Goal: Task Accomplishment & Management: Manage account settings

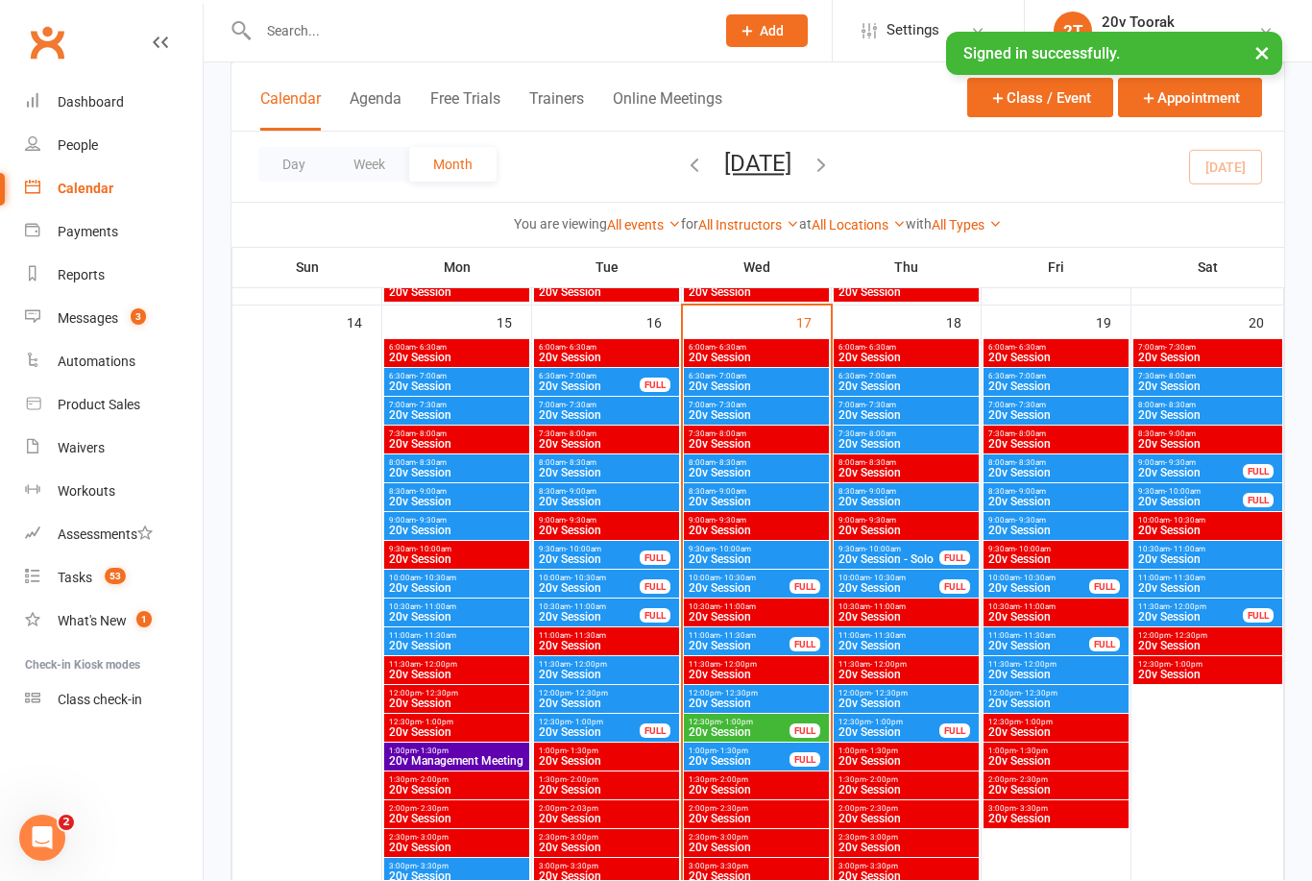
click at [803, 374] on span "6:30am - 7:00am" at bounding box center [756, 377] width 137 height 9
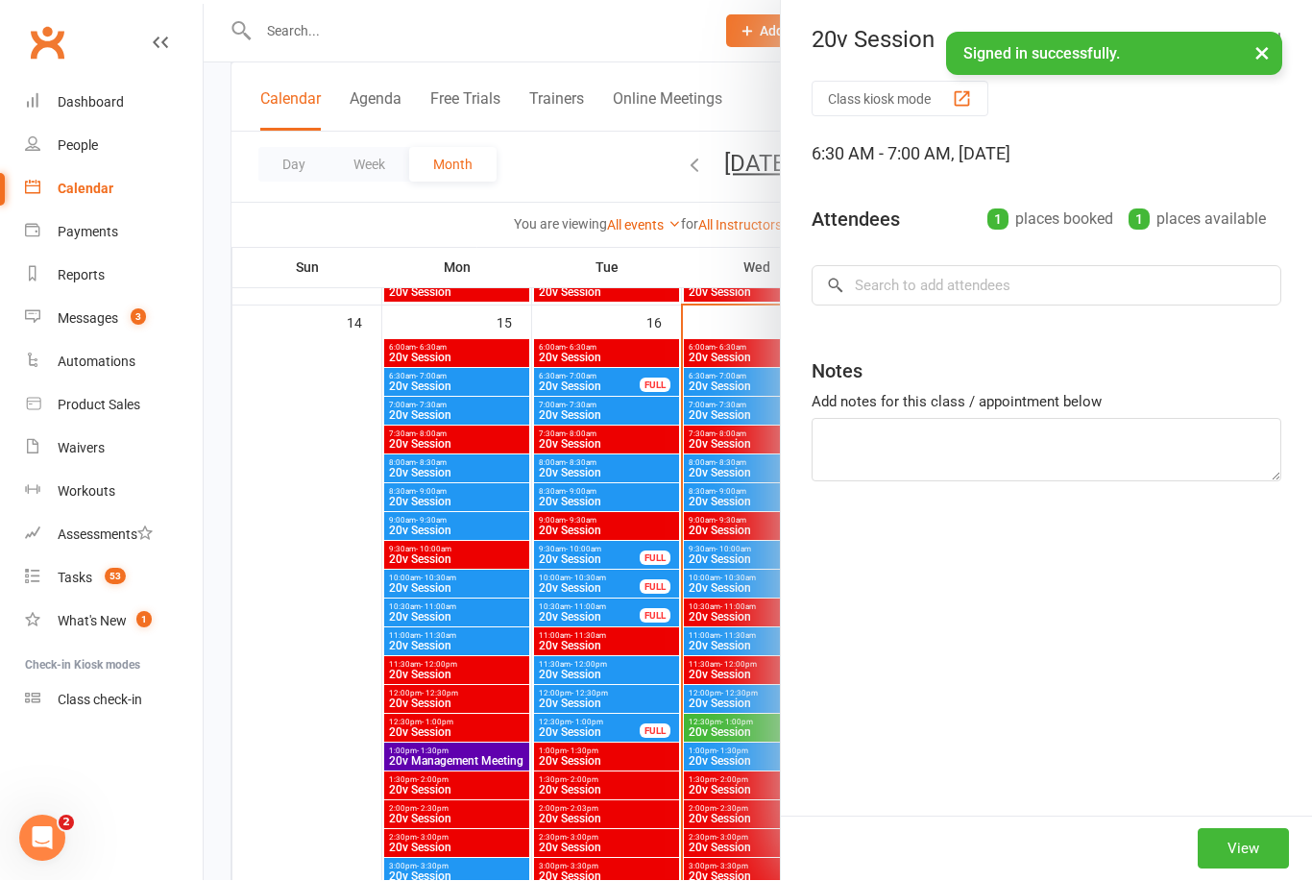
scroll to position [1799, 0]
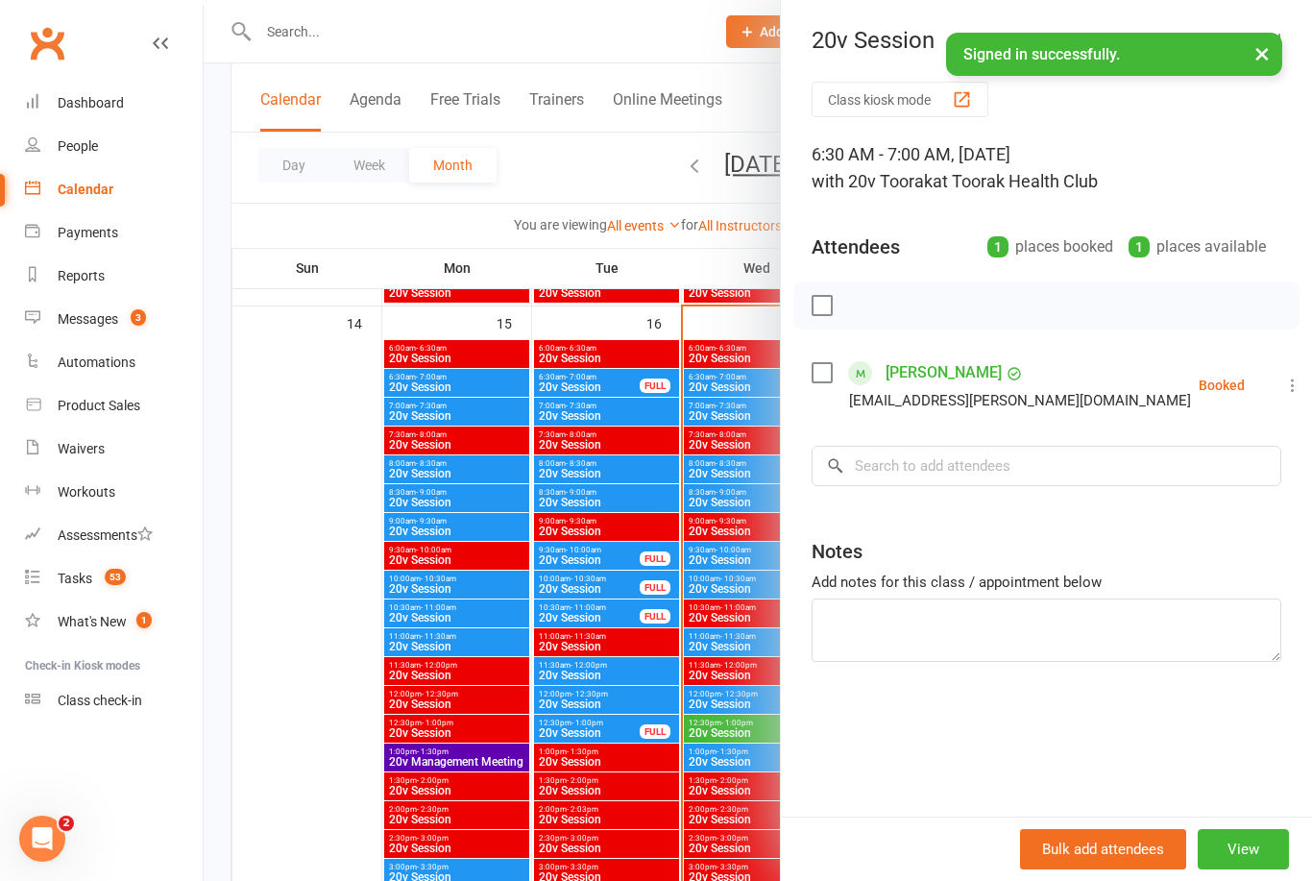
click at [1284, 393] on icon at bounding box center [1293, 385] width 19 height 19
click at [1284, 379] on icon at bounding box center [1293, 385] width 19 height 19
click at [1284, 383] on icon at bounding box center [1293, 385] width 19 height 19
click at [1268, 52] on button "×" at bounding box center [1262, 53] width 35 height 41
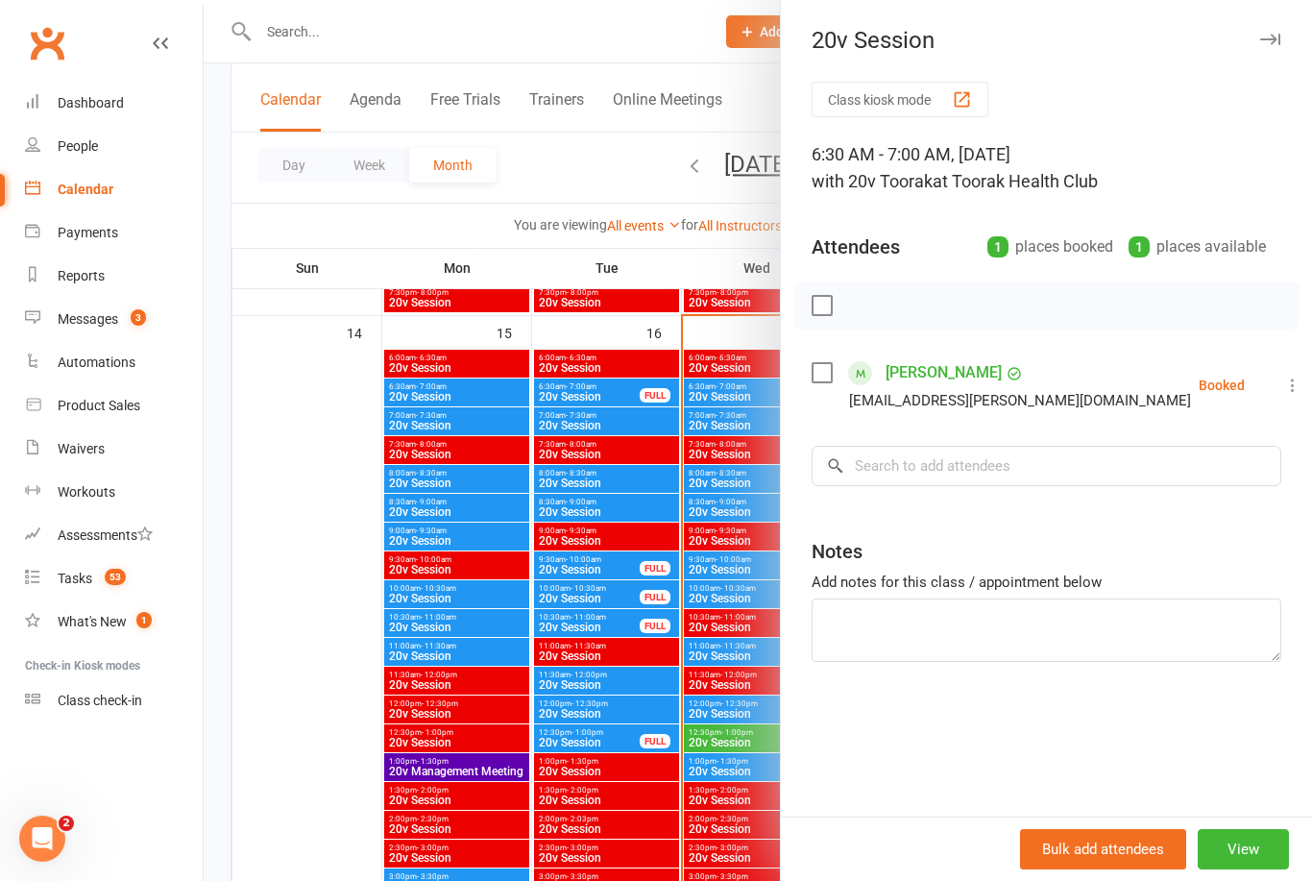
scroll to position [1763, 0]
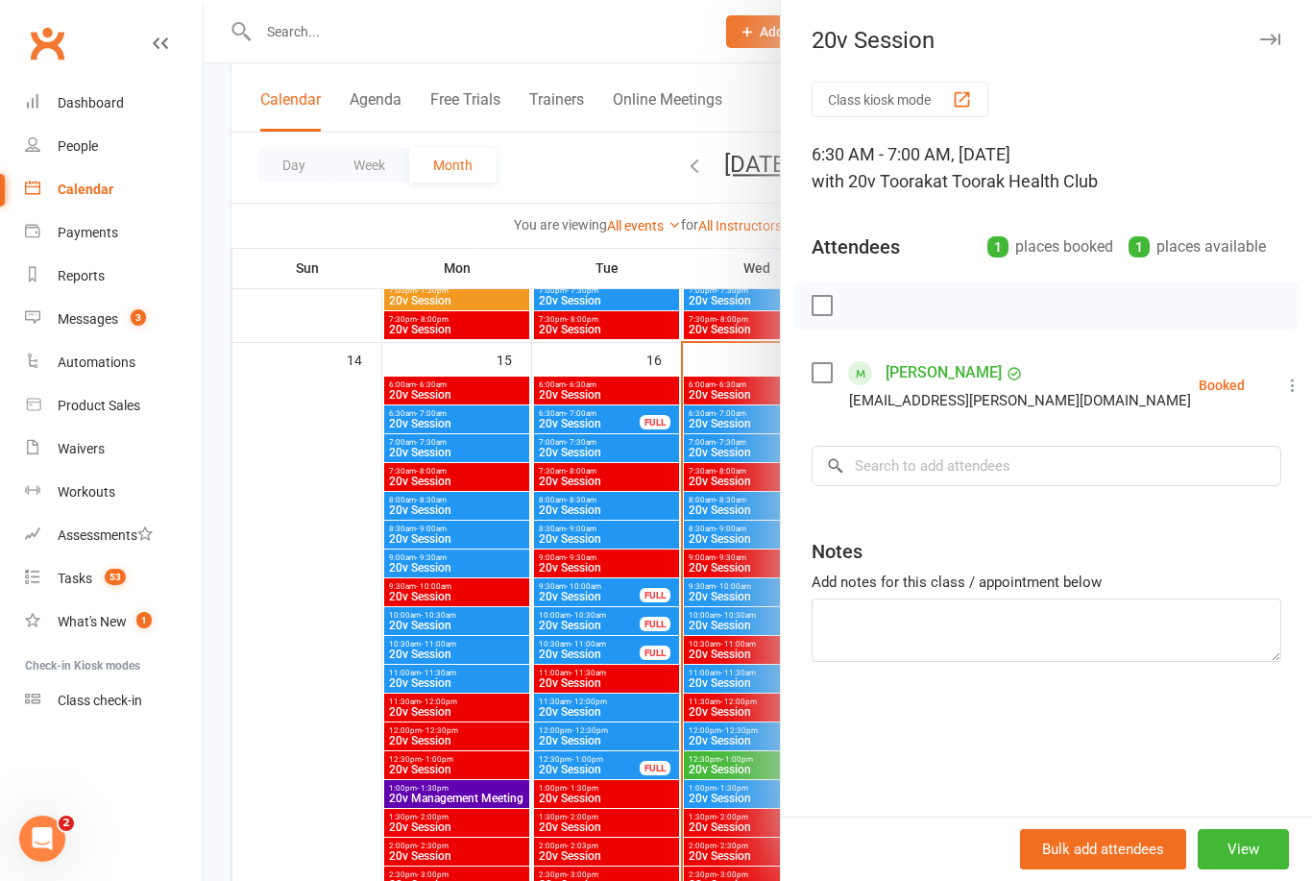
click at [1284, 386] on icon at bounding box center [1293, 385] width 19 height 19
click at [1196, 500] on link "Check in" at bounding box center [1200, 499] width 207 height 38
click at [324, 713] on div at bounding box center [758, 440] width 1109 height 881
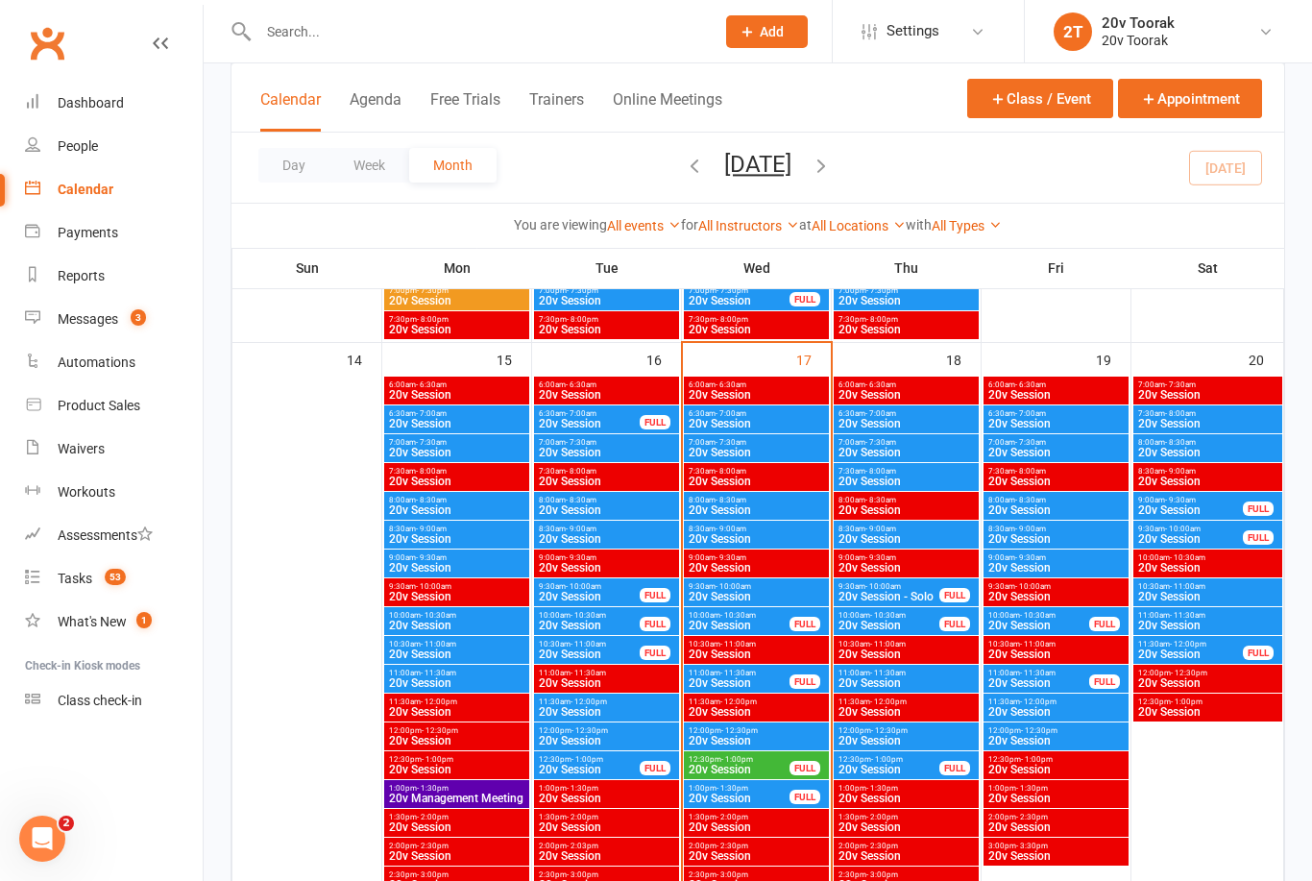
click at [112, 327] on div "Messages" at bounding box center [88, 318] width 61 height 15
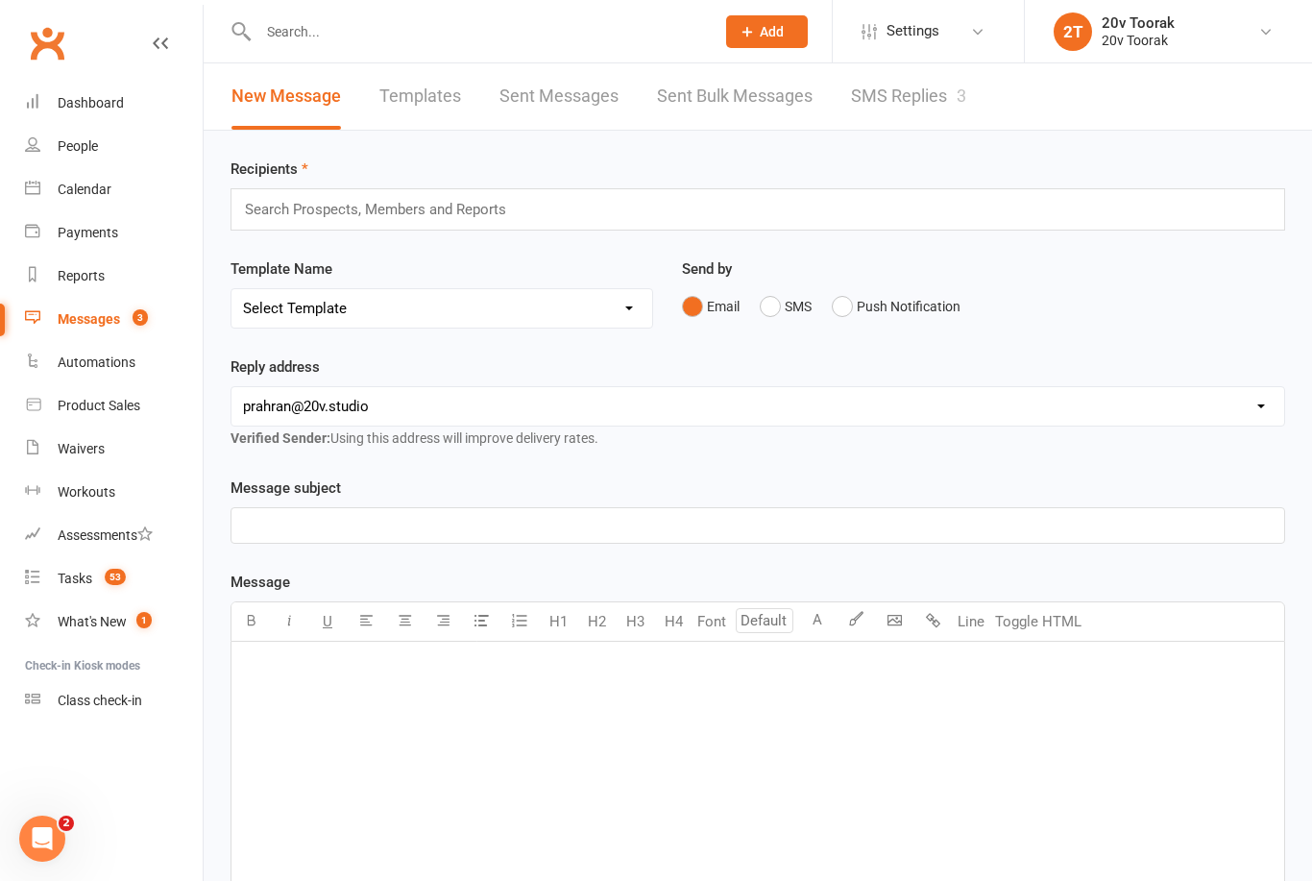
click at [913, 93] on link "SMS Replies 3" at bounding box center [908, 96] width 115 height 66
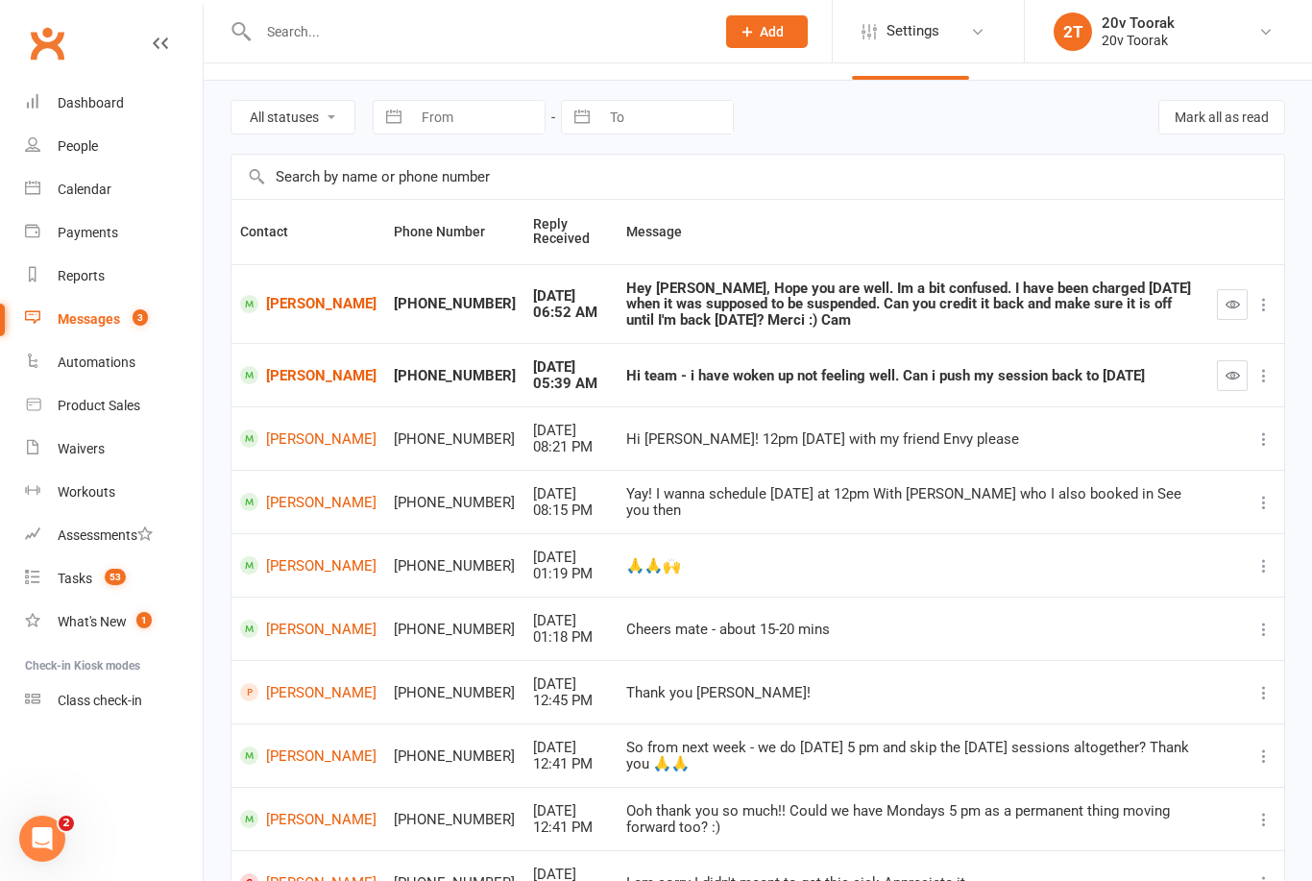
scroll to position [54, 0]
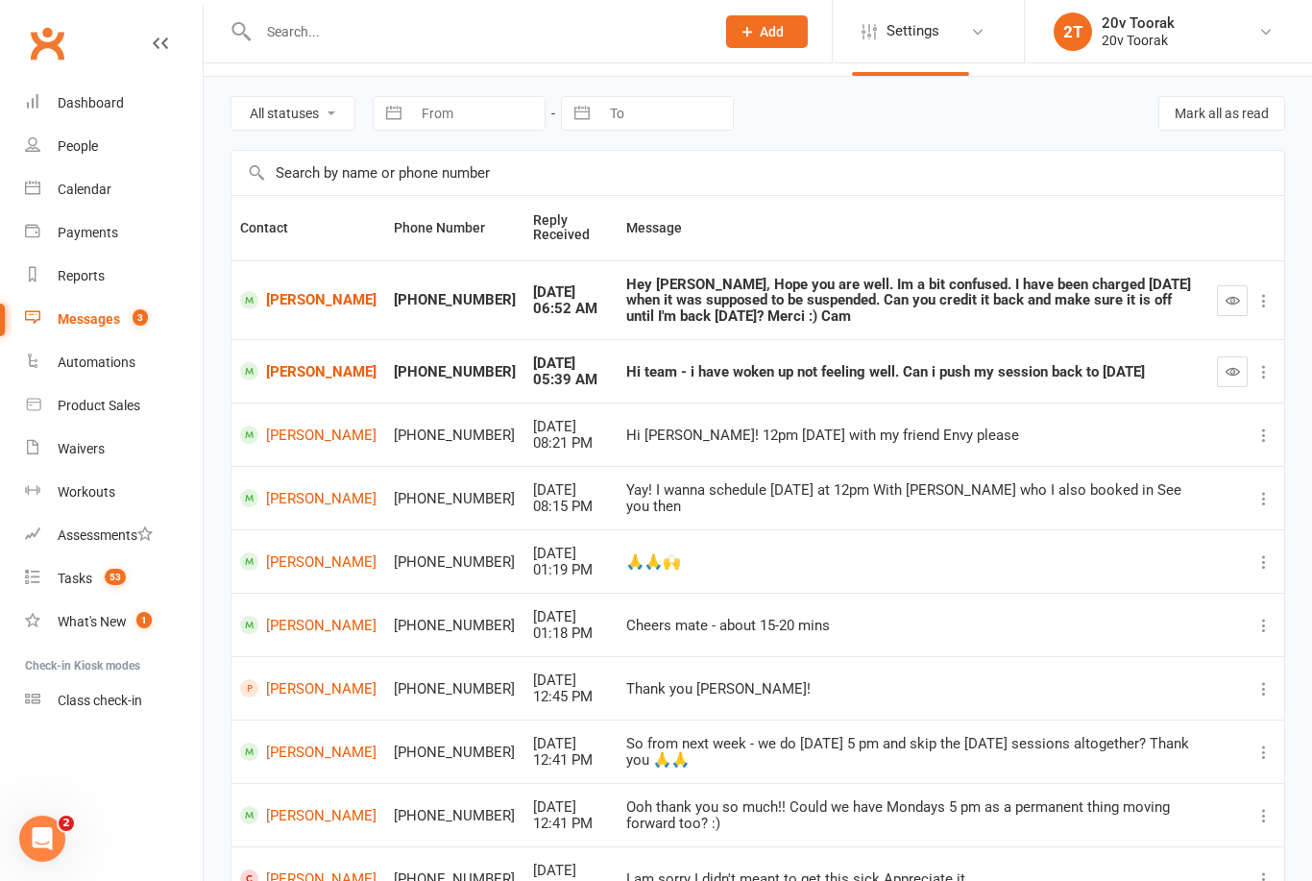
click at [308, 379] on link "[PERSON_NAME]" at bounding box center [308, 371] width 136 height 18
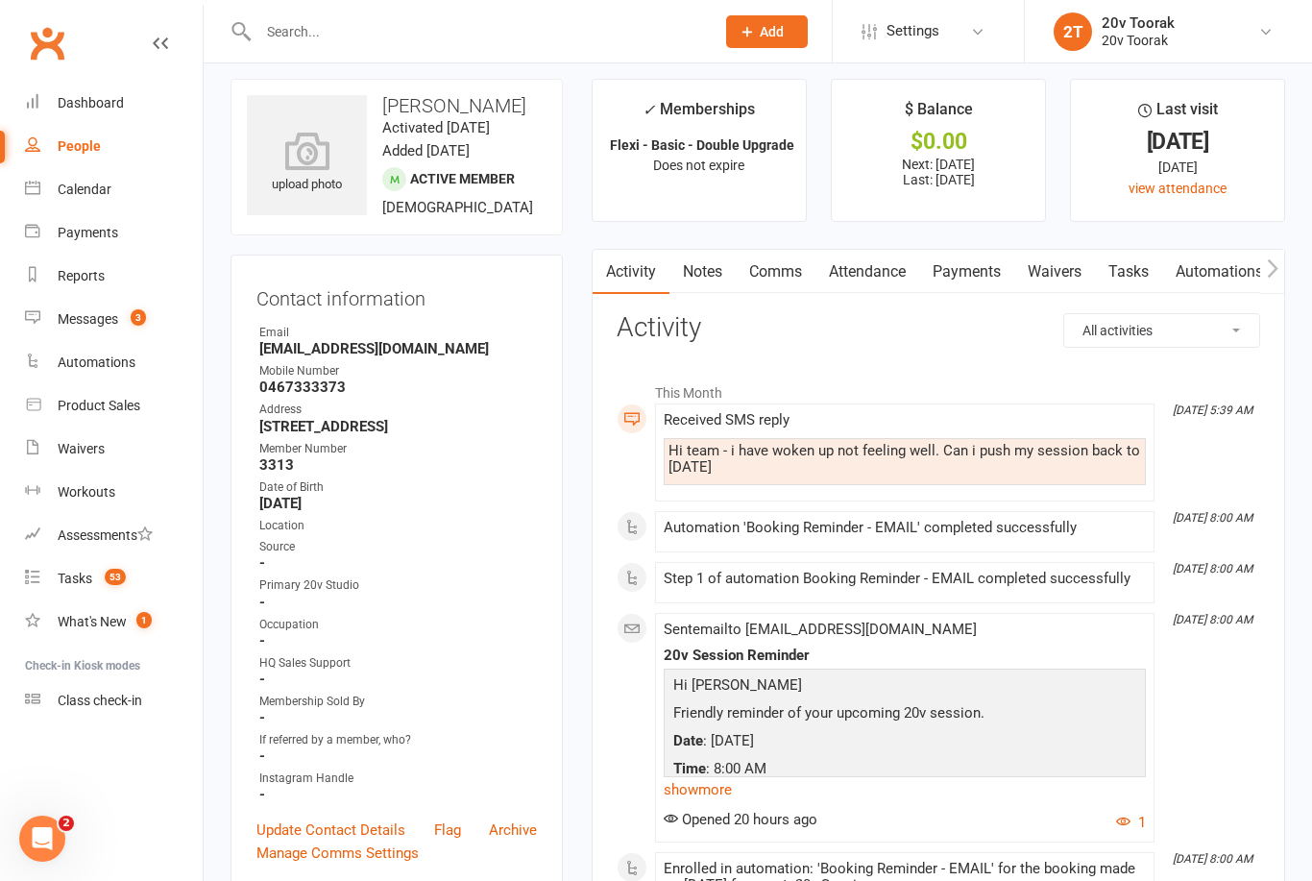
scroll to position [2, 0]
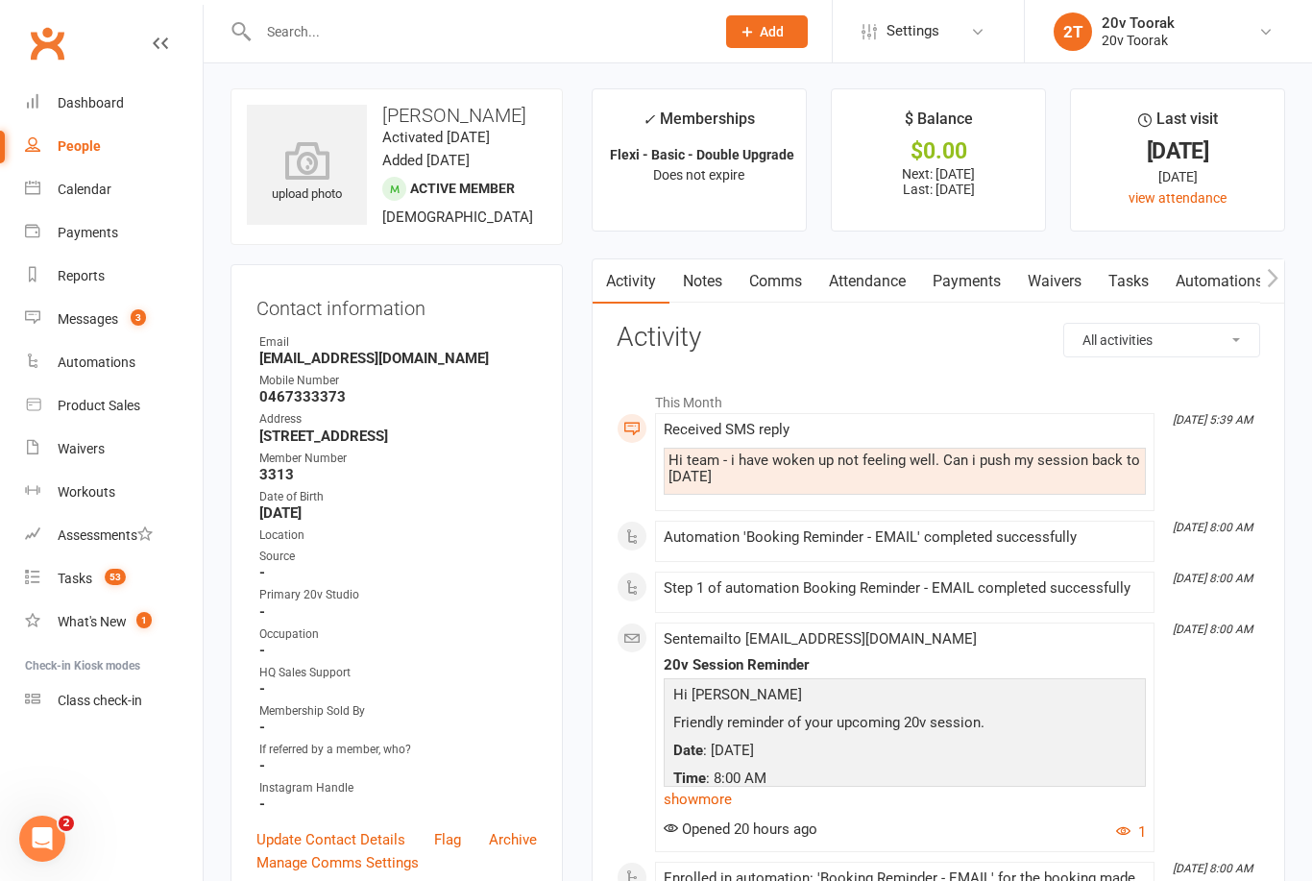
click at [782, 285] on link "Comms" at bounding box center [776, 281] width 80 height 44
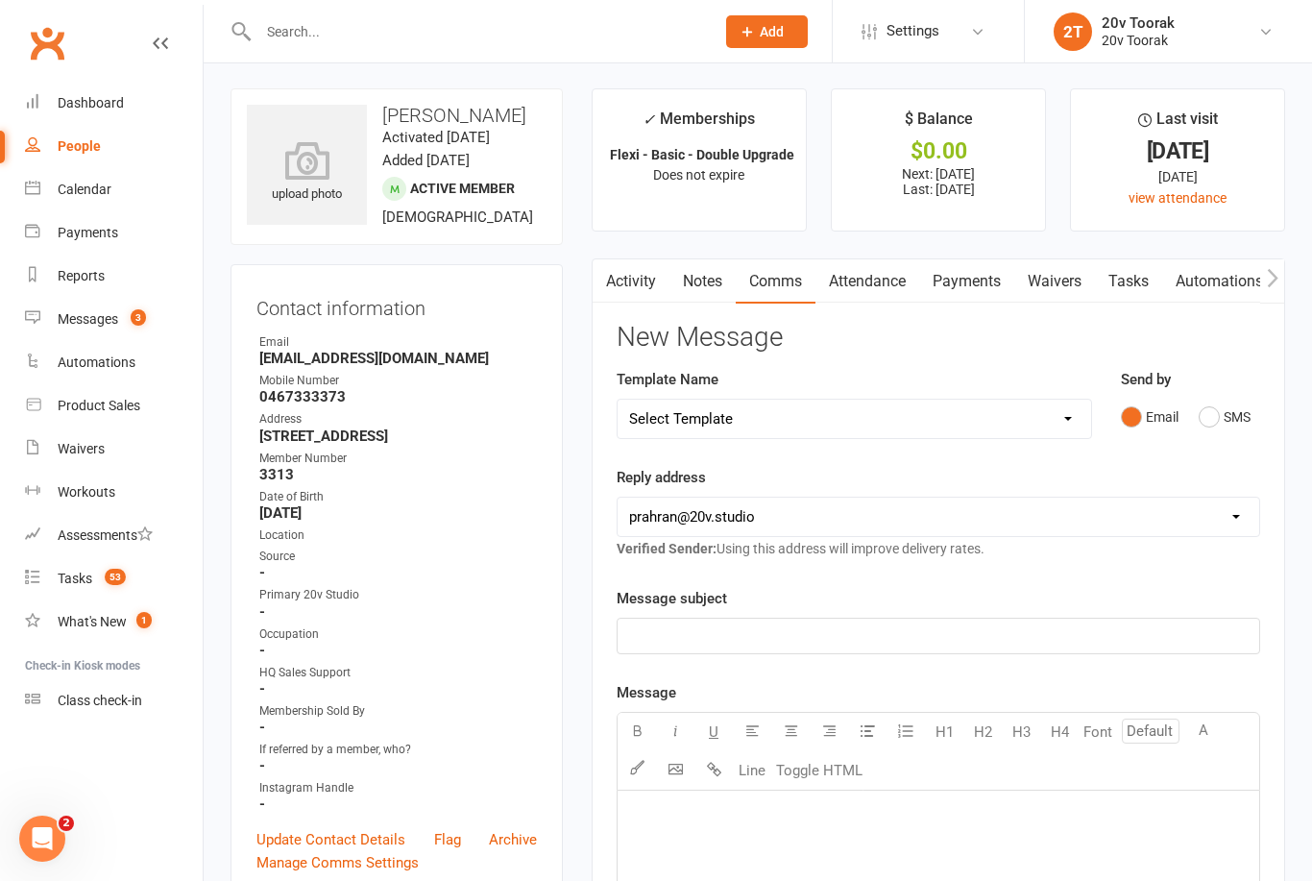
click at [1229, 416] on button "SMS" at bounding box center [1225, 417] width 52 height 37
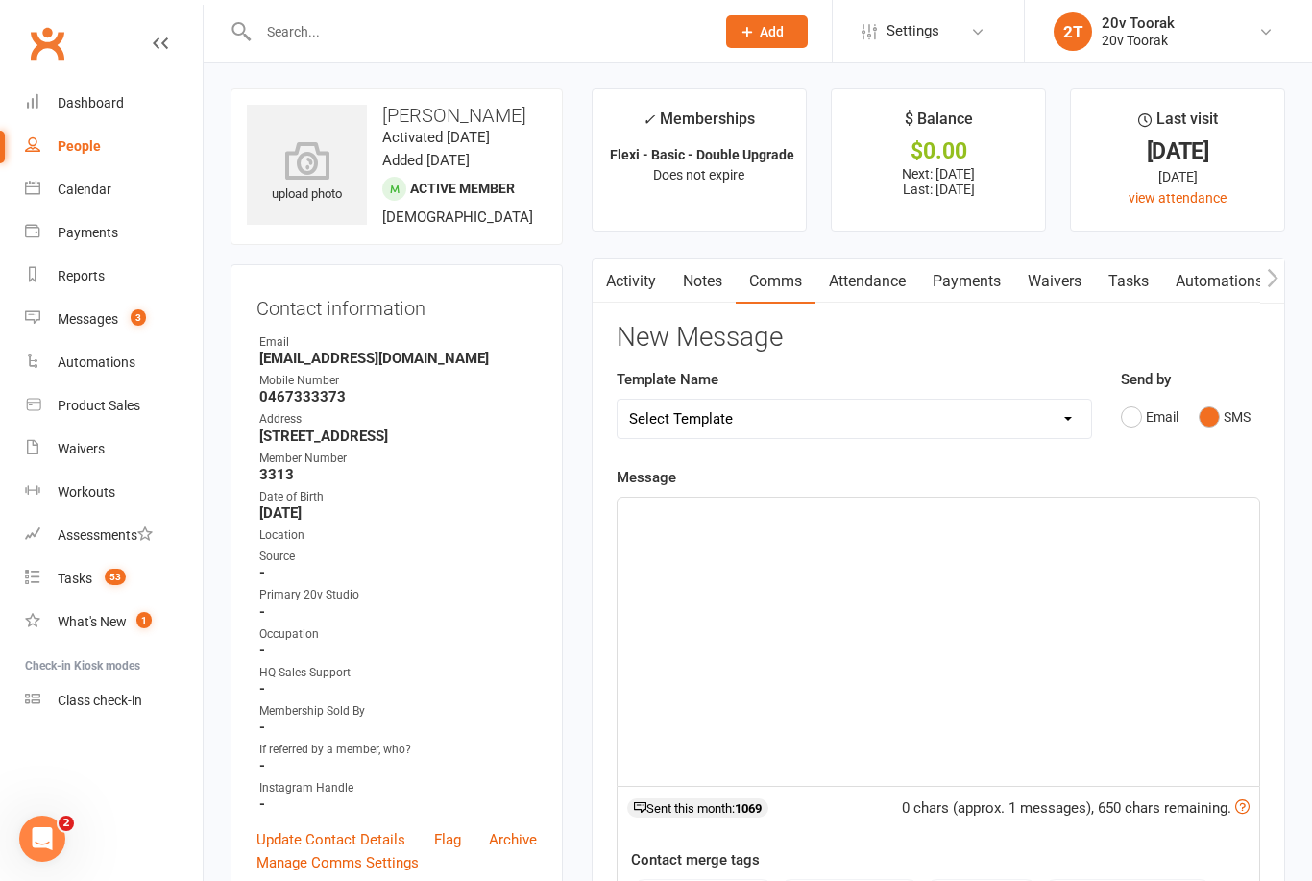
click at [984, 511] on p "﻿" at bounding box center [938, 514] width 619 height 23
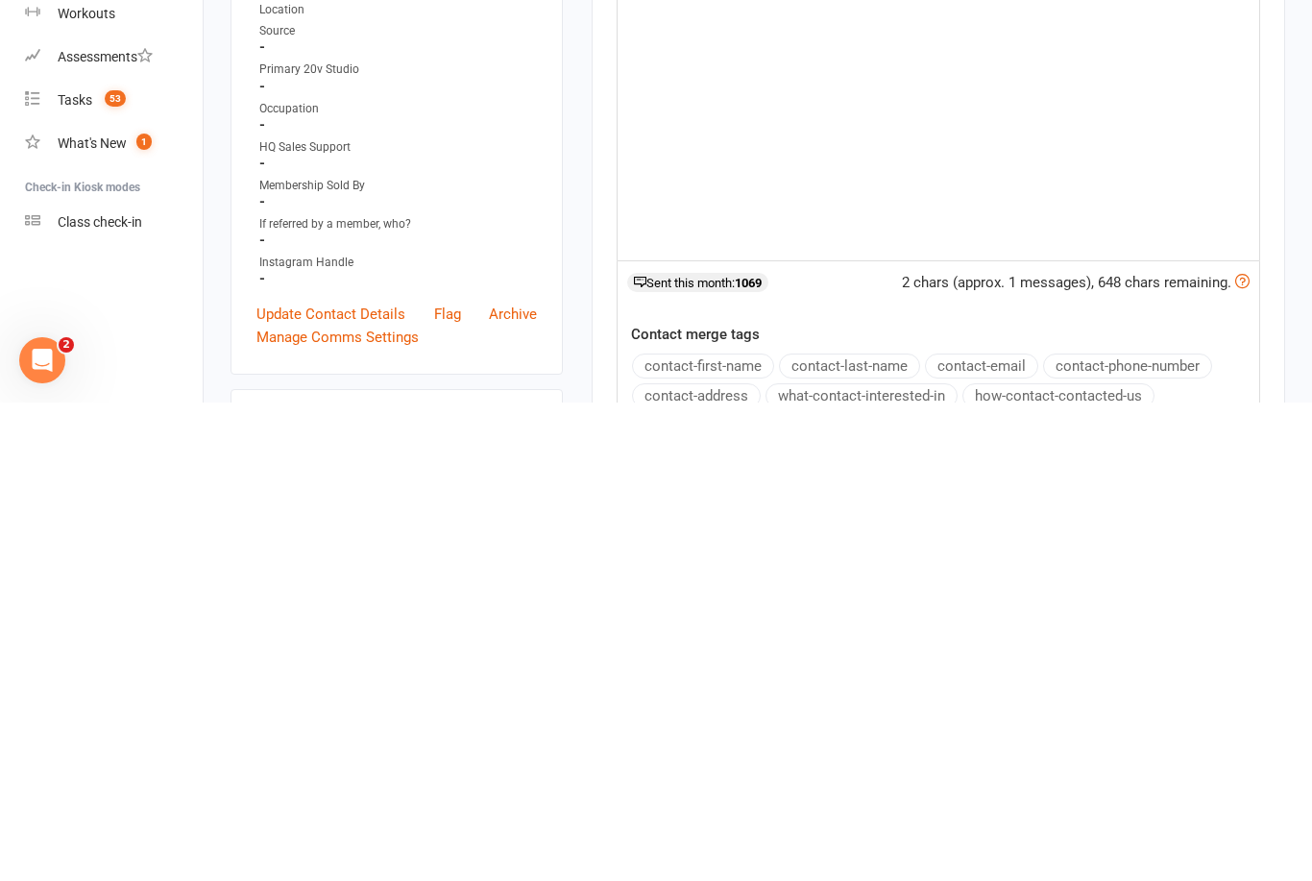
scroll to position [50, 0]
click at [742, 831] on button "contact-first-name" at bounding box center [703, 843] width 142 height 25
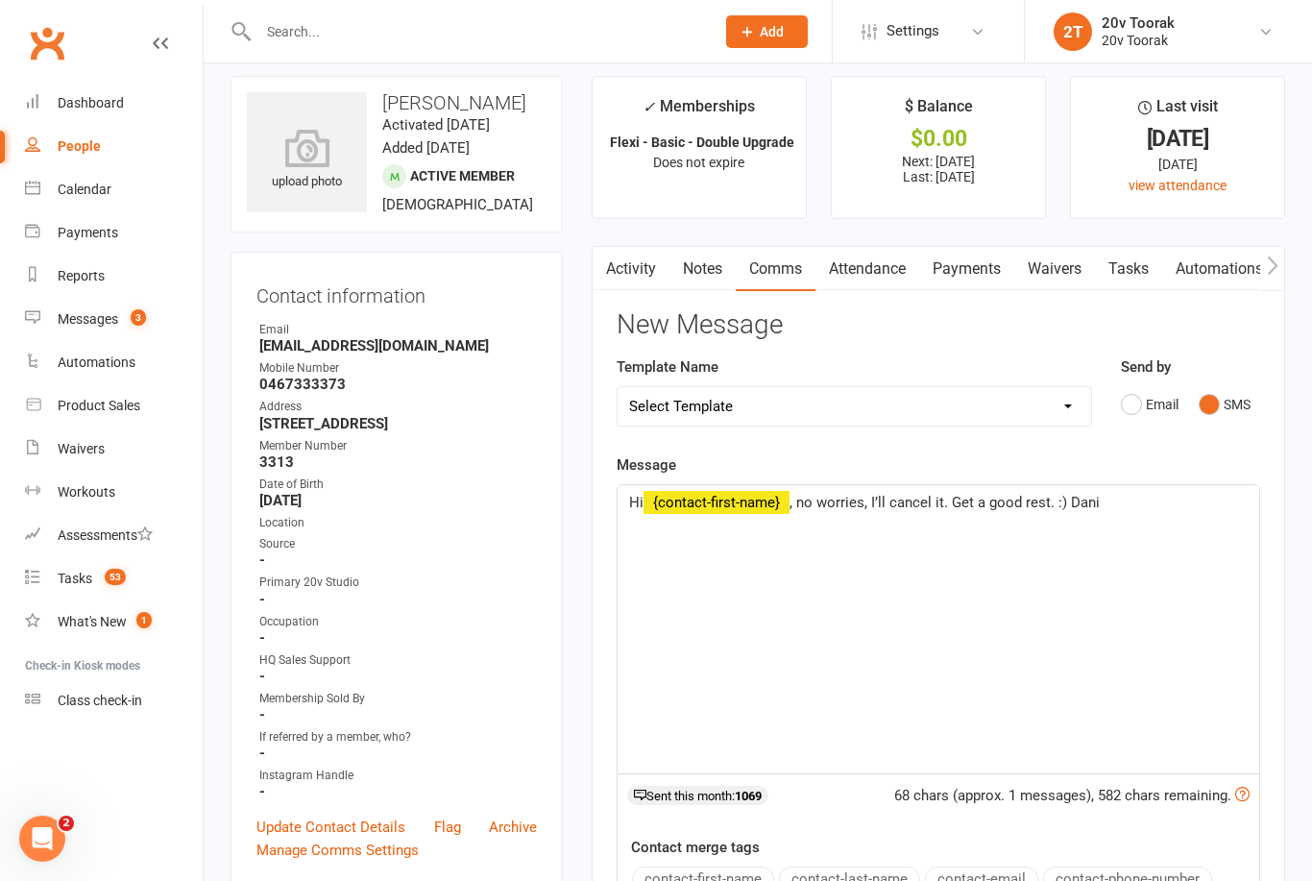
scroll to position [0, 0]
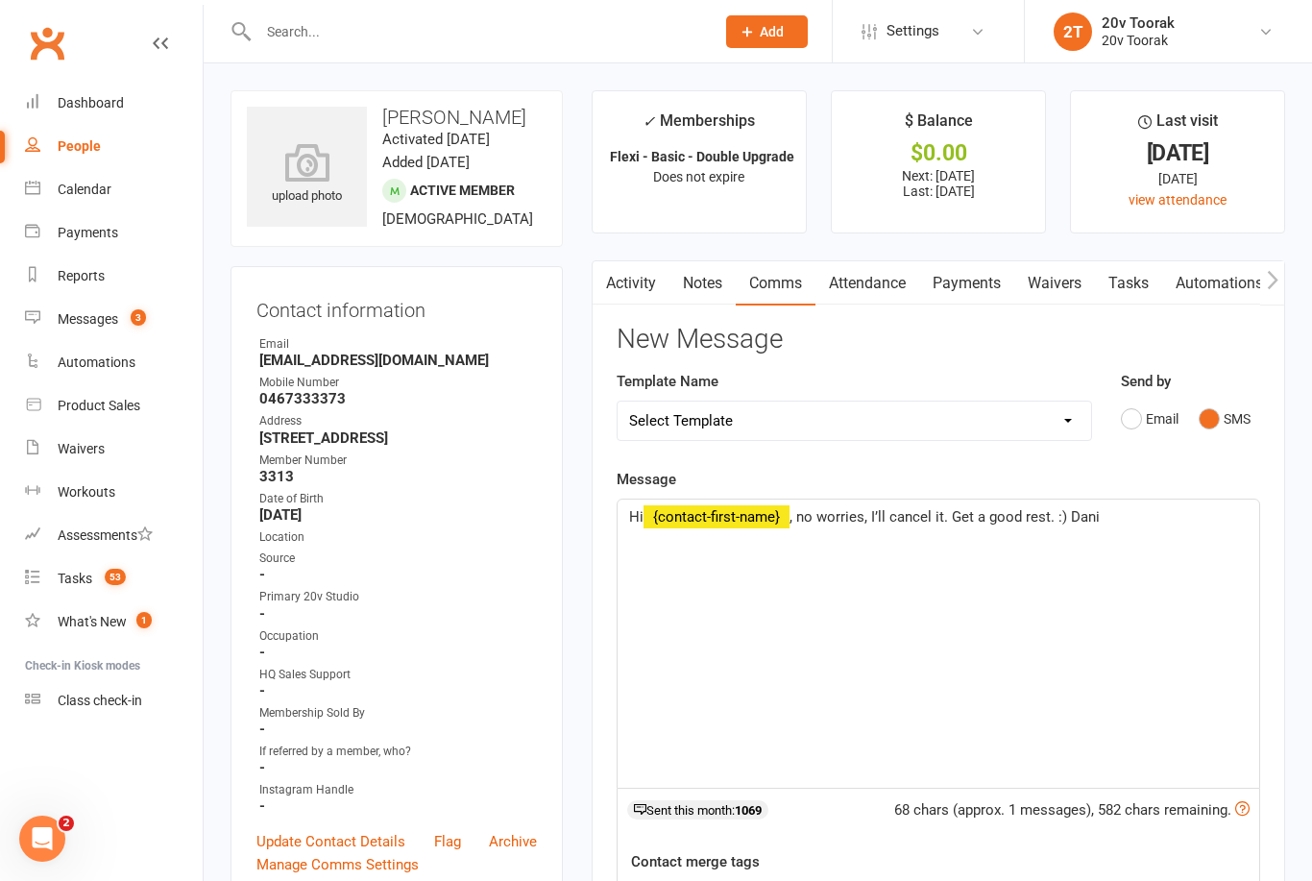
click at [868, 509] on span ", no worries, I’ll cancel it. Get a good rest. :) Dani" at bounding box center [945, 516] width 310 height 17
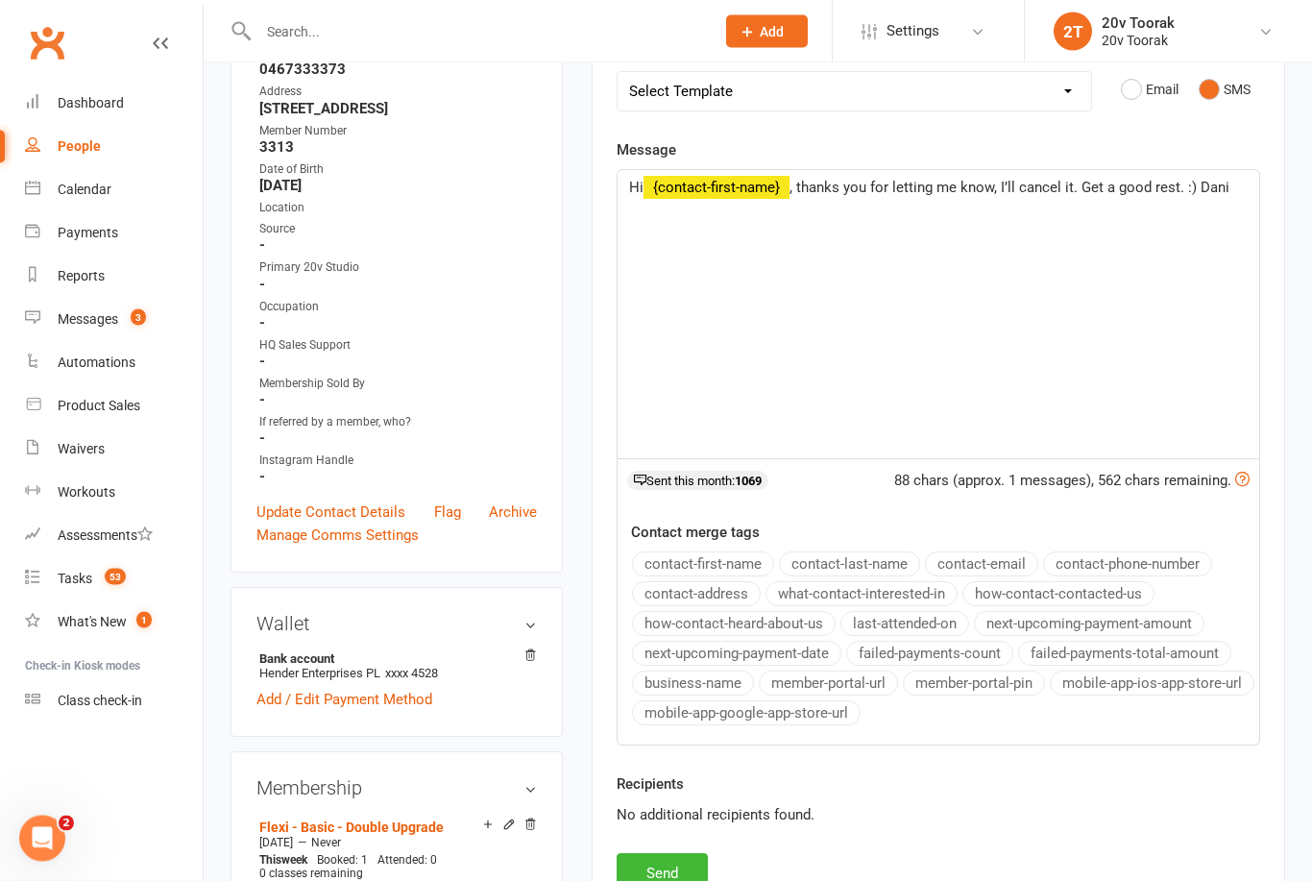
scroll to position [395, 0]
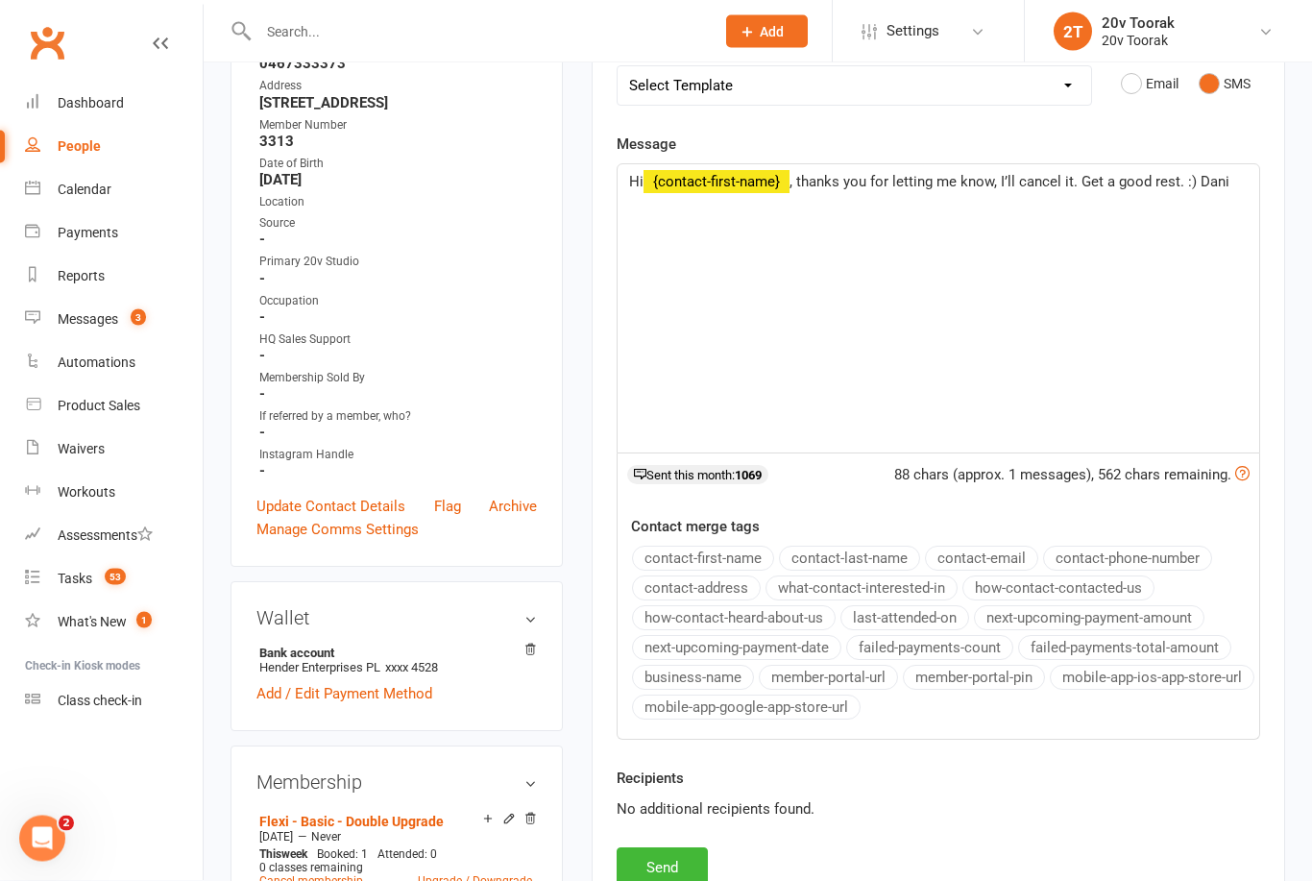
click at [689, 861] on button "Send" at bounding box center [662, 868] width 91 height 40
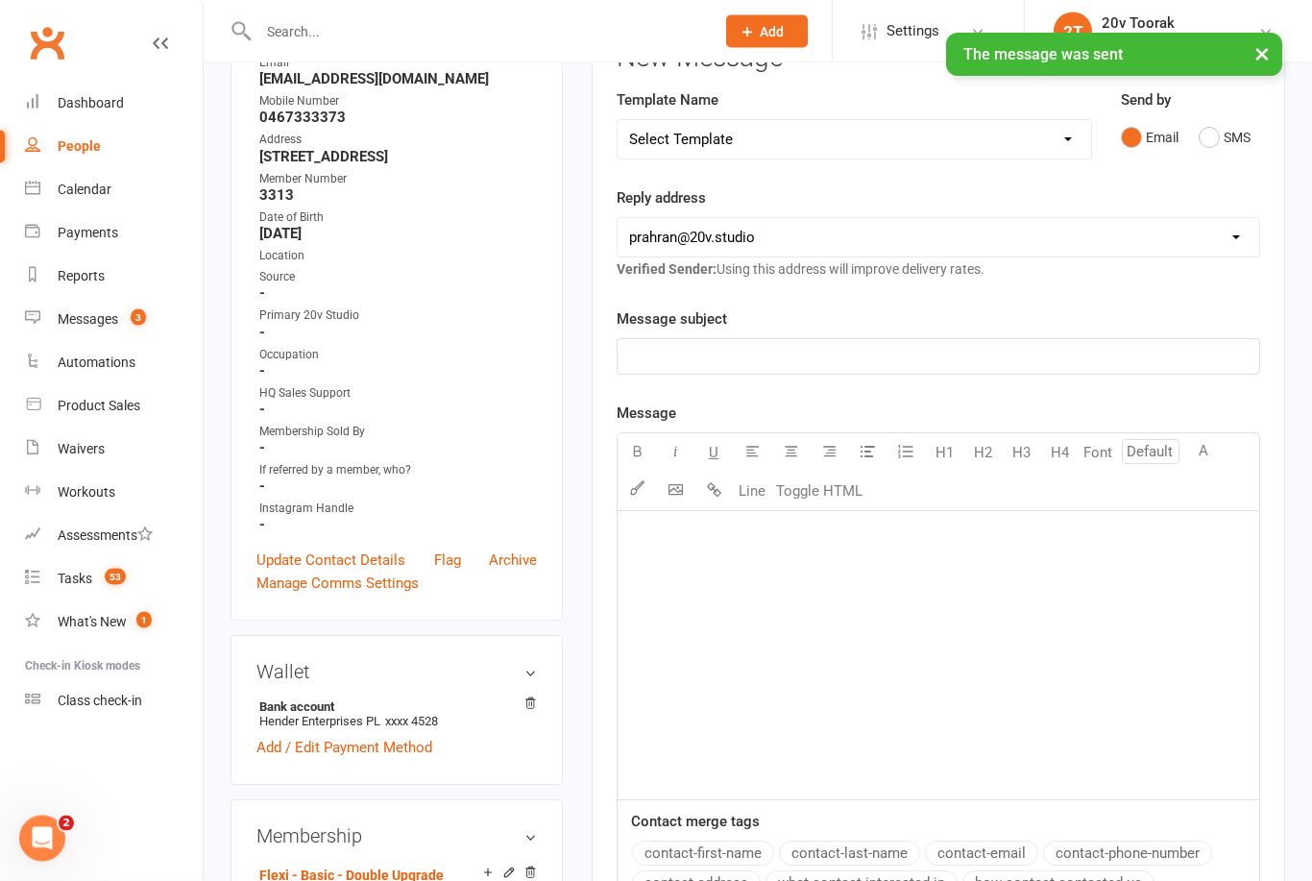
scroll to position [0, 0]
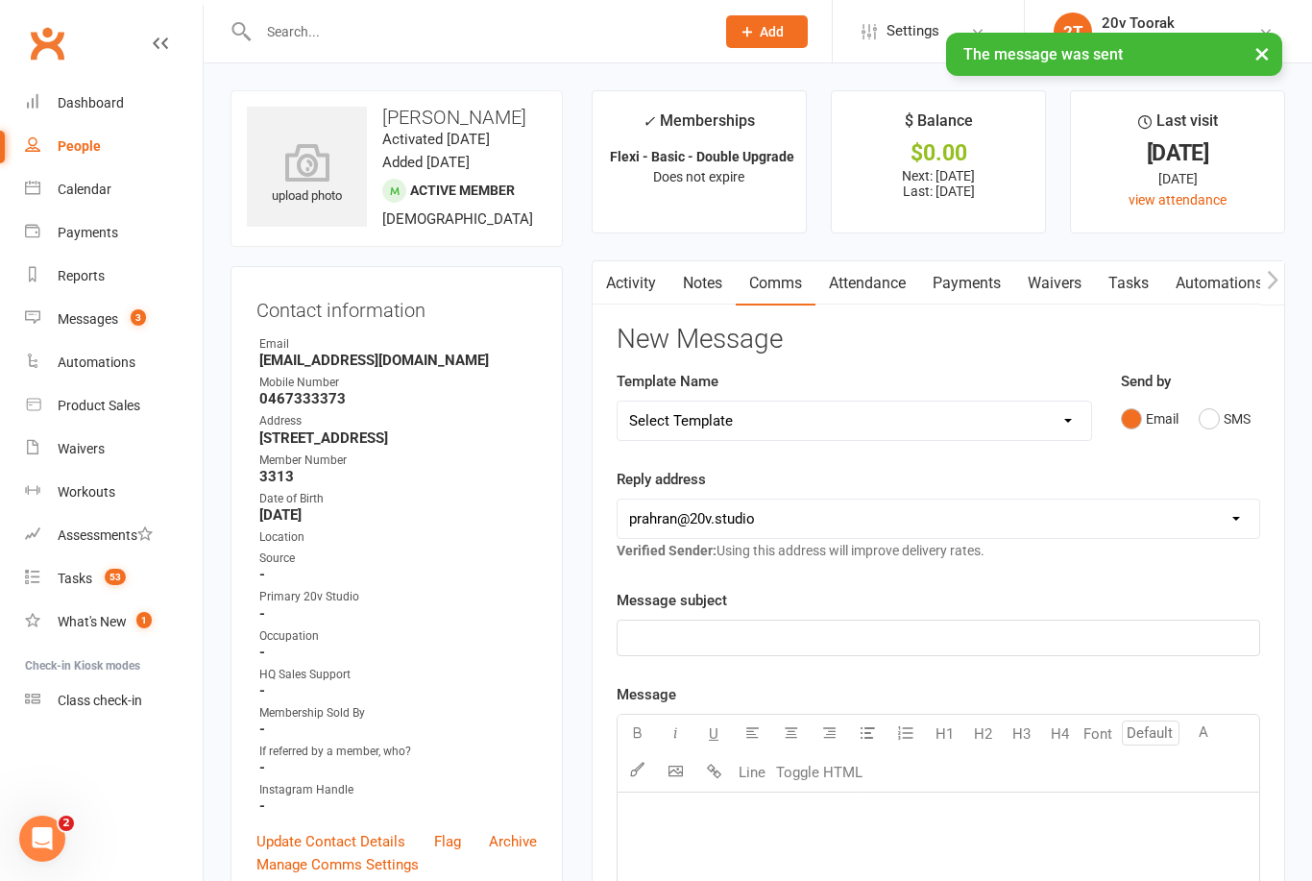
click at [88, 190] on div "Calendar" at bounding box center [85, 189] width 54 height 15
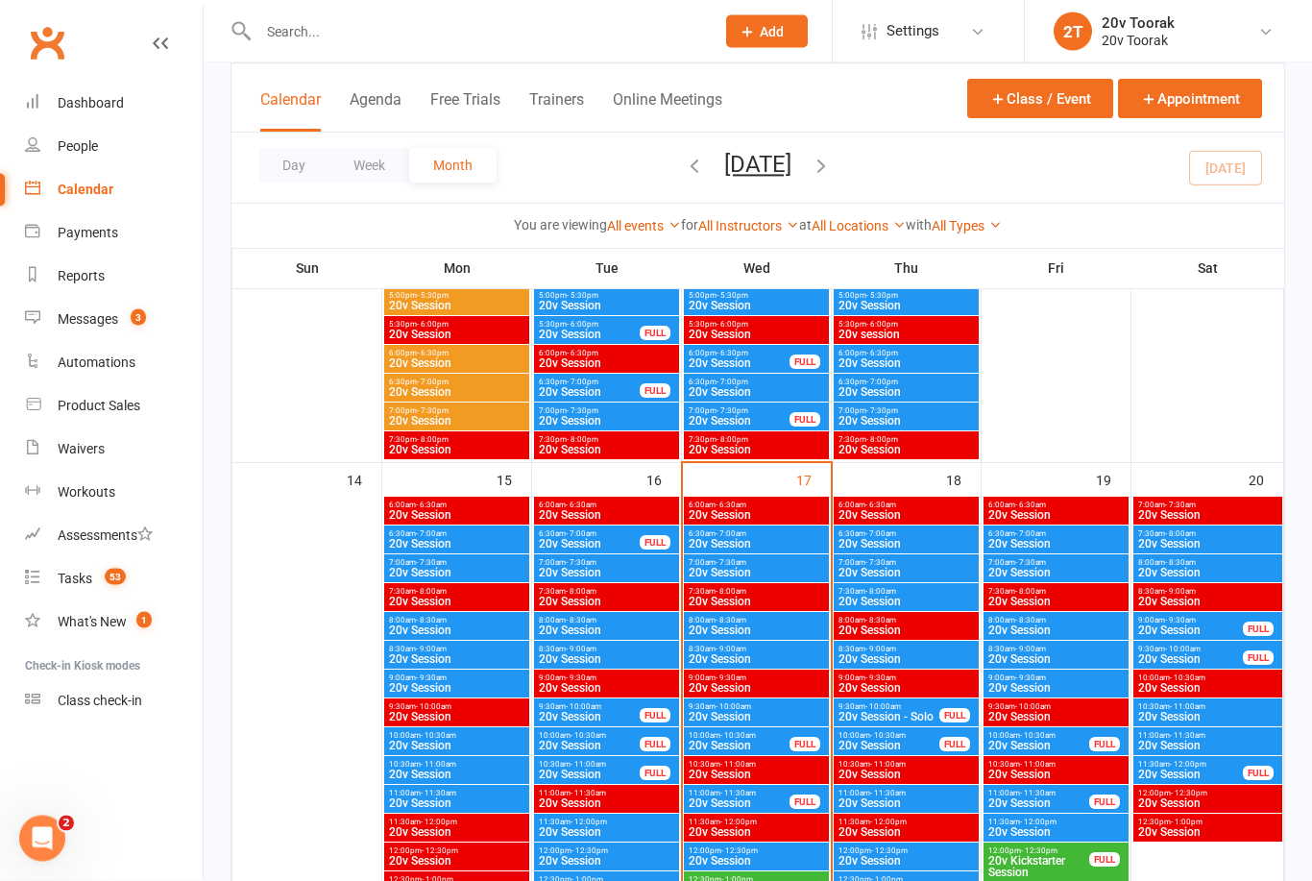
scroll to position [1643, 0]
click at [797, 570] on span "20v Session" at bounding box center [756, 573] width 137 height 12
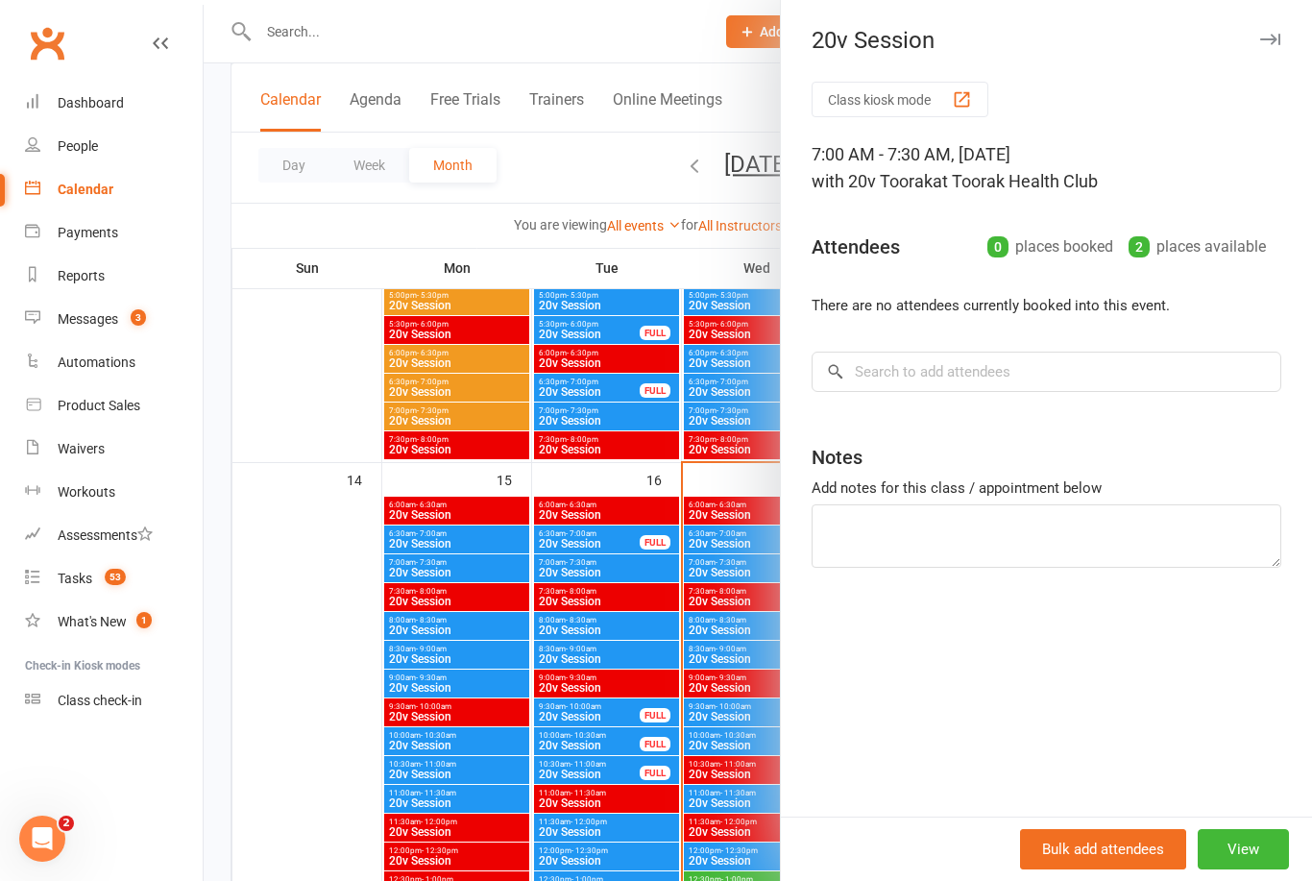
click at [294, 751] on div at bounding box center [758, 440] width 1109 height 881
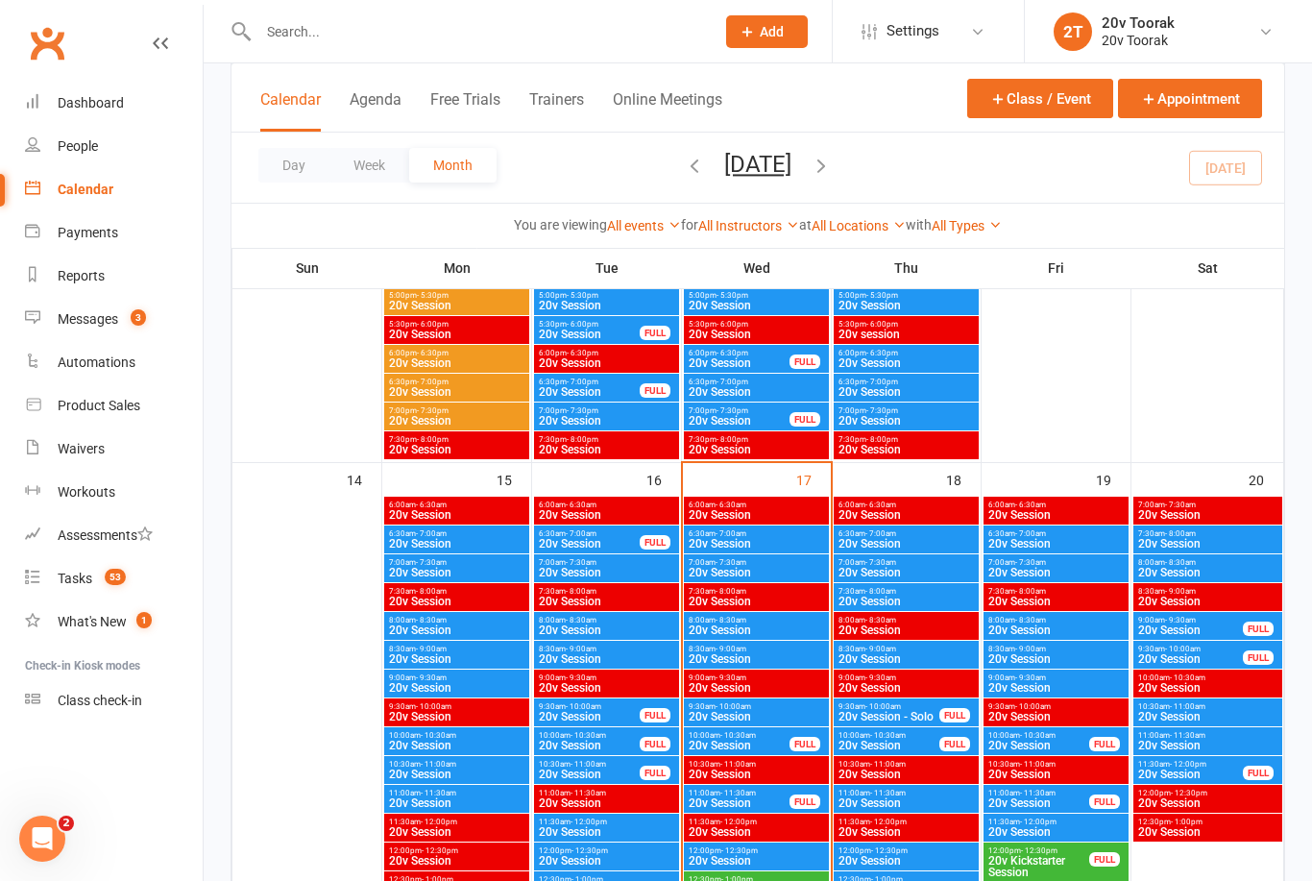
click at [773, 627] on span "20v Session" at bounding box center [756, 630] width 137 height 12
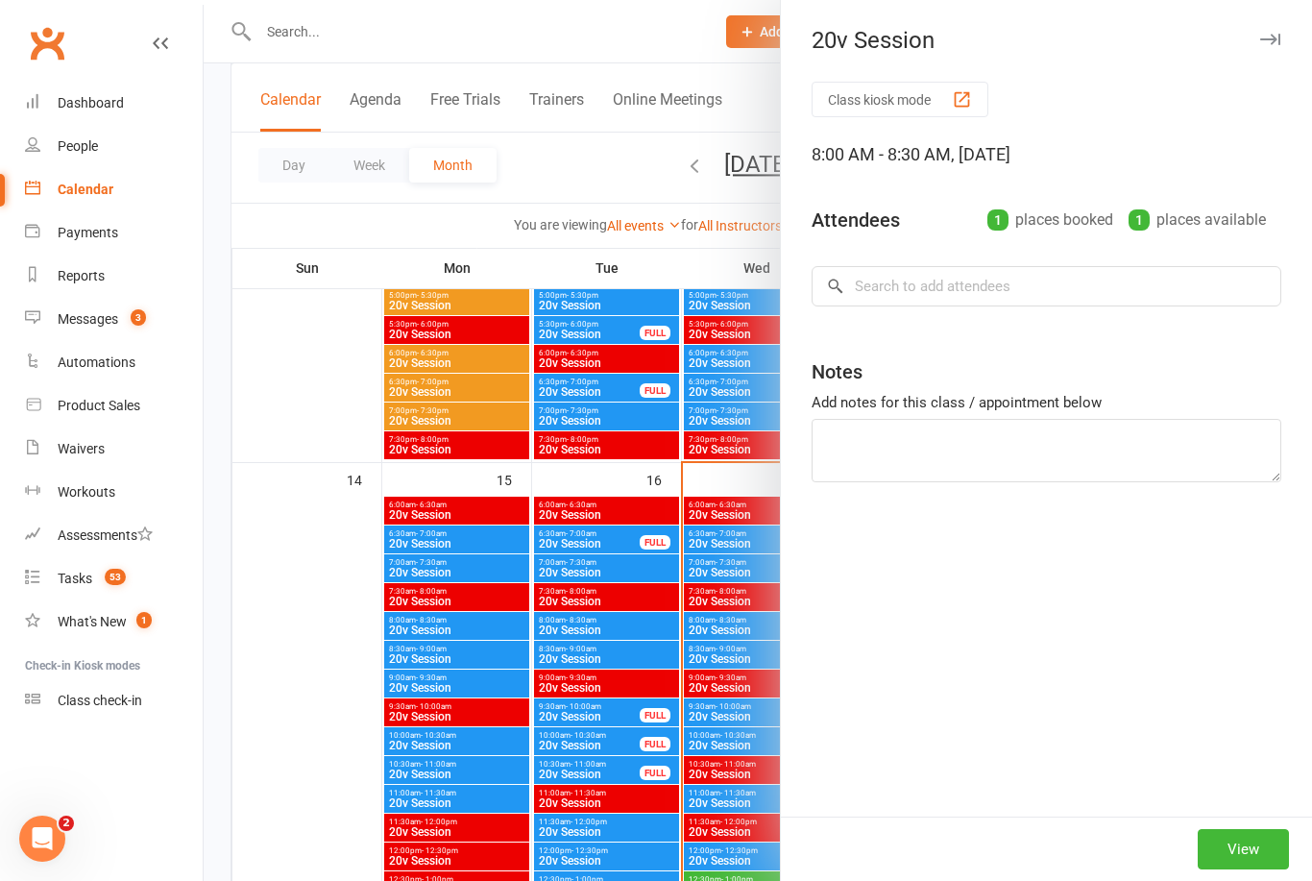
click at [778, 621] on div at bounding box center [758, 440] width 1109 height 881
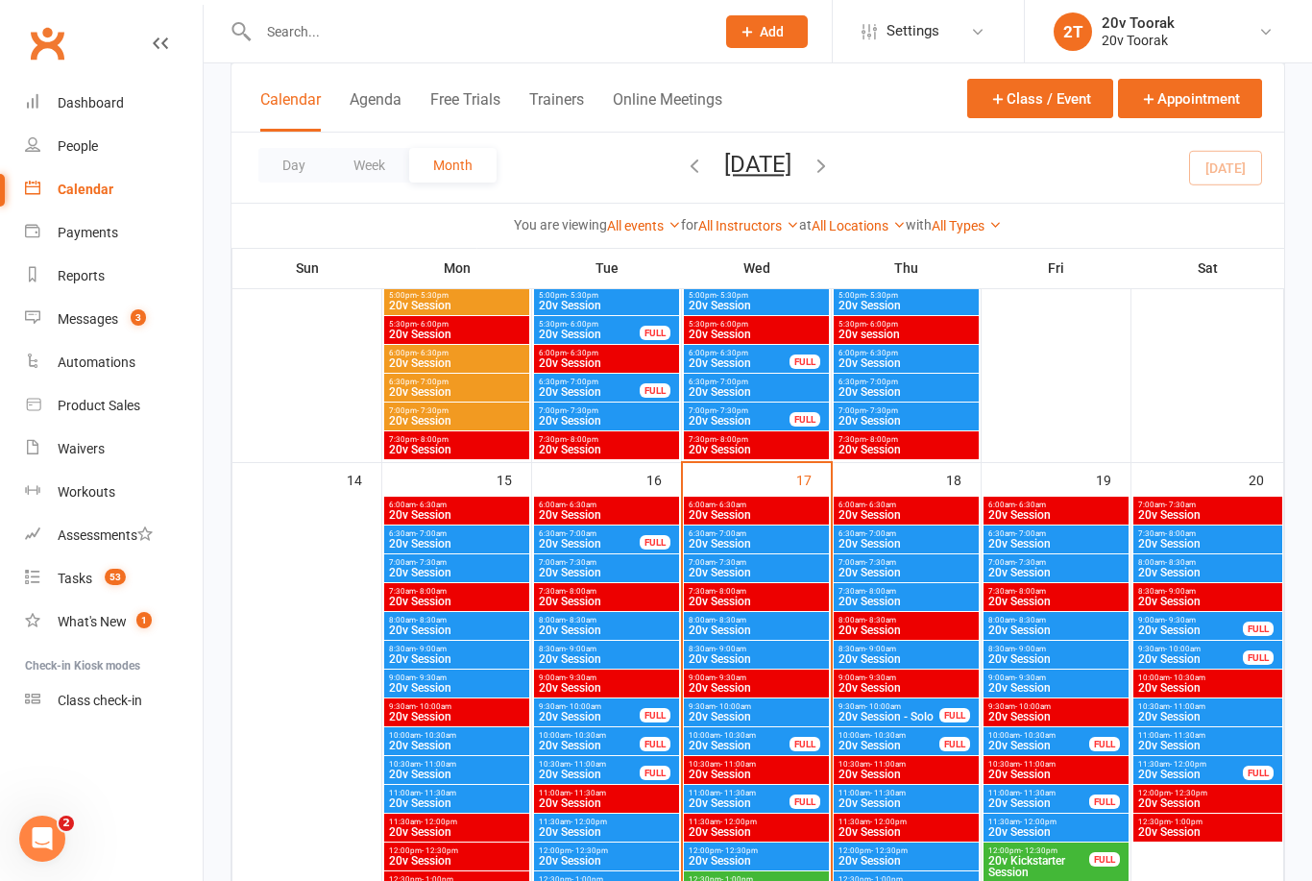
click at [782, 630] on span "20v Session" at bounding box center [756, 630] width 137 height 12
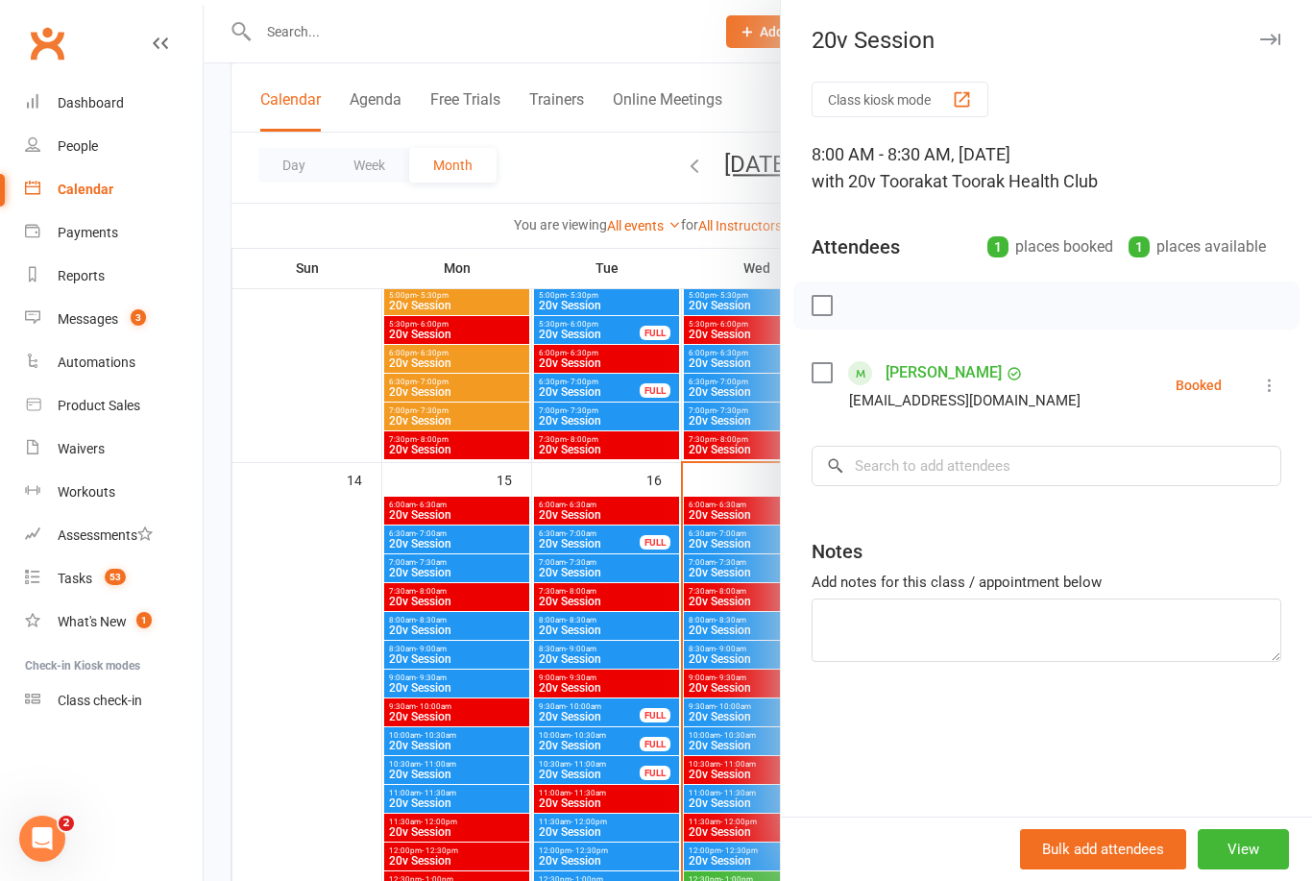
click at [1263, 397] on button at bounding box center [1270, 385] width 23 height 23
click at [1194, 460] on link "Remove" at bounding box center [1177, 461] width 207 height 38
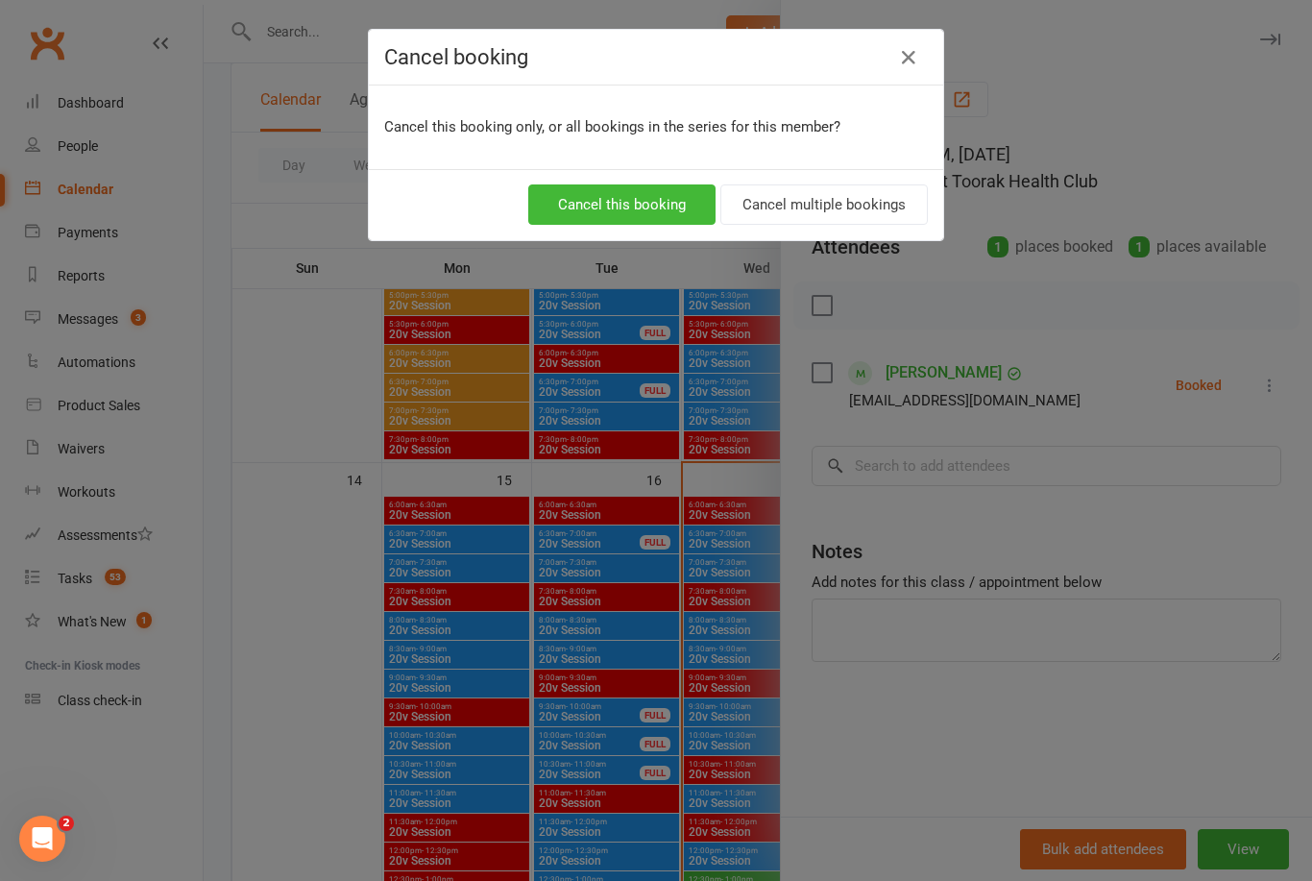
click at [670, 203] on button "Cancel this booking" at bounding box center [621, 204] width 187 height 40
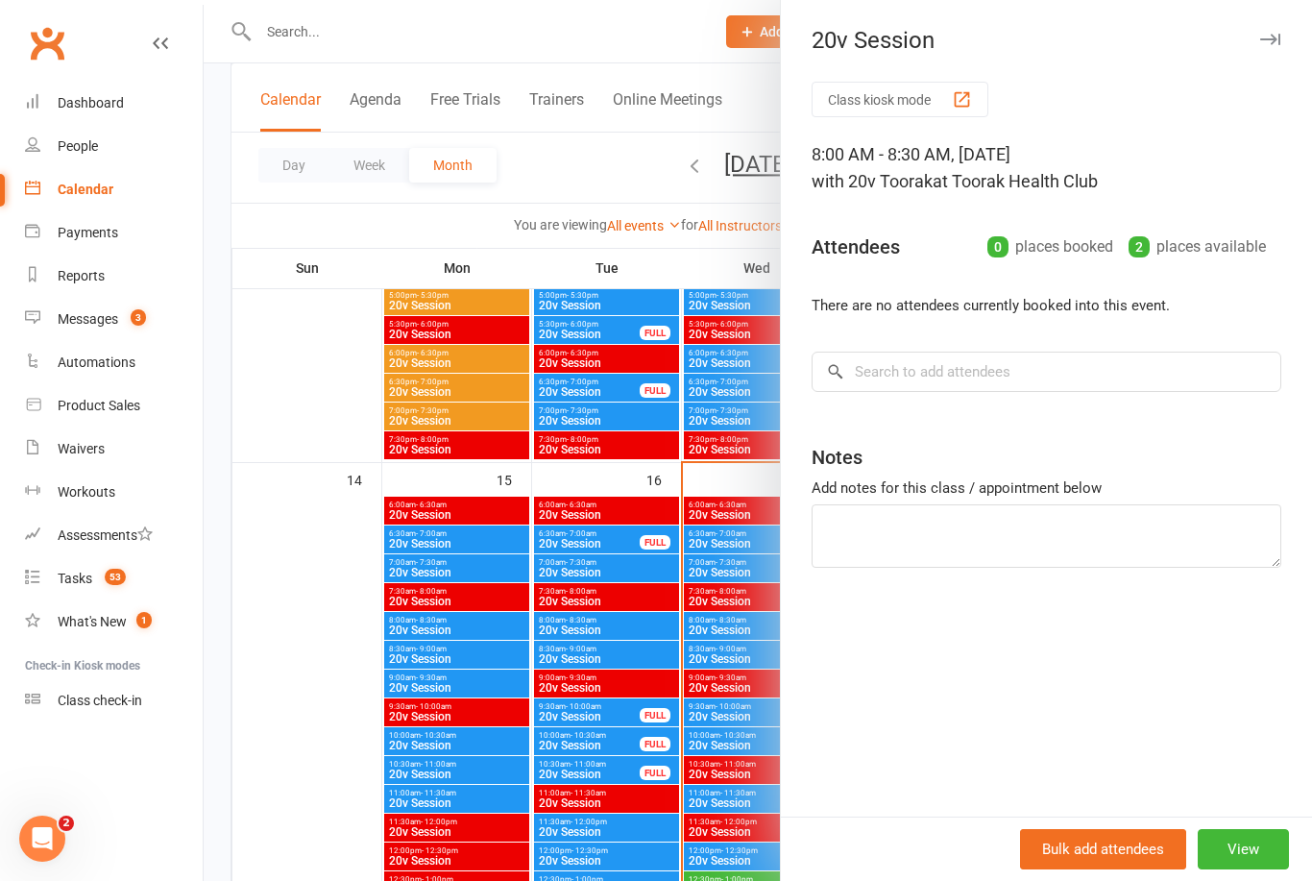
click at [336, 705] on div at bounding box center [758, 440] width 1109 height 881
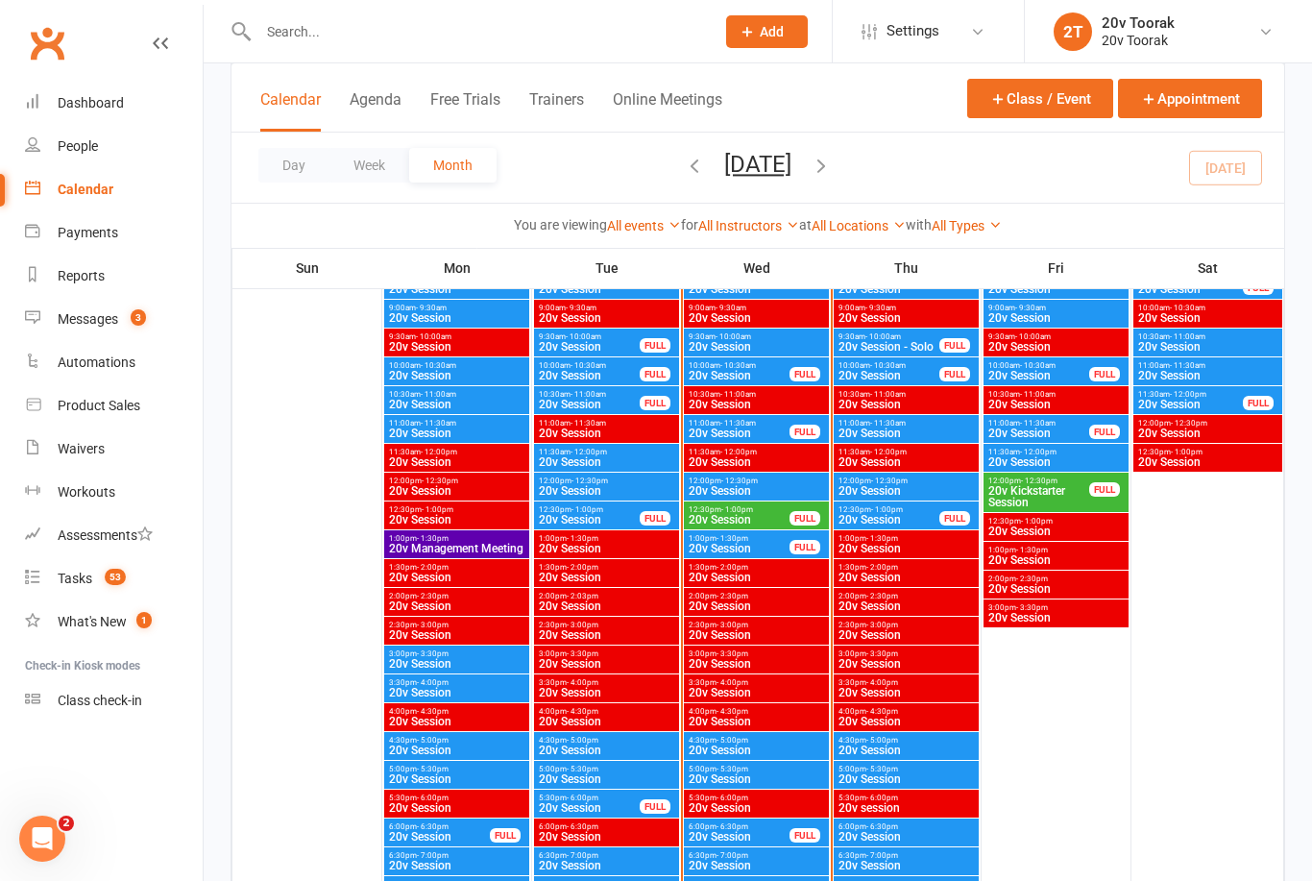
scroll to position [2012, 0]
click at [117, 322] on div "Messages" at bounding box center [88, 318] width 61 height 15
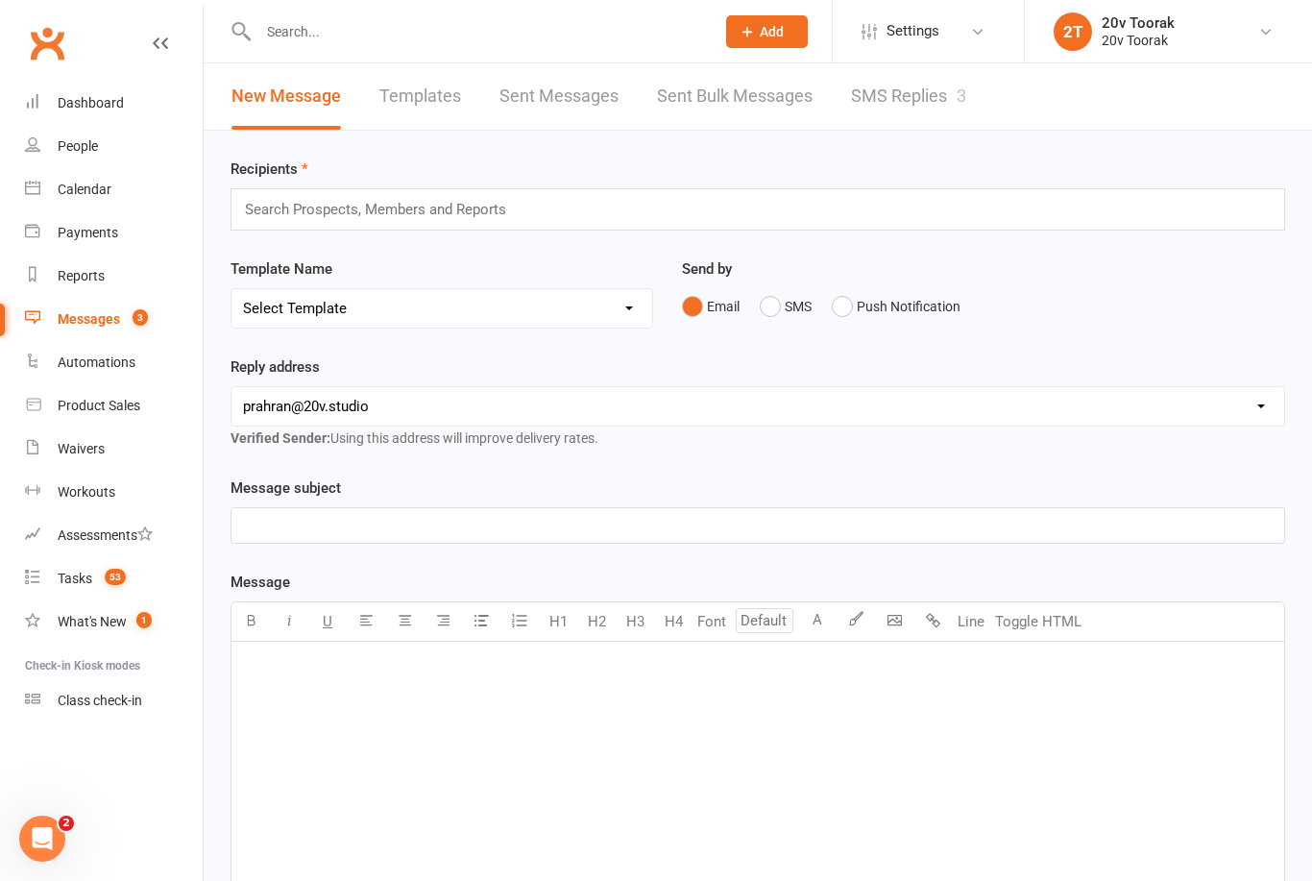
click at [920, 109] on link "SMS Replies 3" at bounding box center [908, 96] width 115 height 66
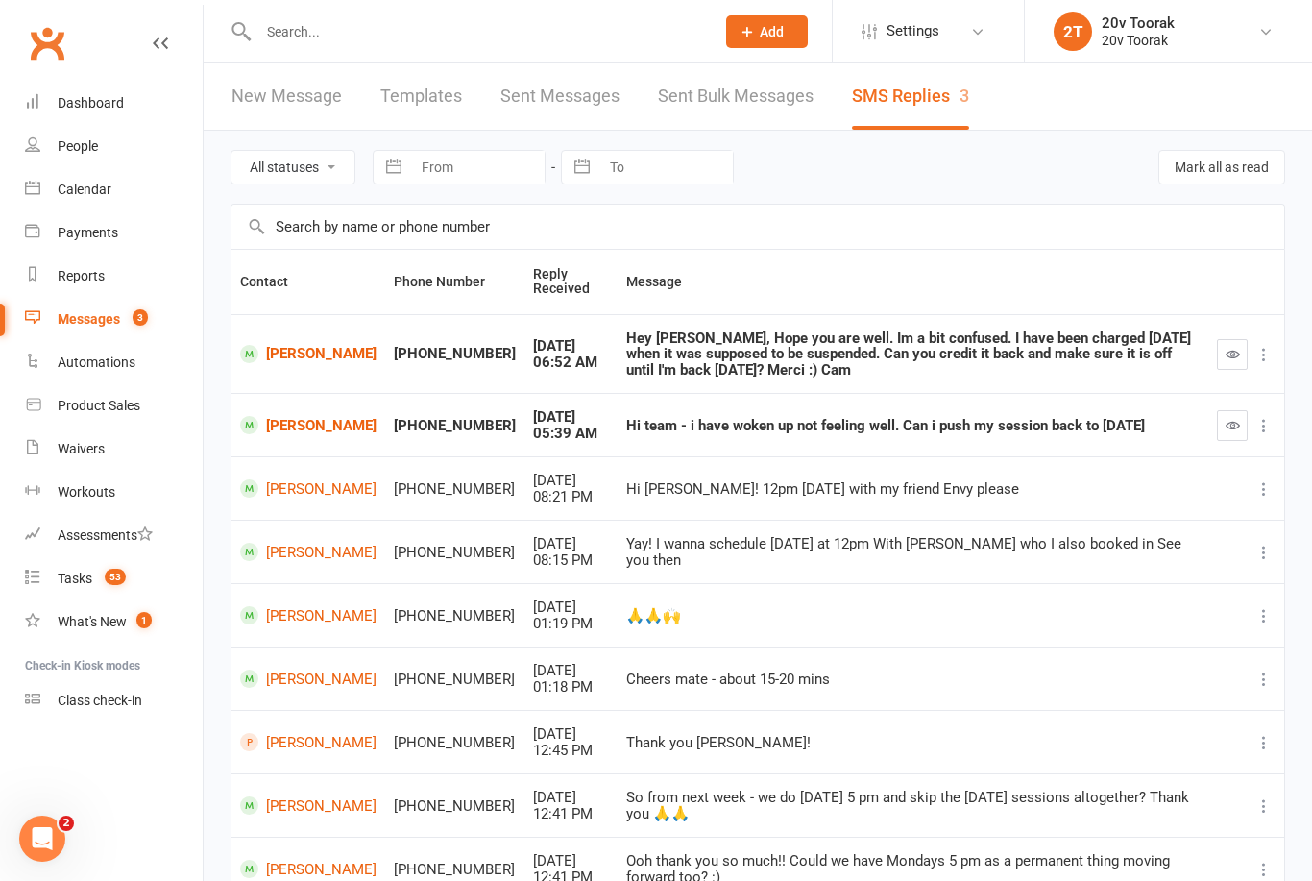
click at [1232, 426] on icon "button" at bounding box center [1233, 425] width 14 height 14
click at [307, 427] on link "[PERSON_NAME]" at bounding box center [308, 425] width 136 height 18
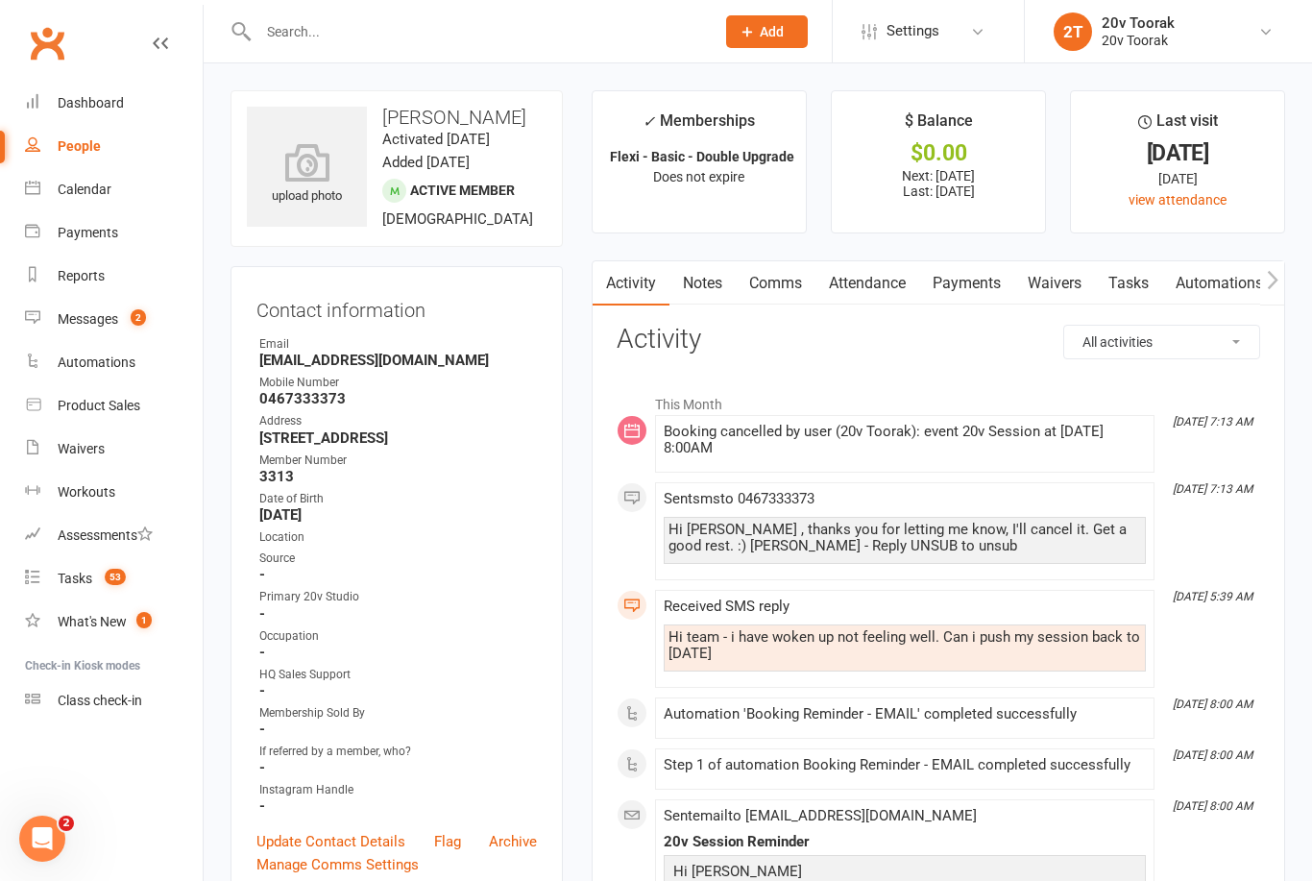
click at [98, 190] on div "Calendar" at bounding box center [85, 189] width 54 height 15
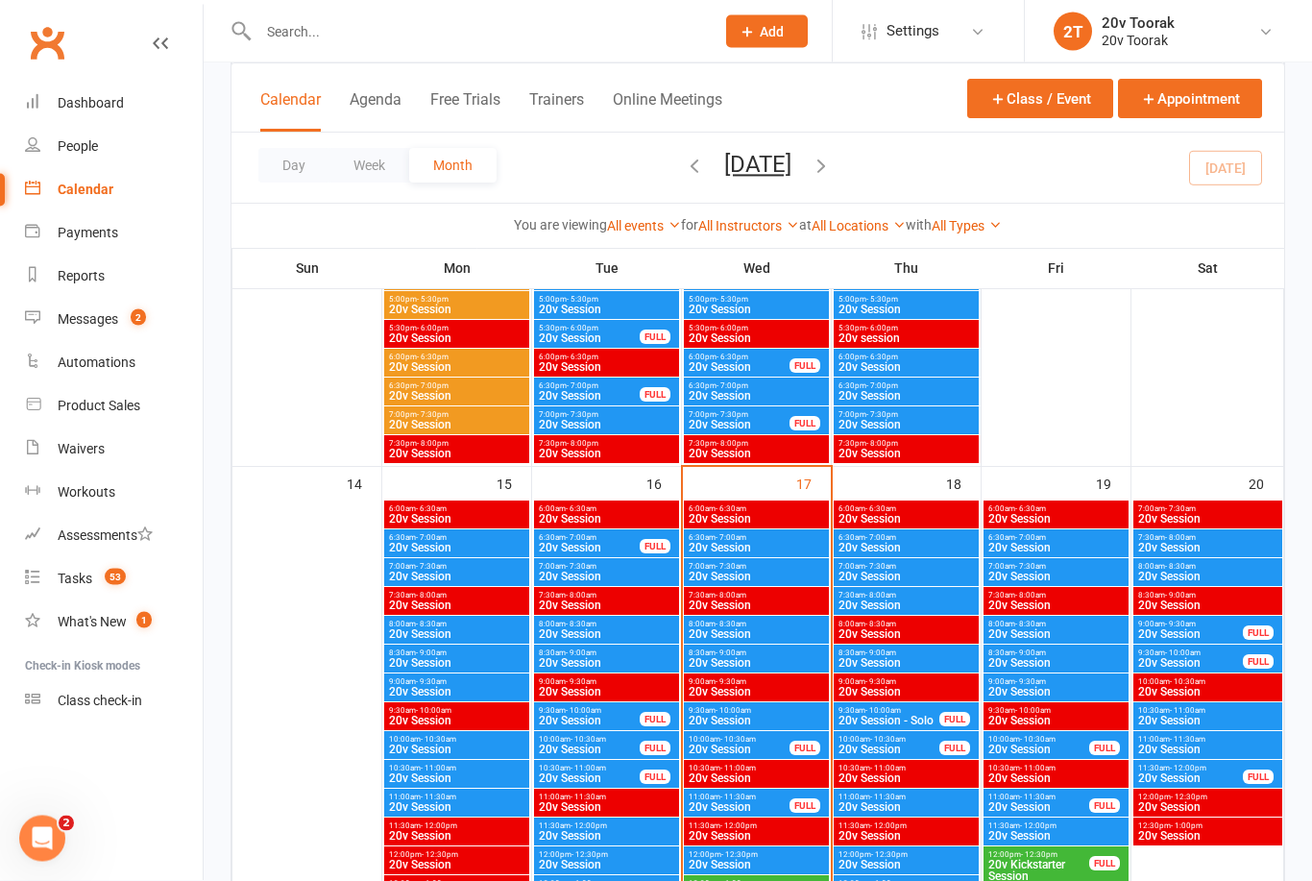
scroll to position [1657, 0]
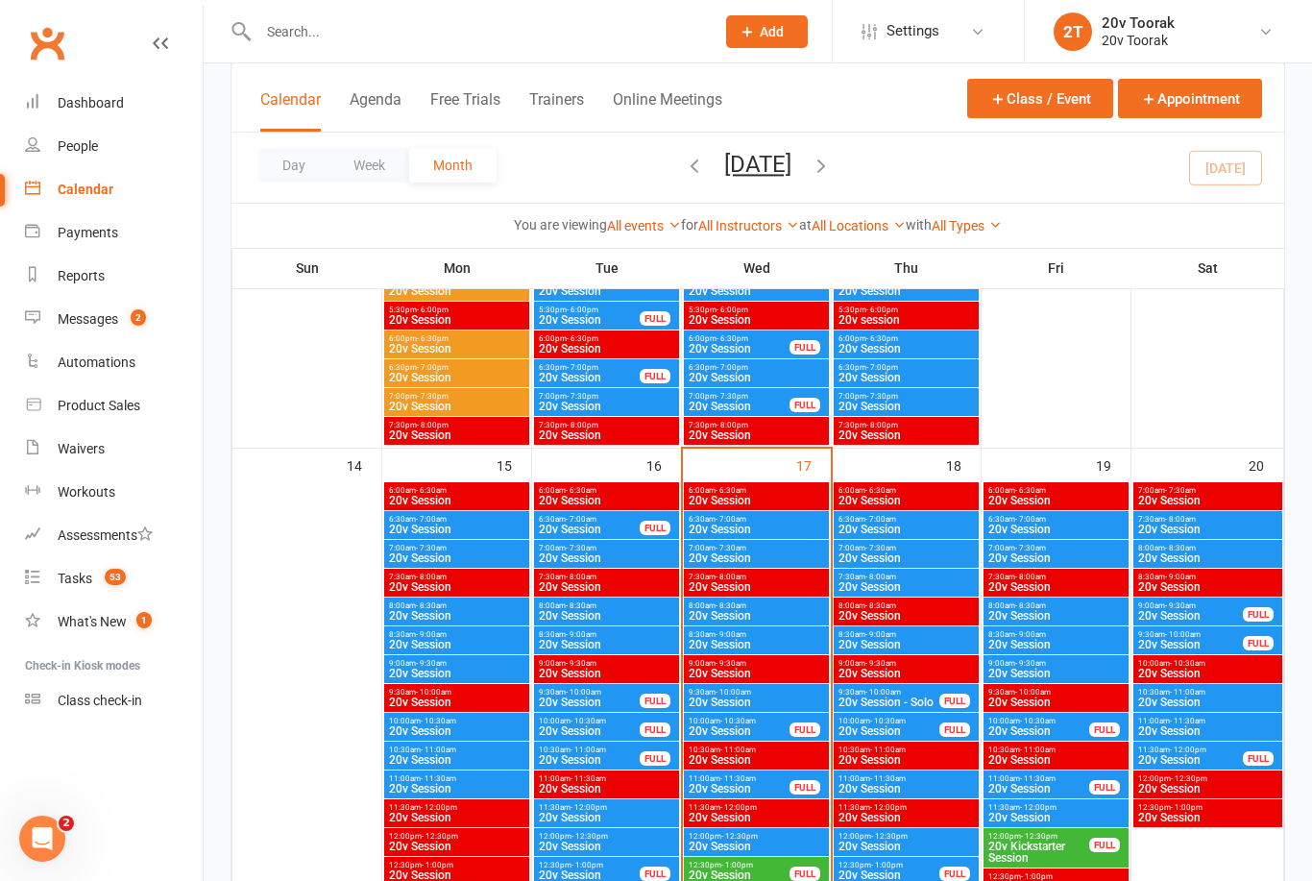
click at [768, 611] on span "20v Session" at bounding box center [756, 616] width 137 height 12
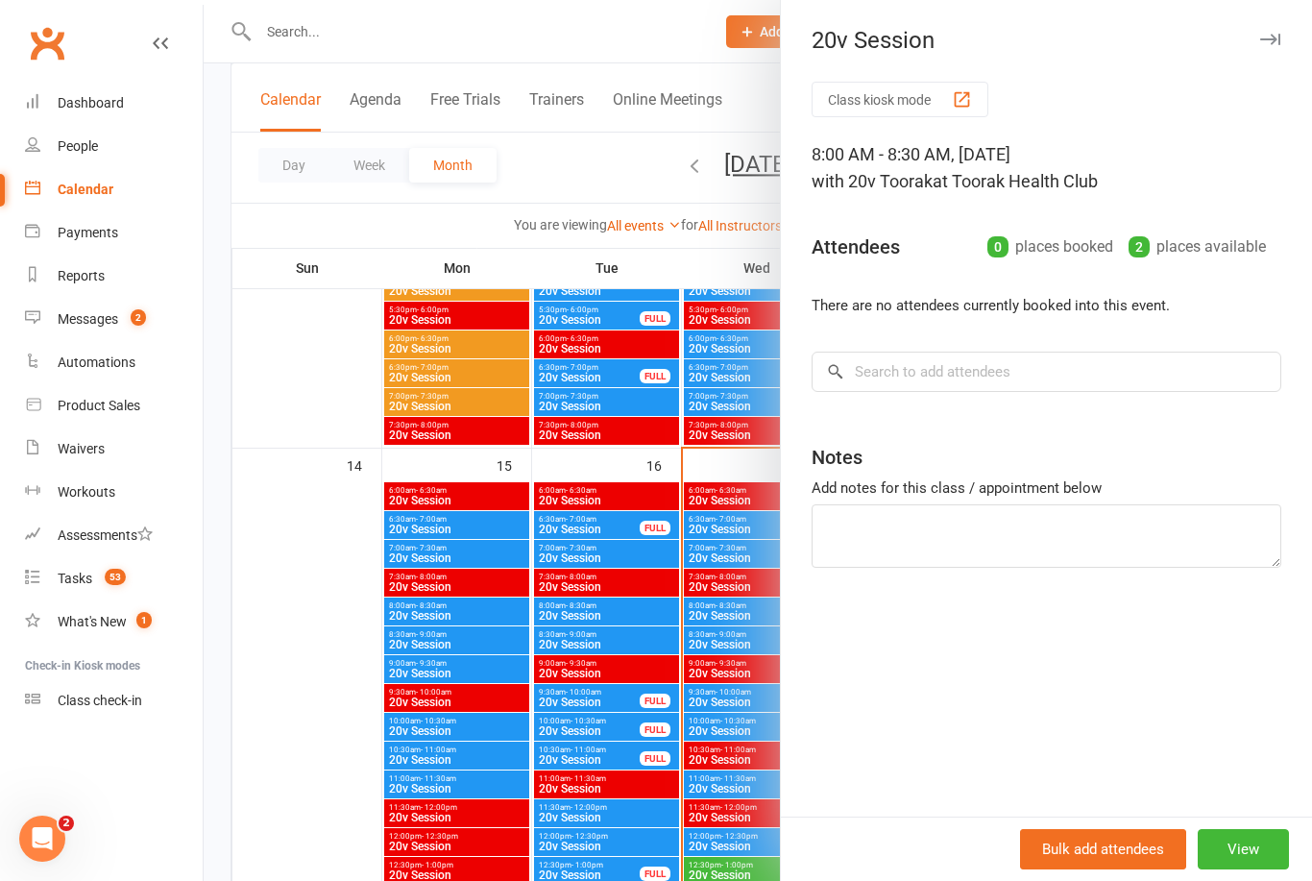
click at [742, 611] on div at bounding box center [758, 440] width 1109 height 881
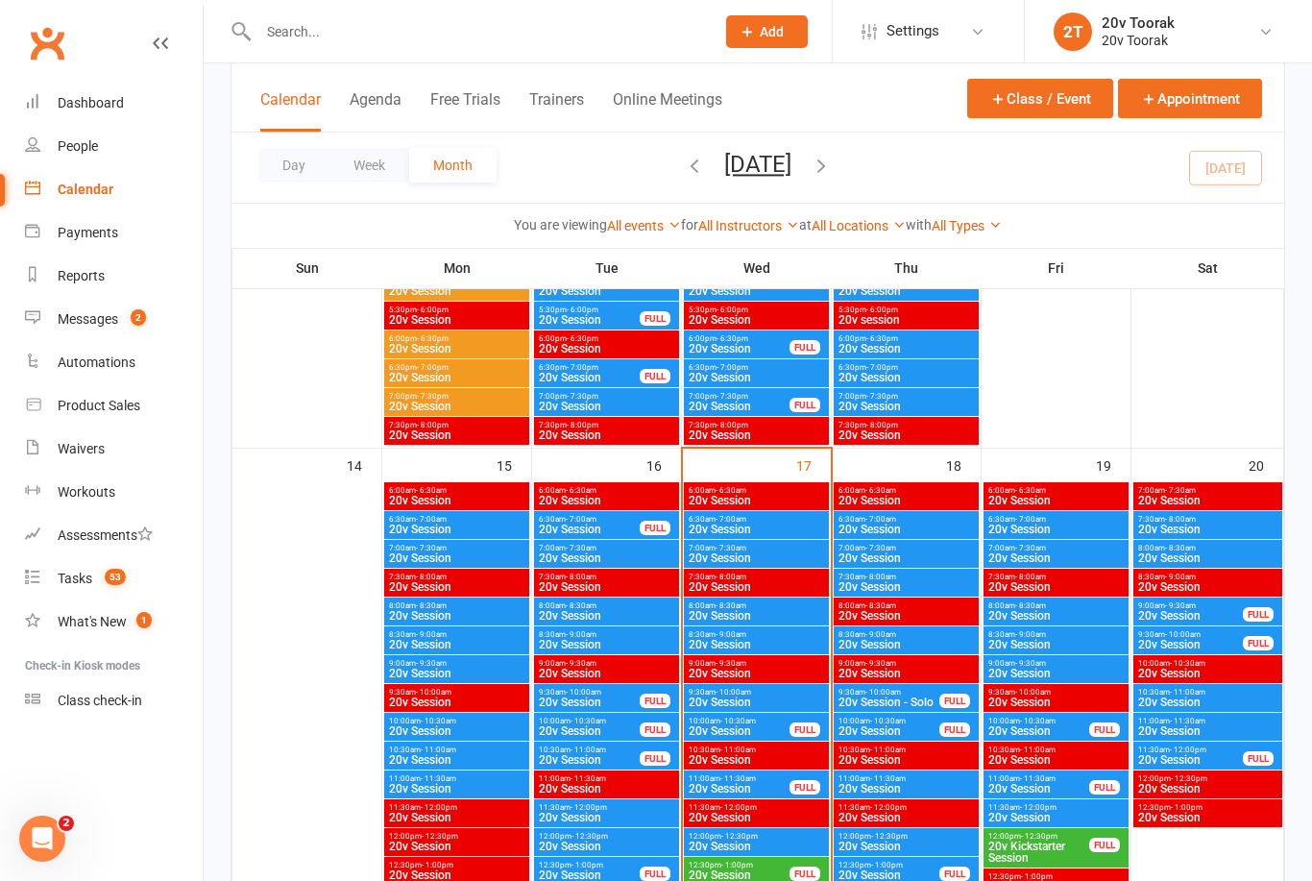
click at [882, 549] on span "- 7:30am" at bounding box center [881, 548] width 31 height 9
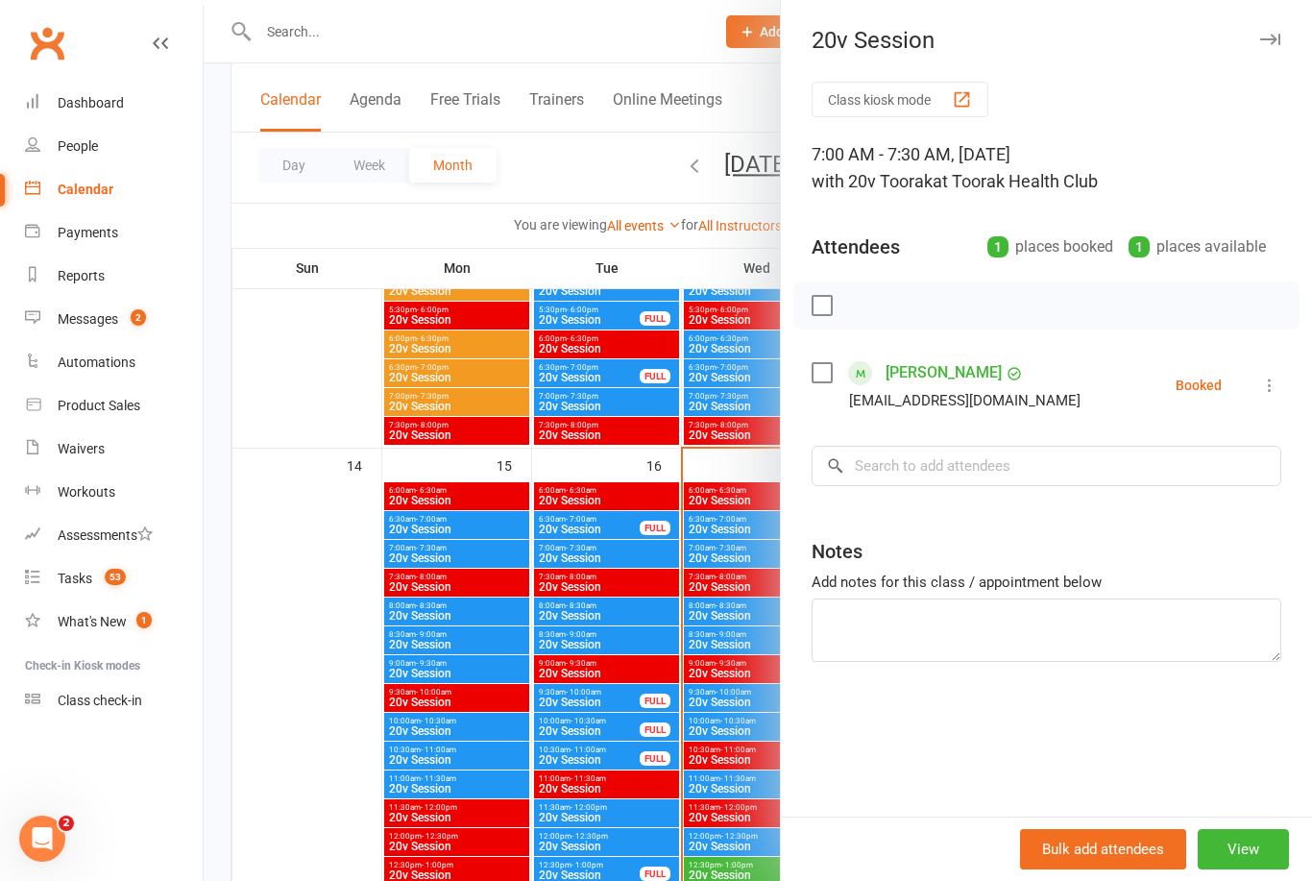
click at [330, 671] on div at bounding box center [758, 440] width 1109 height 881
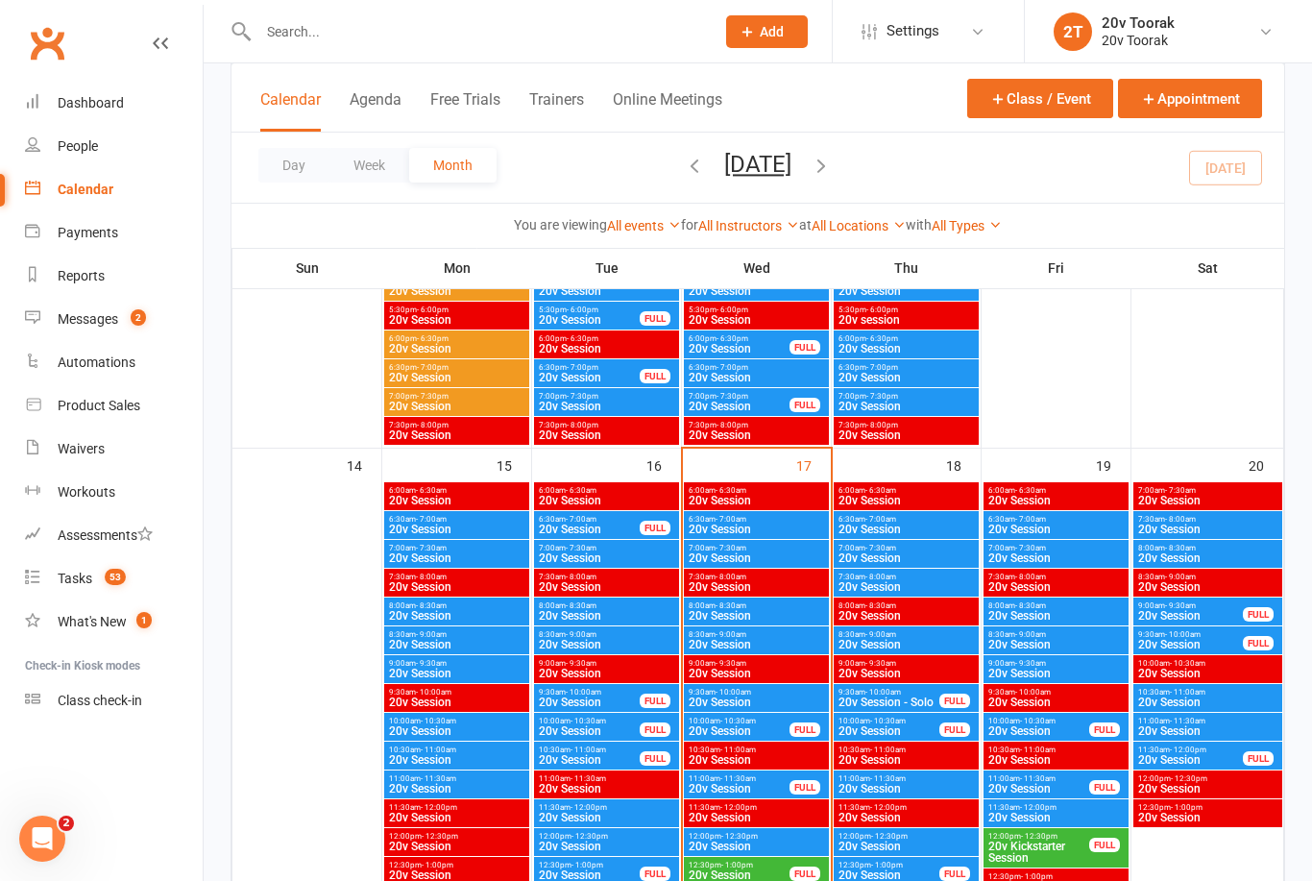
click at [926, 524] on span "20v Session" at bounding box center [906, 530] width 137 height 12
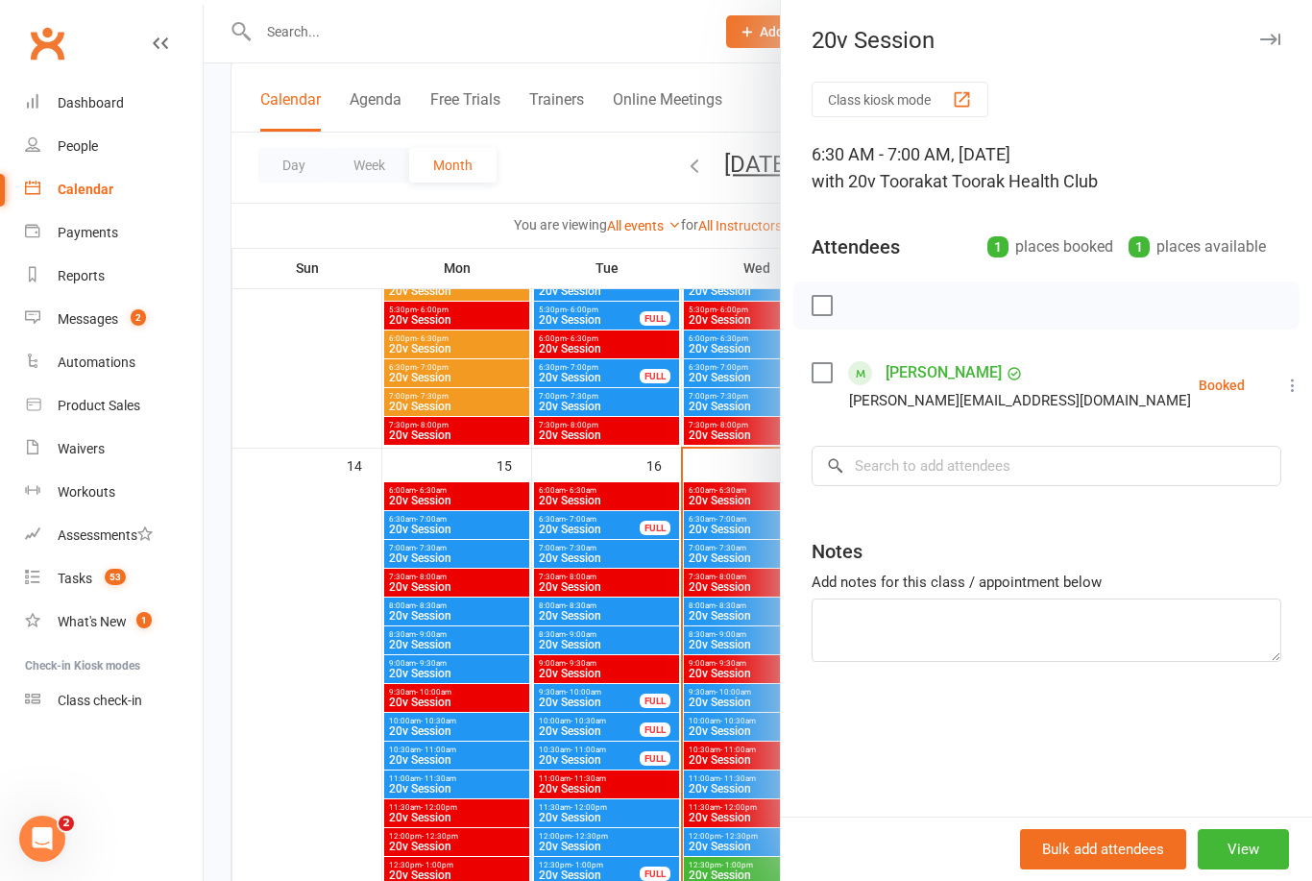
click at [341, 720] on div at bounding box center [758, 440] width 1109 height 881
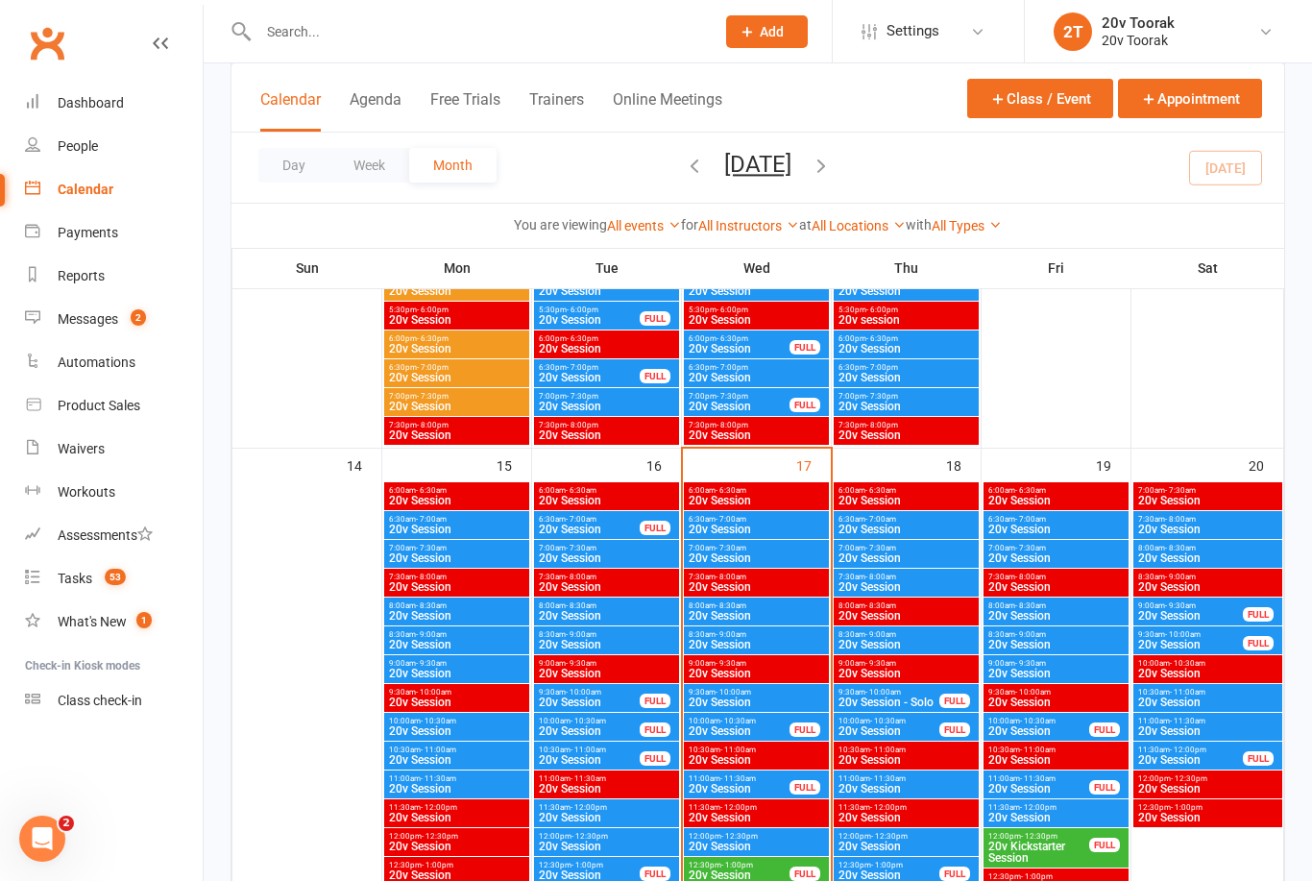
click at [926, 553] on span "20v Session" at bounding box center [906, 558] width 137 height 12
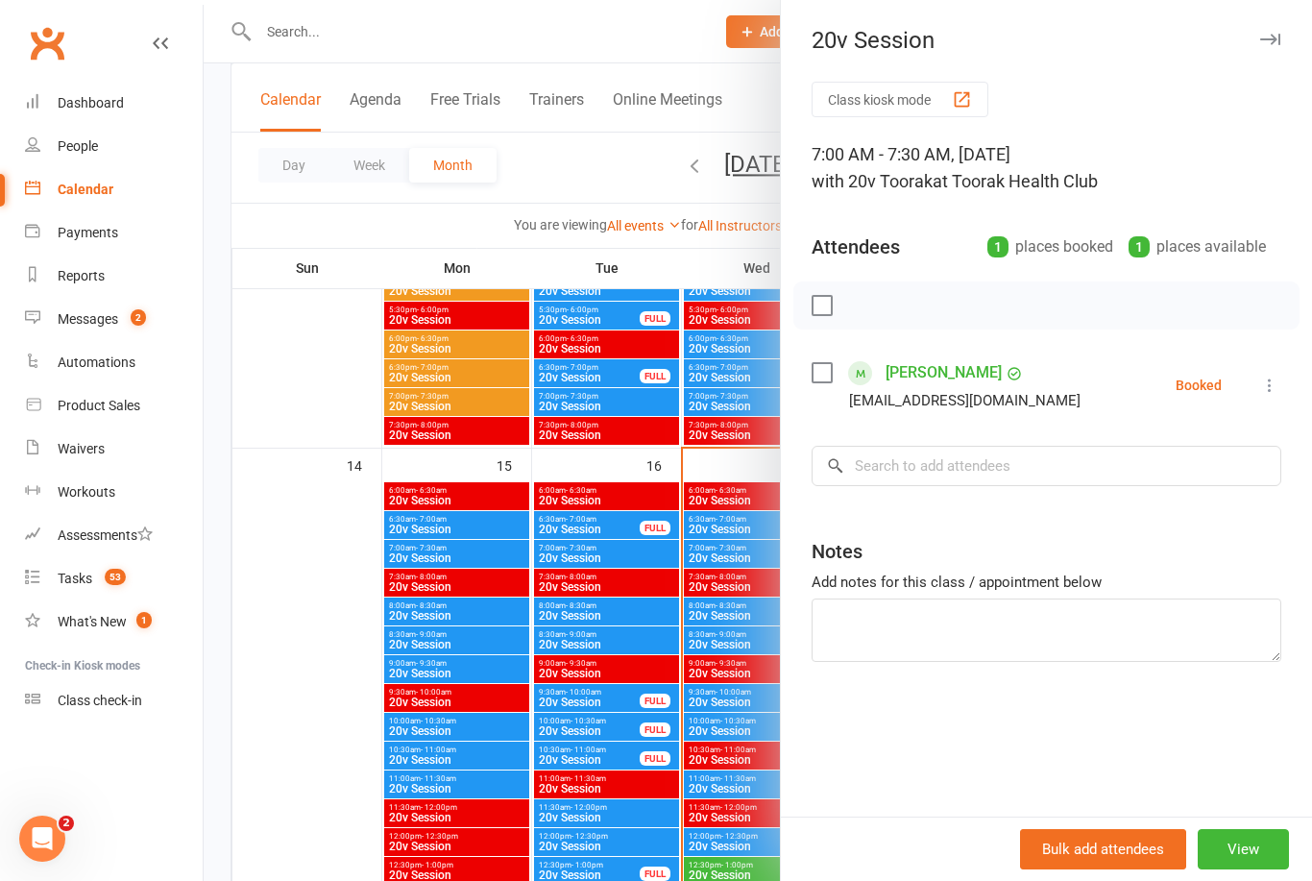
click at [358, 719] on div at bounding box center [758, 440] width 1109 height 881
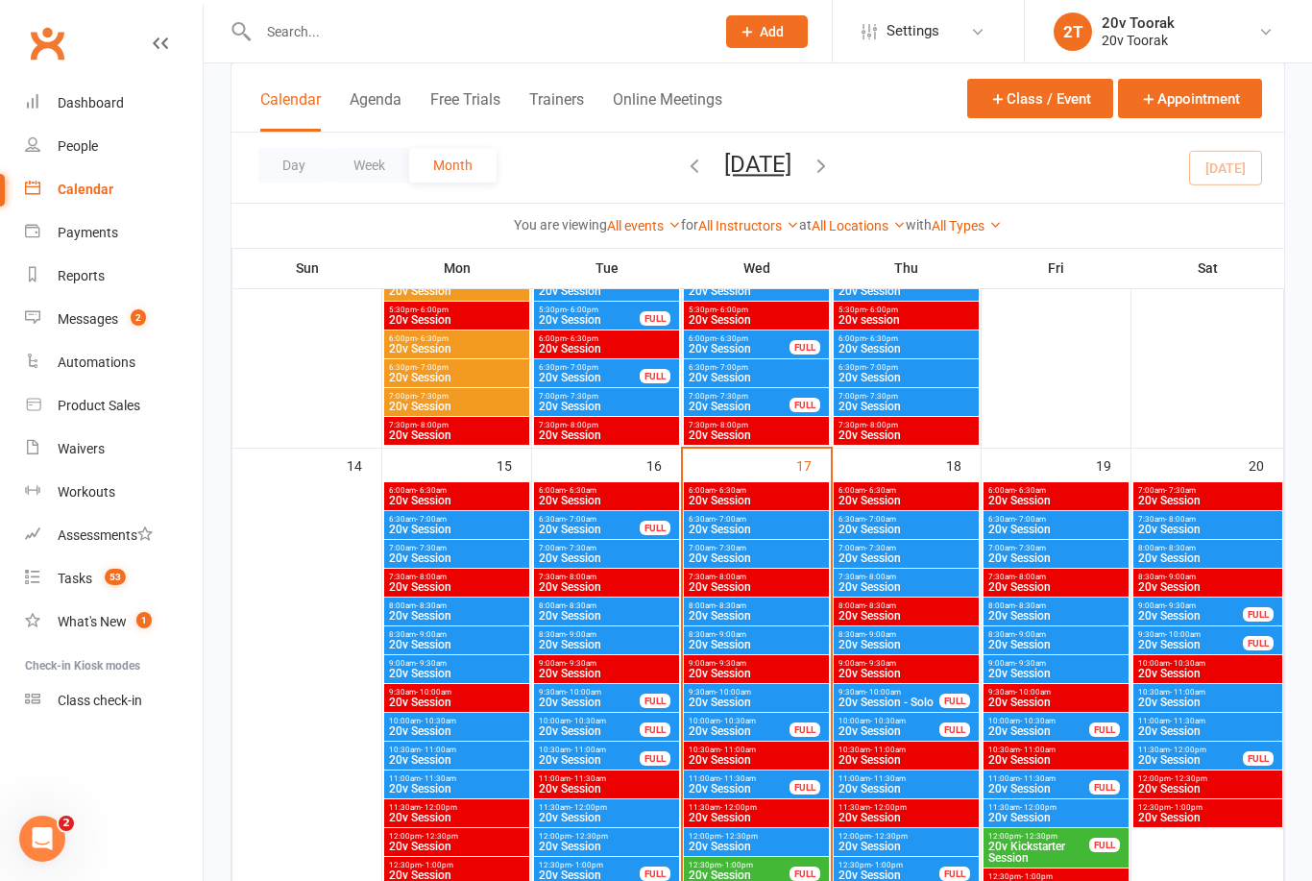
click at [914, 590] on span "20v Session" at bounding box center [906, 587] width 137 height 12
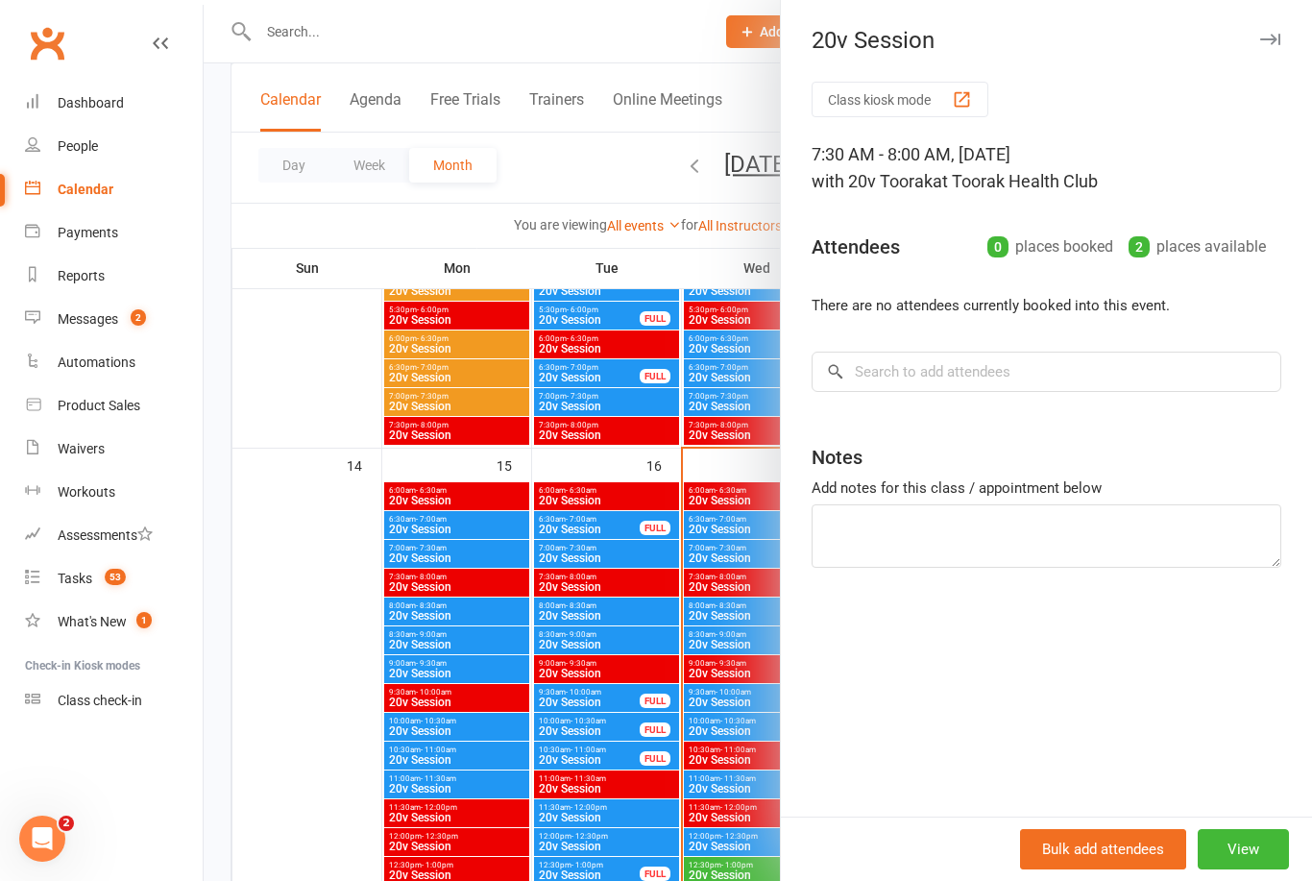
click at [343, 747] on div at bounding box center [758, 440] width 1109 height 881
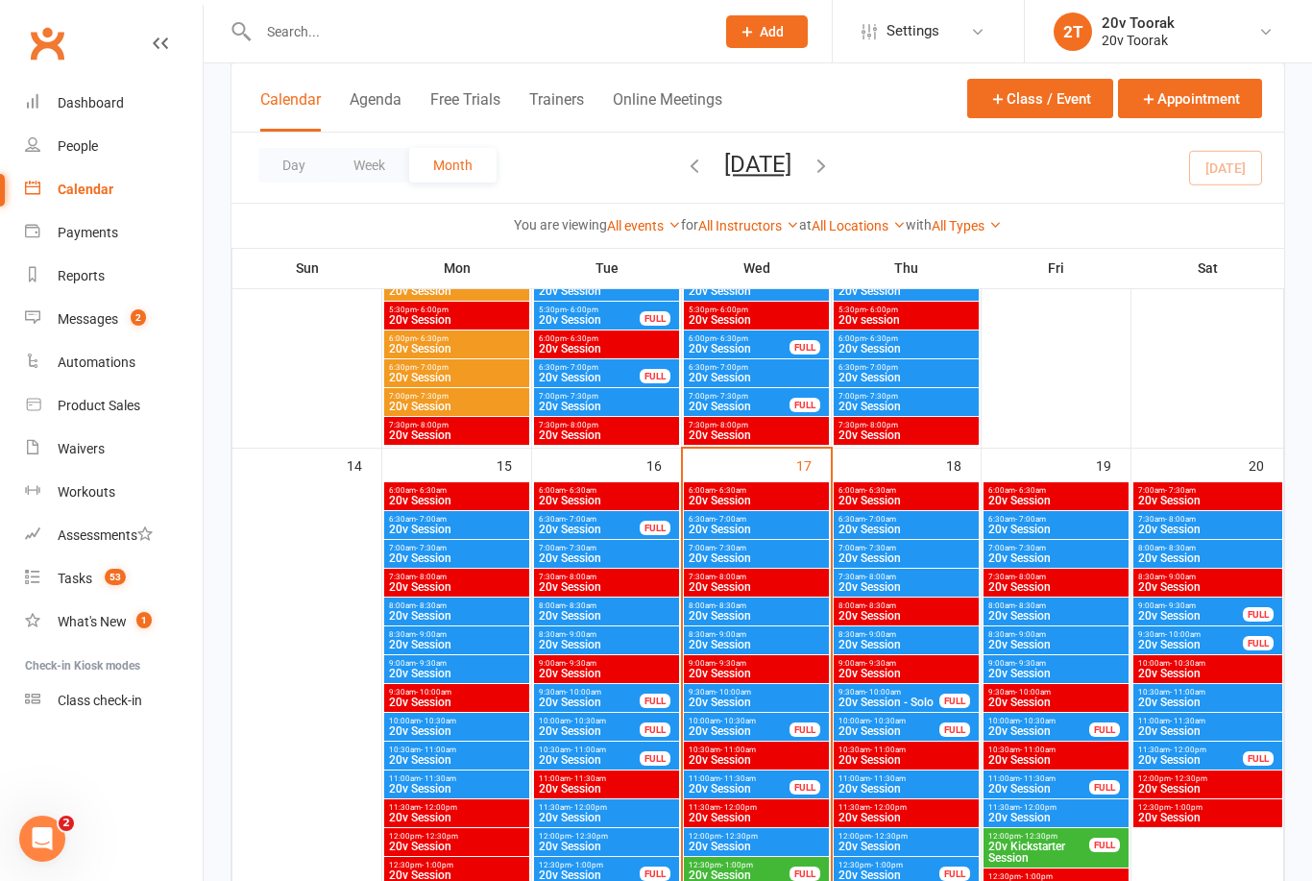
click at [929, 550] on span "7:00am - 7:30am" at bounding box center [906, 548] width 137 height 9
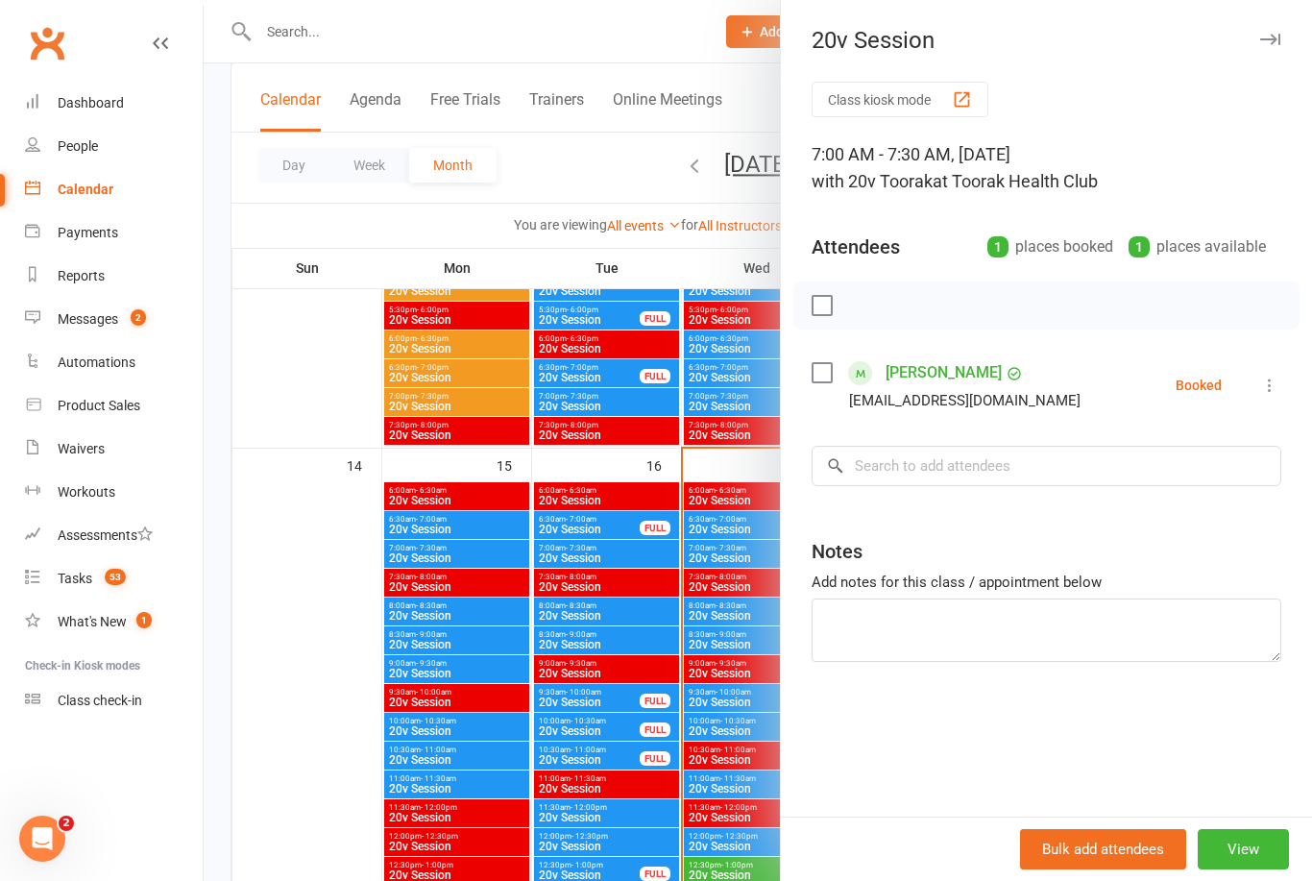
click at [347, 765] on div at bounding box center [758, 440] width 1109 height 881
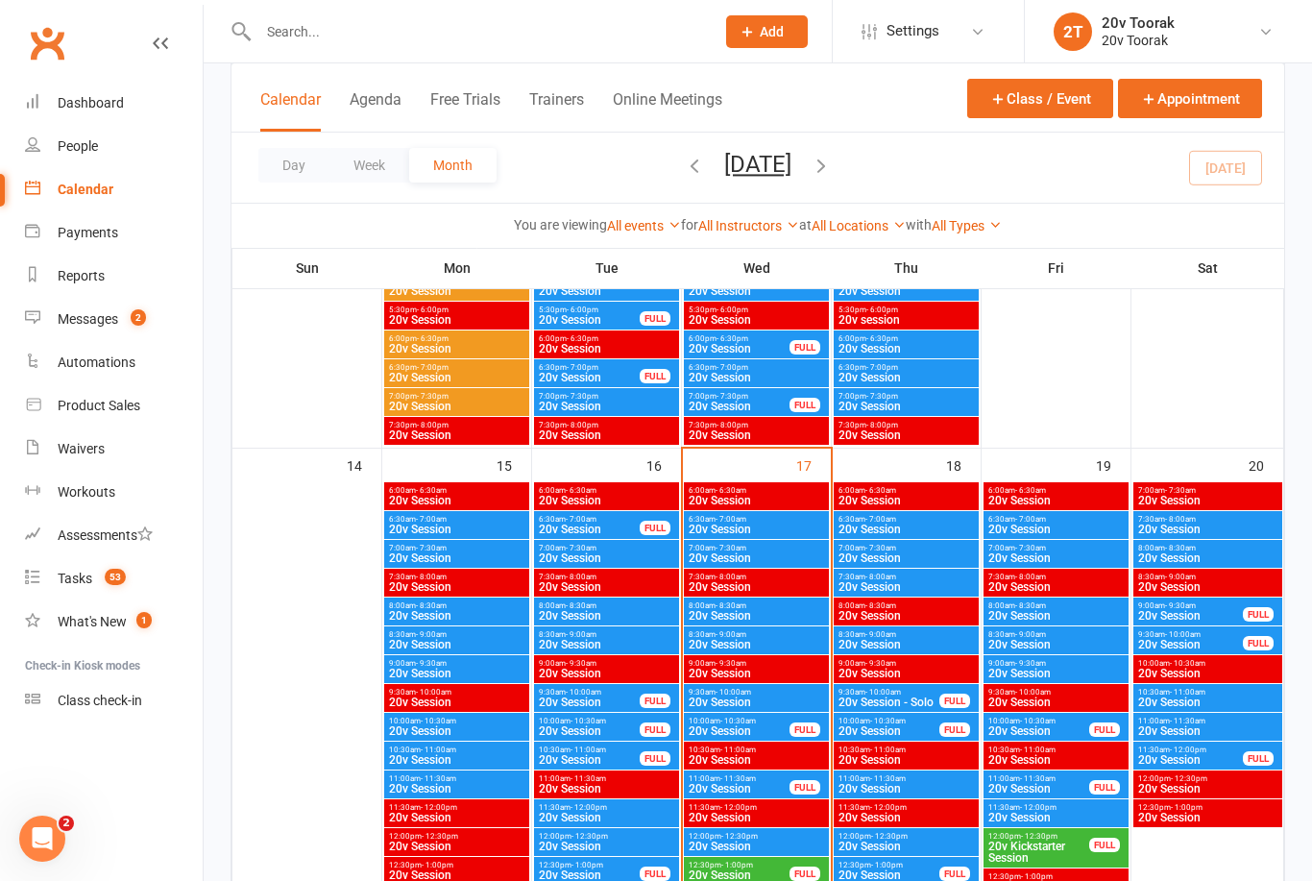
click at [913, 558] on span "20v Session" at bounding box center [906, 558] width 137 height 12
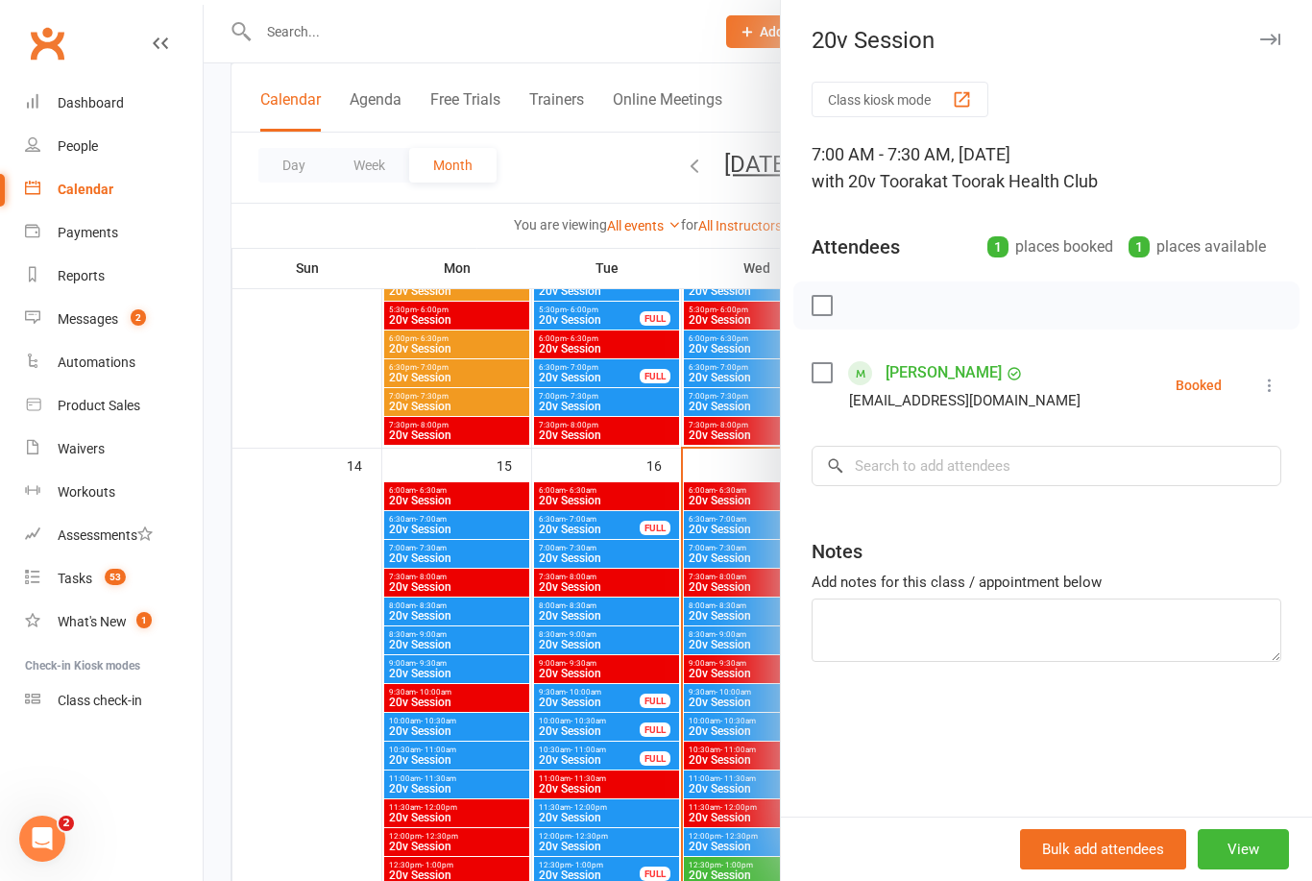
click at [379, 746] on div at bounding box center [758, 440] width 1109 height 881
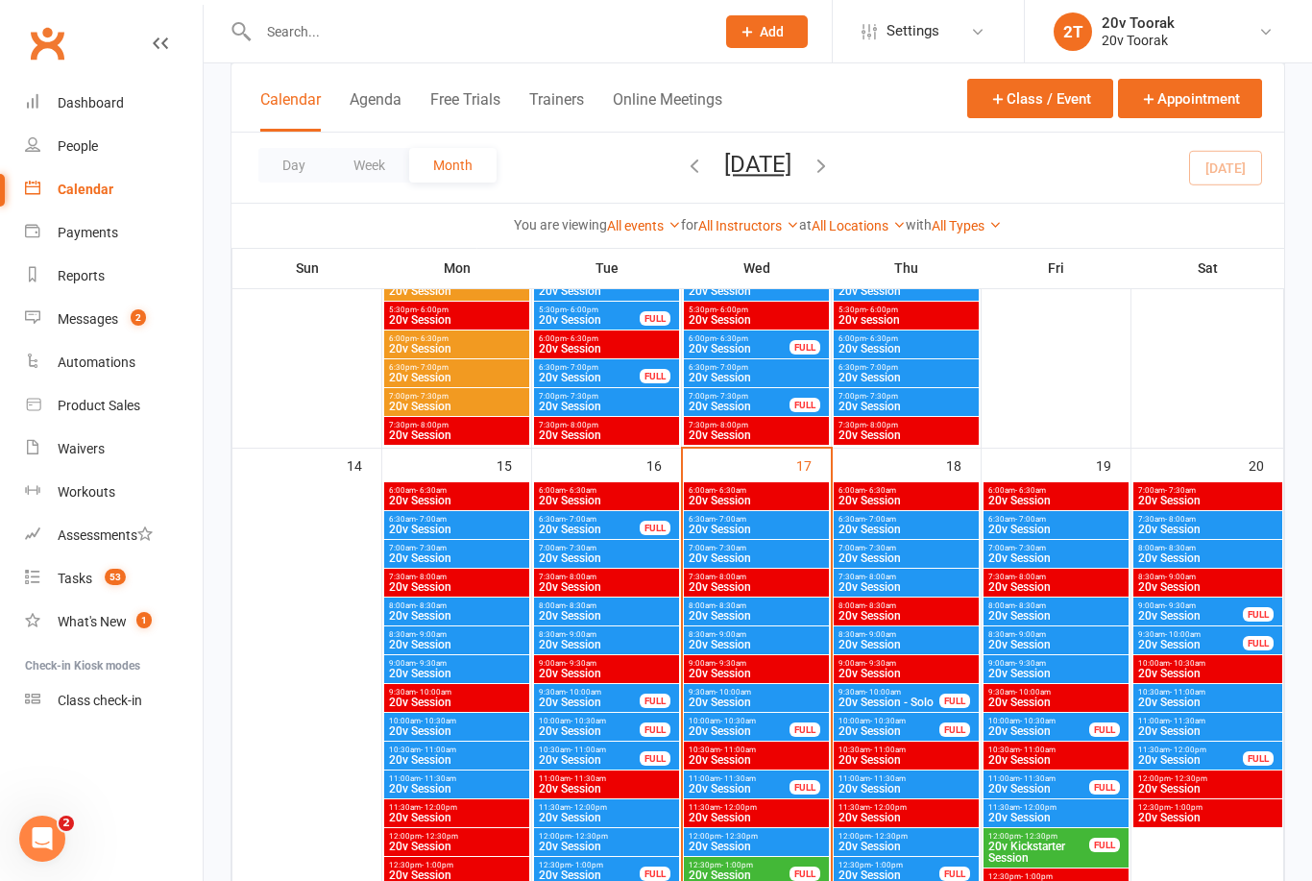
click at [894, 634] on span "- 9:00am" at bounding box center [881, 634] width 31 height 9
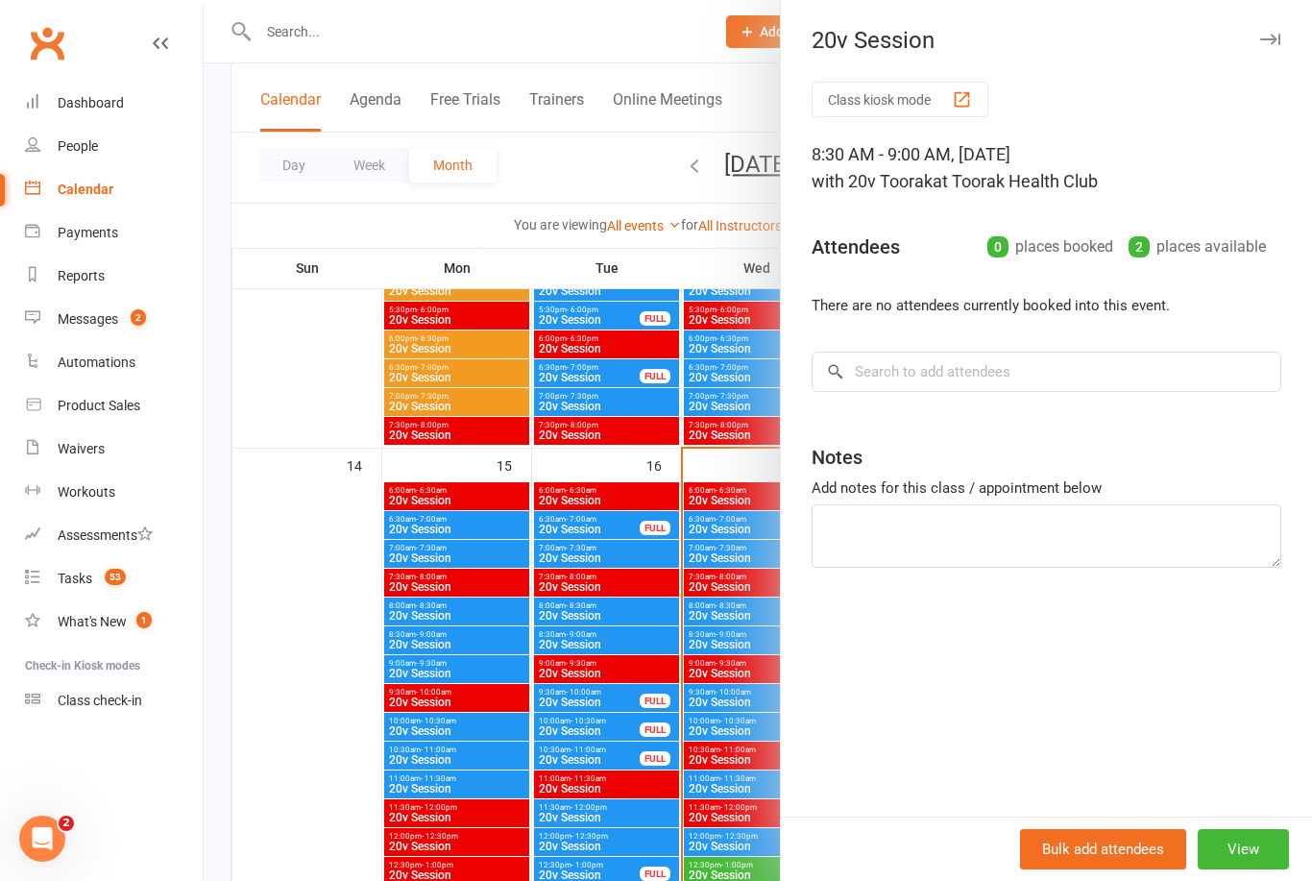
click at [355, 752] on div at bounding box center [758, 440] width 1109 height 881
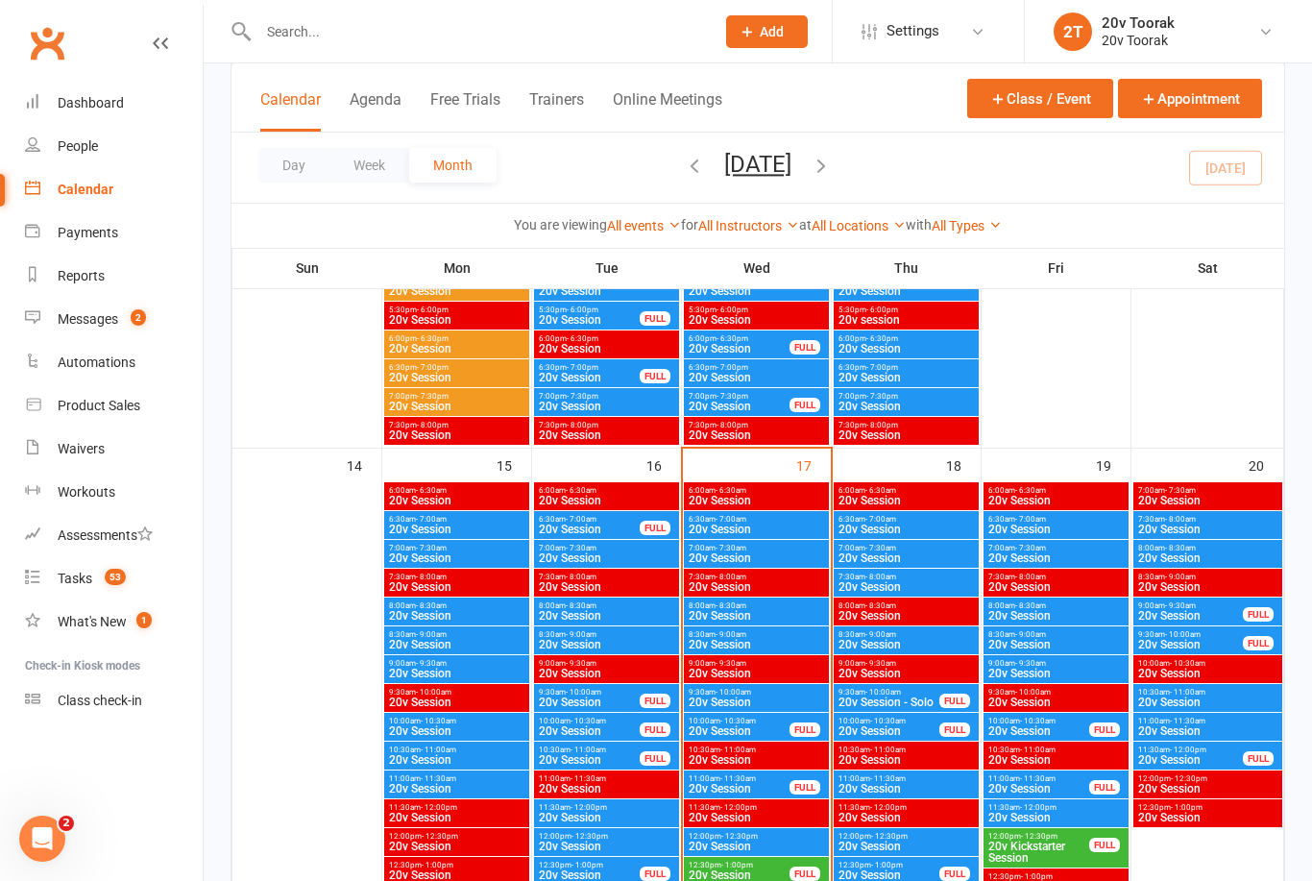
click at [911, 557] on span "20v Session" at bounding box center [906, 558] width 137 height 12
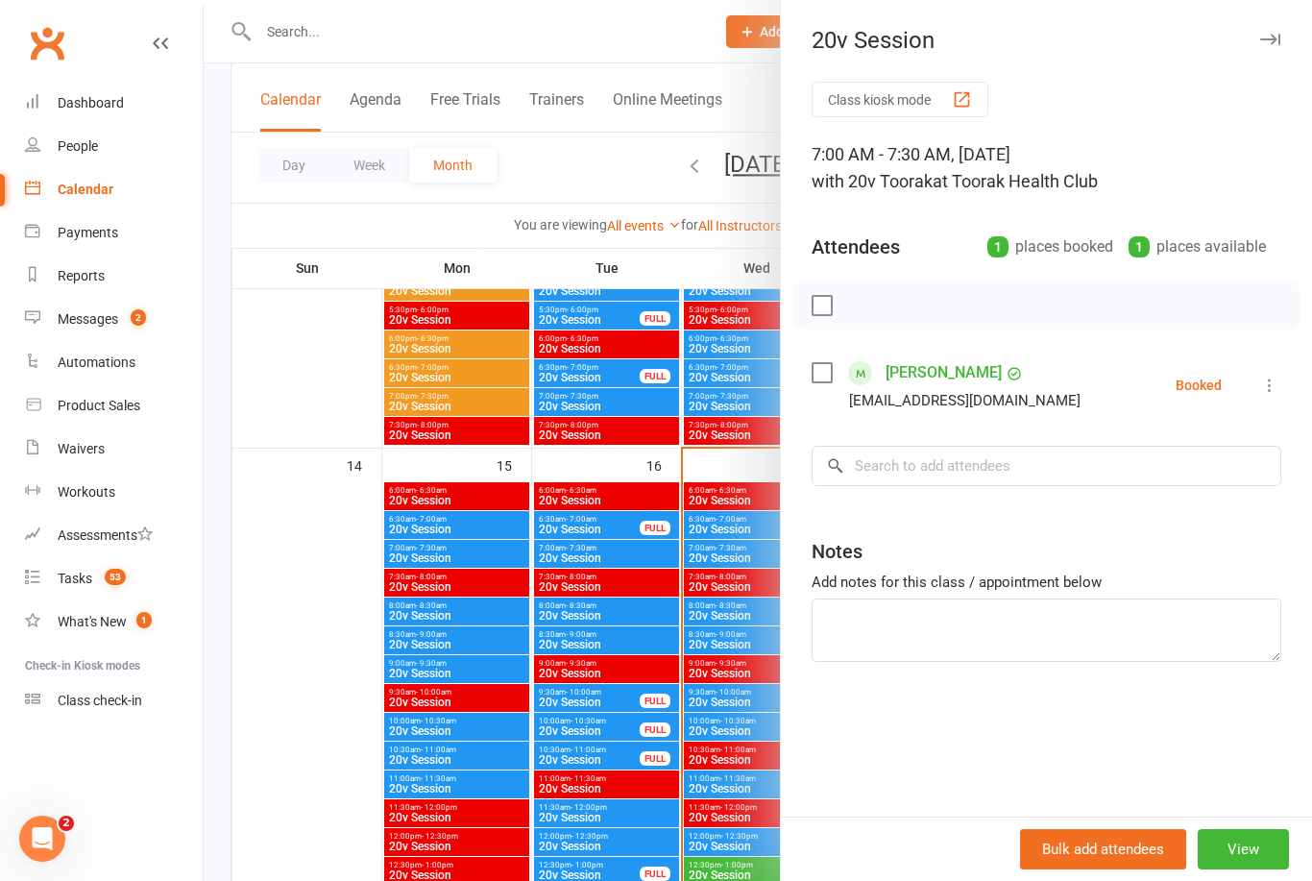
click at [336, 790] on div at bounding box center [758, 440] width 1109 height 881
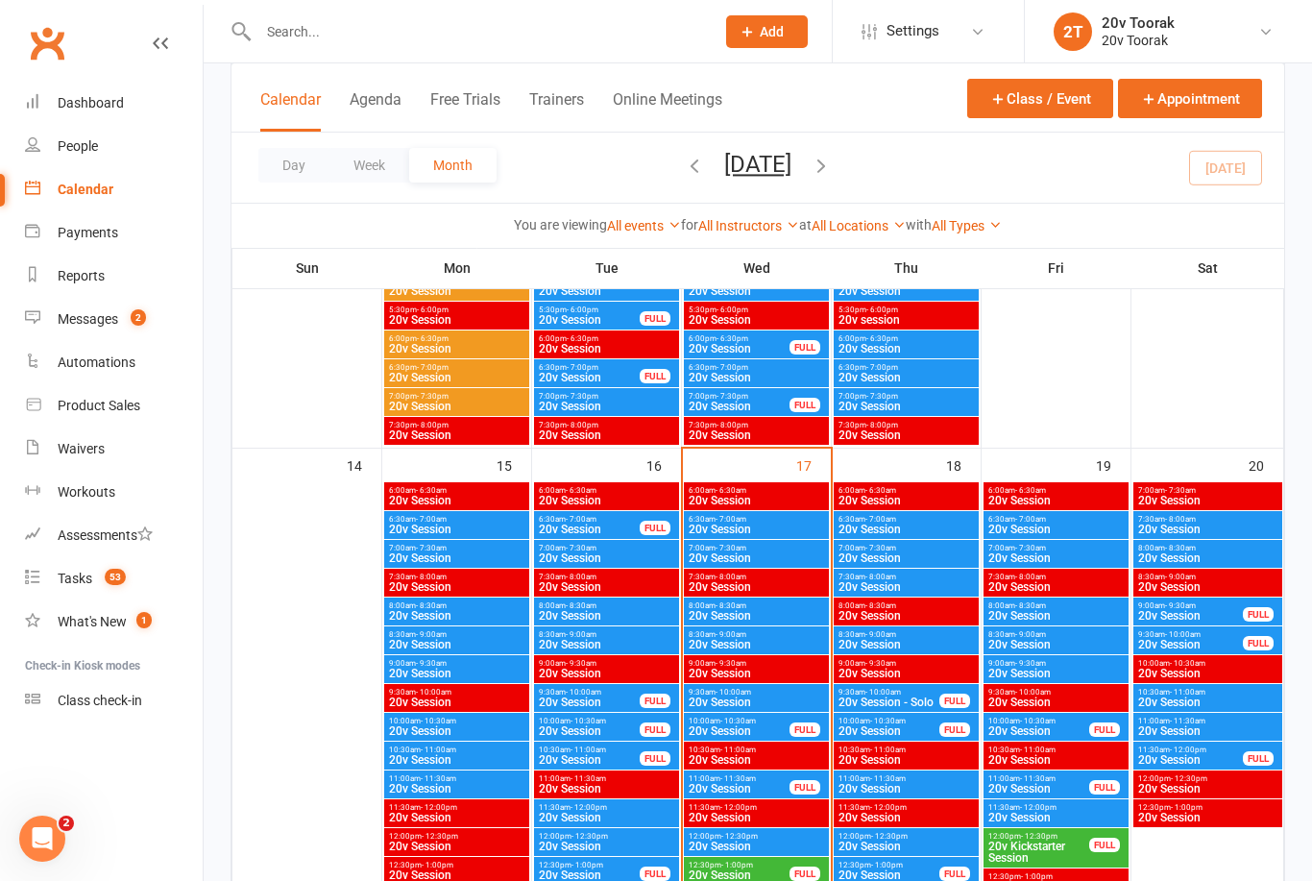
click at [890, 552] on span "20v Session" at bounding box center [906, 558] width 137 height 12
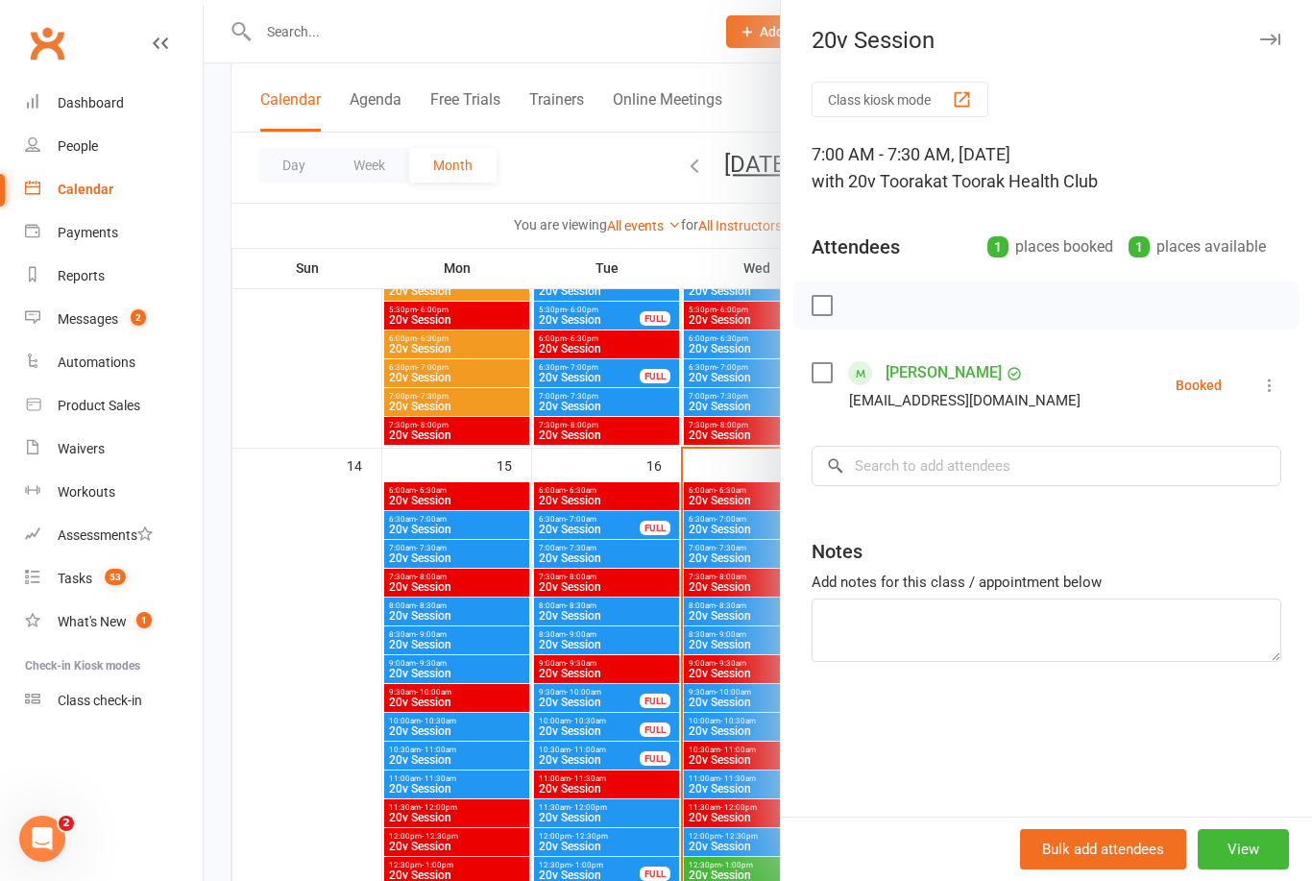
click at [742, 609] on div at bounding box center [758, 440] width 1109 height 881
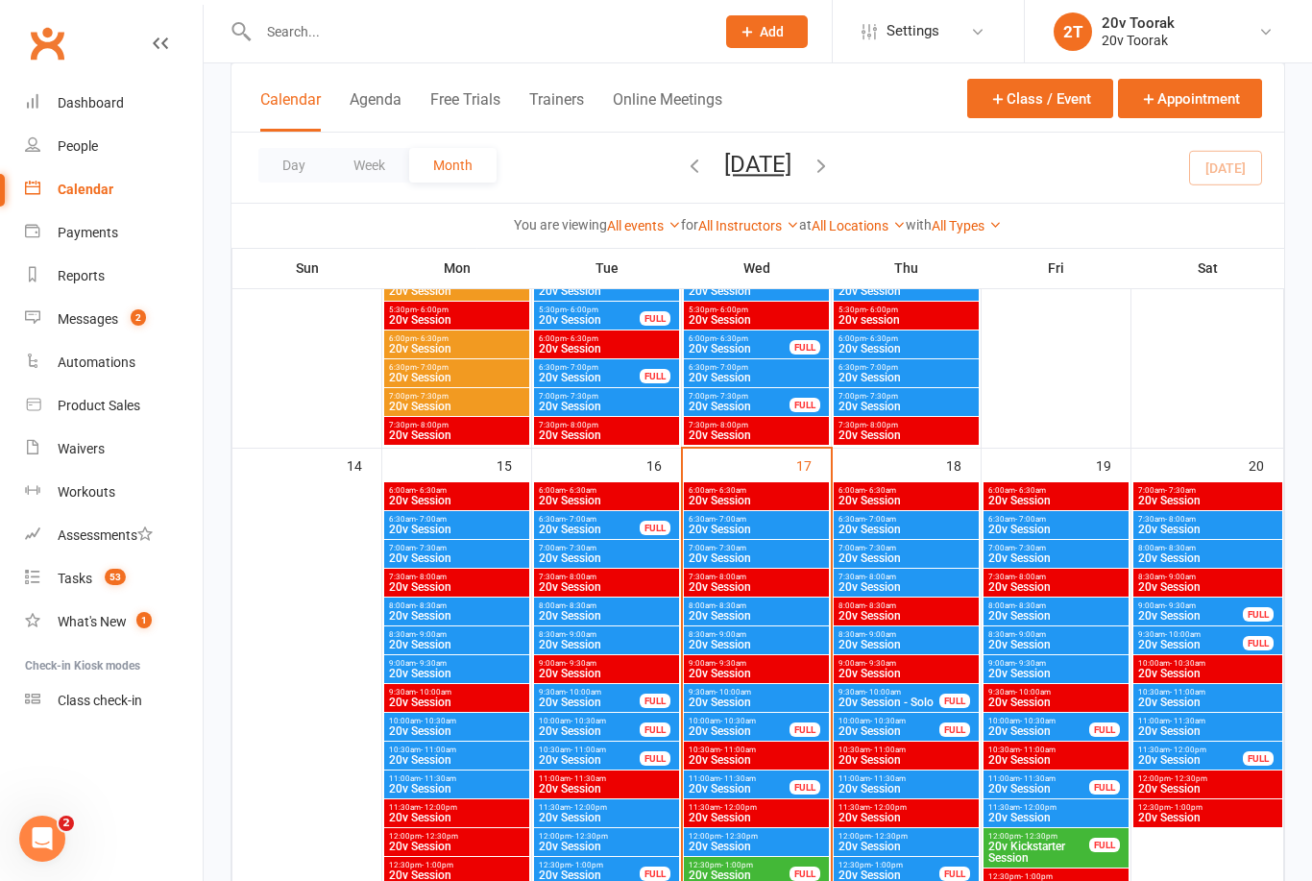
click at [892, 639] on span "20v Session" at bounding box center [906, 645] width 137 height 12
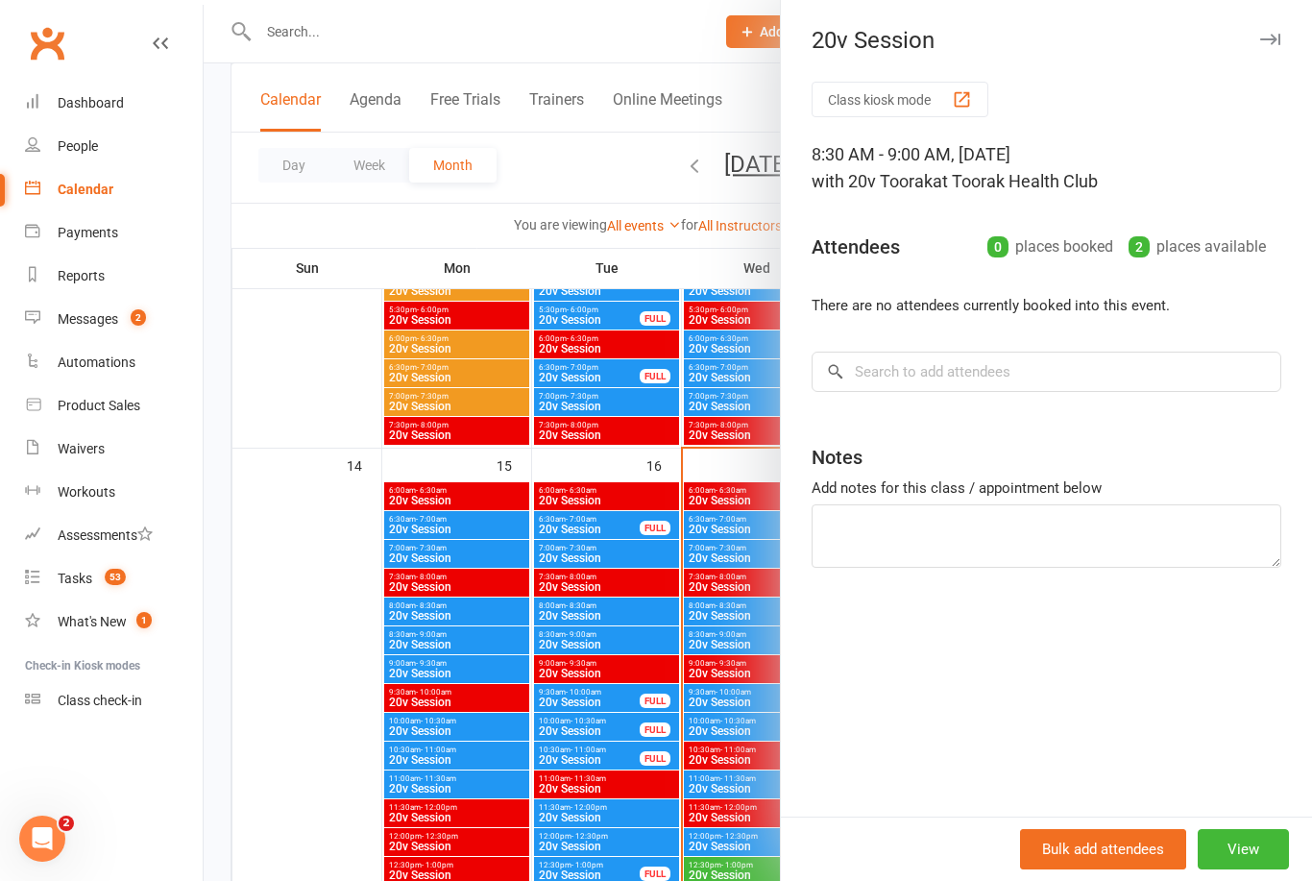
click at [371, 735] on div at bounding box center [758, 440] width 1109 height 881
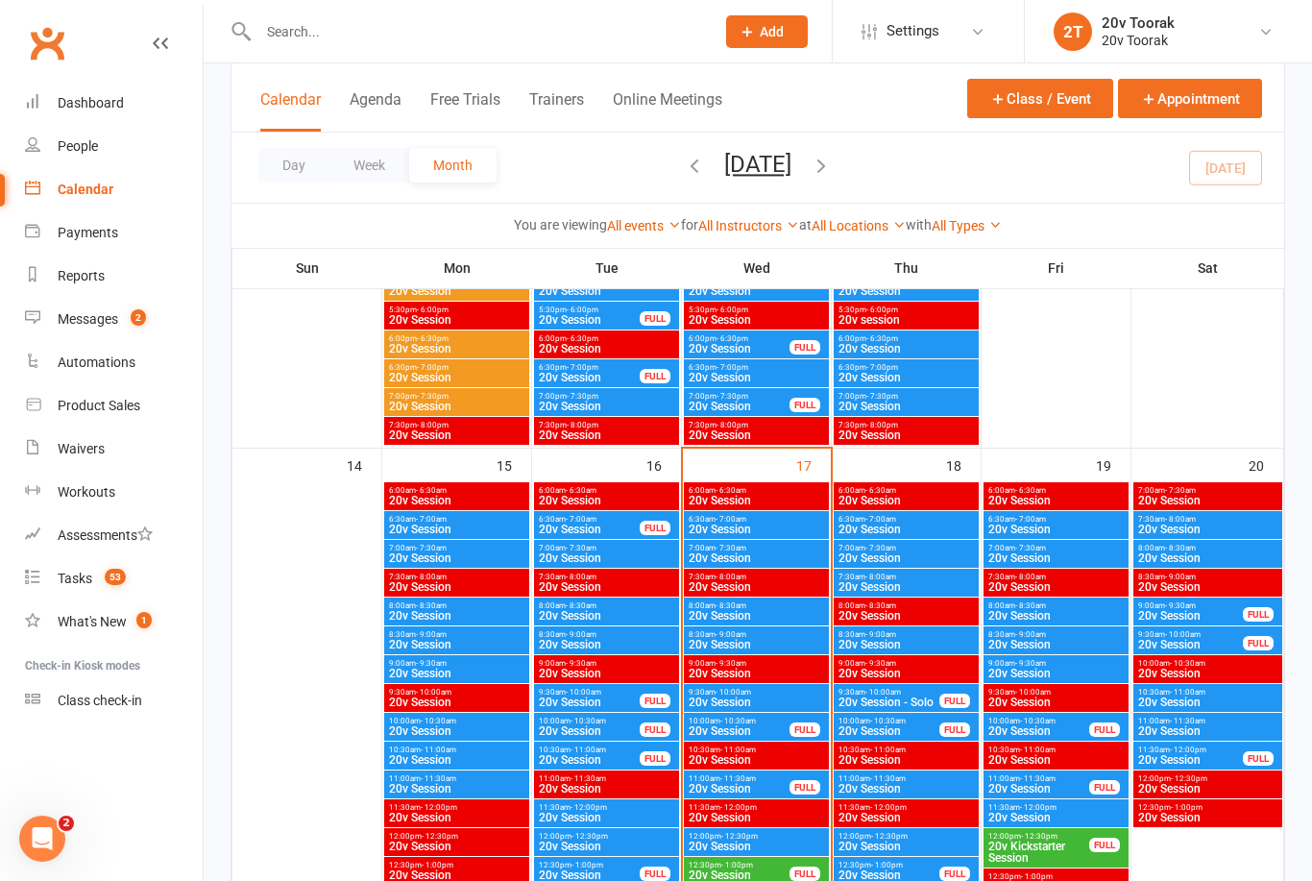
click at [886, 587] on span "20v Session" at bounding box center [906, 587] width 137 height 12
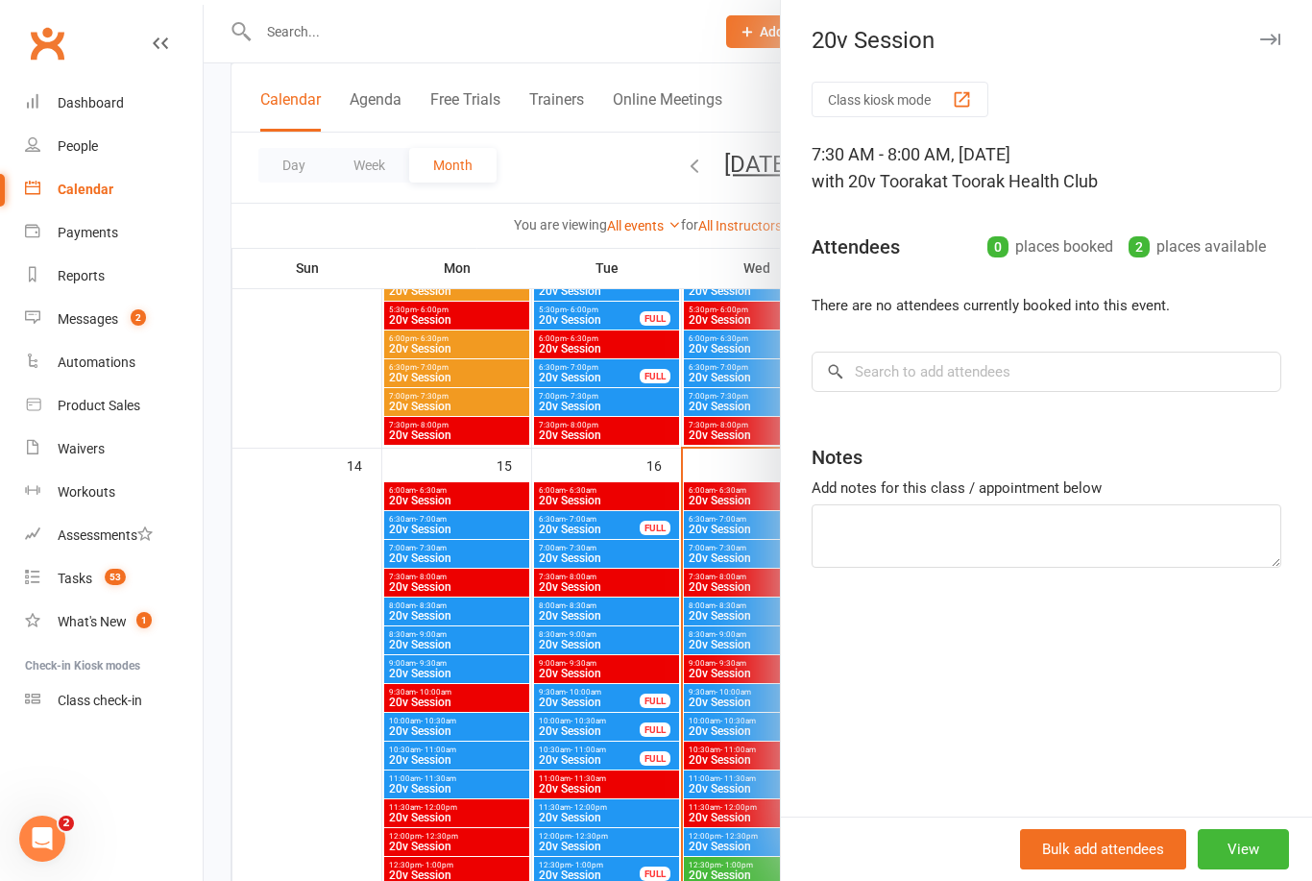
click at [345, 756] on div at bounding box center [758, 440] width 1109 height 881
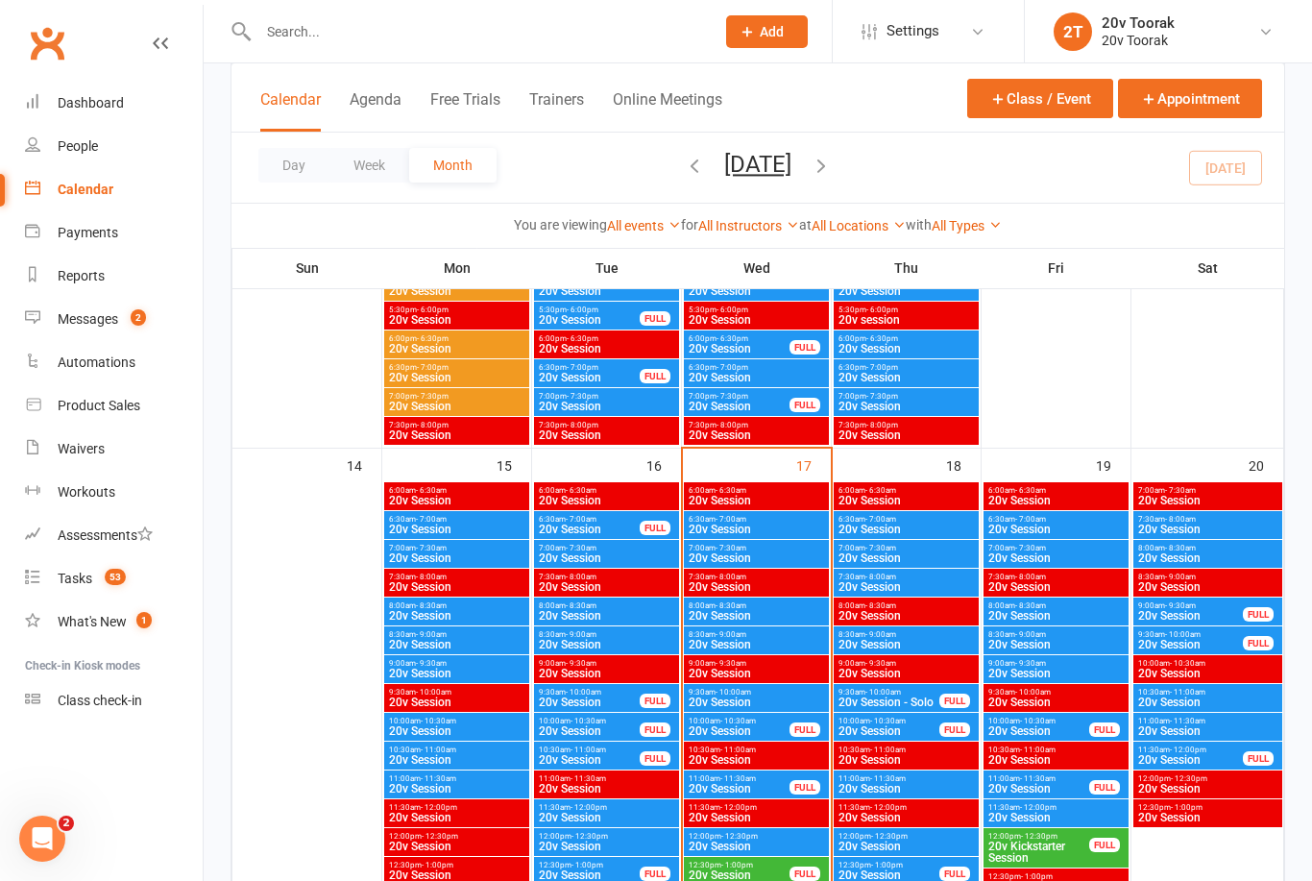
click at [927, 553] on span "20v Session" at bounding box center [906, 558] width 137 height 12
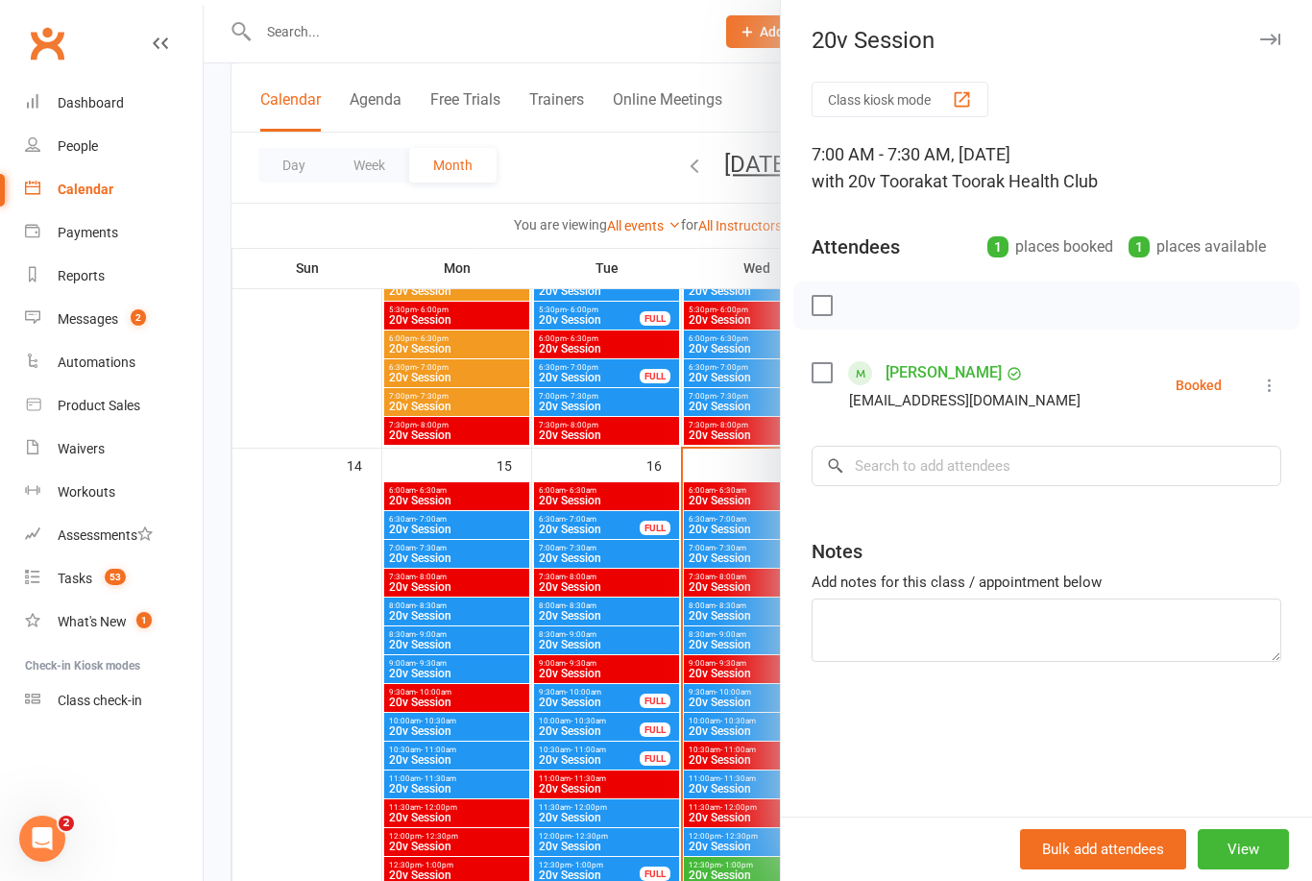
click at [358, 714] on div at bounding box center [758, 440] width 1109 height 881
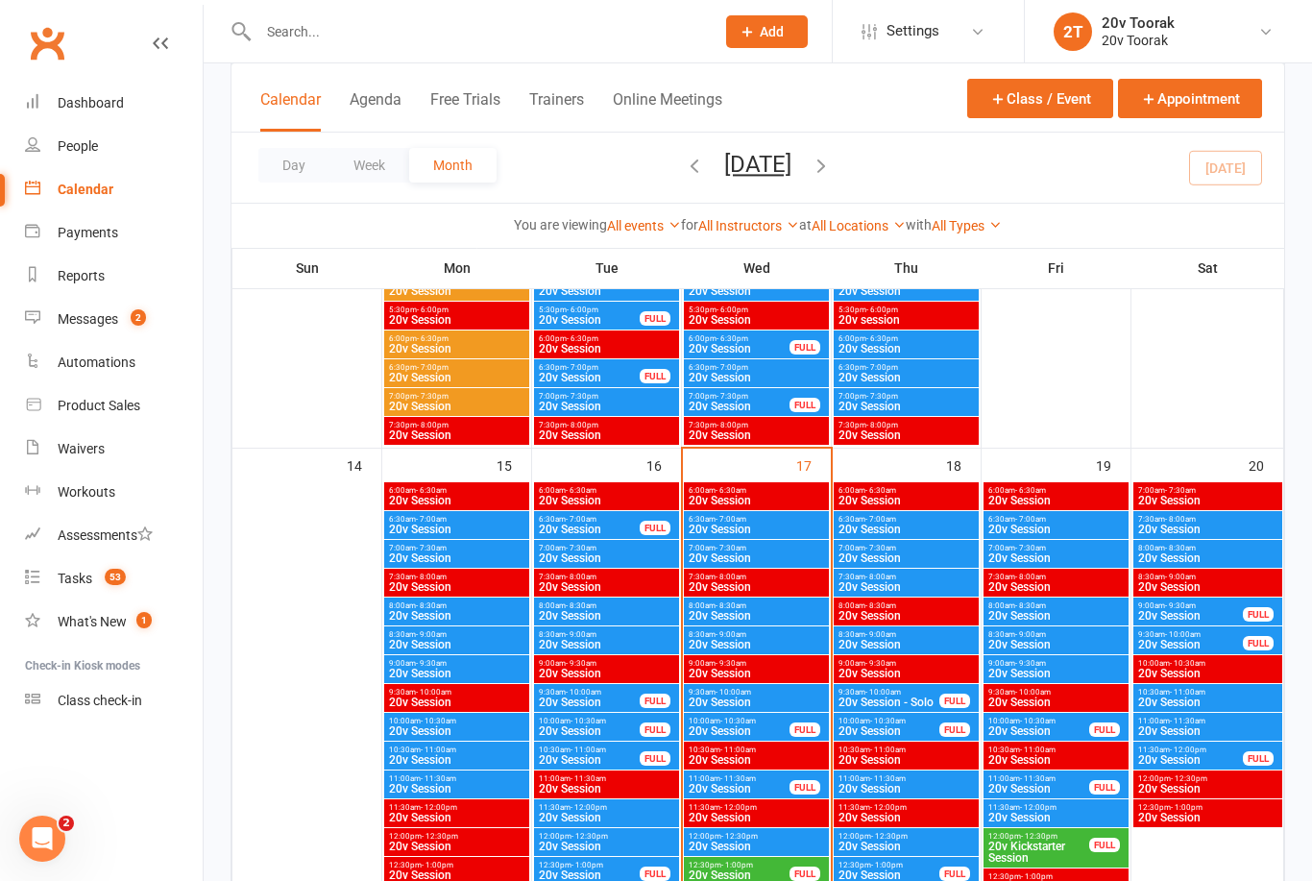
click at [917, 578] on span "7:30am - 8:00am" at bounding box center [906, 577] width 137 height 9
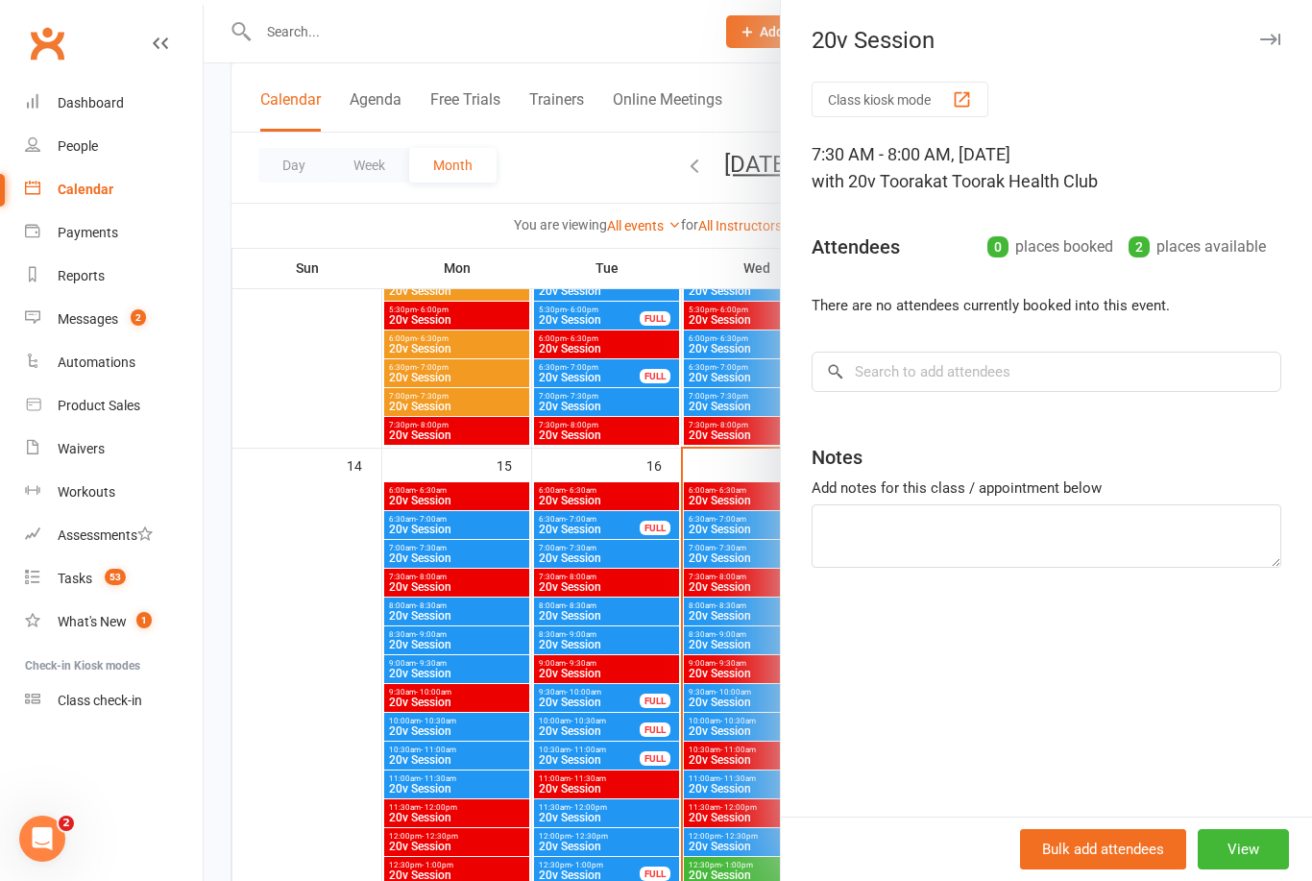
click at [334, 753] on div at bounding box center [758, 440] width 1109 height 881
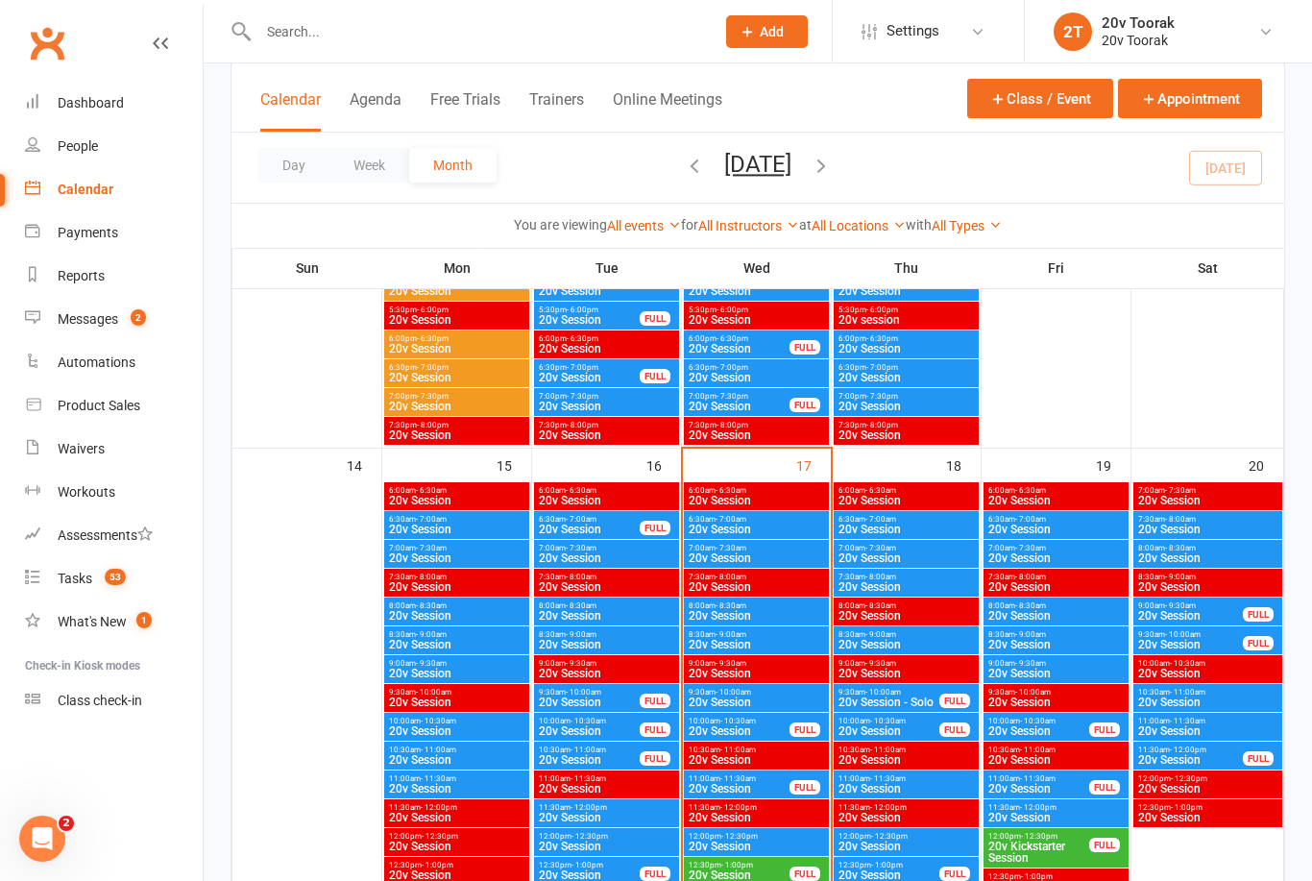
click at [917, 635] on span "8:30am - 9:00am" at bounding box center [906, 634] width 137 height 9
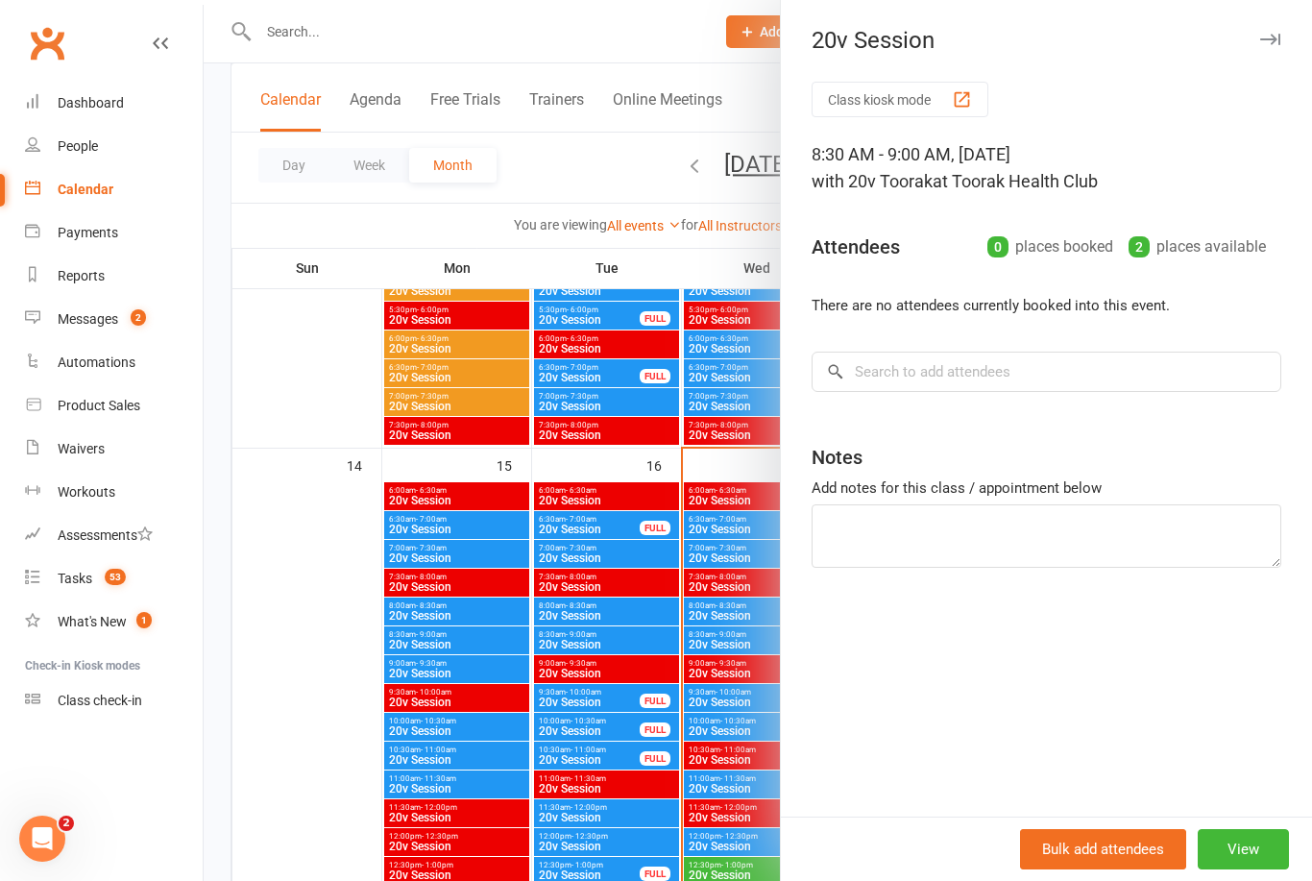
click at [347, 762] on div at bounding box center [758, 440] width 1109 height 881
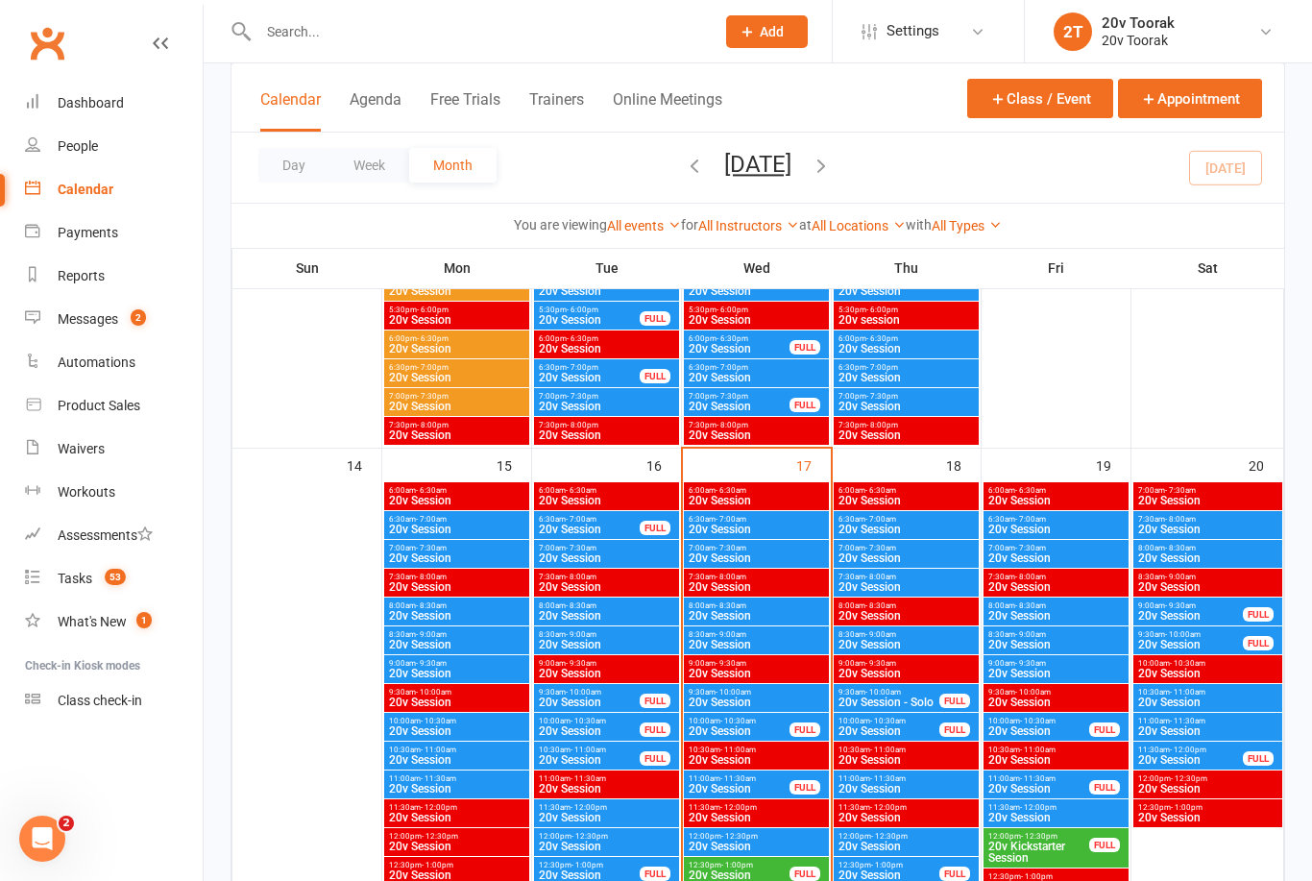
click at [912, 635] on span "8:30am - 9:00am" at bounding box center [906, 634] width 137 height 9
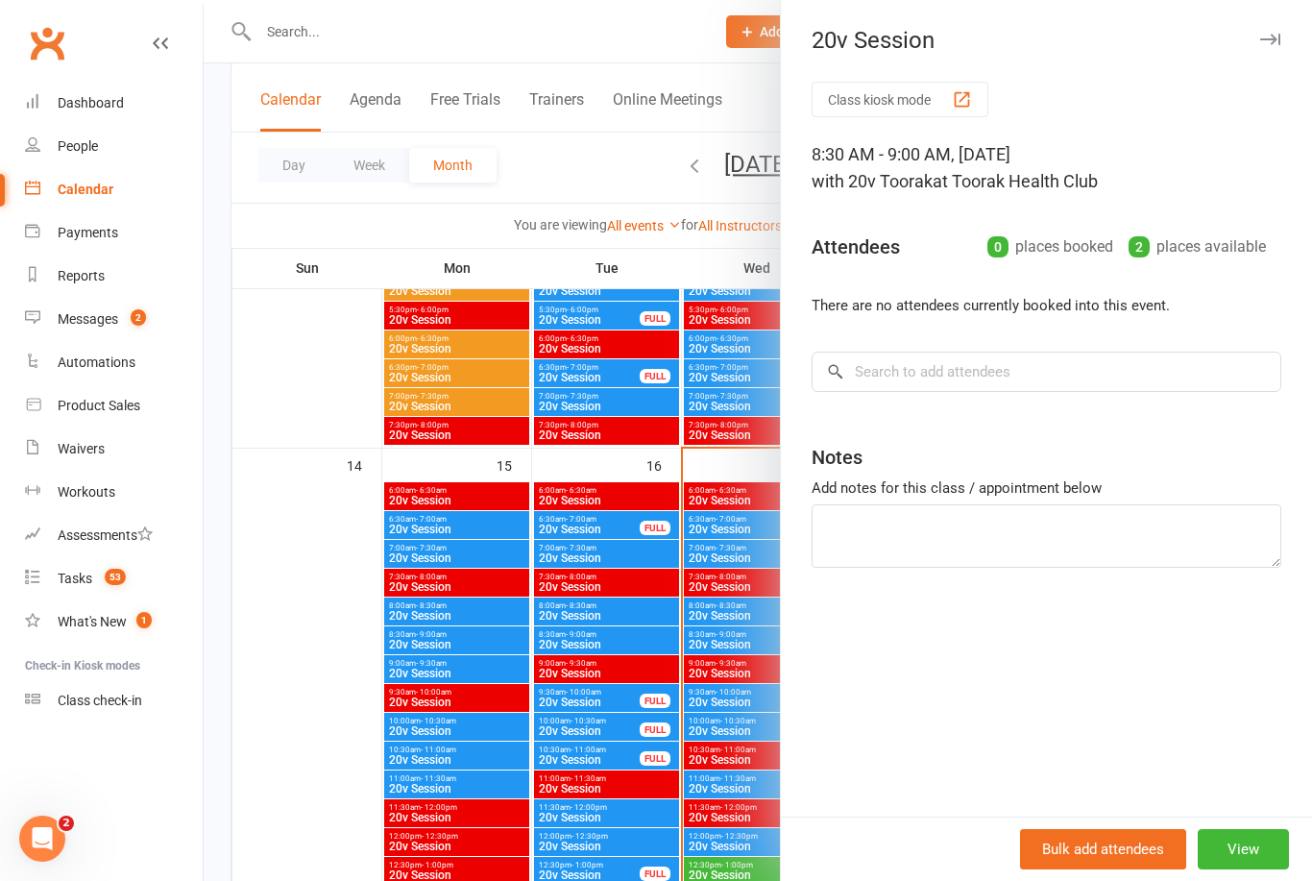
click at [352, 785] on div at bounding box center [758, 440] width 1109 height 881
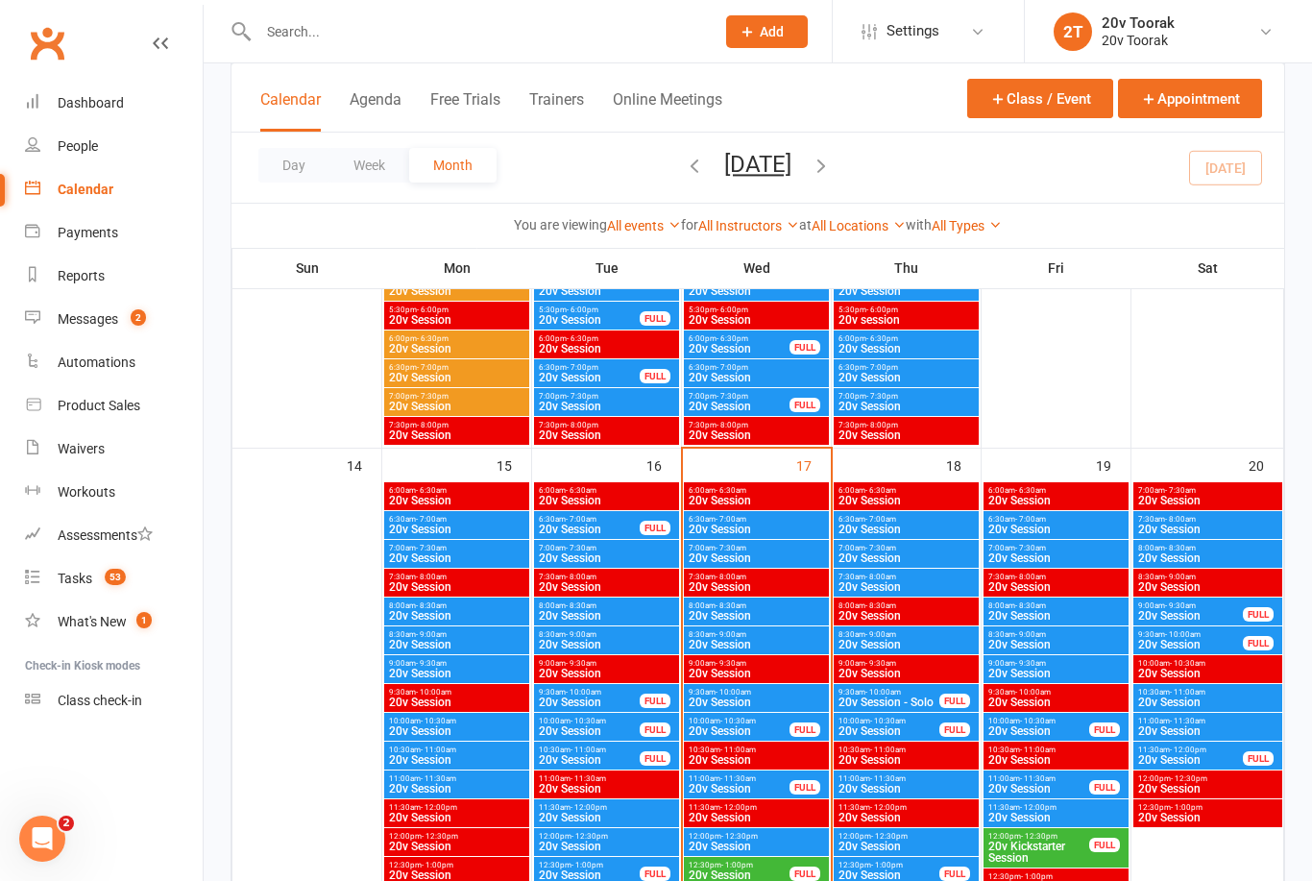
click at [905, 587] on span "20v Session" at bounding box center [906, 587] width 137 height 12
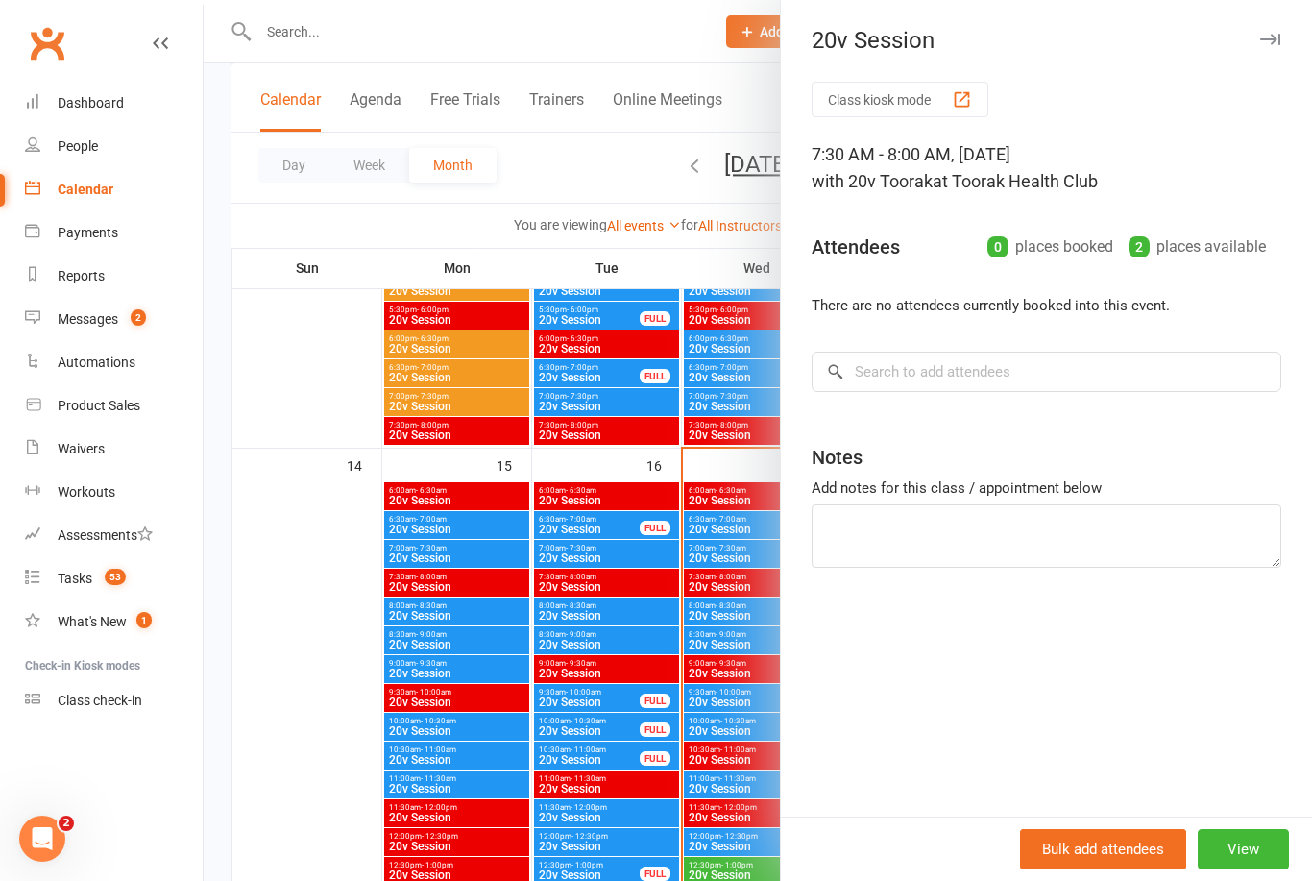
click at [325, 786] on div at bounding box center [758, 440] width 1109 height 881
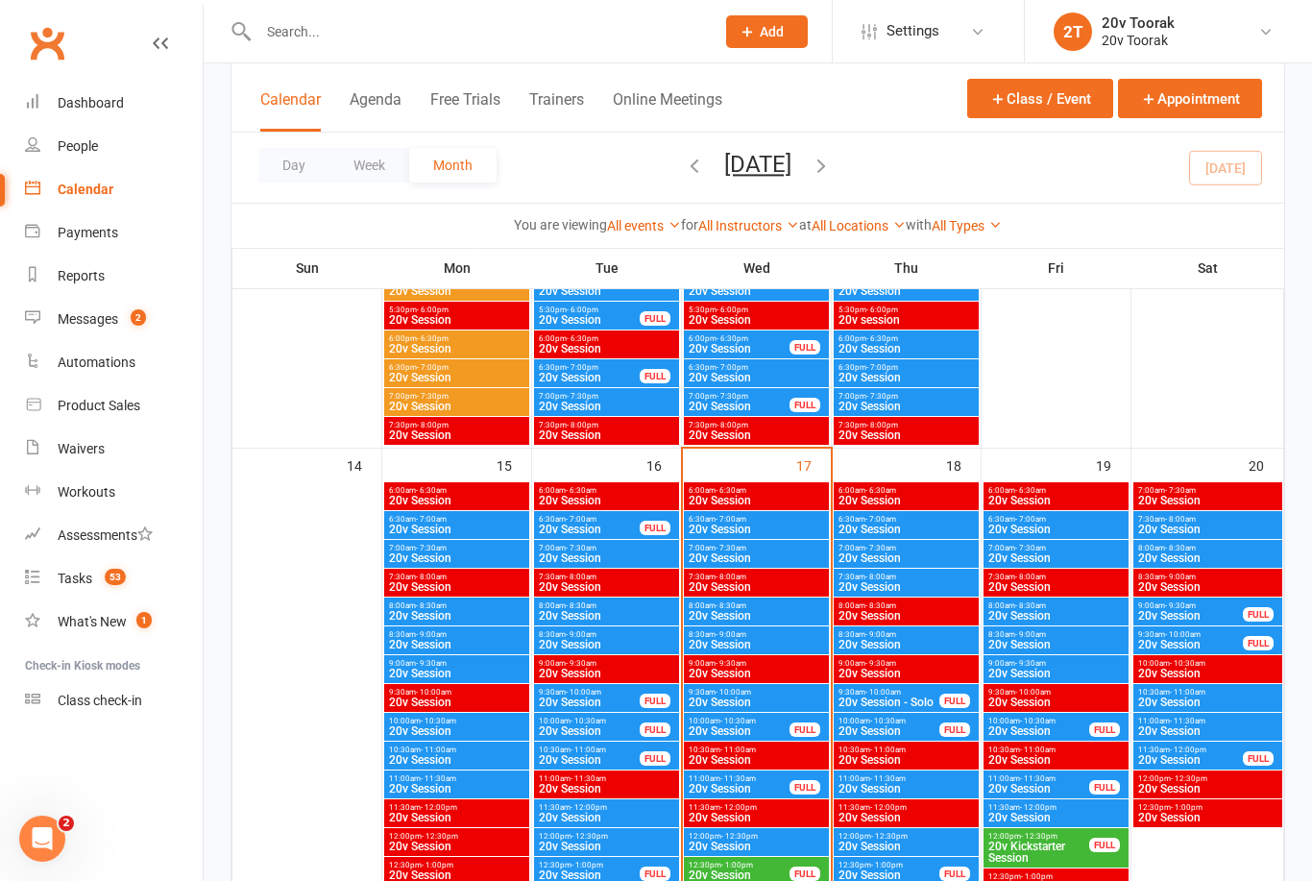
click at [921, 550] on span "7:00am - 7:30am" at bounding box center [906, 548] width 137 height 9
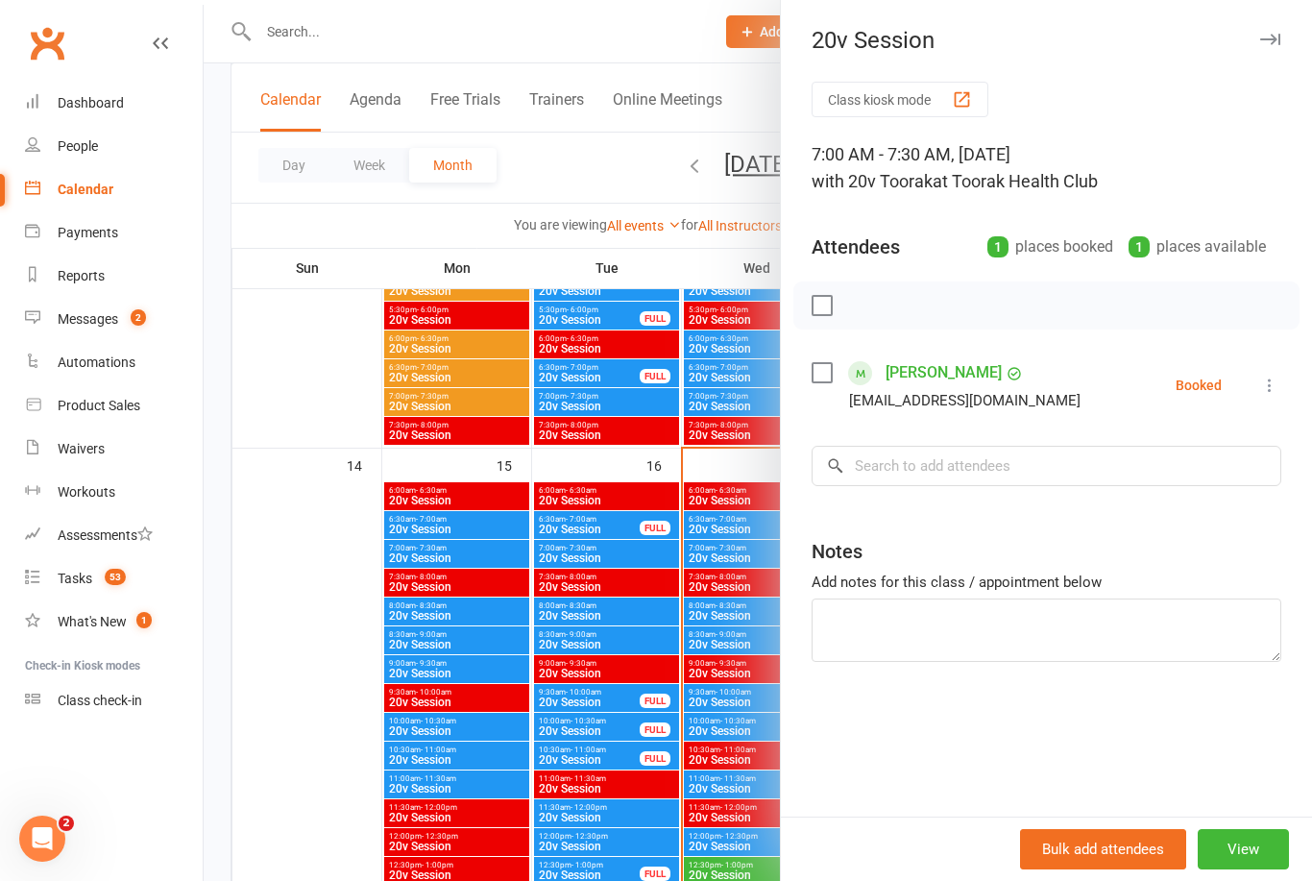
click at [314, 758] on div at bounding box center [758, 440] width 1109 height 881
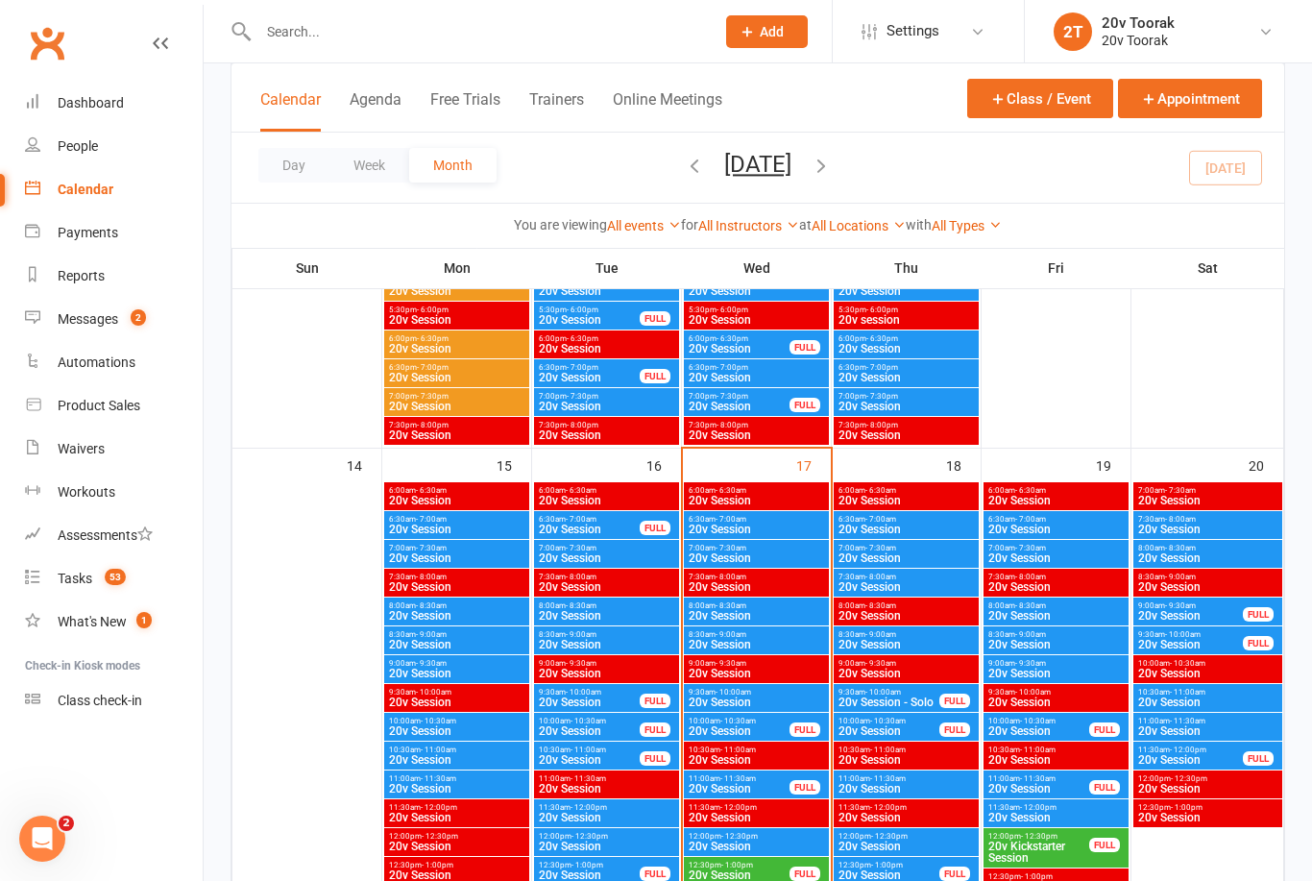
click at [96, 317] on div "Messages" at bounding box center [88, 318] width 61 height 15
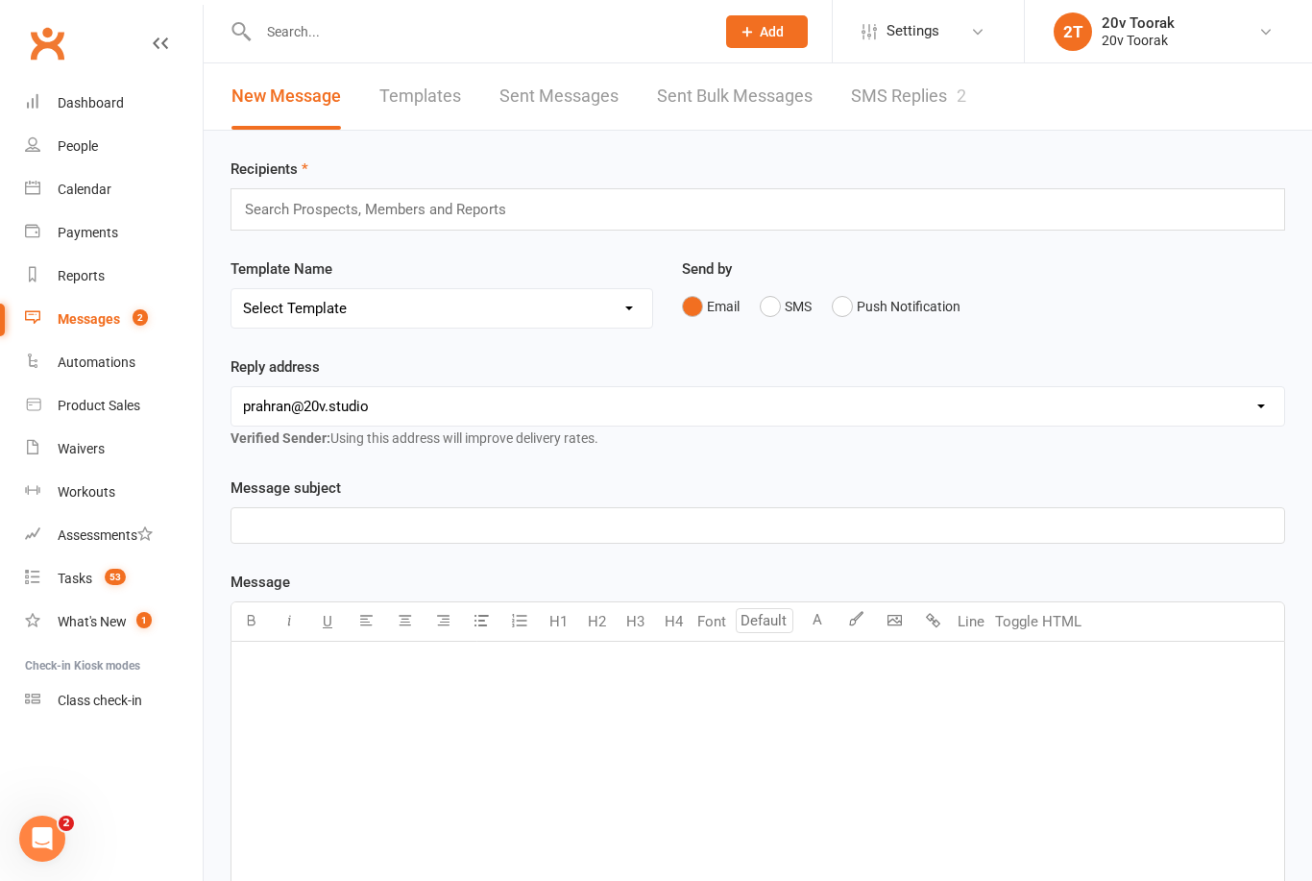
click at [929, 95] on link "SMS Replies 2" at bounding box center [908, 96] width 115 height 66
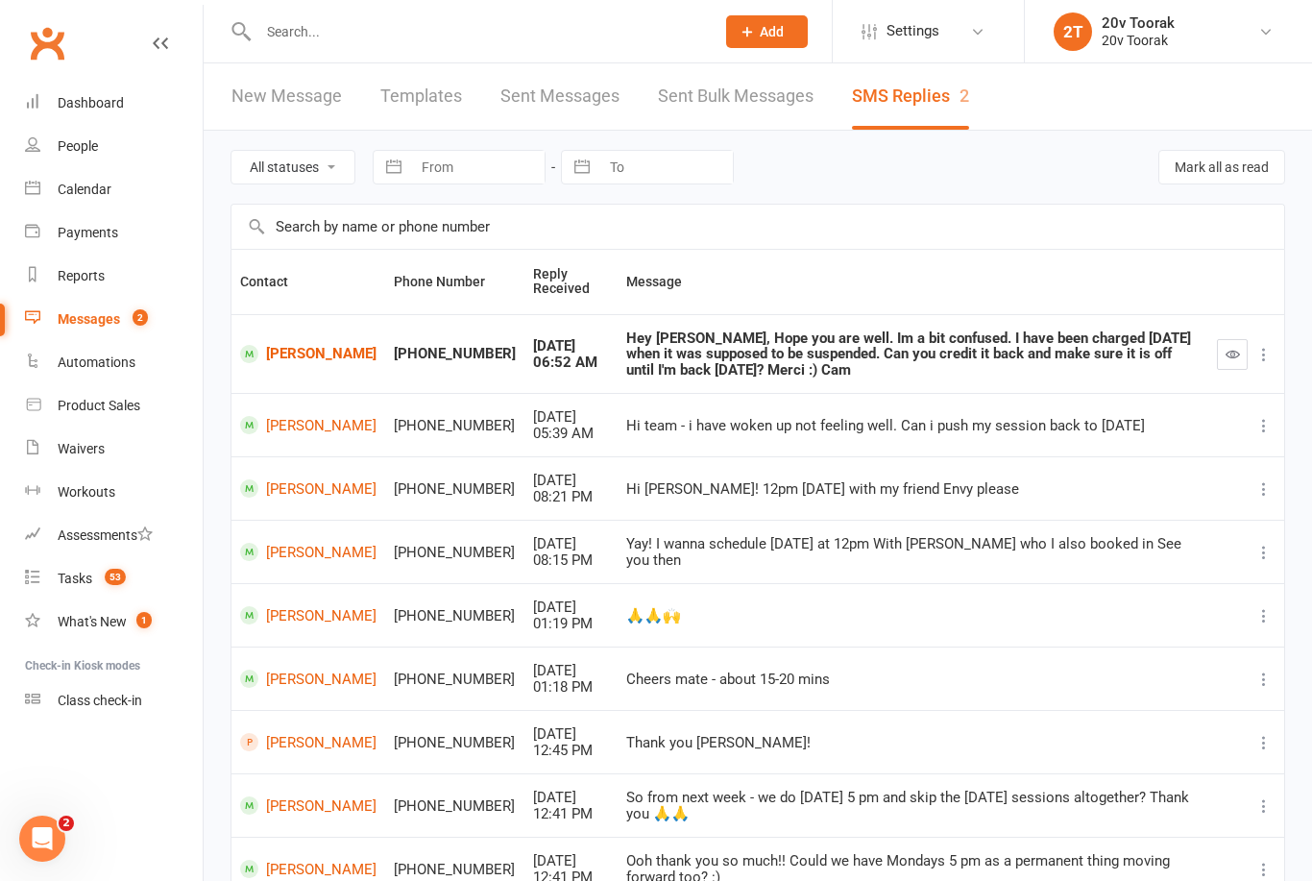
click at [322, 434] on link "[PERSON_NAME]" at bounding box center [308, 425] width 136 height 18
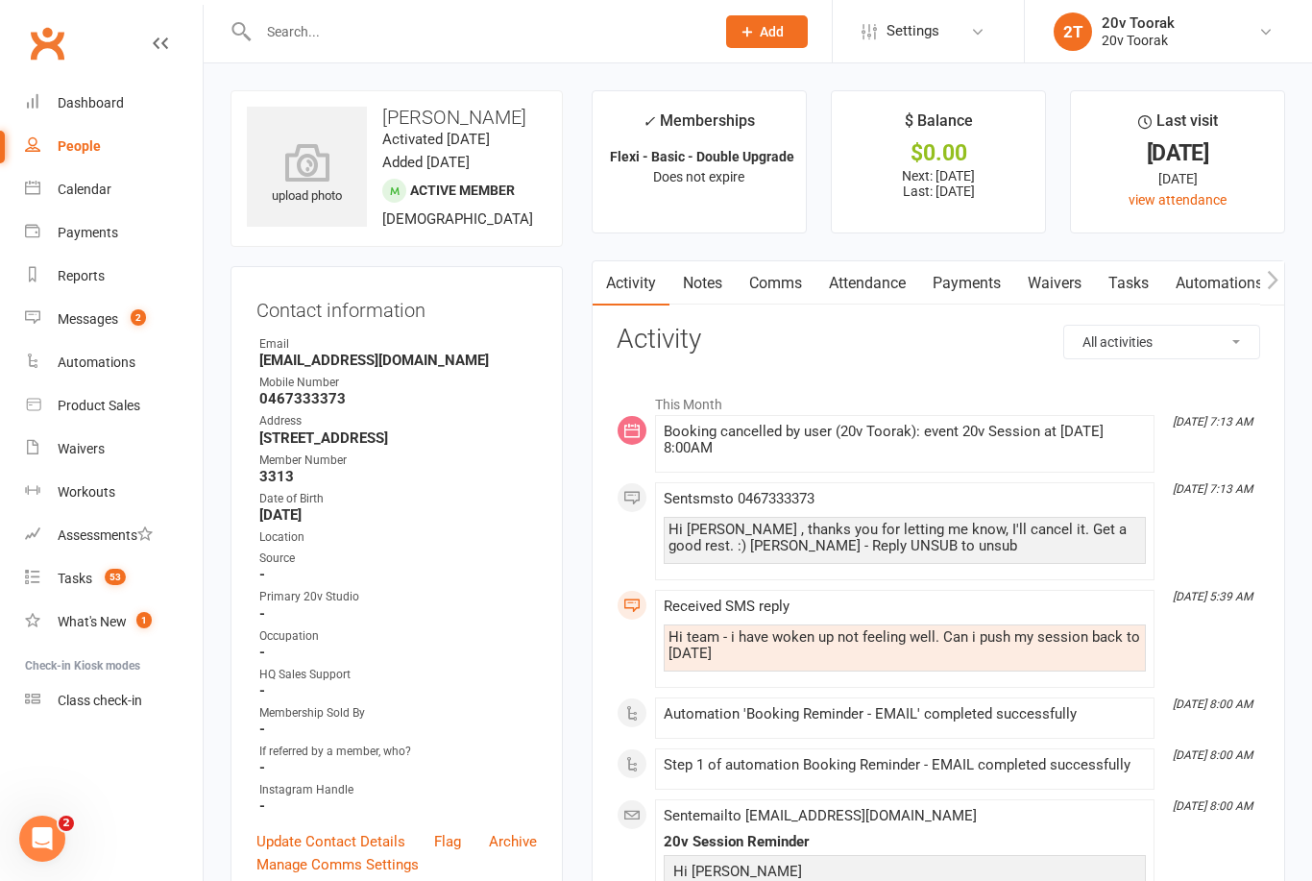
click at [787, 286] on link "Comms" at bounding box center [776, 283] width 80 height 44
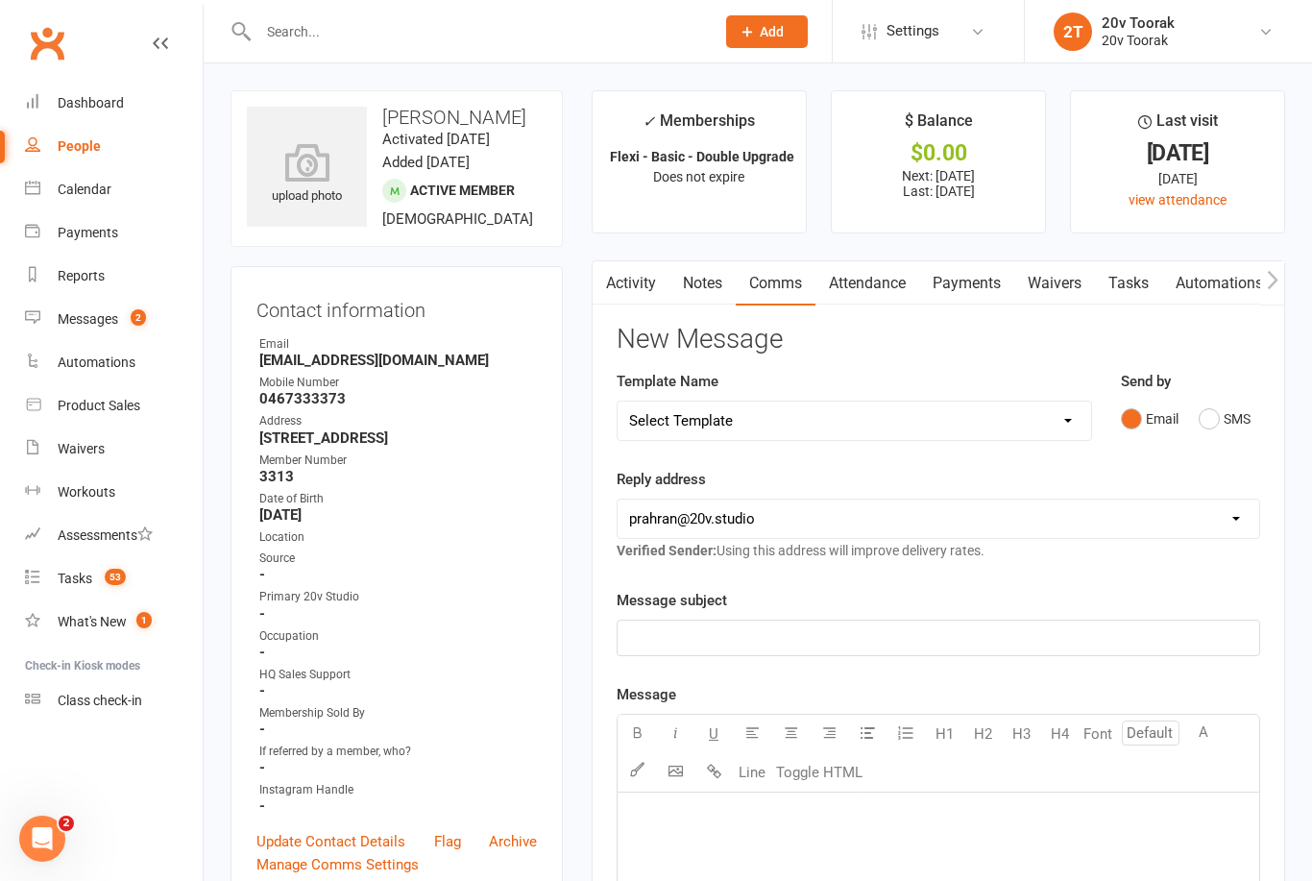
click at [1213, 409] on button "SMS" at bounding box center [1225, 419] width 52 height 37
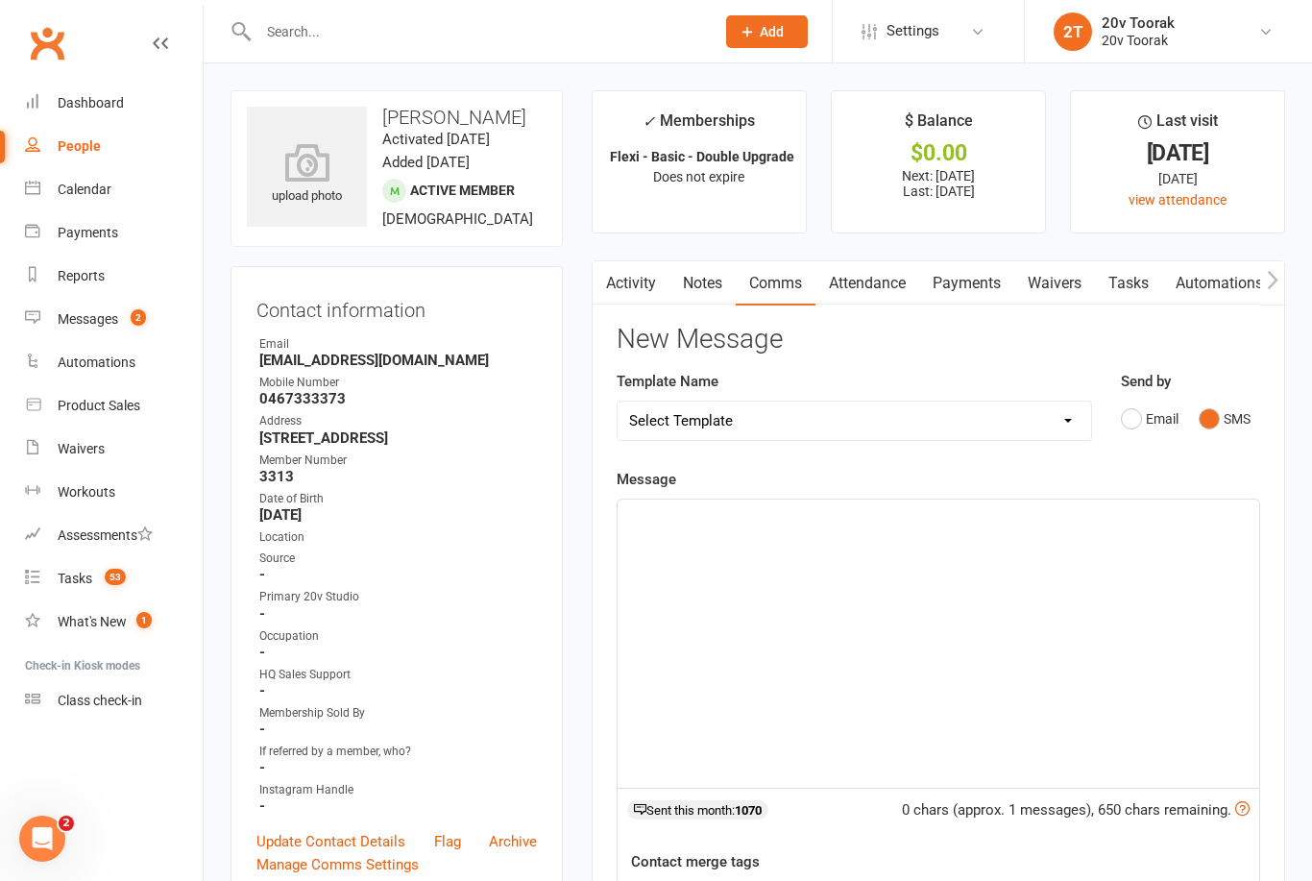
click at [838, 524] on p "﻿" at bounding box center [938, 516] width 619 height 23
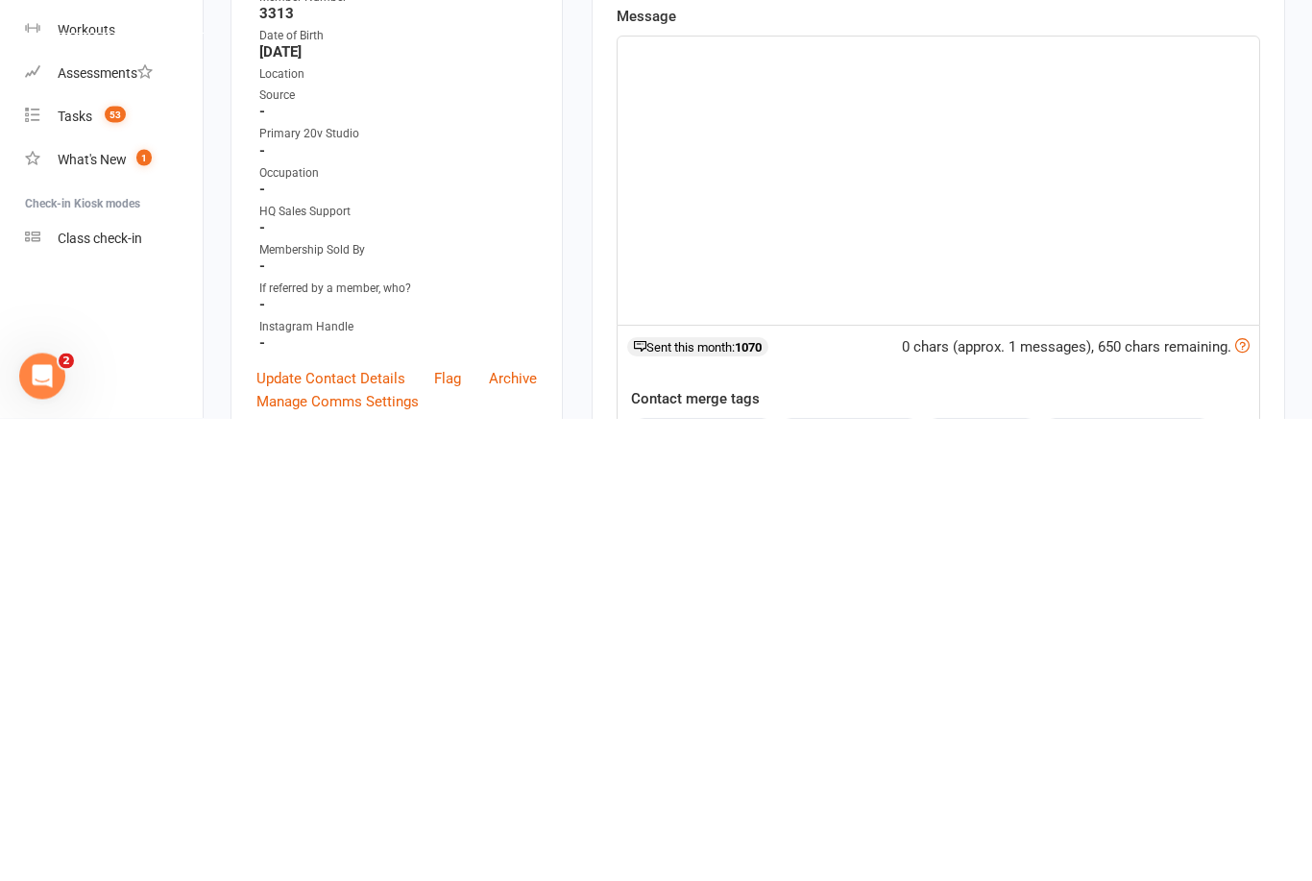
click at [748, 880] on button "contact-first-name" at bounding box center [703, 893] width 142 height 25
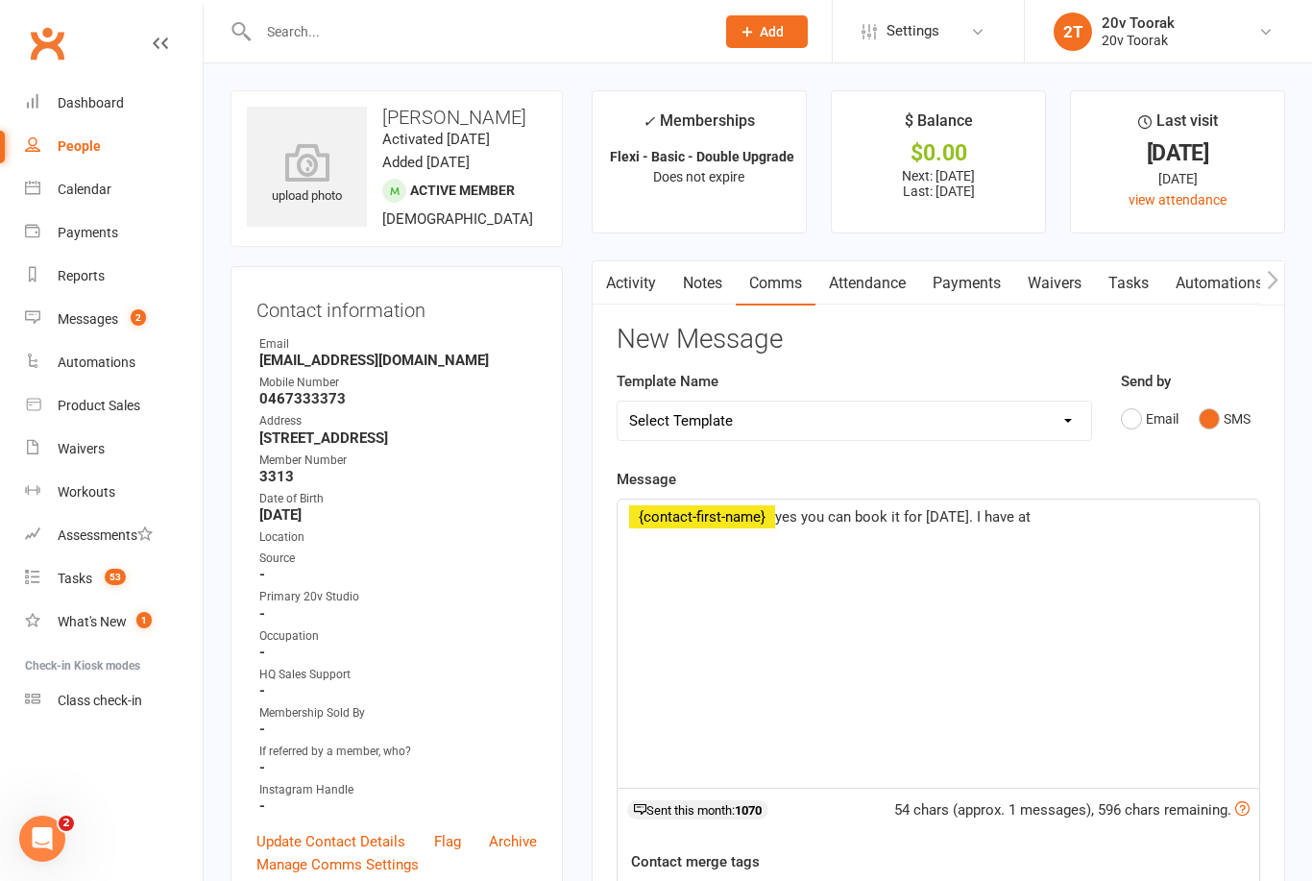
click at [1099, 518] on p "﻿ ﻿ {contact-first-name} yes you can book it for tomorrow. I have at" at bounding box center [938, 516] width 619 height 23
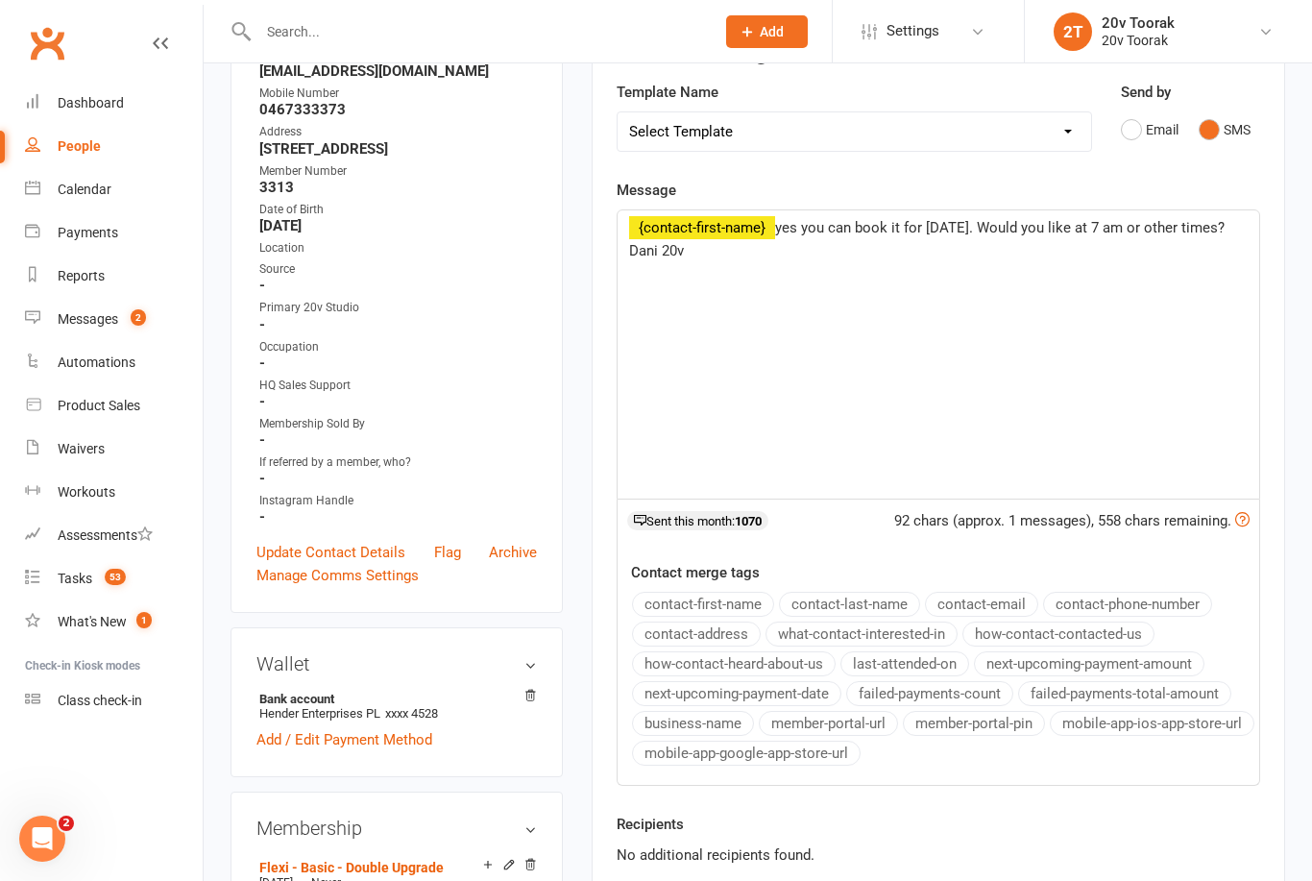
scroll to position [287, 0]
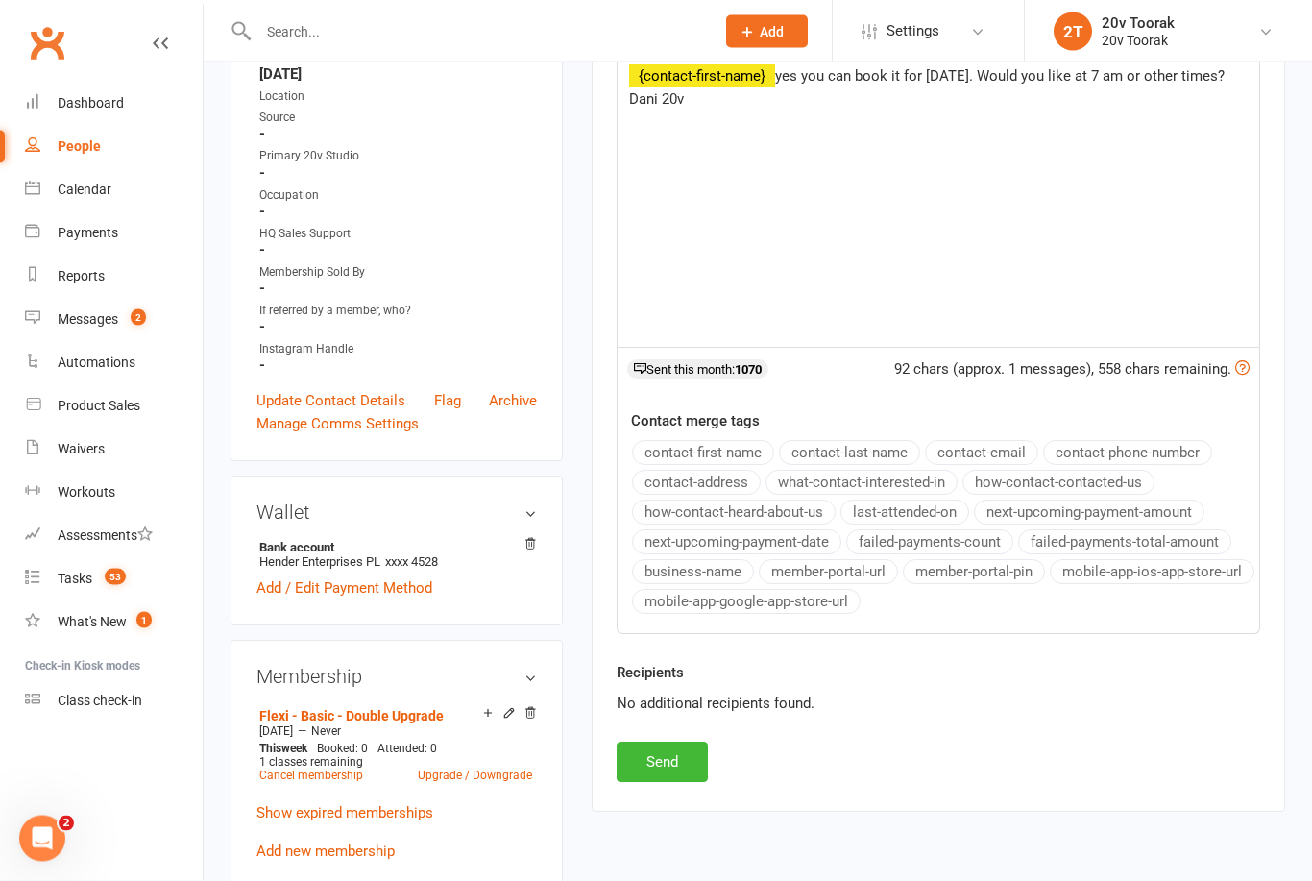
click at [672, 749] on button "Send" at bounding box center [662, 763] width 91 height 40
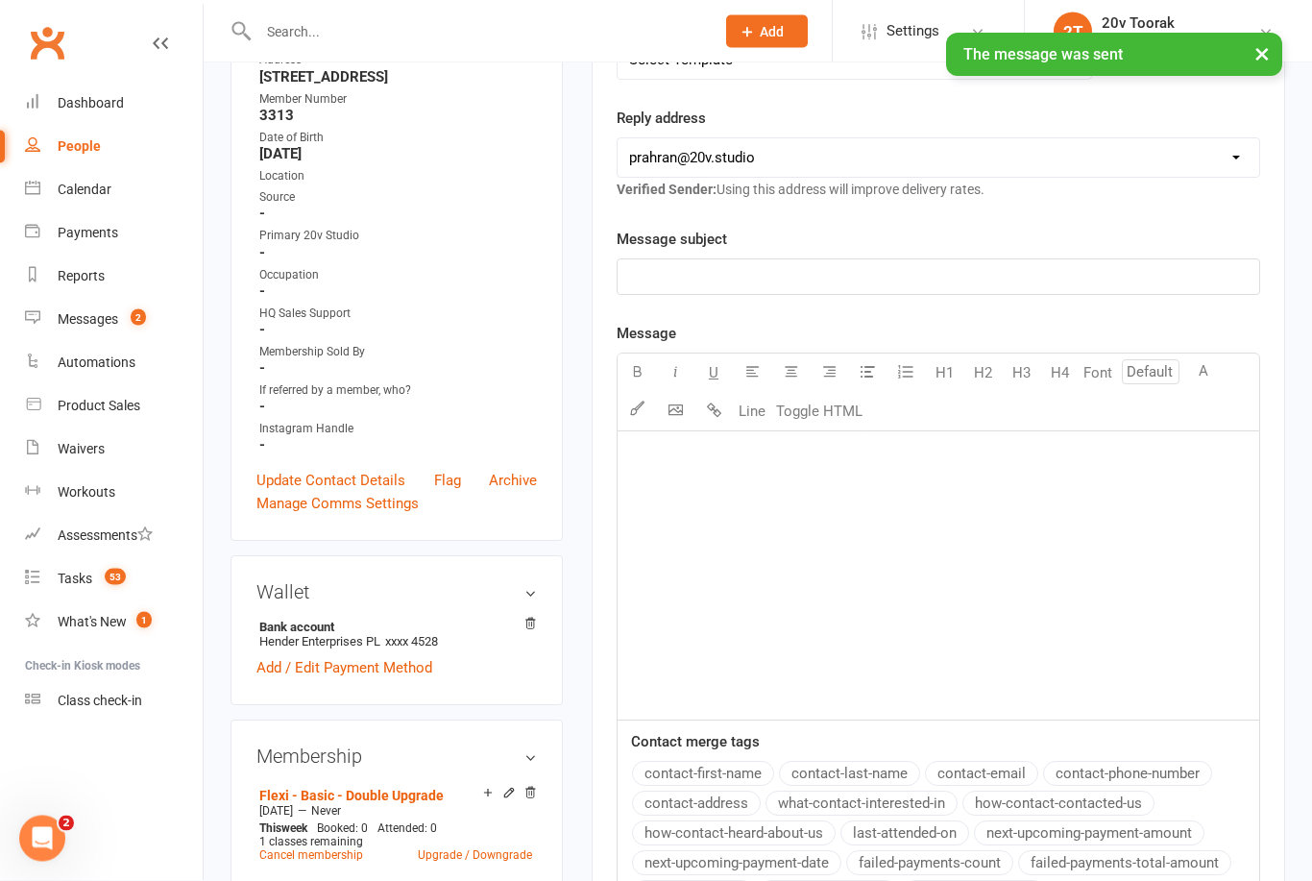
click at [101, 319] on div "Messages" at bounding box center [88, 318] width 61 height 15
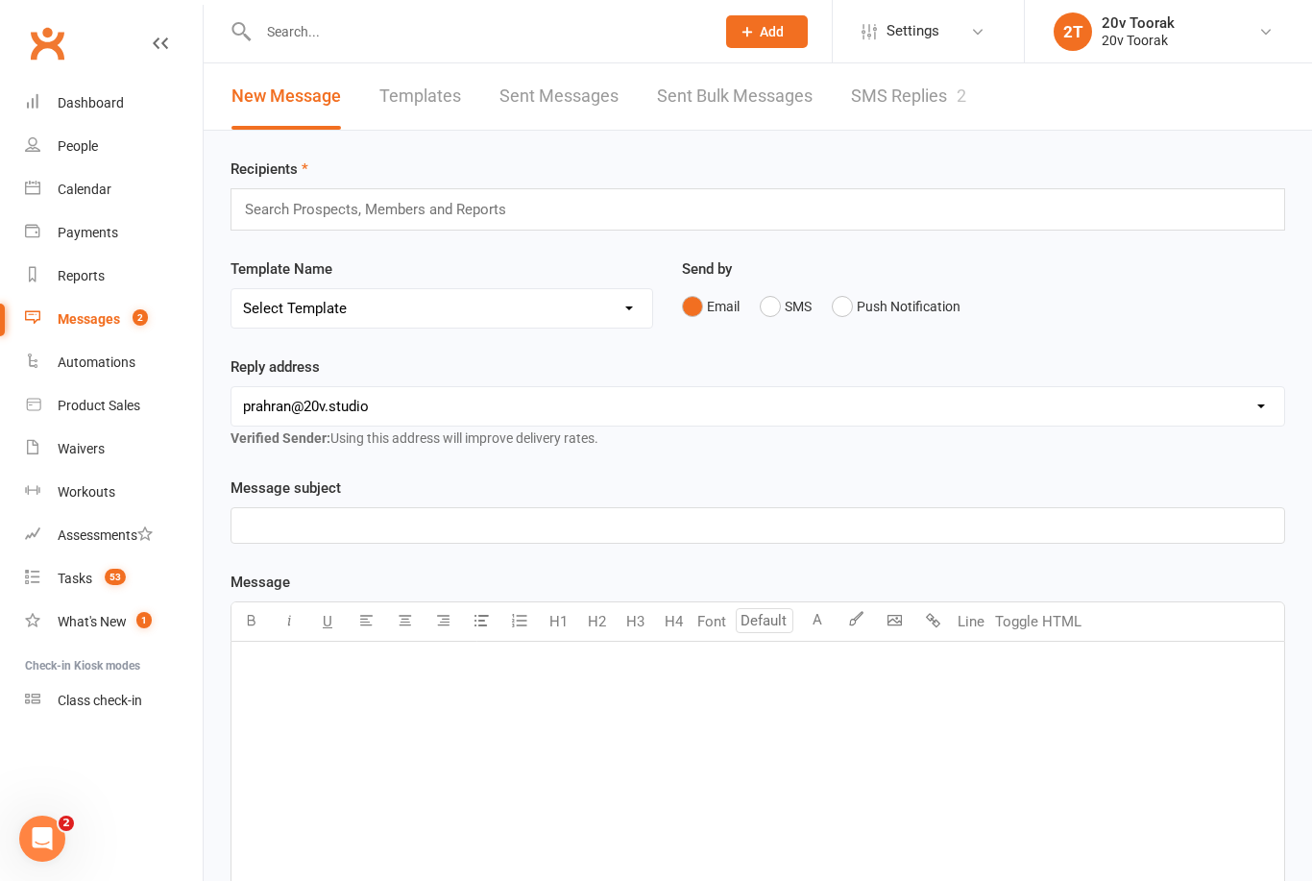
click at [87, 575] on div "Tasks" at bounding box center [75, 578] width 35 height 15
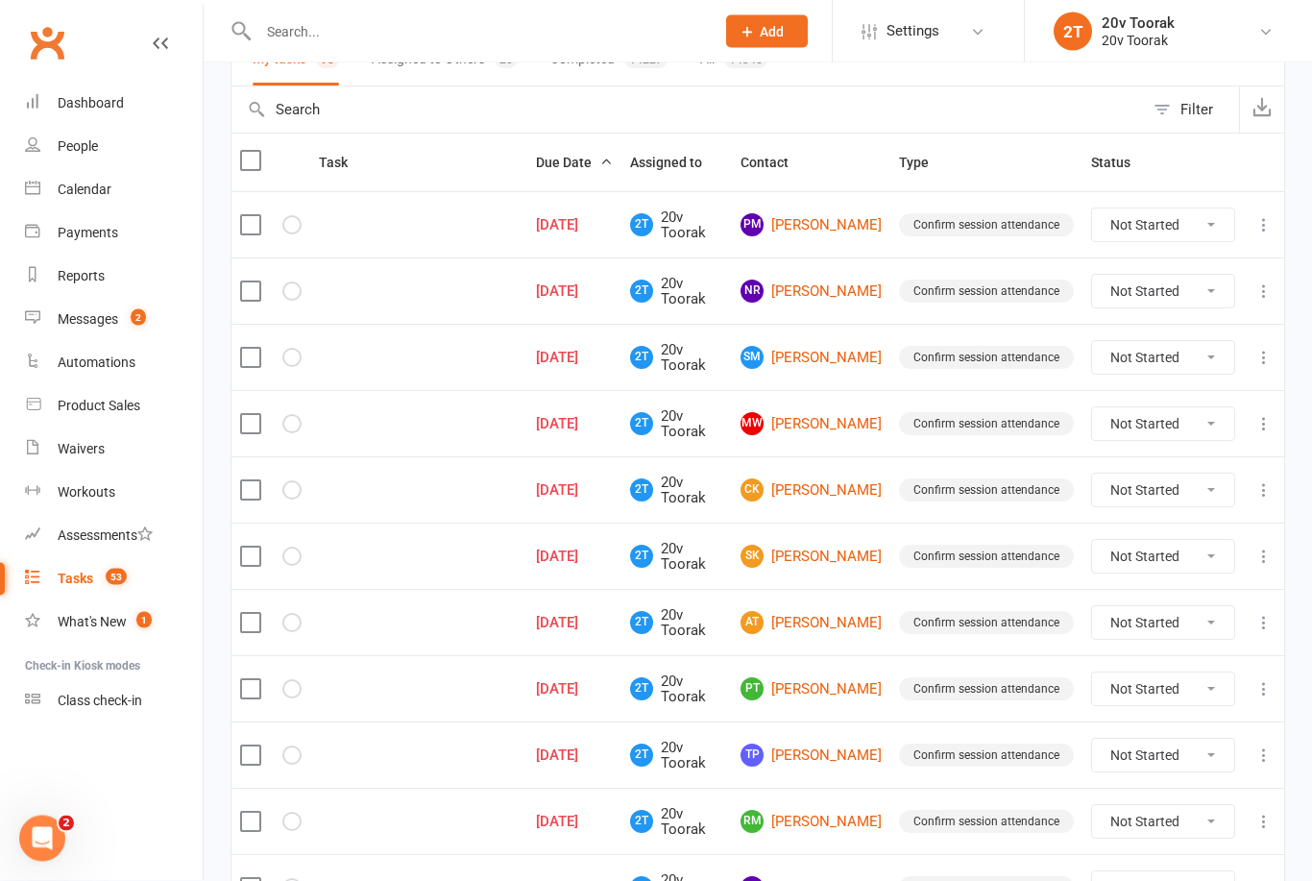
scroll to position [176, 0]
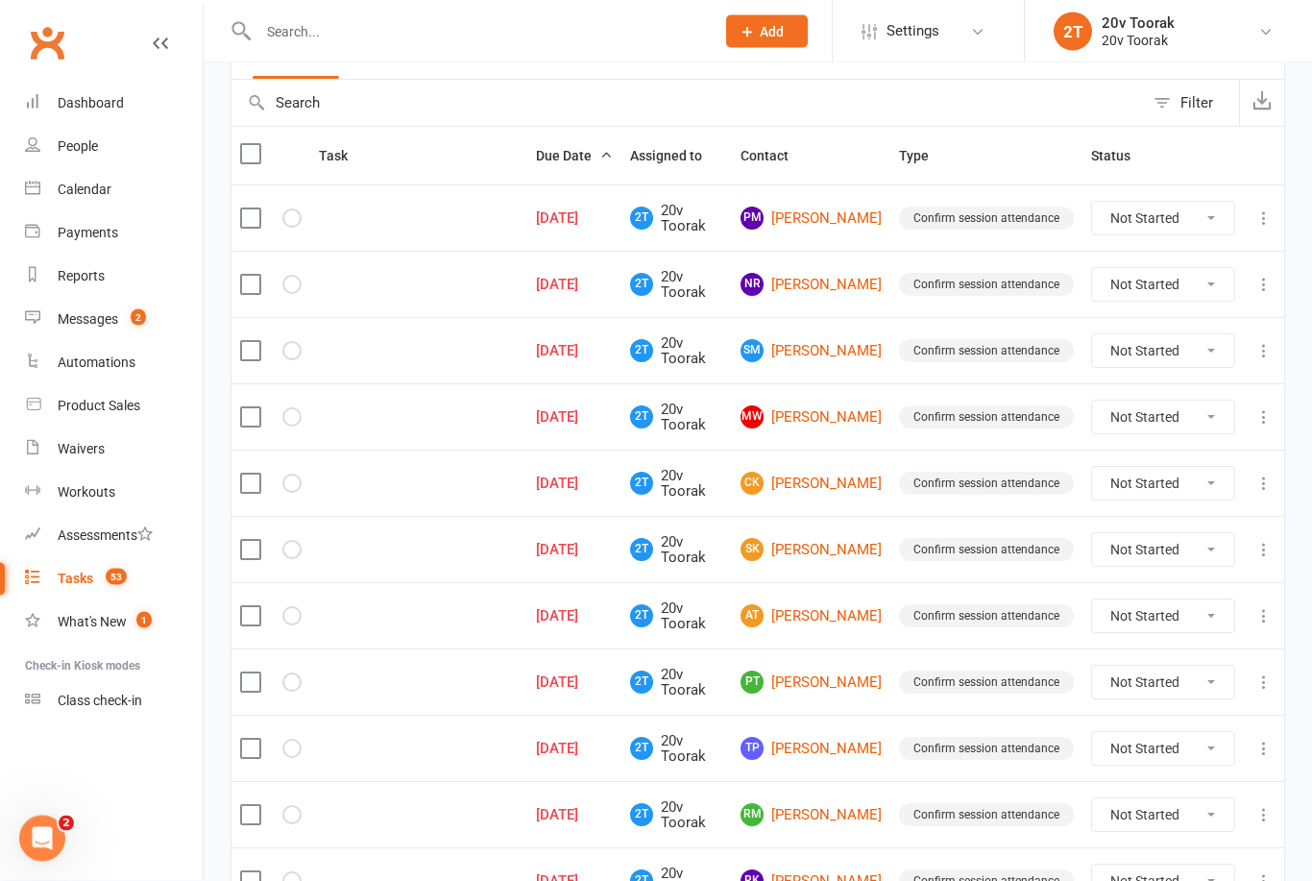
click at [832, 211] on link "PM Phoenix McLeod" at bounding box center [811, 219] width 141 height 23
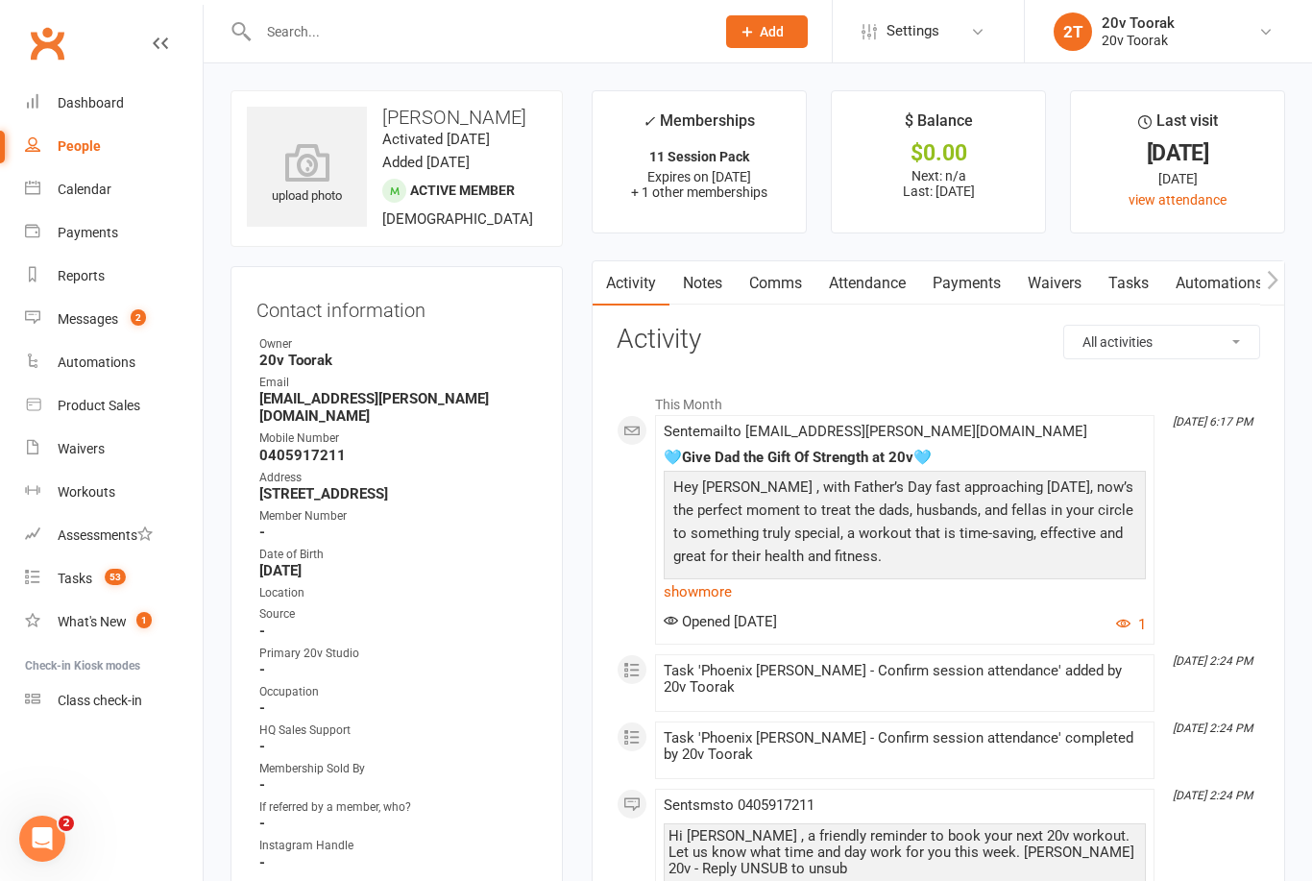
click at [1151, 286] on link "Tasks" at bounding box center [1128, 283] width 67 height 44
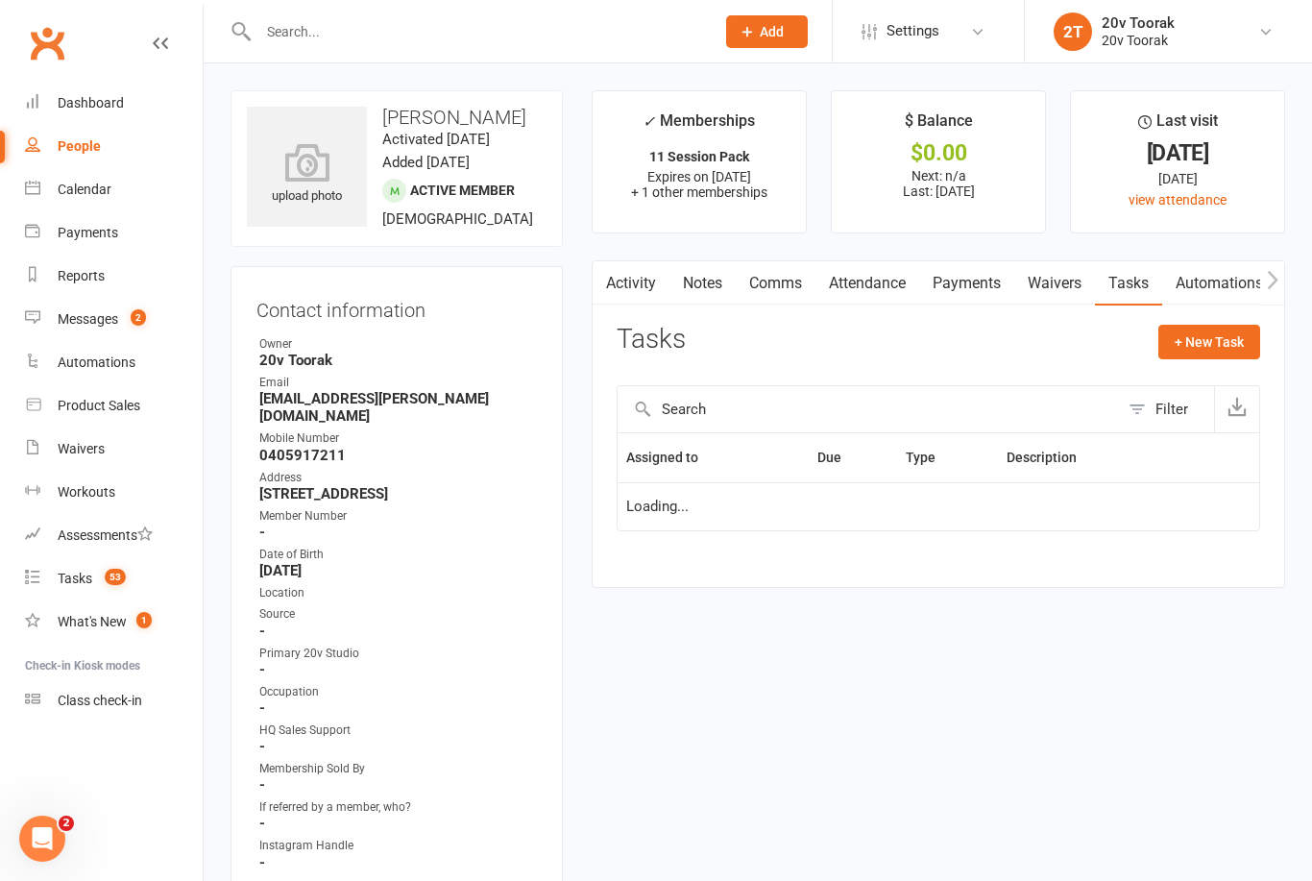
scroll to position [61, 0]
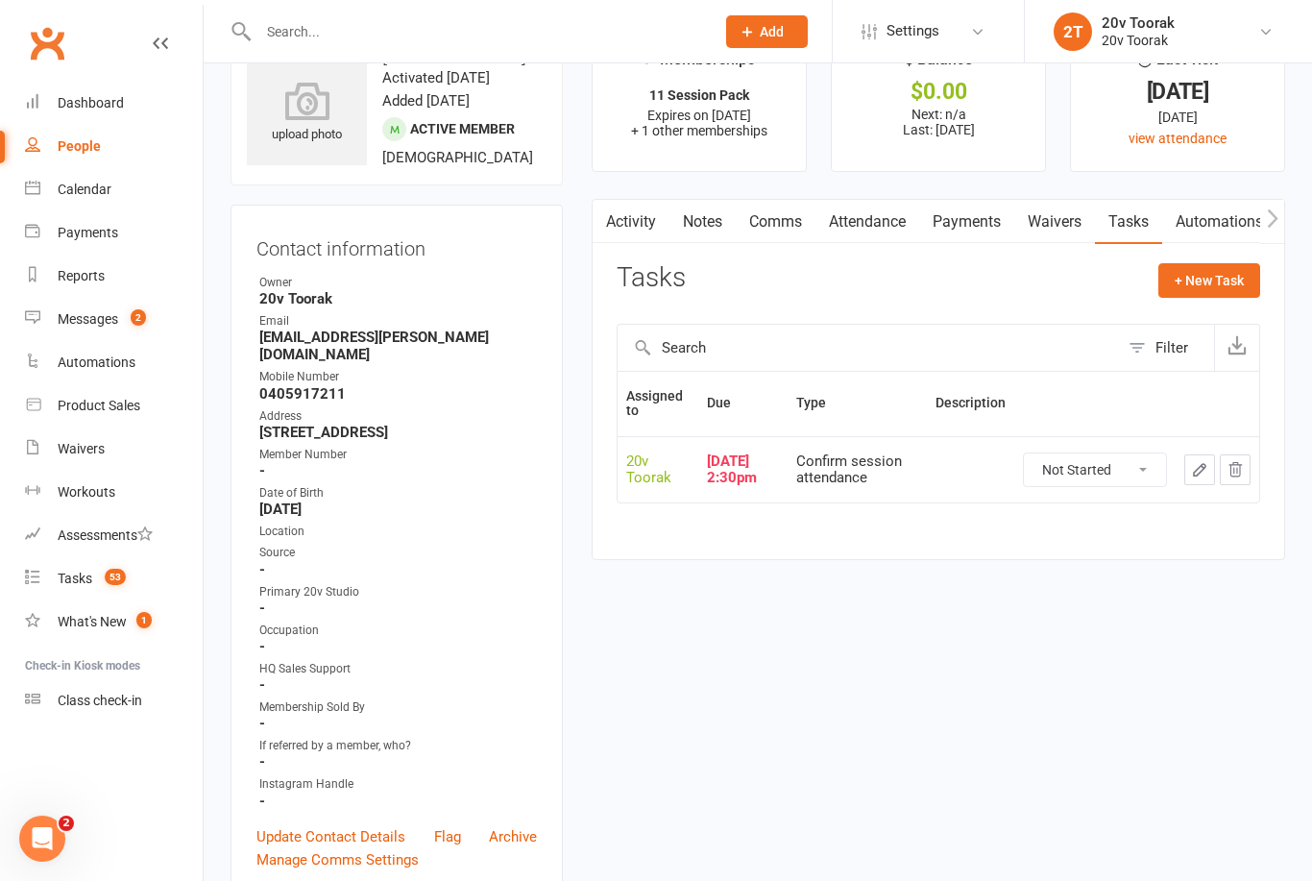
click at [889, 224] on link "Attendance" at bounding box center [868, 222] width 104 height 44
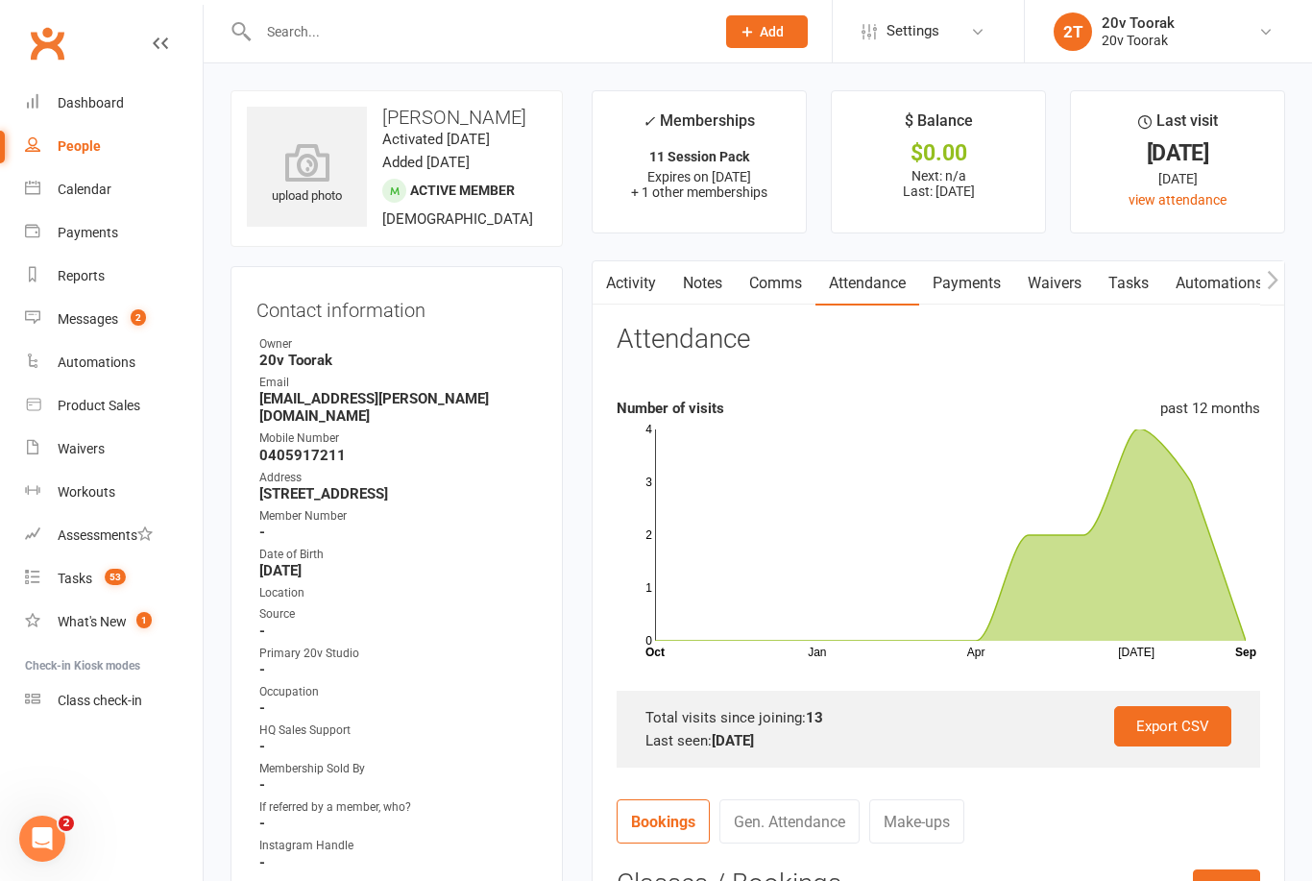
click at [166, 50] on icon at bounding box center [160, 43] width 15 height 15
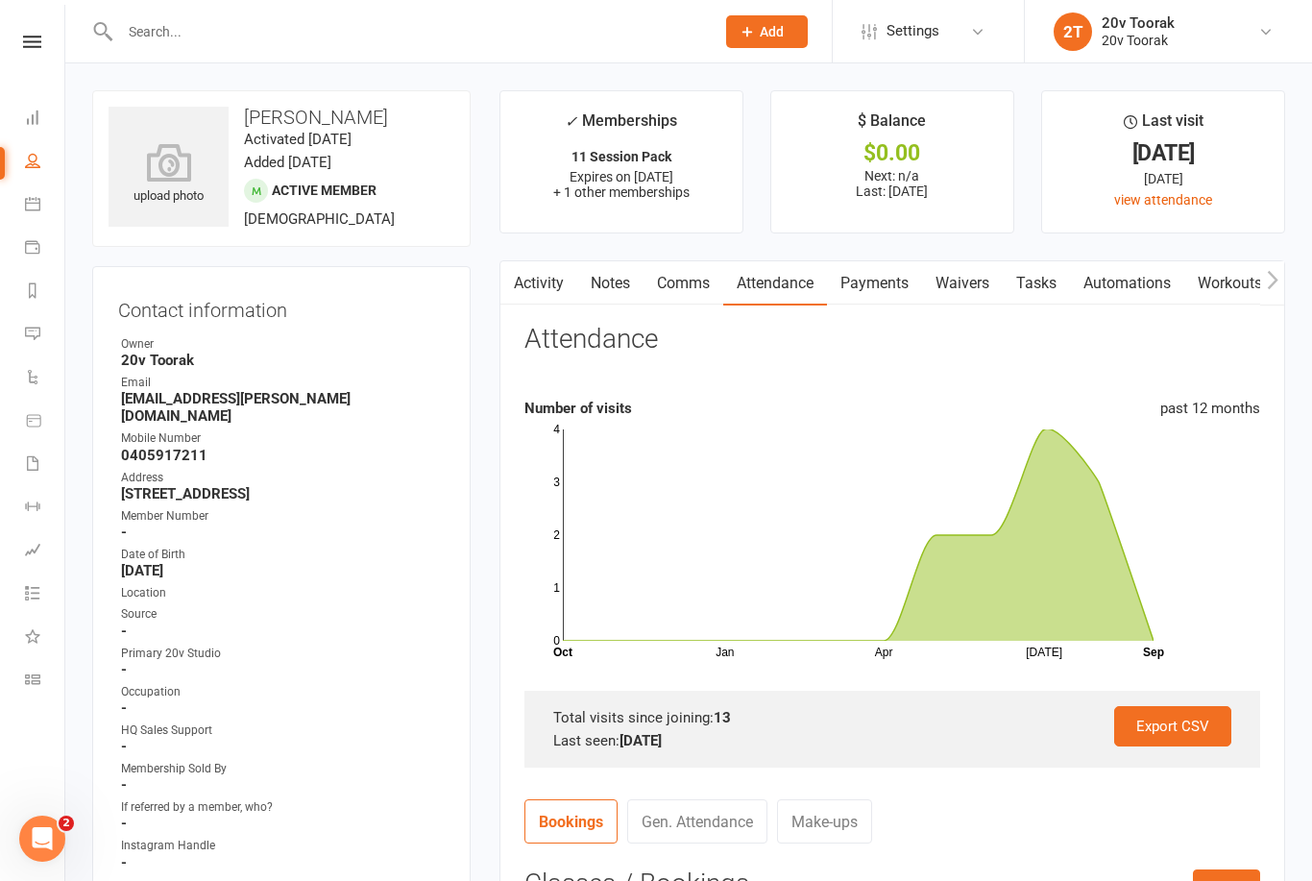
click at [543, 290] on link "Activity" at bounding box center [539, 283] width 77 height 44
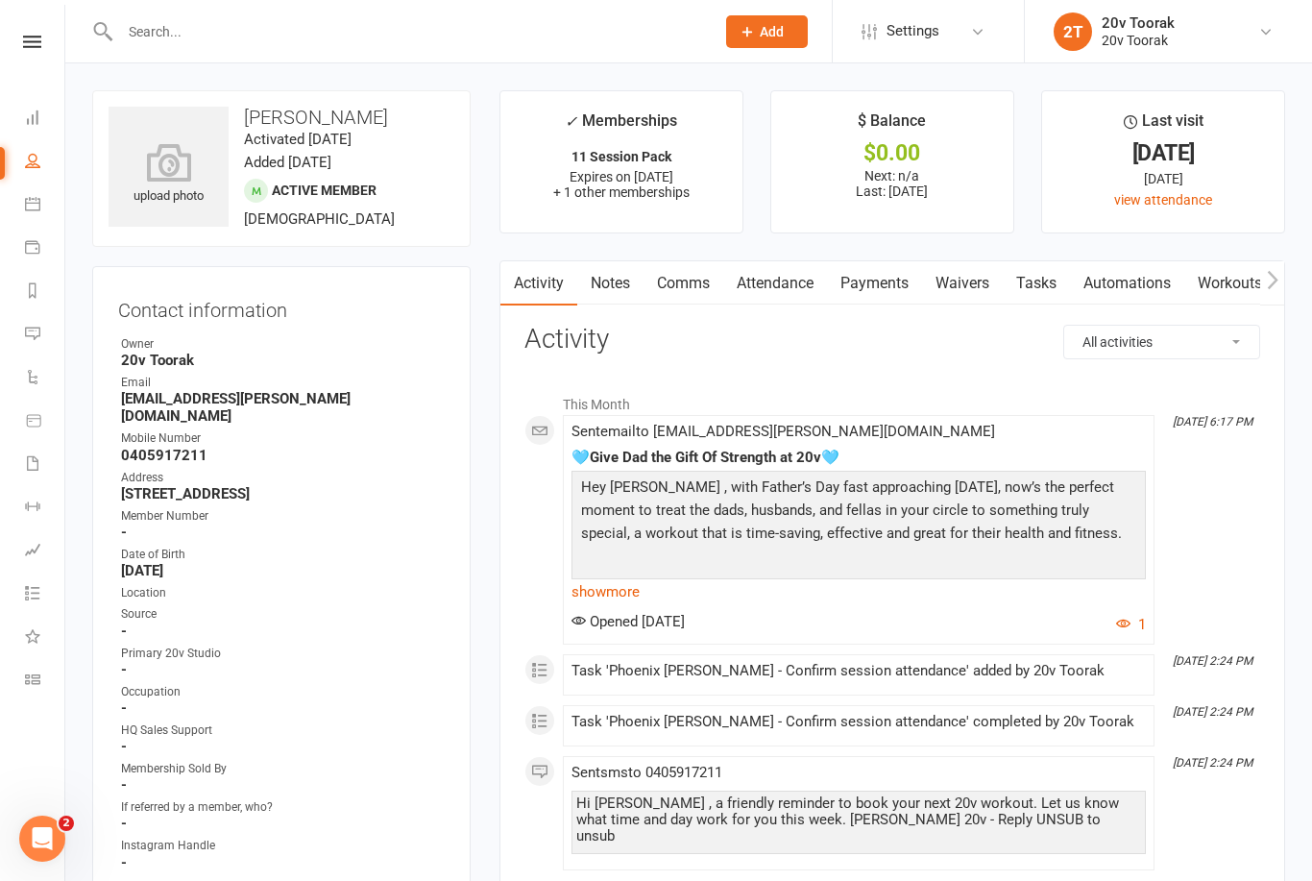
click at [37, 174] on link "People" at bounding box center [44, 162] width 39 height 43
select select "100"
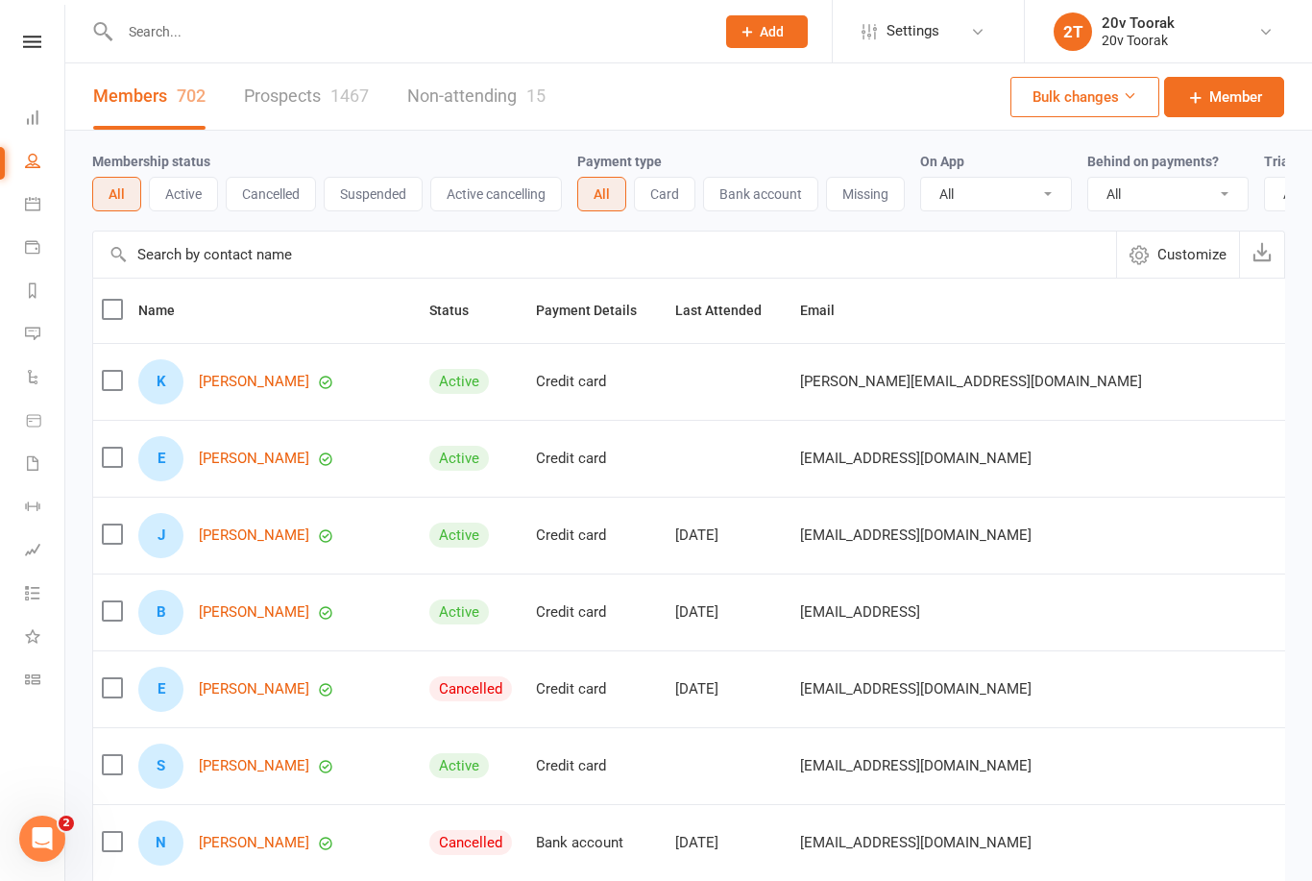
click at [26, 596] on icon at bounding box center [32, 592] width 15 height 15
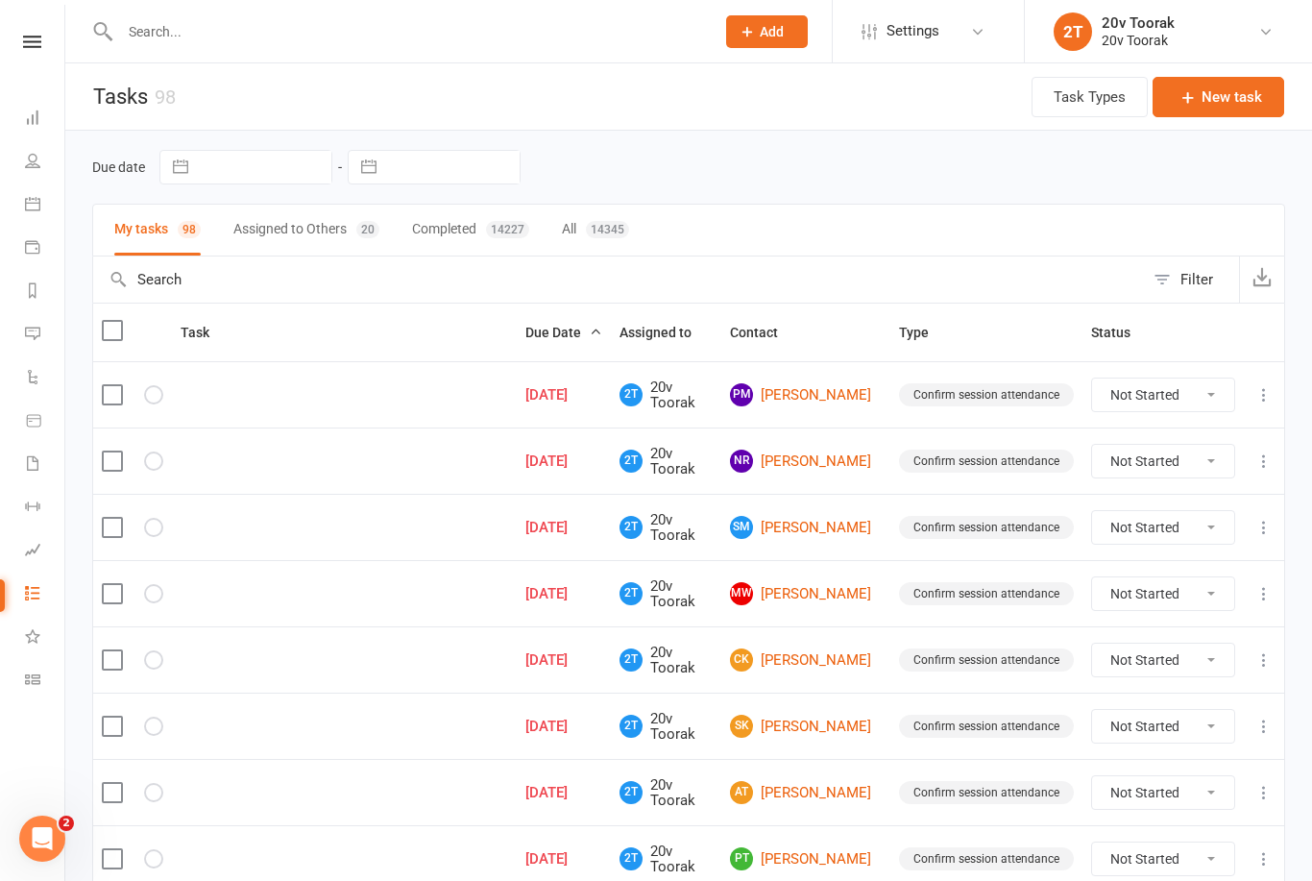
click at [1018, 390] on div "Confirm session attendance" at bounding box center [986, 394] width 175 height 23
click at [982, 385] on div "Confirm session attendance" at bounding box center [986, 394] width 175 height 23
click at [822, 383] on link "PM Phoenix McLeod" at bounding box center [806, 394] width 152 height 23
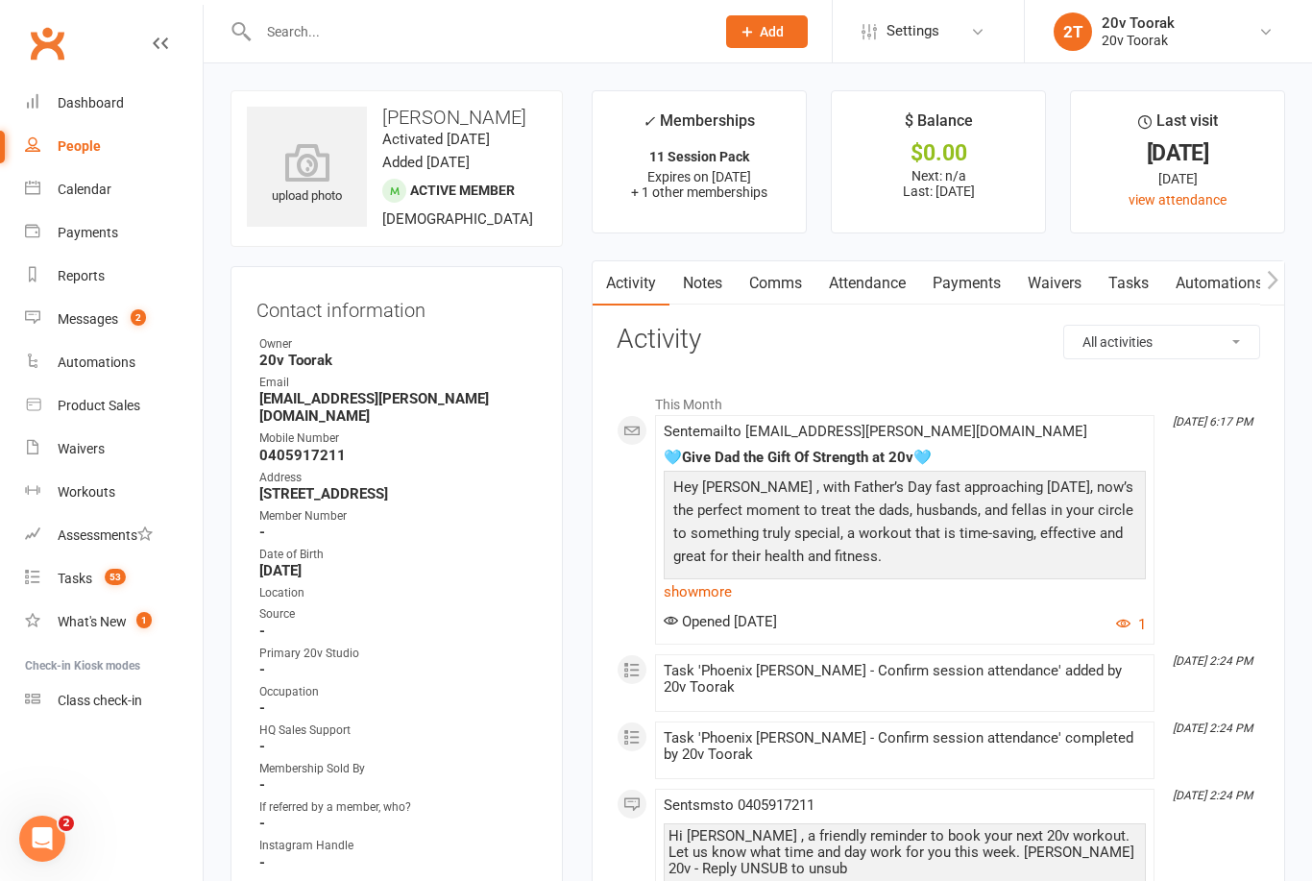
click at [1137, 280] on link "Tasks" at bounding box center [1128, 283] width 67 height 44
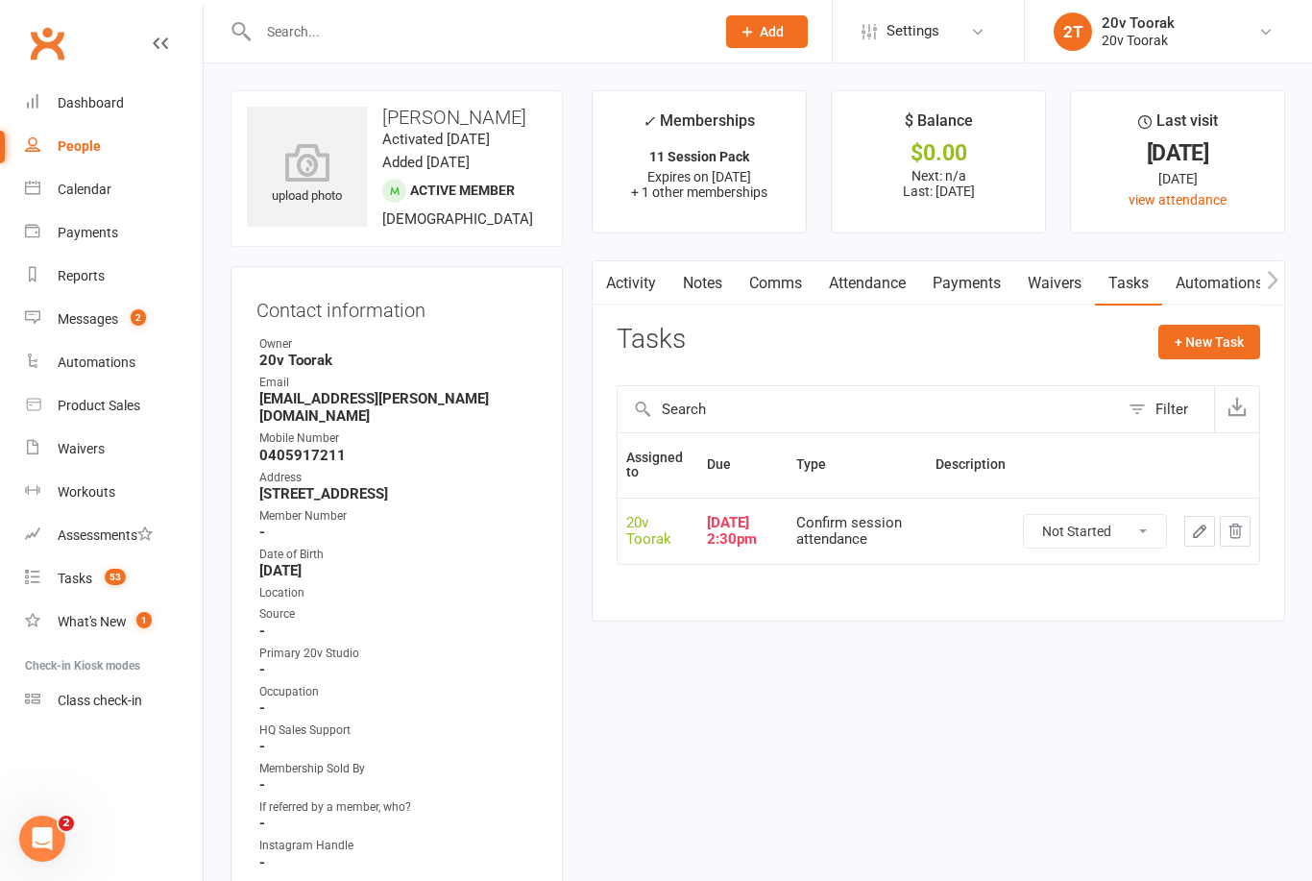
click at [1127, 519] on select "Not Started In Progress Waiting Complete" at bounding box center [1095, 531] width 142 height 33
click at [1225, 339] on button "+ New Task" at bounding box center [1210, 342] width 102 height 35
select select "45736"
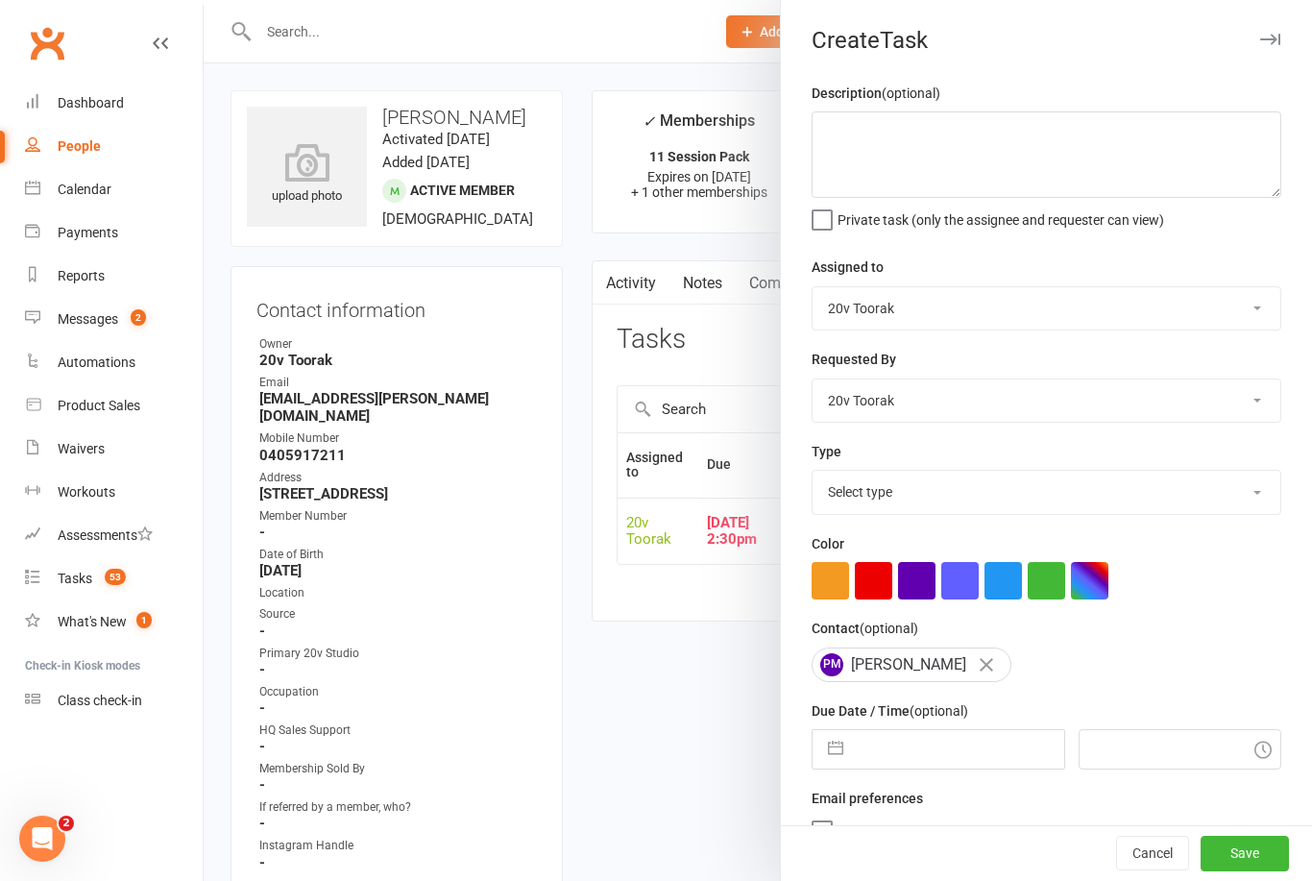
click at [971, 757] on input "text" at bounding box center [958, 749] width 210 height 38
select select "7"
select select "2025"
select select "8"
select select "2025"
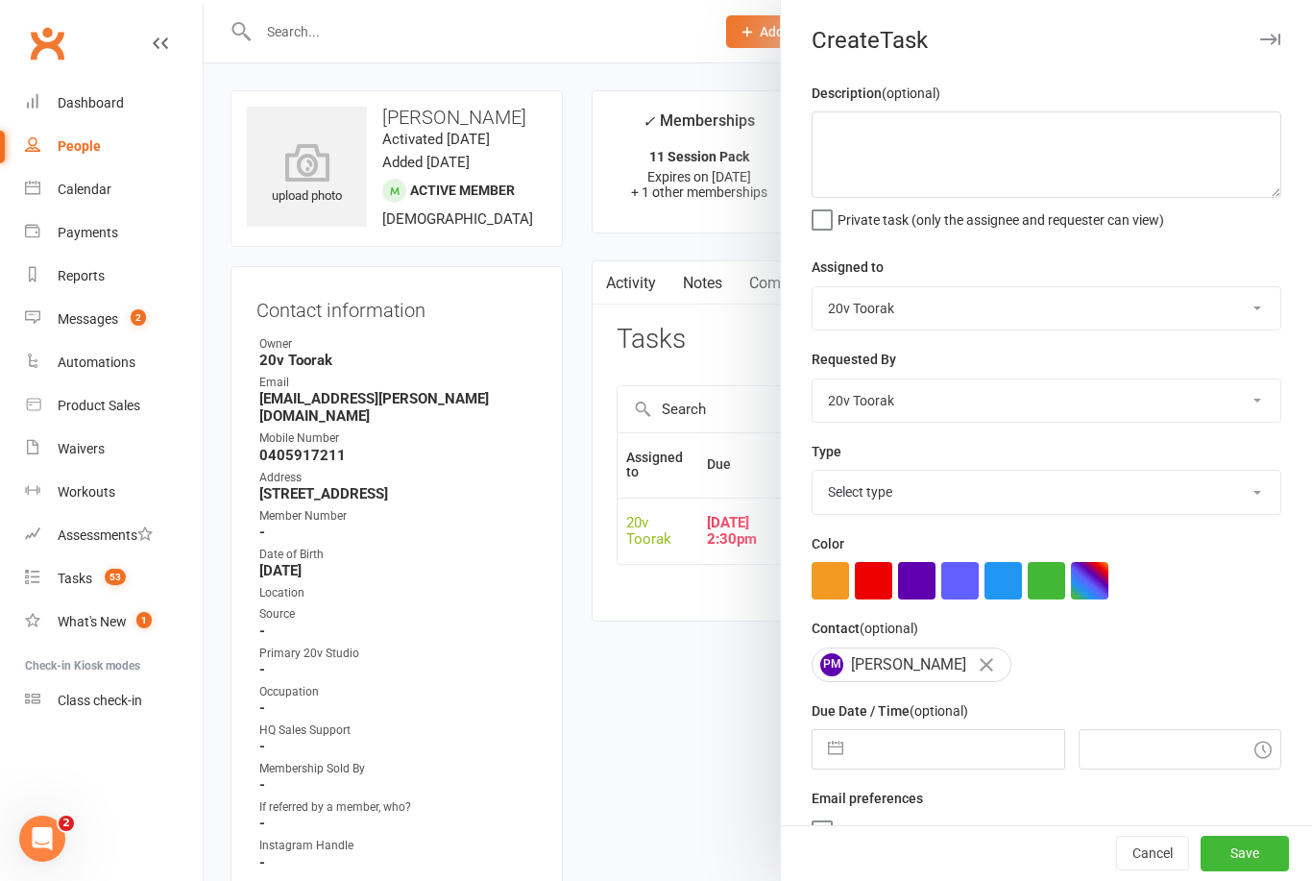
select select "9"
select select "2025"
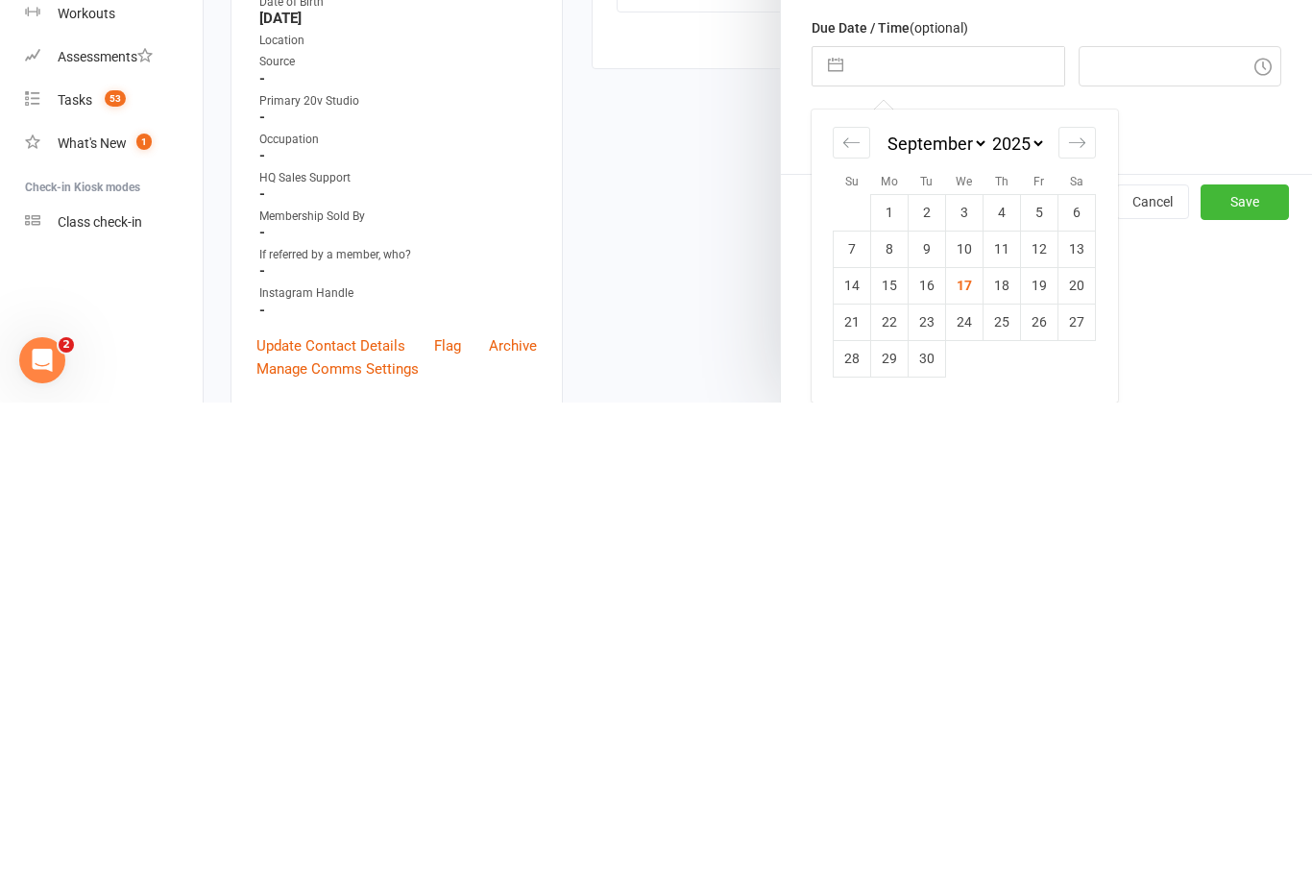
scroll to position [208, 0]
click at [1066, 605] on div "Move forward to switch to the next month." at bounding box center [1077, 621] width 37 height 32
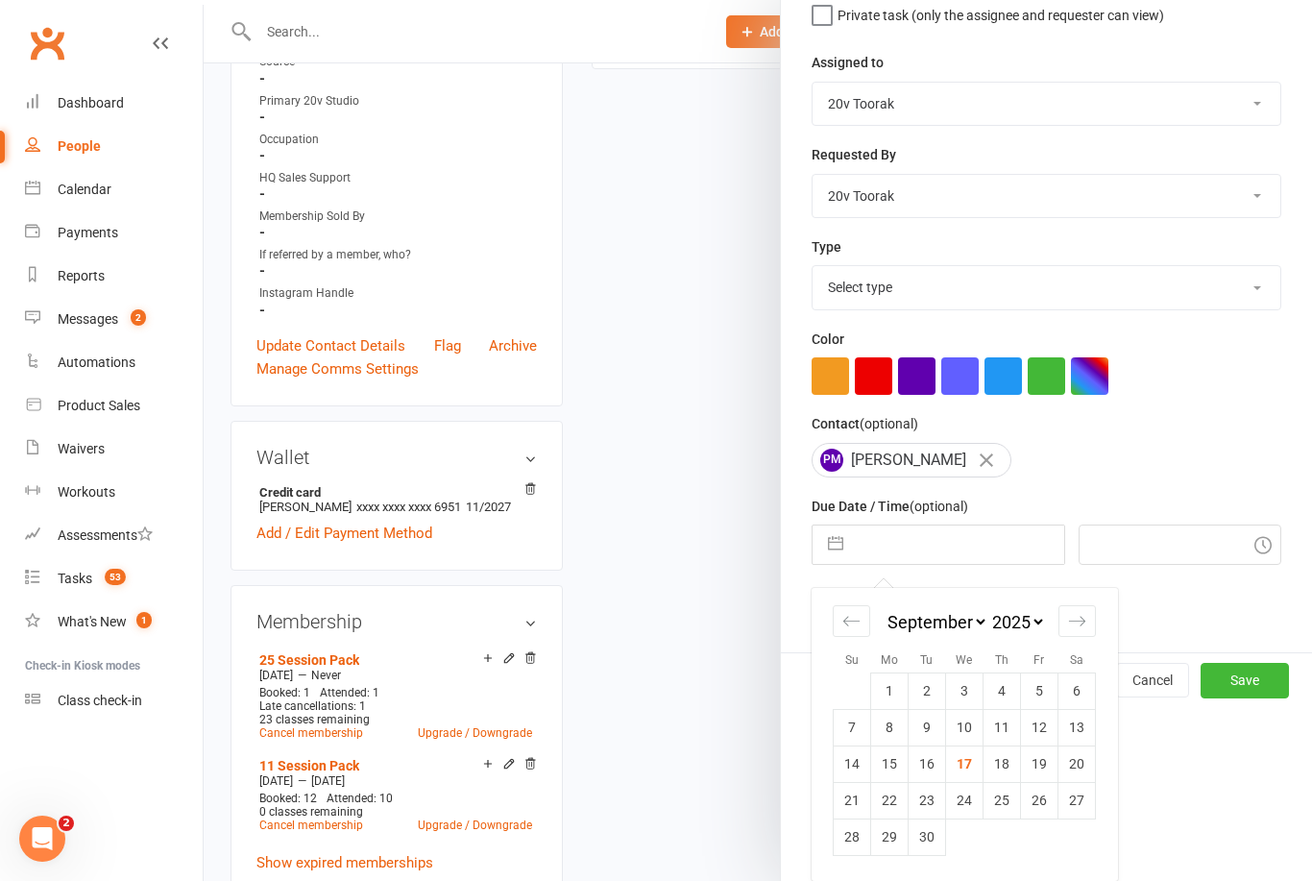
select select "10"
select select "2025"
click at [1072, 606] on div "Move forward to switch to the next month." at bounding box center [1077, 621] width 37 height 32
select select "11"
select select "2025"
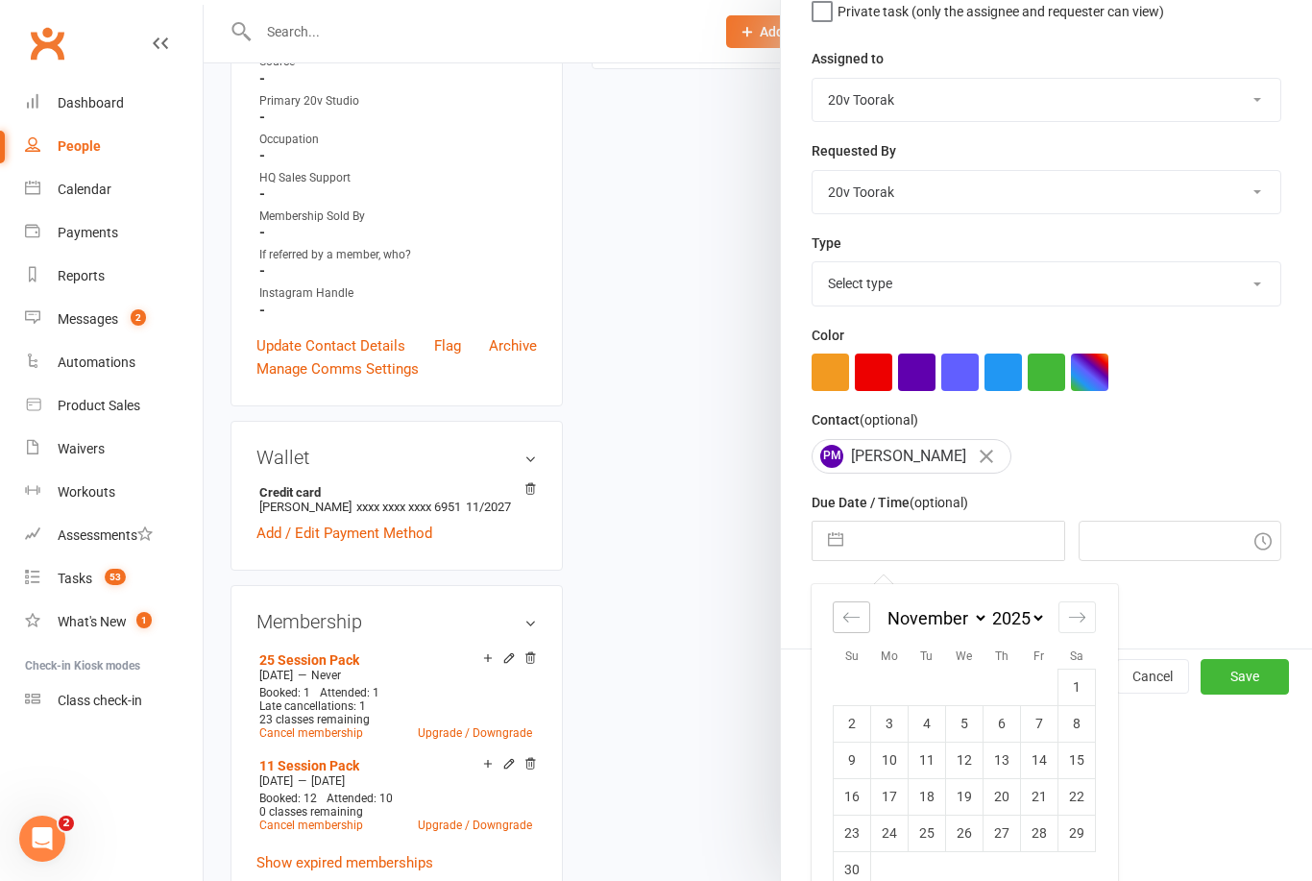
click at [860, 625] on icon "Move backward to switch to the previous month." at bounding box center [852, 617] width 18 height 18
select select "8"
select select "2025"
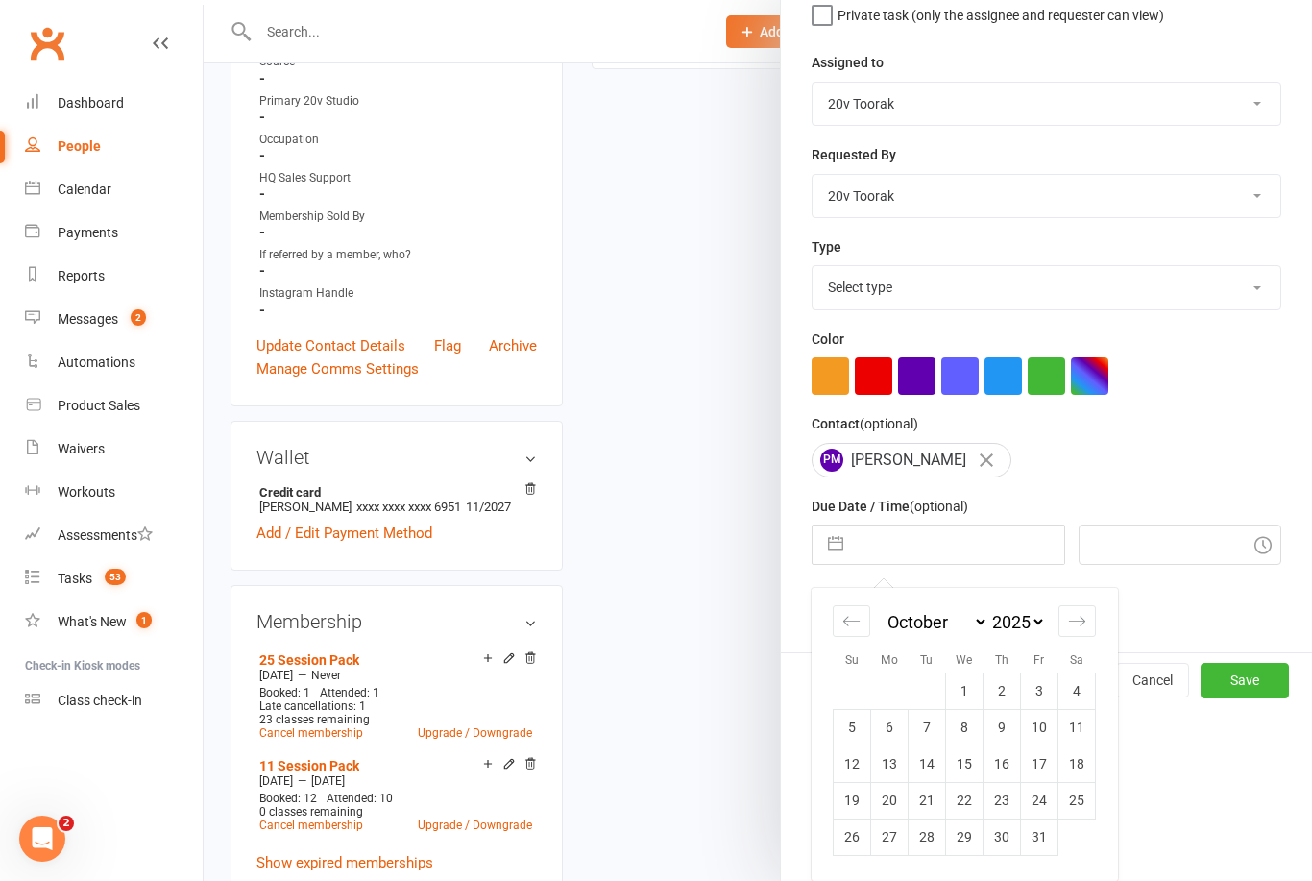
click at [679, 669] on div at bounding box center [758, 440] width 1109 height 881
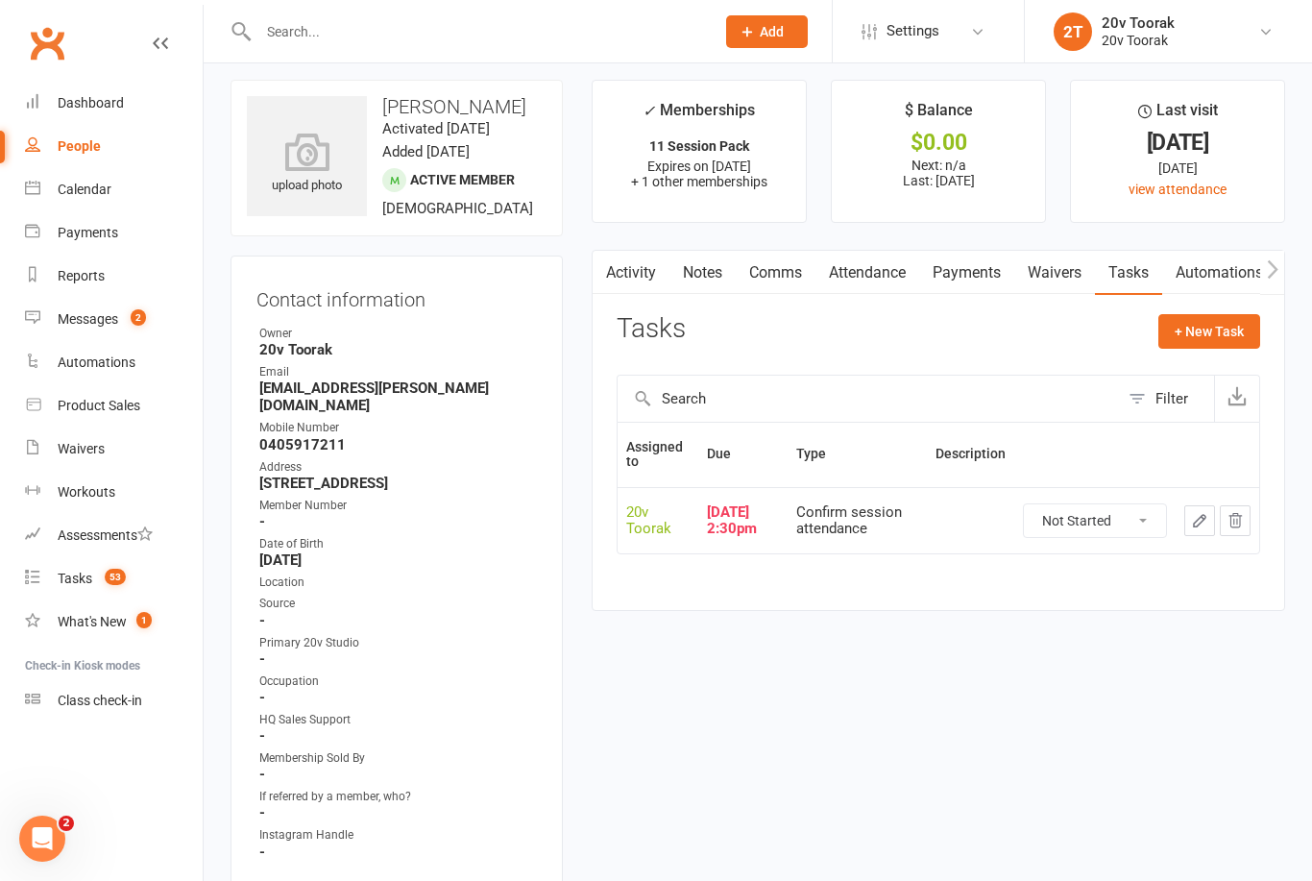
scroll to position [0, 0]
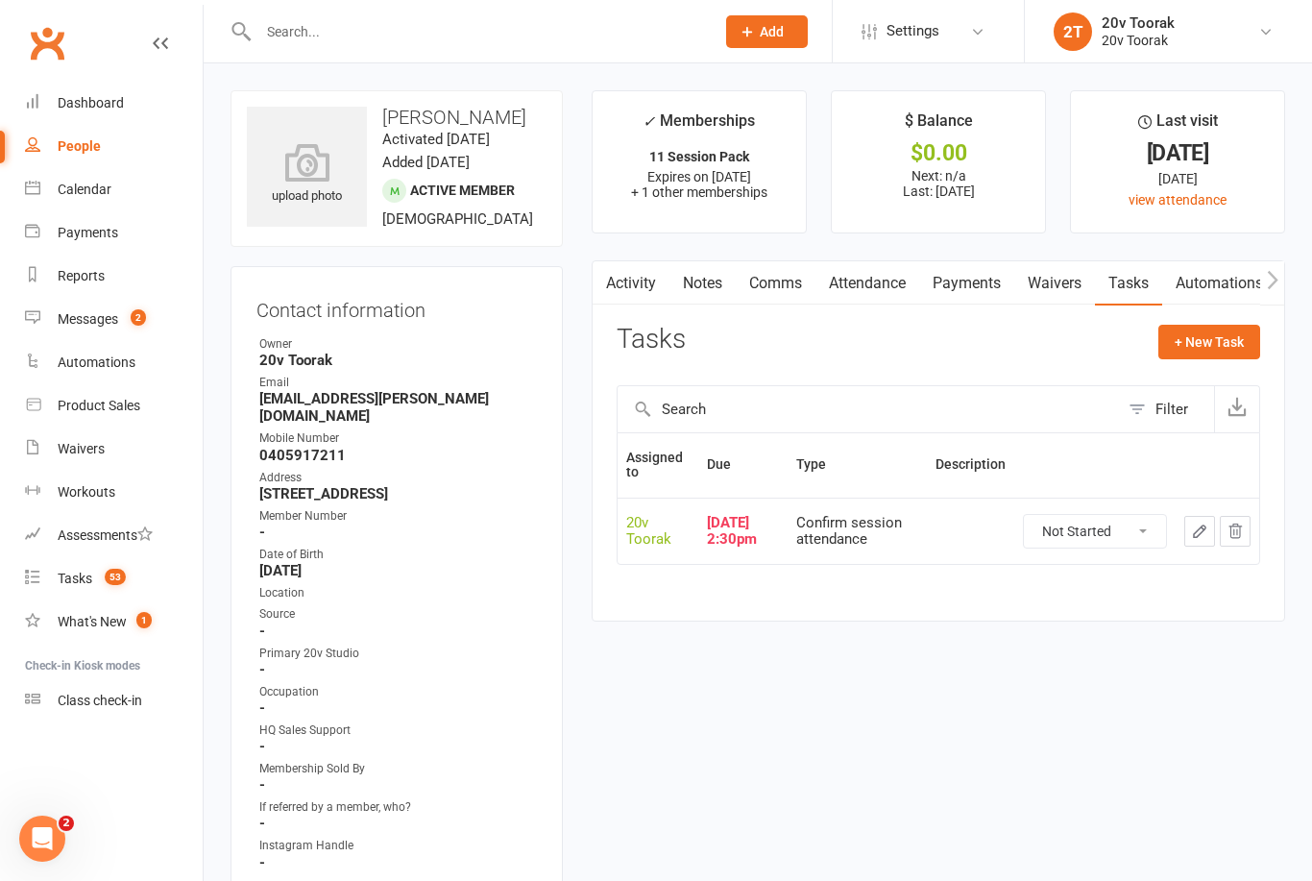
click at [92, 328] on link "Messages 2" at bounding box center [114, 319] width 178 height 43
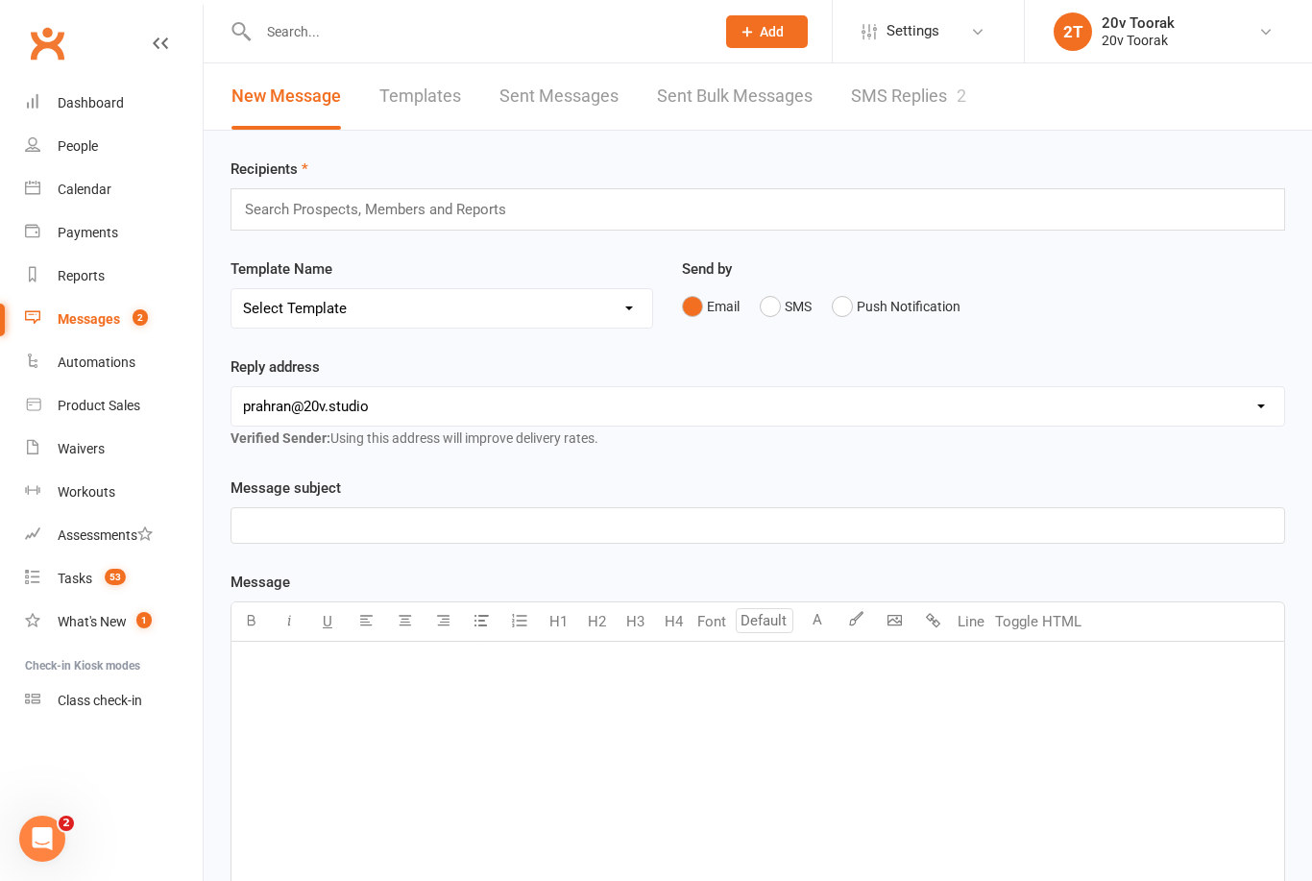
click at [104, 187] on div "Calendar" at bounding box center [85, 189] width 54 height 15
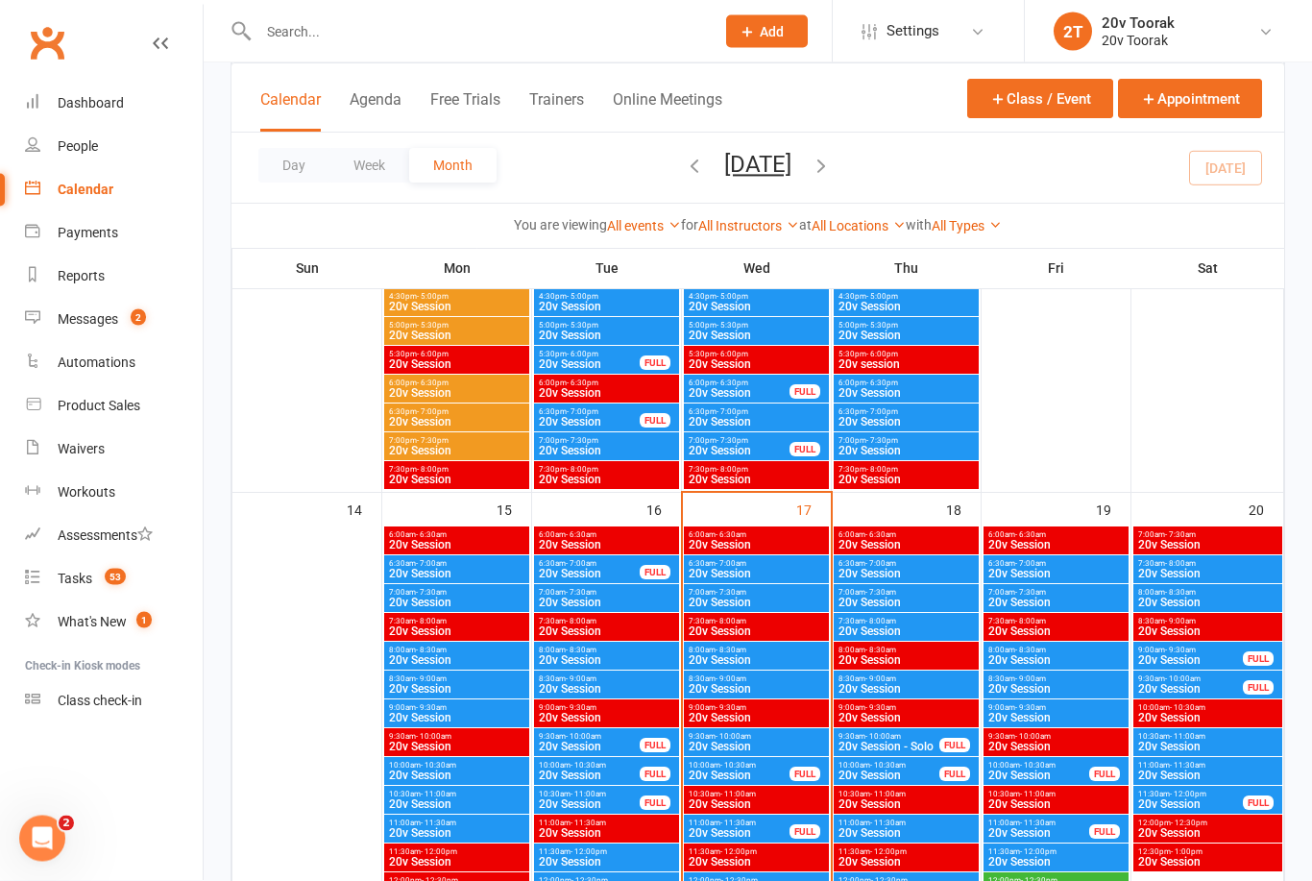
scroll to position [1625, 0]
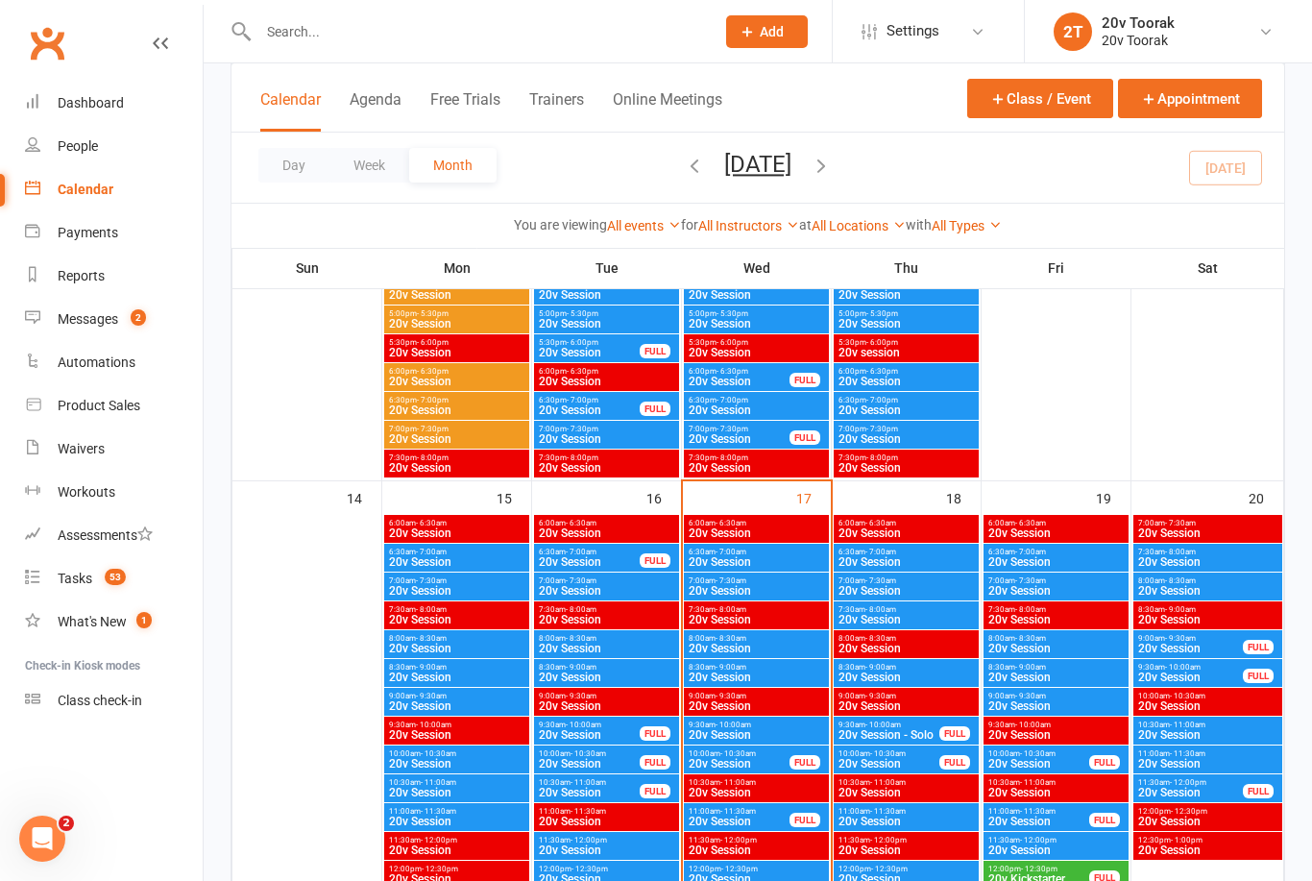
click at [893, 679] on span "20v Session" at bounding box center [906, 678] width 137 height 12
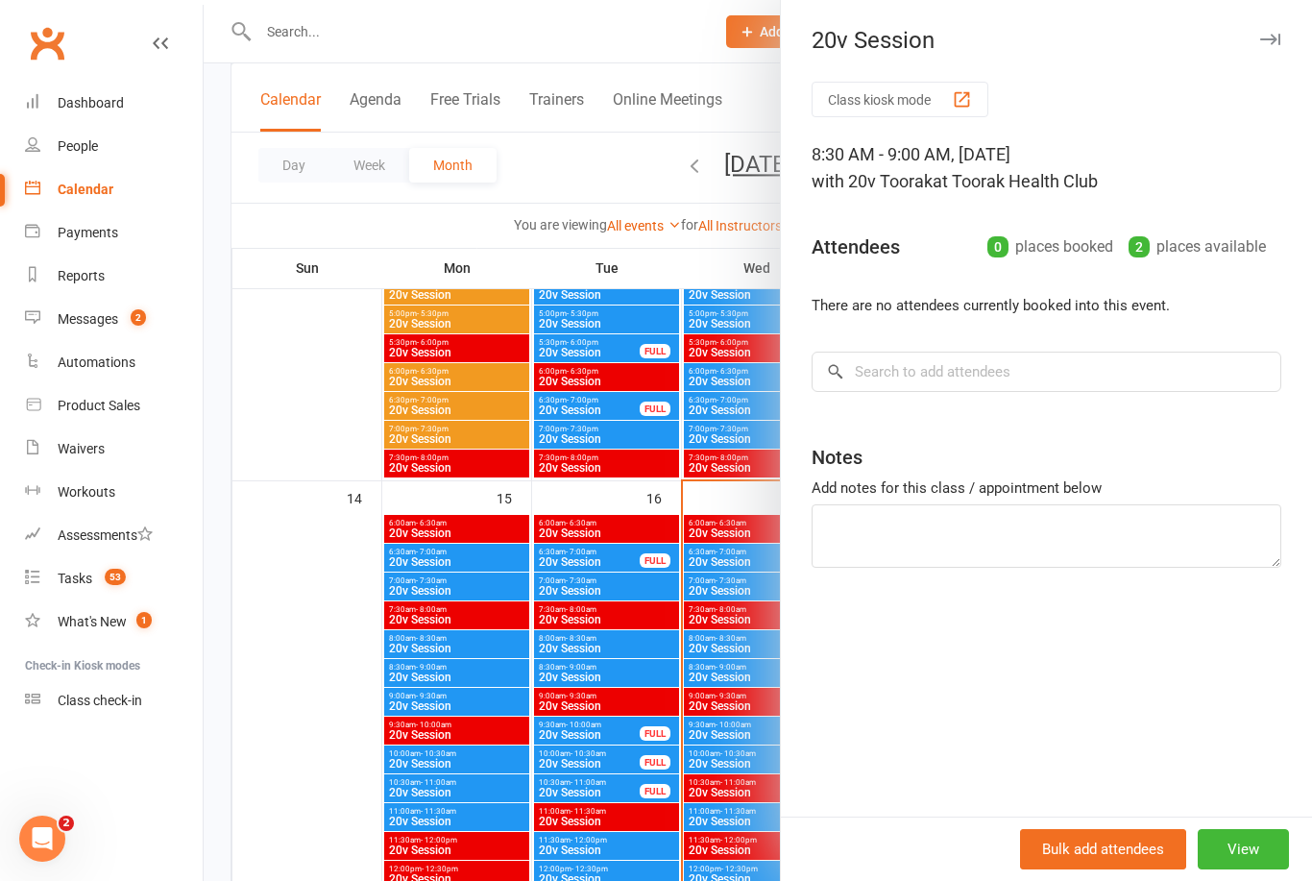
click at [287, 697] on div at bounding box center [758, 440] width 1109 height 881
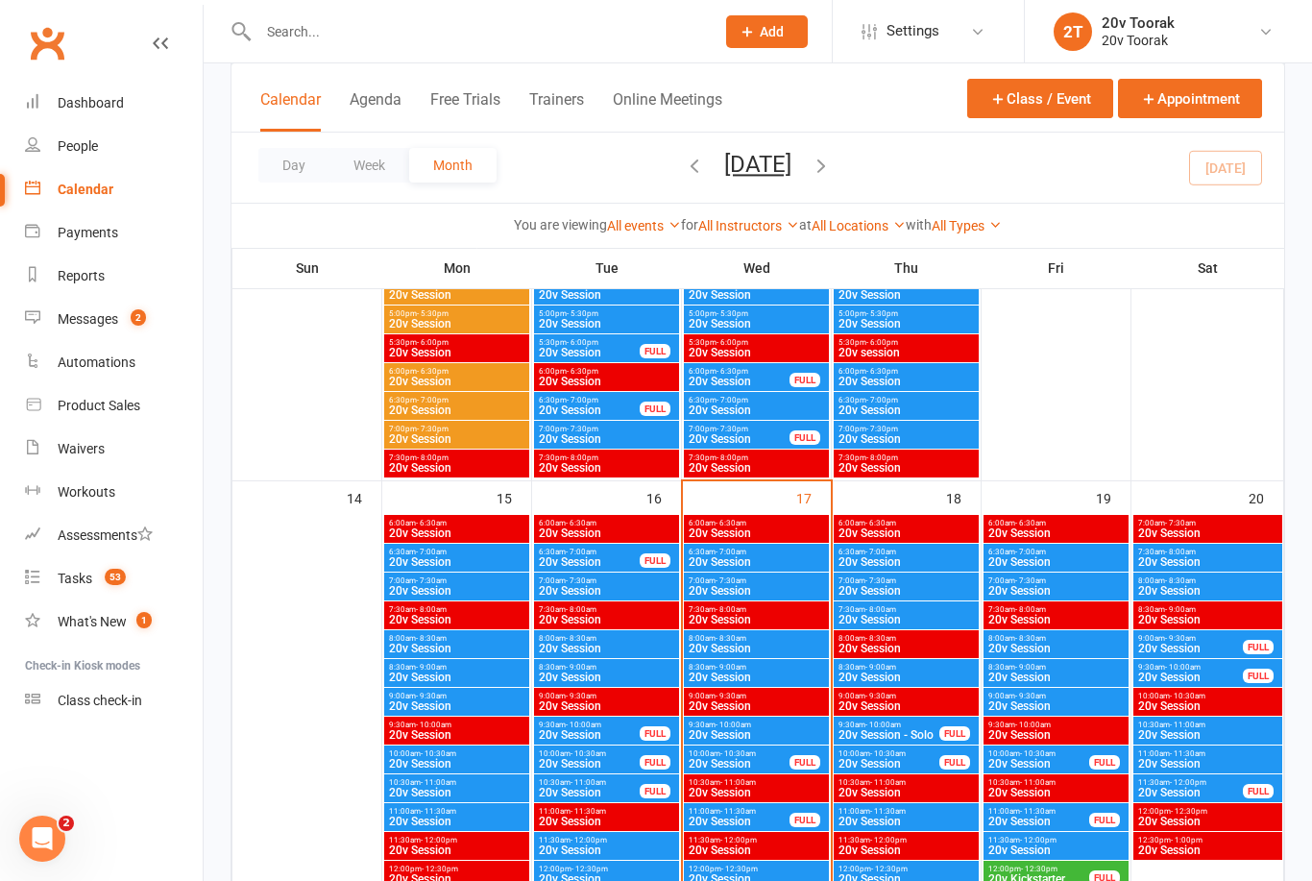
click at [919, 672] on span "20v Session" at bounding box center [906, 678] width 137 height 12
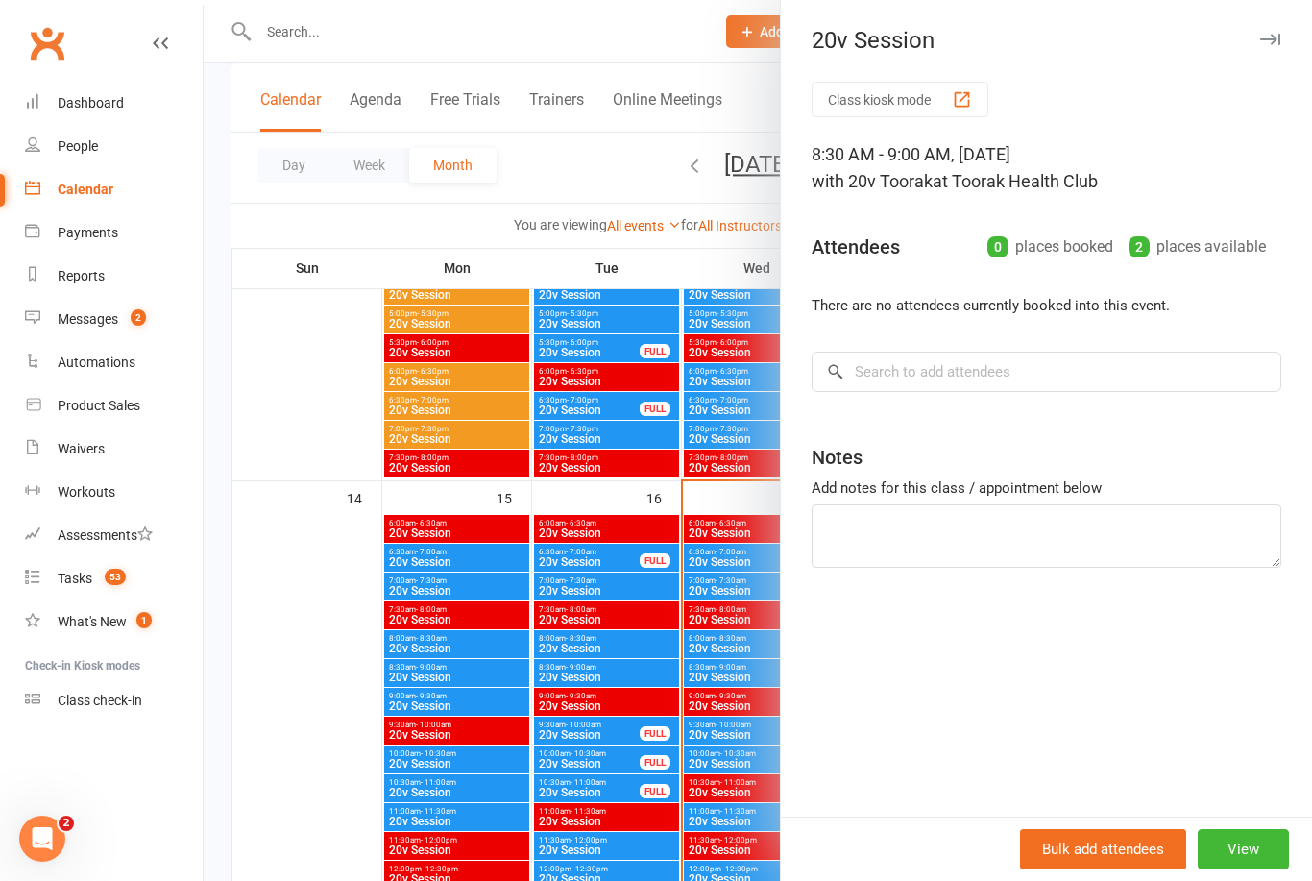
click at [274, 686] on div at bounding box center [758, 440] width 1109 height 881
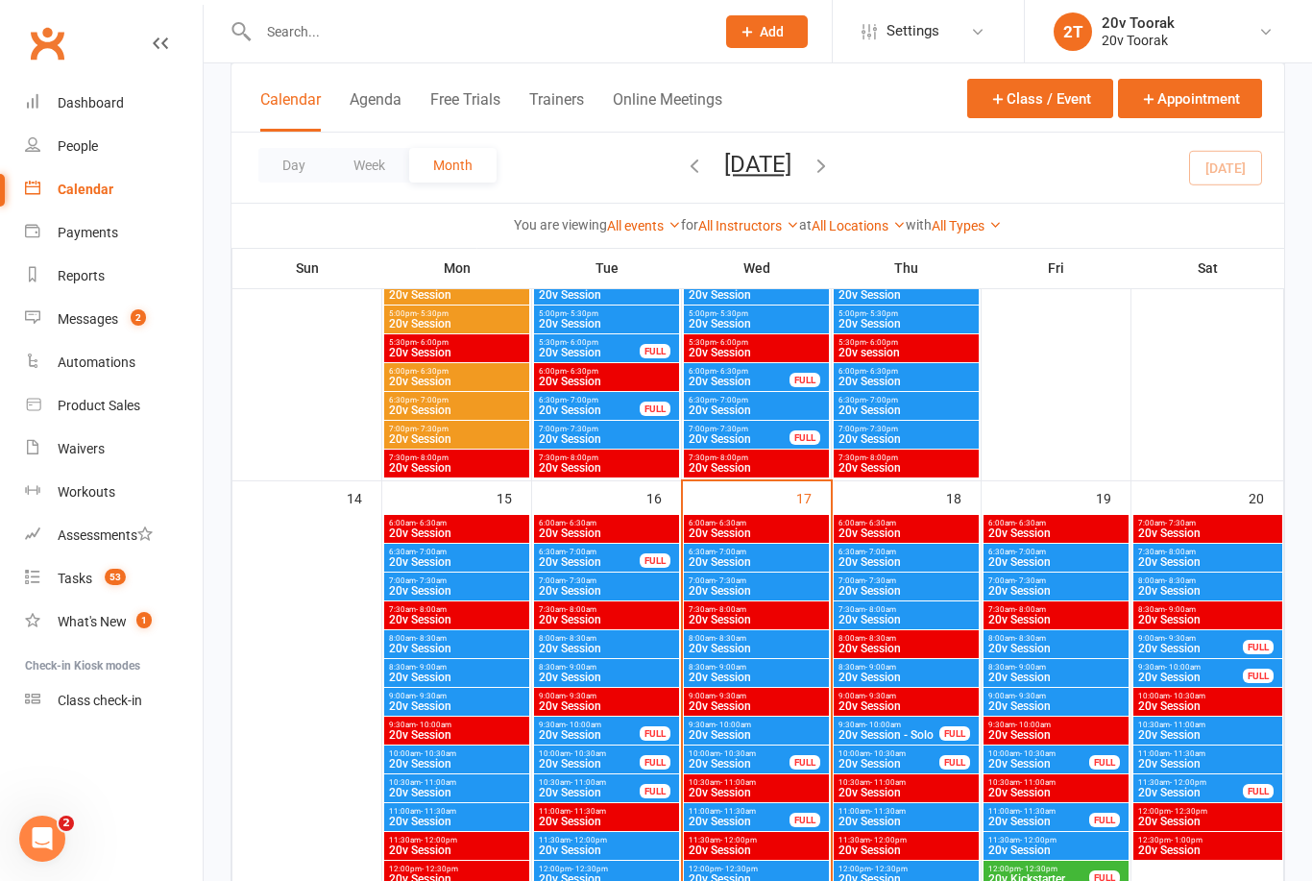
click at [105, 322] on div "Messages" at bounding box center [88, 318] width 61 height 15
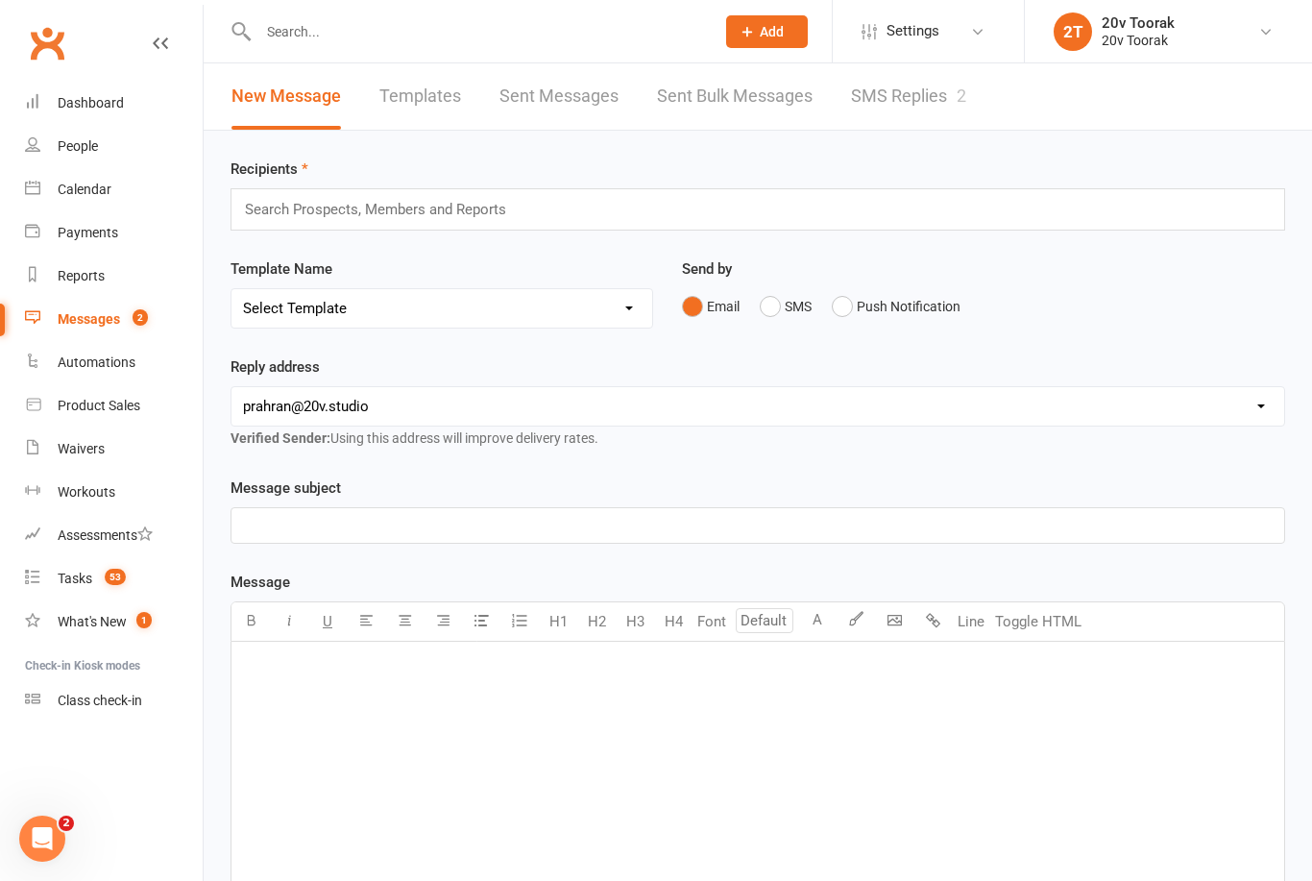
click at [912, 93] on link "SMS Replies 2" at bounding box center [908, 96] width 115 height 66
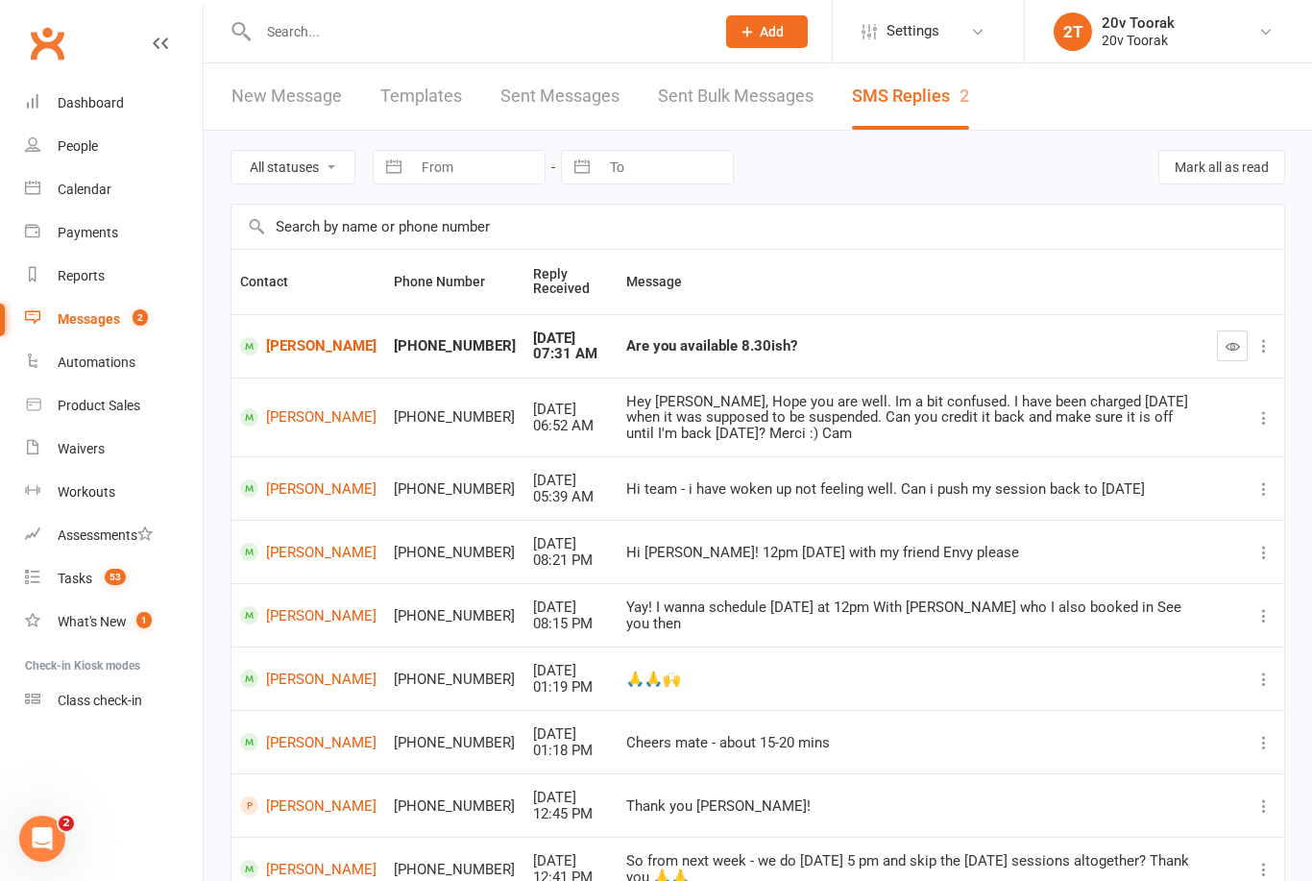
click at [307, 349] on link "[PERSON_NAME]" at bounding box center [308, 346] width 136 height 18
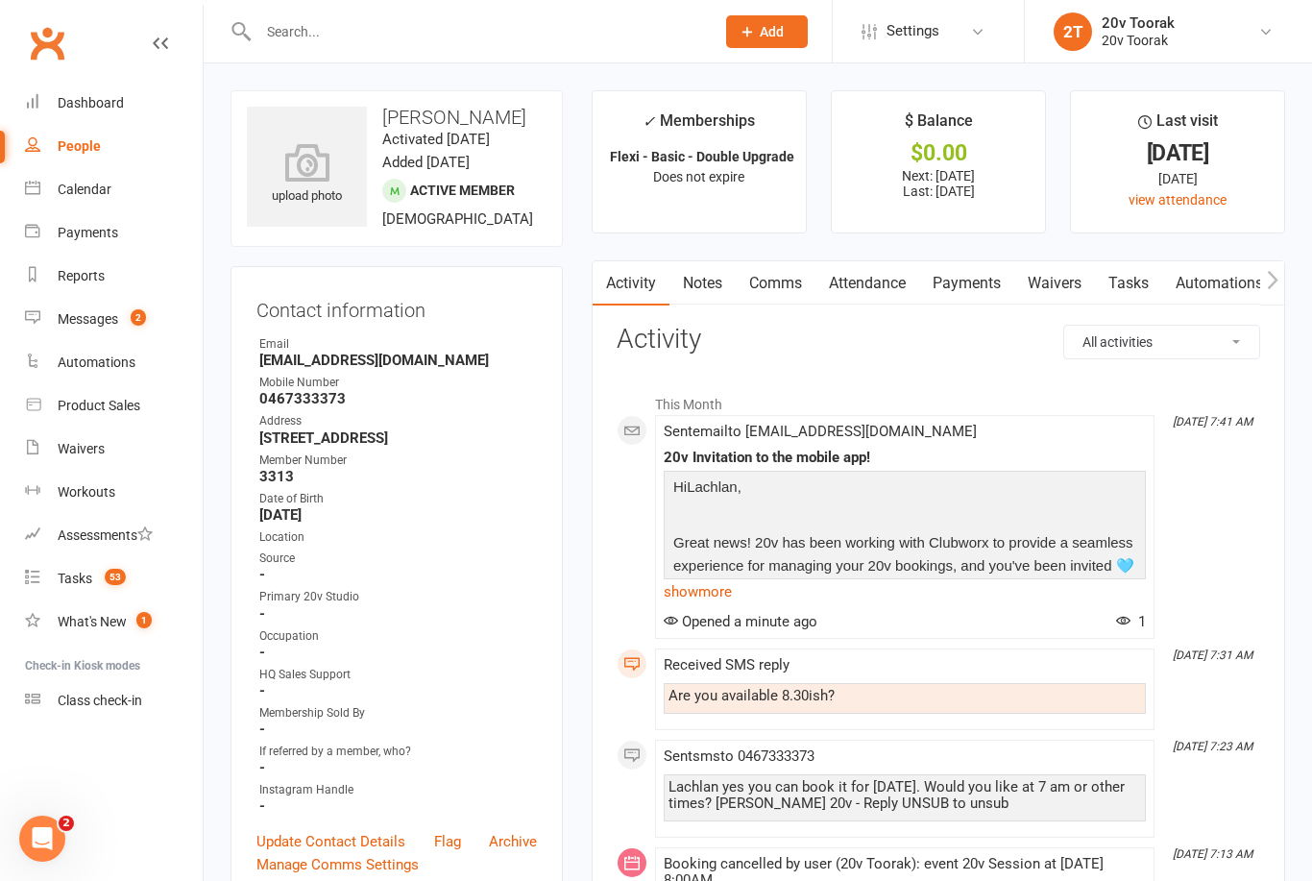
click at [784, 284] on link "Comms" at bounding box center [776, 283] width 80 height 44
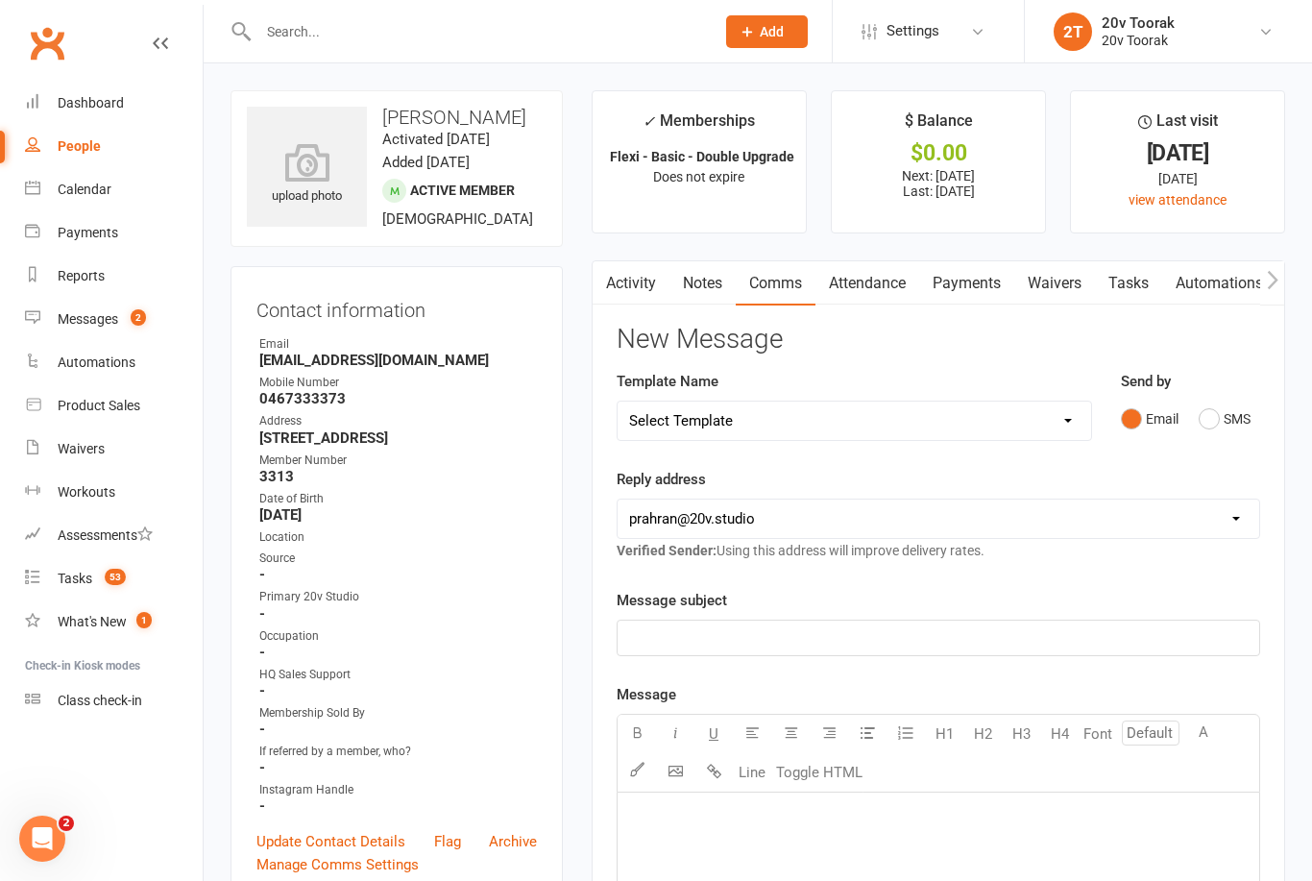
click at [1213, 409] on button "SMS" at bounding box center [1225, 419] width 52 height 37
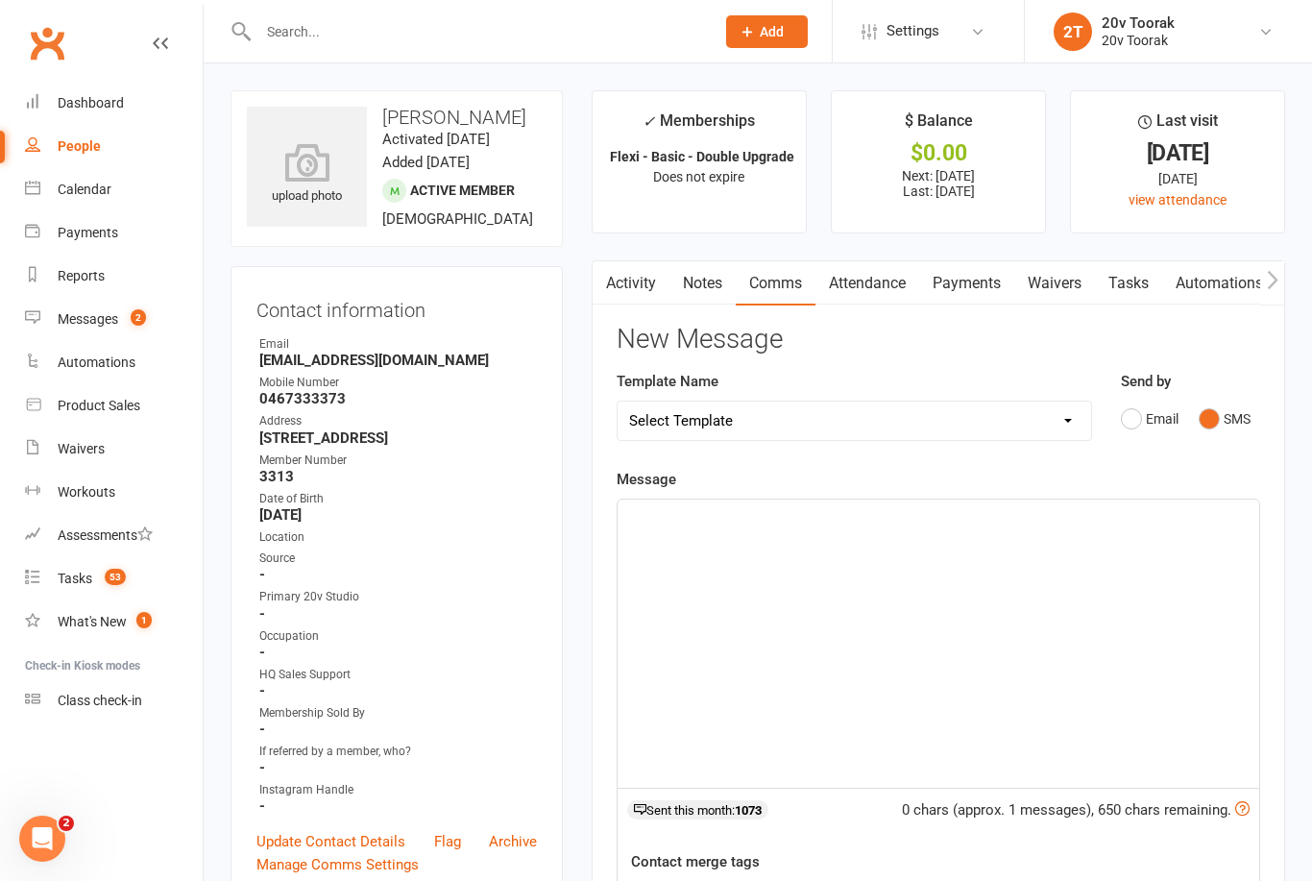
click at [764, 521] on p "﻿" at bounding box center [938, 516] width 619 height 23
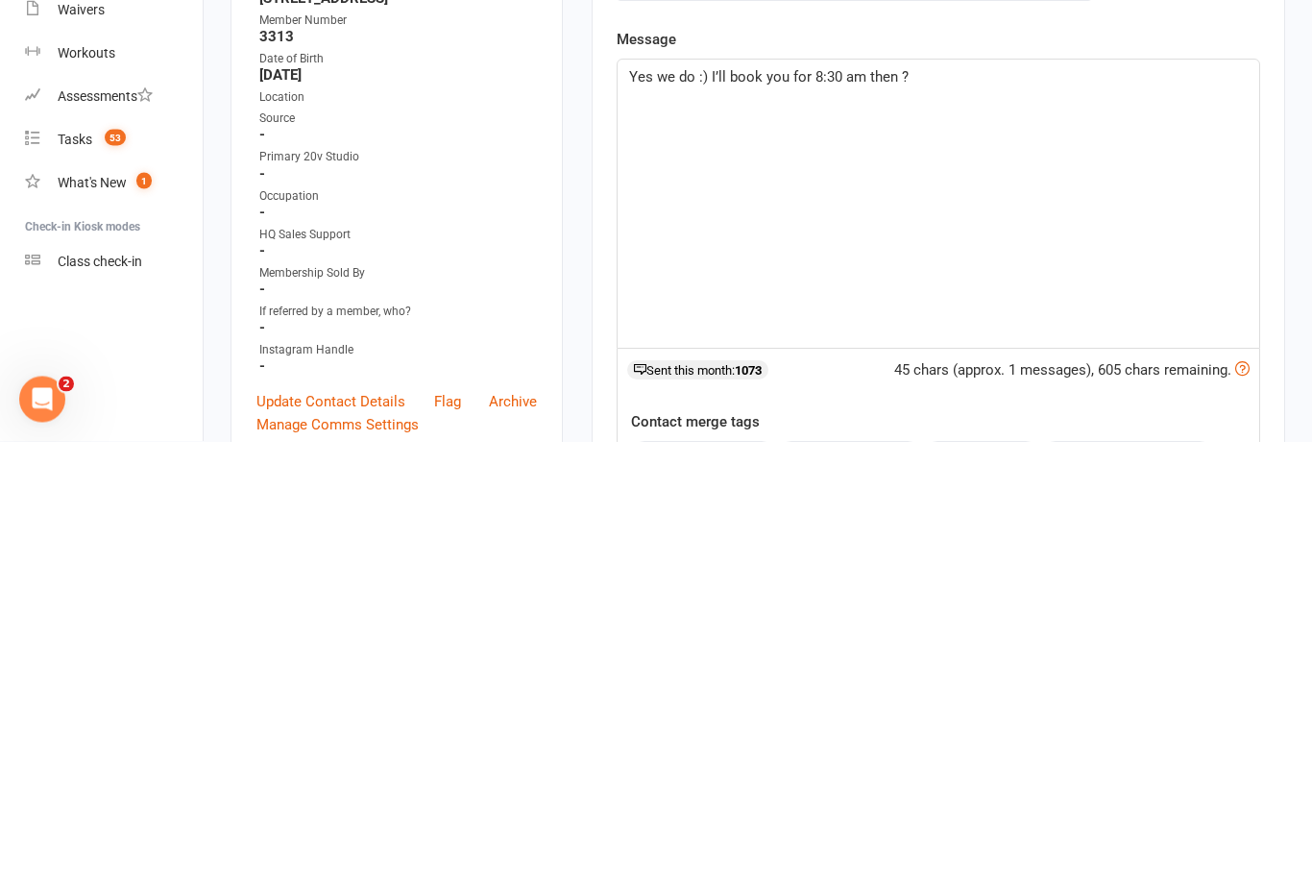
click at [735, 508] on span "Yes we do :) I’ll book you for 8:30 am then ?" at bounding box center [769, 516] width 280 height 17
click at [868, 508] on span "Yes we do :) would you like book you for 8:30 am then ?" at bounding box center [807, 516] width 357 height 17
click at [996, 500] on div "Yes we do :) would you like for 8:30 am then ?" at bounding box center [939, 644] width 642 height 288
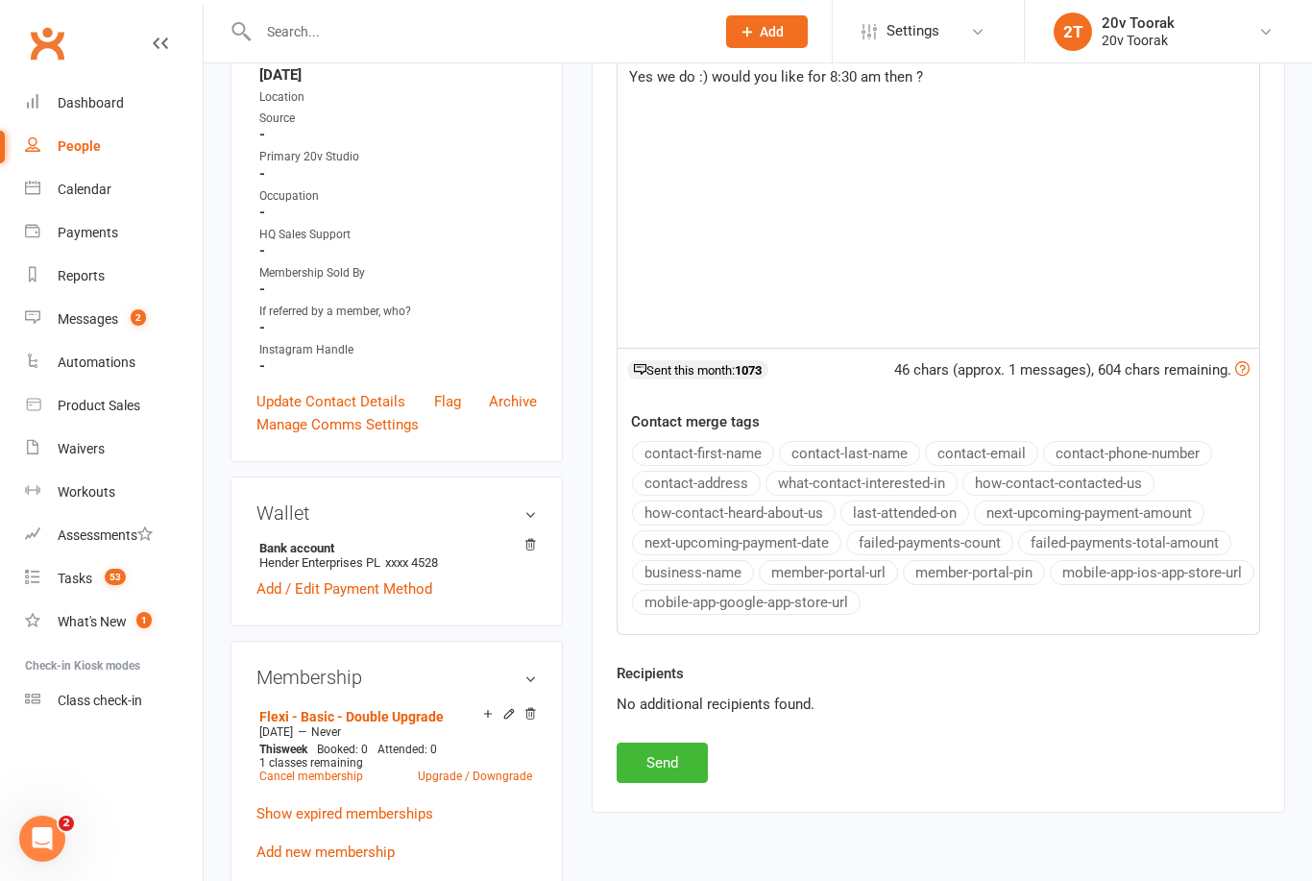
click at [945, 67] on p "Yes we do :) would you like for 8:30 am then ?" at bounding box center [938, 76] width 619 height 23
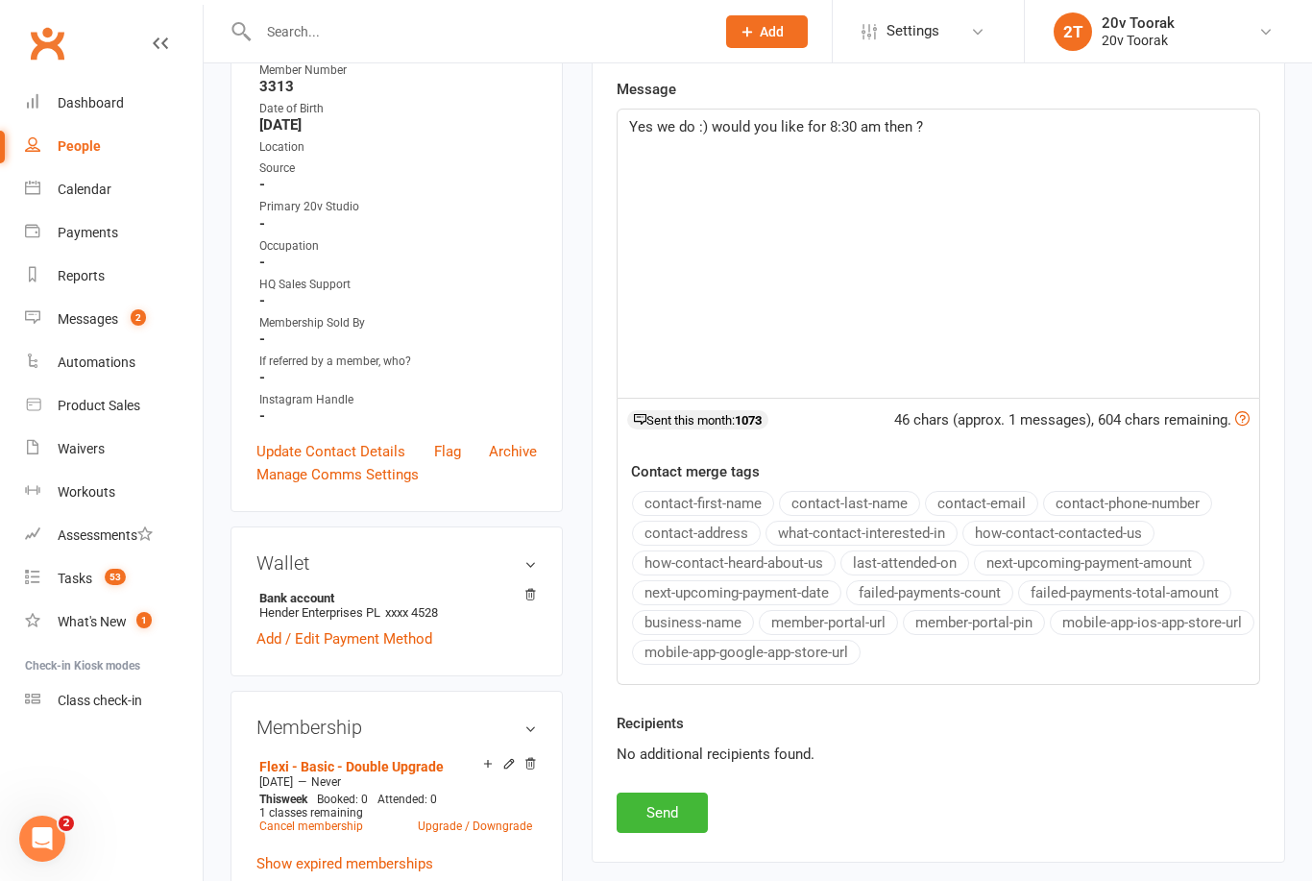
scroll to position [387, 0]
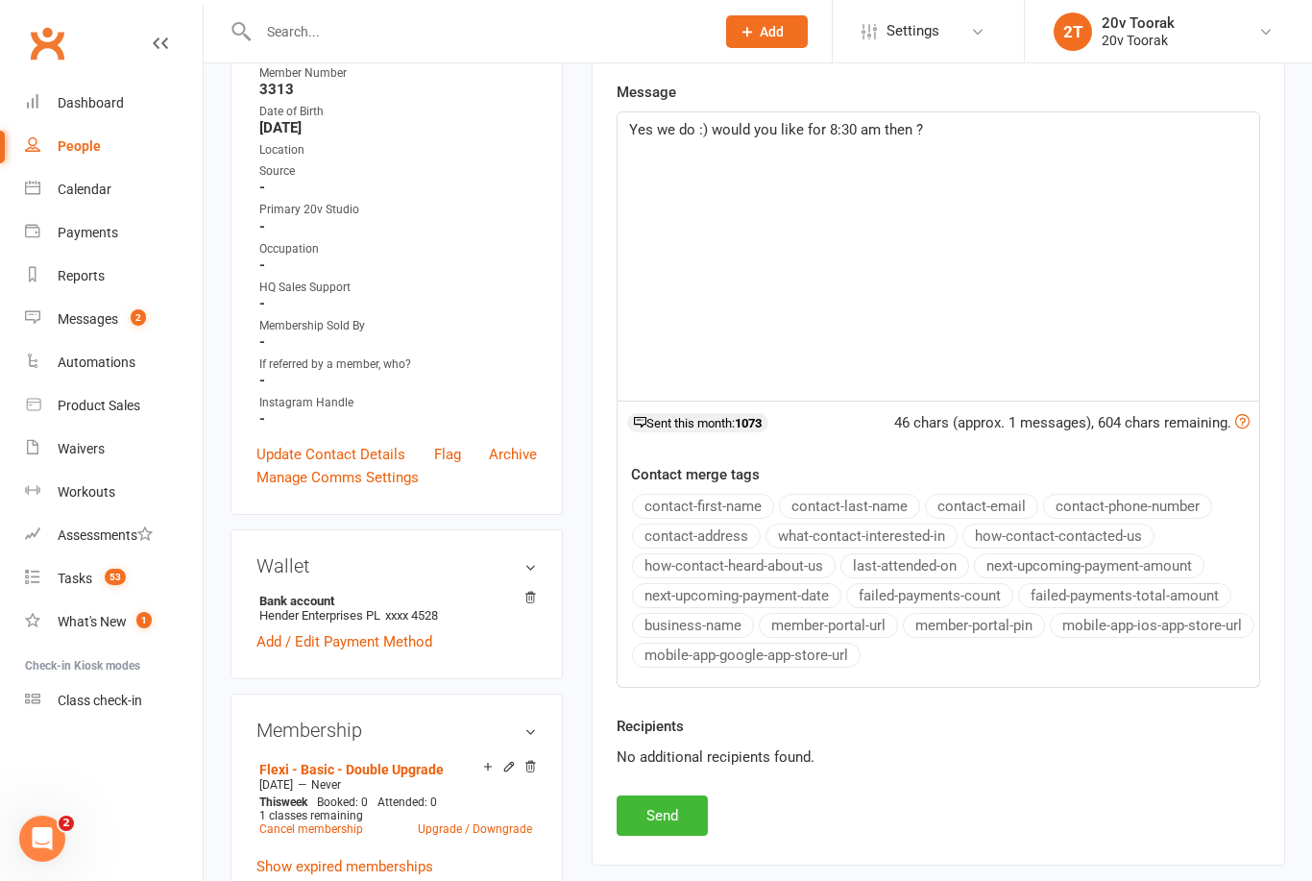
click at [951, 120] on p "Yes we do :) would you like for 8:30 am then ?" at bounding box center [938, 129] width 619 height 23
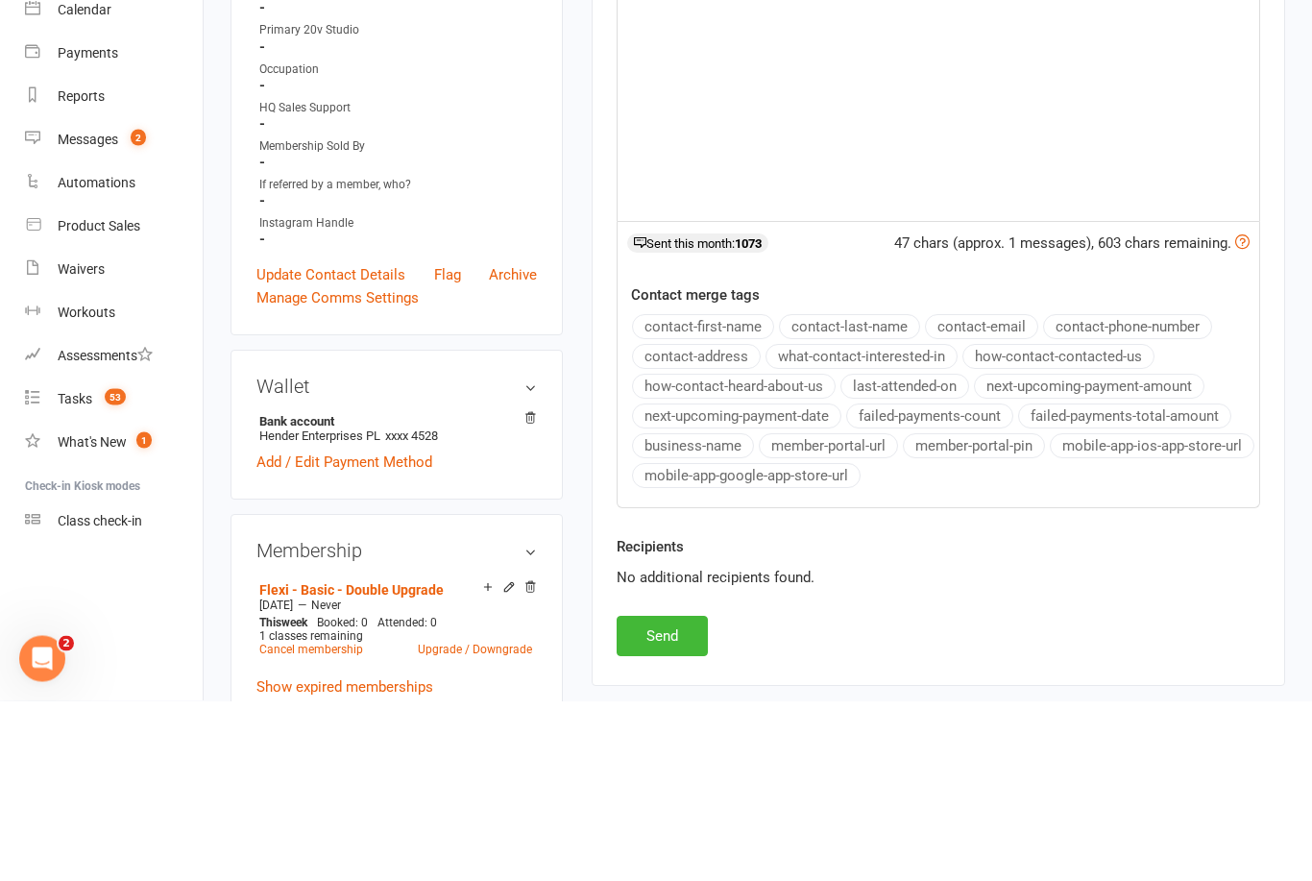
scroll to position [567, 0]
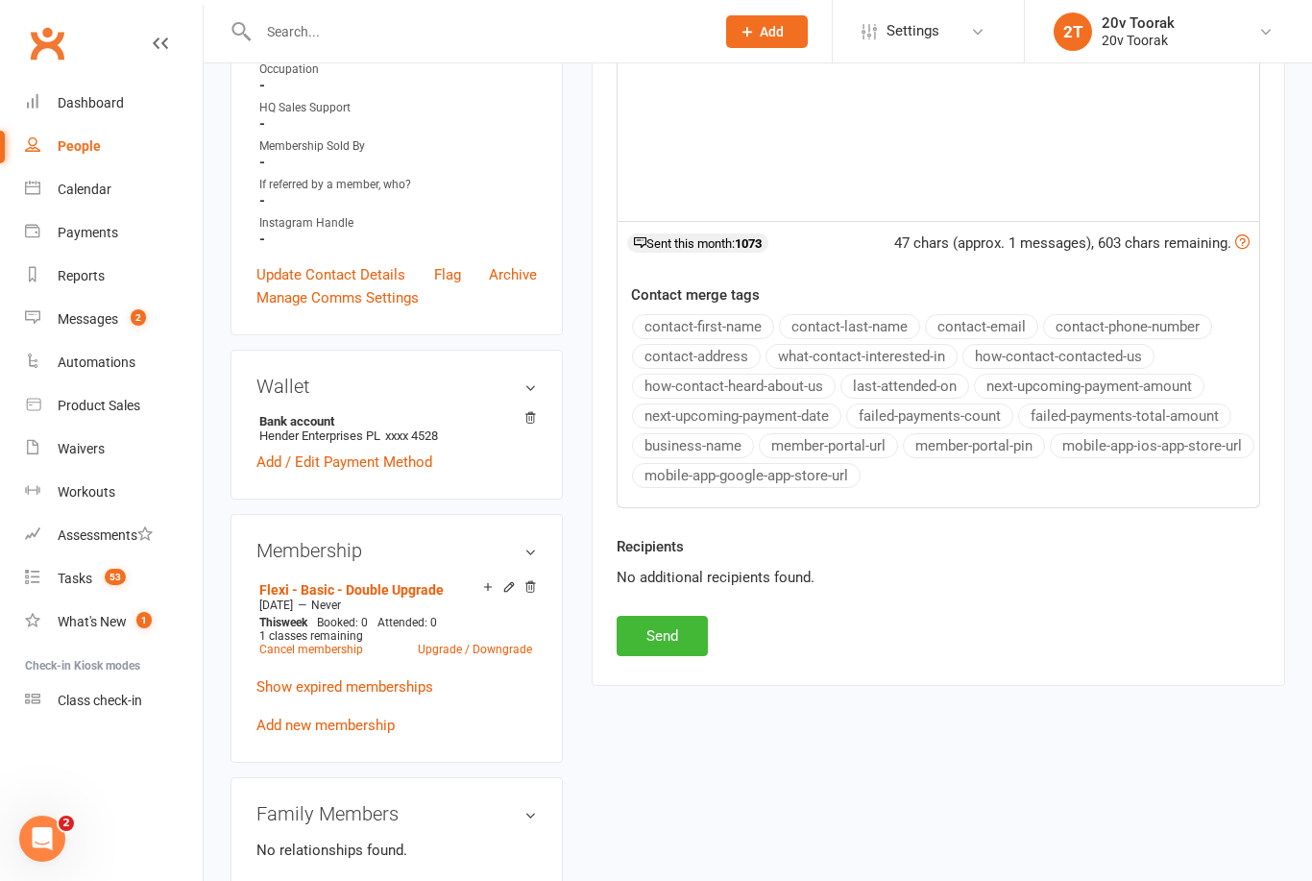
click at [670, 616] on button "Send" at bounding box center [662, 636] width 91 height 40
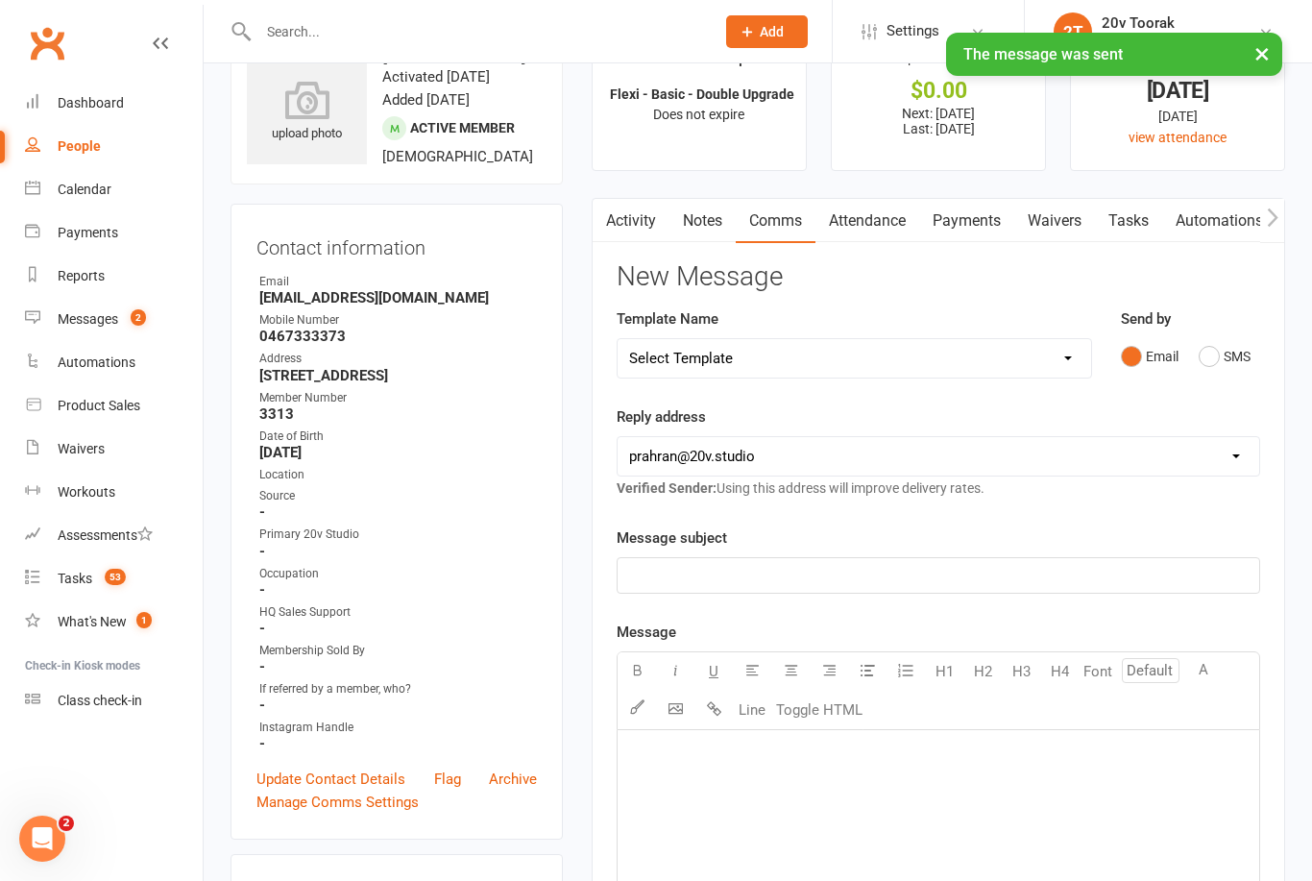
scroll to position [38, 0]
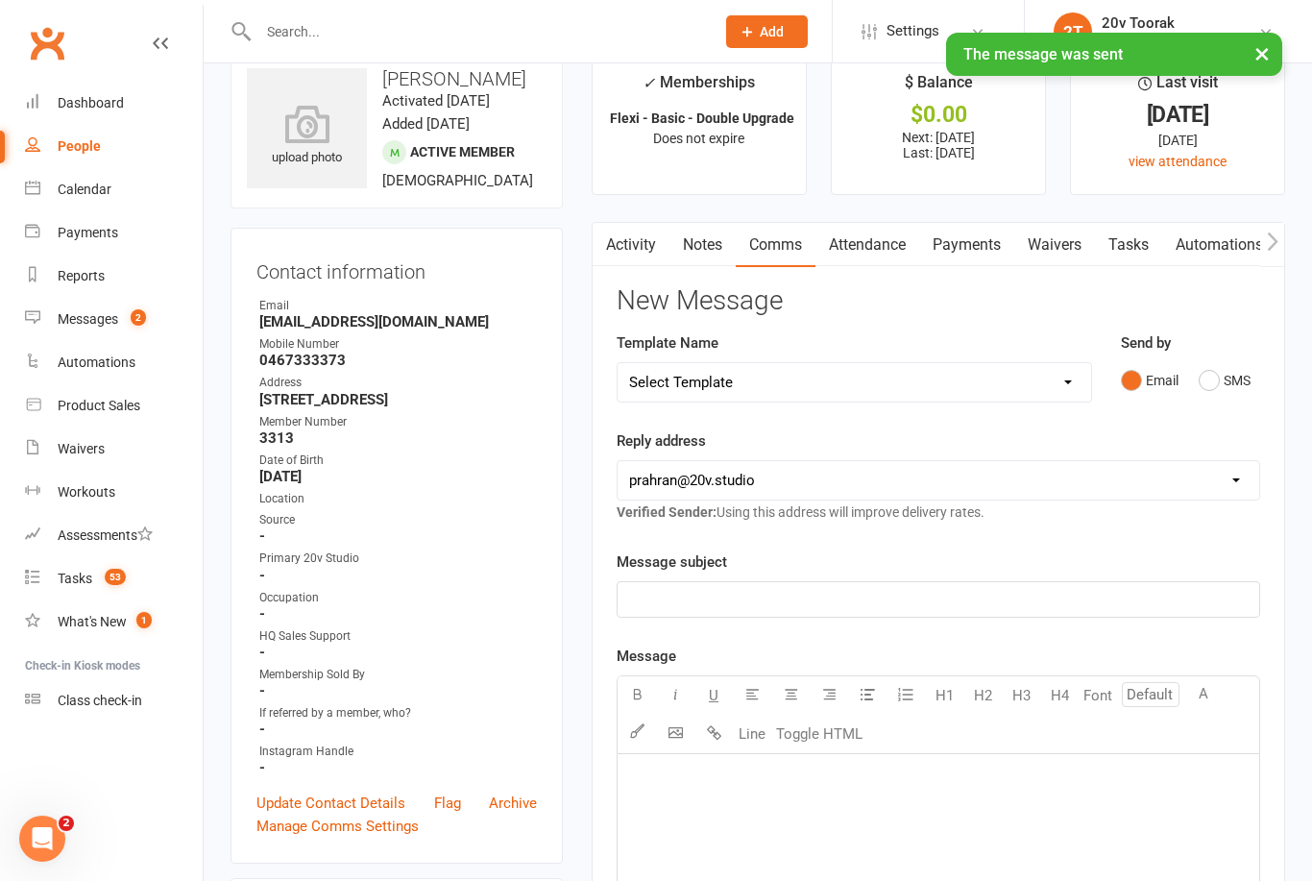
click at [97, 312] on div "Messages" at bounding box center [88, 318] width 61 height 15
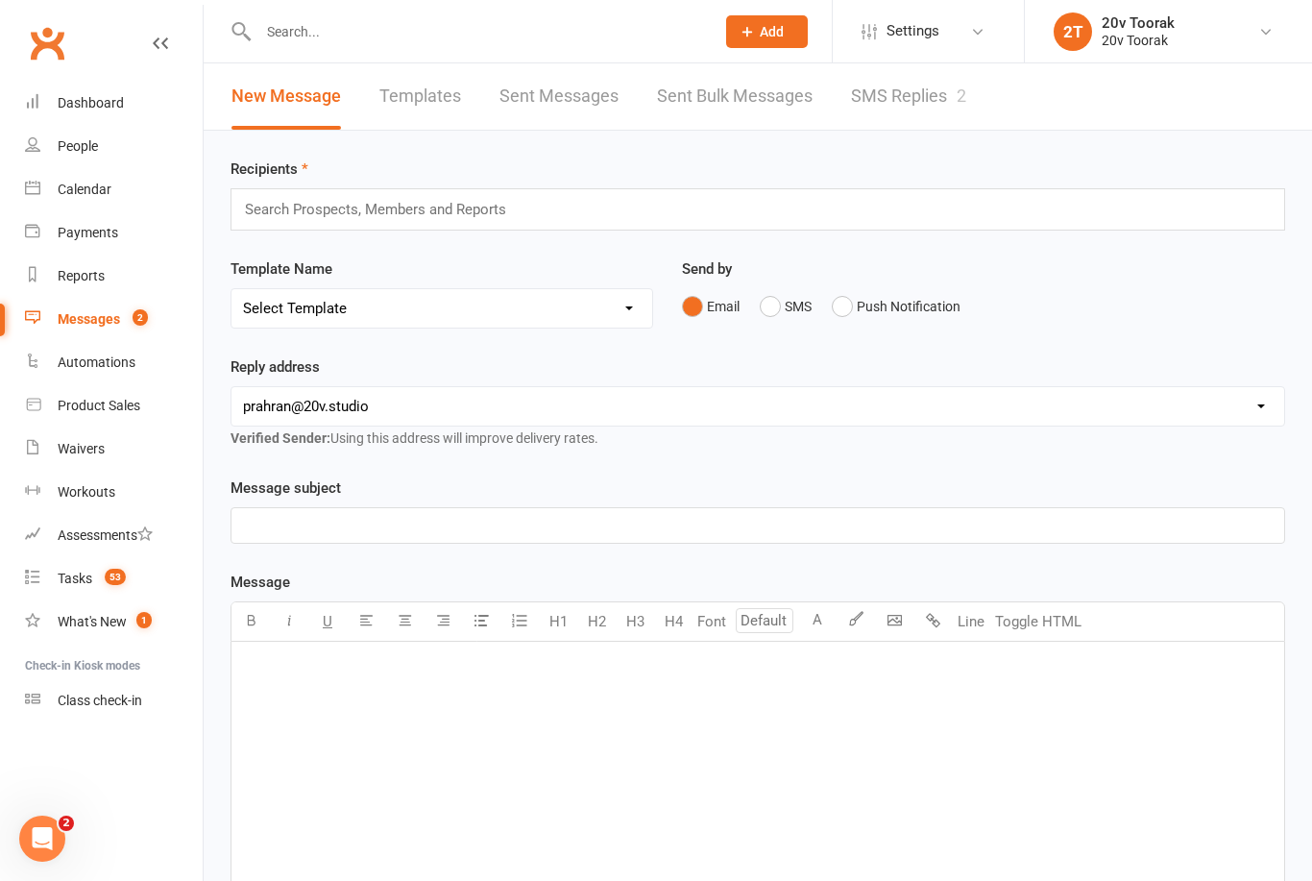
click at [925, 96] on link "SMS Replies 2" at bounding box center [908, 96] width 115 height 66
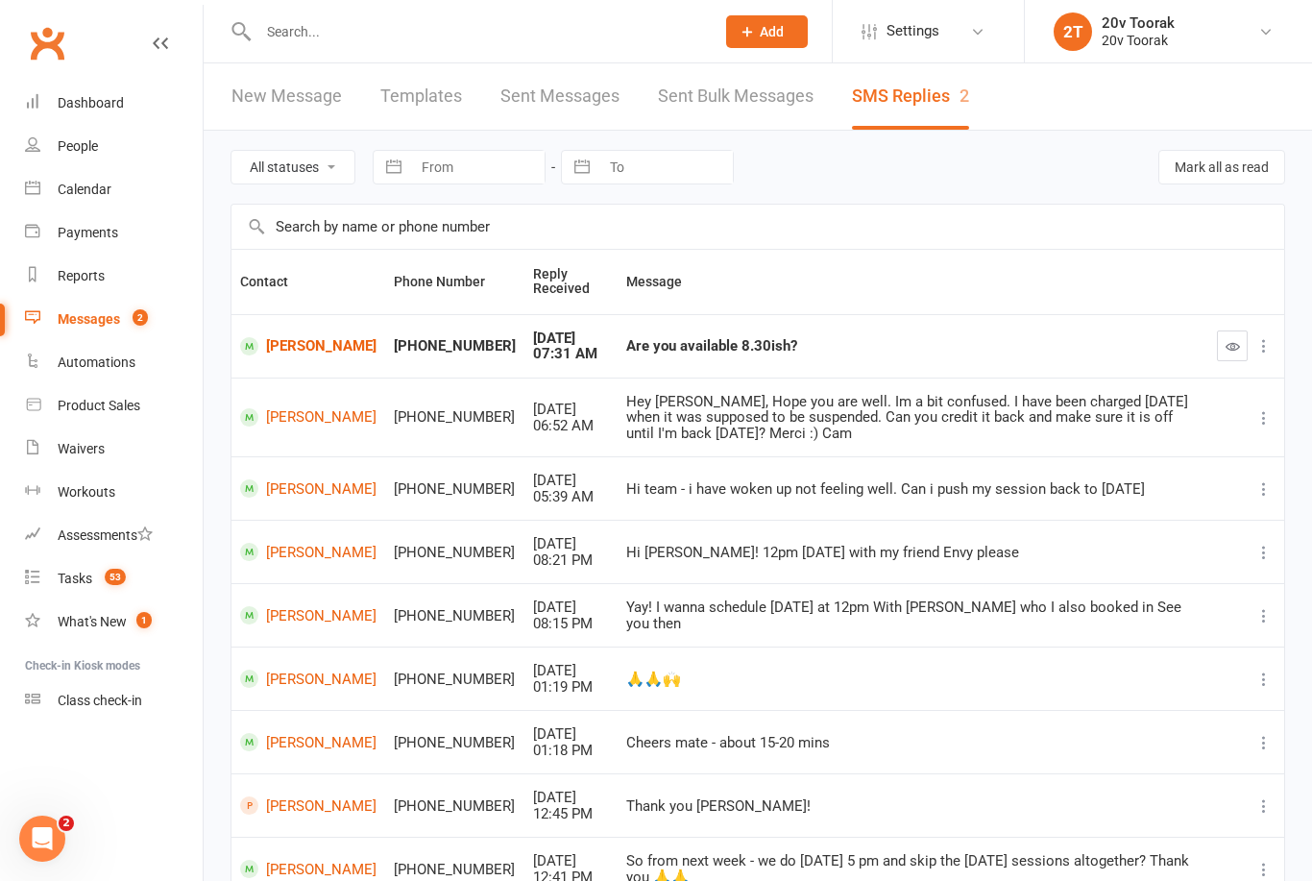
click at [1230, 352] on icon "button" at bounding box center [1233, 346] width 14 height 14
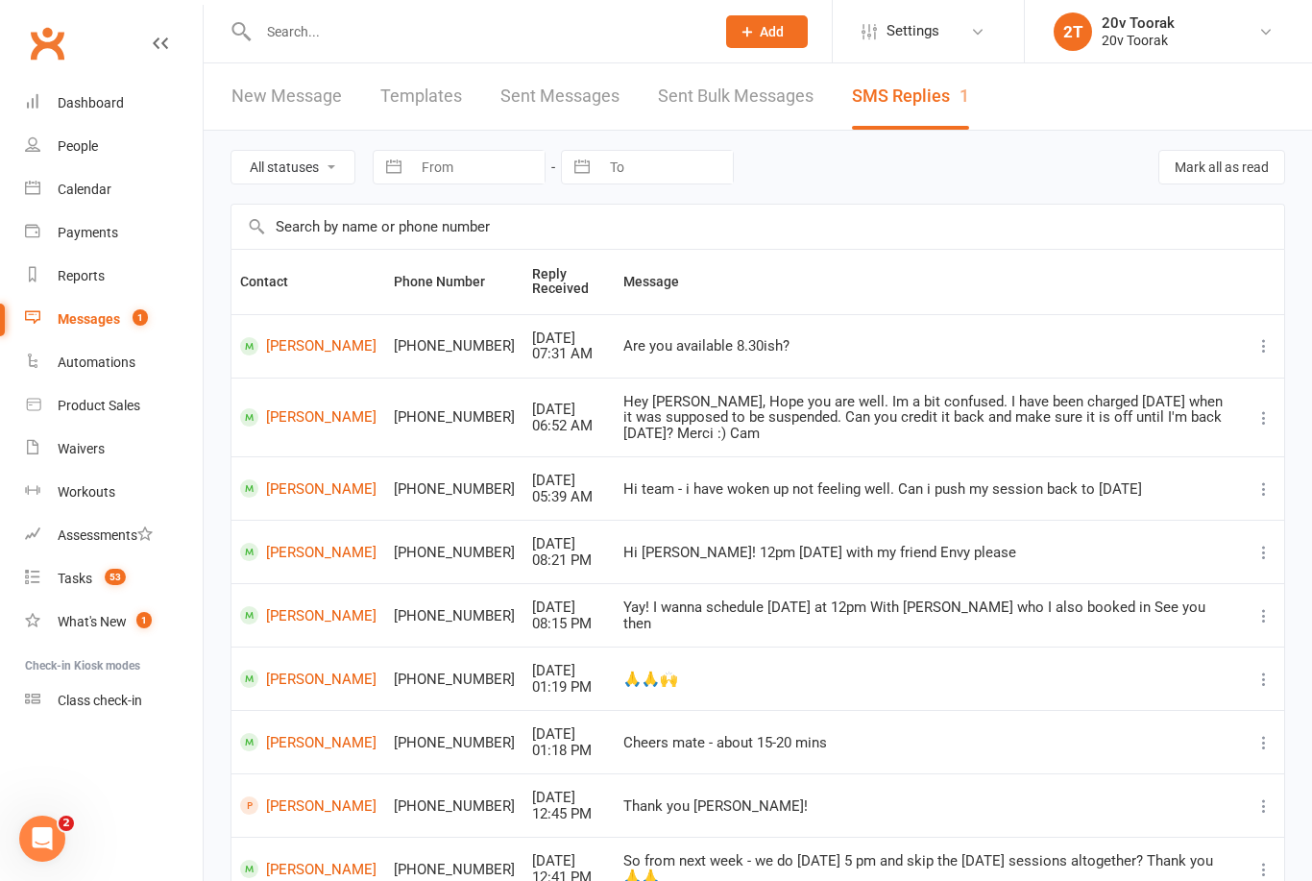
click at [287, 670] on link "[PERSON_NAME]" at bounding box center [308, 679] width 136 height 18
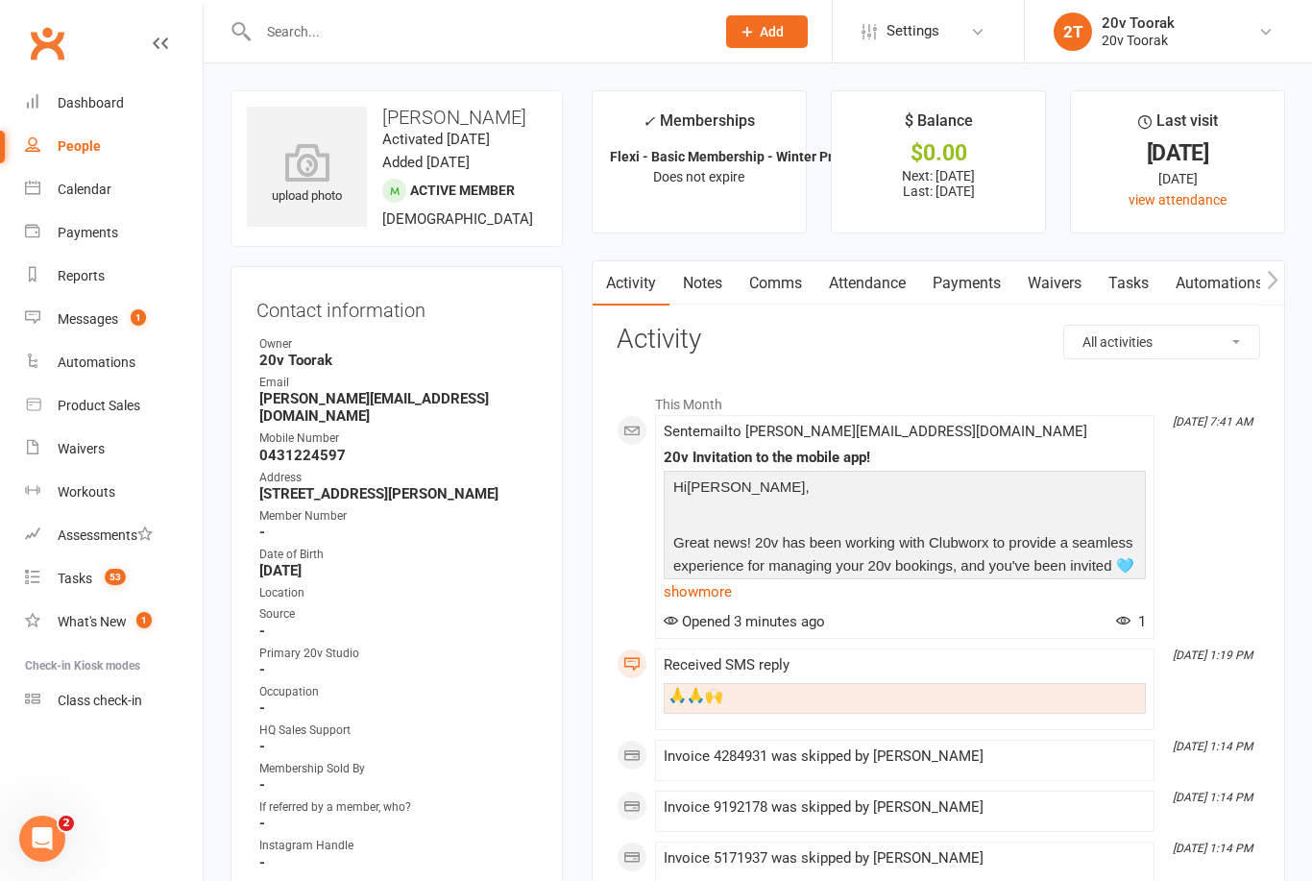
click at [111, 306] on link "Messages 1" at bounding box center [114, 319] width 178 height 43
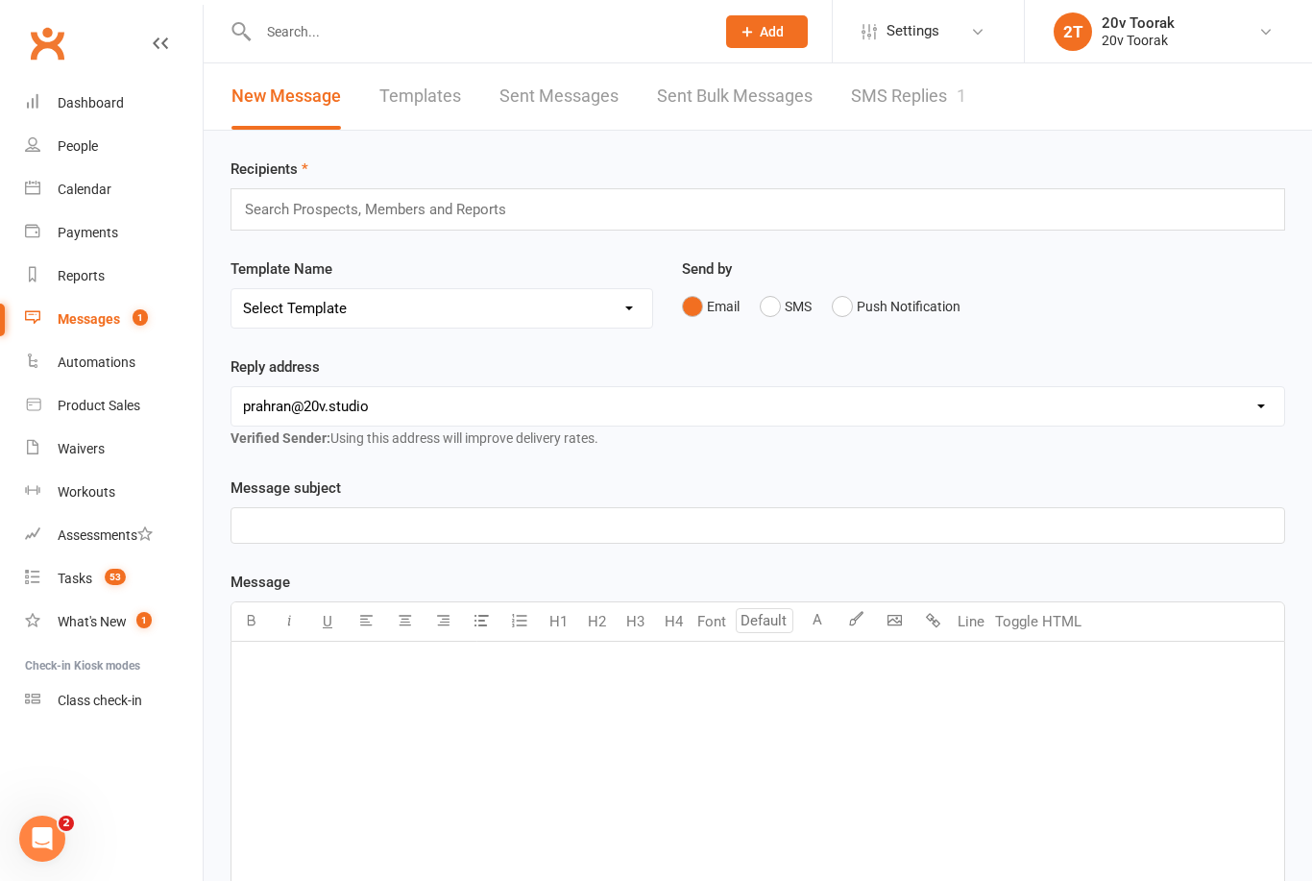
click at [904, 99] on link "SMS Replies 1" at bounding box center [908, 96] width 115 height 66
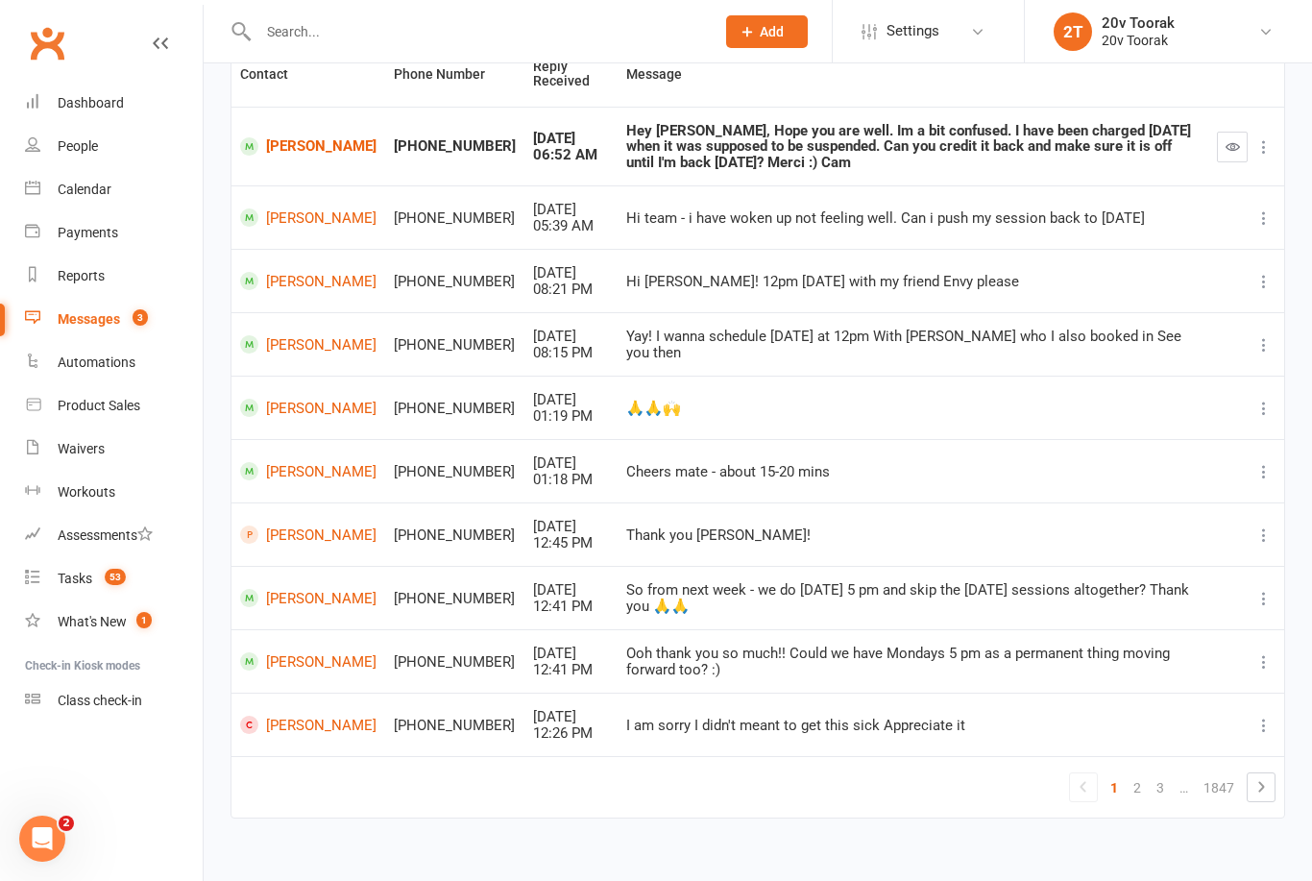
click at [94, 197] on div "Calendar" at bounding box center [85, 189] width 54 height 15
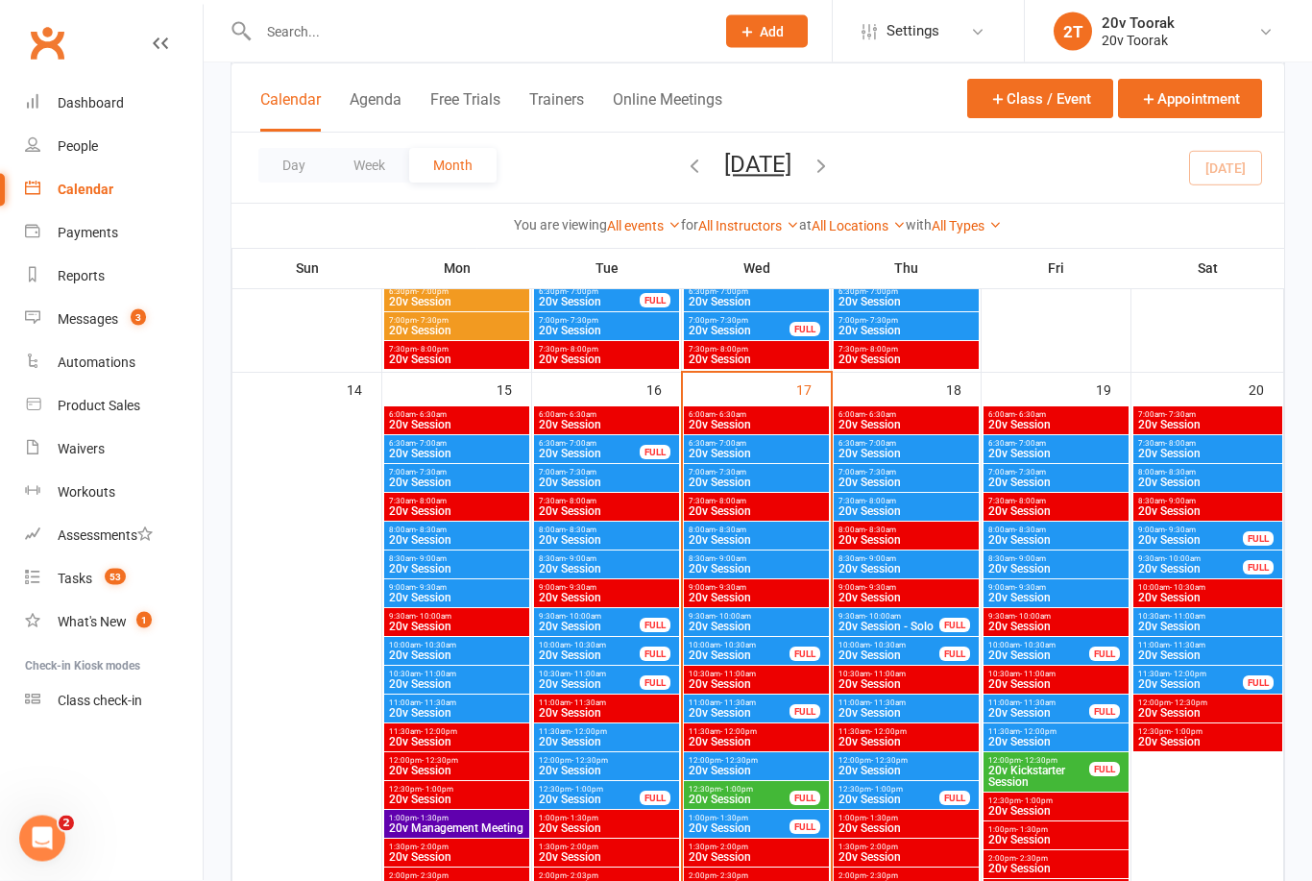
scroll to position [1733, 0]
click at [926, 472] on span "7:00am - 7:30am" at bounding box center [906, 472] width 137 height 9
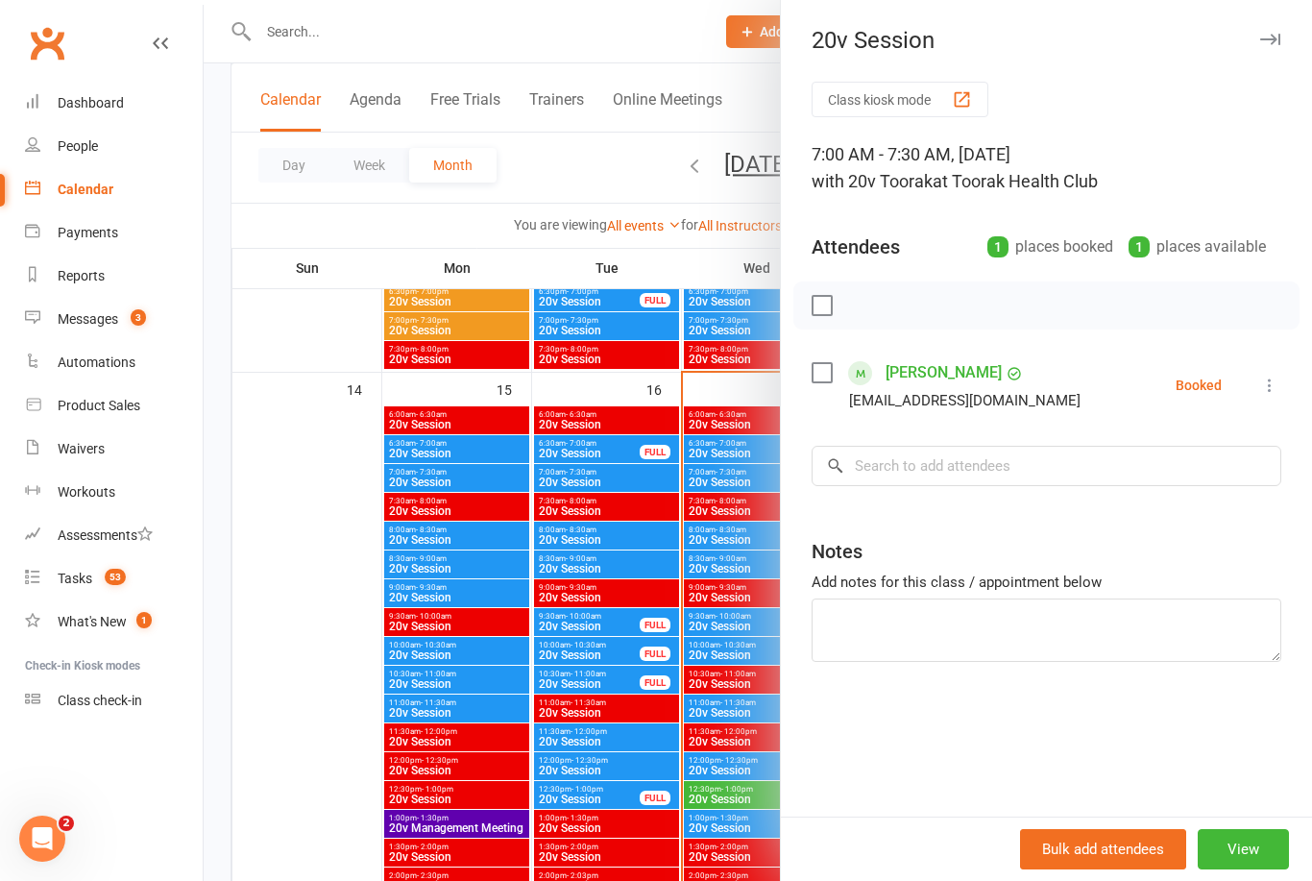
click at [329, 665] on div at bounding box center [758, 440] width 1109 height 881
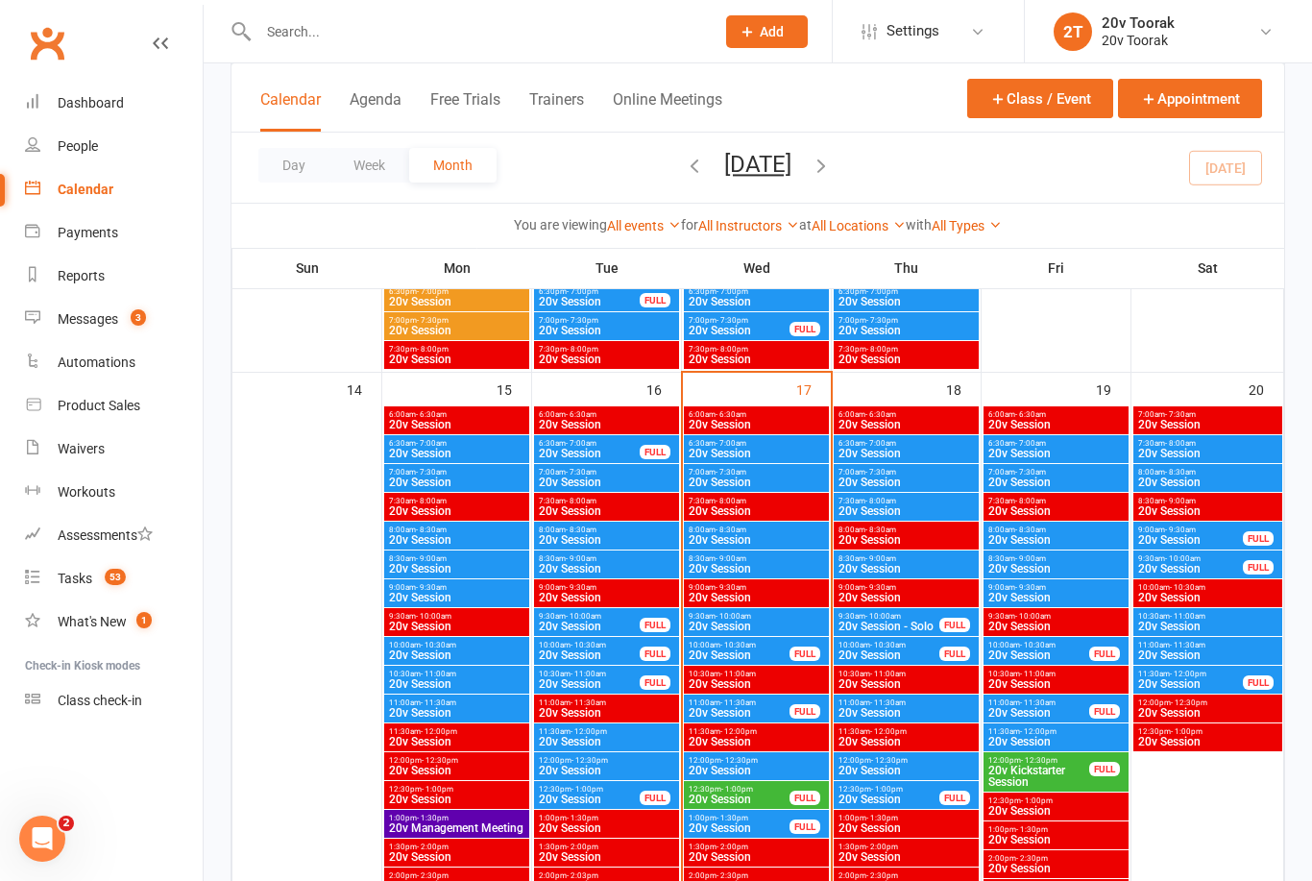
click at [909, 501] on span "7:30am - 8:00am" at bounding box center [906, 501] width 137 height 9
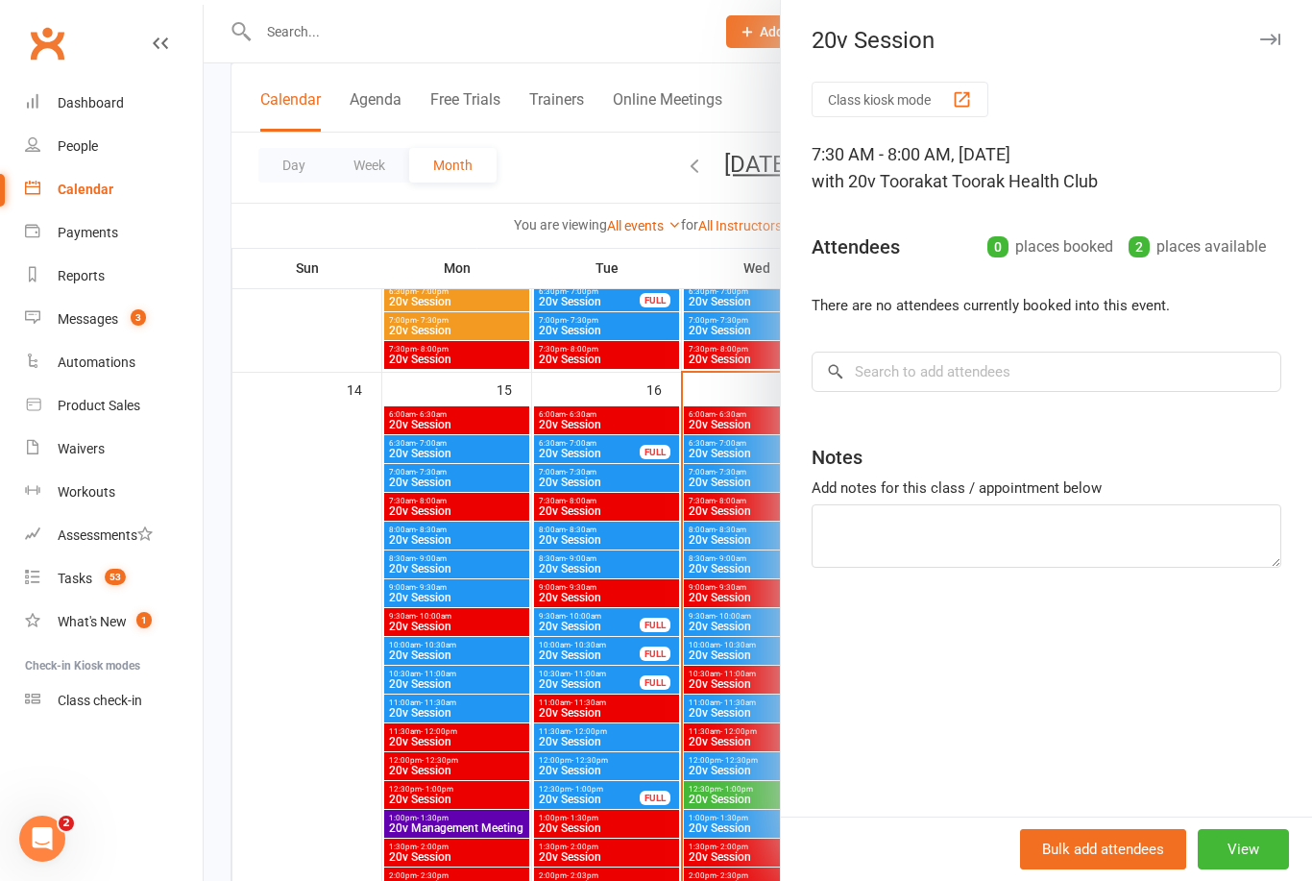
click at [334, 681] on div at bounding box center [758, 440] width 1109 height 881
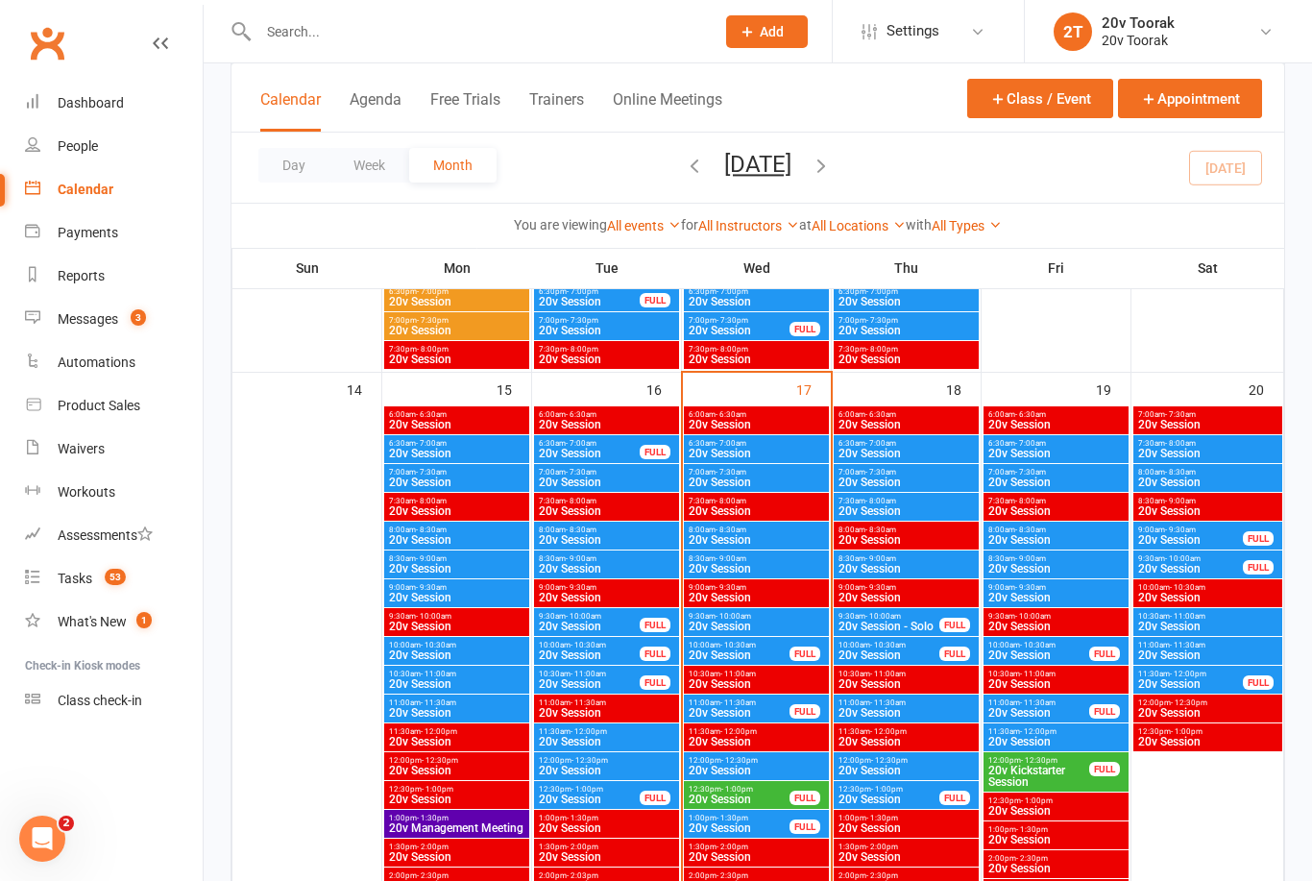
click at [911, 477] on span "20v Session" at bounding box center [906, 483] width 137 height 12
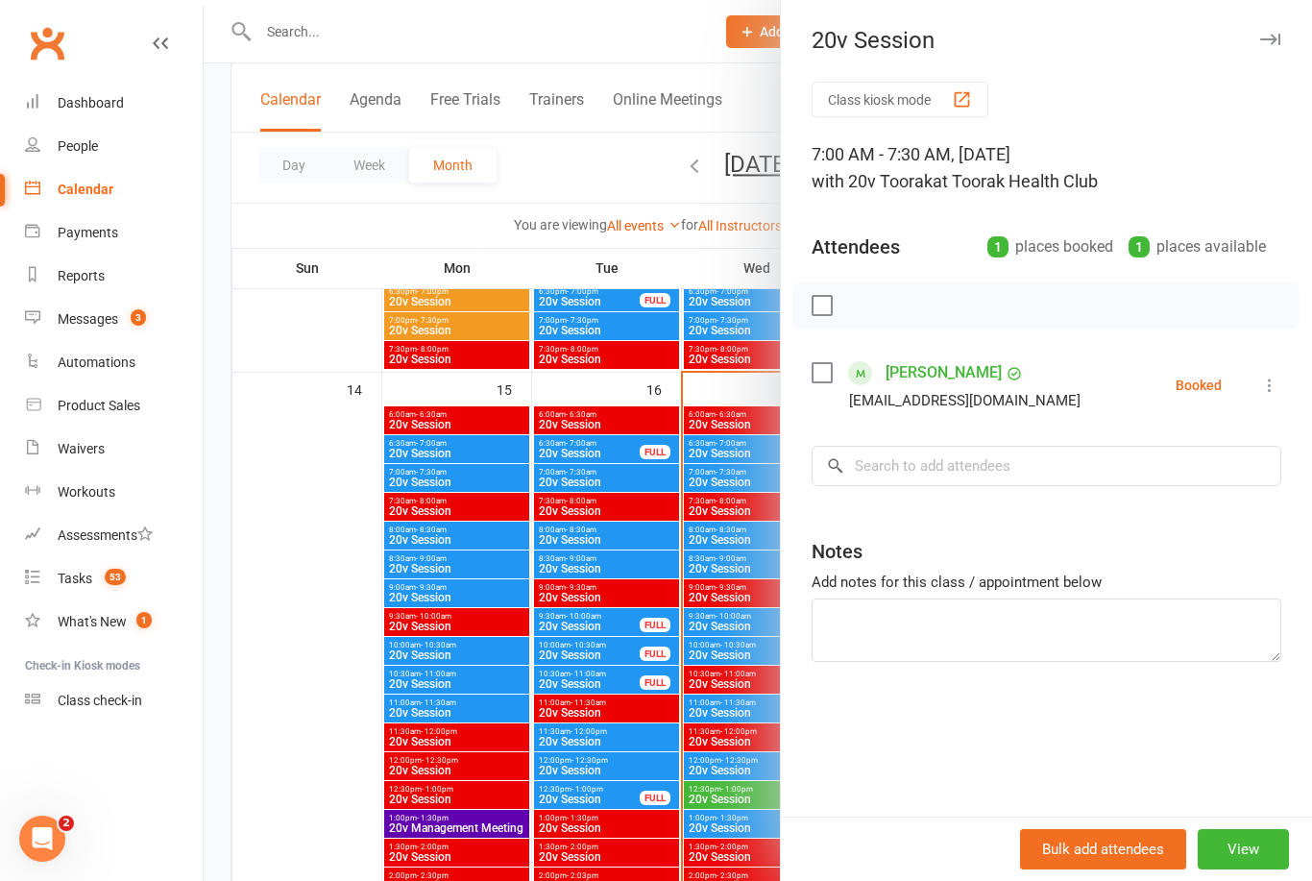
click at [331, 744] on div at bounding box center [758, 440] width 1109 height 881
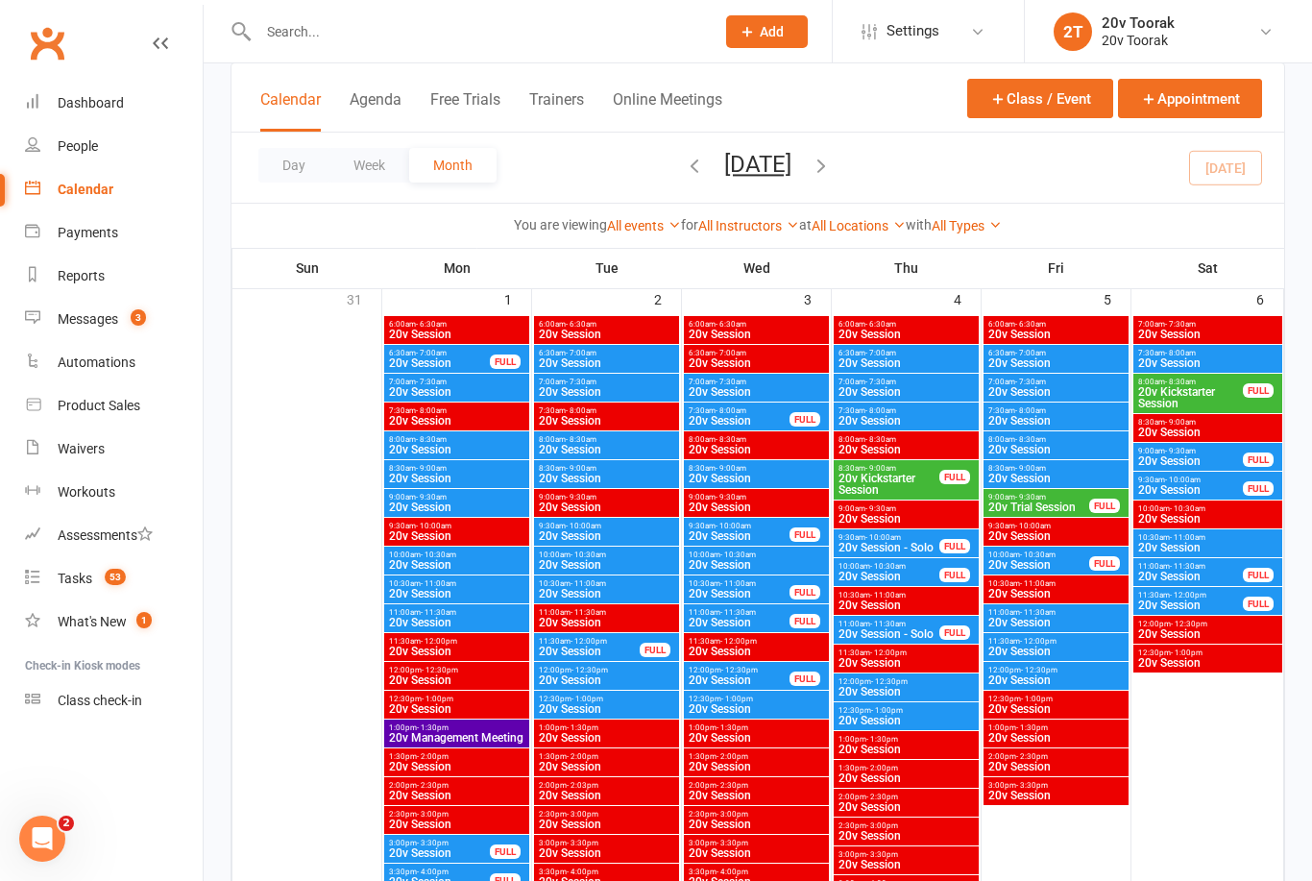
scroll to position [173, 0]
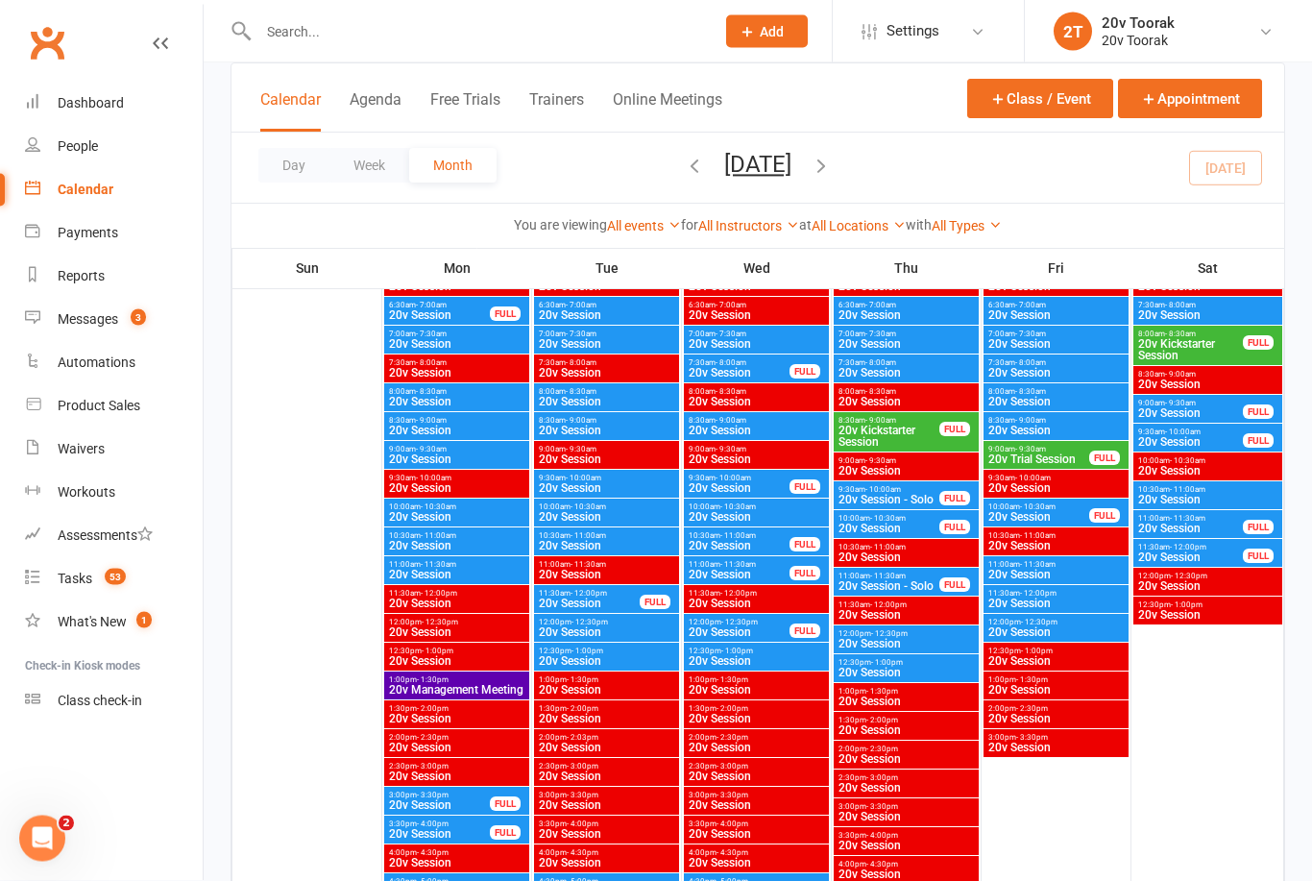
click at [82, 580] on div "Tasks" at bounding box center [75, 578] width 35 height 15
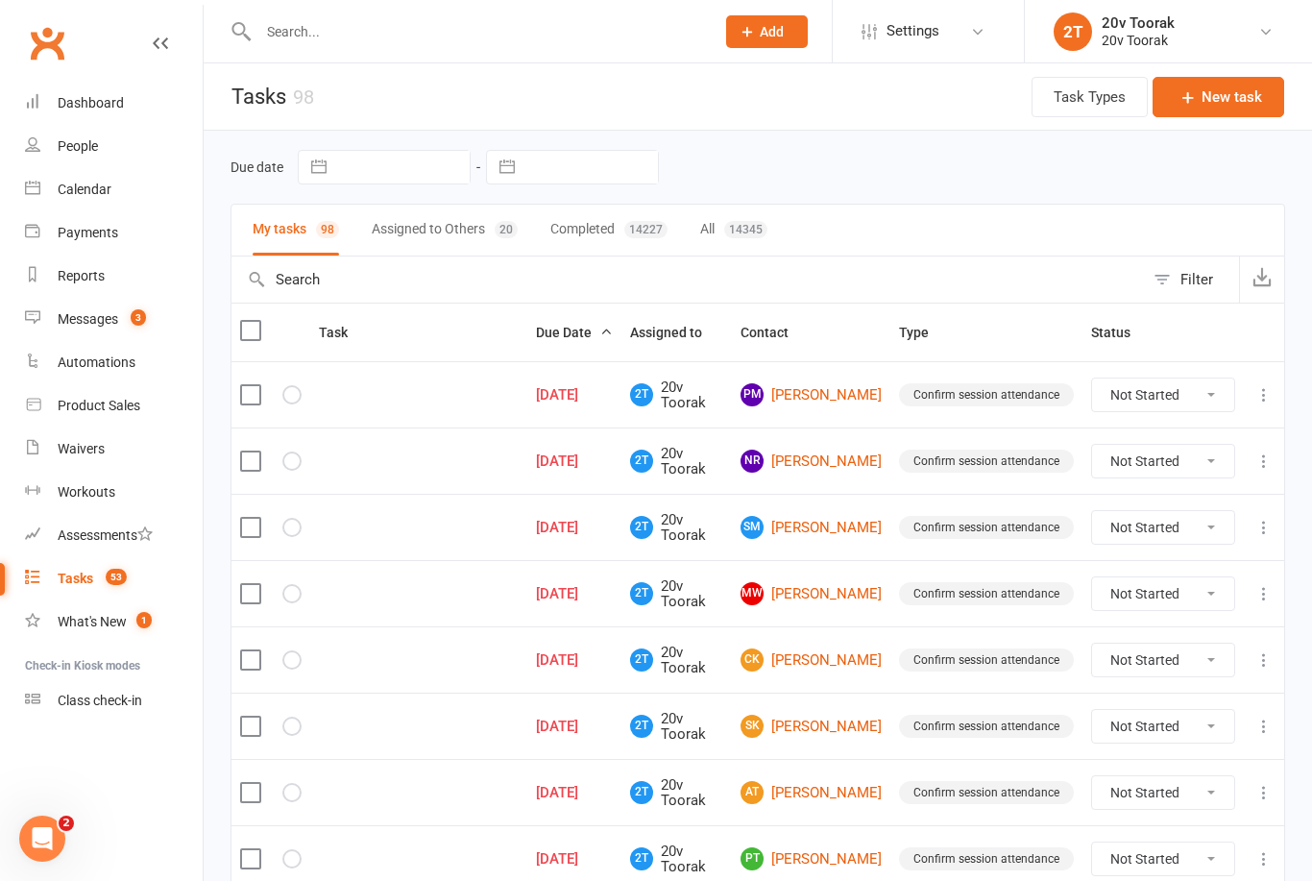
click at [988, 391] on div "Confirm session attendance" at bounding box center [986, 394] width 175 height 23
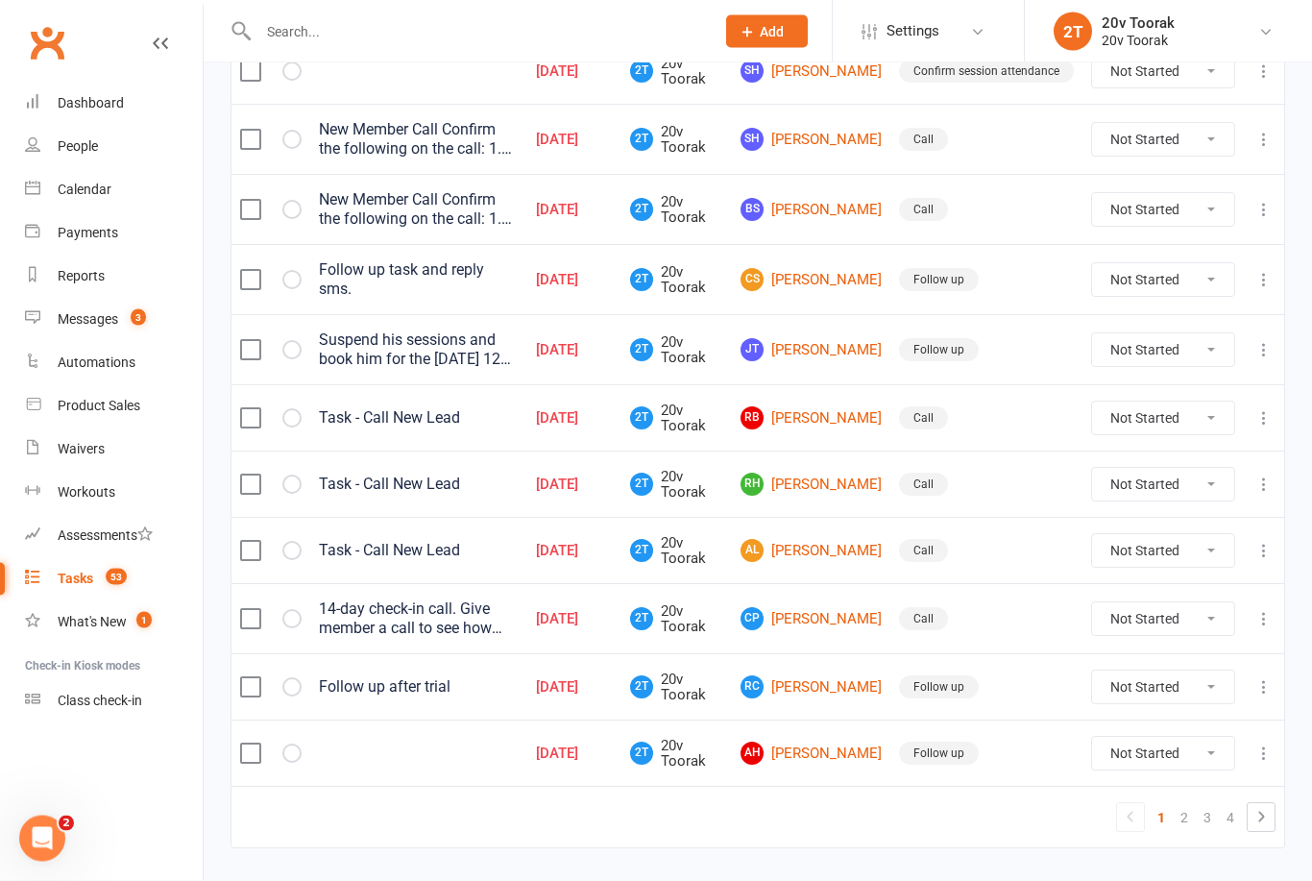
scroll to position [1261, 0]
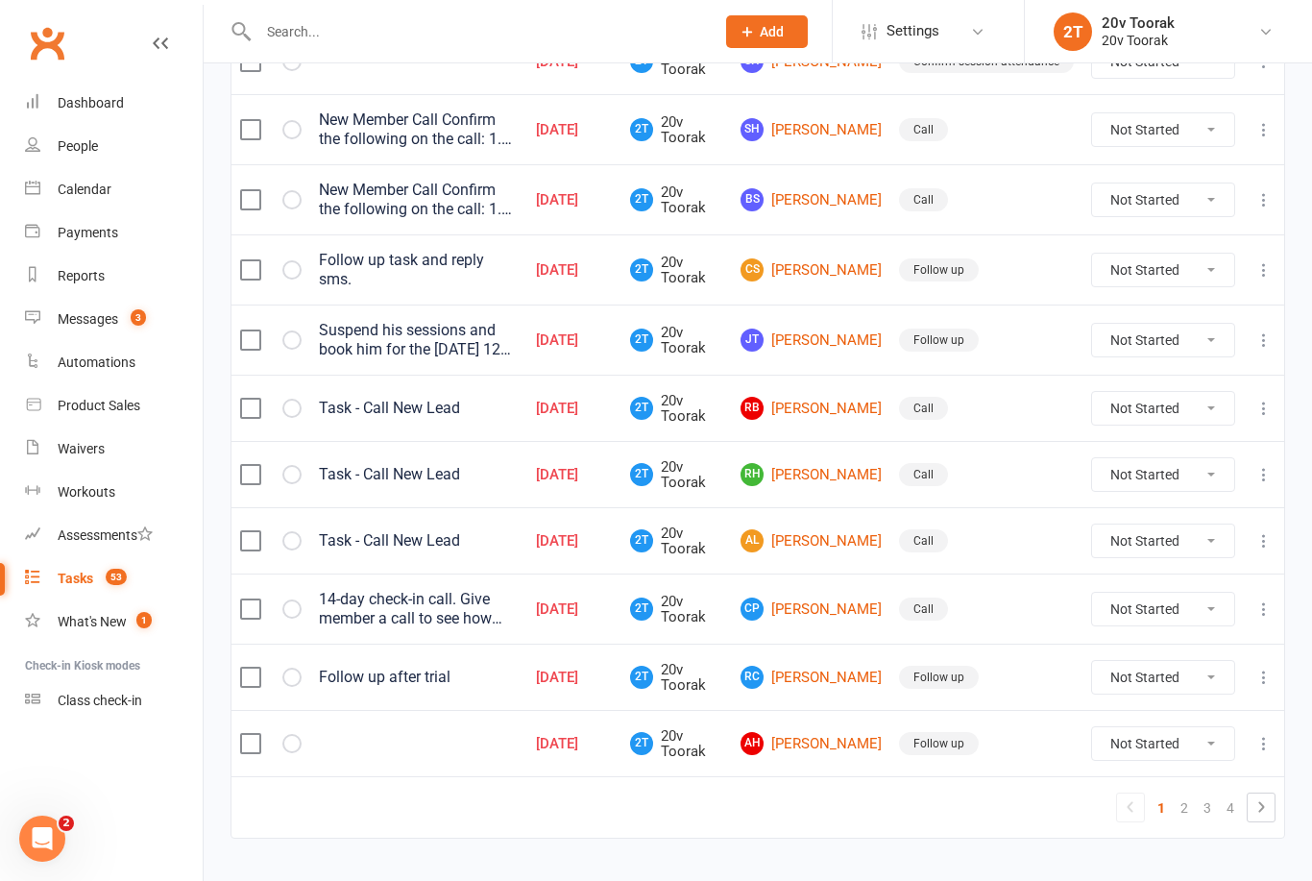
click at [853, 755] on link "AH Alessandra Hoirisch" at bounding box center [811, 743] width 141 height 23
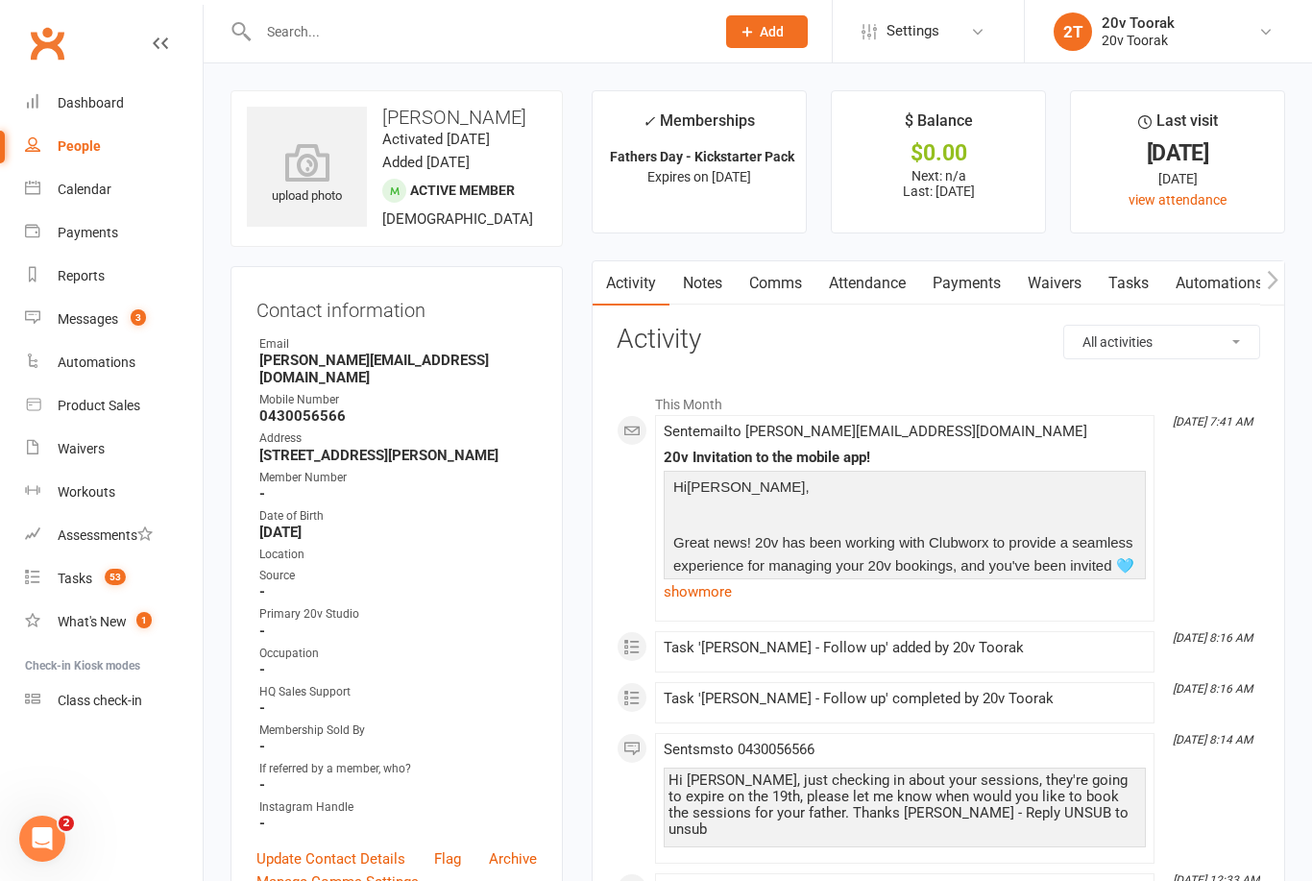
click at [180, 31] on div "Clubworx" at bounding box center [101, 54] width 203 height 71
click at [157, 48] on icon at bounding box center [160, 43] width 15 height 15
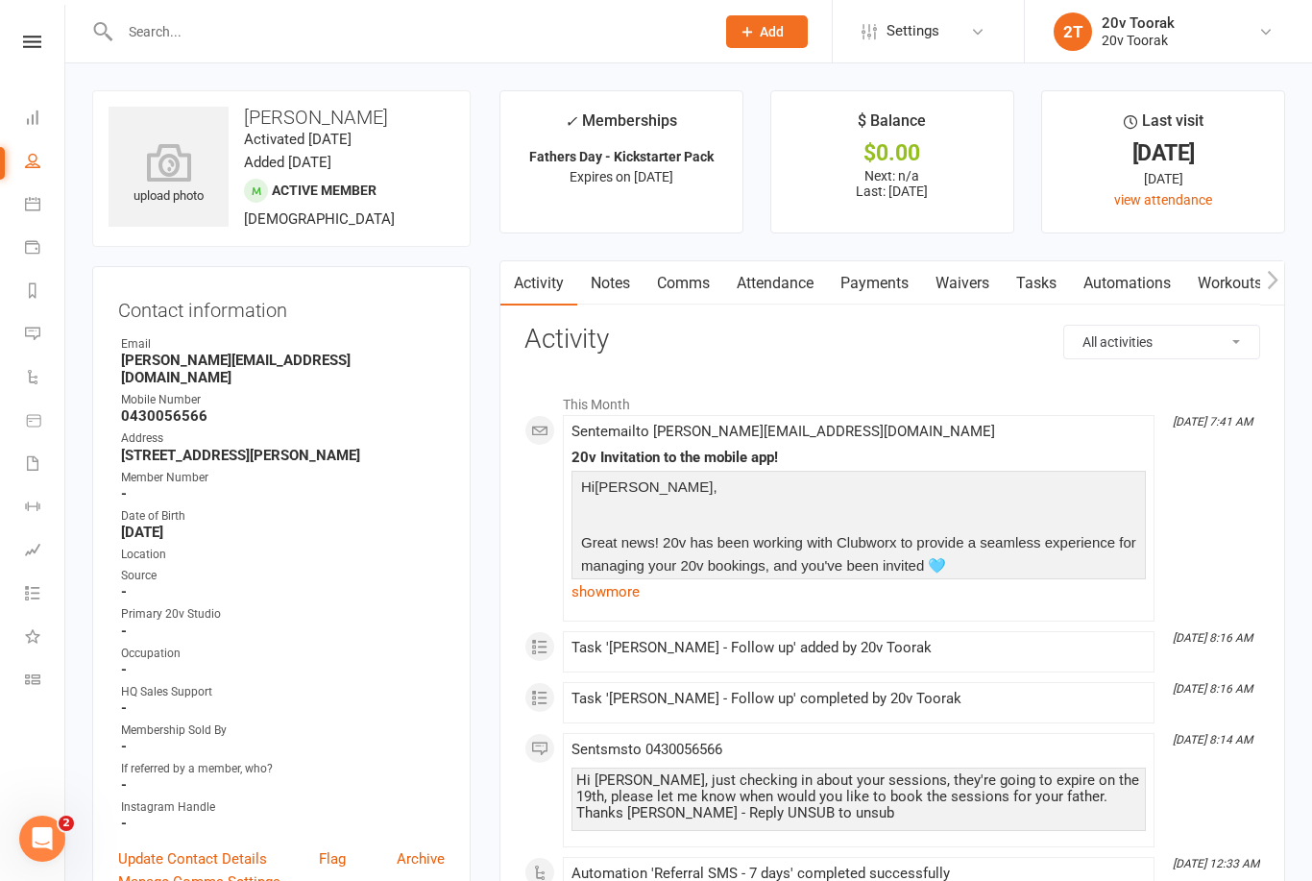
click at [38, 597] on icon at bounding box center [32, 592] width 15 height 15
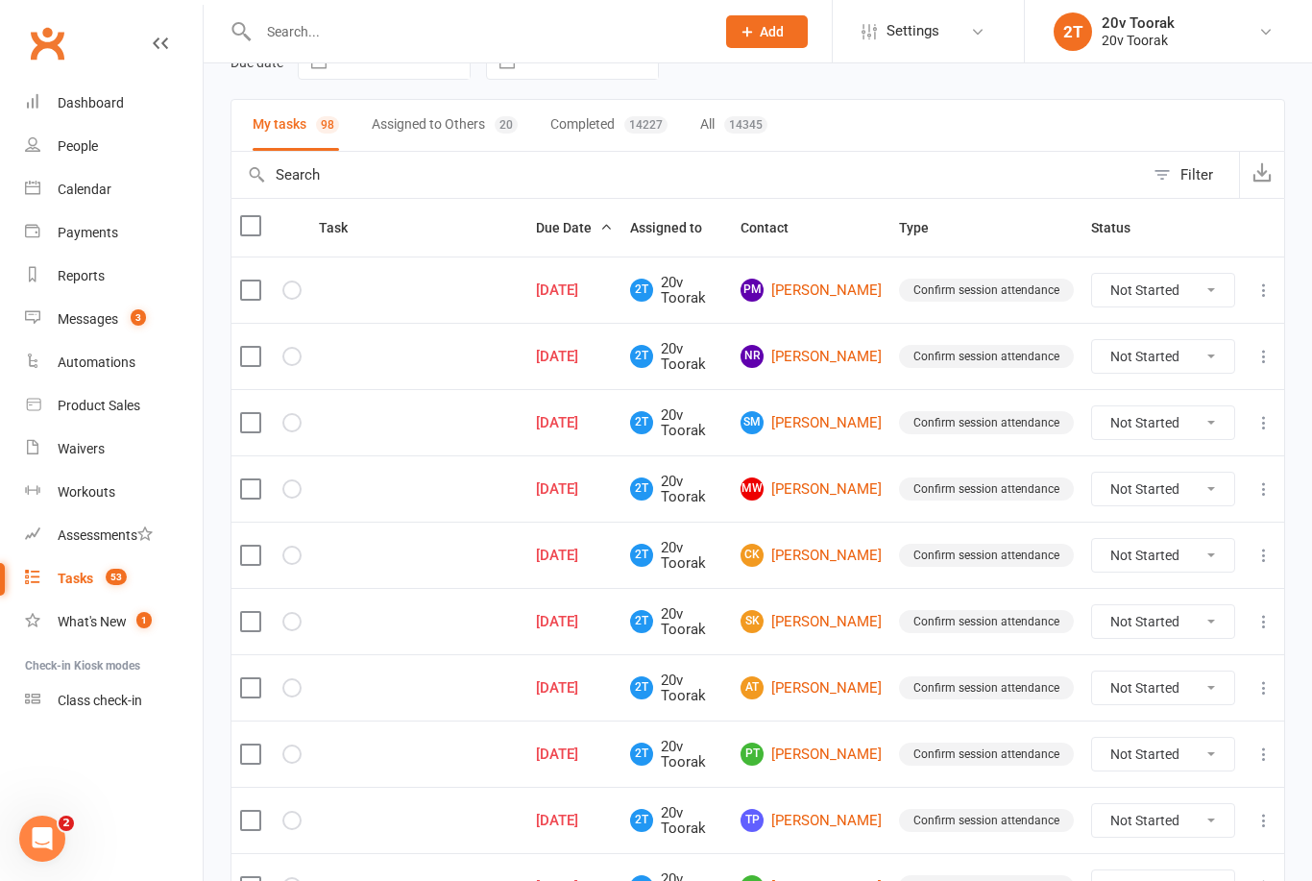
scroll to position [104, 0]
click at [835, 357] on link "NR Natasha Redman" at bounding box center [811, 357] width 141 height 23
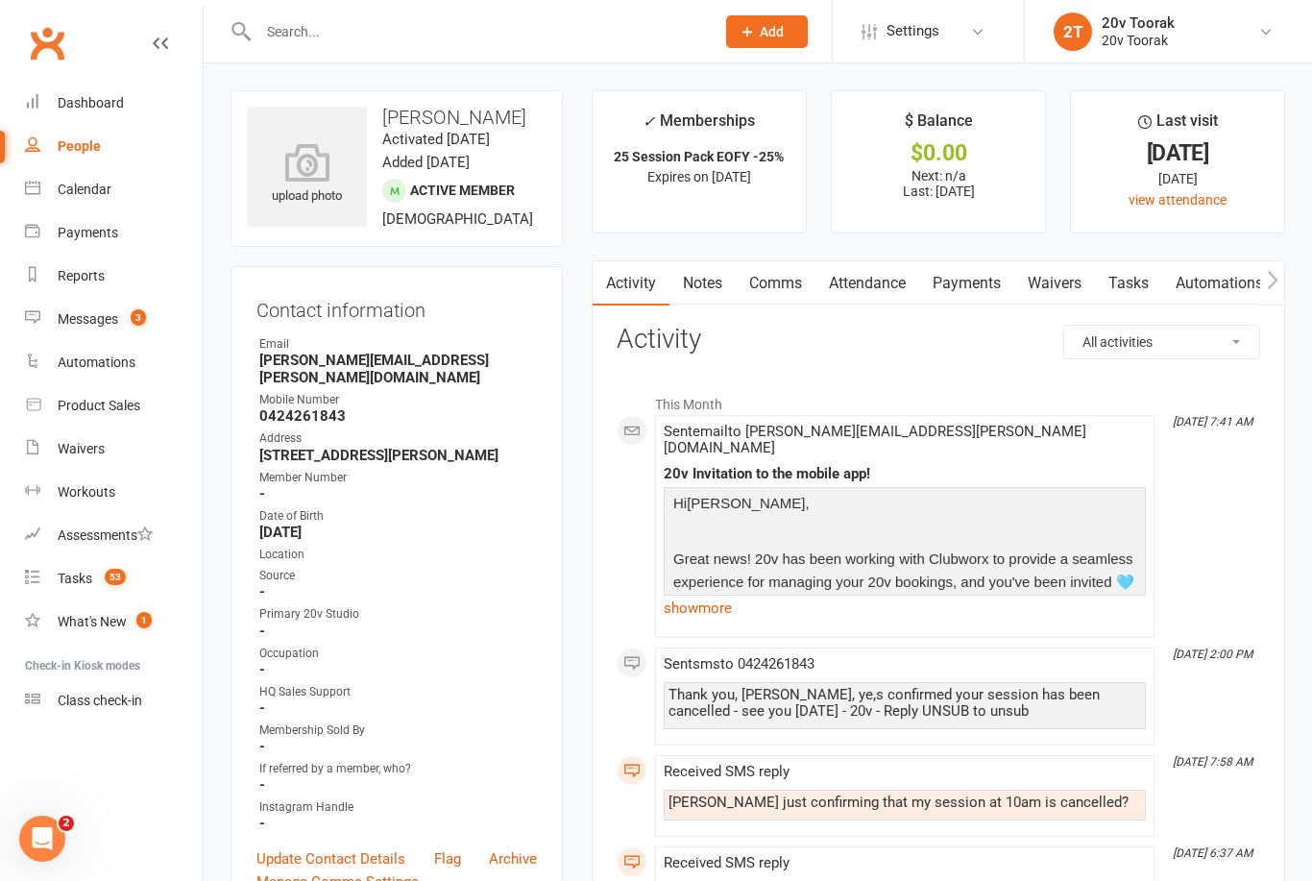
click at [885, 292] on link "Attendance" at bounding box center [868, 283] width 104 height 44
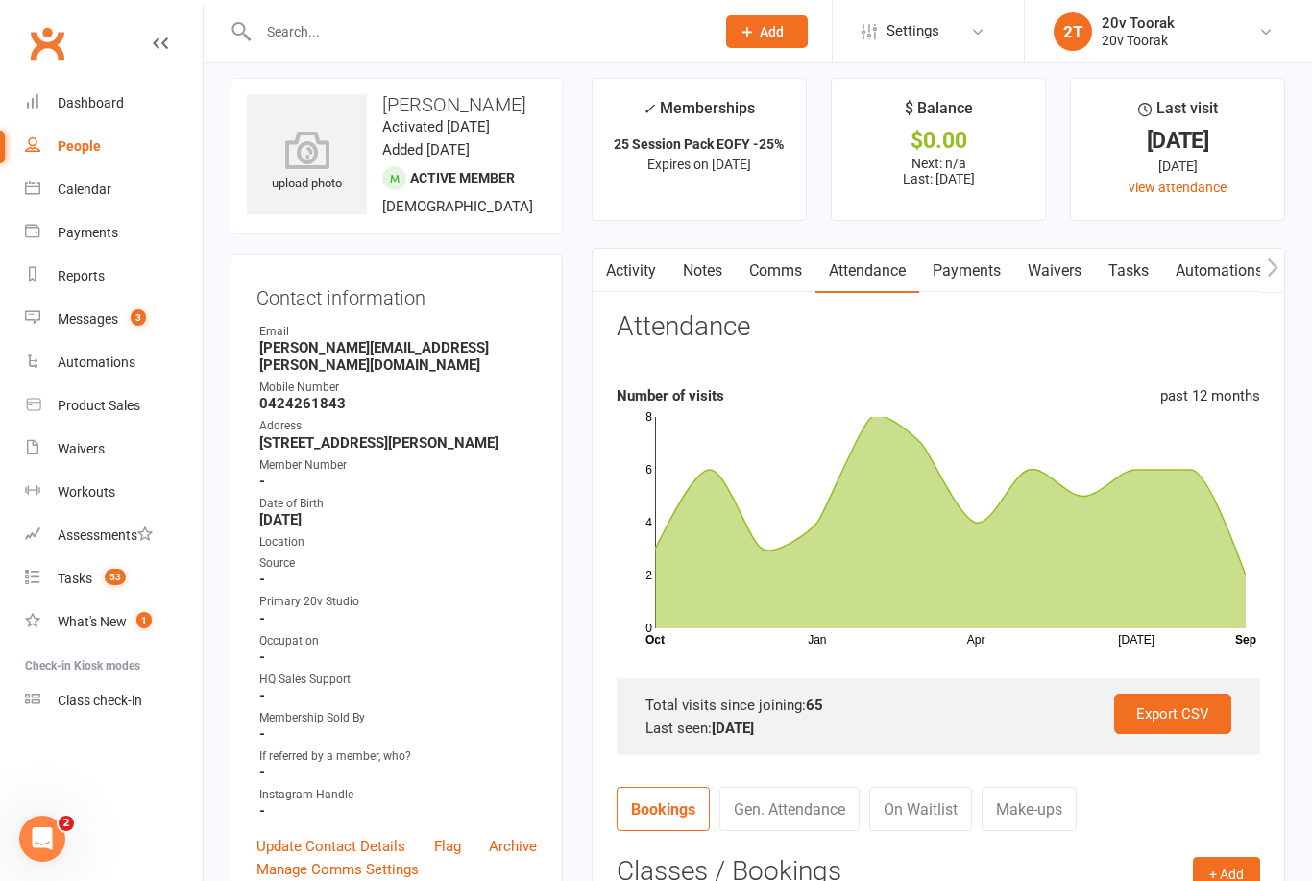
scroll to position [25, 0]
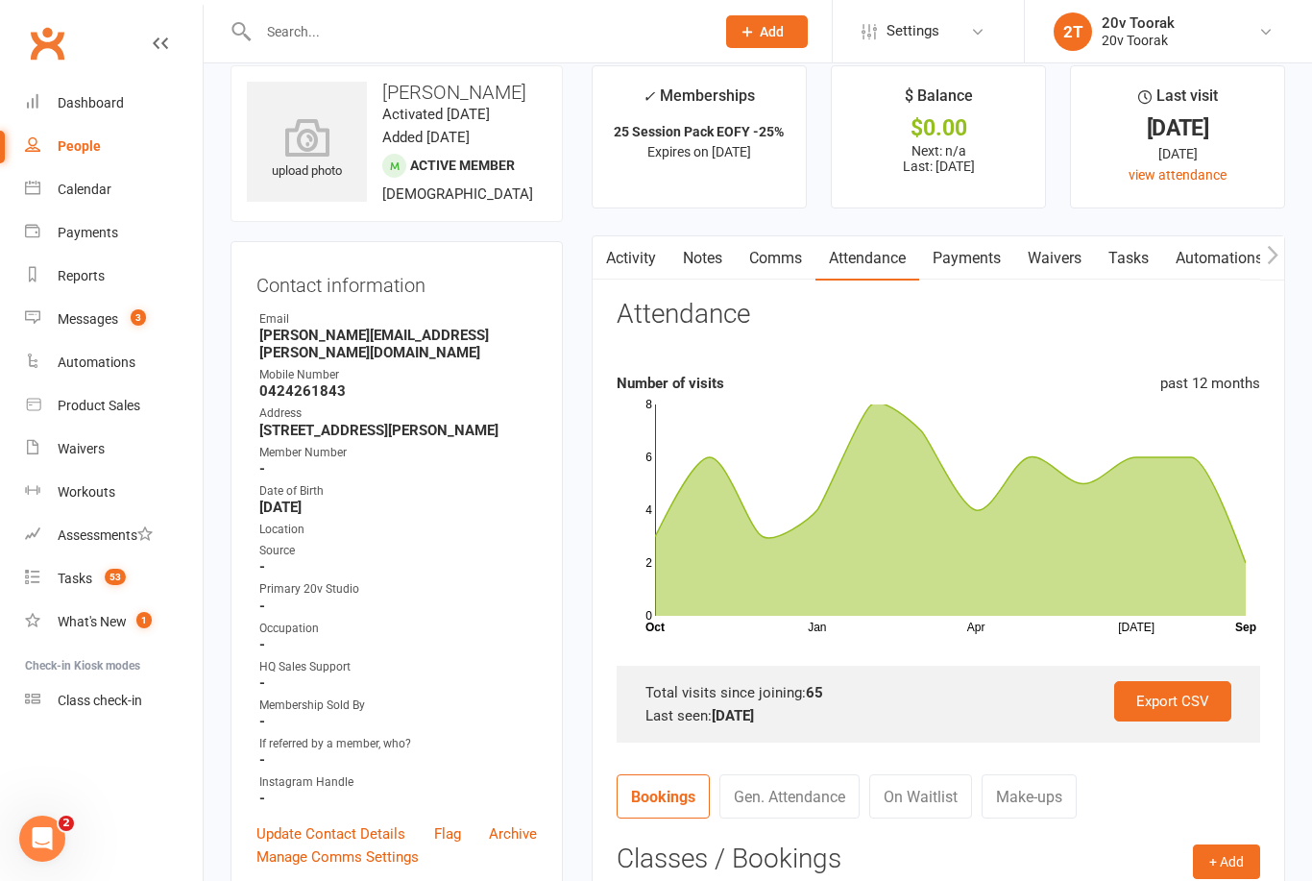
click at [1130, 252] on link "Tasks" at bounding box center [1128, 258] width 67 height 44
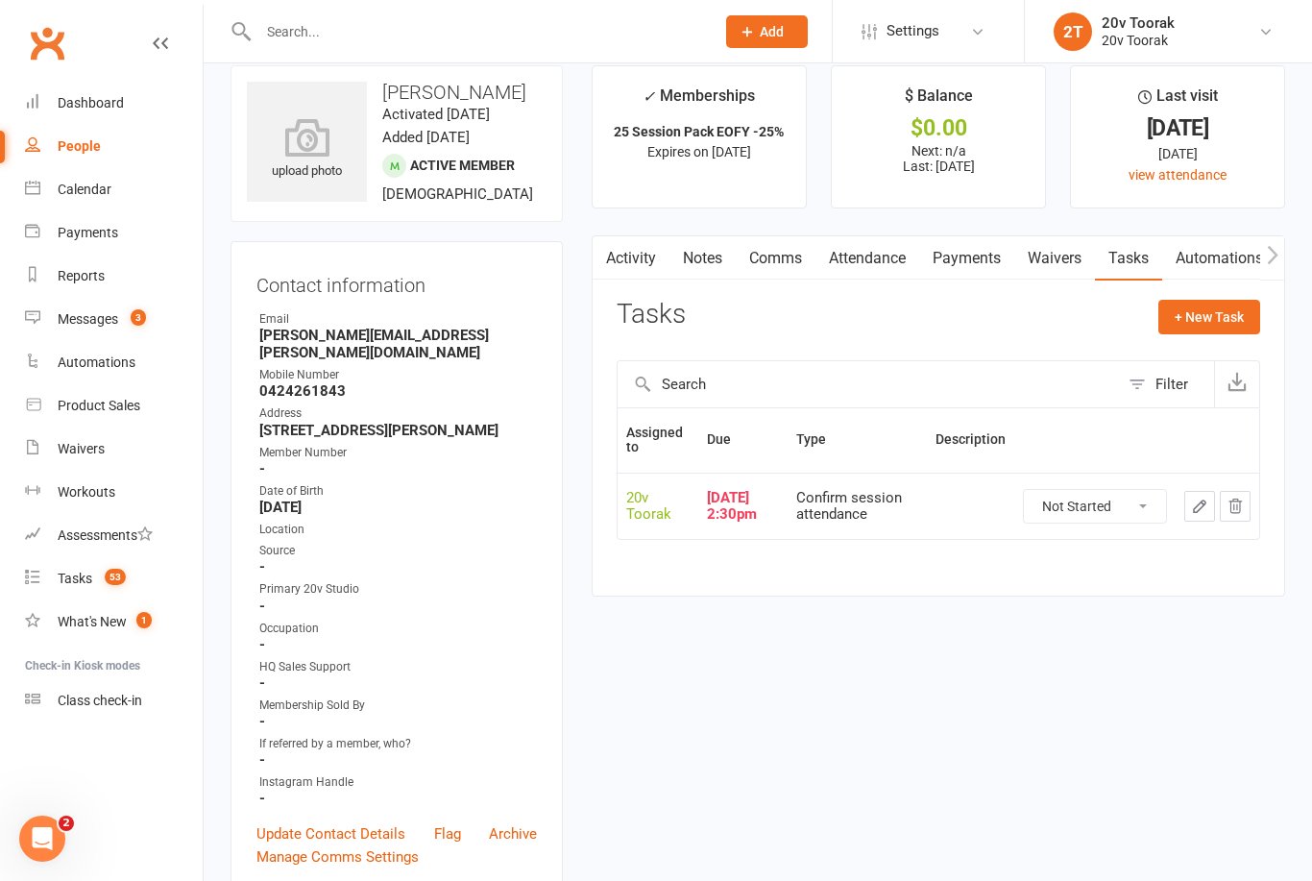
click at [1136, 499] on select "Not Started In Progress Waiting Complete" at bounding box center [1095, 506] width 142 height 33
select select "unstarted"
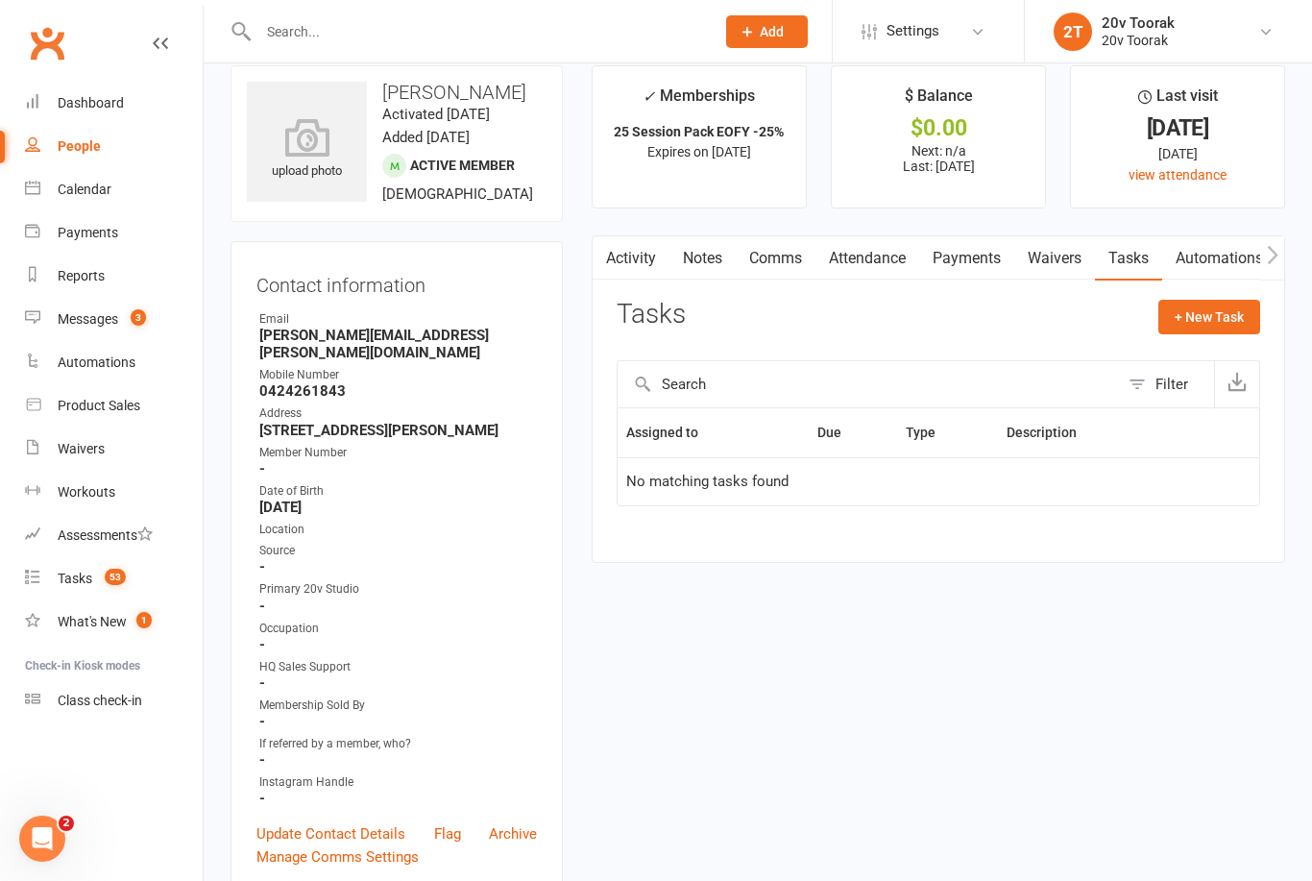
click at [1215, 308] on button "+ New Task" at bounding box center [1210, 317] width 102 height 35
select select "45736"
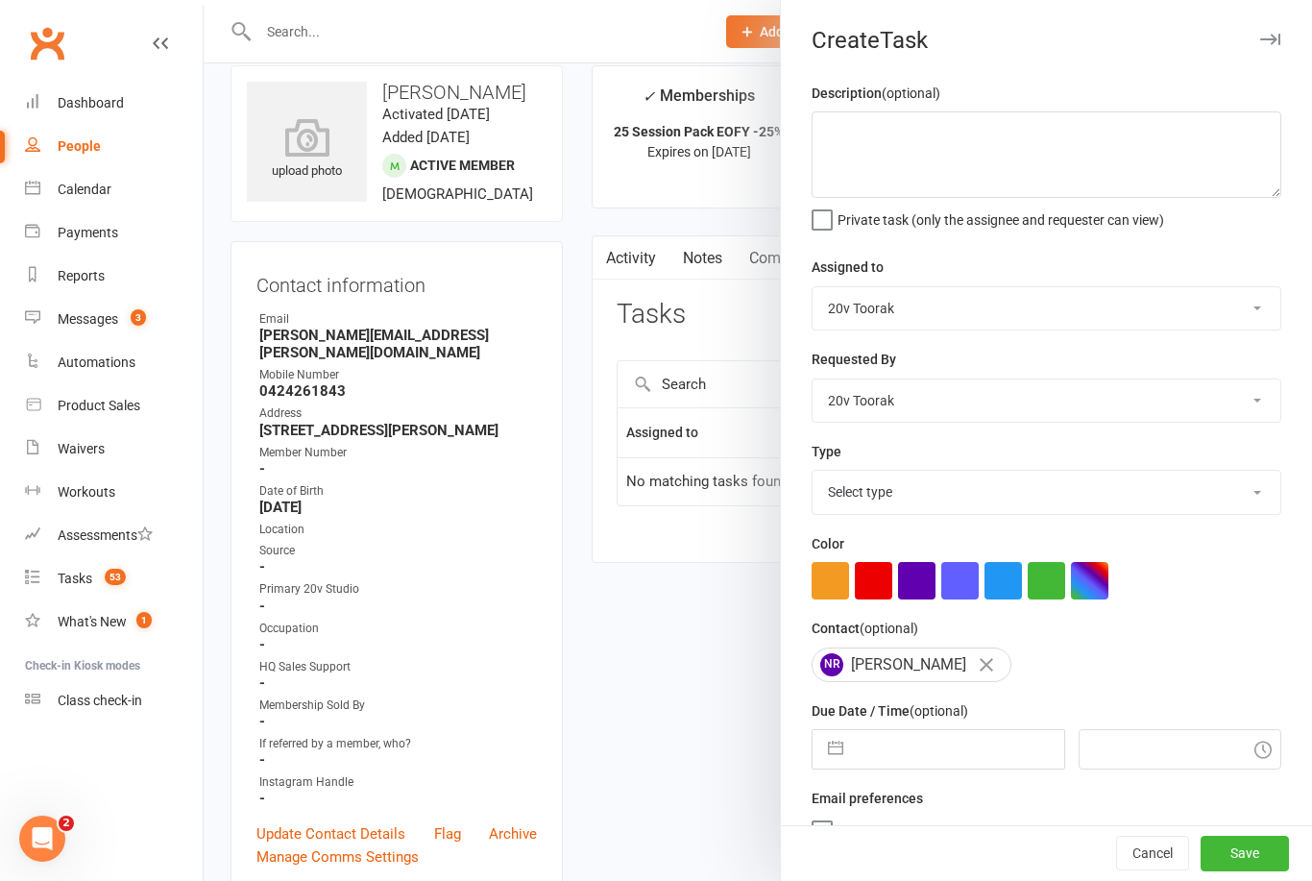
click at [953, 750] on input "text" at bounding box center [958, 749] width 210 height 38
select select "7"
select select "2025"
select select "8"
select select "2025"
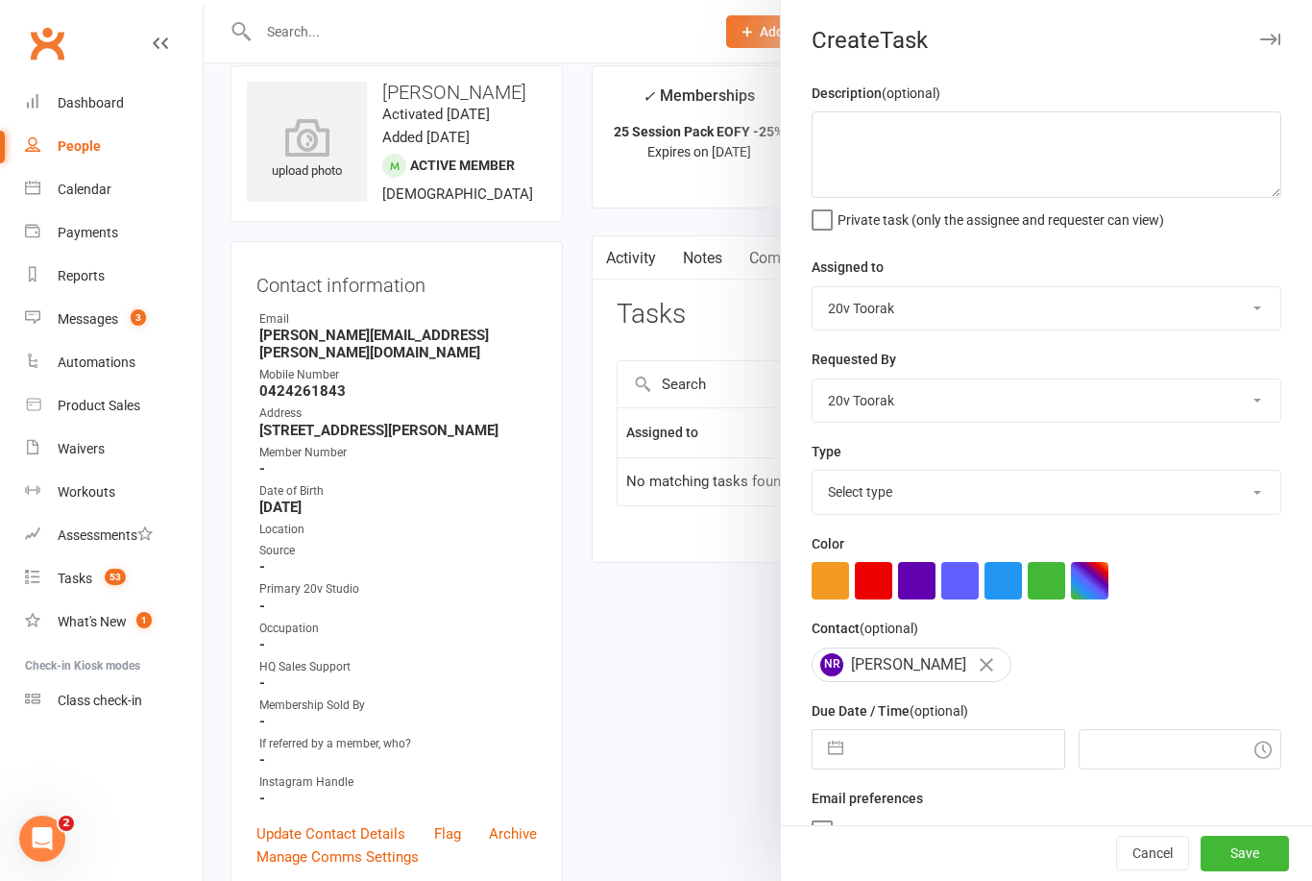
select select "9"
select select "2025"
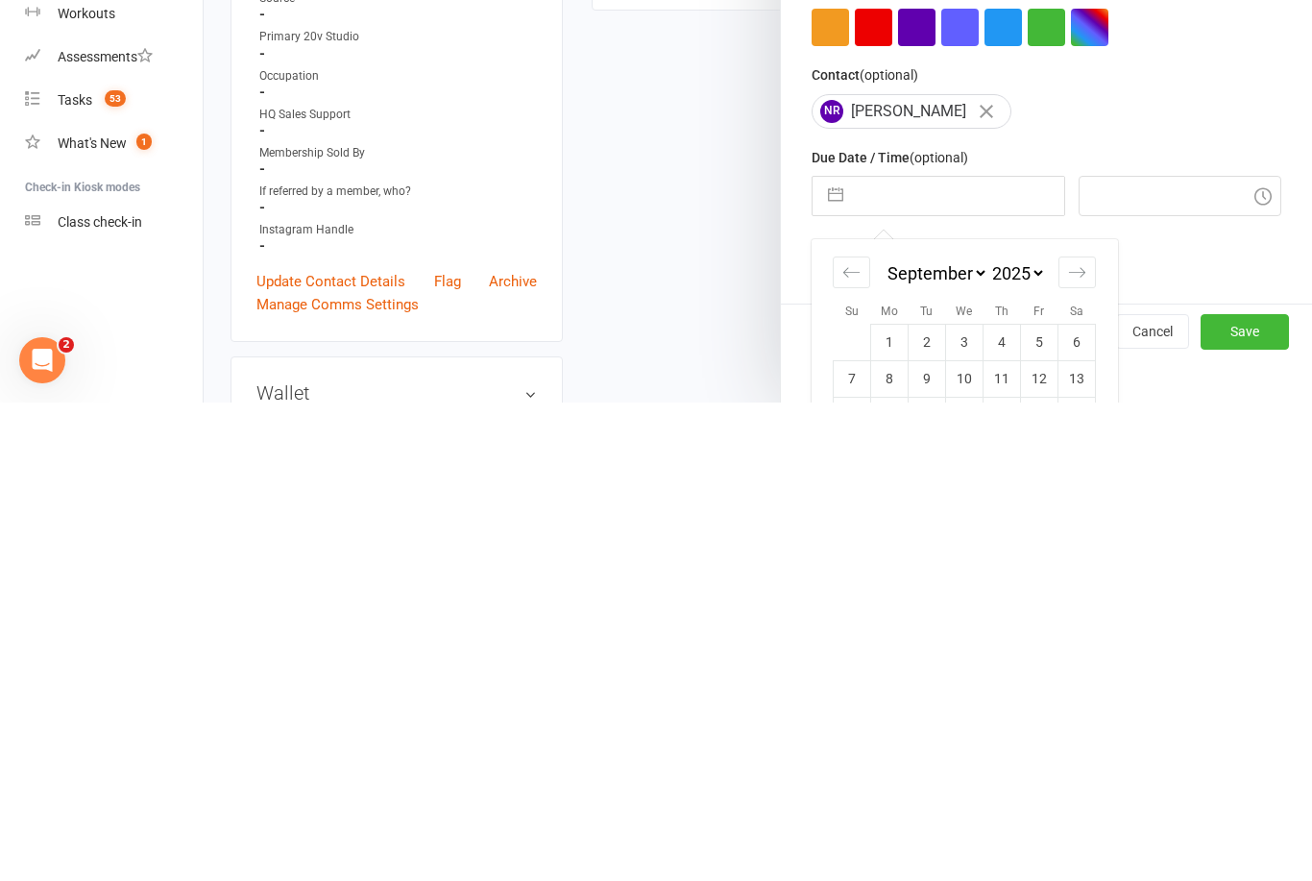
scroll to position [203, 0]
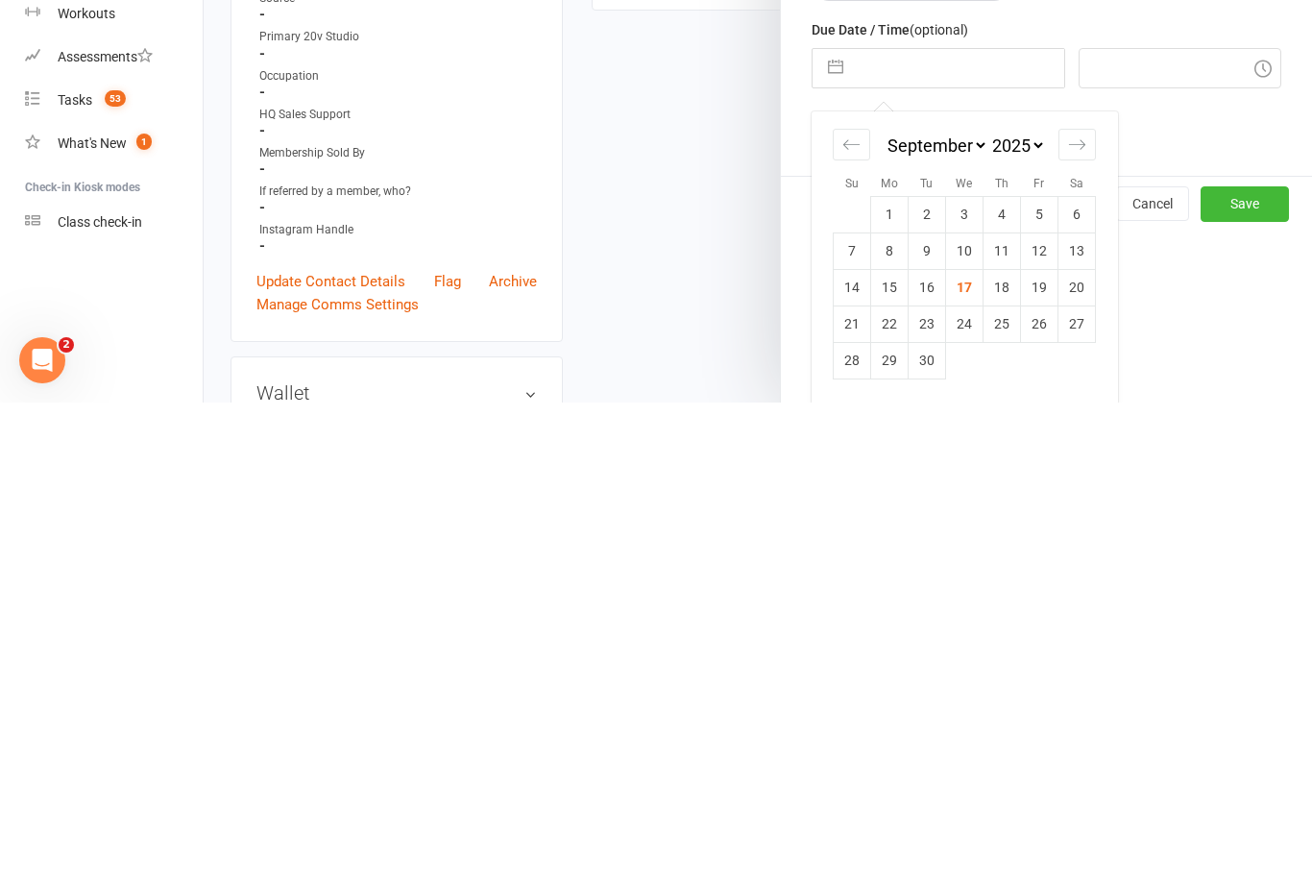
click at [1075, 607] on div "Move forward to switch to the next month." at bounding box center [1077, 623] width 37 height 32
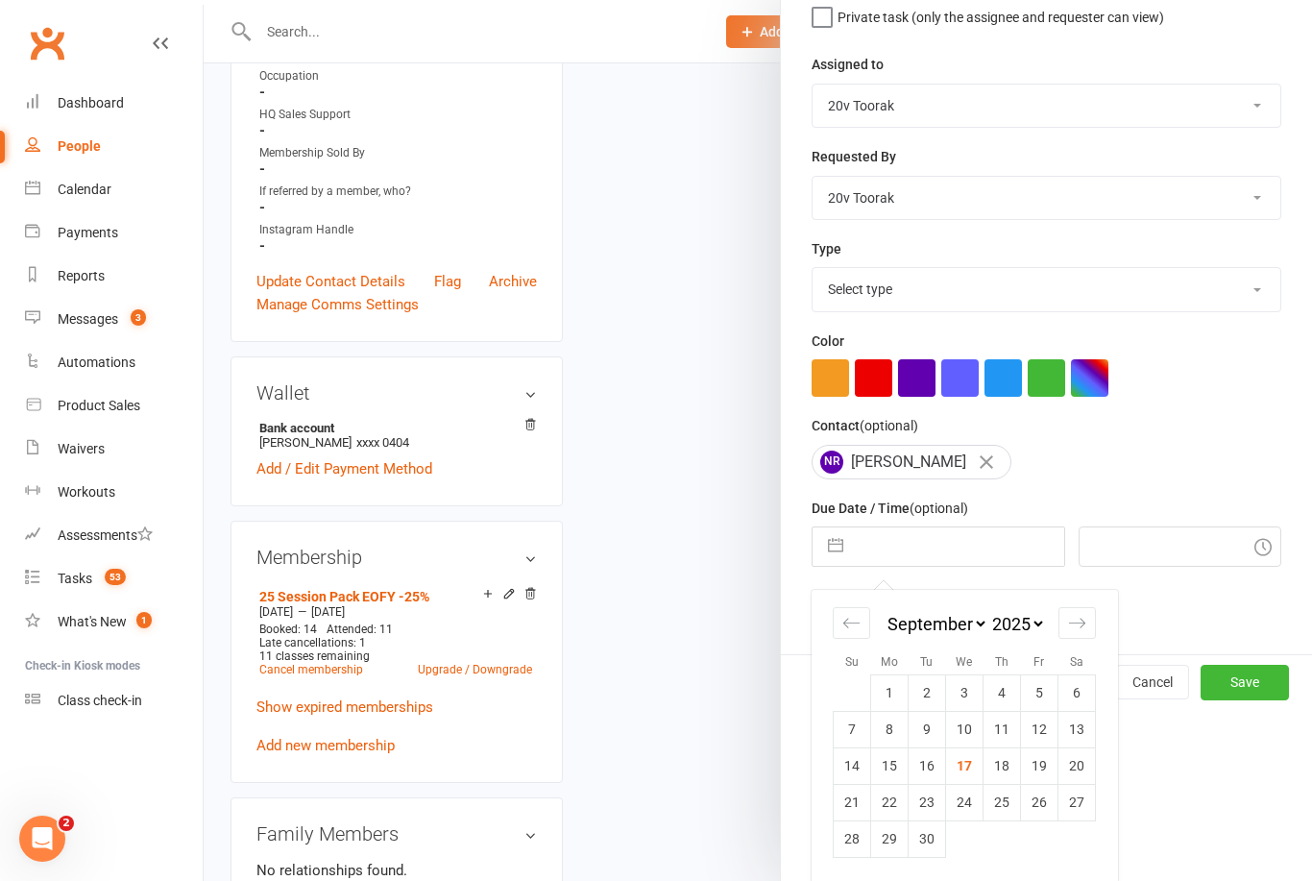
select select "10"
select select "2025"
click at [859, 630] on icon "Move backward to switch to the previous month." at bounding box center [852, 623] width 18 height 18
select select "7"
select select "2025"
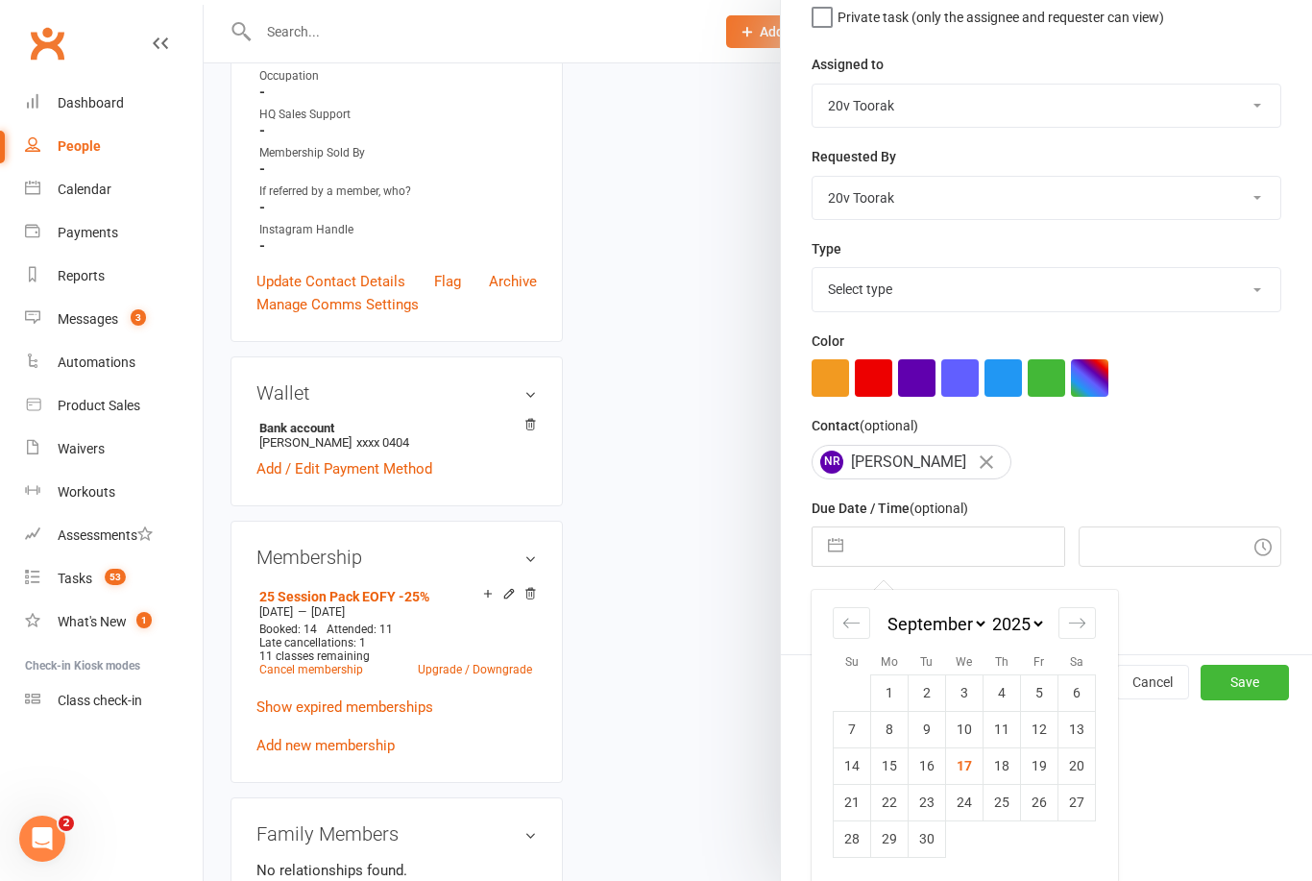
click at [885, 843] on td "29" at bounding box center [889, 838] width 37 height 37
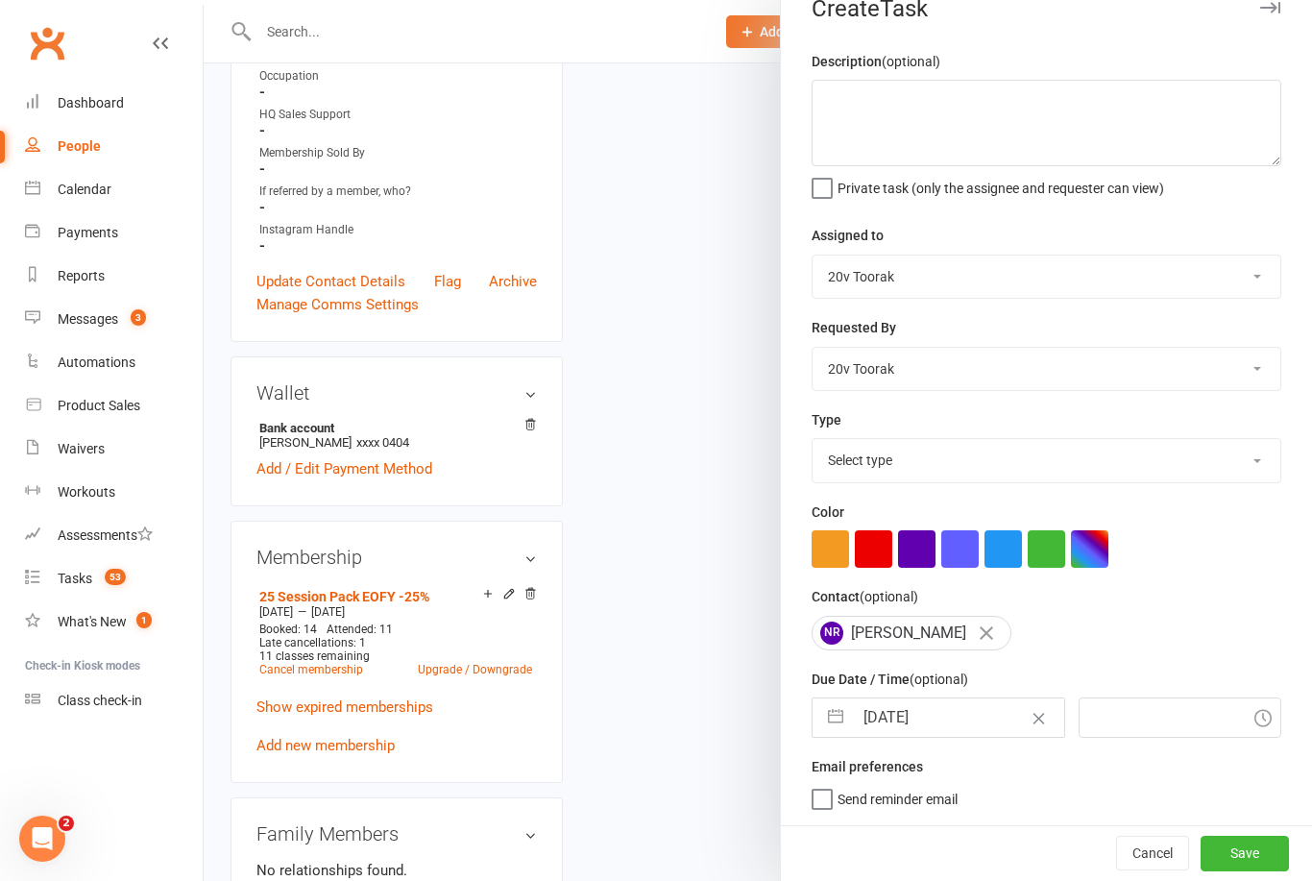
type input "29 Sep 2025"
type input "8:00am"
click at [952, 723] on input "29 Sep 2025" at bounding box center [958, 717] width 210 height 38
select select "7"
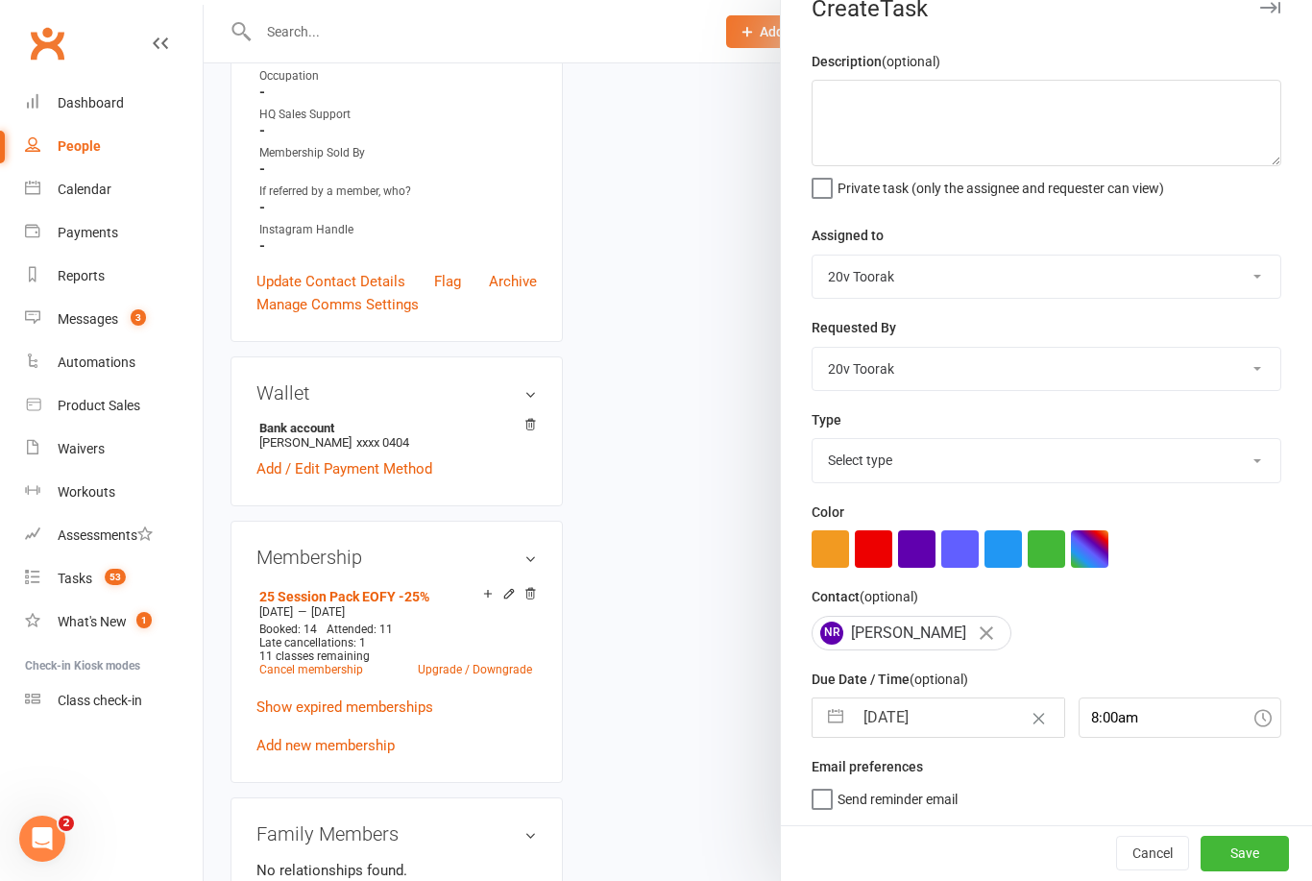
select select "2025"
select select "8"
select select "2025"
select select "9"
select select "2025"
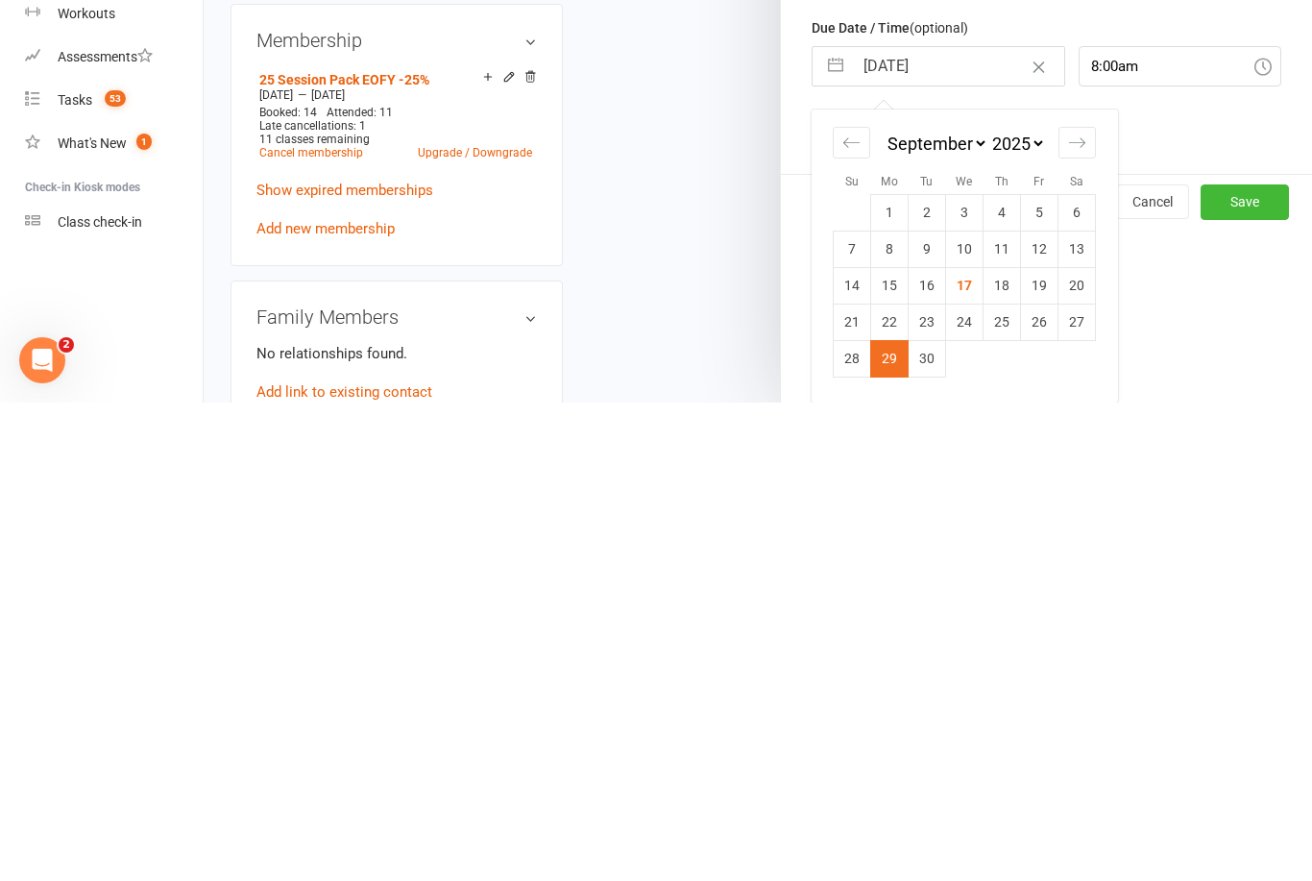
scroll to position [1094, 0]
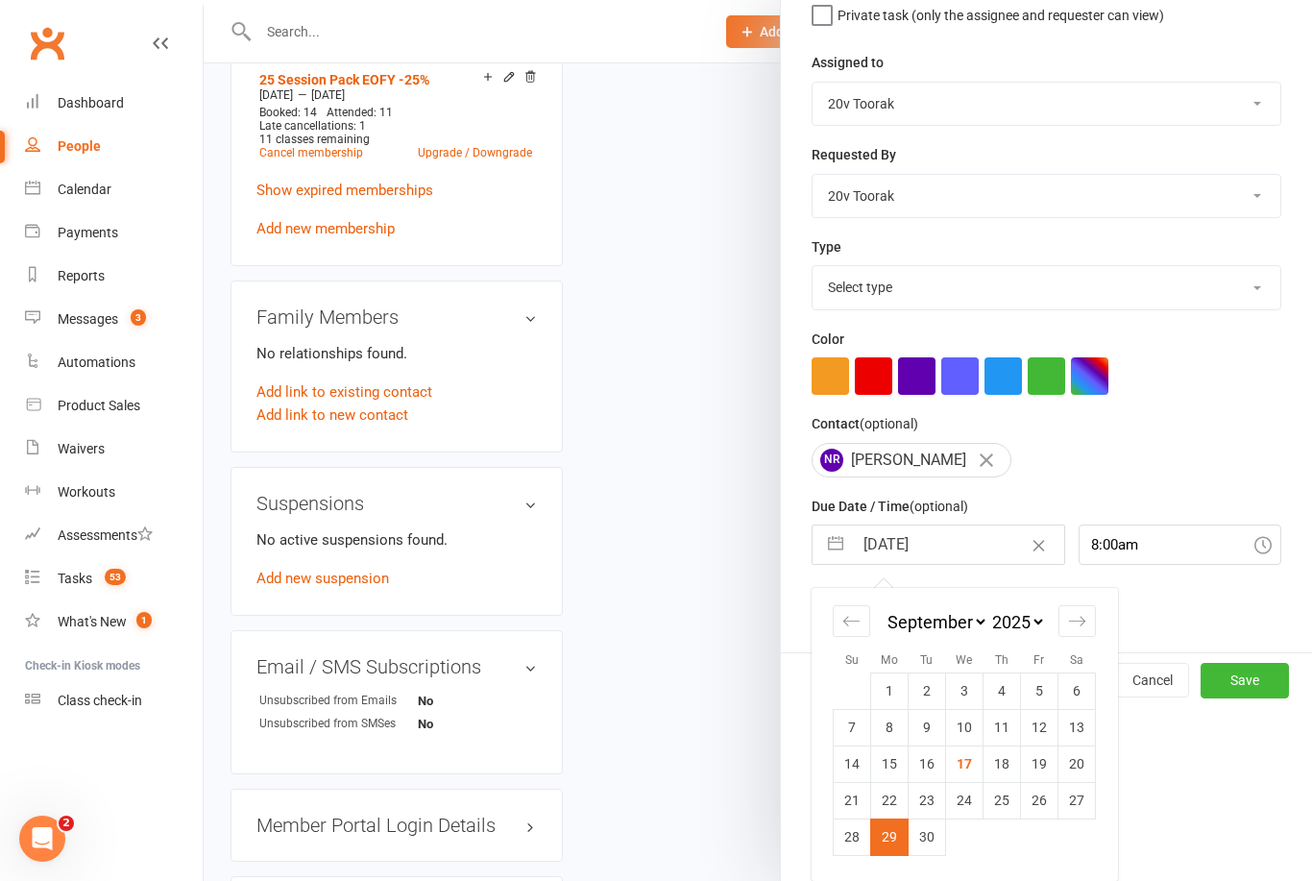
click at [1259, 687] on button "Save" at bounding box center [1245, 680] width 88 height 35
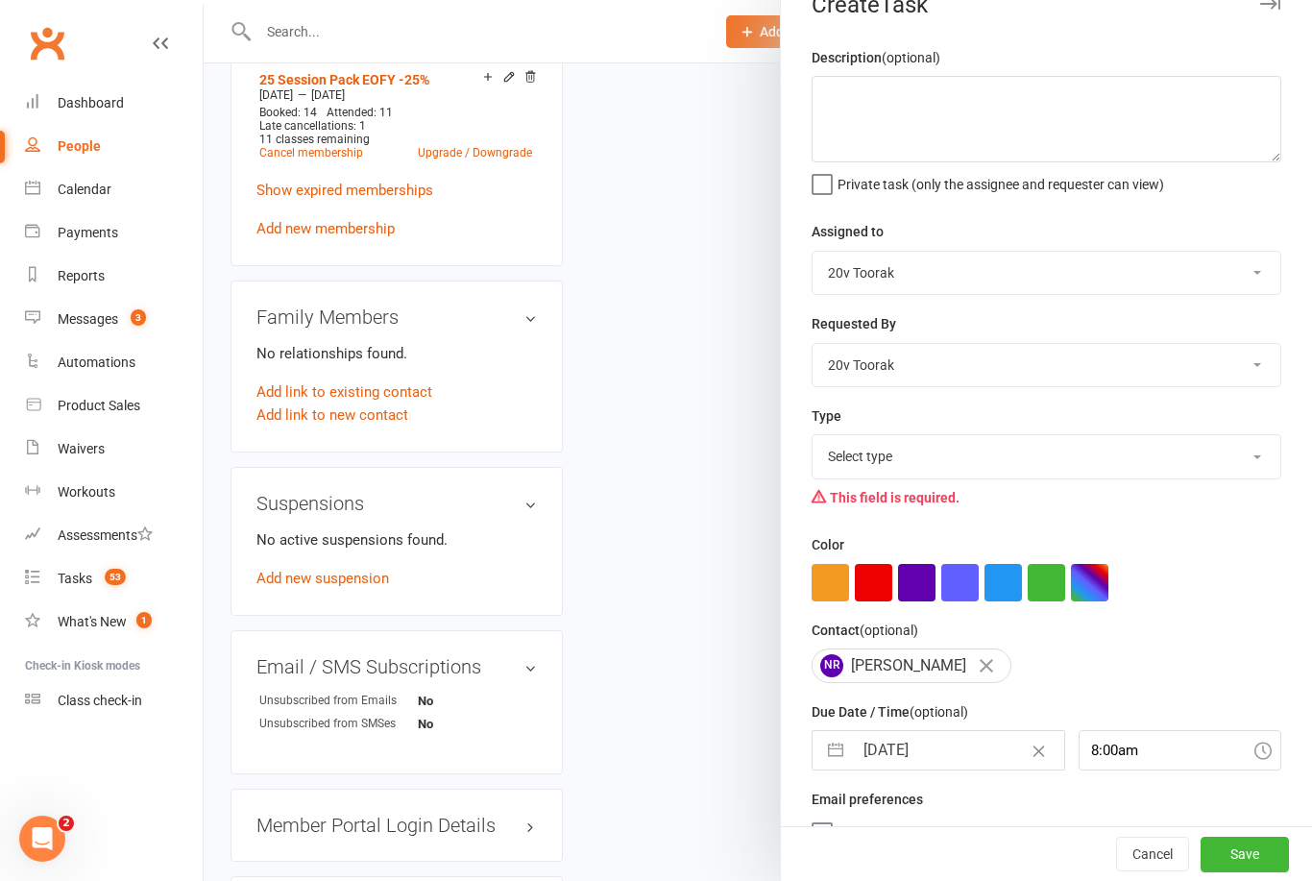
click at [1258, 462] on select "Select type Call Call - to book trial Confirm session attendance Confirm trial …" at bounding box center [1047, 456] width 468 height 42
select select "29156"
click at [1262, 854] on button "Save" at bounding box center [1245, 854] width 88 height 35
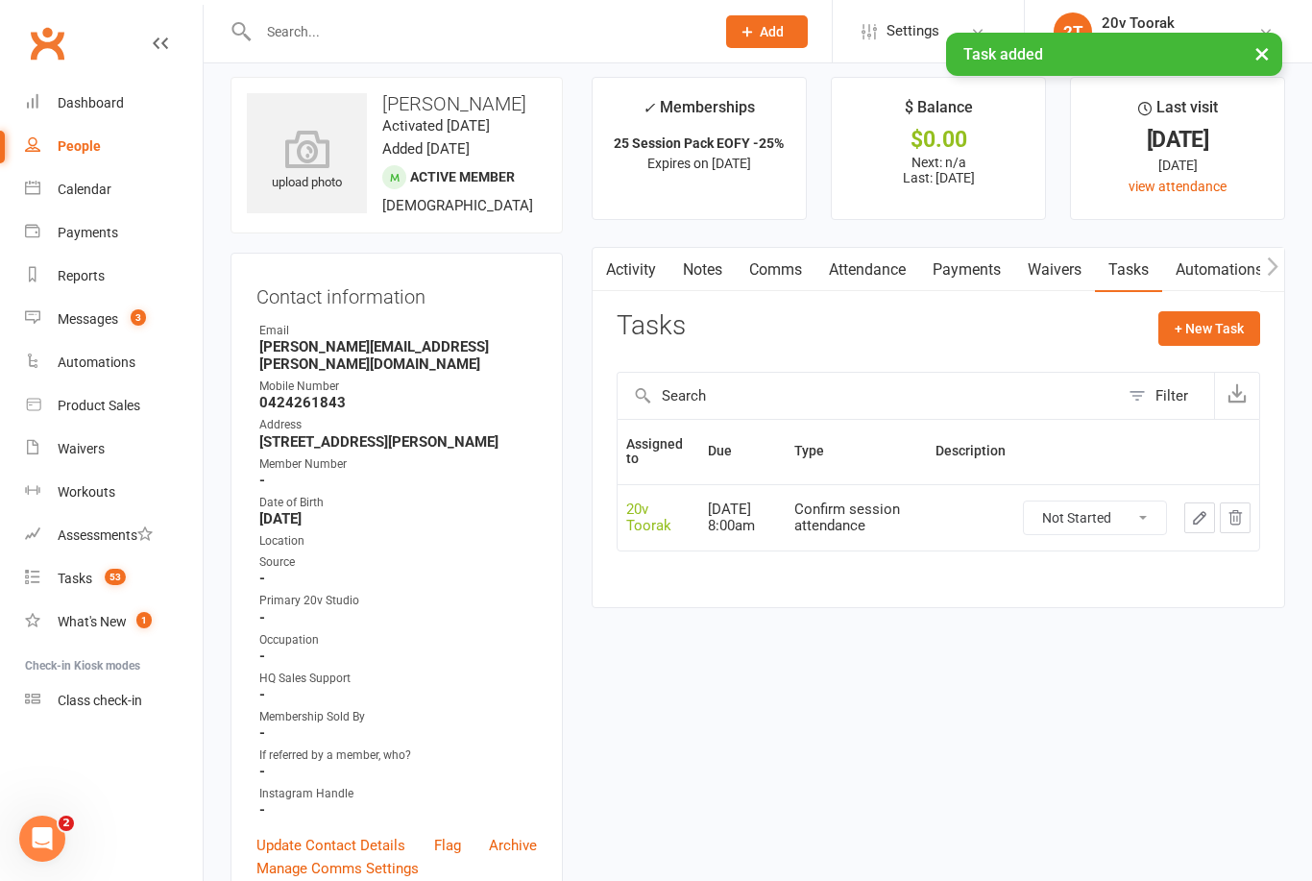
scroll to position [14, 0]
click at [110, 315] on div "Messages" at bounding box center [88, 318] width 61 height 15
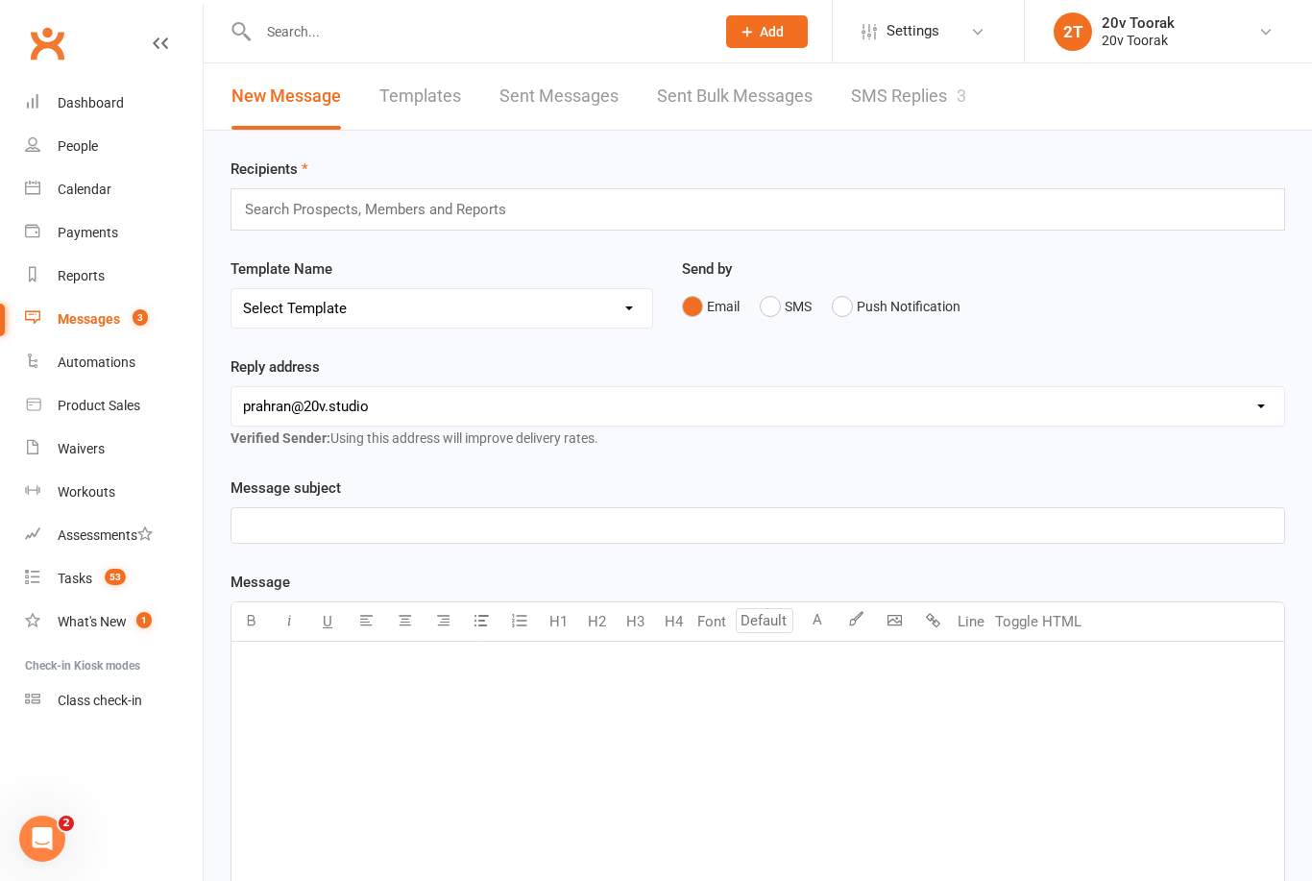
click at [913, 96] on link "SMS Replies 3" at bounding box center [908, 96] width 115 height 66
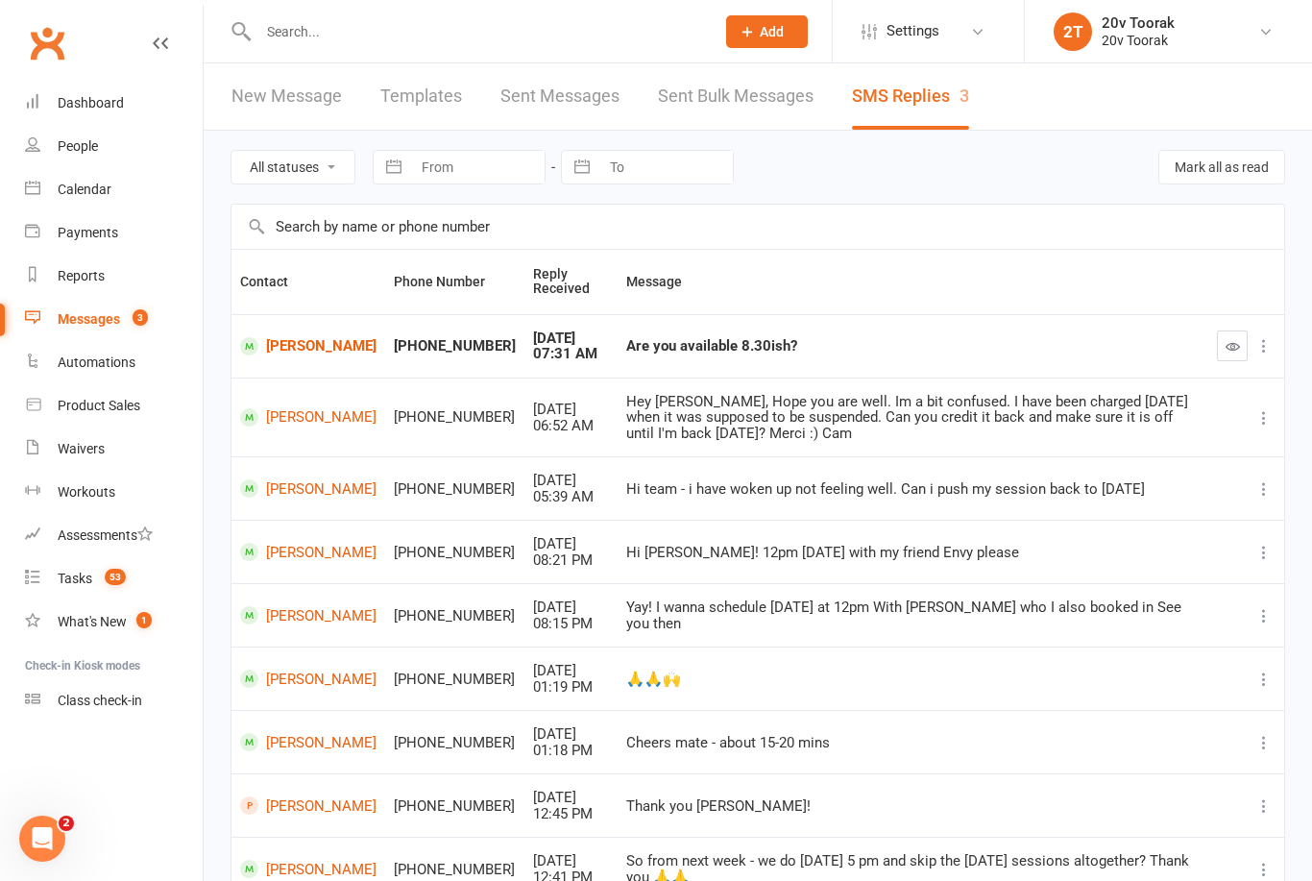
click at [1234, 344] on icon "button" at bounding box center [1233, 346] width 14 height 14
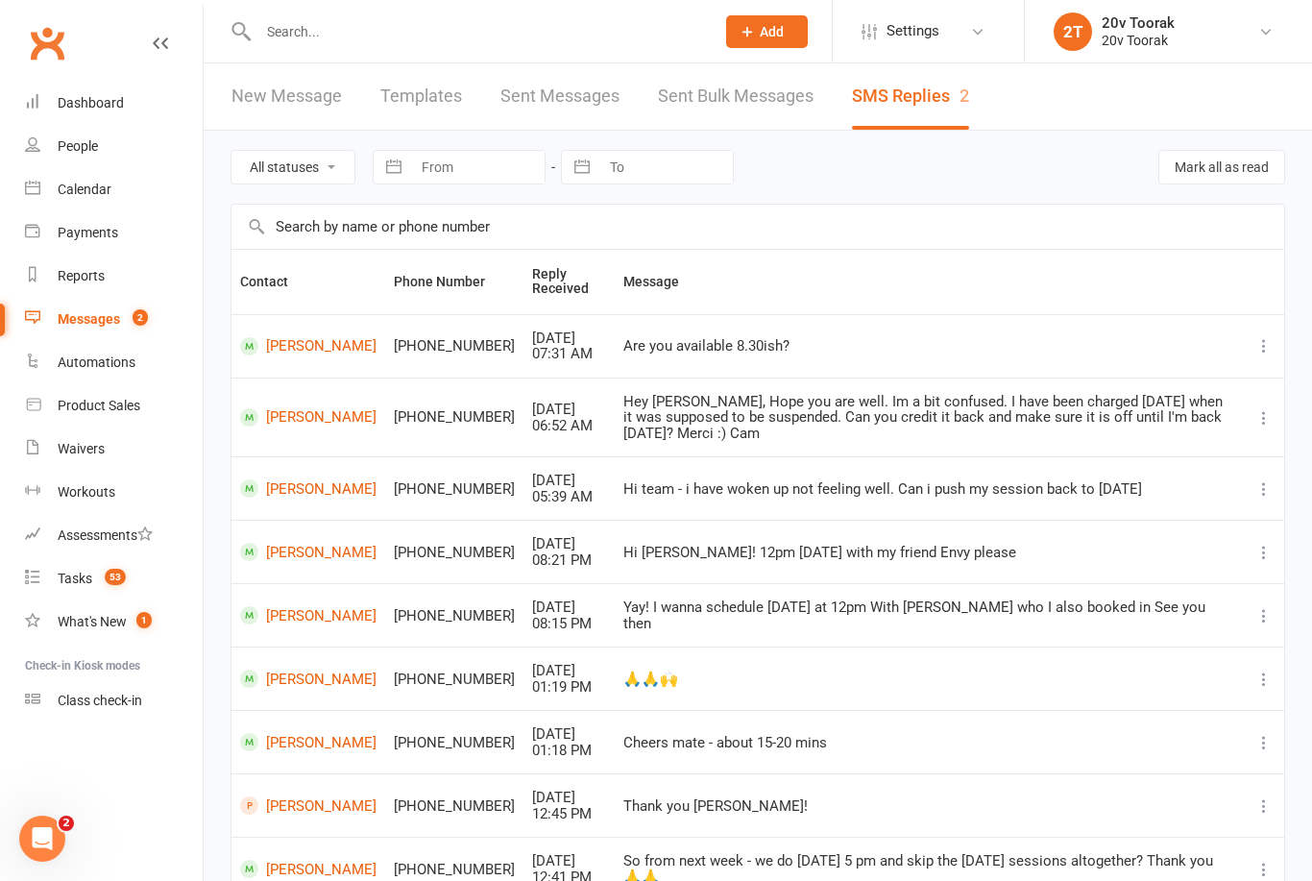
click at [94, 580] on link "Tasks 53" at bounding box center [114, 578] width 178 height 43
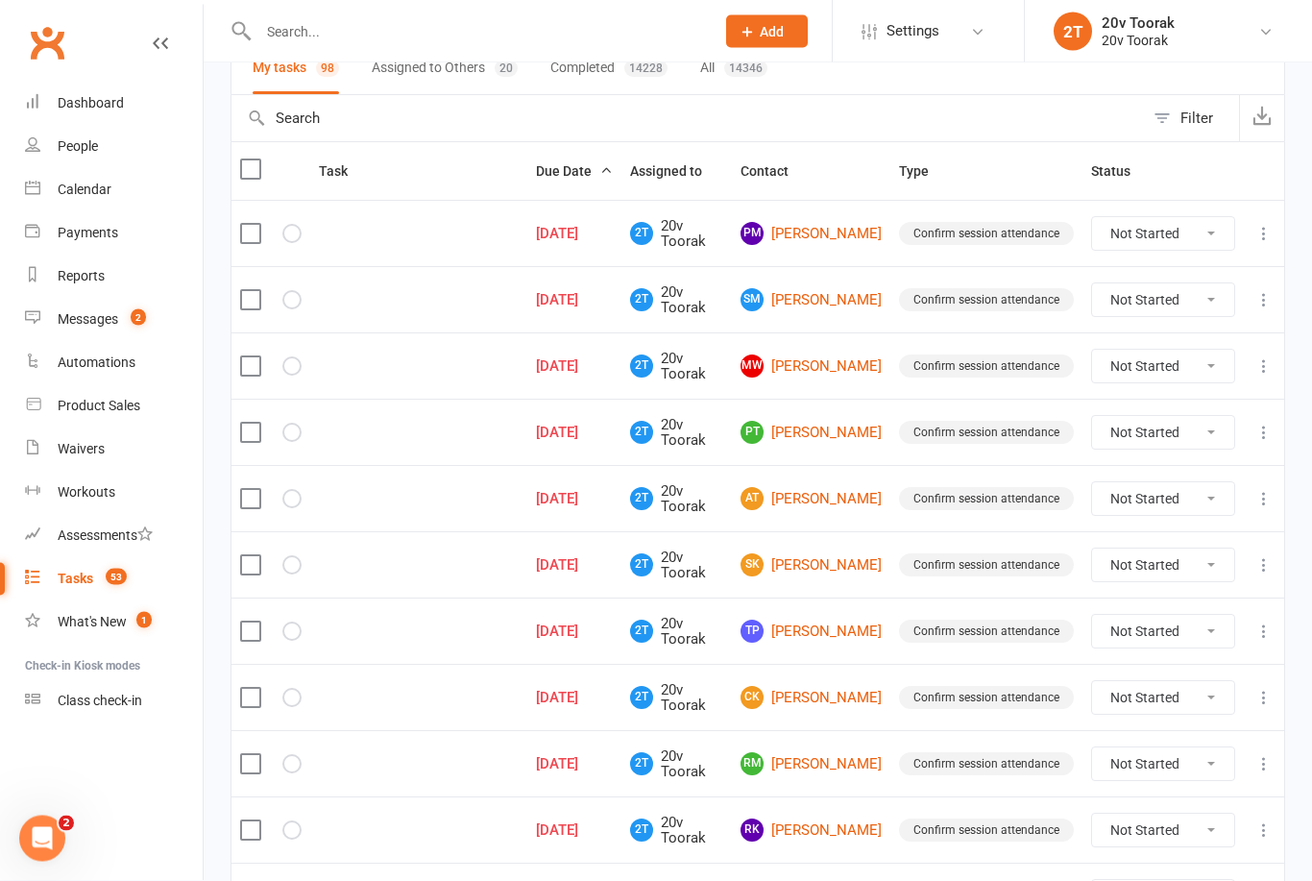
scroll to position [162, 0]
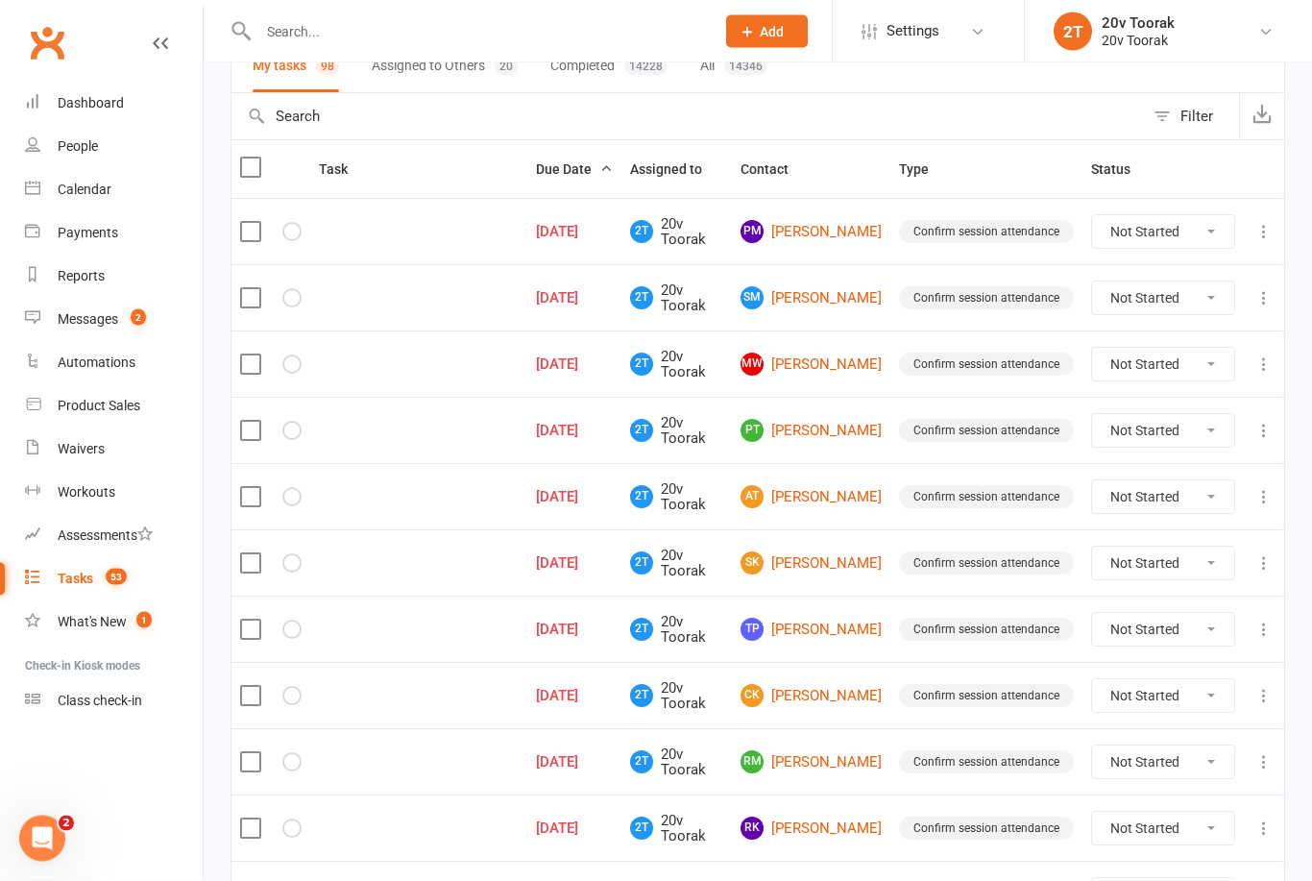
click at [830, 303] on link "SM Sarah Mali" at bounding box center [811, 298] width 141 height 23
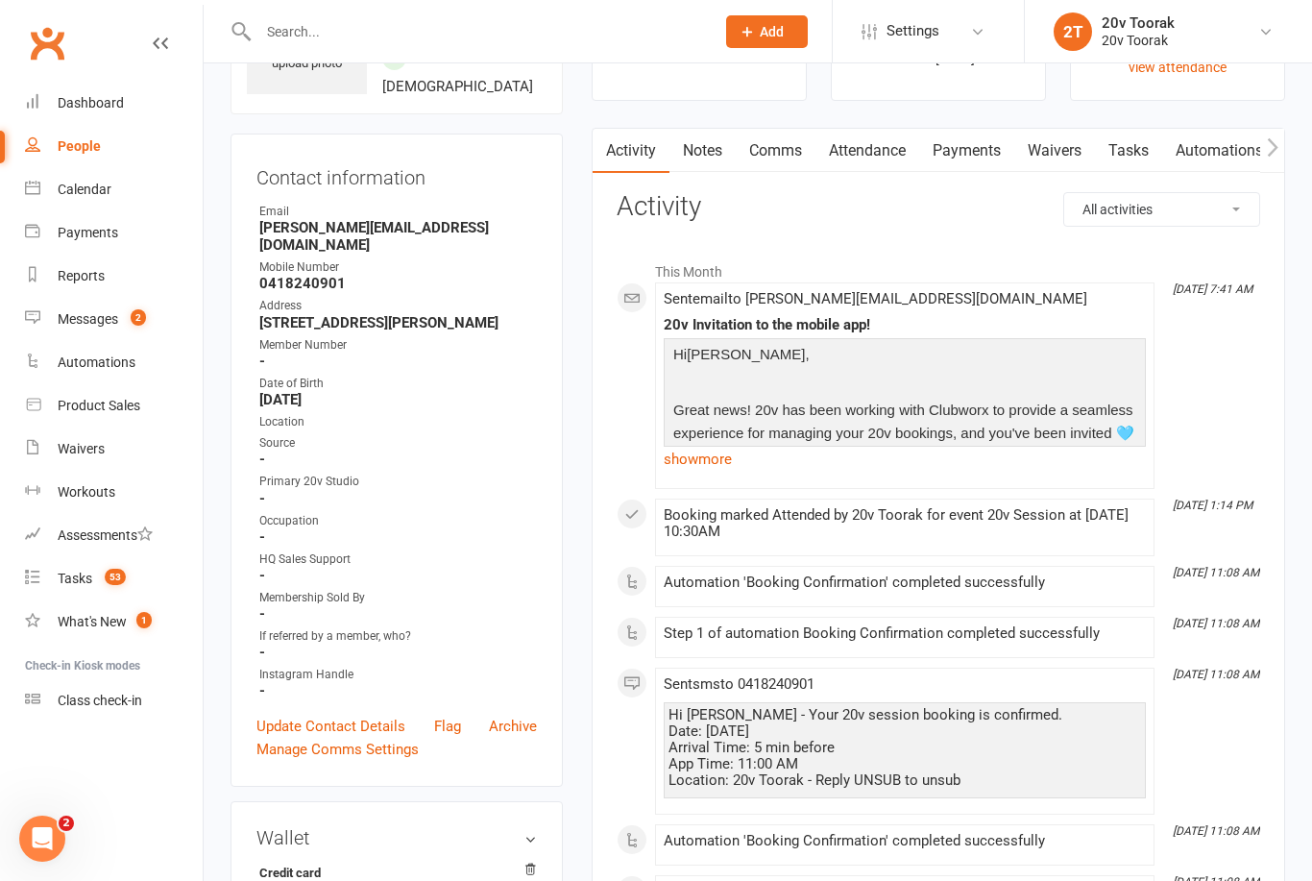
scroll to position [132, 0]
click at [1137, 154] on link "Tasks" at bounding box center [1128, 152] width 67 height 44
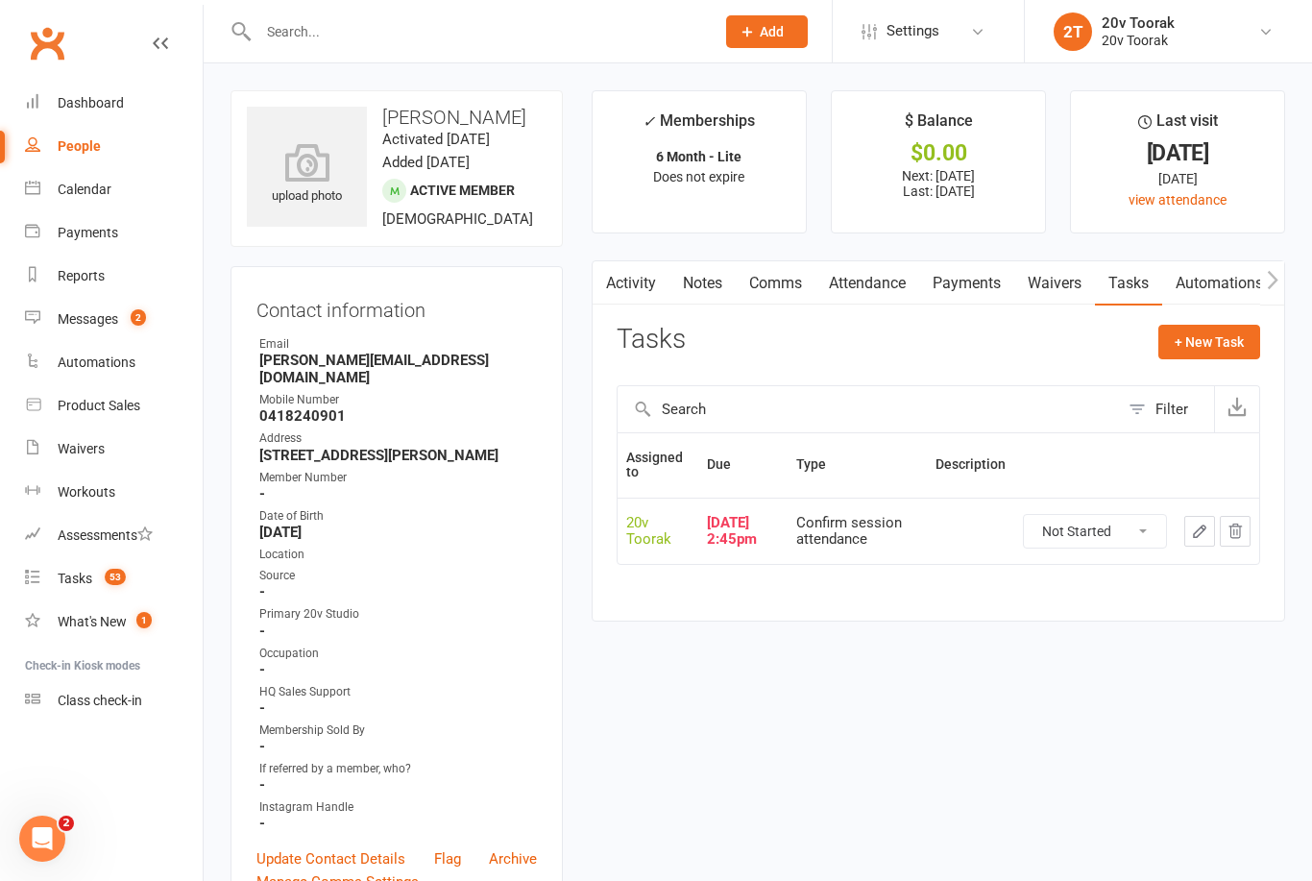
click at [880, 285] on link "Attendance" at bounding box center [868, 283] width 104 height 44
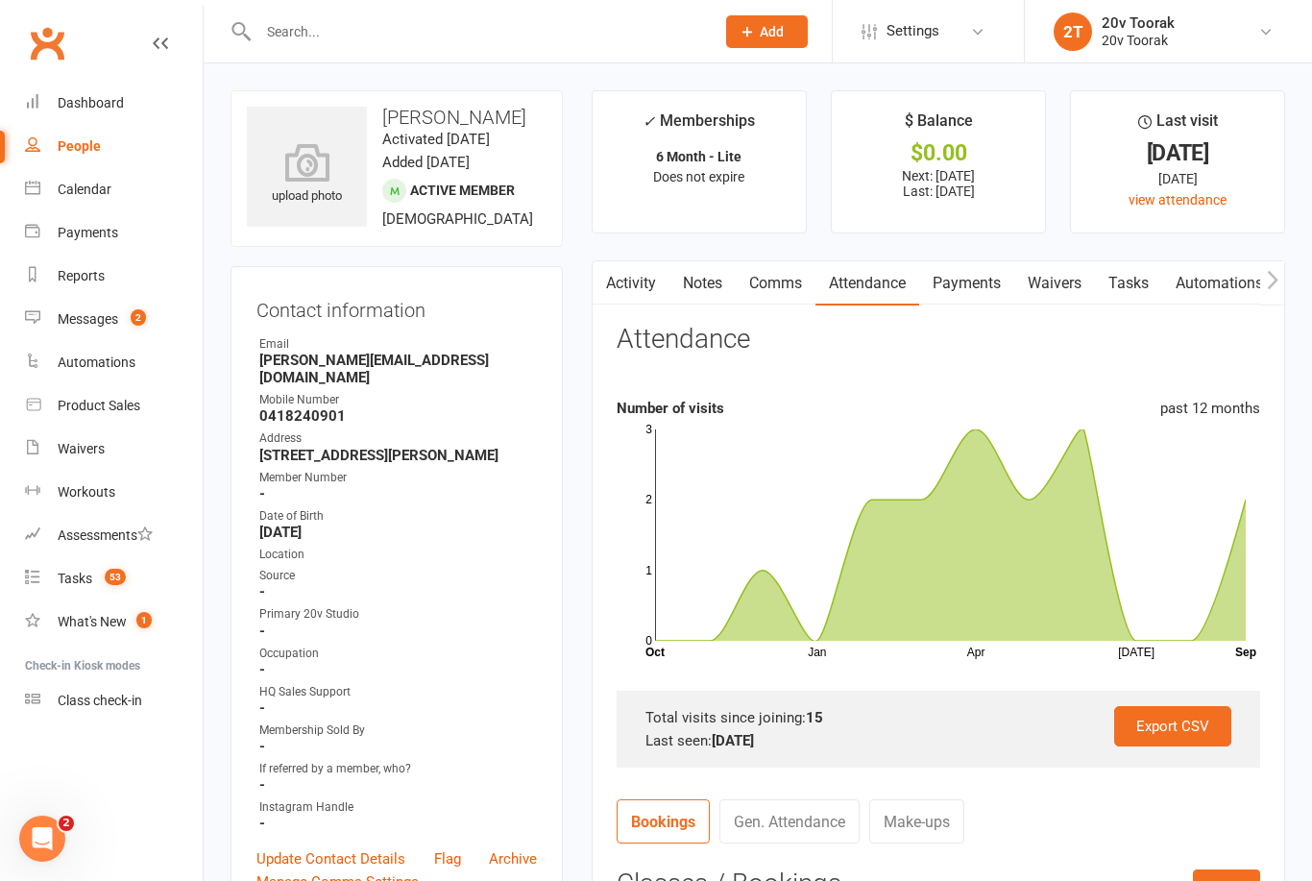
click at [1128, 264] on link "Tasks" at bounding box center [1128, 283] width 67 height 44
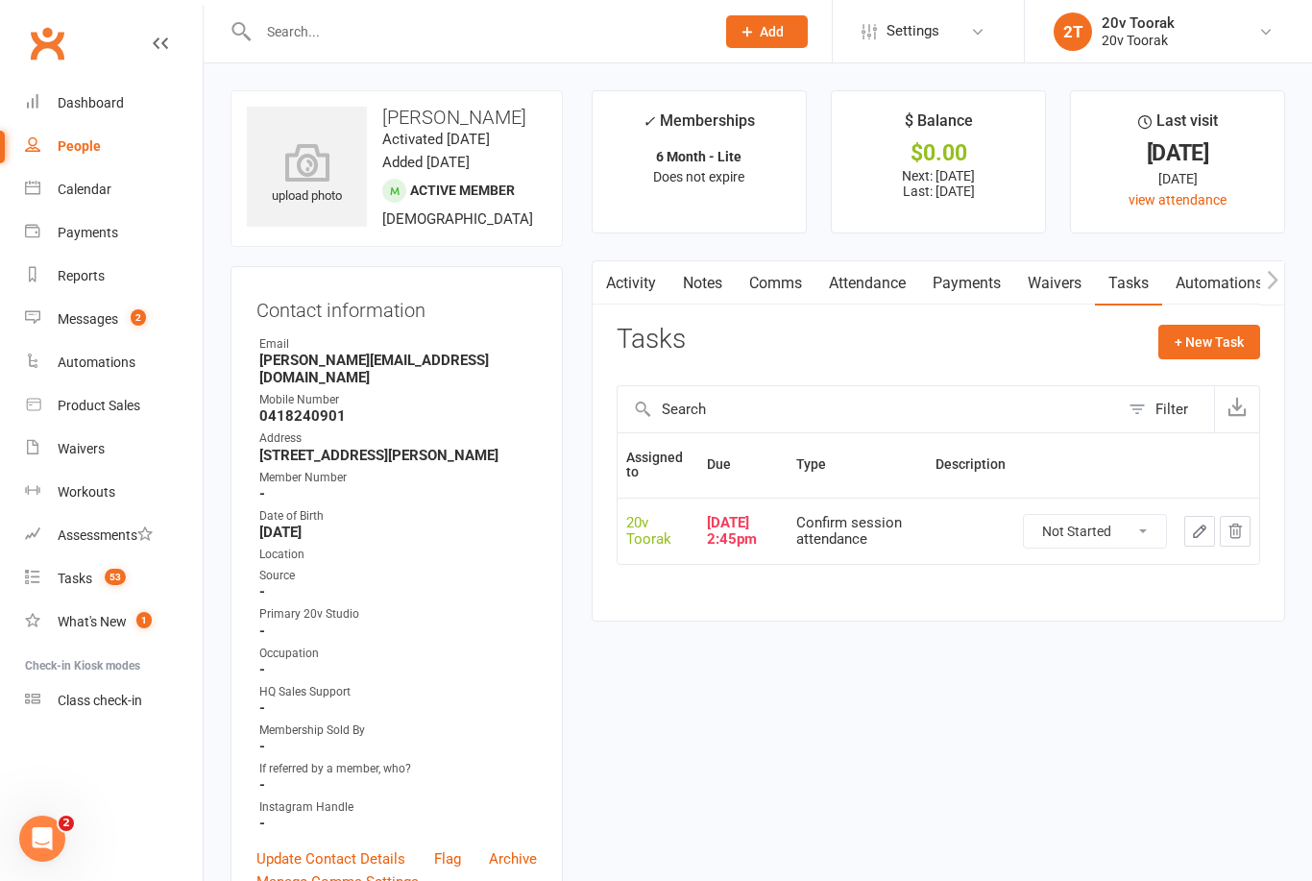
click at [1125, 517] on select "Not Started In Progress Waiting Complete" at bounding box center [1095, 531] width 142 height 33
select select "unstarted"
click at [1219, 330] on button "+ New Task" at bounding box center [1210, 342] width 102 height 35
select select "45736"
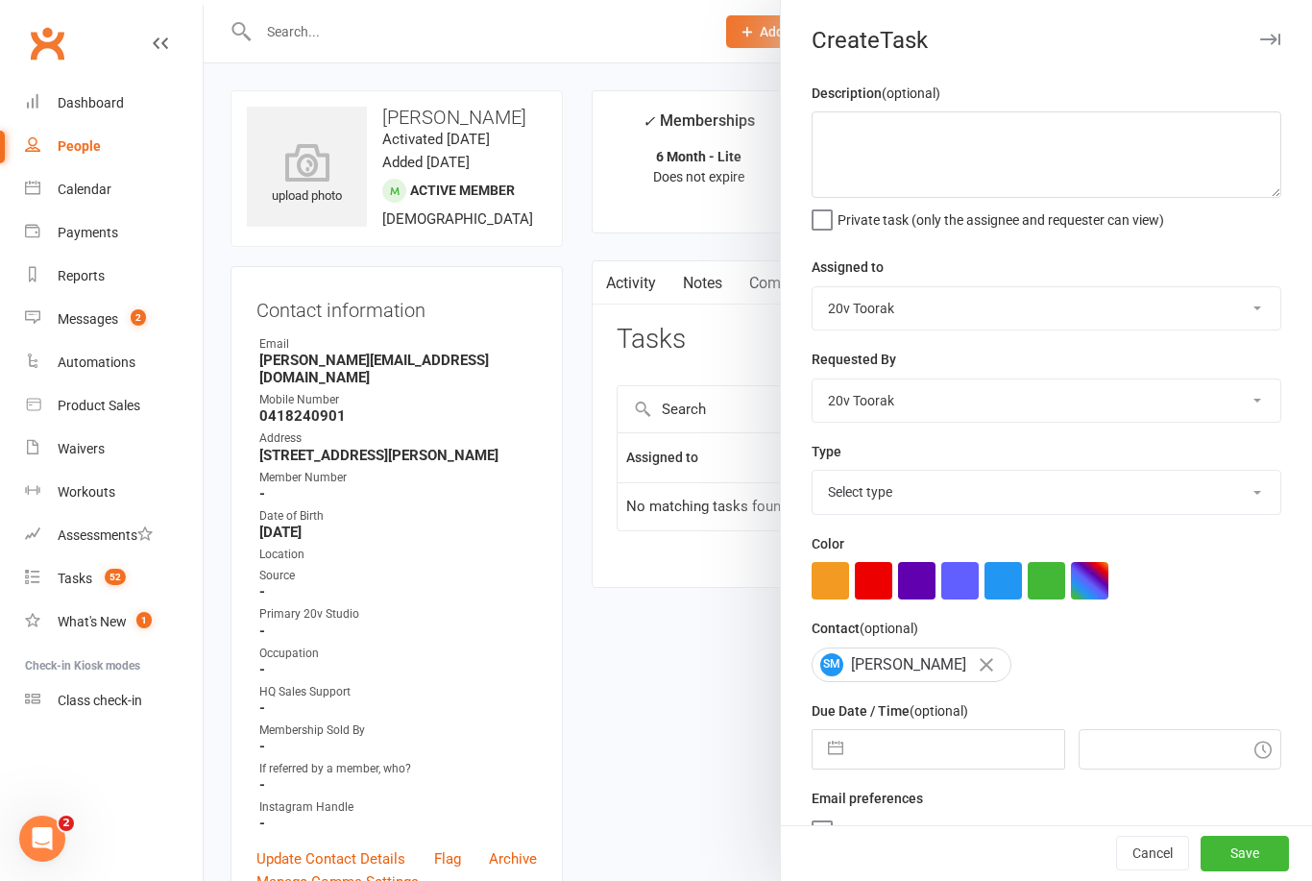
click at [1121, 483] on select "Select type Call Call - to book trial Confirm session attendance Confirm trial …" at bounding box center [1047, 492] width 468 height 42
select select "29156"
click at [944, 740] on input "text" at bounding box center [958, 749] width 210 height 38
select select "7"
select select "2025"
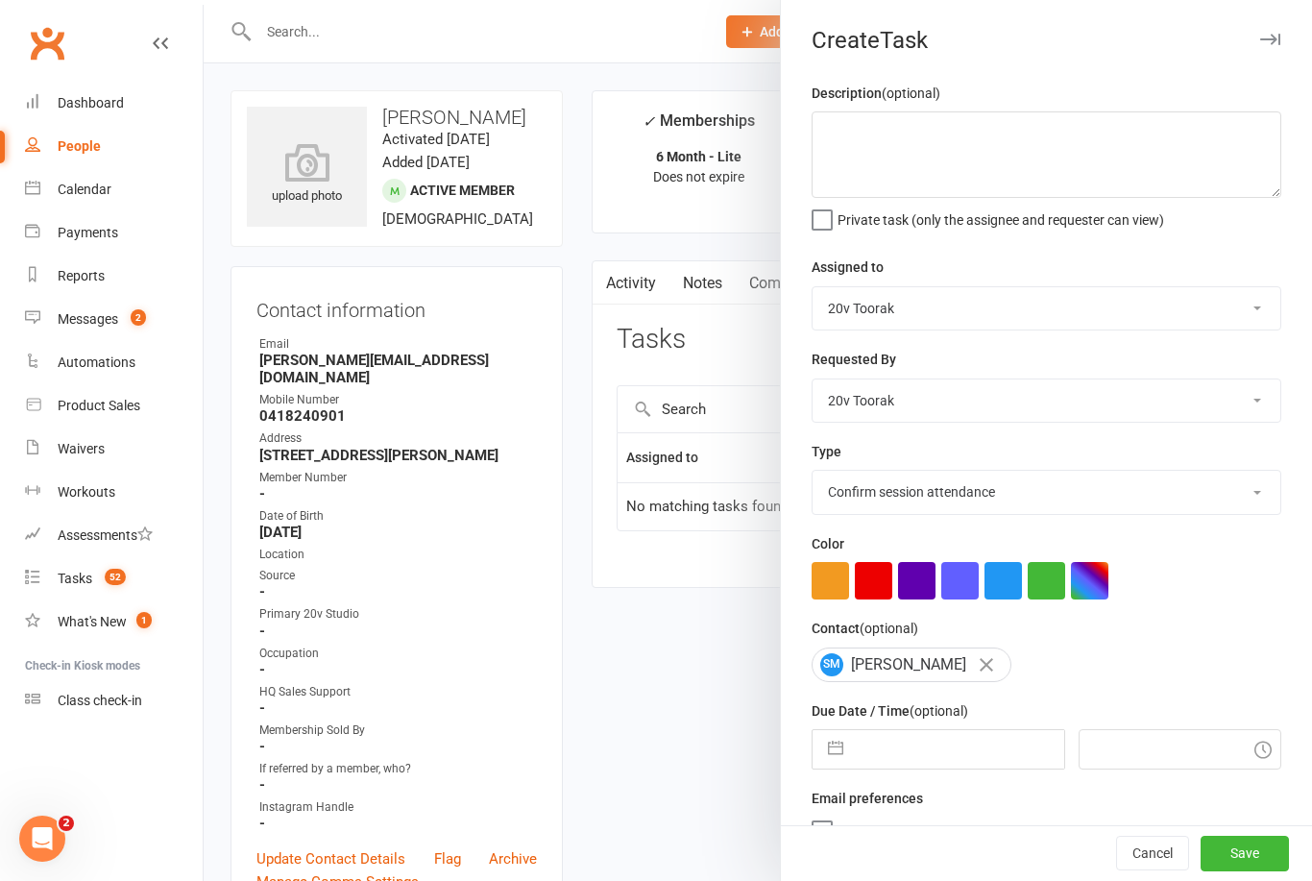
select select "8"
select select "2025"
select select "9"
select select "2025"
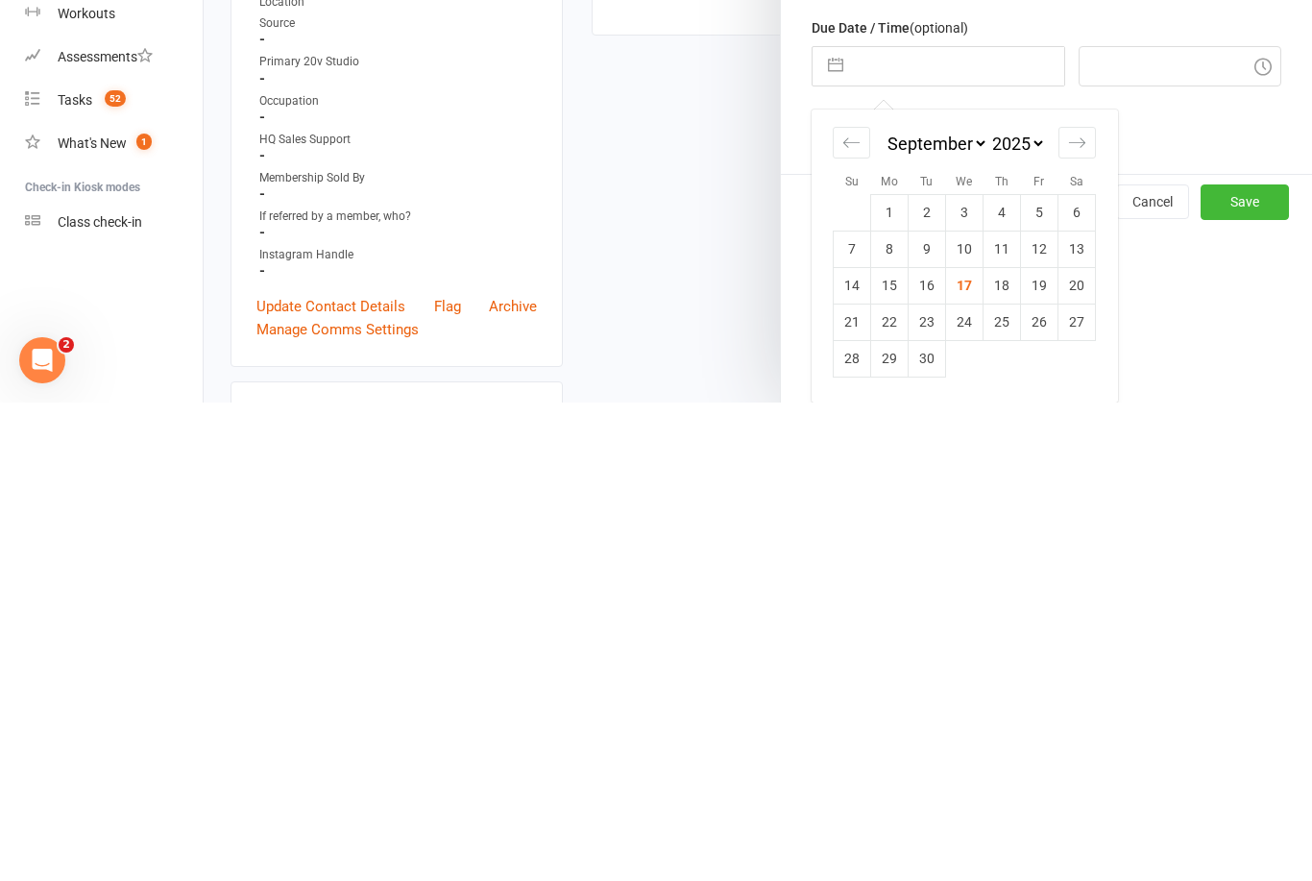
scroll to position [208, 0]
click at [888, 819] on td "29" at bounding box center [889, 837] width 37 height 37
type input "29 Sep 2025"
type input "8:00am"
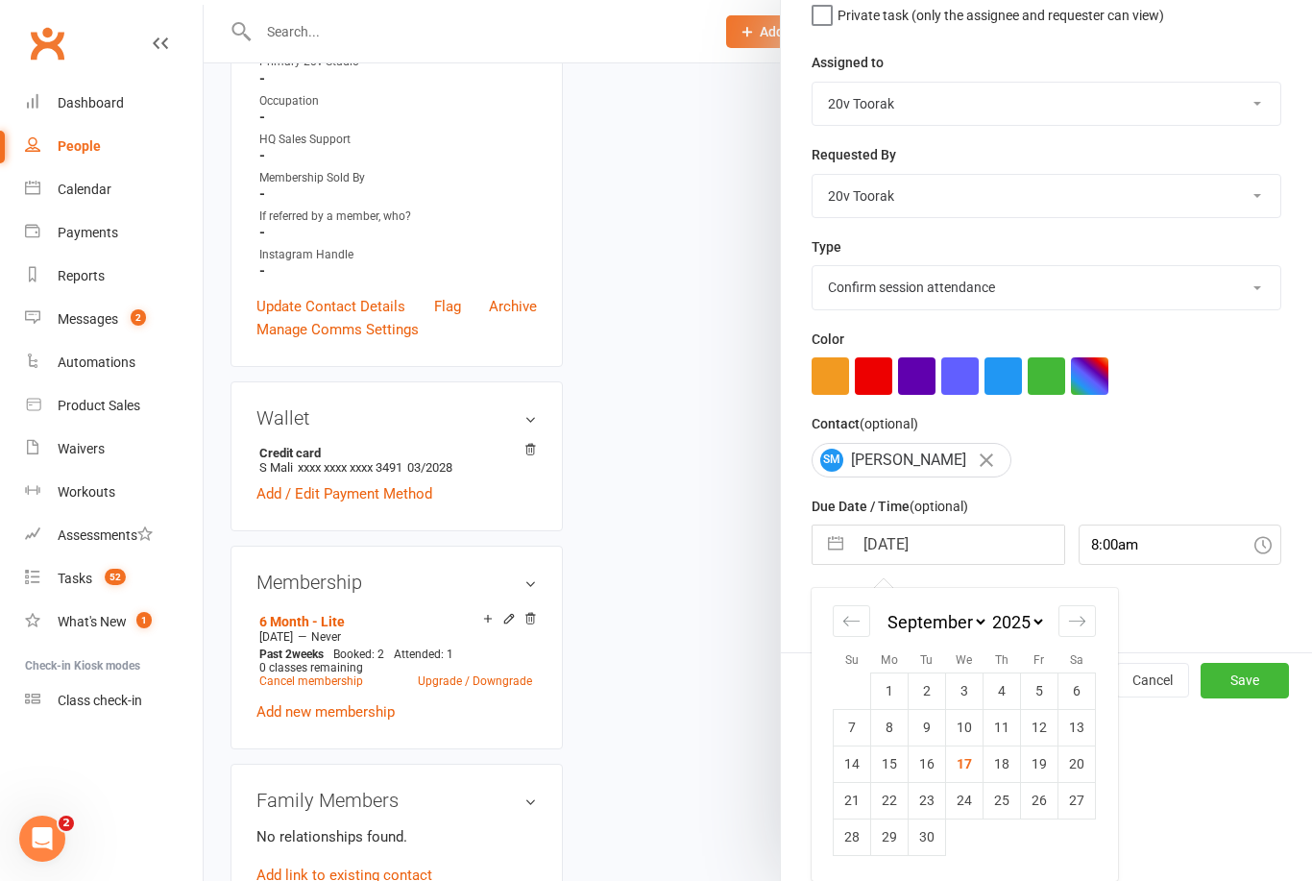
scroll to position [36, 0]
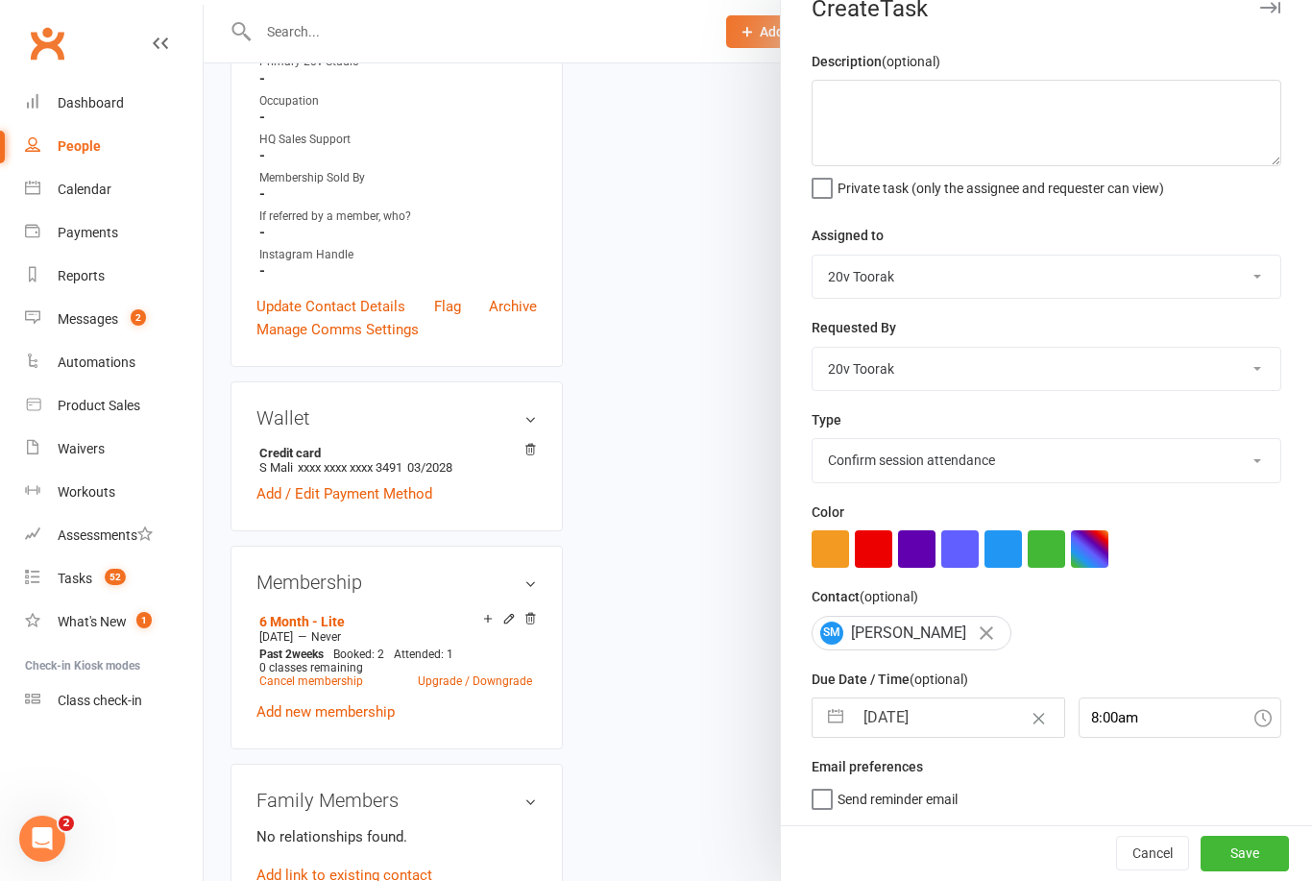
click at [1255, 847] on button "Save" at bounding box center [1245, 853] width 88 height 35
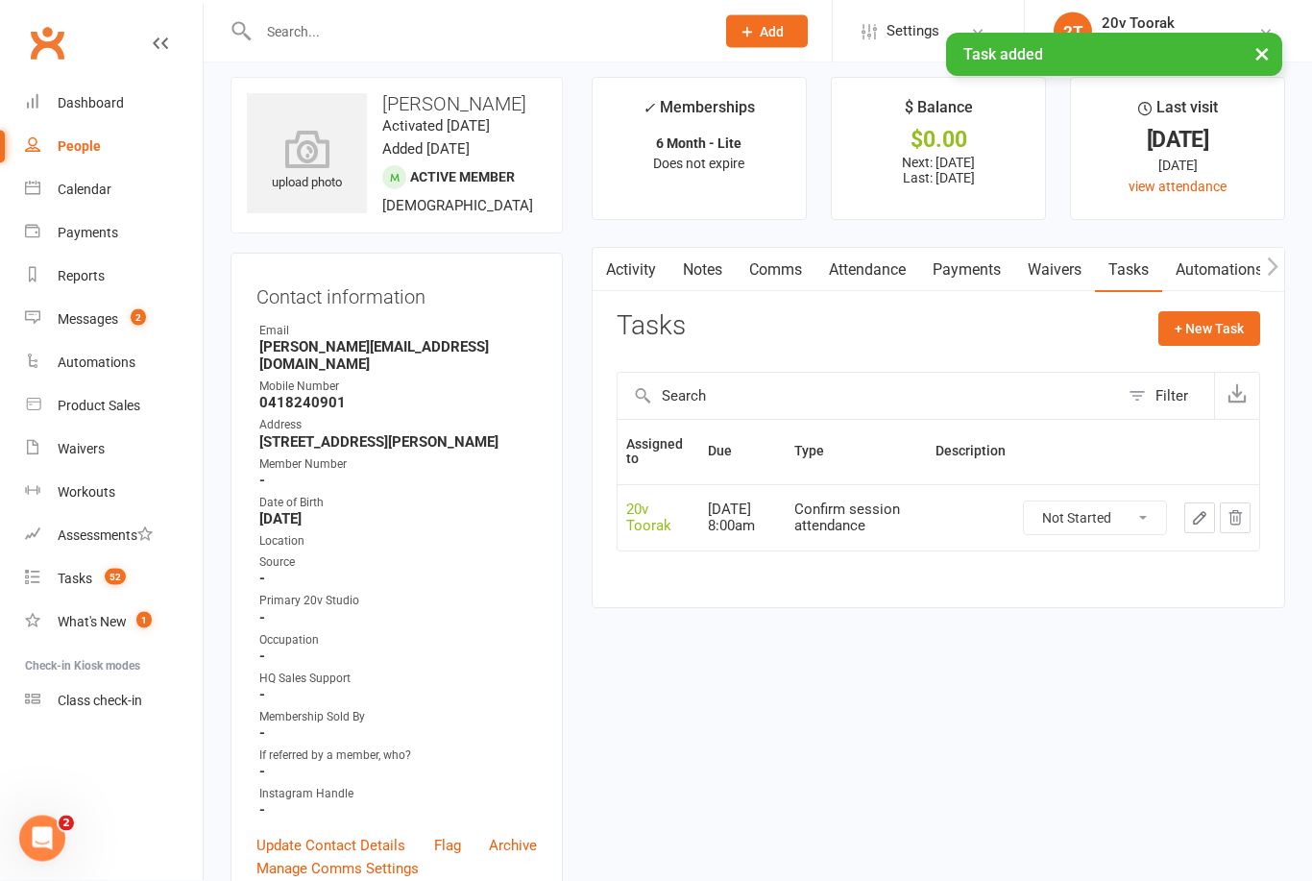
scroll to position [0, 0]
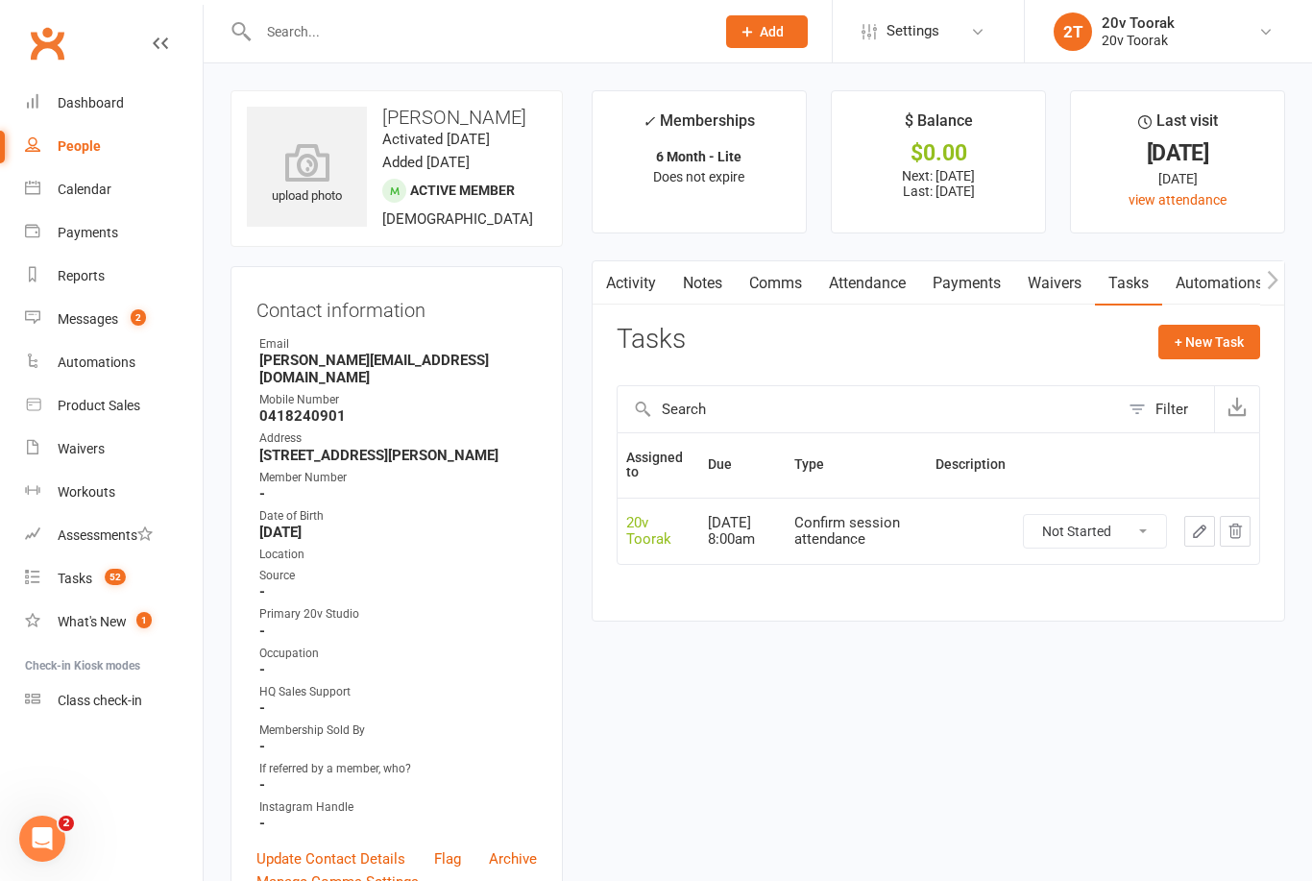
click at [100, 571] on count-badge "52" at bounding box center [110, 578] width 31 height 15
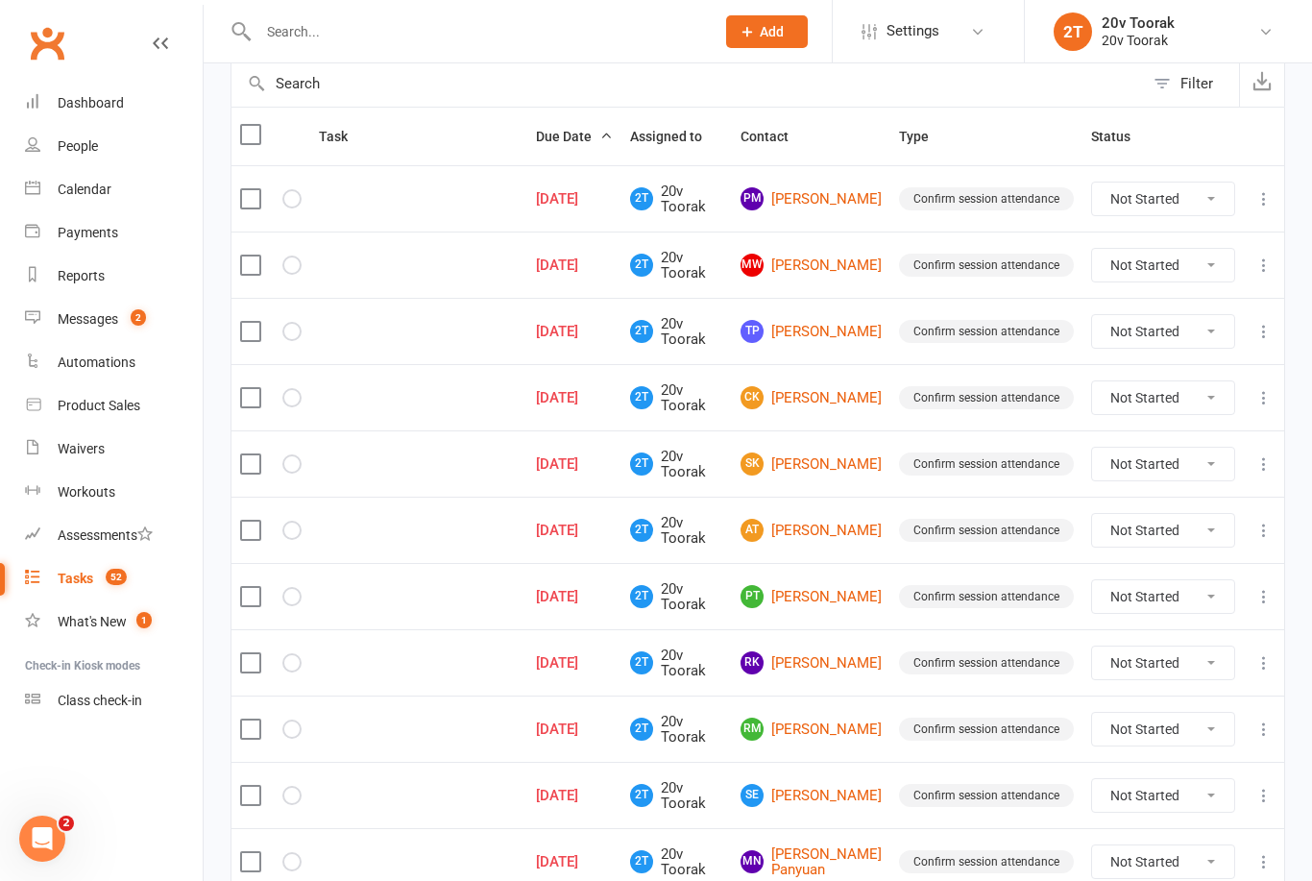
scroll to position [195, 0]
click at [842, 267] on link "MW Mia Wei" at bounding box center [811, 266] width 141 height 23
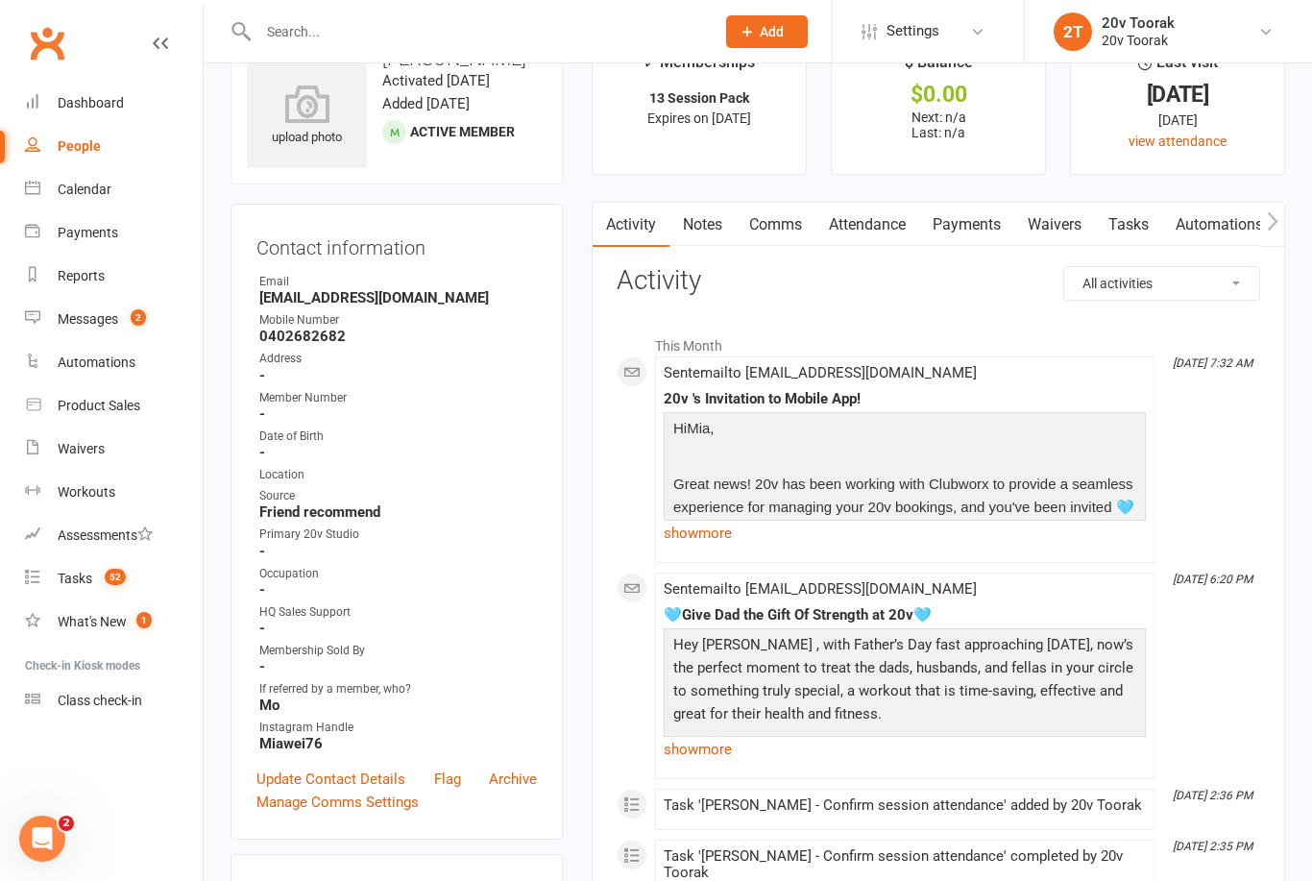
scroll to position [60, 0]
click at [1128, 222] on link "Tasks" at bounding box center [1128, 224] width 67 height 44
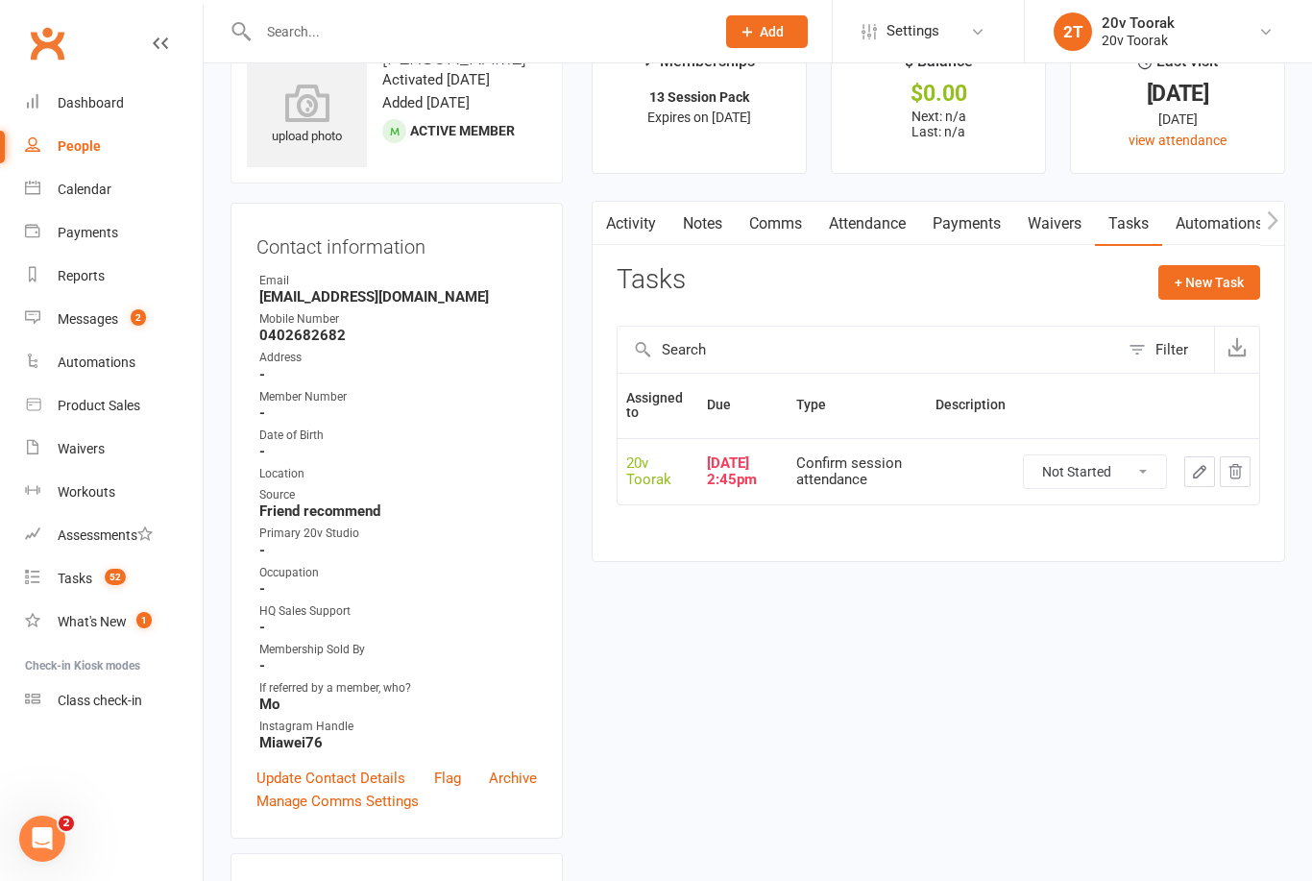
click at [878, 221] on link "Attendance" at bounding box center [868, 224] width 104 height 44
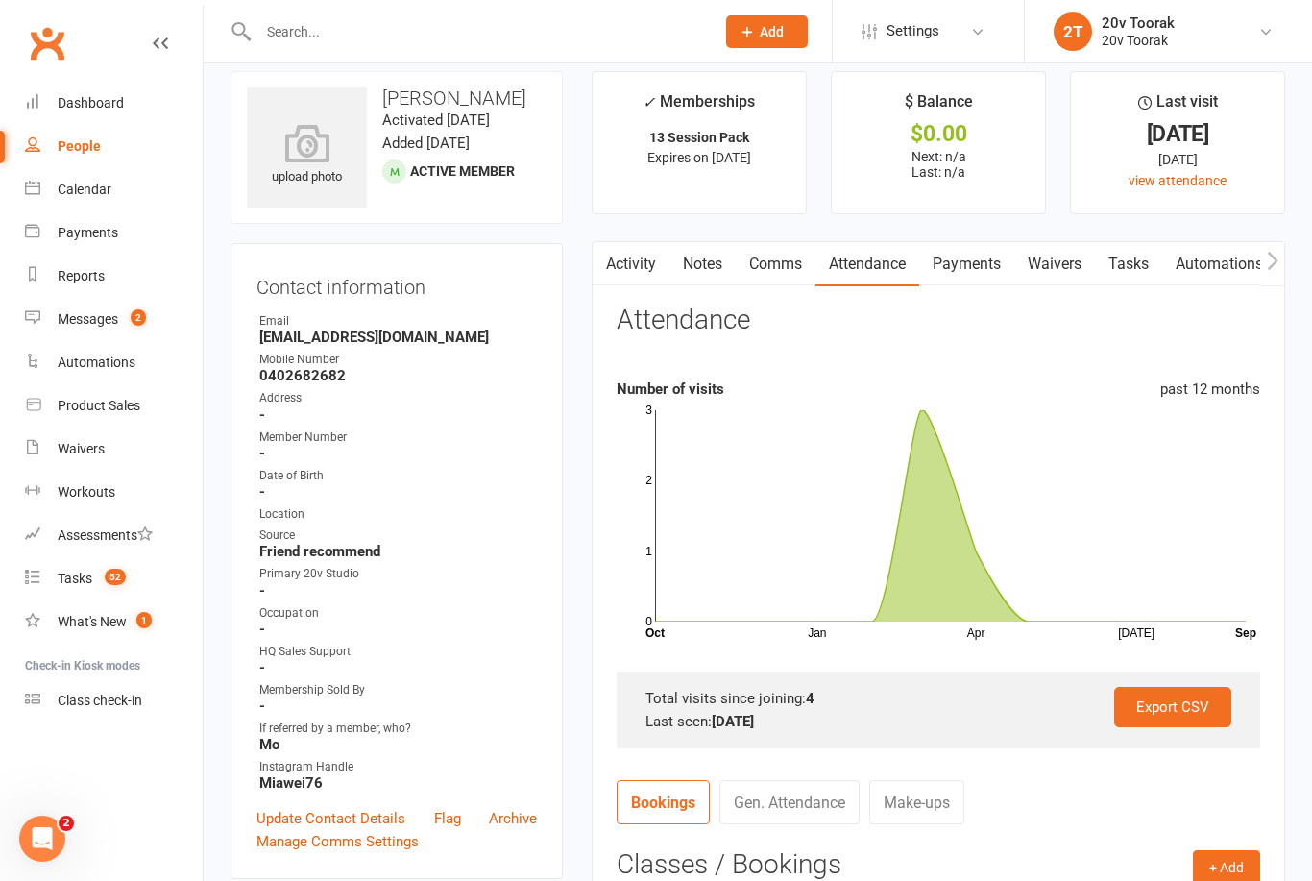
scroll to position [18, 0]
click at [102, 572] on count-badge "52" at bounding box center [110, 578] width 31 height 15
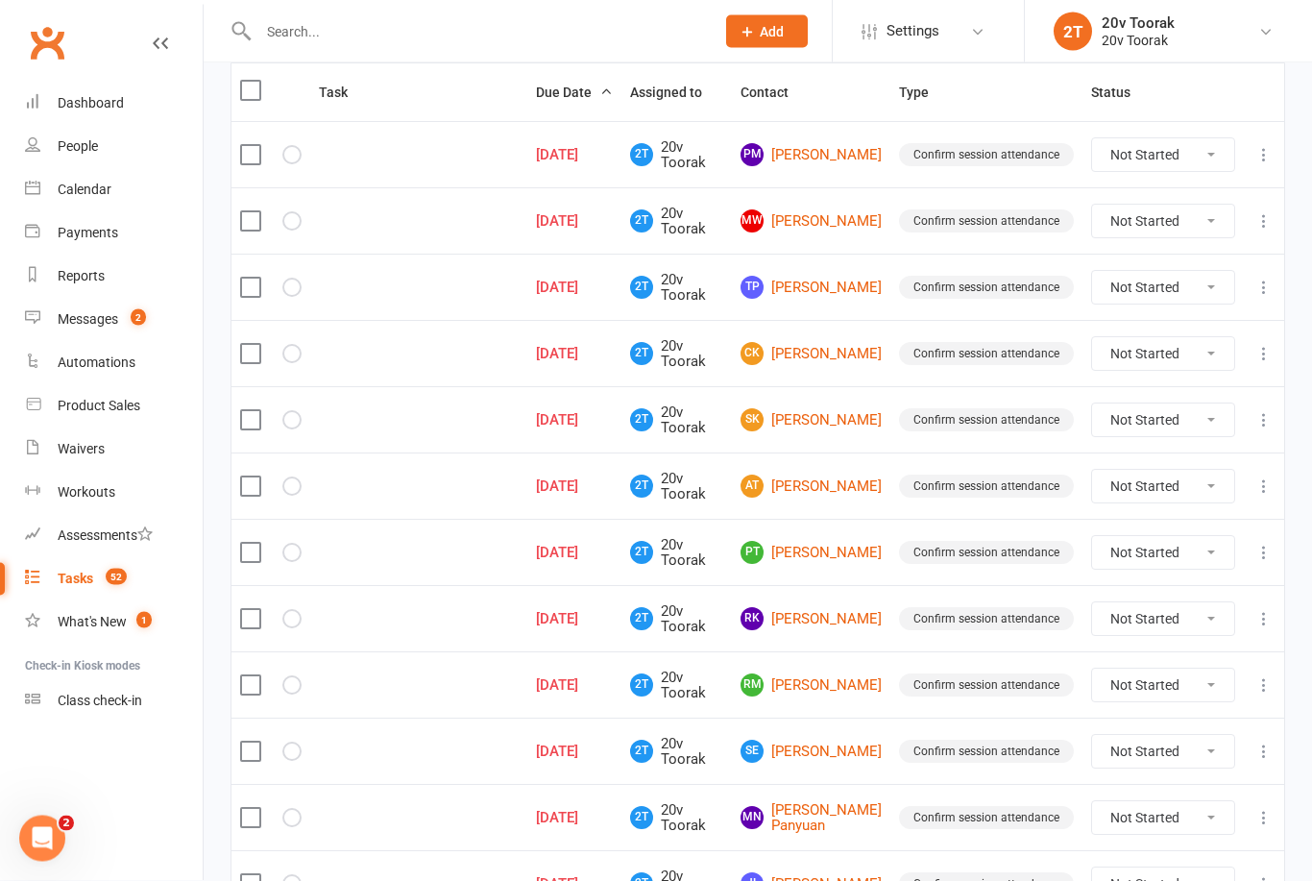
click at [833, 286] on link "TP Thao Pham" at bounding box center [811, 288] width 141 height 23
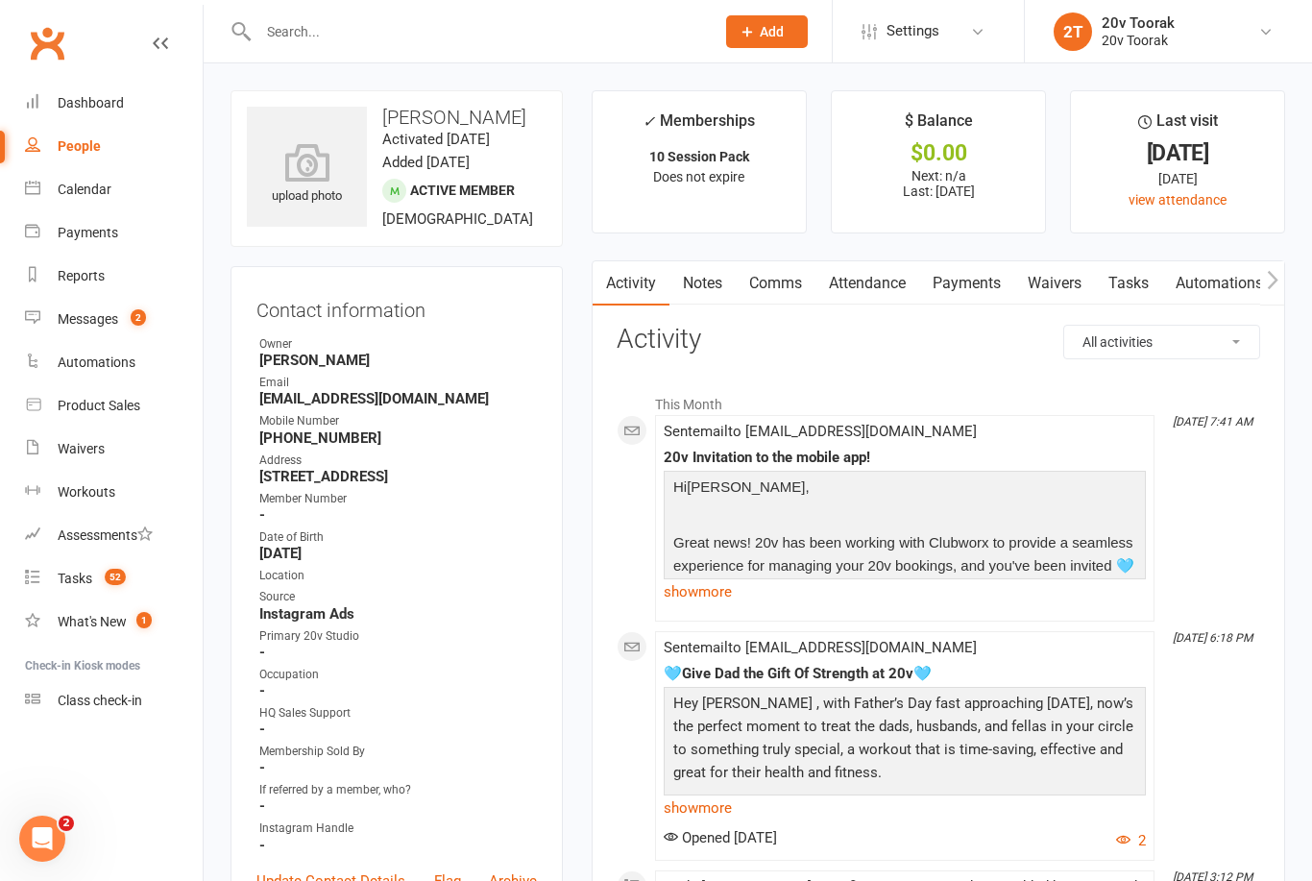
click at [1125, 289] on link "Tasks" at bounding box center [1128, 283] width 67 height 44
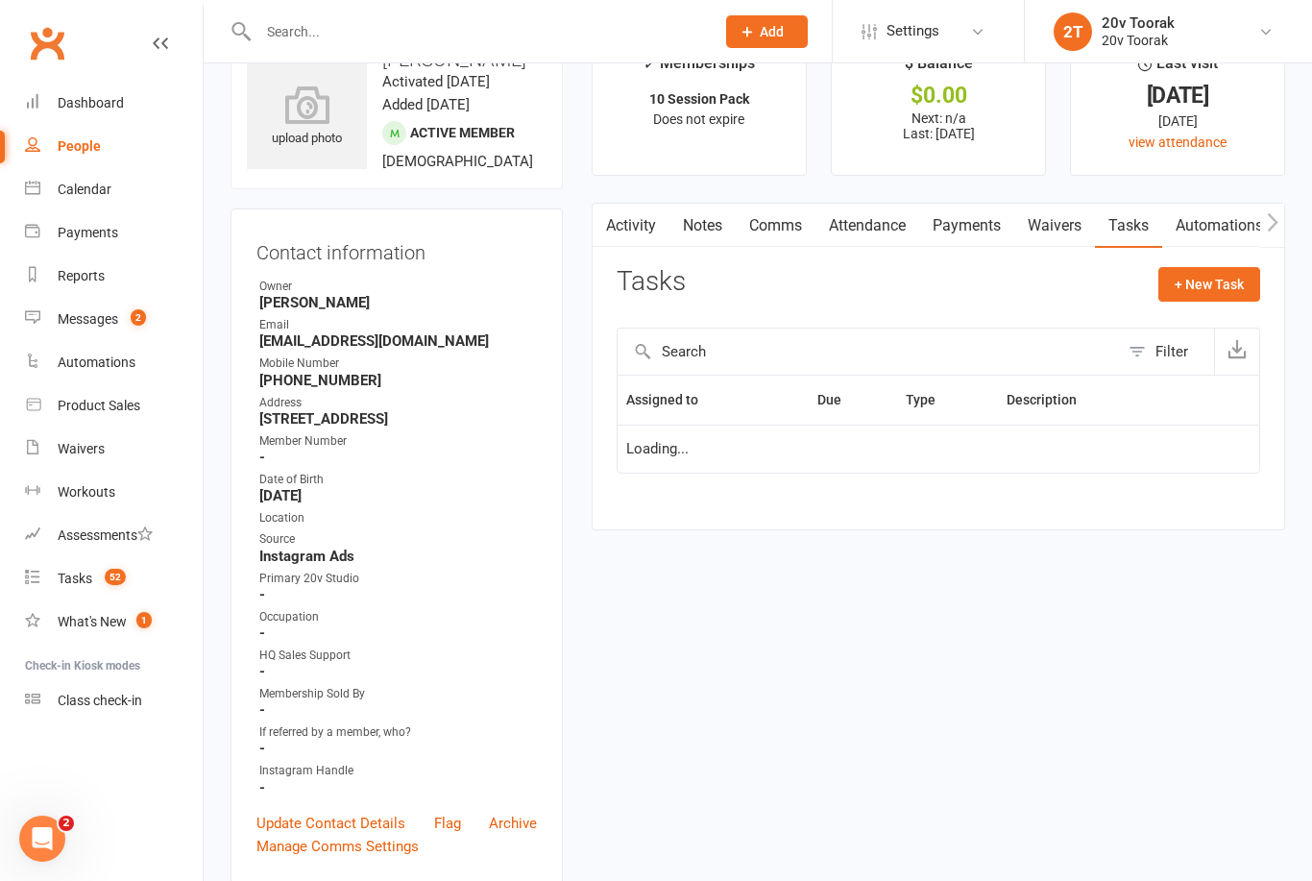
scroll to position [61, 0]
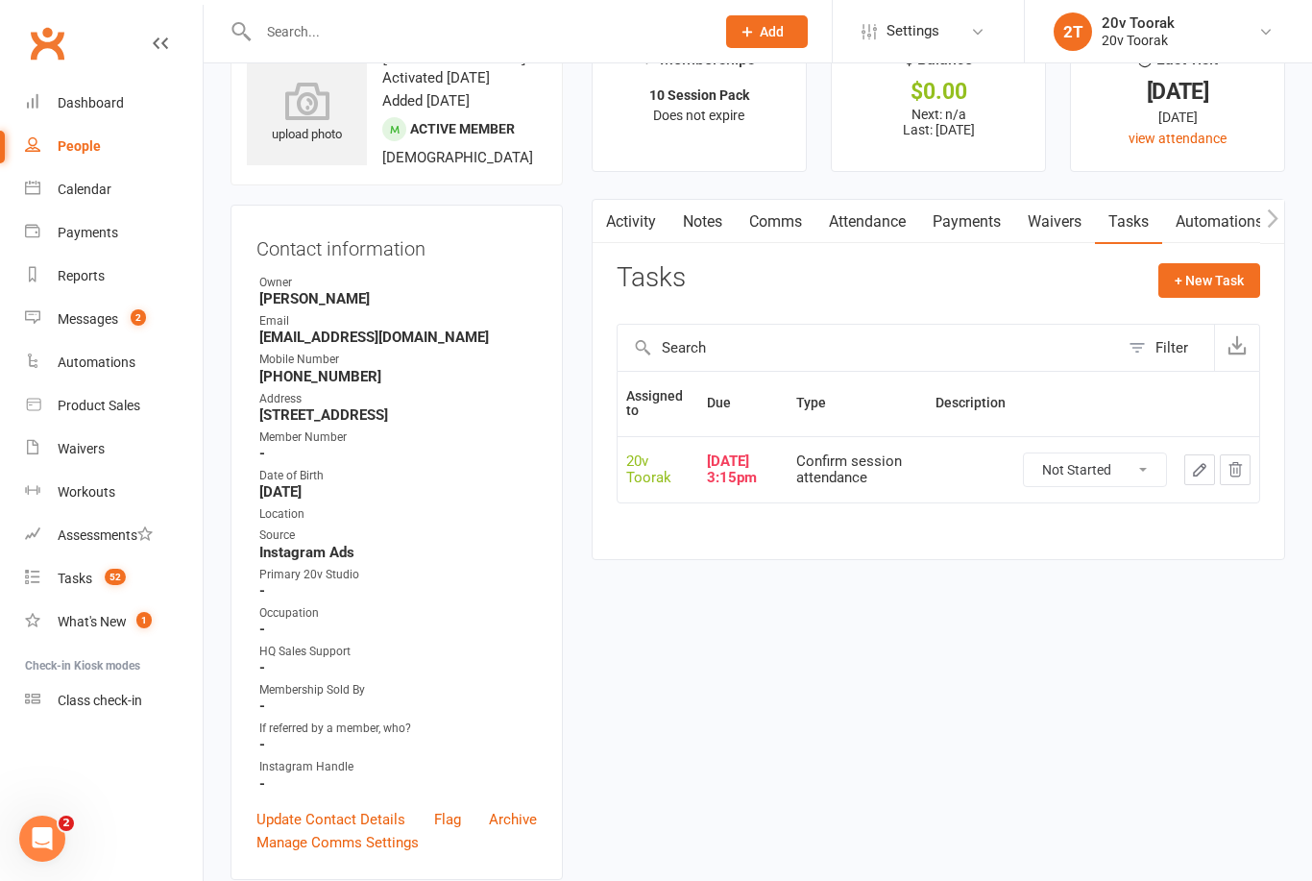
click at [872, 219] on link "Attendance" at bounding box center [868, 222] width 104 height 44
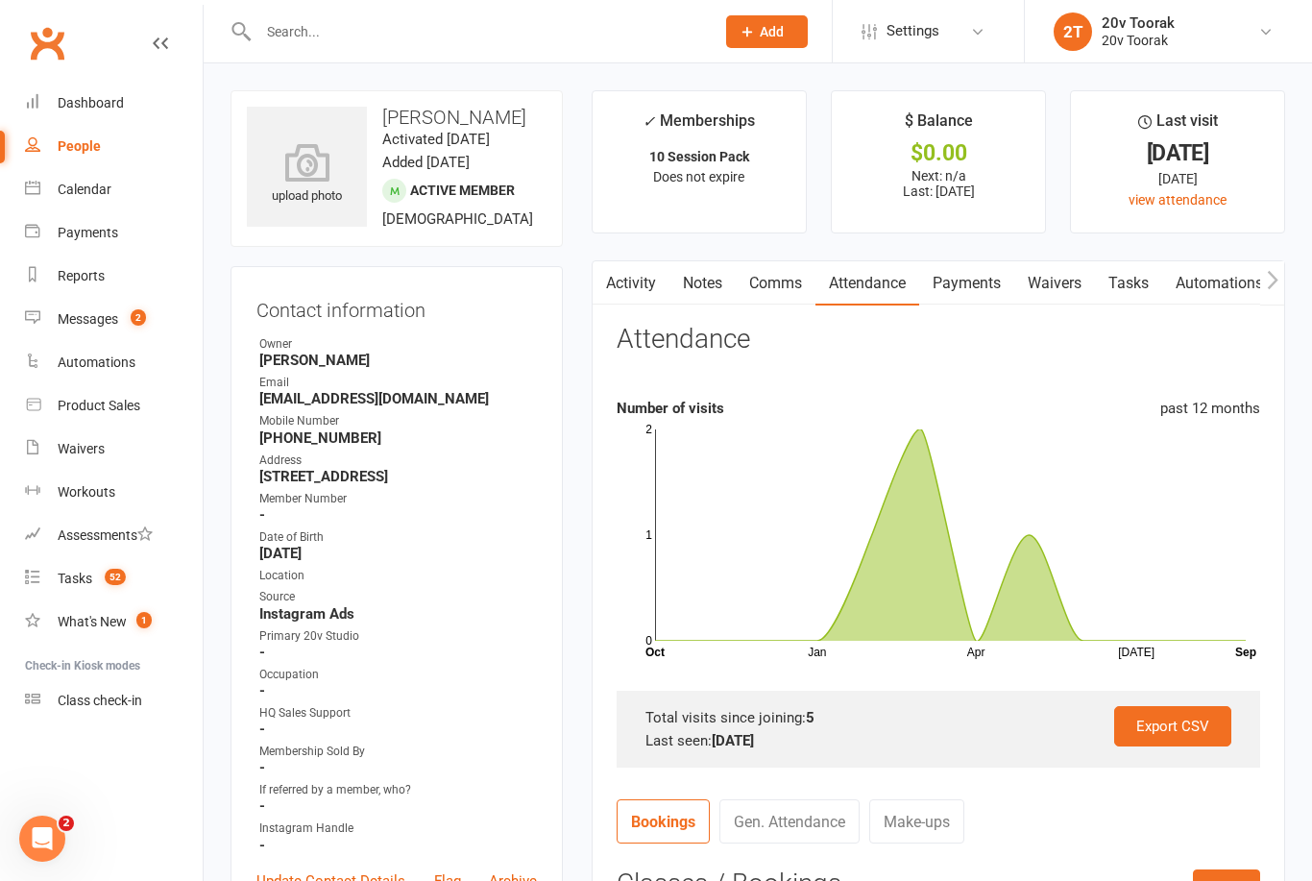
click at [90, 575] on div "Tasks" at bounding box center [75, 578] width 35 height 15
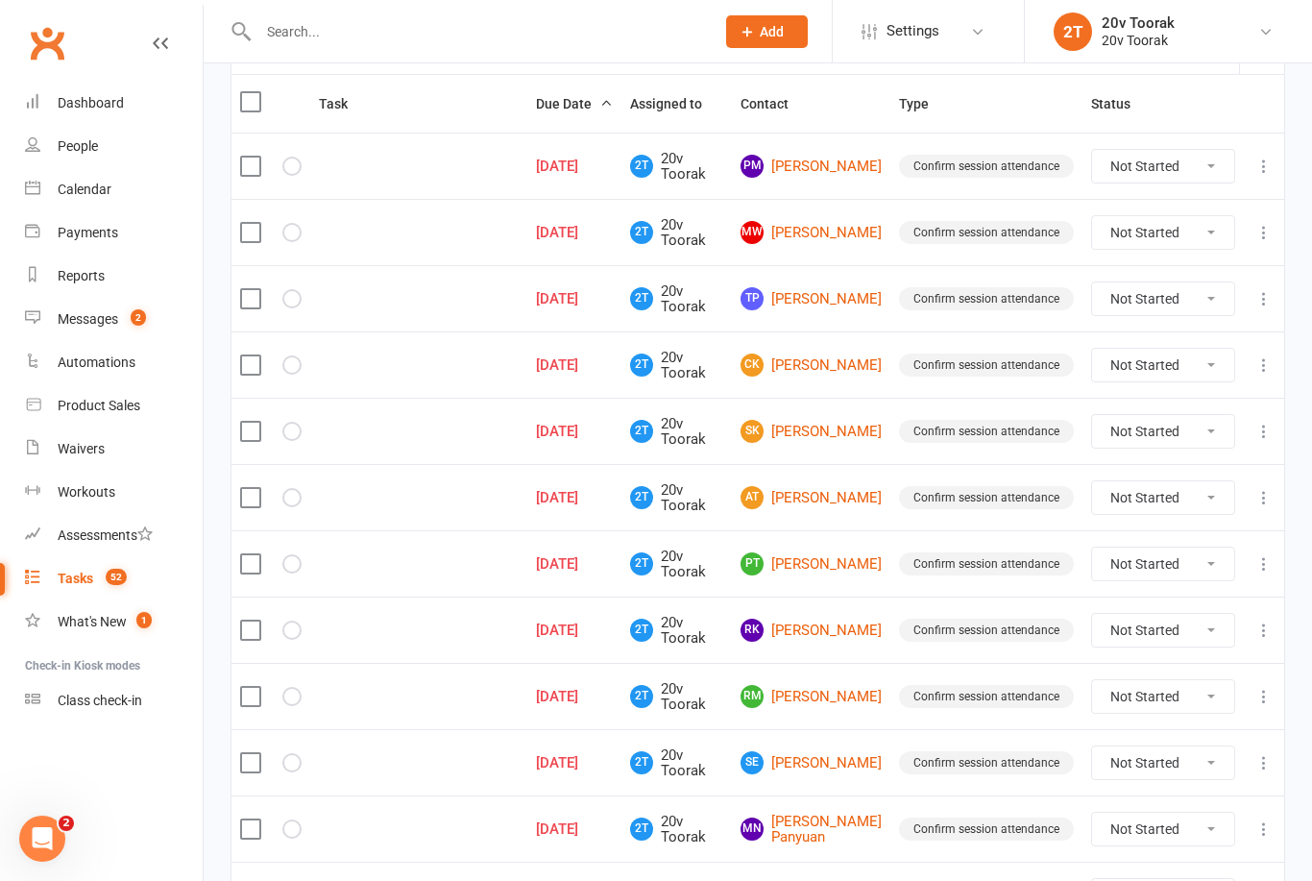
scroll to position [259, 0]
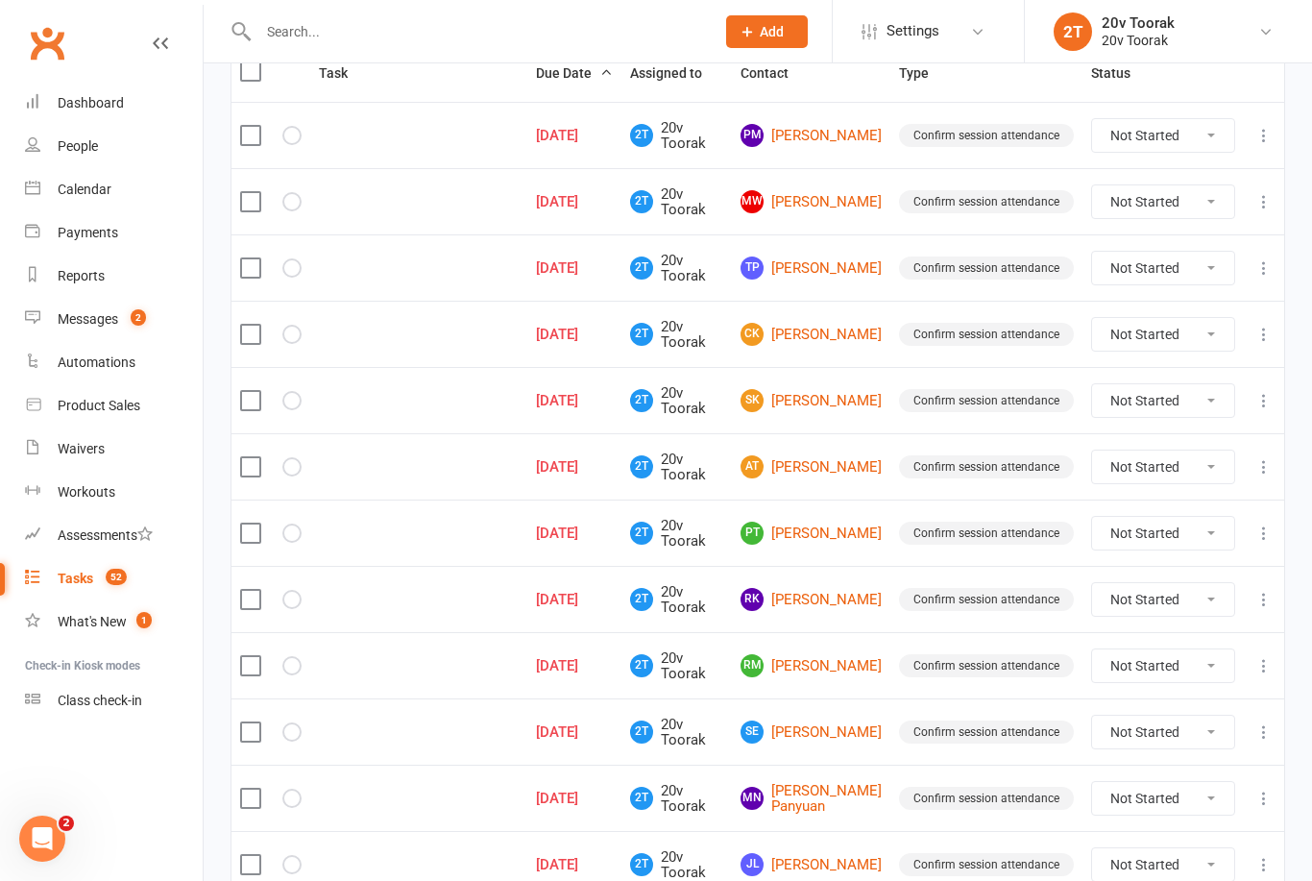
click at [827, 332] on link "CK Chuhan Kuang" at bounding box center [811, 334] width 141 height 23
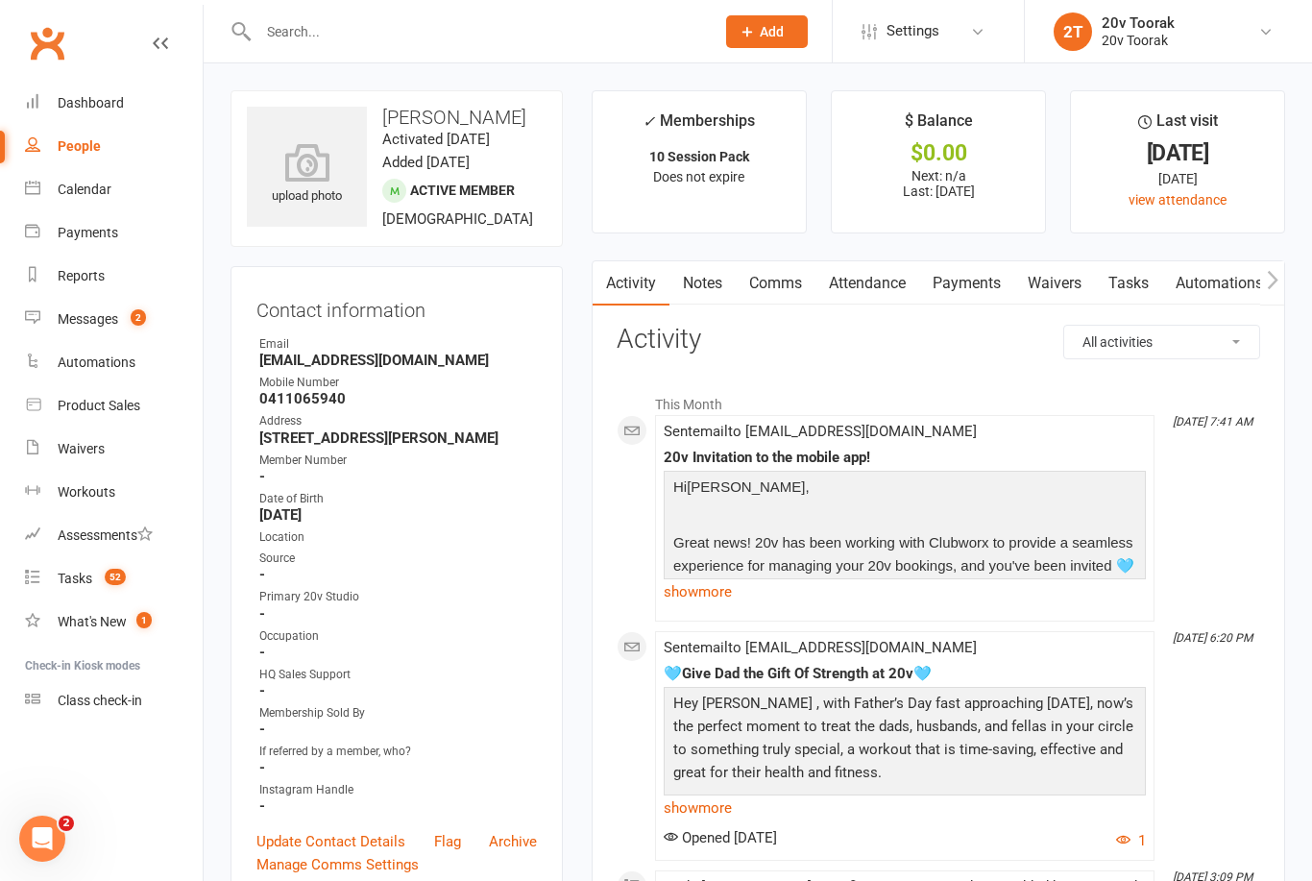
click at [1129, 283] on link "Tasks" at bounding box center [1128, 283] width 67 height 44
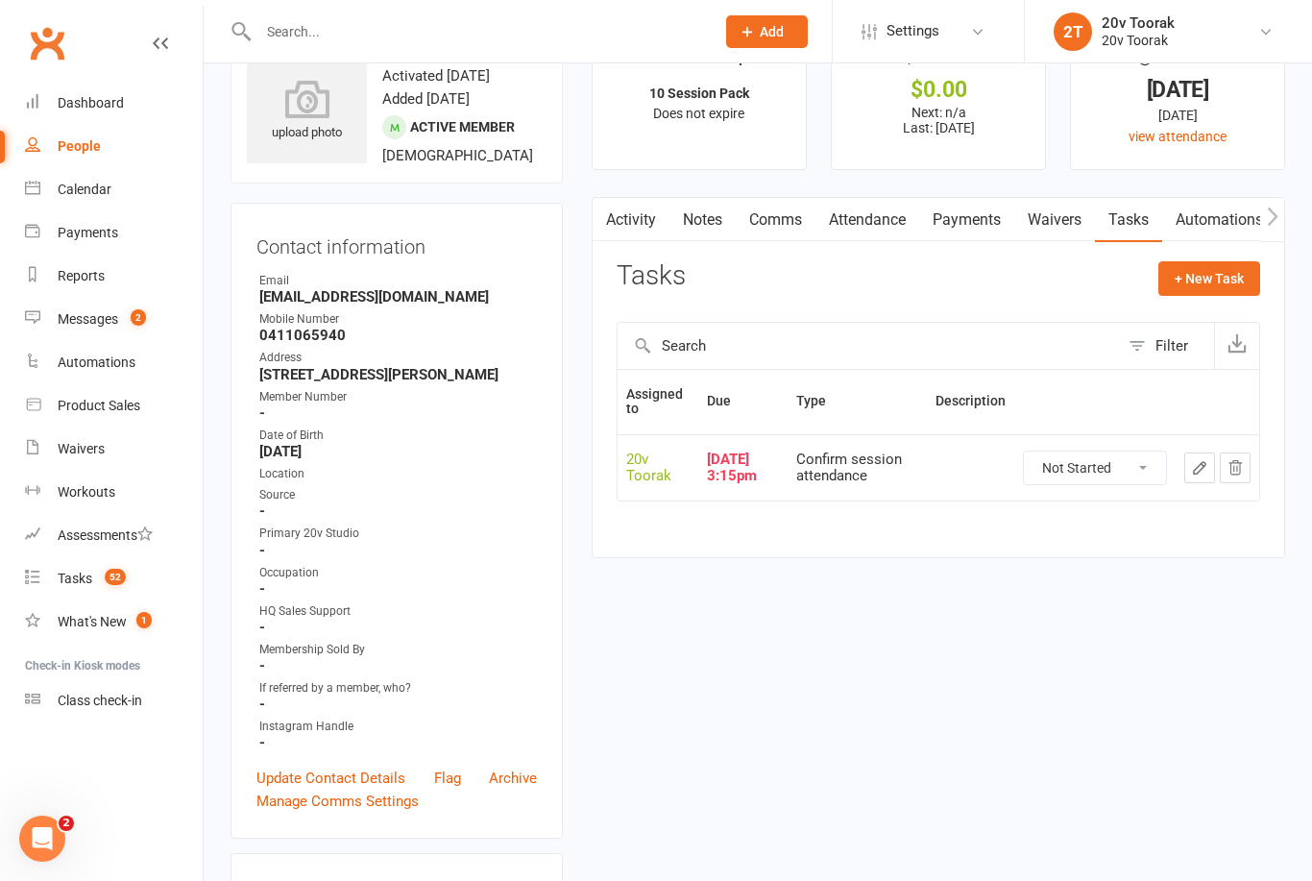
scroll to position [59, 0]
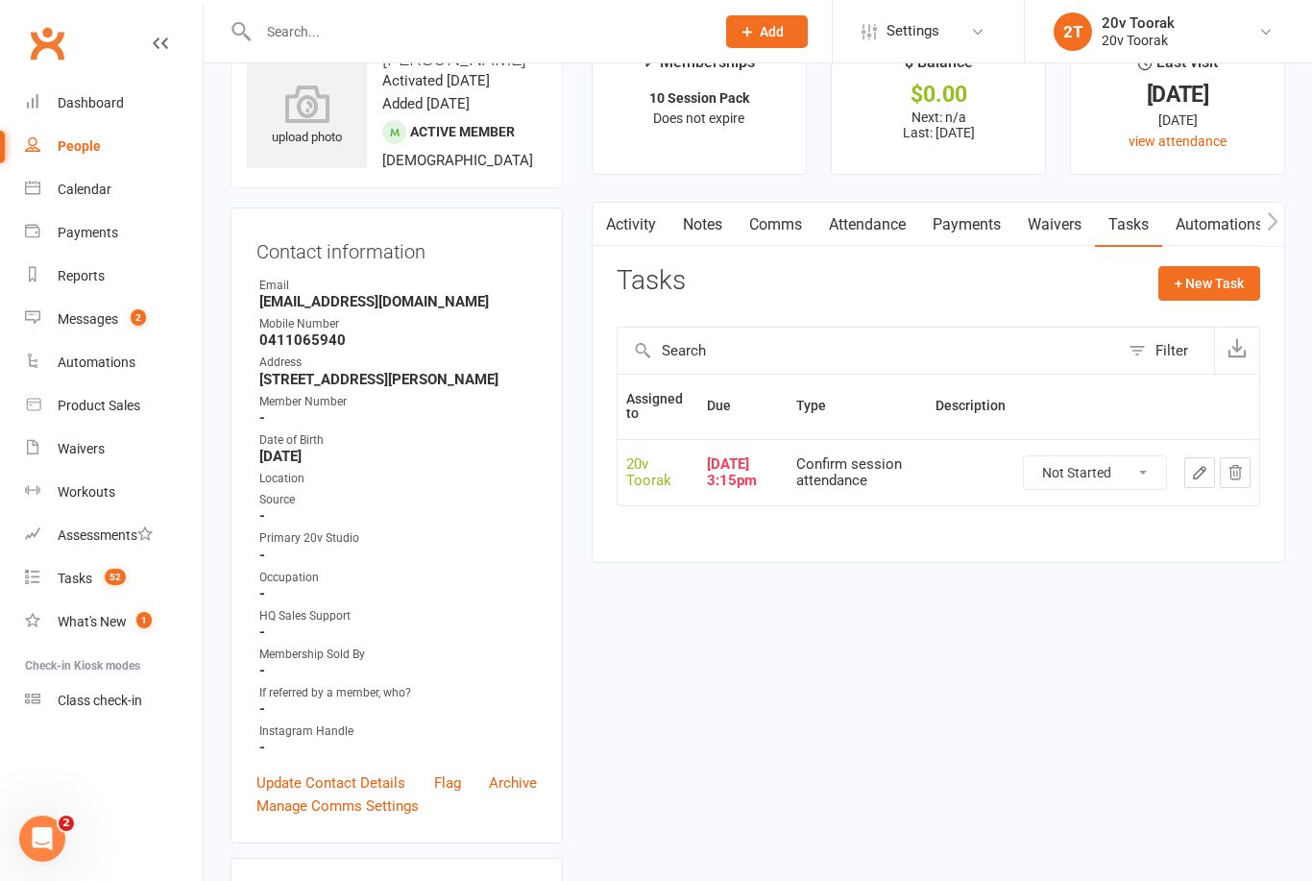
click at [982, 232] on link "Payments" at bounding box center [966, 225] width 95 height 44
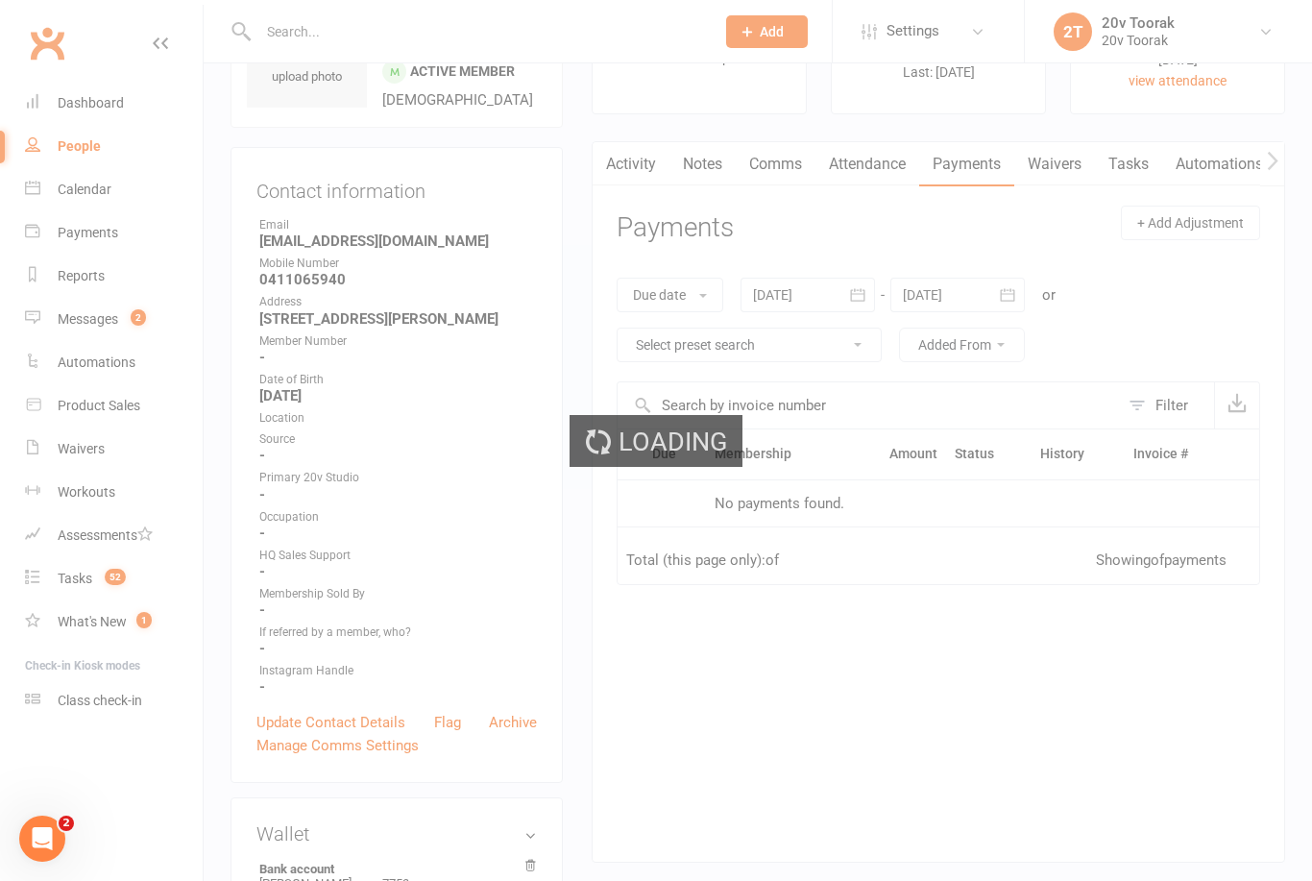
scroll to position [120, 0]
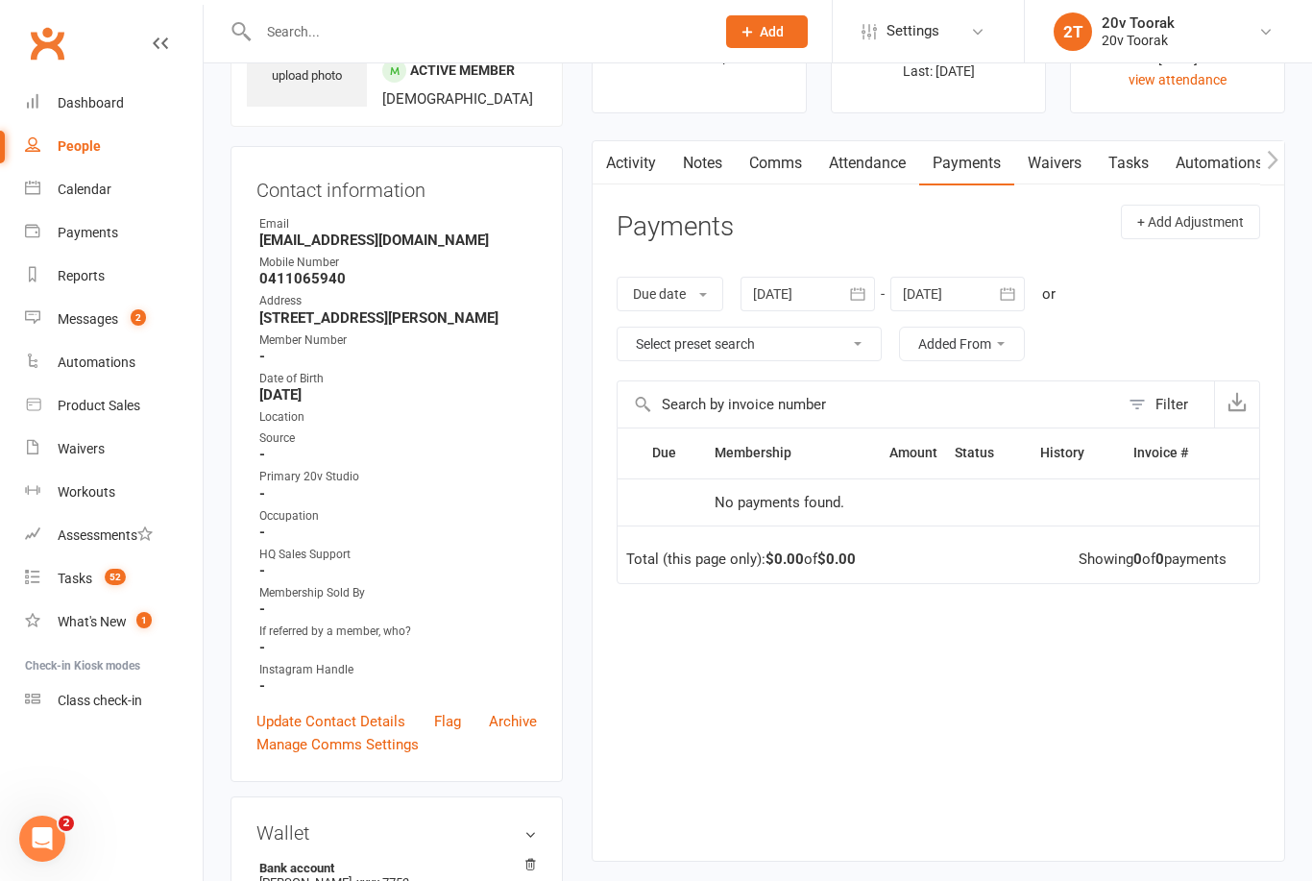
click at [885, 172] on link "Attendance" at bounding box center [868, 163] width 104 height 44
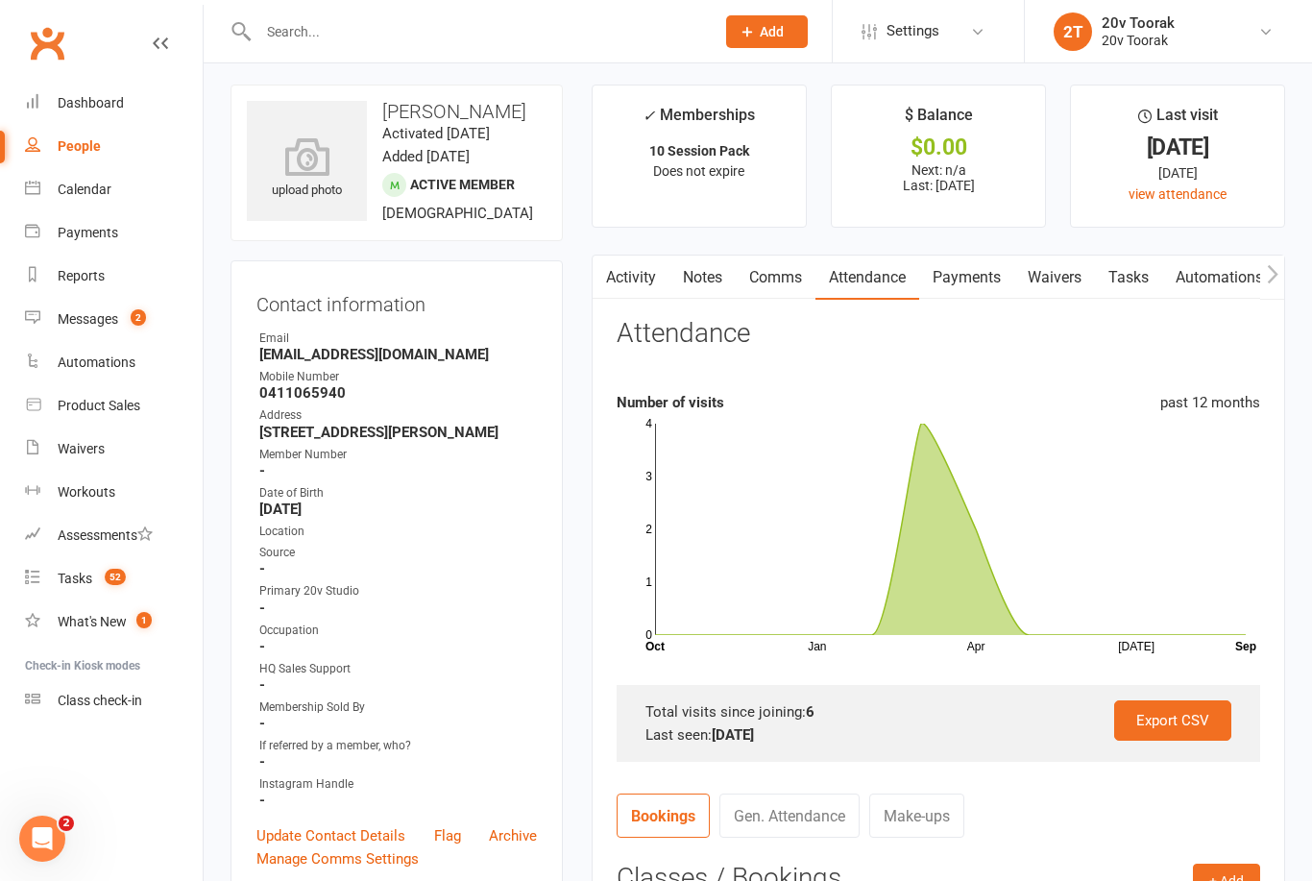
scroll to position [5, 0]
click at [96, 582] on count-badge "52" at bounding box center [110, 578] width 31 height 15
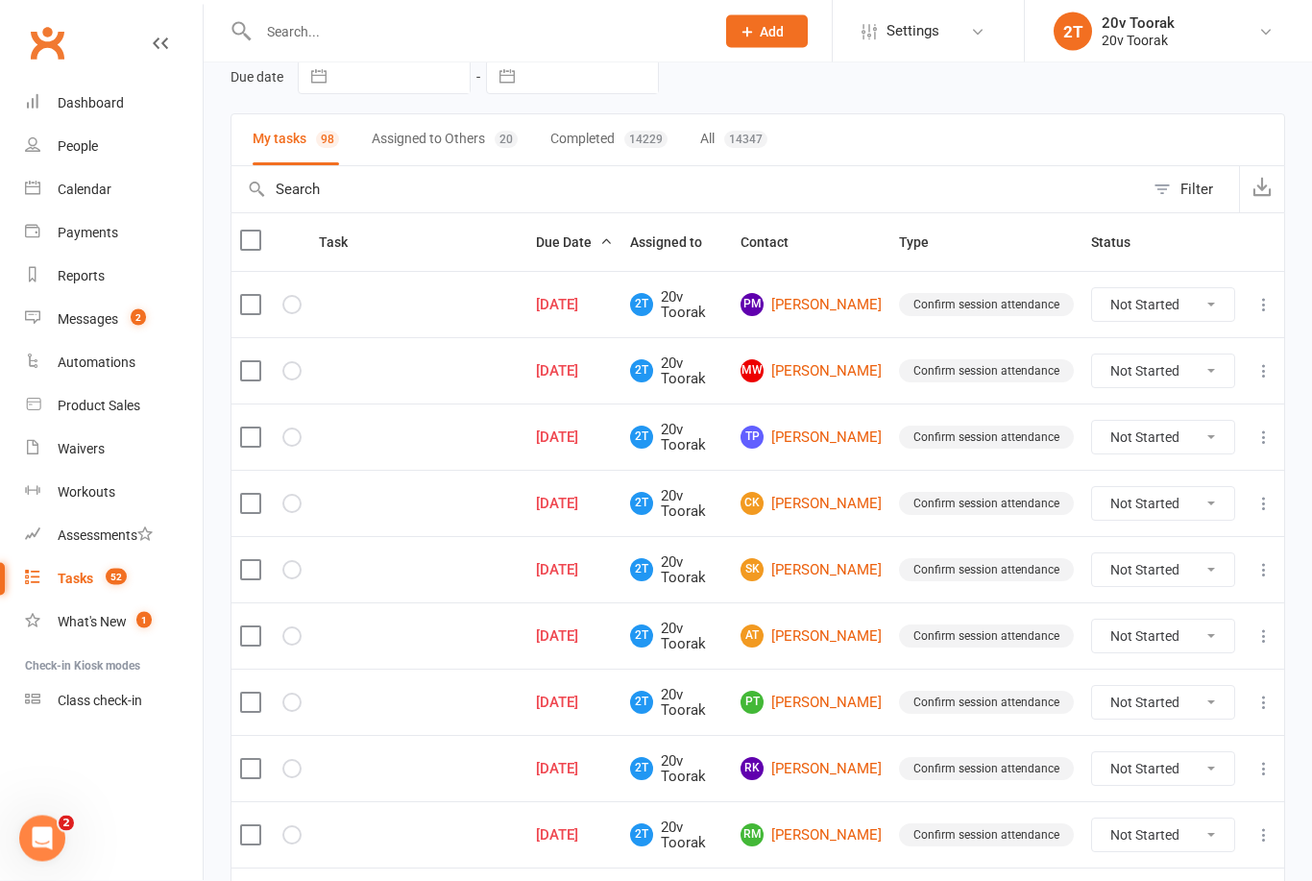
scroll to position [113, 0]
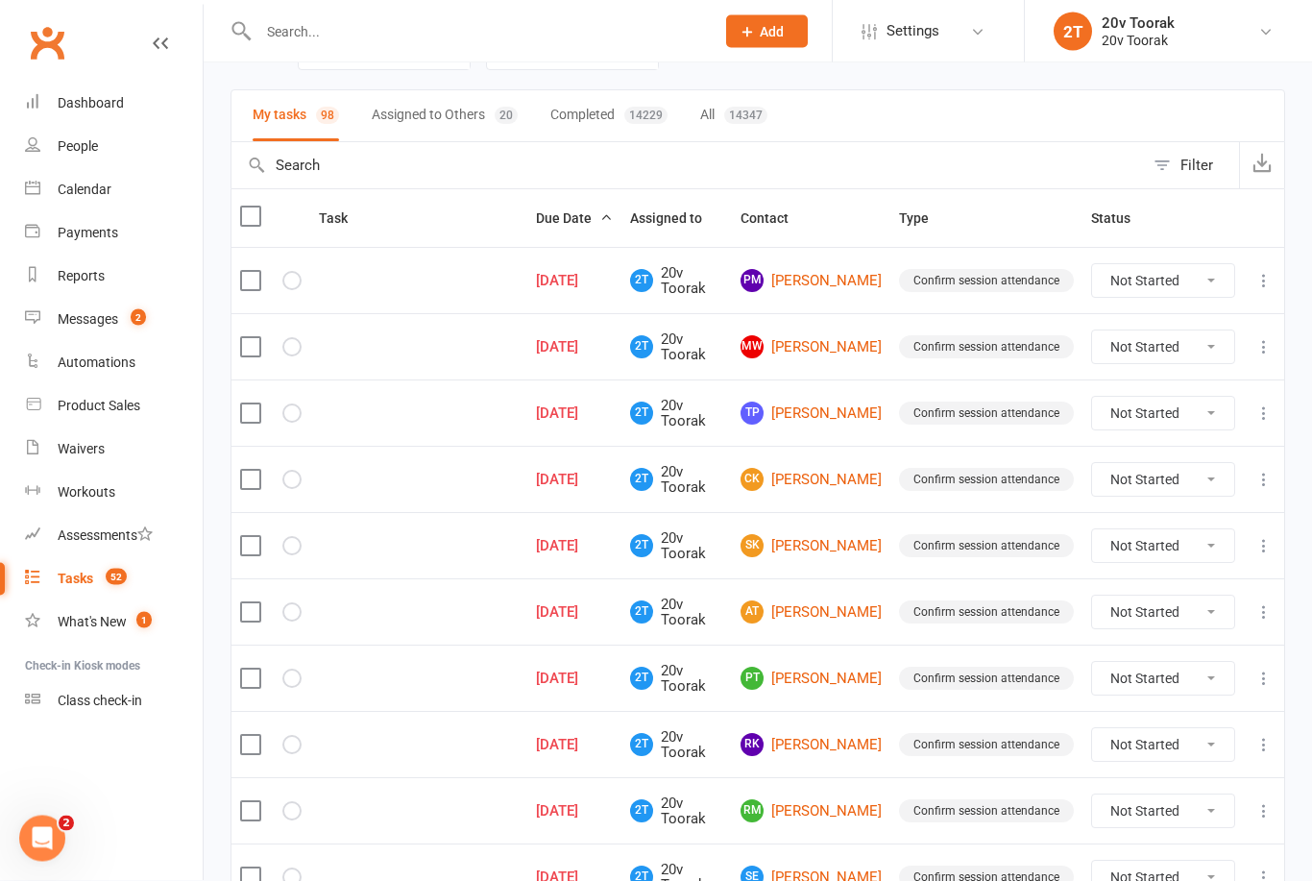
click at [809, 558] on link "SK Sharon Kuper" at bounding box center [811, 546] width 141 height 23
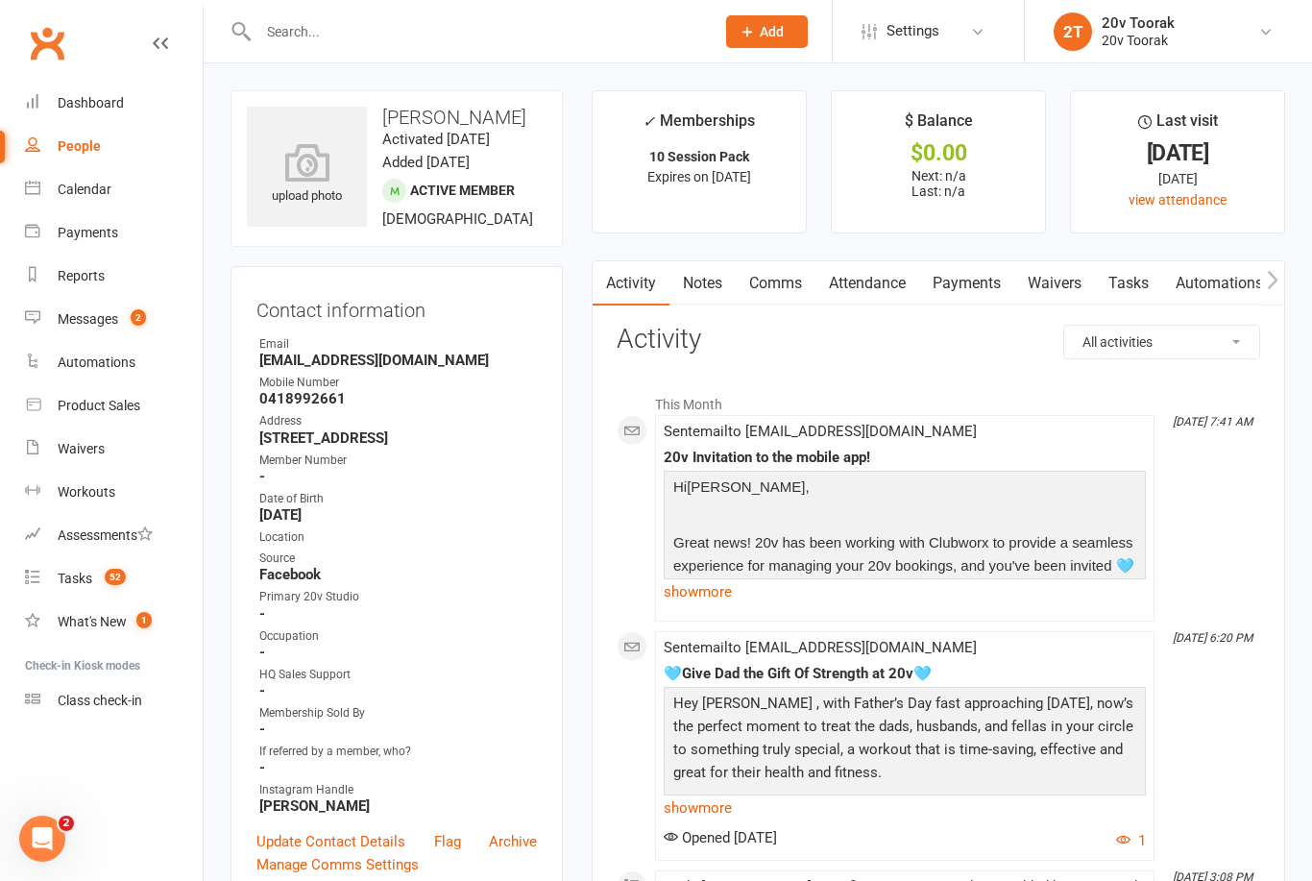
click at [1128, 296] on link "Tasks" at bounding box center [1128, 283] width 67 height 44
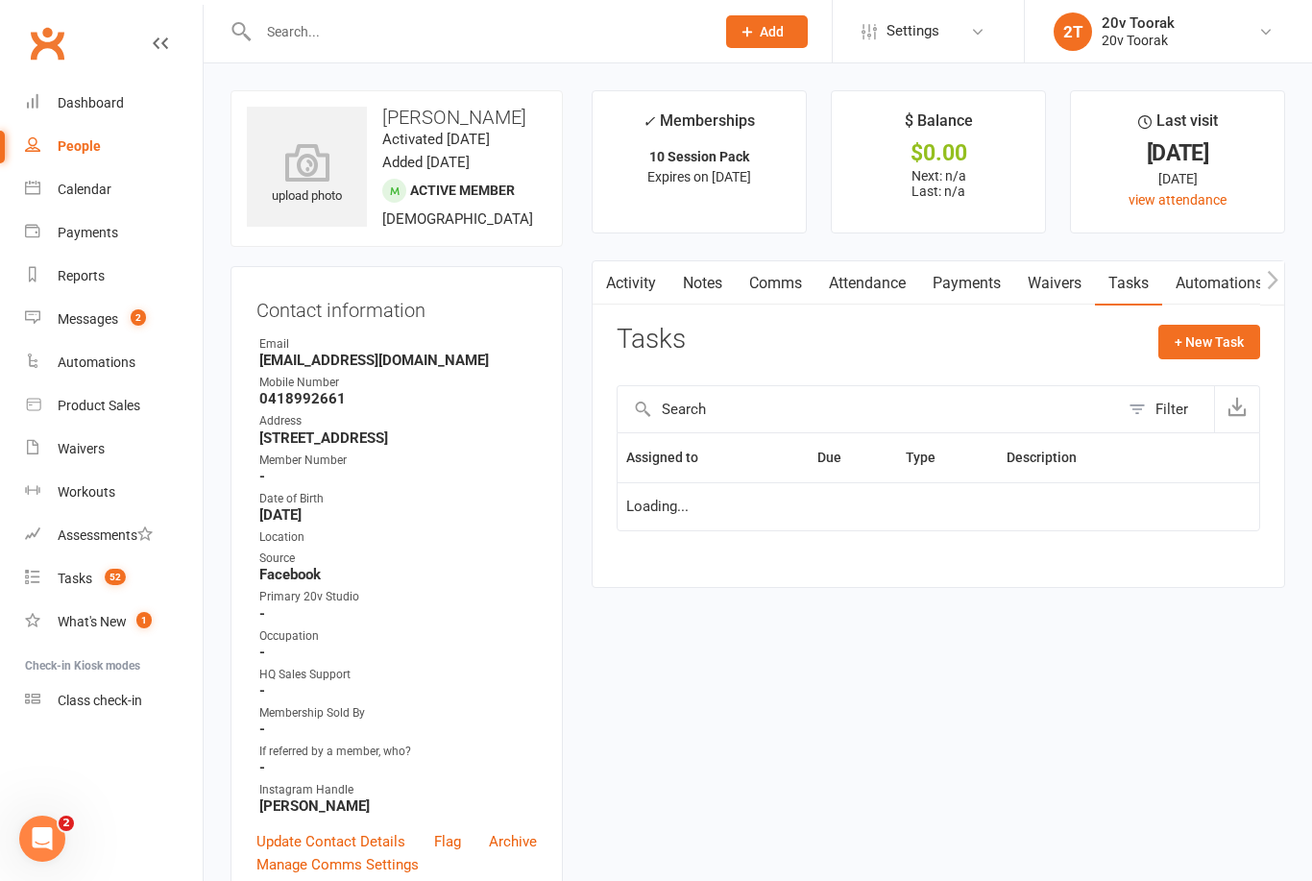
scroll to position [61, 0]
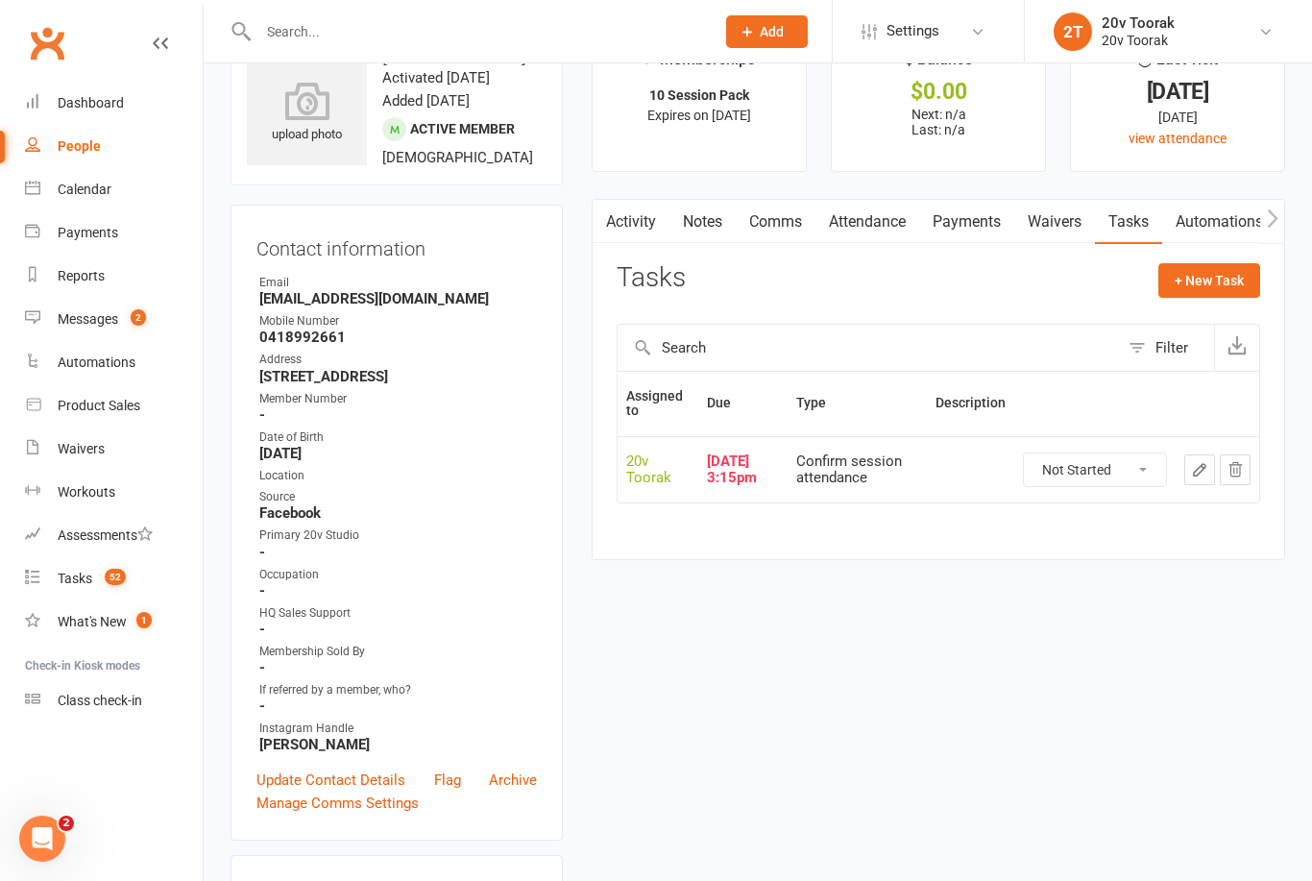
click at [779, 230] on link "Comms" at bounding box center [776, 222] width 80 height 44
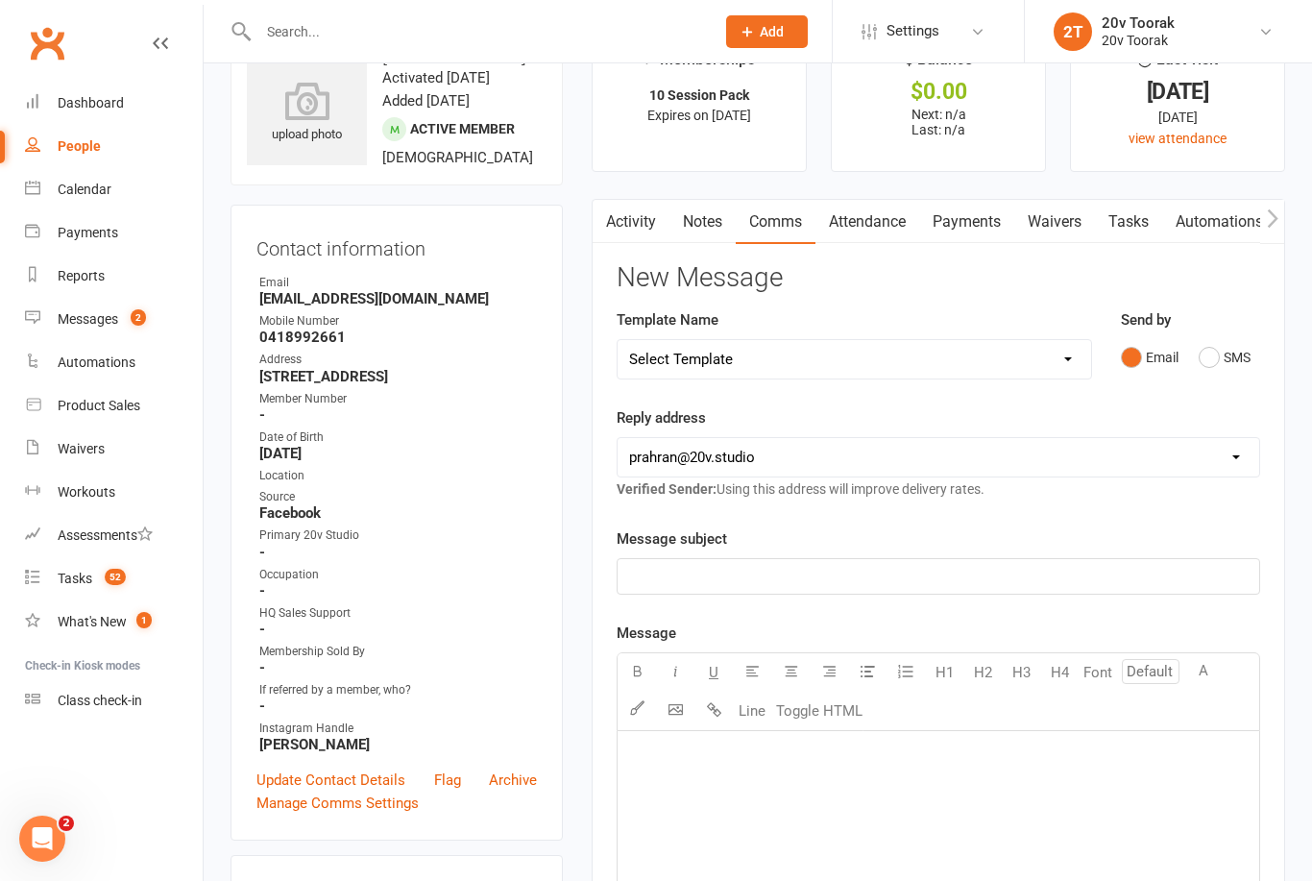
click at [896, 222] on link "Attendance" at bounding box center [868, 222] width 104 height 44
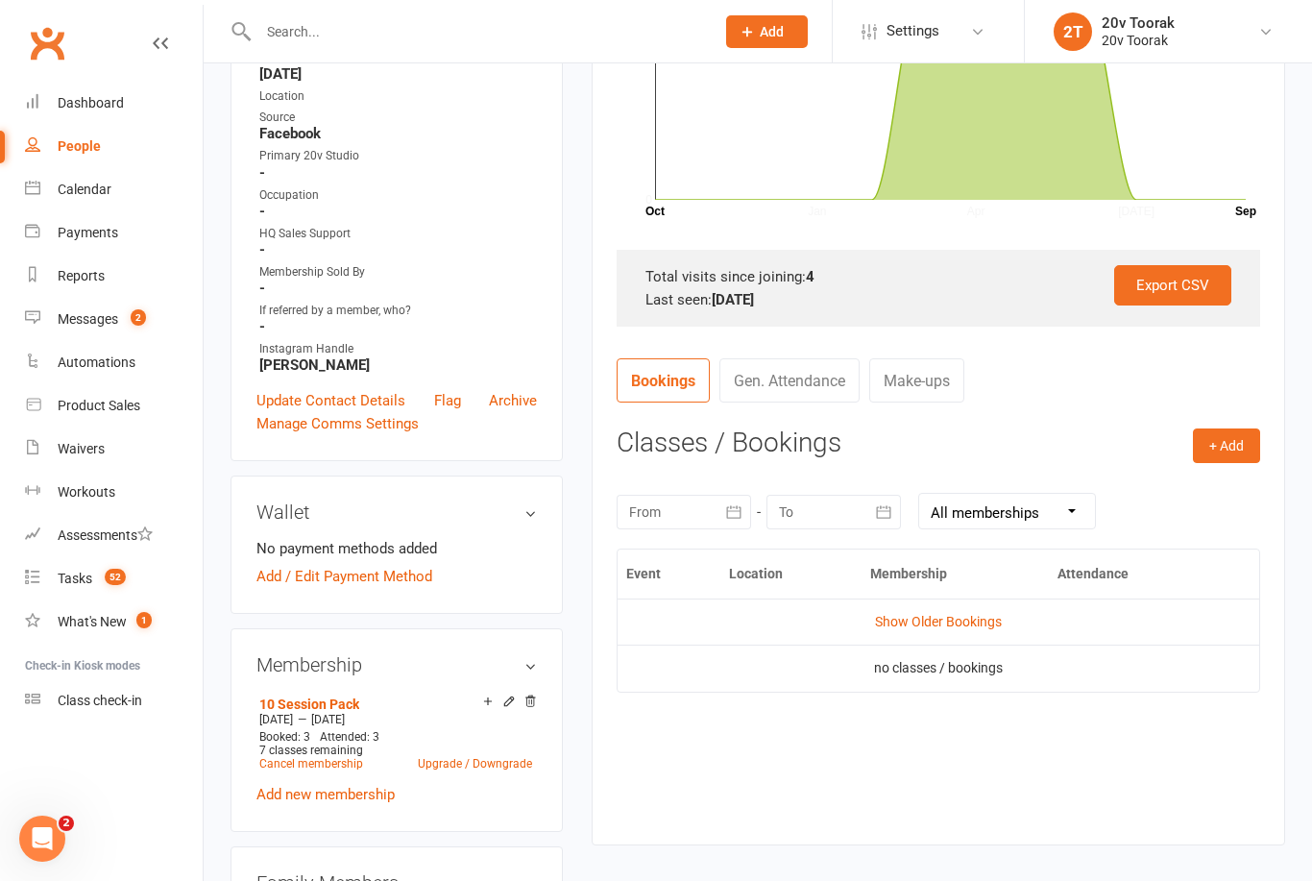
scroll to position [436, 0]
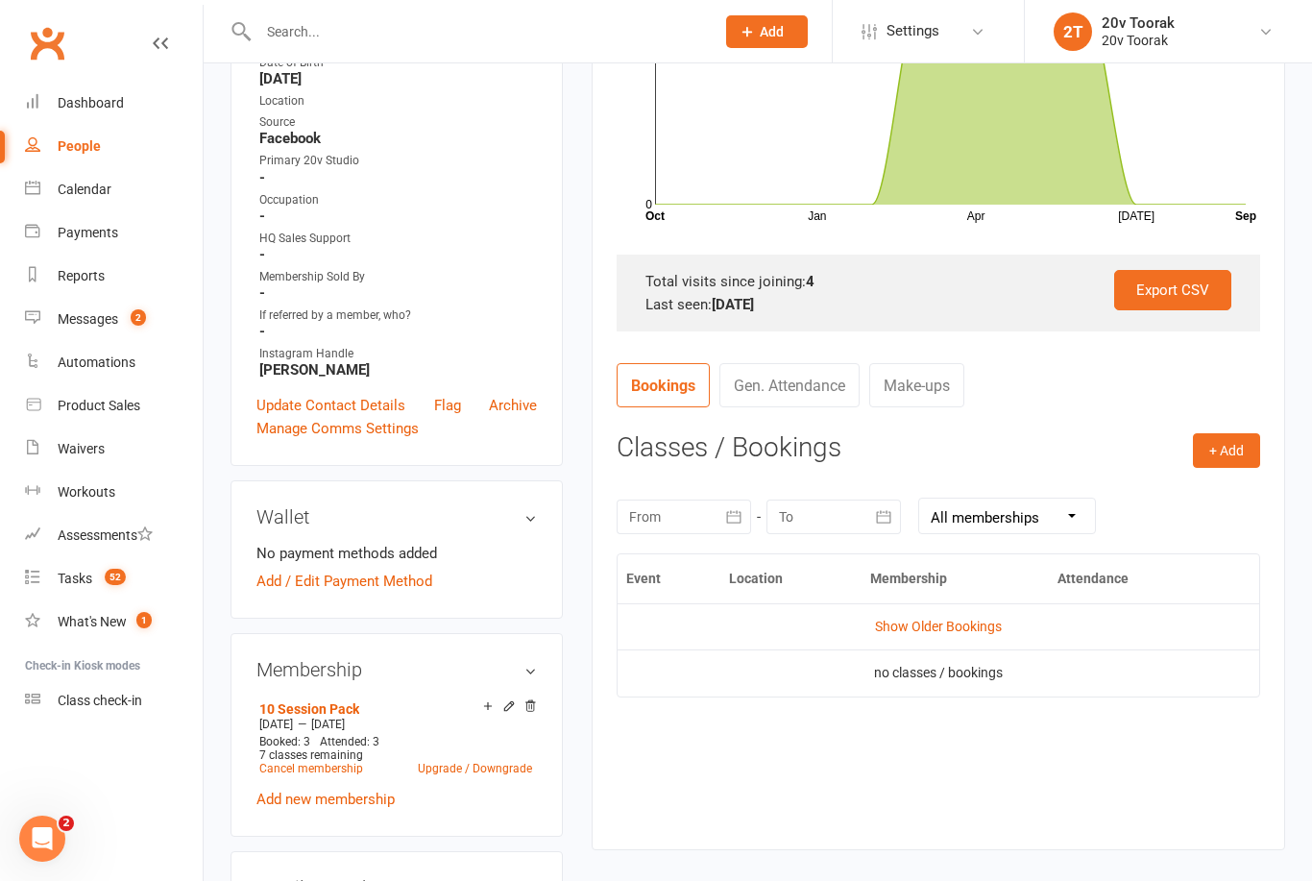
click at [101, 576] on count-badge "52" at bounding box center [110, 578] width 31 height 15
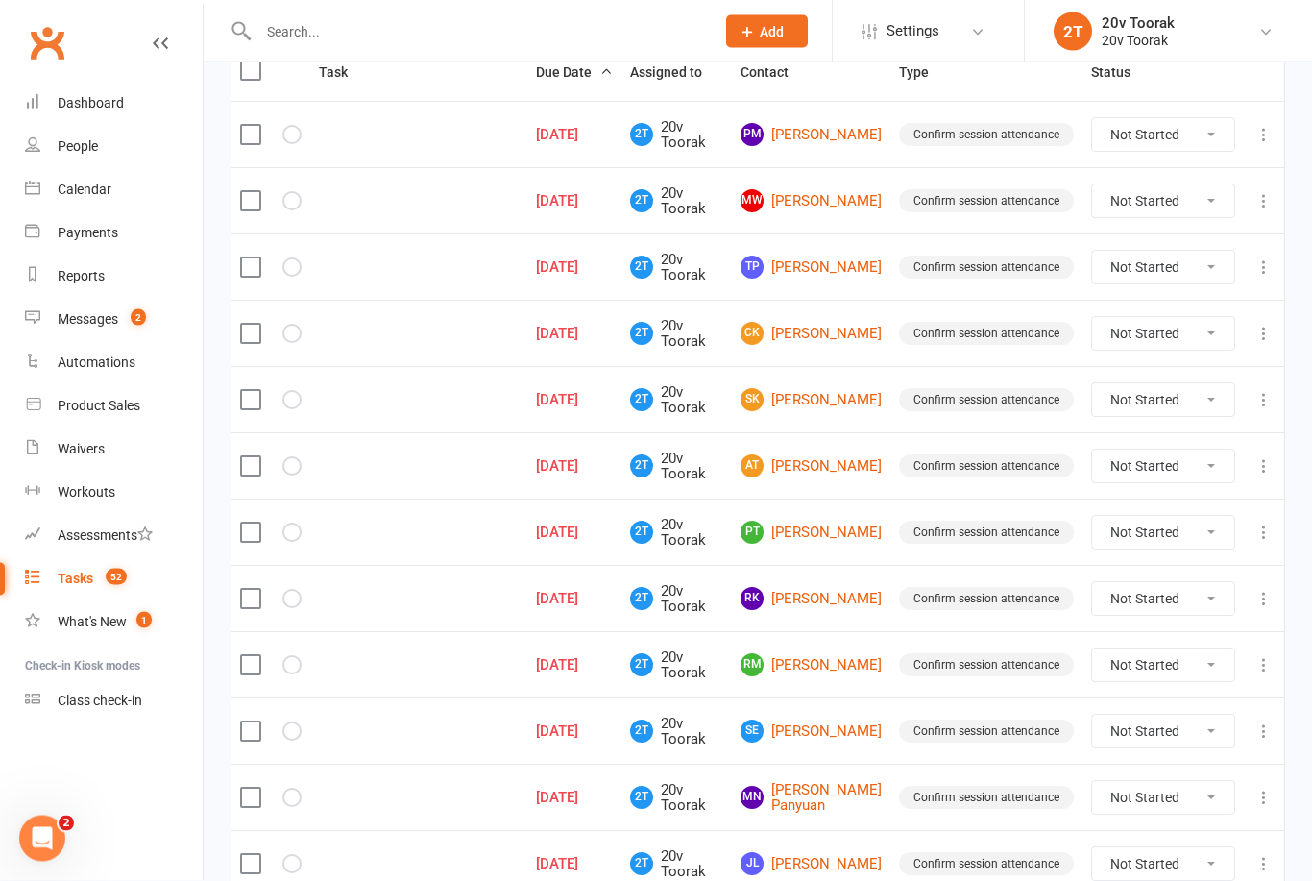
scroll to position [261, 0]
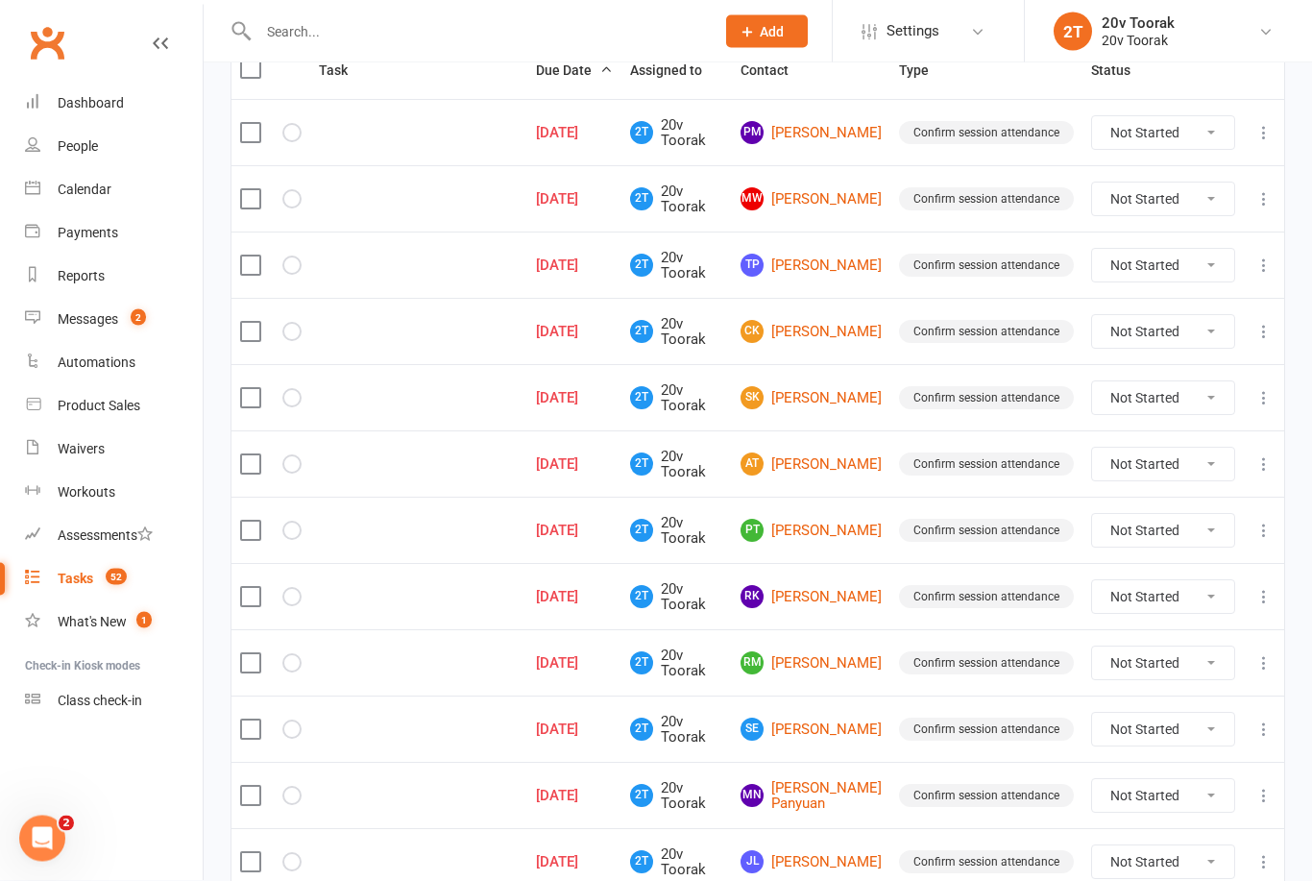
click at [819, 391] on link "SK Sharon Kuper" at bounding box center [811, 398] width 141 height 23
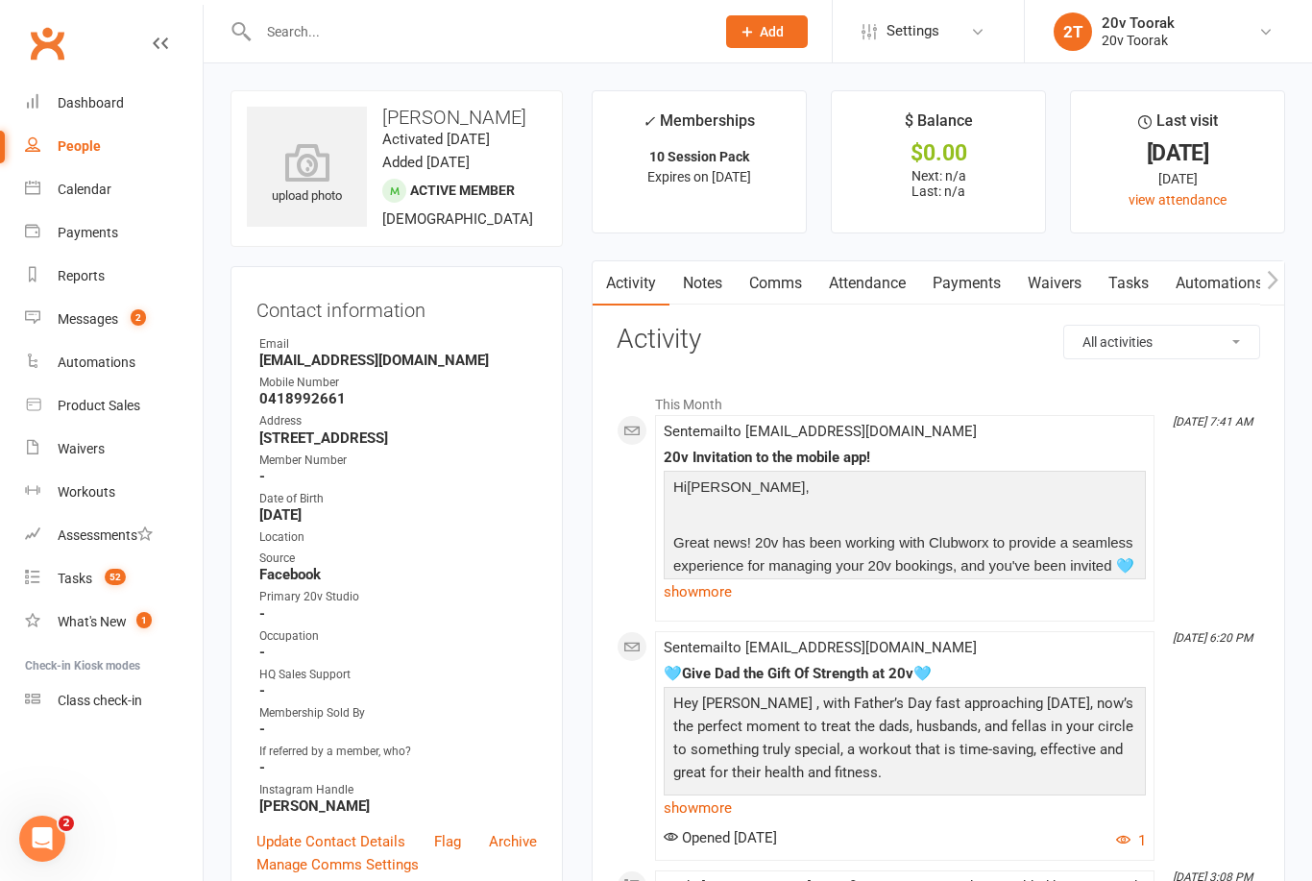
click at [1128, 278] on link "Tasks" at bounding box center [1128, 283] width 67 height 44
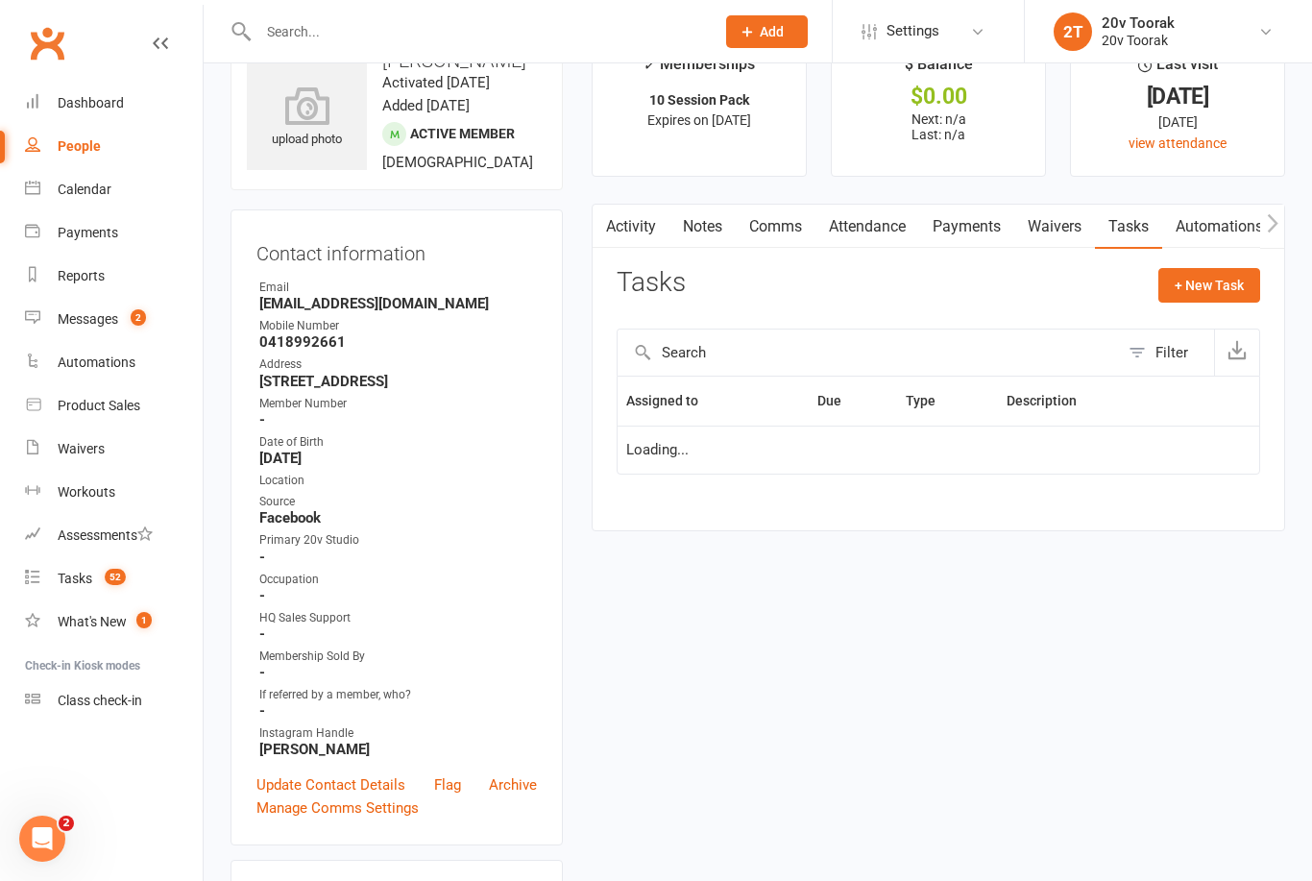
scroll to position [61, 0]
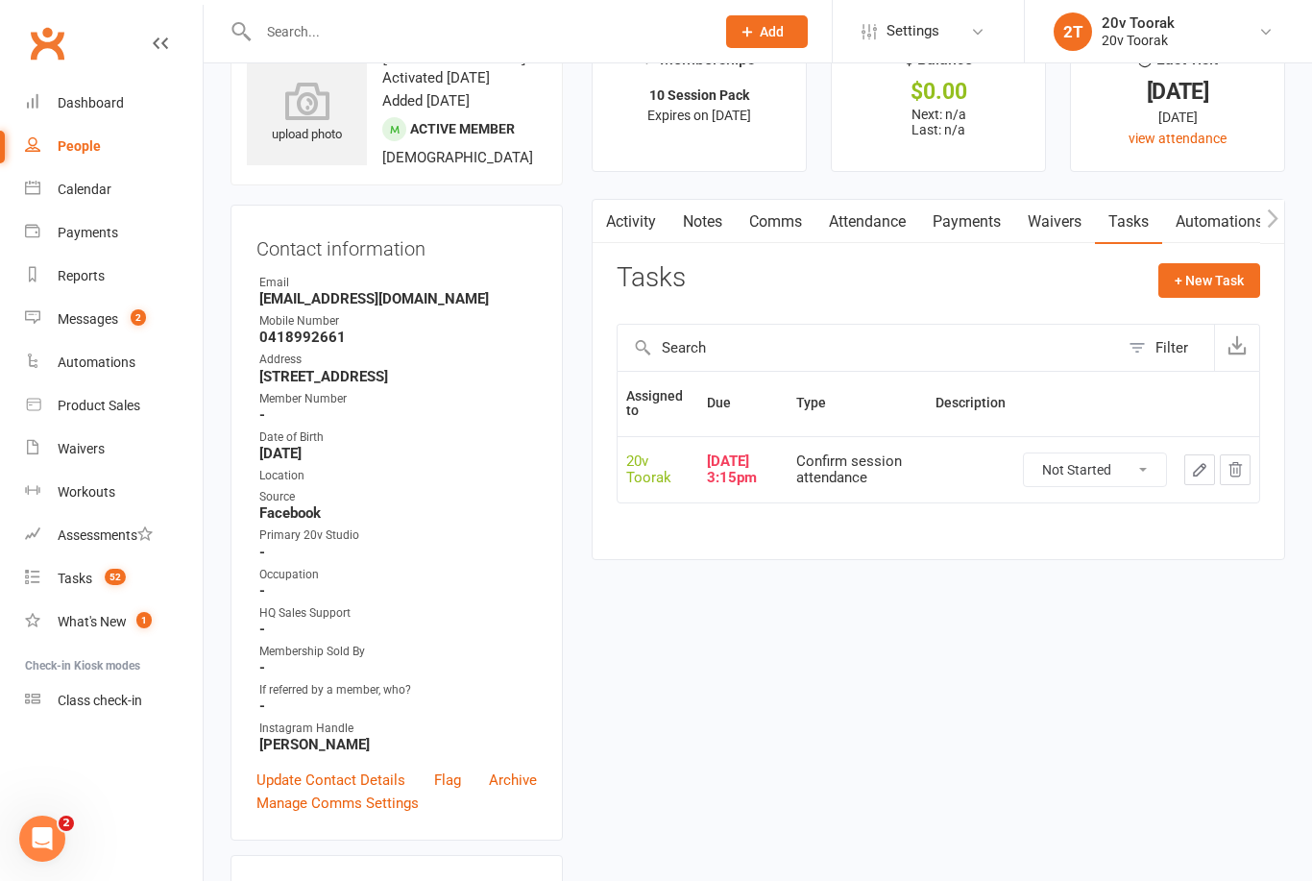
click at [707, 228] on link "Notes" at bounding box center [703, 222] width 66 height 44
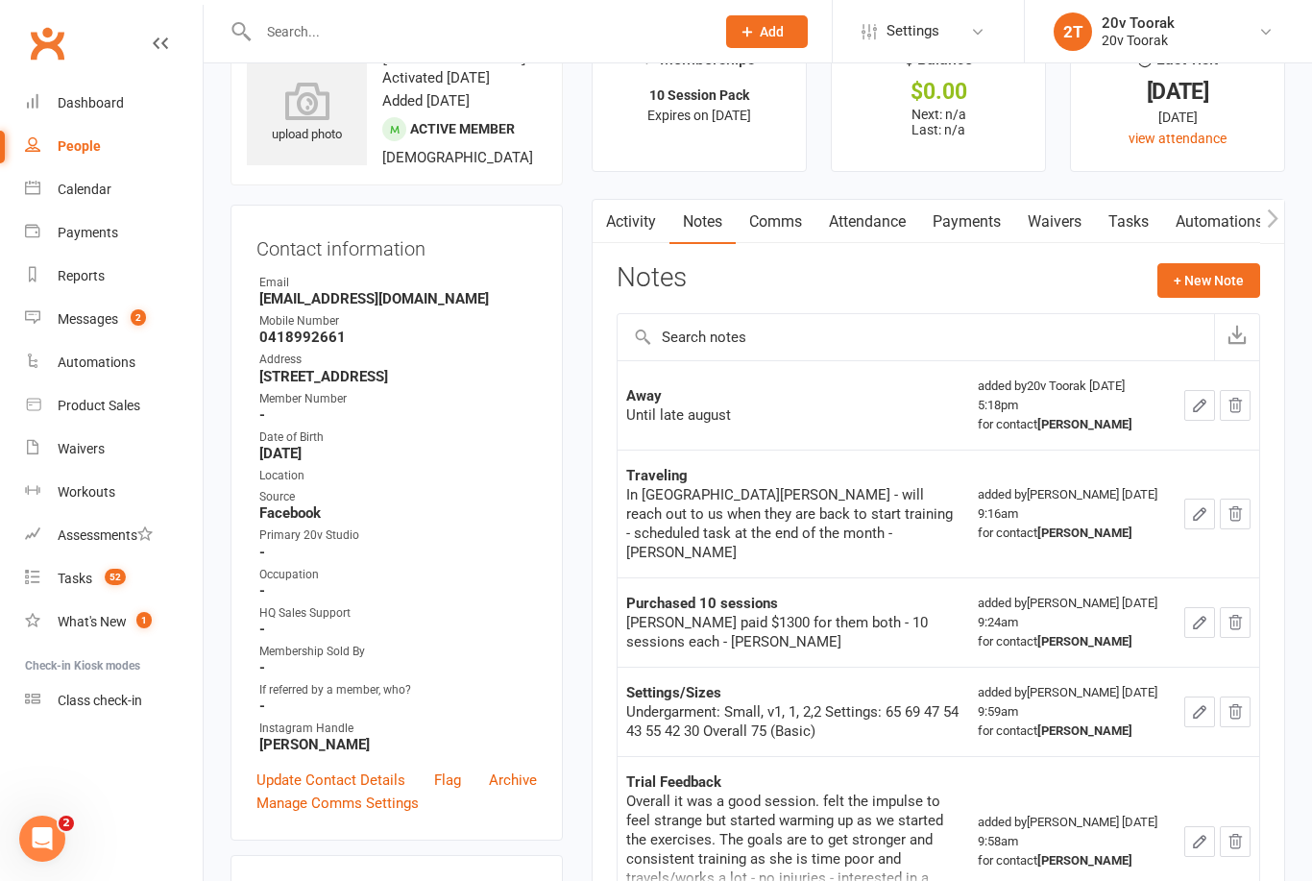
click at [871, 223] on link "Attendance" at bounding box center [868, 222] width 104 height 44
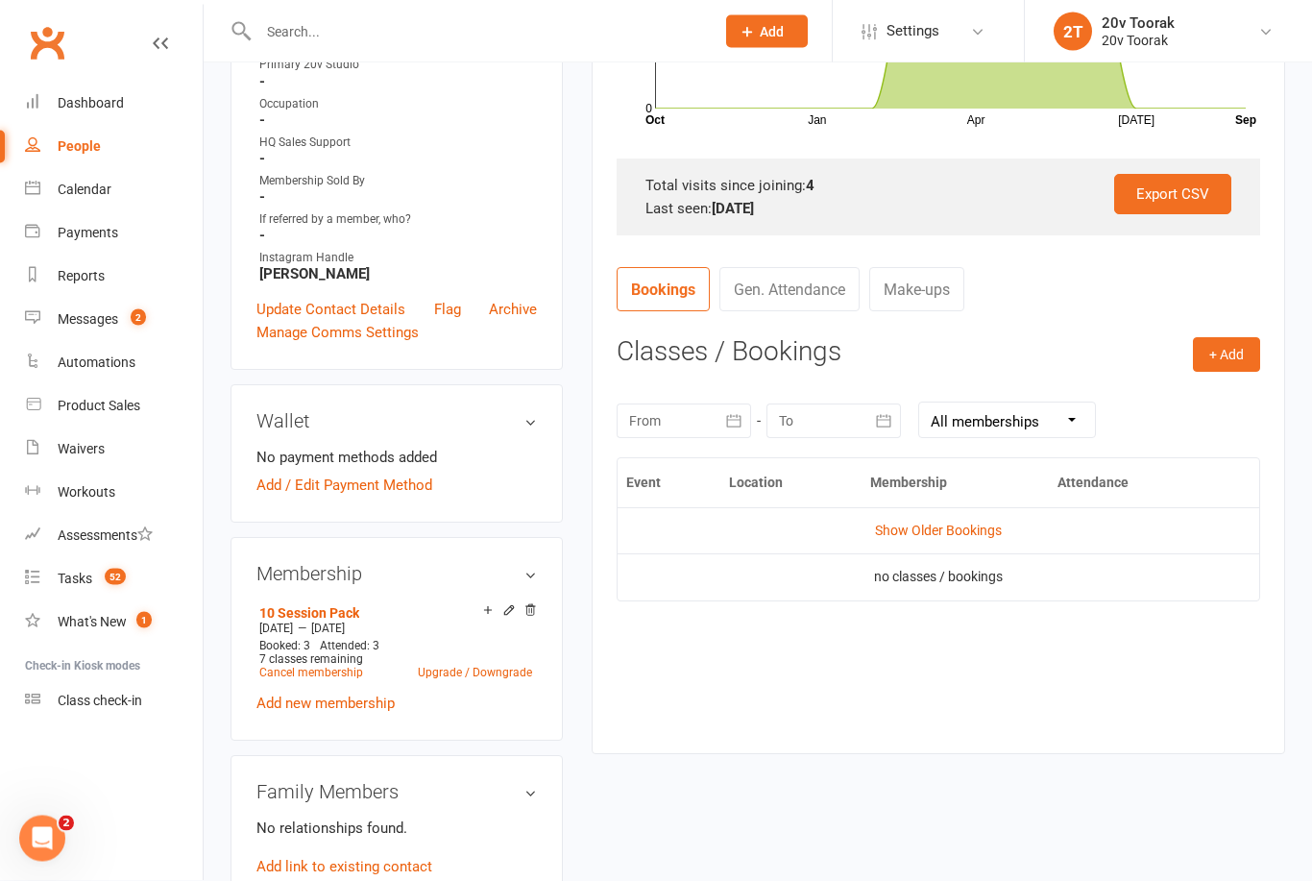
scroll to position [539, 0]
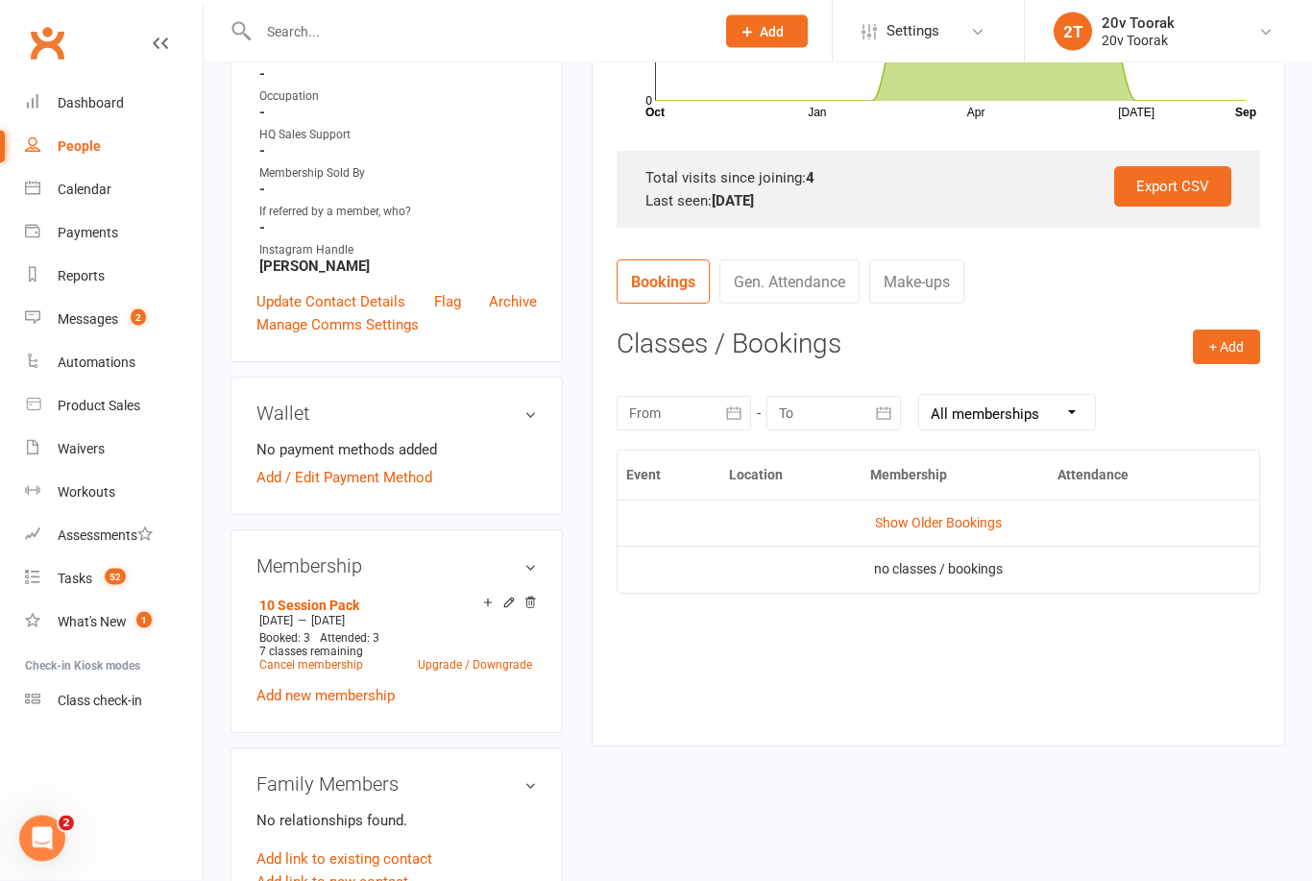
click at [90, 575] on div "Tasks" at bounding box center [75, 578] width 35 height 15
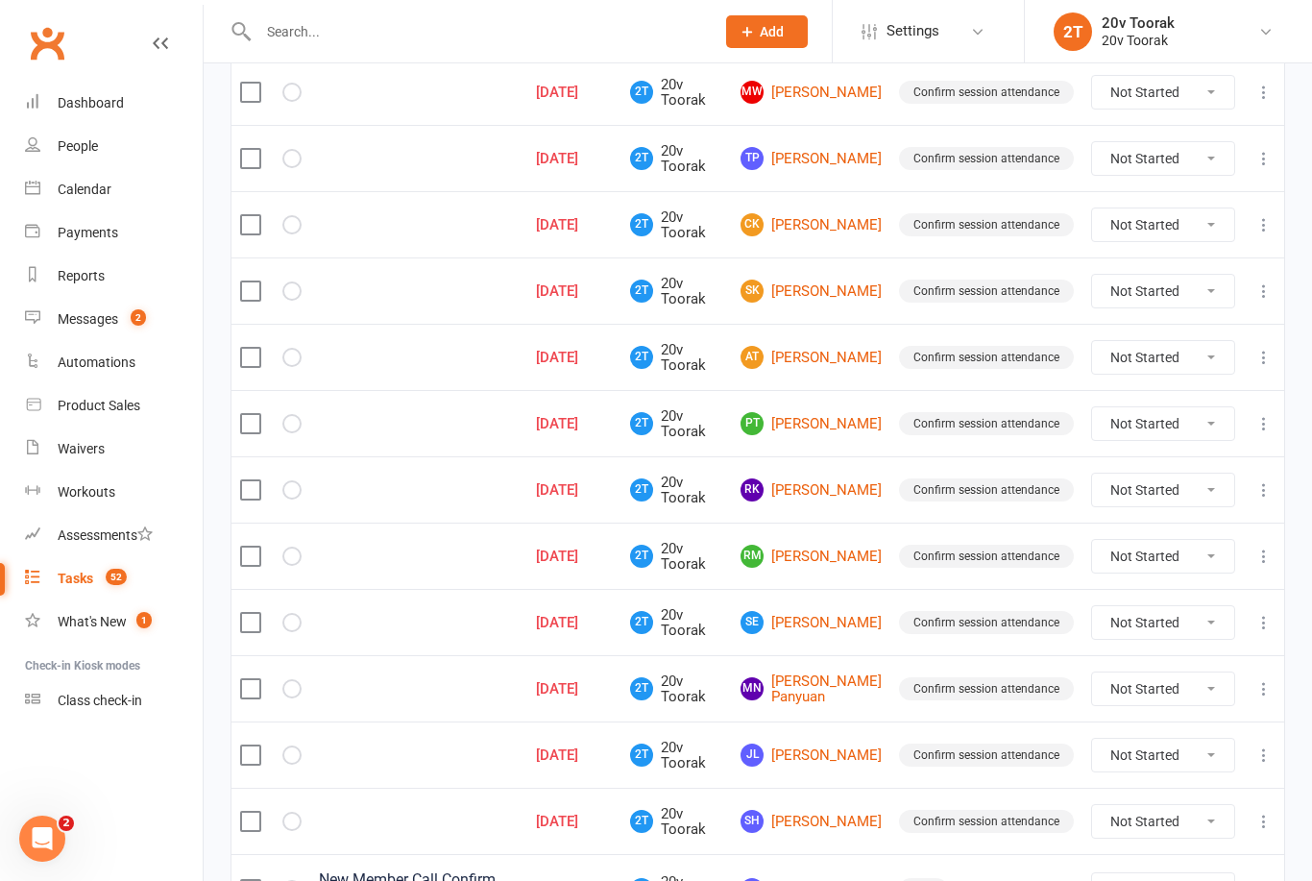
scroll to position [378, 0]
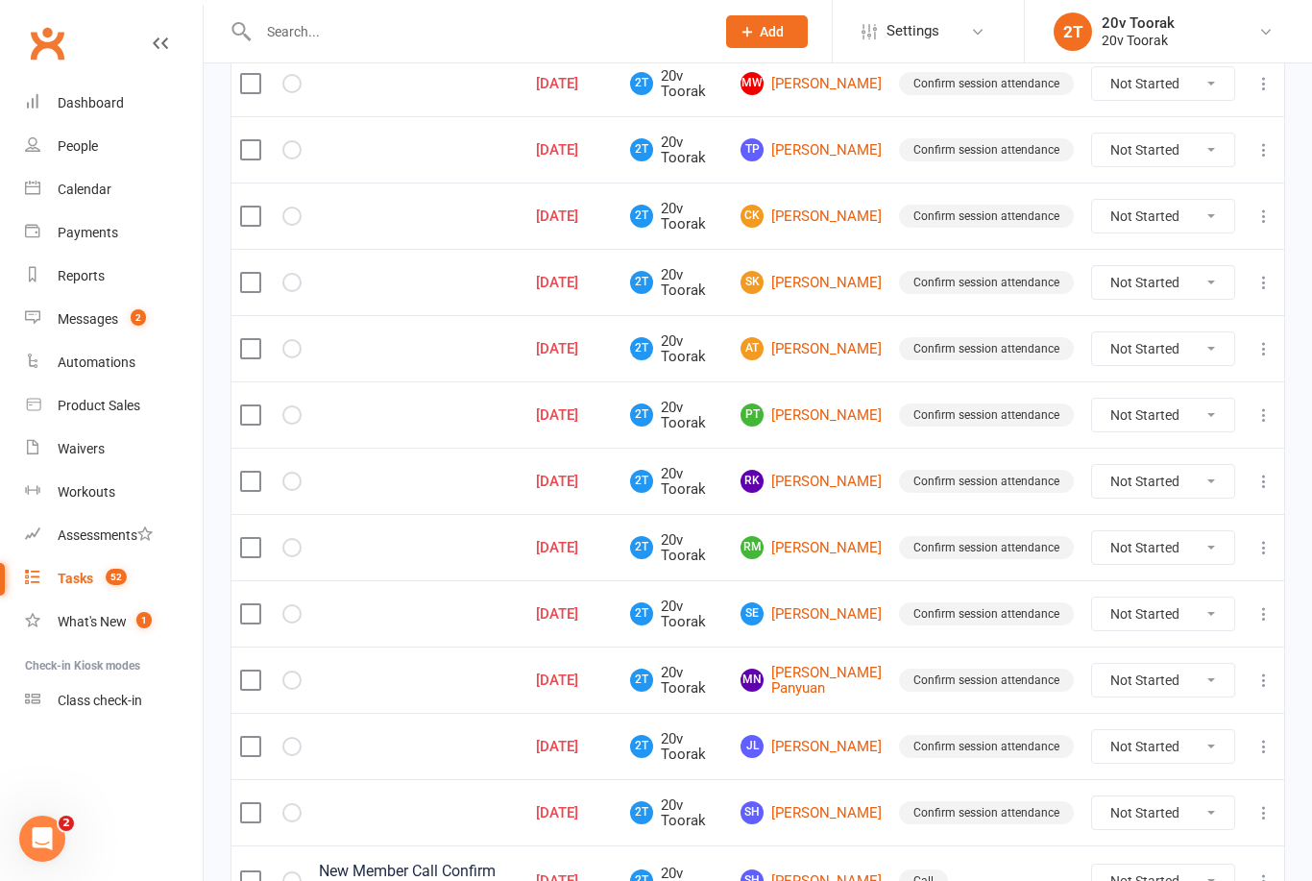
click at [822, 406] on link "PT Paul Thomas" at bounding box center [811, 414] width 141 height 23
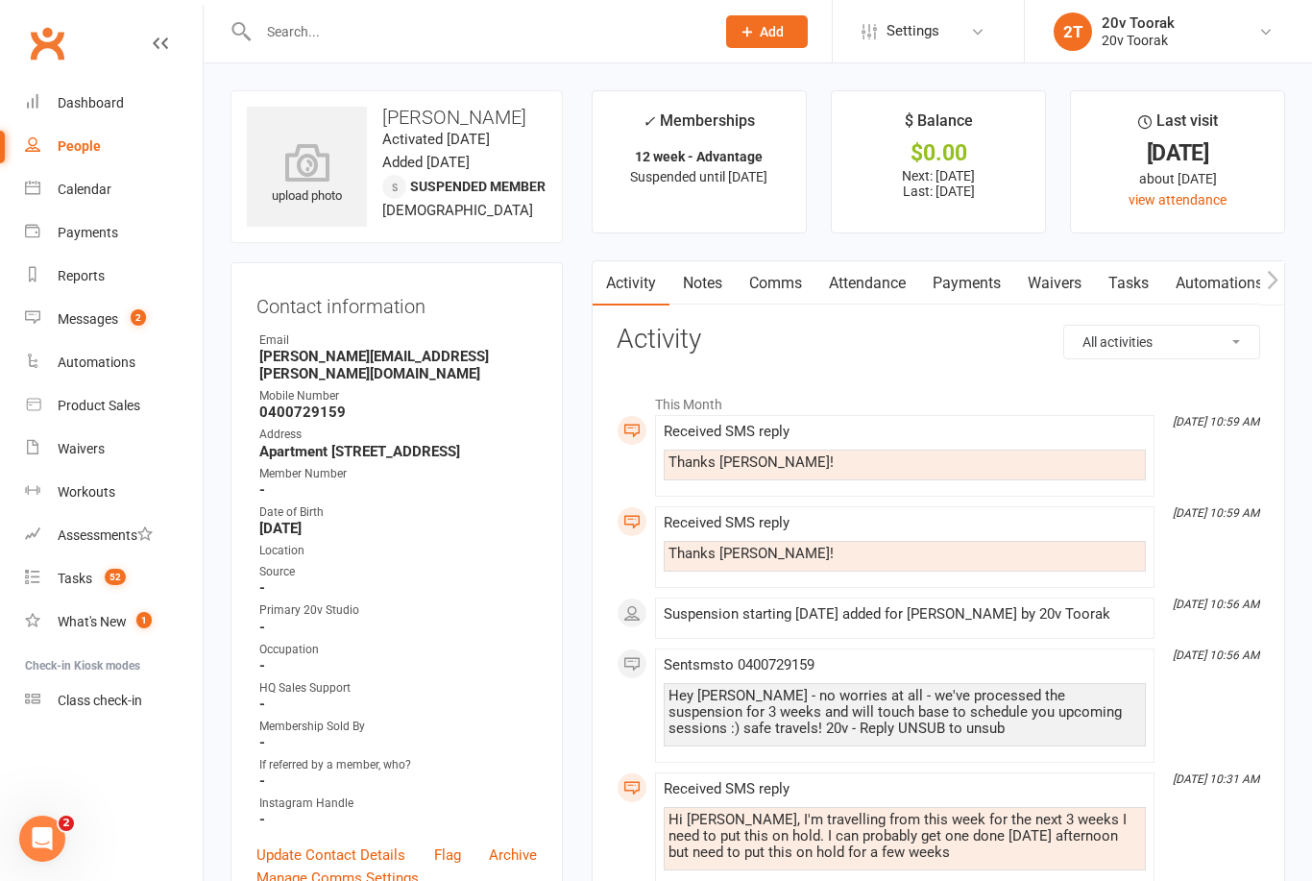
click at [884, 282] on link "Attendance" at bounding box center [868, 283] width 104 height 44
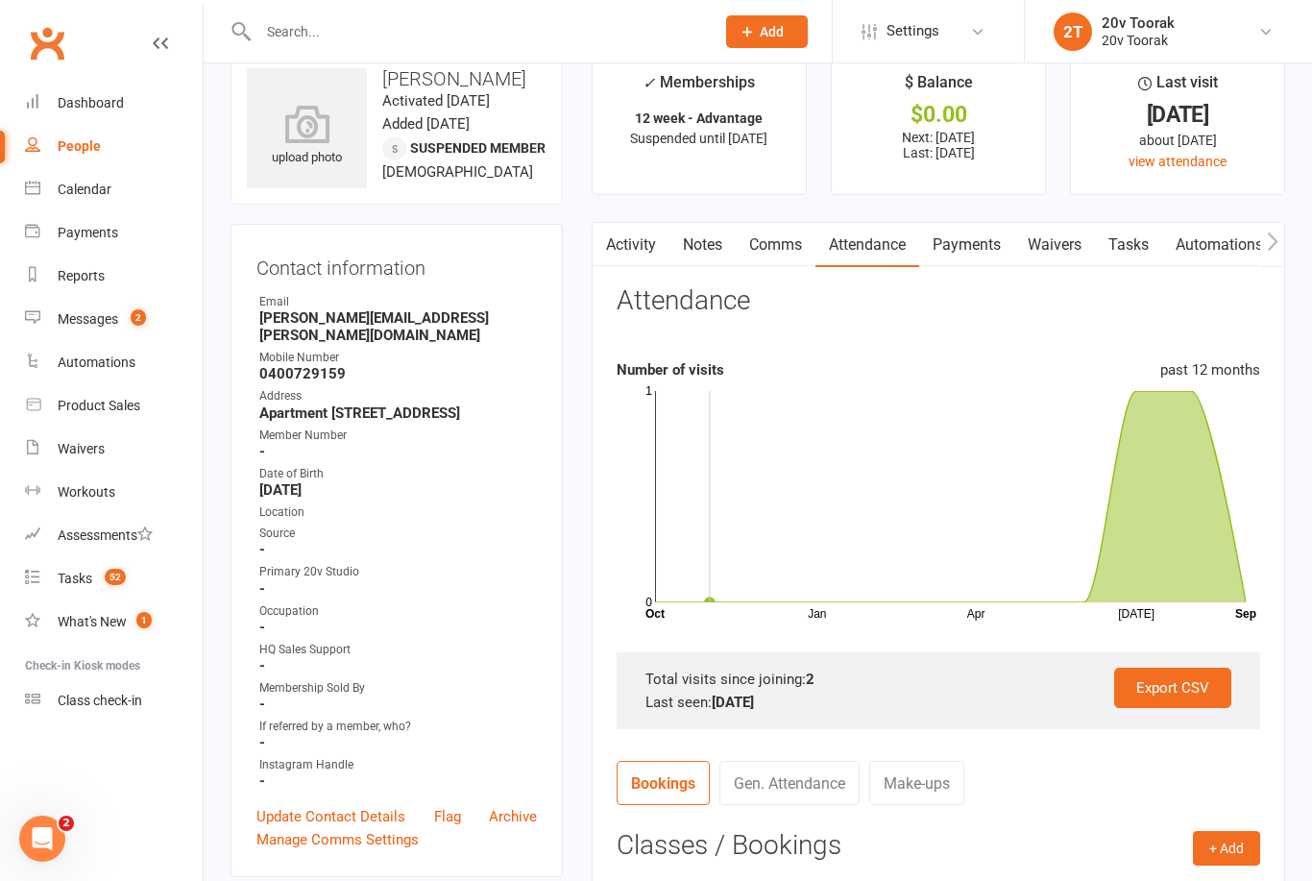
scroll to position [39, 0]
click at [701, 241] on link "Notes" at bounding box center [703, 244] width 66 height 44
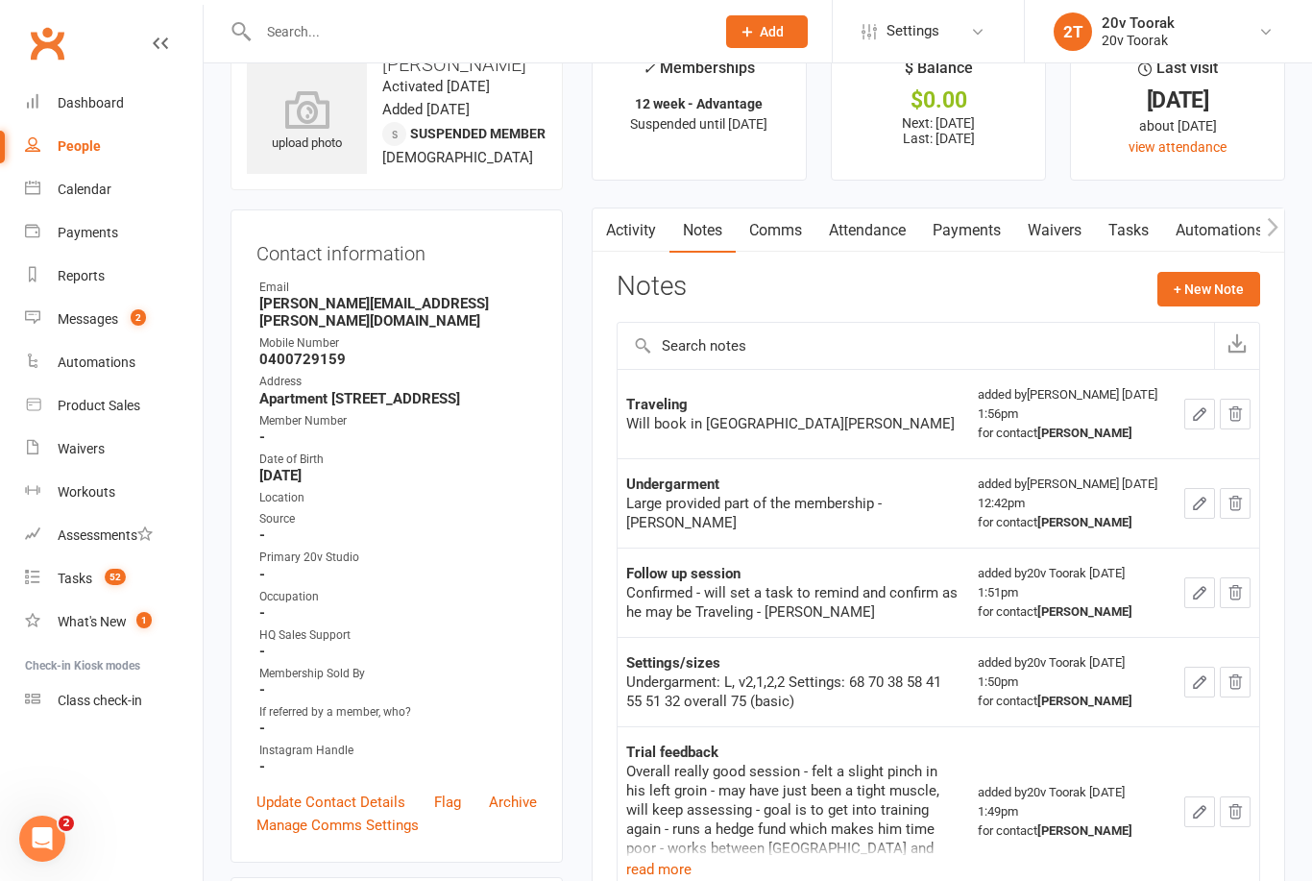
scroll to position [57, 0]
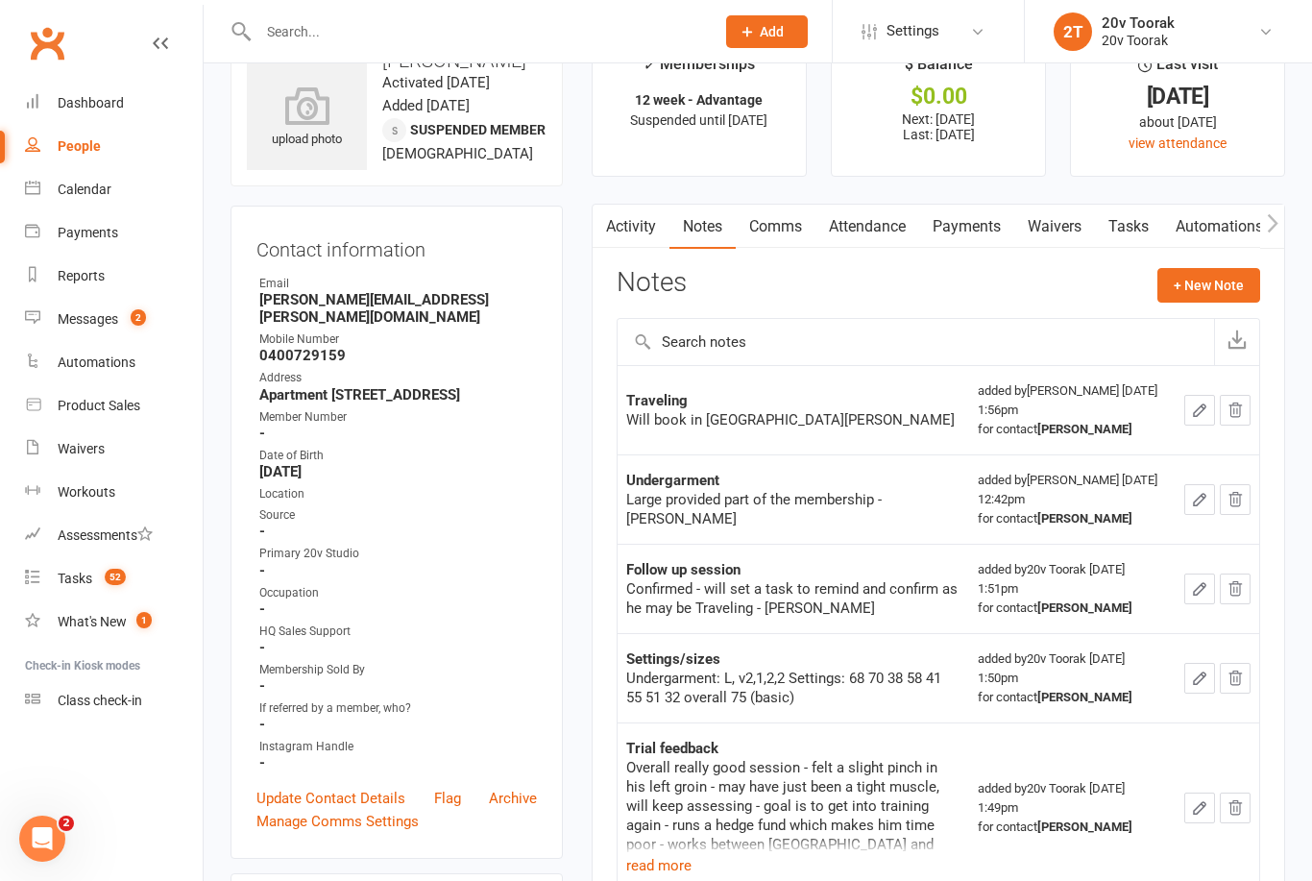
click at [644, 212] on link "Activity" at bounding box center [631, 227] width 77 height 44
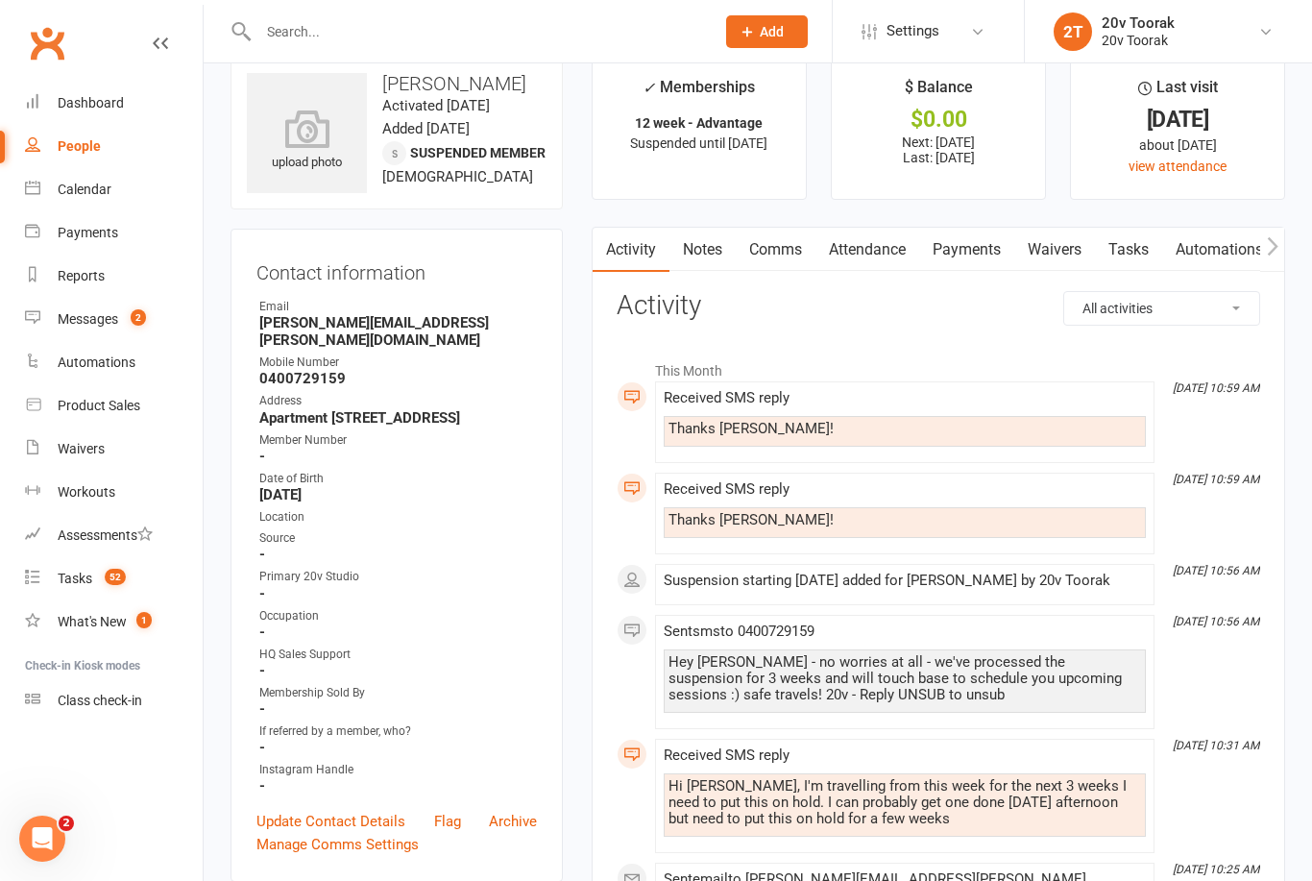
scroll to position [46, 0]
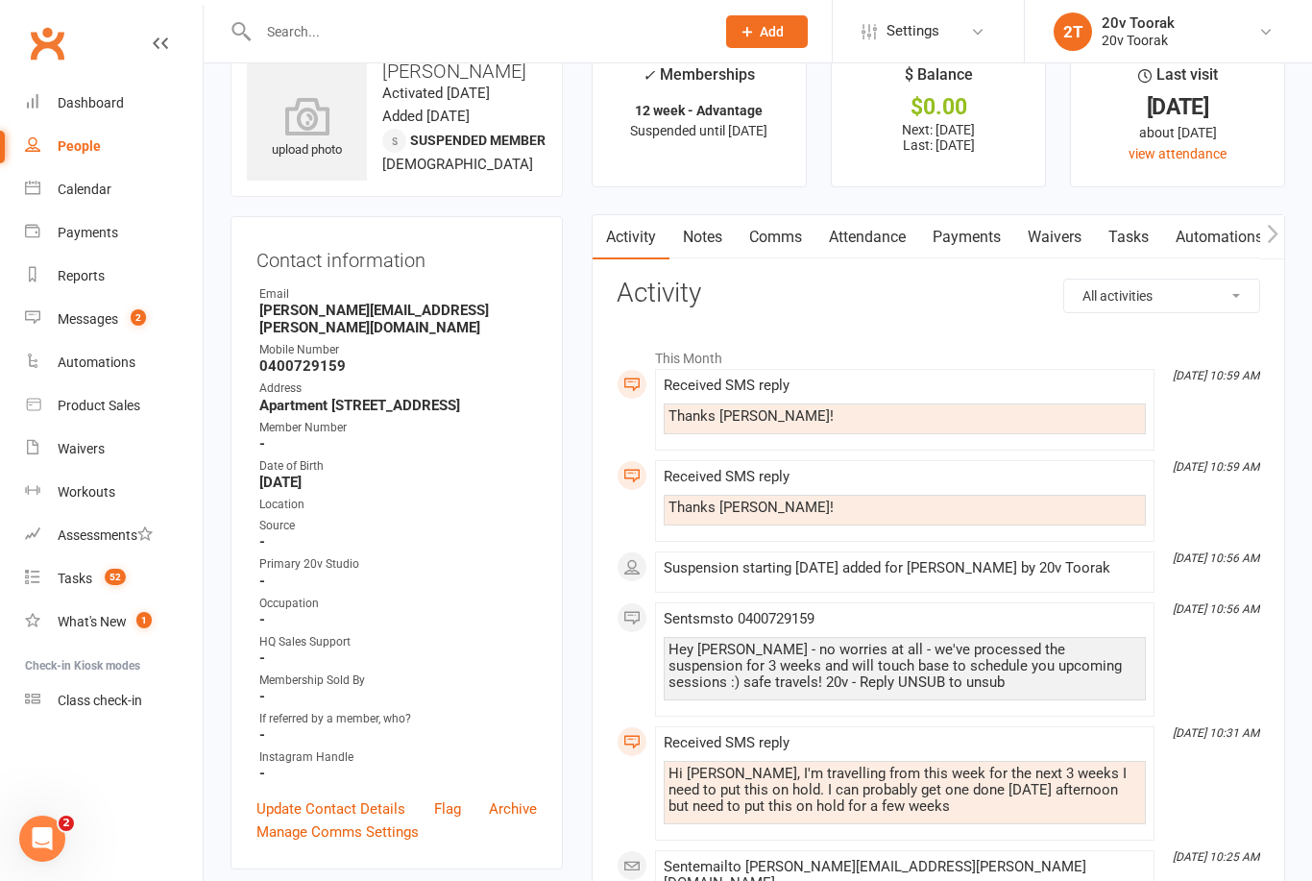
click at [710, 216] on link "Notes" at bounding box center [703, 237] width 66 height 44
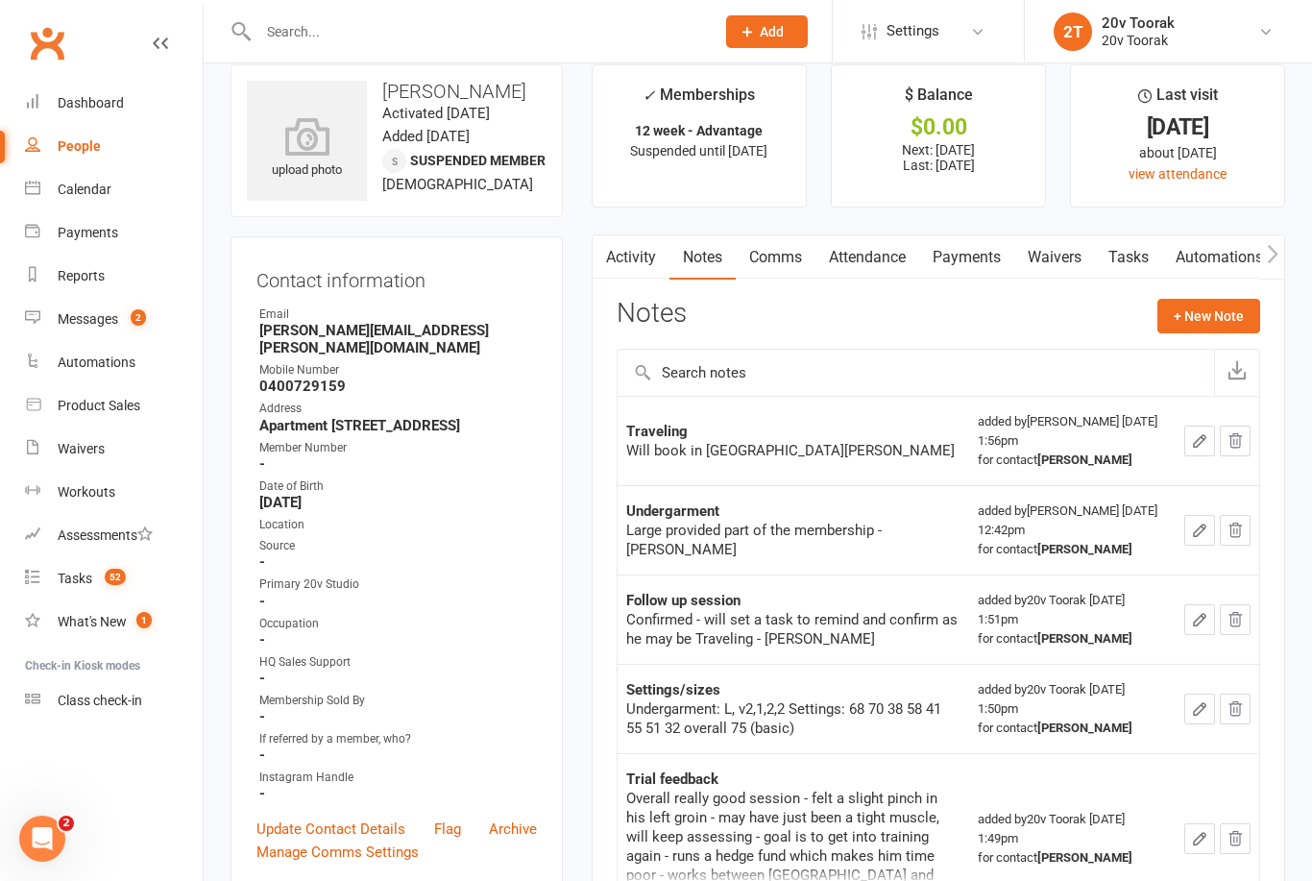
scroll to position [17, 0]
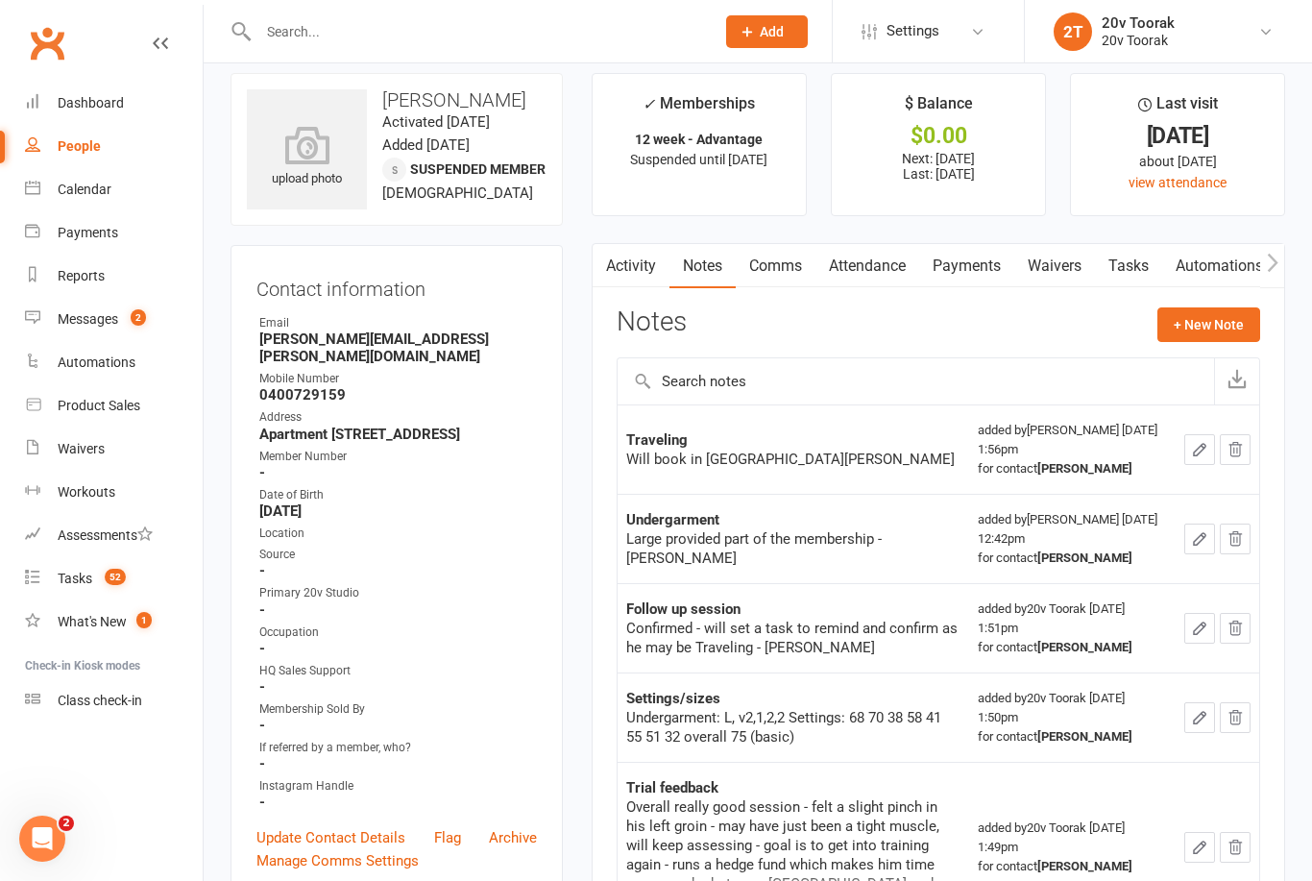
click at [1137, 257] on link "Tasks" at bounding box center [1128, 266] width 67 height 44
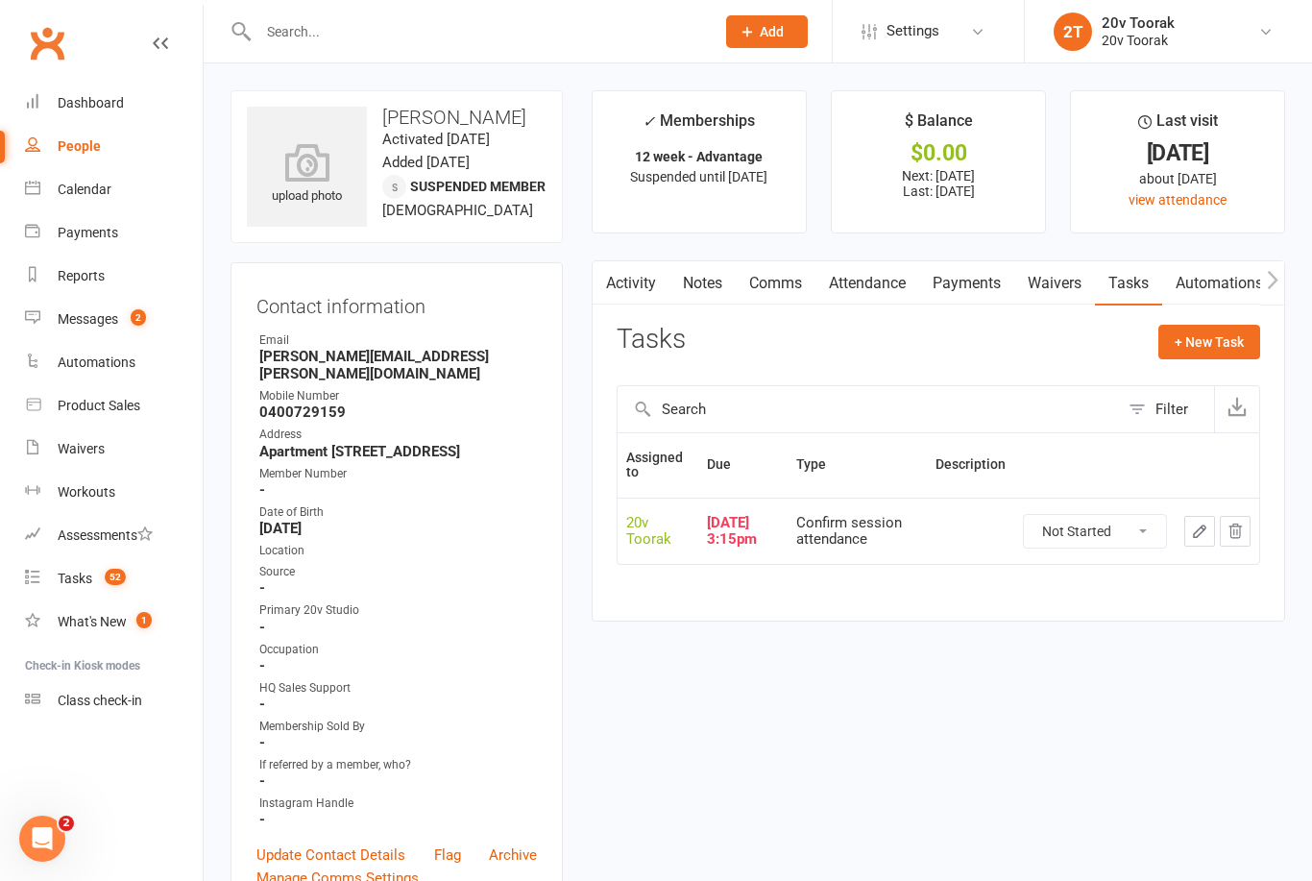
click at [1113, 528] on select "Not Started In Progress Waiting Complete" at bounding box center [1095, 531] width 142 height 33
select select "unstarted"
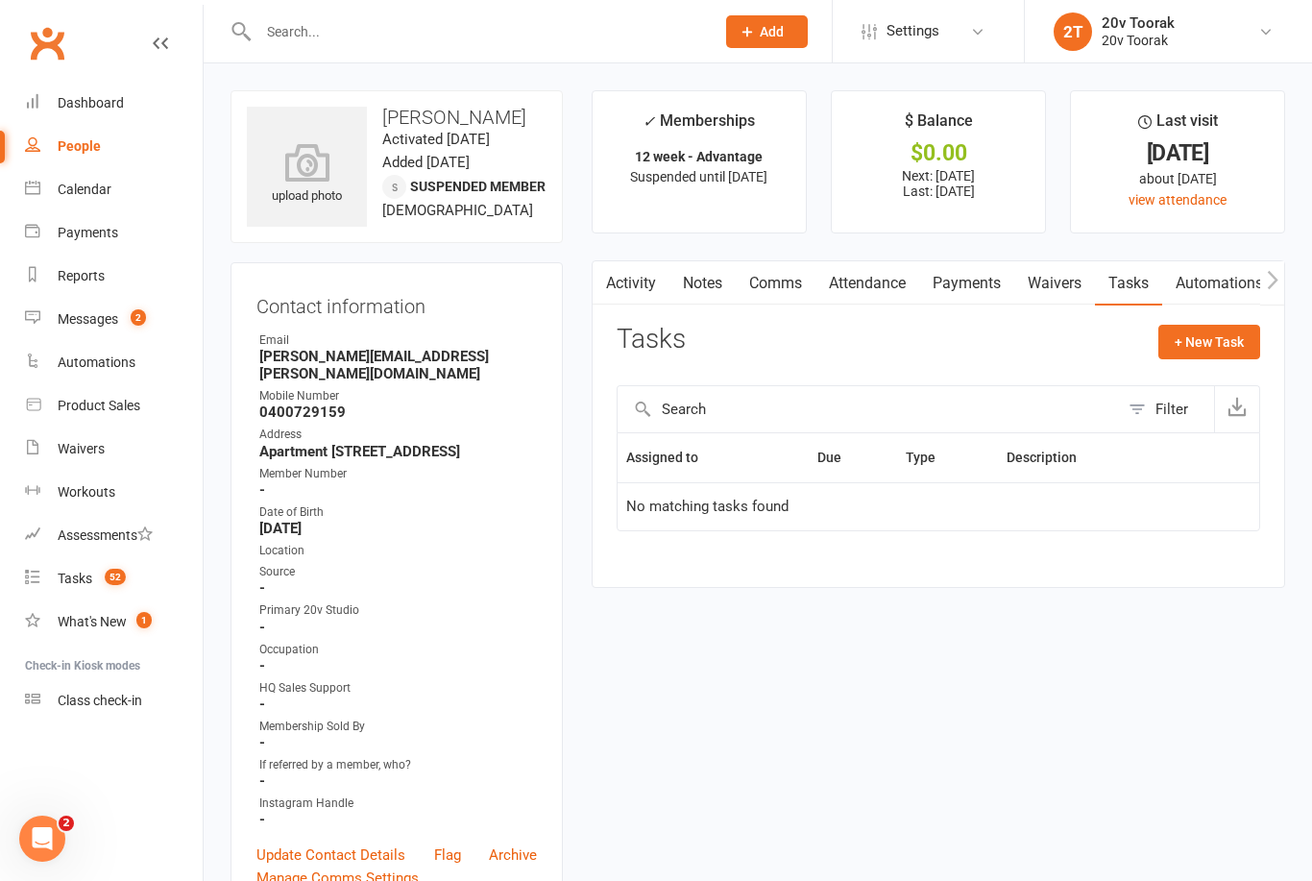
click at [1219, 345] on button "+ New Task" at bounding box center [1210, 342] width 102 height 35
select select "45736"
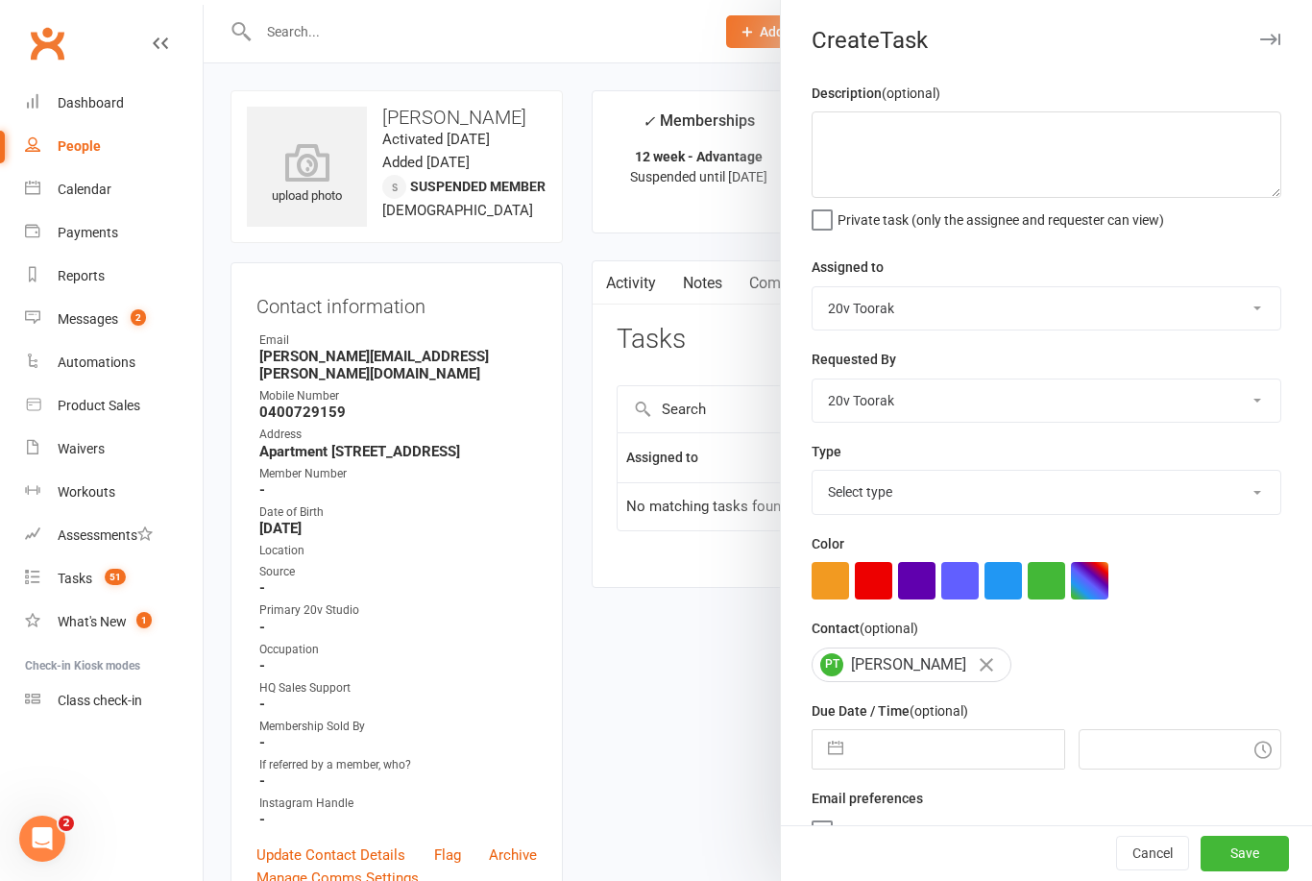
click at [931, 744] on input "text" at bounding box center [958, 749] width 210 height 38
select select "7"
select select "2025"
select select "8"
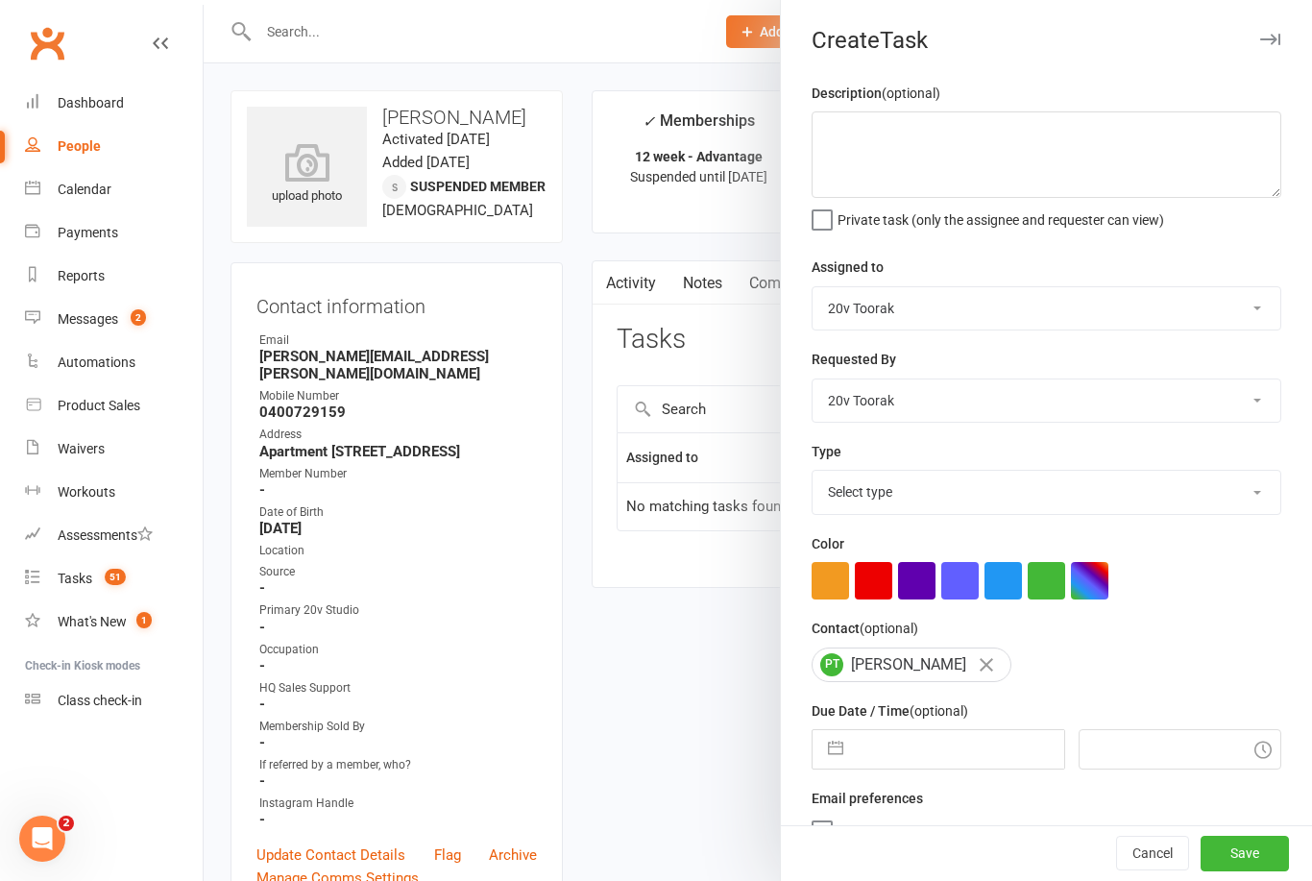
select select "2025"
select select "9"
select select "2025"
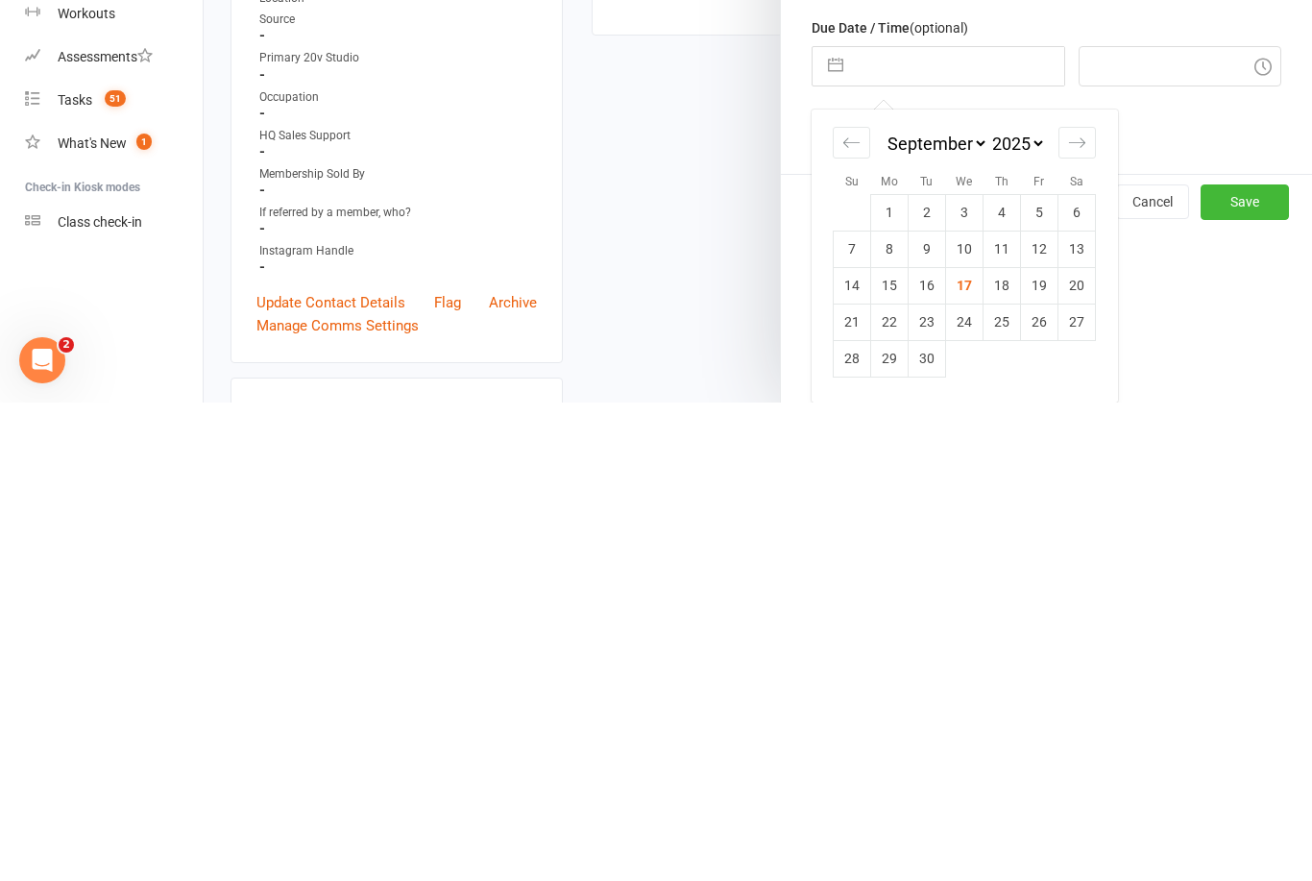
scroll to position [208, 0]
click at [891, 819] on td "29" at bounding box center [889, 837] width 37 height 37
type input "29 Sep 2025"
type input "8:00am"
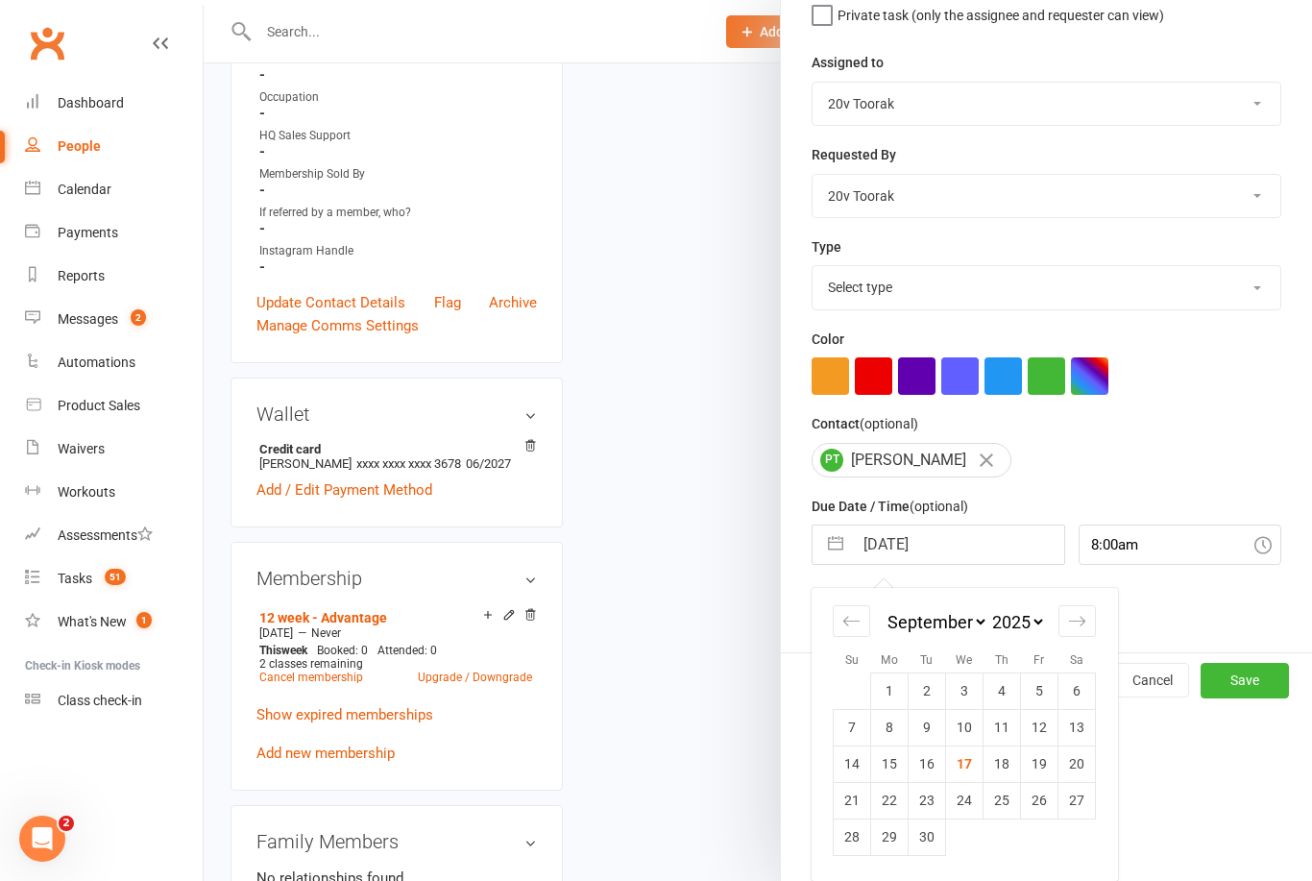
scroll to position [36, 0]
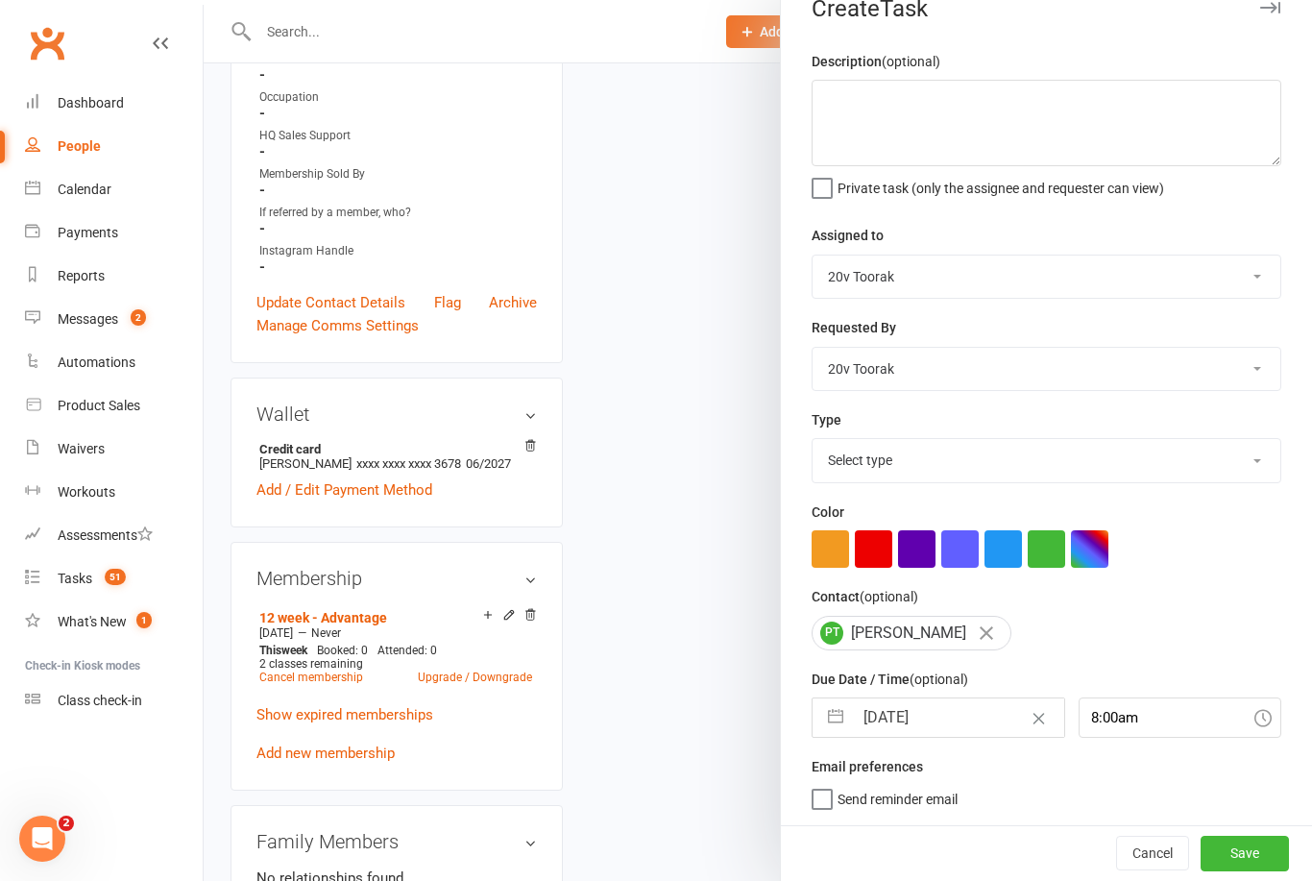
click at [1248, 833] on div "Cancel Save" at bounding box center [1046, 852] width 531 height 55
click at [1239, 854] on button "Save" at bounding box center [1245, 853] width 88 height 35
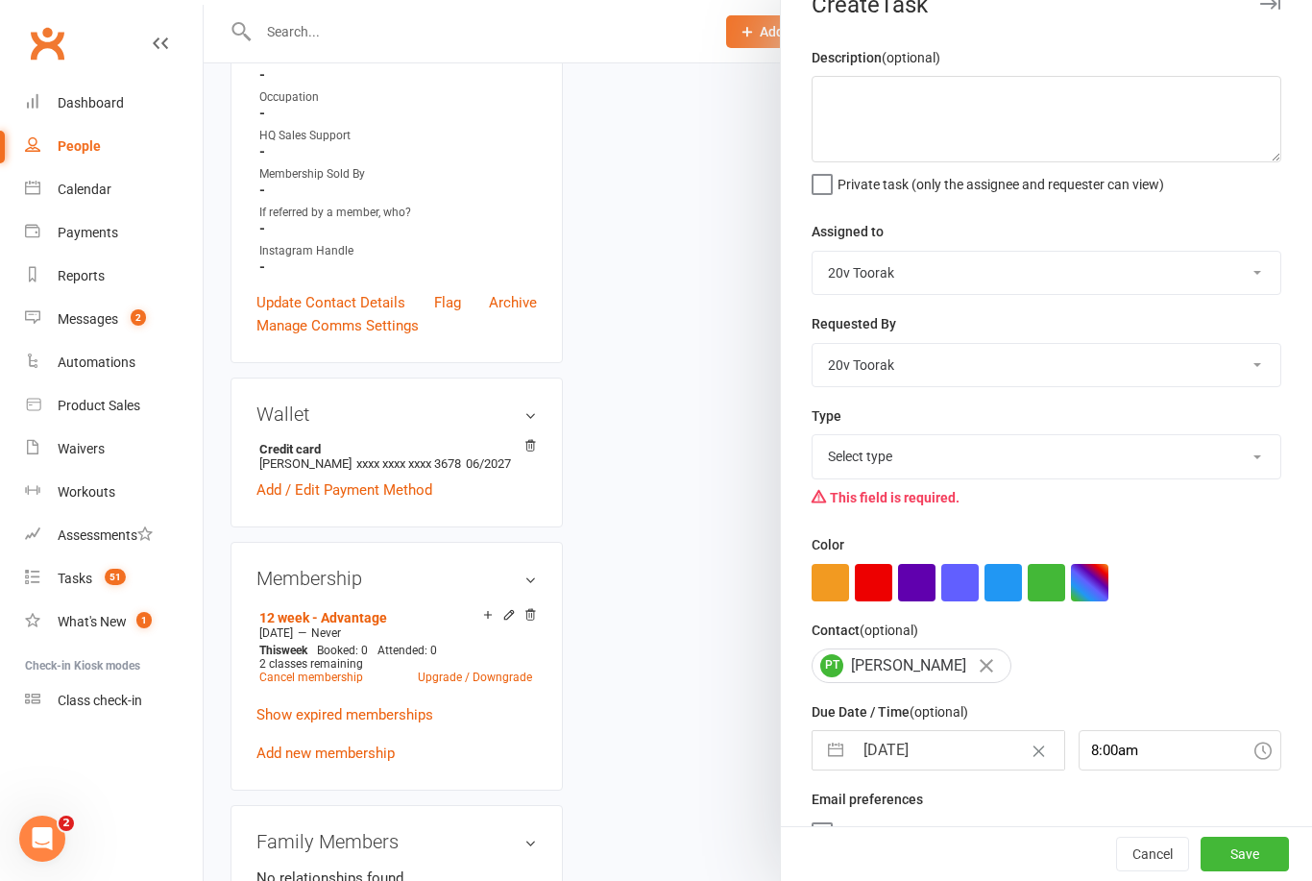
click at [1252, 463] on select "Select type Call Call - to book trial Confirm session attendance Confirm trial …" at bounding box center [1047, 456] width 468 height 42
select select "29156"
click at [1247, 863] on button "Save" at bounding box center [1245, 854] width 88 height 35
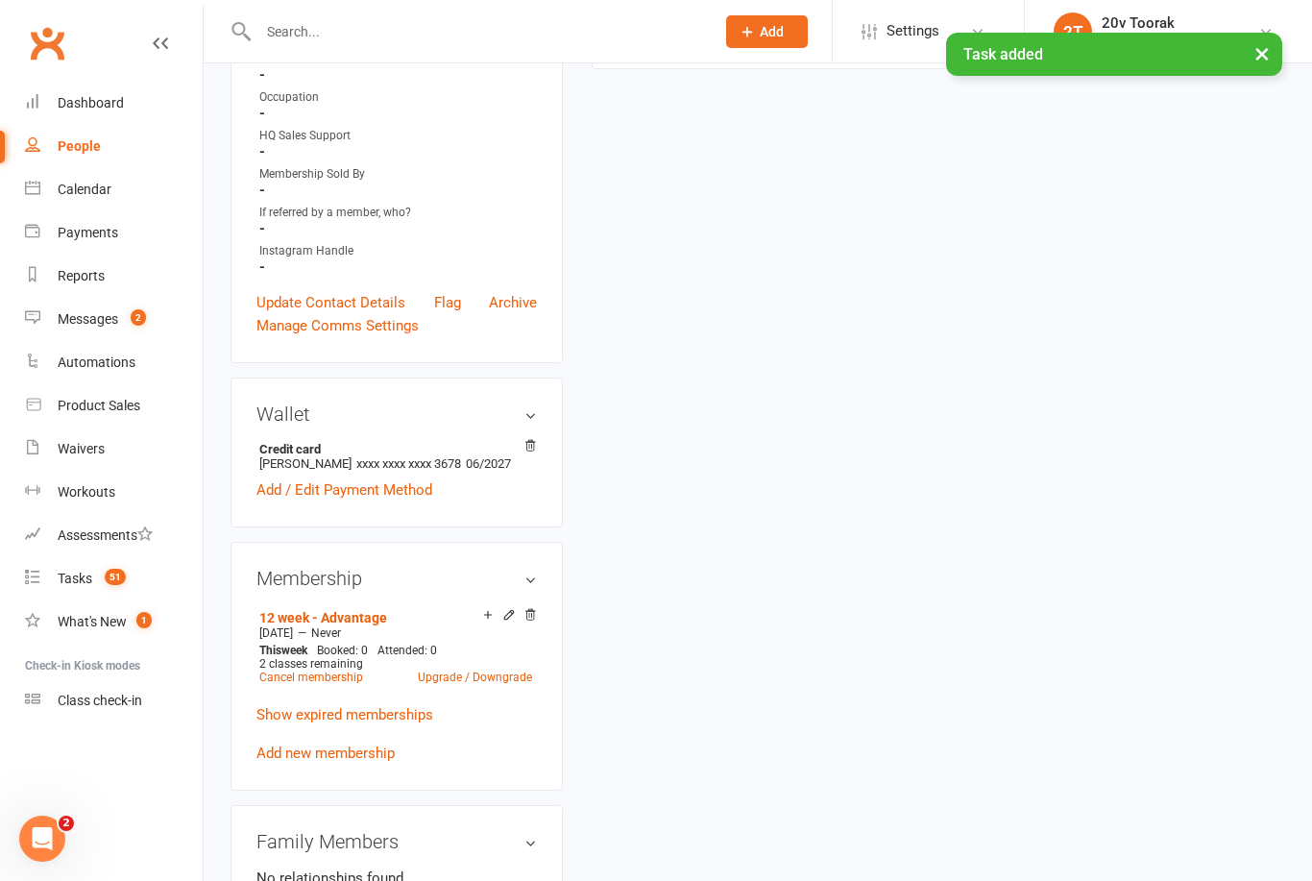
click at [85, 584] on div "Tasks" at bounding box center [75, 578] width 35 height 15
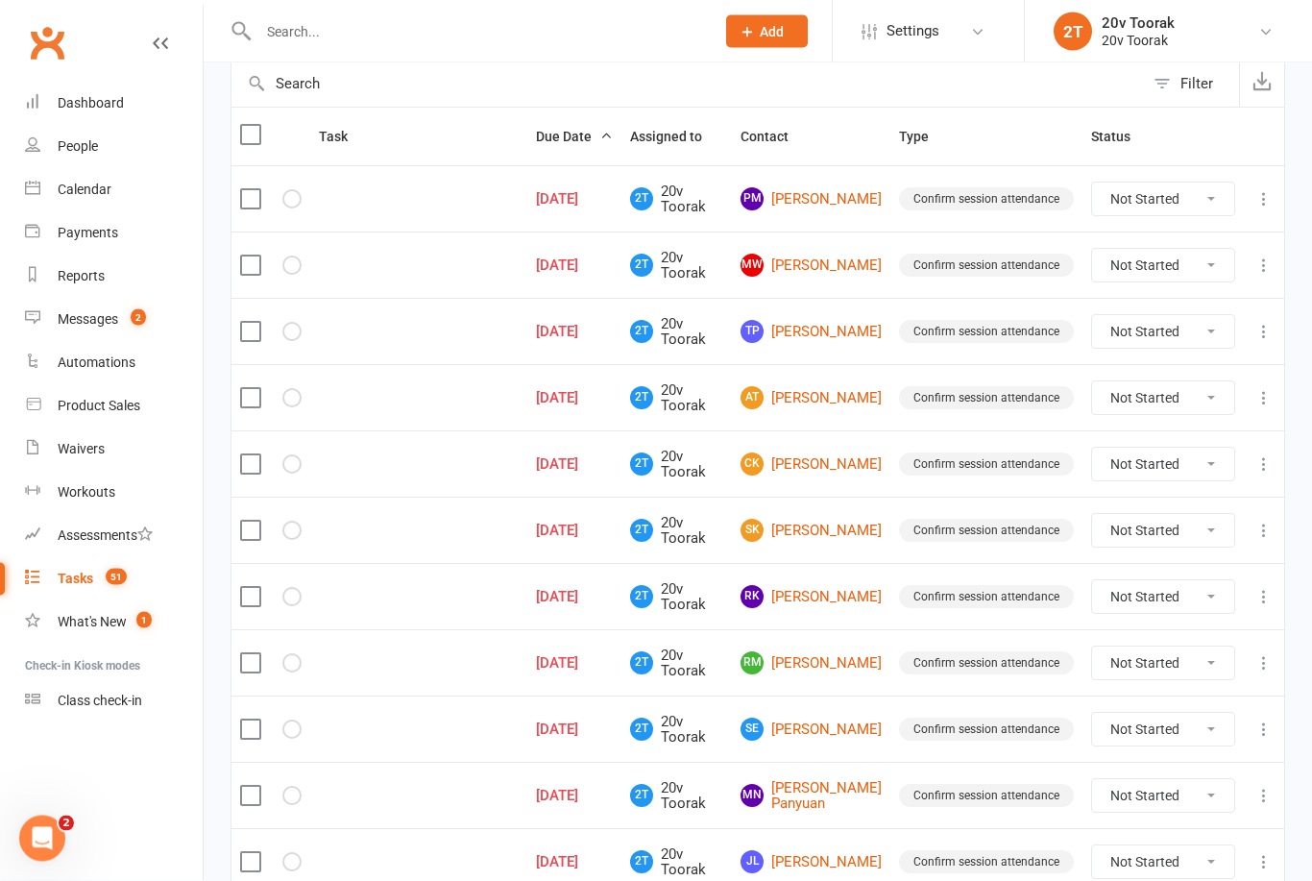
scroll to position [198, 0]
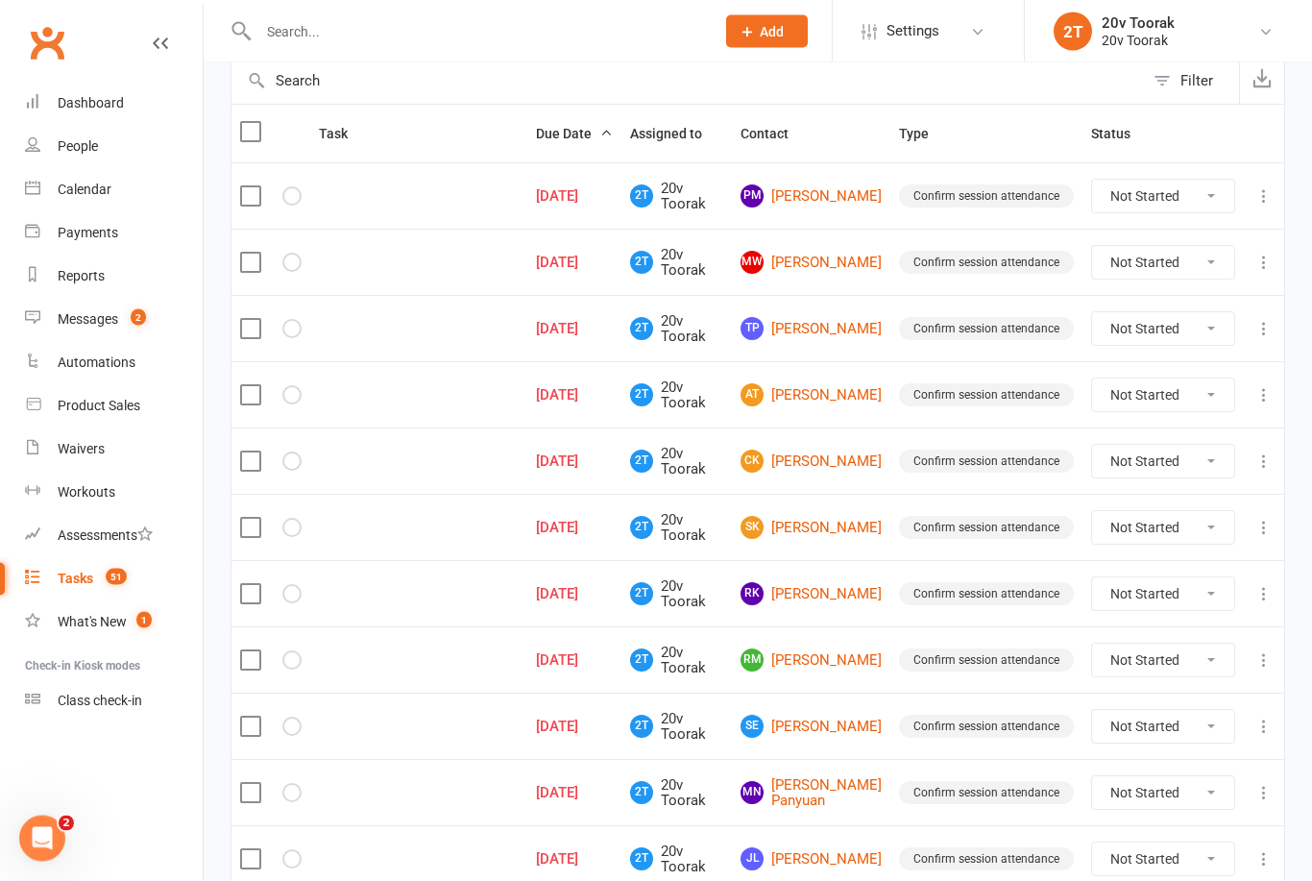
click at [833, 583] on link "[PERSON_NAME]" at bounding box center [811, 594] width 141 height 23
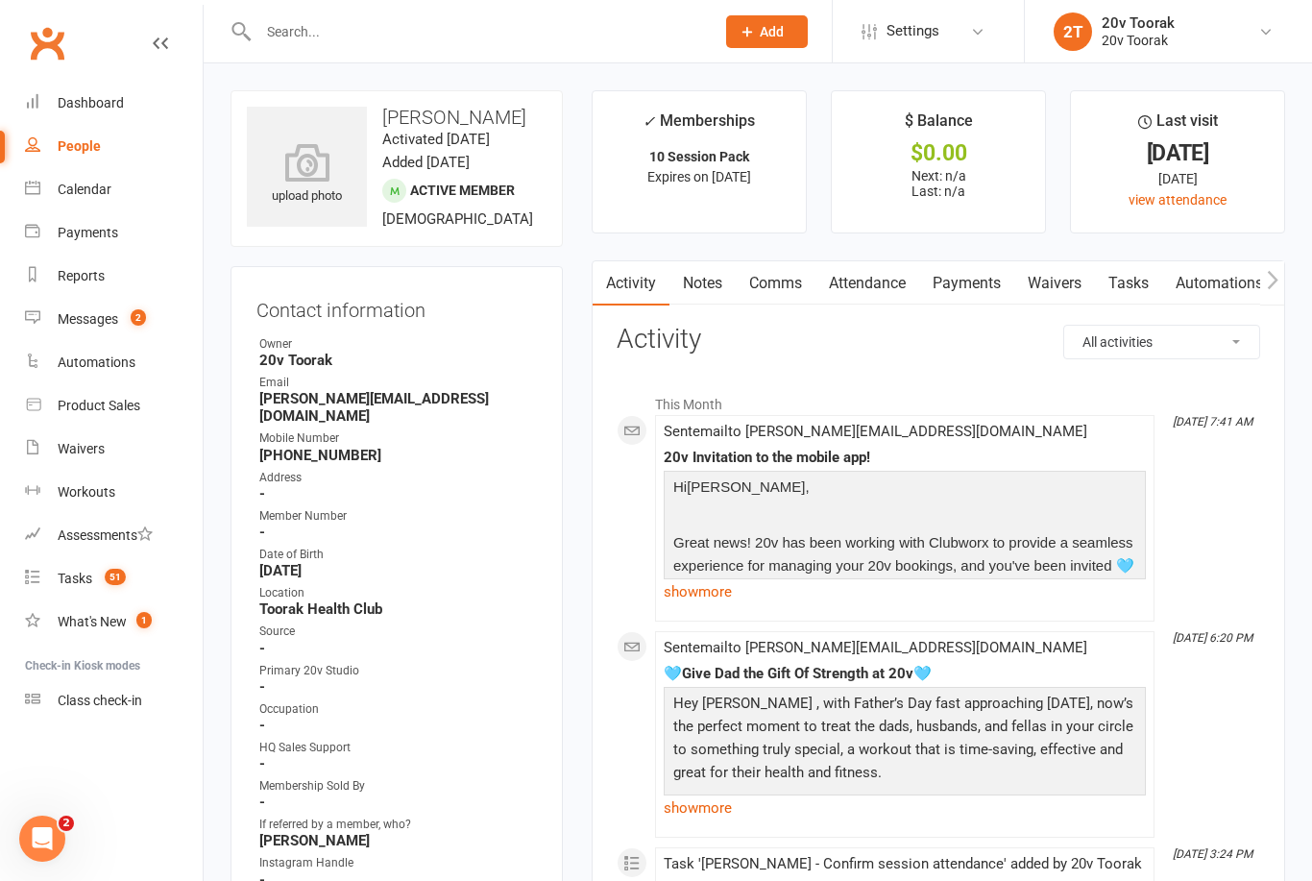
click at [883, 283] on link "Attendance" at bounding box center [868, 283] width 104 height 44
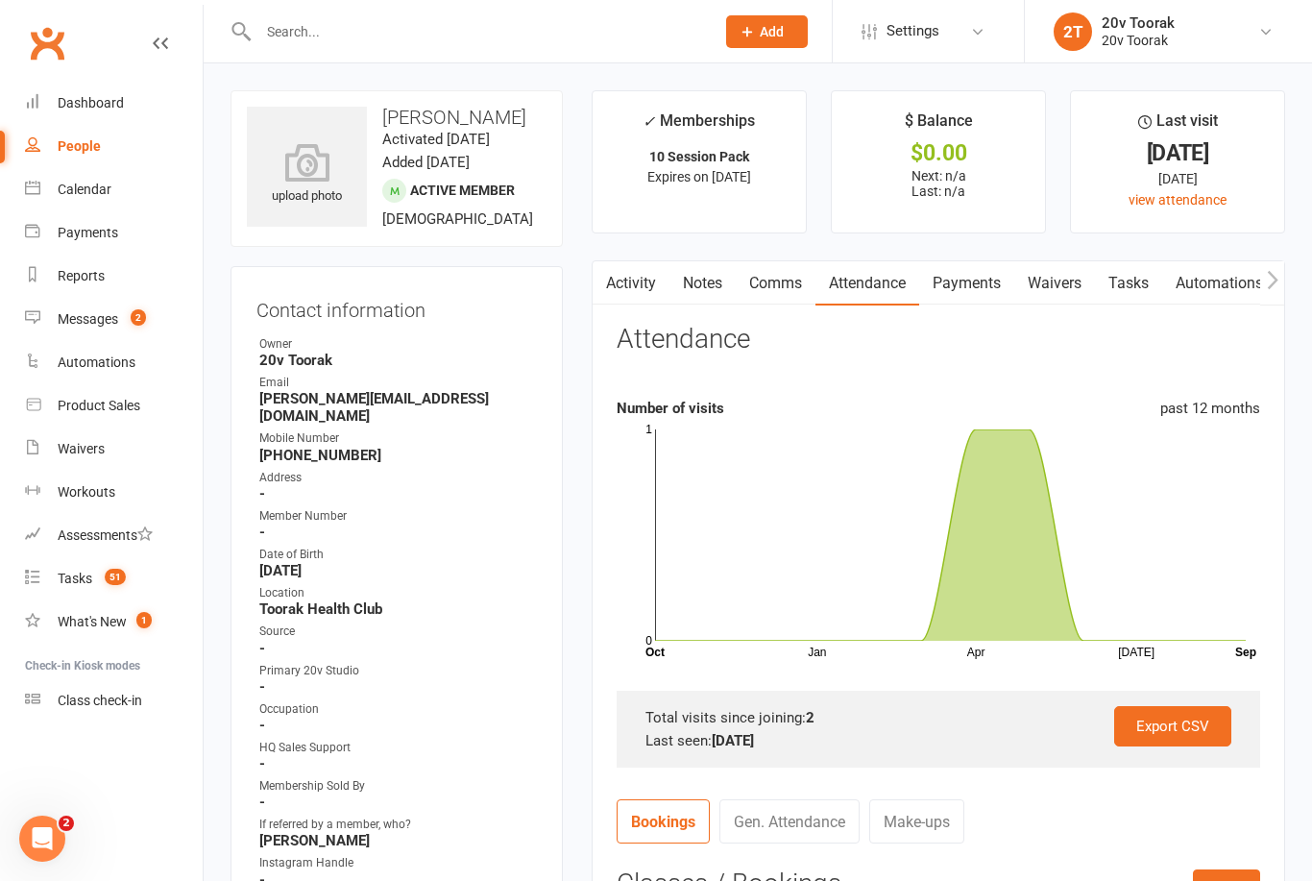
click at [1131, 279] on link "Tasks" at bounding box center [1128, 283] width 67 height 44
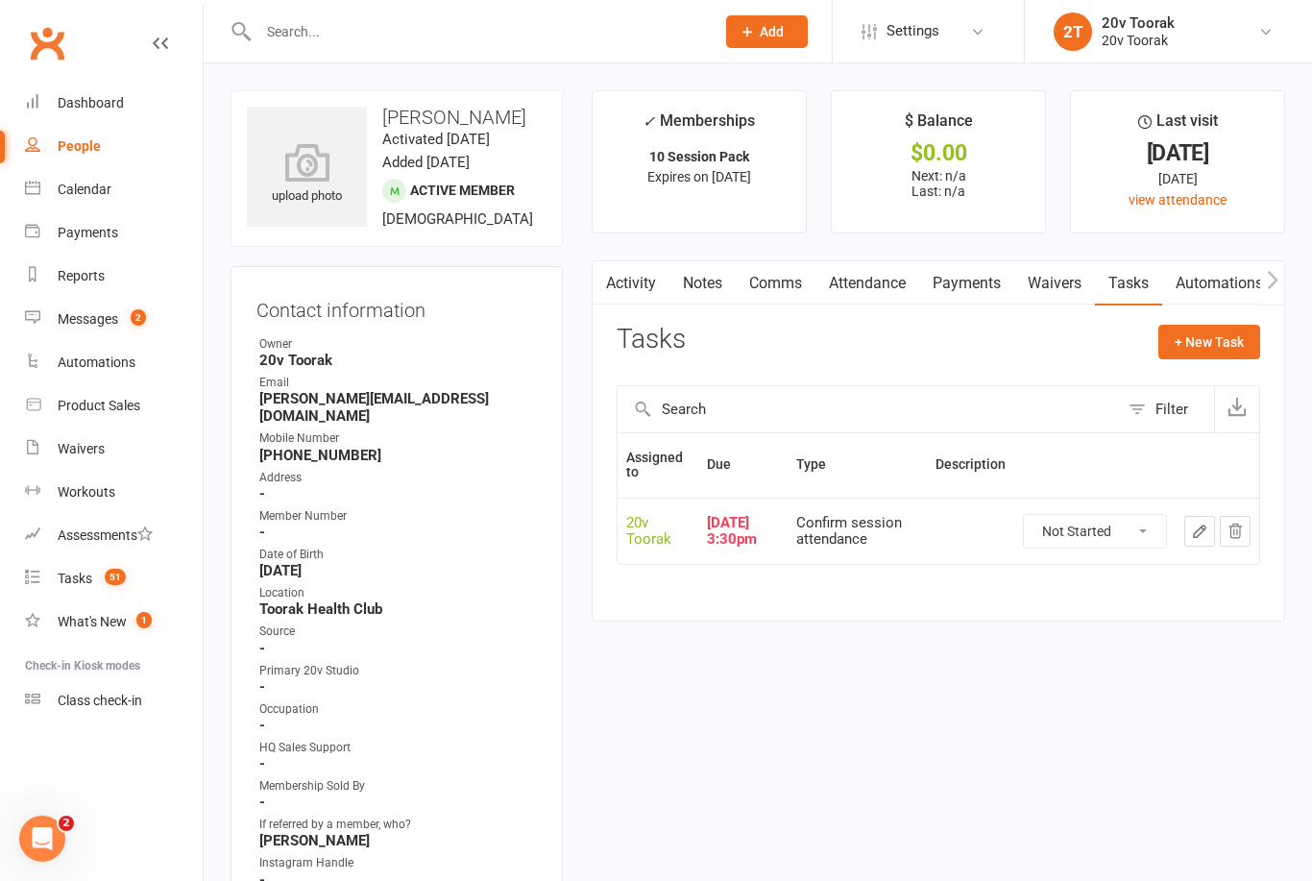
click at [87, 589] on link "Tasks 51" at bounding box center [114, 578] width 178 height 43
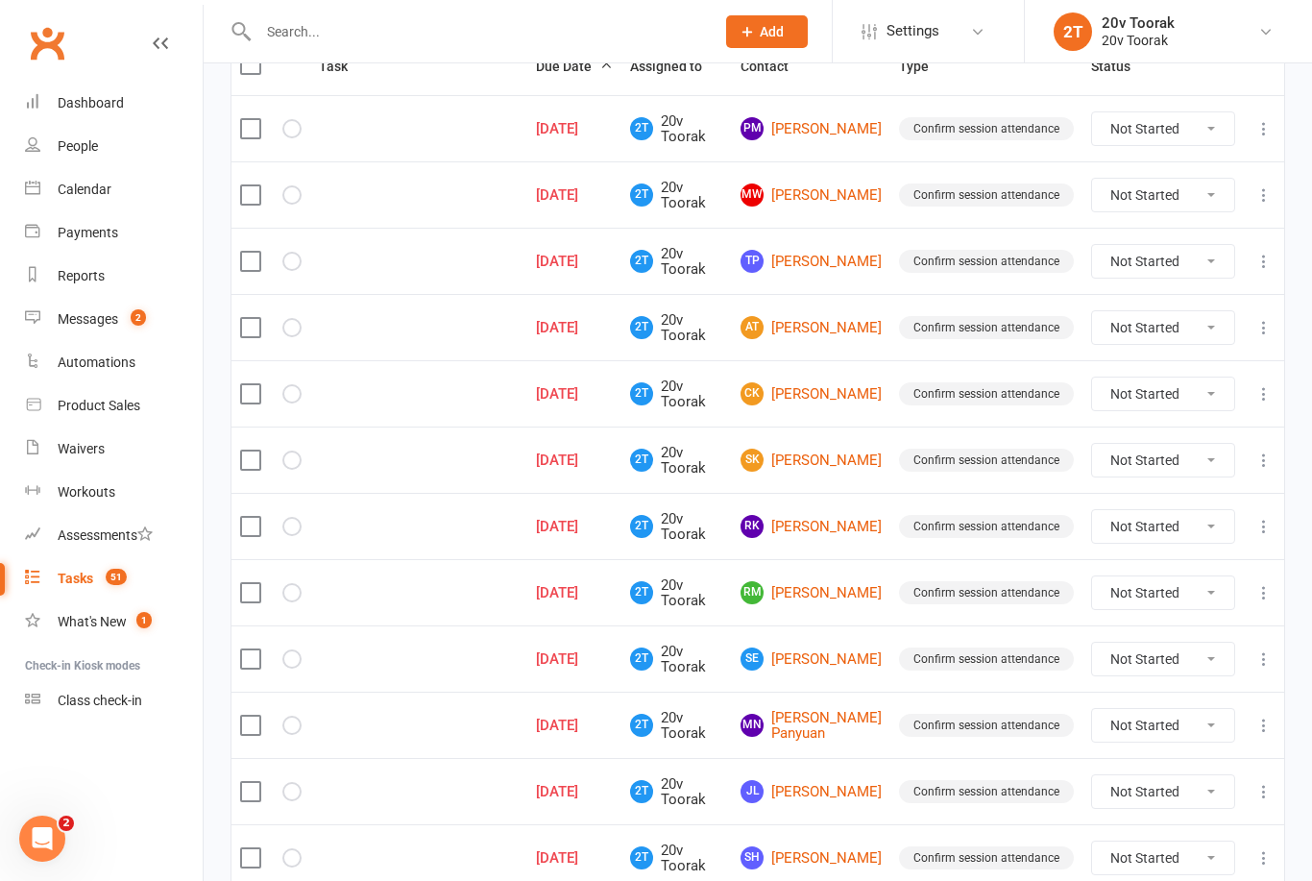
scroll to position [265, 0]
click at [837, 588] on link "RM [PERSON_NAME]" at bounding box center [811, 593] width 141 height 23
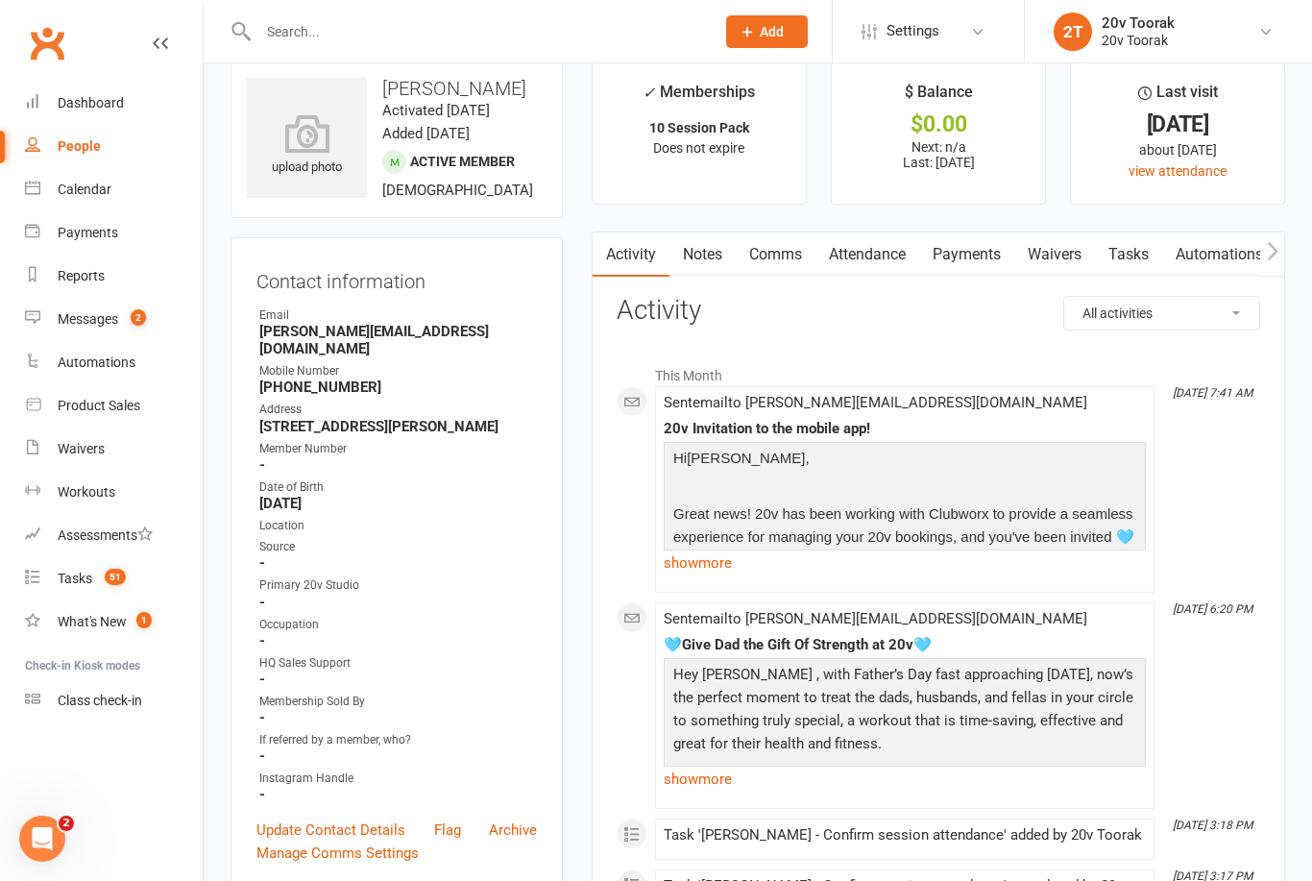
scroll to position [57, 0]
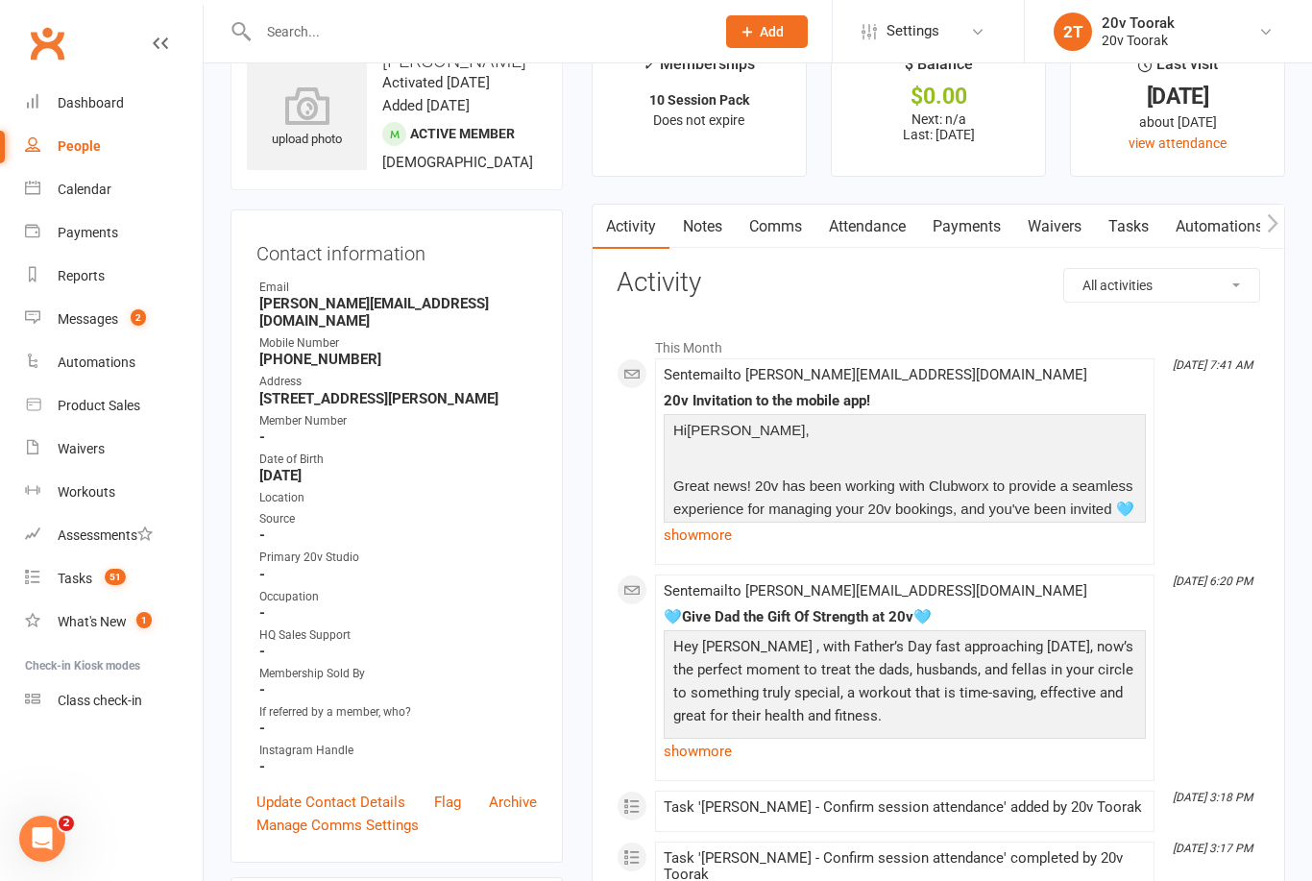
click at [1143, 214] on link "Tasks" at bounding box center [1128, 227] width 67 height 44
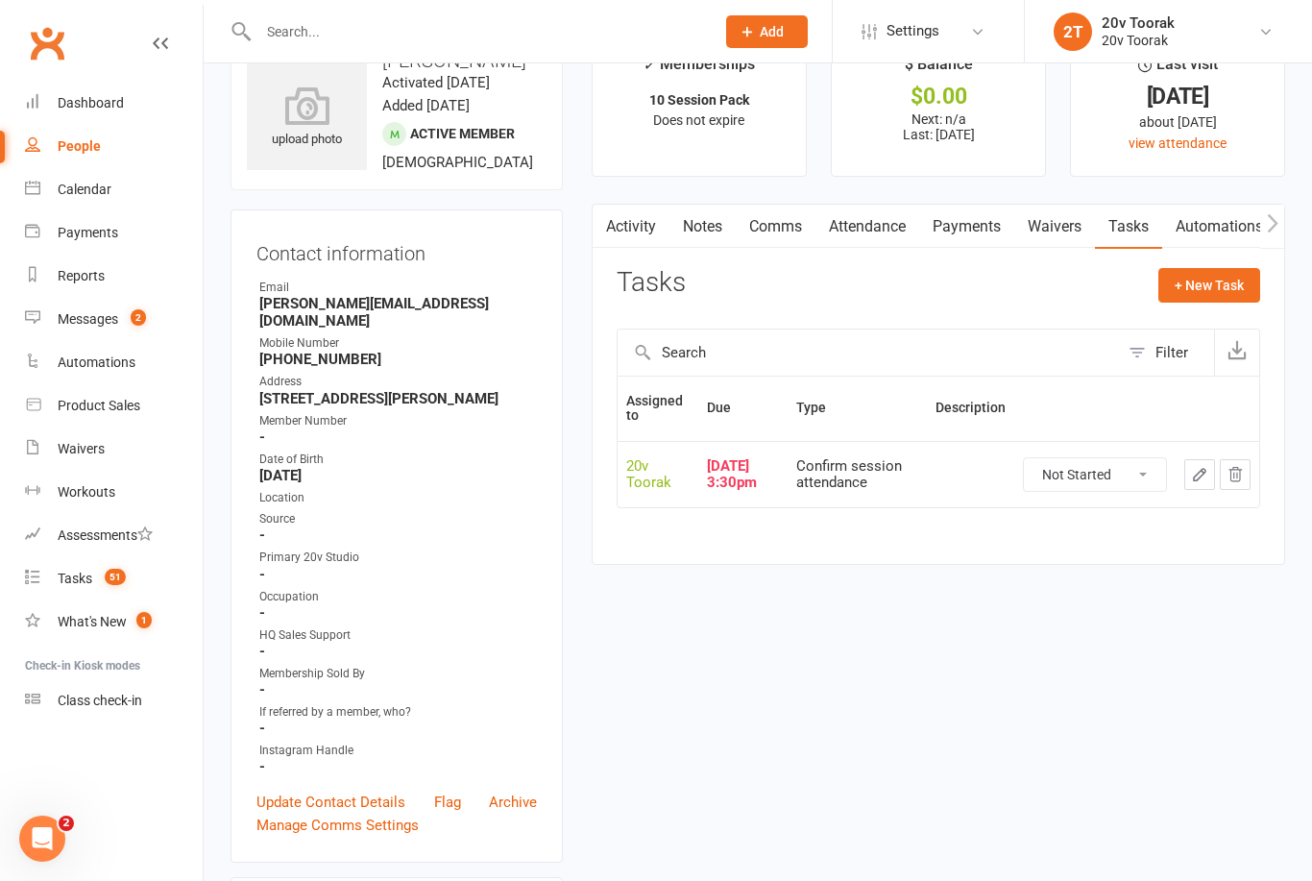
click at [870, 228] on link "Attendance" at bounding box center [868, 227] width 104 height 44
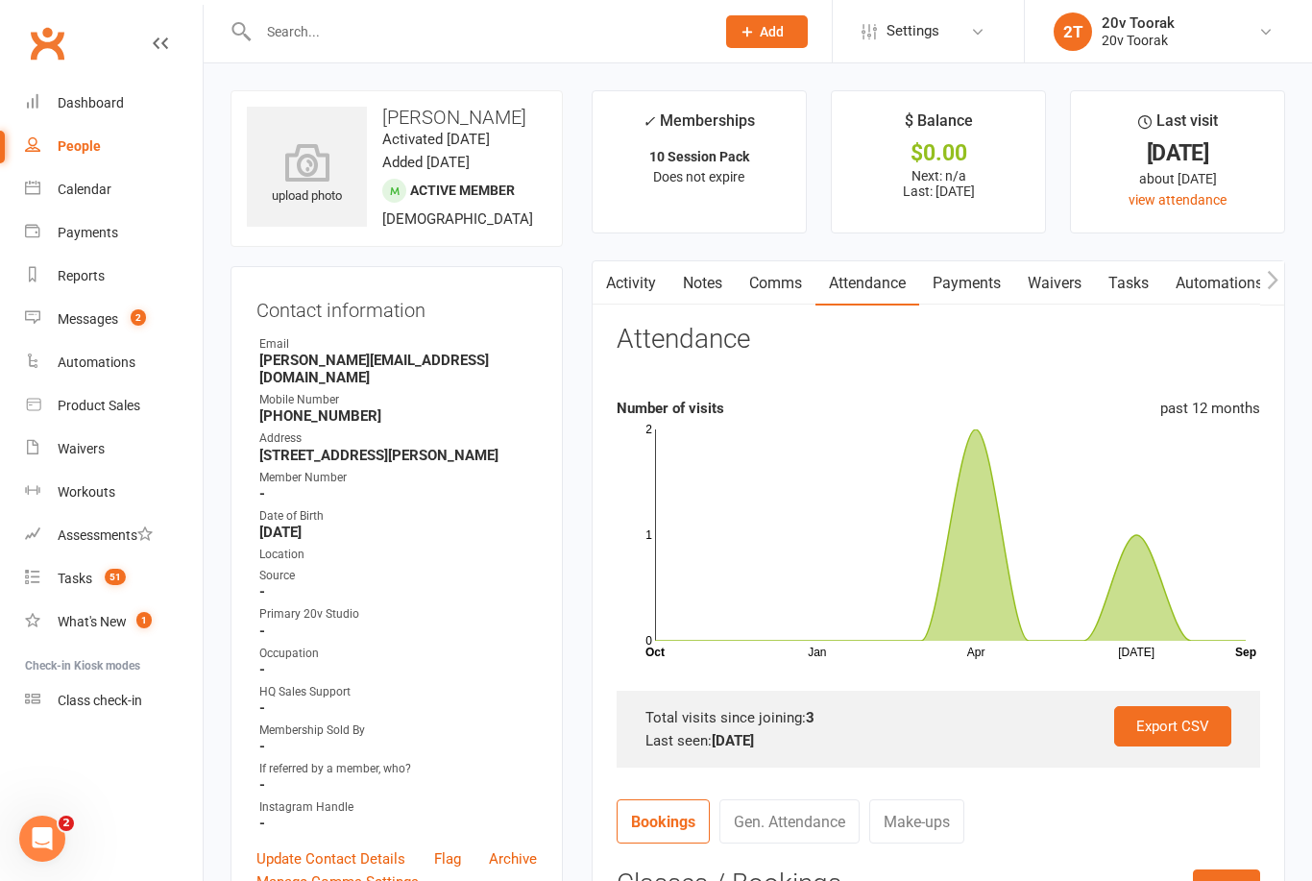
click at [1118, 284] on link "Tasks" at bounding box center [1128, 283] width 67 height 44
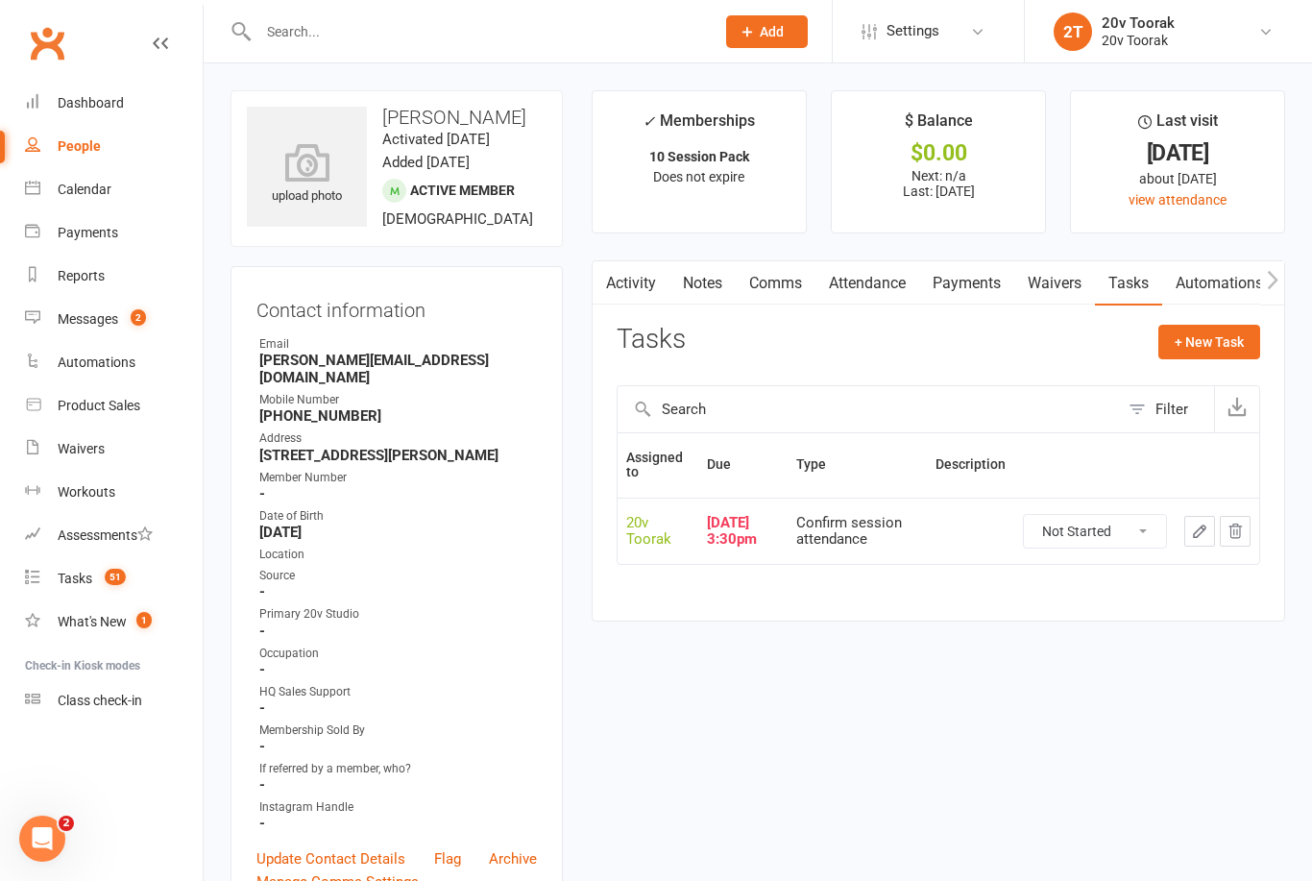
click at [74, 575] on div "Tasks" at bounding box center [75, 578] width 35 height 15
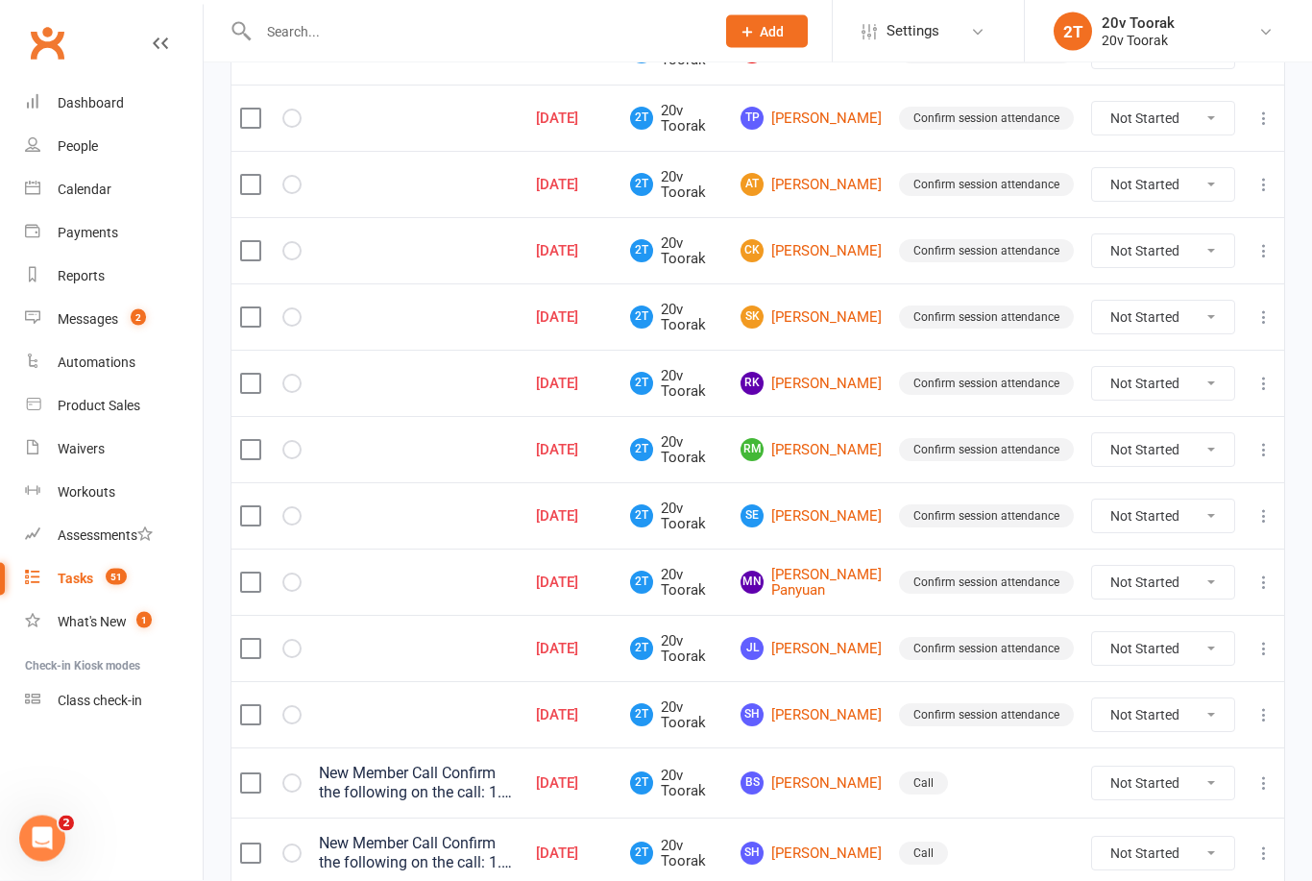
scroll to position [410, 0]
click at [831, 515] on link "SE [PERSON_NAME]" at bounding box center [811, 514] width 141 height 23
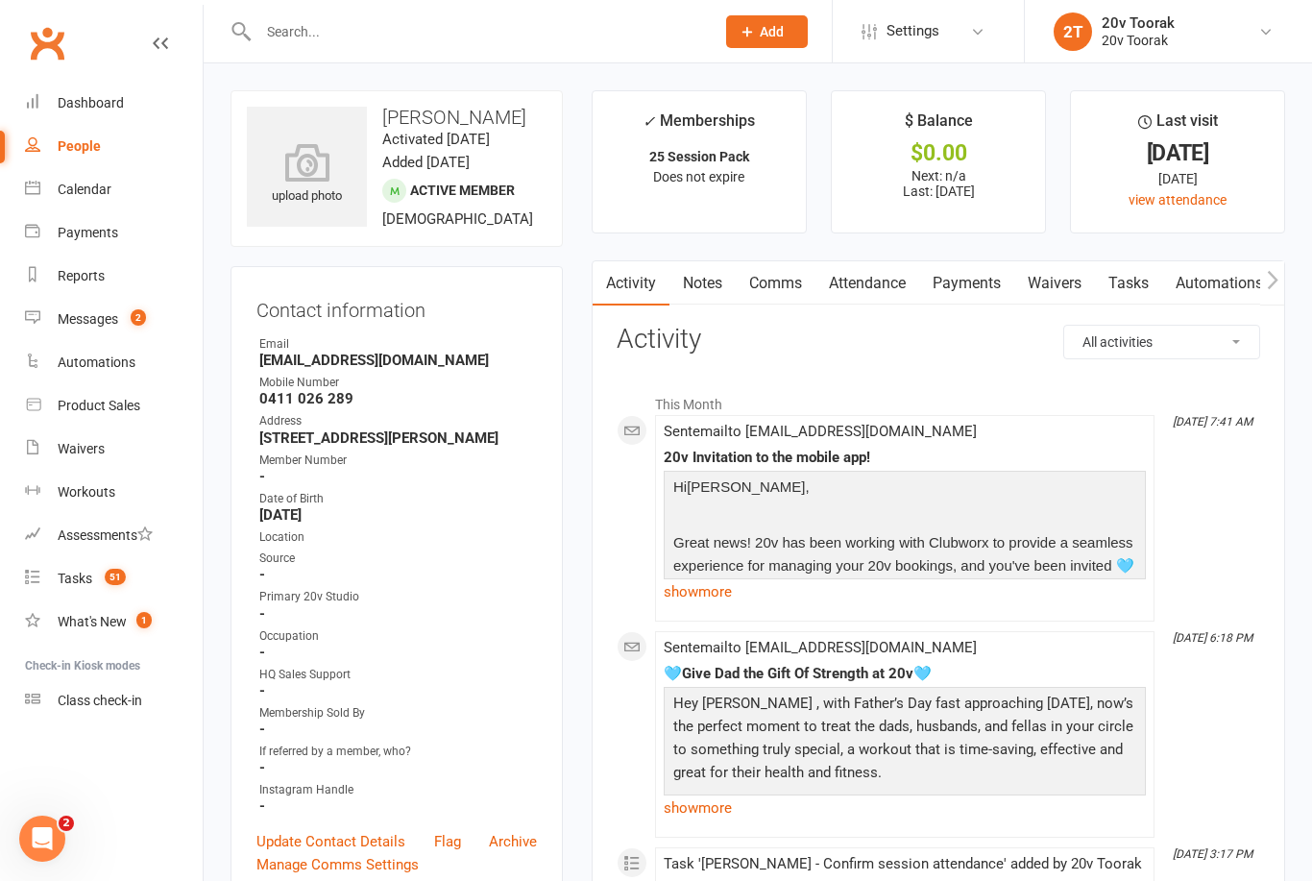
click at [1137, 274] on link "Tasks" at bounding box center [1128, 283] width 67 height 44
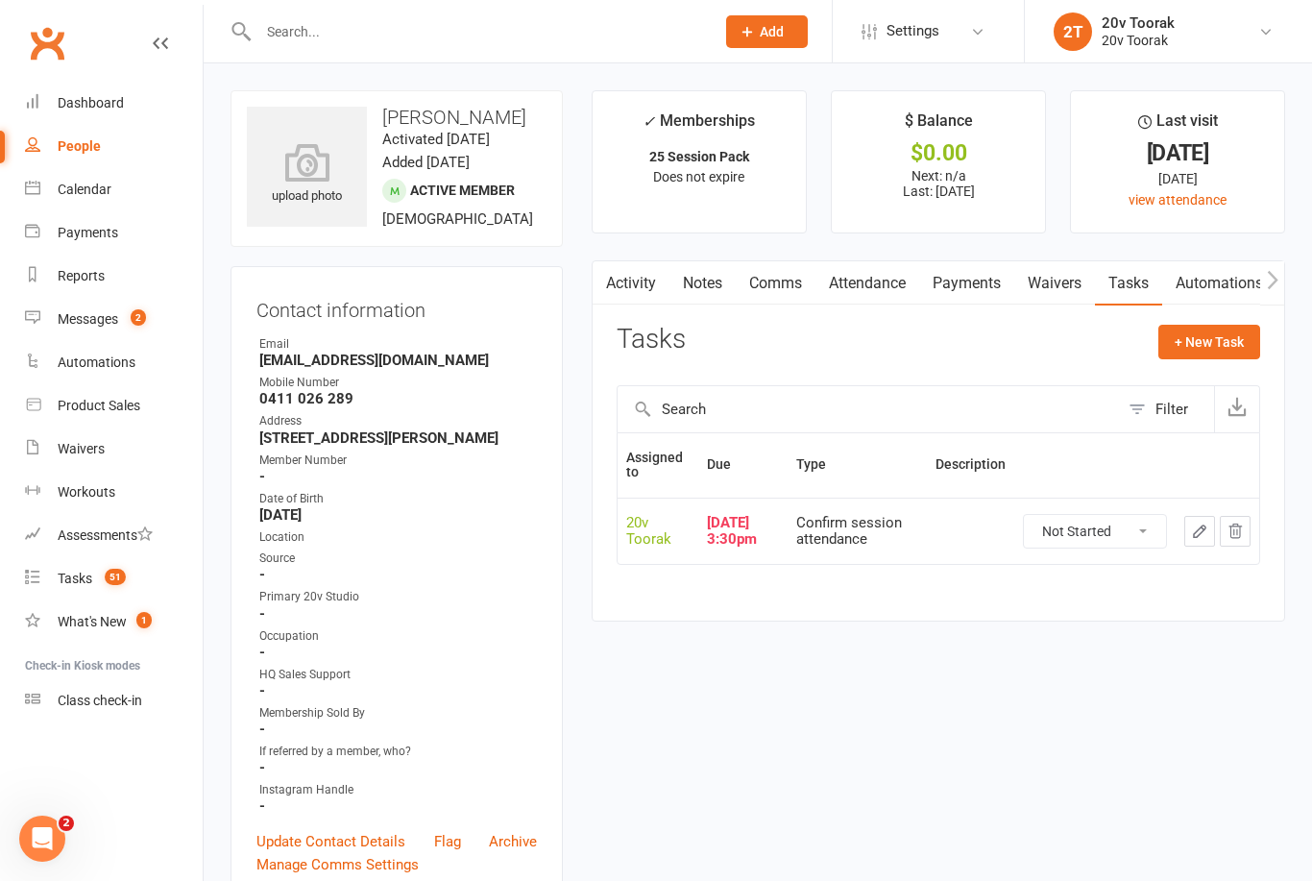
click at [874, 278] on link "Attendance" at bounding box center [868, 283] width 104 height 44
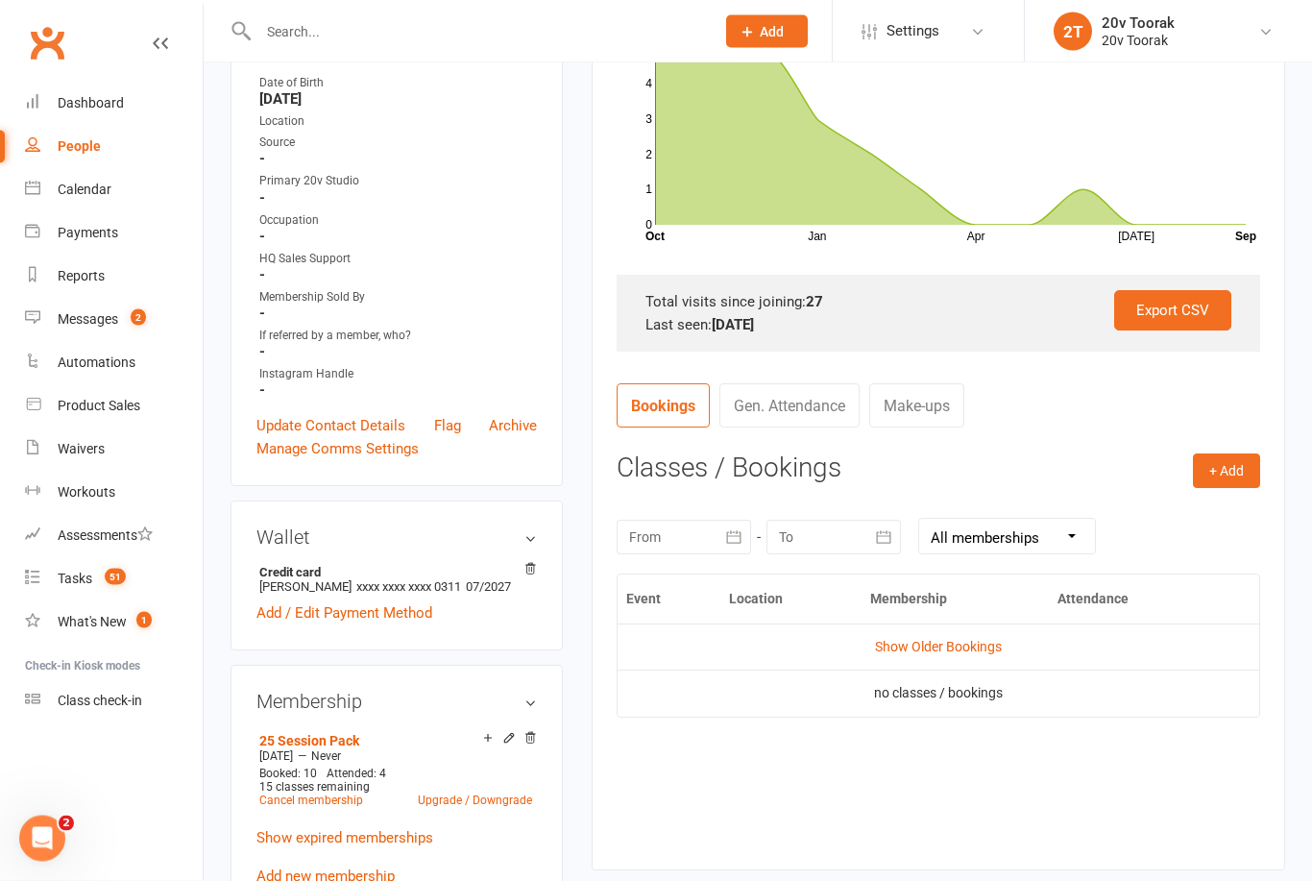
scroll to position [416, 0]
click at [86, 584] on div "Tasks" at bounding box center [75, 578] width 35 height 15
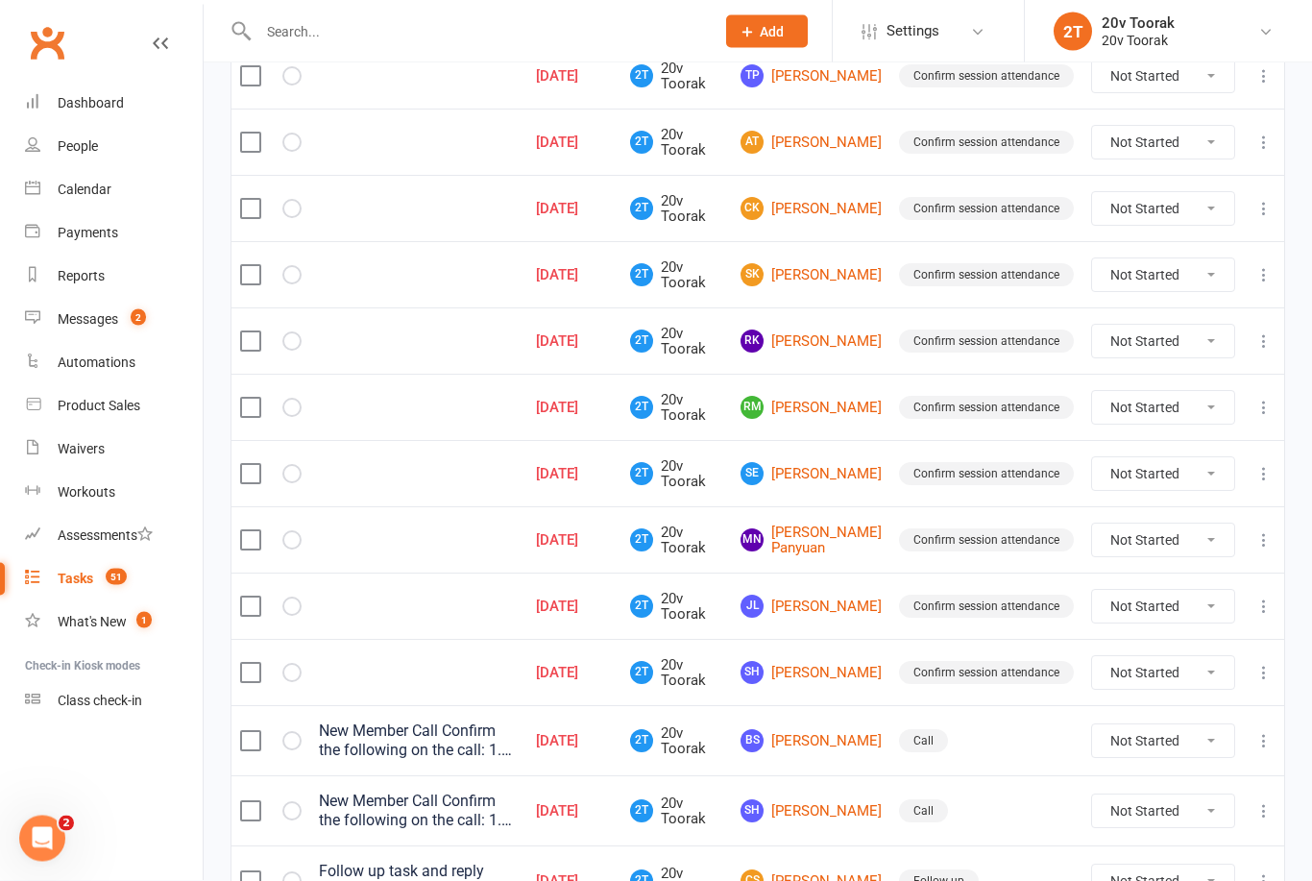
scroll to position [452, 0]
click at [834, 529] on link "MN Mel Nyakuole Panyuan" at bounding box center [811, 540] width 141 height 32
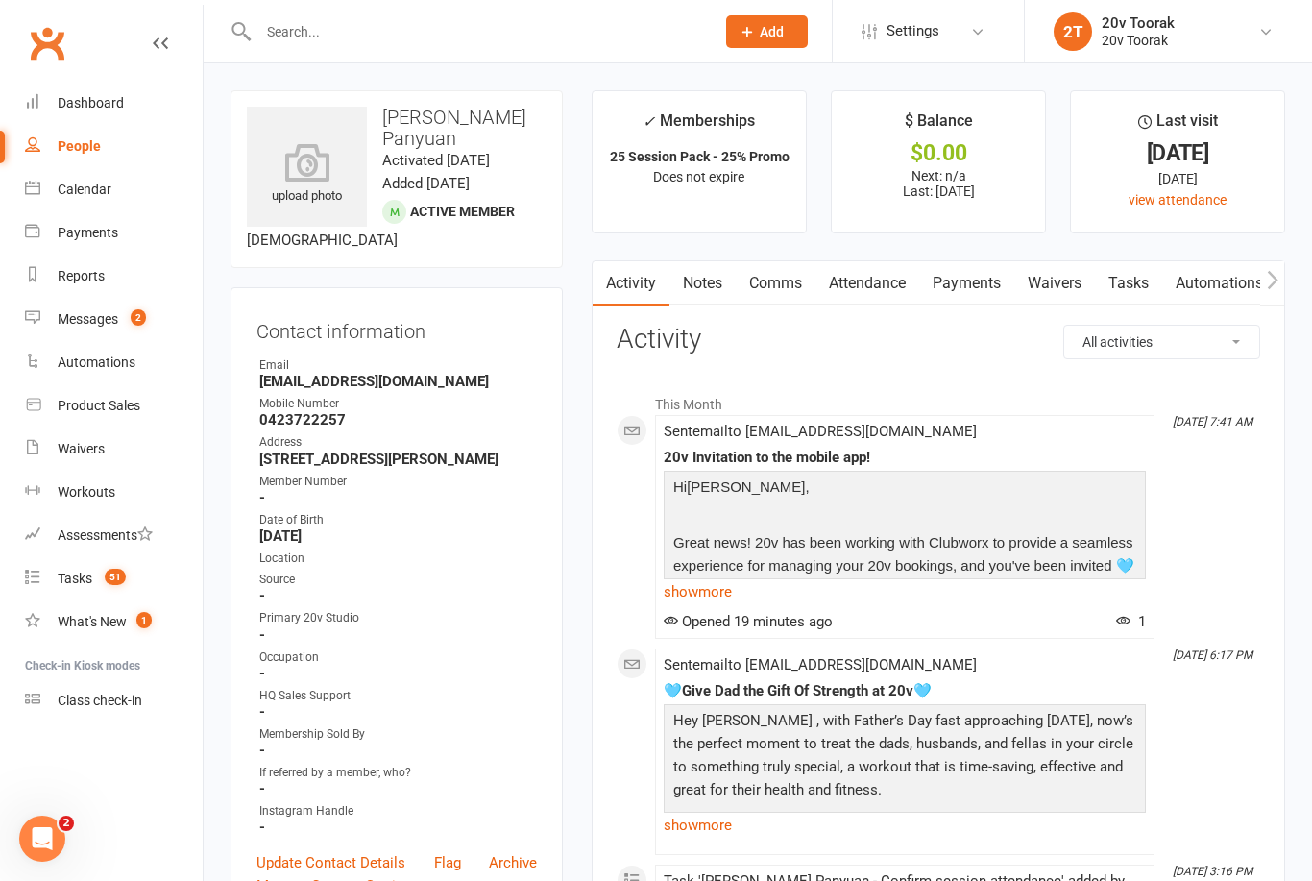
click at [1135, 287] on link "Tasks" at bounding box center [1128, 283] width 67 height 44
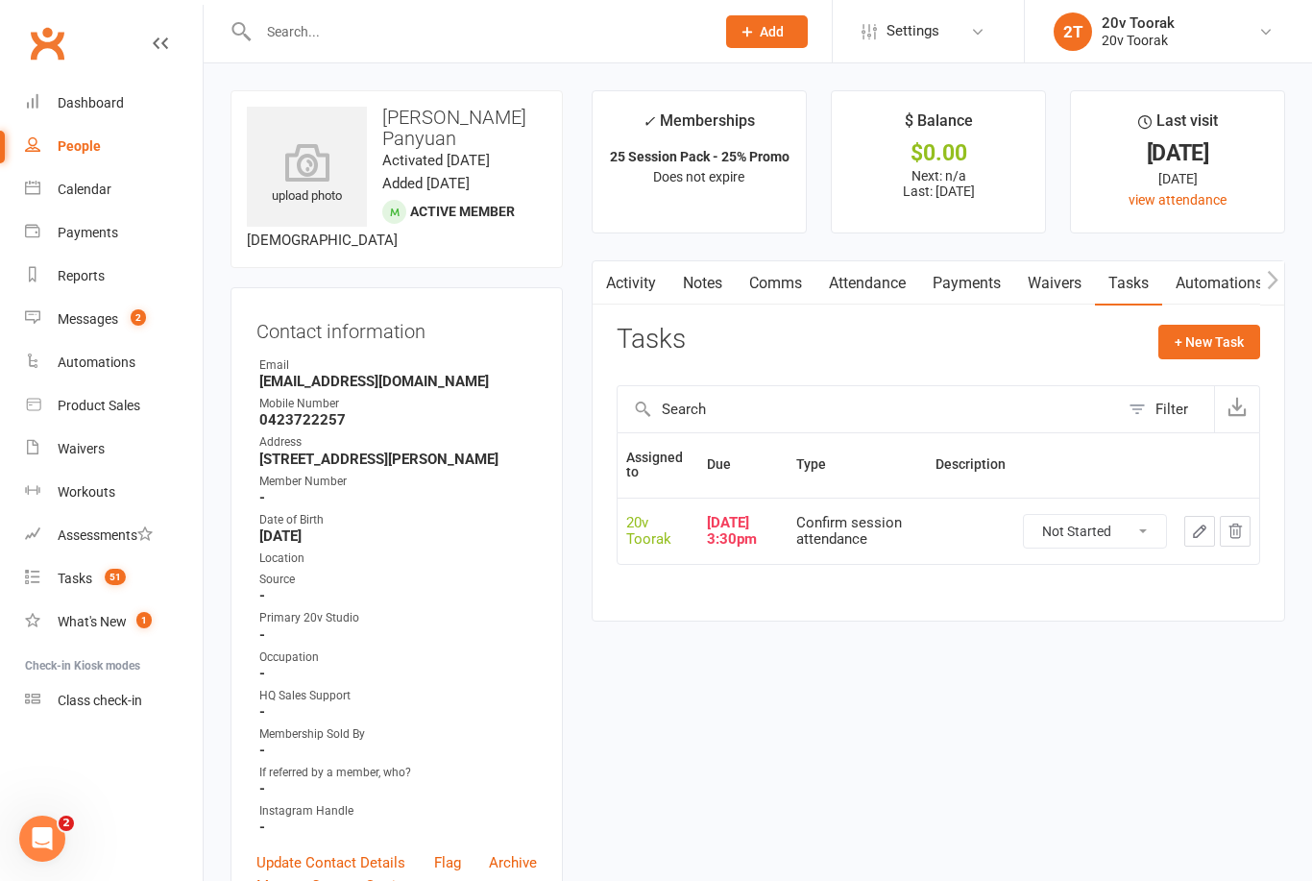
click at [892, 284] on link "Attendance" at bounding box center [868, 283] width 104 height 44
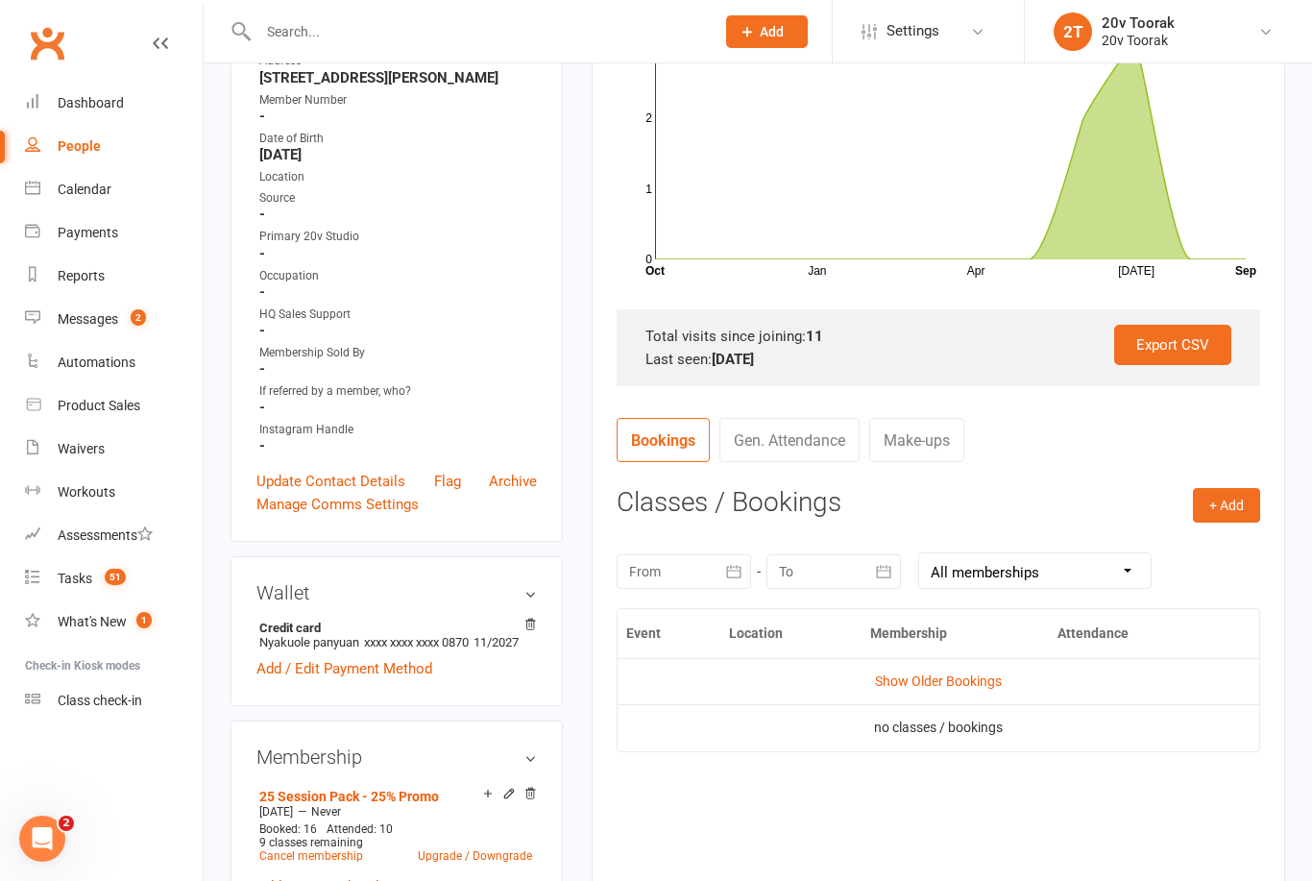
scroll to position [382, 0]
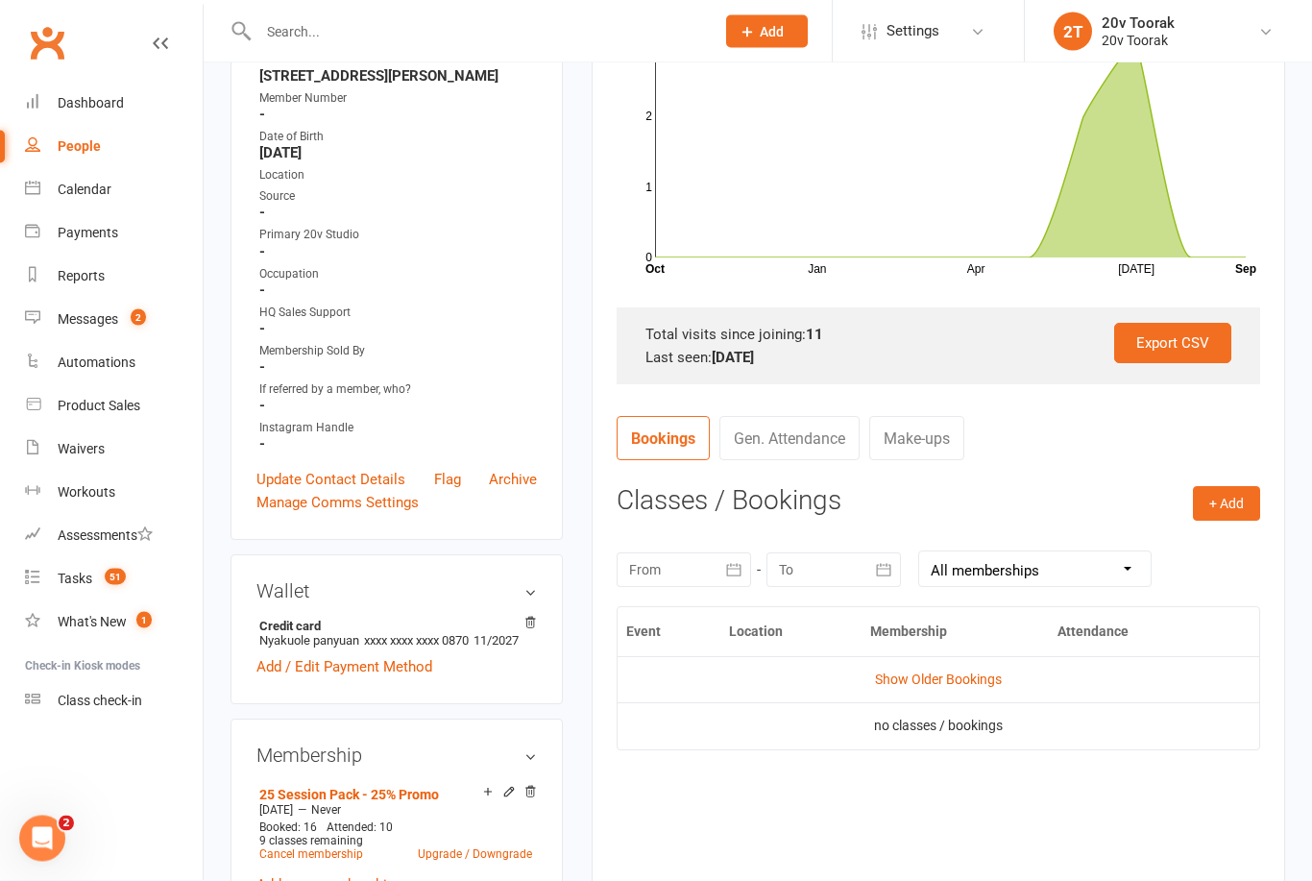
click at [101, 581] on count-badge "51" at bounding box center [110, 578] width 31 height 15
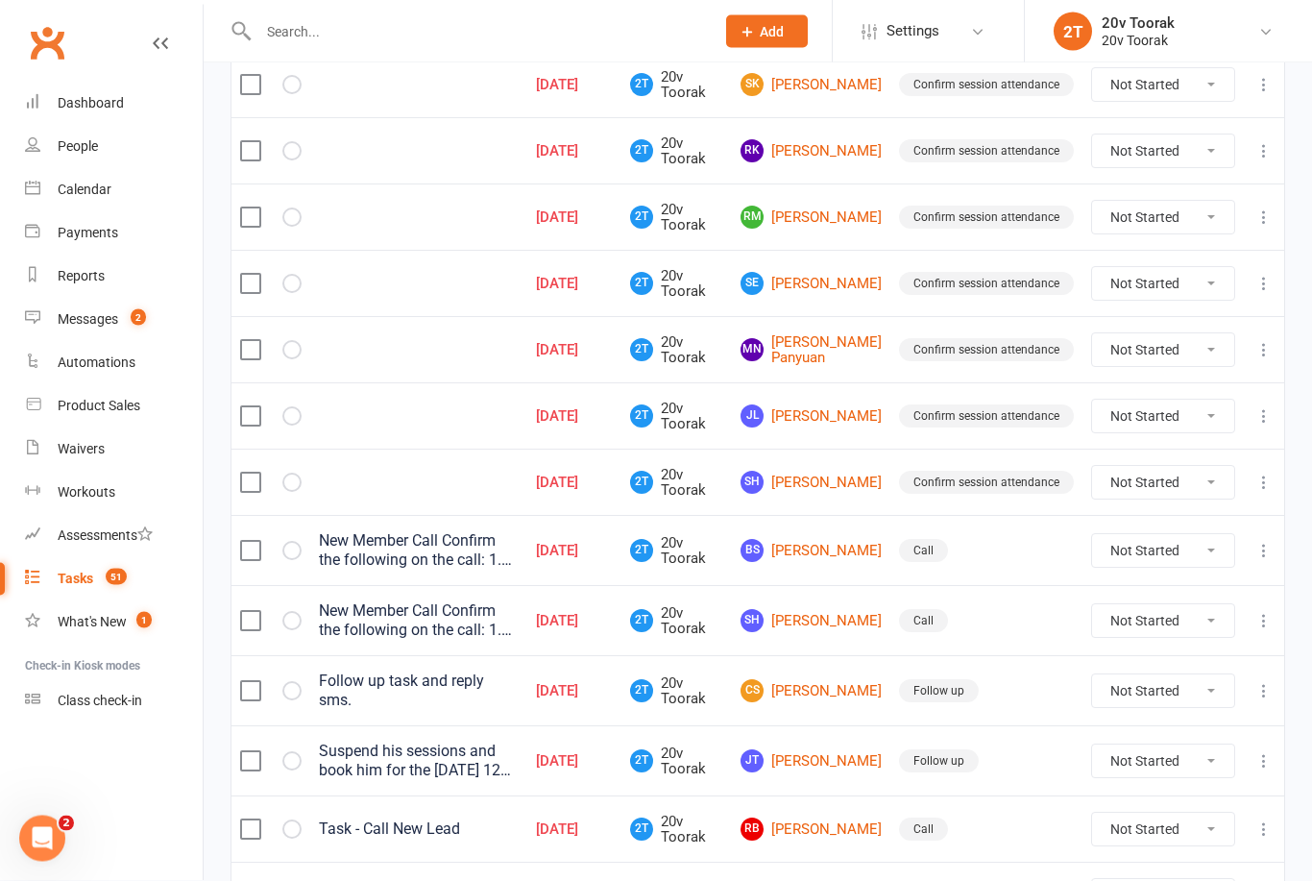
scroll to position [642, 0]
click at [837, 559] on link "BS Ben Short" at bounding box center [811, 550] width 141 height 23
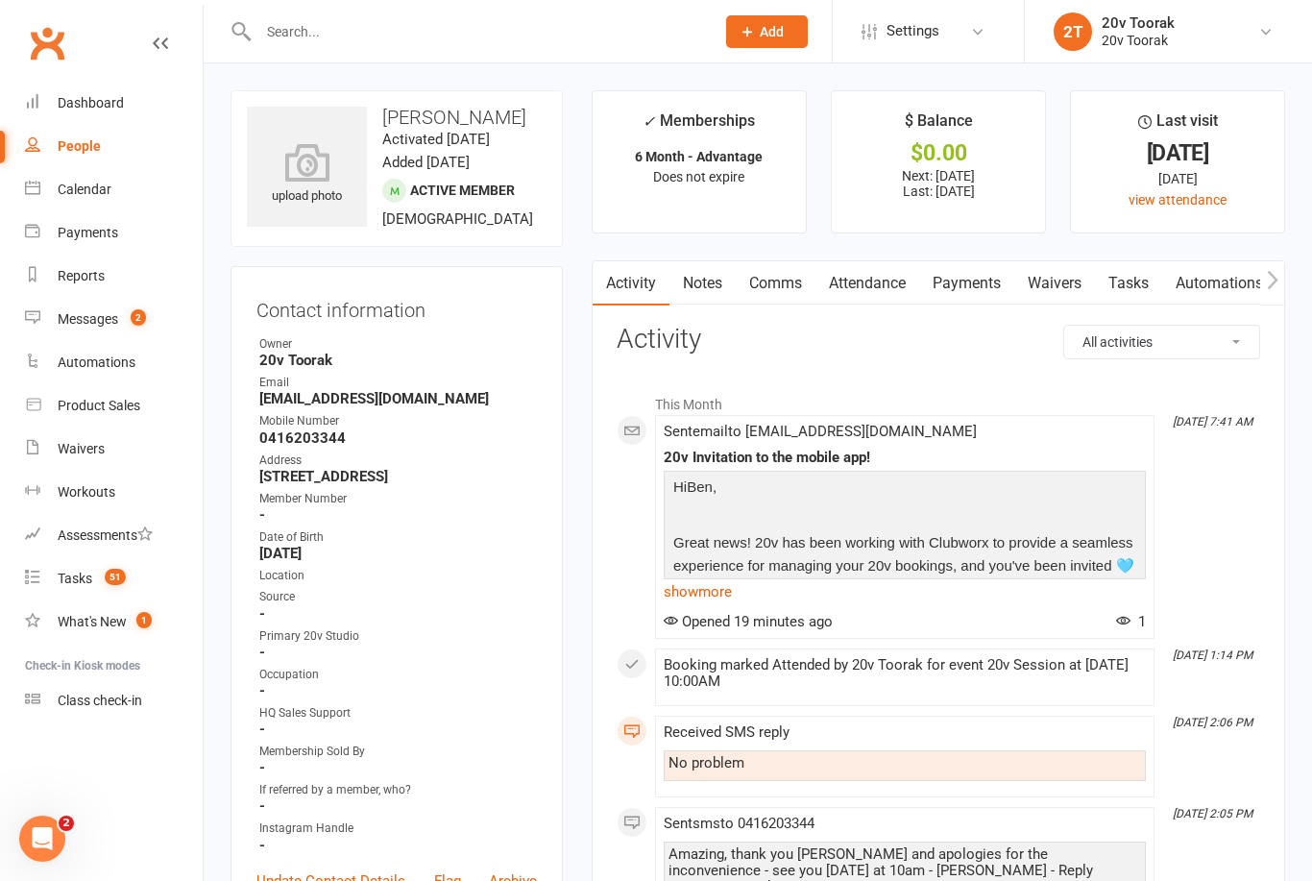
click at [1136, 280] on link "Tasks" at bounding box center [1128, 283] width 67 height 44
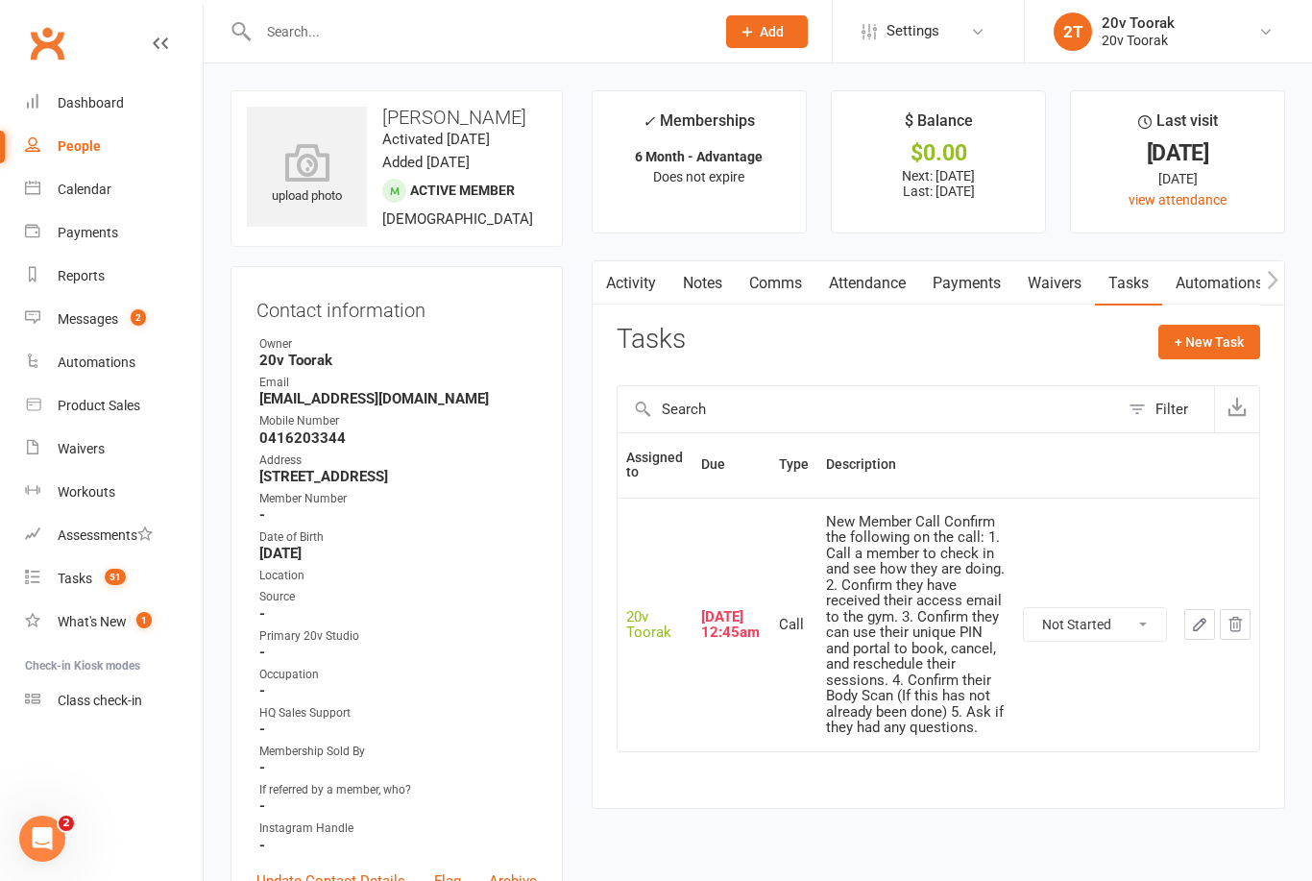
click at [88, 568] on link "Tasks 51" at bounding box center [114, 578] width 178 height 43
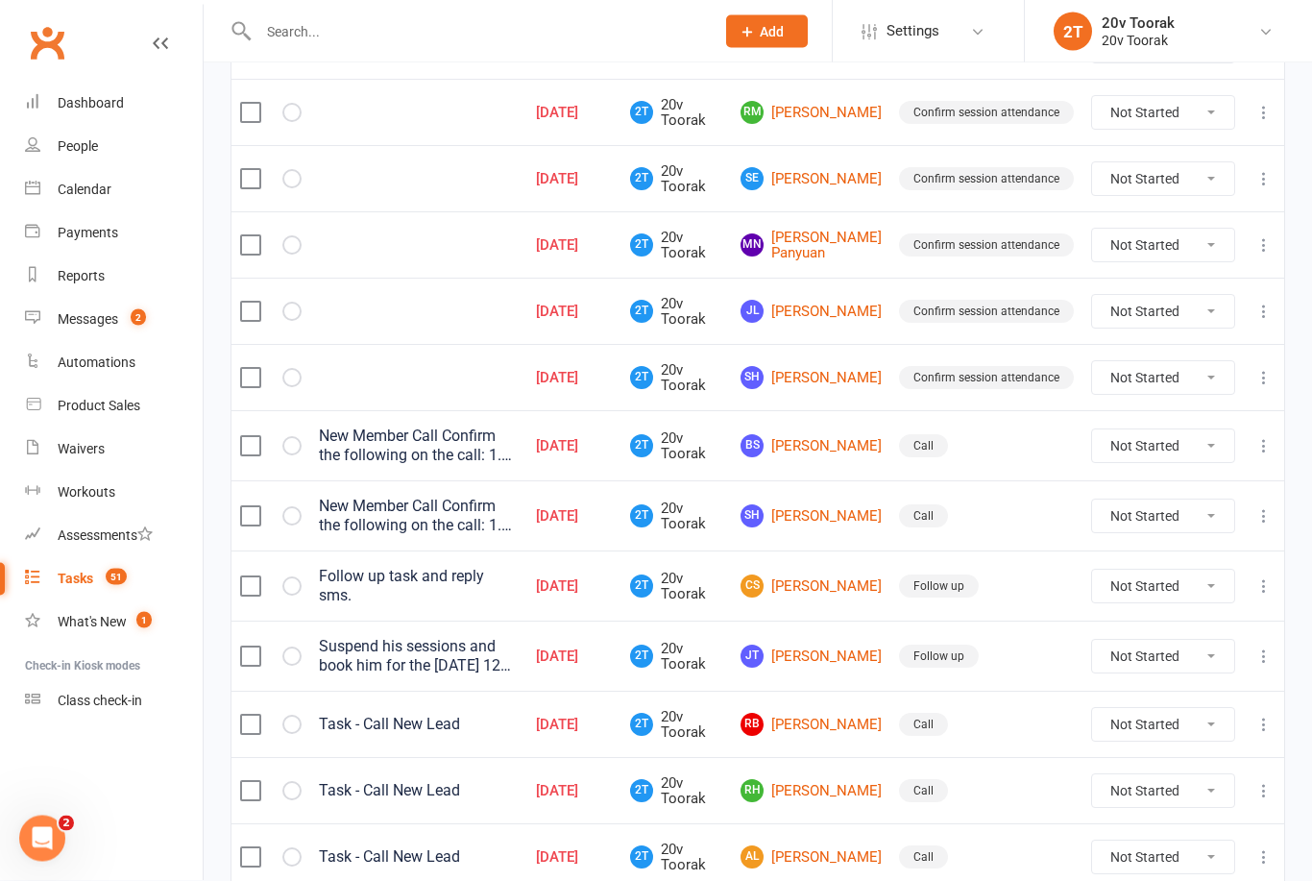
scroll to position [748, 0]
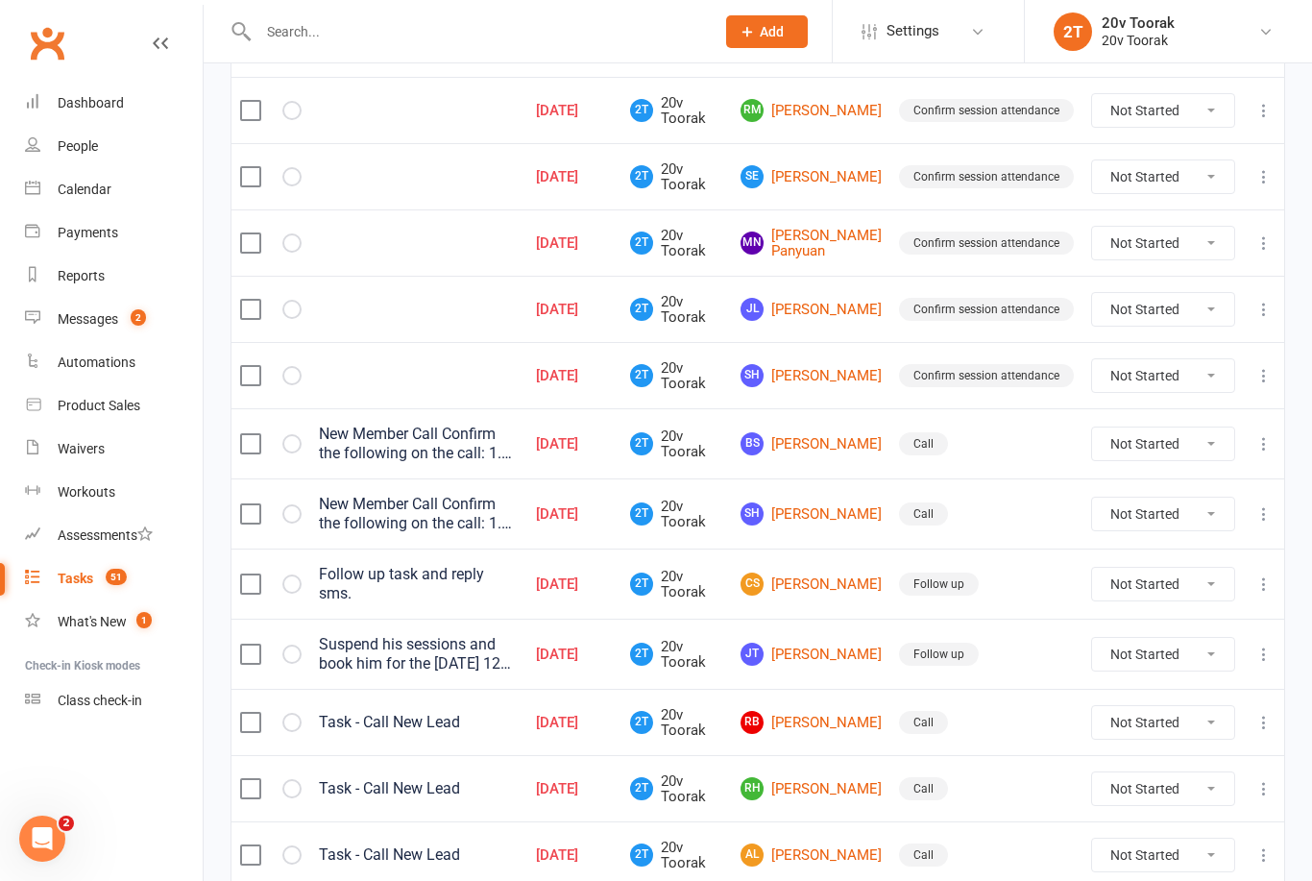
click at [838, 526] on link "SH Samuel Ho" at bounding box center [811, 513] width 141 height 23
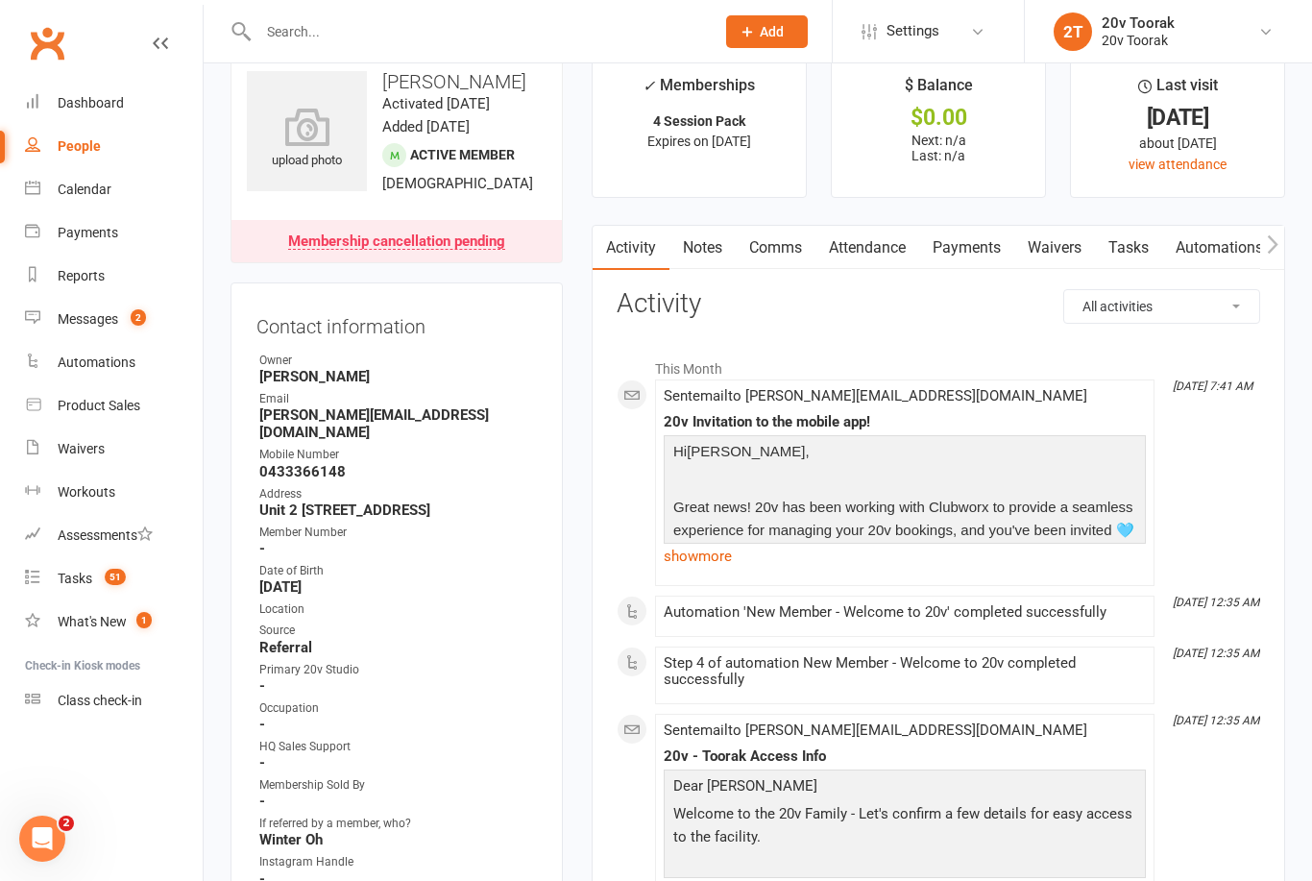
scroll to position [45, 0]
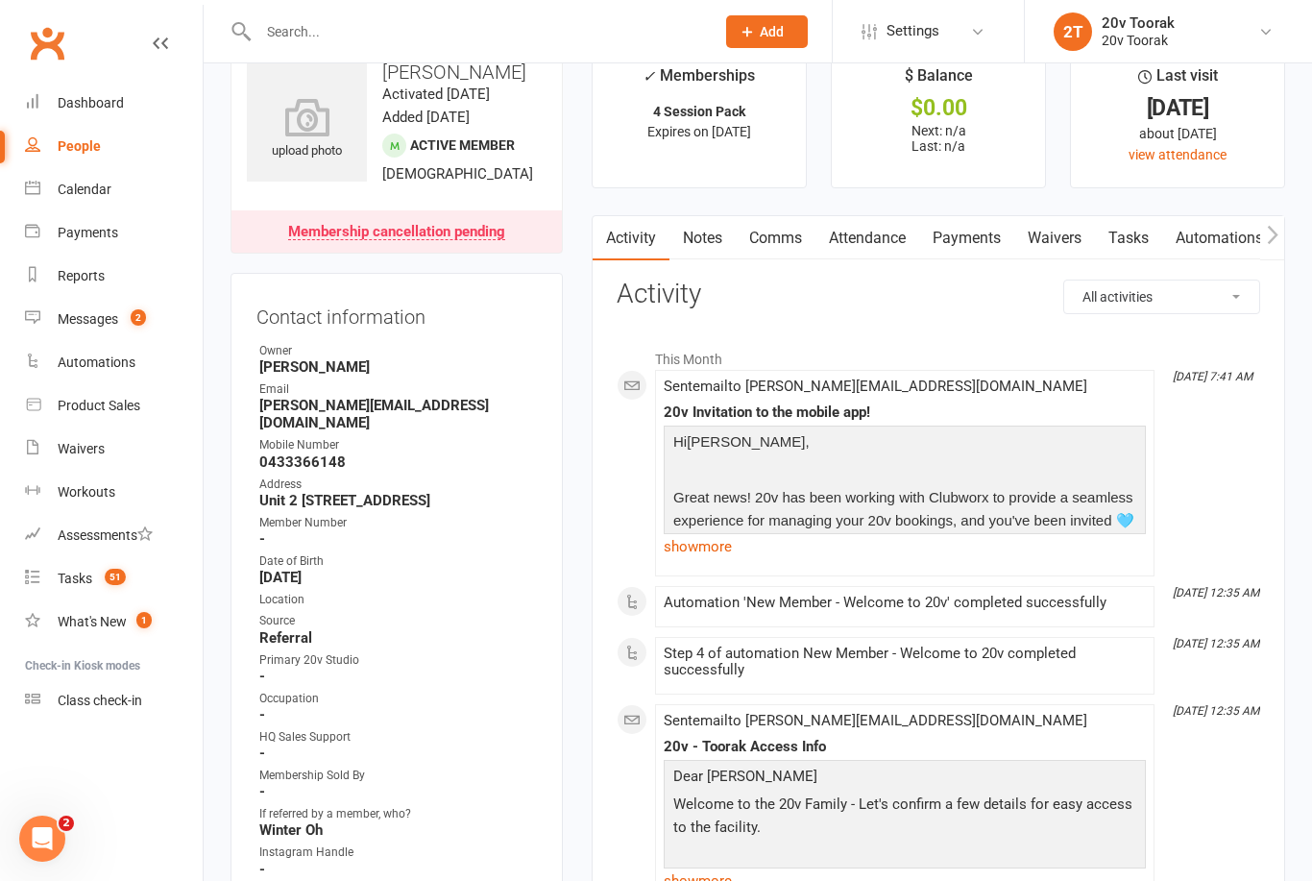
click at [700, 231] on link "Notes" at bounding box center [703, 238] width 66 height 44
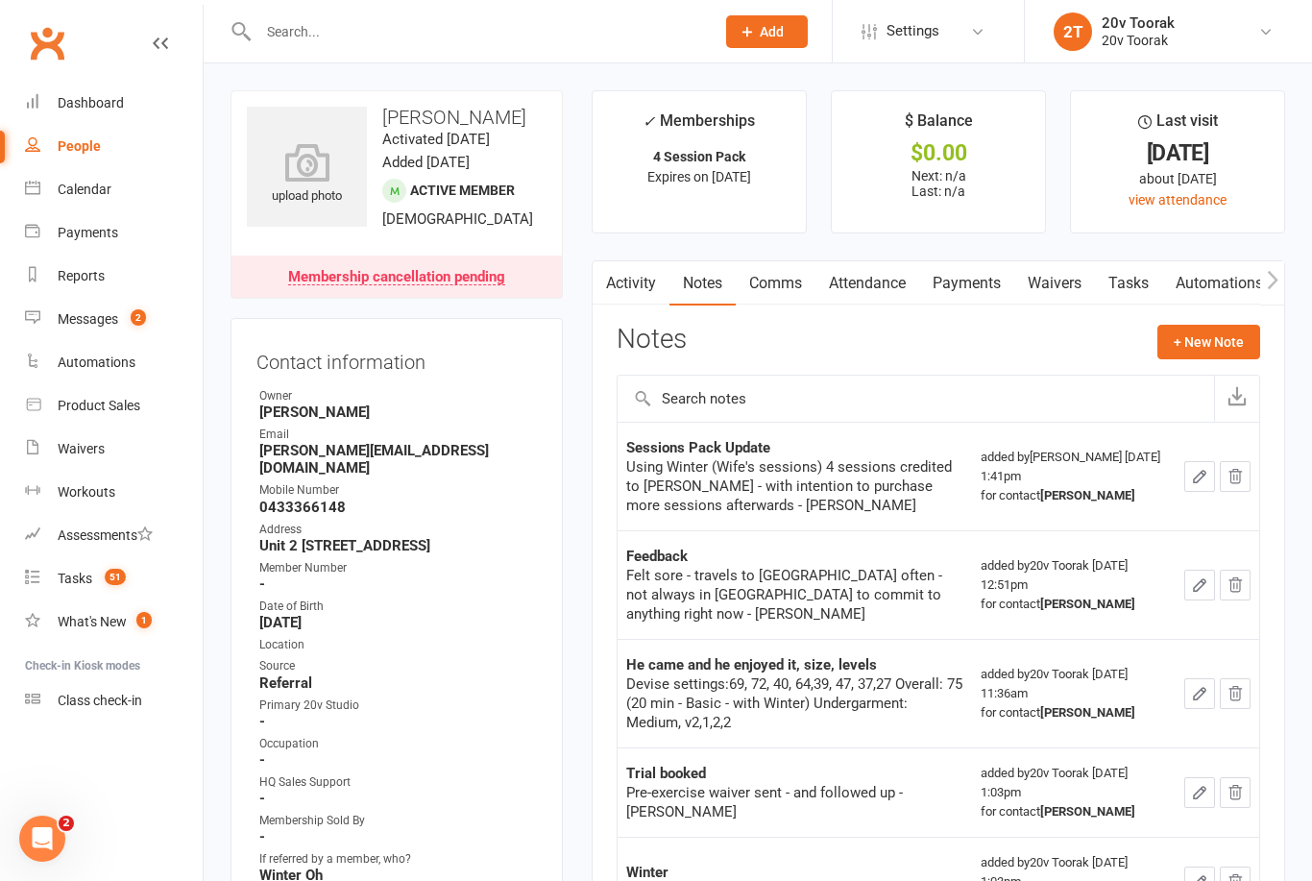
click at [866, 276] on link "Attendance" at bounding box center [868, 283] width 104 height 44
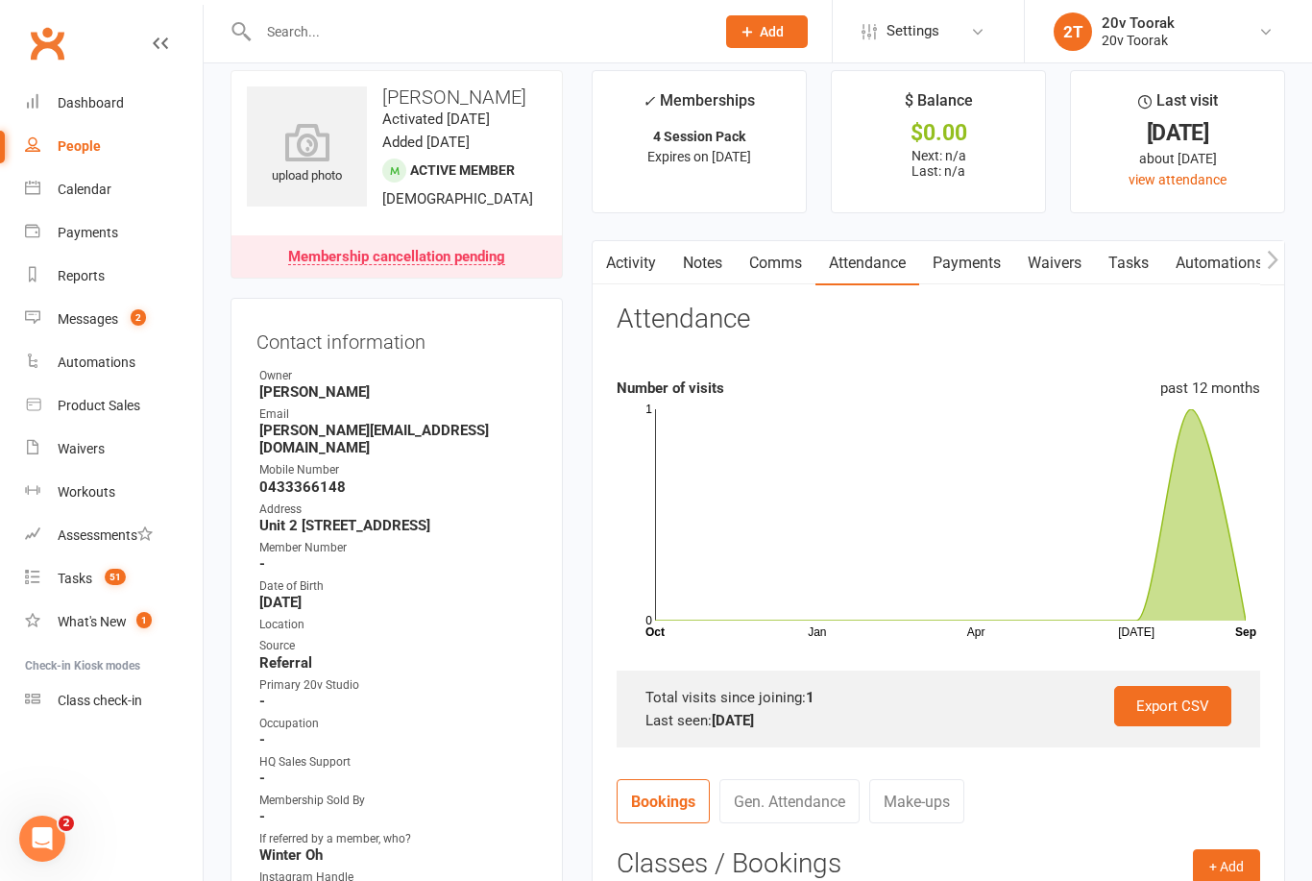
scroll to position [21, 0]
click at [1136, 263] on link "Tasks" at bounding box center [1128, 262] width 67 height 44
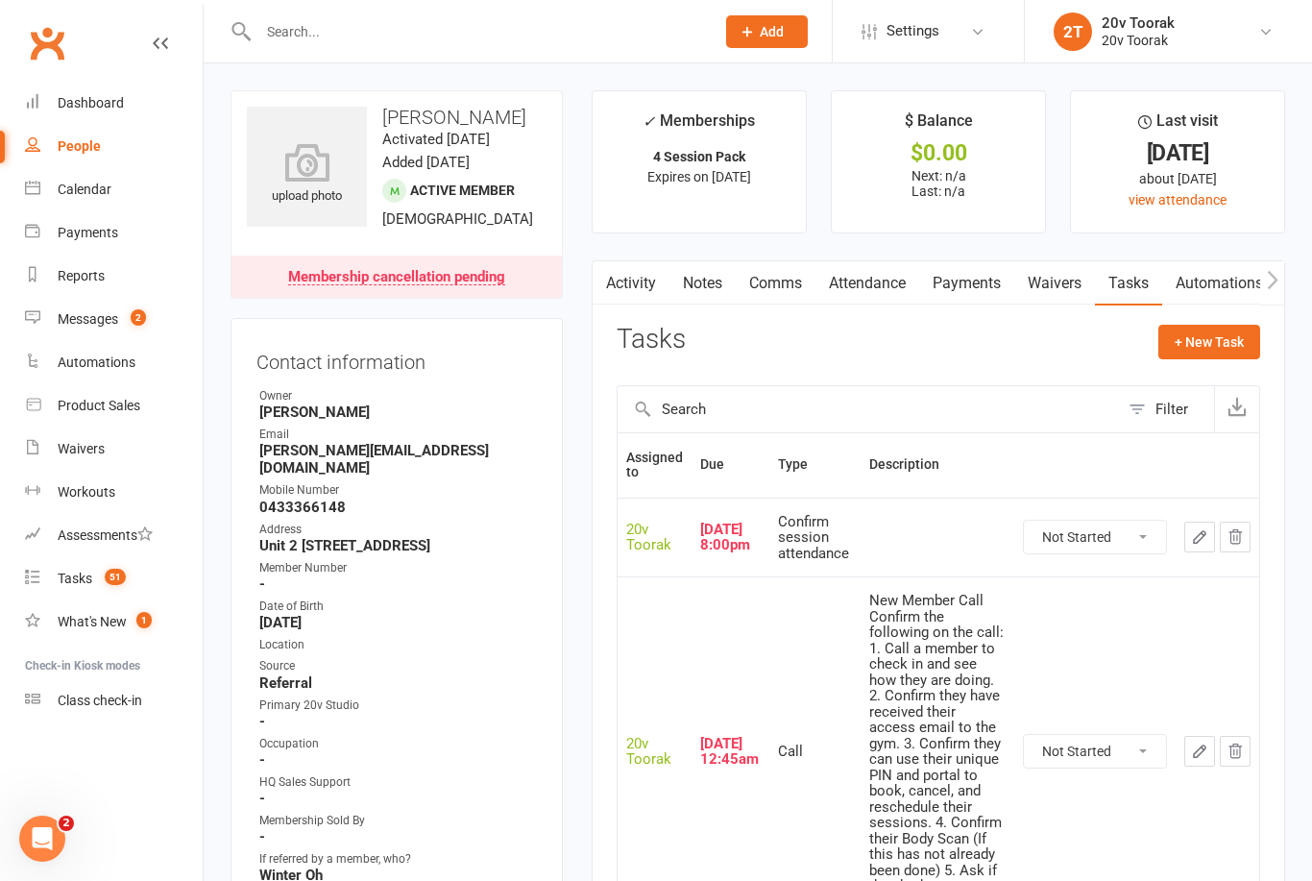
click at [98, 579] on count-badge "51" at bounding box center [110, 578] width 31 height 15
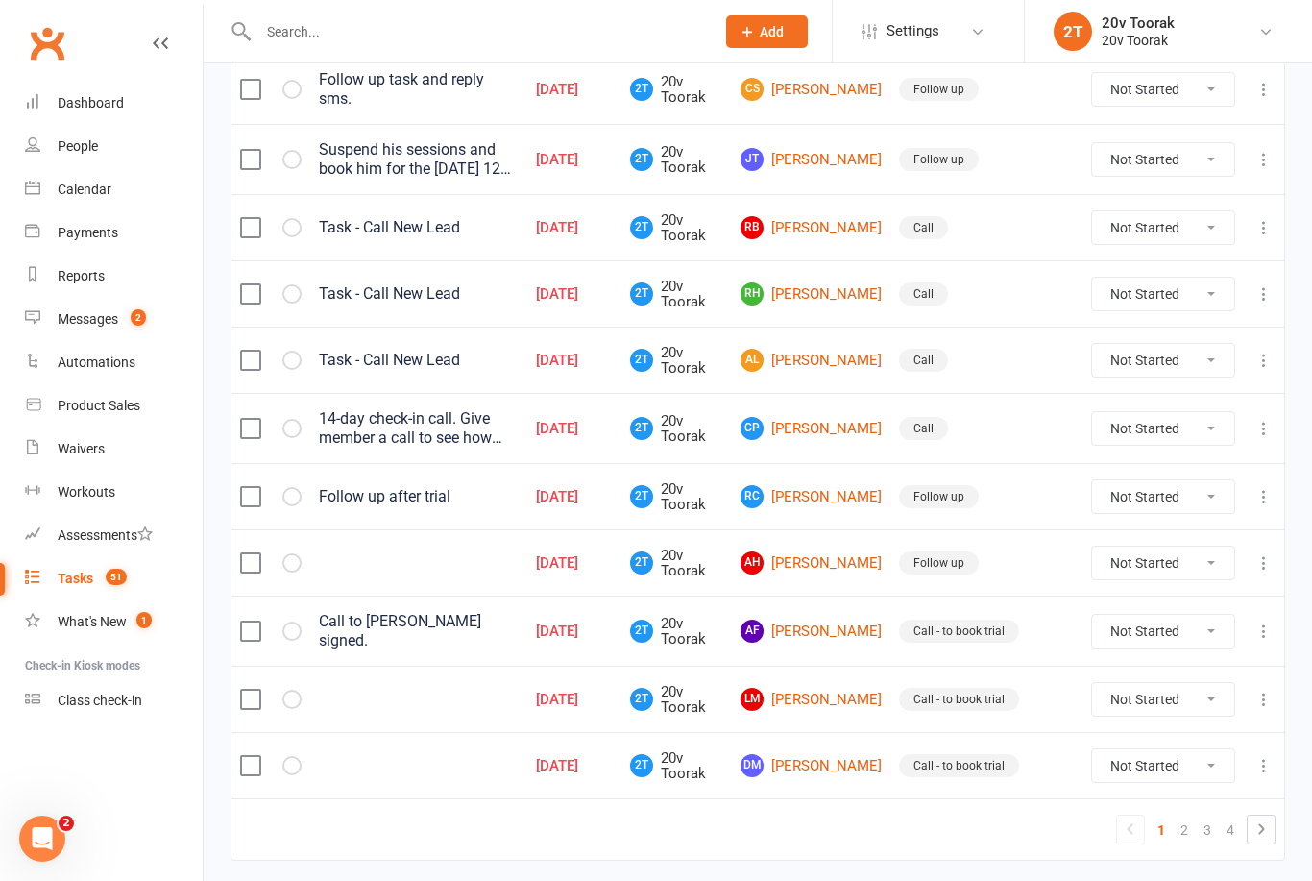
scroll to position [1261, 0]
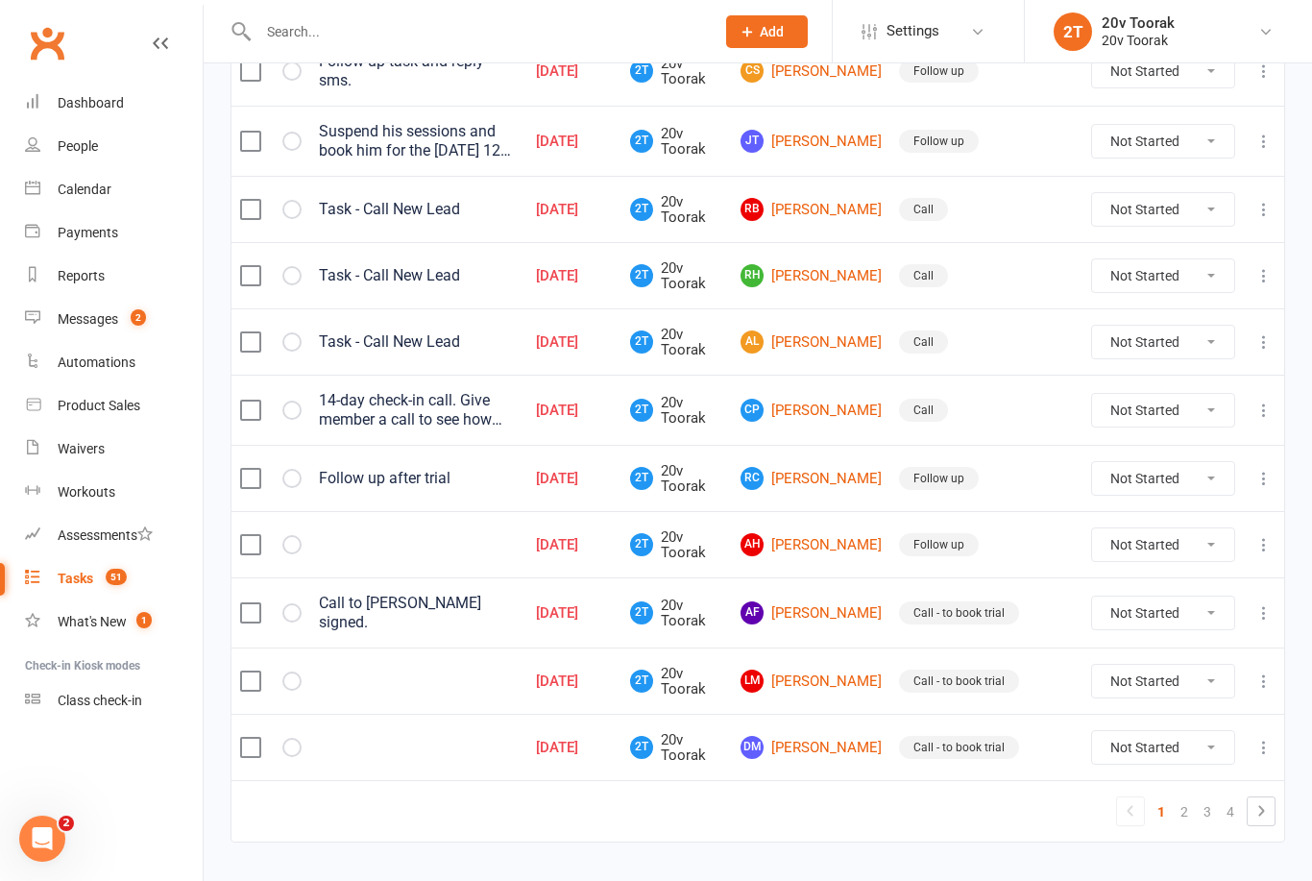
click at [854, 548] on link "AH [PERSON_NAME]" at bounding box center [811, 544] width 141 height 23
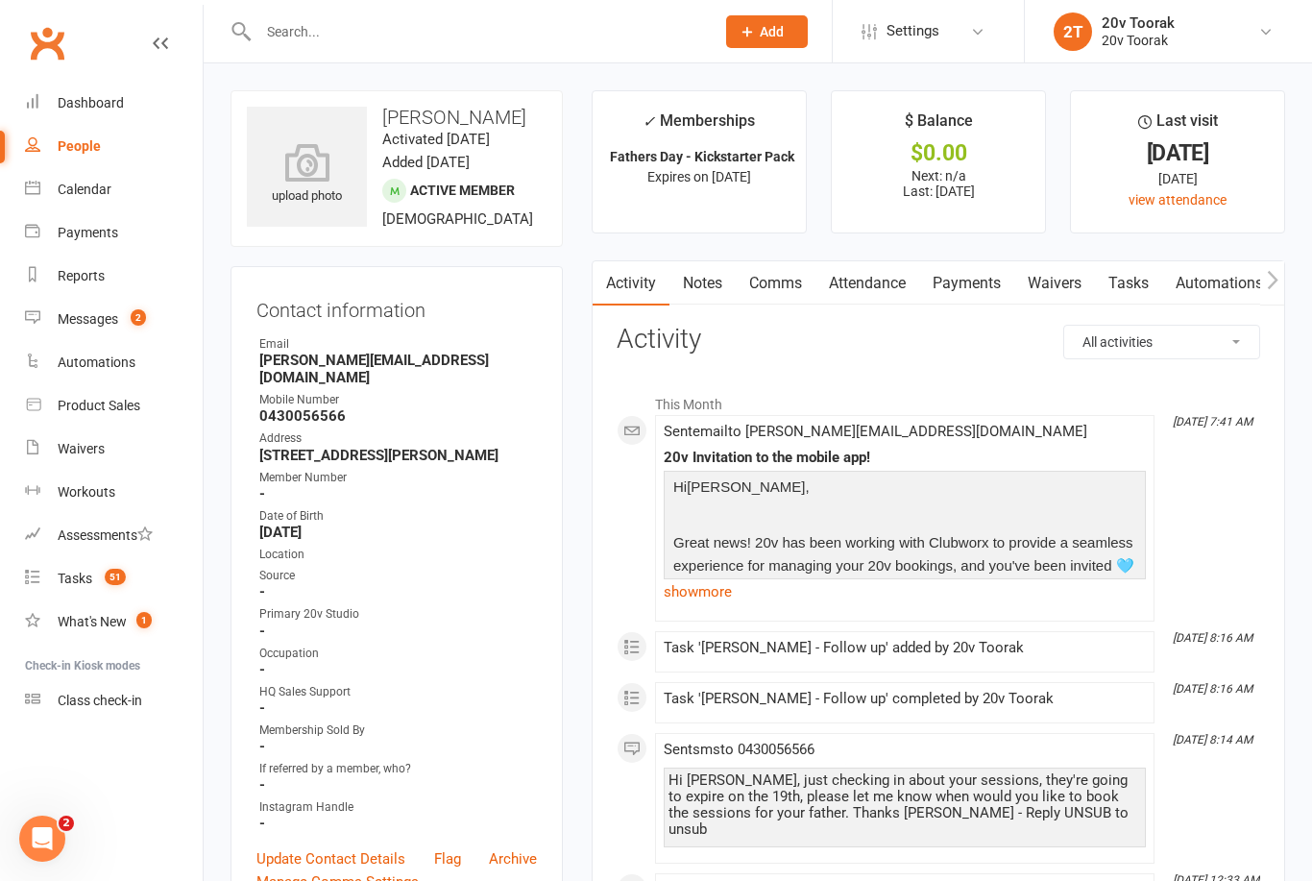
click at [698, 285] on link "Notes" at bounding box center [703, 283] width 66 height 44
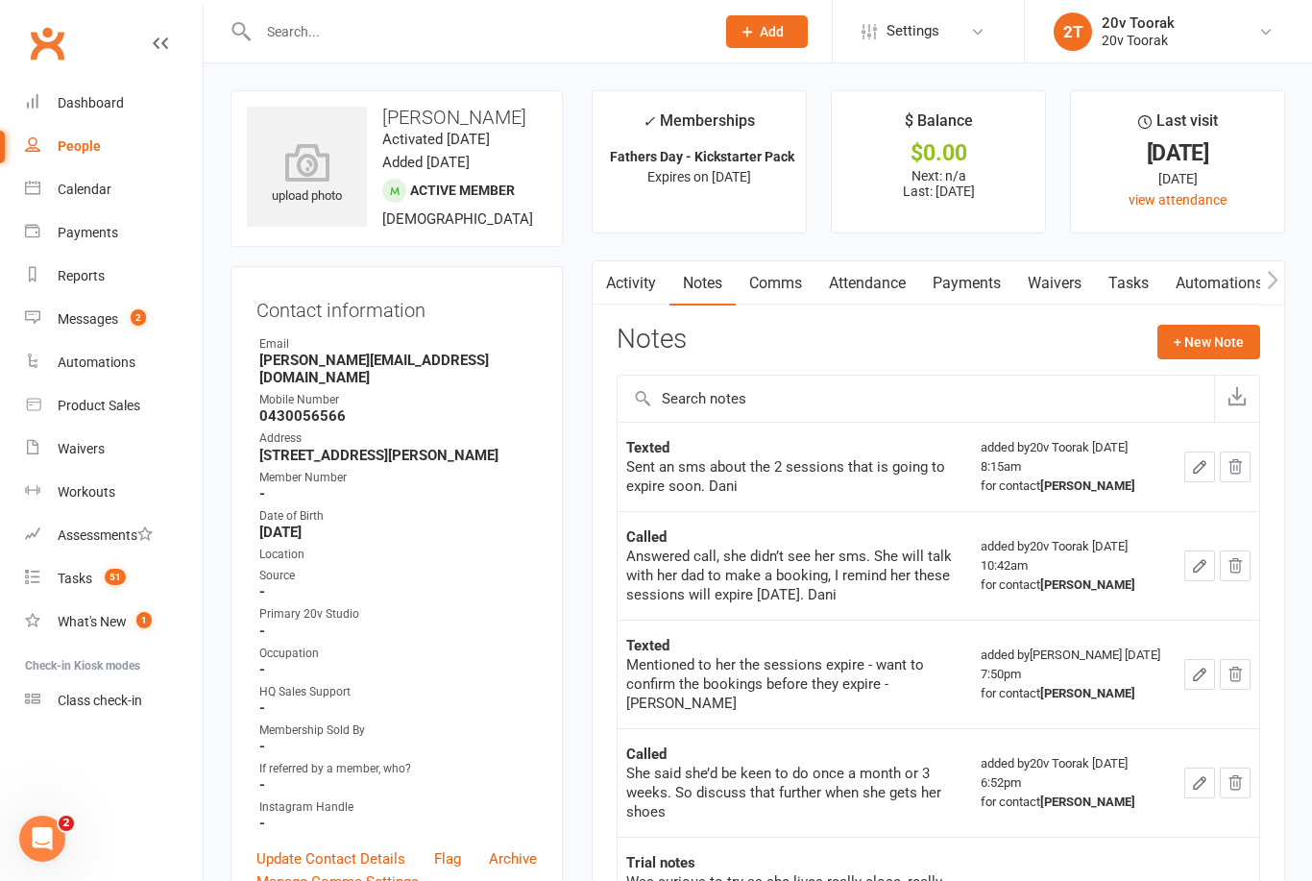
click at [110, 580] on span "51" at bounding box center [115, 577] width 21 height 16
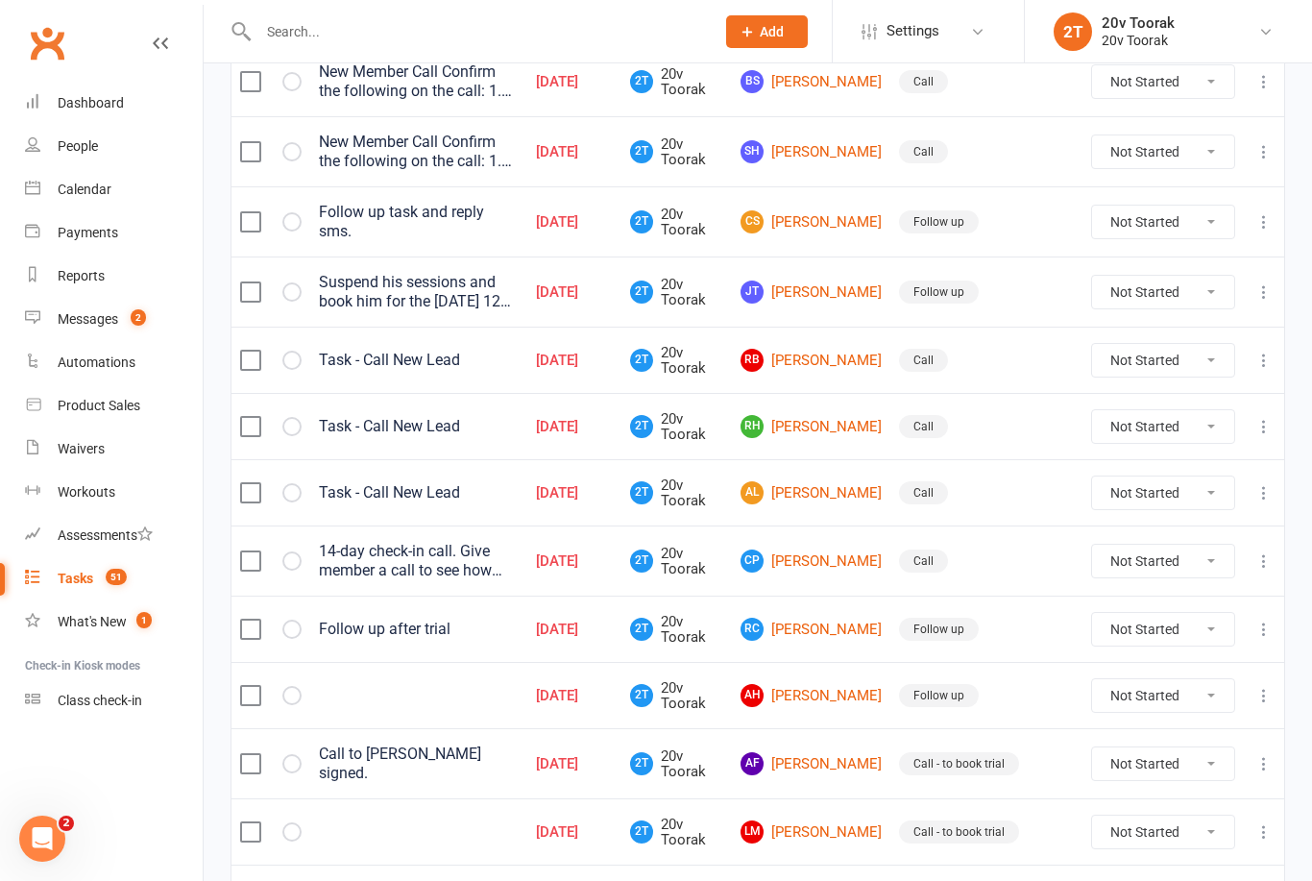
scroll to position [1261, 0]
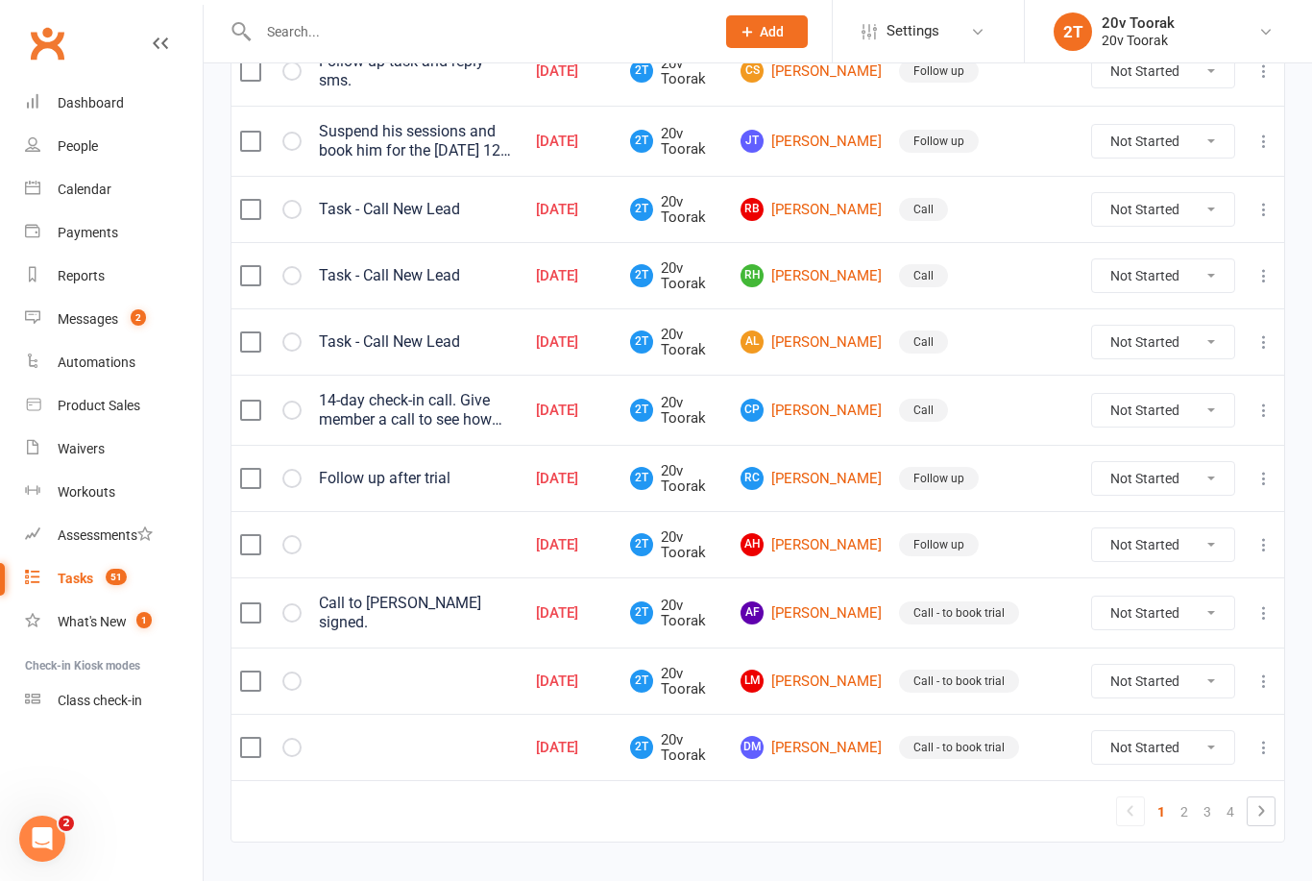
click at [1179, 807] on link "2" at bounding box center [1184, 811] width 23 height 27
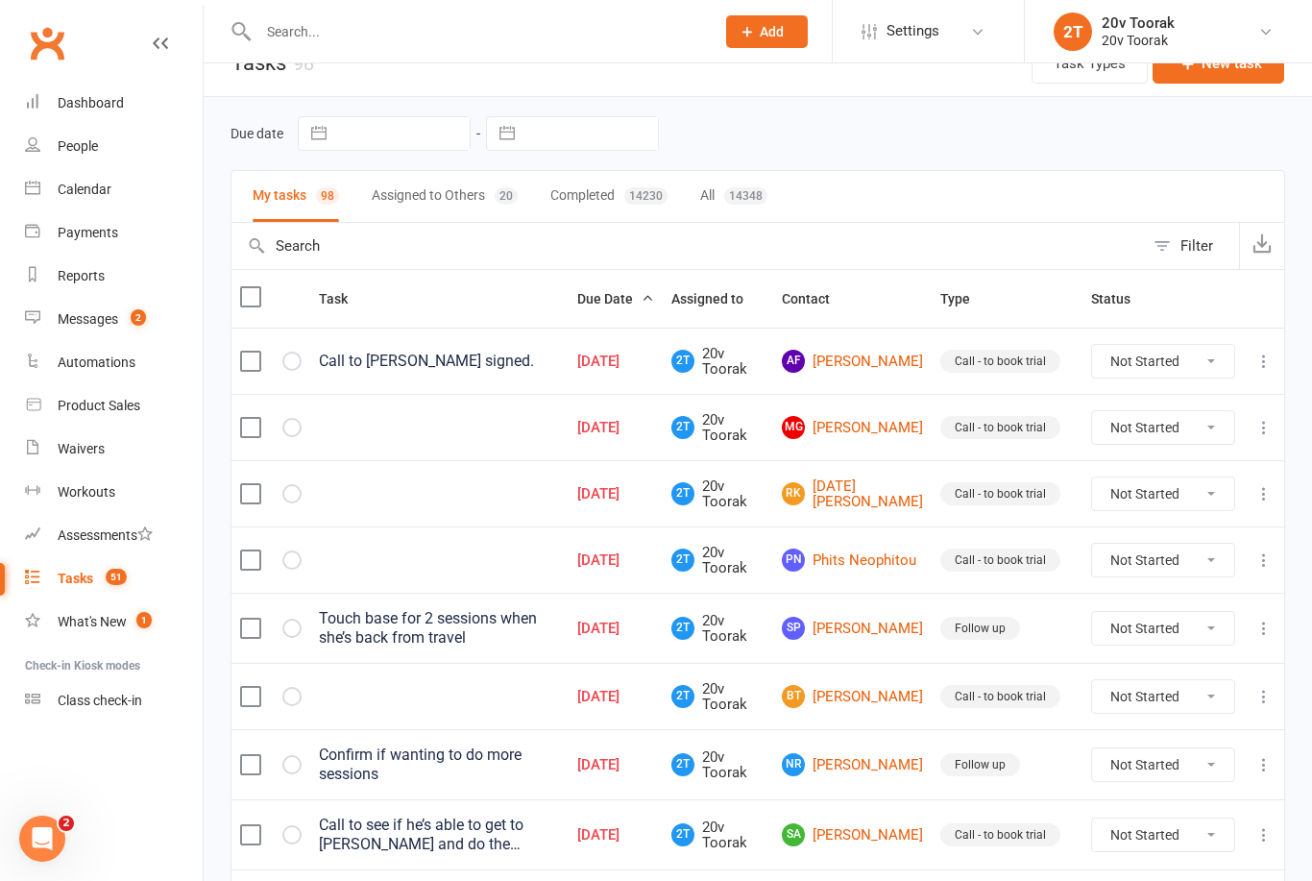
scroll to position [40, 0]
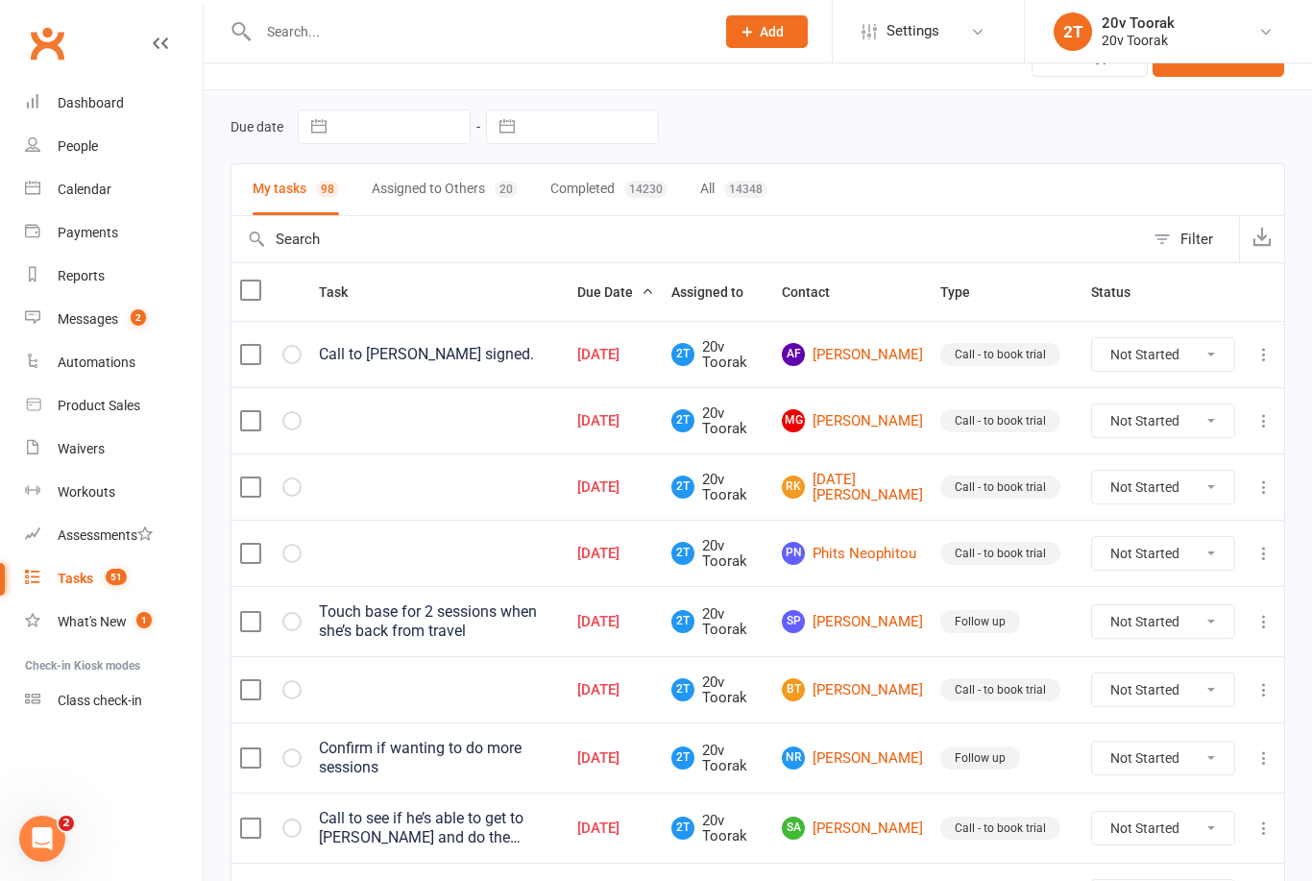
click at [117, 310] on link "Messages 2" at bounding box center [114, 319] width 178 height 43
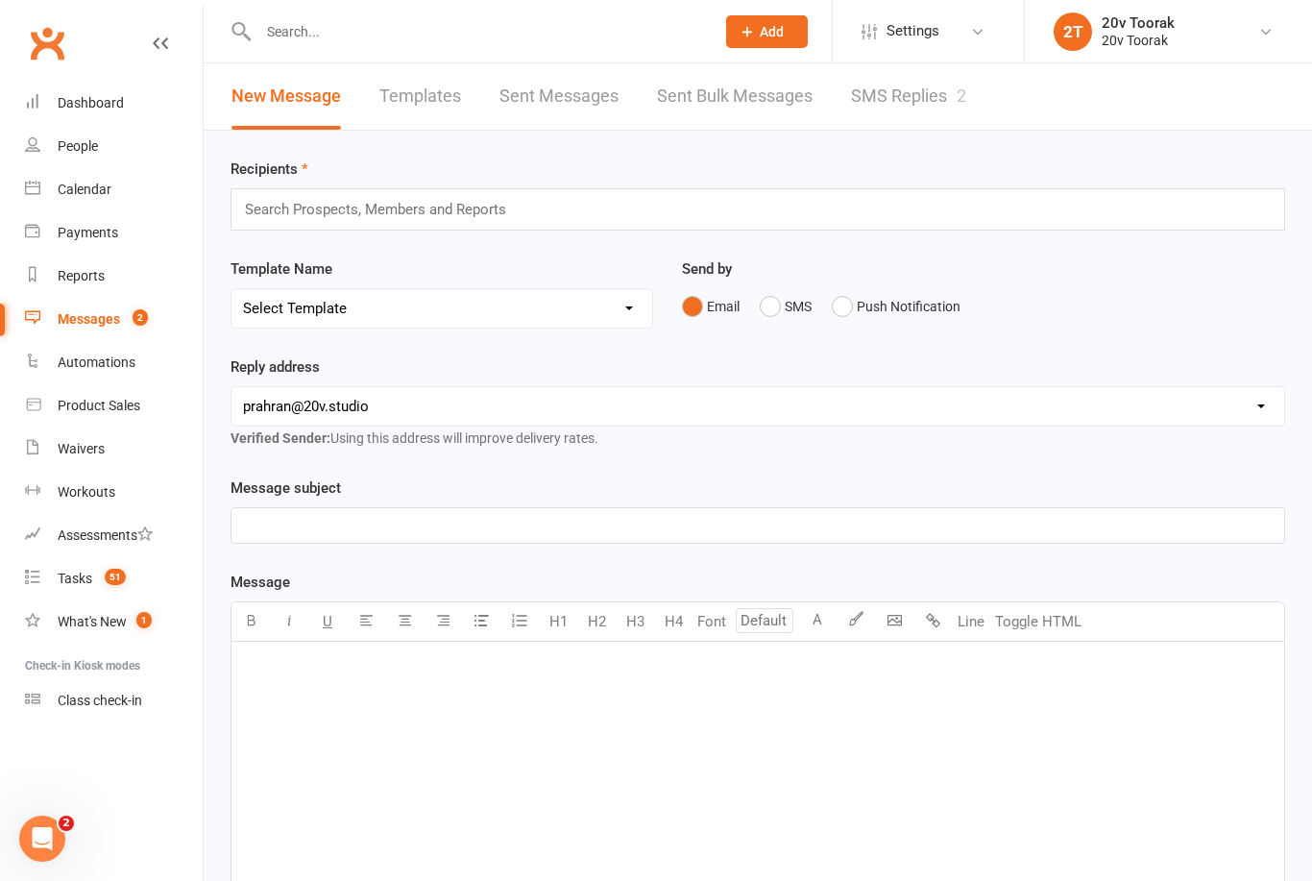
click at [925, 85] on link "SMS Replies 2" at bounding box center [908, 96] width 115 height 66
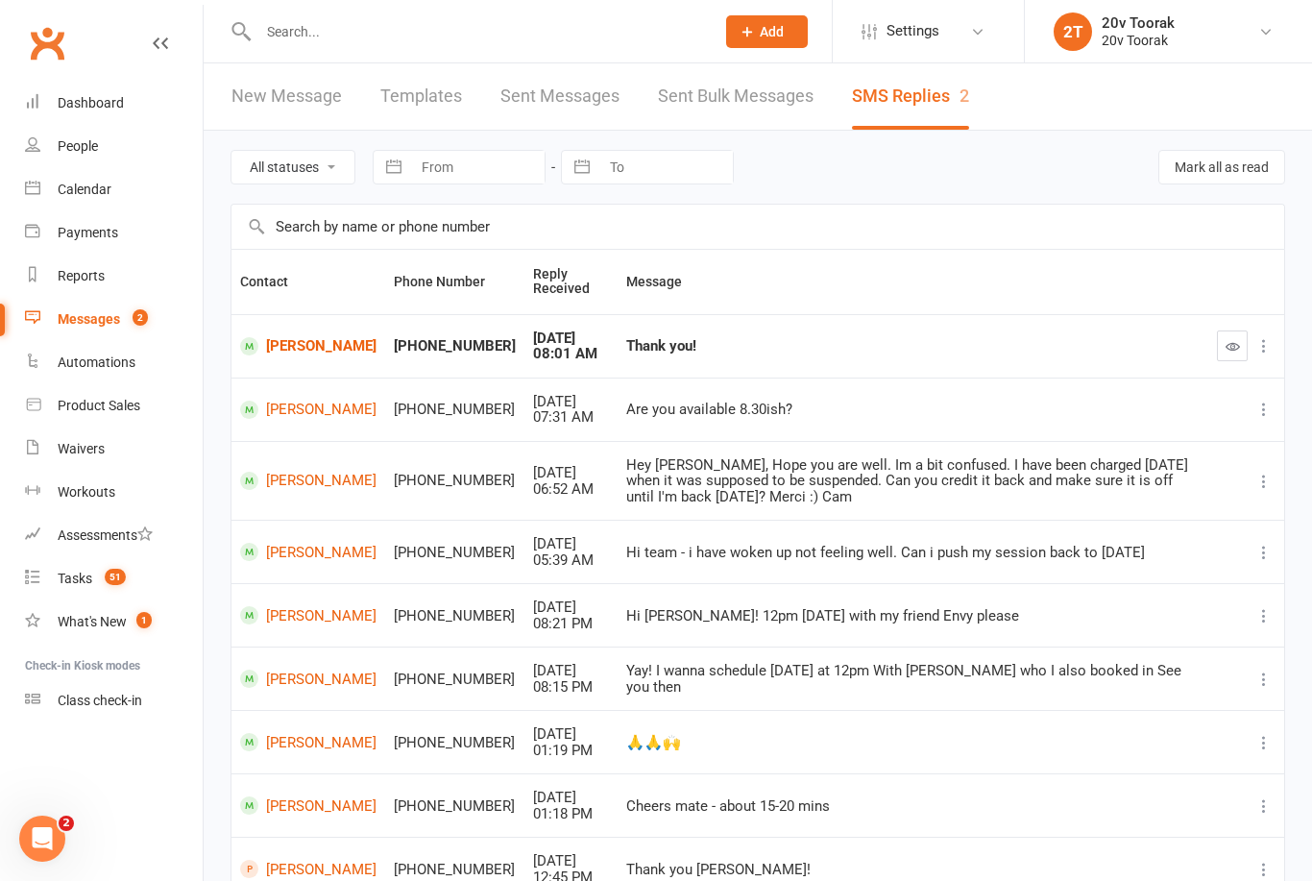
click at [1224, 331] on button "button" at bounding box center [1232, 345] width 31 height 31
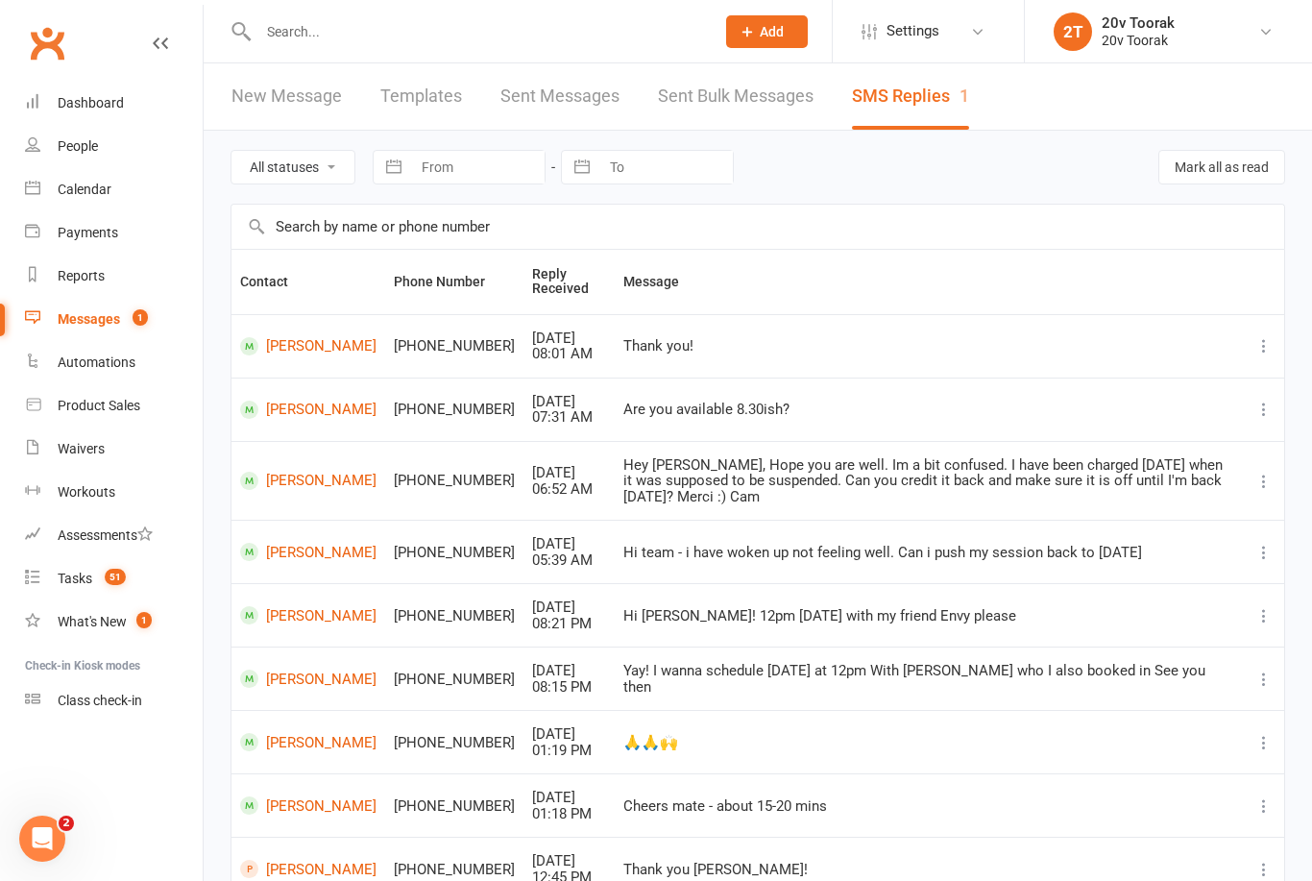
click at [97, 190] on div "Calendar" at bounding box center [85, 189] width 54 height 15
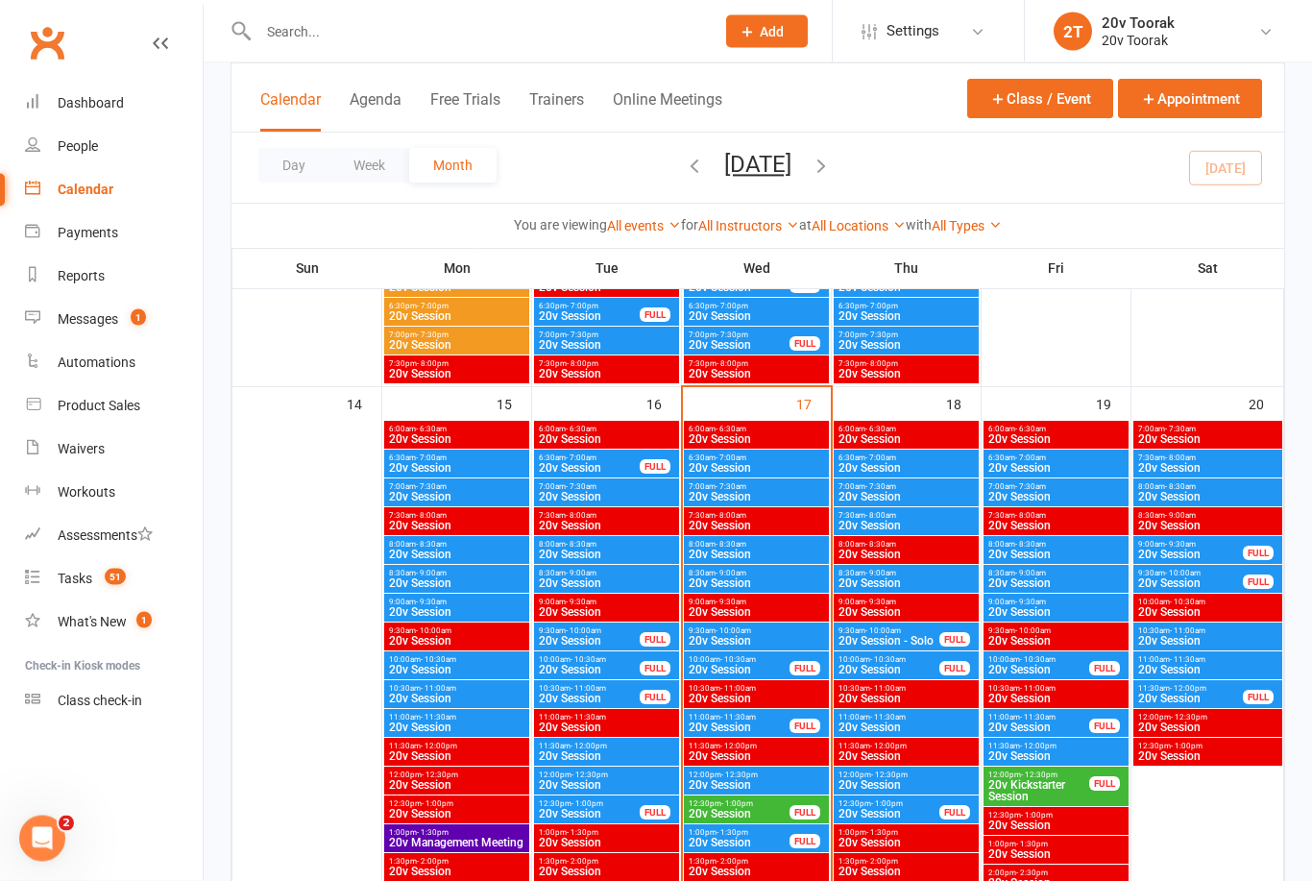
scroll to position [1719, 0]
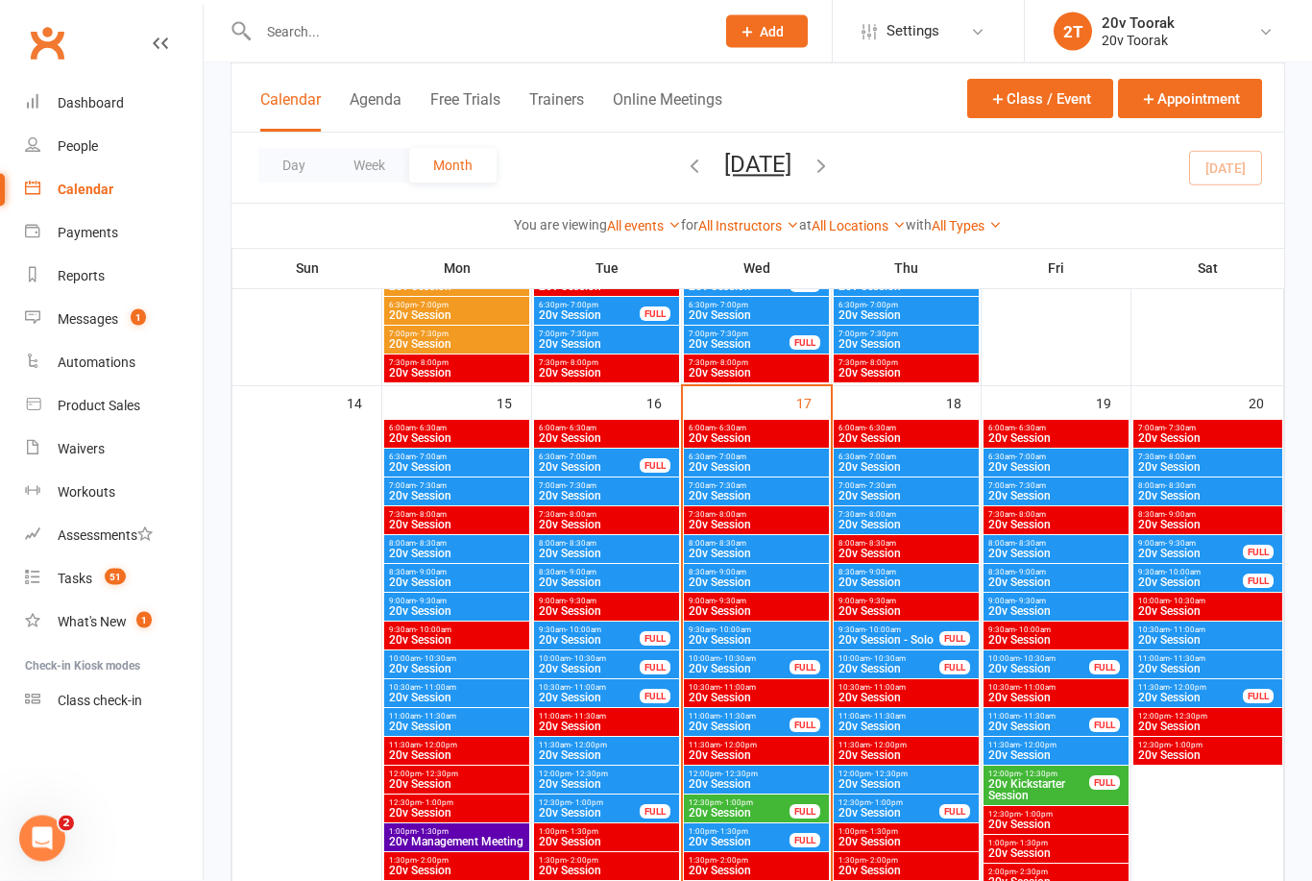
click at [903, 577] on span "20v Session" at bounding box center [906, 583] width 137 height 12
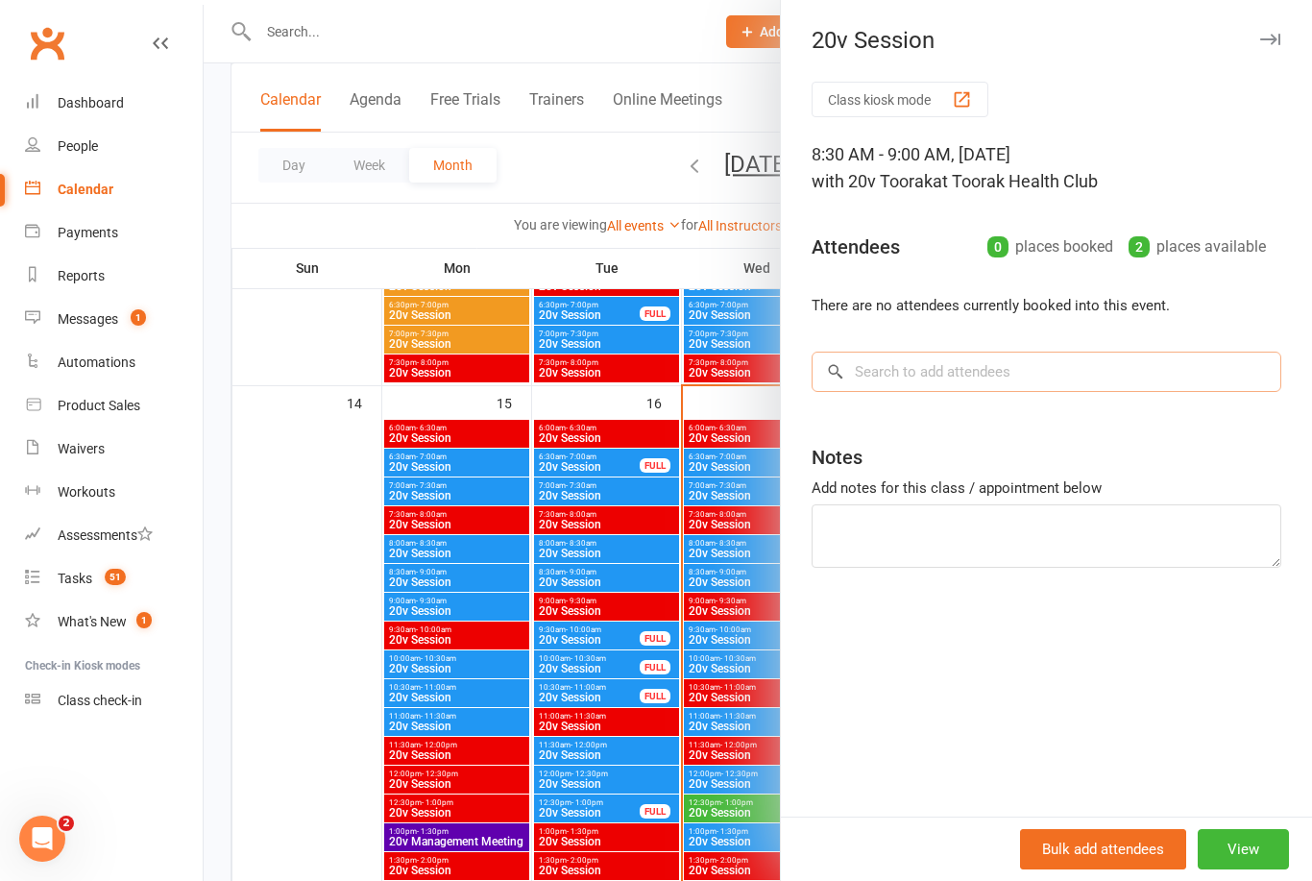
click at [984, 370] on input "search" at bounding box center [1047, 372] width 470 height 40
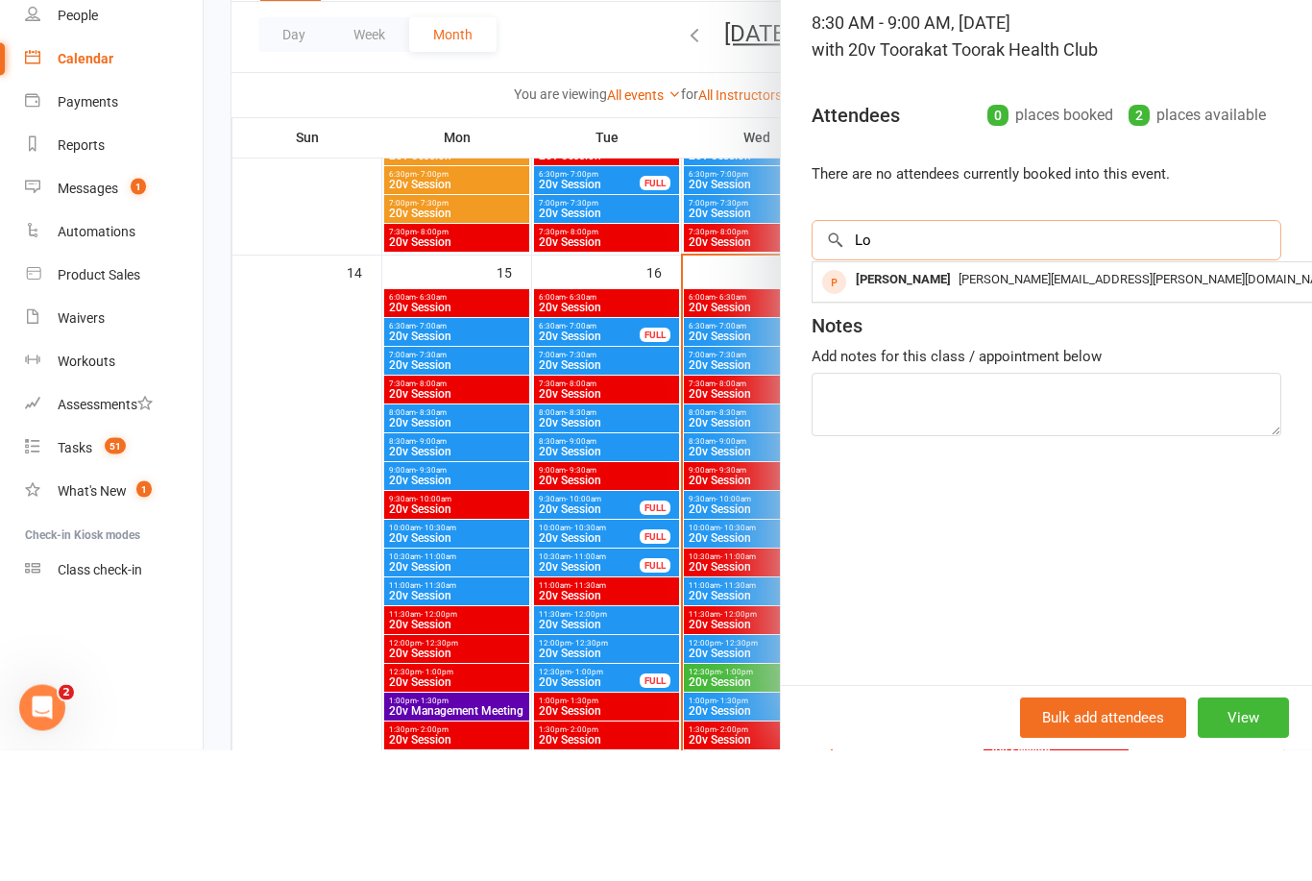
type input "L"
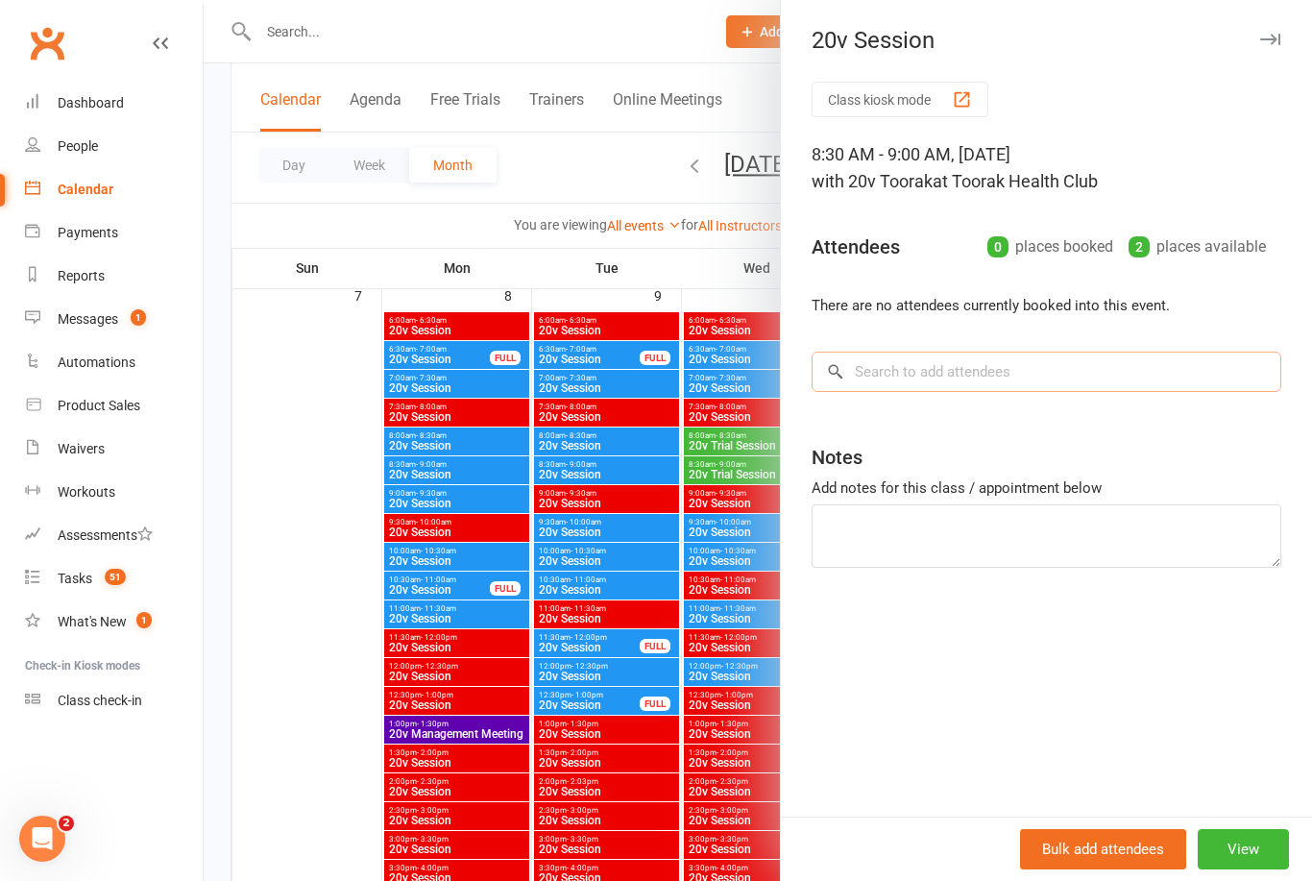
scroll to position [959, 0]
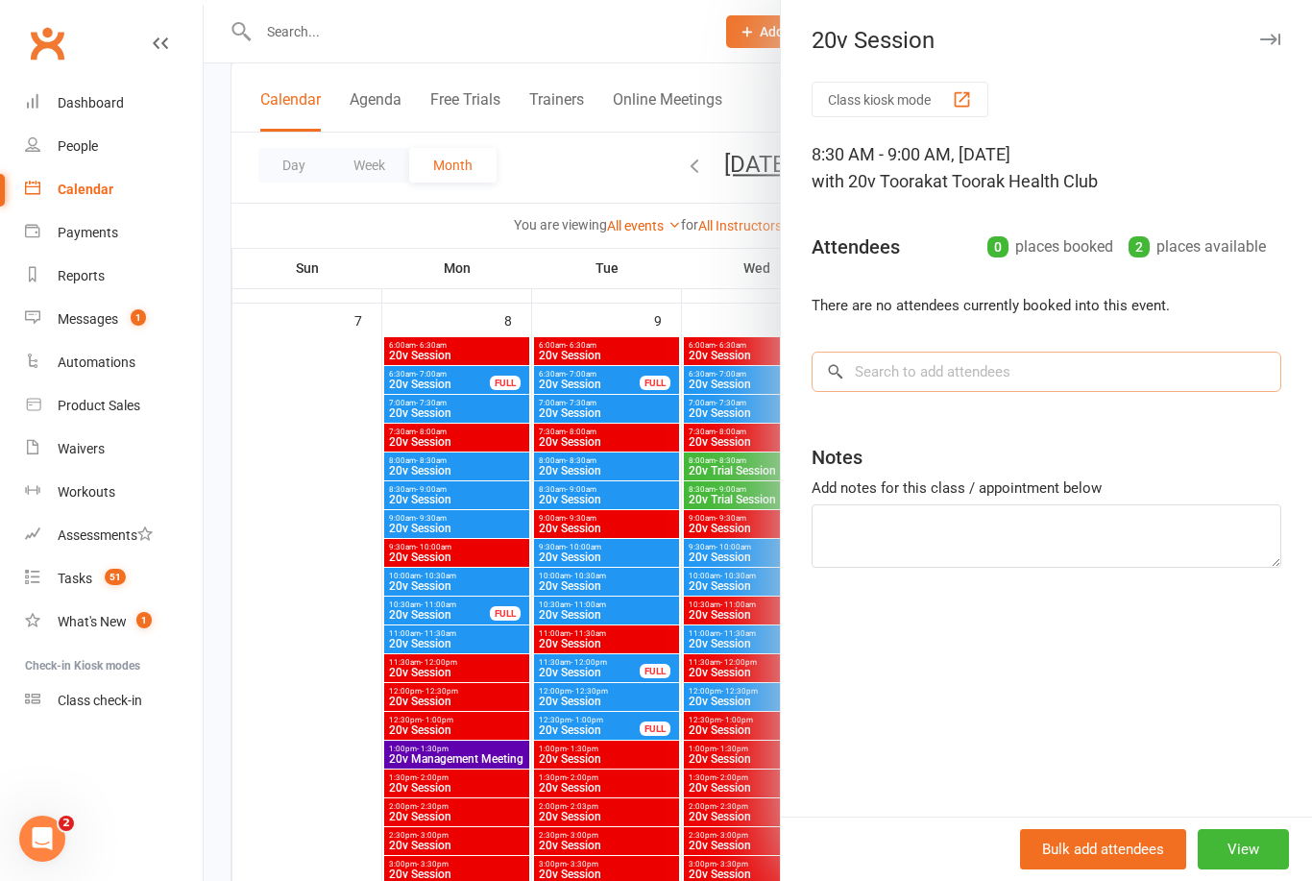
click at [1005, 381] on input "search" at bounding box center [1047, 372] width 470 height 40
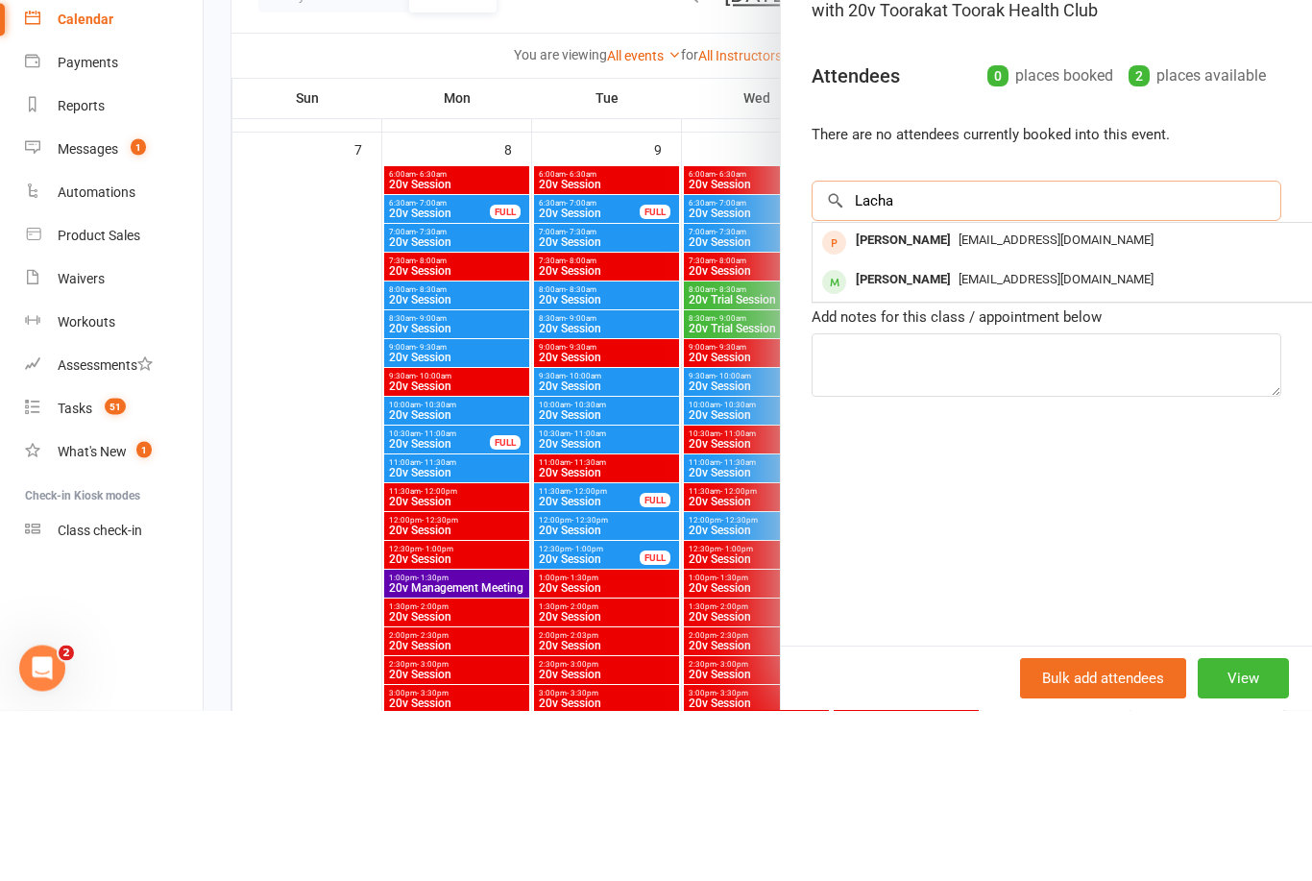
type input "Lacha"
click at [940, 437] on div "[PERSON_NAME]" at bounding box center [903, 451] width 110 height 28
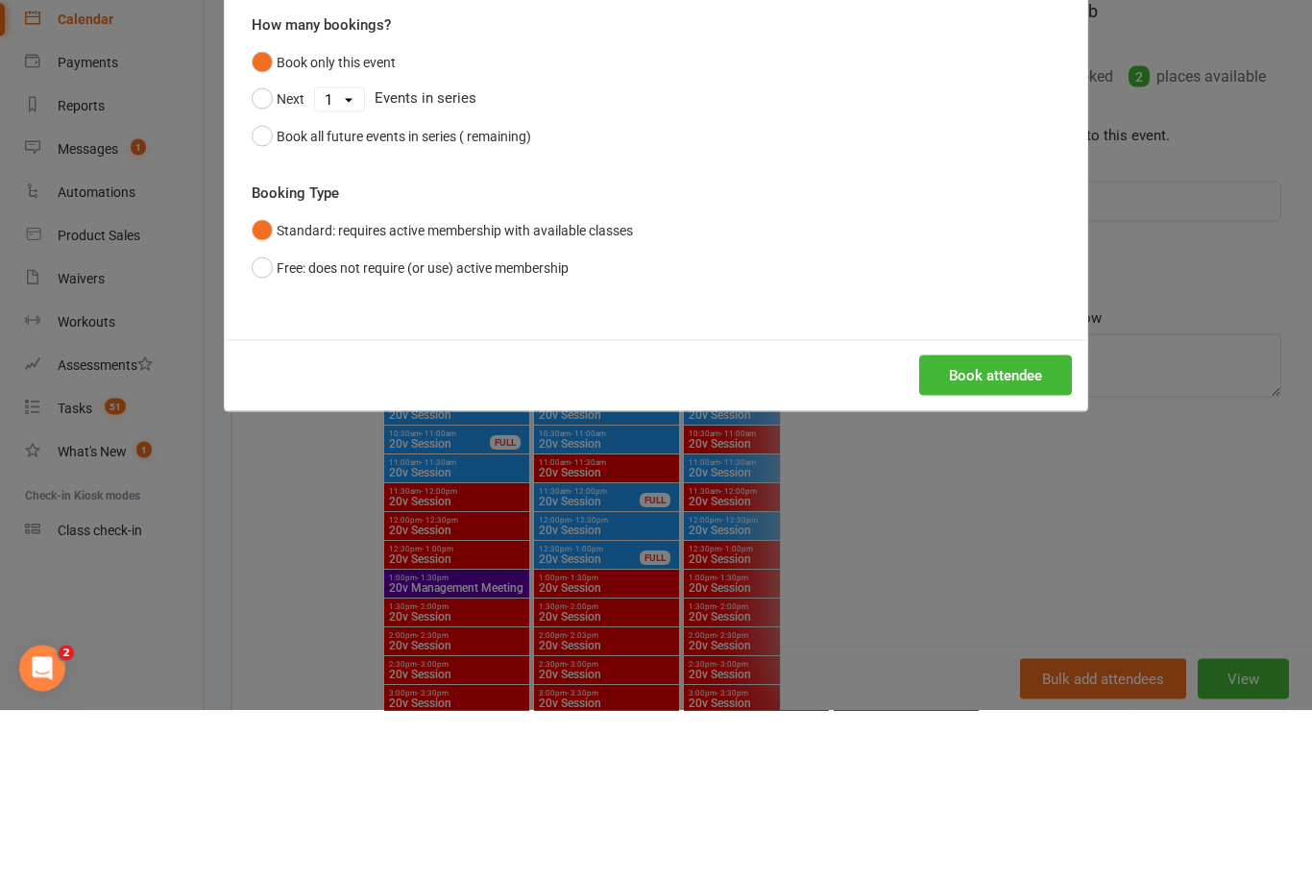
scroll to position [1130, 0]
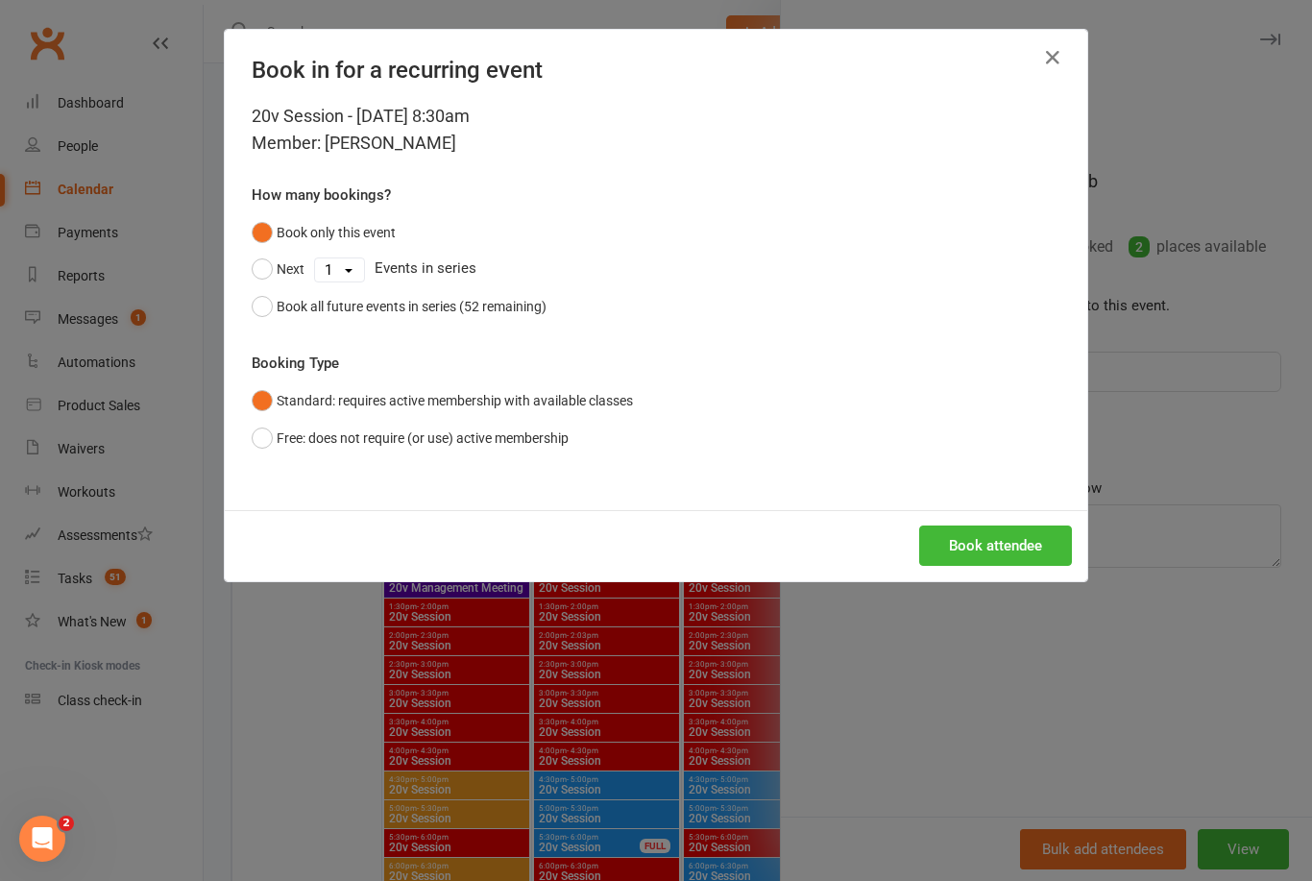
click at [992, 545] on button "Book attendee" at bounding box center [995, 546] width 153 height 40
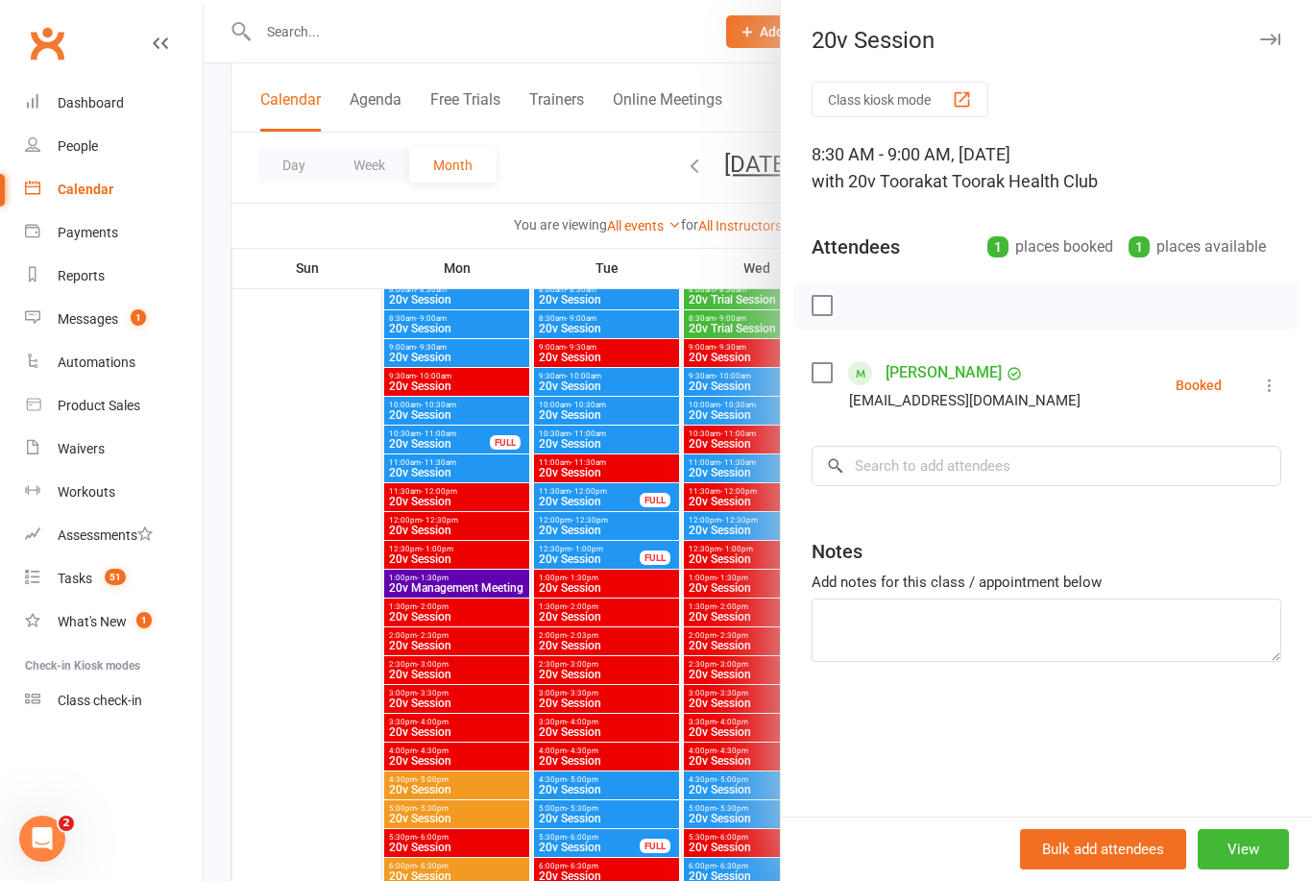
click at [277, 640] on div at bounding box center [758, 440] width 1109 height 881
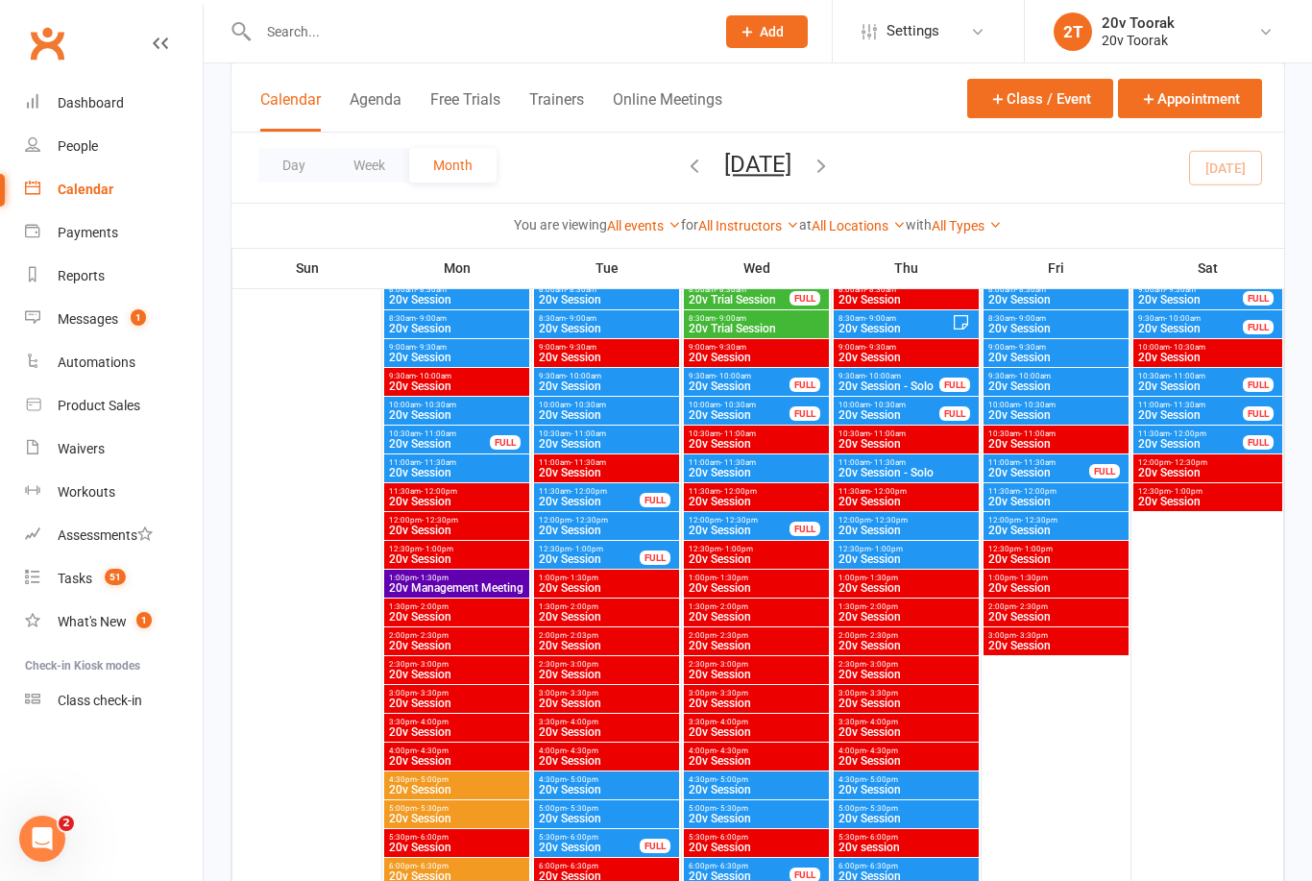
click at [114, 308] on link "Messages 1" at bounding box center [114, 319] width 178 height 43
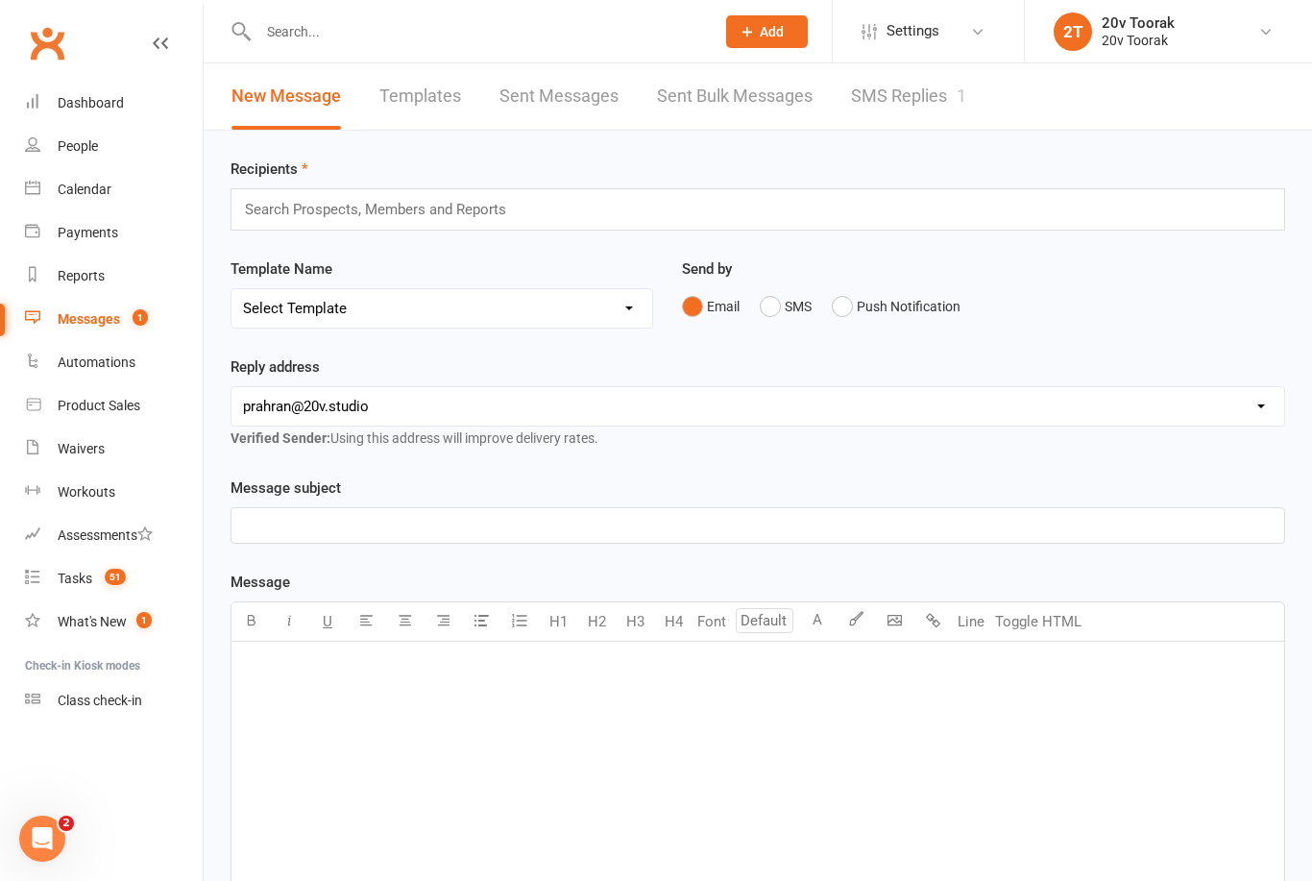
click at [900, 107] on link "SMS Replies 1" at bounding box center [908, 96] width 115 height 66
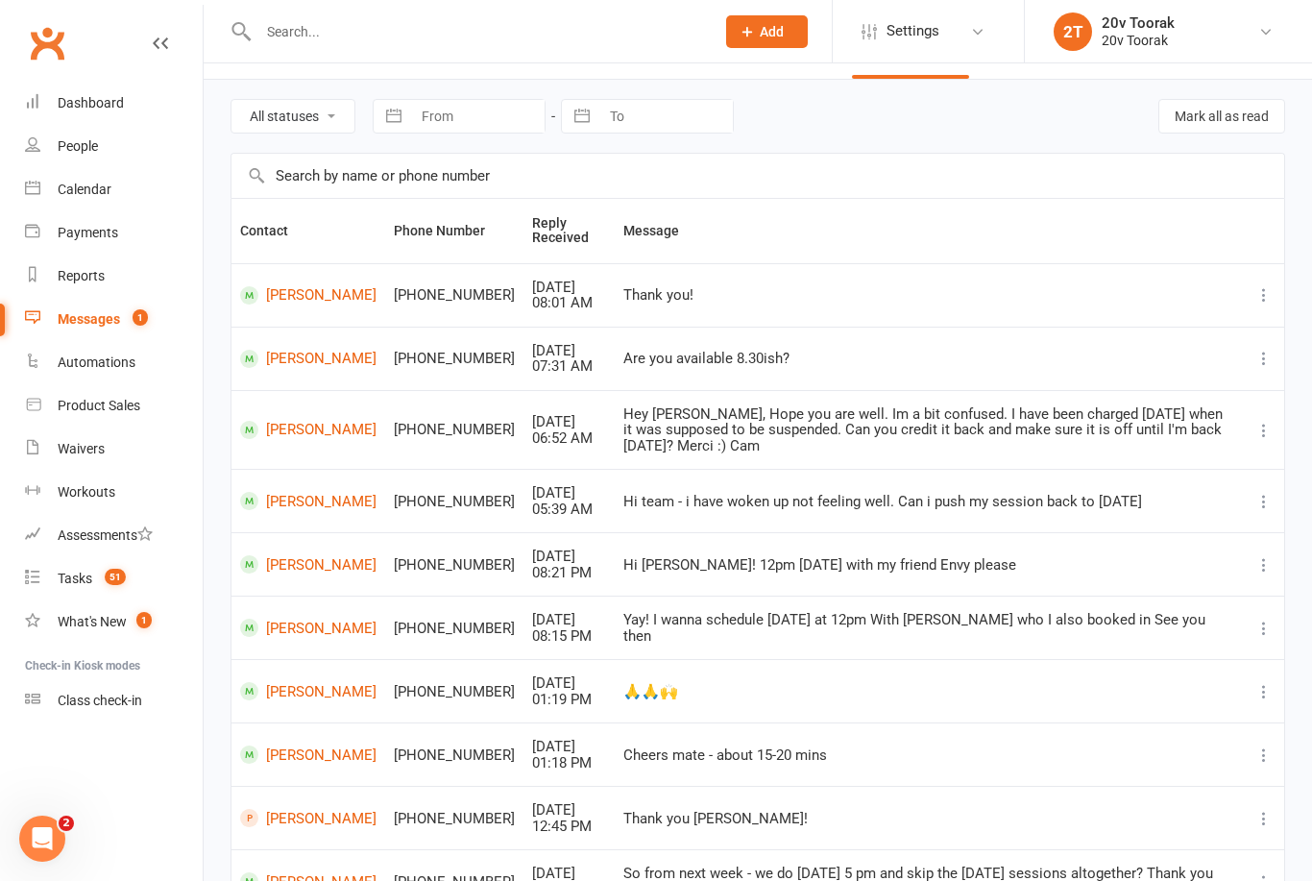
scroll to position [57, 0]
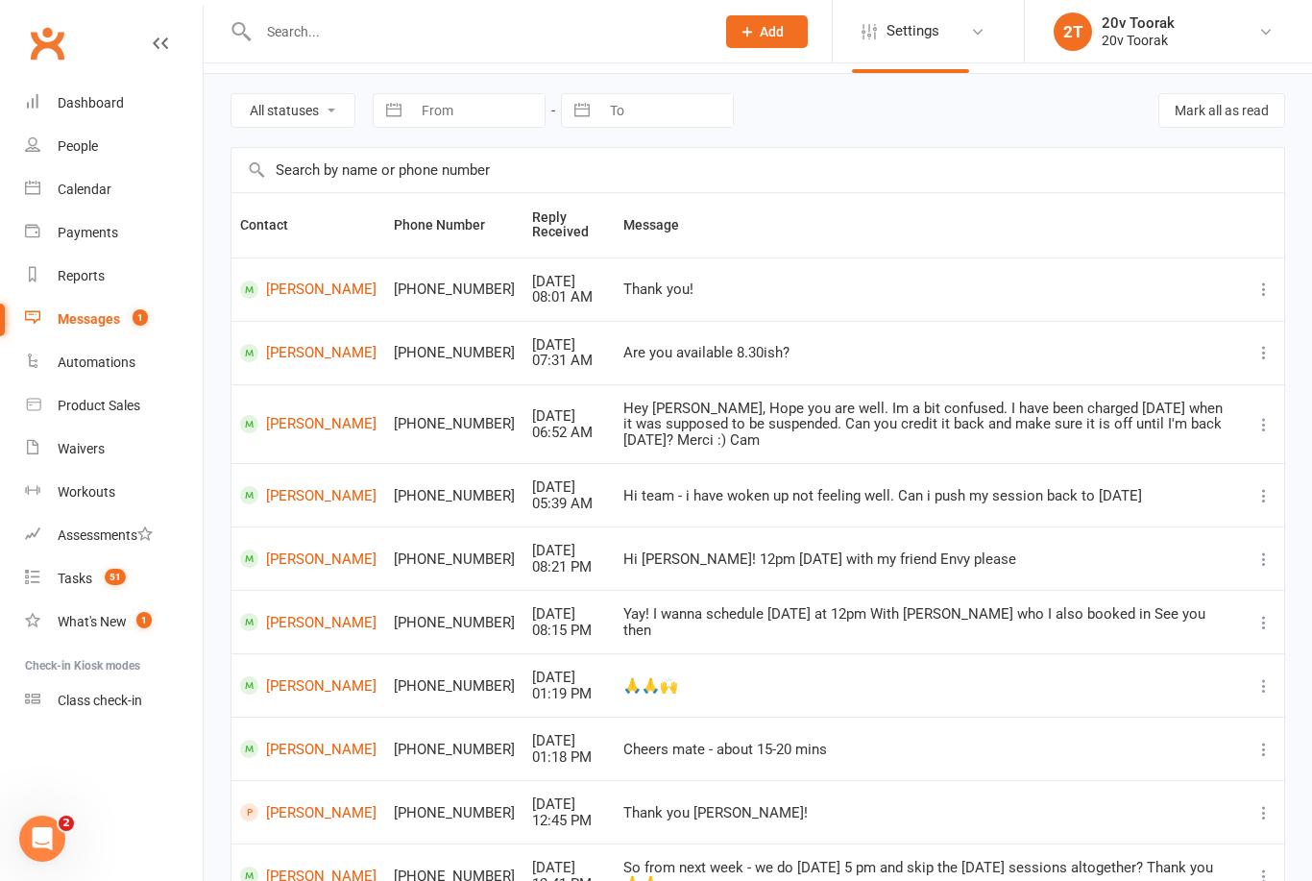
click at [98, 577] on count-badge "51" at bounding box center [110, 578] width 31 height 15
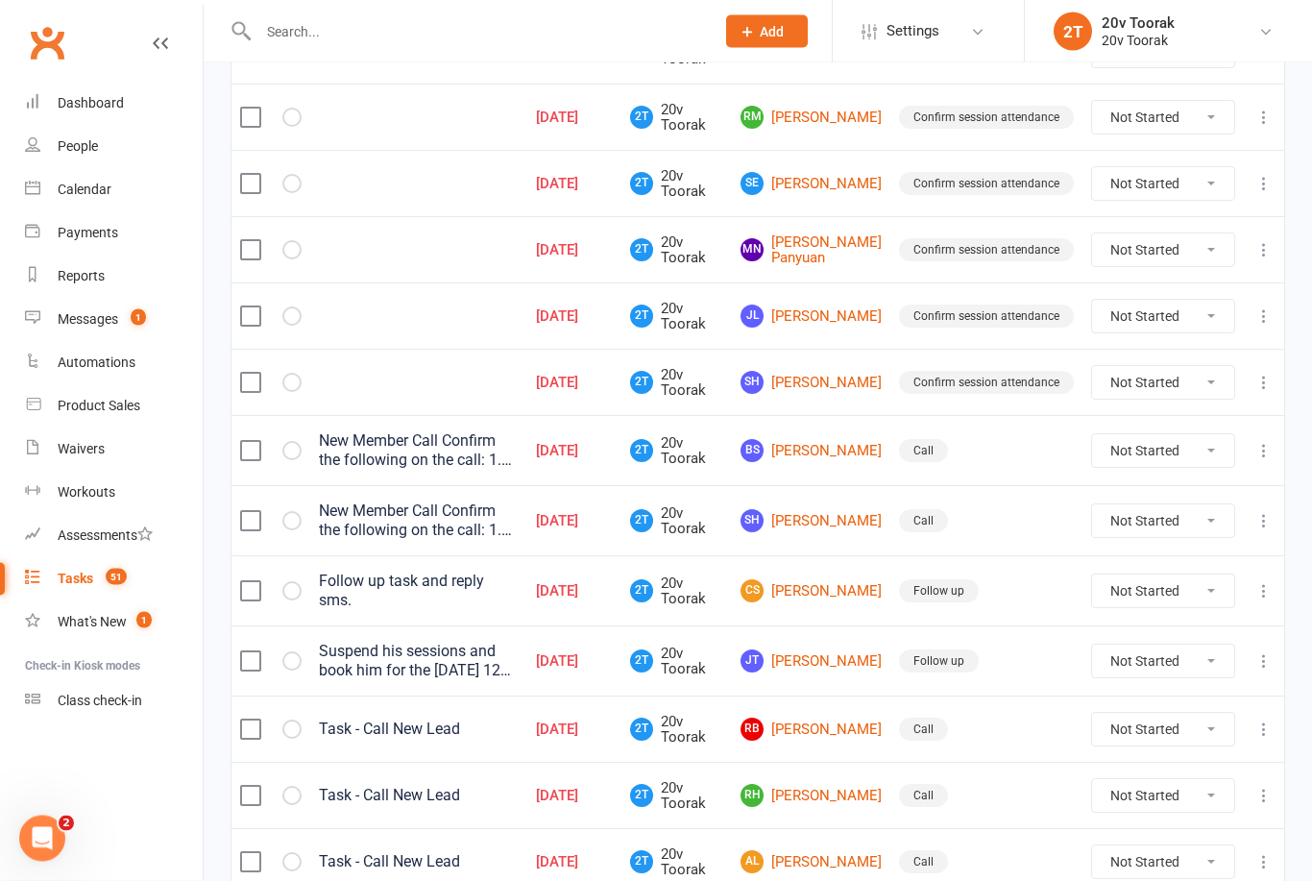
scroll to position [708, 0]
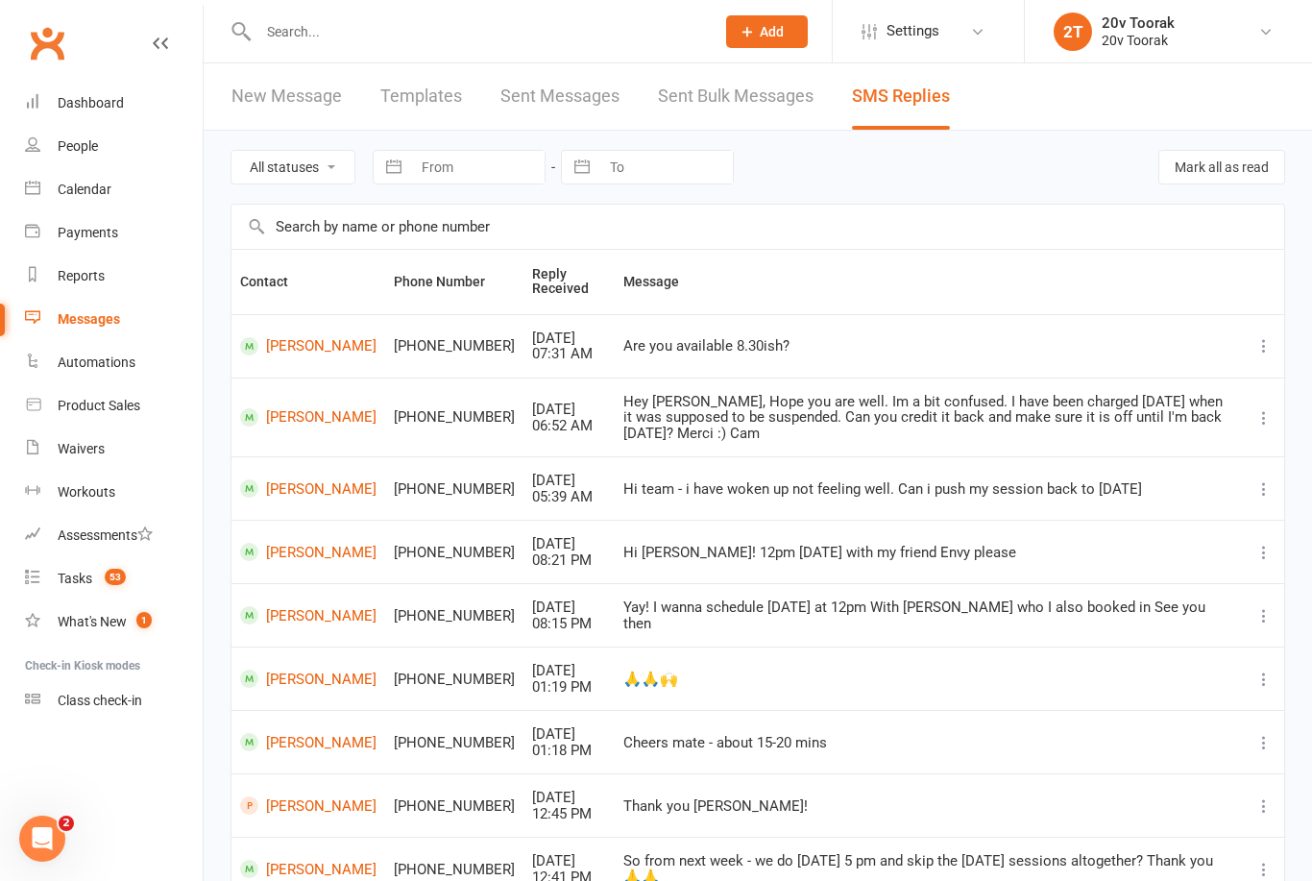
click at [98, 588] on link "Tasks 53" at bounding box center [114, 578] width 178 height 43
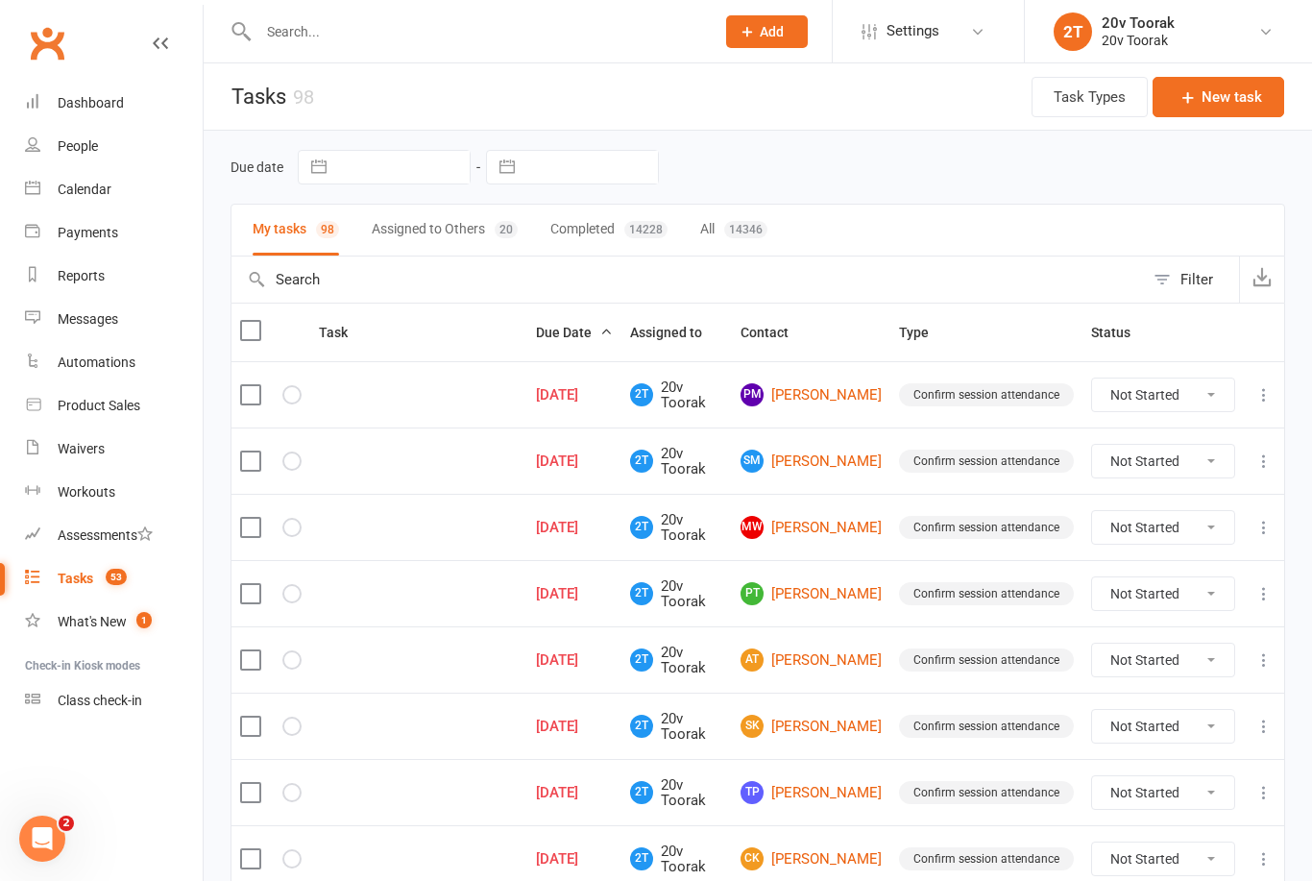
click at [93, 319] on div "Messages" at bounding box center [88, 318] width 61 height 15
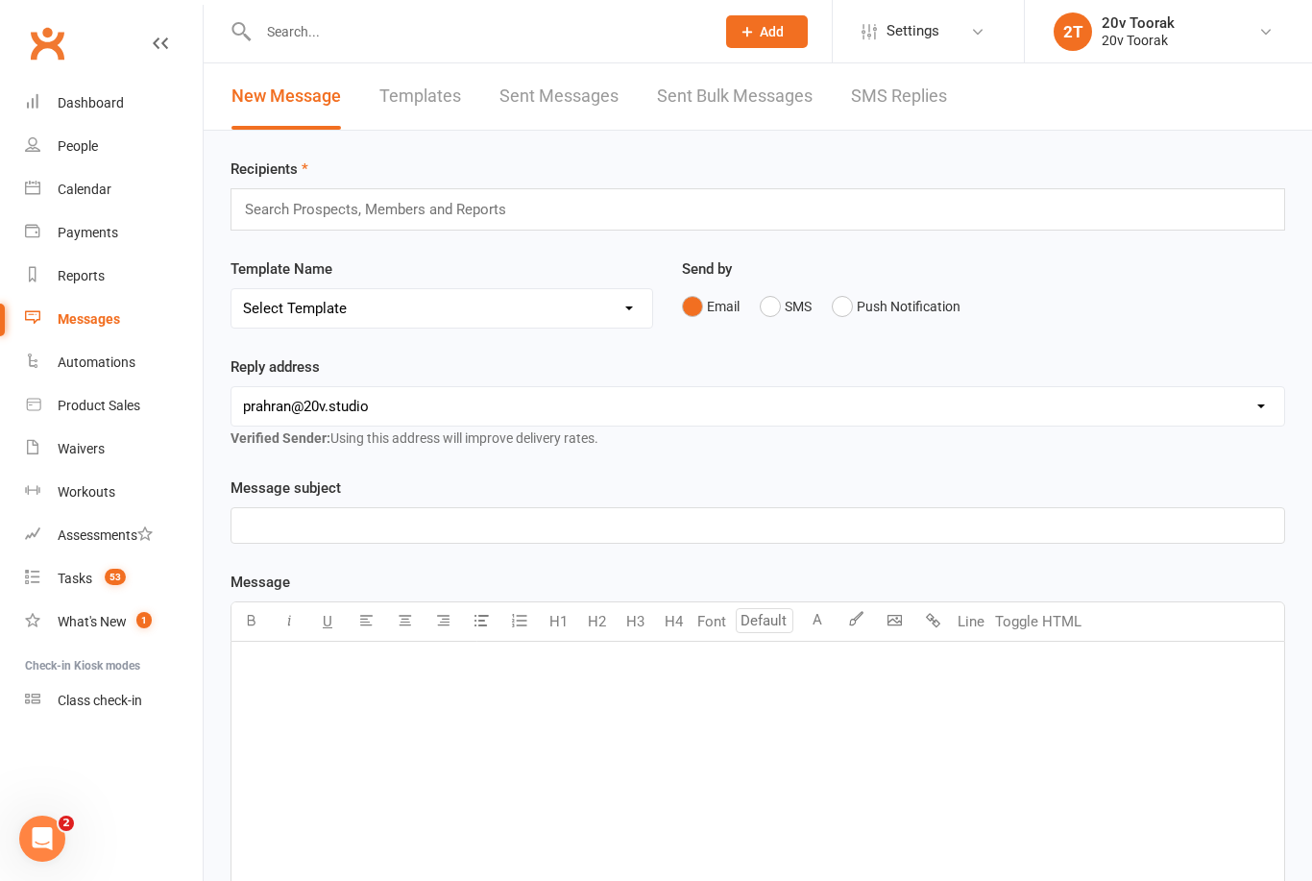
click at [909, 78] on link "SMS Replies" at bounding box center [899, 96] width 96 height 66
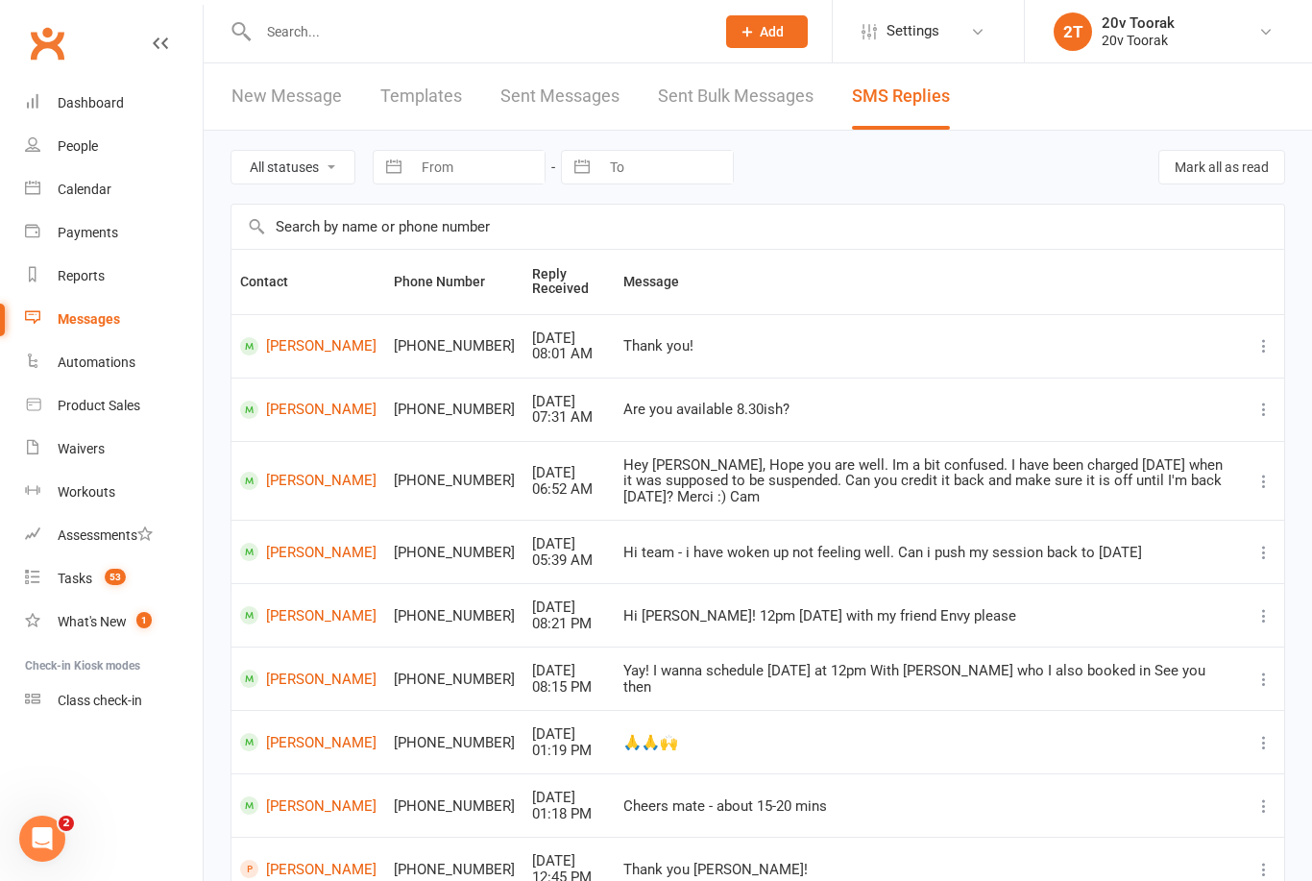
click at [108, 183] on div "Calendar" at bounding box center [85, 189] width 54 height 15
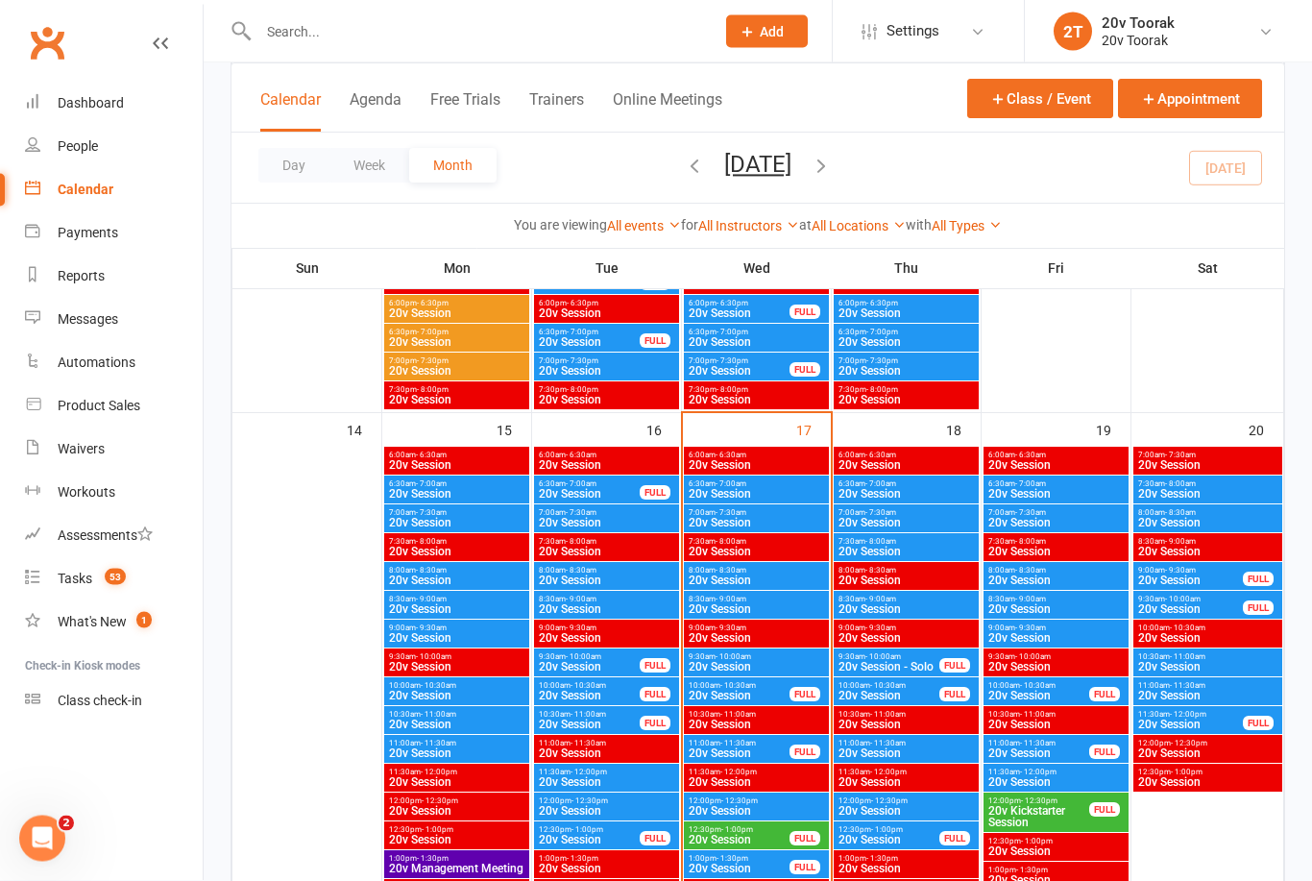
scroll to position [1732, 0]
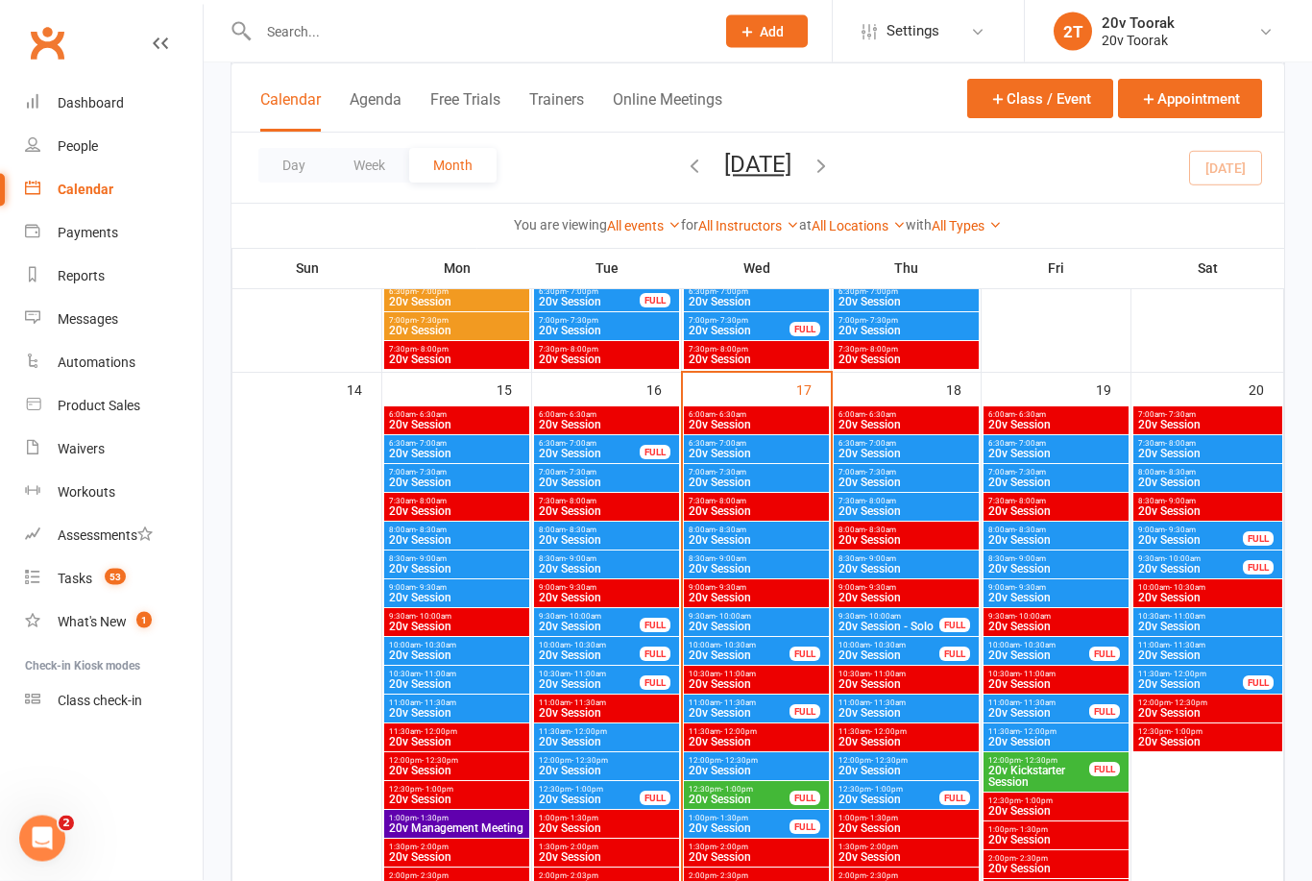
click at [746, 614] on span "- 10:00am" at bounding box center [734, 617] width 36 height 9
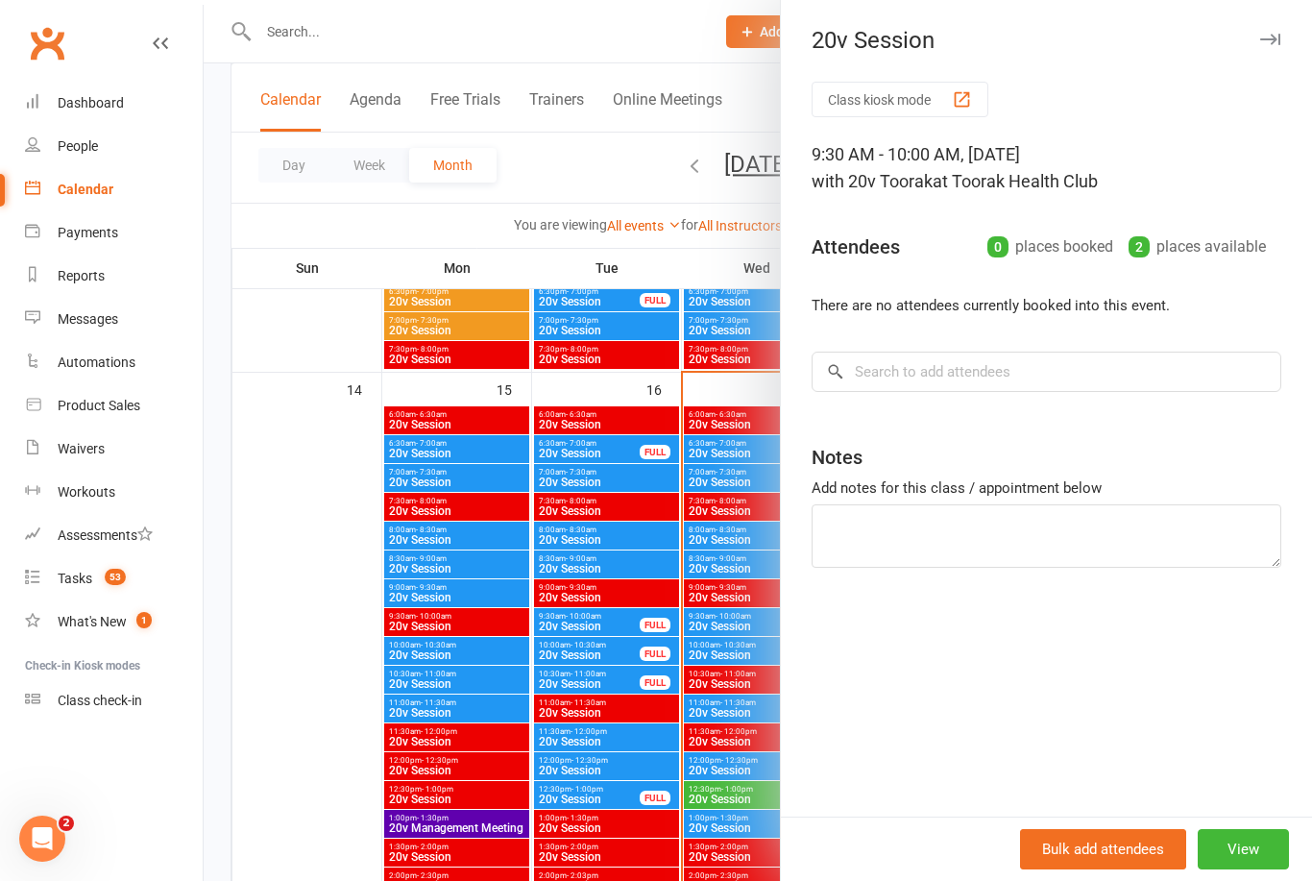
click at [319, 785] on div at bounding box center [758, 440] width 1109 height 881
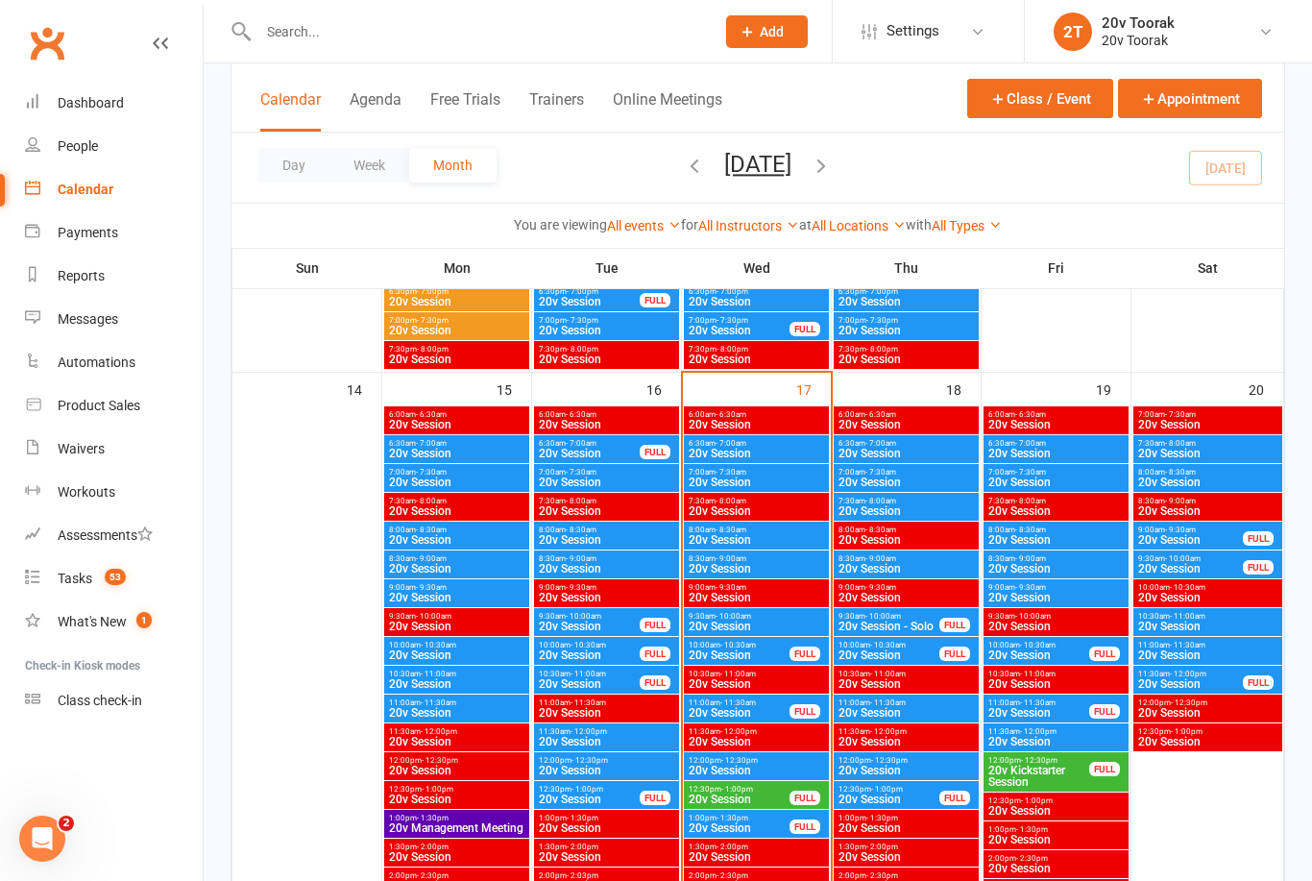
click at [785, 560] on span "8:30am - 9:00am" at bounding box center [756, 558] width 137 height 9
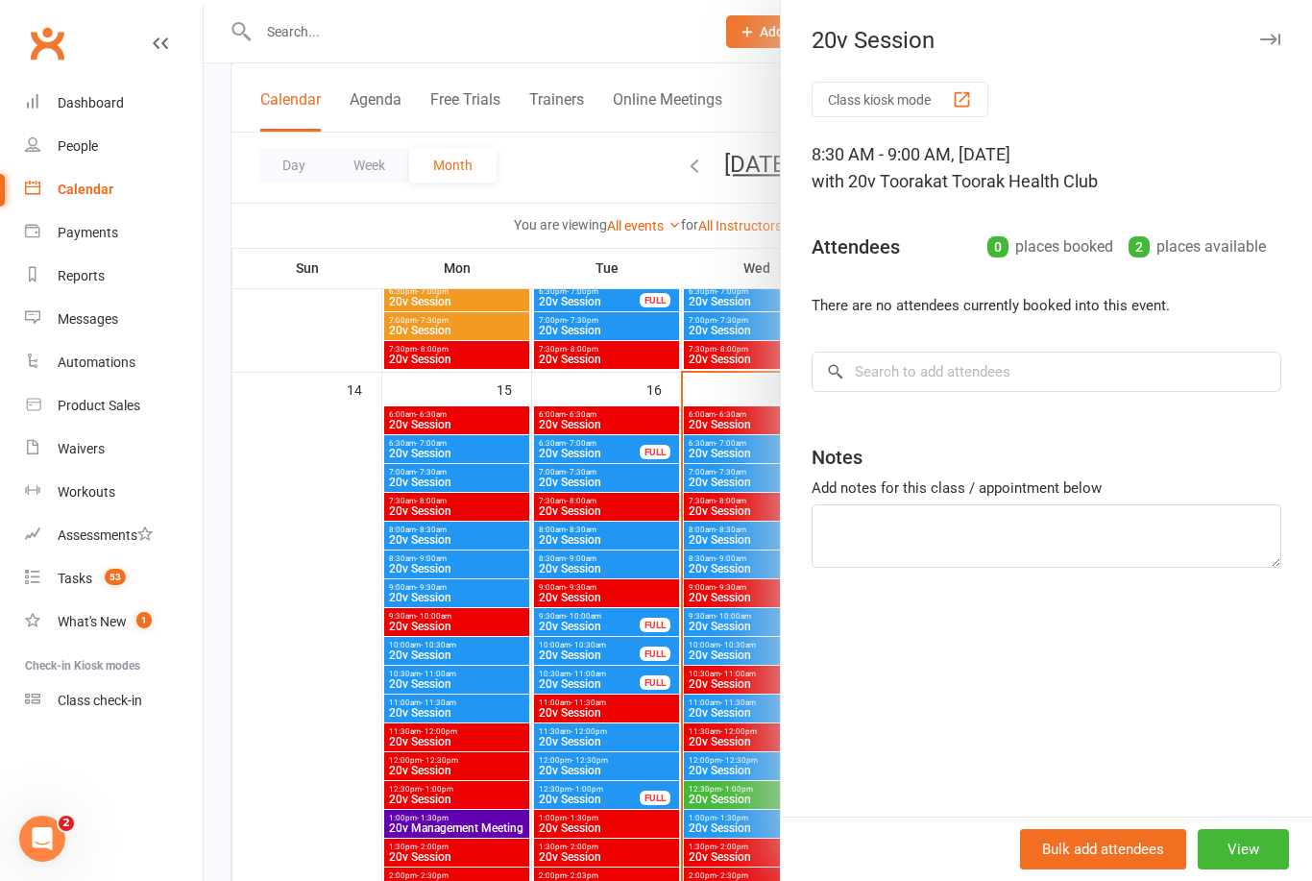
click at [291, 797] on div at bounding box center [758, 440] width 1109 height 881
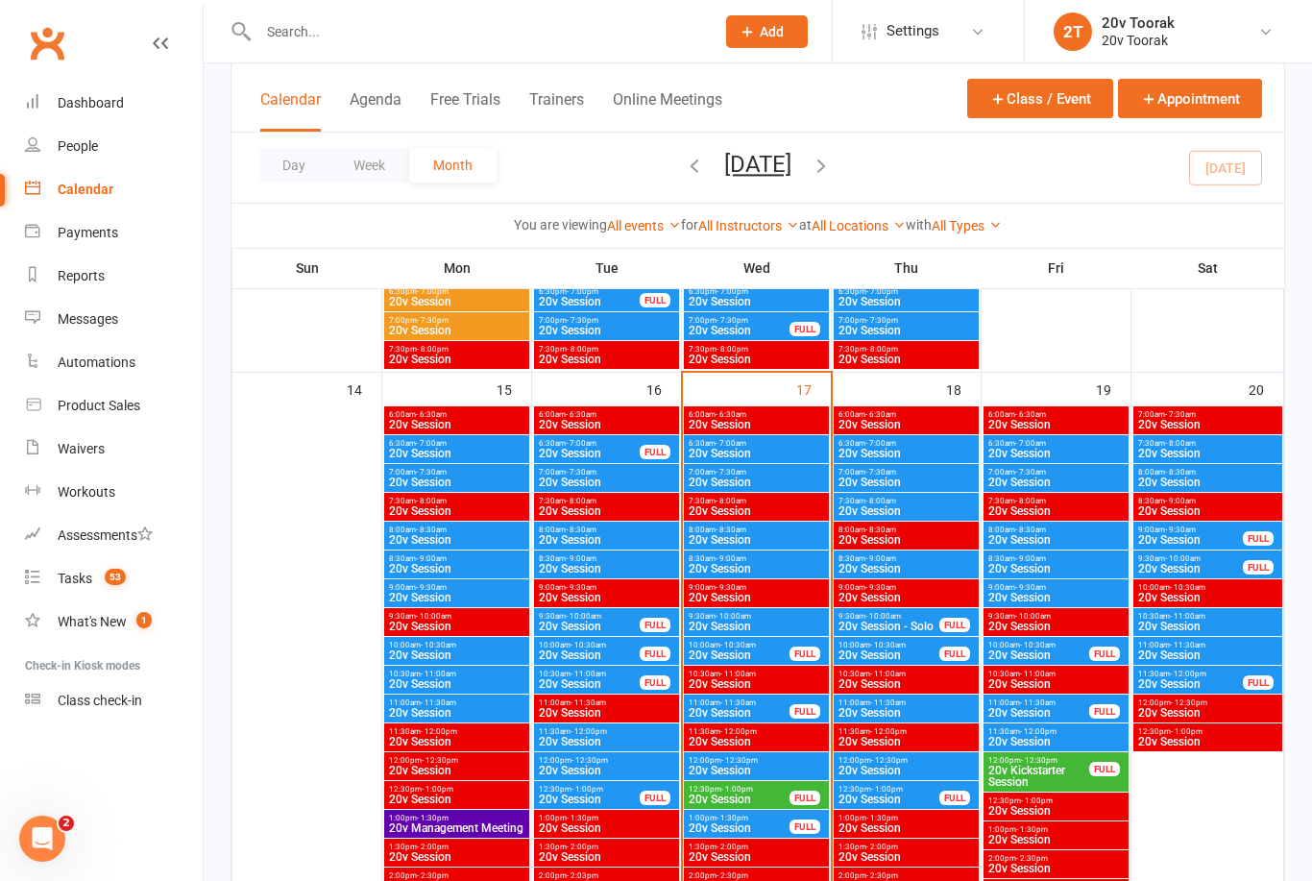
click at [739, 626] on span "20v Session" at bounding box center [756, 627] width 137 height 12
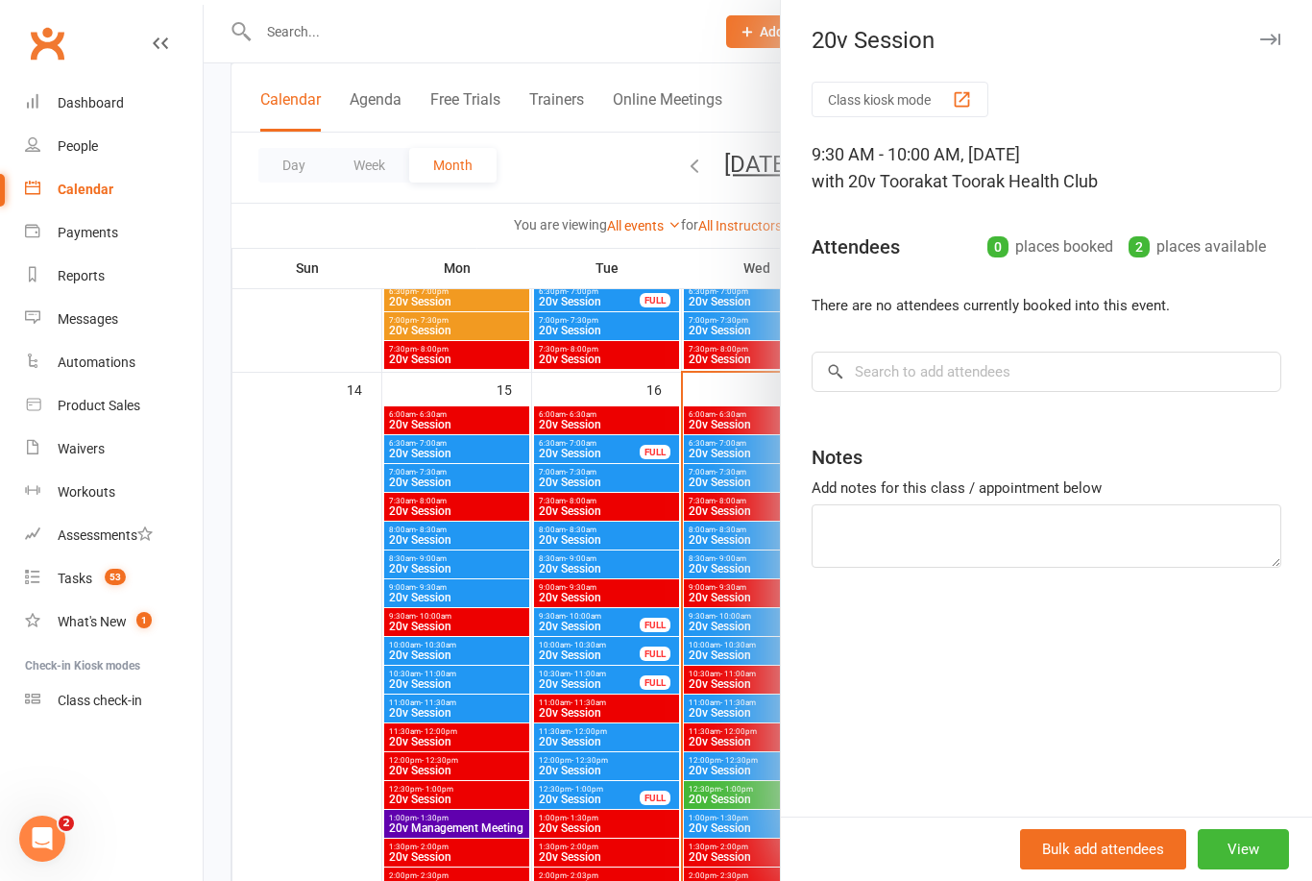
click at [330, 801] on div at bounding box center [758, 440] width 1109 height 881
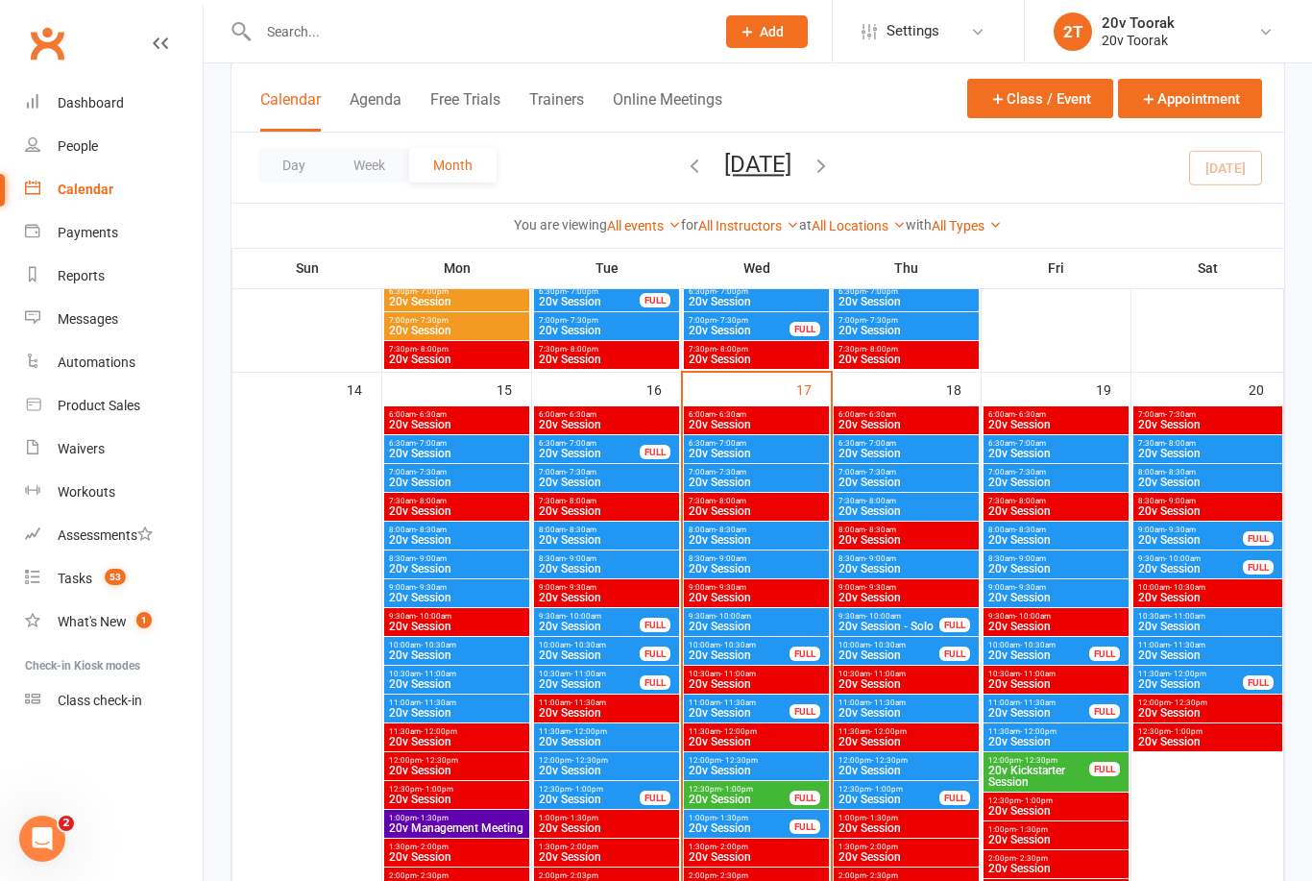
click at [746, 616] on span "- 10:00am" at bounding box center [734, 616] width 36 height 9
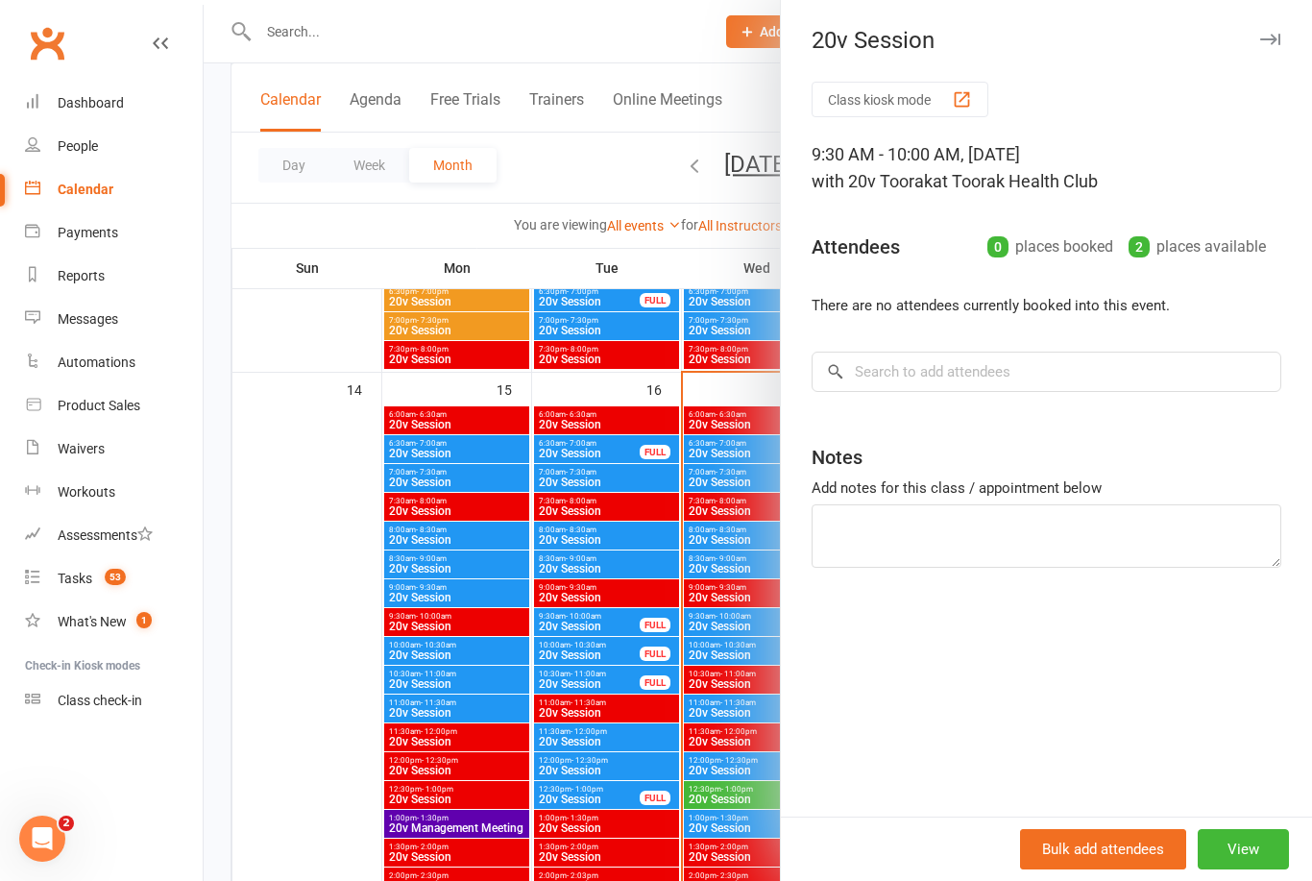
click at [329, 782] on div at bounding box center [758, 440] width 1109 height 881
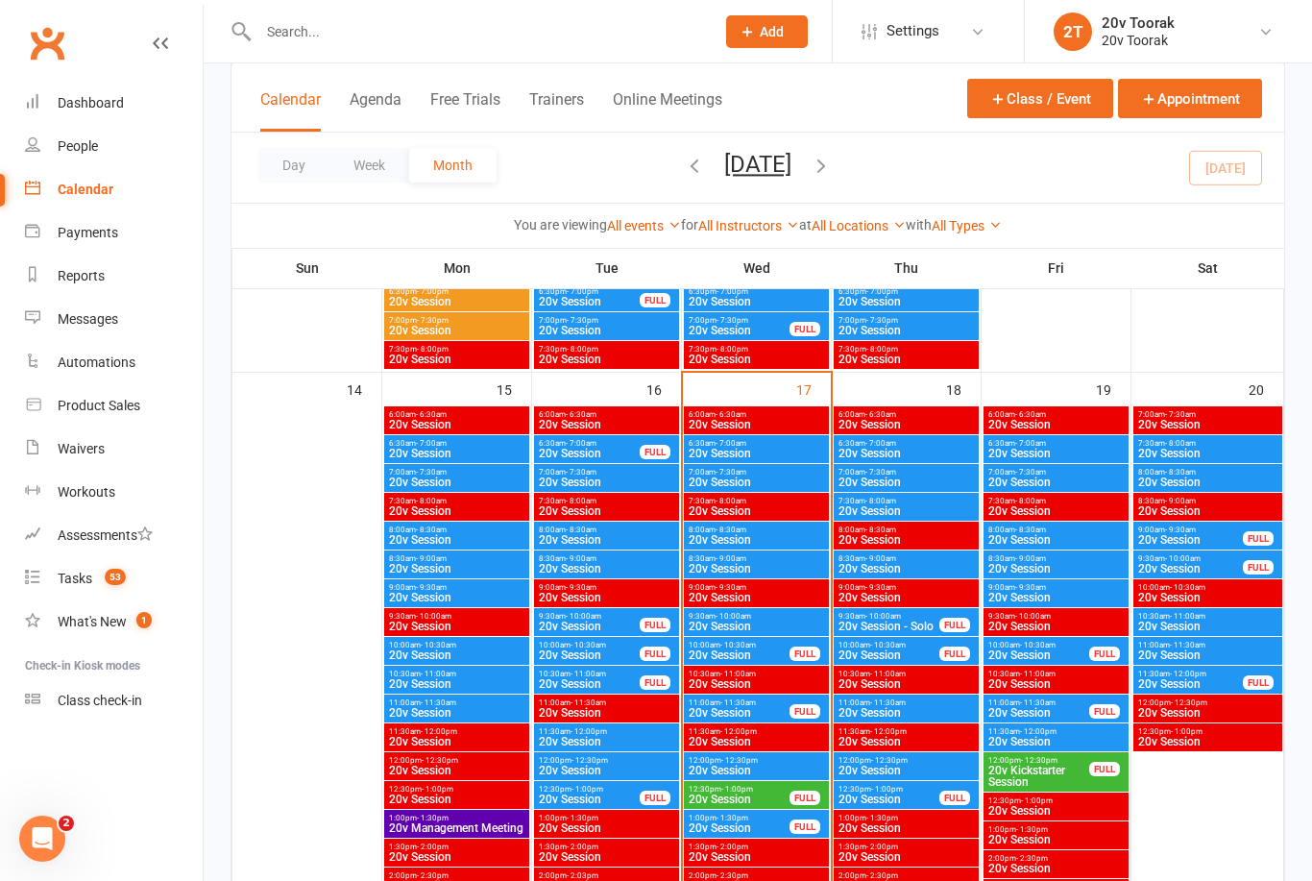
click at [740, 634] on div "9:30am - 10:00am 20v Session" at bounding box center [756, 622] width 145 height 28
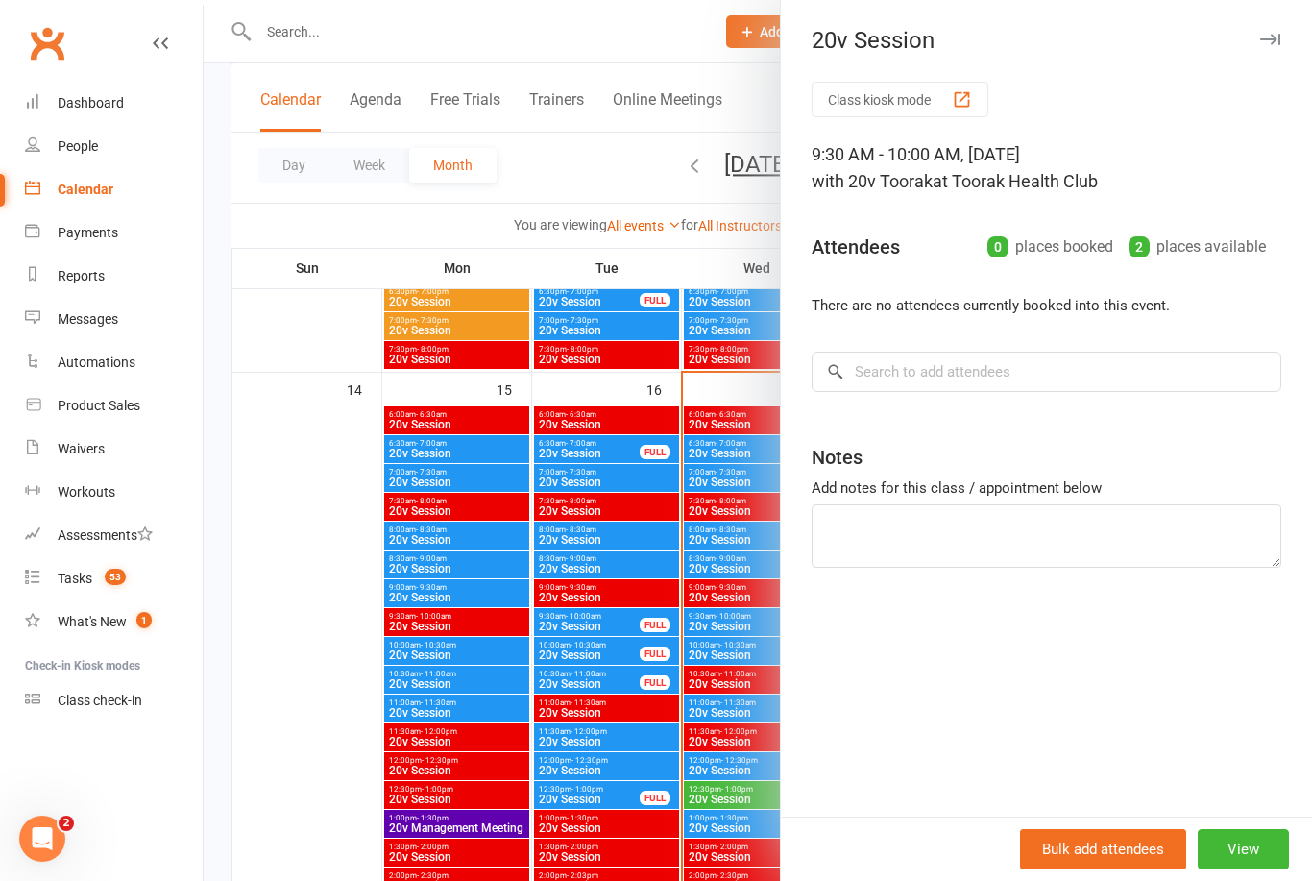
click at [332, 813] on div at bounding box center [758, 440] width 1109 height 881
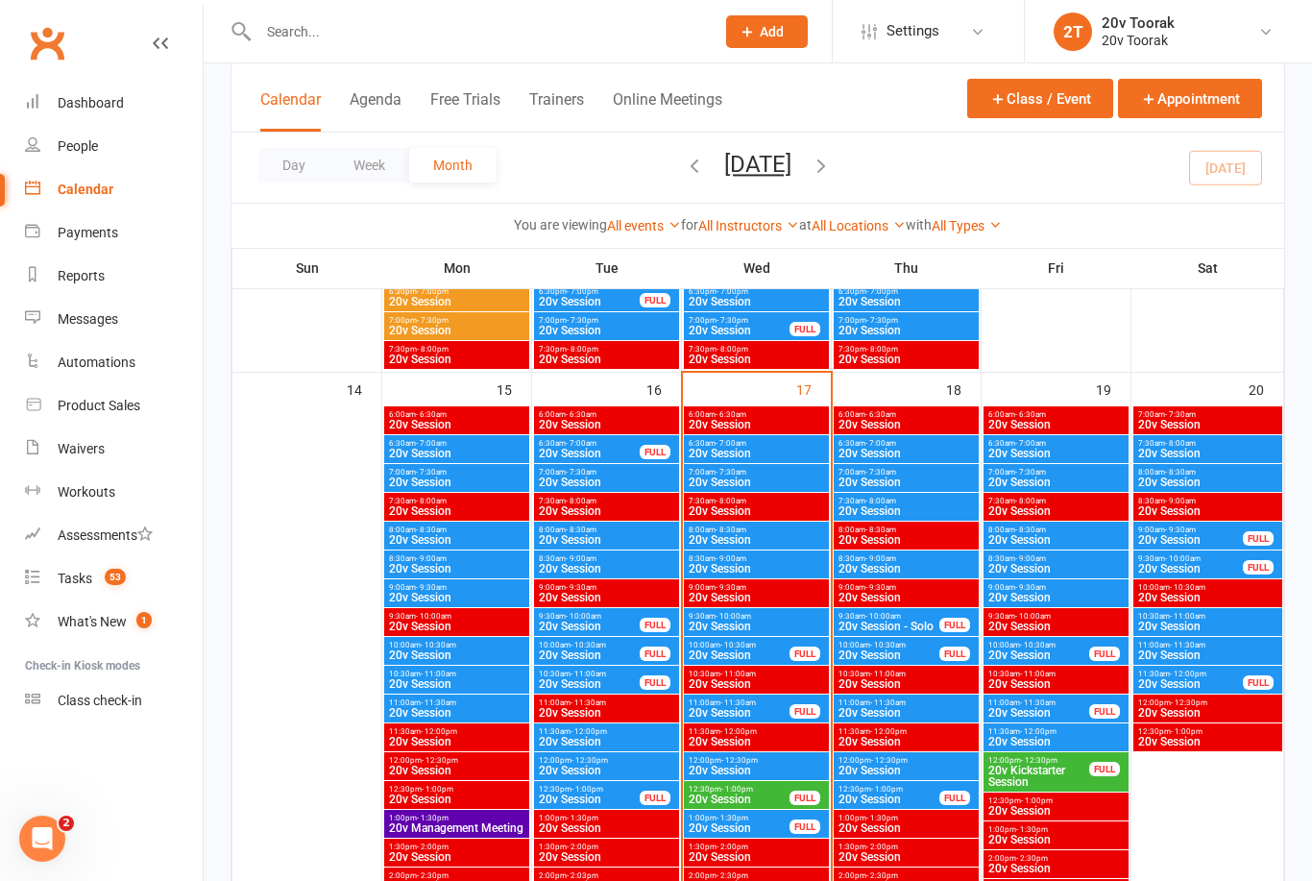
click at [752, 650] on span "20v Session" at bounding box center [739, 655] width 103 height 12
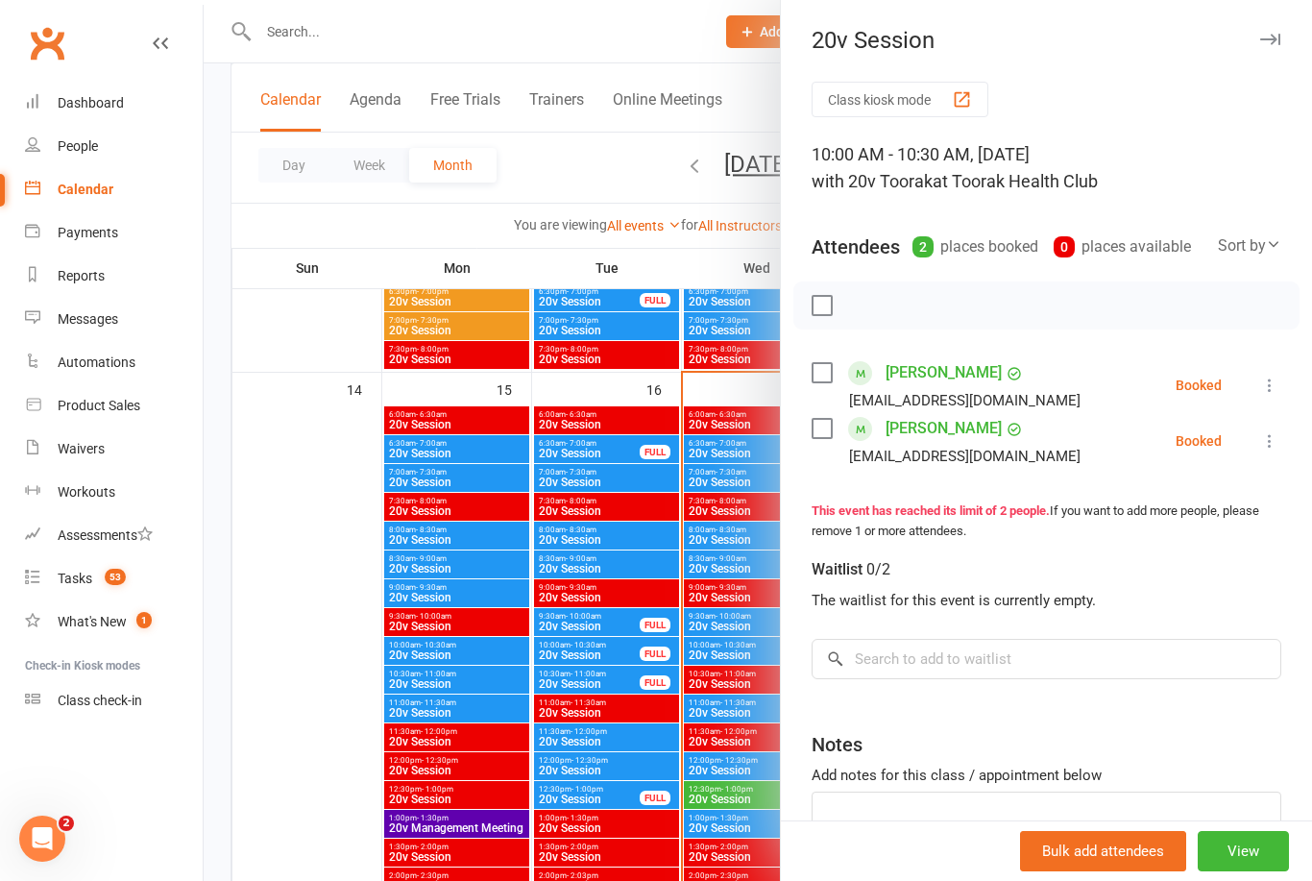
click at [927, 368] on link "Steven Kreti" at bounding box center [944, 372] width 116 height 31
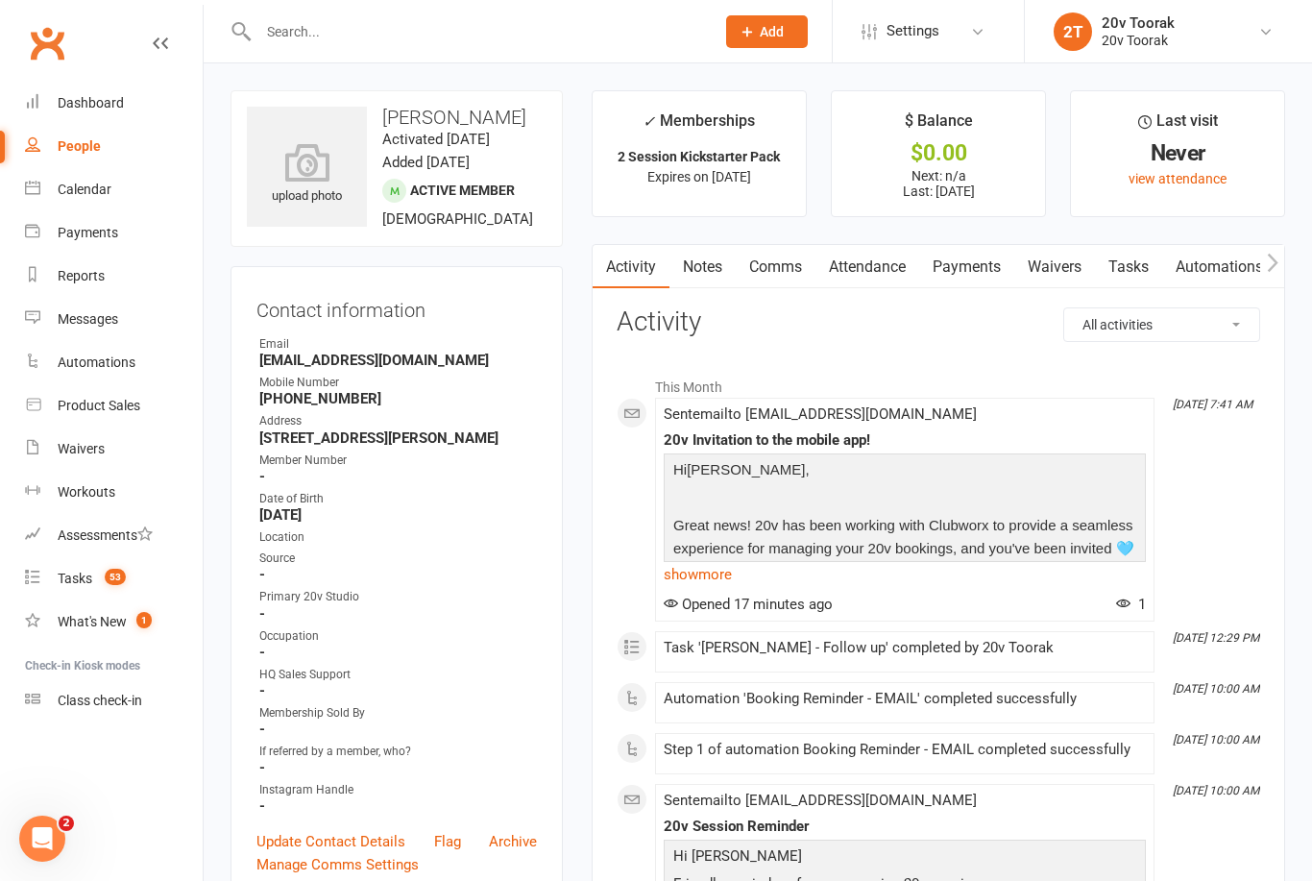
click at [713, 261] on link "Notes" at bounding box center [703, 267] width 66 height 44
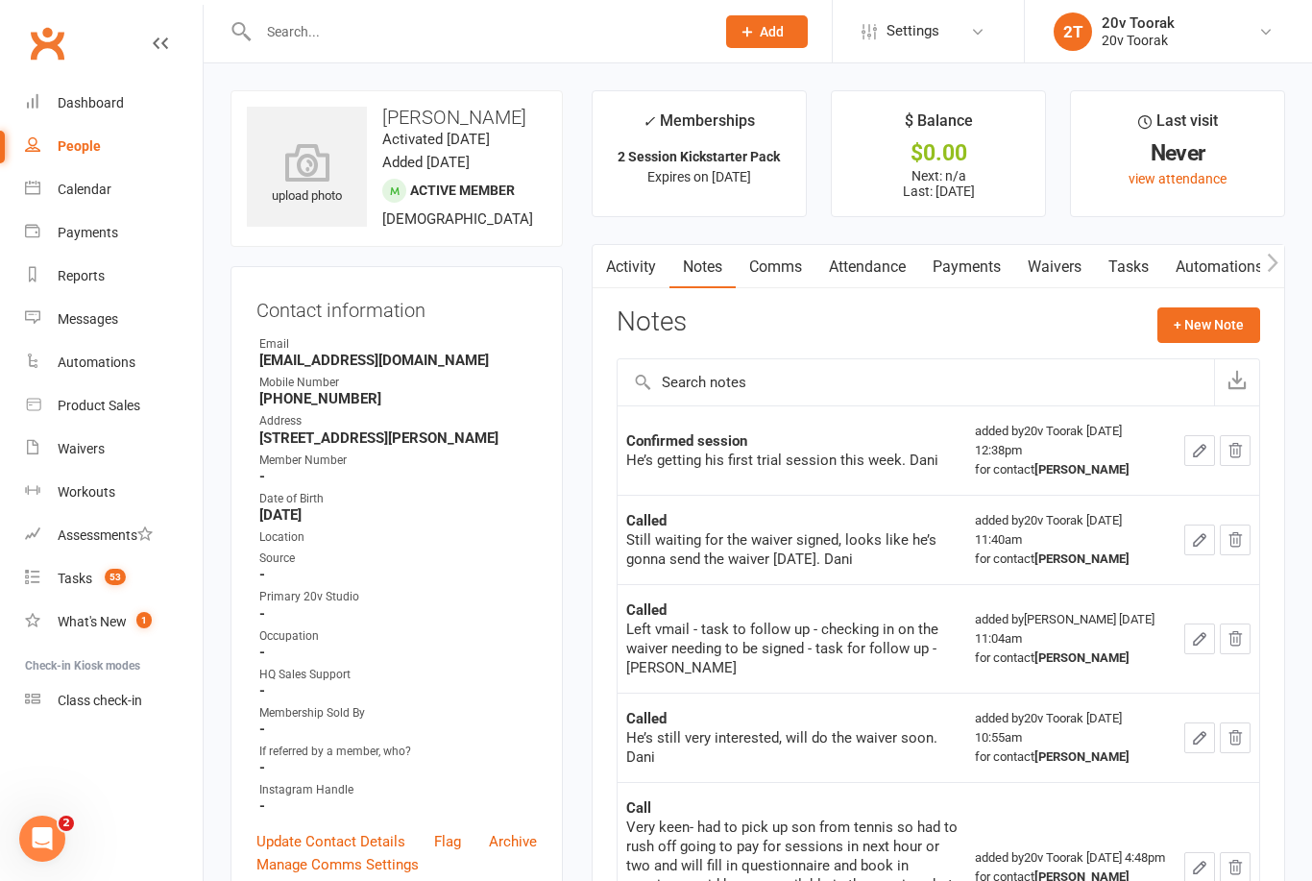
click at [1139, 259] on link "Tasks" at bounding box center [1128, 267] width 67 height 44
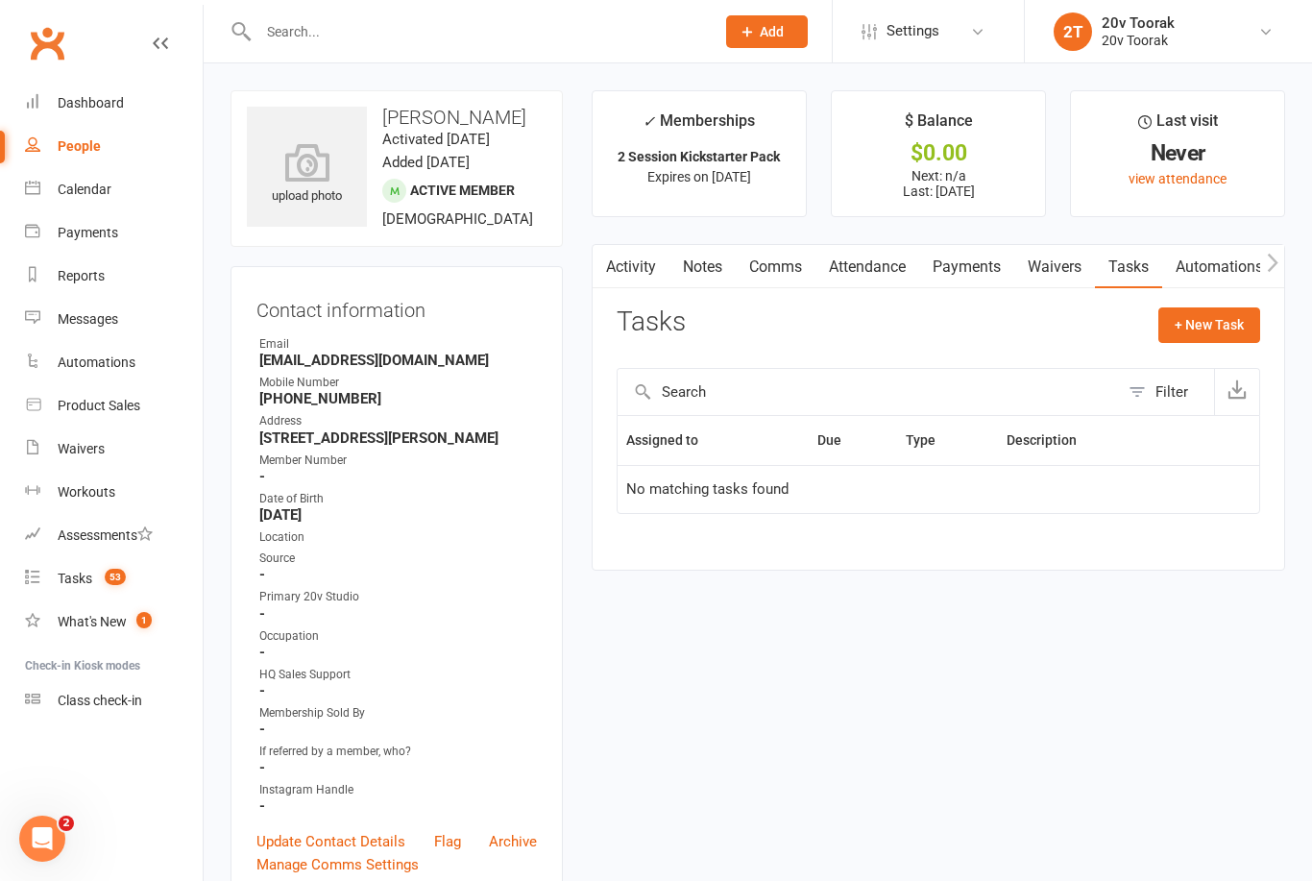
click at [711, 256] on link "Notes" at bounding box center [703, 267] width 66 height 44
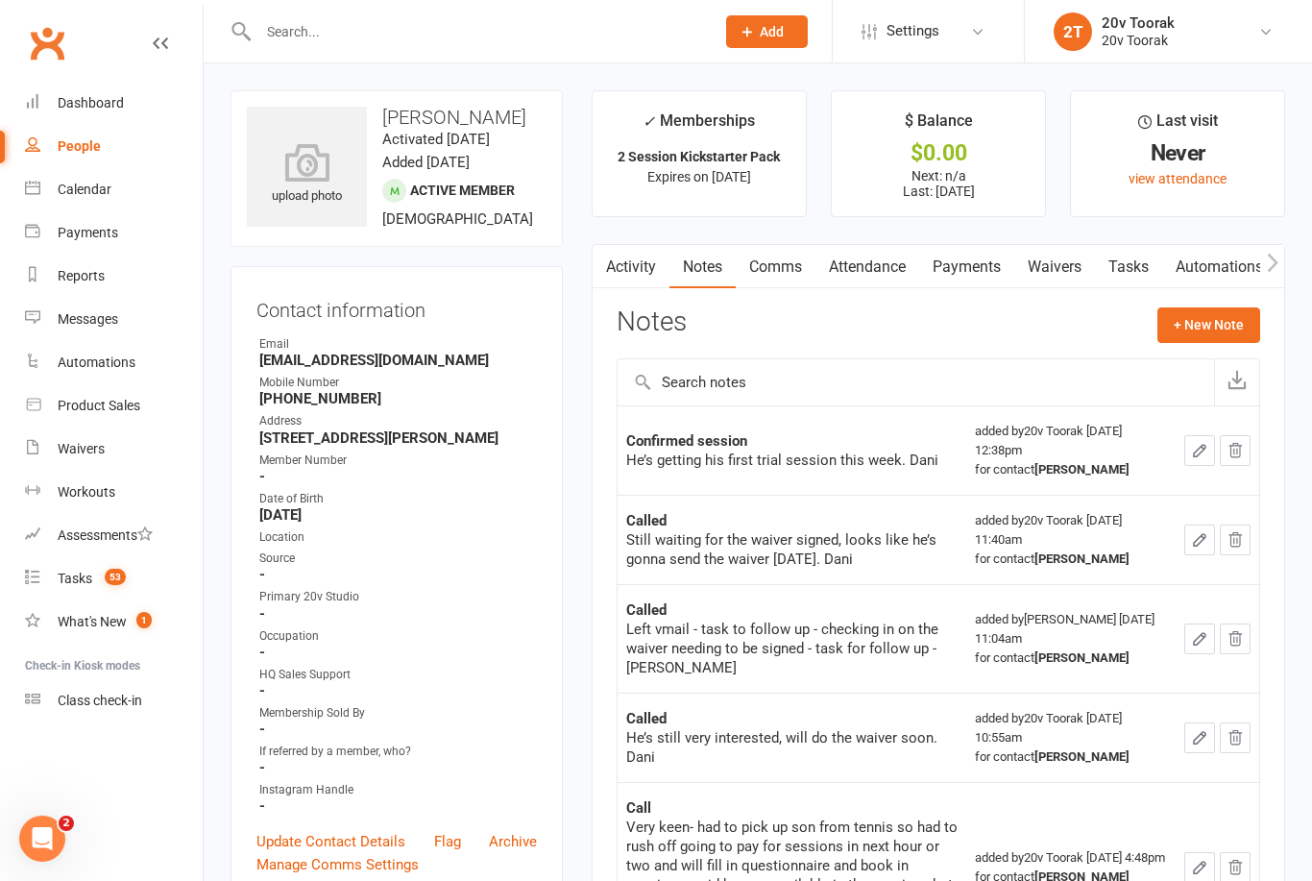
click at [638, 250] on link "Activity" at bounding box center [631, 267] width 77 height 44
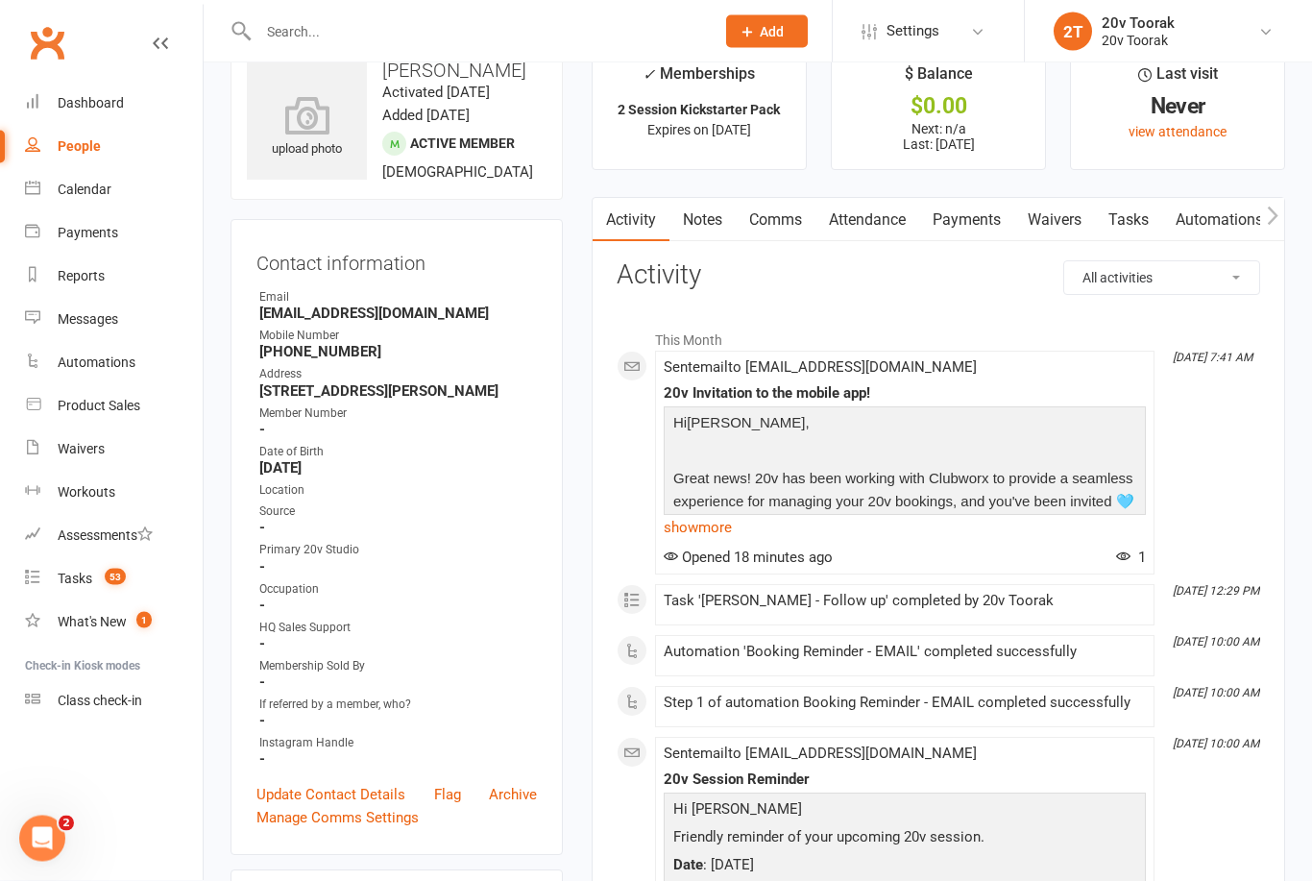
scroll to position [49, 0]
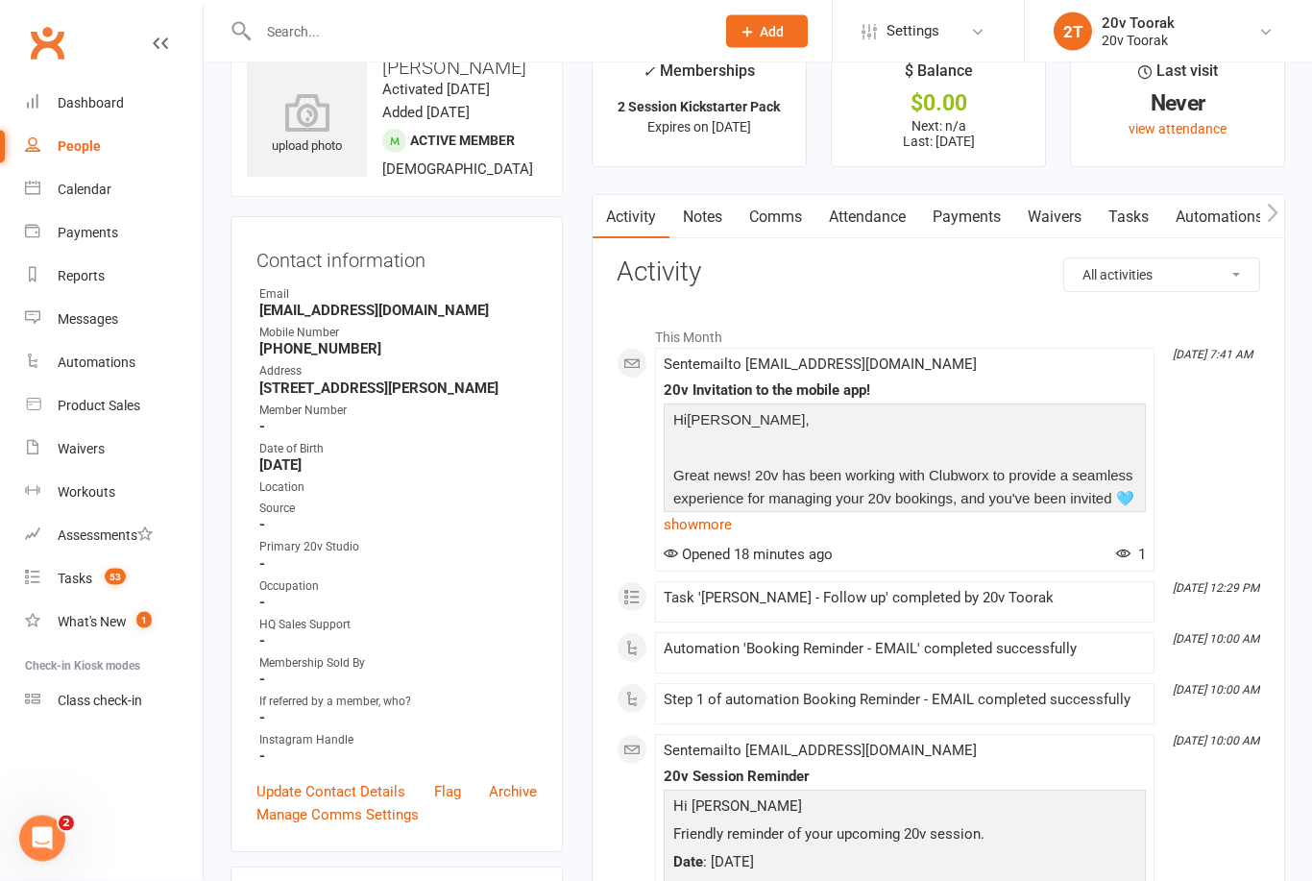
click at [114, 201] on link "Calendar" at bounding box center [114, 189] width 178 height 43
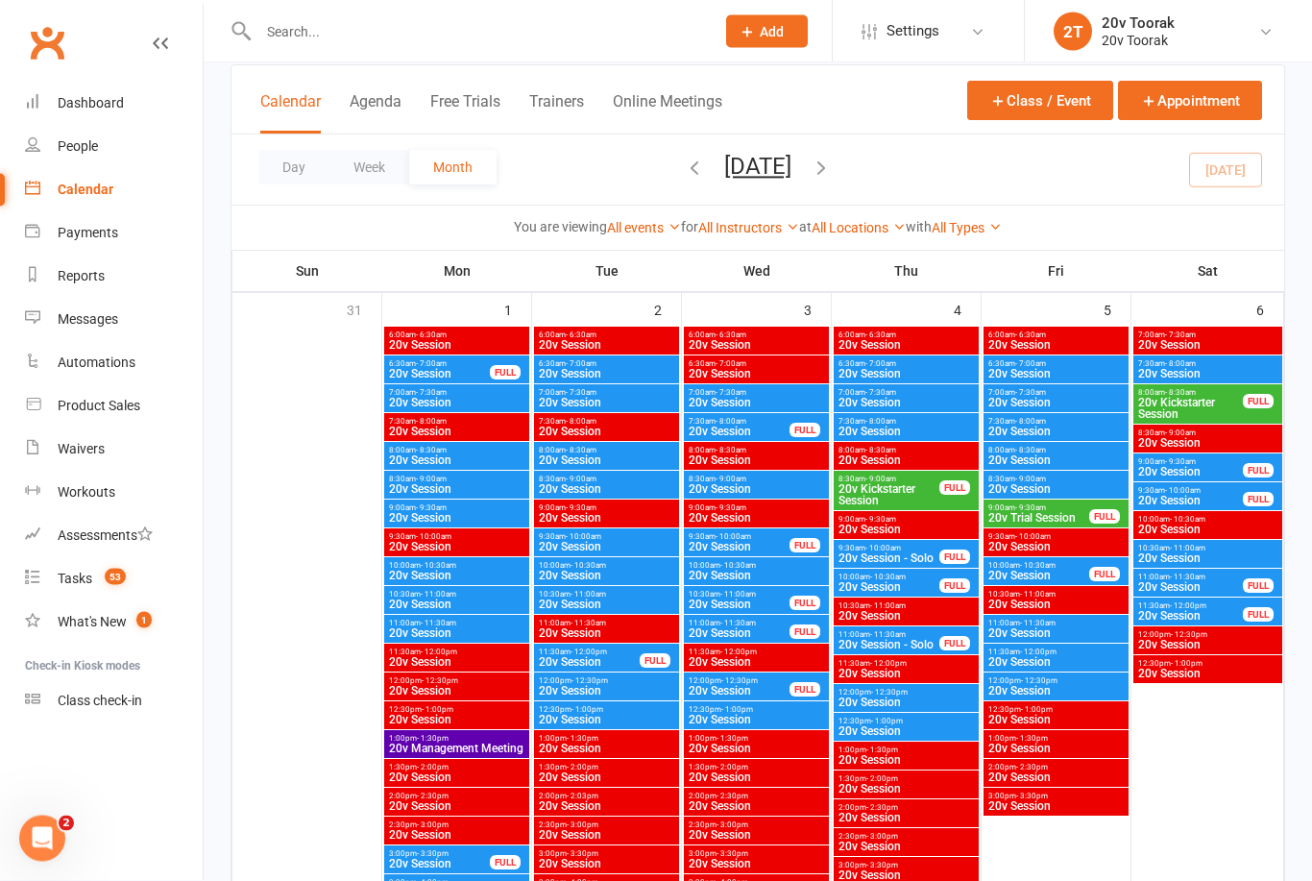
scroll to position [116, 0]
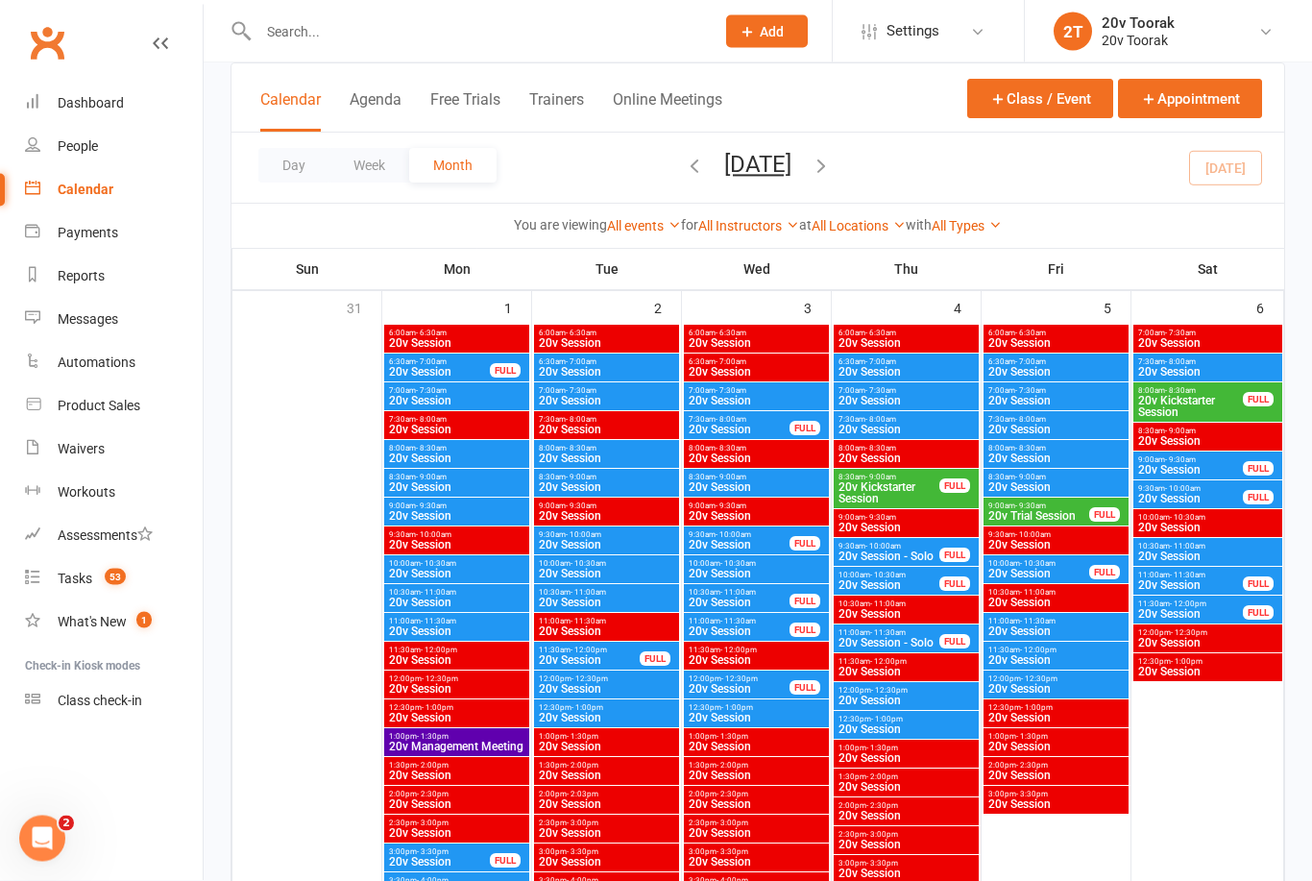
click at [746, 540] on span "20v Session" at bounding box center [739, 546] width 103 height 12
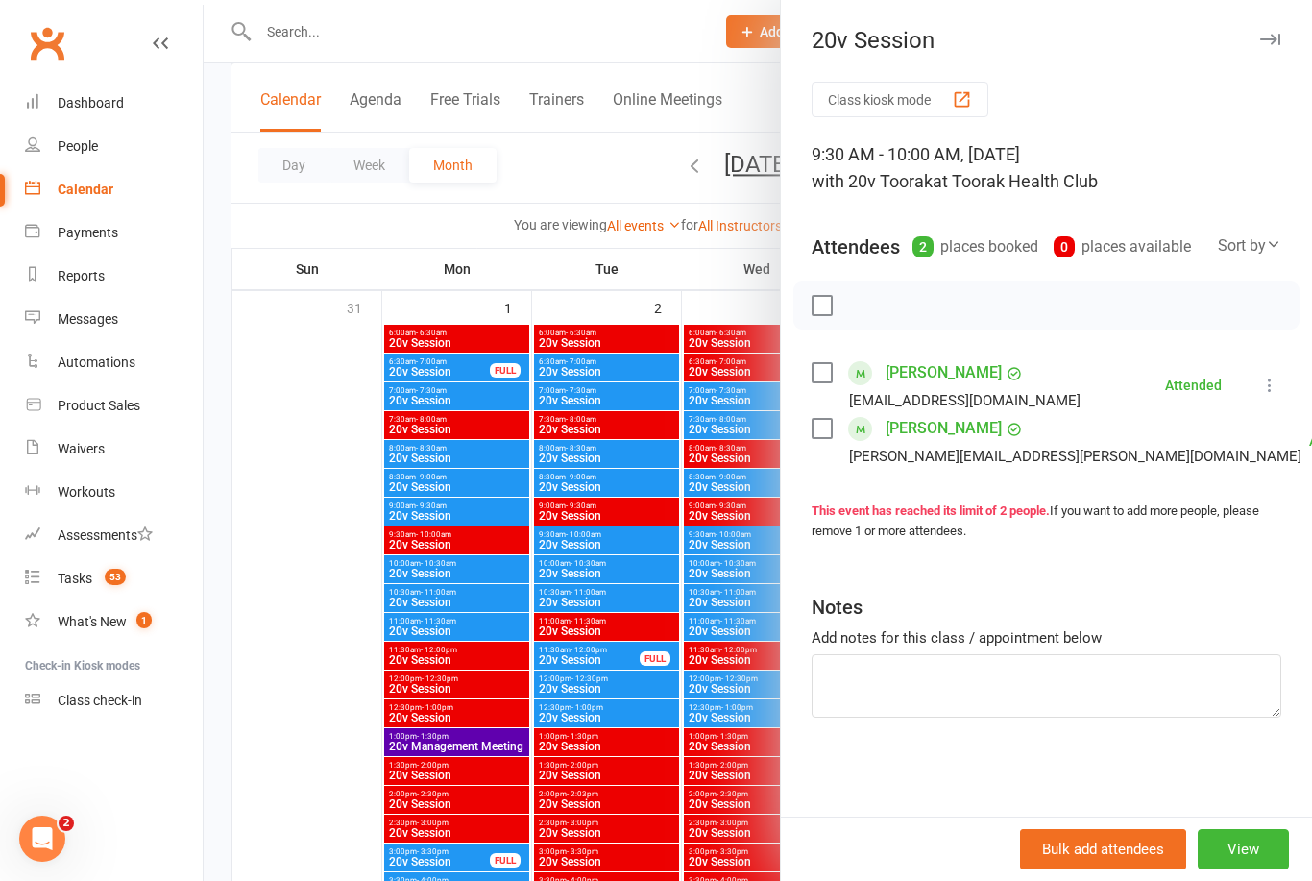
click at [295, 713] on div at bounding box center [758, 440] width 1109 height 881
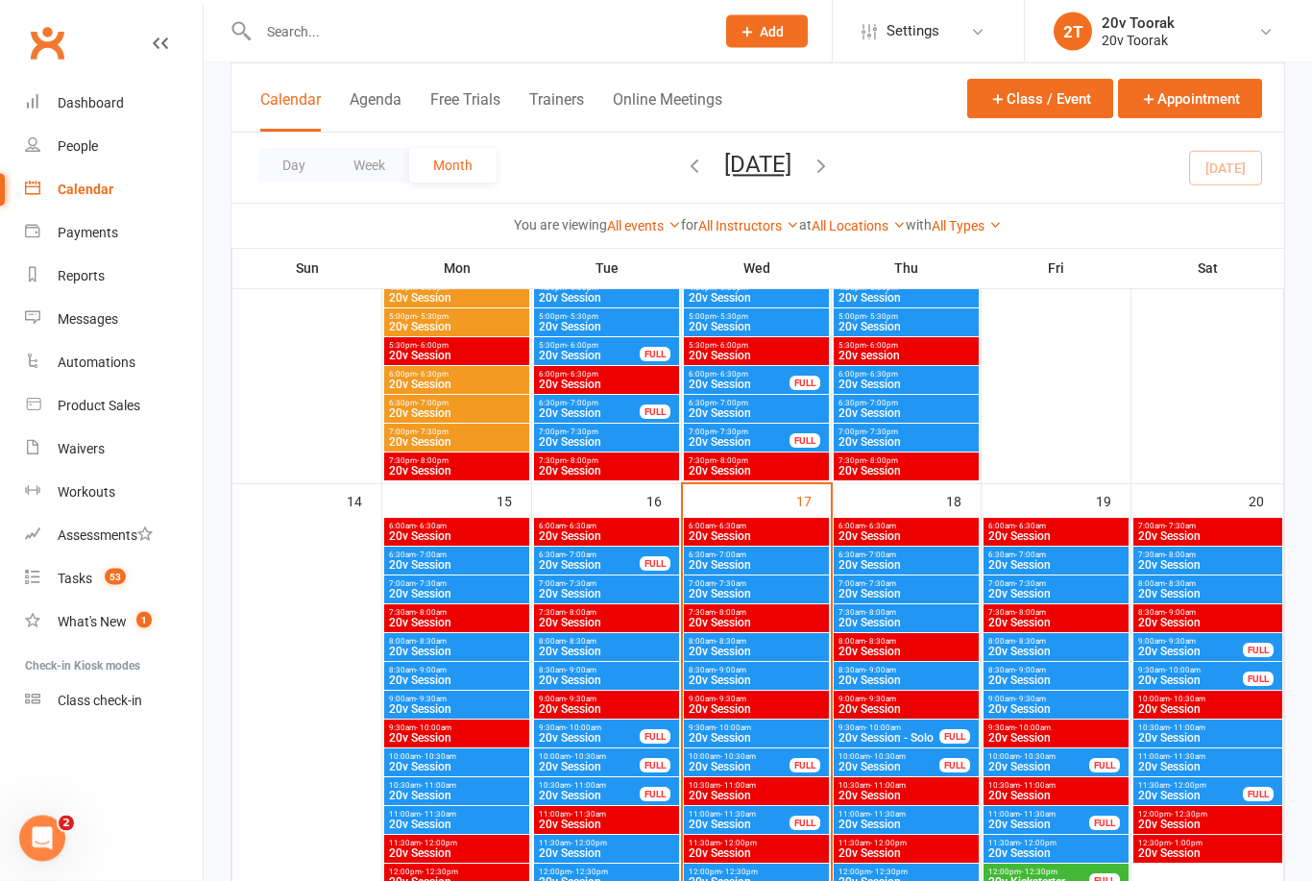
scroll to position [1623, 0]
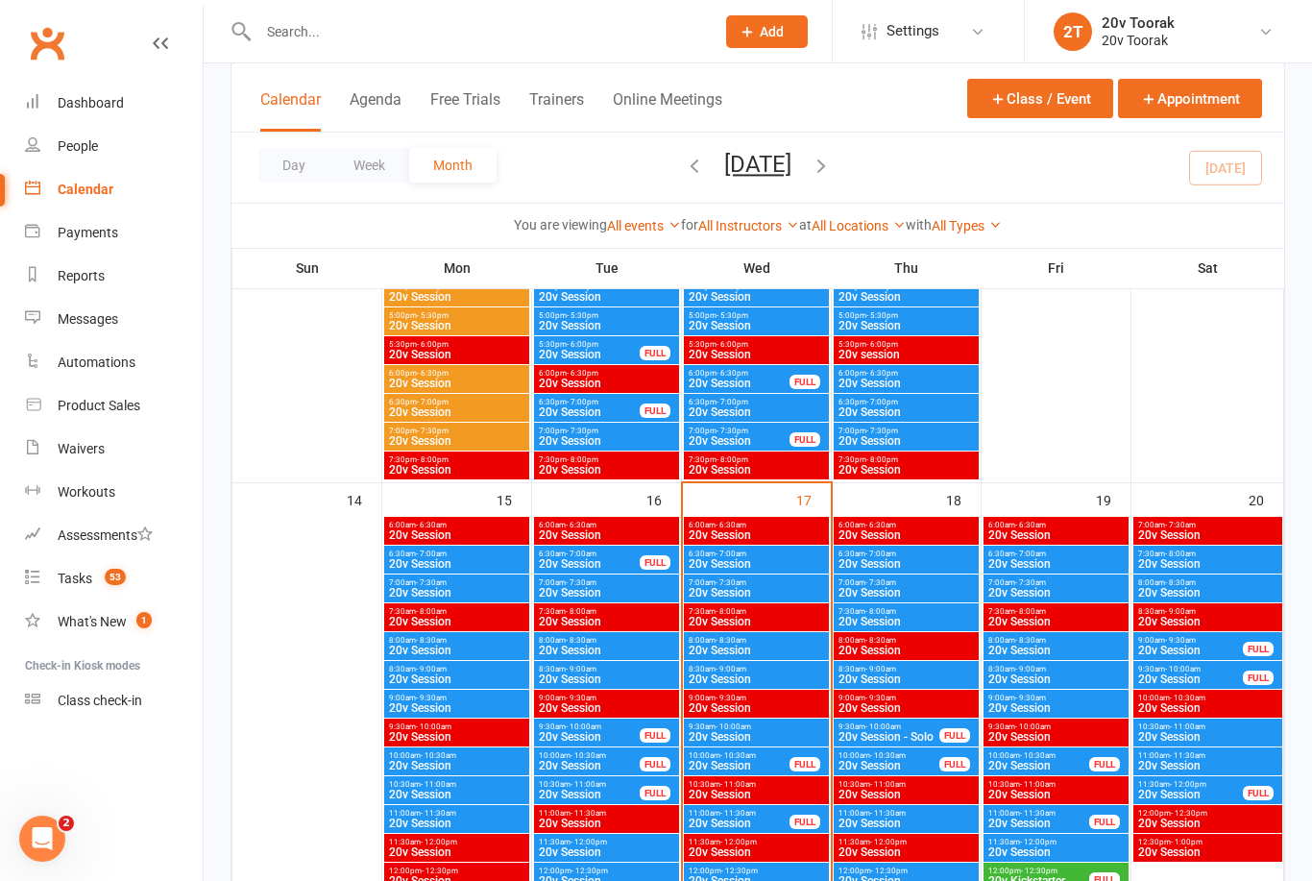
click at [776, 724] on span "9:30am - 10:00am" at bounding box center [756, 726] width 137 height 9
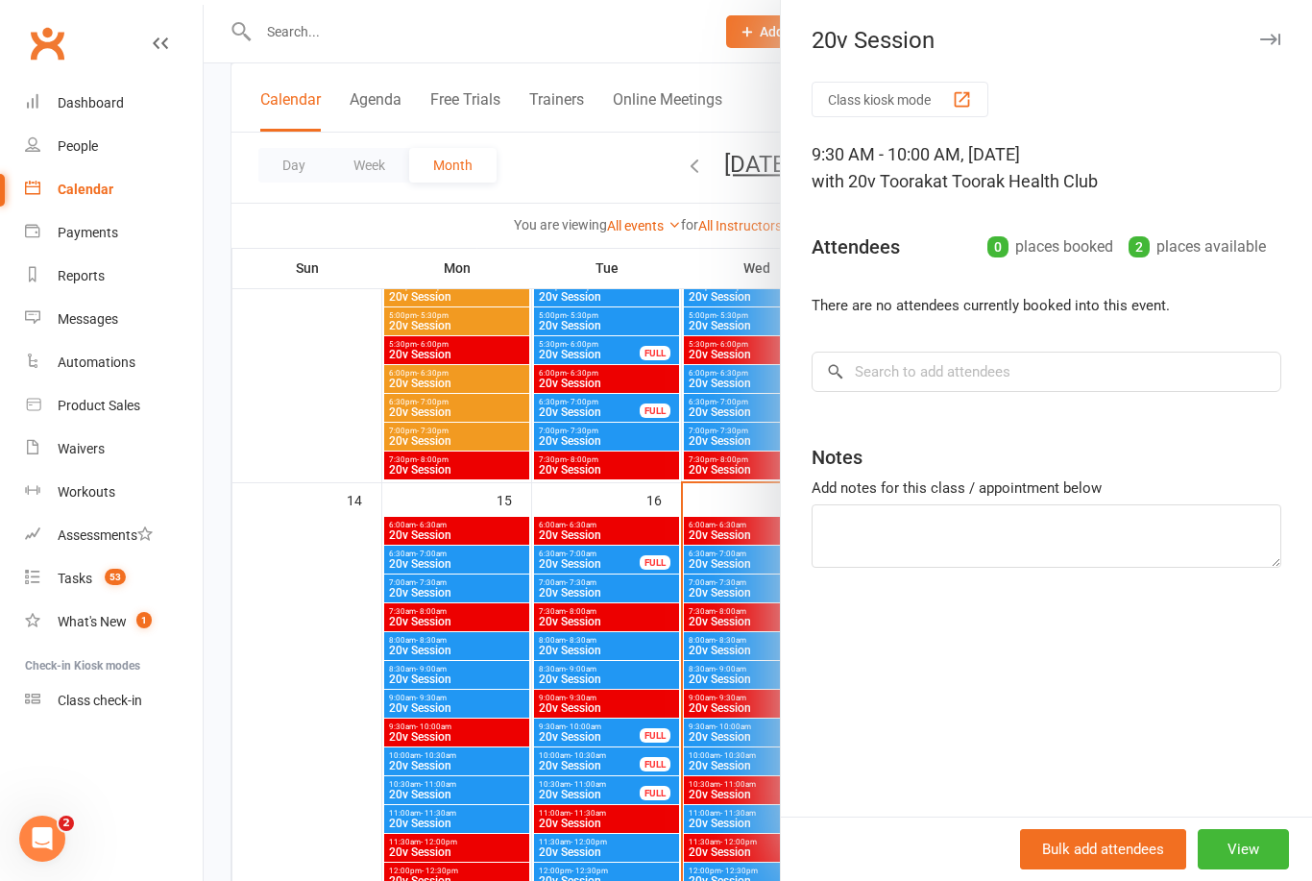
click at [322, 789] on div at bounding box center [758, 440] width 1109 height 881
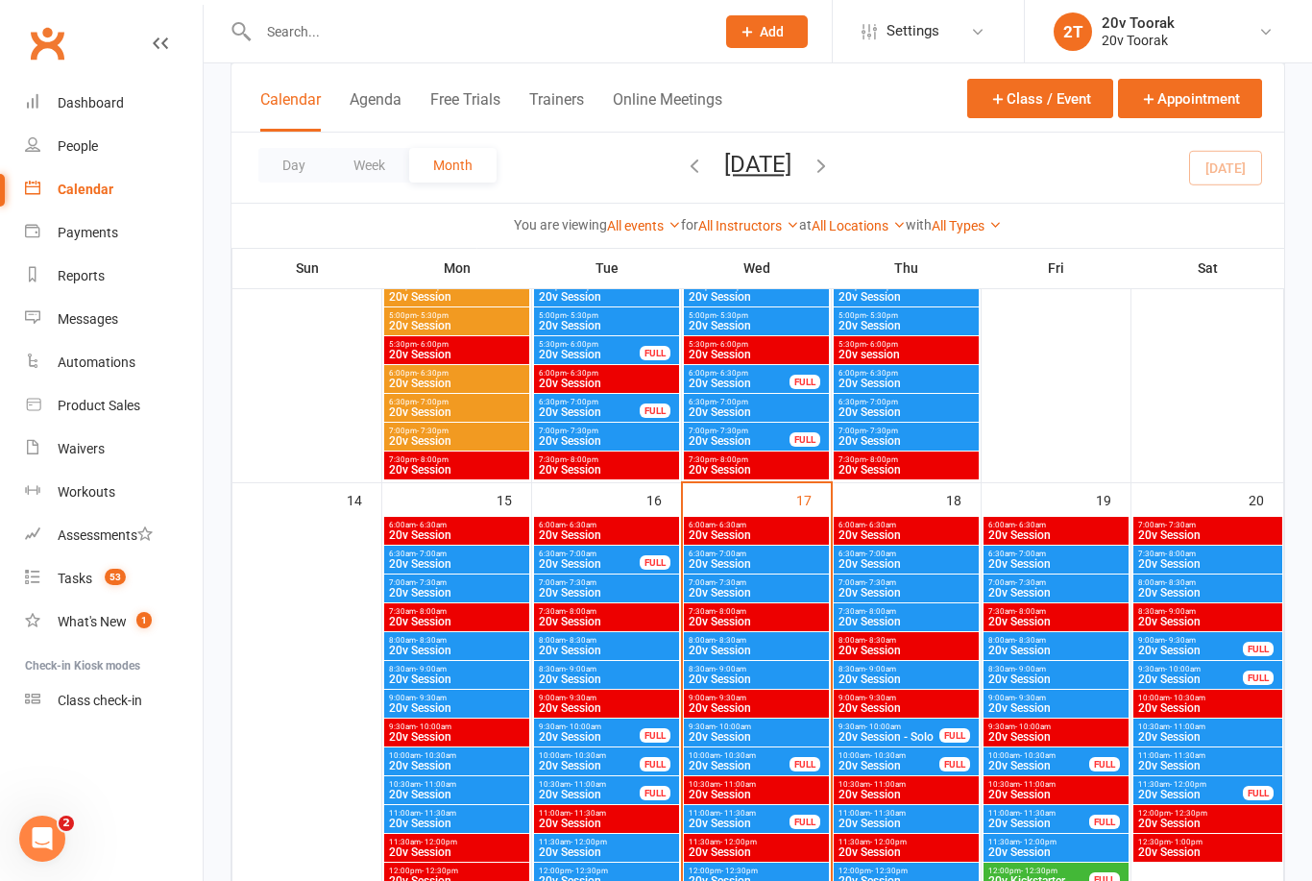
click at [758, 763] on span "20v Session" at bounding box center [739, 766] width 103 height 12
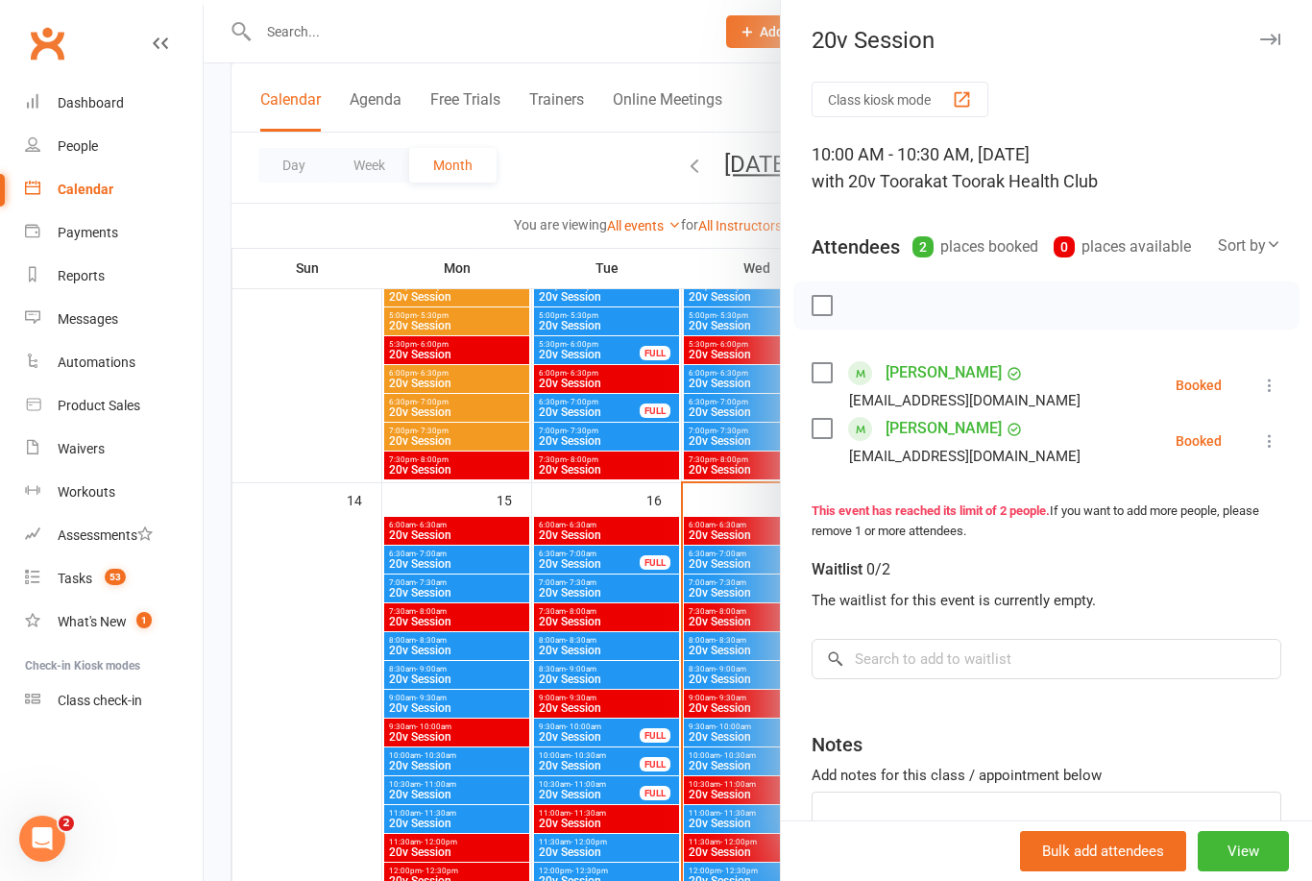
click at [930, 377] on link "Steven Kreti" at bounding box center [944, 372] width 116 height 31
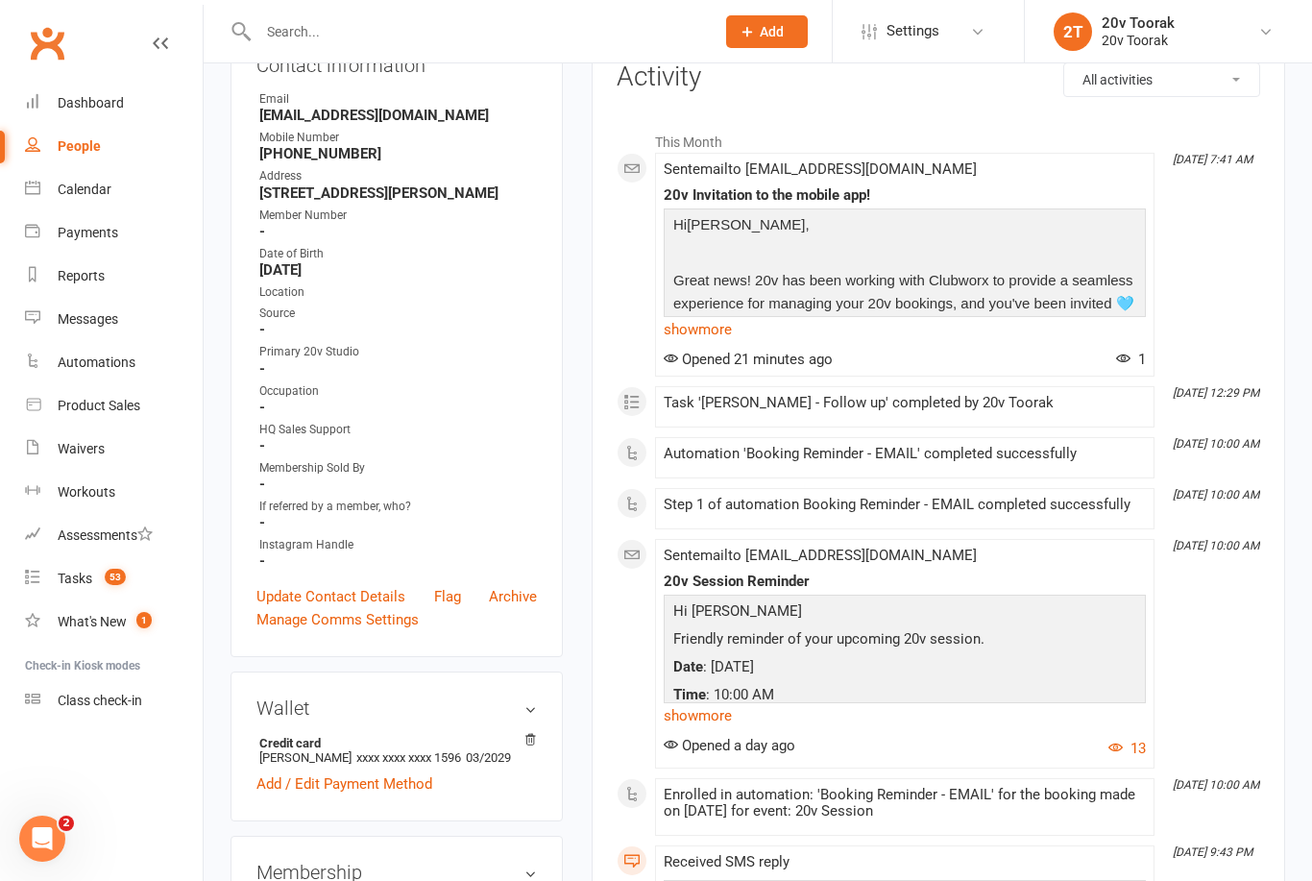
scroll to position [246, 0]
click at [79, 183] on div "Calendar" at bounding box center [85, 189] width 54 height 15
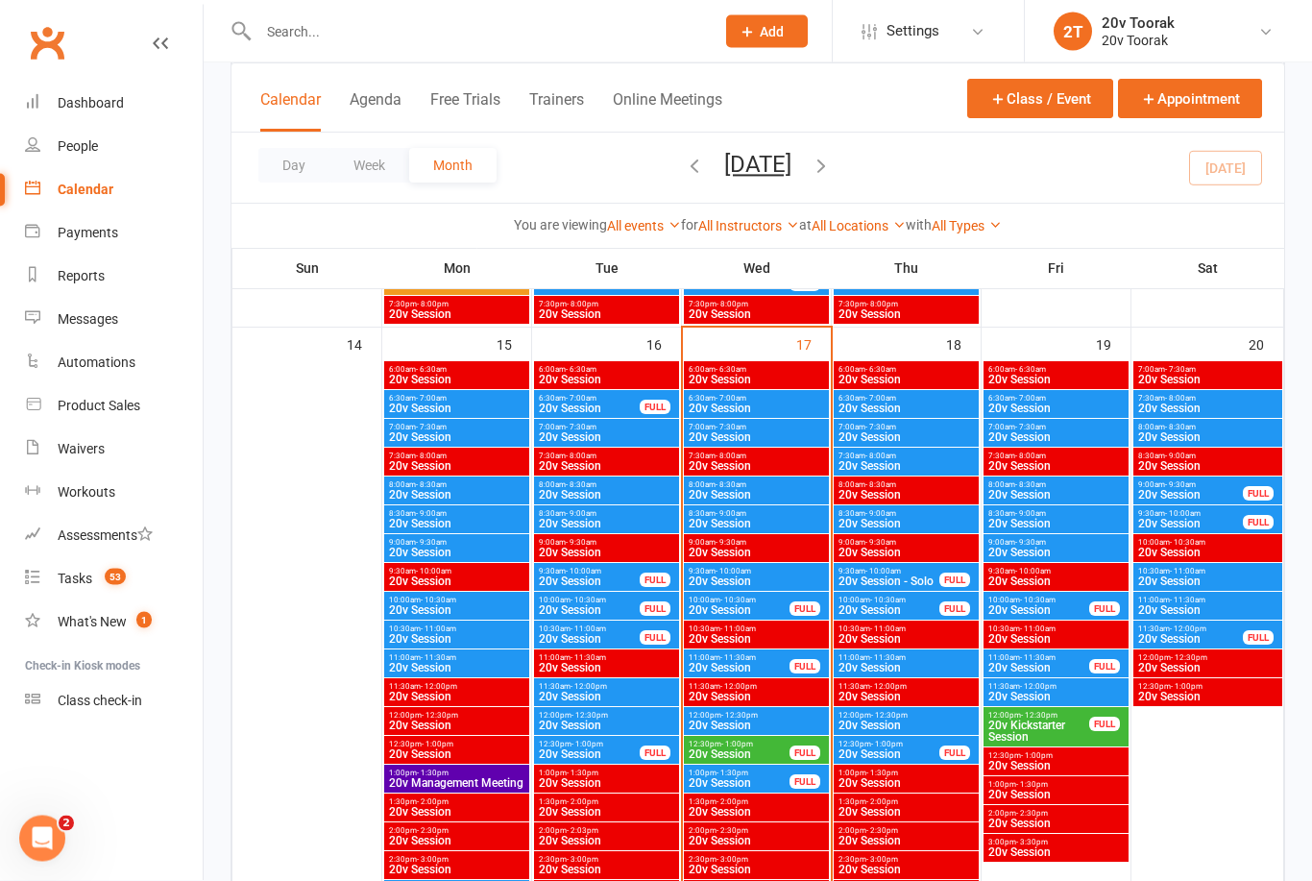
scroll to position [1778, 0]
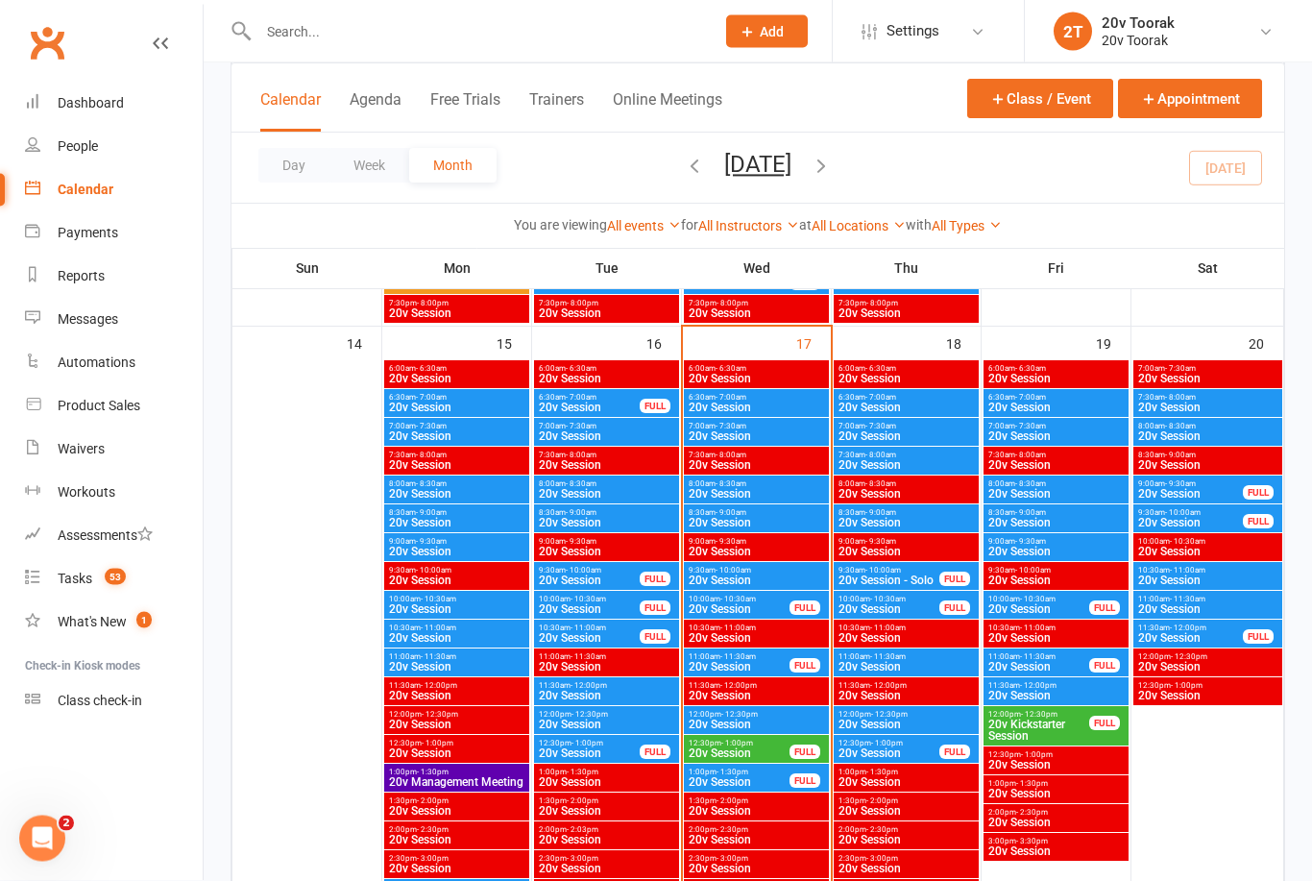
click at [763, 608] on span "20v Session" at bounding box center [739, 610] width 103 height 12
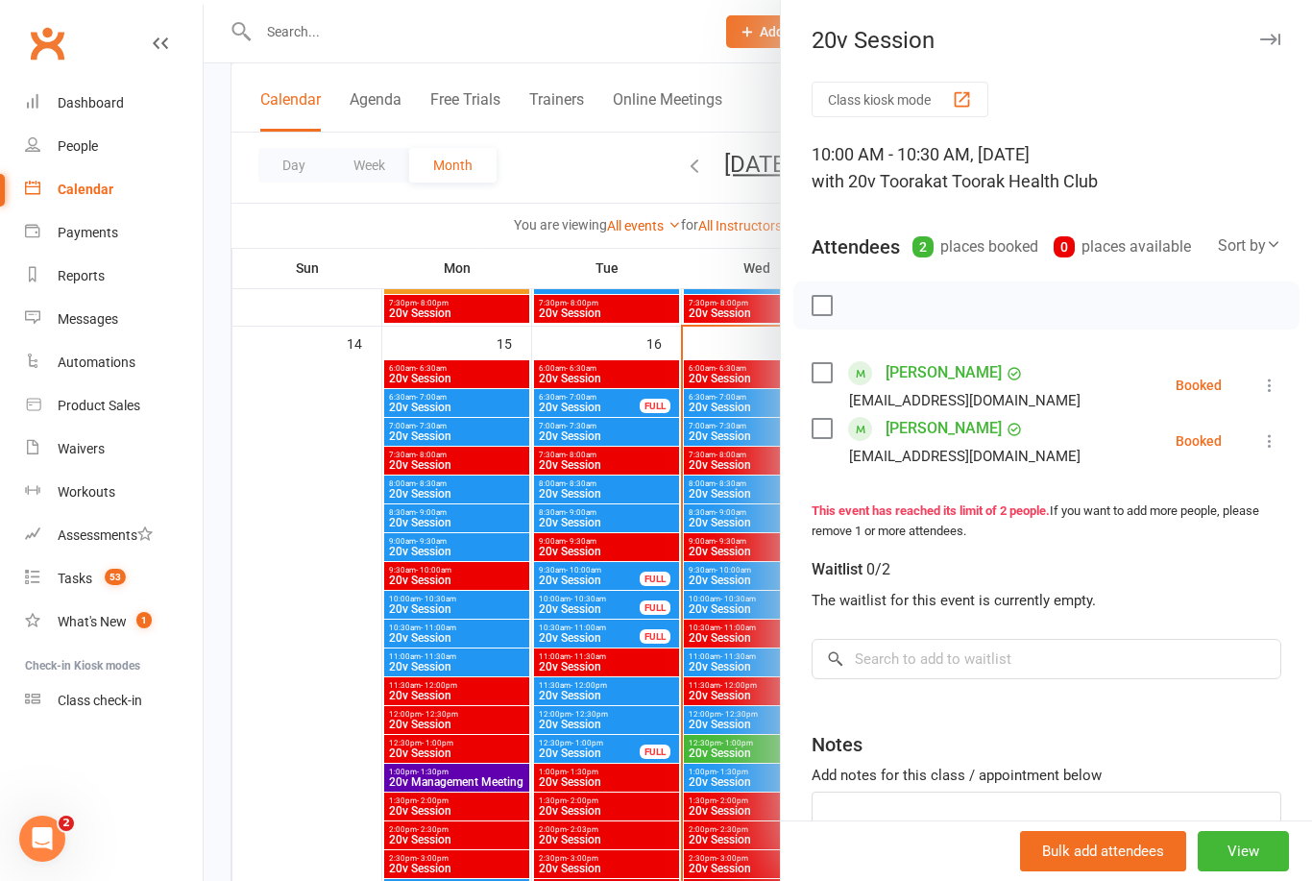
click at [944, 374] on link "Steven Kreti" at bounding box center [944, 372] width 116 height 31
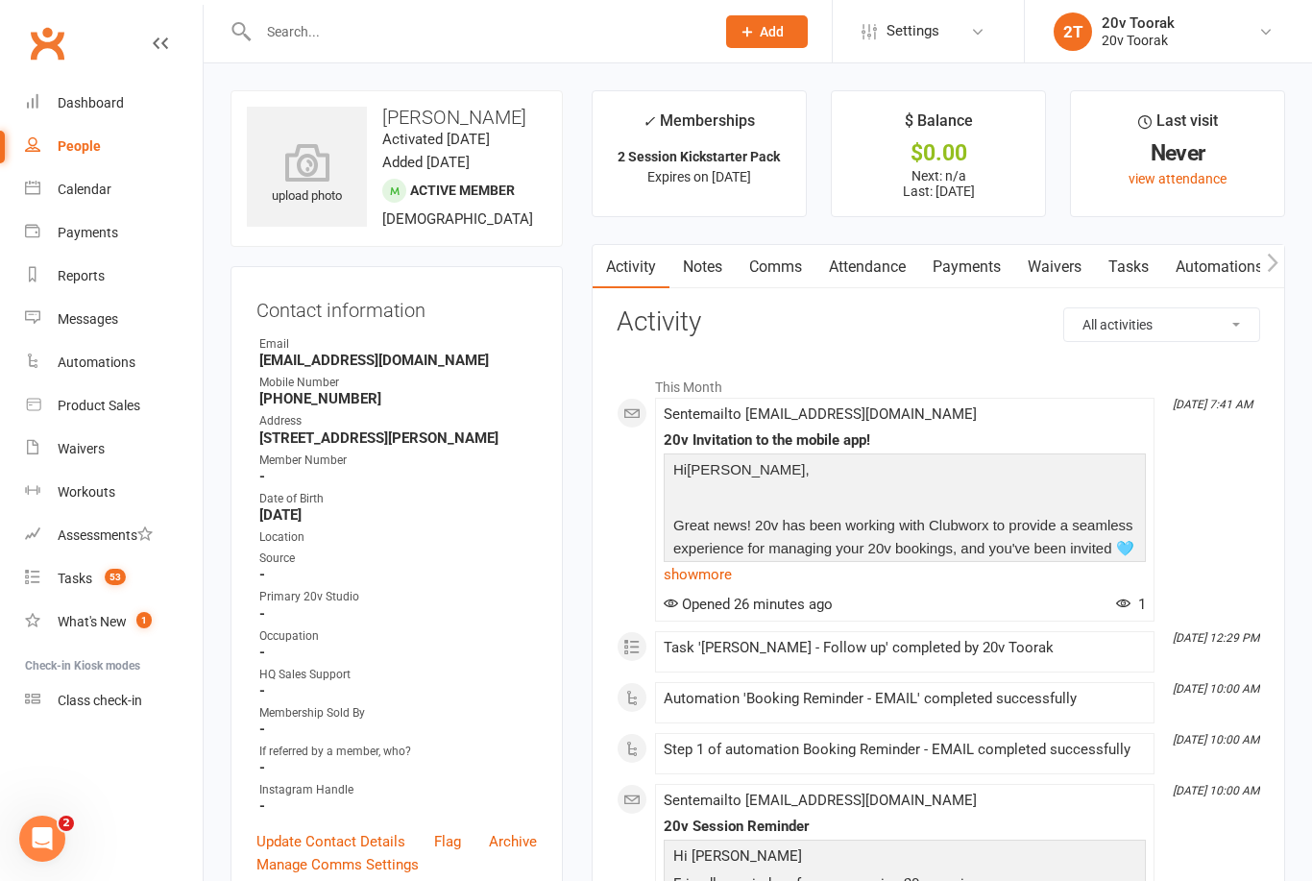
click at [792, 266] on link "Comms" at bounding box center [776, 267] width 80 height 44
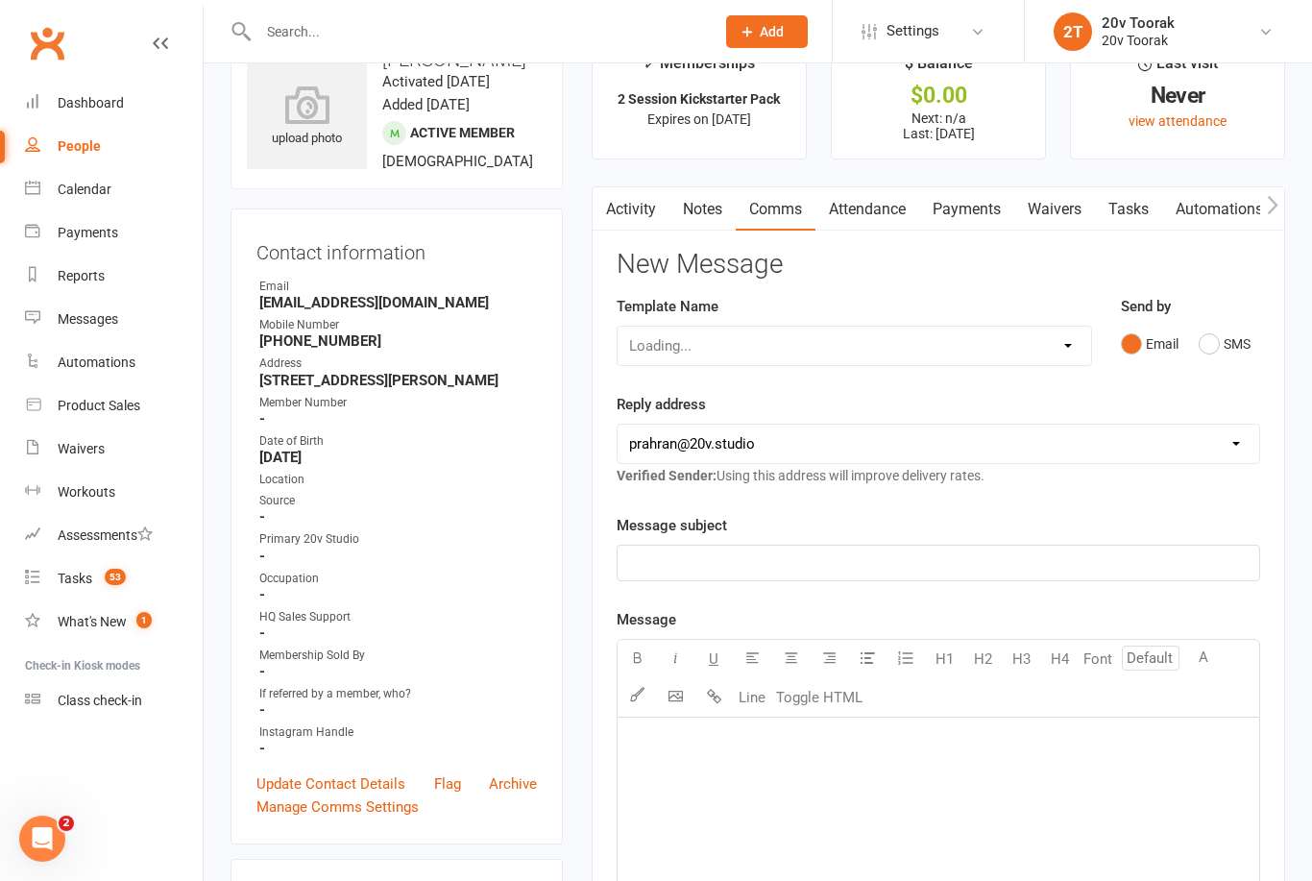
scroll to position [61, 0]
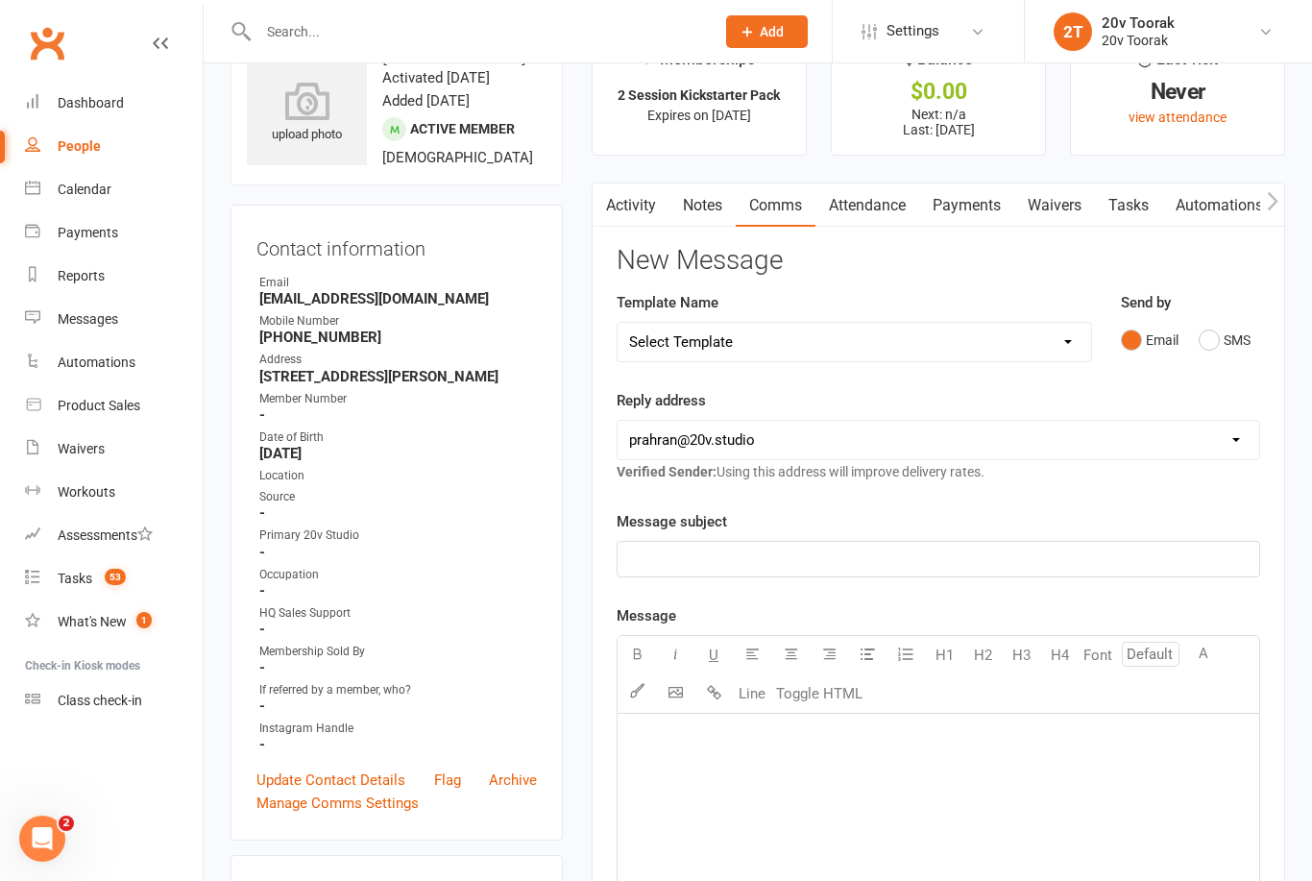
click at [624, 192] on link "Activity" at bounding box center [631, 205] width 77 height 44
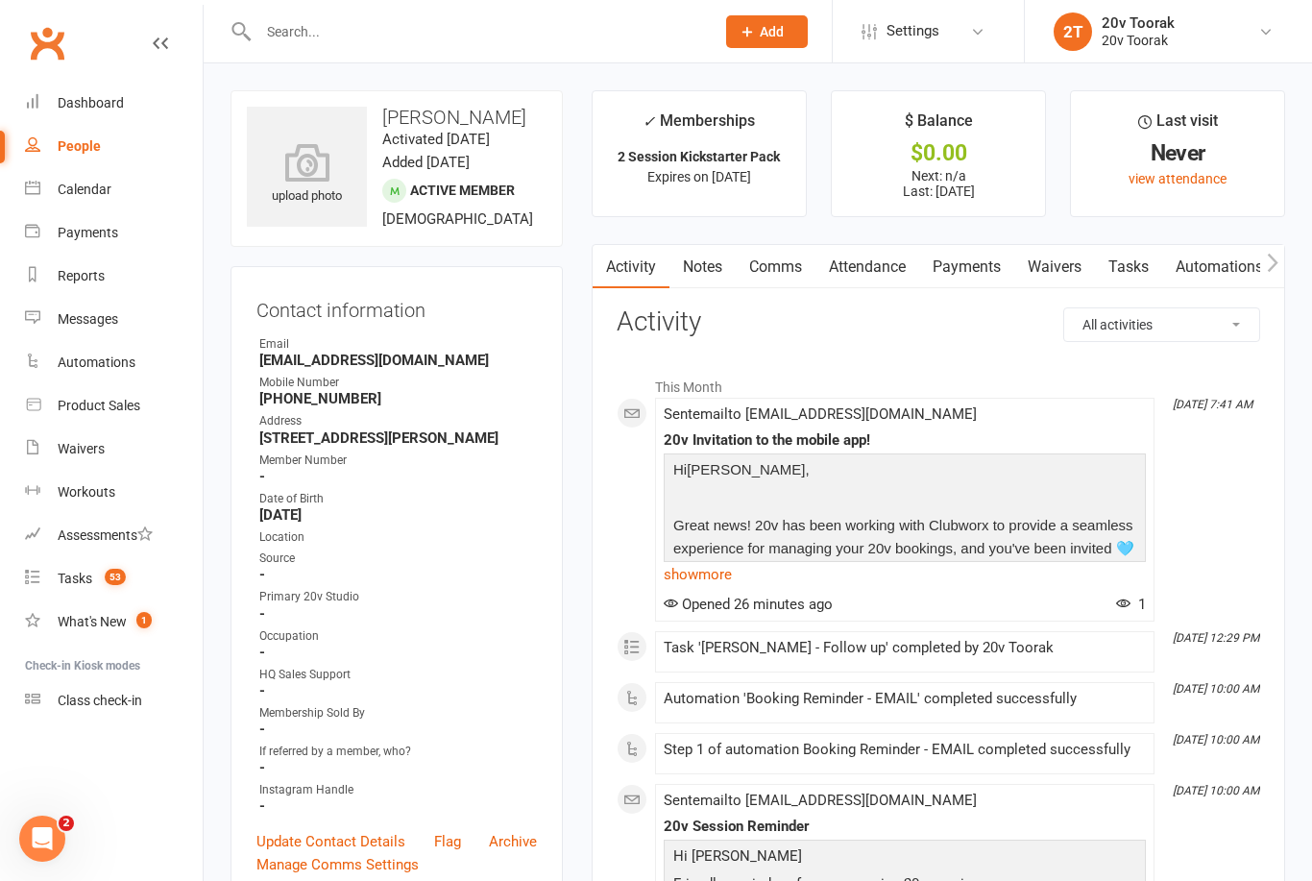
click at [717, 281] on link "Notes" at bounding box center [703, 267] width 66 height 44
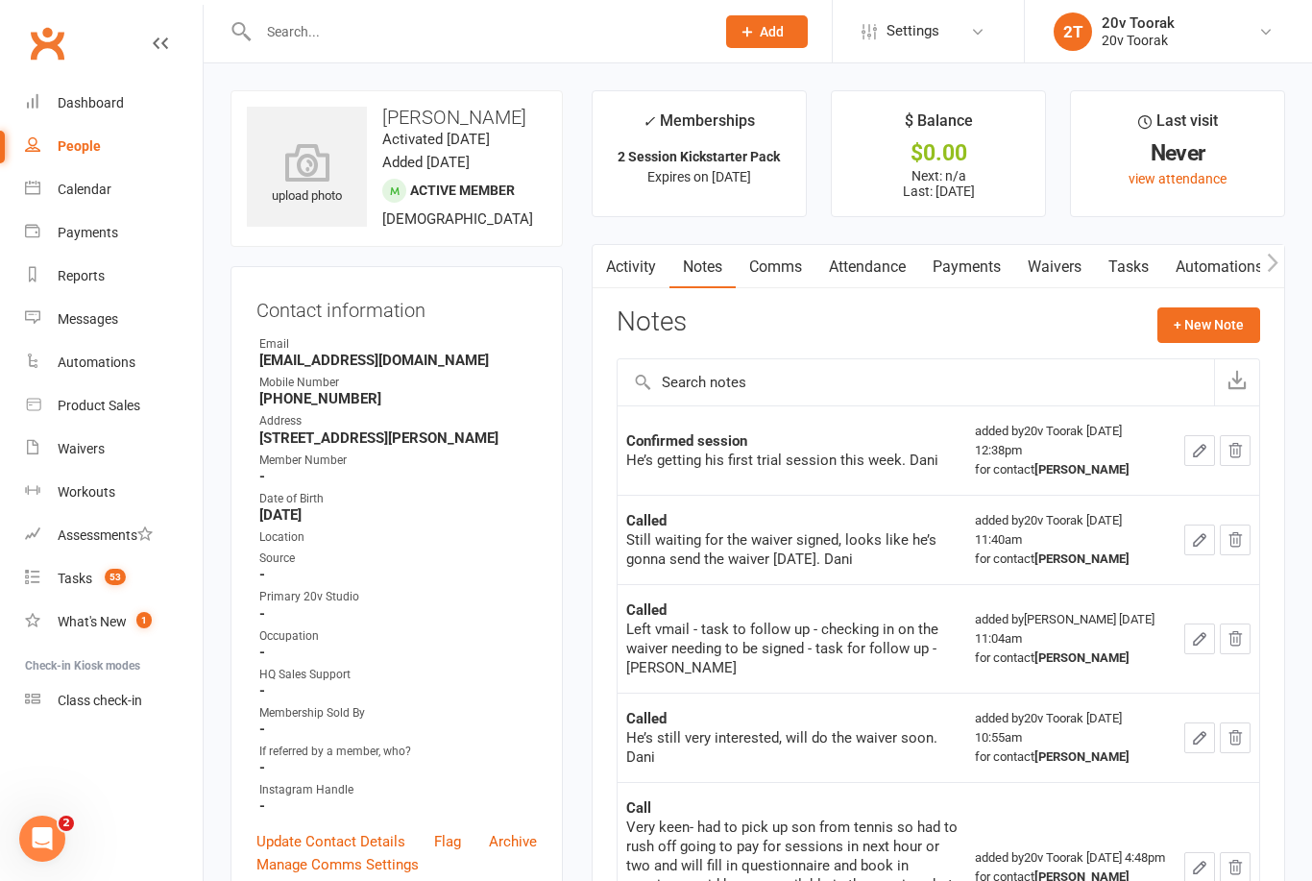
click at [629, 267] on link "Activity" at bounding box center [631, 267] width 77 height 44
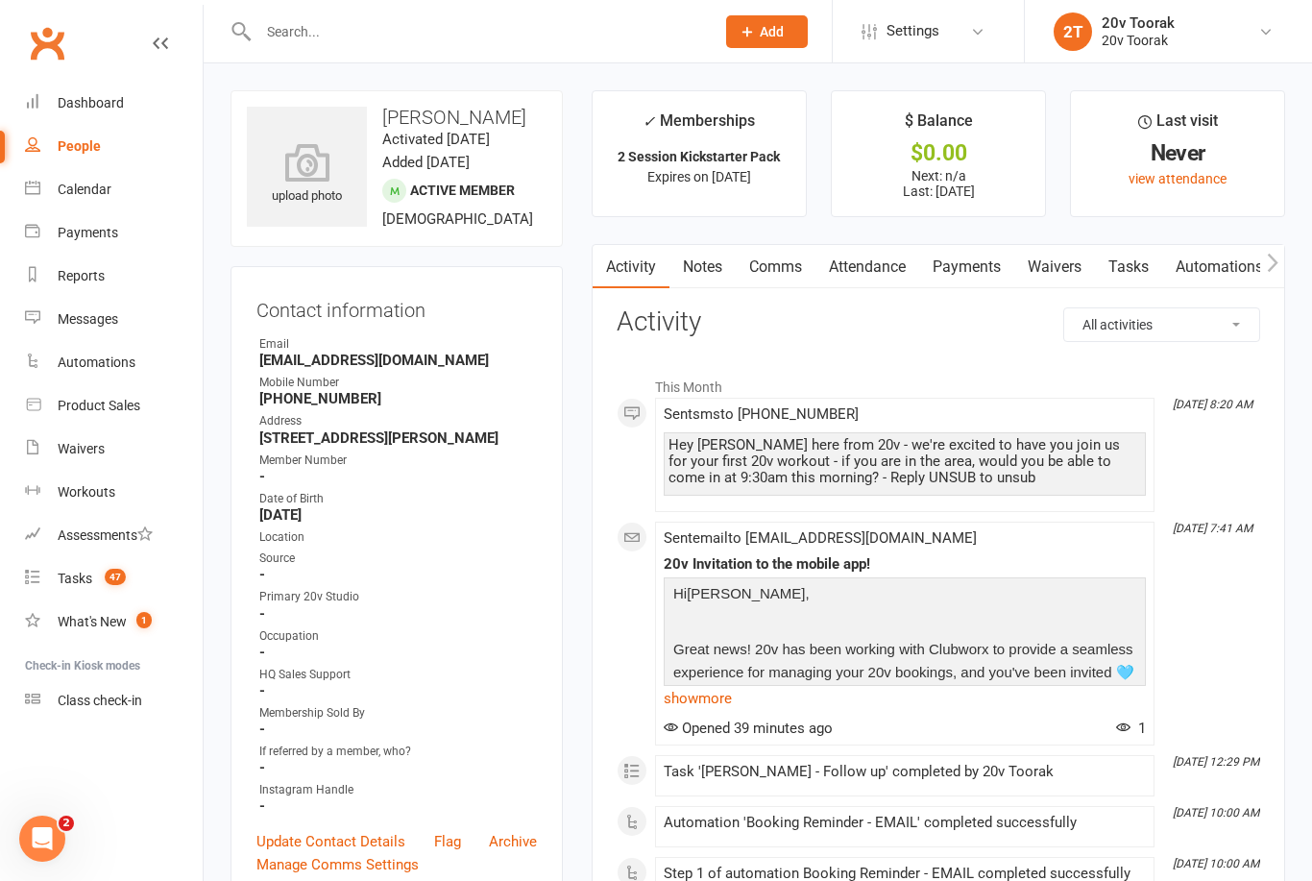
click at [94, 196] on div "Calendar" at bounding box center [85, 189] width 54 height 15
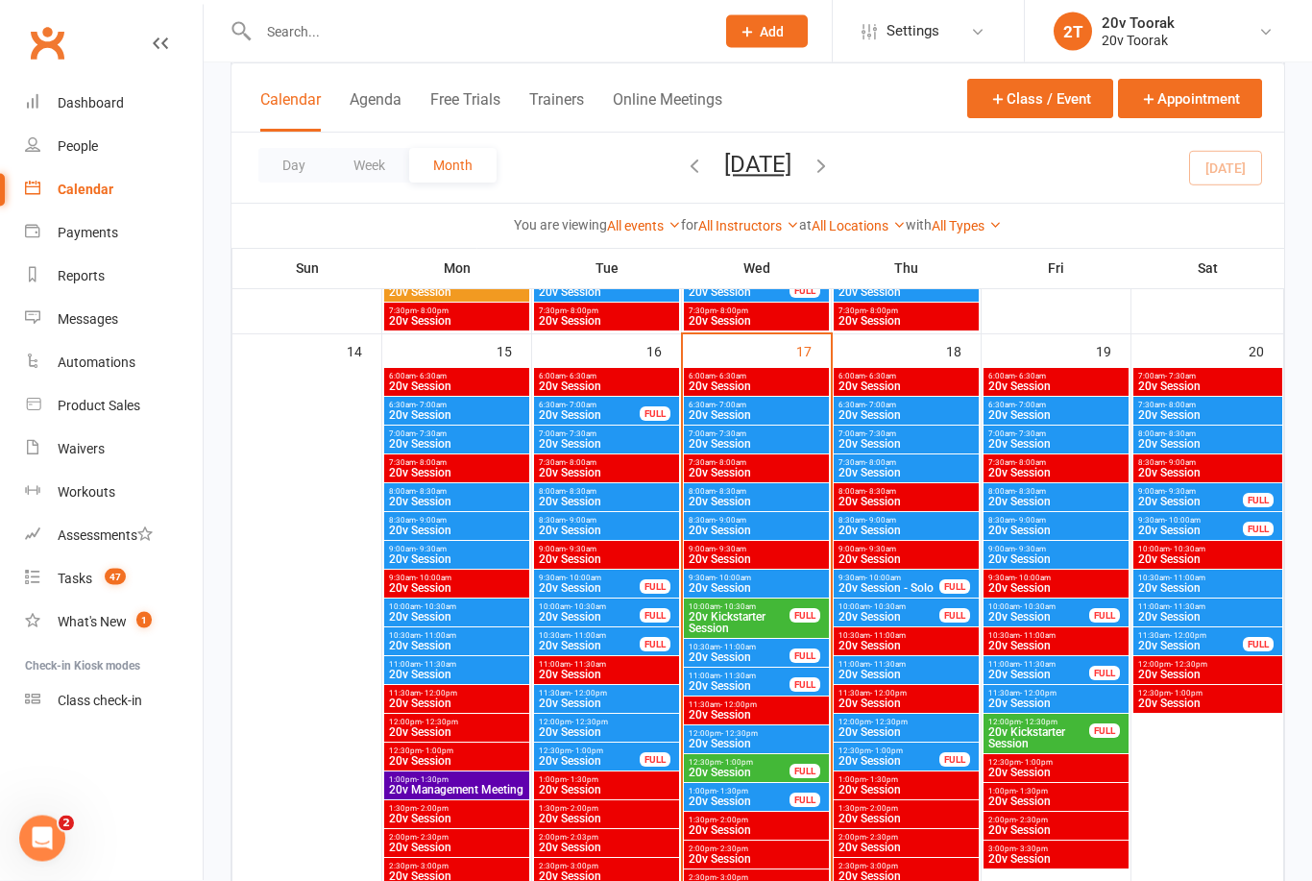
scroll to position [1773, 0]
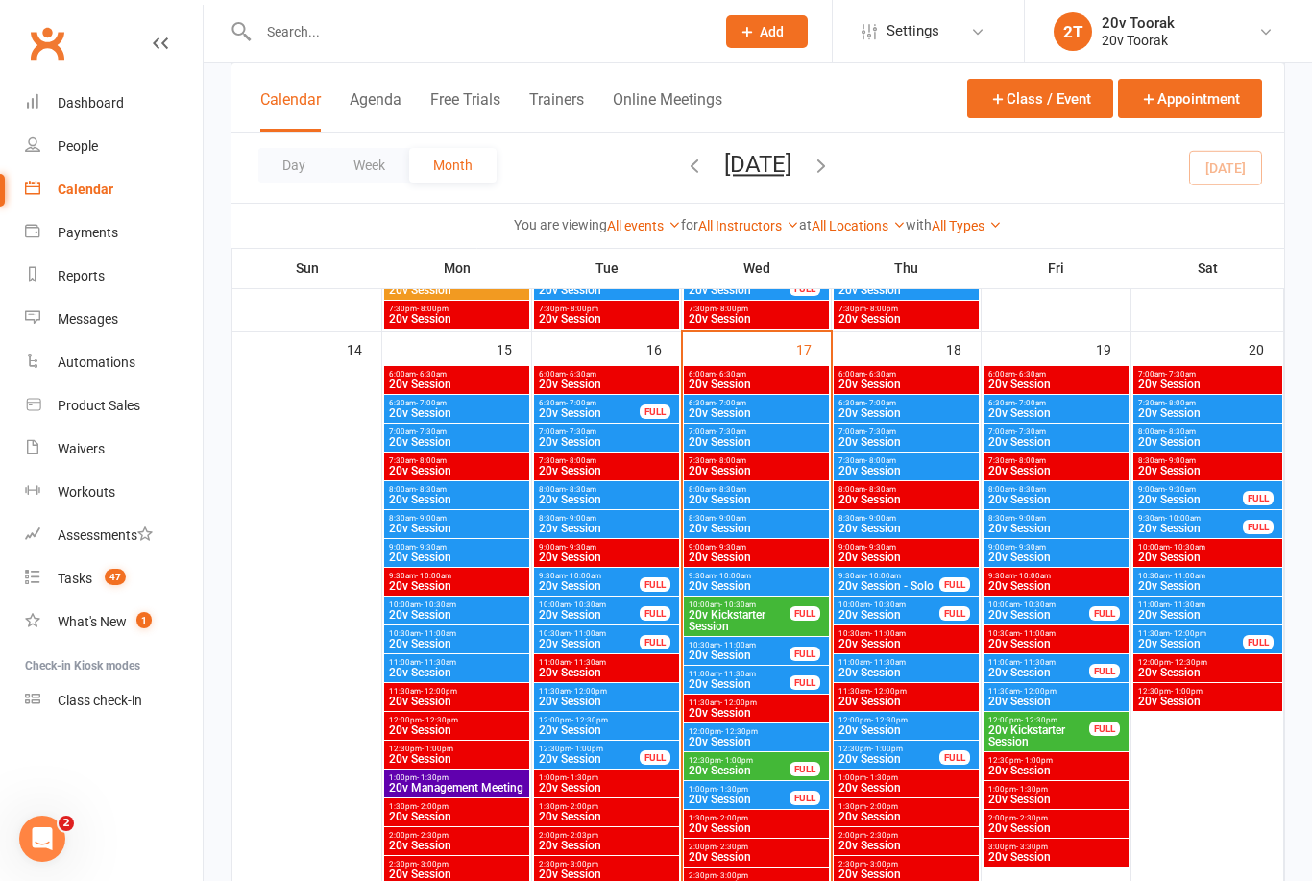
click at [714, 679] on span "20v Session" at bounding box center [739, 684] width 103 height 12
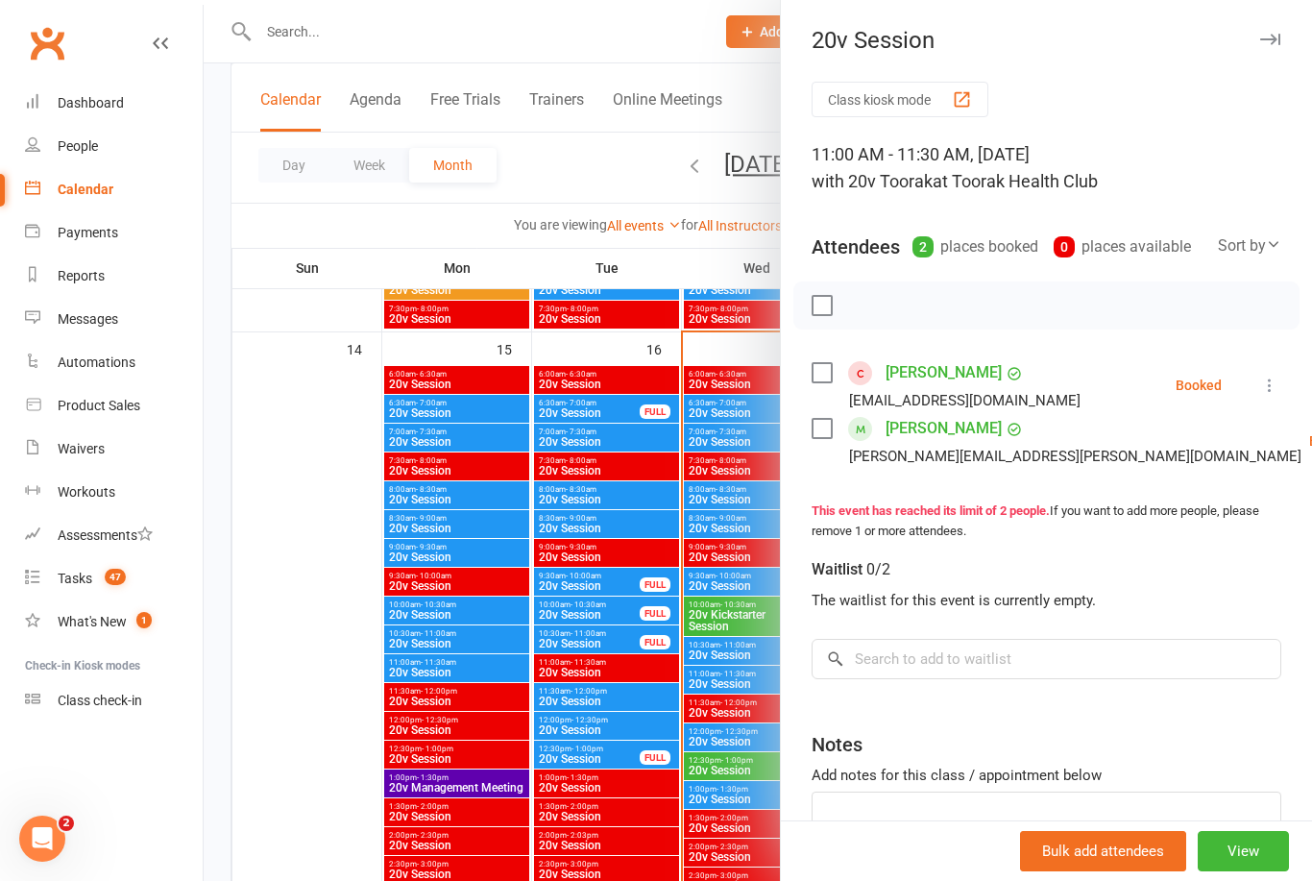
click at [709, 665] on div at bounding box center [758, 440] width 1109 height 881
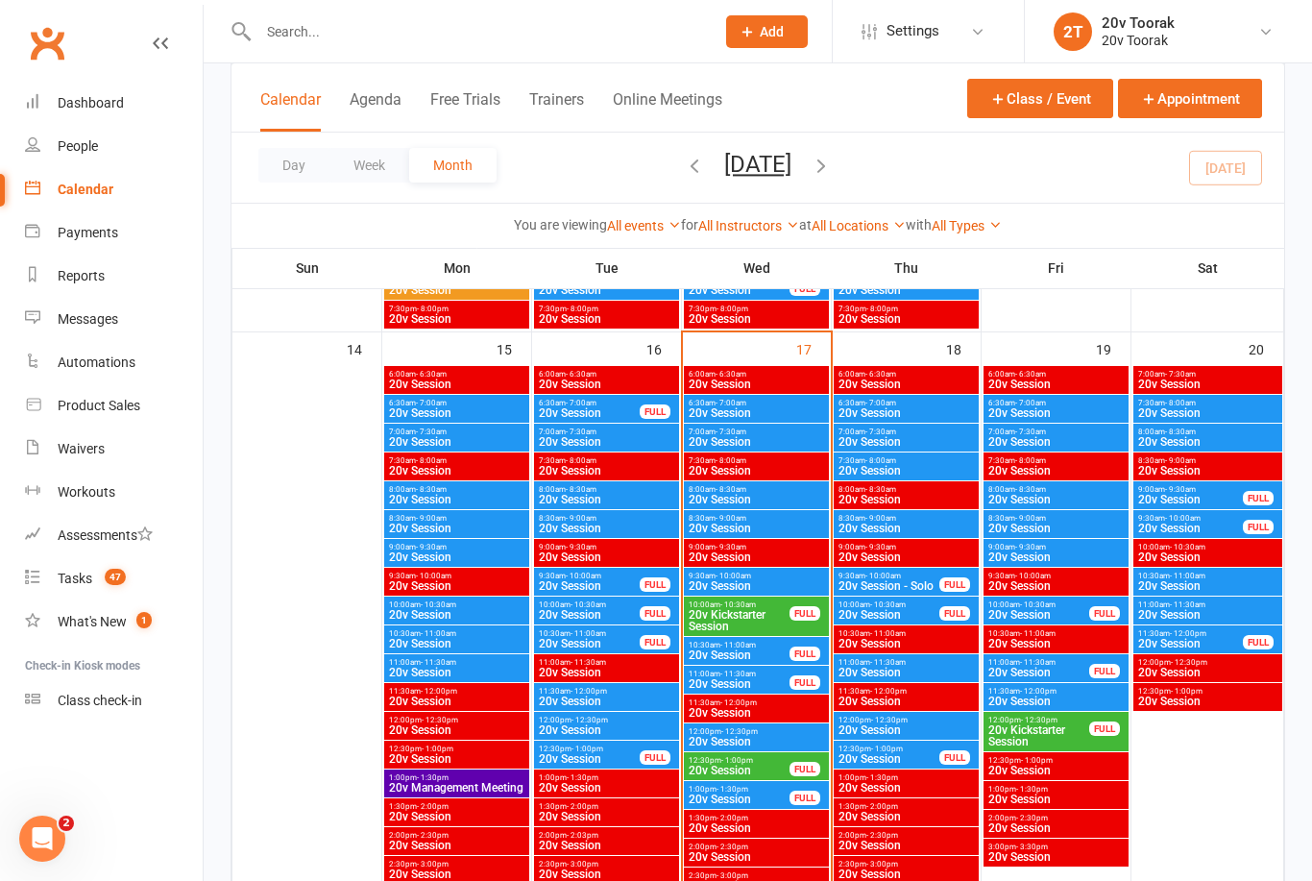
click at [723, 654] on span "20v Session" at bounding box center [739, 655] width 103 height 12
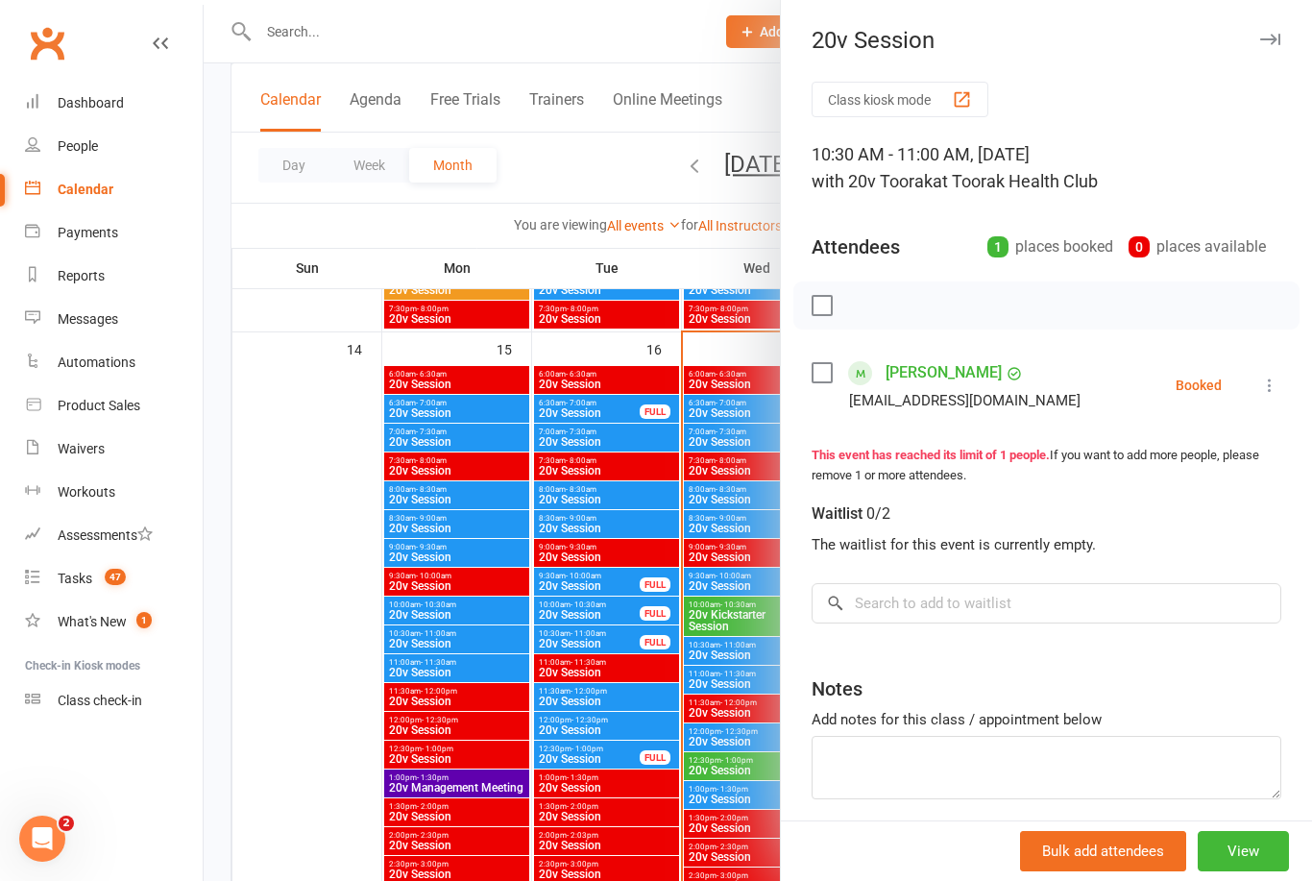
click at [330, 672] on div at bounding box center [758, 440] width 1109 height 881
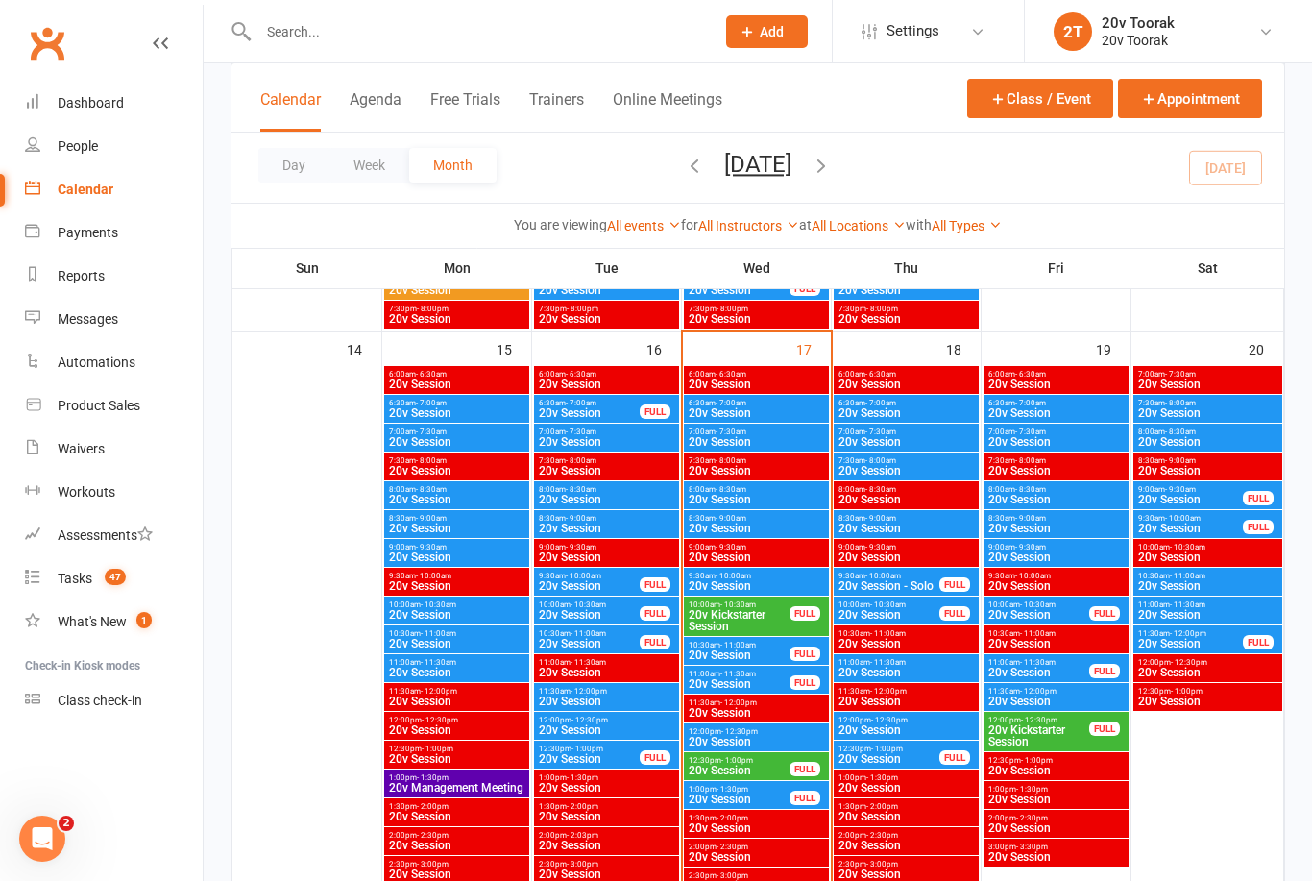
click at [741, 601] on span "- 10:30am" at bounding box center [739, 604] width 36 height 9
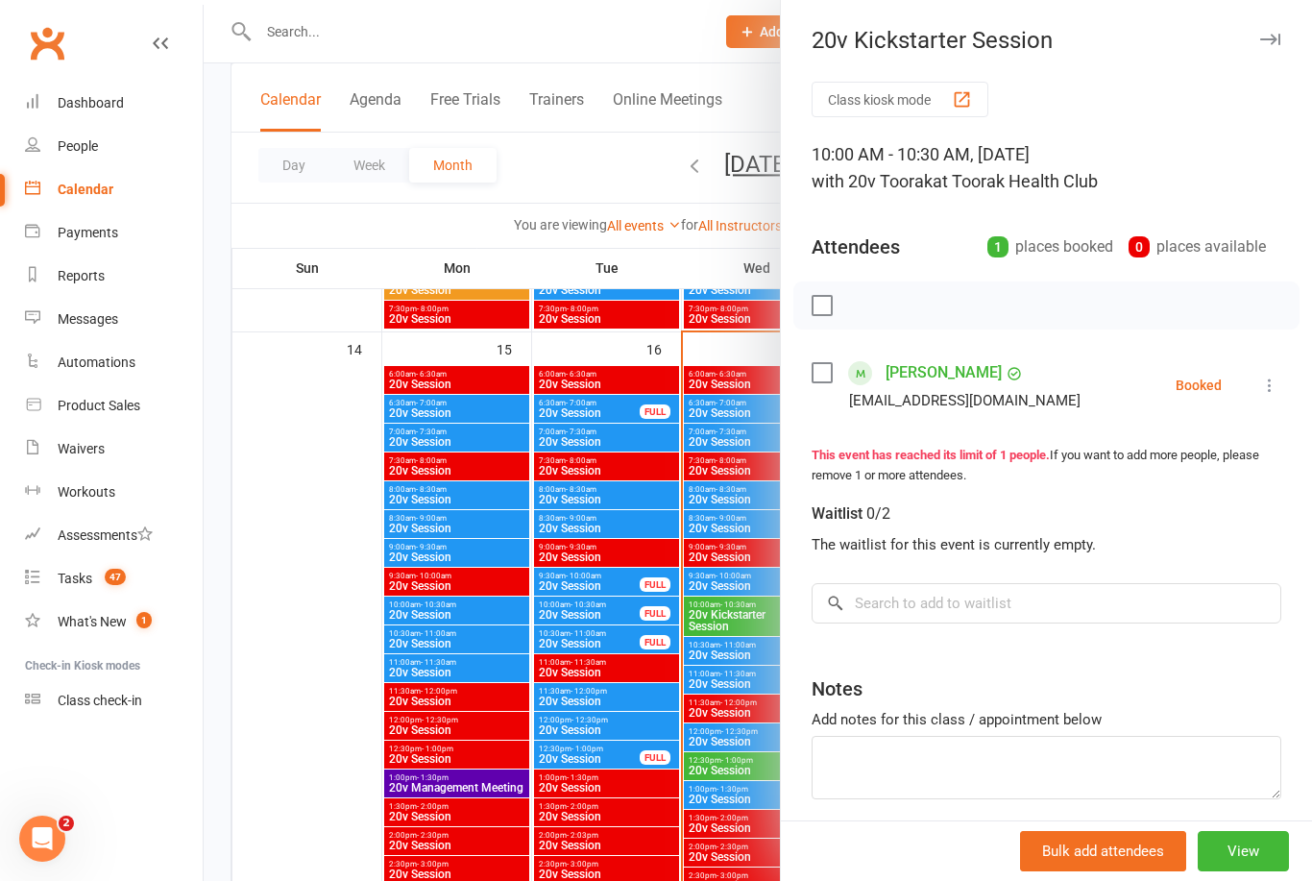
click at [319, 591] on div at bounding box center [758, 440] width 1109 height 881
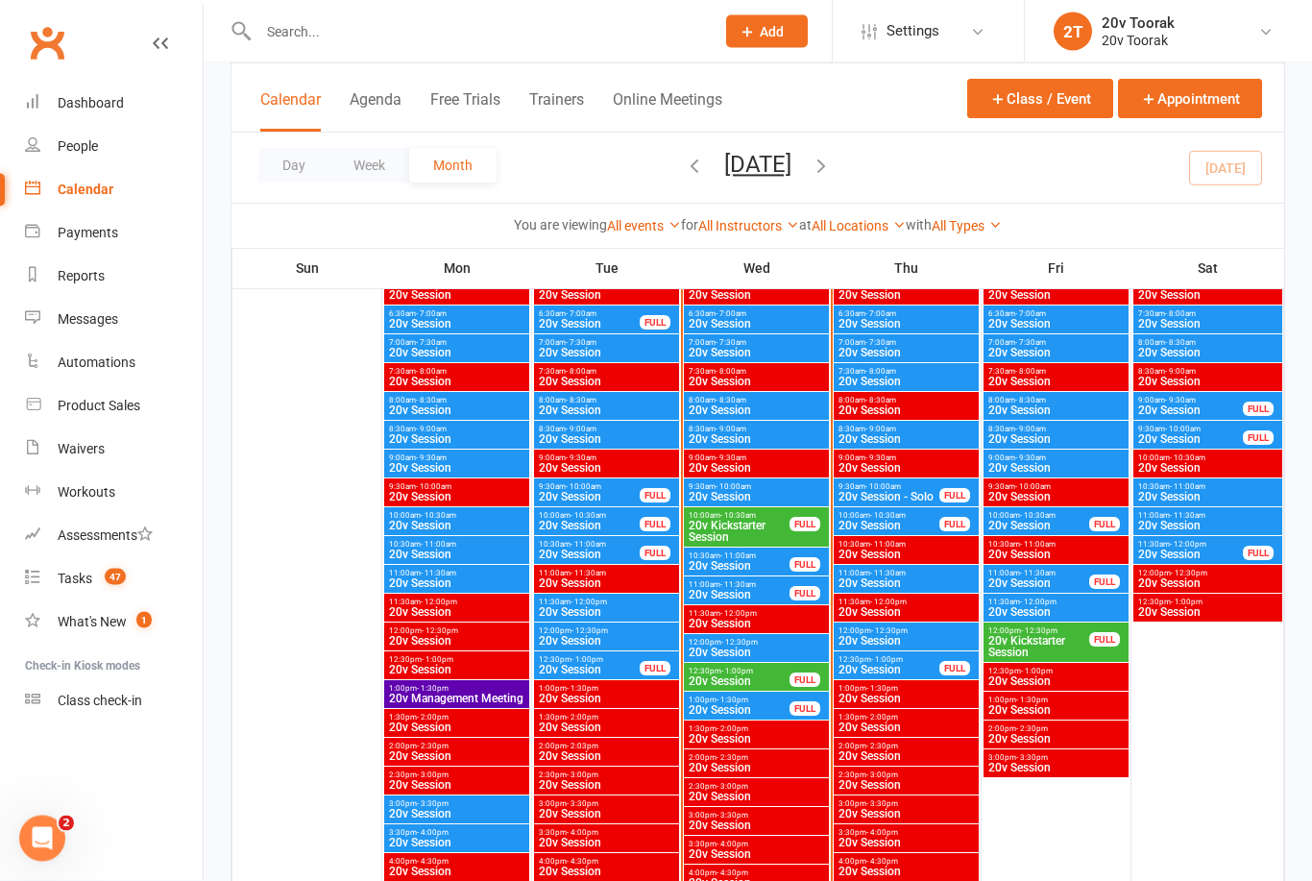
scroll to position [1866, 0]
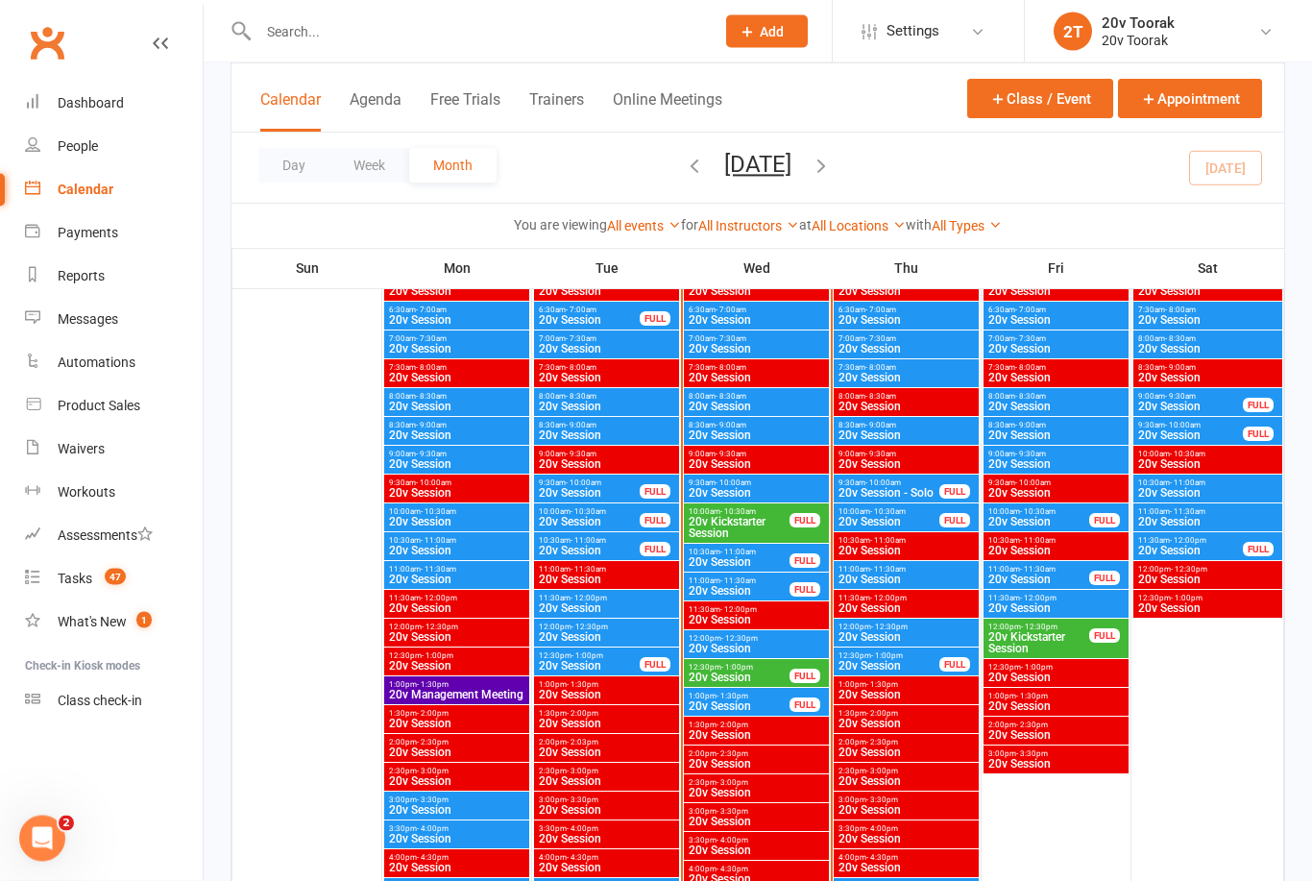
click at [746, 592] on span "20v Session" at bounding box center [739, 592] width 103 height 12
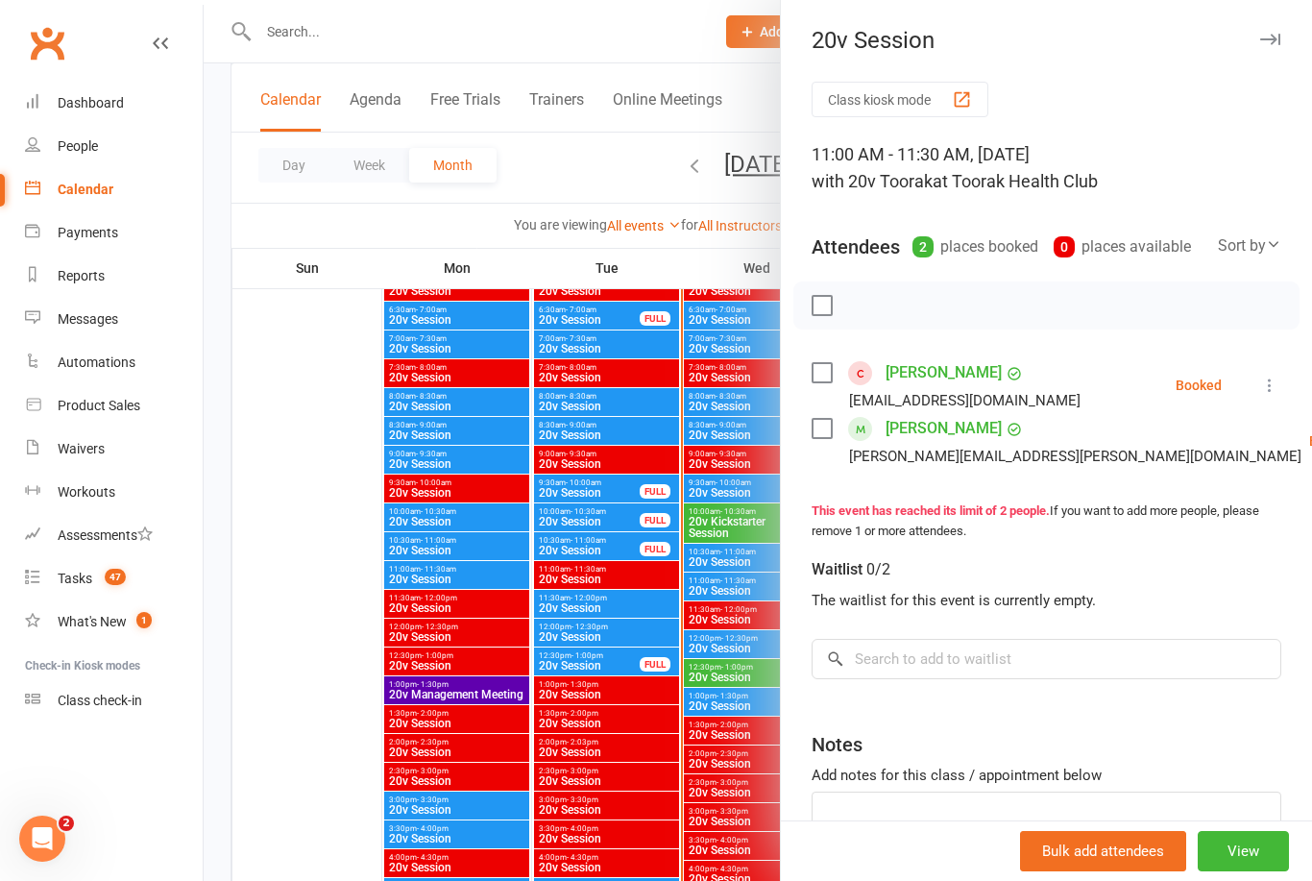
click at [321, 592] on div at bounding box center [758, 440] width 1109 height 881
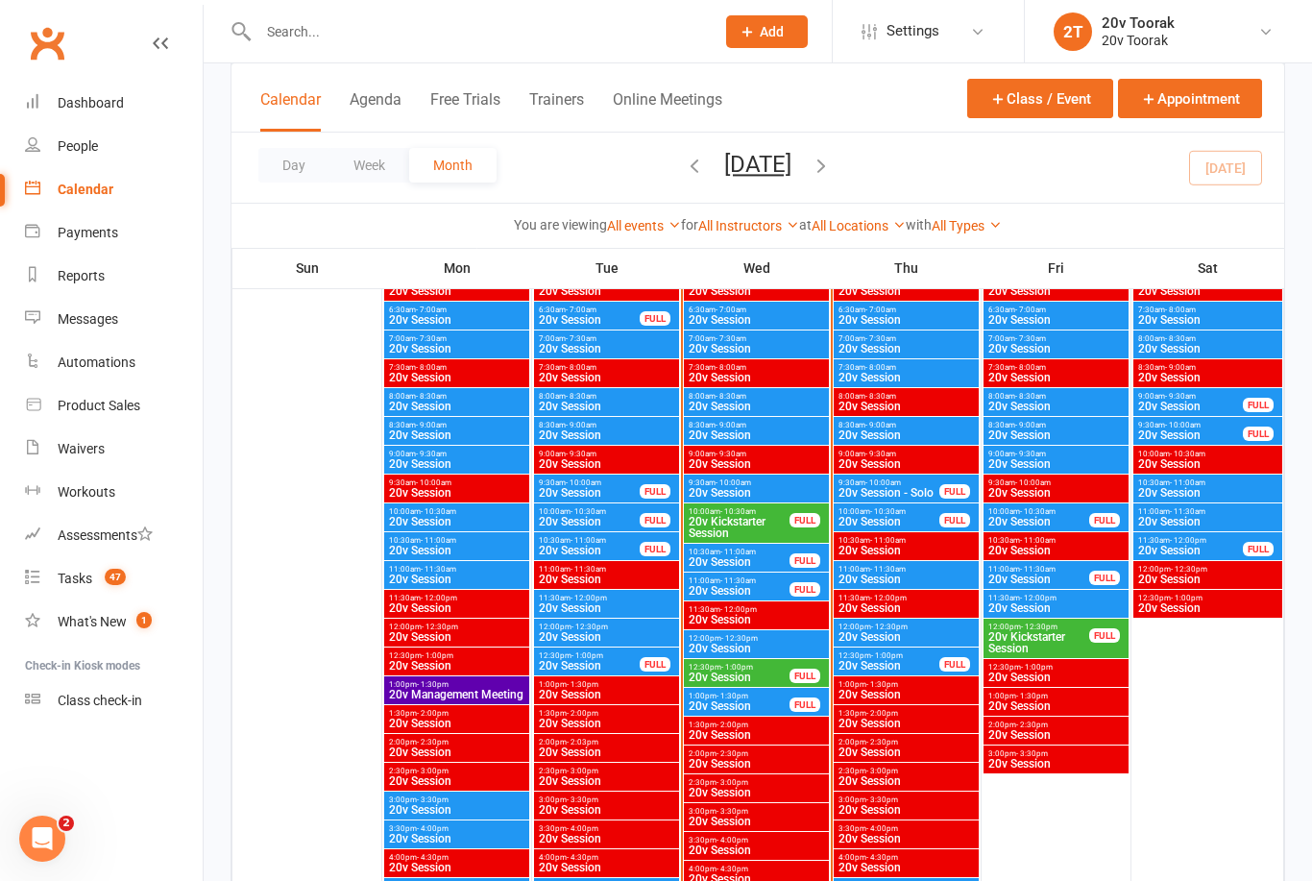
click at [757, 639] on span "12:00pm - 12:30pm" at bounding box center [756, 638] width 137 height 9
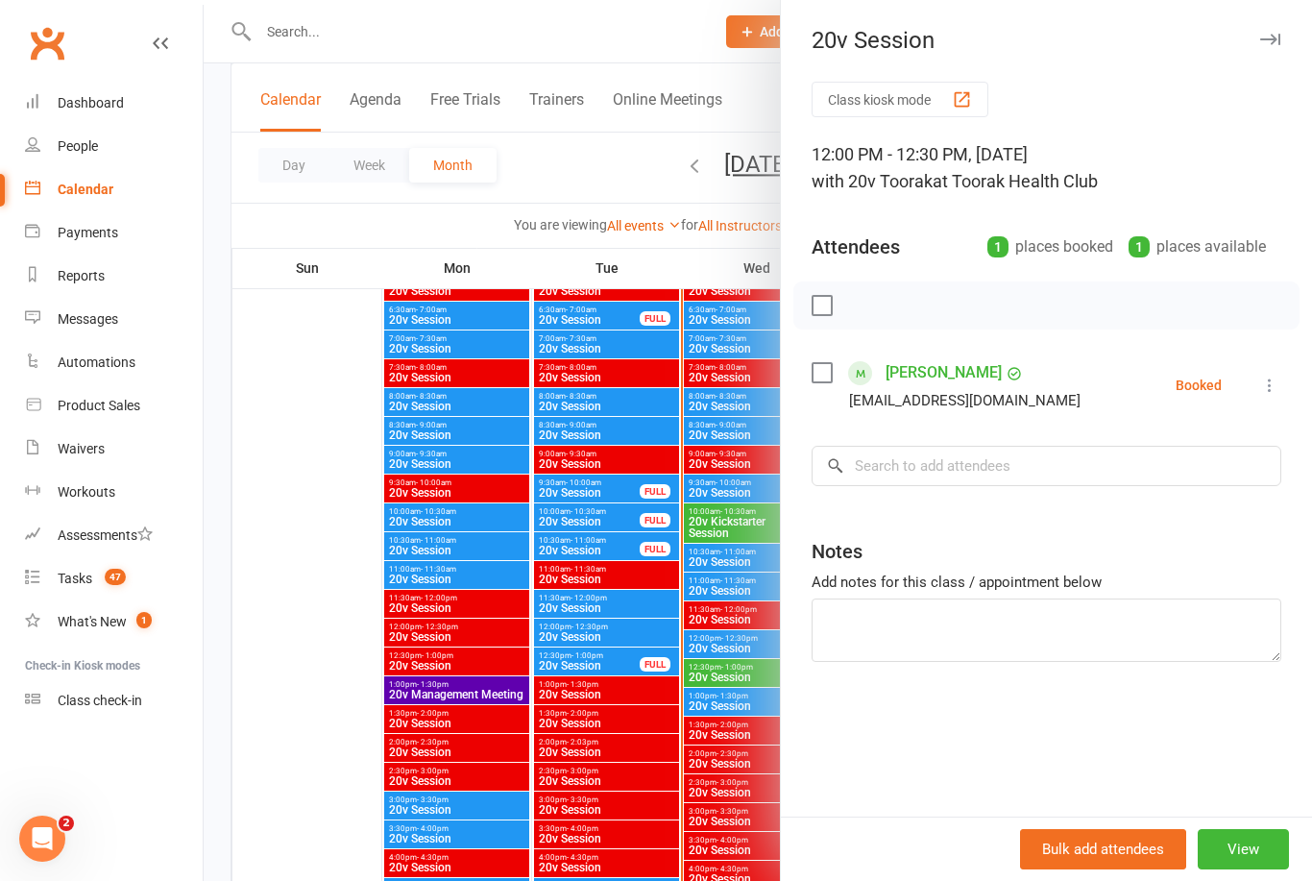
click at [310, 564] on div at bounding box center [758, 440] width 1109 height 881
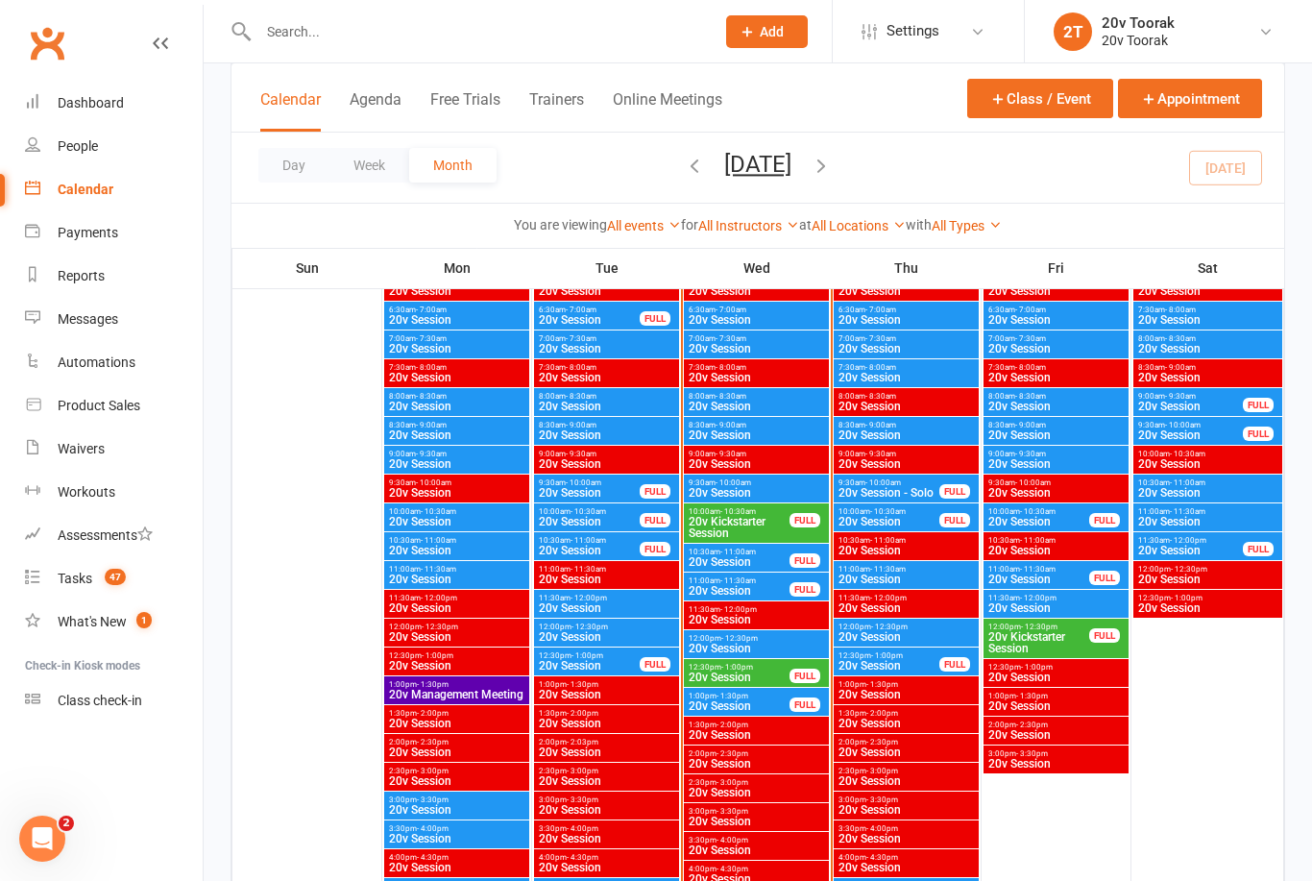
click at [759, 632] on div "12:00pm - 12:30pm 20v Session" at bounding box center [756, 644] width 145 height 28
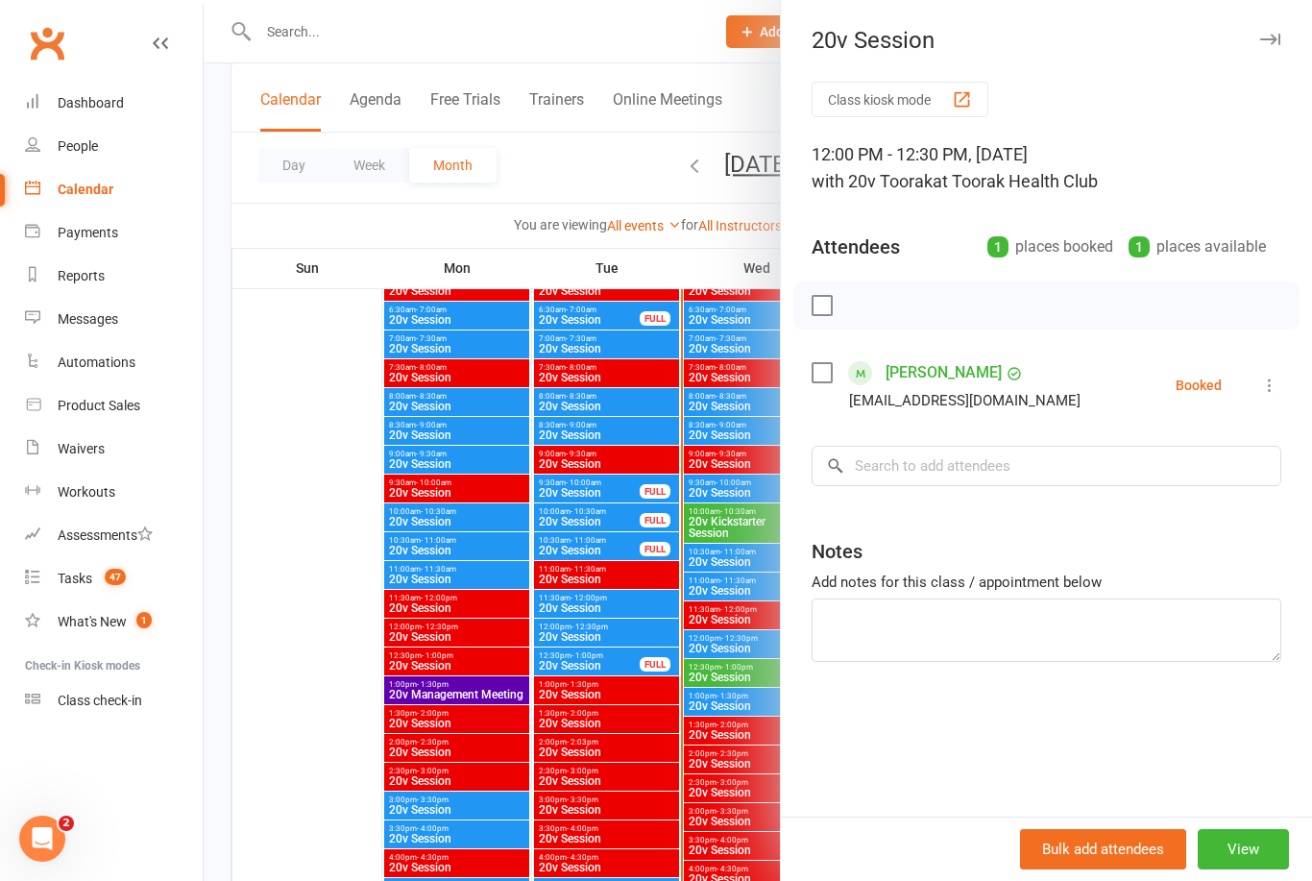
click at [349, 789] on div at bounding box center [758, 440] width 1109 height 881
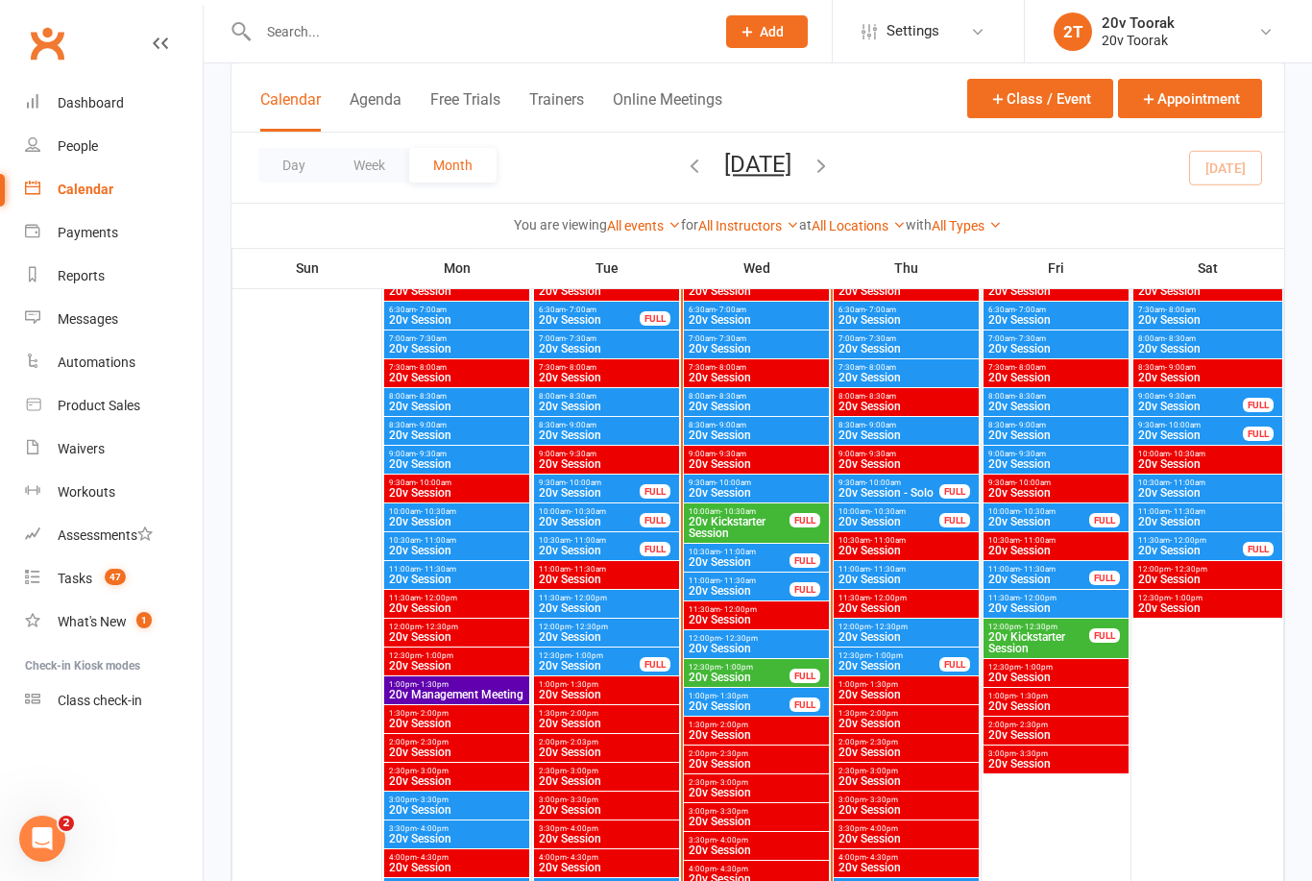
click at [738, 678] on span "20v Session" at bounding box center [739, 678] width 103 height 12
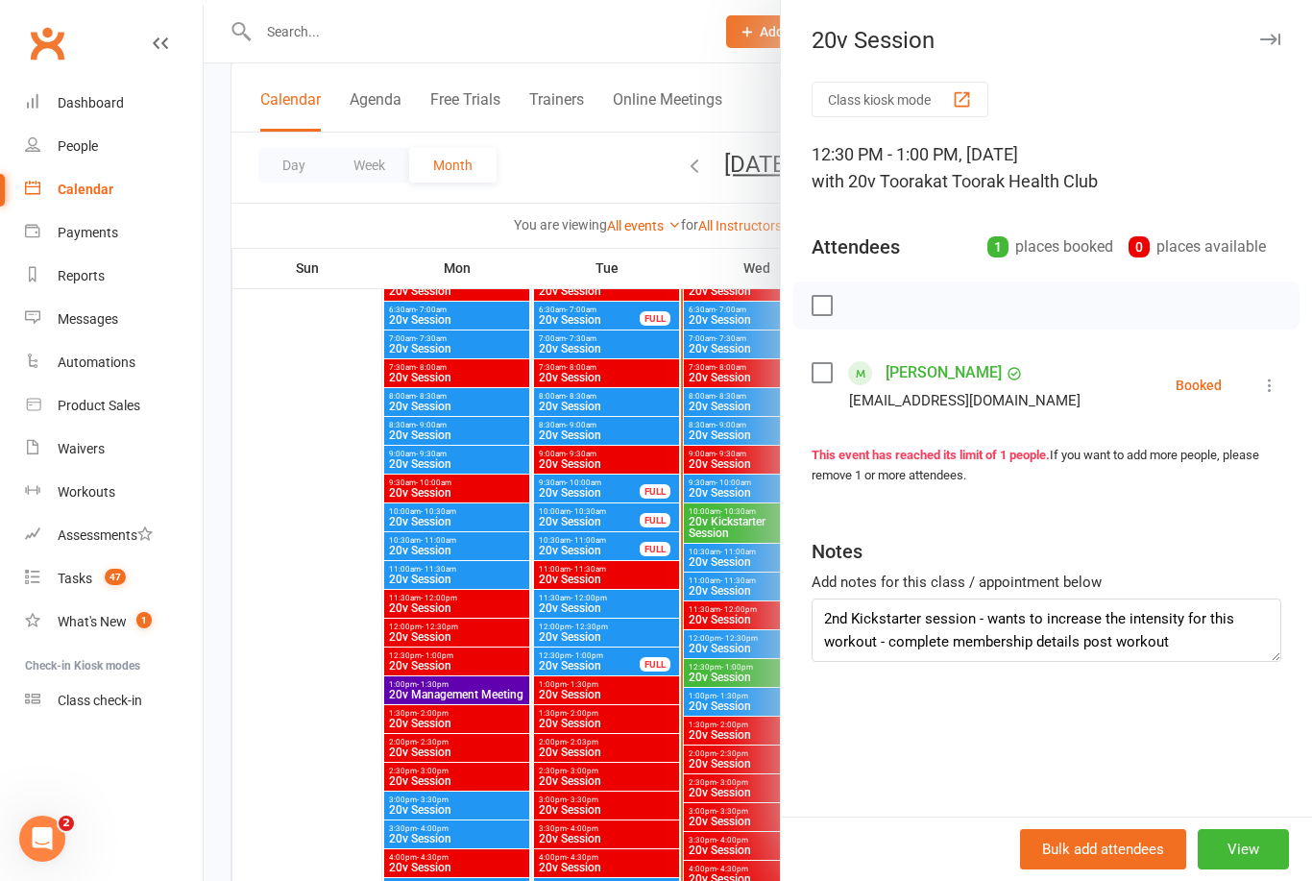
click at [957, 370] on link "Jason Knaap" at bounding box center [944, 372] width 116 height 31
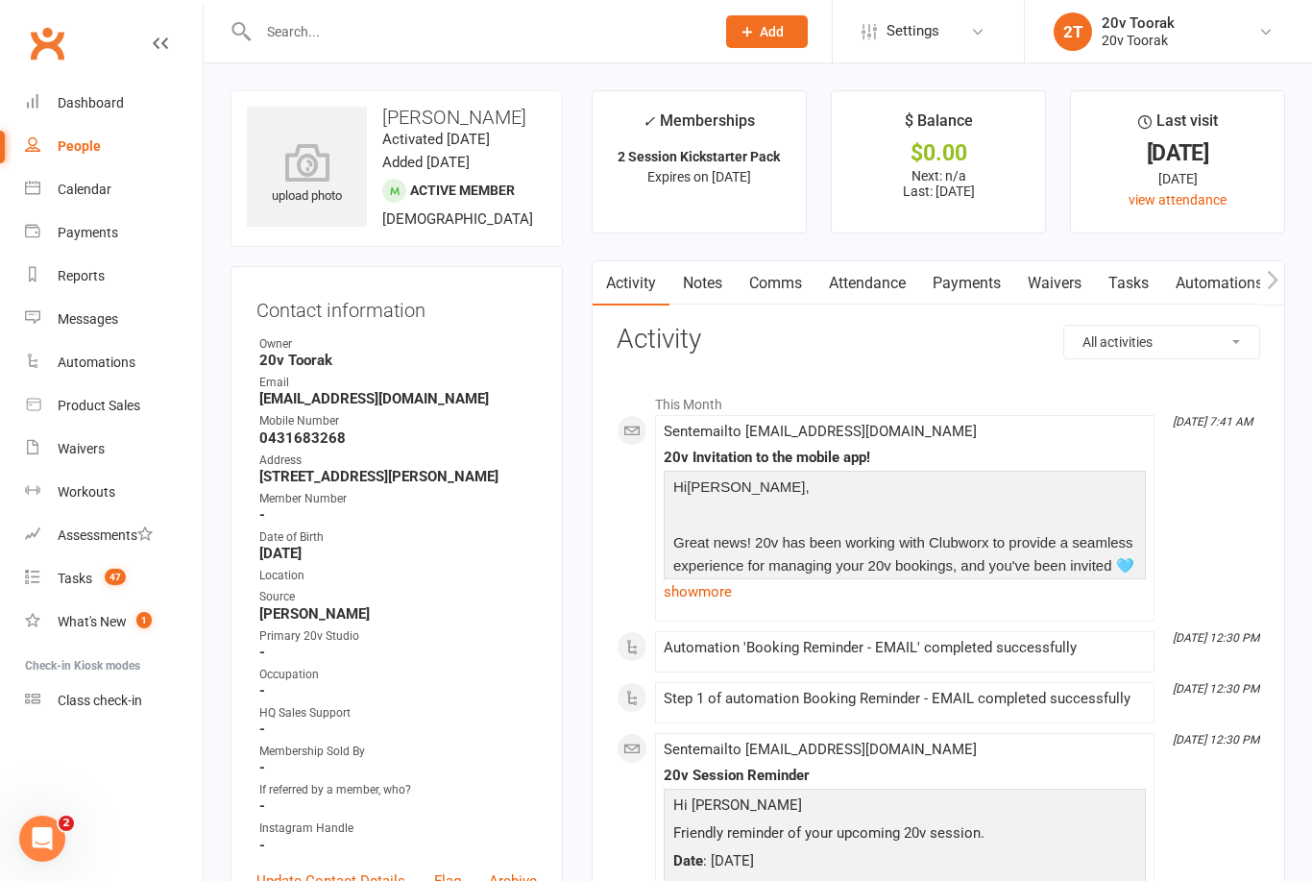
click at [84, 569] on link "Tasks 47" at bounding box center [114, 578] width 178 height 43
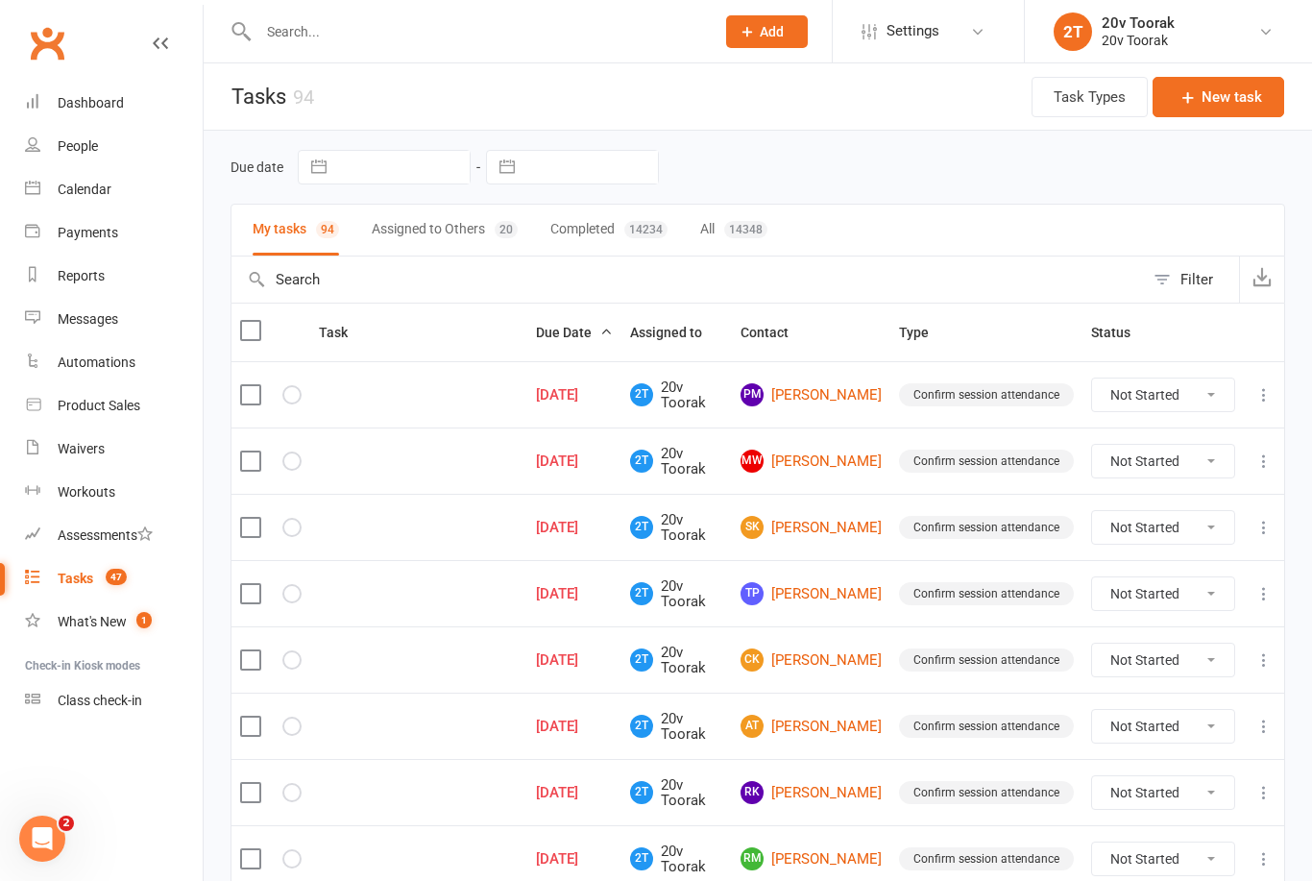
click at [837, 402] on link "PM Phoenix McLeod" at bounding box center [811, 394] width 141 height 23
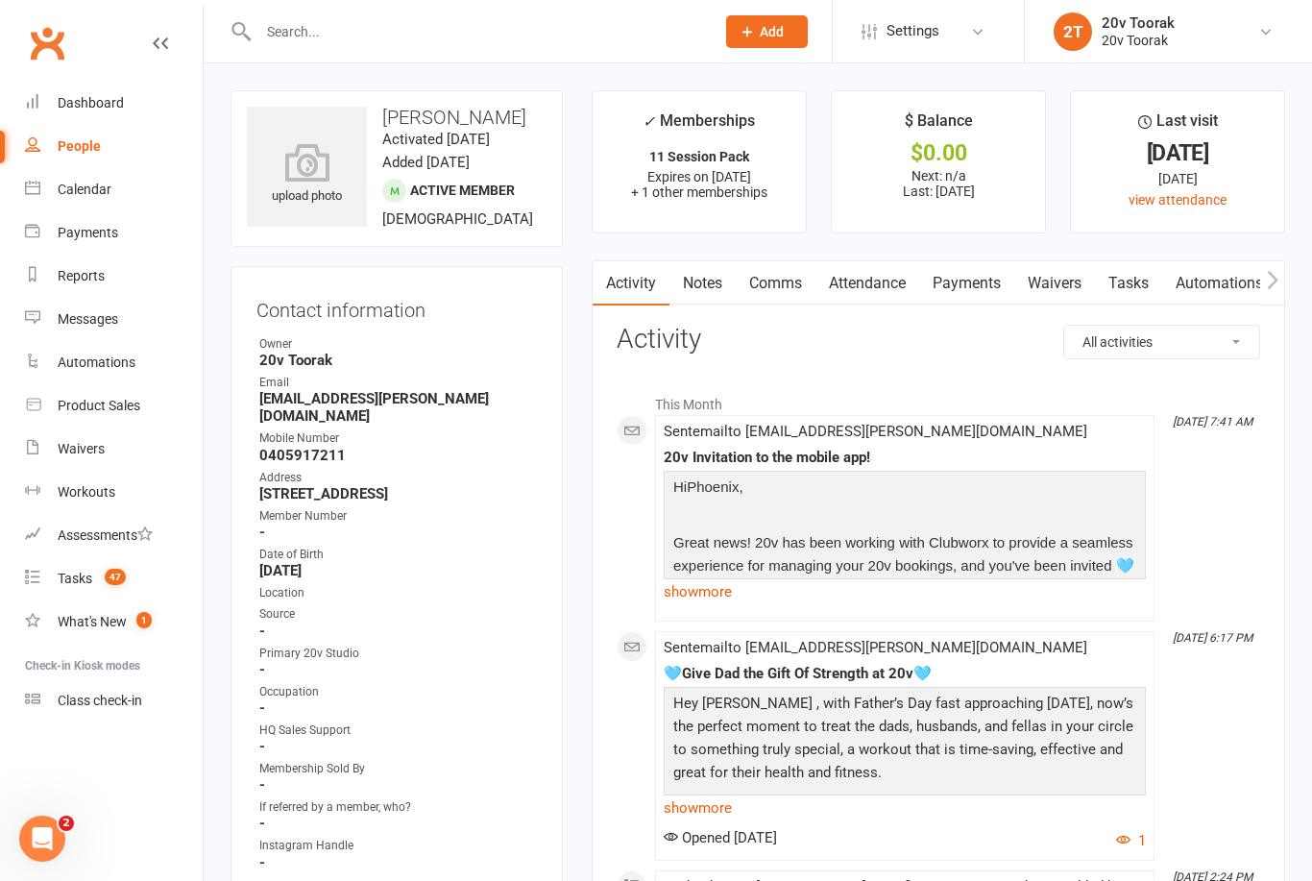
click at [786, 282] on link "Comms" at bounding box center [776, 283] width 80 height 44
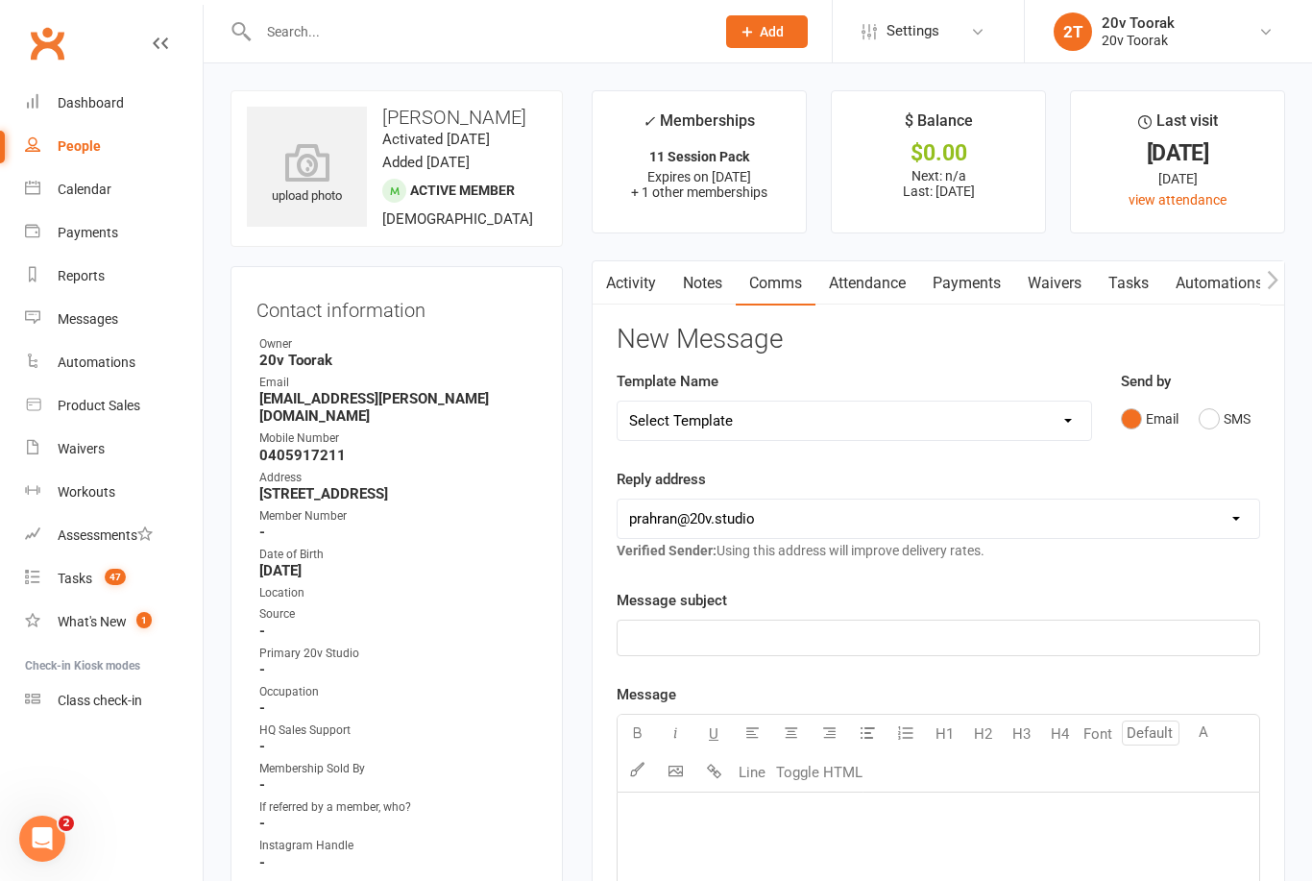
click at [1204, 418] on button "SMS" at bounding box center [1225, 419] width 52 height 37
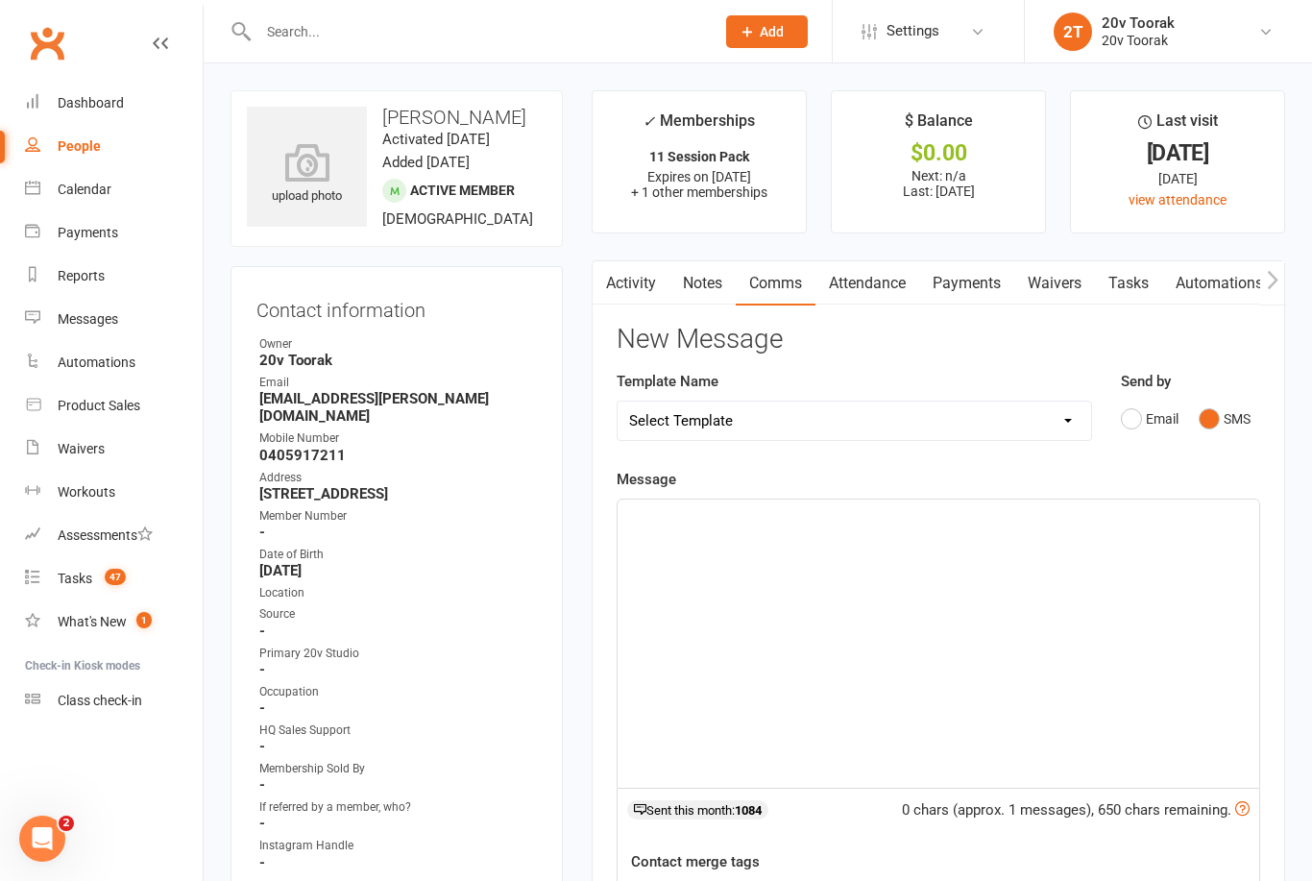
click at [954, 505] on p "﻿" at bounding box center [938, 516] width 619 height 23
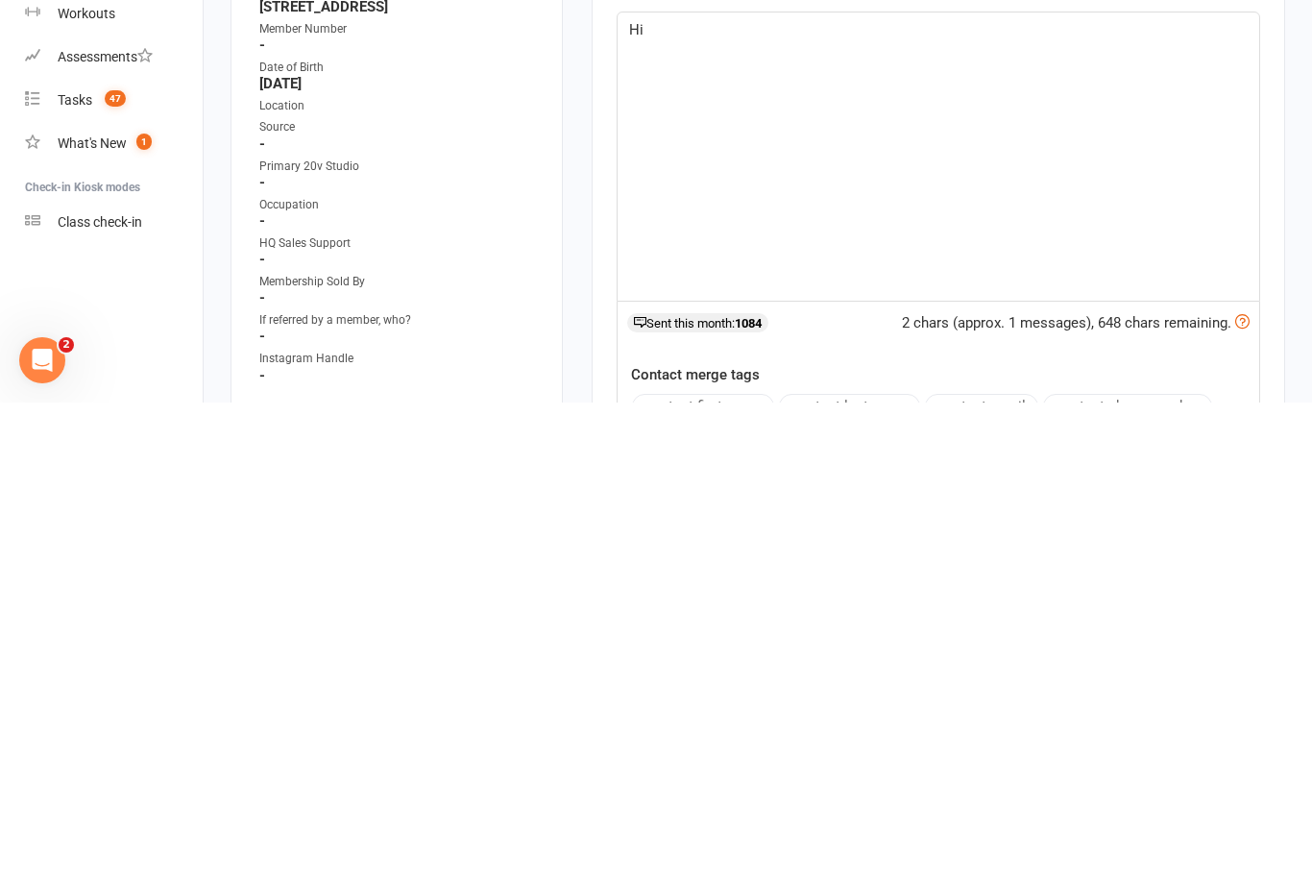
scroll to position [31, 0]
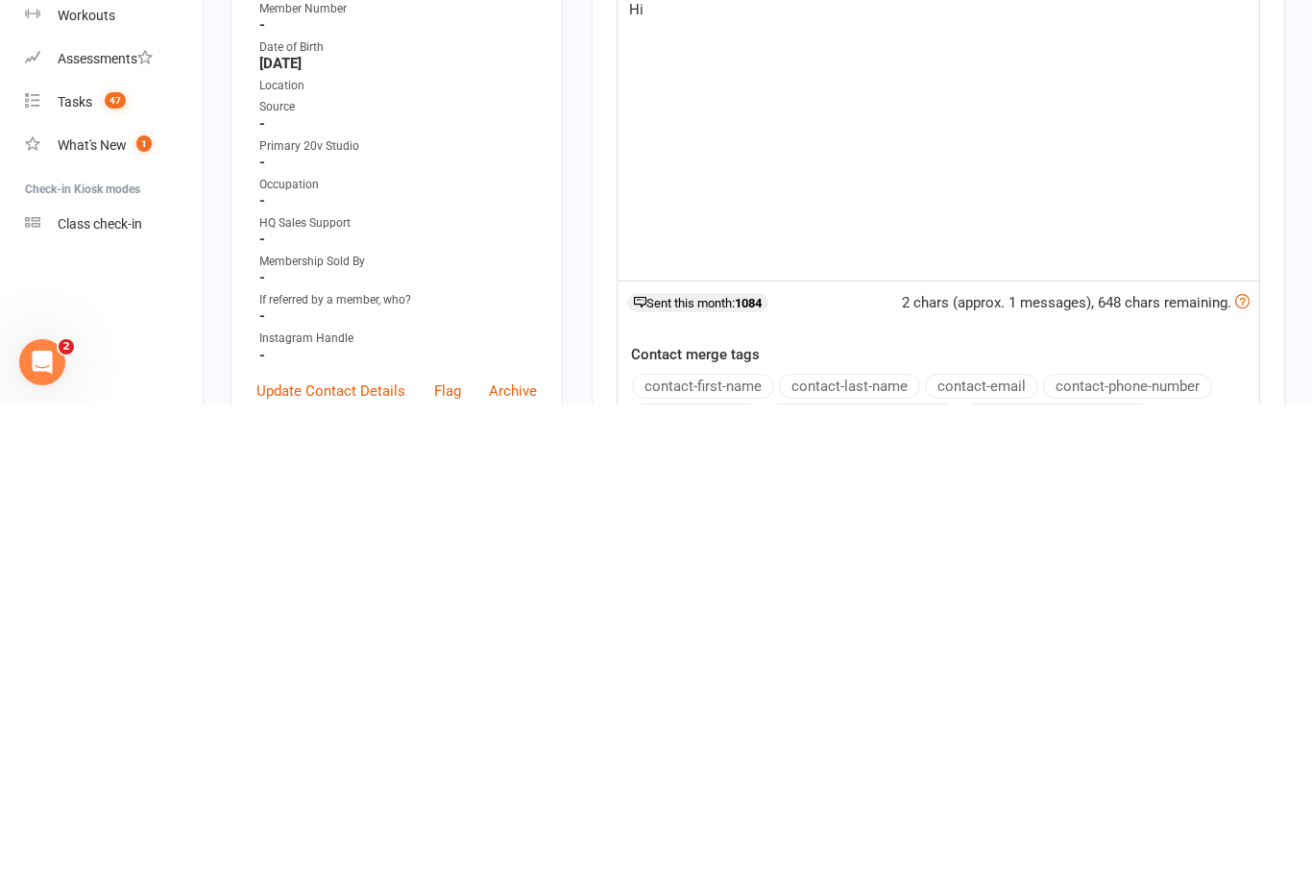
click at [748, 850] on button "contact-first-name" at bounding box center [703, 862] width 142 height 25
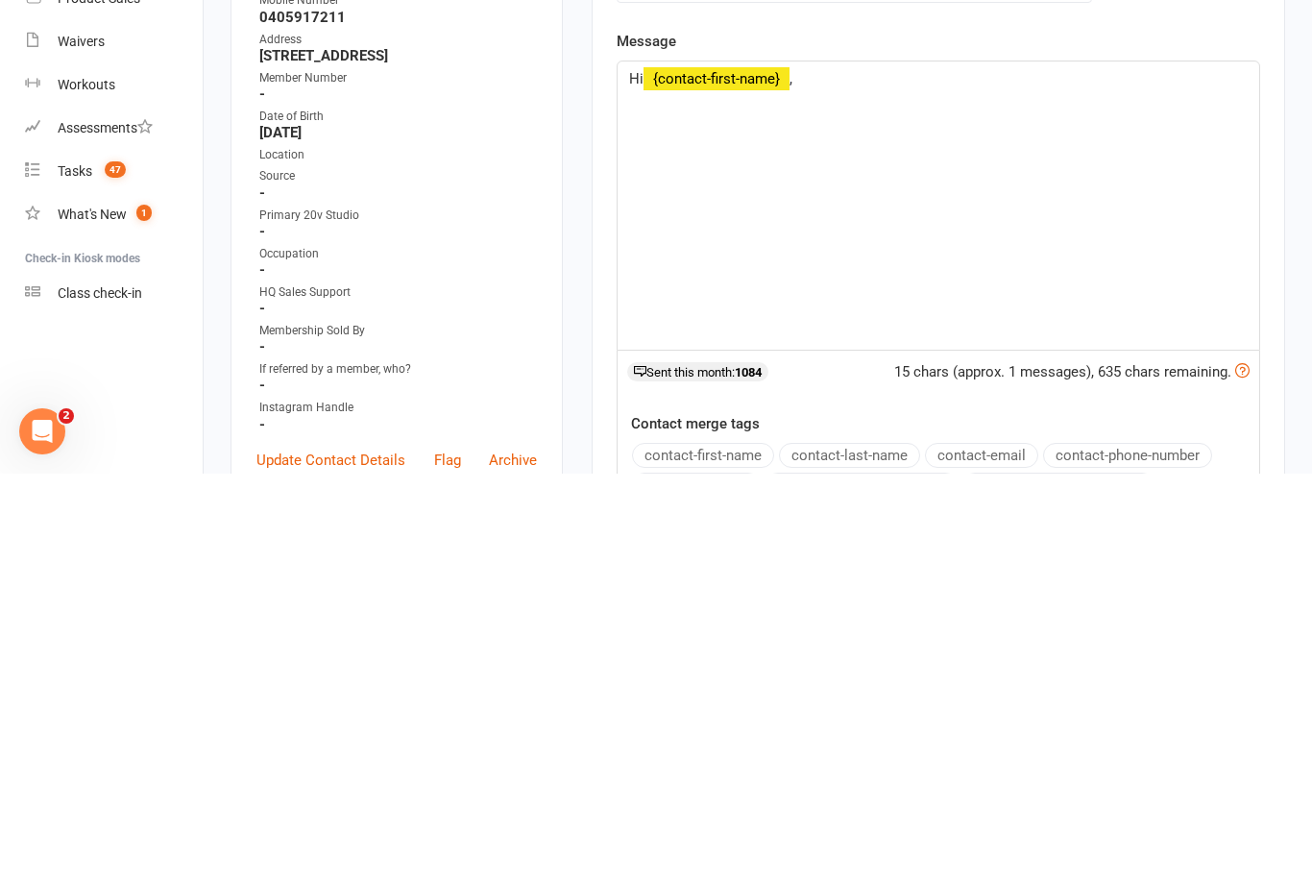
click at [860, 475] on p "Hi ﻿ {contact-first-name} ," at bounding box center [938, 486] width 619 height 23
click at [805, 477] on span ", , a friendly reminder to book your next 20v workout. Let us know what time an…" at bounding box center [939, 497] width 620 height 40
click at [1020, 469] on div "Hi ﻿ {contact-first-name} , a friendly reminder to book your next 20v workout. …" at bounding box center [939, 613] width 642 height 288
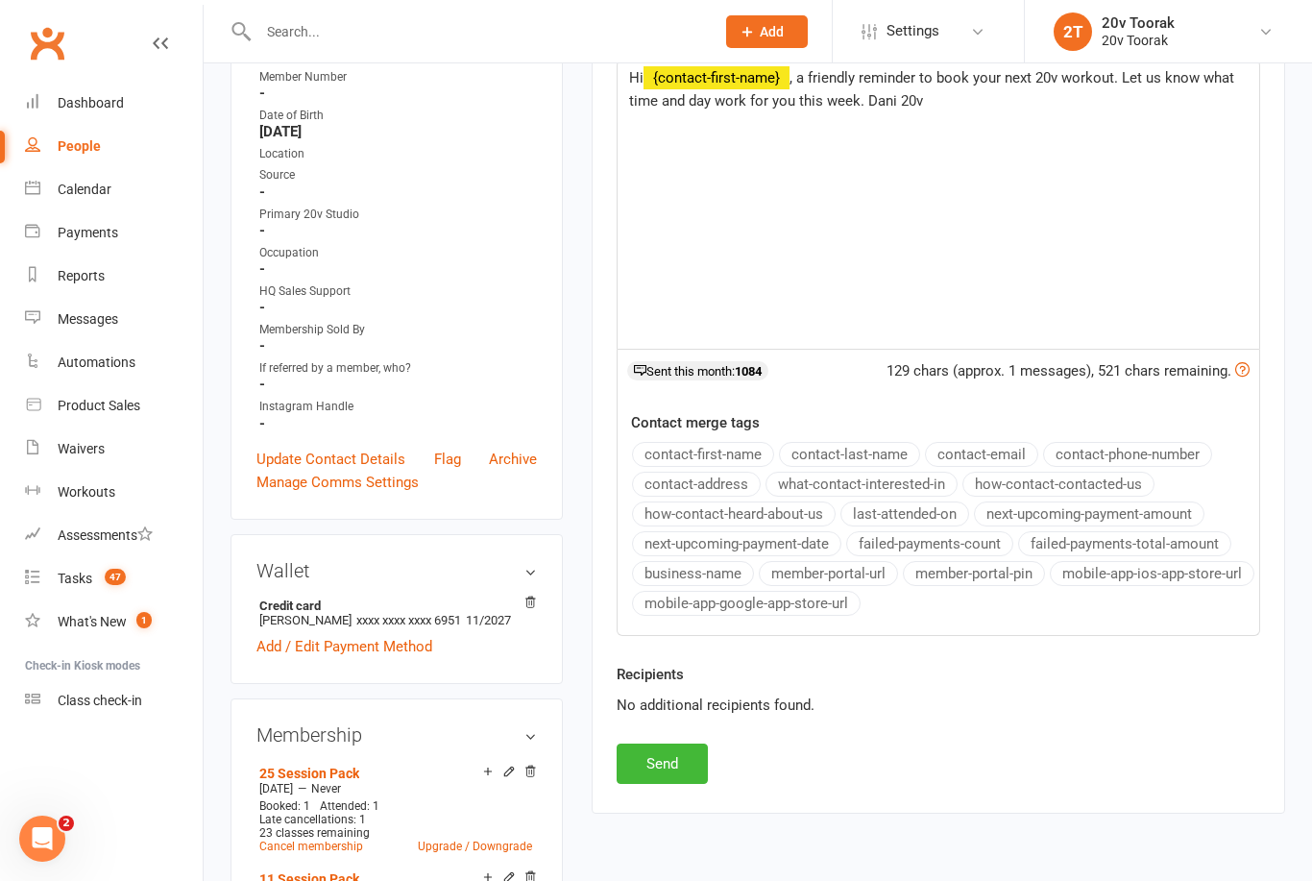
click at [679, 760] on button "Send" at bounding box center [662, 764] width 91 height 40
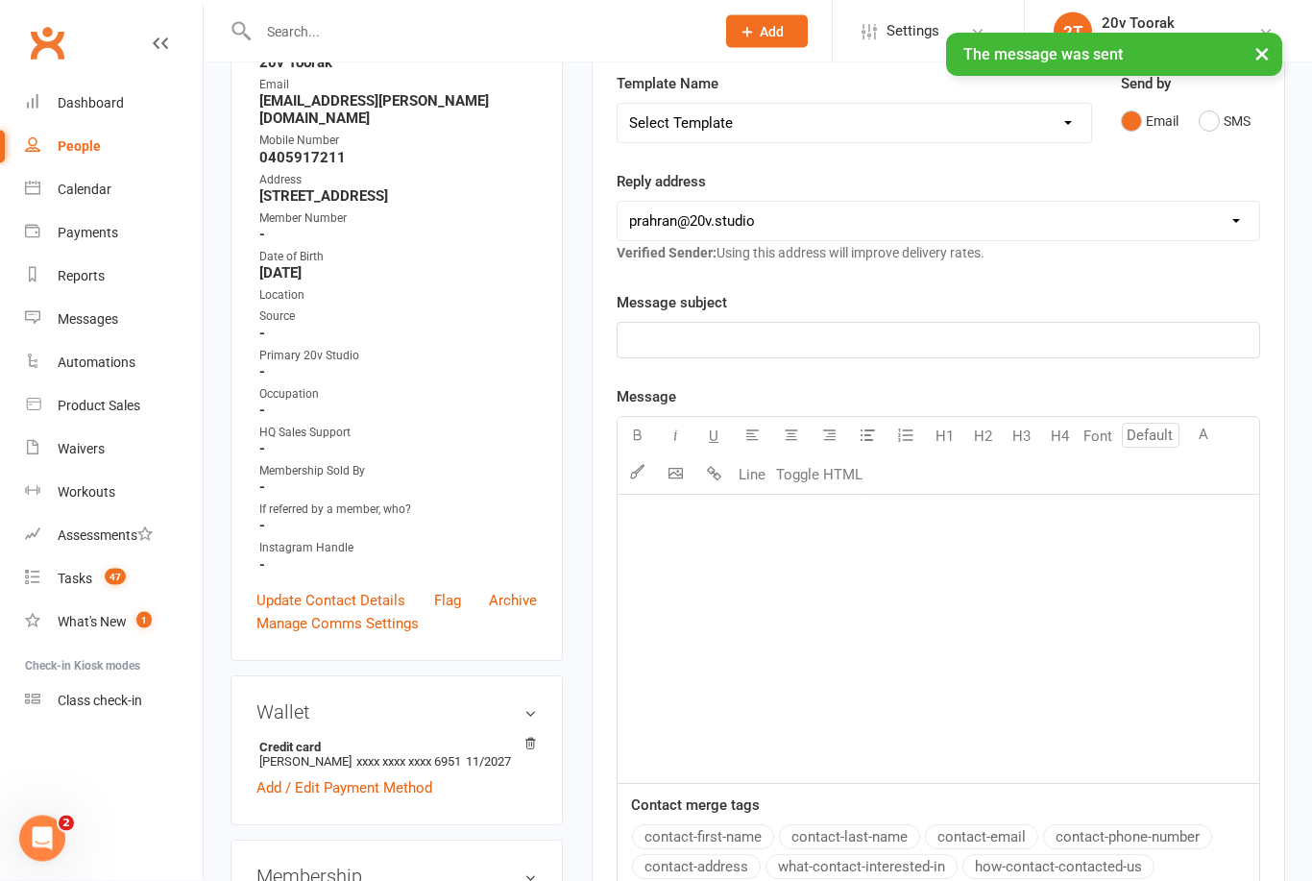
scroll to position [0, 0]
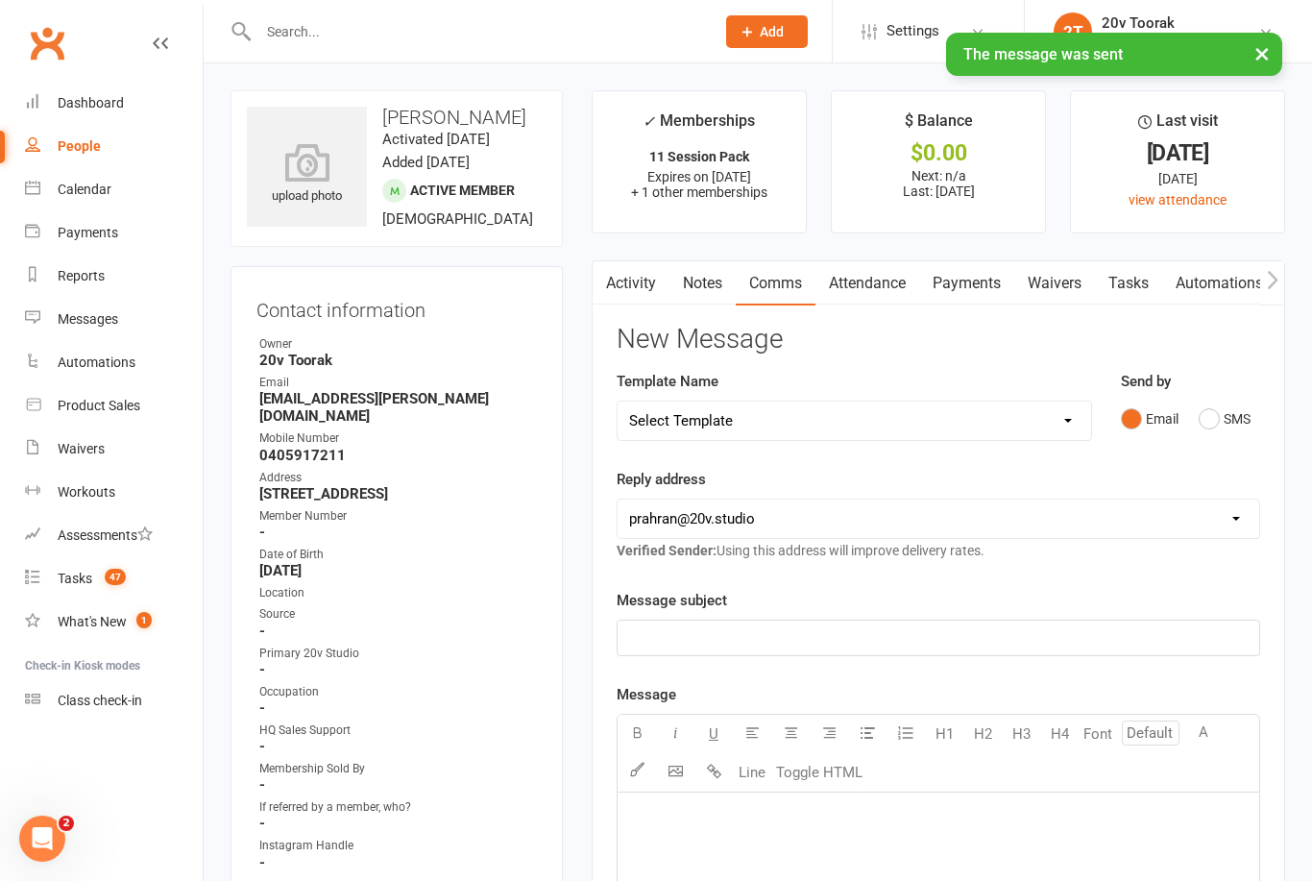
click at [1141, 281] on link "Tasks" at bounding box center [1128, 283] width 67 height 44
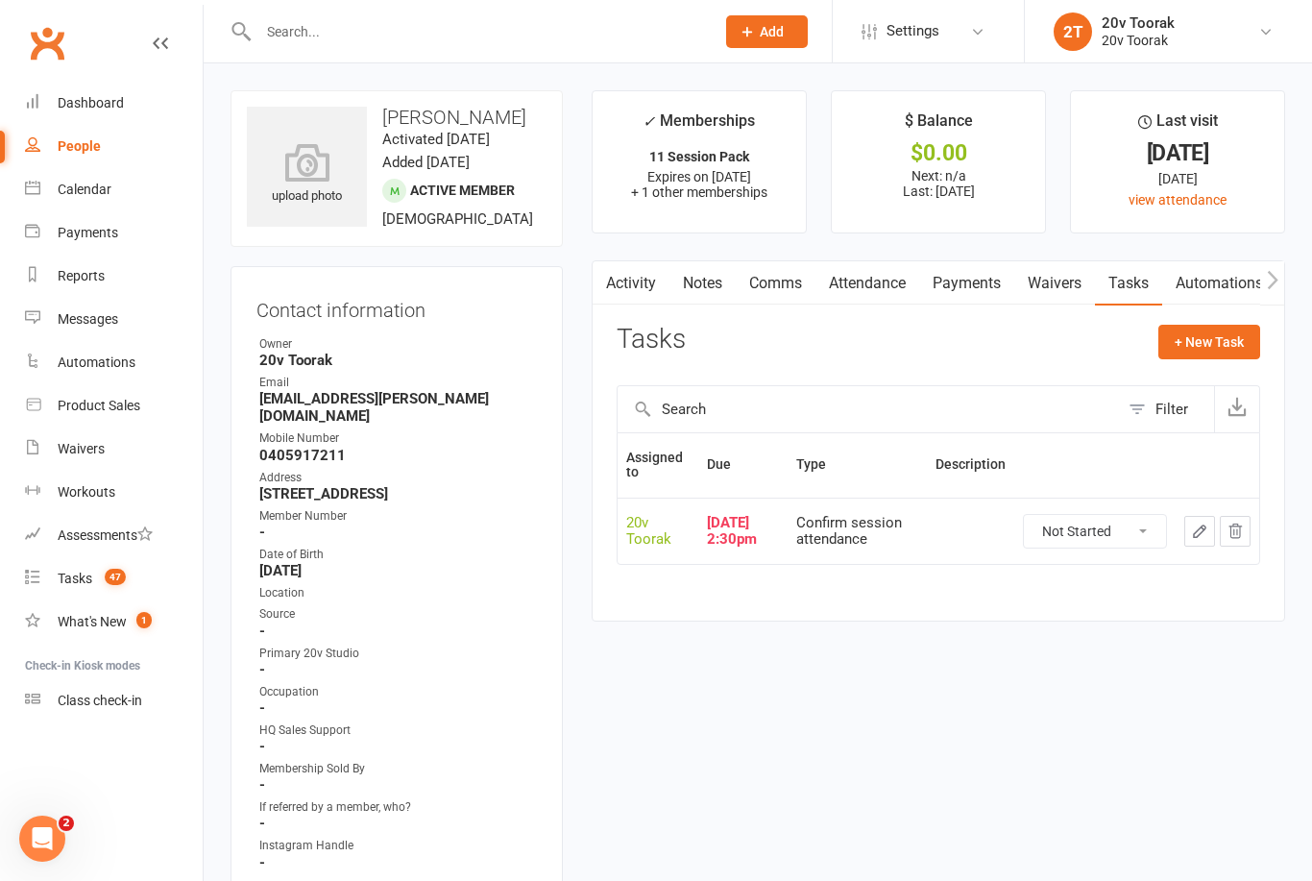
click at [1133, 534] on select "Not Started In Progress Waiting Complete" at bounding box center [1095, 531] width 142 height 33
select select "unstarted"
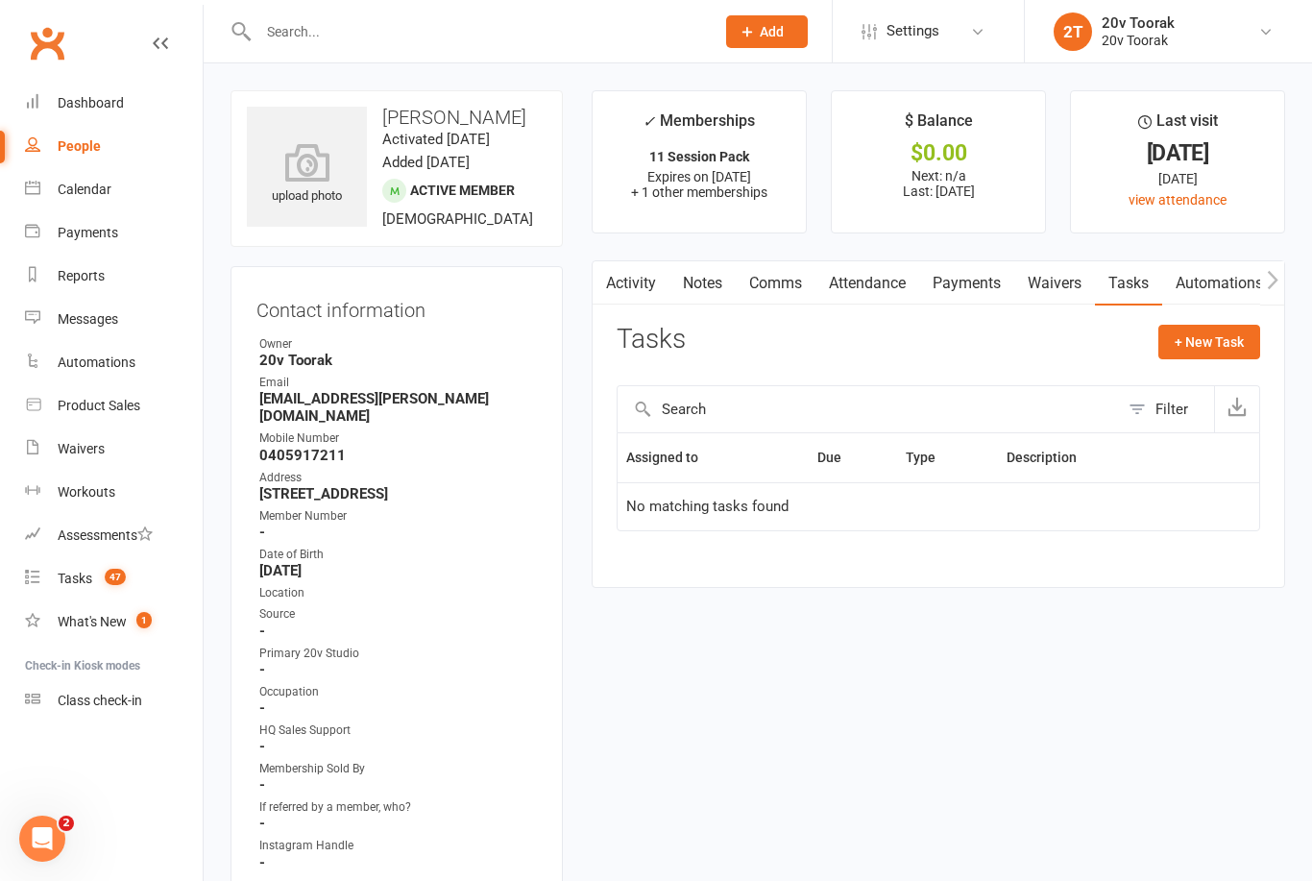
click at [1230, 343] on button "+ New Task" at bounding box center [1210, 342] width 102 height 35
select select "45736"
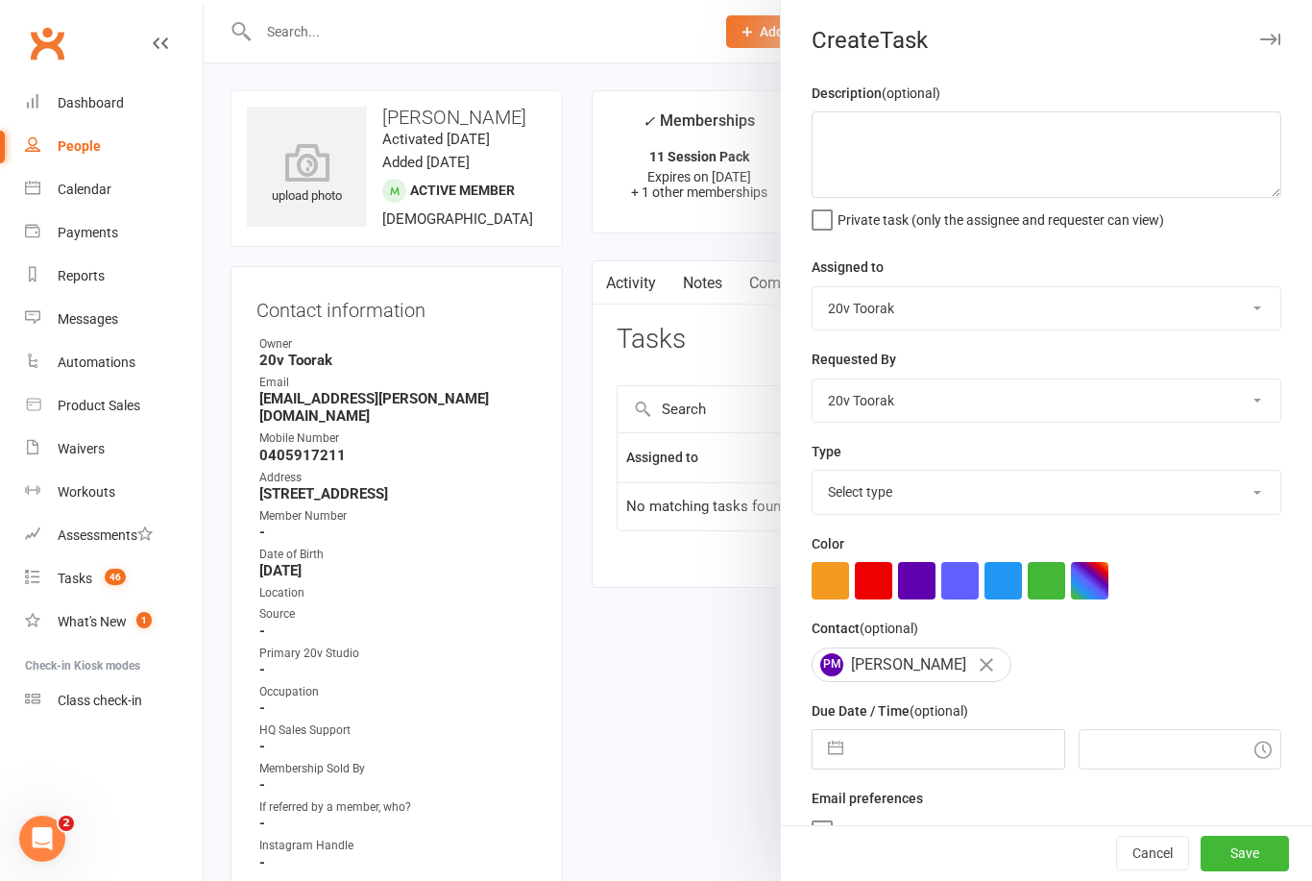
click at [1235, 501] on select "Select type Call Call - to book trial Confirm session attendance Confirm trial …" at bounding box center [1047, 492] width 468 height 42
select select "29156"
click at [970, 738] on input "text" at bounding box center [958, 749] width 210 height 38
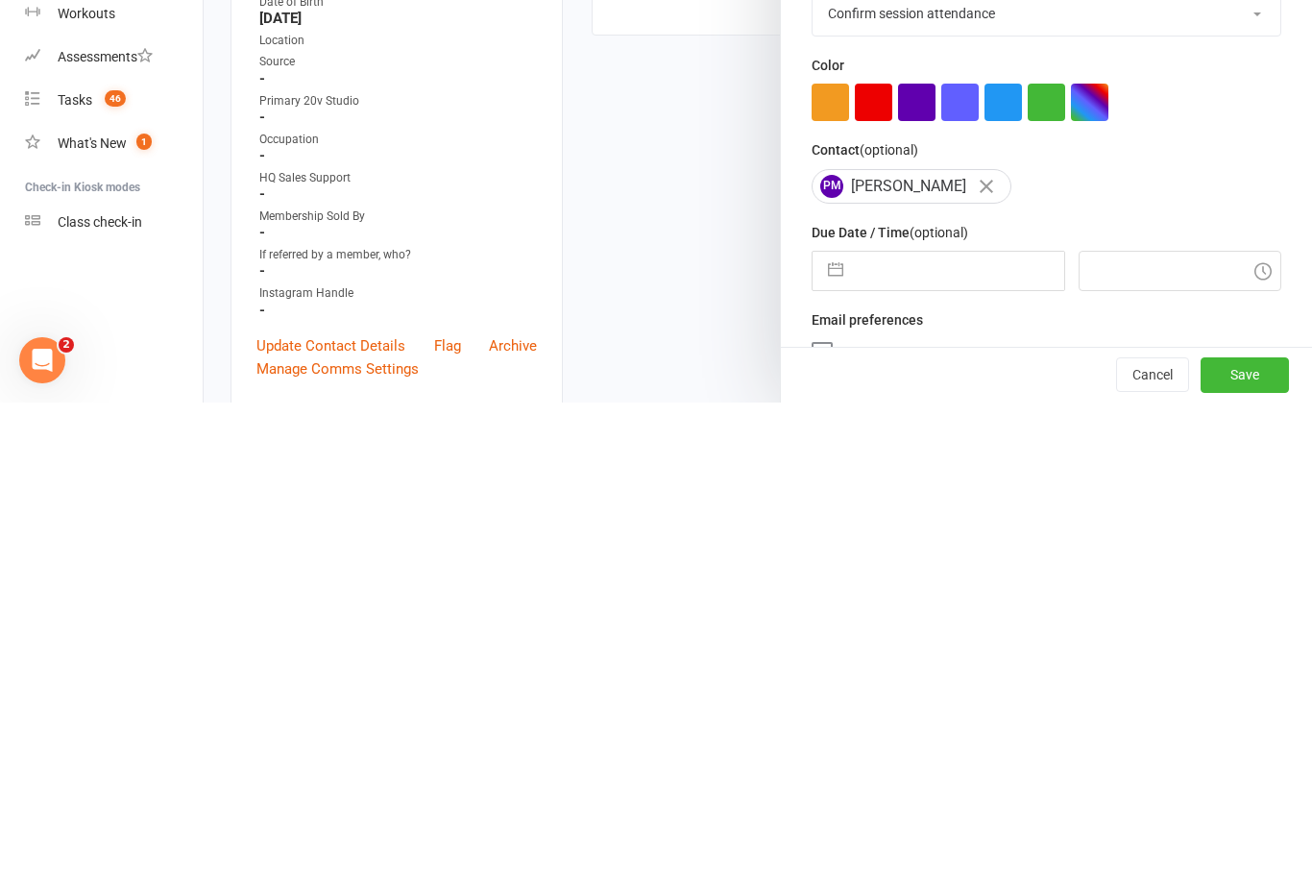
select select "7"
select select "2025"
select select "8"
select select "2025"
select select "9"
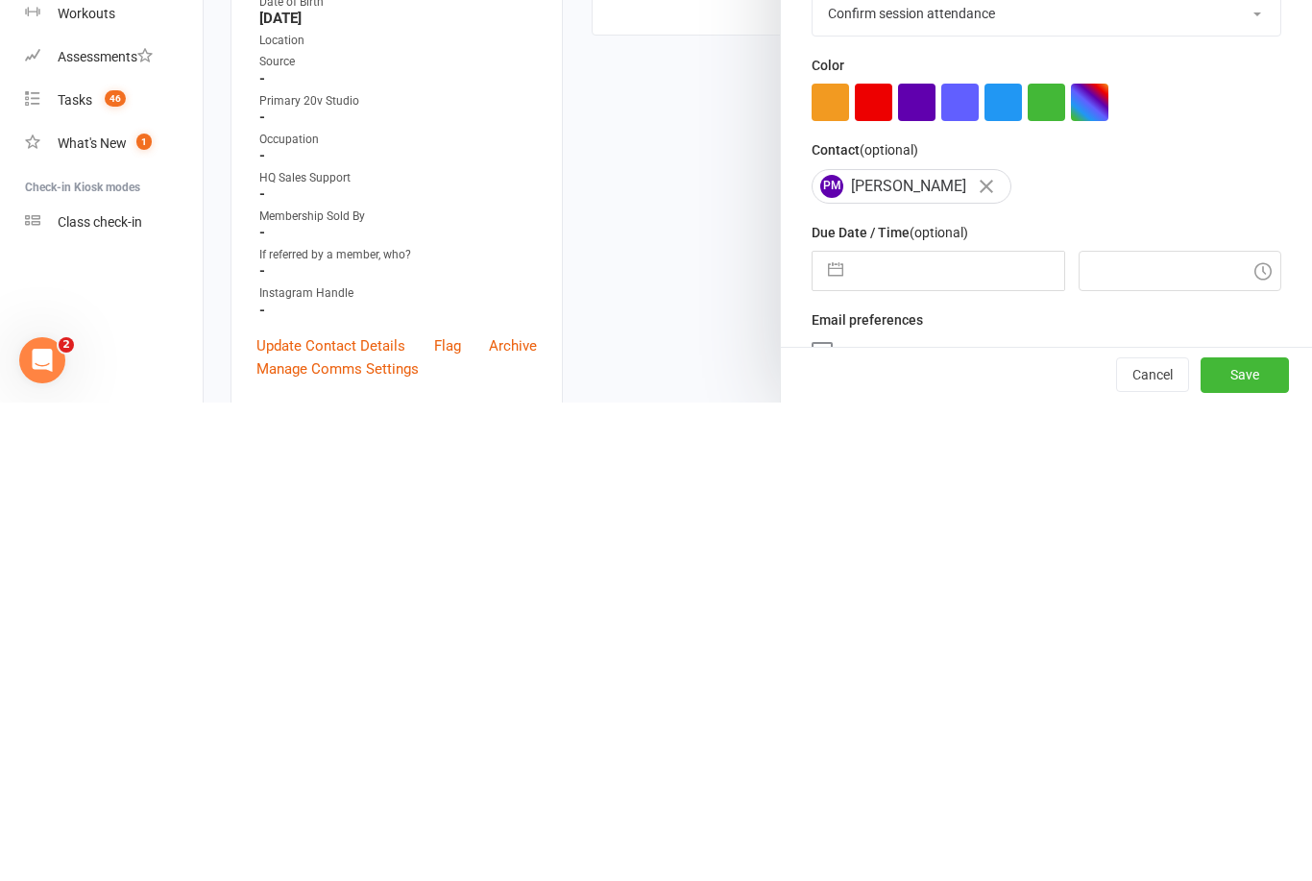
select select "2025"
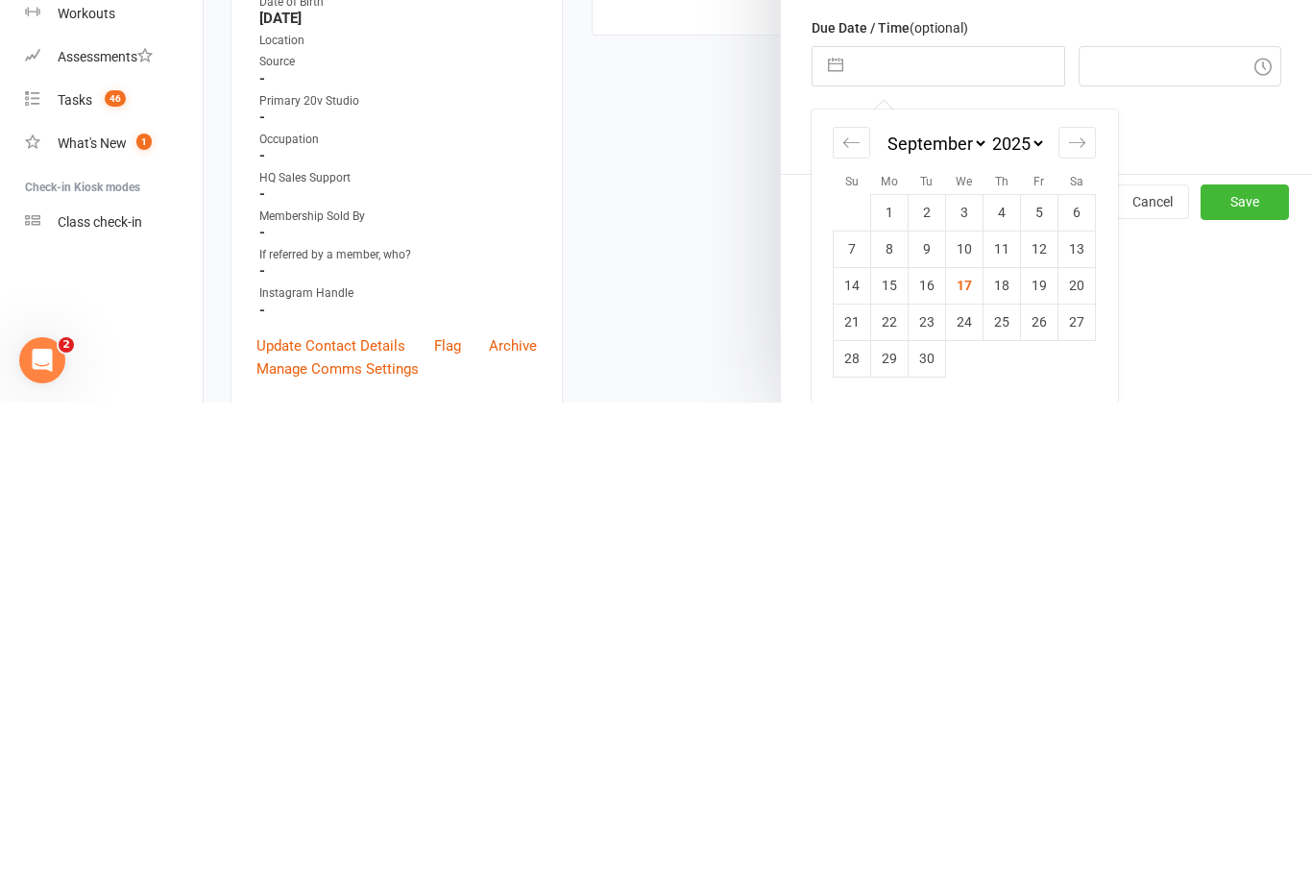
scroll to position [552, 0]
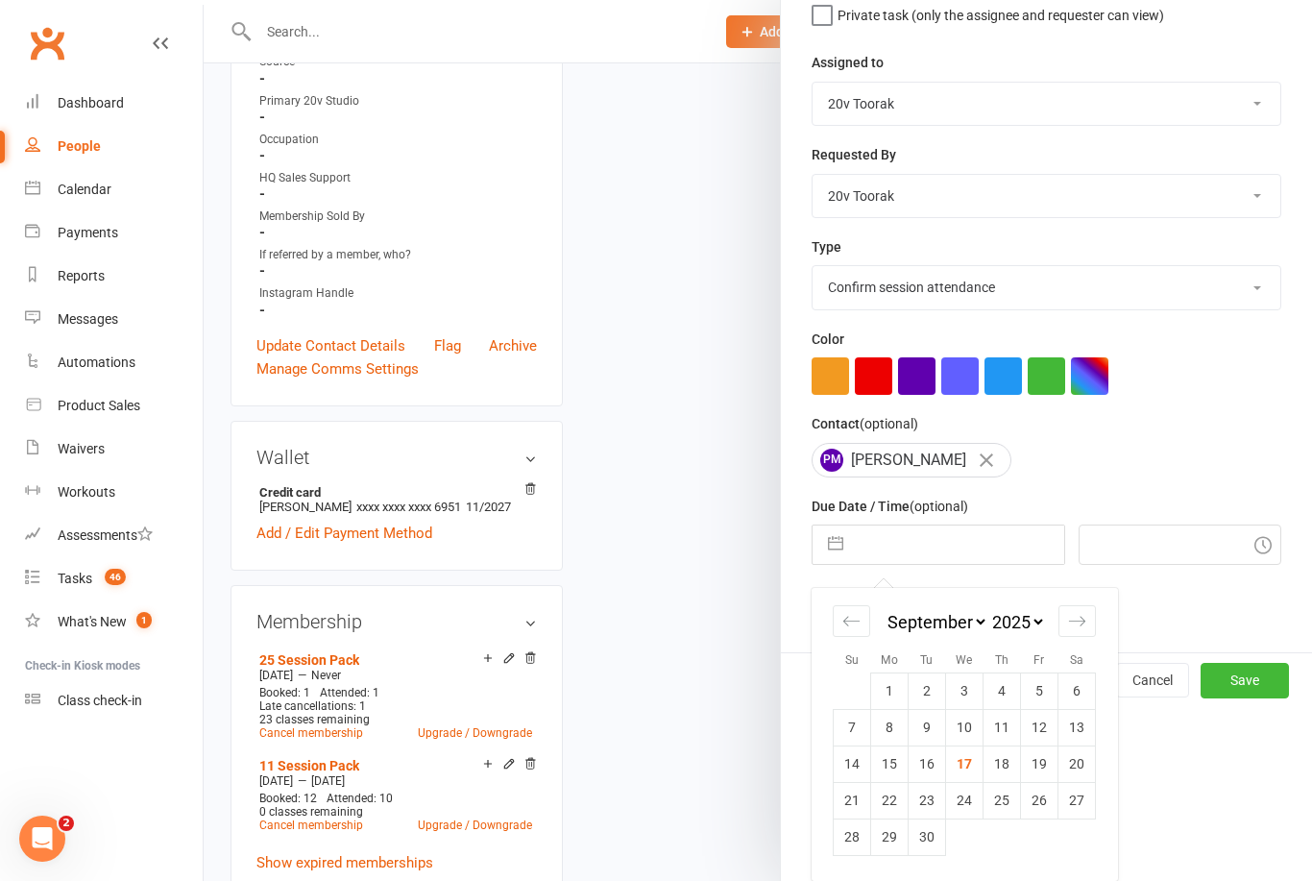
click at [897, 832] on td "29" at bounding box center [889, 837] width 37 height 37
type input "29 Sep 2025"
type input "8:45am"
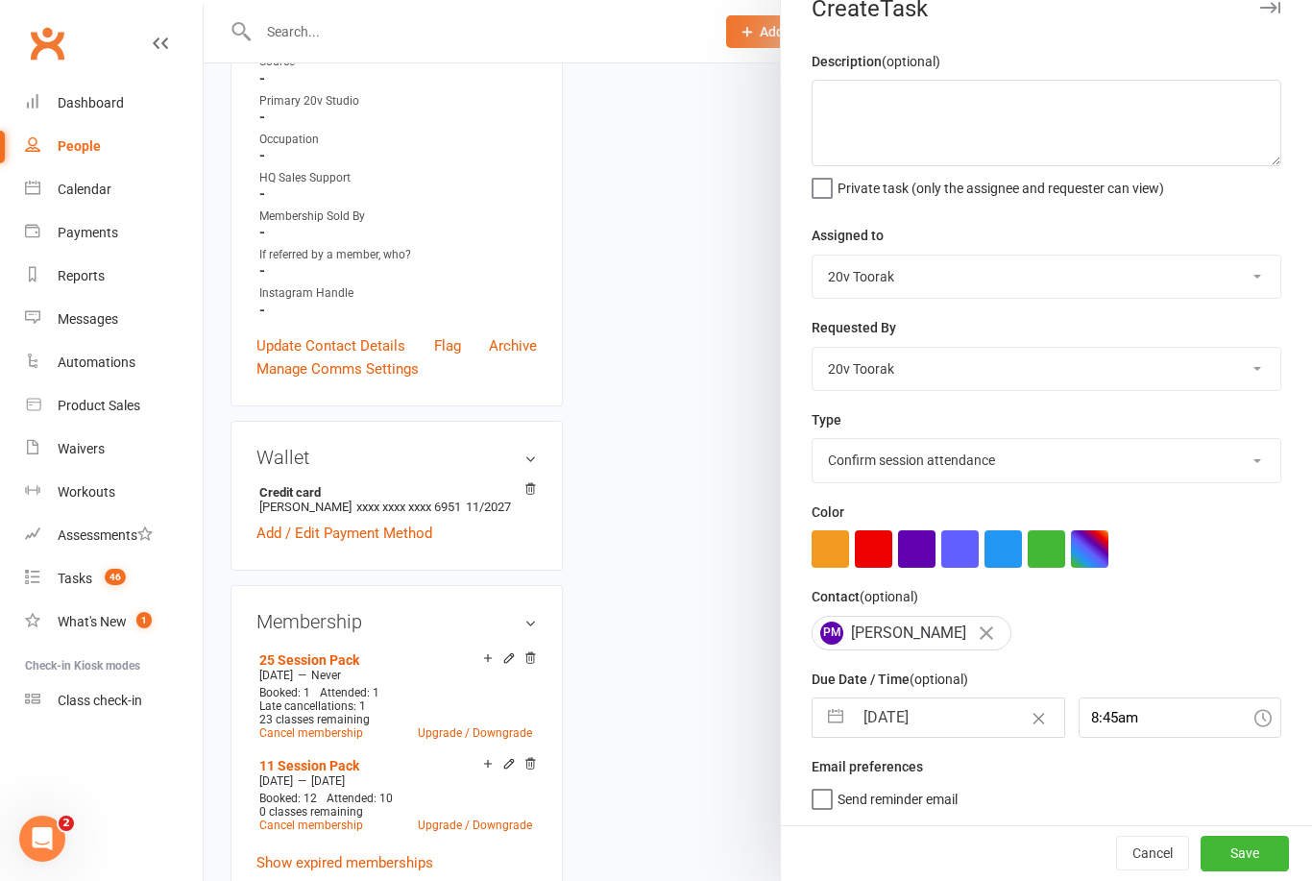
click at [1240, 841] on button "Save" at bounding box center [1245, 853] width 88 height 35
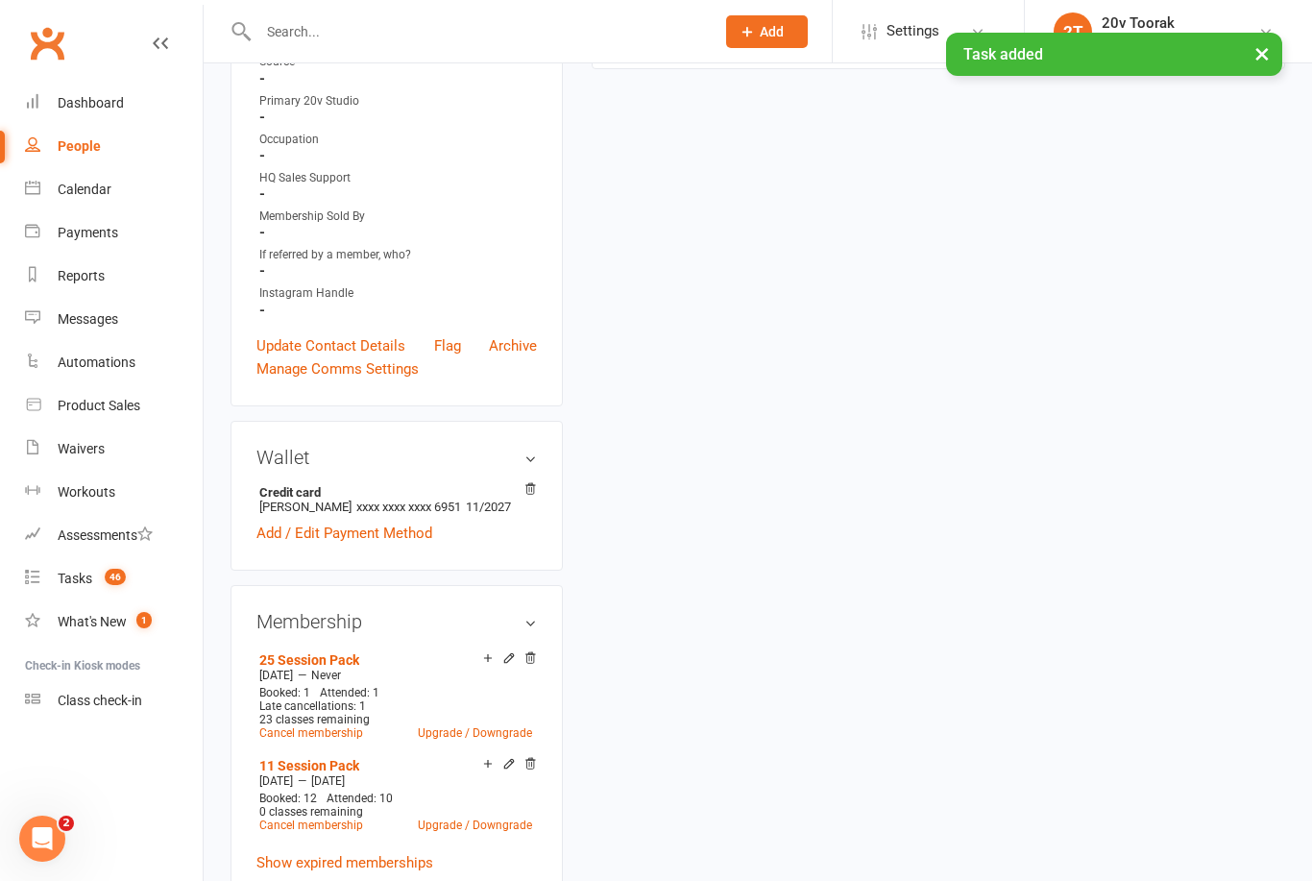
click at [92, 581] on link "Tasks 46" at bounding box center [114, 578] width 178 height 43
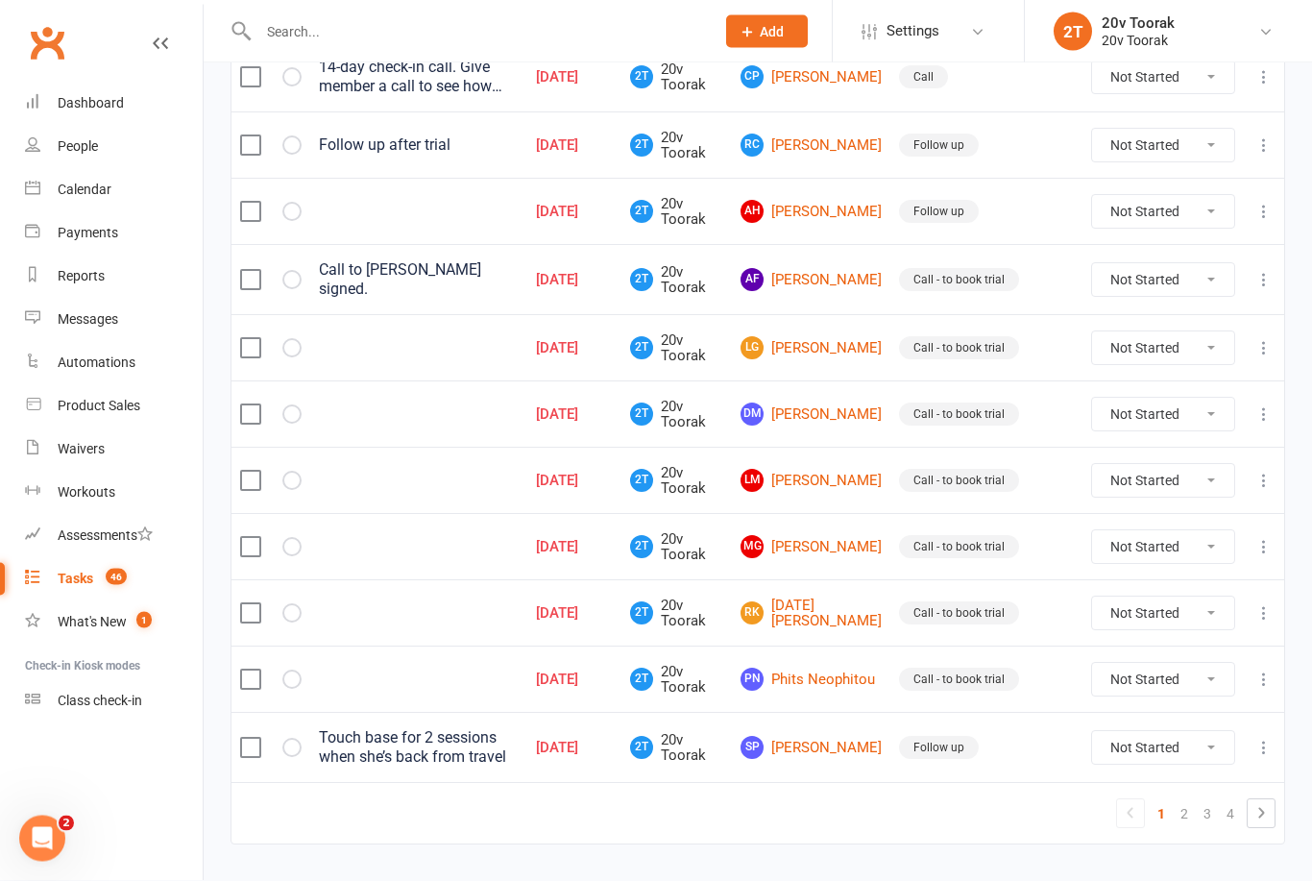
scroll to position [1254, 0]
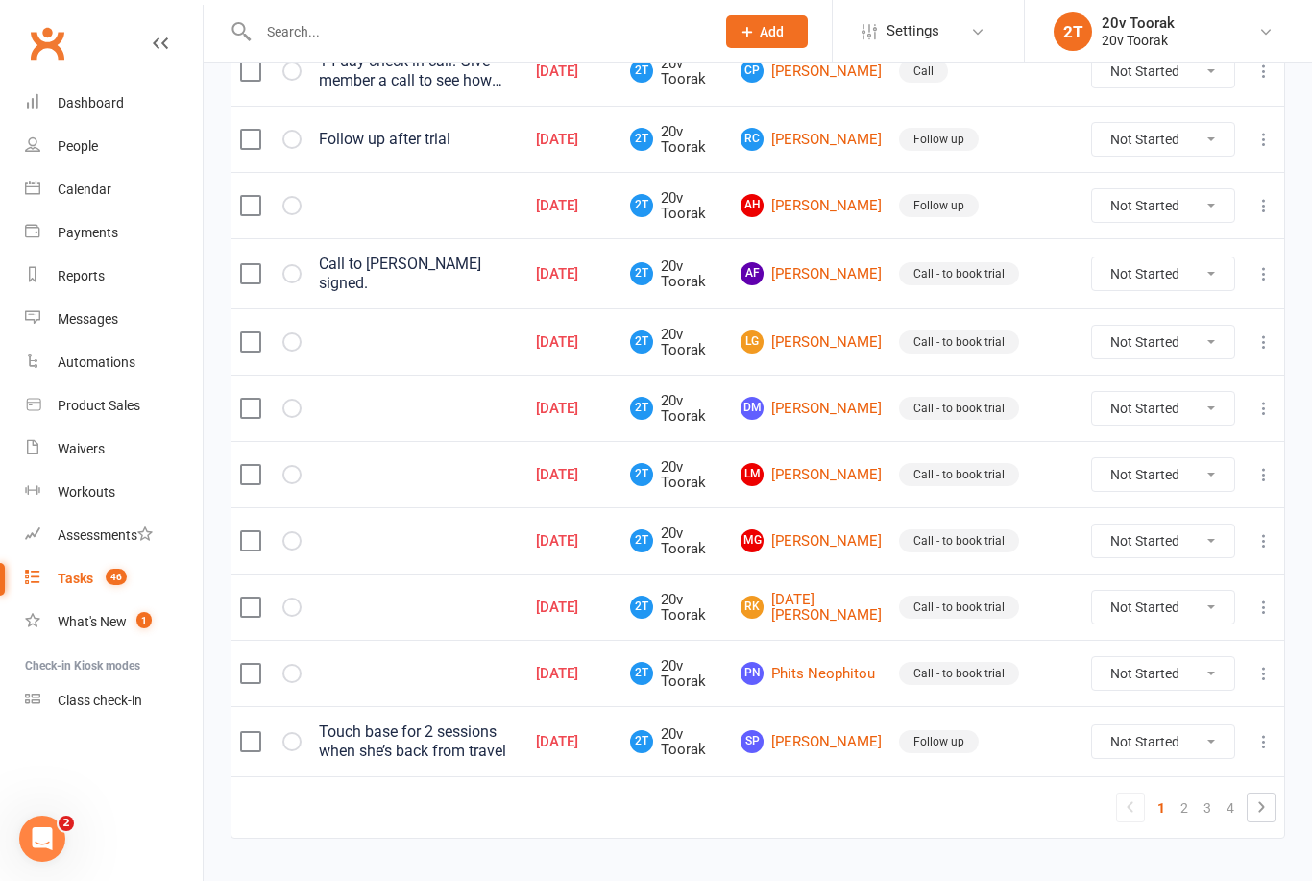
click at [1184, 816] on link "2" at bounding box center [1184, 808] width 23 height 27
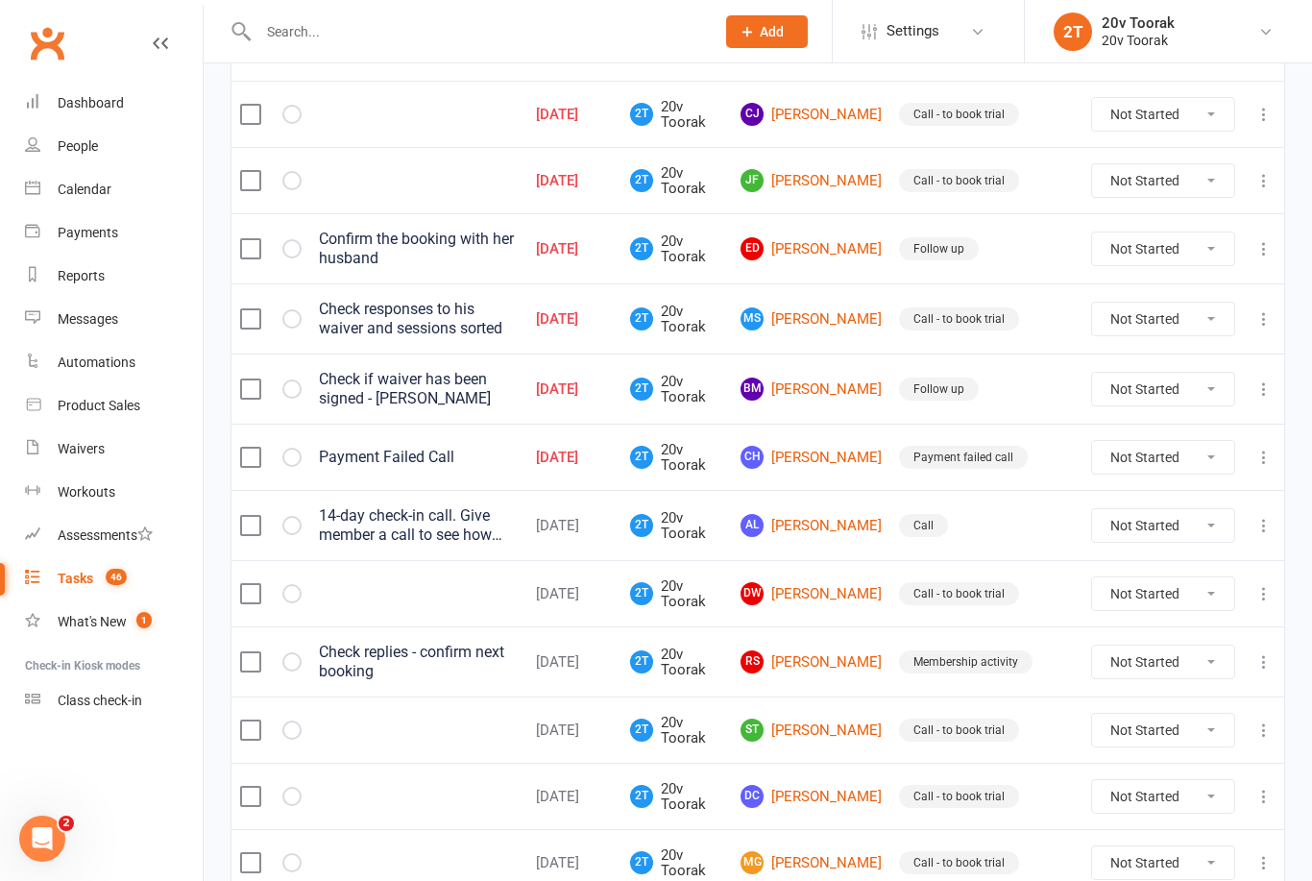
scroll to position [481, 0]
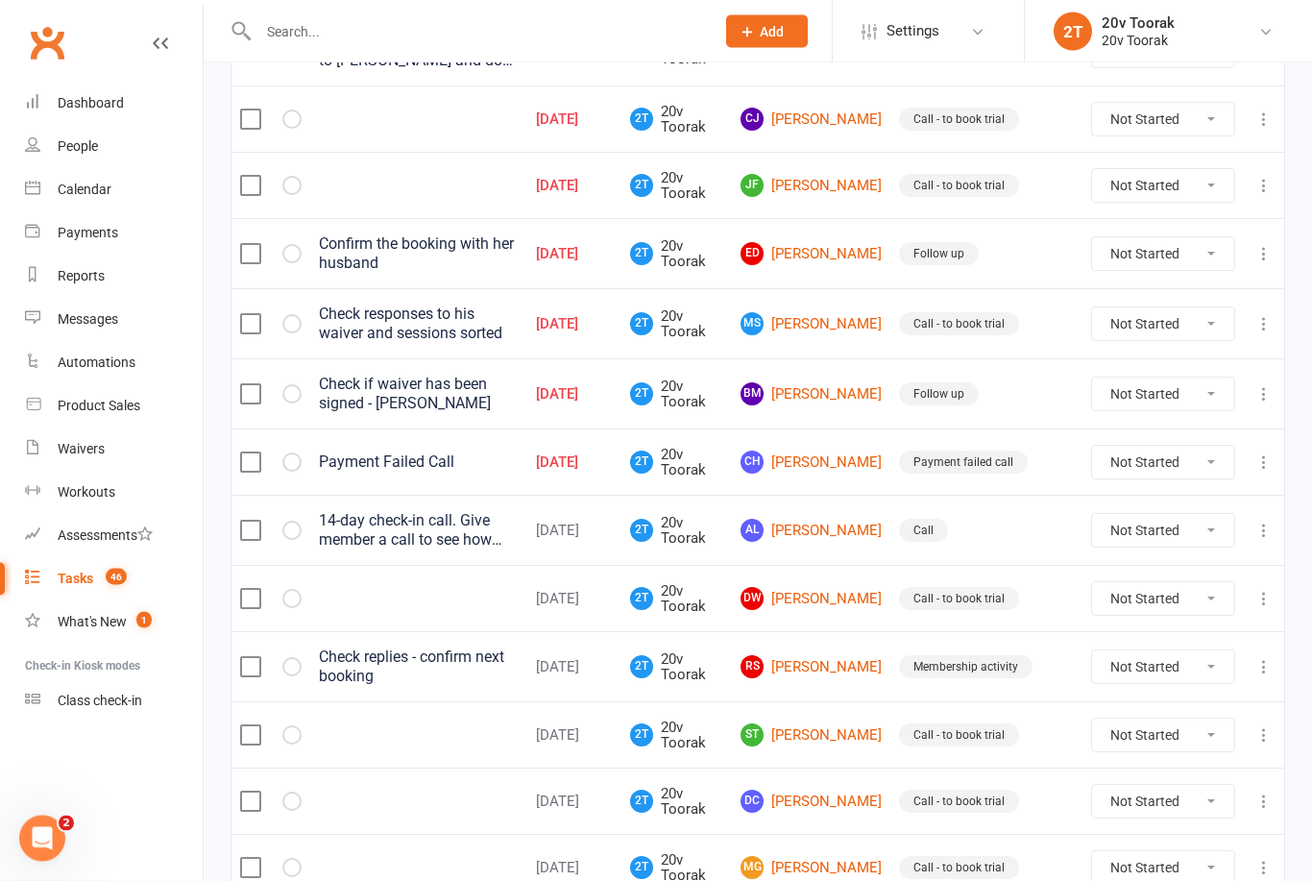
click at [78, 187] on div "Calendar" at bounding box center [85, 189] width 54 height 15
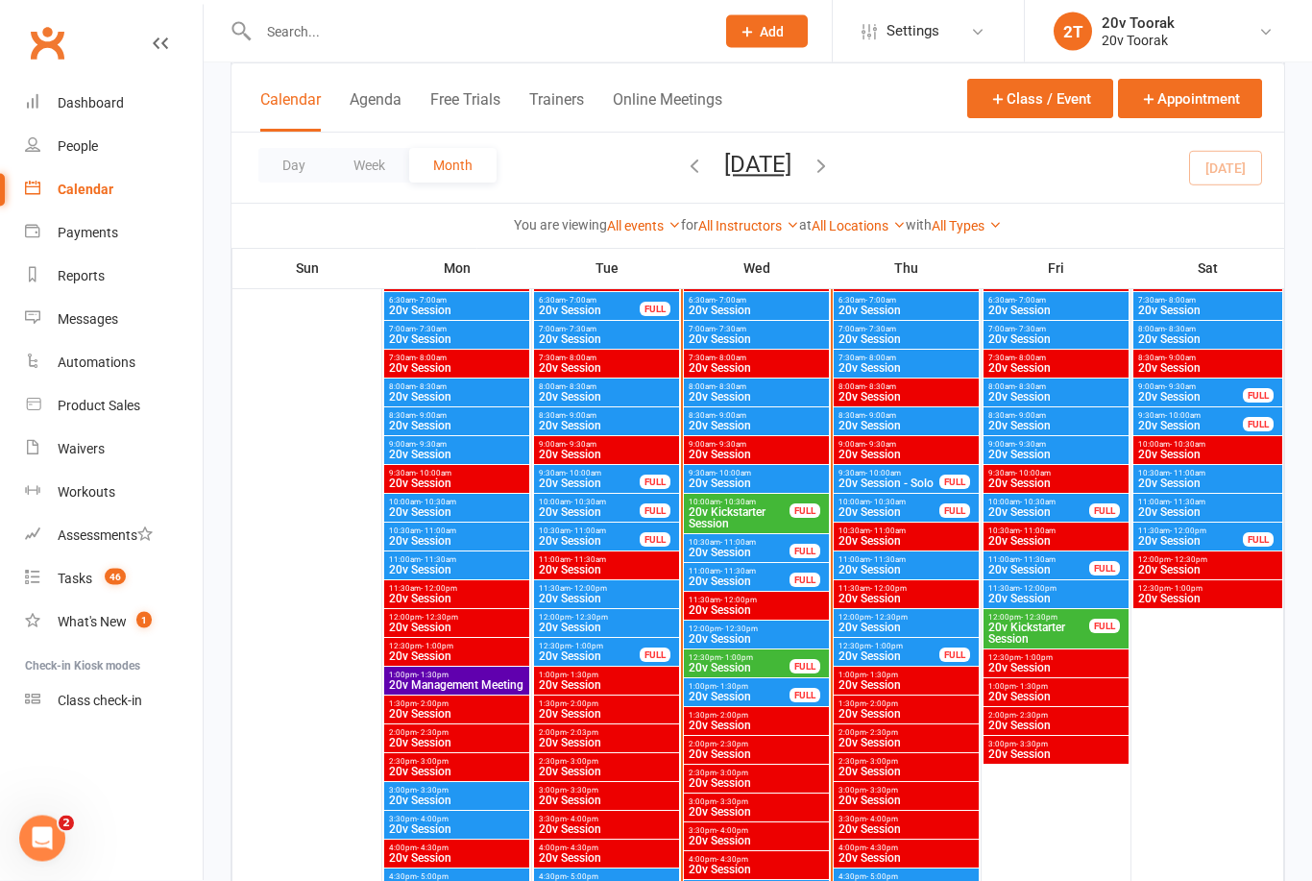
scroll to position [1881, 0]
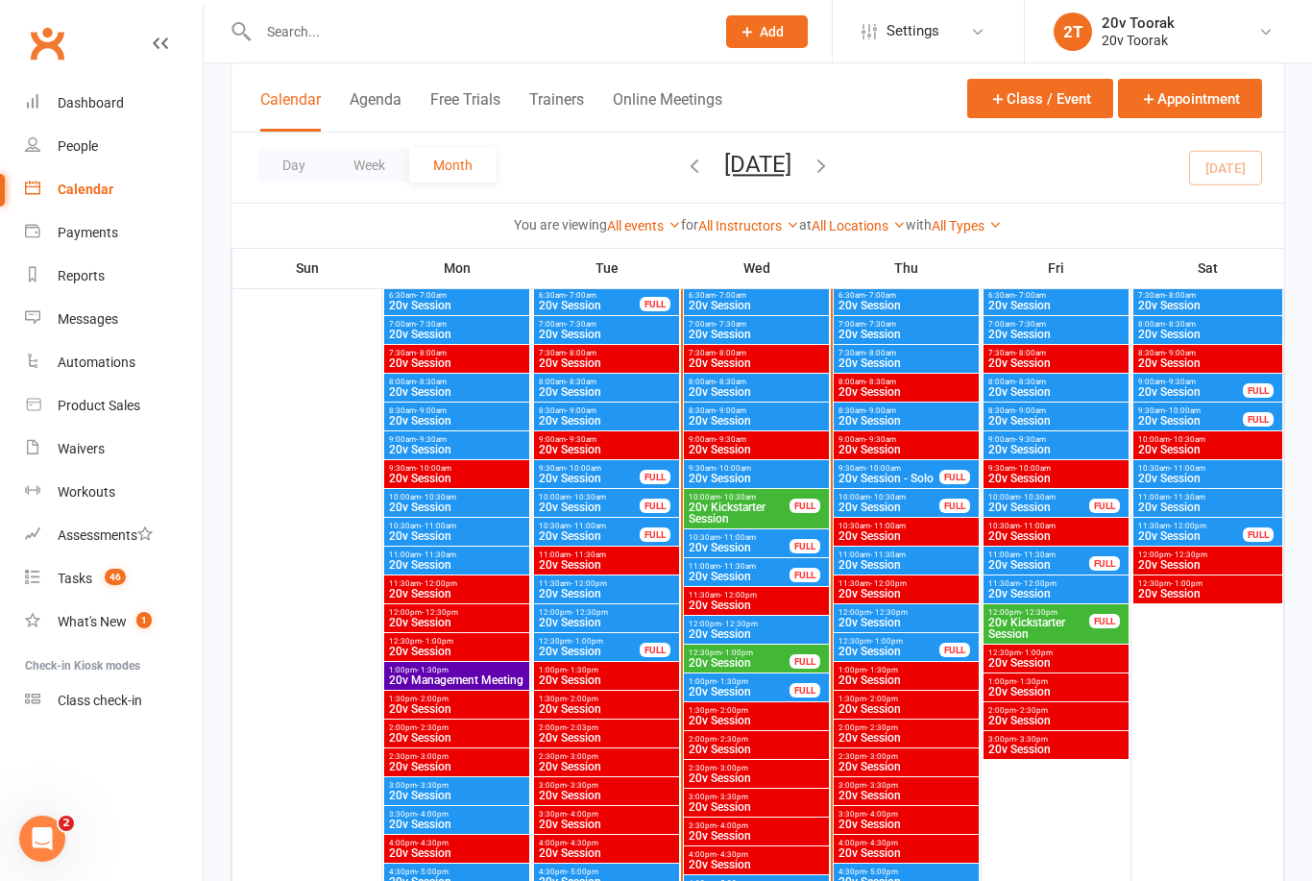
click at [705, 461] on div "9:30am - 10:00am 20v Session" at bounding box center [756, 474] width 145 height 28
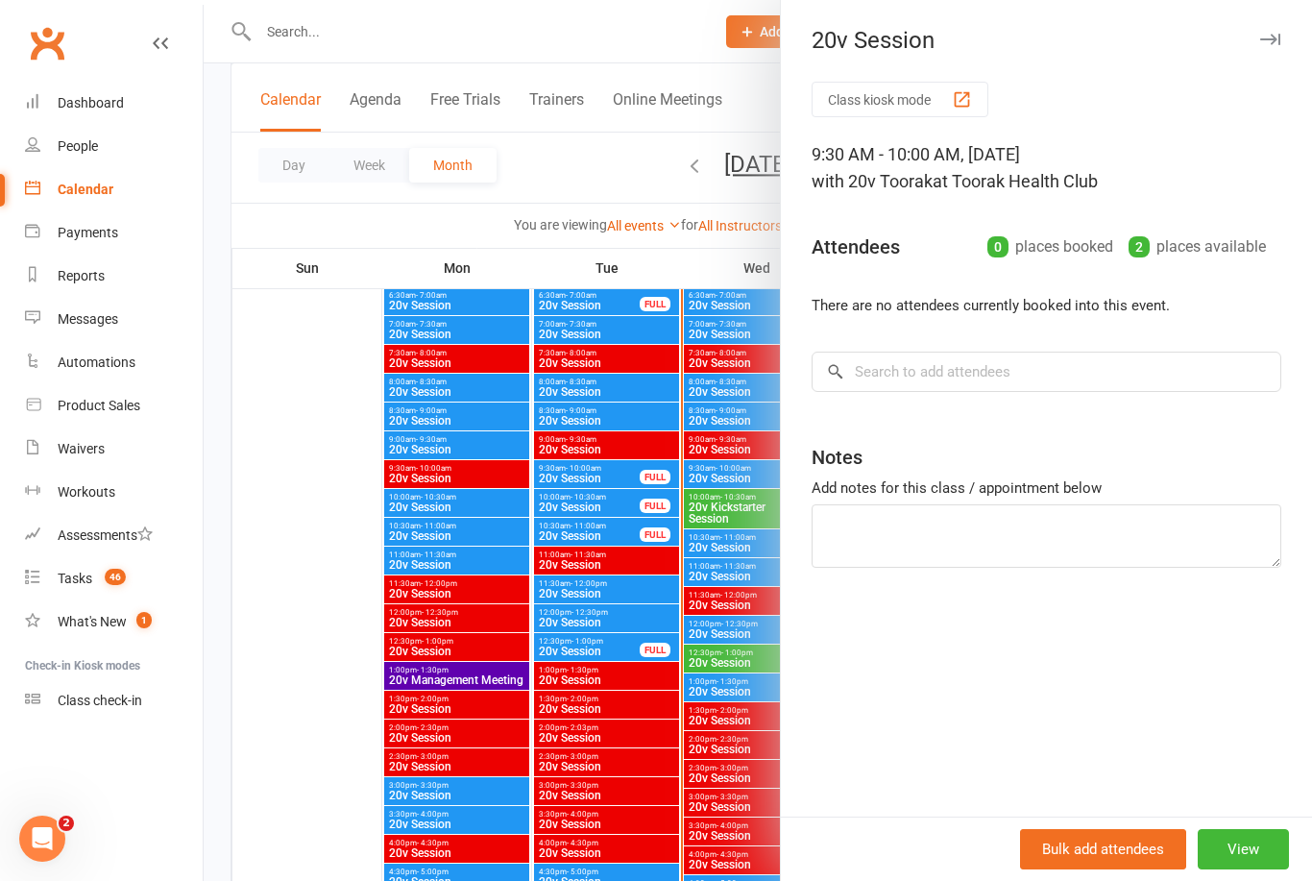
click at [280, 482] on div at bounding box center [758, 440] width 1109 height 881
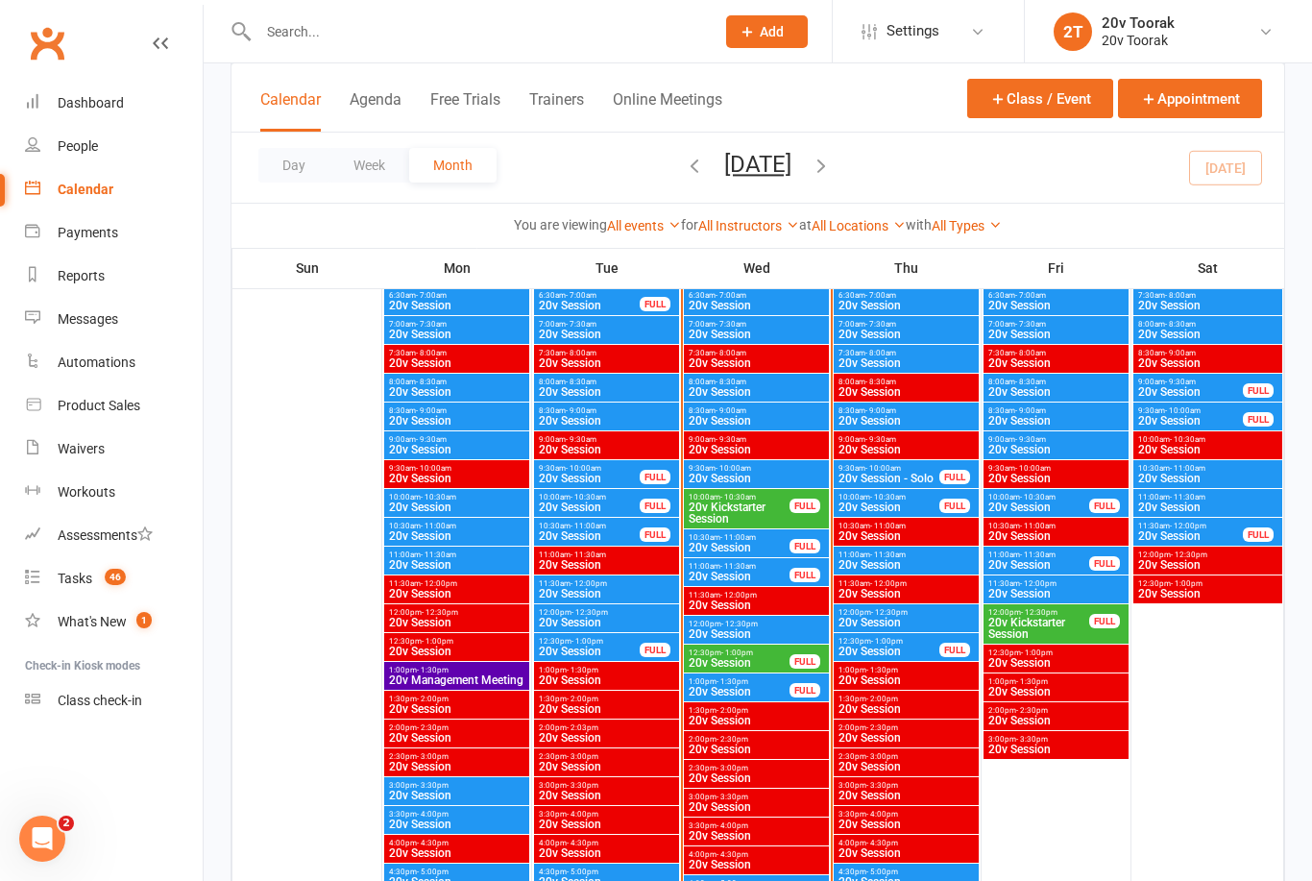
click at [742, 506] on span "20v Kickstarter Session" at bounding box center [739, 512] width 103 height 23
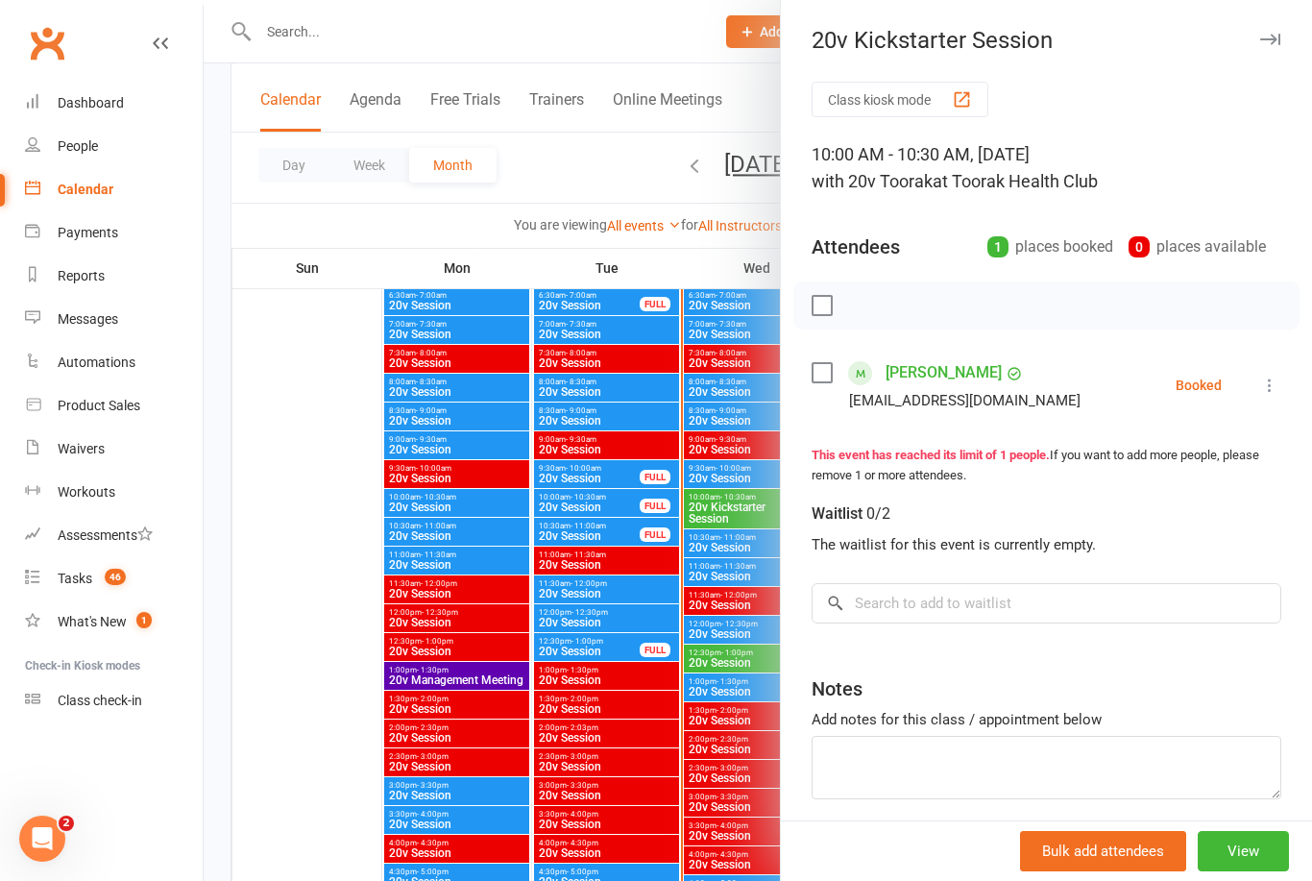
click at [927, 368] on link "[PERSON_NAME]" at bounding box center [944, 372] width 116 height 31
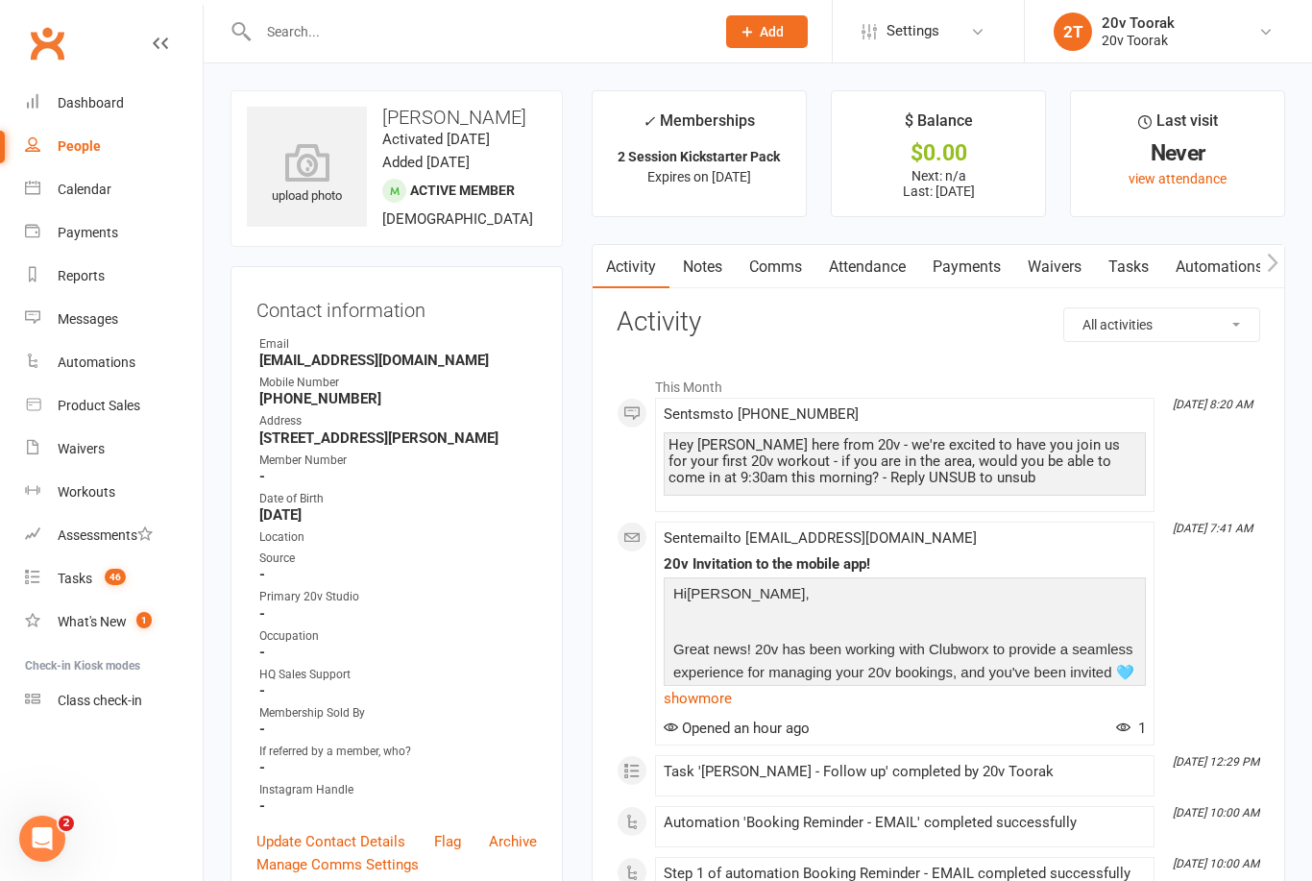
click at [700, 276] on link "Notes" at bounding box center [703, 267] width 66 height 44
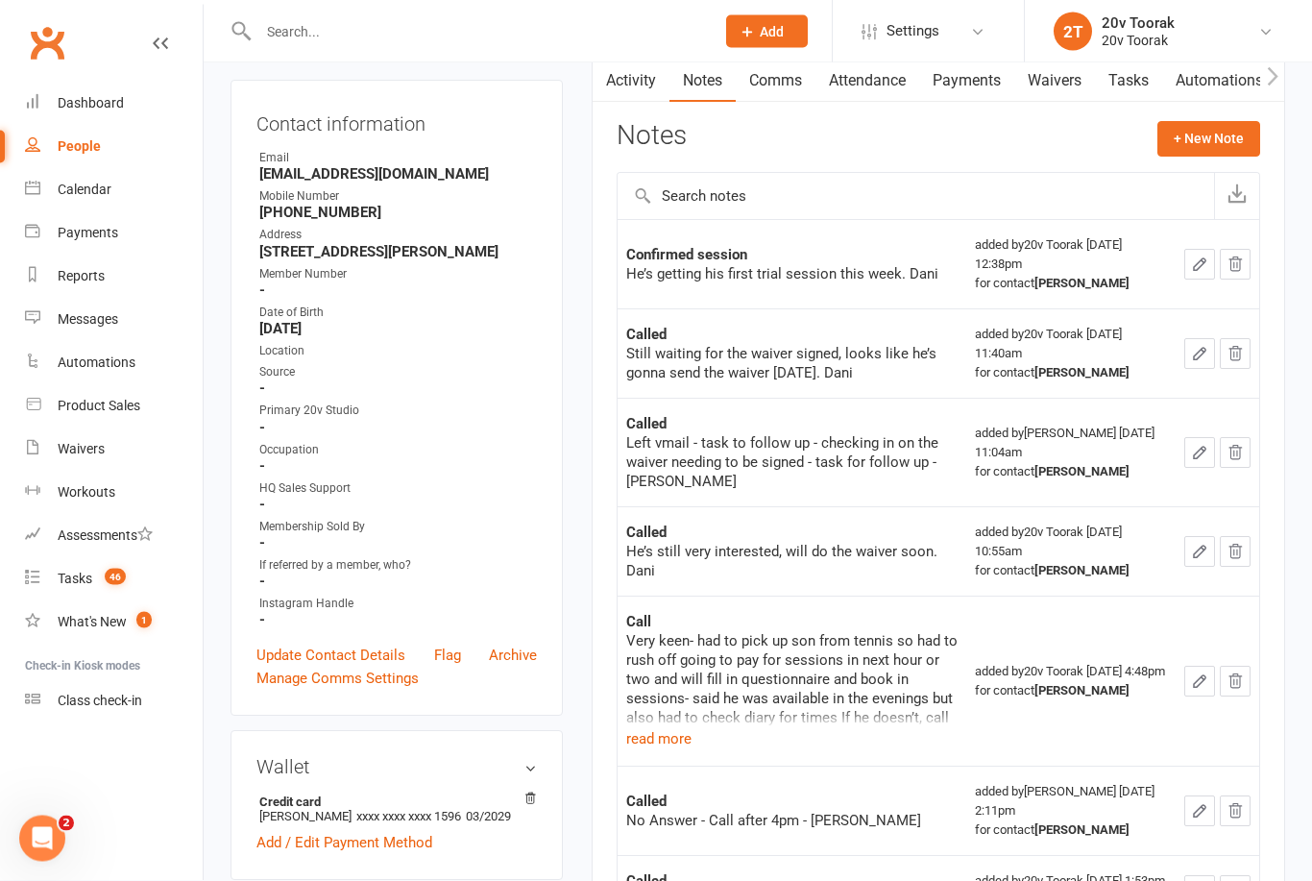
scroll to position [198, 0]
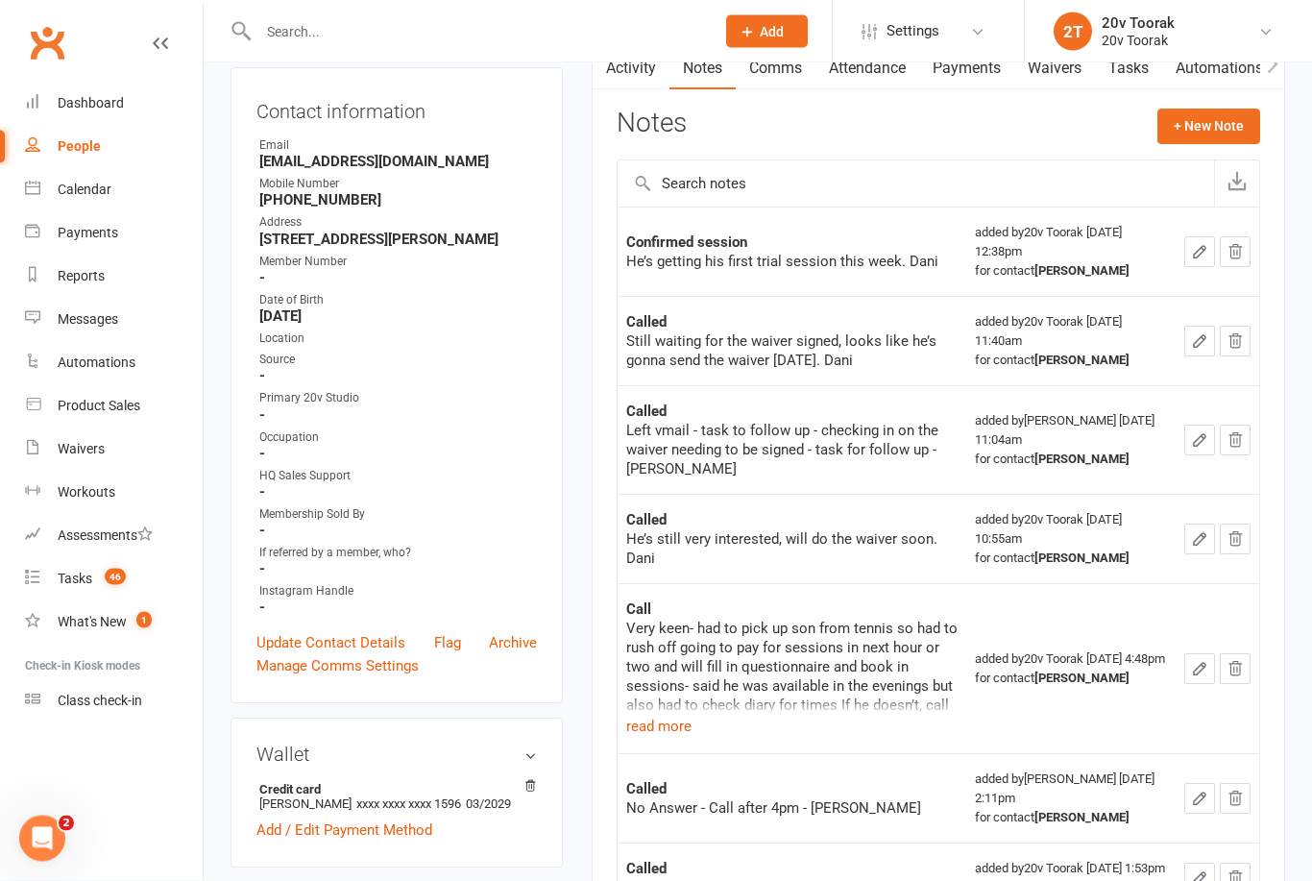
click at [674, 722] on button "read more" at bounding box center [658, 727] width 65 height 23
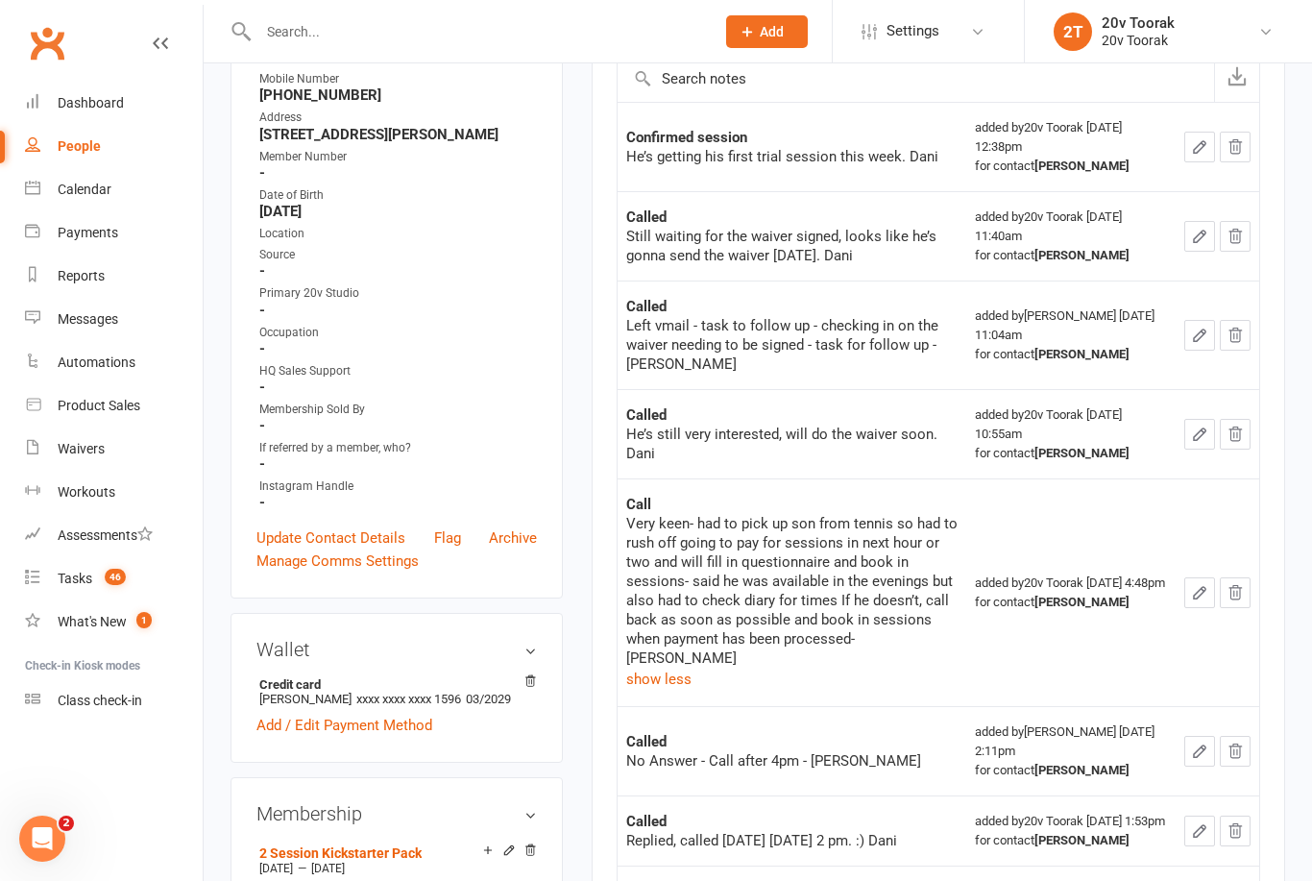
scroll to position [302, 0]
click at [70, 187] on div "Calendar" at bounding box center [85, 189] width 54 height 15
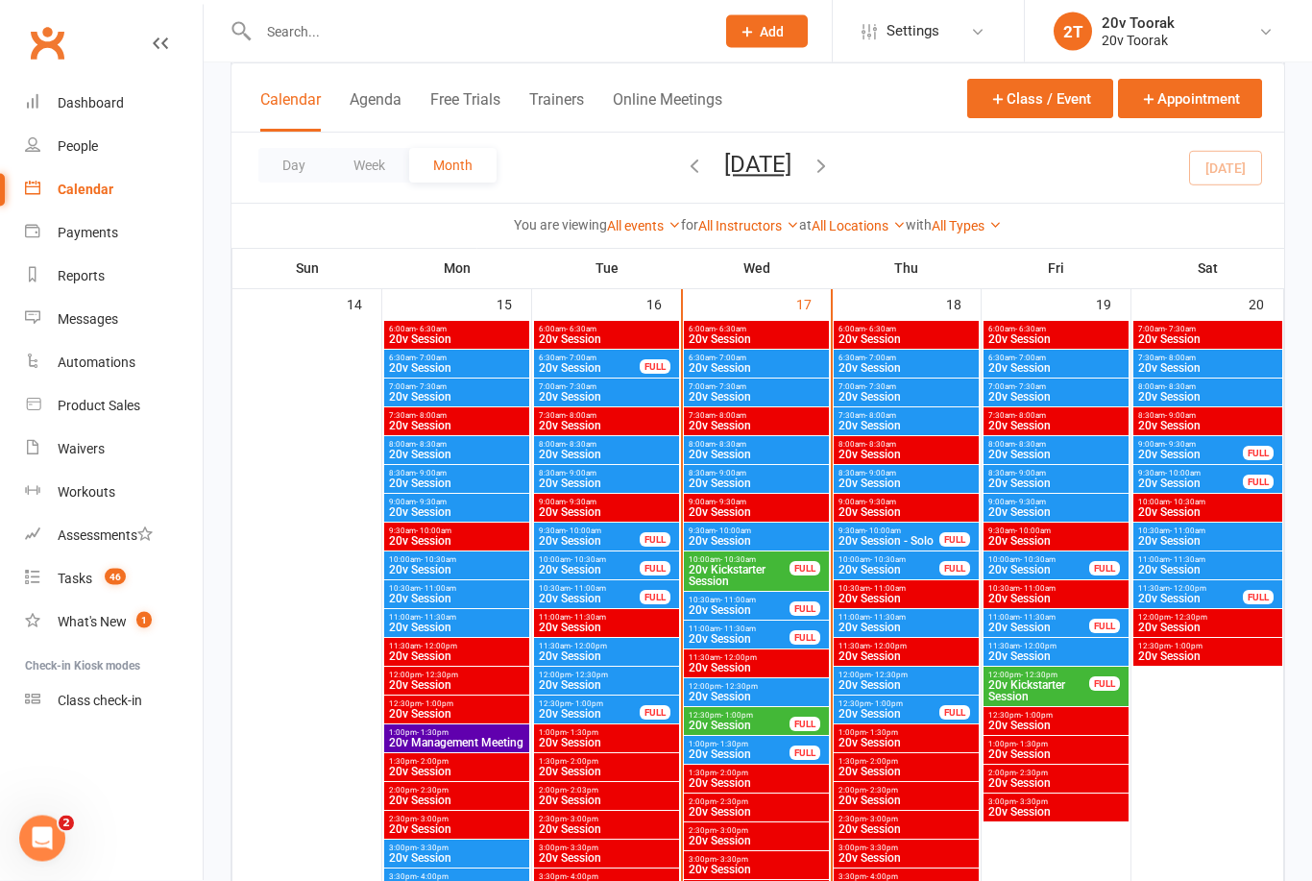
scroll to position [1821, 0]
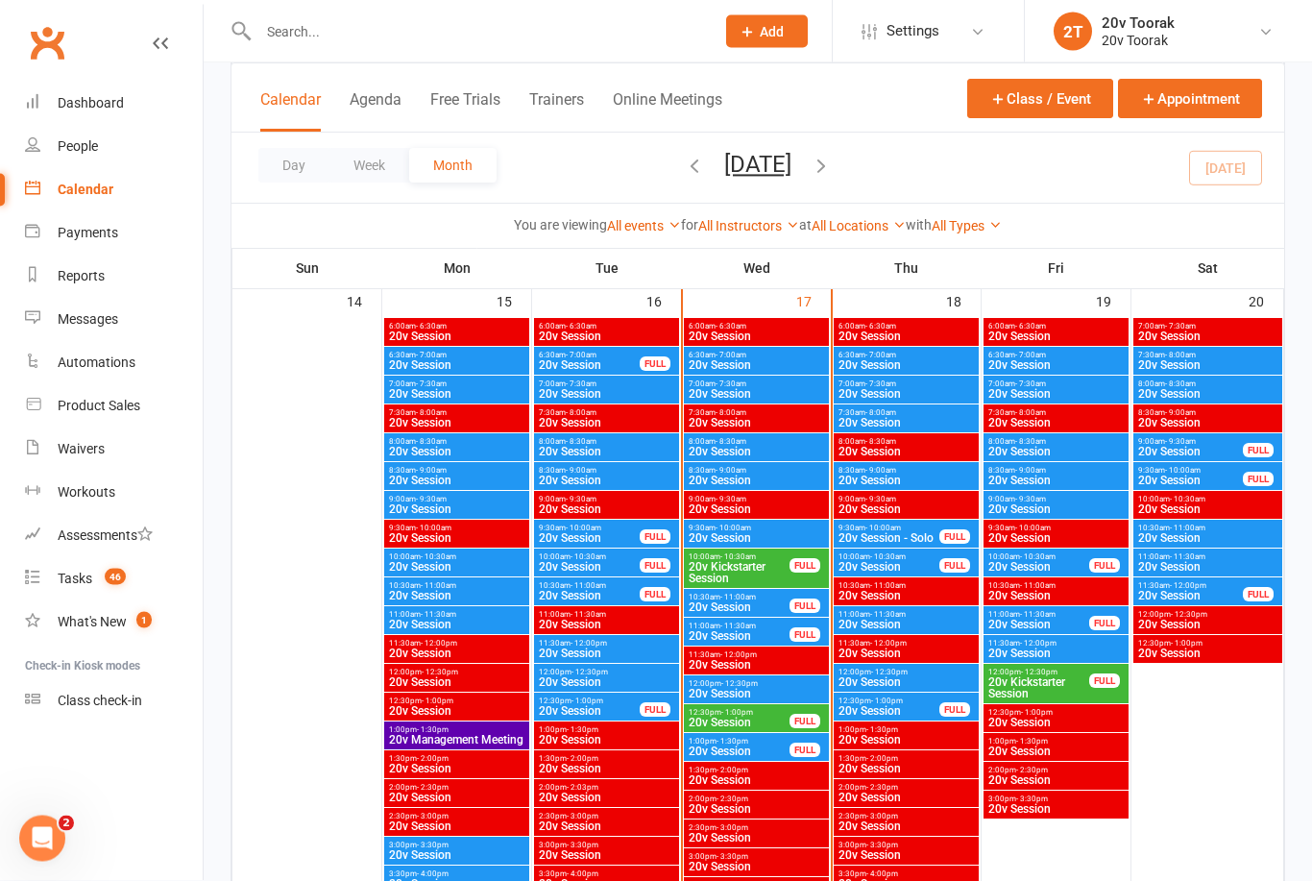
click at [90, 567] on link "Tasks 46" at bounding box center [114, 578] width 178 height 43
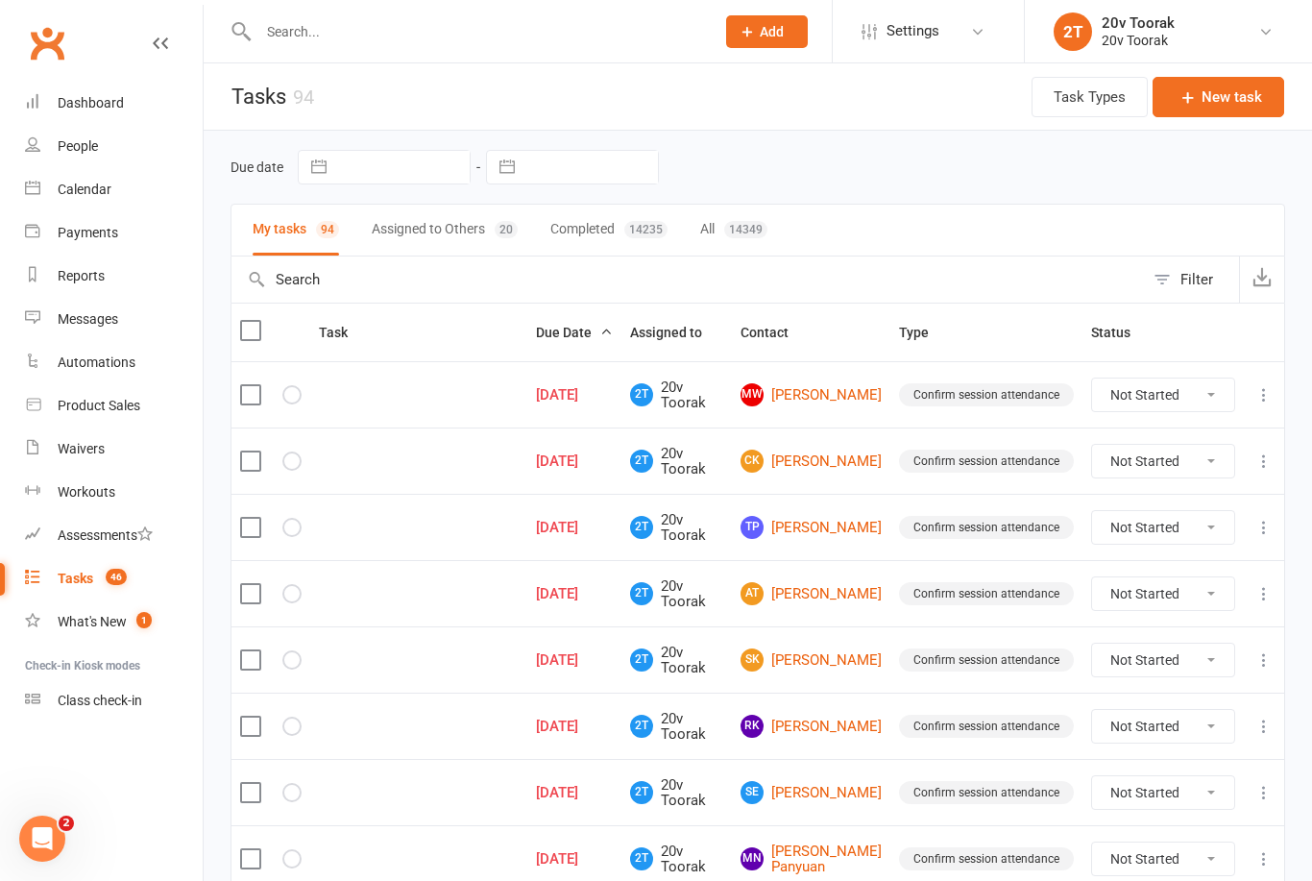
click at [837, 387] on link "MW Mia Wei" at bounding box center [811, 394] width 141 height 23
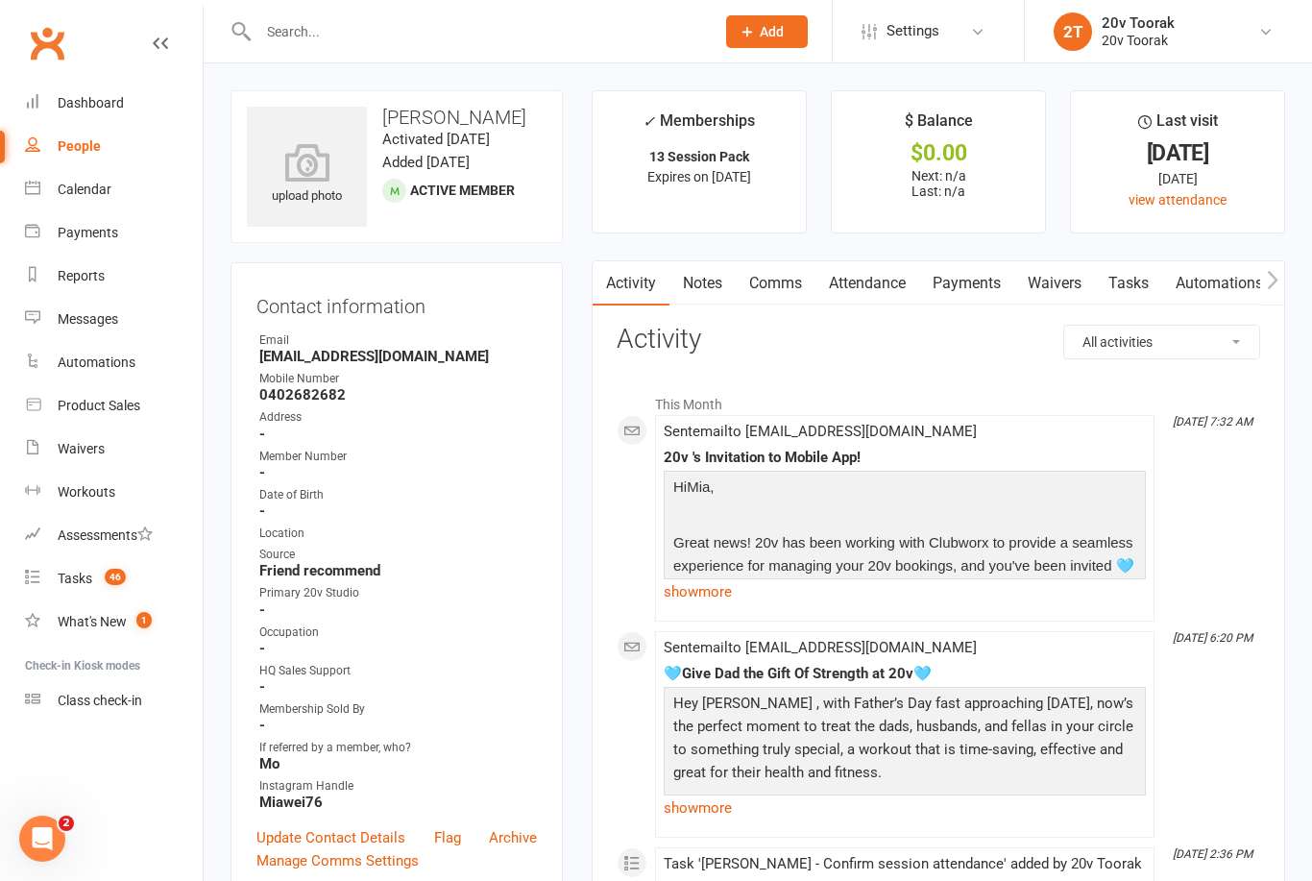
click at [896, 277] on link "Attendance" at bounding box center [868, 283] width 104 height 44
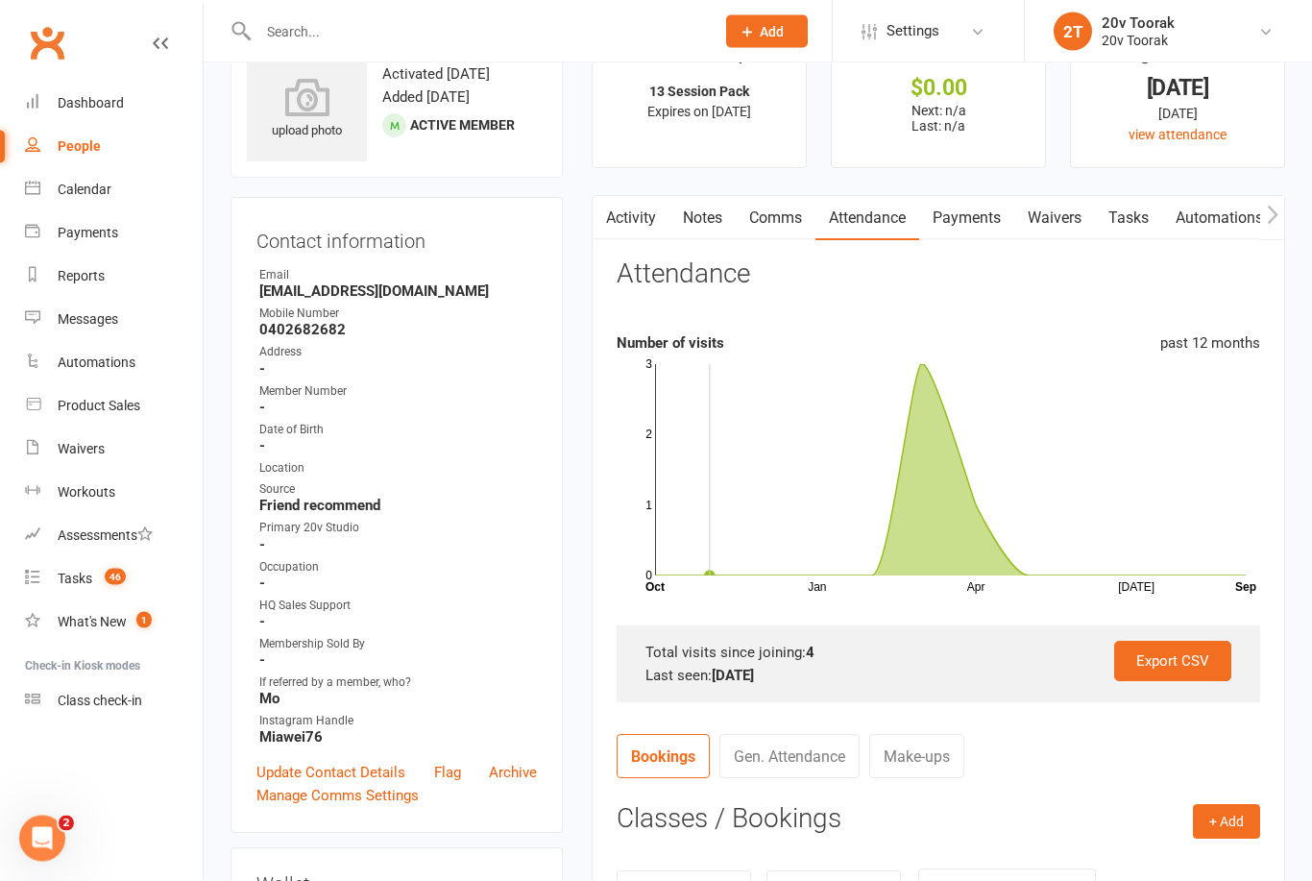
click at [631, 217] on link "Activity" at bounding box center [631, 219] width 77 height 44
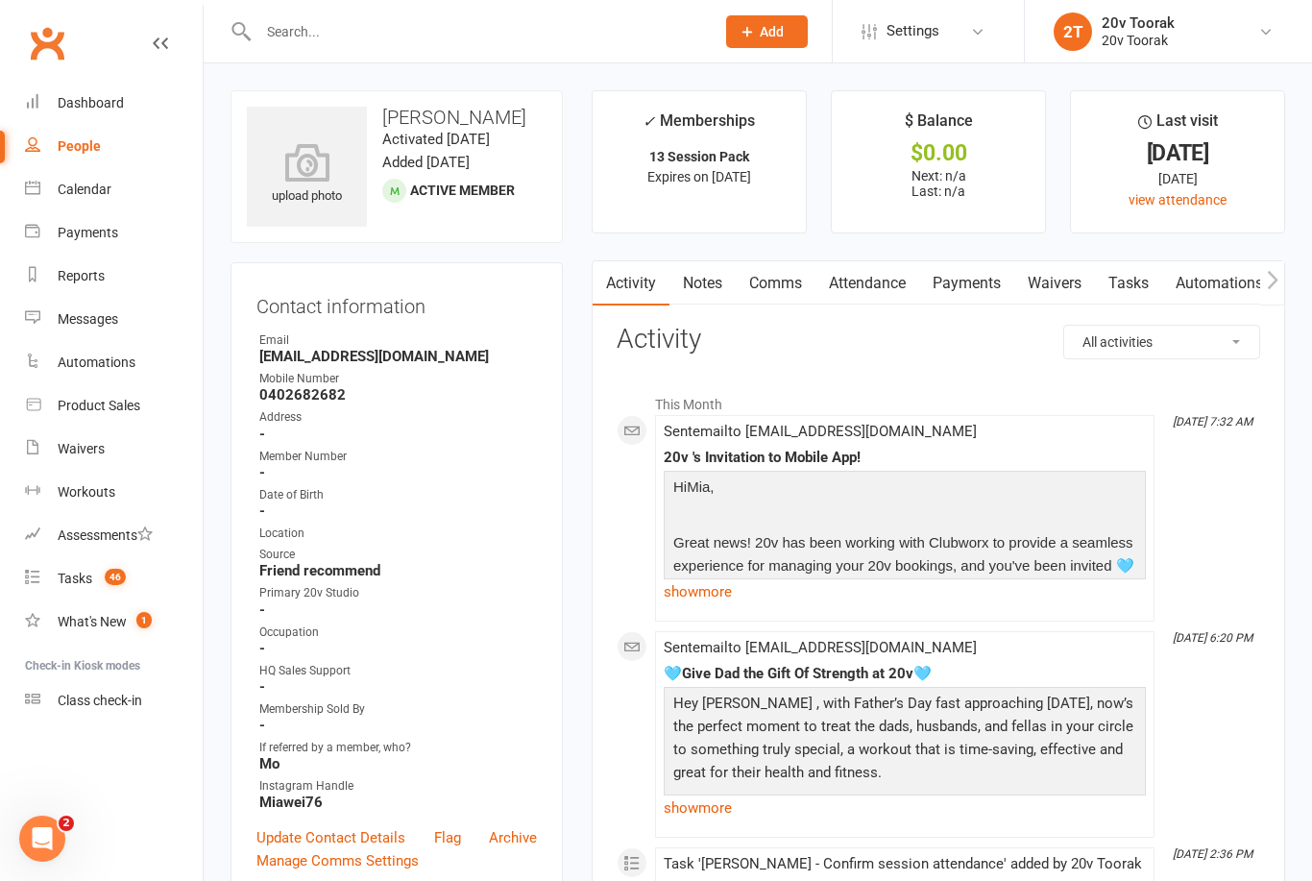
click at [1130, 281] on link "Tasks" at bounding box center [1128, 283] width 67 height 44
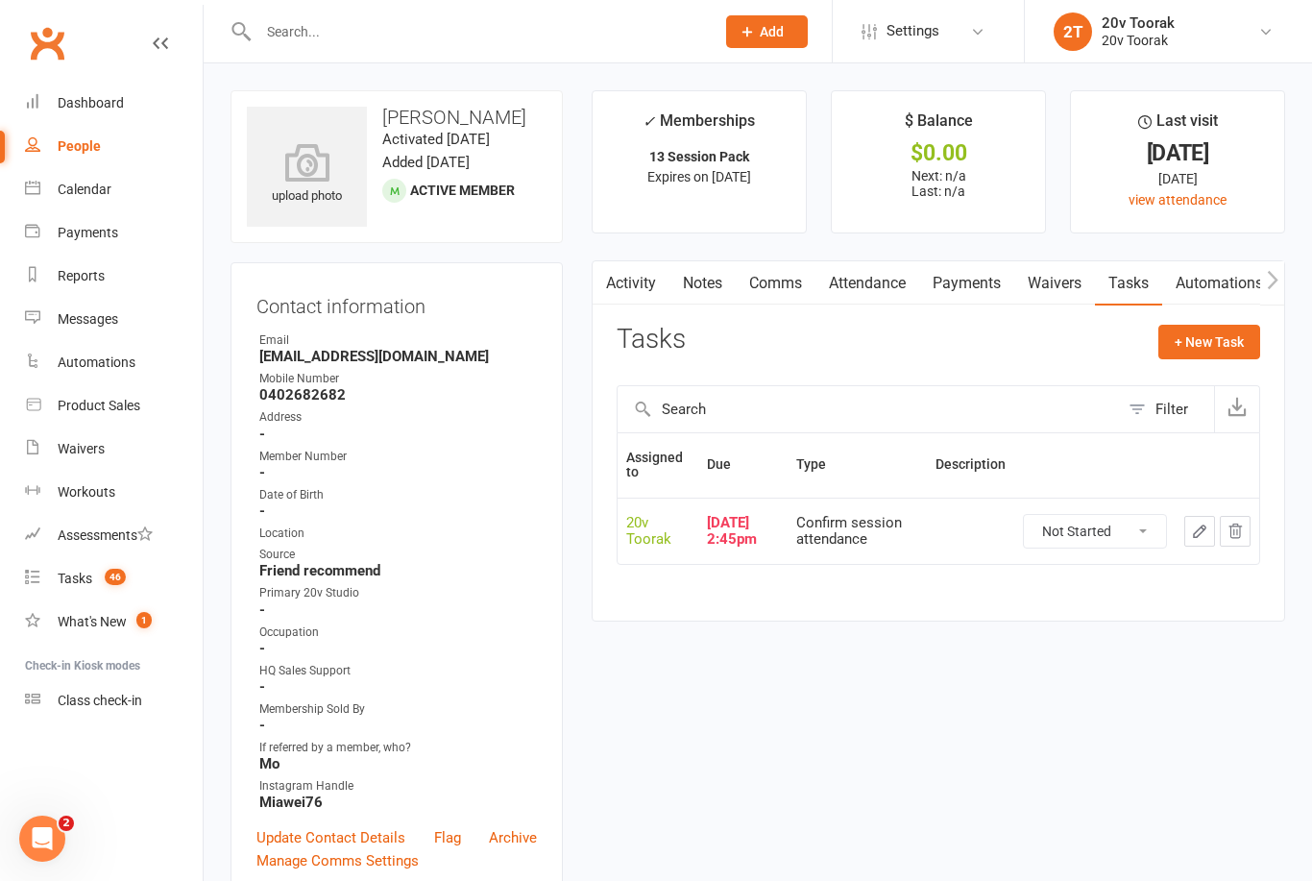
click at [777, 287] on link "Comms" at bounding box center [776, 283] width 80 height 44
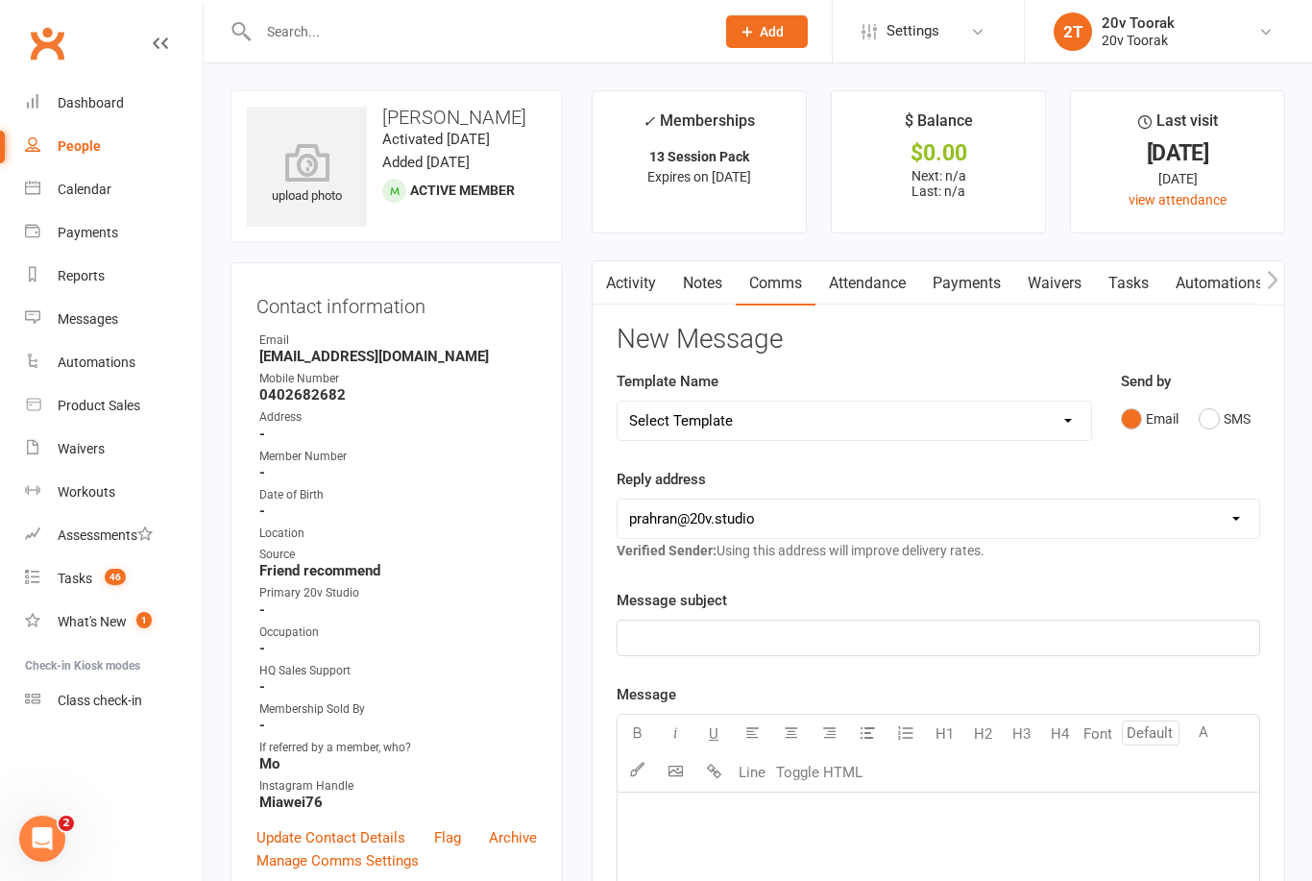
click at [1211, 426] on button "SMS" at bounding box center [1225, 419] width 52 height 37
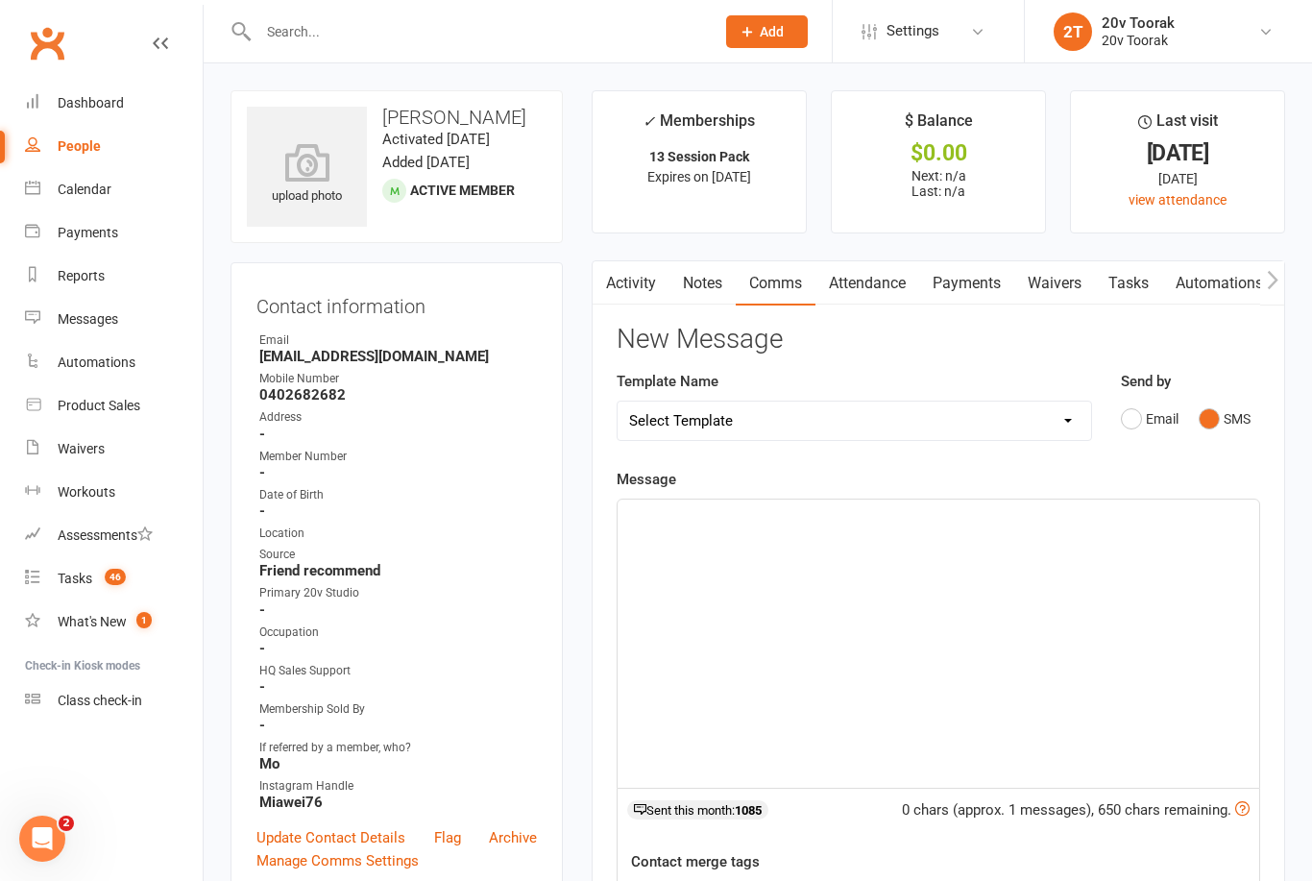
click at [952, 509] on p "﻿" at bounding box center [938, 516] width 619 height 23
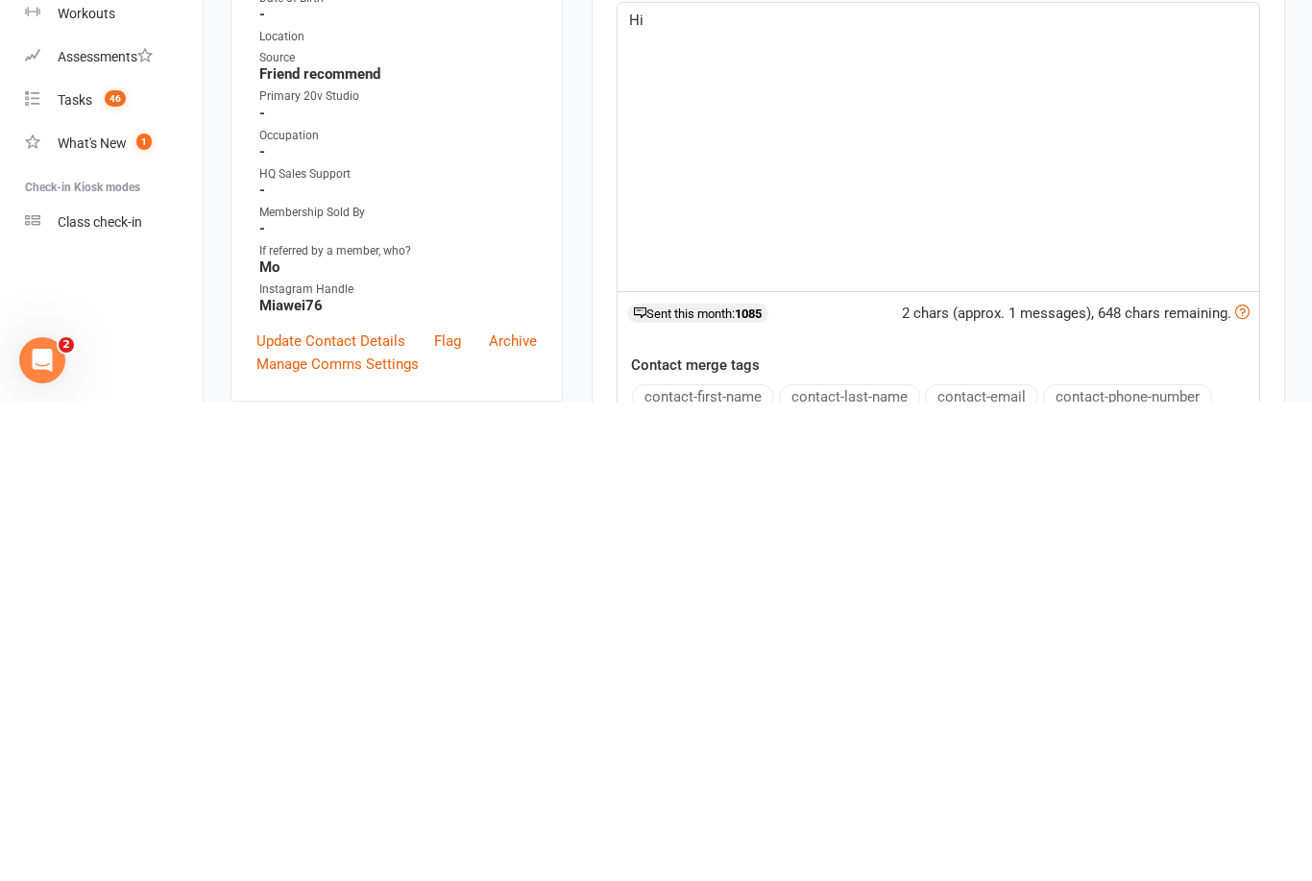
scroll to position [54, 0]
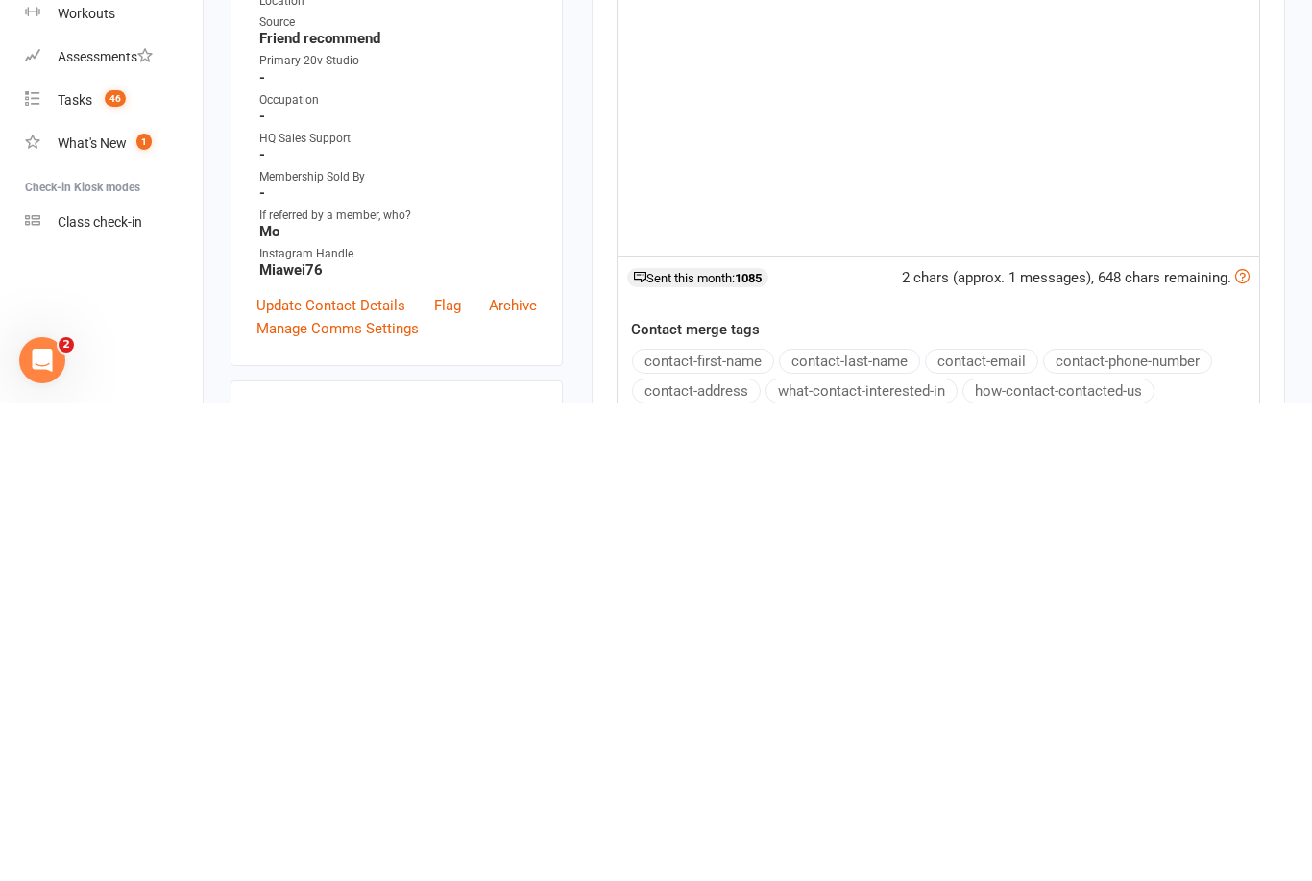
click at [748, 827] on button "contact-first-name" at bounding box center [703, 839] width 142 height 25
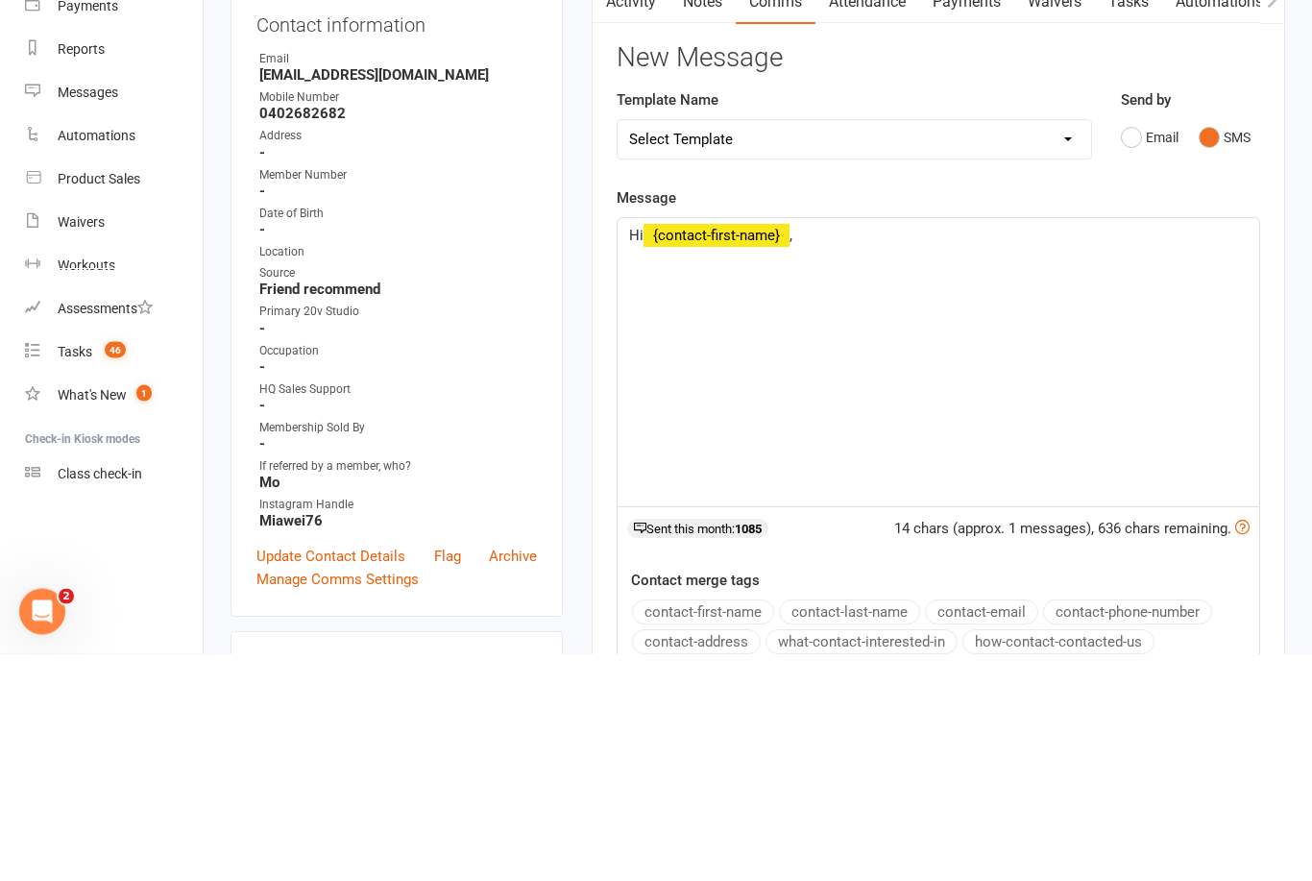
click at [865, 452] on p "Hi ﻿ {contact-first-name} ," at bounding box center [938, 463] width 619 height 23
click at [868, 452] on p "Hi ﻿ {contact-first-name} ," at bounding box center [938, 463] width 619 height 23
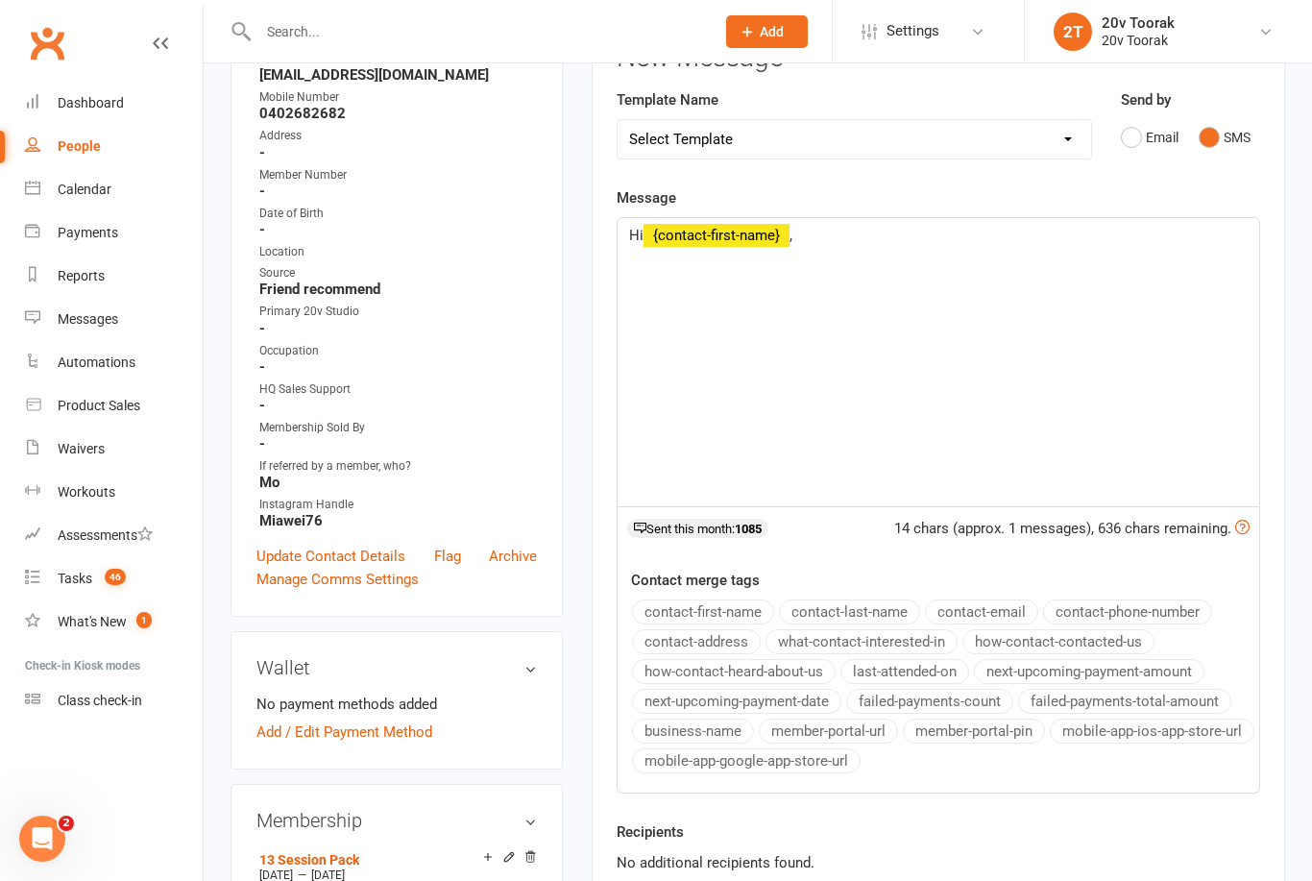
click at [872, 236] on p "Hi ﻿ {contact-first-name} ," at bounding box center [938, 235] width 619 height 23
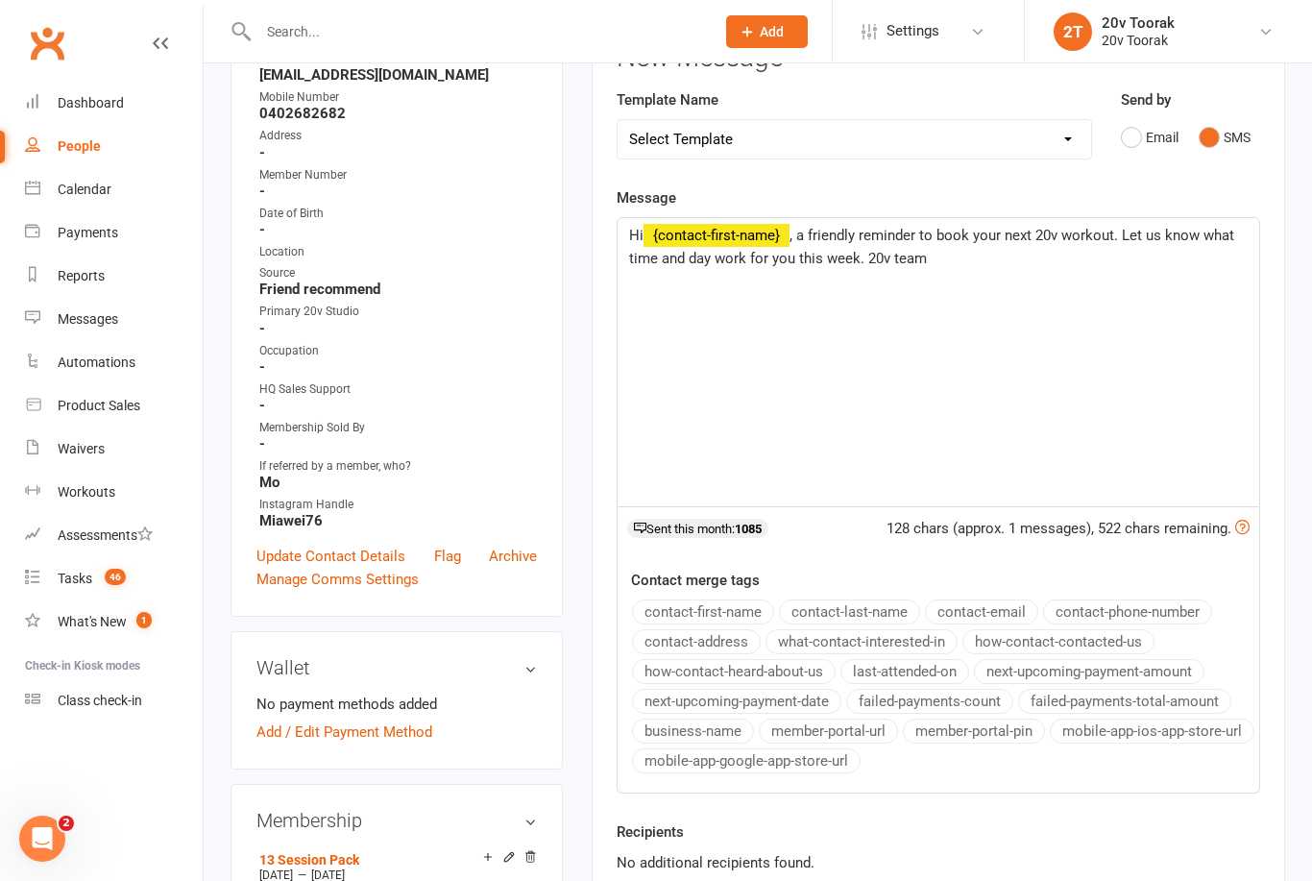
click at [850, 260] on span ", a friendly reminder to book your next 20v workout. Let us know what time and …" at bounding box center [933, 247] width 609 height 40
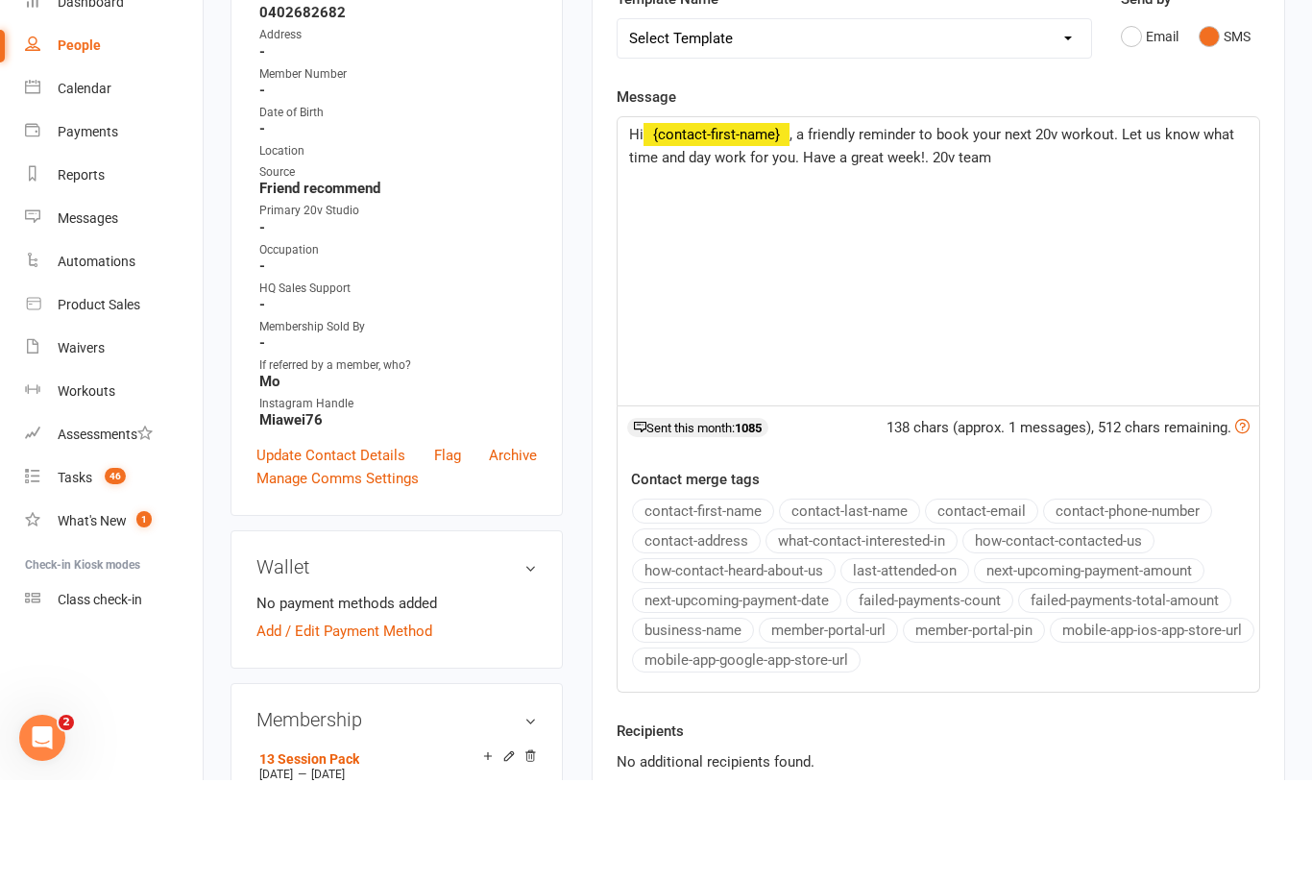
click at [926, 227] on span ", a friendly reminder to book your next 20v workout. Let us know what time and …" at bounding box center [933, 247] width 609 height 40
click at [1012, 224] on p "Hi ﻿ {contact-first-name} , a friendly reminder to book your next 20v workout. …" at bounding box center [938, 247] width 619 height 46
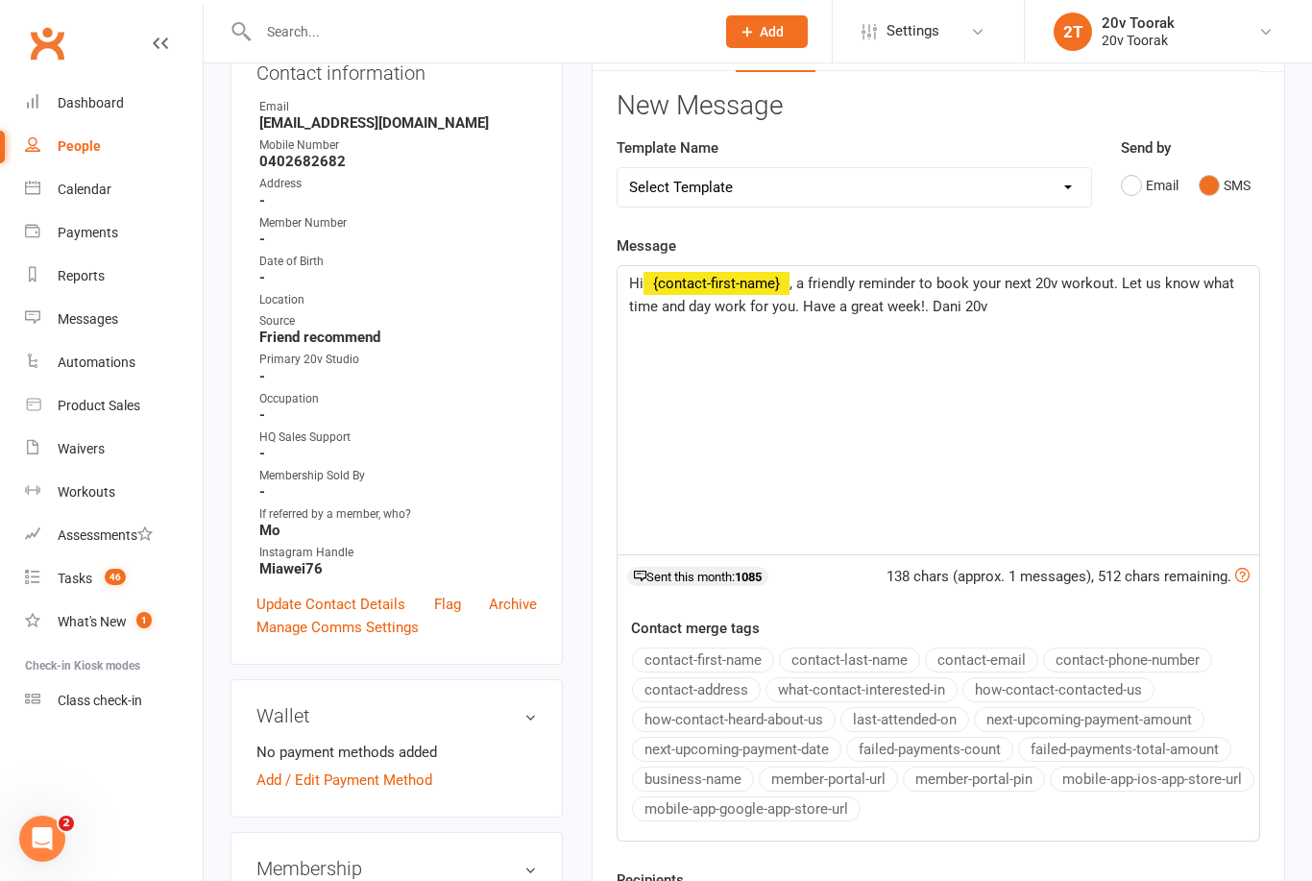
scroll to position [227, 0]
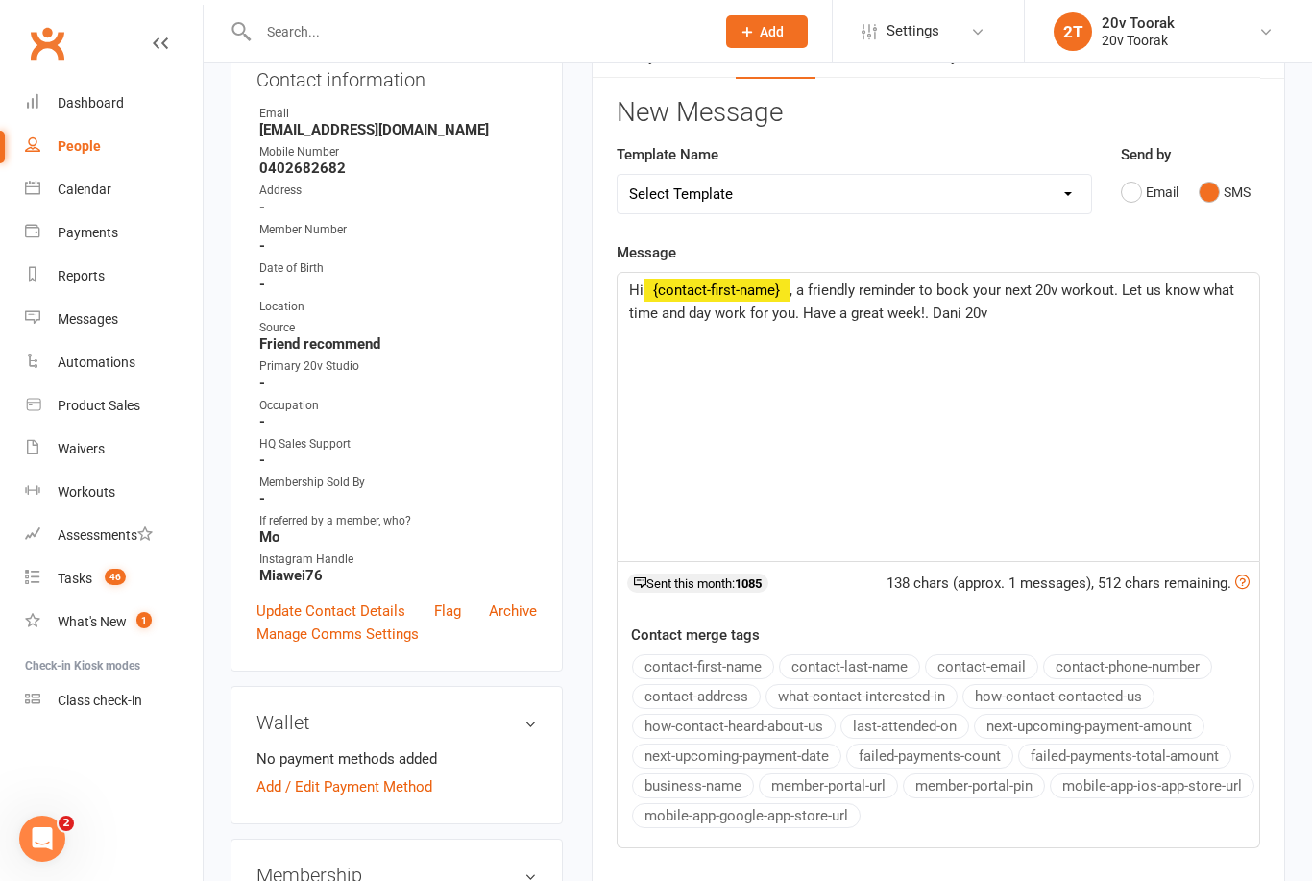
click at [894, 283] on span ", a friendly reminder to book your next 20v workout. Let us know what time and …" at bounding box center [933, 301] width 609 height 40
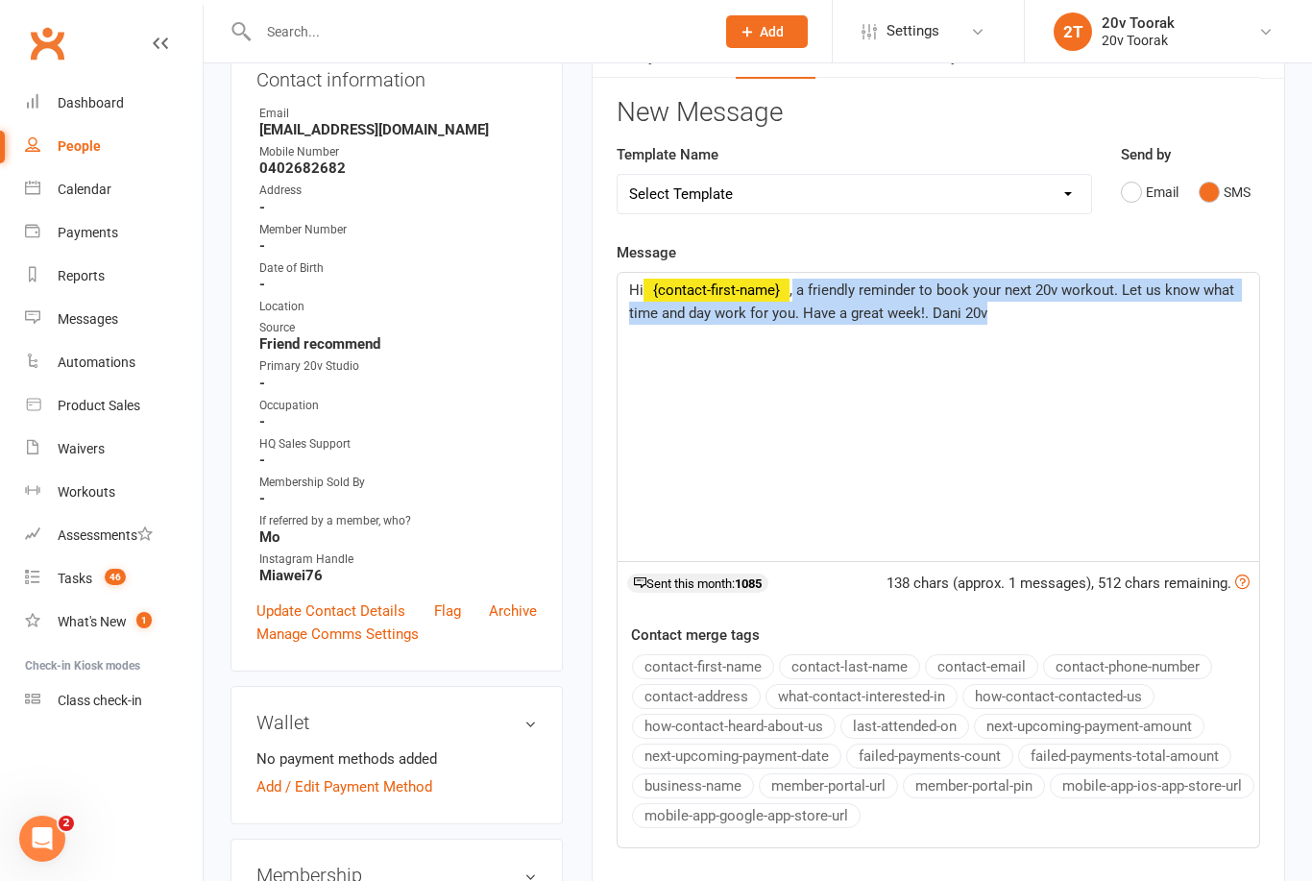
copy span "a friendly reminder to book your next 20v workout. Let us know what time and da…"
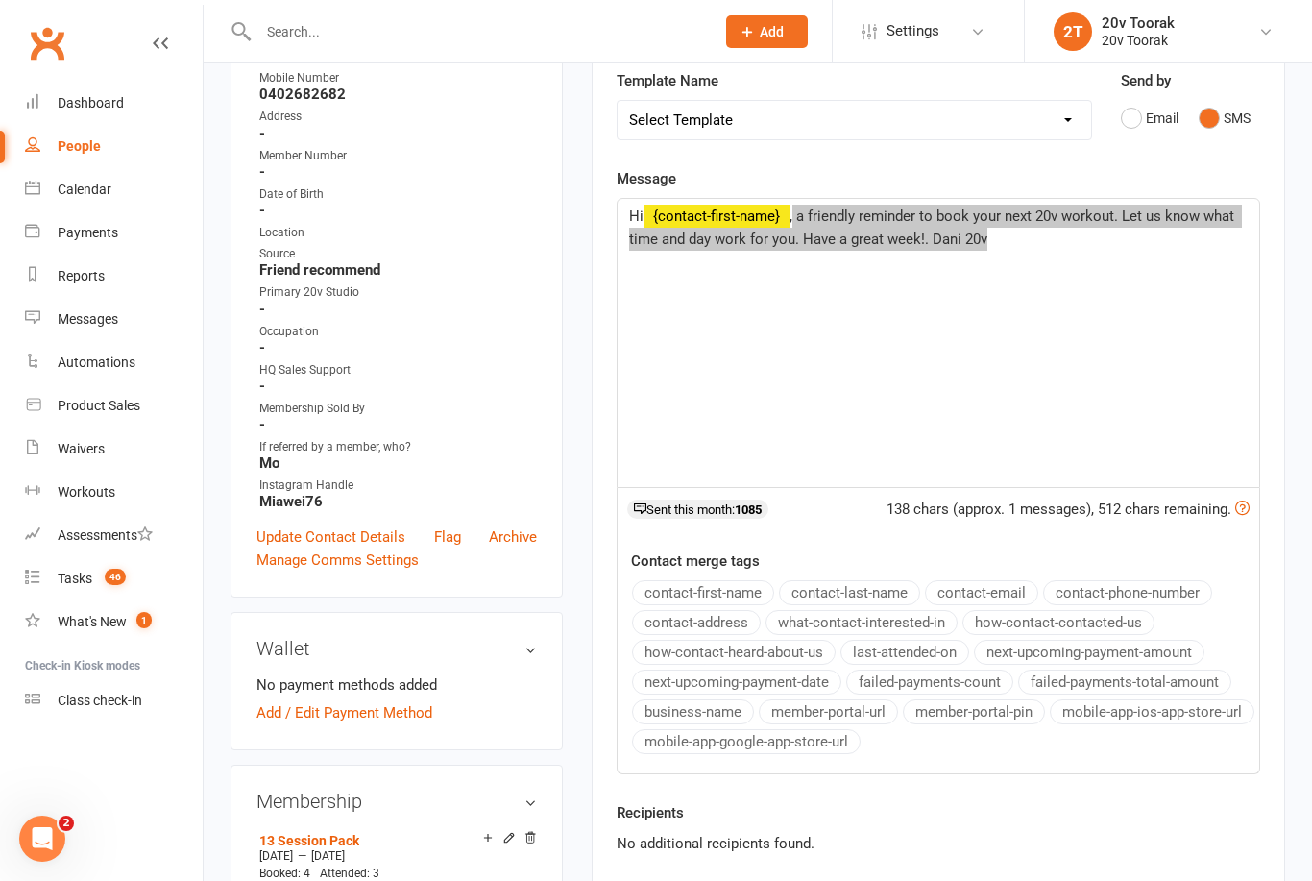
scroll to position [407, 0]
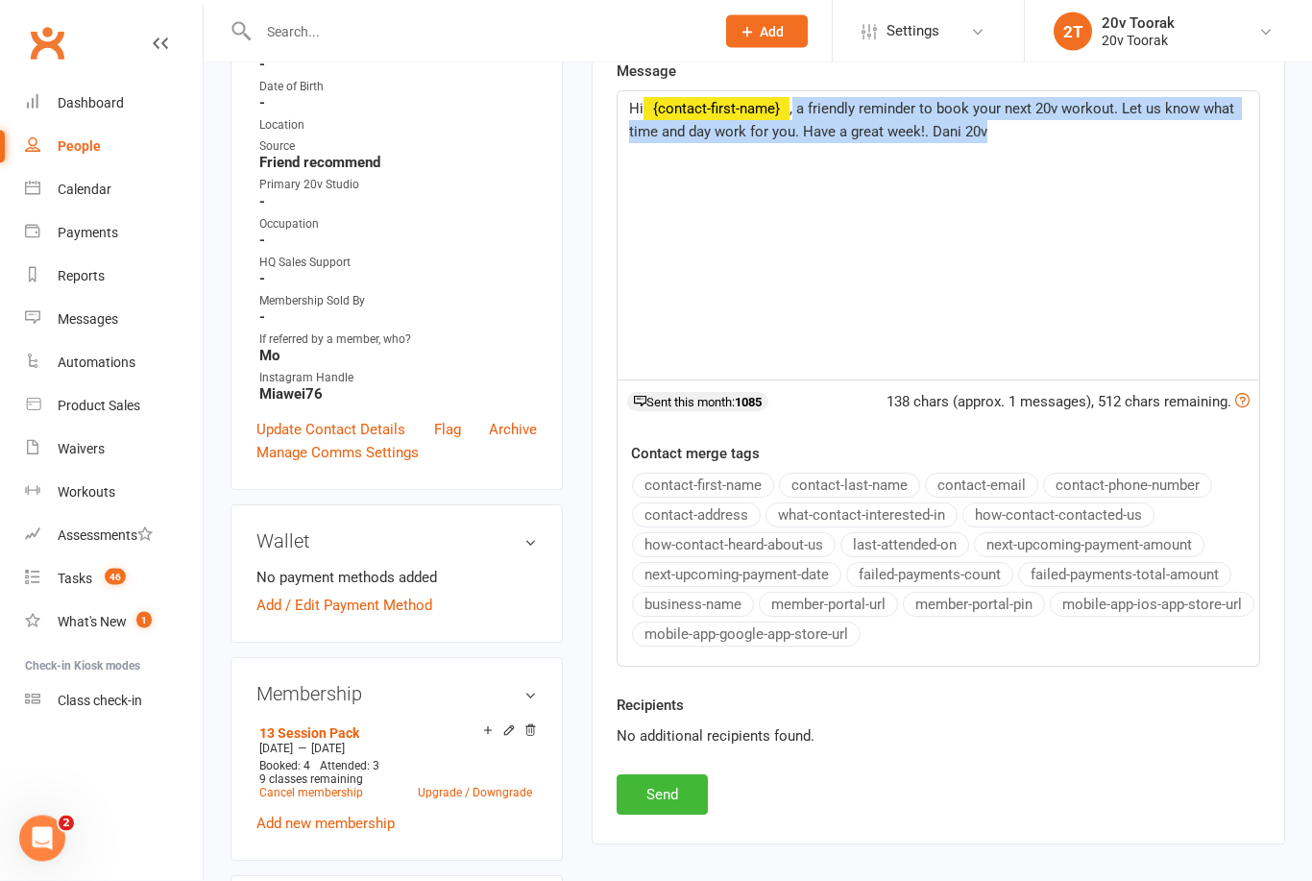
click at [673, 784] on button "Send" at bounding box center [662, 795] width 91 height 40
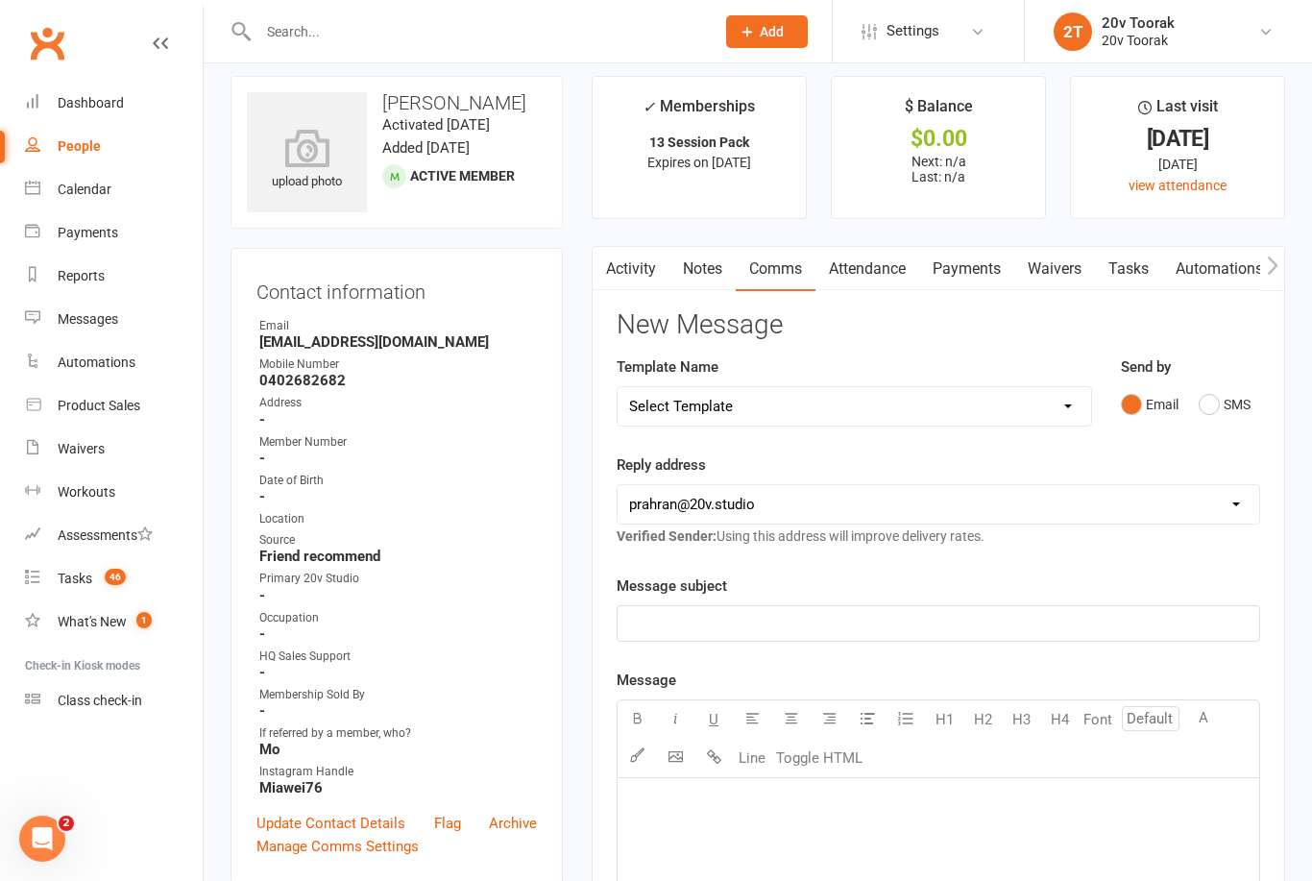
scroll to position [0, 0]
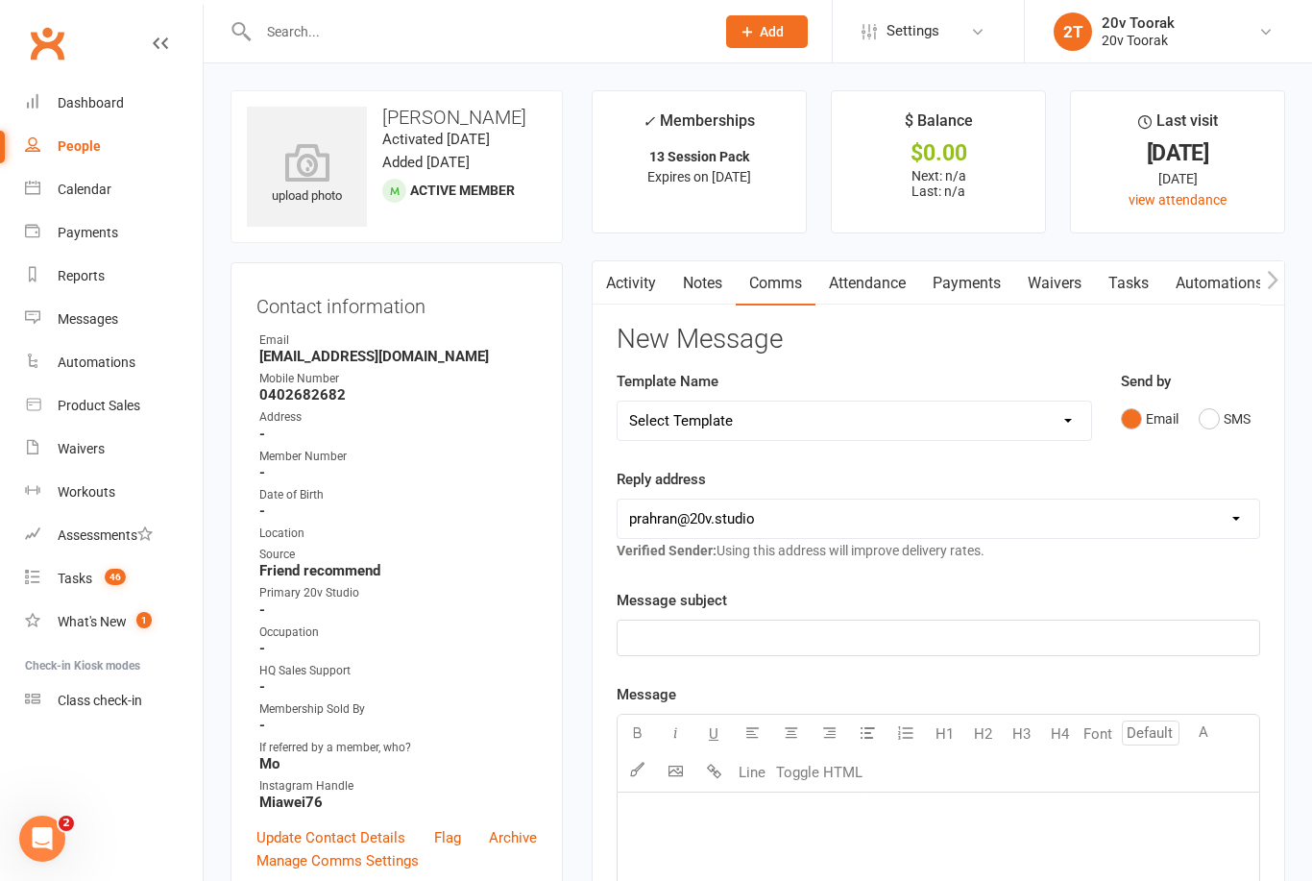
click at [1135, 286] on link "Tasks" at bounding box center [1128, 283] width 67 height 44
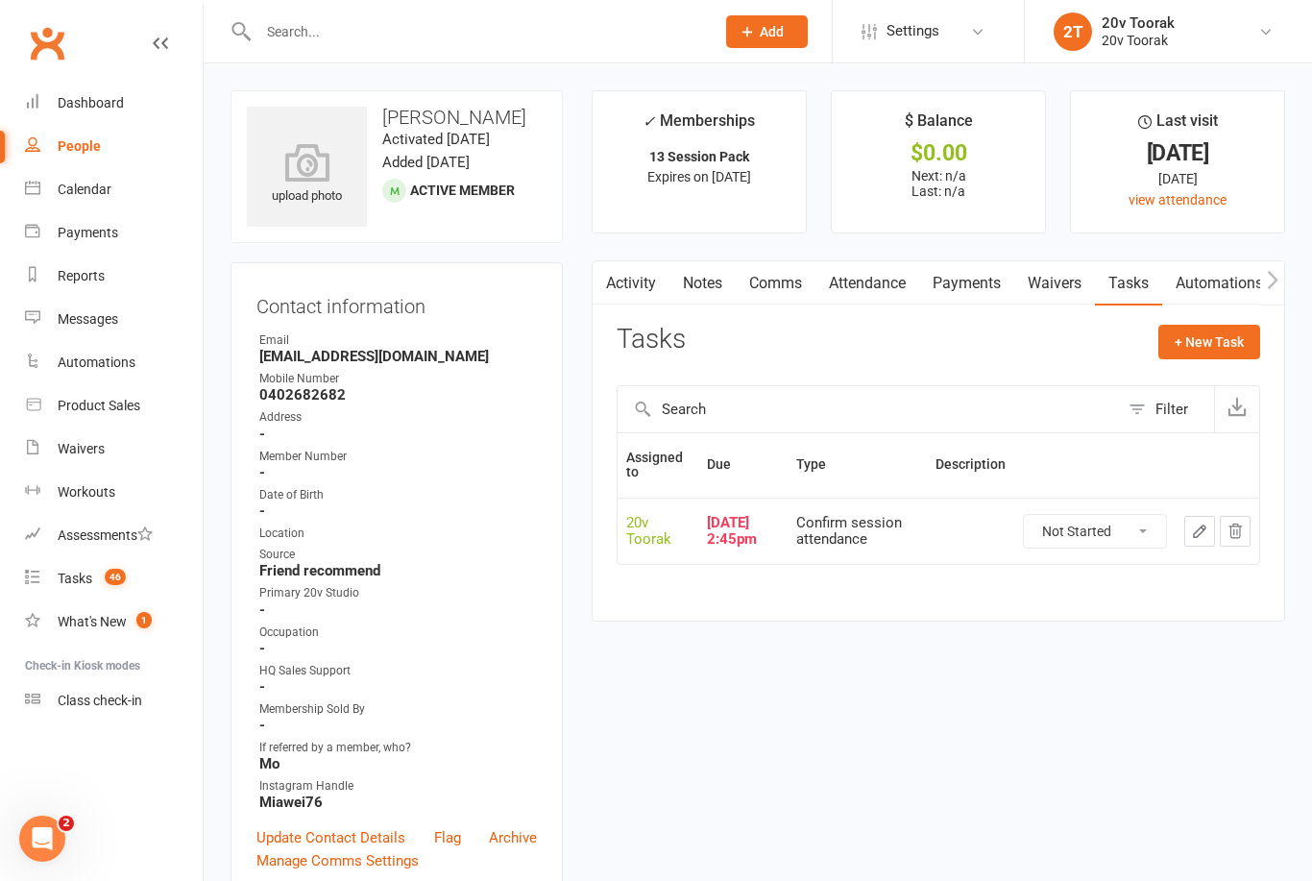
click at [1137, 523] on select "Not Started In Progress Waiting Complete" at bounding box center [1095, 531] width 142 height 33
select select "unstarted"
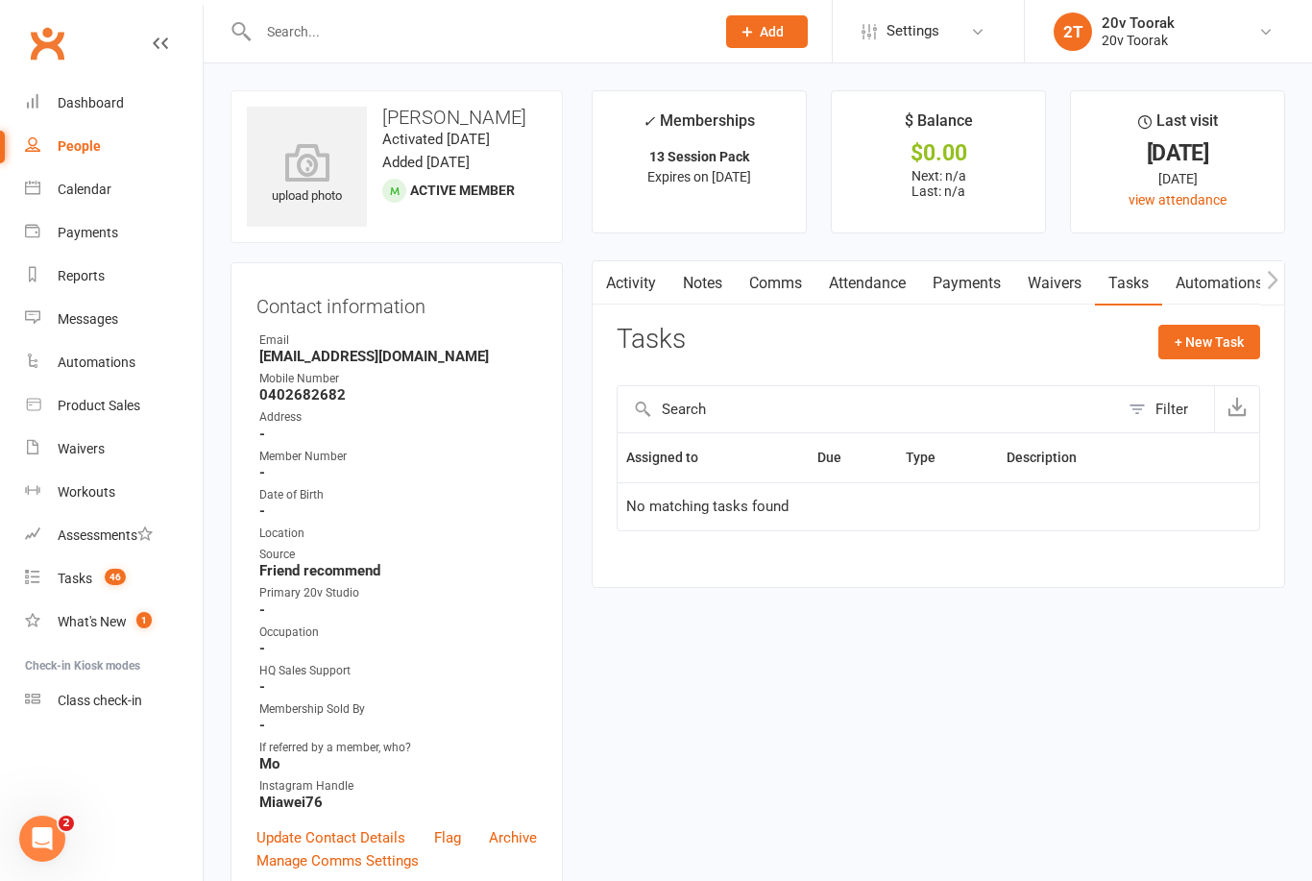
click at [1232, 341] on button "+ New Task" at bounding box center [1210, 342] width 102 height 35
select select "45736"
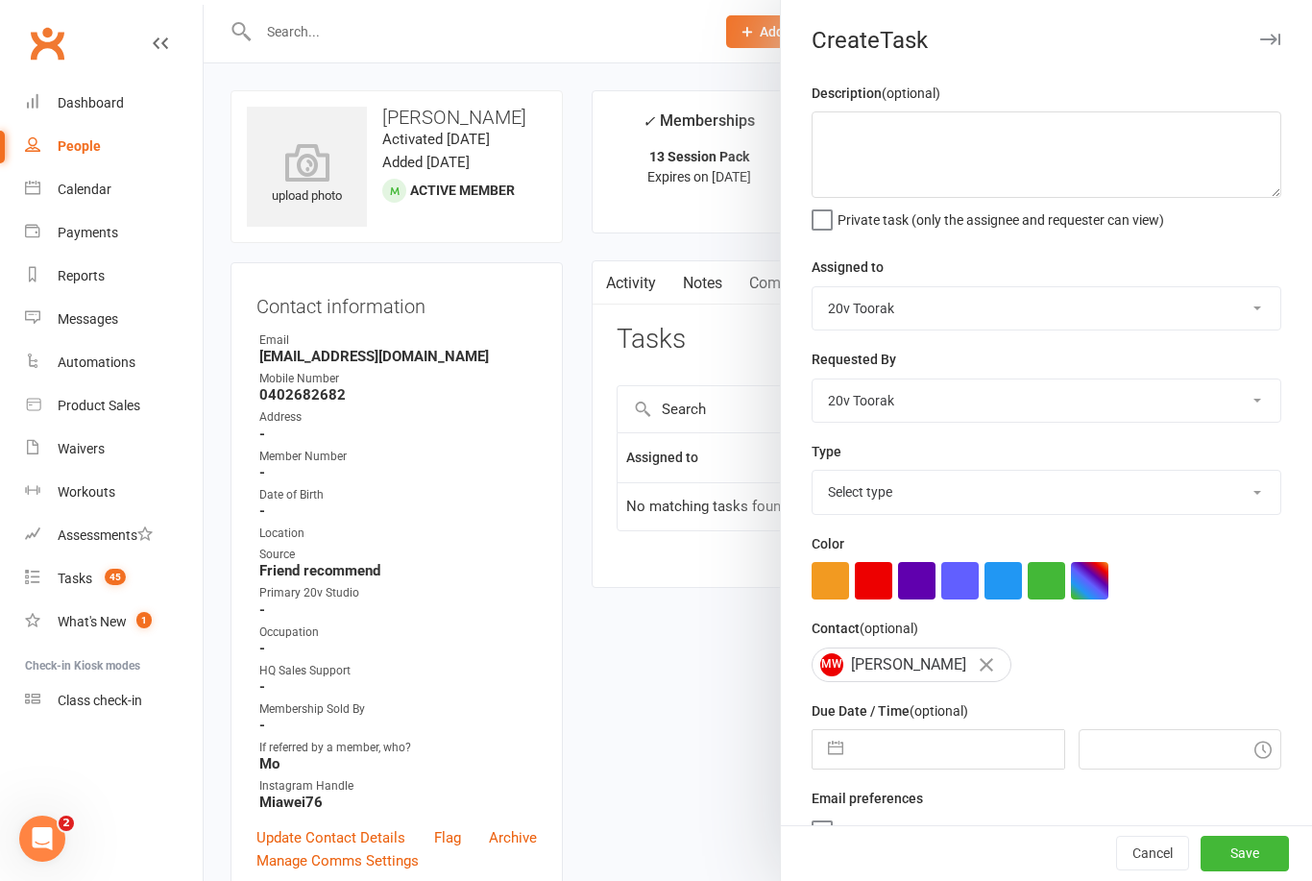
click at [988, 725] on div "Due Date / Time (optional) Navigate forward to interact with the calendar and s…" at bounding box center [1047, 734] width 470 height 70
click at [975, 736] on input "text" at bounding box center [958, 749] width 210 height 38
select select "7"
select select "2025"
select select "8"
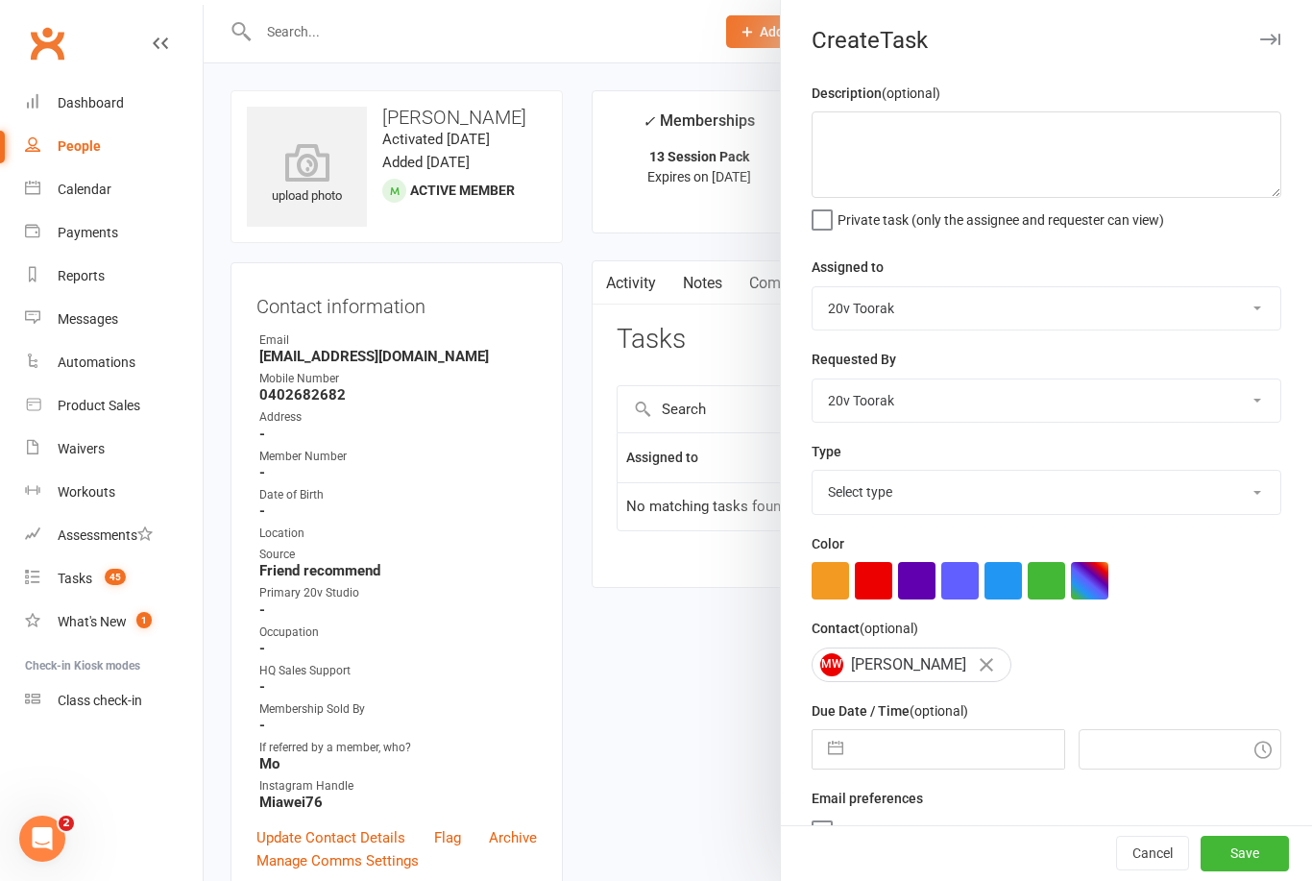
select select "2025"
select select "9"
select select "2025"
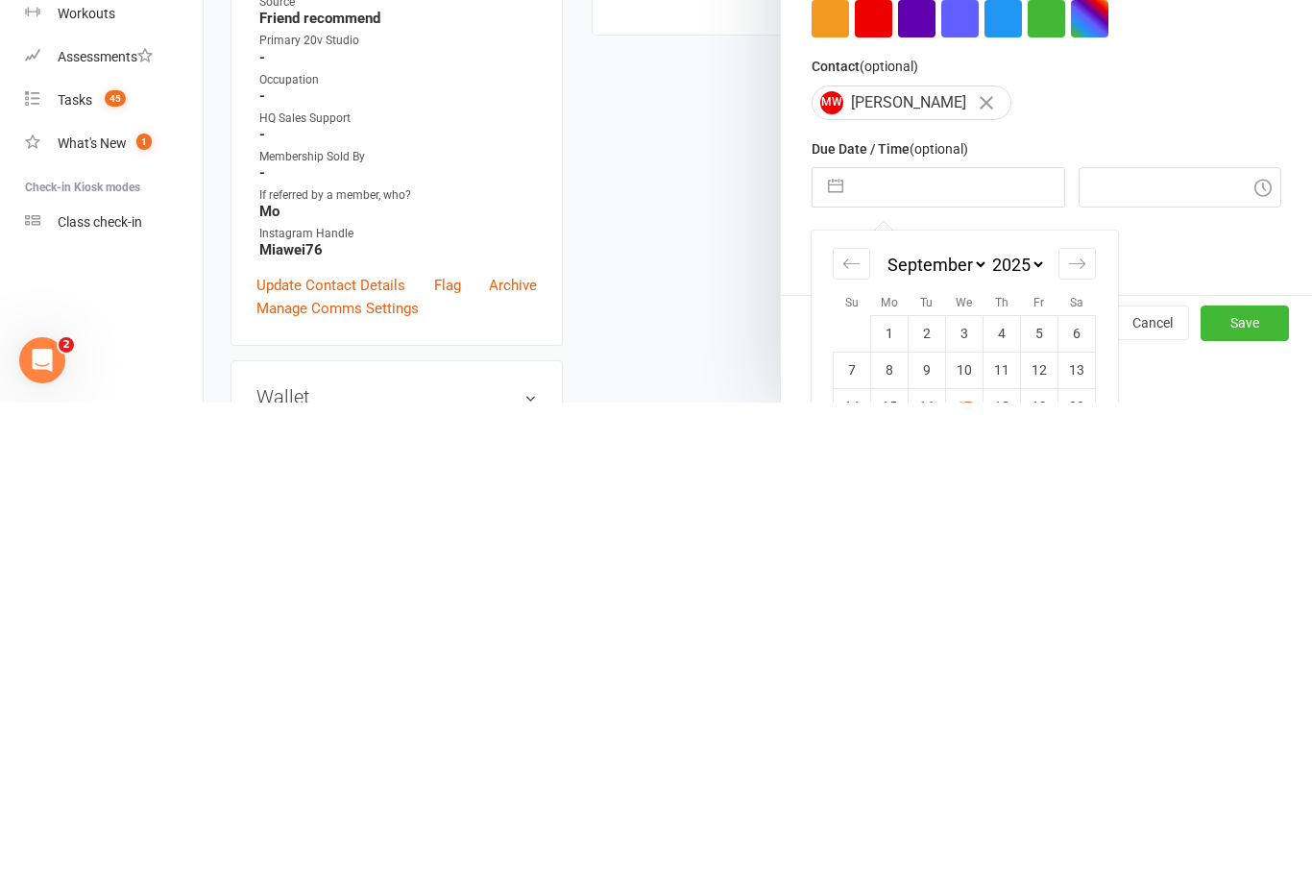
scroll to position [206, 0]
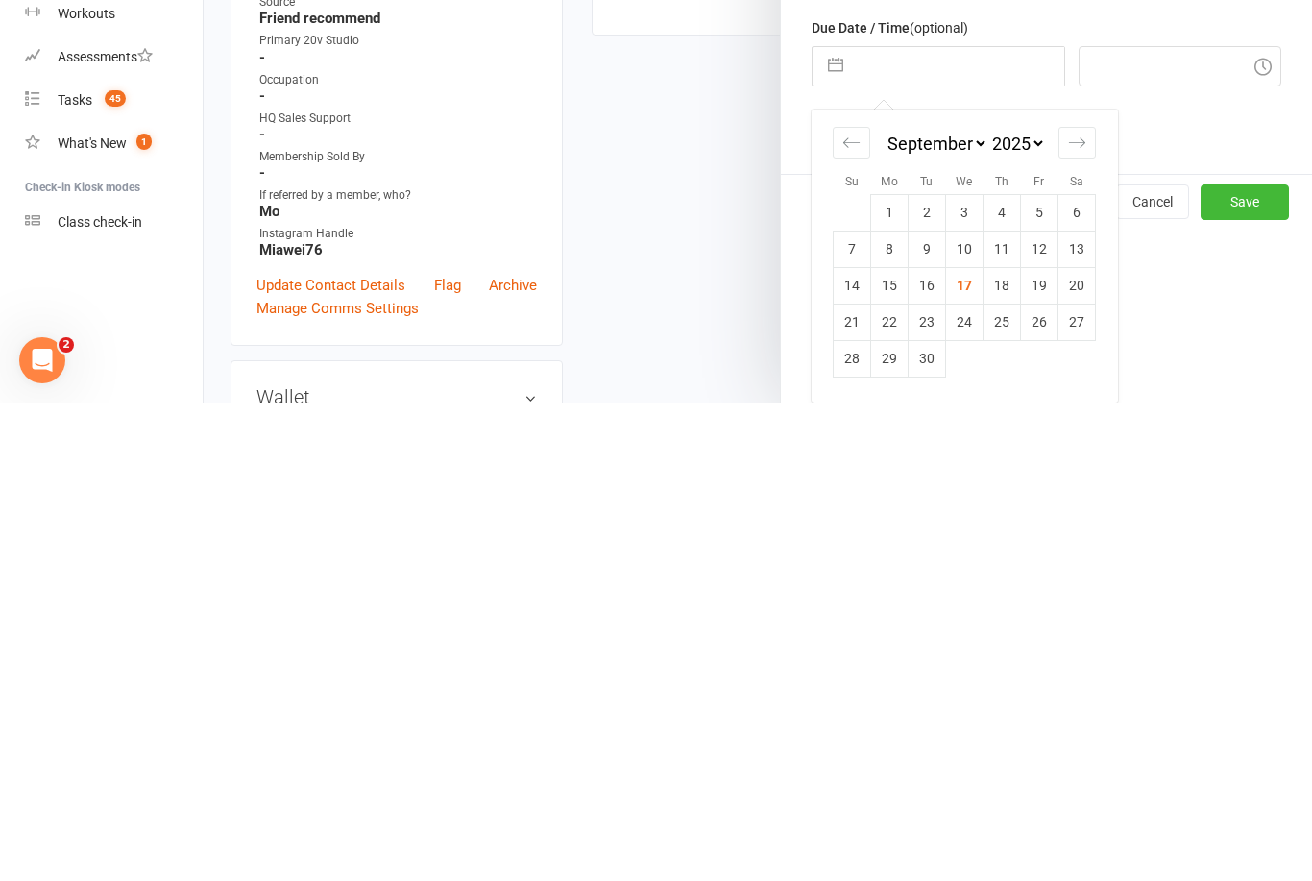
click at [892, 819] on td "29" at bounding box center [889, 837] width 37 height 37
type input "29 Sep 2025"
type input "9:00am"
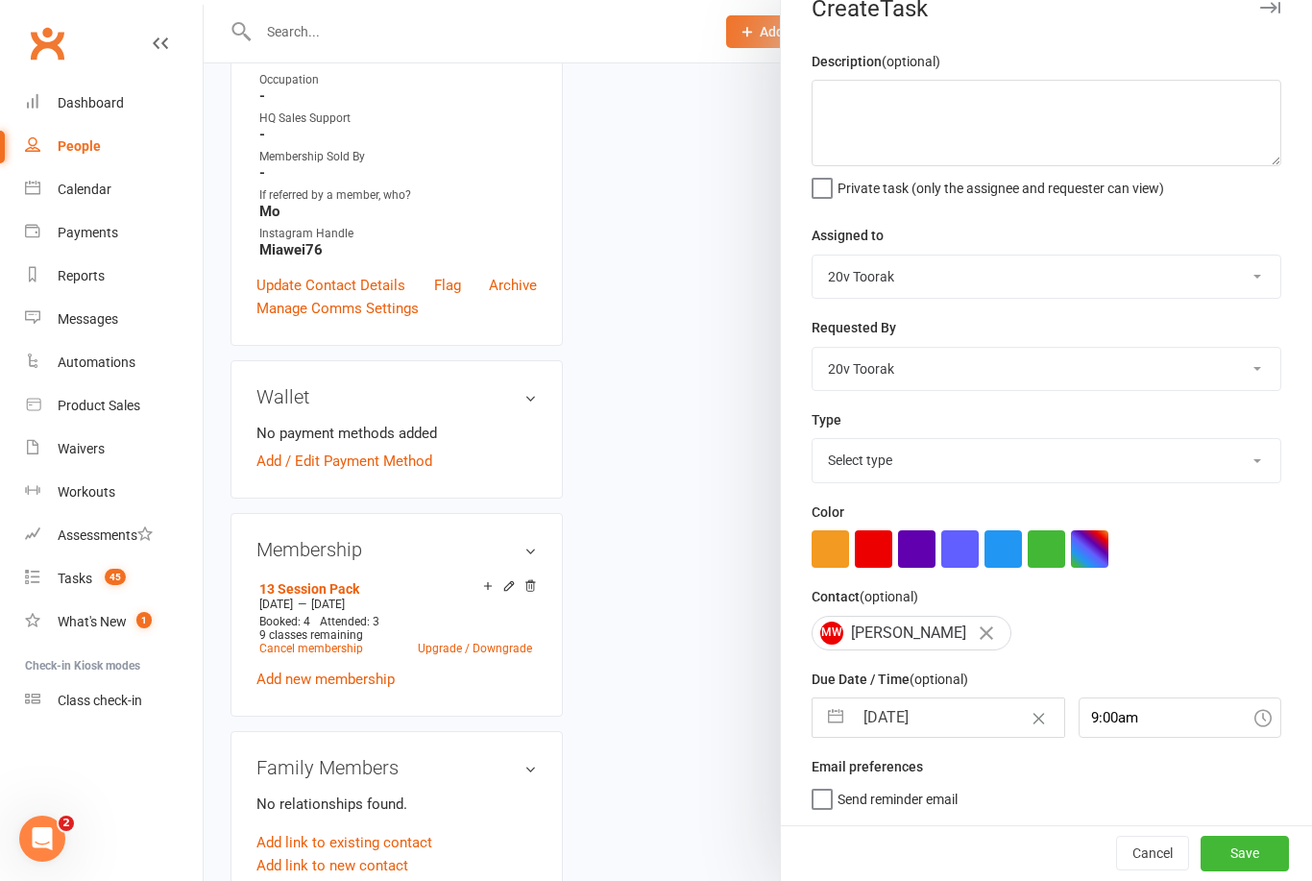
scroll to position [36, 0]
click at [1245, 848] on button "Save" at bounding box center [1245, 853] width 88 height 35
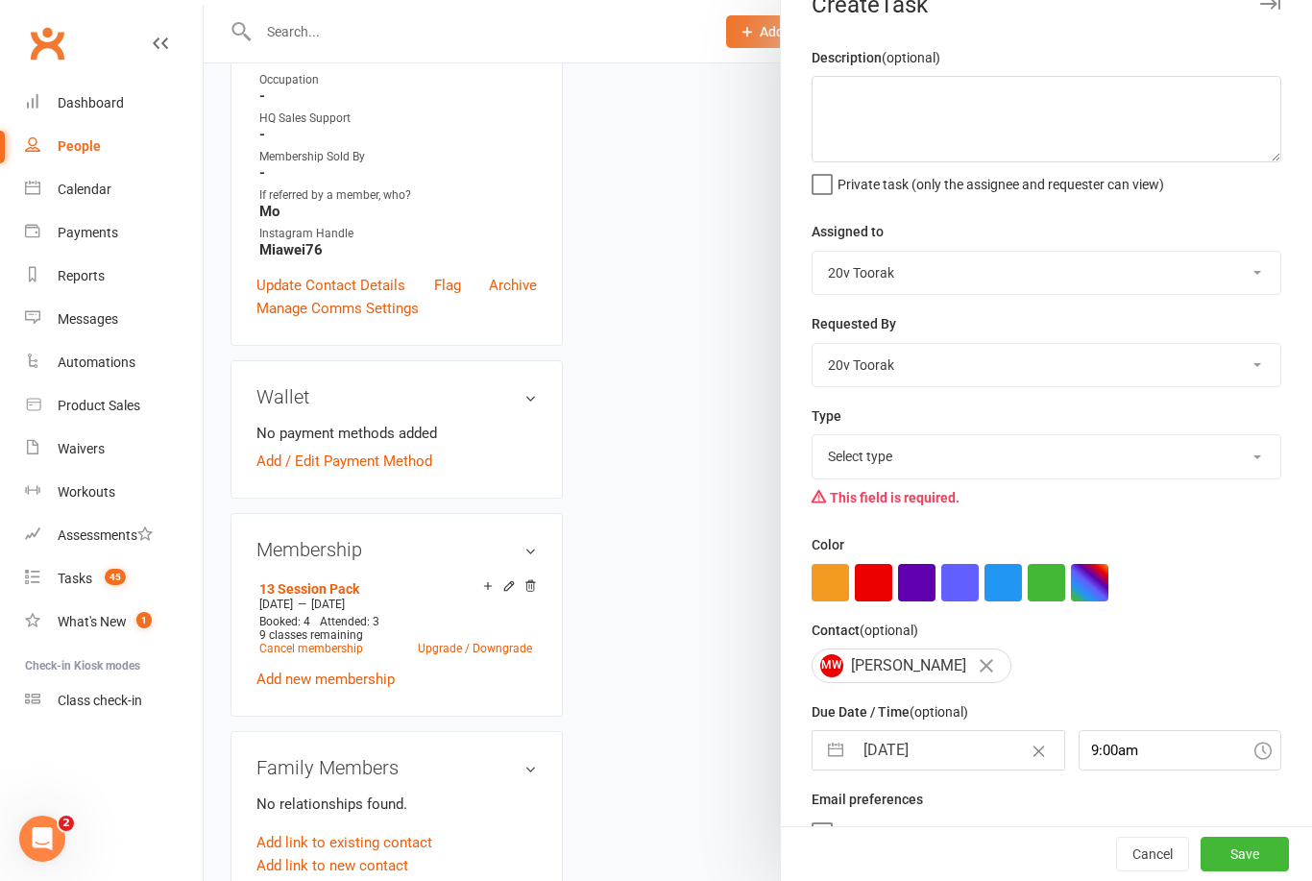
click at [1253, 447] on select "Select type Call Call - to book trial Confirm session attendance Confirm trial …" at bounding box center [1047, 456] width 468 height 42
select select "29156"
click at [1251, 852] on button "Save" at bounding box center [1245, 854] width 88 height 35
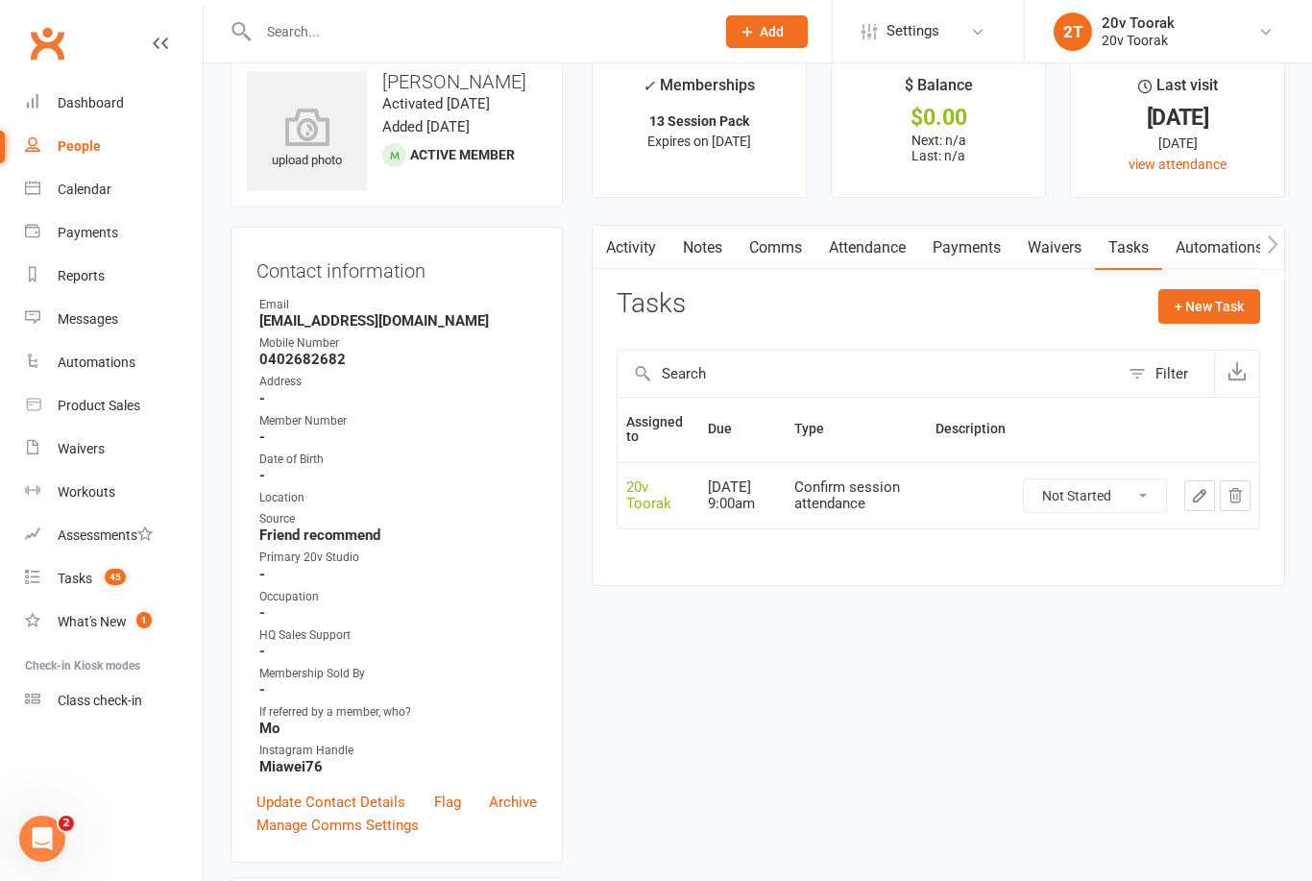
click at [101, 599] on link "Tasks 45" at bounding box center [114, 578] width 178 height 43
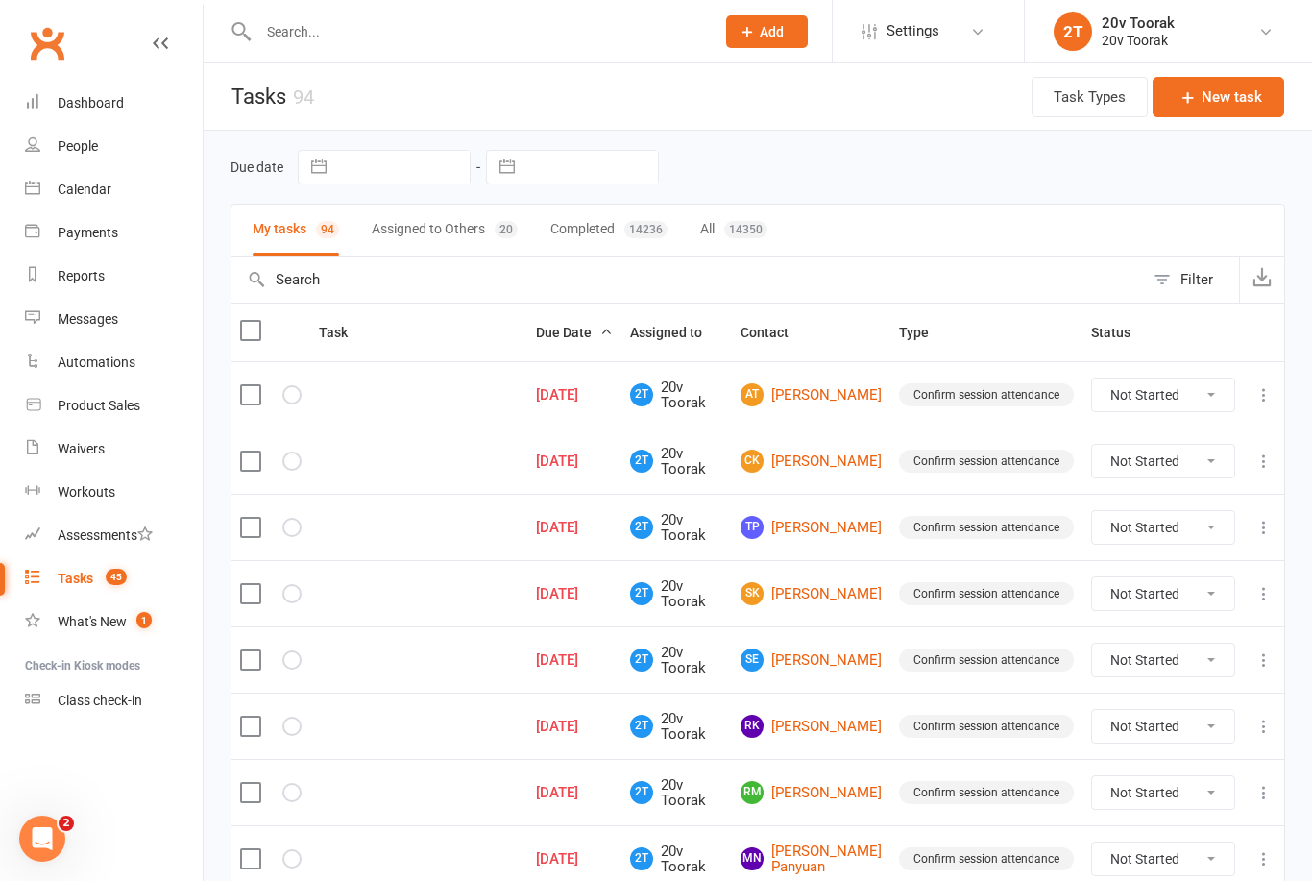
click at [93, 574] on link "Tasks 45" at bounding box center [114, 578] width 178 height 43
click at [846, 383] on link "AT Alice Turner" at bounding box center [811, 394] width 141 height 23
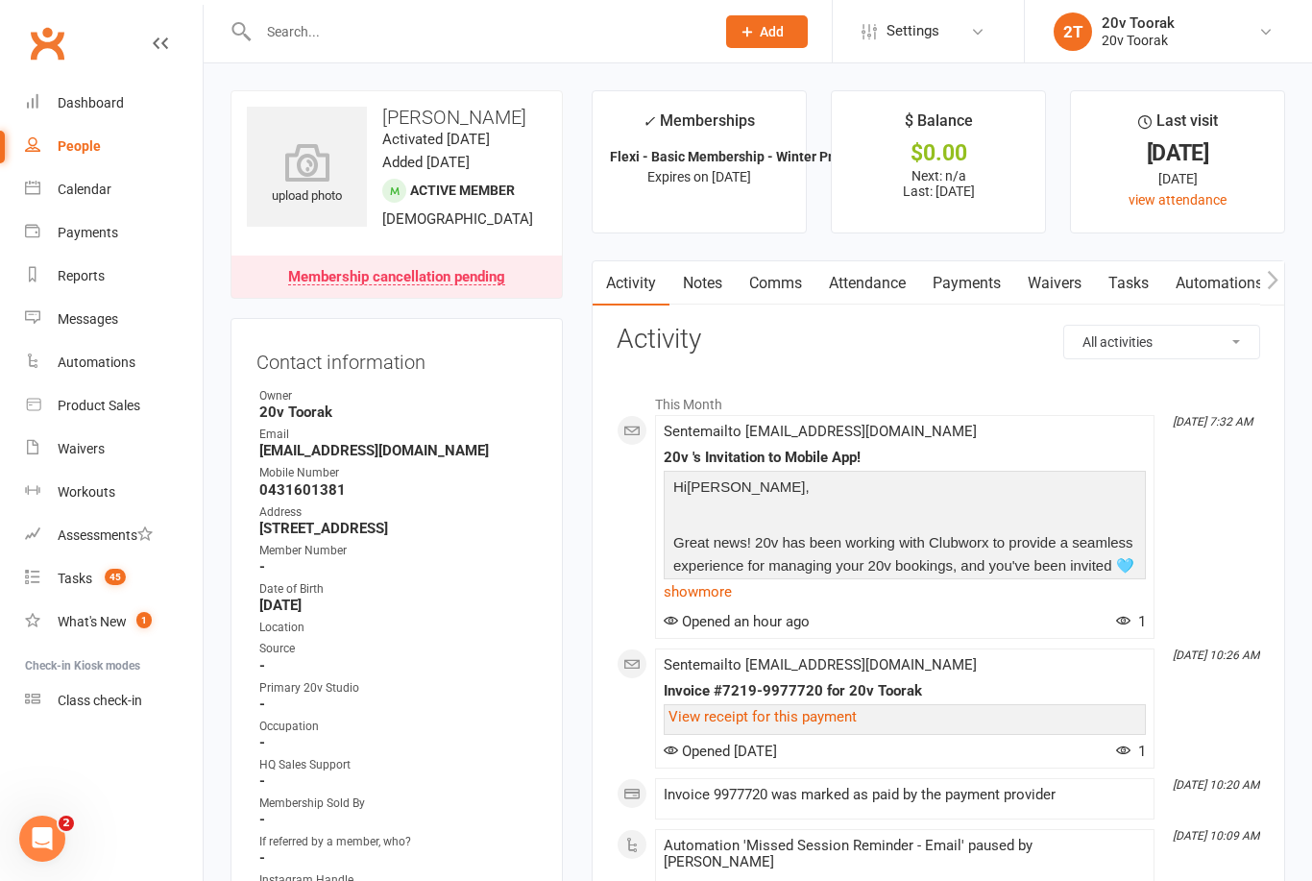
click at [776, 295] on link "Comms" at bounding box center [776, 283] width 80 height 44
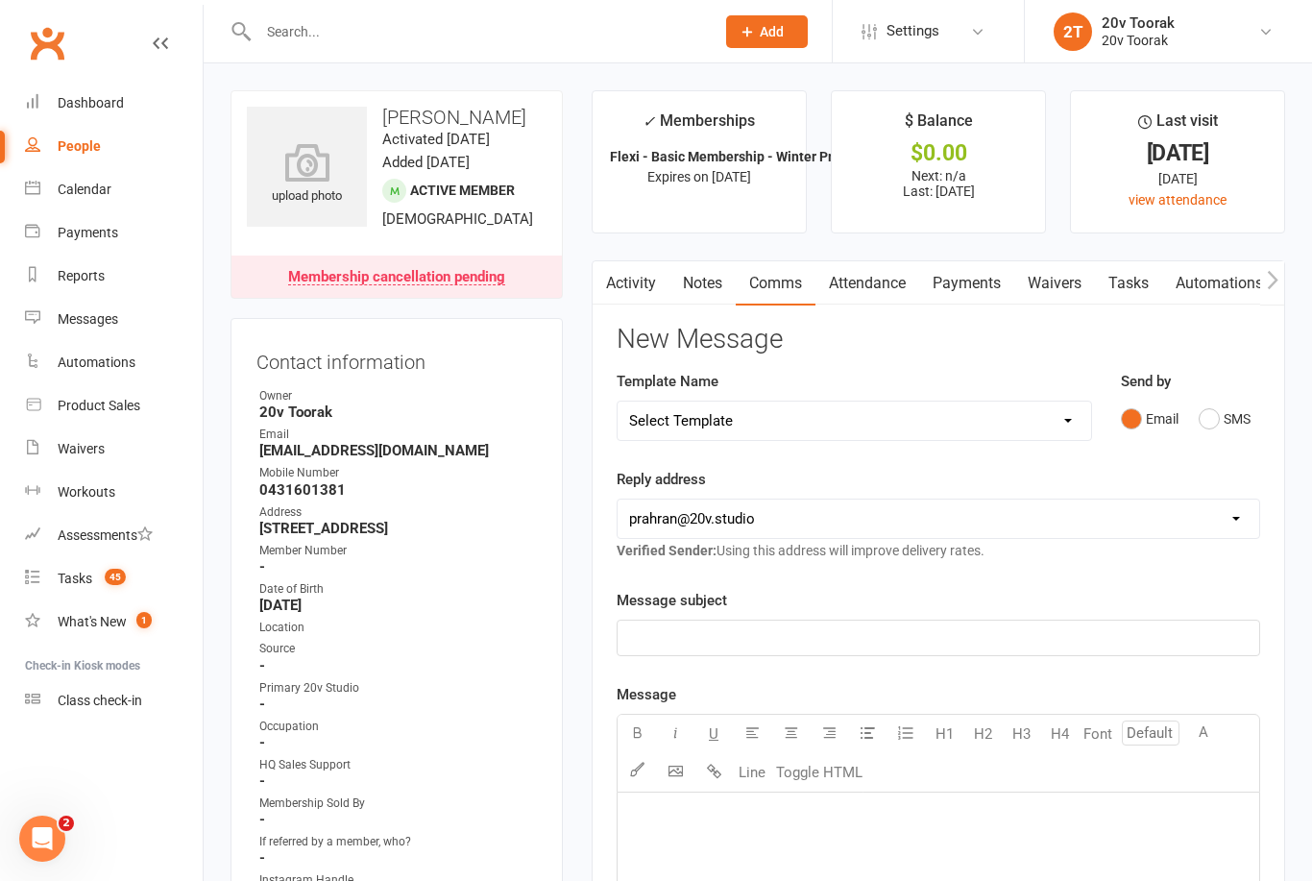
click at [1210, 404] on button "SMS" at bounding box center [1225, 419] width 52 height 37
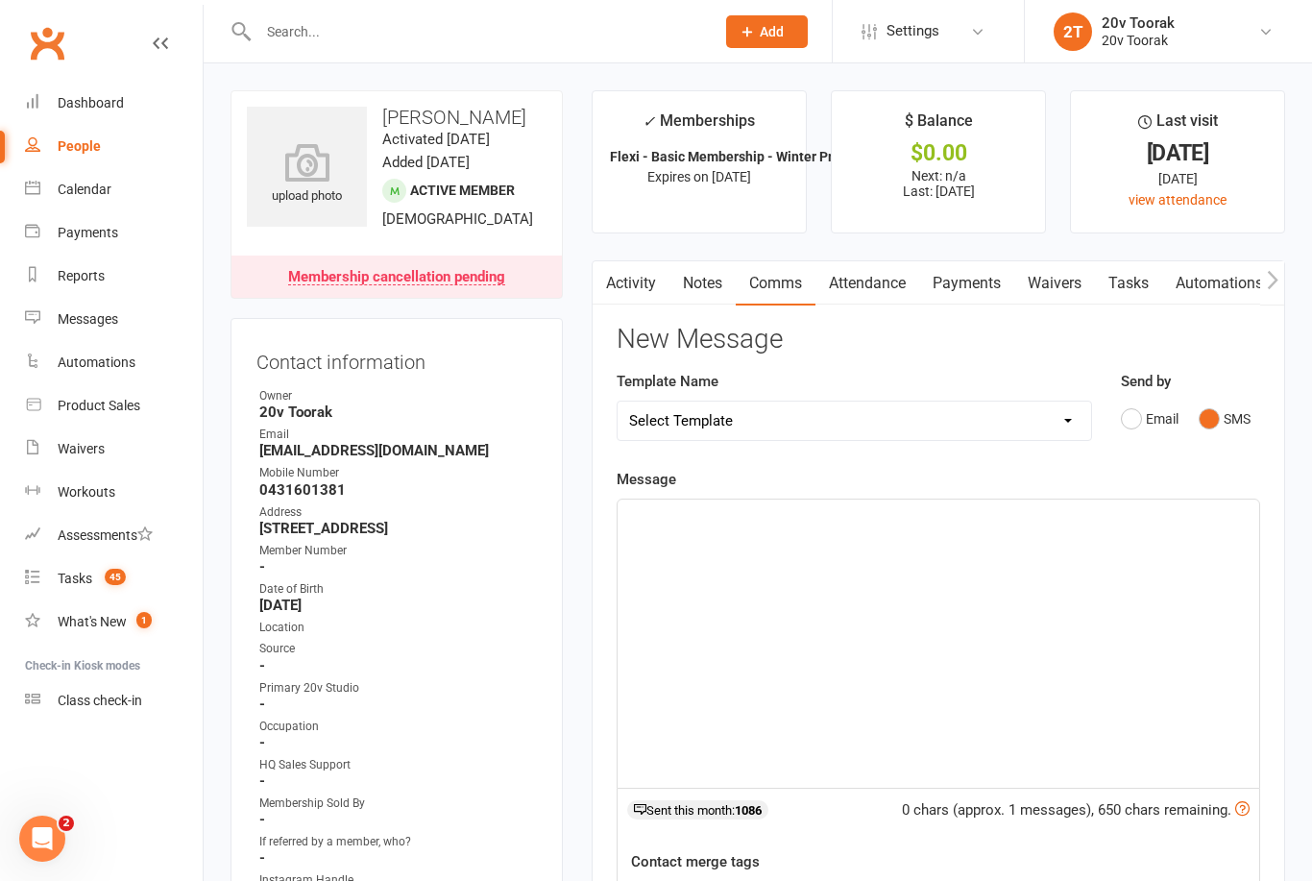
click at [770, 507] on p "﻿" at bounding box center [938, 516] width 619 height 23
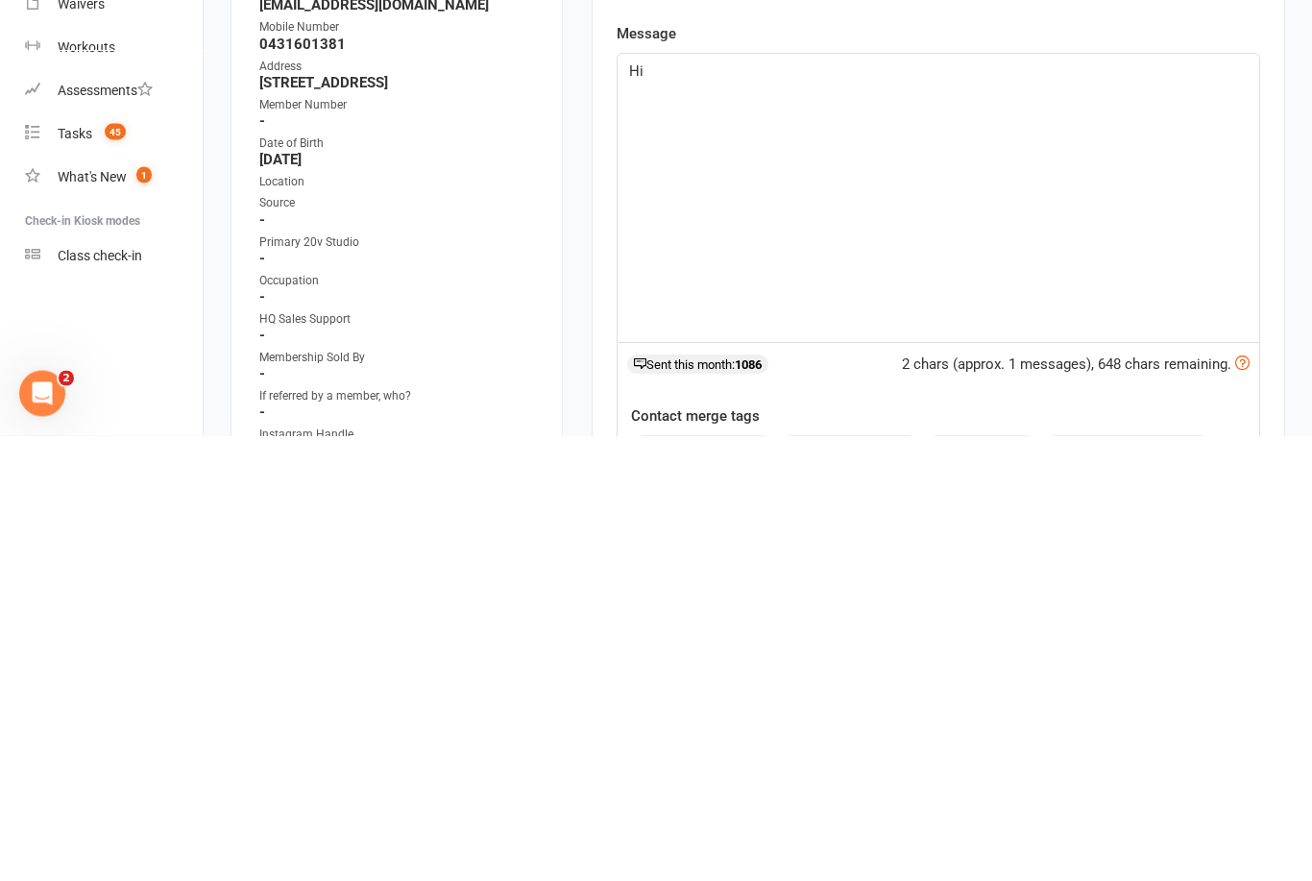
scroll to position [52, 0]
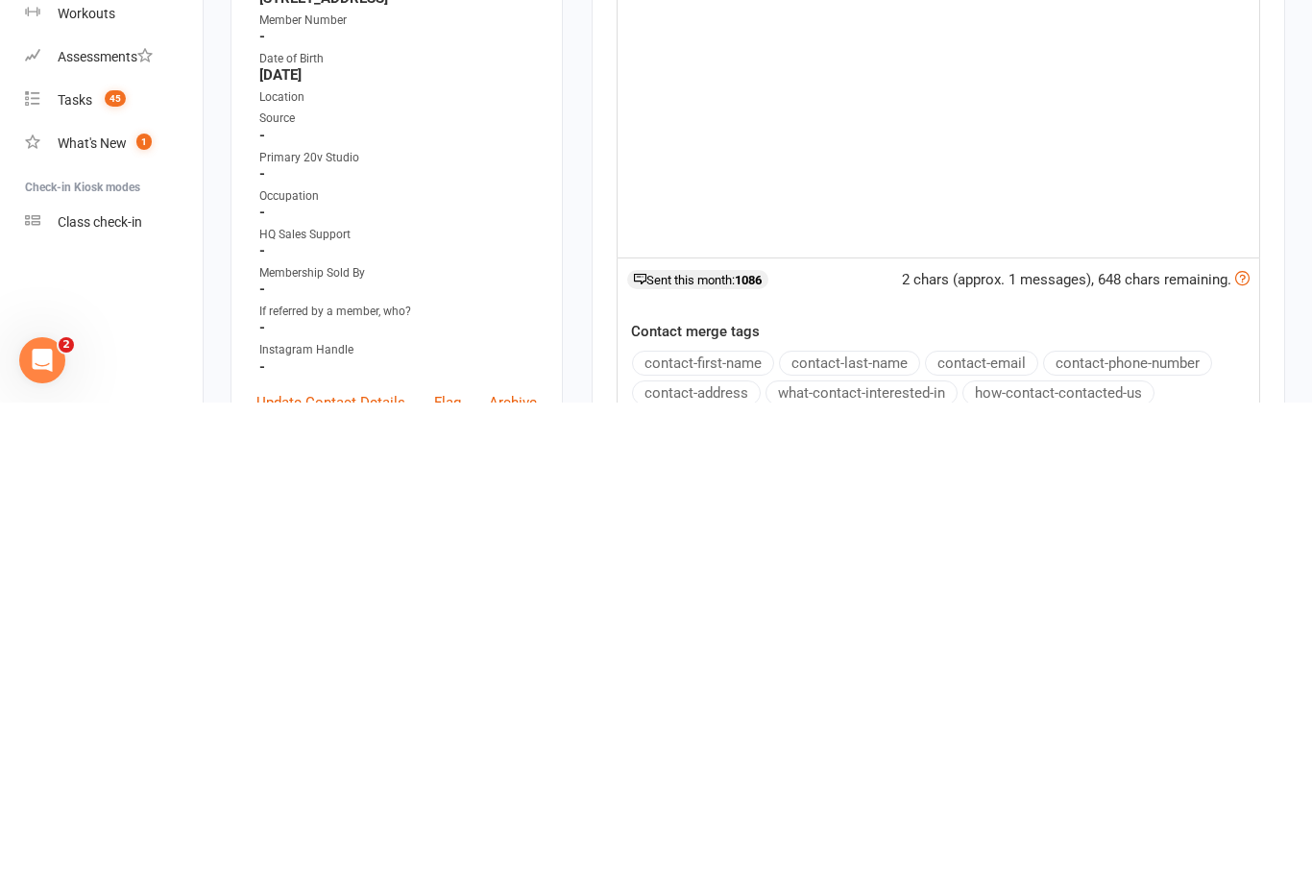
click at [738, 829] on button "contact-first-name" at bounding box center [703, 841] width 142 height 25
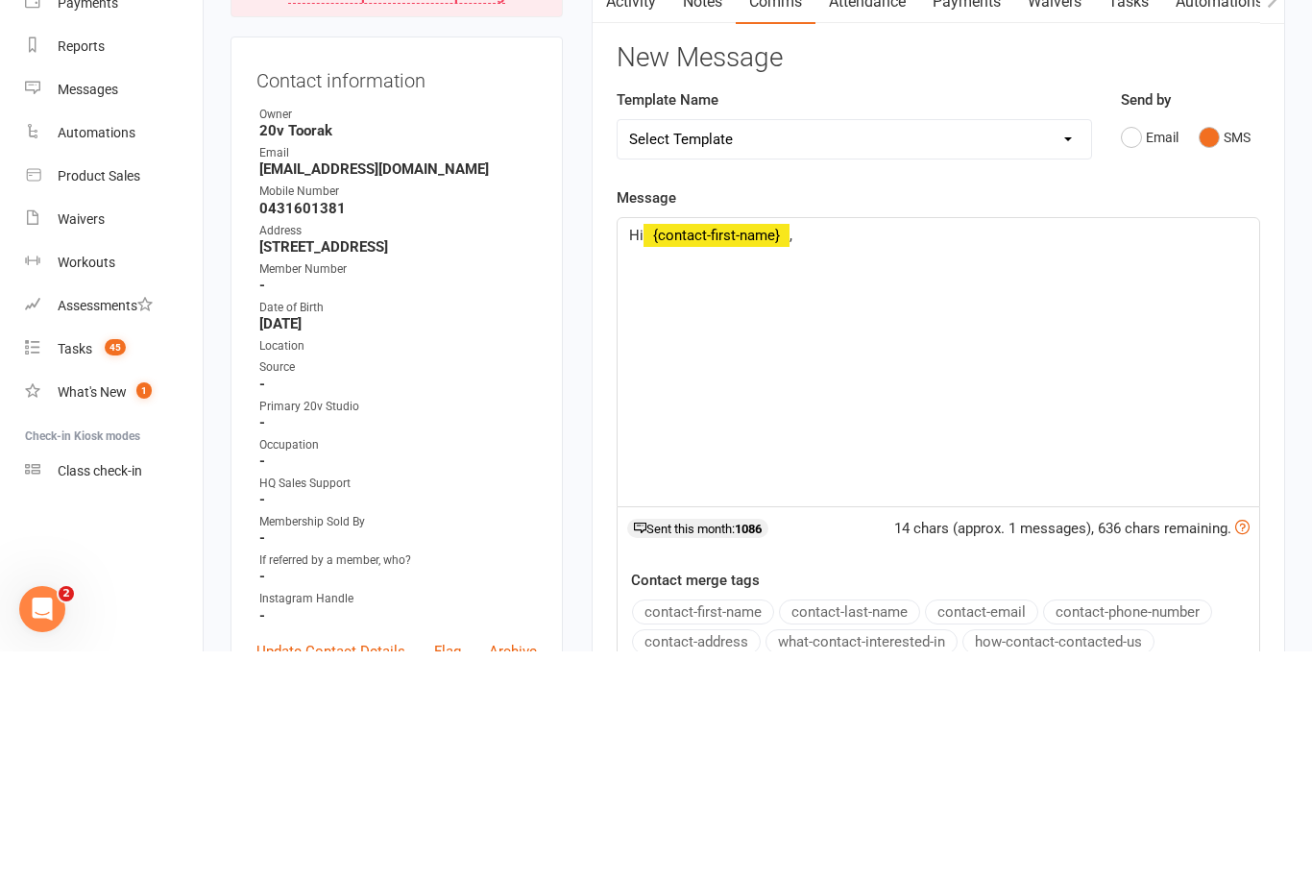
click at [891, 453] on p "Hi ﻿ {contact-first-name} ," at bounding box center [938, 464] width 619 height 23
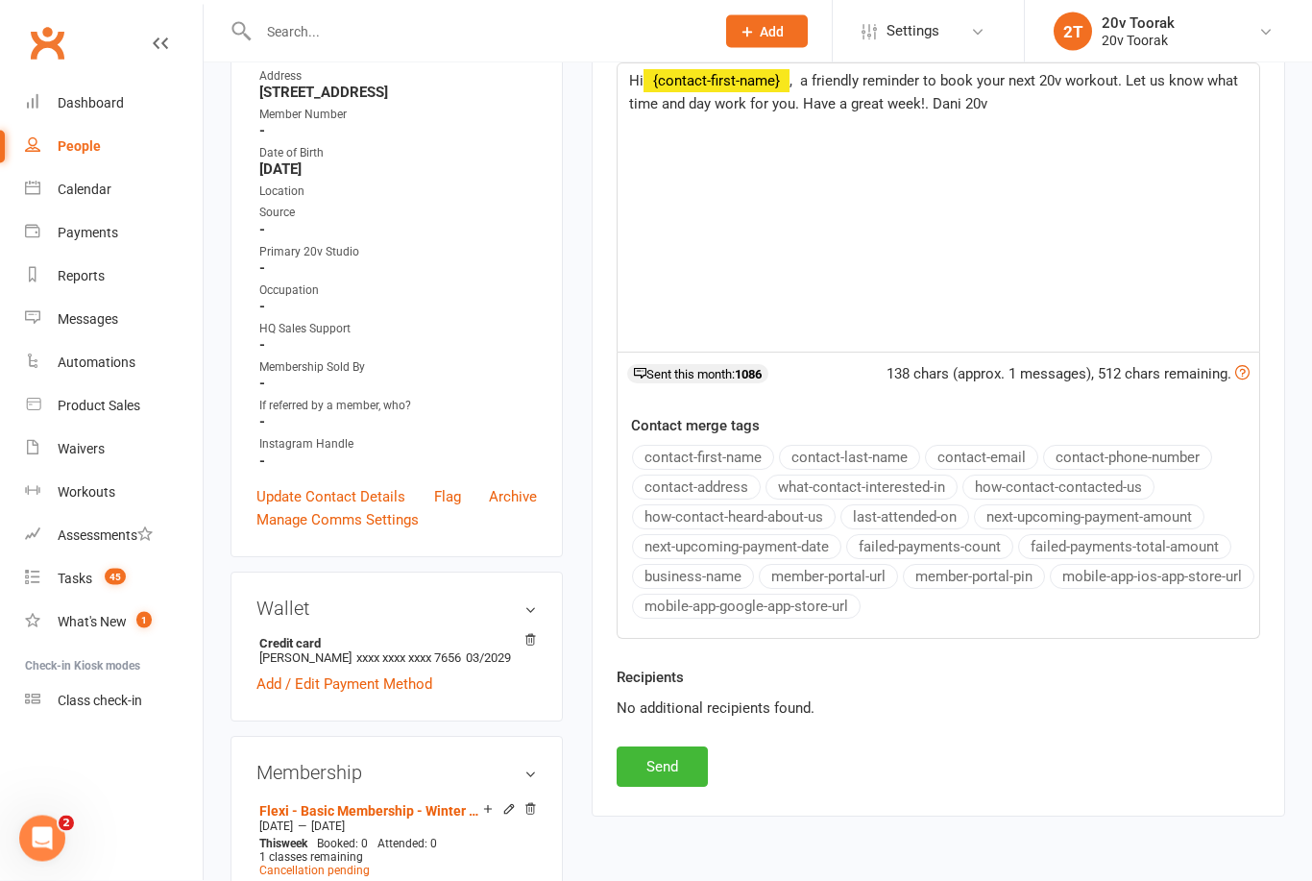
scroll to position [436, 0]
click at [650, 754] on button "Send" at bounding box center [662, 766] width 91 height 40
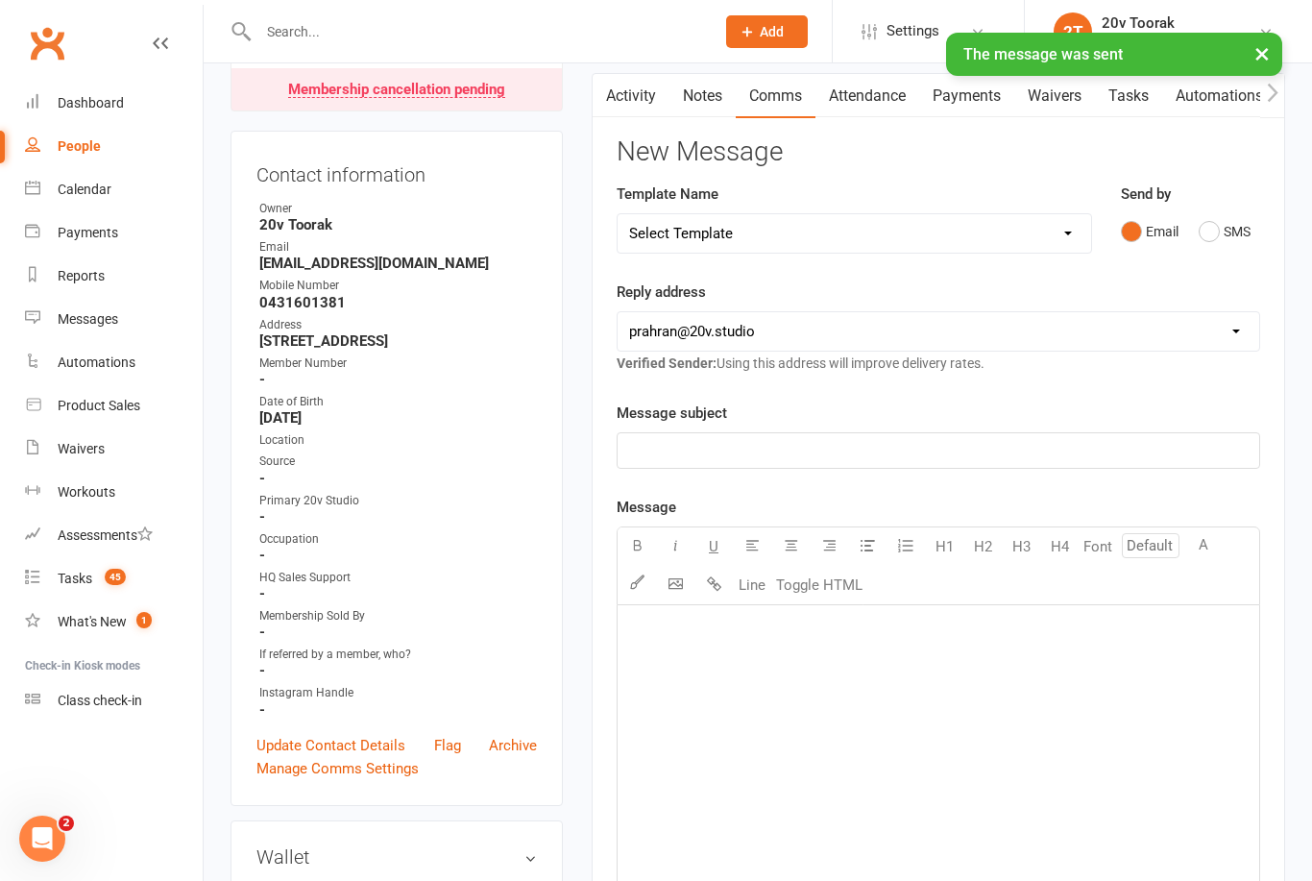
scroll to position [0, 0]
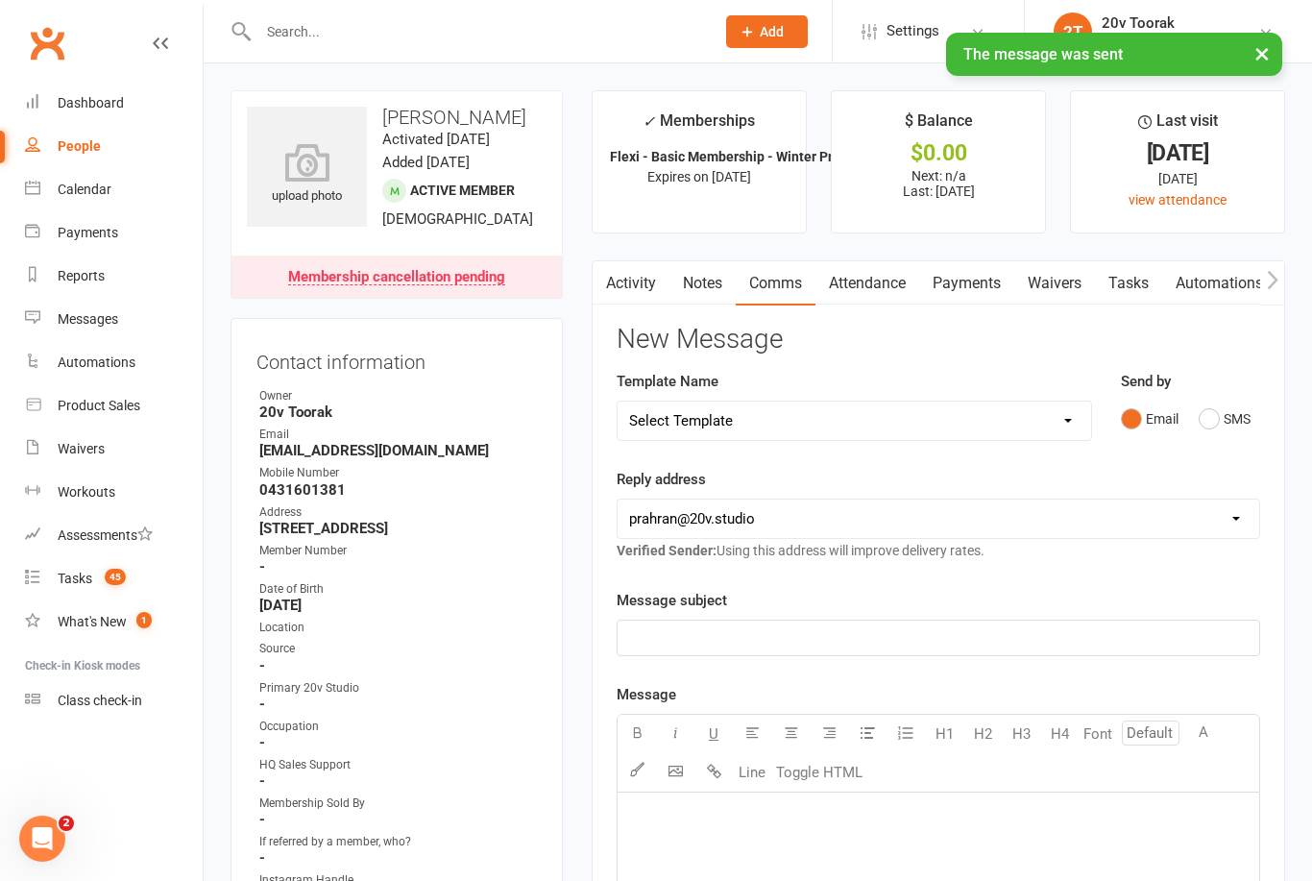
click at [1140, 276] on link "Tasks" at bounding box center [1128, 283] width 67 height 44
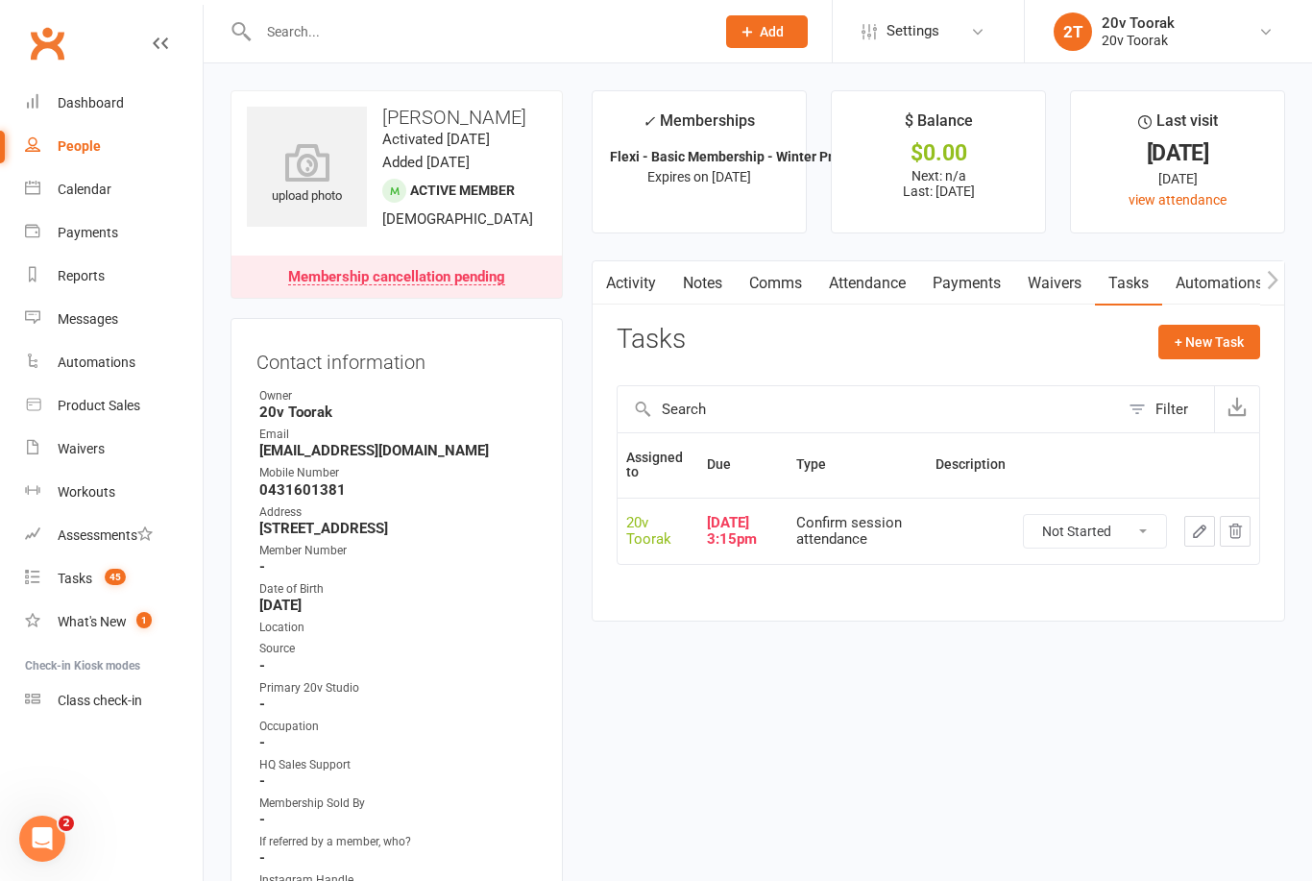
click at [1125, 522] on select "Not Started In Progress Waiting Complete" at bounding box center [1095, 531] width 142 height 33
select select "unstarted"
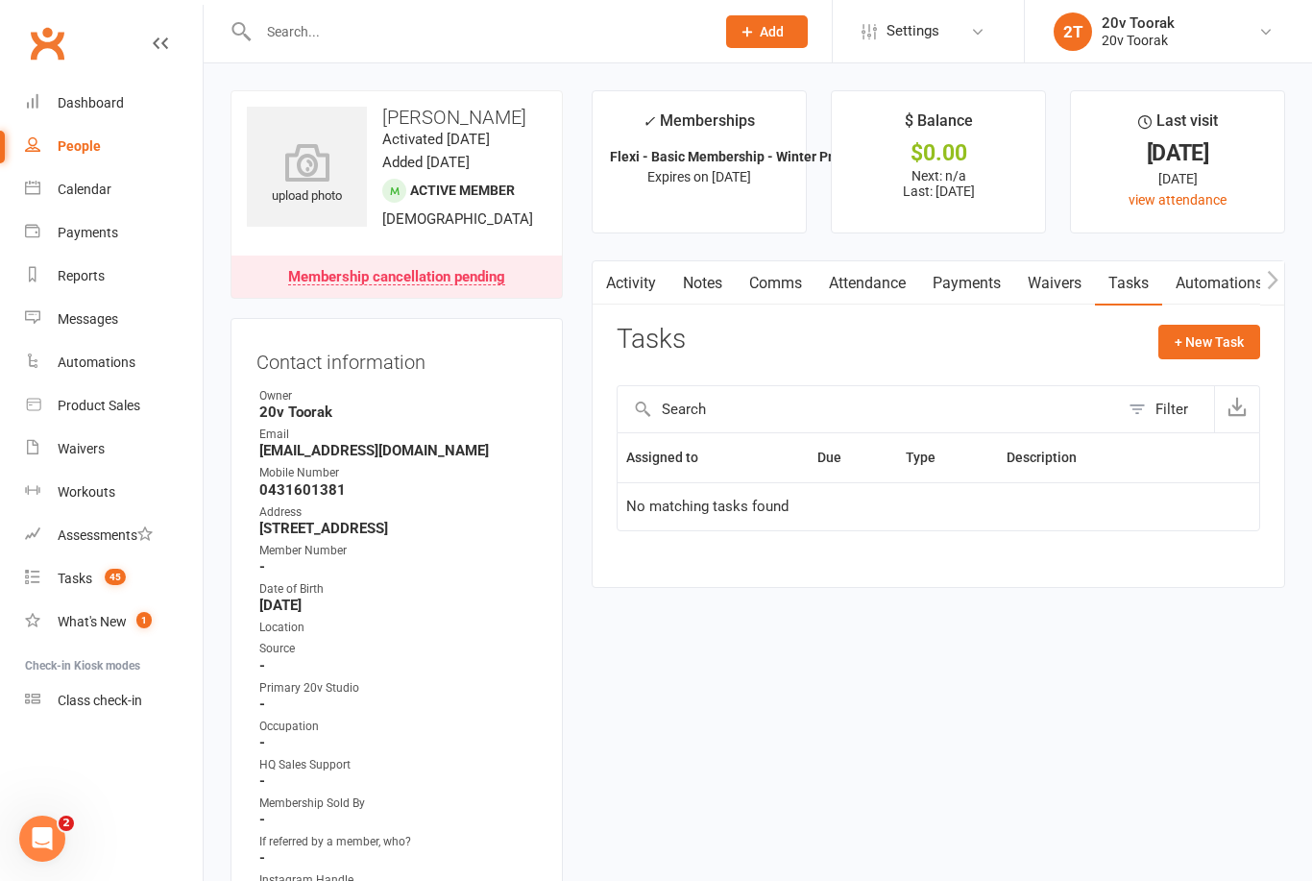
click at [1231, 339] on button "+ New Task" at bounding box center [1210, 342] width 102 height 35
select select "45736"
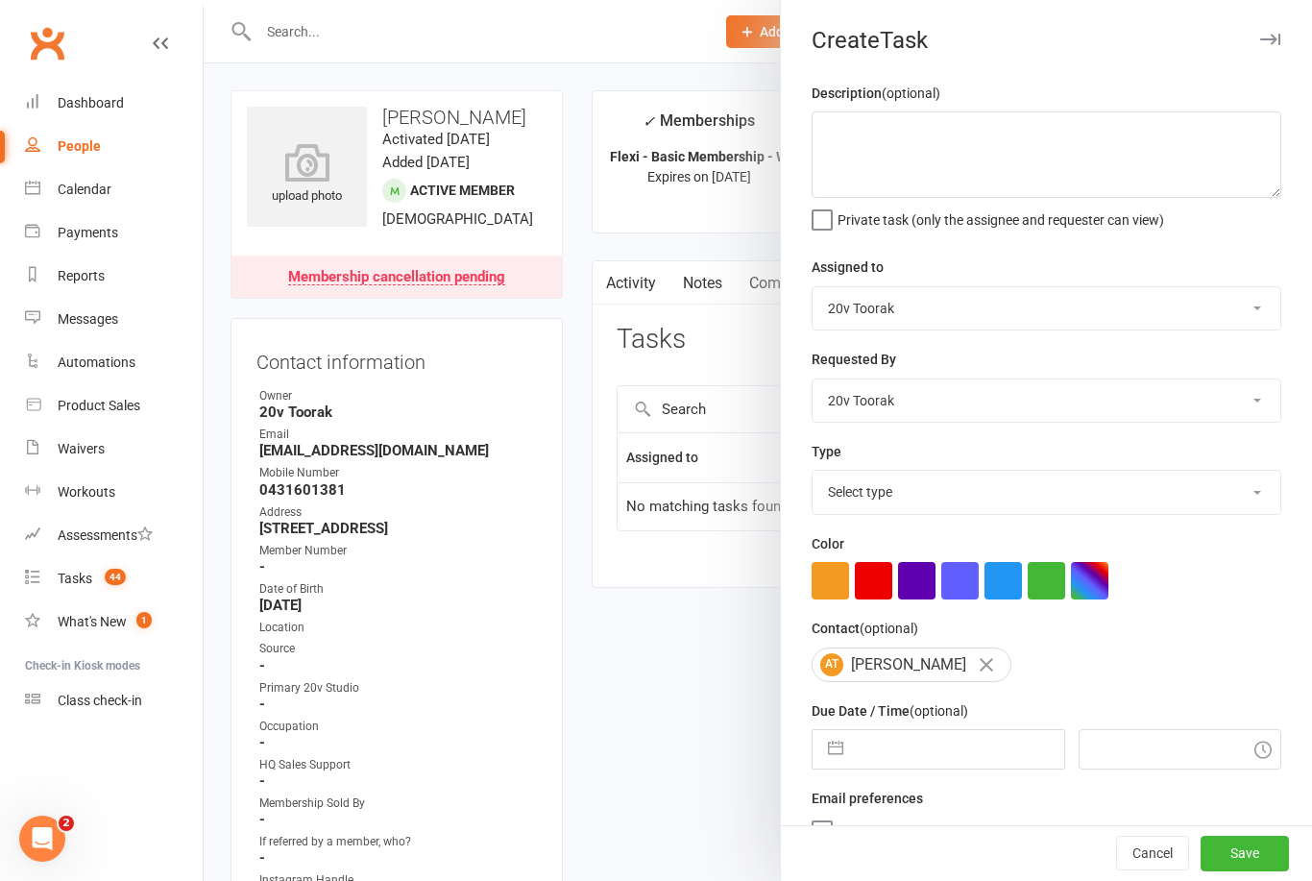
click at [966, 743] on input "text" at bounding box center [958, 749] width 210 height 38
select select "7"
select select "2025"
select select "8"
select select "2025"
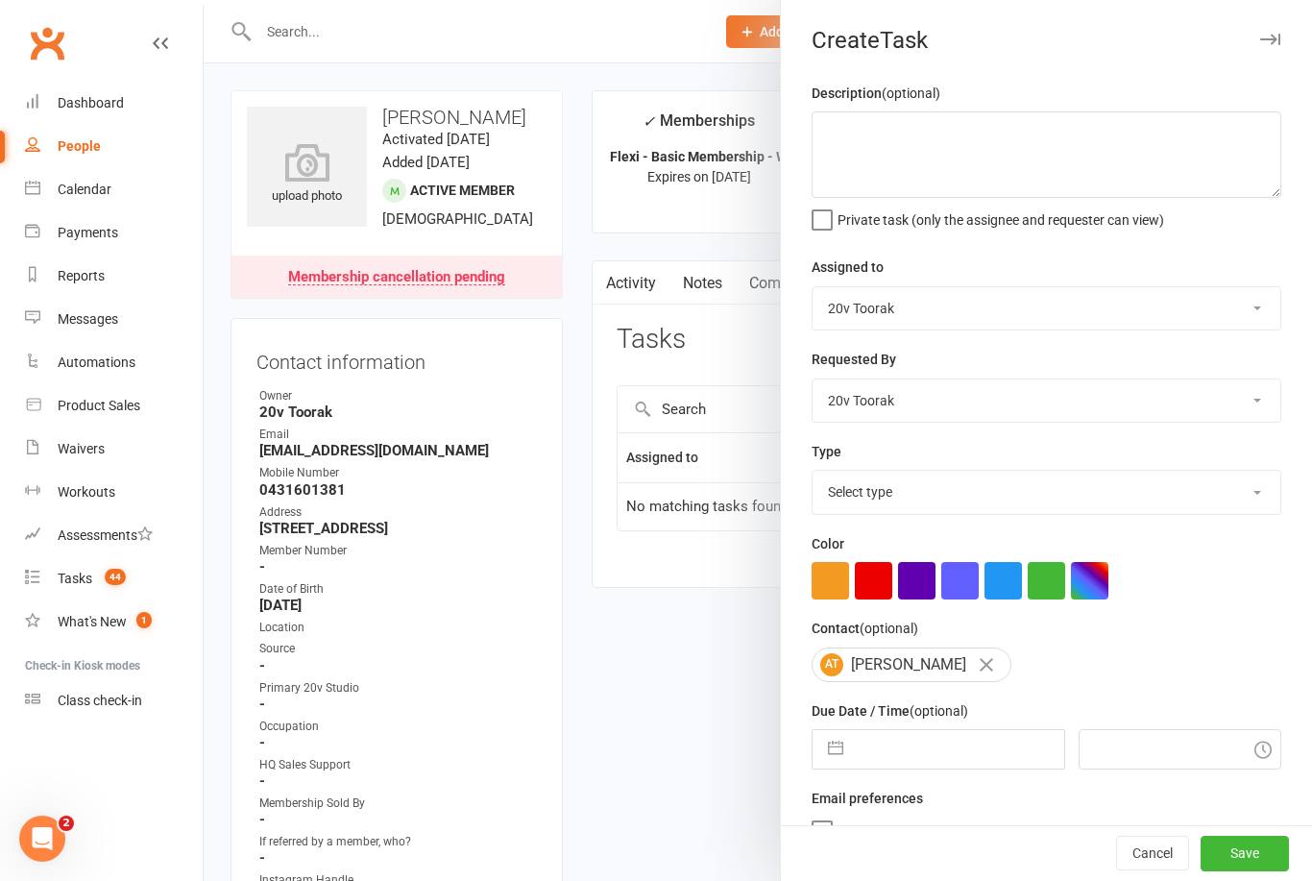
select select "9"
select select "2025"
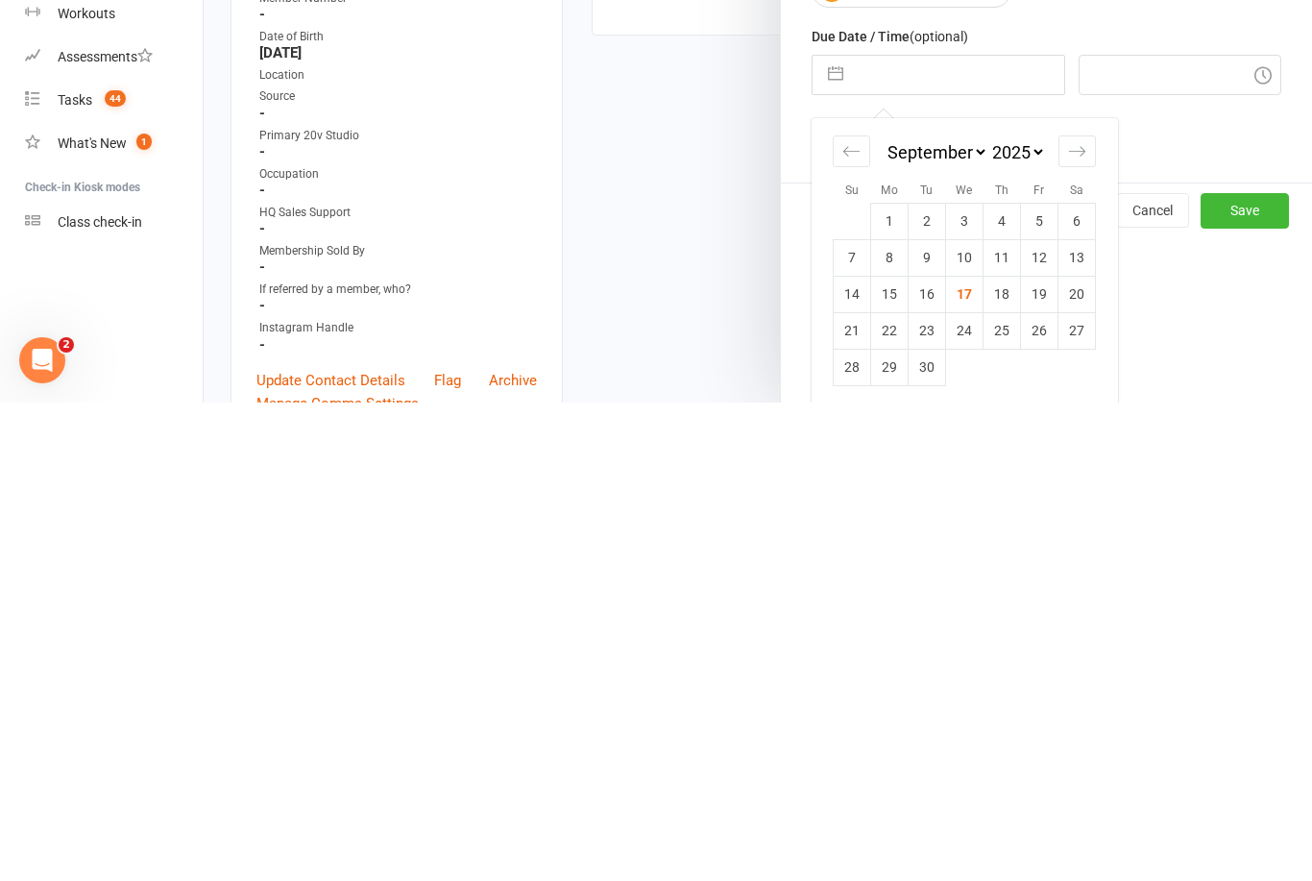
scroll to position [201, 0]
click at [901, 822] on td "29" at bounding box center [889, 840] width 37 height 37
type input "29 Sep 2025"
type input "9:00am"
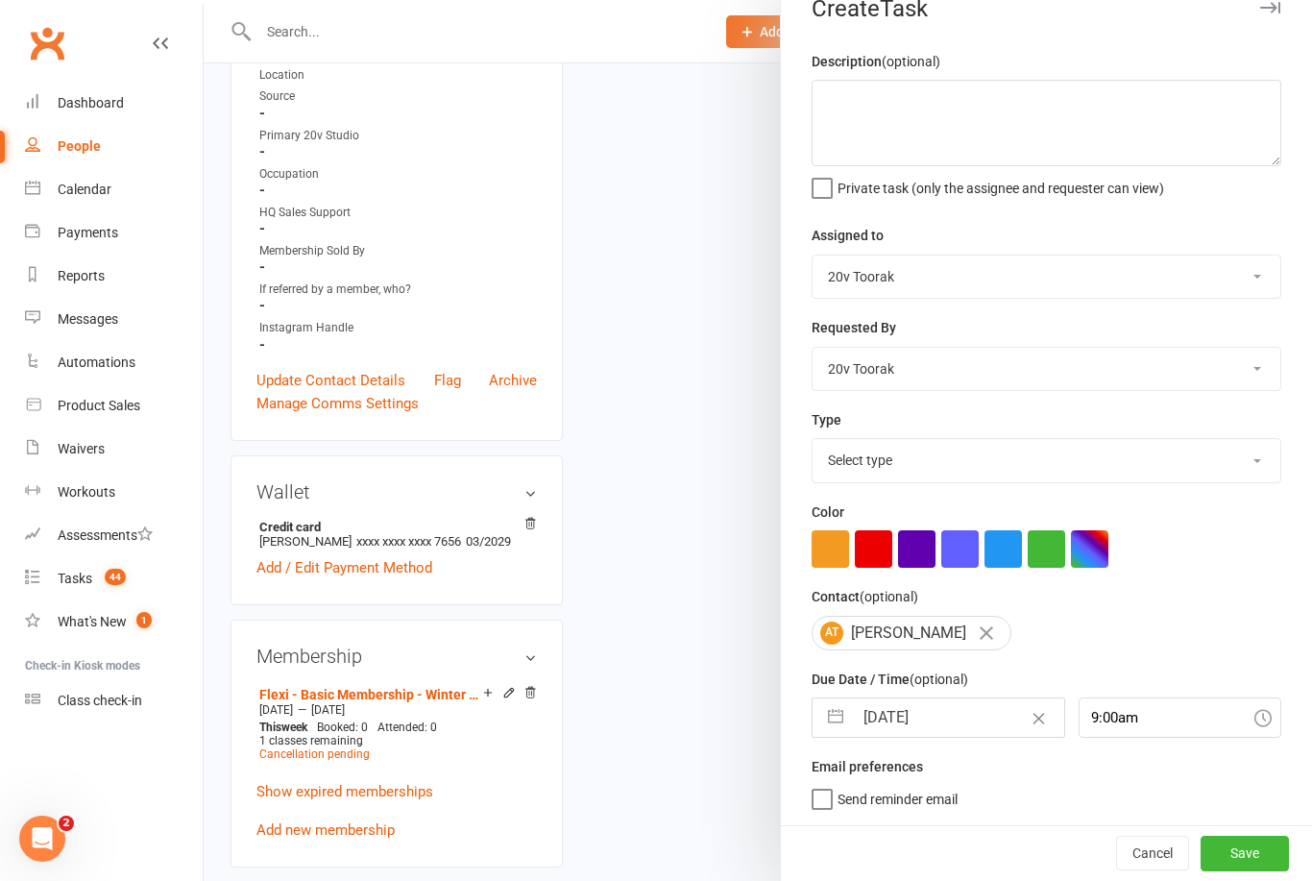
scroll to position [36, 0]
click at [1258, 852] on button "Save" at bounding box center [1245, 853] width 88 height 35
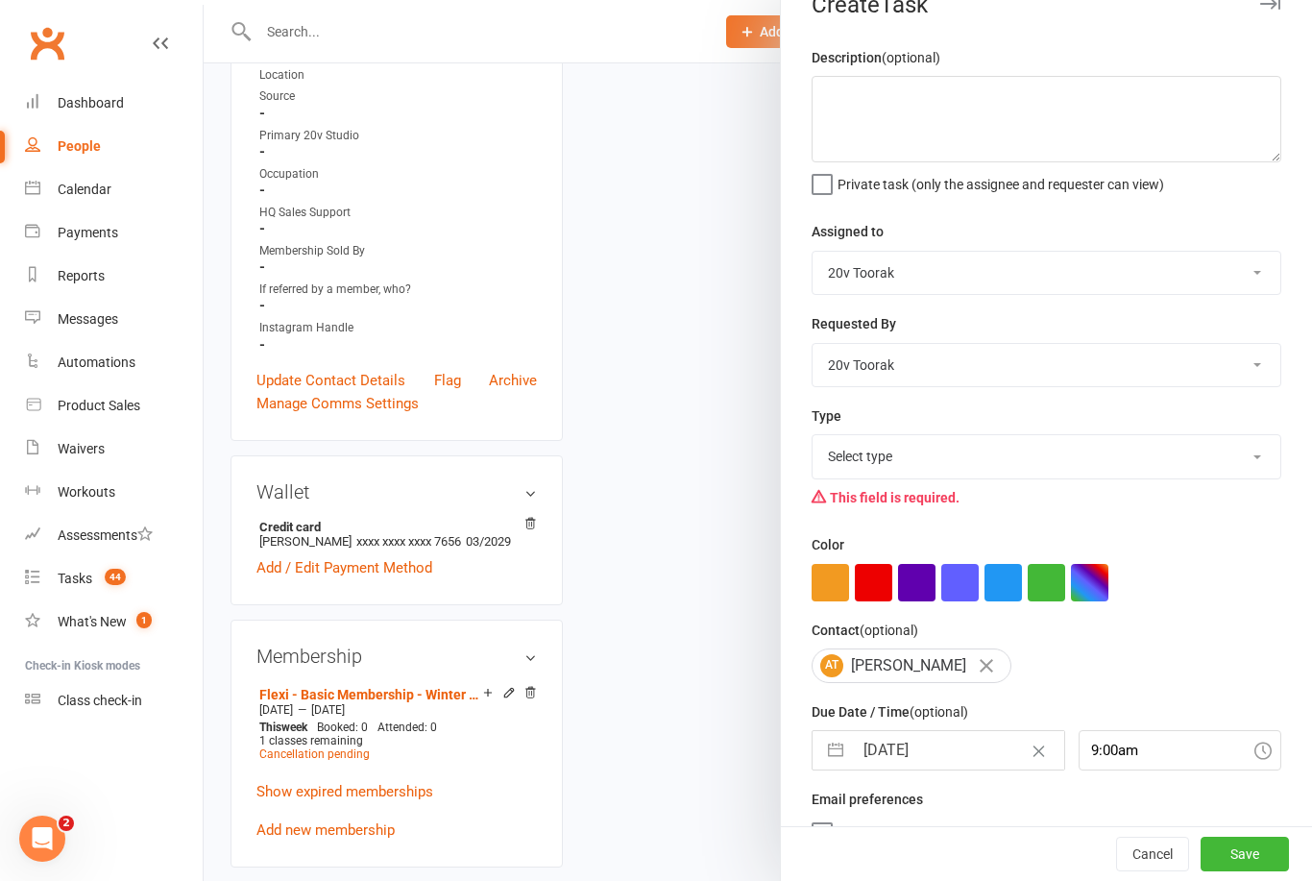
click at [1212, 452] on select "Select type Call Call - to book trial Confirm session attendance Confirm trial …" at bounding box center [1047, 456] width 468 height 42
select select "29156"
click at [1257, 858] on button "Save" at bounding box center [1245, 854] width 88 height 35
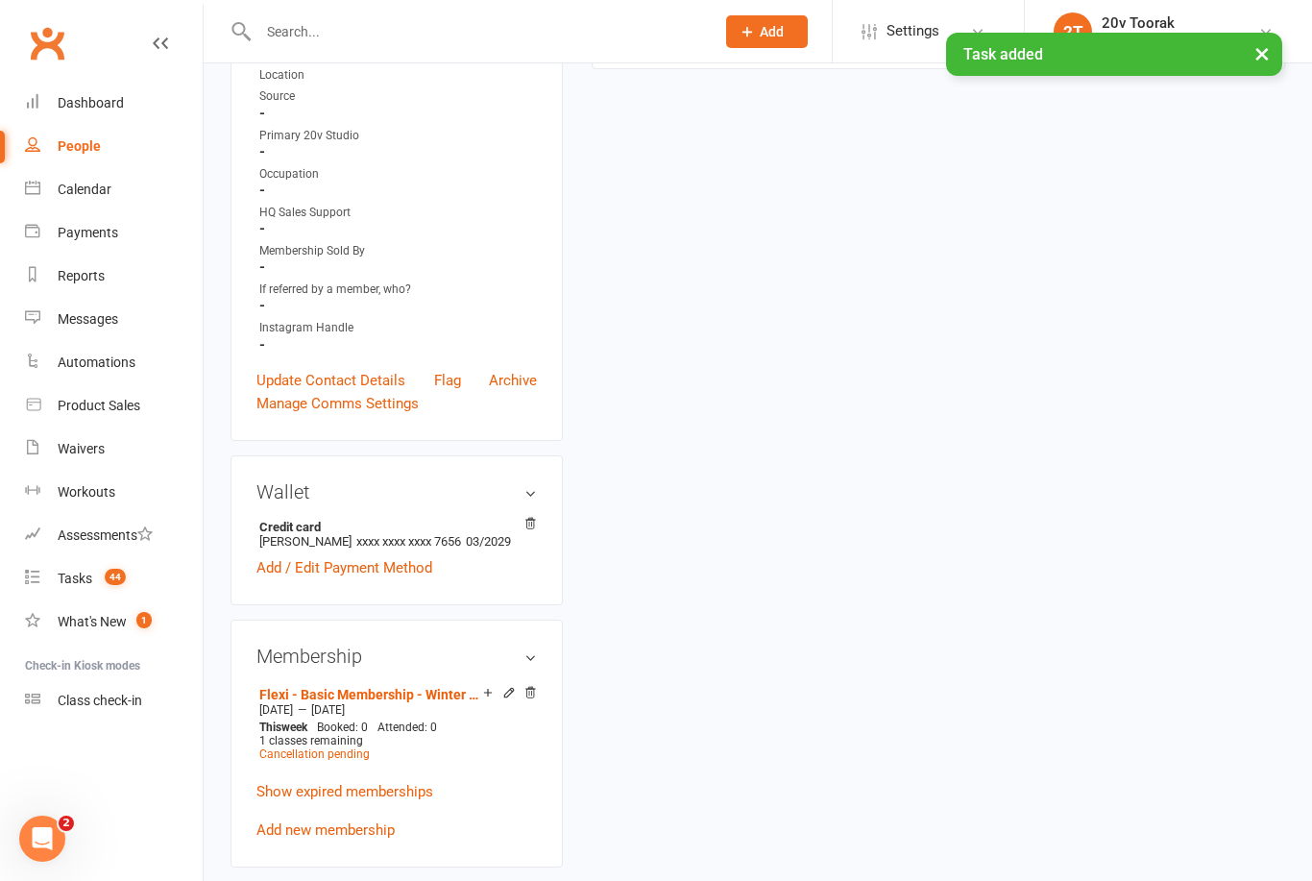
click at [83, 586] on div "Tasks" at bounding box center [75, 578] width 35 height 15
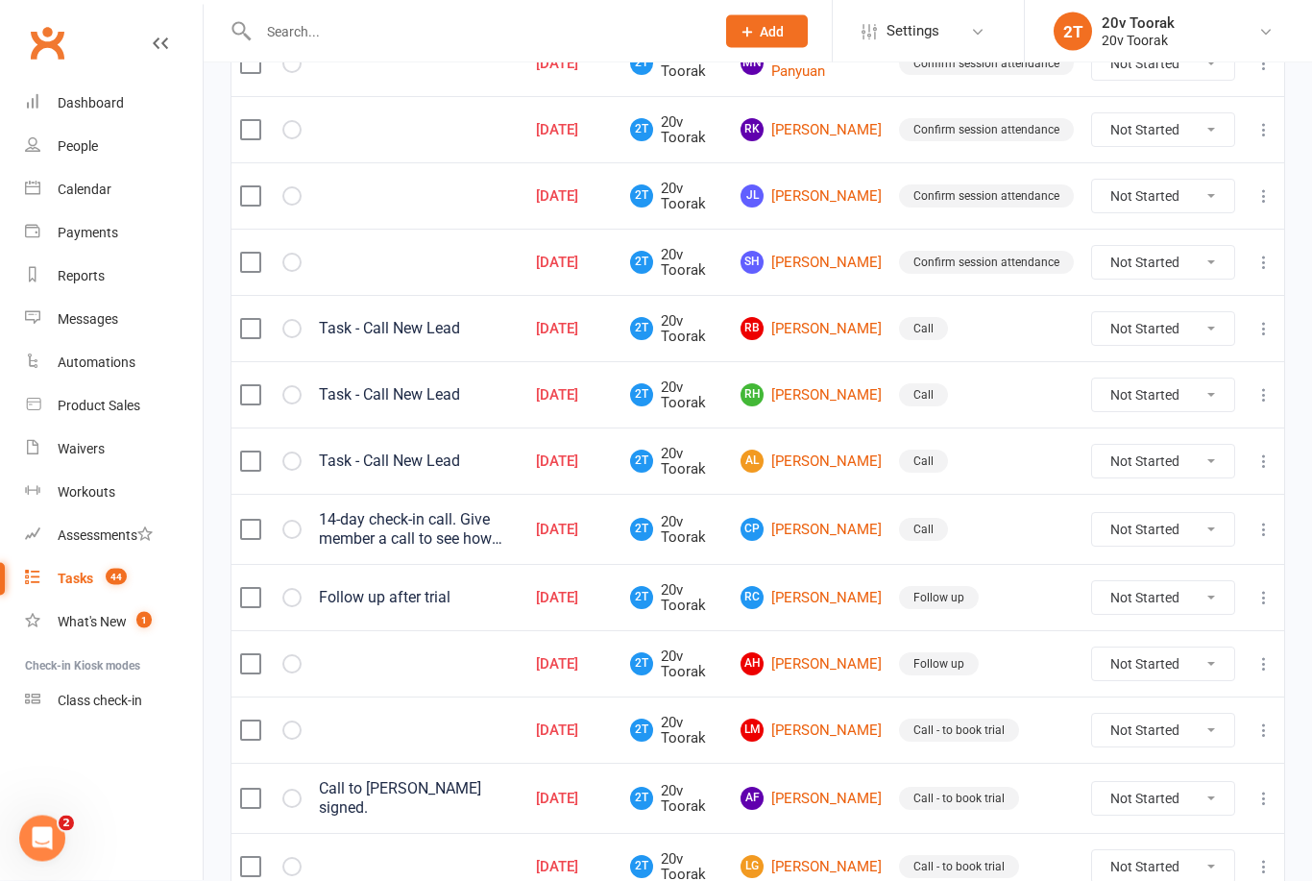
scroll to position [604, 0]
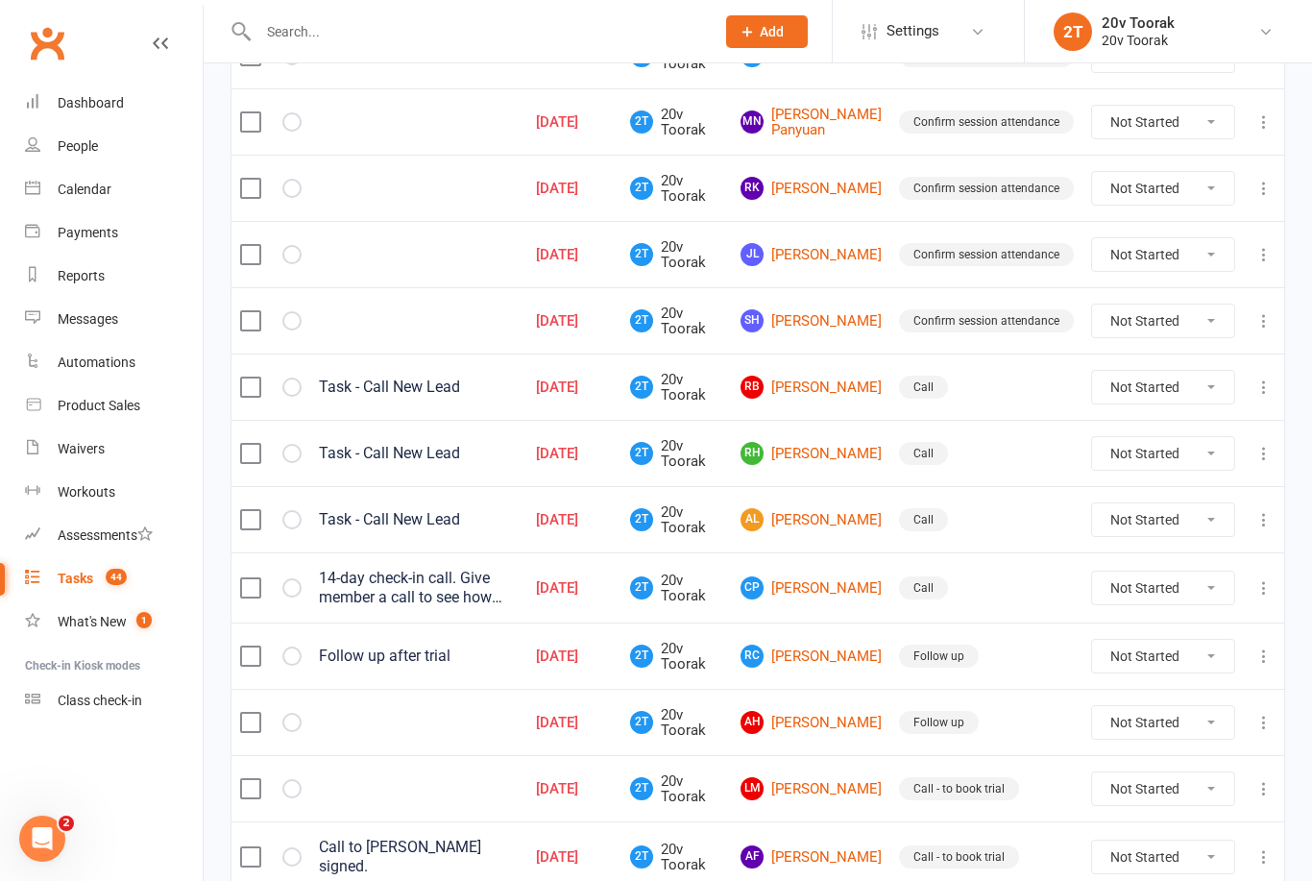
click at [106, 156] on link "People" at bounding box center [114, 146] width 178 height 43
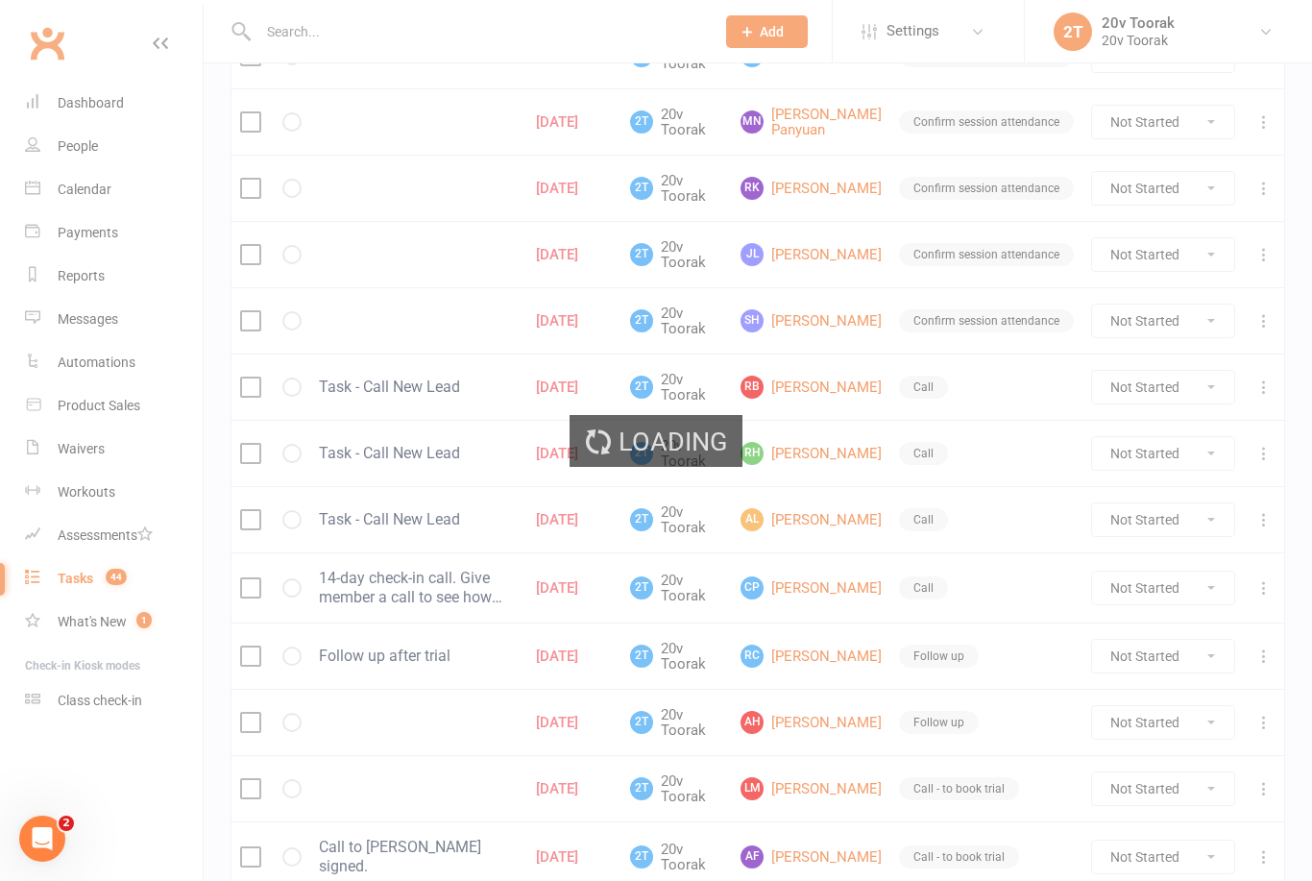
select select "100"
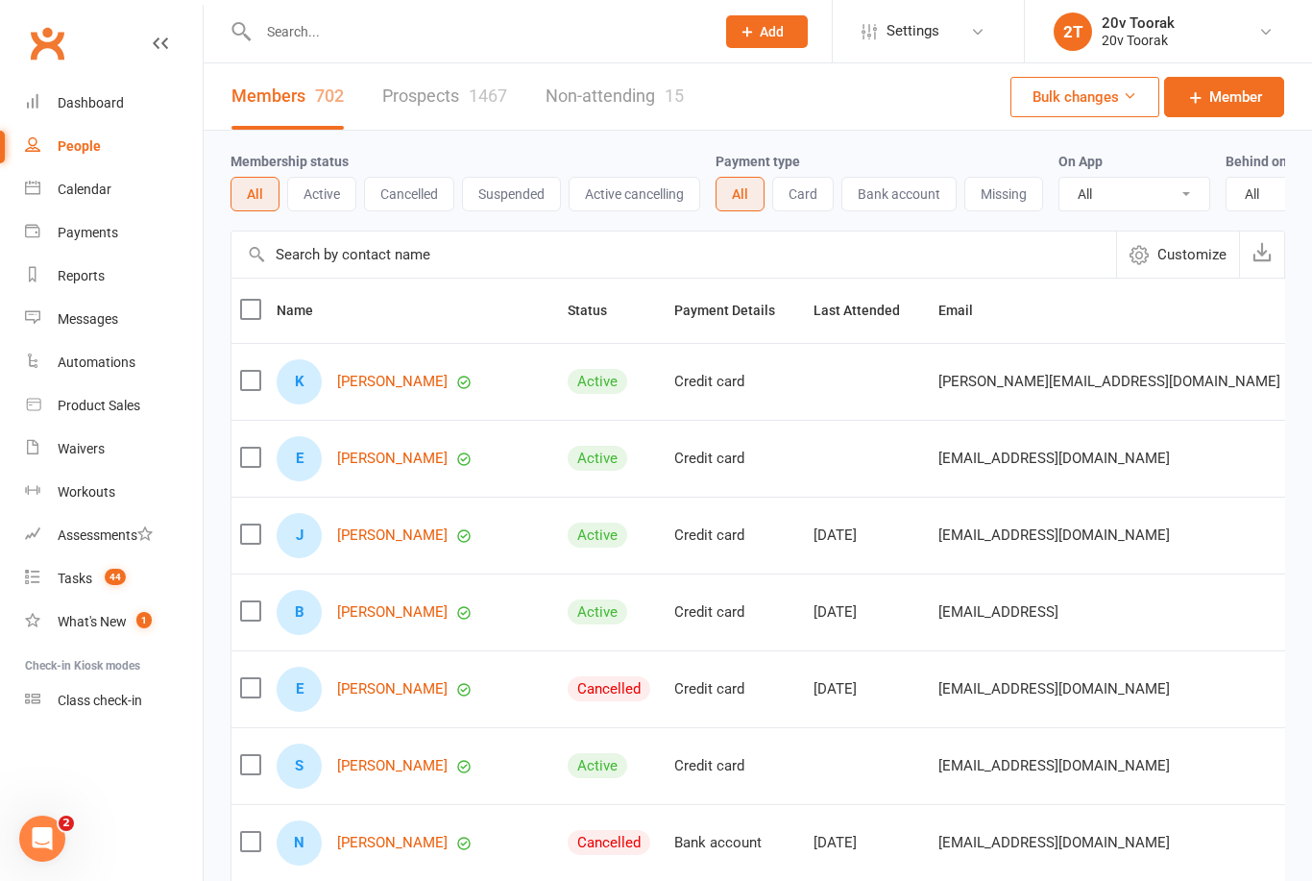
click at [94, 558] on link "Tasks 44" at bounding box center [114, 578] width 178 height 43
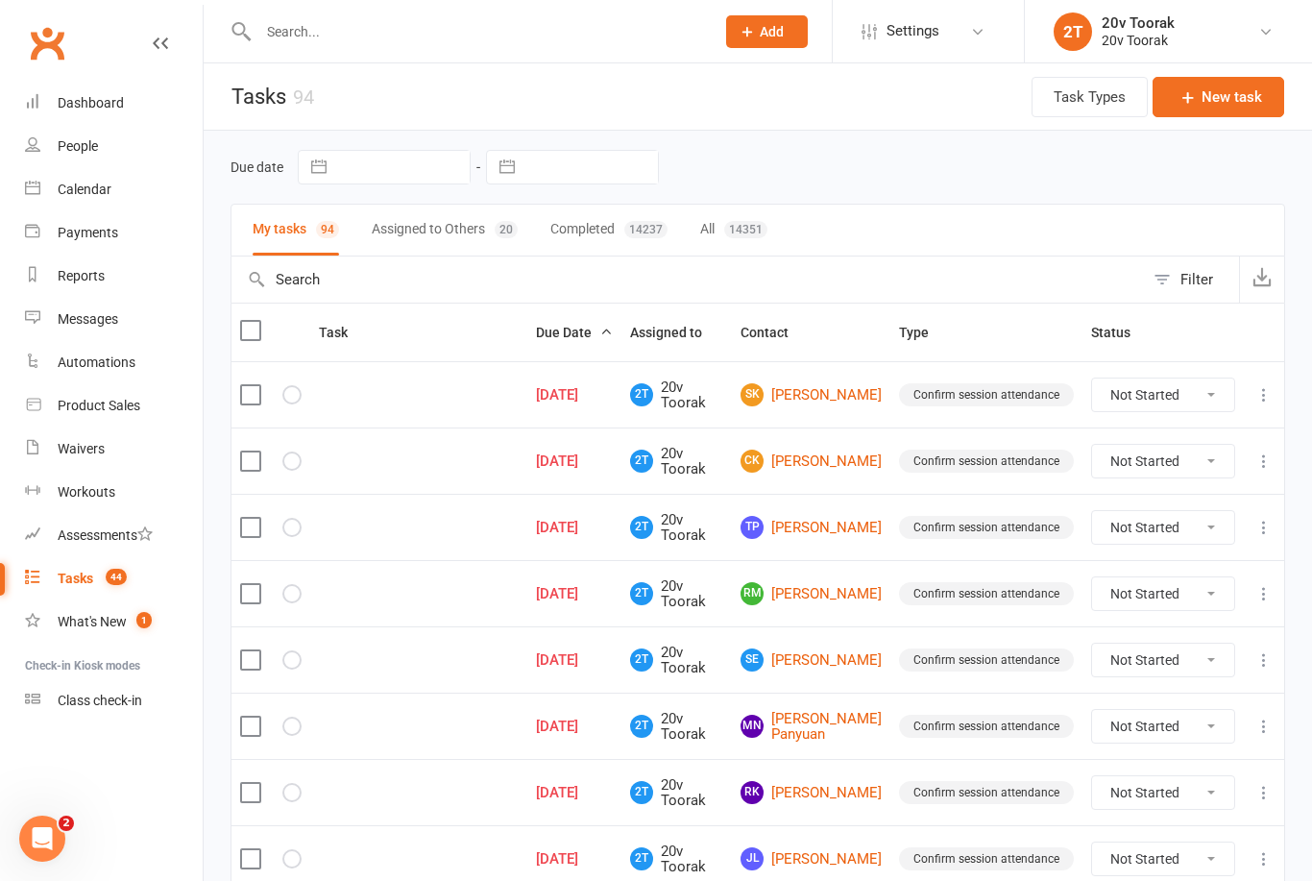
click at [66, 153] on div "People" at bounding box center [78, 145] width 40 height 15
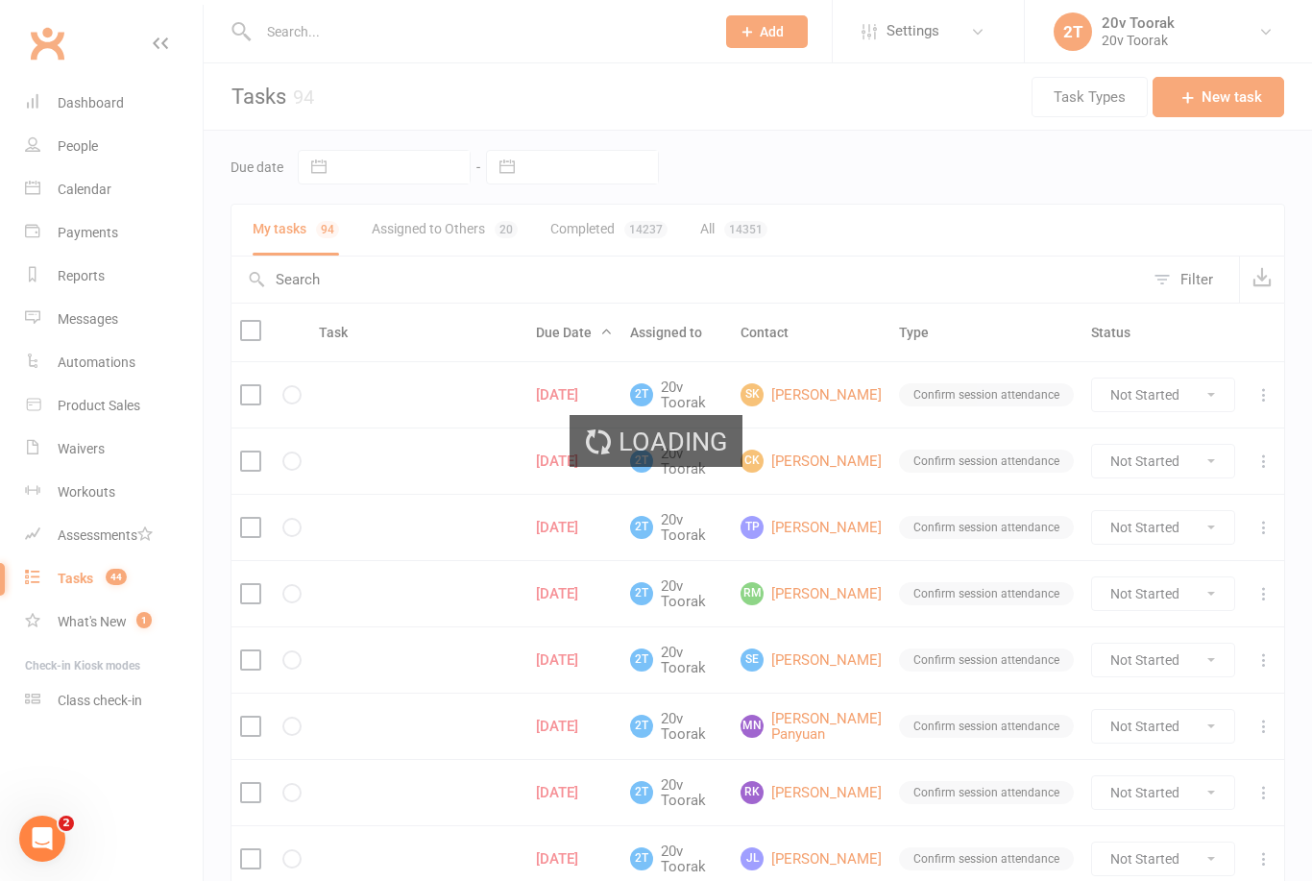
select select "100"
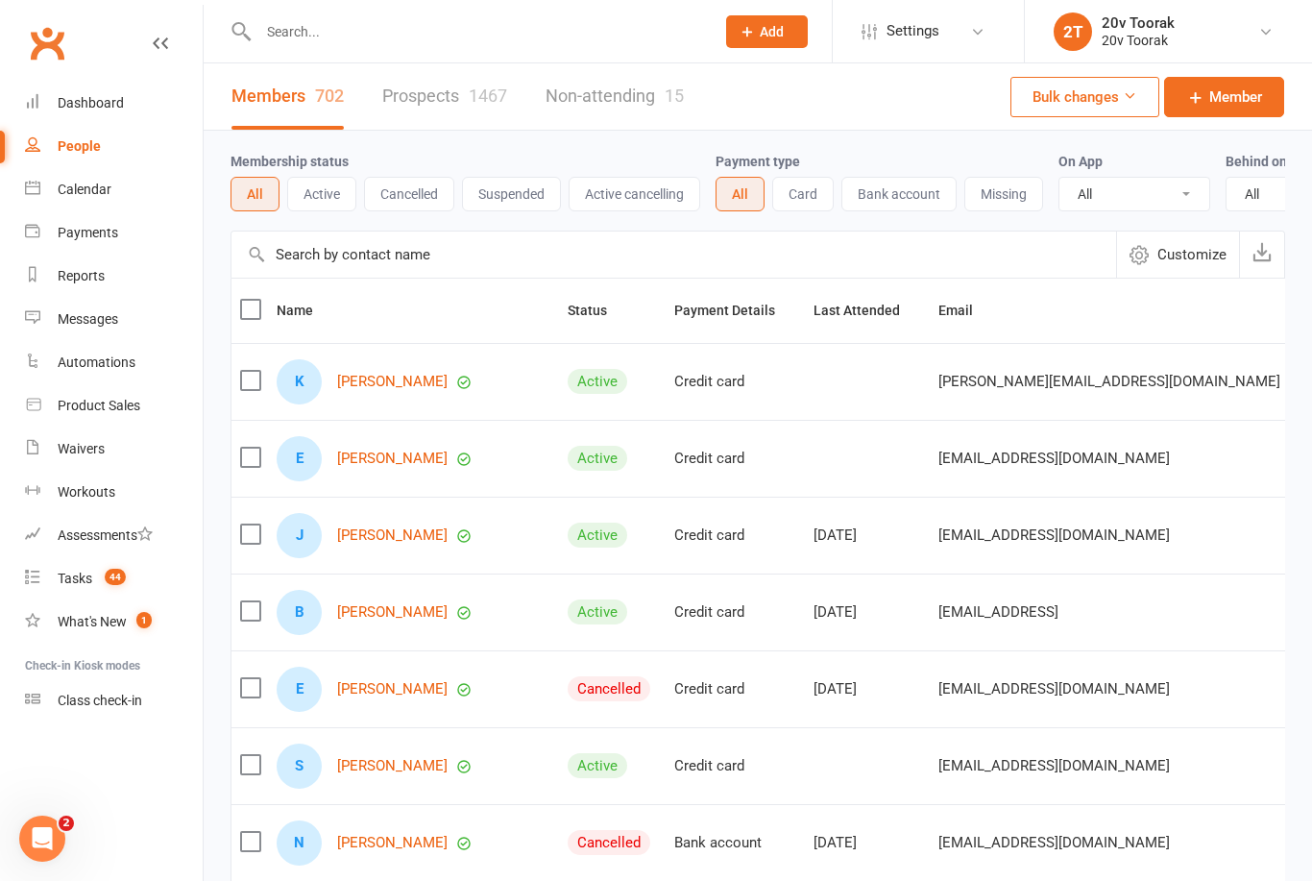
click at [465, 91] on link "Prospects 1467" at bounding box center [444, 96] width 125 height 66
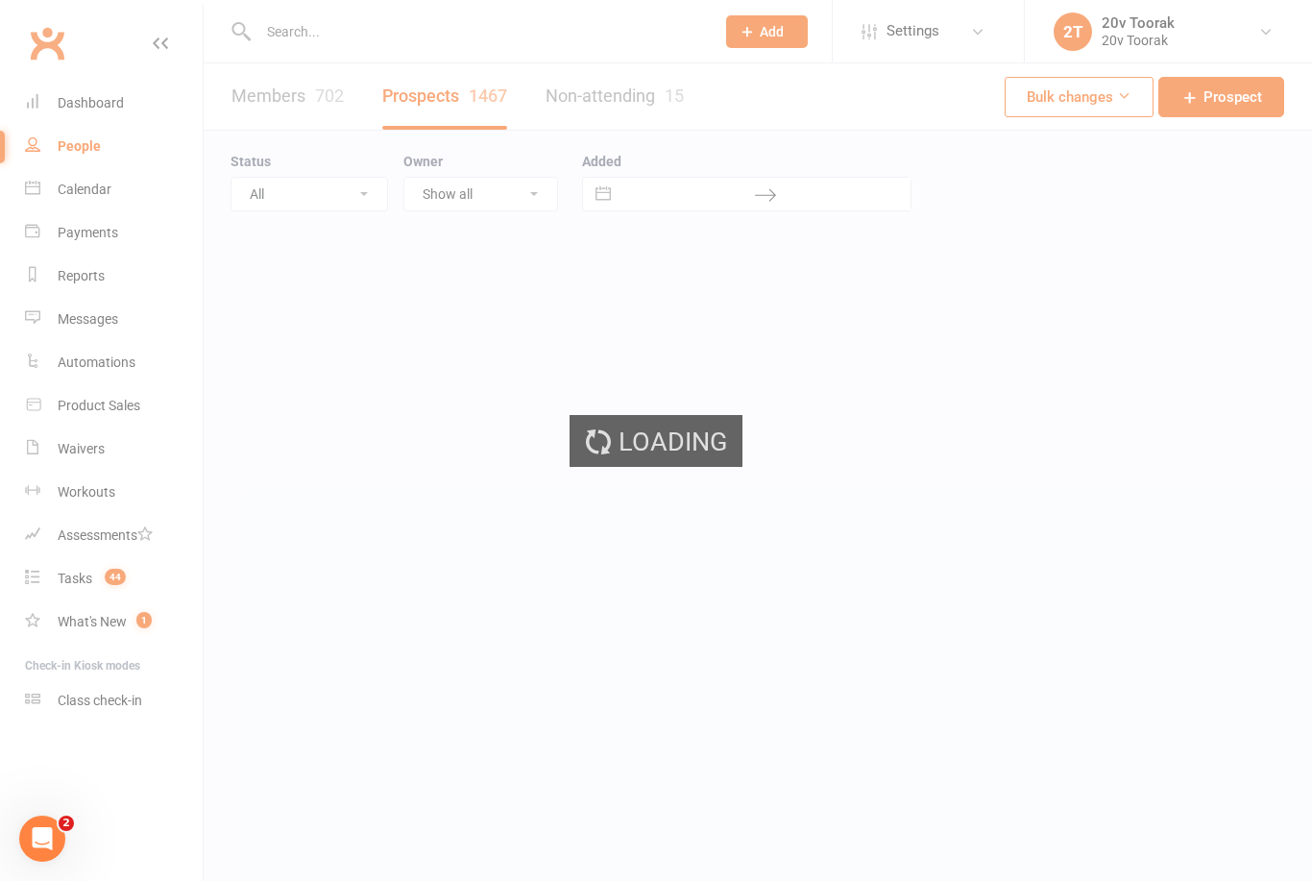
select select "100"
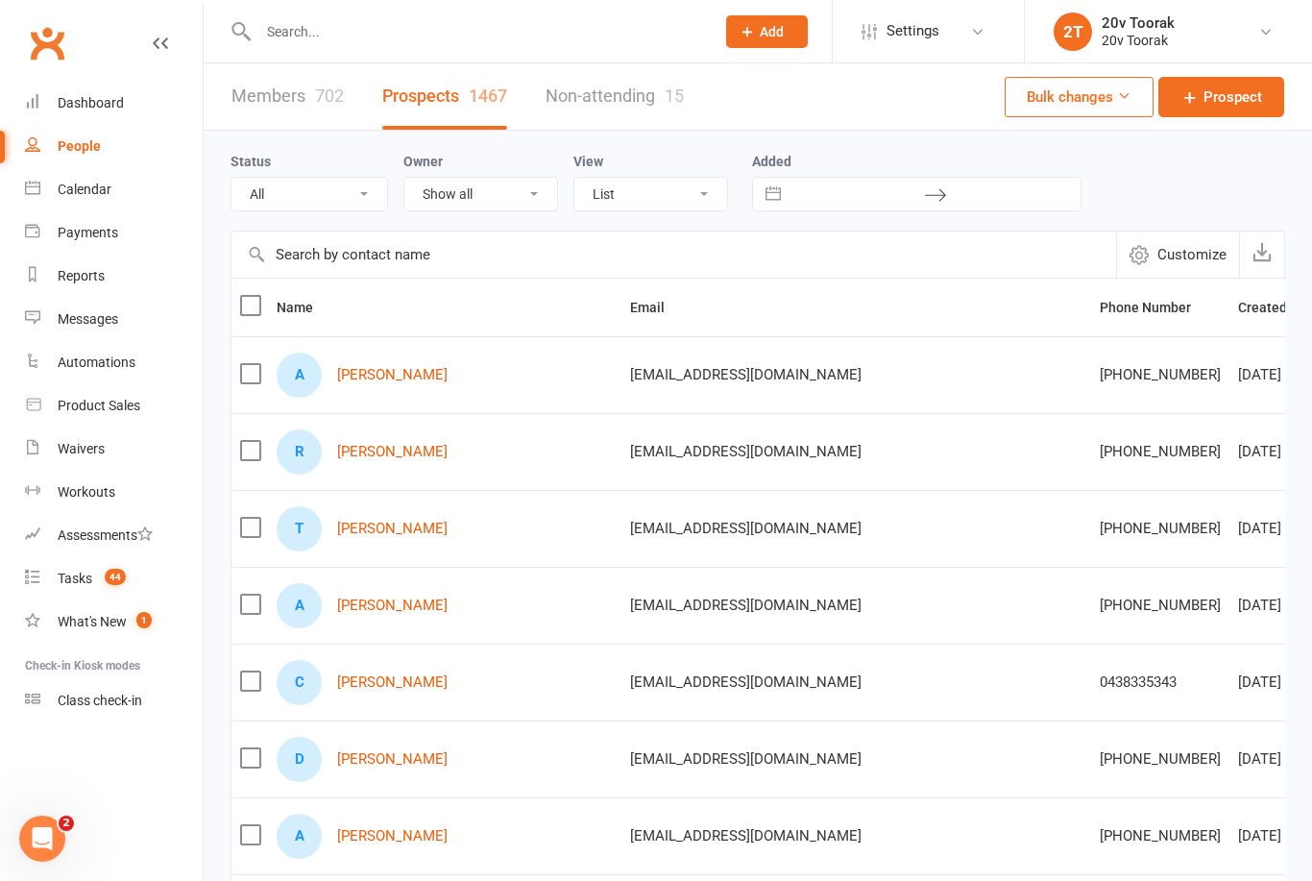
click at [403, 371] on link "[PERSON_NAME]" at bounding box center [392, 375] width 110 height 16
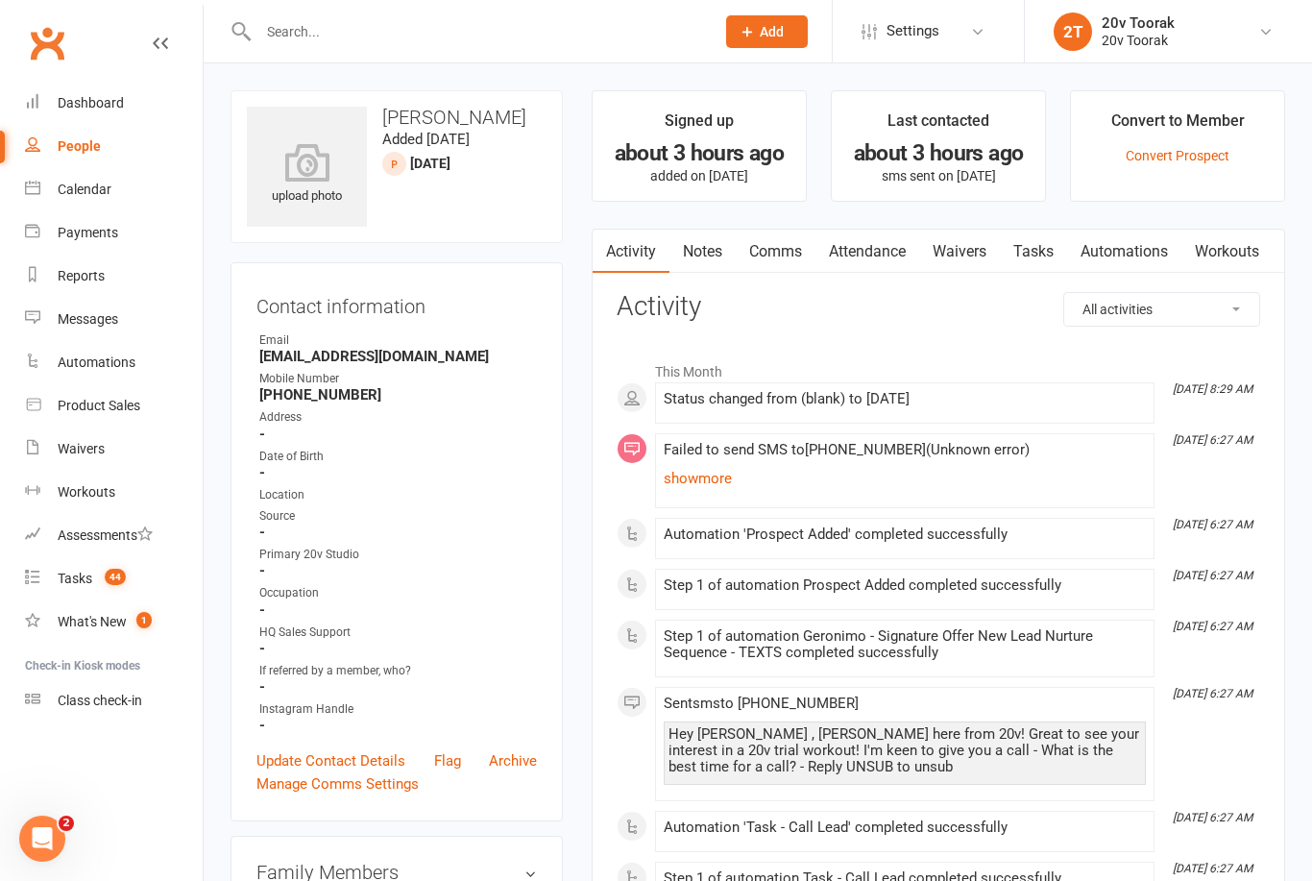
click at [704, 258] on link "Notes" at bounding box center [703, 252] width 66 height 44
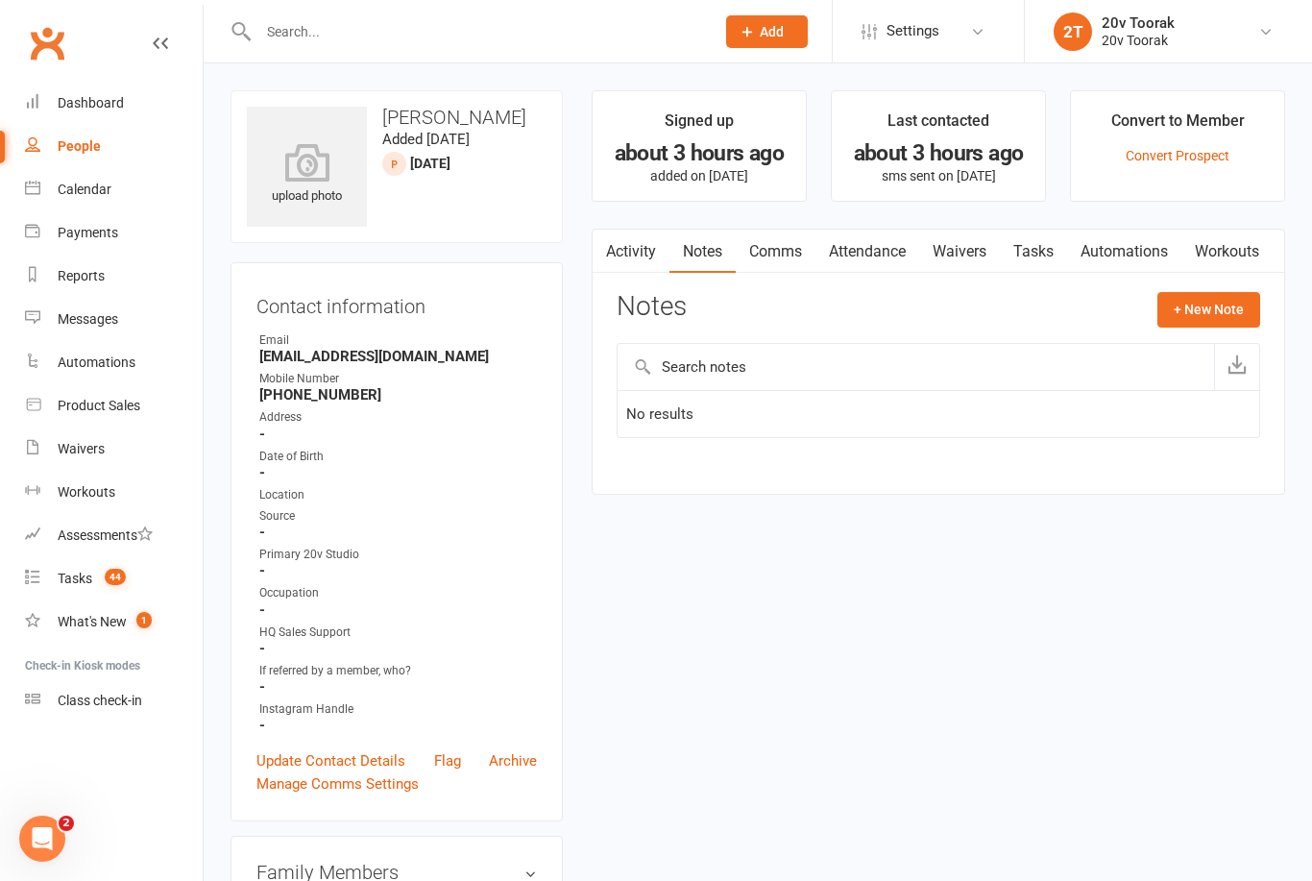
click at [1224, 300] on button "+ New Note" at bounding box center [1209, 309] width 103 height 35
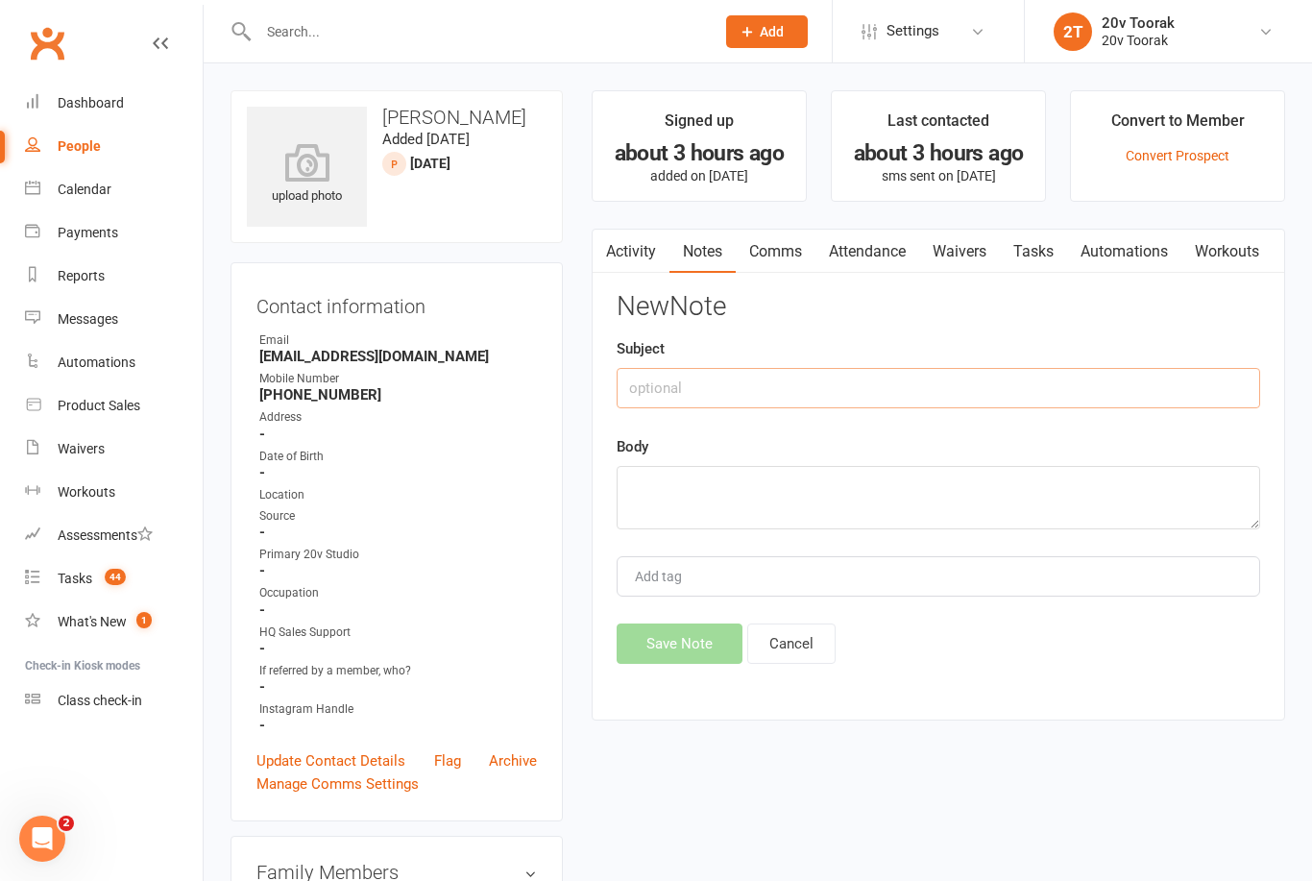
click at [966, 387] on input "text" at bounding box center [939, 388] width 644 height 40
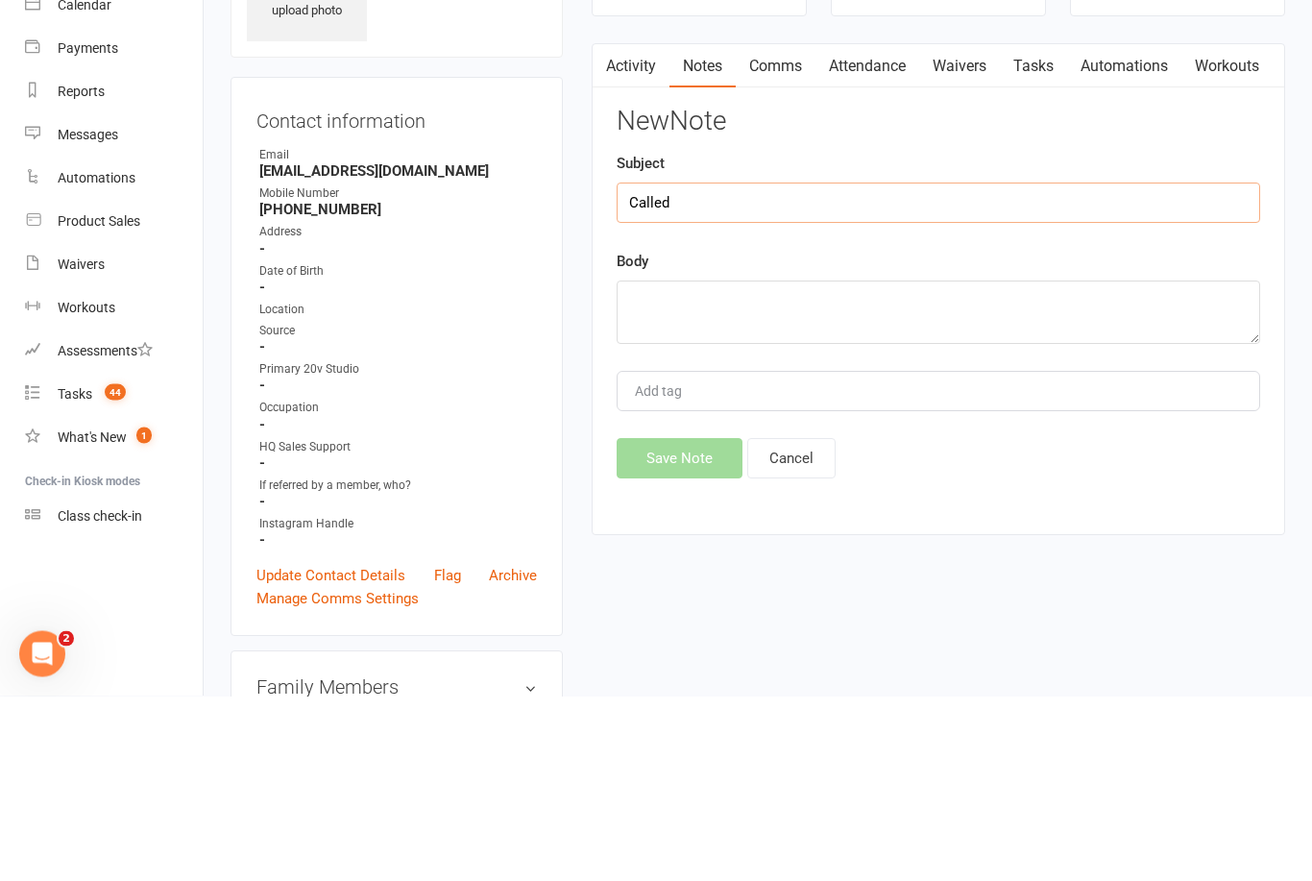
type input "Called"
click at [894, 466] on textarea at bounding box center [939, 497] width 644 height 63
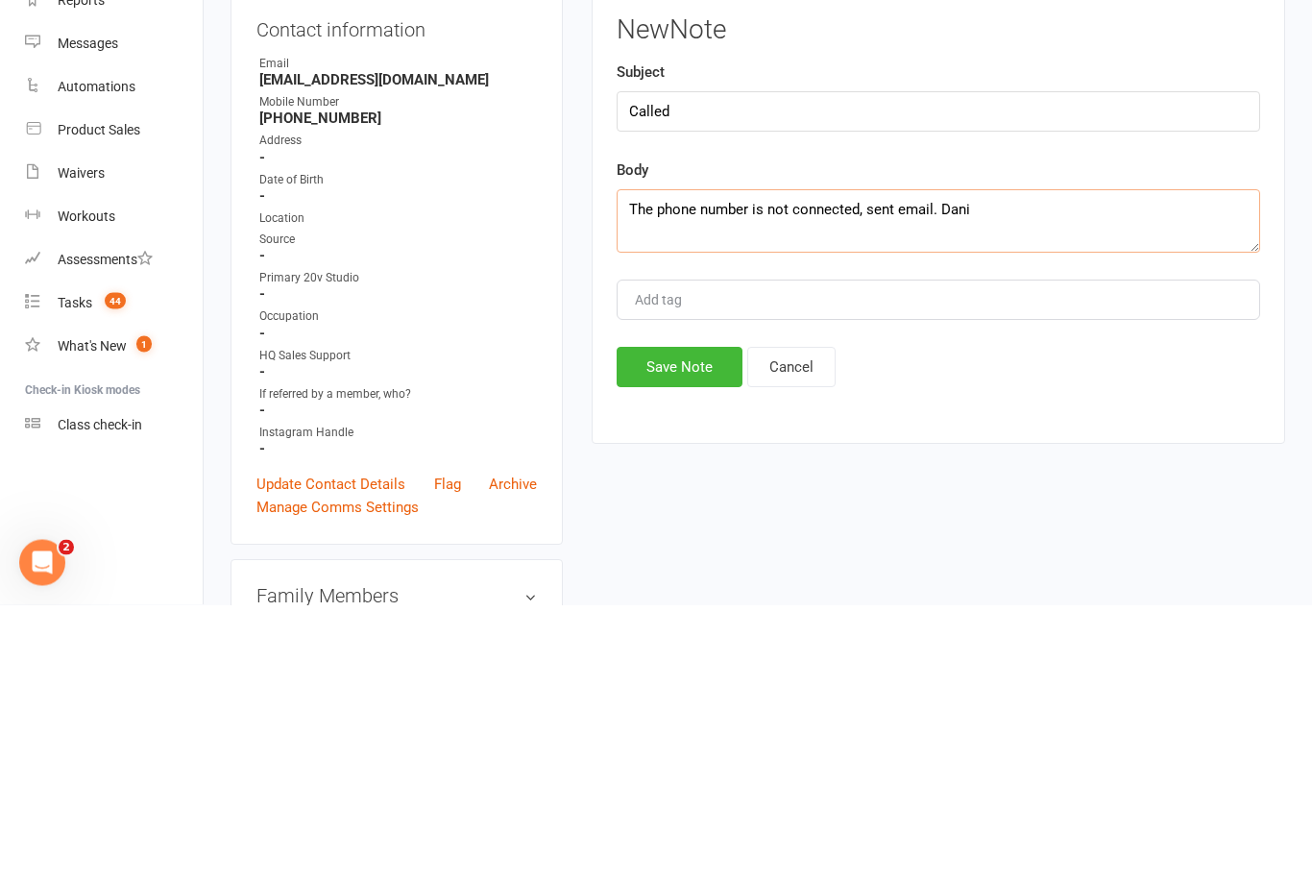
type textarea "The phone number is not connected, sent email. Dani"
click at [691, 624] on button "Save Note" at bounding box center [680, 644] width 126 height 40
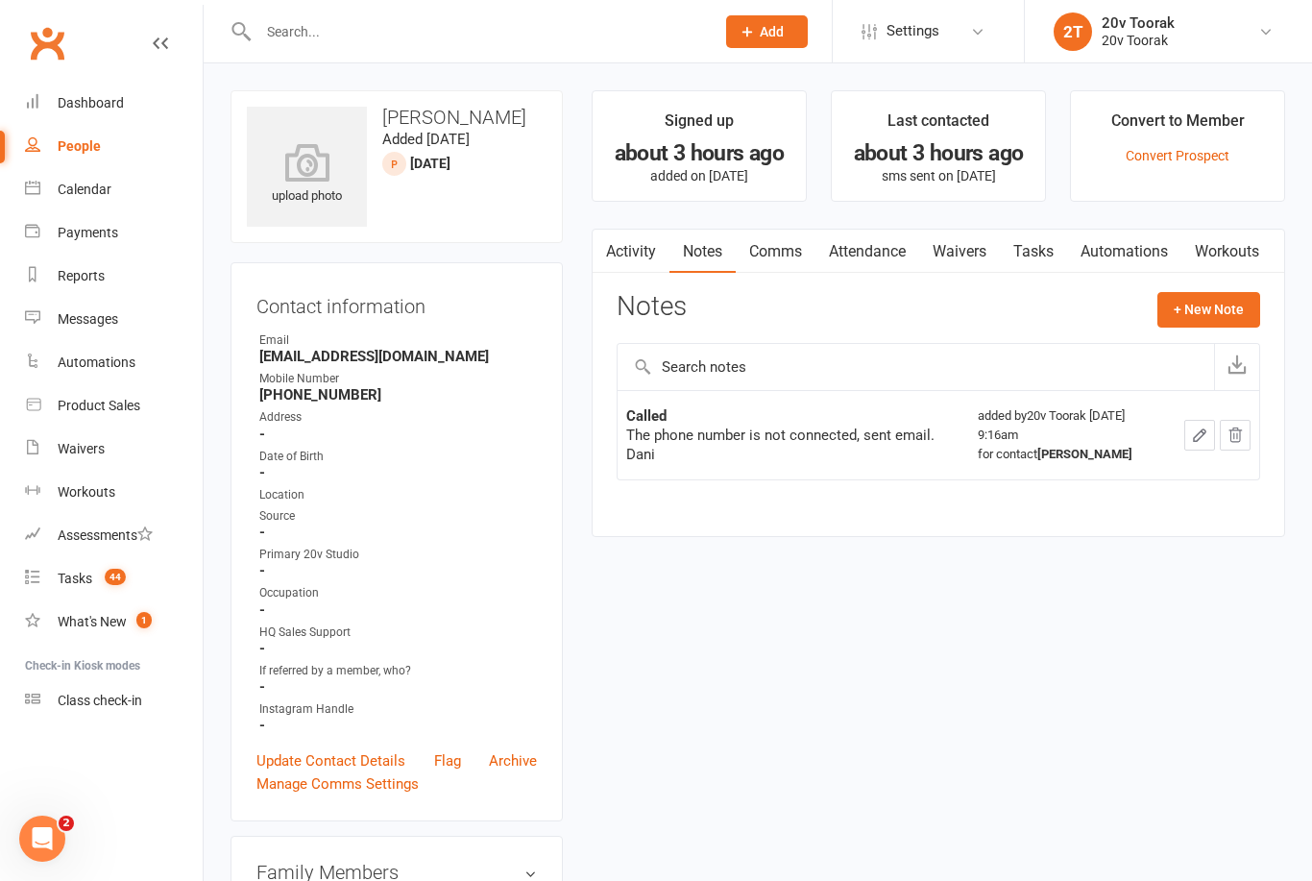
click at [629, 251] on link "Activity" at bounding box center [631, 252] width 77 height 44
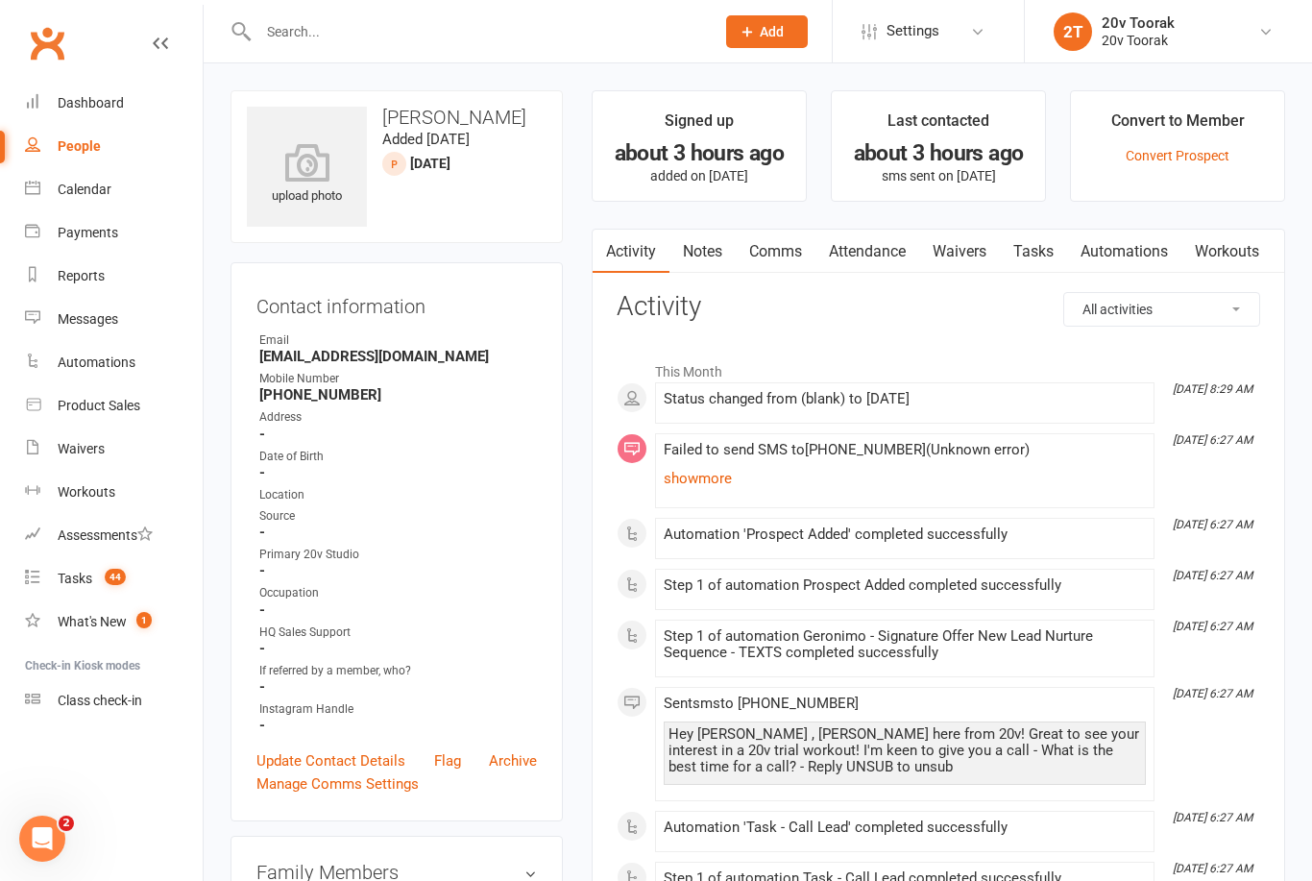
click at [717, 248] on link "Notes" at bounding box center [703, 252] width 66 height 44
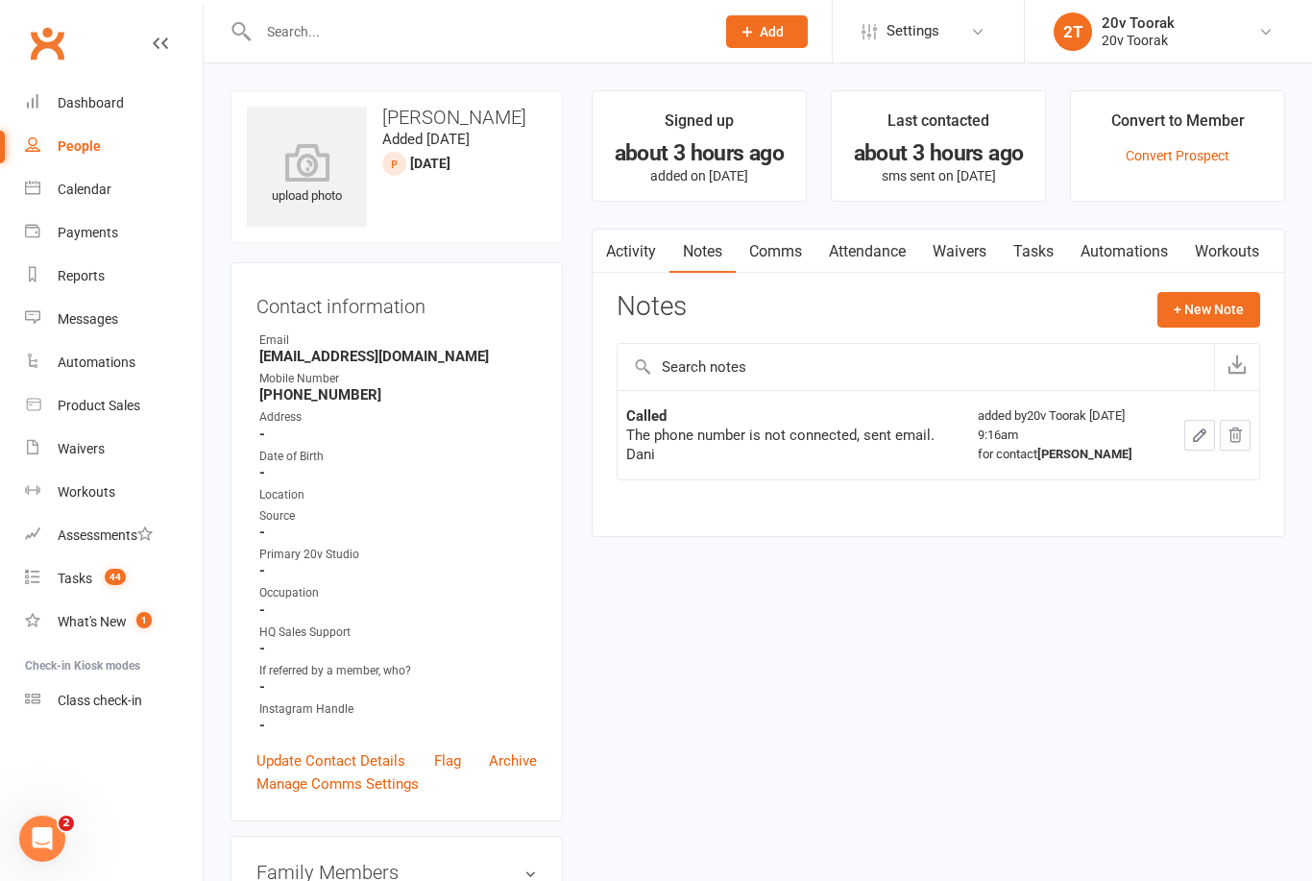
click at [786, 257] on link "Comms" at bounding box center [776, 252] width 80 height 44
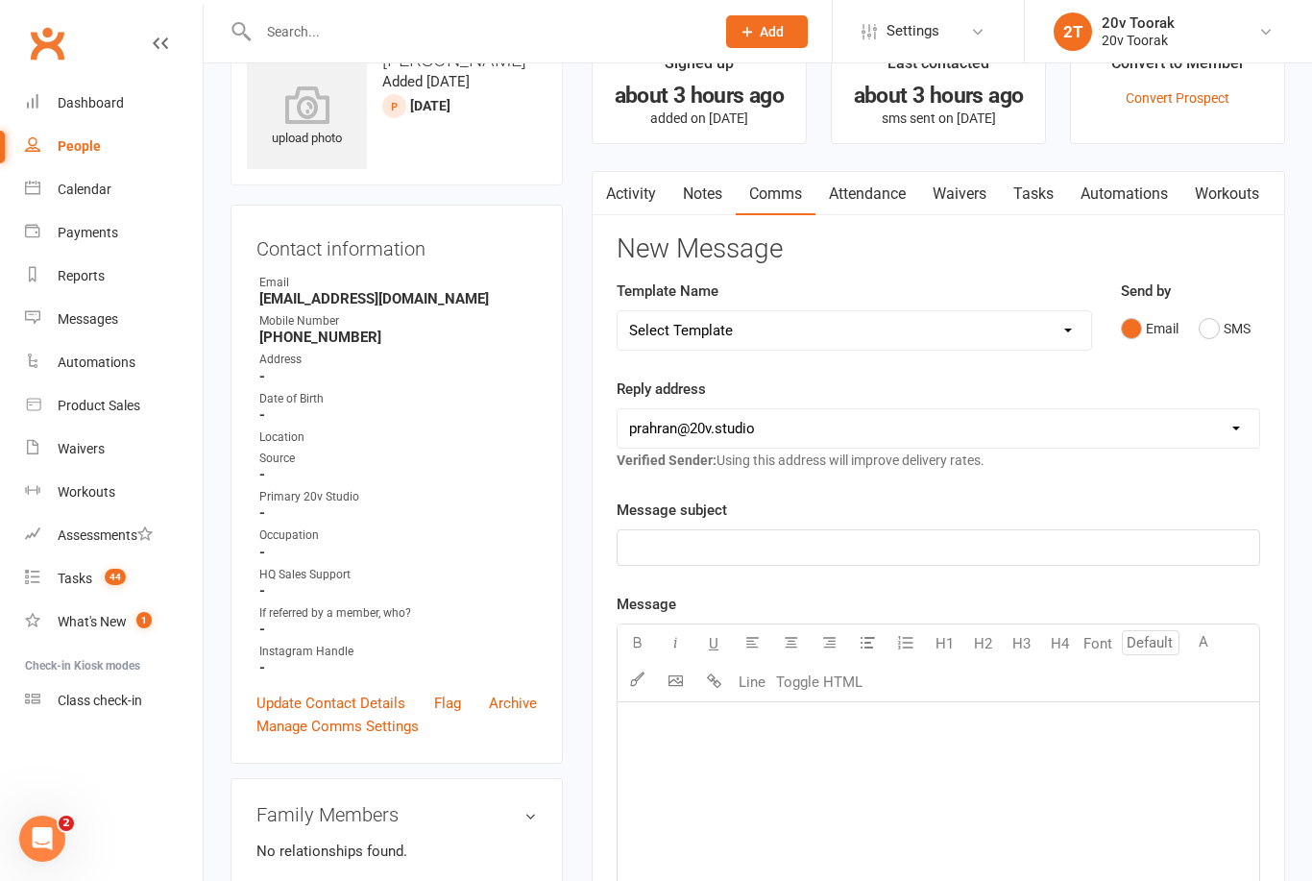
scroll to position [109, 0]
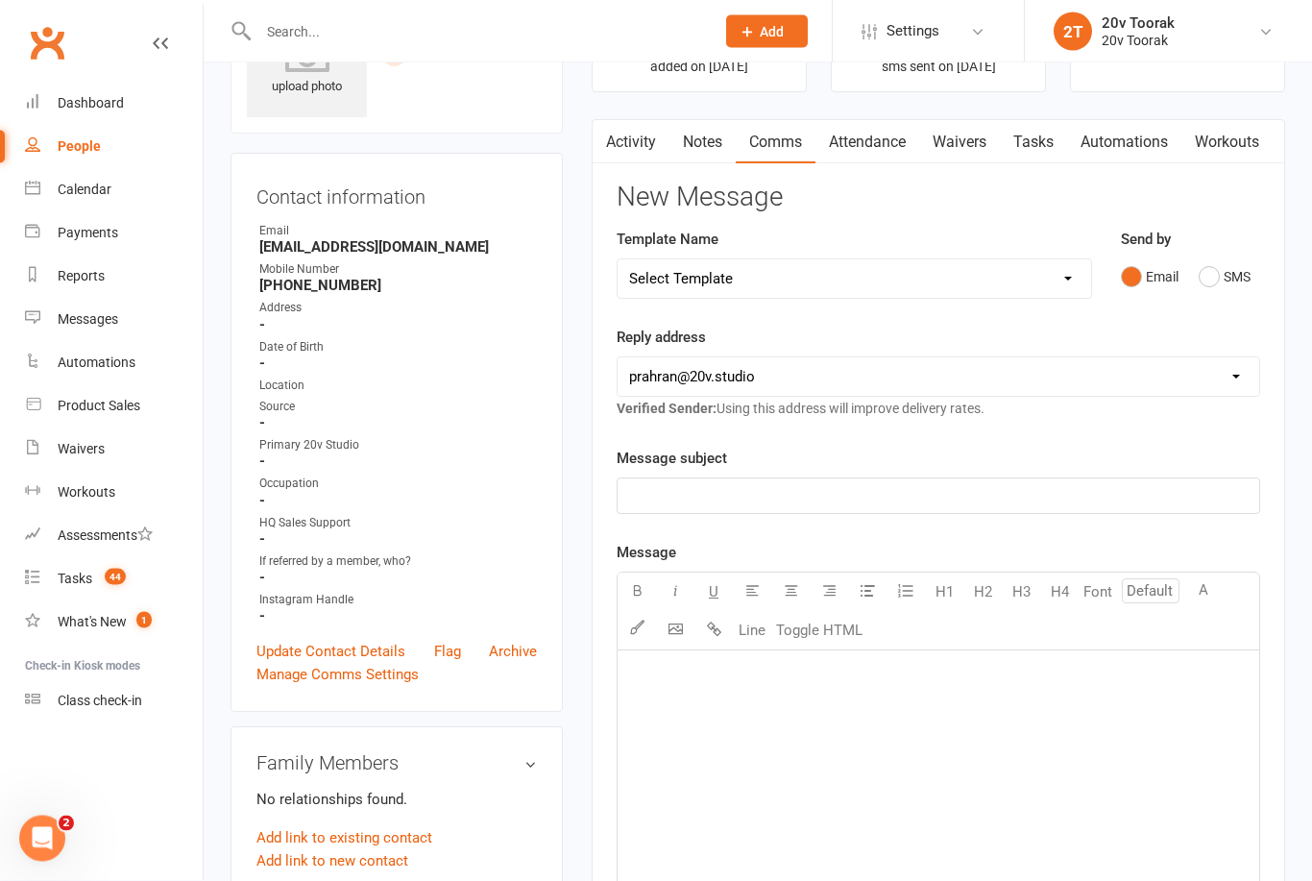
click at [913, 490] on p "﻿" at bounding box center [938, 496] width 619 height 23
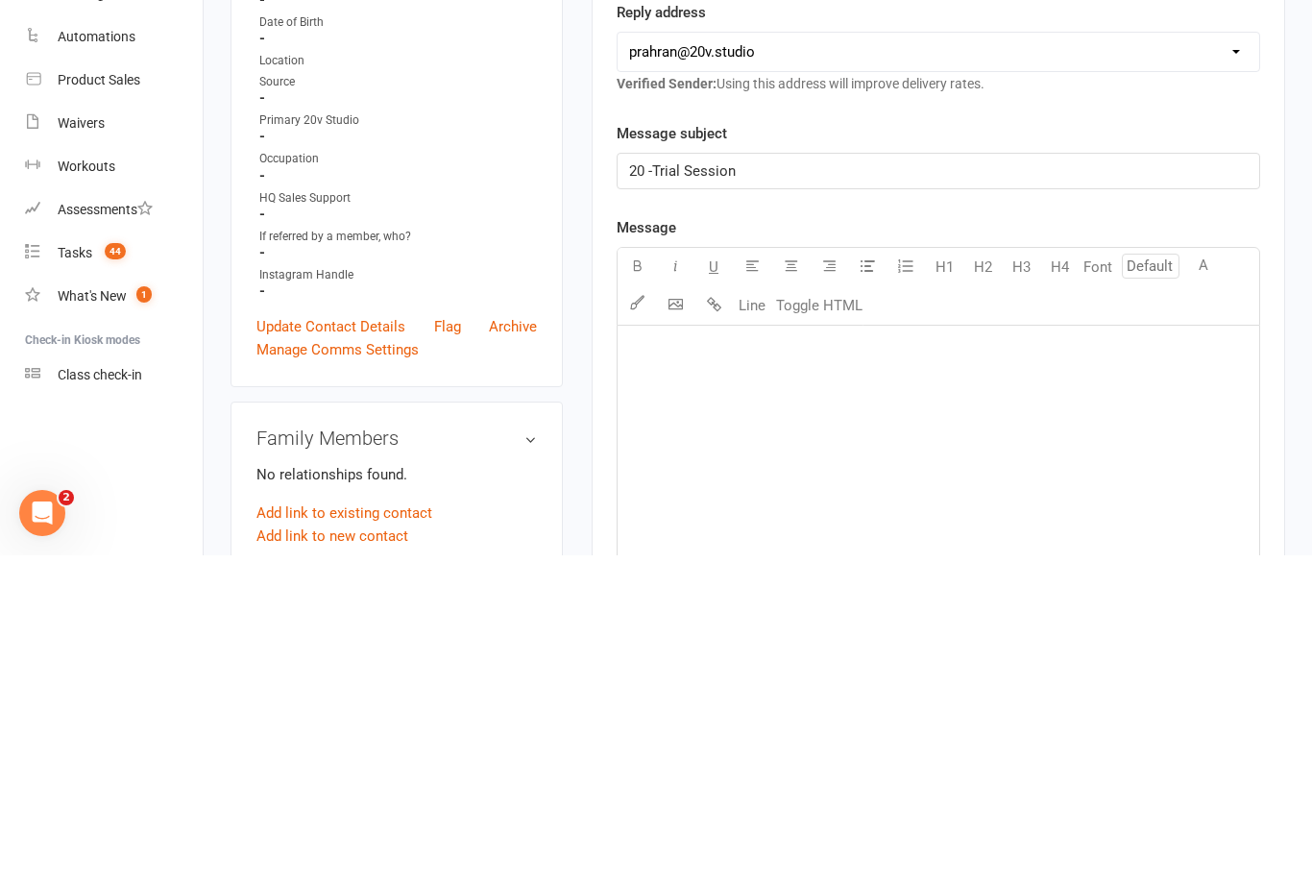
click at [945, 664] on p "﻿" at bounding box center [938, 675] width 619 height 23
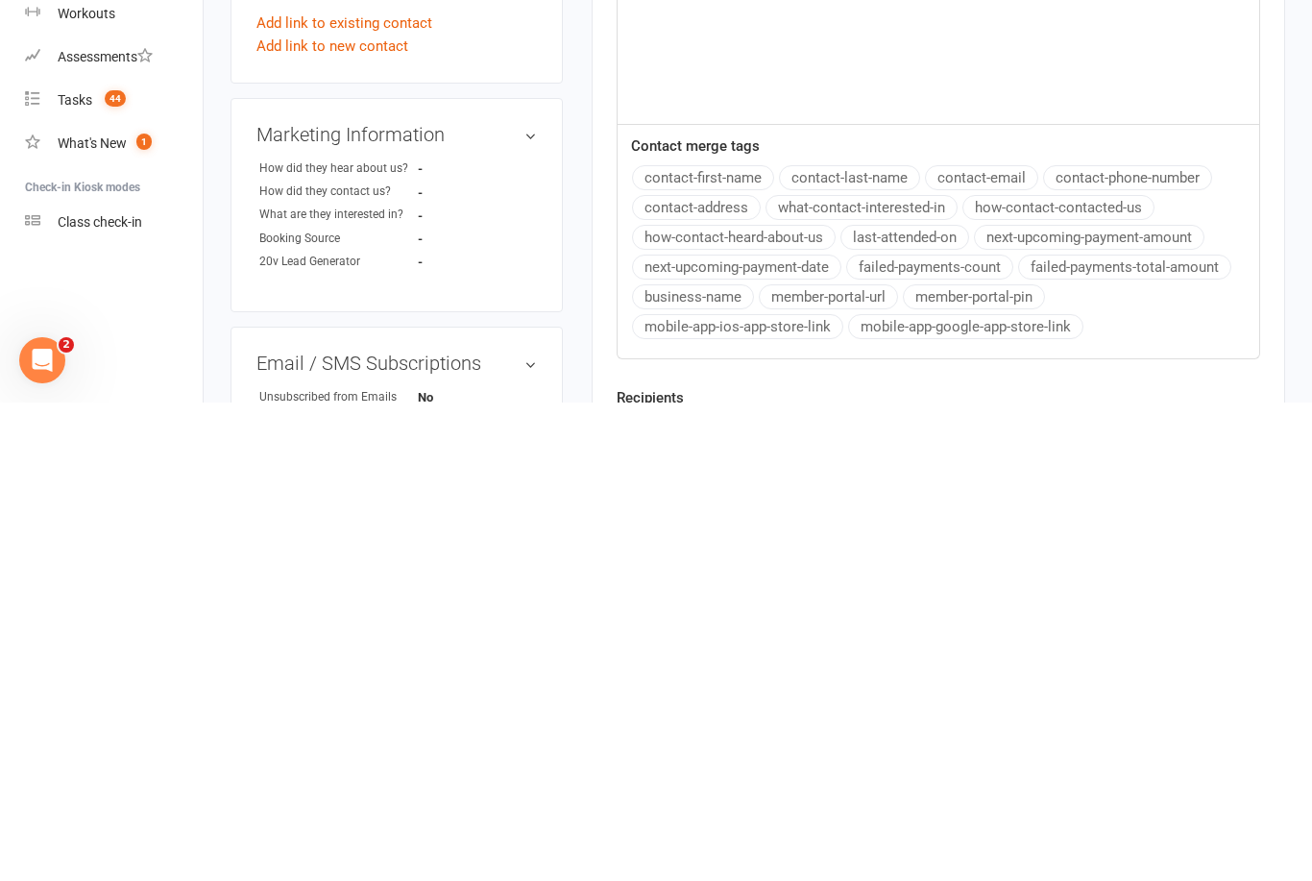
scroll to position [450, 0]
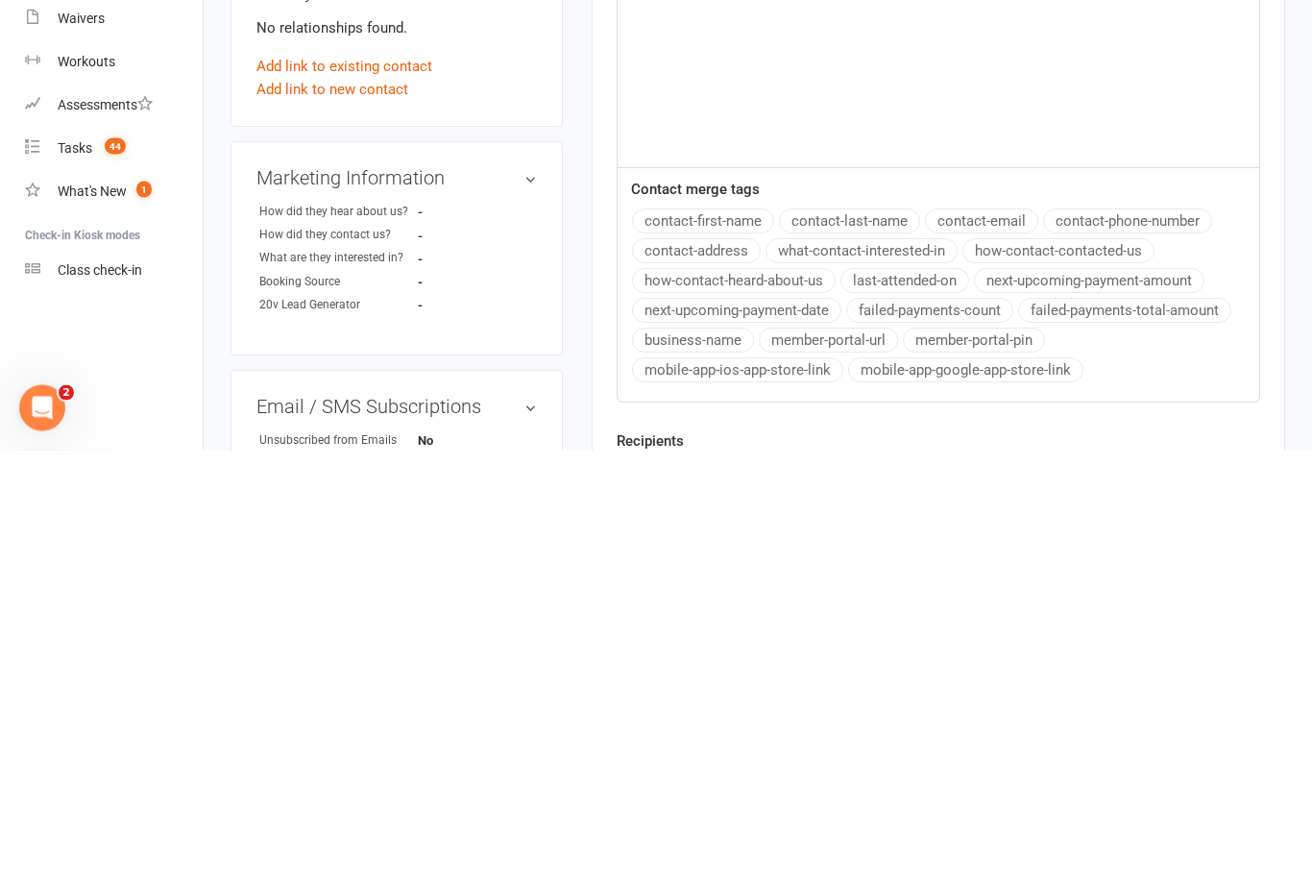
click at [754, 640] on button "contact-first-name" at bounding box center [703, 652] width 142 height 25
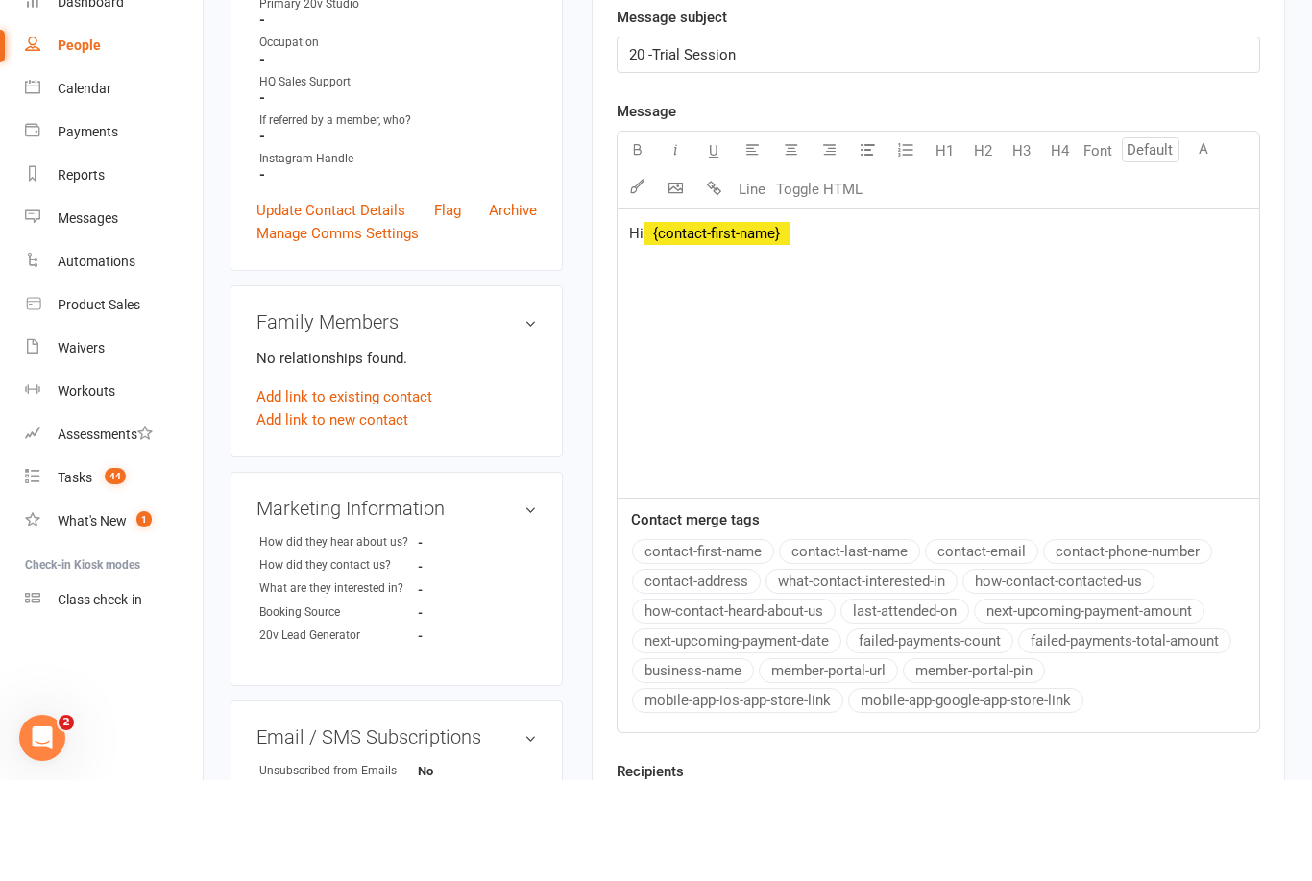
scroll to position [550, 0]
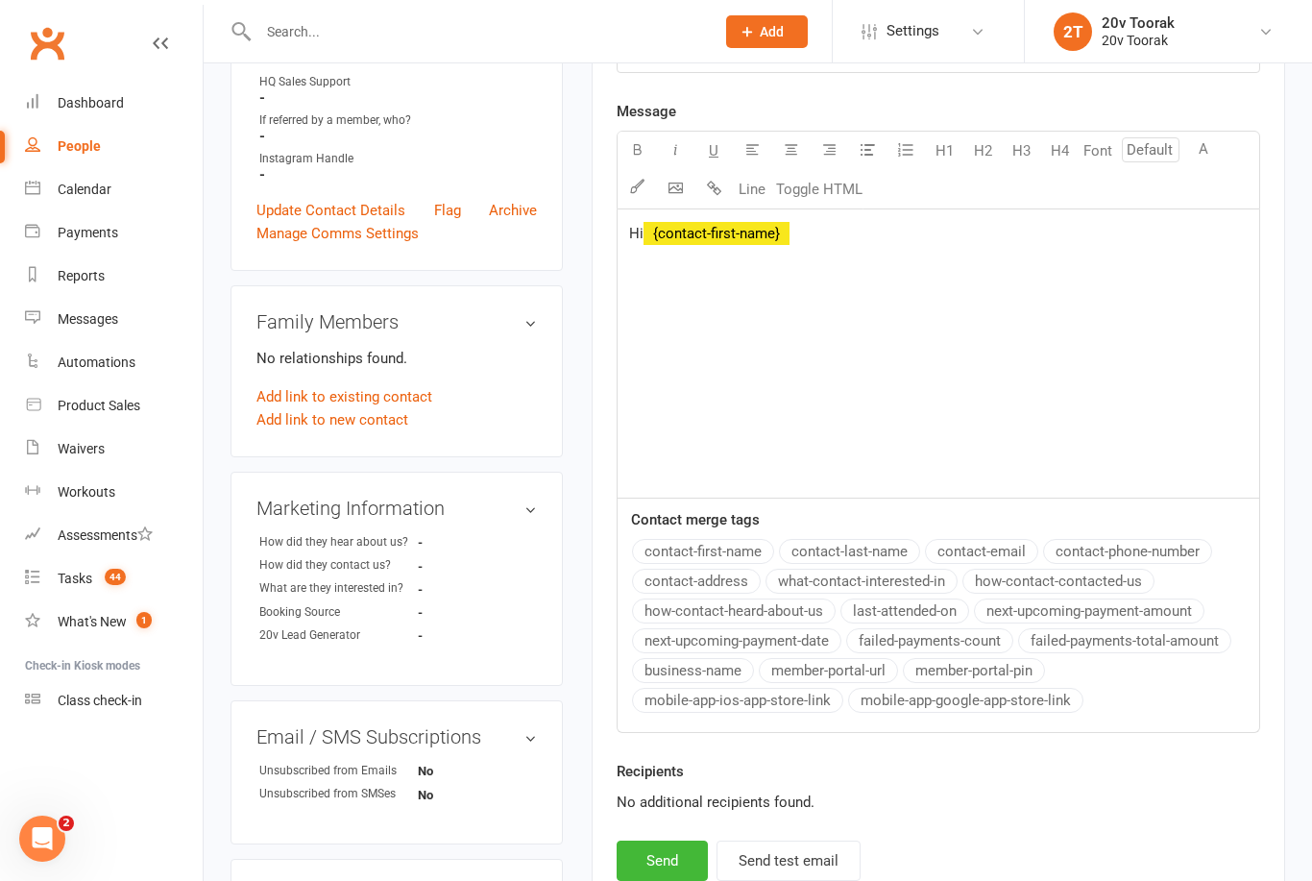
click at [852, 242] on p "Hi ﻿ {contact-first-name}" at bounding box center [938, 233] width 619 height 23
click at [858, 223] on p "Hi ﻿ {contact-first-name}" at bounding box center [938, 233] width 619 height 23
click at [862, 235] on p "Hi ﻿ {contact-first-name}" at bounding box center [938, 233] width 619 height 23
click at [1047, 249] on div "Hi ﻿ {contact-first-name}" at bounding box center [939, 353] width 642 height 288
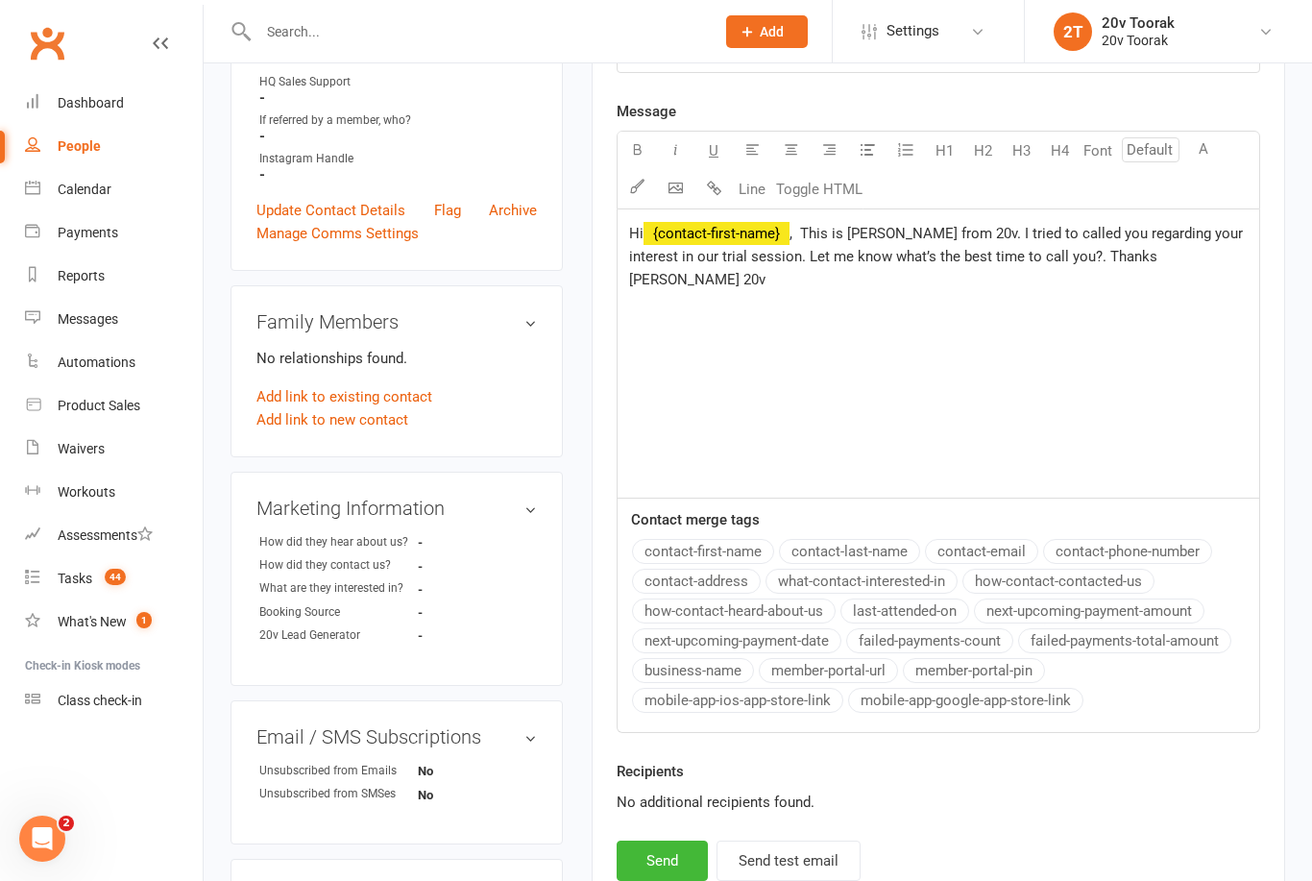
click at [750, 258] on span ", This is Daniela from 20v. I tried to called you regarding your interest in ou…" at bounding box center [938, 256] width 618 height 63
click at [920, 245] on p "Hi ﻿ {contact-first-name} , This is Daniela from 20v. I tried to called you reg…" at bounding box center [938, 256] width 619 height 69
click at [1169, 254] on span ", This is Daniela from 20v. I tried to called you regarding your interest in ou…" at bounding box center [938, 256] width 618 height 63
click at [890, 270] on span ", This is Daniela from 20v. I tried to called you regarding your interest in ou…" at bounding box center [938, 256] width 618 height 63
click at [962, 249] on span ", This is Daniela from 20v. I tried to called you regarding your interest in ou…" at bounding box center [938, 256] width 618 height 63
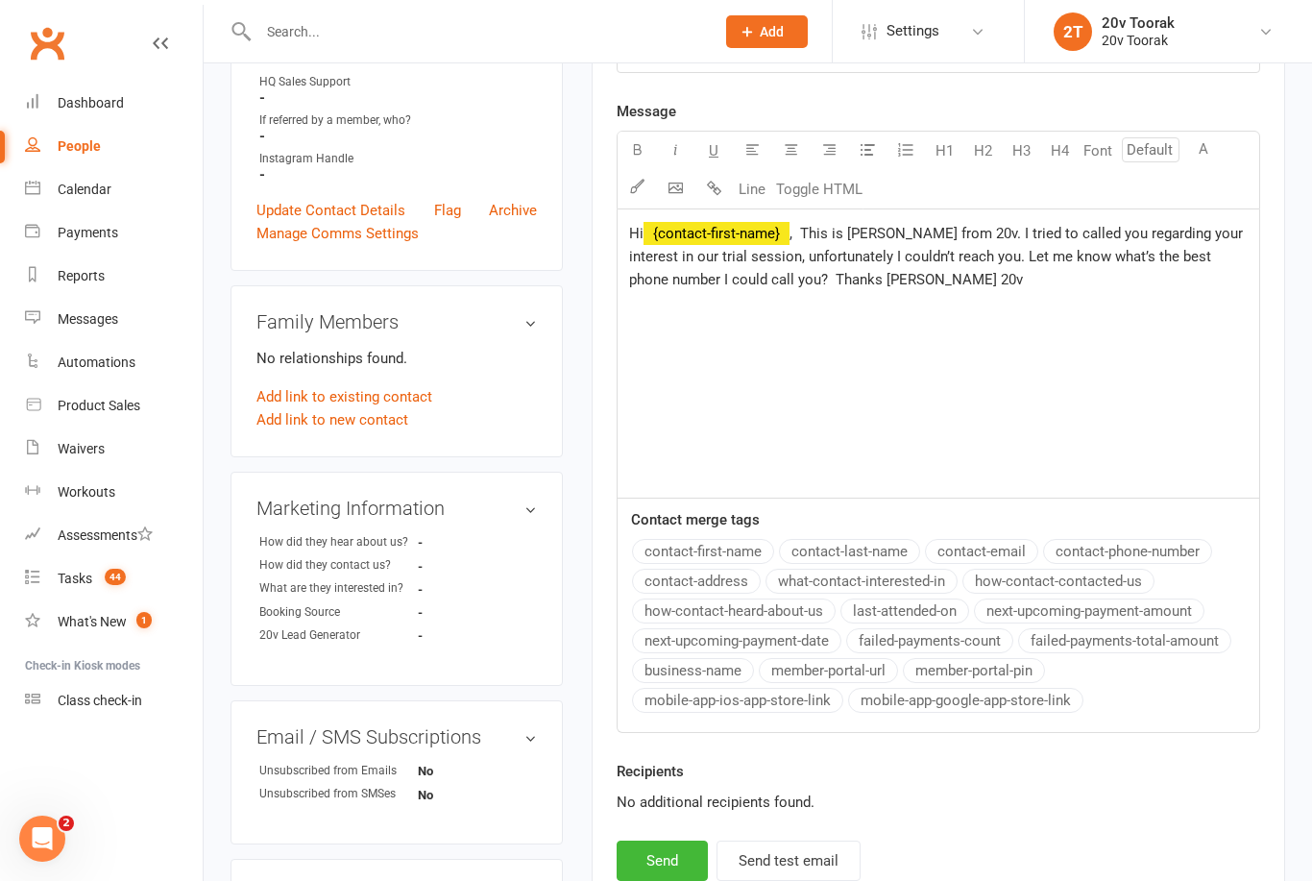
click at [1106, 250] on span ", This is Daniela from 20v. I tried to called you regarding your interest in ou…" at bounding box center [938, 256] width 618 height 63
click at [1079, 258] on span ", This is Daniela from 20v. I tried to called you regarding your interest in ou…" at bounding box center [938, 256] width 618 height 63
click at [783, 269] on span ", This is Daniela from 20v. I tried to called you regarding your interest in ou…" at bounding box center [938, 256] width 618 height 63
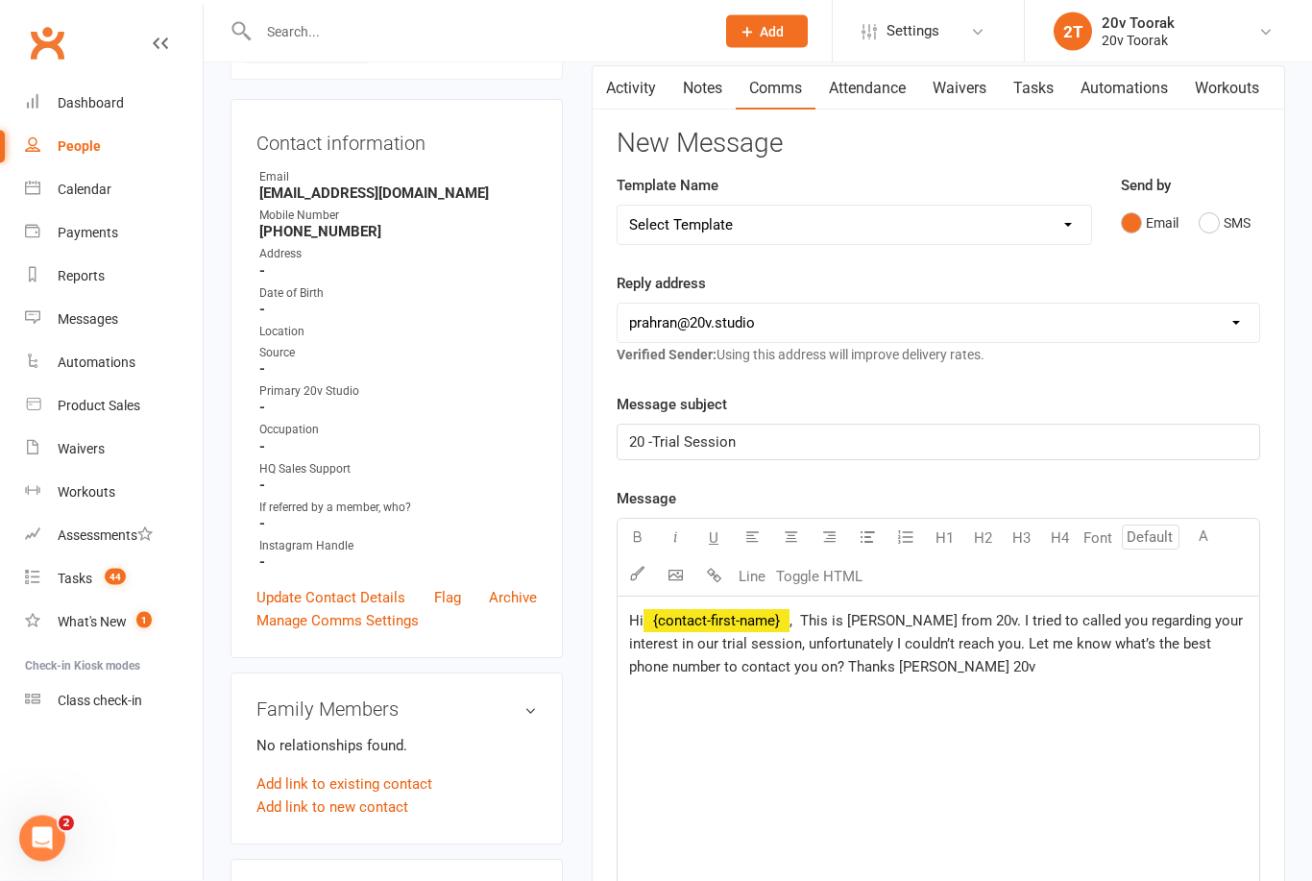
scroll to position [177, 0]
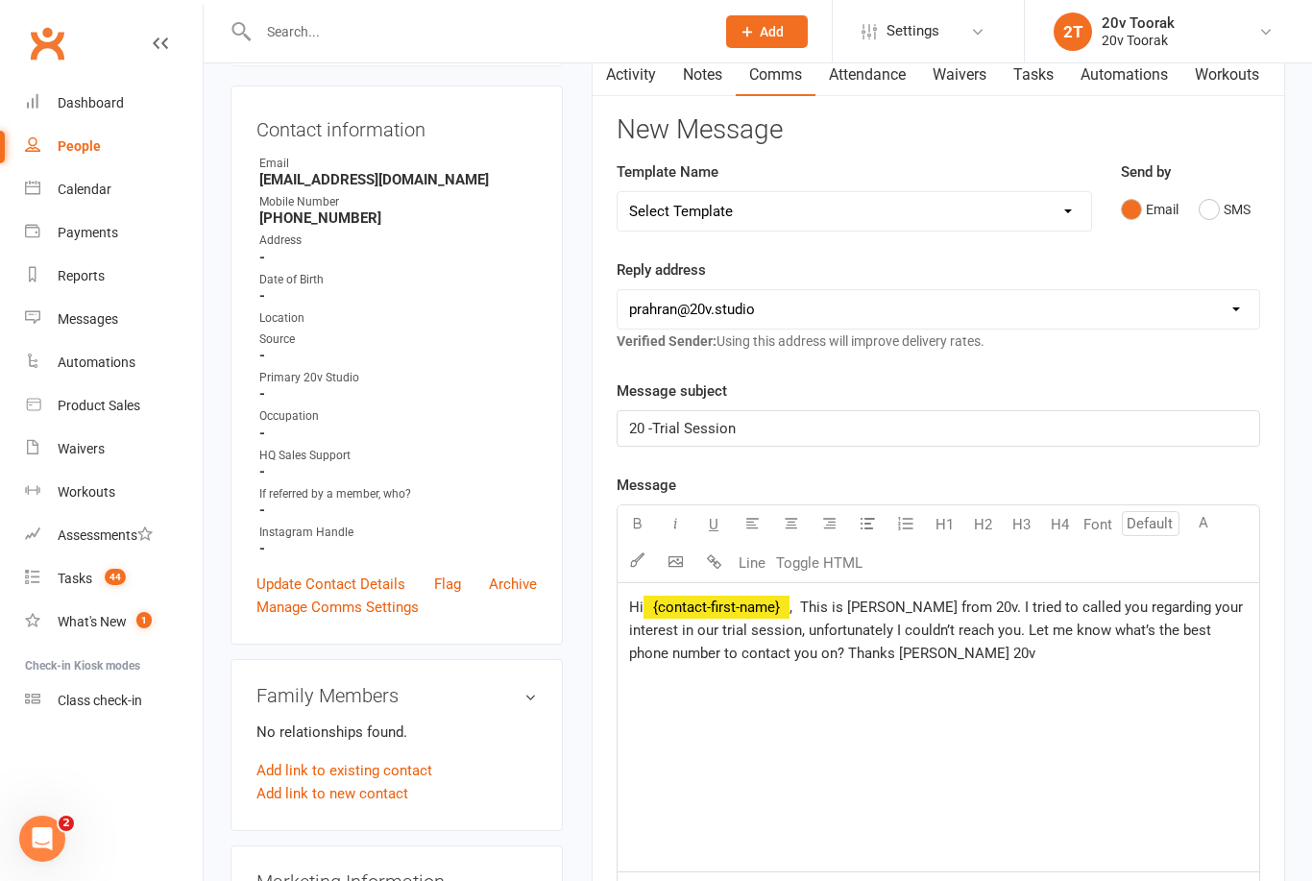
click at [641, 420] on span "20 -Trial Session" at bounding box center [682, 428] width 107 height 17
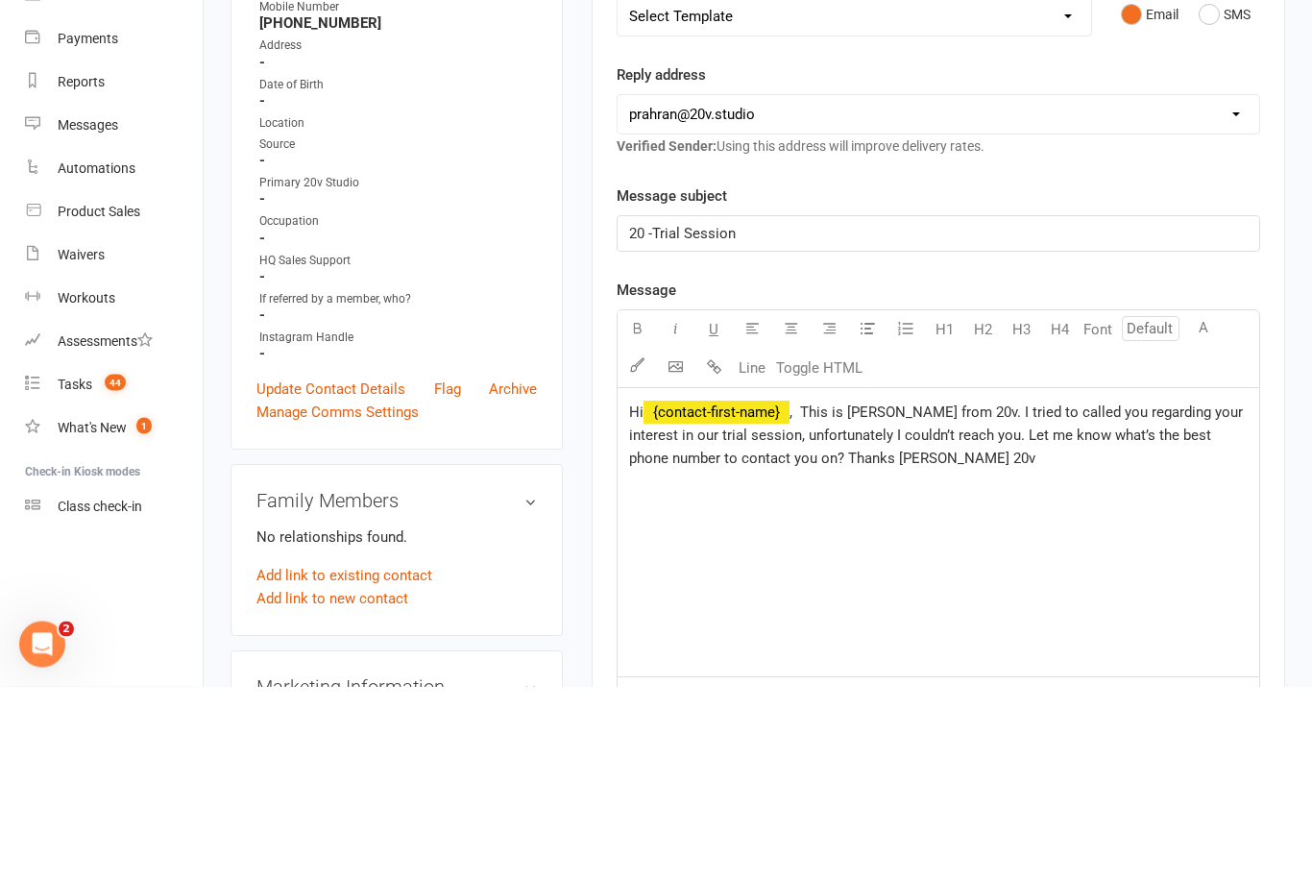
click at [662, 420] on span "20 -Trial Session" at bounding box center [682, 428] width 107 height 17
click at [643, 420] on span "20 -Trial Session" at bounding box center [682, 428] width 107 height 17
click at [637, 420] on span "20 -Trial Session" at bounding box center [682, 428] width 107 height 17
click at [636, 420] on span "20 -Trial Session" at bounding box center [682, 428] width 107 height 17
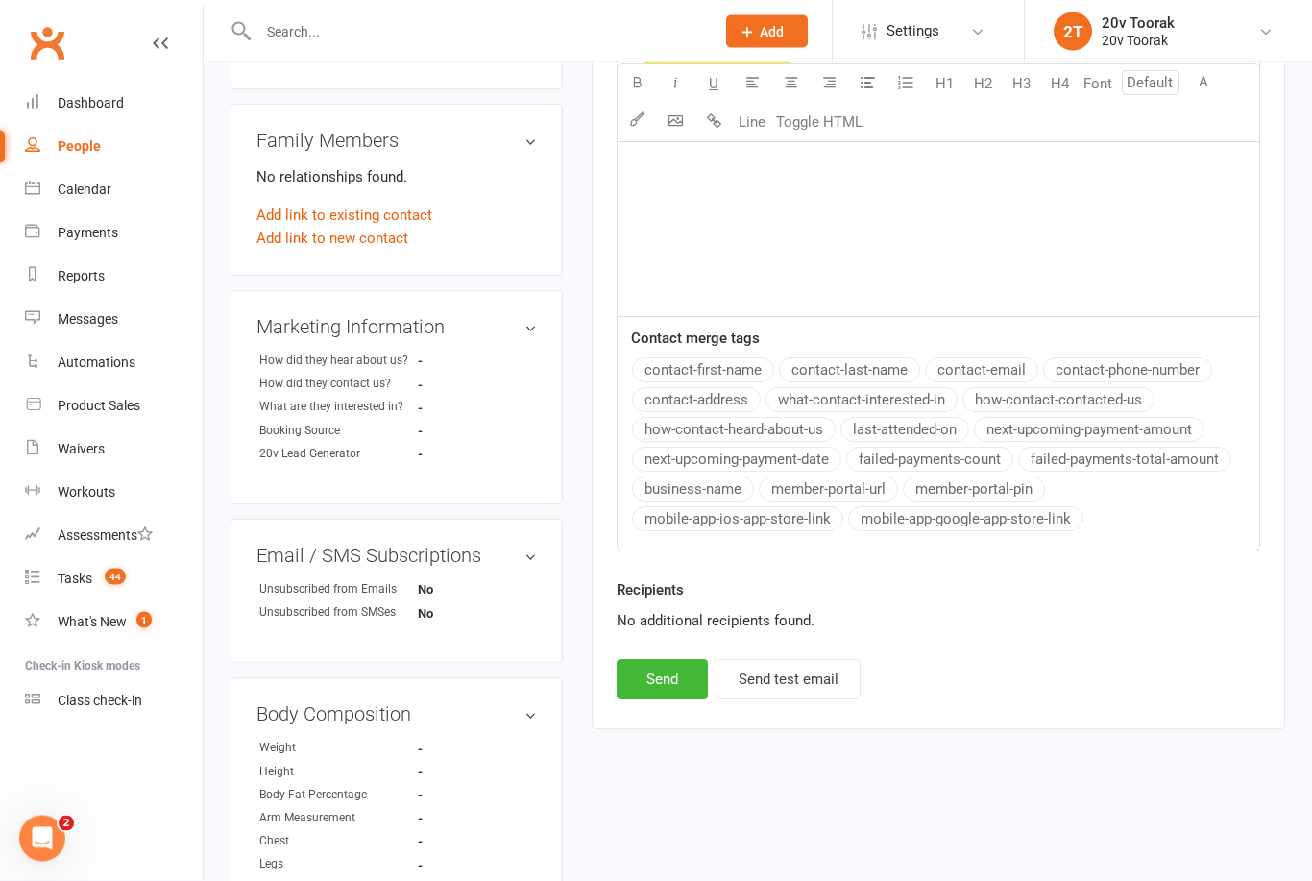
scroll to position [743, 0]
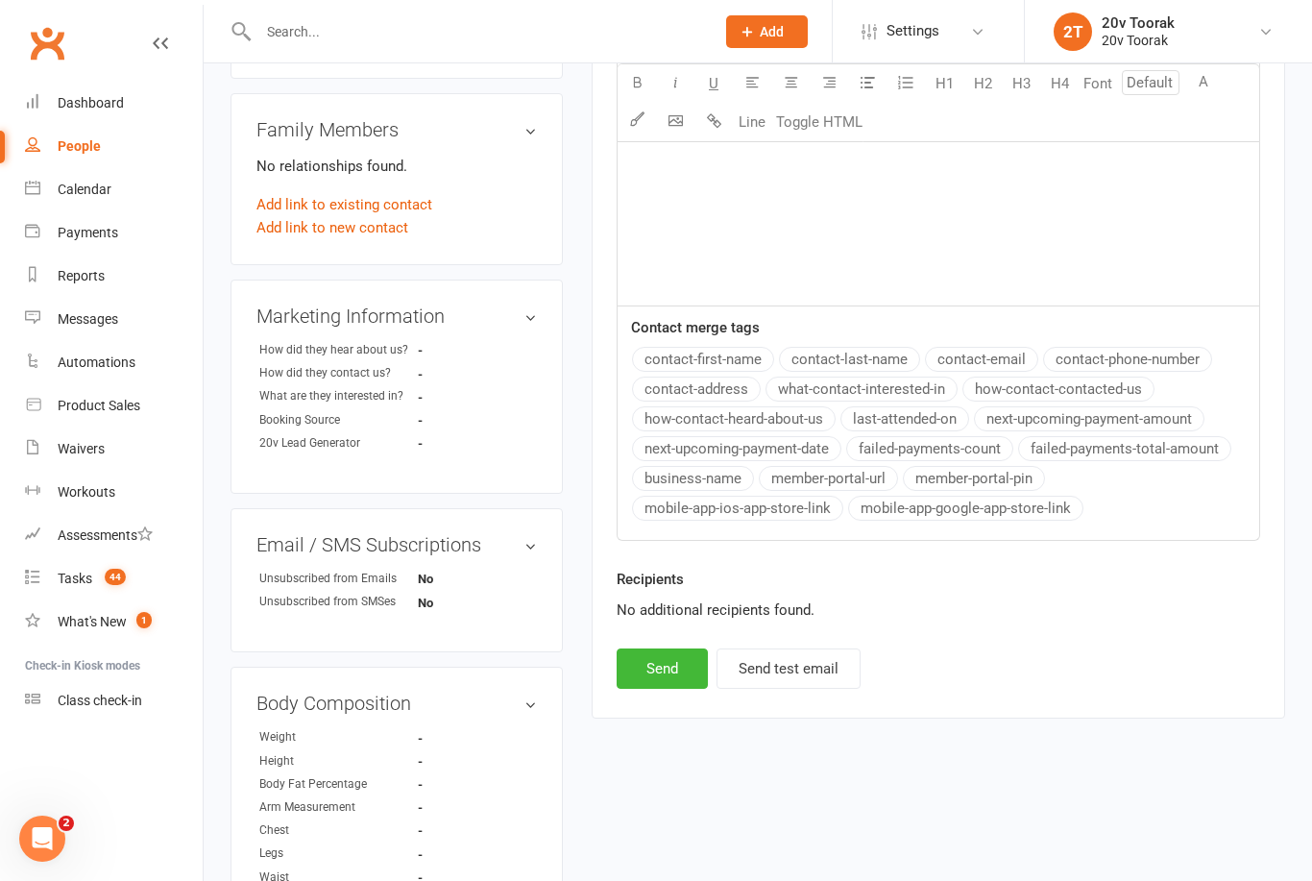
click at [643, 649] on button "Send" at bounding box center [662, 668] width 91 height 40
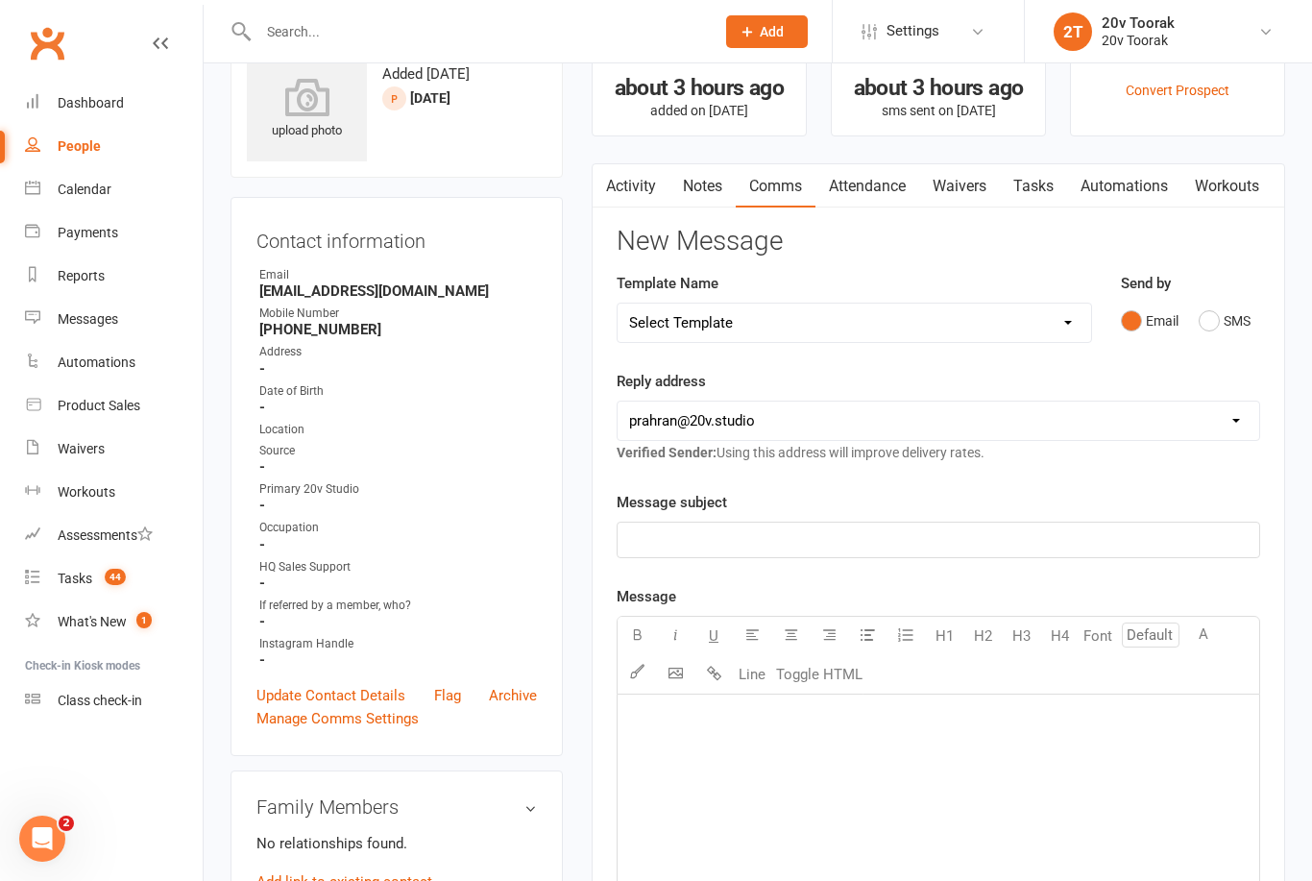
scroll to position [59, 0]
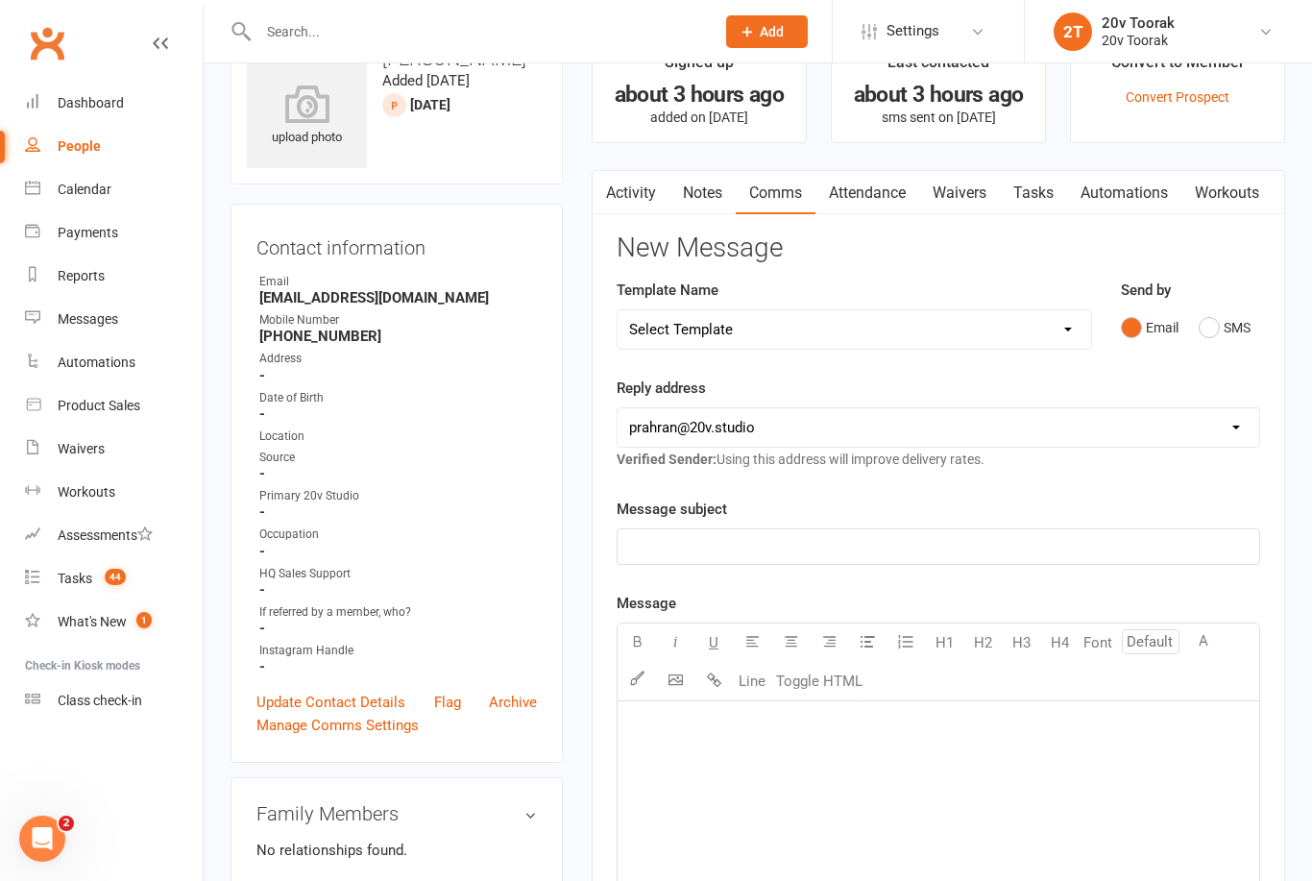
click at [708, 192] on link "Notes" at bounding box center [703, 193] width 66 height 44
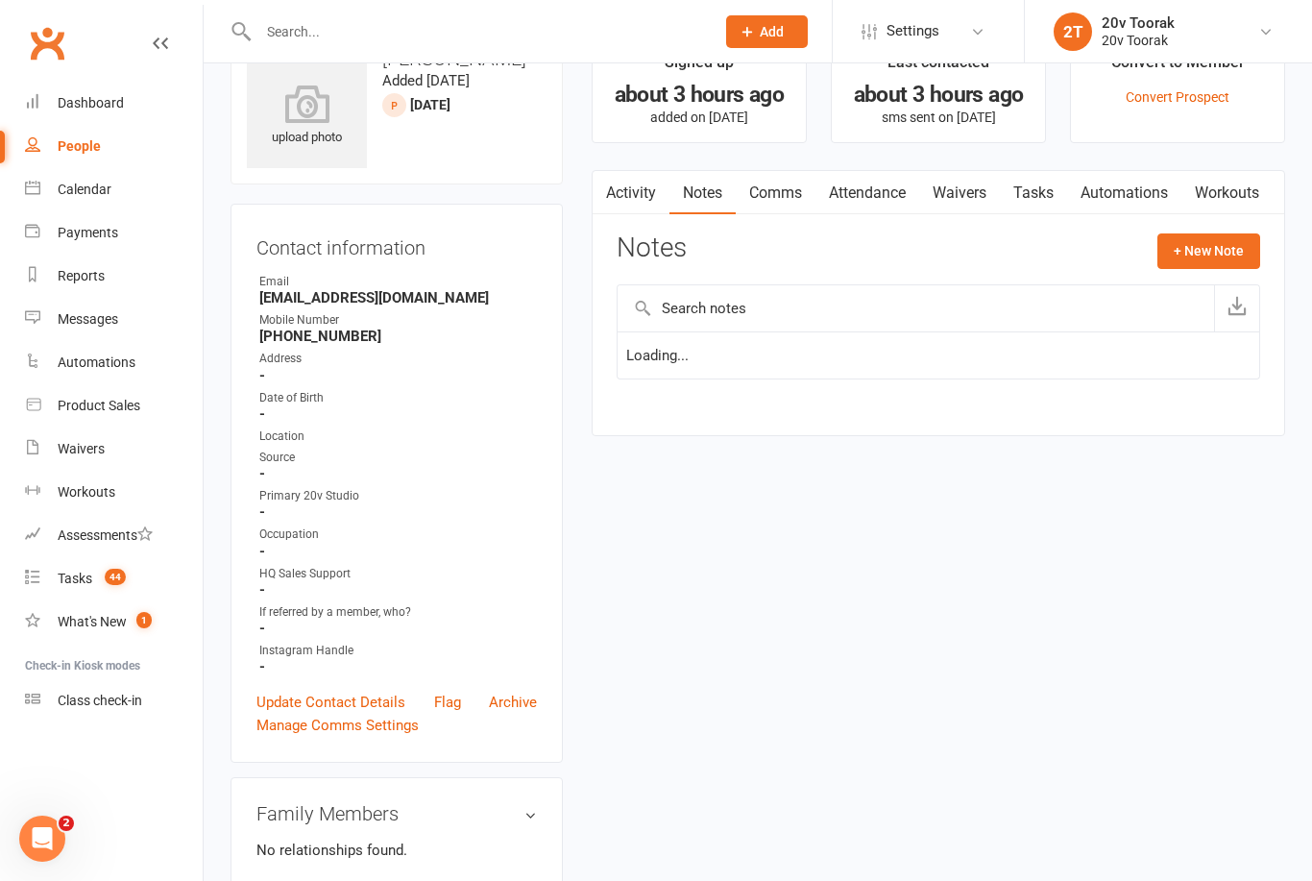
scroll to position [120, 0]
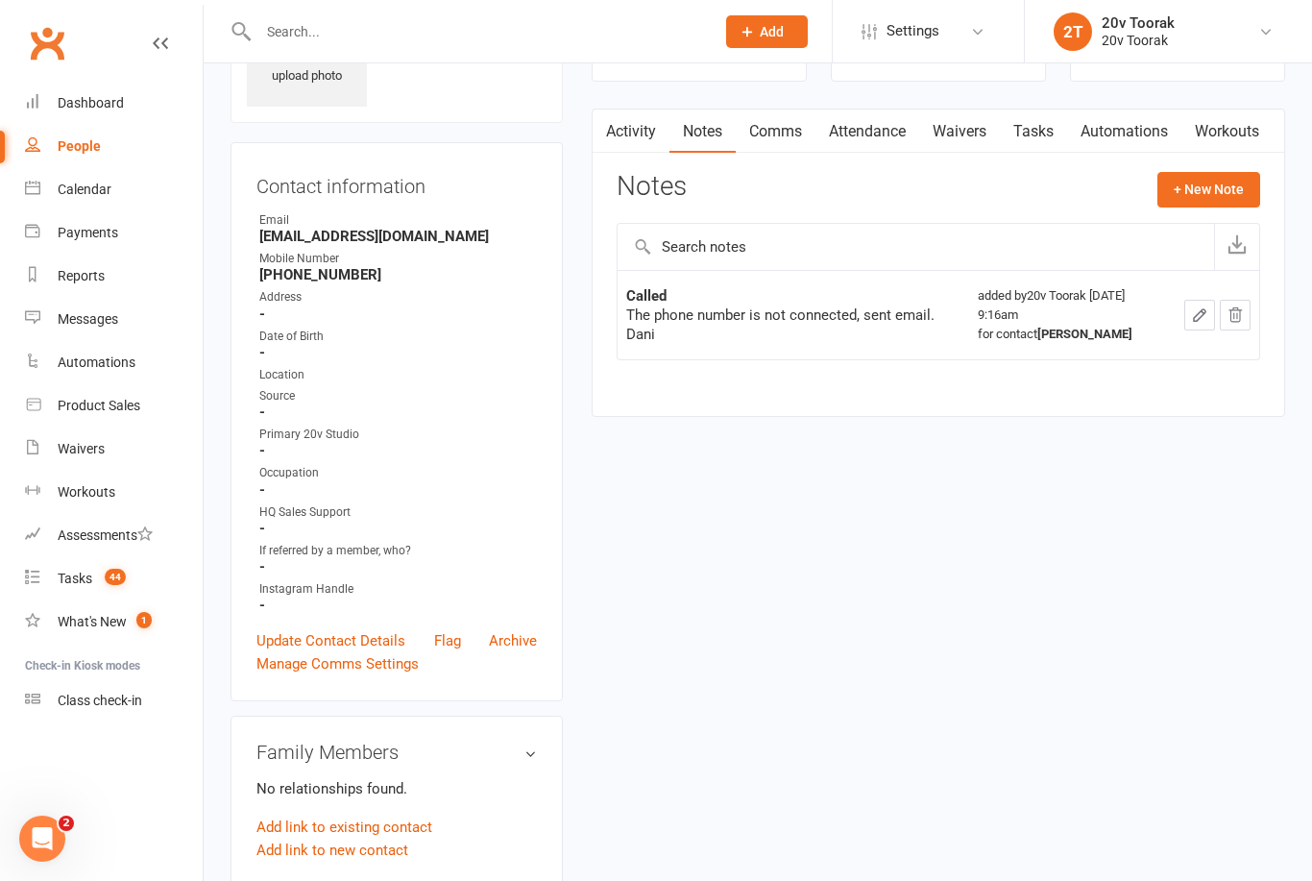
click at [1059, 129] on link "Tasks" at bounding box center [1033, 132] width 67 height 44
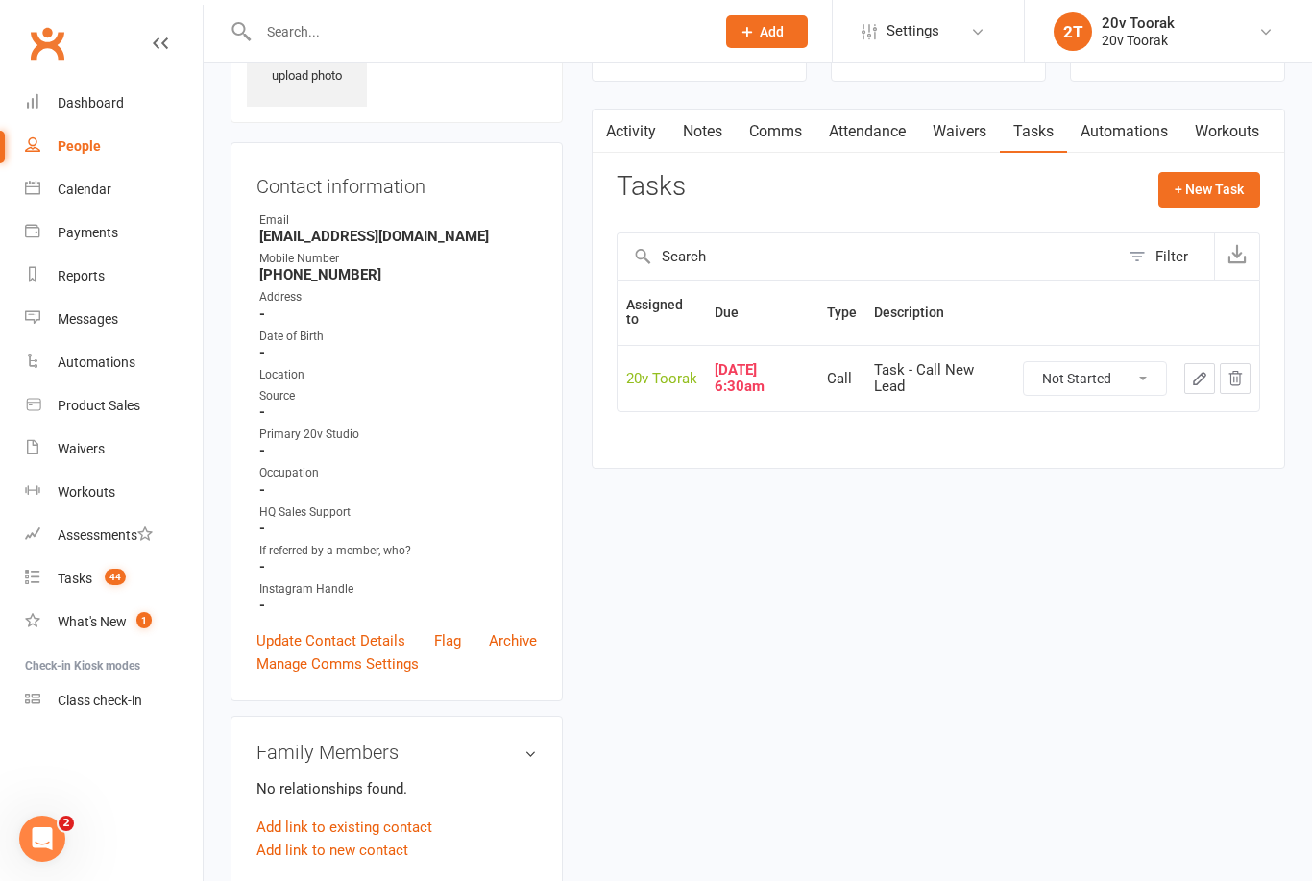
click at [1124, 372] on select "Not Started In Progress Waiting Complete" at bounding box center [1095, 378] width 142 height 33
select select "unstarted"
click at [1215, 192] on button "+ New Task" at bounding box center [1210, 189] width 102 height 35
select select "45736"
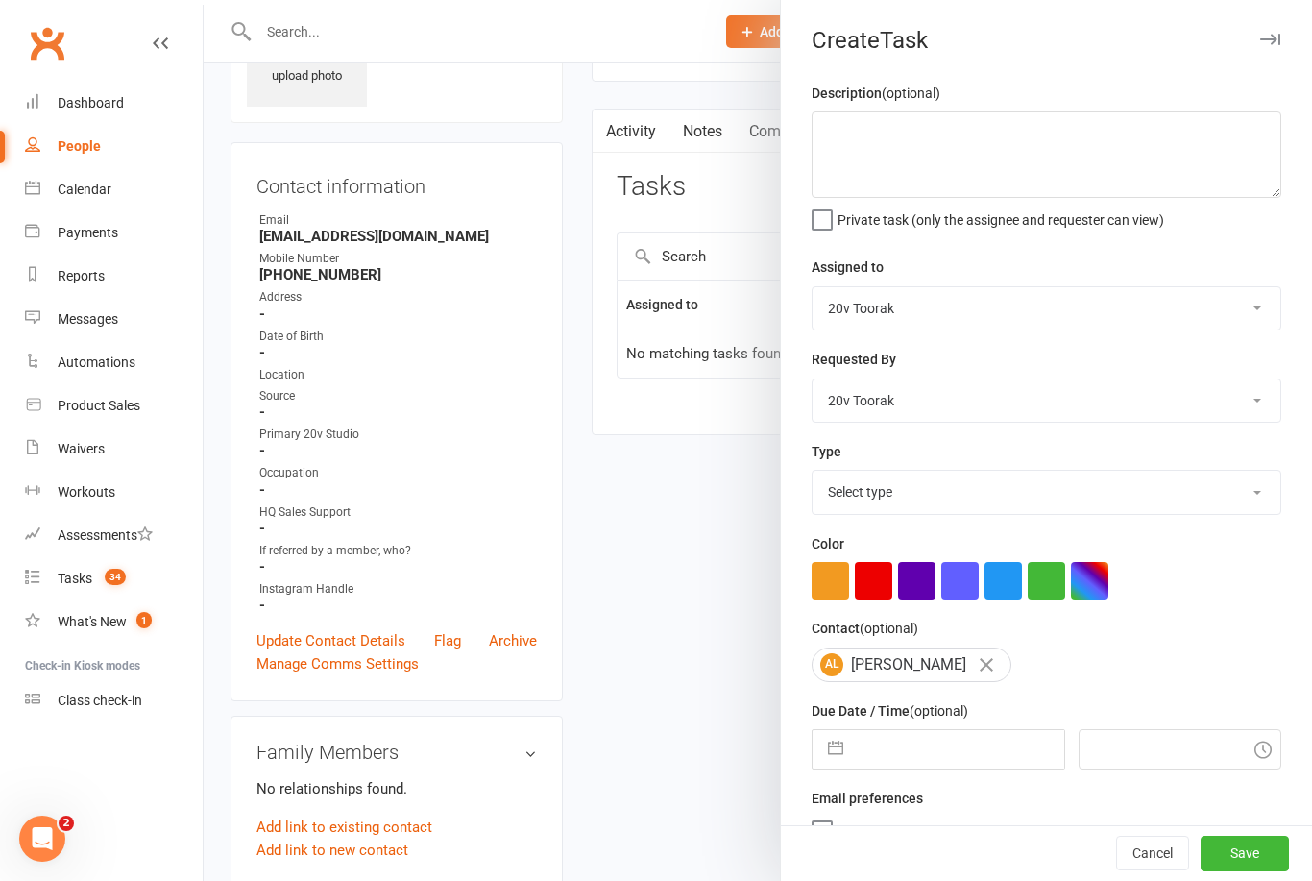
click at [1240, 505] on select "Select type Call Call - to book trial Confirm session attendance Confirm trial …" at bounding box center [1047, 492] width 468 height 42
select select "32301"
click at [931, 739] on input "text" at bounding box center [958, 749] width 210 height 38
select select "7"
select select "2025"
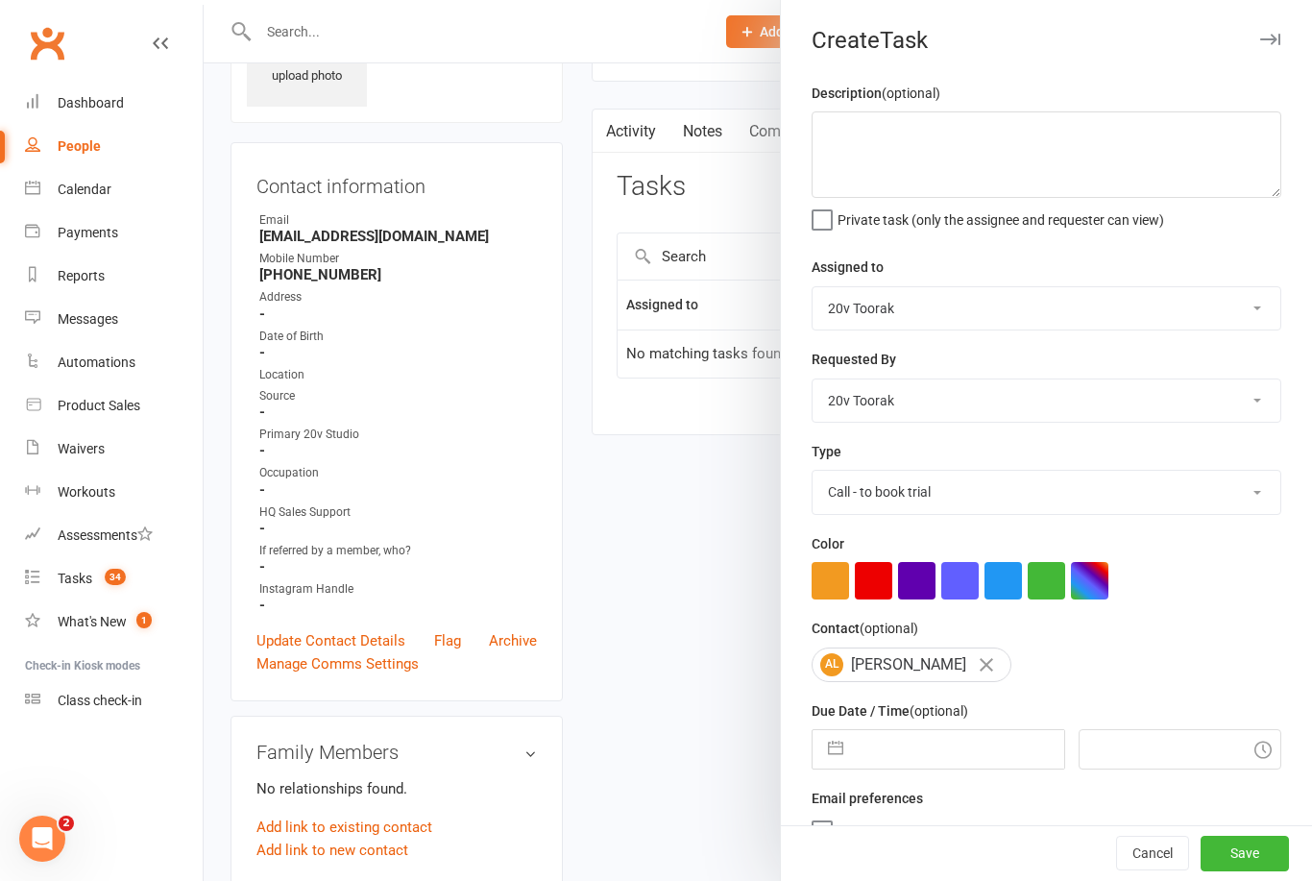
select select "8"
select select "2025"
select select "9"
select select "2025"
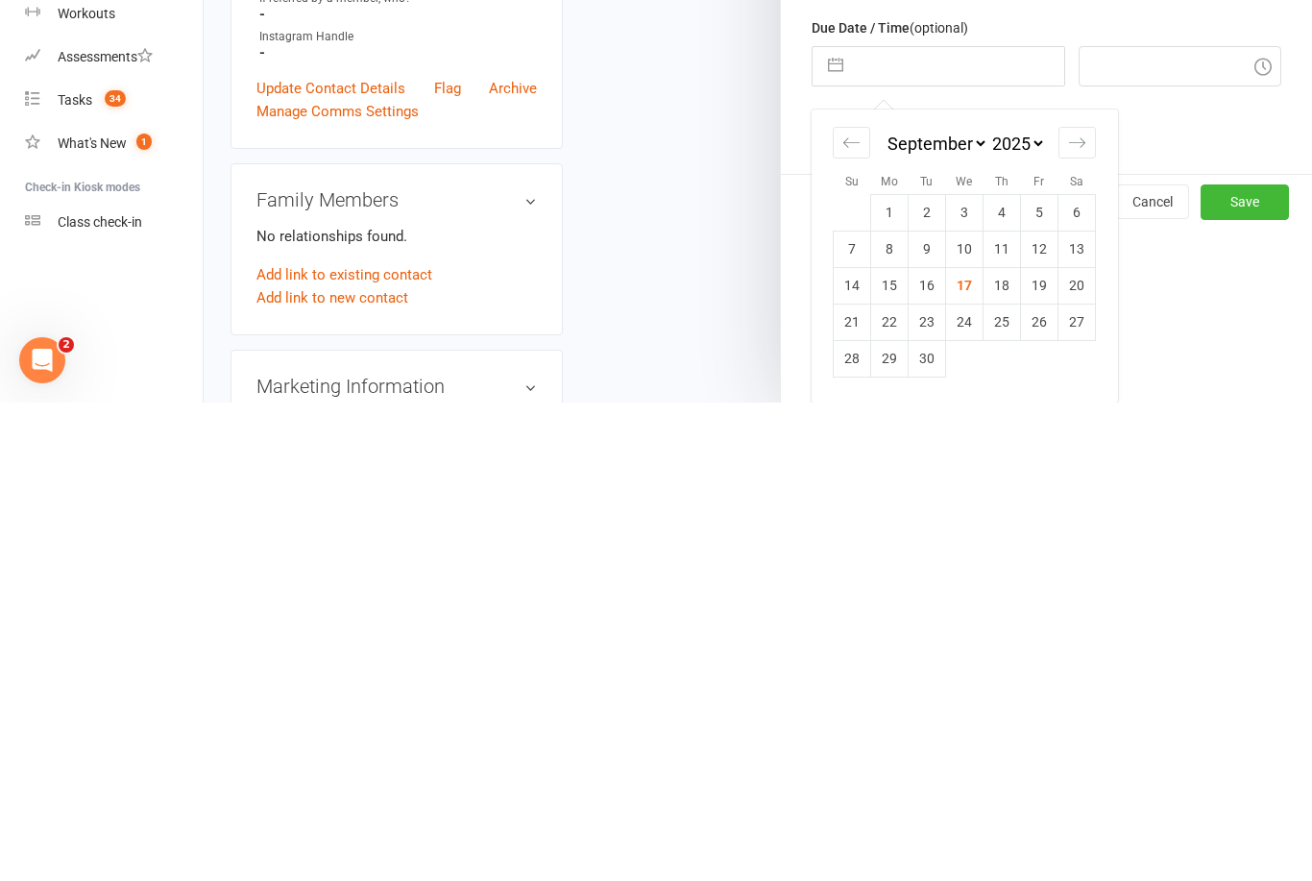
click at [1004, 746] on td "18" at bounding box center [1002, 764] width 37 height 37
type input "18 Sep 2025"
type input "9:30am"
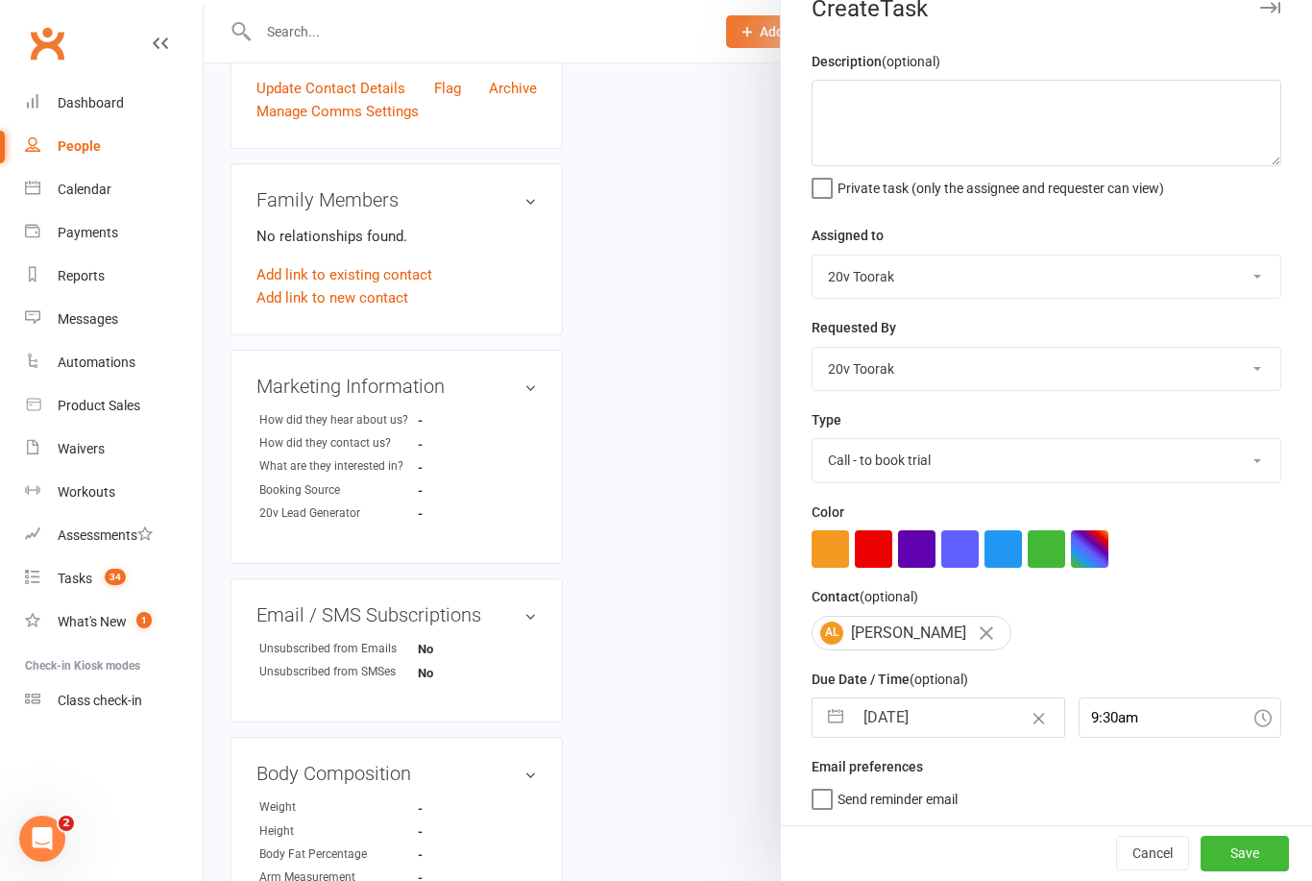
click at [1243, 864] on button "Save" at bounding box center [1245, 853] width 88 height 35
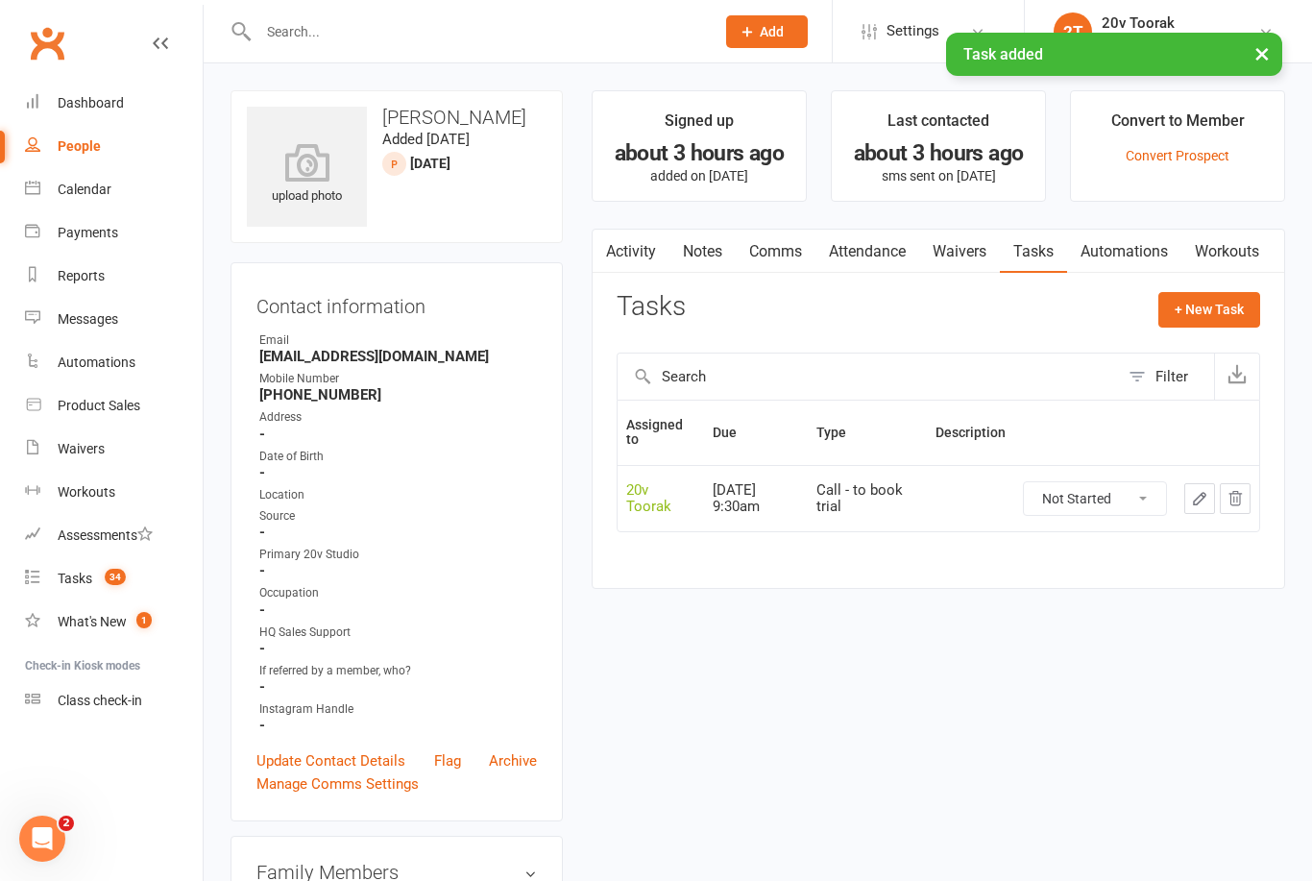
scroll to position [0, 0]
click at [102, 584] on count-badge "34" at bounding box center [110, 578] width 31 height 15
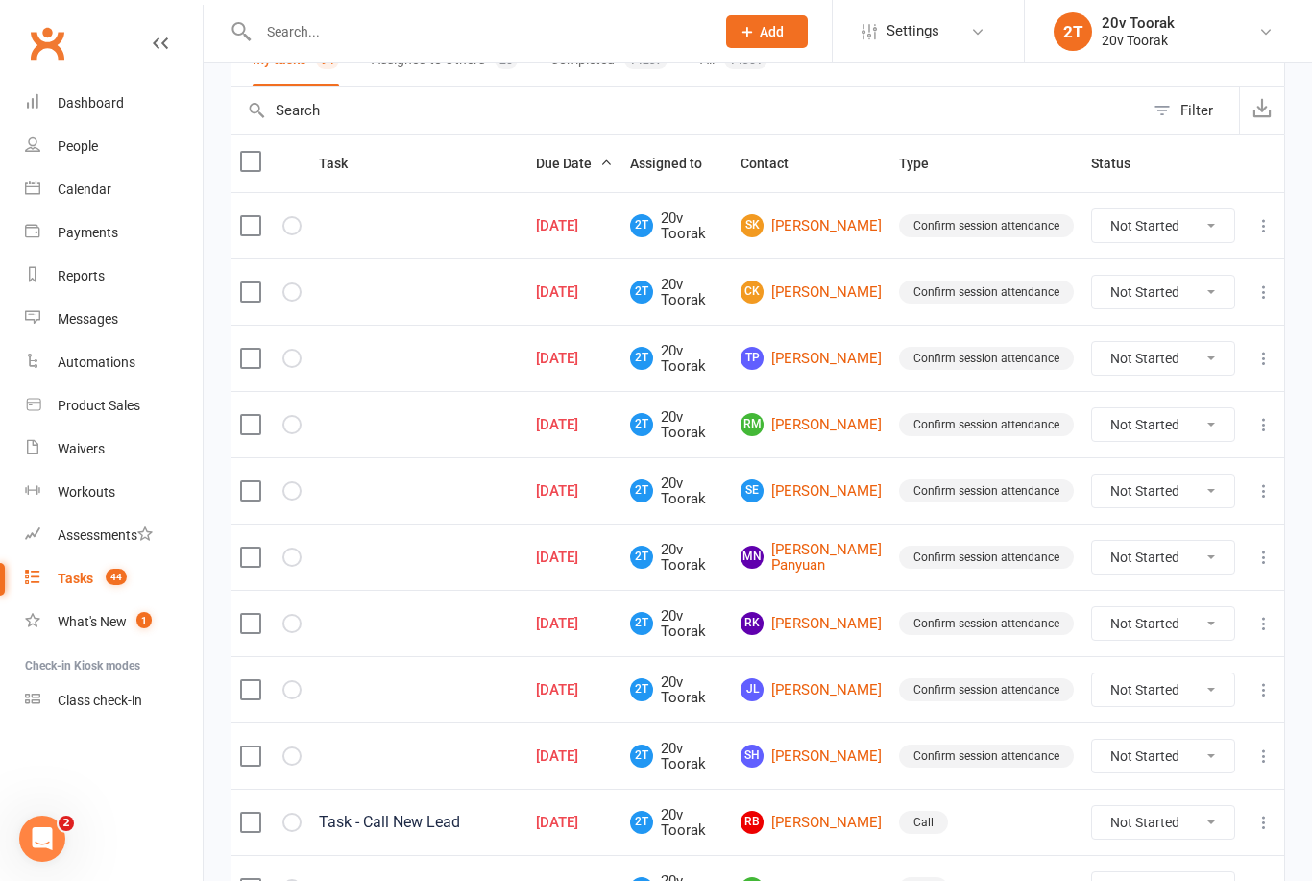
scroll to position [168, 0]
click at [819, 224] on link "SK [PERSON_NAME]" at bounding box center [811, 226] width 141 height 23
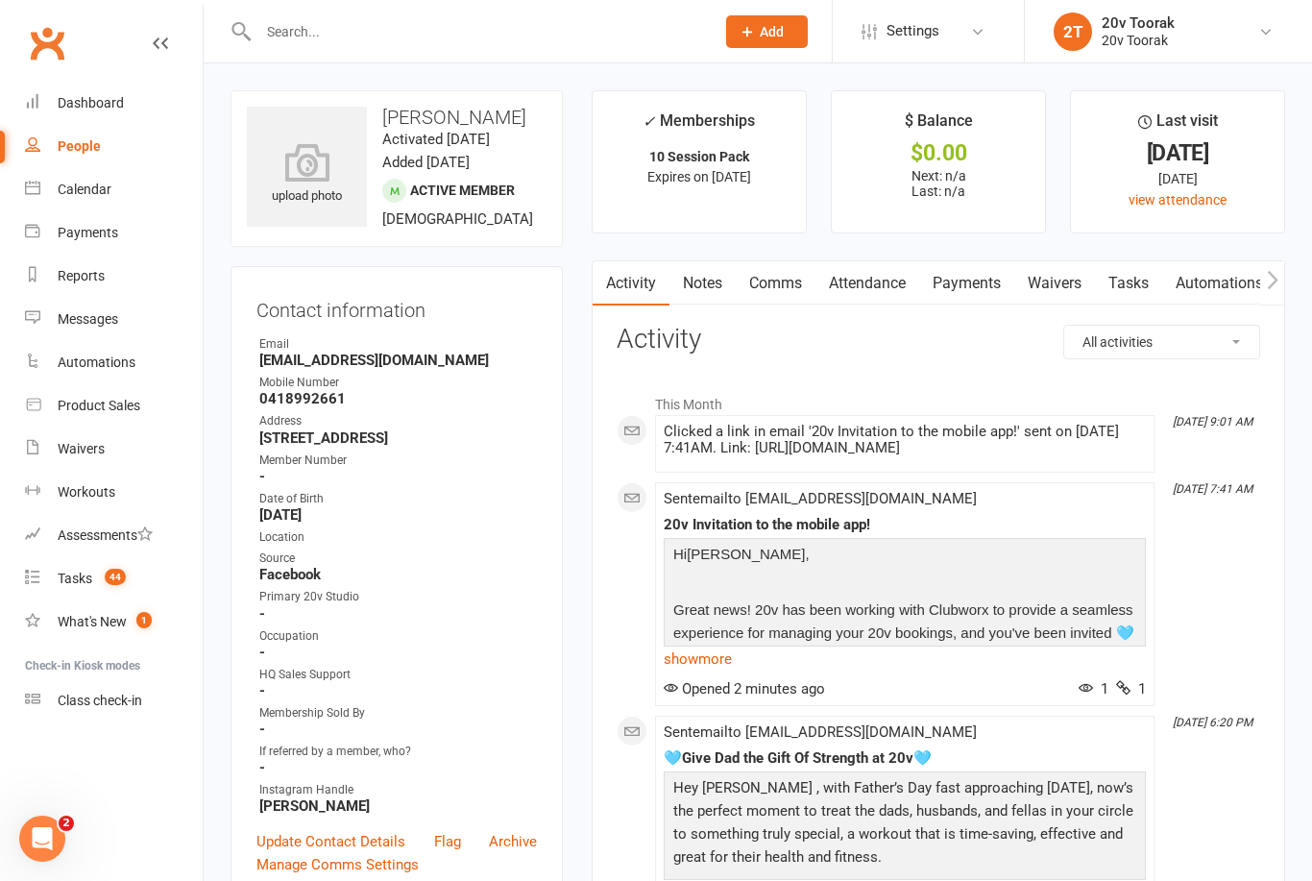
click at [880, 288] on link "Attendance" at bounding box center [868, 283] width 104 height 44
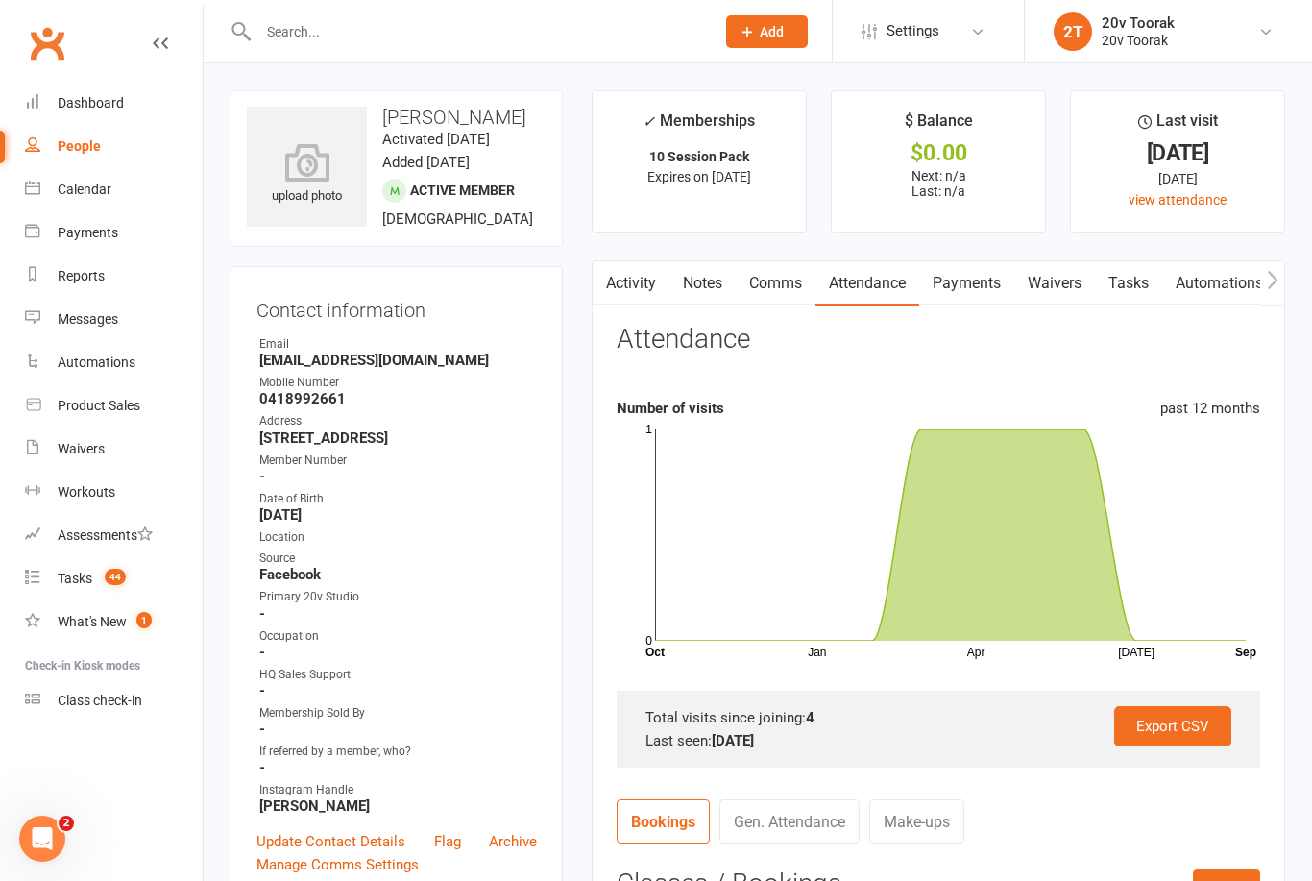
click at [621, 282] on link "Activity" at bounding box center [631, 283] width 77 height 44
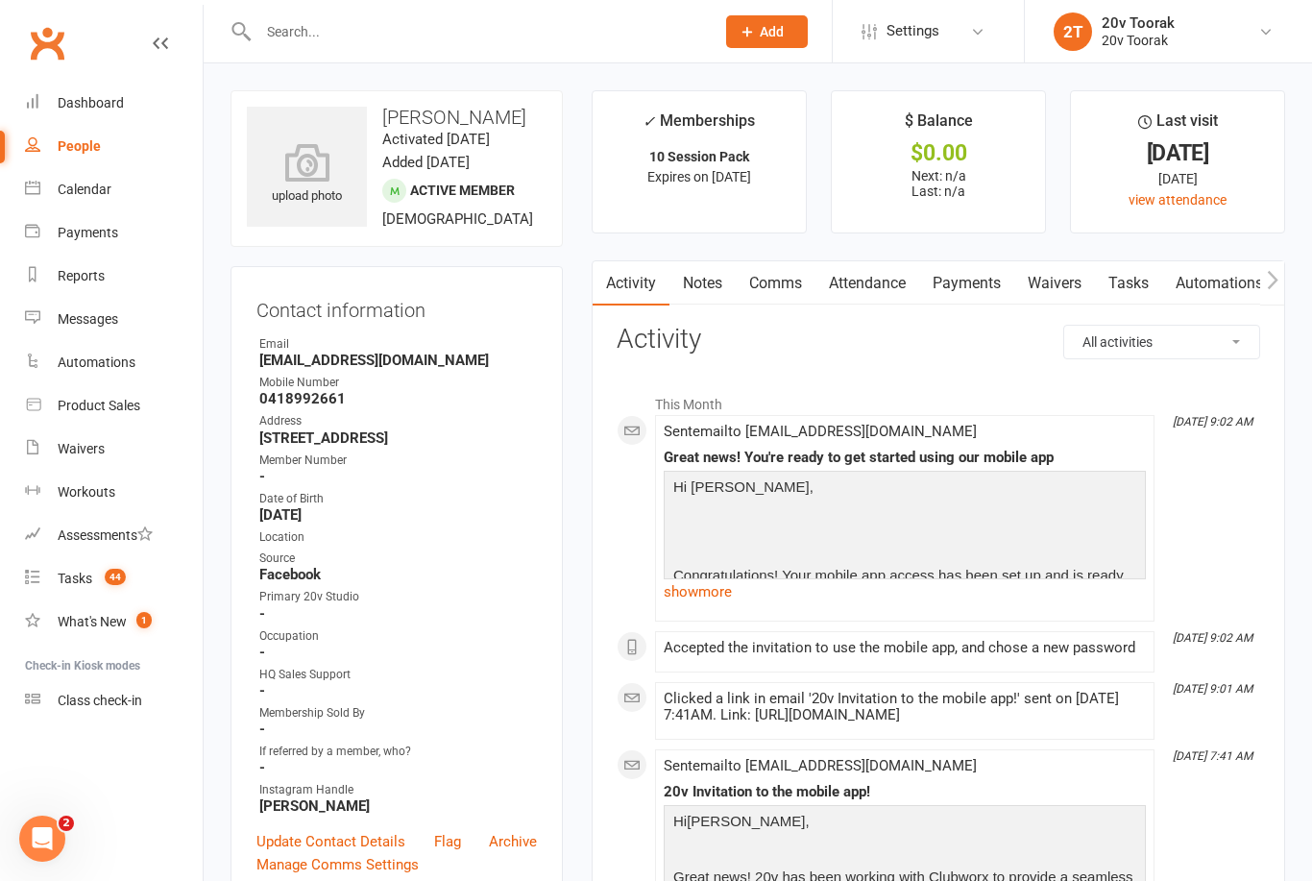
click at [779, 267] on link "Comms" at bounding box center [776, 283] width 80 height 44
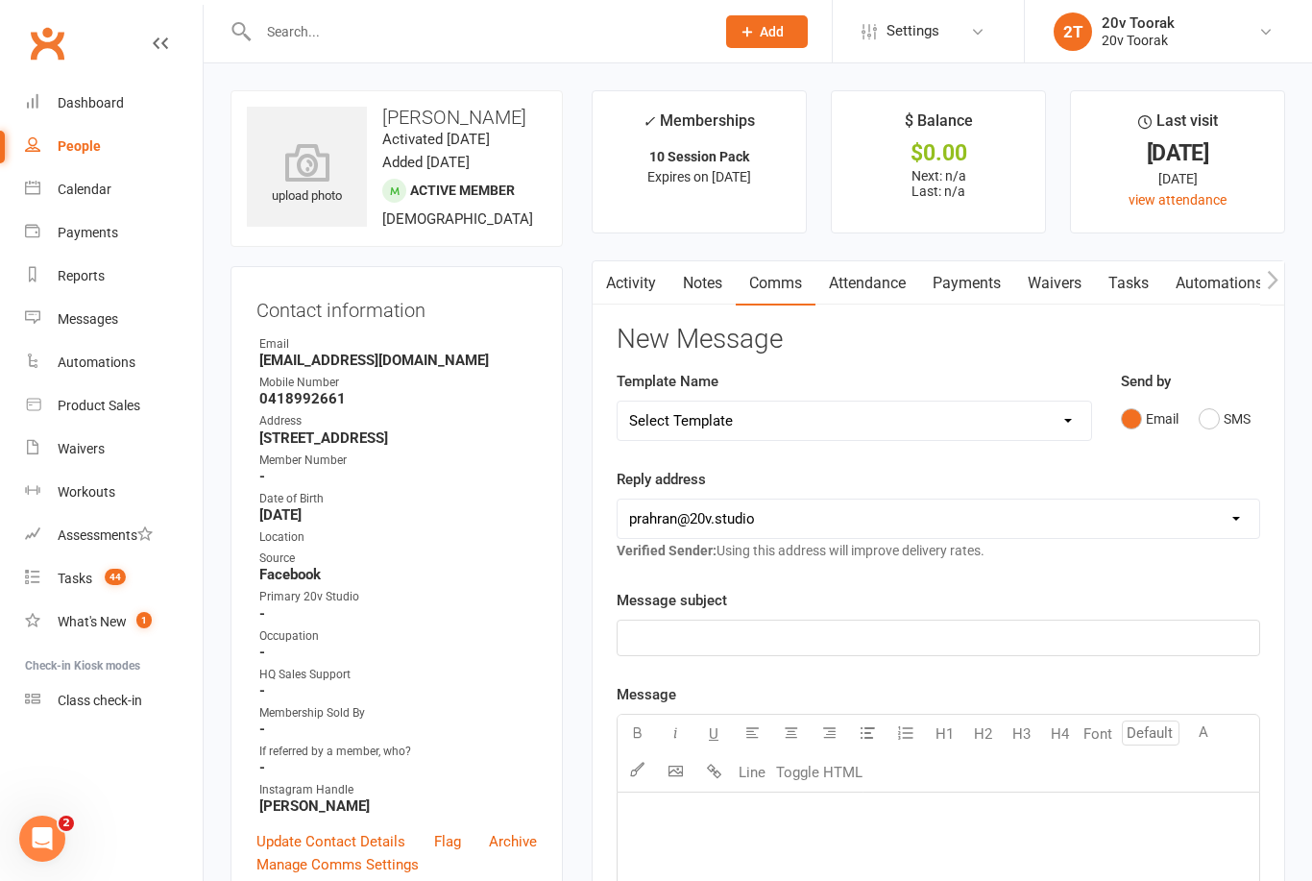
click at [1220, 414] on button "SMS" at bounding box center [1225, 419] width 52 height 37
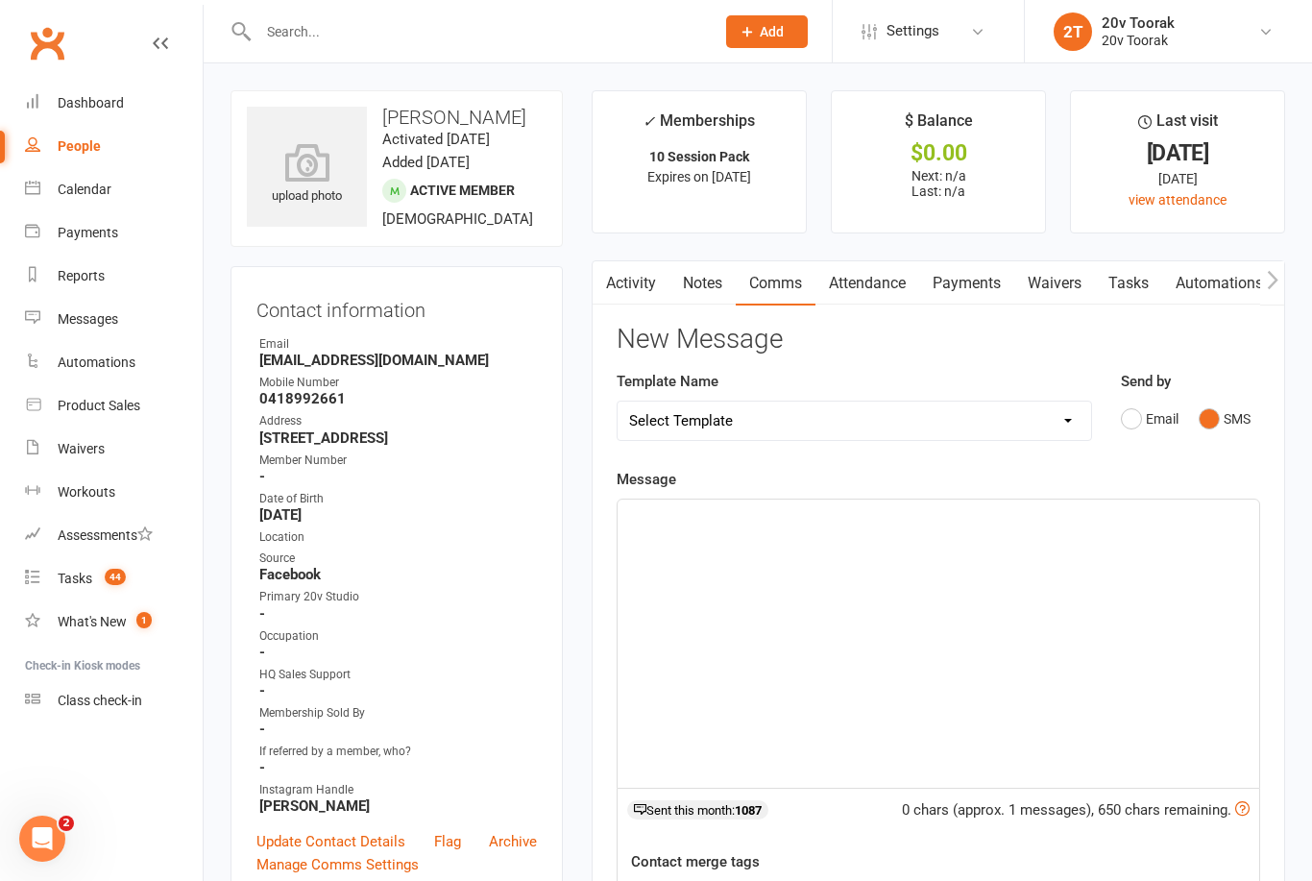
click at [966, 526] on div "﻿" at bounding box center [939, 644] width 642 height 288
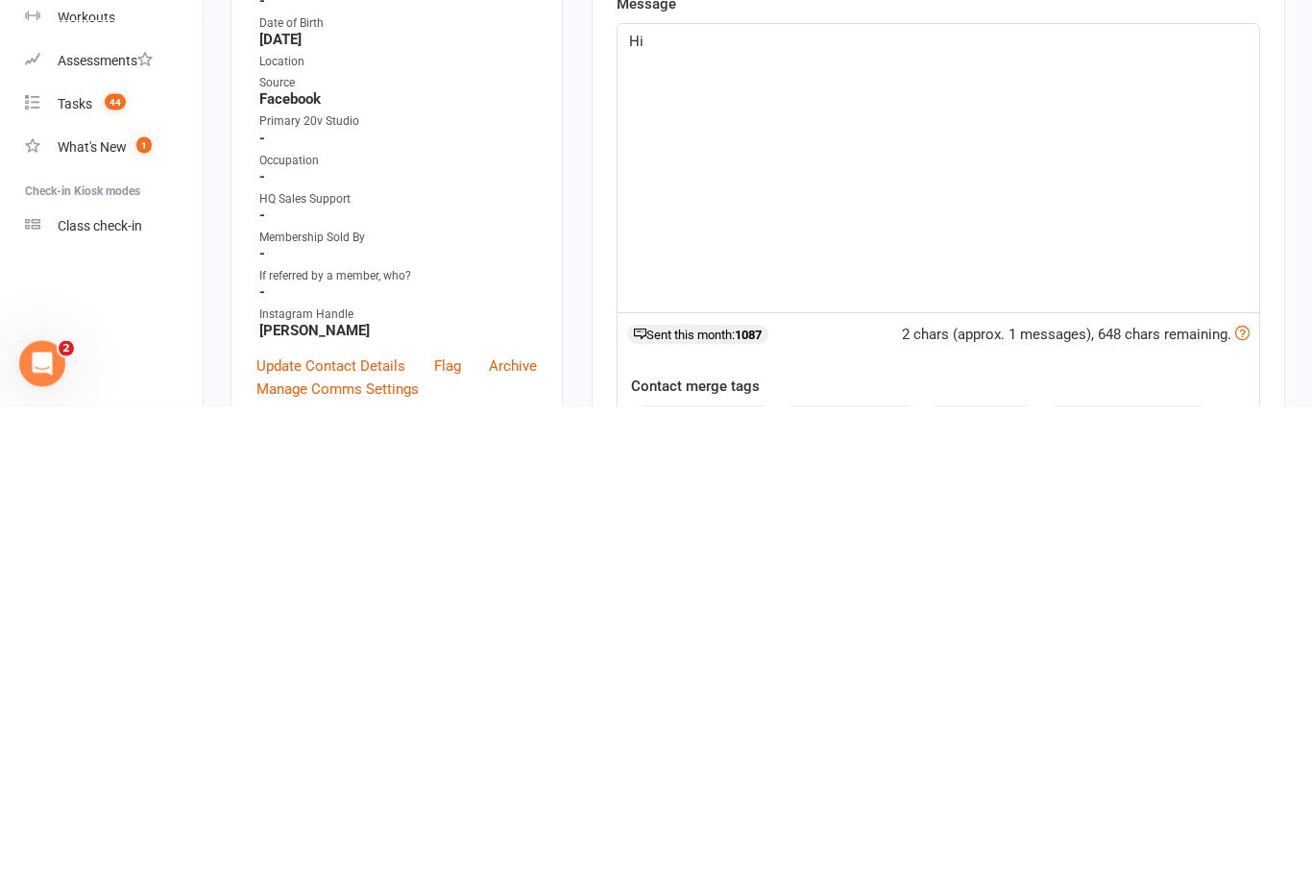
scroll to position [43, 0]
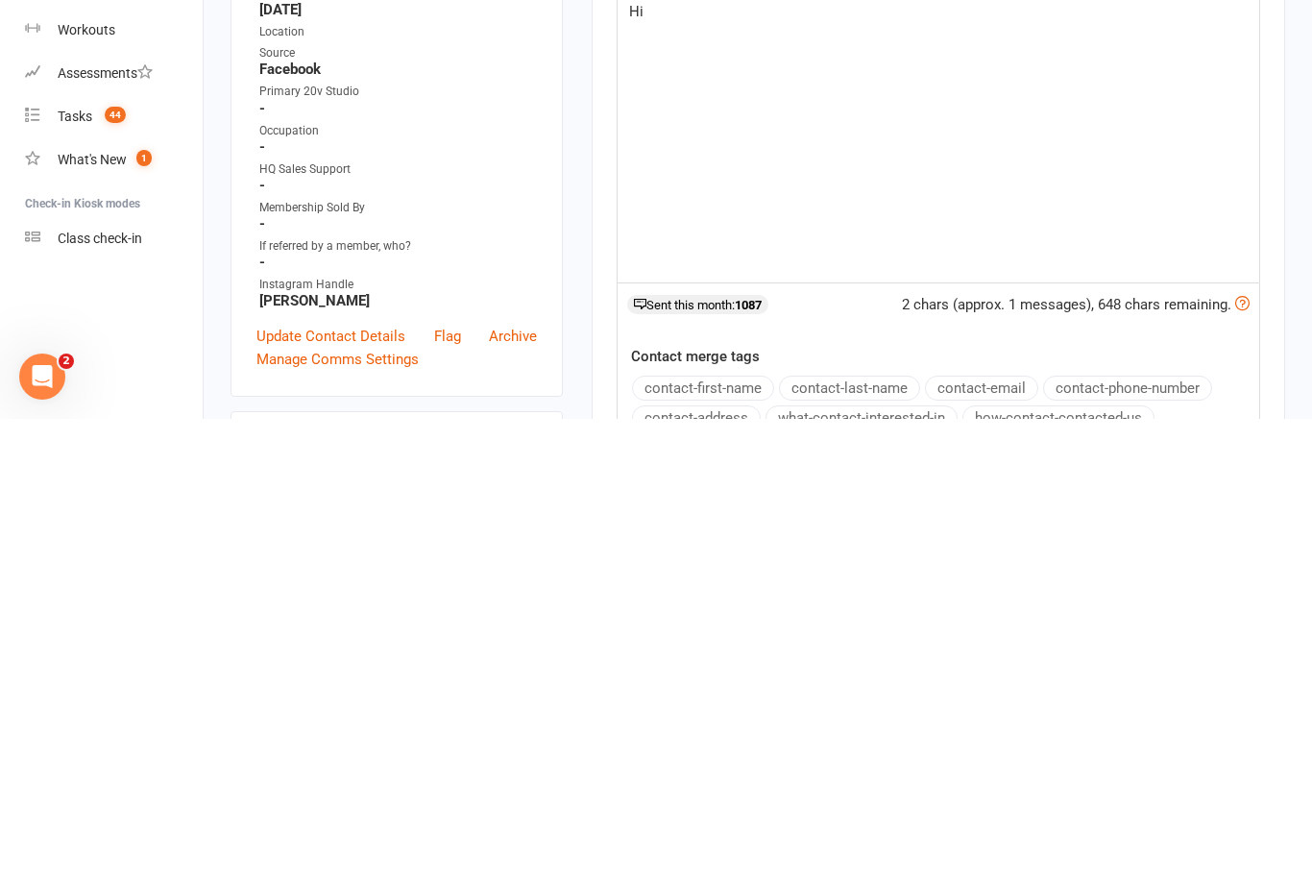
click at [737, 838] on button "contact-first-name" at bounding box center [703, 850] width 142 height 25
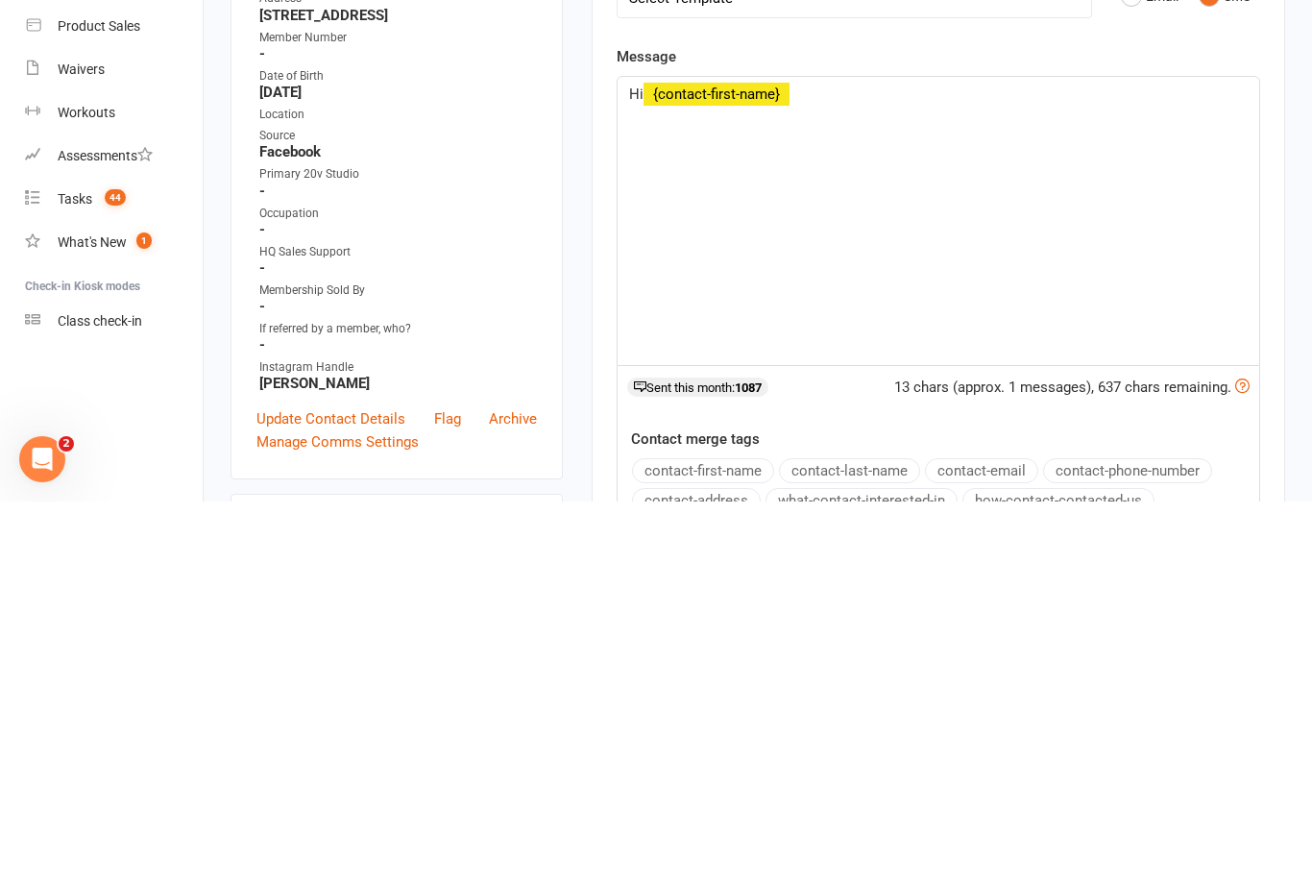
click at [1000, 456] on div "Hi ﻿ {contact-first-name}" at bounding box center [939, 600] width 642 height 288
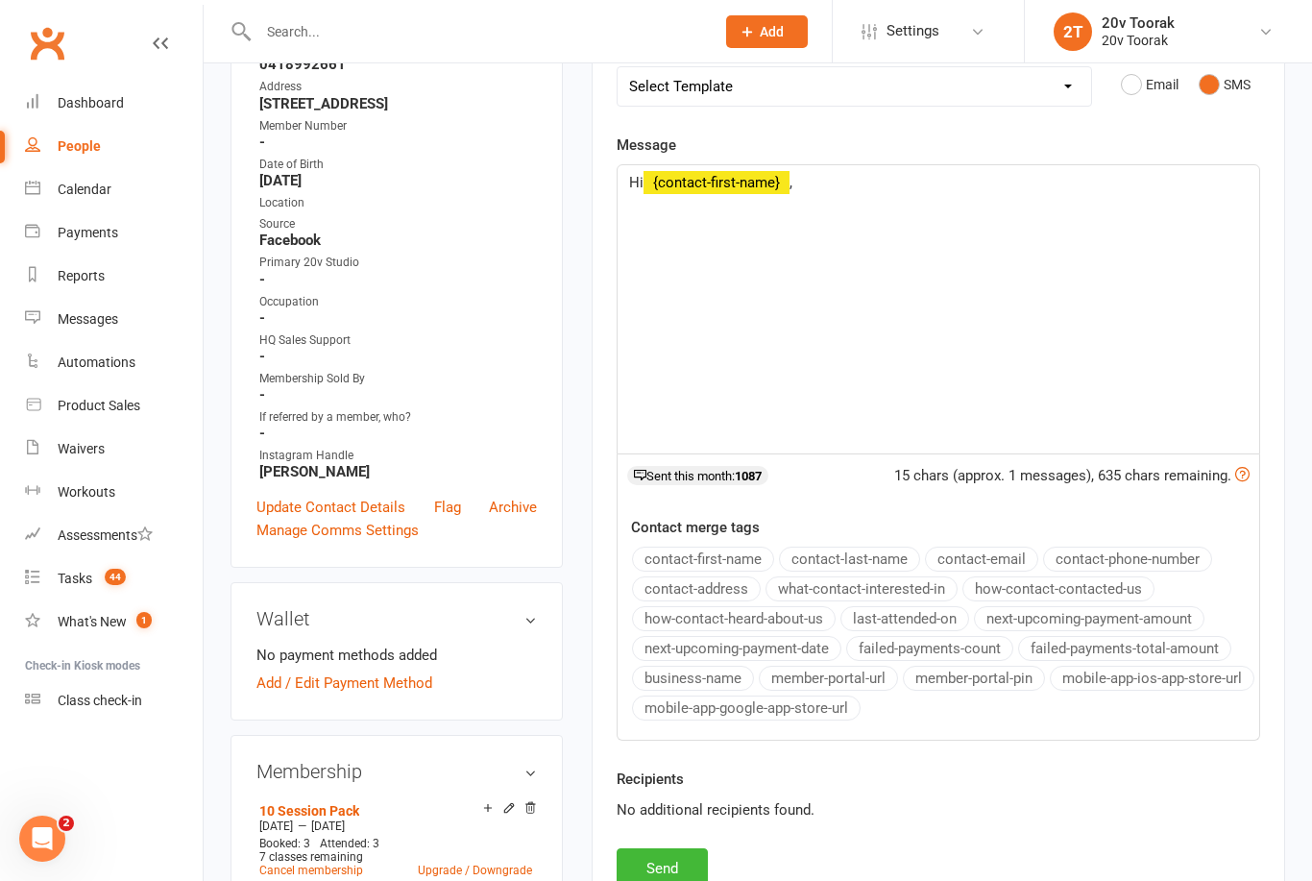
scroll to position [333, 0]
click at [879, 176] on p "Hi ﻿ {contact-first-name} ," at bounding box center [938, 183] width 619 height 23
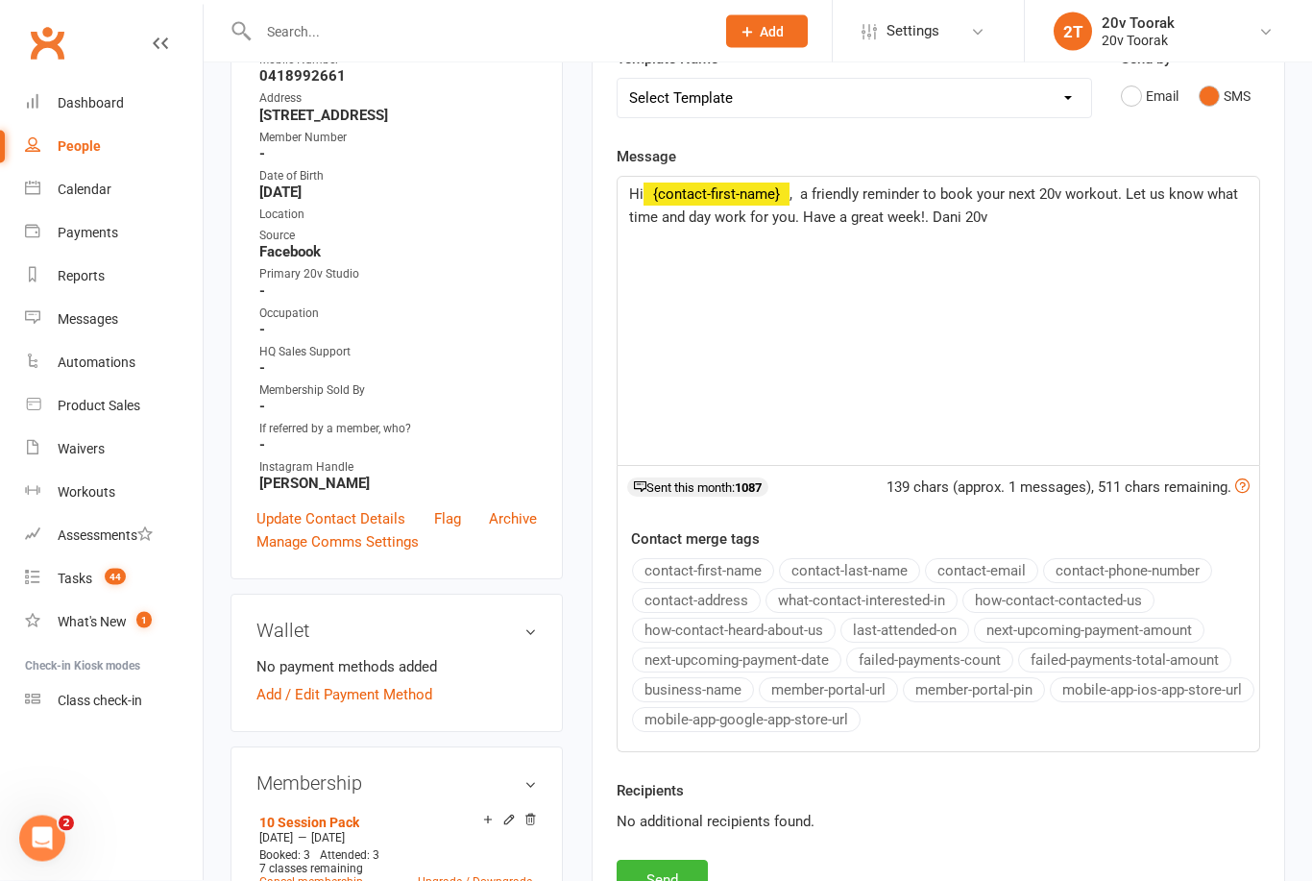
scroll to position [324, 0]
click at [671, 875] on button "Send" at bounding box center [662, 879] width 91 height 40
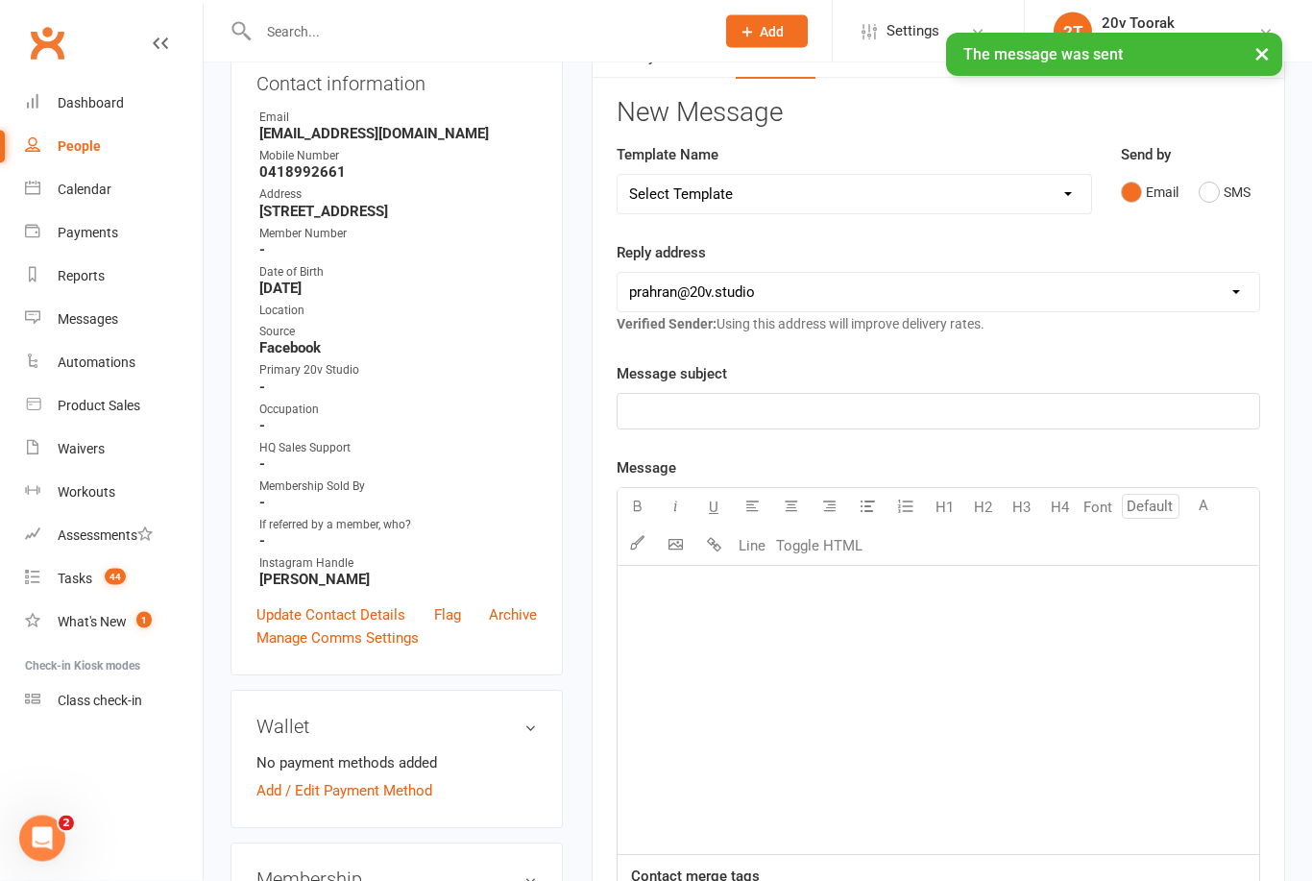
scroll to position [0, 0]
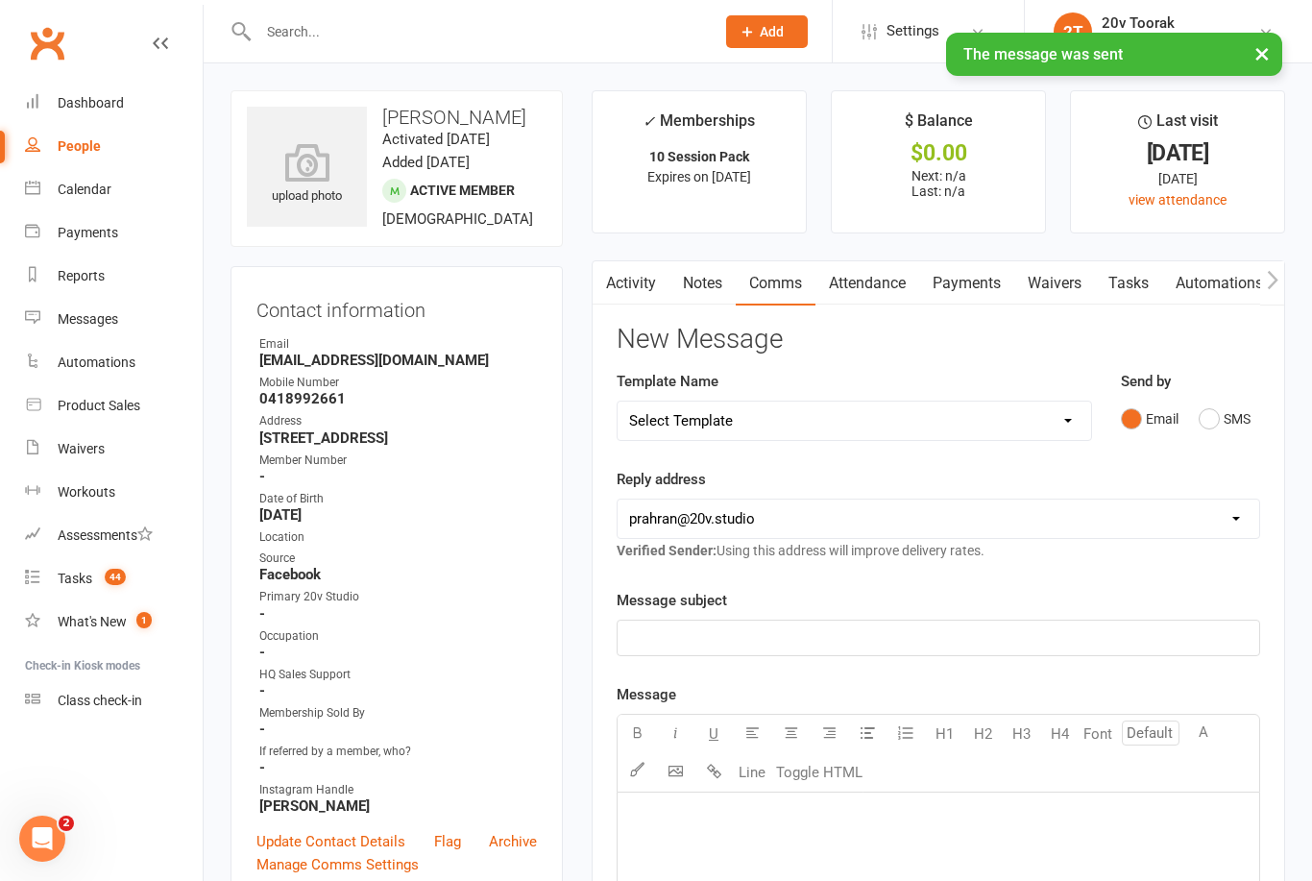
click at [70, 571] on div "Tasks" at bounding box center [75, 578] width 35 height 15
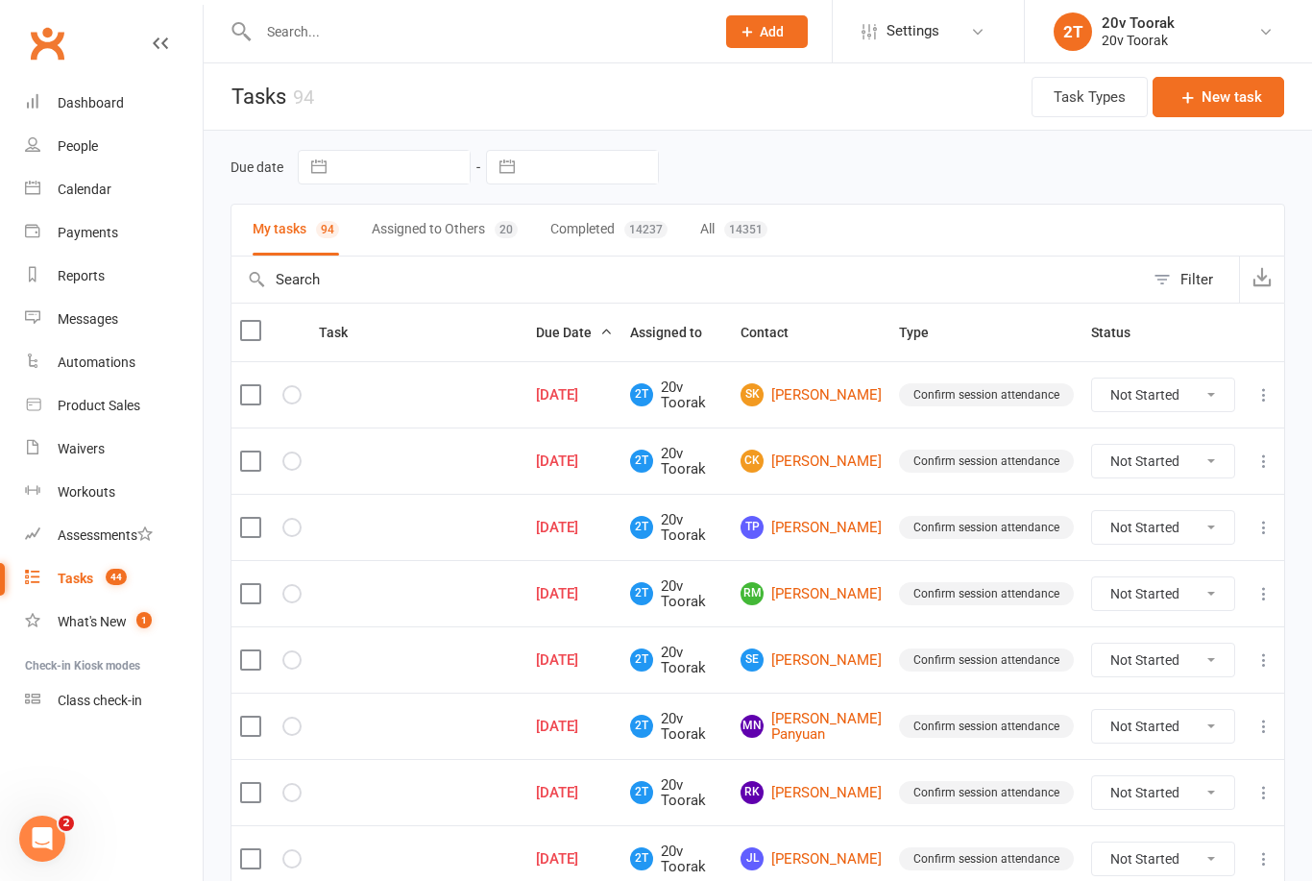
click at [820, 395] on link "SK Sharon Kuper" at bounding box center [811, 394] width 141 height 23
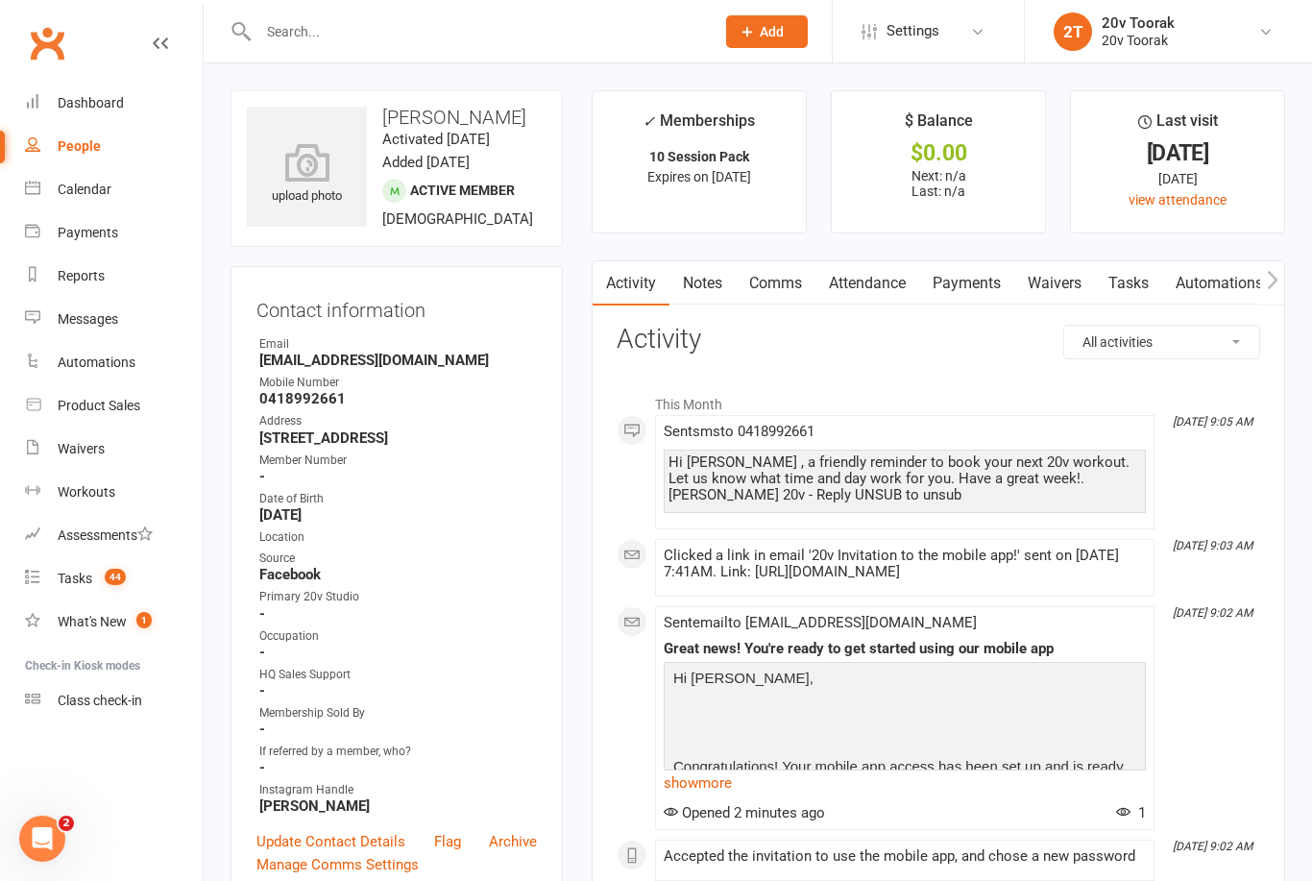
click at [1138, 289] on link "Tasks" at bounding box center [1128, 283] width 67 height 44
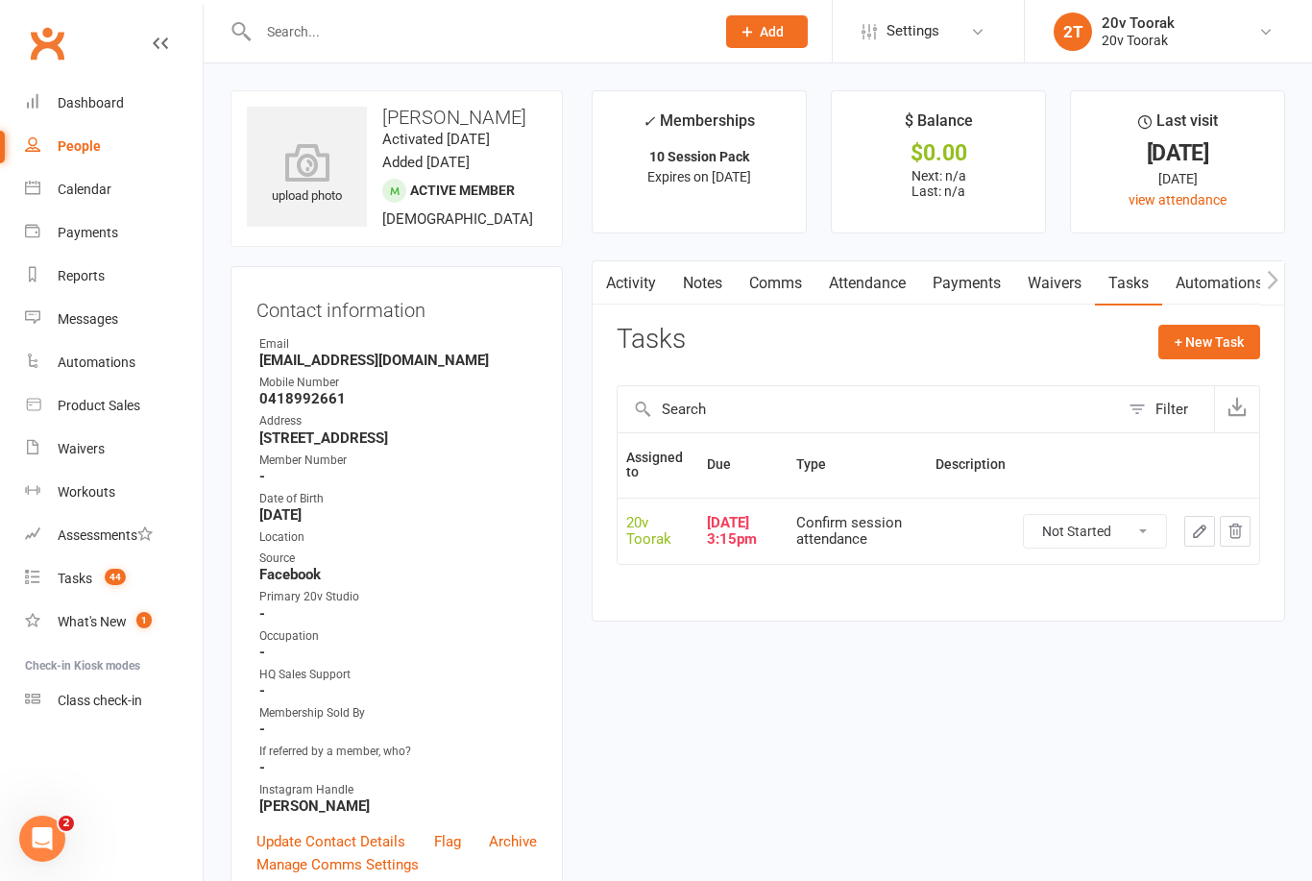
click at [1128, 522] on select "Not Started In Progress Waiting Complete" at bounding box center [1095, 531] width 142 height 33
select select "unstarted"
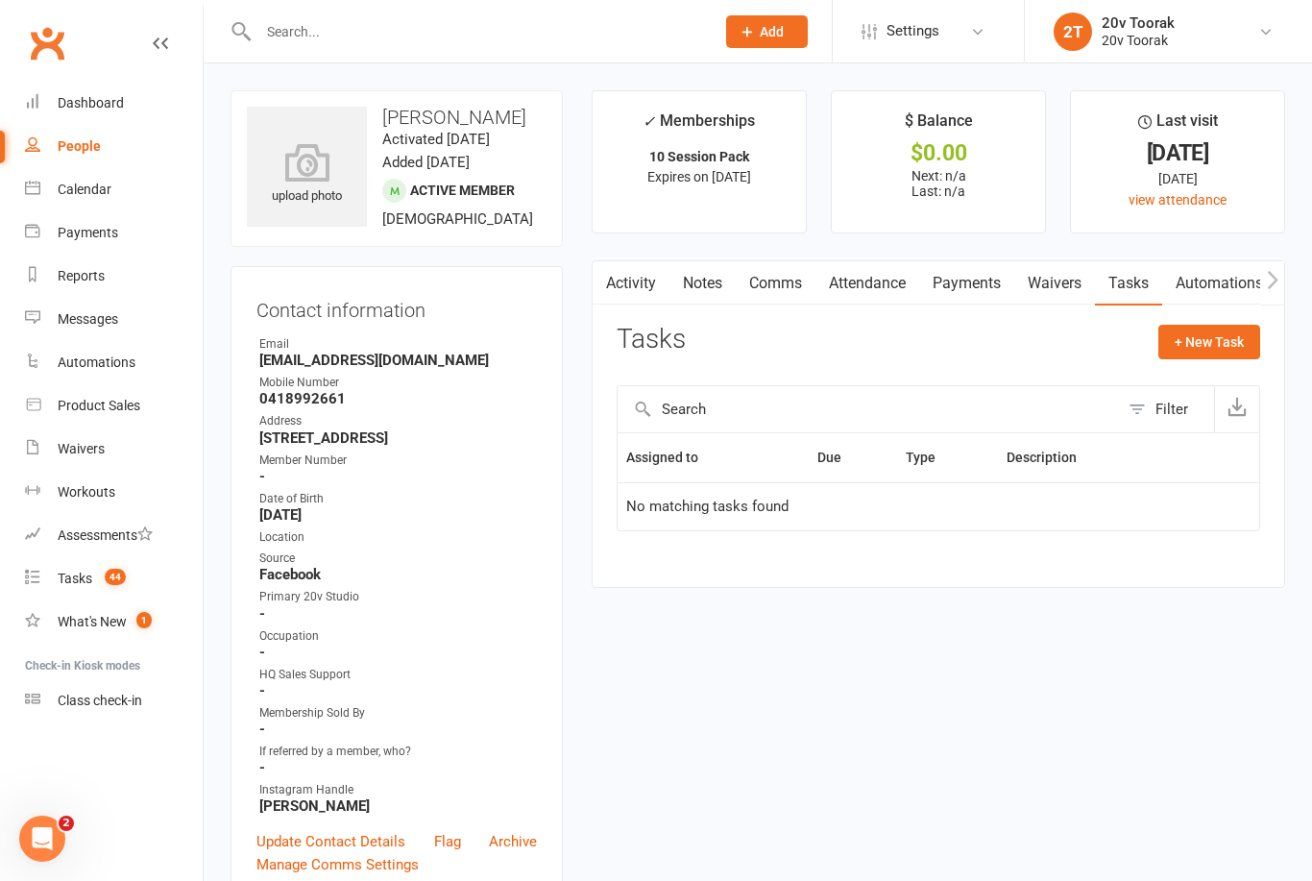
click at [1220, 355] on button "+ New Task" at bounding box center [1210, 342] width 102 height 35
select select "45736"
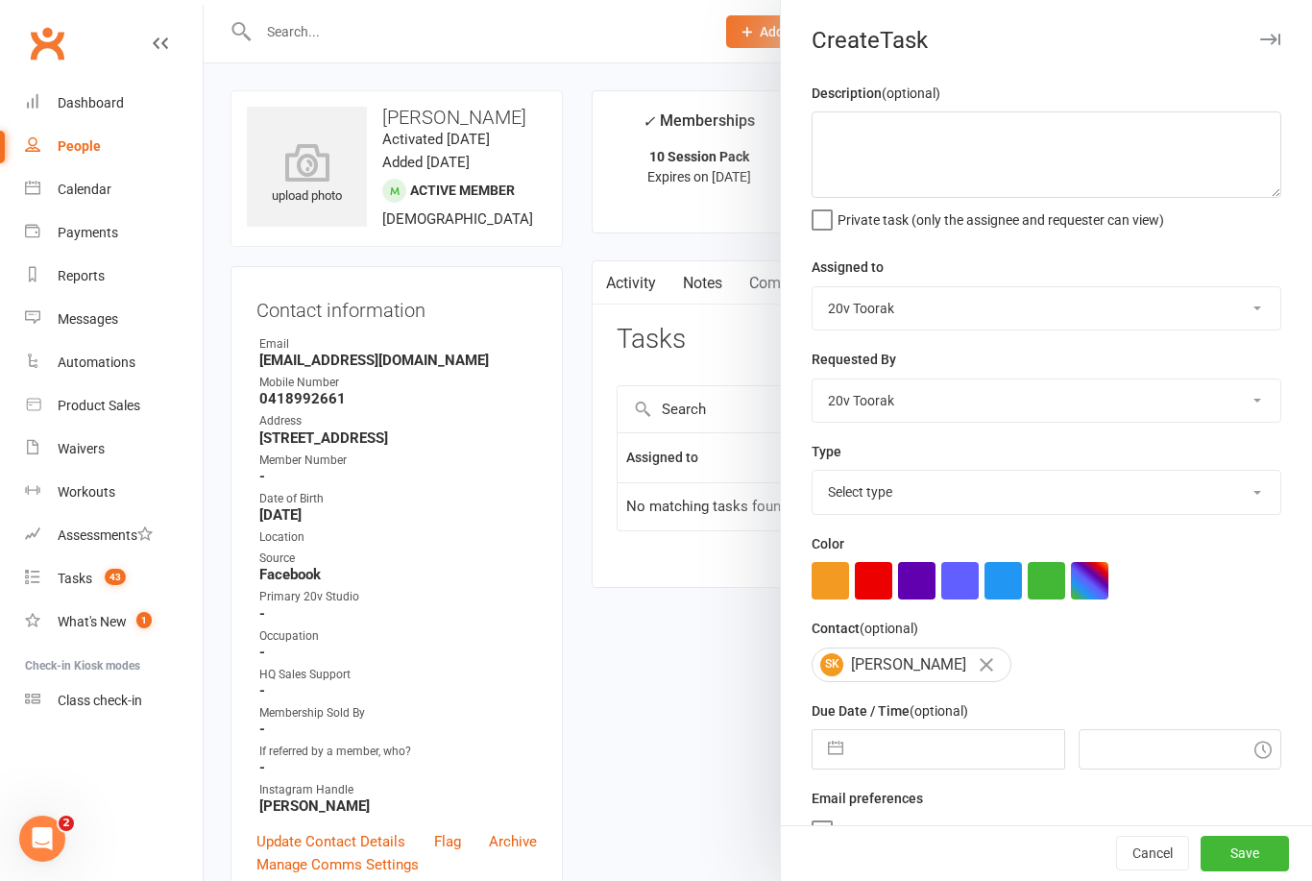
click at [1245, 479] on select "Select type Call Call - to book trial Confirm session attendance Confirm trial …" at bounding box center [1047, 492] width 468 height 42
select select "29156"
click at [928, 743] on input "text" at bounding box center [958, 749] width 210 height 38
select select "7"
select select "2025"
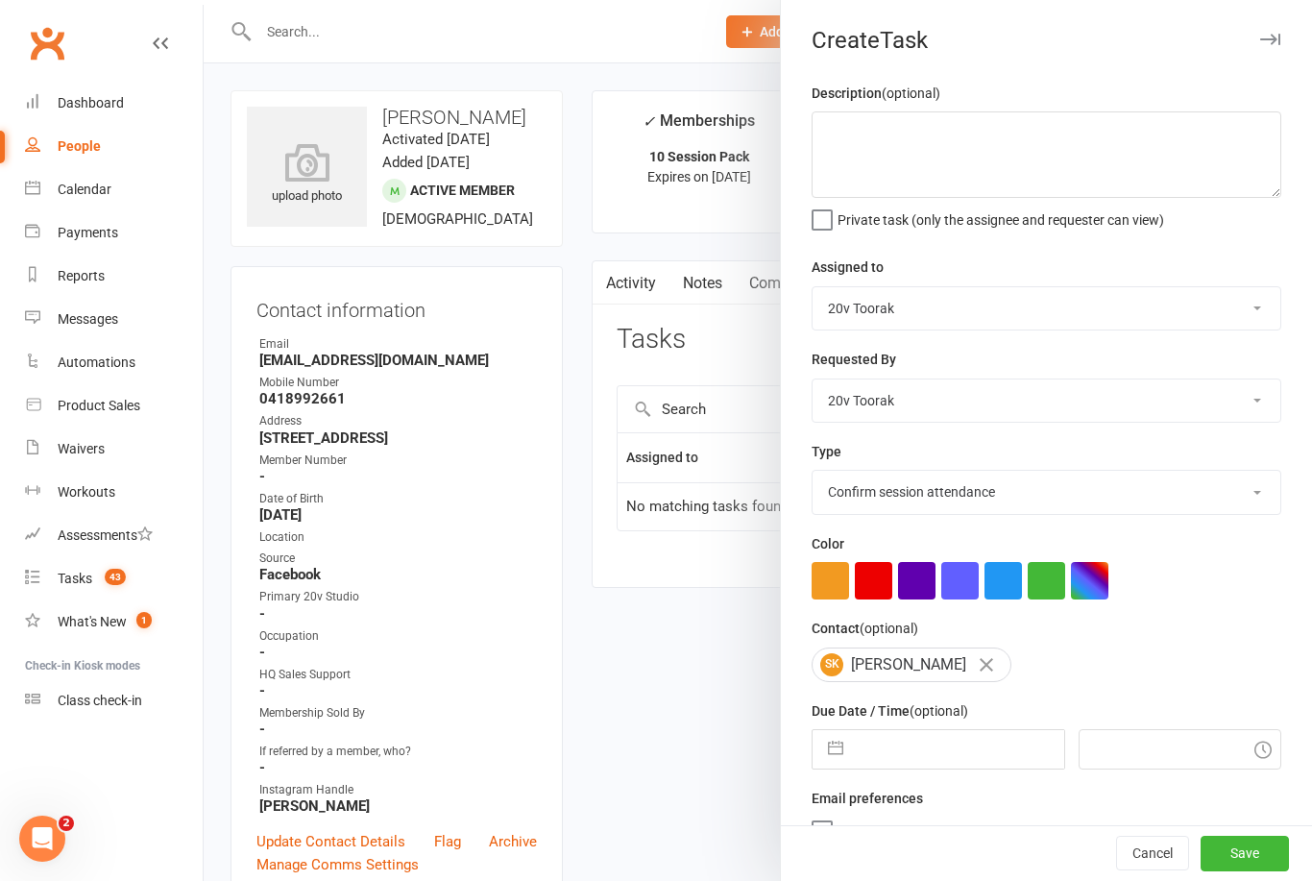
select select "8"
select select "2025"
select select "9"
select select "2025"
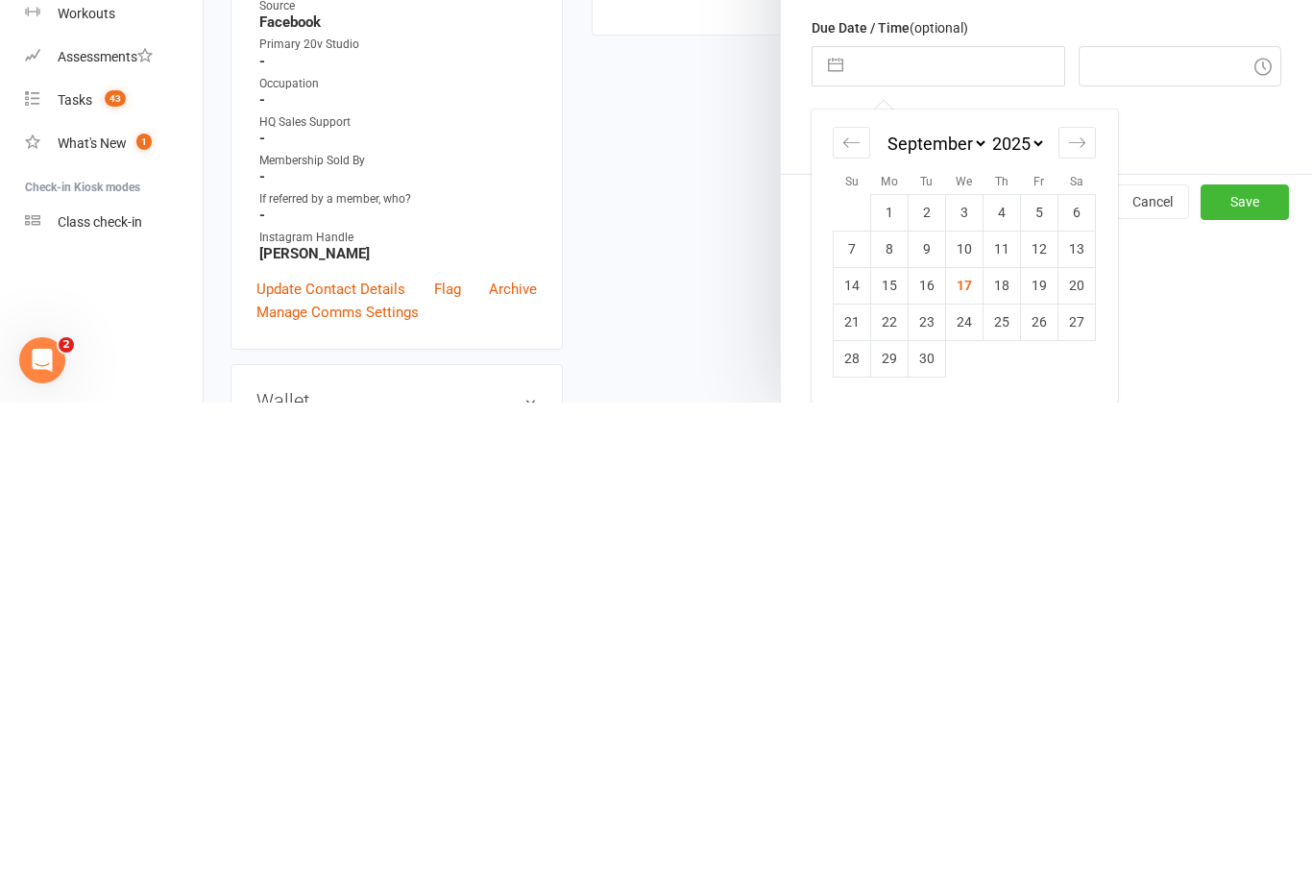
scroll to position [208, 0]
click at [892, 819] on td "29" at bounding box center [889, 837] width 37 height 37
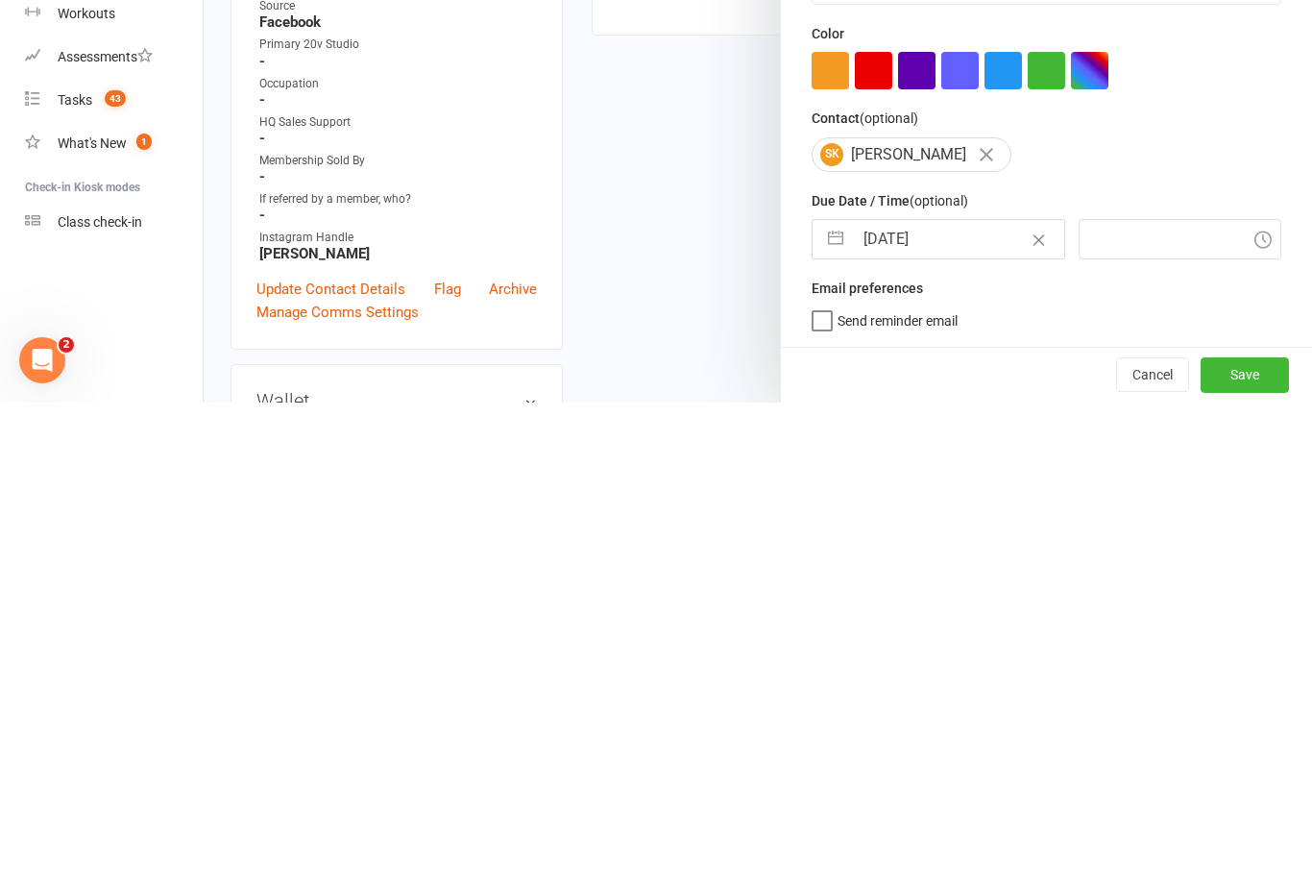
type input "[DATE]"
type input "9:15am"
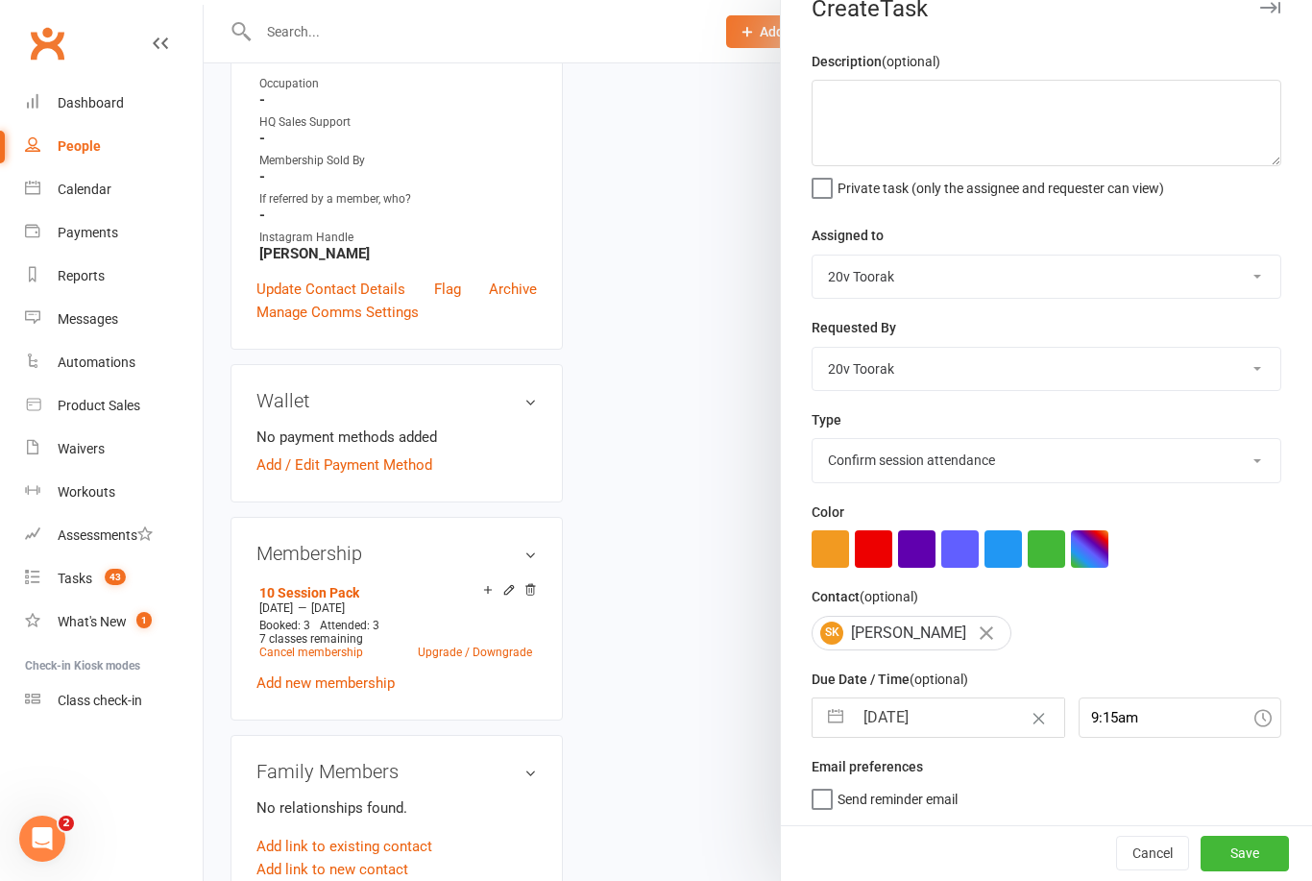
scroll to position [36, 0]
click at [688, 746] on div at bounding box center [758, 440] width 1109 height 881
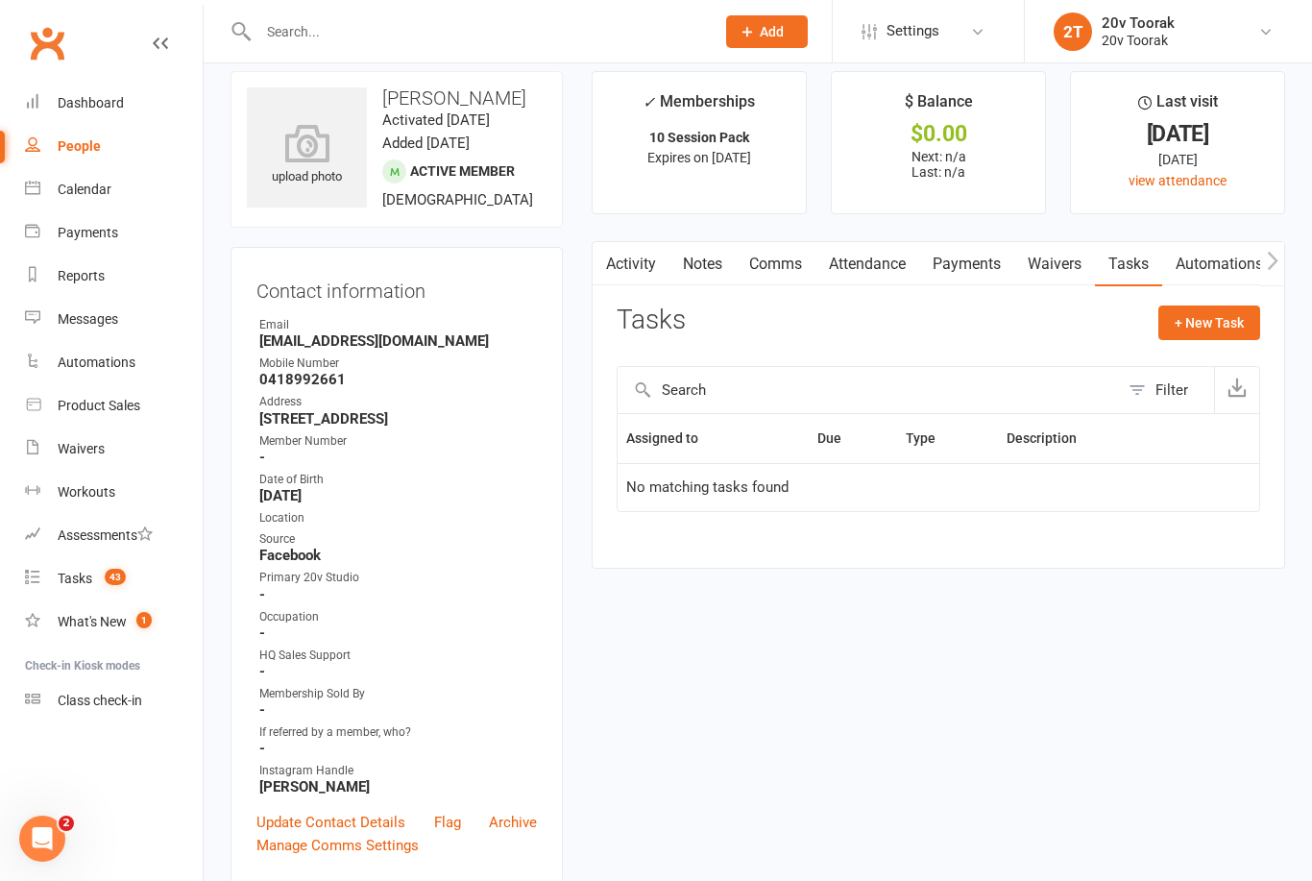
scroll to position [0, 0]
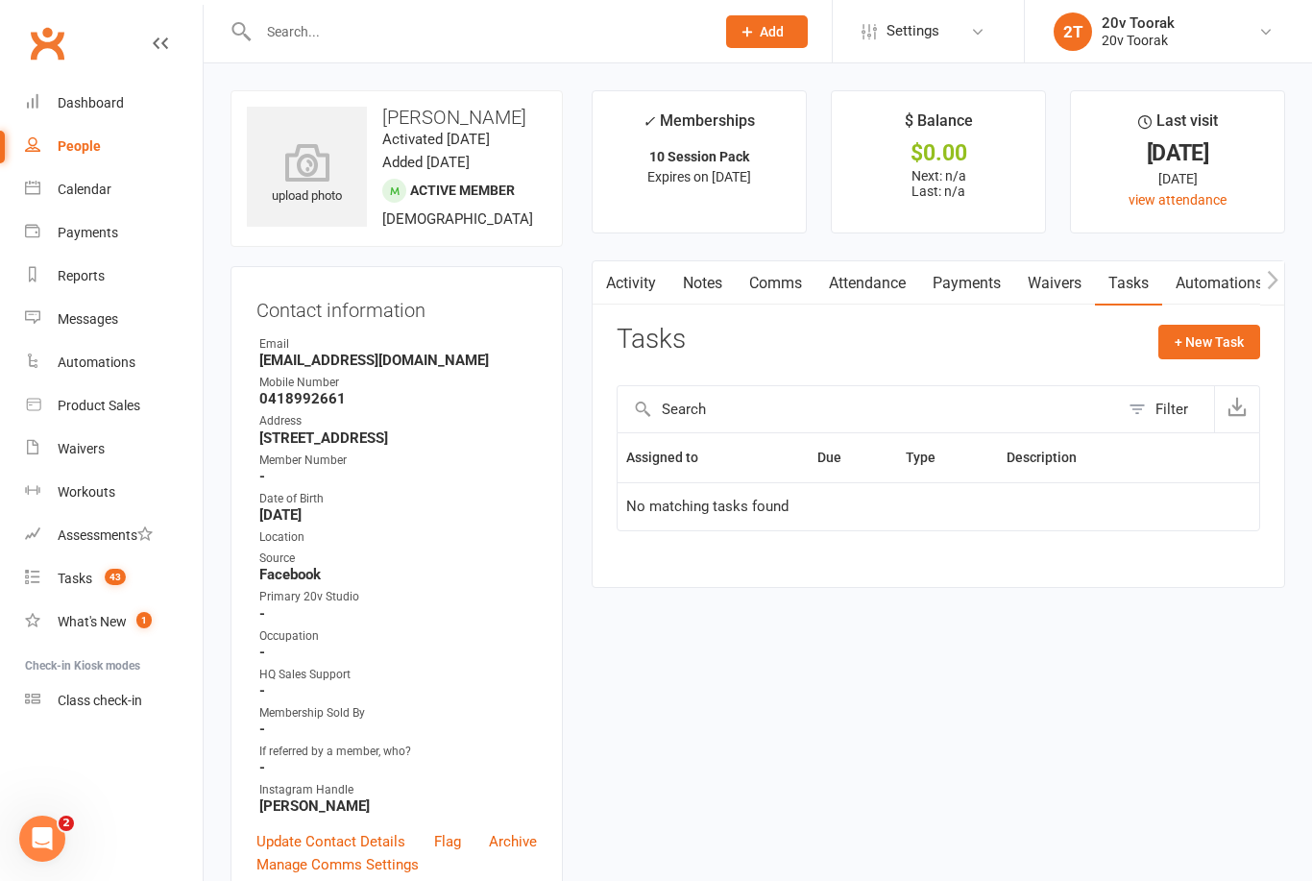
click at [1210, 338] on button "+ New Task" at bounding box center [1210, 342] width 102 height 35
select select "45736"
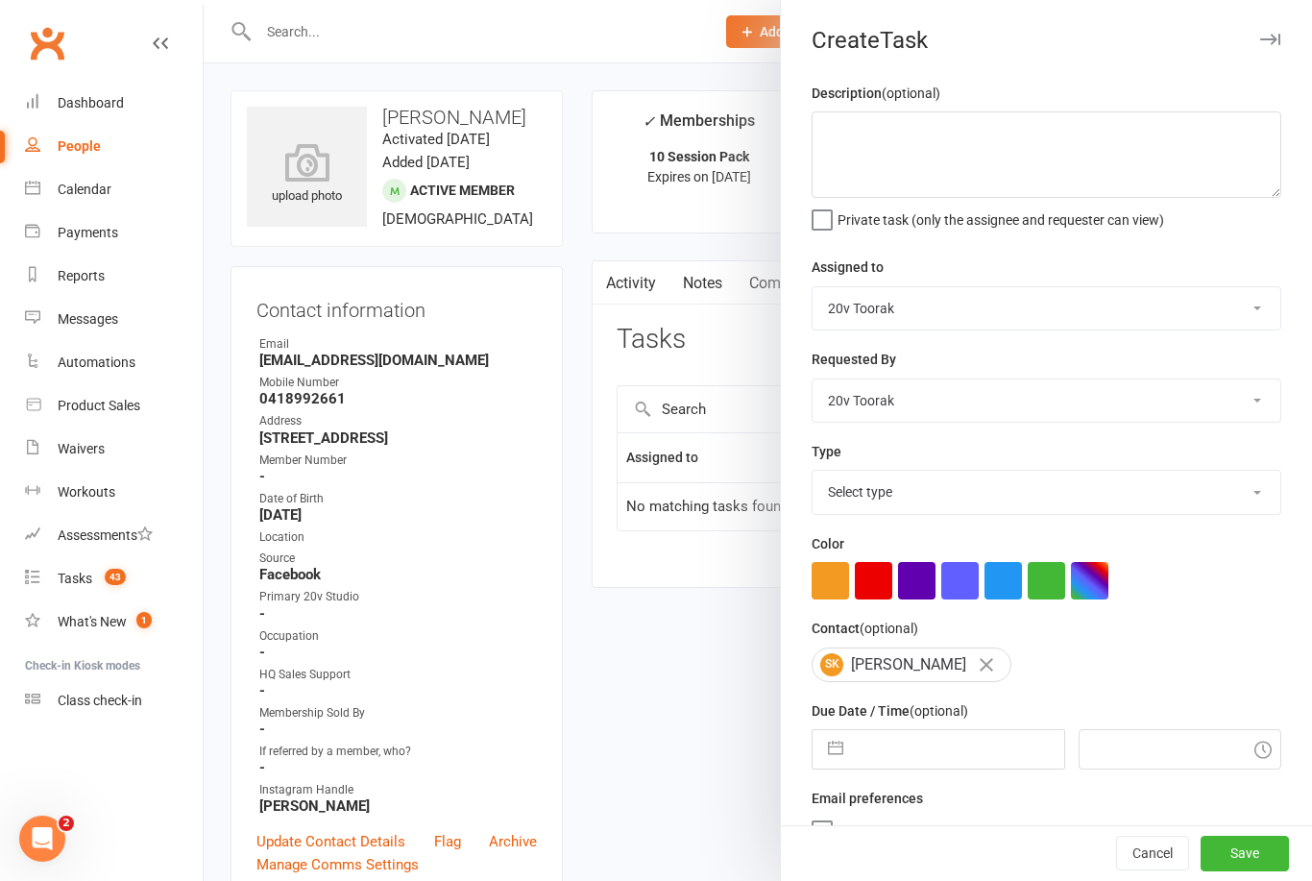
click at [949, 736] on input "text" at bounding box center [958, 749] width 210 height 38
select select "7"
select select "2025"
select select "8"
select select "2025"
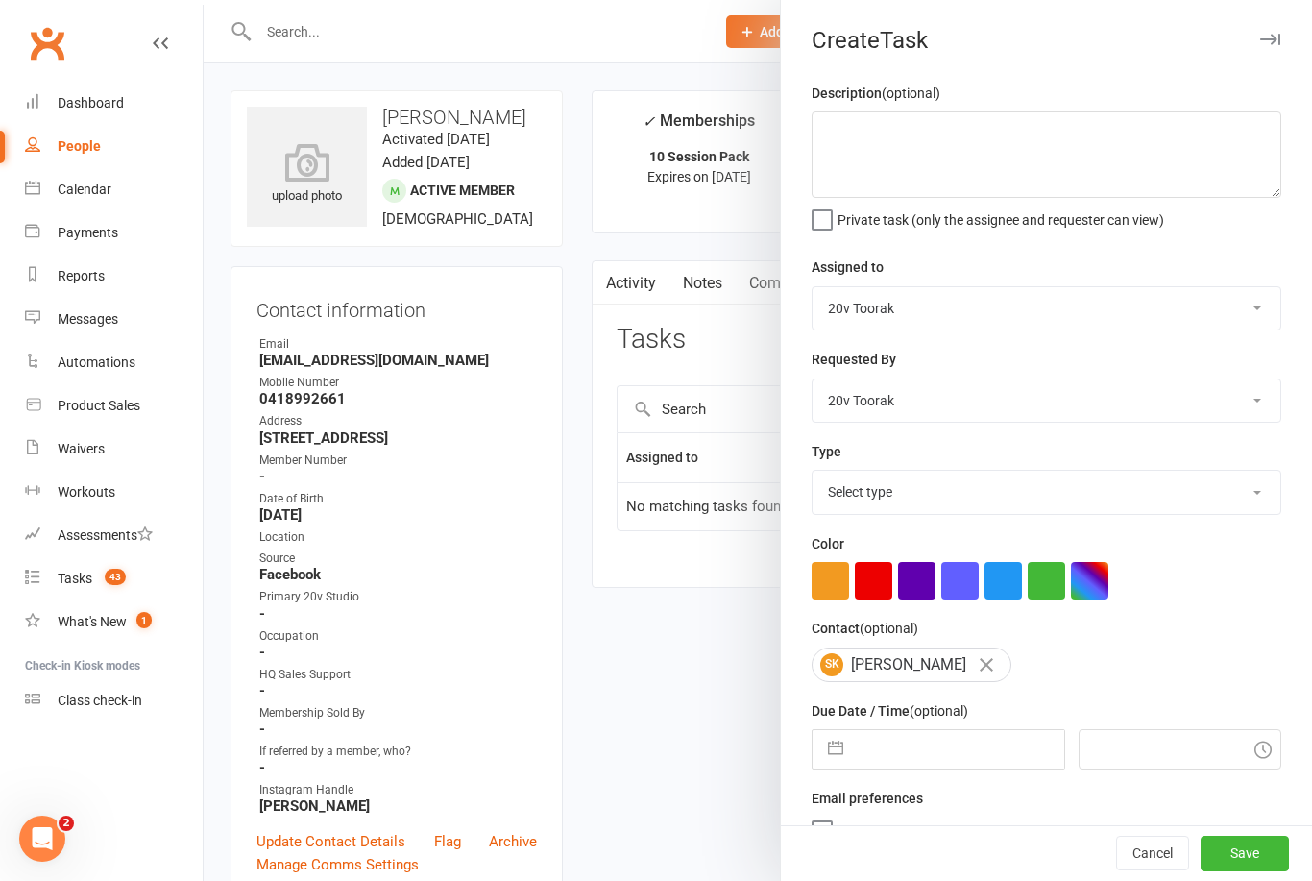
select select "9"
select select "2025"
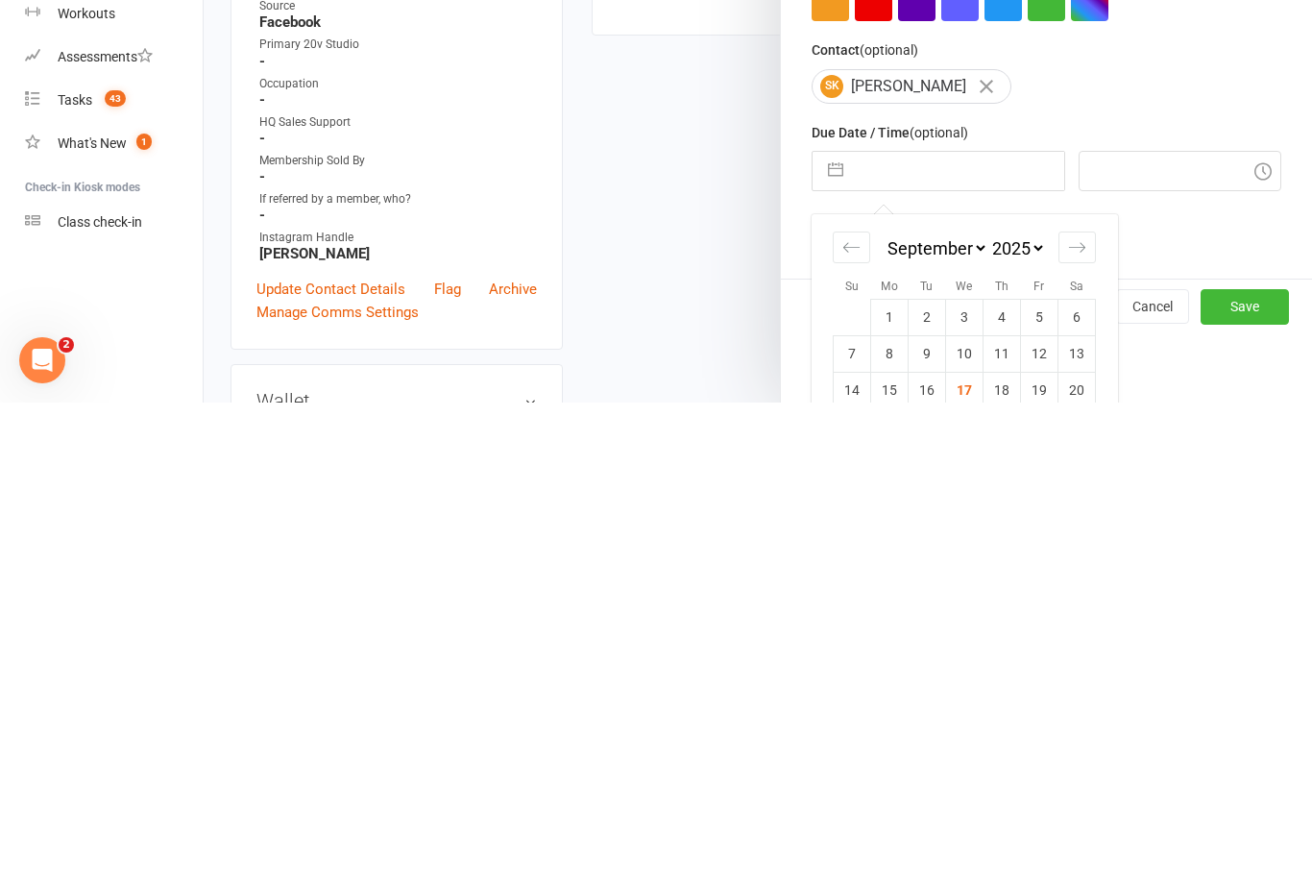
scroll to position [198, 0]
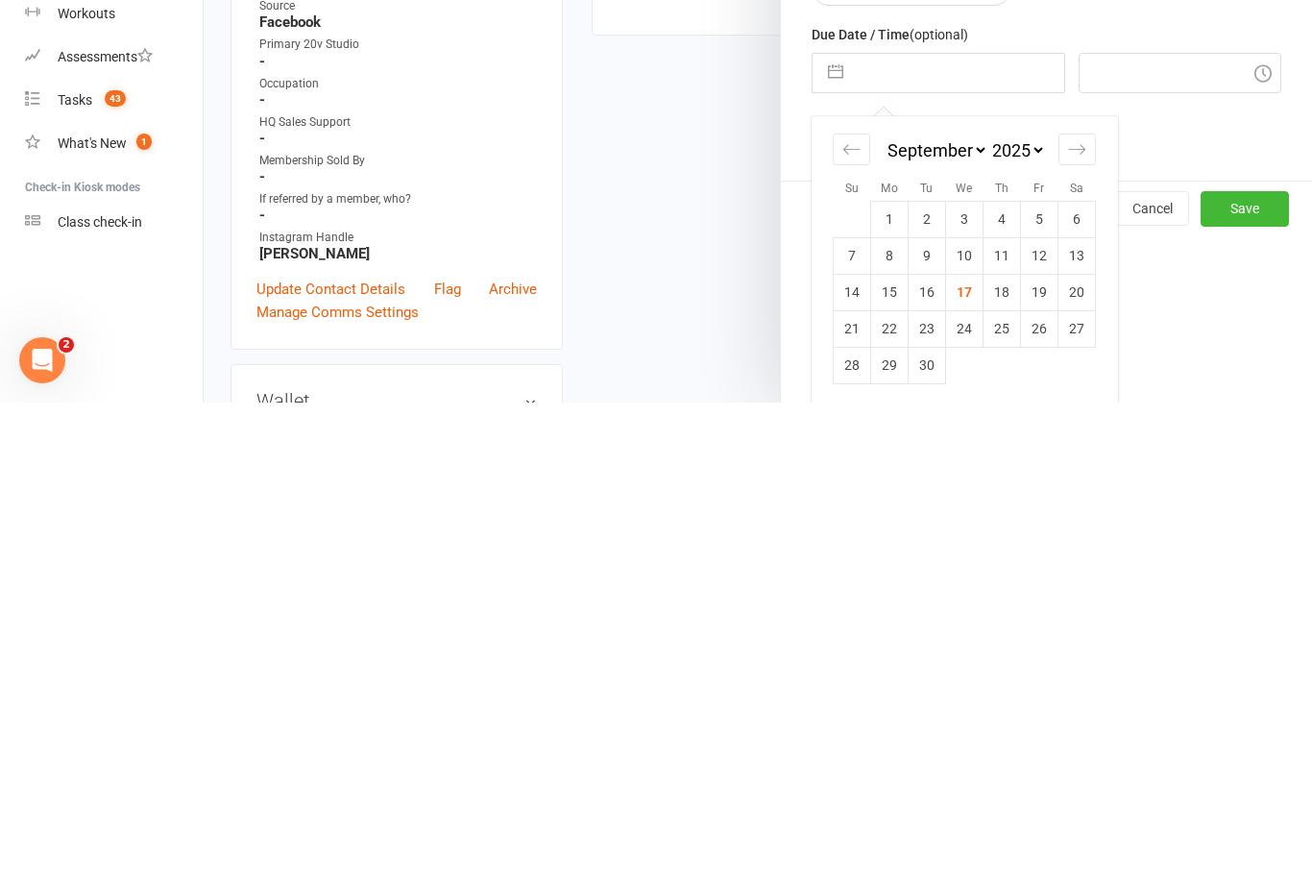
click at [884, 825] on td "29" at bounding box center [889, 843] width 37 height 37
type input "[DATE]"
type input "9:15am"
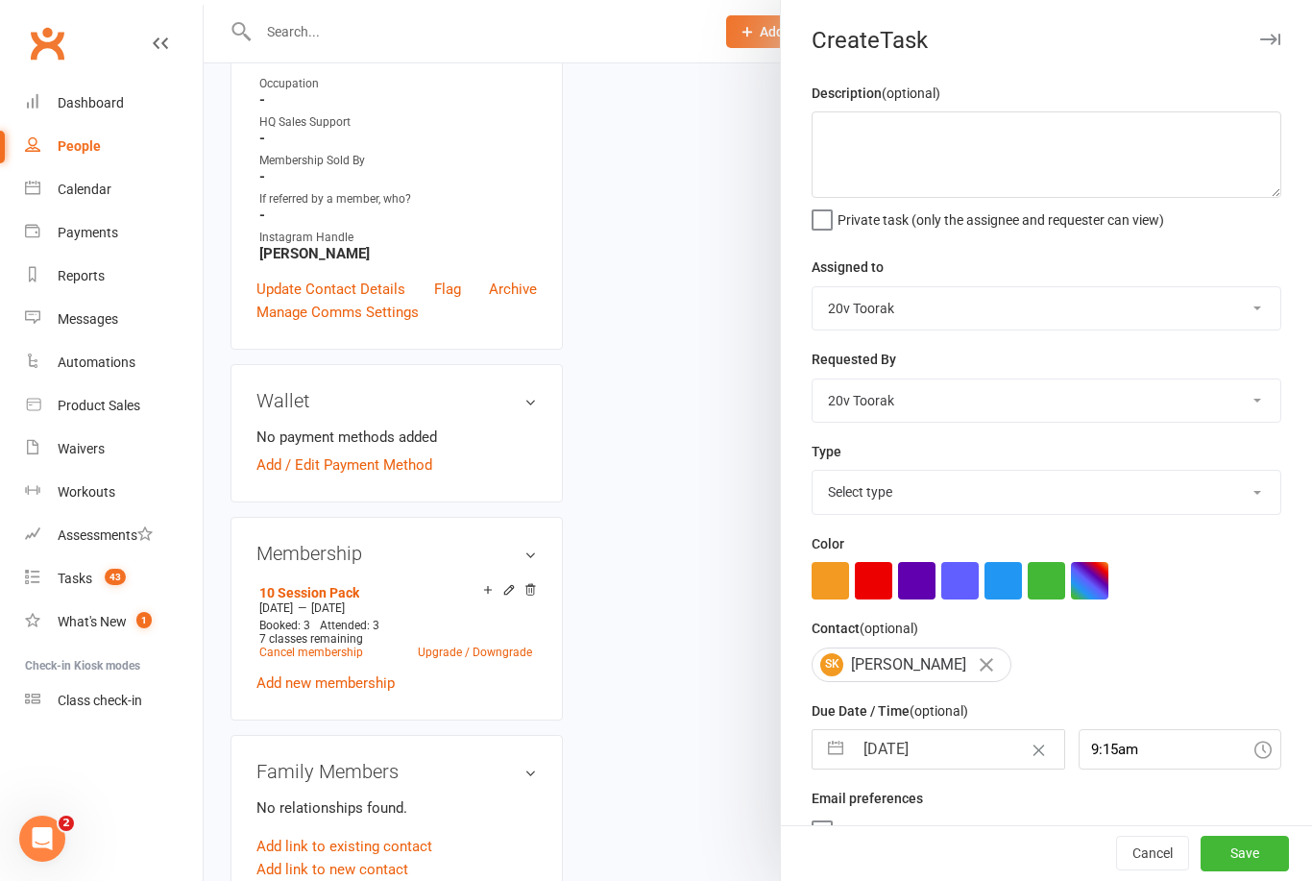
scroll to position [0, 0]
click at [1241, 391] on select "Yu Wang 20v Toorak Byron Kruger Graham Pearson" at bounding box center [1047, 400] width 468 height 42
click at [1236, 504] on select "Select type Call Call - to book trial Confirm session attendance Confirm trial …" at bounding box center [1047, 492] width 468 height 42
click at [1228, 495] on select "Select type Call Call - to book trial Confirm session attendance Confirm trial …" at bounding box center [1047, 492] width 468 height 42
select select "29156"
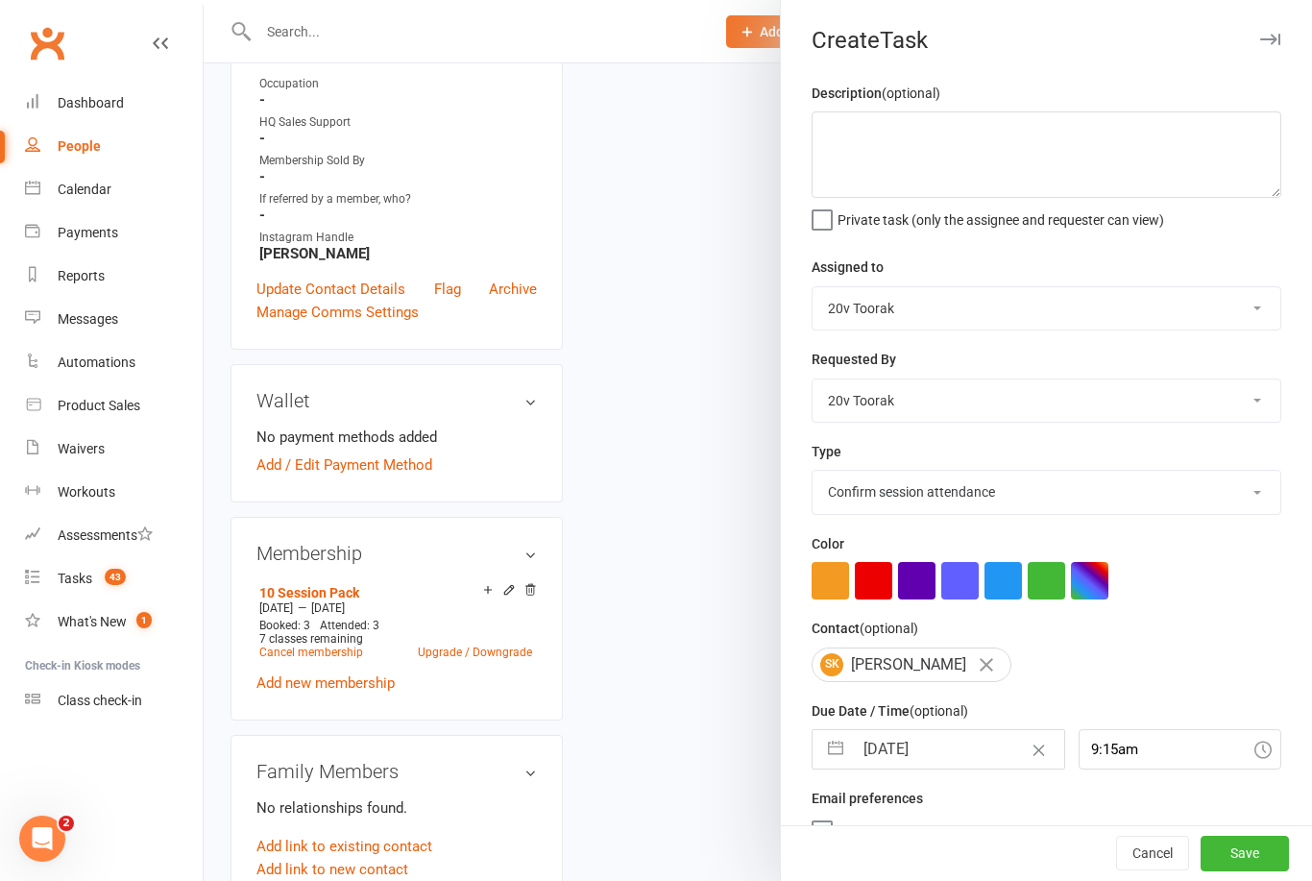
click at [1247, 854] on button "Save" at bounding box center [1245, 854] width 88 height 35
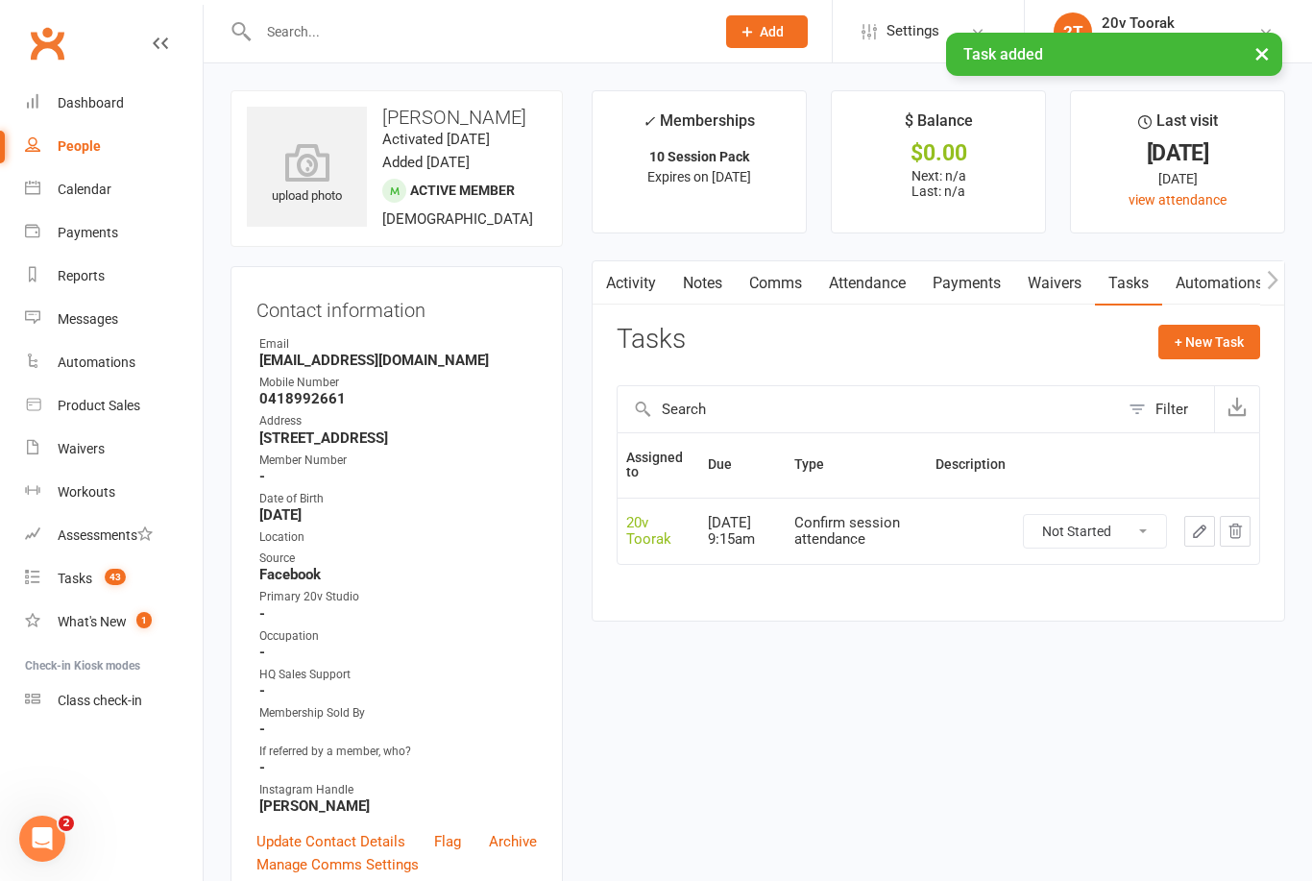
scroll to position [1, 0]
click at [68, 575] on div "Tasks" at bounding box center [75, 578] width 35 height 15
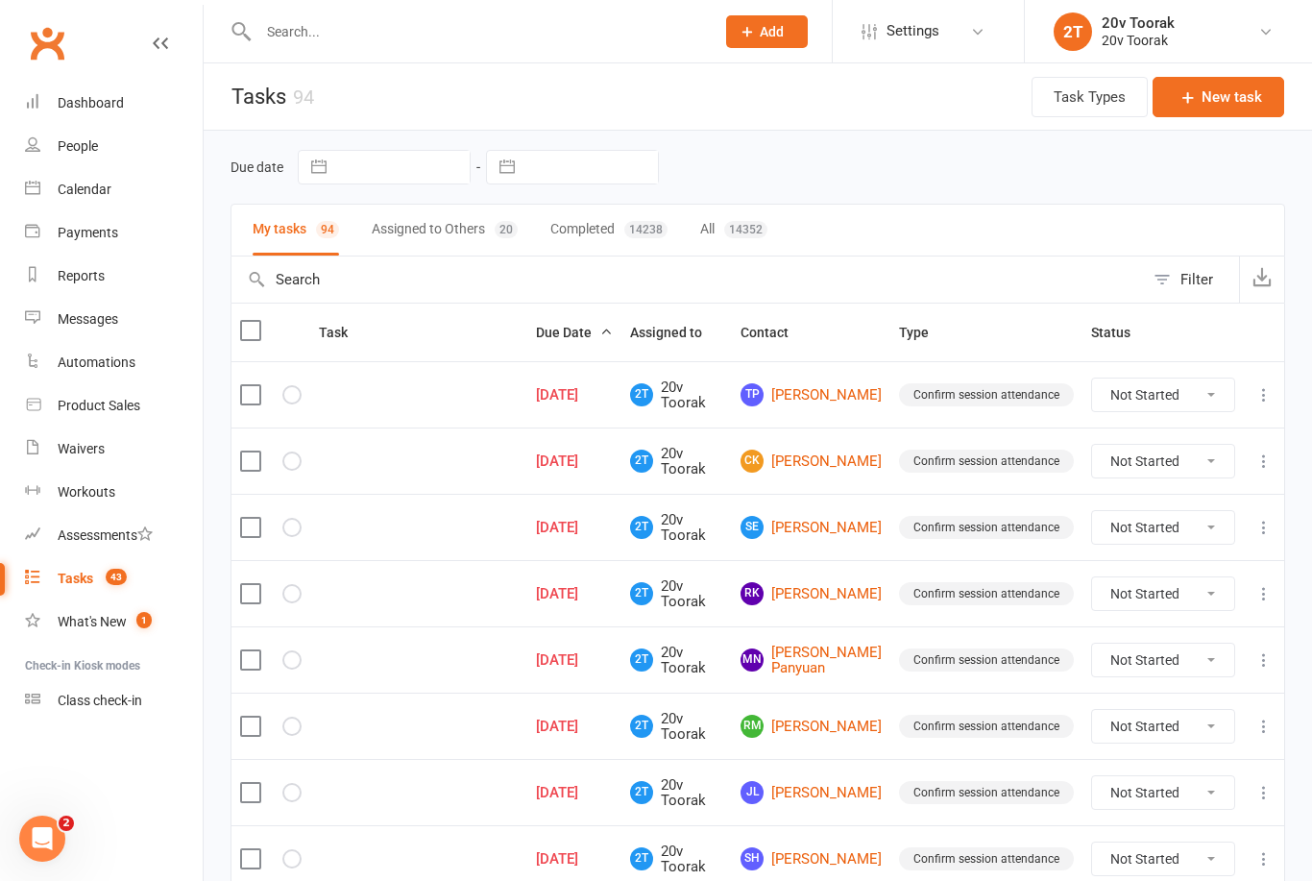
click at [844, 383] on link "TP Thao Pham" at bounding box center [811, 394] width 141 height 23
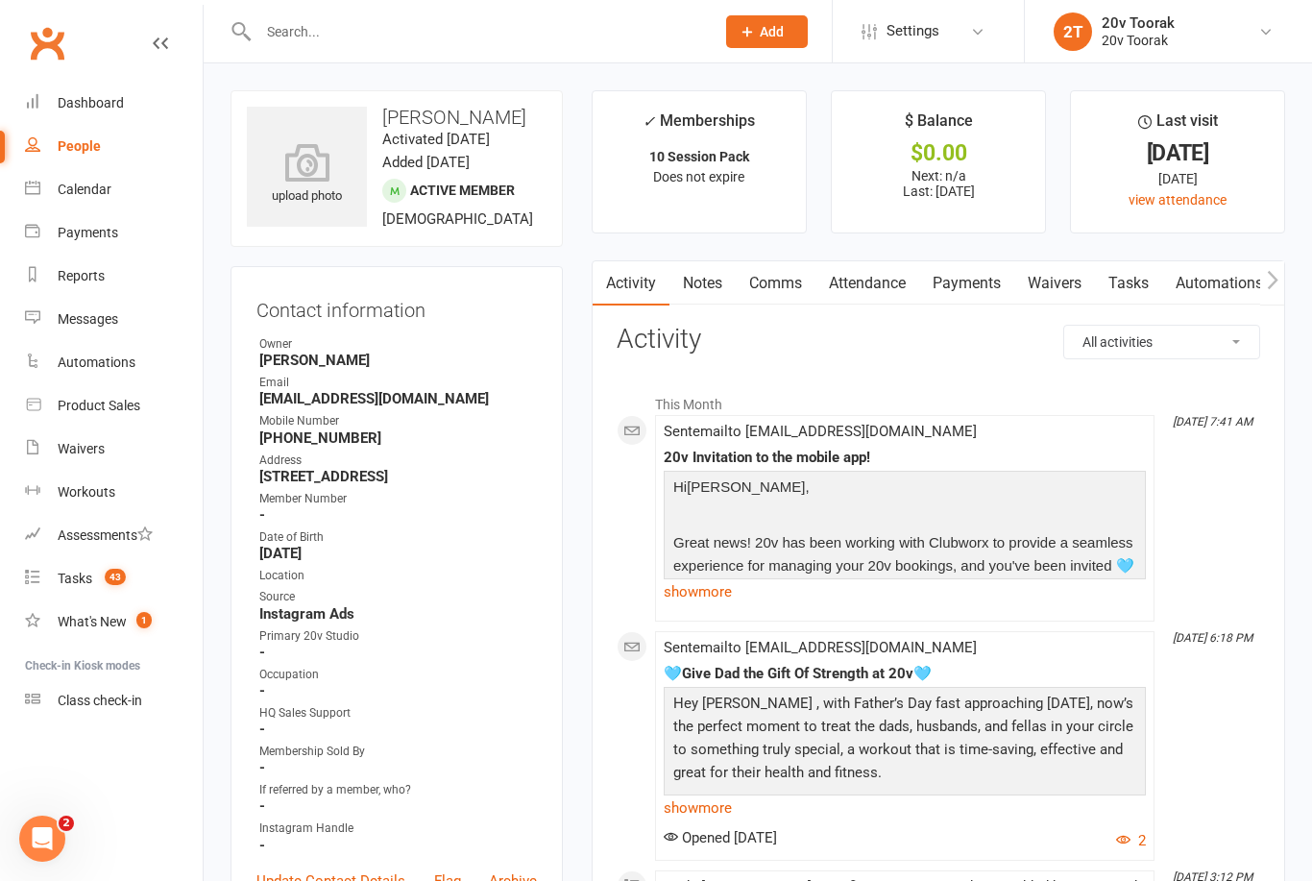
click at [1143, 280] on link "Tasks" at bounding box center [1128, 283] width 67 height 44
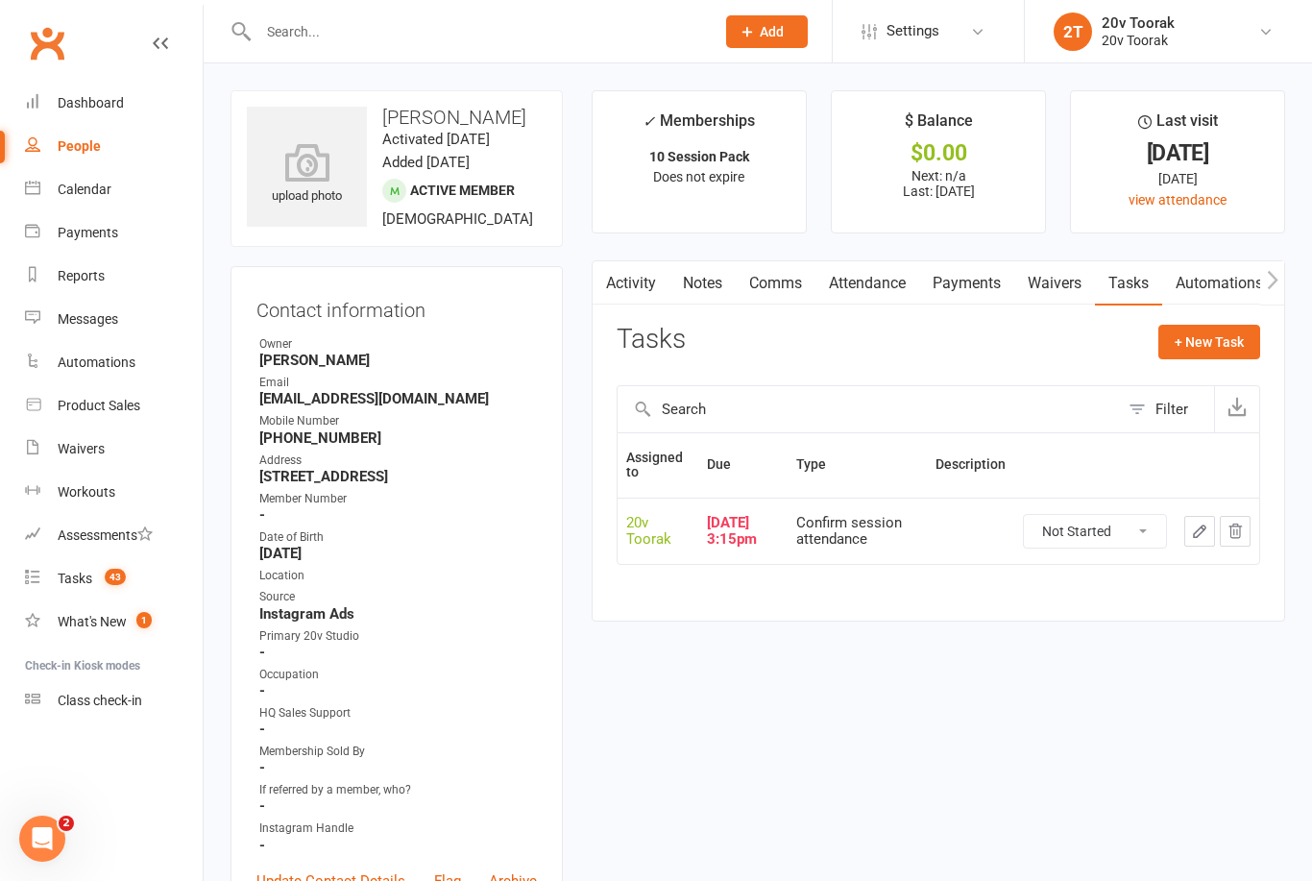
click at [1120, 520] on select "Not Started In Progress Waiting Complete" at bounding box center [1095, 531] width 142 height 33
select select "unstarted"
click at [1224, 303] on link "Automations" at bounding box center [1219, 283] width 114 height 44
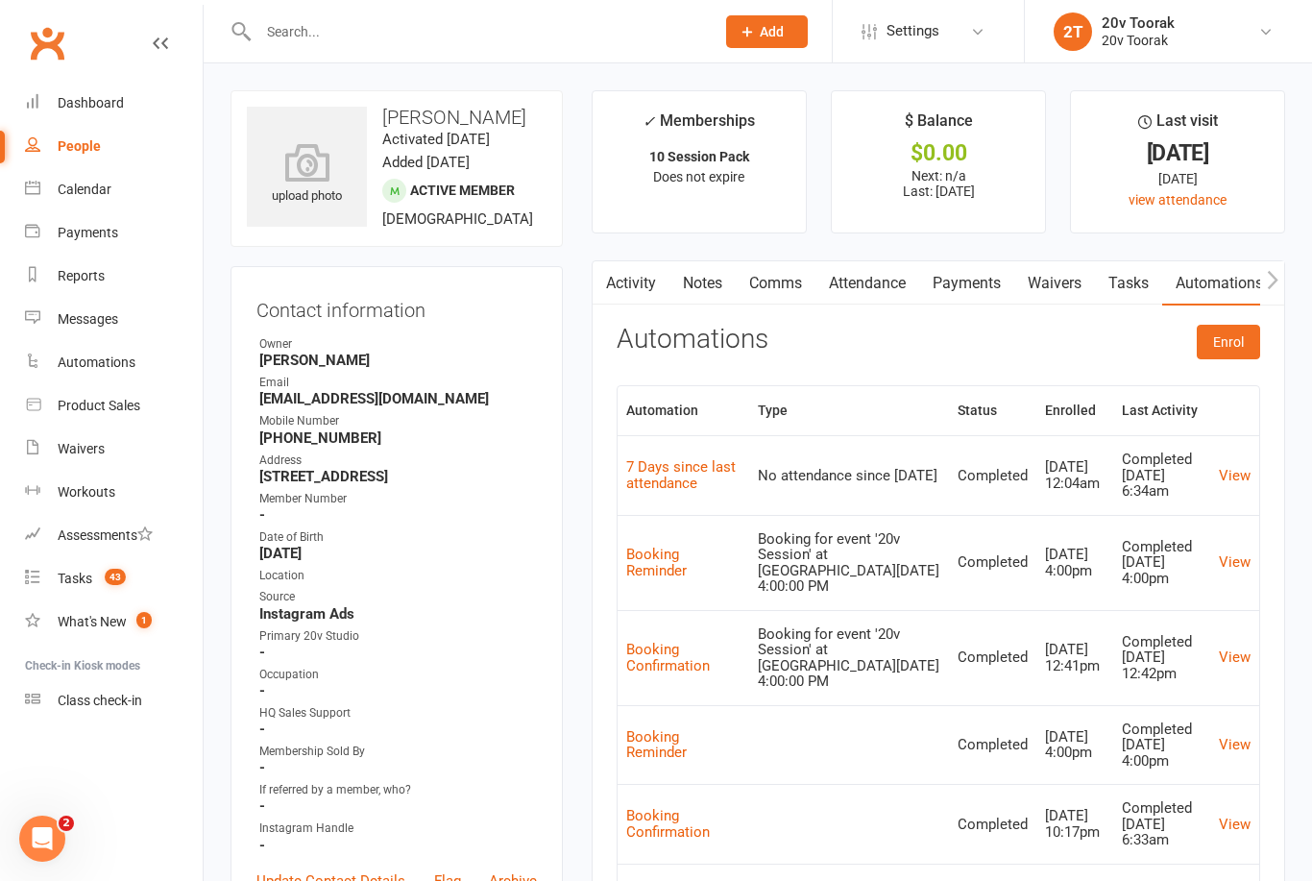
click at [1135, 280] on link "Tasks" at bounding box center [1128, 283] width 67 height 44
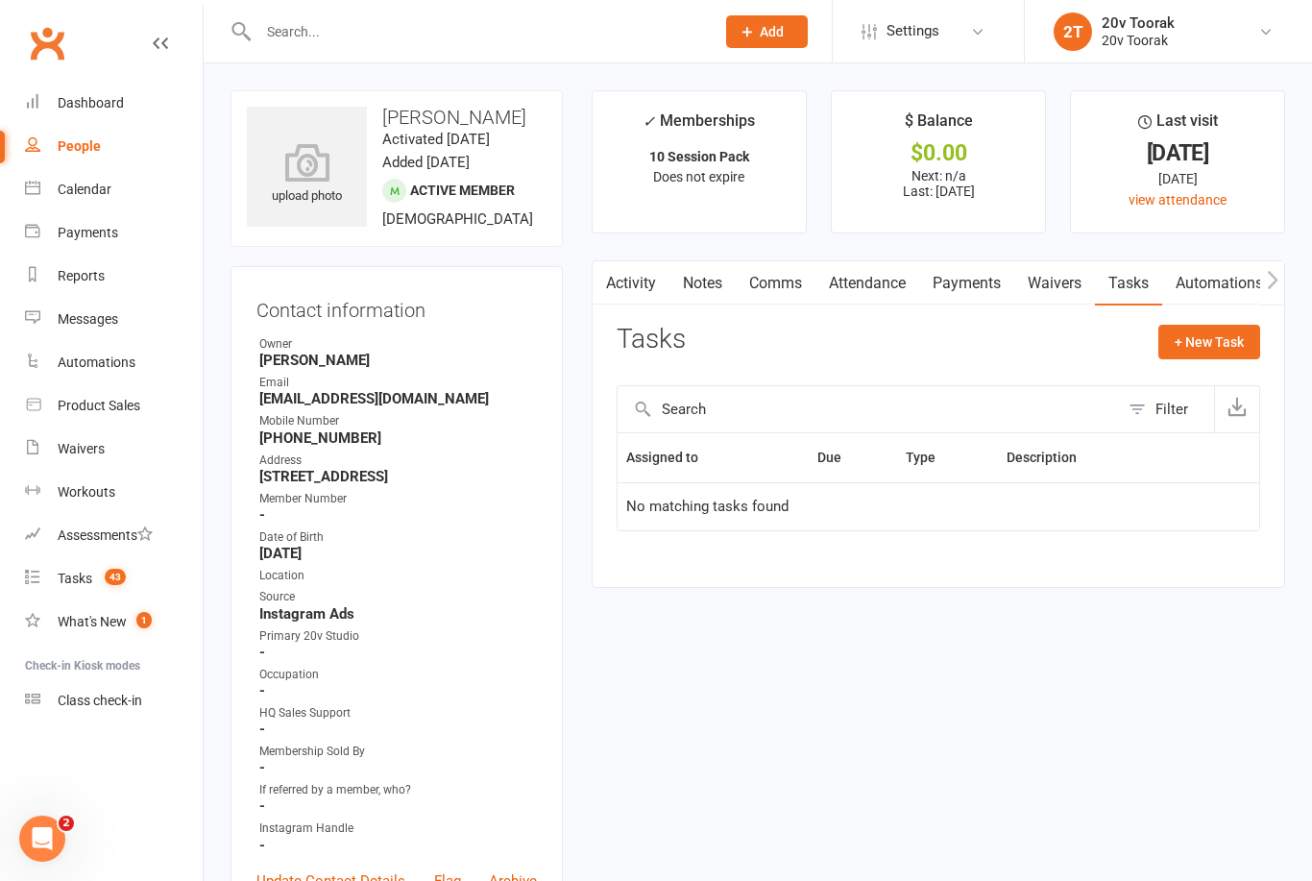
click at [1238, 330] on button "+ New Task" at bounding box center [1210, 342] width 102 height 35
select select "45736"
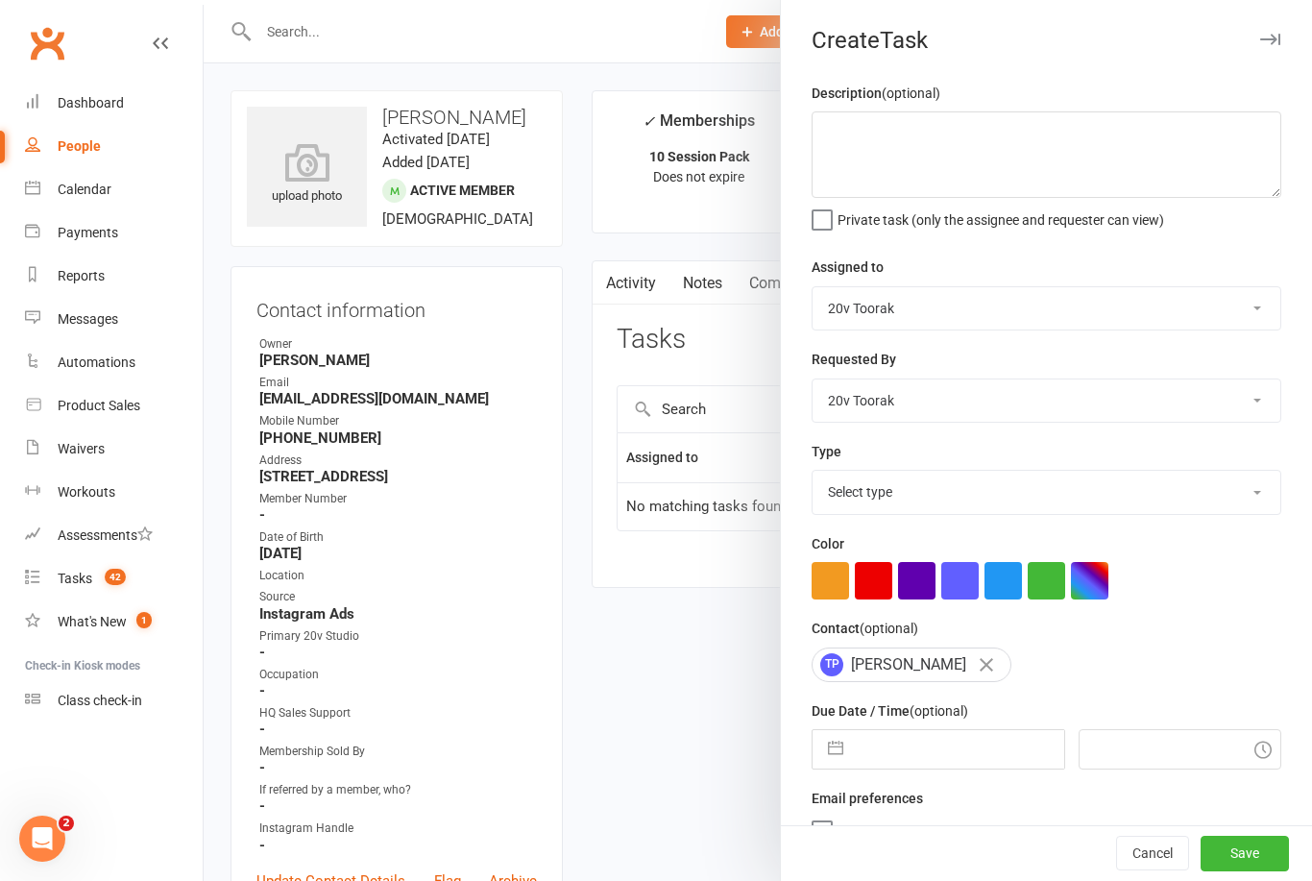
click at [1228, 495] on select "Select type Call Call - to book trial Confirm session attendance Confirm trial …" at bounding box center [1047, 492] width 468 height 42
select select "29156"
click at [1229, 491] on select "Call Call - to book trial Confirm session attendance Confirm trial Follow up Me…" at bounding box center [1047, 492] width 468 height 42
click at [969, 746] on input "text" at bounding box center [958, 749] width 210 height 38
select select "7"
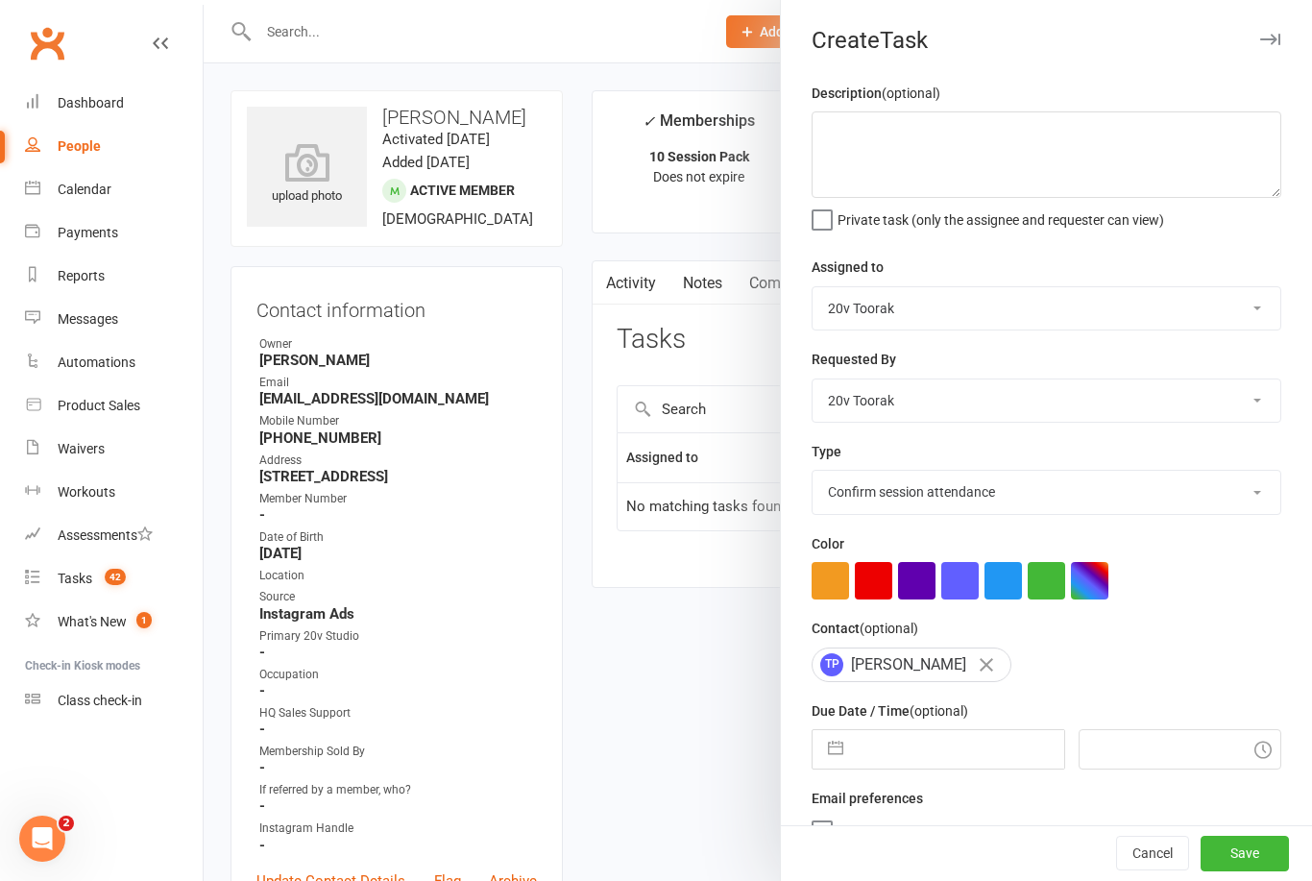
select select "2025"
select select "8"
select select "2025"
select select "9"
select select "2025"
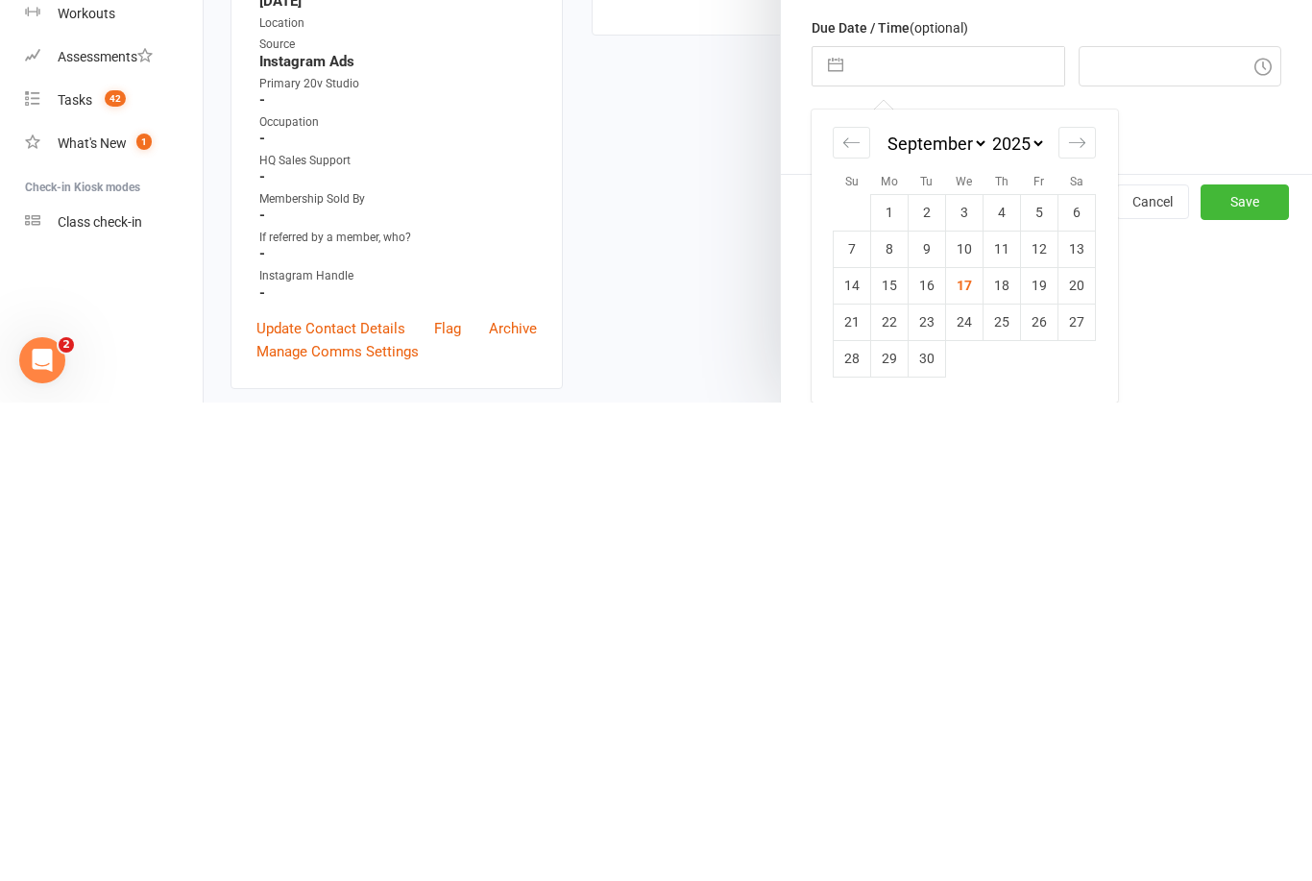
scroll to position [552, 0]
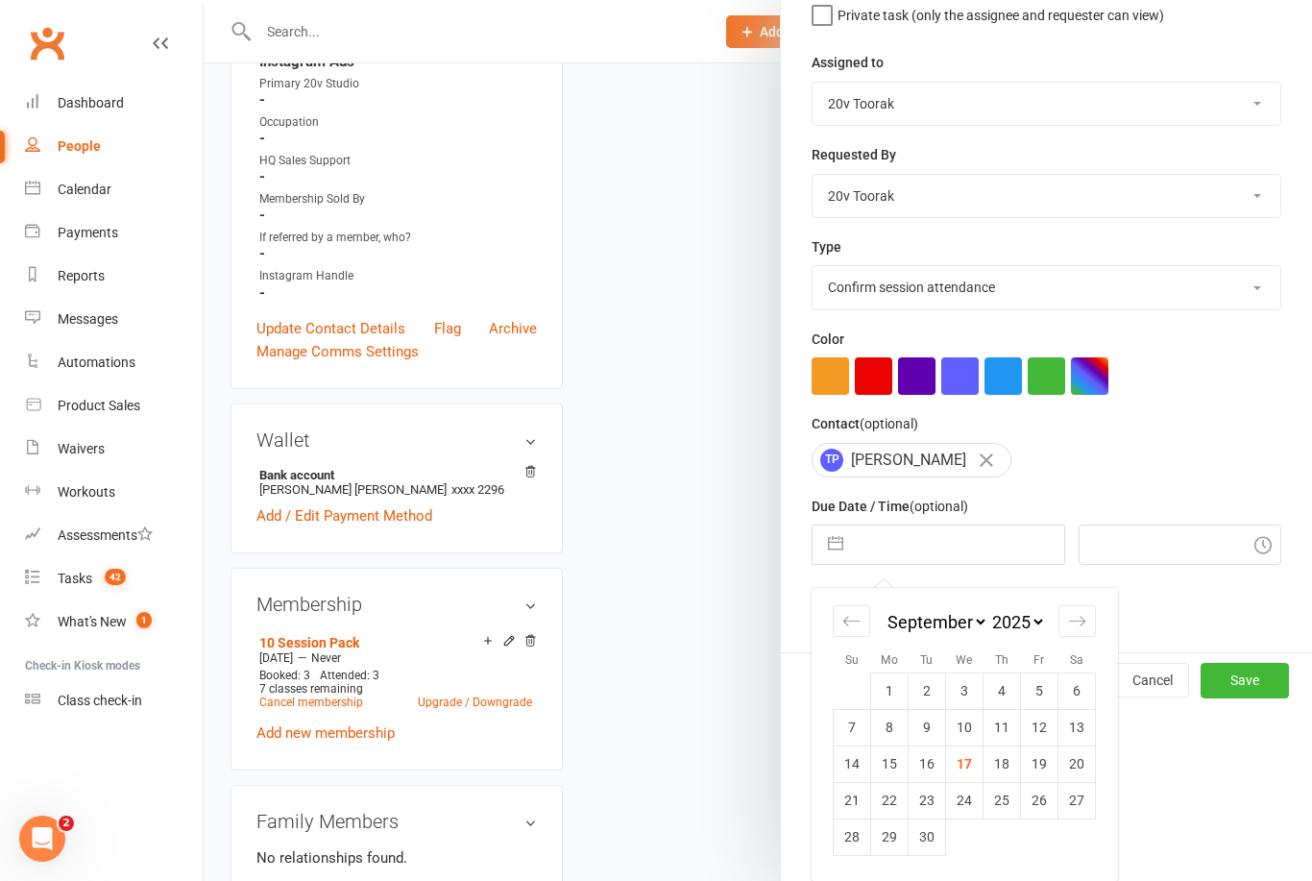
click at [1262, 678] on button "Save" at bounding box center [1245, 680] width 88 height 35
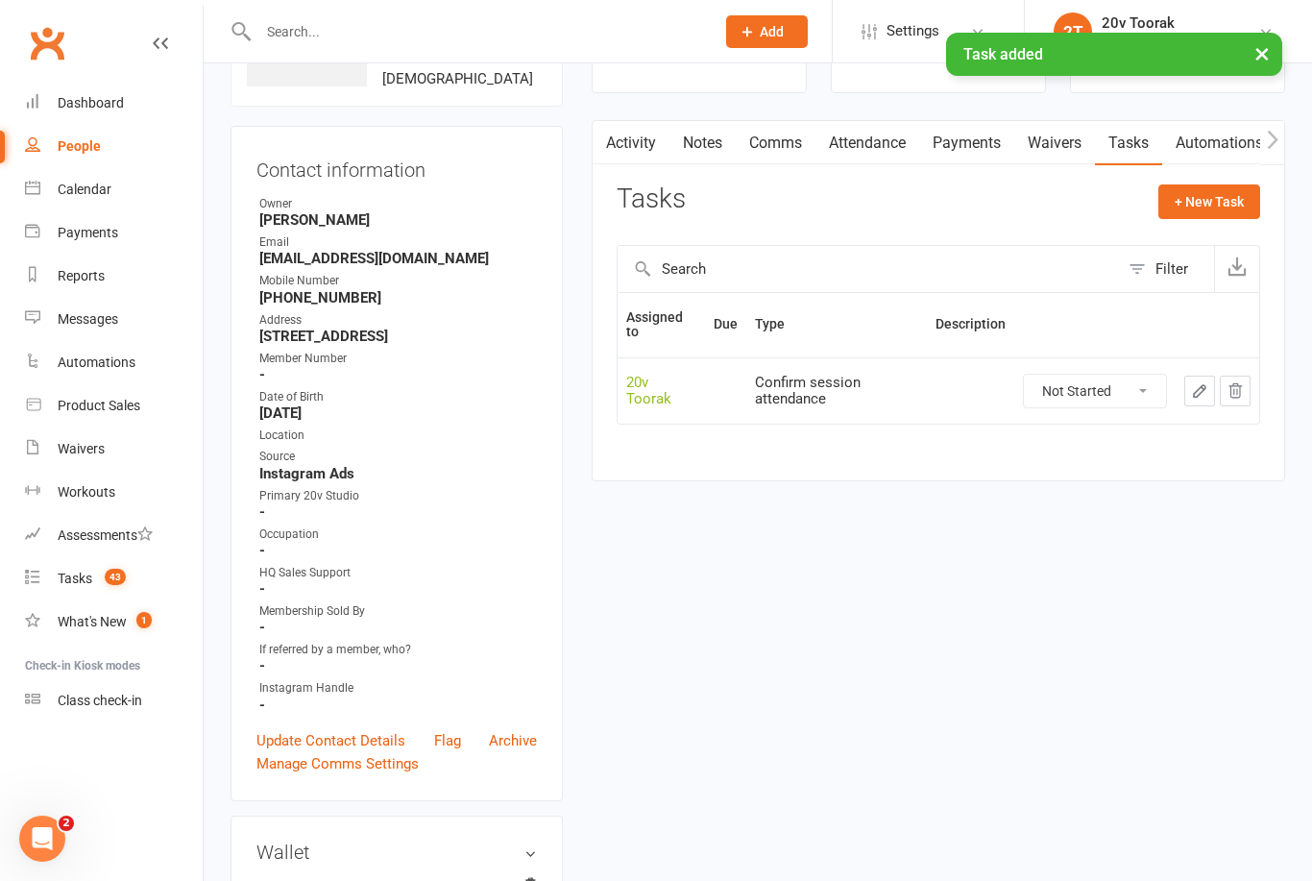
scroll to position [138, 0]
click at [1114, 398] on select "Not Started In Progress Waiting Complete" at bounding box center [1095, 393] width 142 height 33
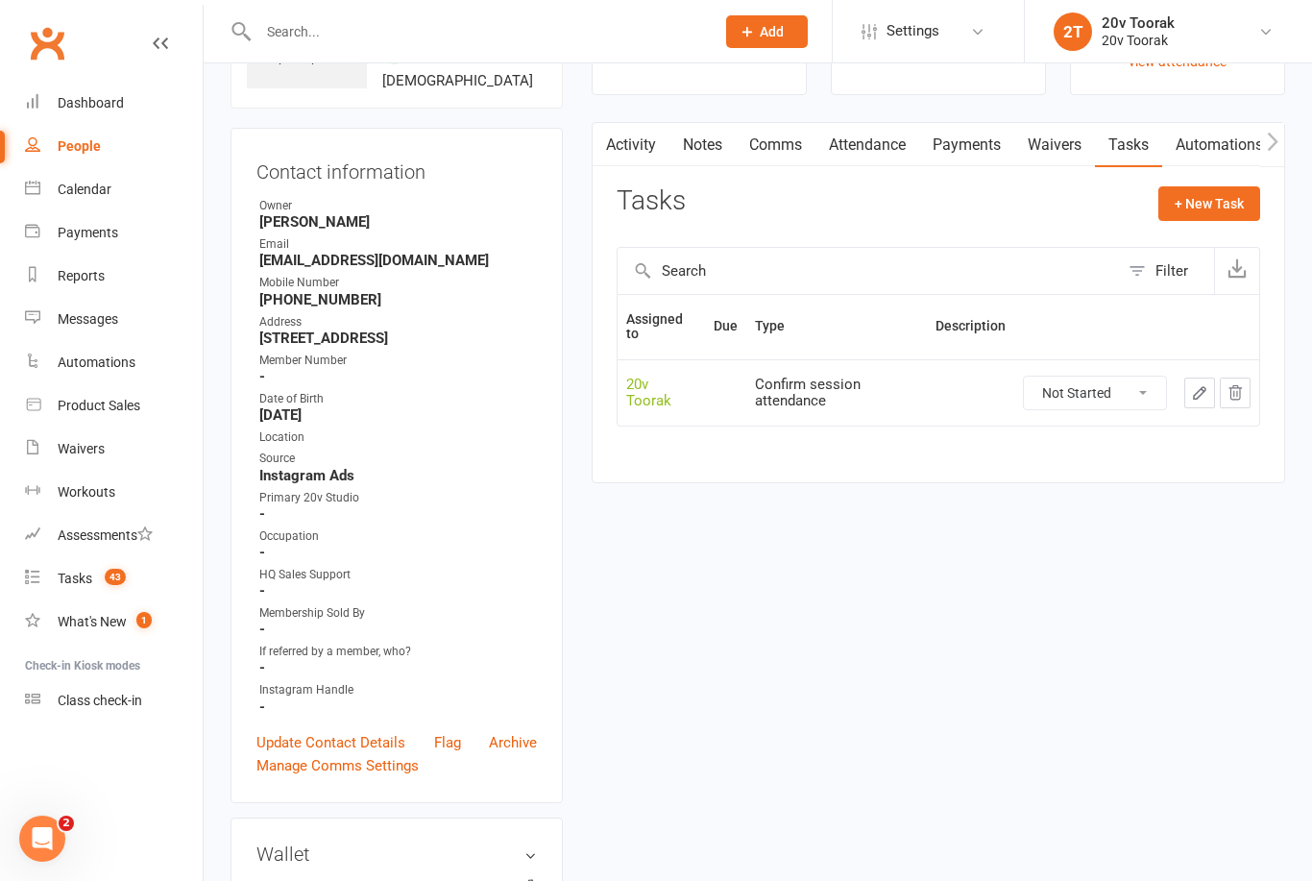
click at [1201, 393] on icon "button" at bounding box center [1199, 392] width 17 height 17
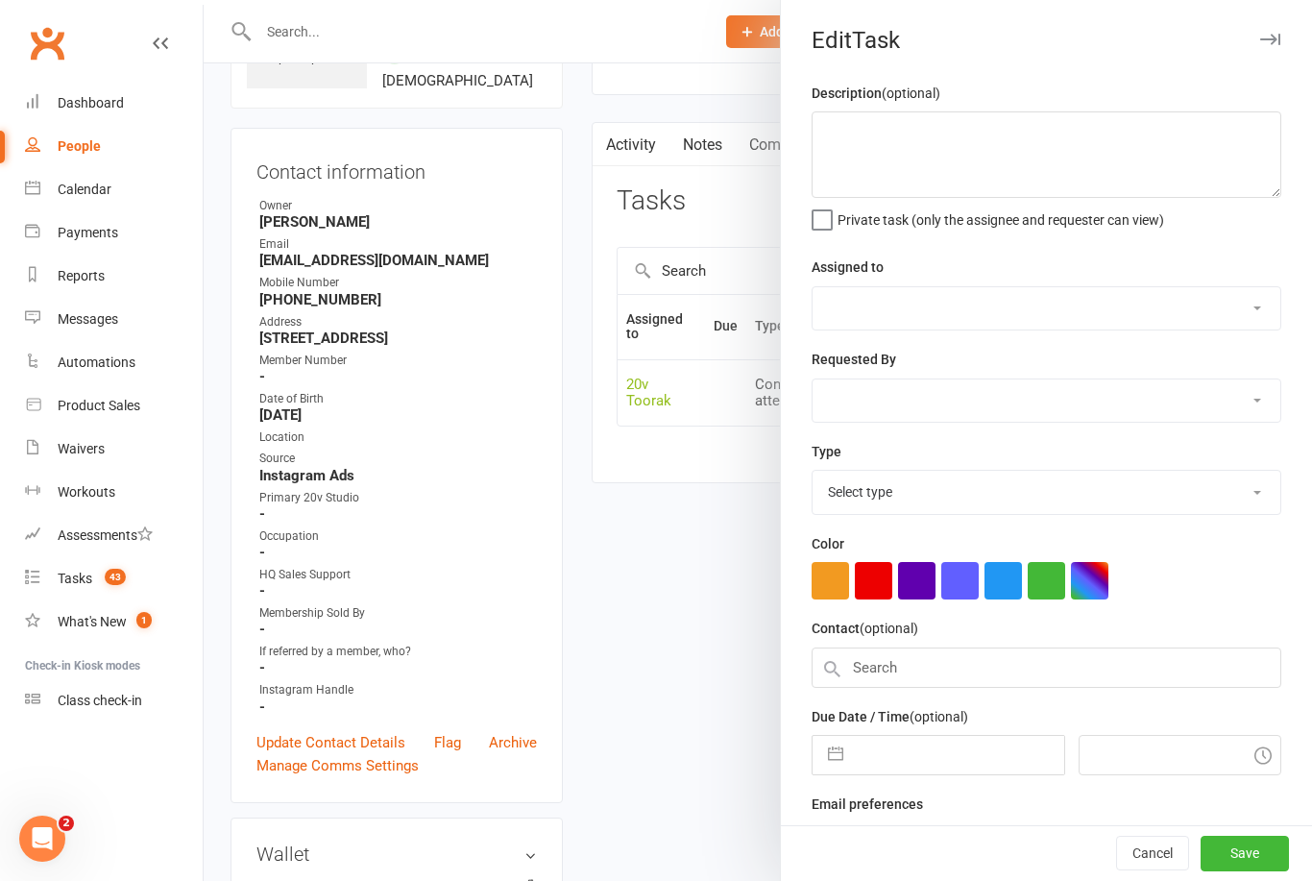
select select "45736"
select select "29156"
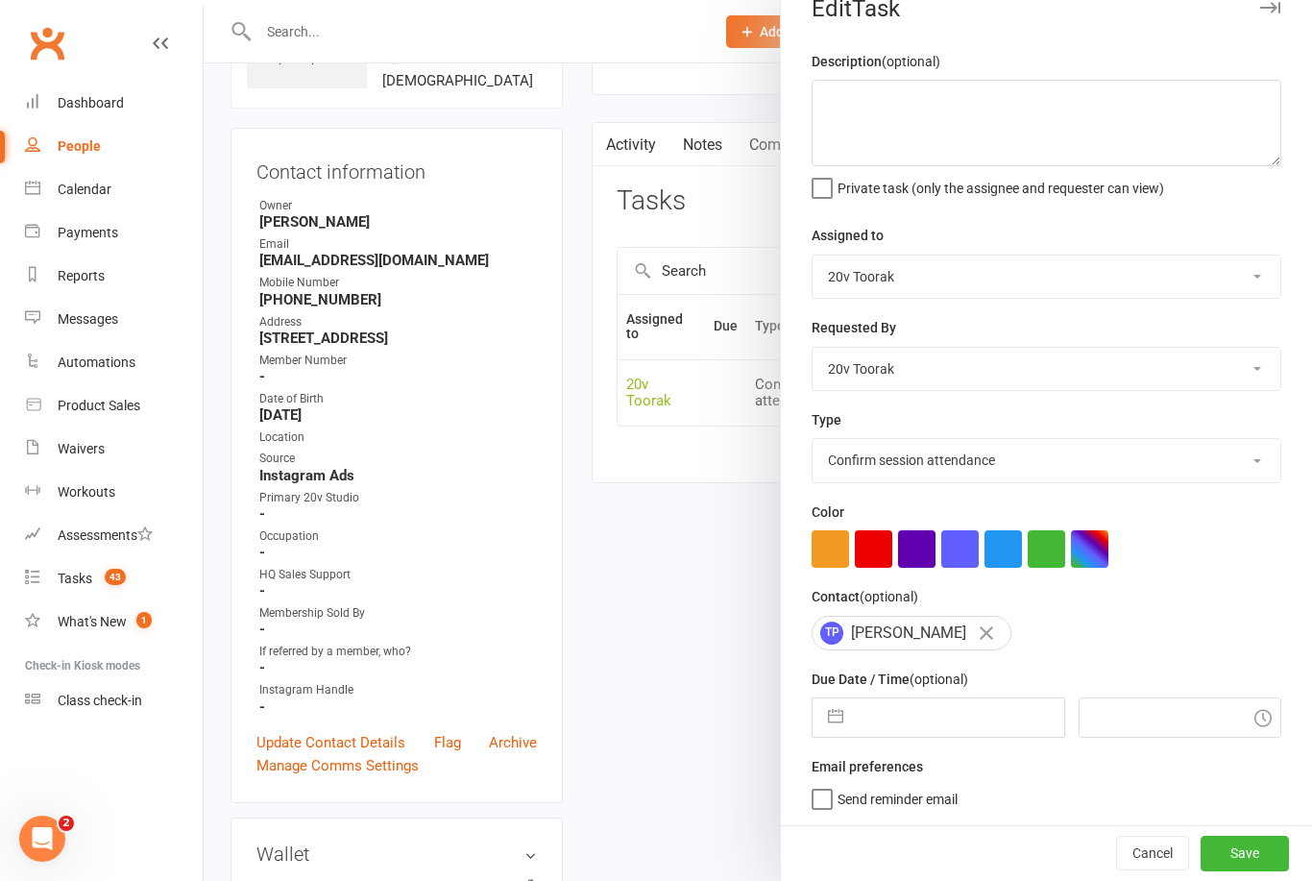
scroll to position [36, 0]
click at [953, 711] on input "text" at bounding box center [958, 717] width 210 height 38
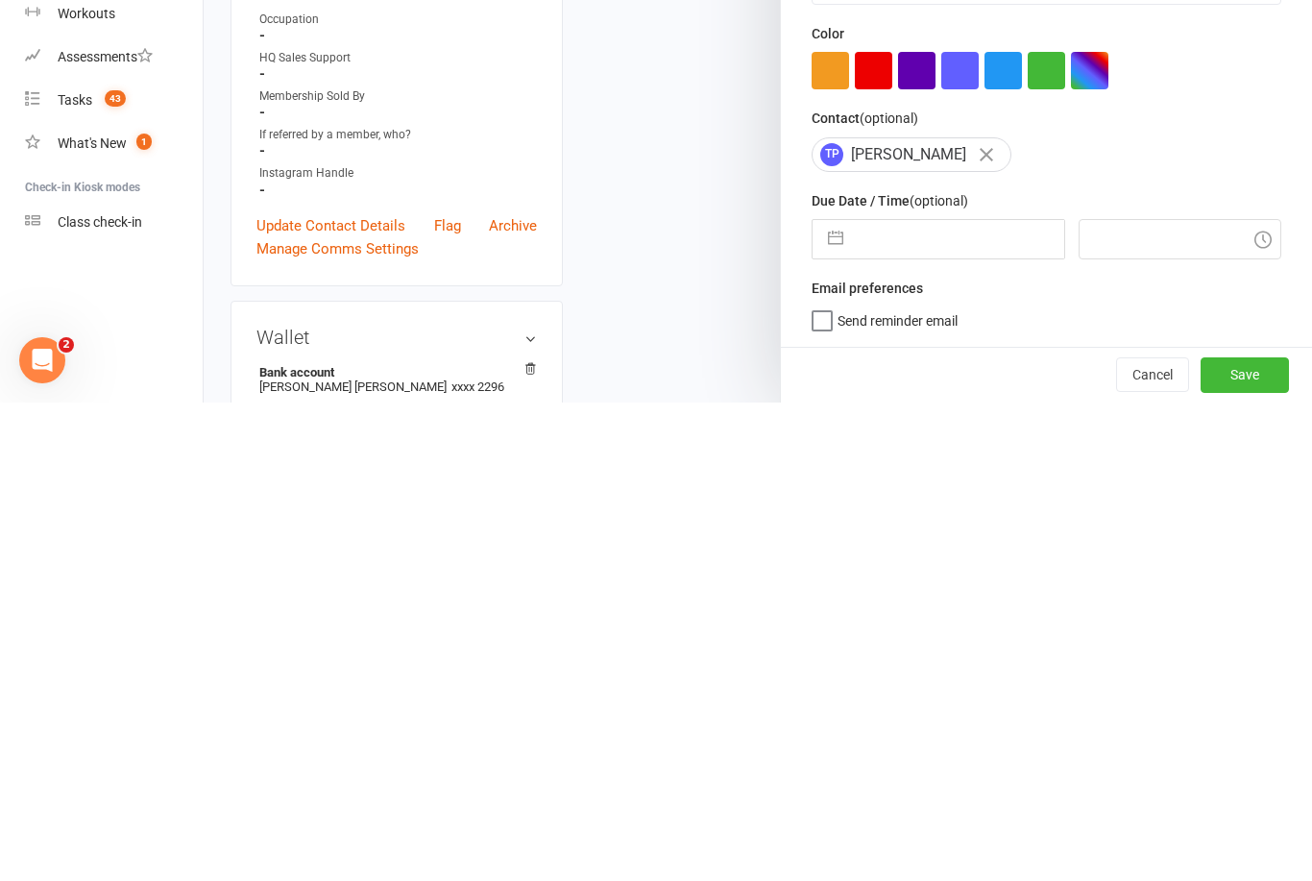
select select "7"
select select "2025"
select select "8"
select select "2025"
select select "9"
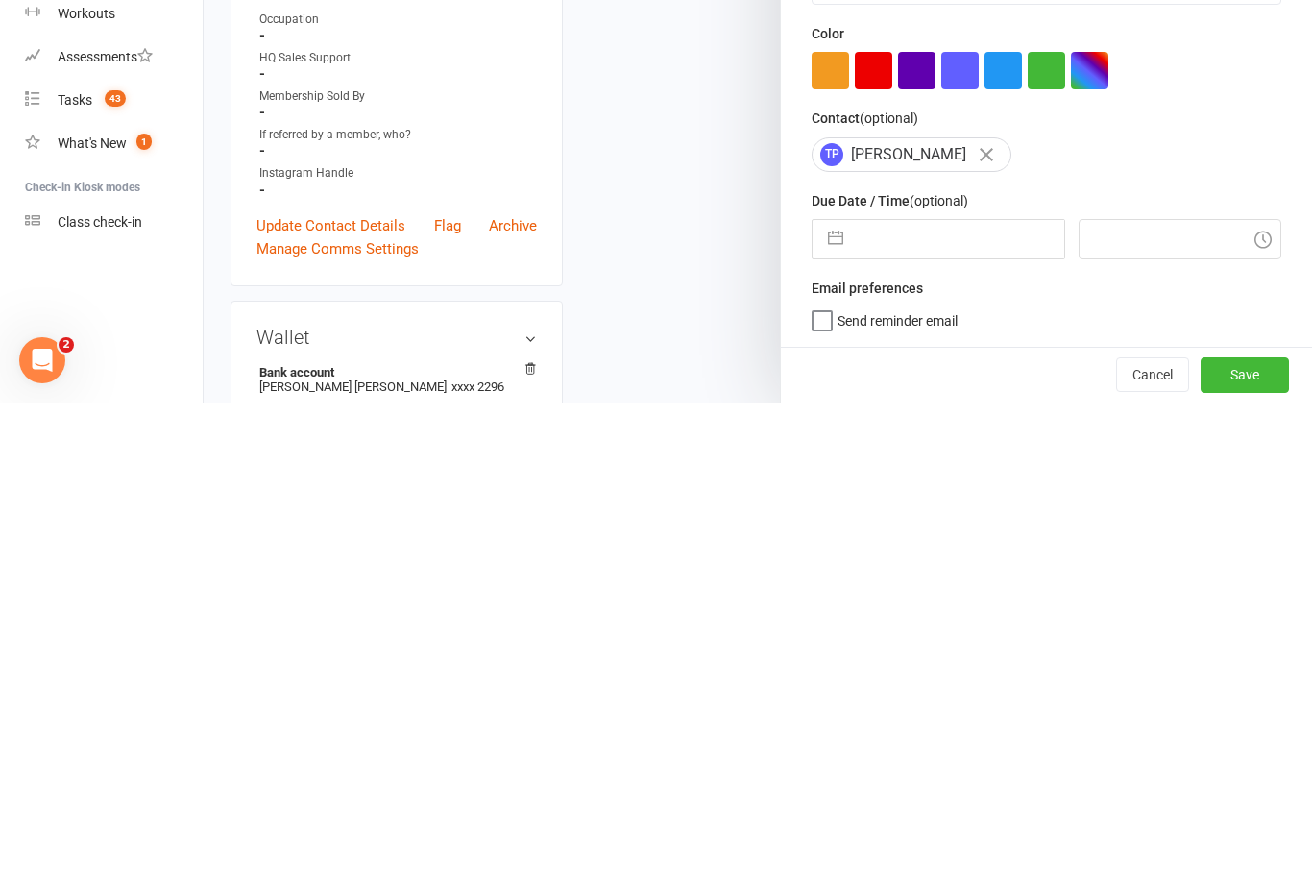
select select "2025"
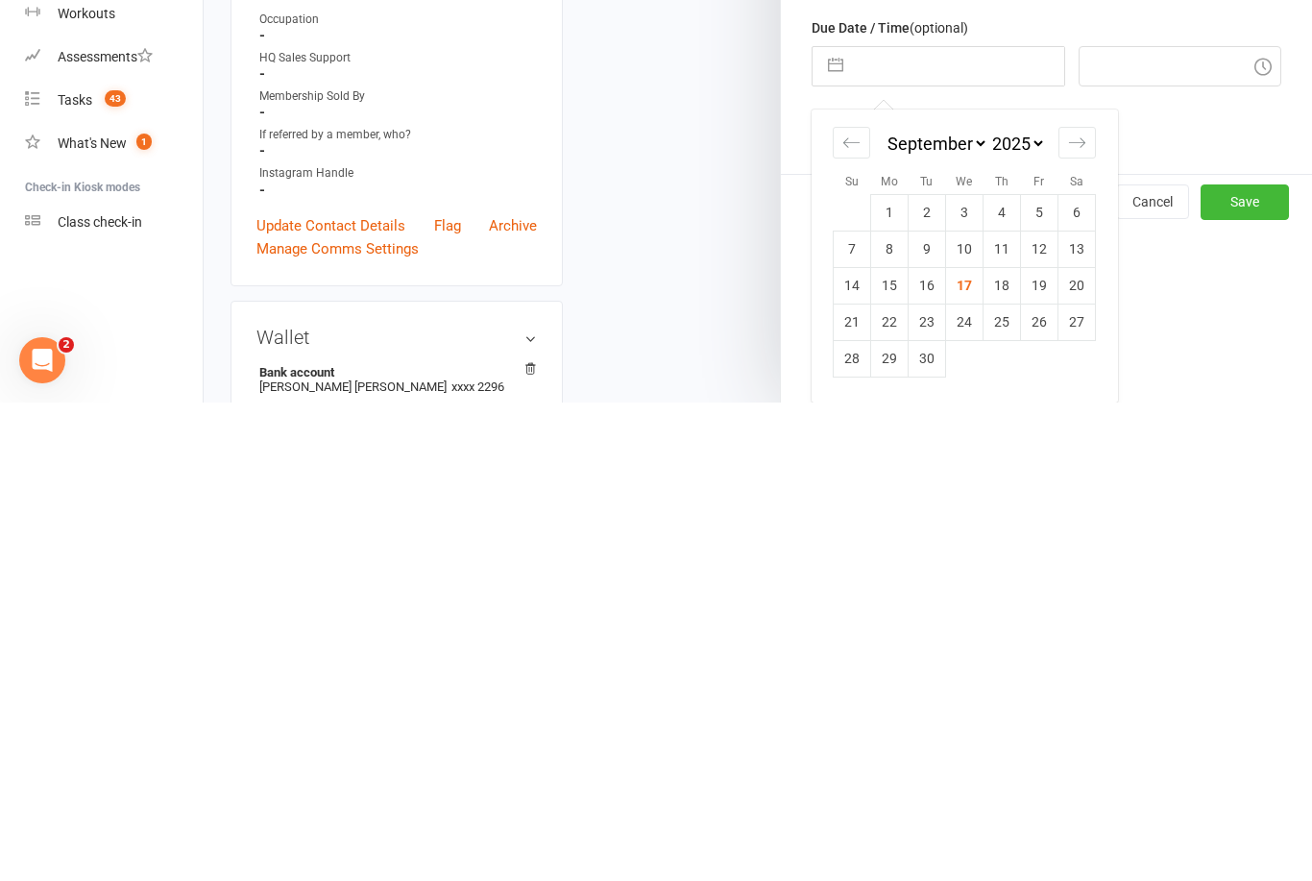
scroll to position [208, 0]
click at [885, 819] on td "29" at bounding box center [889, 837] width 37 height 37
type input "29 Sep 2025"
type input "9:15am"
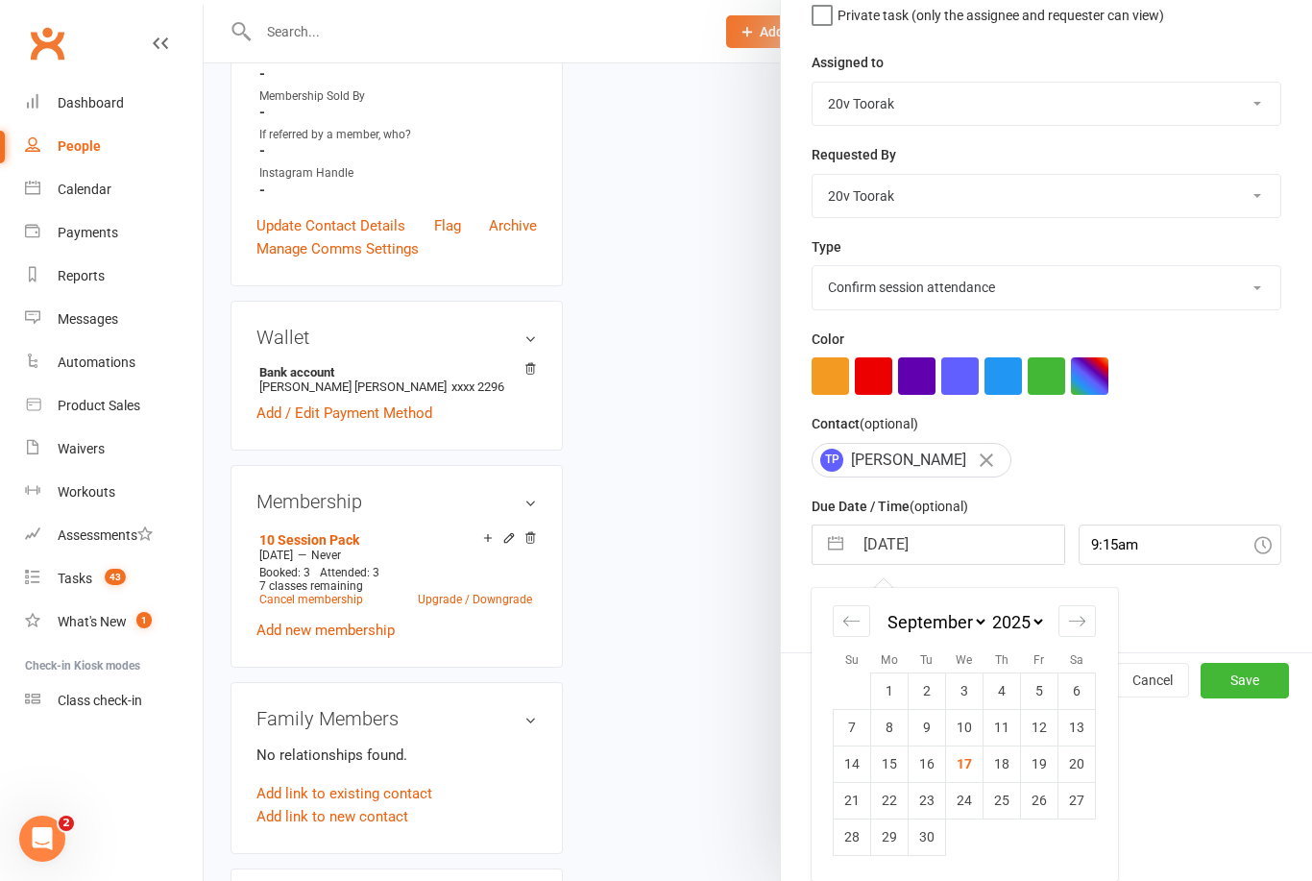
scroll to position [36, 0]
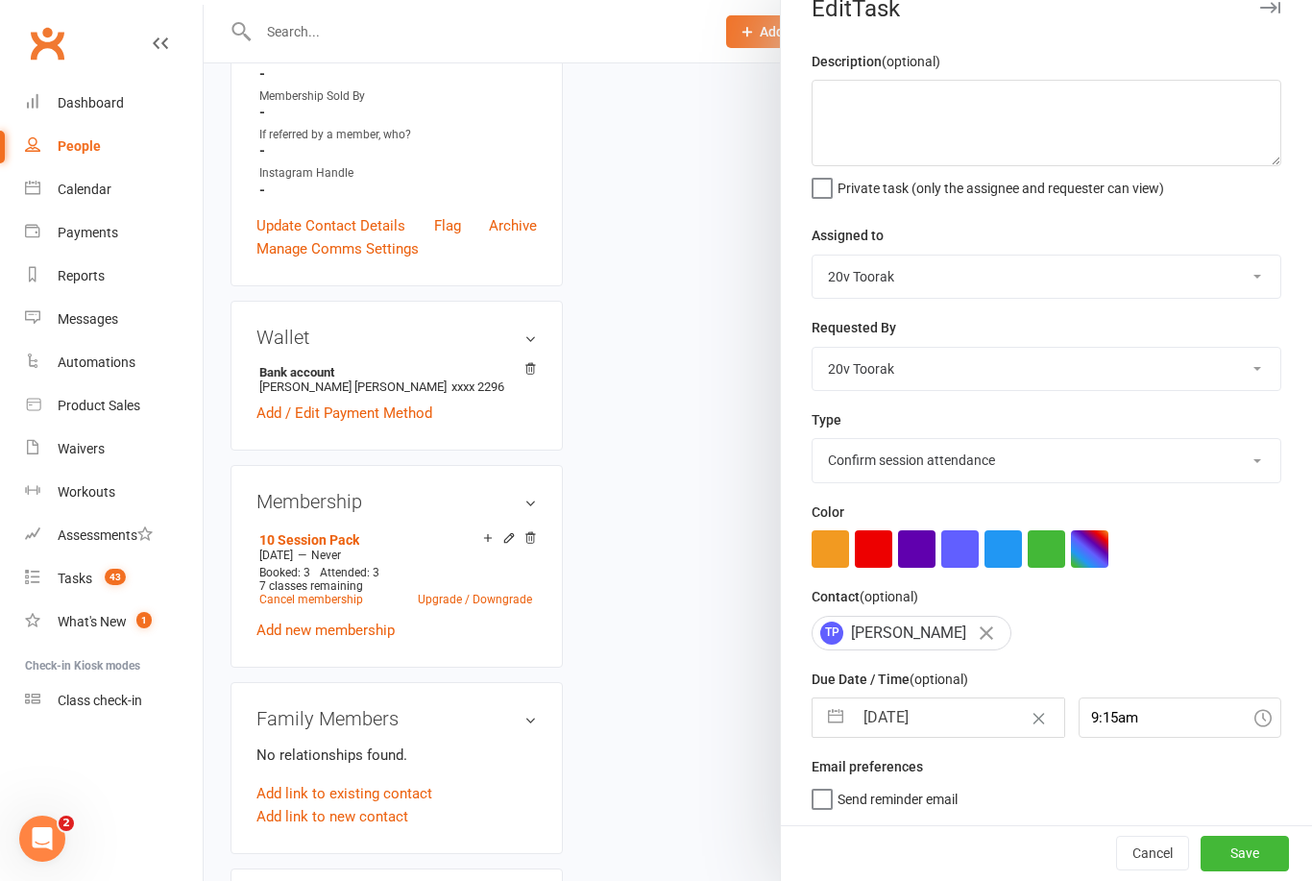
click at [1259, 853] on button "Save" at bounding box center [1245, 853] width 88 height 35
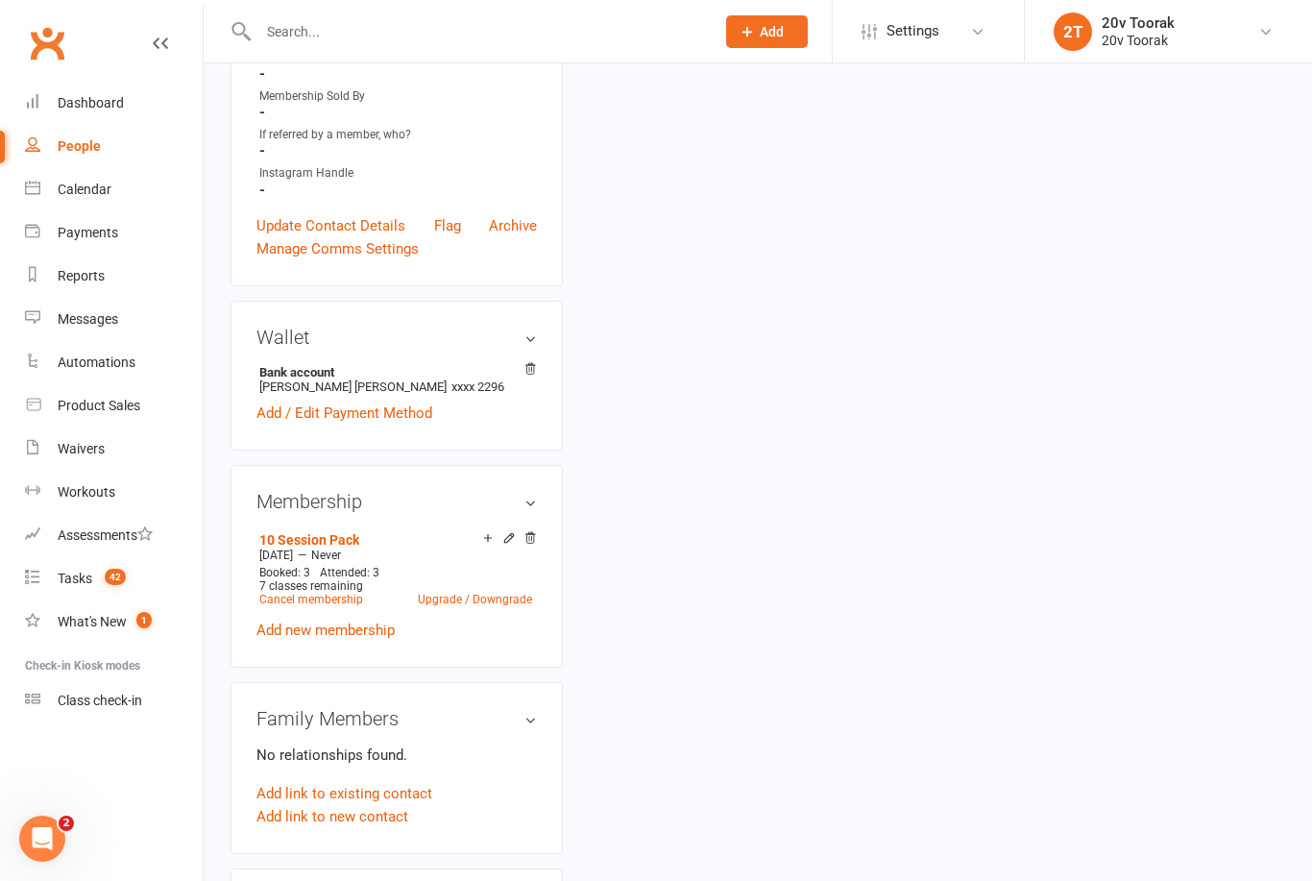
click at [90, 582] on div "Tasks" at bounding box center [75, 578] width 35 height 15
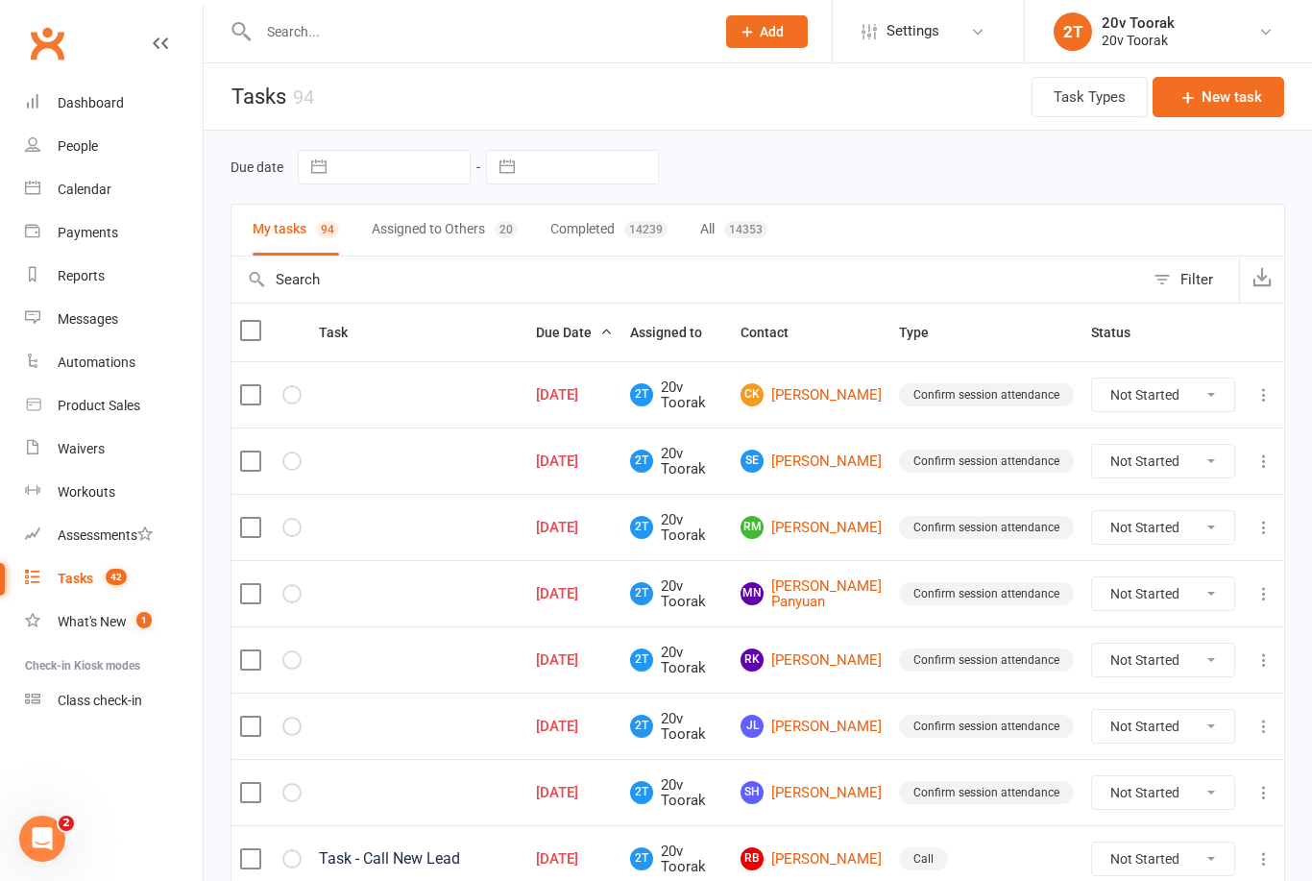
click at [825, 386] on link "CK Chuhan Kuang" at bounding box center [811, 394] width 141 height 23
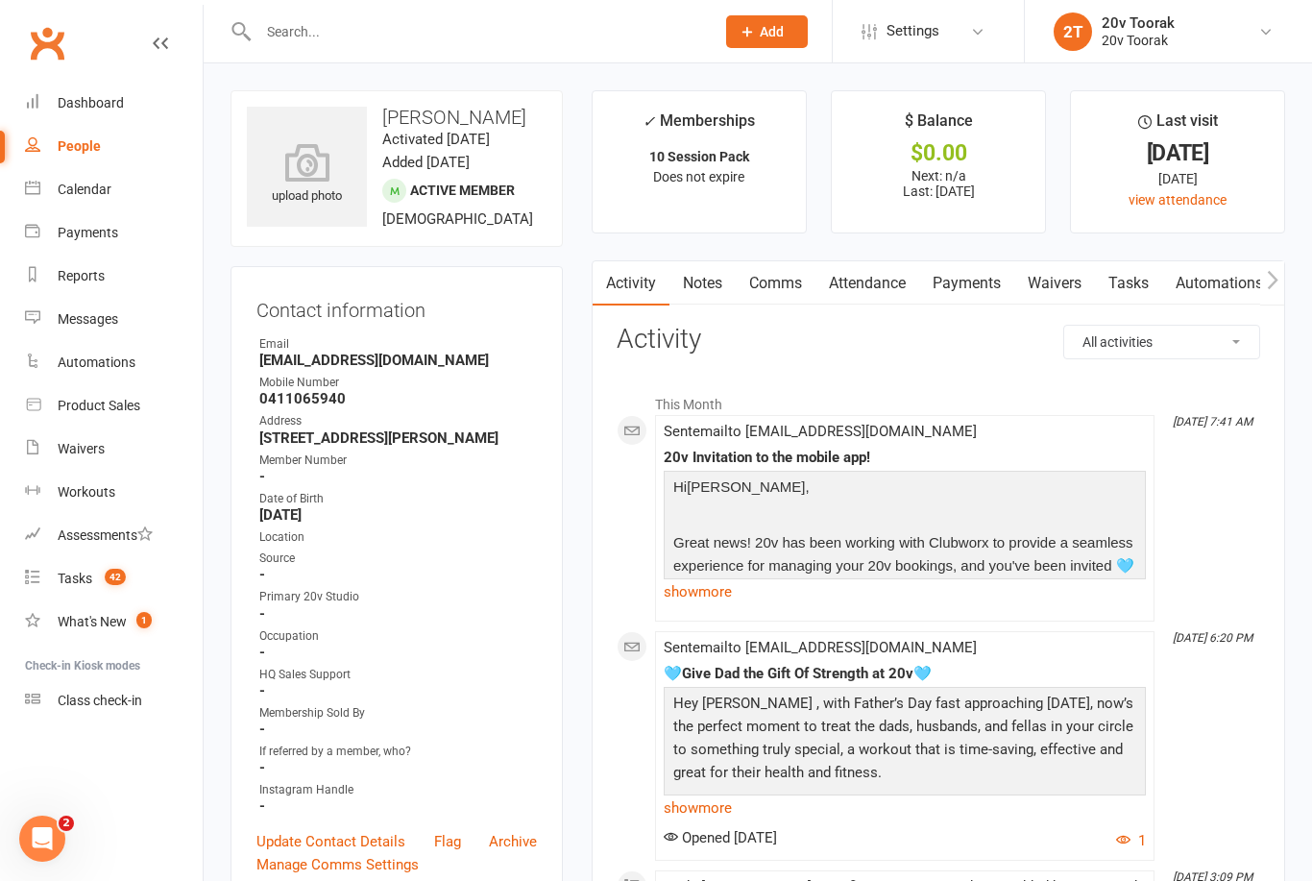
click at [786, 290] on link "Comms" at bounding box center [776, 283] width 80 height 44
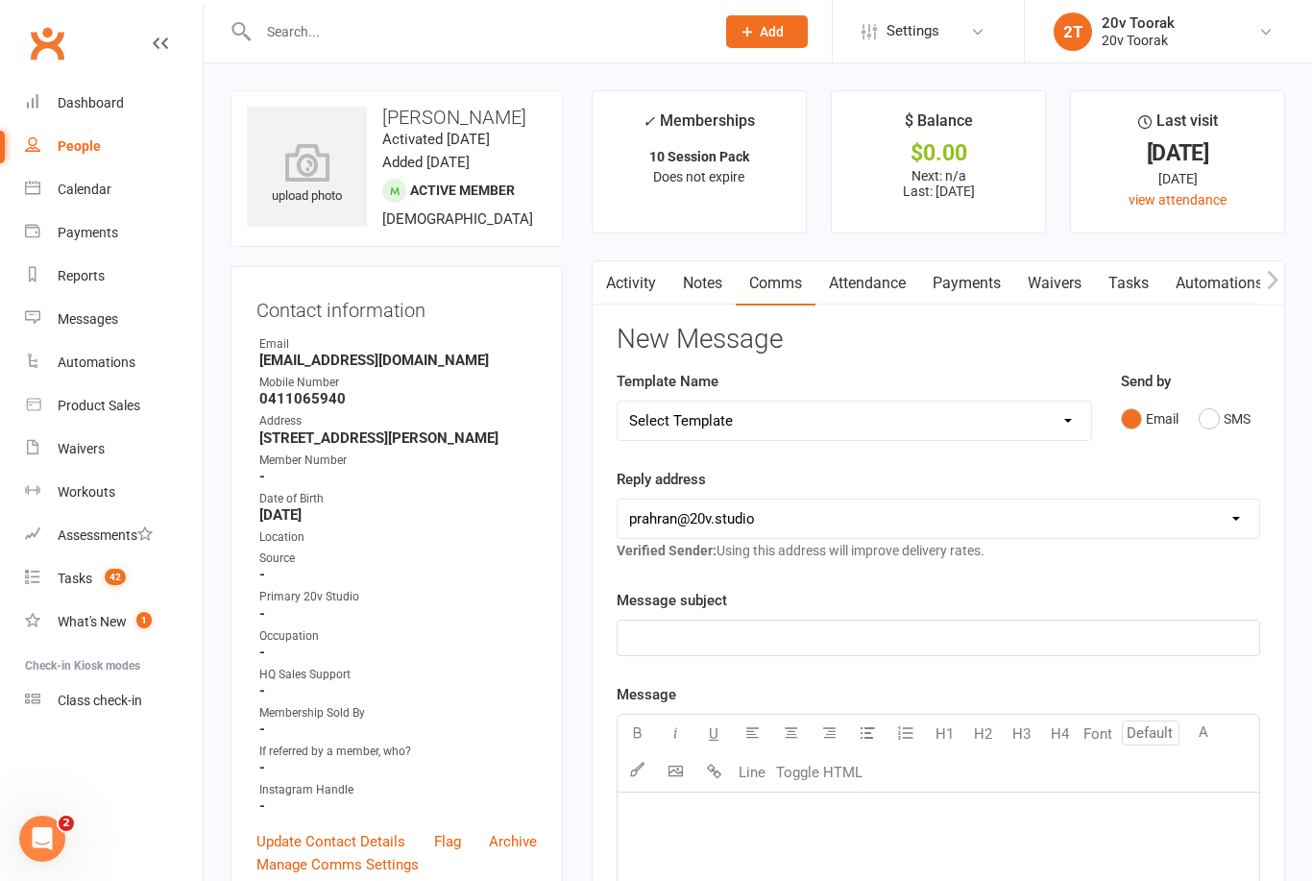
click at [1222, 416] on button "SMS" at bounding box center [1225, 419] width 52 height 37
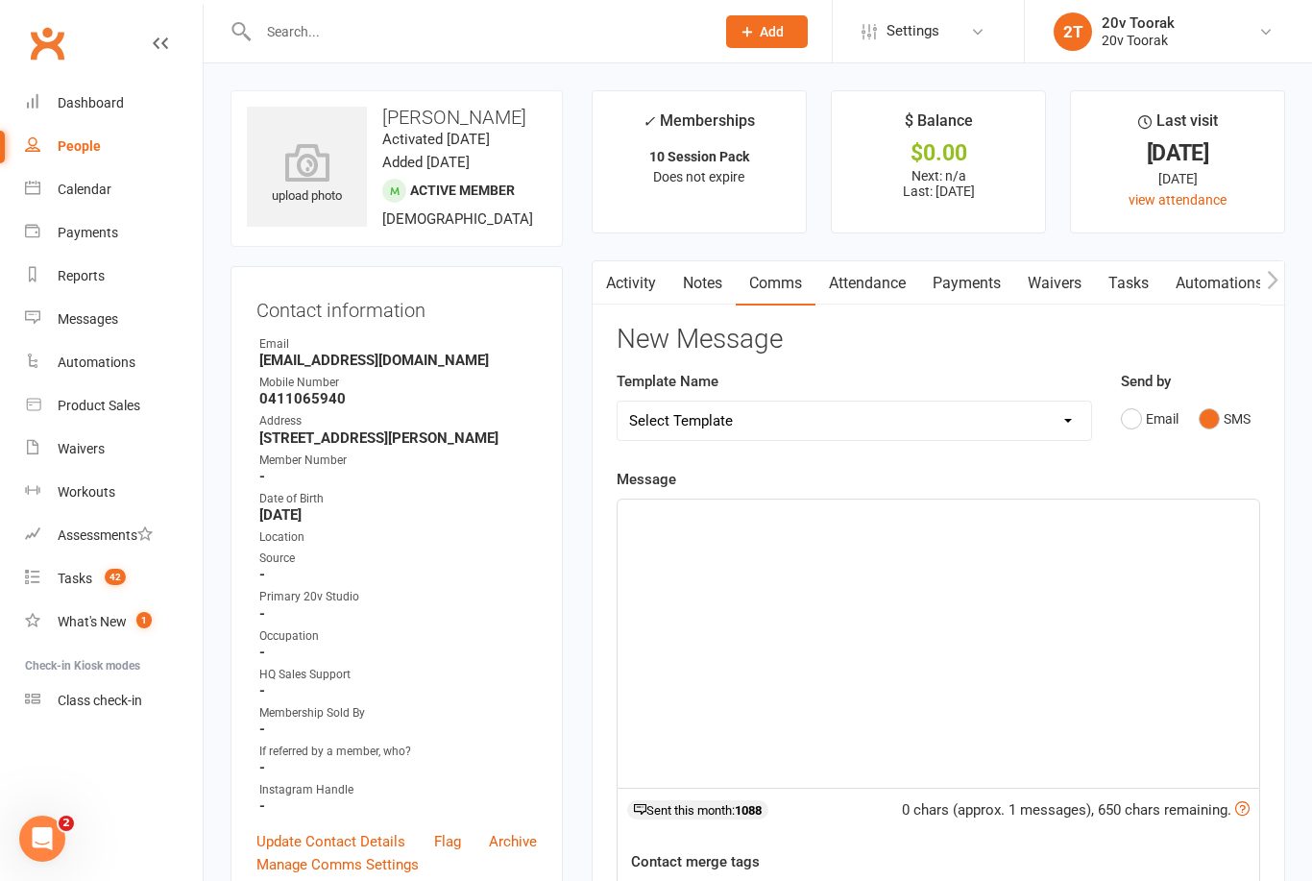
click at [884, 501] on div "﻿" at bounding box center [939, 644] width 642 height 288
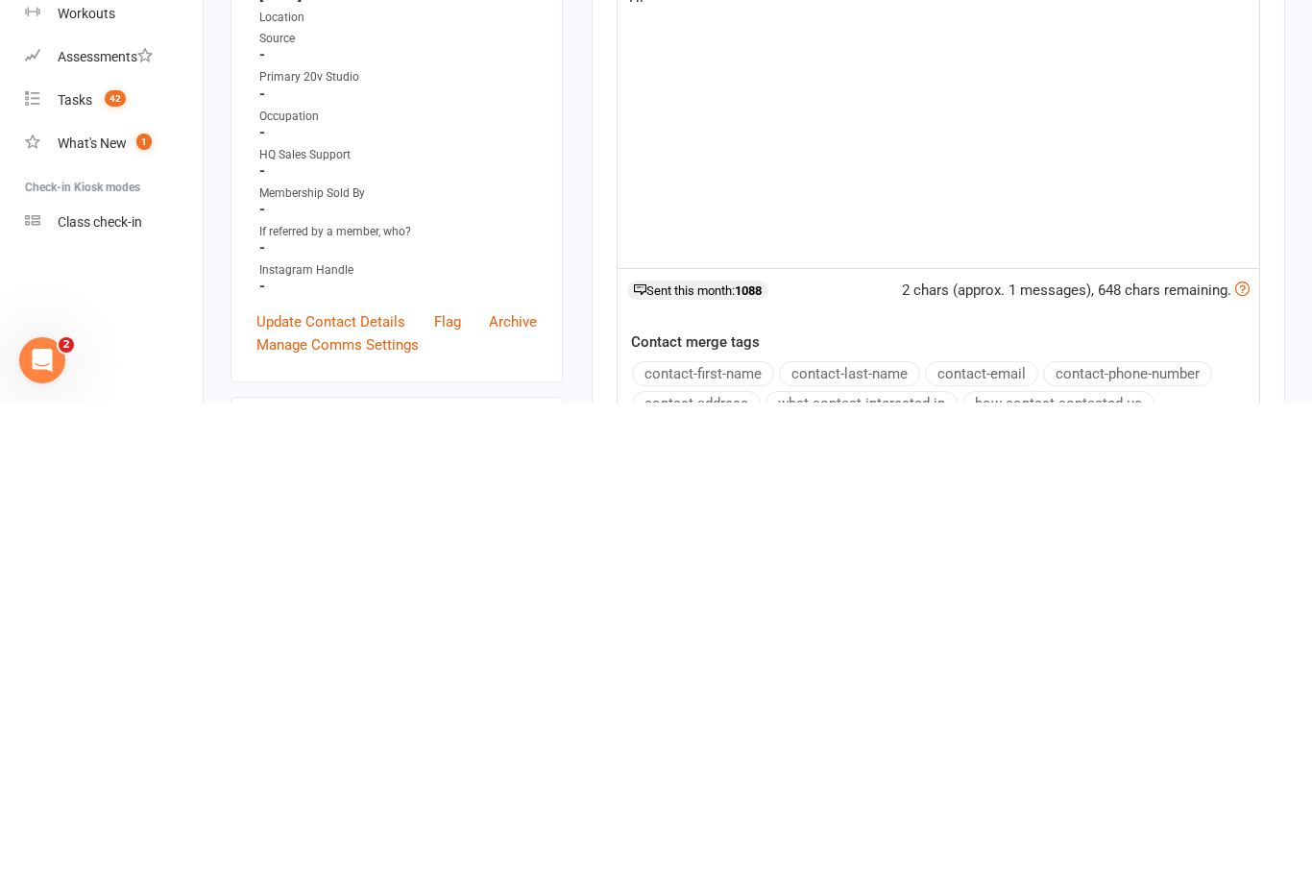
scroll to position [82, 0]
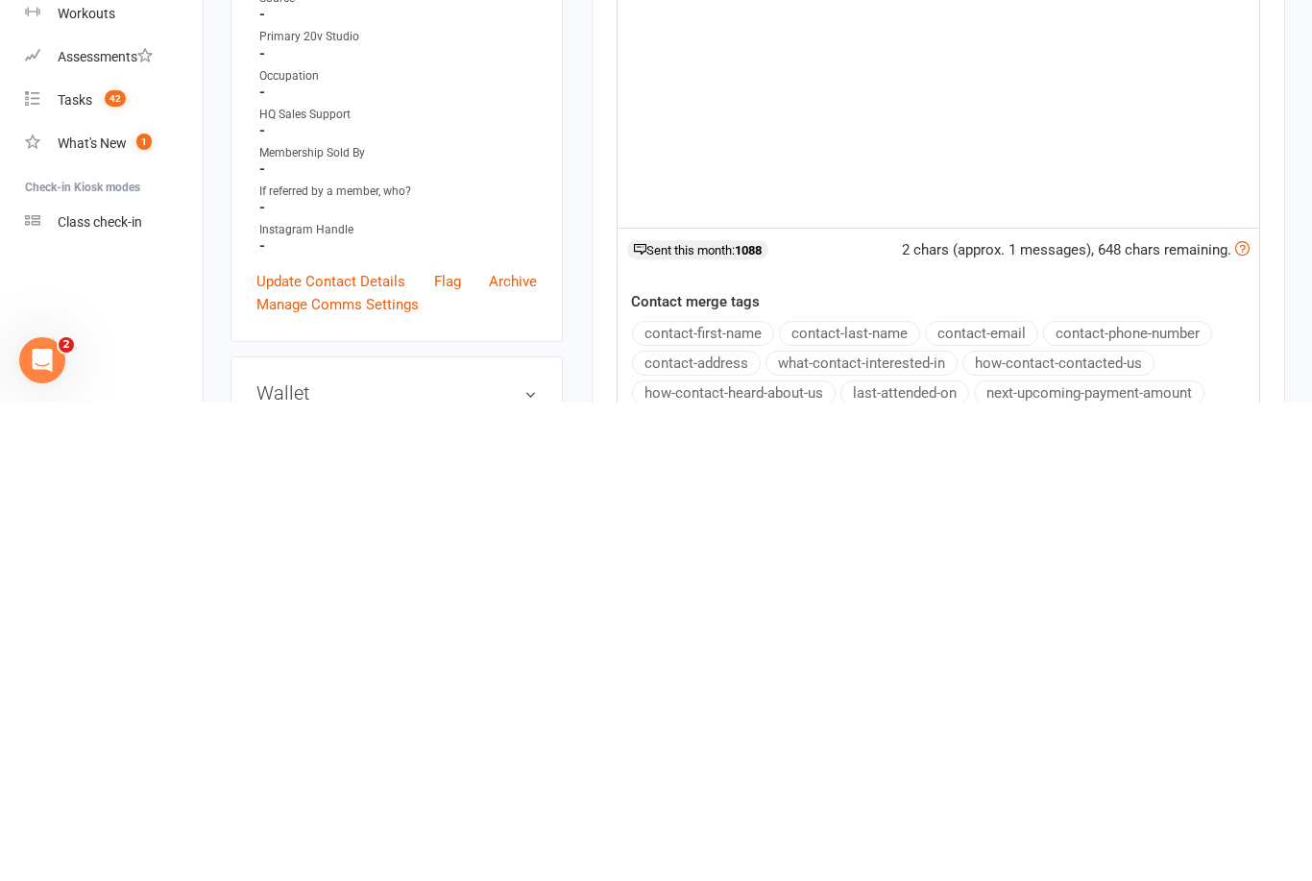
click at [748, 799] on button "contact-first-name" at bounding box center [703, 811] width 142 height 25
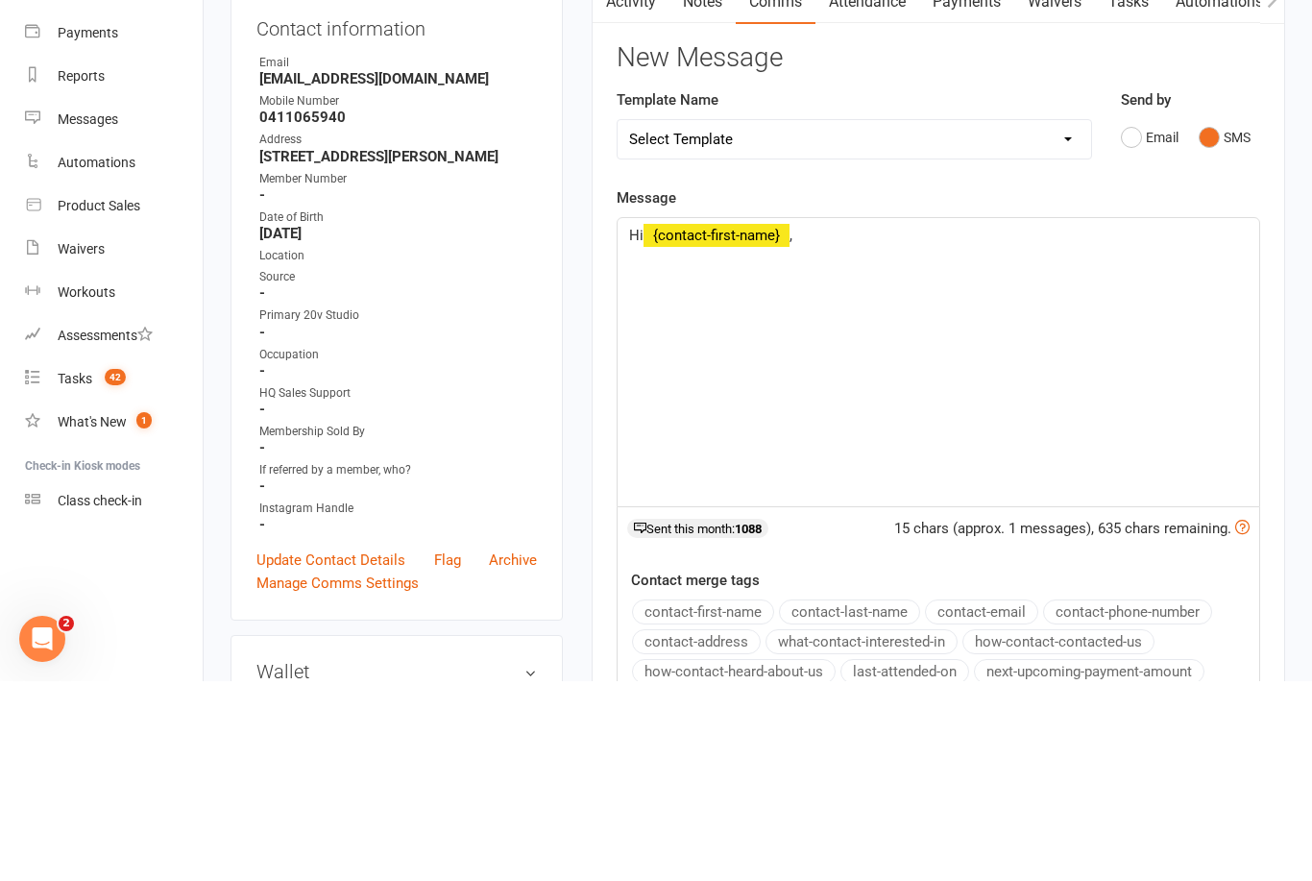
click at [870, 424] on p "Hi ﻿ {contact-first-name} ," at bounding box center [938, 435] width 619 height 23
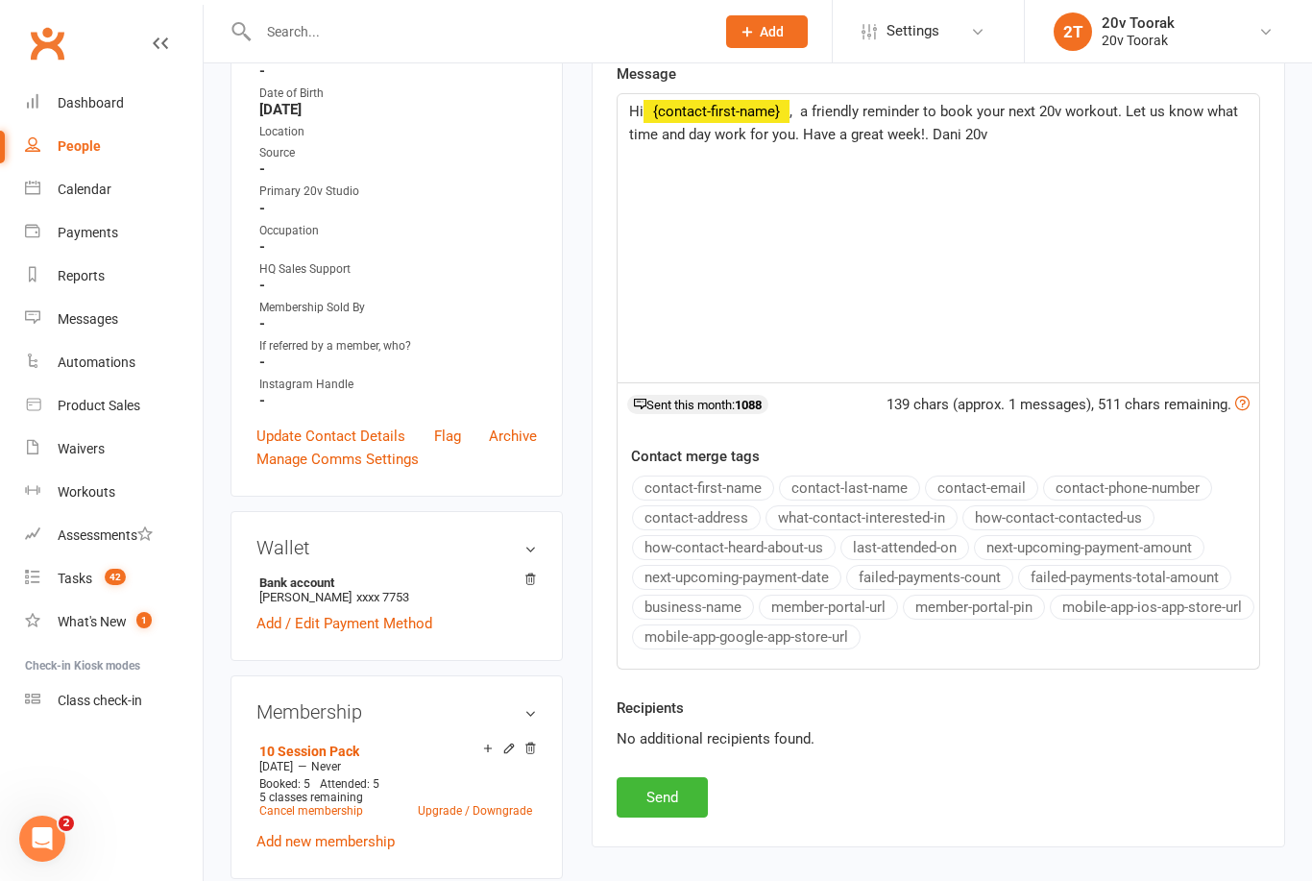
scroll to position [420, 0]
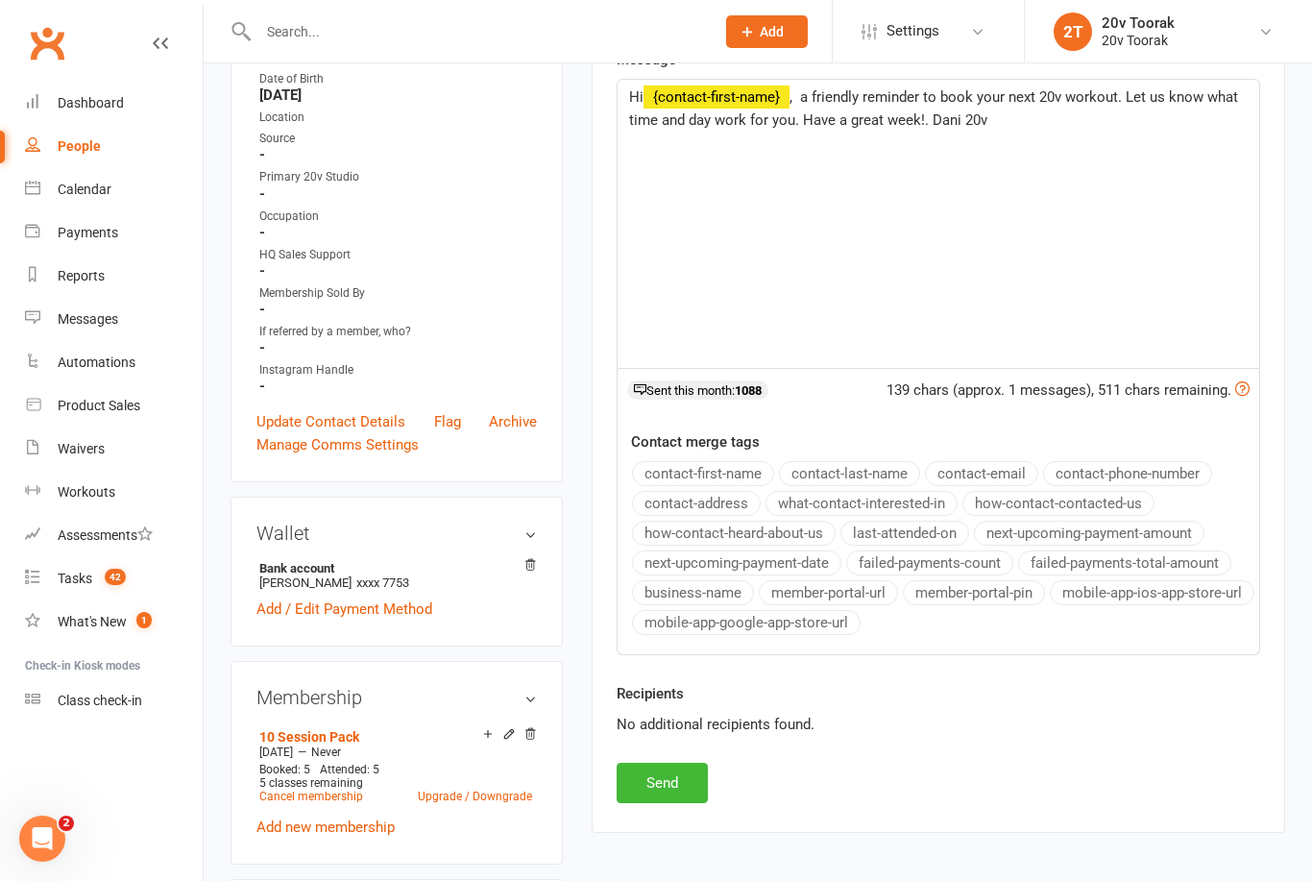
click at [670, 784] on button "Send" at bounding box center [662, 783] width 91 height 40
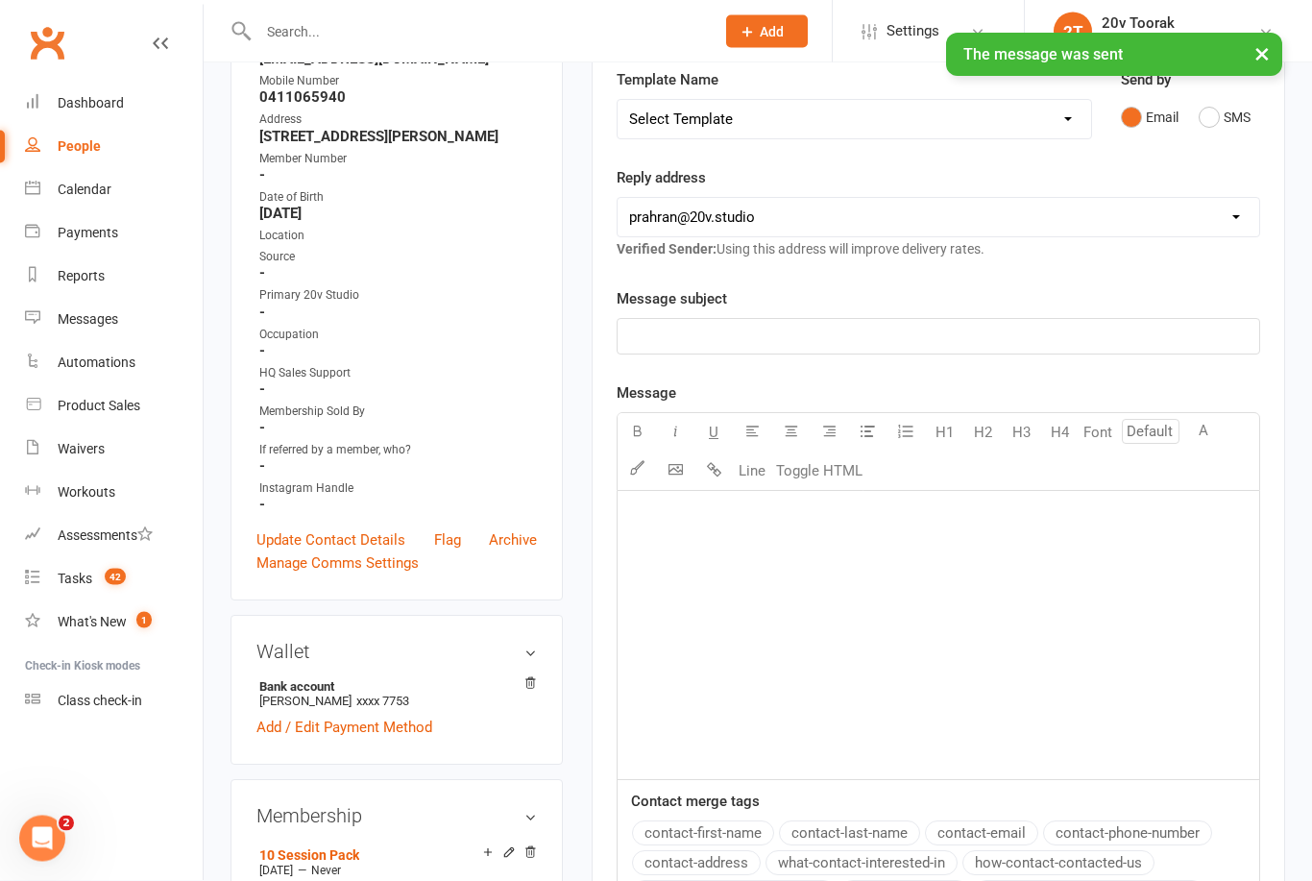
scroll to position [0, 0]
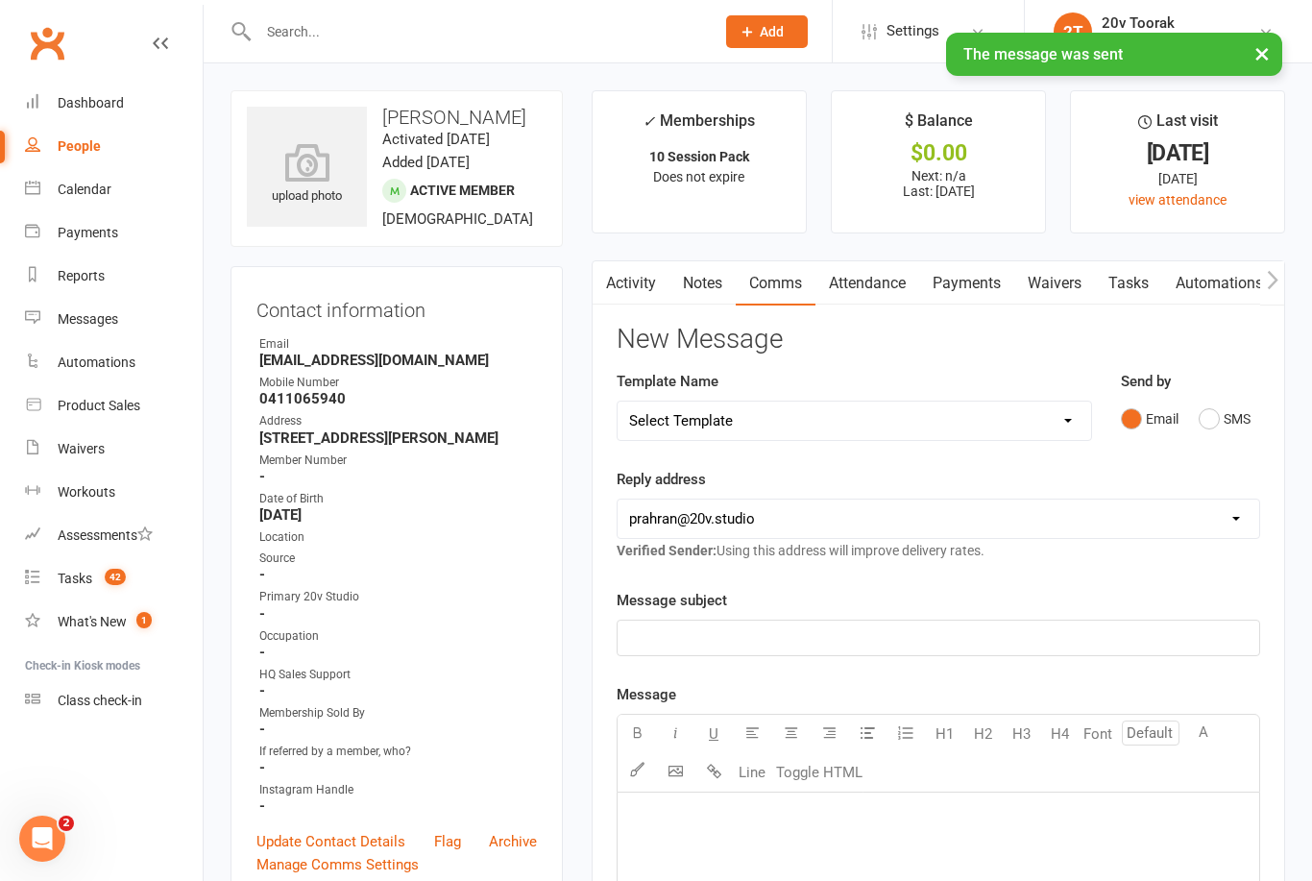
click at [1125, 284] on link "Tasks" at bounding box center [1128, 283] width 67 height 44
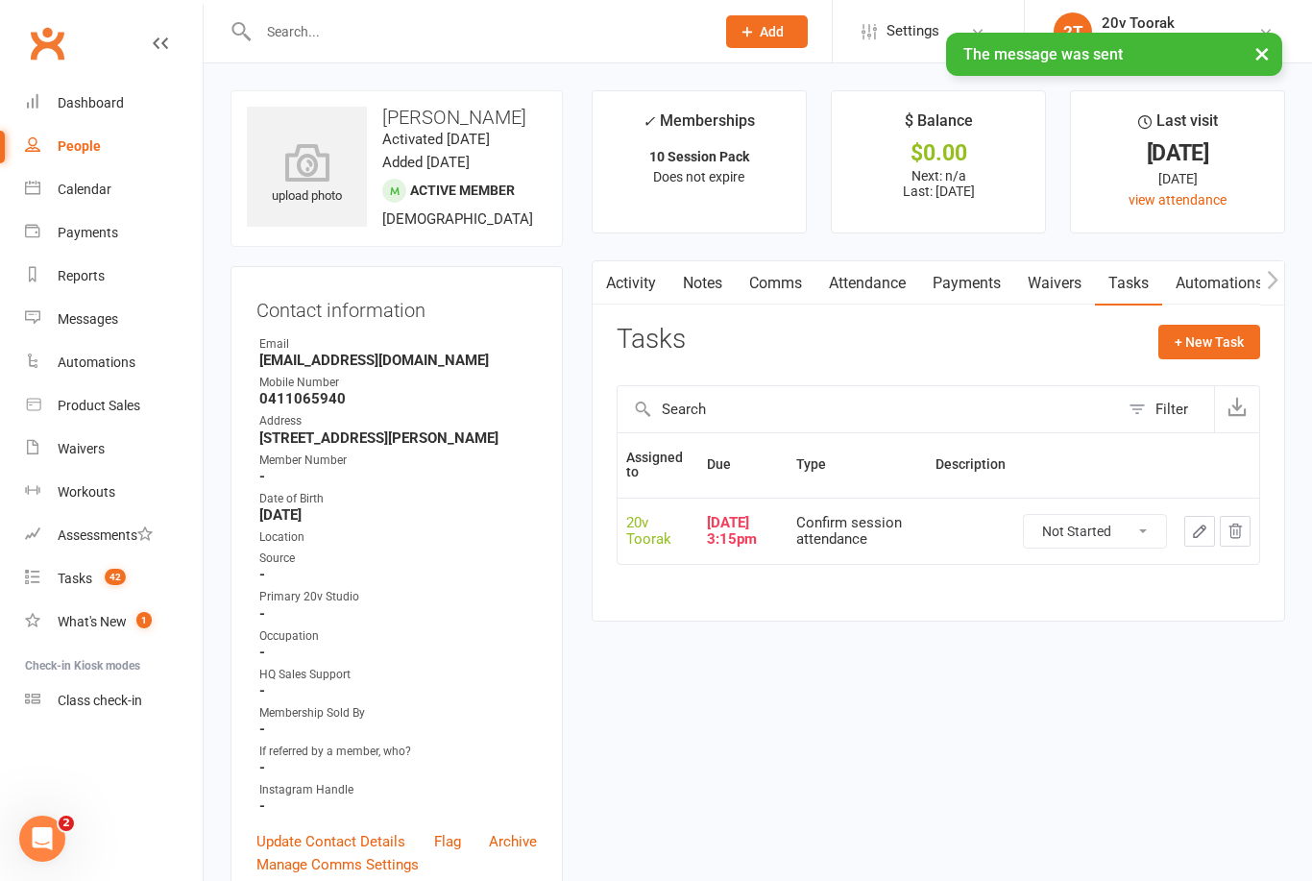
click at [1086, 520] on select "Not Started In Progress Waiting Complete" at bounding box center [1095, 531] width 142 height 33
select select "unstarted"
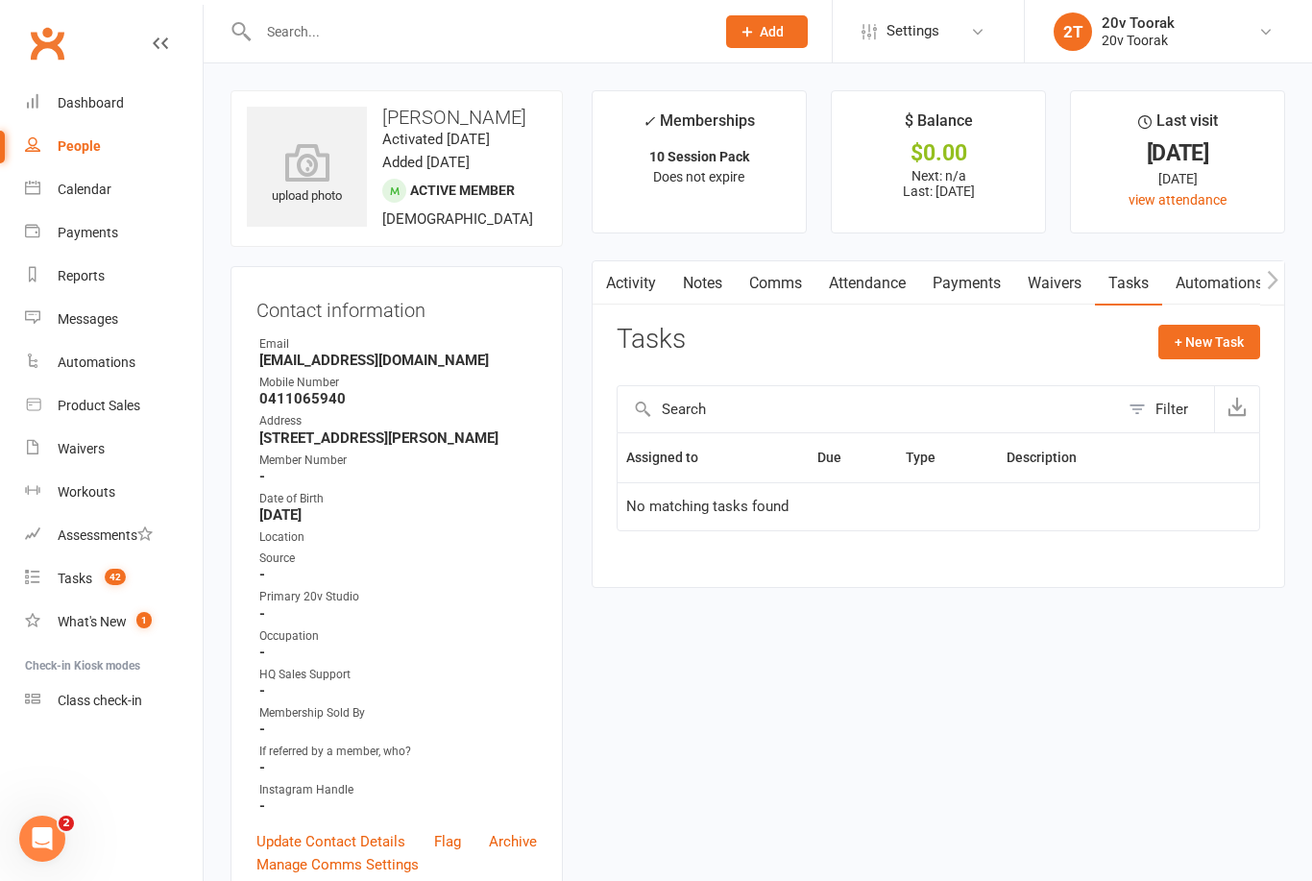
click at [1217, 325] on button "+ New Task" at bounding box center [1210, 342] width 102 height 35
select select "45736"
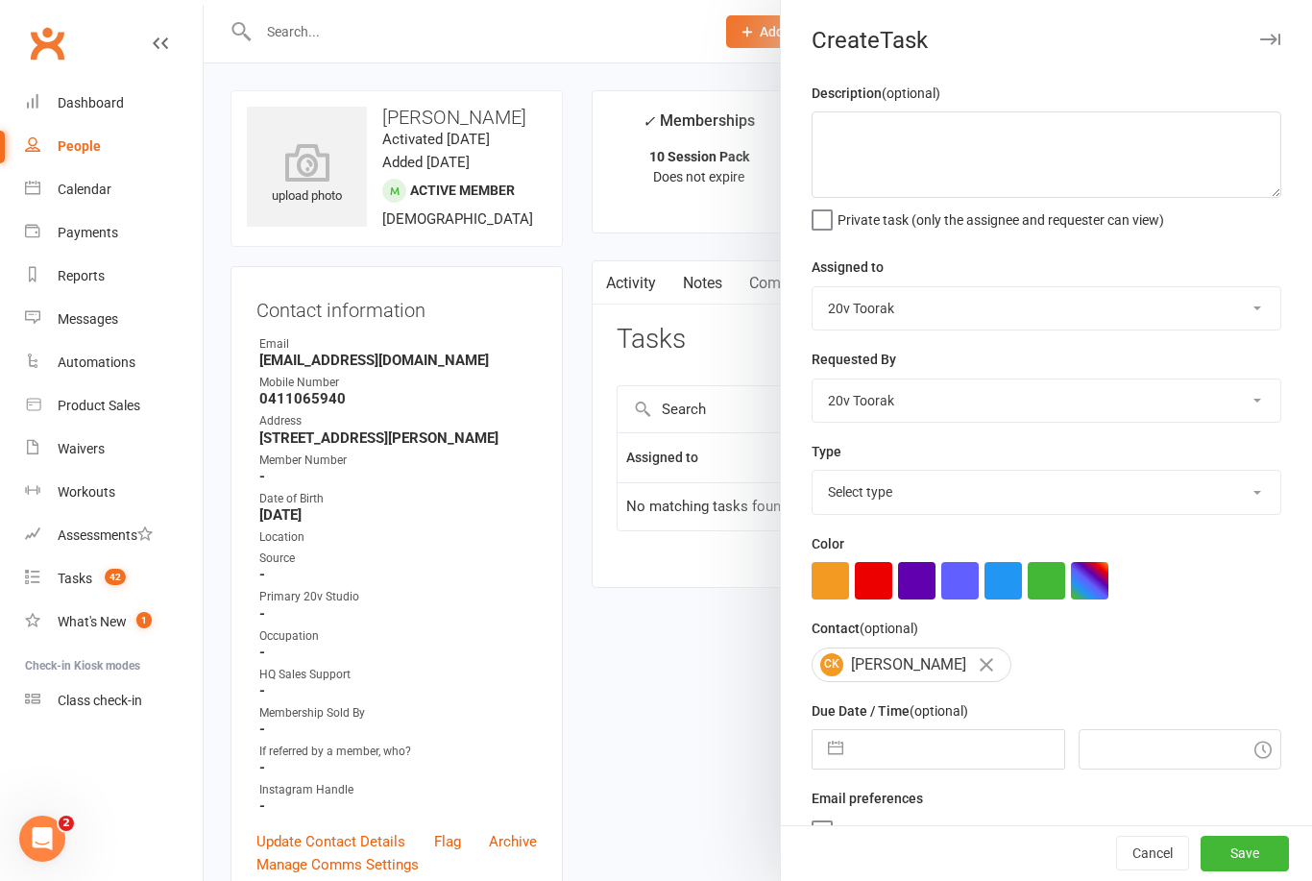
click at [1138, 496] on select "Select type Call Call - to book trial Confirm session attendance Confirm trial …" at bounding box center [1047, 492] width 468 height 42
select select "29156"
click at [904, 765] on input "text" at bounding box center [958, 749] width 210 height 38
select select "7"
select select "2025"
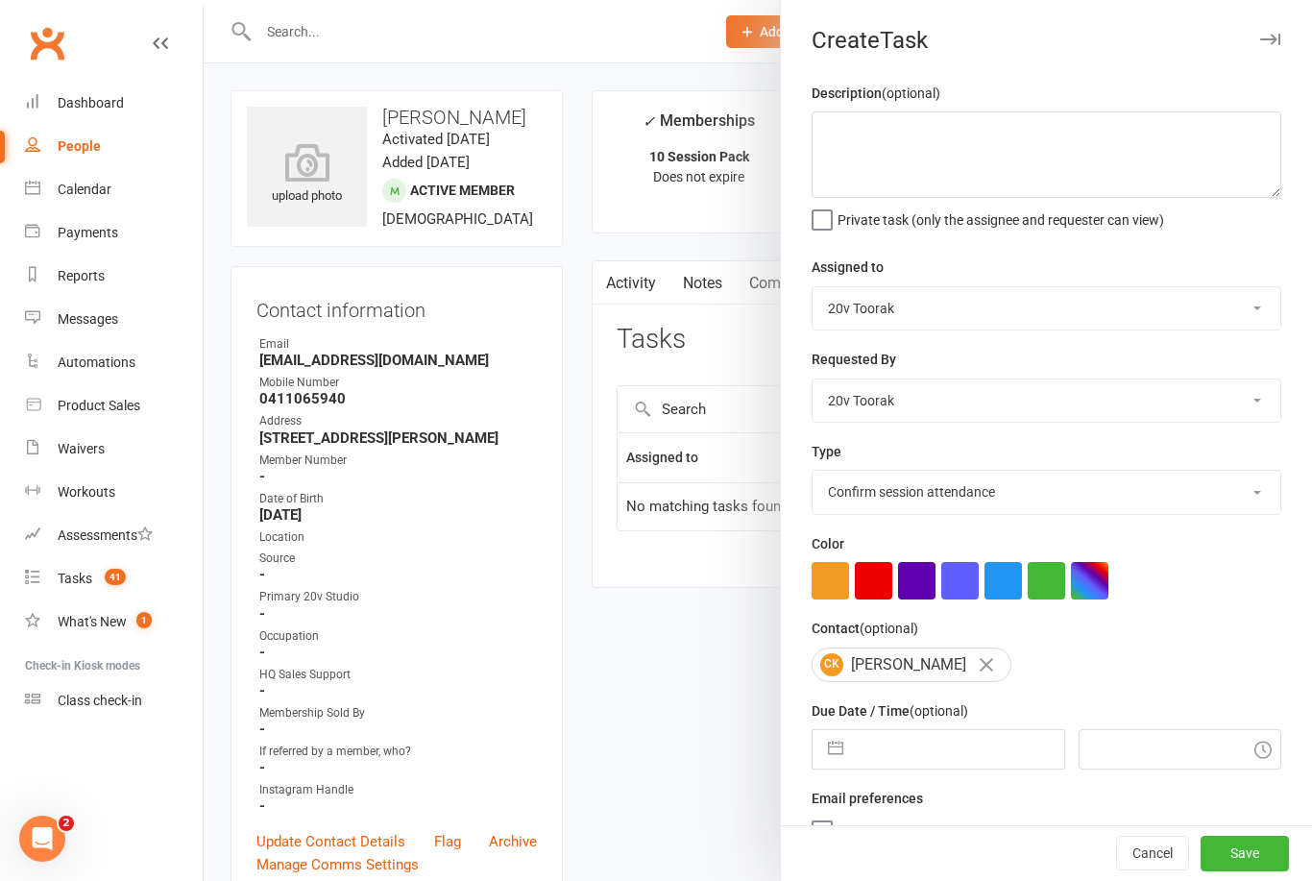
select select "8"
select select "2025"
select select "9"
select select "2025"
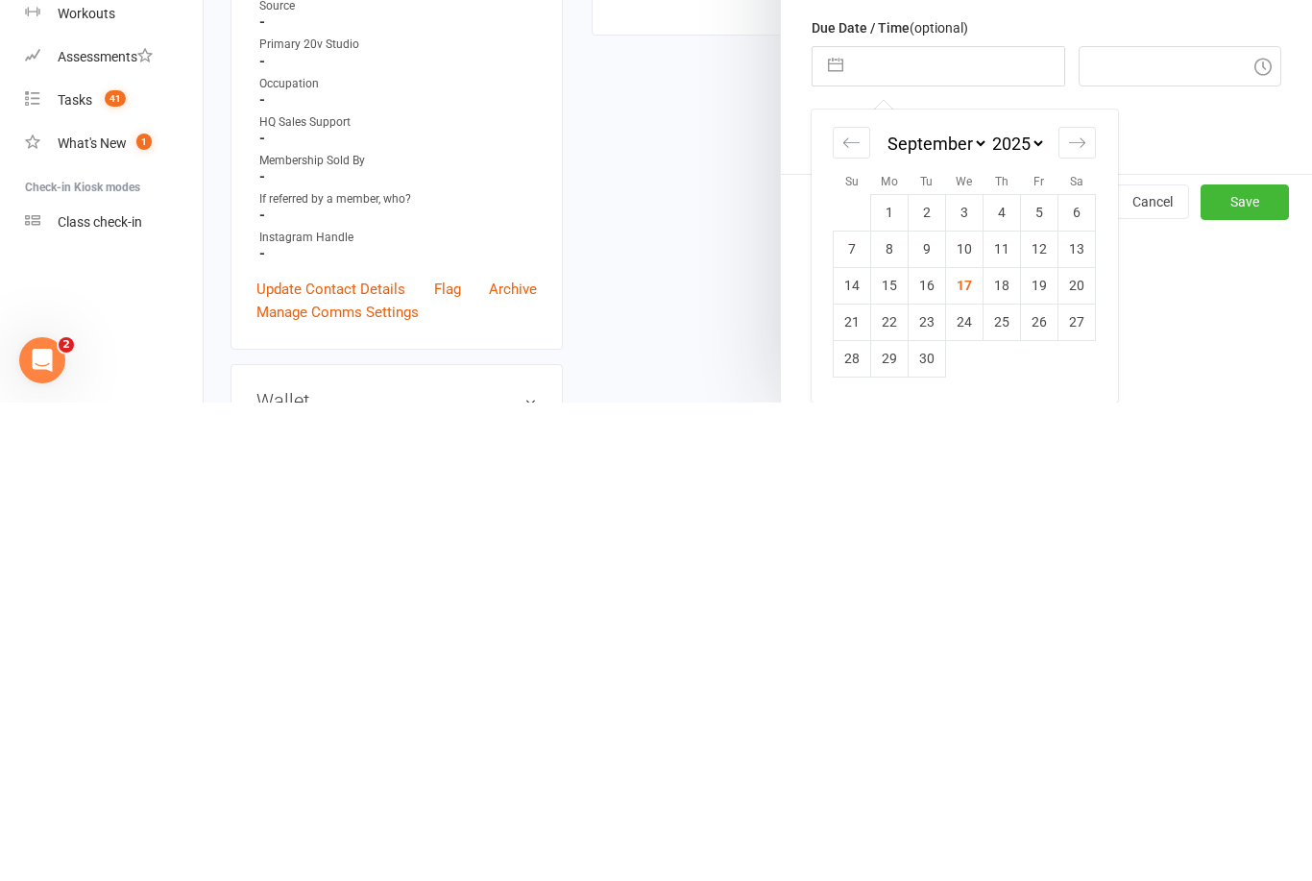
scroll to position [208, 0]
click at [909, 819] on td "30" at bounding box center [927, 837] width 37 height 37
type input "30 Sep 2025"
type input "9:15am"
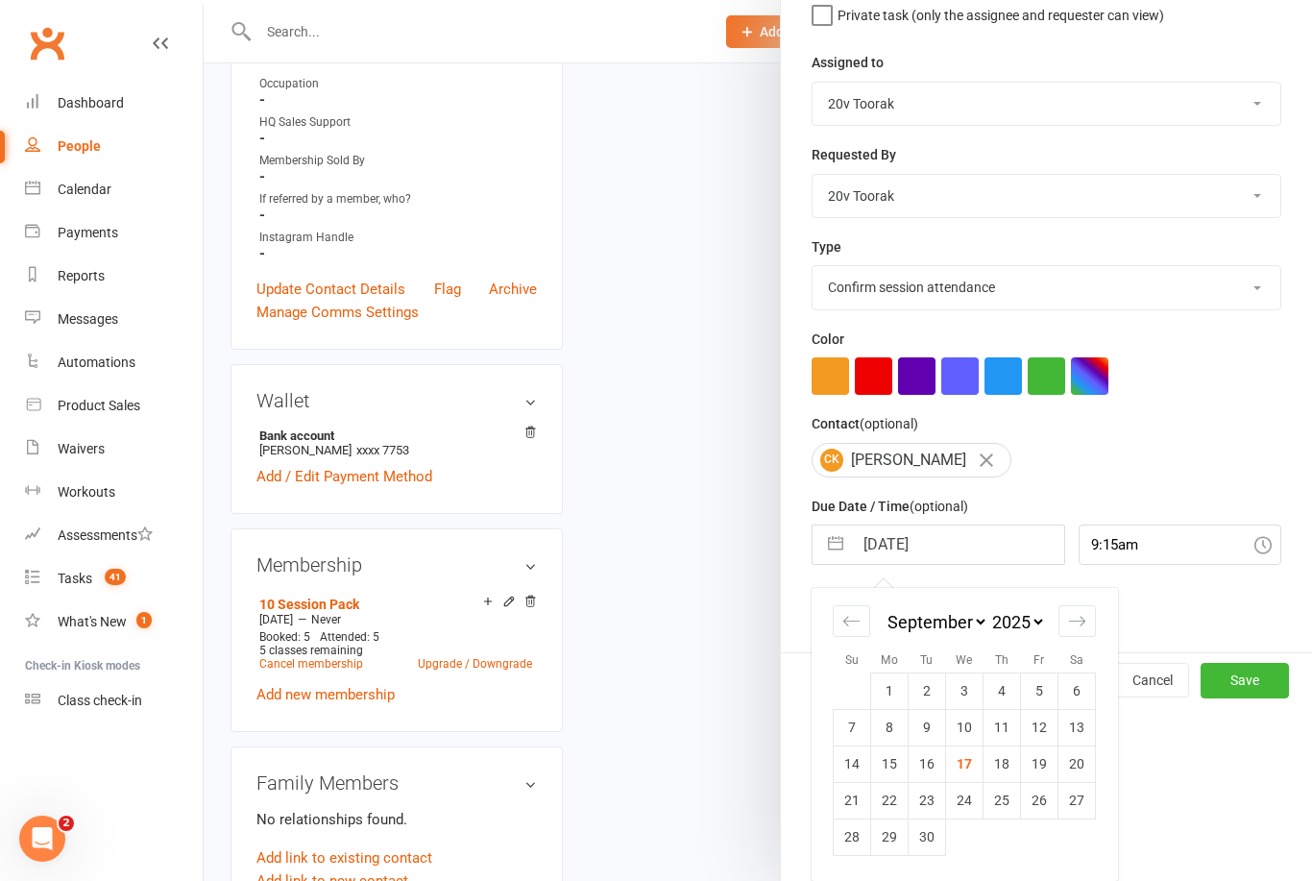
scroll to position [36, 0]
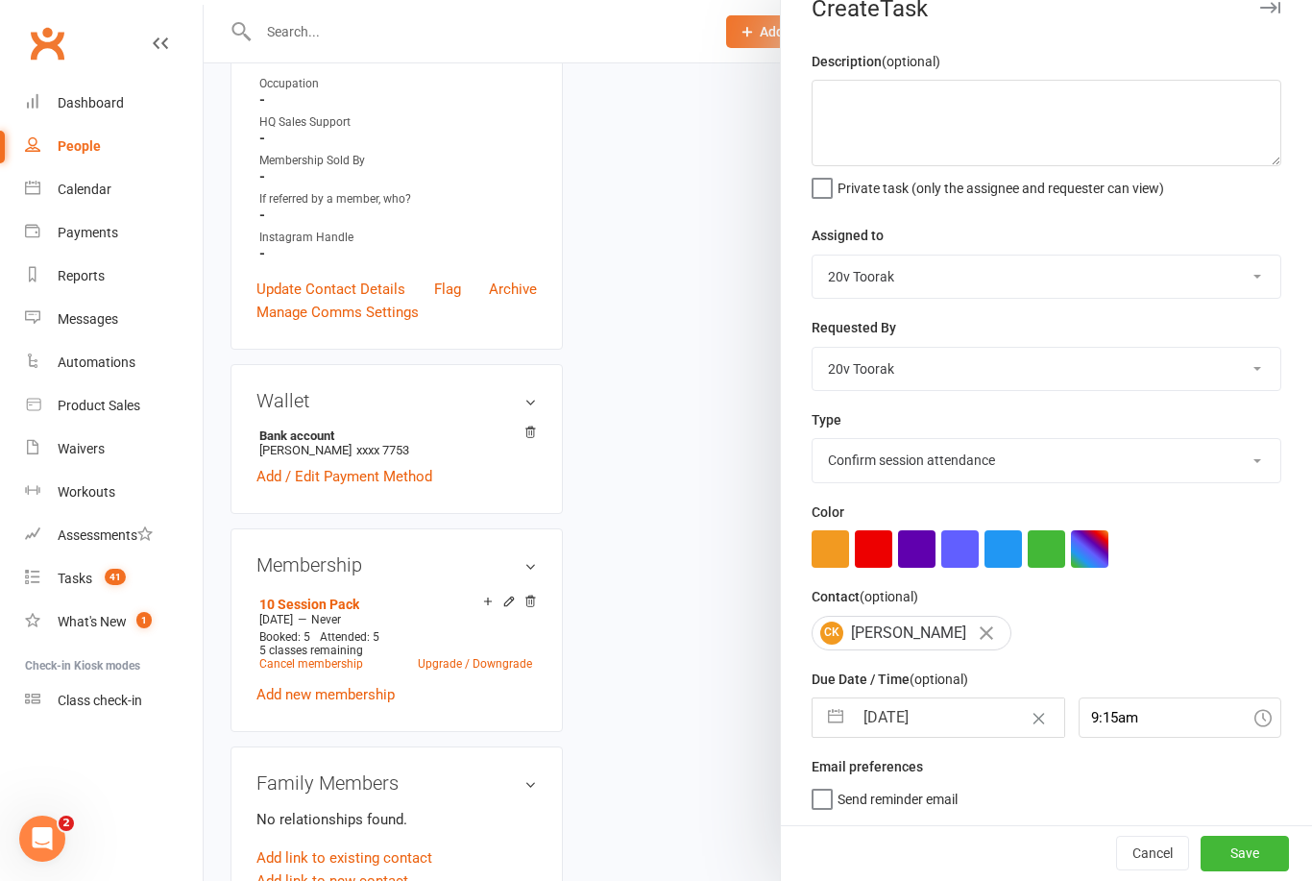
click at [932, 718] on input "30 Sep 2025" at bounding box center [958, 717] width 210 height 38
select select "7"
select select "2025"
select select "8"
select select "2025"
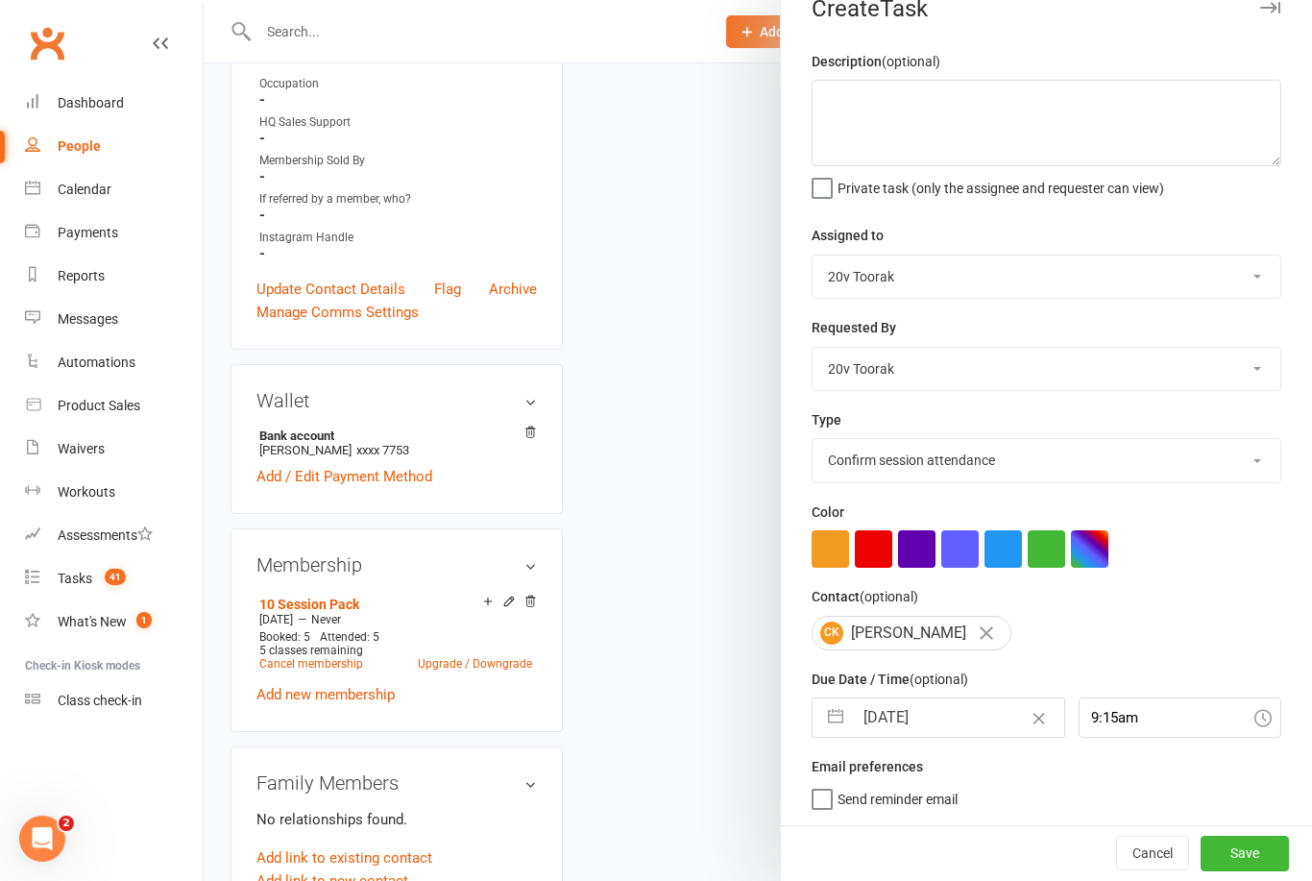
select select "9"
select select "2025"
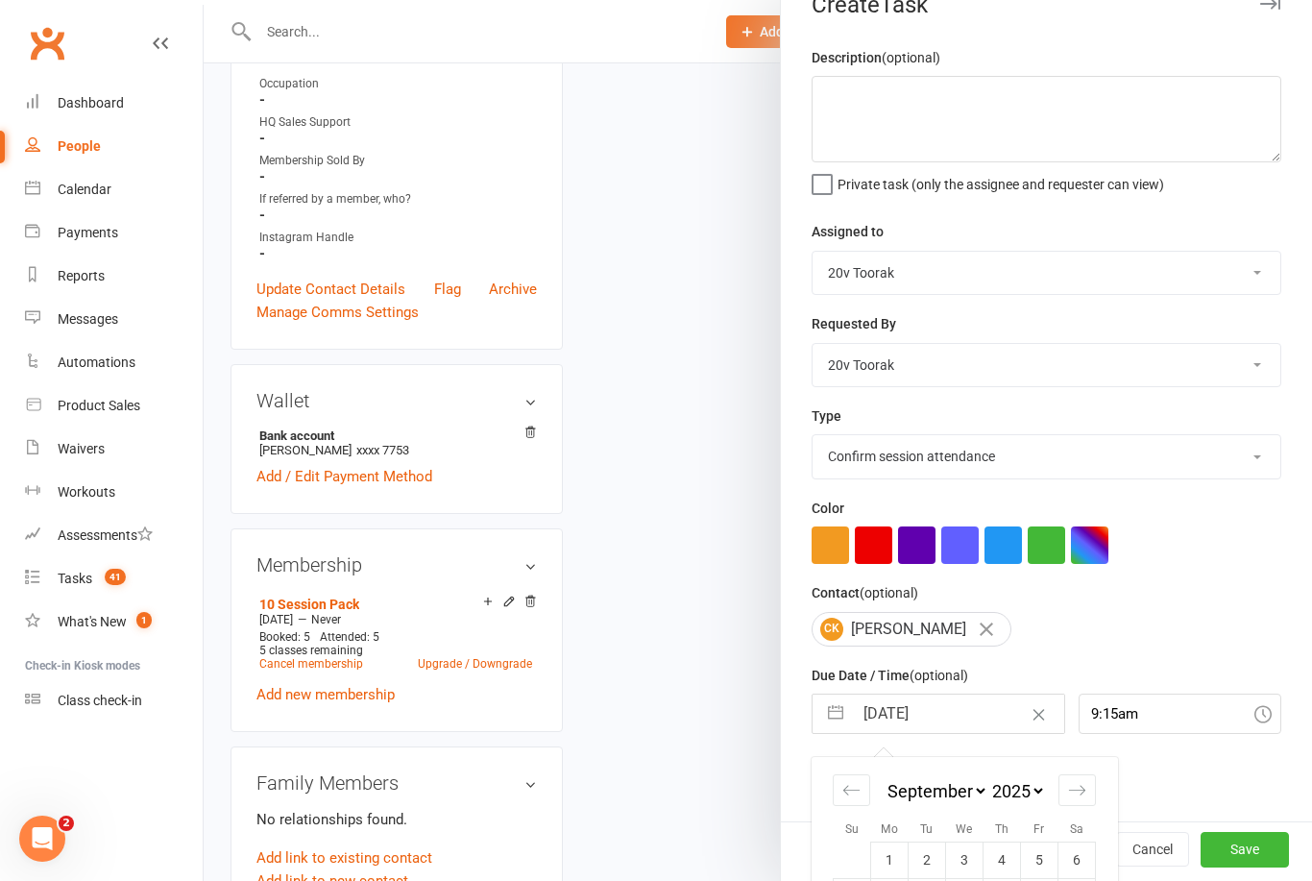
scroll to position [591, 0]
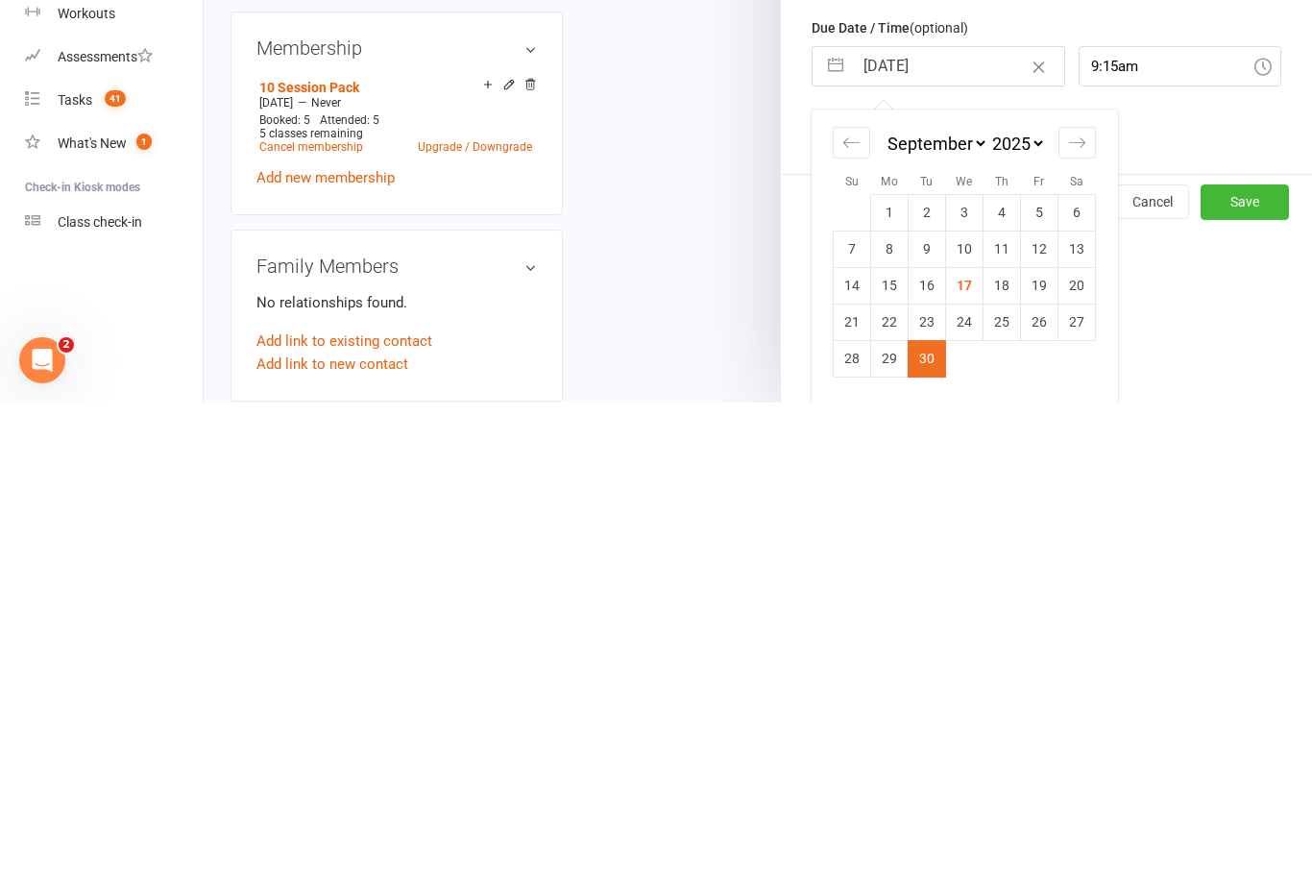
click at [887, 819] on td "29" at bounding box center [889, 837] width 37 height 37
type input "29 Sep 2025"
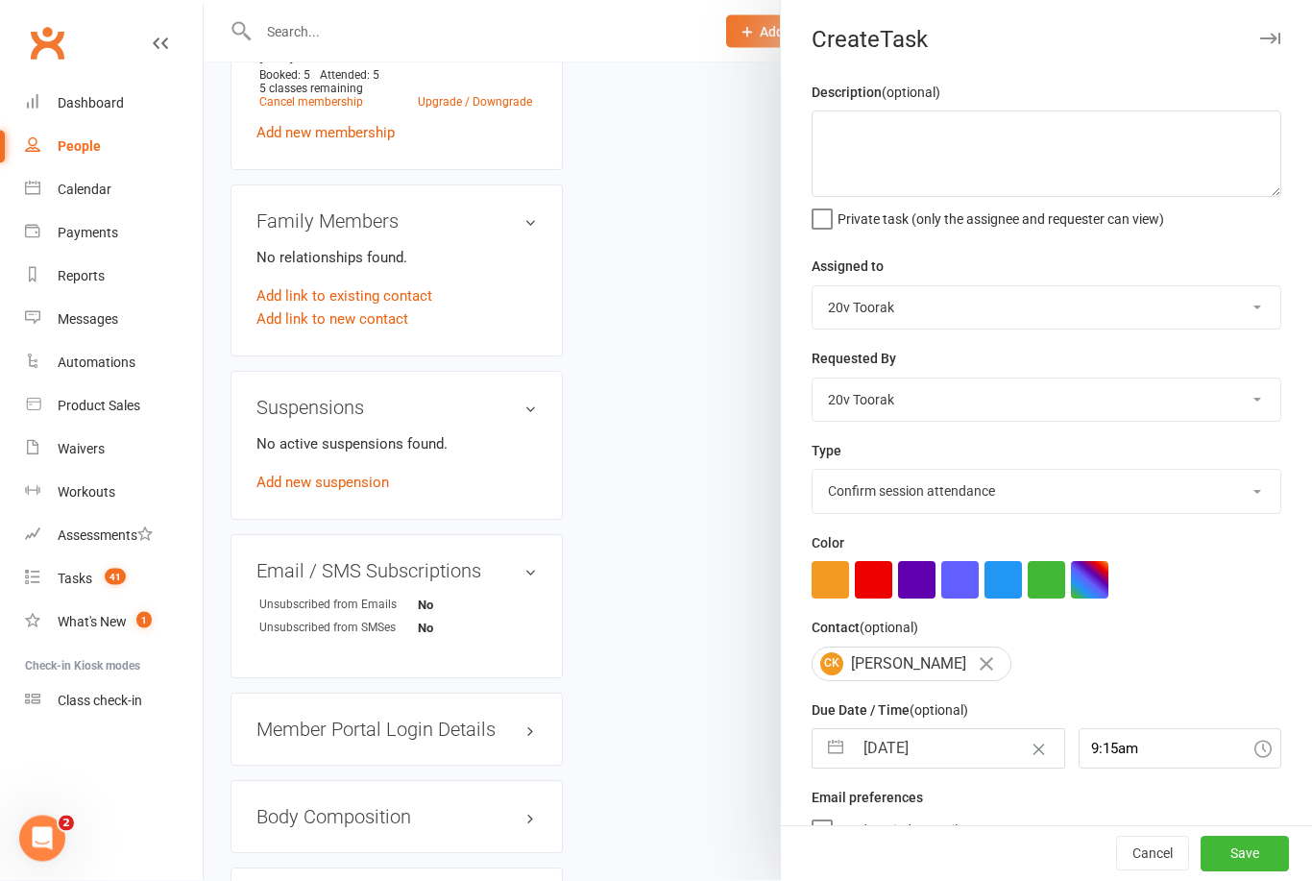
scroll to position [1117, 0]
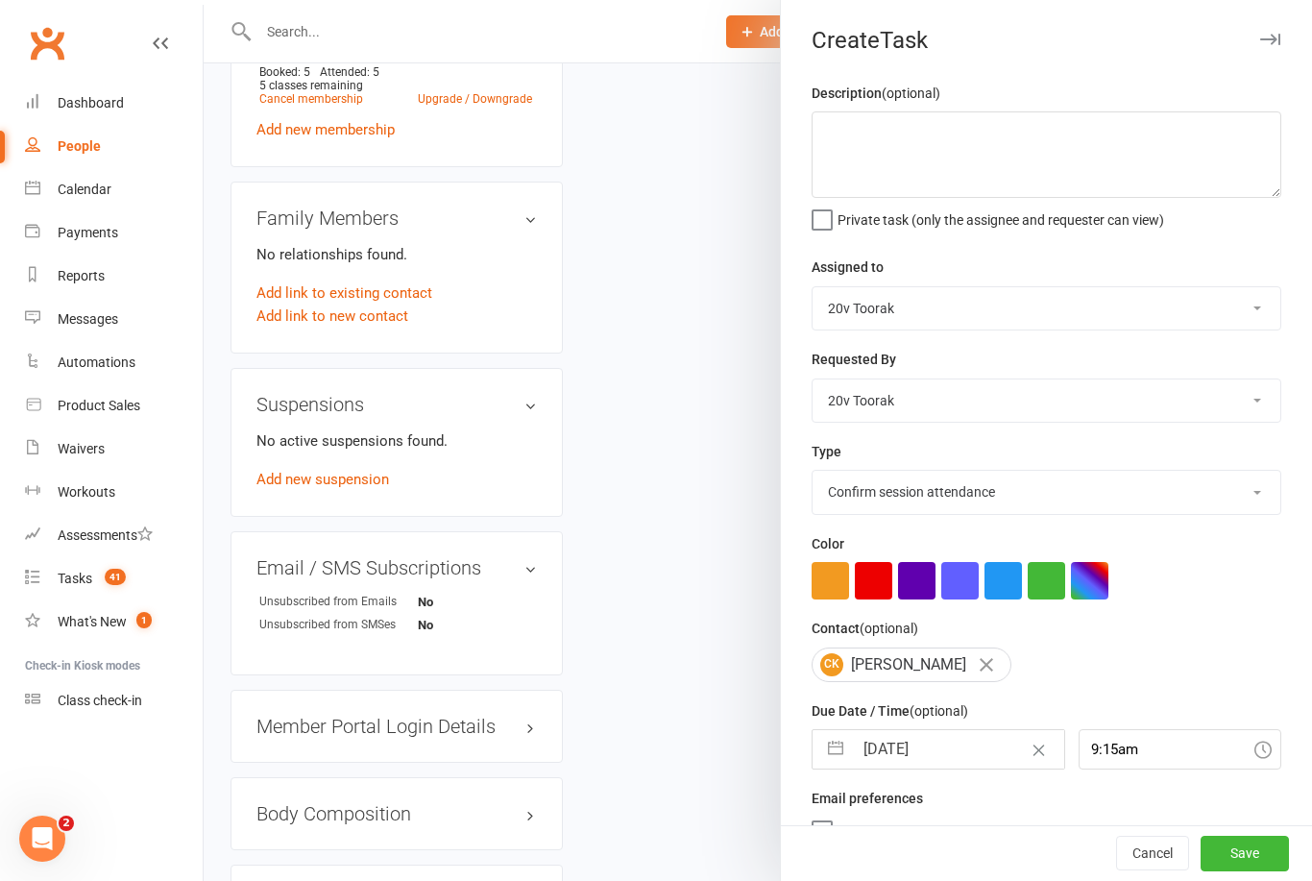
click at [1262, 871] on button "Save" at bounding box center [1245, 854] width 88 height 35
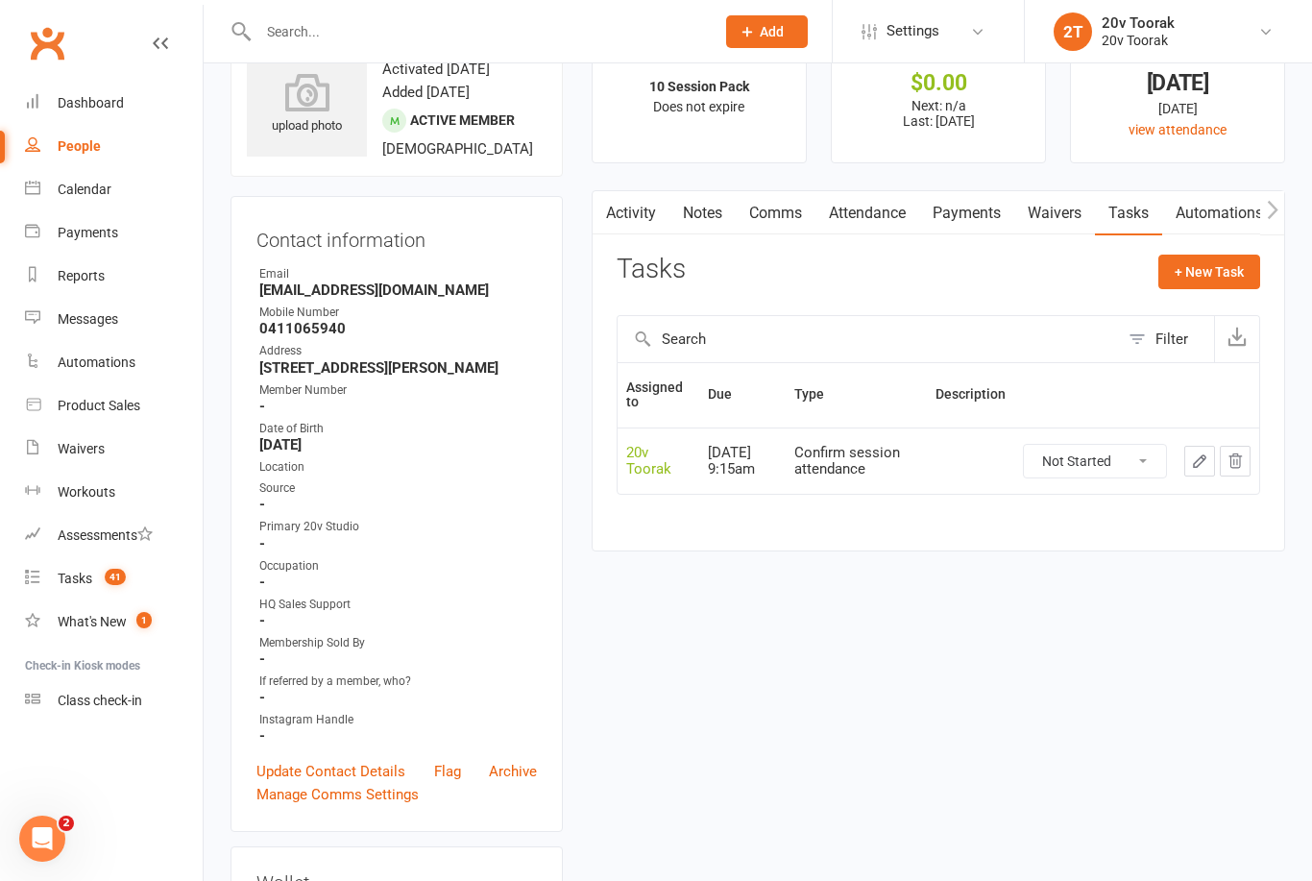
scroll to position [0, 0]
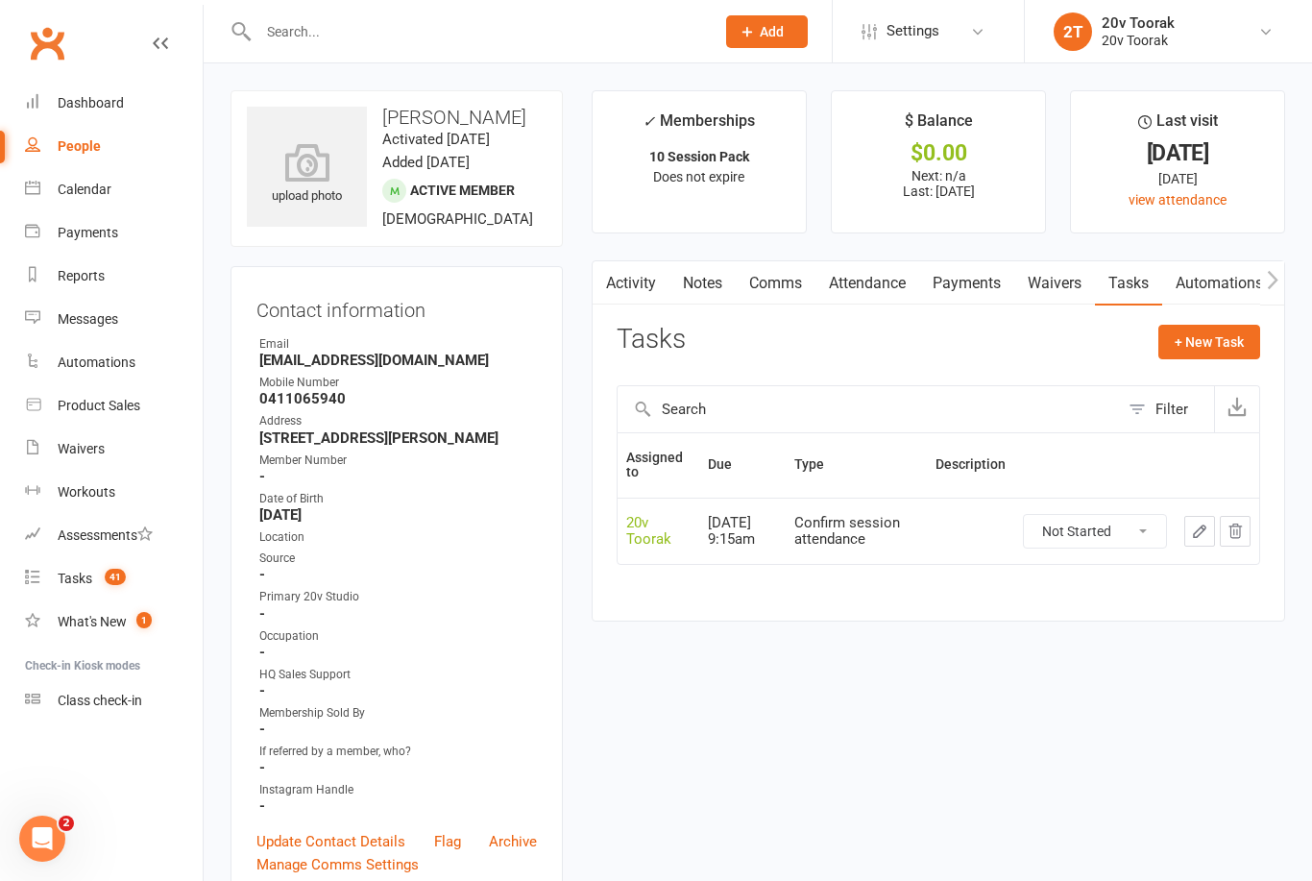
click at [94, 571] on link "Tasks 41" at bounding box center [114, 578] width 178 height 43
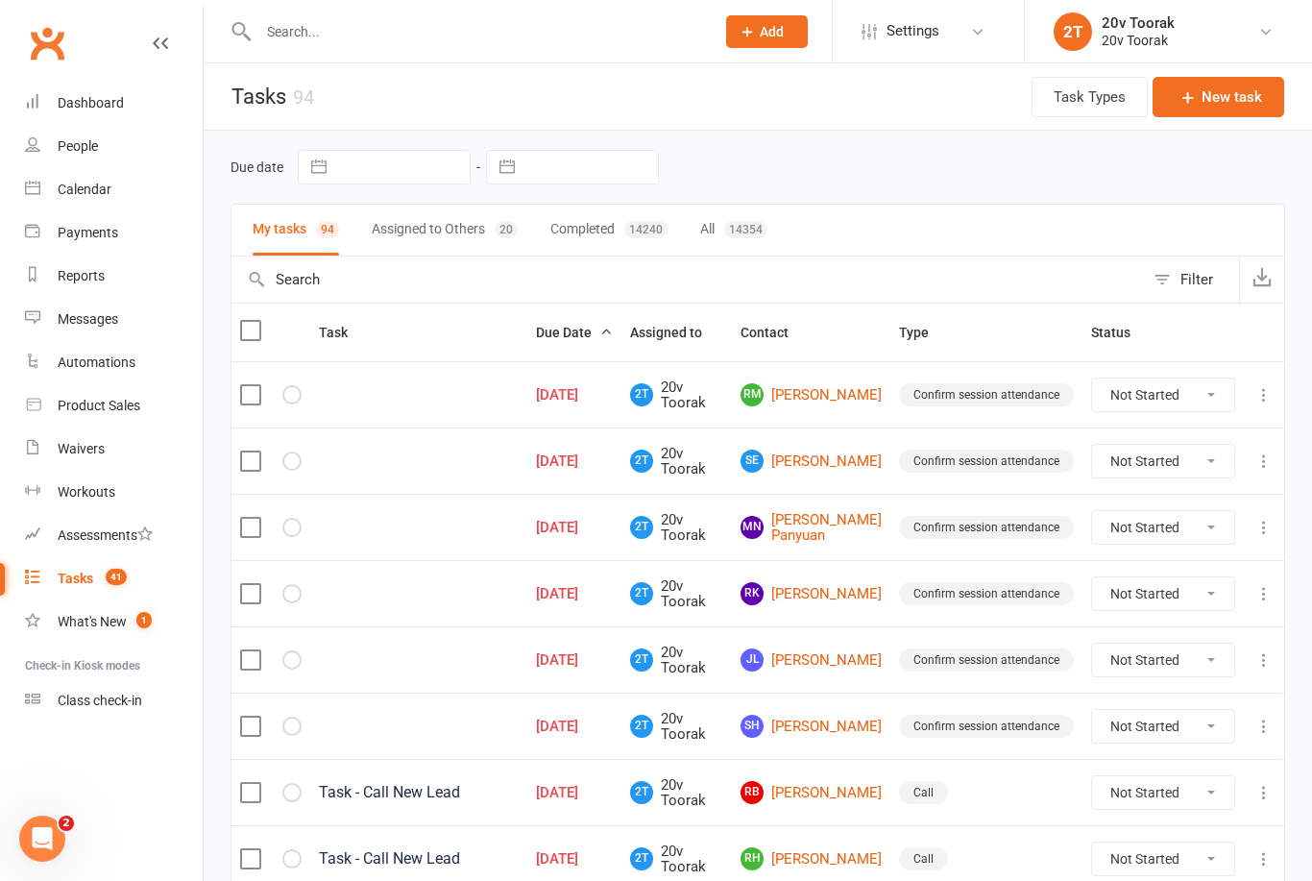
click at [835, 396] on link "RM Richard Mackinnon" at bounding box center [811, 394] width 141 height 23
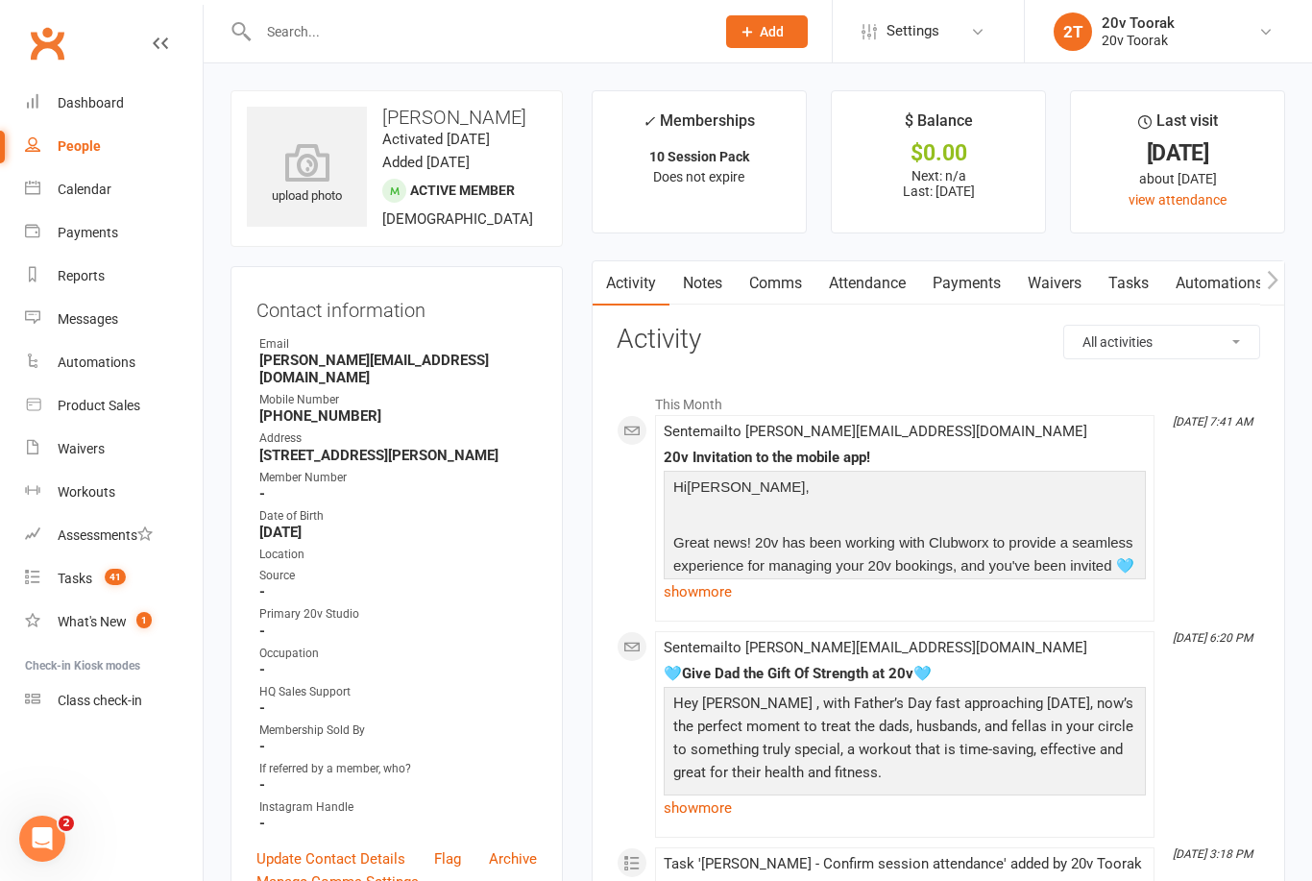
click at [702, 283] on link "Notes" at bounding box center [703, 283] width 66 height 44
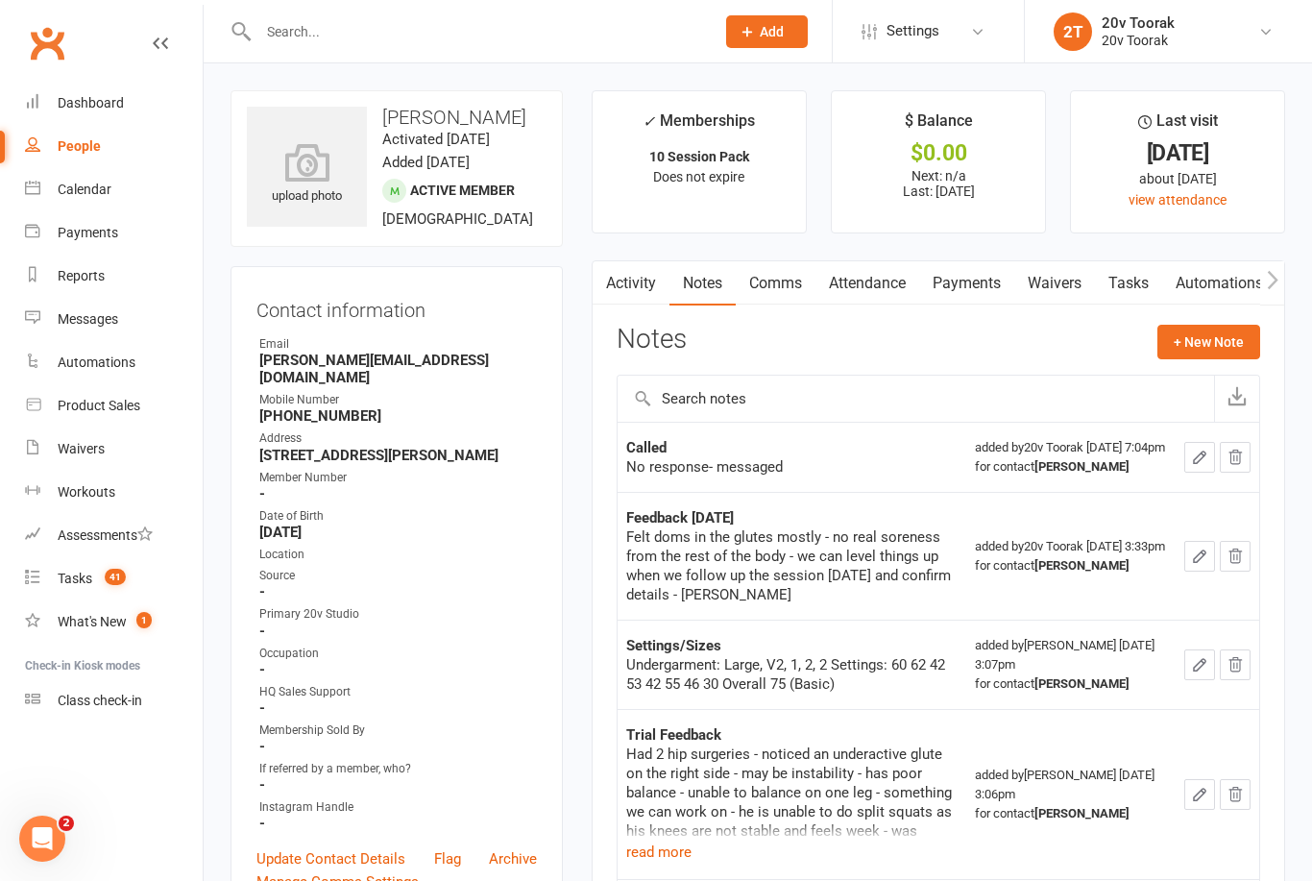
click at [1131, 282] on link "Tasks" at bounding box center [1128, 283] width 67 height 44
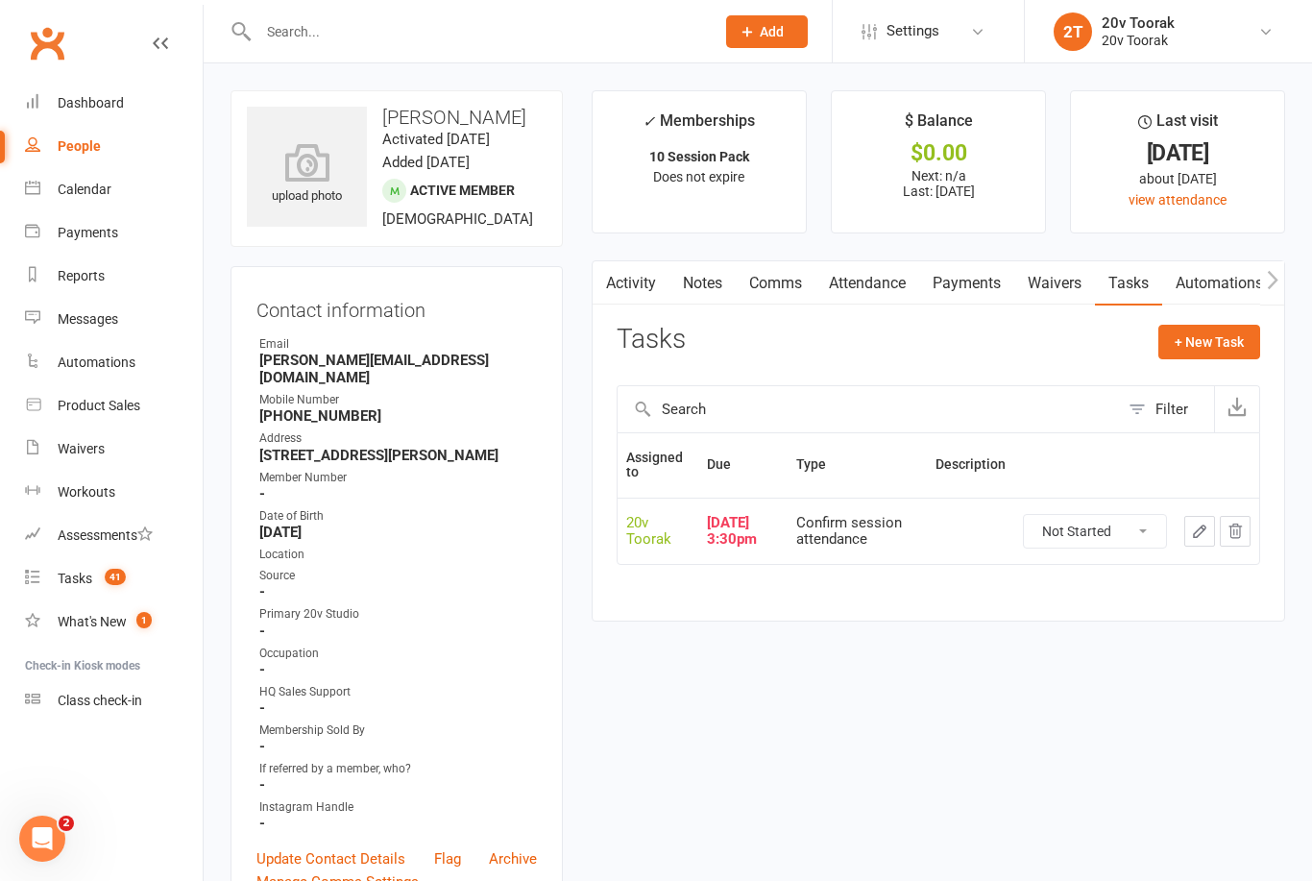
click at [1132, 529] on select "Not Started In Progress Waiting Complete" at bounding box center [1095, 531] width 142 height 33
select select "unstarted"
click at [1210, 330] on button "+ New Task" at bounding box center [1210, 342] width 102 height 35
select select "45736"
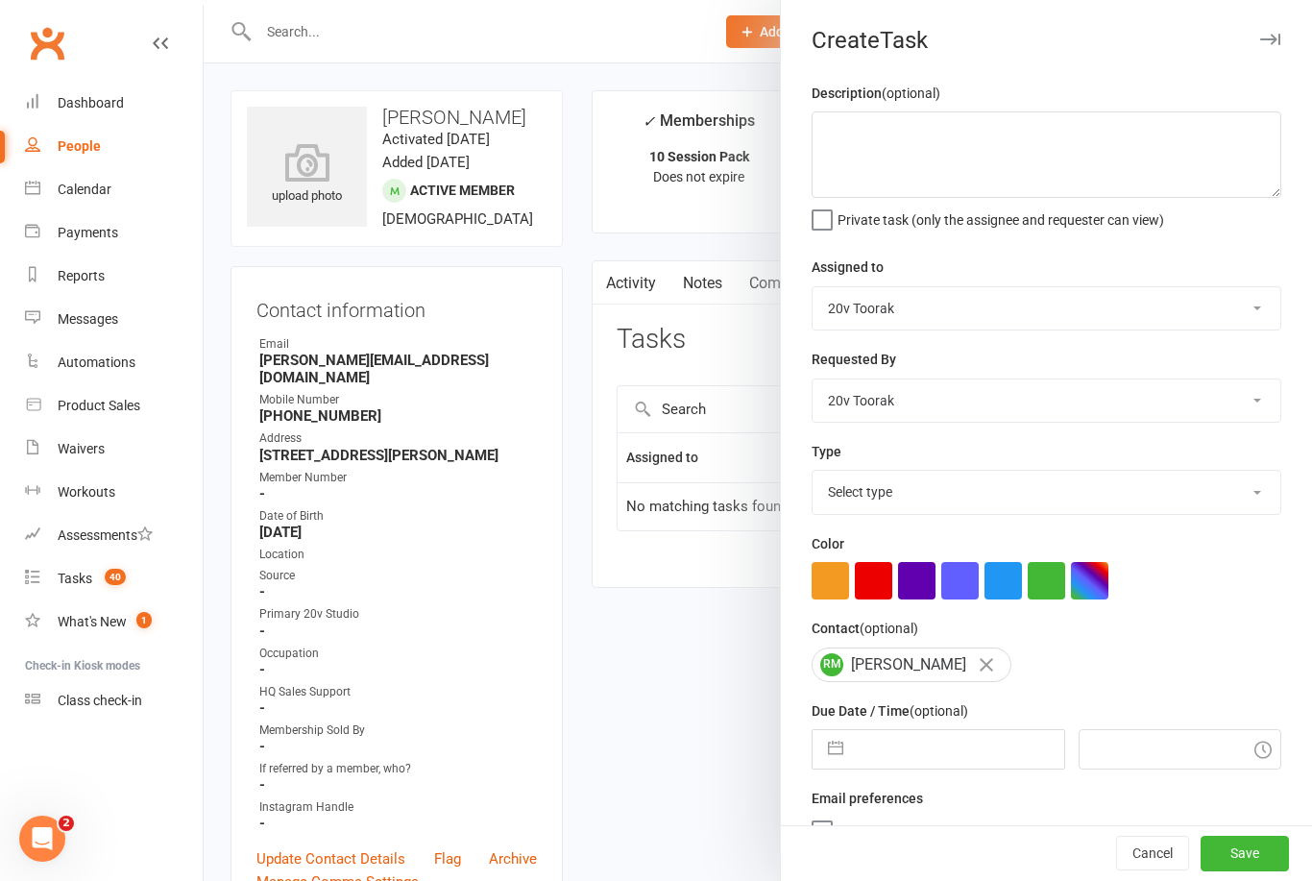
click at [1214, 480] on select "Select type Call Call - to book trial Confirm session attendance Confirm trial …" at bounding box center [1047, 492] width 468 height 42
select select "29156"
click at [948, 758] on input "text" at bounding box center [958, 749] width 210 height 38
select select "7"
select select "2025"
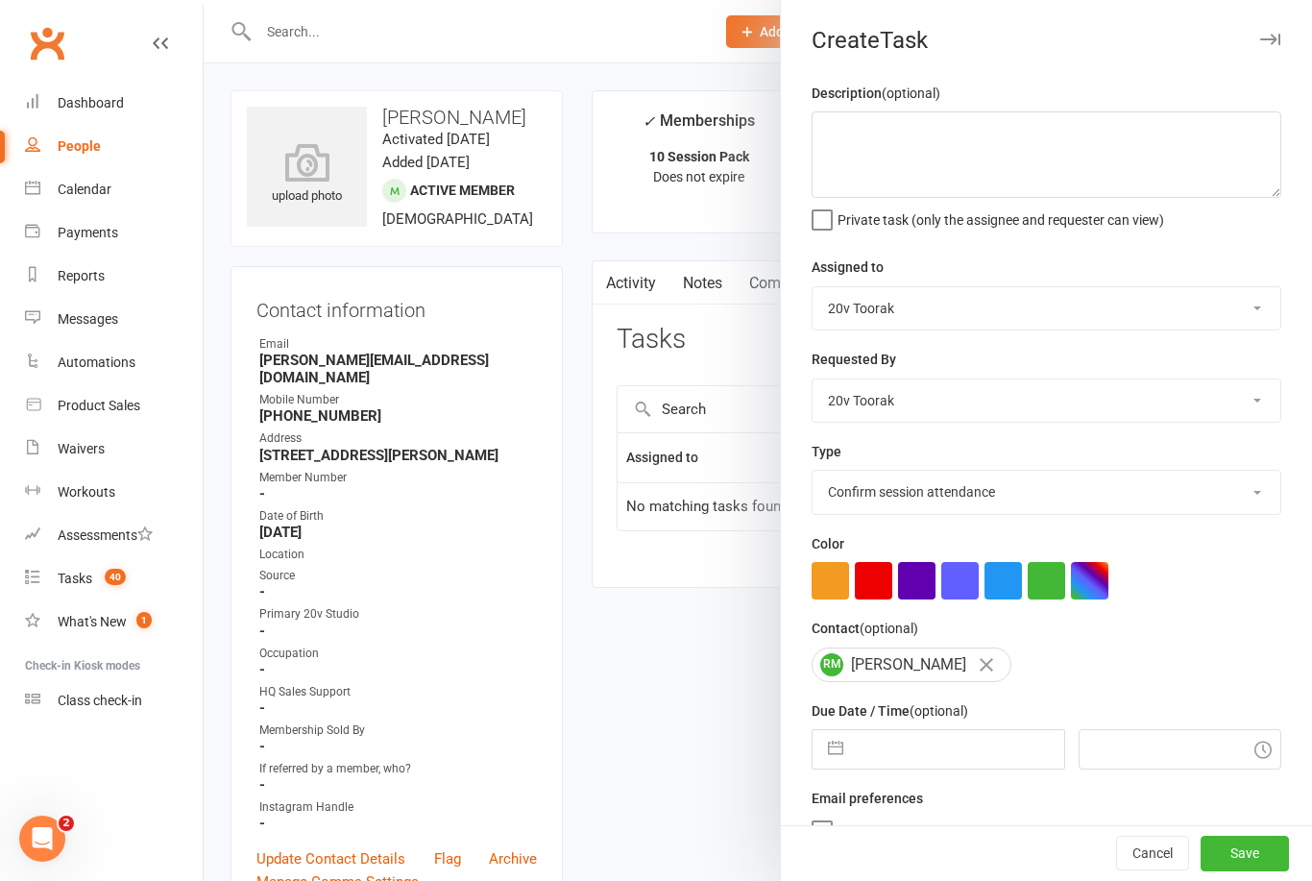
select select "8"
select select "2025"
select select "9"
select select "2025"
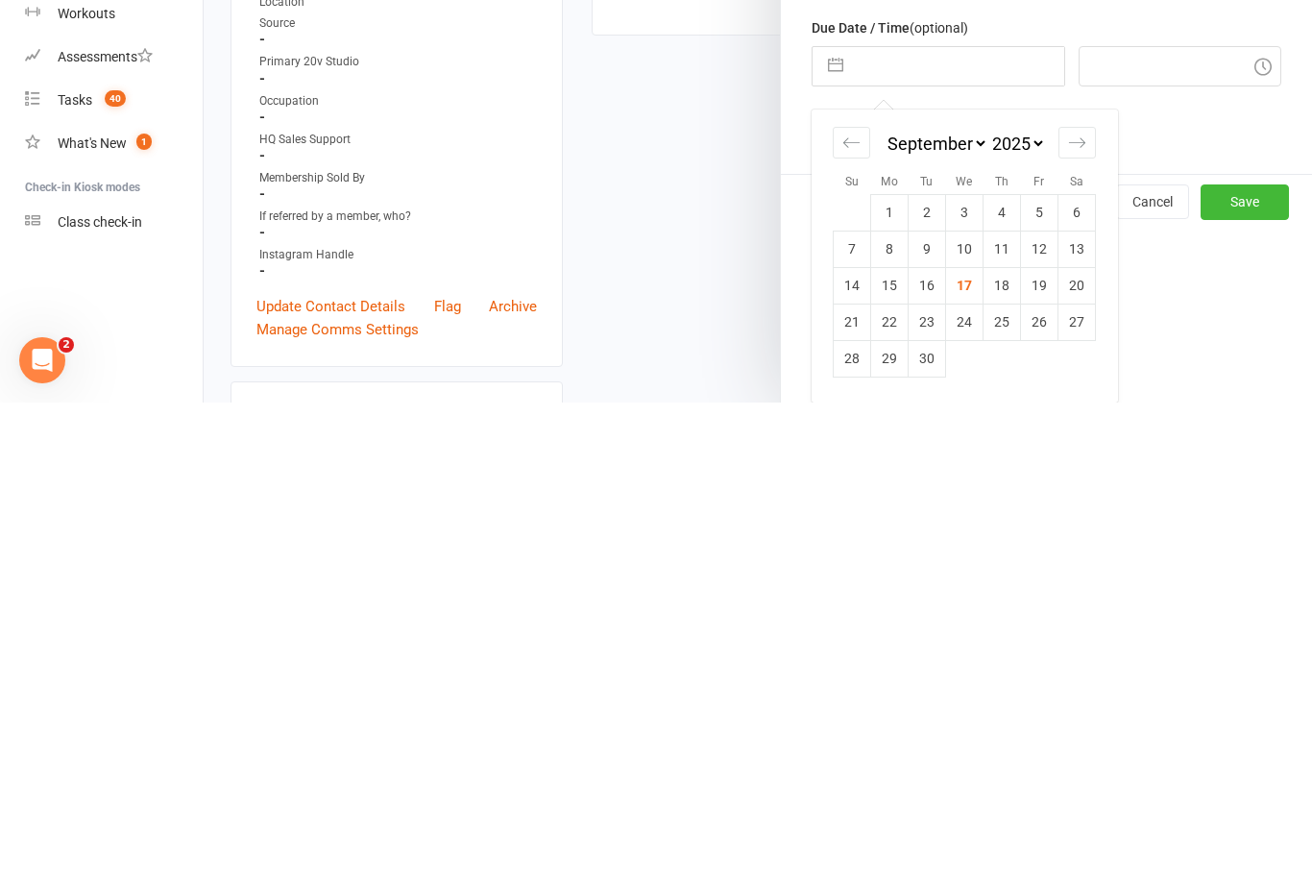
scroll to position [36, 0]
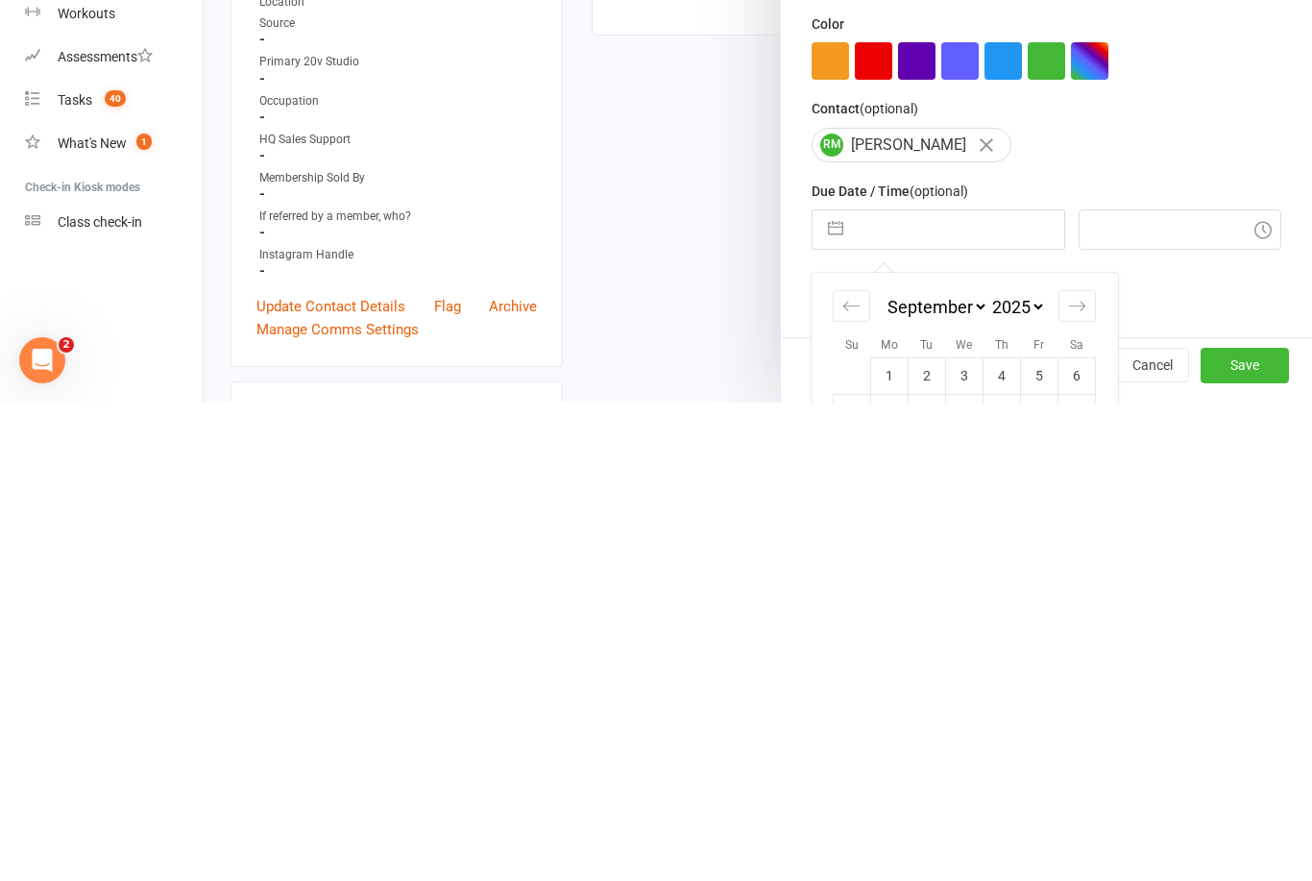
type input "29 Sep 2025"
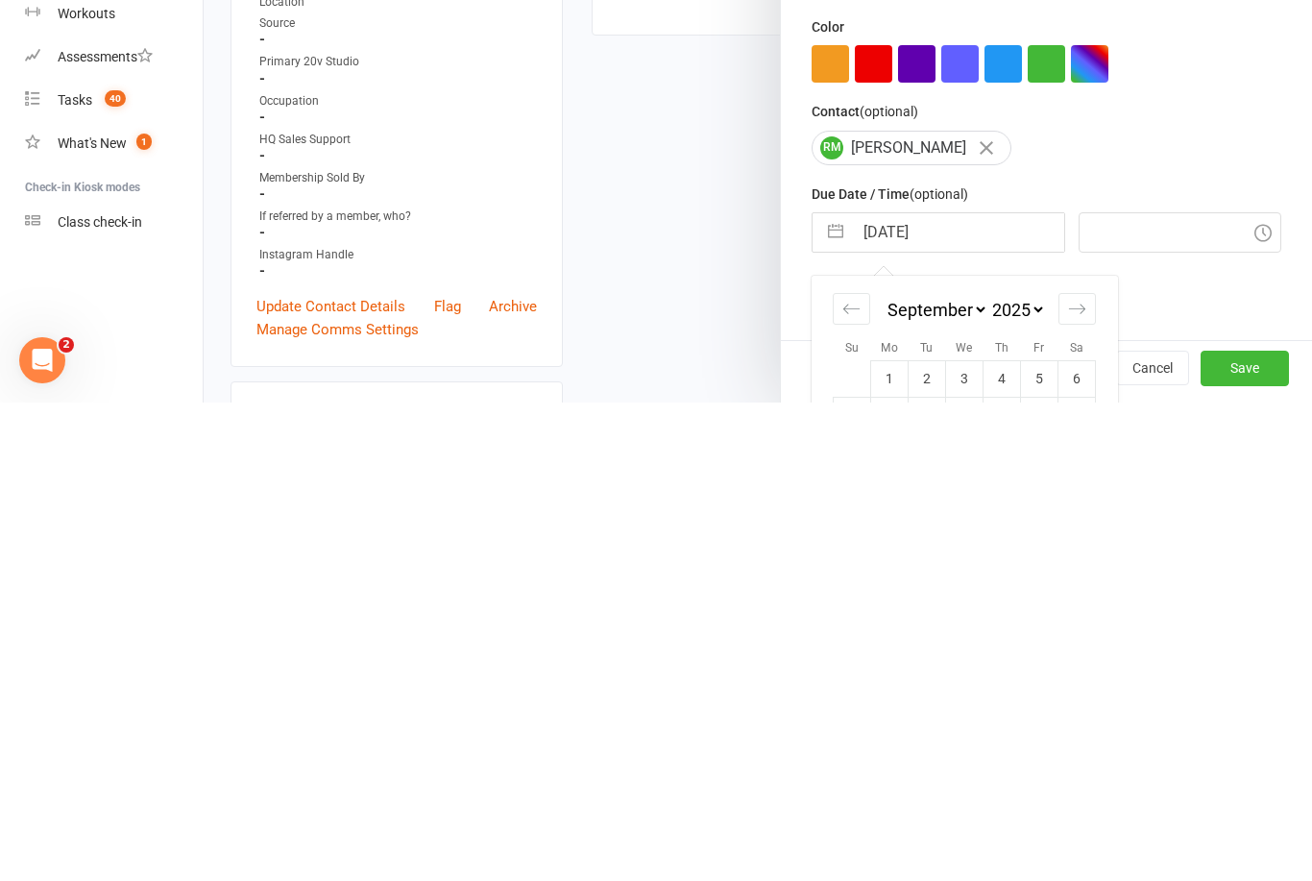
type input "9:15am"
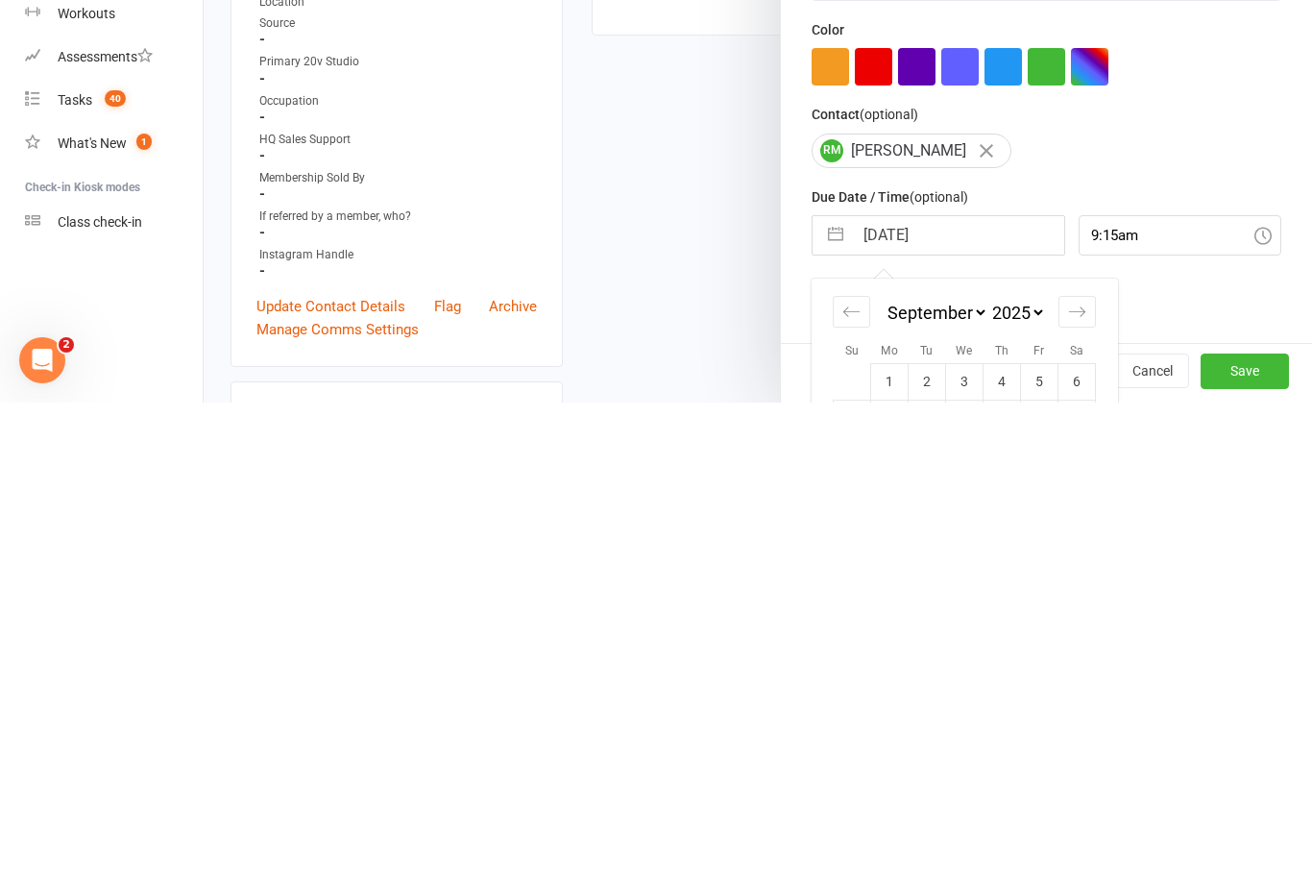
scroll to position [552, 0]
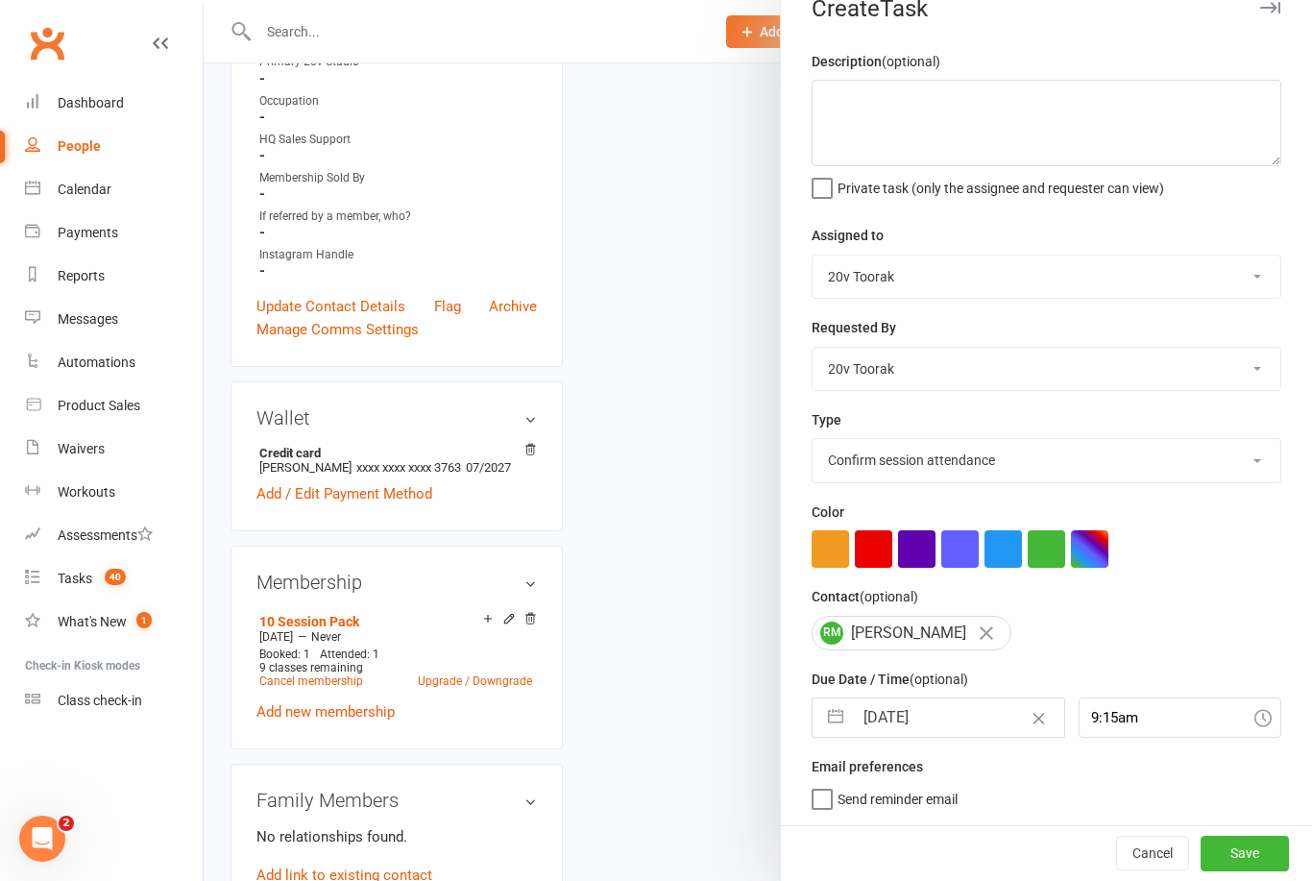
click at [1249, 851] on button "Save" at bounding box center [1245, 853] width 88 height 35
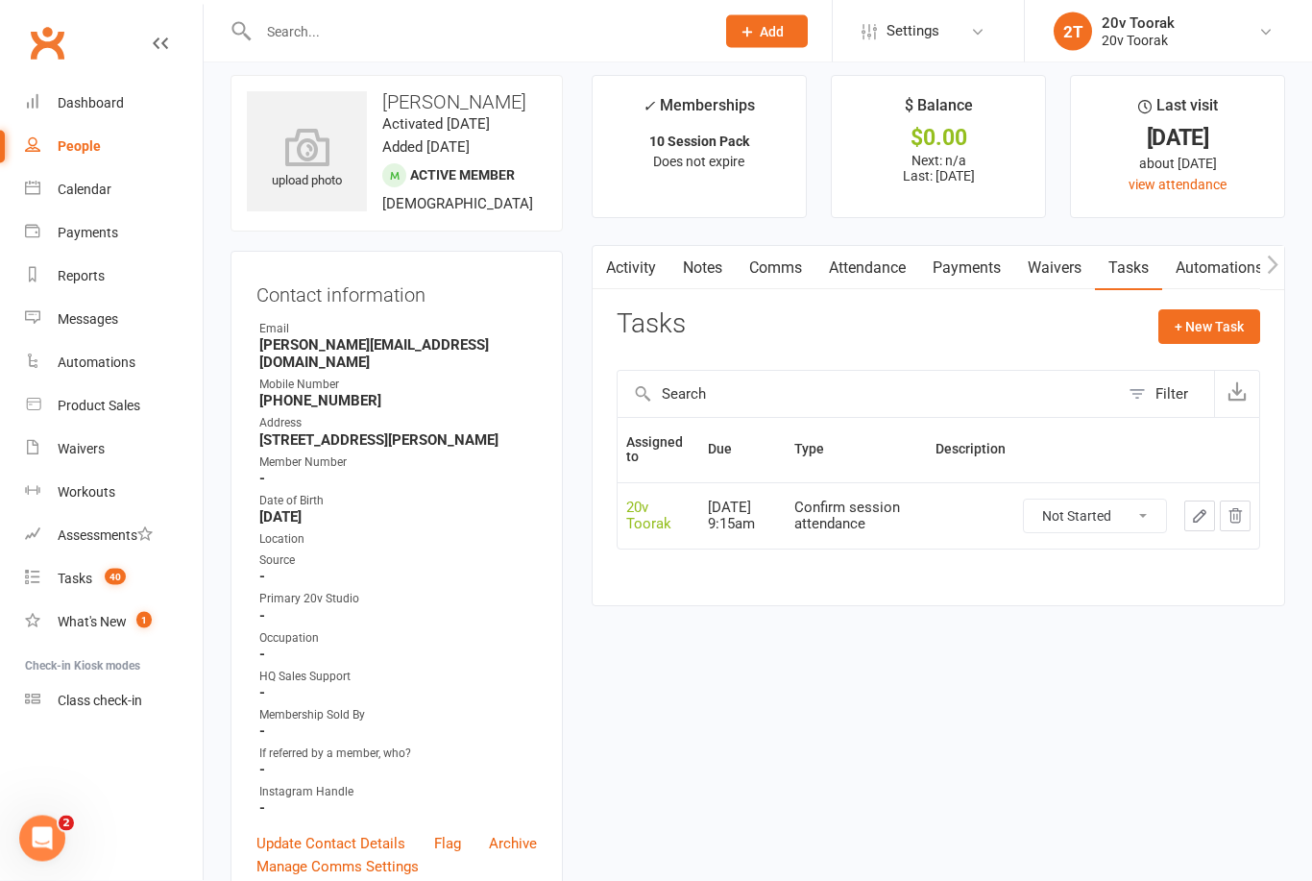
scroll to position [0, 0]
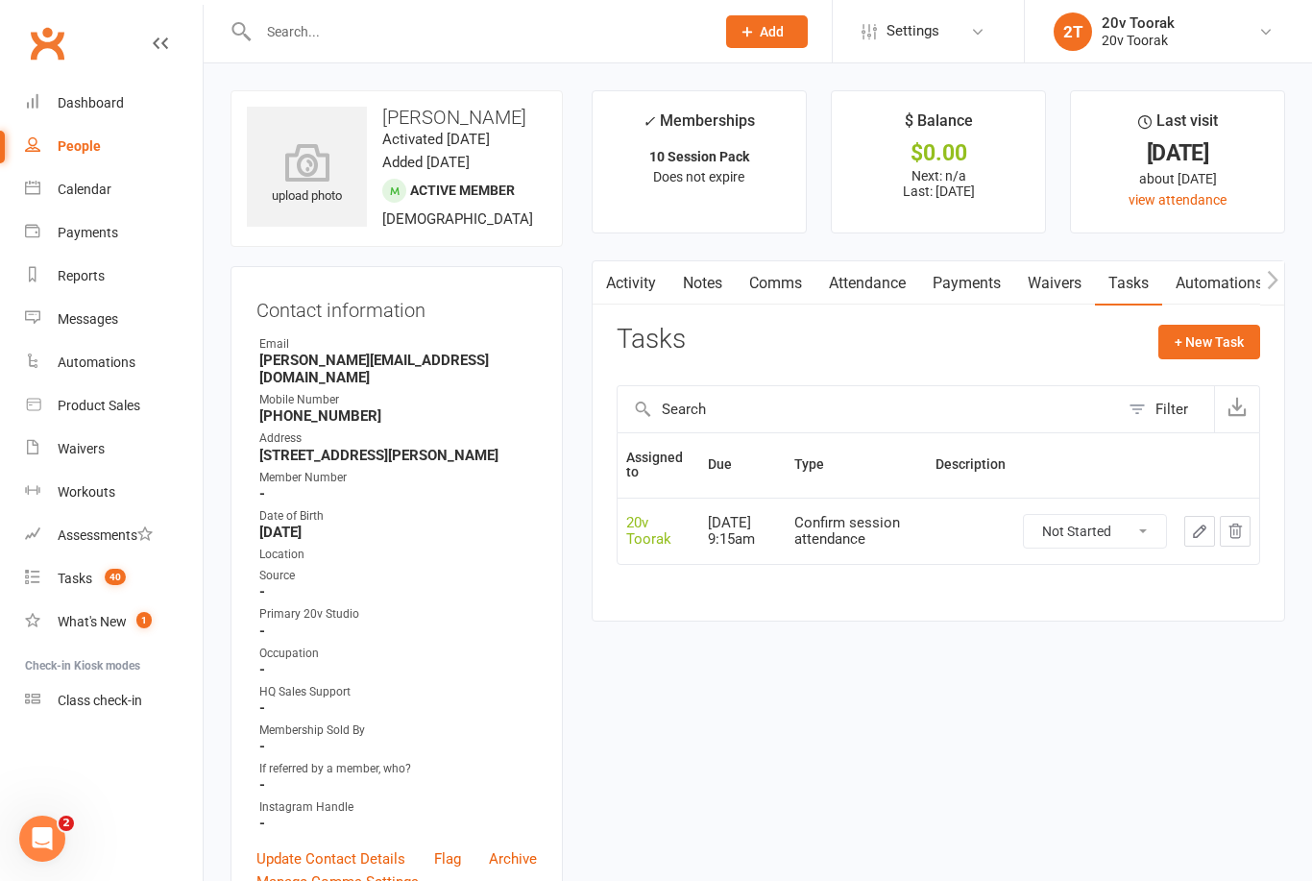
click at [88, 577] on div "Tasks" at bounding box center [75, 578] width 35 height 15
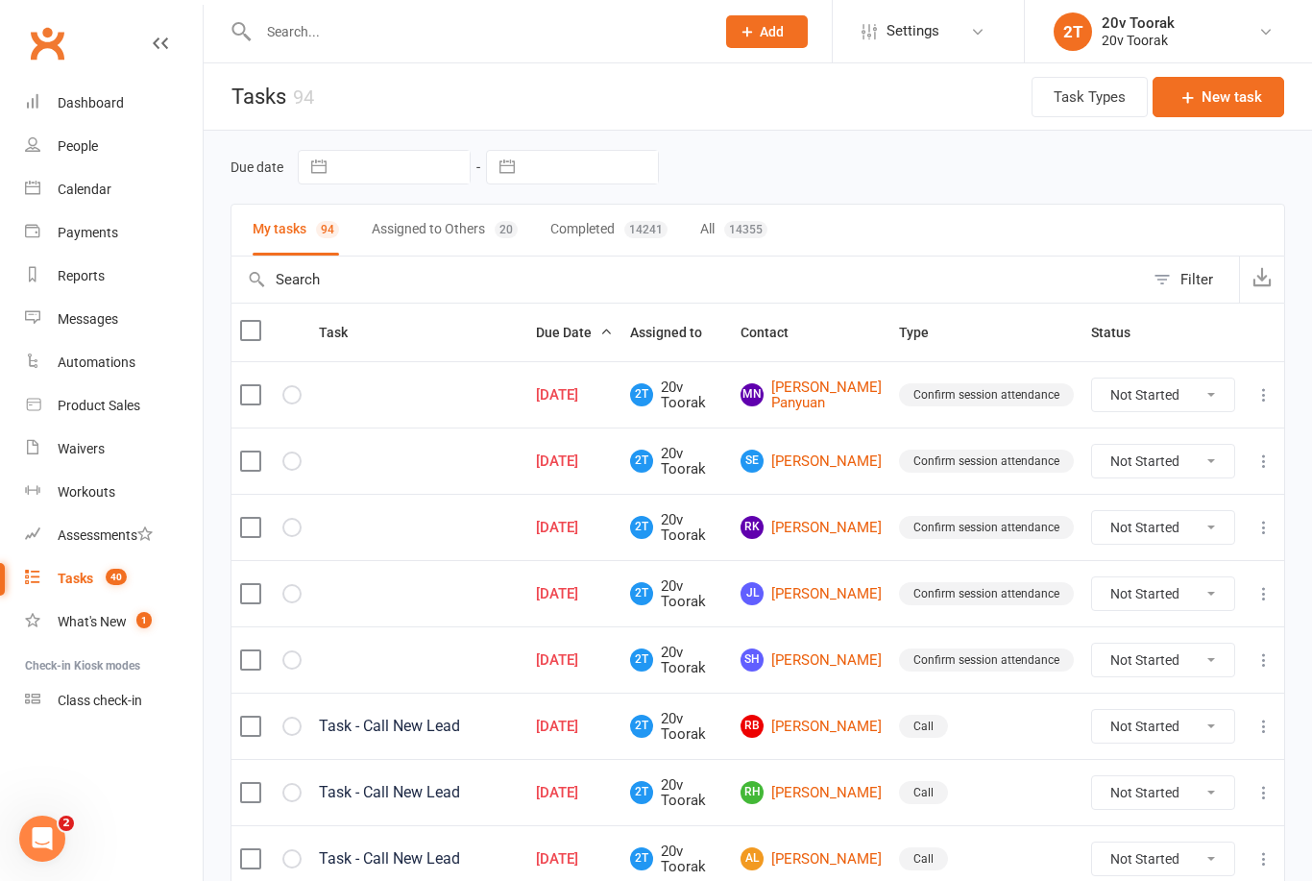
click at [837, 401] on link "MN Mel Nyakuole Panyuan" at bounding box center [811, 395] width 141 height 32
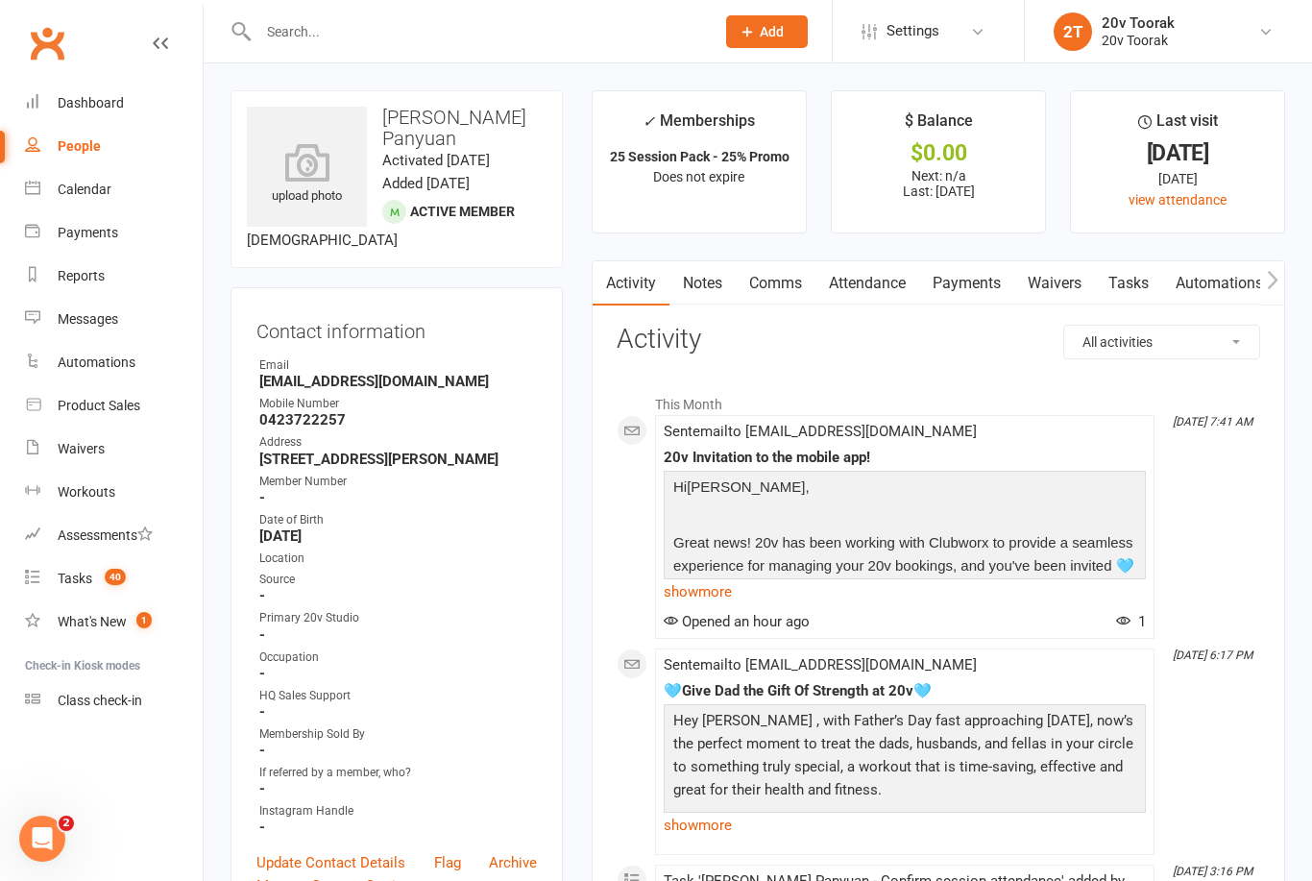
click at [1131, 283] on link "Tasks" at bounding box center [1128, 283] width 67 height 44
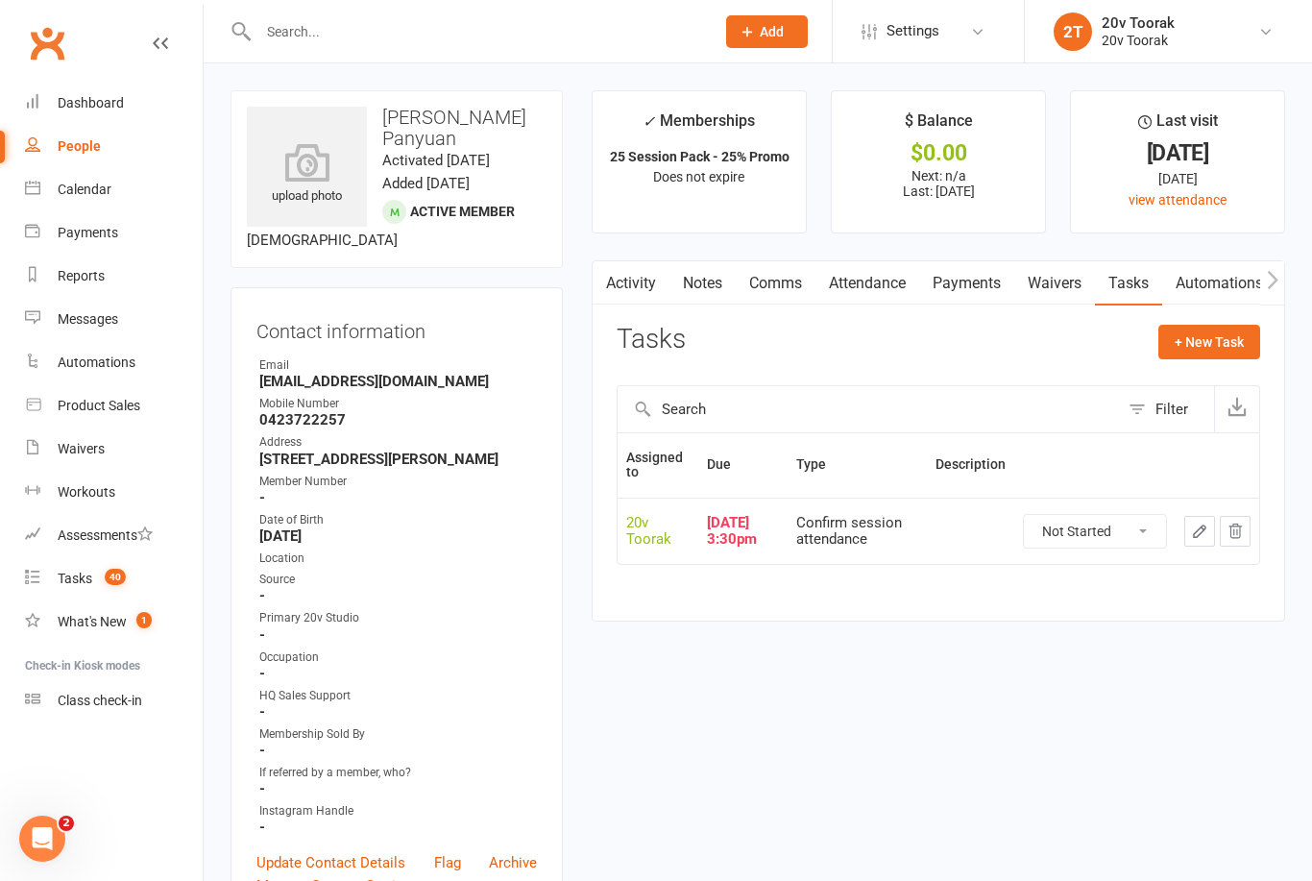
click at [1084, 523] on select "Not Started In Progress Waiting Complete" at bounding box center [1095, 531] width 142 height 33
select select "unstarted"
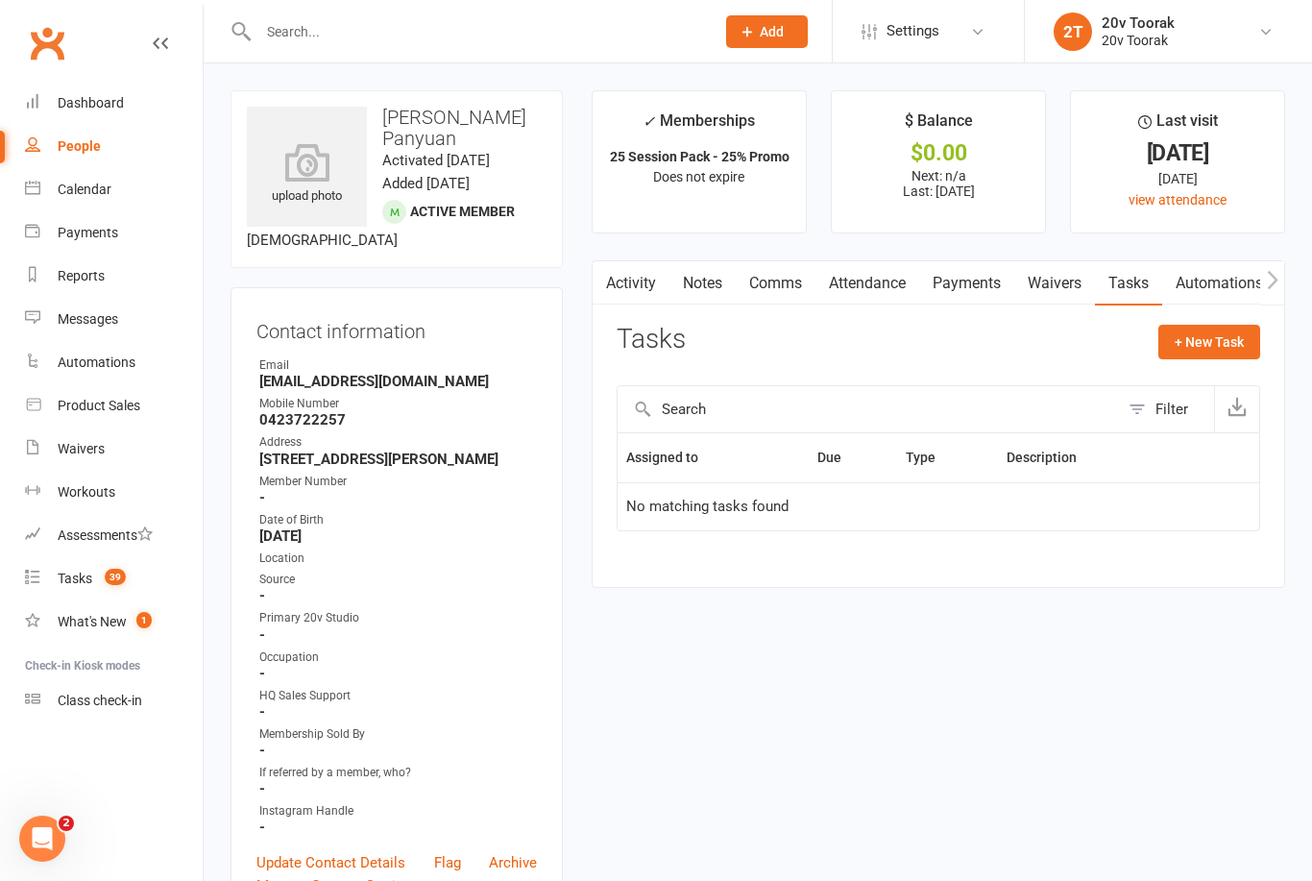
click at [1207, 352] on button "+ New Task" at bounding box center [1210, 342] width 102 height 35
select select "45736"
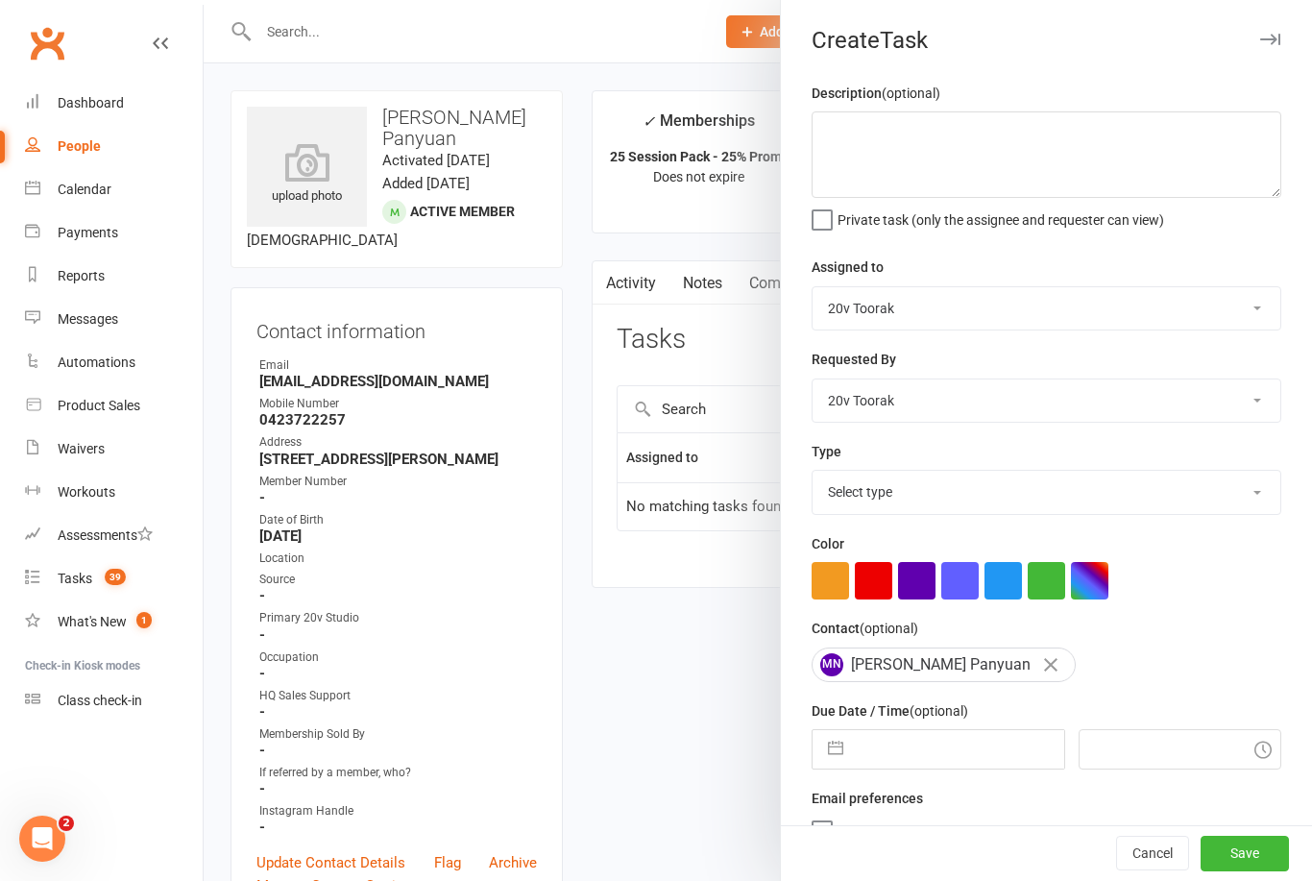
click at [1240, 499] on select "Select type Call Call - to book trial Confirm session attendance Confirm trial …" at bounding box center [1047, 492] width 468 height 42
select select "29156"
click at [957, 746] on input "text" at bounding box center [958, 749] width 210 height 38
select select "7"
select select "2025"
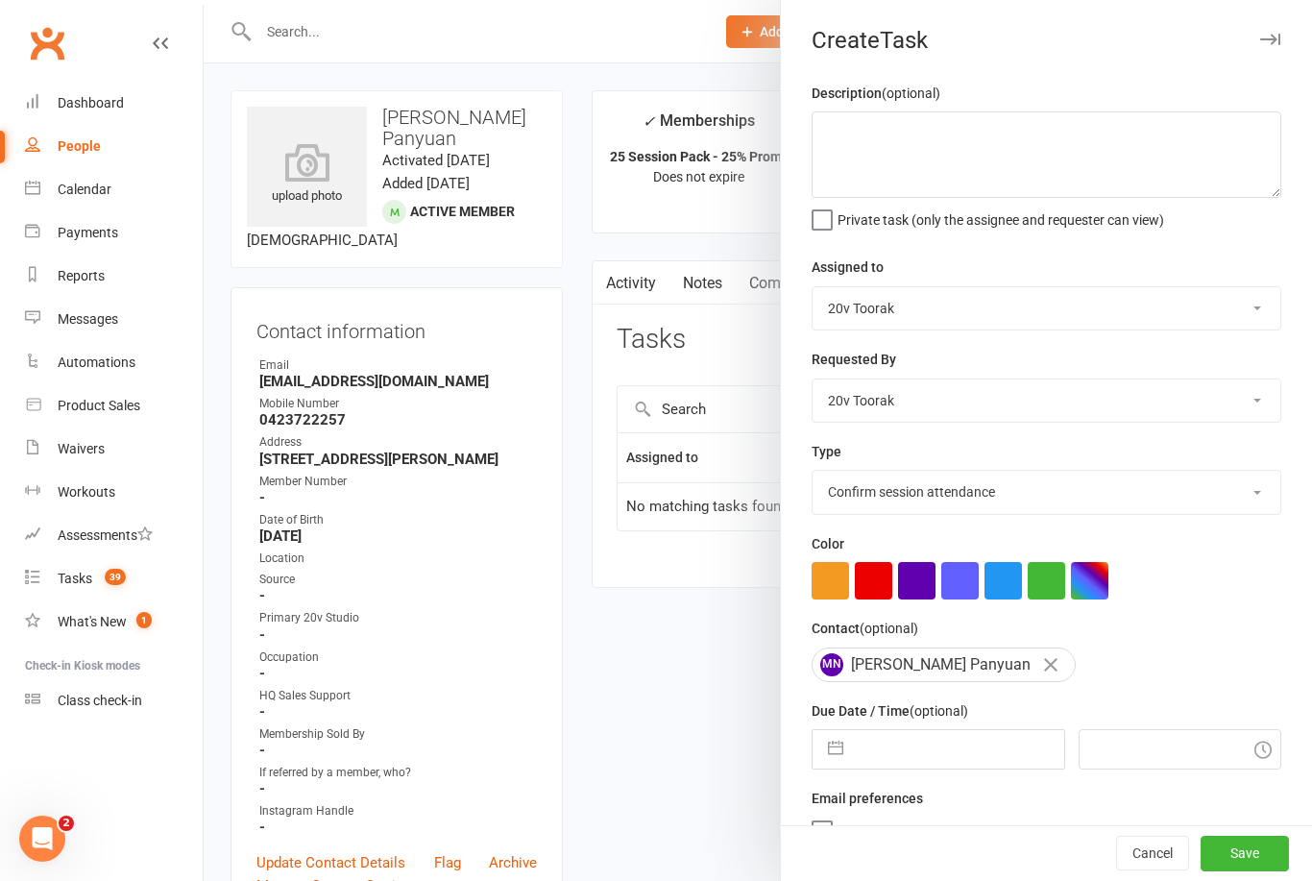
select select "8"
select select "2025"
select select "9"
select select "2025"
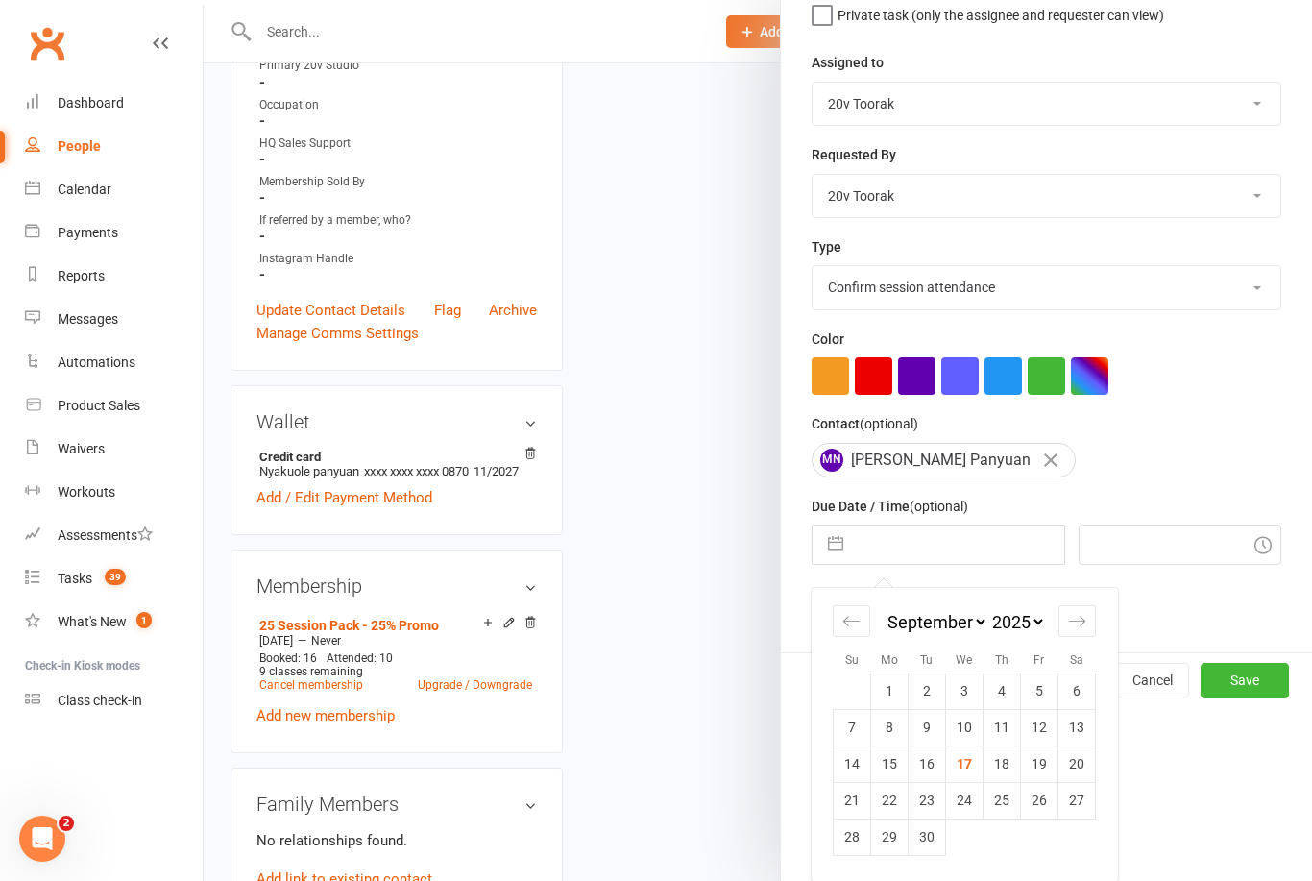
scroll to position [208, 0]
click at [889, 842] on td "29" at bounding box center [889, 837] width 37 height 37
type input "29 Sep 2025"
type input "9:15am"
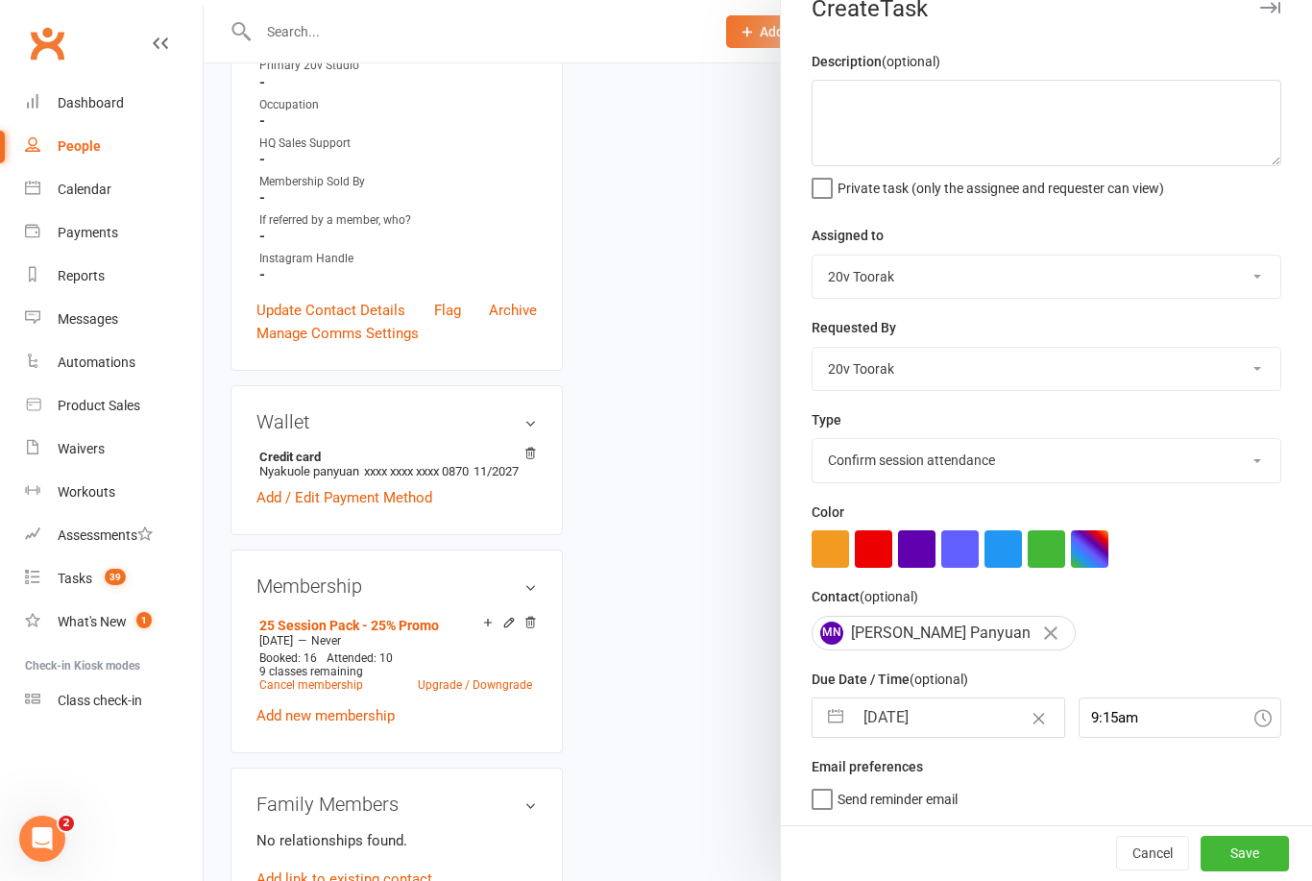
click at [1263, 846] on button "Save" at bounding box center [1245, 853] width 88 height 35
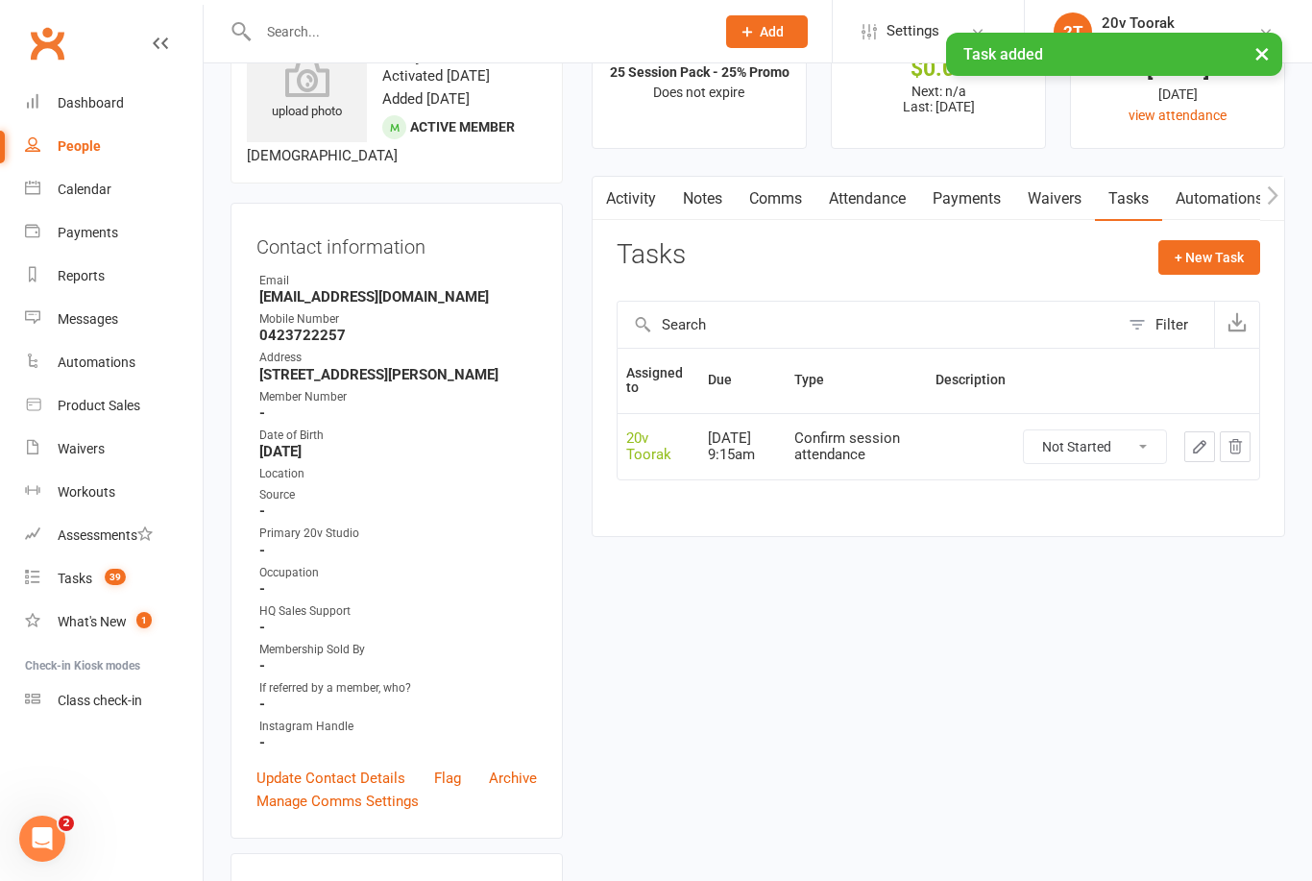
scroll to position [101, 0]
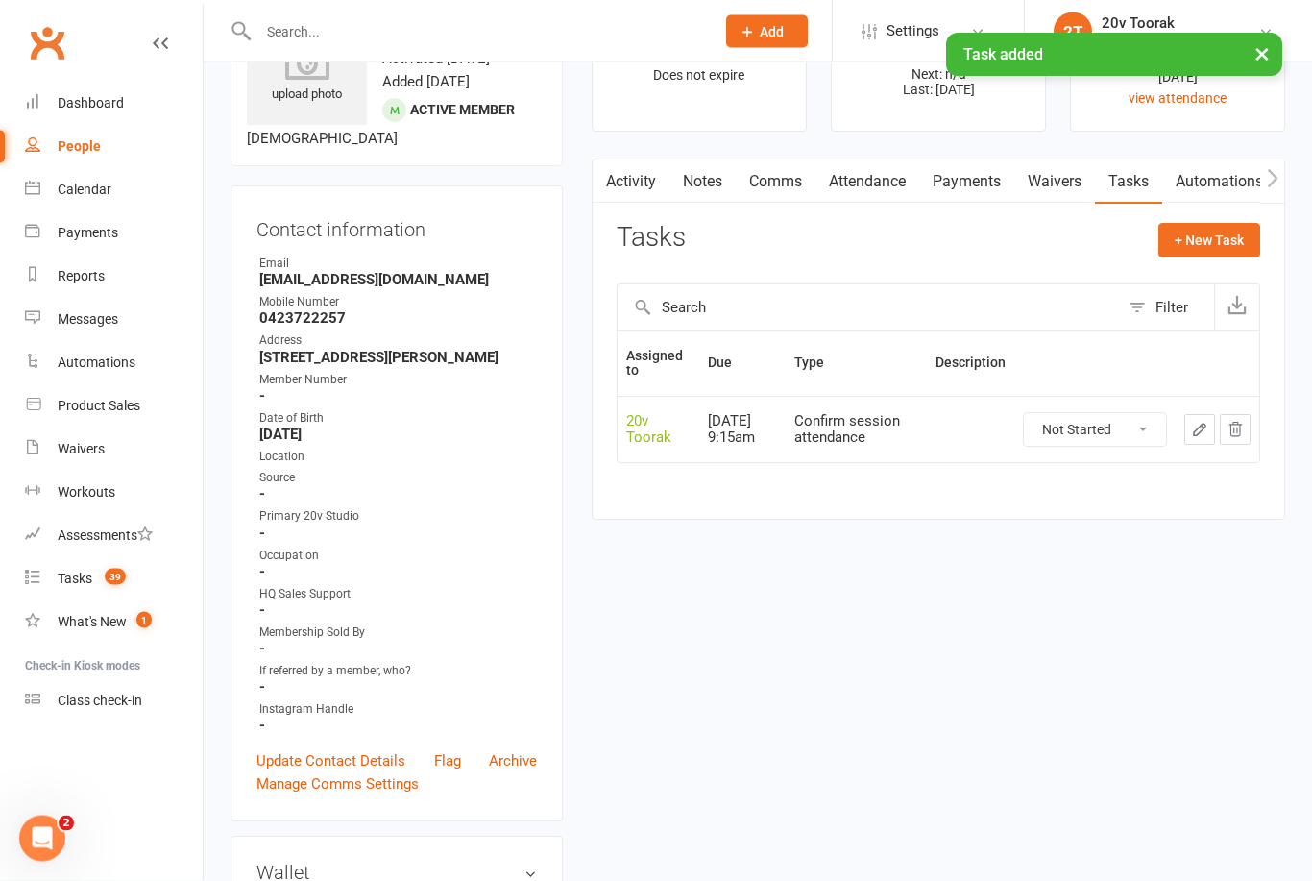
click at [81, 576] on div "Tasks" at bounding box center [75, 578] width 35 height 15
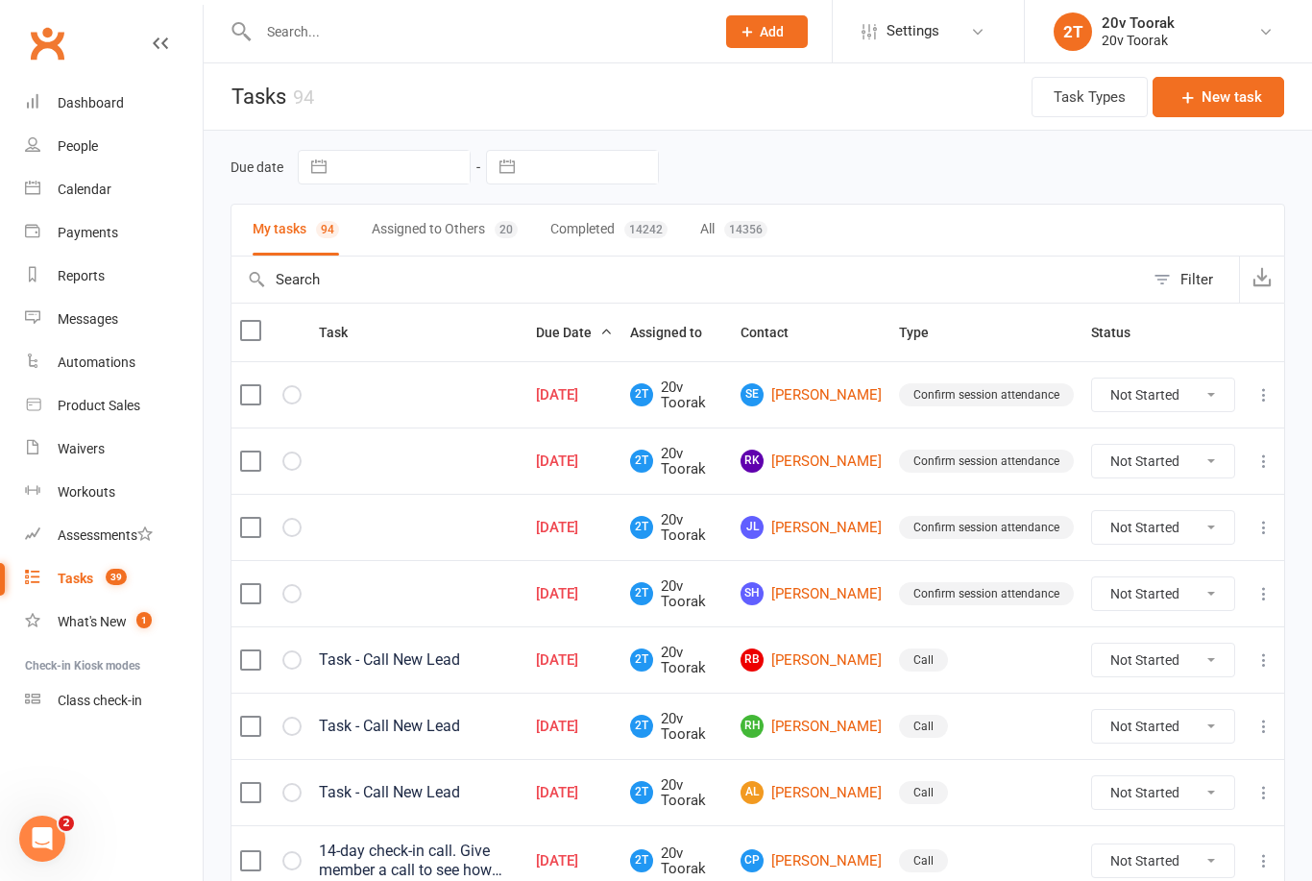
click at [826, 387] on link "SE Simonne Economou" at bounding box center [811, 394] width 141 height 23
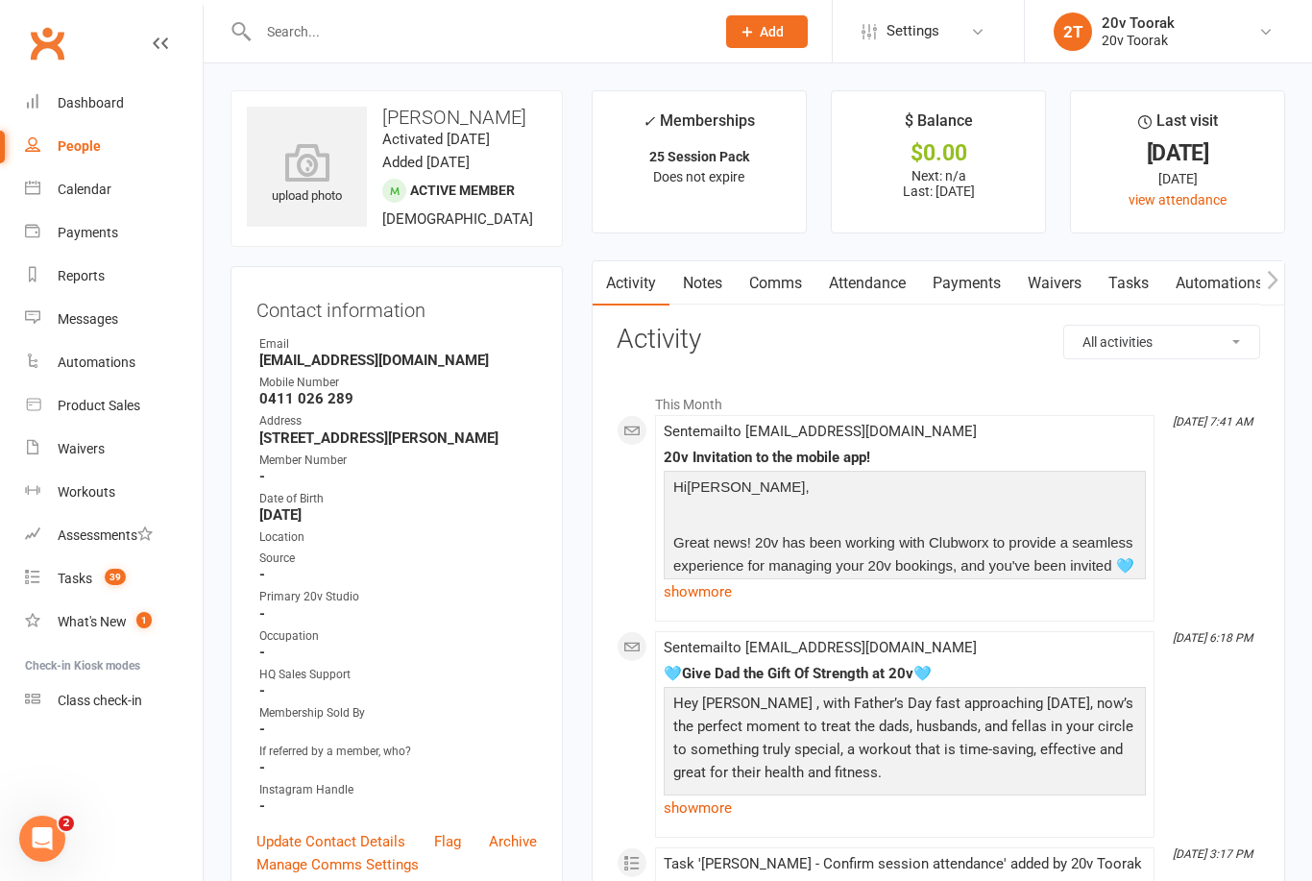
click at [1121, 285] on link "Tasks" at bounding box center [1128, 283] width 67 height 44
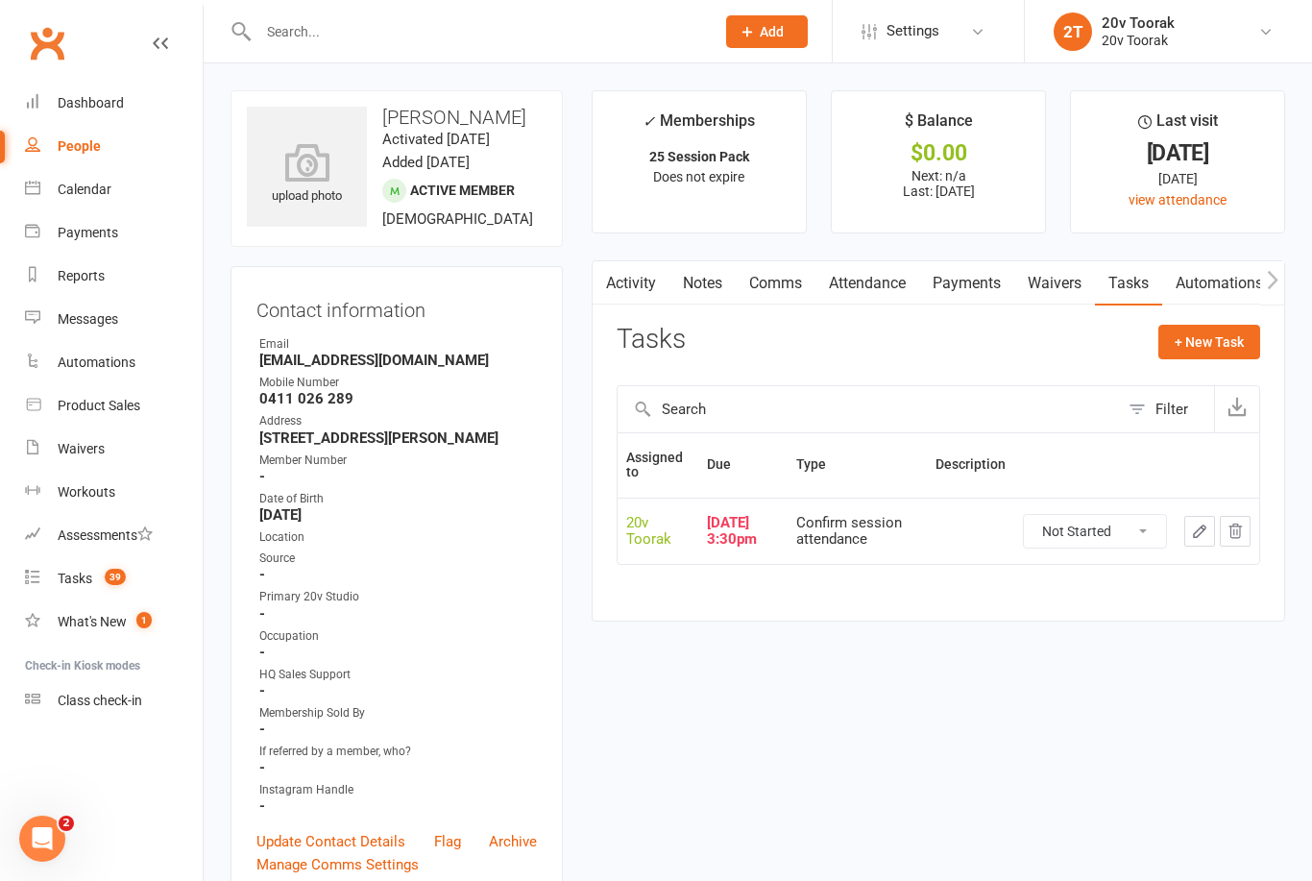
click at [1119, 524] on select "Not Started In Progress Waiting Complete" at bounding box center [1095, 531] width 142 height 33
select select "unstarted"
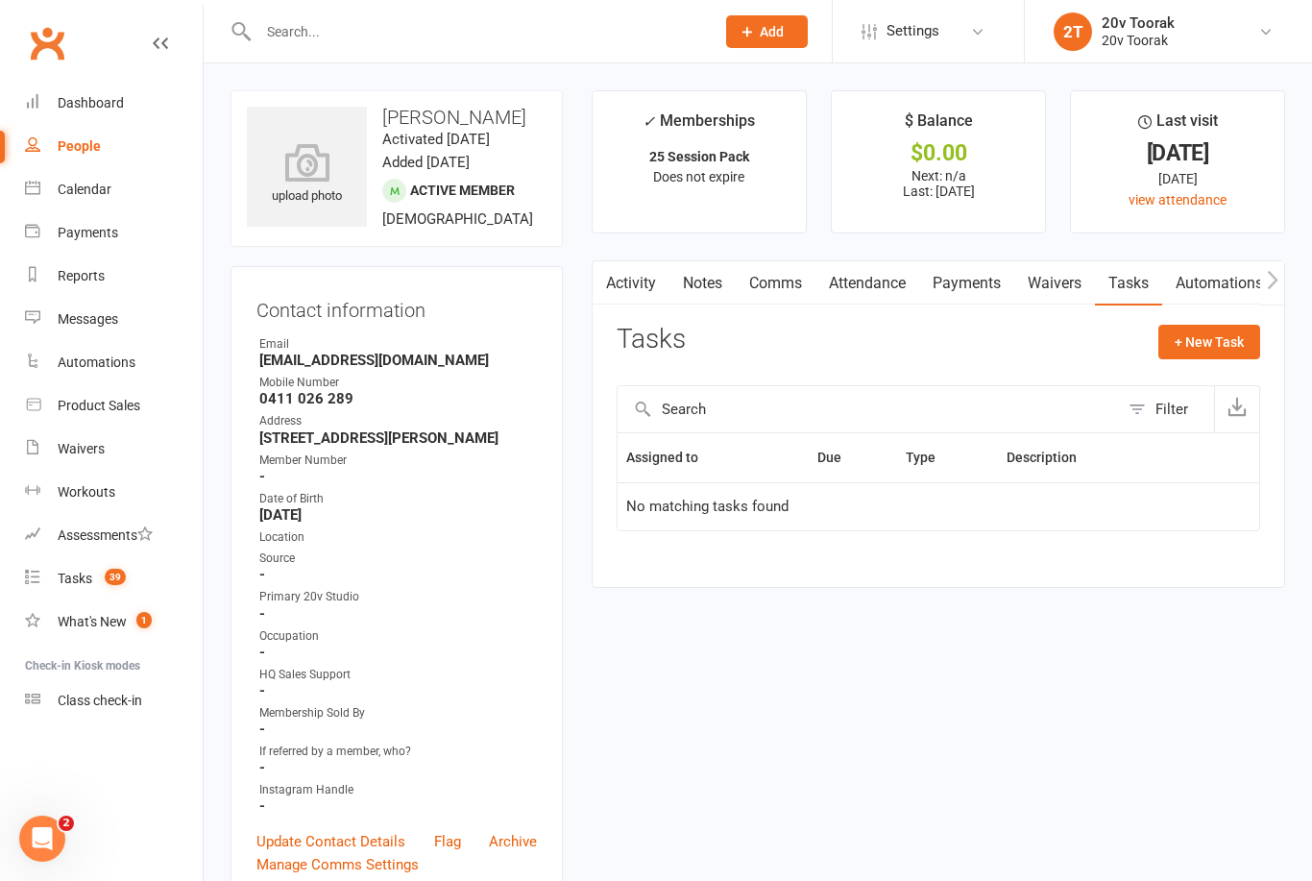
click at [1215, 347] on button "+ New Task" at bounding box center [1210, 342] width 102 height 35
select select "45736"
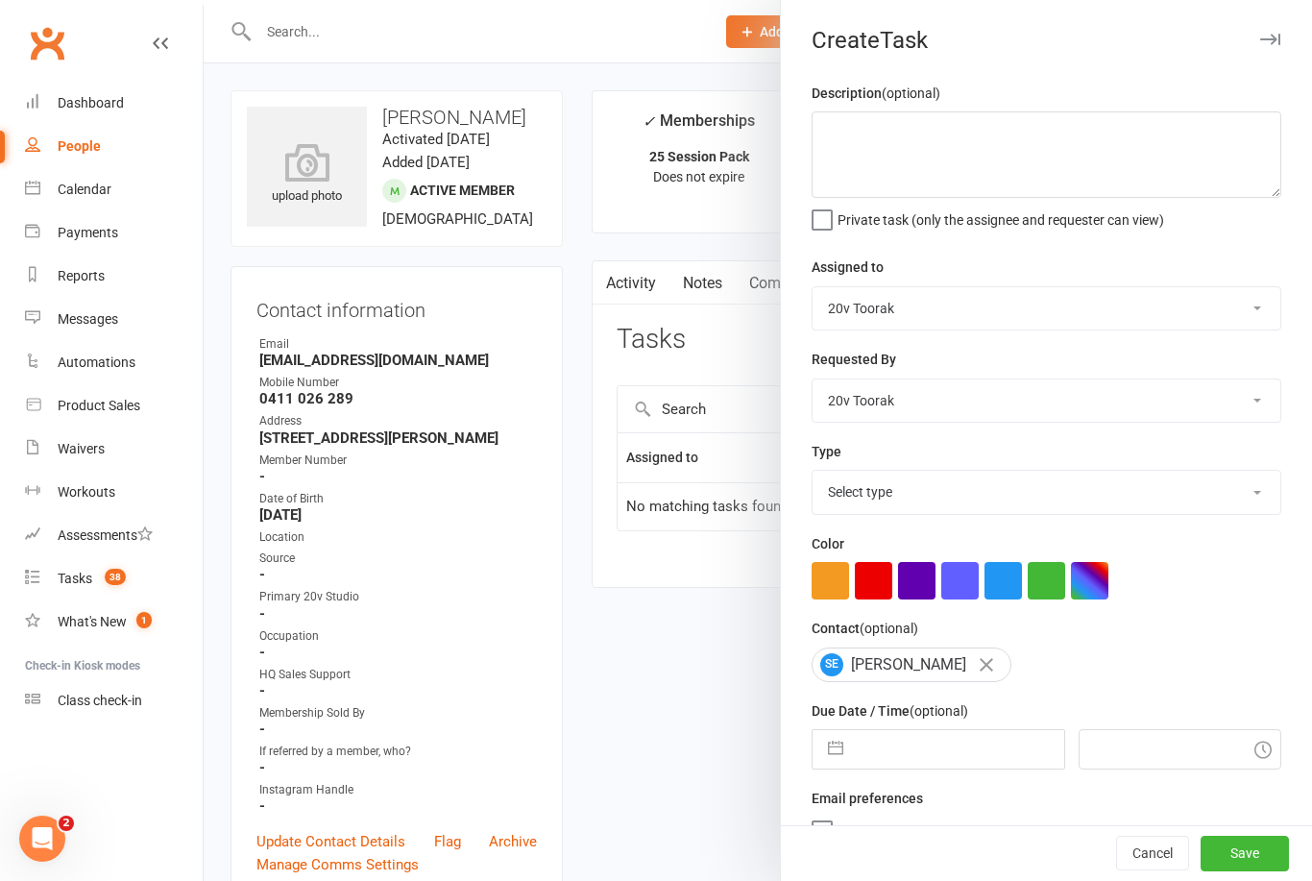
click at [942, 741] on input "text" at bounding box center [958, 749] width 210 height 38
select select "7"
select select "2025"
select select "8"
select select "2025"
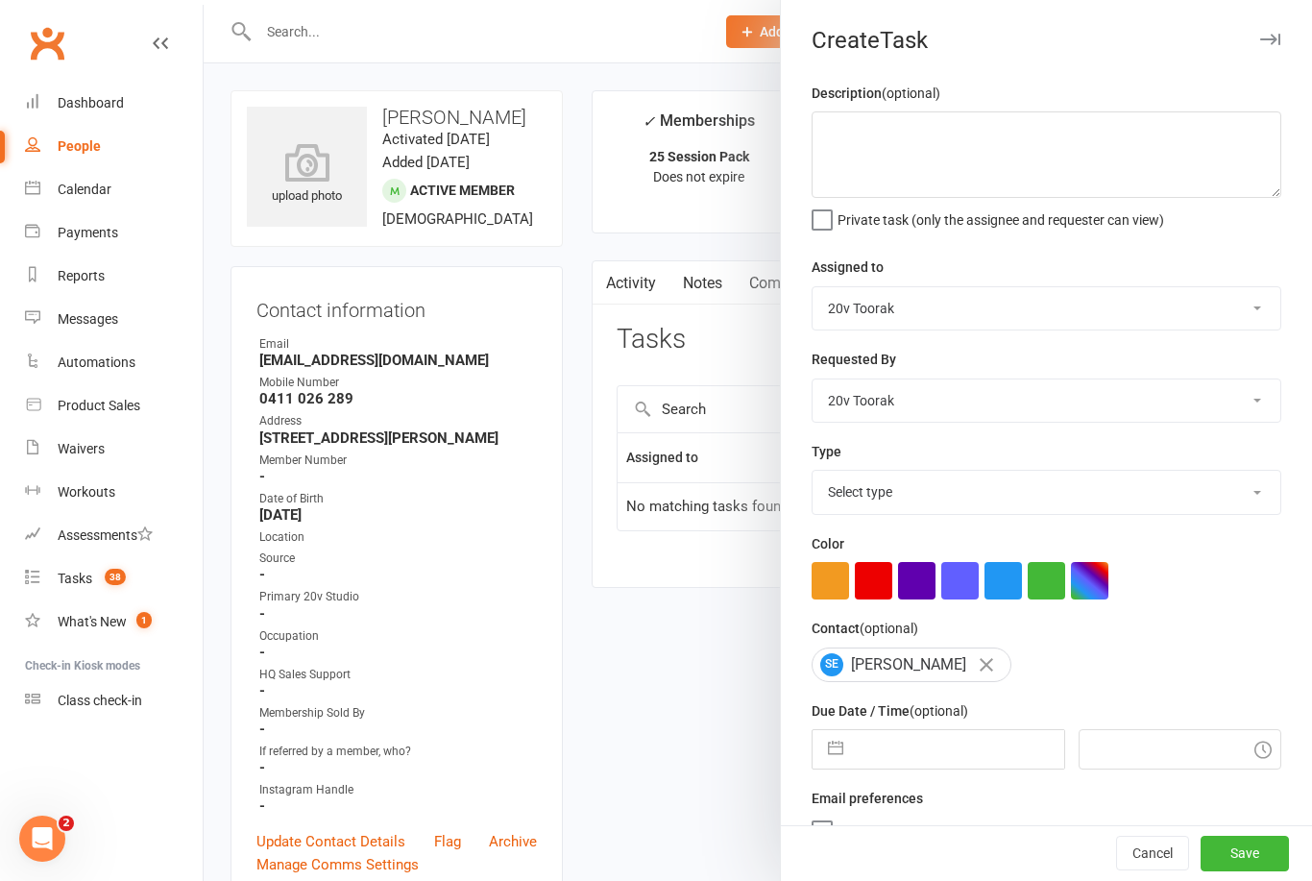
select select "9"
select select "2025"
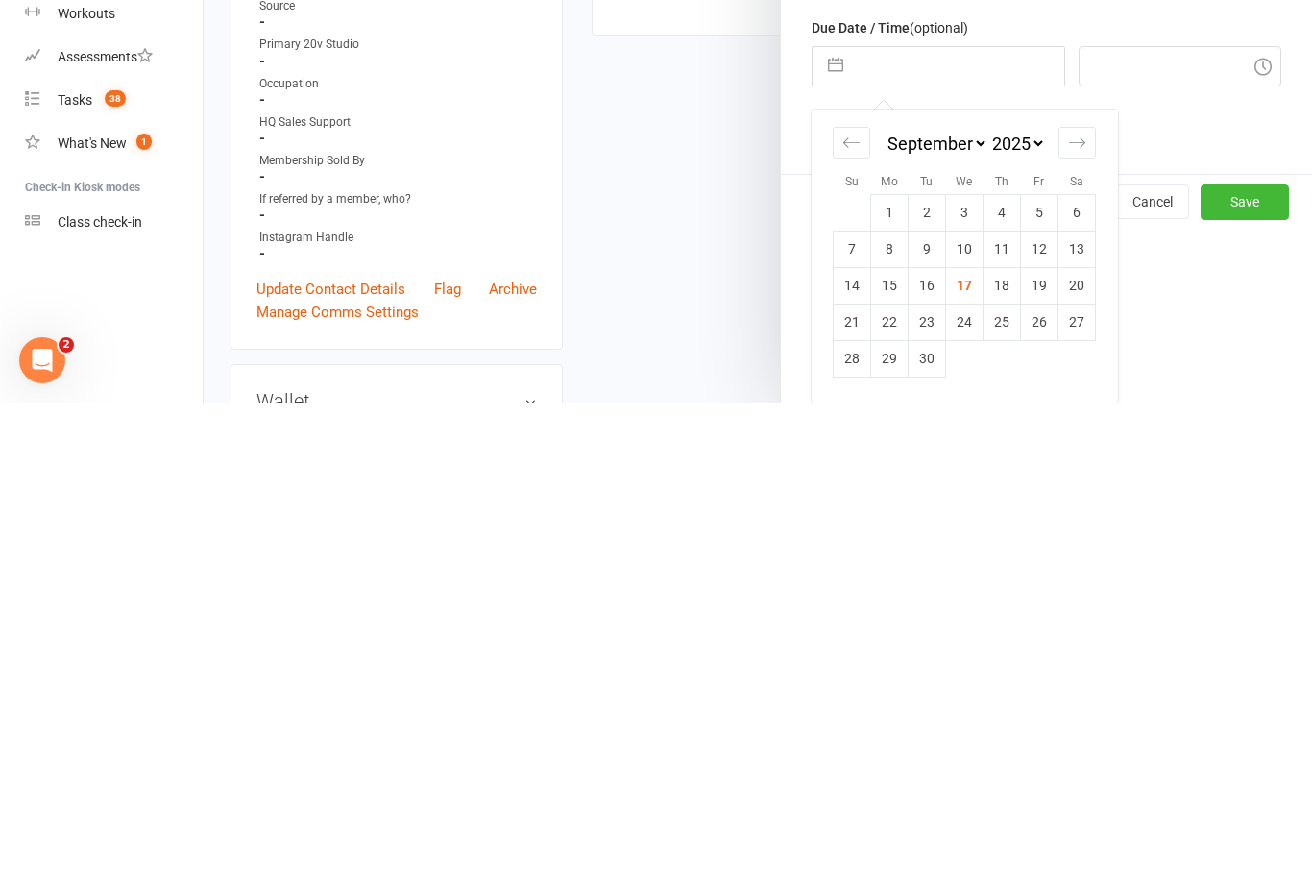
click at [882, 819] on td "29" at bounding box center [889, 837] width 37 height 37
type input "29 Sep 2025"
type input "9:15am"
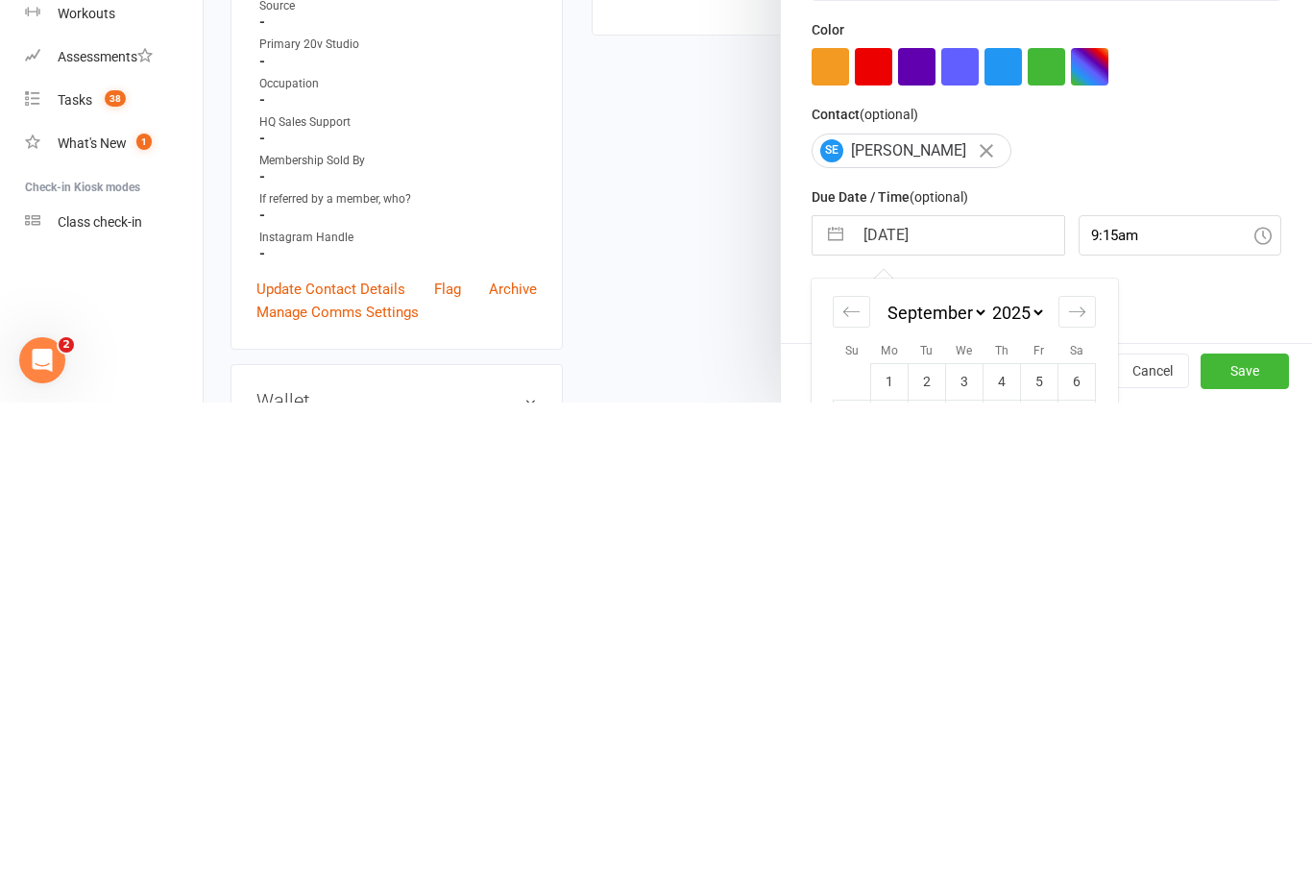
scroll to position [552, 0]
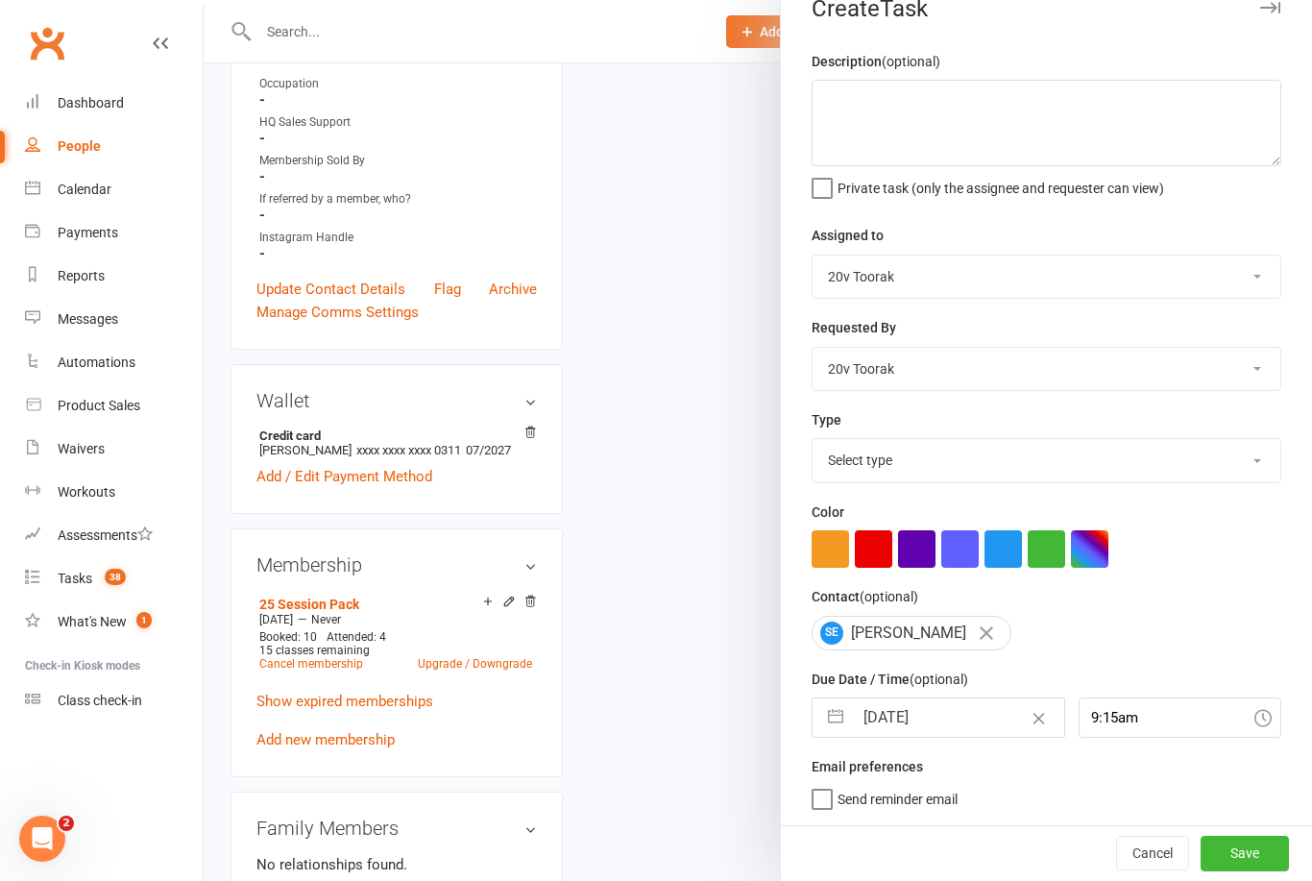
click at [1259, 849] on button "Save" at bounding box center [1245, 853] width 88 height 35
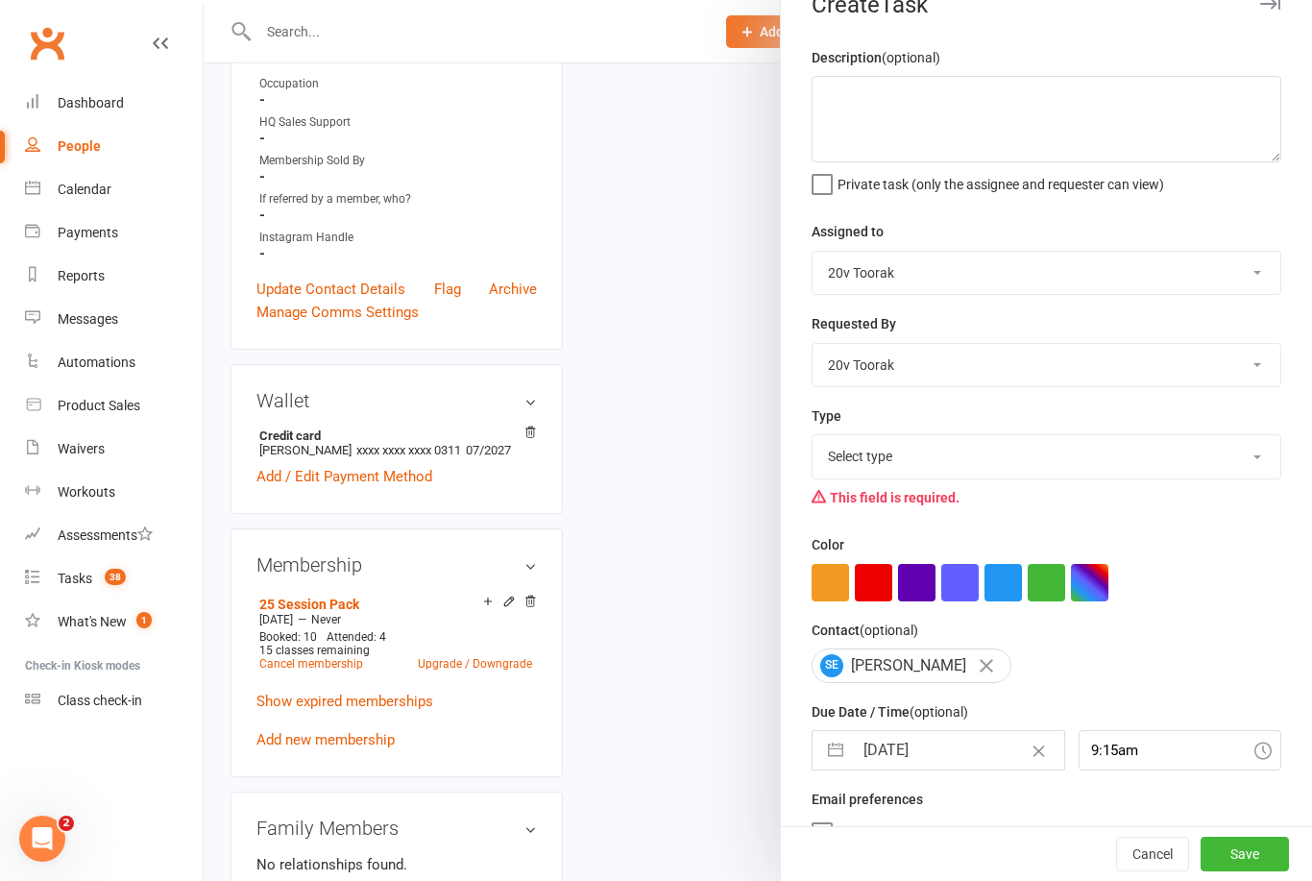
click at [1234, 451] on select "Select type Call Call - to book trial Confirm session attendance Confirm trial …" at bounding box center [1047, 456] width 468 height 42
select select "29156"
click at [1239, 840] on button "Save" at bounding box center [1245, 854] width 88 height 35
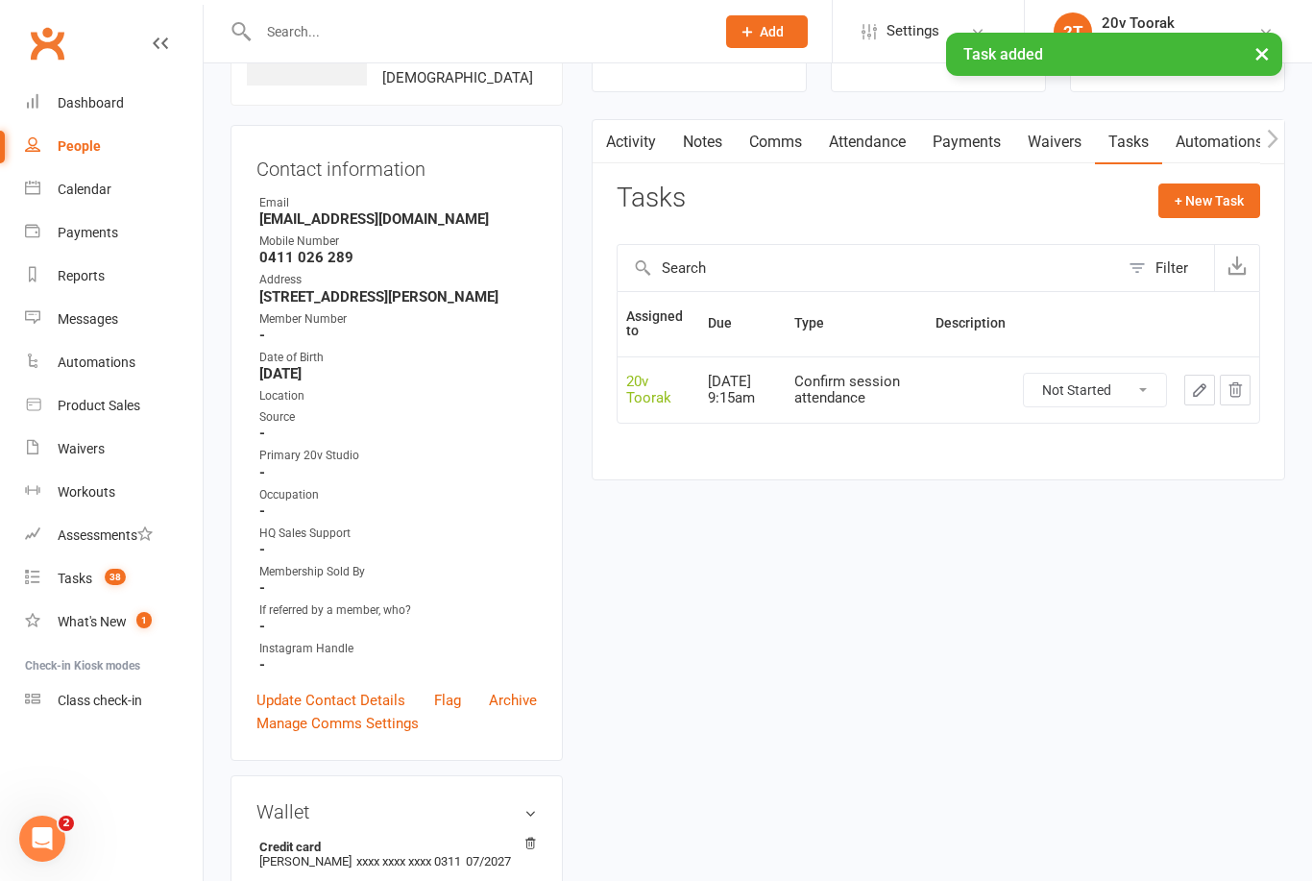
scroll to position [0, 0]
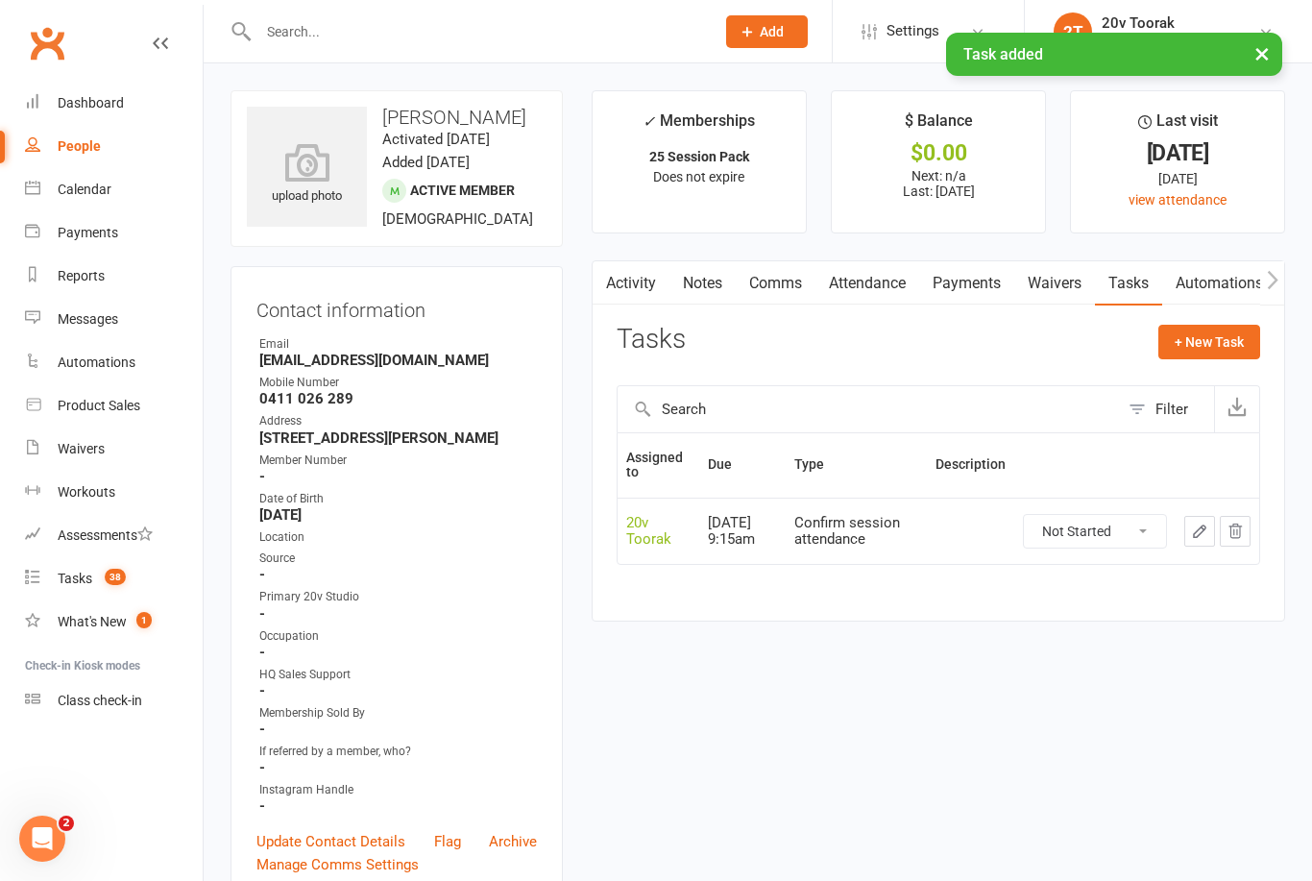
click at [80, 571] on div "Tasks" at bounding box center [75, 578] width 35 height 15
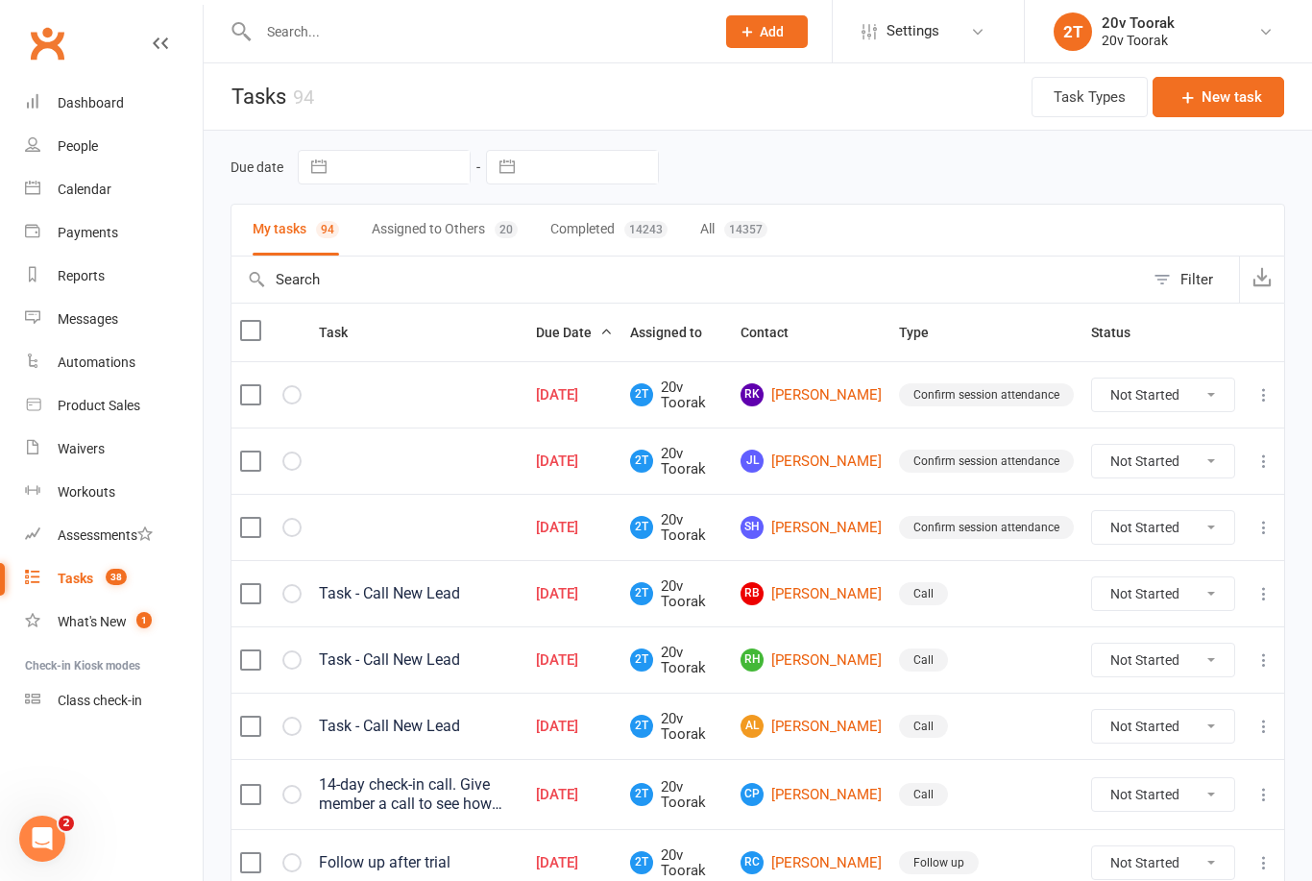
click at [830, 400] on link "RK Ryan Kuperholz" at bounding box center [811, 394] width 141 height 23
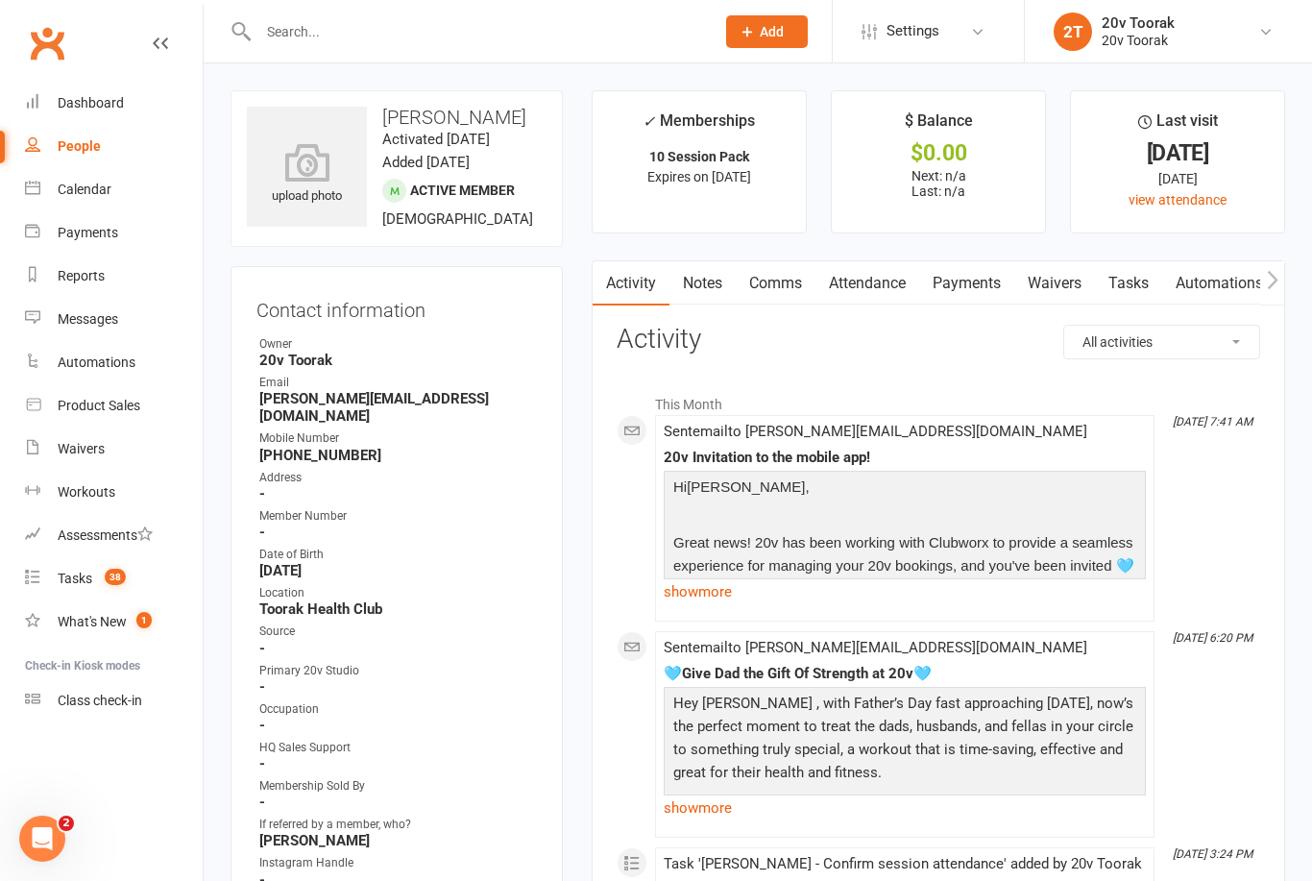
click at [1139, 285] on link "Tasks" at bounding box center [1128, 283] width 67 height 44
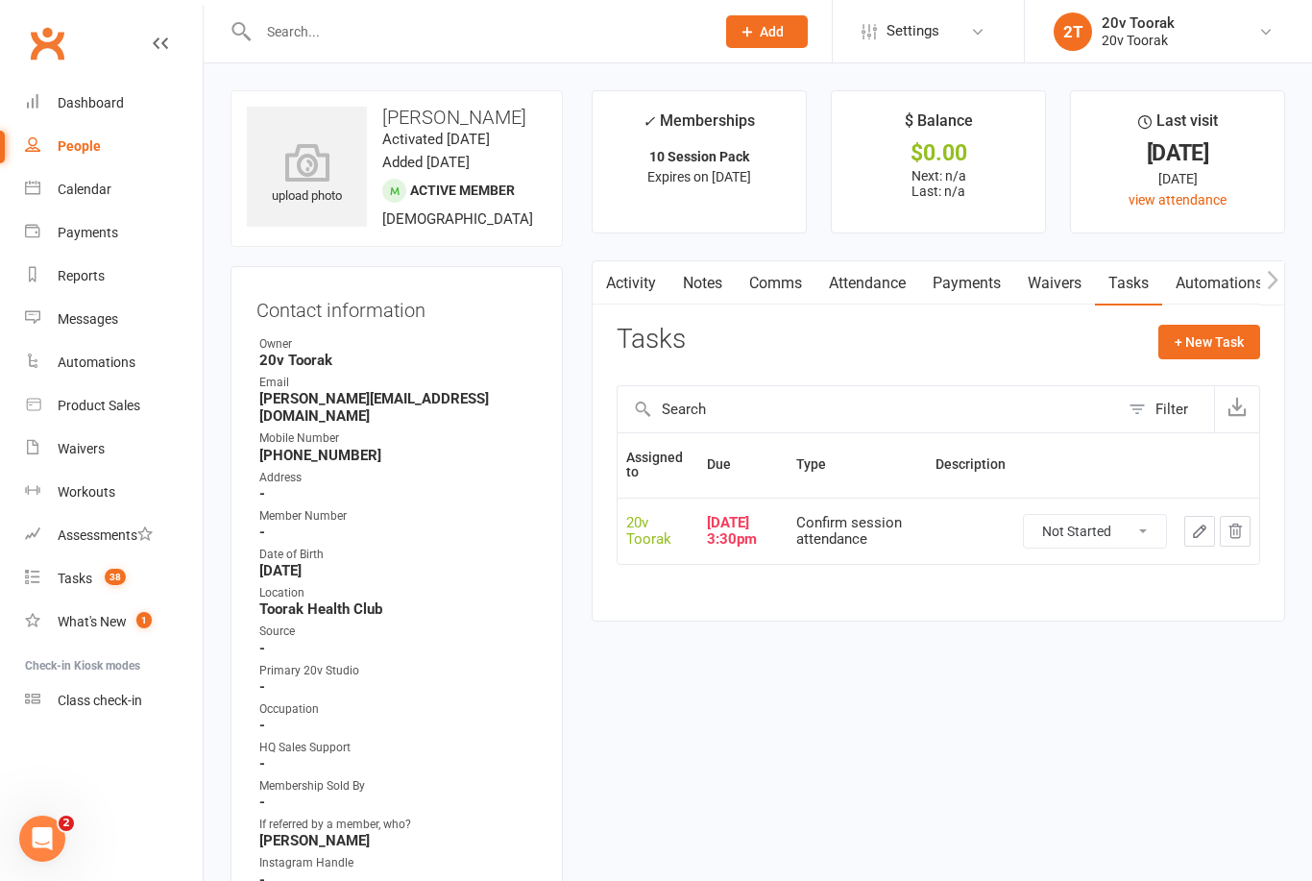
click at [1115, 520] on select "Not Started In Progress Waiting Complete" at bounding box center [1095, 531] width 142 height 33
select select "unstarted"
click at [1232, 328] on button "+ New Task" at bounding box center [1210, 342] width 102 height 35
select select "45736"
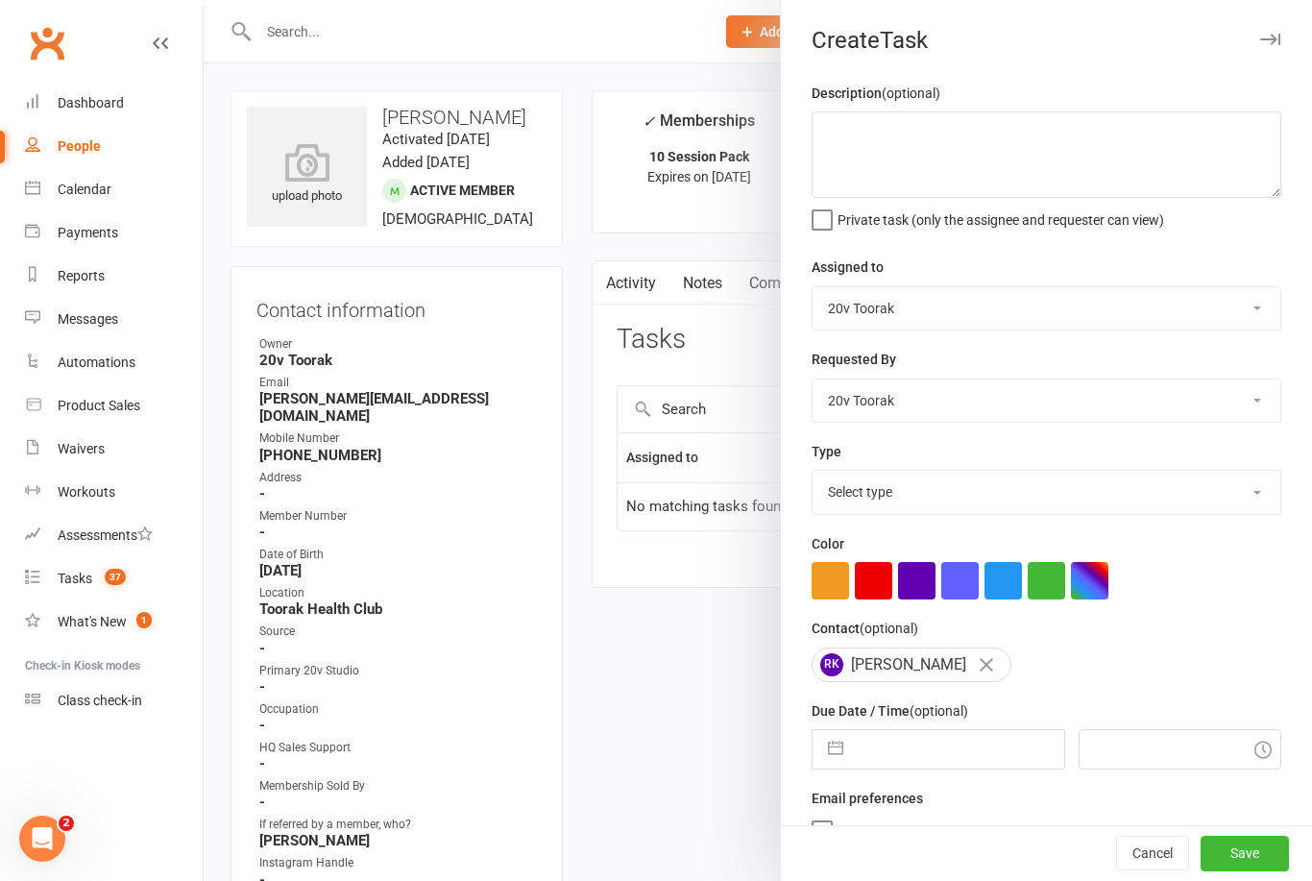
click at [924, 746] on input "text" at bounding box center [958, 749] width 210 height 38
select select "7"
select select "2025"
select select "8"
select select "2025"
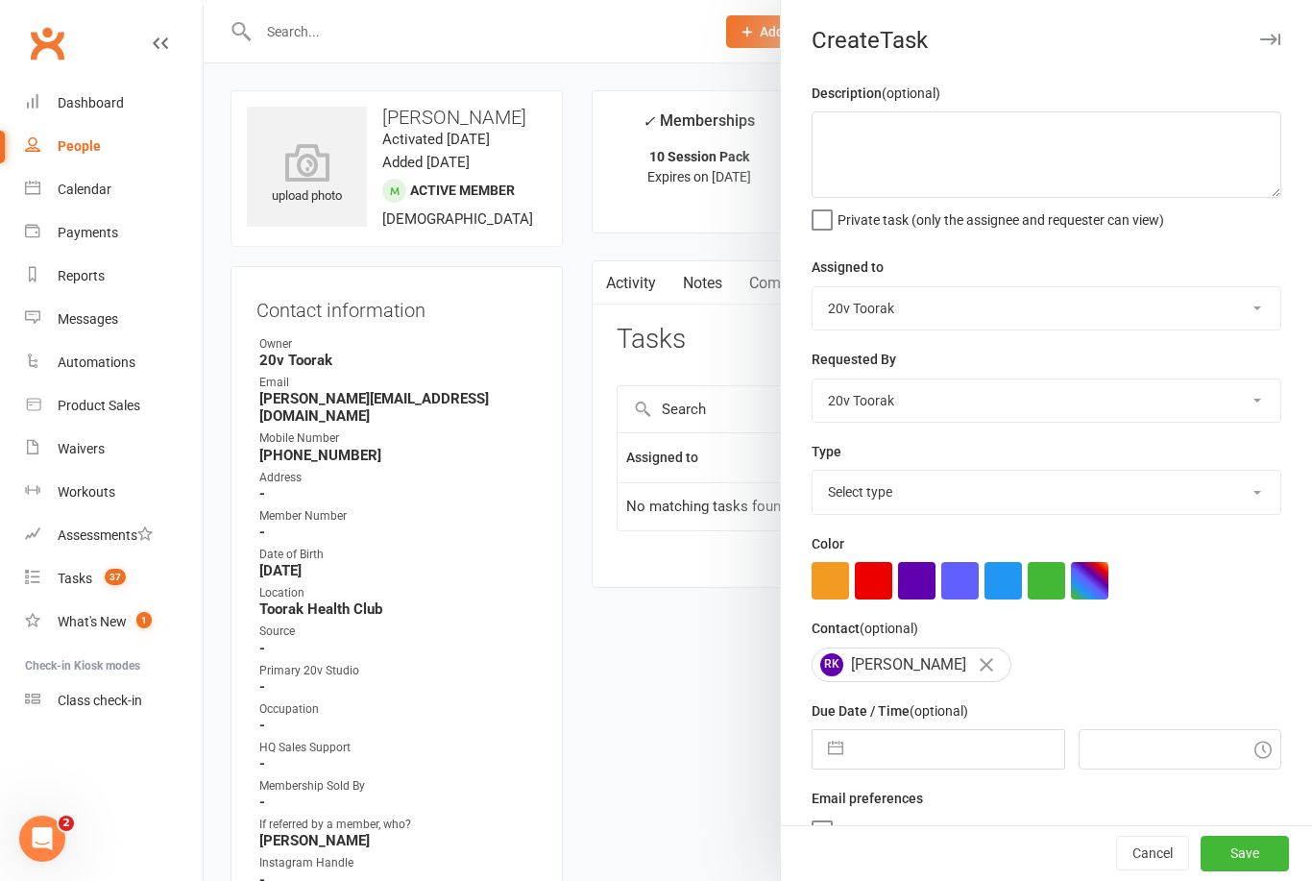
select select "9"
select select "2025"
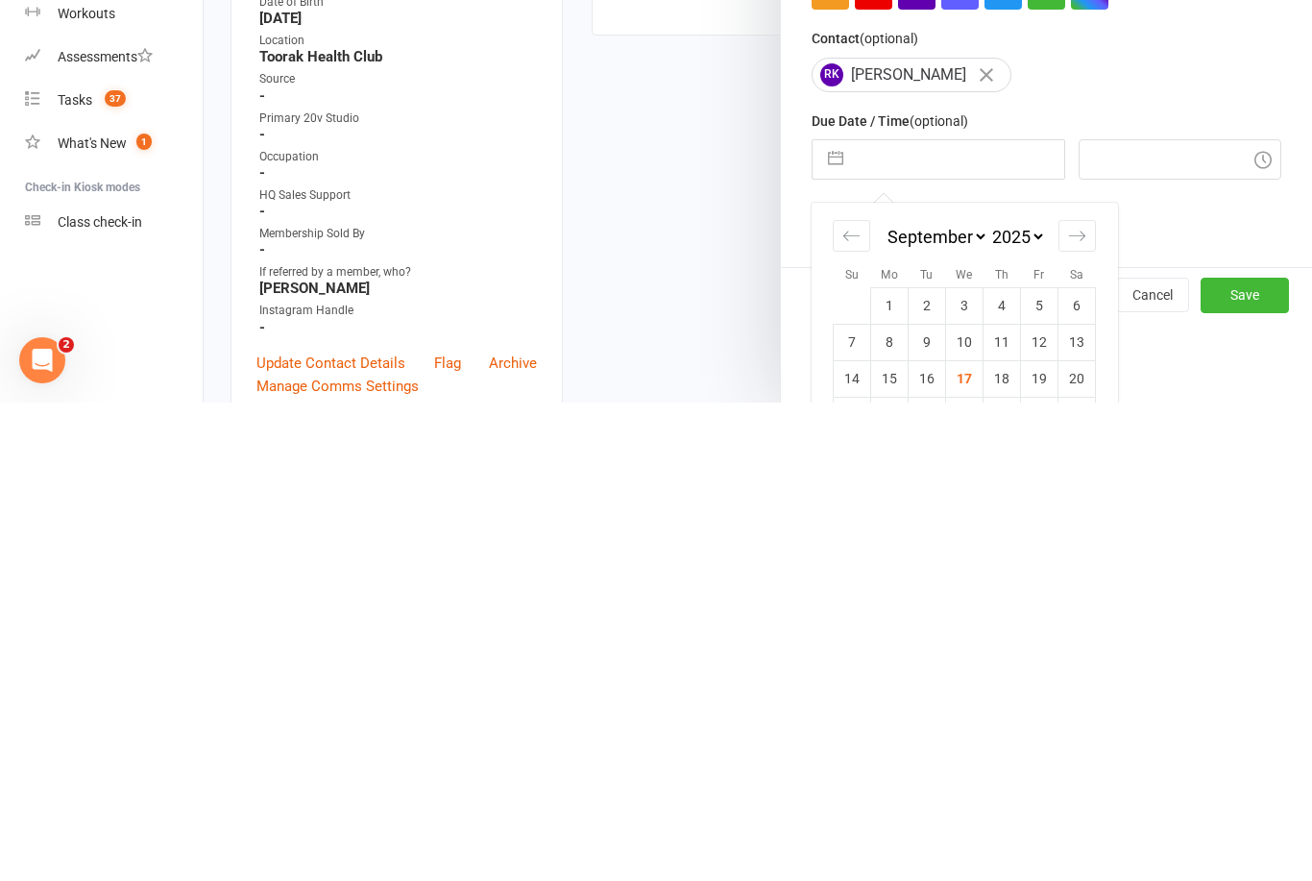
scroll to position [552, 0]
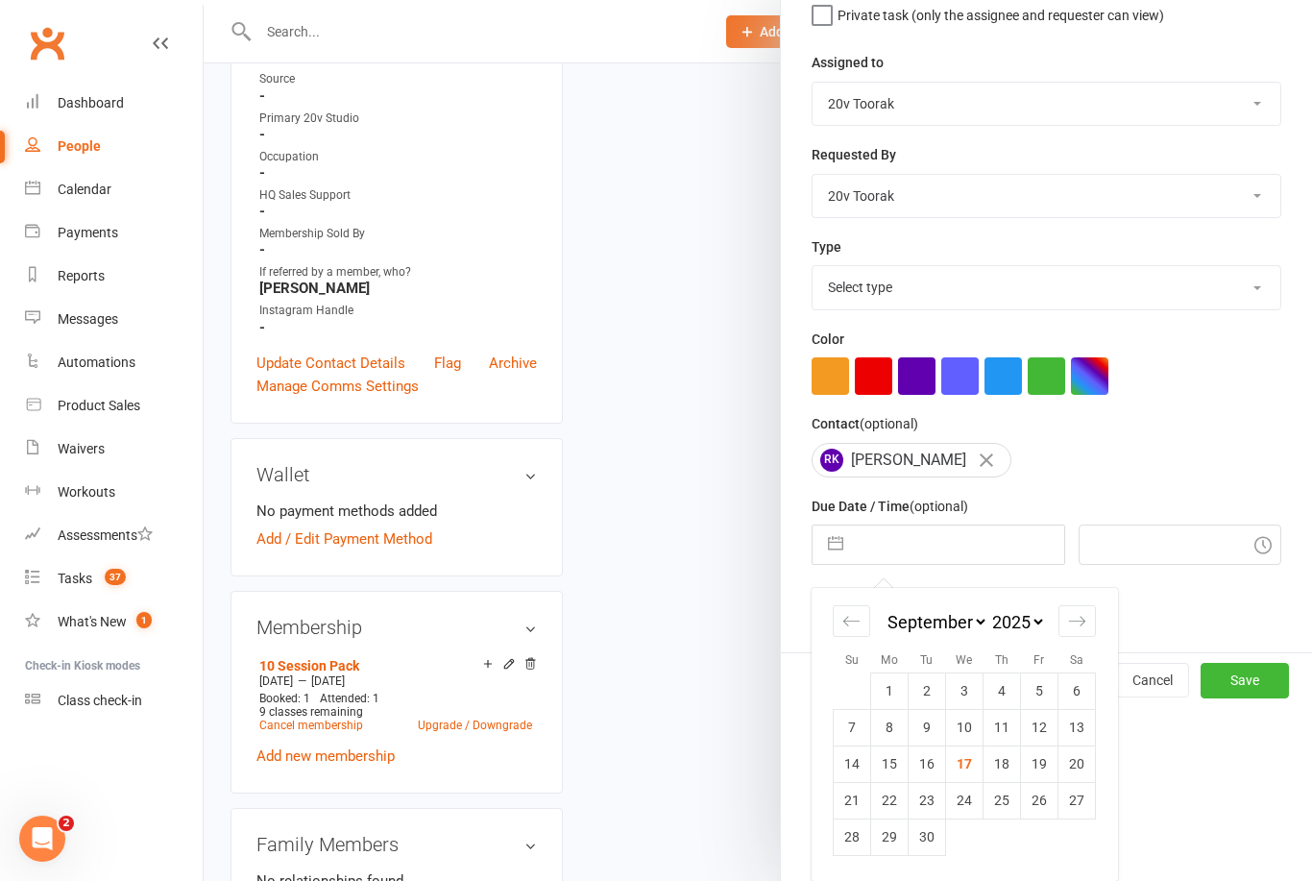
click at [891, 838] on td "29" at bounding box center [889, 837] width 37 height 37
type input "29 Sep 2025"
type input "9:15am"
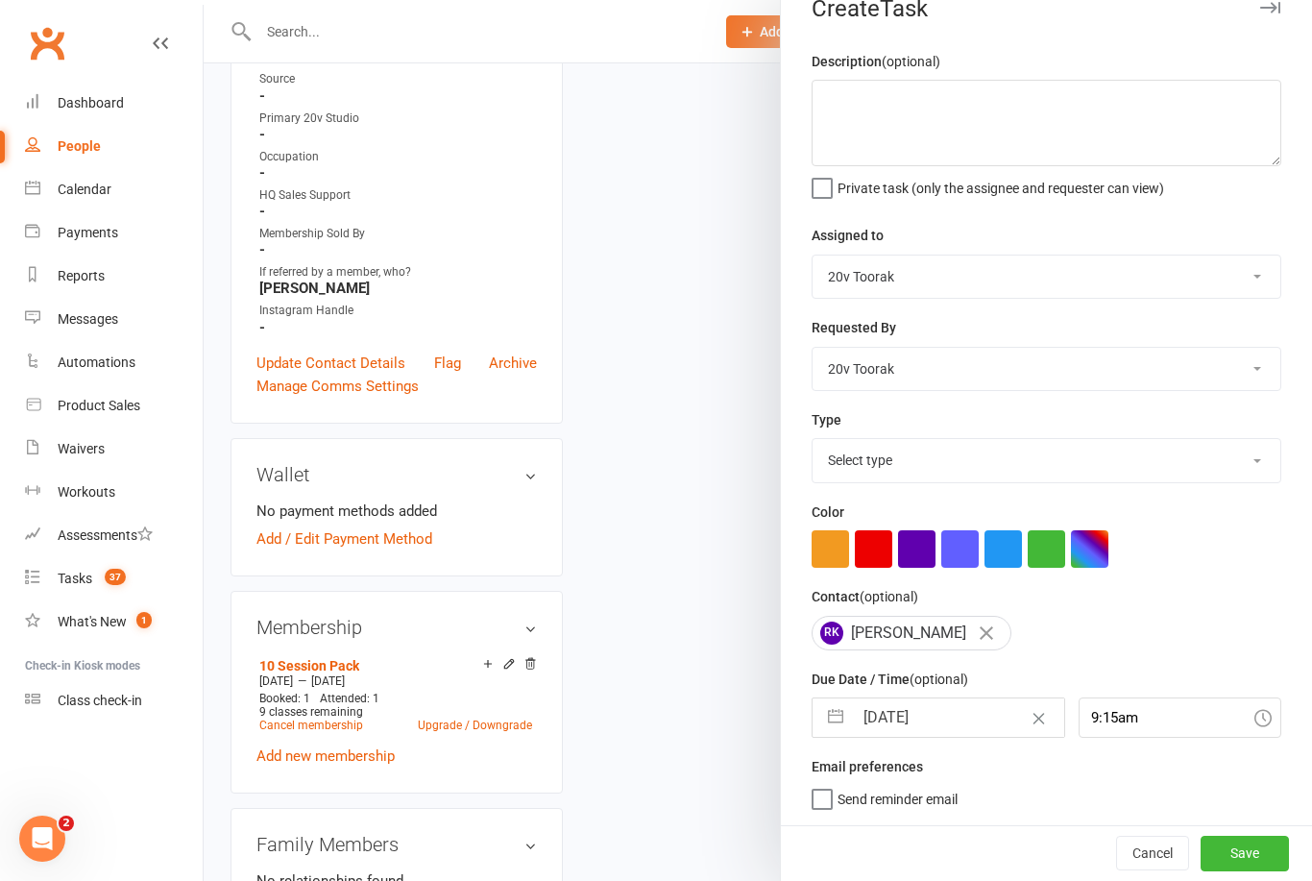
click at [1236, 854] on button "Save" at bounding box center [1245, 853] width 88 height 35
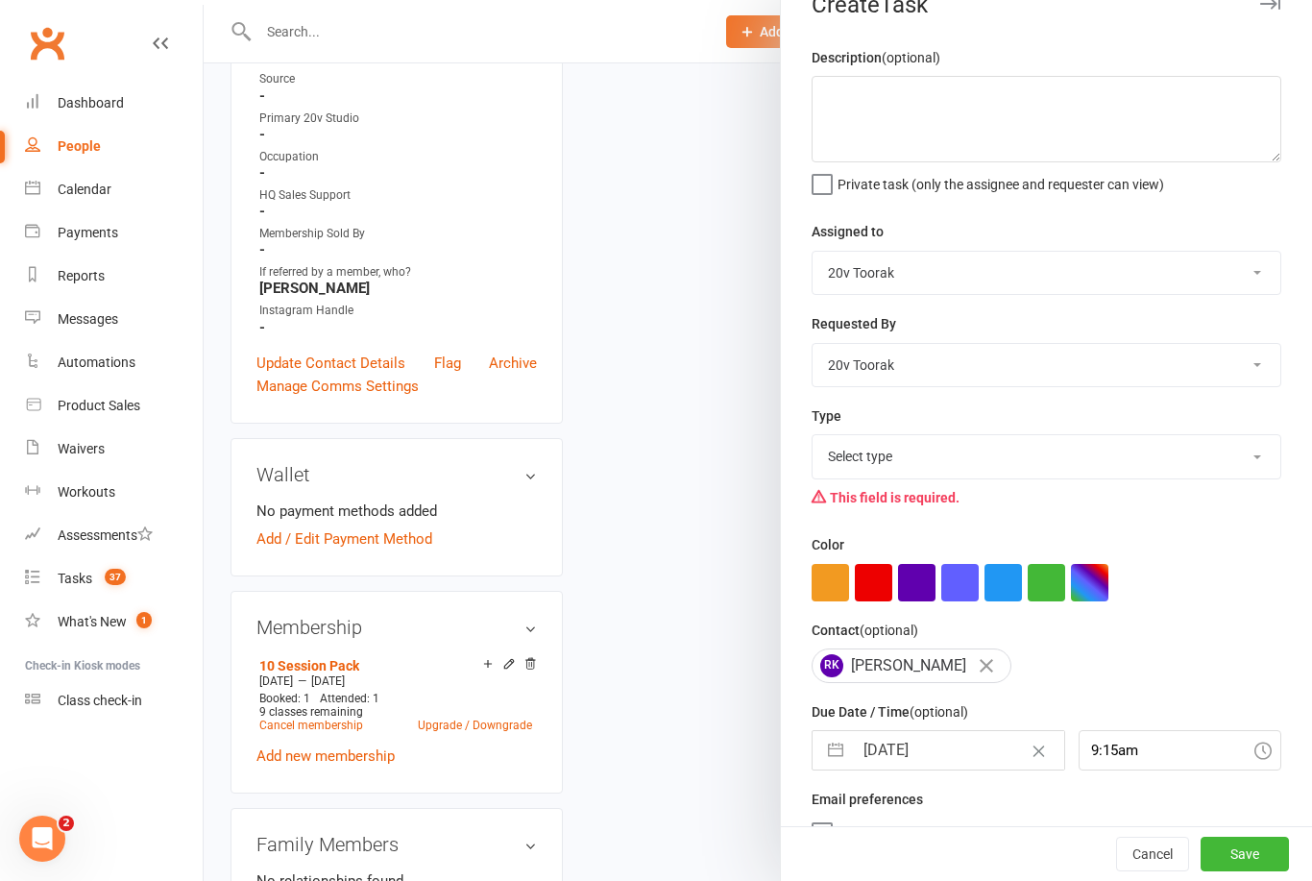
click at [1261, 847] on button "Save" at bounding box center [1245, 854] width 88 height 35
click at [1235, 460] on select "Select type Call Call - to book trial Confirm session attendance Confirm trial …" at bounding box center [1047, 456] width 468 height 42
select select "29156"
click at [1278, 844] on button "Save" at bounding box center [1245, 854] width 88 height 35
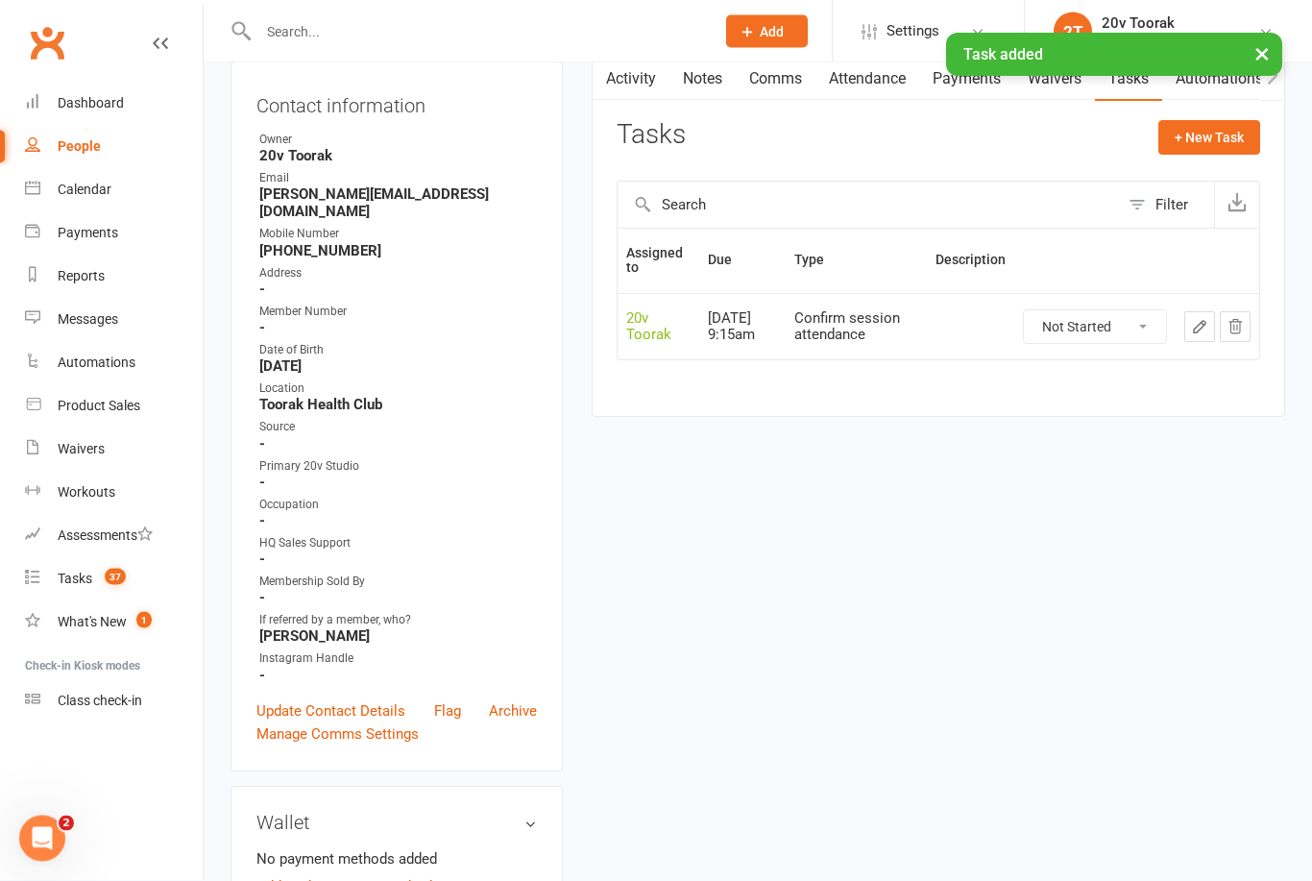
scroll to position [0, 0]
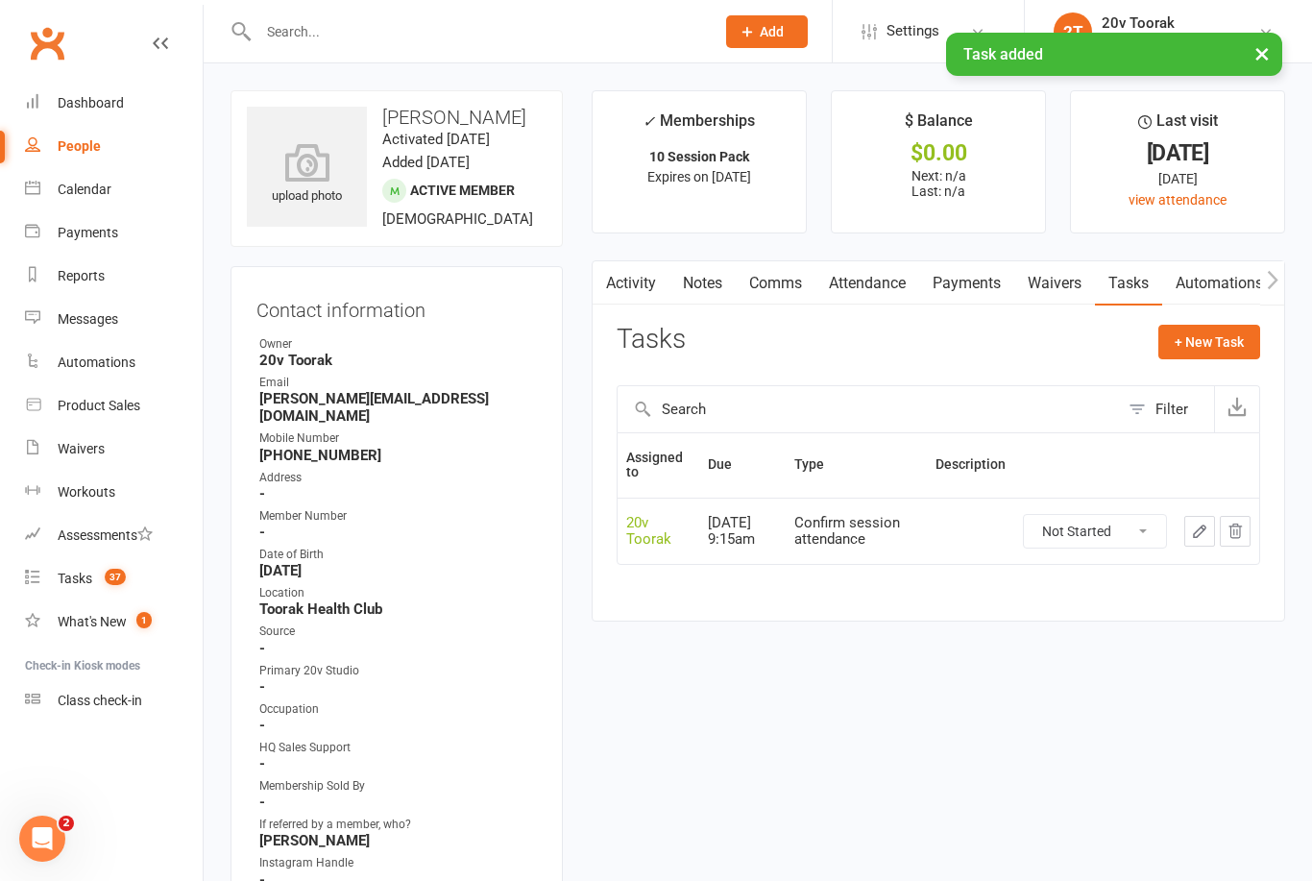
click at [65, 577] on div "Tasks" at bounding box center [75, 578] width 35 height 15
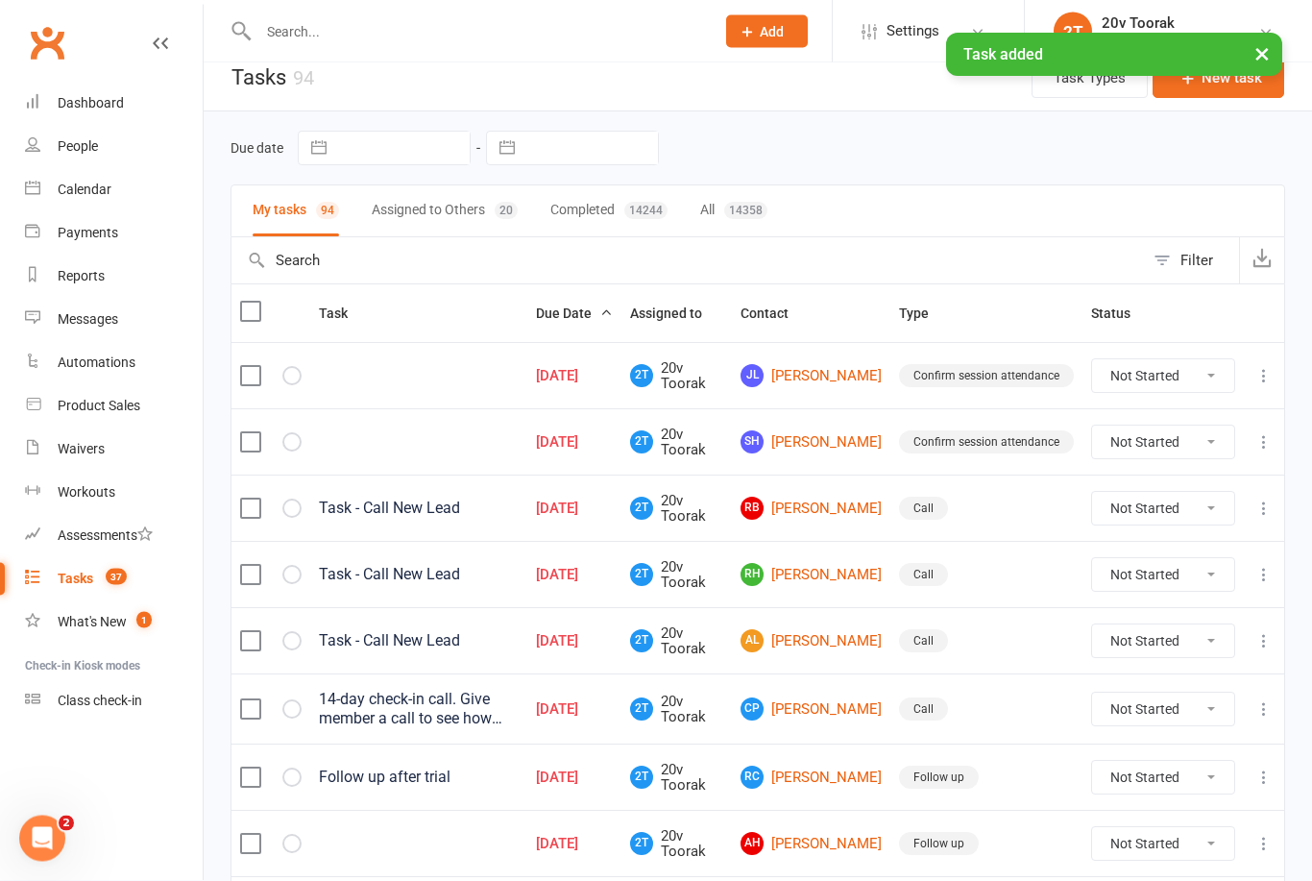
click at [828, 381] on link "JL Joyce Lee" at bounding box center [811, 376] width 141 height 23
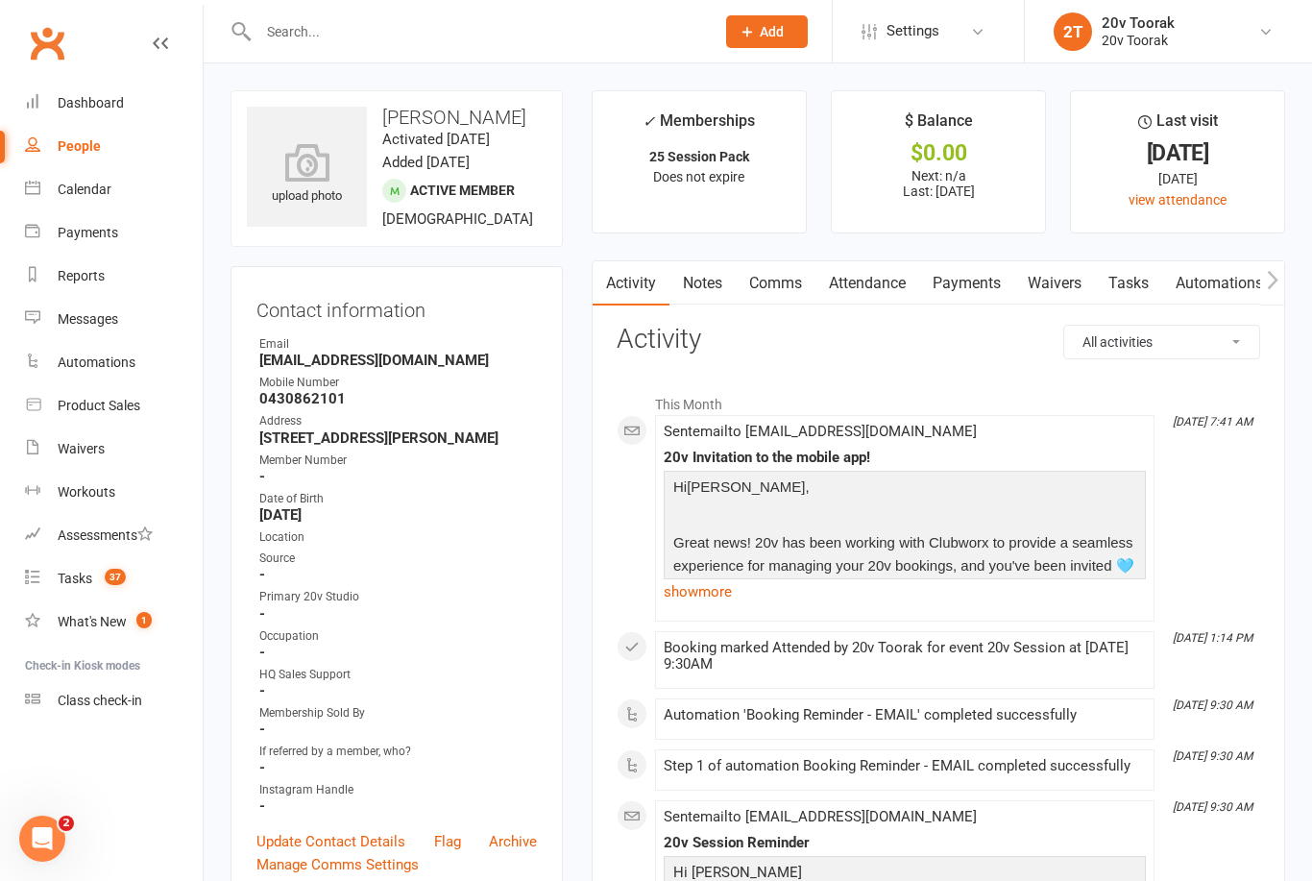
click at [1135, 281] on link "Tasks" at bounding box center [1128, 283] width 67 height 44
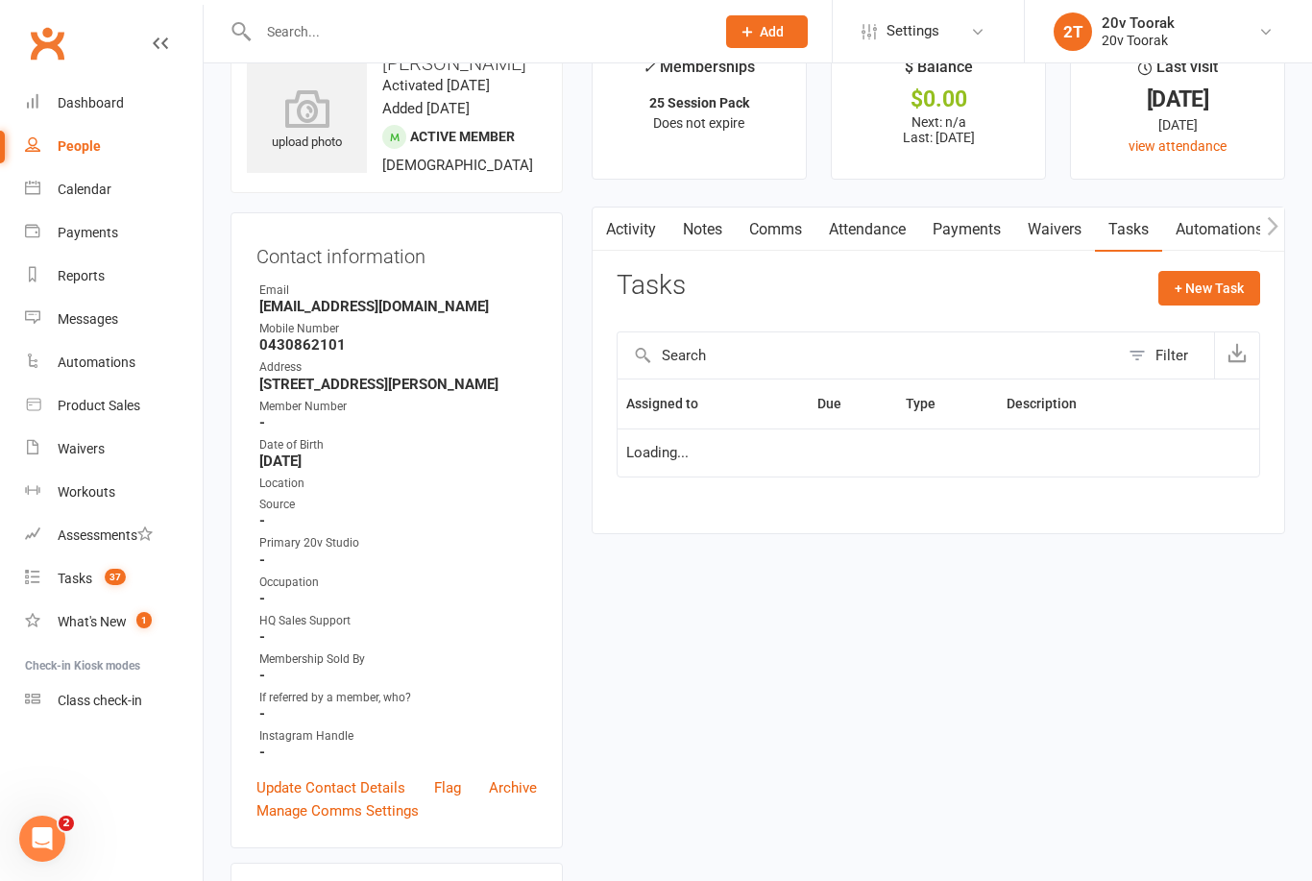
scroll to position [81, 0]
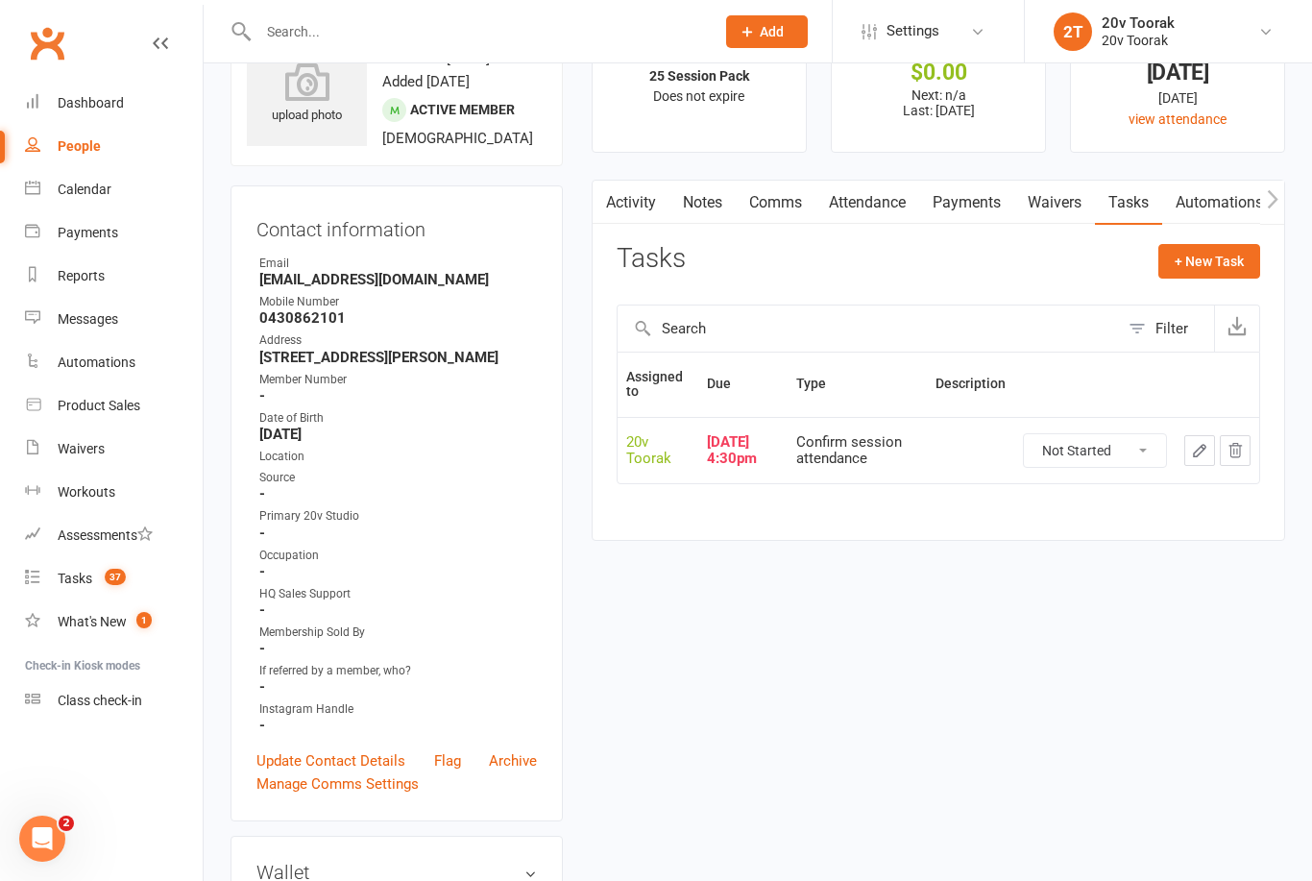
click at [1137, 434] on select "Not Started In Progress Waiting Complete" at bounding box center [1095, 450] width 142 height 33
select select "unstarted"
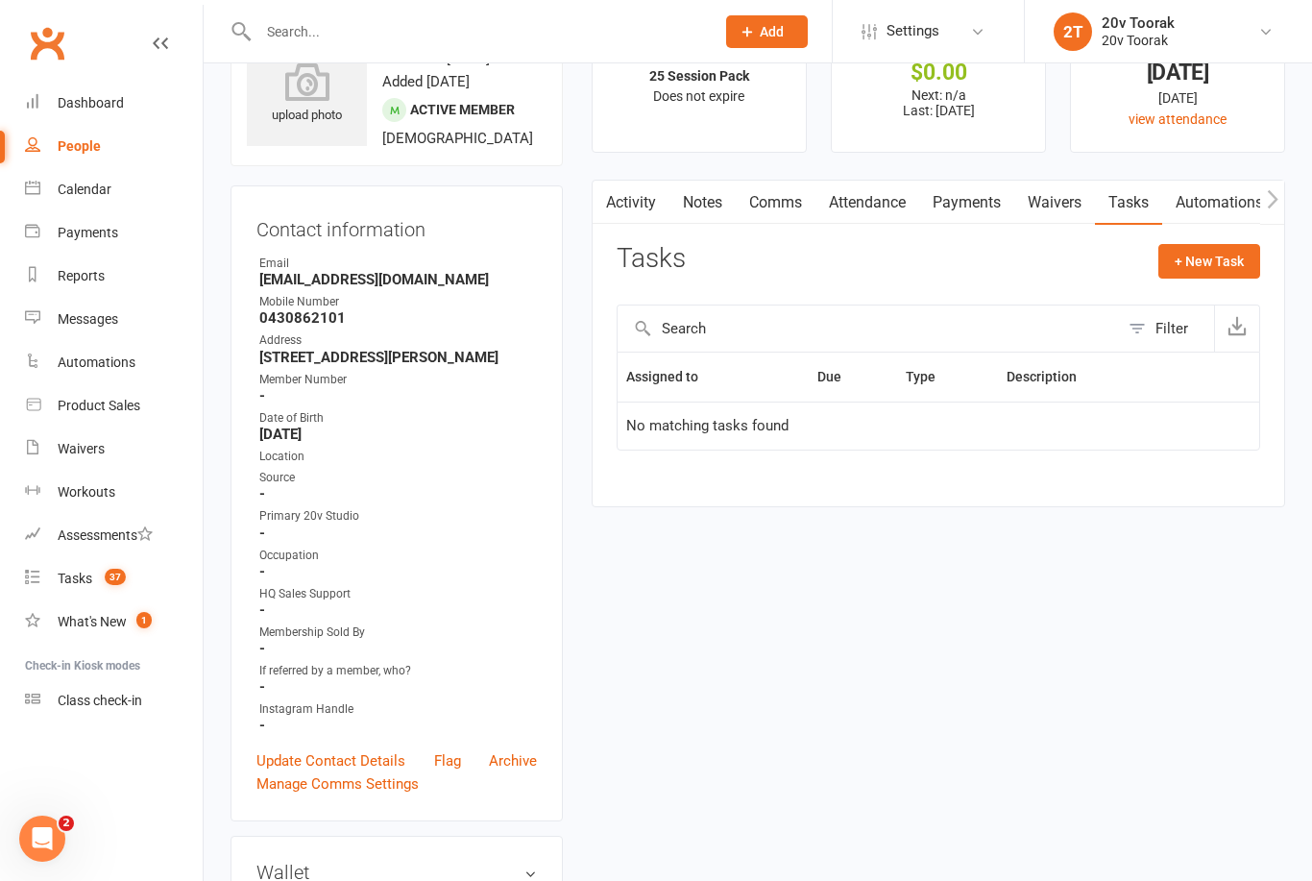
click at [1210, 255] on button "+ New Task" at bounding box center [1210, 261] width 102 height 35
select select "45736"
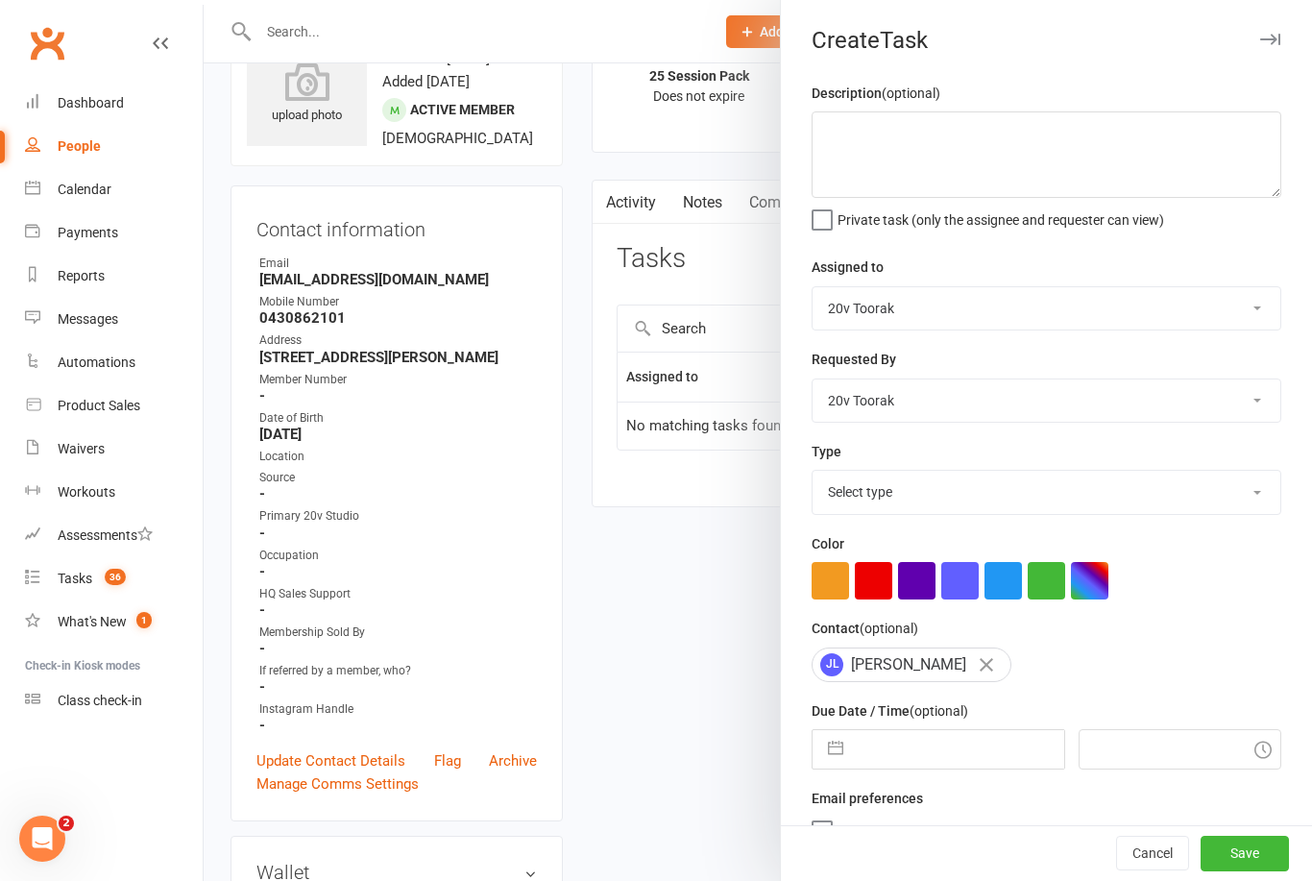
click at [965, 757] on input "text" at bounding box center [958, 749] width 210 height 38
select select "7"
select select "2025"
select select "8"
select select "2025"
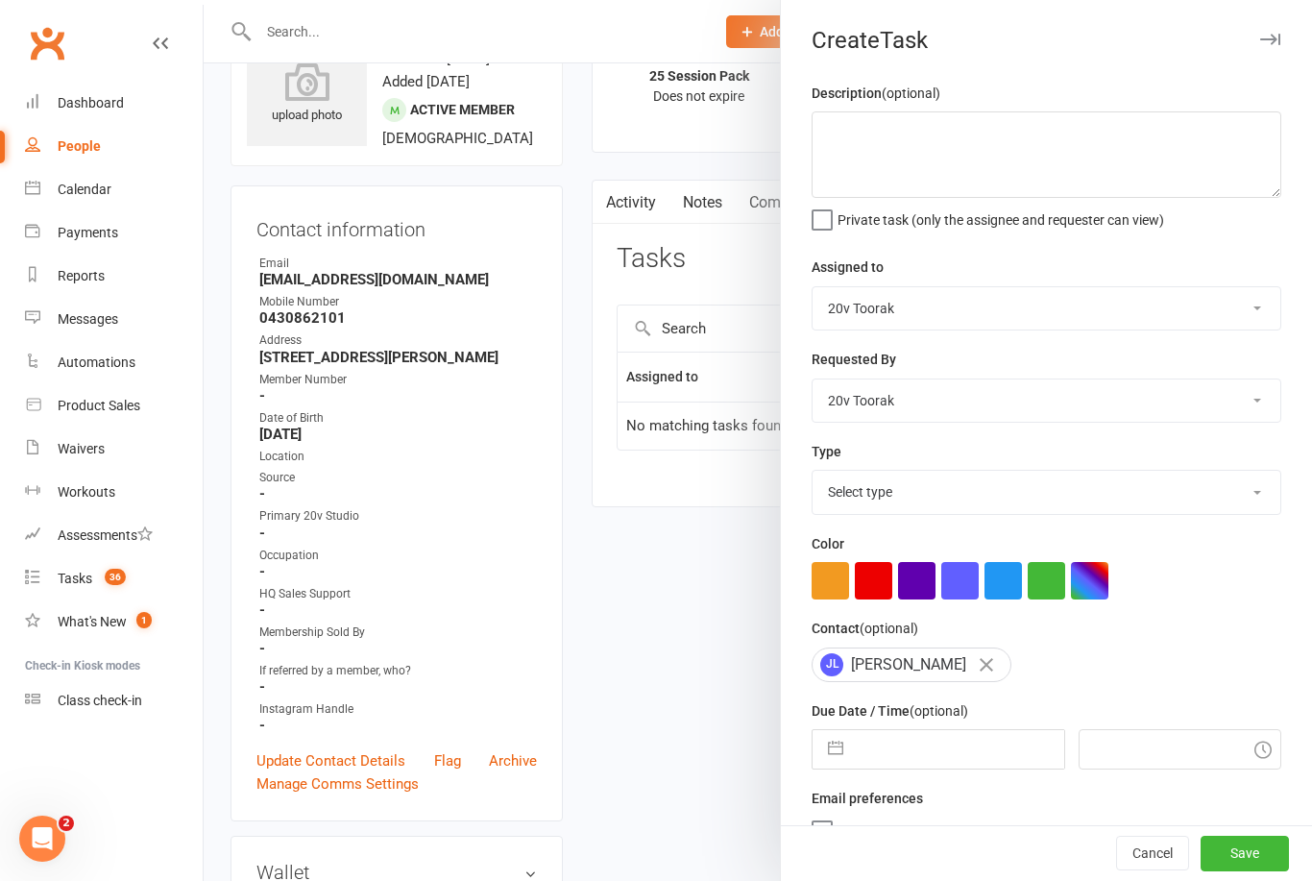
select select "9"
select select "2025"
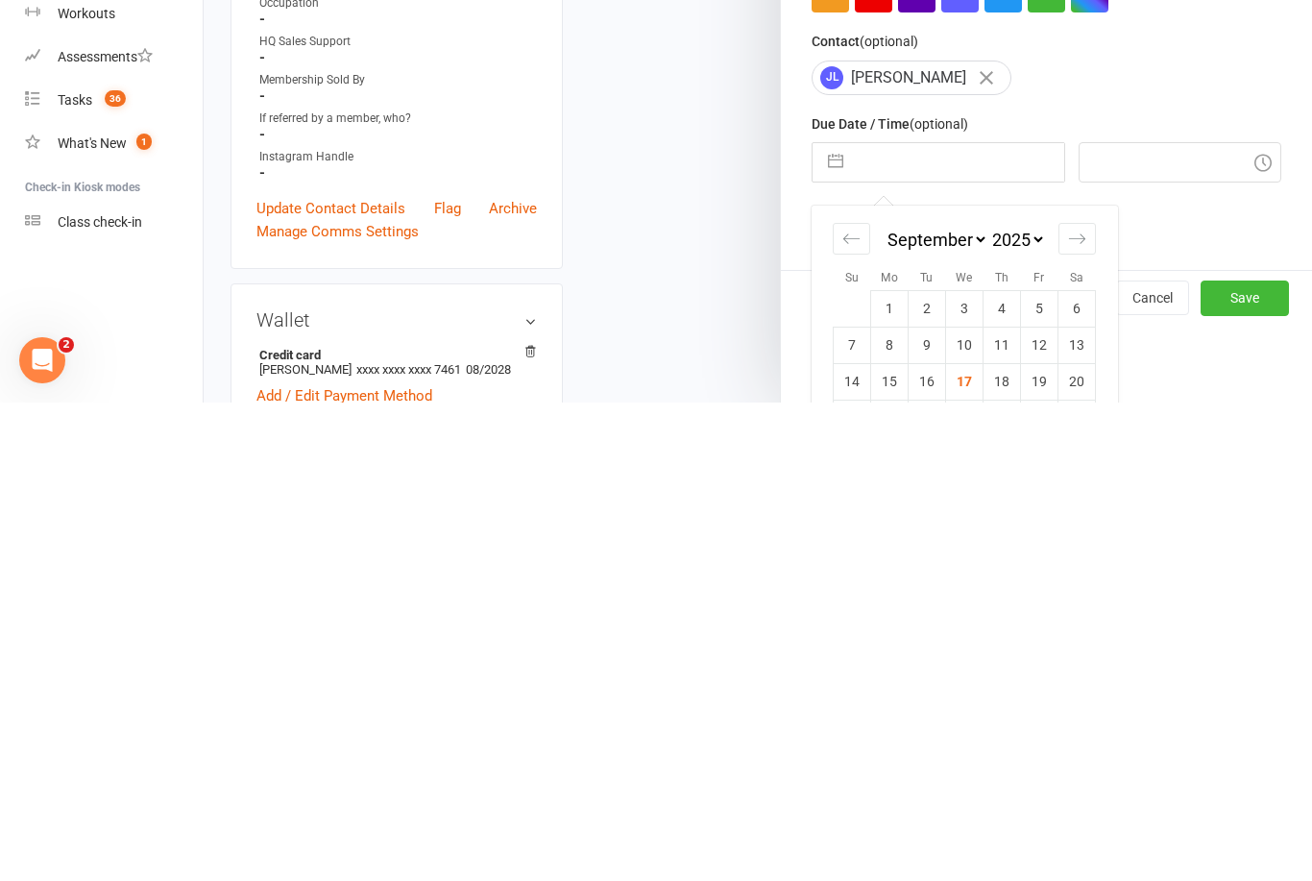
scroll to position [203, 0]
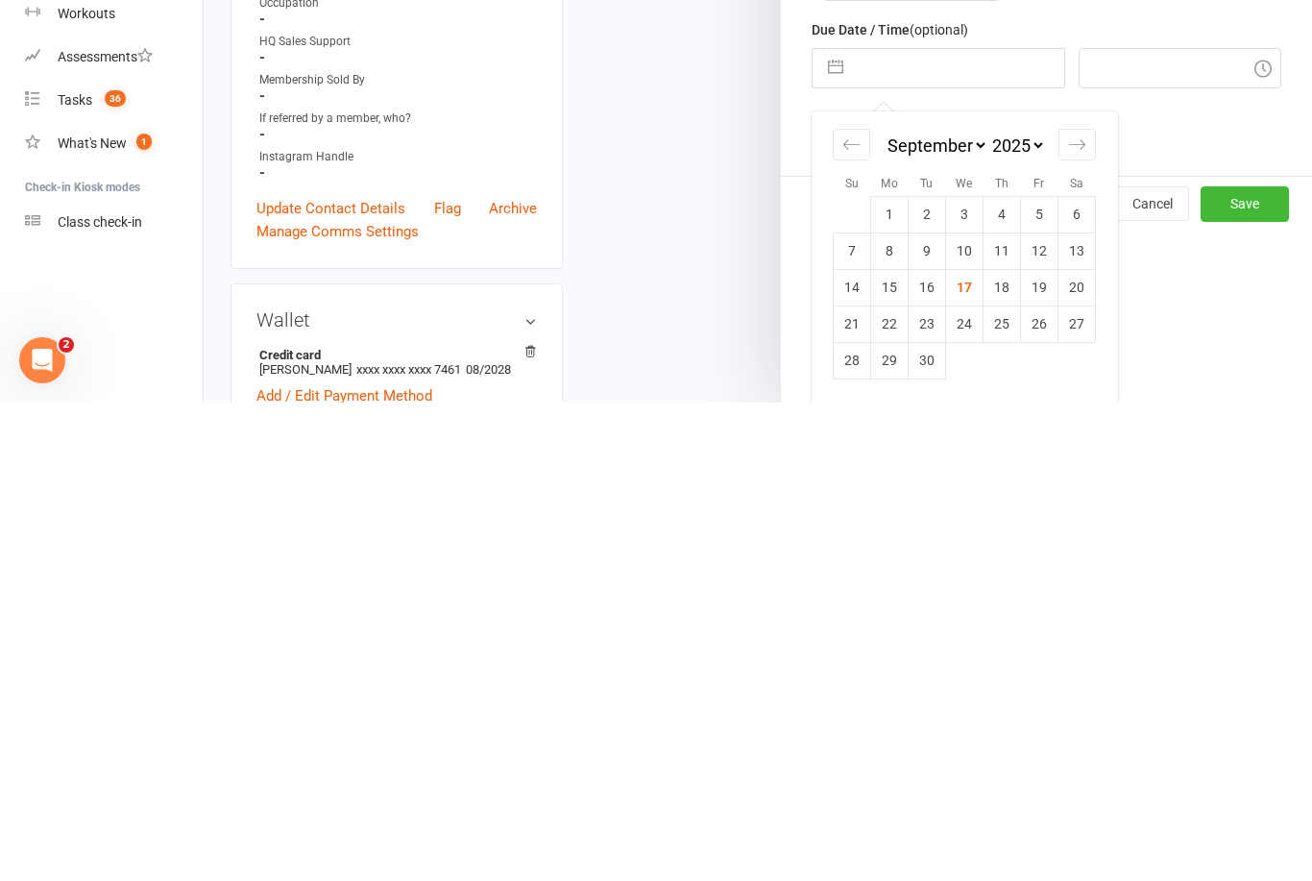
click at [883, 820] on td "29" at bounding box center [889, 838] width 37 height 37
type input "29 Sep 2025"
type input "9:15am"
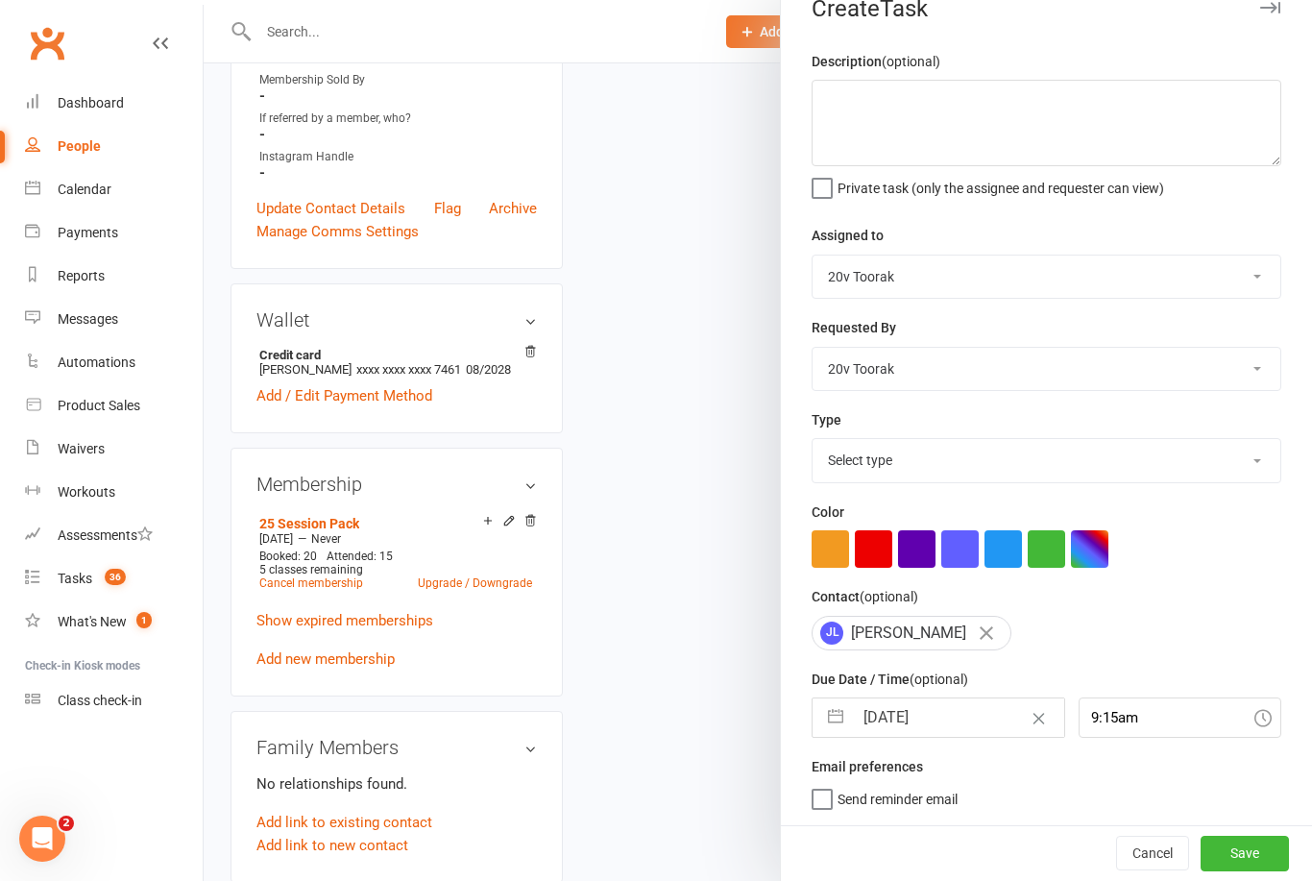
scroll to position [36, 0]
click at [1236, 847] on button "Save" at bounding box center [1245, 853] width 88 height 35
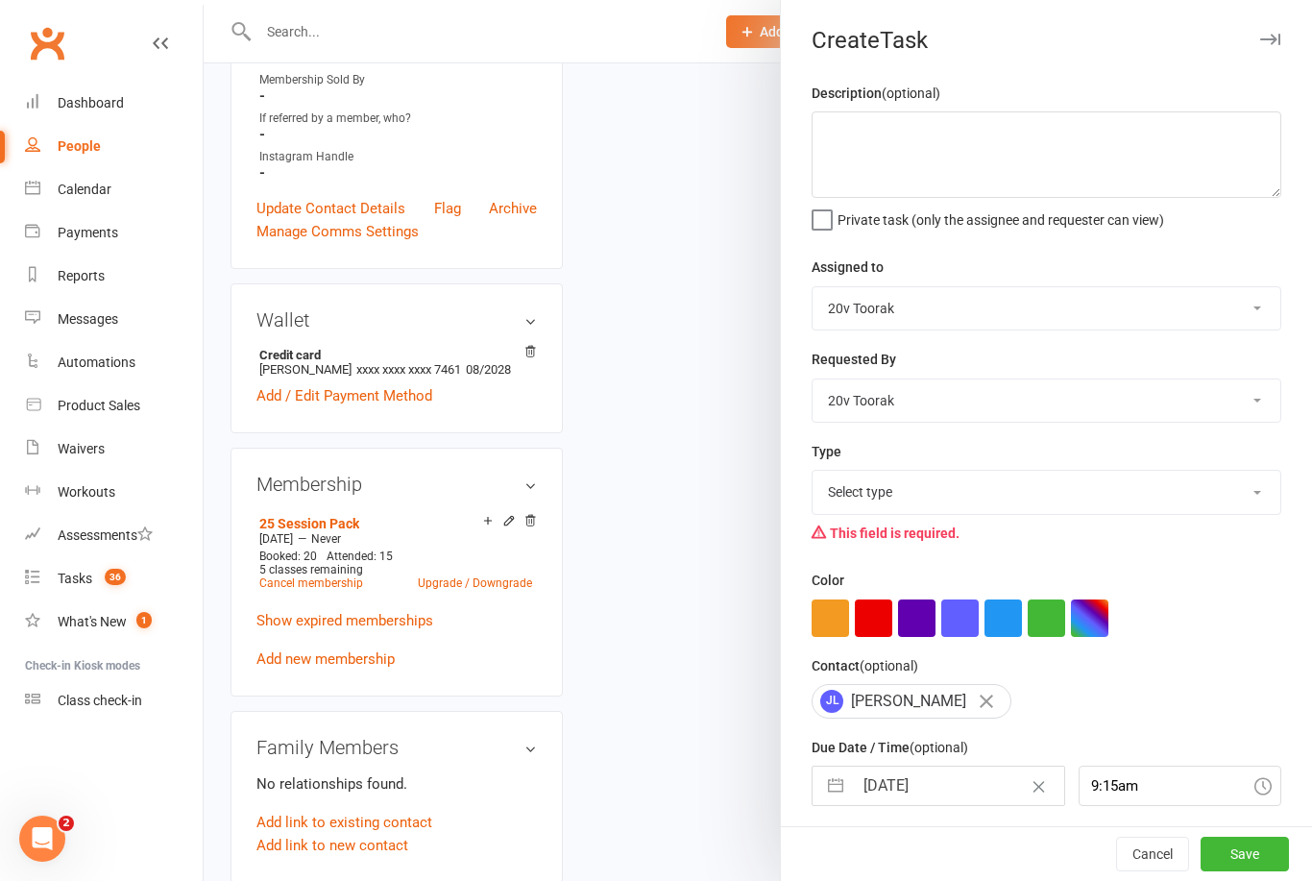
scroll to position [0, 0]
click at [1216, 497] on select "Select type Call Call - to book trial Confirm session attendance Confirm trial …" at bounding box center [1047, 492] width 468 height 42
select select "29156"
click at [1253, 852] on button "Save" at bounding box center [1245, 854] width 88 height 35
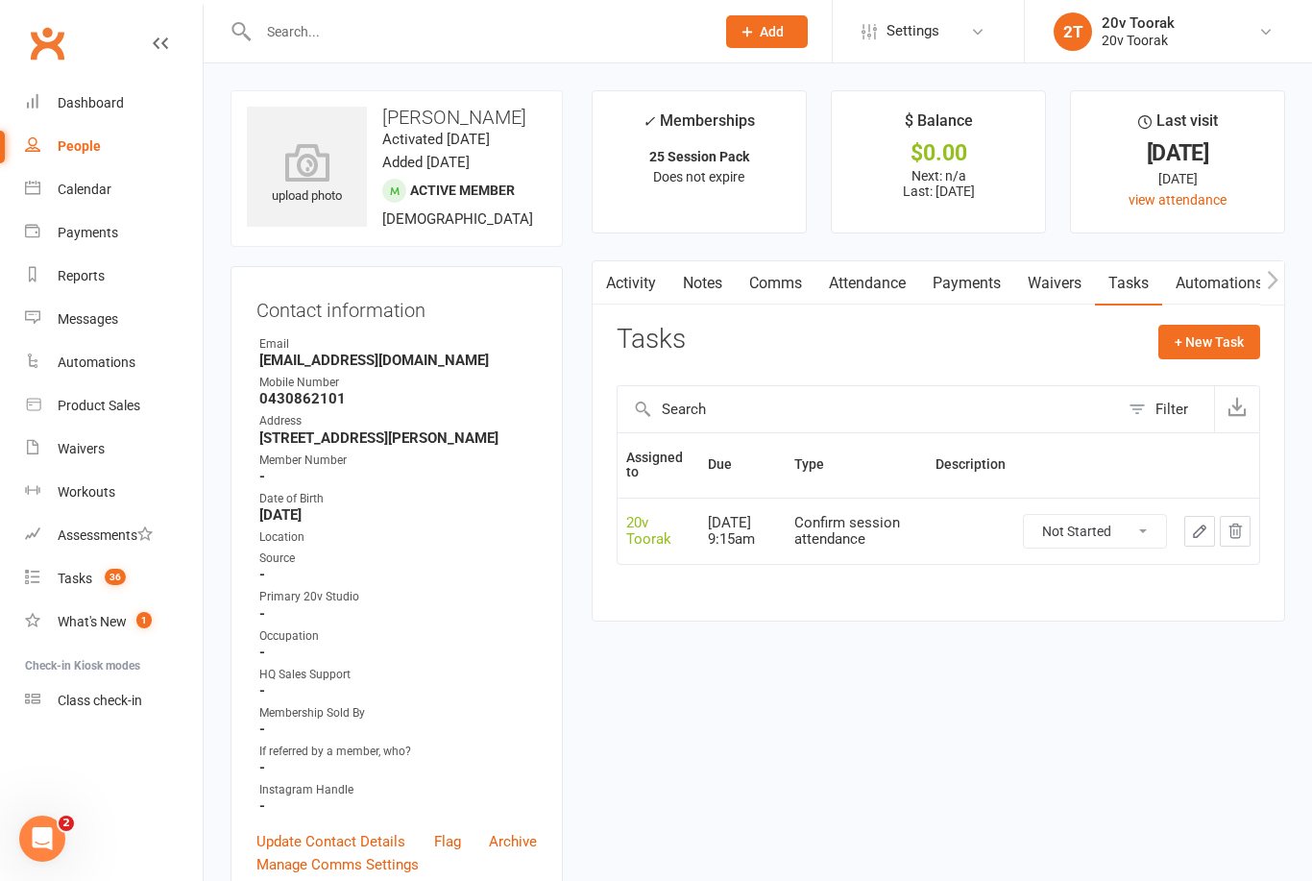
click at [68, 587] on link "Tasks 36" at bounding box center [114, 578] width 178 height 43
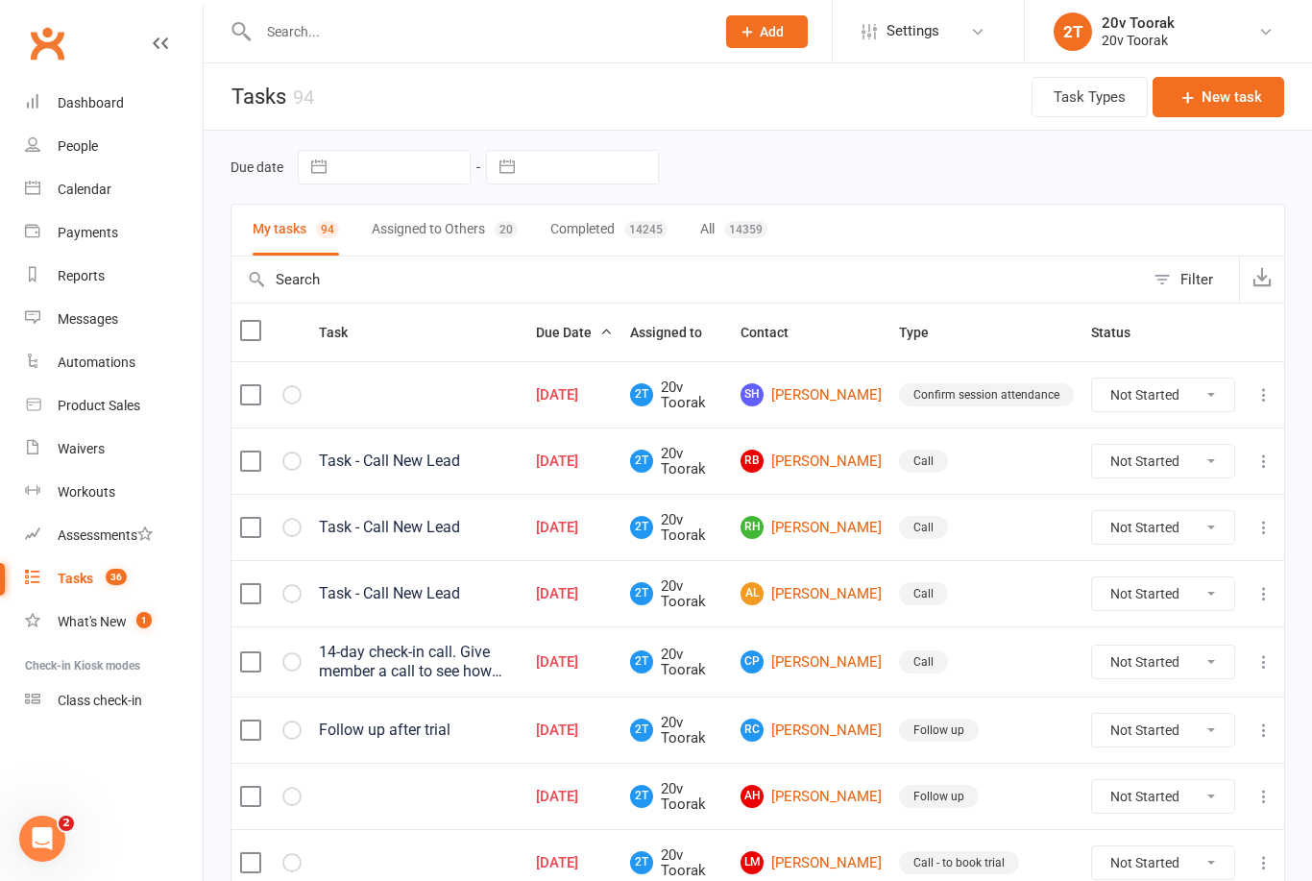
click at [976, 403] on div "Confirm session attendance" at bounding box center [986, 394] width 175 height 23
click at [824, 402] on link "SH Samuel Ho" at bounding box center [811, 394] width 141 height 23
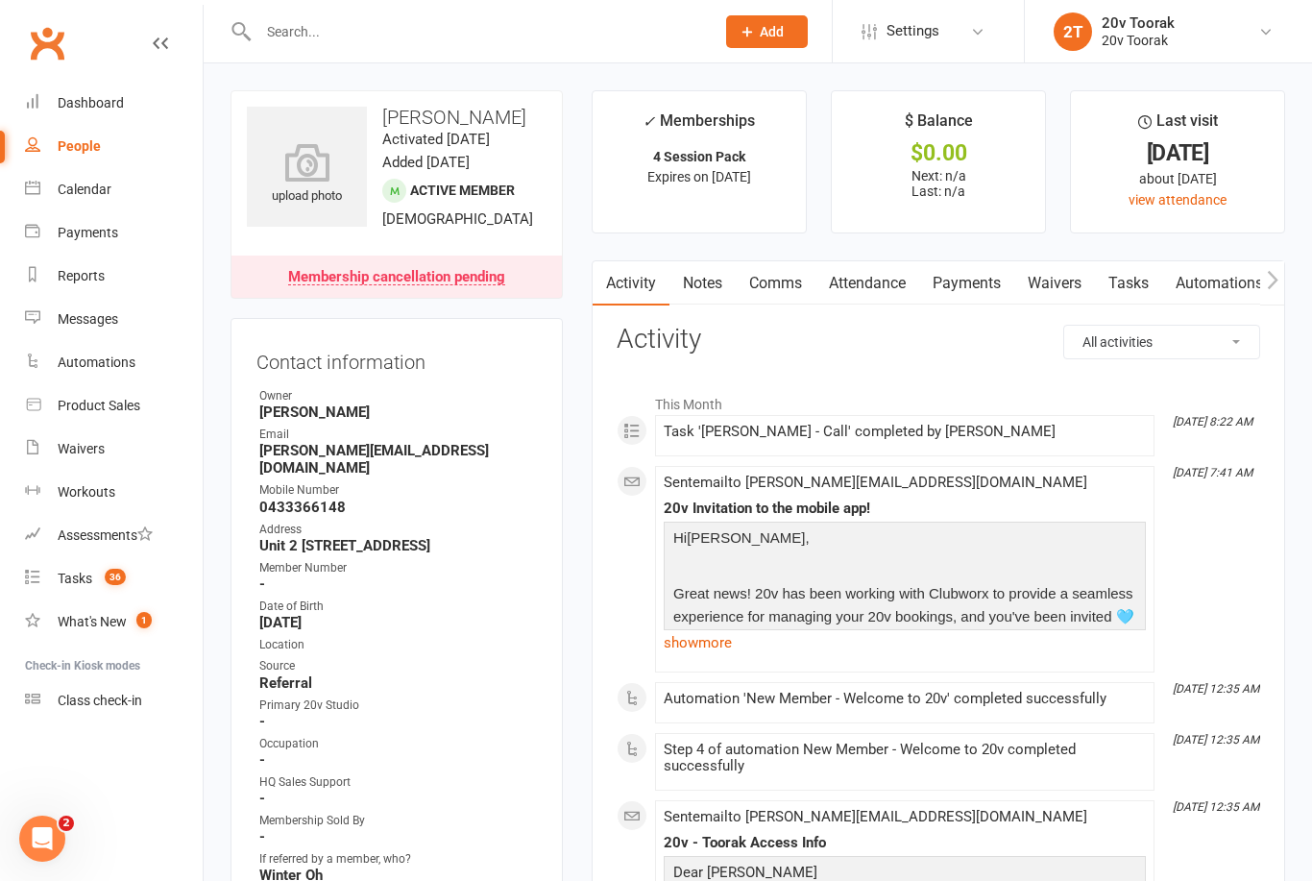
click at [1152, 286] on link "Tasks" at bounding box center [1128, 283] width 67 height 44
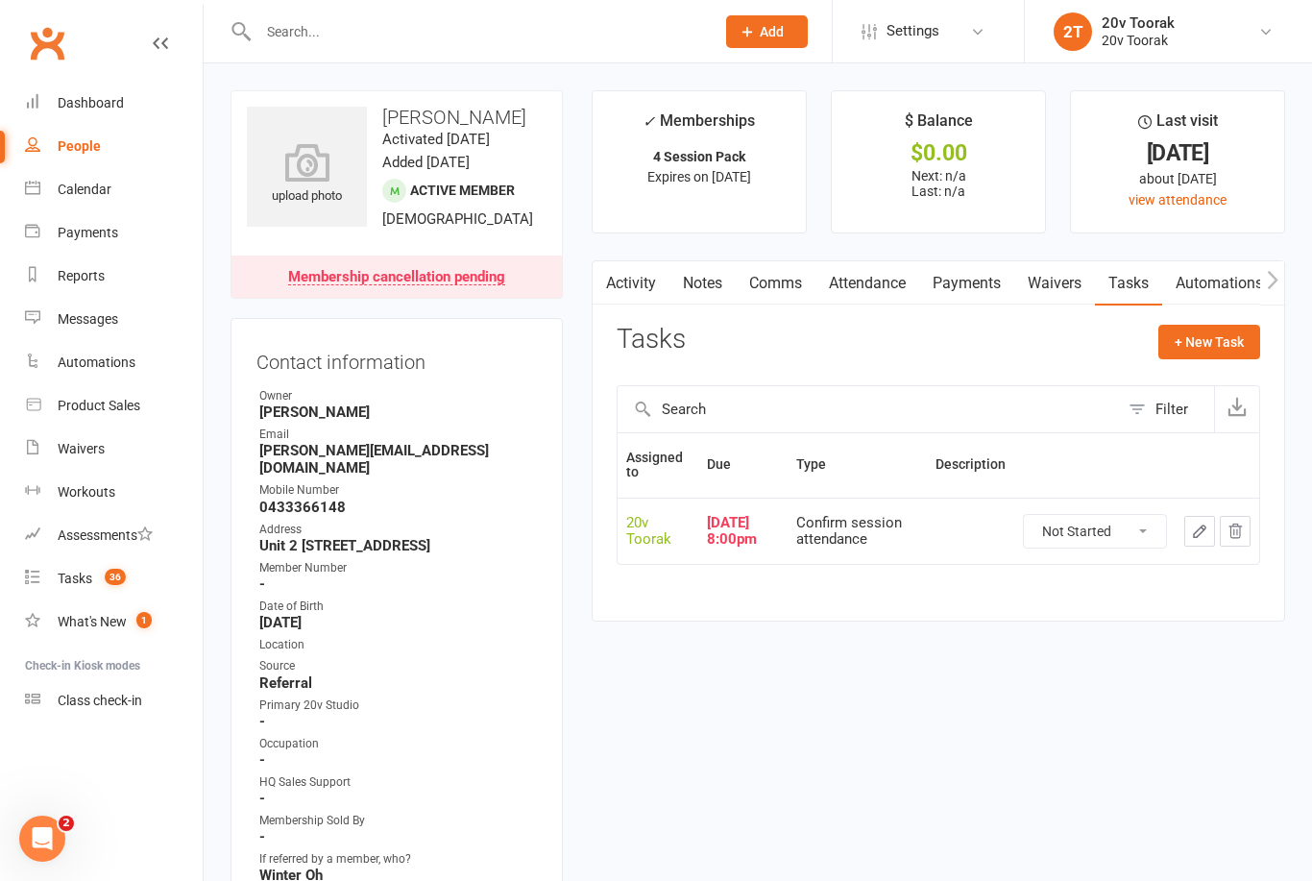
click at [1072, 533] on select "Not Started In Progress Waiting Complete" at bounding box center [1095, 531] width 142 height 33
select select "unstarted"
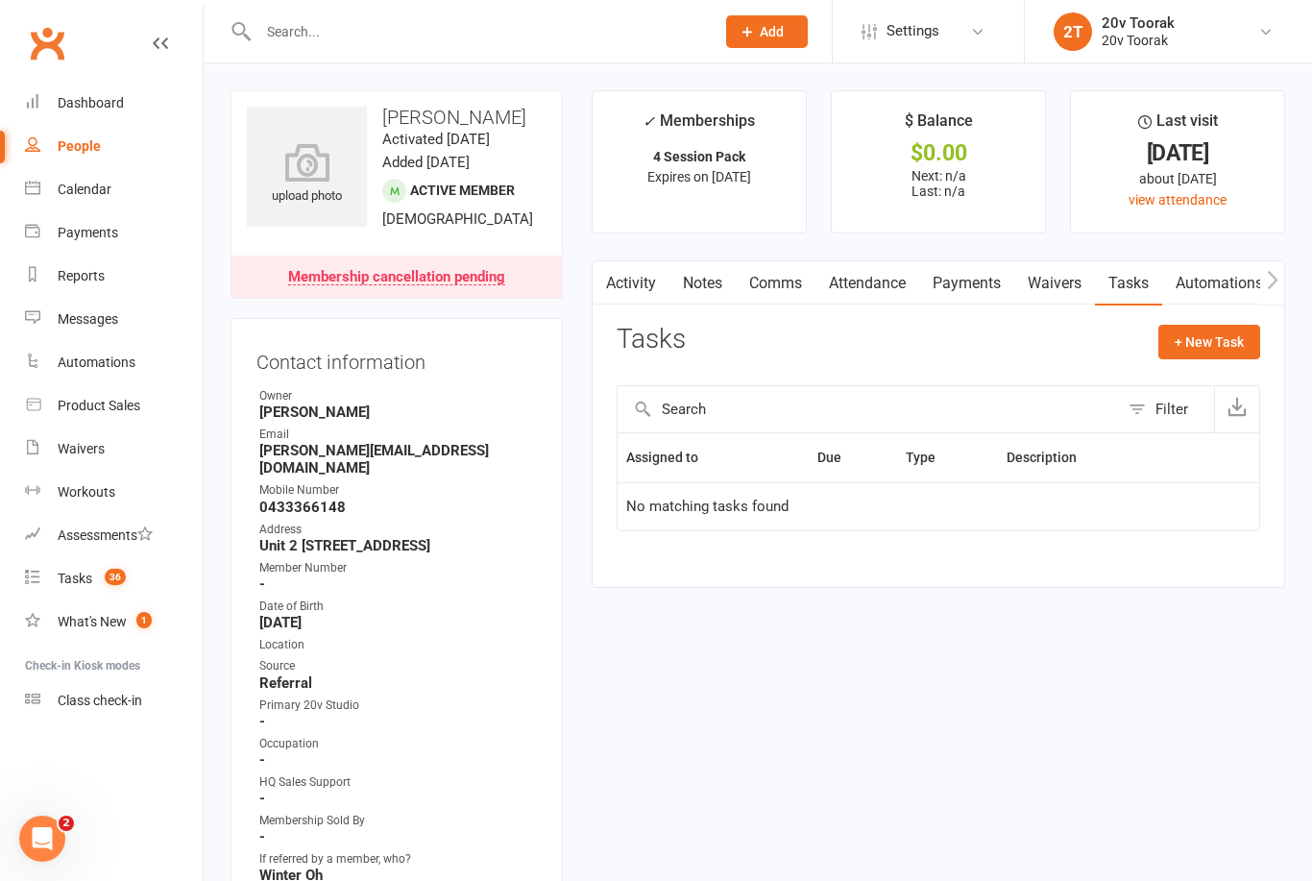
click at [1211, 325] on button "+ New Task" at bounding box center [1210, 342] width 102 height 35
select select "45736"
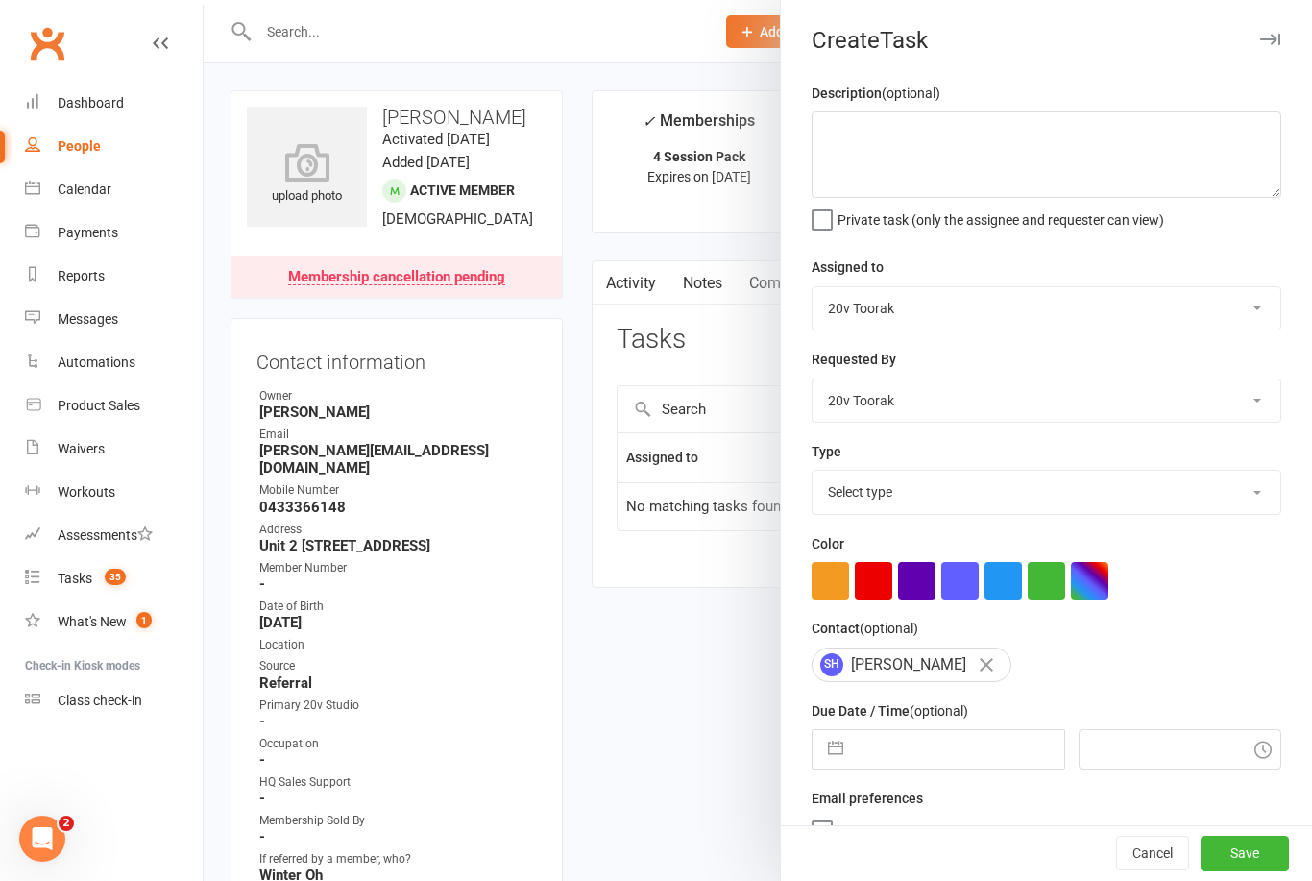
click at [1219, 491] on select "Select type Call Call - to book trial Confirm session attendance Confirm trial …" at bounding box center [1047, 492] width 468 height 42
select select "29156"
click at [927, 758] on input "text" at bounding box center [958, 749] width 210 height 38
select select "7"
select select "2025"
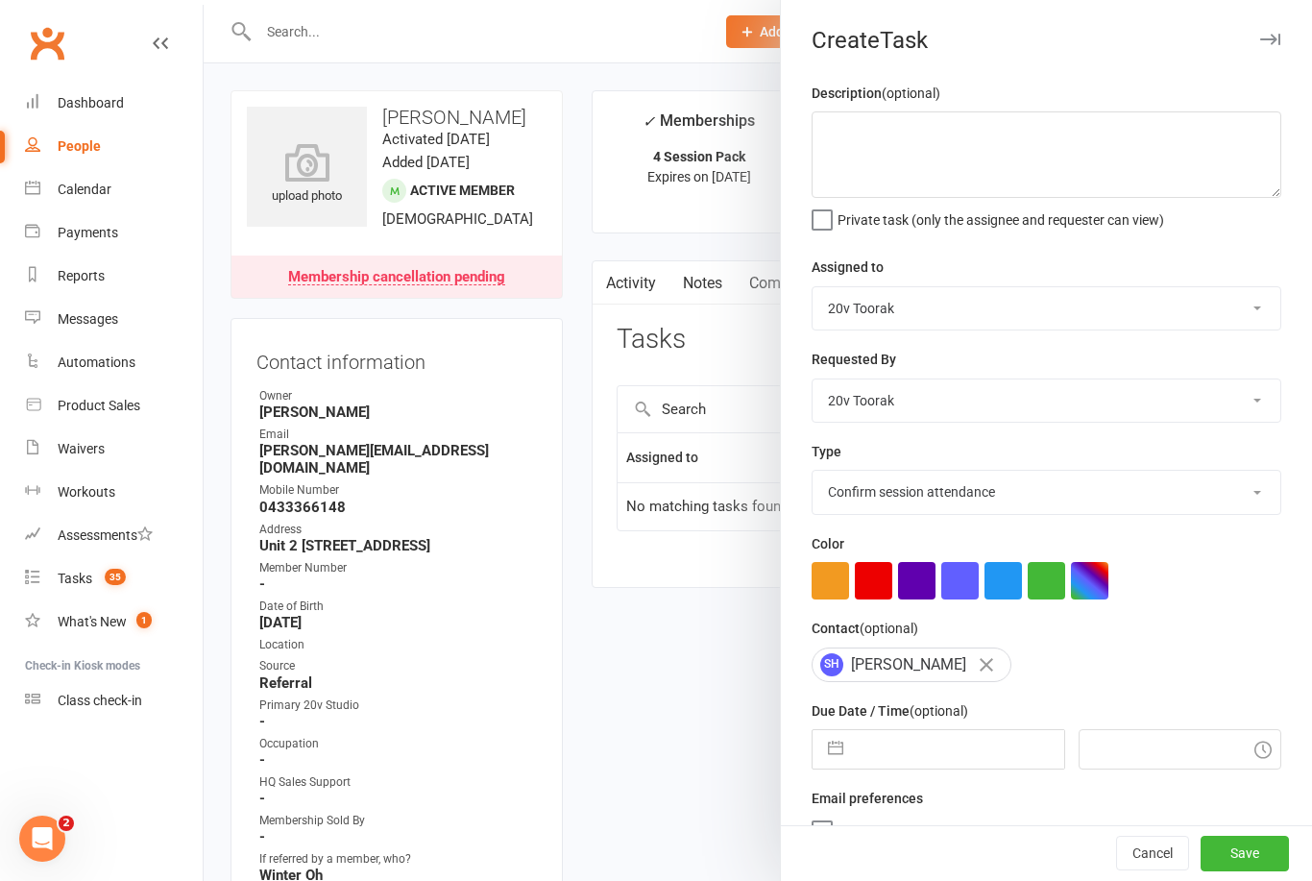
select select "8"
select select "2025"
select select "9"
select select "2025"
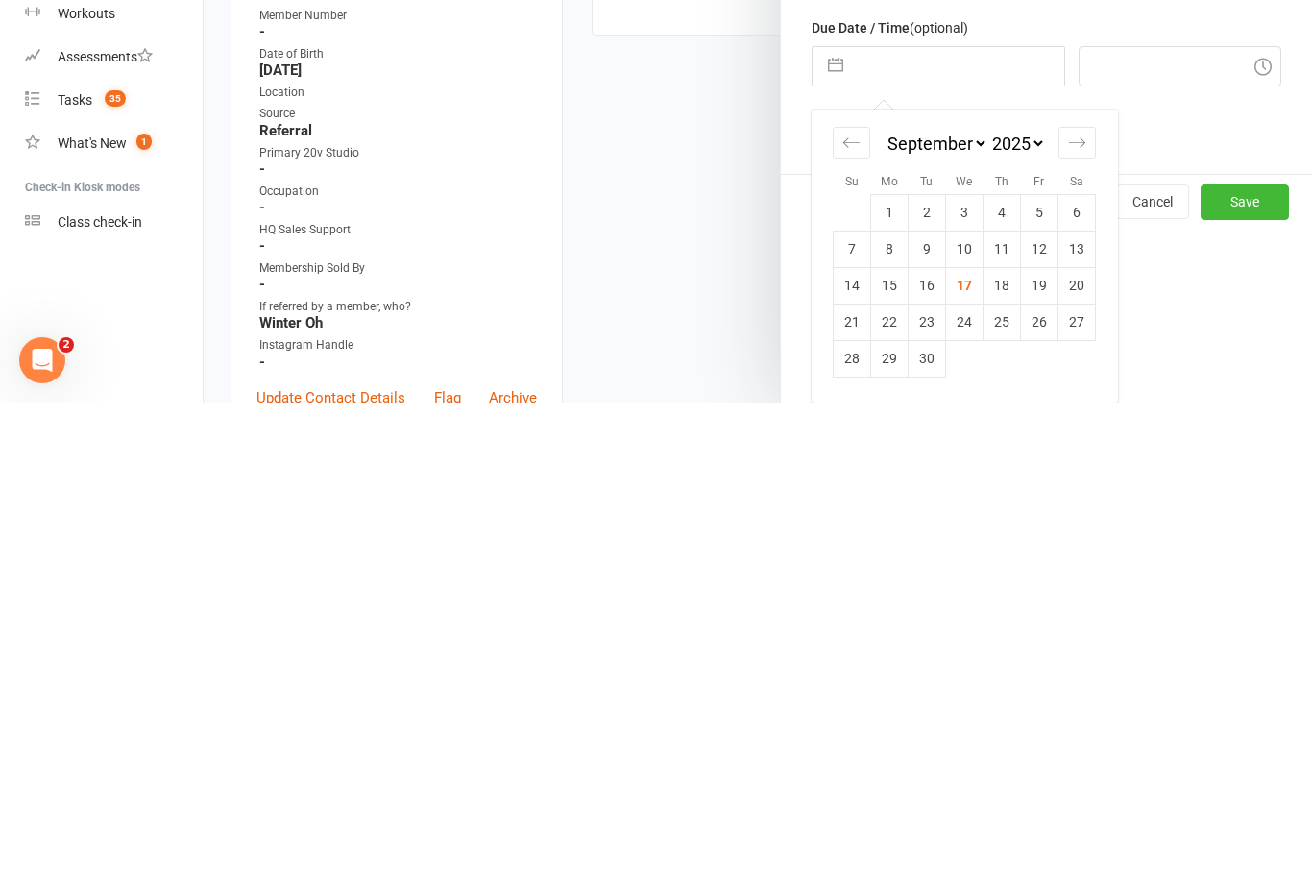
scroll to position [208, 0]
click at [890, 819] on td "29" at bounding box center [889, 837] width 37 height 37
type input "29 Sep 2025"
type input "9:15am"
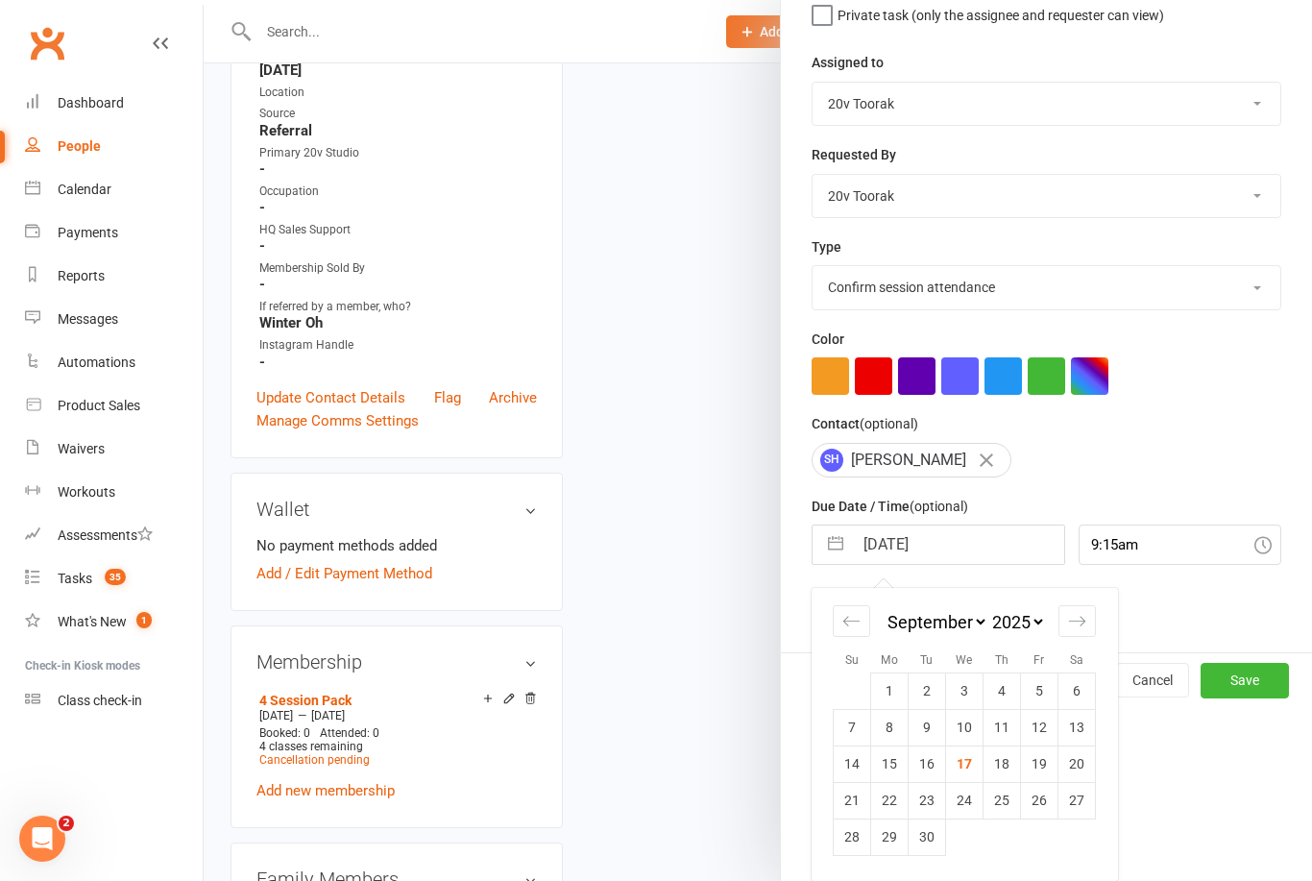
scroll to position [36, 0]
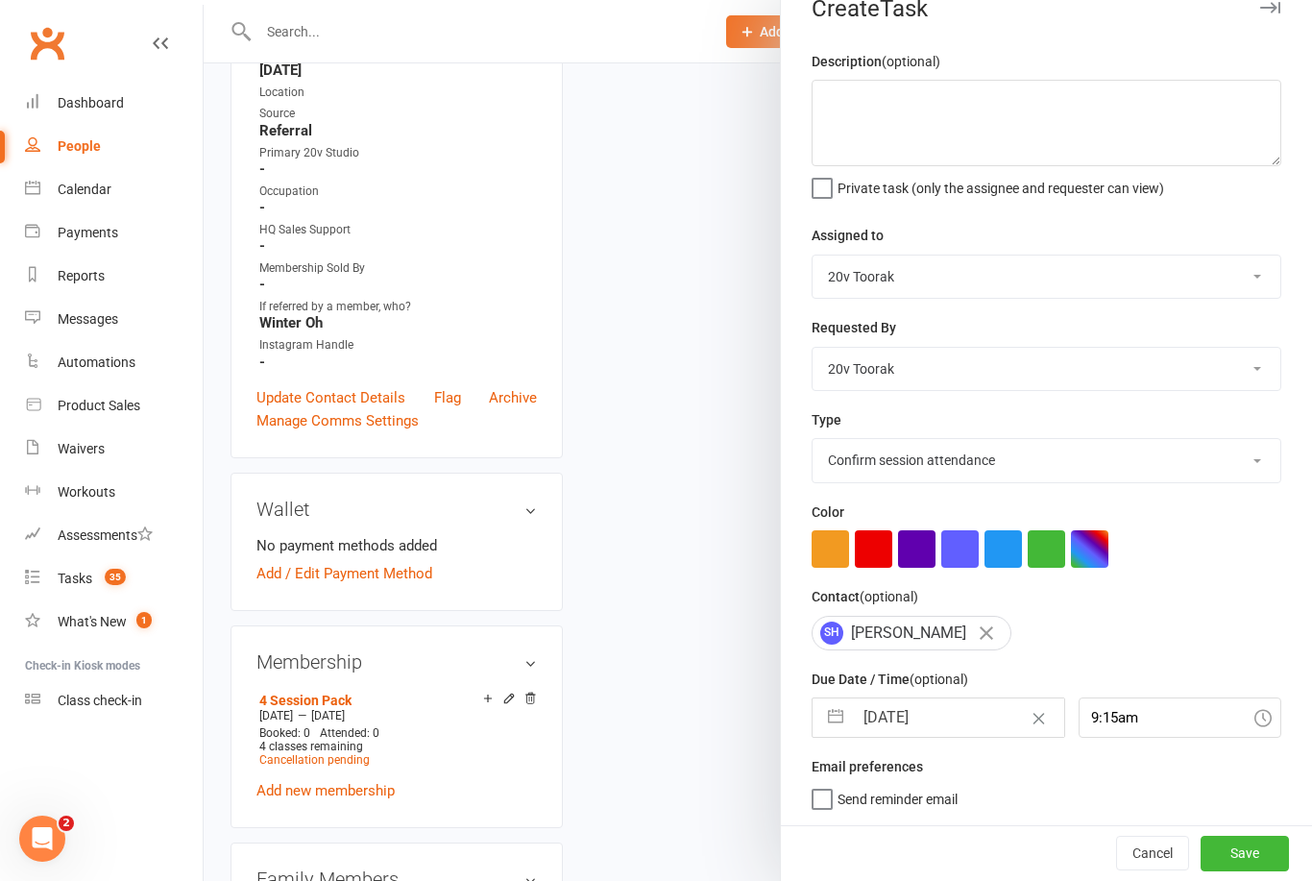
click at [1242, 868] on button "Save" at bounding box center [1245, 853] width 88 height 35
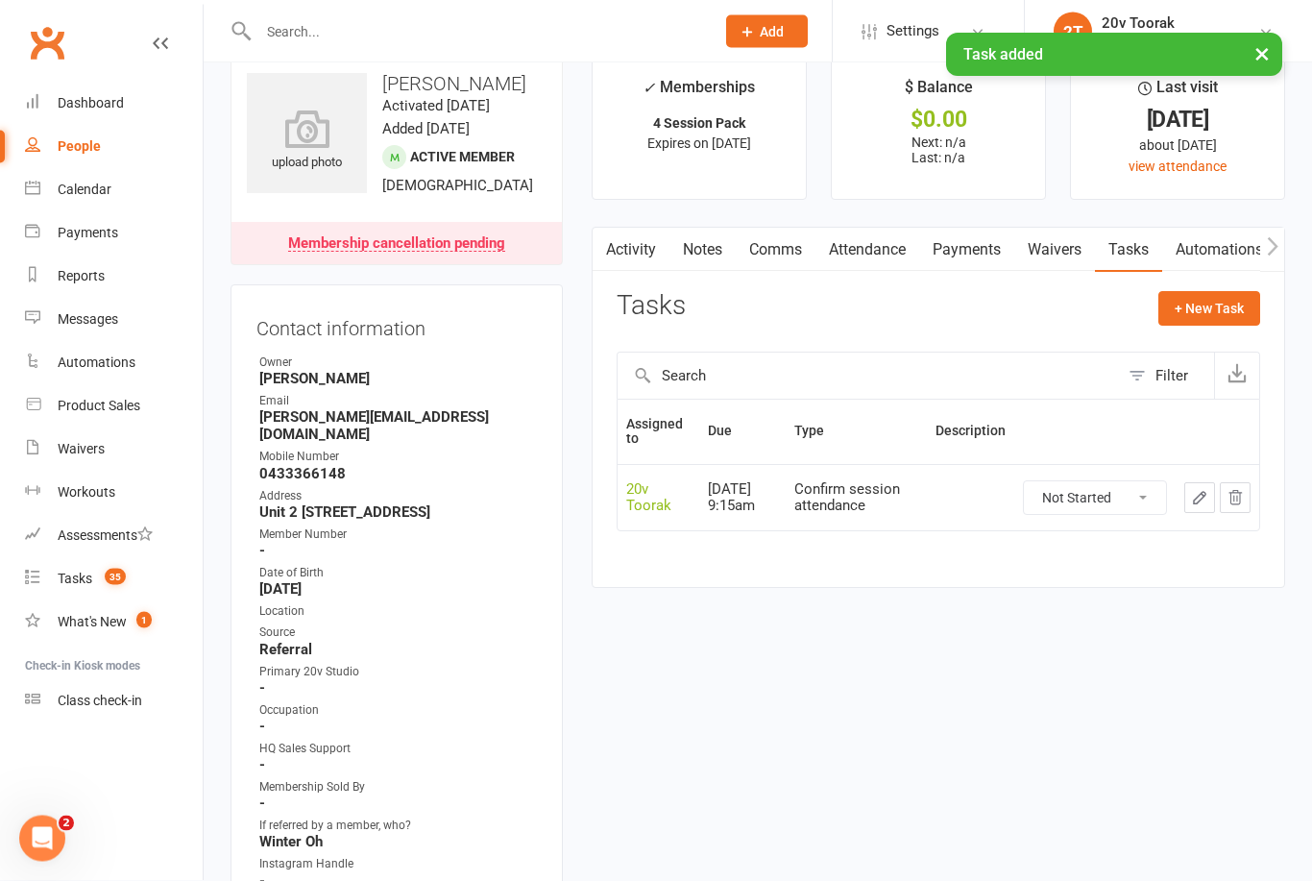
scroll to position [0, 0]
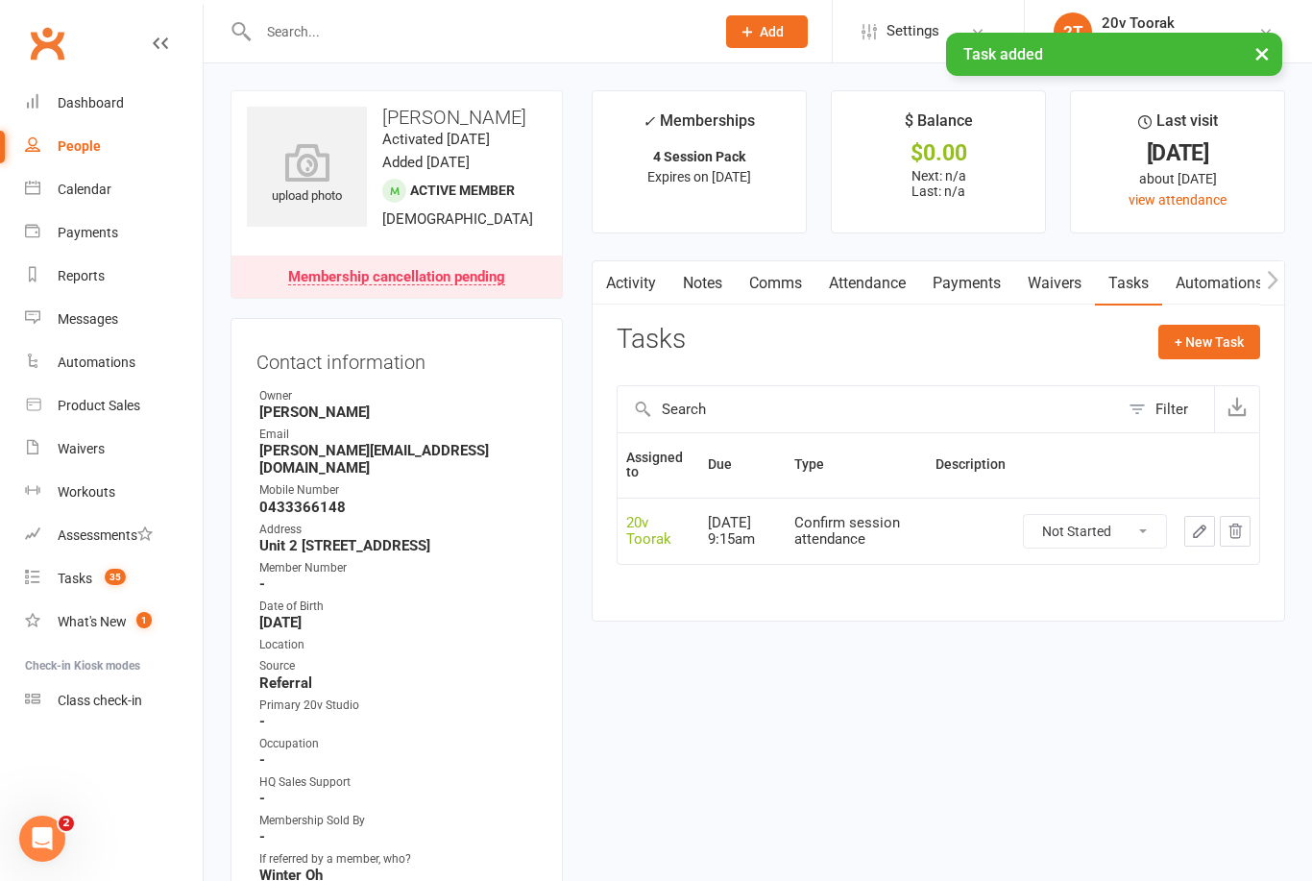
click at [108, 592] on link "Tasks 35" at bounding box center [114, 578] width 178 height 43
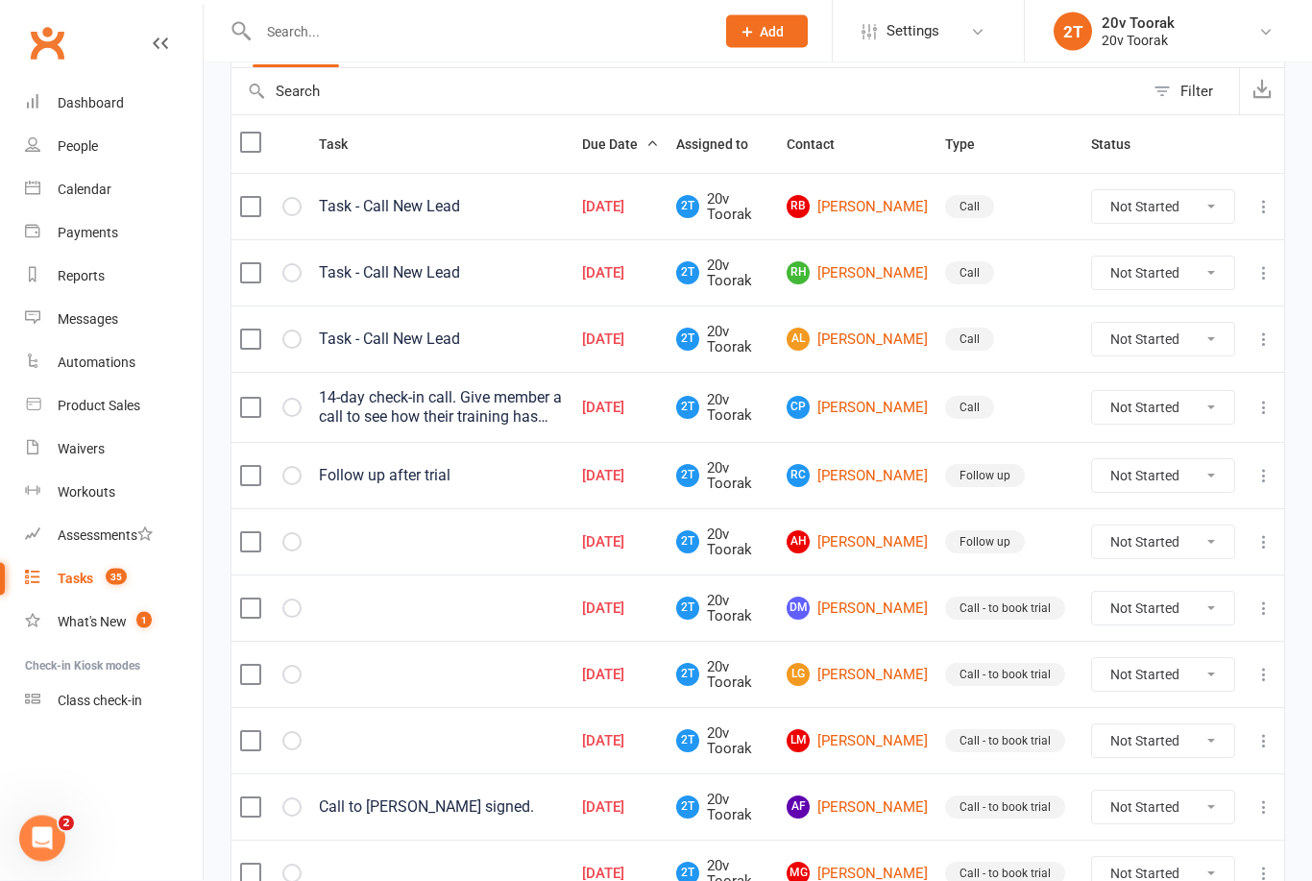
scroll to position [188, 0]
click at [860, 215] on link "RB Rachel Barker" at bounding box center [857, 206] width 141 height 23
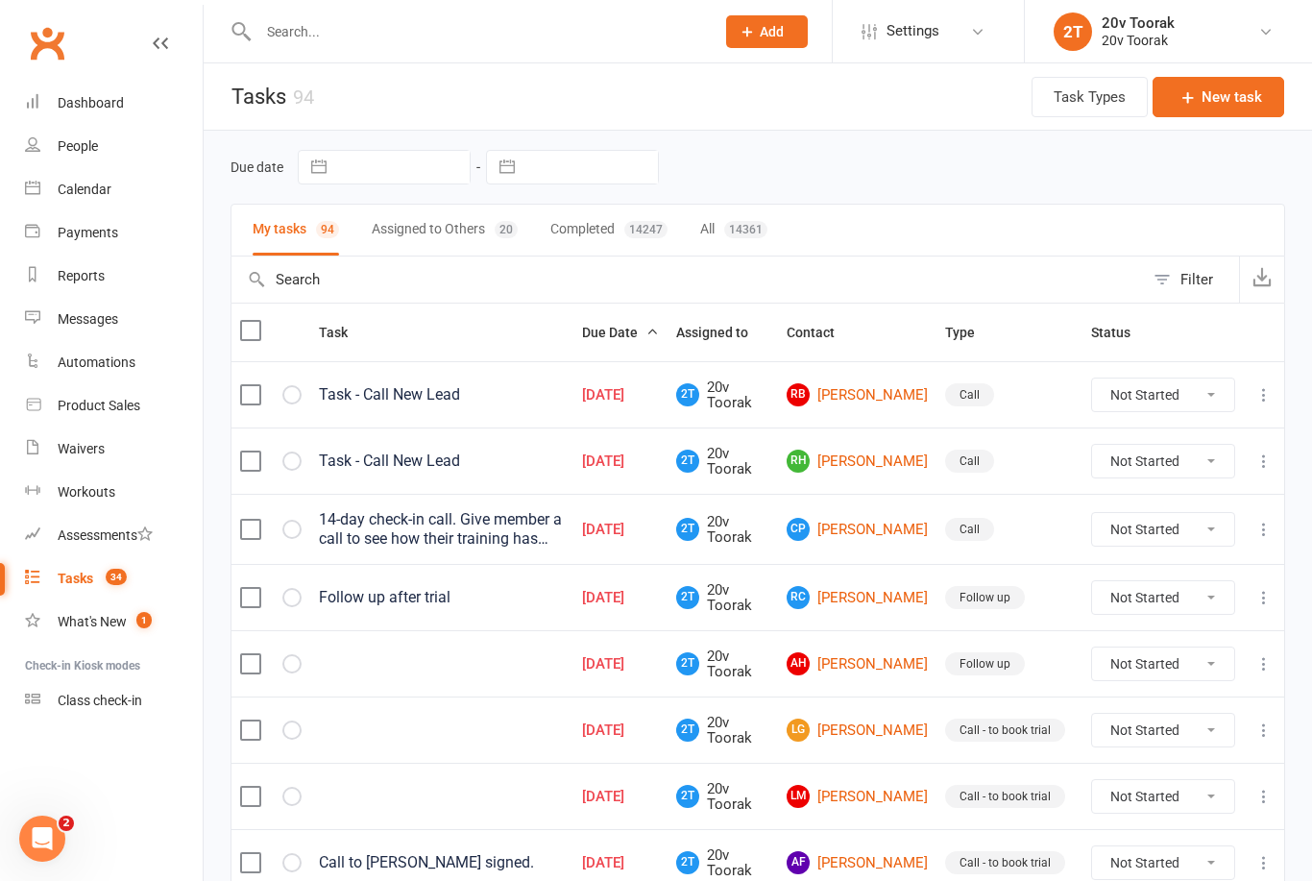
click at [89, 323] on div "Messages" at bounding box center [88, 318] width 61 height 15
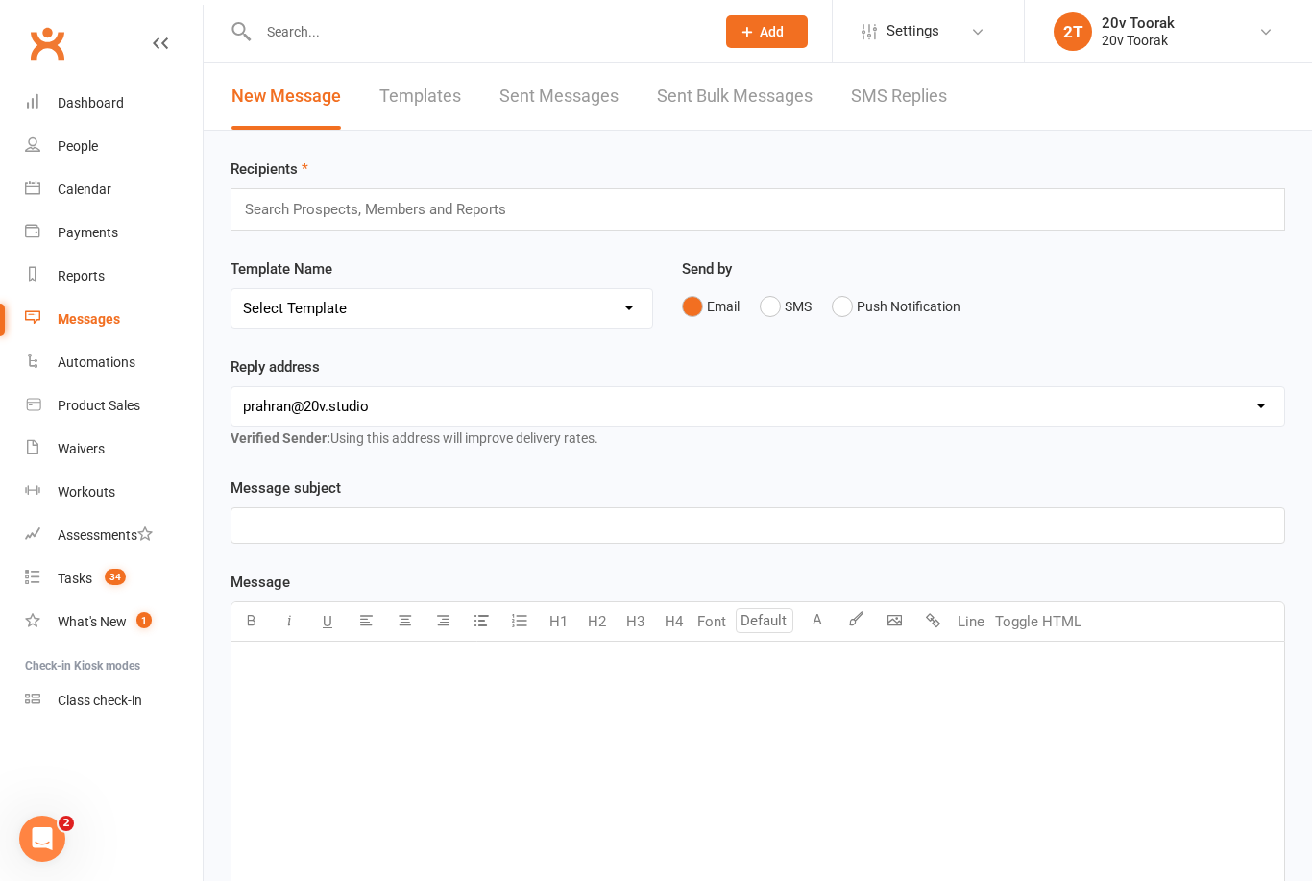
click at [917, 105] on link "SMS Replies" at bounding box center [899, 96] width 96 height 66
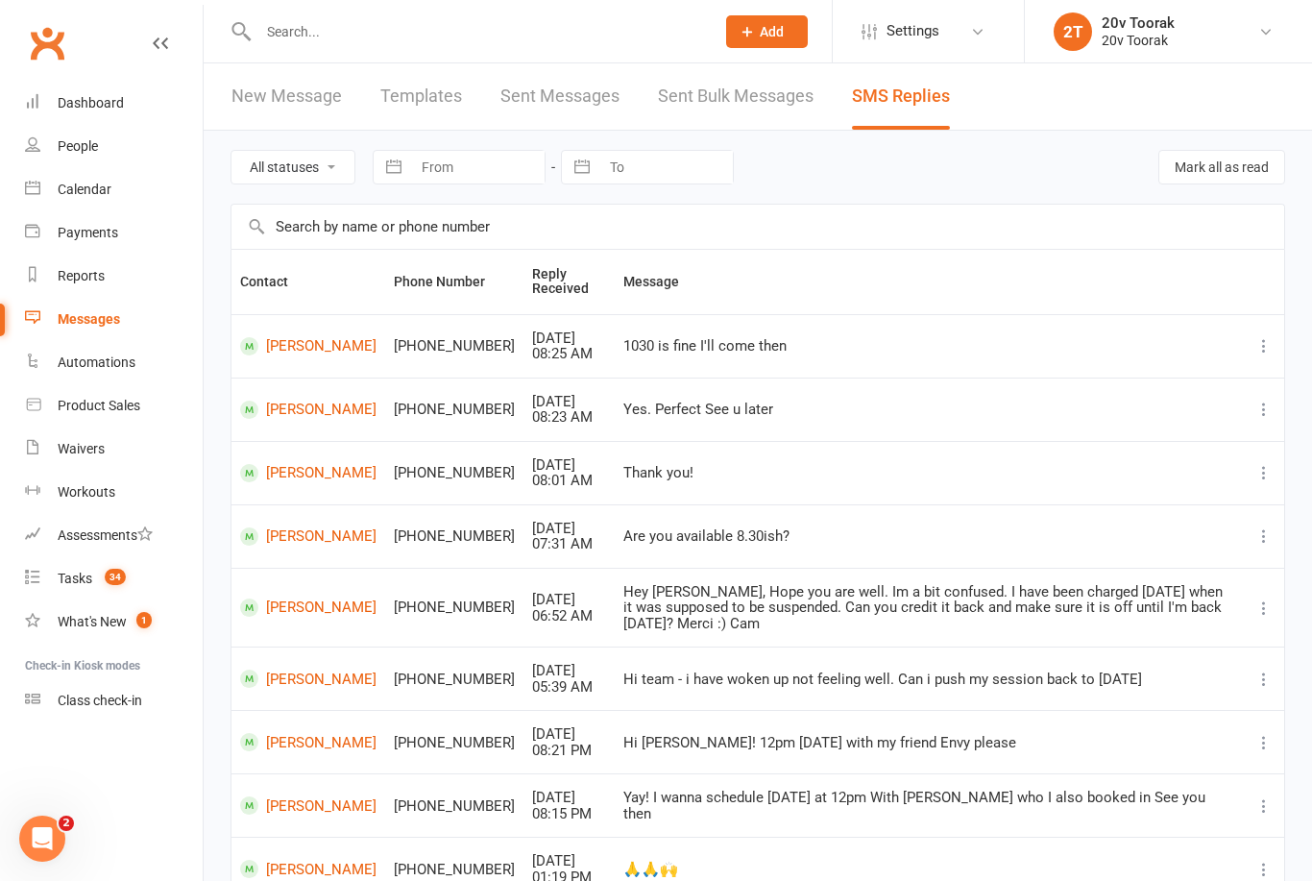
click at [40, 148] on link "People" at bounding box center [114, 146] width 178 height 43
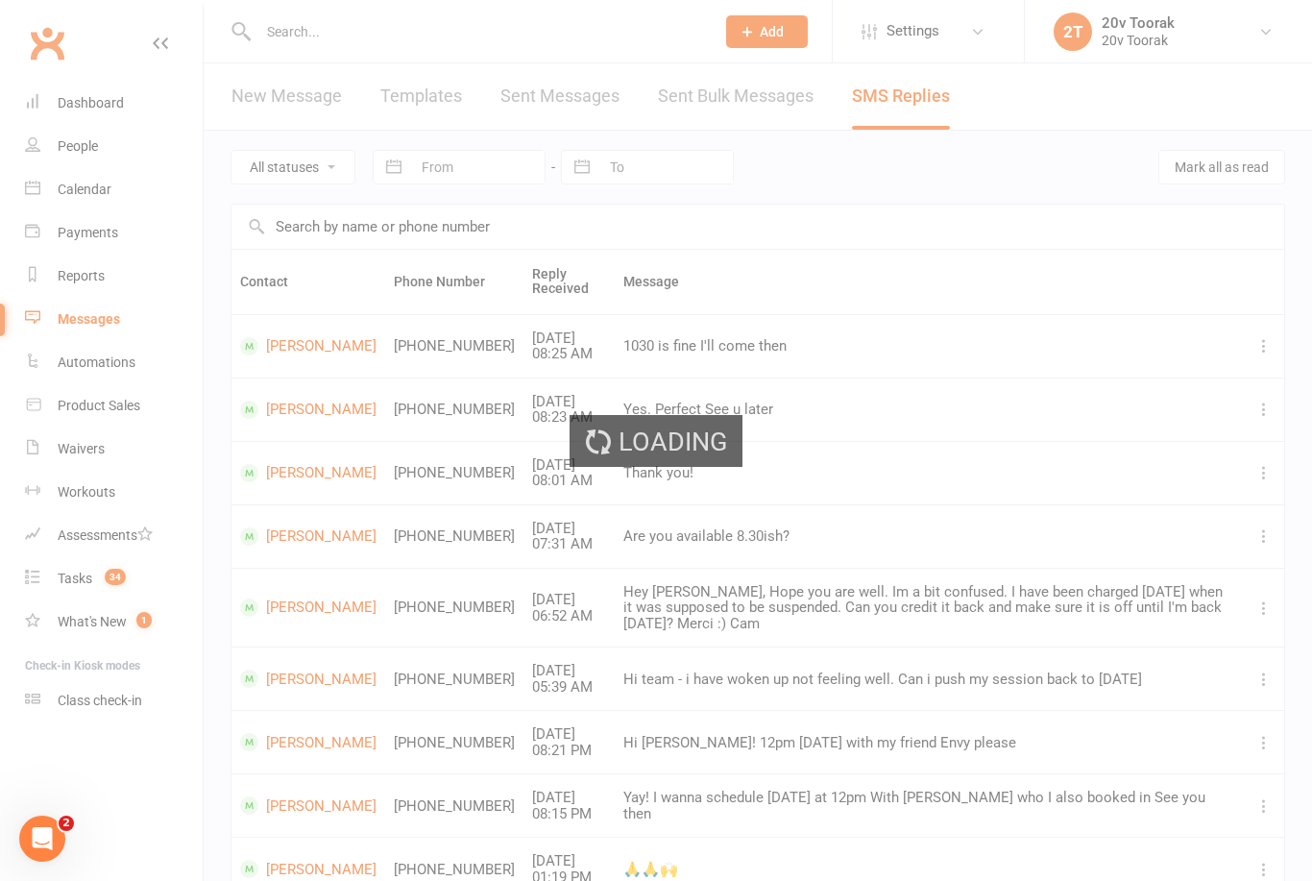
select select "100"
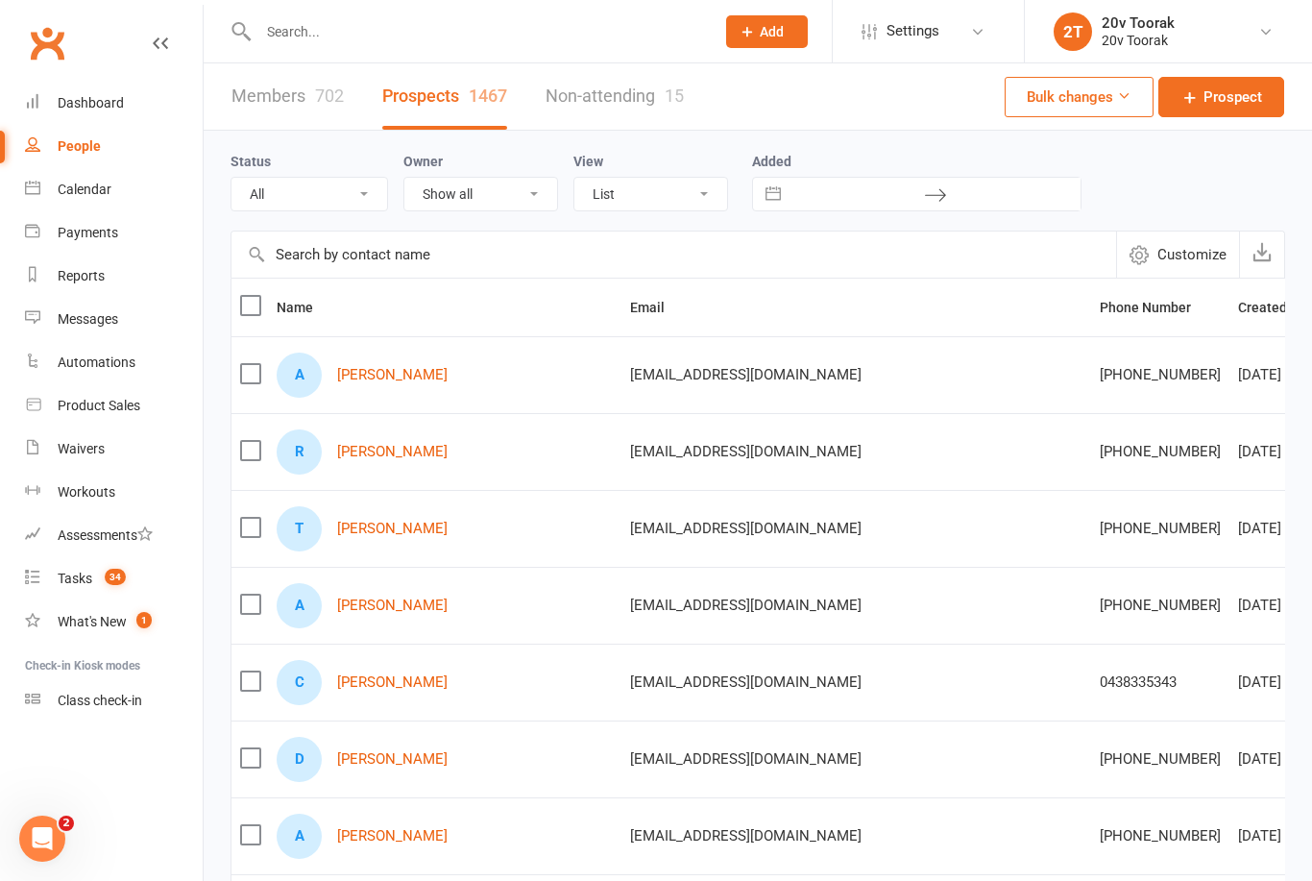
click at [355, 377] on link "[PERSON_NAME]" at bounding box center [392, 375] width 110 height 16
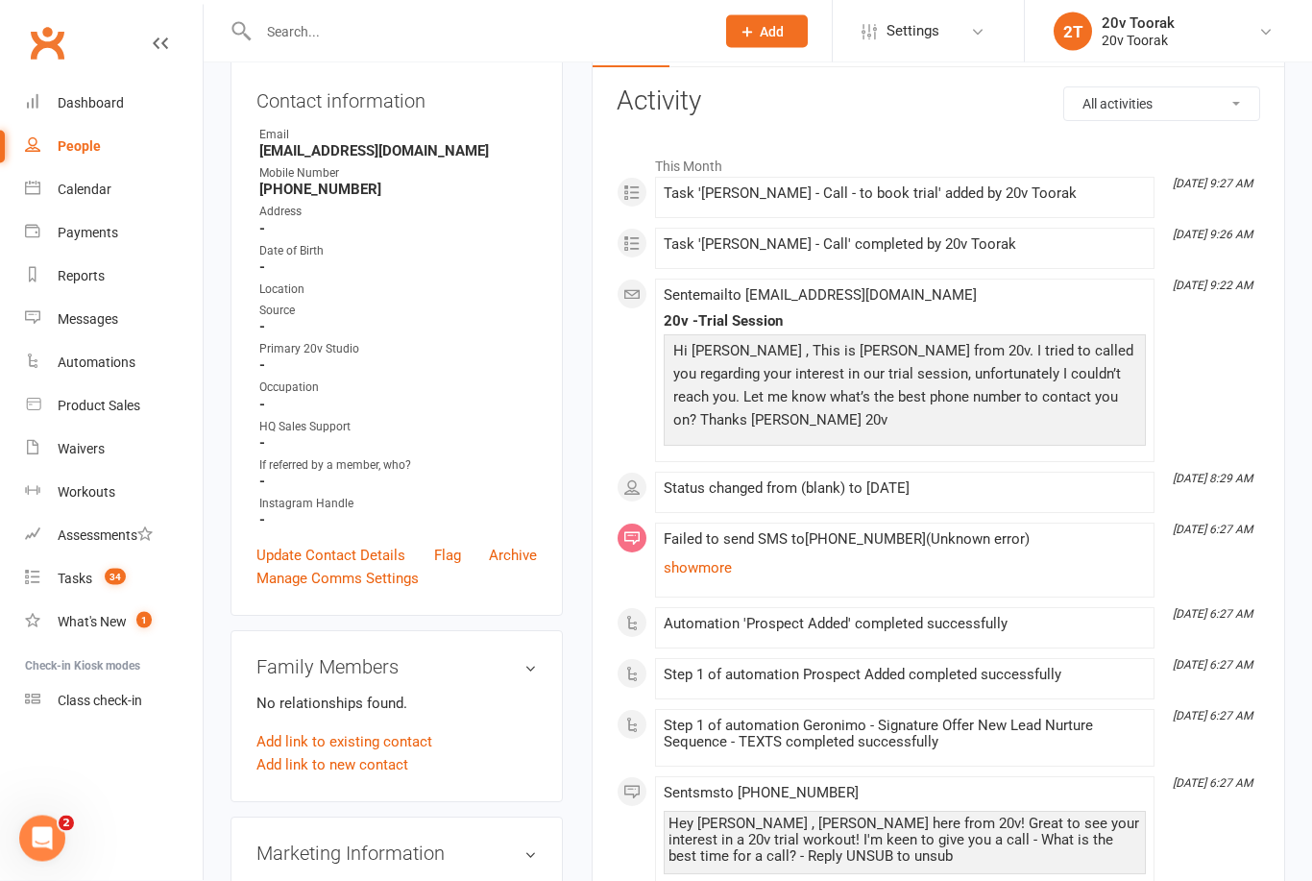
click at [716, 561] on link "show more" at bounding box center [905, 568] width 482 height 27
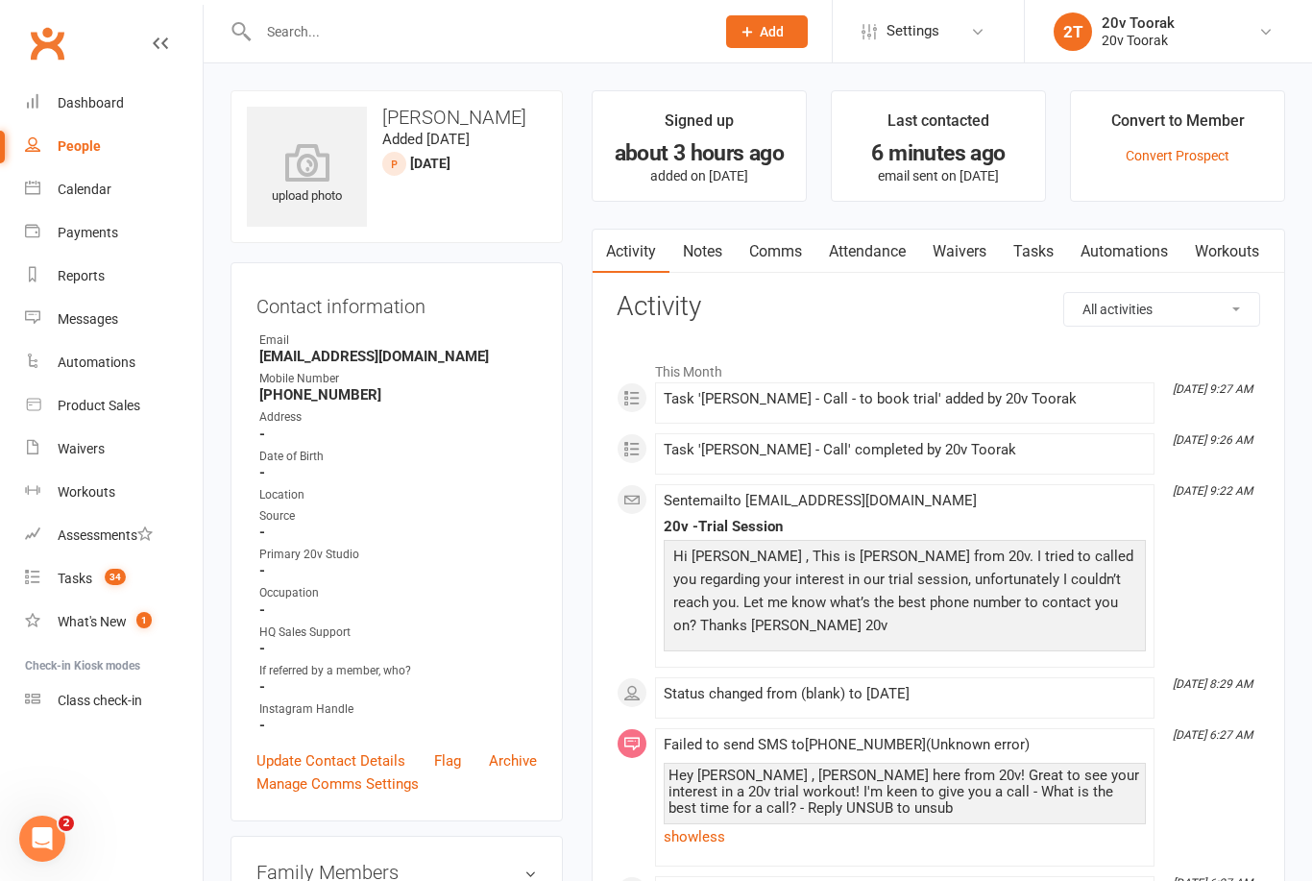
click at [57, 149] on link "People" at bounding box center [114, 146] width 178 height 43
select select "100"
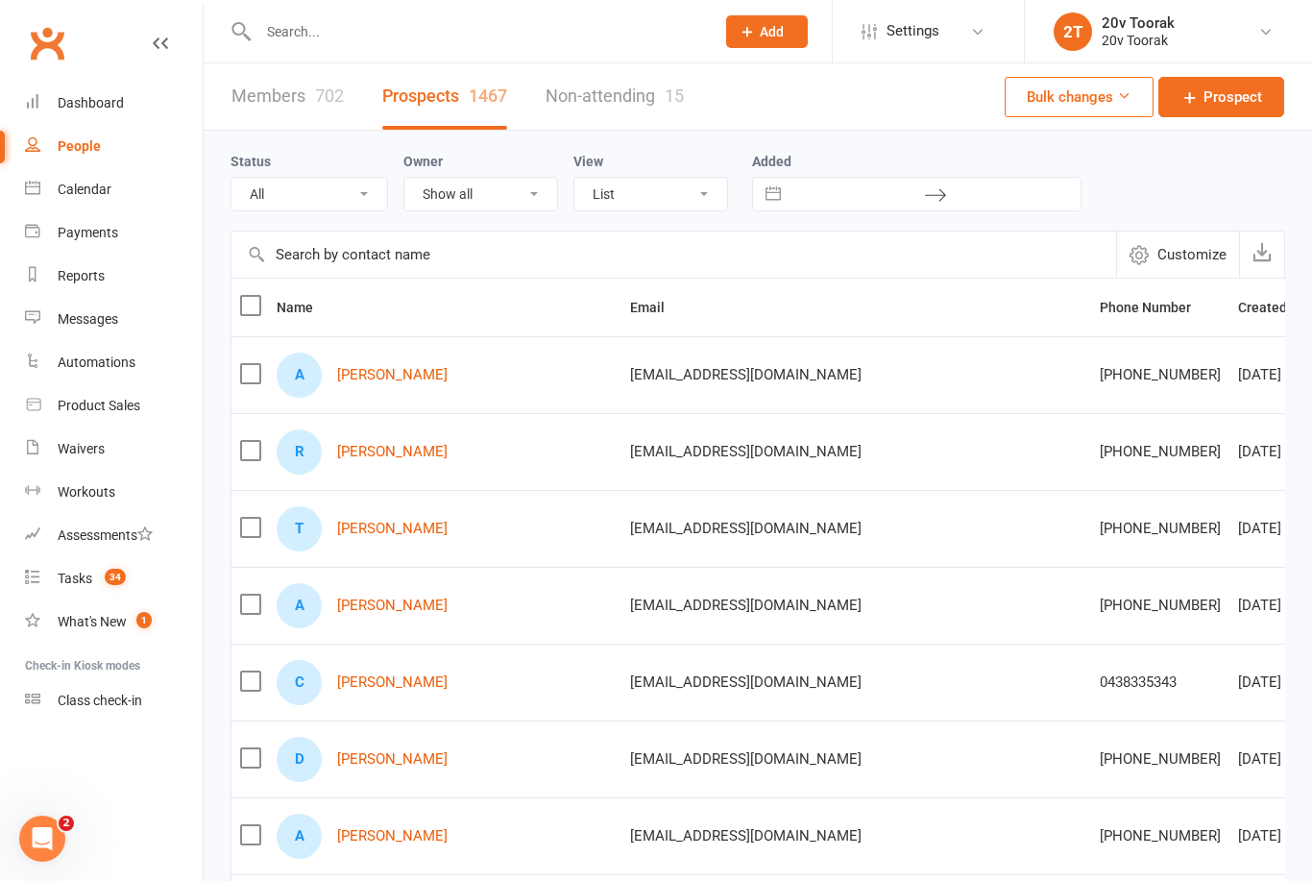
click at [367, 452] on link "[PERSON_NAME]" at bounding box center [392, 452] width 110 height 16
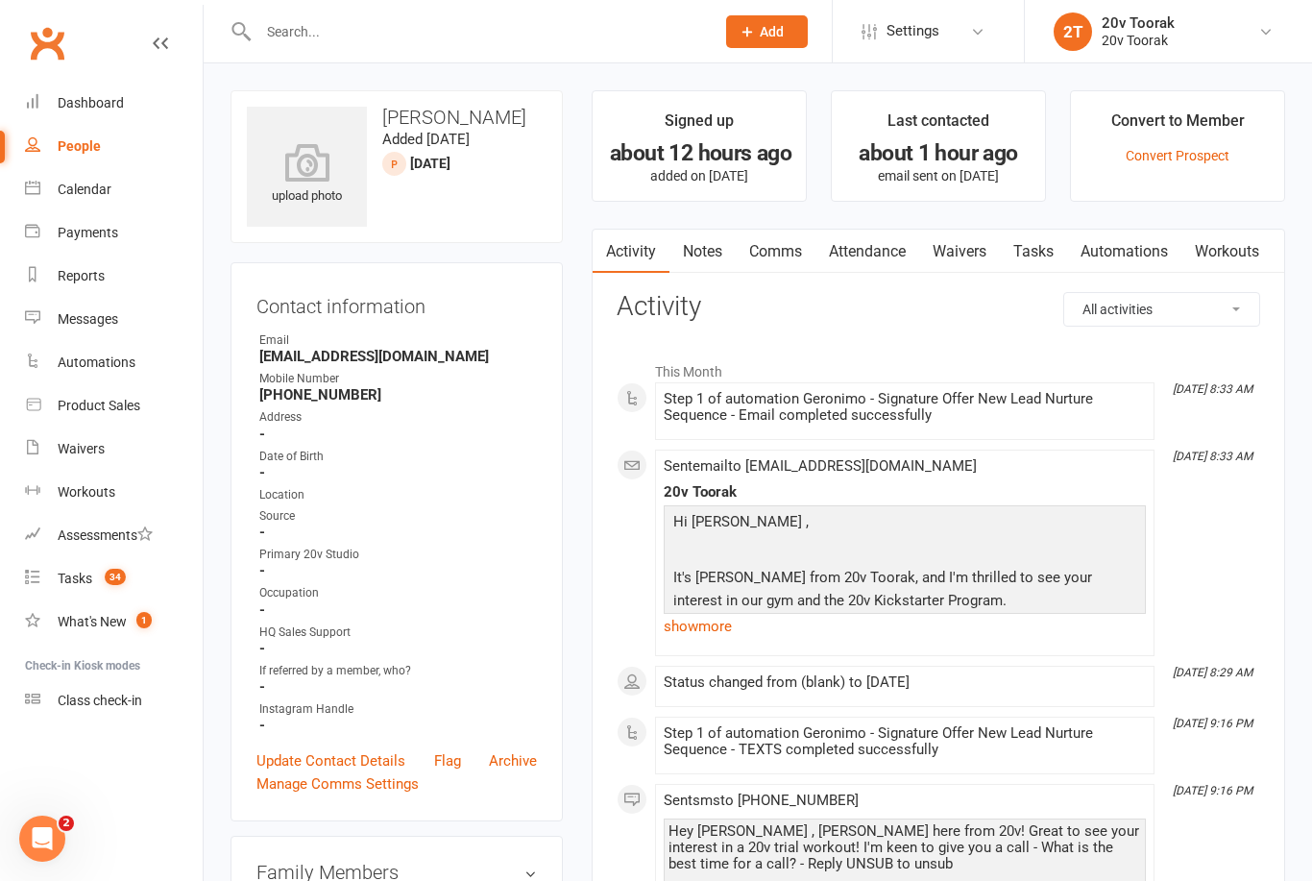
click at [714, 253] on link "Notes" at bounding box center [703, 252] width 66 height 44
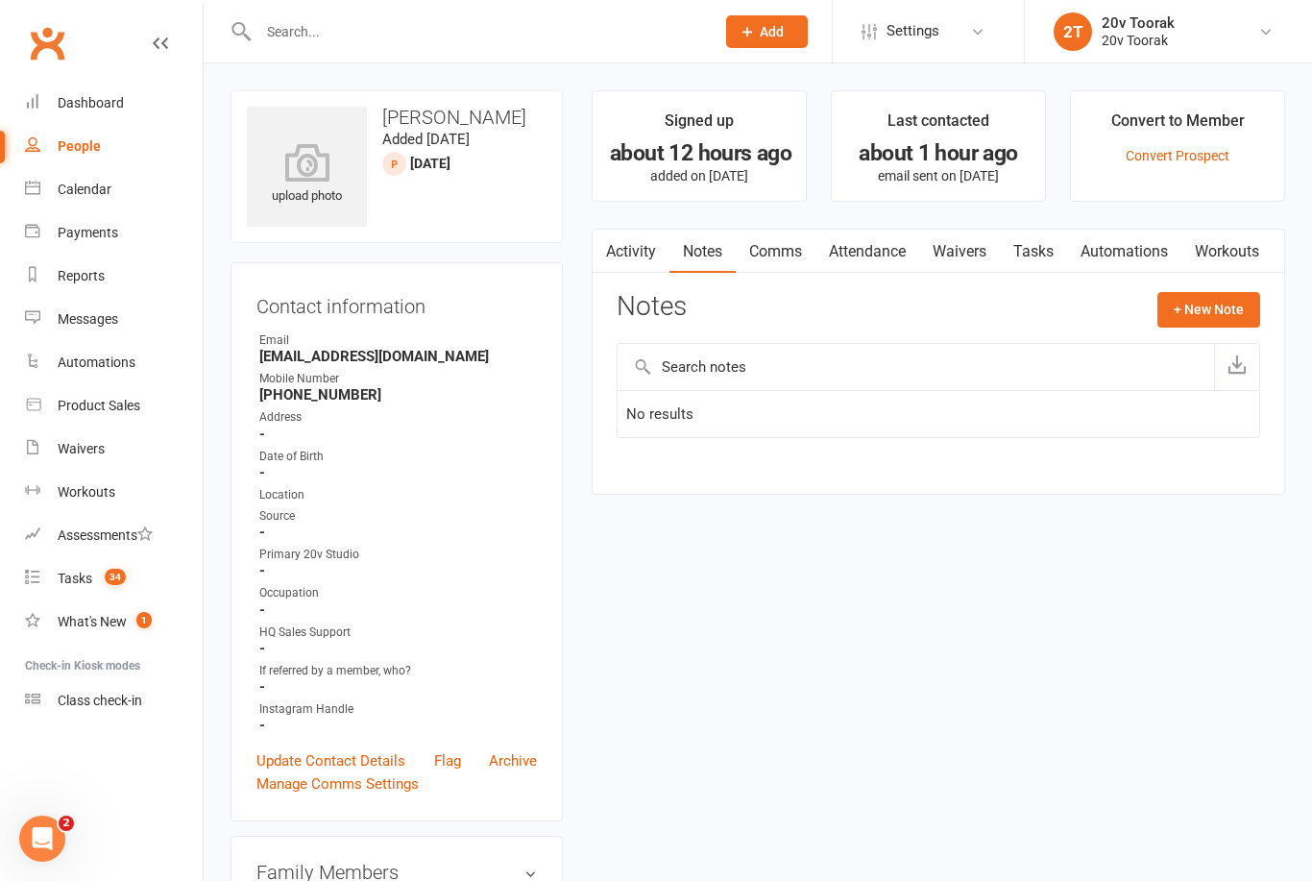
click at [1215, 303] on button "+ New Note" at bounding box center [1209, 309] width 103 height 35
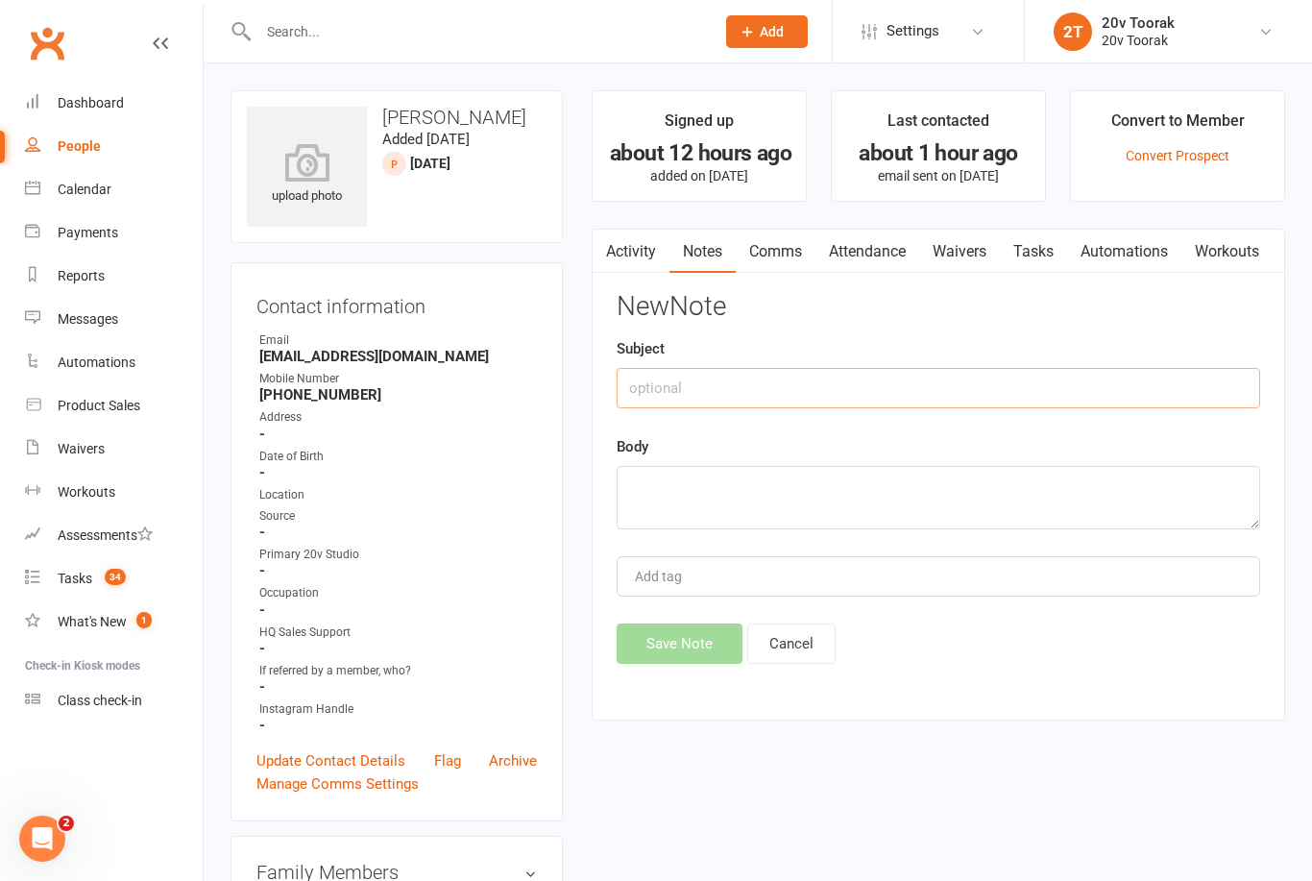
click at [896, 382] on input "text" at bounding box center [939, 388] width 644 height 40
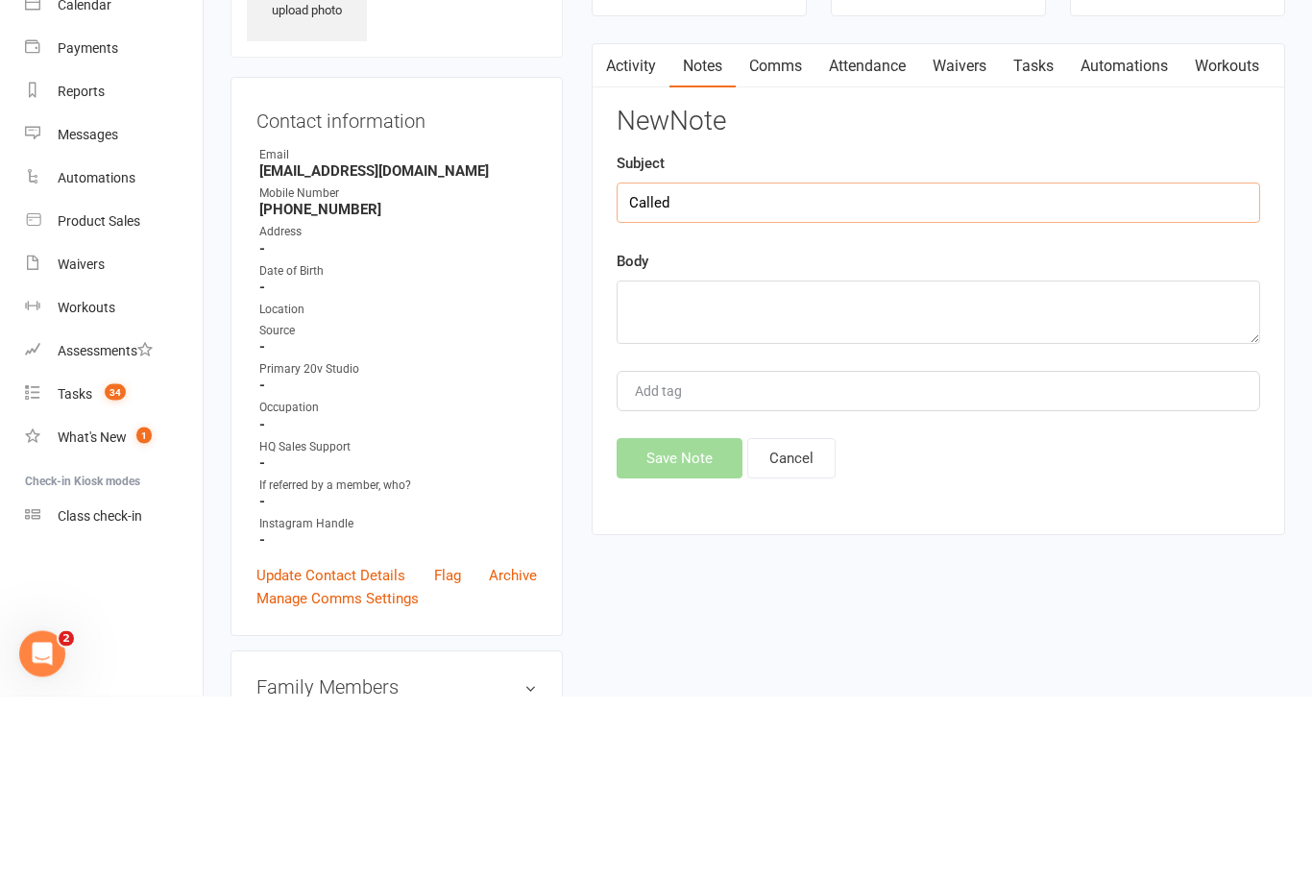
type input "Called"
click at [854, 466] on textarea at bounding box center [939, 497] width 644 height 63
type textarea "S"
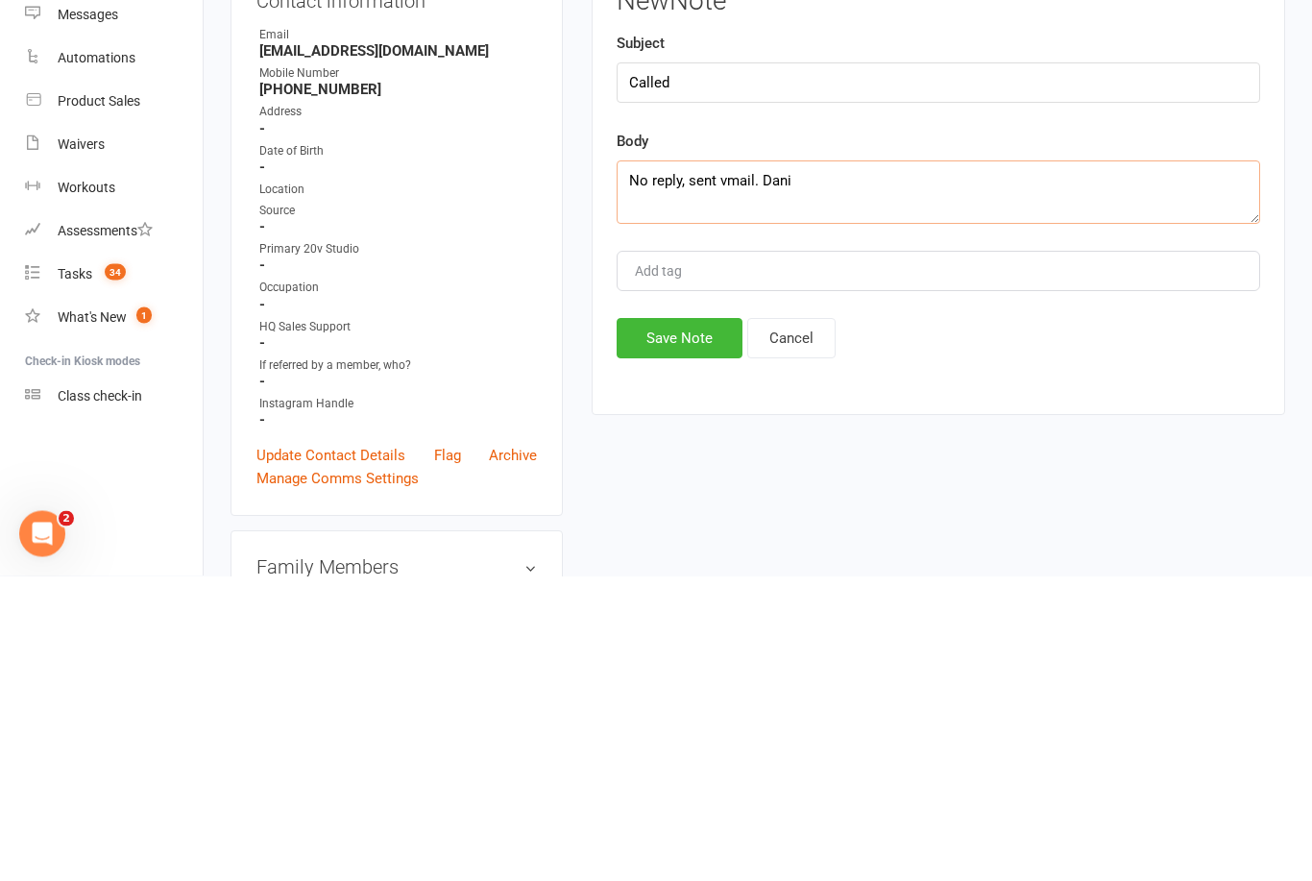
type textarea "No reply, sent vmail. Dani"
click at [683, 624] on button "Save Note" at bounding box center [680, 644] width 126 height 40
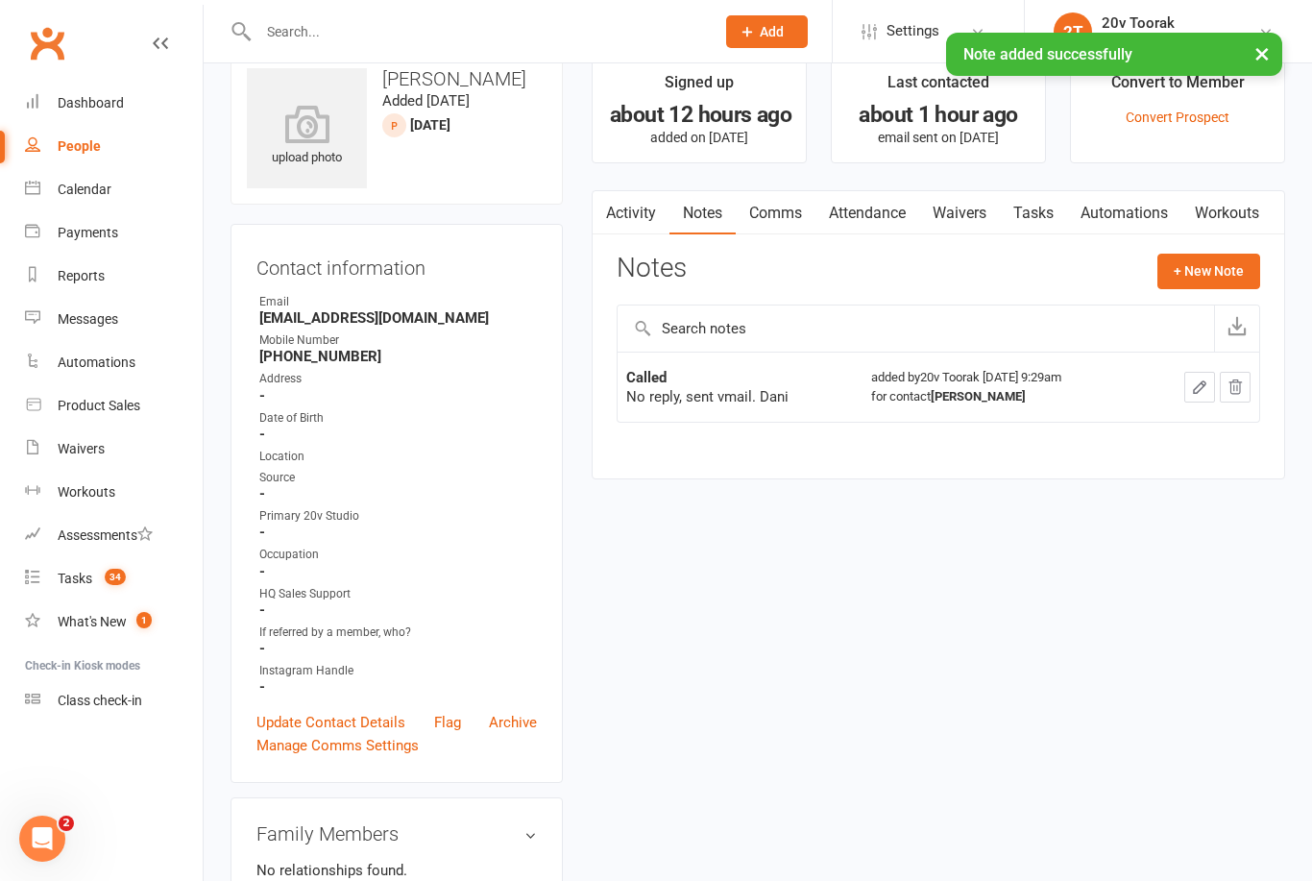
scroll to position [40, 0]
click at [1046, 197] on link "Tasks" at bounding box center [1033, 211] width 67 height 44
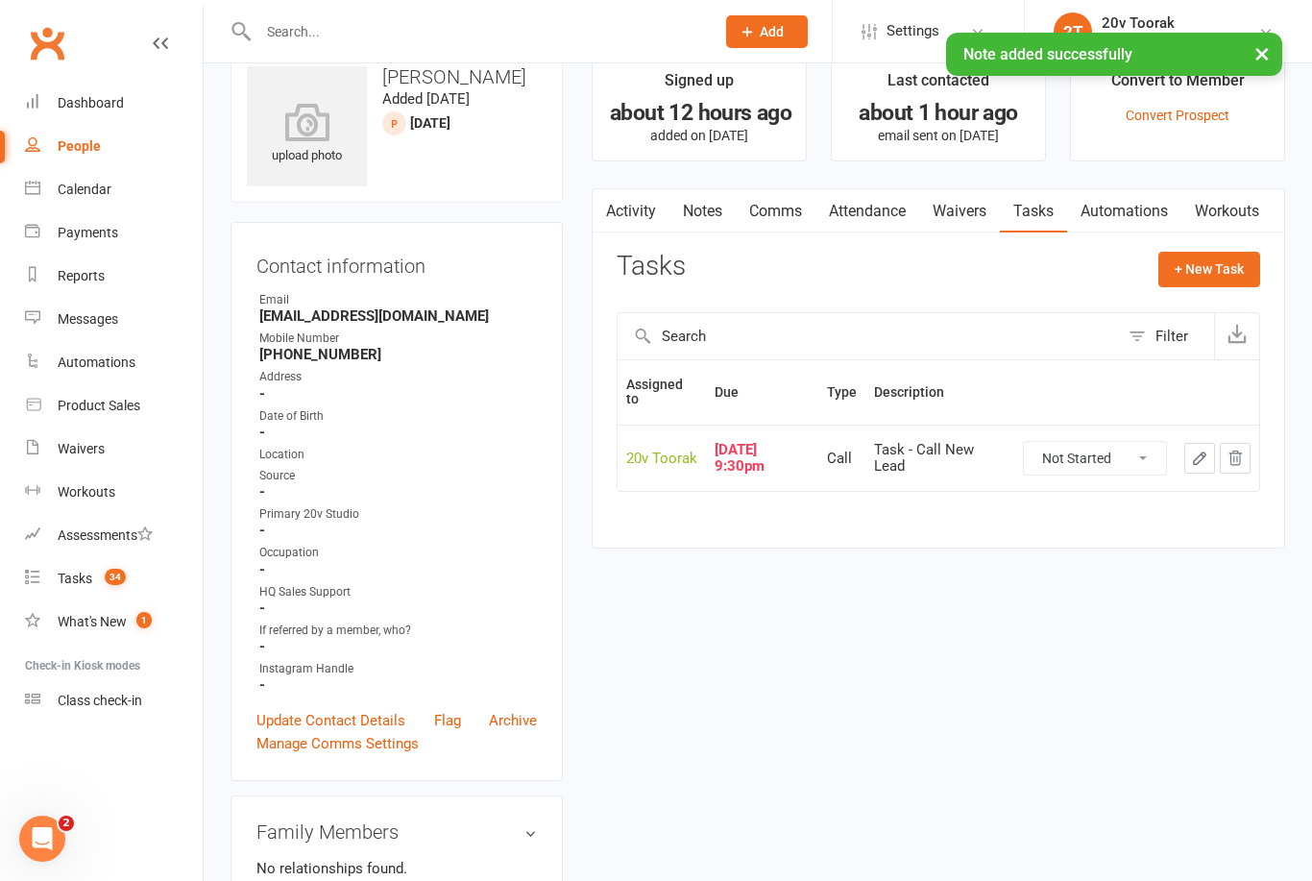
click at [1133, 461] on select "Not Started In Progress Waiting Complete" at bounding box center [1095, 458] width 142 height 33
select select "unstarted"
click at [1229, 263] on button "+ New Task" at bounding box center [1210, 269] width 102 height 35
select select "45736"
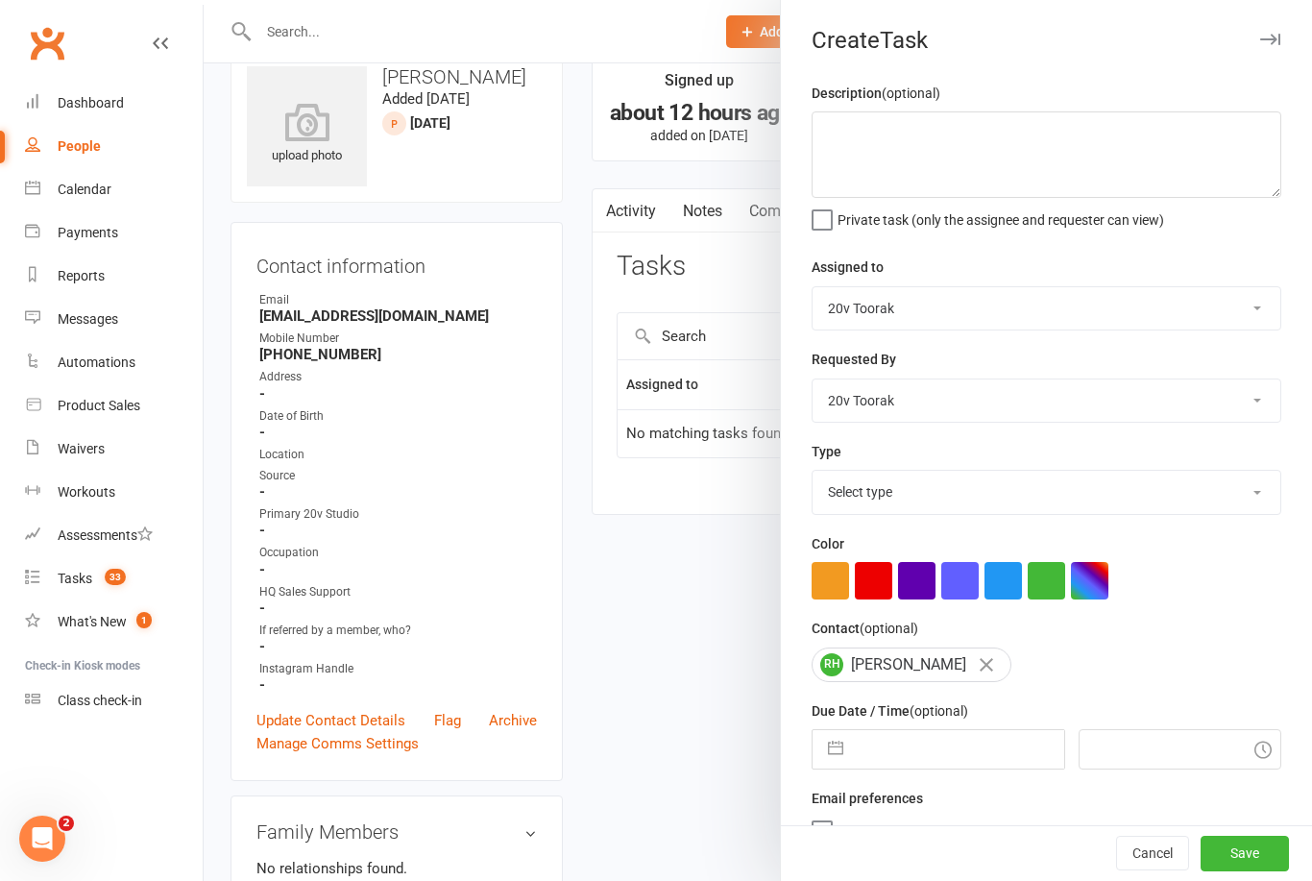
click at [970, 754] on input "text" at bounding box center [958, 749] width 210 height 38
select select "7"
select select "2025"
select select "8"
select select "2025"
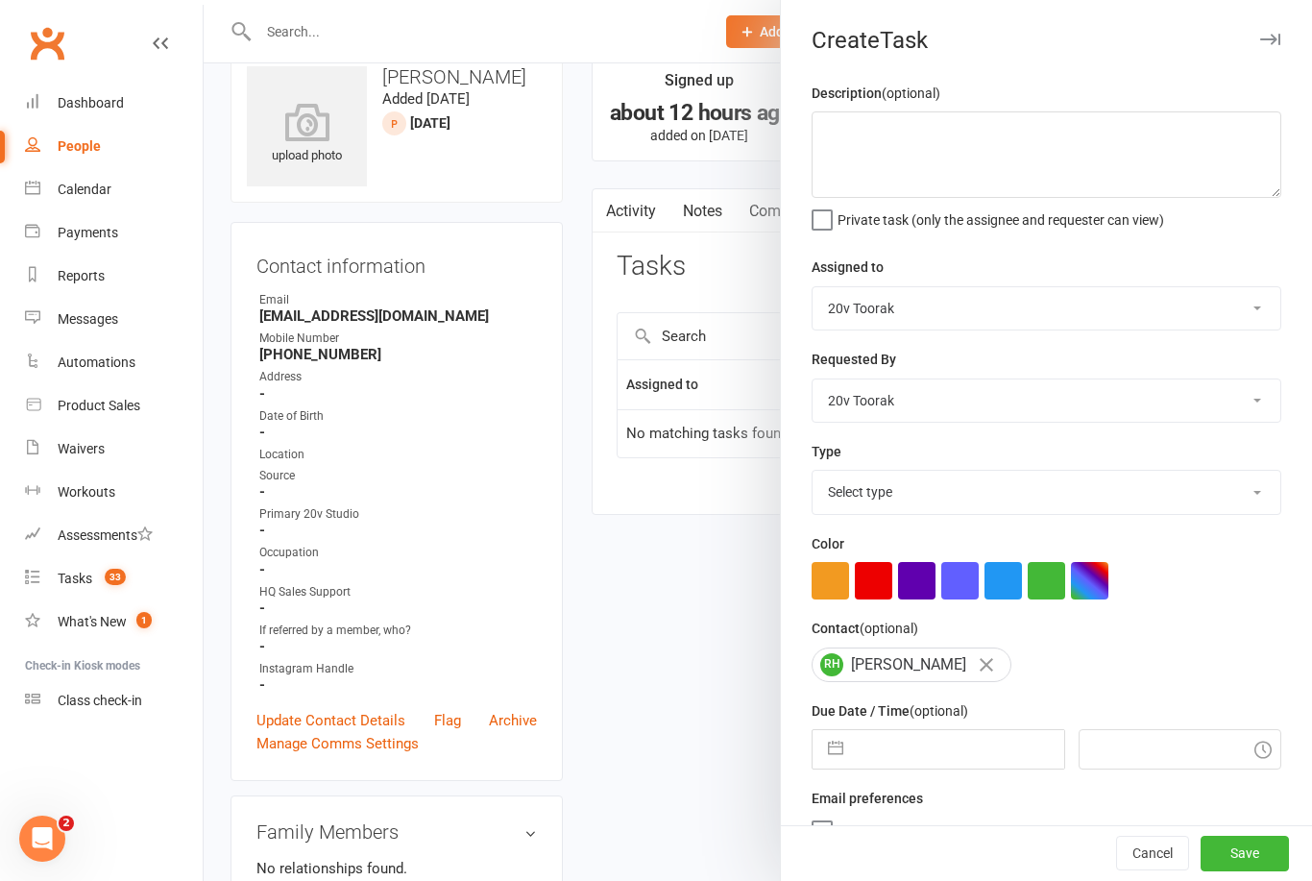
select select "9"
select select "2025"
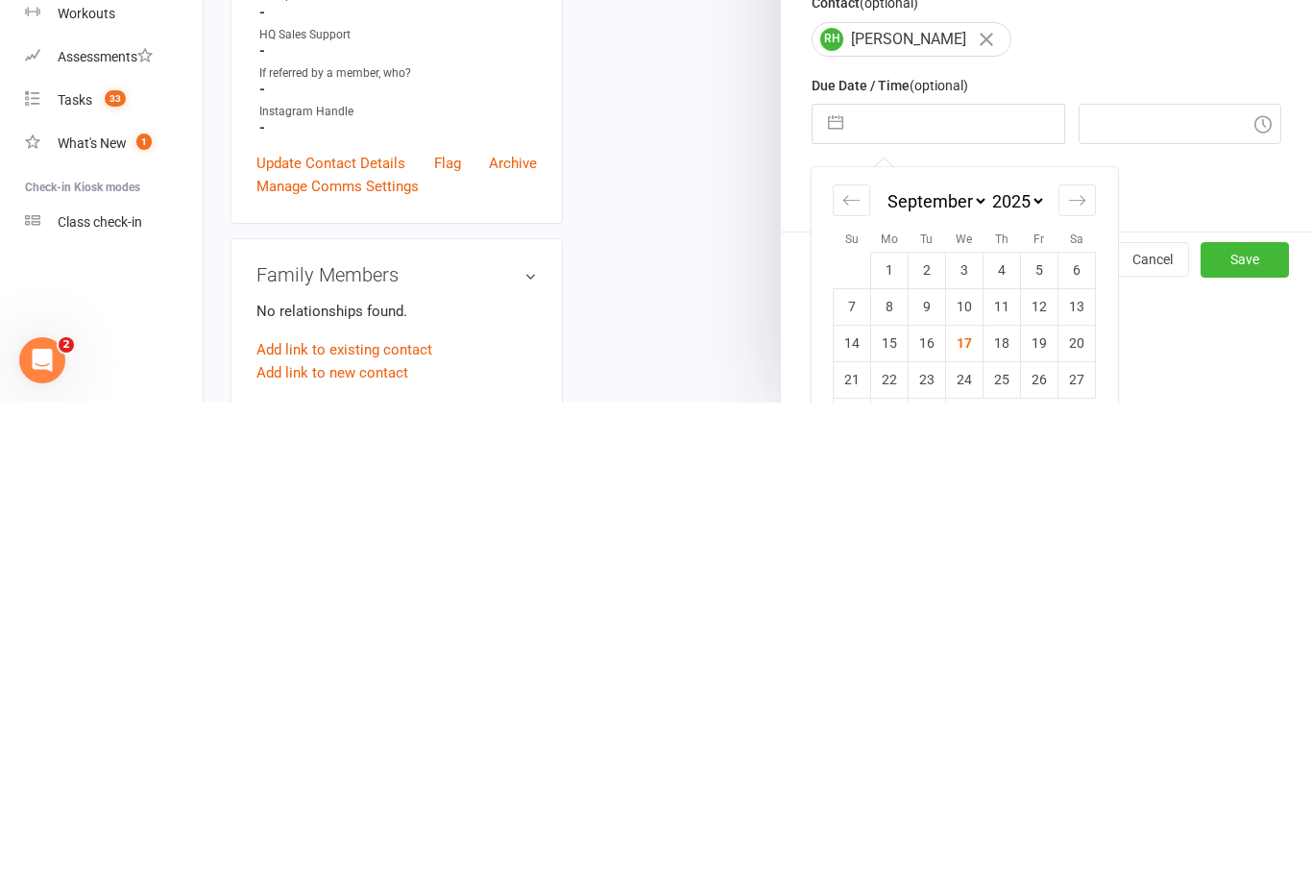
scroll to position [123, 0]
click at [998, 803] on td "18" at bounding box center [1002, 821] width 37 height 37
type input "[DATE]"
type input "9:30am"
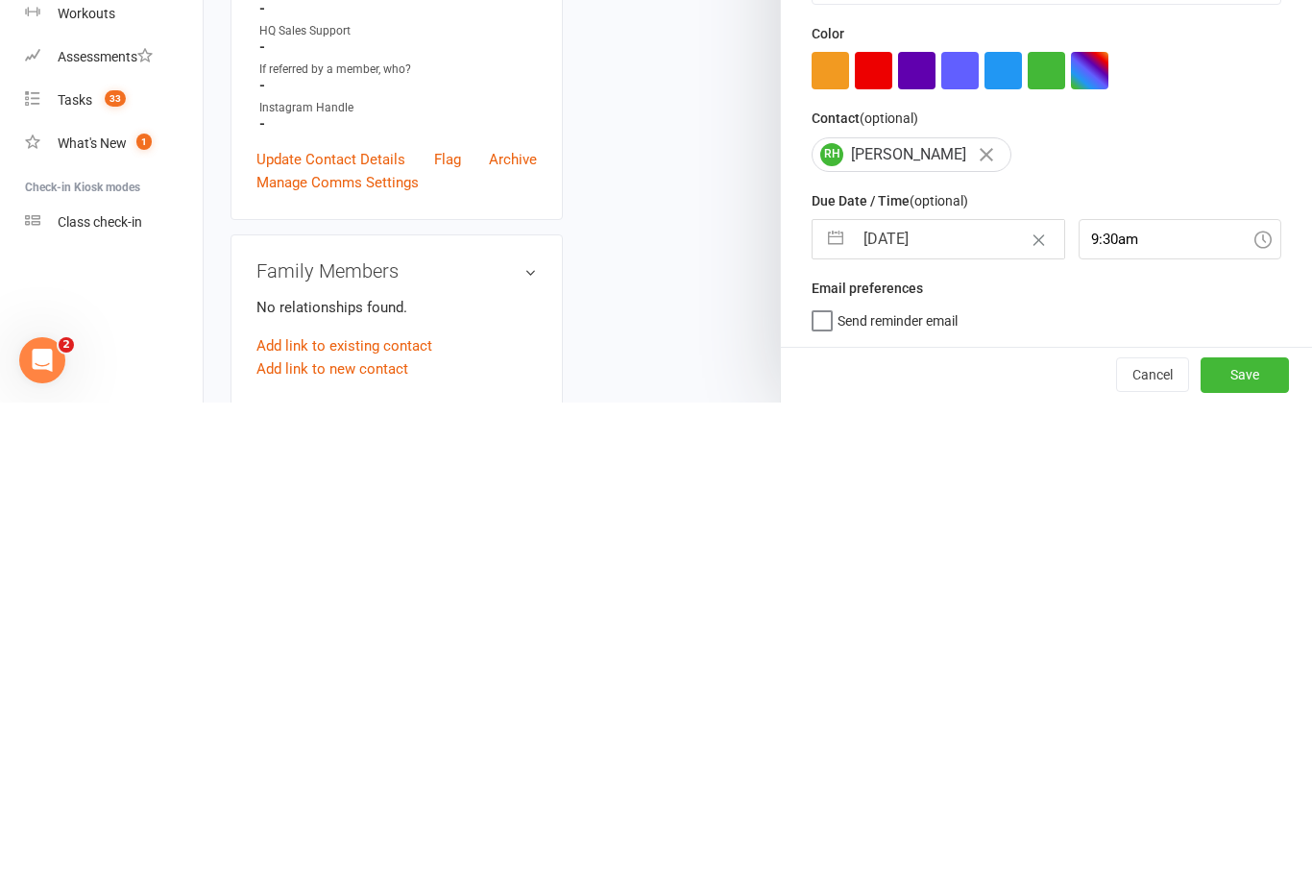
scroll to position [602, 0]
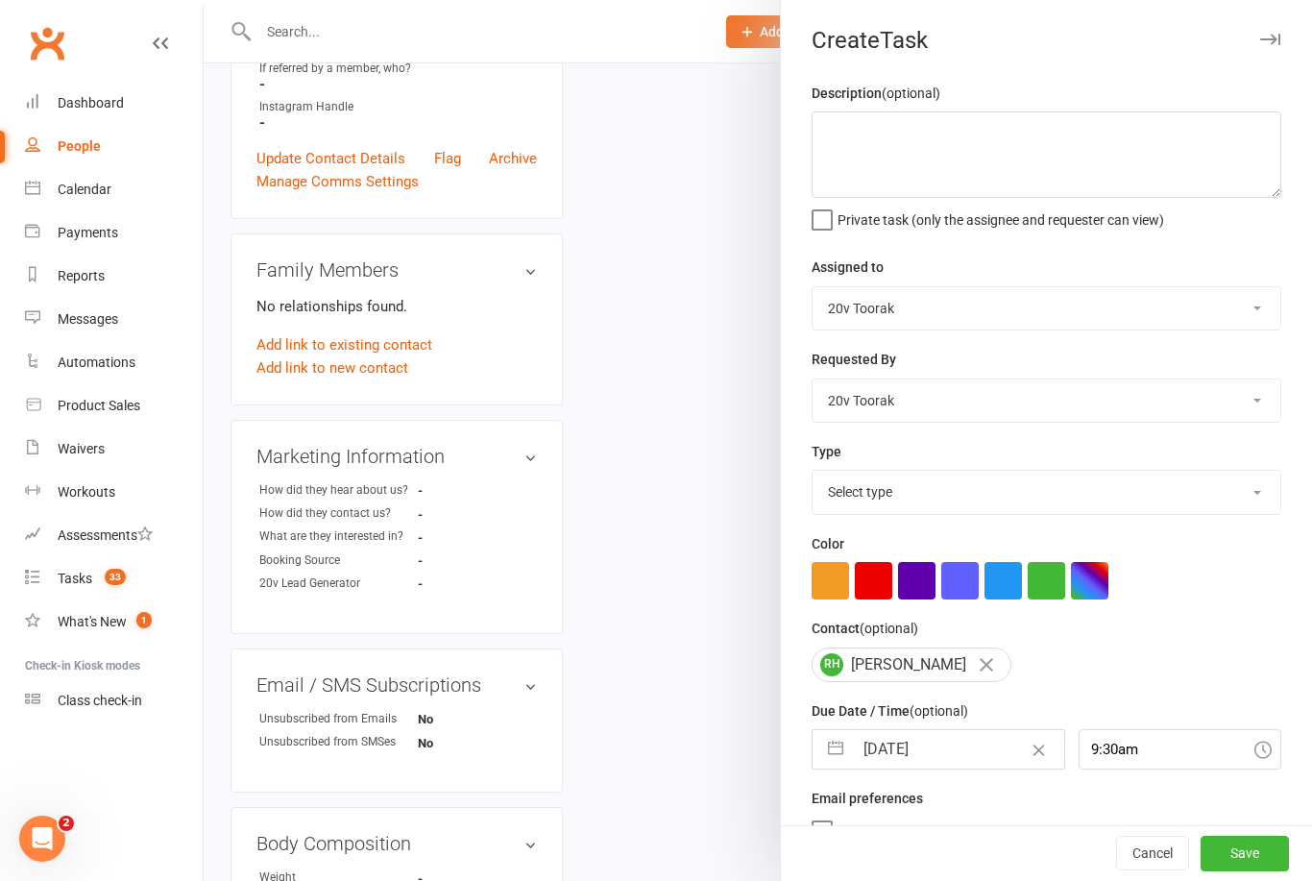
click at [1270, 871] on button "Save" at bounding box center [1245, 854] width 88 height 35
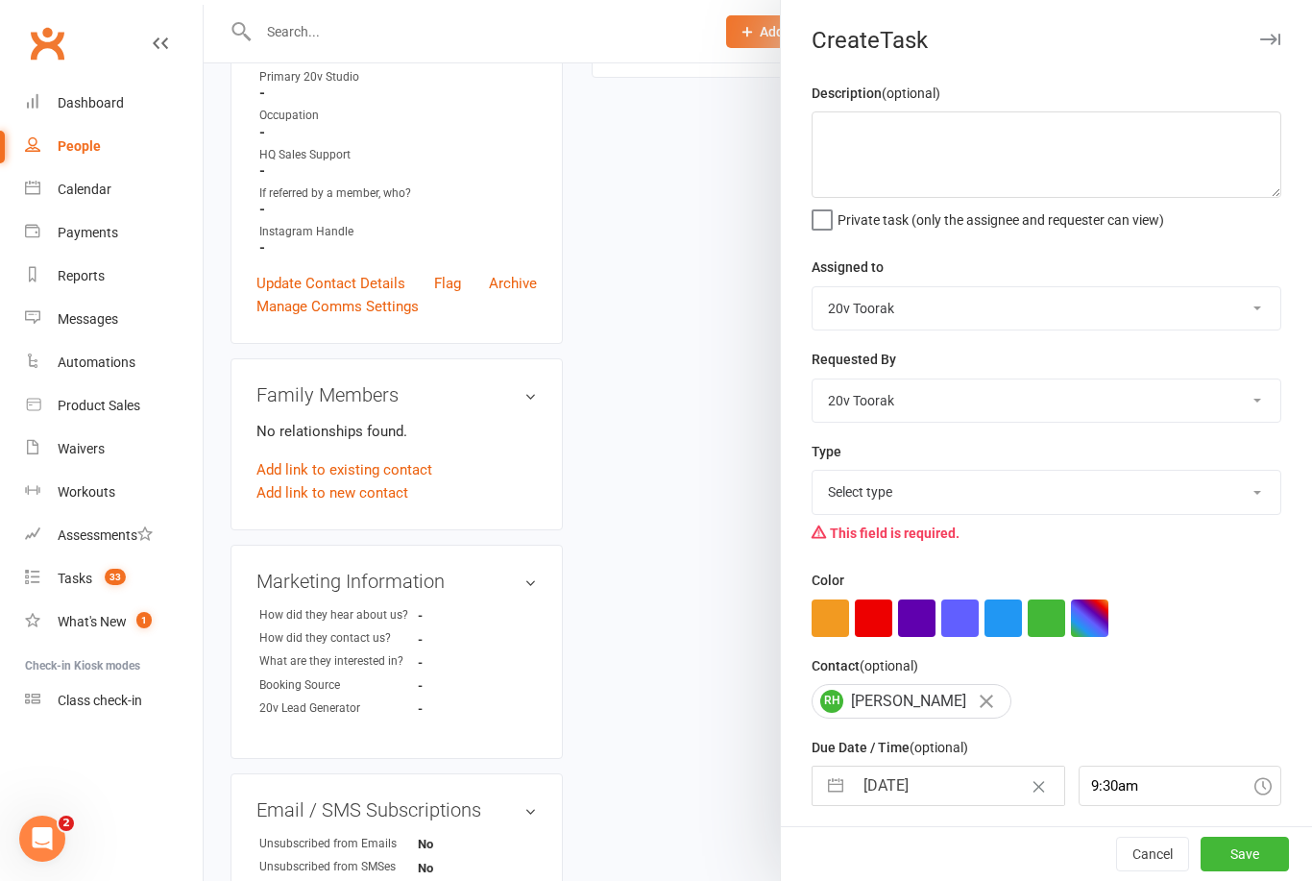
scroll to position [478, 0]
click at [1217, 492] on select "Select type Call Call - to book trial Confirm session attendance Confirm trial …" at bounding box center [1047, 492] width 468 height 42
select select "32301"
click at [1241, 871] on button "Save" at bounding box center [1245, 854] width 88 height 35
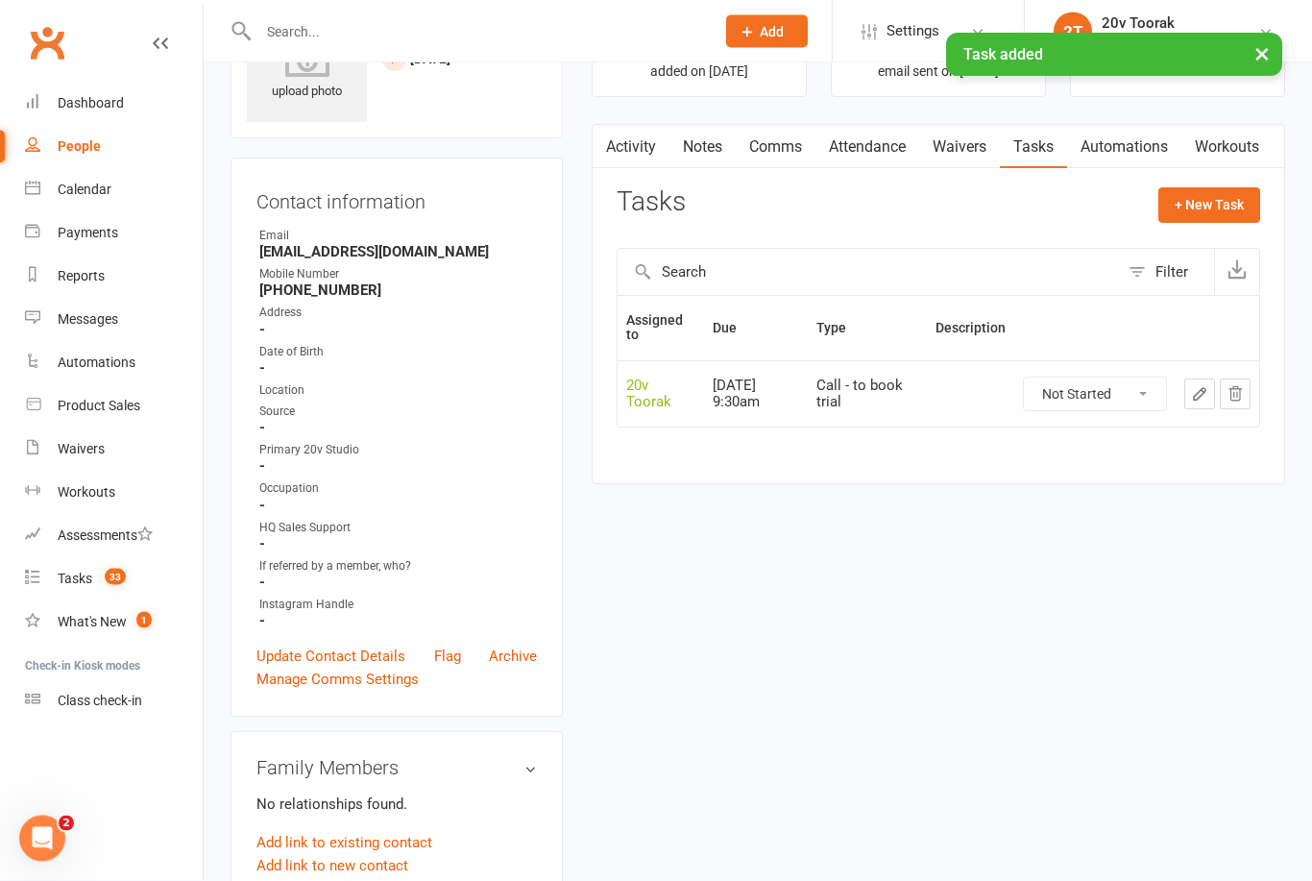
scroll to position [0, 0]
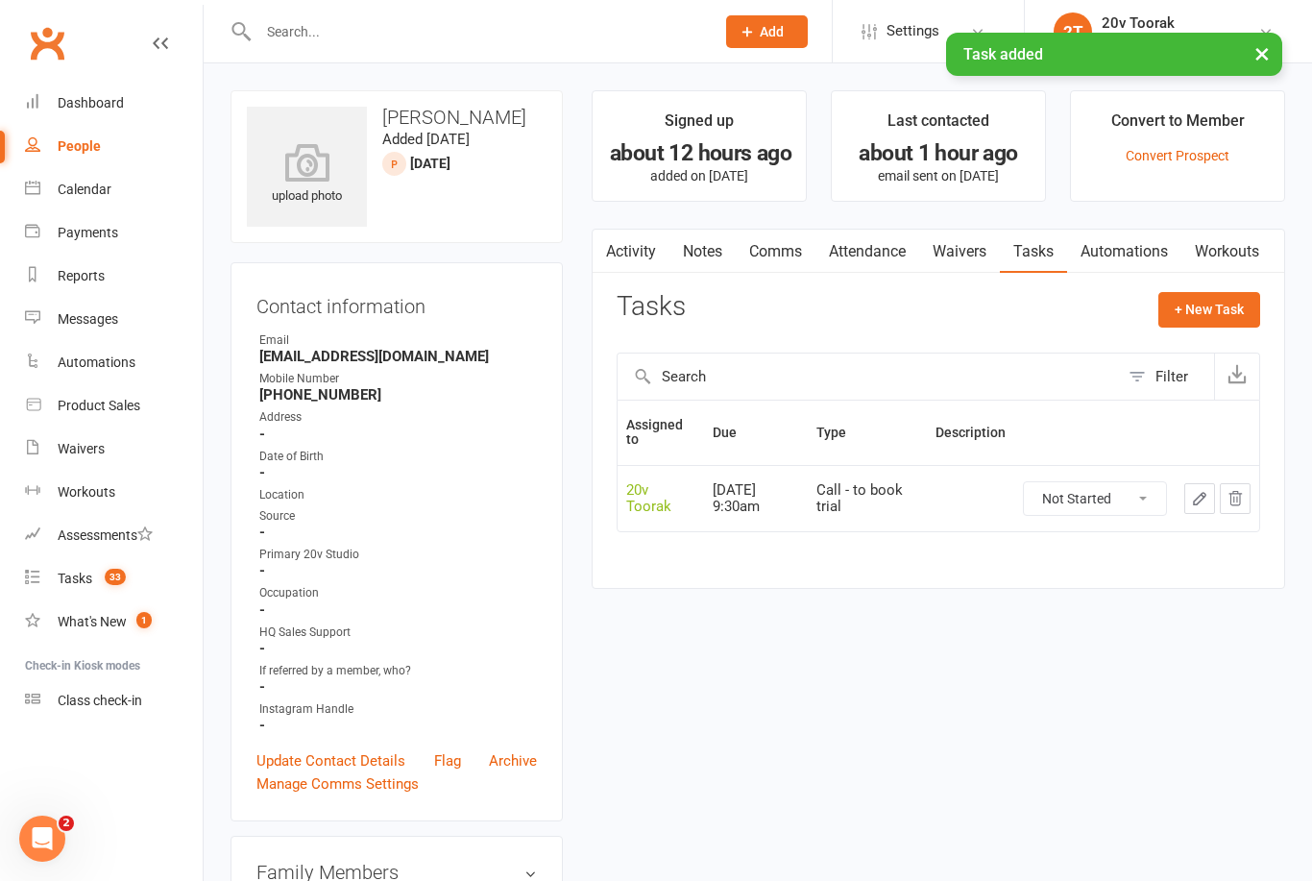
click at [80, 583] on div "Tasks" at bounding box center [75, 578] width 35 height 15
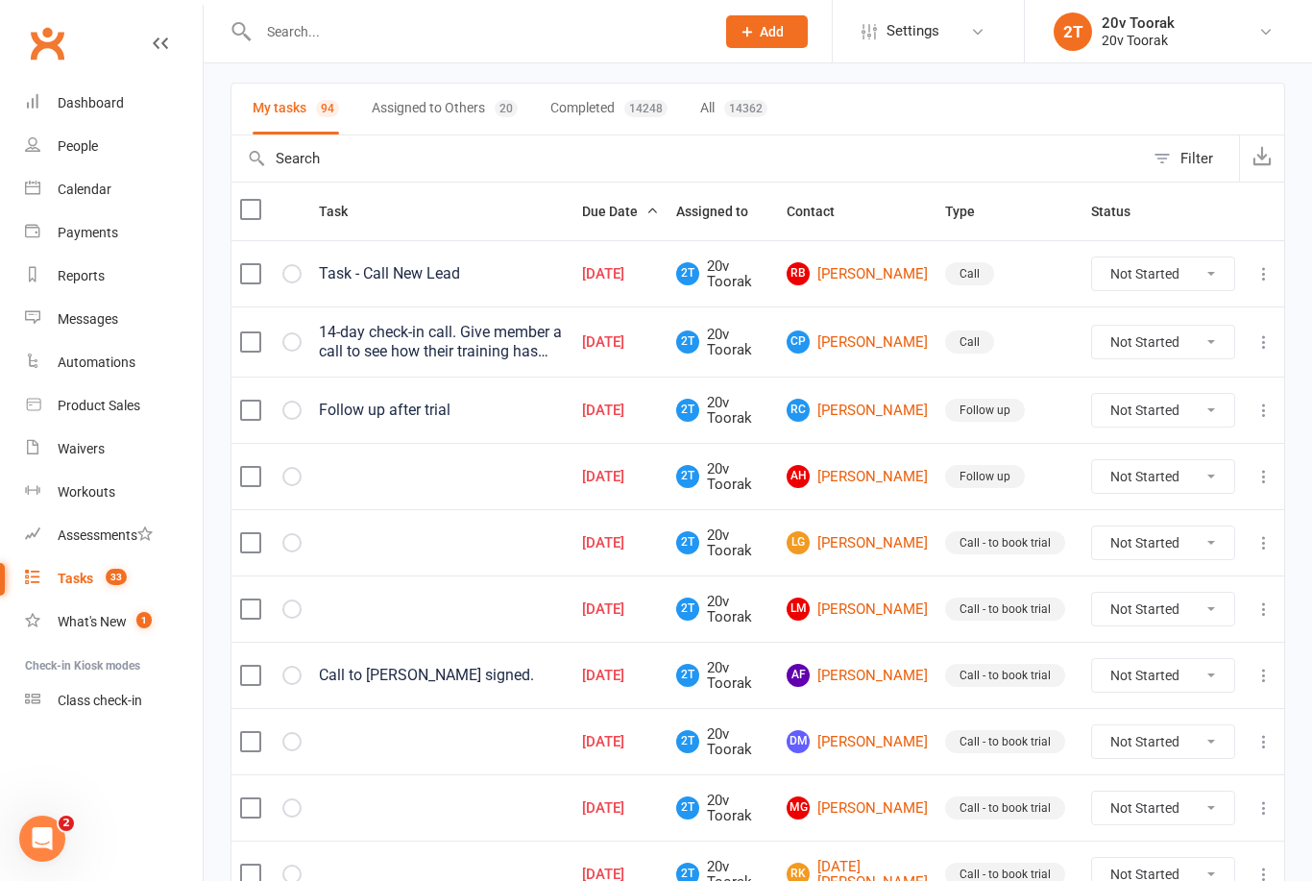
scroll to position [120, 0]
click at [878, 265] on link "RB [PERSON_NAME]" at bounding box center [857, 274] width 141 height 23
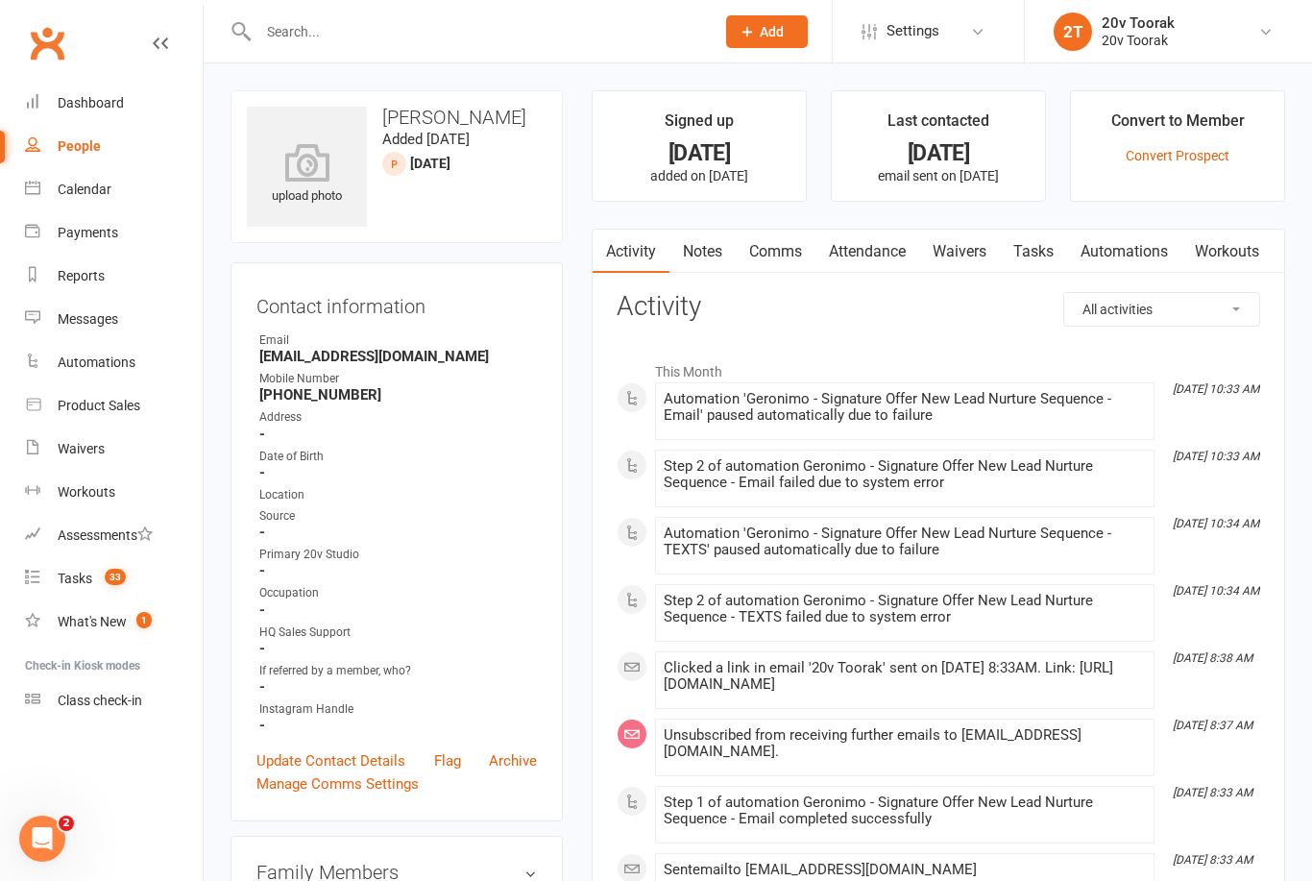
click at [717, 243] on link "Notes" at bounding box center [703, 252] width 66 height 44
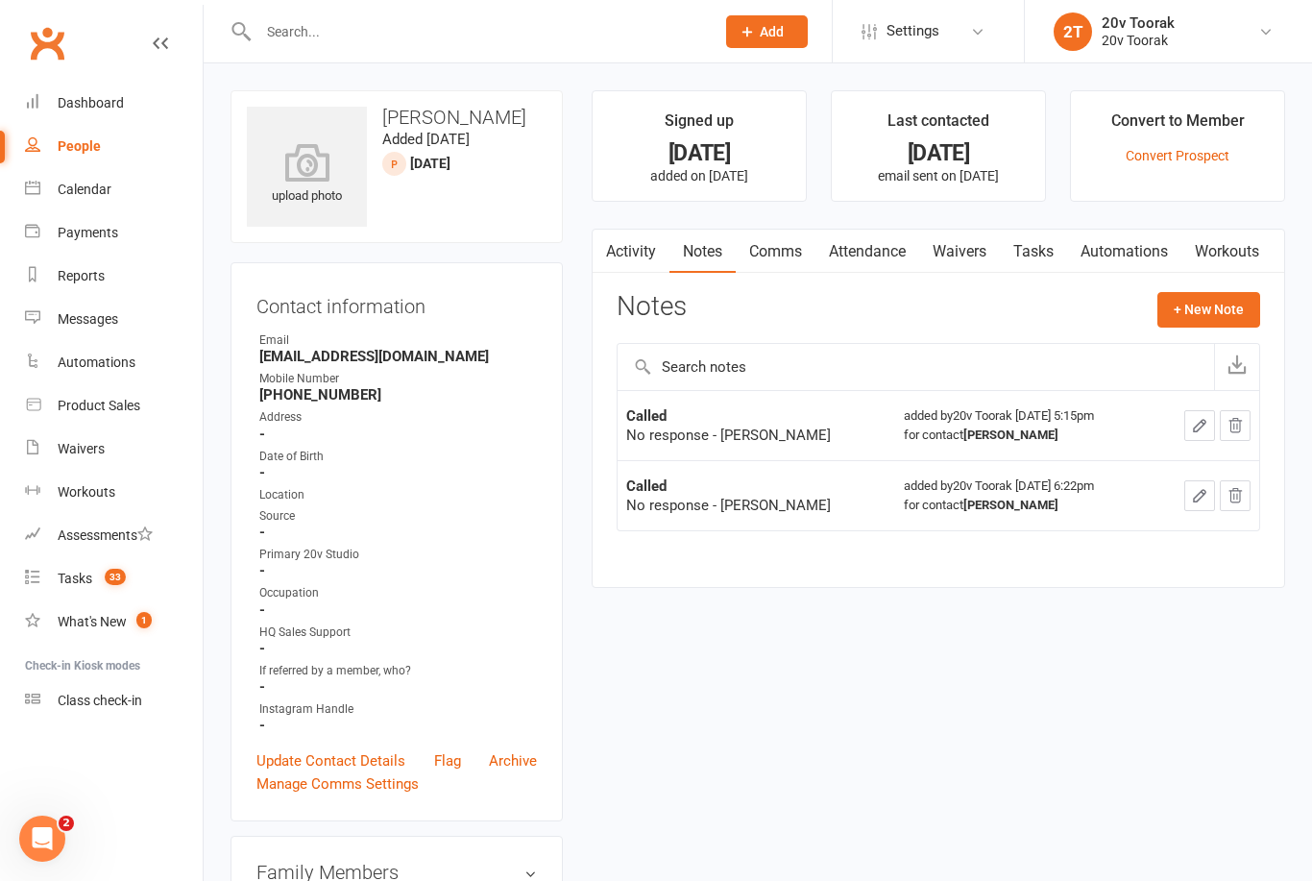
click at [641, 255] on link "Activity" at bounding box center [631, 252] width 77 height 44
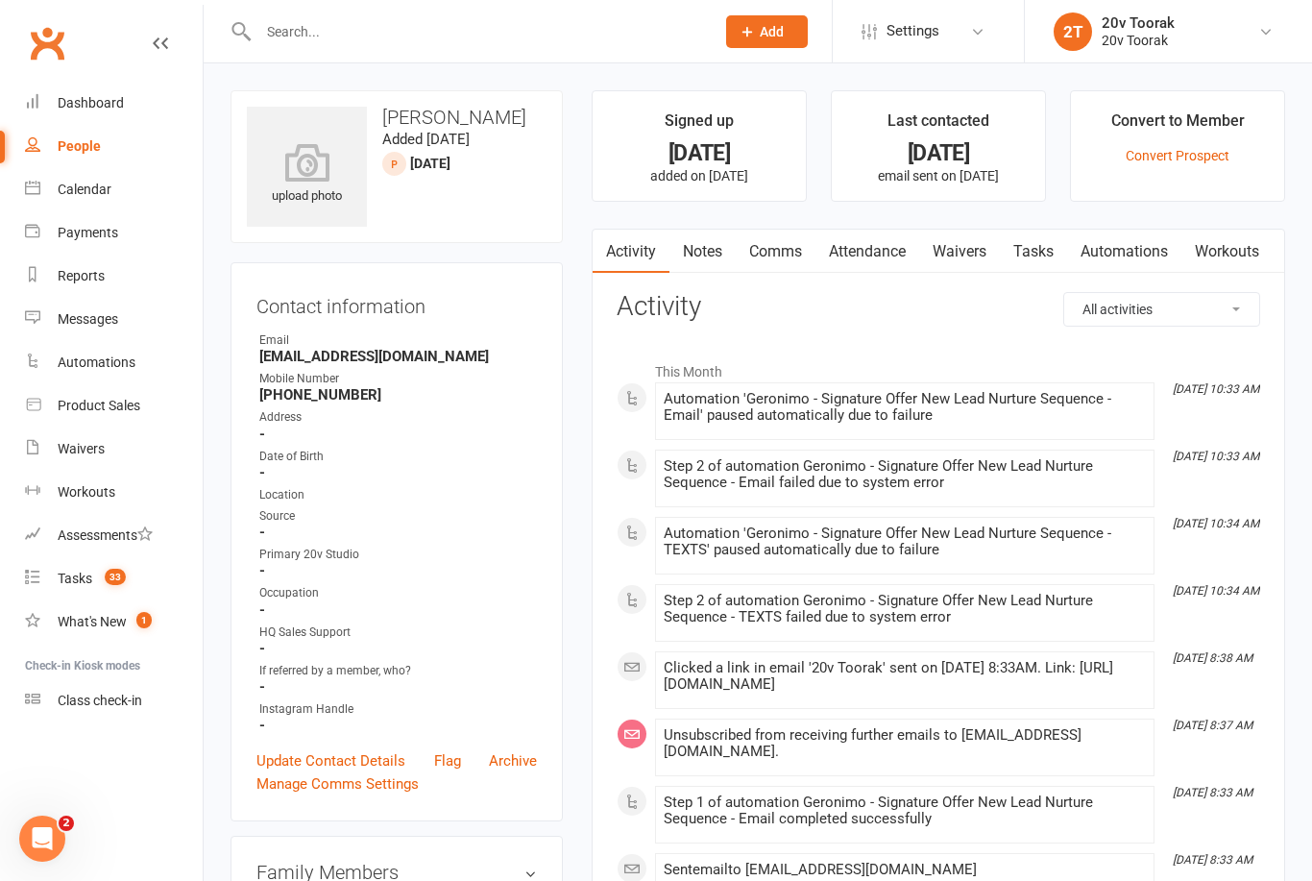
click at [710, 259] on link "Notes" at bounding box center [703, 252] width 66 height 44
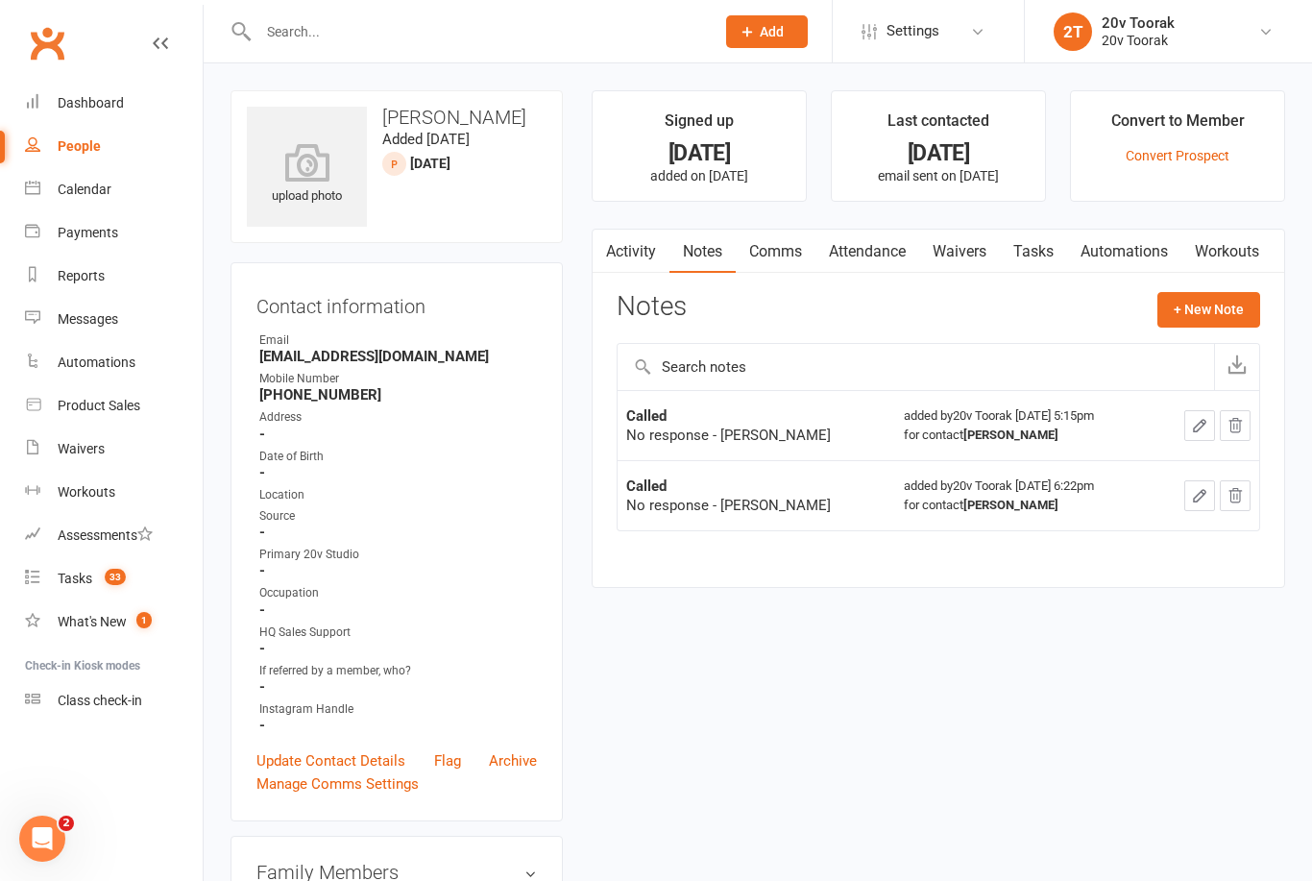
click at [1190, 307] on button "+ New Note" at bounding box center [1209, 309] width 103 height 35
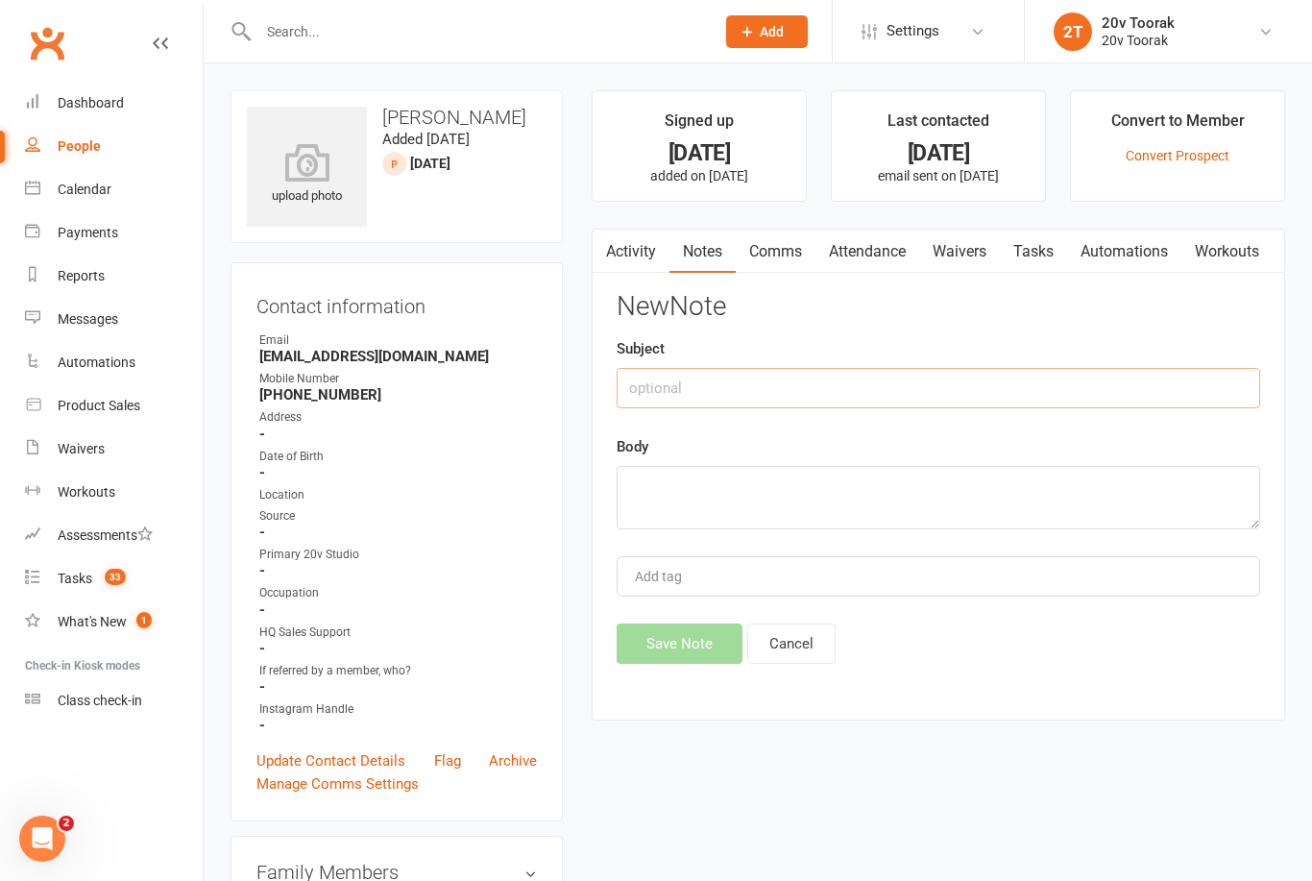
click at [1112, 370] on input "text" at bounding box center [939, 388] width 644 height 40
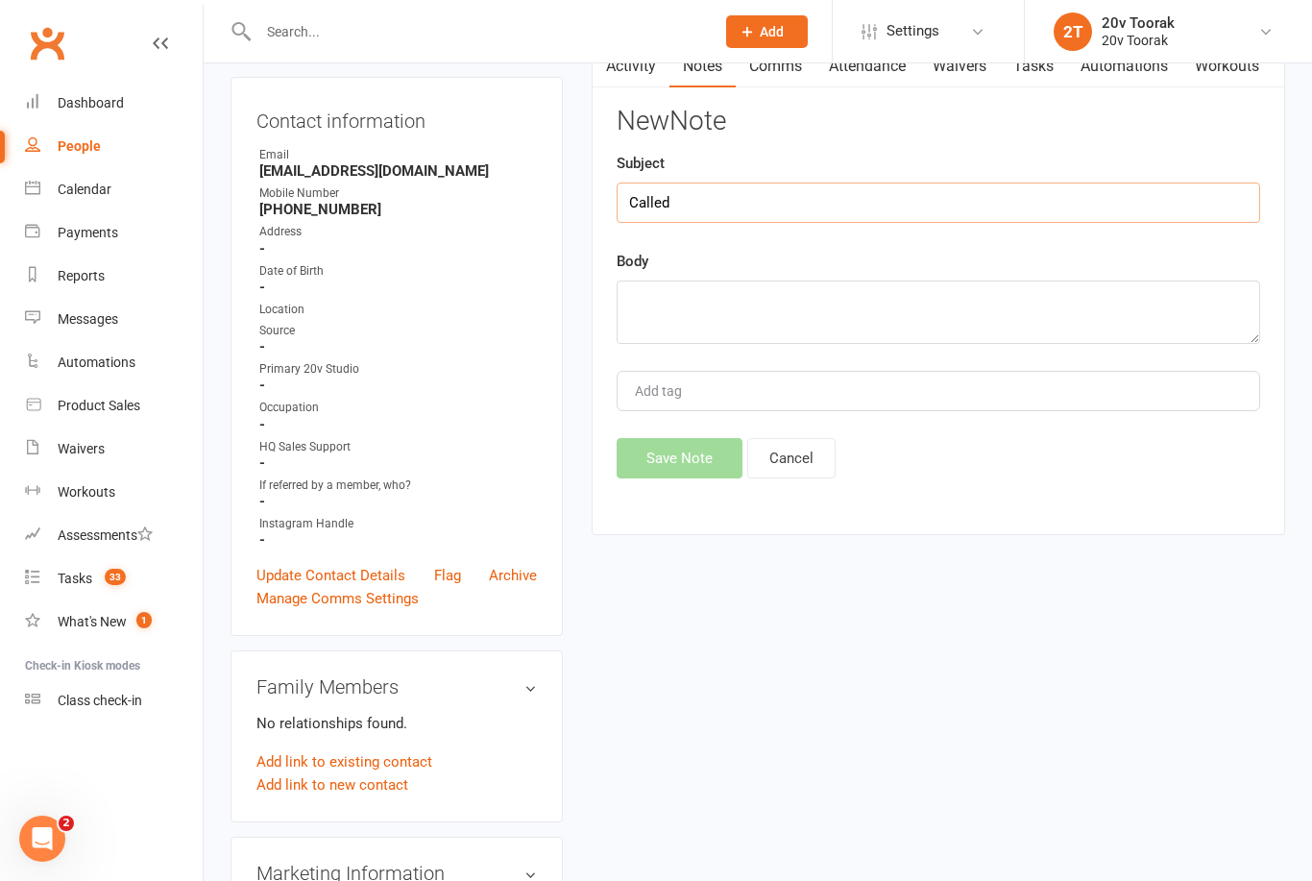
type input "Called"
click at [822, 297] on textarea at bounding box center [939, 312] width 644 height 63
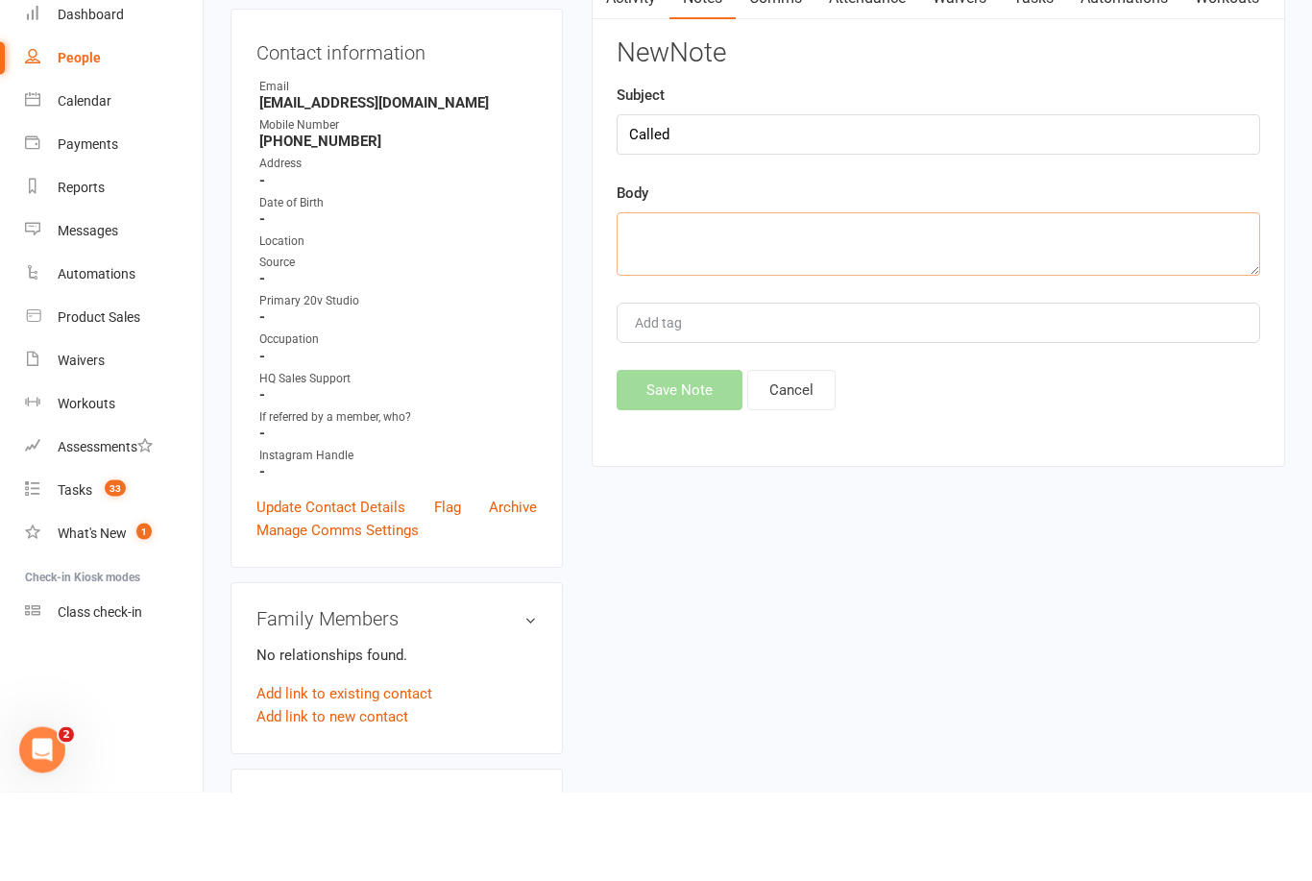
click at [771, 302] on textarea at bounding box center [939, 333] width 644 height 63
click at [1030, 302] on textarea at bounding box center [939, 333] width 644 height 63
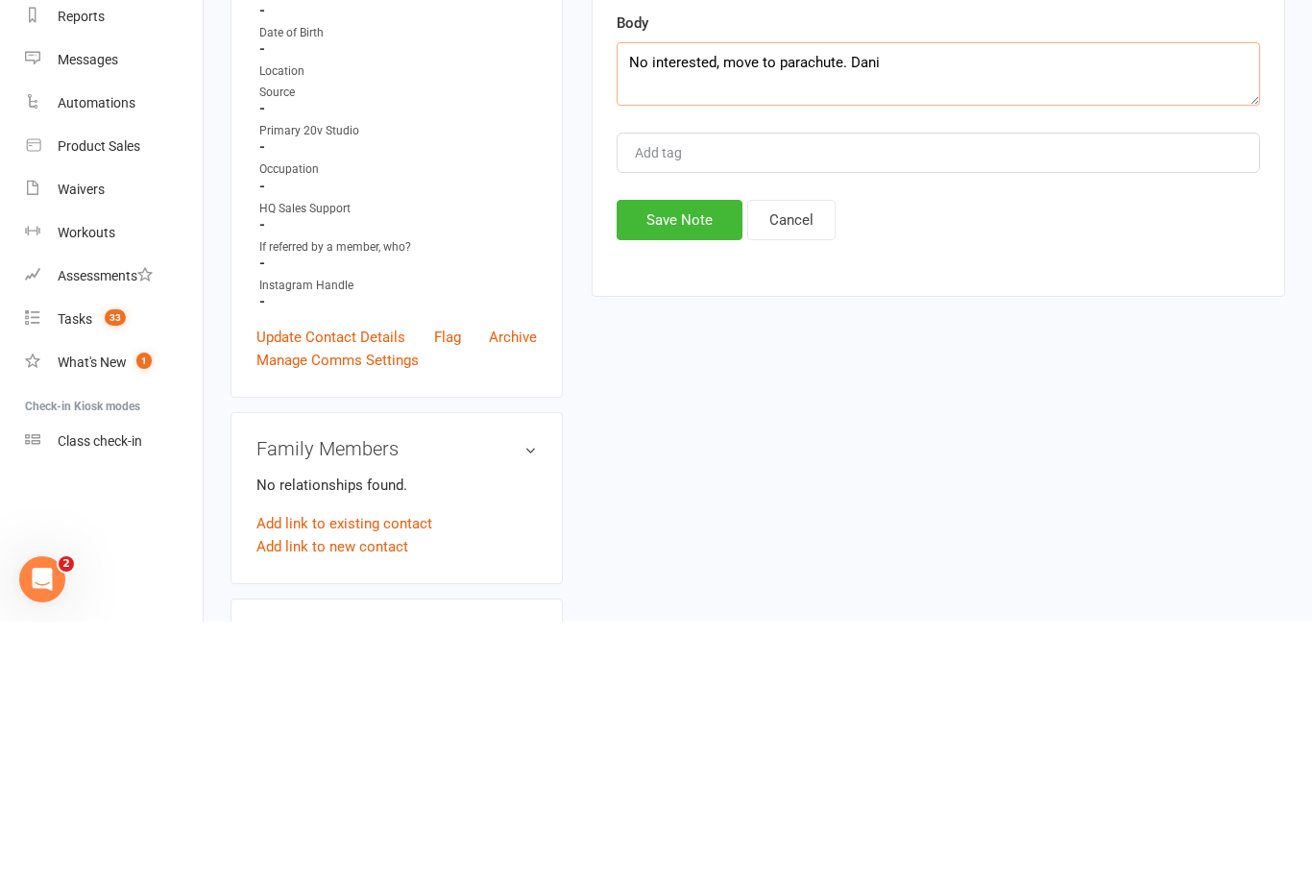
type textarea "No interested, move to parachute. Dani"
click at [699, 459] on button "Save Note" at bounding box center [680, 479] width 126 height 40
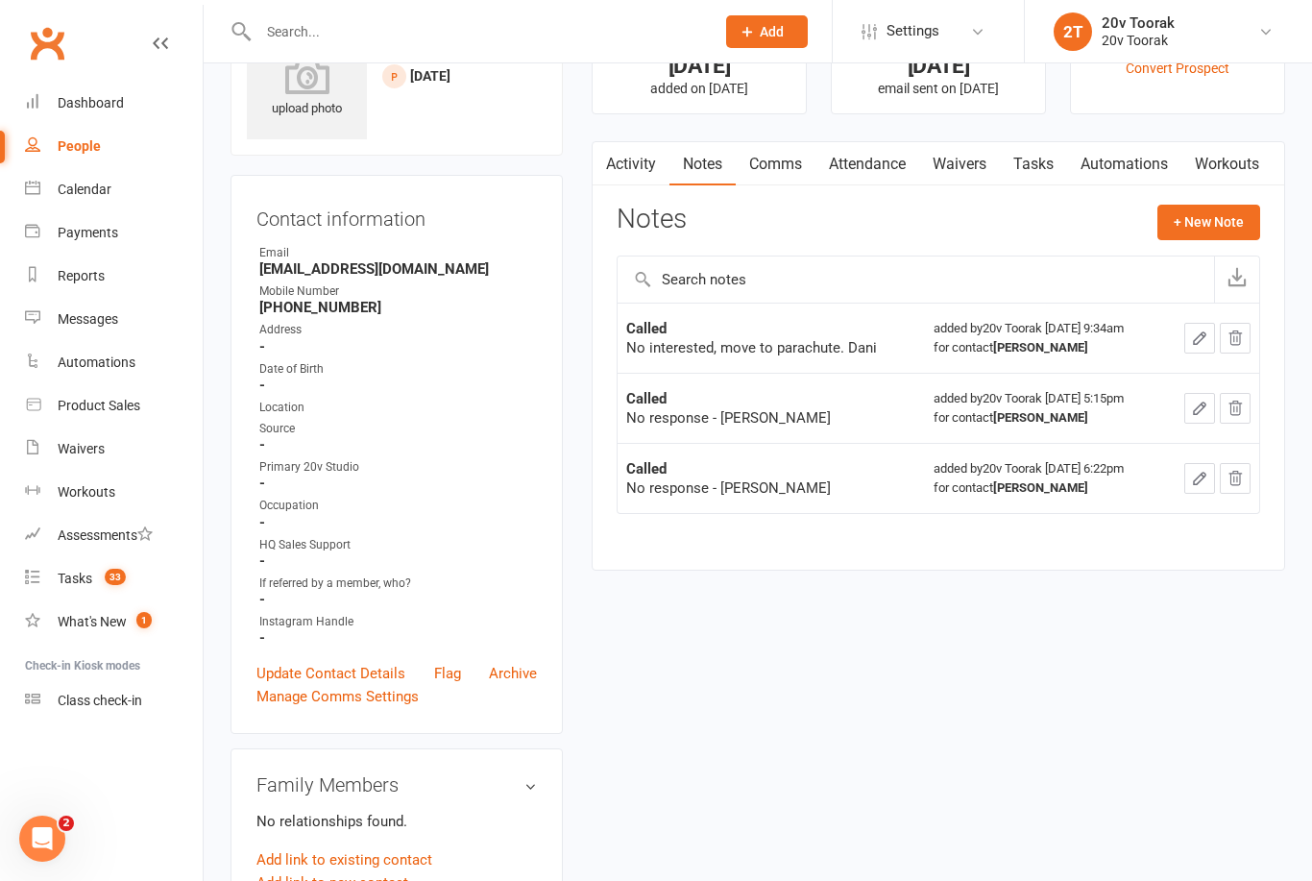
scroll to position [86, 0]
click at [1039, 160] on link "Tasks" at bounding box center [1033, 165] width 67 height 44
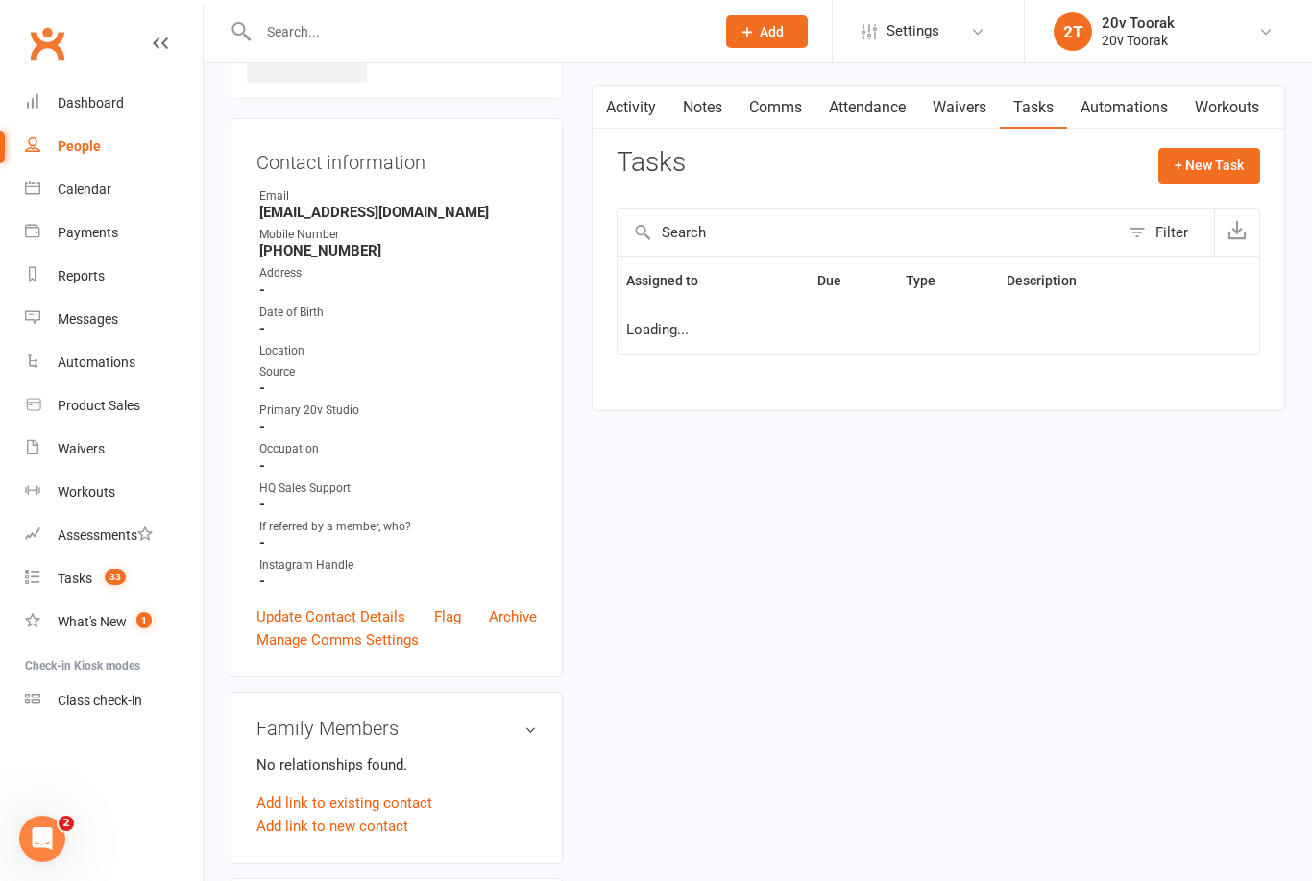
scroll to position [148, 0]
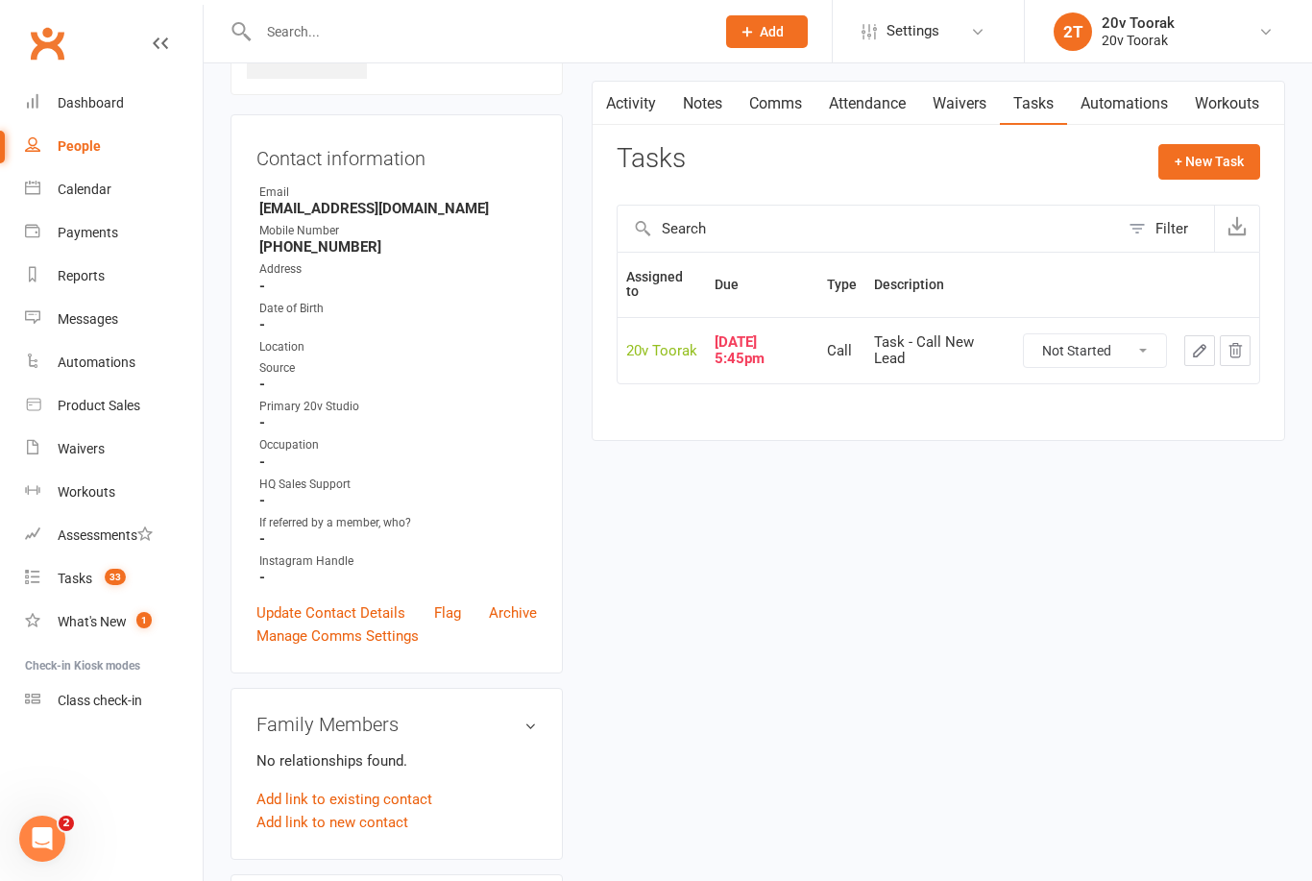
click at [1113, 346] on select "Not Started In Progress Waiting Complete" at bounding box center [1095, 350] width 142 height 33
select select "unstarted"
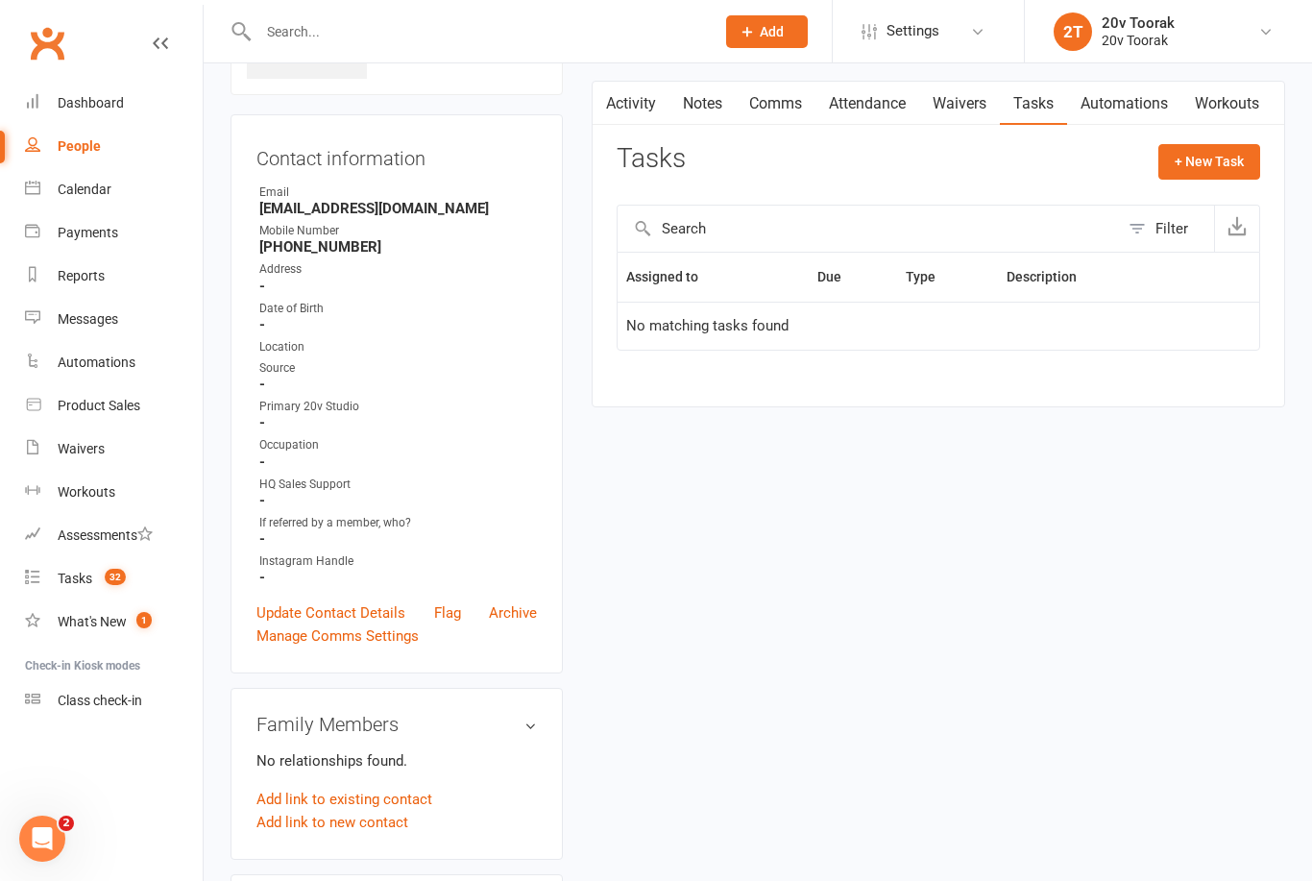
click at [365, 604] on link "Update Contact Details" at bounding box center [331, 612] width 149 height 23
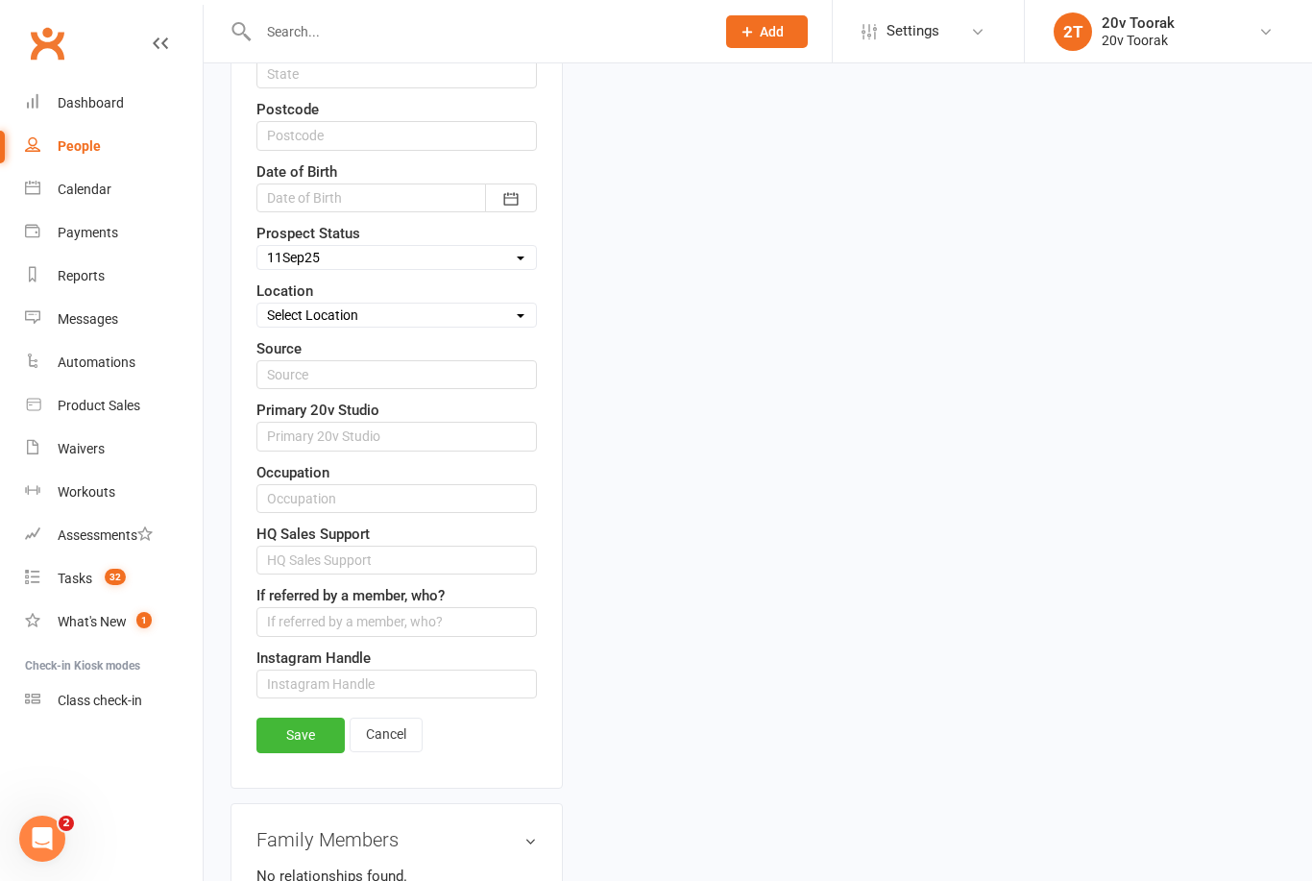
scroll to position [734, 0]
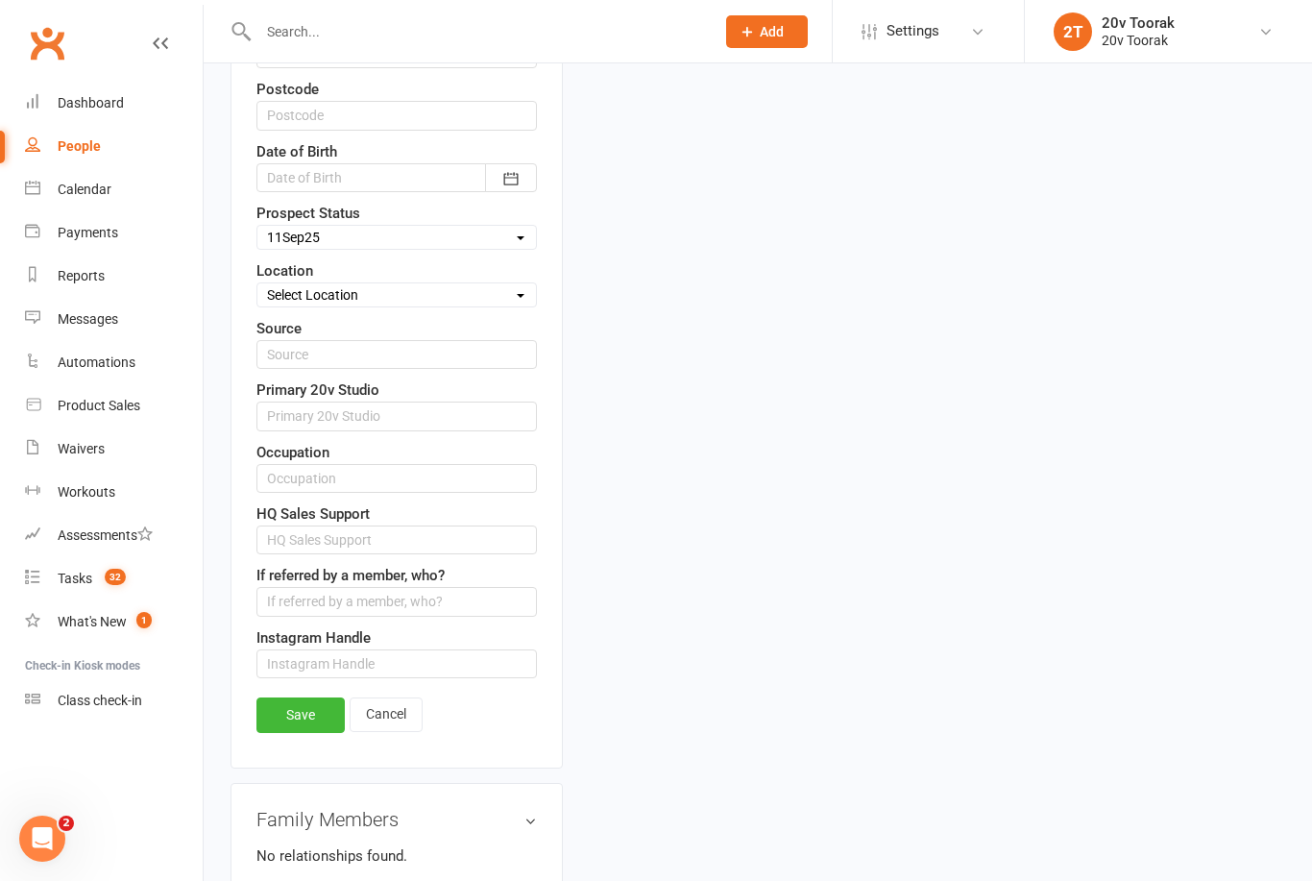
click at [511, 232] on select "Select Parachute Referrals In Communication Call Lter Task Comms [DATE] [DATE] …" at bounding box center [396, 237] width 279 height 21
select select "Parachute"
click at [306, 700] on link "Save" at bounding box center [301, 714] width 88 height 35
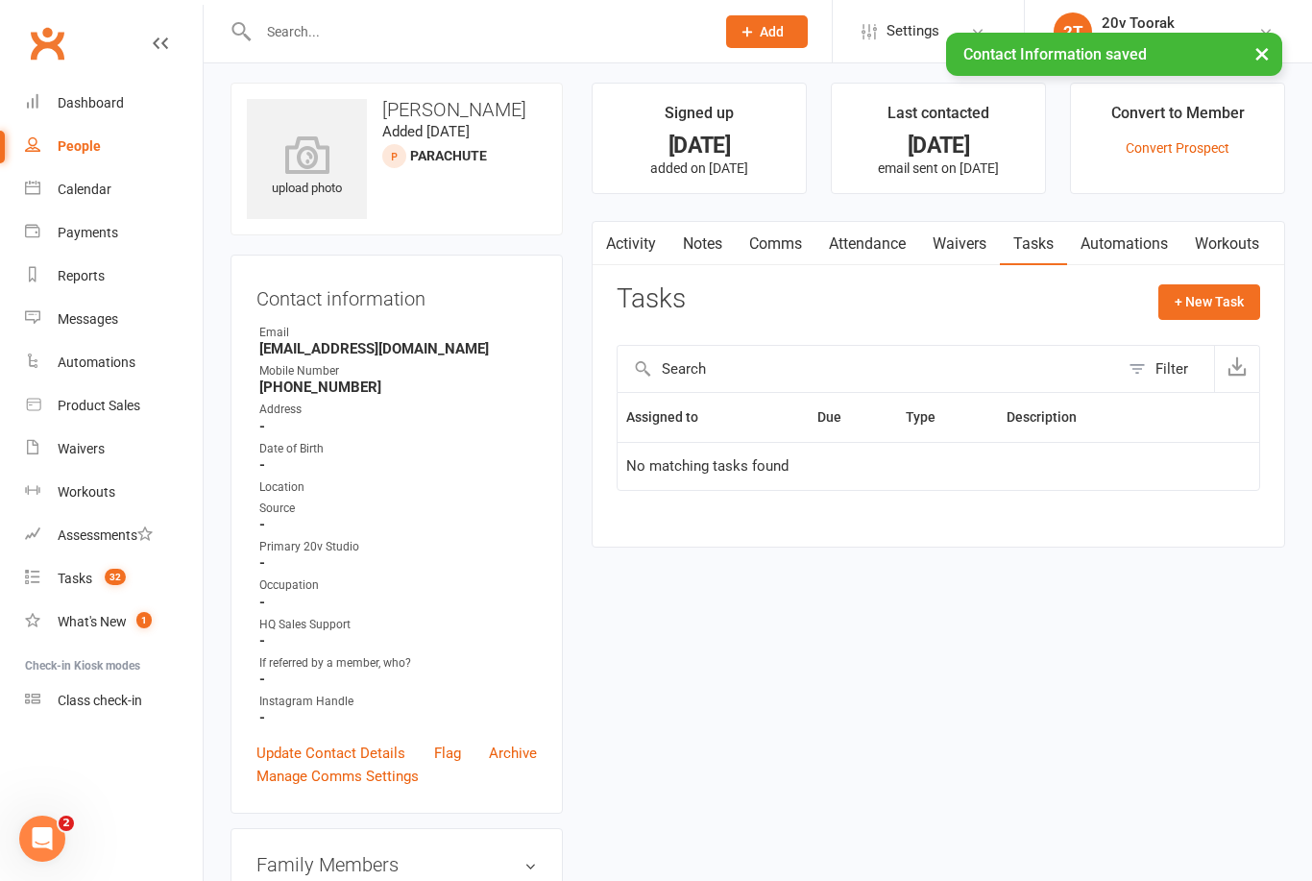
scroll to position [0, 0]
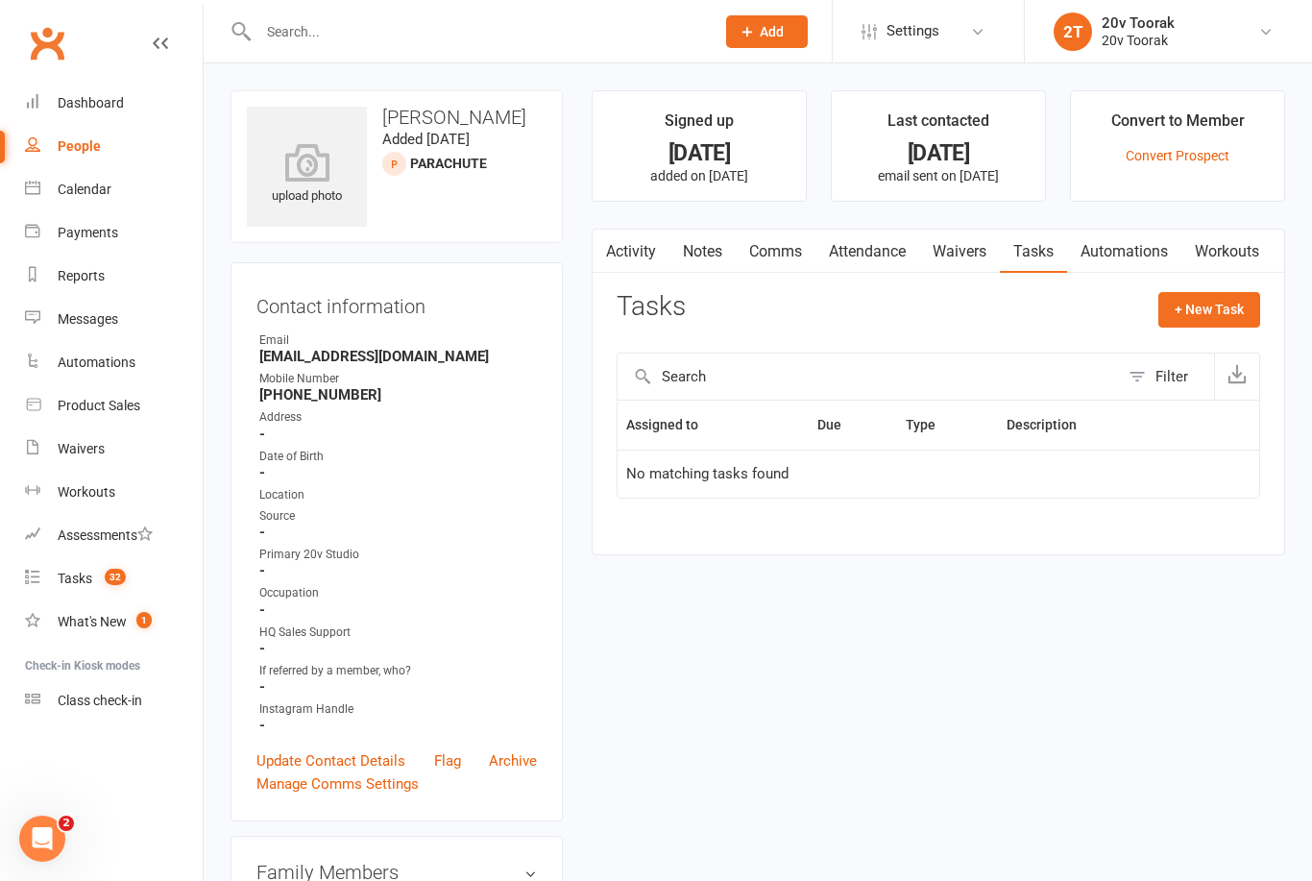
click at [93, 580] on link "Tasks 32" at bounding box center [114, 578] width 178 height 43
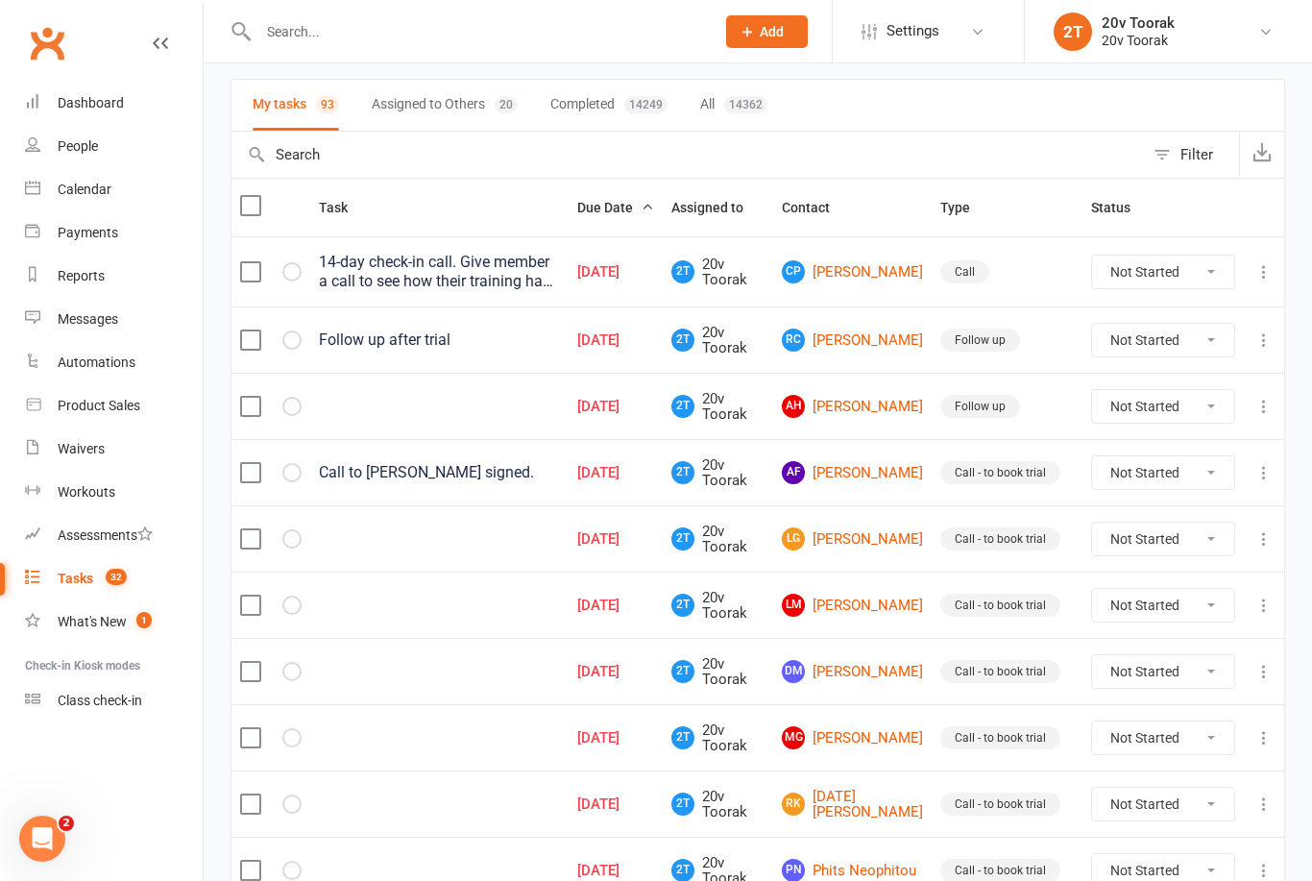
scroll to position [148, 0]
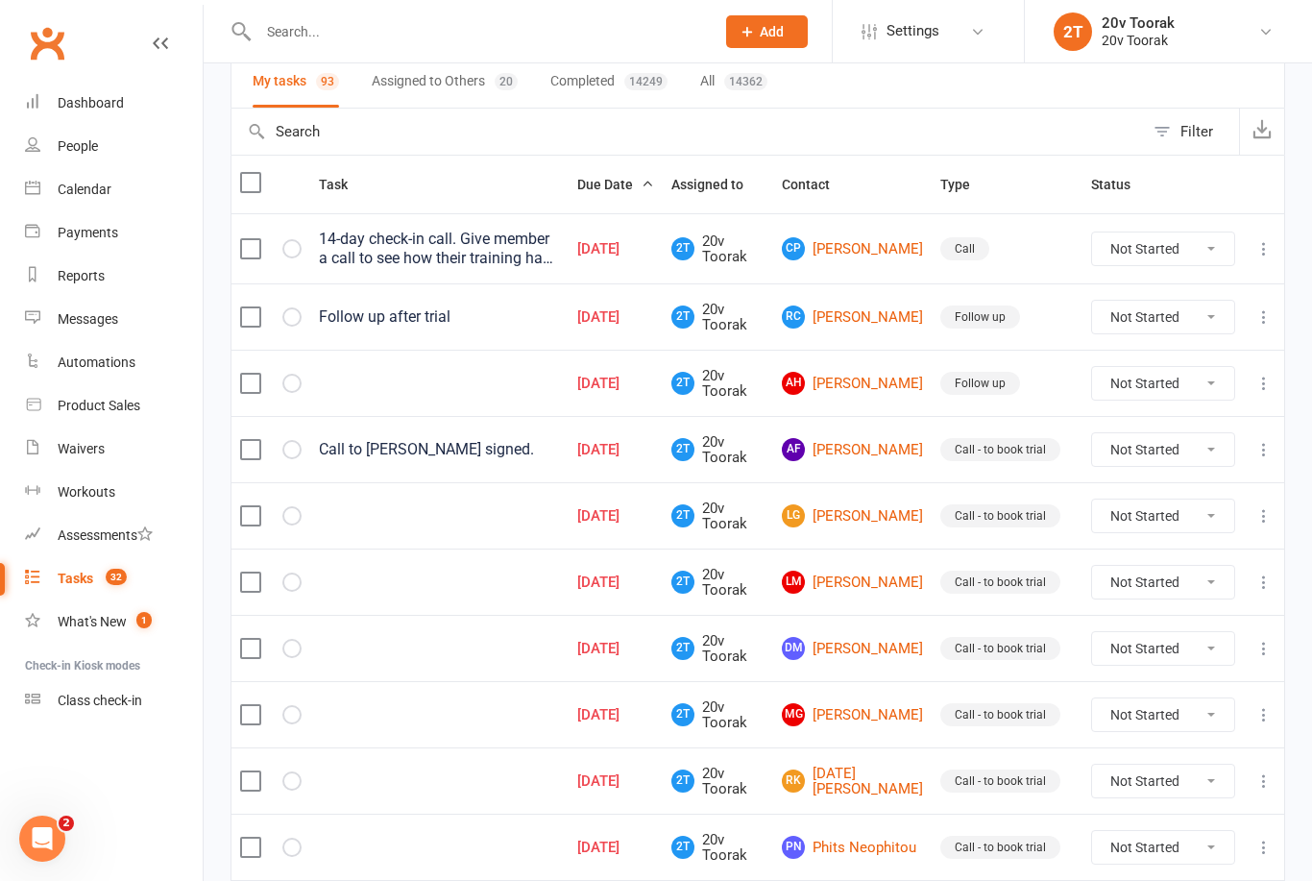
click at [855, 258] on link "CP [PERSON_NAME]" at bounding box center [852, 248] width 141 height 23
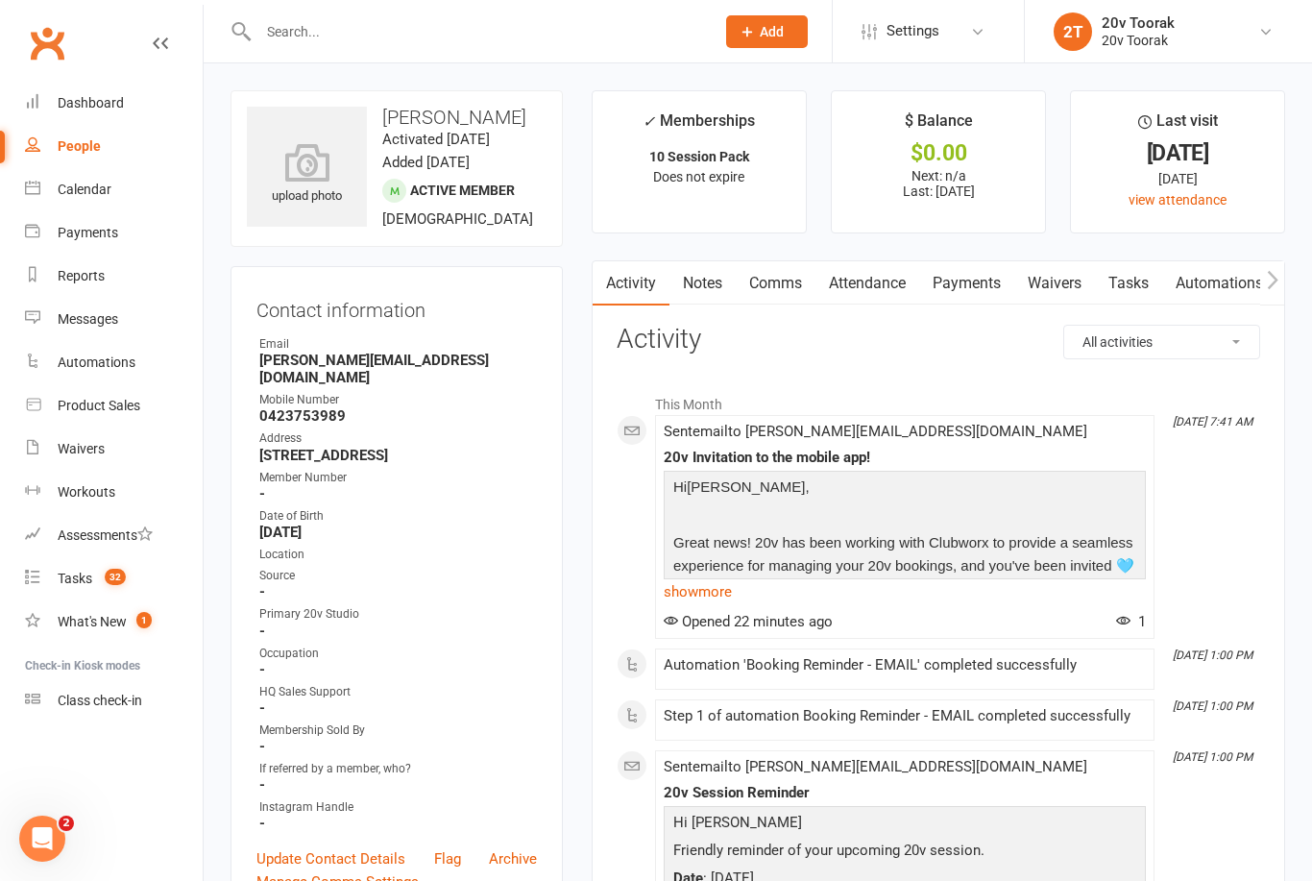
click at [705, 283] on link "Notes" at bounding box center [703, 283] width 66 height 44
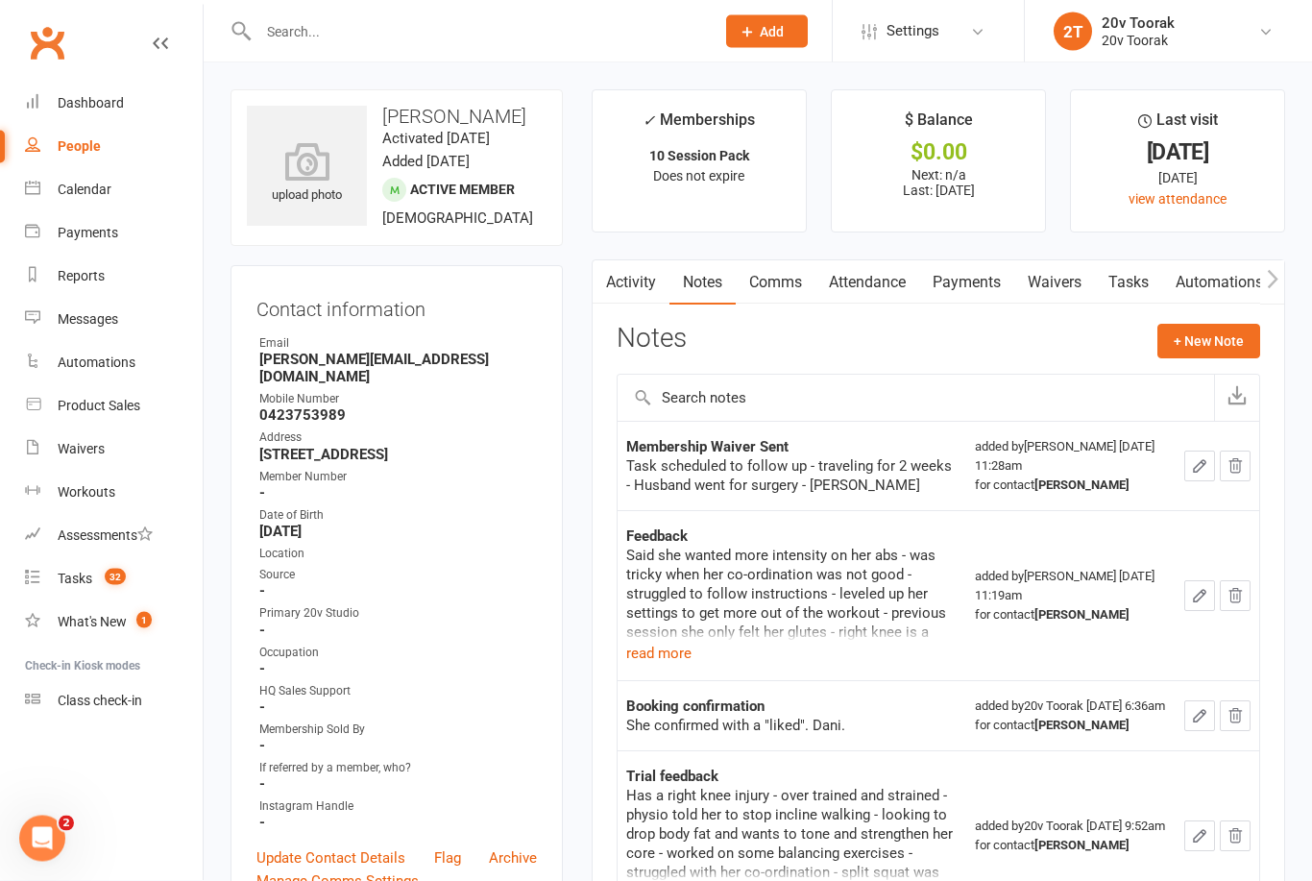
click at [1130, 287] on link "Tasks" at bounding box center [1128, 283] width 67 height 44
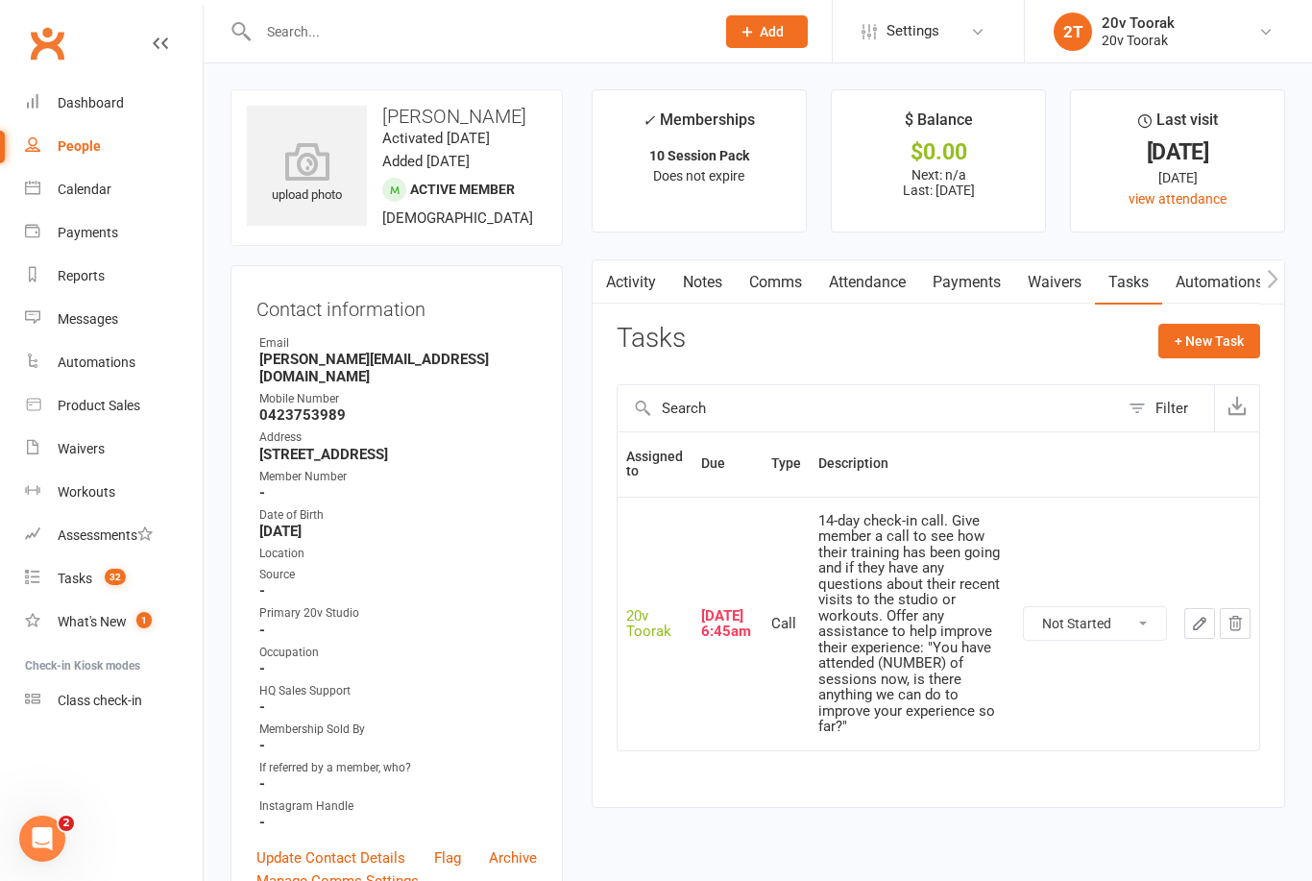
click at [697, 285] on link "Notes" at bounding box center [703, 282] width 66 height 44
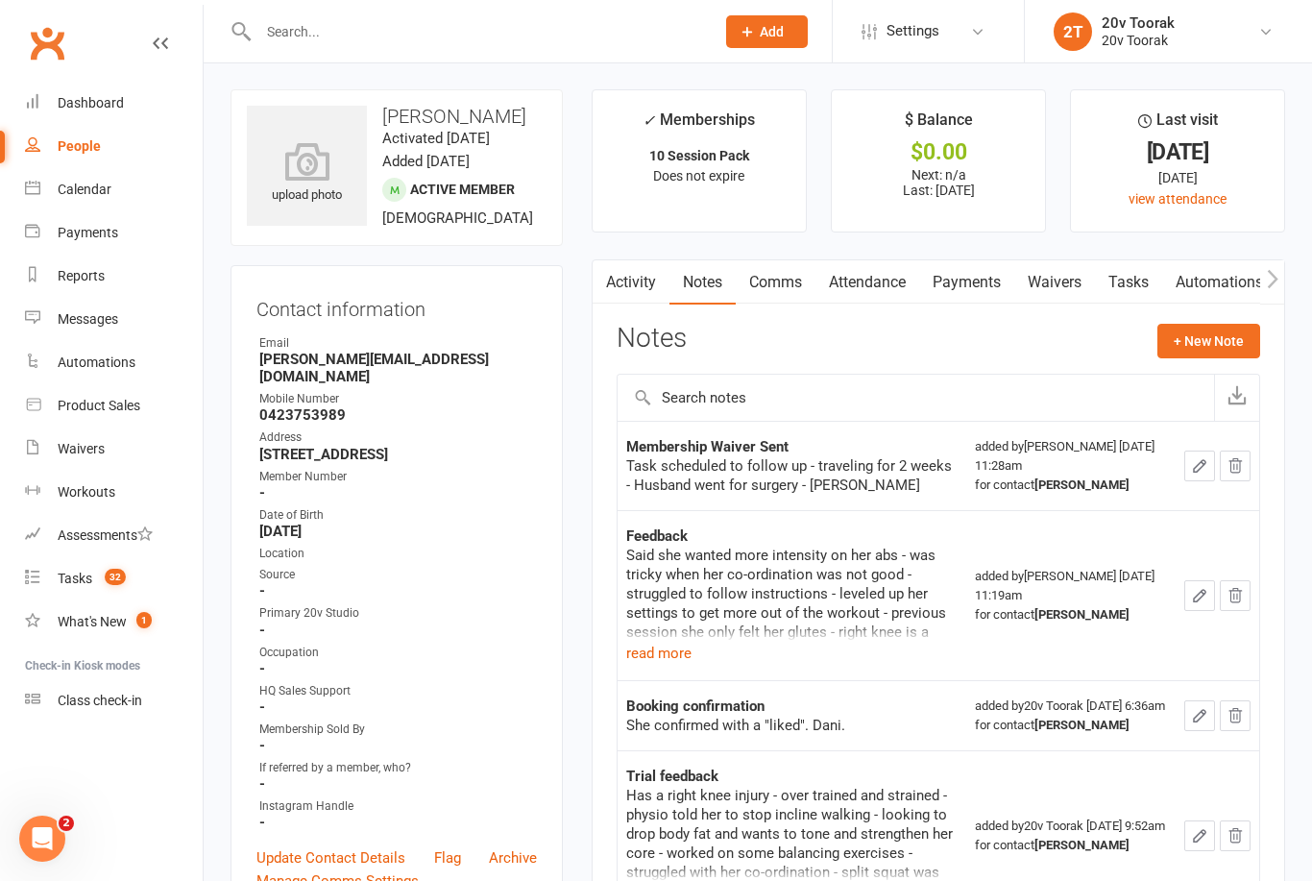
click at [1135, 291] on link "Tasks" at bounding box center [1128, 282] width 67 height 44
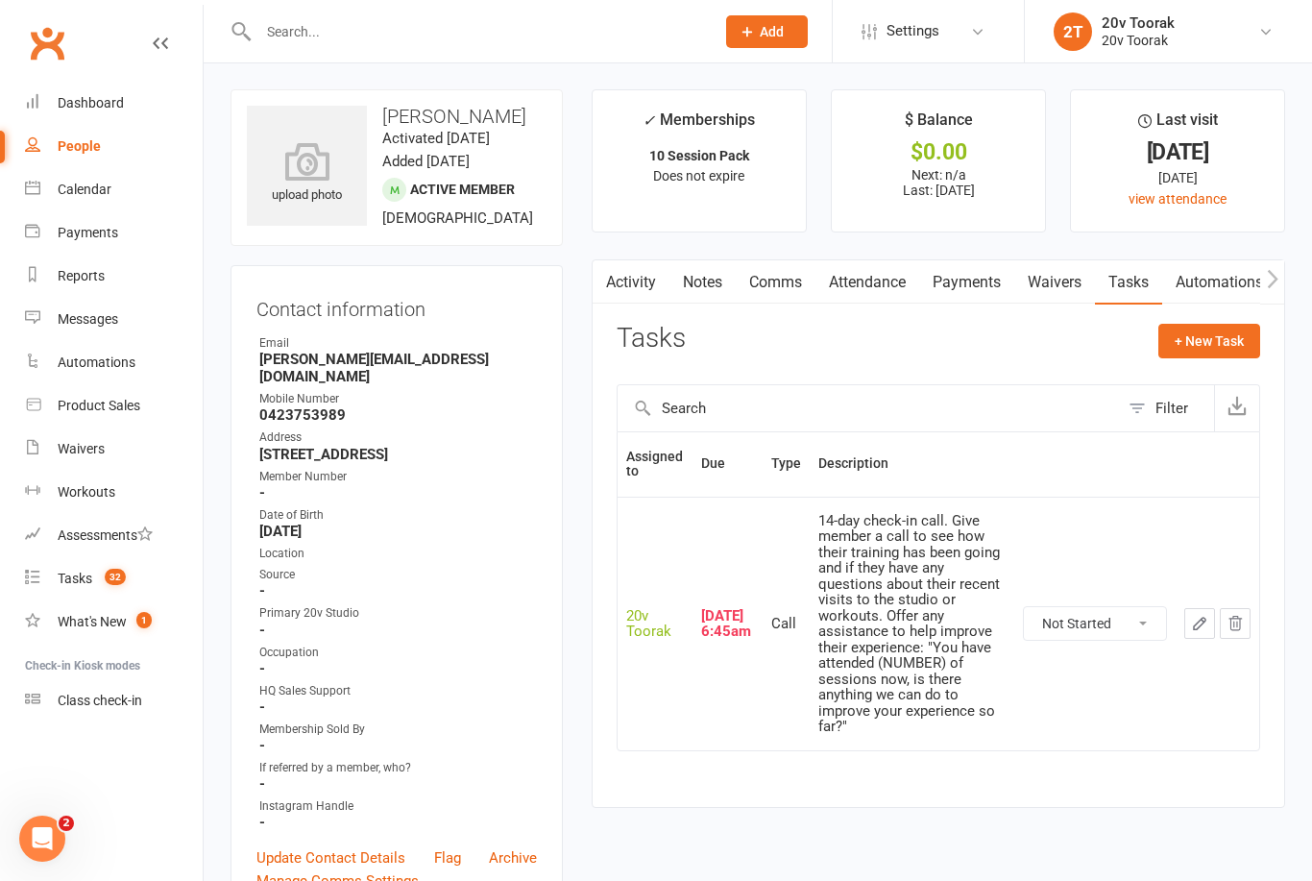
click at [858, 286] on link "Attendance" at bounding box center [868, 282] width 104 height 44
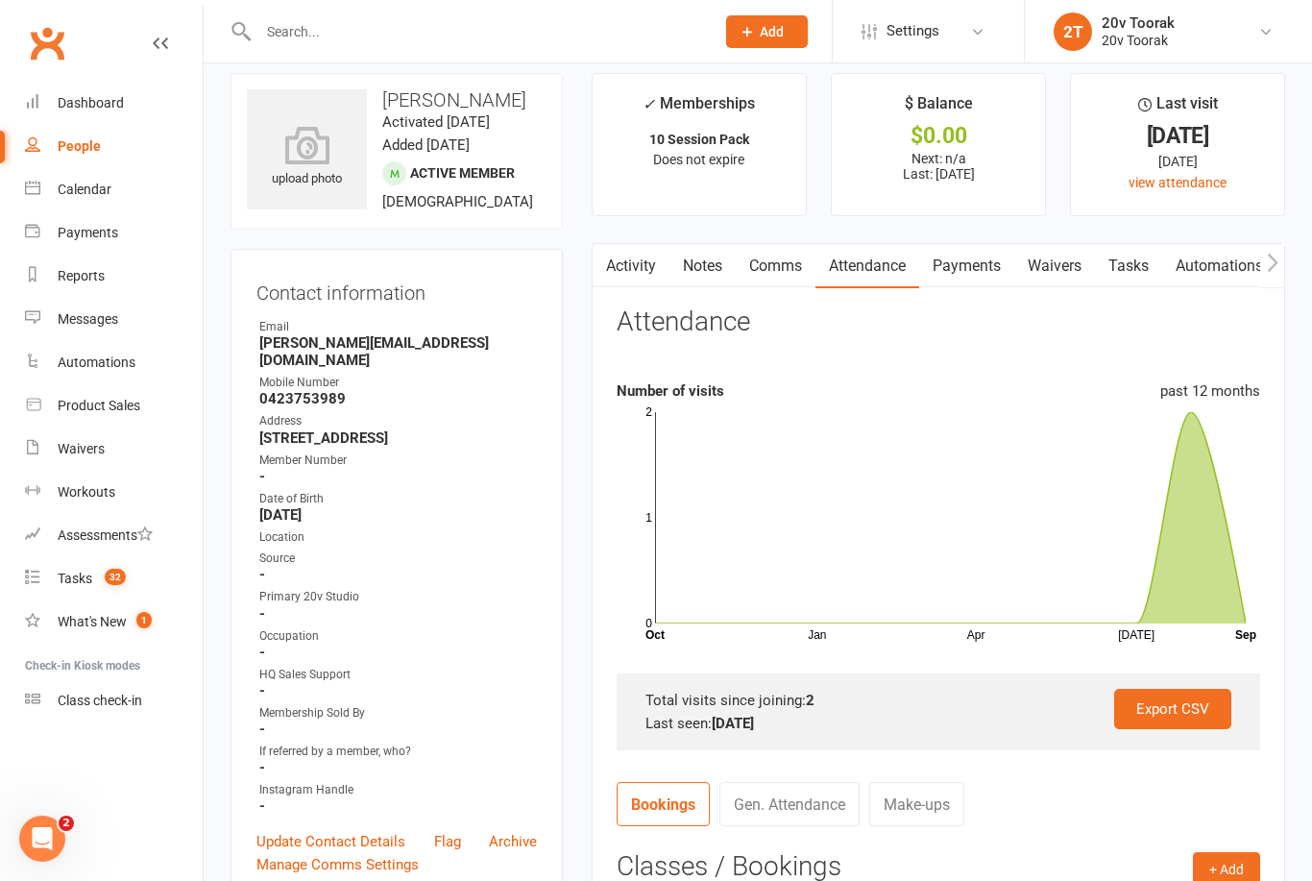
scroll to position [18, 0]
click at [631, 259] on link "Activity" at bounding box center [631, 265] width 77 height 44
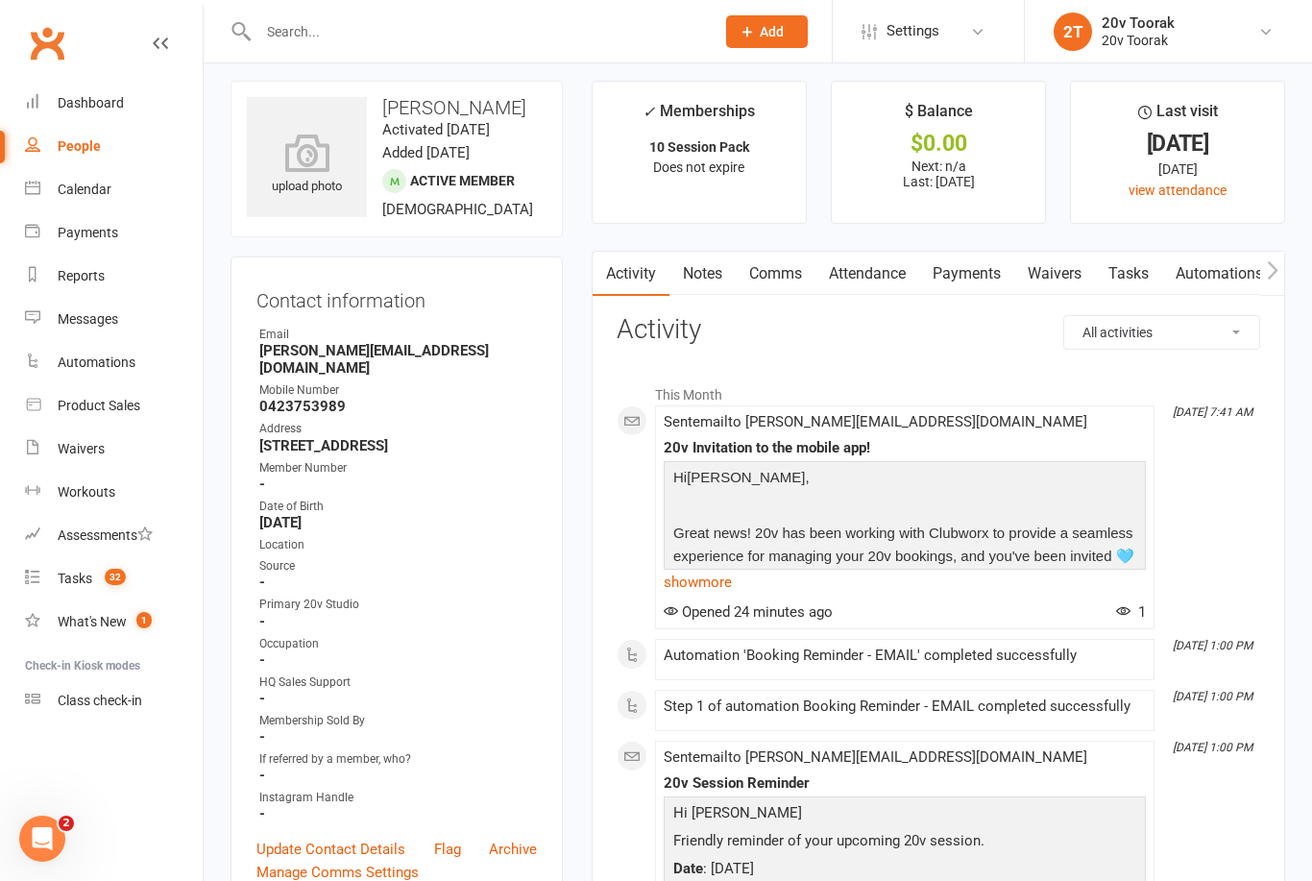
scroll to position [6, 0]
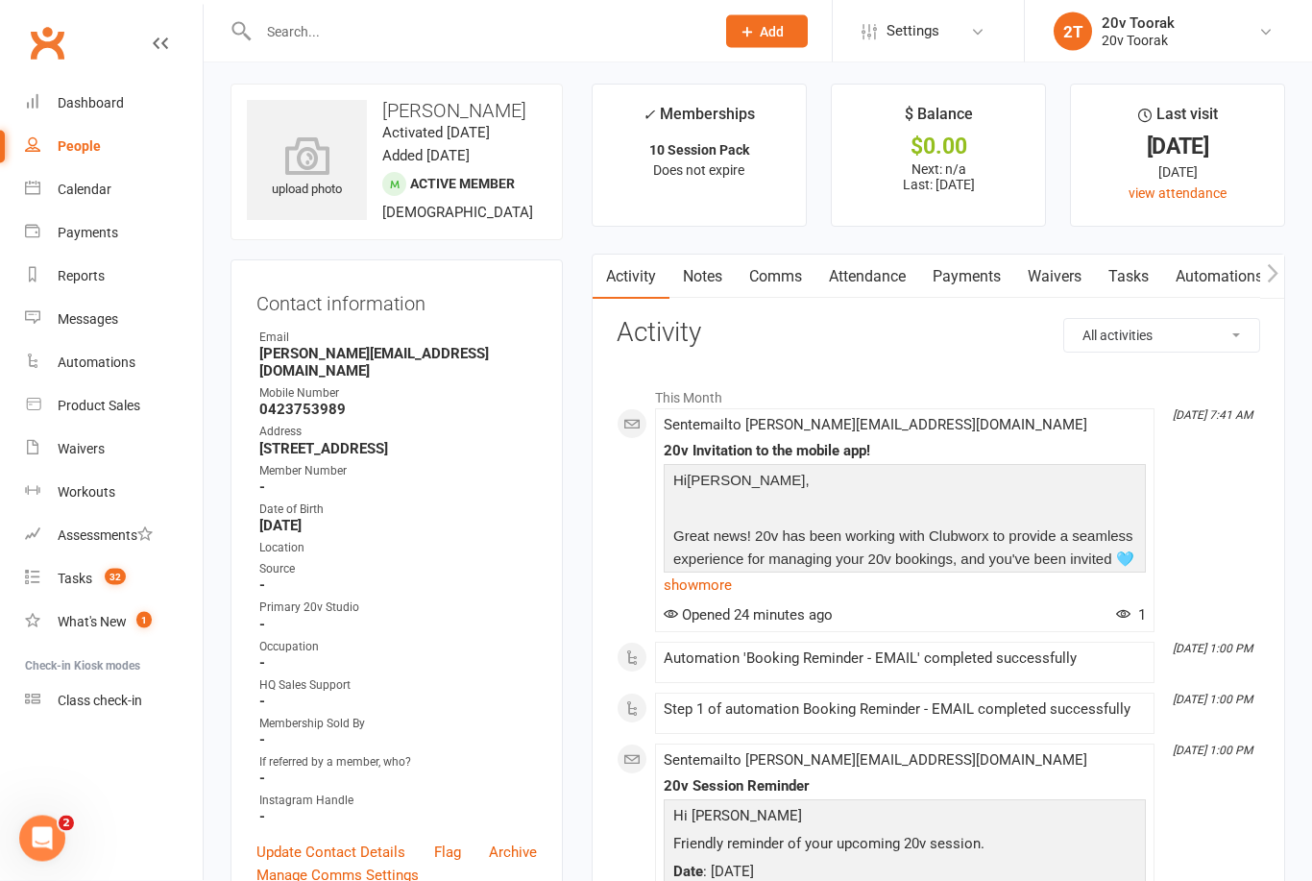
click at [1135, 281] on link "Tasks" at bounding box center [1128, 278] width 67 height 44
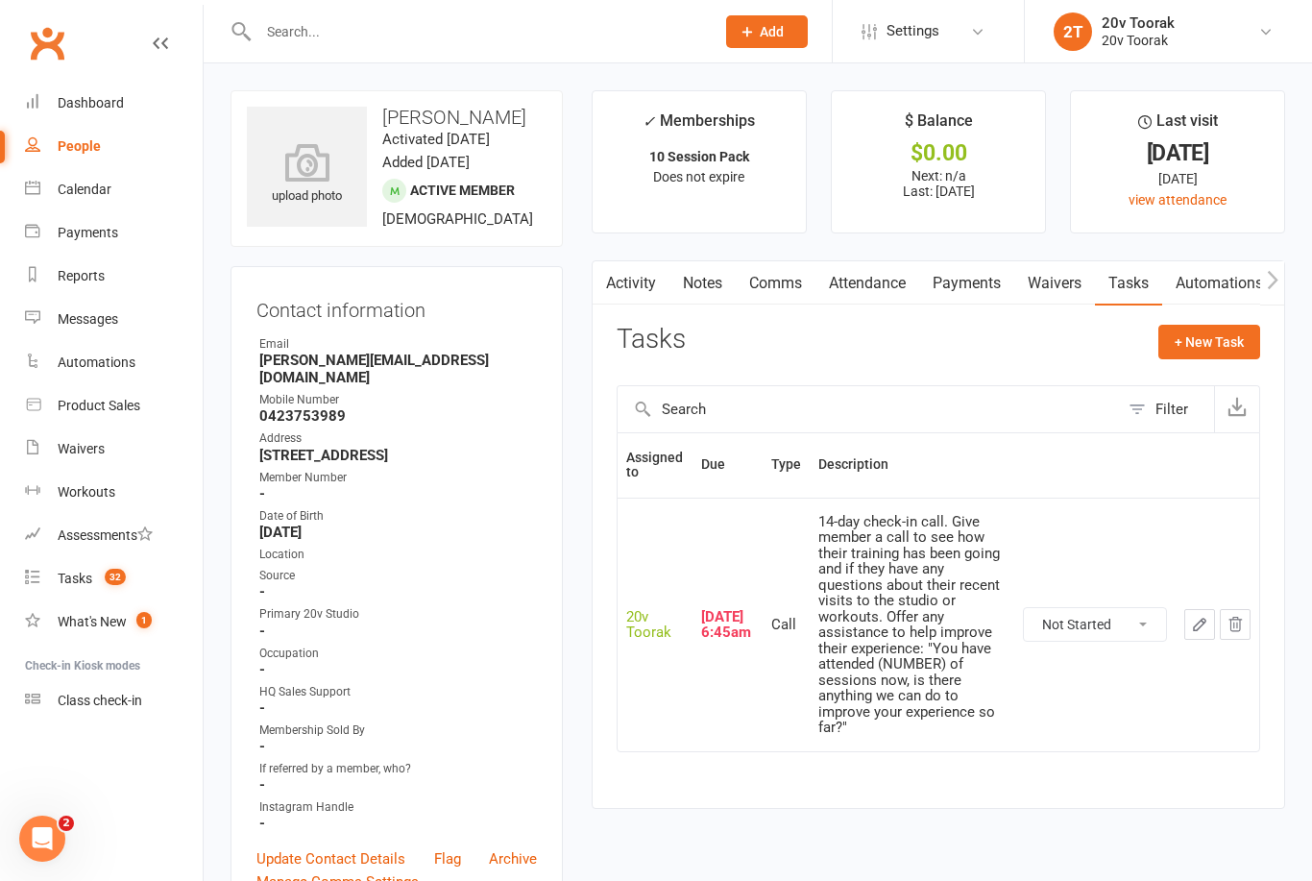
click at [631, 289] on link "Activity" at bounding box center [631, 283] width 77 height 44
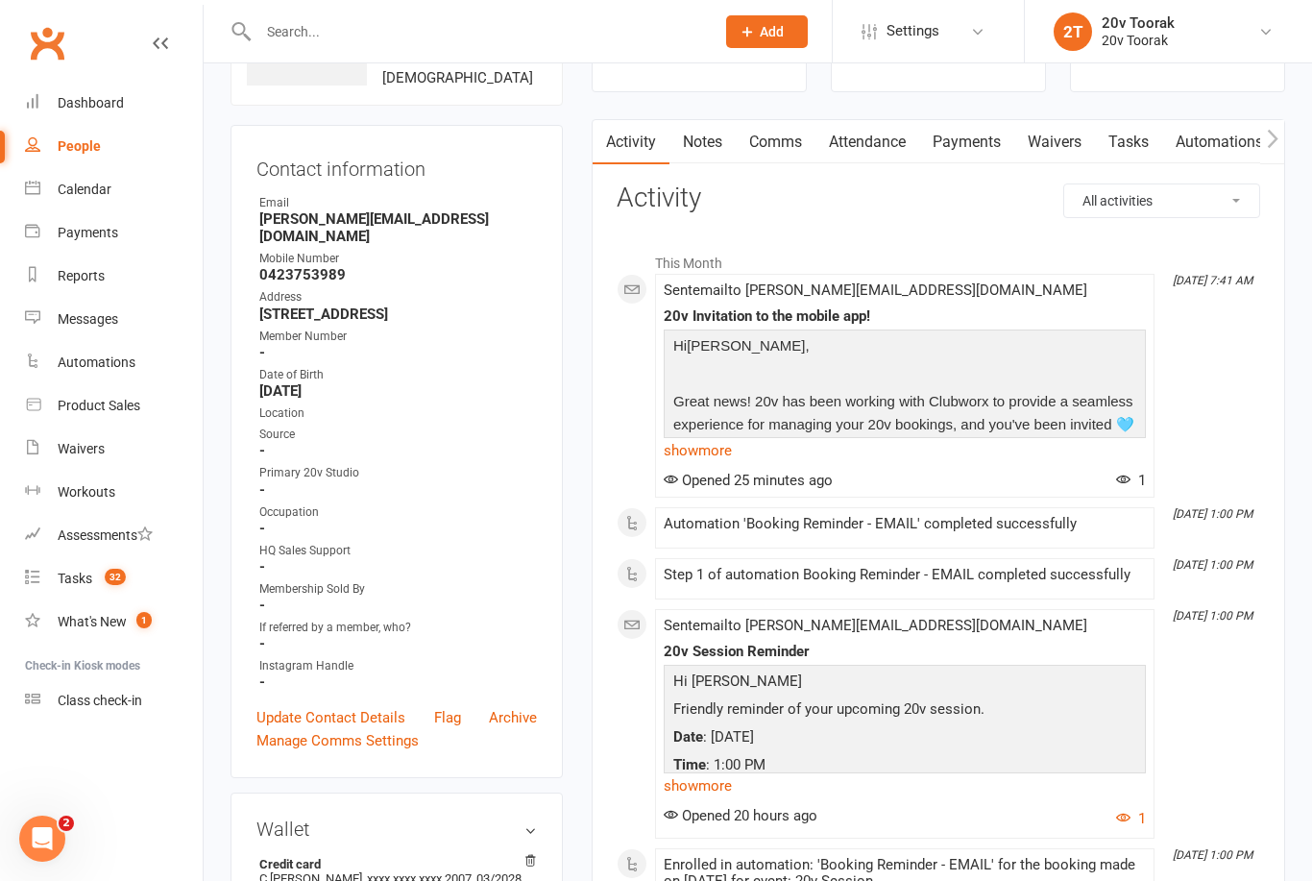
scroll to position [140, 0]
click at [692, 455] on link "show more" at bounding box center [905, 451] width 482 height 27
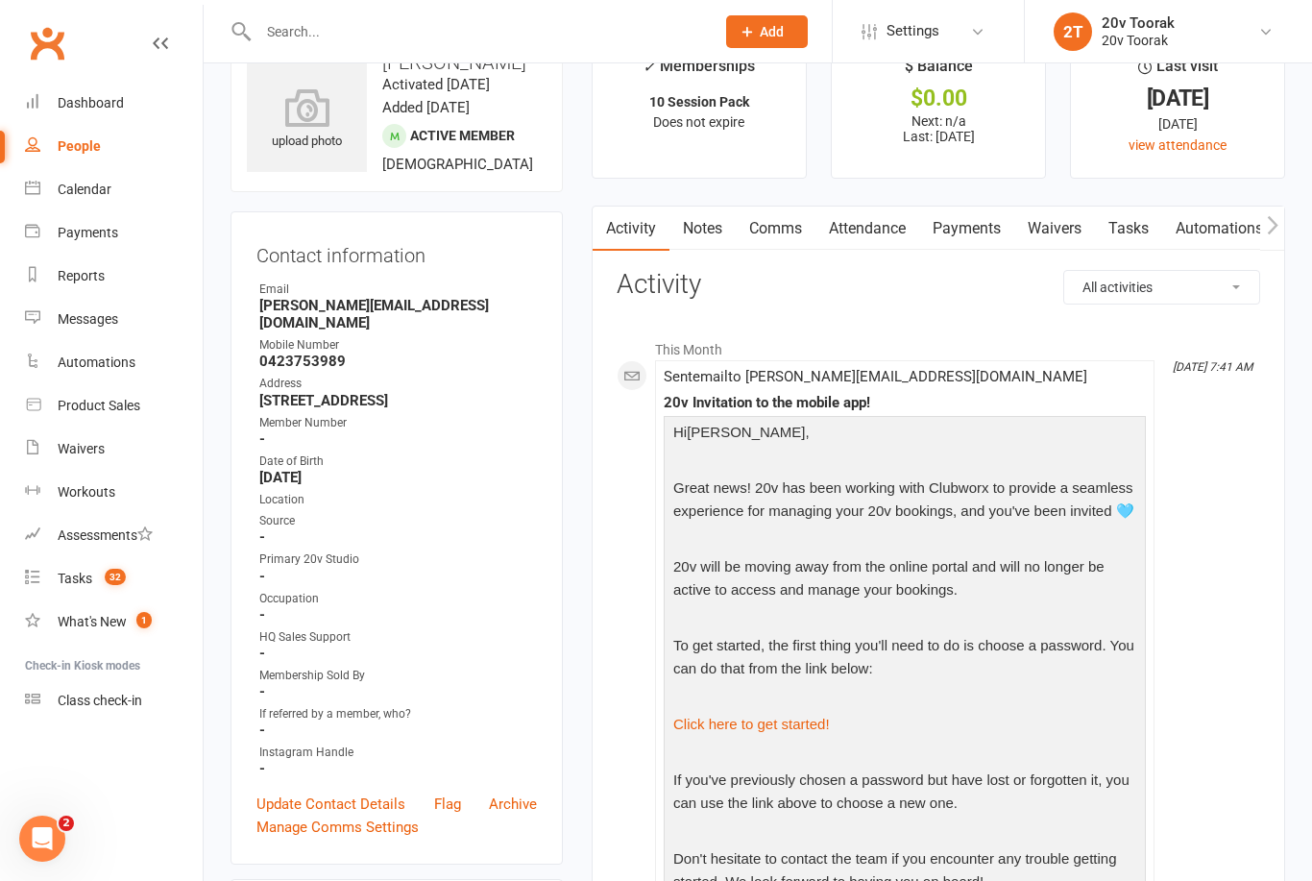
scroll to position [68, 0]
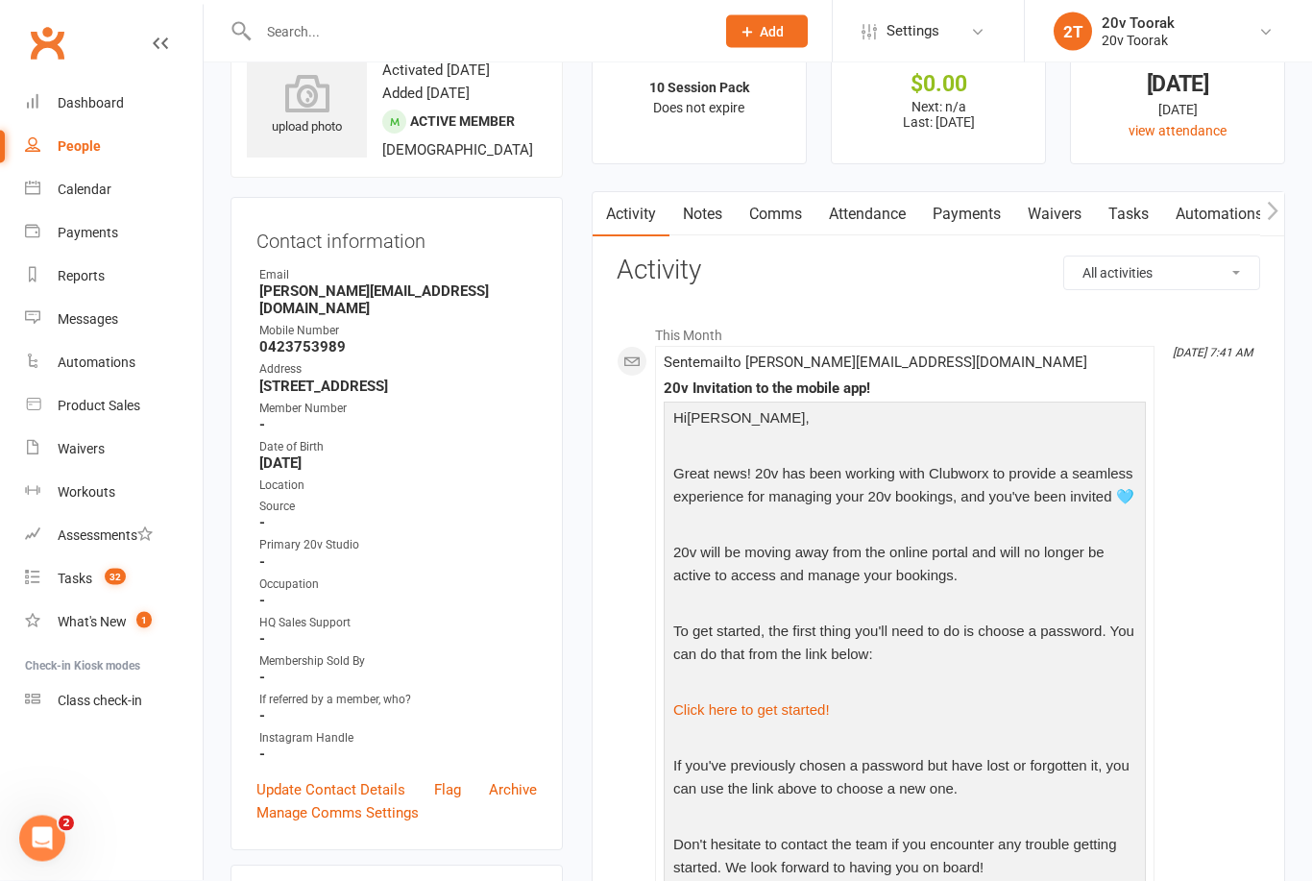
click at [708, 221] on link "Notes" at bounding box center [703, 215] width 66 height 44
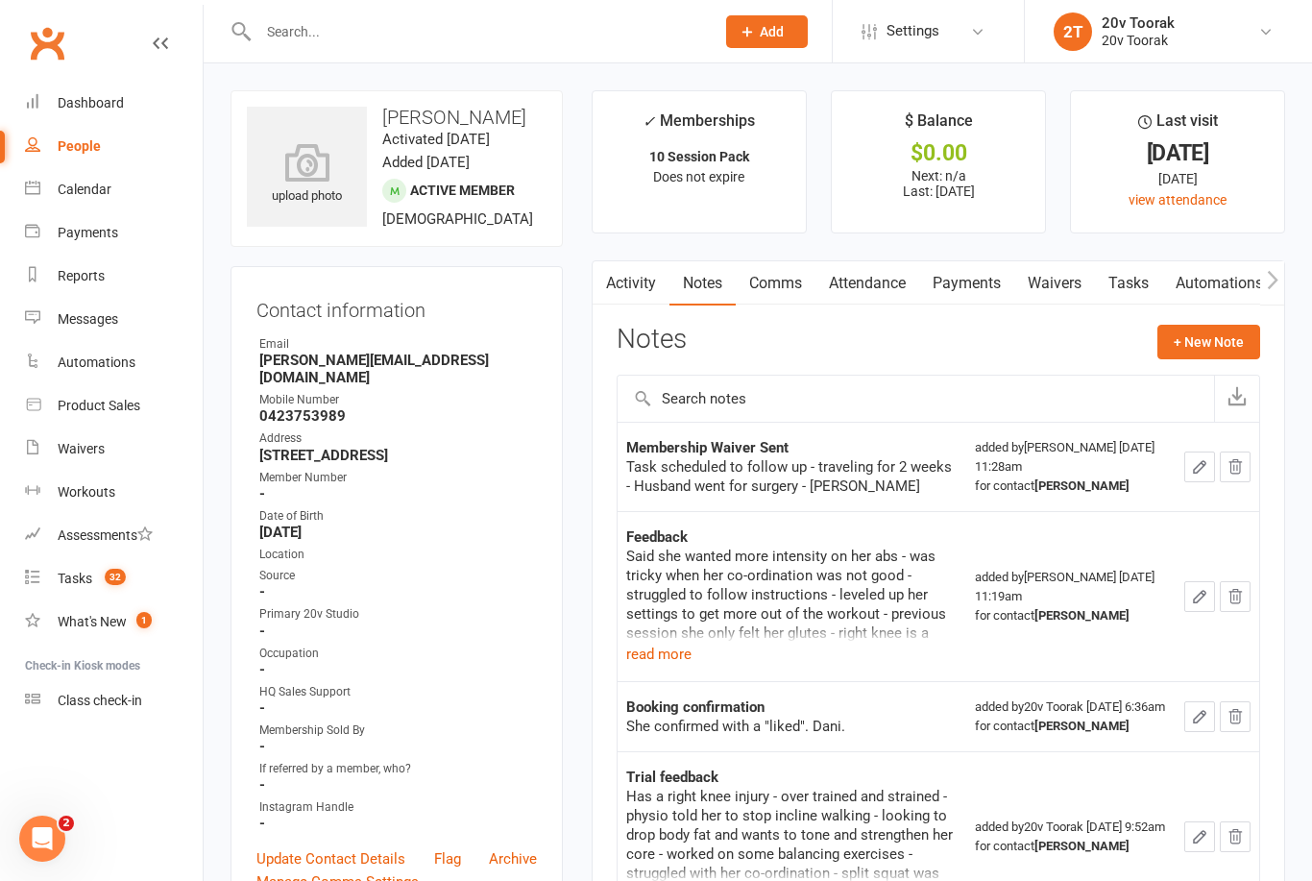
click at [1216, 346] on button "+ New Note" at bounding box center [1209, 342] width 103 height 35
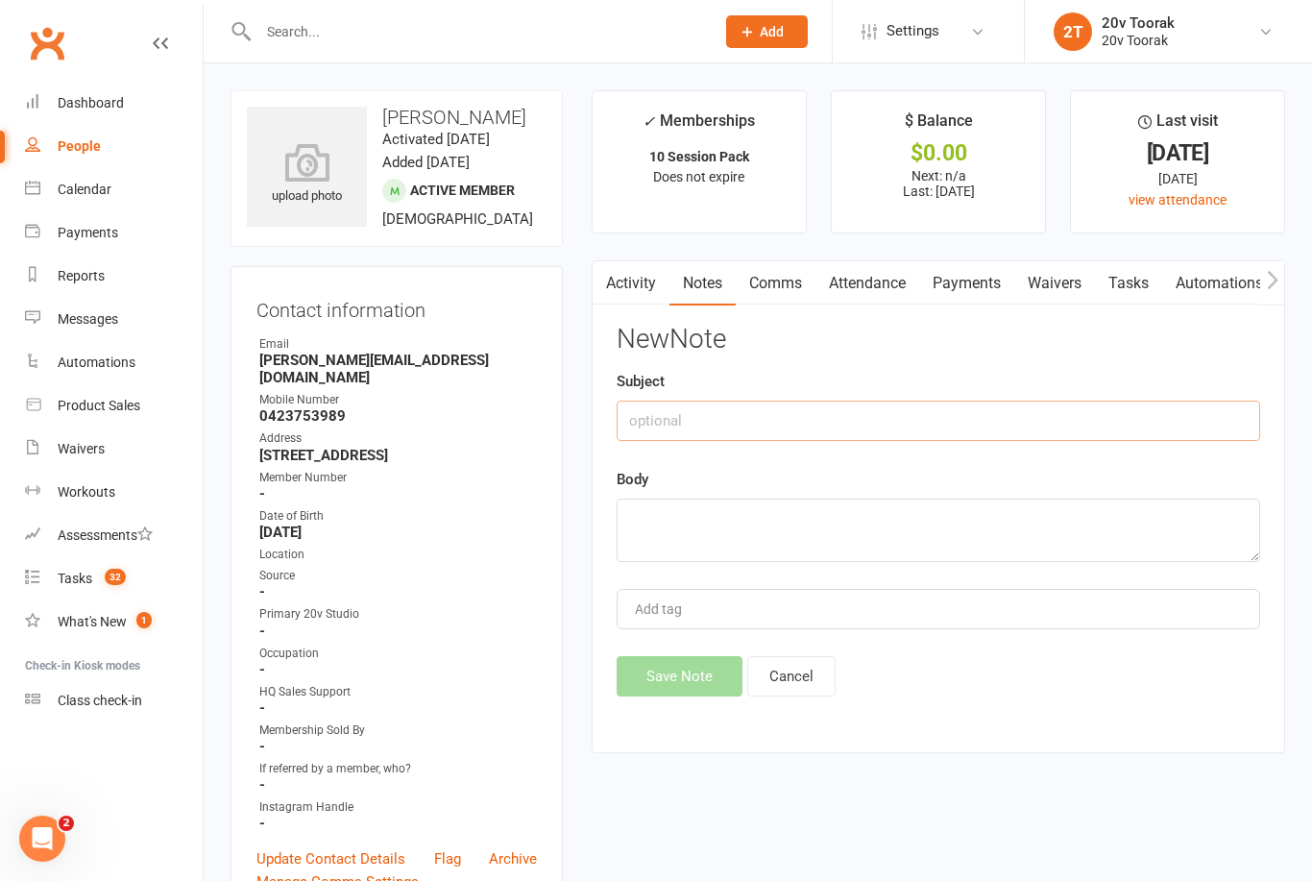
click at [858, 408] on input "text" at bounding box center [939, 421] width 644 height 40
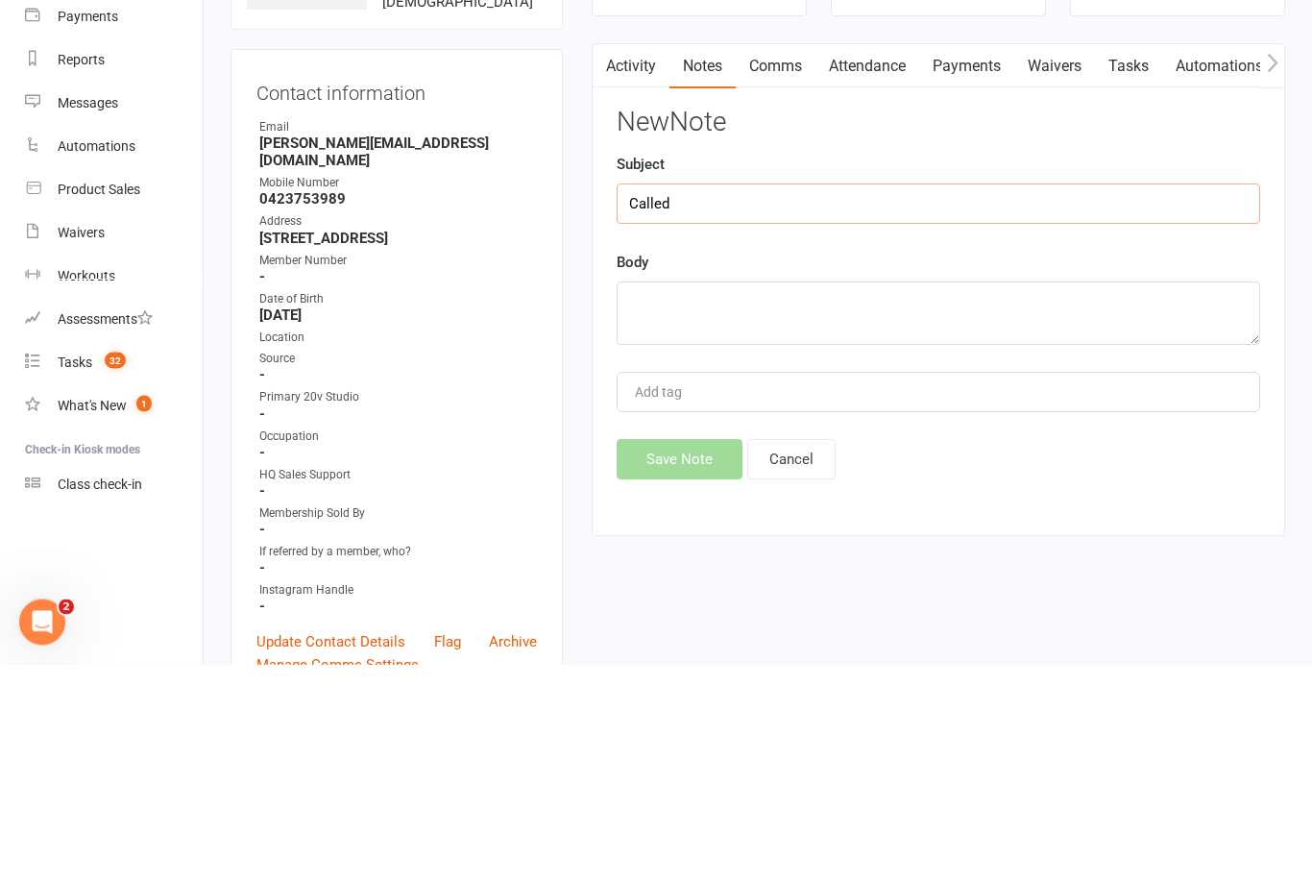
type input "Called"
click at [797, 499] on textarea at bounding box center [939, 530] width 644 height 63
type textarea "E"
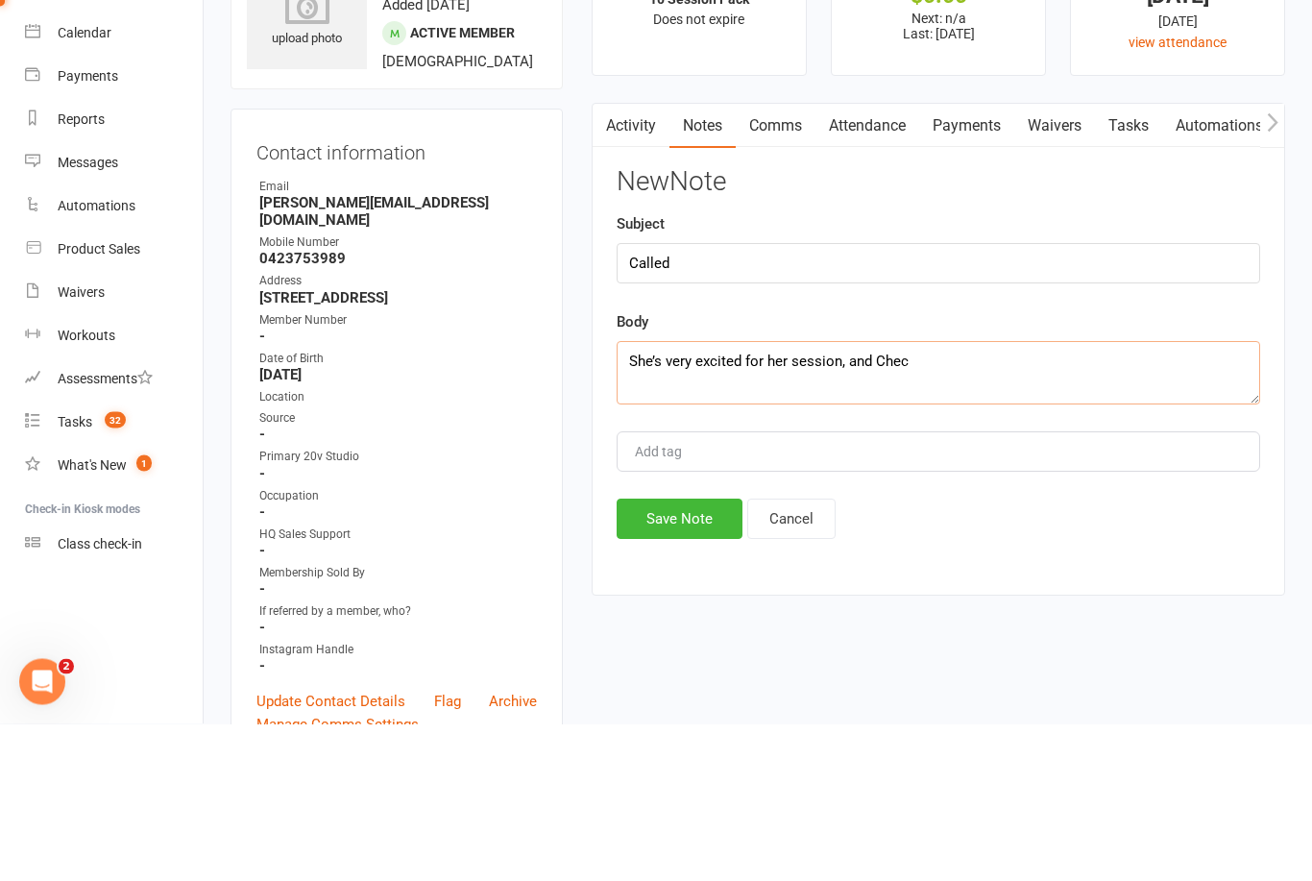
click at [966, 499] on textarea "She’s very excited for her session, and chec" at bounding box center [939, 530] width 644 height 63
click at [908, 499] on textarea "She’s very excited for her session, and she with use the new app to do her own …" at bounding box center [939, 530] width 644 height 63
click at [926, 499] on textarea "She’s very excited for her session, and she with use the new app to do her own …" at bounding box center [939, 530] width 644 height 63
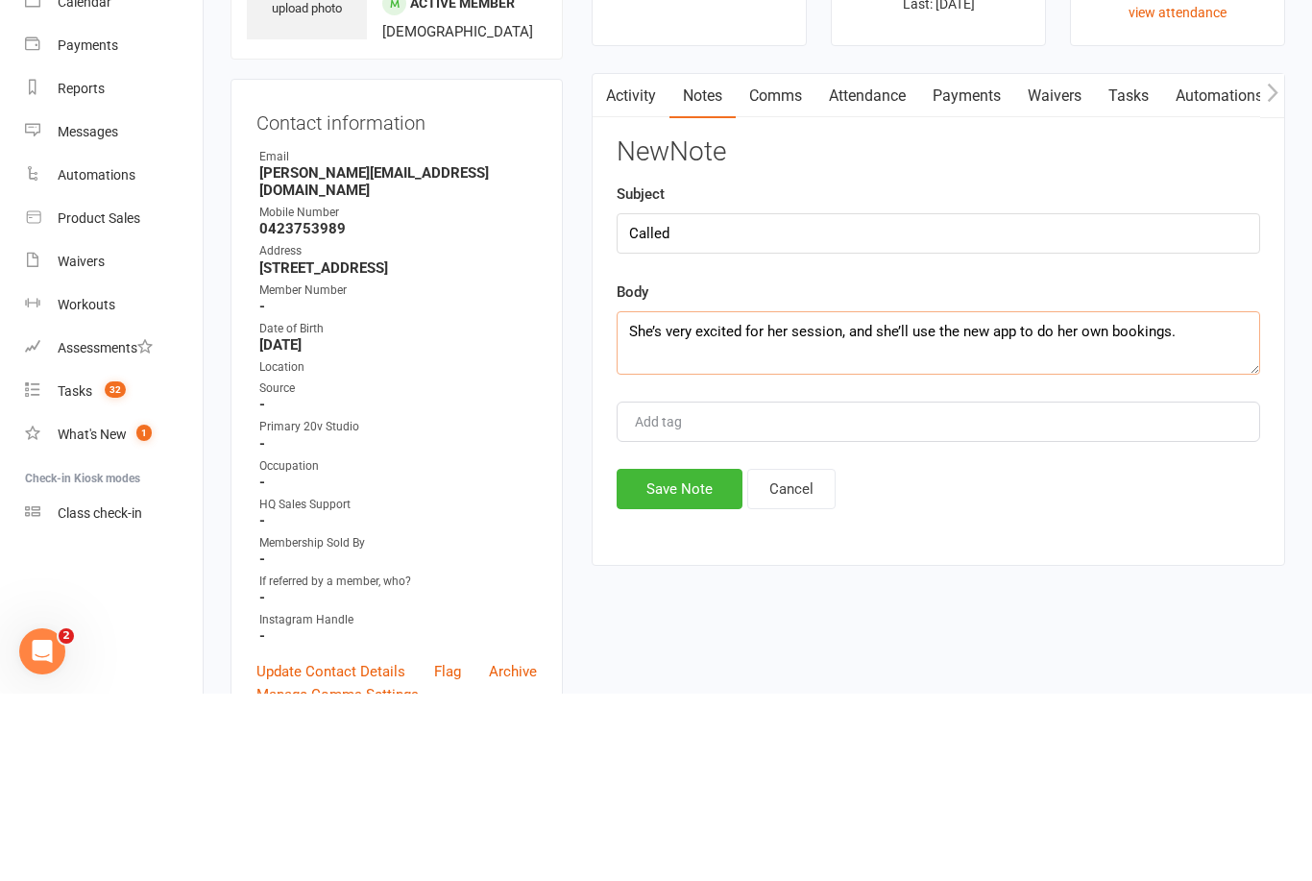
click at [1192, 499] on textarea "She’s very excited for her session, and she’ll use the new app to do her own bo…" at bounding box center [939, 530] width 644 height 63
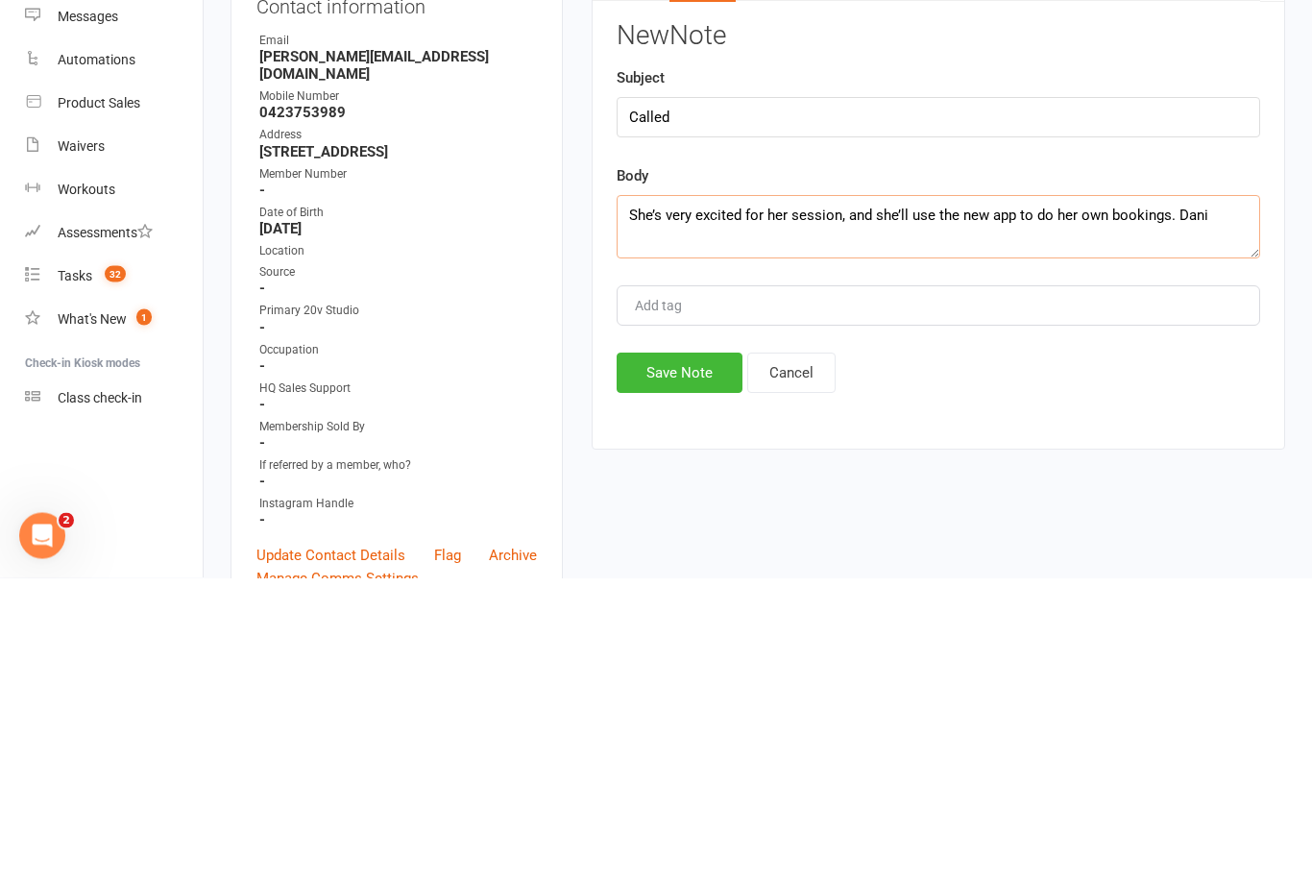
type textarea "She’s very excited for her session, and she’ll use the new app to do her own bo…"
click at [712, 656] on button "Save Note" at bounding box center [680, 676] width 126 height 40
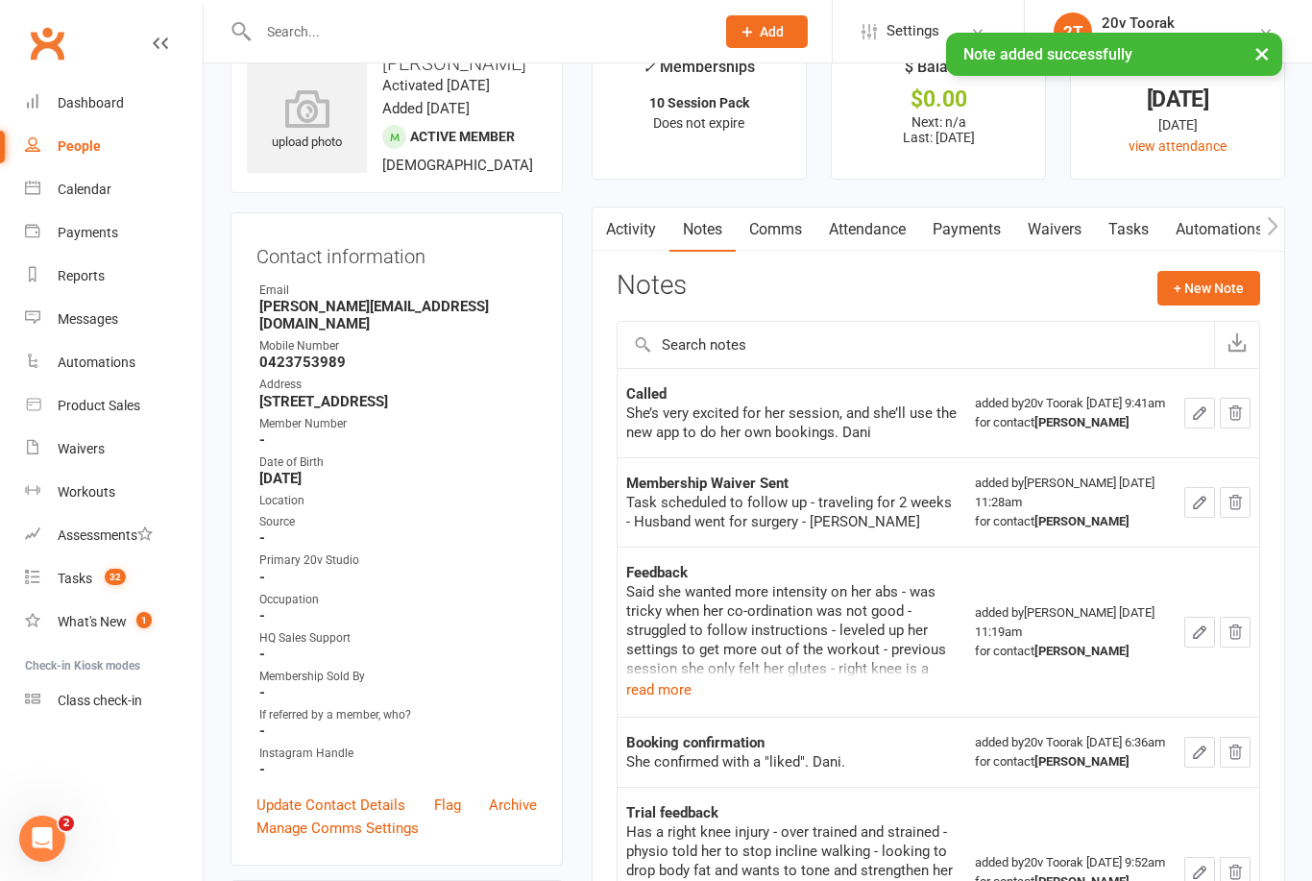
click at [894, 229] on link "Attendance" at bounding box center [868, 230] width 104 height 44
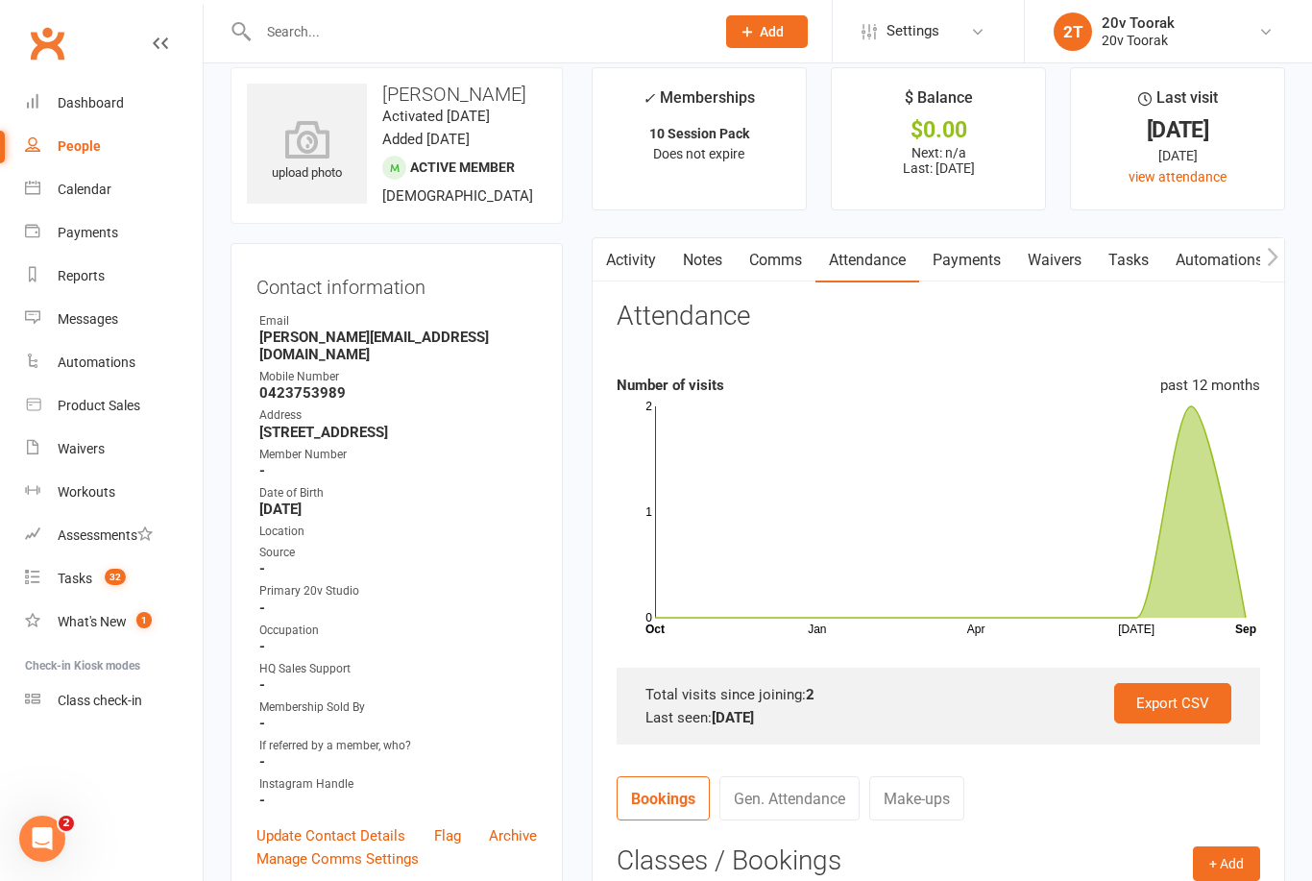
click at [1130, 257] on link "Tasks" at bounding box center [1128, 260] width 67 height 44
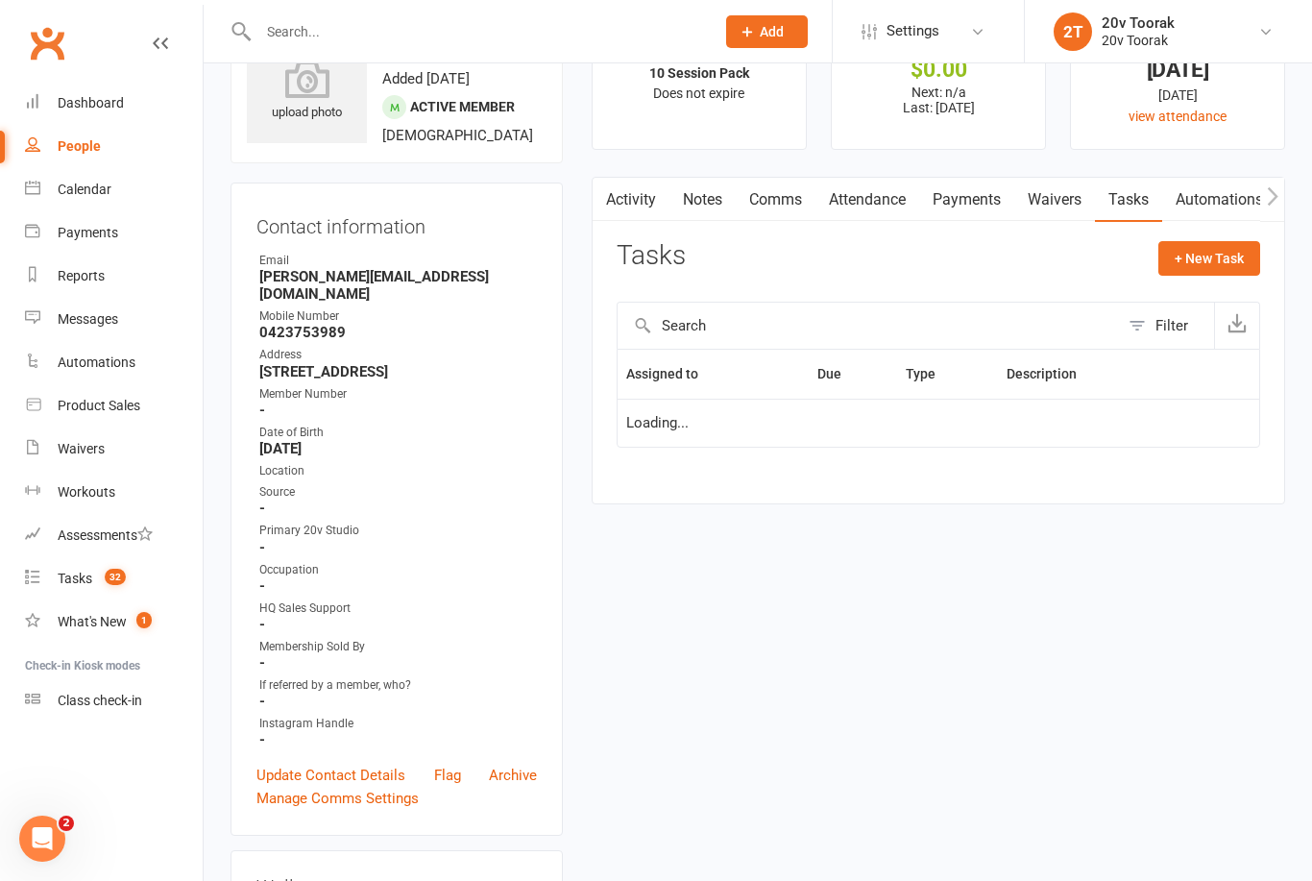
scroll to position [85, 0]
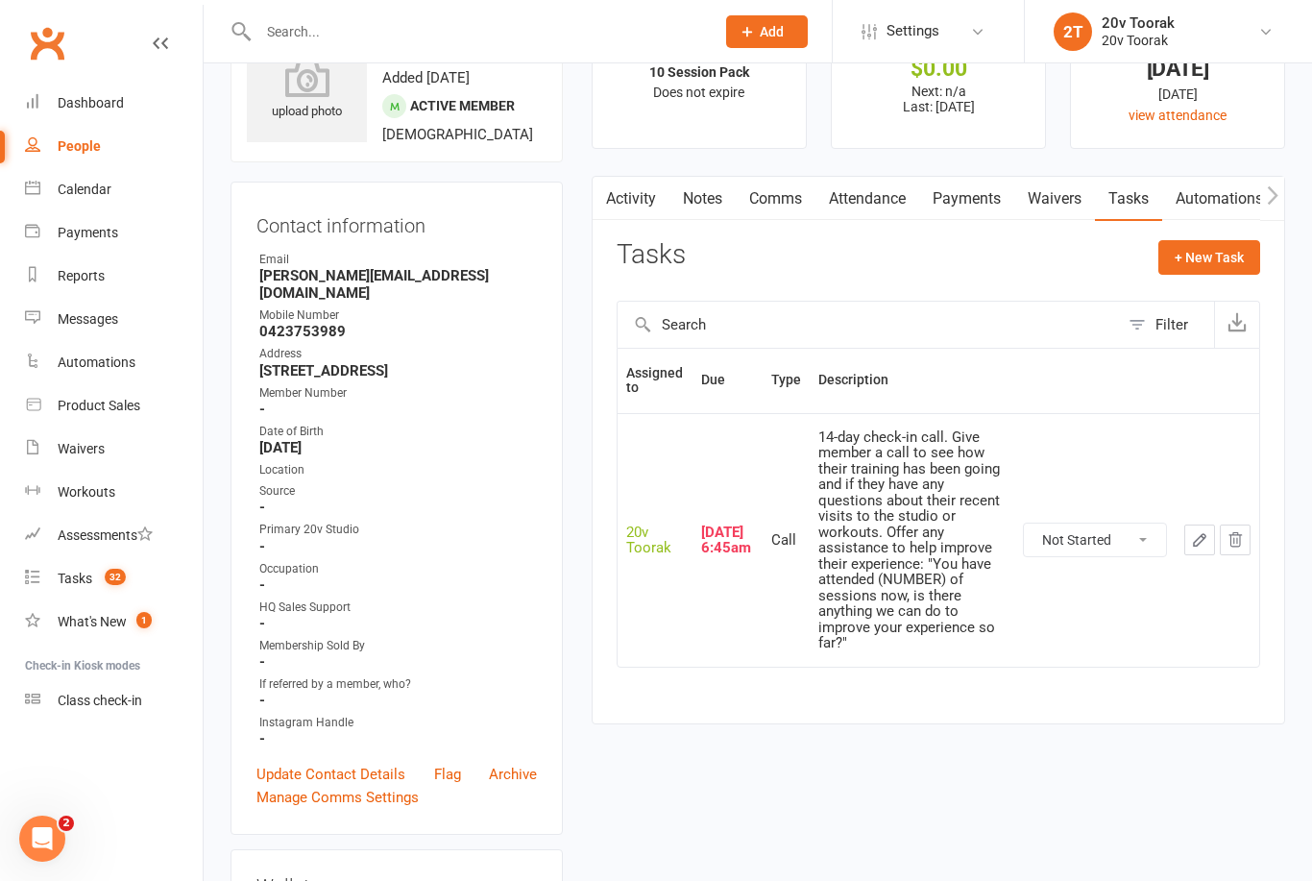
click at [1121, 524] on select "Not Started In Progress Waiting Complete" at bounding box center [1095, 540] width 142 height 33
select select "unstarted"
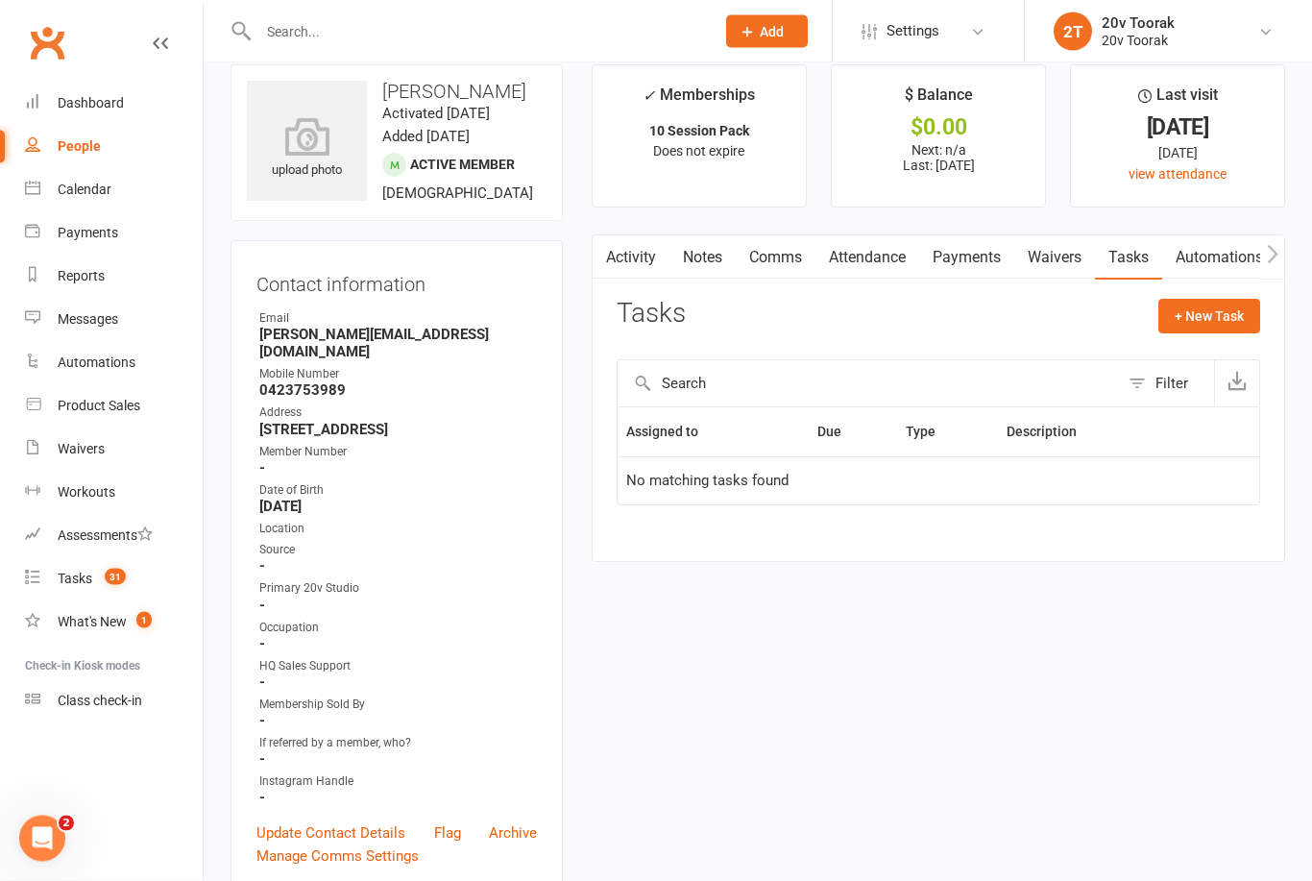
scroll to position [0, 0]
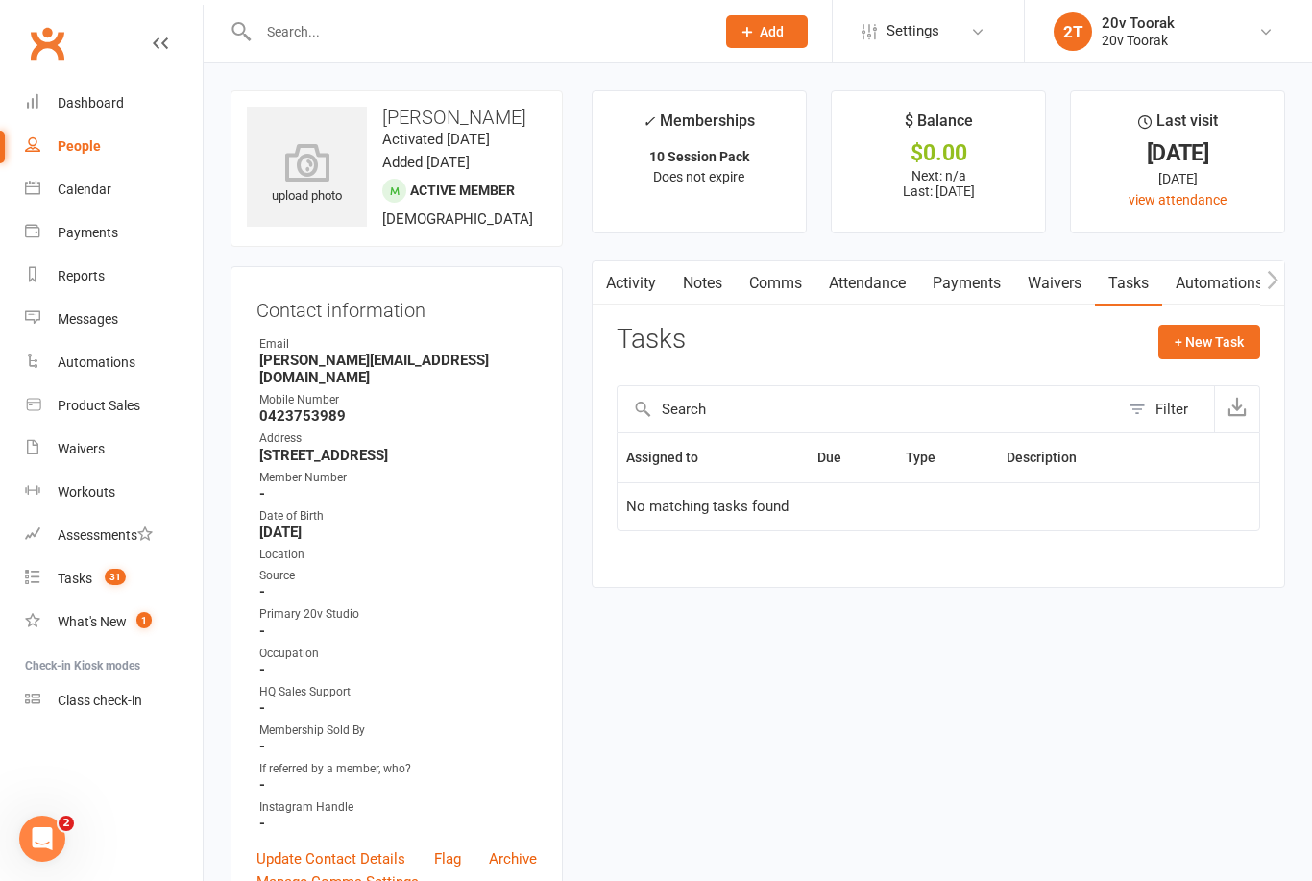
click at [1225, 331] on button "+ New Task" at bounding box center [1210, 342] width 102 height 35
select select "45736"
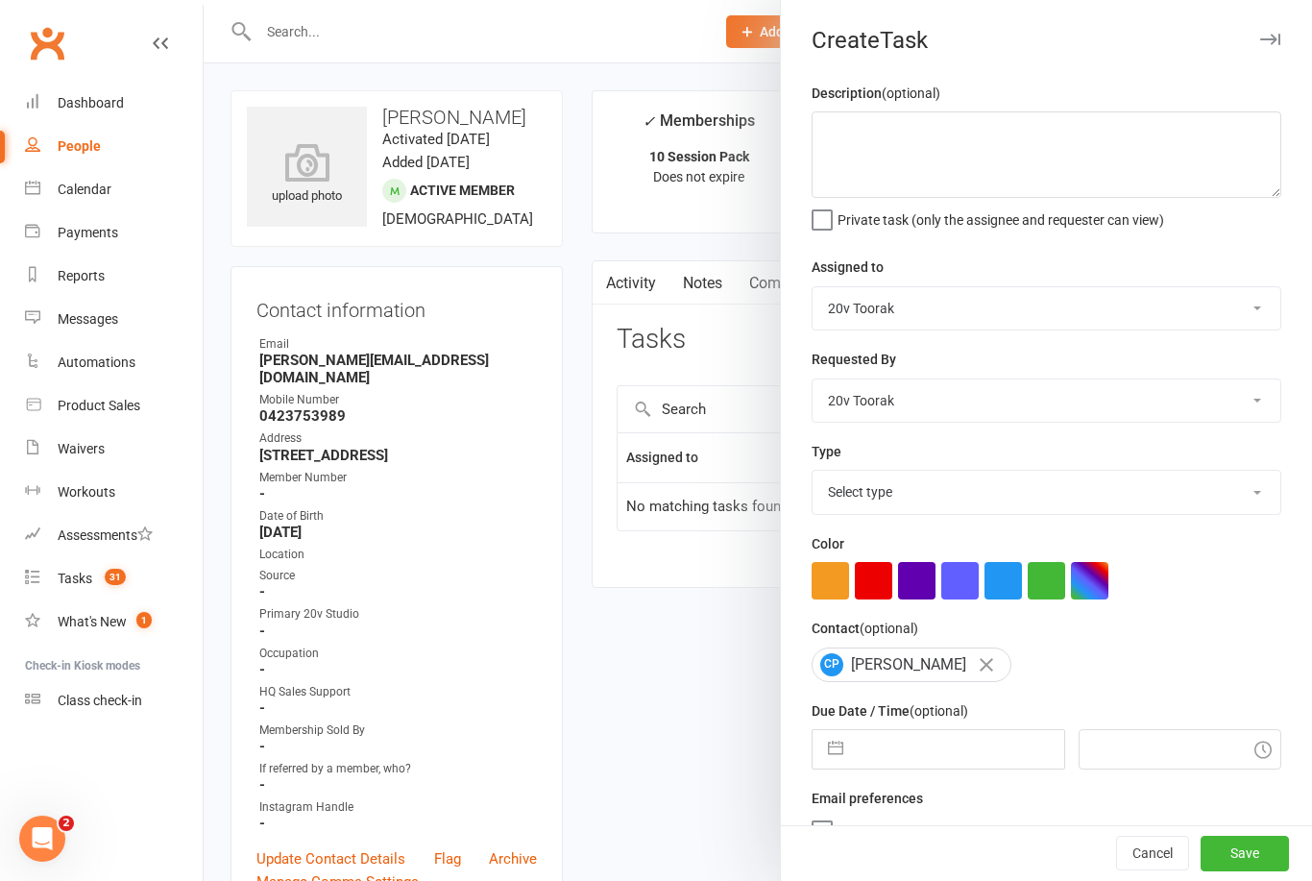
click at [1261, 513] on select "Select type Call Call - to book trial Confirm session attendance Confirm trial …" at bounding box center [1047, 492] width 468 height 42
select select "29156"
click at [987, 746] on input "text" at bounding box center [958, 749] width 210 height 38
select select "7"
select select "2025"
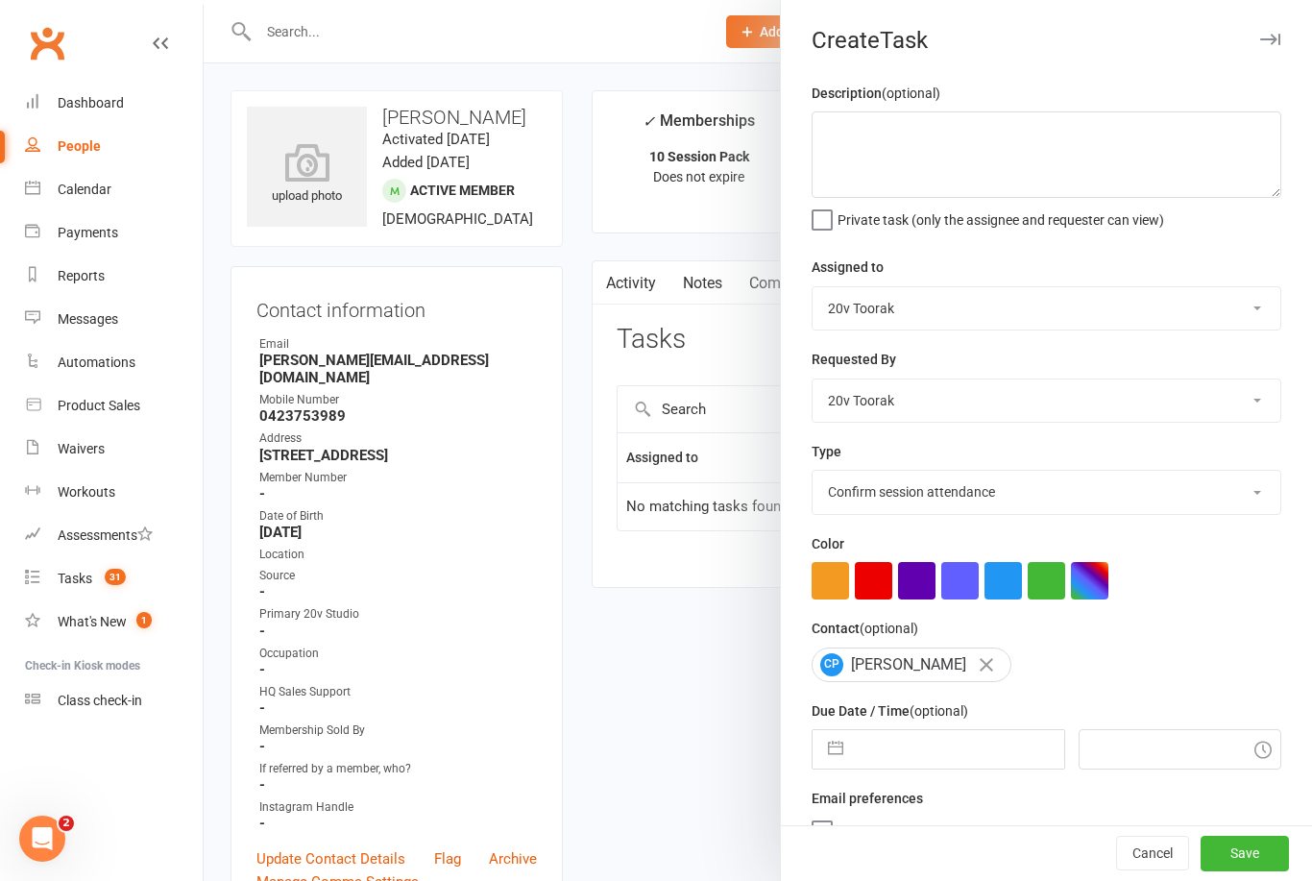
select select "8"
select select "2025"
select select "9"
select select "2025"
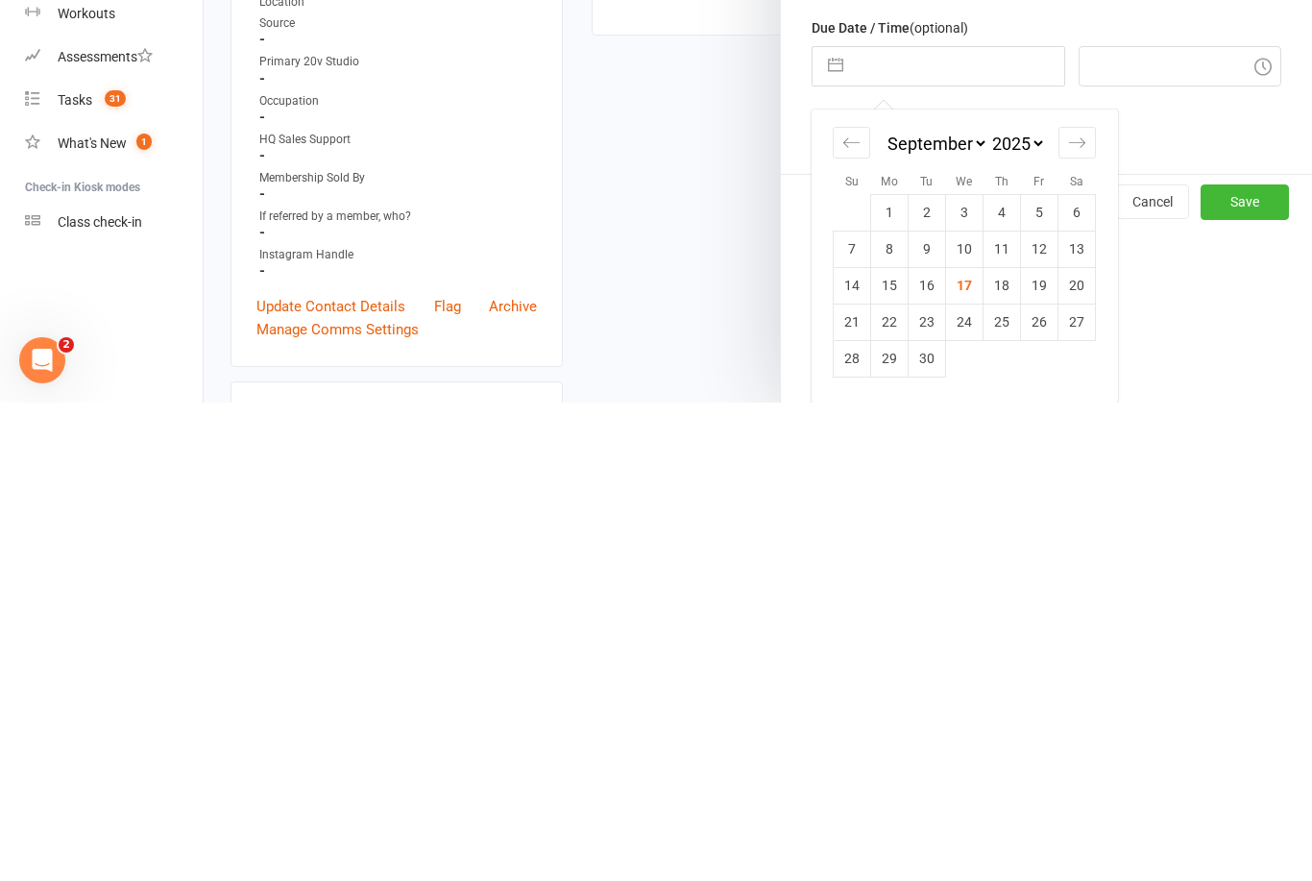
scroll to position [208, 0]
click at [901, 819] on td "29" at bounding box center [889, 837] width 37 height 37
type input "[DATE]"
type input "9:45am"
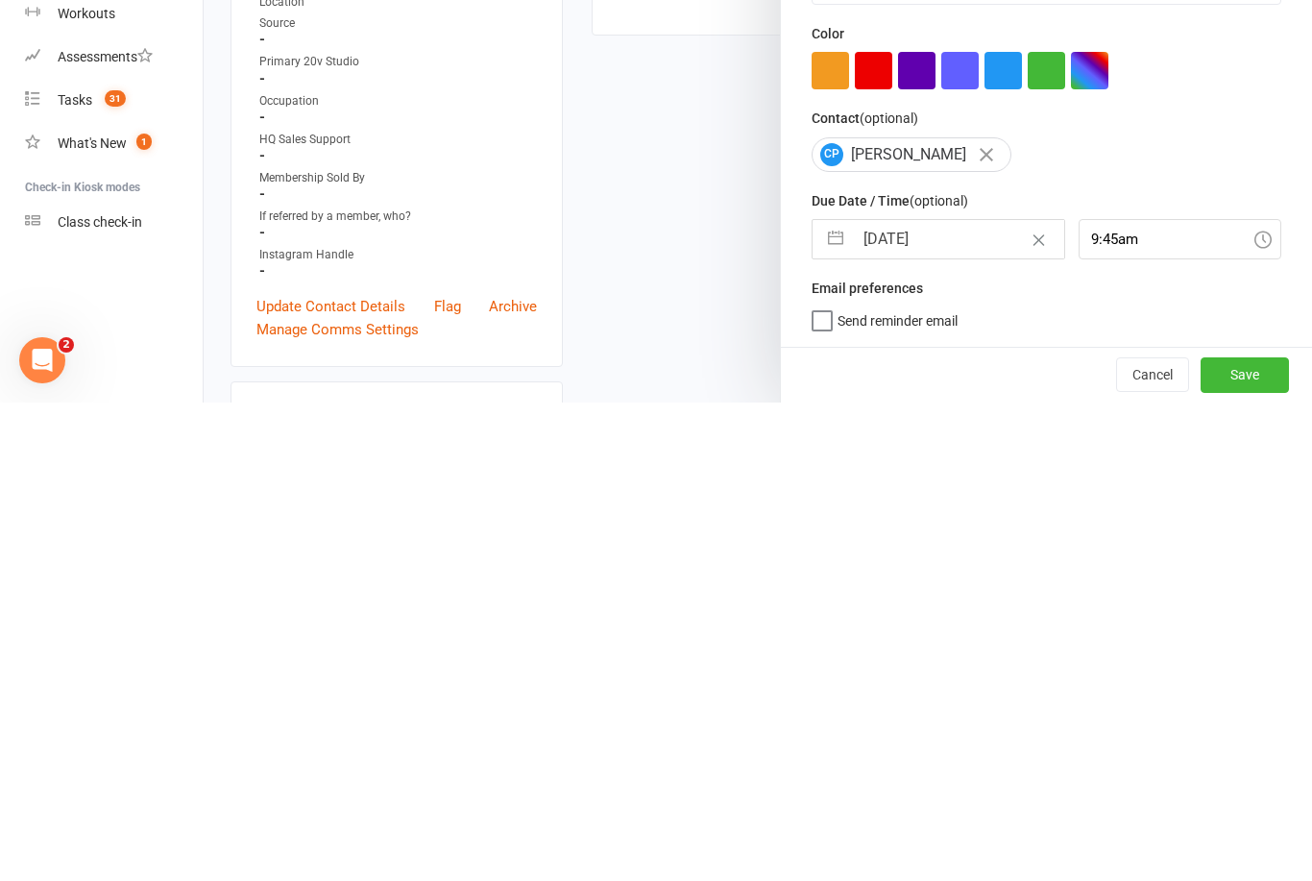
scroll to position [552, 0]
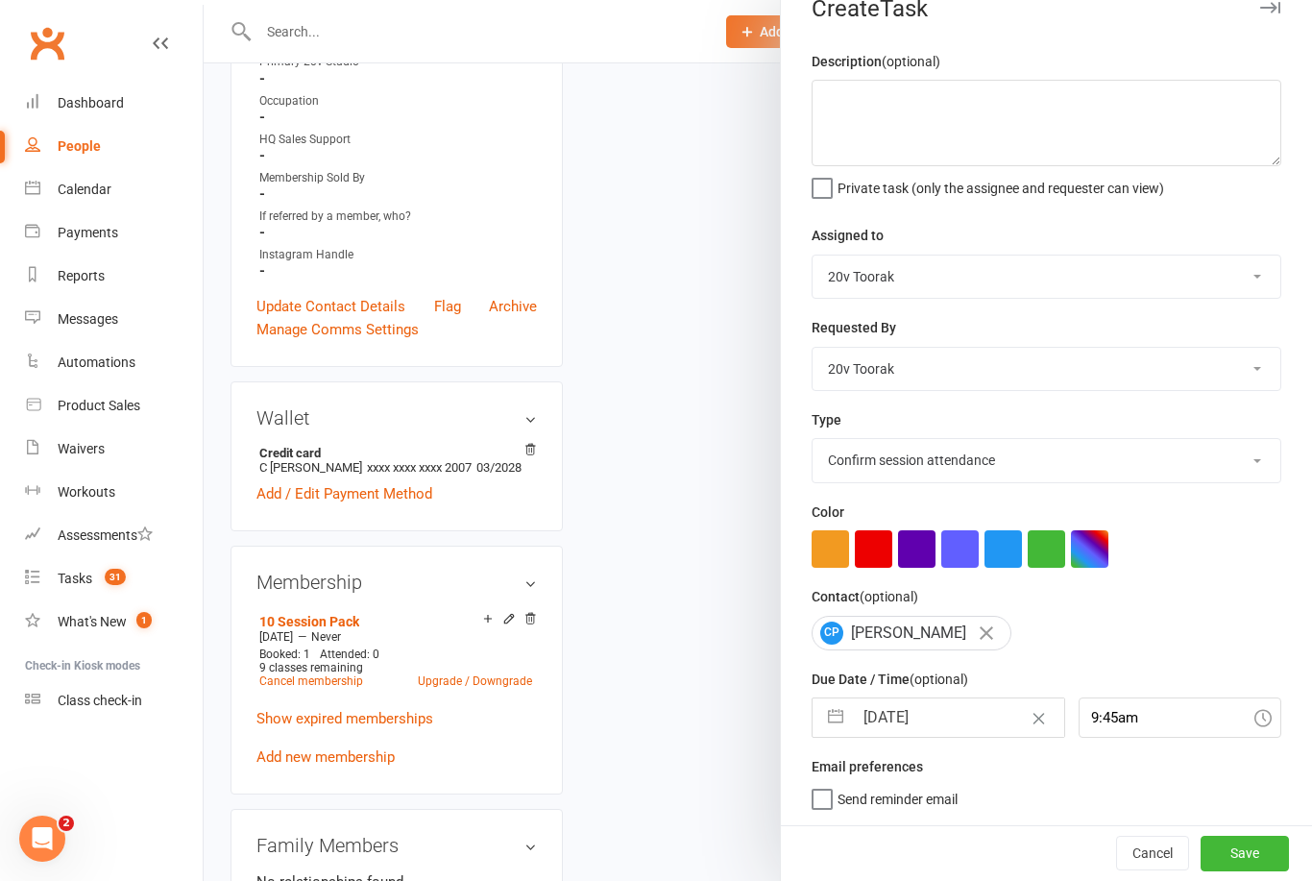
click at [942, 700] on input "[DATE]" at bounding box center [958, 717] width 210 height 38
select select "7"
select select "2025"
select select "8"
select select "2025"
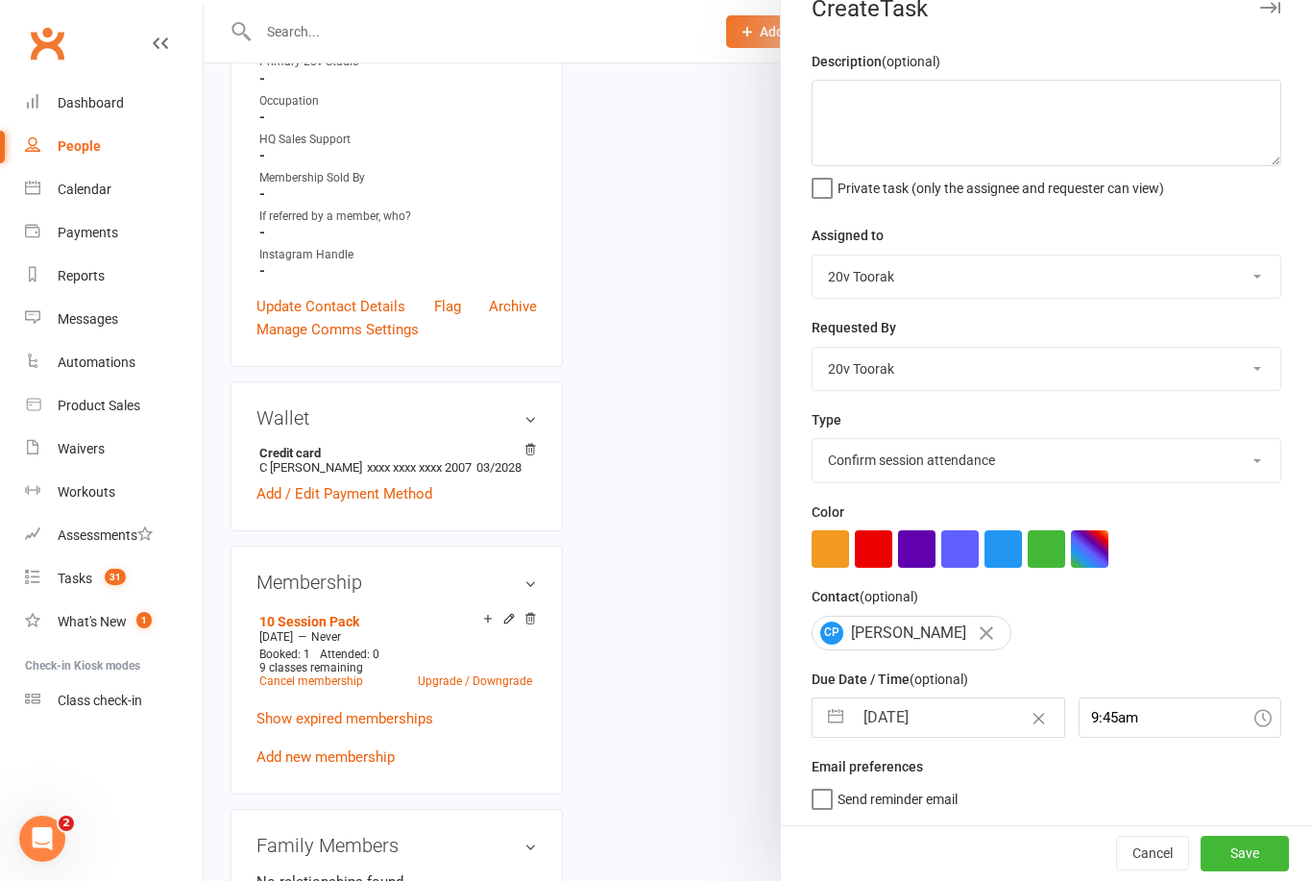
select select "9"
select select "2025"
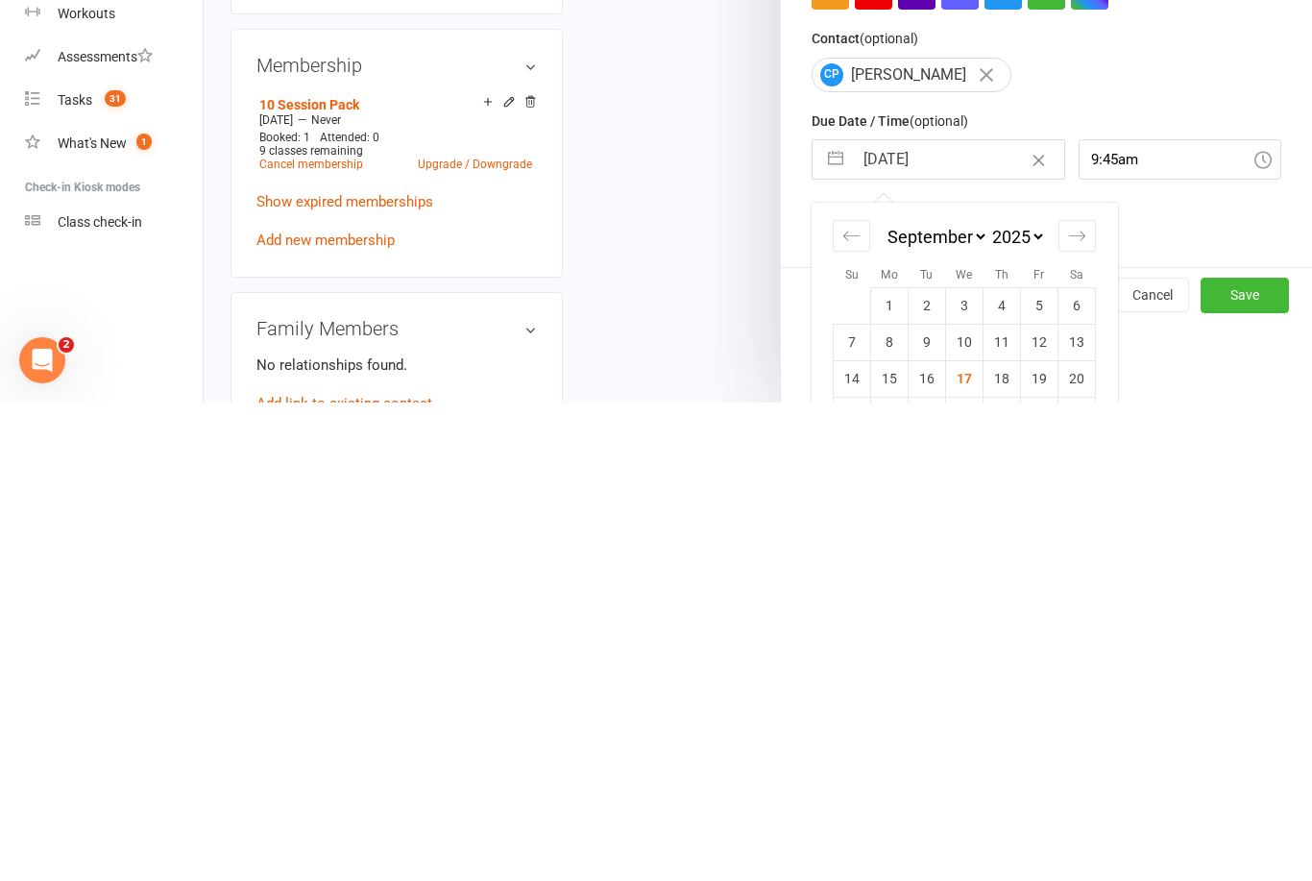
scroll to position [199, 0]
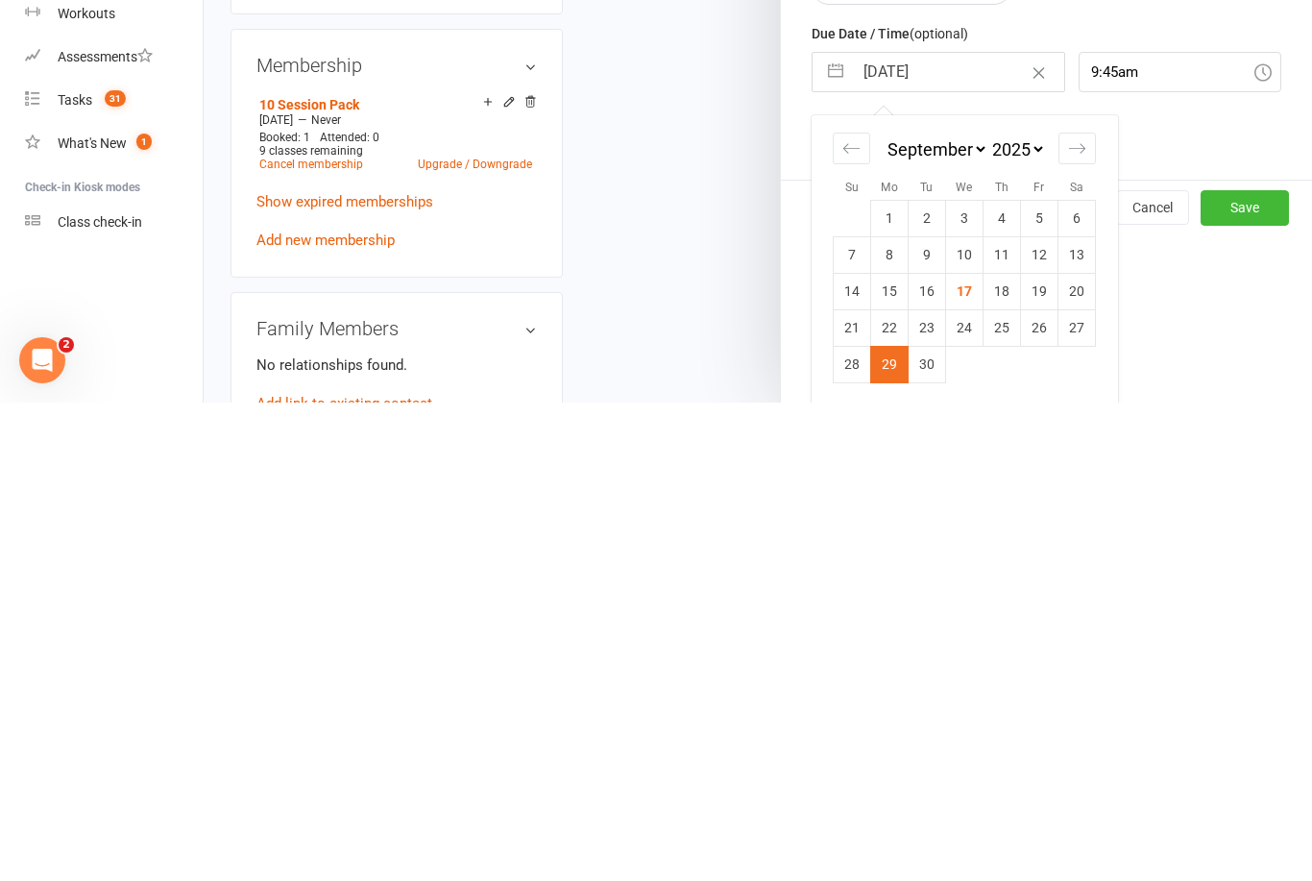
click at [891, 824] on td "29" at bounding box center [889, 842] width 37 height 37
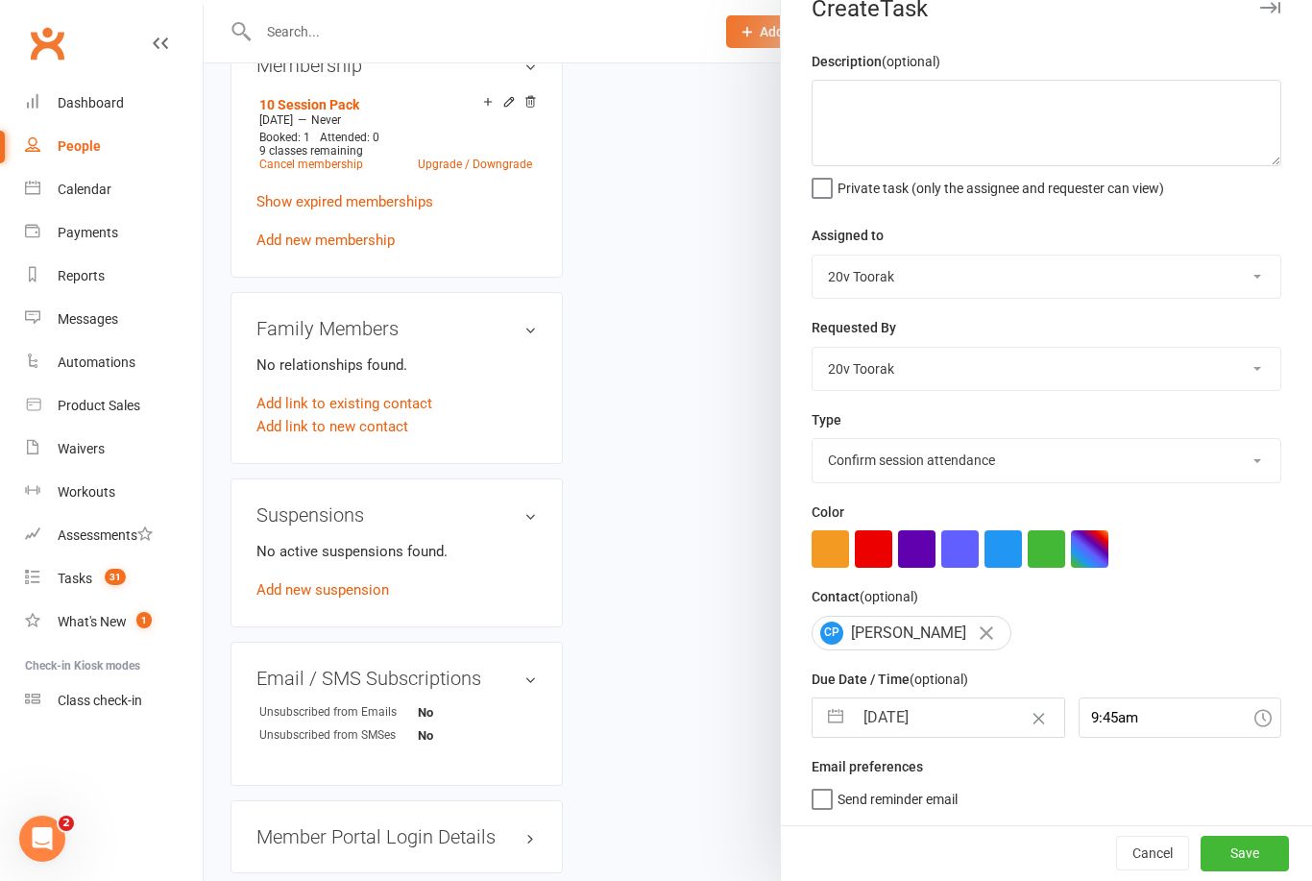
scroll to position [36, 0]
click at [1238, 850] on button "Save" at bounding box center [1245, 853] width 88 height 35
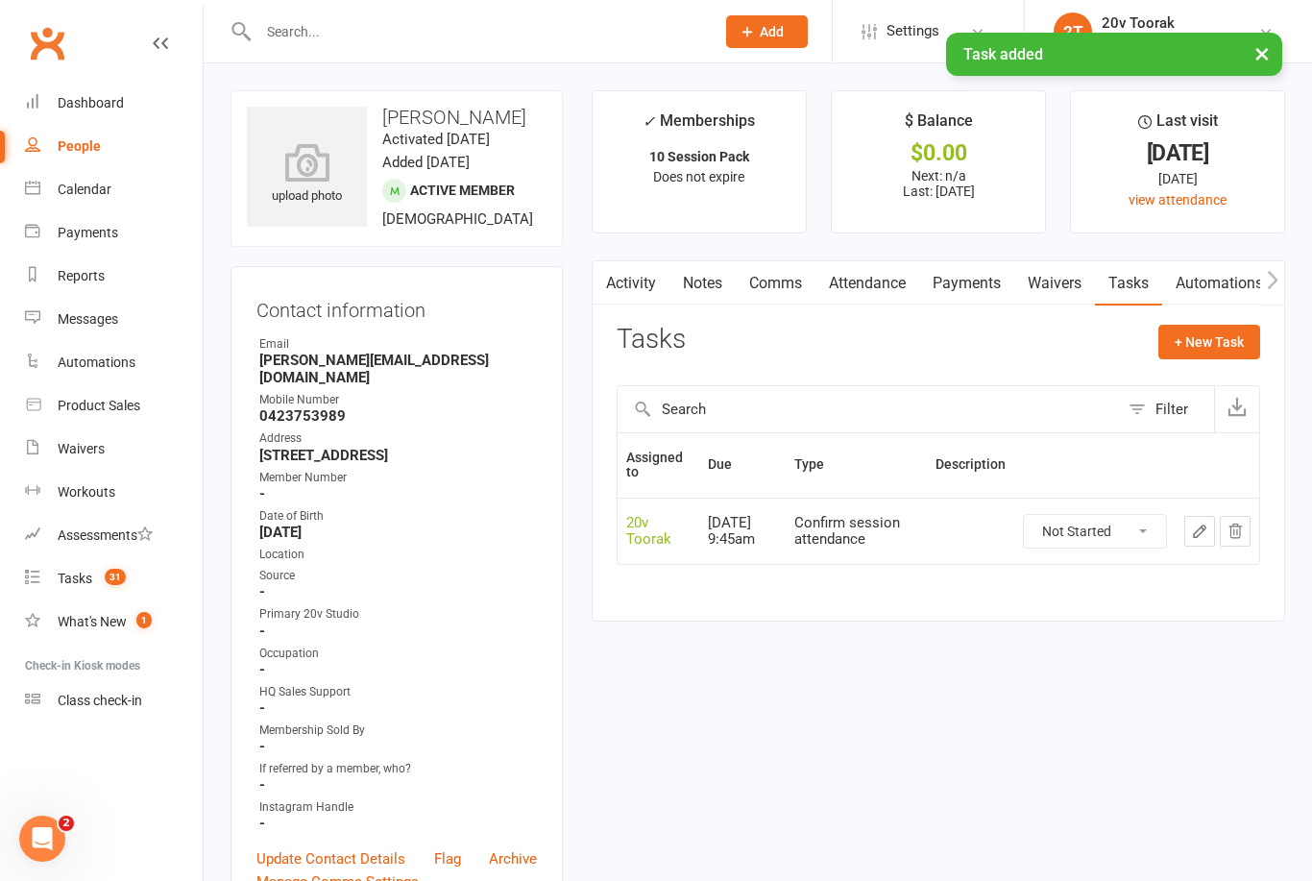
scroll to position [0, 0]
click at [79, 577] on div "Tasks" at bounding box center [75, 578] width 35 height 15
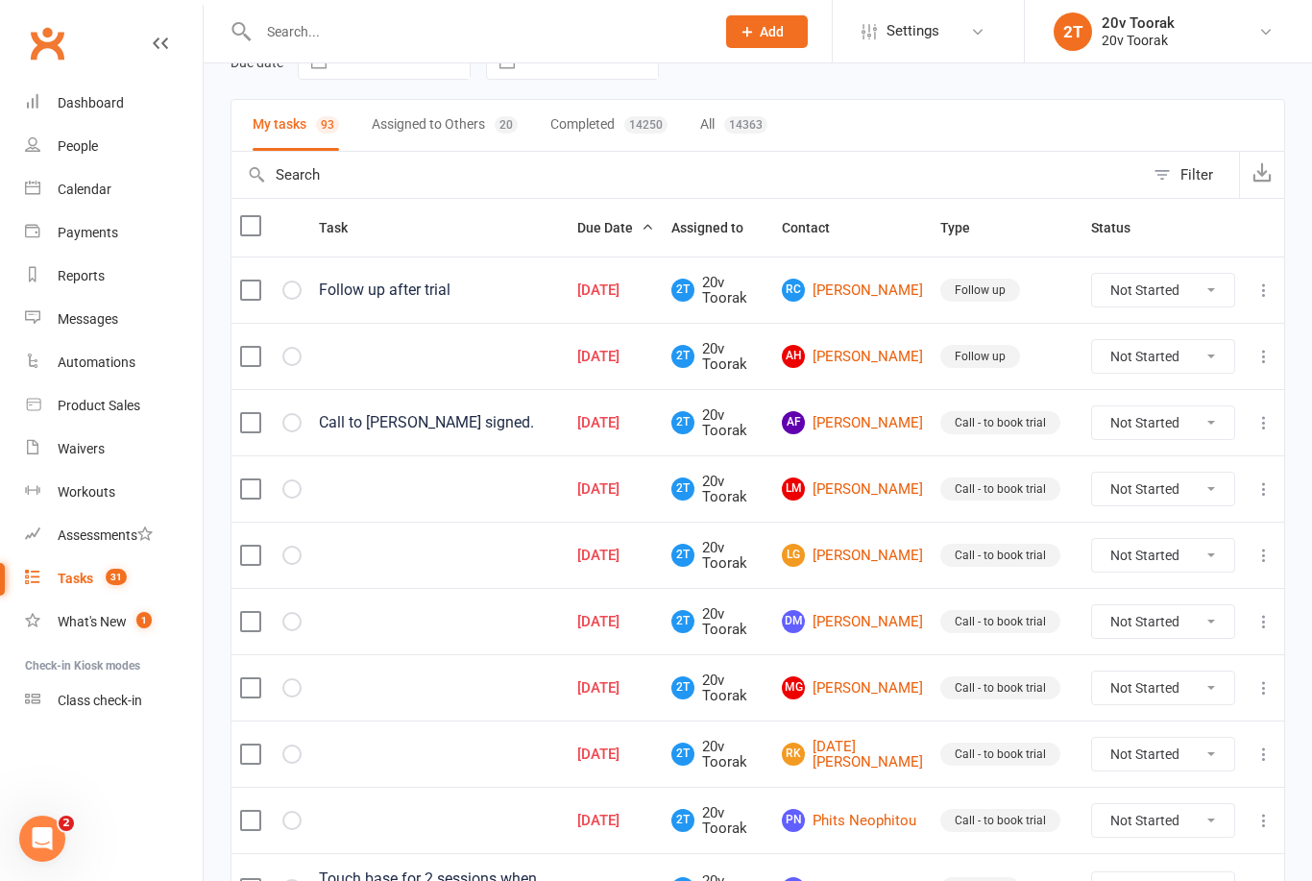
scroll to position [112, 0]
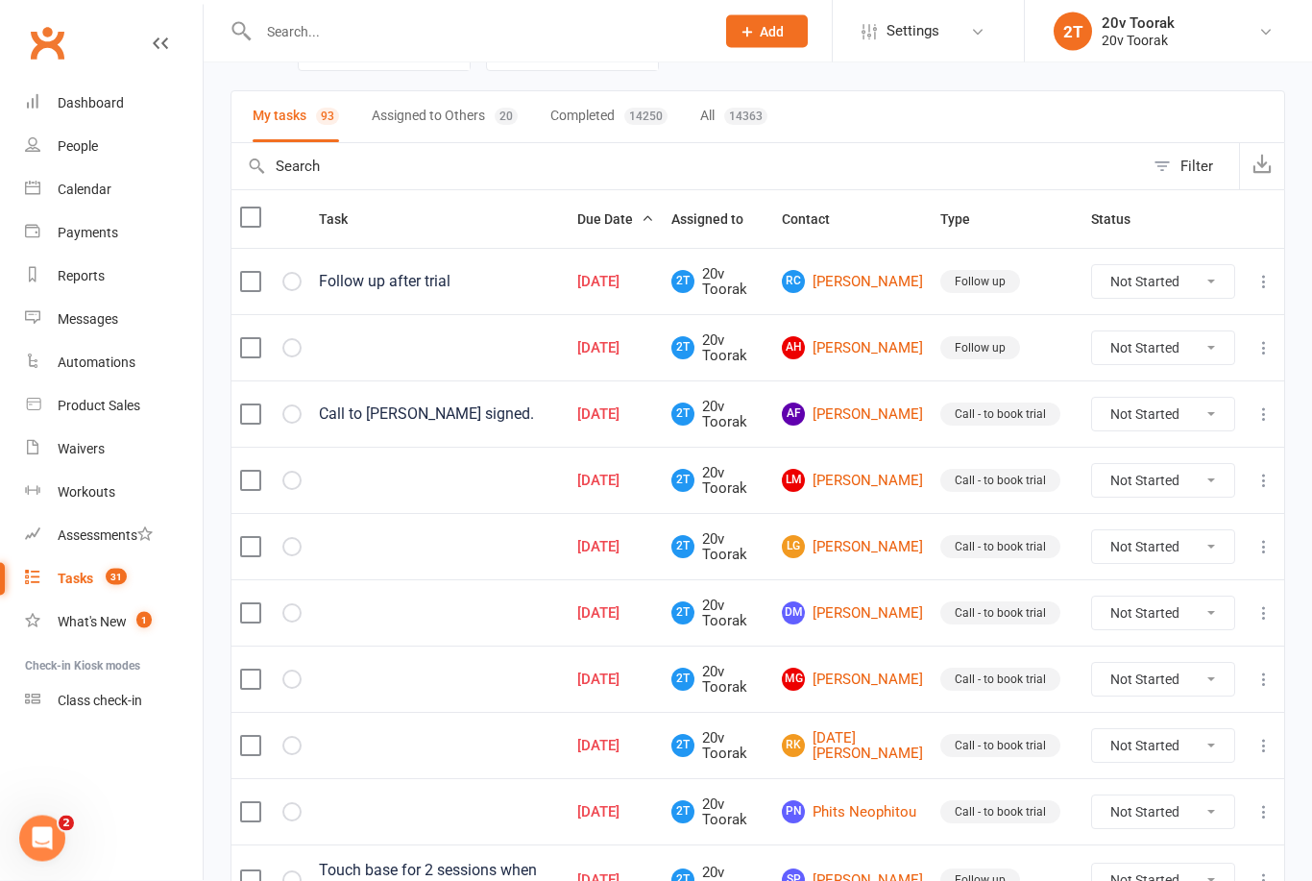
click at [866, 355] on link "AH [PERSON_NAME]" at bounding box center [852, 348] width 141 height 23
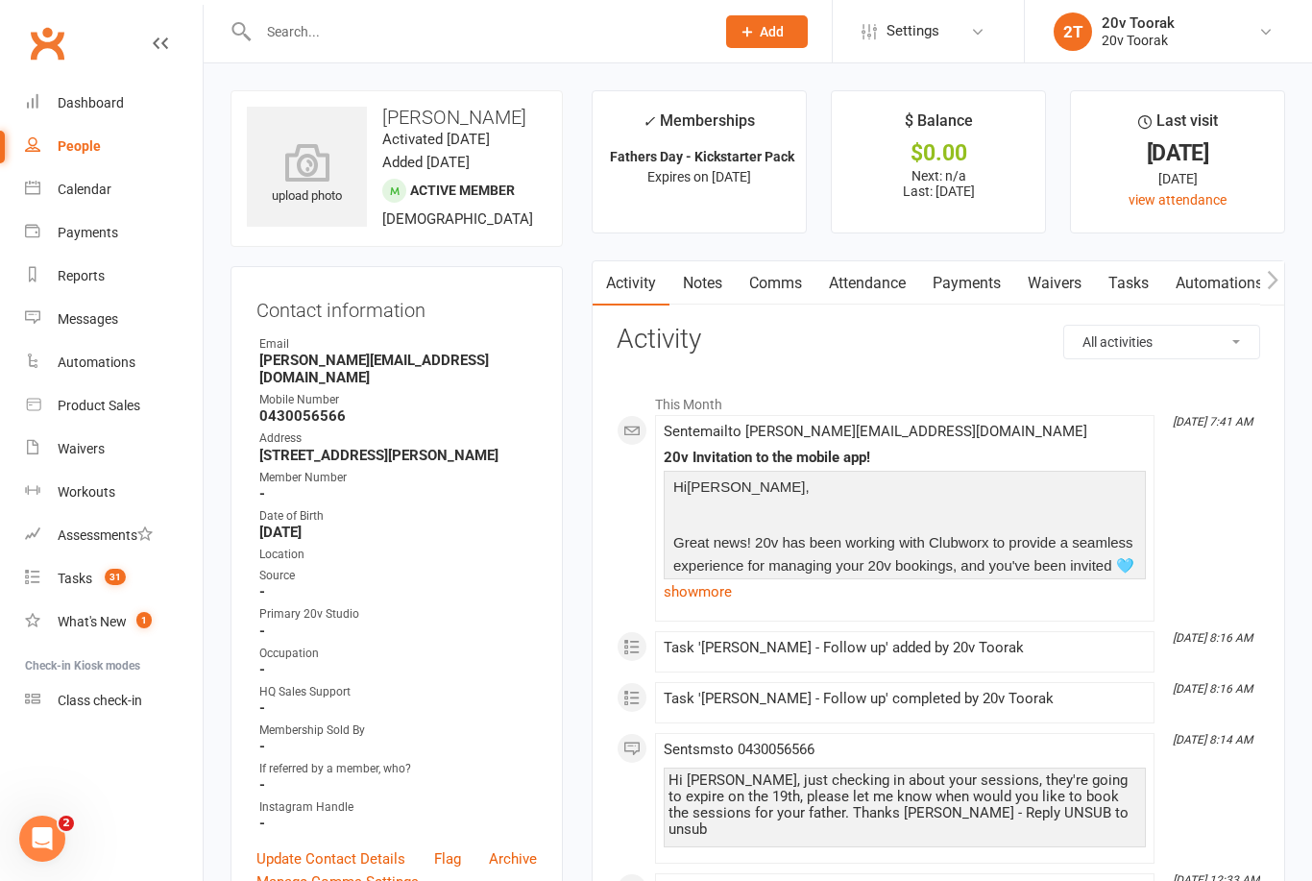
click at [775, 288] on link "Comms" at bounding box center [776, 283] width 80 height 44
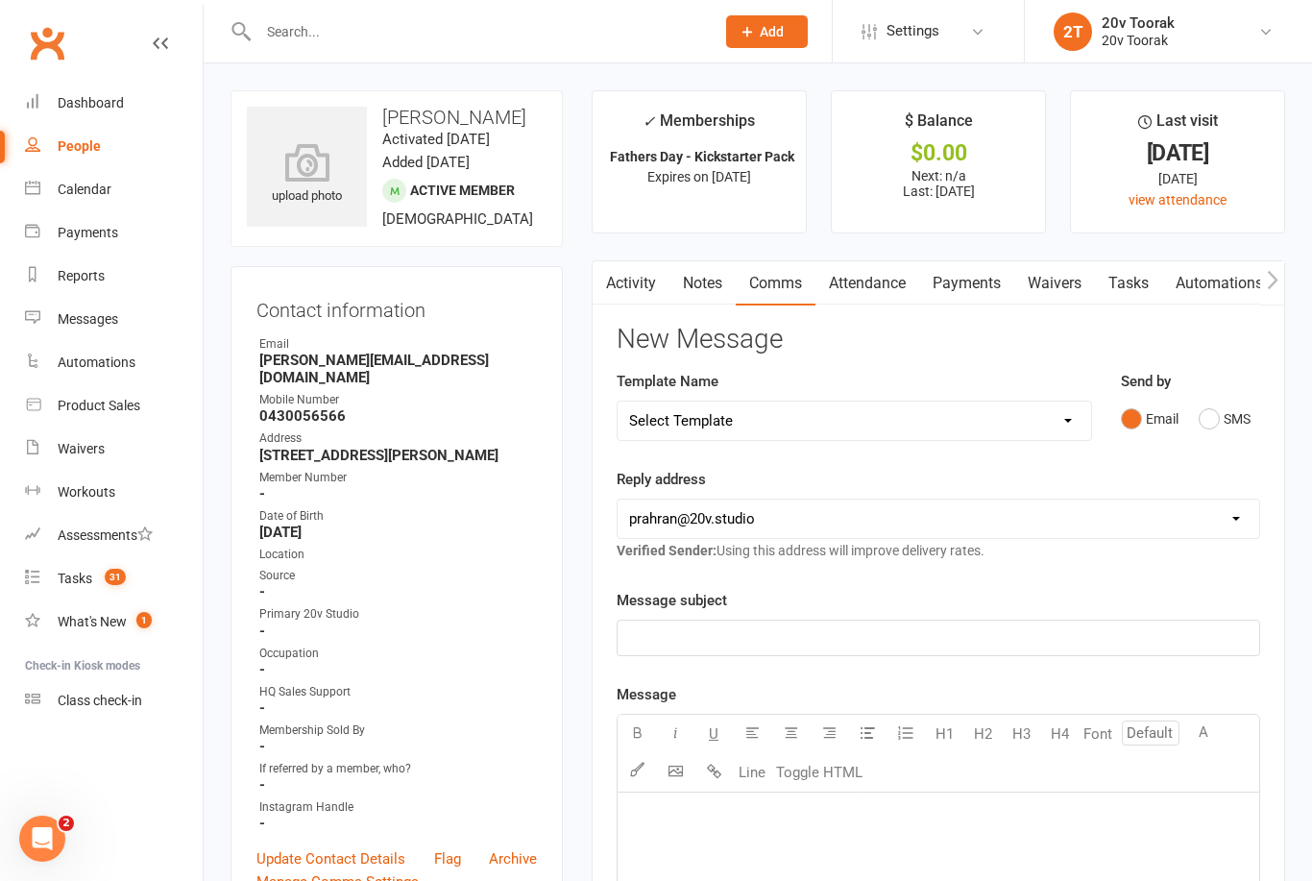
click at [774, 287] on link "Comms" at bounding box center [776, 283] width 80 height 44
click at [787, 293] on link "Comms" at bounding box center [776, 283] width 80 height 44
click at [713, 282] on link "Notes" at bounding box center [703, 283] width 66 height 44
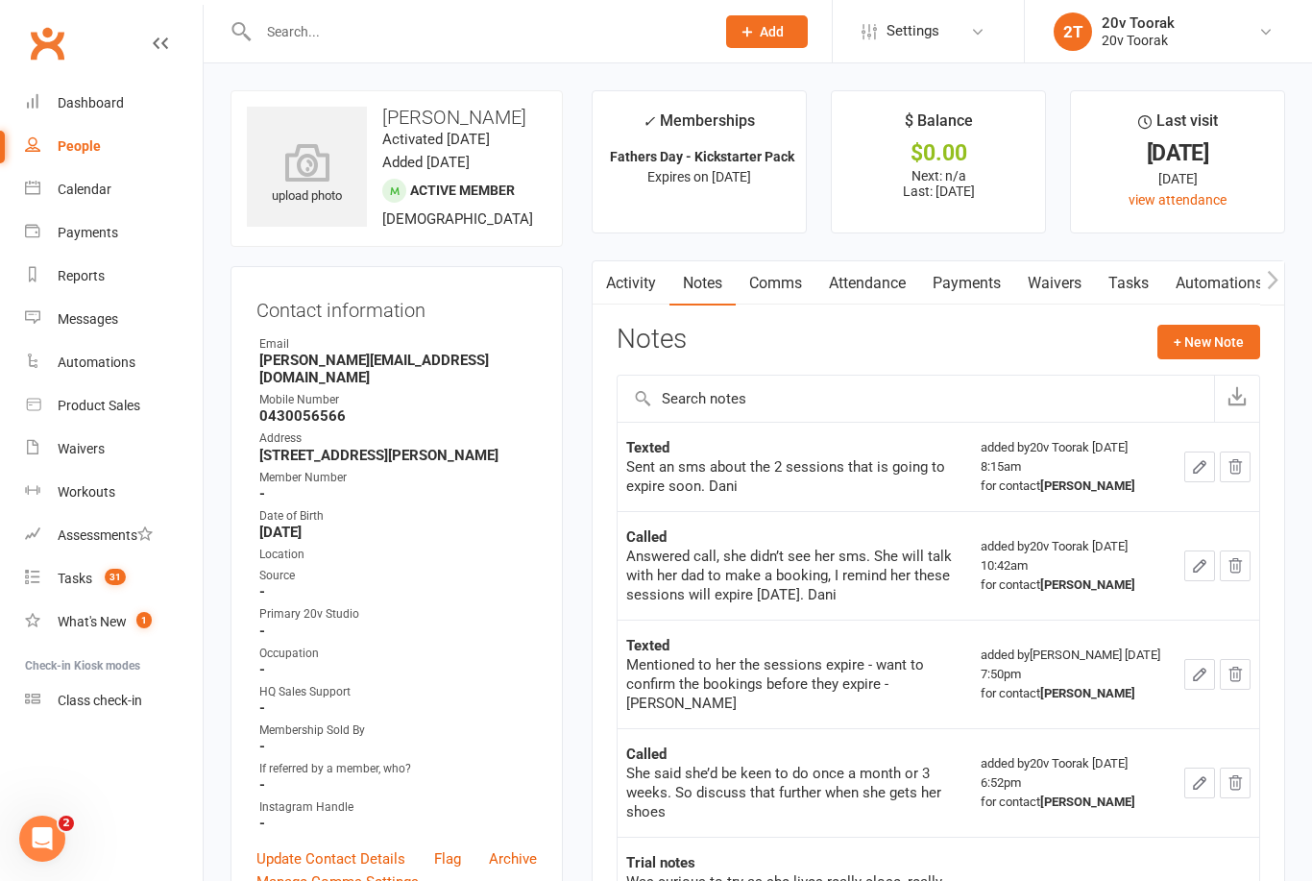
click at [642, 289] on link "Activity" at bounding box center [631, 283] width 77 height 44
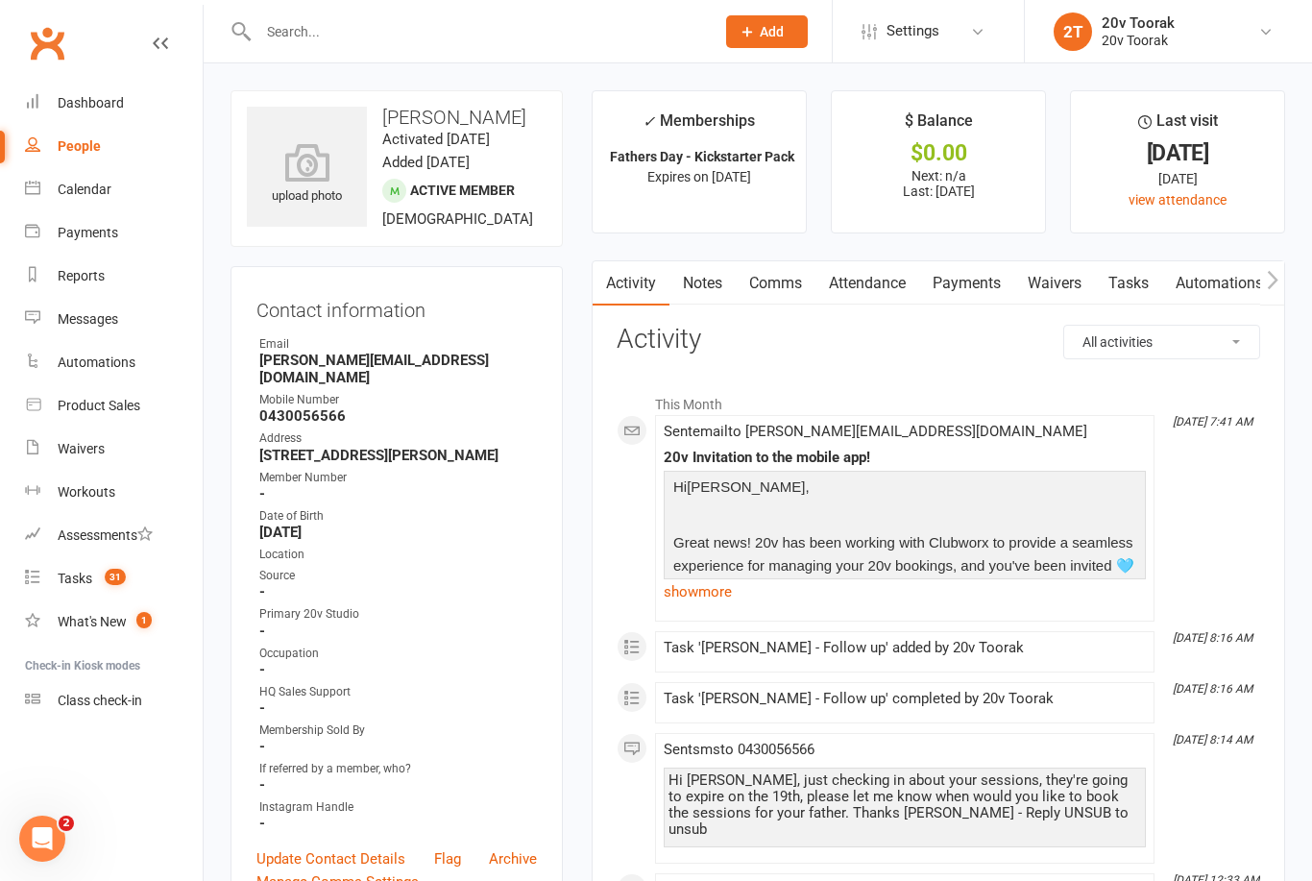
click at [709, 290] on link "Notes" at bounding box center [703, 283] width 66 height 44
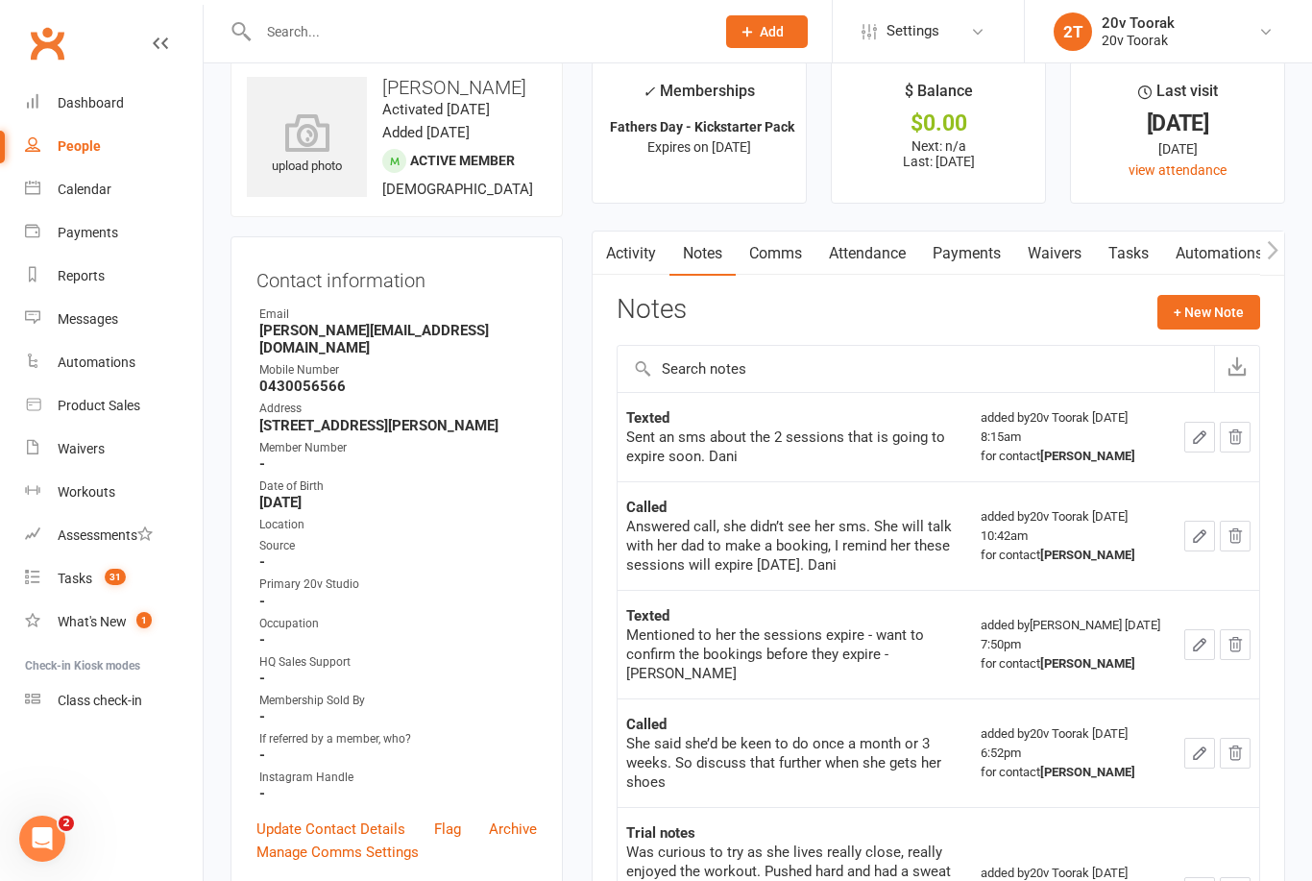
scroll to position [27, 0]
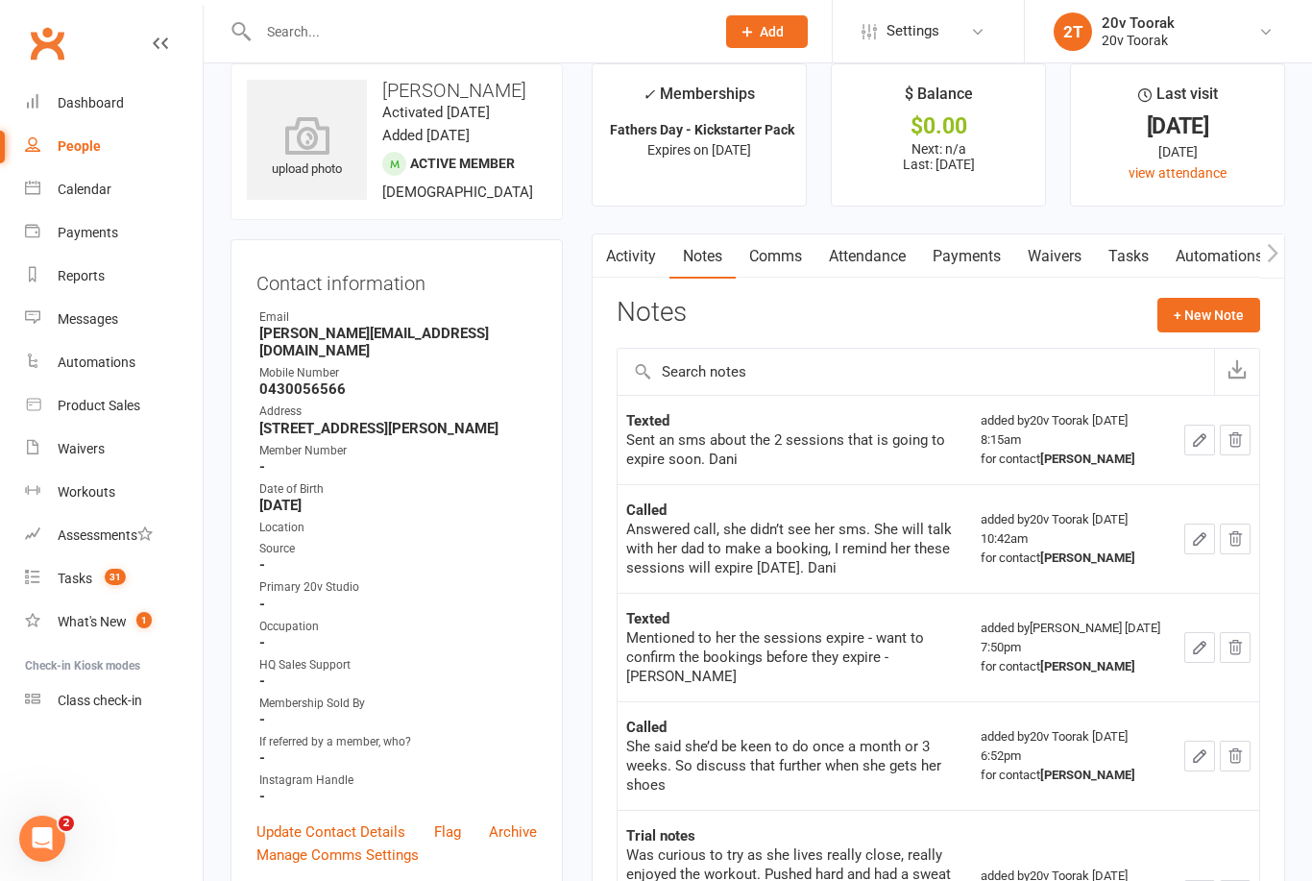
click at [771, 251] on link "Comms" at bounding box center [776, 256] width 80 height 44
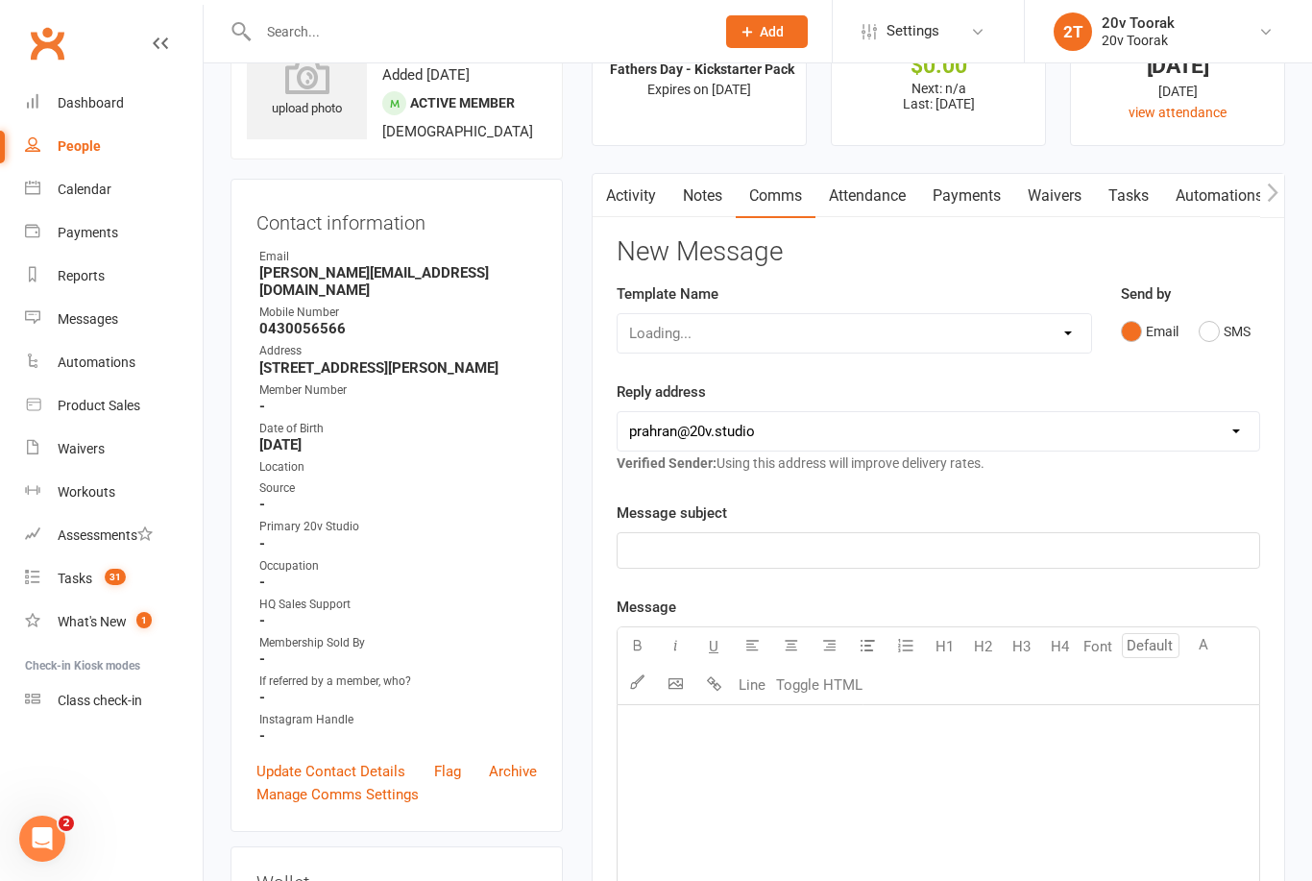
scroll to position [88, 0]
click at [1221, 312] on button "SMS" at bounding box center [1225, 330] width 52 height 37
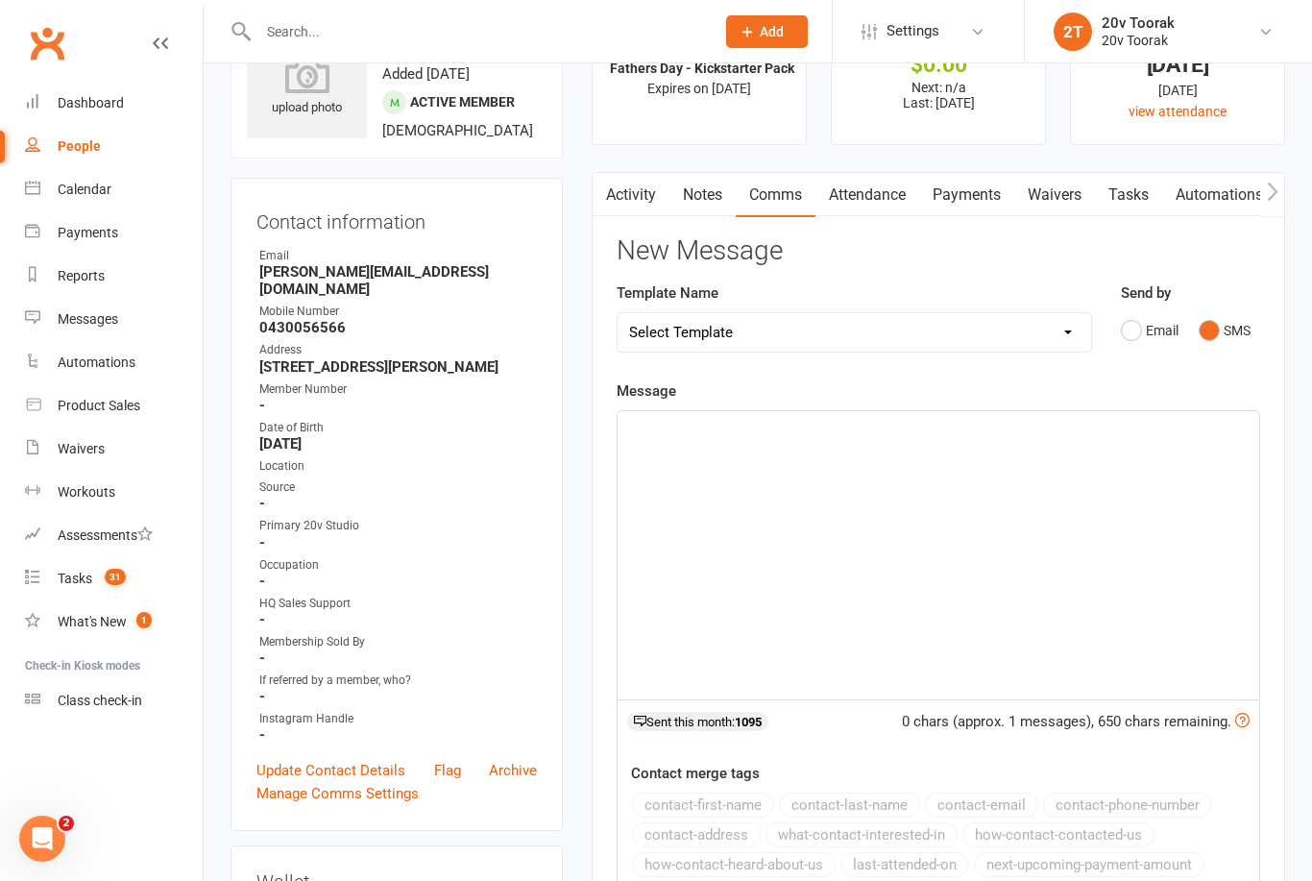
click at [810, 430] on p "﻿" at bounding box center [938, 428] width 619 height 23
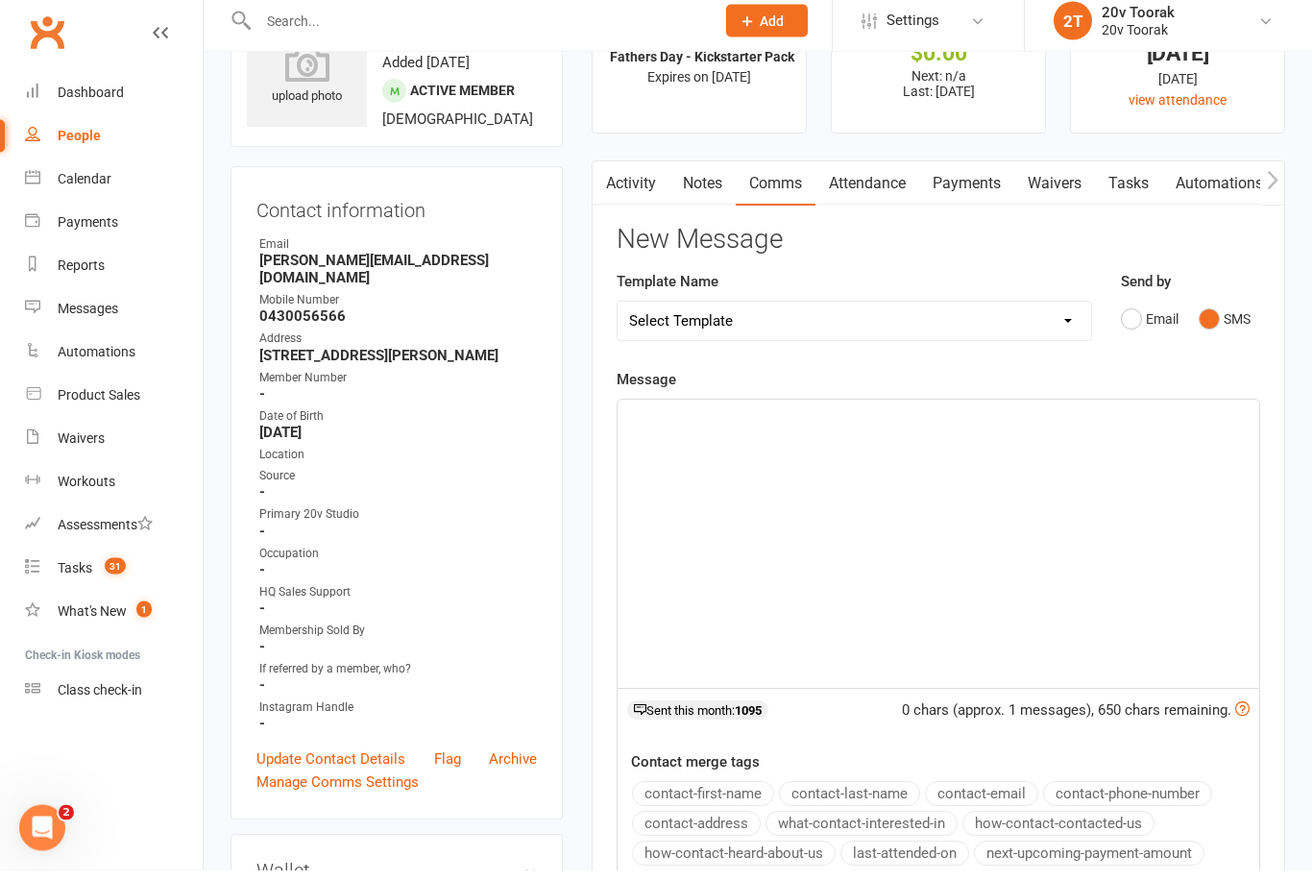
click at [697, 181] on link "Notes" at bounding box center [703, 195] width 66 height 44
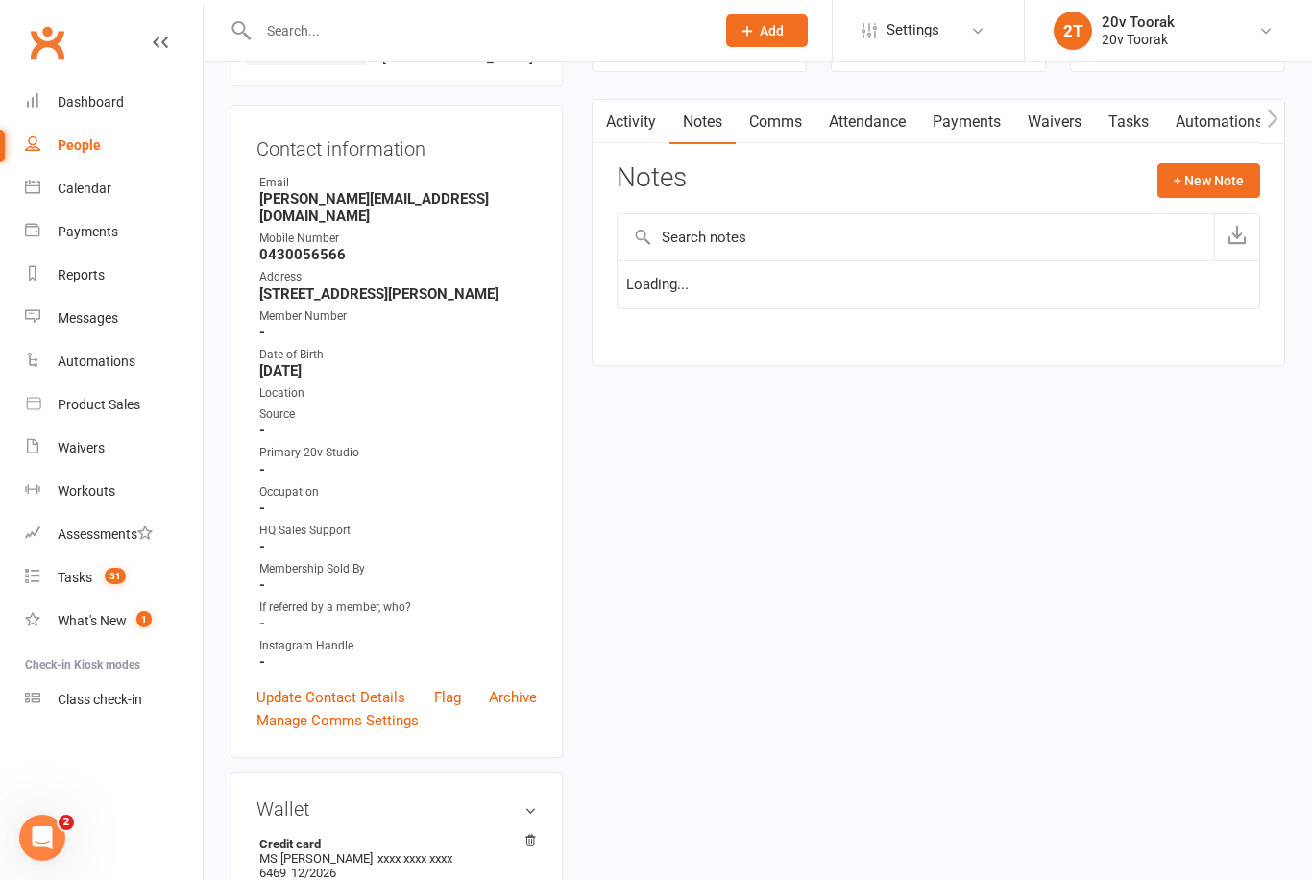
scroll to position [161, 0]
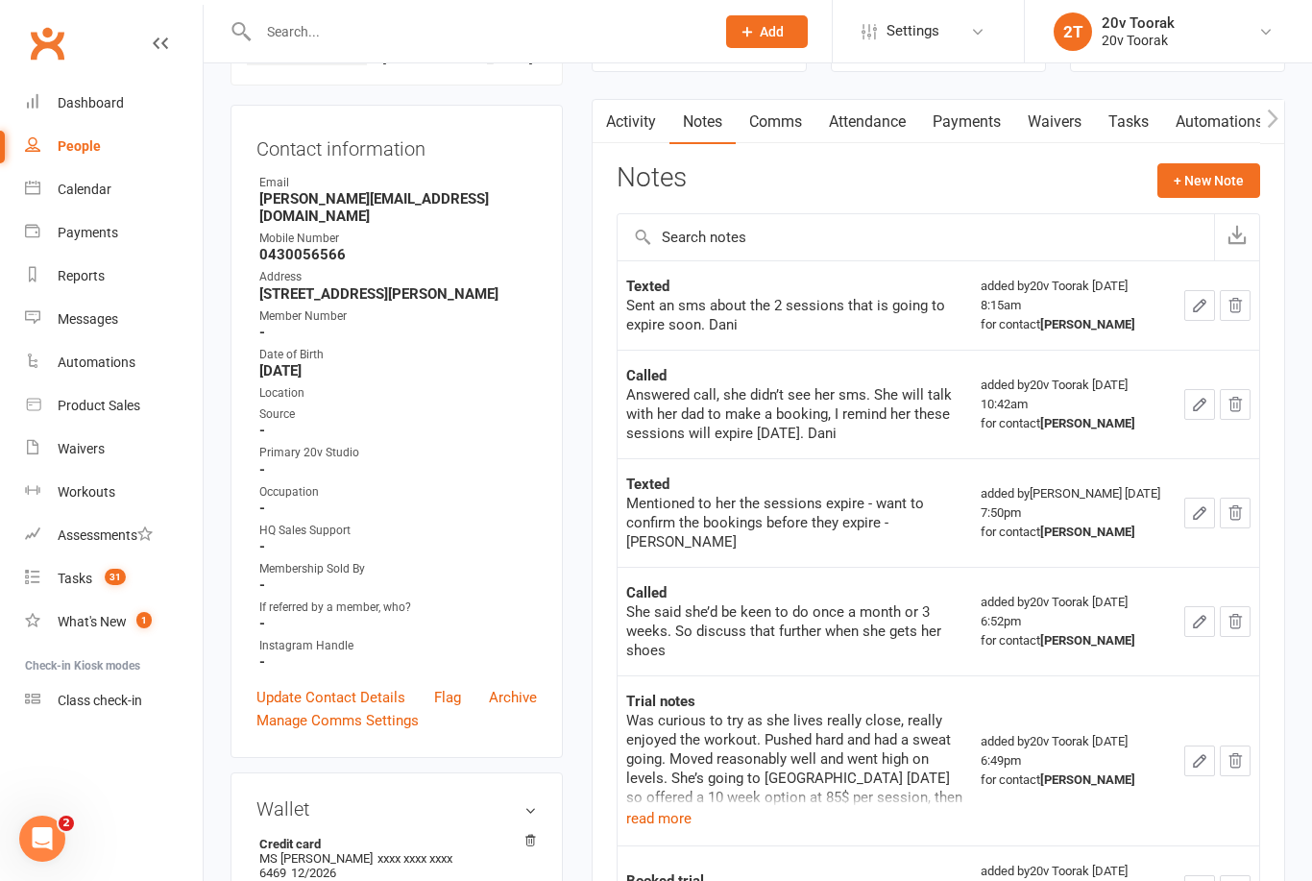
click at [1206, 177] on button "+ New Note" at bounding box center [1209, 180] width 103 height 35
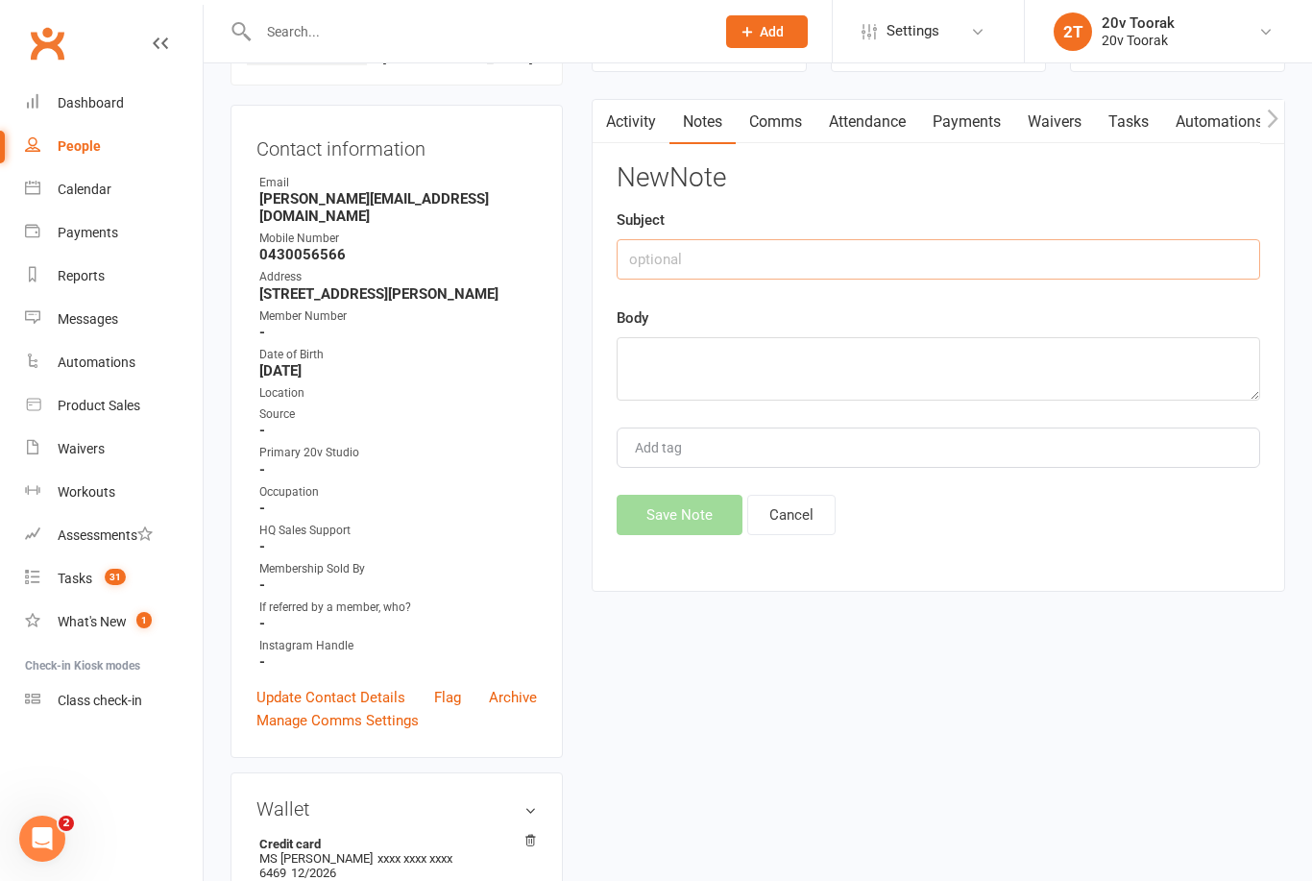
click at [776, 250] on input "text" at bounding box center [939, 259] width 644 height 40
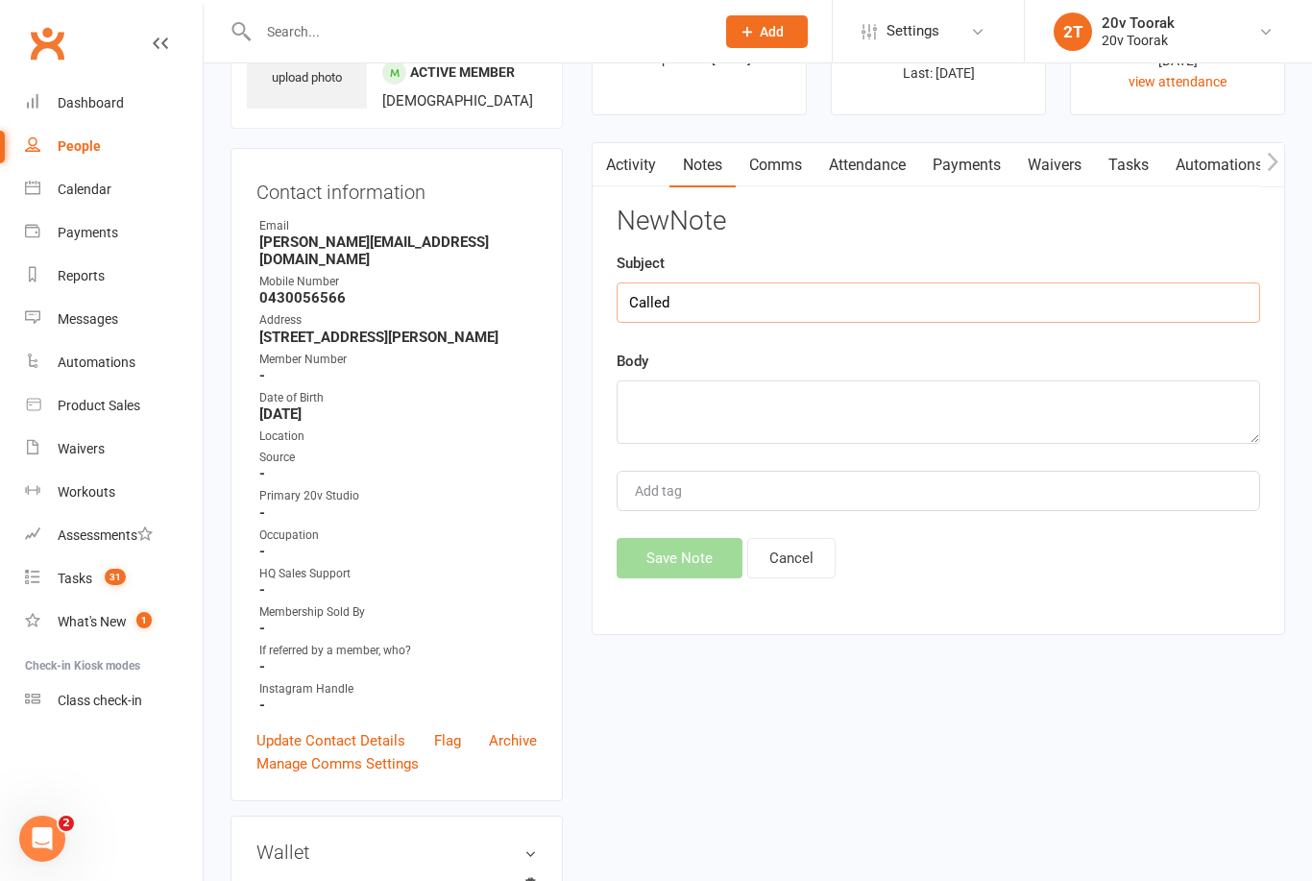
scroll to position [96, 0]
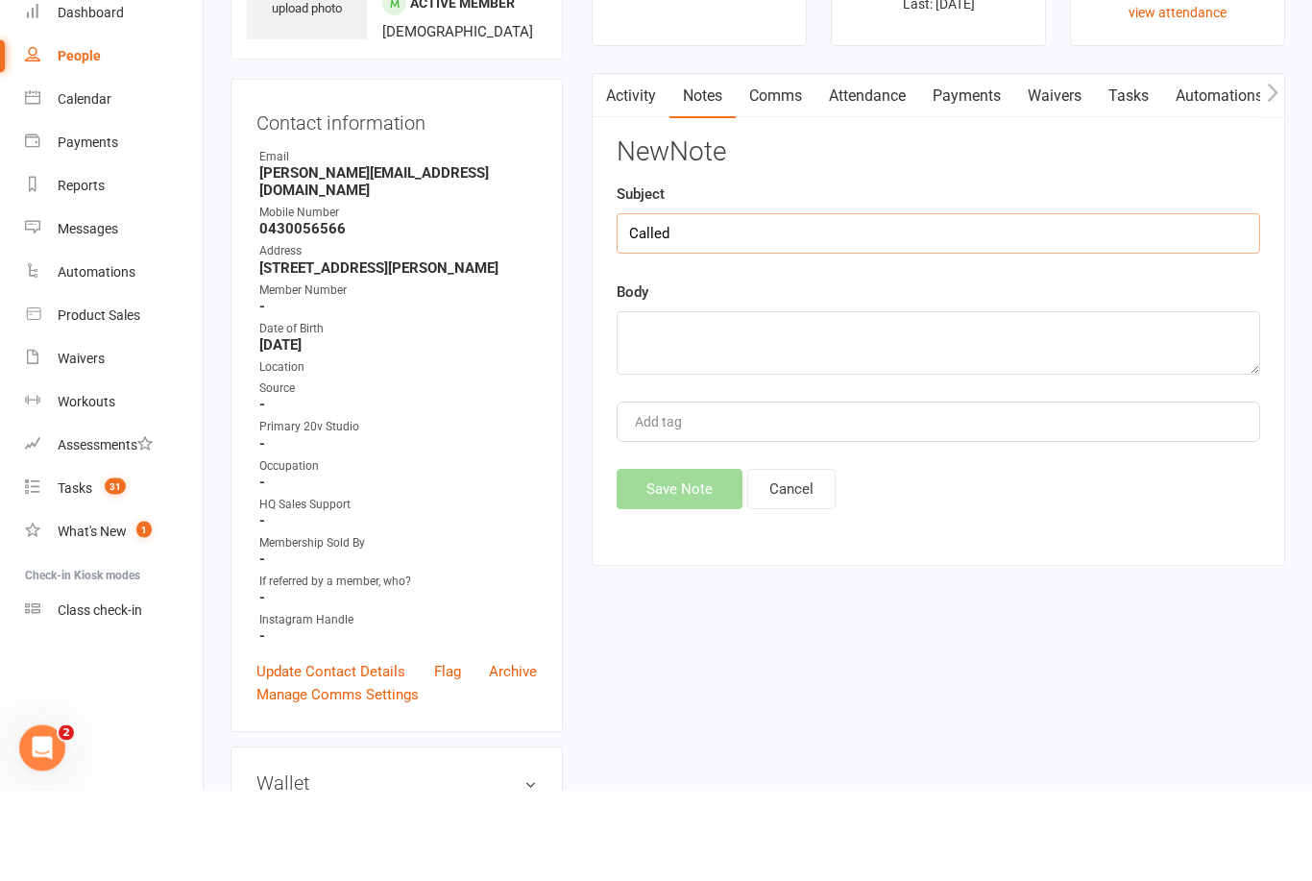
type input "Called"
click at [756, 403] on textarea at bounding box center [939, 434] width 644 height 63
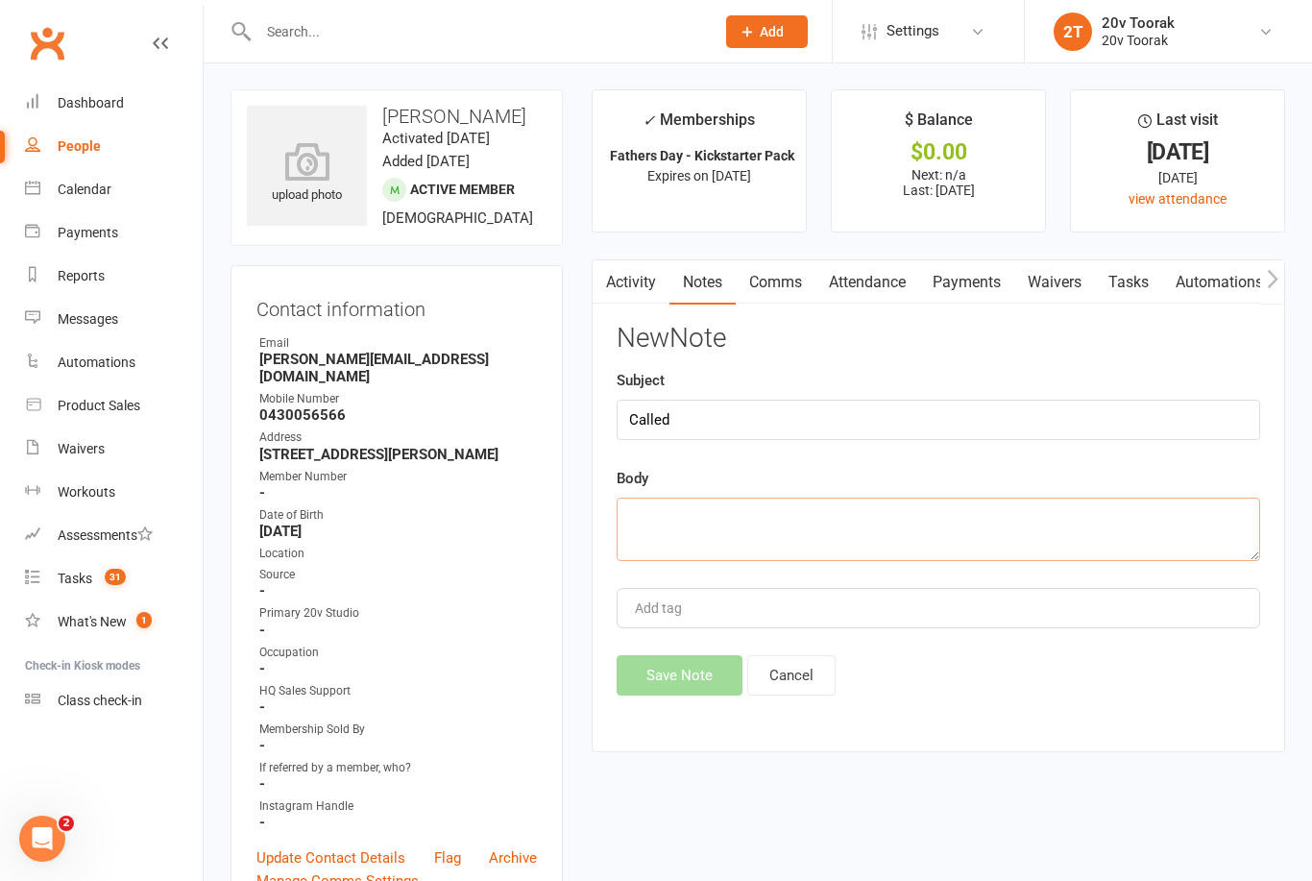
scroll to position [0, 0]
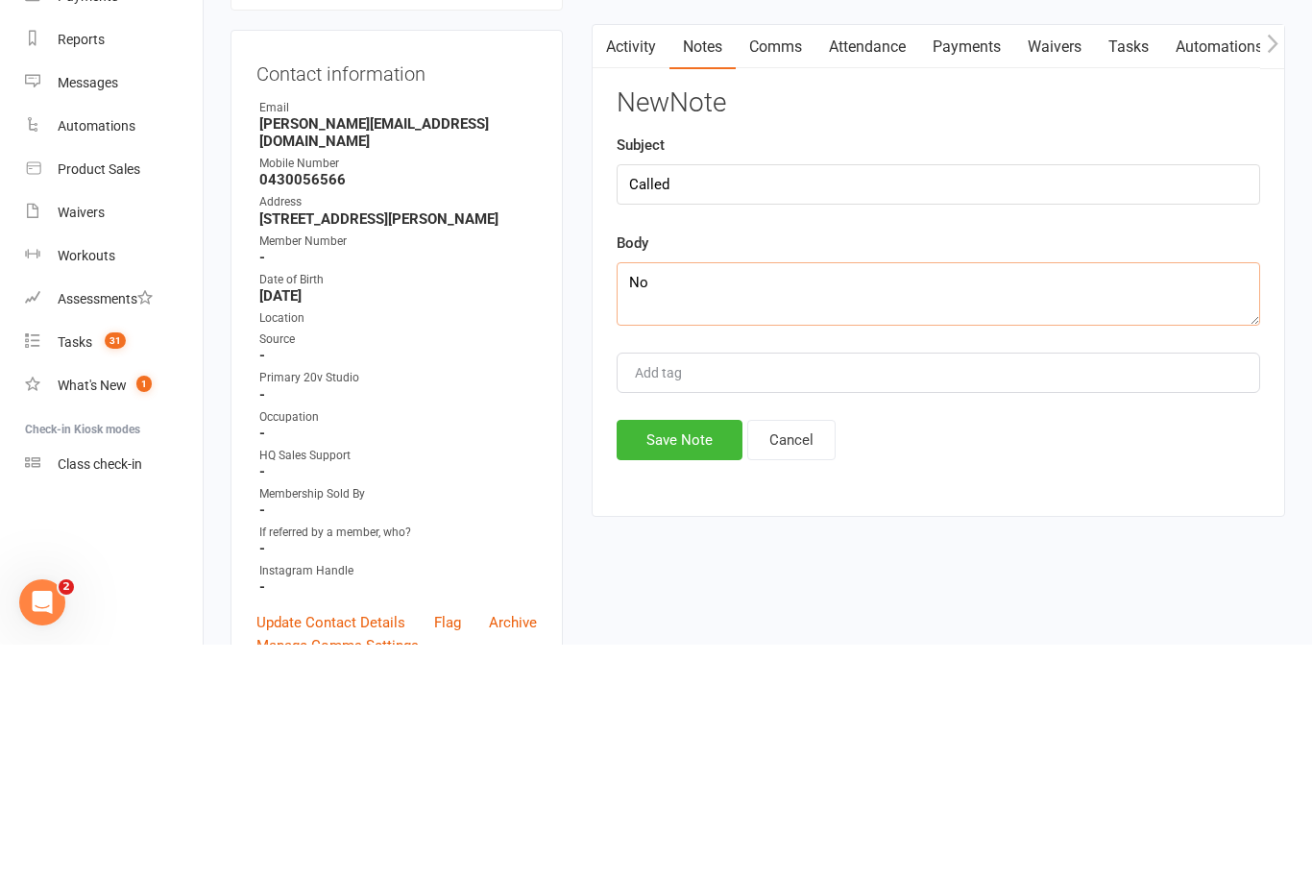
type textarea "N"
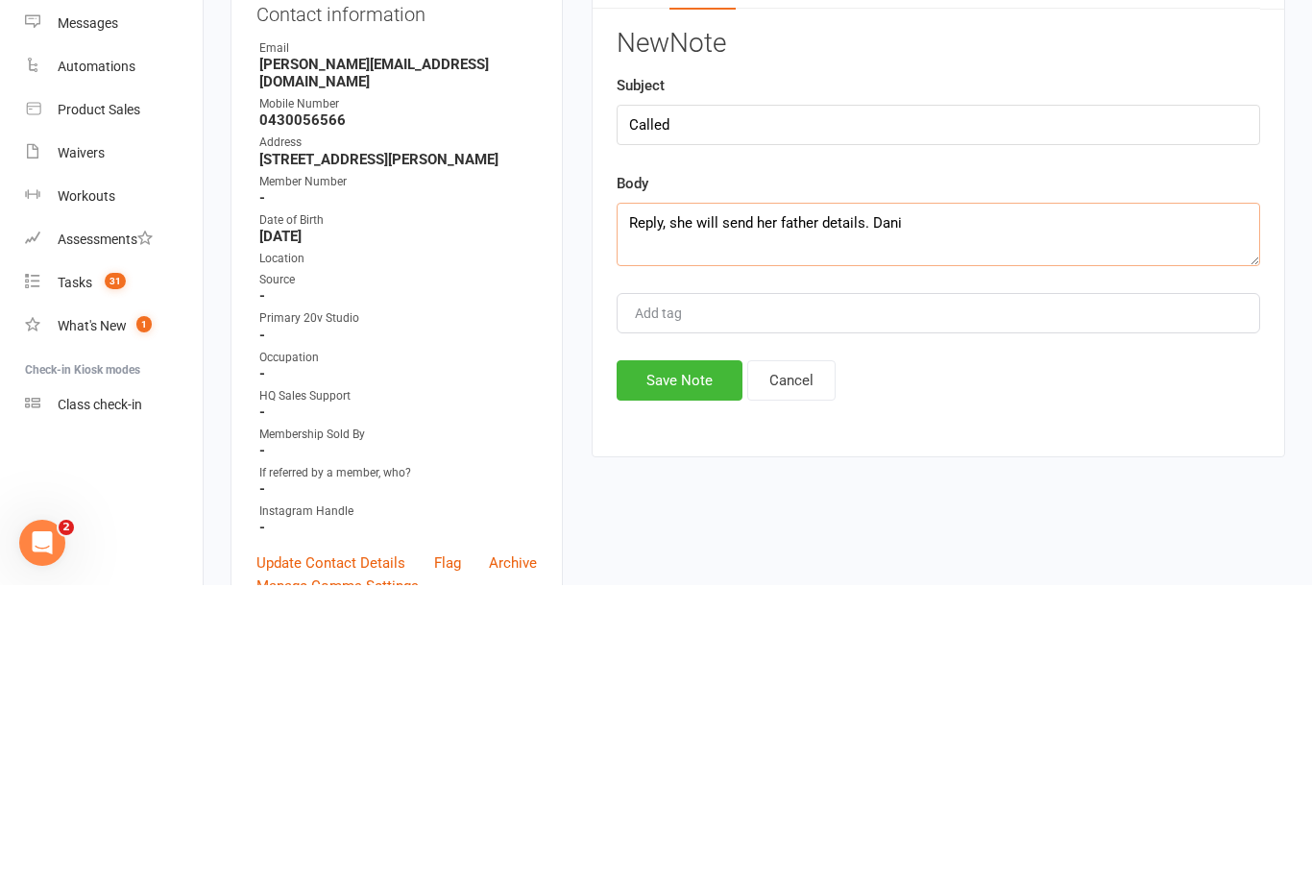
click at [863, 499] on textarea "Reply, she will send her father details. Dani" at bounding box center [939, 530] width 644 height 63
click at [864, 499] on textarea "Reply, she will send her father details. Dani" at bounding box center [939, 530] width 644 height 63
click at [865, 499] on textarea "Reply, she will send her father details. Dani" at bounding box center [939, 530] width 644 height 63
click at [855, 499] on textarea "Reply, she will send her father details. Dani" at bounding box center [939, 530] width 644 height 63
type textarea "Reply, she will send her father details to get the booking asap. Dani"
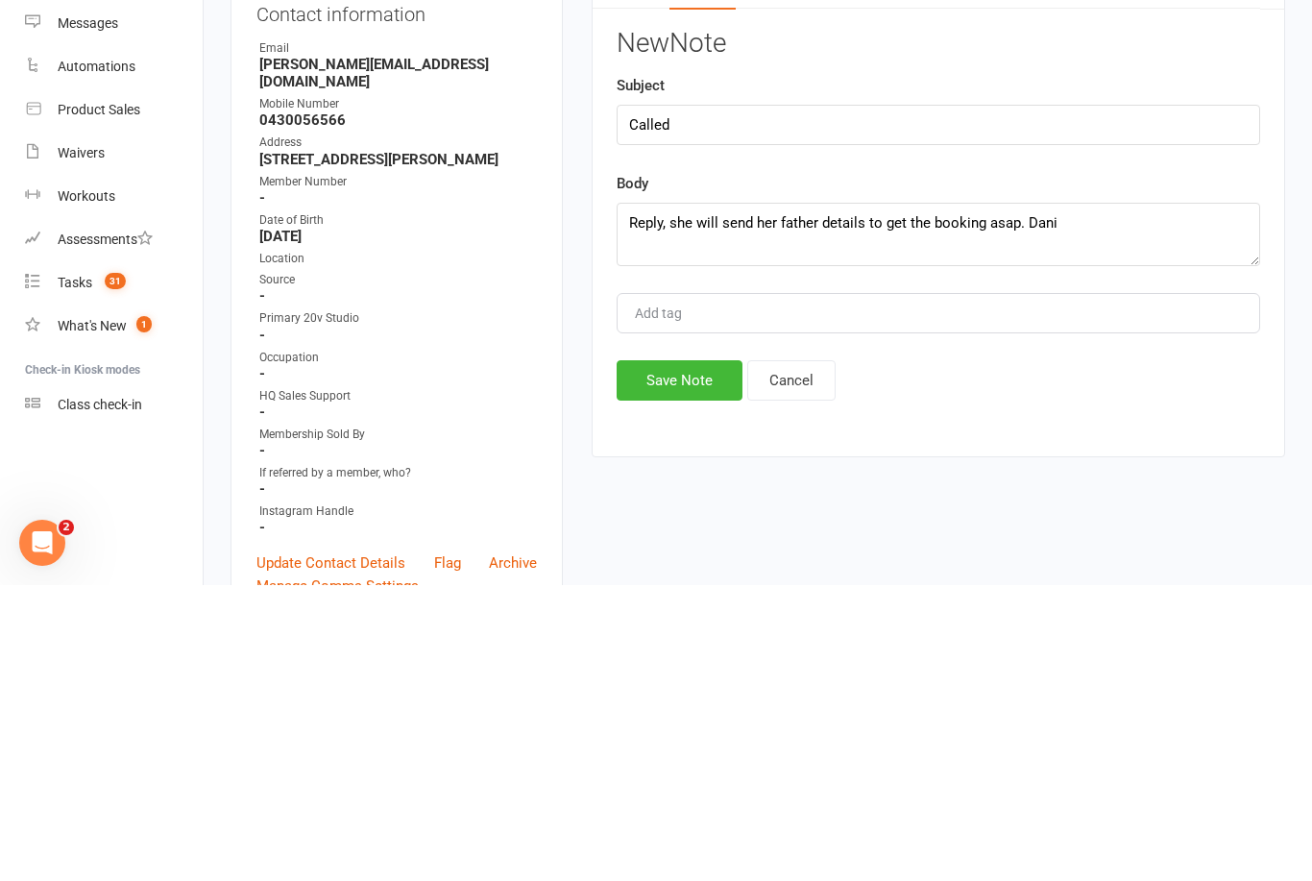
click at [686, 656] on button "Save Note" at bounding box center [680, 676] width 126 height 40
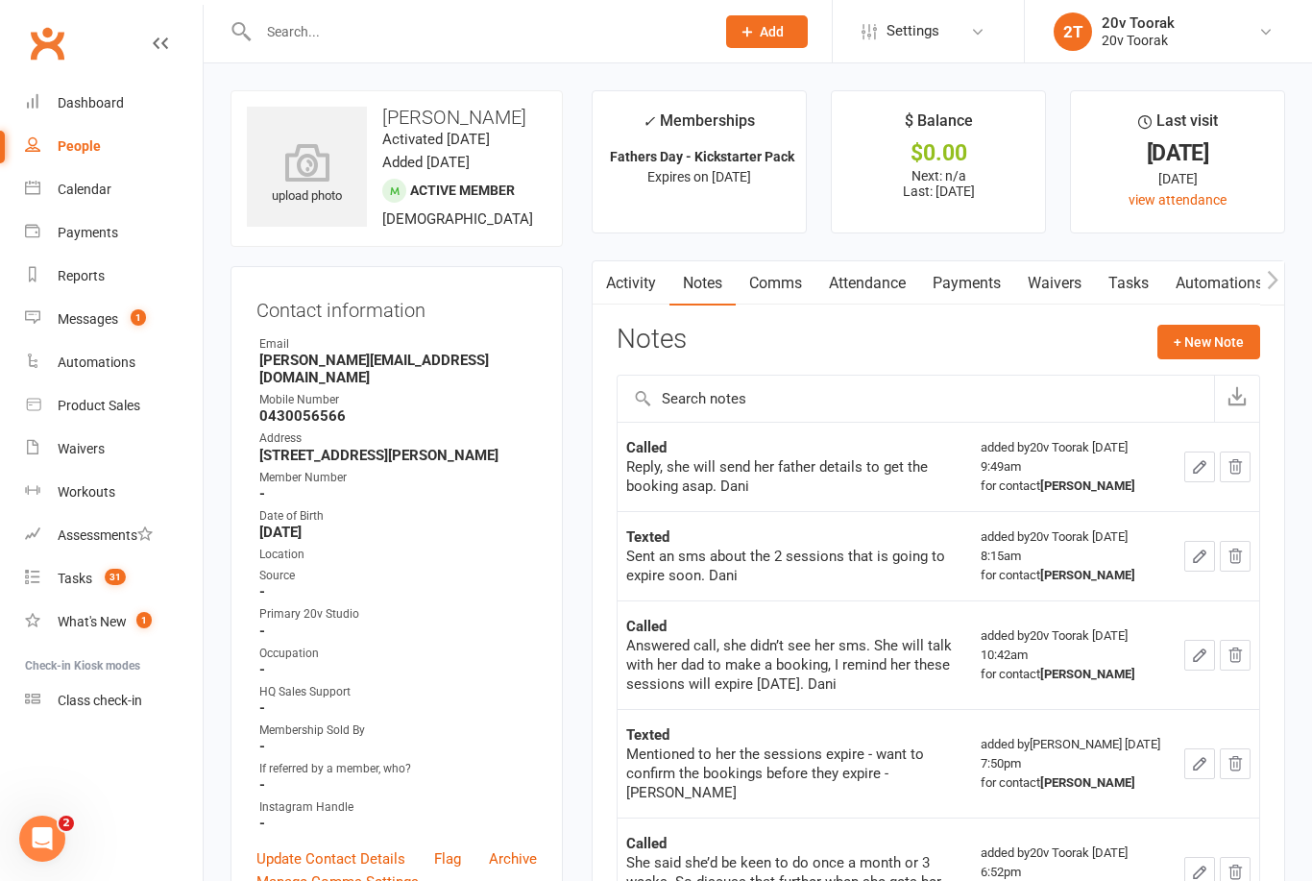
click at [1147, 274] on link "Tasks" at bounding box center [1128, 283] width 67 height 44
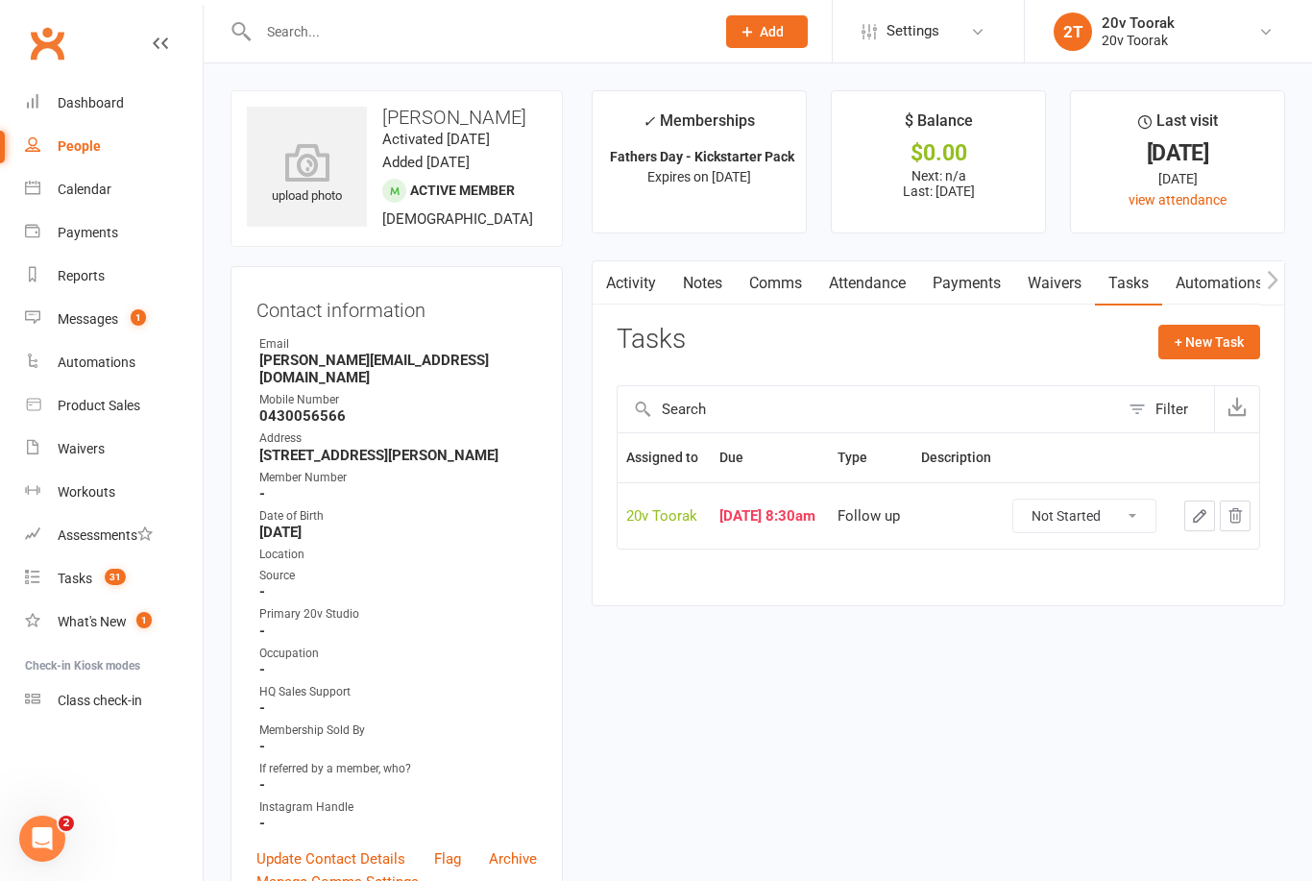
click at [1109, 517] on select "Not Started In Progress Waiting Complete" at bounding box center [1085, 516] width 142 height 33
select select "unstarted"
click at [1215, 333] on button "+ New Task" at bounding box center [1210, 342] width 102 height 35
select select "45736"
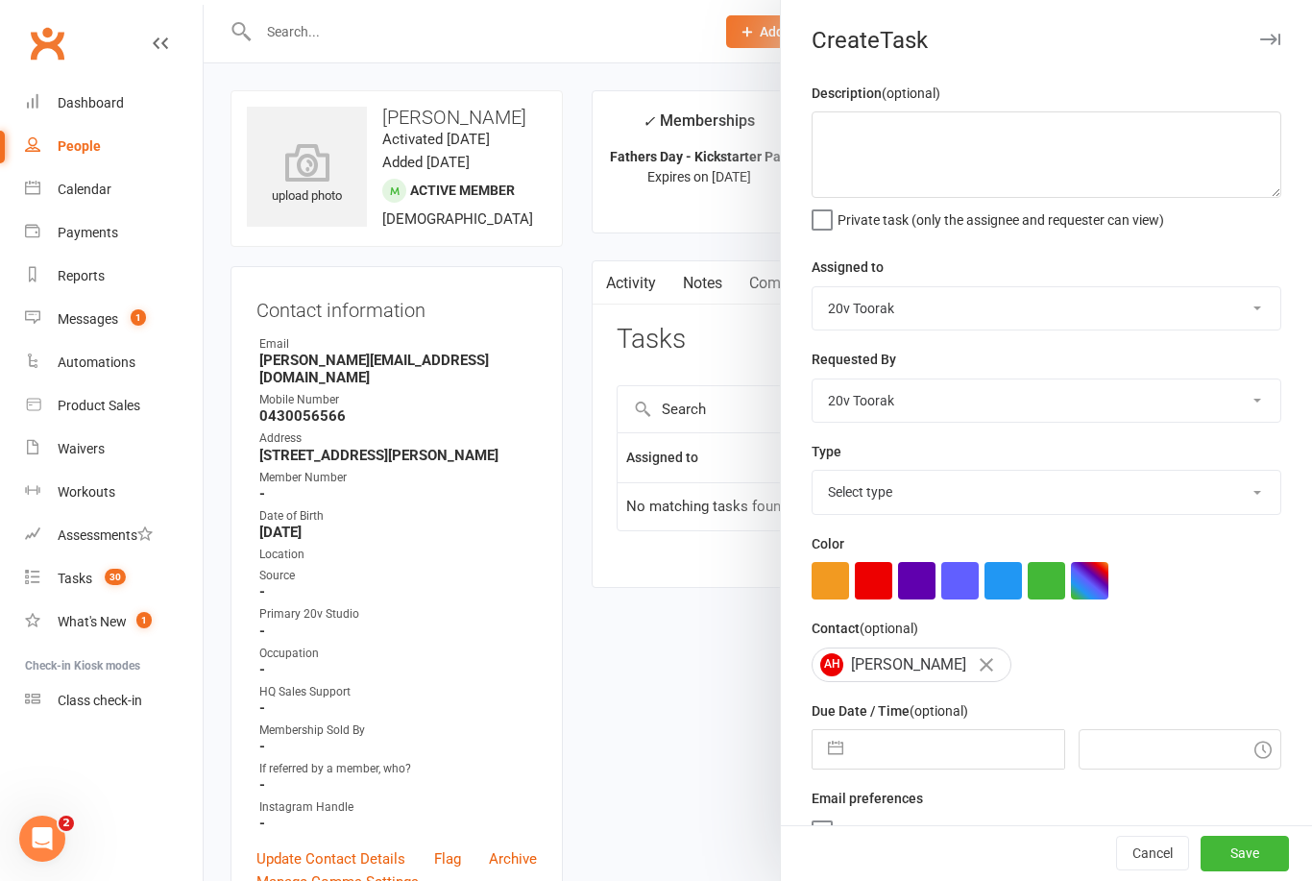
click at [1222, 484] on select "Select type Call Call - to book trial Confirm session attendance Confirm trial …" at bounding box center [1047, 492] width 468 height 42
select select "23277"
click at [967, 737] on input "text" at bounding box center [958, 749] width 210 height 38
select select "7"
select select "2025"
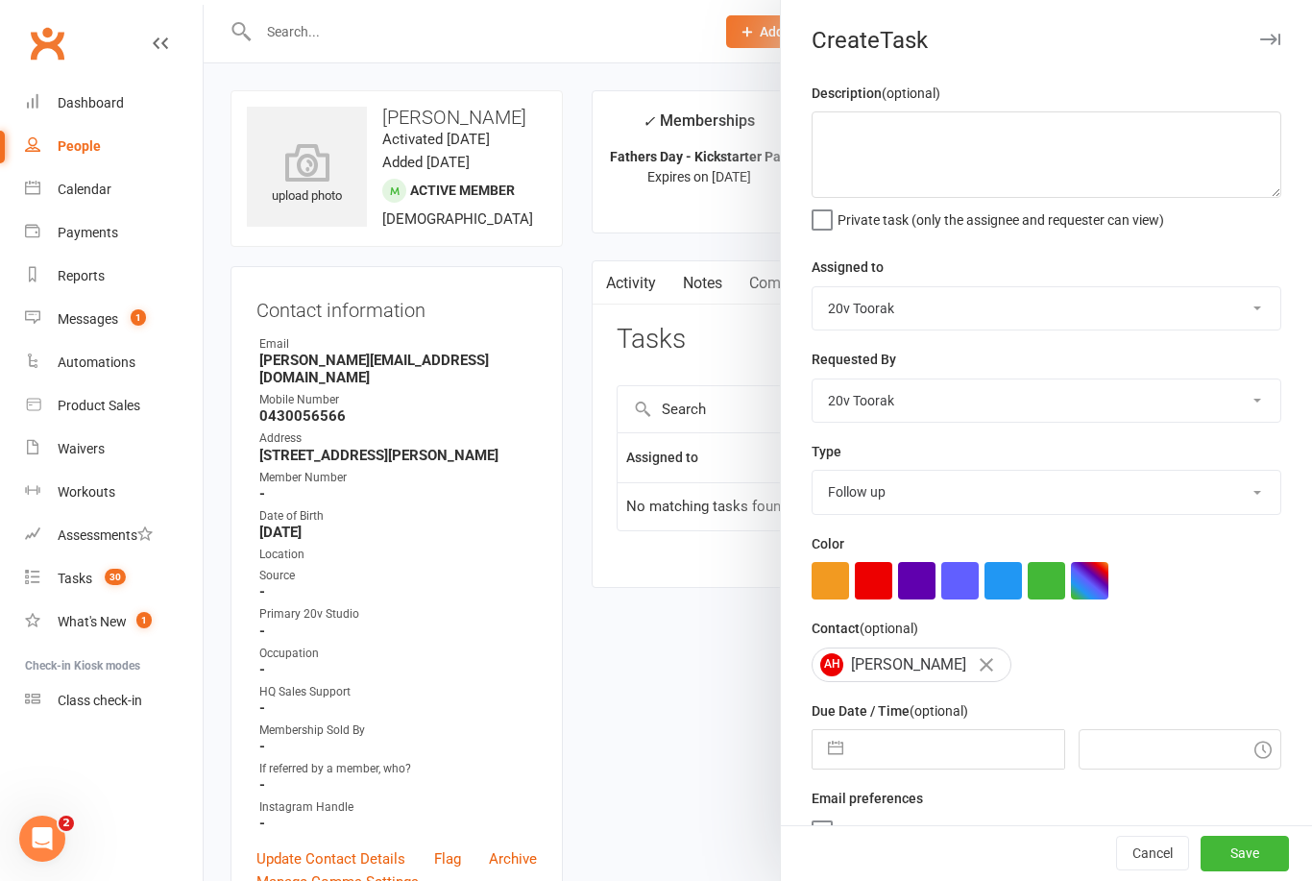
select select "8"
select select "2025"
select select "9"
select select "2025"
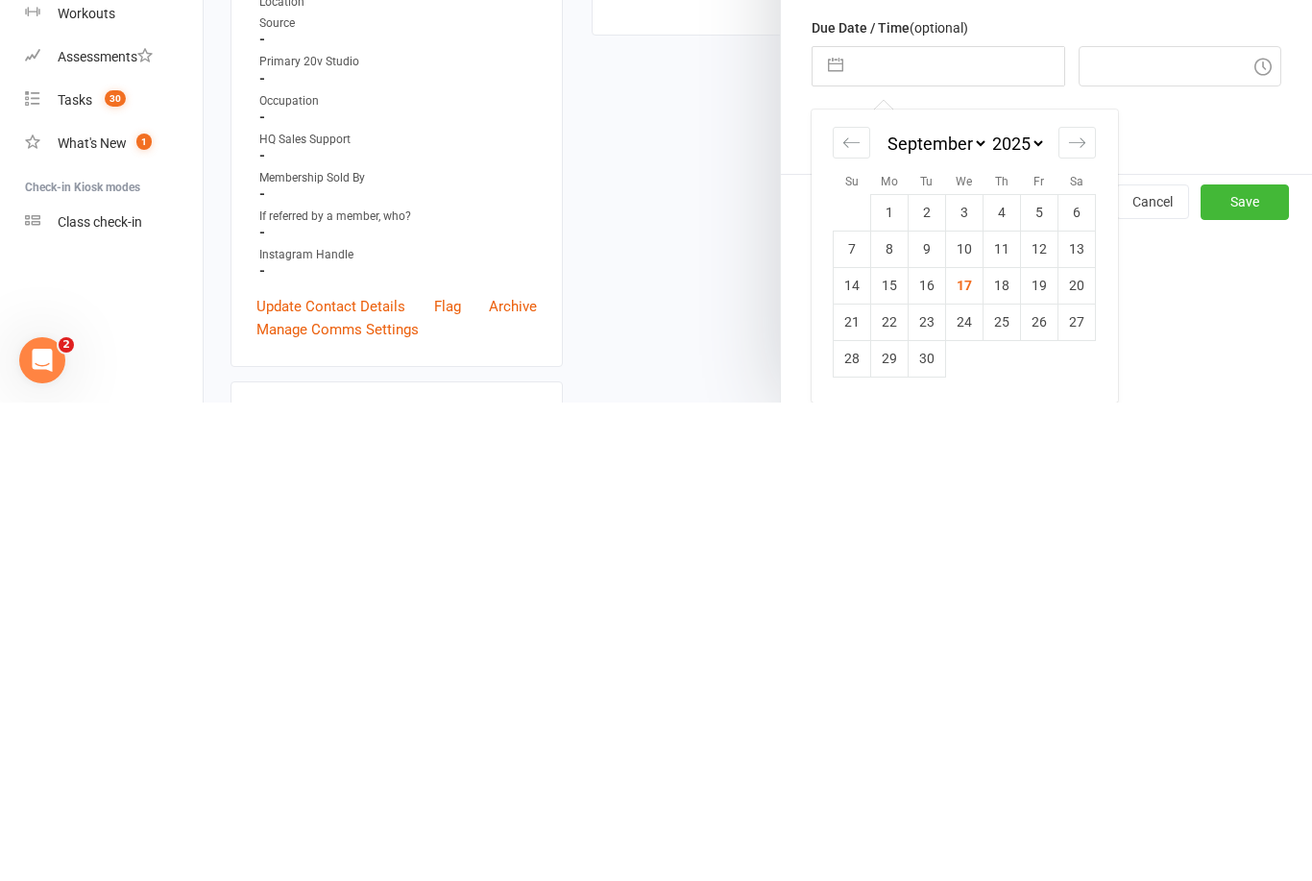
scroll to position [208, 0]
click at [1007, 746] on td "18" at bounding box center [1002, 764] width 37 height 37
type input "[DATE]"
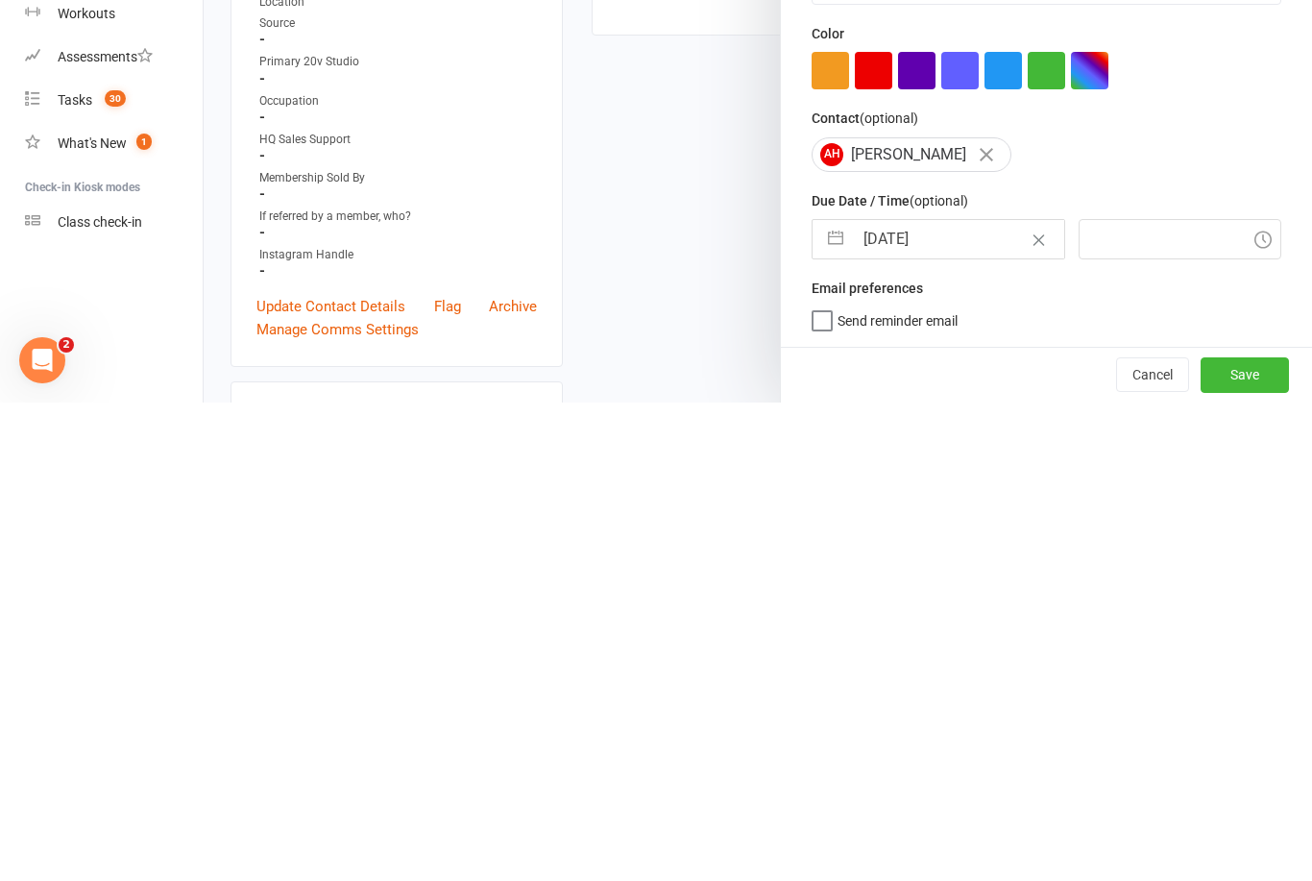
type input "10:00am"
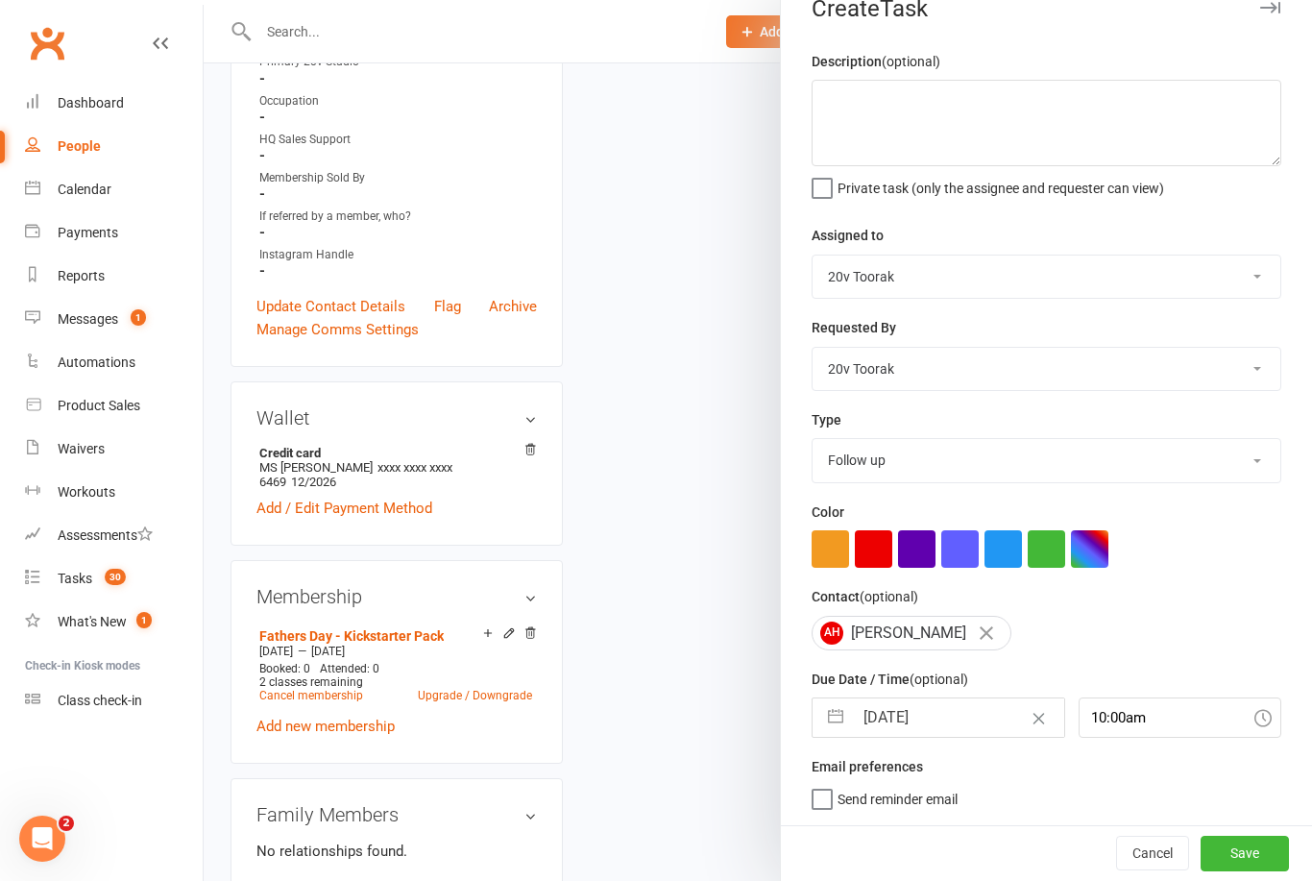
scroll to position [36, 0]
click at [1255, 851] on button "Save" at bounding box center [1245, 853] width 88 height 35
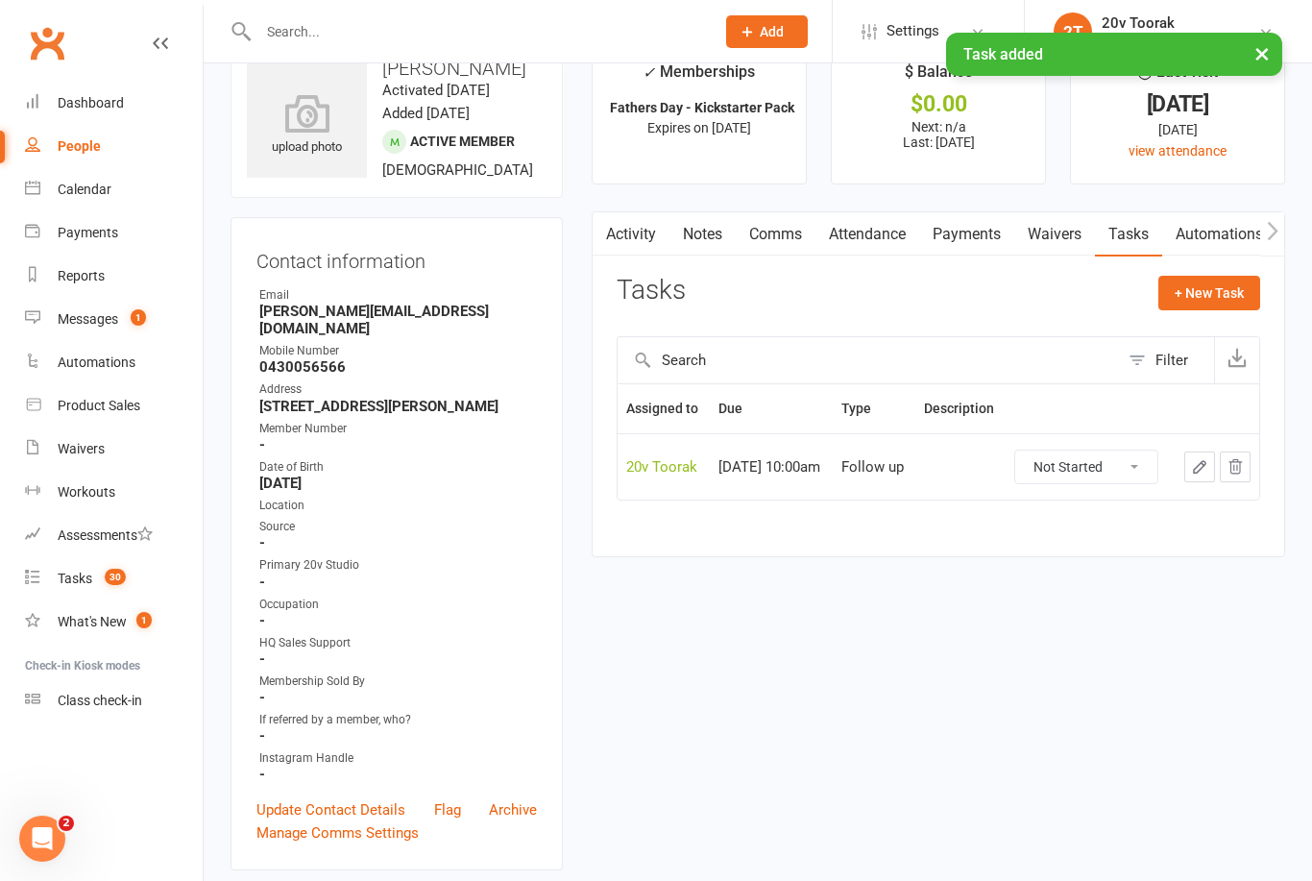
scroll to position [0, 0]
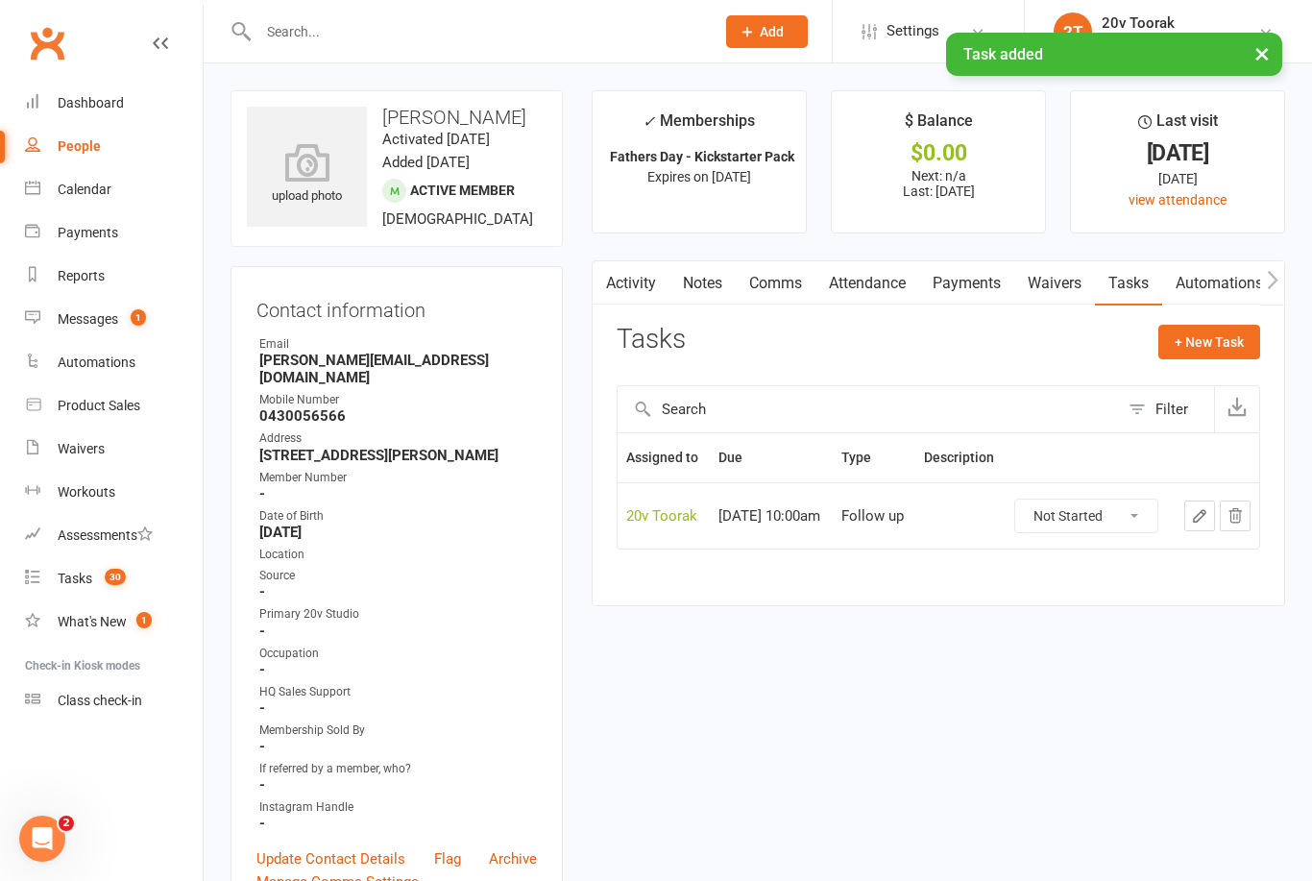
click at [93, 573] on link "Tasks 30" at bounding box center [114, 578] width 178 height 43
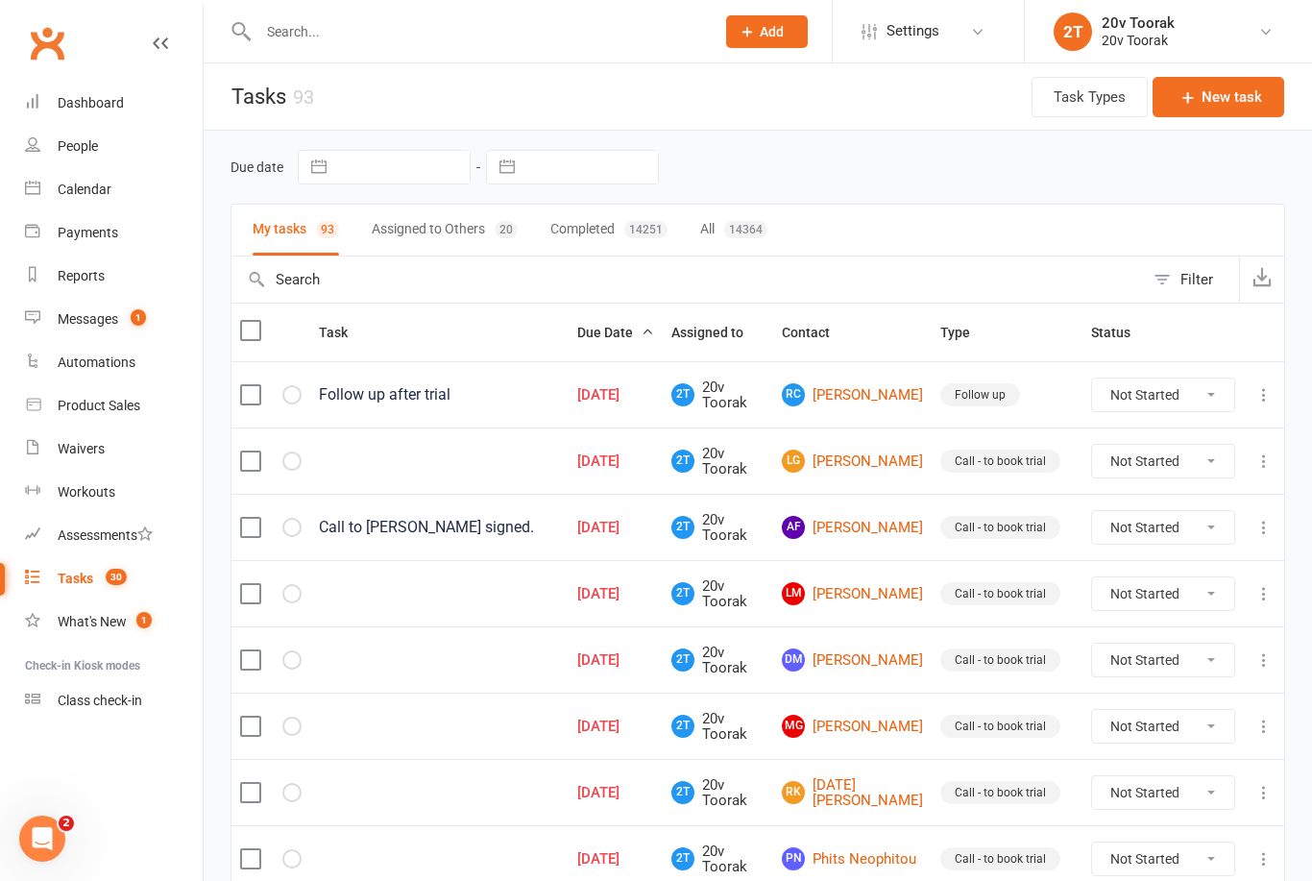
click at [540, 44] on input "text" at bounding box center [477, 31] width 449 height 27
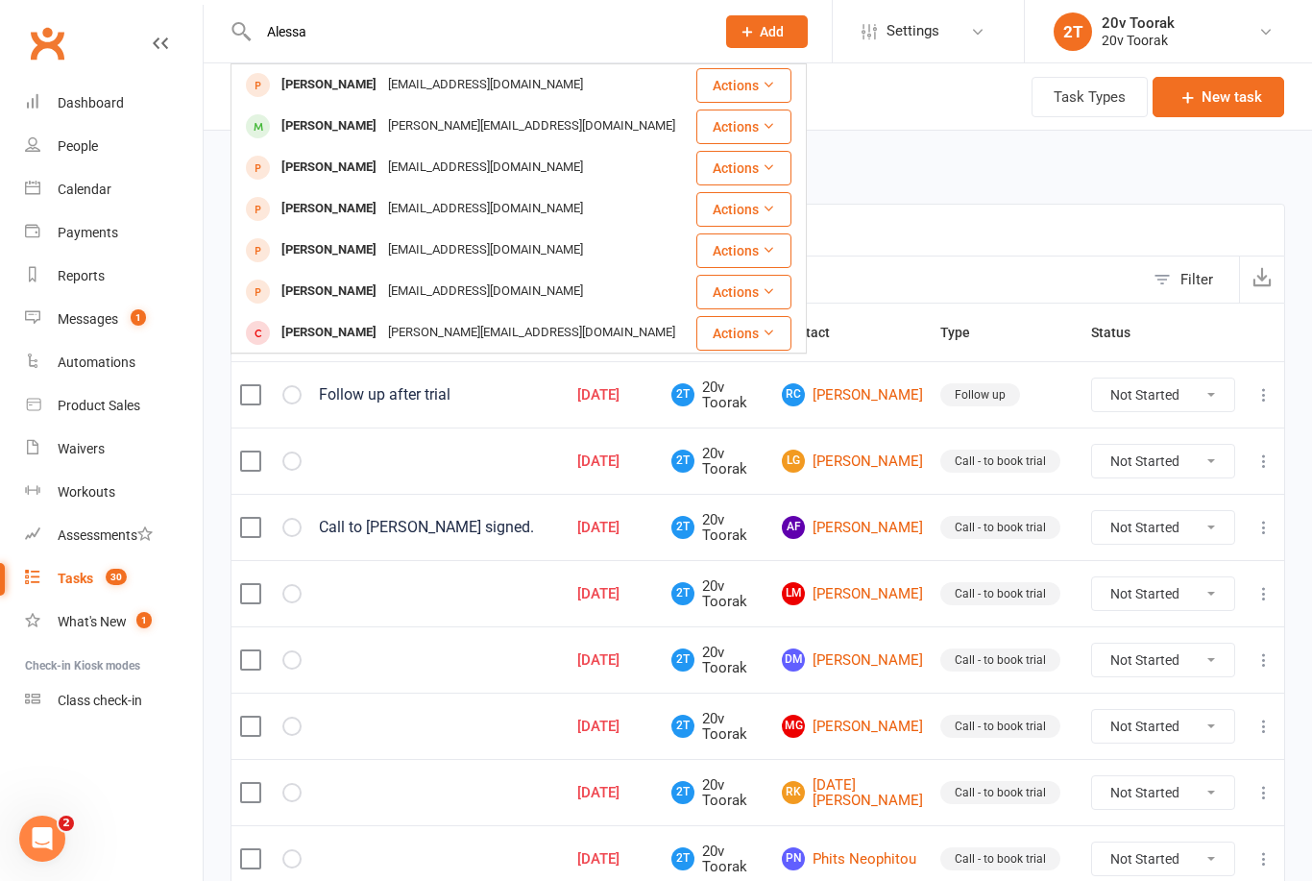
type input "Alessa"
click at [356, 125] on div "[PERSON_NAME]" at bounding box center [329, 126] width 107 height 28
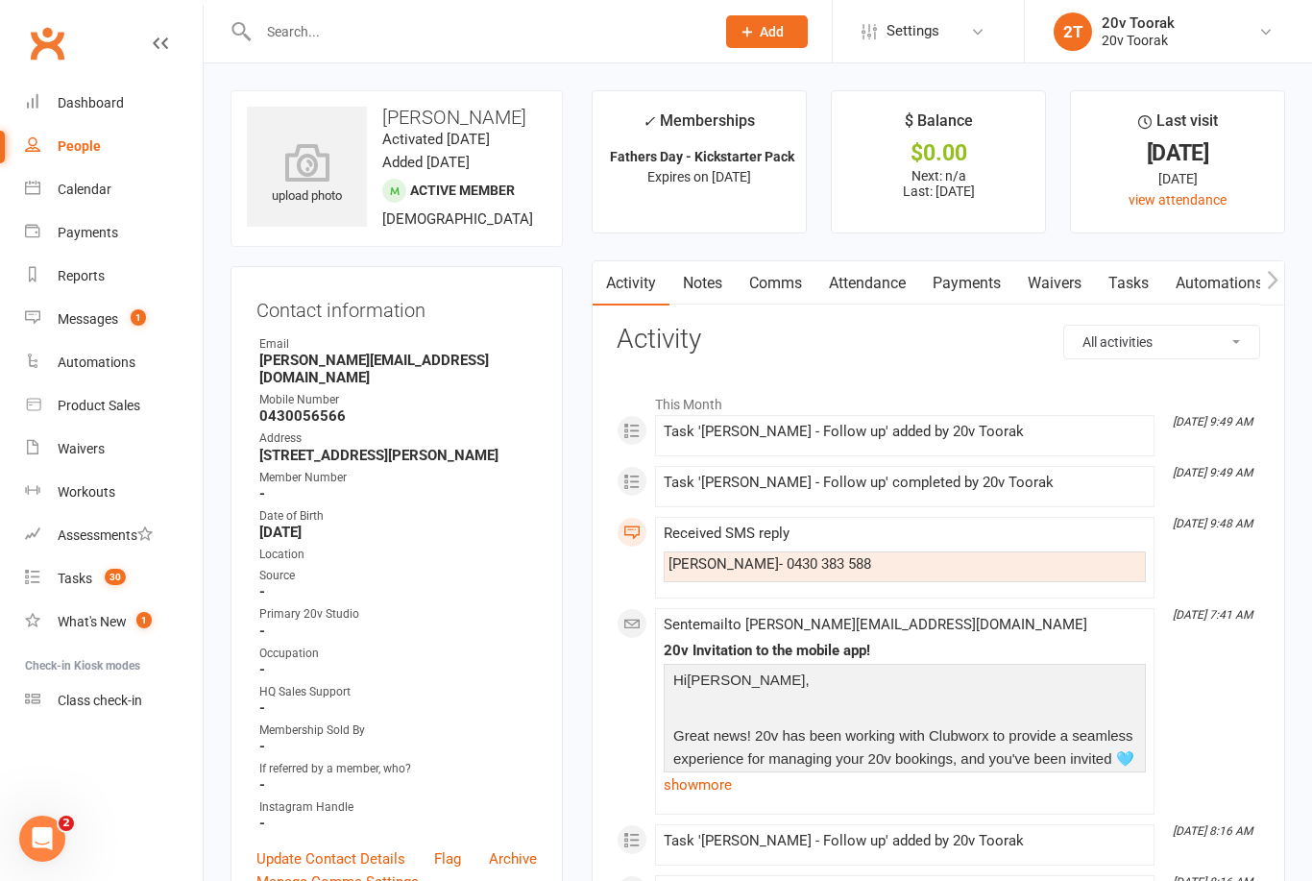
click at [1143, 281] on link "Tasks" at bounding box center [1128, 283] width 67 height 44
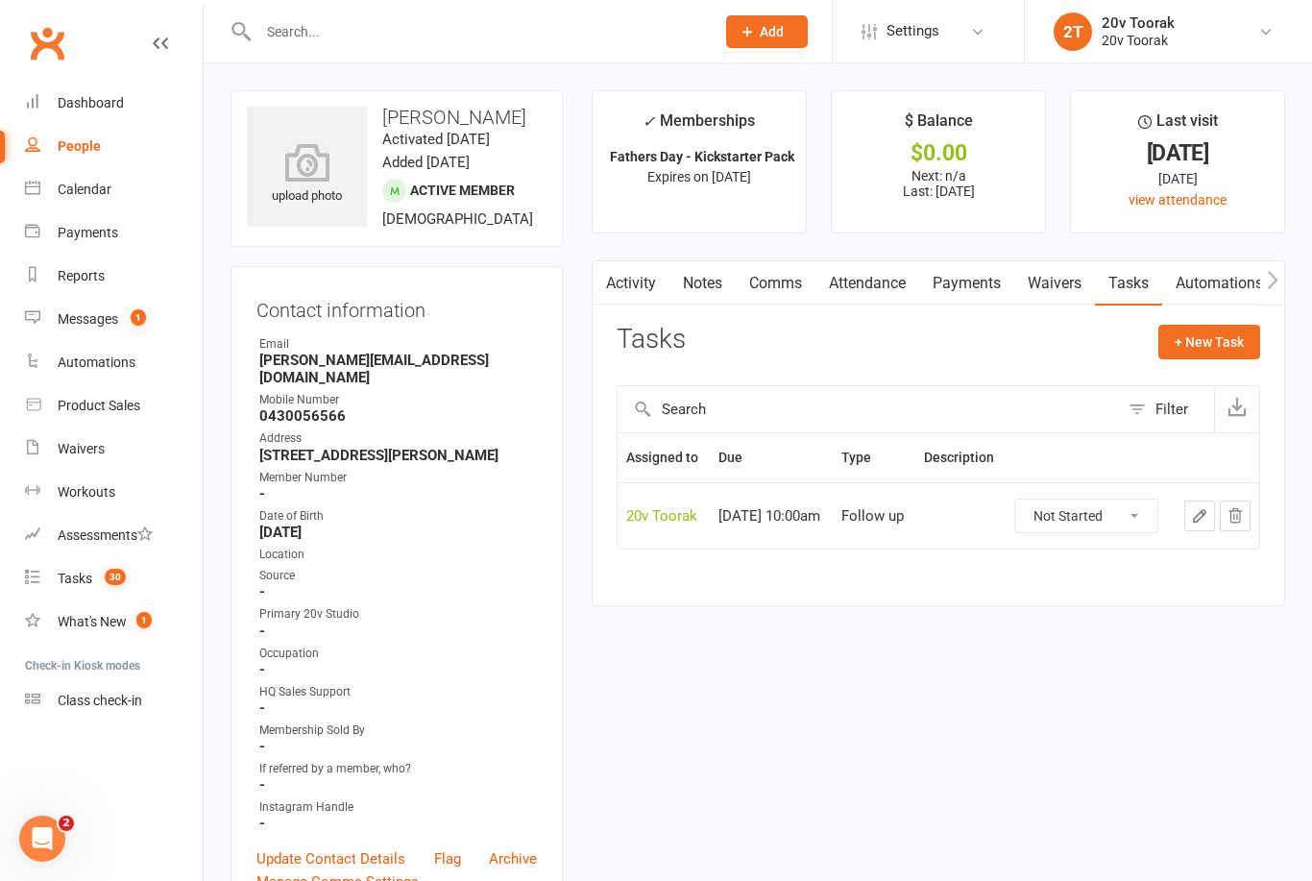
click at [700, 277] on link "Notes" at bounding box center [703, 283] width 66 height 44
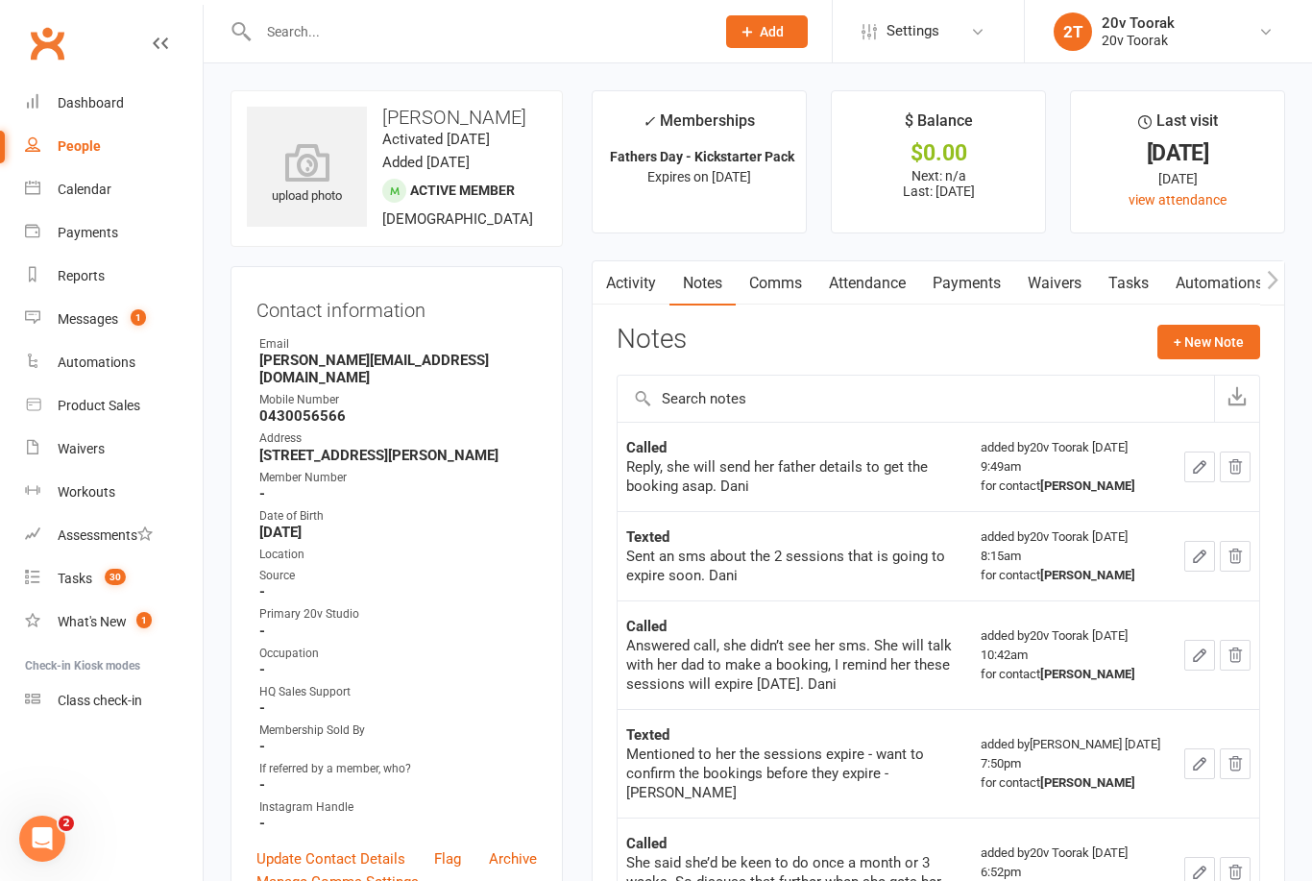
click at [1220, 340] on button "+ New Note" at bounding box center [1209, 342] width 103 height 35
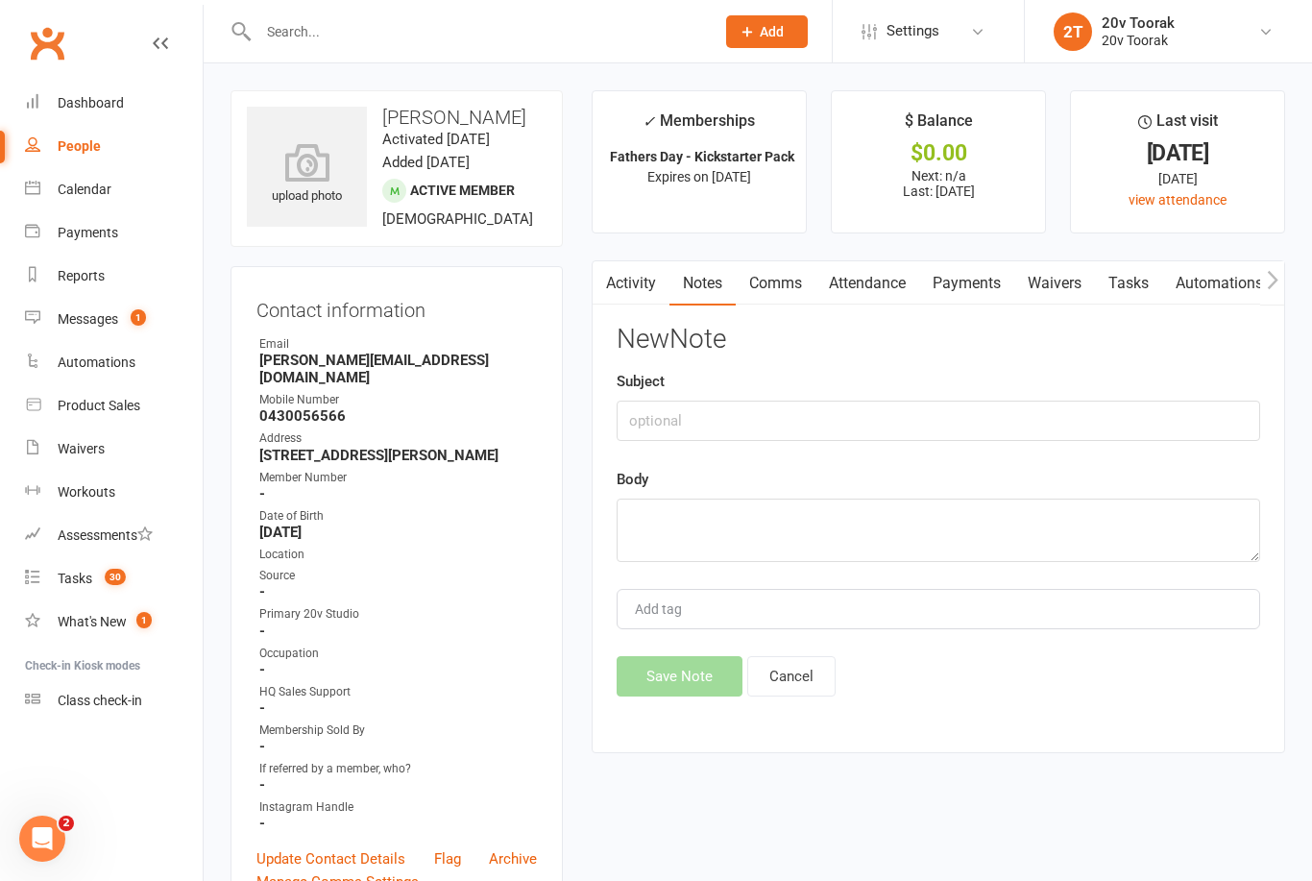
click at [623, 277] on link "Activity" at bounding box center [631, 283] width 77 height 44
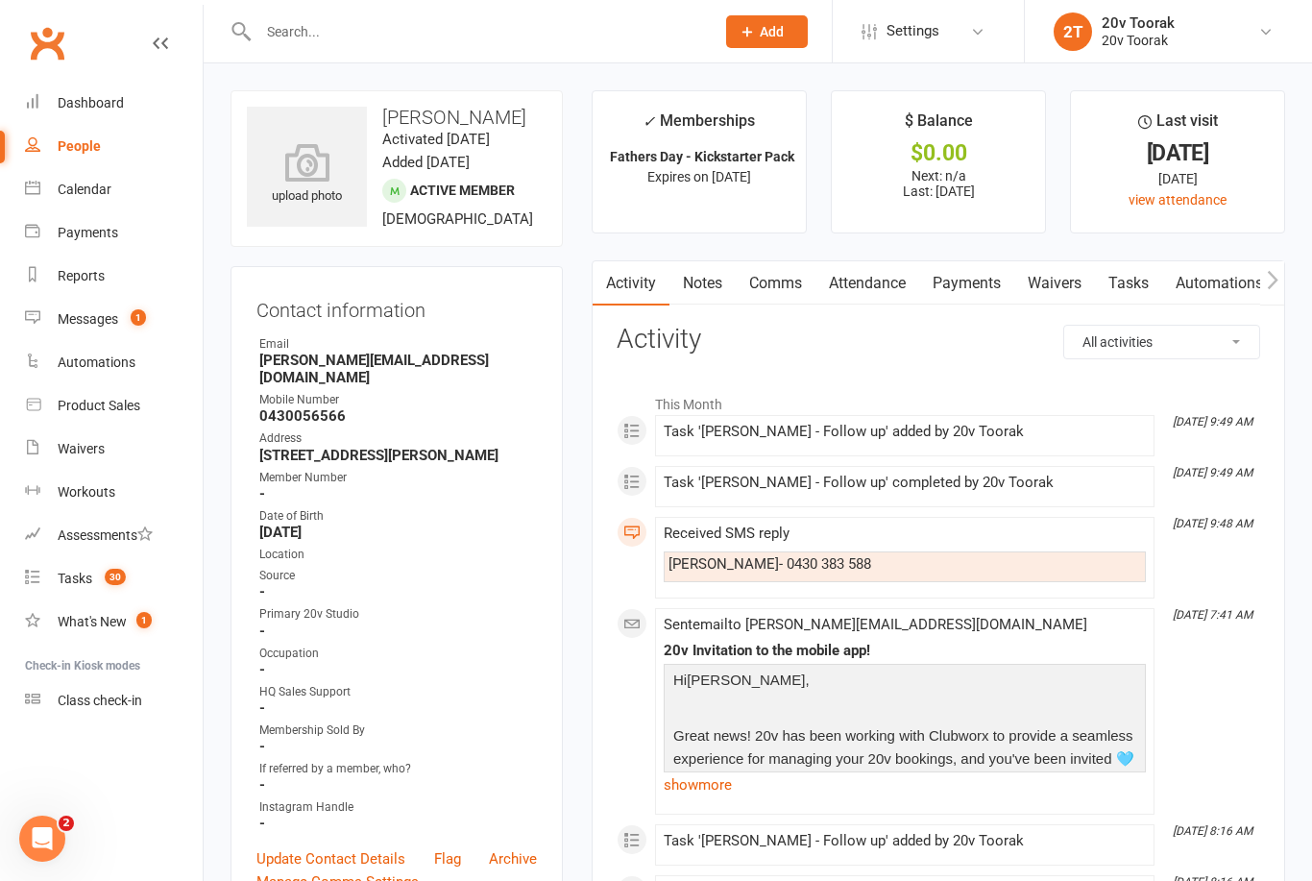
click at [1138, 284] on link "Tasks" at bounding box center [1128, 283] width 67 height 44
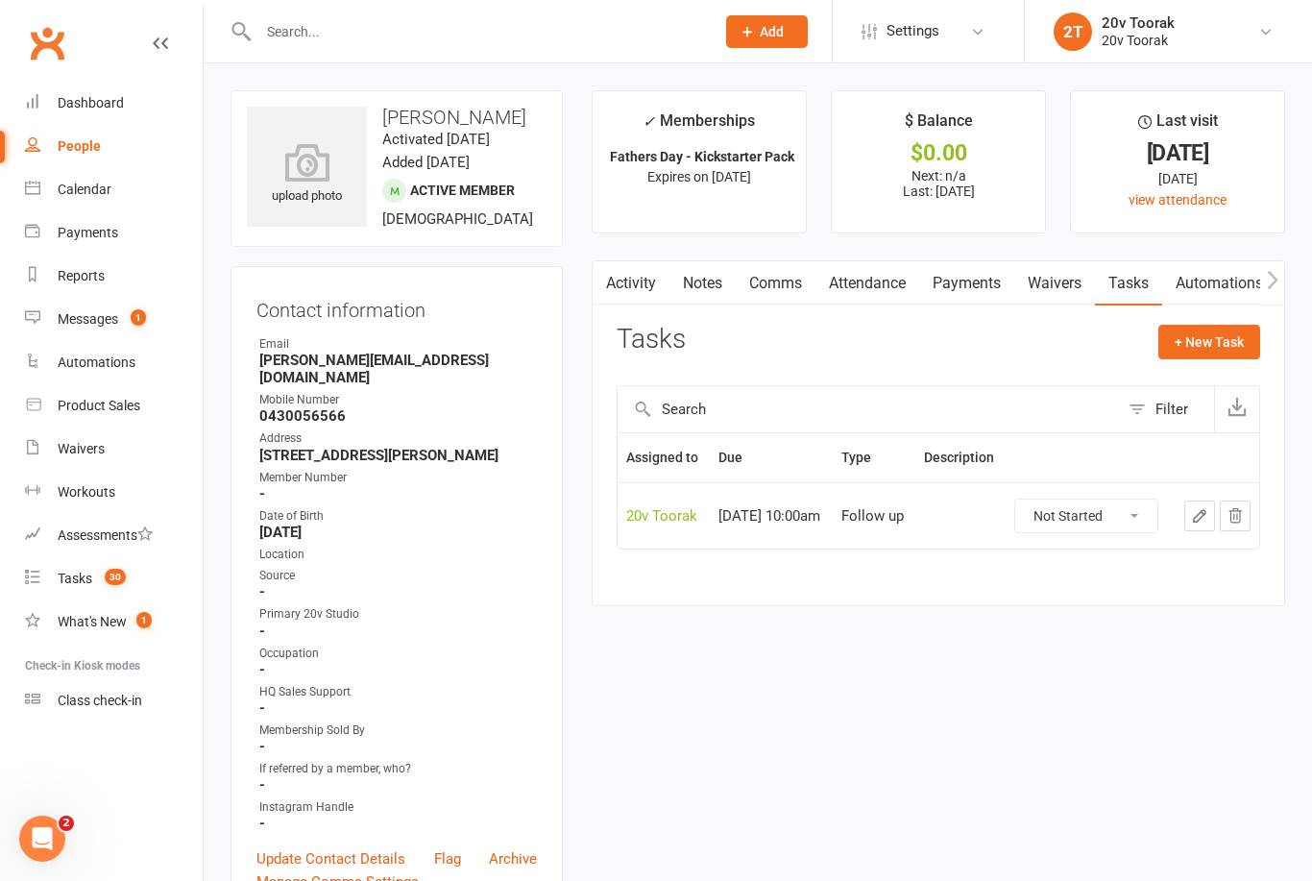
click at [1127, 532] on select "Not Started In Progress Waiting Complete" at bounding box center [1086, 516] width 142 height 33
click at [1150, 522] on select "Not Started In Progress Waiting Complete" at bounding box center [1086, 516] width 142 height 33
click at [1194, 525] on icon "button" at bounding box center [1199, 515] width 17 height 17
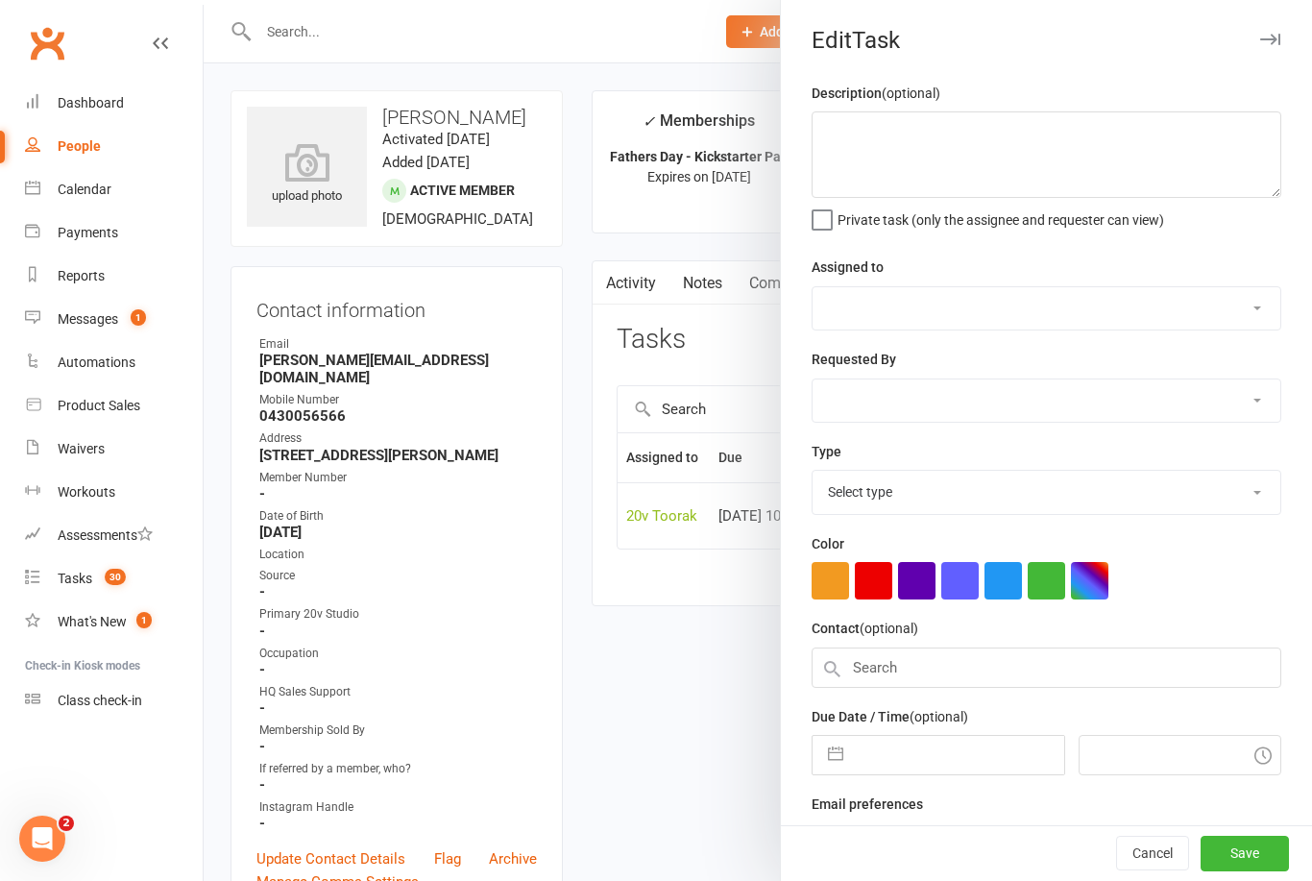
select select "45736"
type input "18 Sep 2025"
type input "10:00am"
select select "23277"
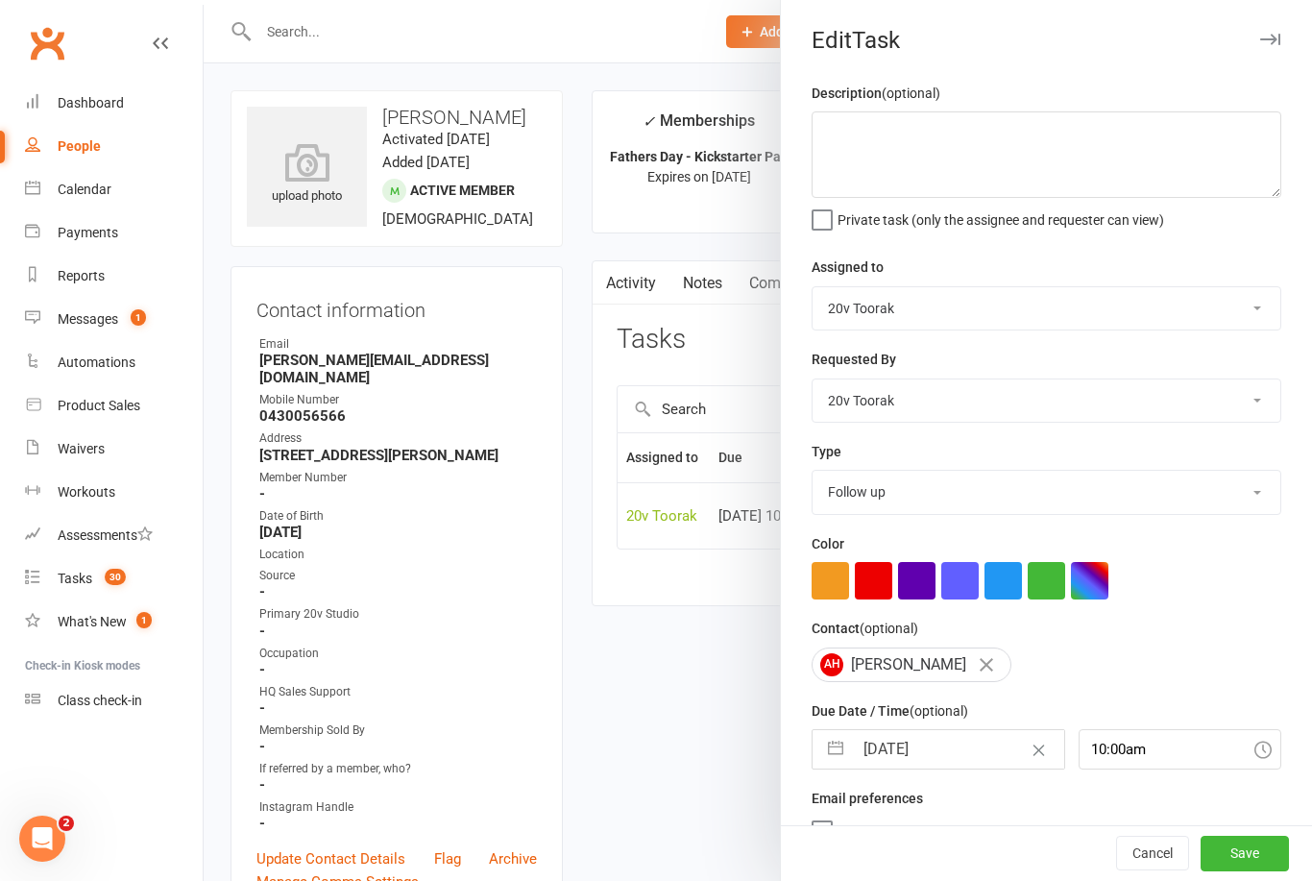
click at [674, 648] on div at bounding box center [758, 440] width 1109 height 881
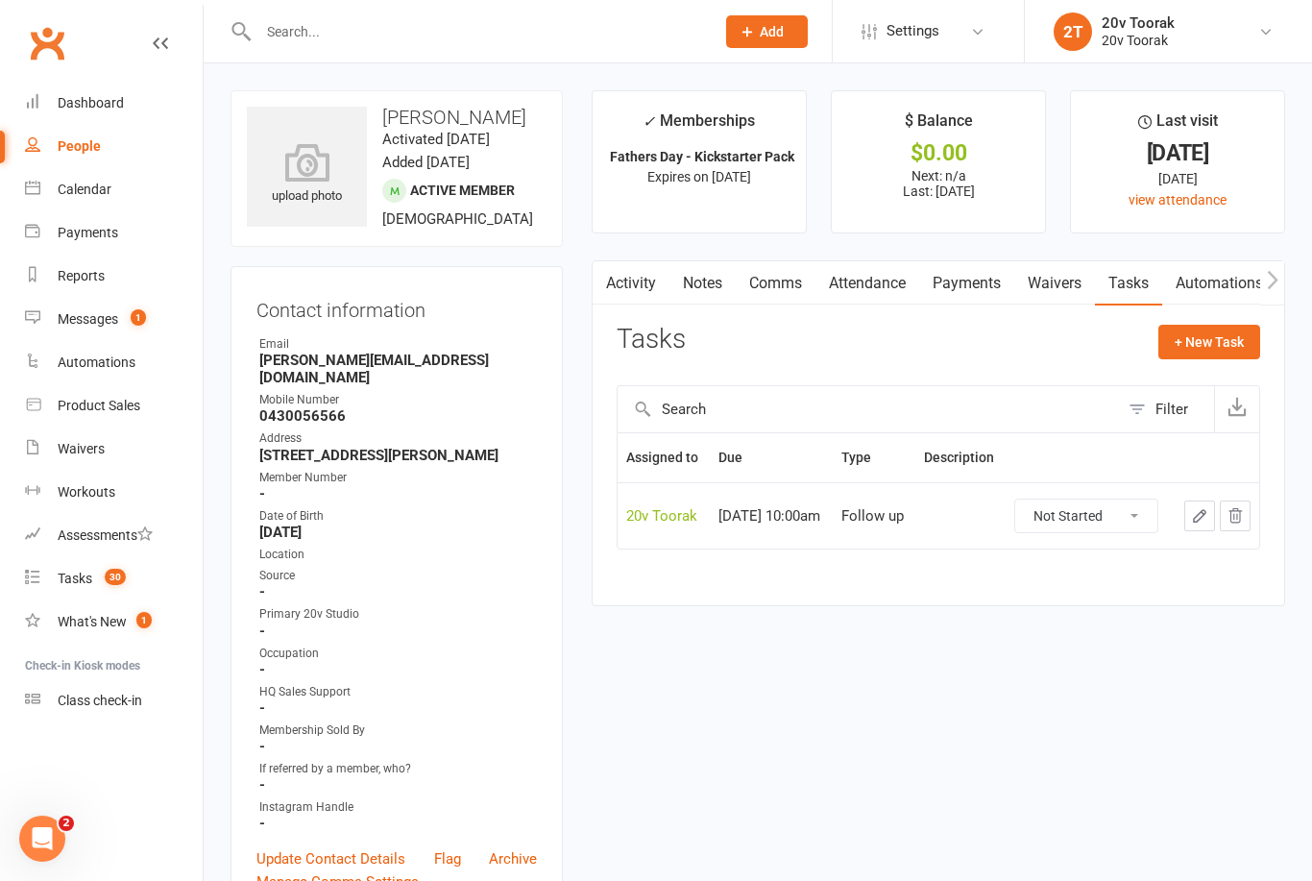
click at [700, 276] on link "Notes" at bounding box center [703, 283] width 66 height 44
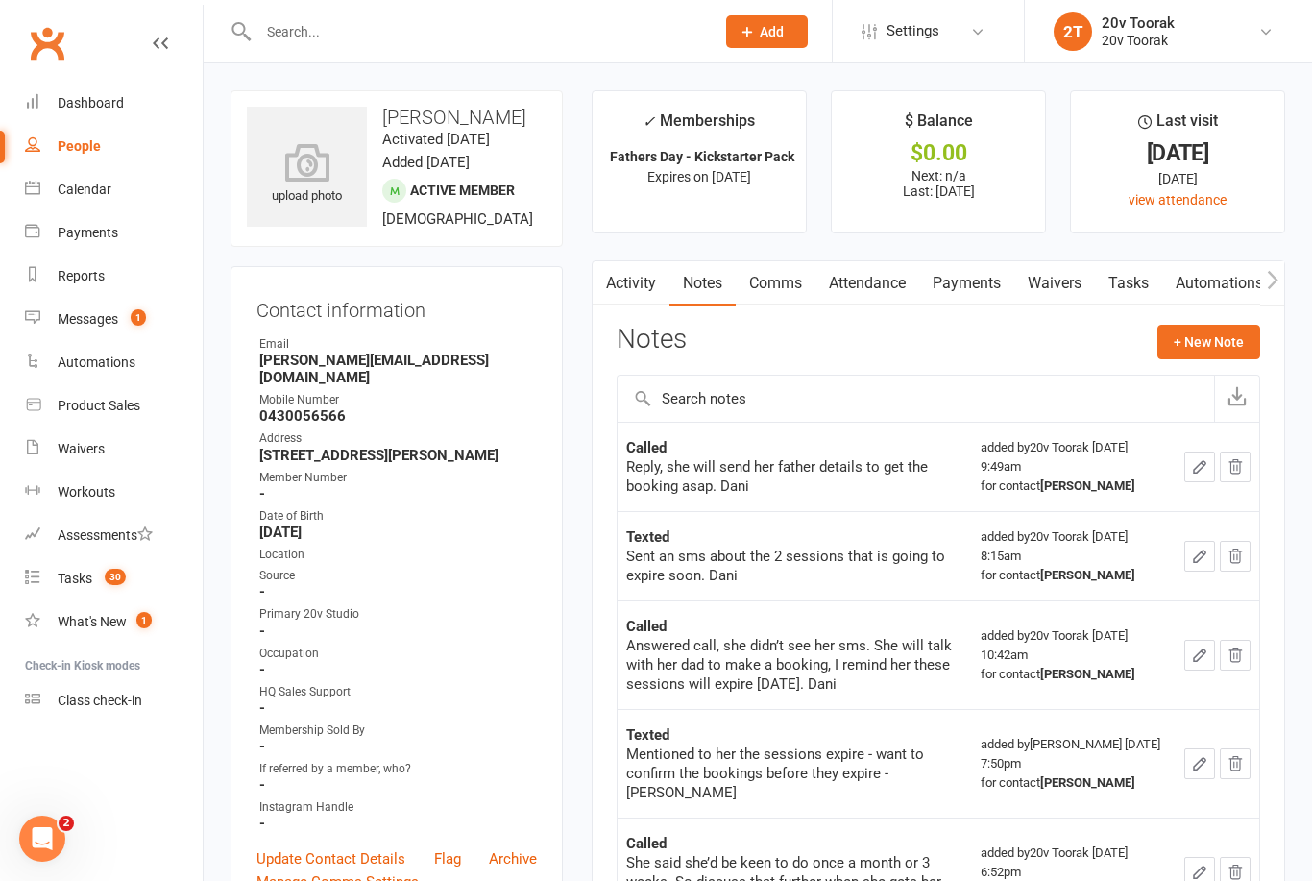
click at [1189, 469] on button "button" at bounding box center [1200, 467] width 31 height 31
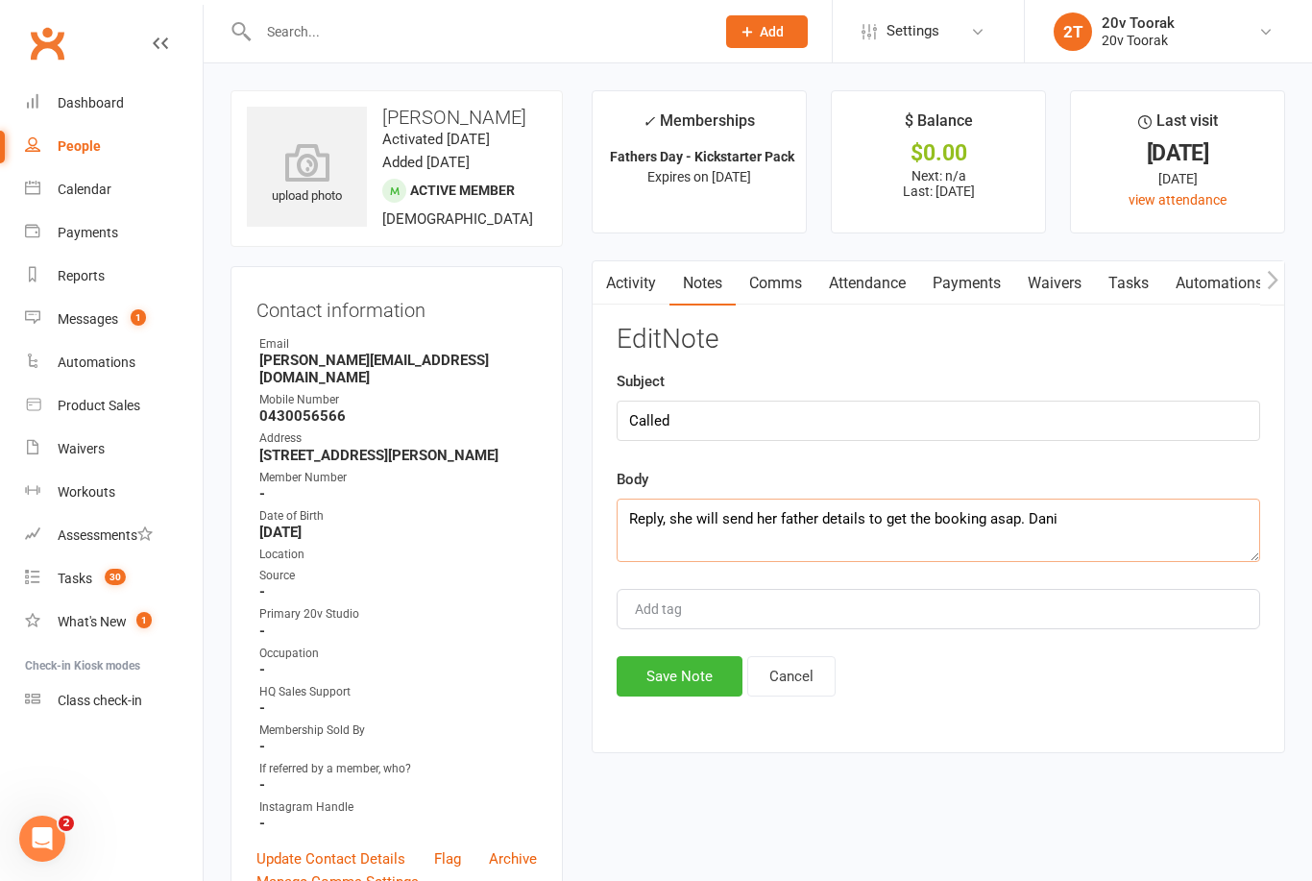
click at [1074, 514] on textarea "Reply, she will send her father details to get the booking asap. Dani" at bounding box center [939, 530] width 644 height 63
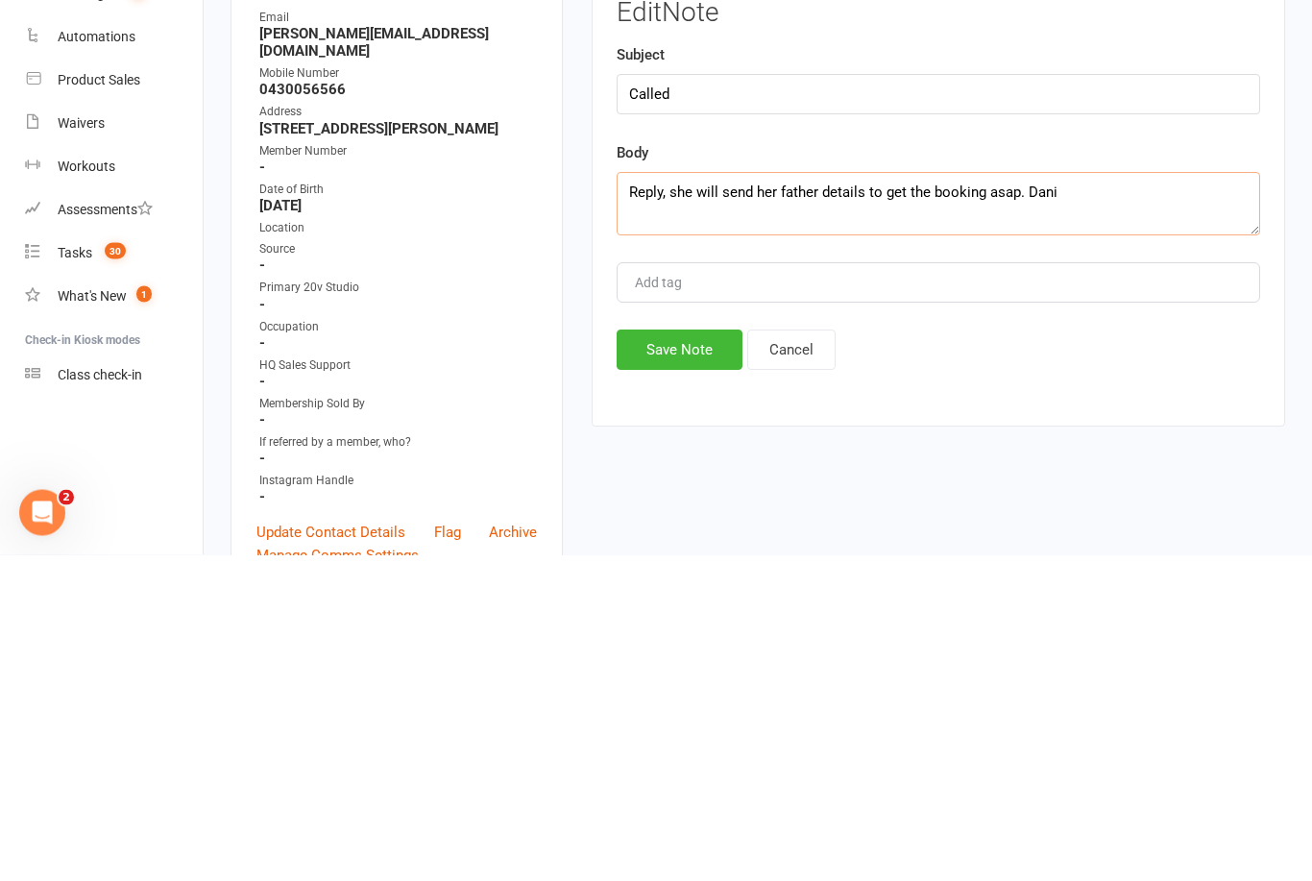
click at [1005, 499] on textarea "Reply, she will send her father details to get the booking asap. Dani" at bounding box center [939, 530] width 644 height 63
type textarea "Reply, she will send her father details to get the booking asap, waiting these …"
click at [694, 656] on button "Save Note" at bounding box center [680, 676] width 126 height 40
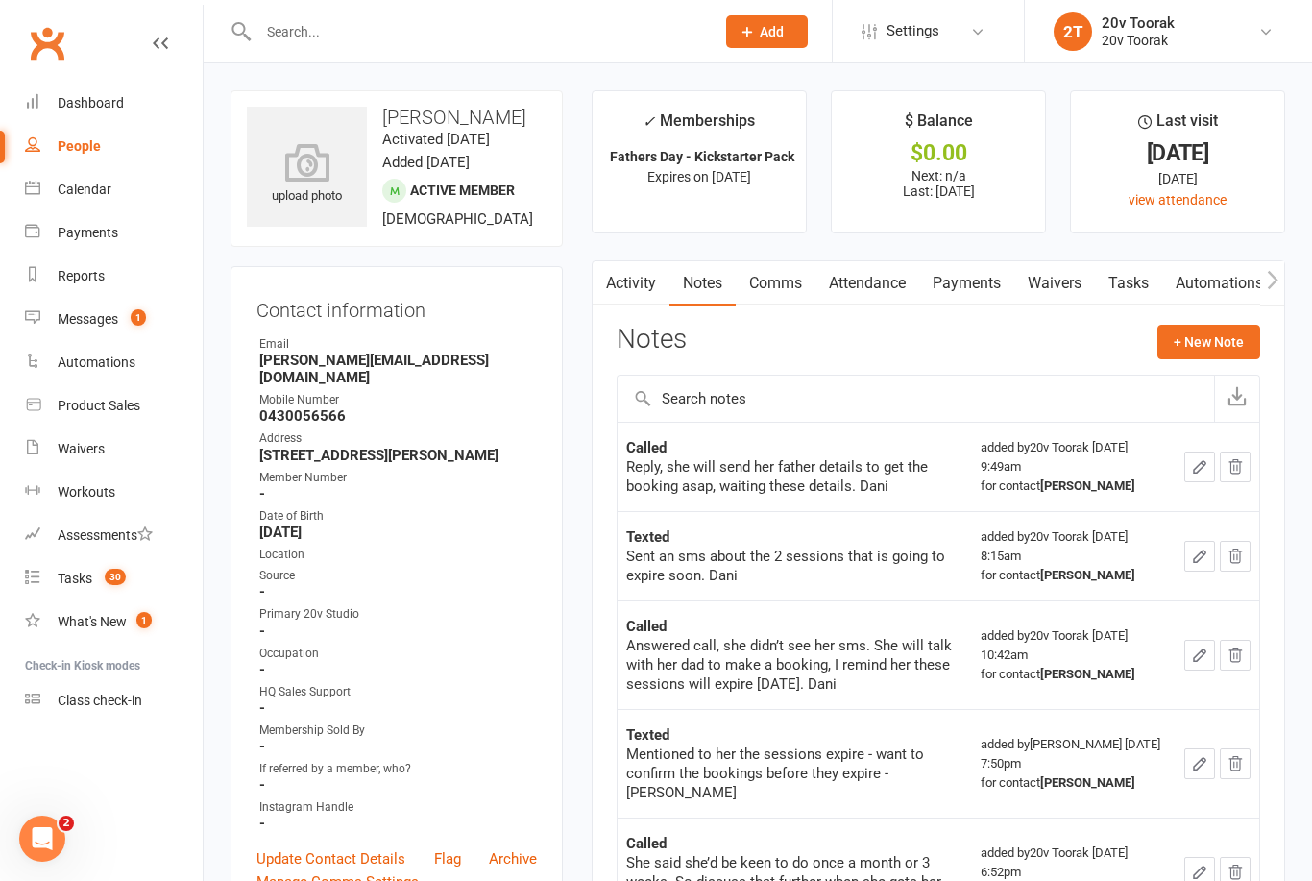
click at [1123, 286] on link "Tasks" at bounding box center [1128, 283] width 67 height 44
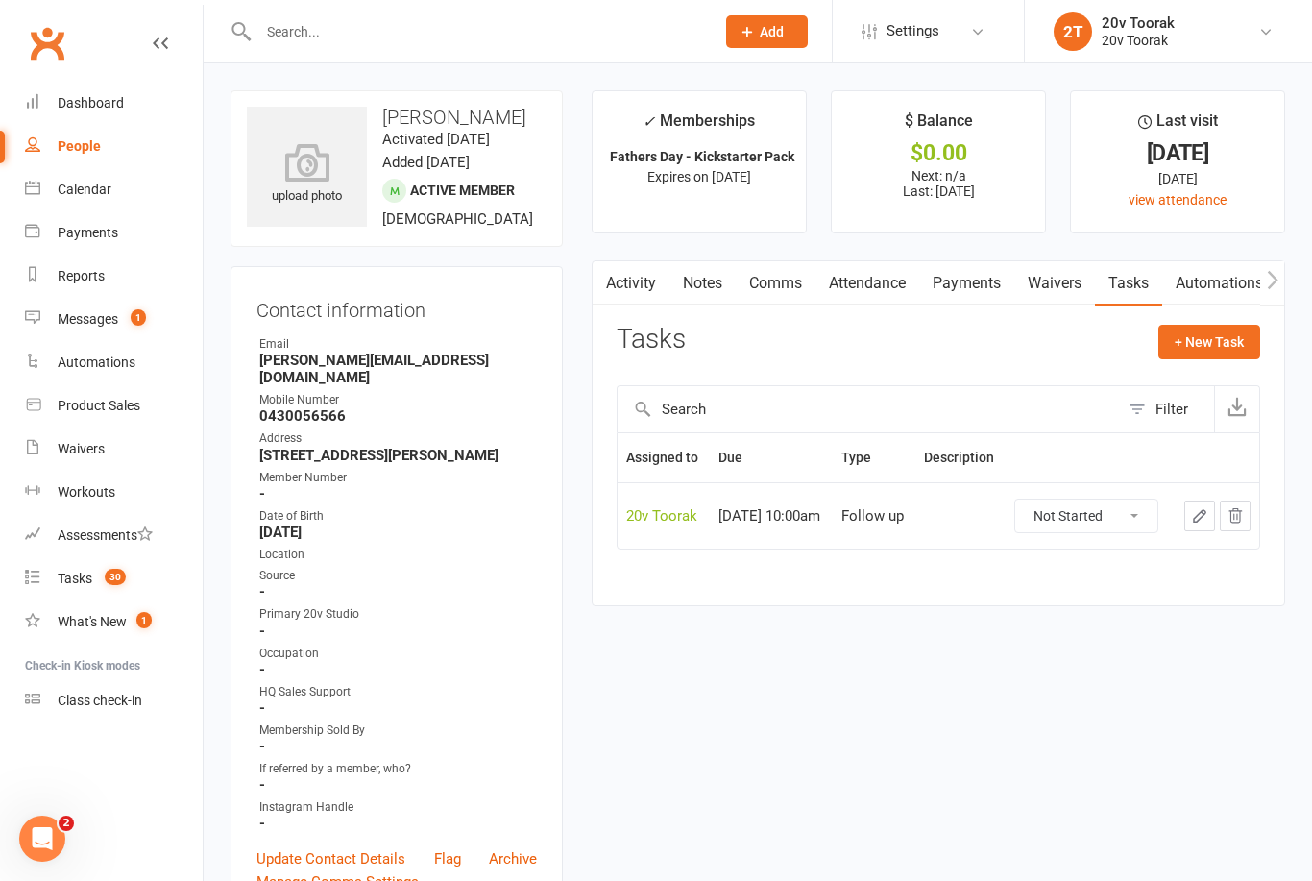
click at [89, 571] on div "Tasks" at bounding box center [75, 578] width 35 height 15
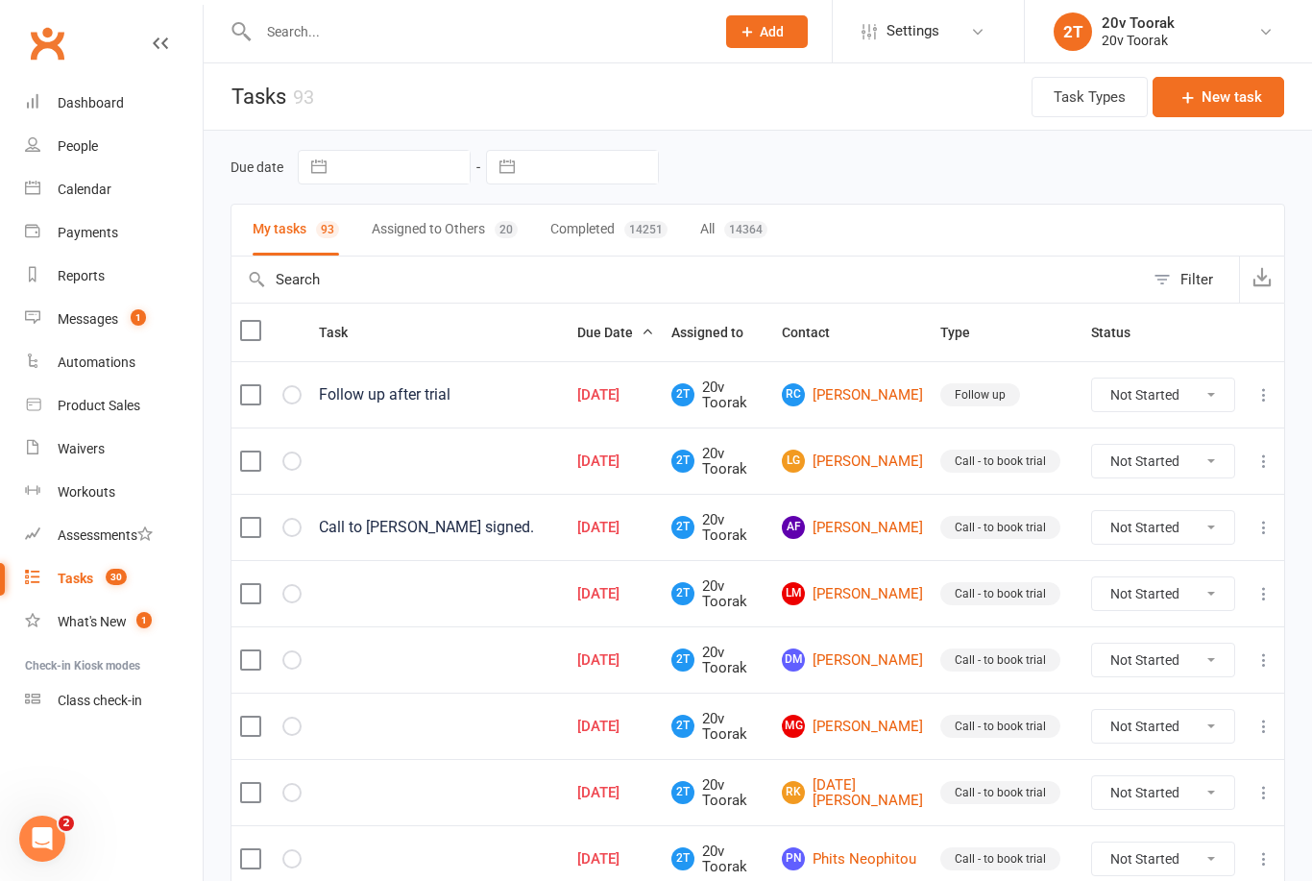
click at [91, 206] on link "Calendar" at bounding box center [114, 189] width 178 height 43
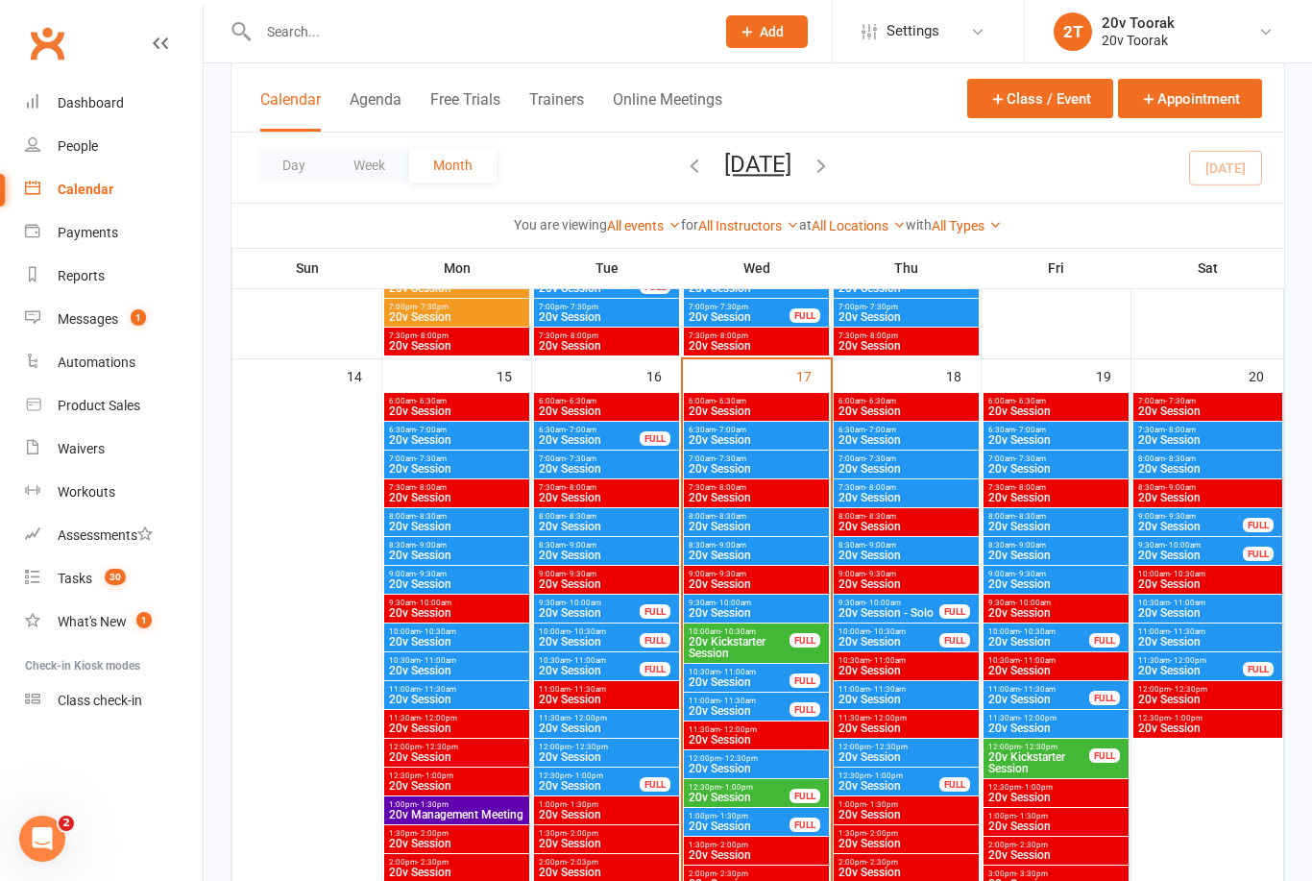
scroll to position [1751, 0]
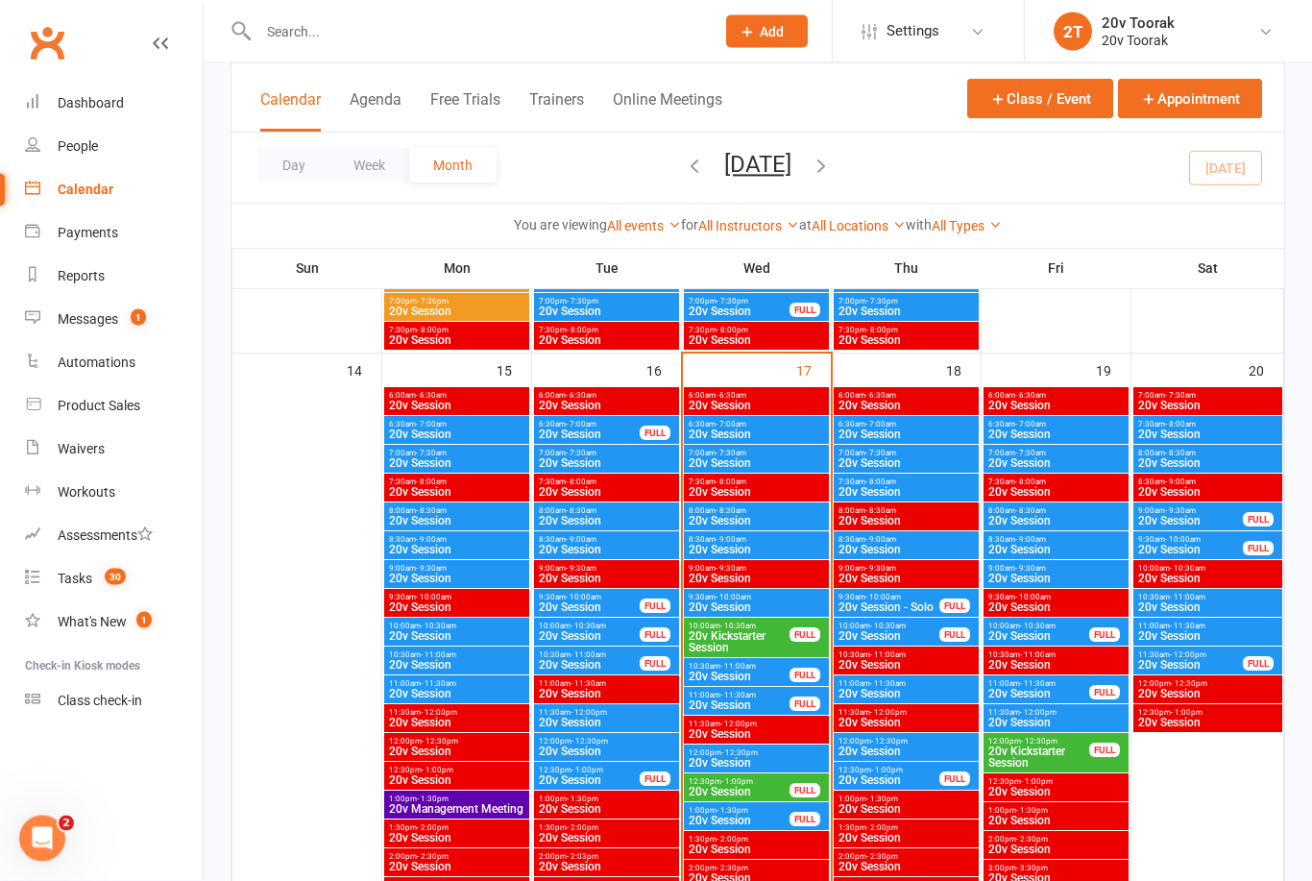
click at [751, 631] on span "20v Kickstarter Session" at bounding box center [739, 642] width 103 height 23
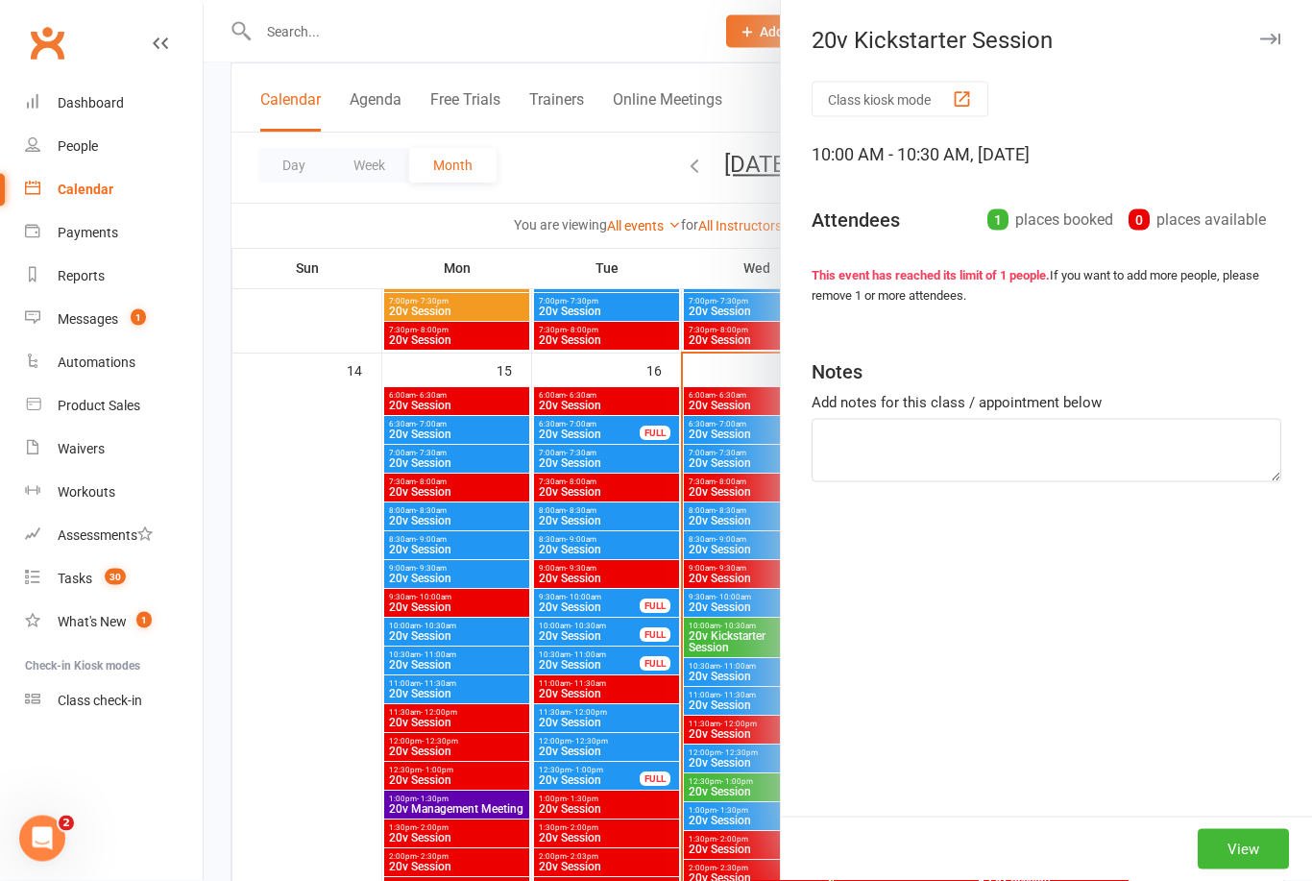
scroll to position [1752, 0]
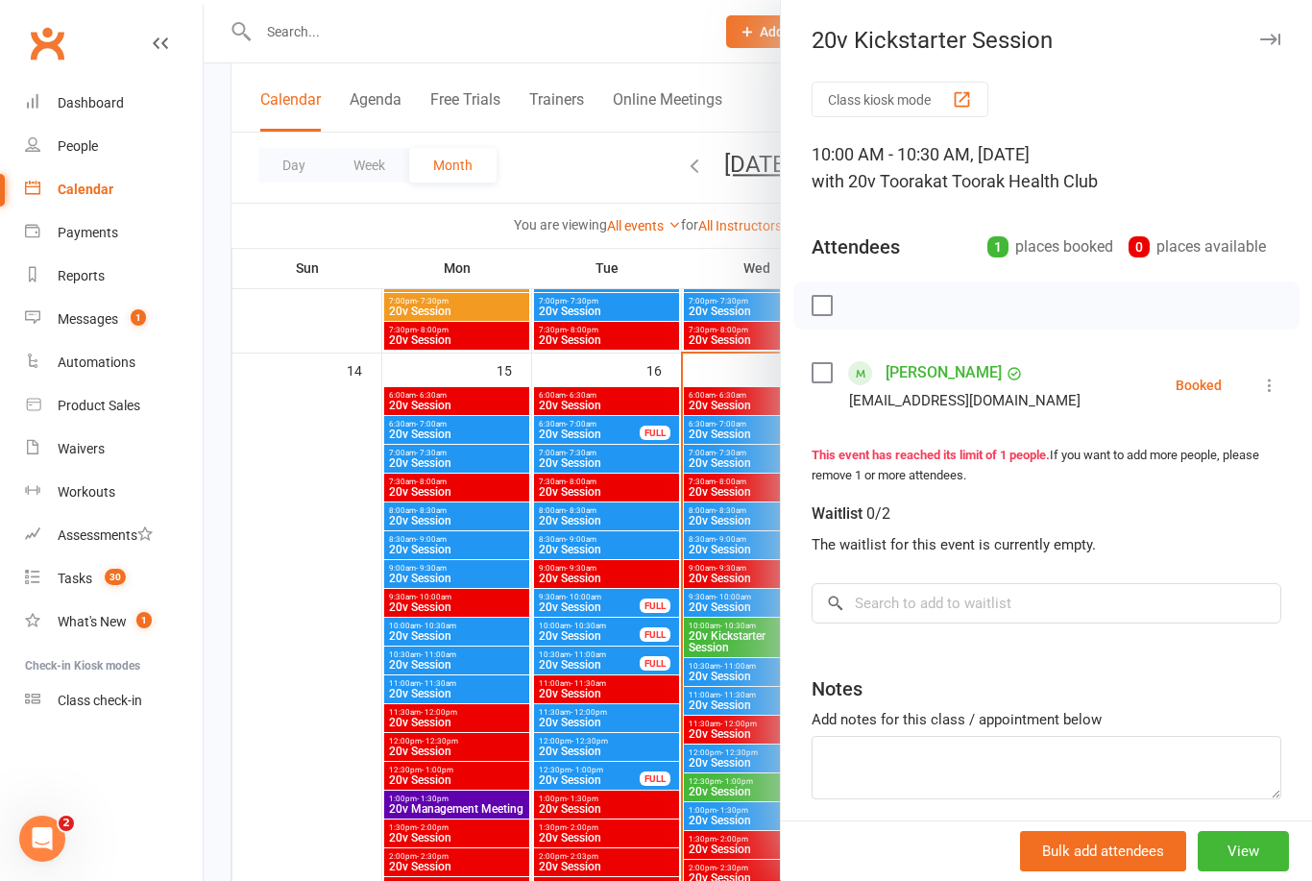
click at [919, 370] on link "[PERSON_NAME]" at bounding box center [944, 372] width 116 height 31
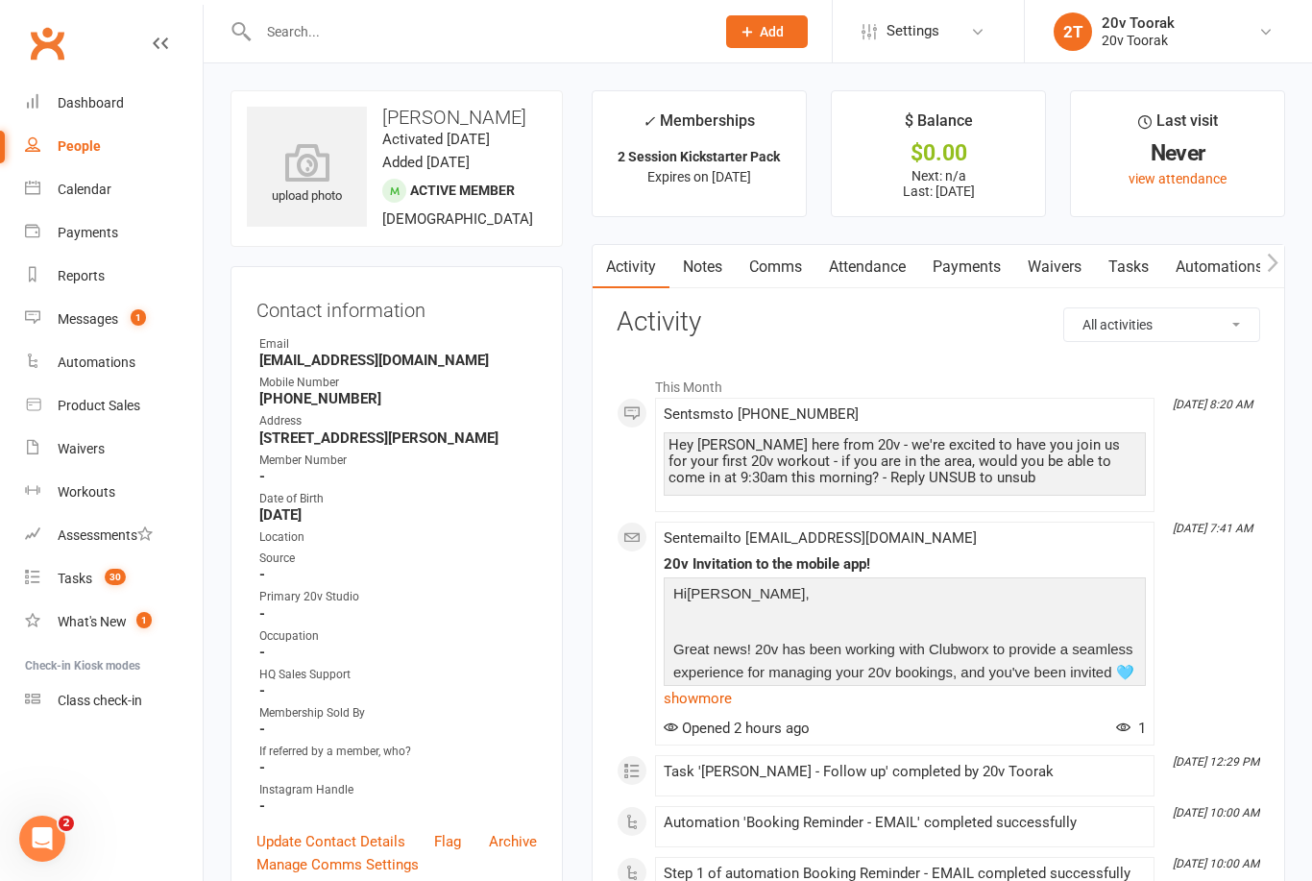
click at [101, 575] on count-badge "30" at bounding box center [110, 578] width 31 height 15
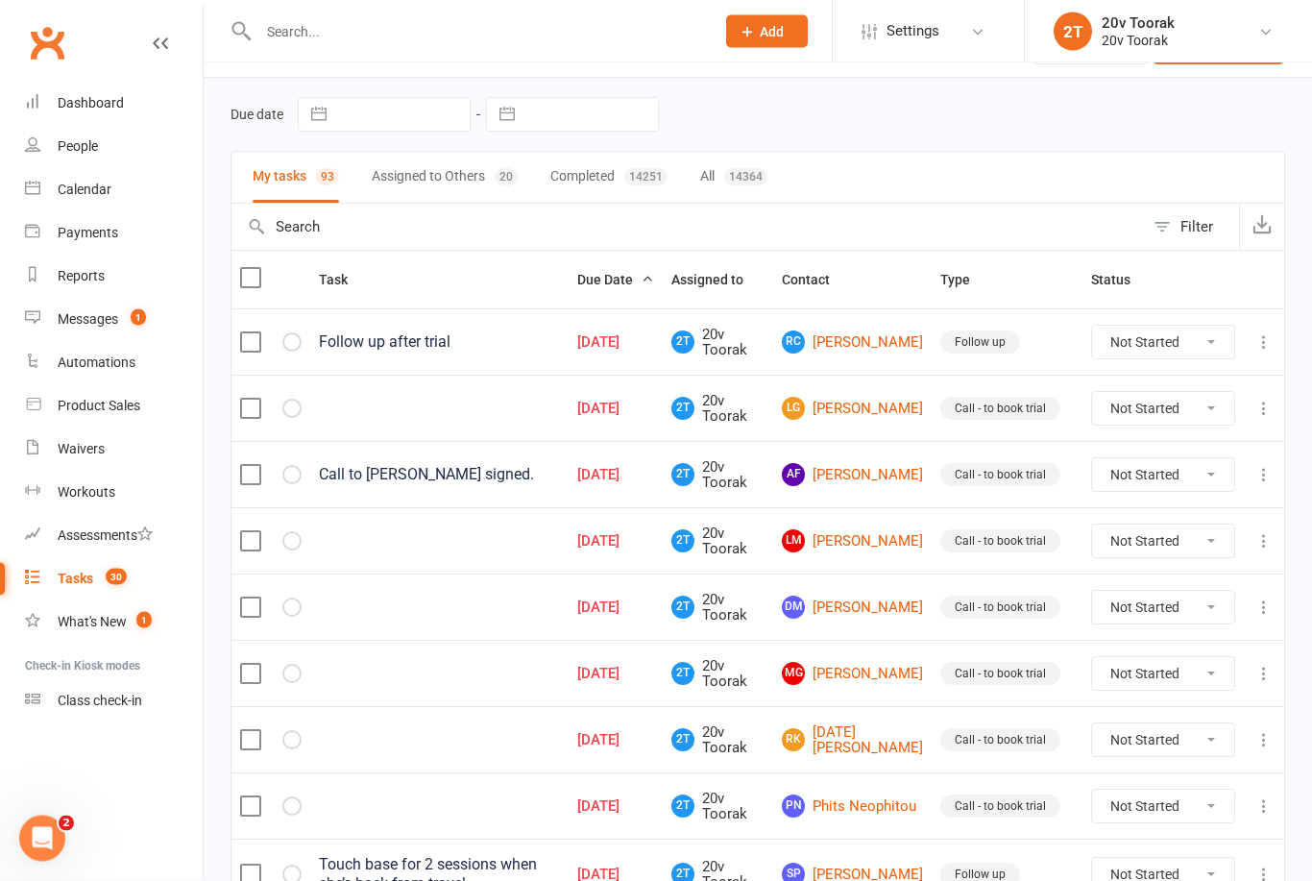
scroll to position [55, 0]
click at [853, 414] on link "LG Lisa Gamboni" at bounding box center [852, 406] width 141 height 23
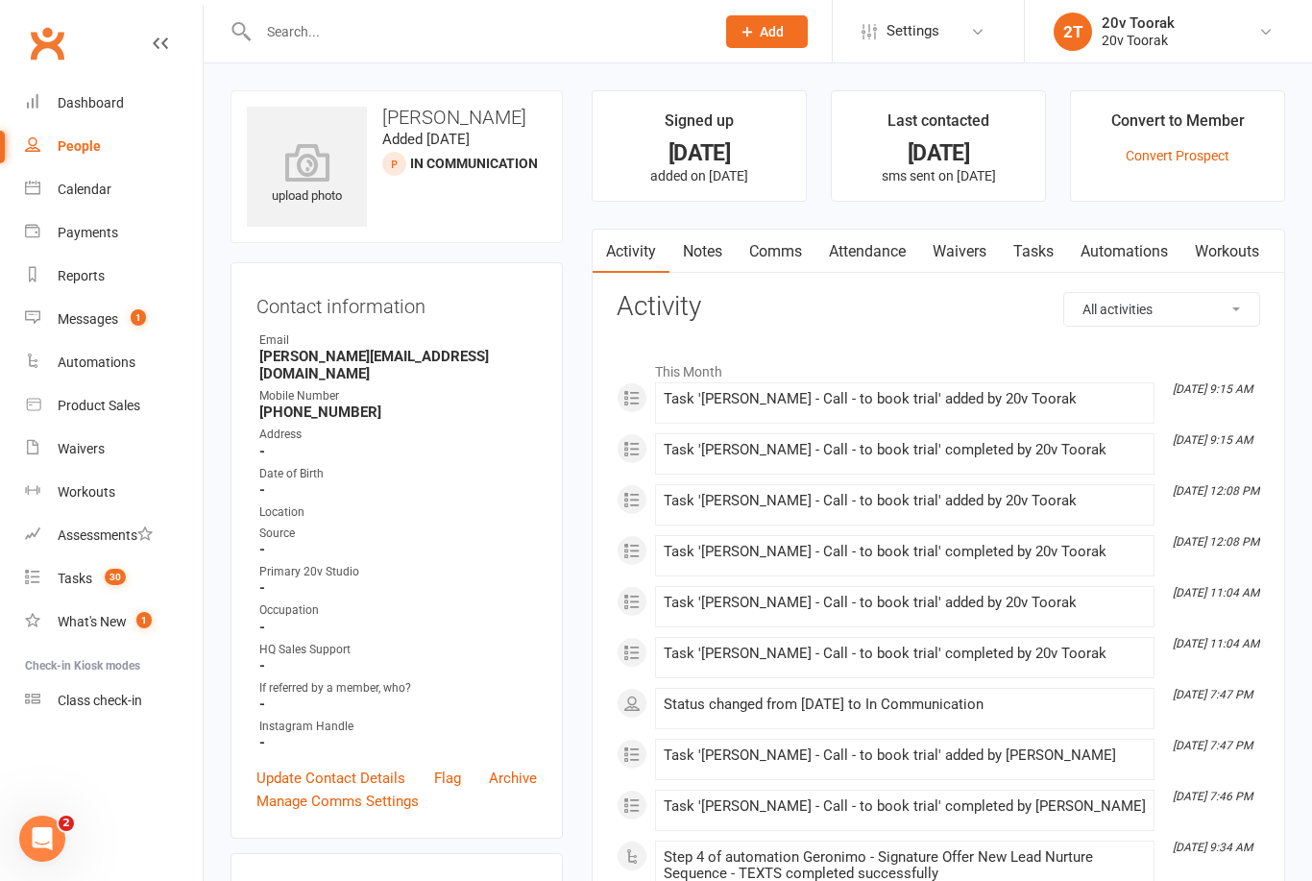
click at [711, 248] on link "Notes" at bounding box center [703, 252] width 66 height 44
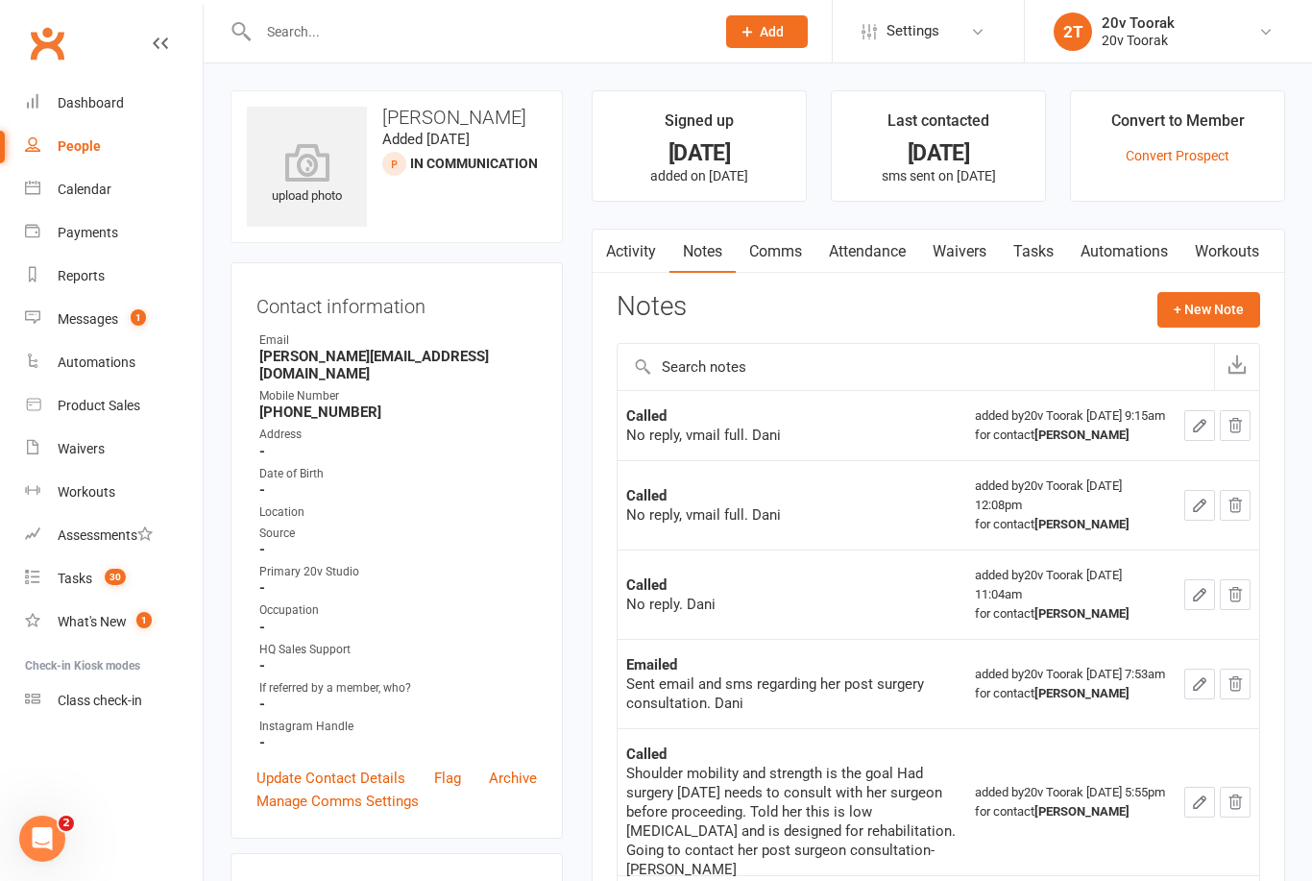
click at [800, 246] on link "Comms" at bounding box center [776, 252] width 80 height 44
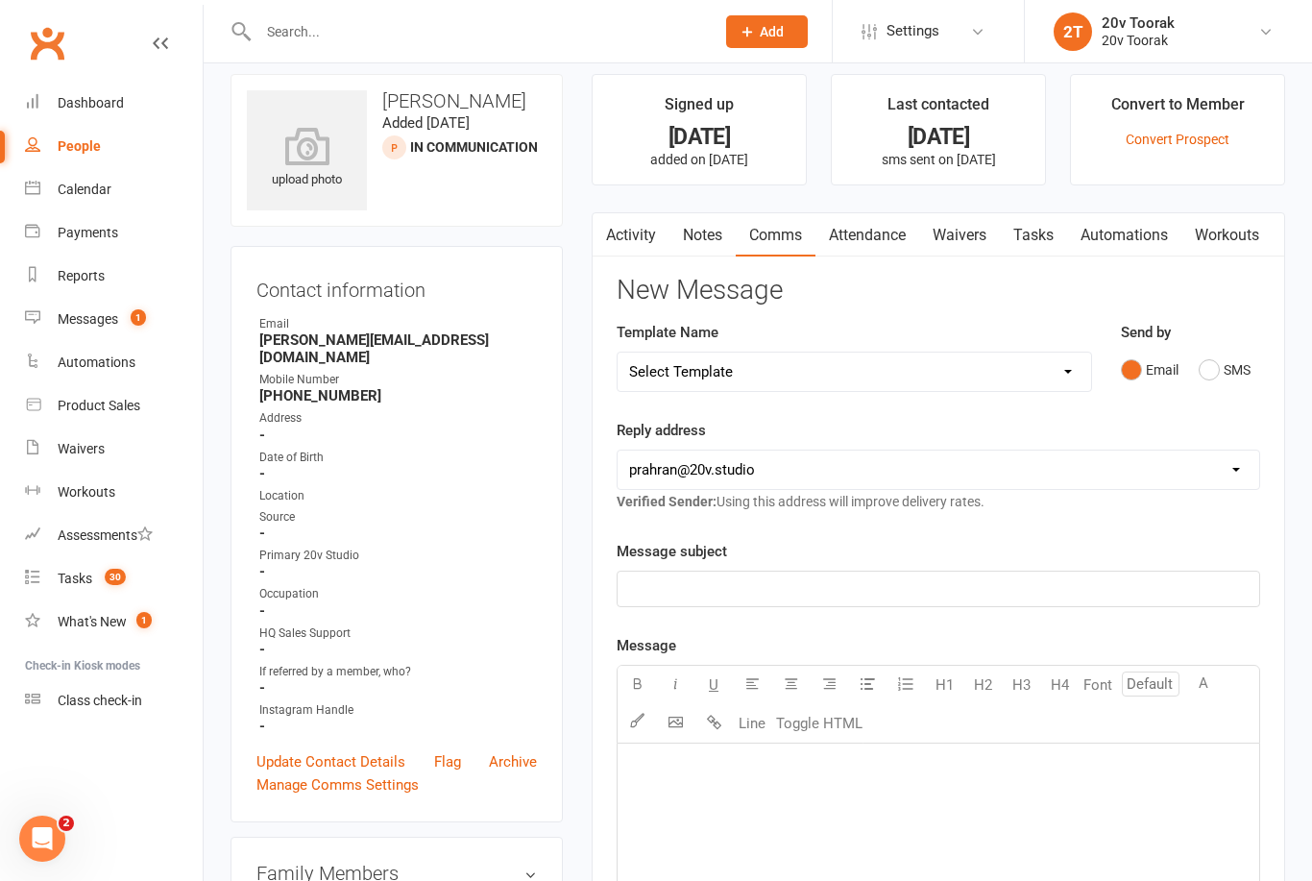
scroll to position [15, 0]
click at [926, 583] on p "﻿" at bounding box center [938, 589] width 619 height 23
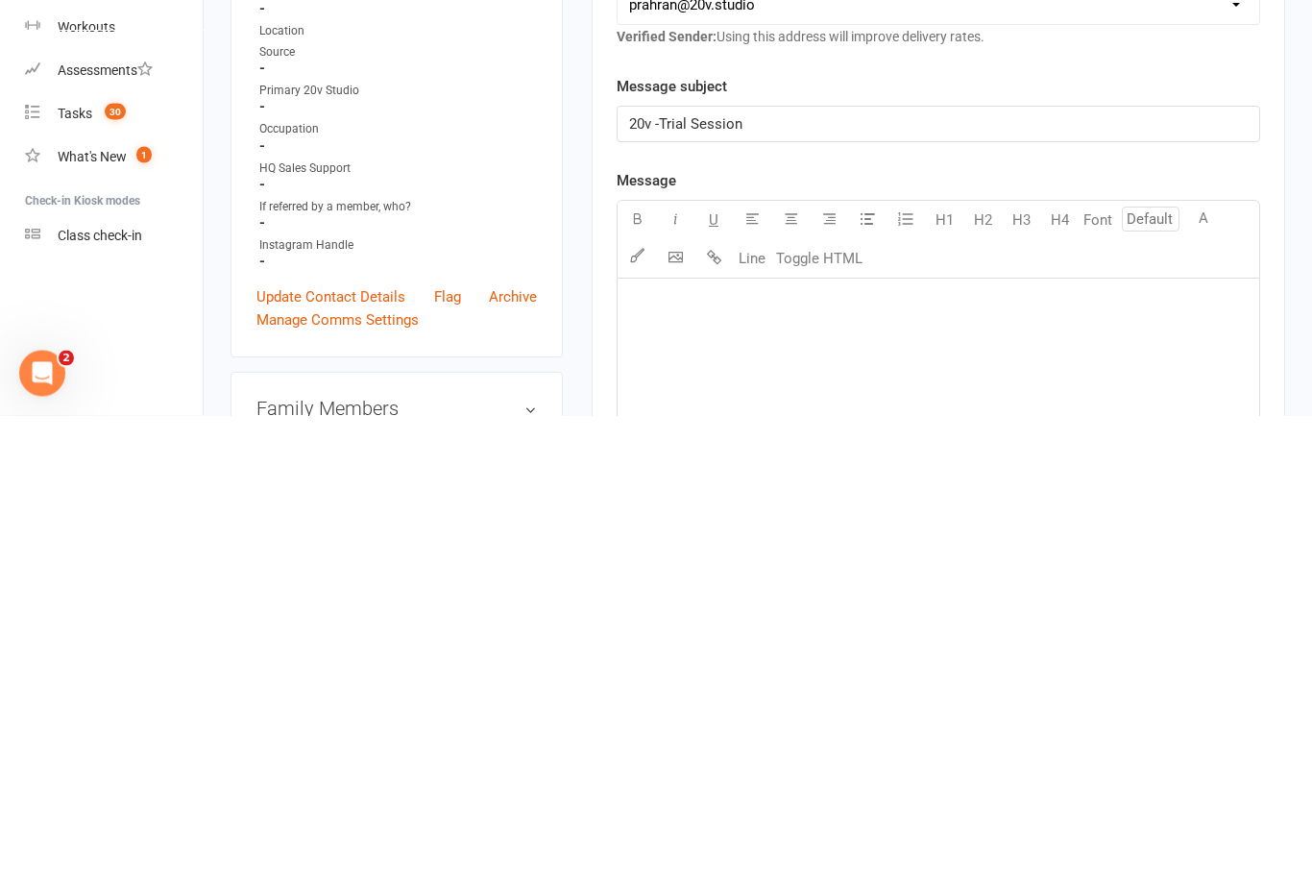
click at [868, 757] on p "﻿" at bounding box center [938, 768] width 619 height 23
click at [817, 745] on div "﻿" at bounding box center [939, 889] width 642 height 288
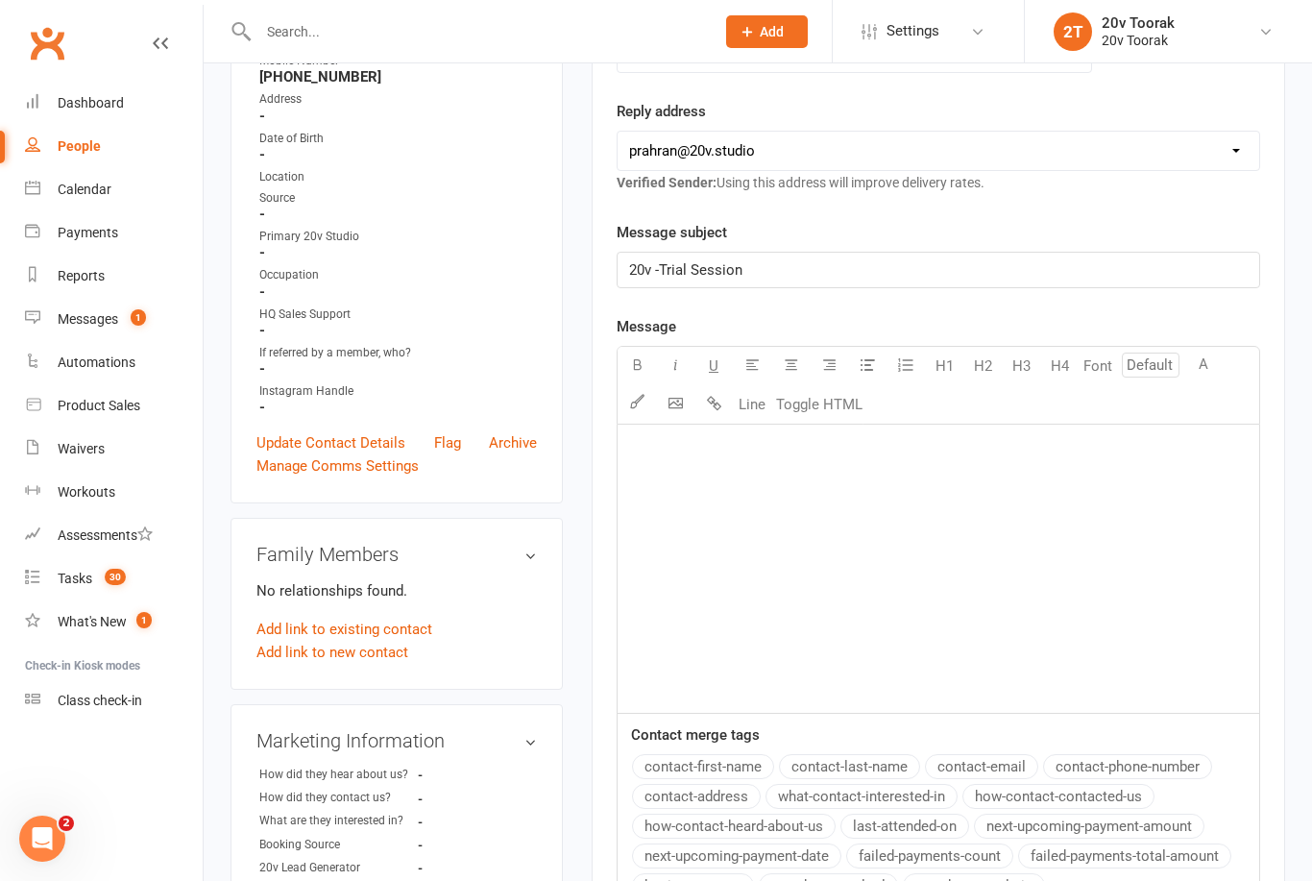
scroll to position [332, 0]
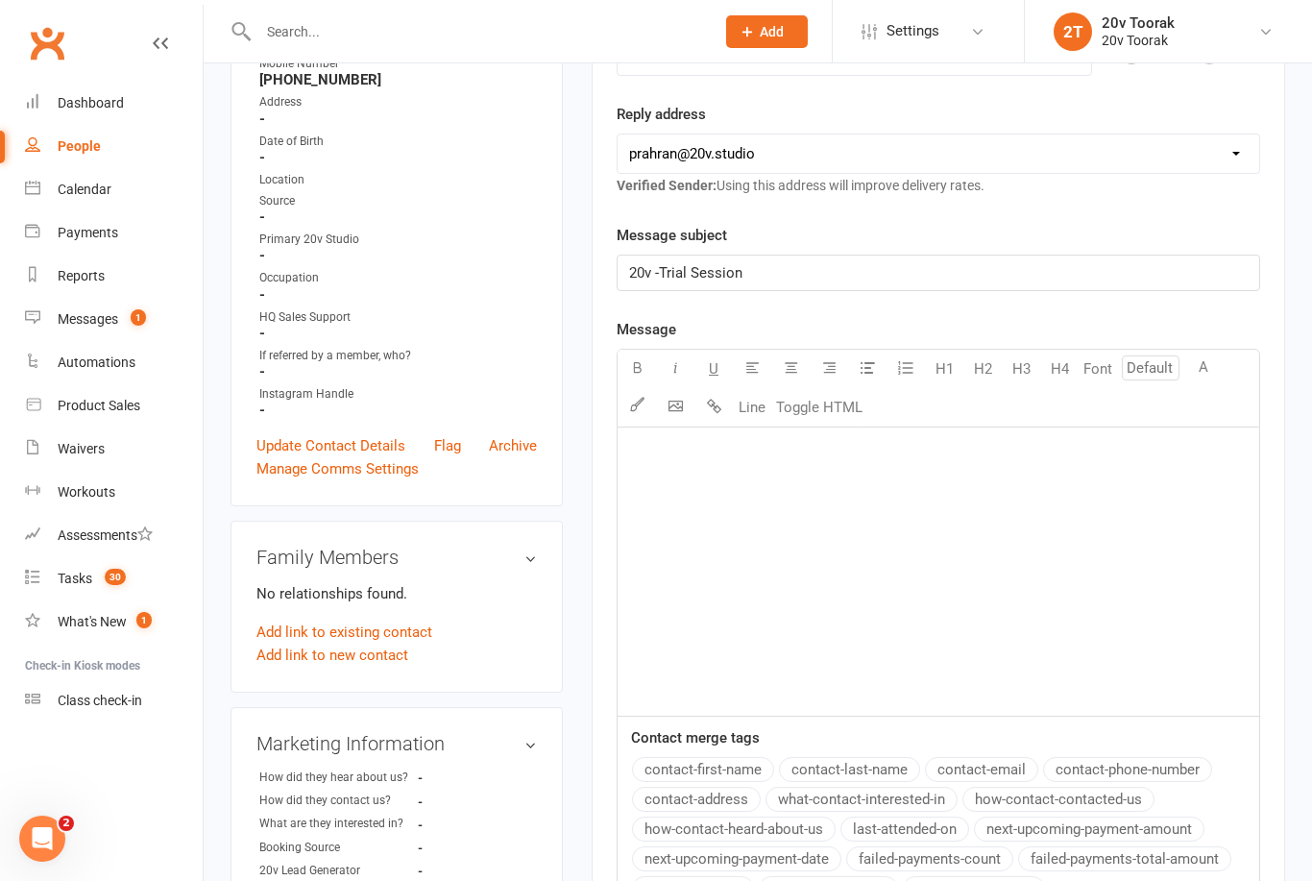
click at [951, 448] on p "﻿" at bounding box center [938, 451] width 619 height 23
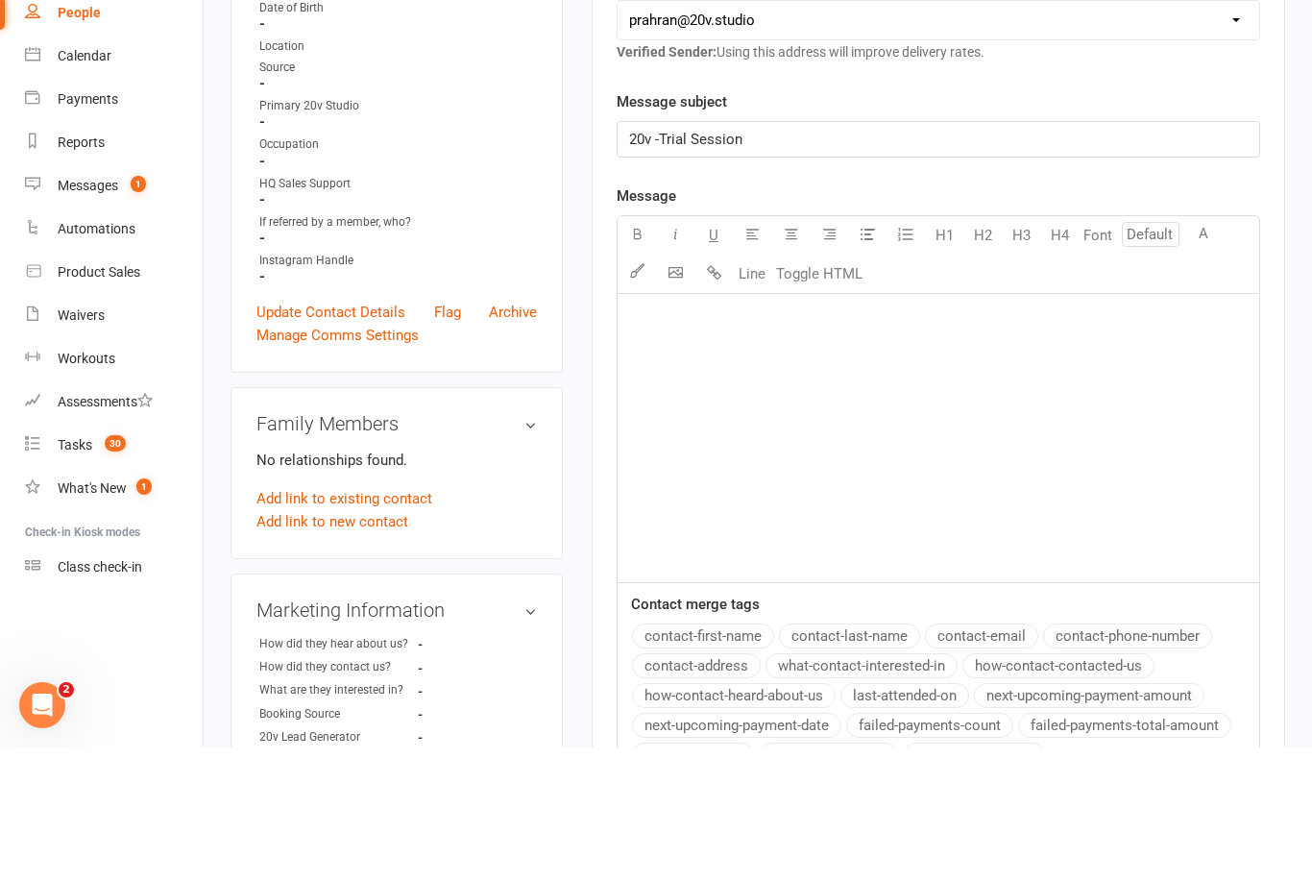
click at [960, 428] on div "﻿" at bounding box center [939, 572] width 642 height 288
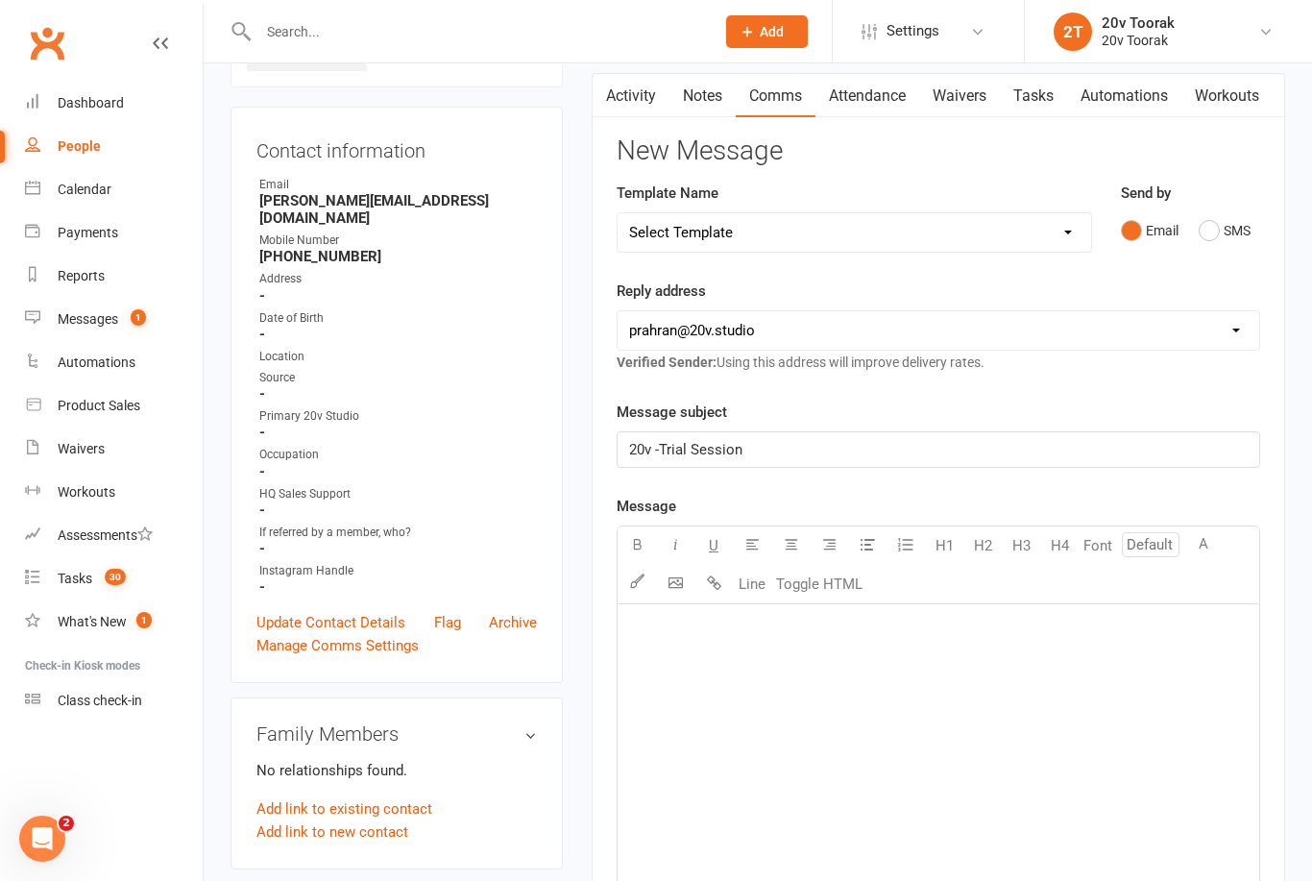
scroll to position [170, 0]
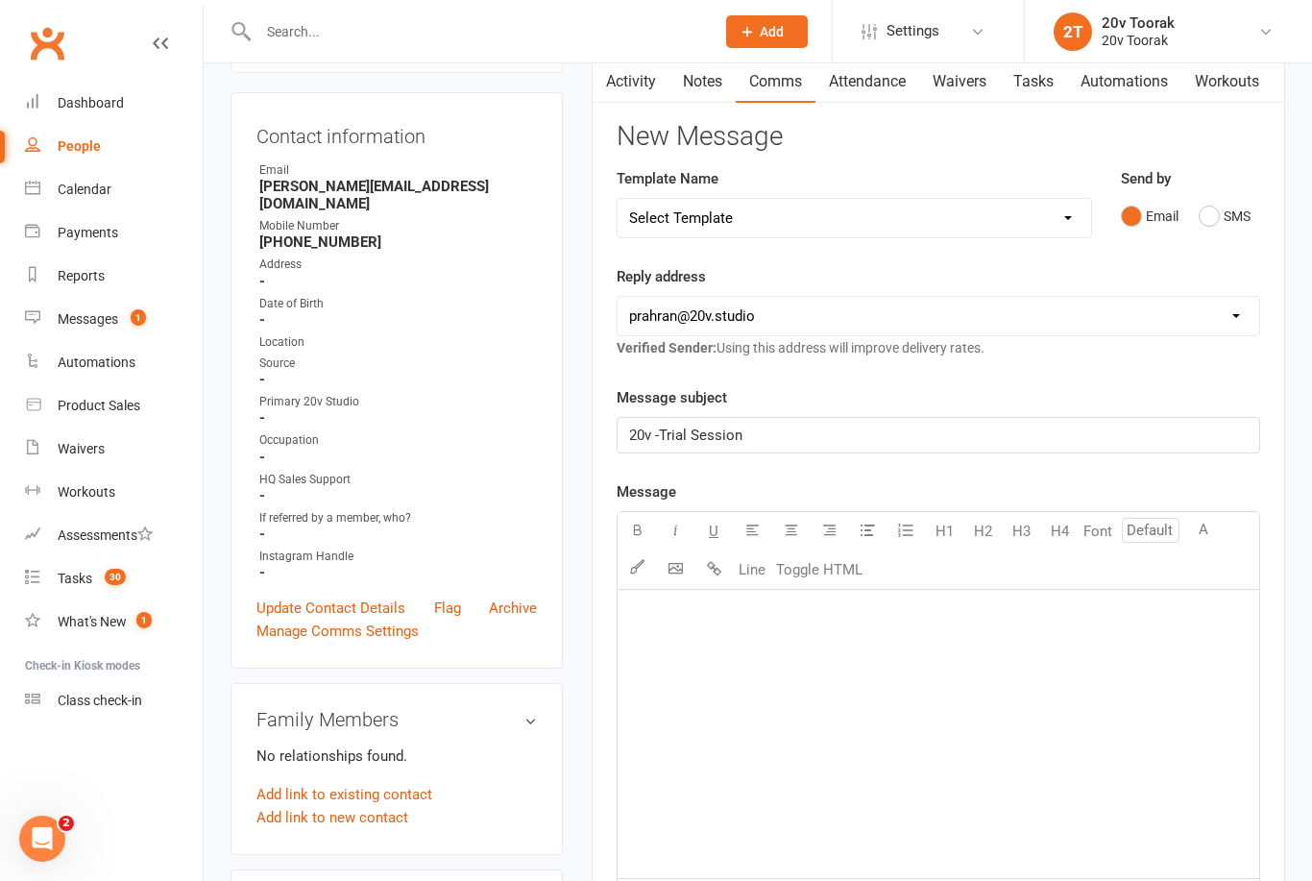
click at [1212, 217] on button "SMS" at bounding box center [1225, 216] width 52 height 37
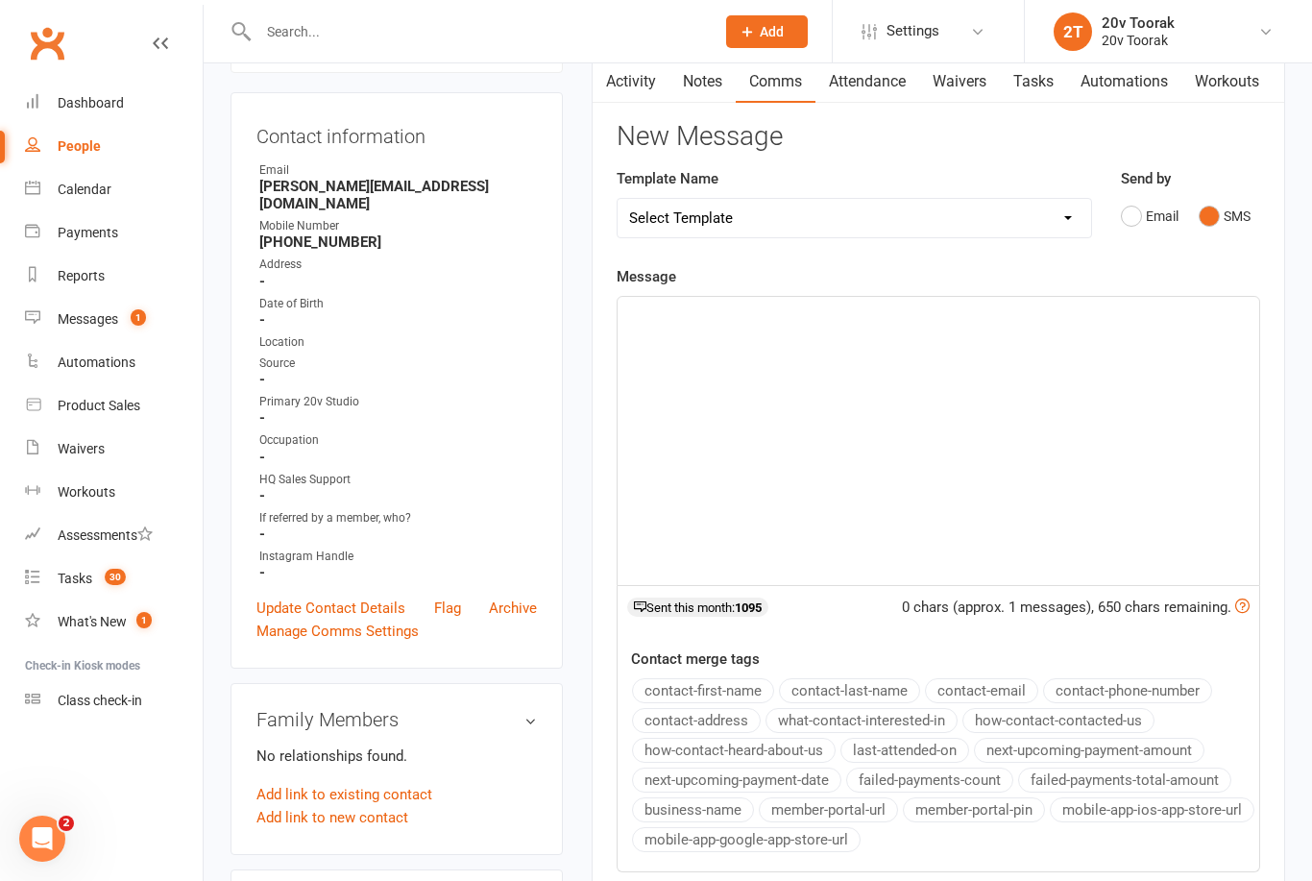
click at [818, 327] on div "﻿" at bounding box center [939, 441] width 642 height 288
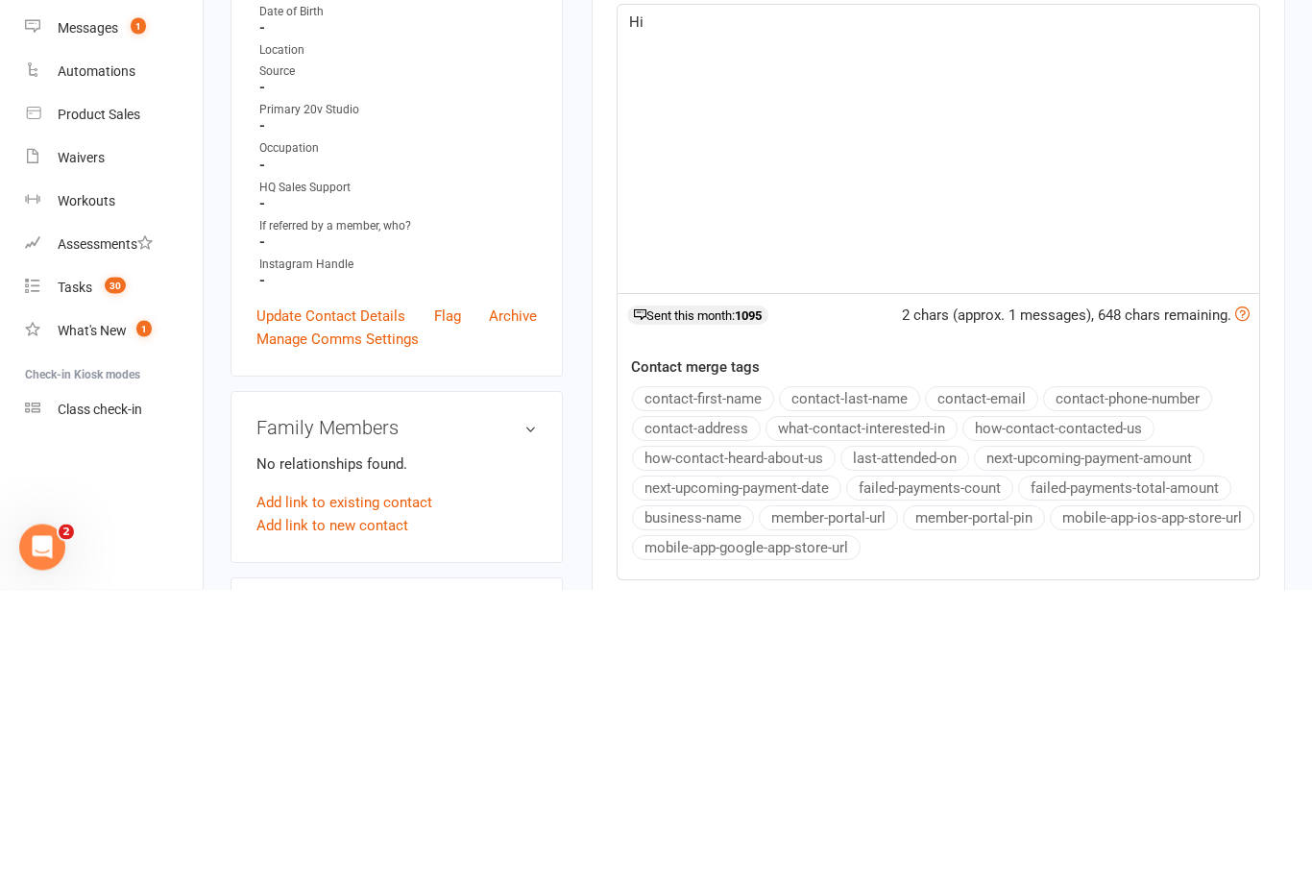
click at [742, 678] on button "contact-first-name" at bounding box center [703, 690] width 142 height 25
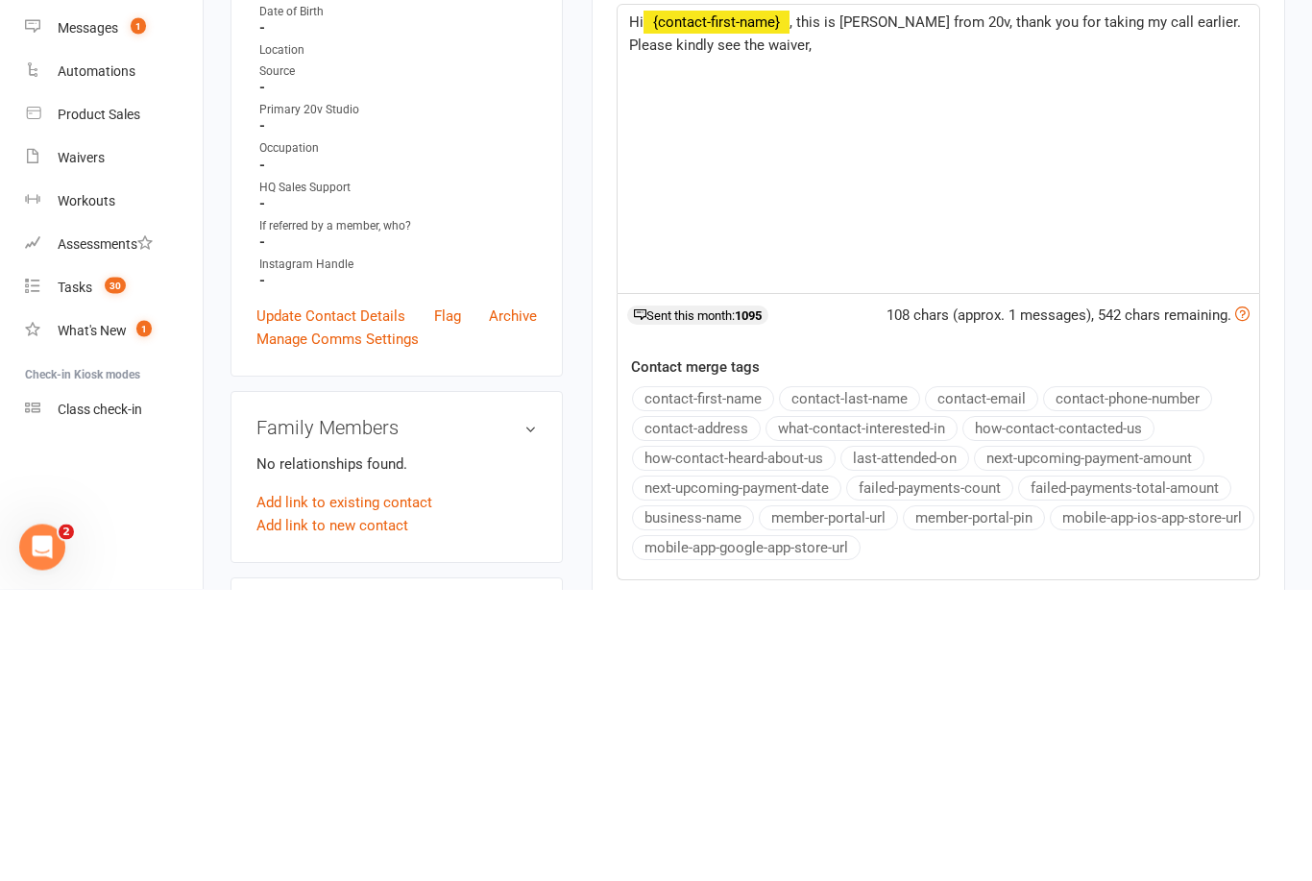
click at [1192, 306] on span ", this is Daniela from 20v, thank you for taking my call earlier. Please kindly…" at bounding box center [937, 326] width 616 height 40
click at [1239, 303] on p "Hi ﻿ {contact-first-name} , this is Daniela from 20v, thank you for taking my c…" at bounding box center [938, 326] width 619 height 46
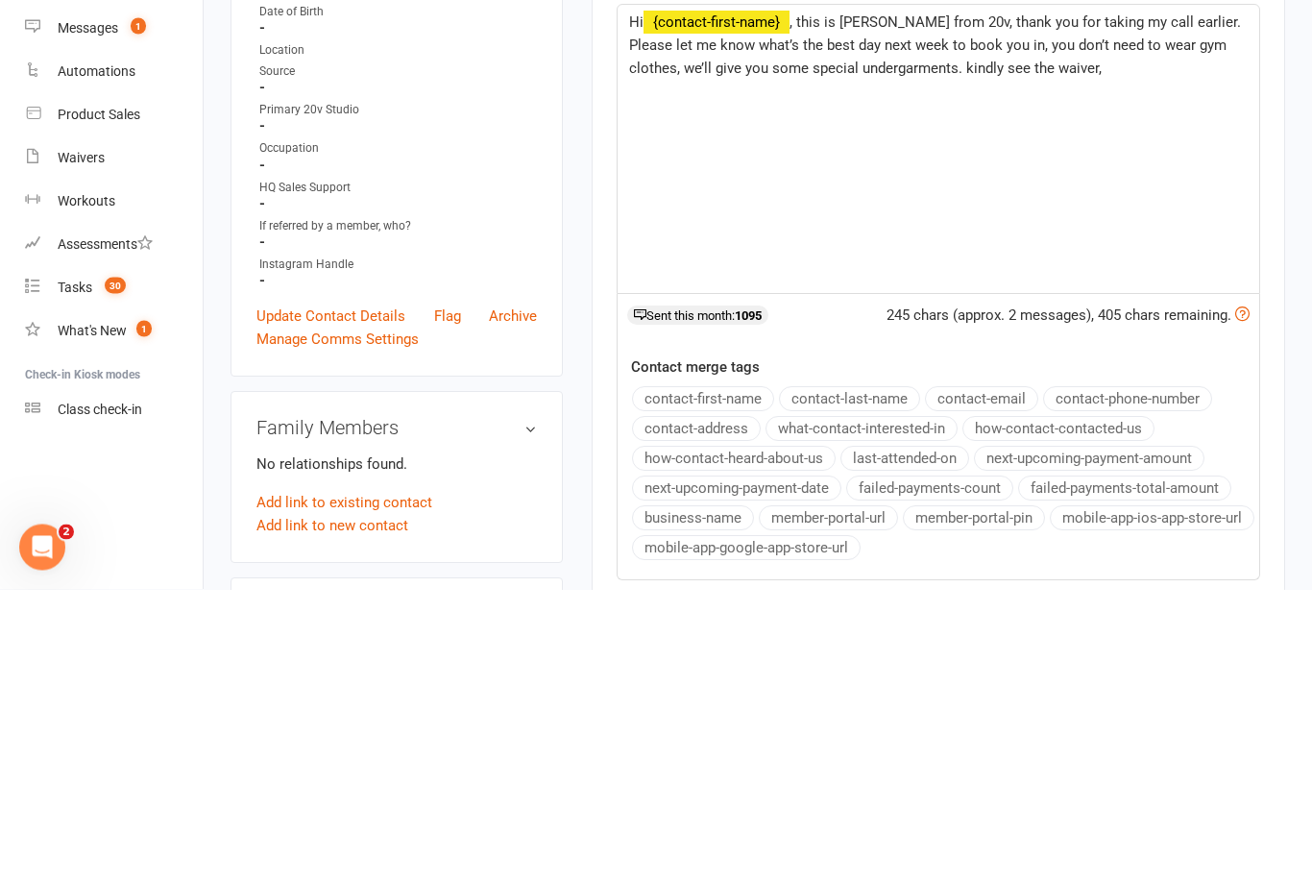
click at [1074, 303] on p "Hi ﻿ {contact-first-name} , this is Daniela from 20v, thank you for taking my c…" at bounding box center [938, 337] width 619 height 69
click at [816, 306] on span ", this is Daniela from 20v, thank you for taking my call earlier. Please let me…" at bounding box center [937, 337] width 616 height 63
click at [933, 303] on p "Hi ﻿ {contact-first-name} , this is Daniela from 20v, thank you for taking my c…" at bounding box center [938, 337] width 619 height 69
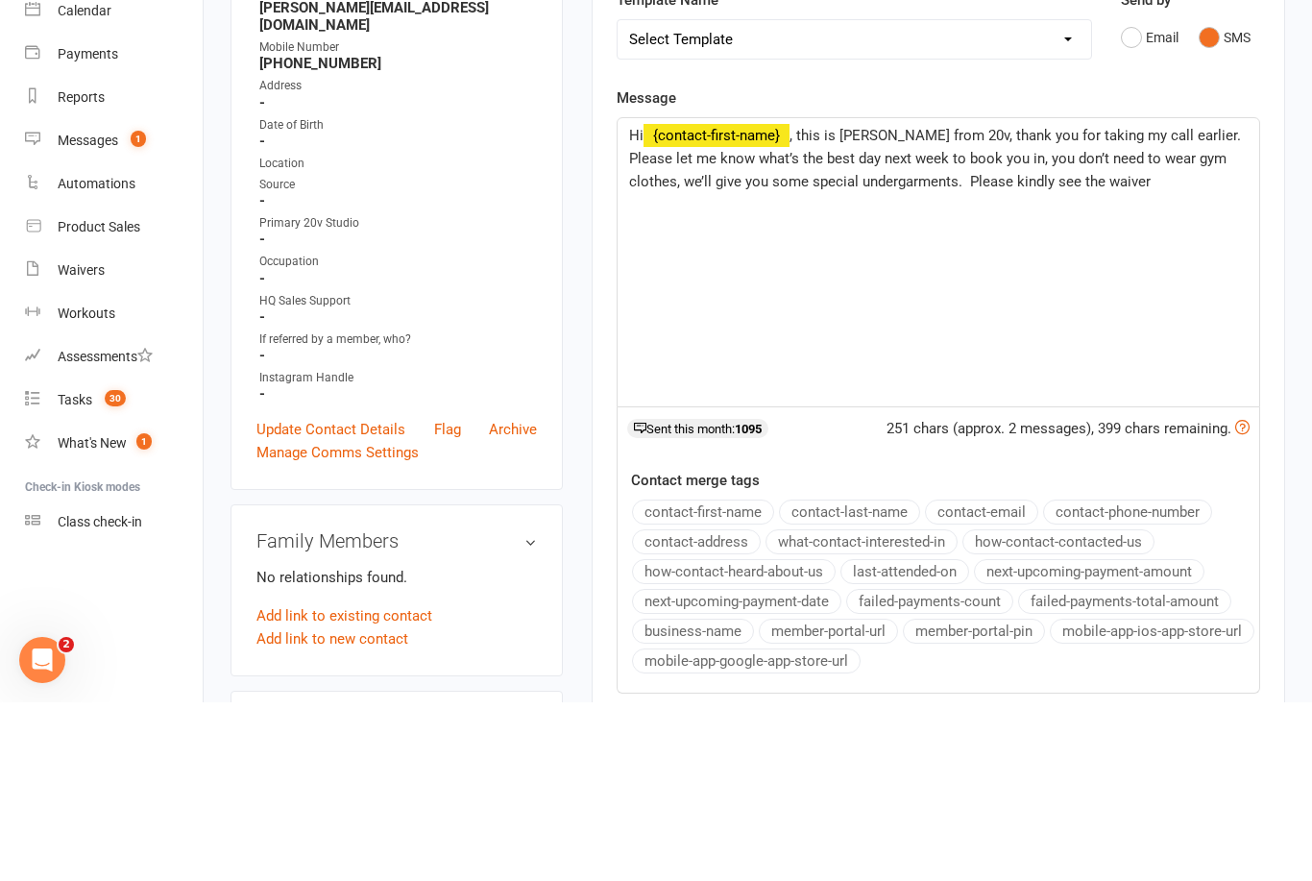
click at [989, 306] on span ", this is Daniela from 20v, thank you for taking my call earlier. Please let me…" at bounding box center [937, 337] width 616 height 63
click at [1134, 297] on div "Hi ﻿ {contact-first-name} , this is Daniela from 20v, thank you for taking my c…" at bounding box center [939, 441] width 642 height 288
click at [1231, 303] on p "Hi ﻿ {contact-first-name} , this is Daniela from 20v, thank you for taking my c…" at bounding box center [938, 349] width 619 height 92
click at [710, 395] on p "﻿" at bounding box center [938, 406] width 619 height 23
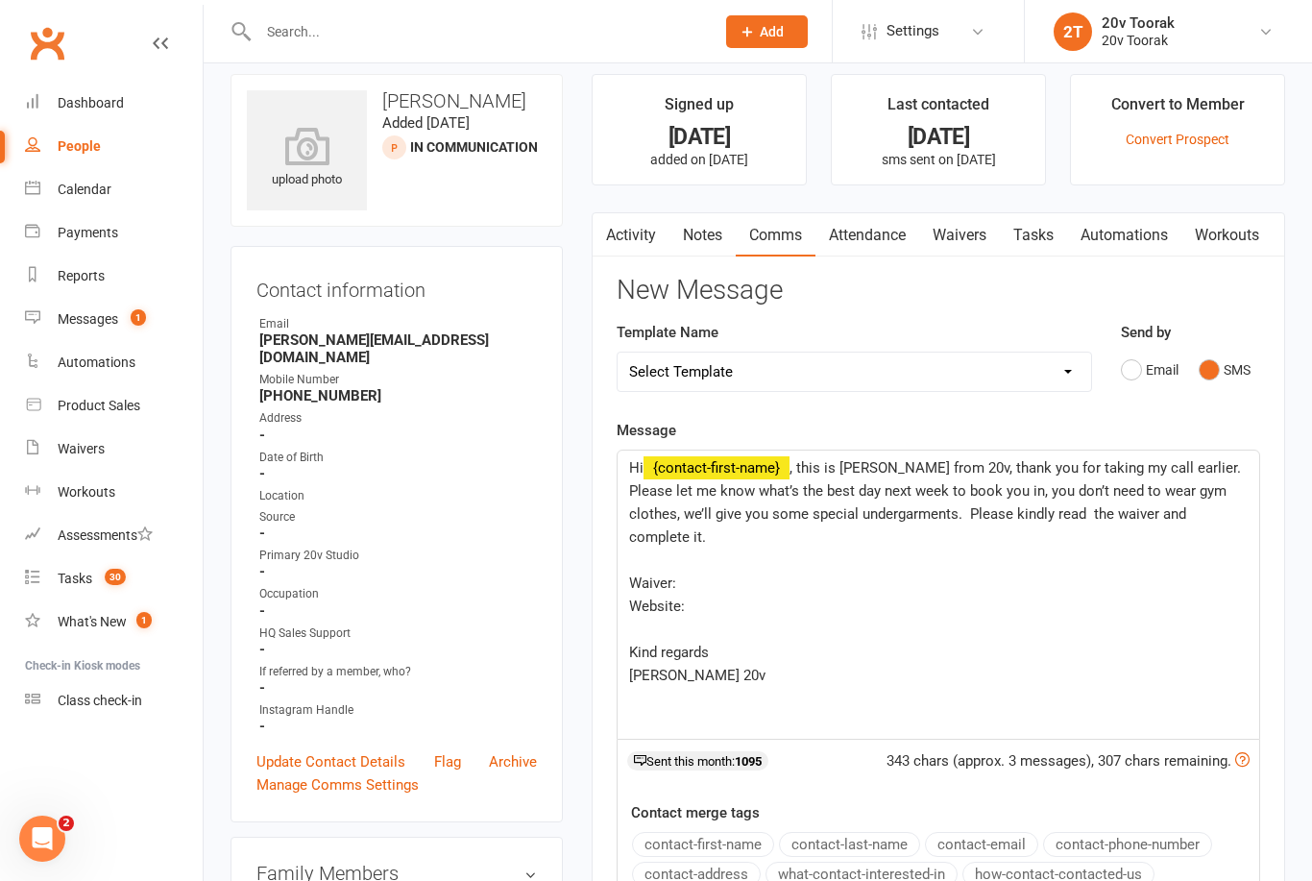
scroll to position [2, 0]
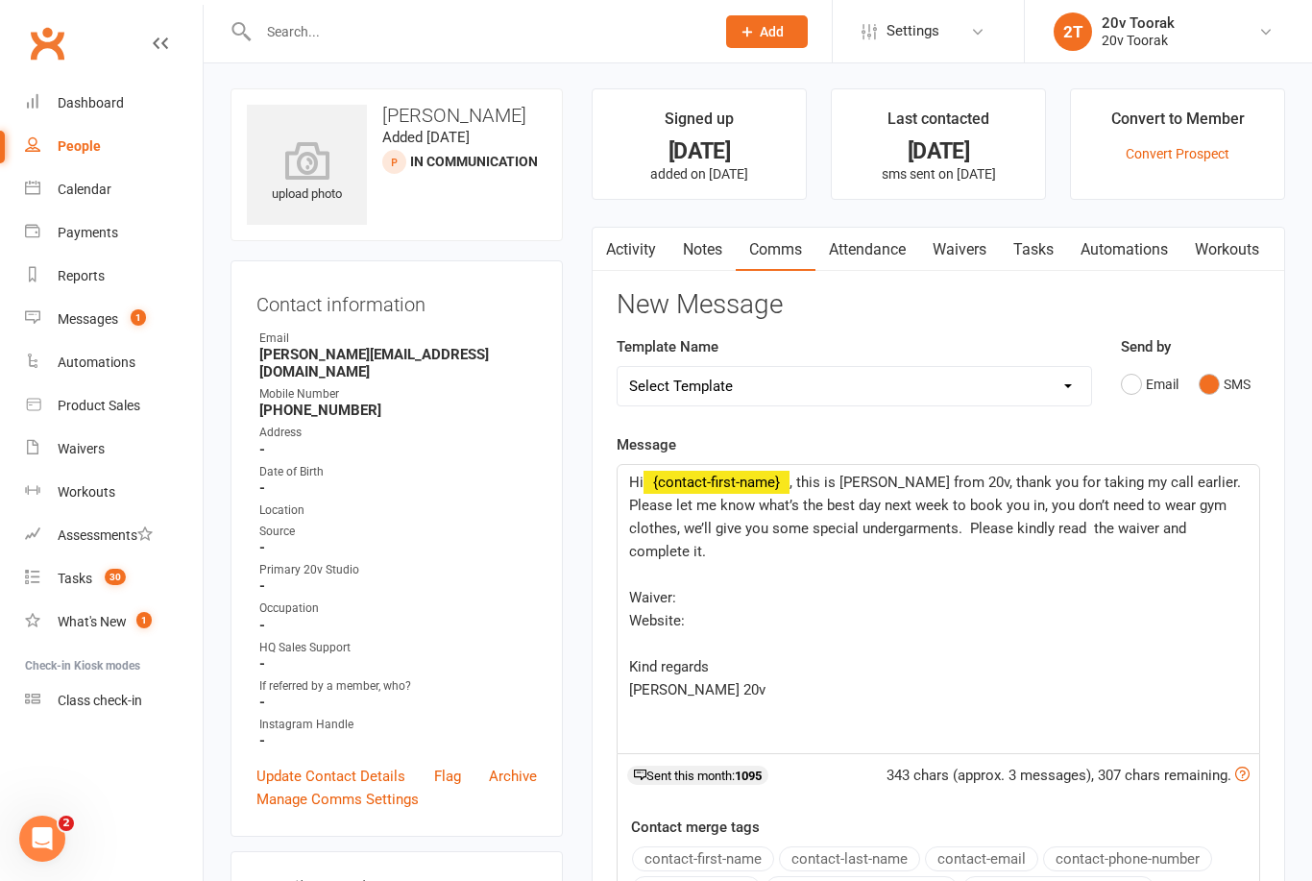
click at [1020, 678] on p "Daniela 20v" at bounding box center [938, 689] width 619 height 23
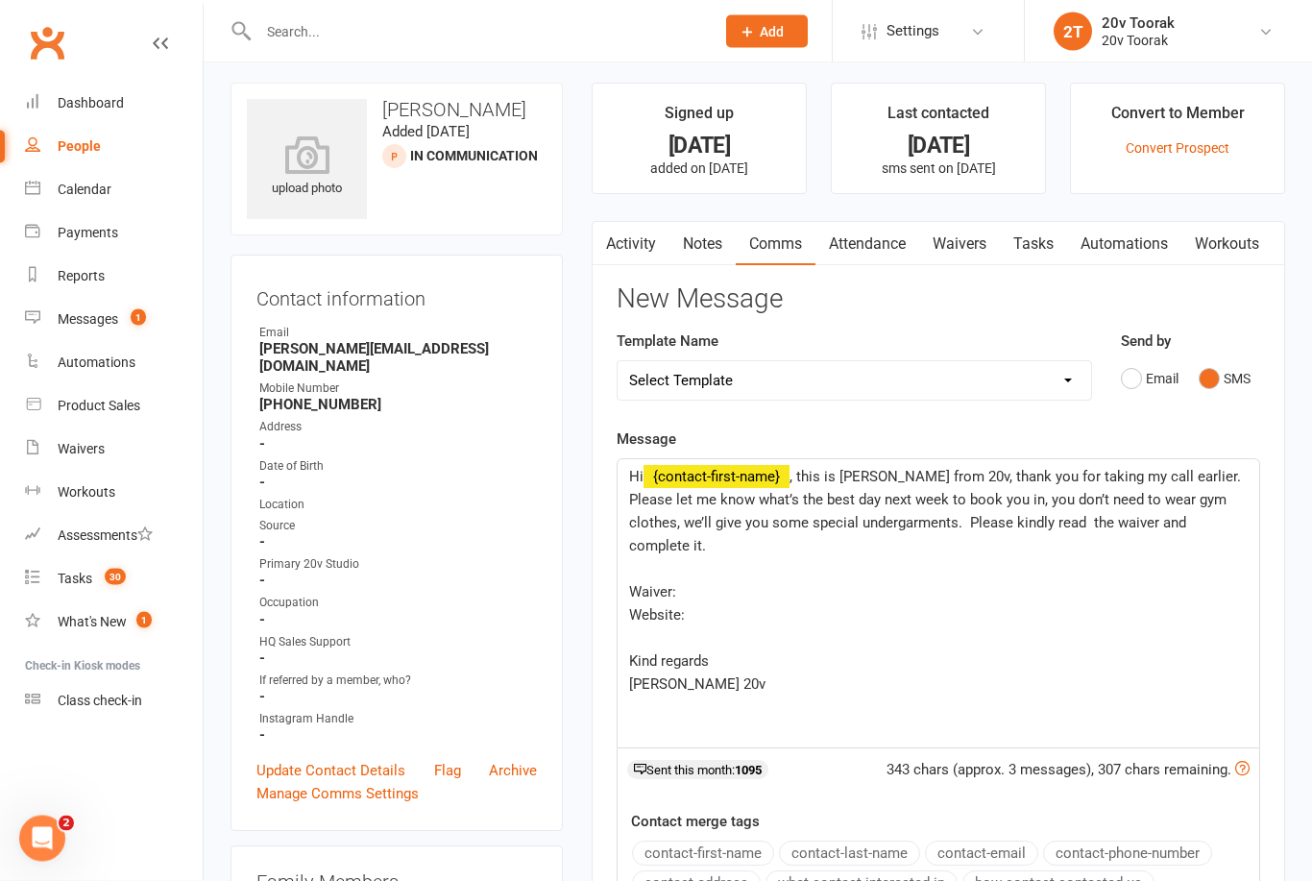
scroll to position [8, 0]
click at [769, 580] on p "Waiver:" at bounding box center [938, 591] width 619 height 23
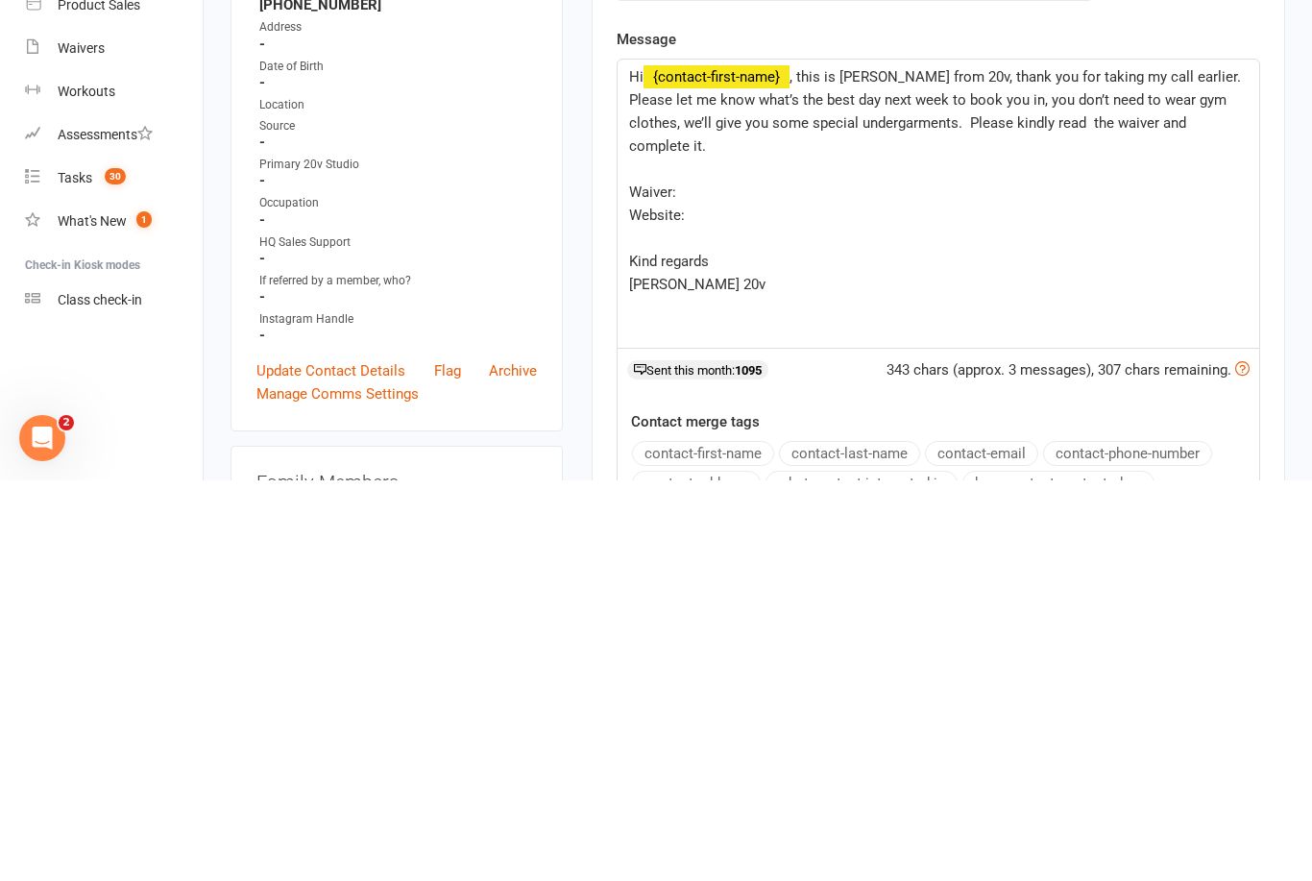
click at [749, 604] on p "Website:" at bounding box center [938, 615] width 619 height 23
click at [741, 581] on p "Waiver:" at bounding box center [938, 592] width 619 height 23
click at [756, 581] on p "Waiver: https://app.clubworx.com/websites/20v-1-2/waivers/membership-sign-up-1/…" at bounding box center [938, 592] width 619 height 23
click at [787, 604] on p "Website:" at bounding box center [938, 615] width 619 height 23
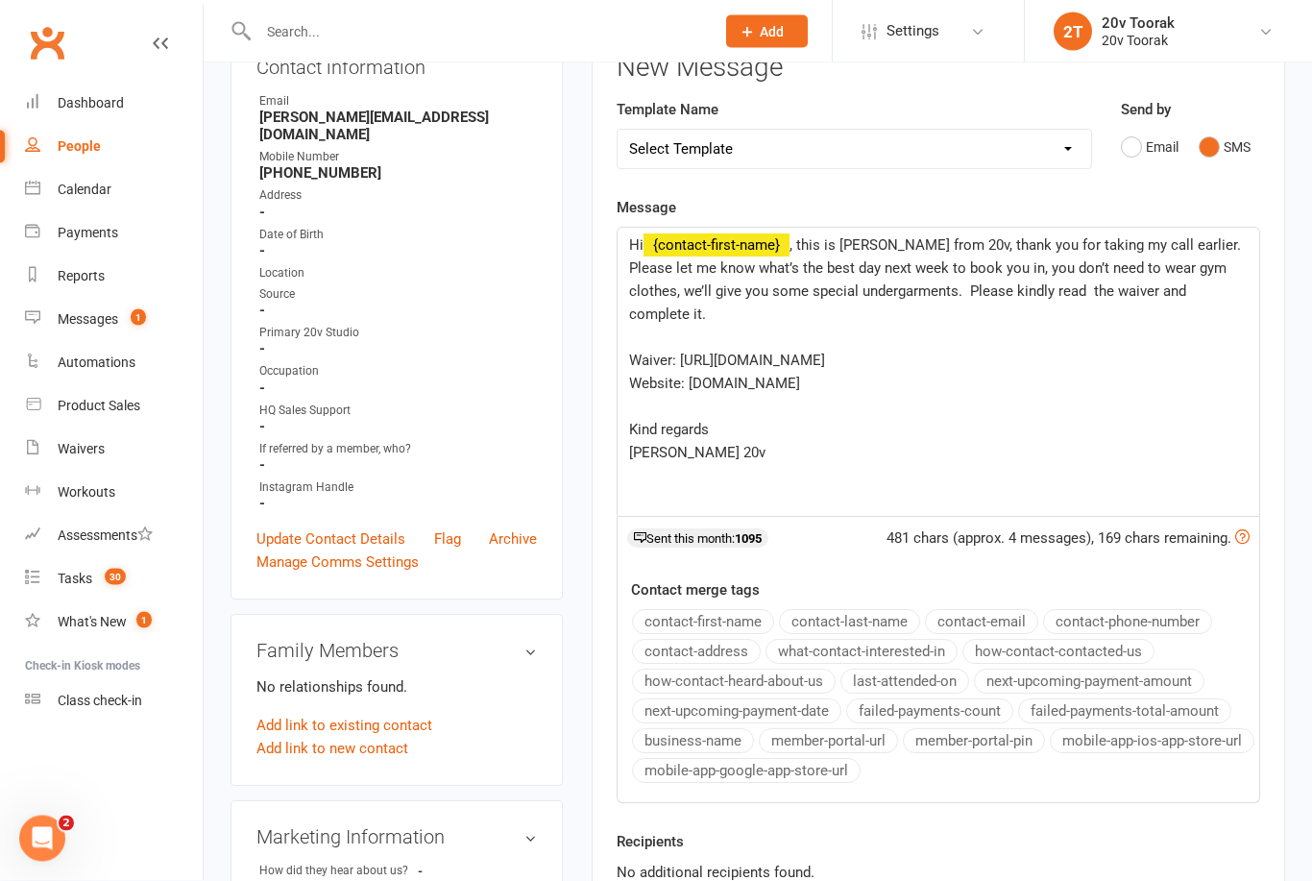
scroll to position [204, 0]
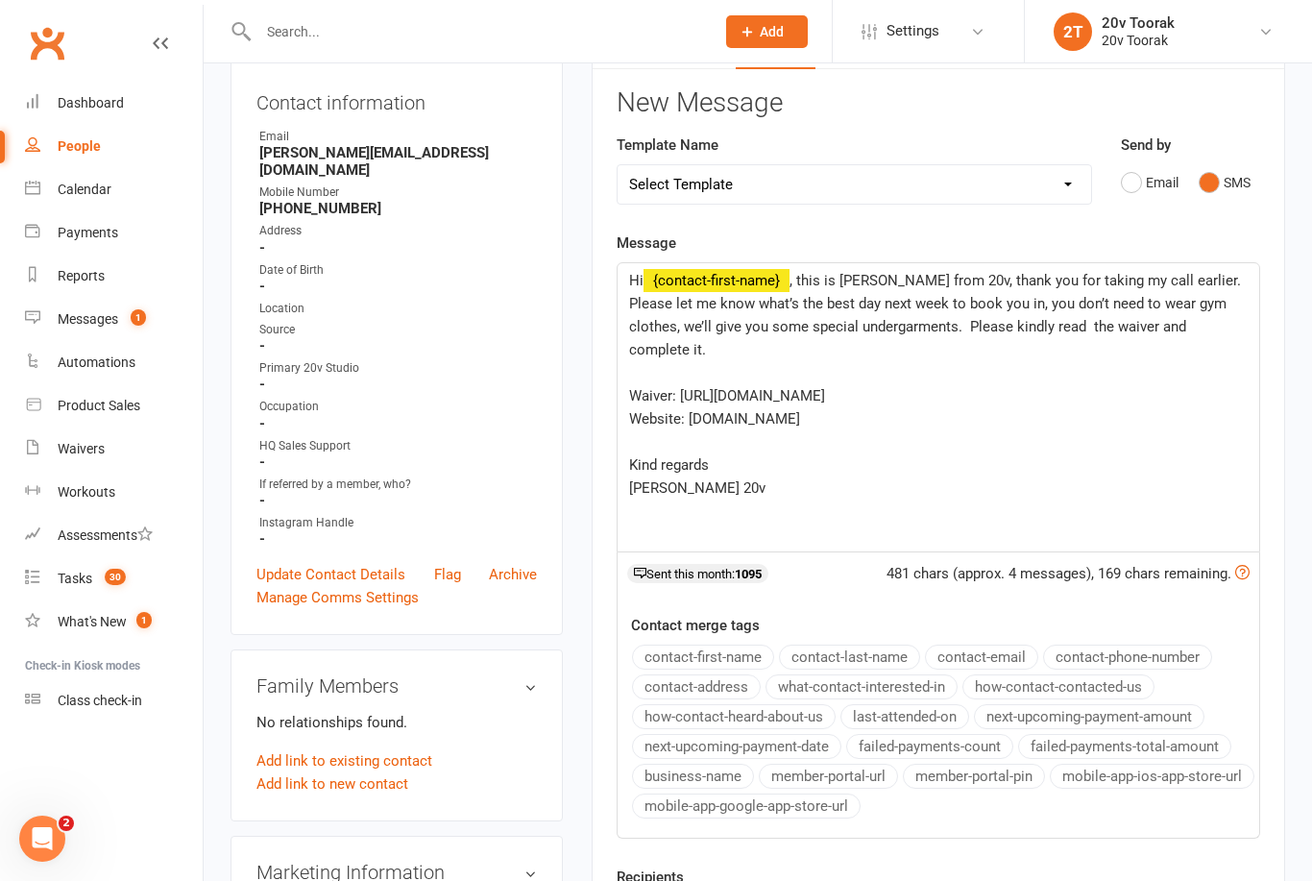
click at [738, 491] on p "[PERSON_NAME] 20v" at bounding box center [938, 488] width 619 height 23
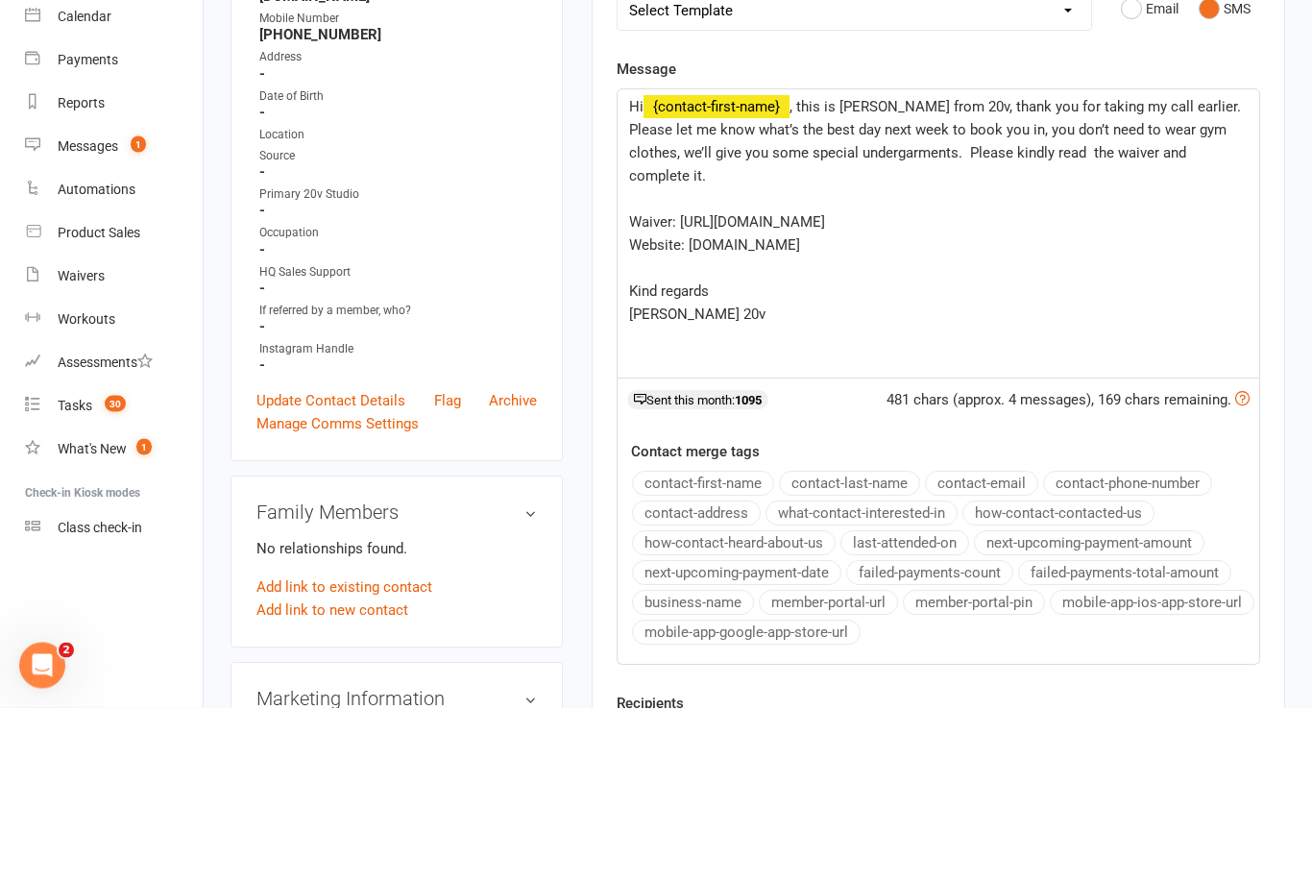
click at [748, 477] on p "[PERSON_NAME] 20v" at bounding box center [938, 488] width 619 height 23
click at [746, 325] on div "Hi ﻿ {contact-first-name} , this is Daniela from 20v, thank you for taking my c…" at bounding box center [939, 407] width 642 height 288
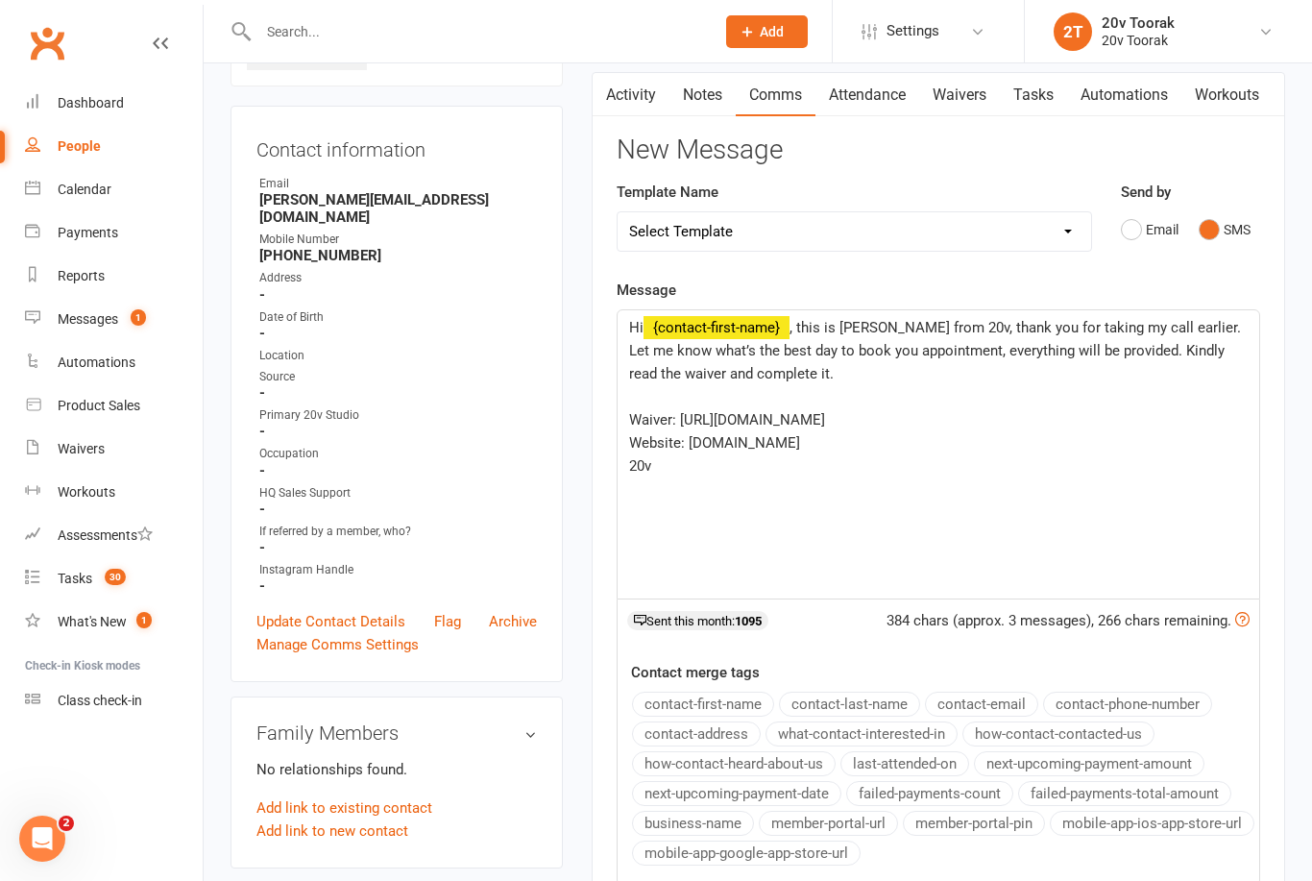
scroll to position [0, 0]
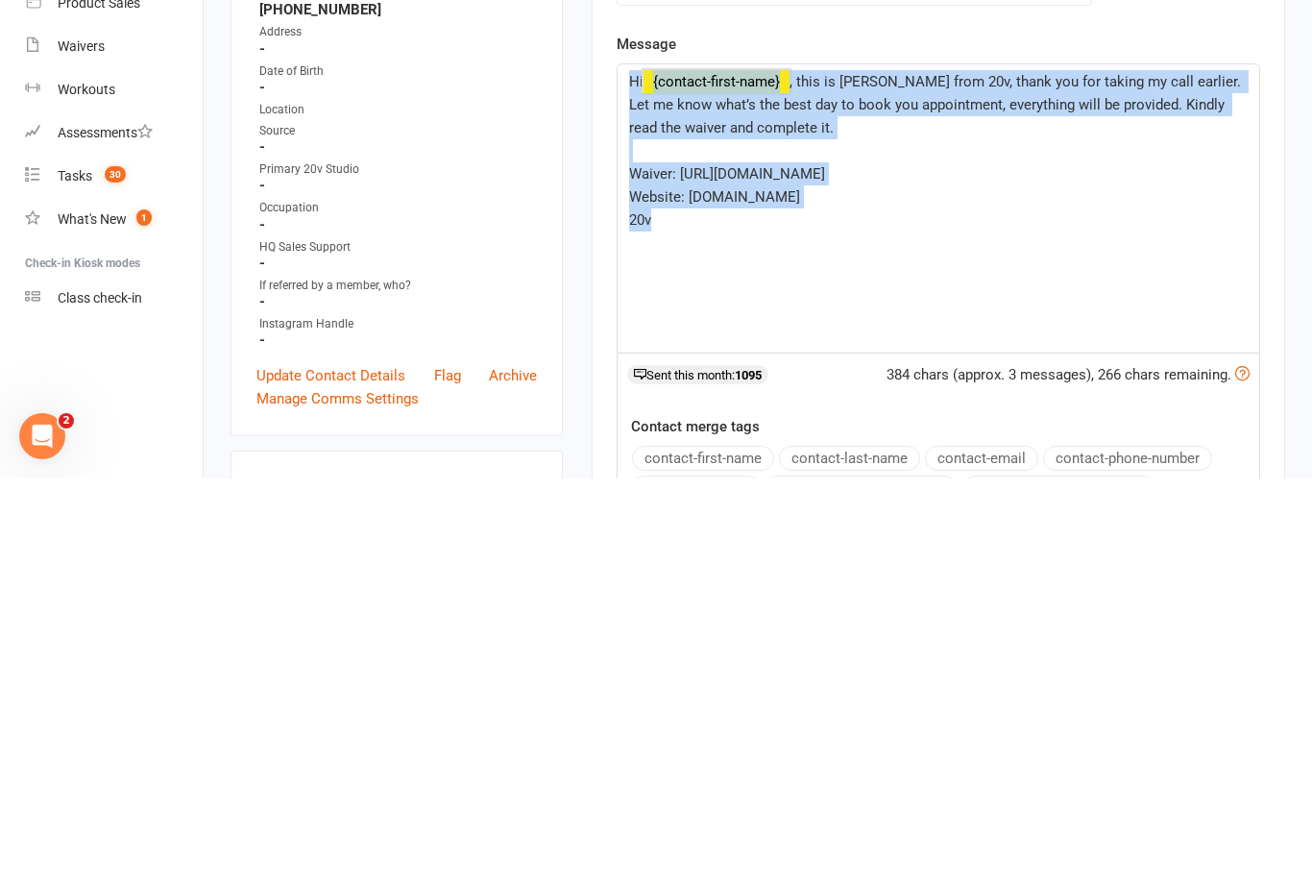
copy div "Hi ﻿ {contact-first-name} , this is Daniela from 20v, thank you for taking my c…"
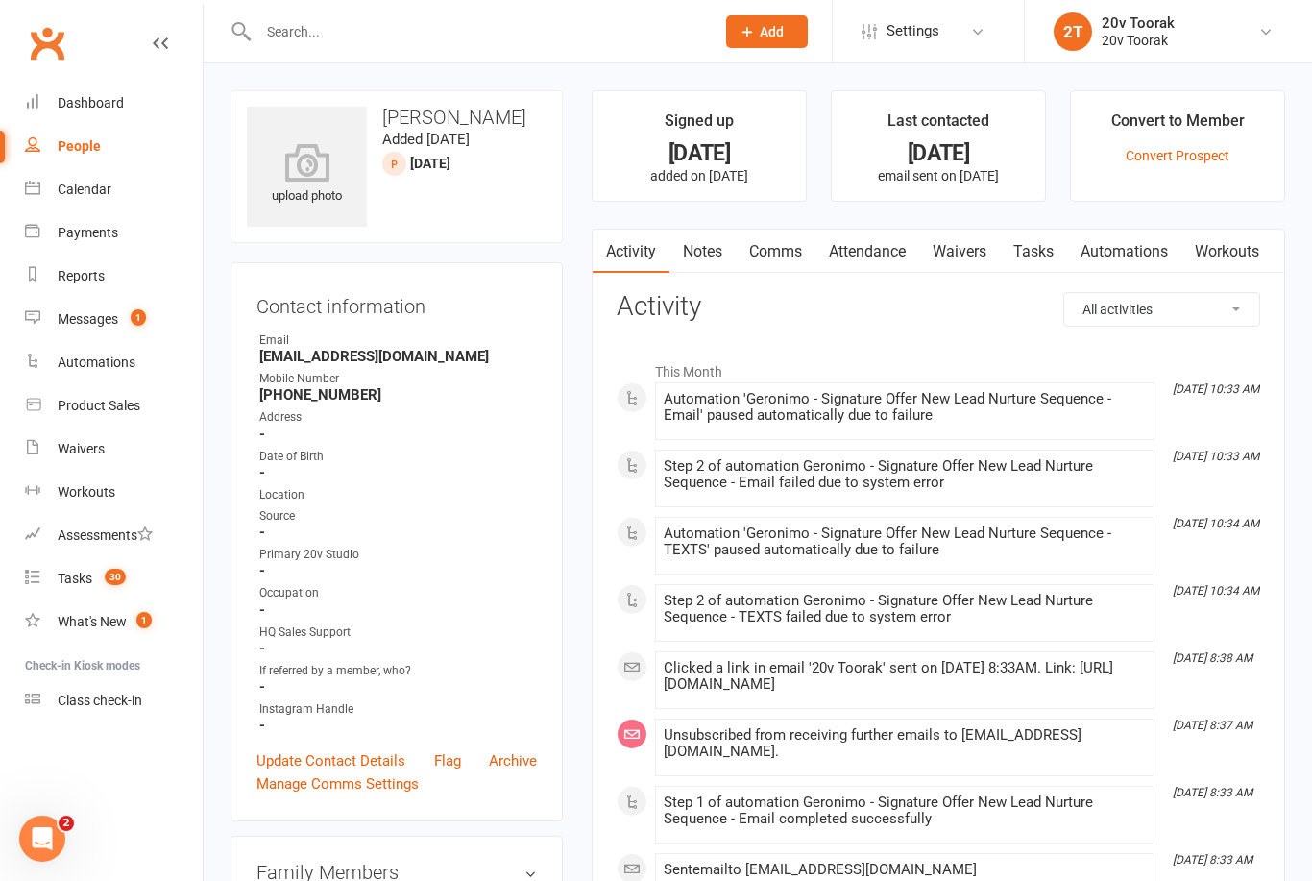
click at [88, 179] on link "Calendar" at bounding box center [114, 189] width 178 height 43
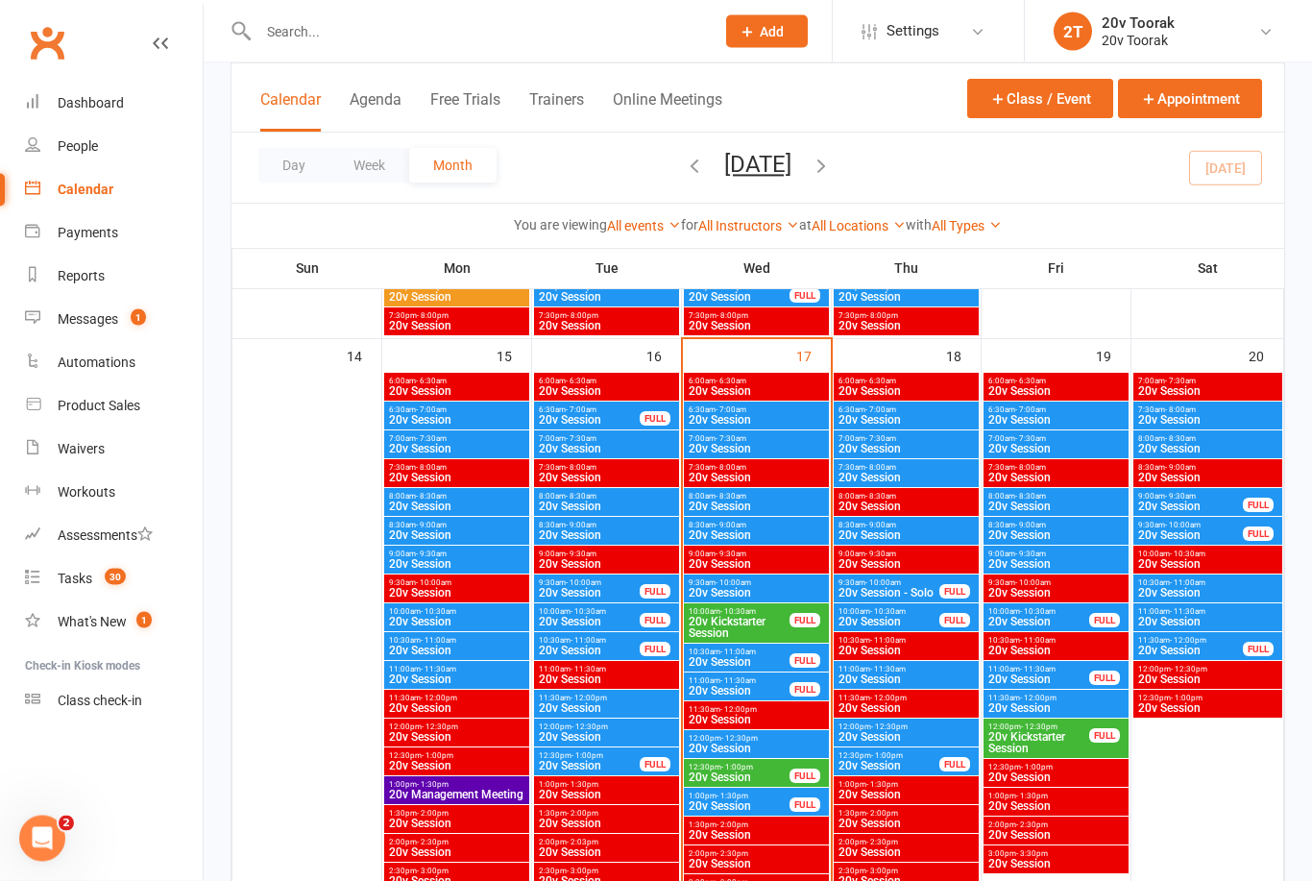
scroll to position [1764, 0]
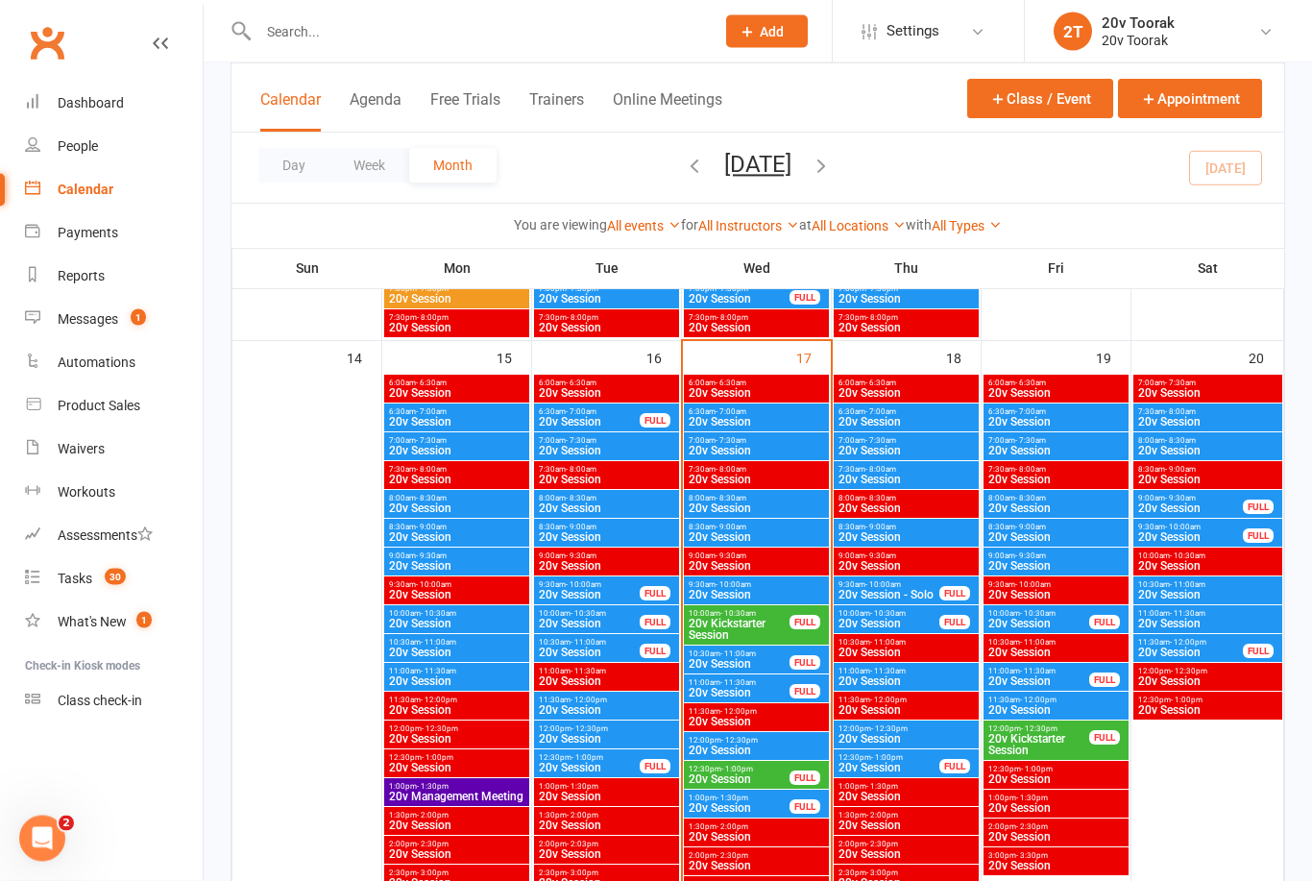
click at [756, 624] on span "20v Kickstarter Session" at bounding box center [739, 630] width 103 height 23
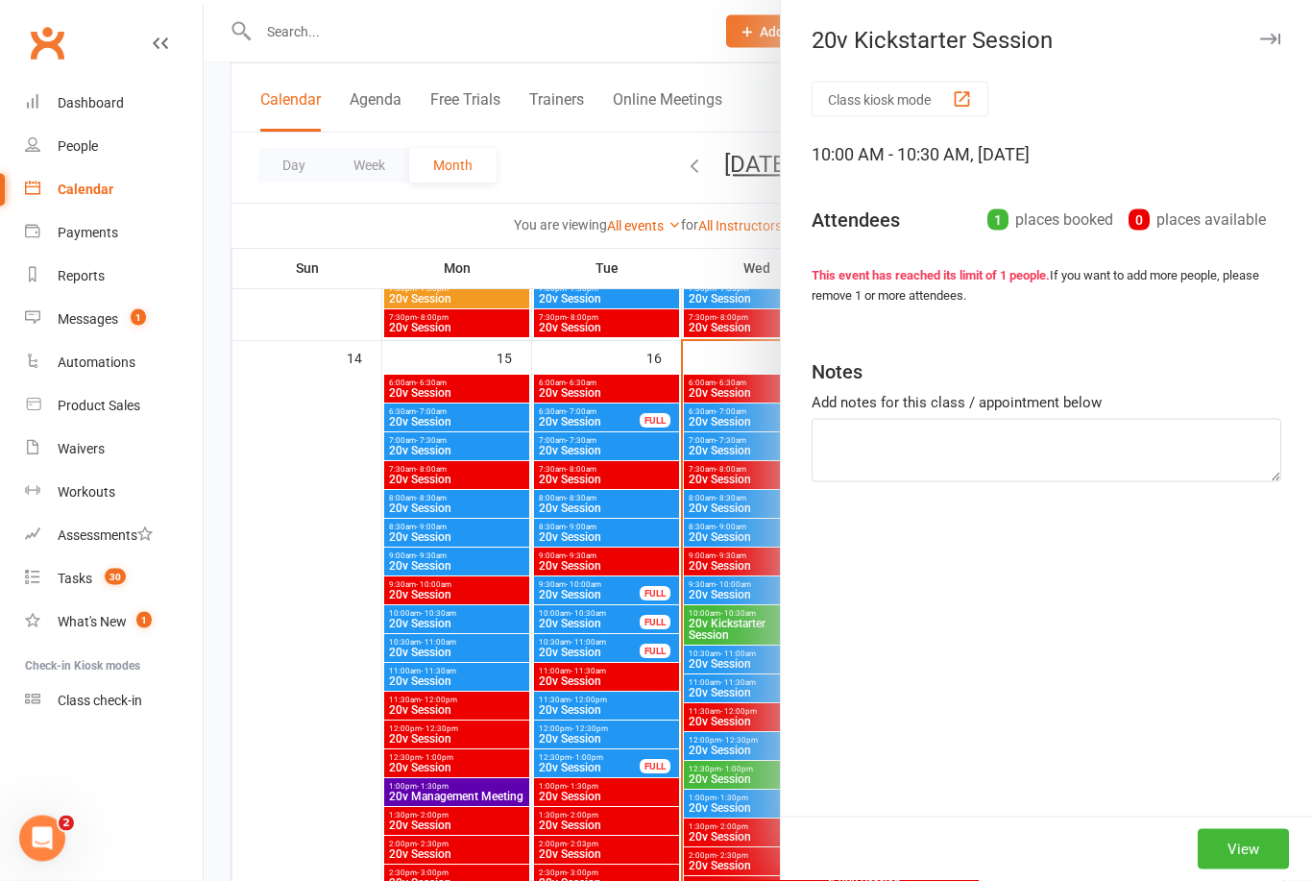
scroll to position [1765, 0]
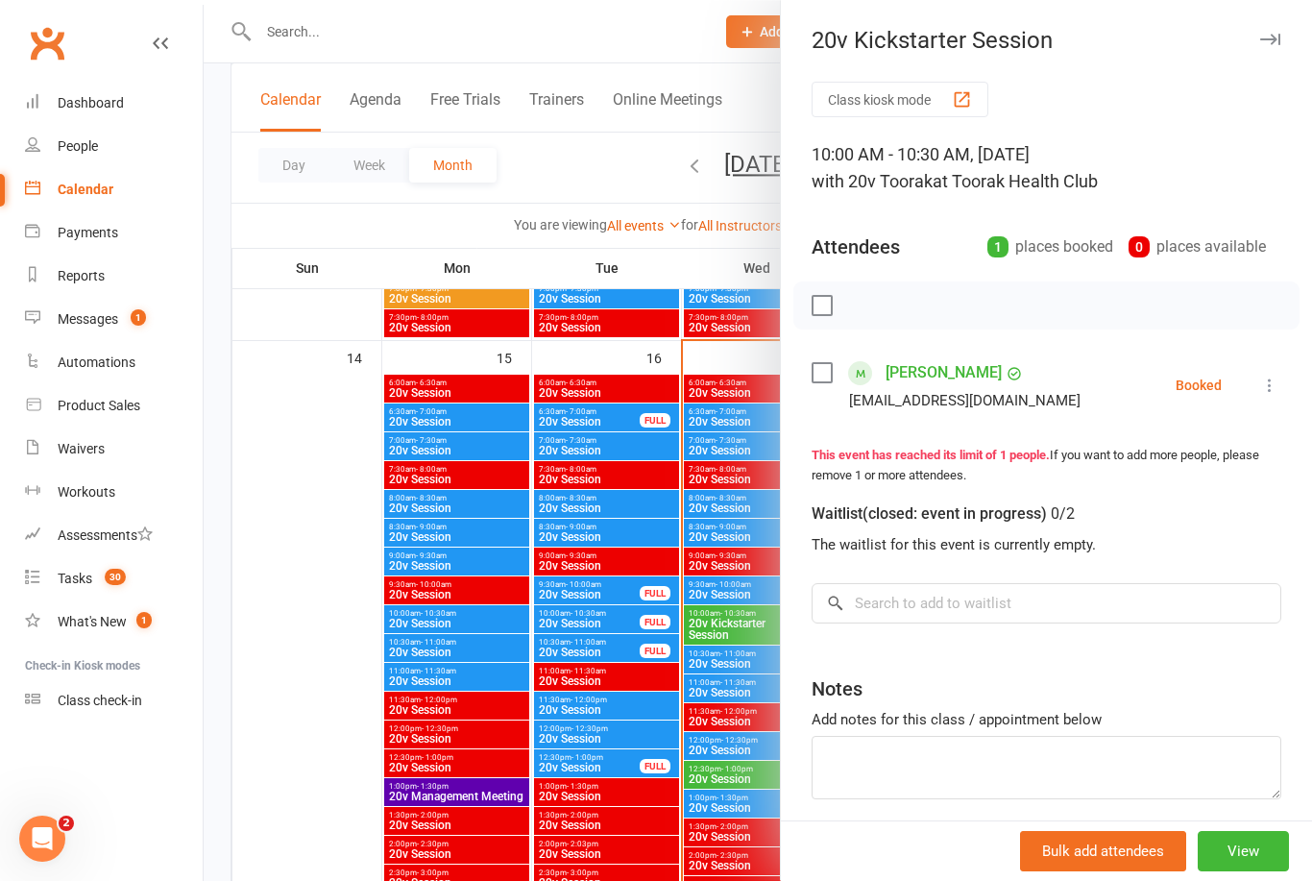
click at [919, 386] on link "[PERSON_NAME]" at bounding box center [944, 372] width 116 height 31
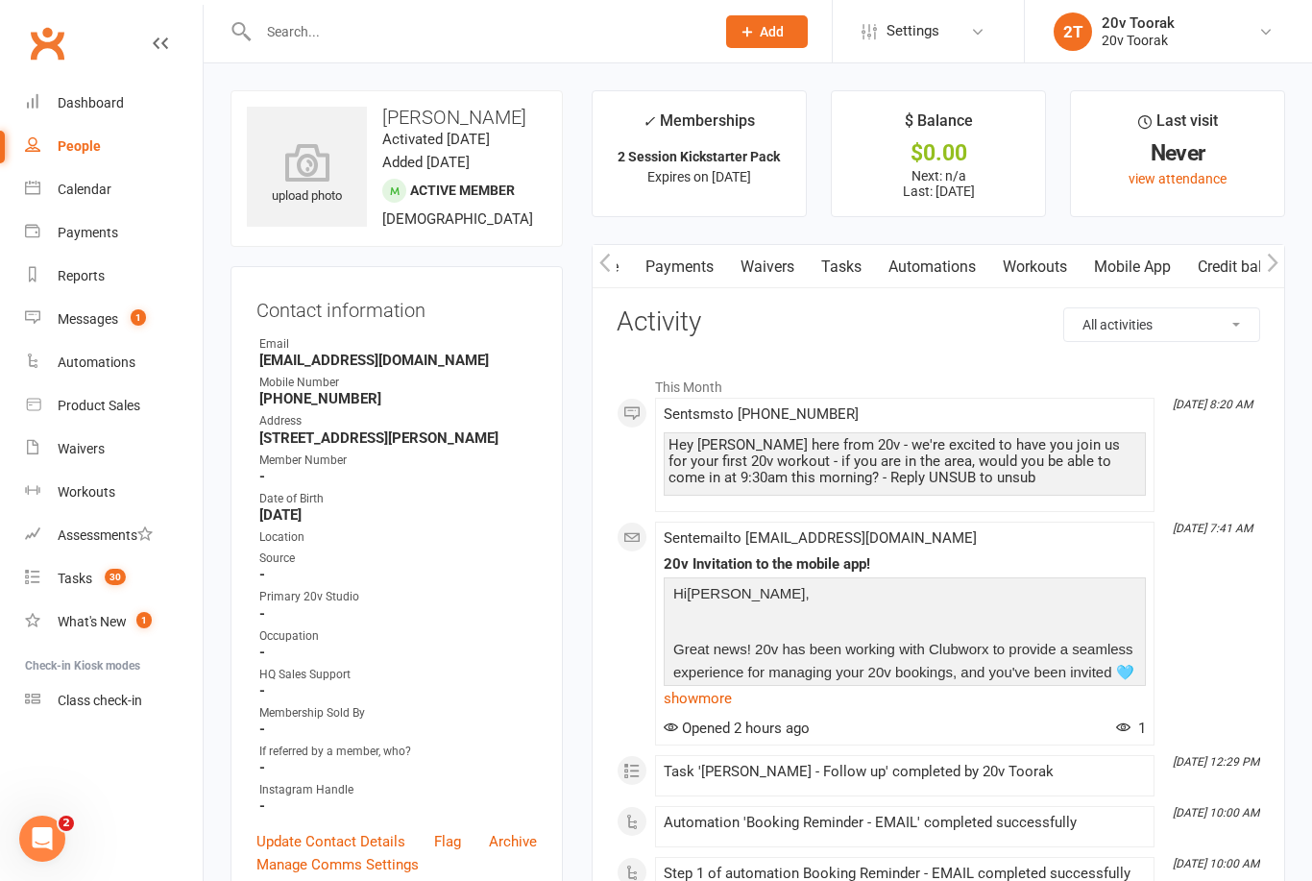
scroll to position [0, 329]
click at [89, 334] on link "Messages 1" at bounding box center [114, 319] width 178 height 43
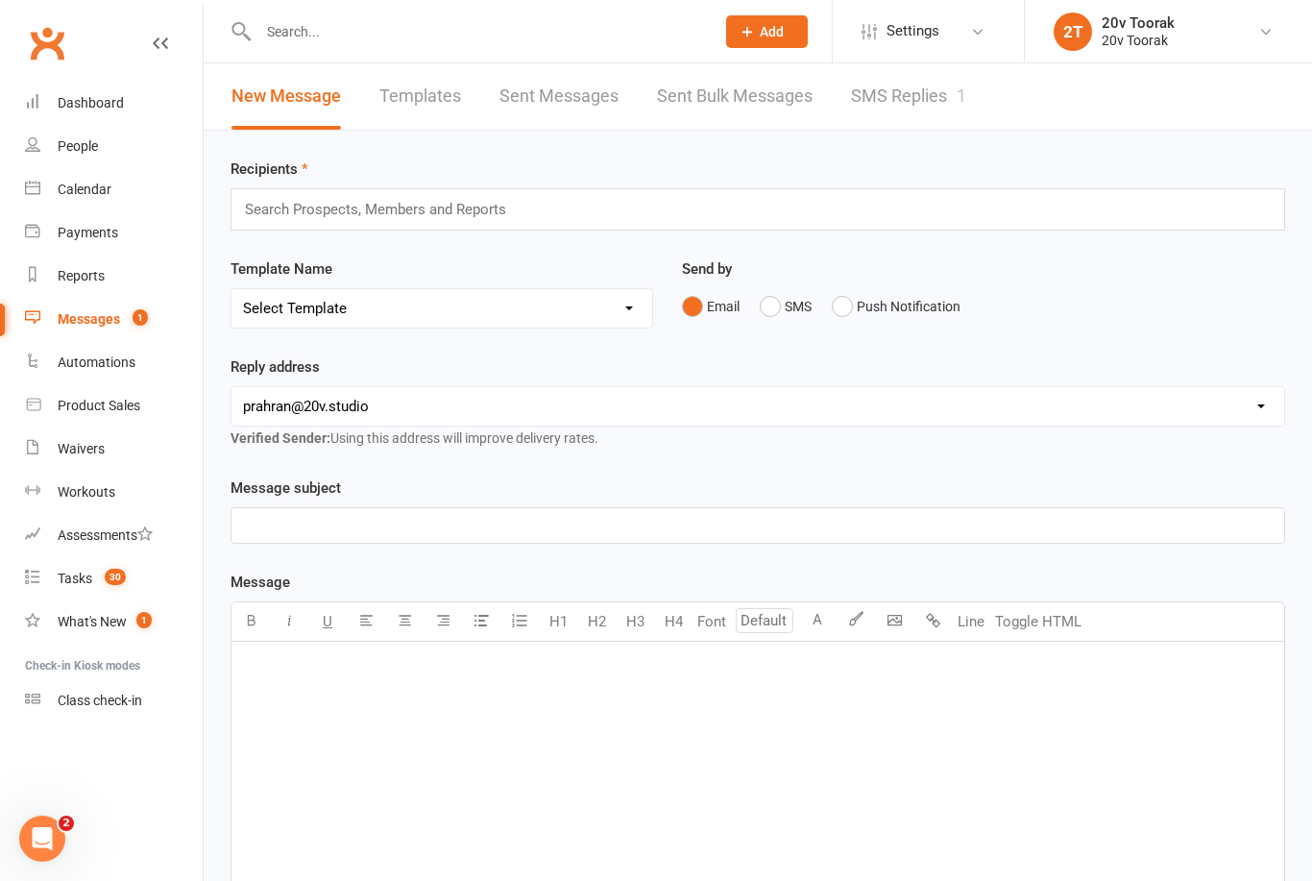
click at [839, 108] on div "New Message Templates Sent Messages Sent Bulk Messages SMS Replies 1" at bounding box center [599, 96] width 791 height 66
click at [923, 89] on link "SMS Replies 1" at bounding box center [908, 96] width 115 height 66
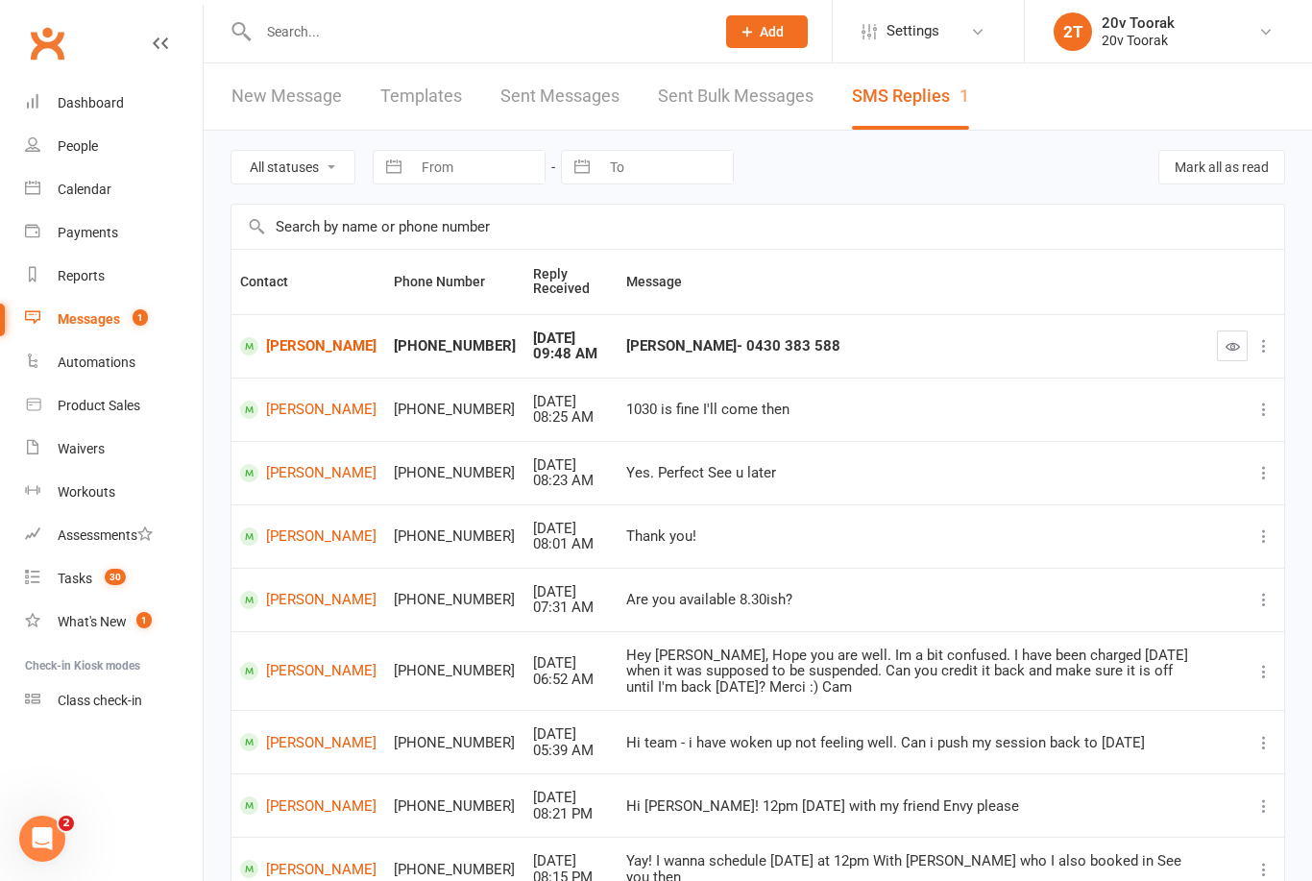
click at [301, 343] on link "[PERSON_NAME]" at bounding box center [308, 346] width 136 height 18
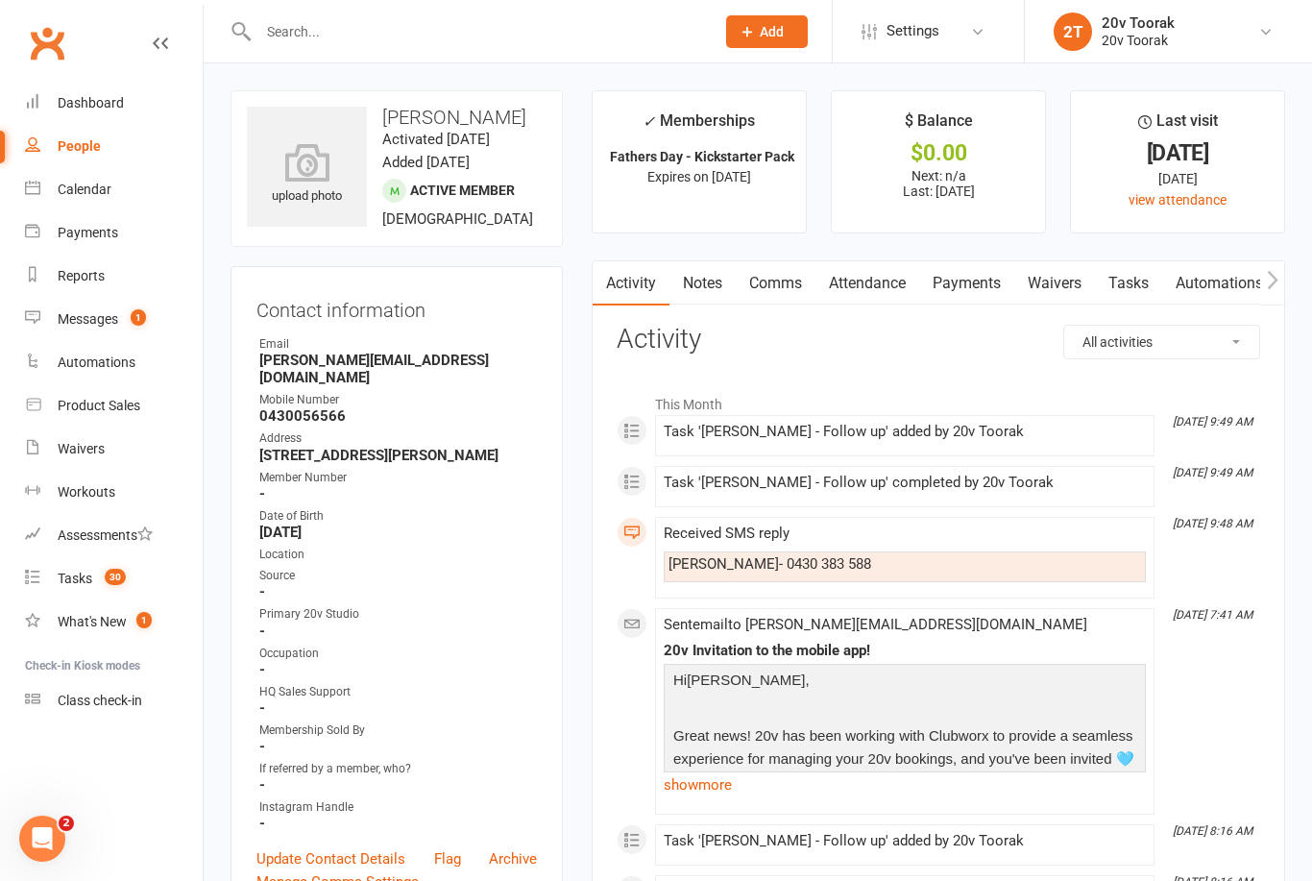
click at [712, 277] on link "Notes" at bounding box center [703, 283] width 66 height 44
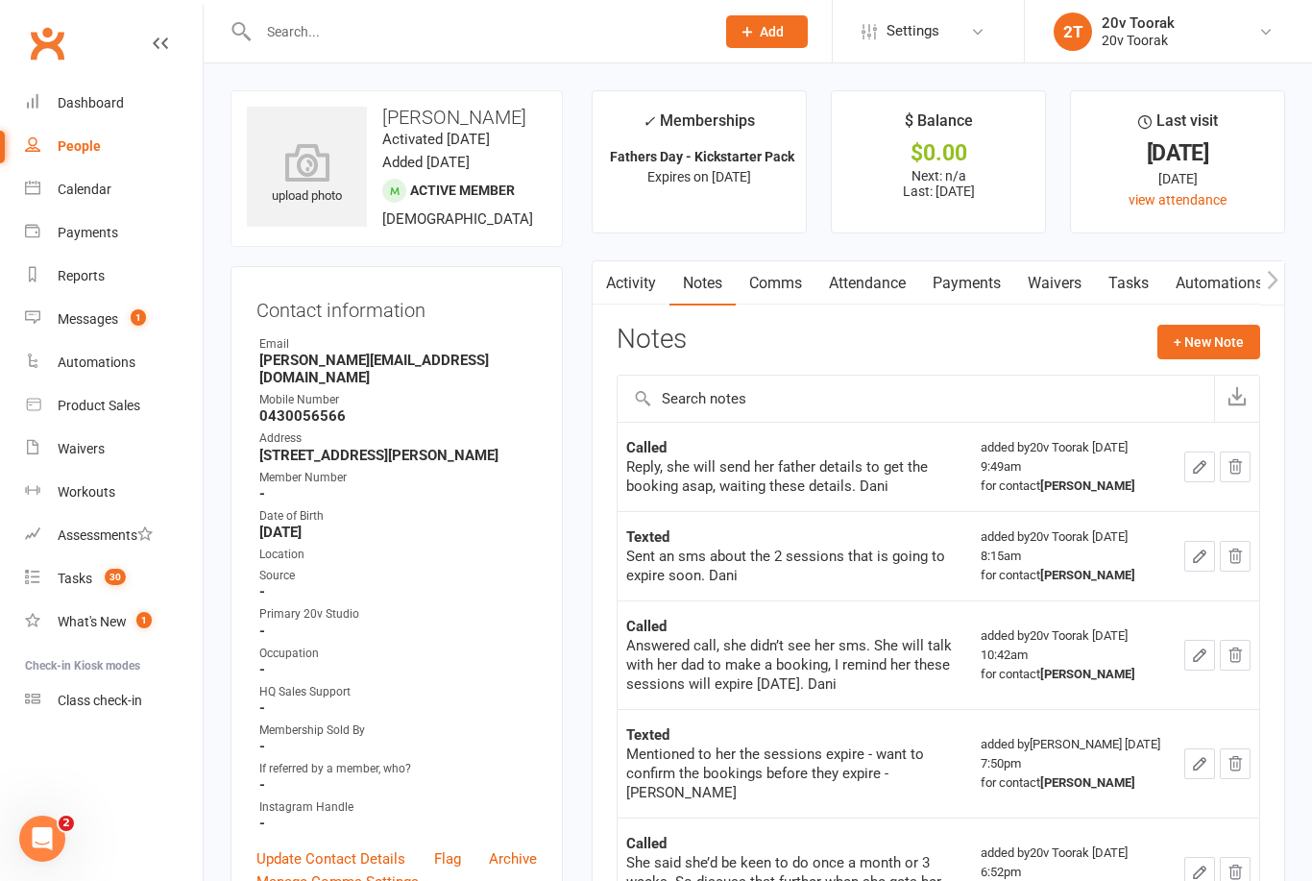
click at [629, 280] on link "Activity" at bounding box center [631, 283] width 77 height 44
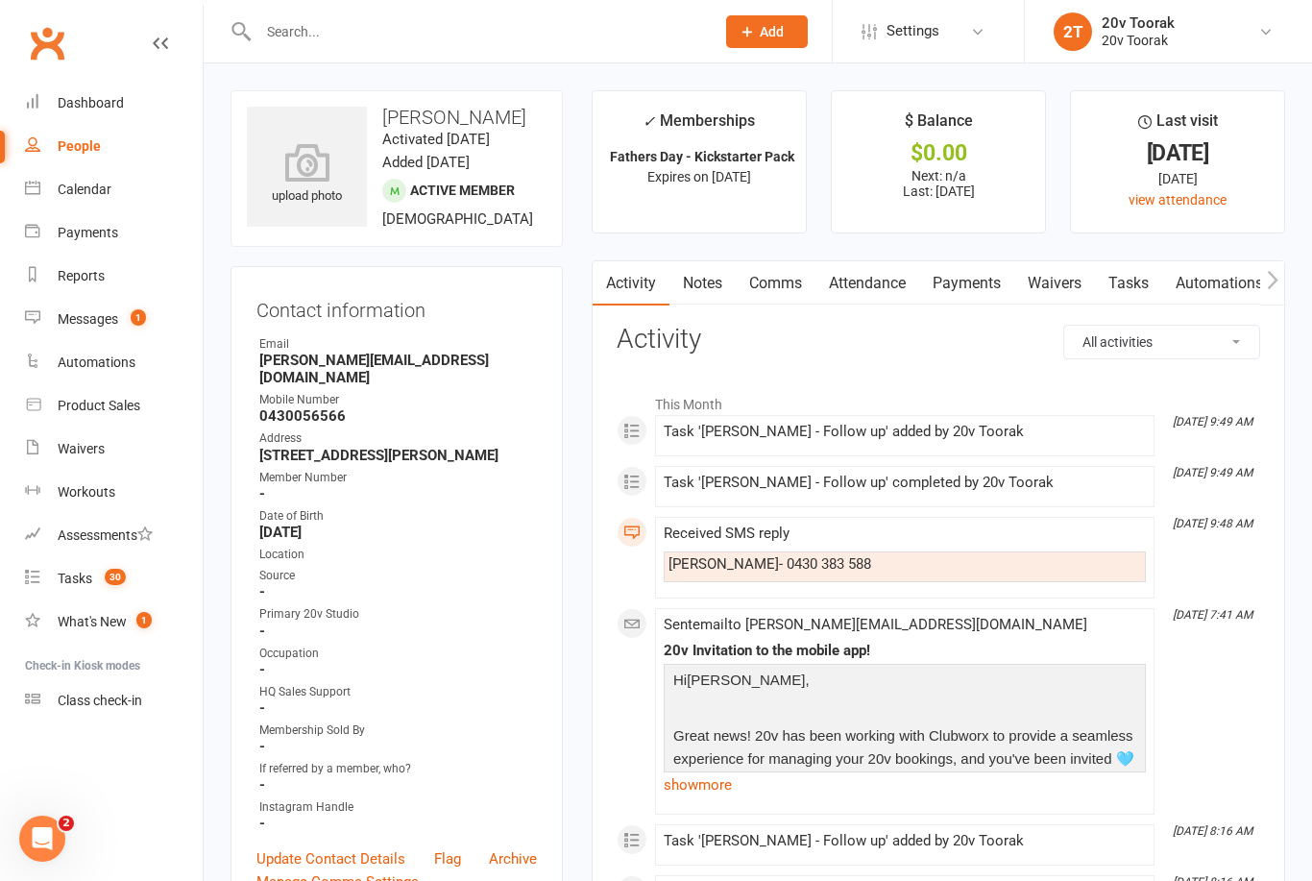
click at [776, 279] on link "Comms" at bounding box center [776, 283] width 80 height 44
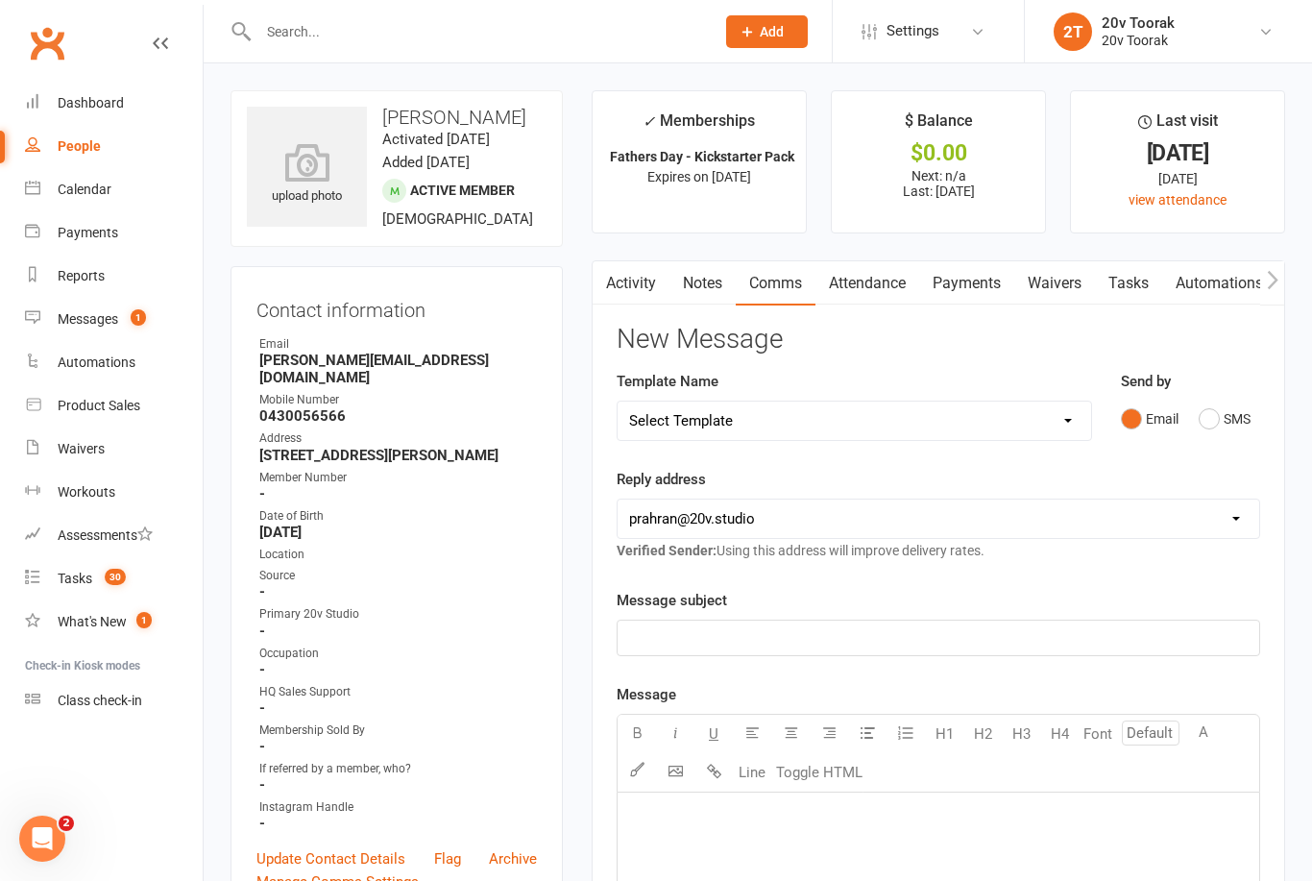
click at [1249, 414] on button "SMS" at bounding box center [1225, 419] width 52 height 37
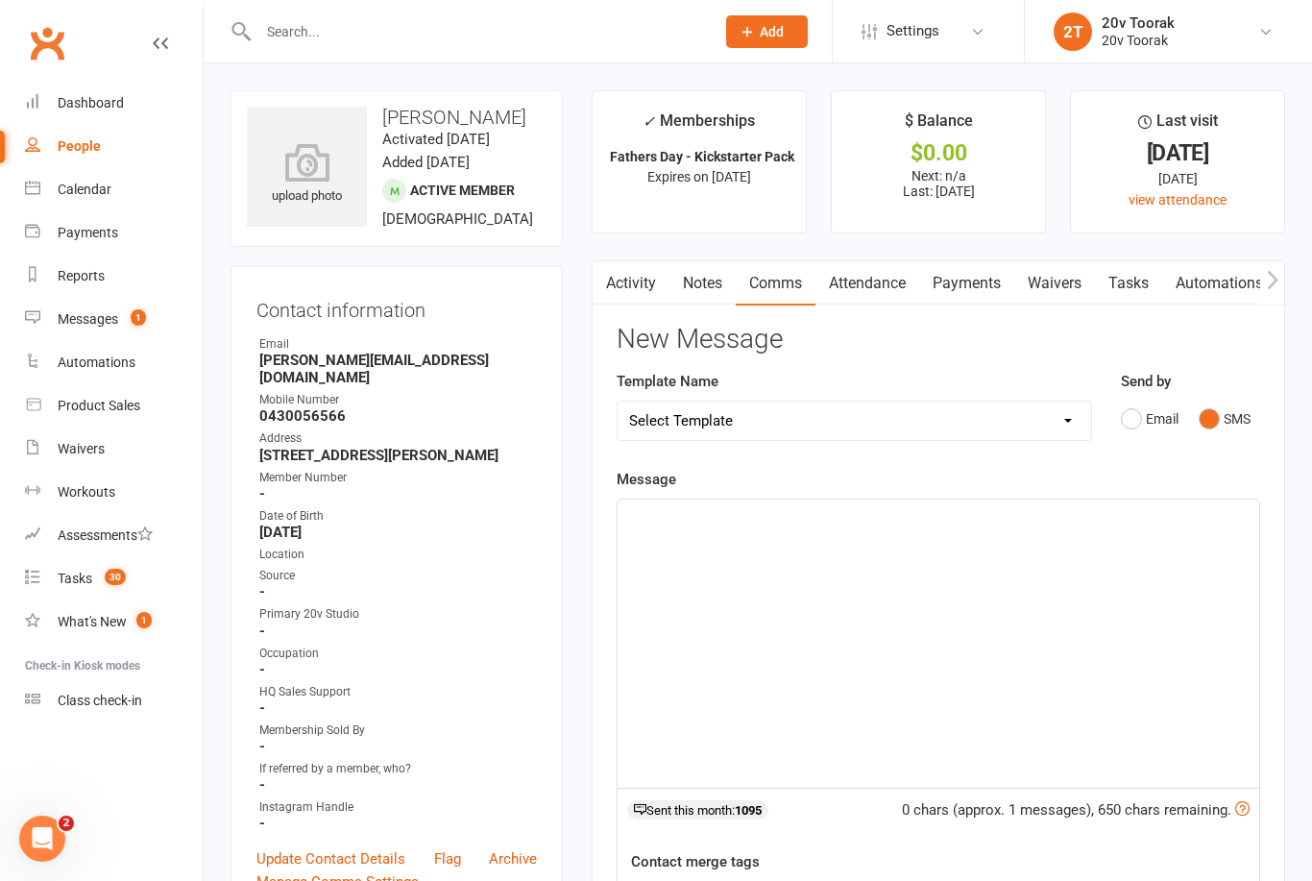
click at [1079, 546] on div "﻿" at bounding box center [939, 644] width 642 height 288
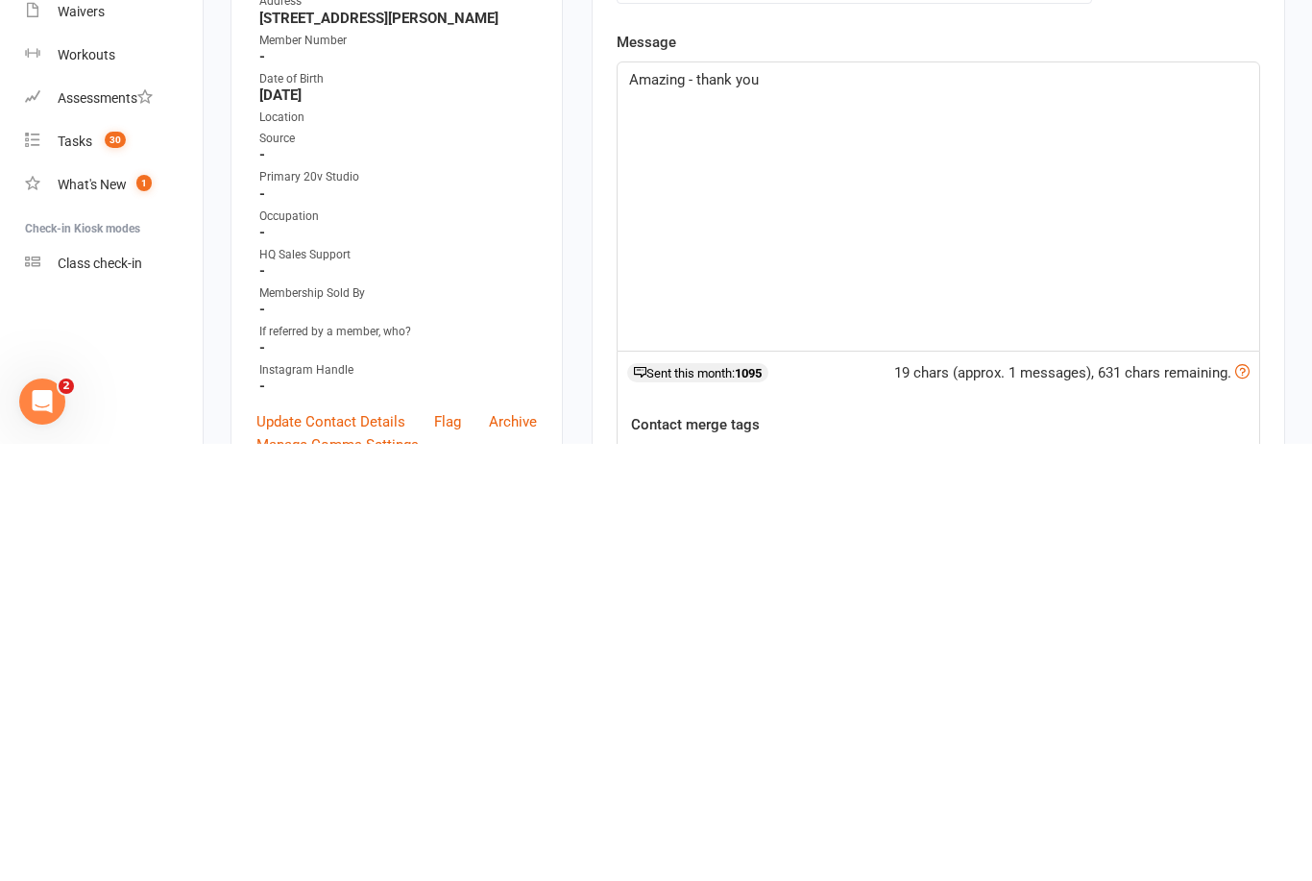
scroll to position [6, 0]
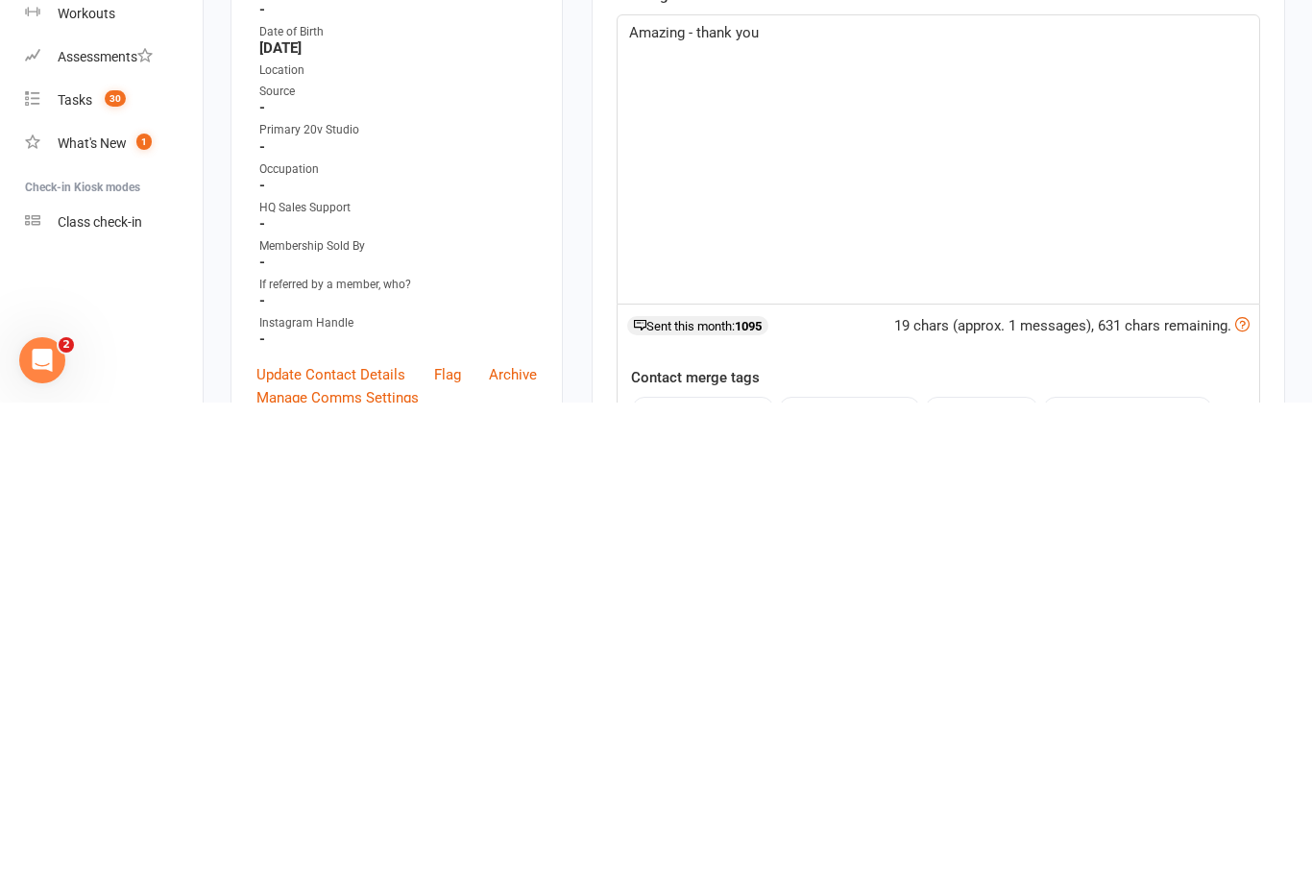
click at [740, 875] on button "contact-first-name" at bounding box center [703, 887] width 142 height 25
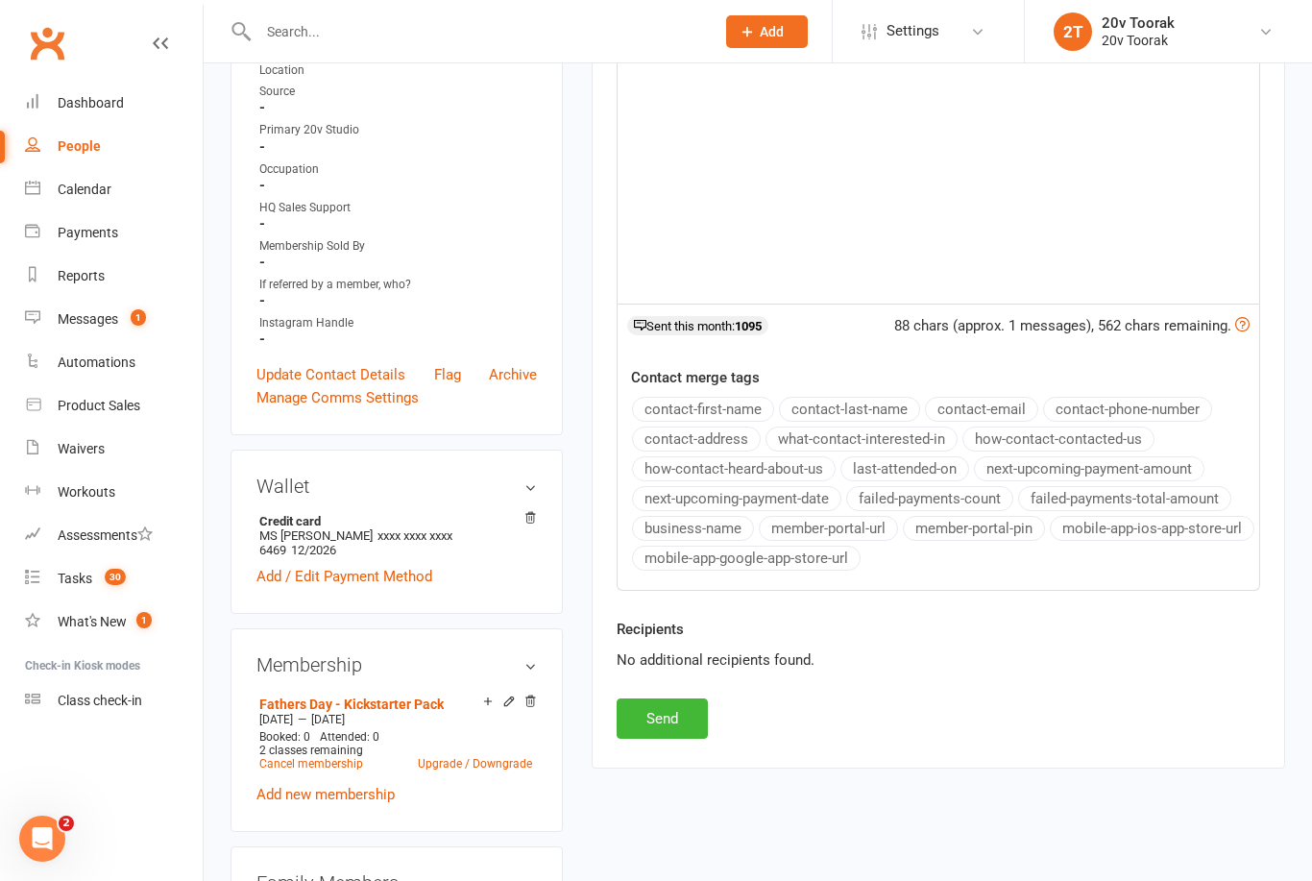
click at [675, 735] on button "Send" at bounding box center [662, 718] width 91 height 40
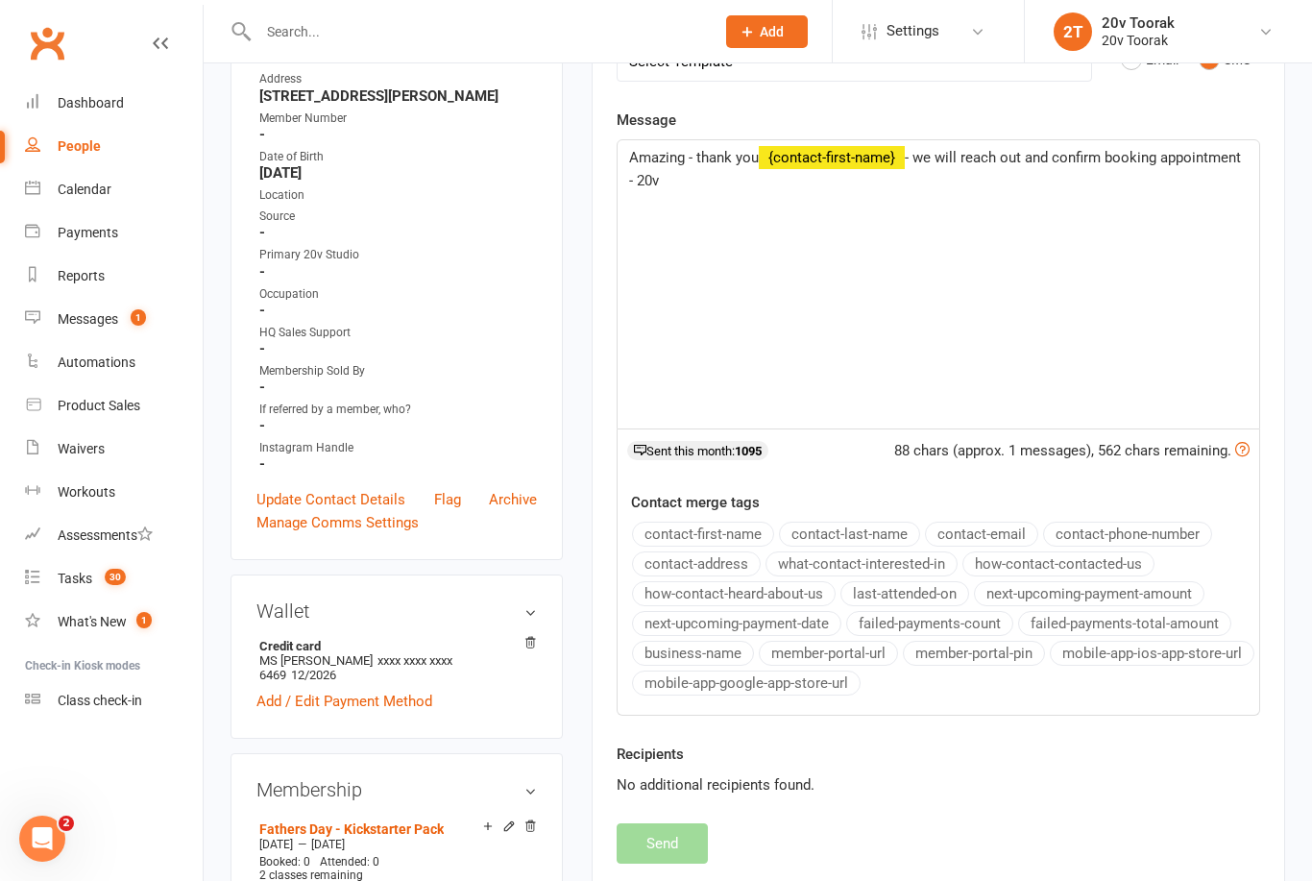
scroll to position [0, 0]
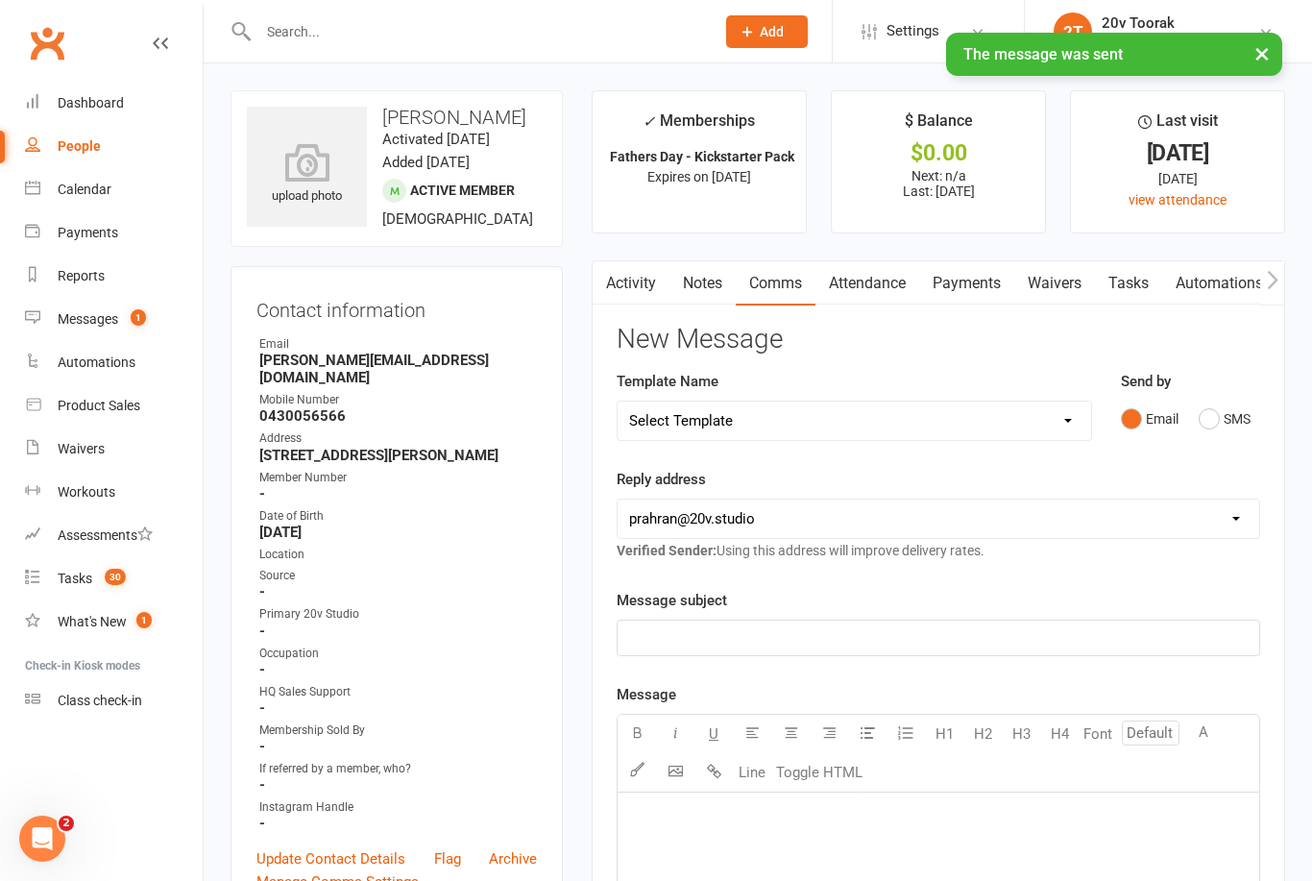
click at [61, 325] on div "Messages" at bounding box center [88, 318] width 61 height 15
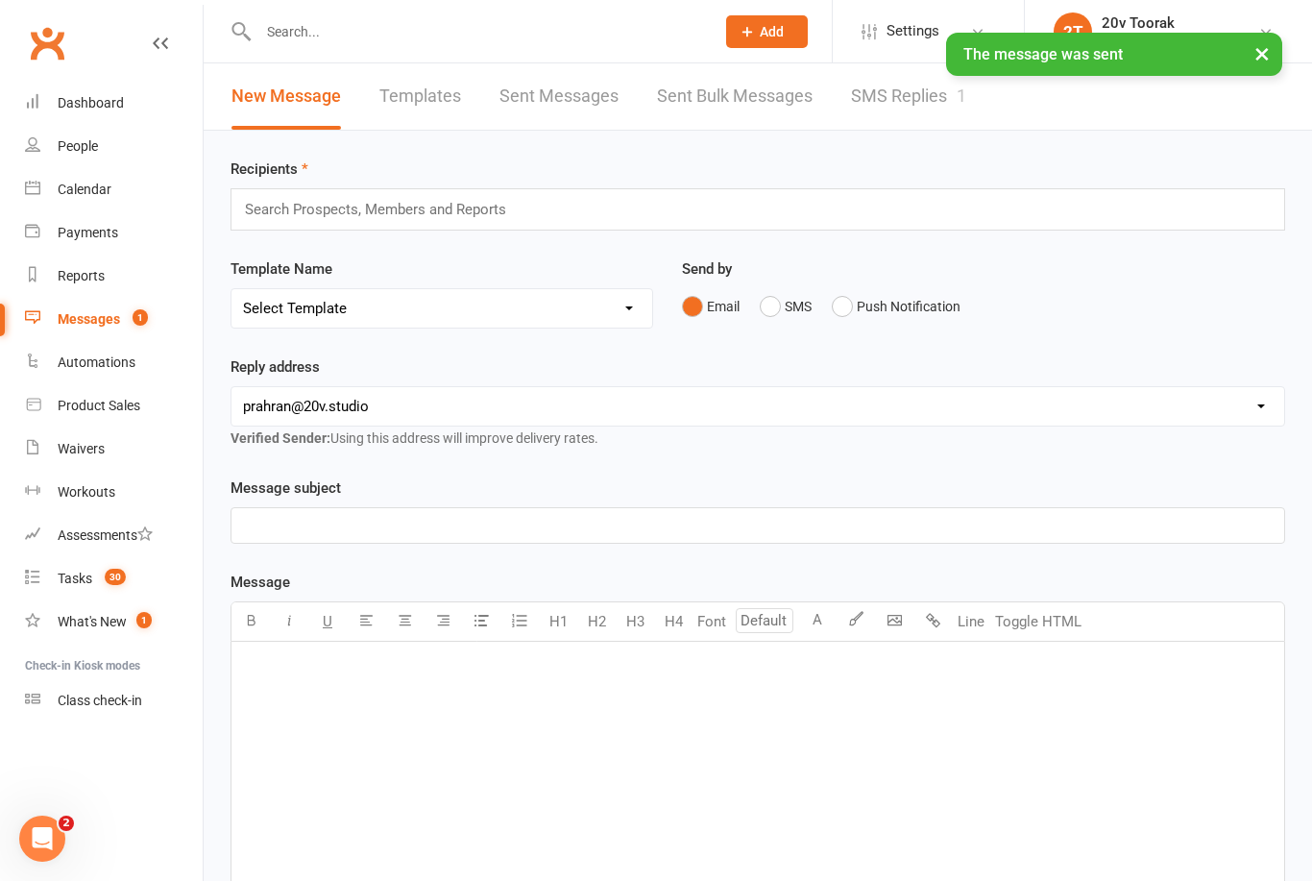
click at [941, 102] on link "SMS Replies 1" at bounding box center [908, 96] width 115 height 66
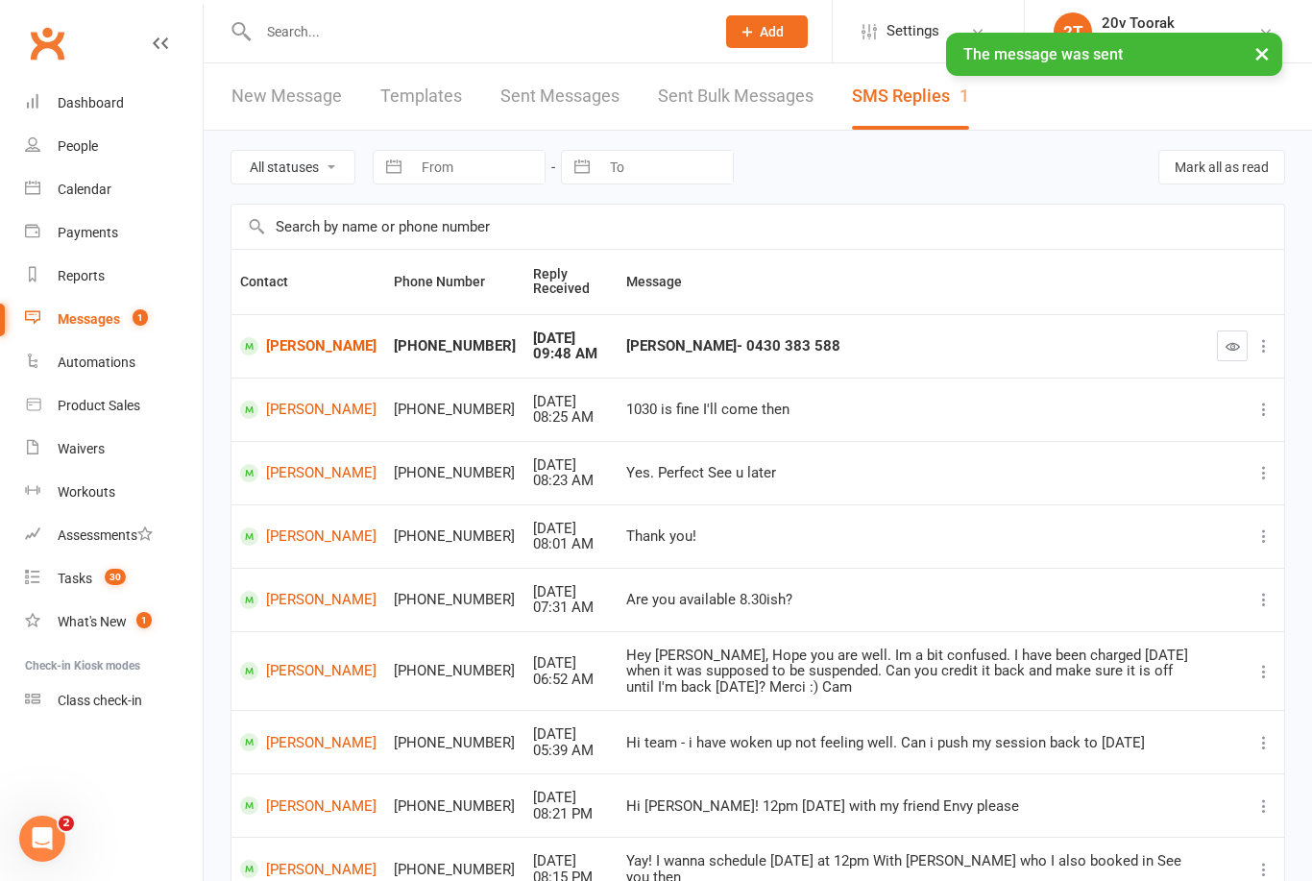
click at [1232, 342] on icon "button" at bounding box center [1233, 346] width 14 height 14
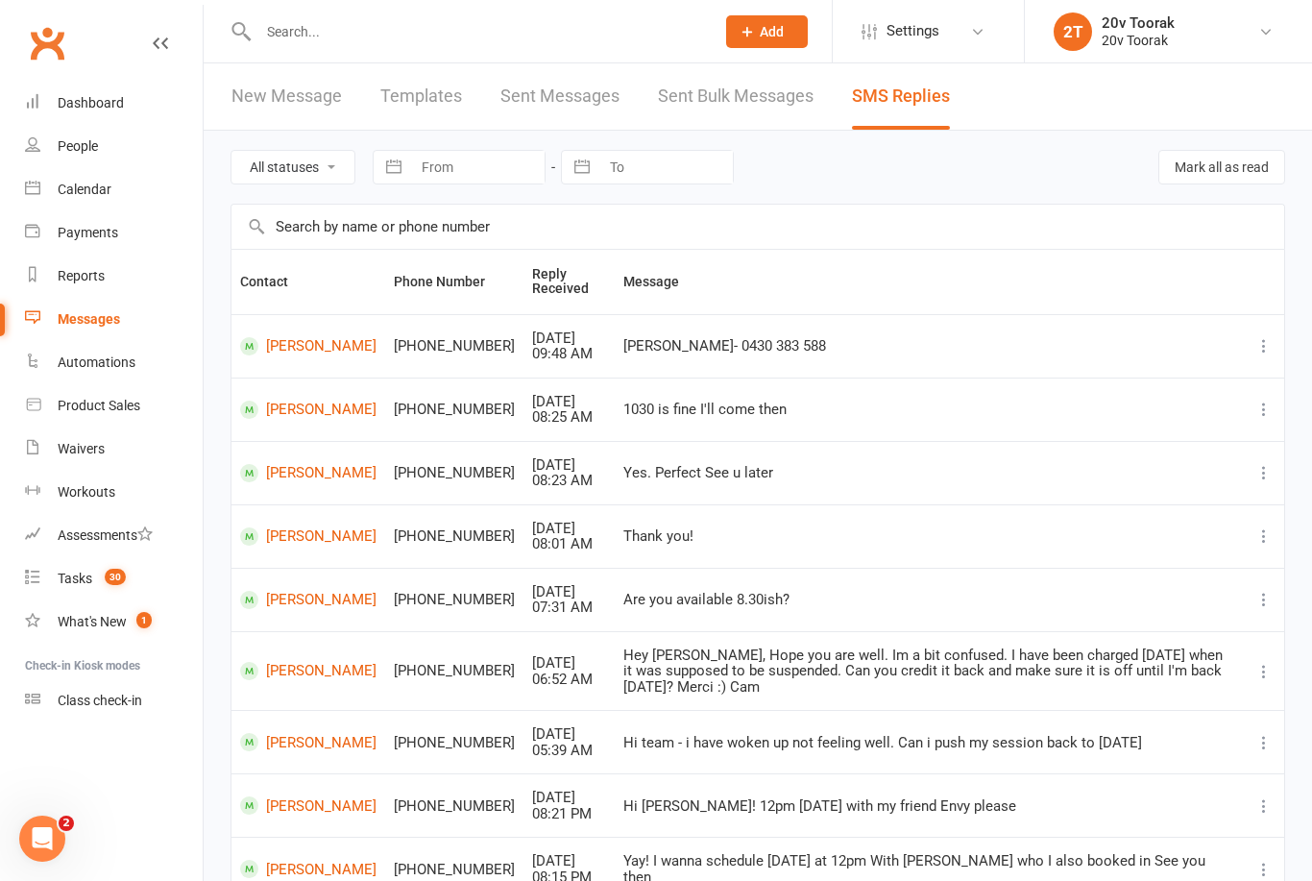
click at [15, 27] on div "Clubworx" at bounding box center [101, 54] width 203 height 71
click at [81, 571] on div "Tasks" at bounding box center [75, 578] width 35 height 15
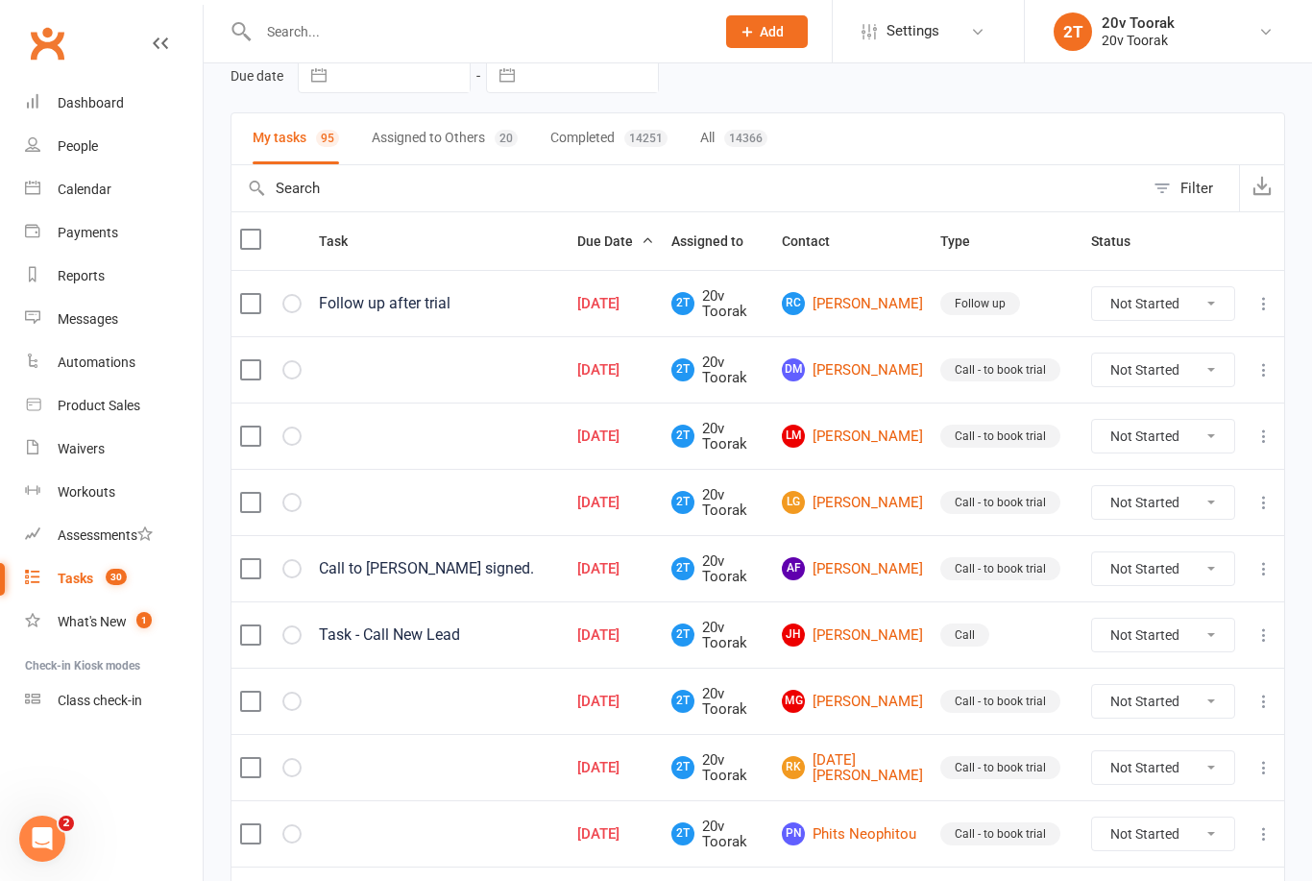
scroll to position [93, 0]
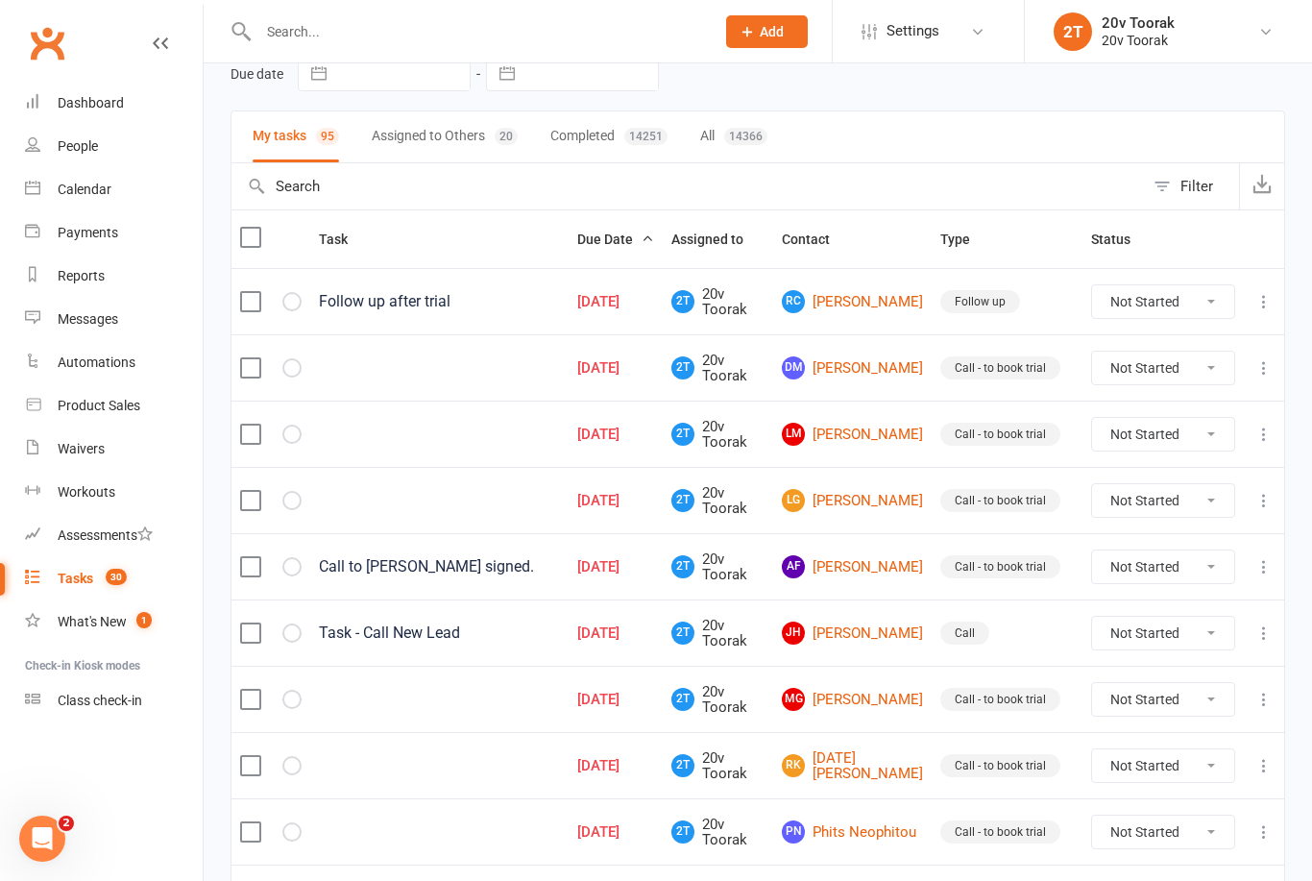
click at [394, 20] on input "text" at bounding box center [477, 31] width 449 height 27
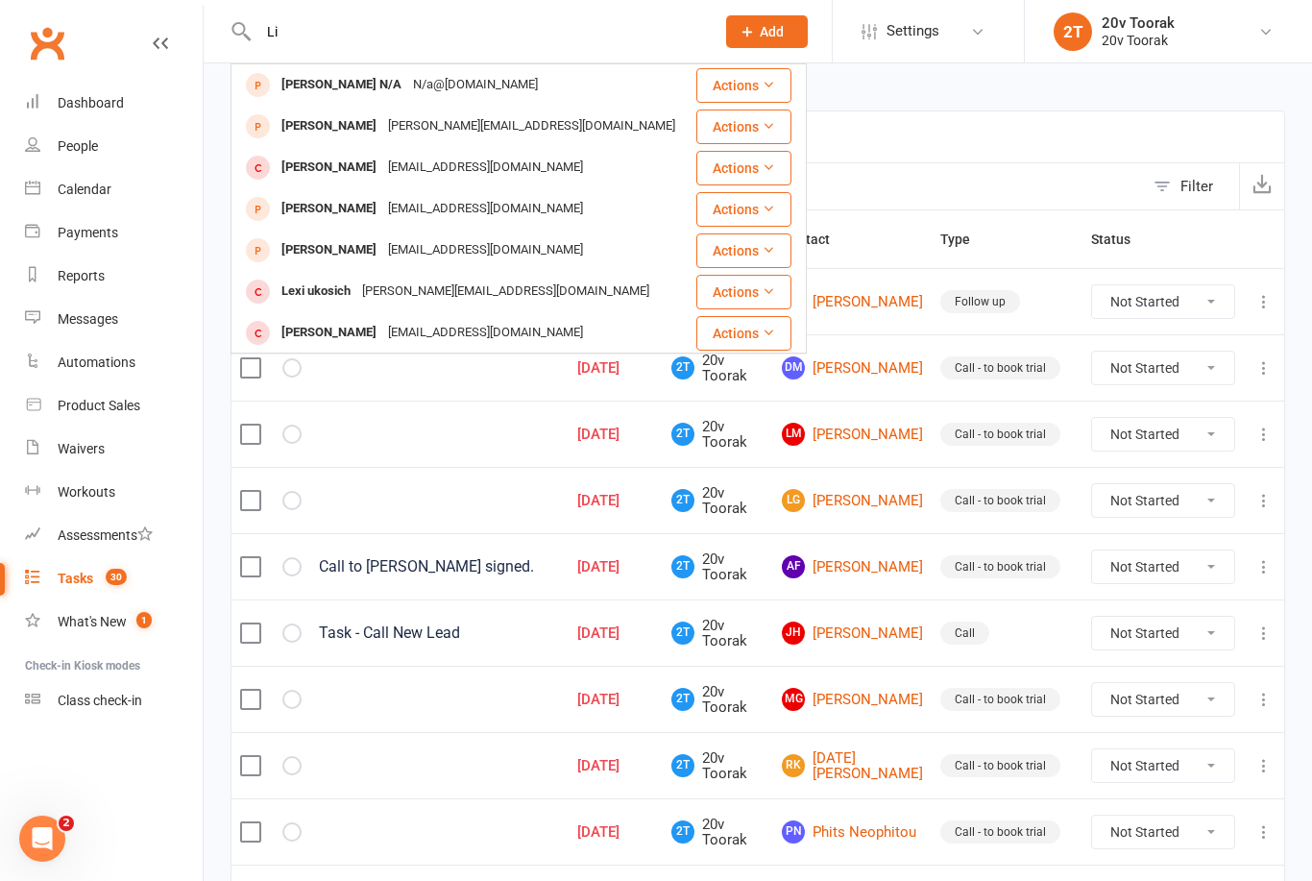
type input "L"
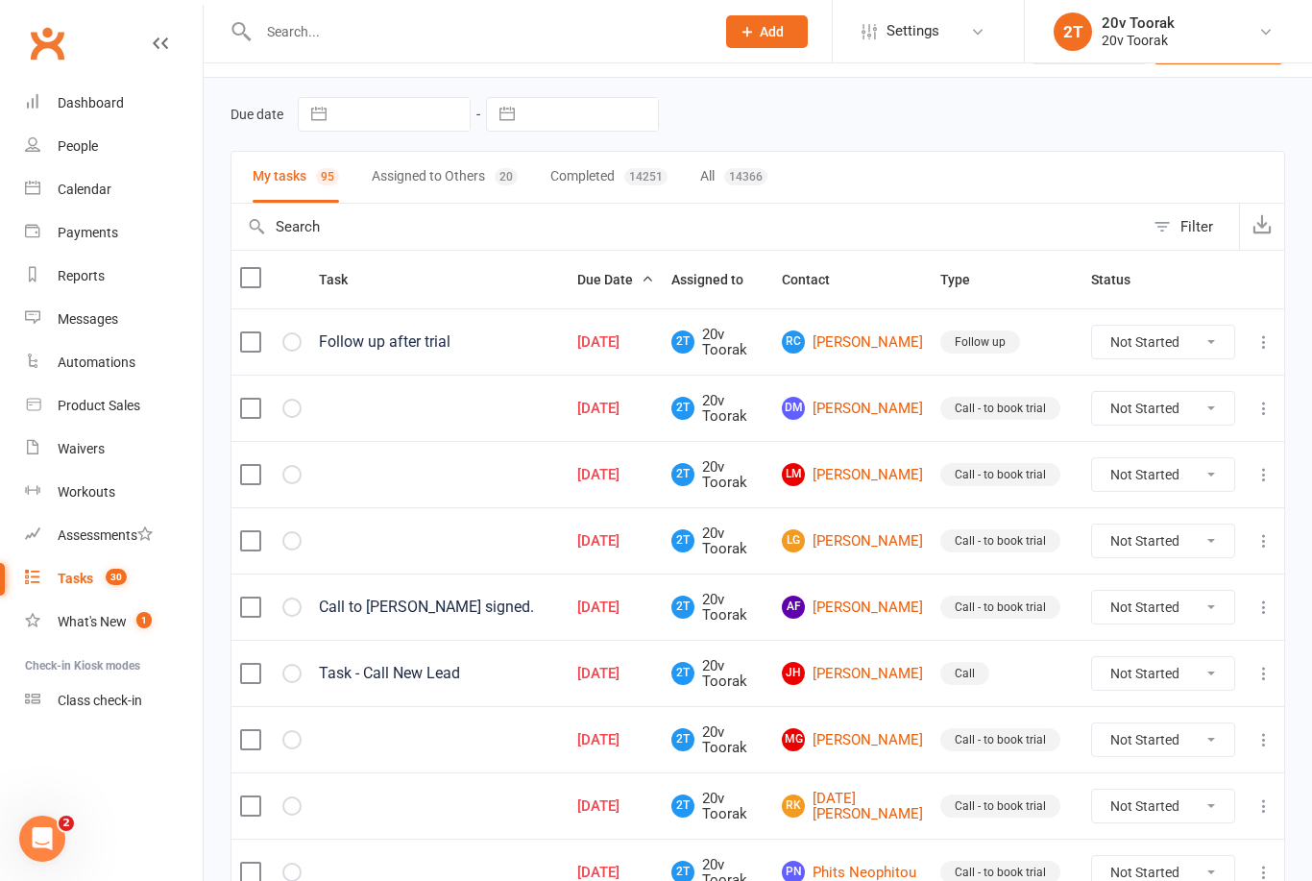
scroll to position [0, 0]
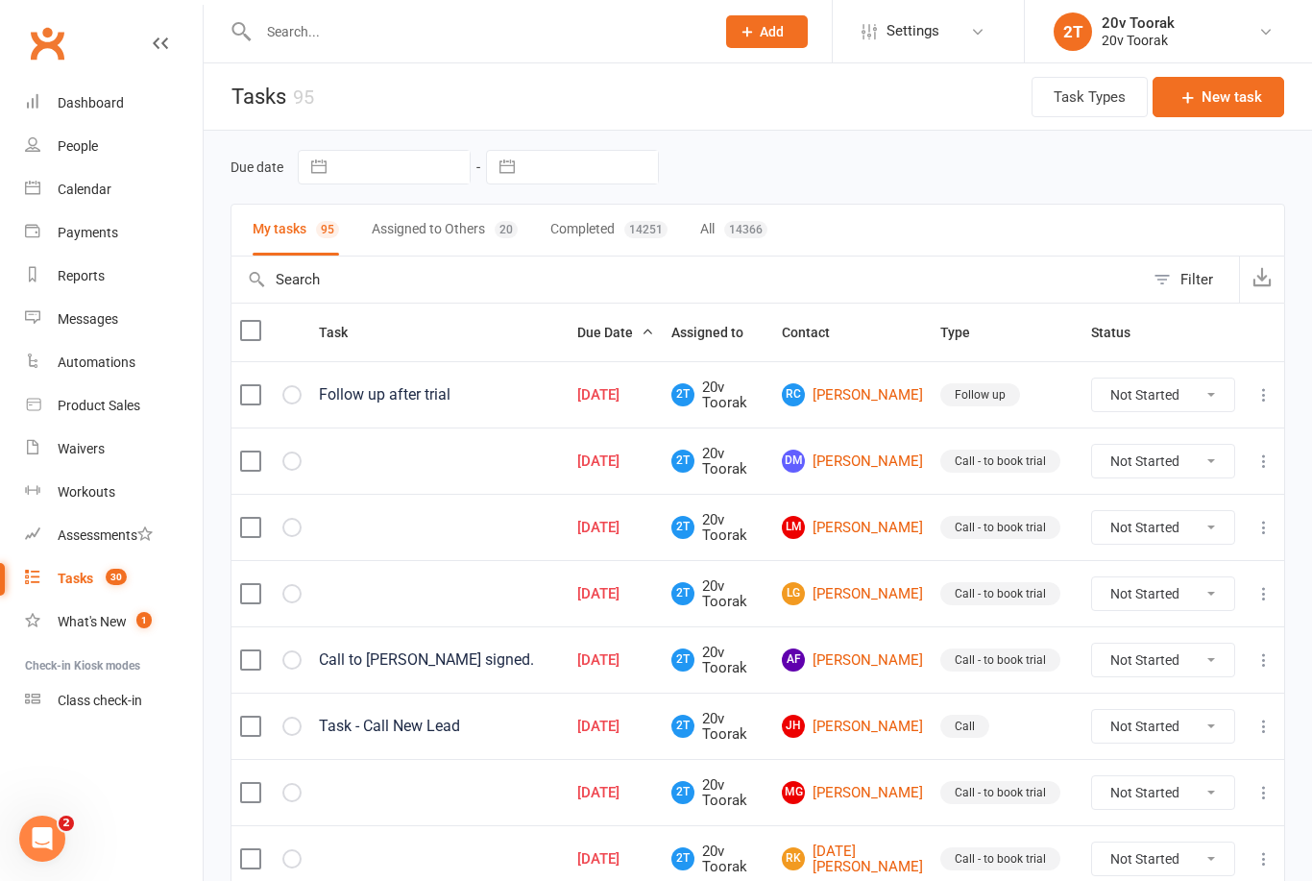
click at [401, 37] on input "text" at bounding box center [477, 31] width 449 height 27
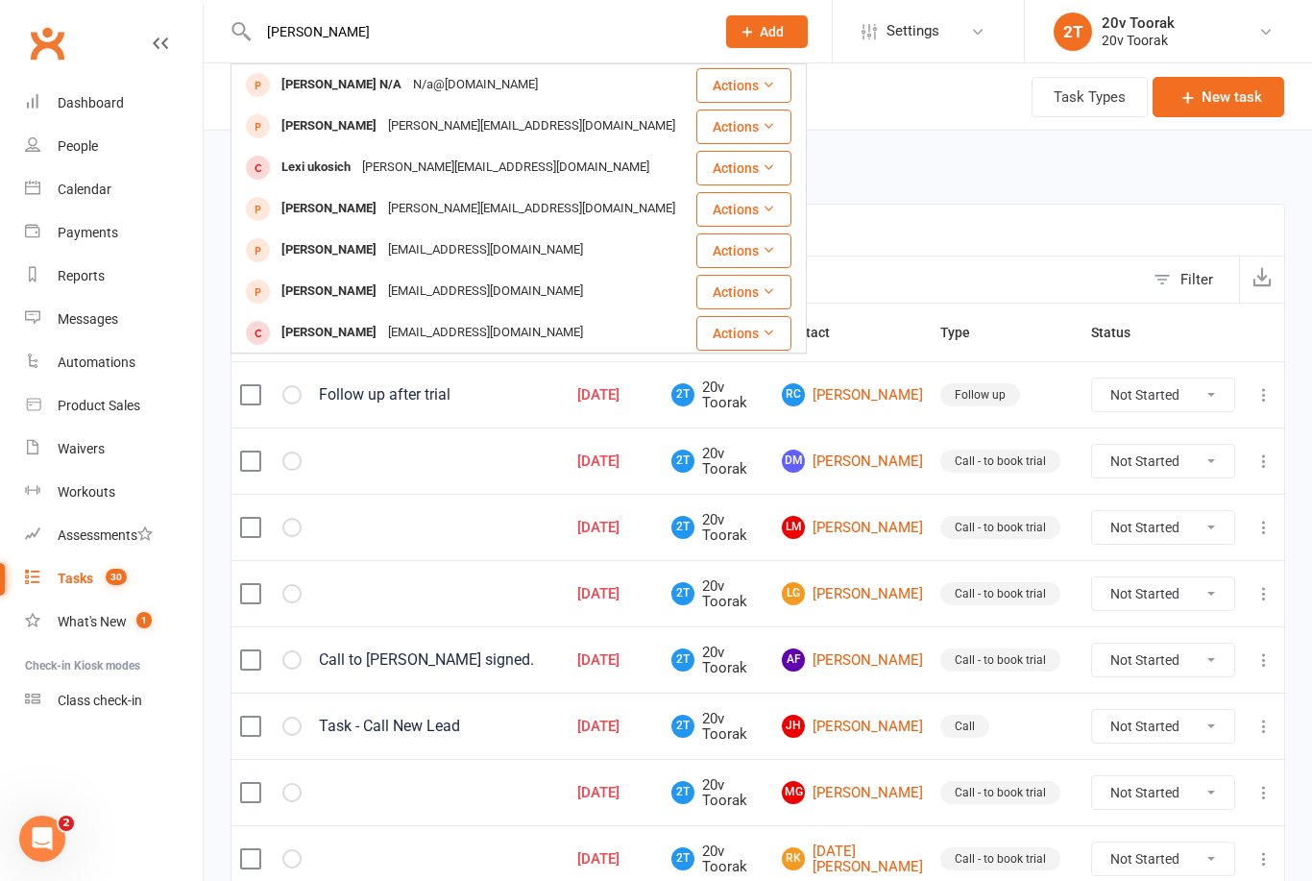
type input "Lisa g"
click at [310, 211] on div "[PERSON_NAME]" at bounding box center [329, 209] width 107 height 28
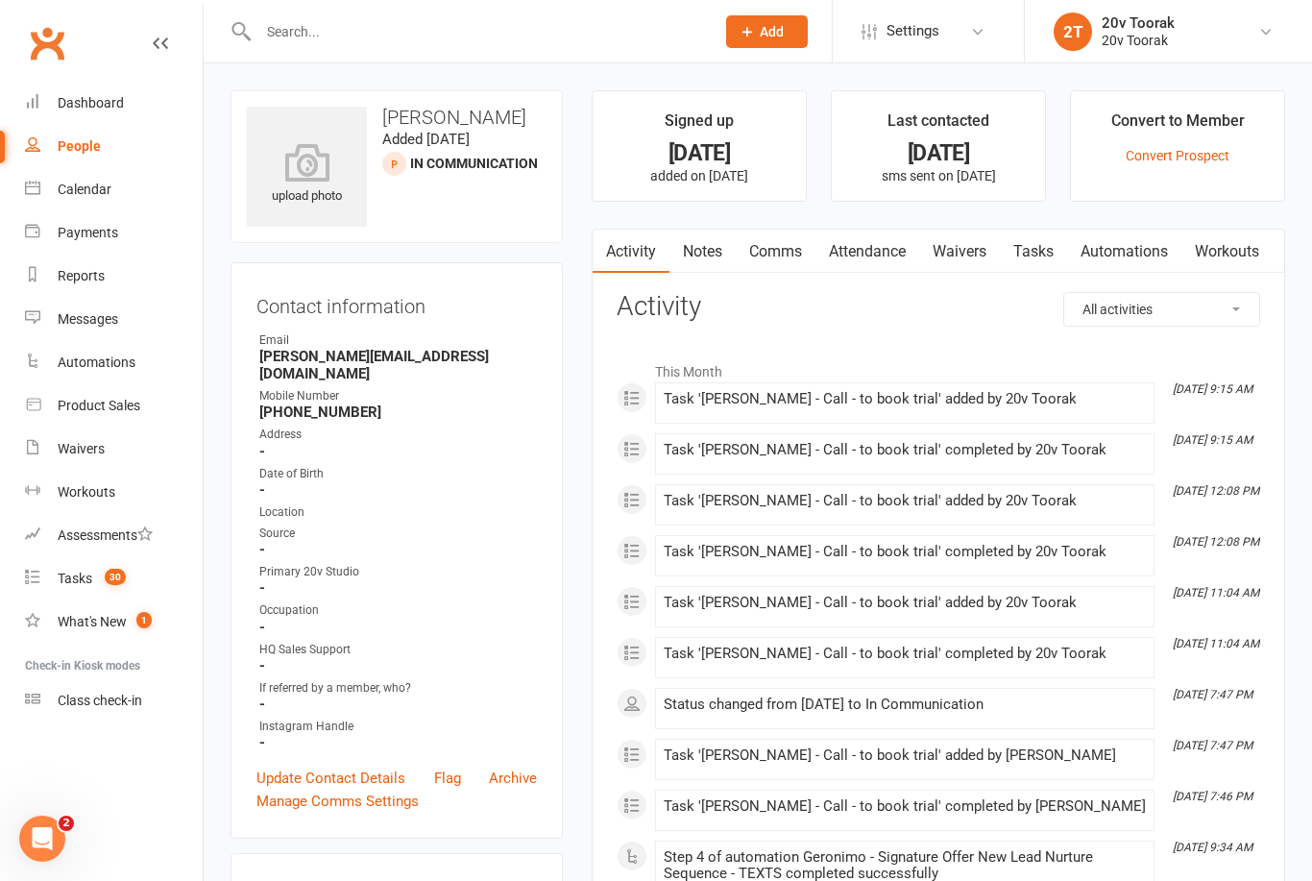
click at [978, 241] on link "Waivers" at bounding box center [959, 252] width 81 height 44
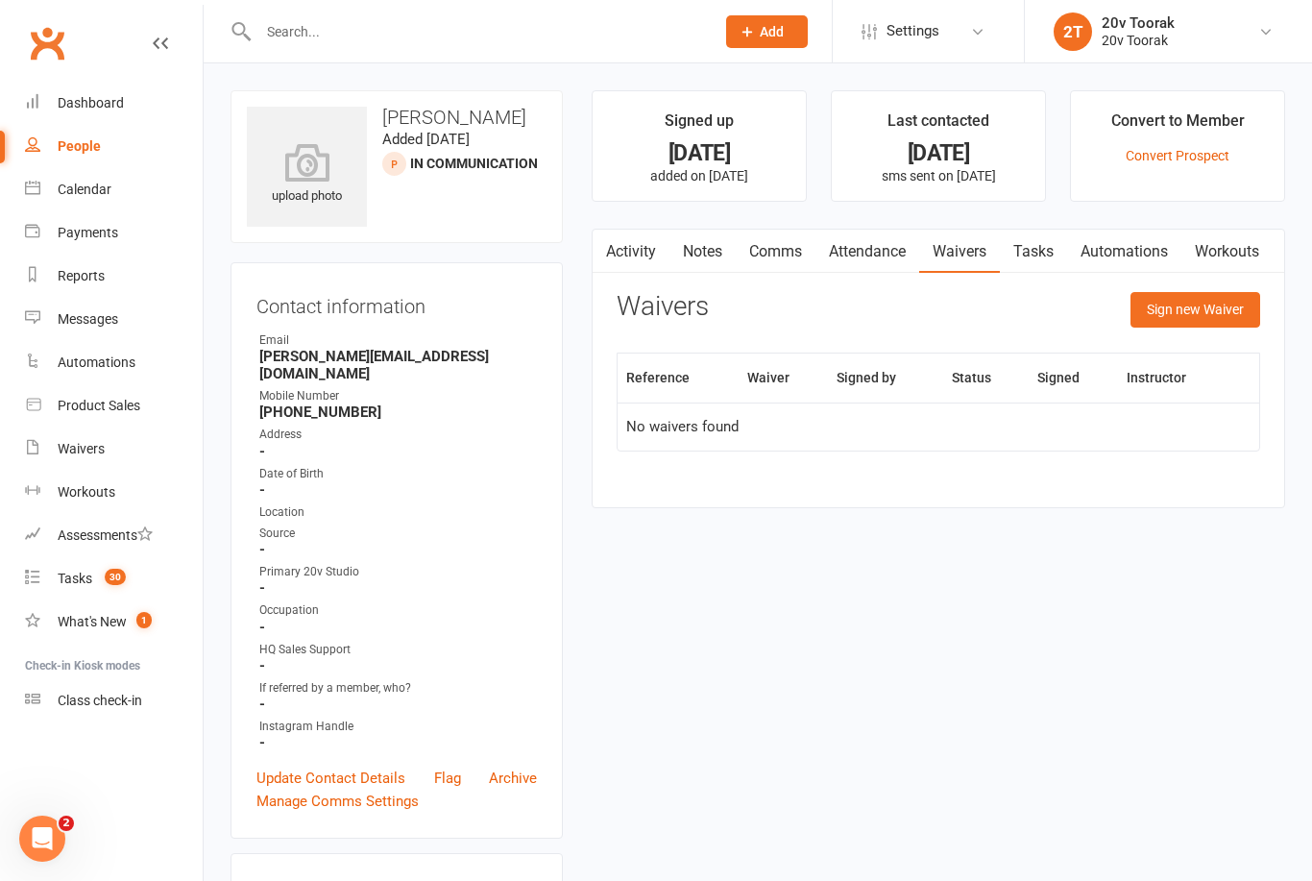
click at [1236, 313] on button "Sign new Waiver" at bounding box center [1196, 309] width 130 height 35
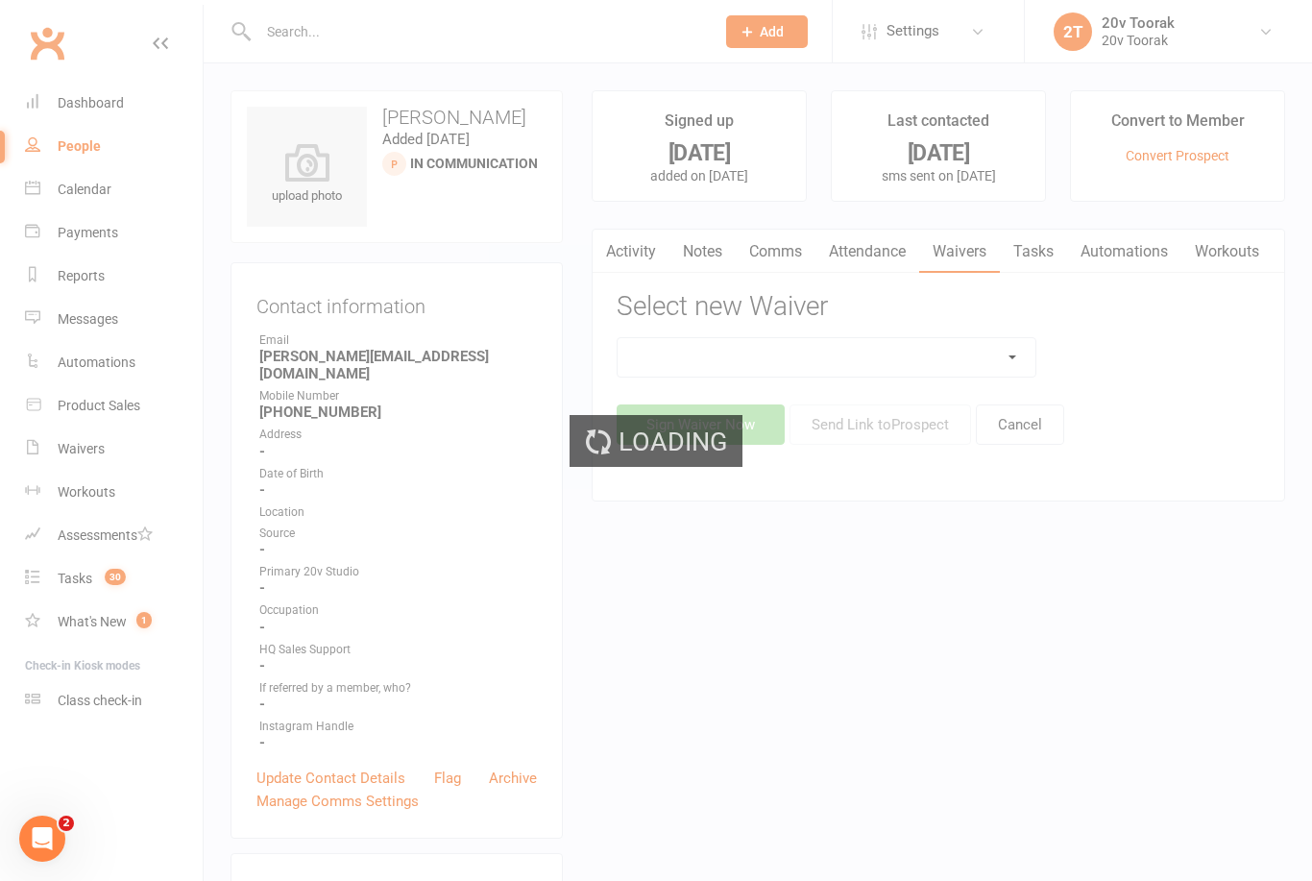
click at [1014, 354] on select at bounding box center [827, 357] width 418 height 38
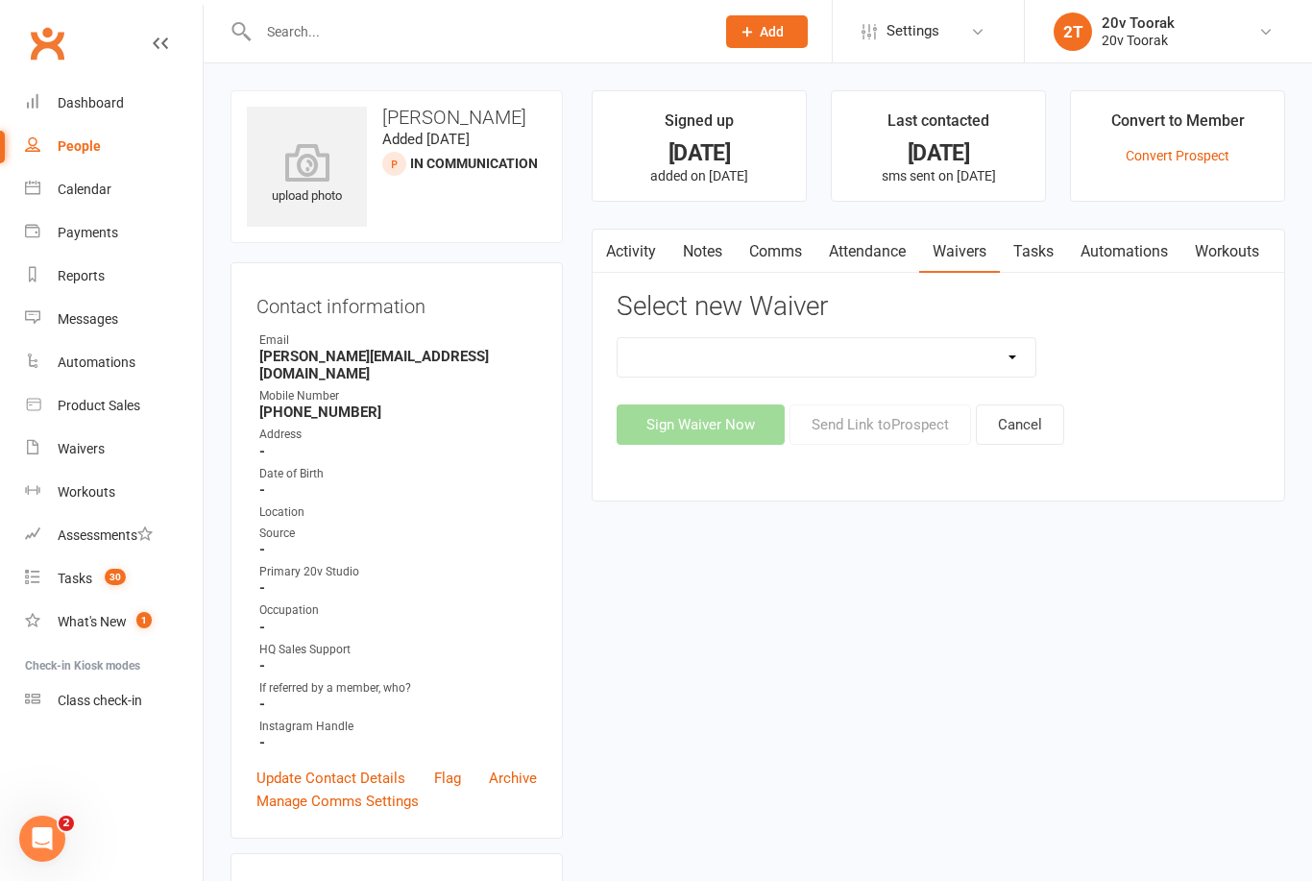
click at [1012, 363] on select "20v Ambassador Program 20v Kickstarter Pack 20v Kickstarter Pack - Toorak Membe…" at bounding box center [827, 357] width 418 height 38
click at [1004, 352] on select "20v Ambassador Program 20v Kickstarter Pack 20v Kickstarter Pack - Toorak Membe…" at bounding box center [827, 357] width 418 height 38
select select "13165"
click at [897, 416] on button "Send Link to Prospect" at bounding box center [881, 424] width 182 height 40
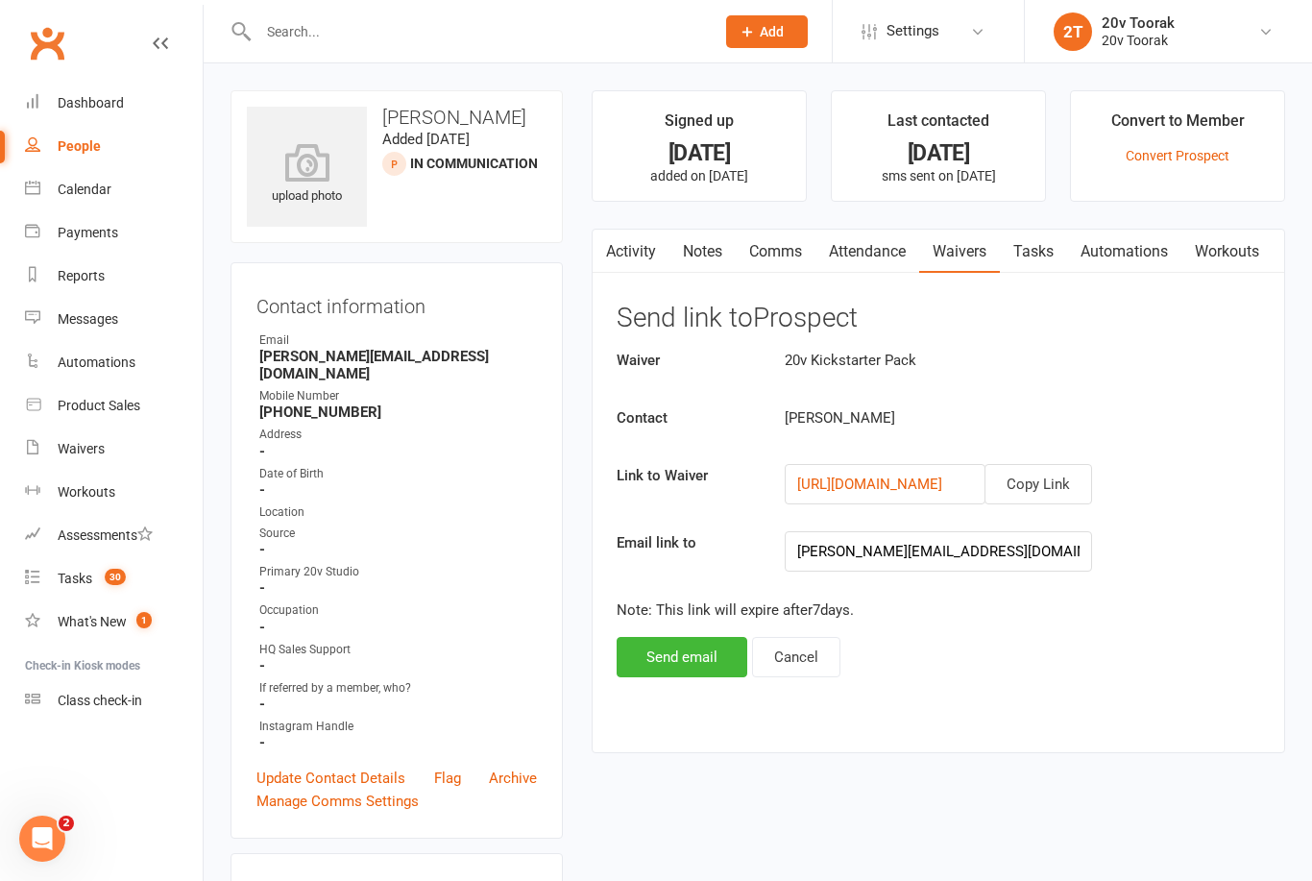
click at [1063, 480] on button "Copy Link" at bounding box center [1039, 484] width 108 height 40
click at [116, 190] on link "Calendar" at bounding box center [114, 189] width 178 height 43
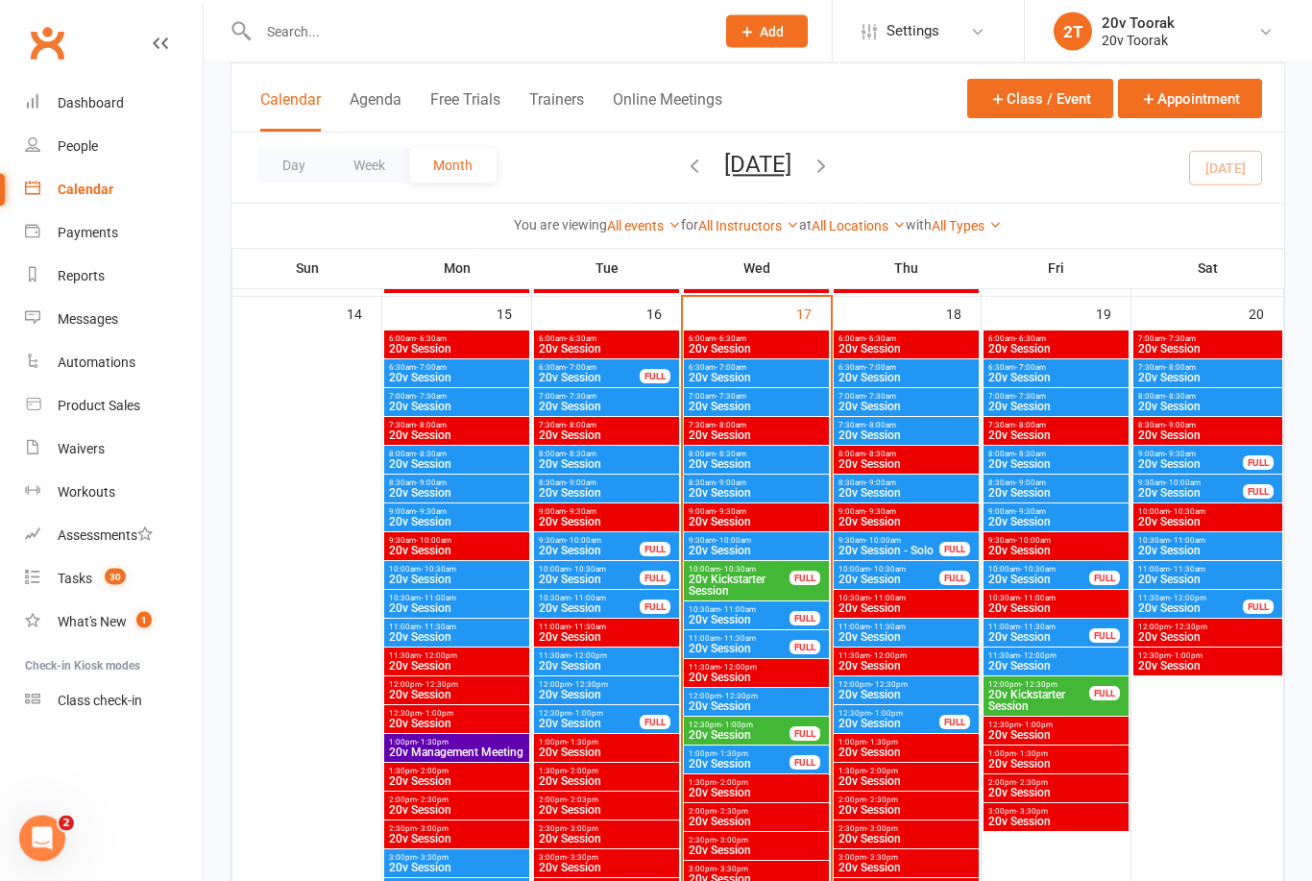
click at [915, 424] on span "7:30am - 8:00am" at bounding box center [906, 426] width 137 height 9
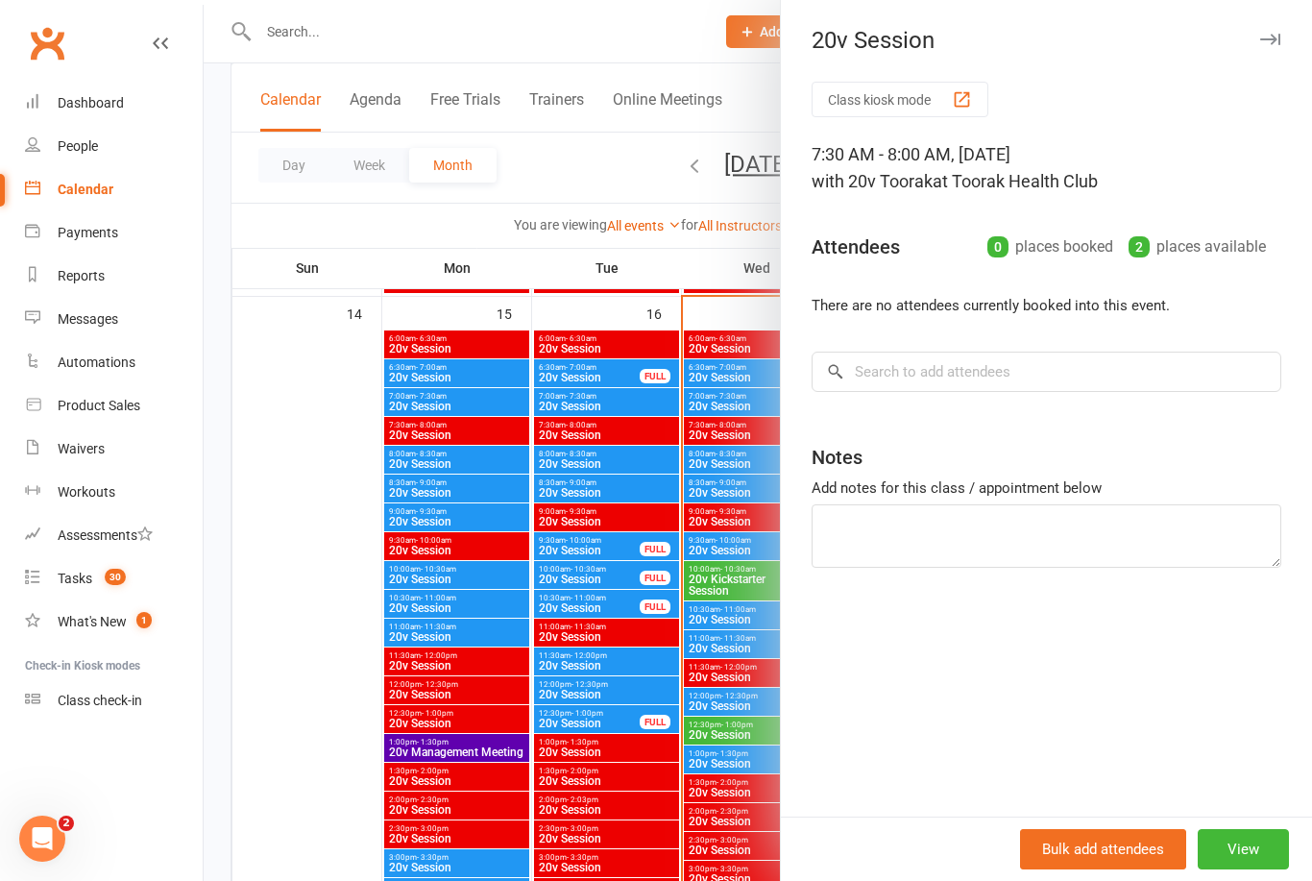
click at [701, 519] on div at bounding box center [758, 440] width 1109 height 881
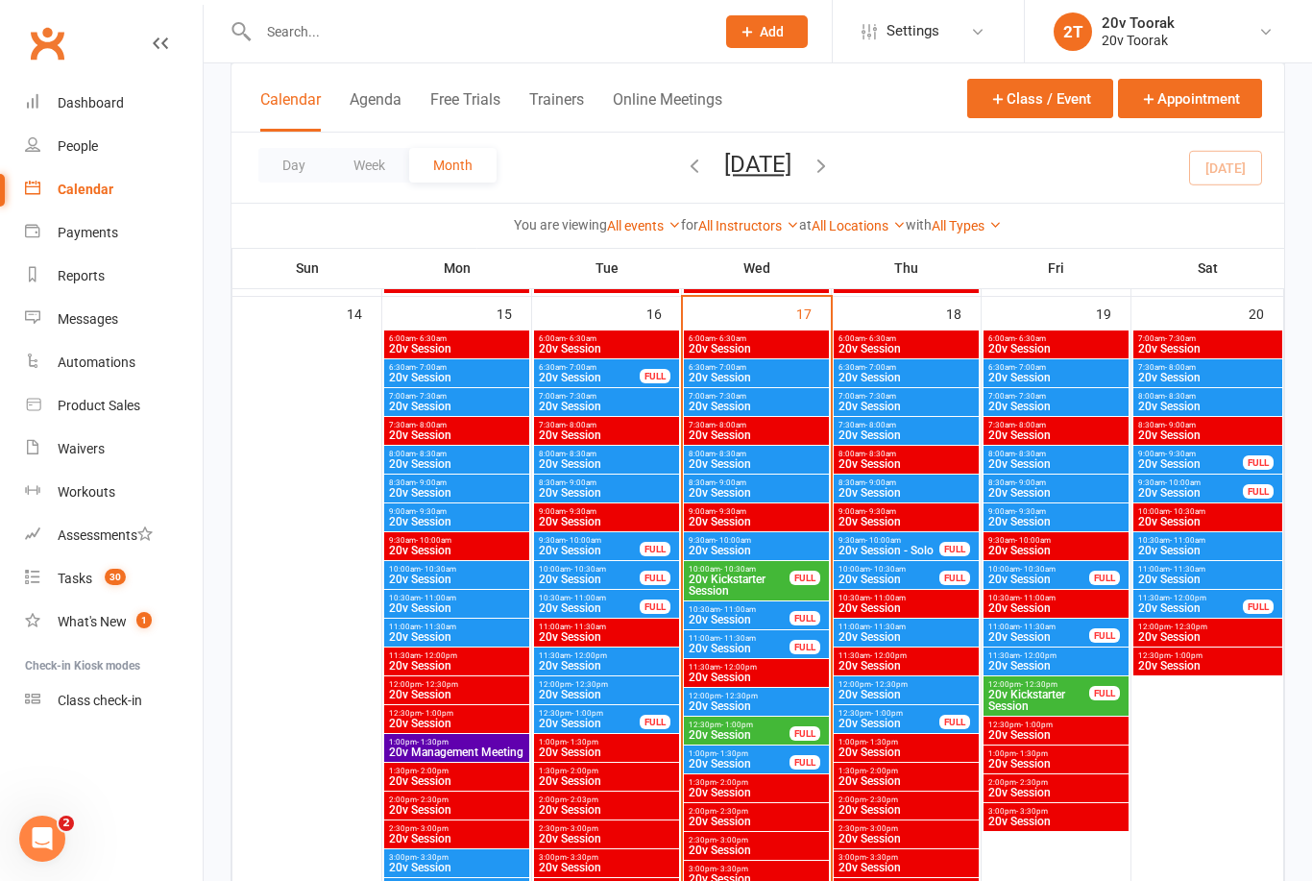
click at [881, 488] on span "20v Session" at bounding box center [906, 493] width 137 height 12
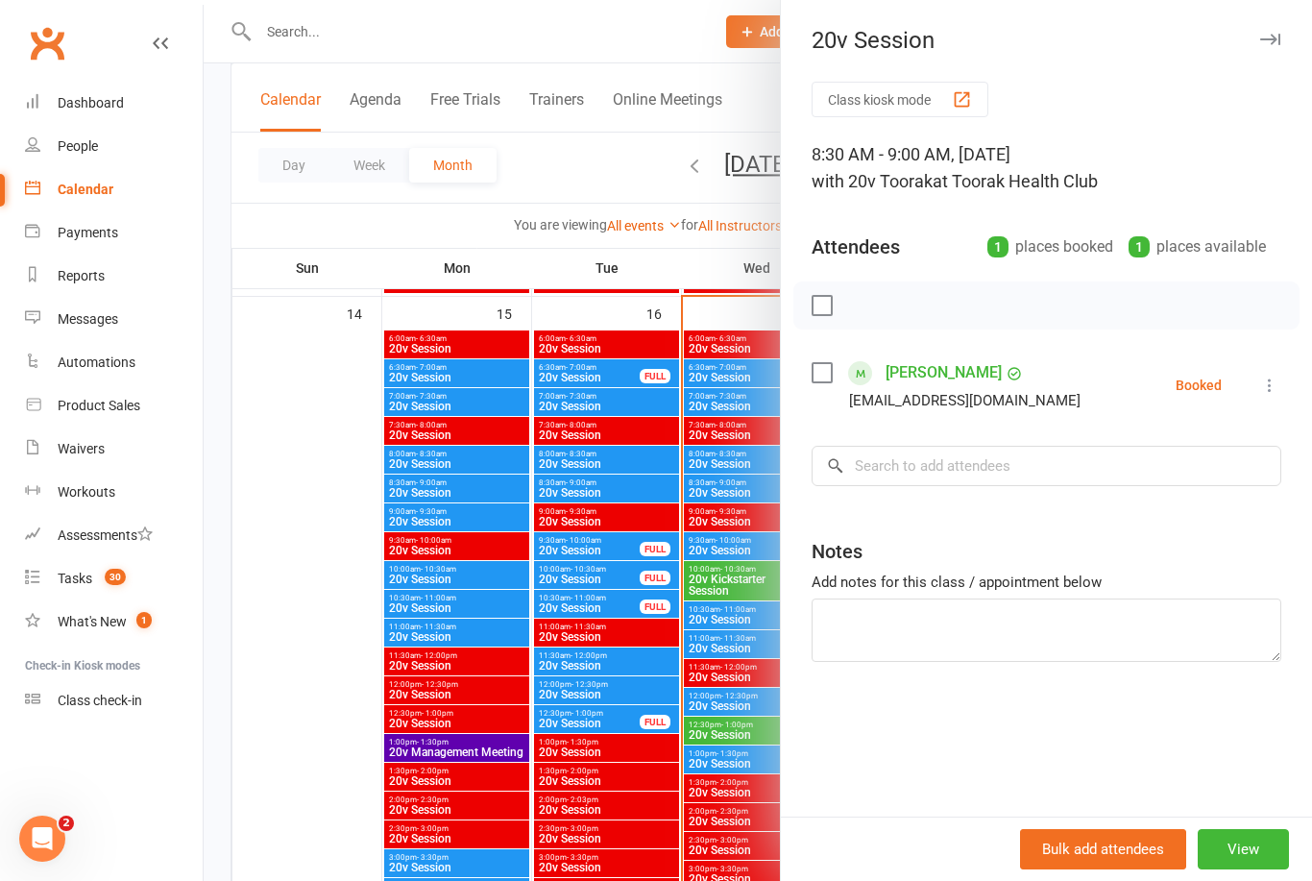
click at [737, 585] on div at bounding box center [758, 440] width 1109 height 881
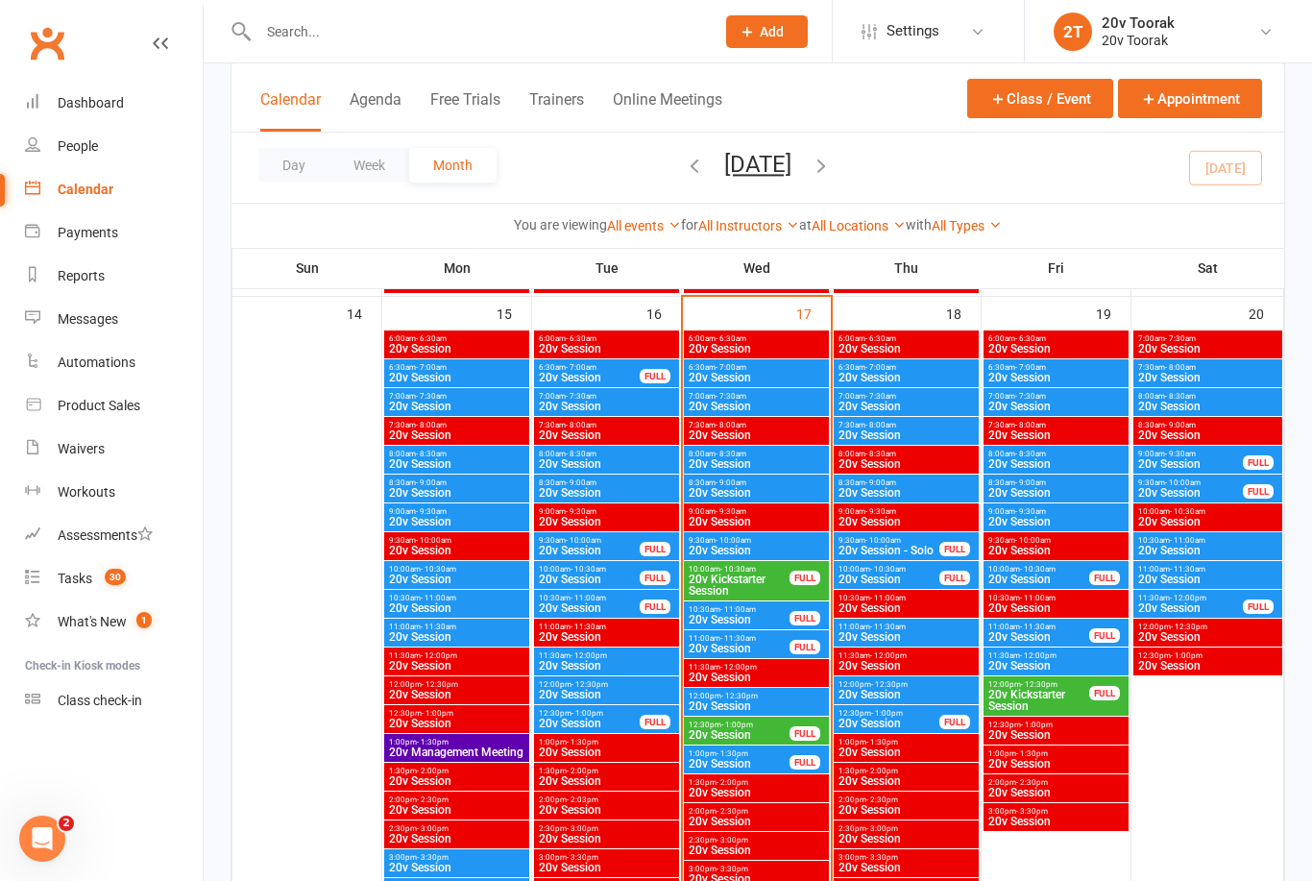
click at [893, 392] on span "- 7:30am" at bounding box center [881, 396] width 31 height 9
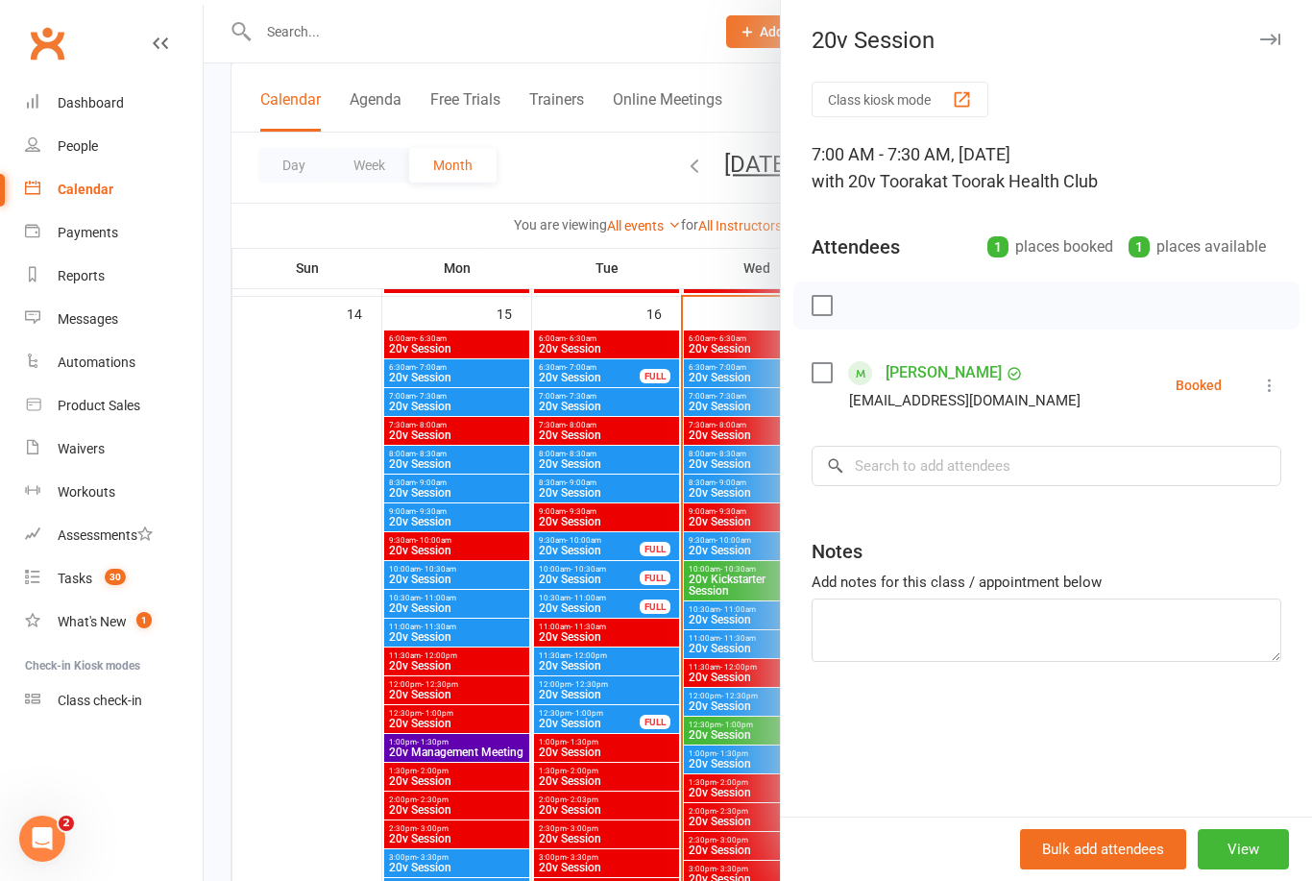
click at [710, 539] on div at bounding box center [758, 440] width 1109 height 881
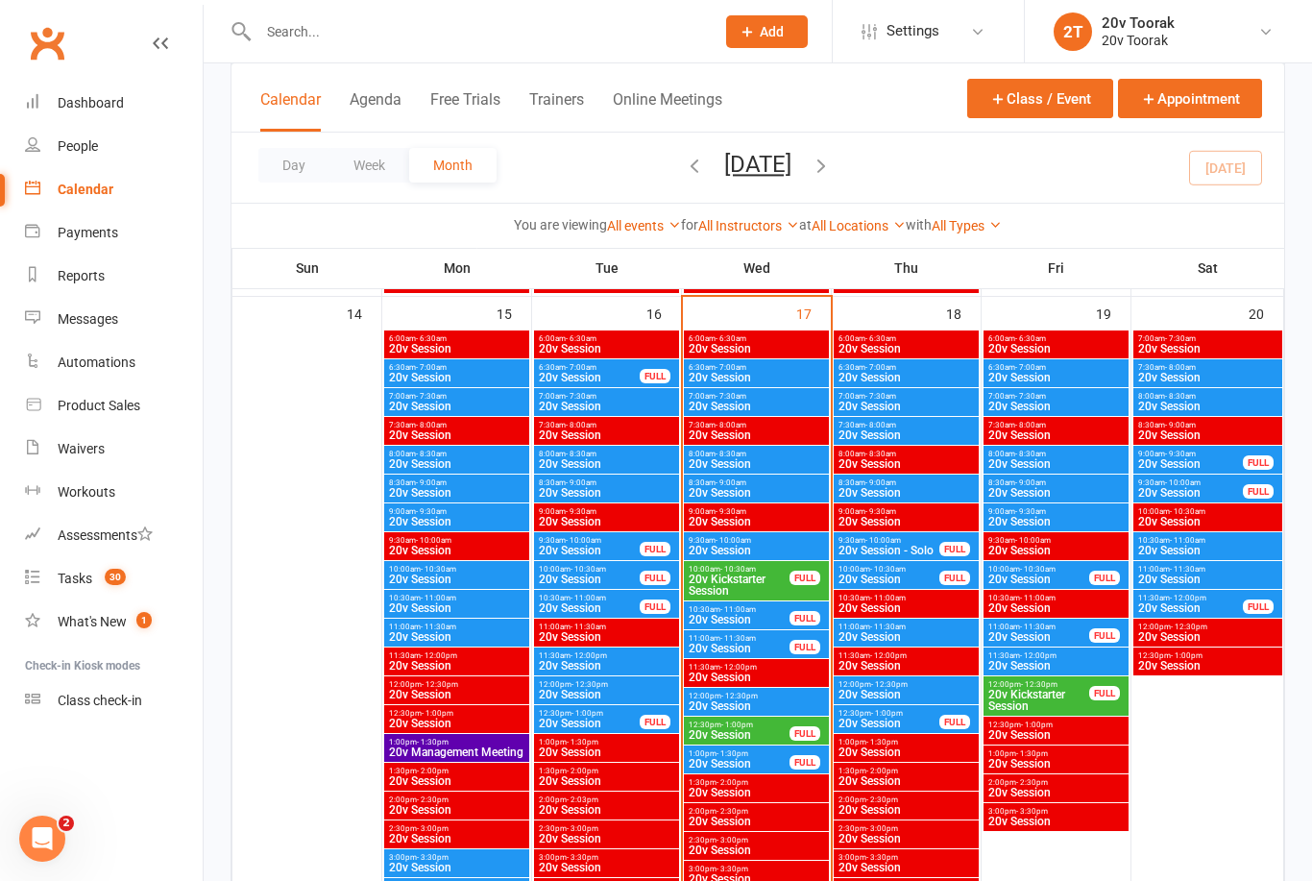
click at [907, 431] on span "20v Session" at bounding box center [906, 435] width 137 height 12
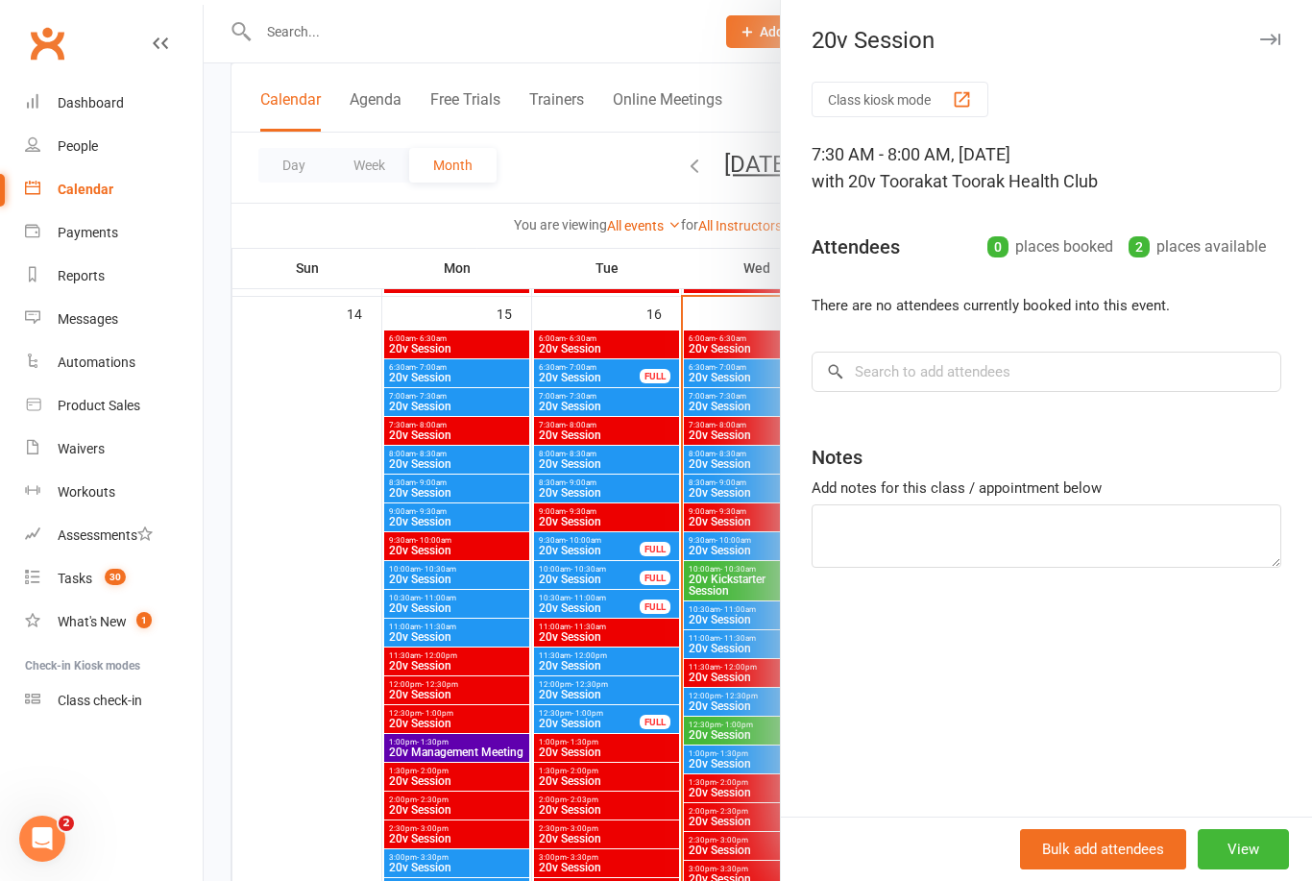
click at [707, 625] on div at bounding box center [758, 440] width 1109 height 881
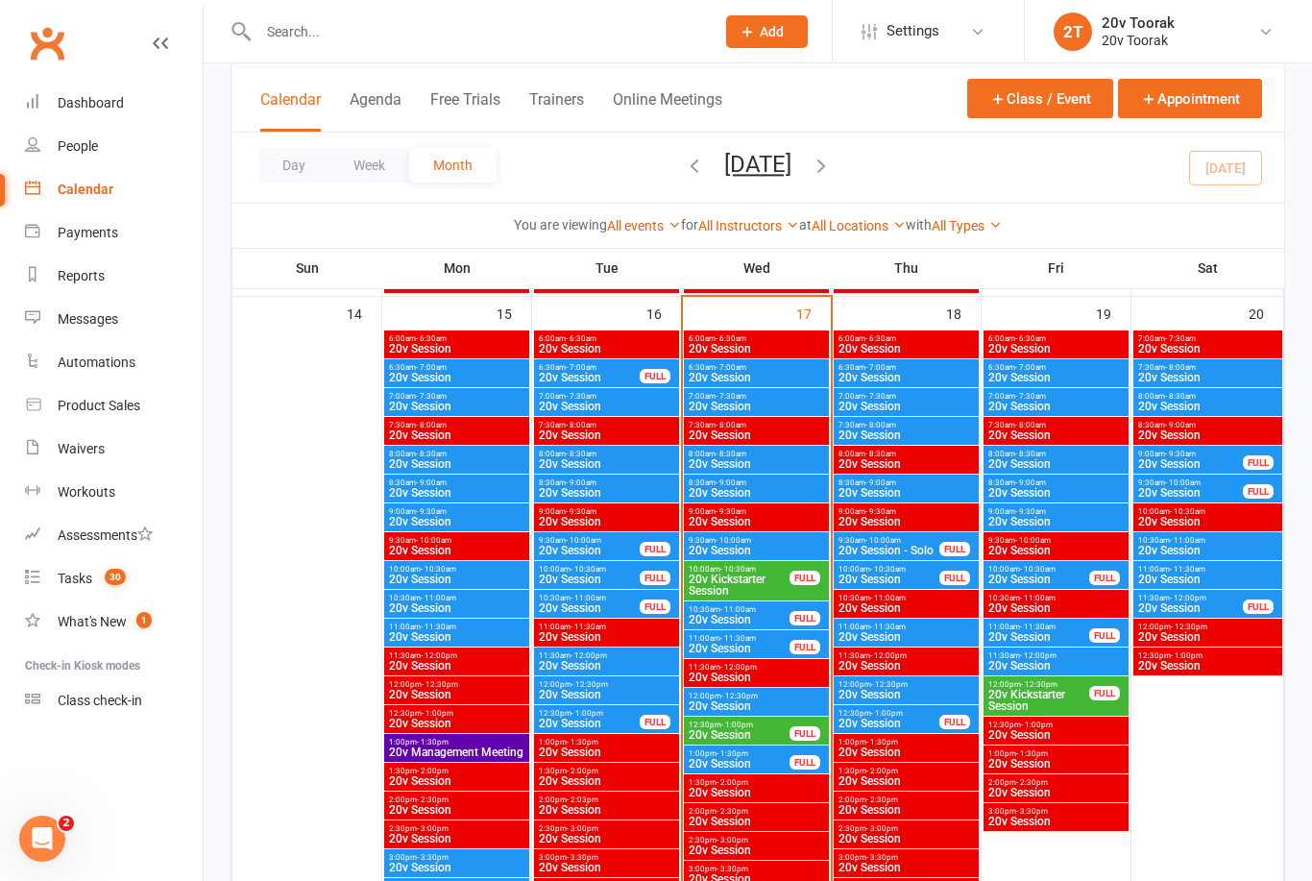
click at [914, 357] on div "6:00am - 6:30am 20v Session" at bounding box center [906, 344] width 145 height 28
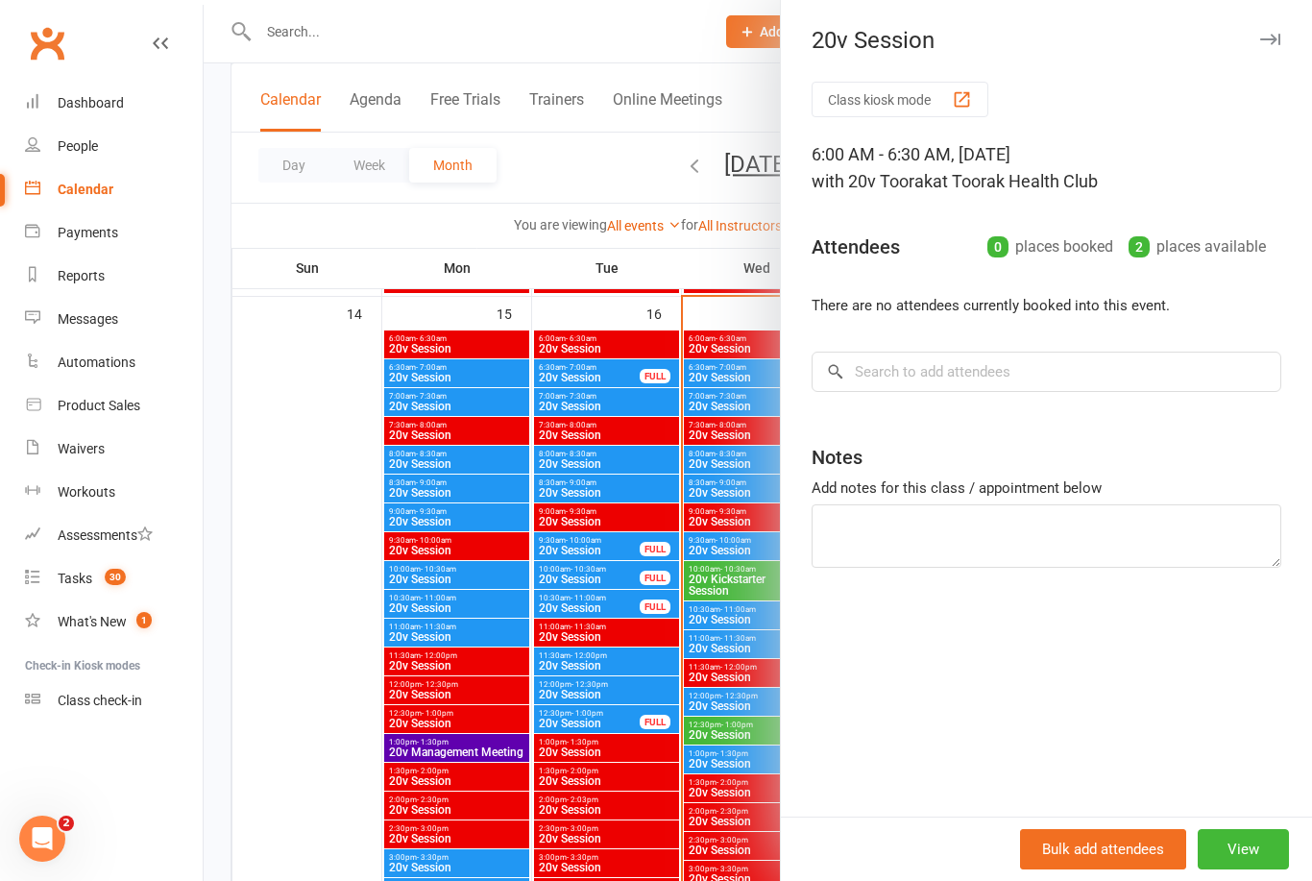
click at [736, 503] on div at bounding box center [758, 440] width 1109 height 881
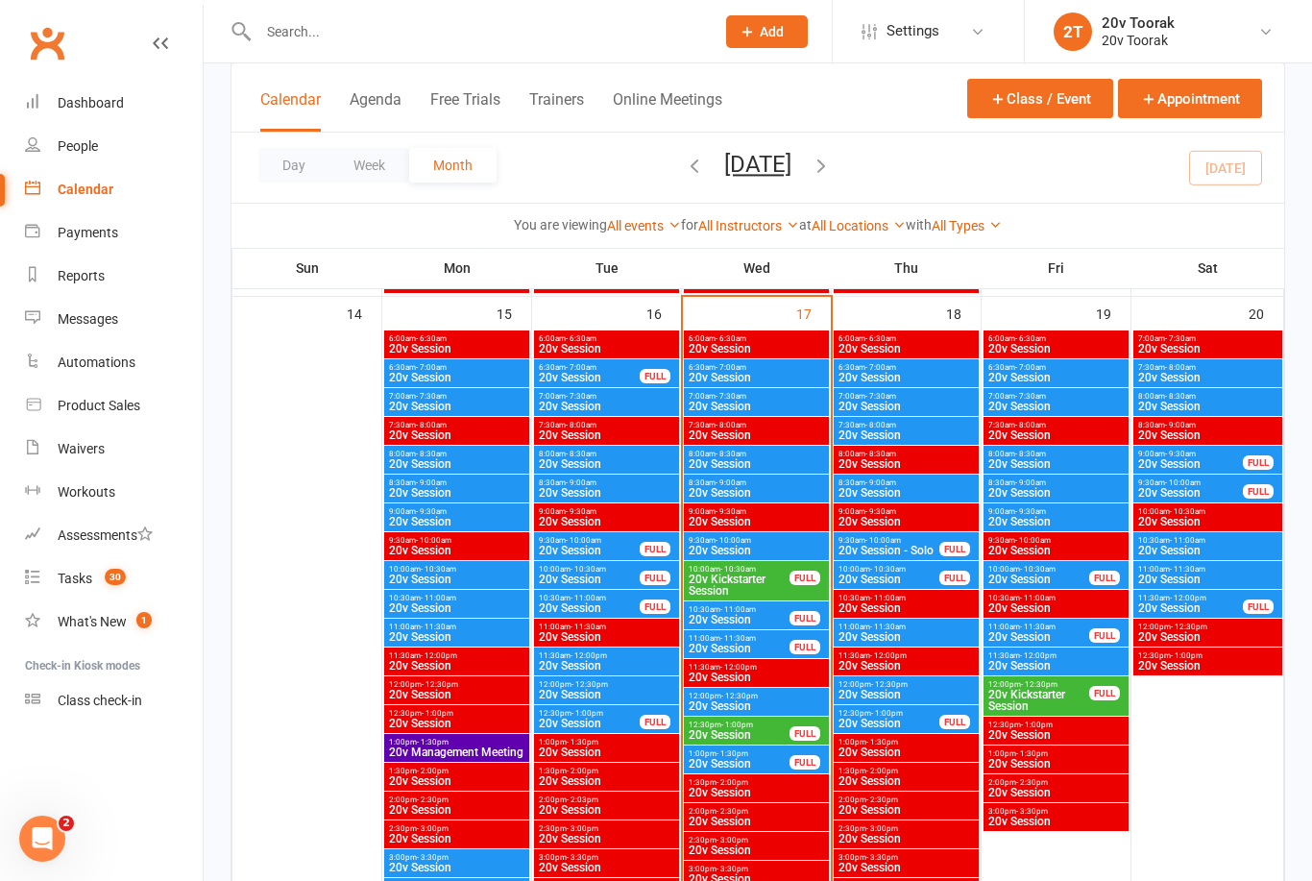
click at [889, 372] on span "20v Session" at bounding box center [906, 378] width 137 height 12
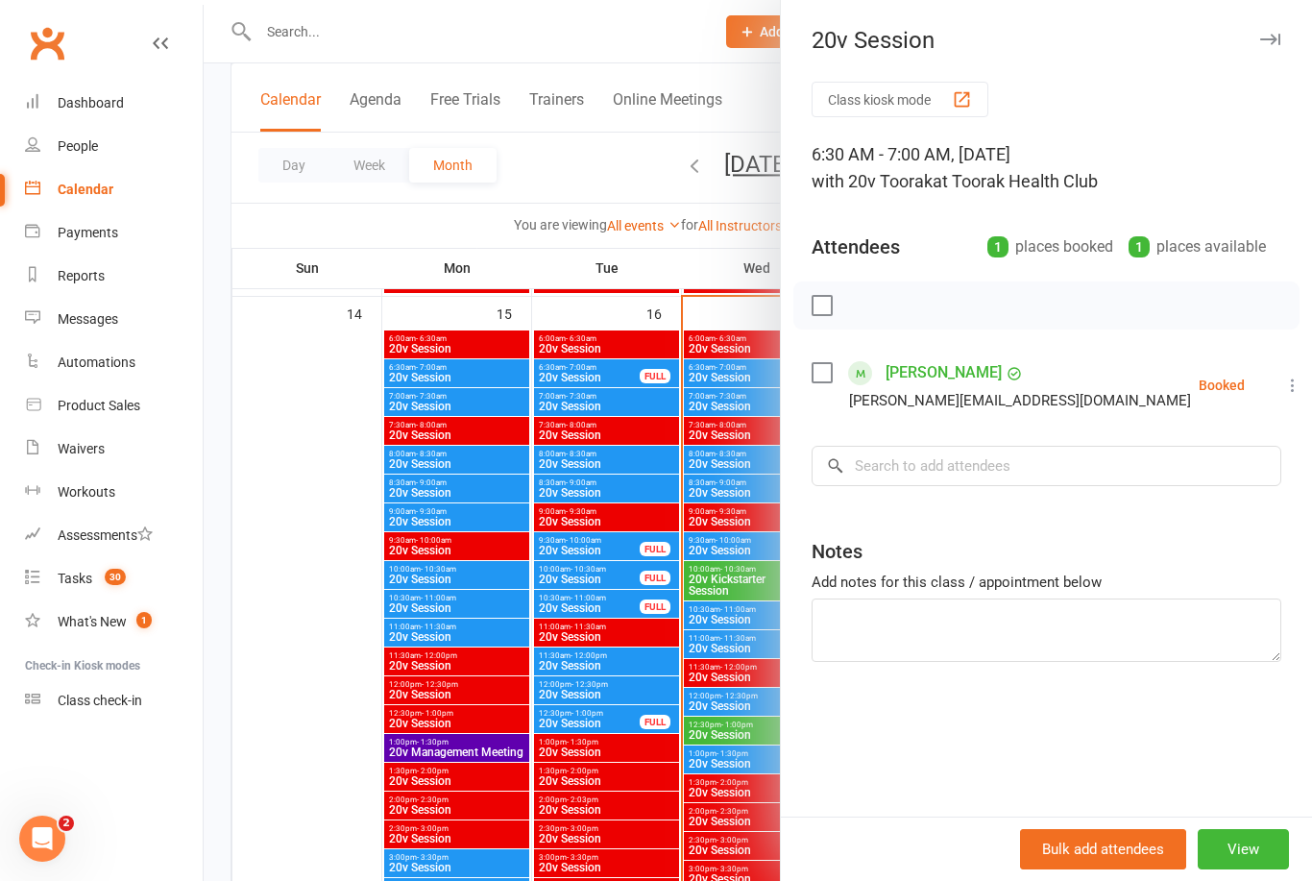
click at [714, 575] on div at bounding box center [758, 440] width 1109 height 881
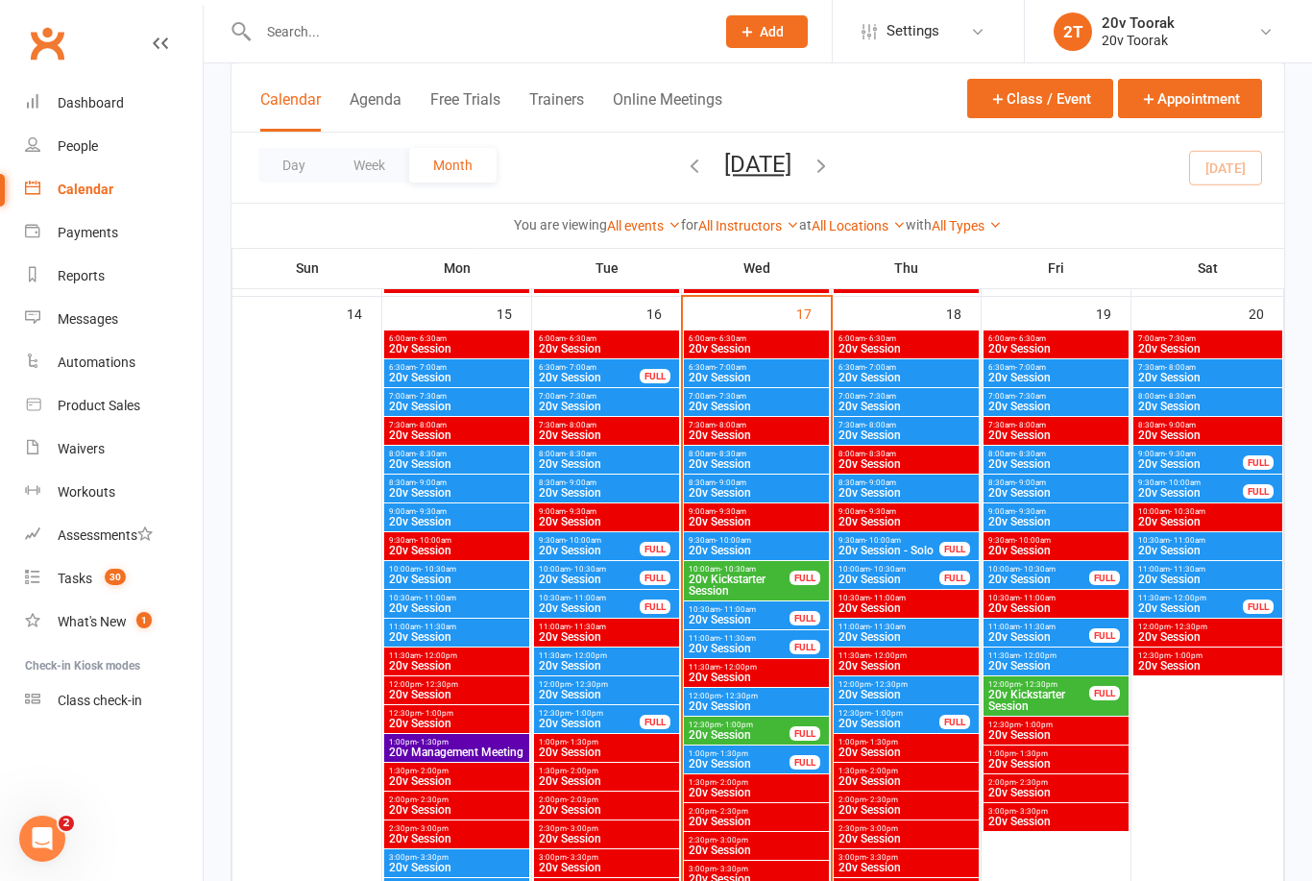
click at [1060, 377] on span "20v Session" at bounding box center [1056, 378] width 137 height 12
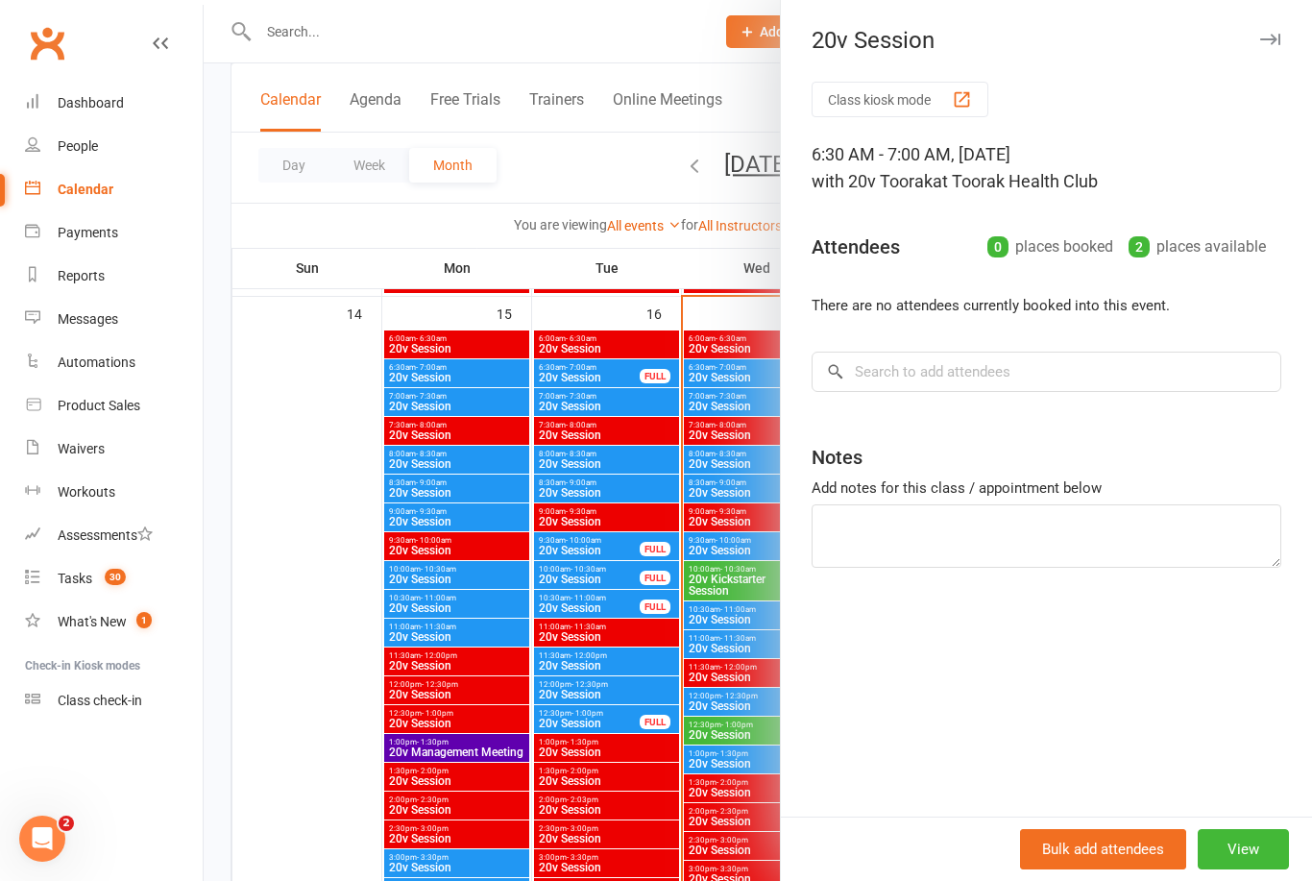
click at [697, 628] on div at bounding box center [758, 440] width 1109 height 881
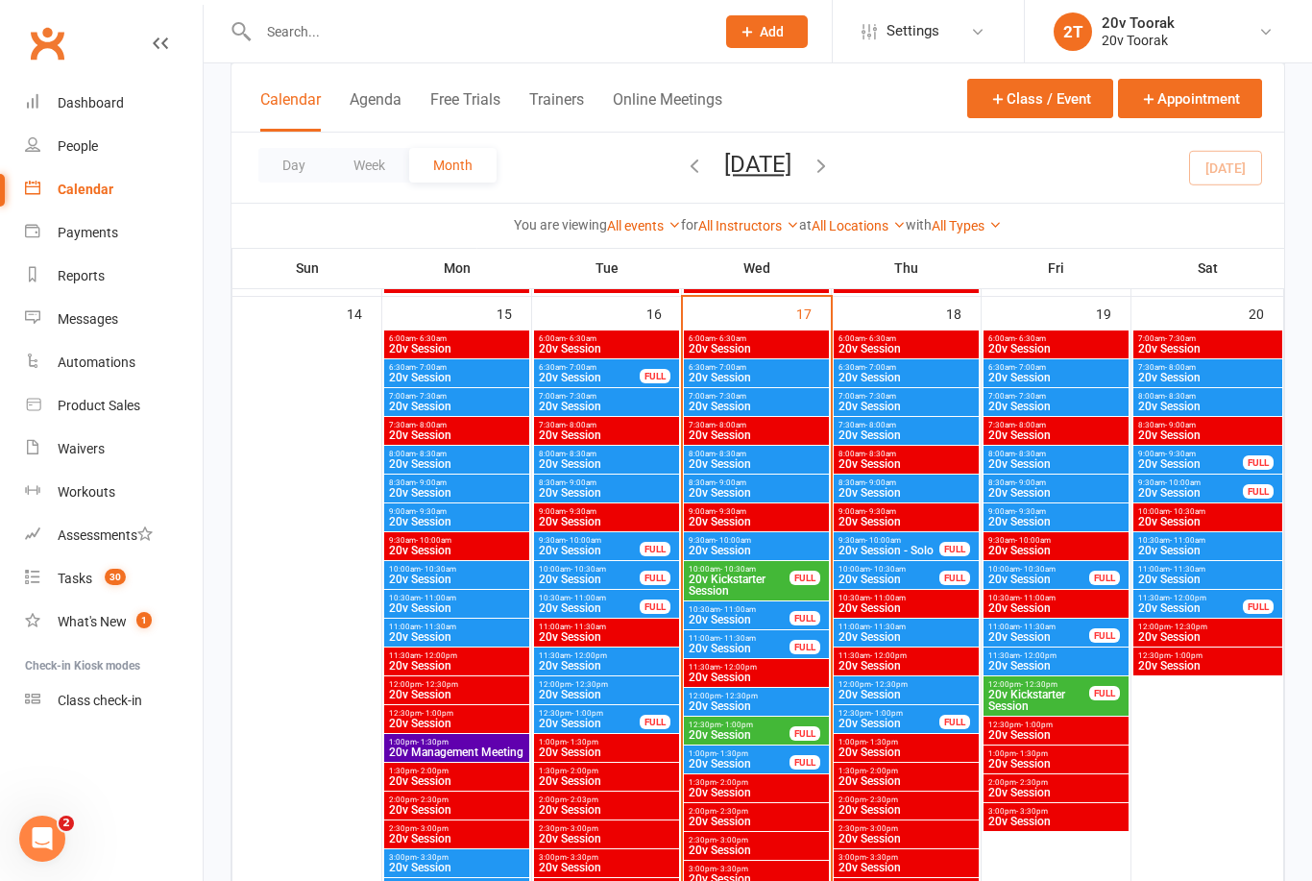
click at [1046, 403] on span "20v Session" at bounding box center [1056, 407] width 137 height 12
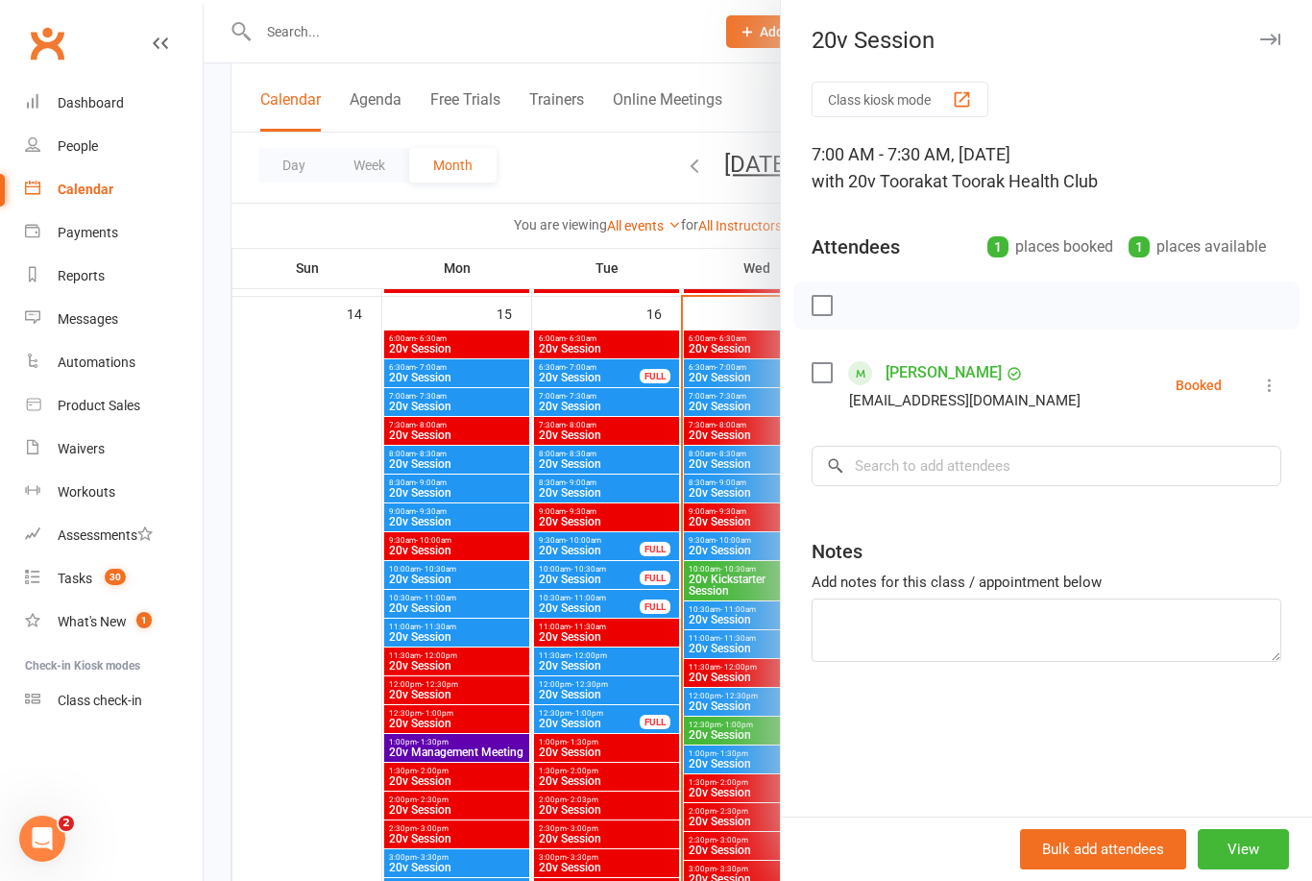
click at [685, 695] on div at bounding box center [758, 440] width 1109 height 881
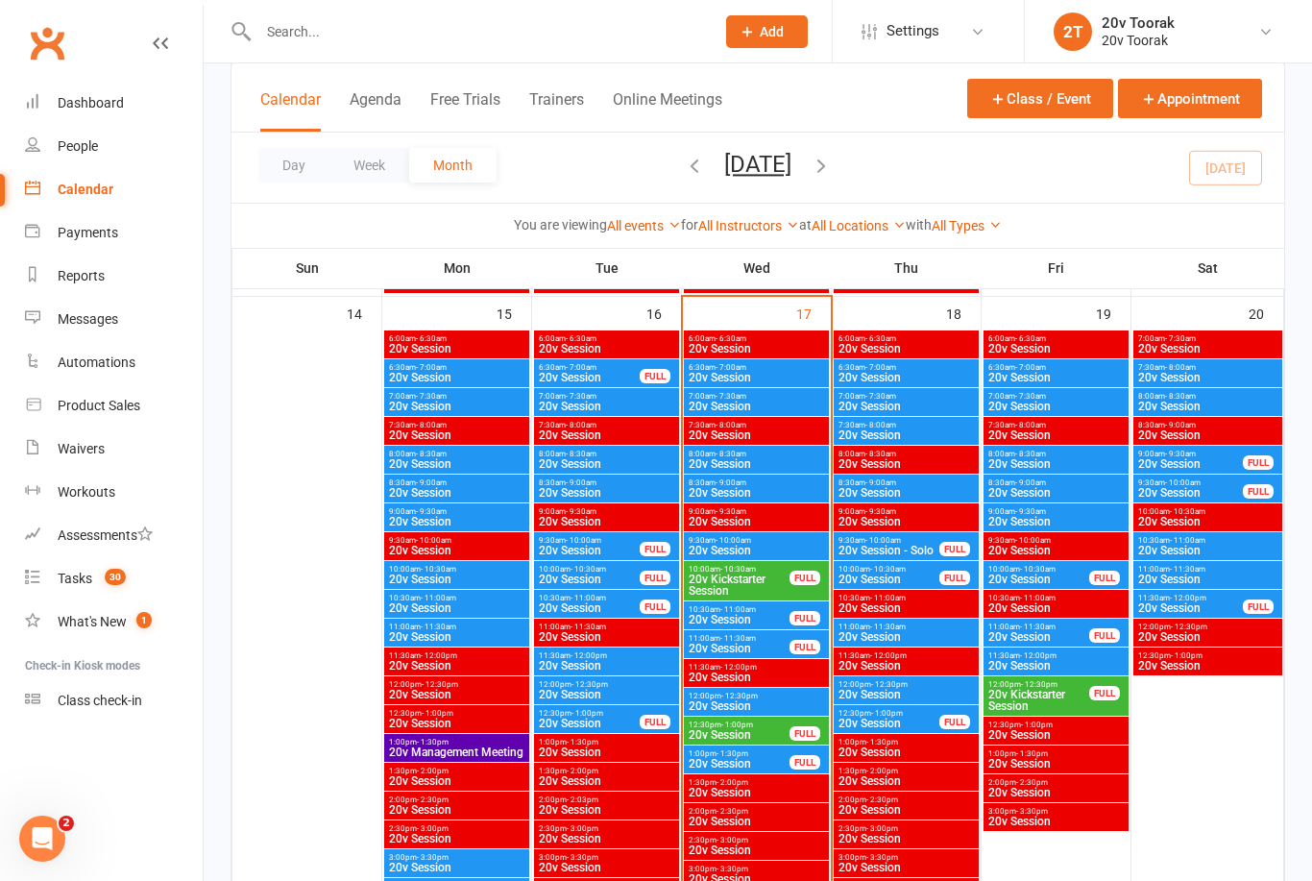
click at [908, 632] on span "20v Session" at bounding box center [906, 637] width 137 height 12
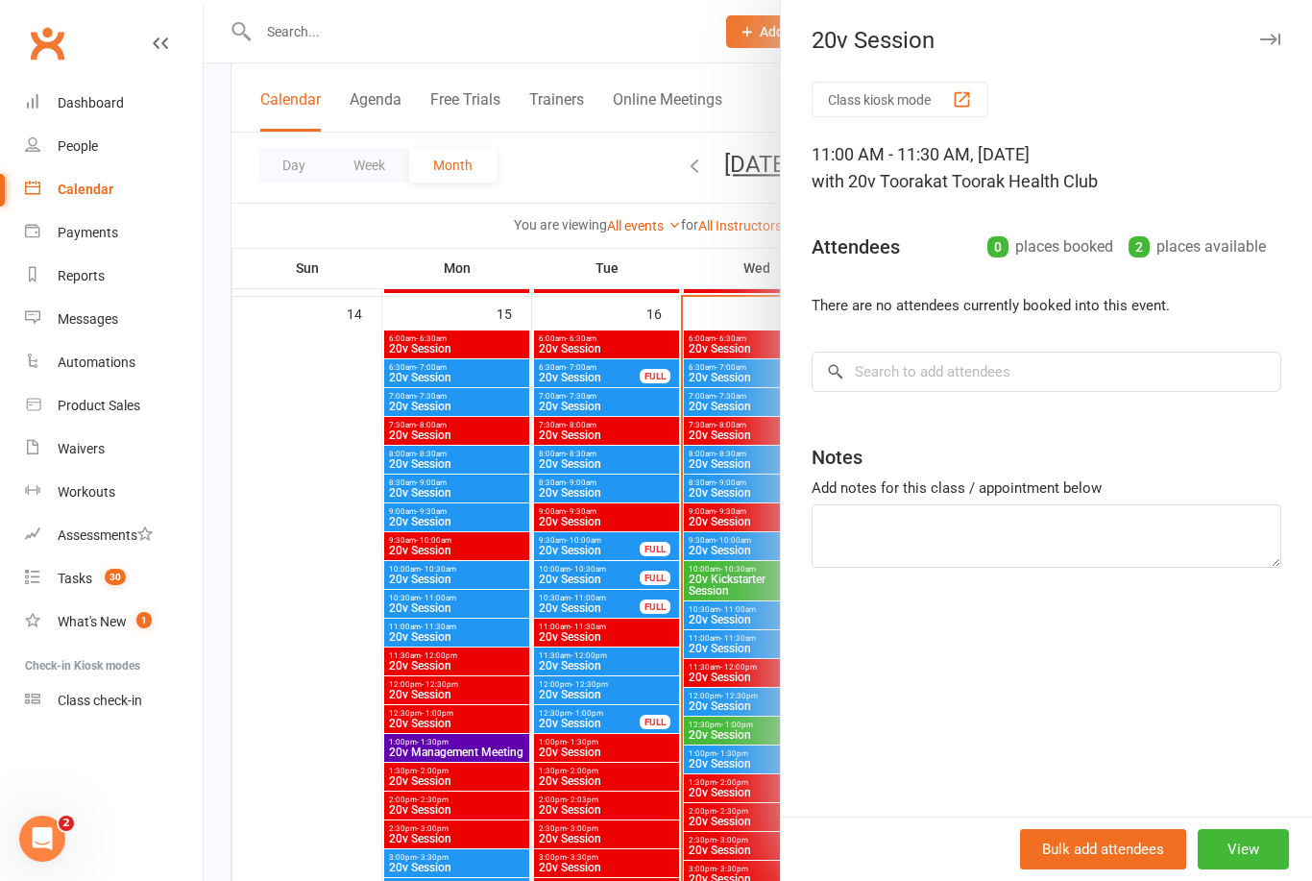
click at [726, 744] on div at bounding box center [758, 440] width 1109 height 881
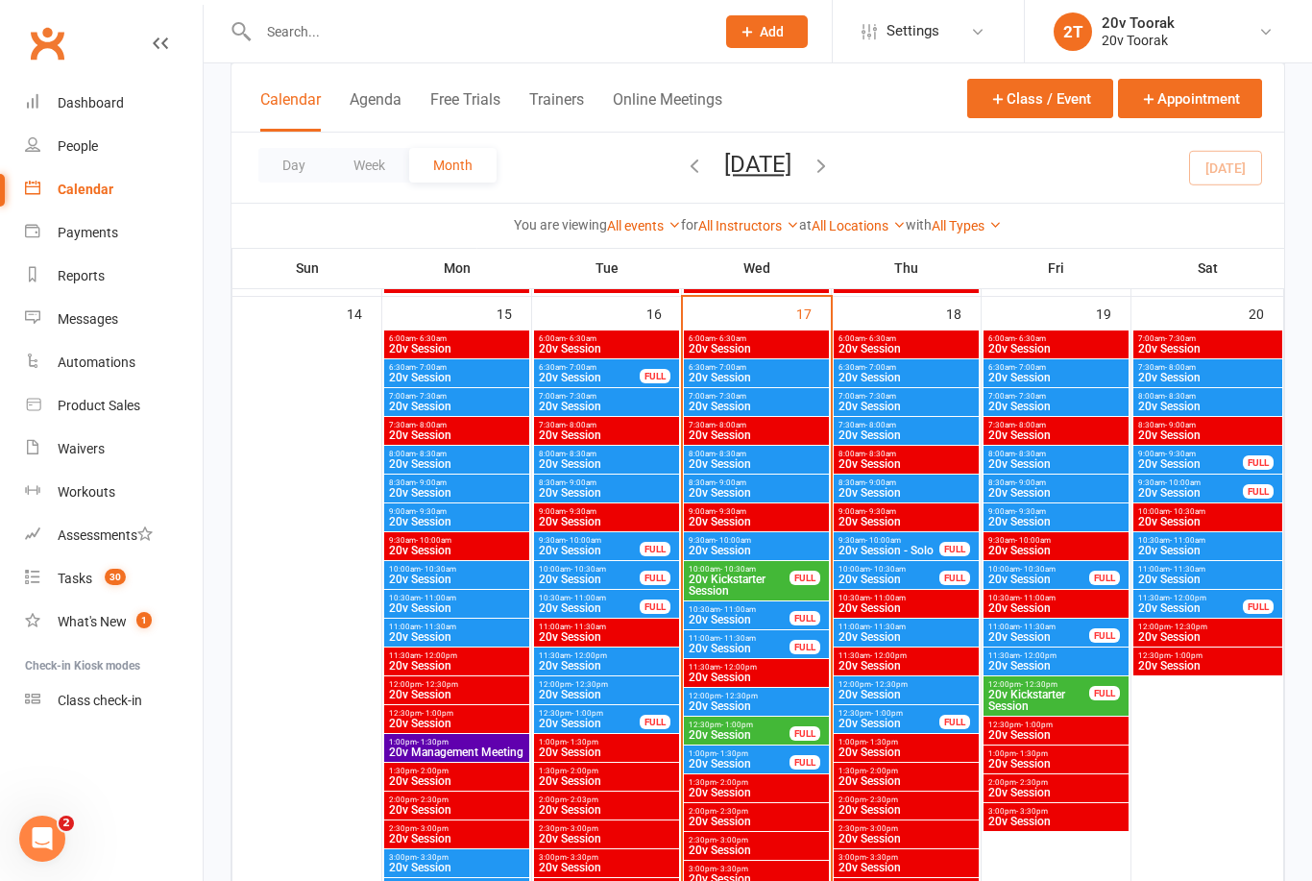
click at [893, 693] on span "20v Session" at bounding box center [906, 695] width 137 height 12
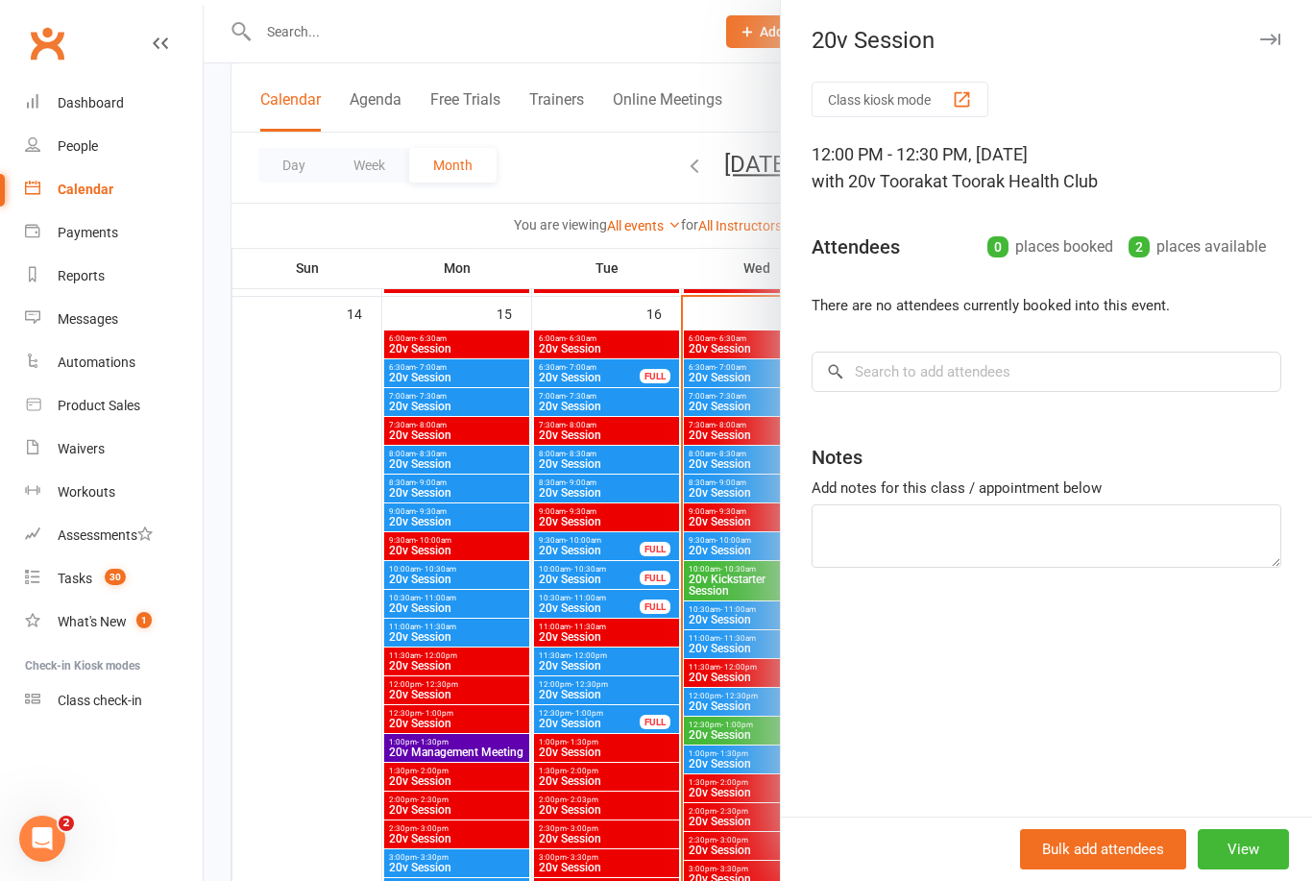
click at [726, 730] on div at bounding box center [758, 440] width 1109 height 881
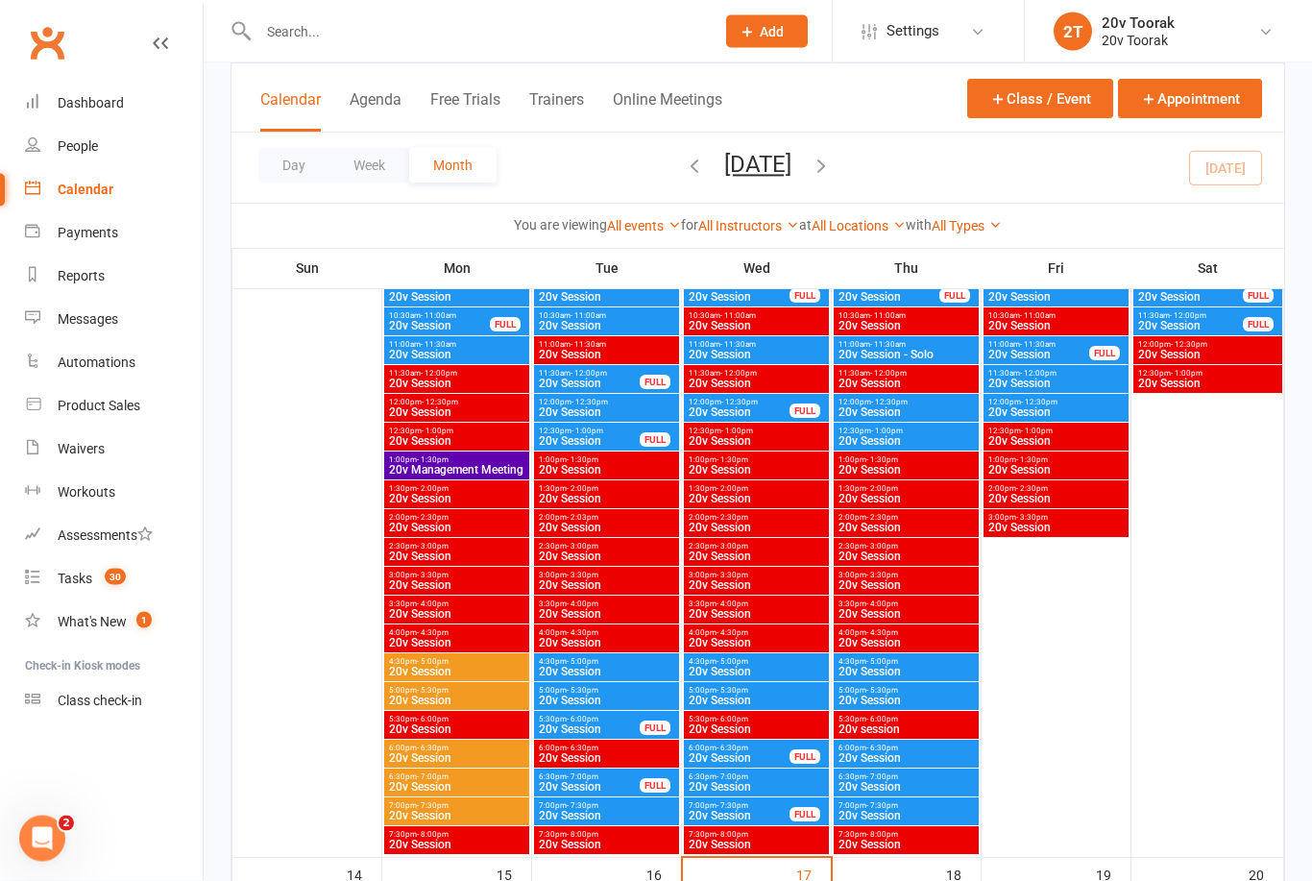
scroll to position [1084, 0]
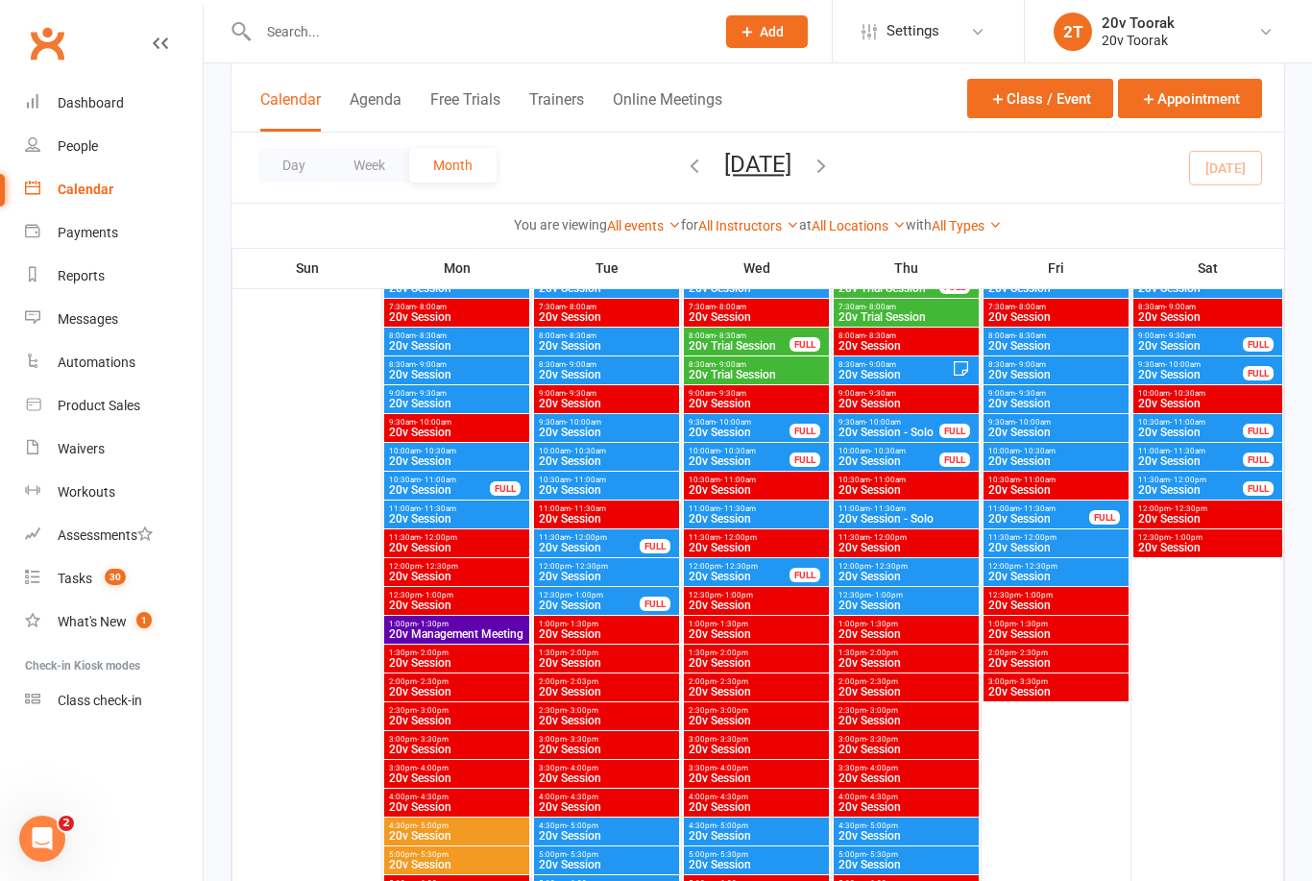
click at [936, 517] on span "20v Session - Solo" at bounding box center [906, 519] width 137 height 12
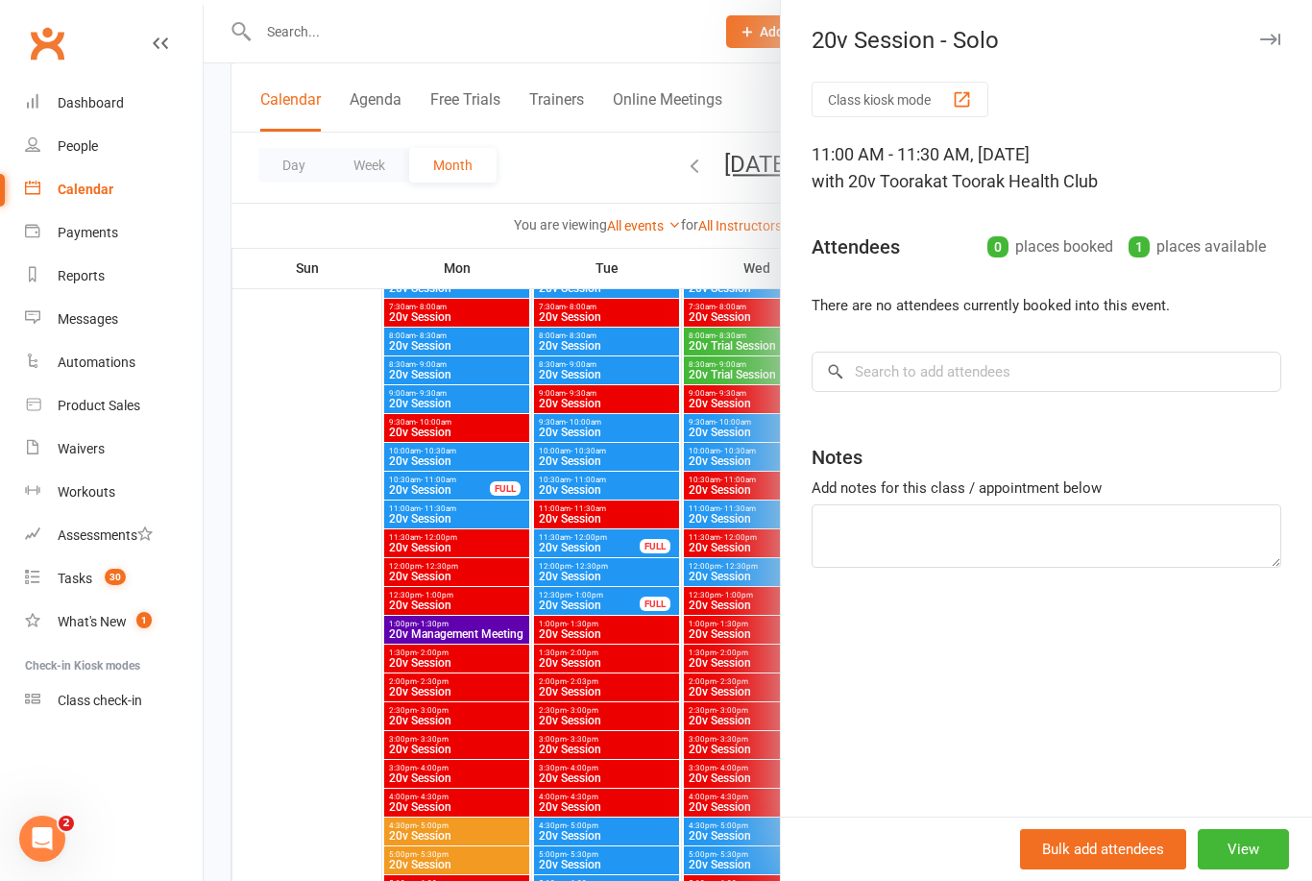
click at [719, 647] on div at bounding box center [758, 440] width 1109 height 881
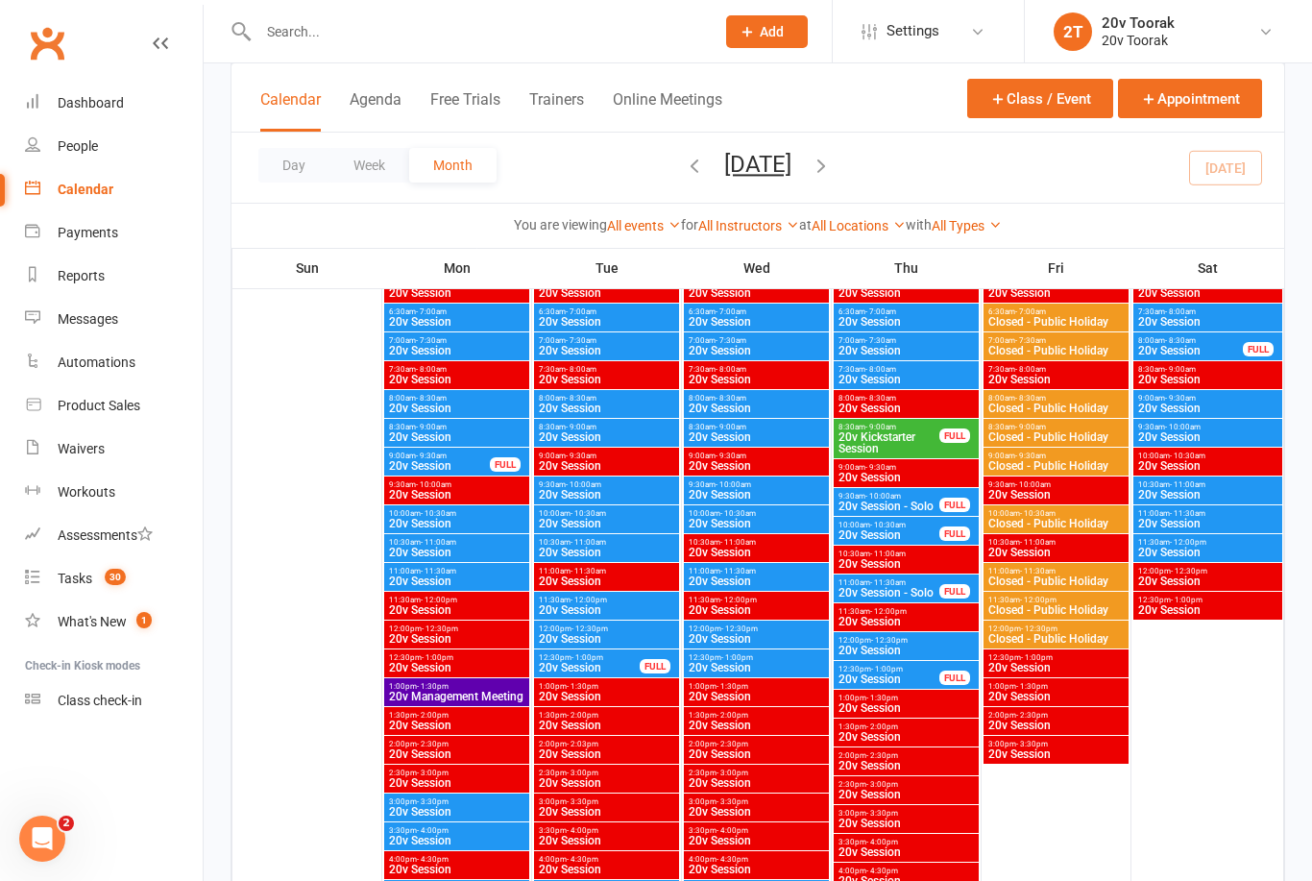
scroll to position [2731, 0]
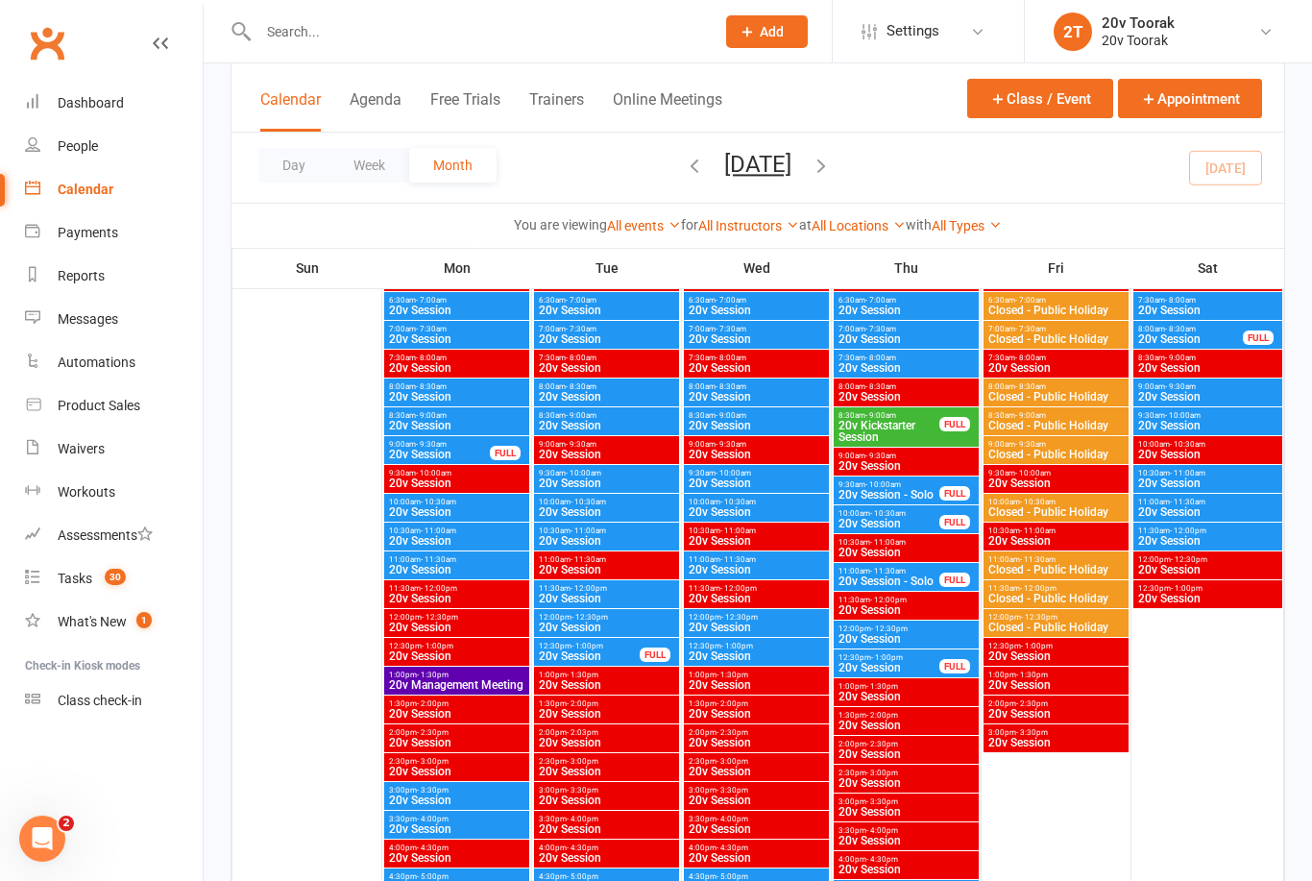
click at [930, 575] on span "20v Session - Solo" at bounding box center [889, 581] width 103 height 12
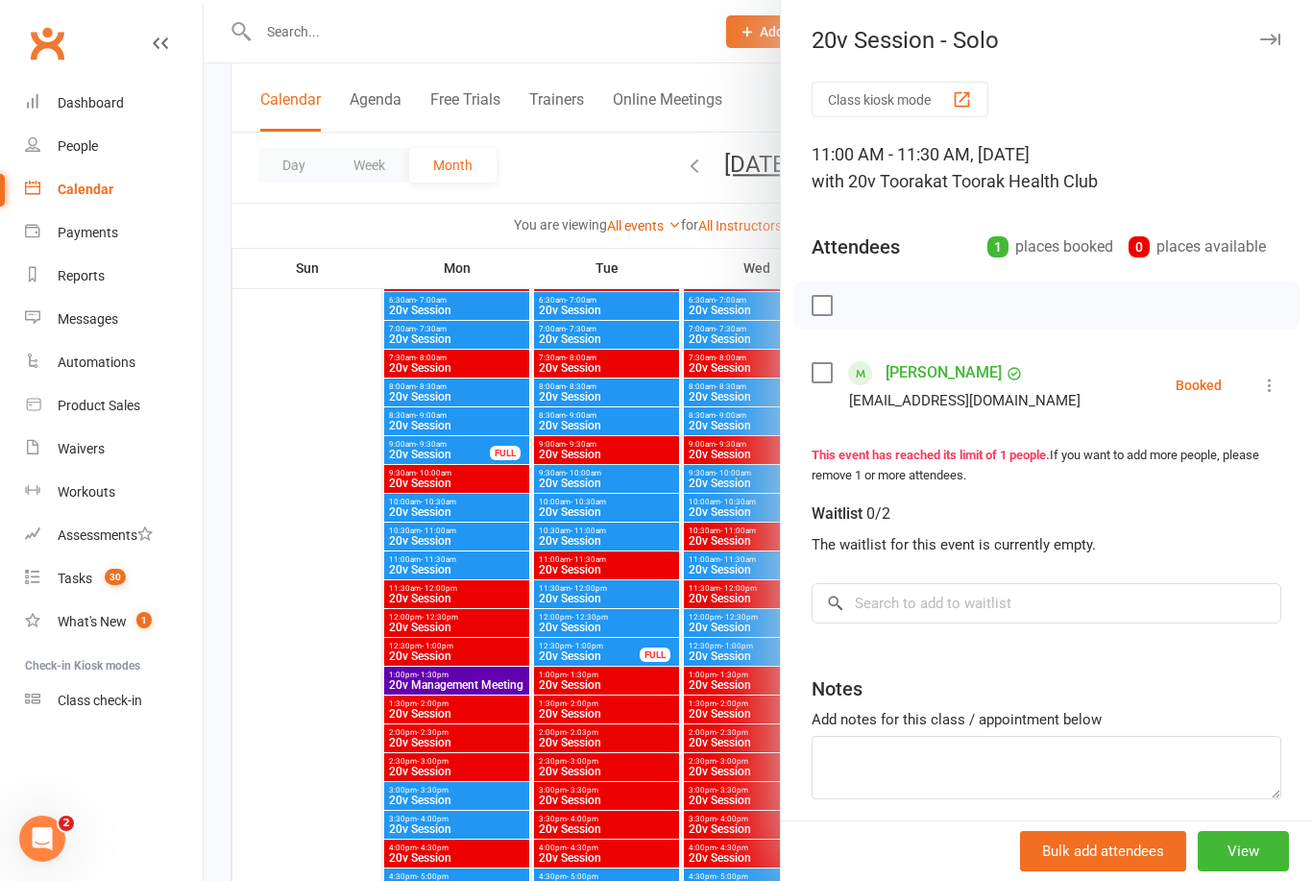
click at [943, 371] on link "Shao Huang" at bounding box center [944, 372] width 116 height 31
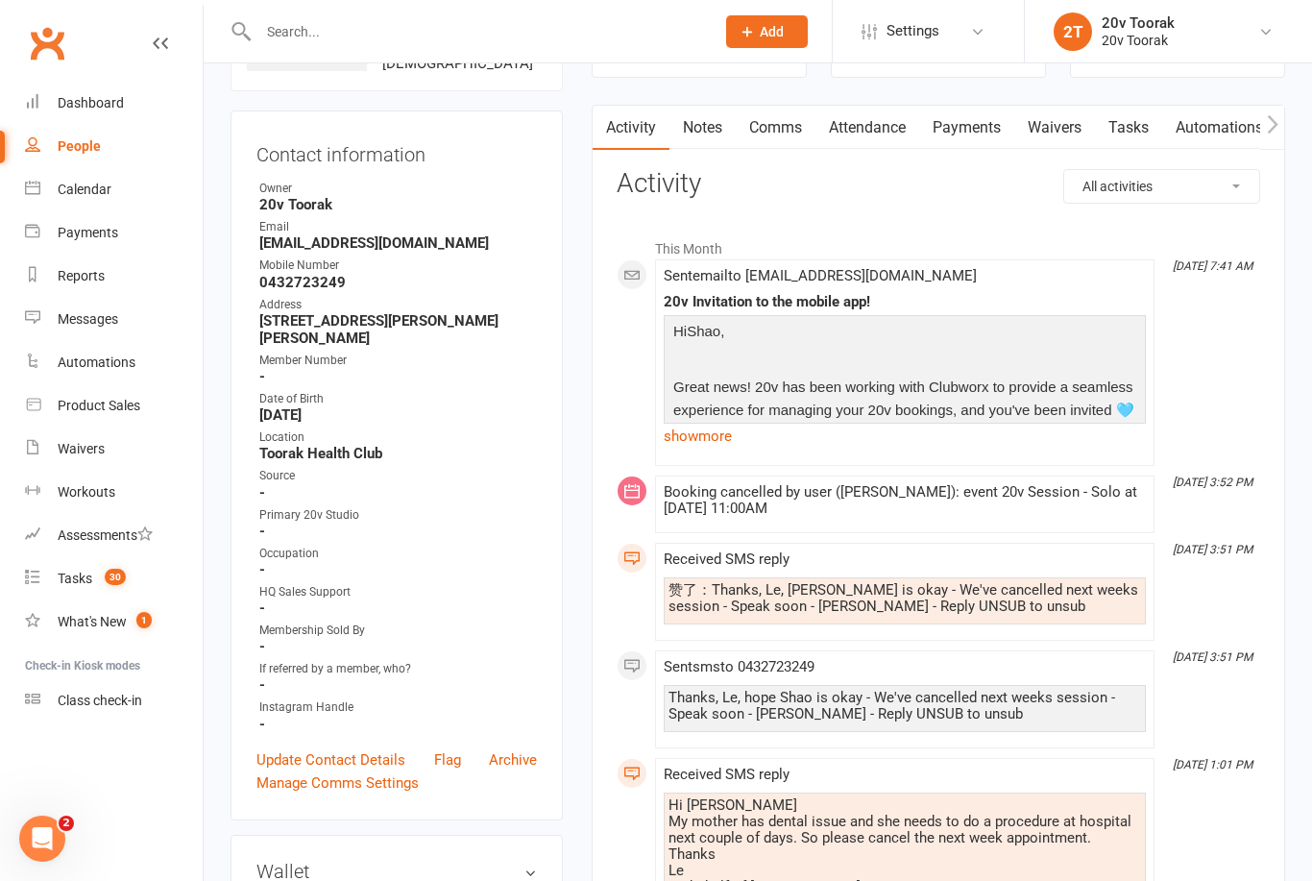
scroll to position [155, 0]
click at [735, 425] on link "show more" at bounding box center [905, 437] width 482 height 27
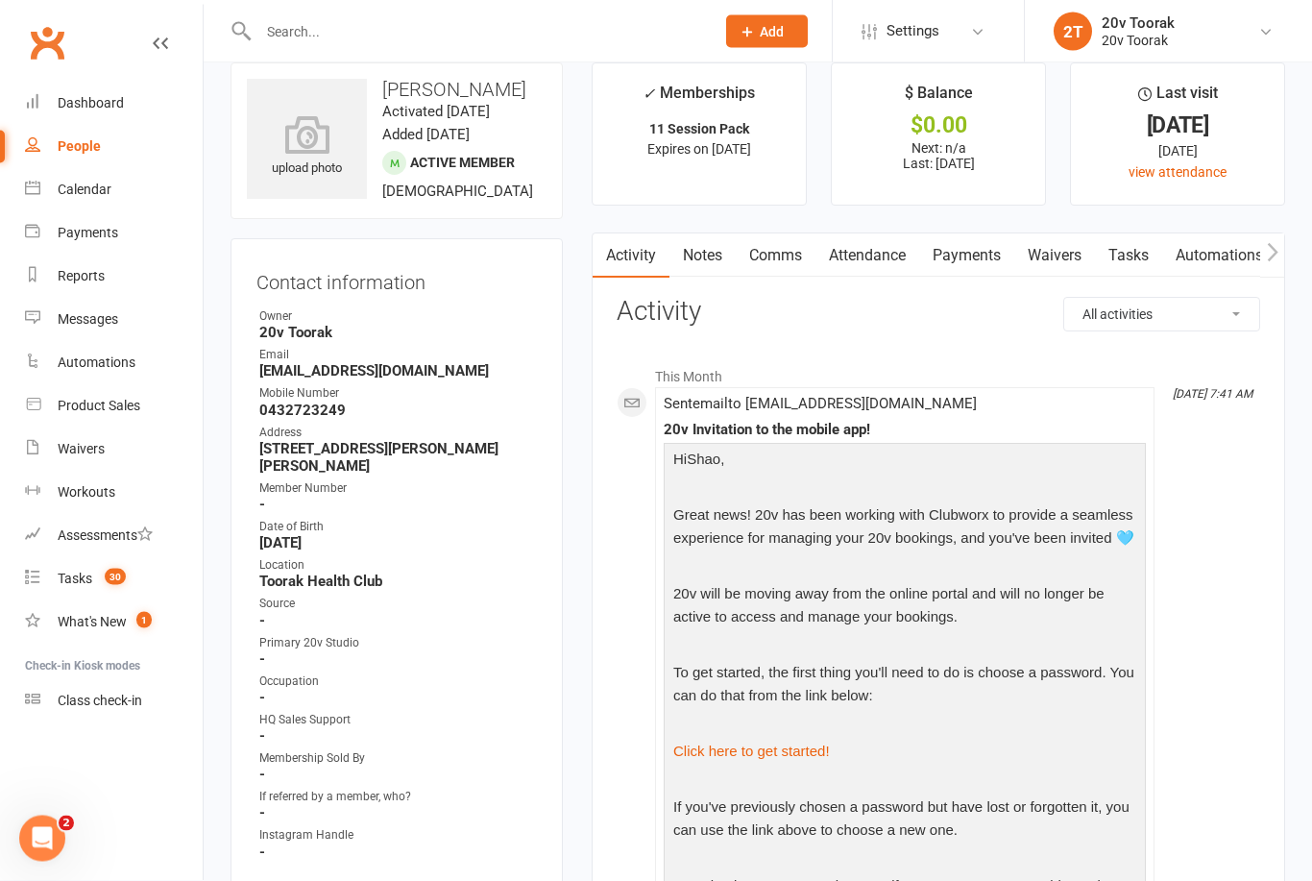
scroll to position [0, 0]
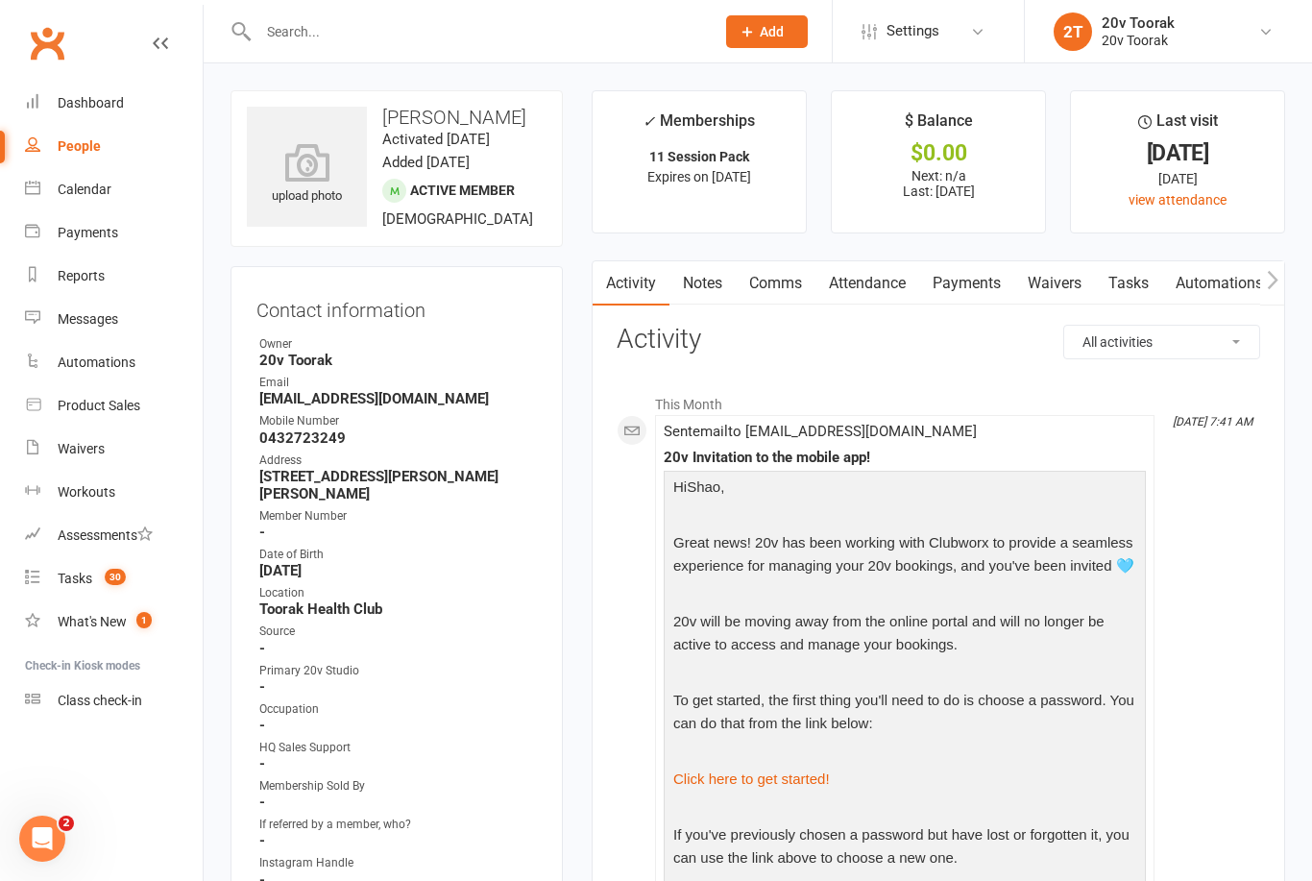
click at [52, 199] on link "Calendar" at bounding box center [114, 189] width 178 height 43
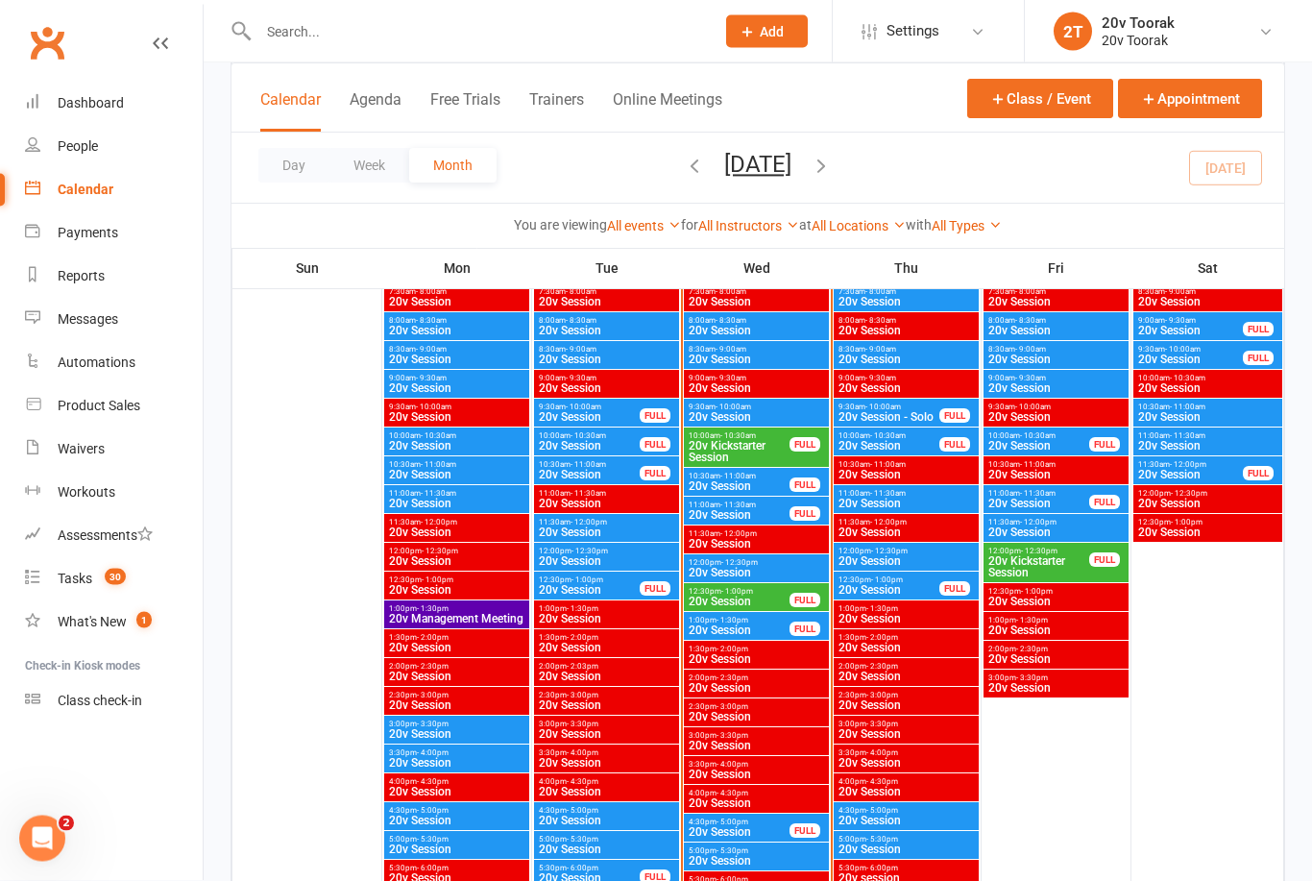
scroll to position [1956, 0]
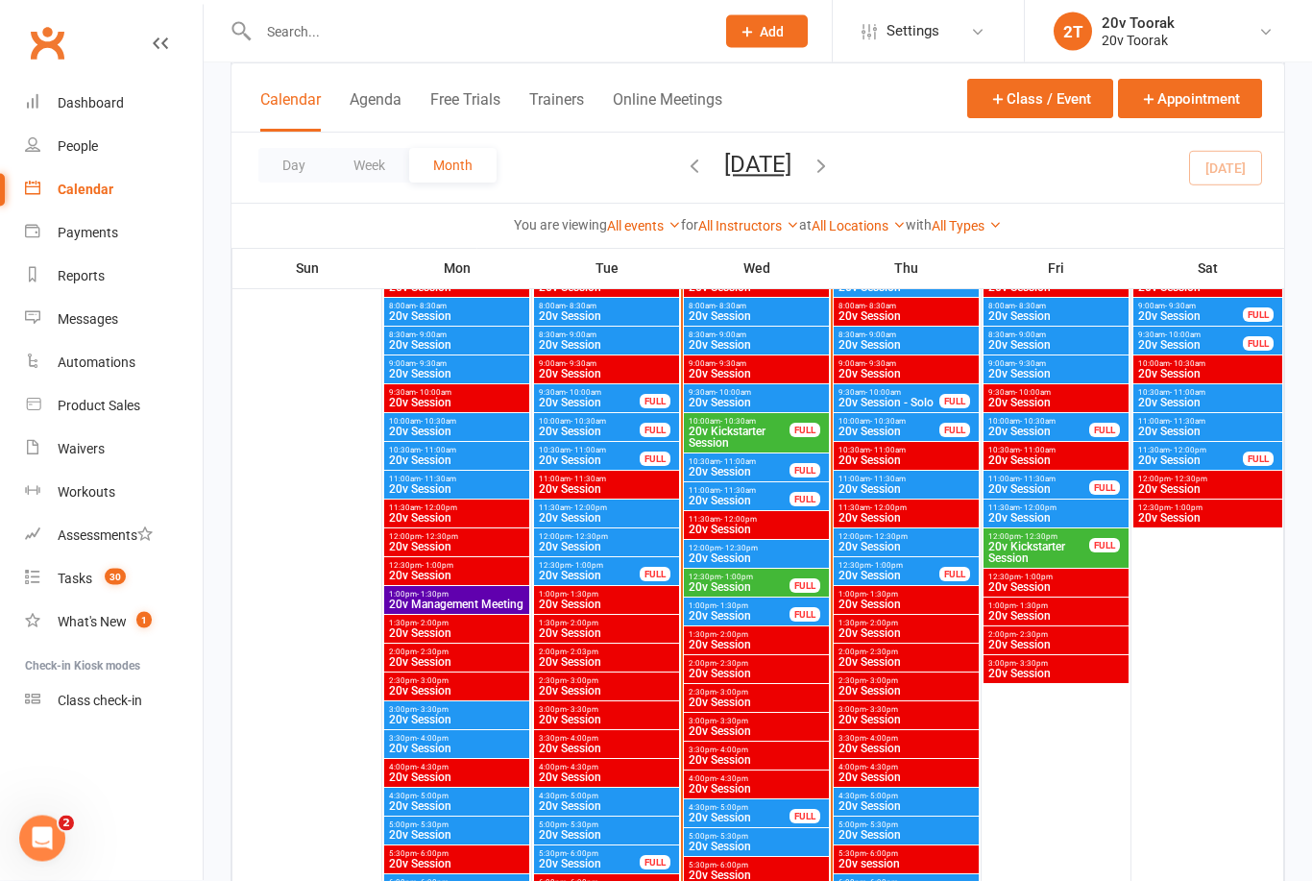
click at [883, 472] on div "11:00am - 11:30am 20v Session" at bounding box center [906, 486] width 145 height 28
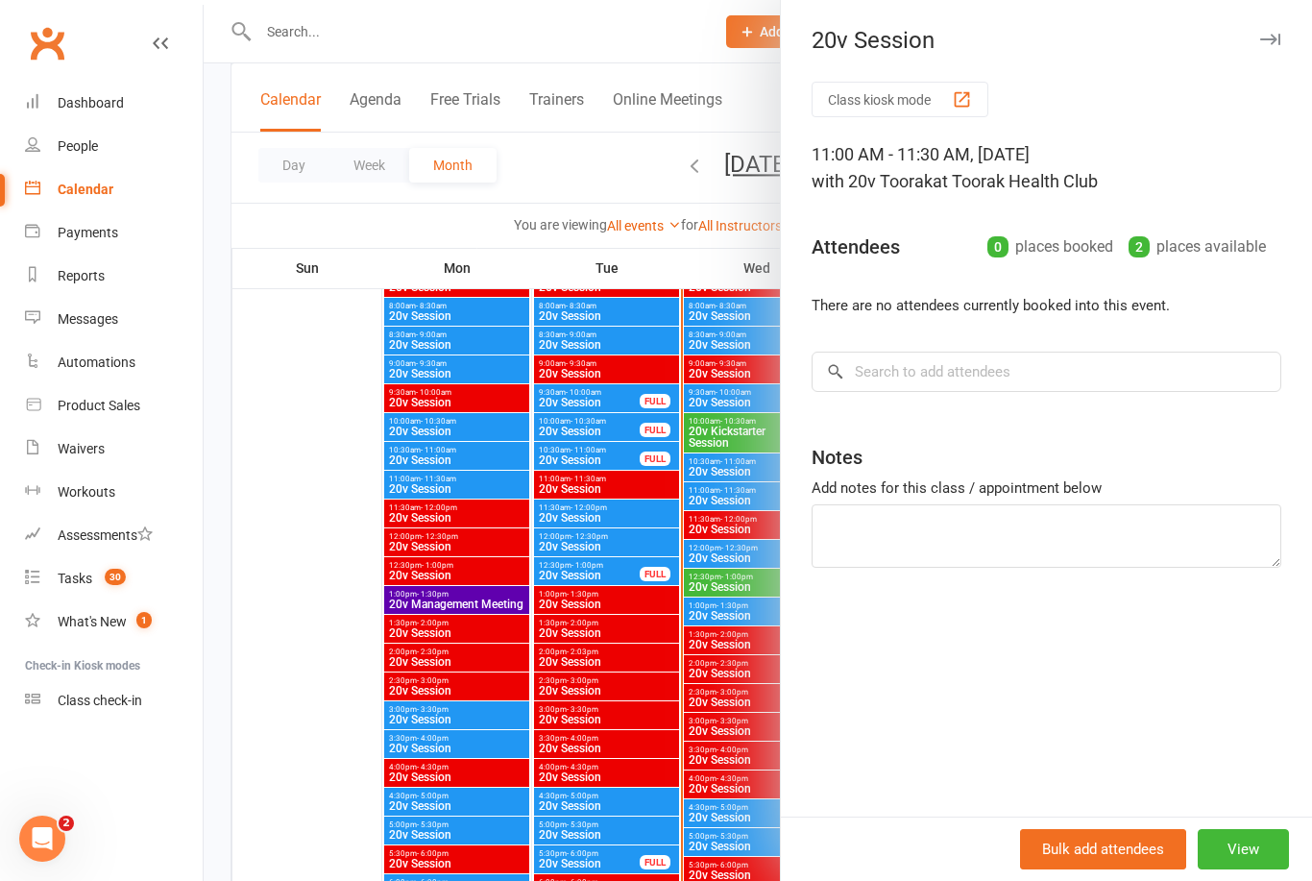
click at [487, 638] on div at bounding box center [758, 440] width 1109 height 881
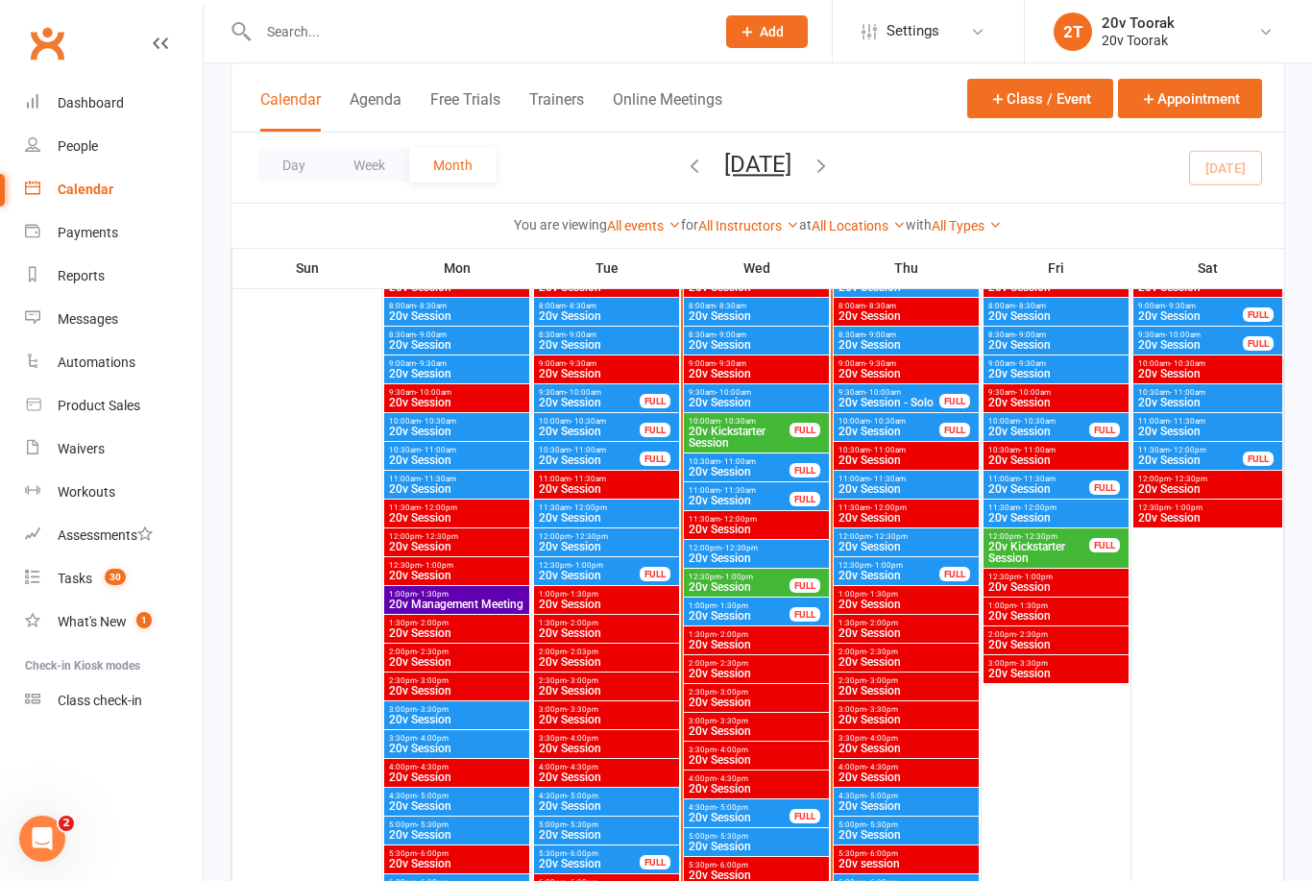
click at [898, 489] on span "20v Session" at bounding box center [906, 489] width 137 height 12
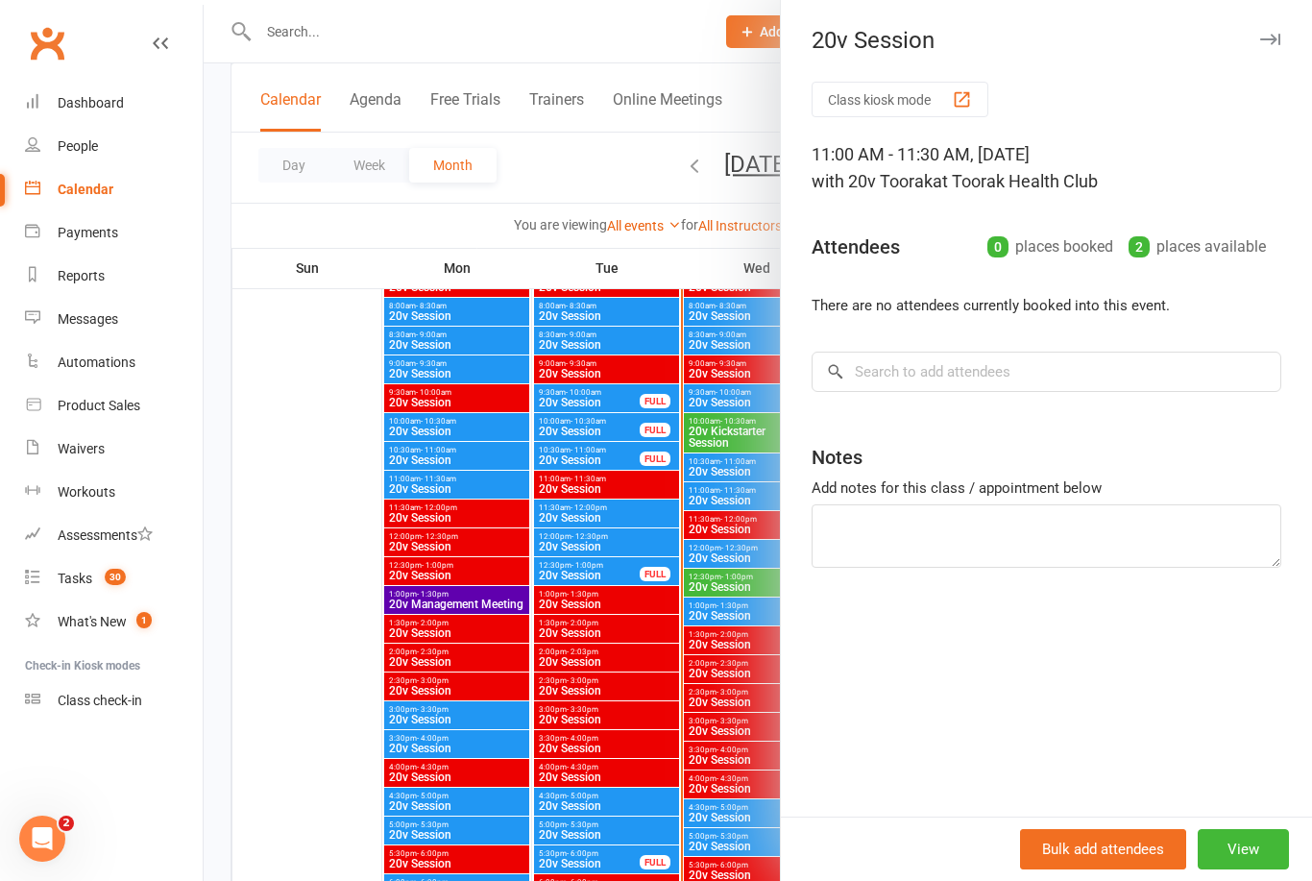
click at [501, 650] on div at bounding box center [758, 440] width 1109 height 881
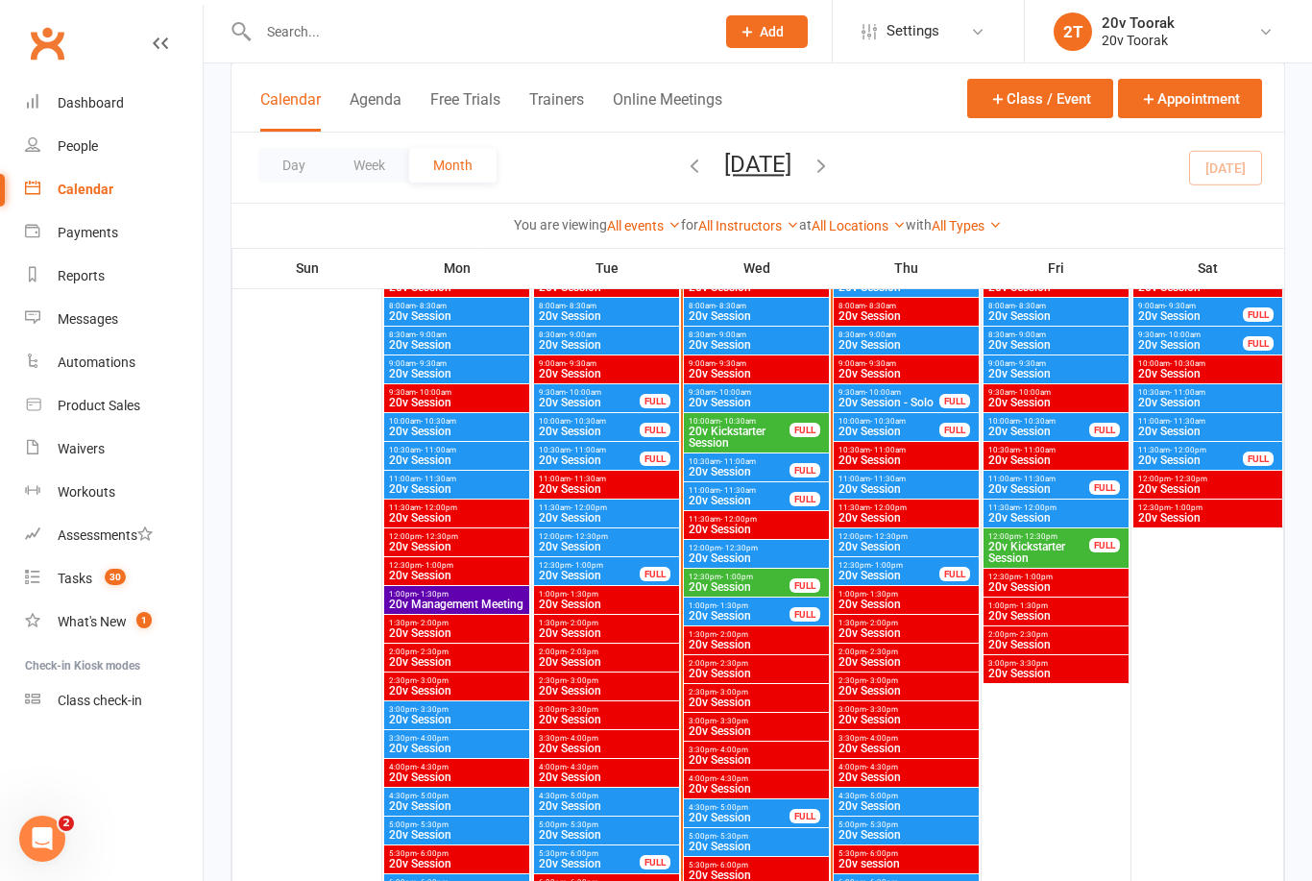
click at [924, 422] on span "10:00am - 10:30am" at bounding box center [889, 421] width 103 height 9
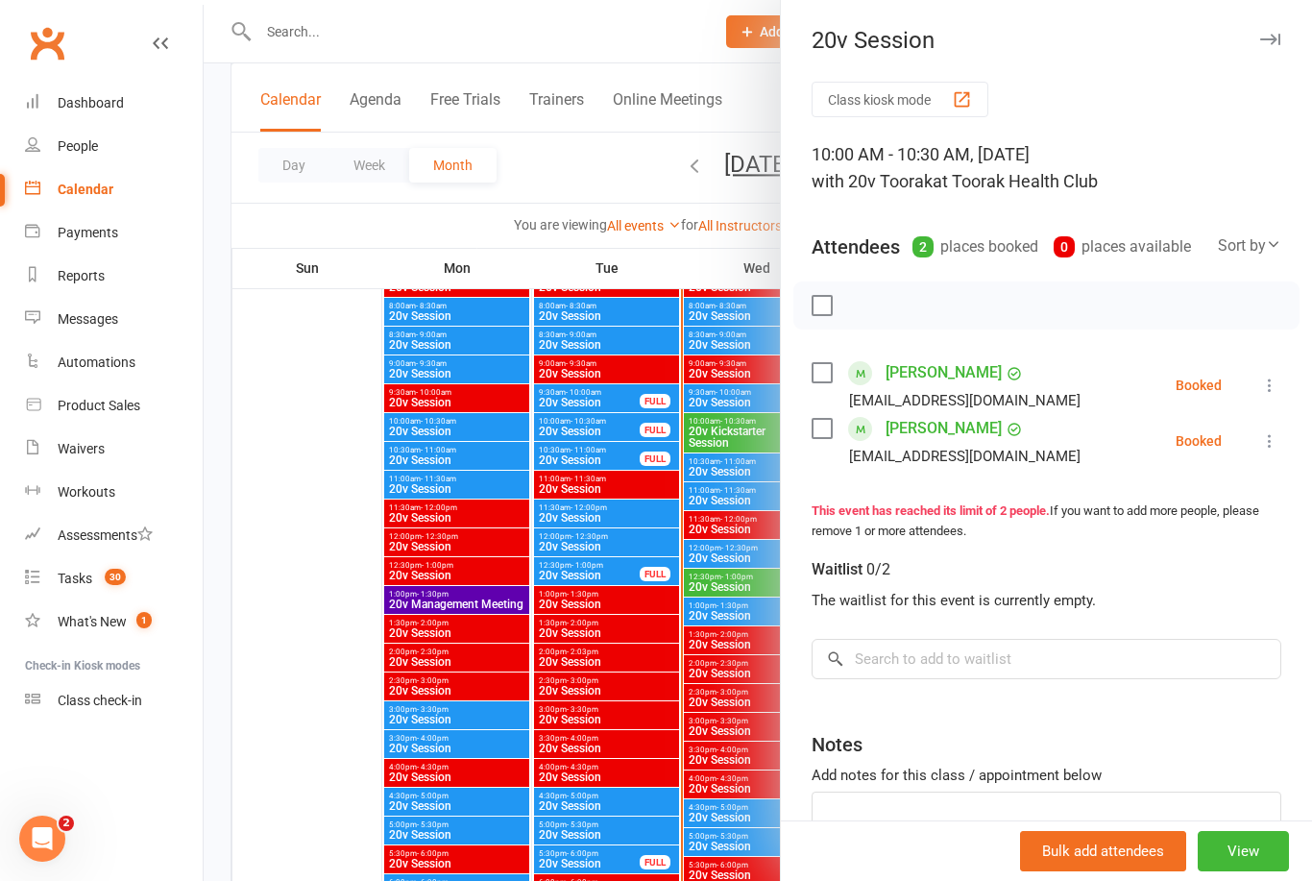
click at [517, 720] on div at bounding box center [758, 440] width 1109 height 881
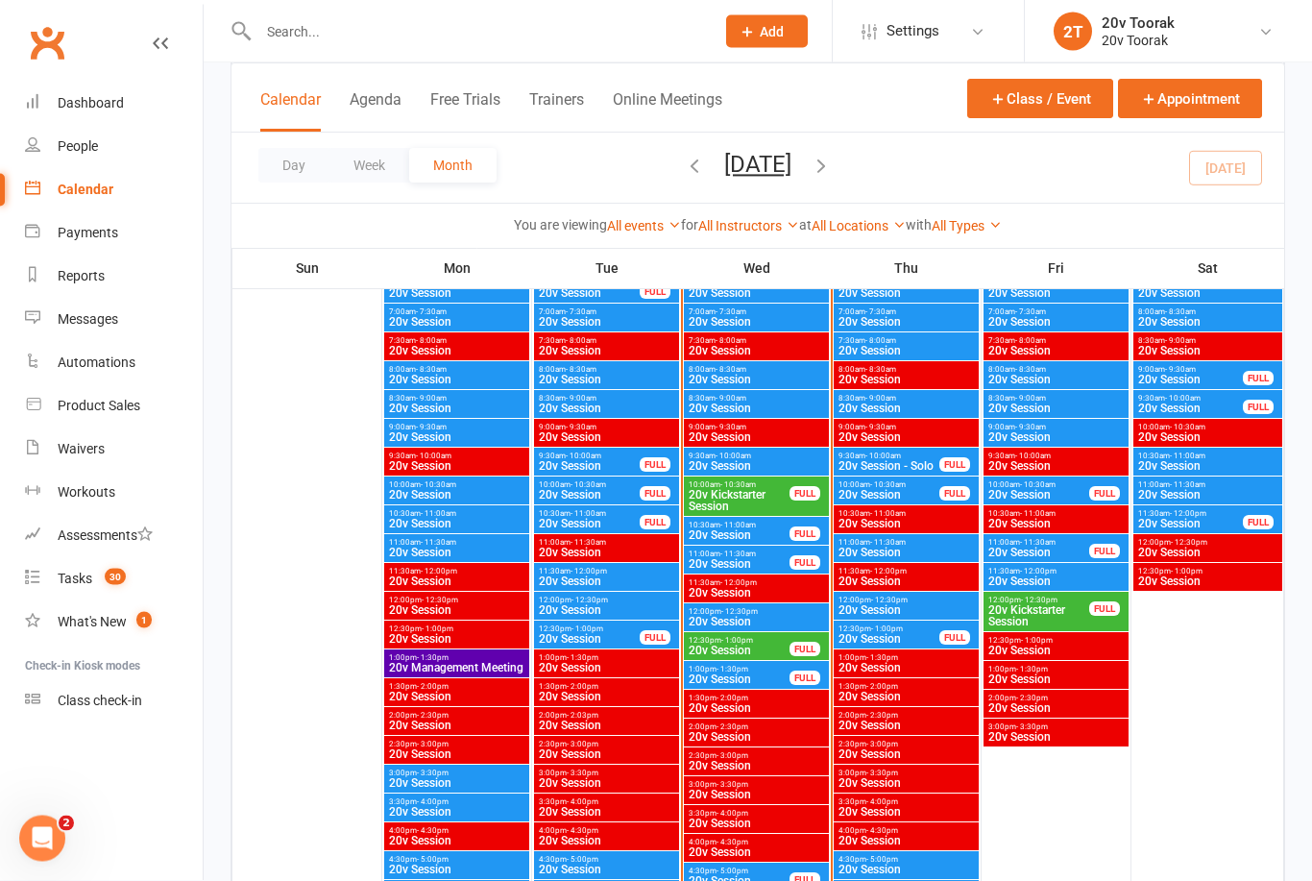
click at [907, 398] on span "8:30am - 9:00am" at bounding box center [906, 399] width 137 height 9
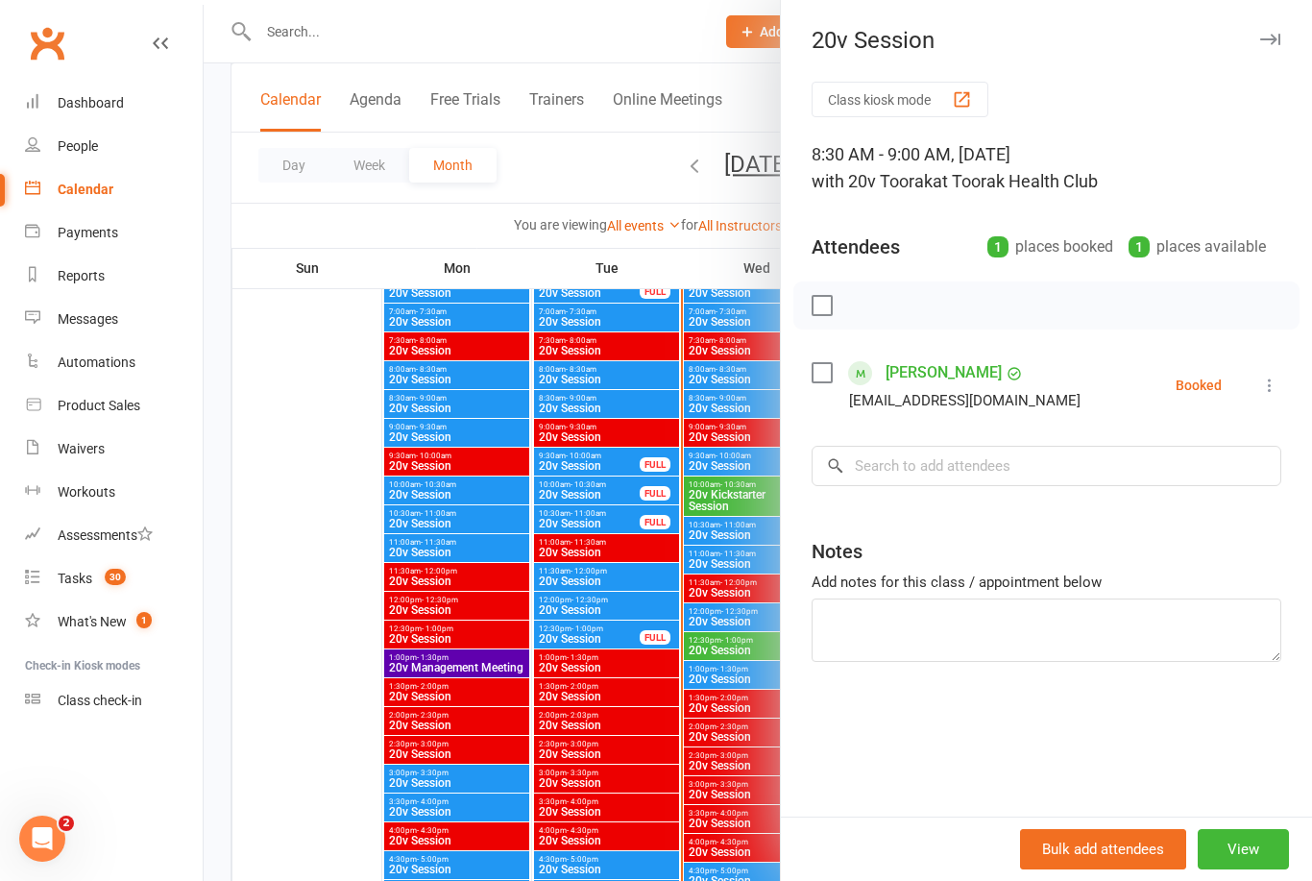
click at [529, 741] on div at bounding box center [758, 440] width 1109 height 881
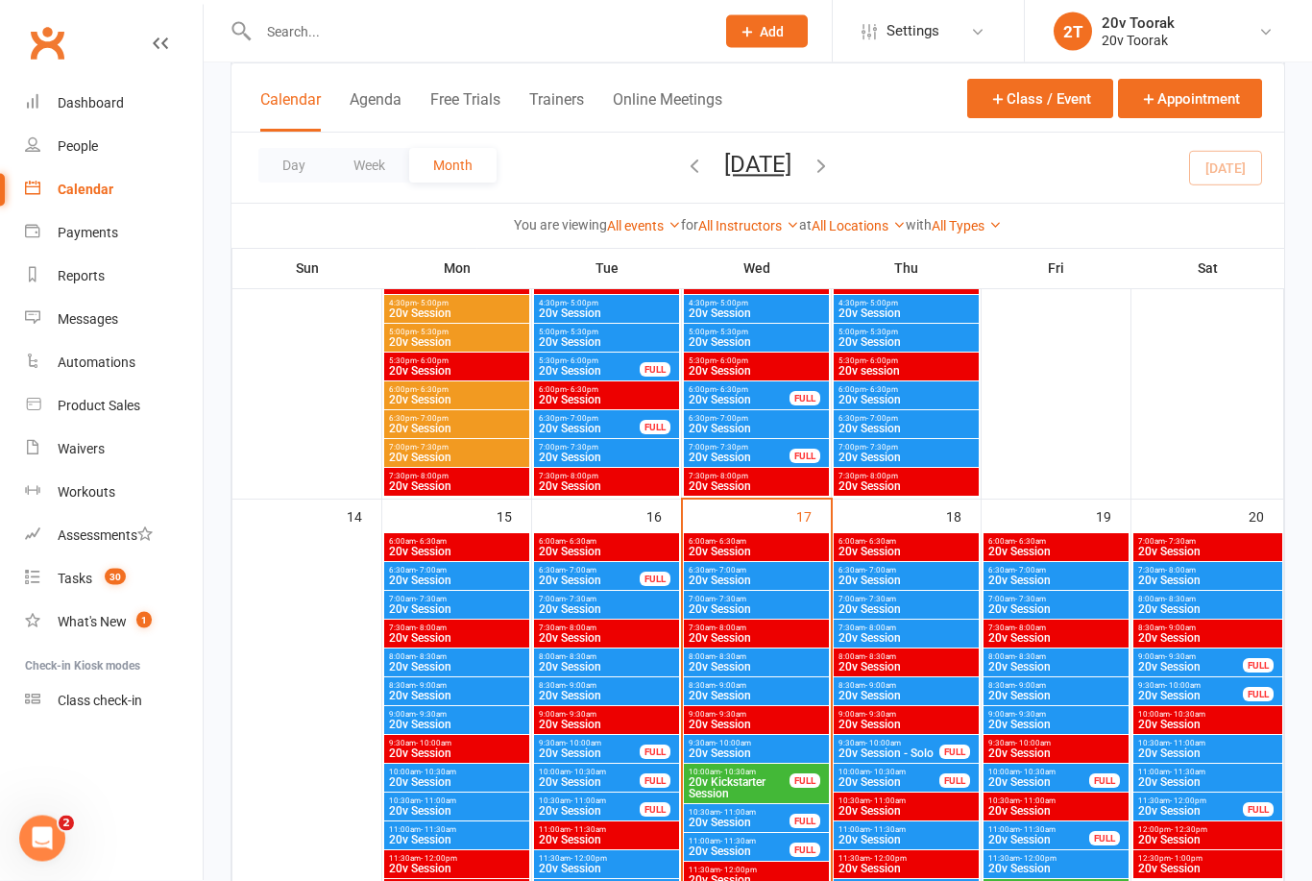
scroll to position [1549, 0]
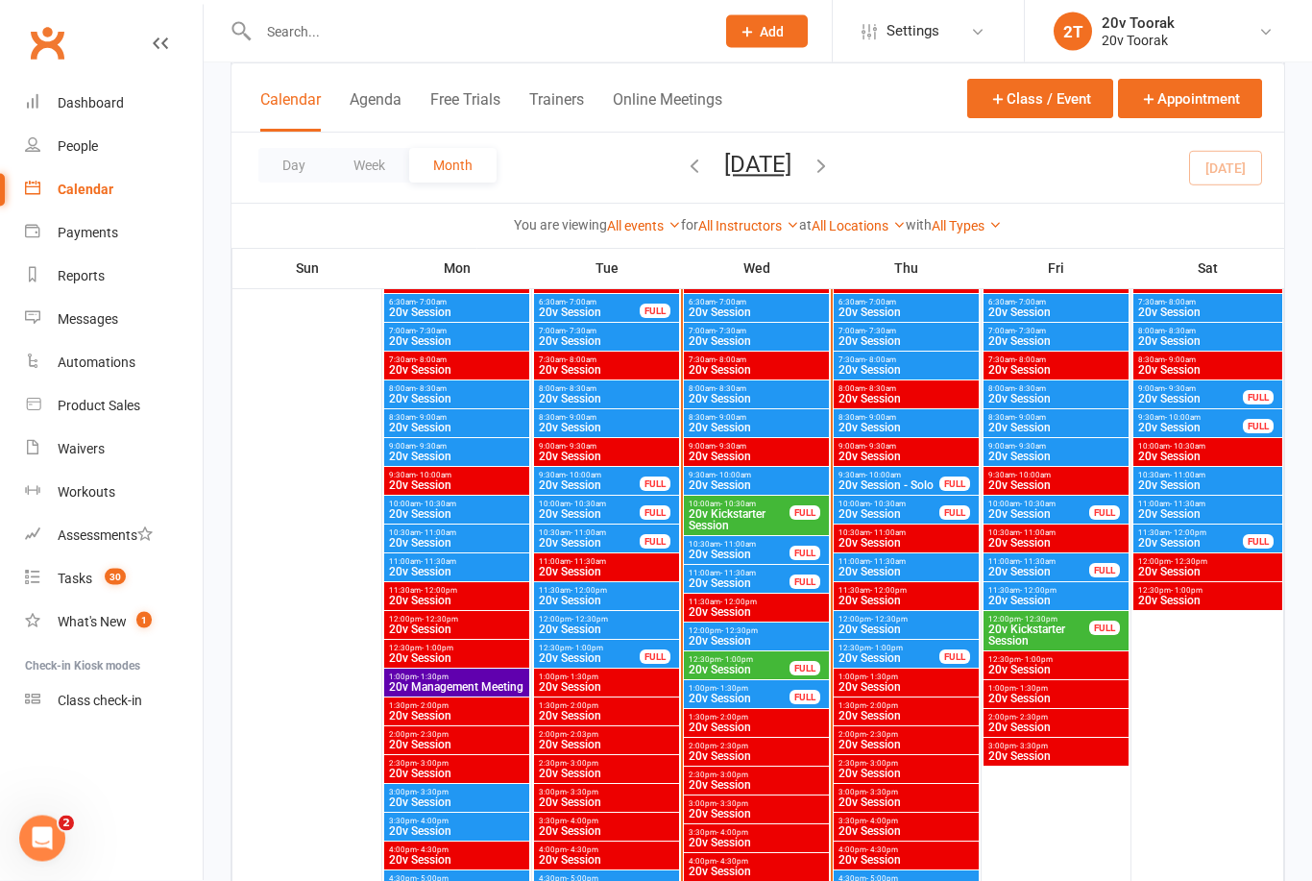
click at [773, 520] on span "20v Kickstarter Session" at bounding box center [739, 520] width 103 height 23
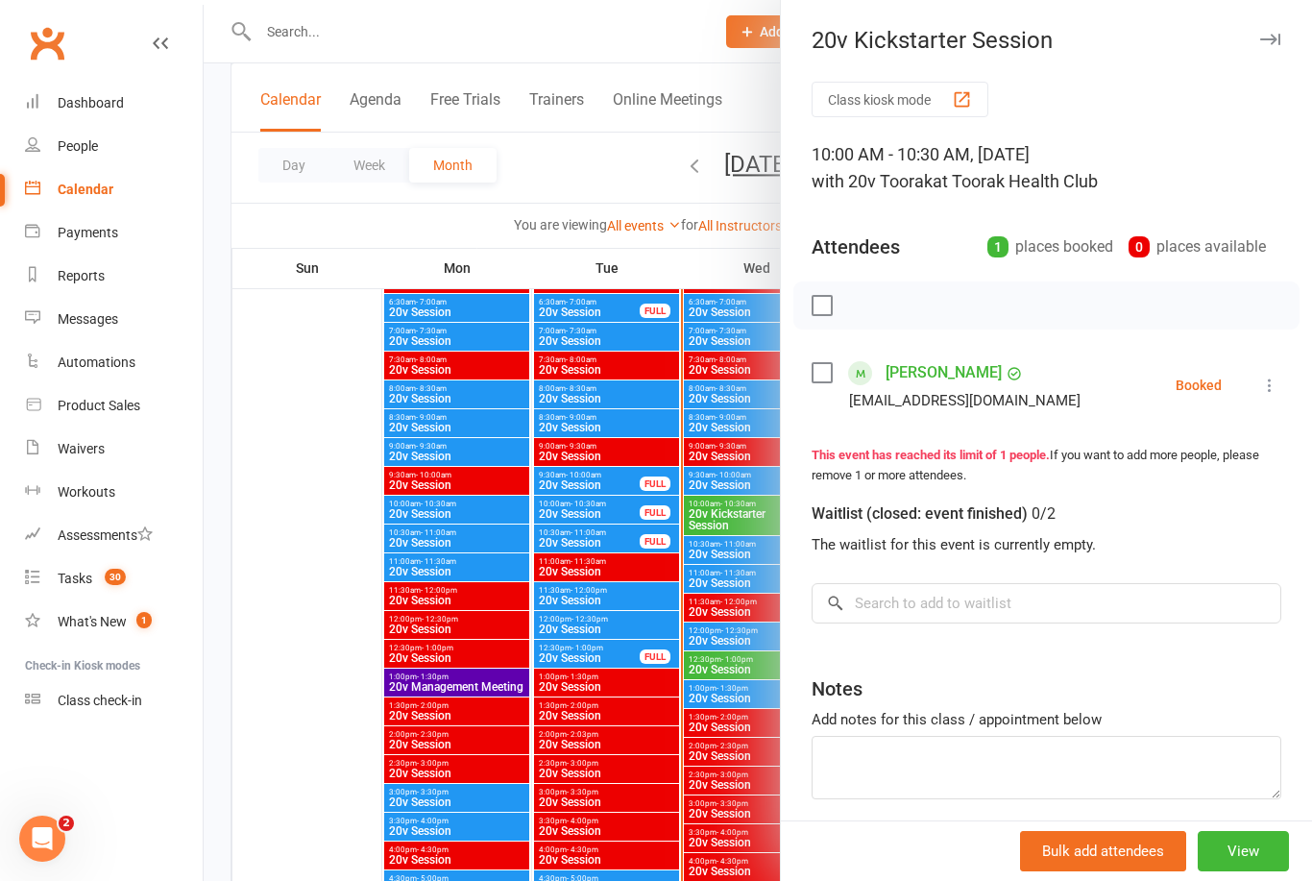
click at [502, 782] on div at bounding box center [758, 440] width 1109 height 881
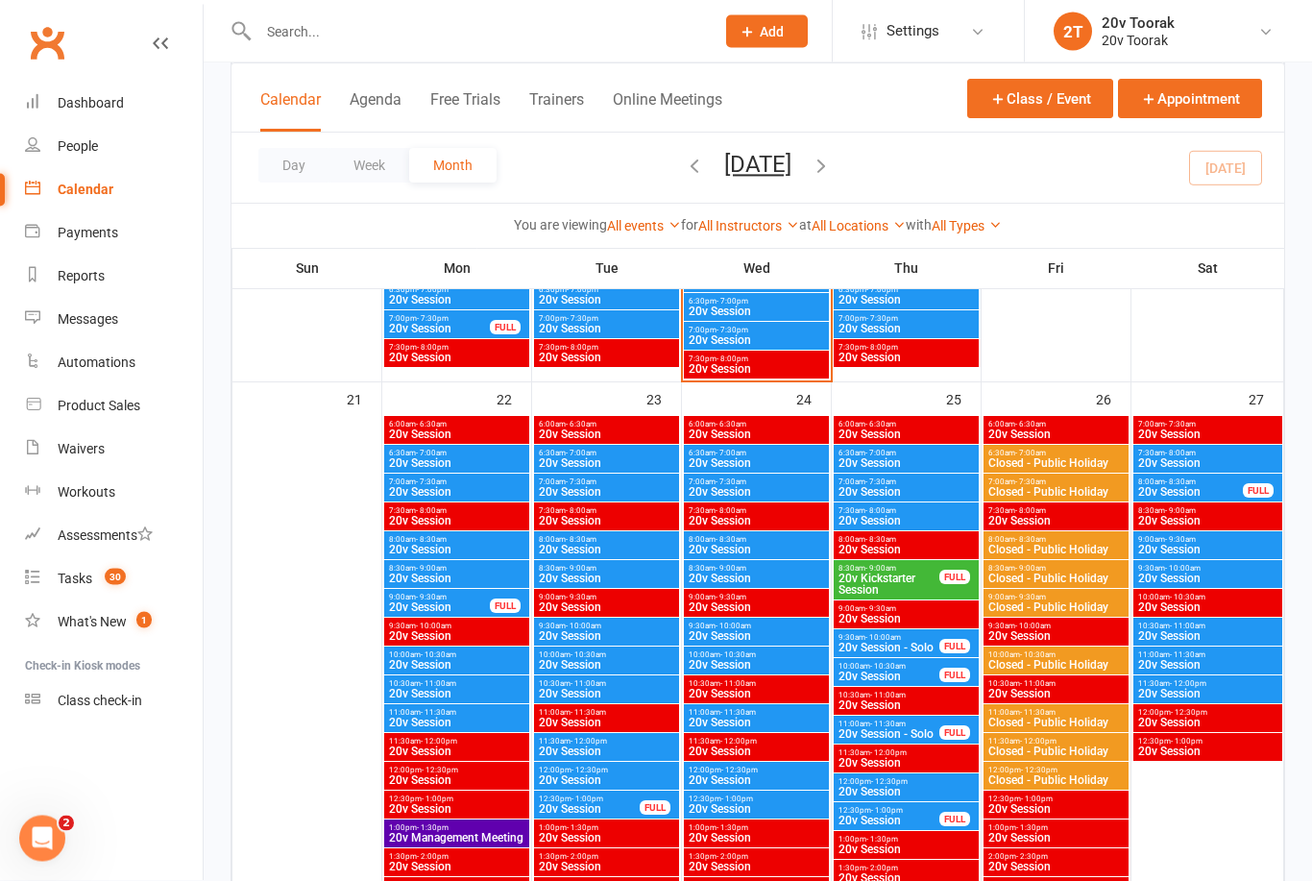
scroll to position [2580, 0]
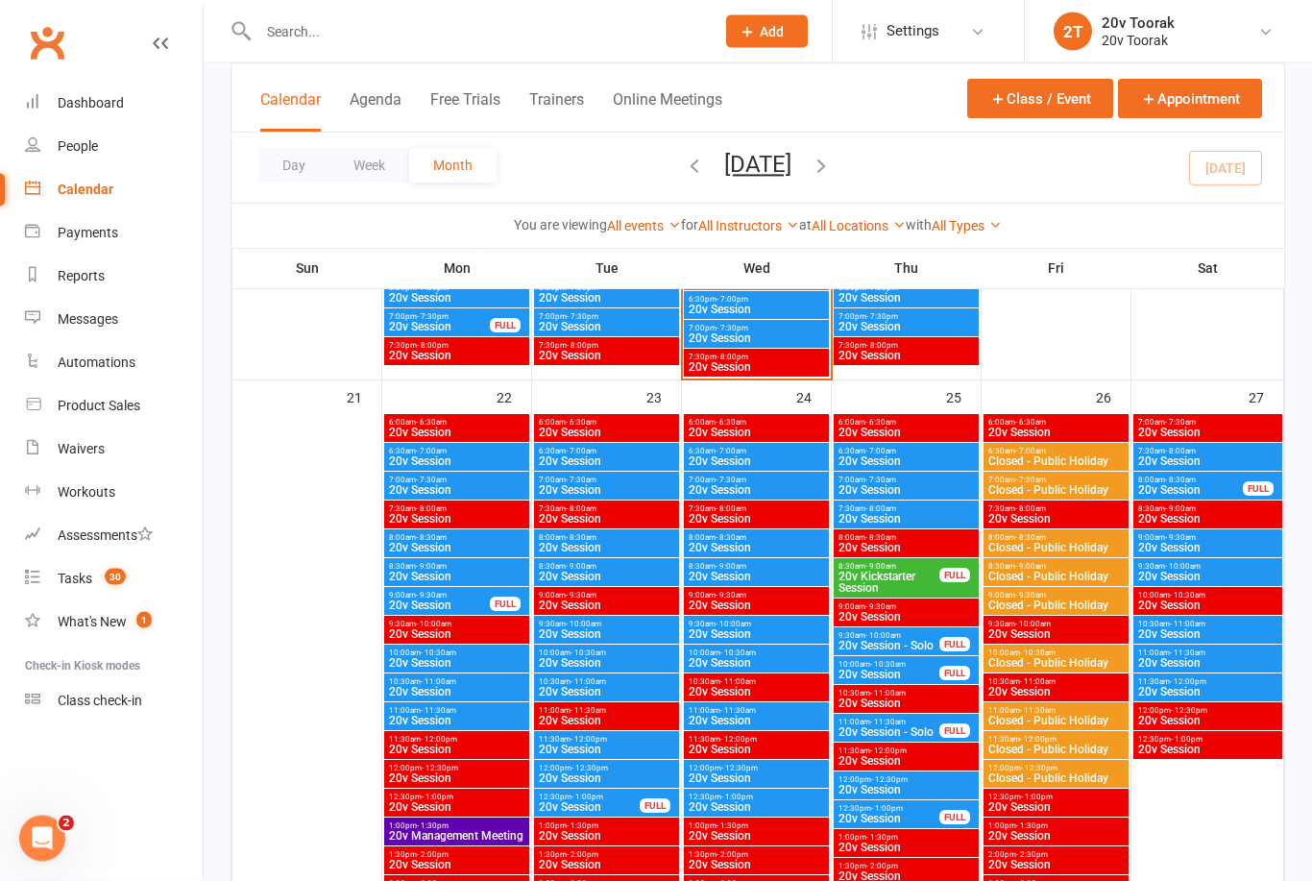
click at [747, 666] on span "20v Session" at bounding box center [756, 664] width 137 height 12
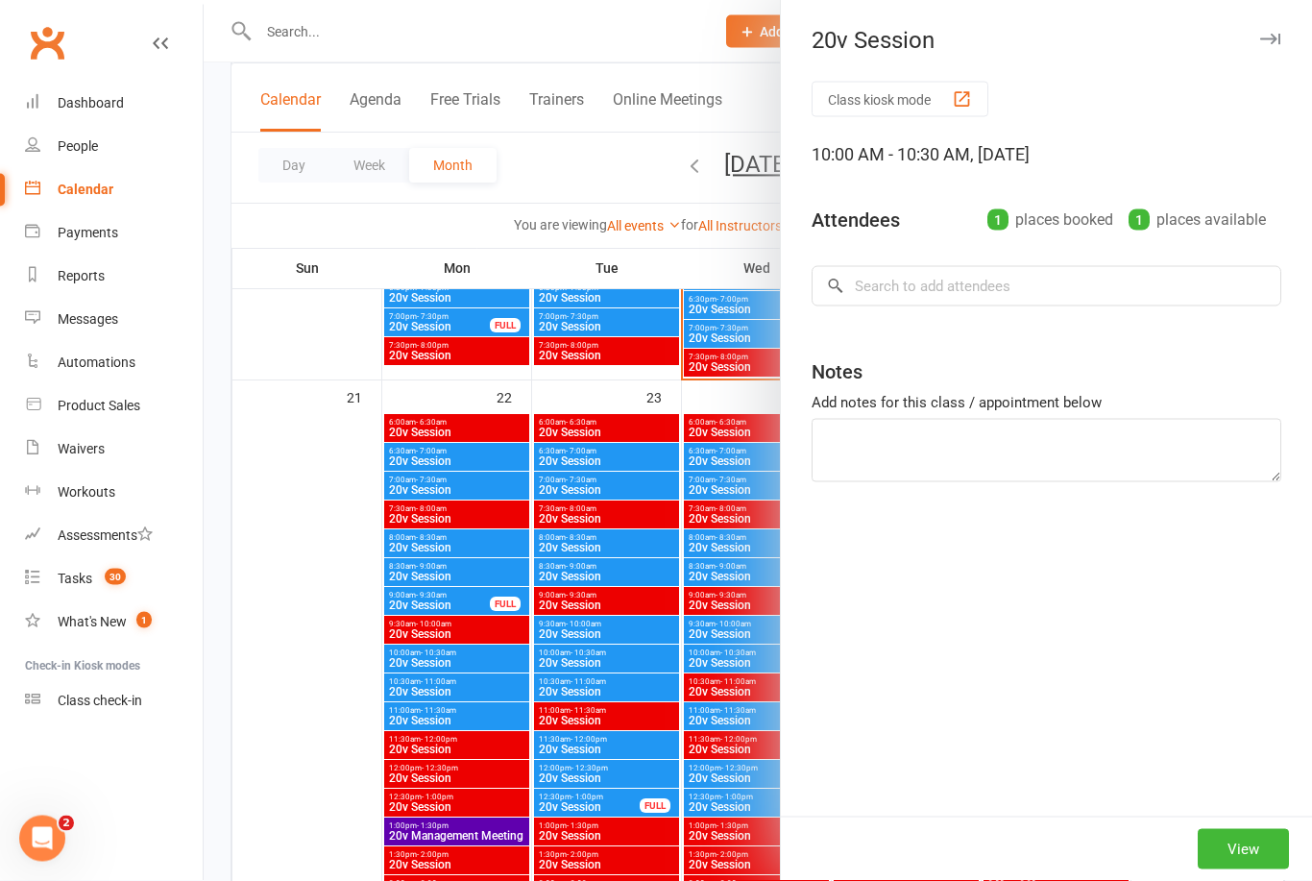
scroll to position [2580, 0]
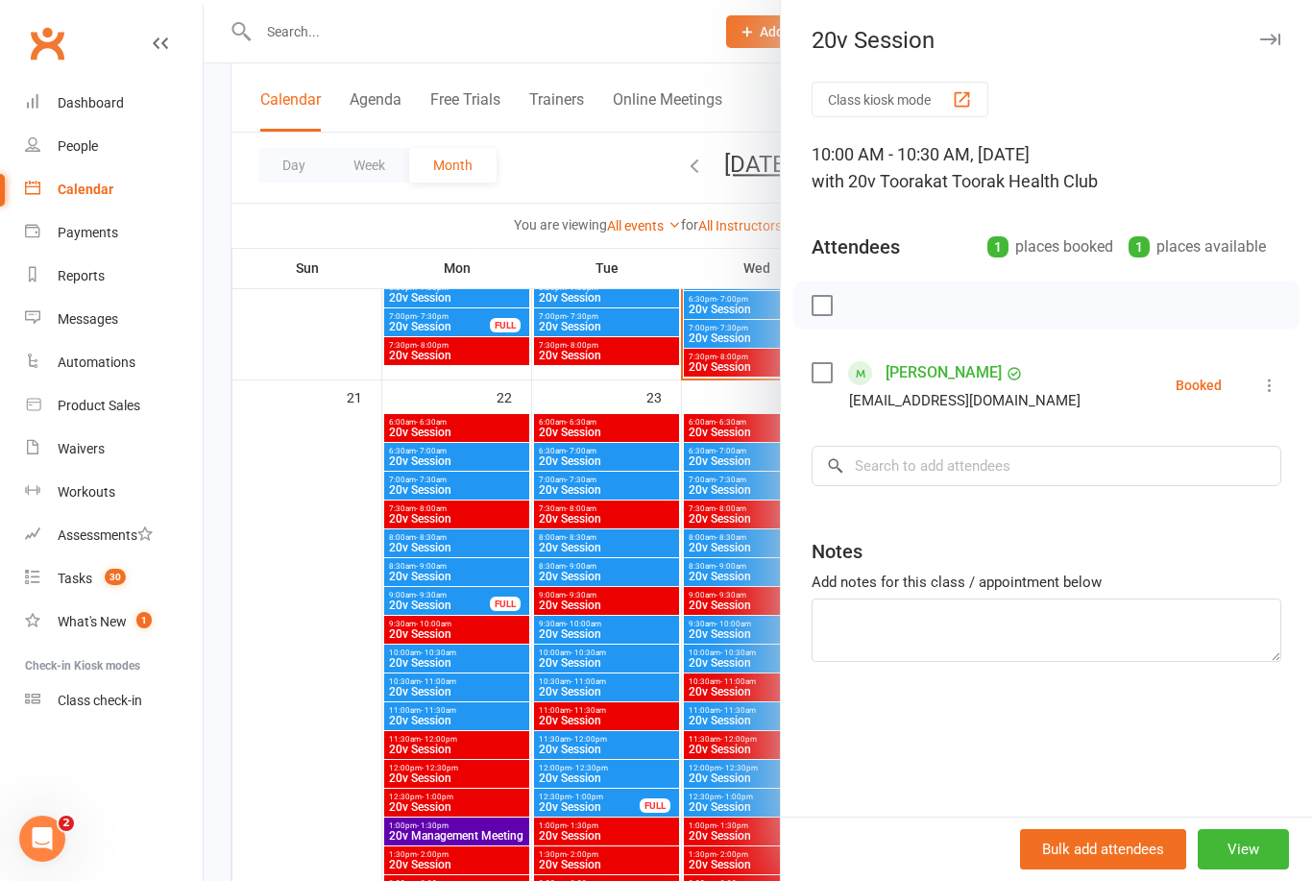
click at [672, 797] on div at bounding box center [758, 440] width 1109 height 881
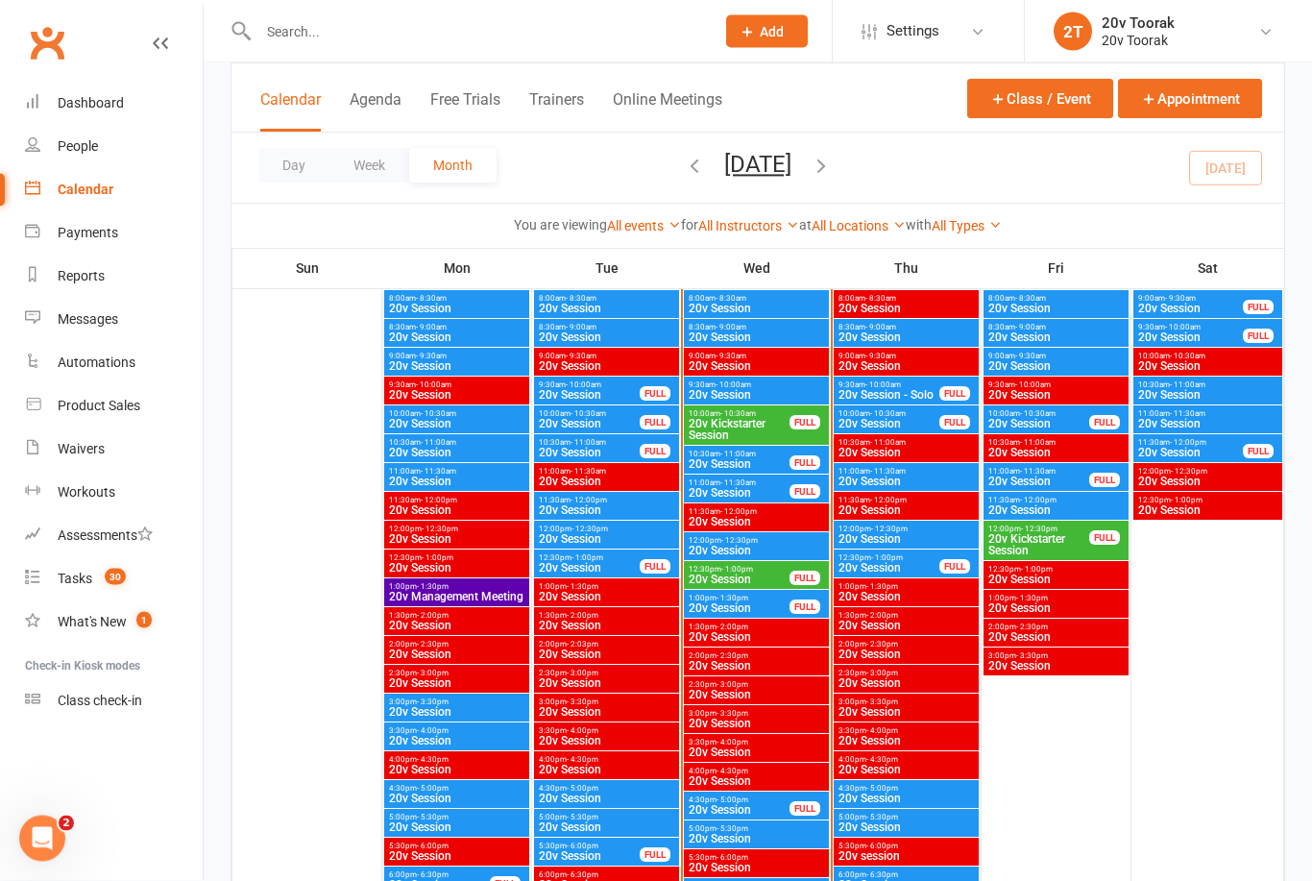
scroll to position [1963, 0]
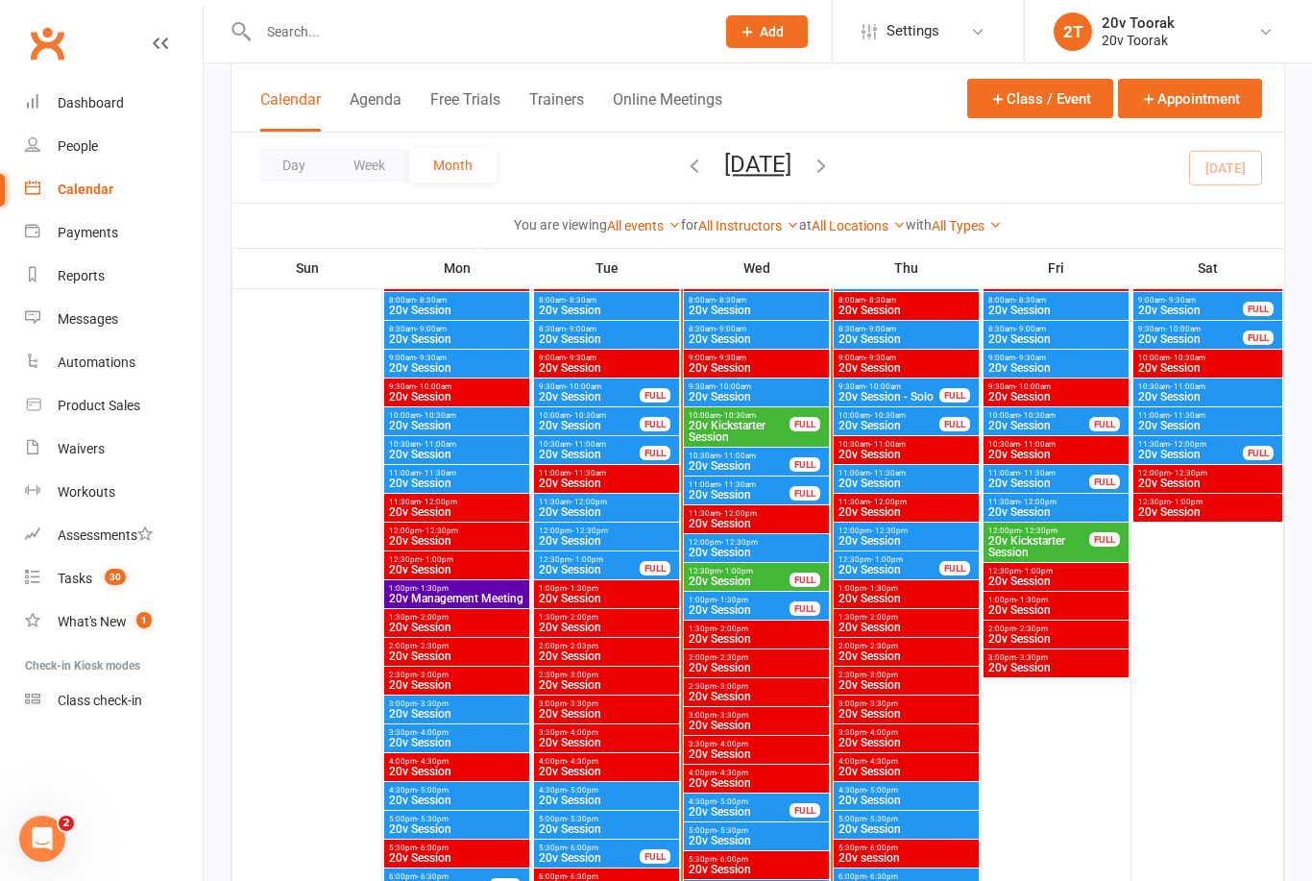
click at [746, 444] on div "10:00am - 10:30am 20v Kickstarter Session FULL" at bounding box center [756, 426] width 145 height 39
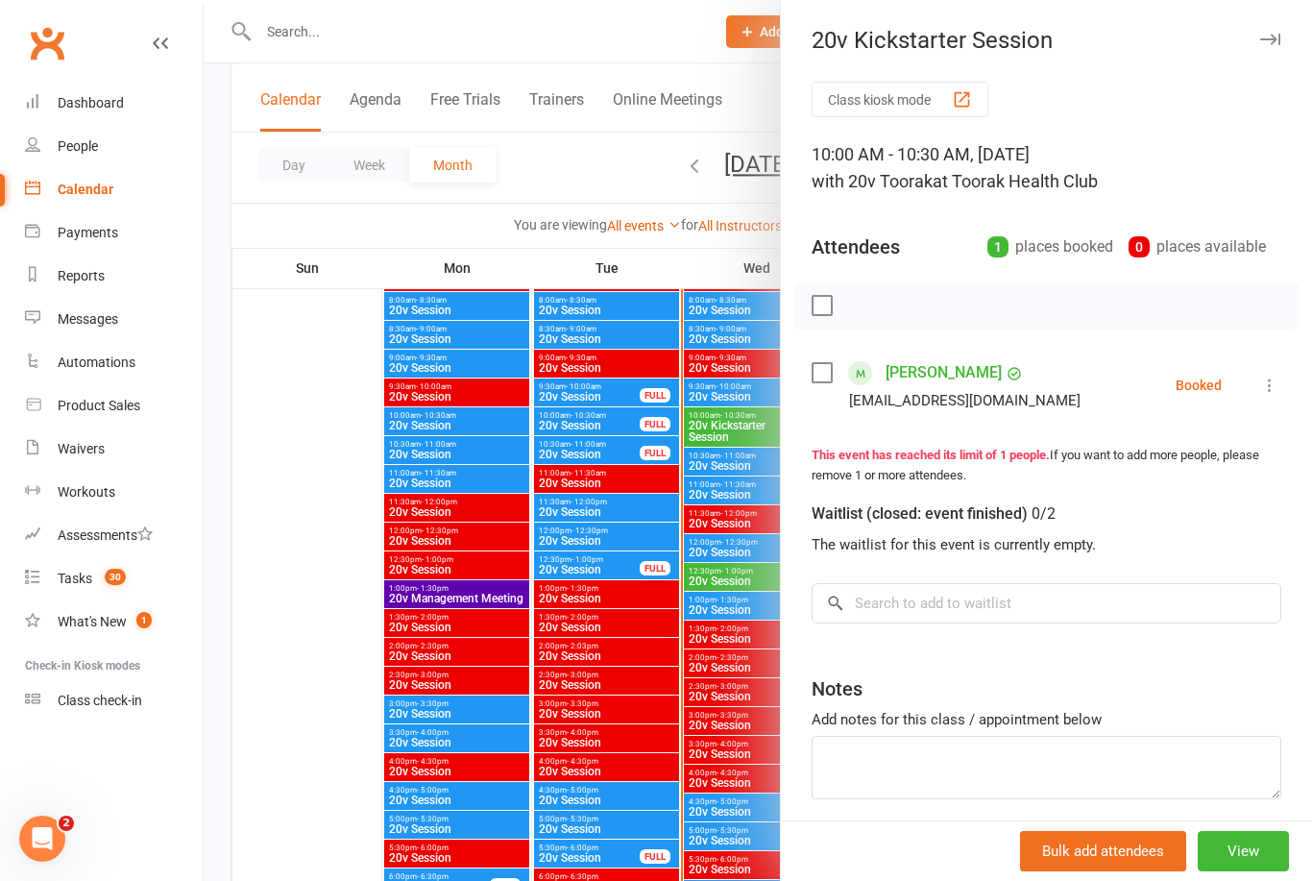
click at [453, 536] on div at bounding box center [758, 440] width 1109 height 881
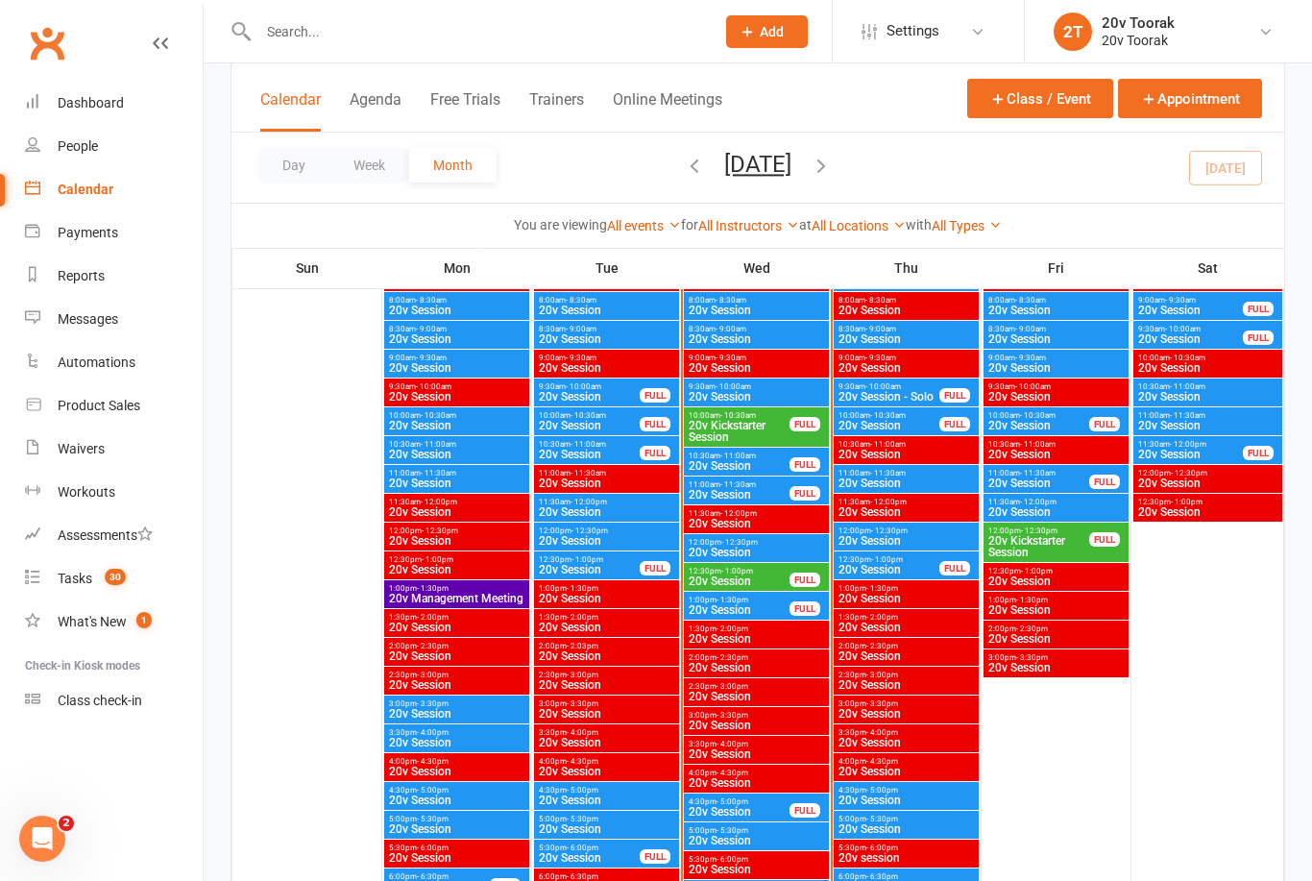
click at [720, 496] on span "20v Session" at bounding box center [739, 495] width 103 height 12
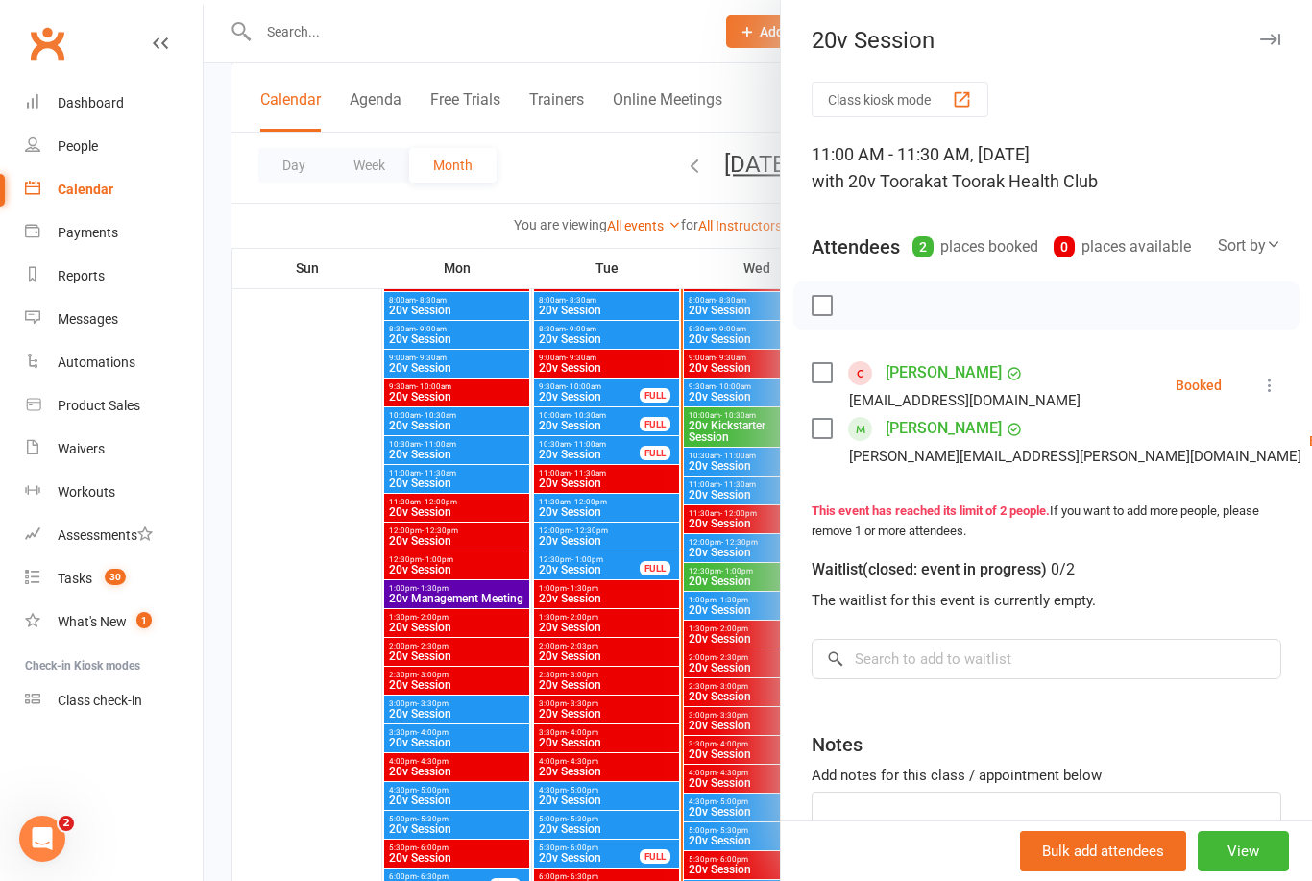
click at [1278, 382] on icon at bounding box center [1269, 385] width 19 height 19
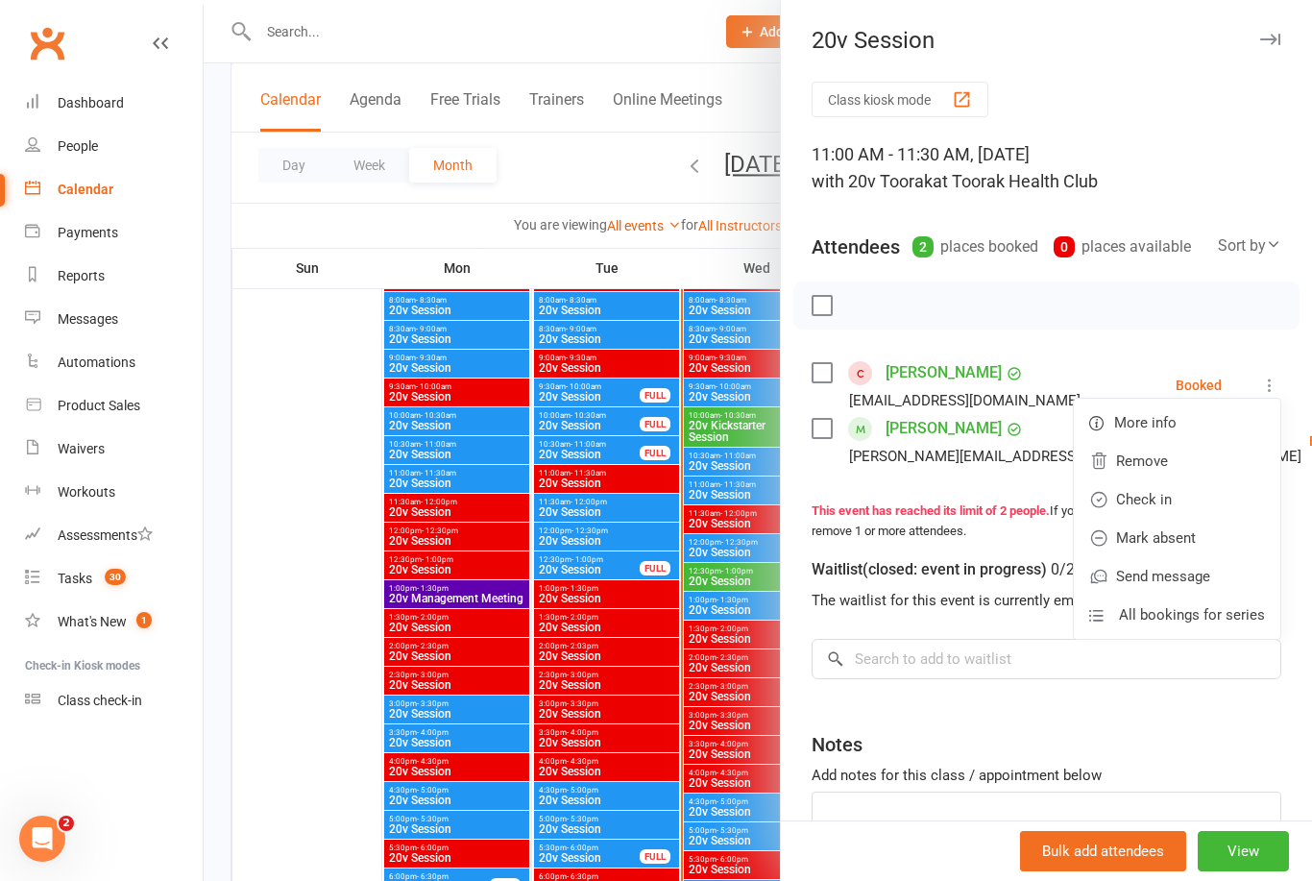
click at [1202, 501] on link "Check in" at bounding box center [1177, 499] width 207 height 38
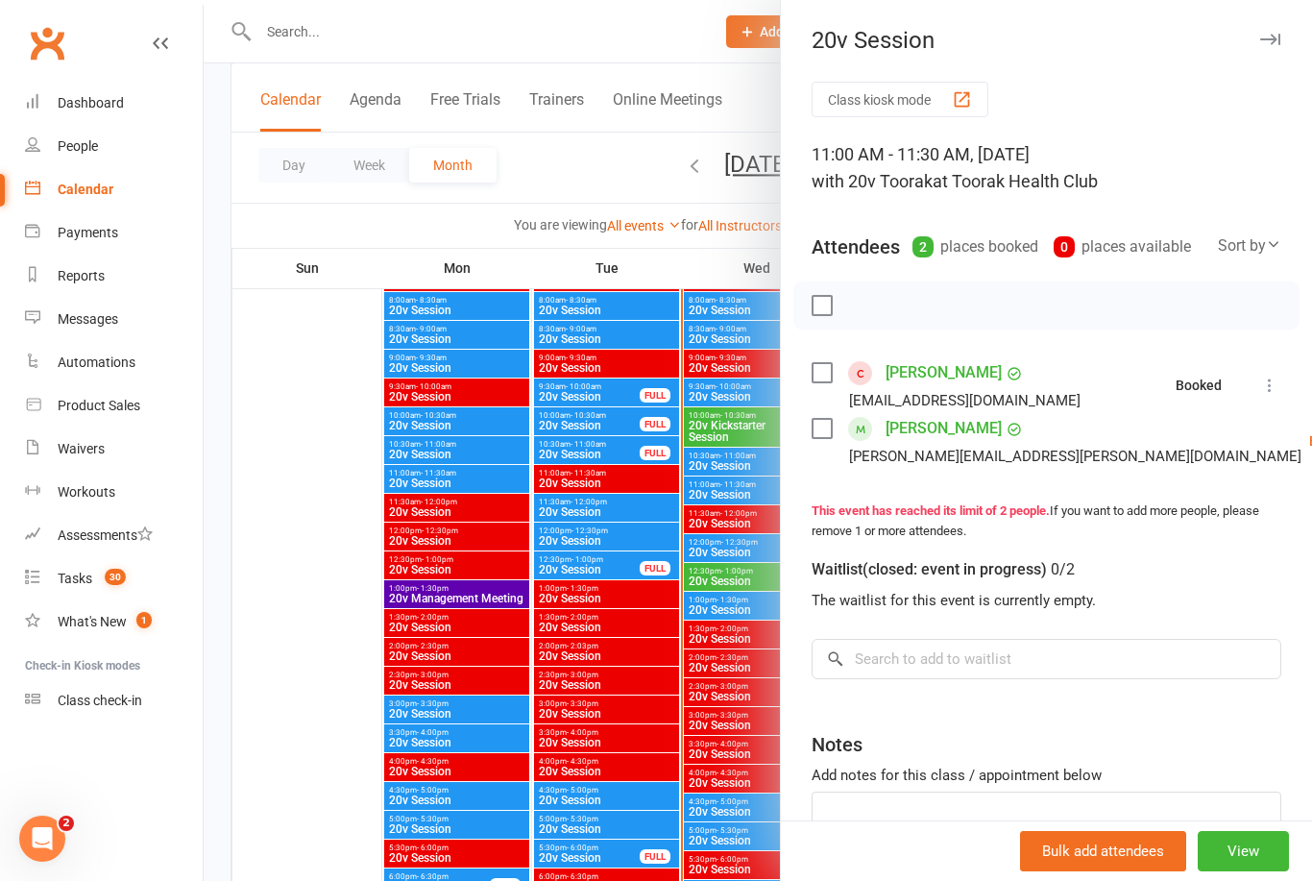
click at [1270, 423] on li "Hugh O'Brien hugh.obrien@hdoengineering.com.au Booked More info Remove Check in…" at bounding box center [1047, 441] width 470 height 56
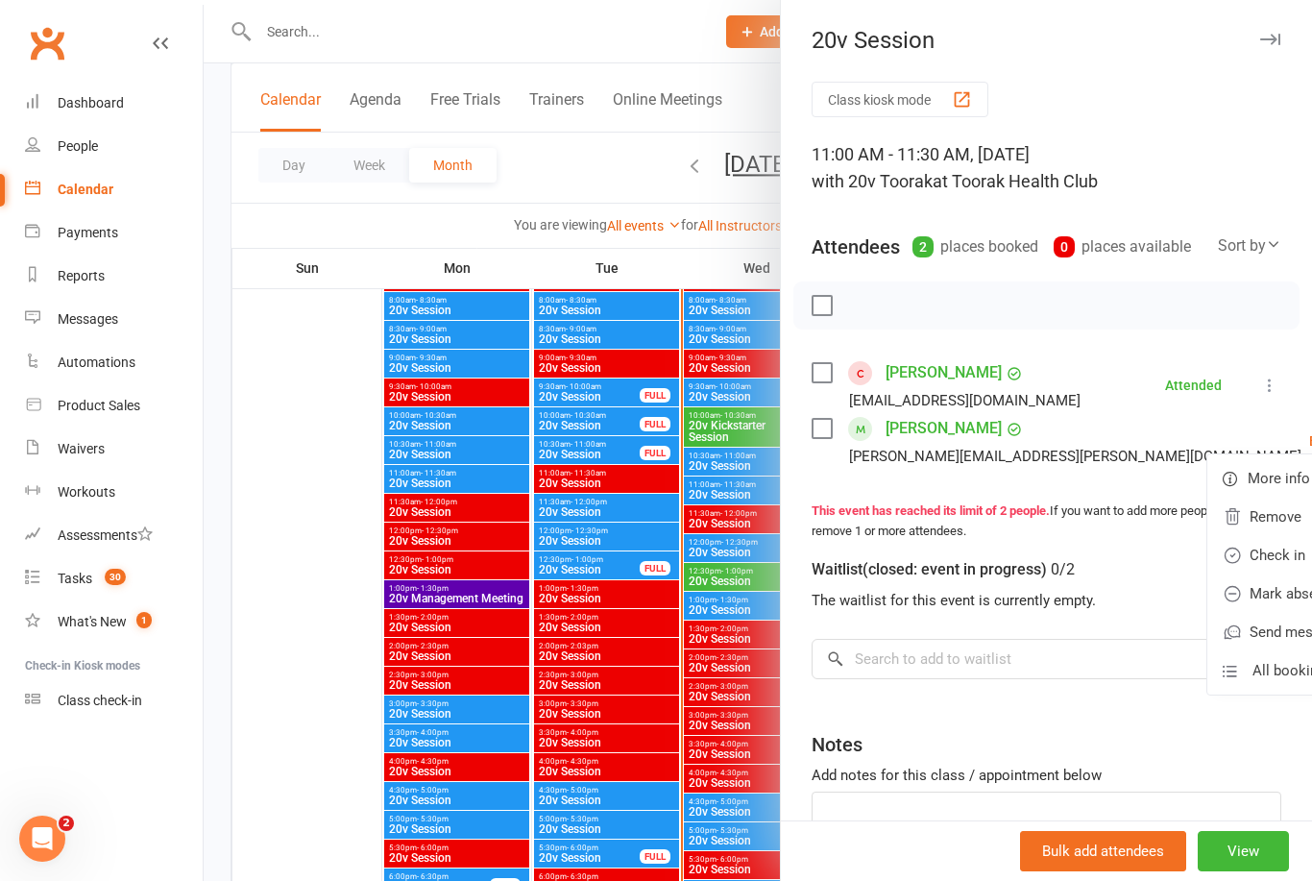
click at [1208, 555] on link "Check in" at bounding box center [1311, 555] width 207 height 38
click at [494, 682] on div at bounding box center [758, 440] width 1109 height 881
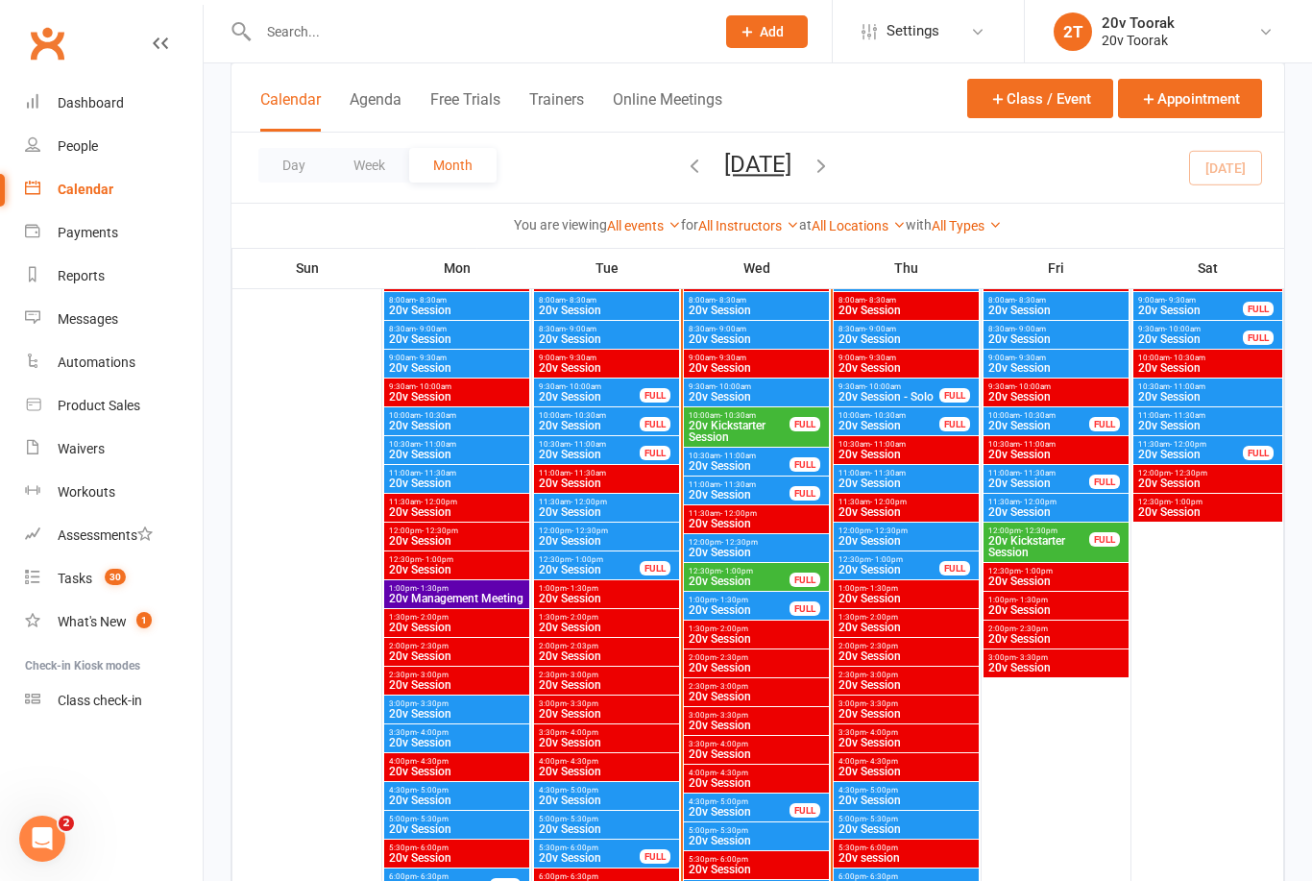
click at [717, 456] on span "10:30am - 11:00am" at bounding box center [739, 456] width 103 height 9
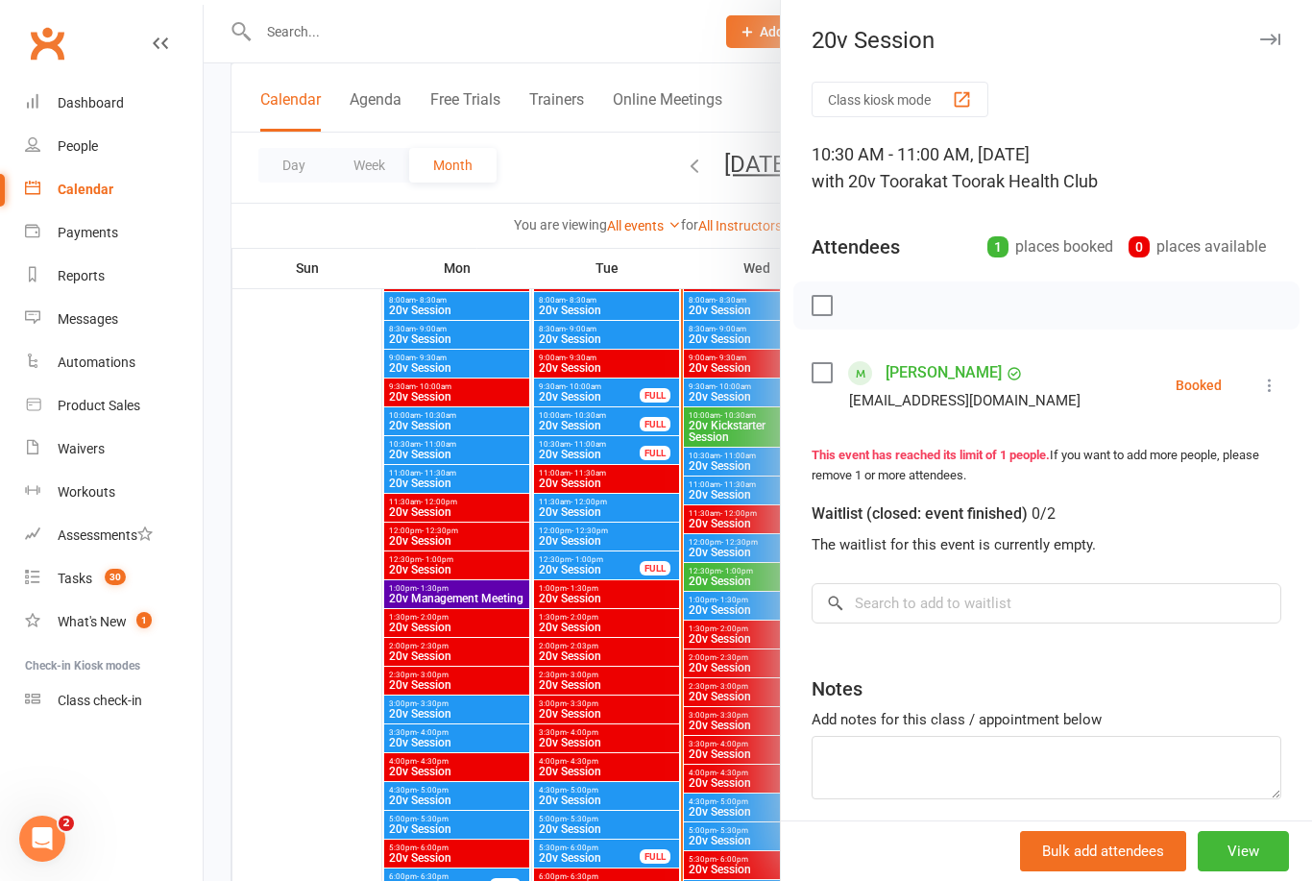
click at [1280, 380] on icon at bounding box center [1269, 385] width 19 height 19
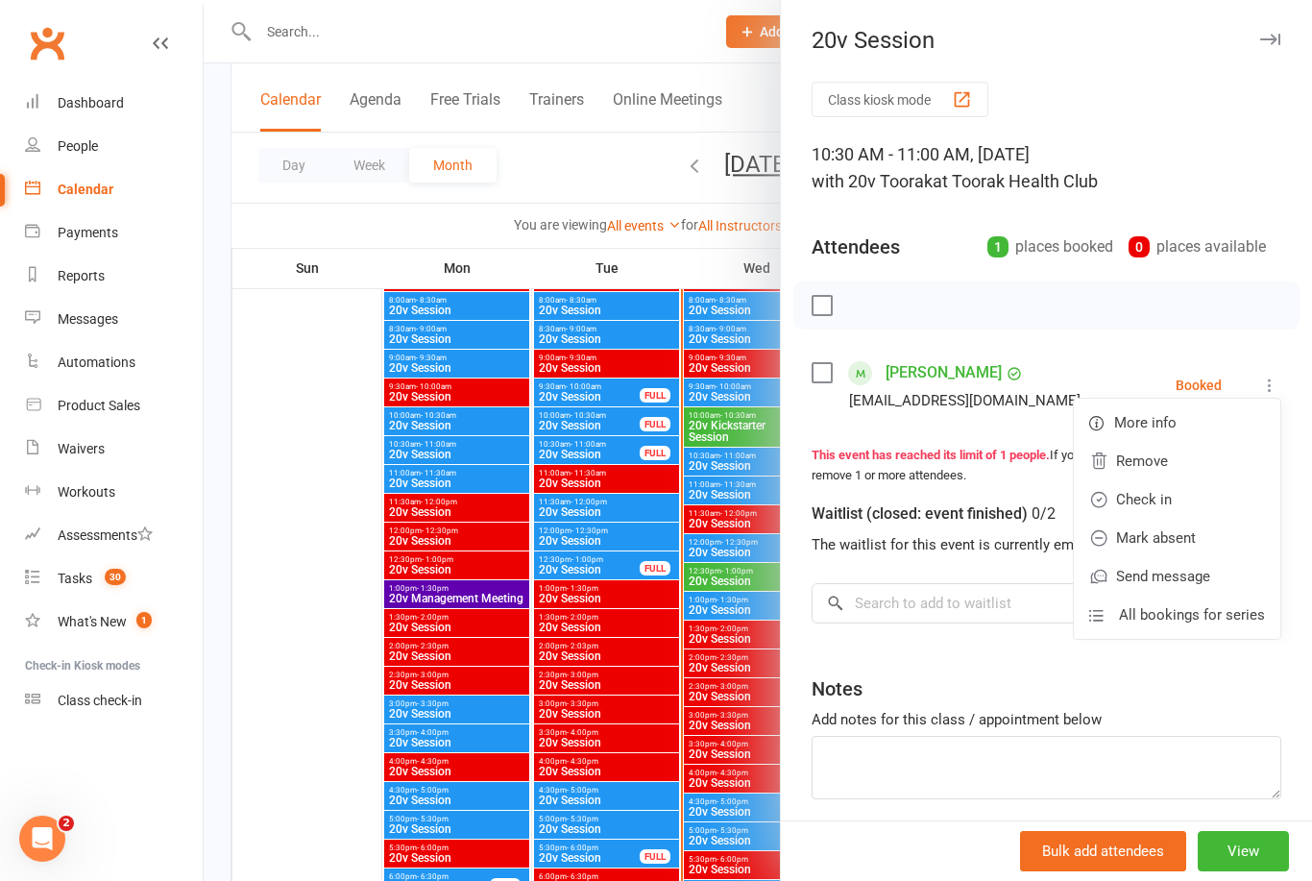
click at [1204, 458] on link "Remove" at bounding box center [1177, 461] width 207 height 38
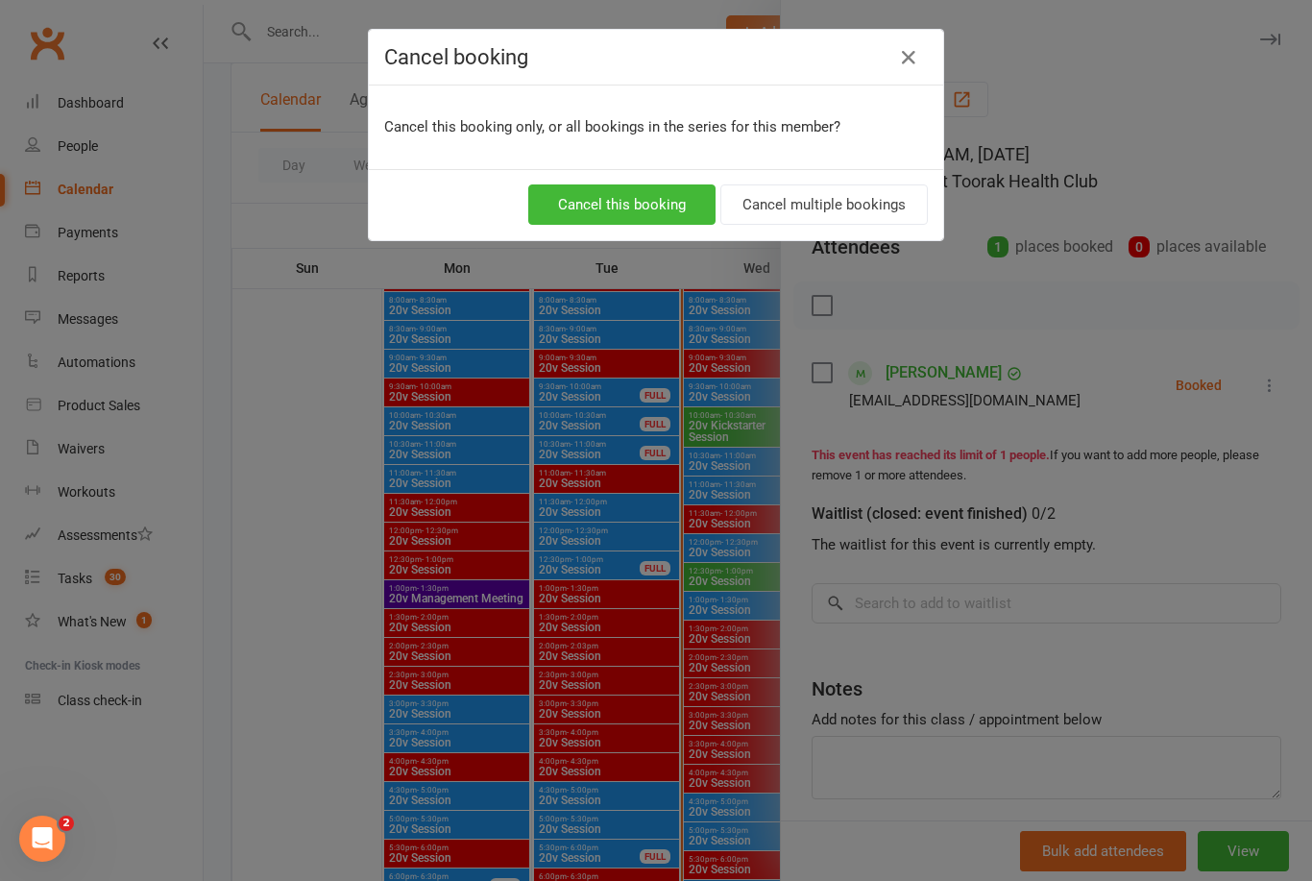
click at [508, 524] on div "Cancel booking Cancel this booking only, or all bookings in the series for this…" at bounding box center [656, 440] width 1312 height 881
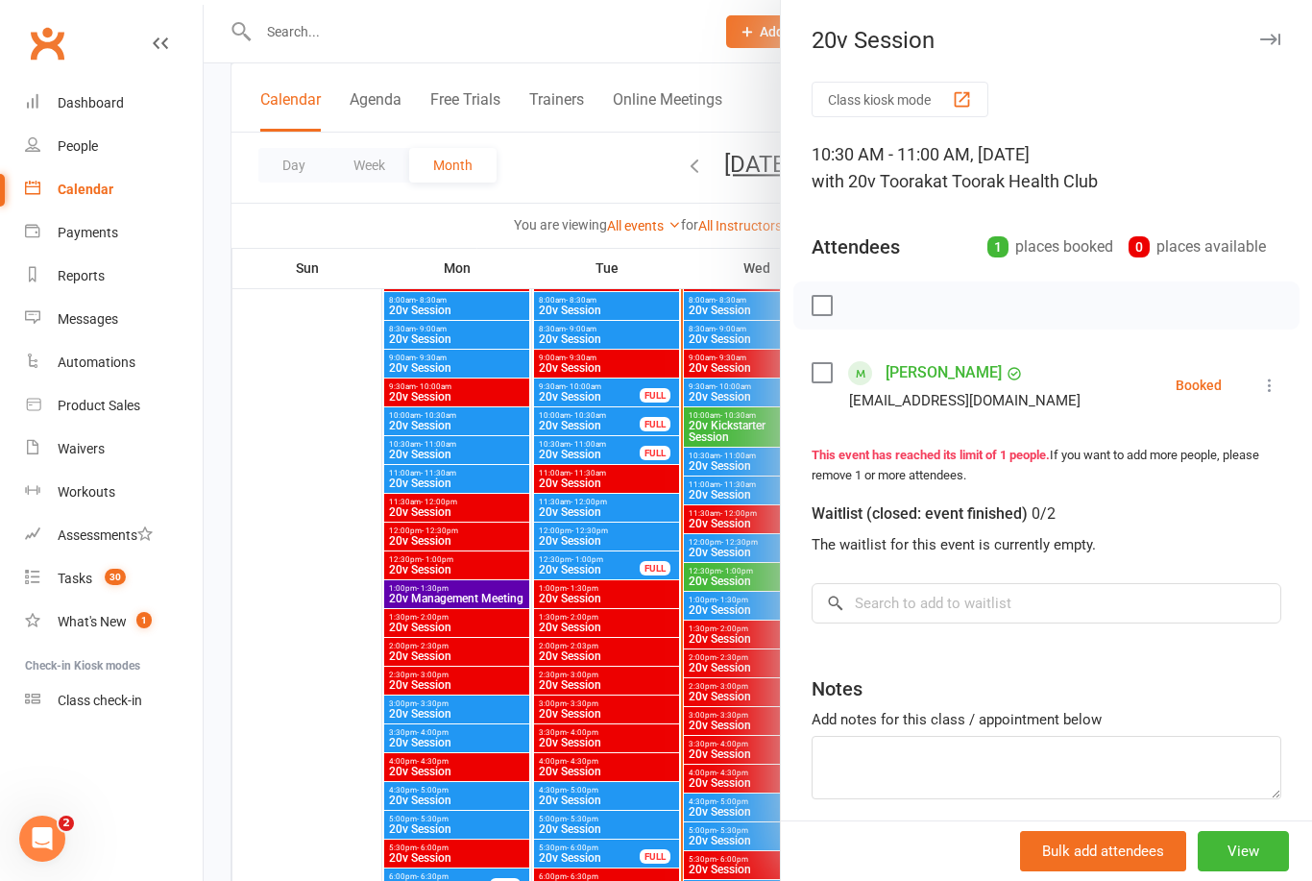
click at [1279, 392] on icon at bounding box center [1269, 385] width 19 height 19
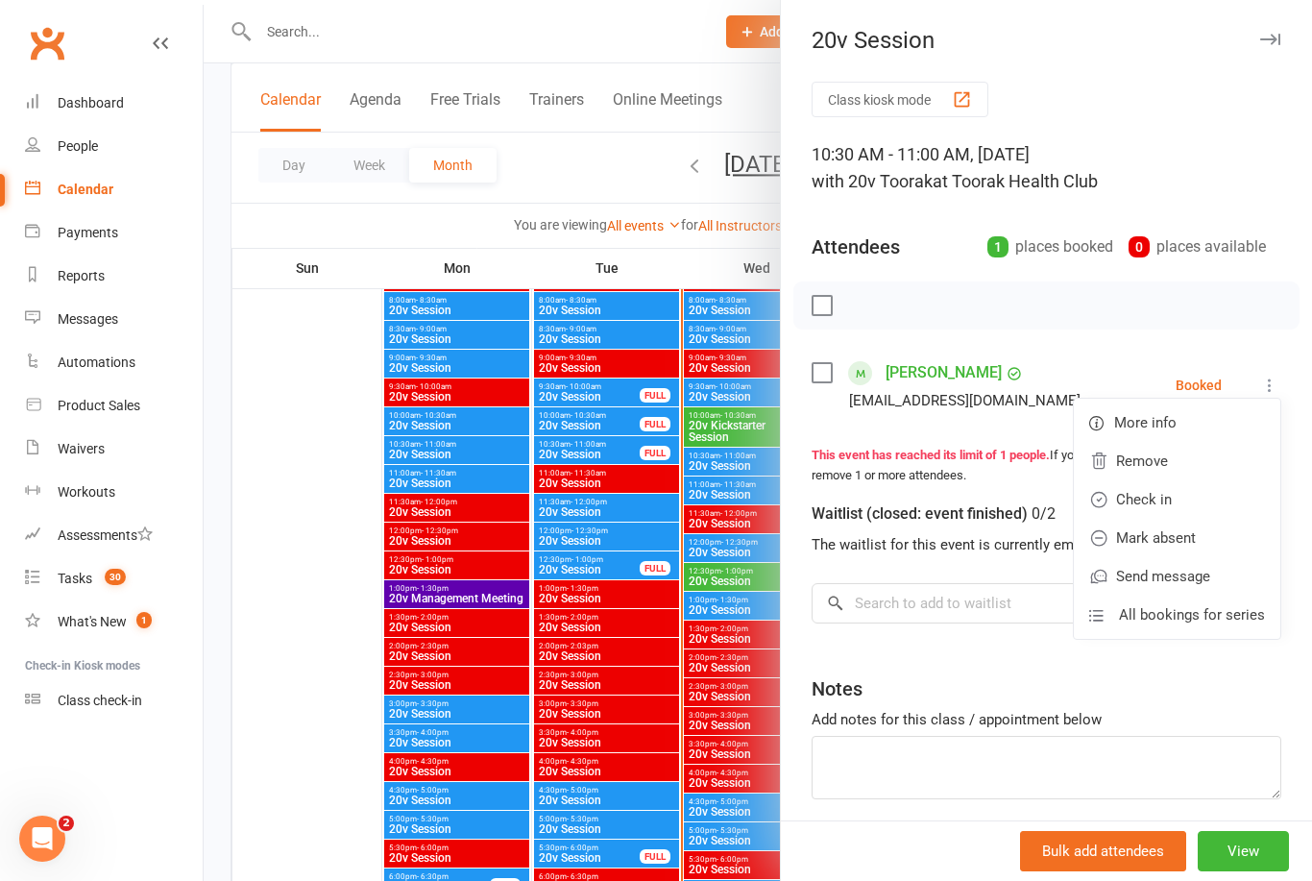
click at [1210, 506] on link "Check in" at bounding box center [1177, 499] width 207 height 38
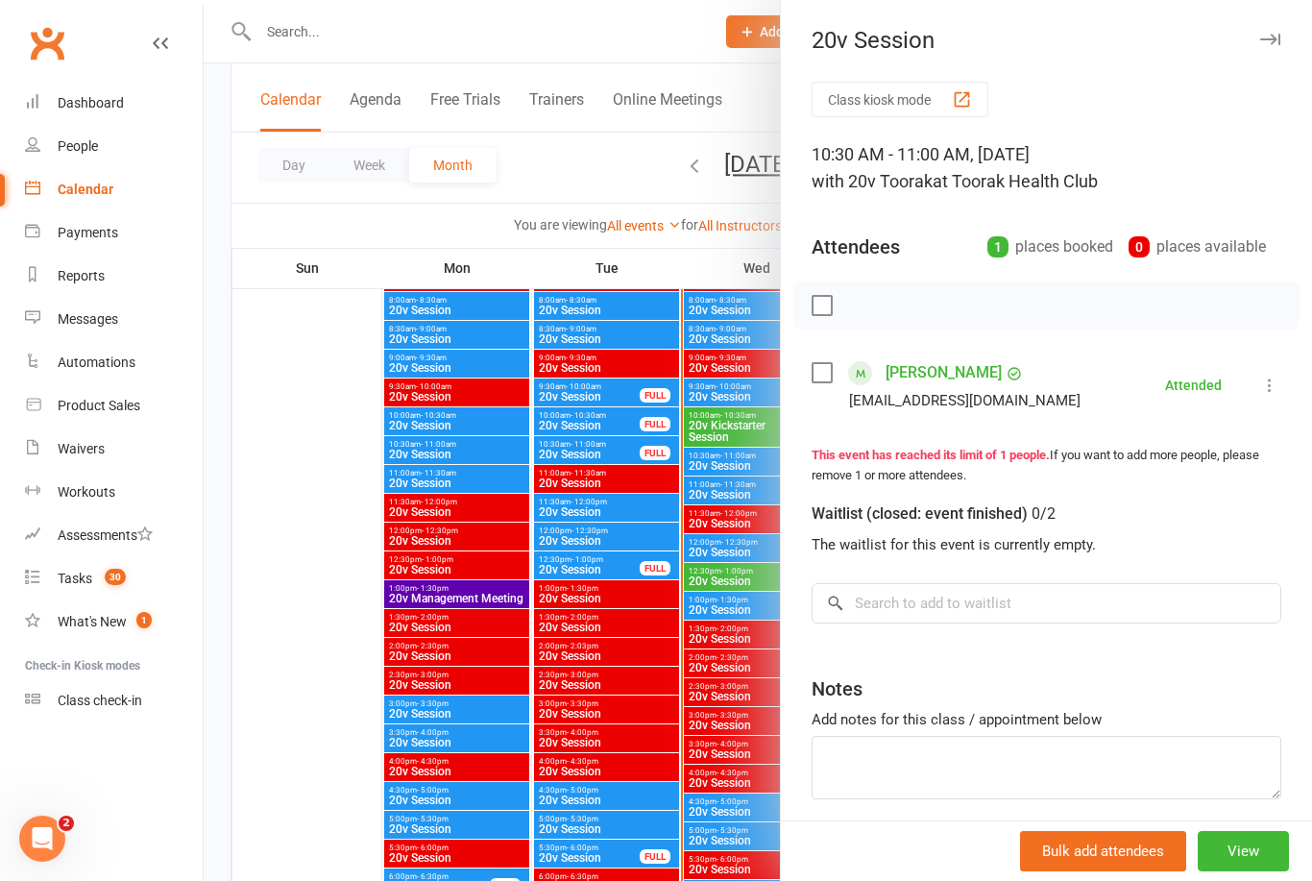
click at [571, 536] on div at bounding box center [758, 440] width 1109 height 881
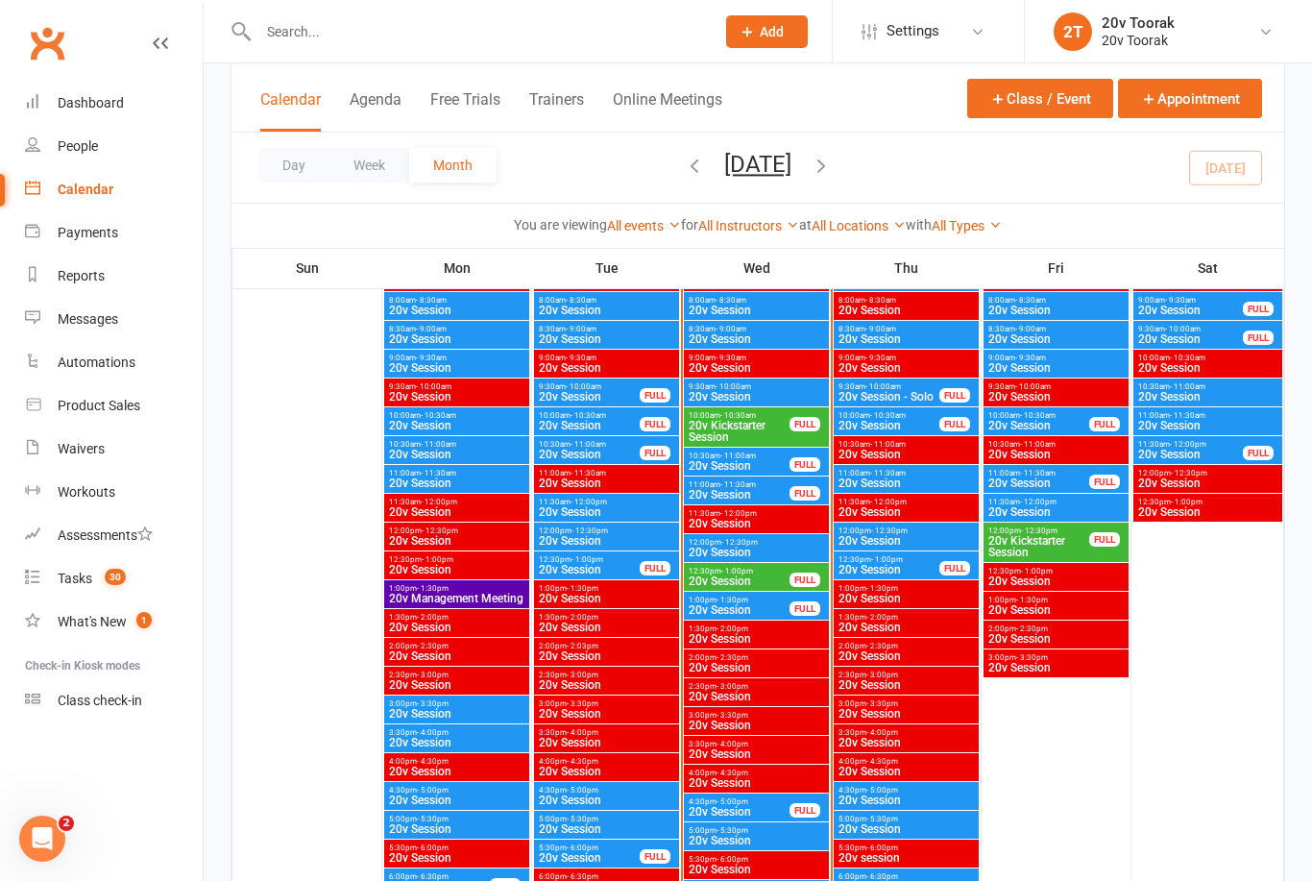
click at [717, 434] on span "20v Kickstarter Session" at bounding box center [739, 431] width 103 height 23
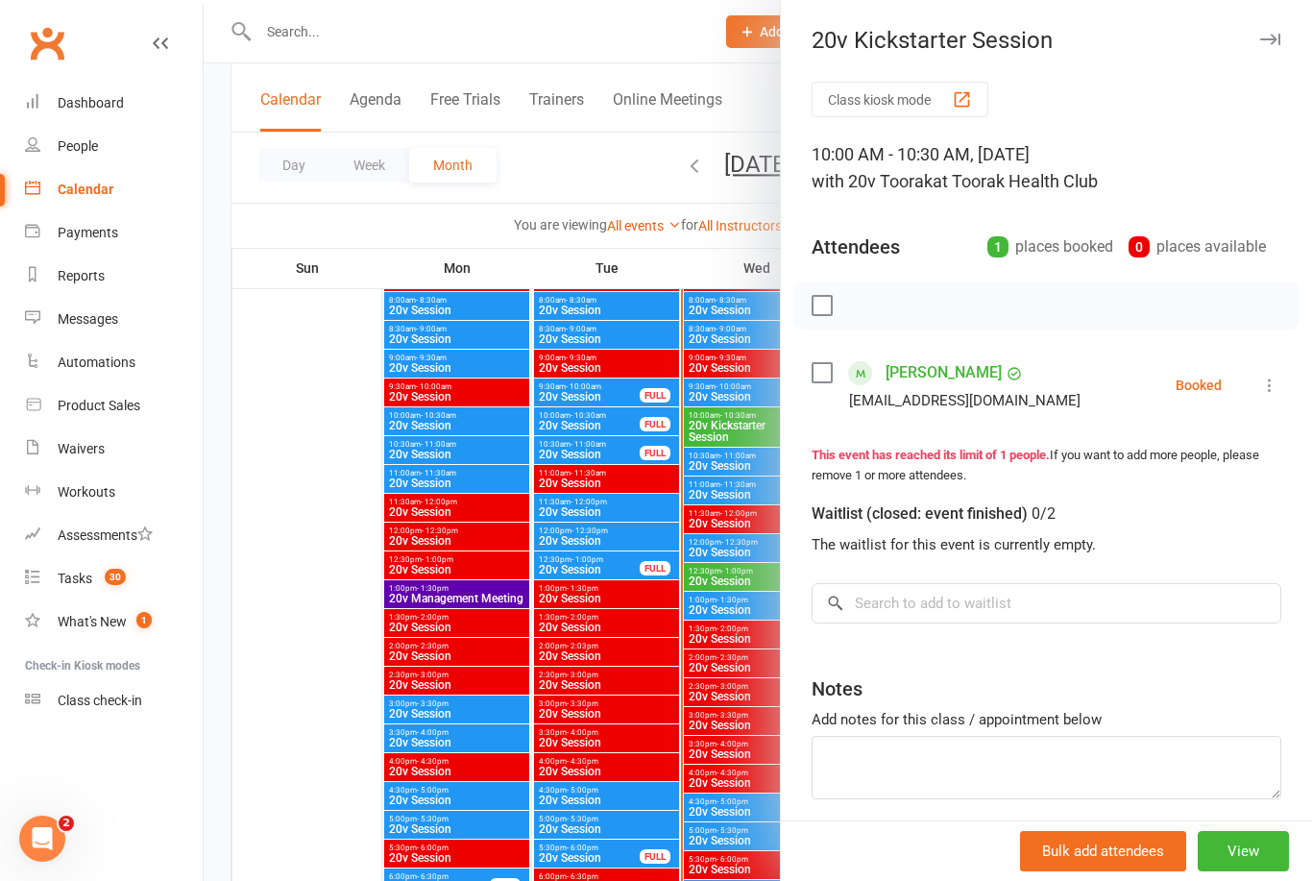
click at [1254, 393] on li "Steven Kreti stevenkreti@gmail.com Booked More info Remove Check in Mark absent…" at bounding box center [1047, 385] width 470 height 56
click at [515, 613] on div at bounding box center [758, 440] width 1109 height 881
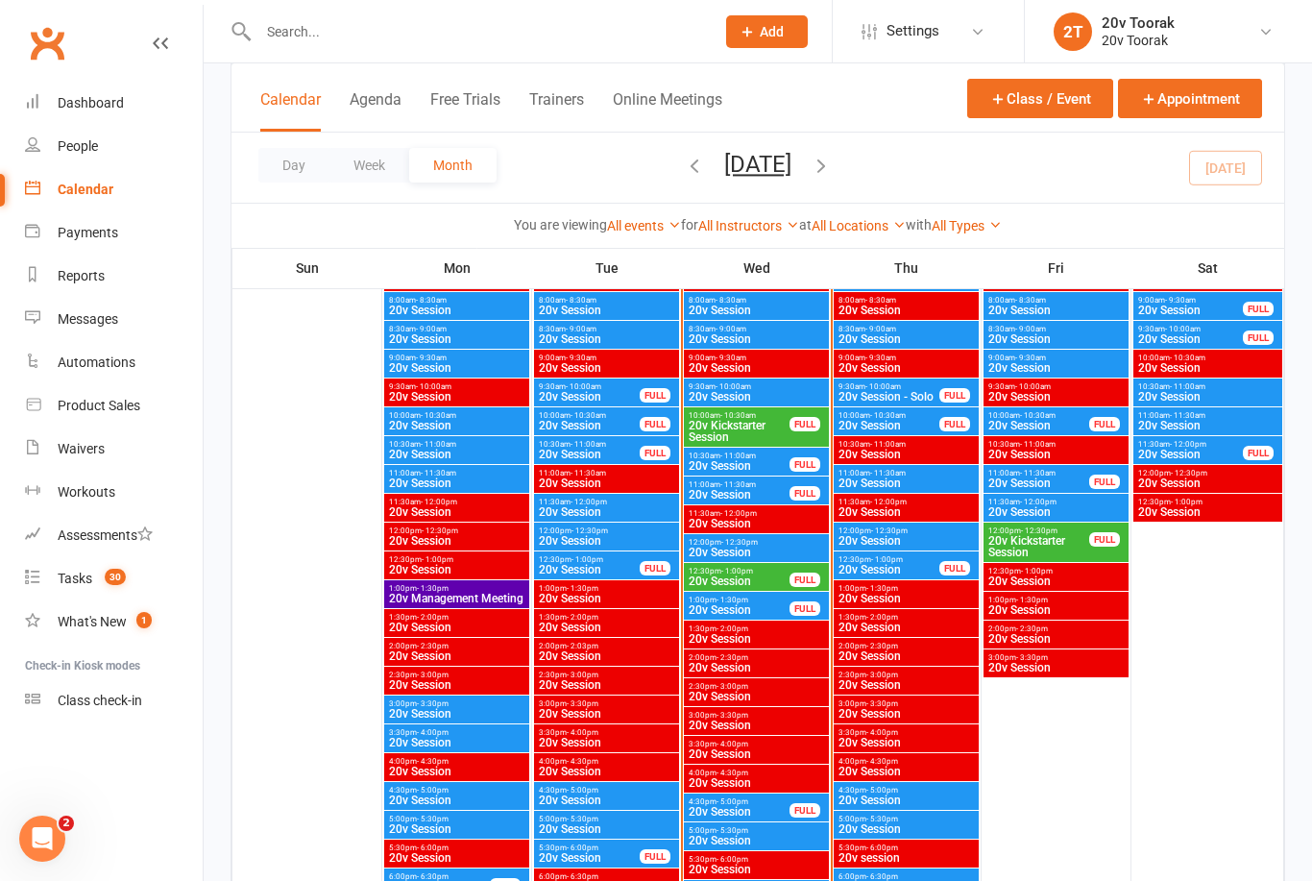
click at [710, 401] on span "20v Session" at bounding box center [756, 397] width 137 height 12
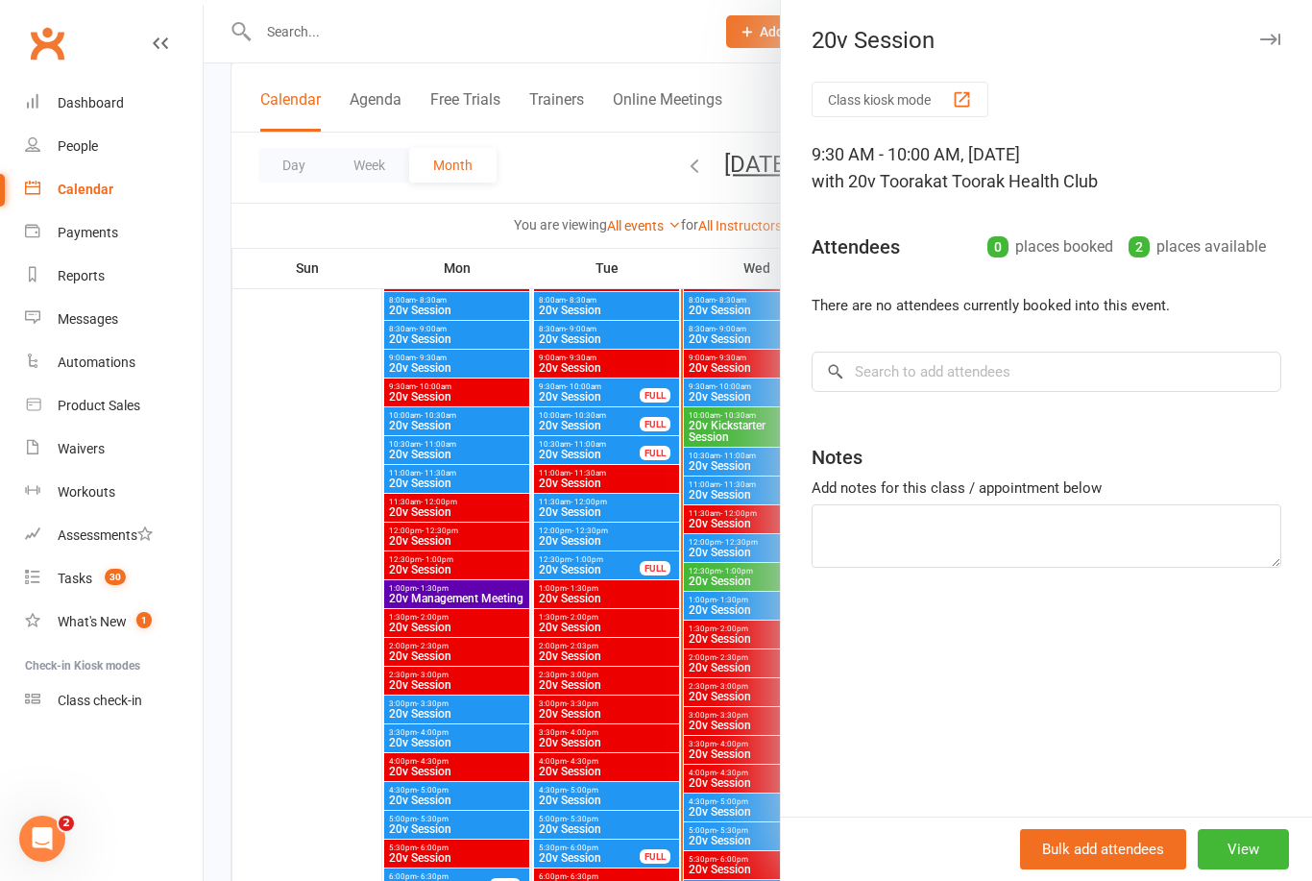
click at [508, 535] on div at bounding box center [758, 440] width 1109 height 881
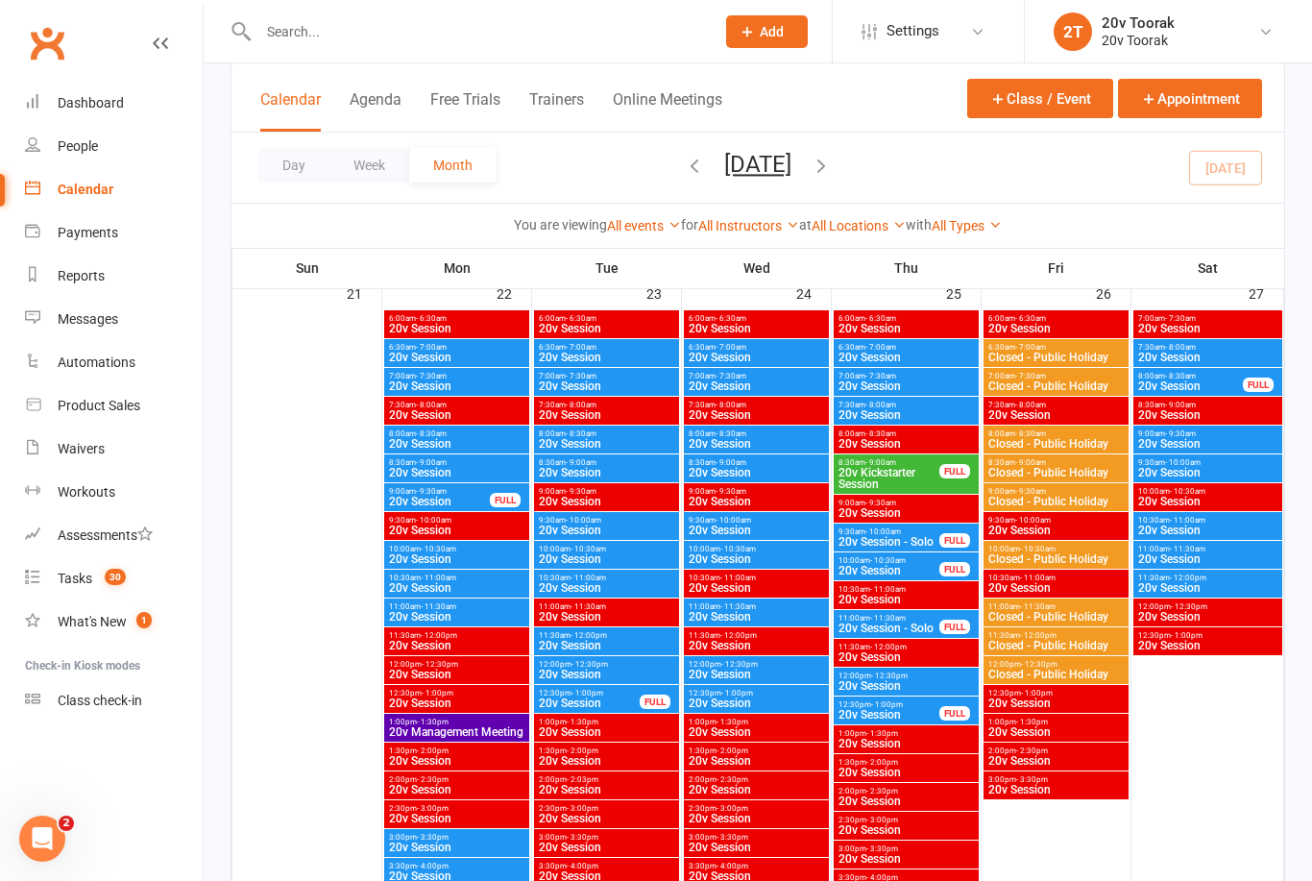
scroll to position [2751, 0]
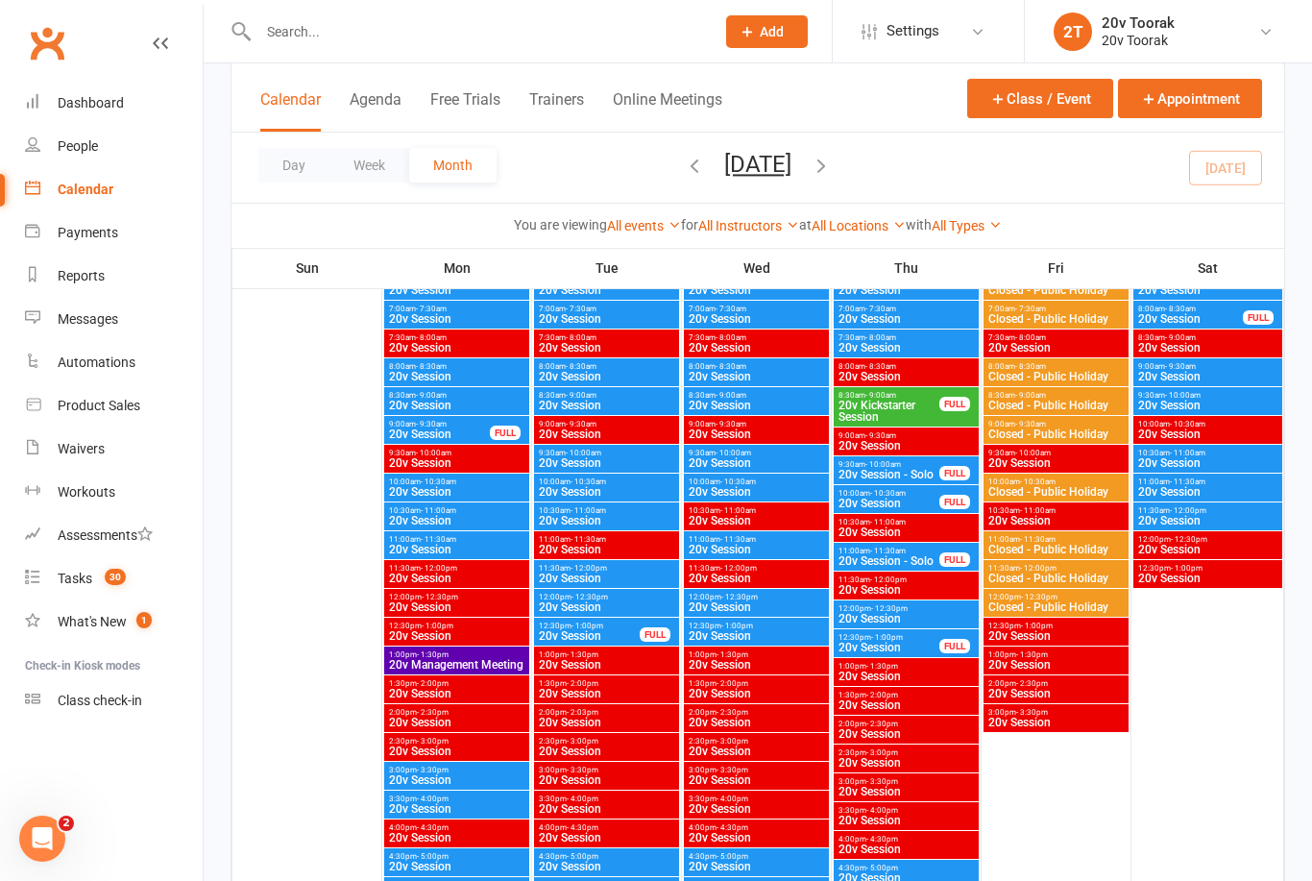
click at [743, 452] on span "- 10:00am" at bounding box center [734, 453] width 36 height 9
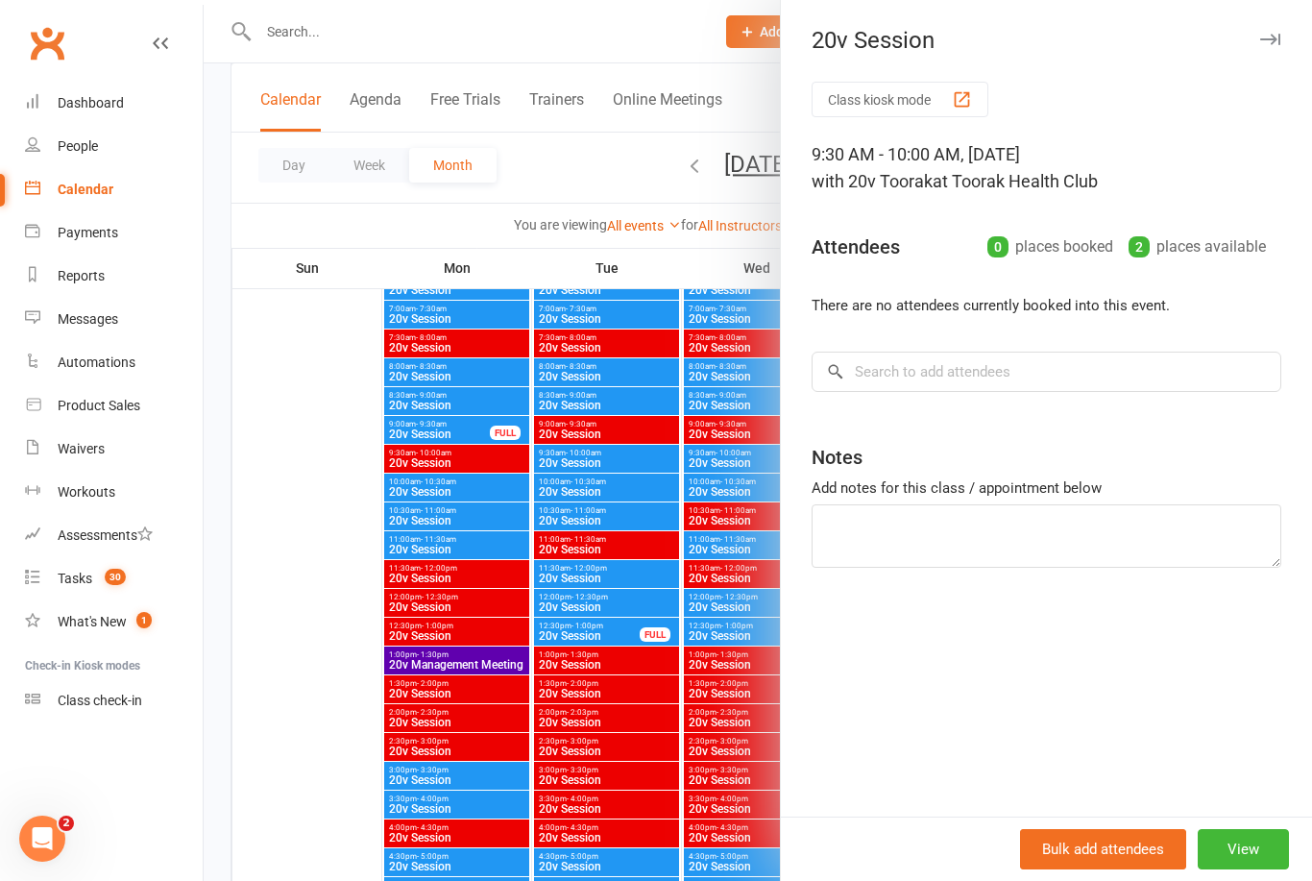
click at [478, 648] on div at bounding box center [758, 440] width 1109 height 881
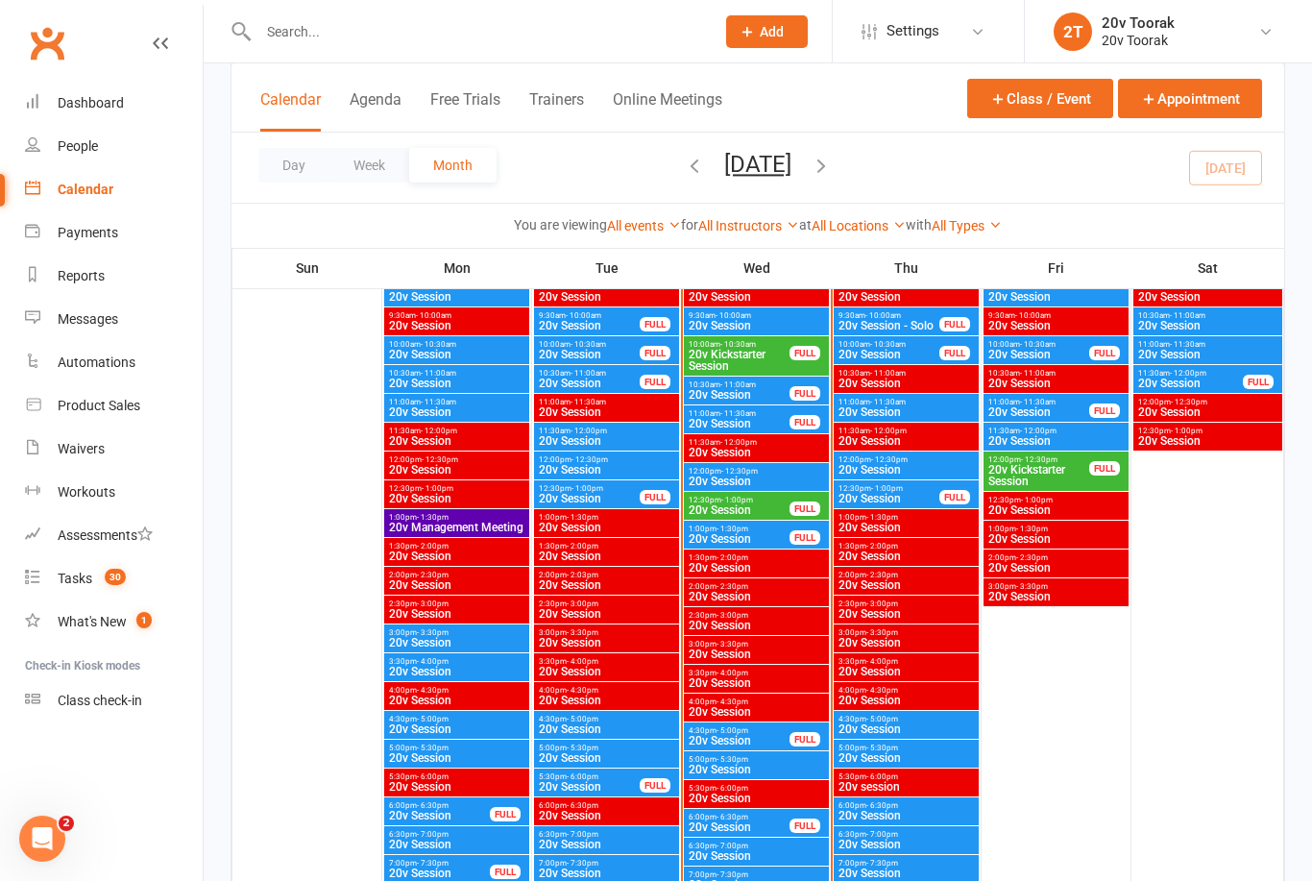
scroll to position [2031, 0]
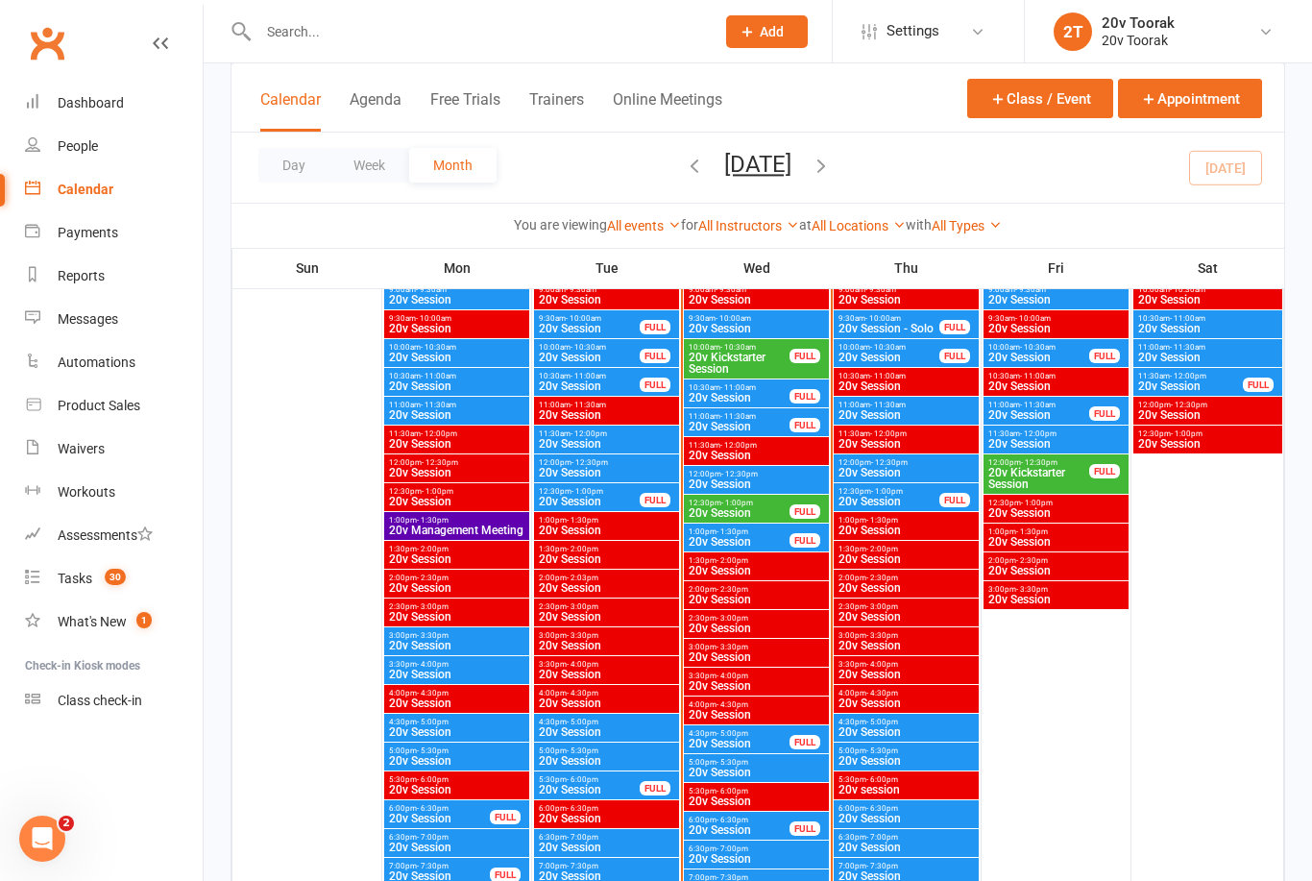
click at [777, 363] on span "20v Kickstarter Session" at bounding box center [739, 363] width 103 height 23
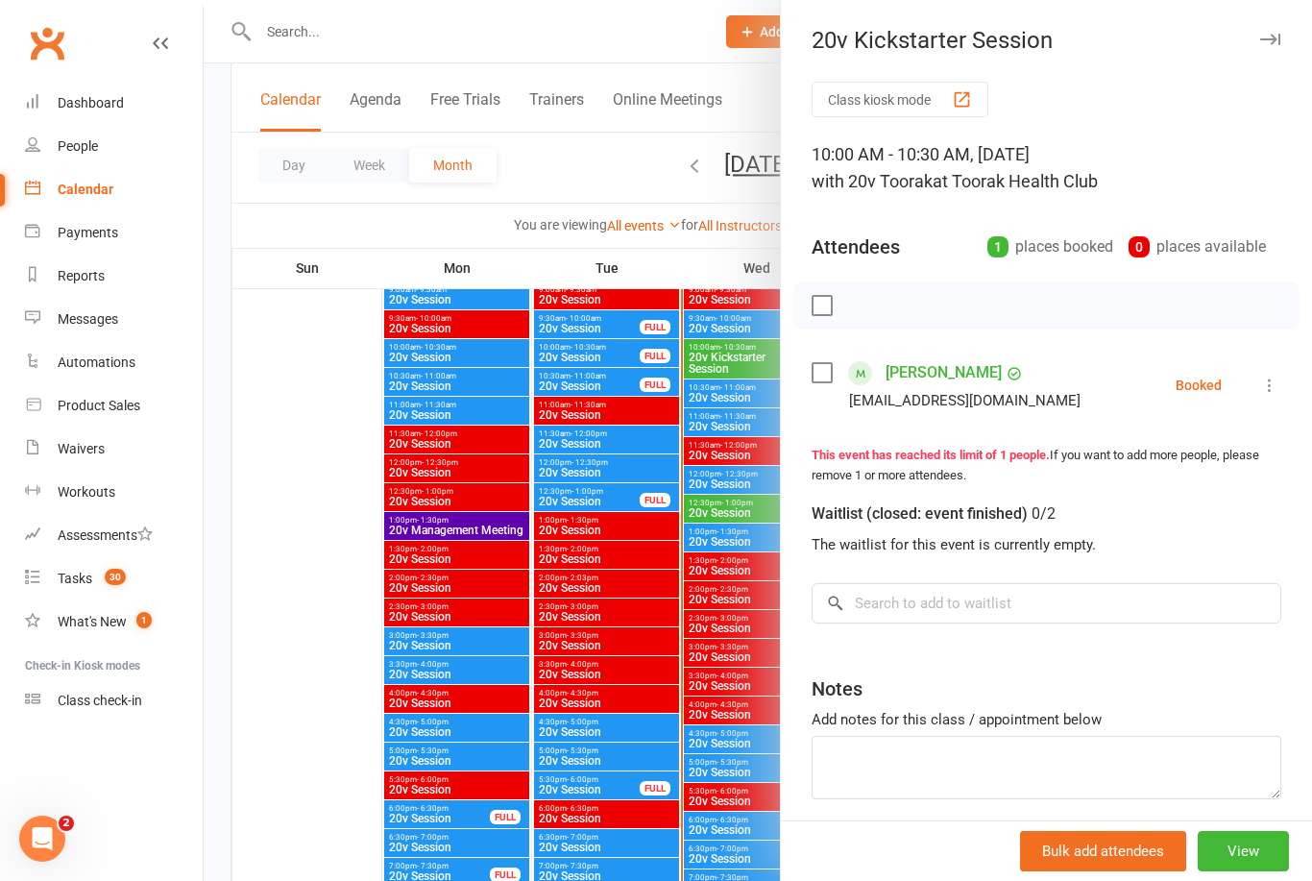
click at [478, 703] on div at bounding box center [758, 440] width 1109 height 881
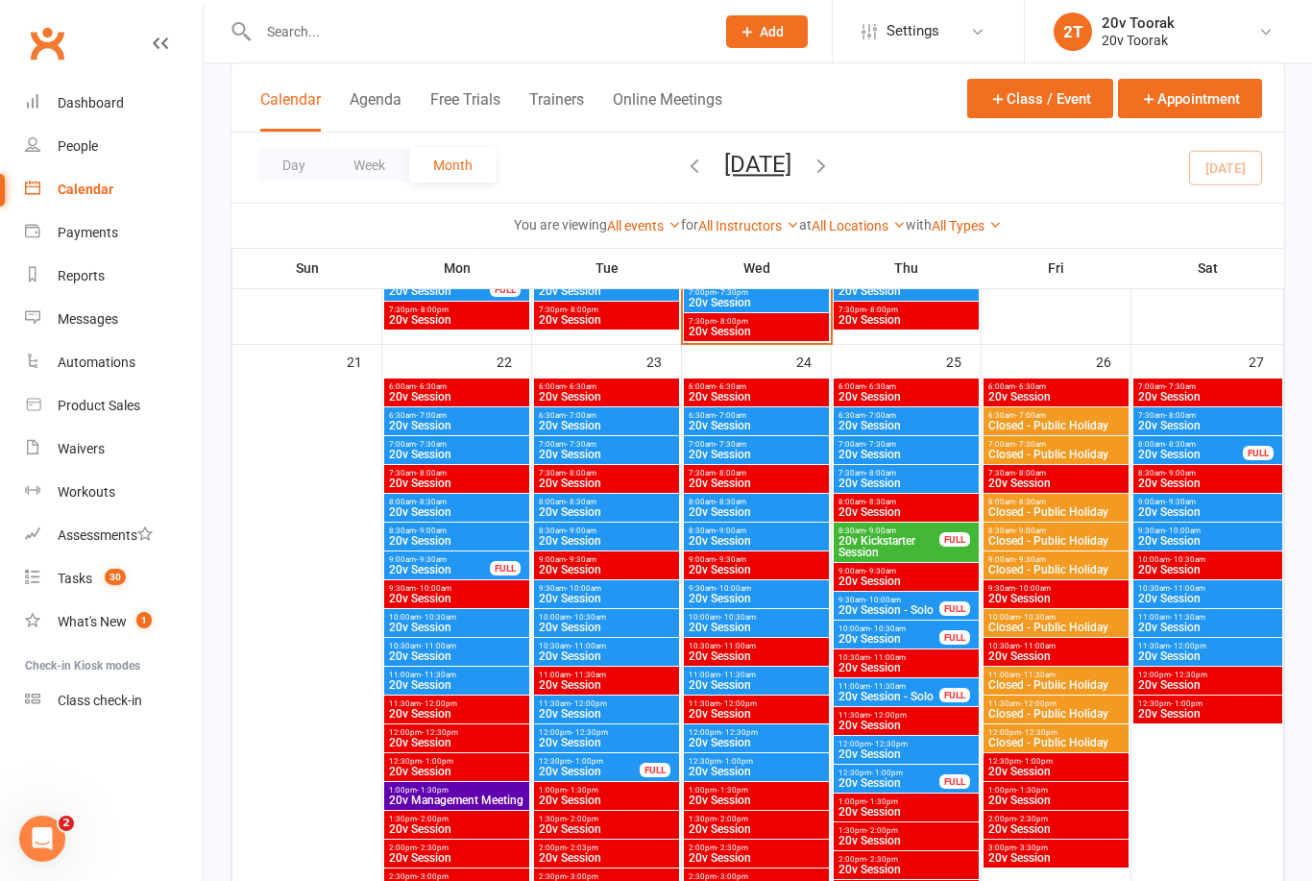
scroll to position [2619, 0]
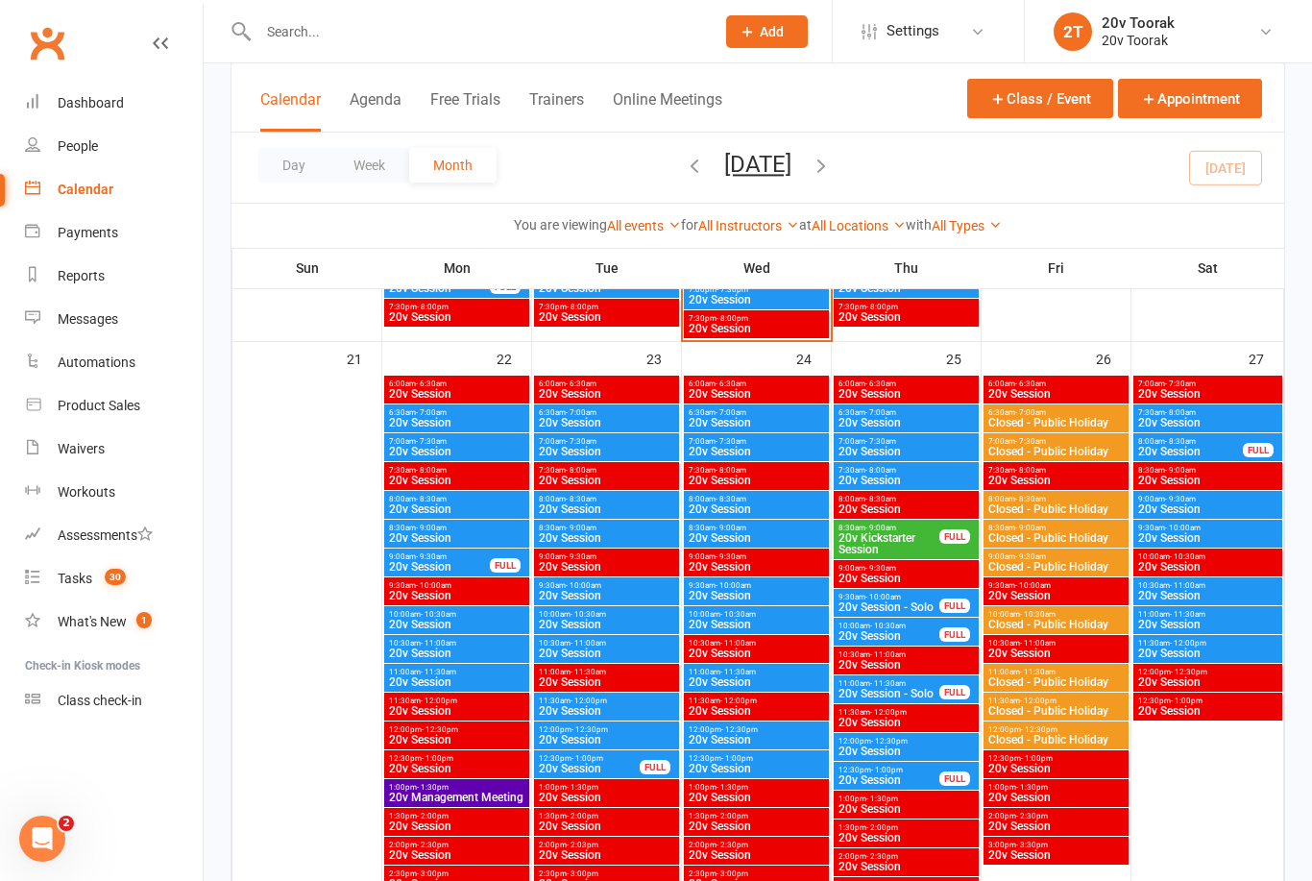
click at [739, 590] on span "20v Session" at bounding box center [756, 596] width 137 height 12
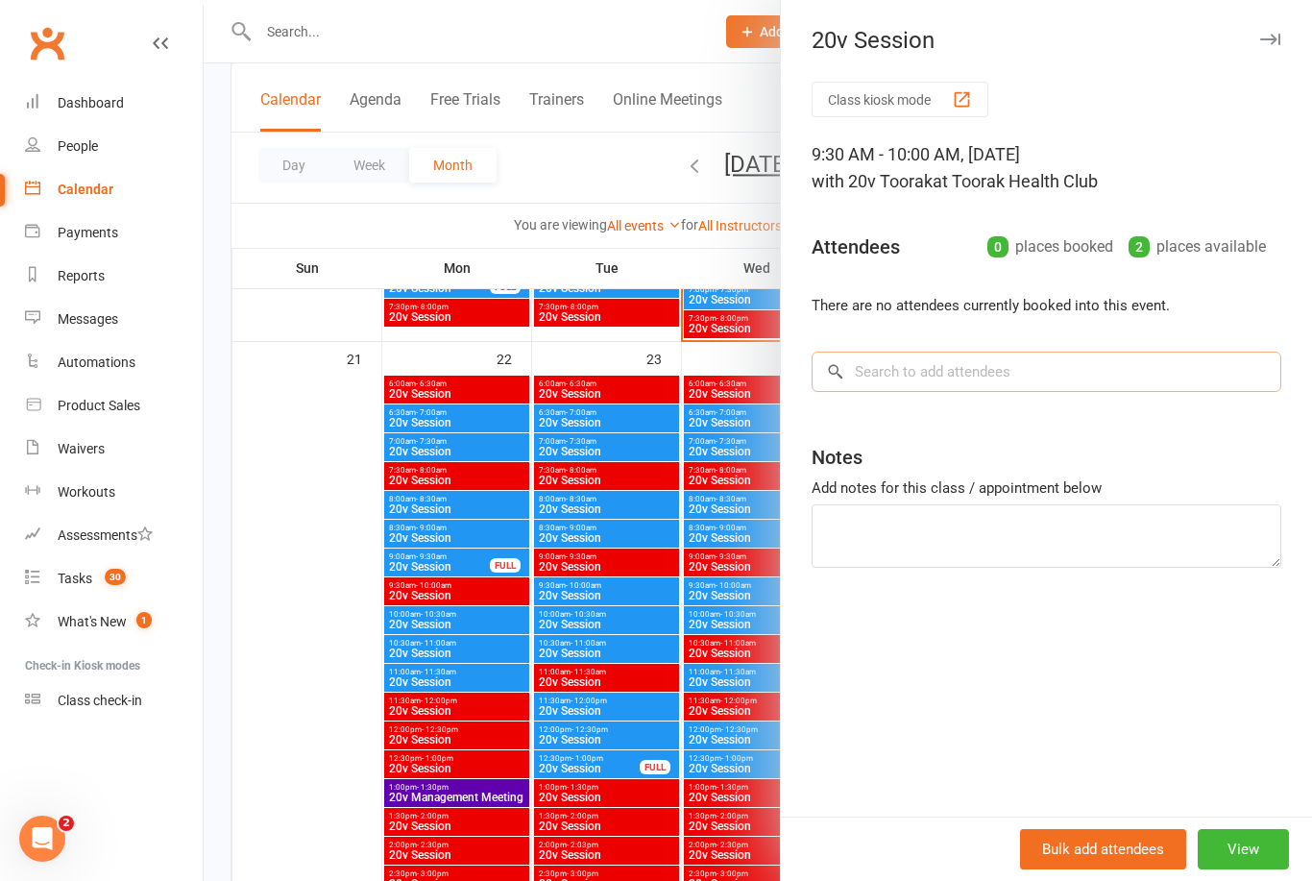
click at [1034, 373] on input "search" at bounding box center [1047, 372] width 470 height 40
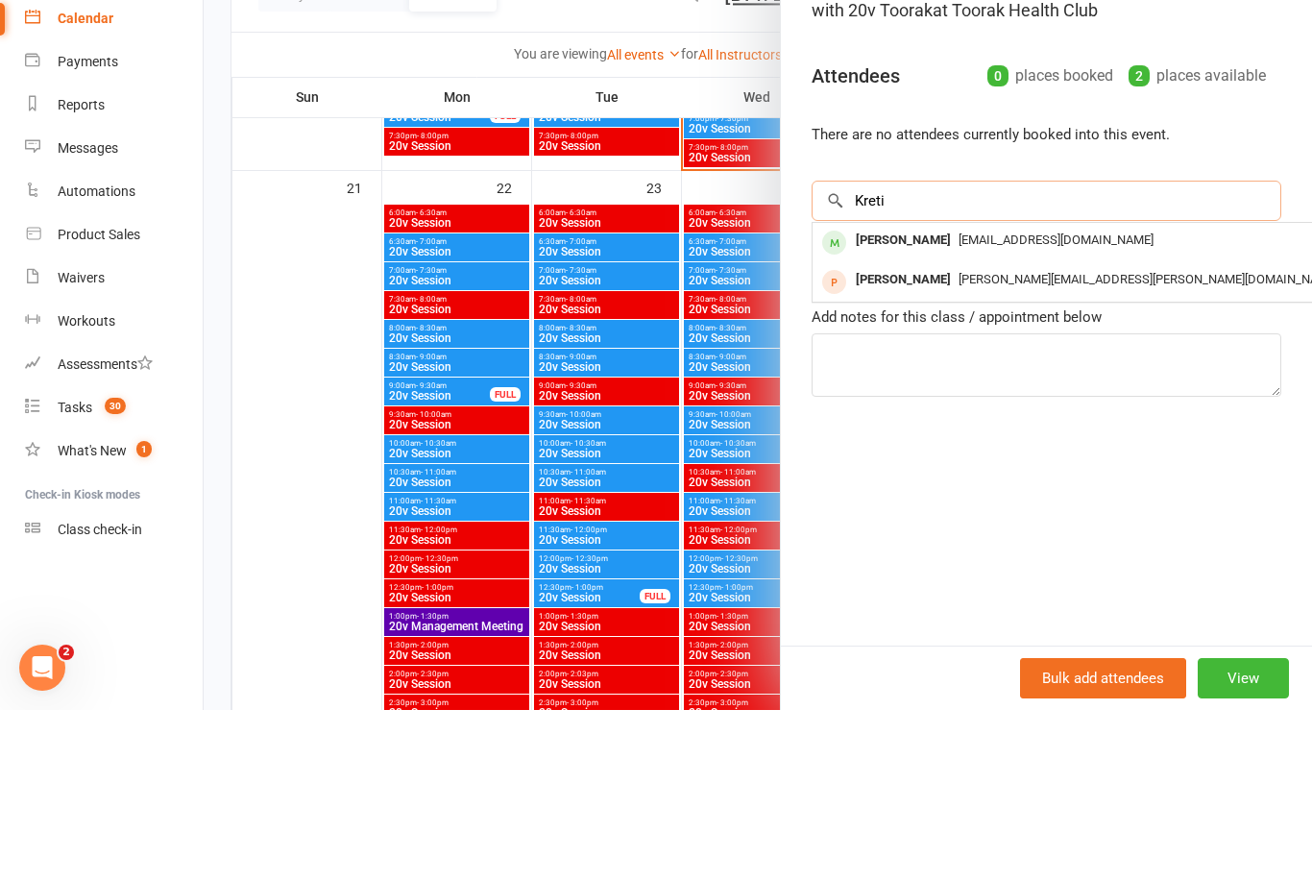
type input "Kreti"
click at [959, 403] on span "[EMAIL_ADDRESS][DOMAIN_NAME]" at bounding box center [1056, 410] width 195 height 14
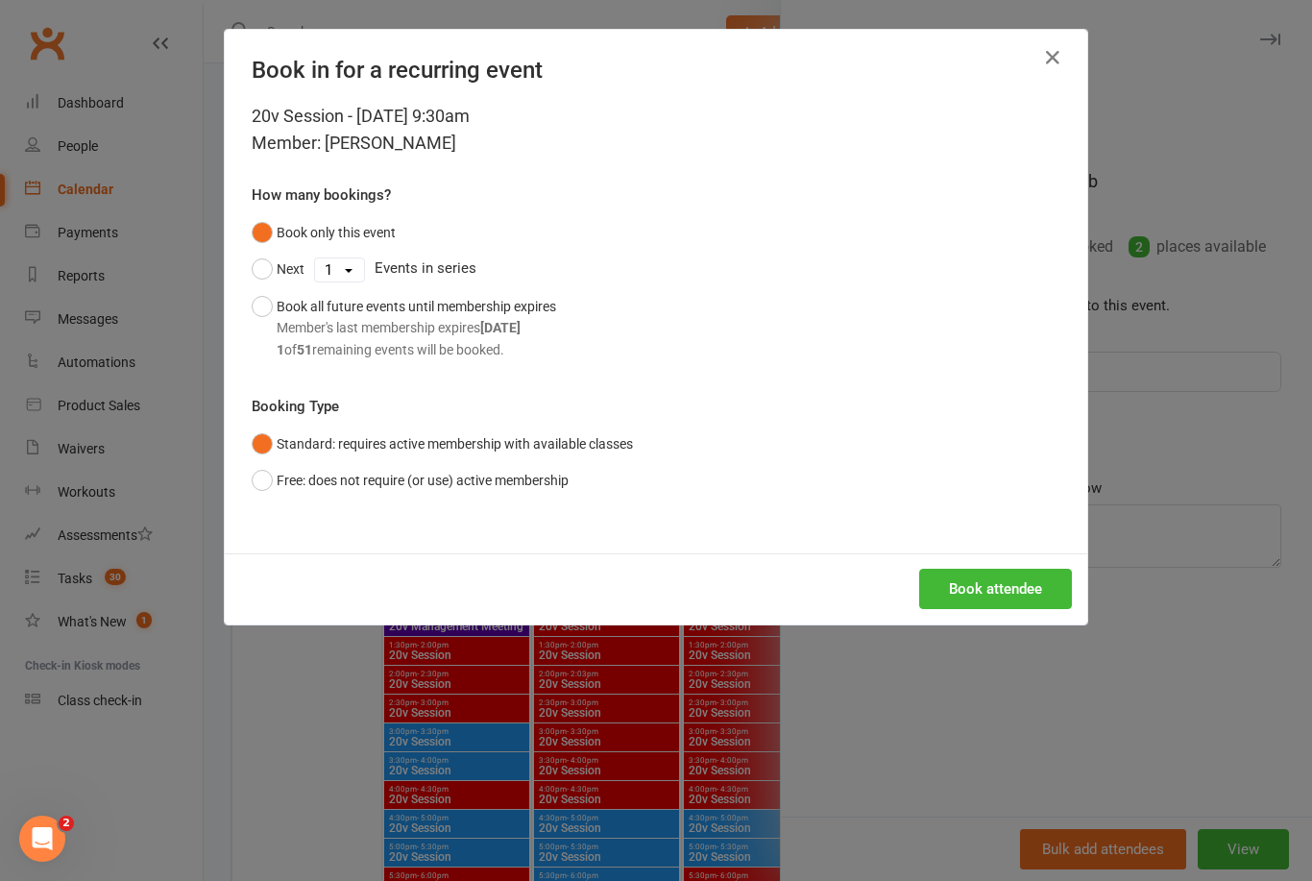
click at [1021, 596] on button "Book attendee" at bounding box center [995, 589] width 153 height 40
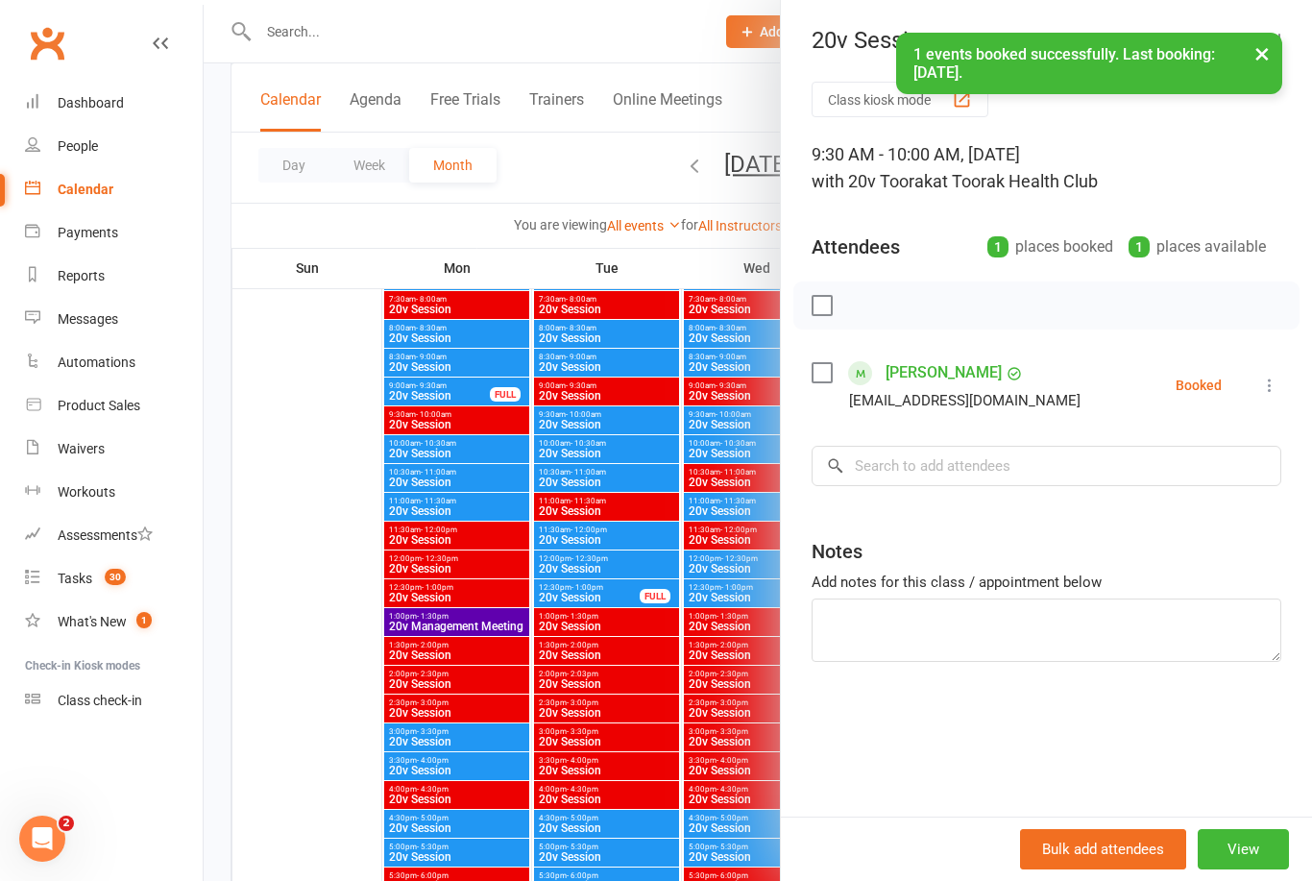
click at [1252, 869] on button "View" at bounding box center [1243, 849] width 91 height 40
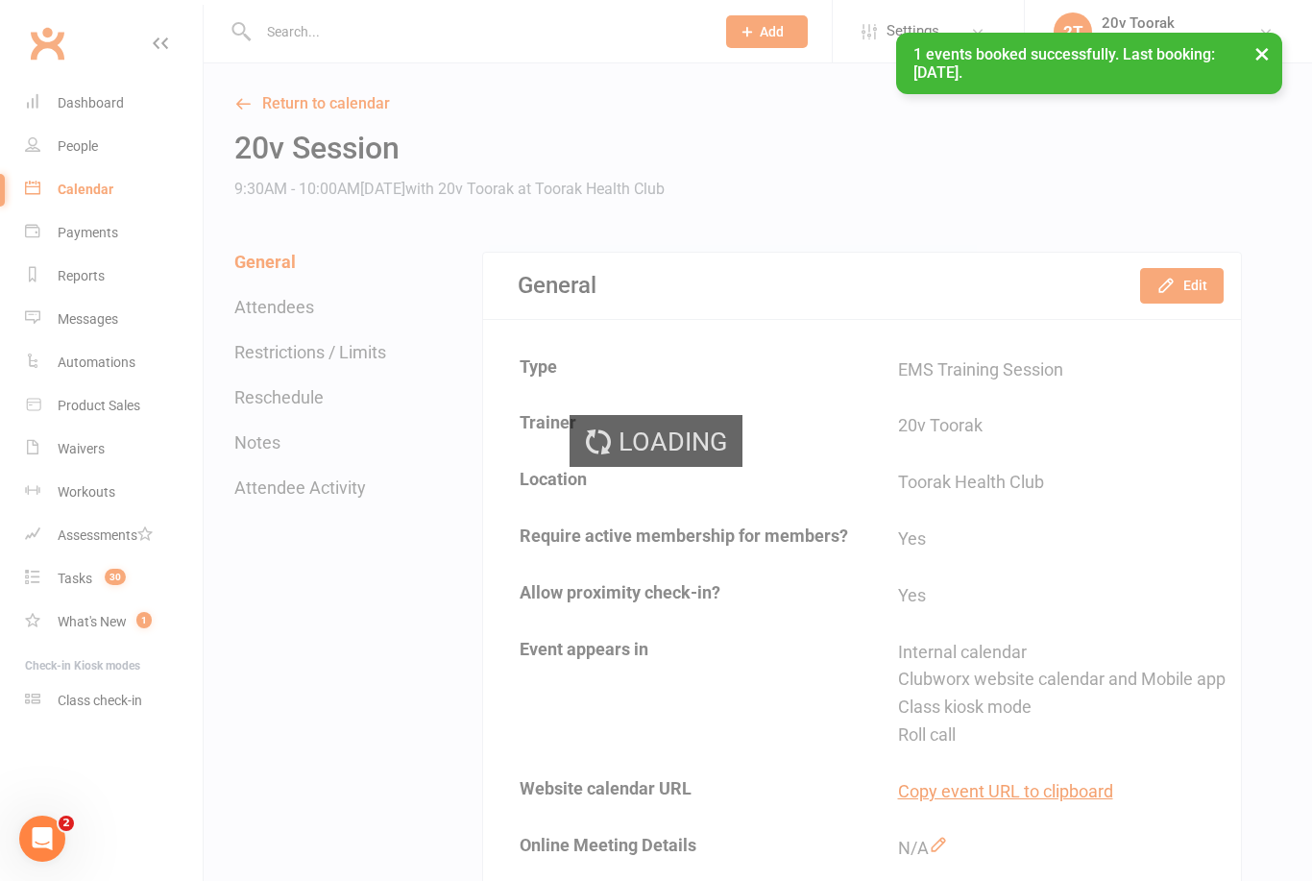
click at [1210, 281] on button "Edit" at bounding box center [1182, 285] width 84 height 35
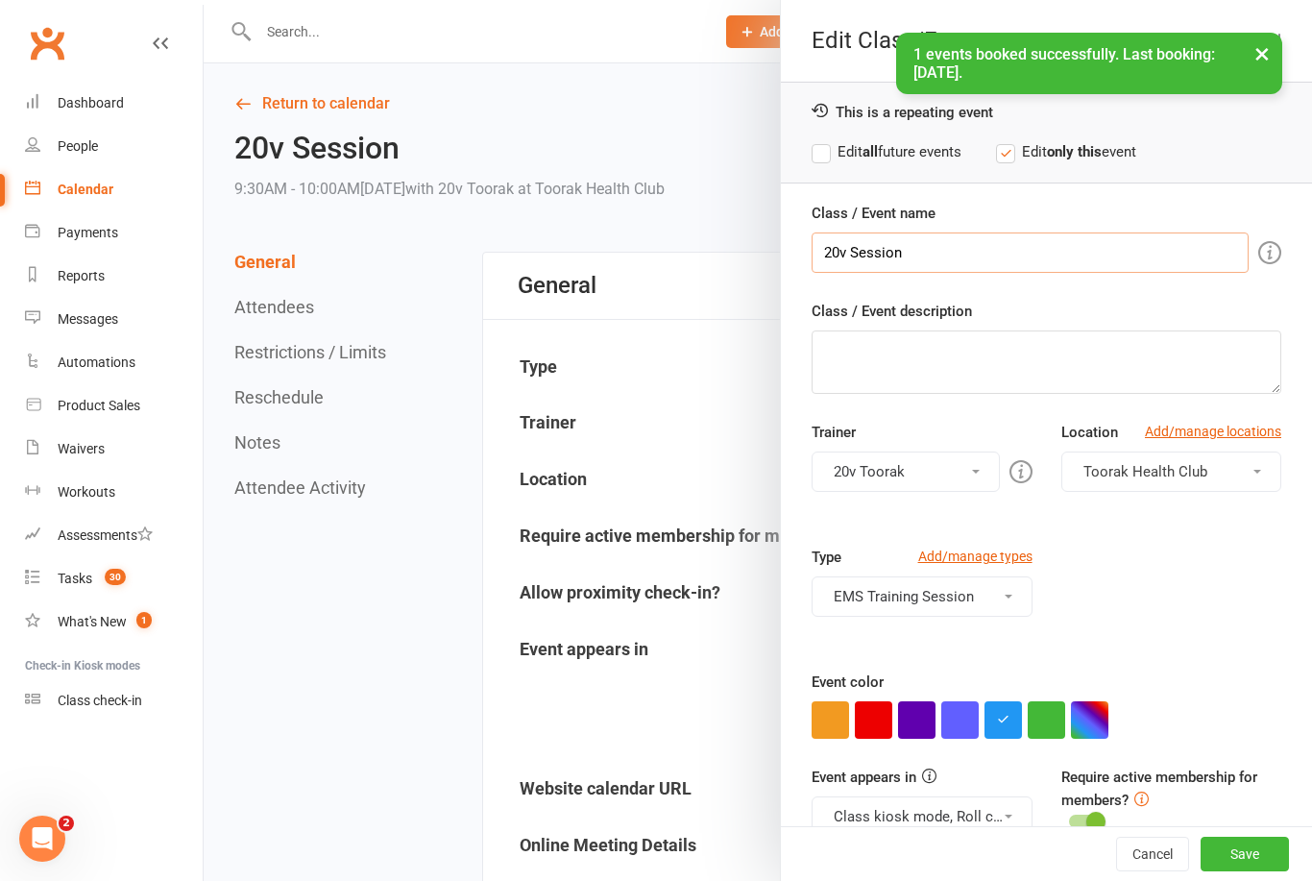
click at [862, 252] on input "20v Session" at bounding box center [1030, 252] width 437 height 40
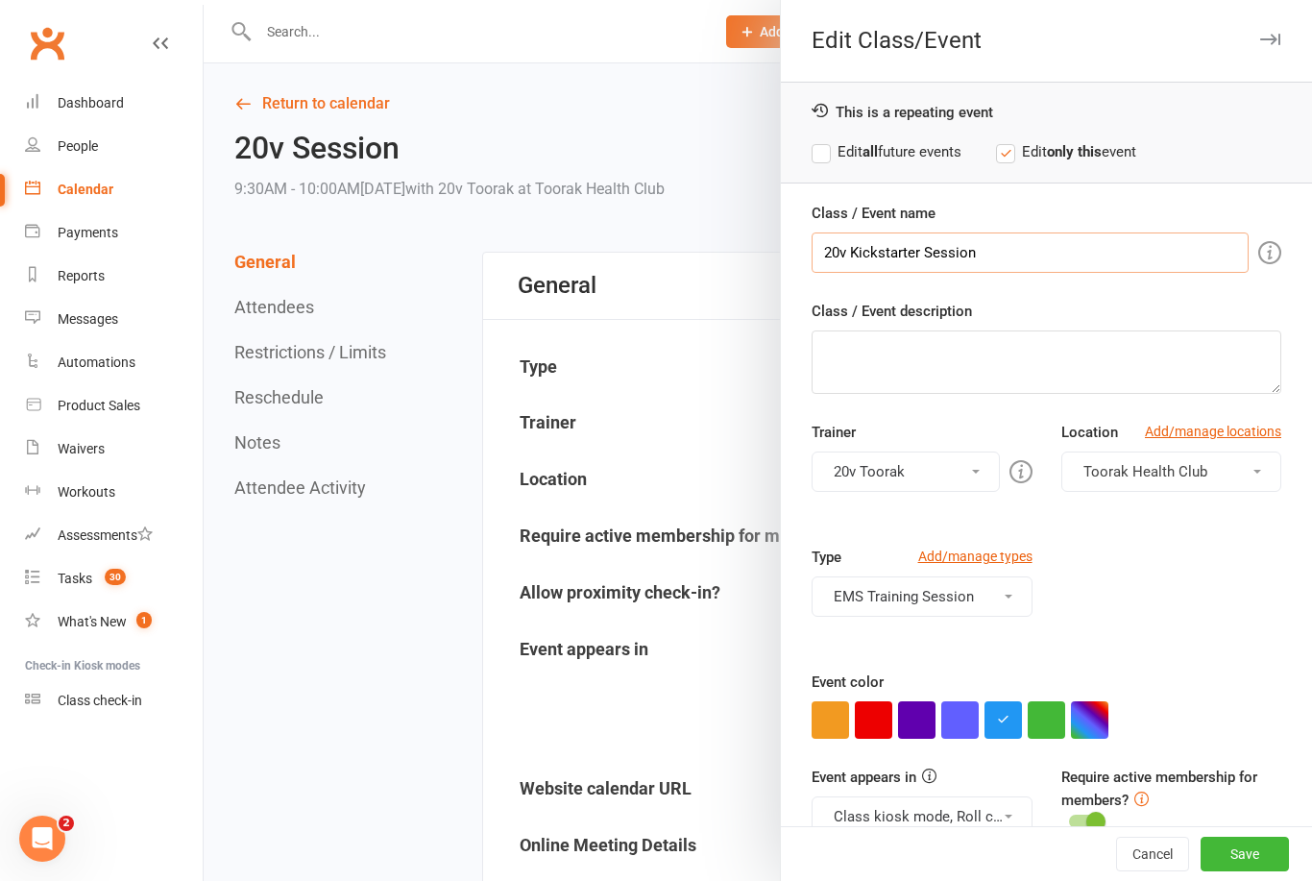
type input "20v Kickstarter Session"
click at [1039, 723] on button "button" at bounding box center [1046, 719] width 37 height 37
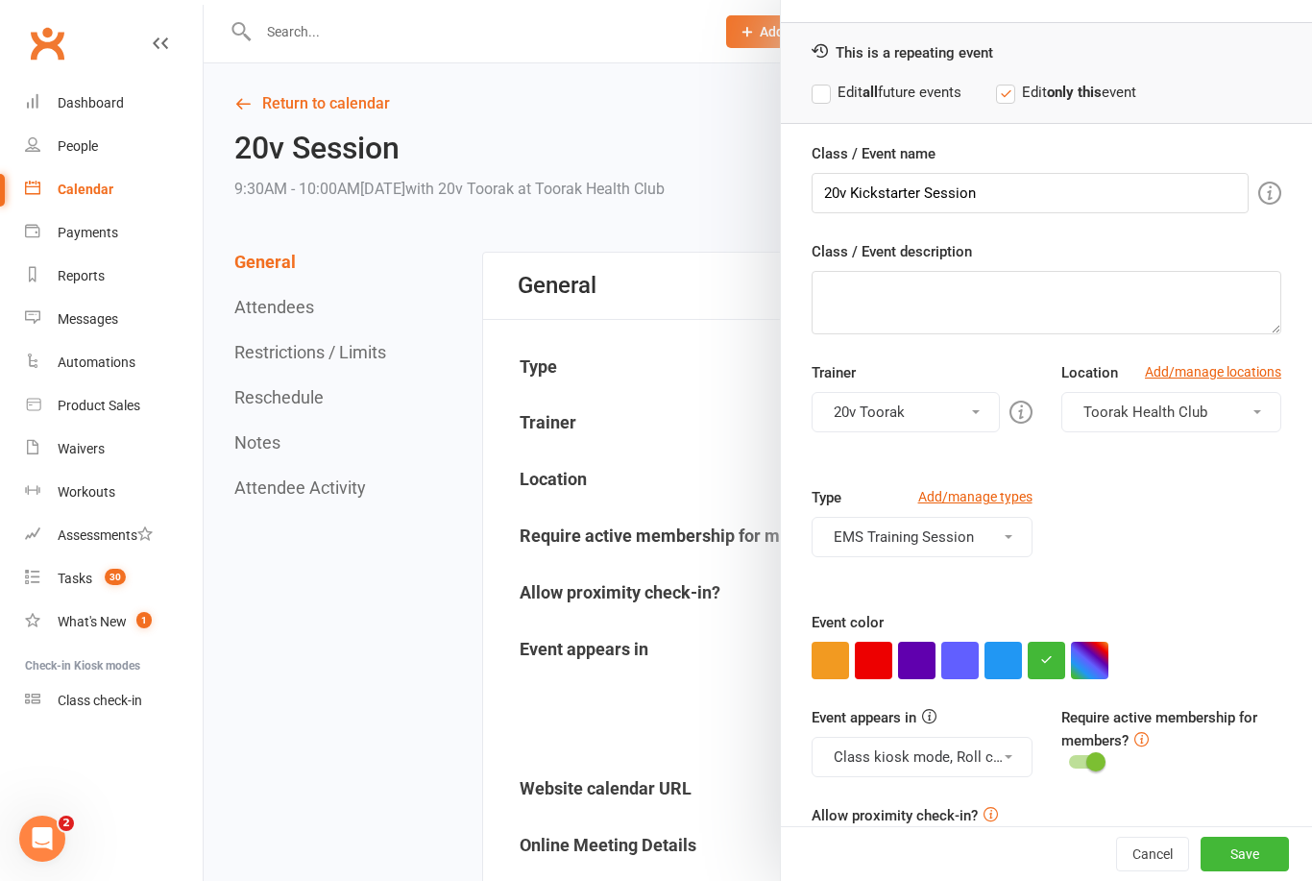
scroll to position [56, 0]
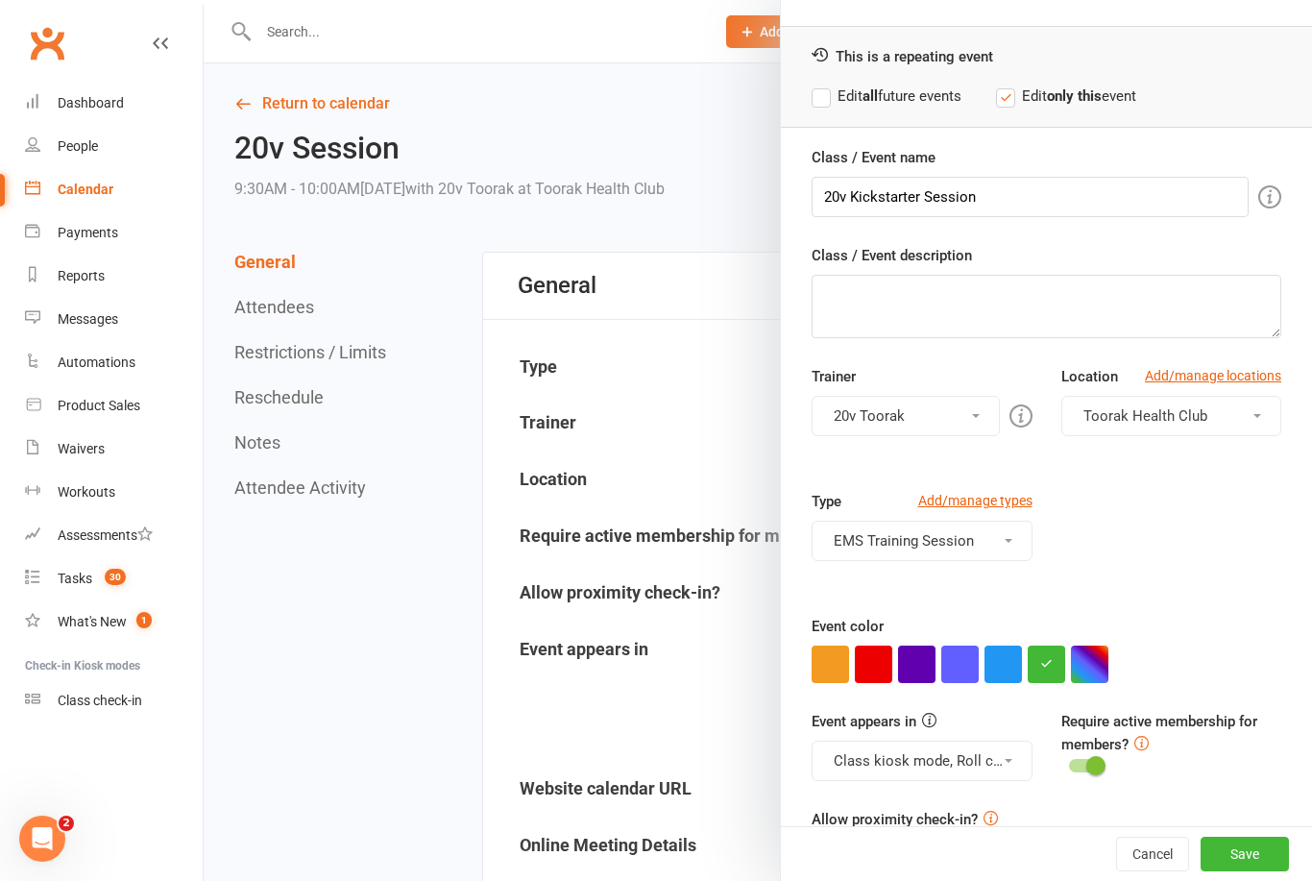
click at [1006, 760] on span at bounding box center [1009, 761] width 8 height 4
click at [1254, 871] on button "Save" at bounding box center [1245, 854] width 88 height 35
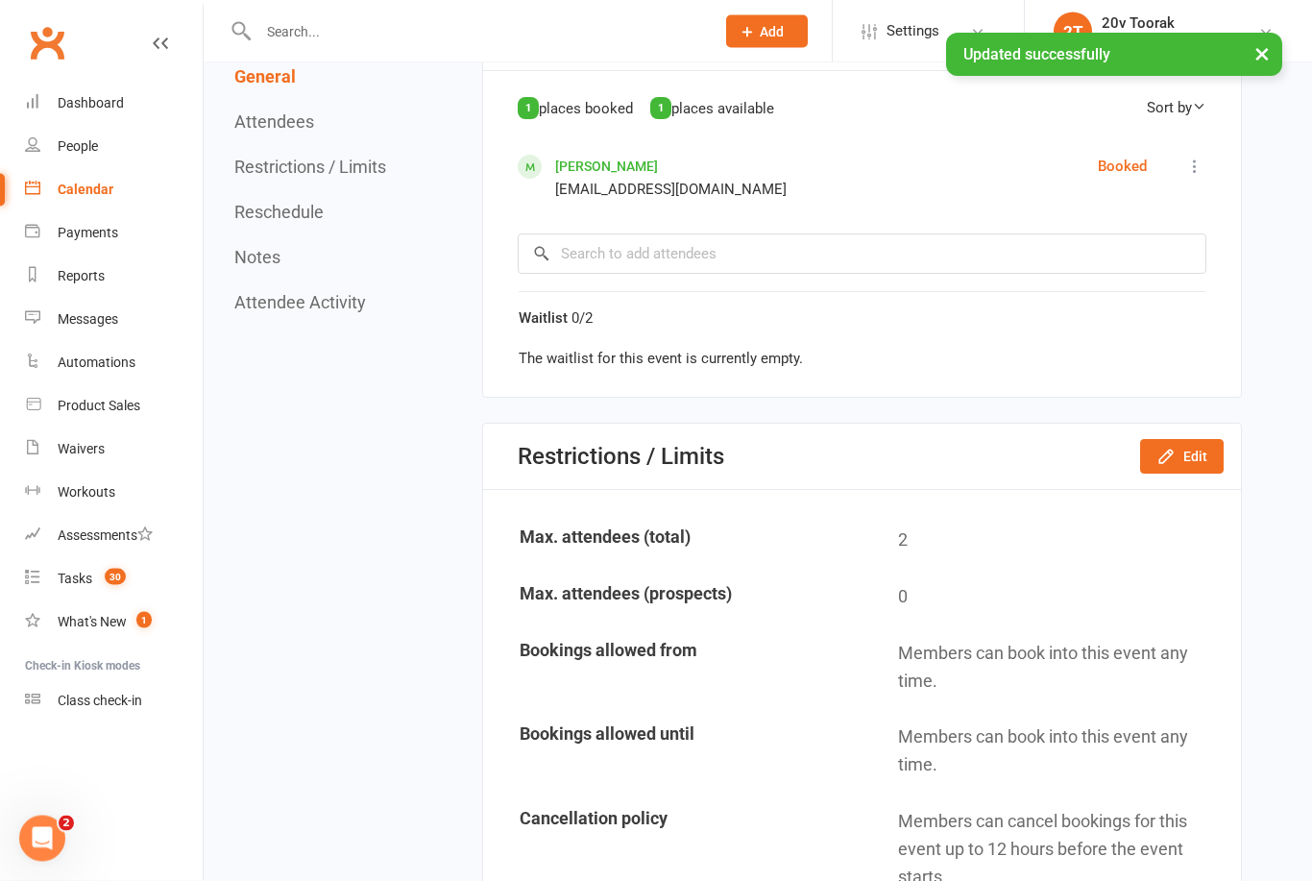
scroll to position [1070, 0]
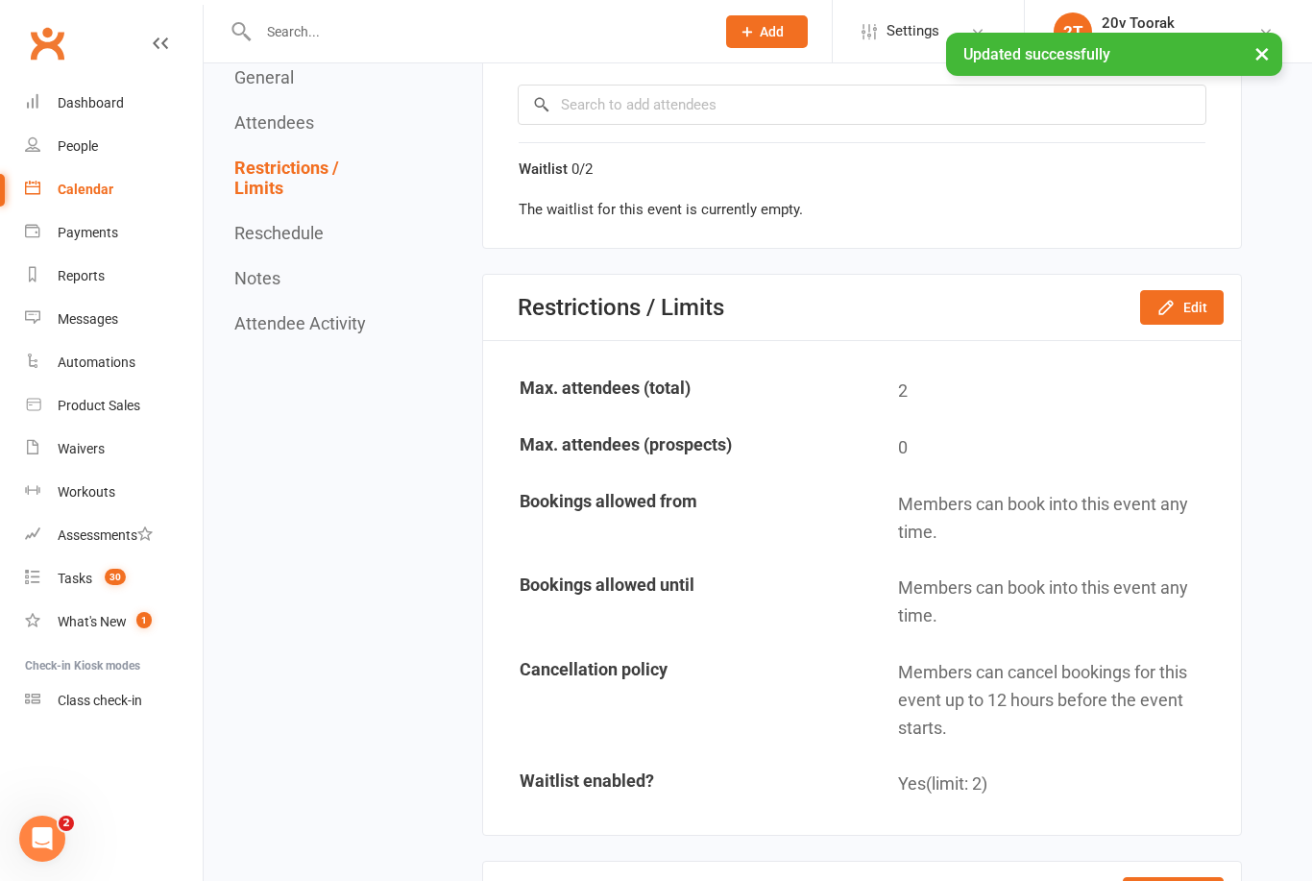
click at [1172, 317] on icon "button" at bounding box center [1166, 307] width 19 height 19
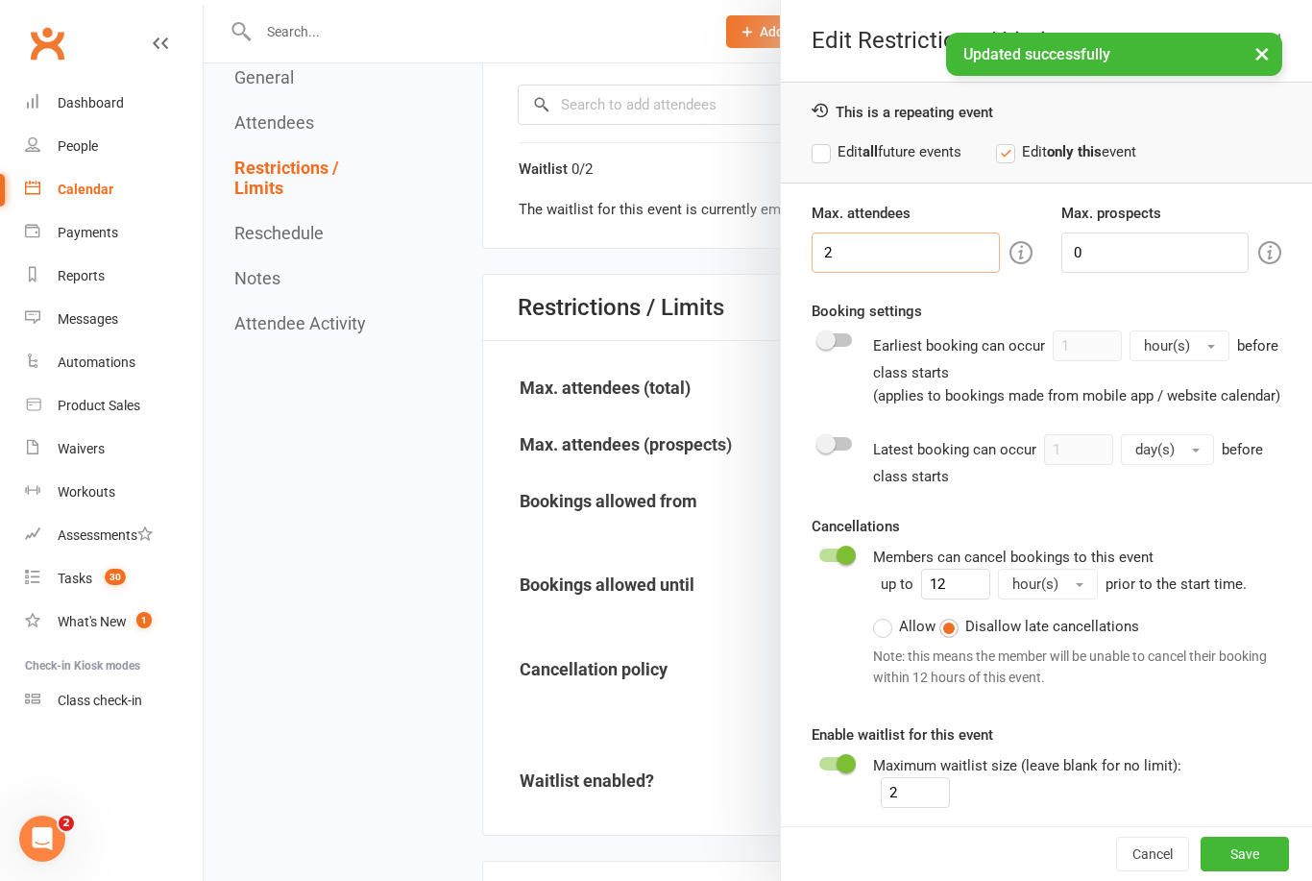
click at [895, 242] on input "2" at bounding box center [905, 252] width 187 height 40
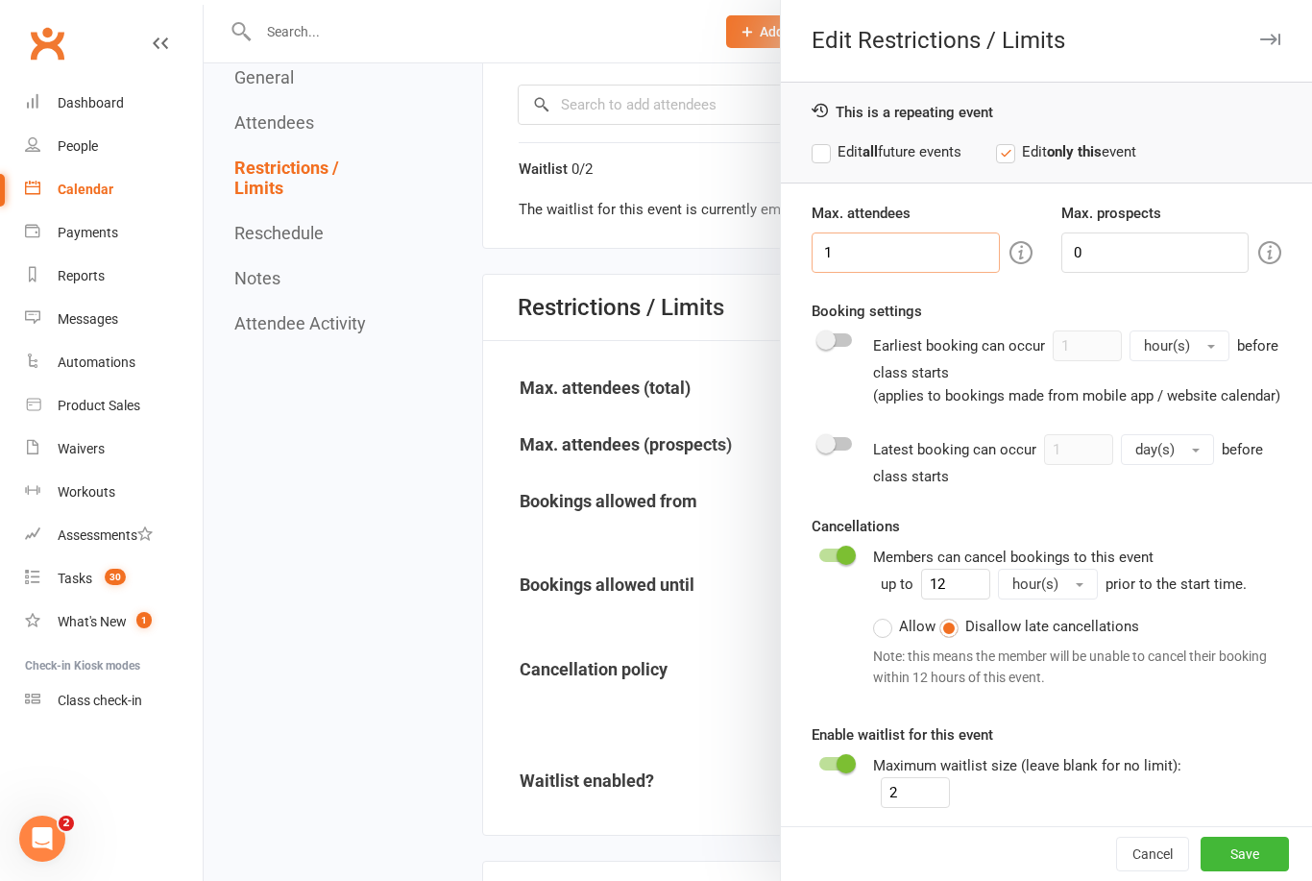
type input "1"
click at [1266, 871] on button "Save" at bounding box center [1245, 854] width 88 height 35
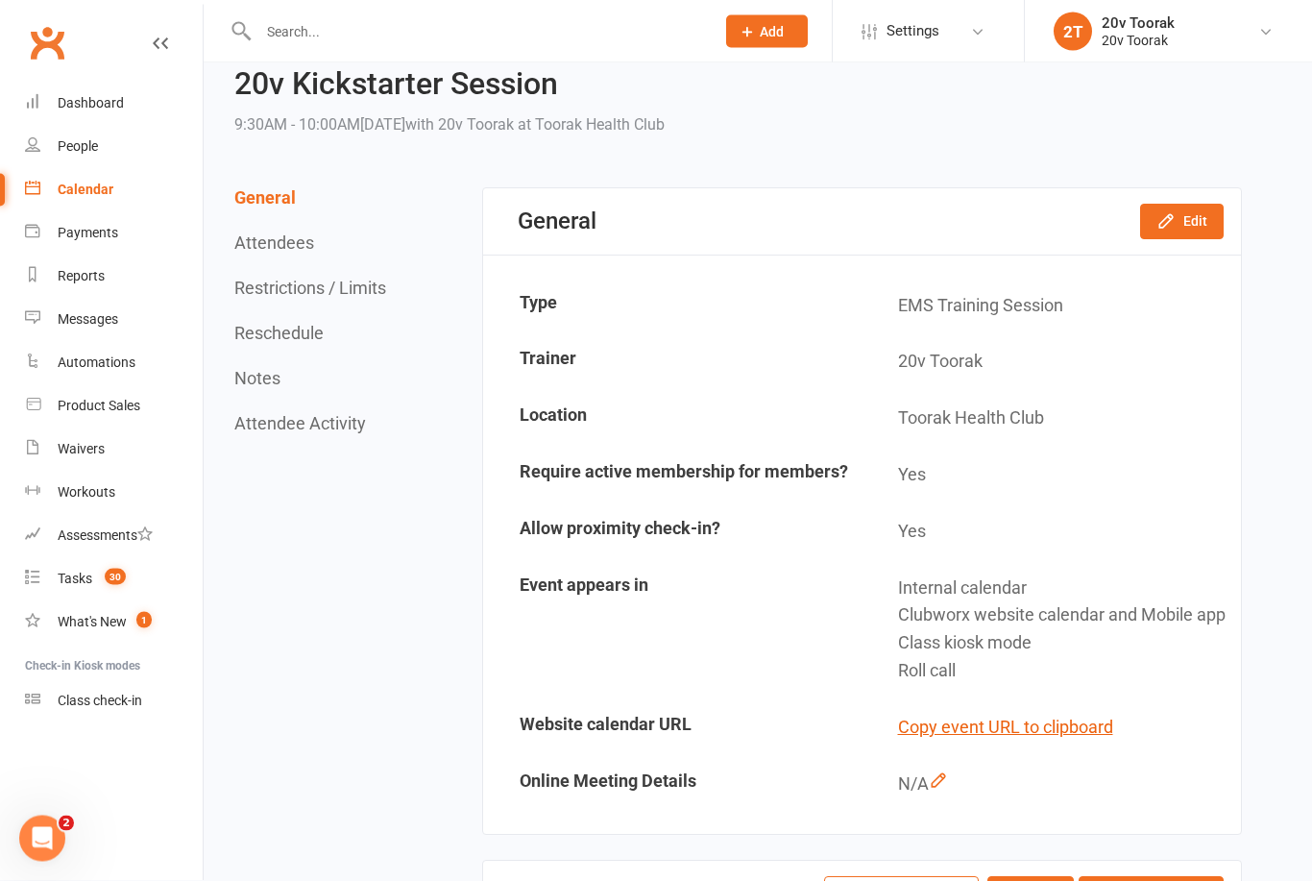
scroll to position [0, 0]
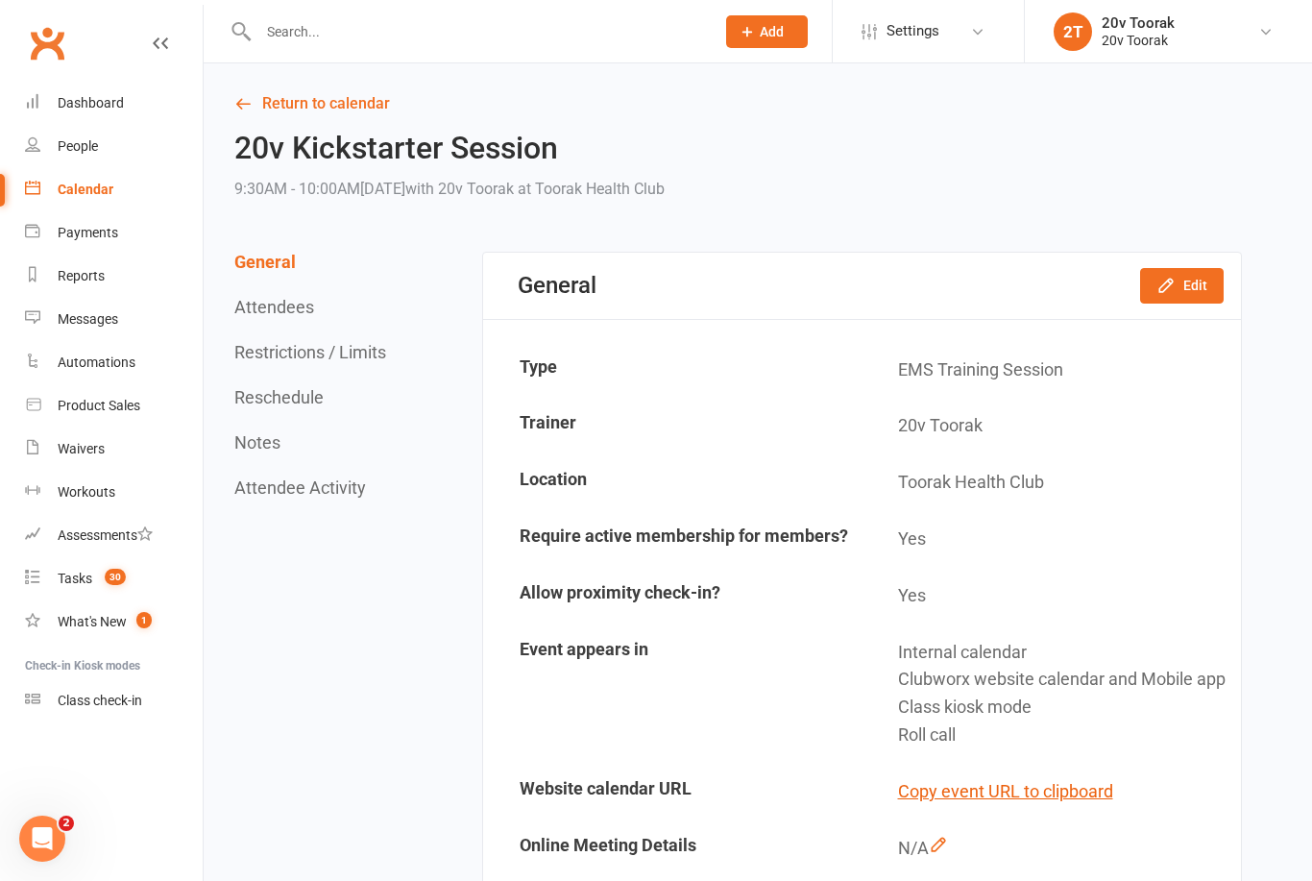
click at [324, 99] on link "Return to calendar" at bounding box center [738, 103] width 1008 height 27
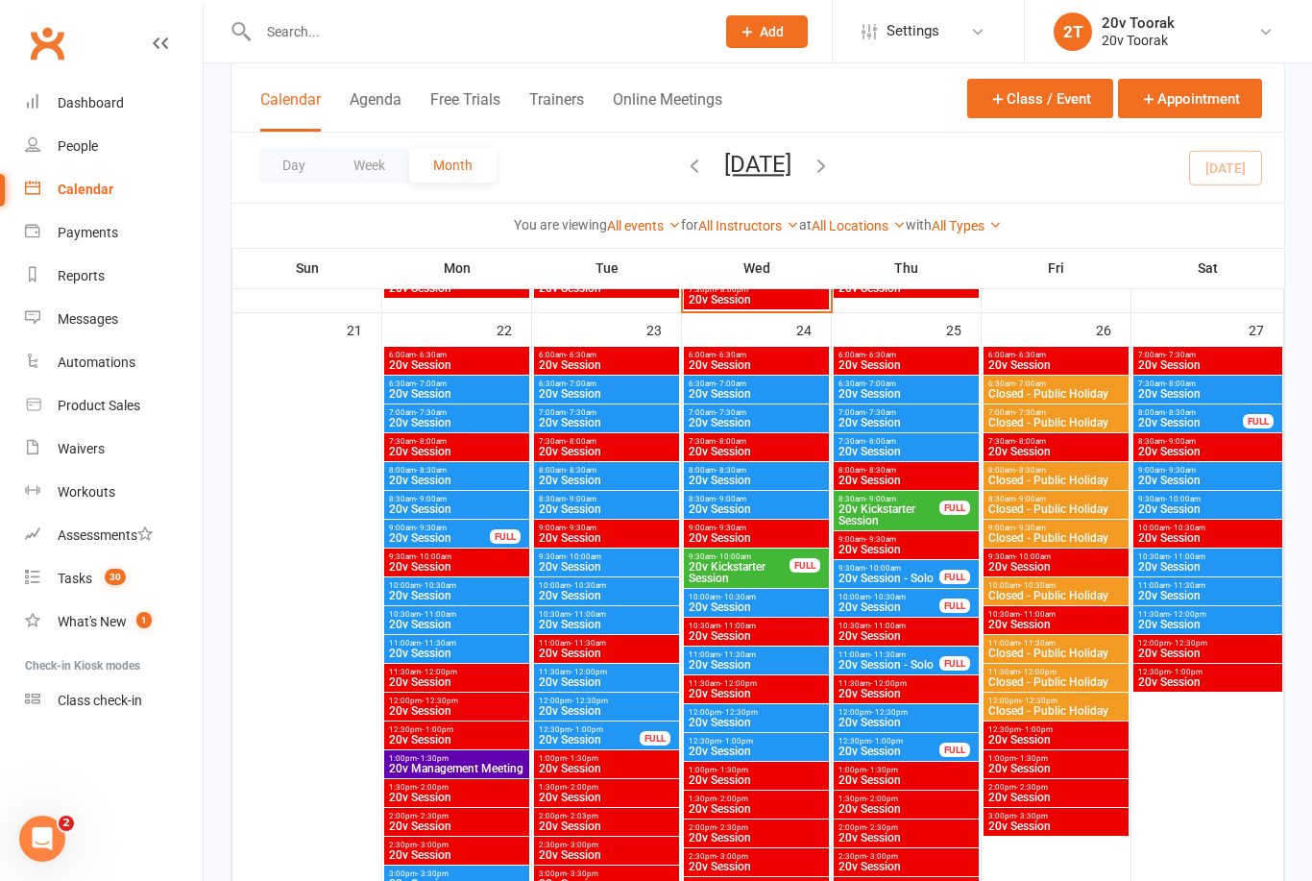
scroll to position [2794, 0]
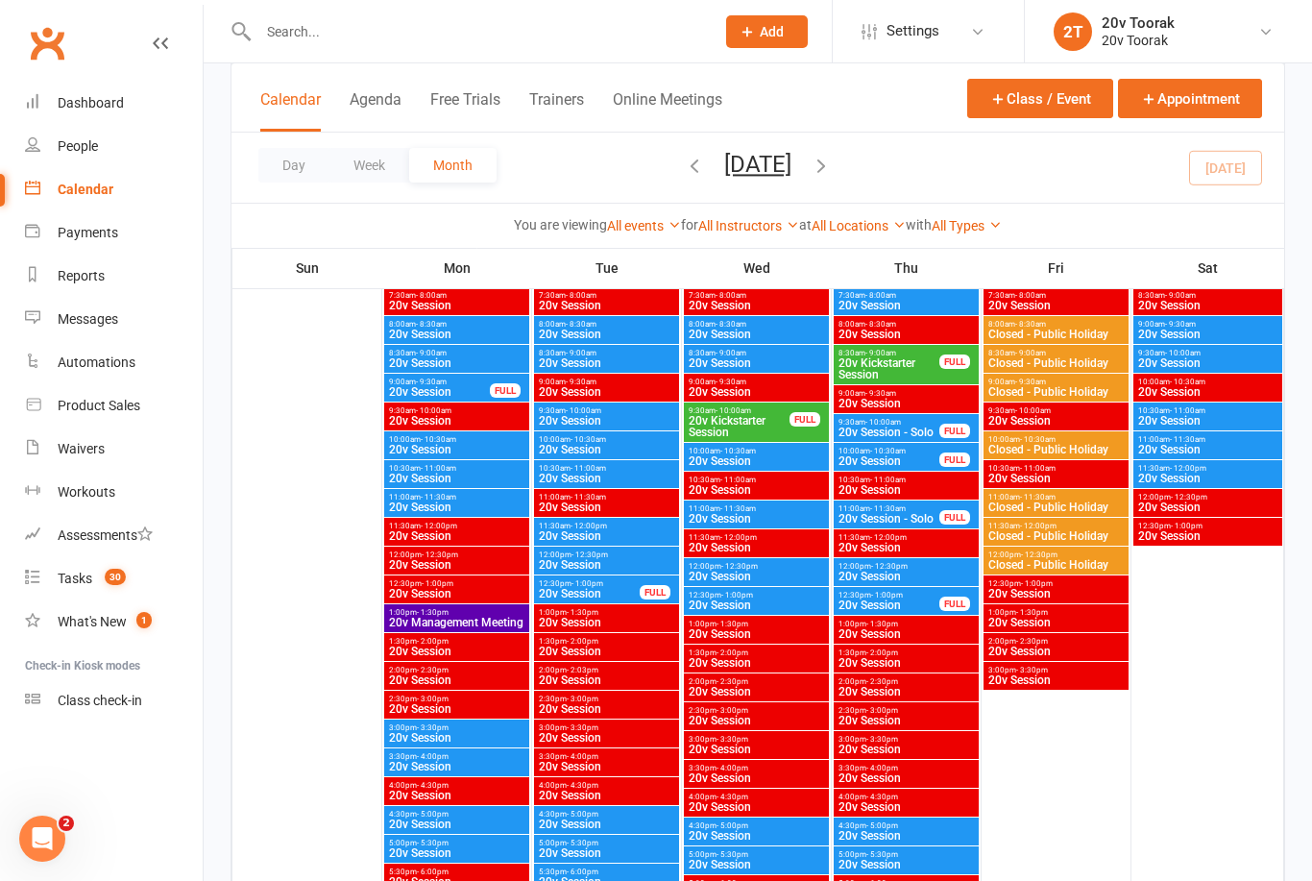
click at [767, 426] on span "20v Kickstarter Session" at bounding box center [739, 426] width 103 height 23
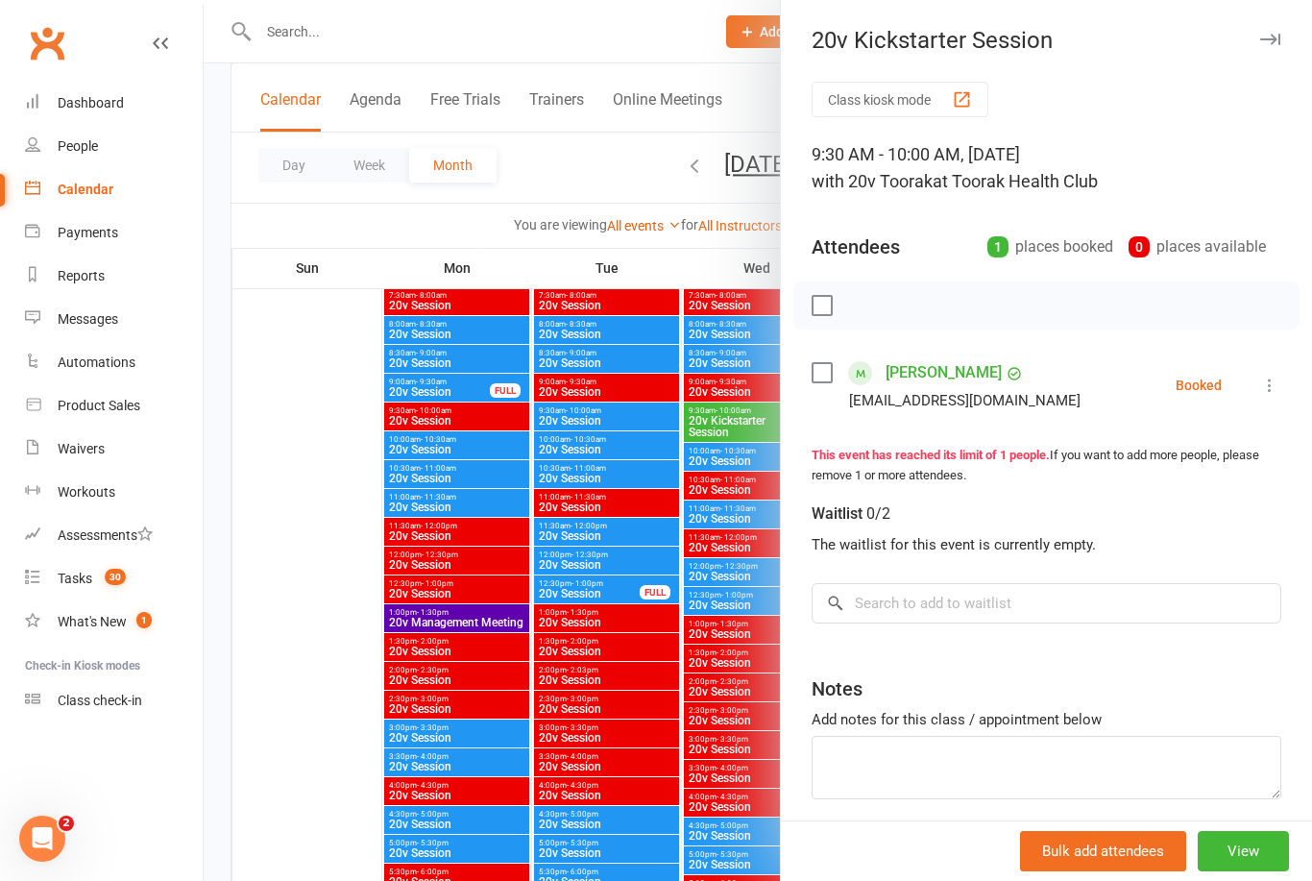
click at [948, 375] on link "Steven Kreti" at bounding box center [944, 372] width 116 height 31
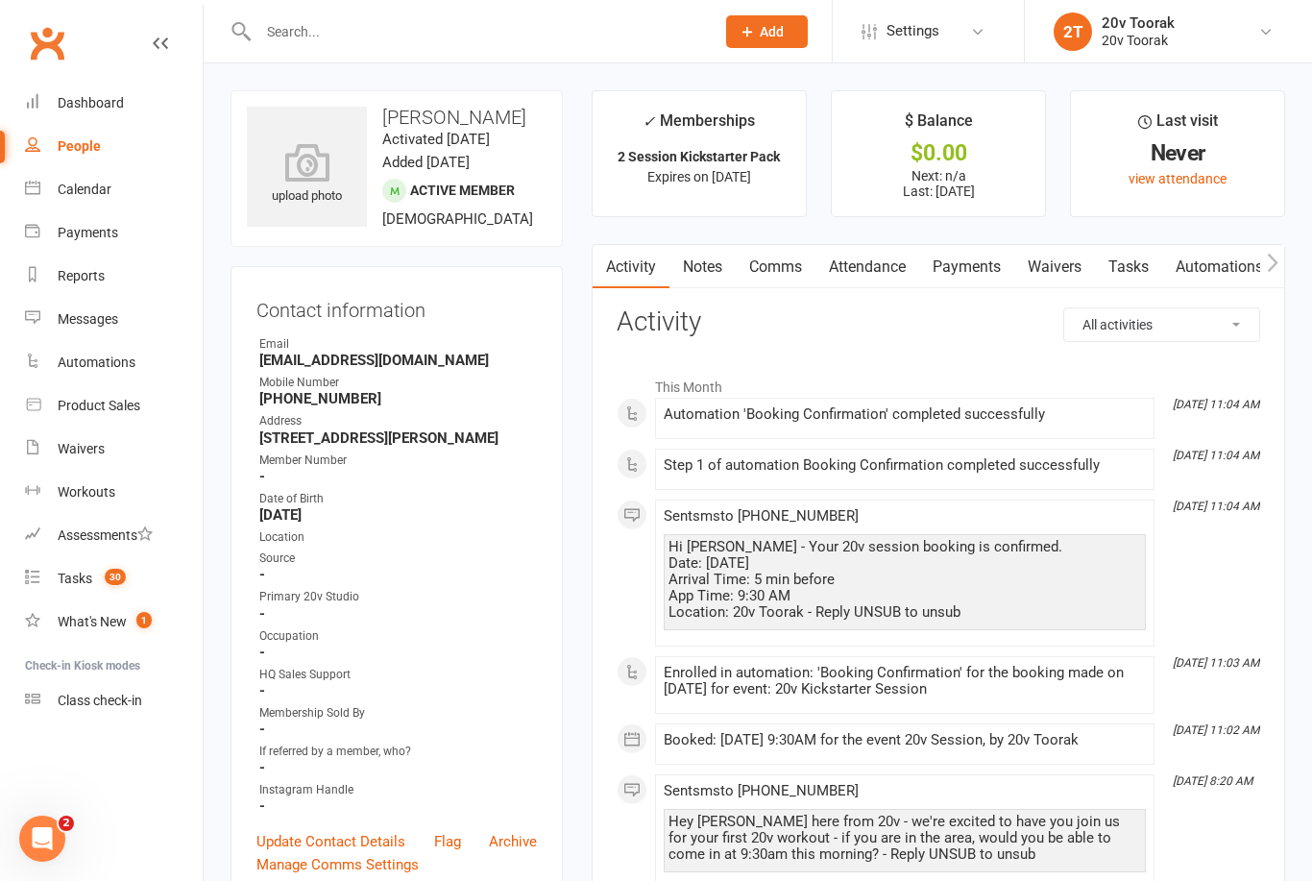
click at [780, 273] on link "Comms" at bounding box center [776, 267] width 80 height 44
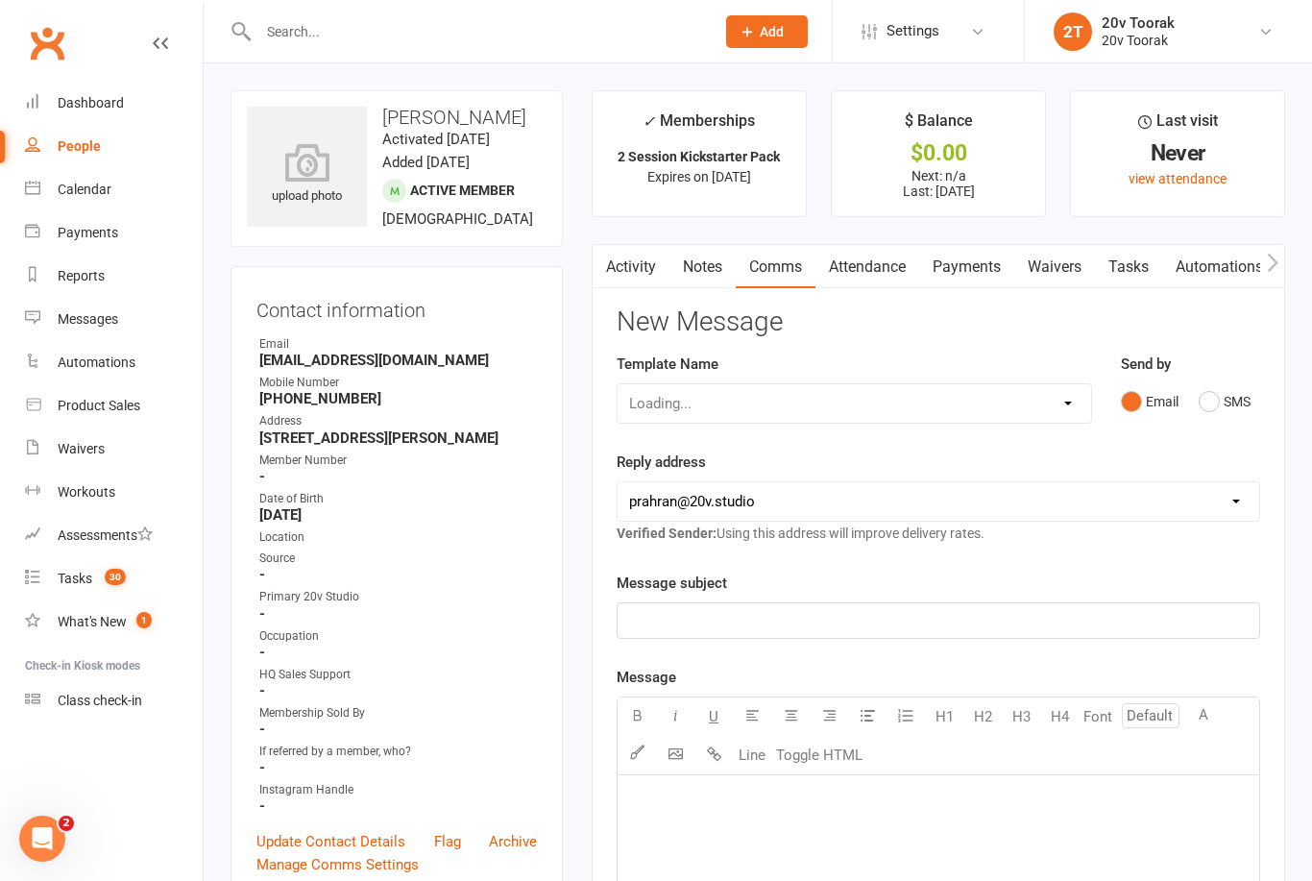
scroll to position [61, 0]
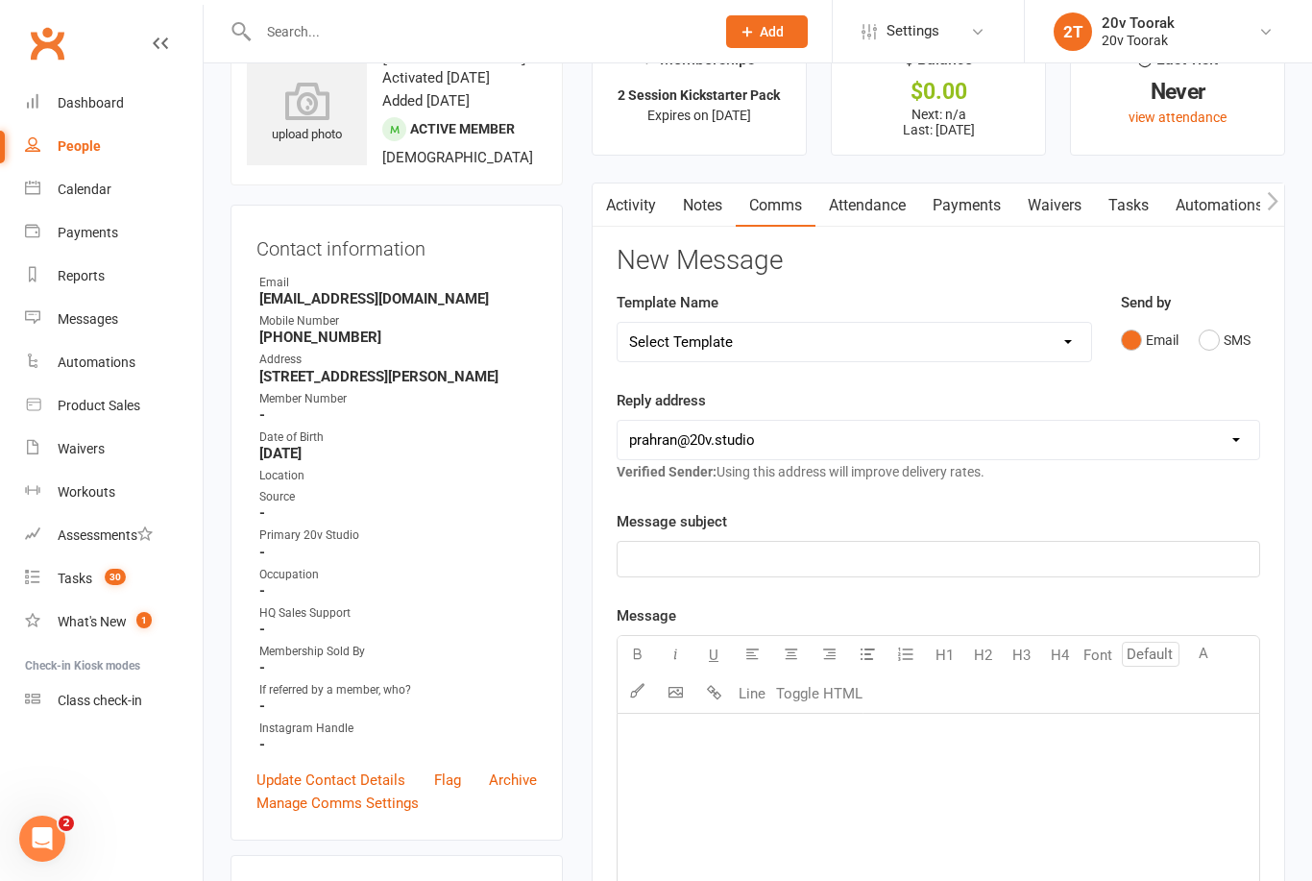
click at [1251, 346] on button "SMS" at bounding box center [1225, 340] width 52 height 37
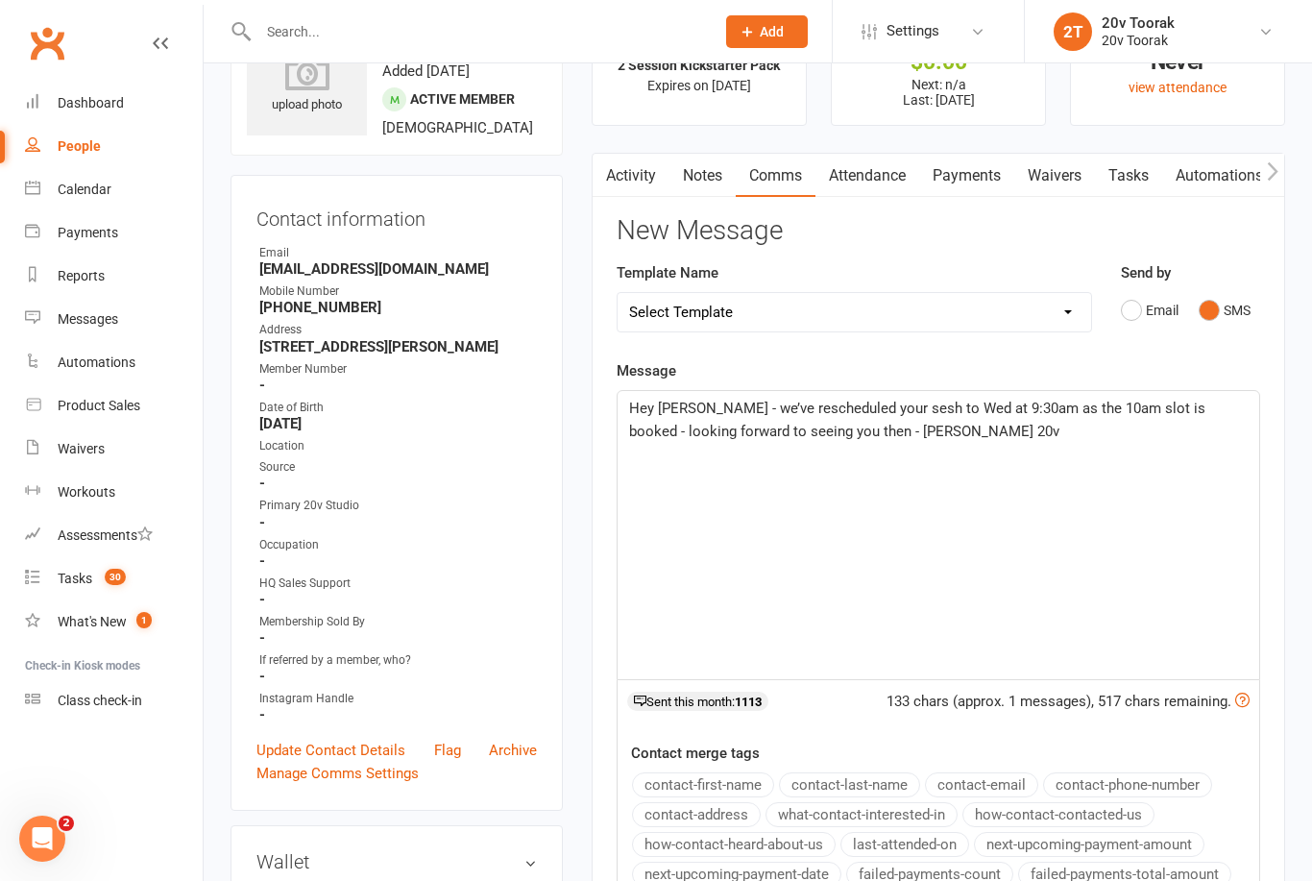
scroll to position [117, 0]
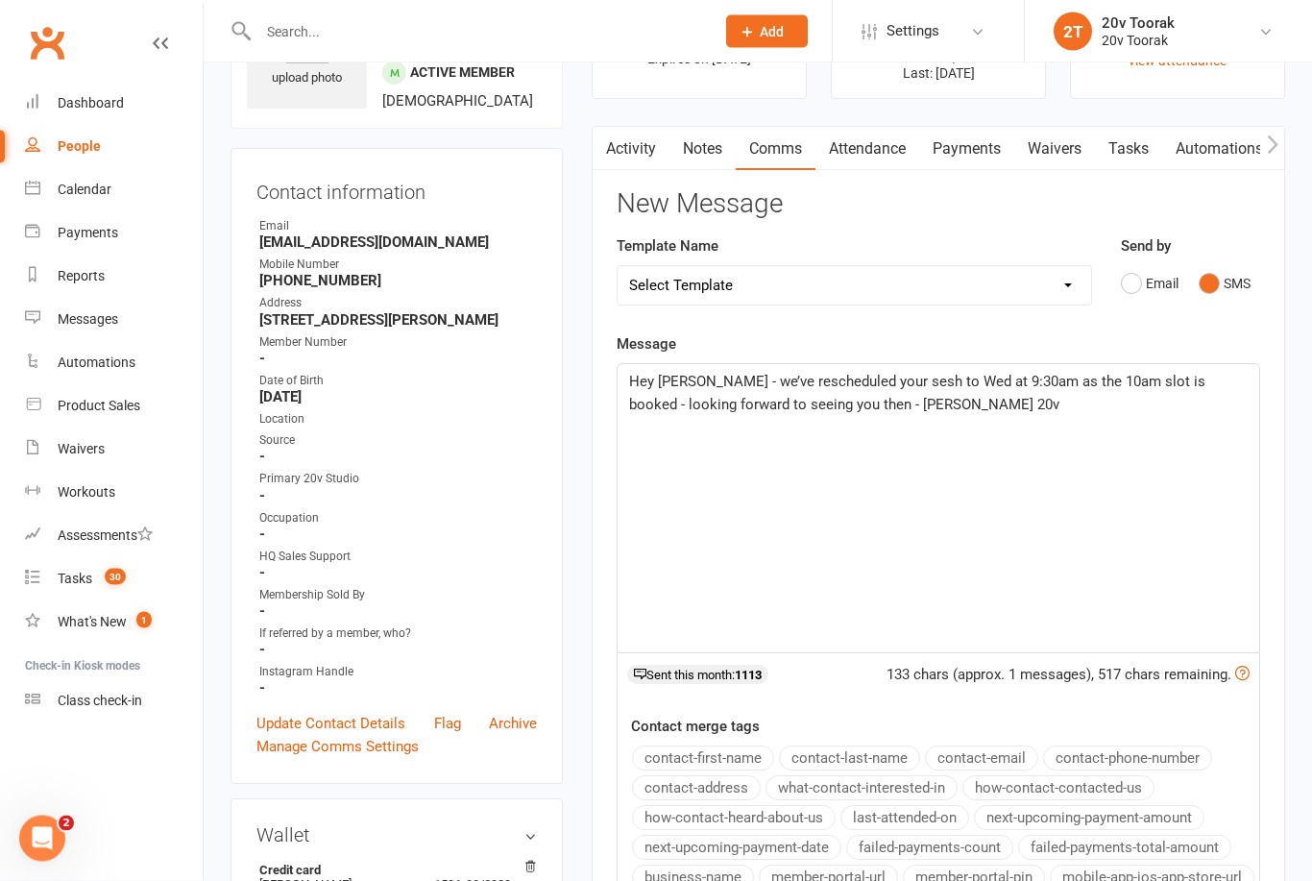
click at [868, 384] on span "Hey Steven - we’ve rescheduled your sesh to Wed at 9:30am as the 10am slot is b…" at bounding box center [919, 394] width 580 height 40
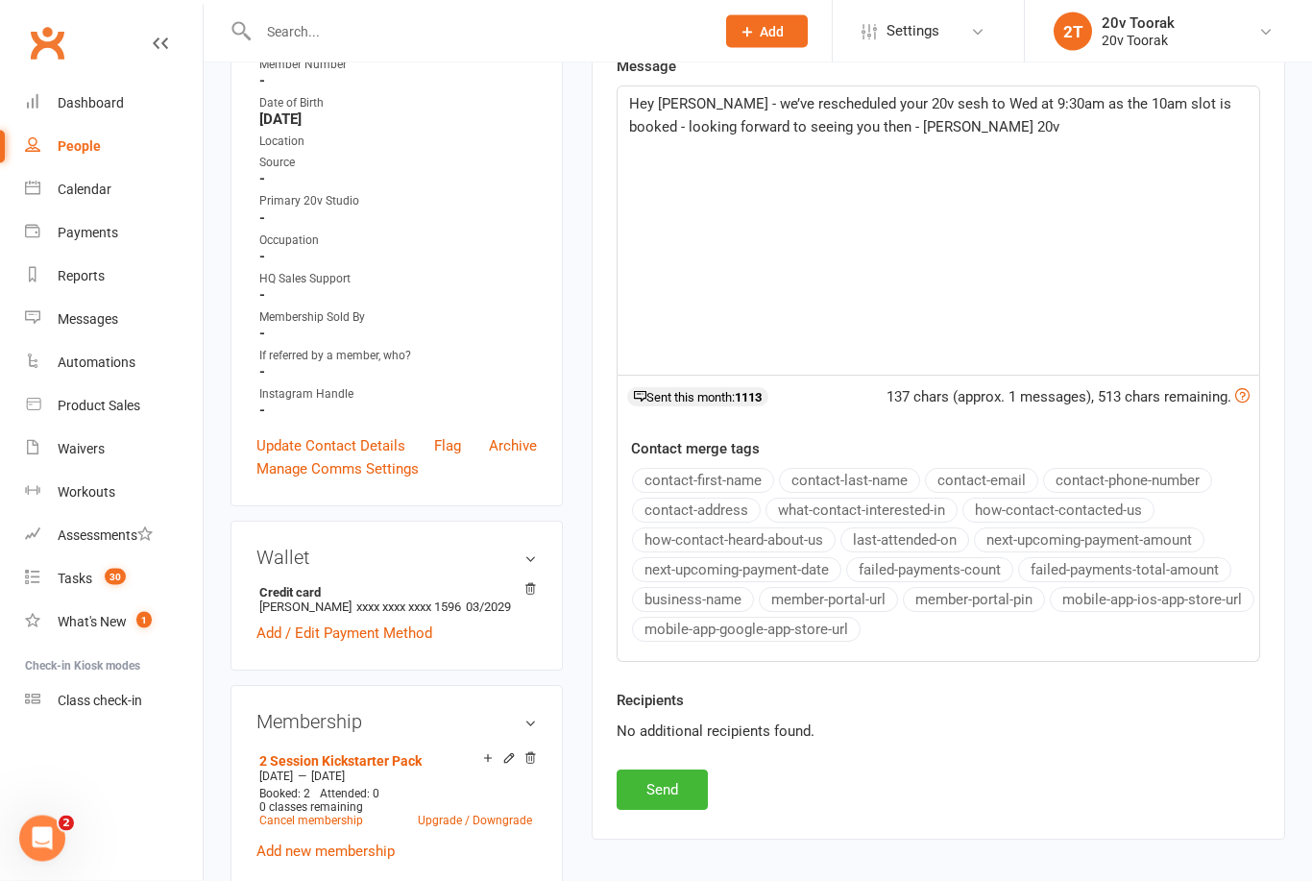
scroll to position [396, 0]
click at [671, 787] on button "Send" at bounding box center [662, 790] width 91 height 40
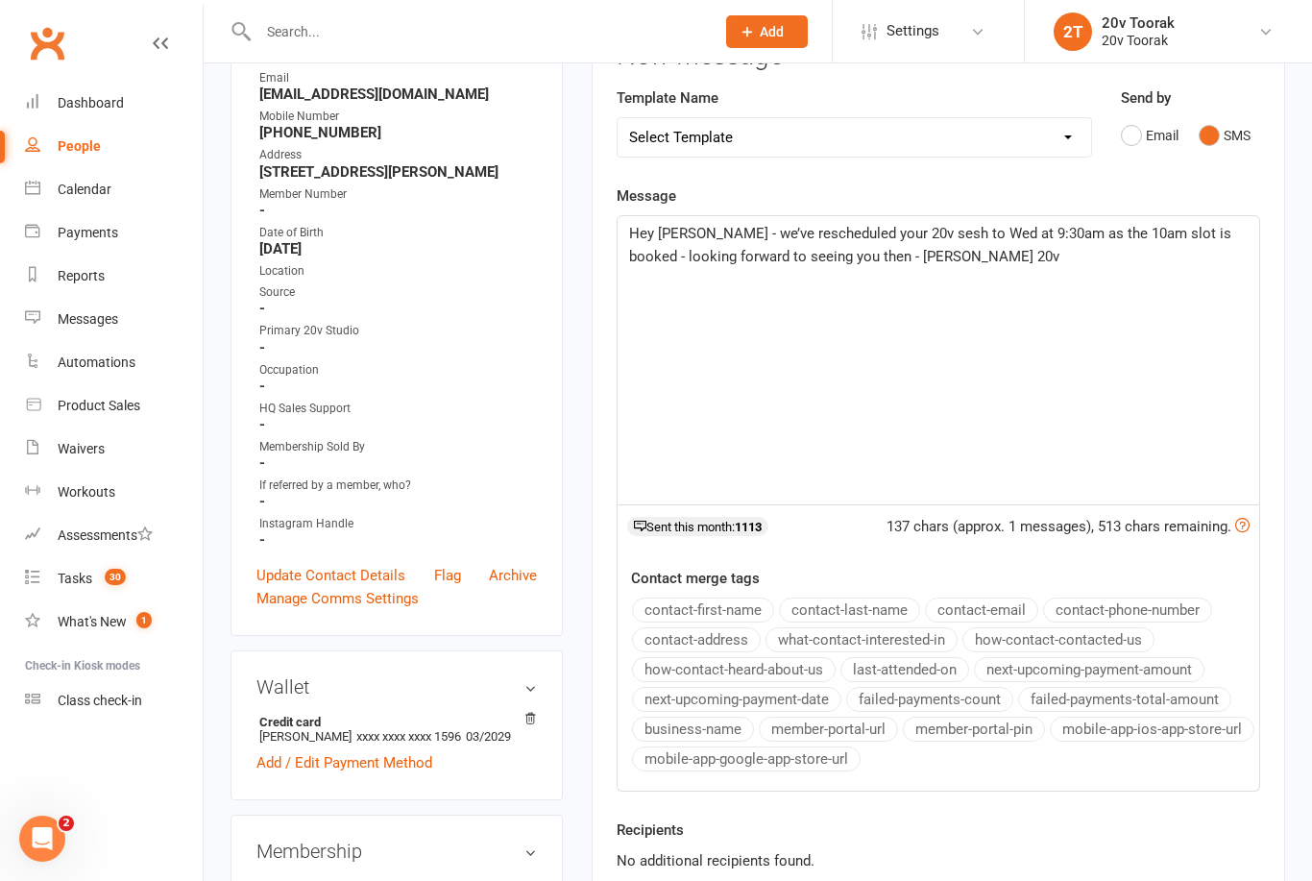
scroll to position [0, 0]
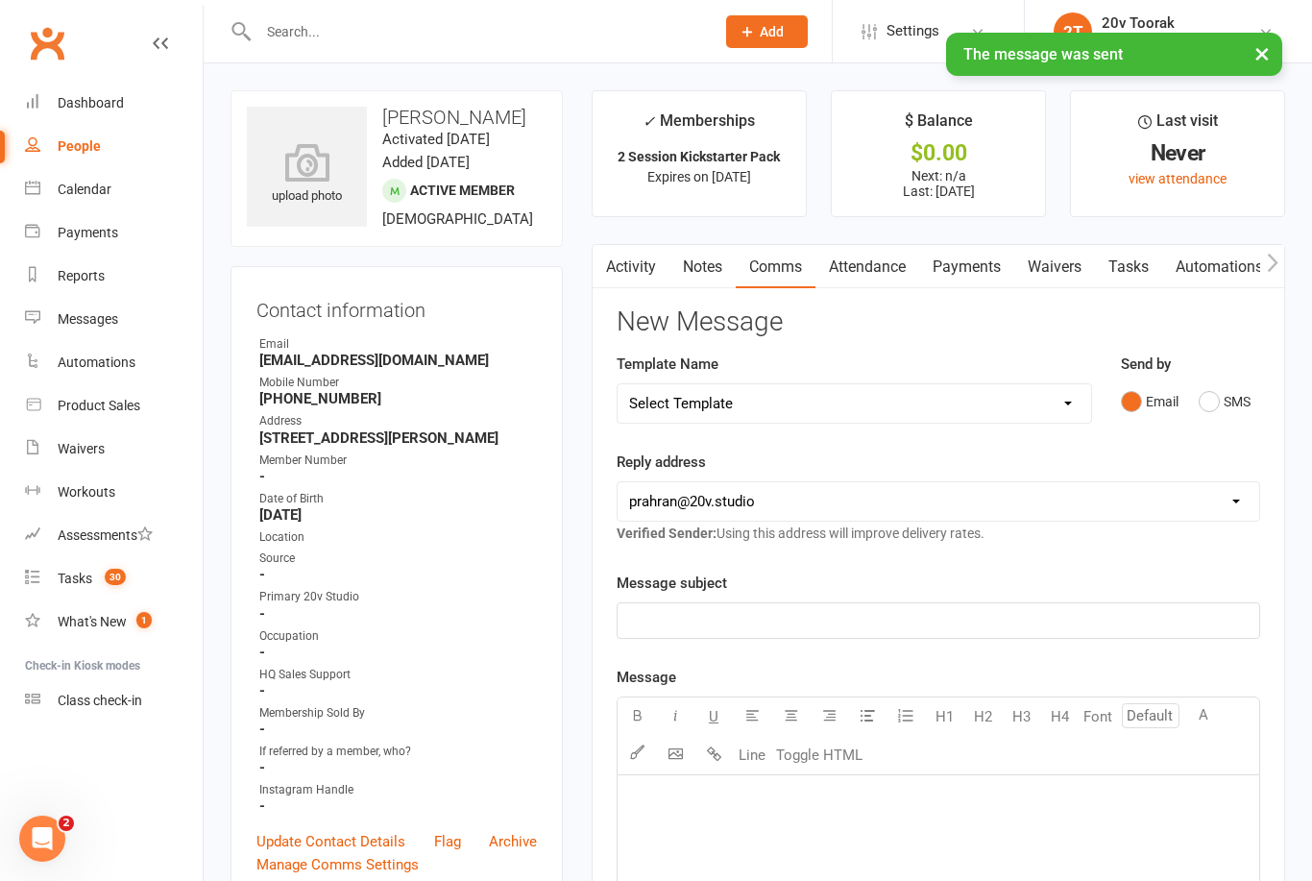
click at [1150, 275] on link "Tasks" at bounding box center [1128, 267] width 67 height 44
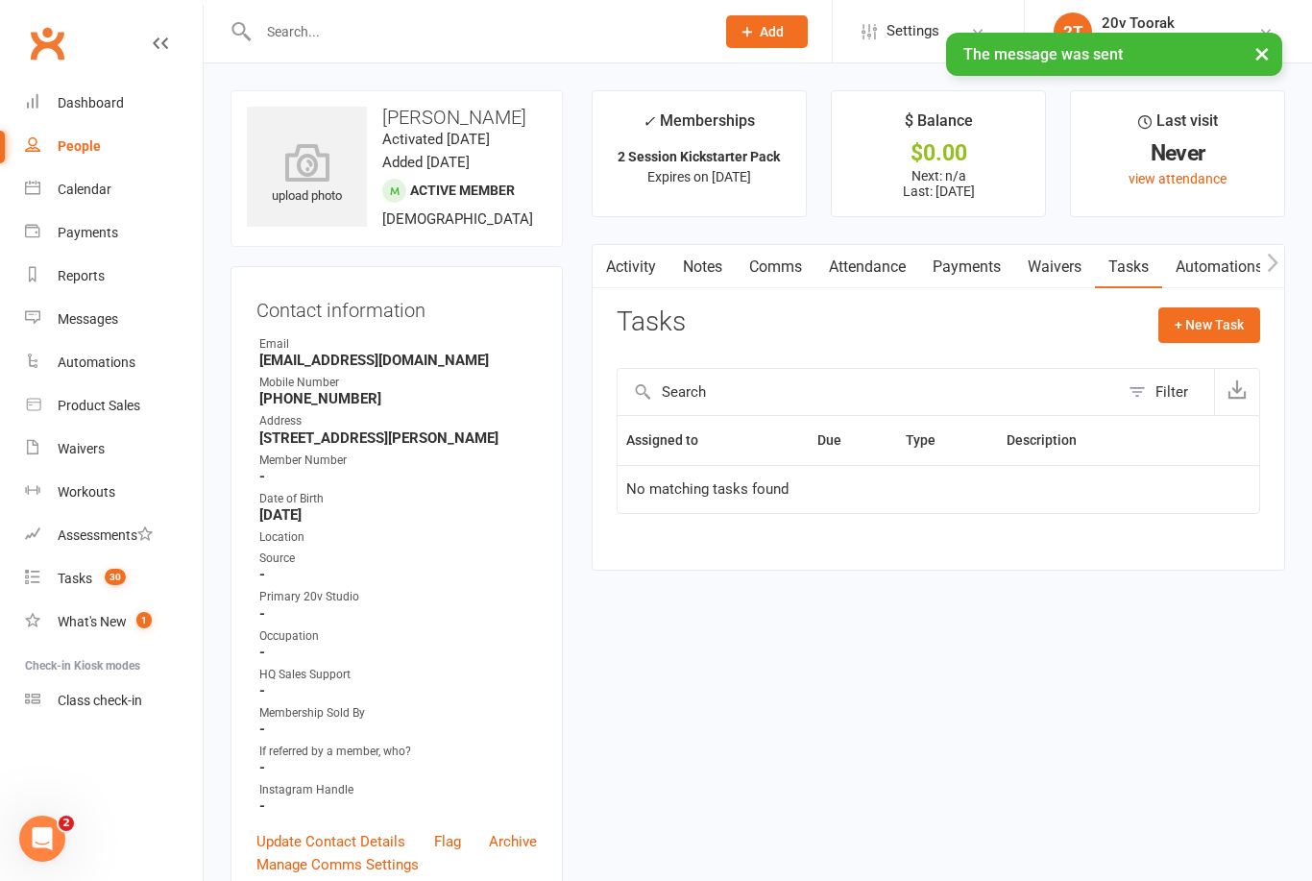
click at [1219, 330] on button "+ New Task" at bounding box center [1210, 324] width 102 height 35
select select "45736"
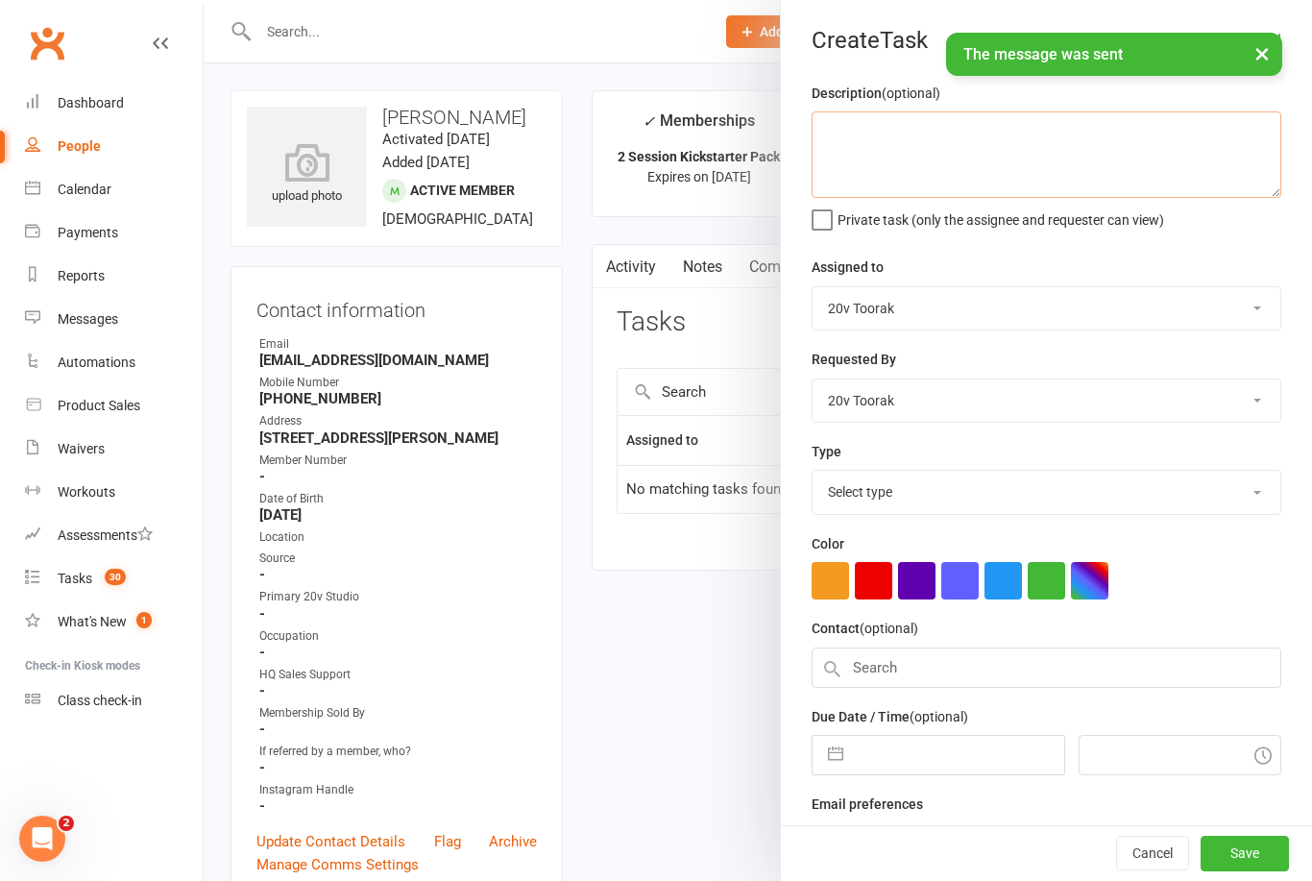
click at [1088, 163] on textarea at bounding box center [1047, 154] width 470 height 86
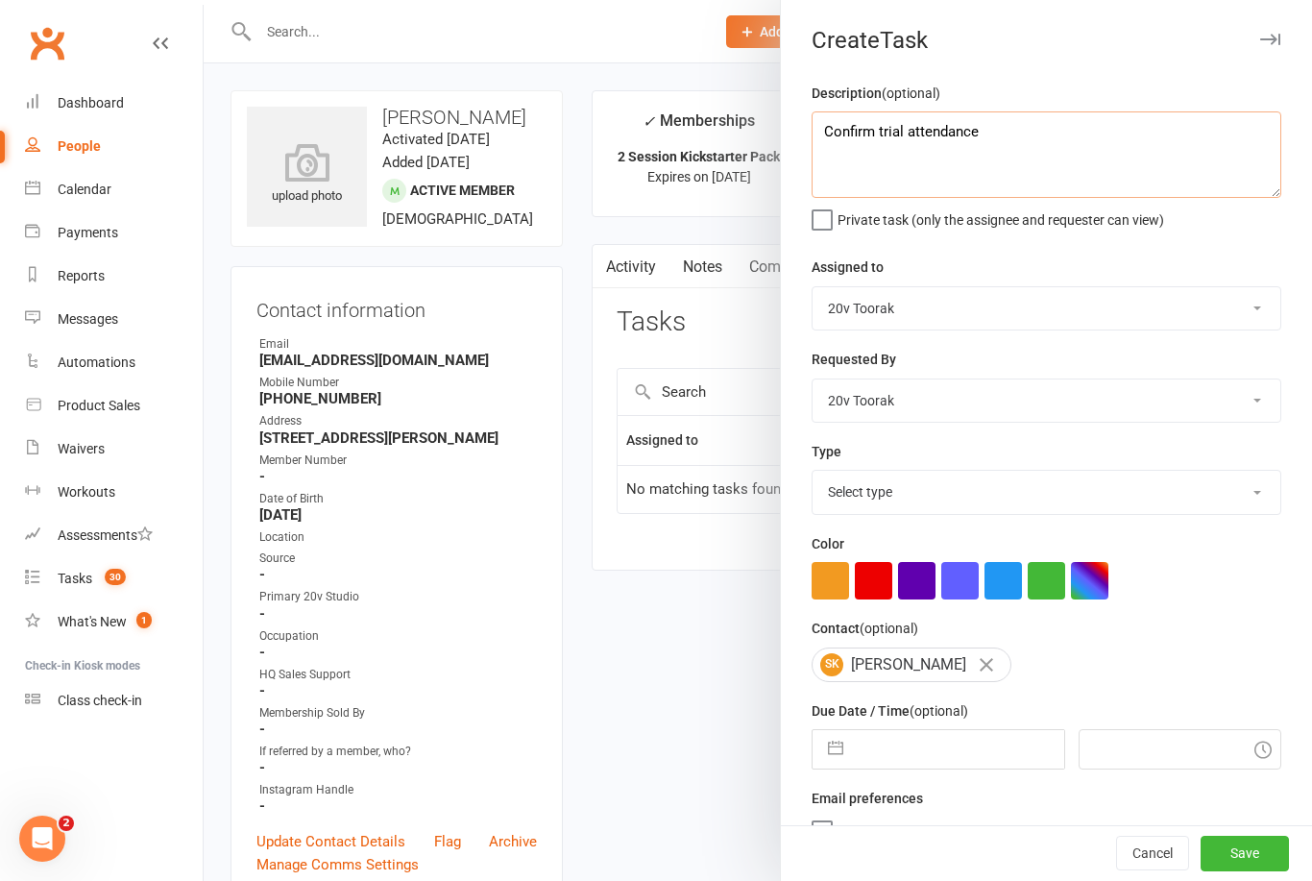
type textarea "Confirm trial attendance"
click at [1053, 511] on select "Select type Call Call - to book trial Confirm session attendance Confirm trial …" at bounding box center [1047, 492] width 468 height 42
select select "22830"
click at [832, 769] on button "button" at bounding box center [836, 749] width 35 height 38
select select "7"
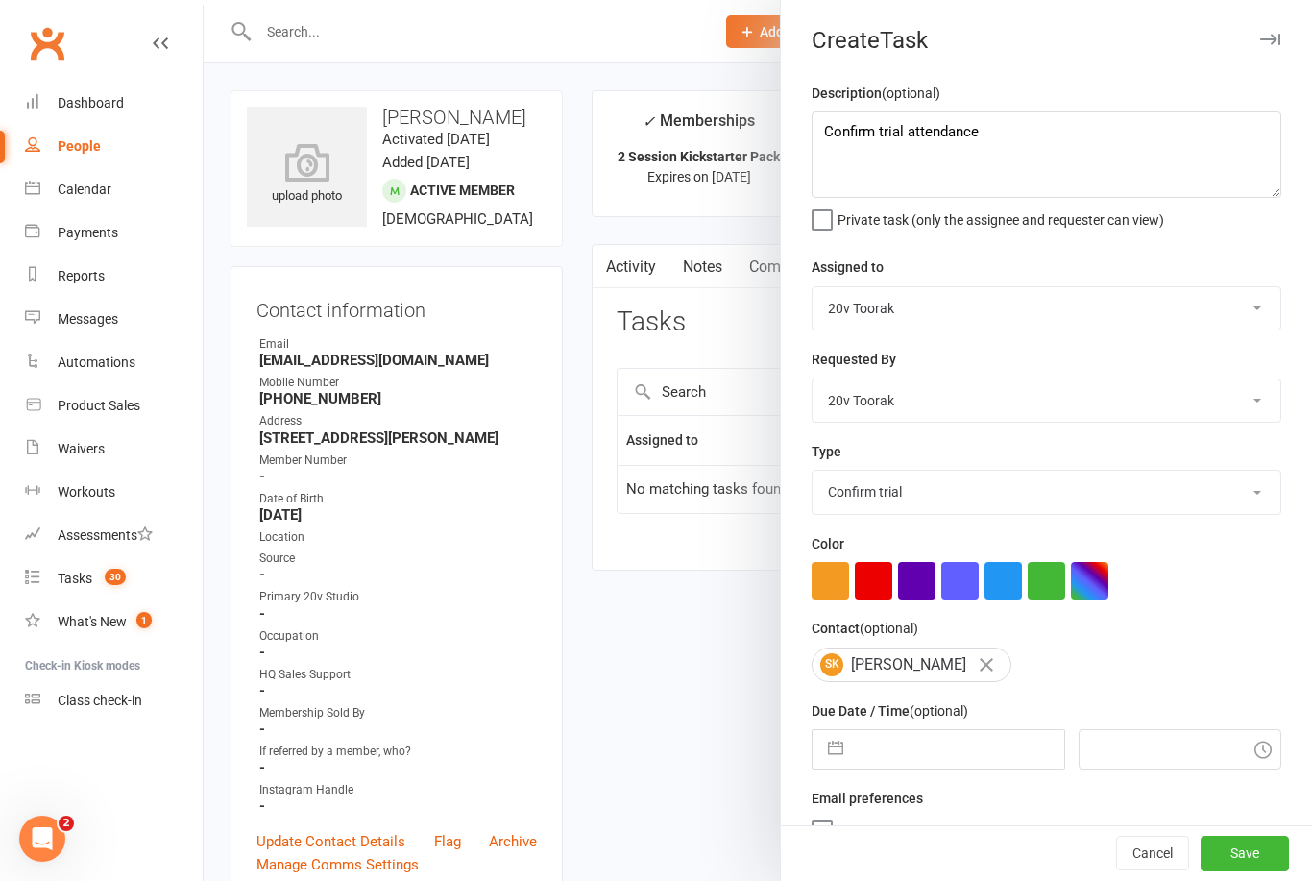
select select "2025"
select select "8"
select select "2025"
select select "9"
select select "2025"
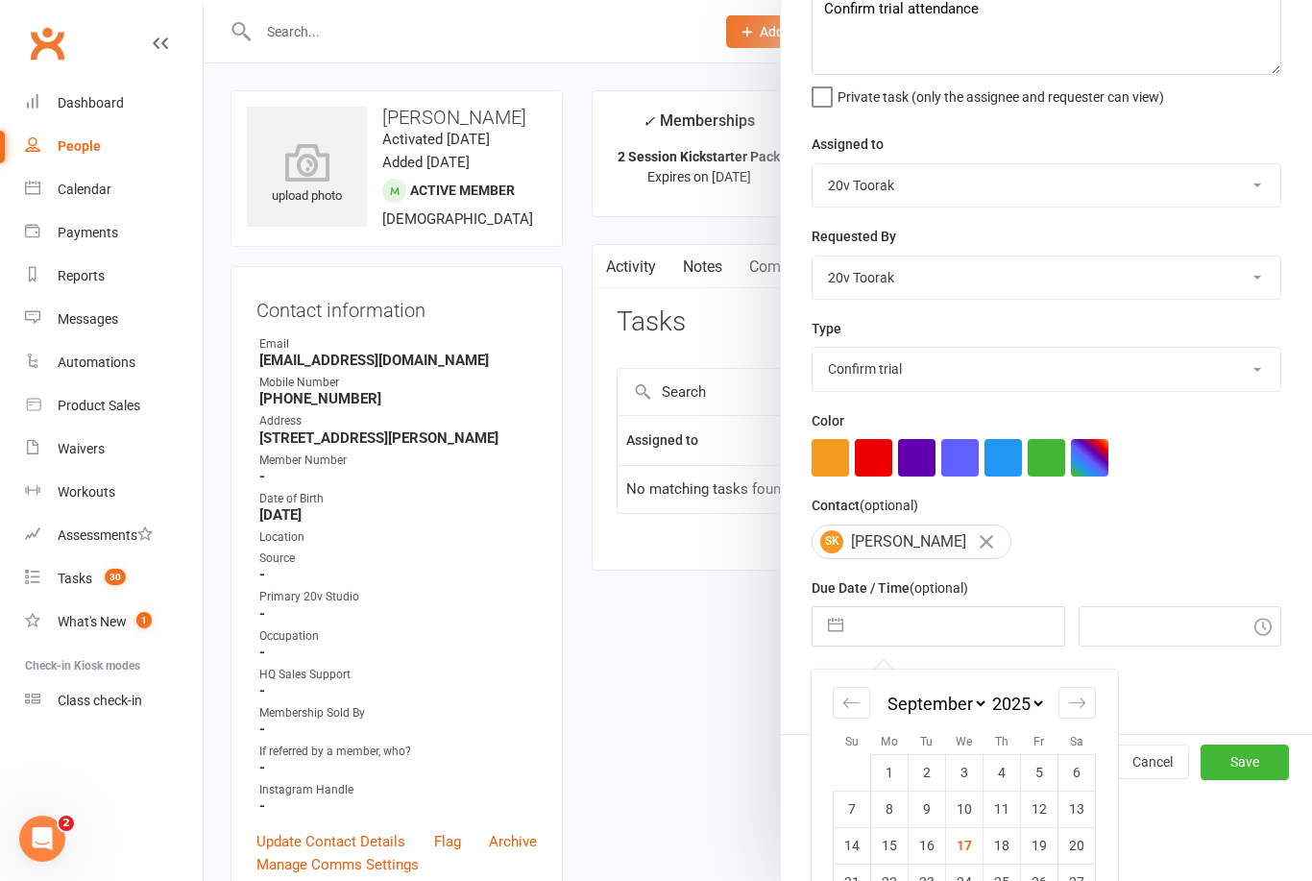
scroll to position [195, 0]
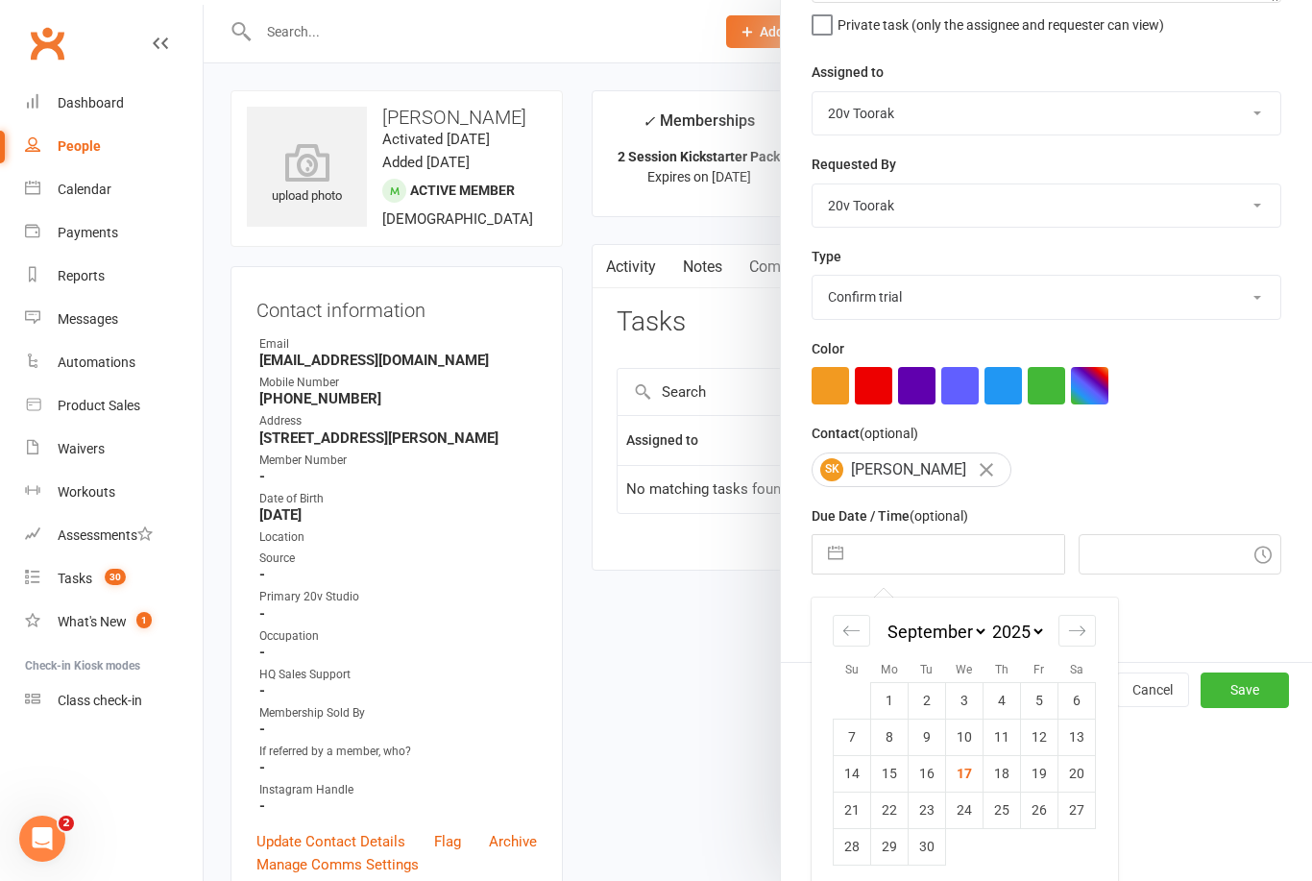
click at [974, 820] on td "24" at bounding box center [964, 810] width 37 height 37
type input "24 Sep 2025"
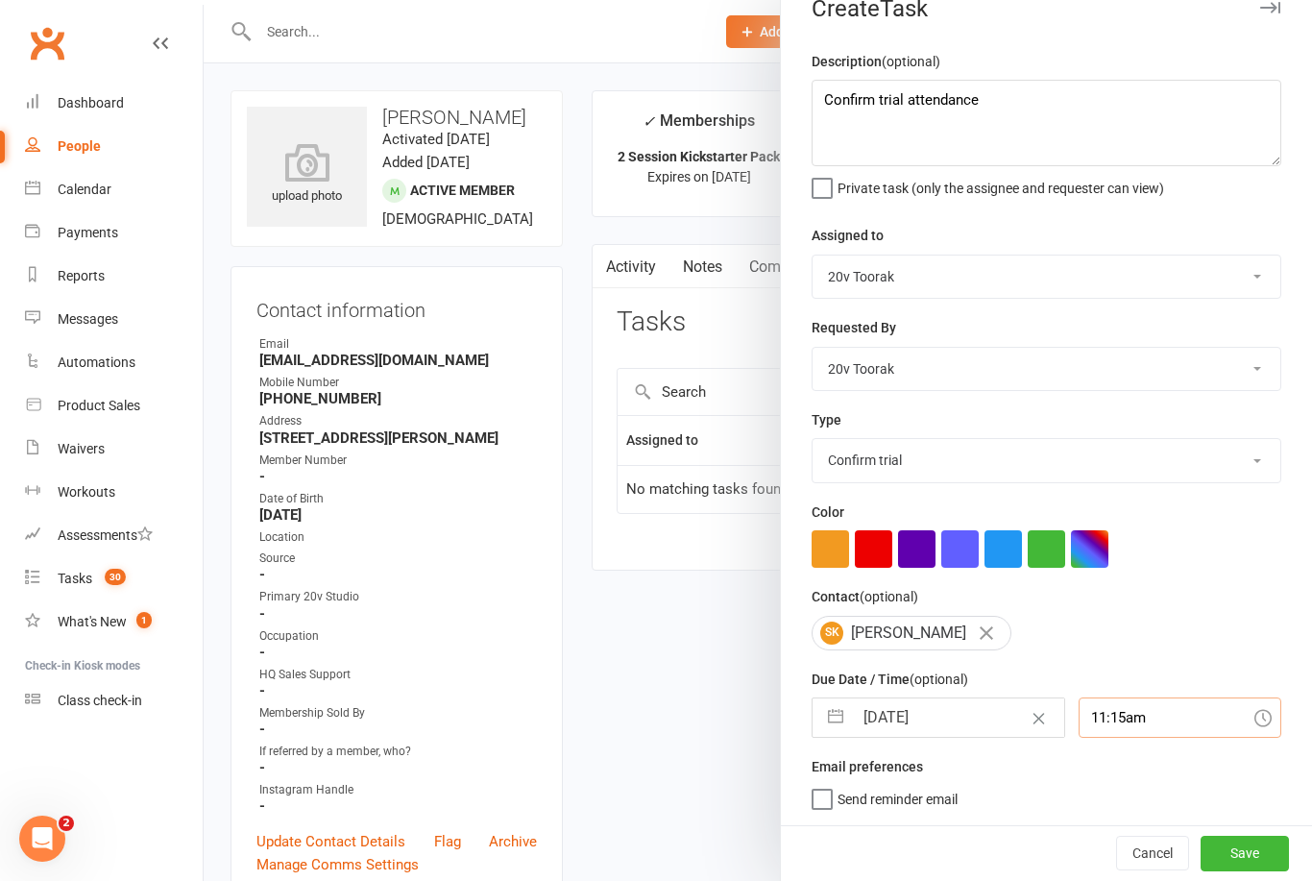
click at [1118, 727] on input "11:15am" at bounding box center [1181, 717] width 204 height 40
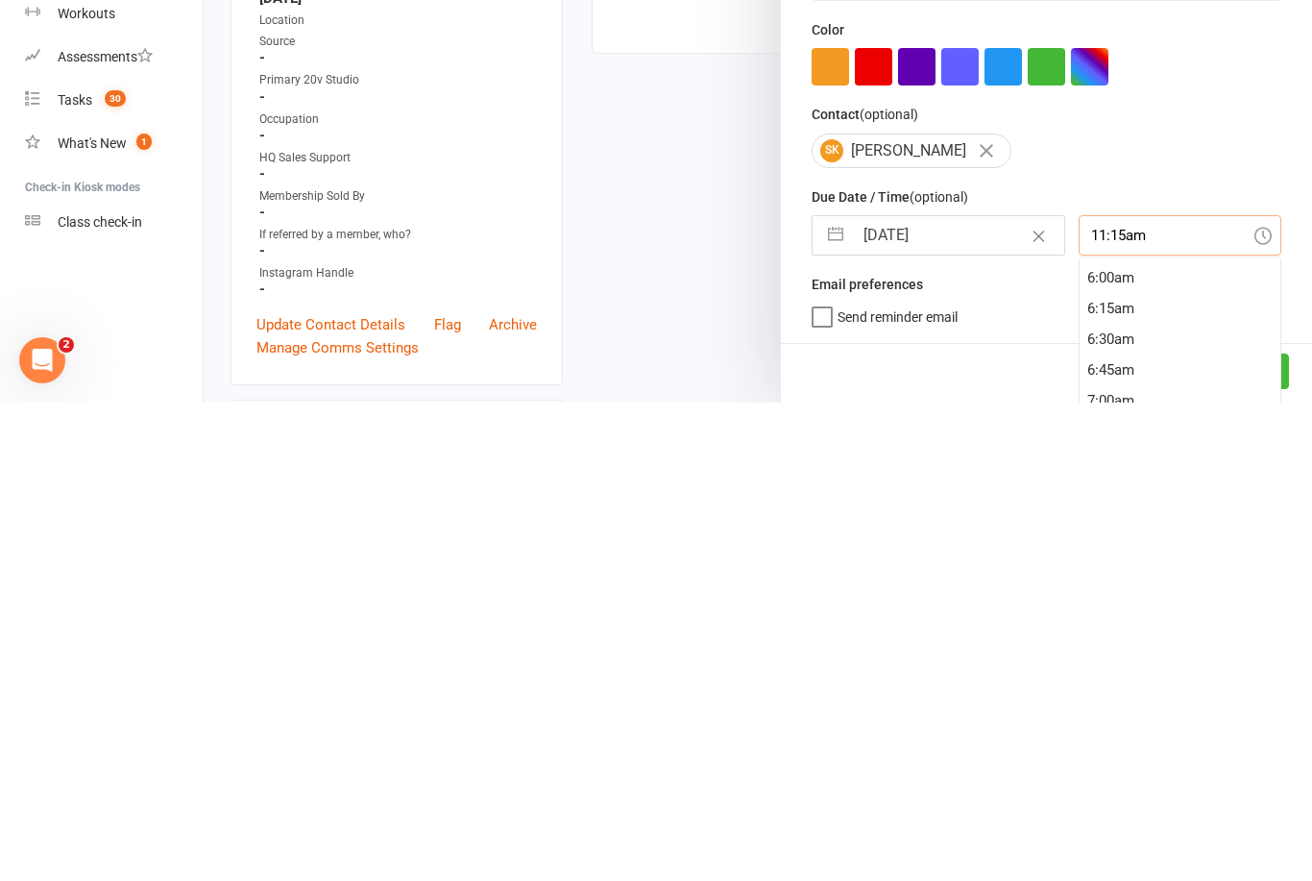
scroll to position [597, 0]
click at [1128, 785] on div "5:15am" at bounding box center [1181, 800] width 202 height 31
type input "5:15am"
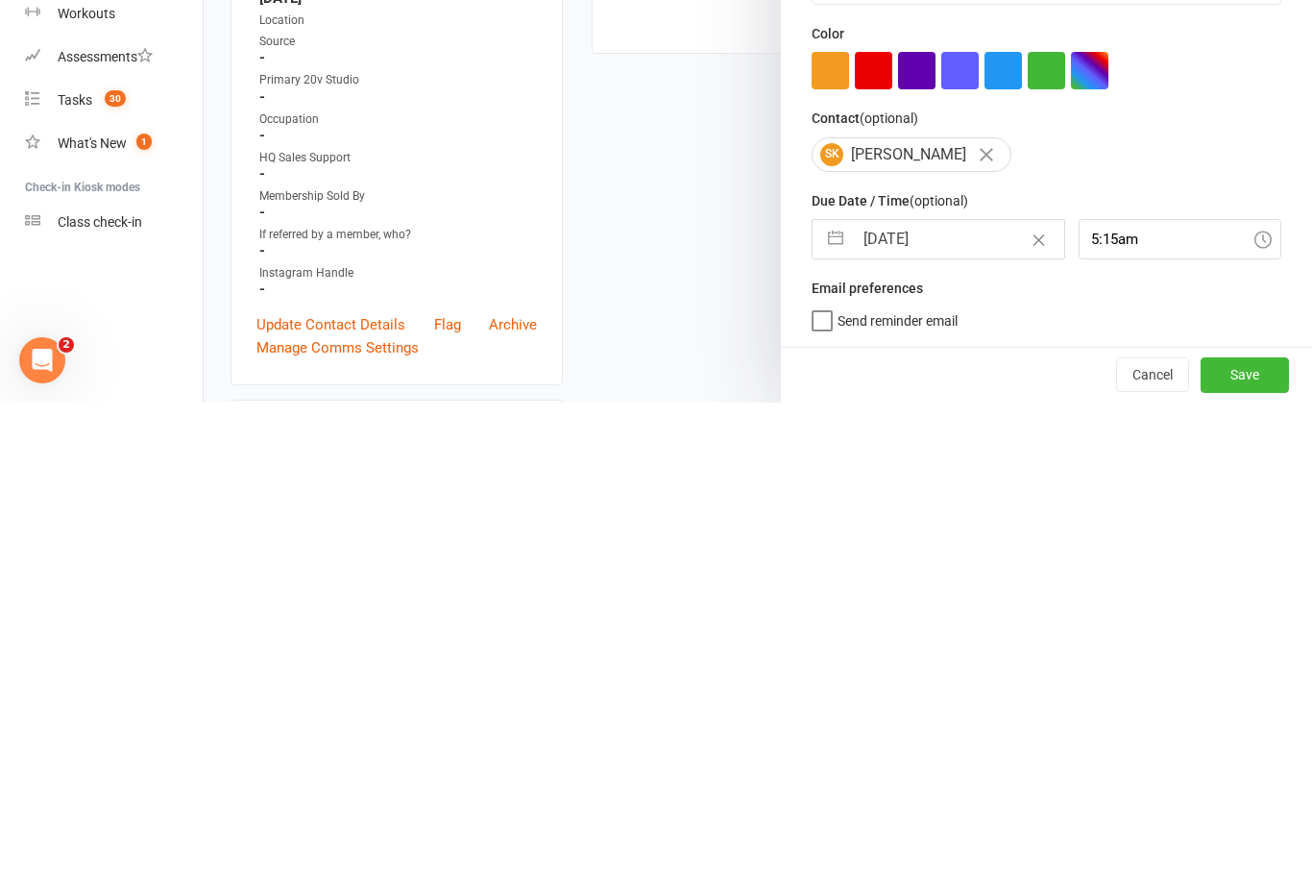
click at [1272, 836] on button "Save" at bounding box center [1245, 853] width 88 height 35
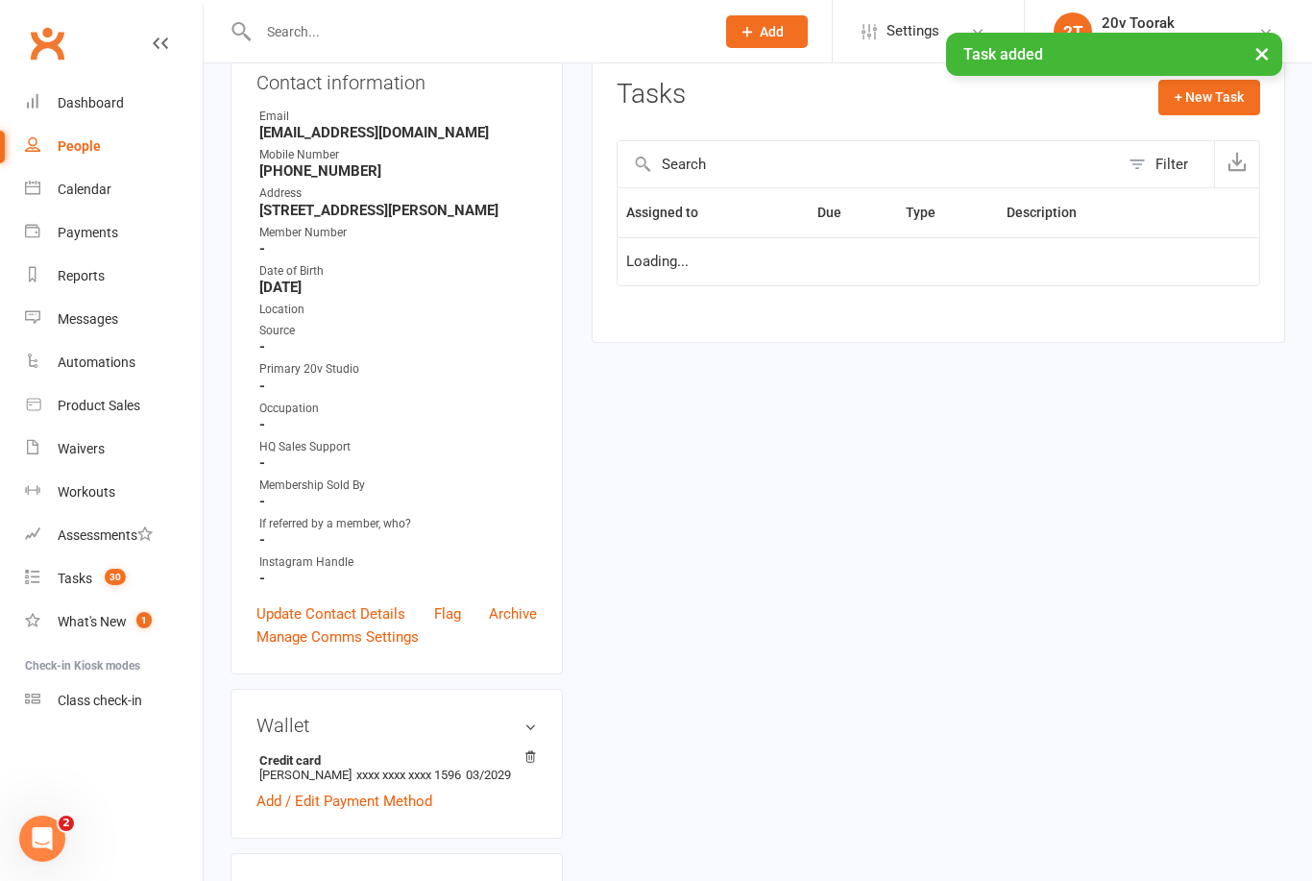
scroll to position [0, 0]
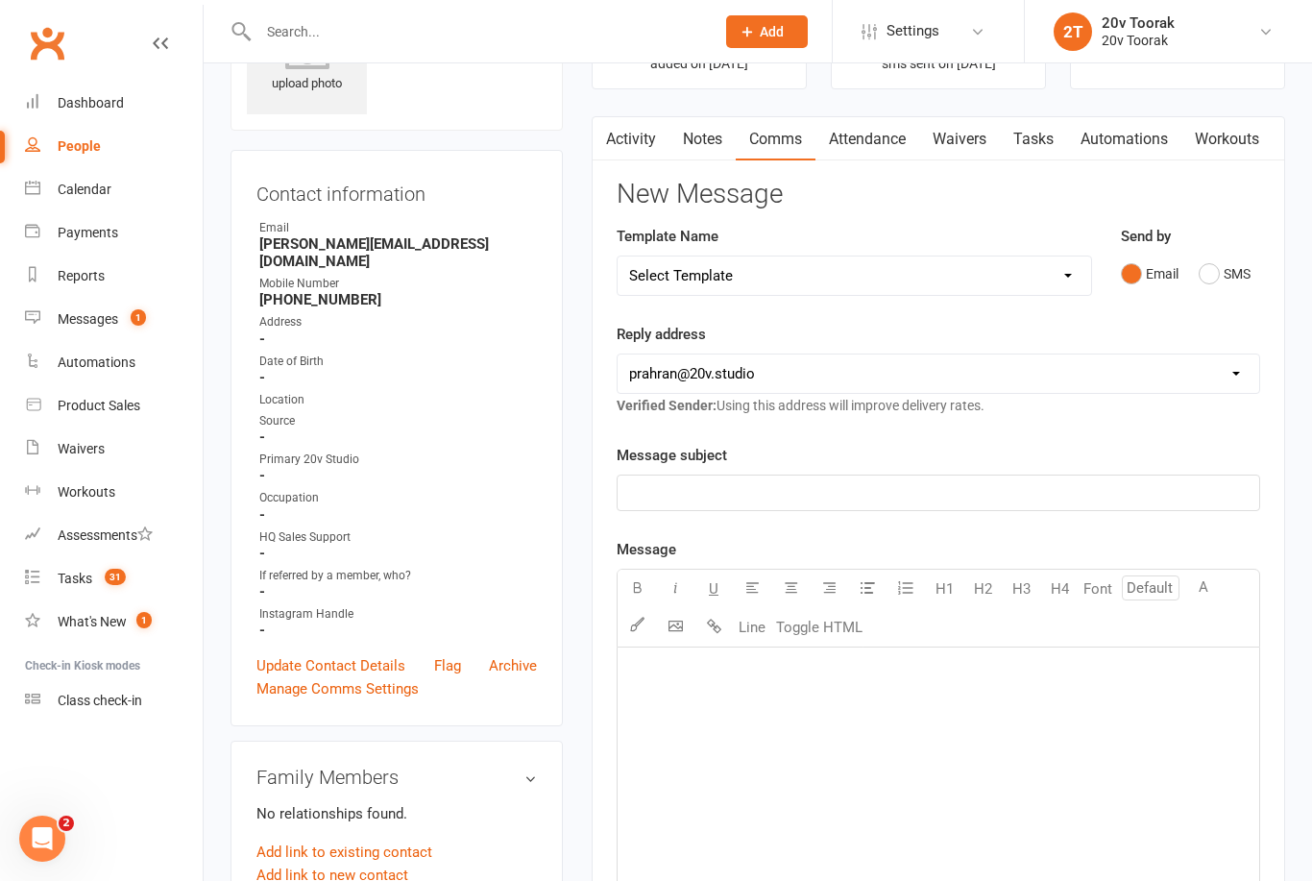
scroll to position [110, 0]
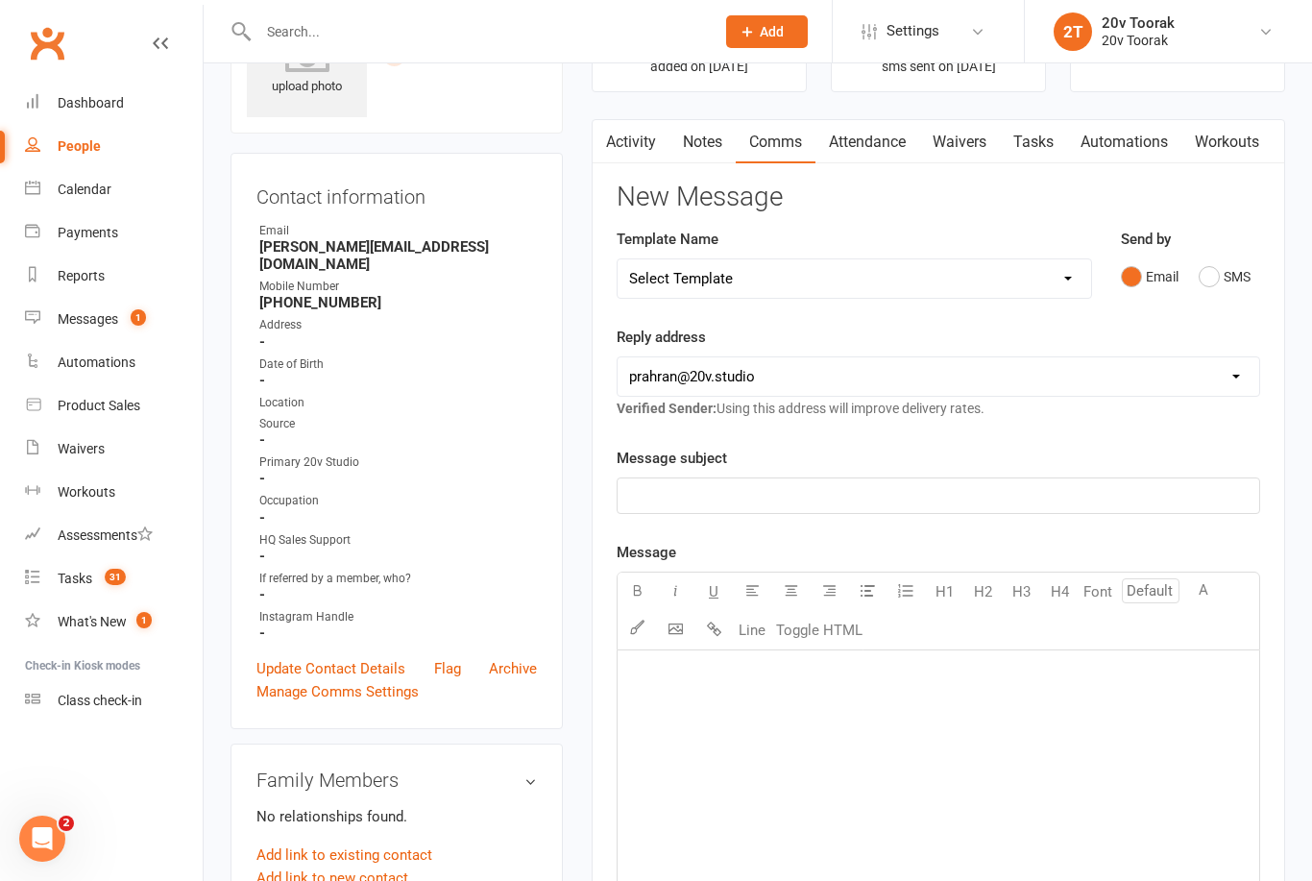
click at [1212, 260] on button "SMS" at bounding box center [1225, 276] width 52 height 37
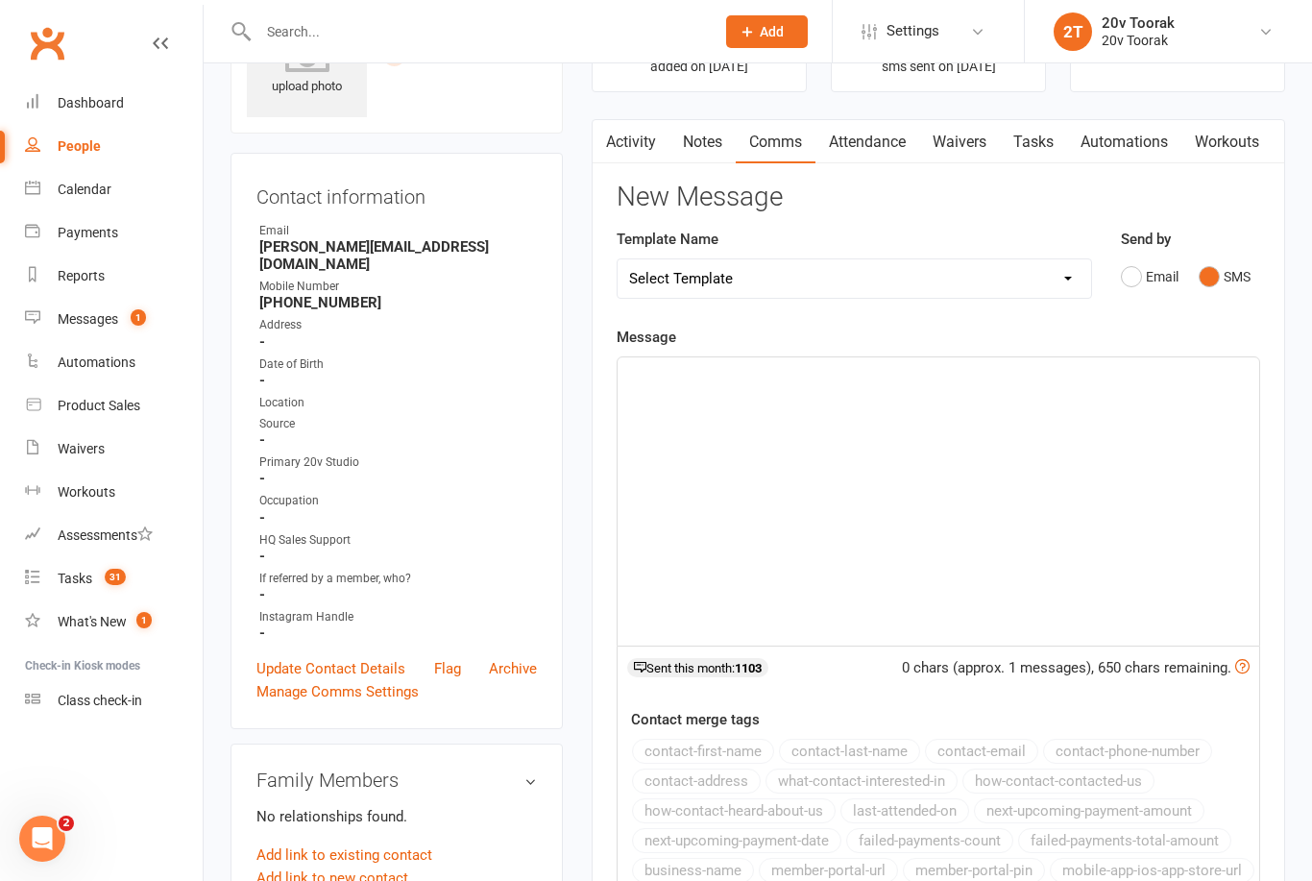
click at [838, 396] on div "﻿" at bounding box center [939, 501] width 642 height 288
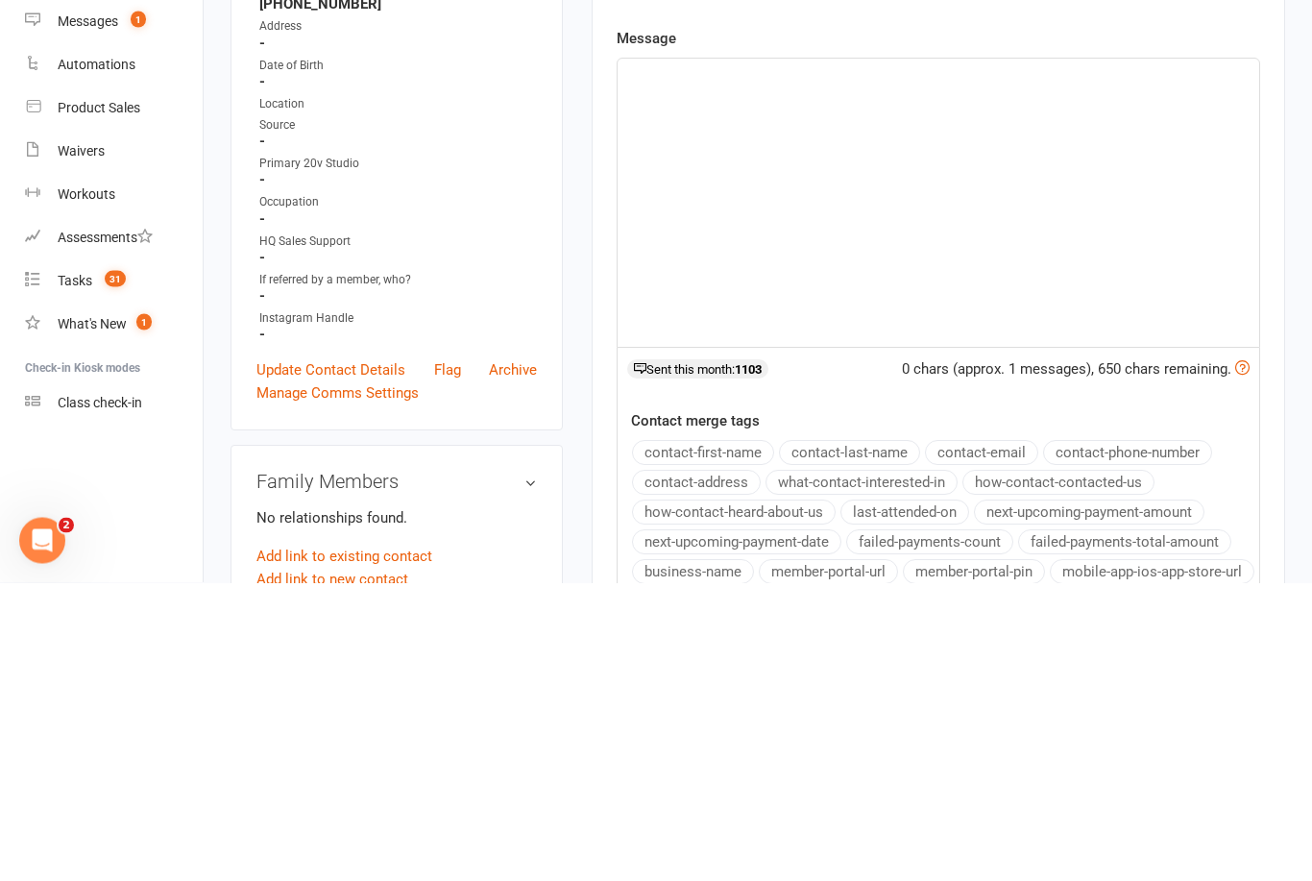
click at [723, 357] on div "﻿" at bounding box center [939, 501] width 642 height 288
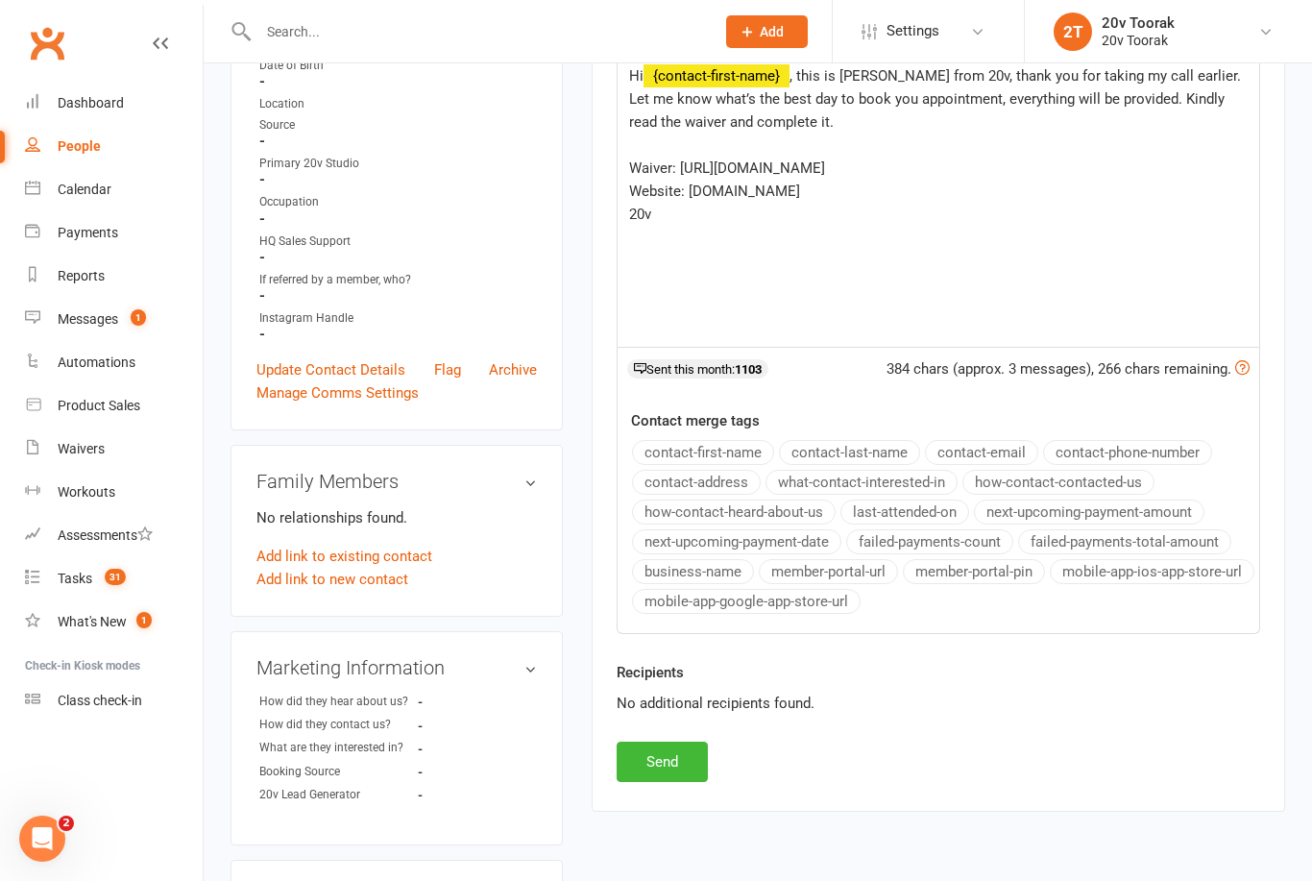
click at [645, 762] on button "Send" at bounding box center [662, 762] width 91 height 40
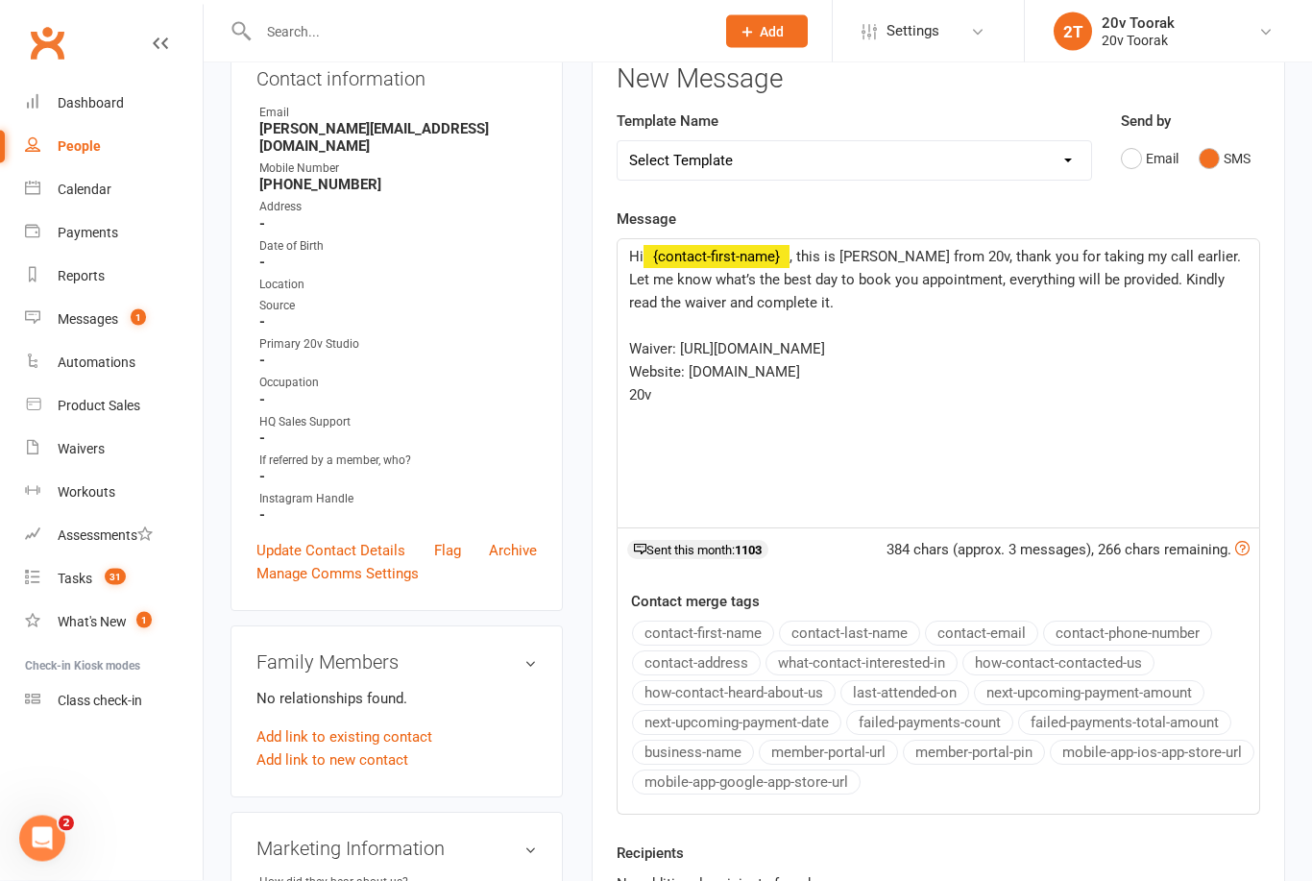
scroll to position [0, 0]
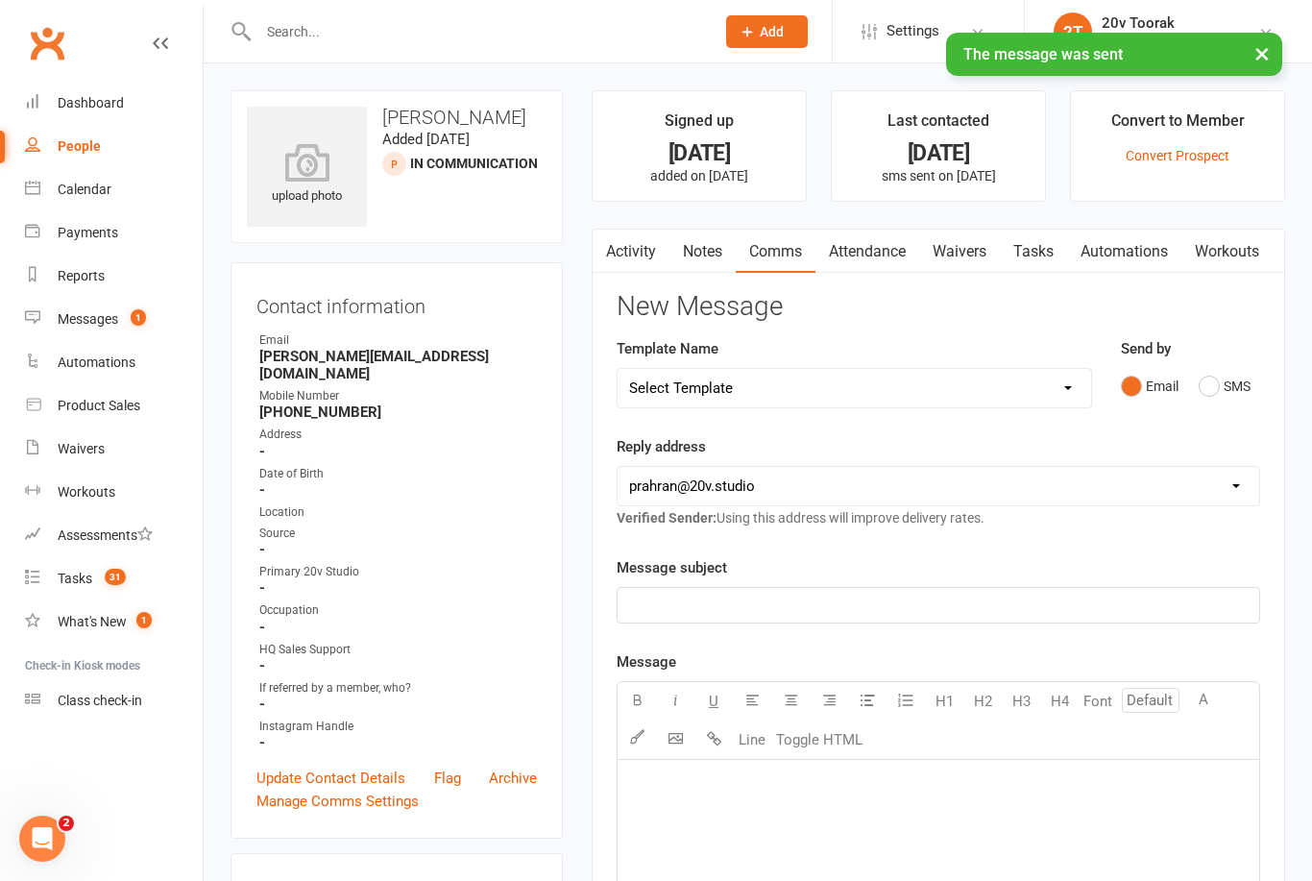
click at [1055, 241] on link "Tasks" at bounding box center [1033, 252] width 67 height 44
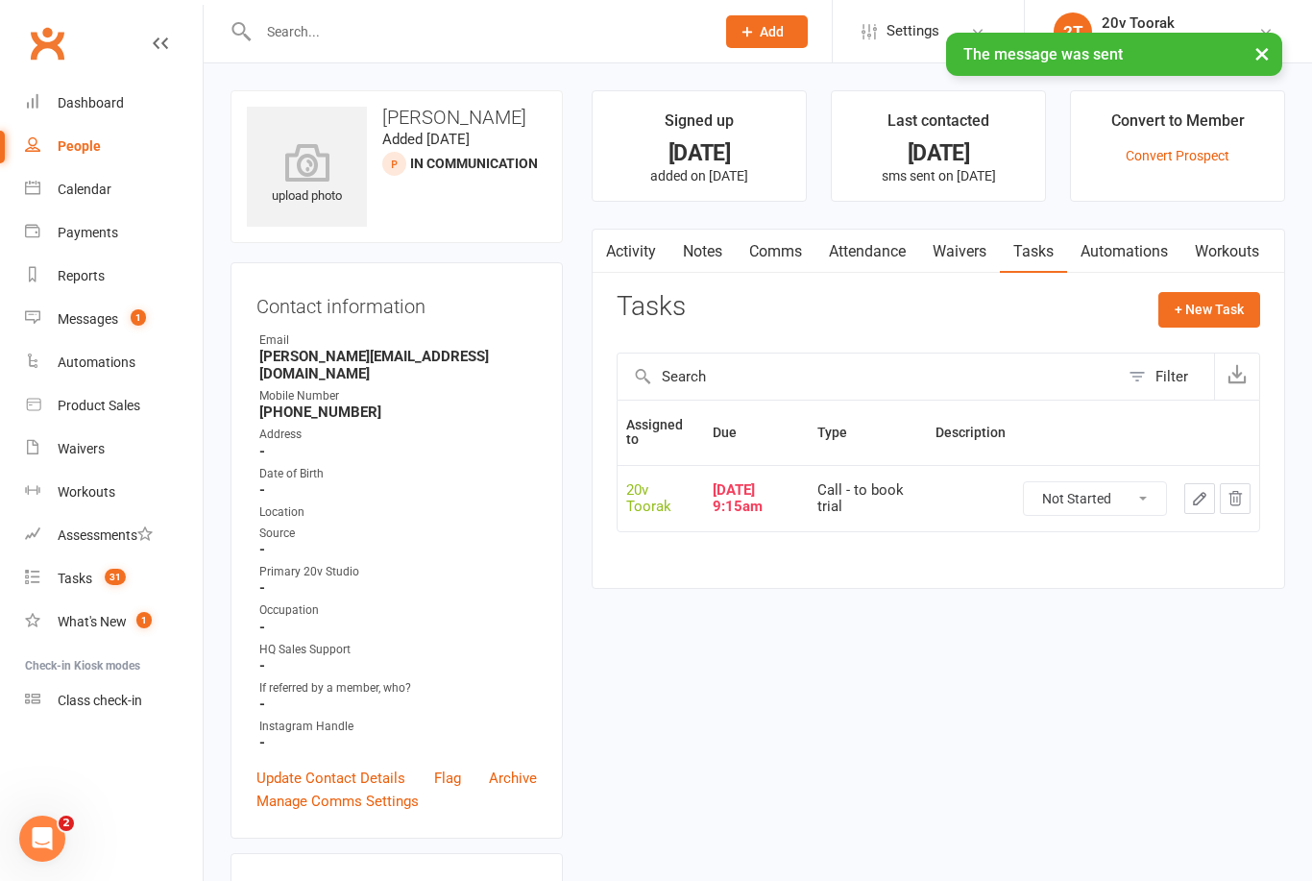
click at [1137, 488] on select "Not Started In Progress Waiting Complete" at bounding box center [1095, 498] width 142 height 33
select select "unstarted"
click at [1237, 301] on button "+ New Task" at bounding box center [1210, 309] width 102 height 35
select select "45736"
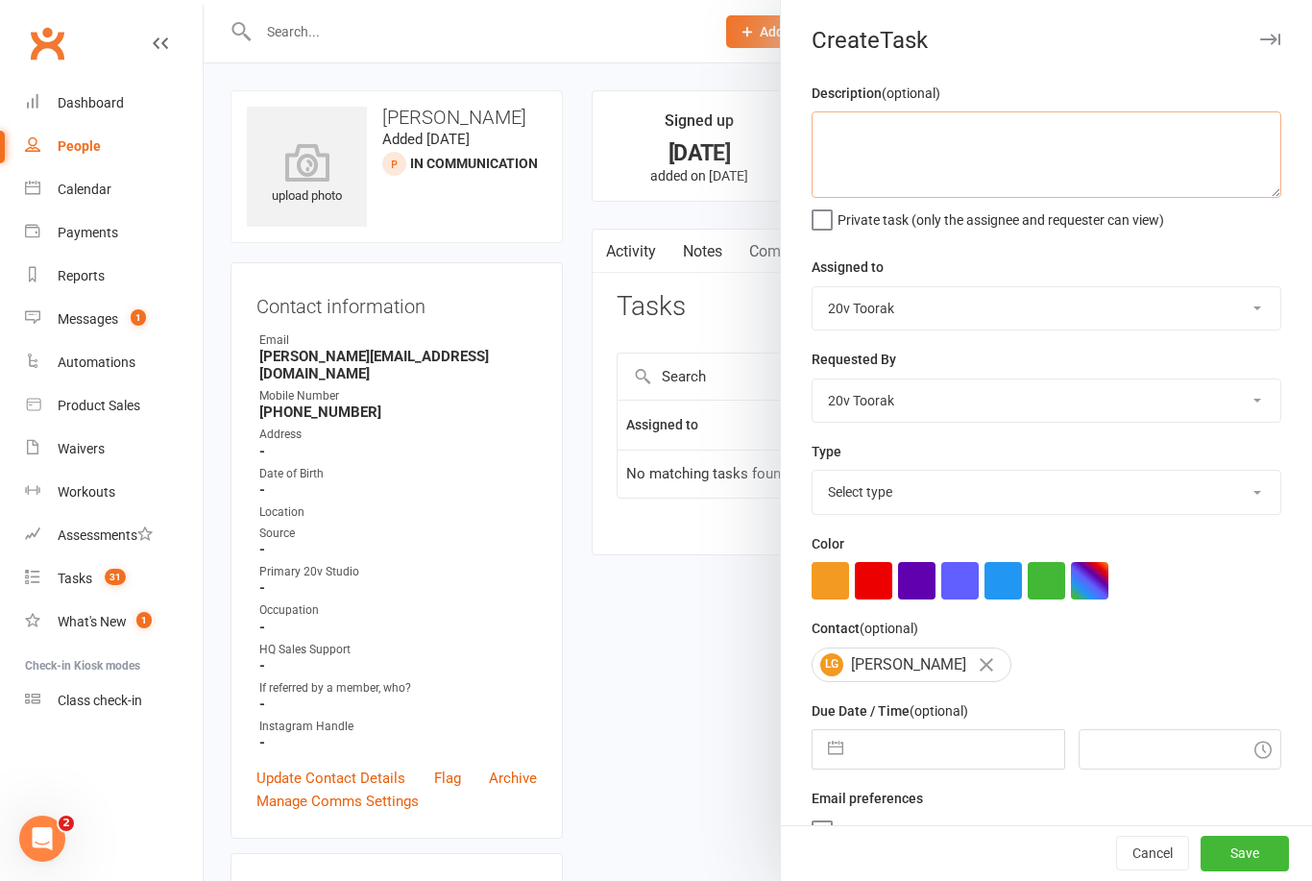
click at [865, 154] on textarea at bounding box center [1047, 154] width 470 height 86
type textarea "Follow up waiver and confirm booking"
click at [940, 510] on select "Select type Call Call - to book trial Confirm session attendance Confirm trial …" at bounding box center [1047, 492] width 468 height 42
select select "23277"
click at [826, 769] on button "button" at bounding box center [836, 749] width 35 height 38
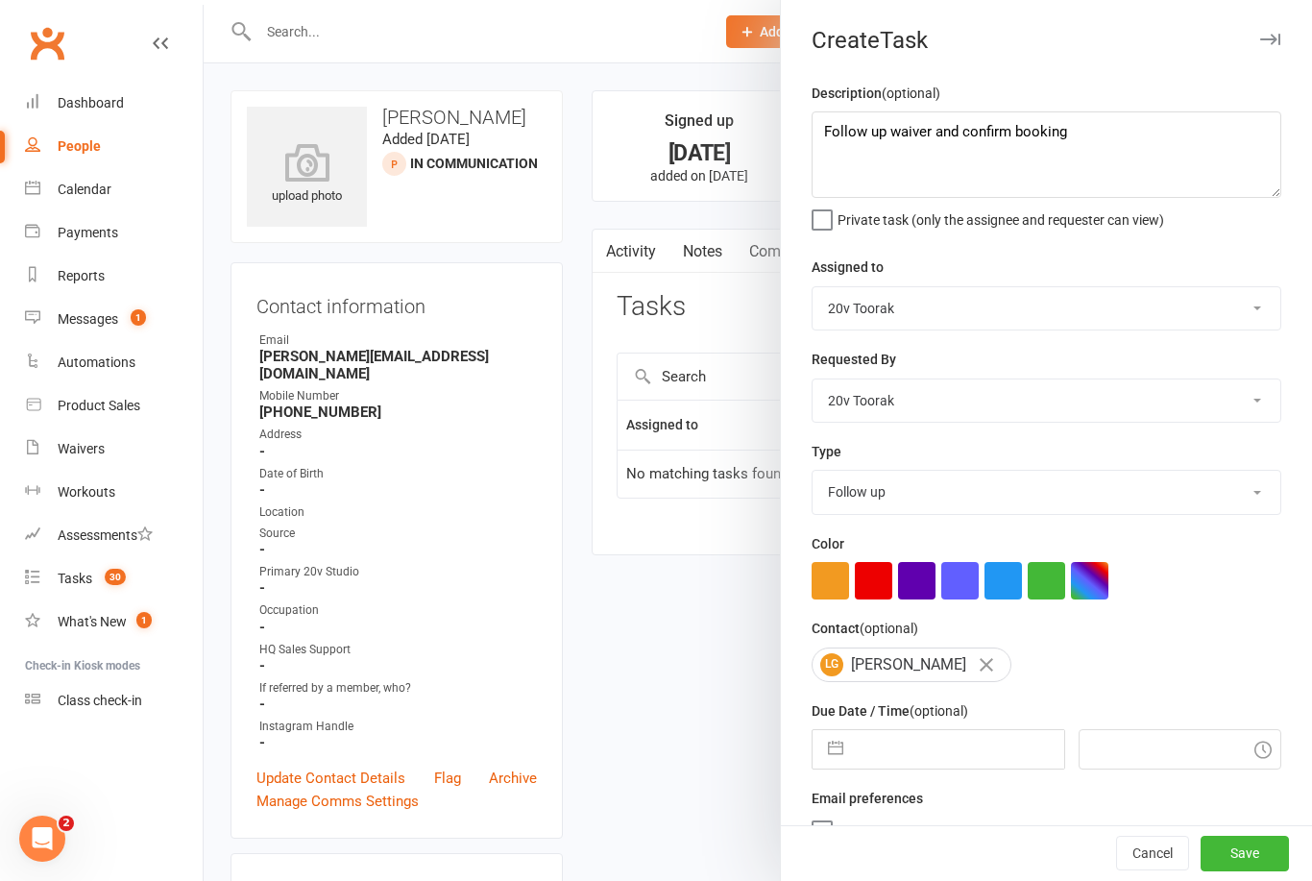
select select "7"
select select "2025"
select select "8"
select select "2025"
select select "9"
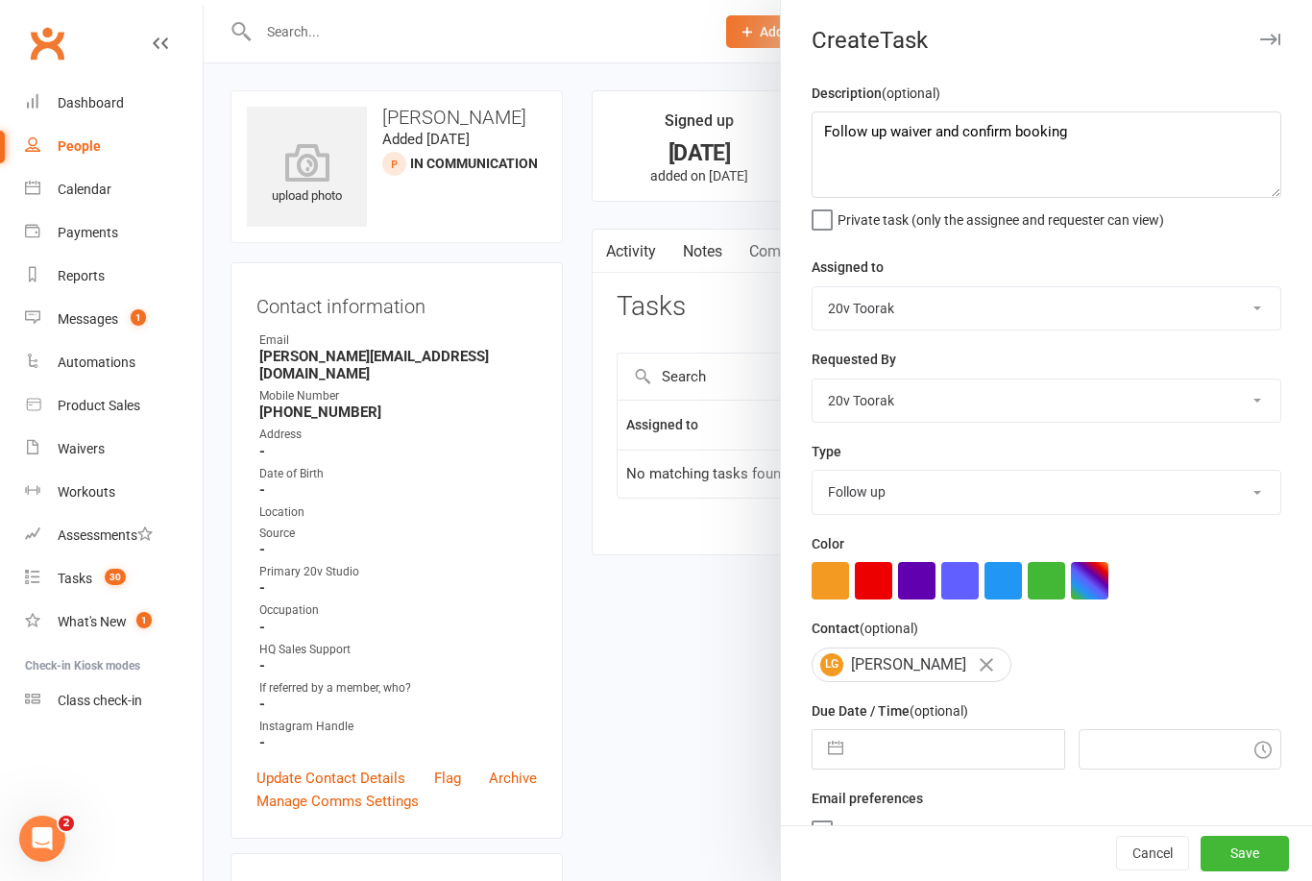
select select "2025"
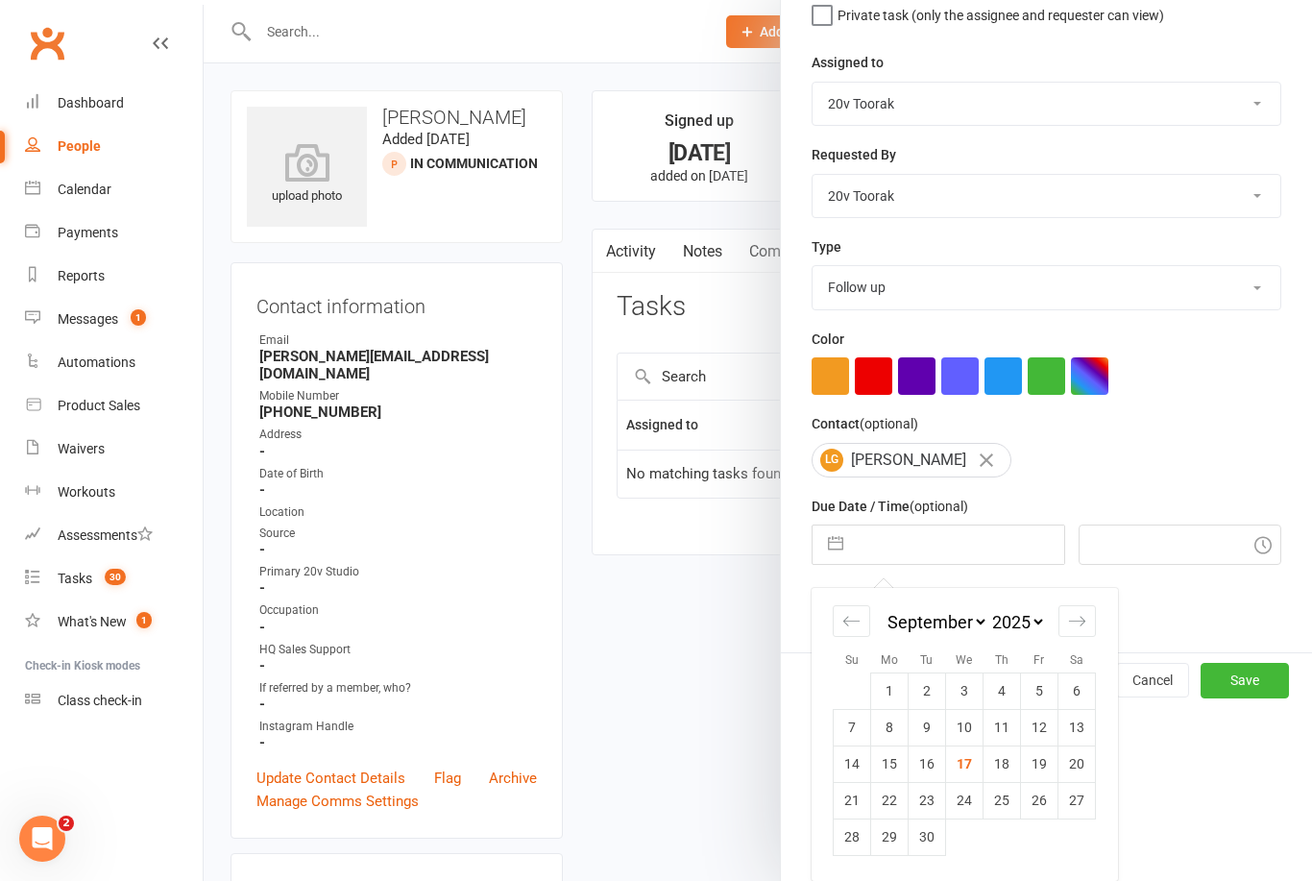
click at [1044, 776] on td "19" at bounding box center [1039, 764] width 37 height 37
type input "[DATE]"
type input "11:00am"
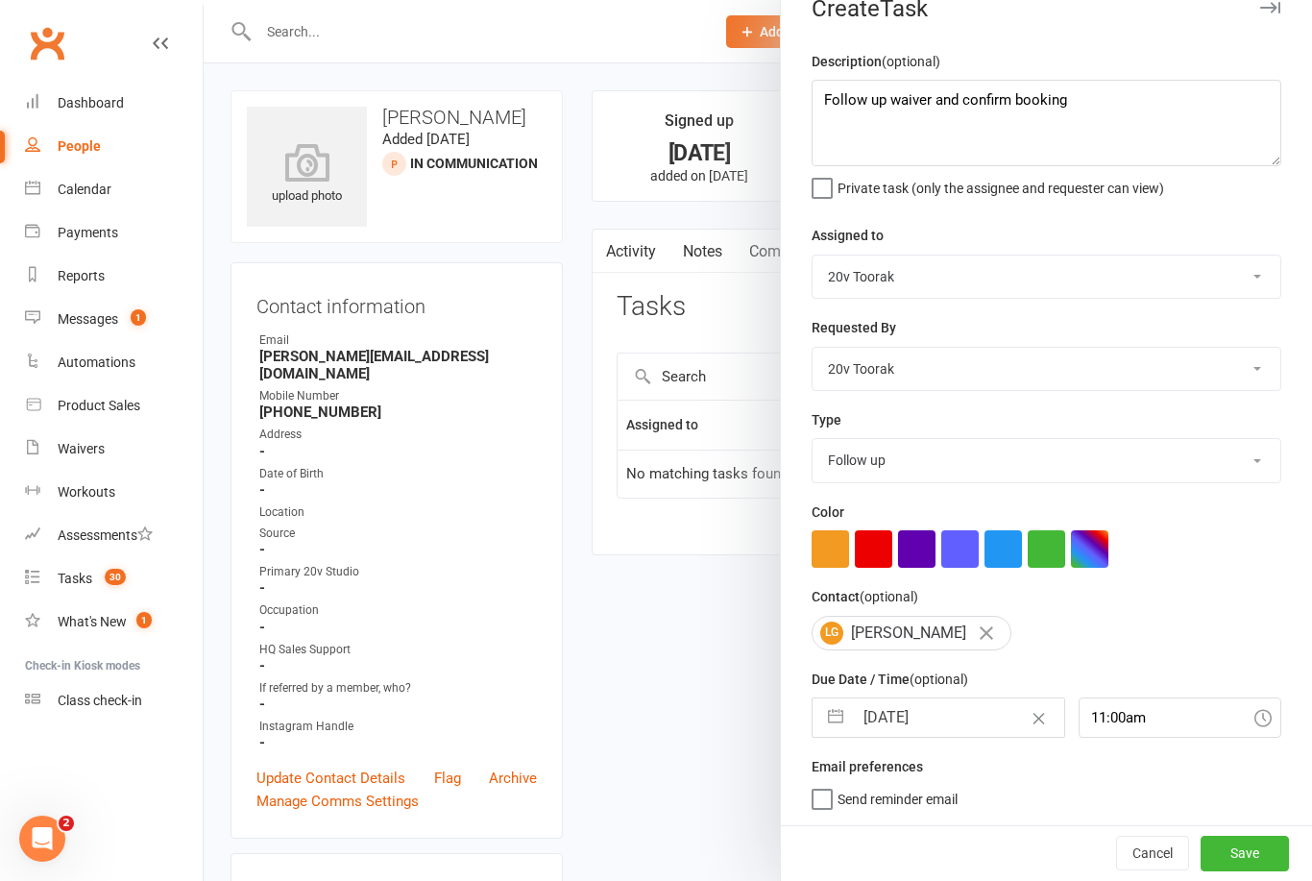
scroll to position [36, 0]
click at [1260, 846] on button "Save" at bounding box center [1245, 853] width 88 height 35
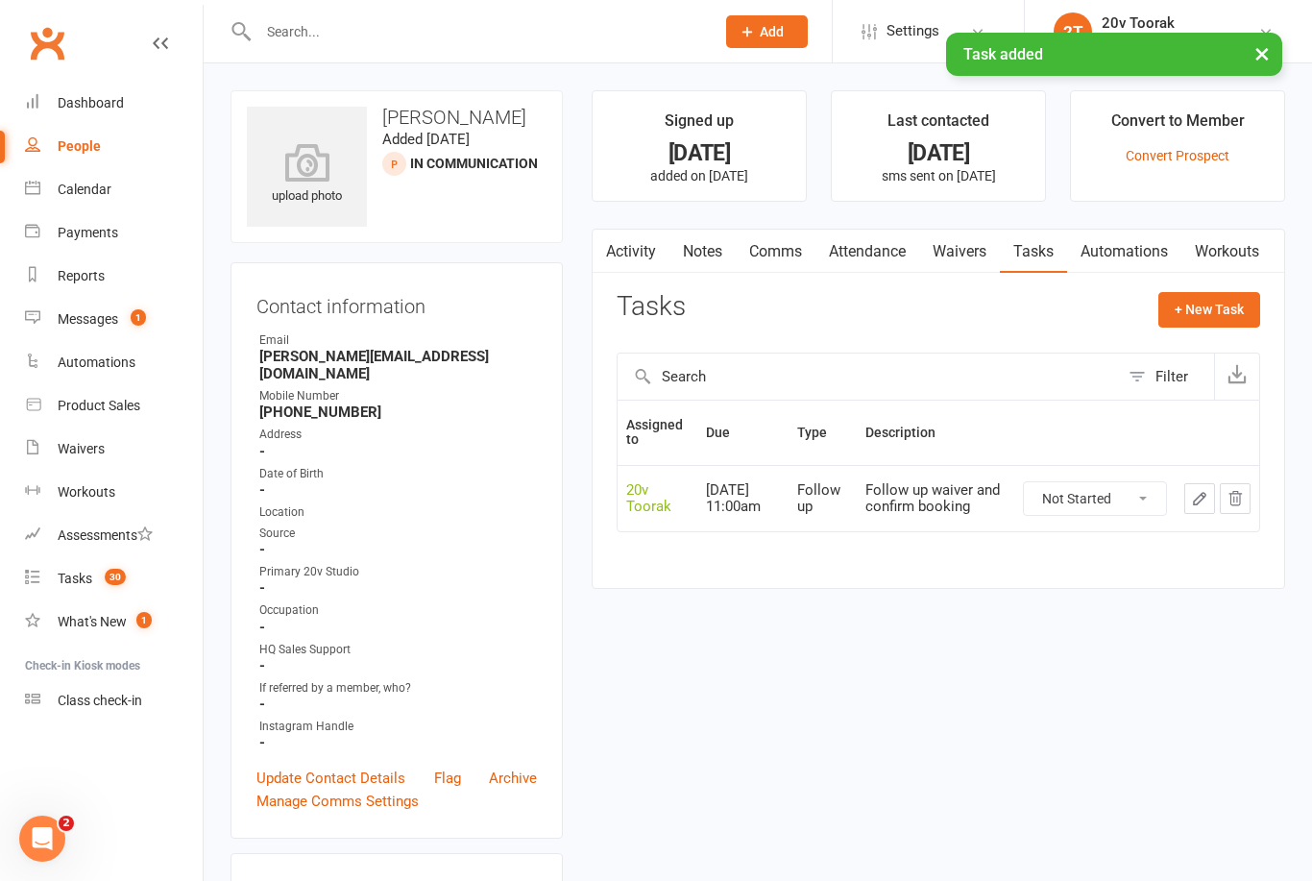
click at [45, 189] on link "Calendar" at bounding box center [114, 189] width 178 height 43
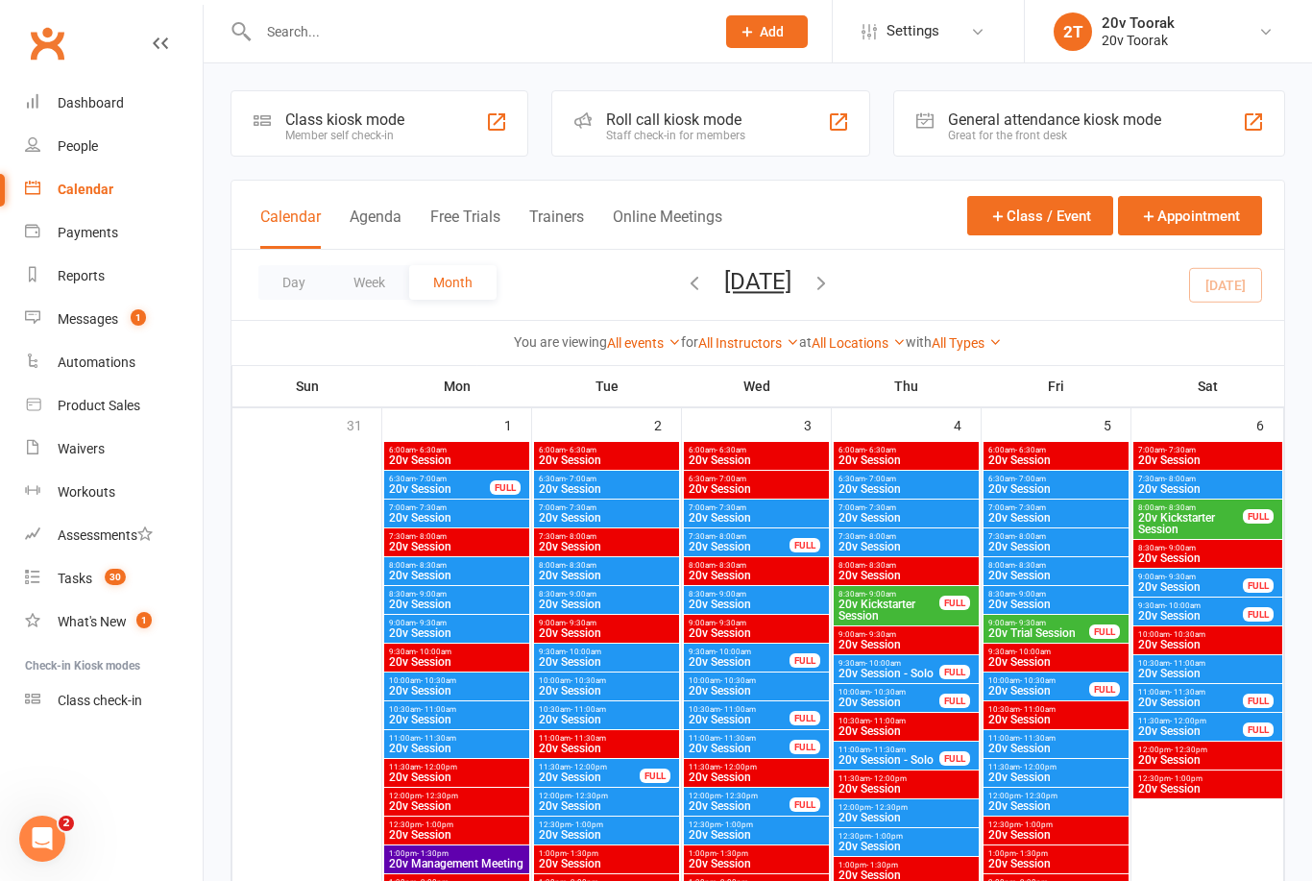
click at [59, 330] on link "Messages 1" at bounding box center [114, 319] width 178 height 43
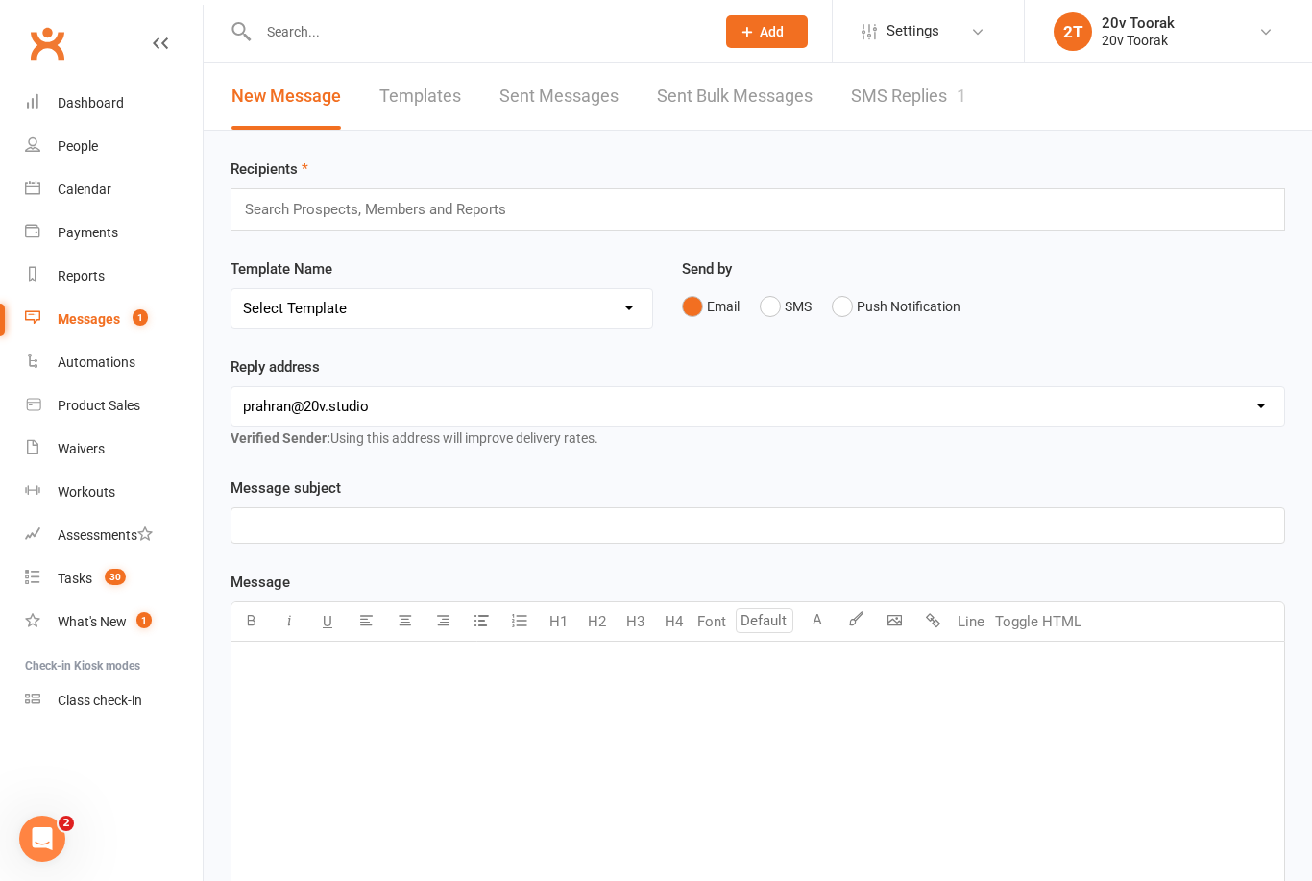
click at [890, 102] on link "SMS Replies 1" at bounding box center [908, 96] width 115 height 66
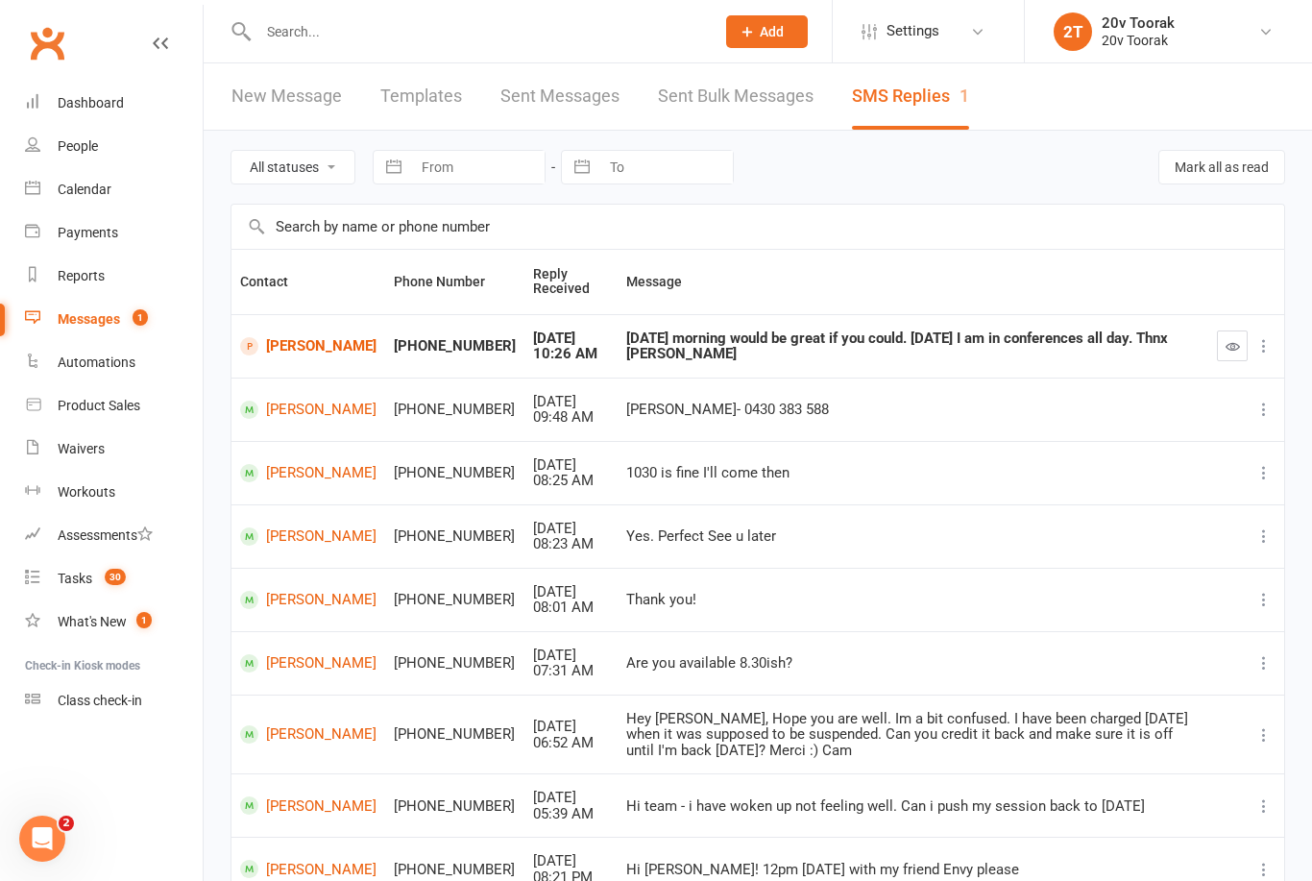
click at [295, 350] on link "[PERSON_NAME]" at bounding box center [308, 346] width 136 height 18
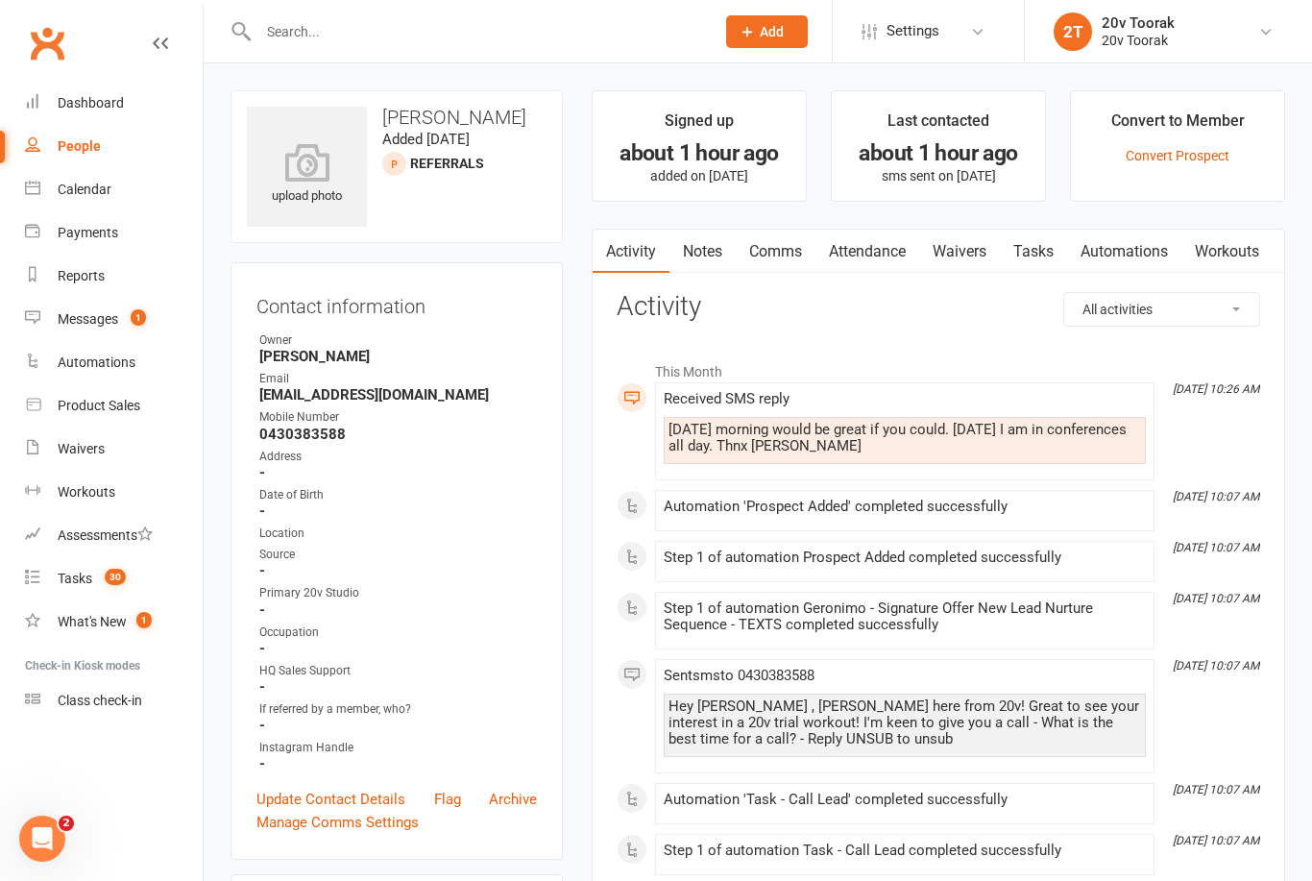
click at [786, 264] on link "Comms" at bounding box center [776, 252] width 80 height 44
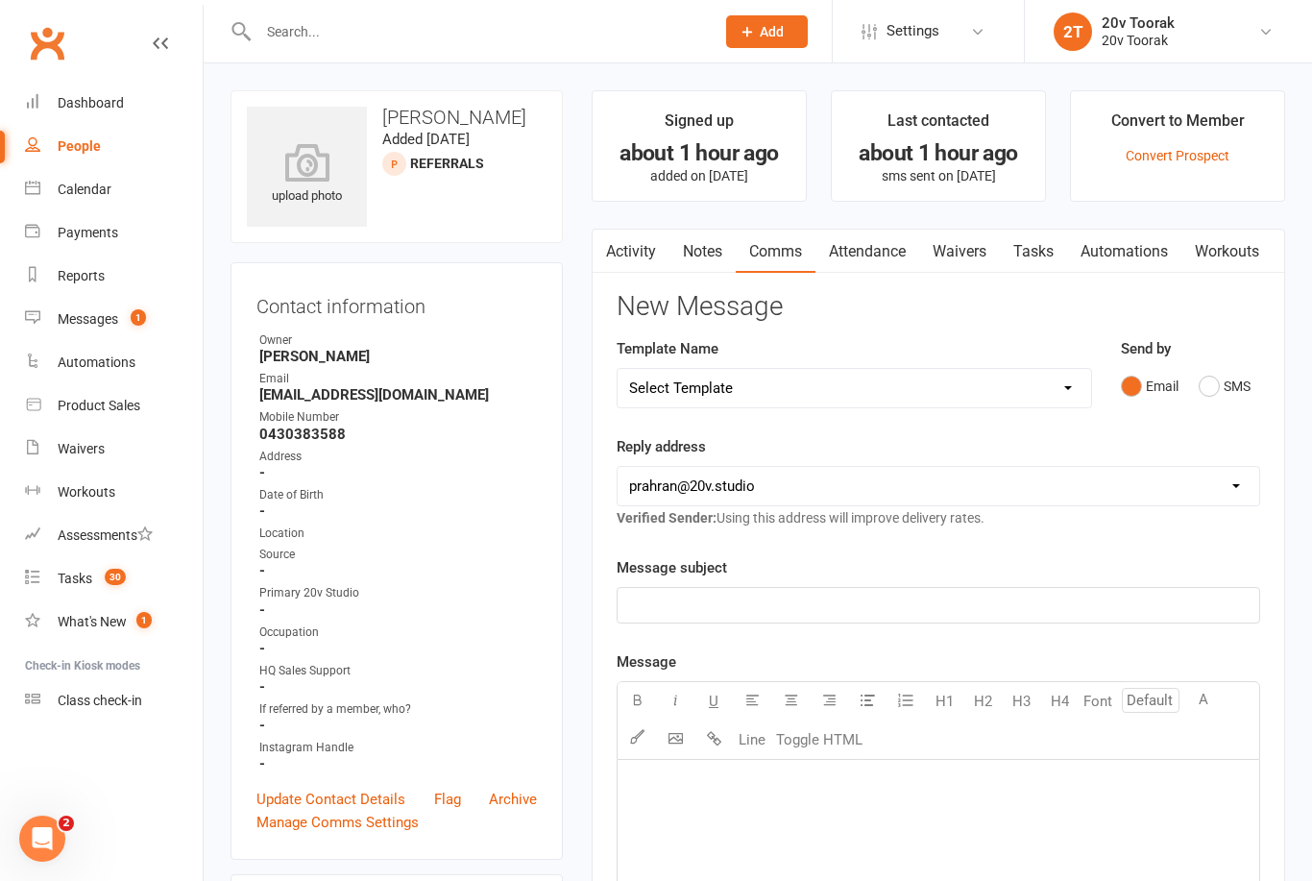
click at [1227, 395] on button "SMS" at bounding box center [1225, 386] width 52 height 37
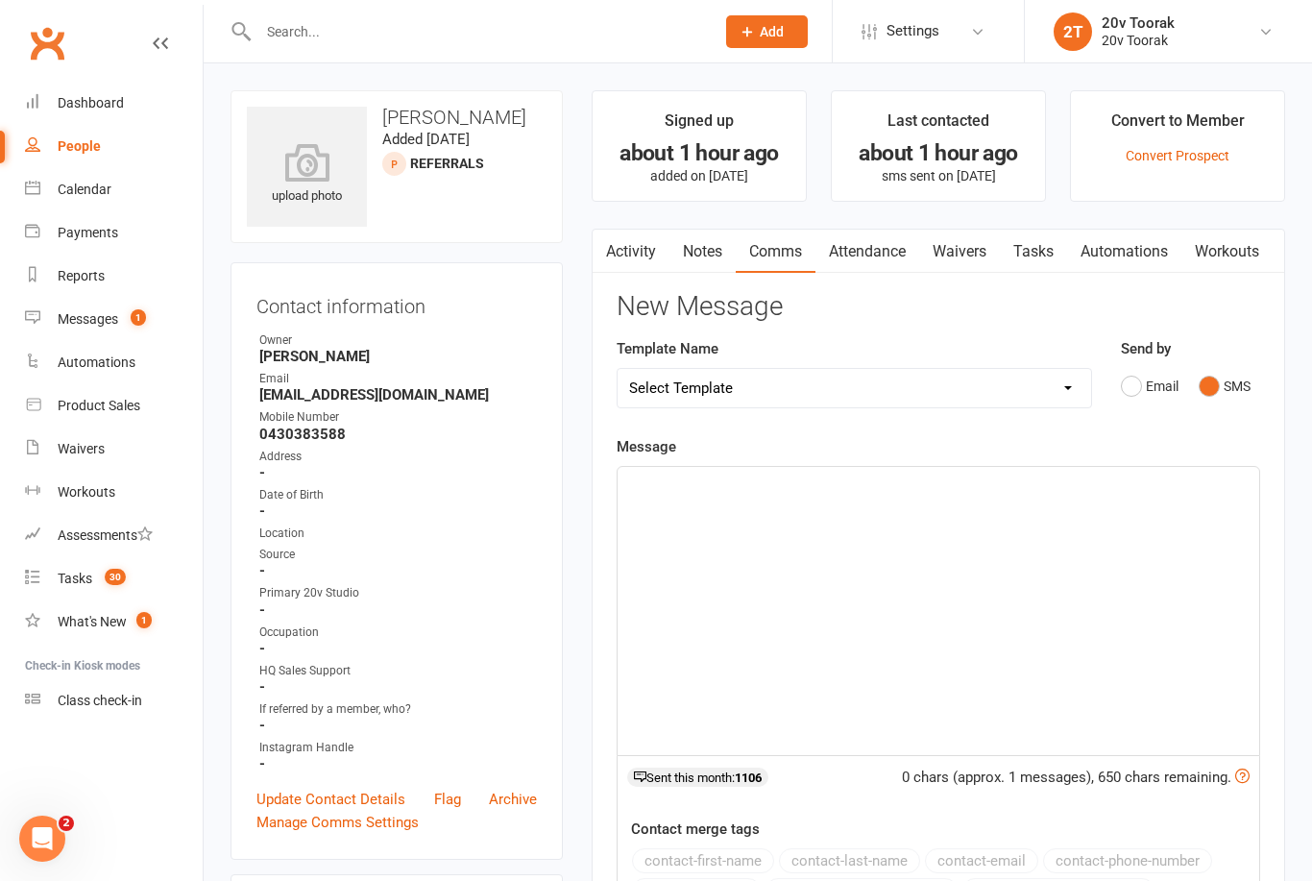
click at [1056, 600] on div "﻿" at bounding box center [939, 611] width 642 height 288
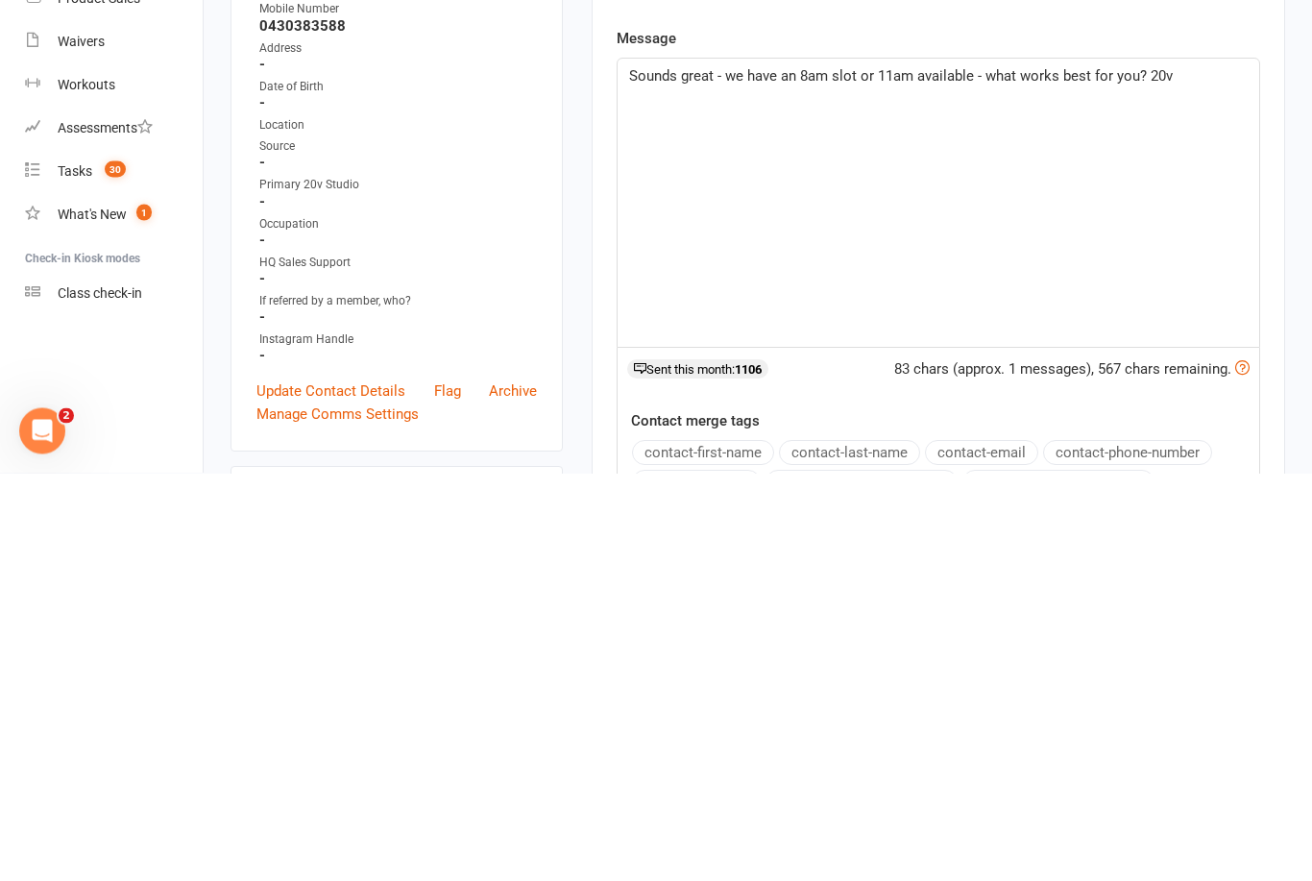
scroll to position [408, 0]
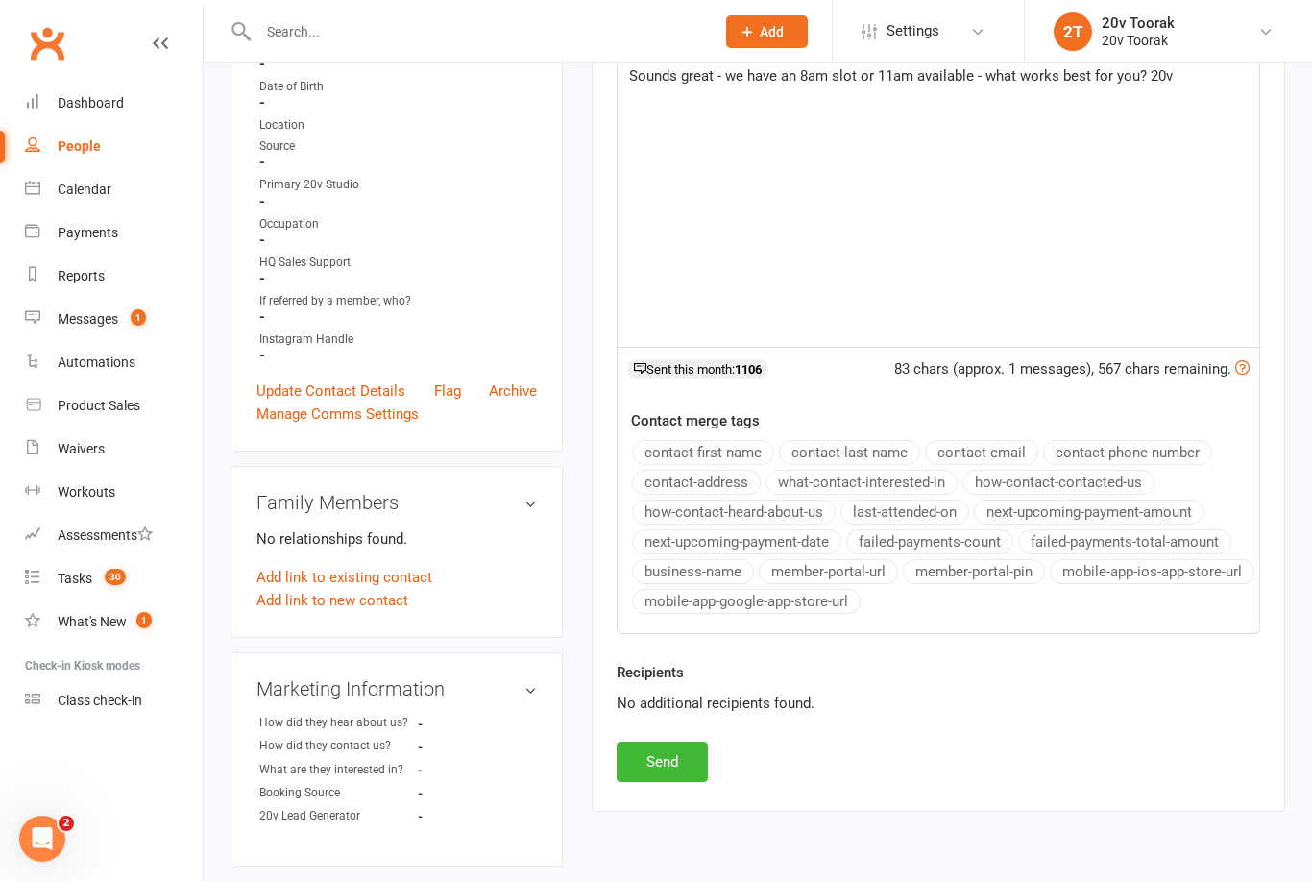
click at [648, 773] on button "Send" at bounding box center [662, 762] width 91 height 40
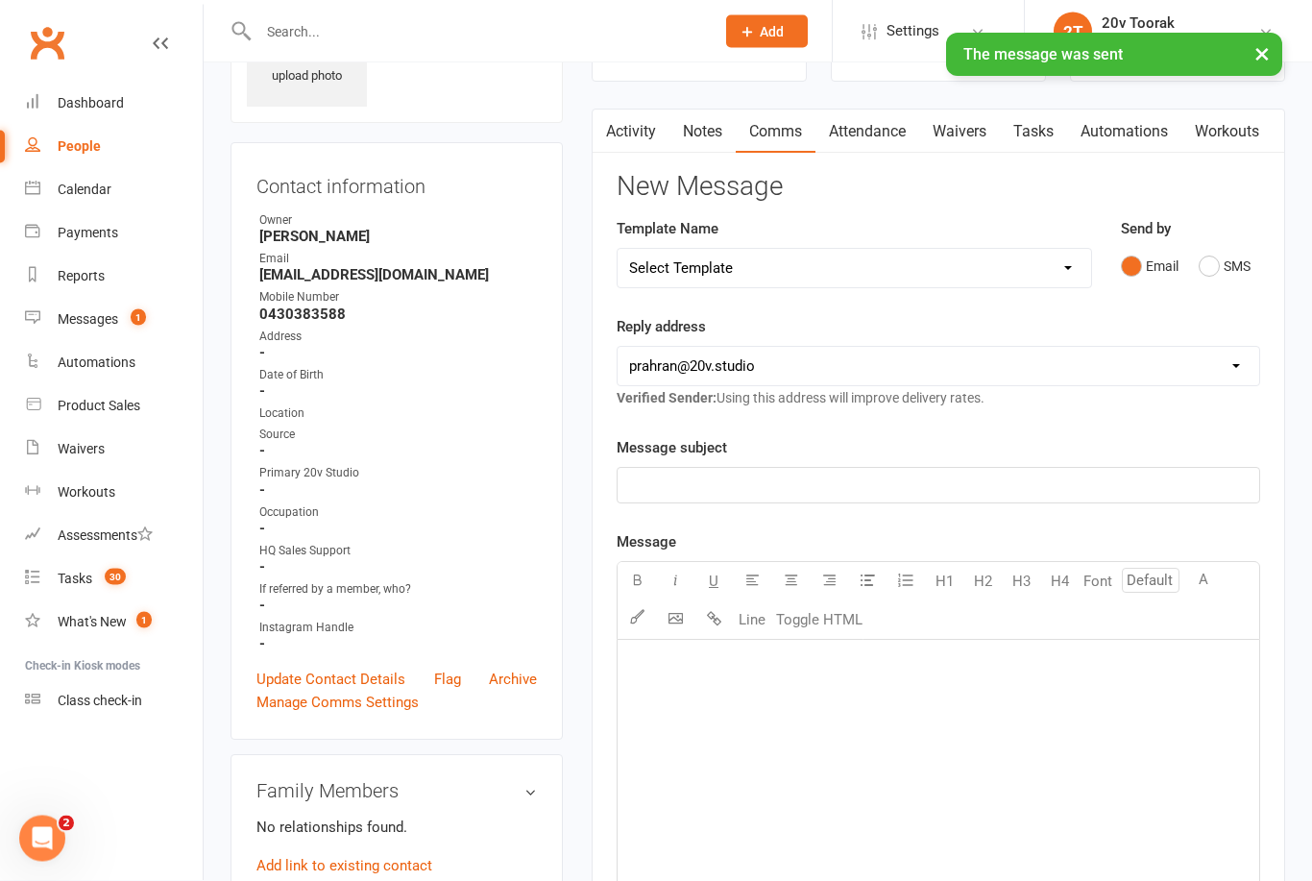
scroll to position [0, 0]
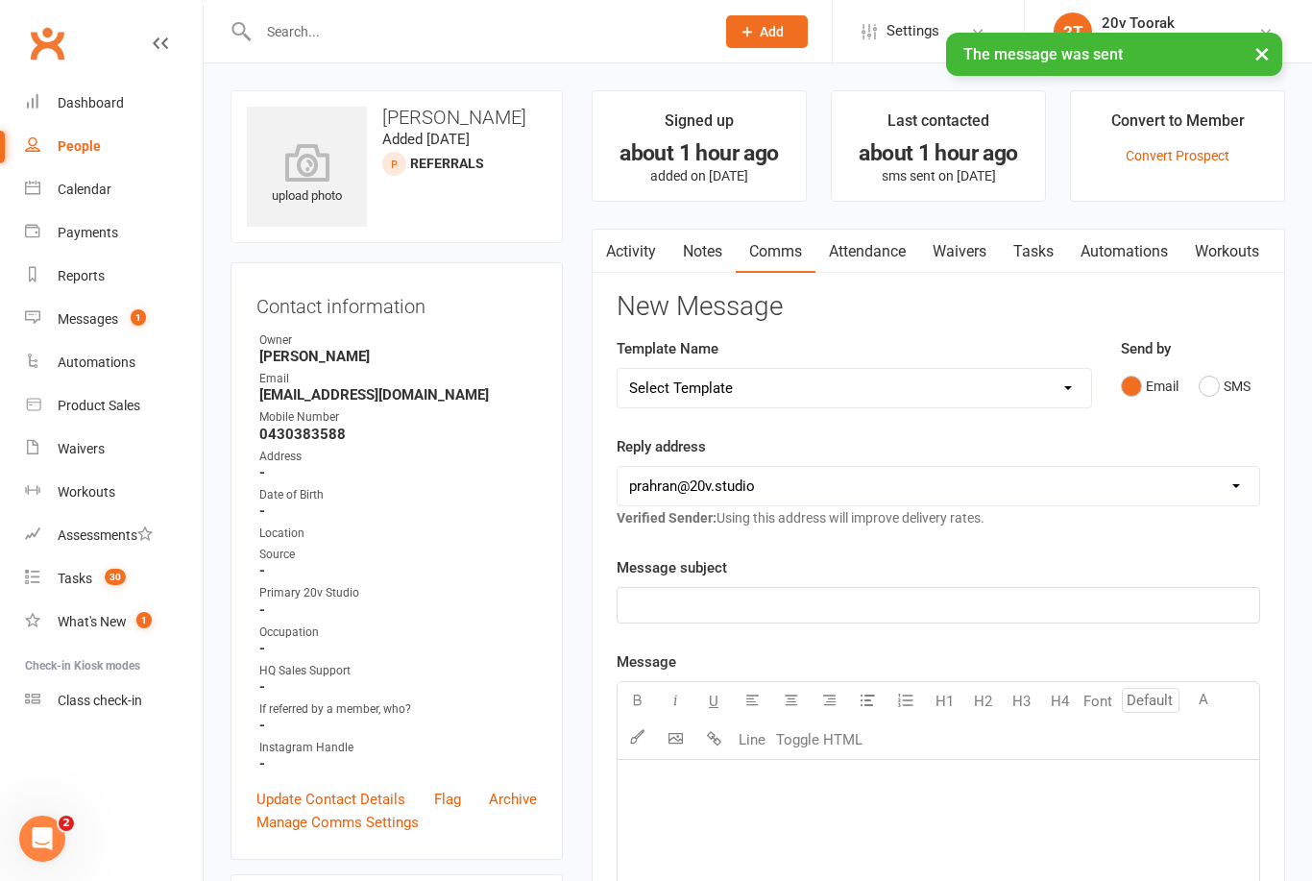
click at [707, 240] on link "Notes" at bounding box center [703, 252] width 66 height 44
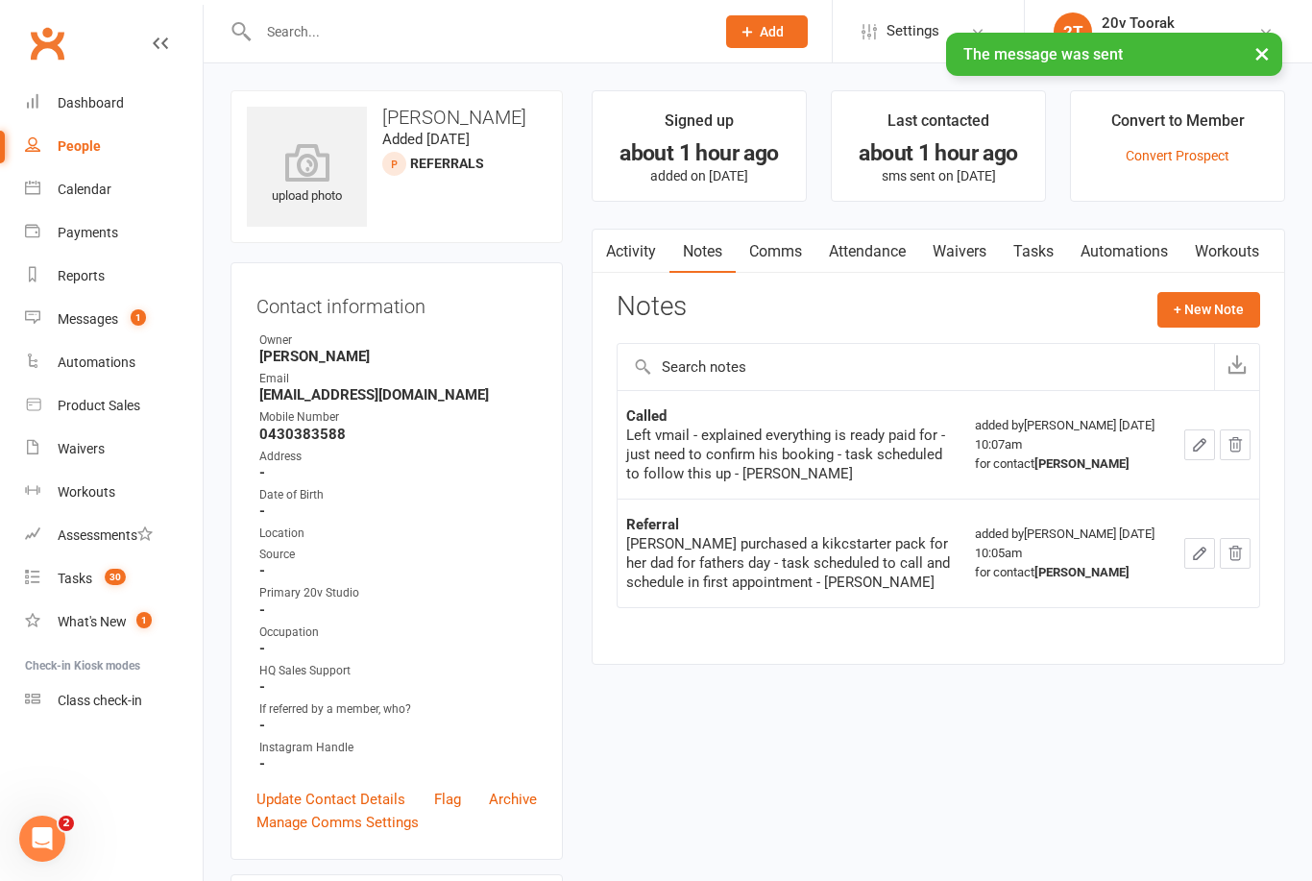
click at [1025, 252] on link "Tasks" at bounding box center [1033, 252] width 67 height 44
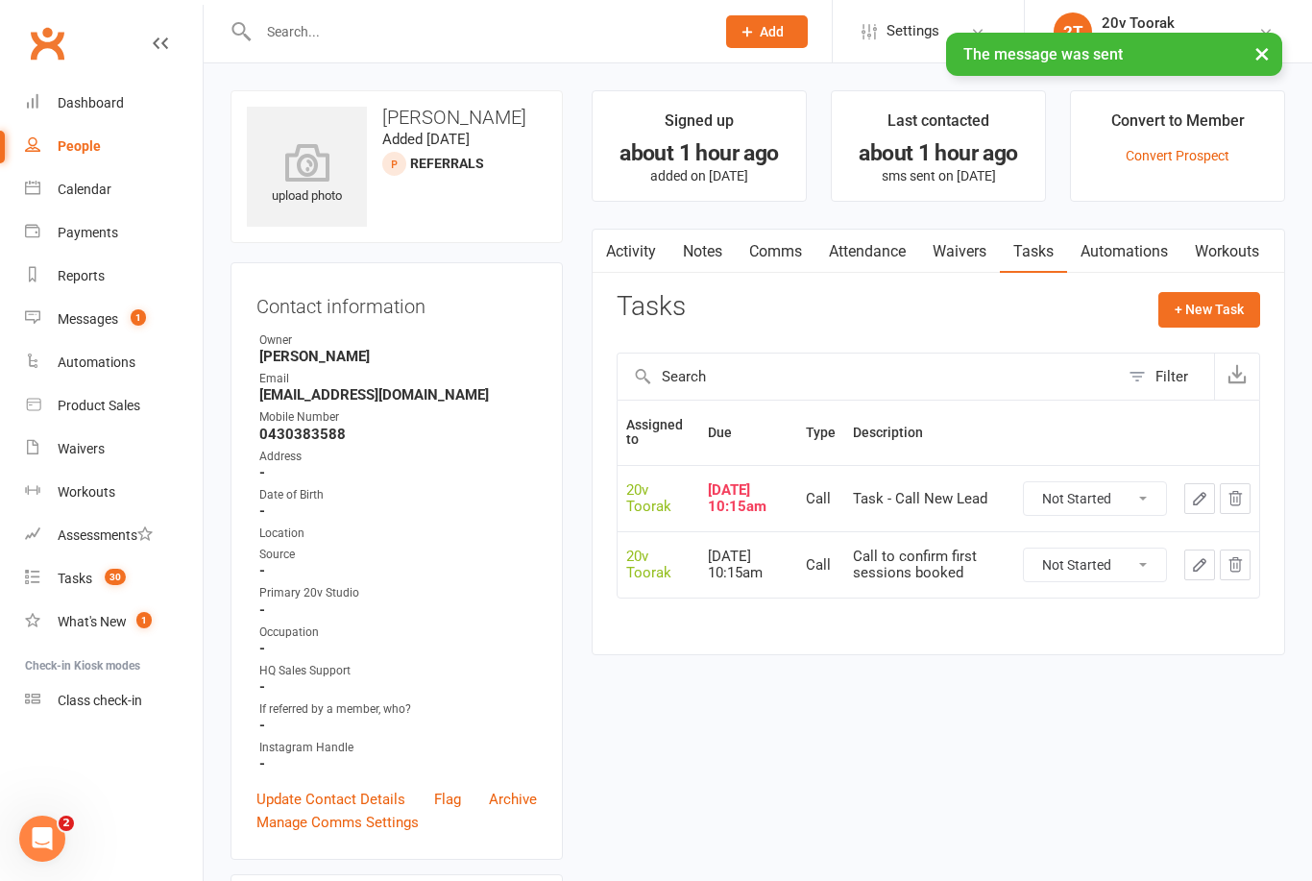
click at [1147, 489] on select "Not Started In Progress Waiting Complete" at bounding box center [1095, 498] width 142 height 33
select select "unstarted"
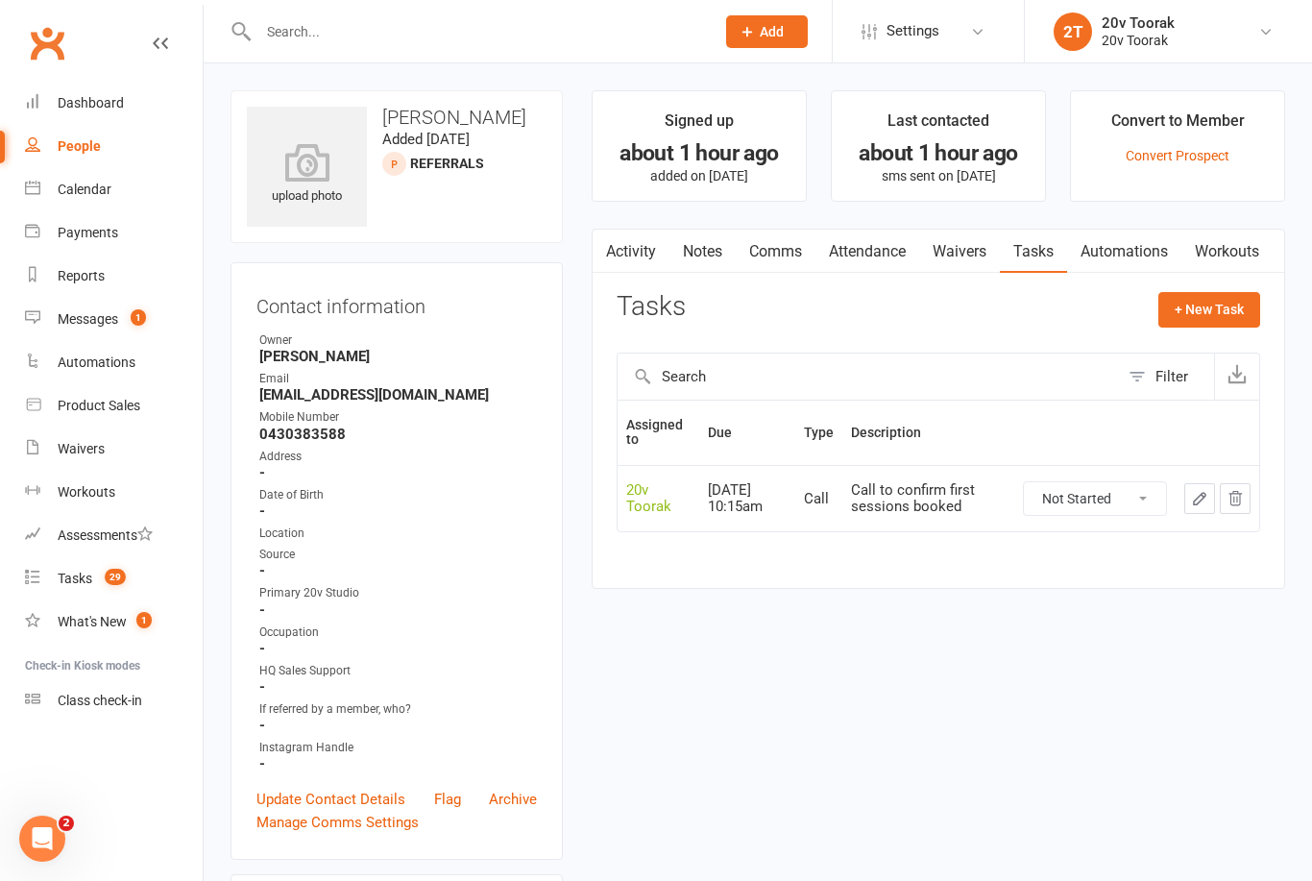
click at [721, 244] on link "Notes" at bounding box center [703, 252] width 66 height 44
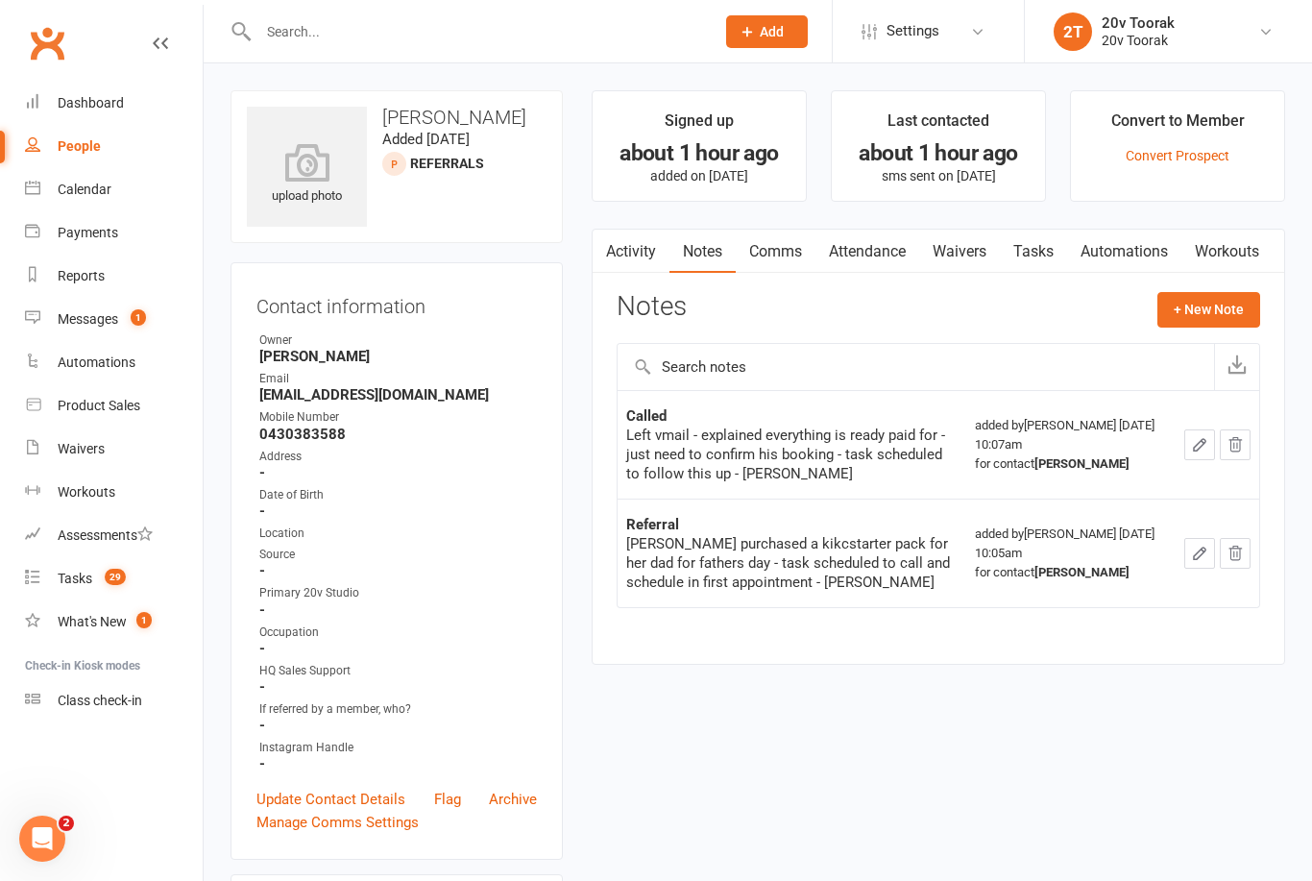
click at [1235, 315] on button "+ New Note" at bounding box center [1209, 309] width 103 height 35
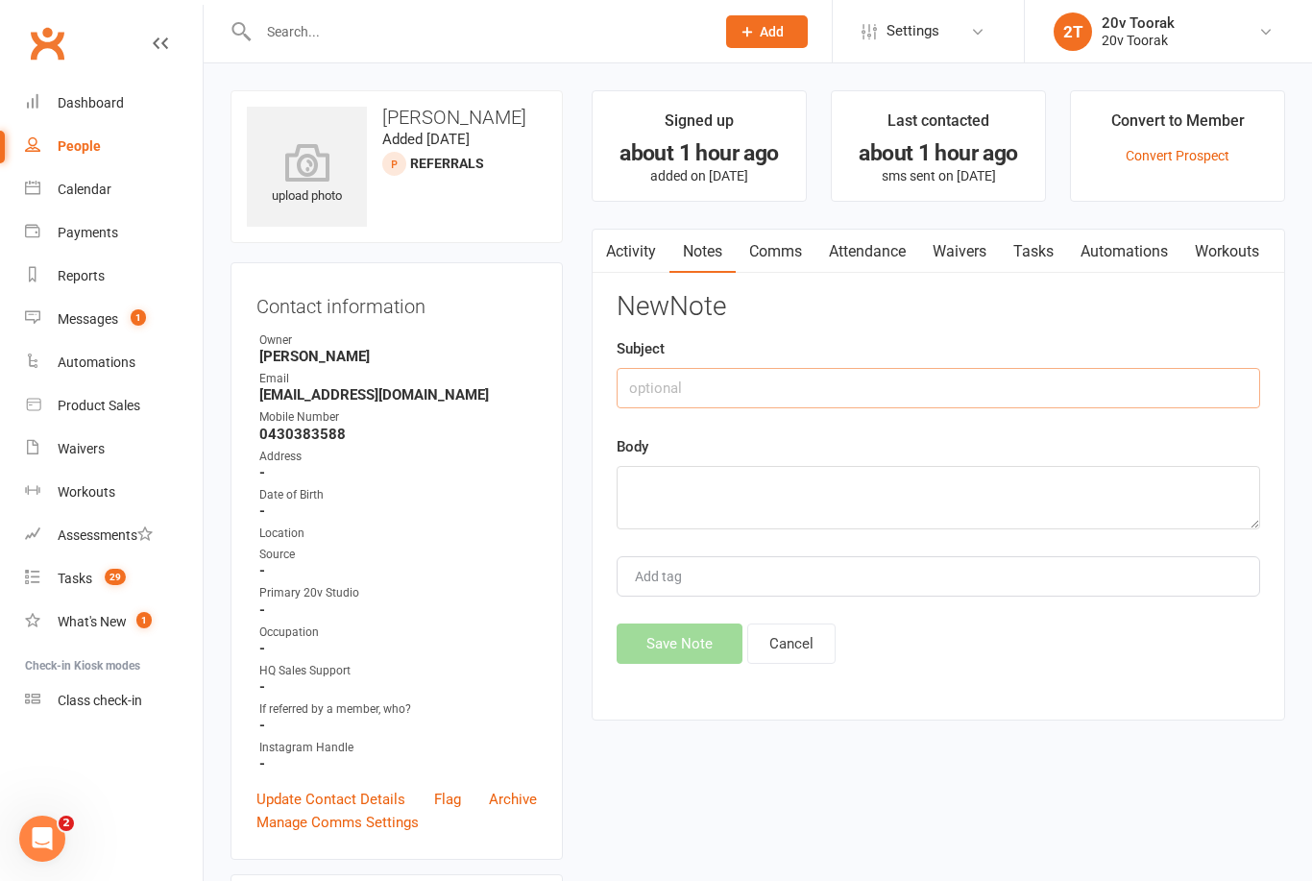
click at [965, 380] on input "text" at bounding box center [939, 388] width 644 height 40
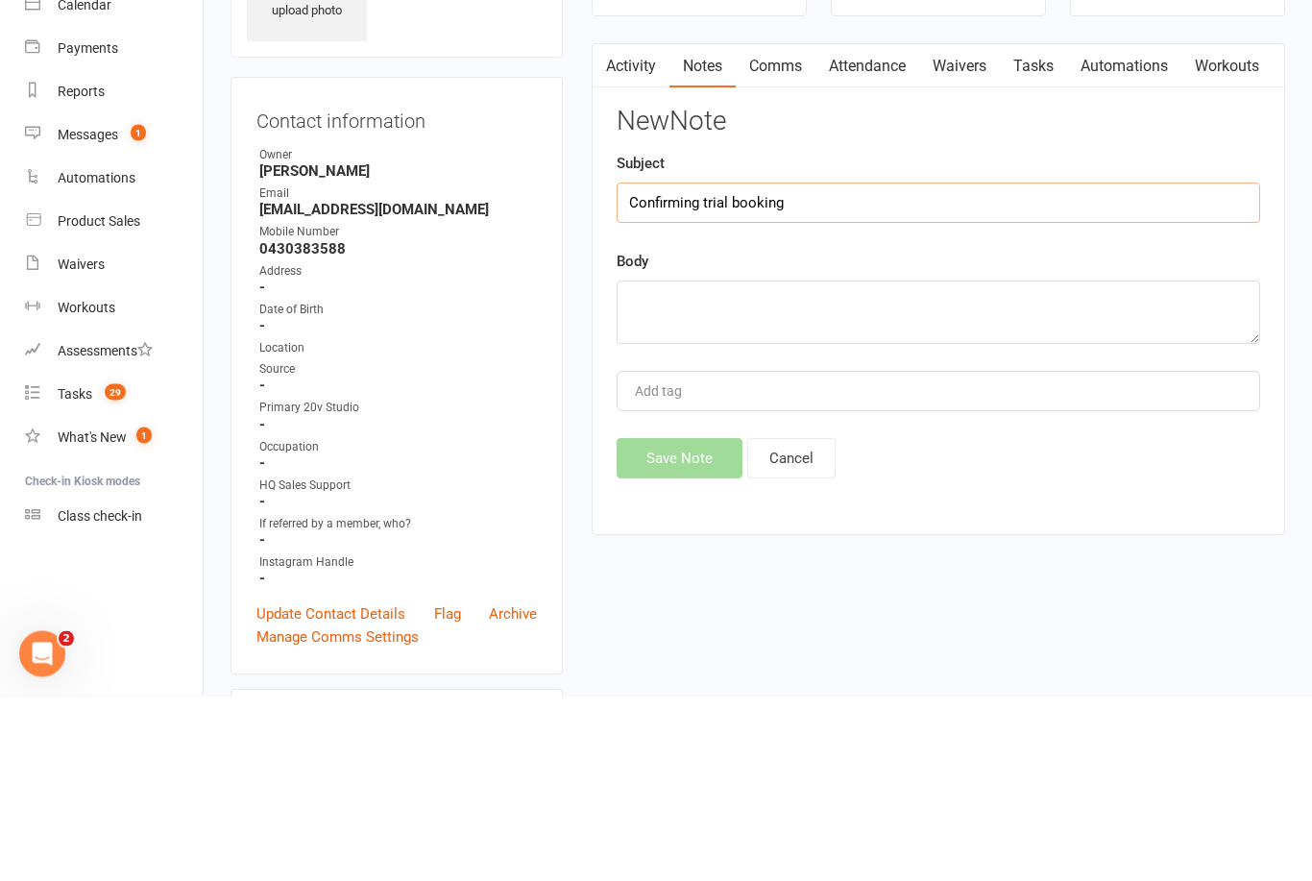
type input "Confirming trial booking"
click at [969, 466] on textarea at bounding box center [939, 497] width 644 height 63
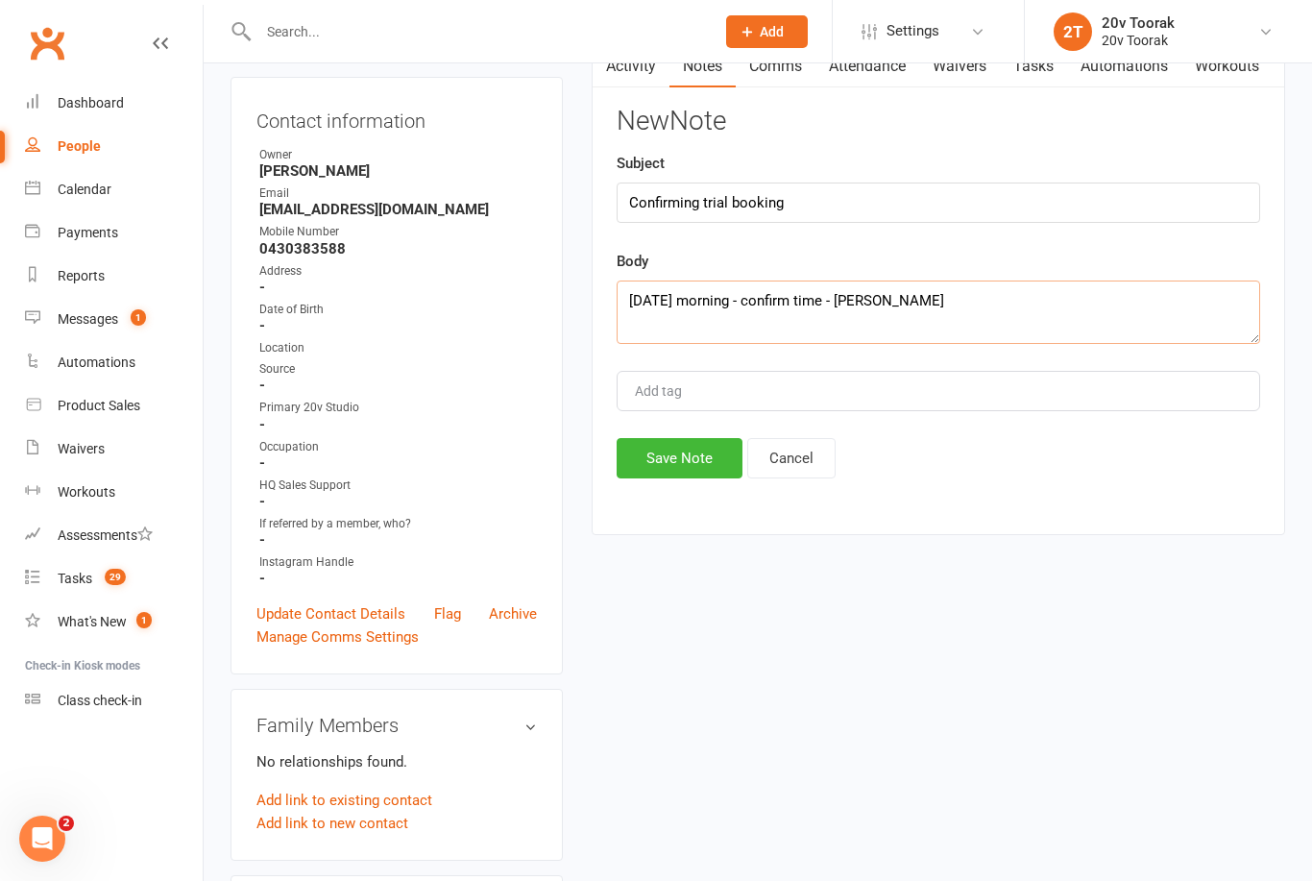
type textarea "[DATE] morning - confirm time - [PERSON_NAME]"
click at [707, 464] on button "Save Note" at bounding box center [680, 458] width 126 height 40
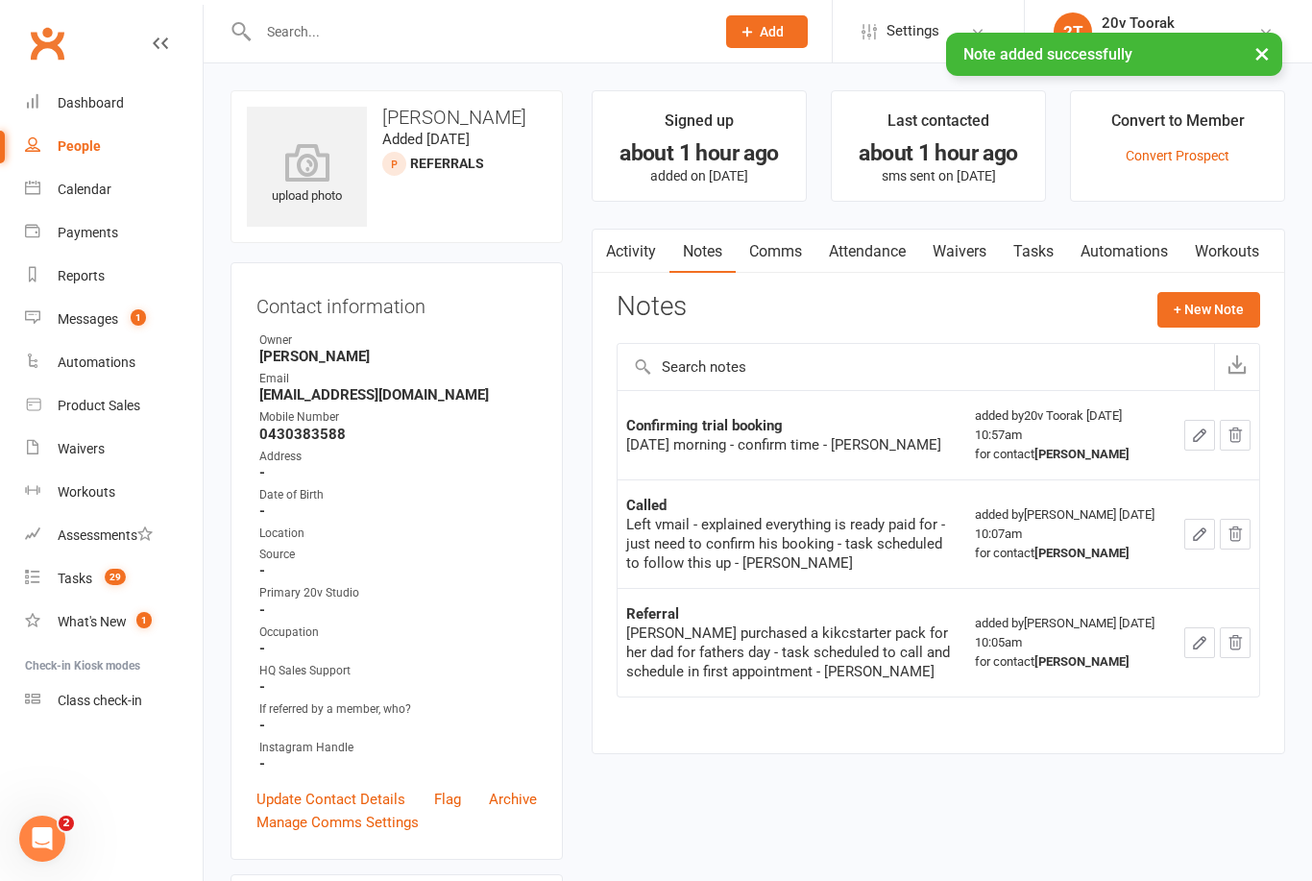
click at [1052, 264] on link "Tasks" at bounding box center [1033, 252] width 67 height 44
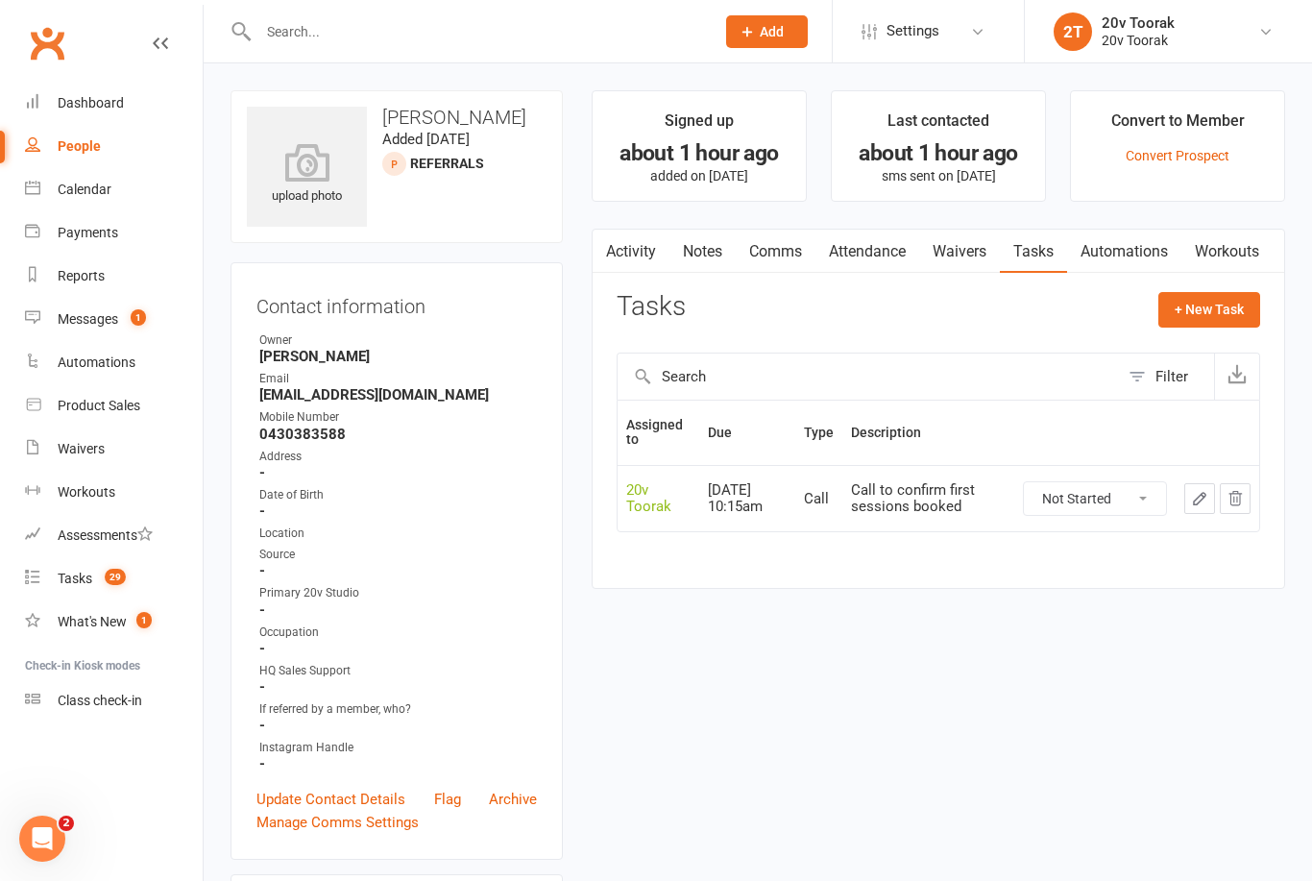
click at [1237, 308] on button "+ New Task" at bounding box center [1210, 309] width 102 height 35
select select "45736"
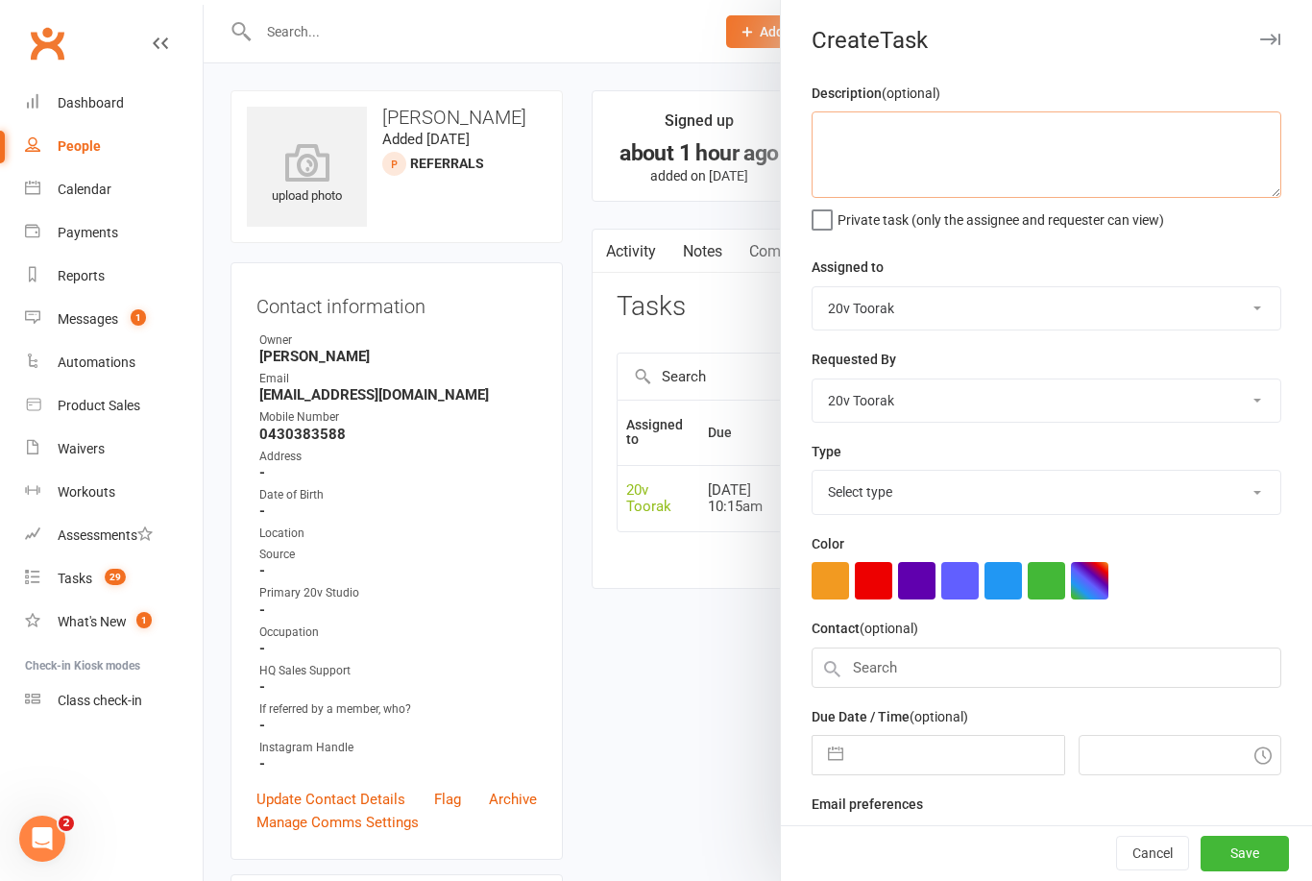
click at [1059, 154] on textarea at bounding box center [1047, 154] width 470 height 86
type textarea "Confirm time for trial booking"
click at [1175, 311] on select "[PERSON_NAME] 20v Toorak [PERSON_NAME] [PERSON_NAME]" at bounding box center [1047, 308] width 468 height 42
select select "46005"
click at [880, 486] on select "Select type Call Call - to book trial Confirm session attendance Confirm trial …" at bounding box center [1047, 492] width 468 height 42
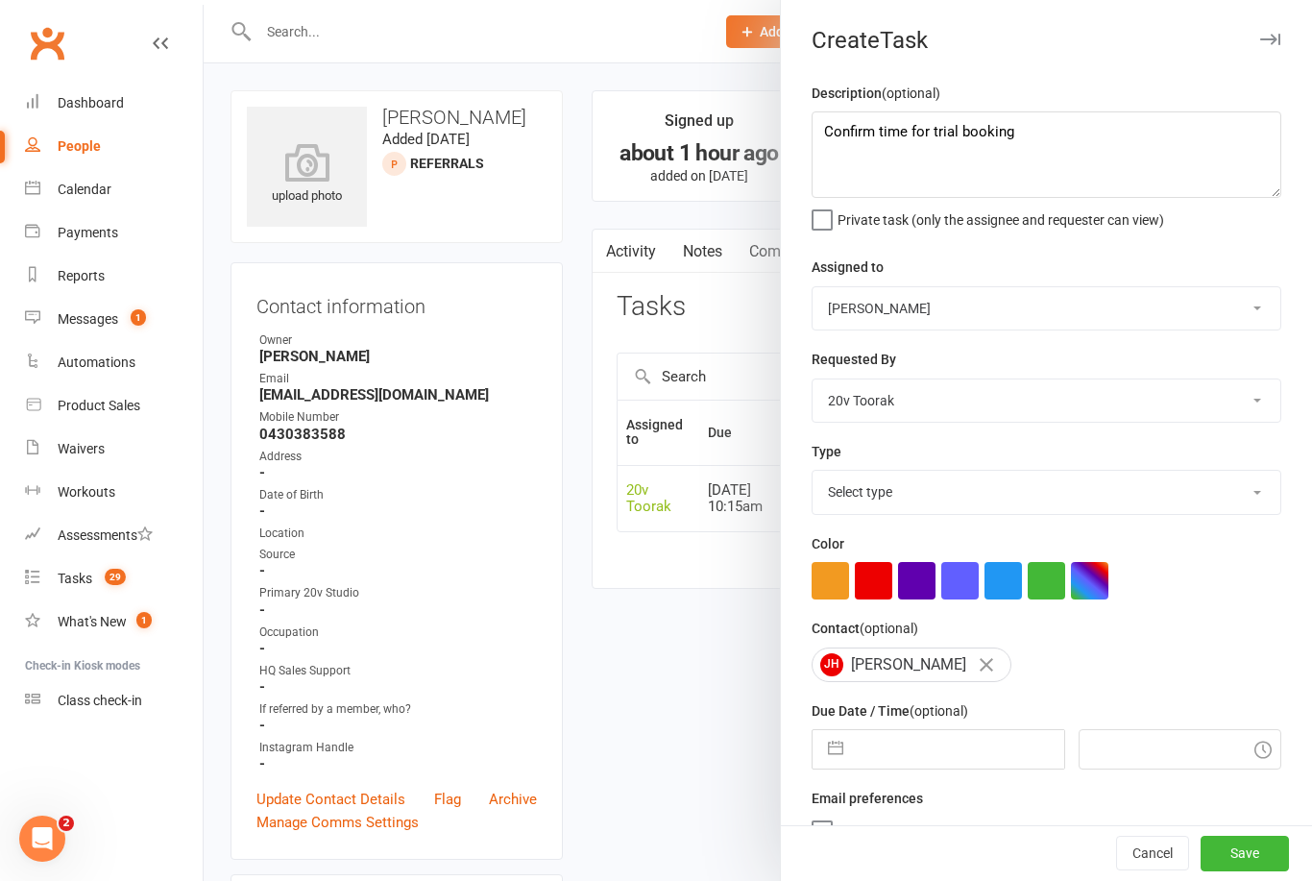
click at [983, 479] on select "Select type Call Call - to book trial Confirm session attendance Confirm trial …" at bounding box center [1047, 492] width 468 height 42
select select "27772"
click at [829, 748] on button "button" at bounding box center [836, 749] width 35 height 38
select select "7"
select select "2025"
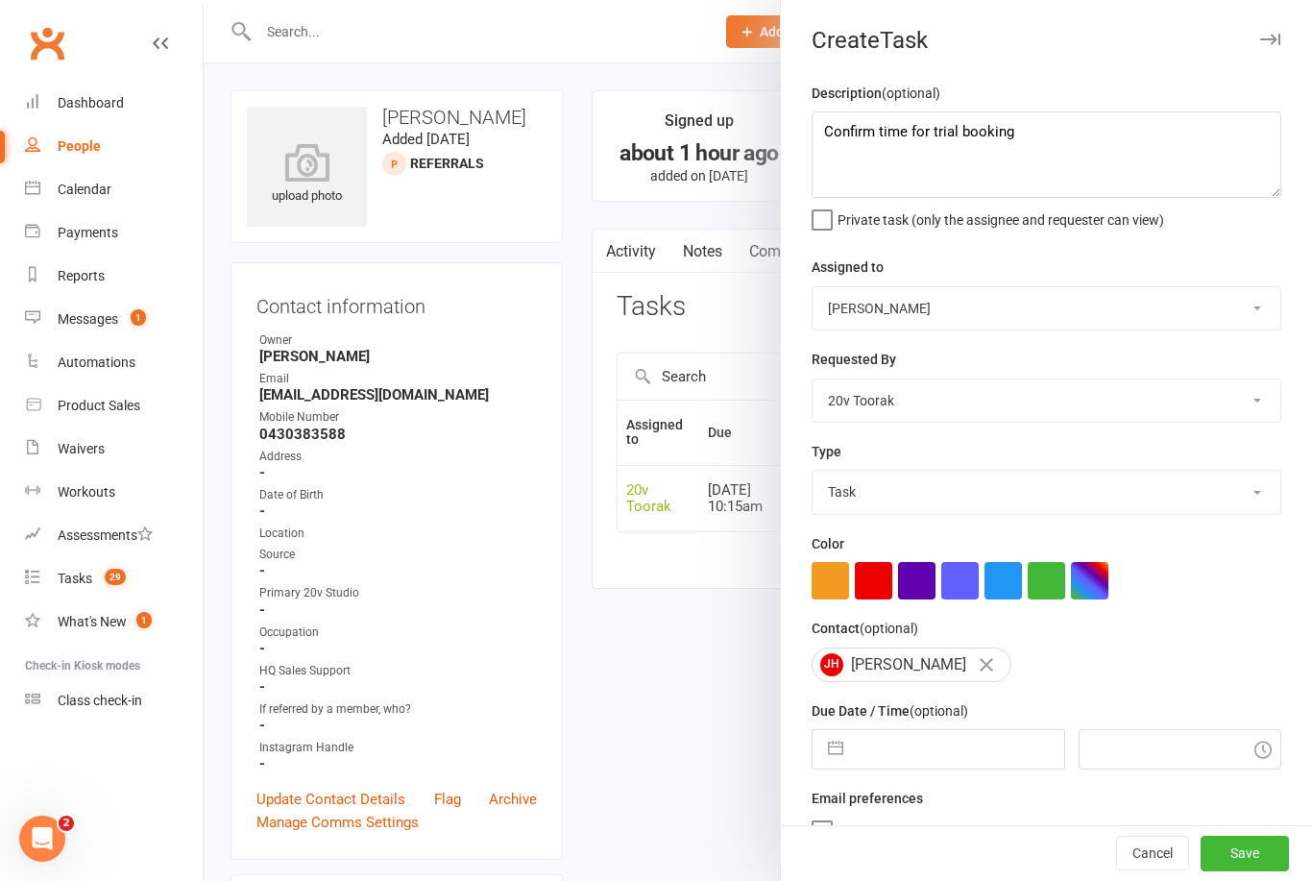
select select "8"
select select "2025"
select select "9"
select select "2025"
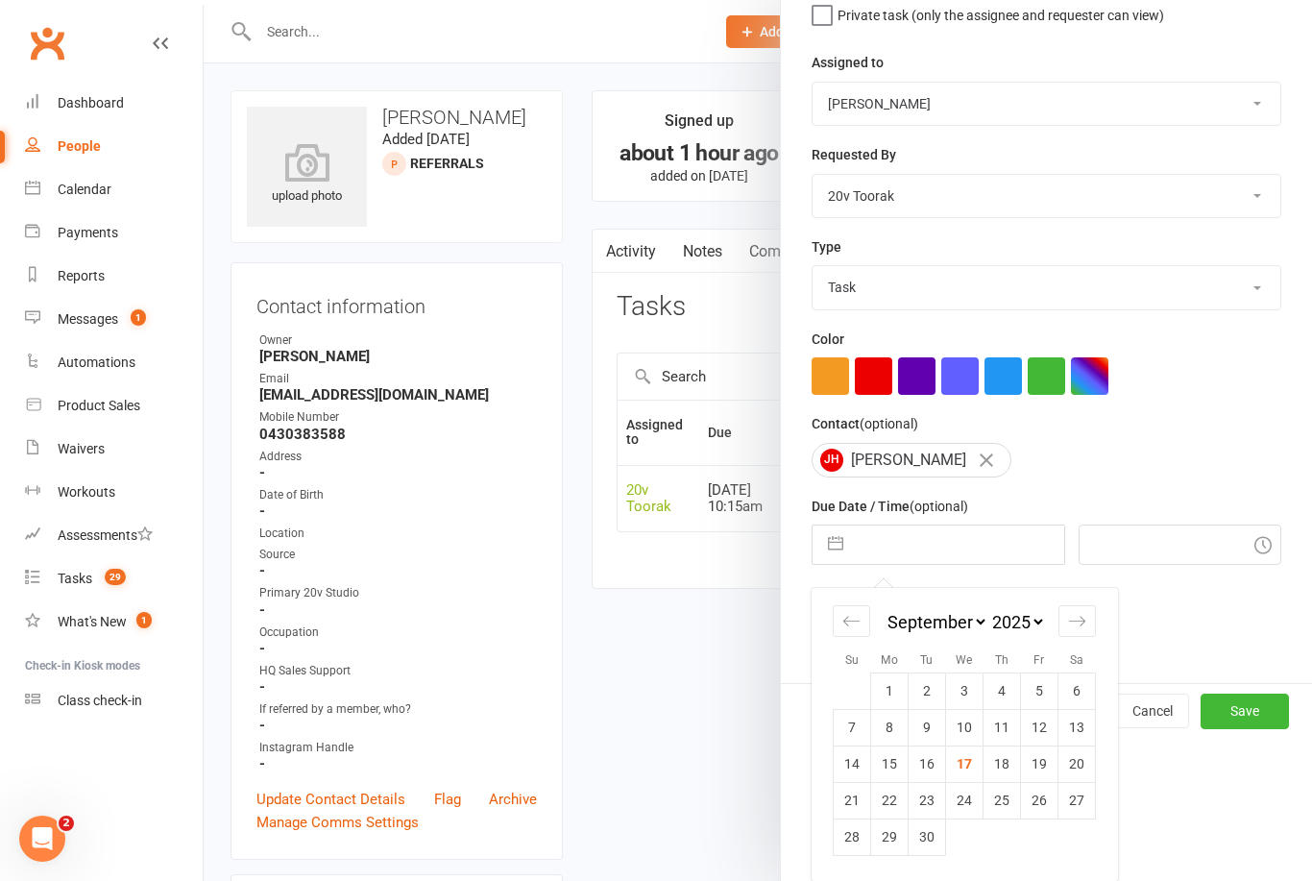
click at [1010, 778] on td "18" at bounding box center [1002, 764] width 37 height 37
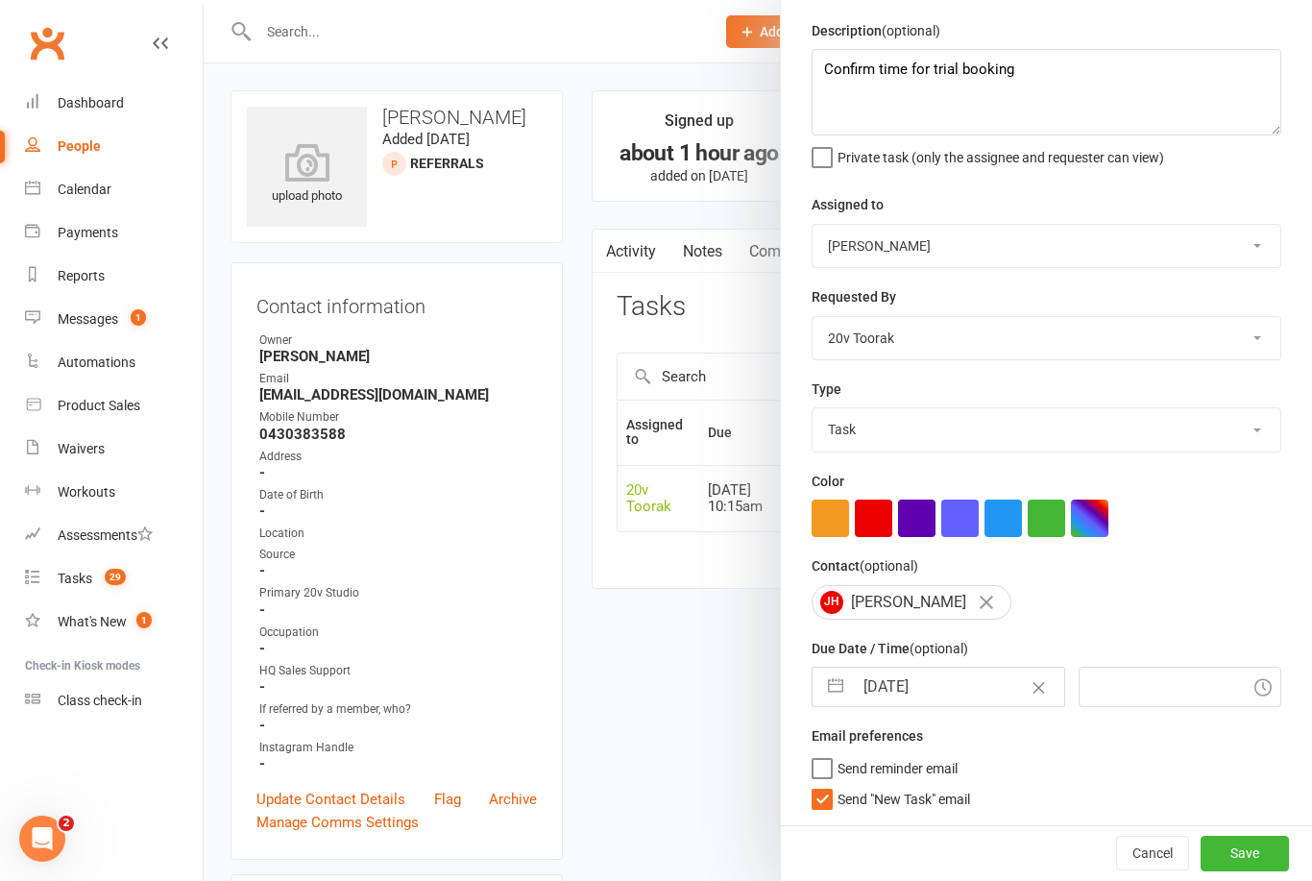
type input "[DATE]"
type input "11:00am"
click at [912, 806] on span "Send "New Task" email" at bounding box center [904, 796] width 133 height 22
click at [912, 785] on input "Send "New Task" email" at bounding box center [891, 785] width 159 height 0
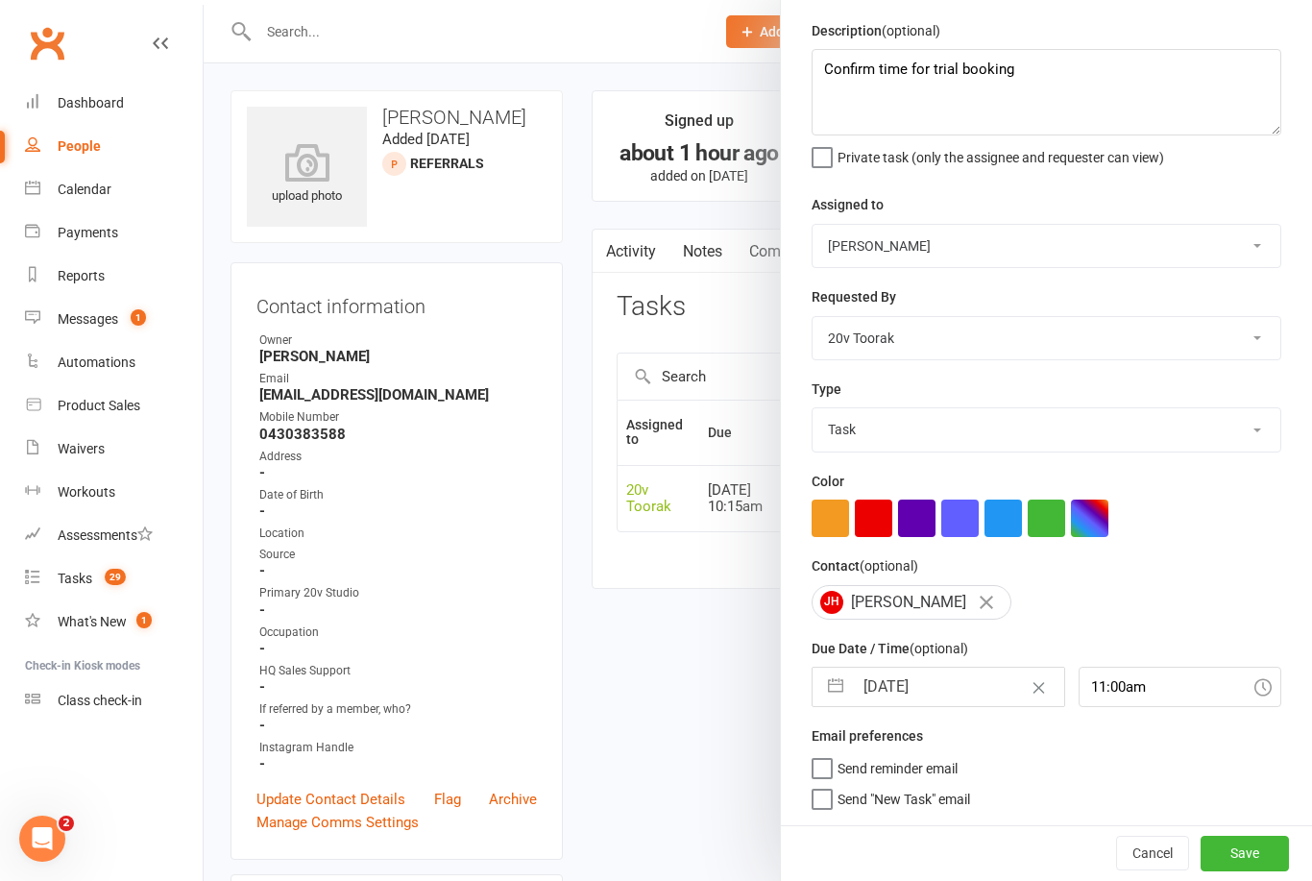
checkbox input "false"
click at [1130, 677] on input "11:00am" at bounding box center [1181, 687] width 204 height 40
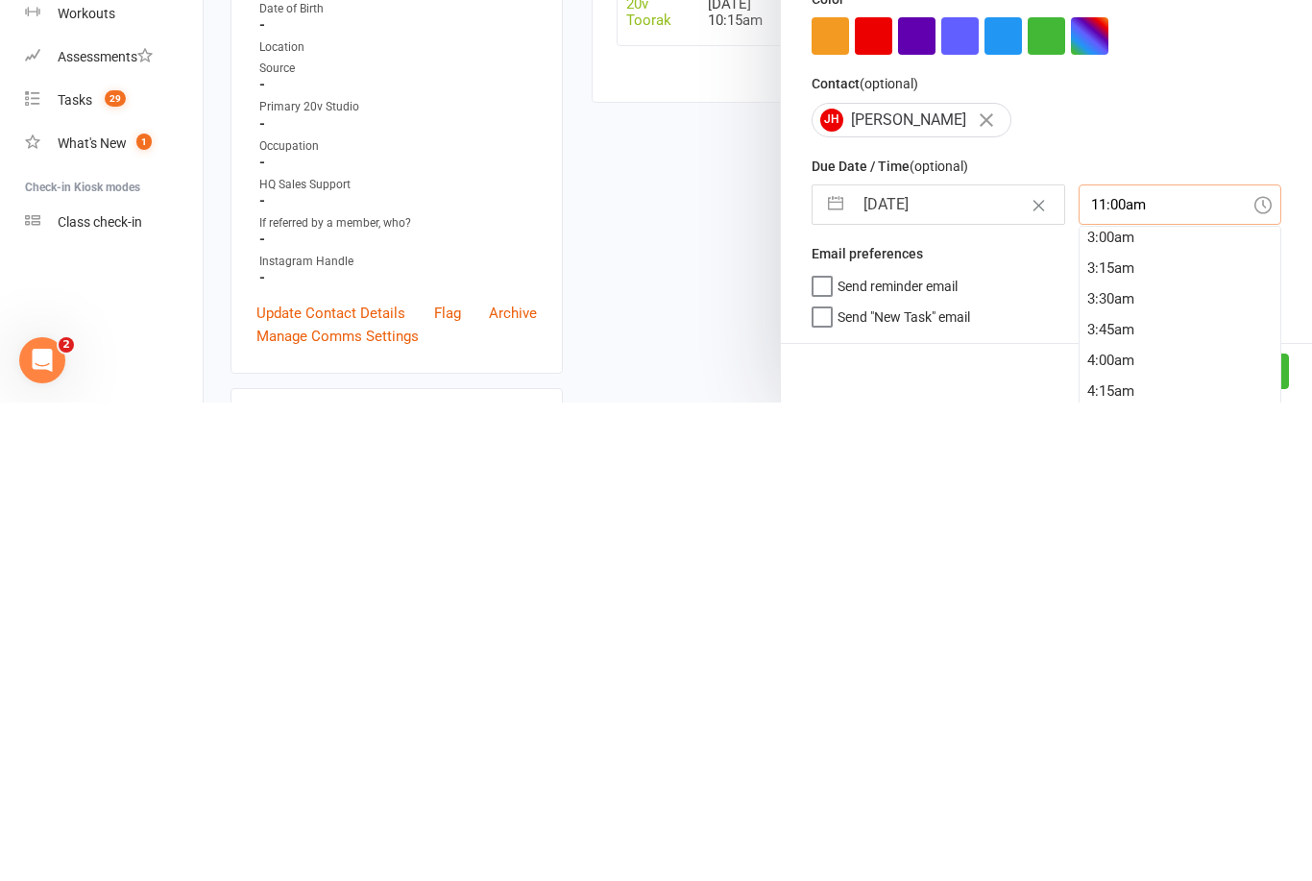
scroll to position [191, 0]
click at [1129, 698] on div "1:30am" at bounding box center [1181, 713] width 202 height 31
type input "1:30am"
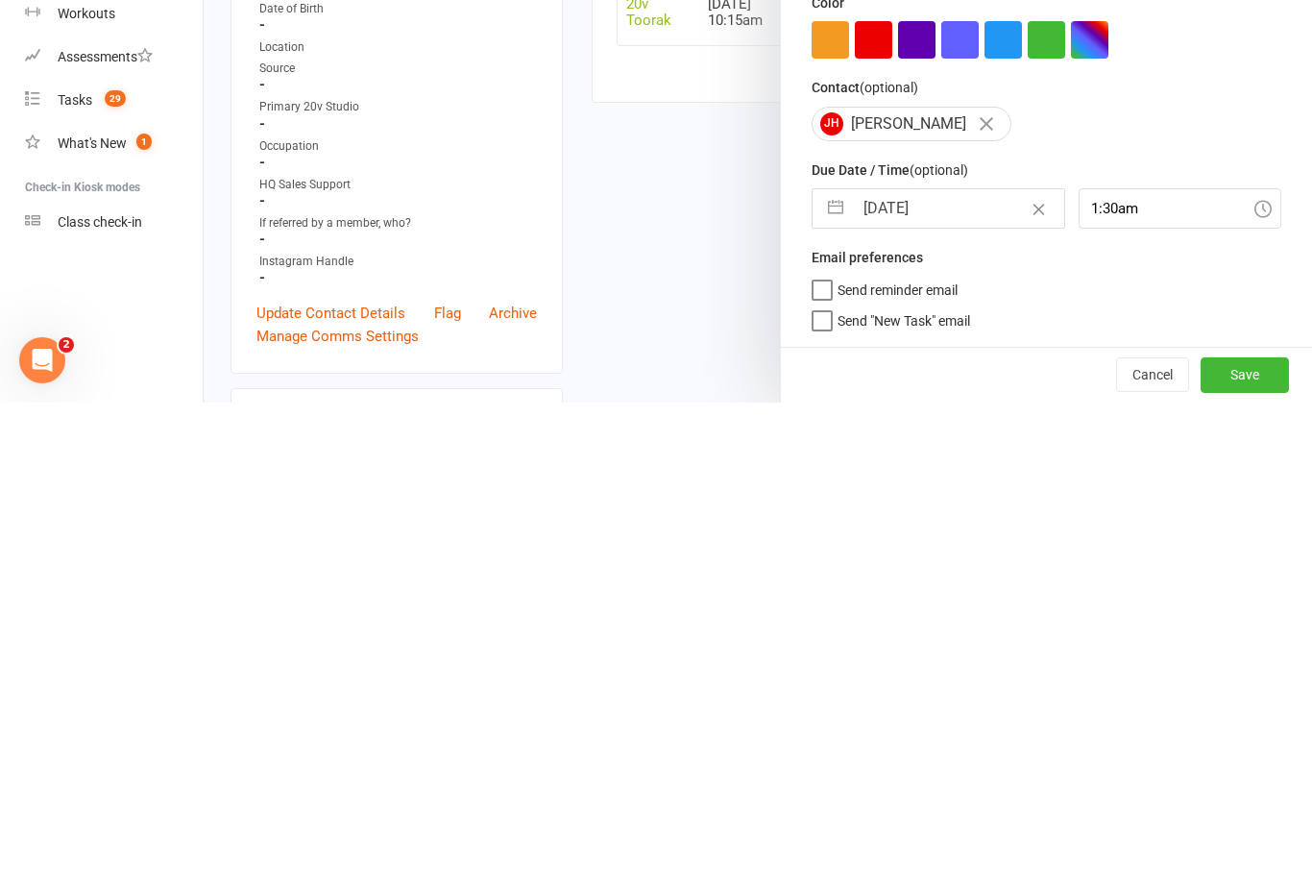
click at [1270, 836] on button "Save" at bounding box center [1245, 853] width 88 height 35
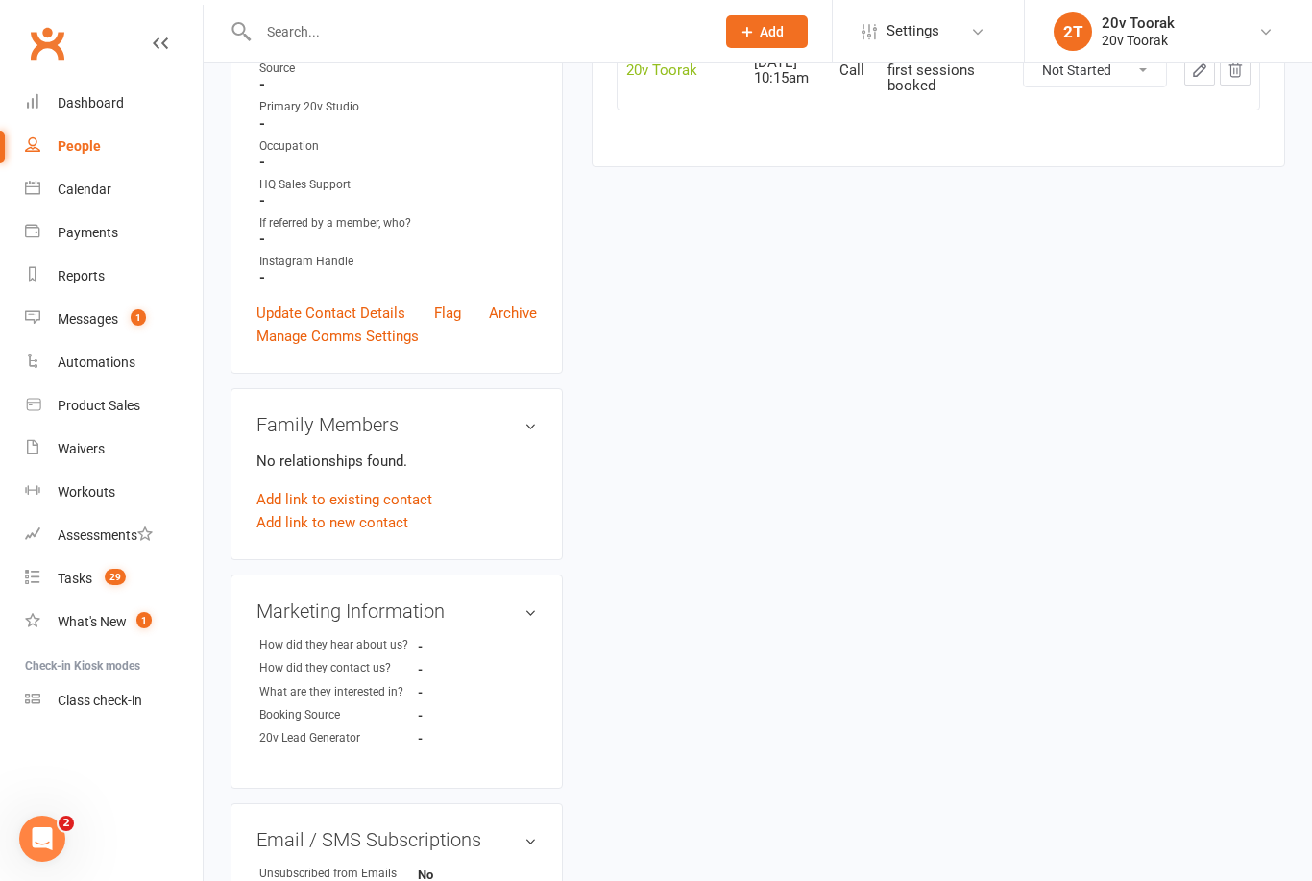
click at [75, 219] on link "Payments" at bounding box center [114, 232] width 178 height 43
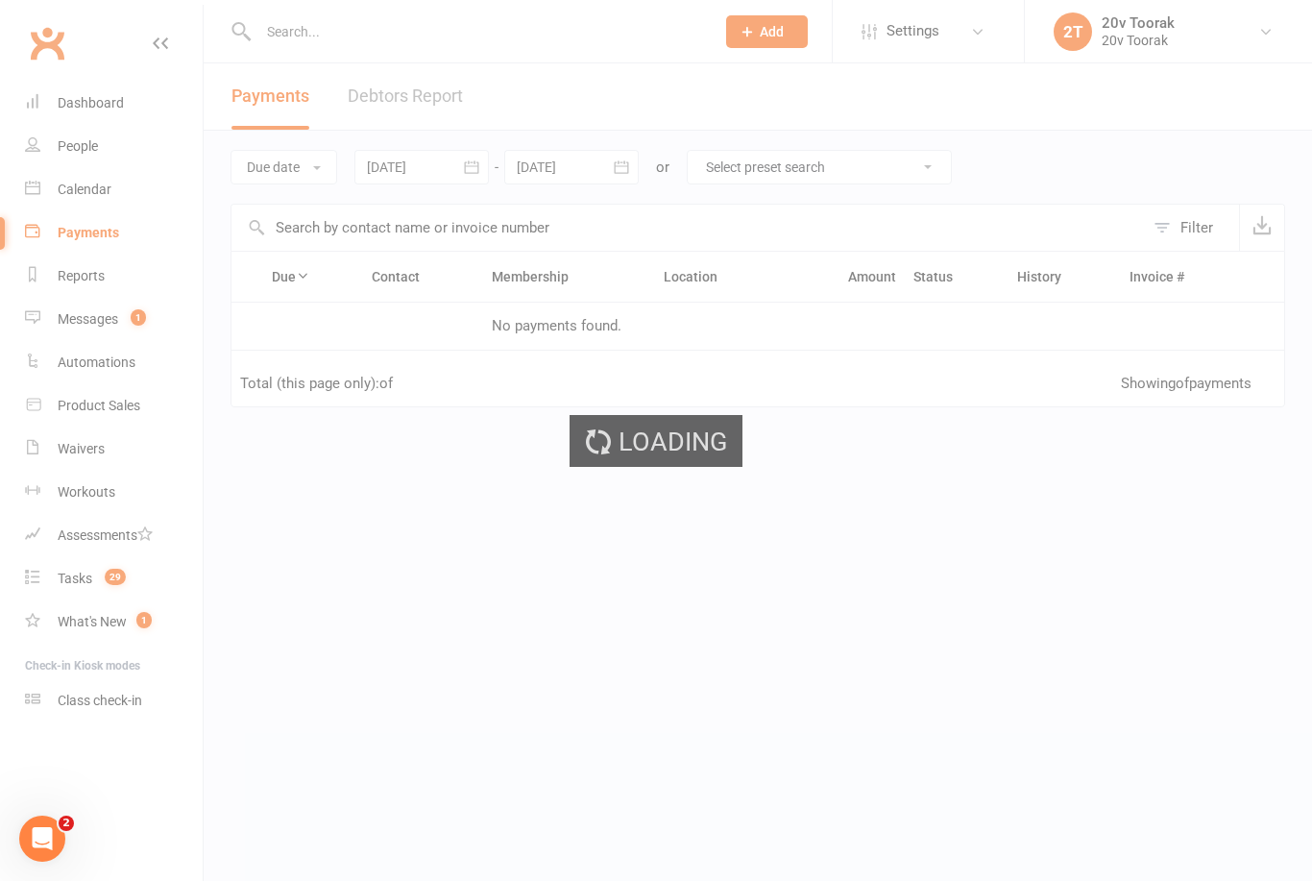
click at [25, 191] on div "Loading" at bounding box center [656, 440] width 1312 height 881
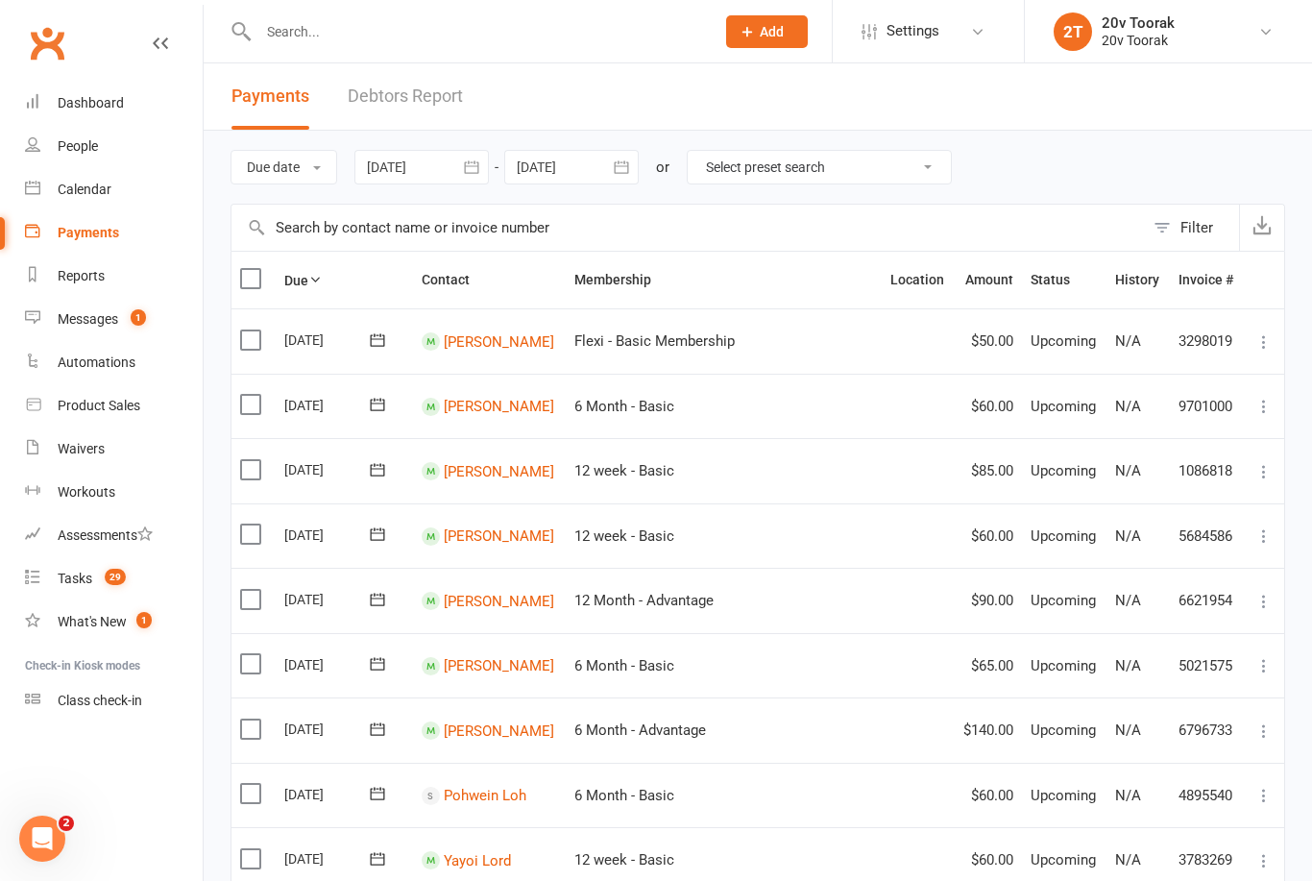
click at [56, 202] on link "Calendar" at bounding box center [114, 189] width 178 height 43
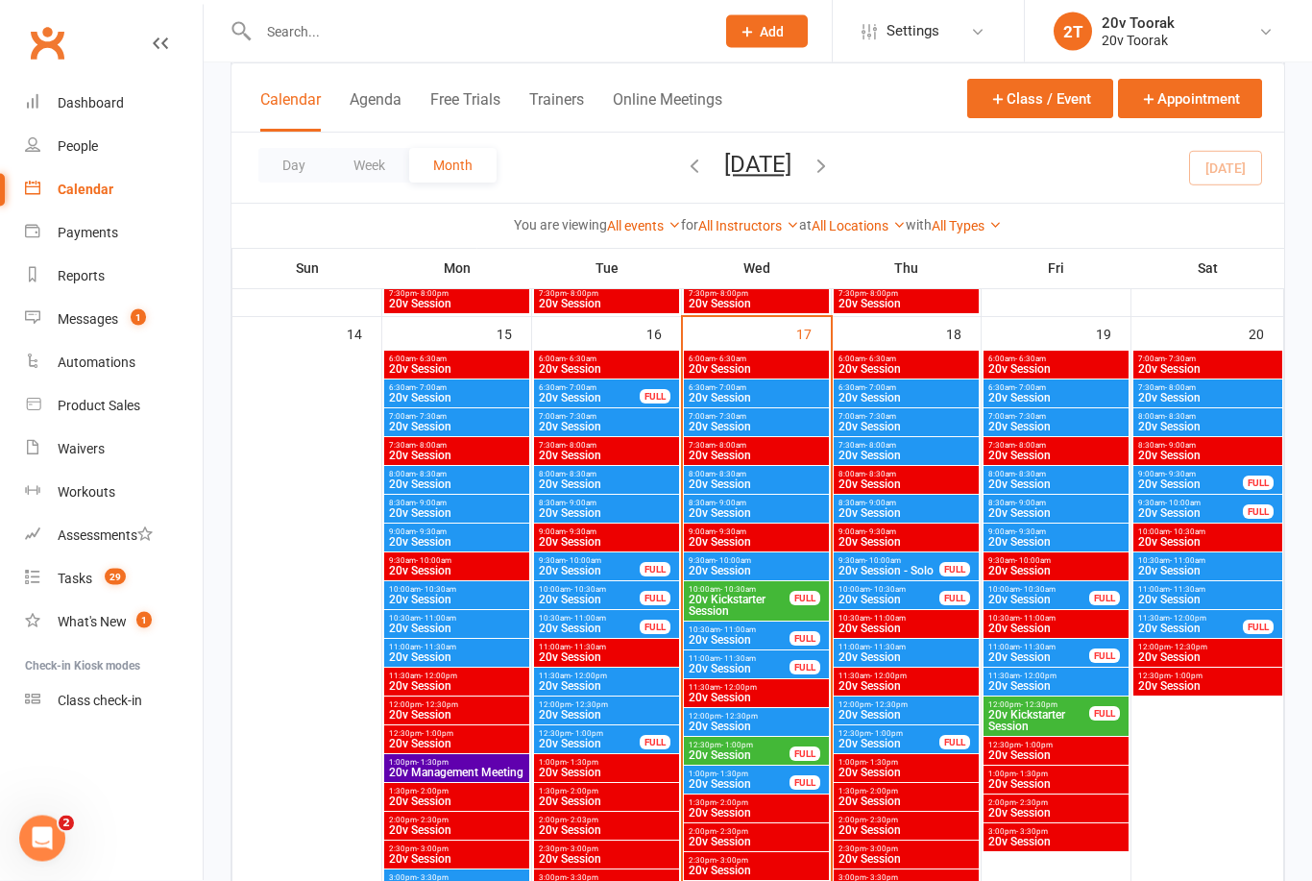
scroll to position [1789, 0]
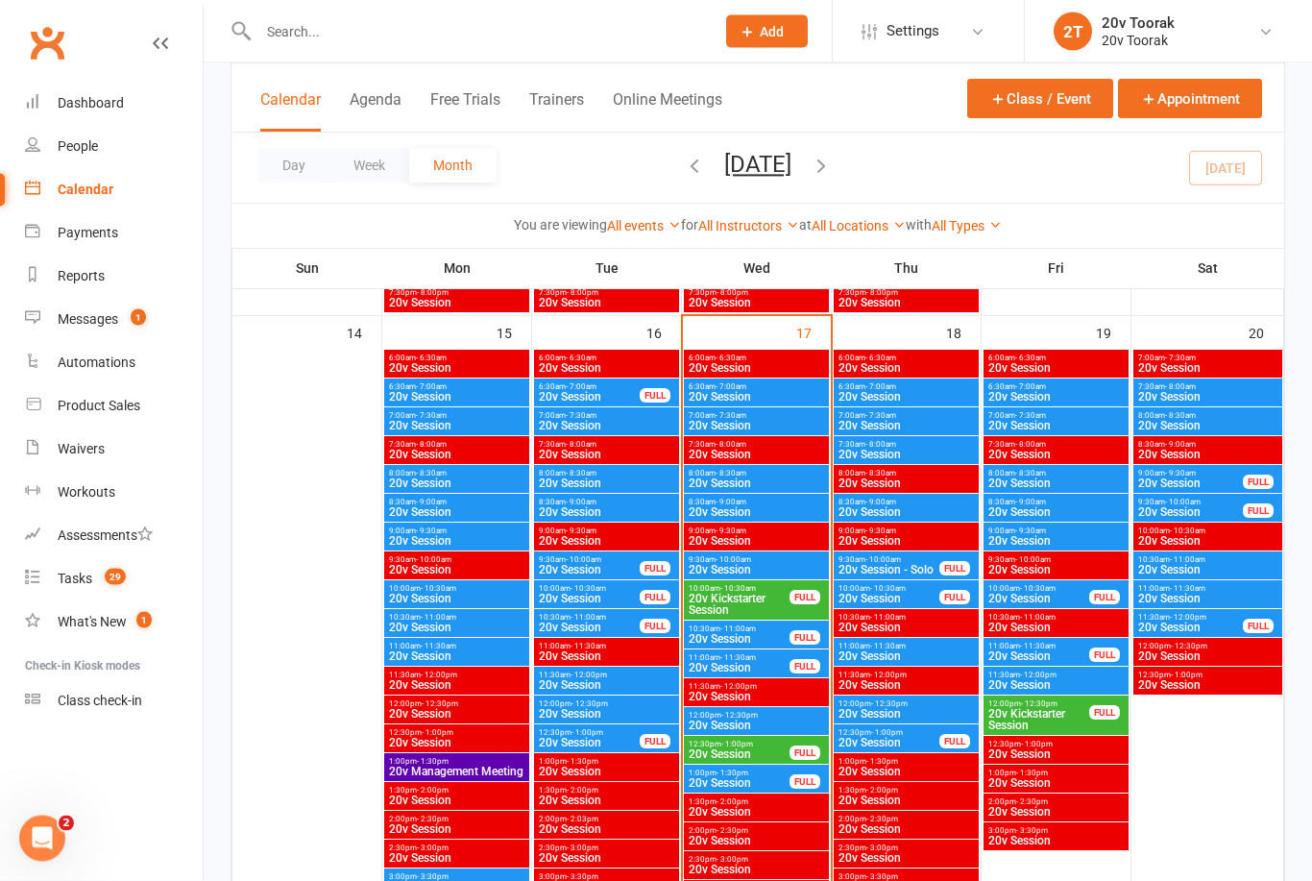
click at [1039, 594] on span "20v Session" at bounding box center [1039, 600] width 103 height 12
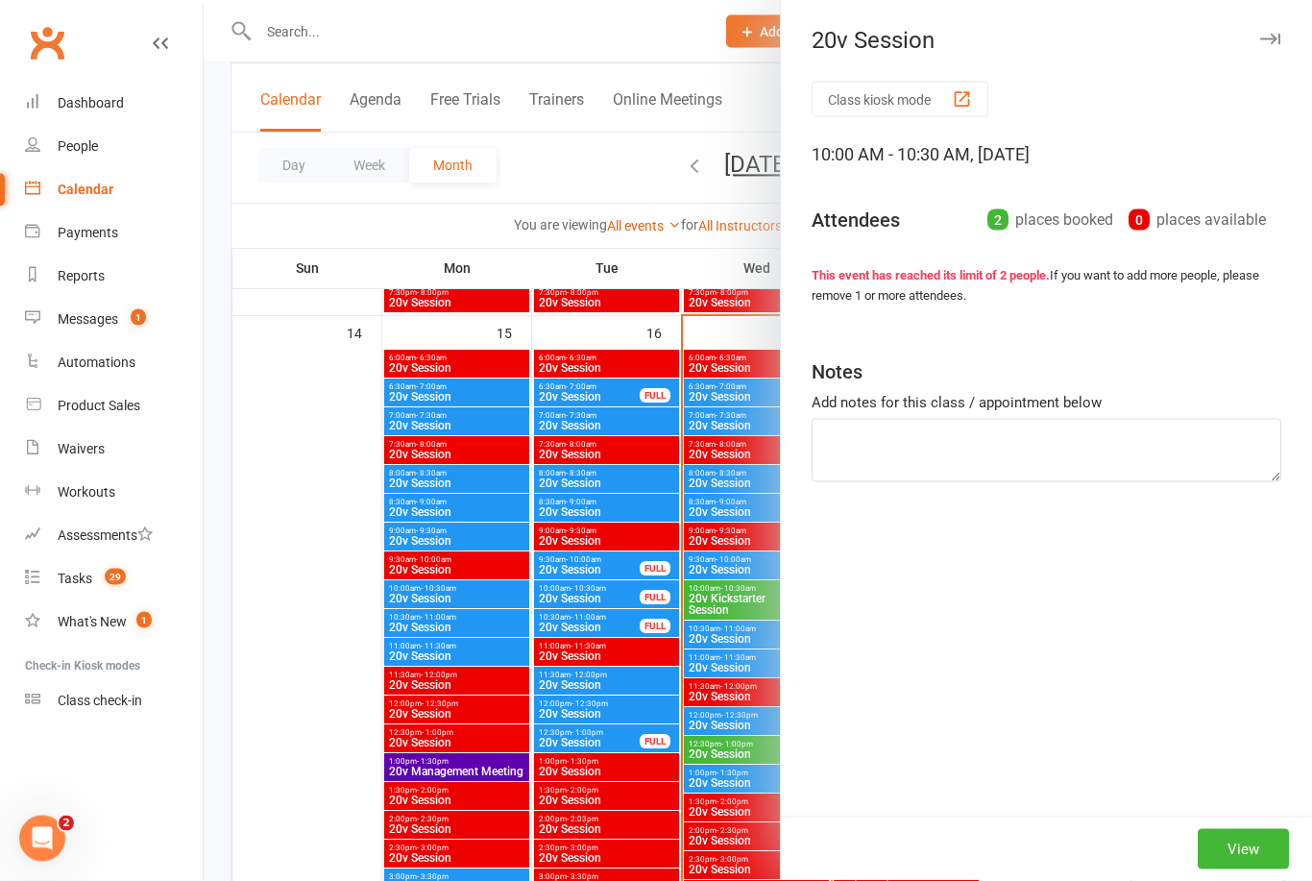
scroll to position [1790, 0]
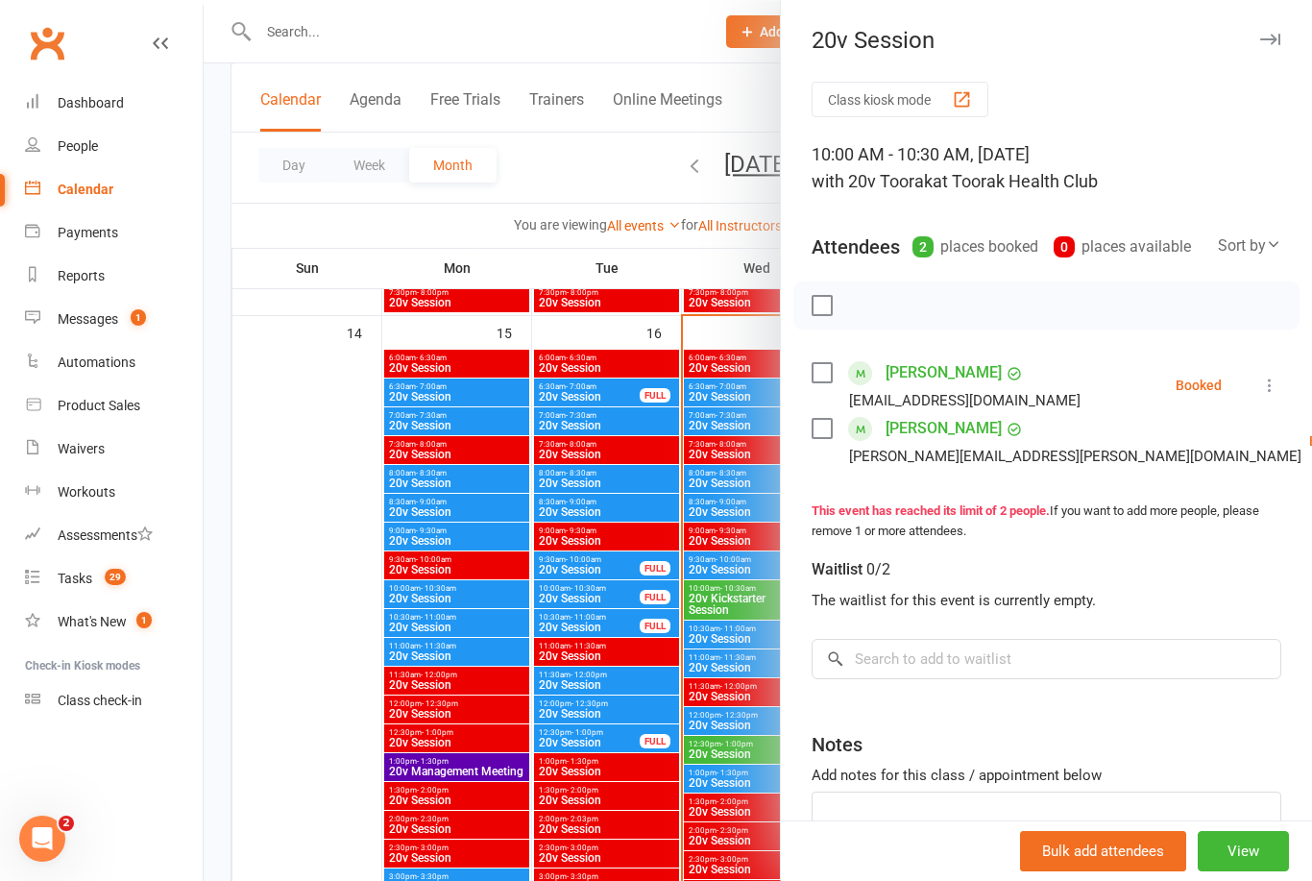
click at [605, 683] on div at bounding box center [758, 440] width 1109 height 881
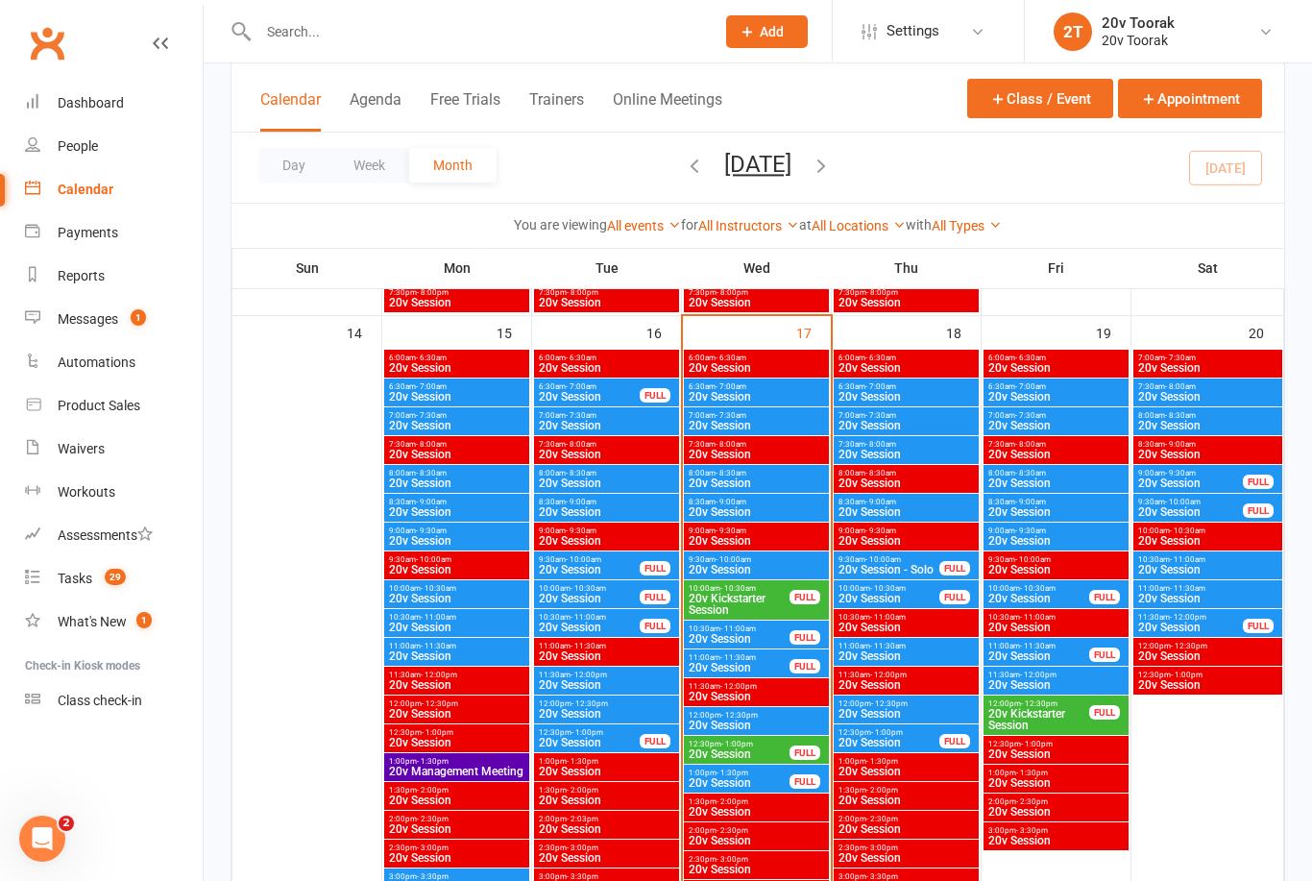
click at [1000, 596] on span "20v Session" at bounding box center [1039, 599] width 103 height 12
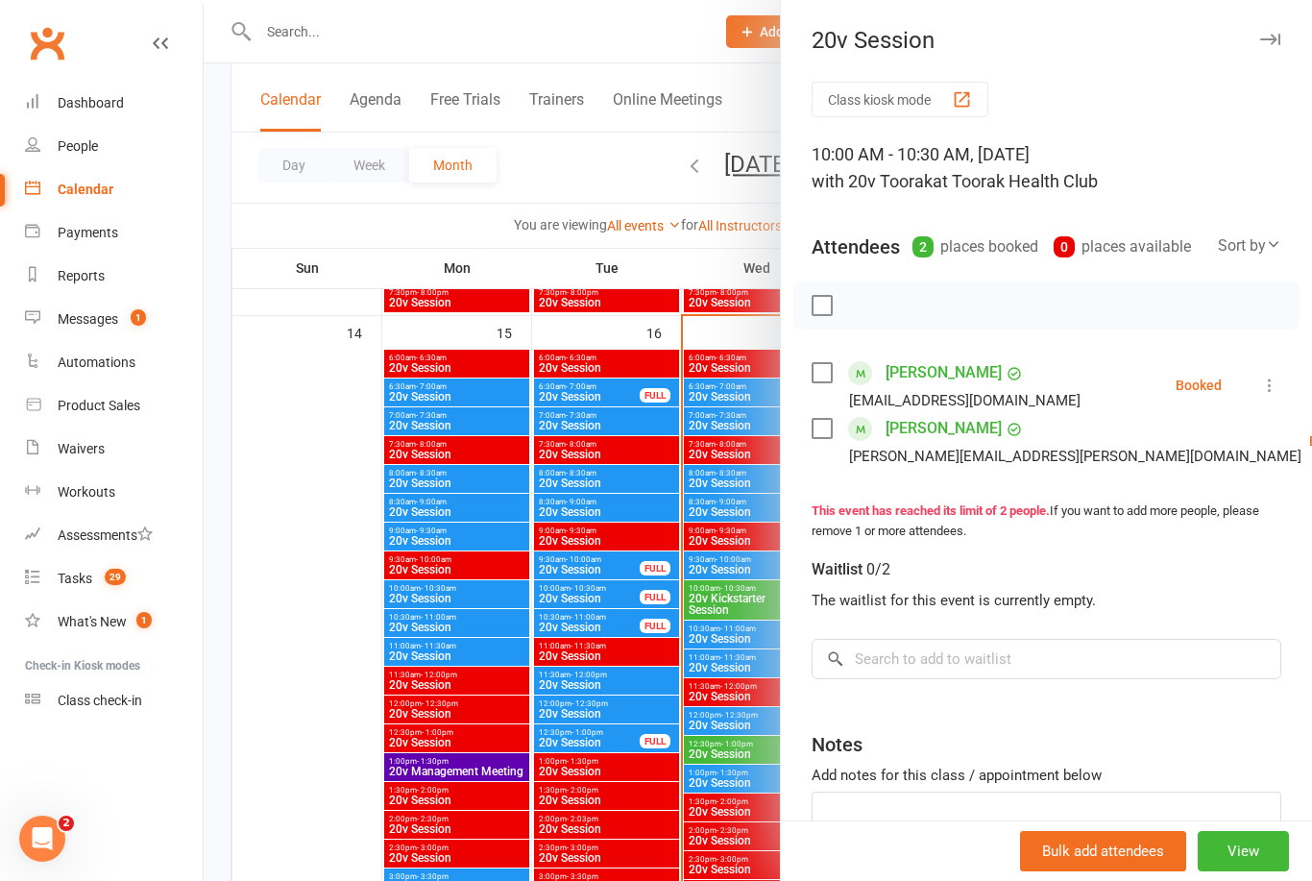
click at [623, 614] on div at bounding box center [758, 440] width 1109 height 881
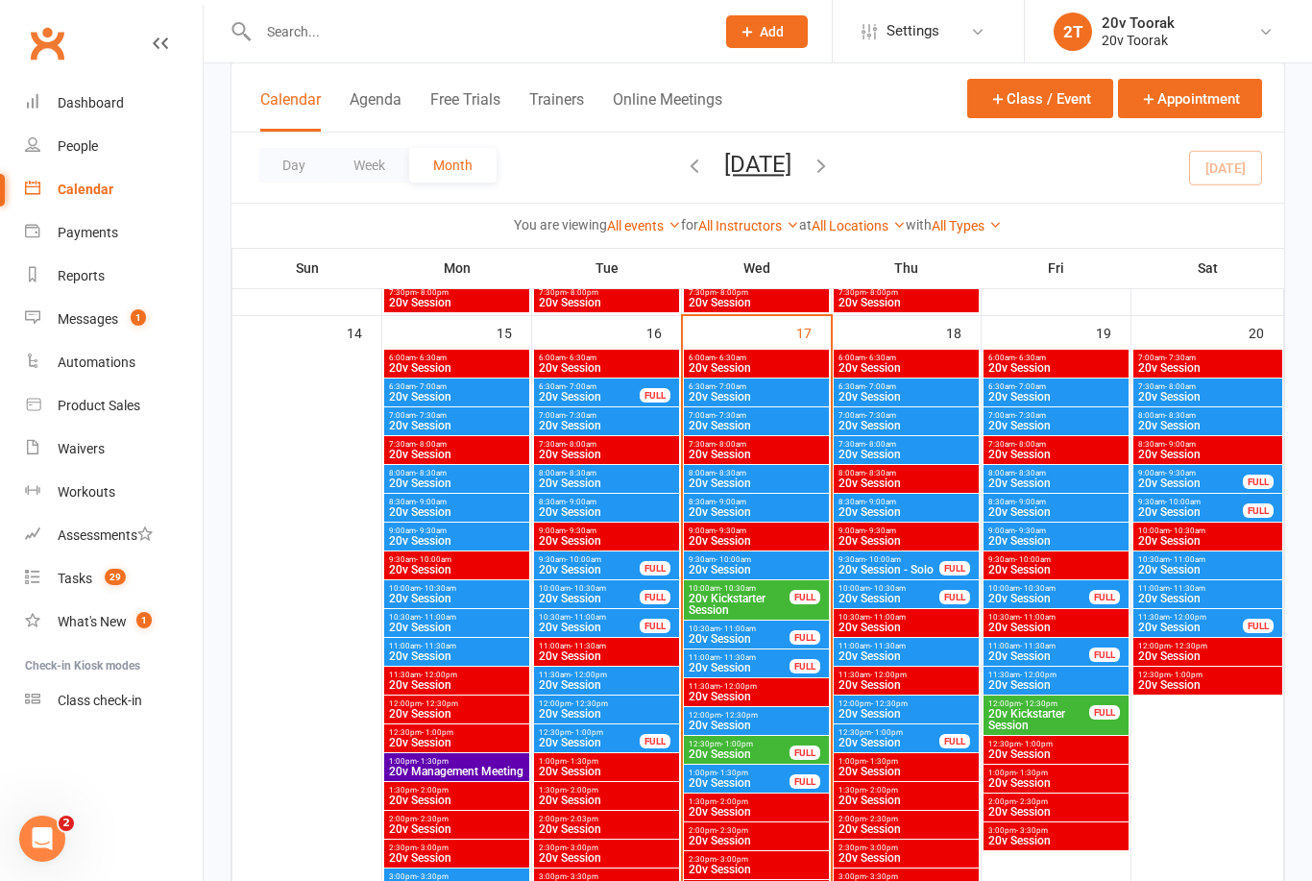
click at [999, 661] on span "20v Session" at bounding box center [1039, 656] width 103 height 12
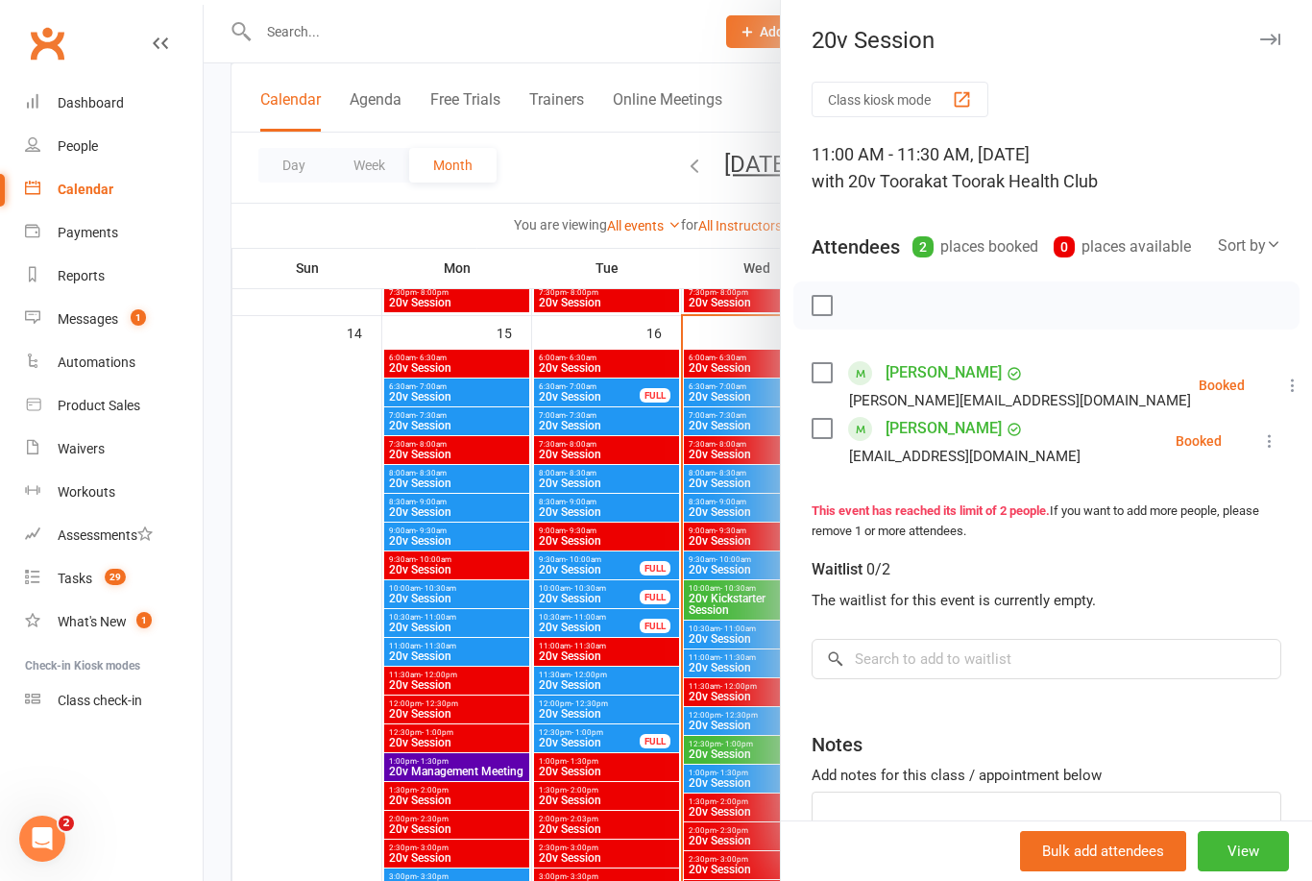
click at [627, 692] on div at bounding box center [758, 440] width 1109 height 881
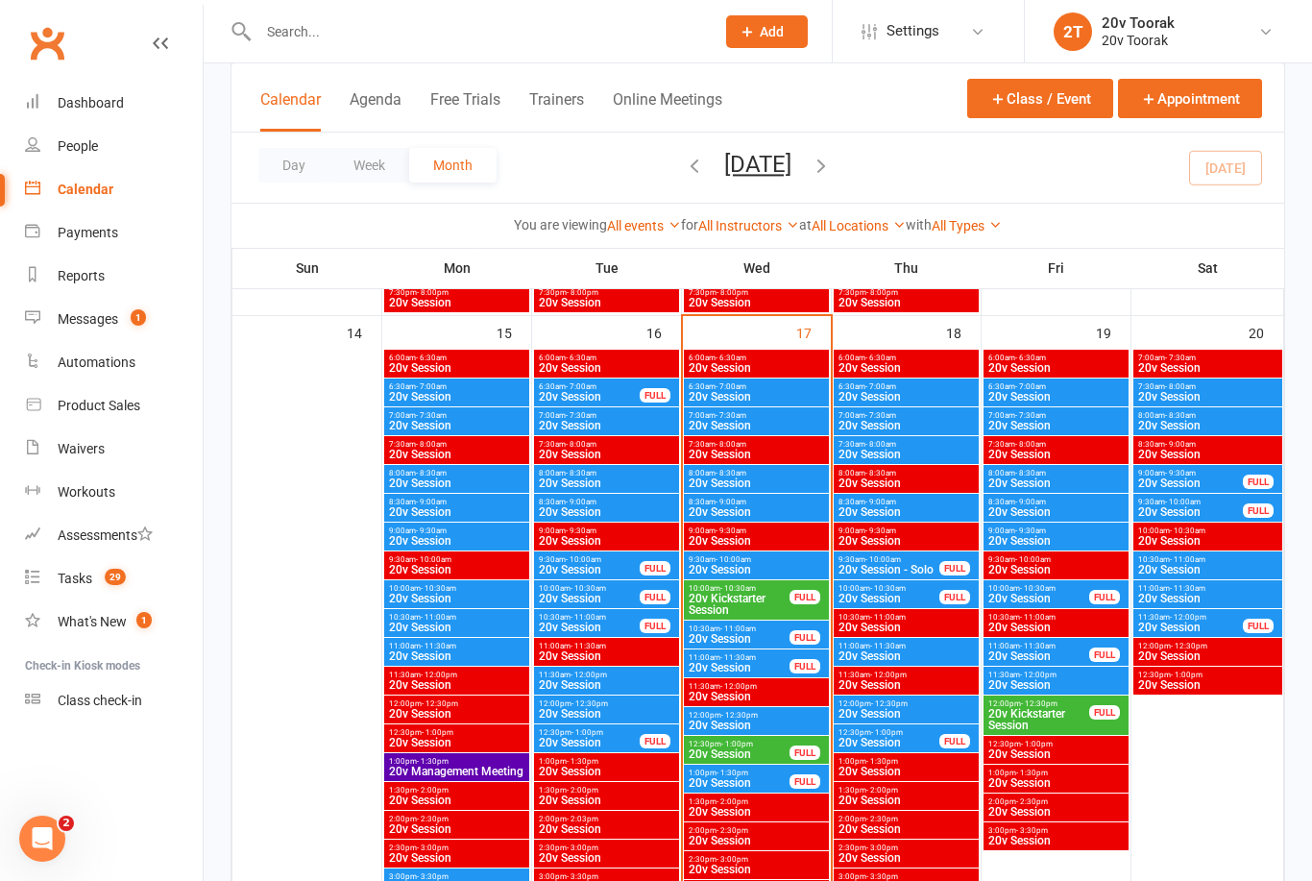
click at [1015, 548] on div "9:00am - 9:30am 20v Session" at bounding box center [1056, 537] width 145 height 28
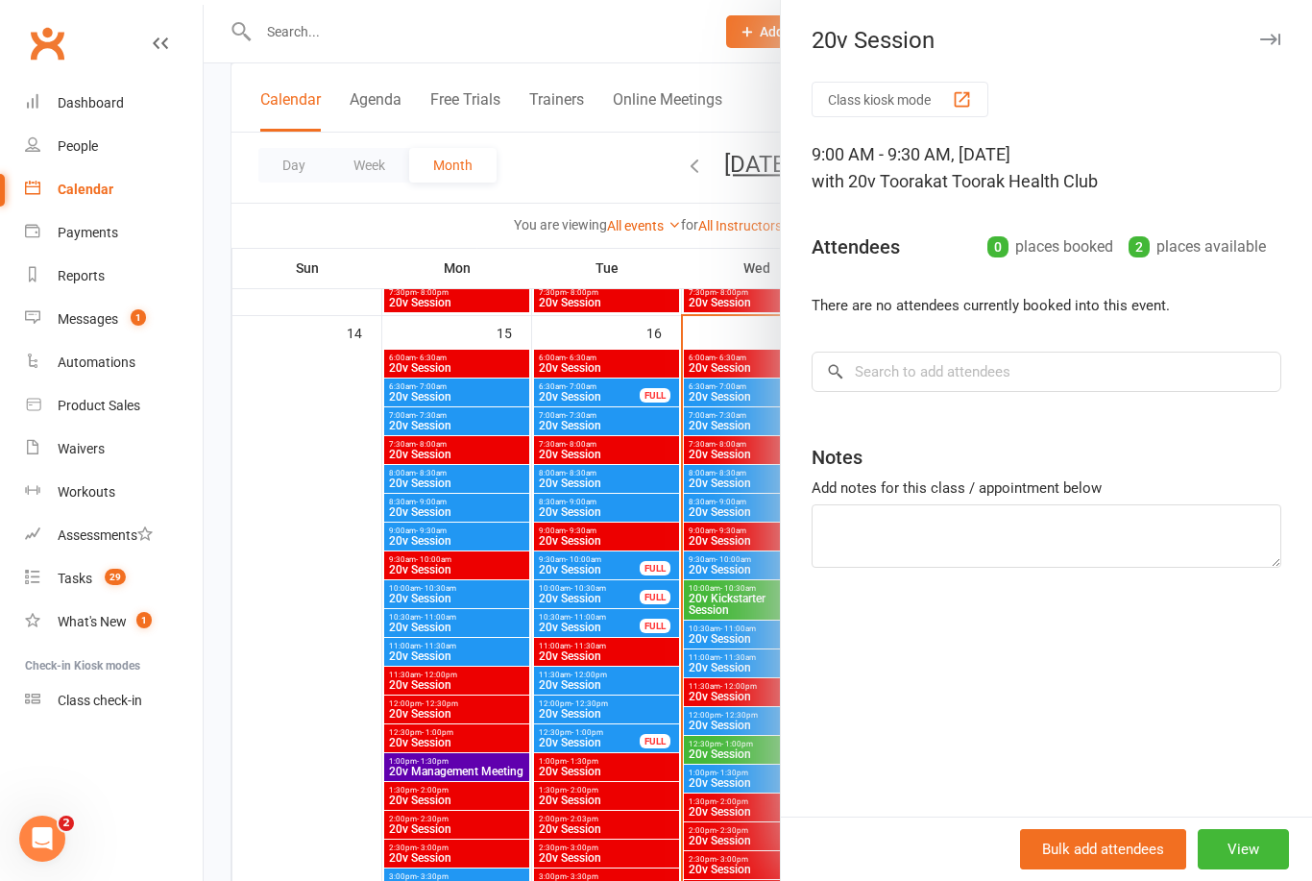
click at [648, 628] on div at bounding box center [758, 440] width 1109 height 881
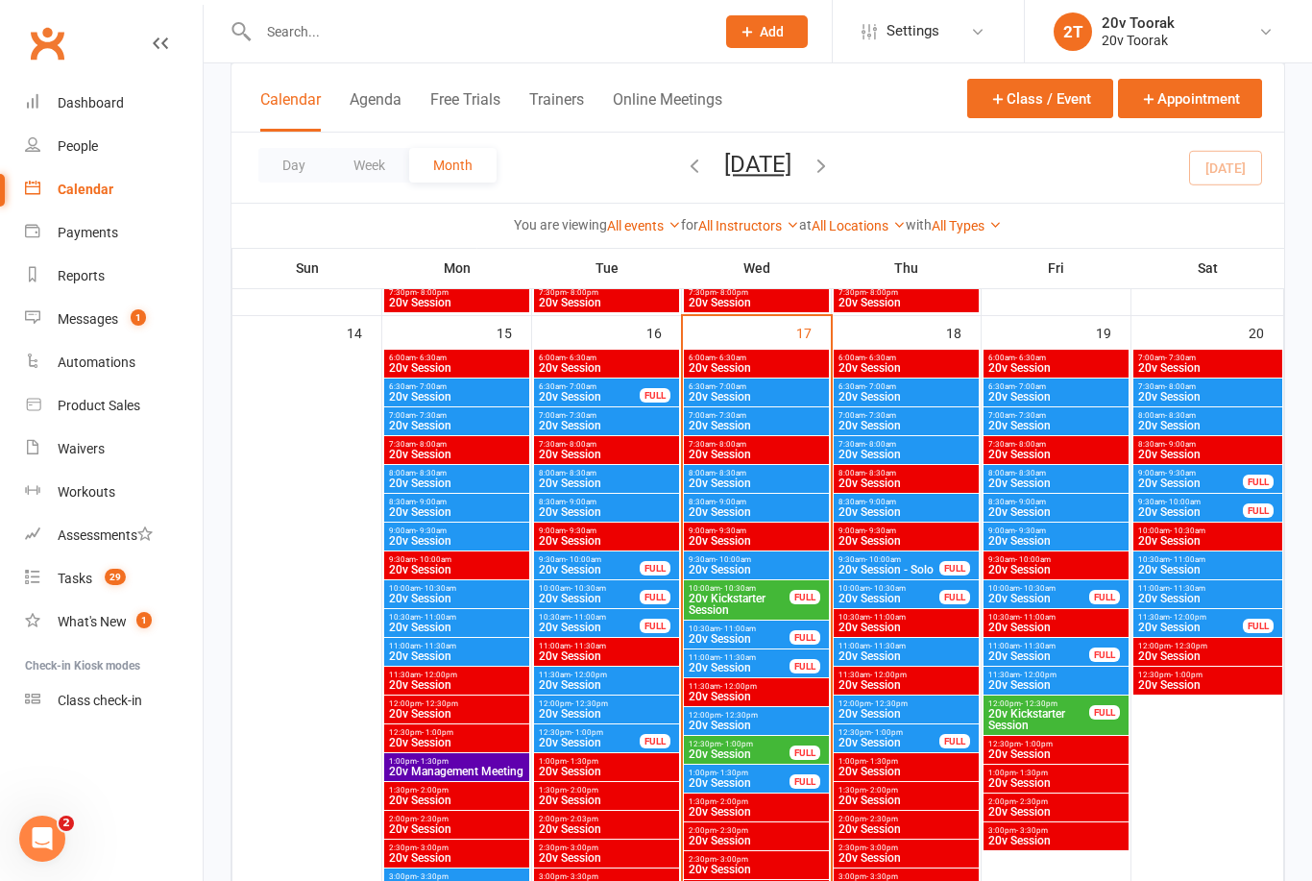
click at [1003, 518] on span "20v Session" at bounding box center [1056, 512] width 137 height 12
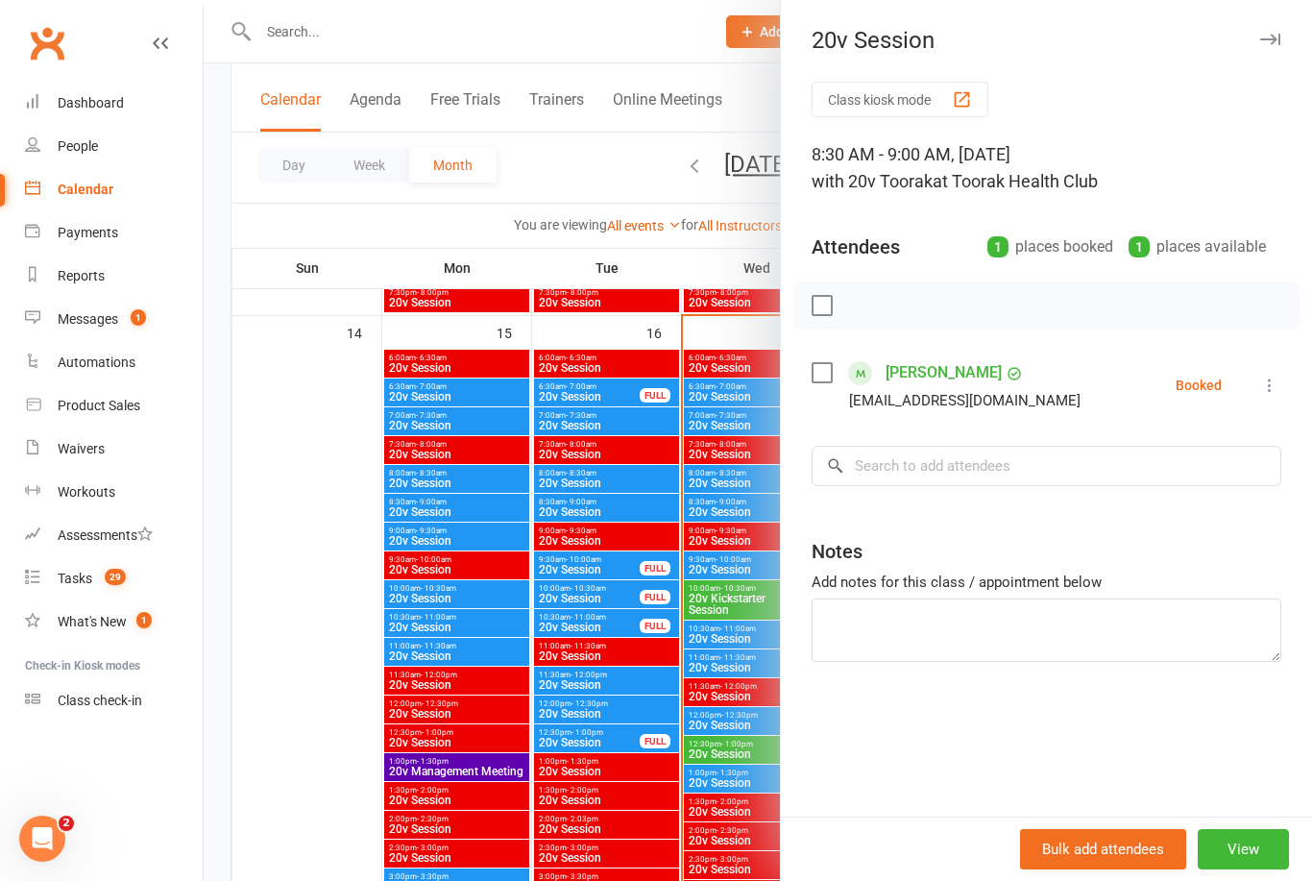
click at [640, 540] on div at bounding box center [758, 440] width 1109 height 881
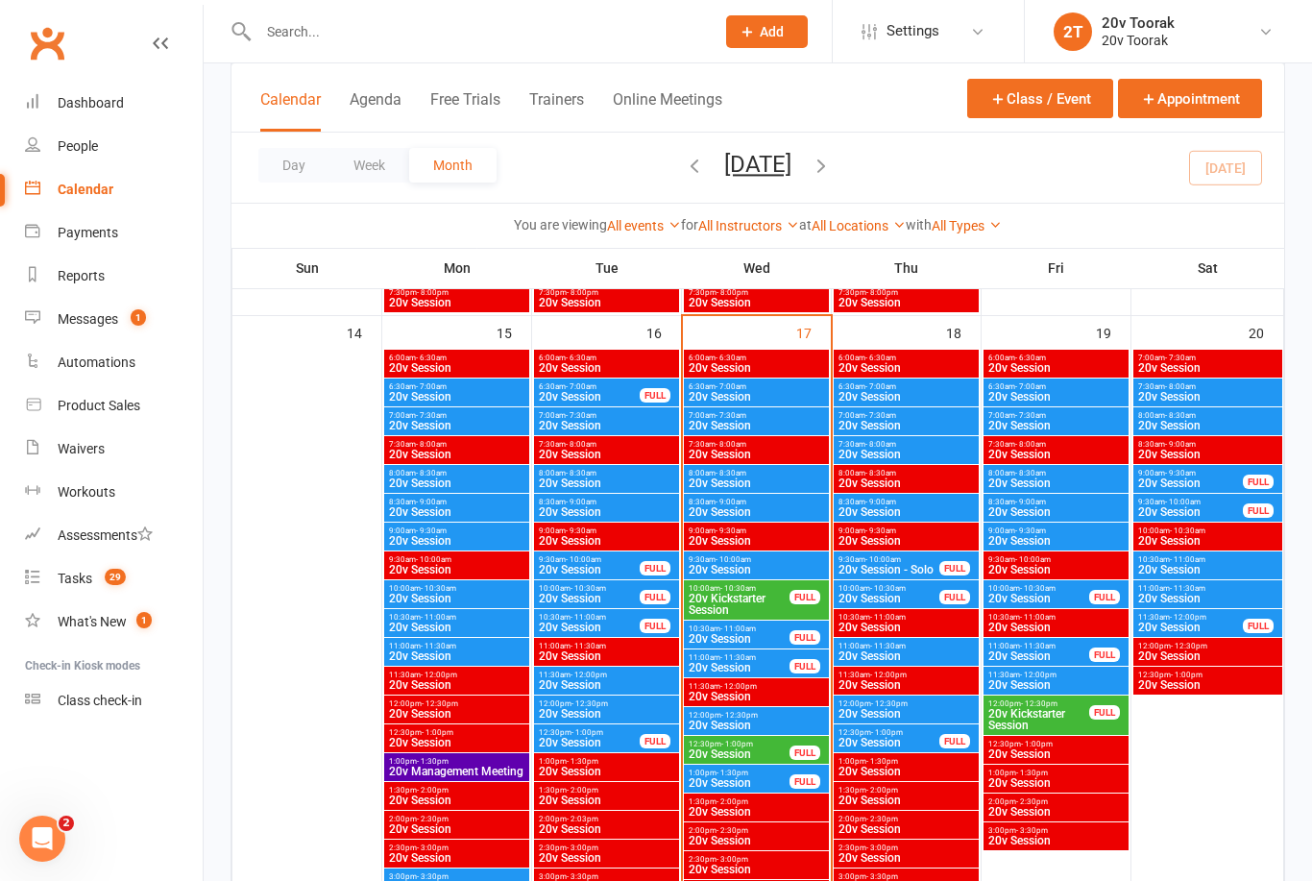
click at [300, 3] on div at bounding box center [466, 31] width 471 height 62
click at [1037, 560] on span "- 10:00am" at bounding box center [1033, 559] width 36 height 9
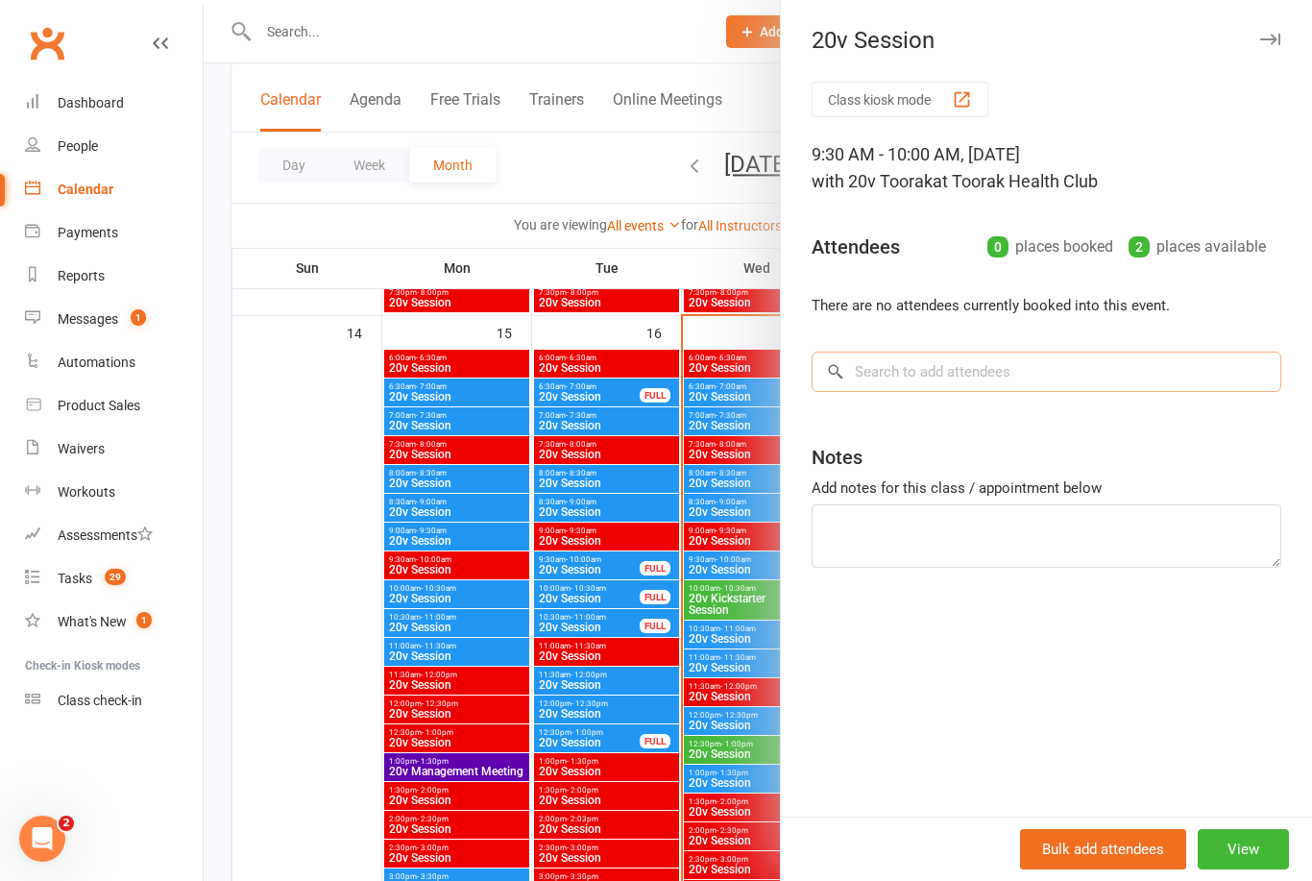
click at [909, 368] on input "search" at bounding box center [1047, 372] width 470 height 40
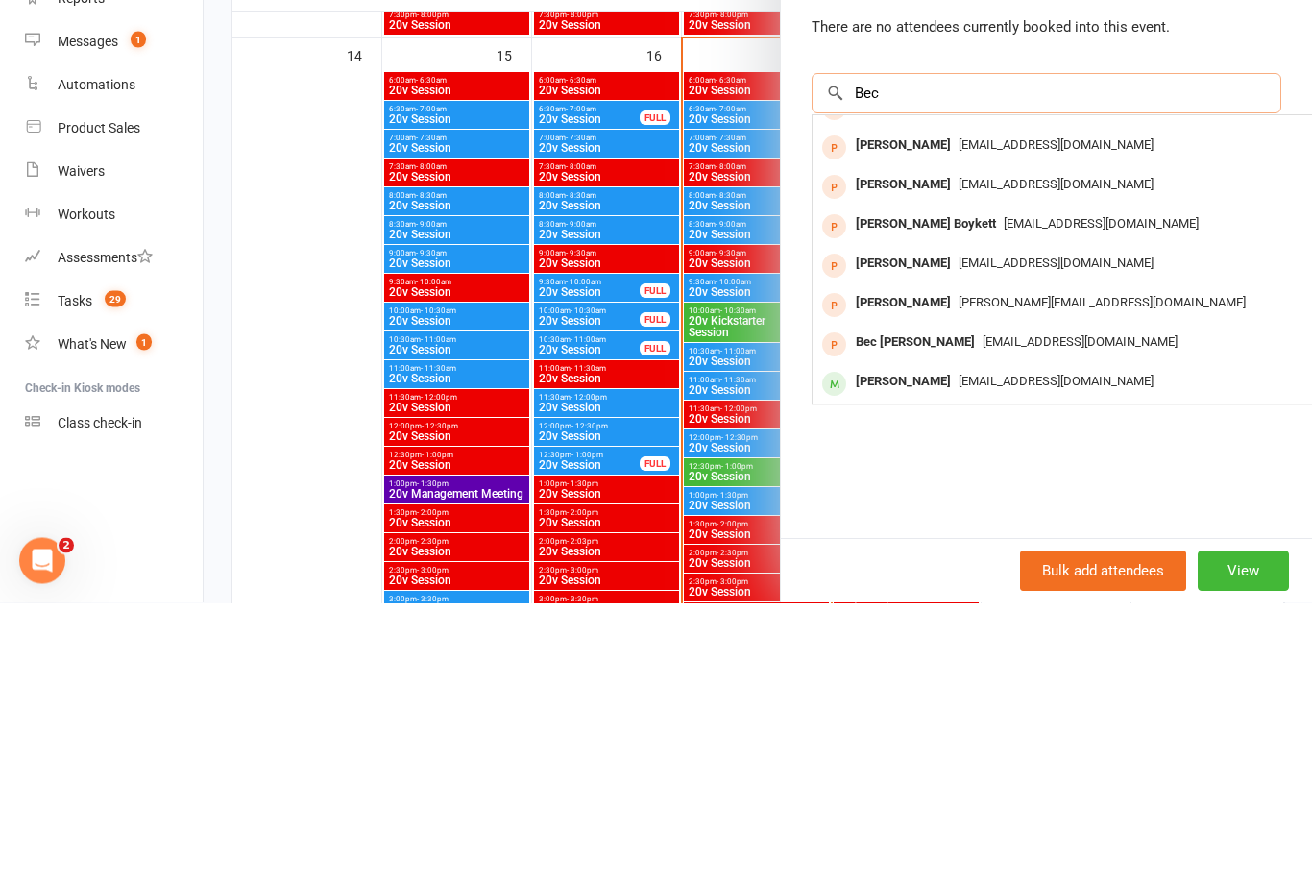
scroll to position [27, 0]
type input "Bec"
click at [866, 647] on div "[PERSON_NAME]" at bounding box center [903, 661] width 110 height 28
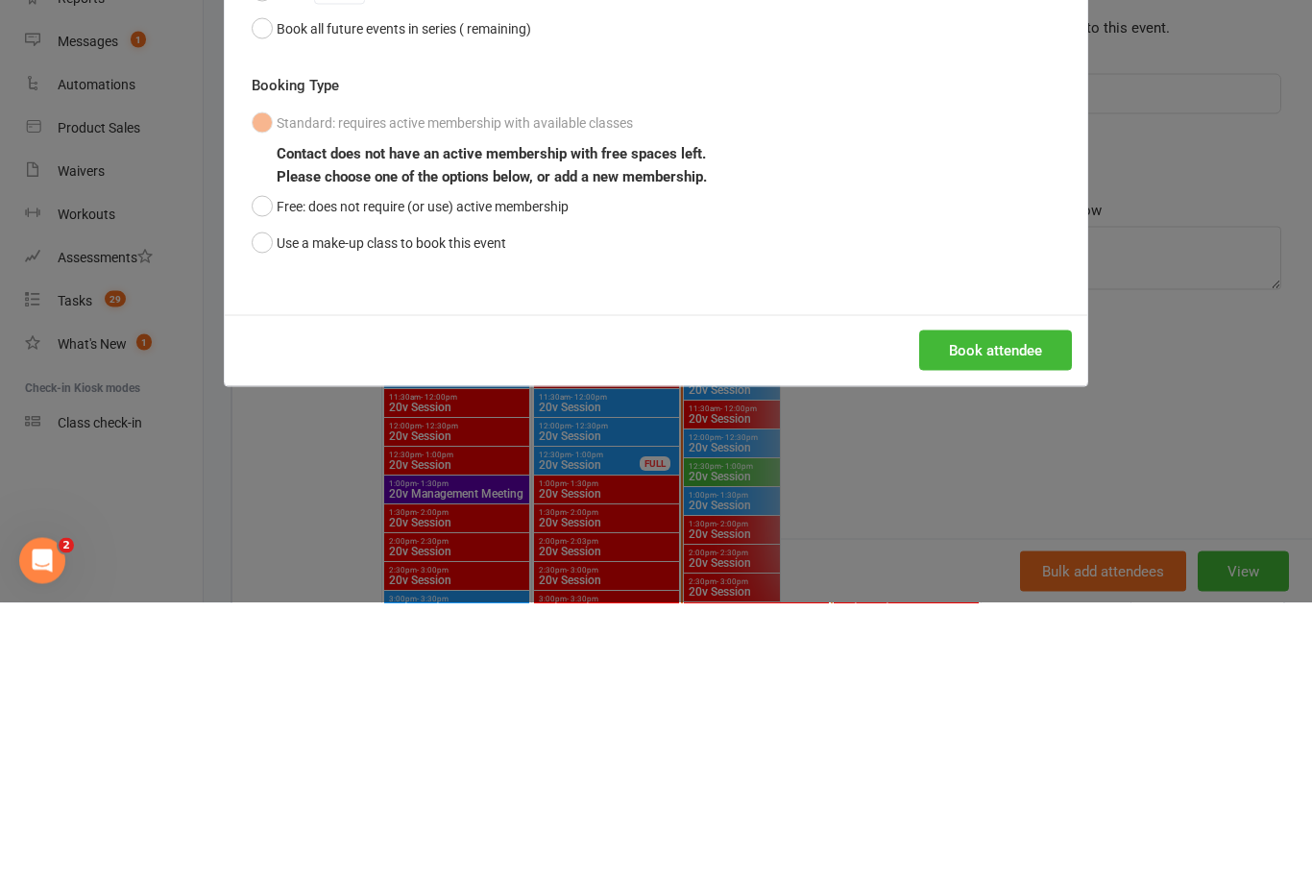
scroll to position [2067, 0]
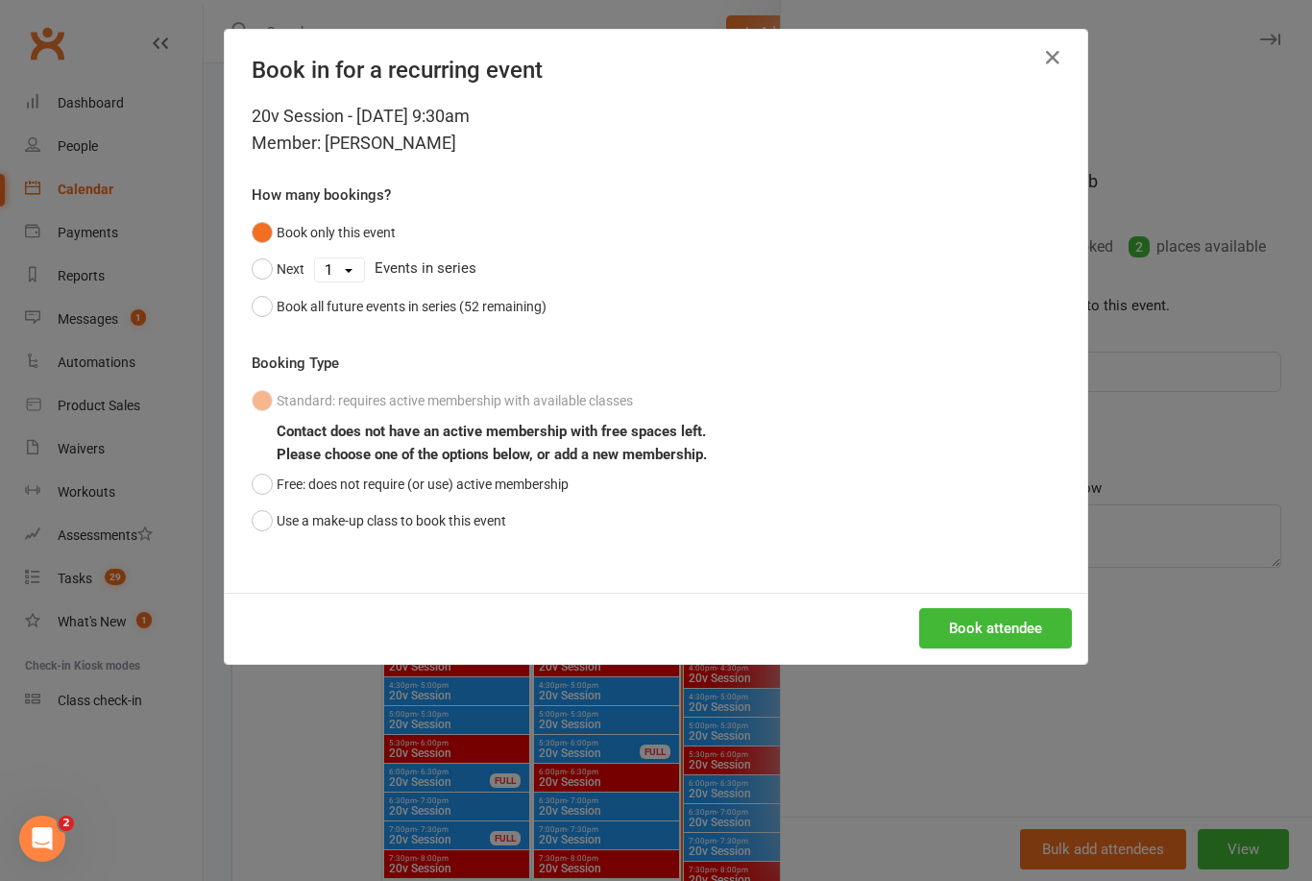
click at [410, 516] on button "Use a make-up class to book this event" at bounding box center [379, 520] width 255 height 37
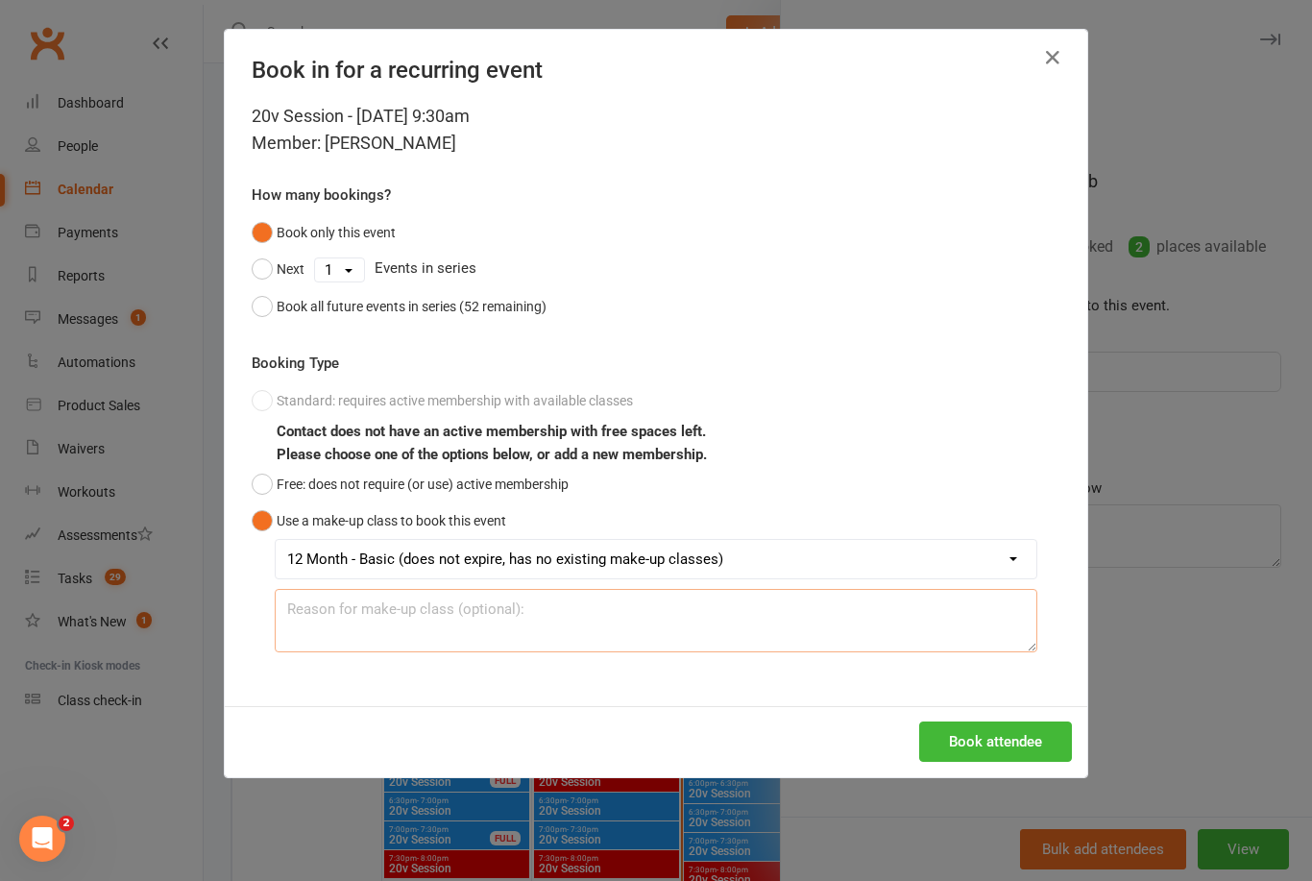
click at [600, 621] on textarea at bounding box center [656, 620] width 763 height 63
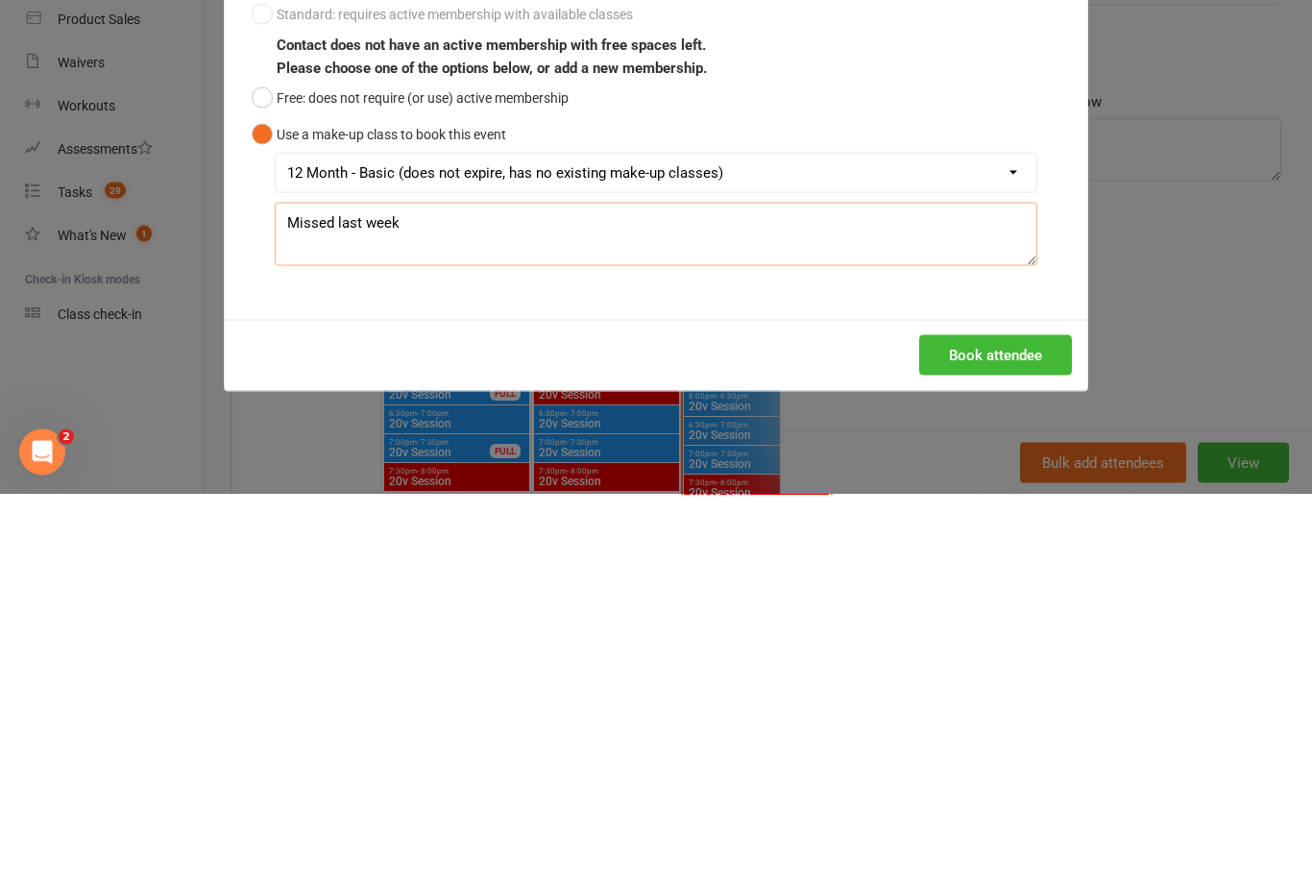
type textarea "Missed last week"
click at [1021, 721] on button "Book attendee" at bounding box center [995, 741] width 153 height 40
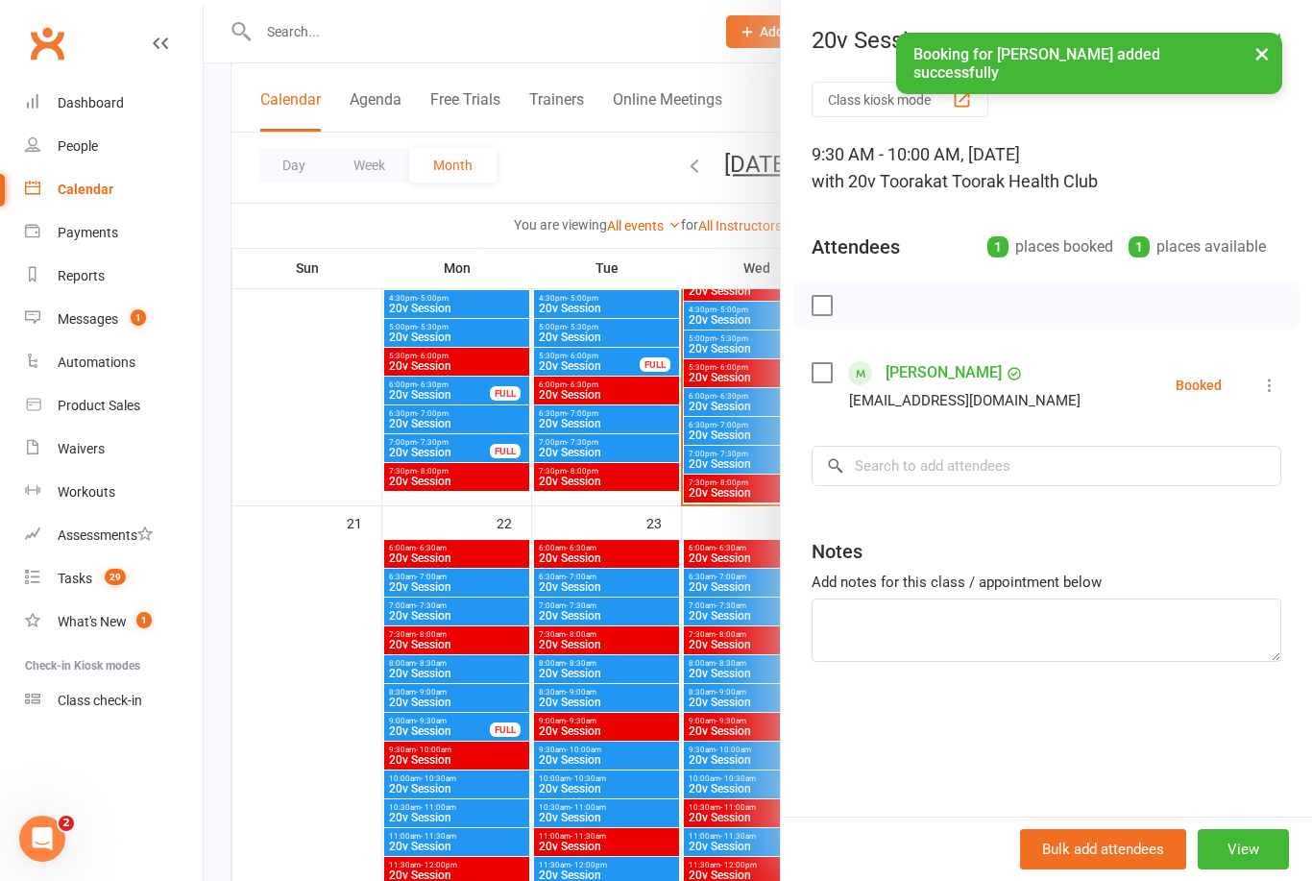
click at [1268, 869] on button "View" at bounding box center [1243, 849] width 91 height 40
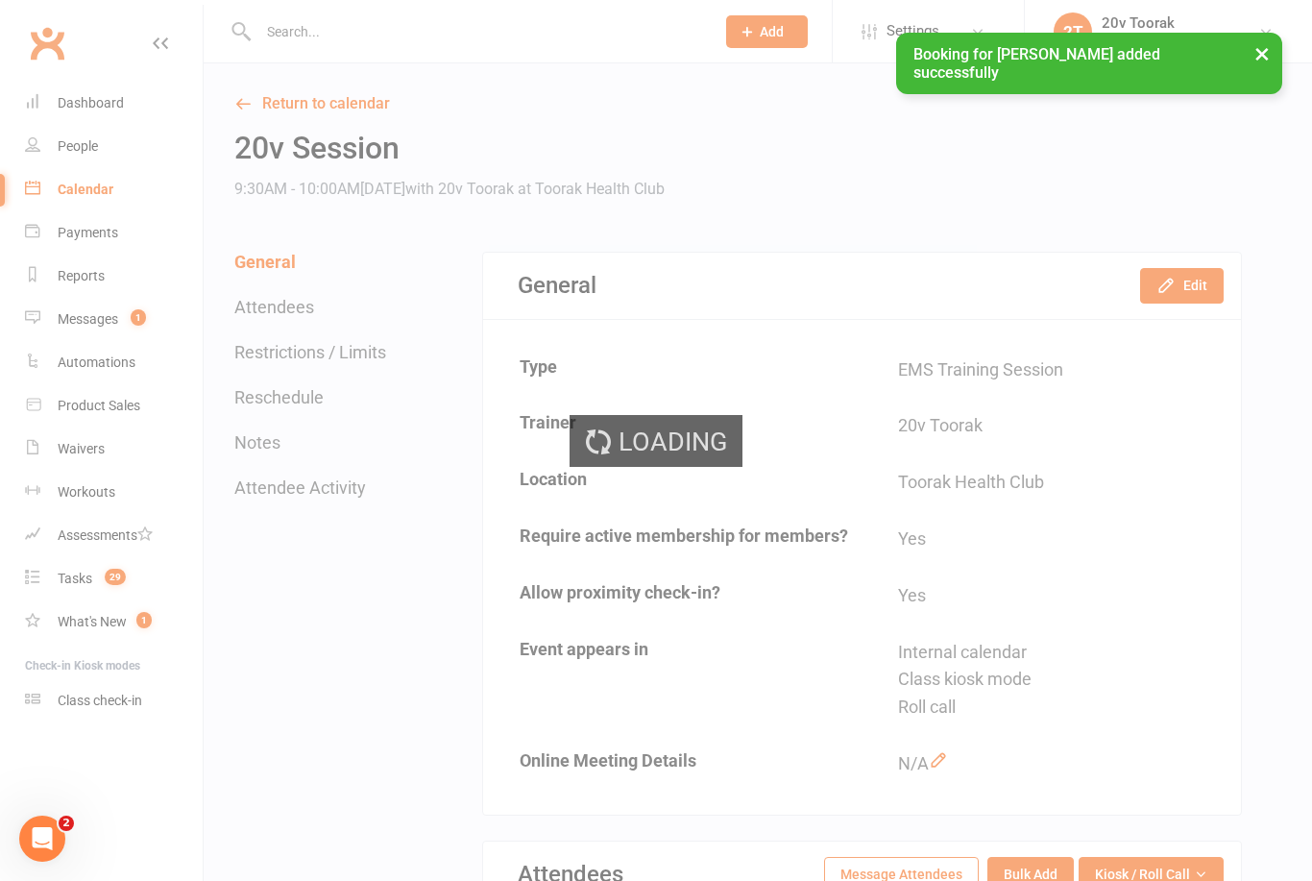
click at [1192, 288] on button "Edit" at bounding box center [1182, 285] width 84 height 35
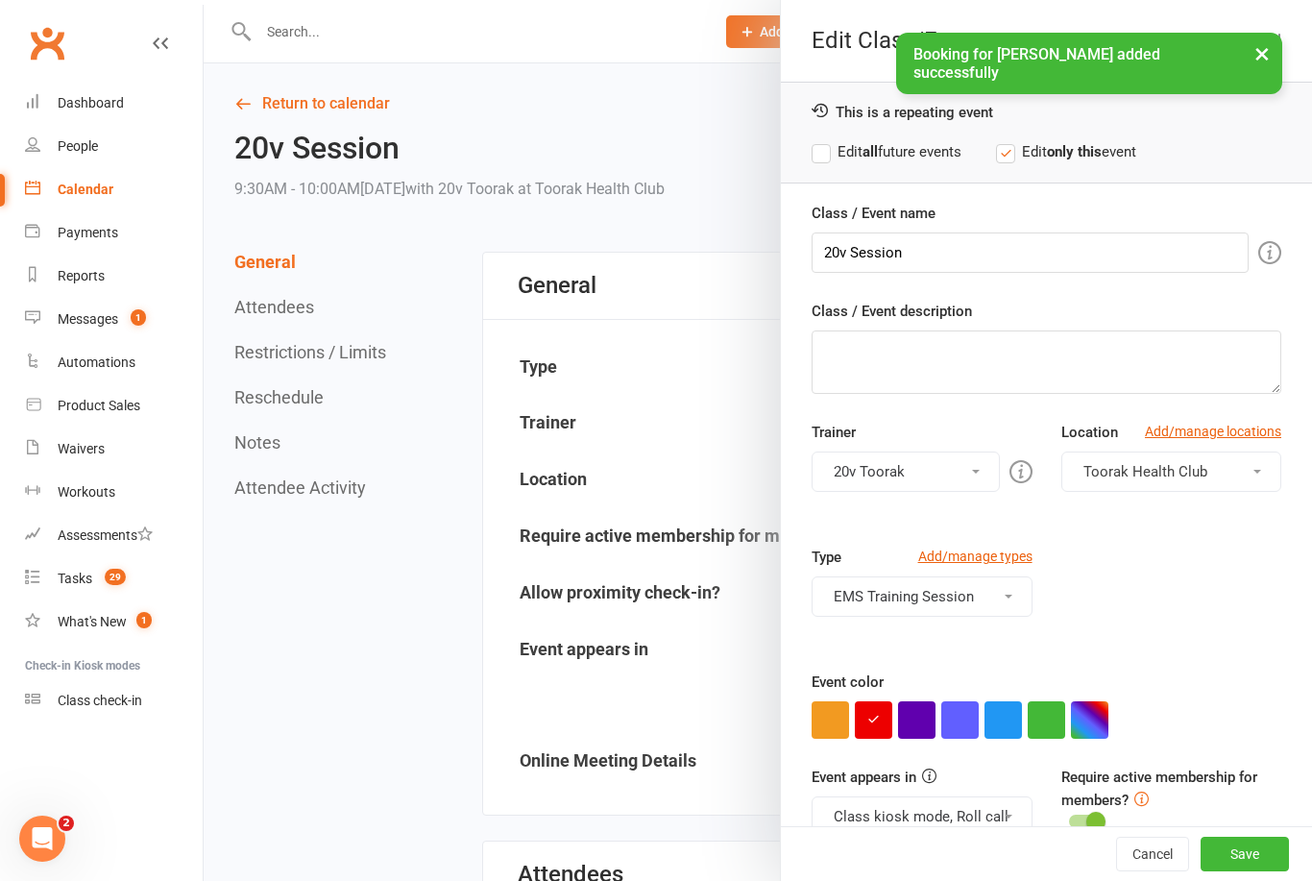
click at [1001, 721] on button "button" at bounding box center [1003, 719] width 37 height 37
click at [1260, 871] on button "Save" at bounding box center [1245, 854] width 88 height 35
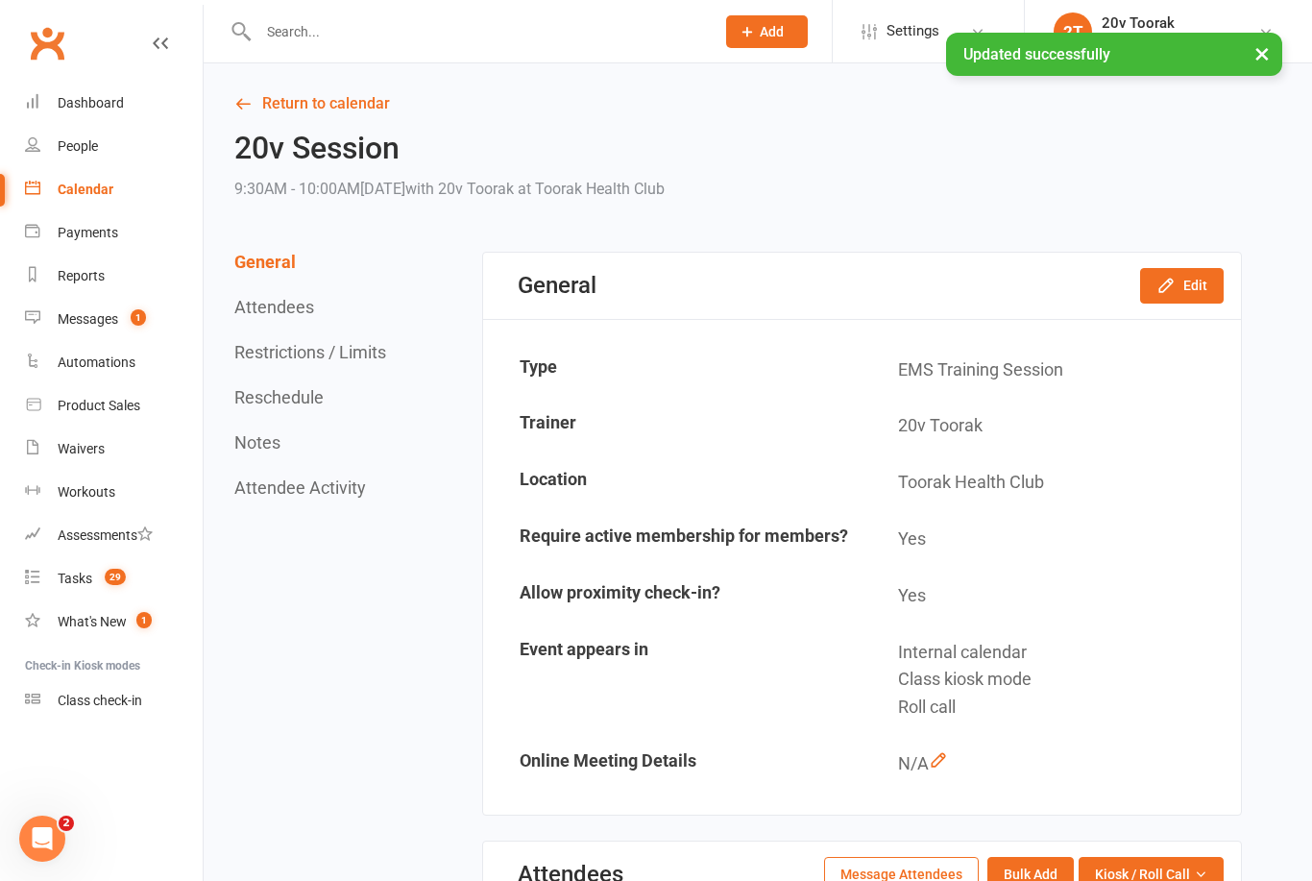
click at [379, 132] on h2 "20v Session" at bounding box center [449, 149] width 430 height 34
click at [383, 102] on link "Return to calendar" at bounding box center [738, 103] width 1008 height 27
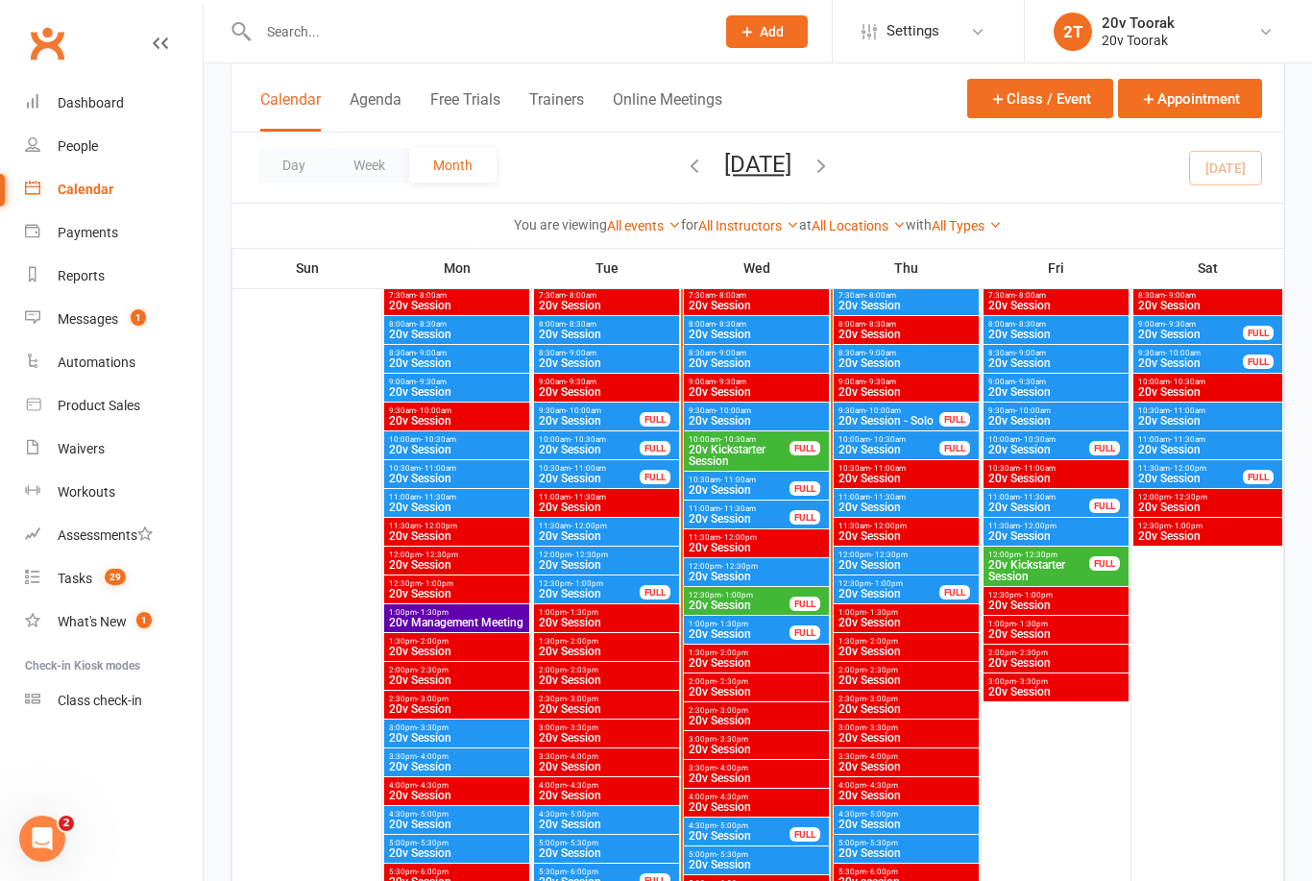
scroll to position [1938, 0]
click at [1046, 420] on span "20v Session" at bounding box center [1056, 422] width 137 height 12
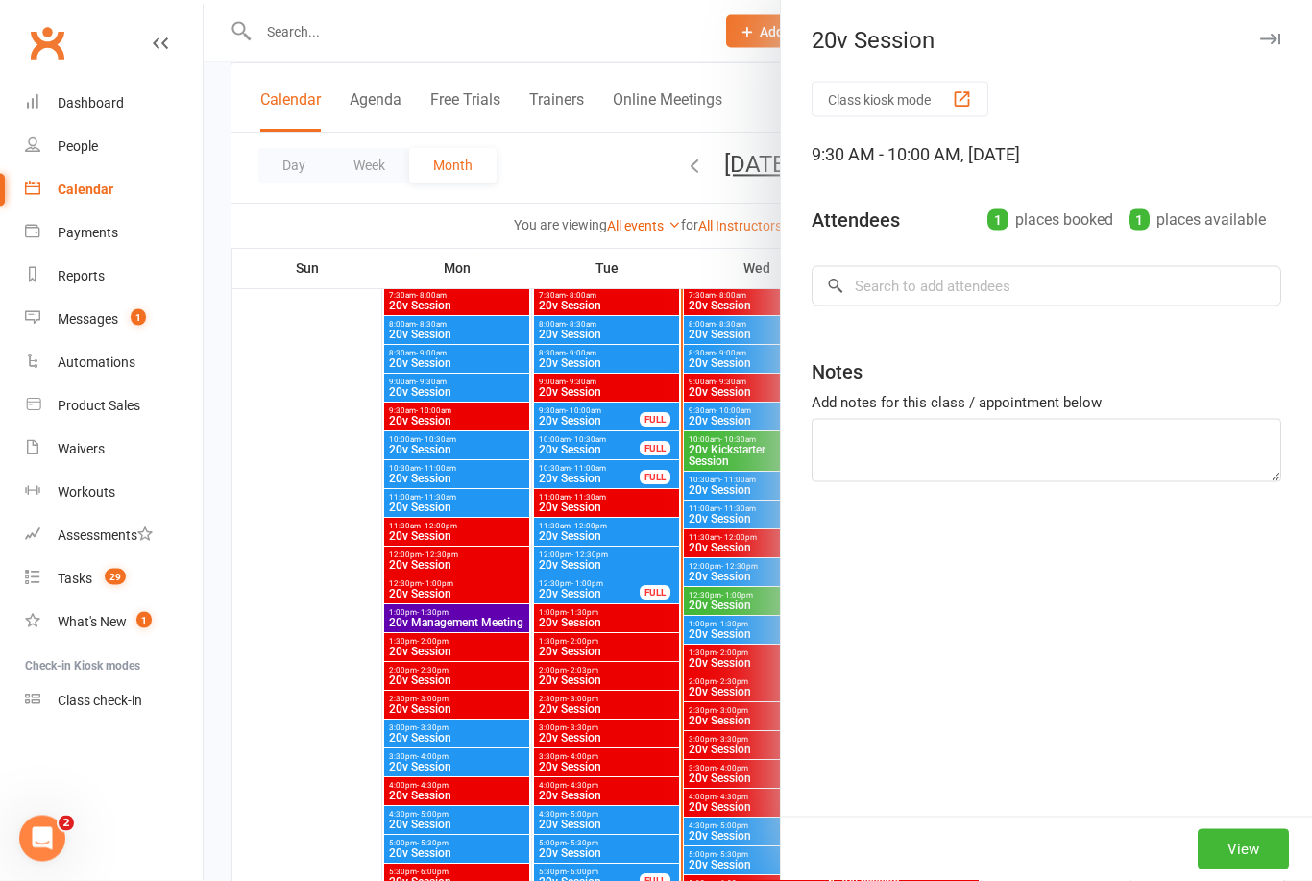
scroll to position [1939, 0]
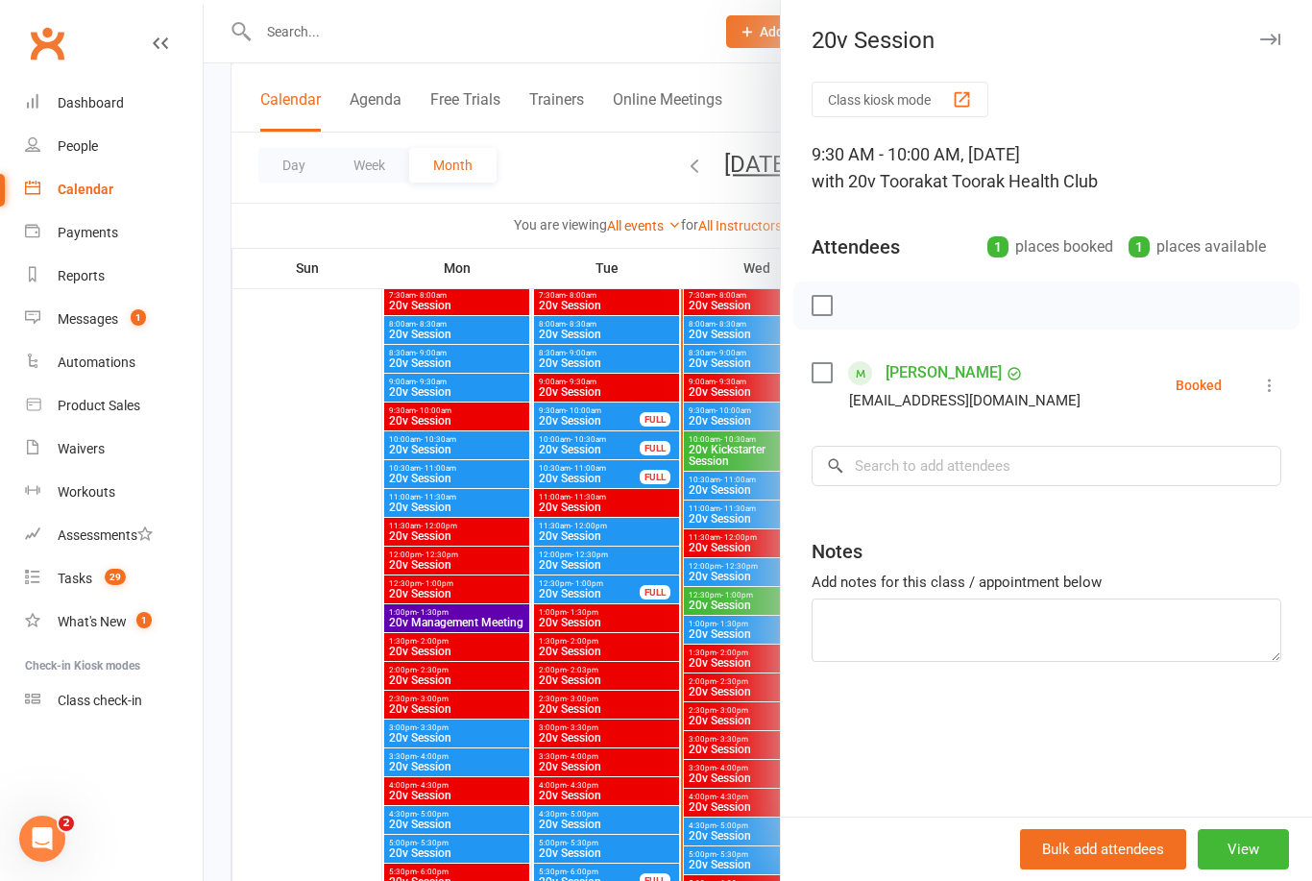
click at [671, 770] on div at bounding box center [758, 440] width 1109 height 881
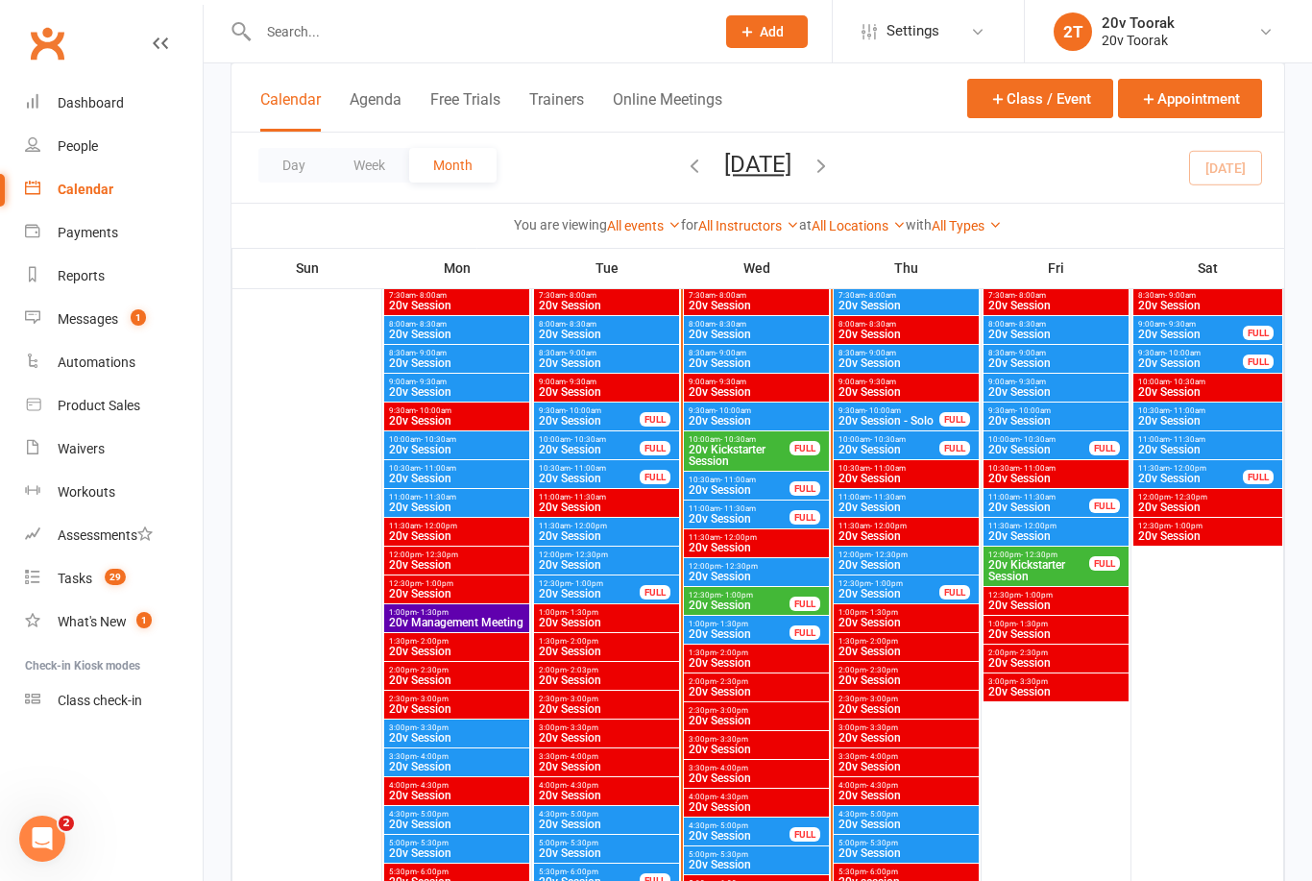
click at [1063, 386] on span "20v Session" at bounding box center [1056, 392] width 137 height 12
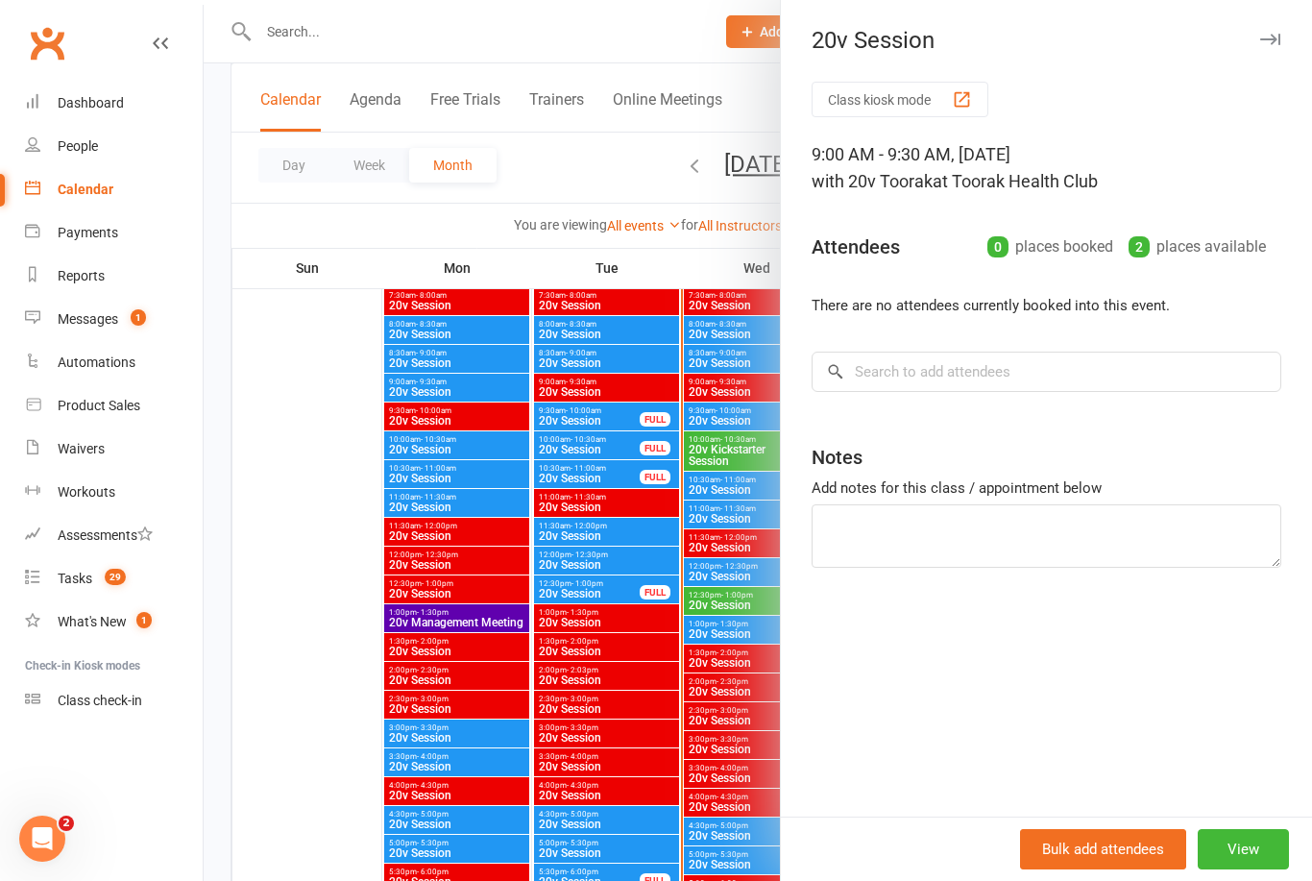
click at [697, 522] on div at bounding box center [758, 440] width 1109 height 881
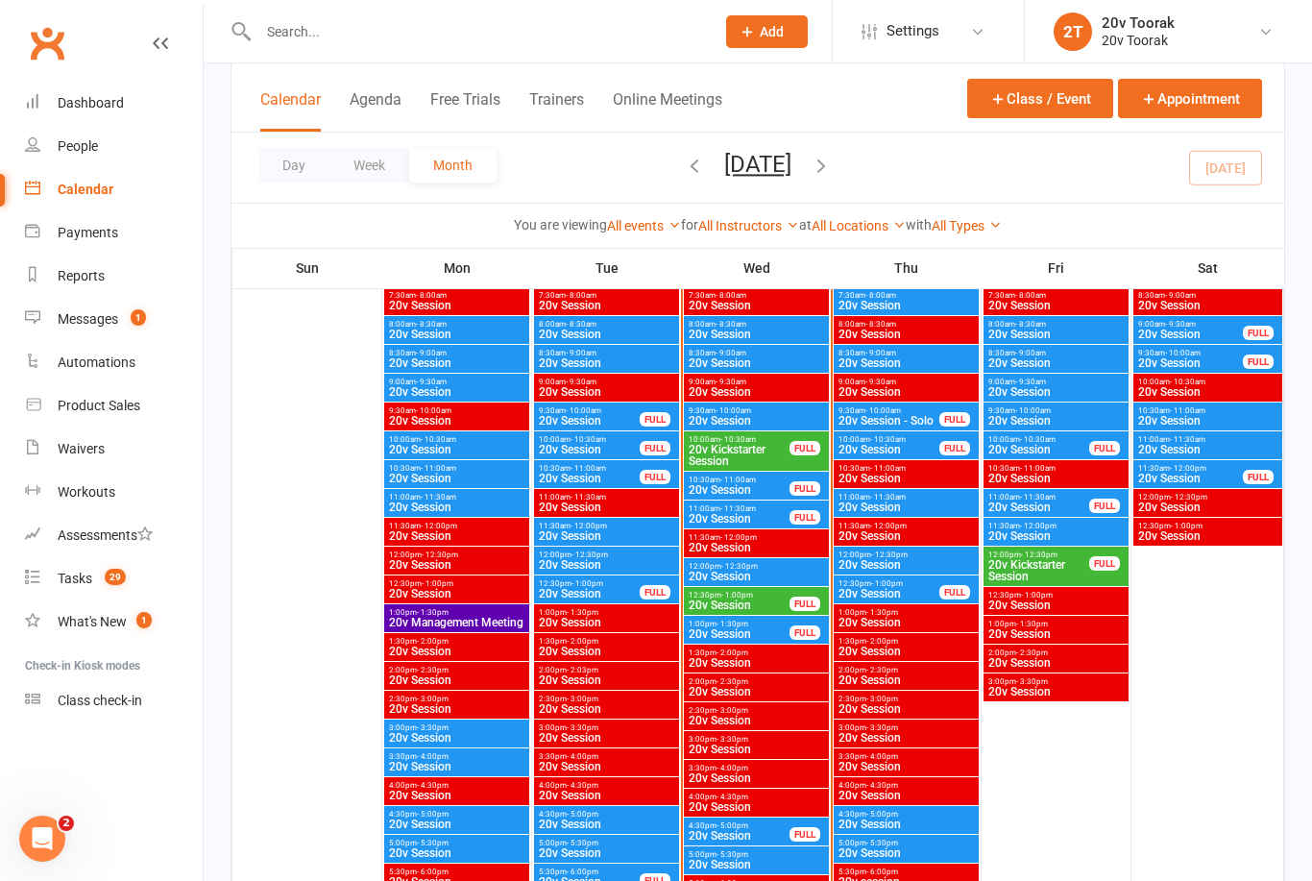
click at [1059, 357] on span "20v Session" at bounding box center [1056, 363] width 137 height 12
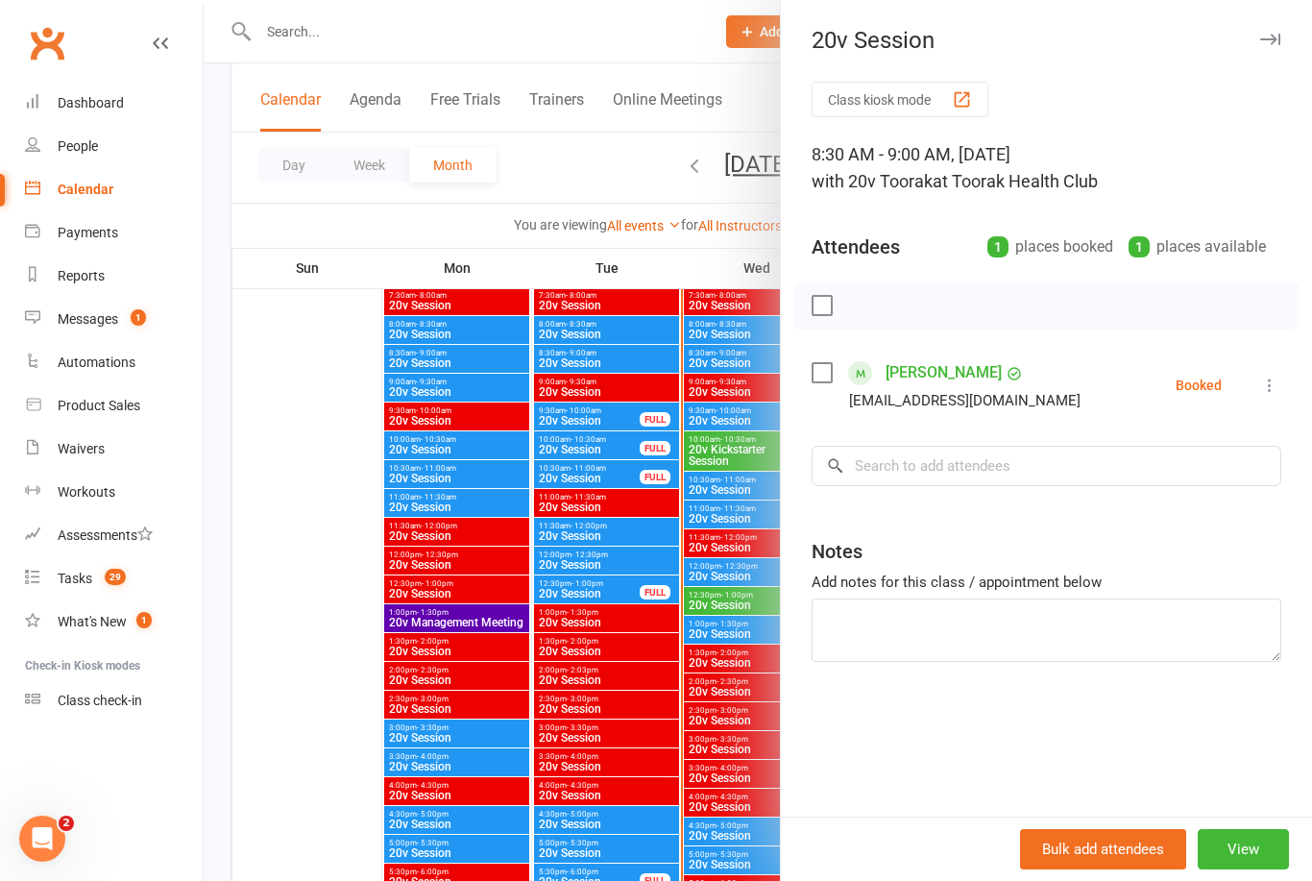
click at [686, 513] on div at bounding box center [758, 440] width 1109 height 881
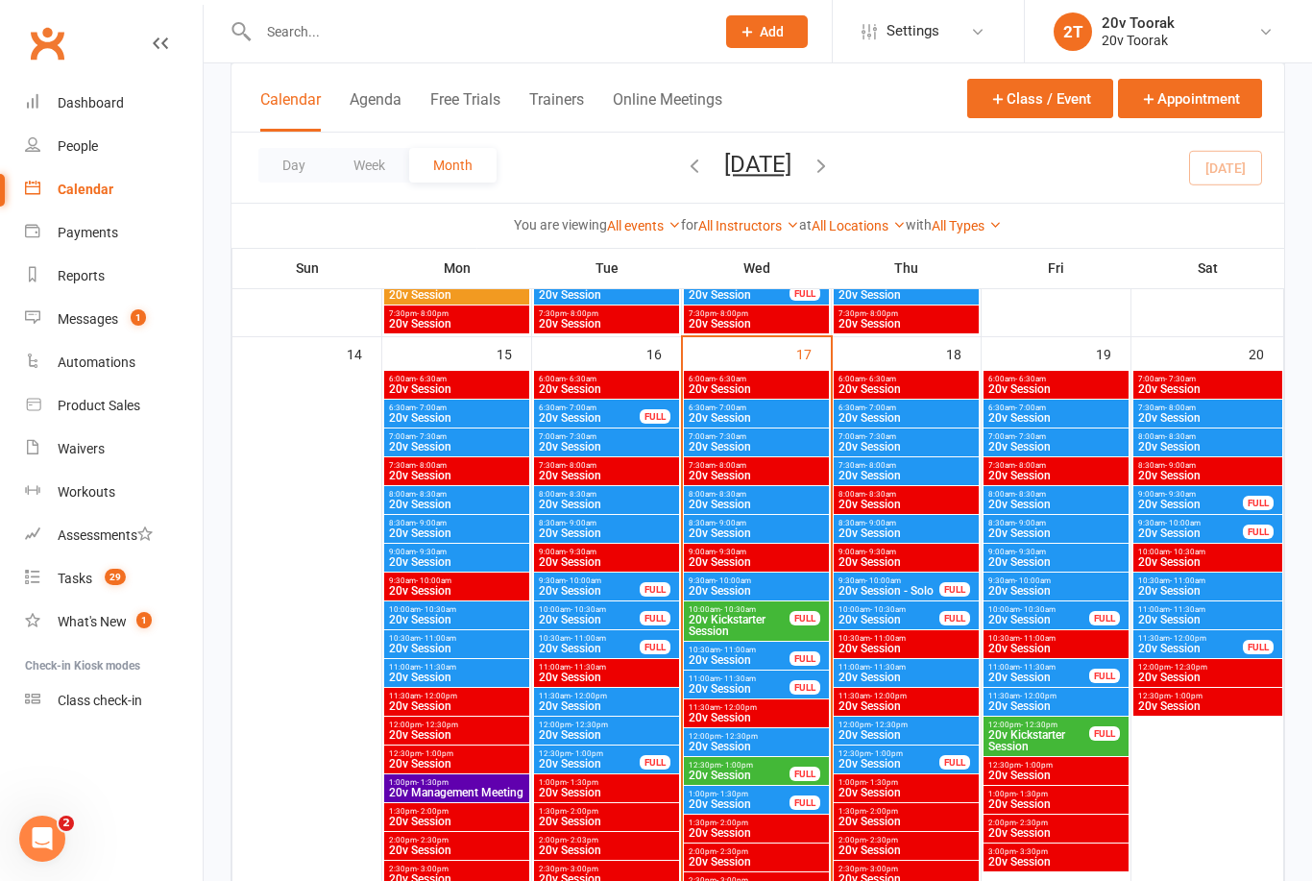
scroll to position [1765, 0]
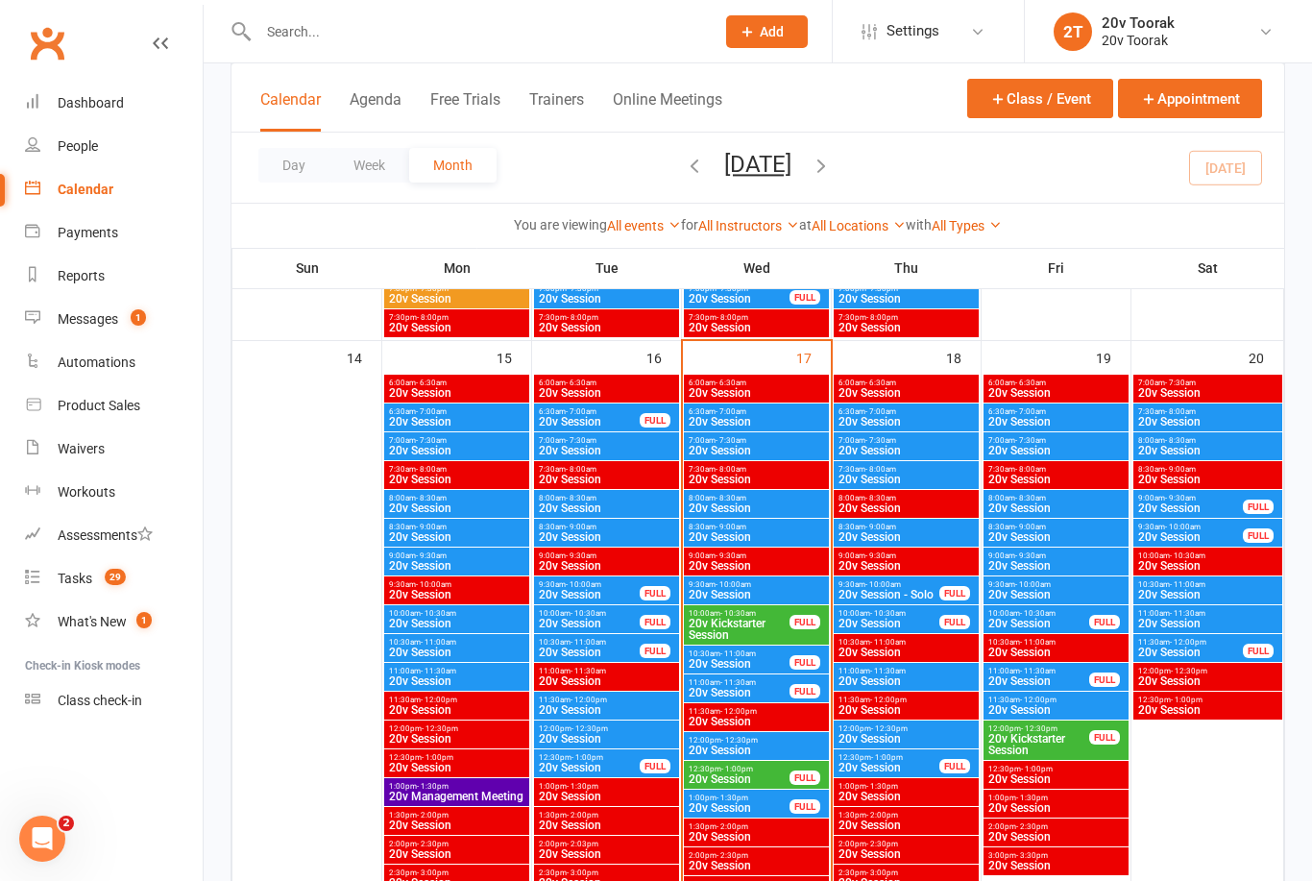
click at [1044, 506] on span "20v Session" at bounding box center [1056, 508] width 137 height 12
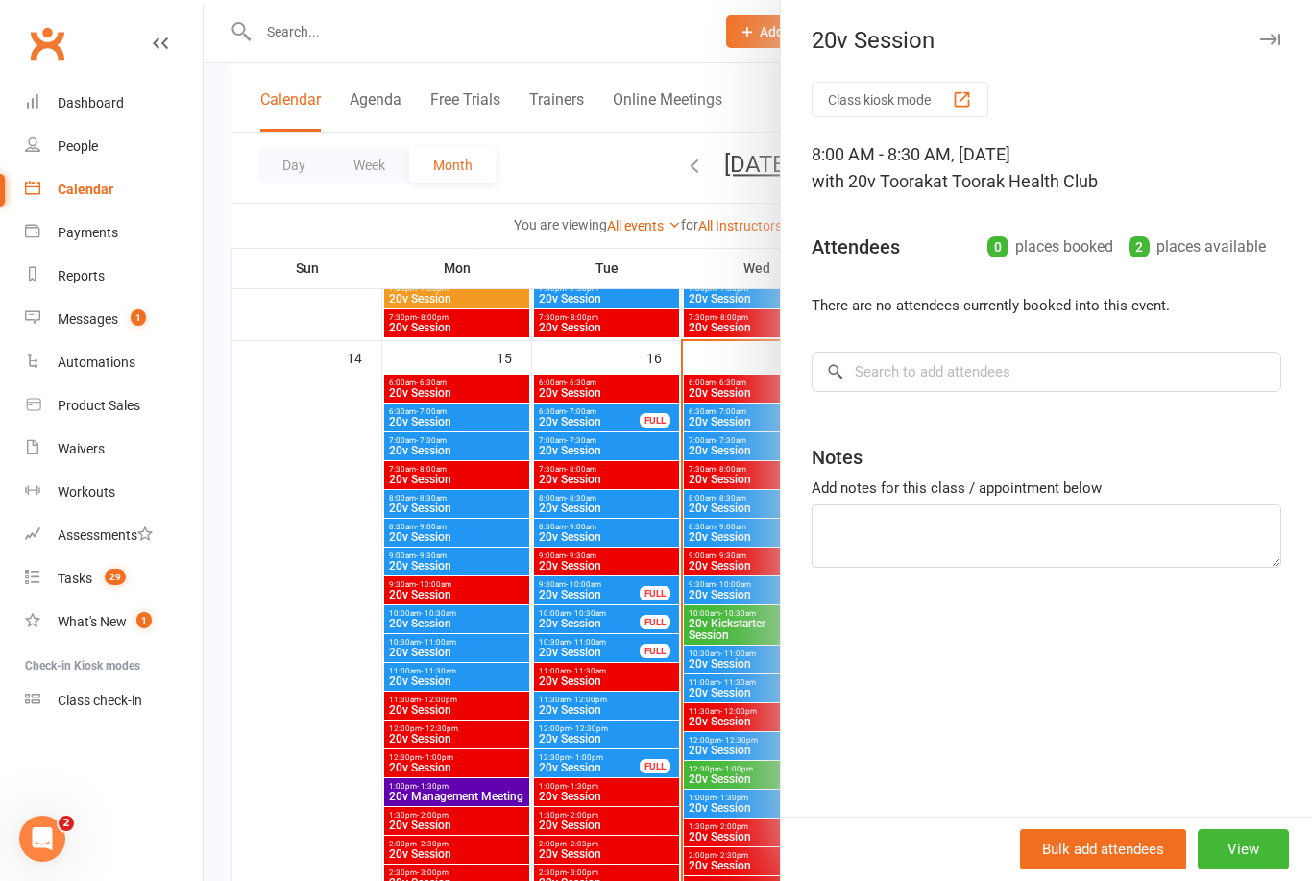
click at [681, 622] on div at bounding box center [758, 440] width 1109 height 881
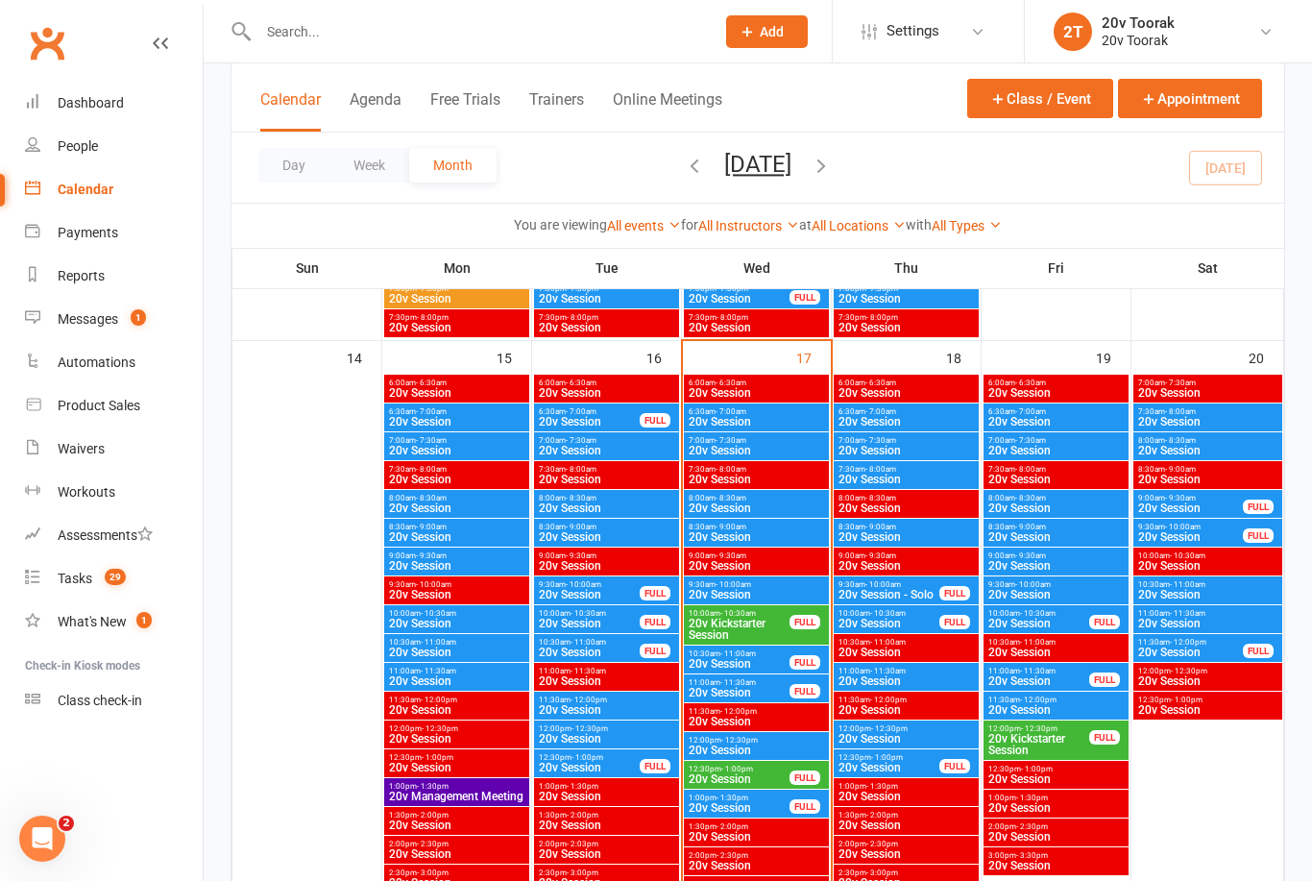
click at [1057, 439] on span "7:00am - 7:30am" at bounding box center [1056, 440] width 137 height 9
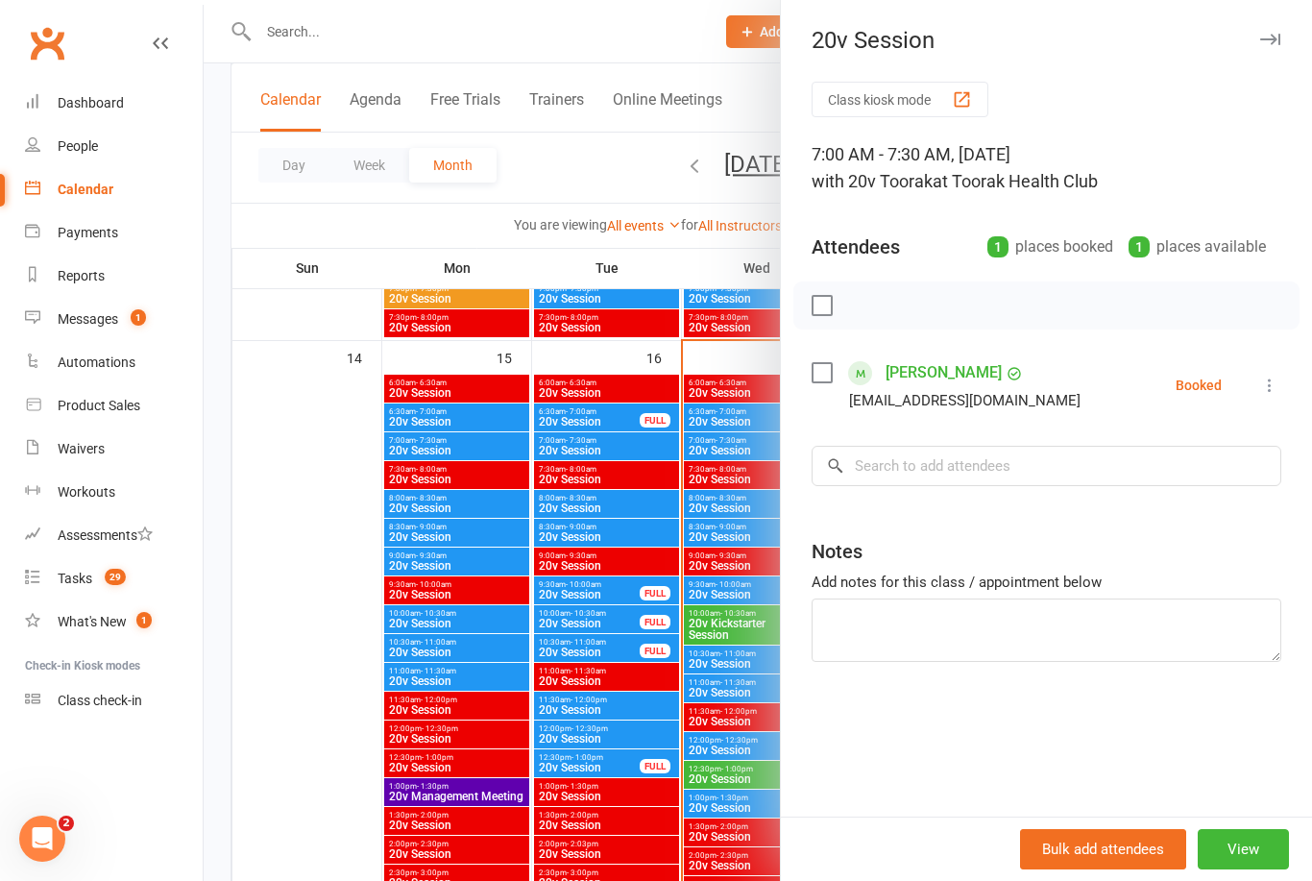
click at [690, 575] on div at bounding box center [758, 440] width 1109 height 881
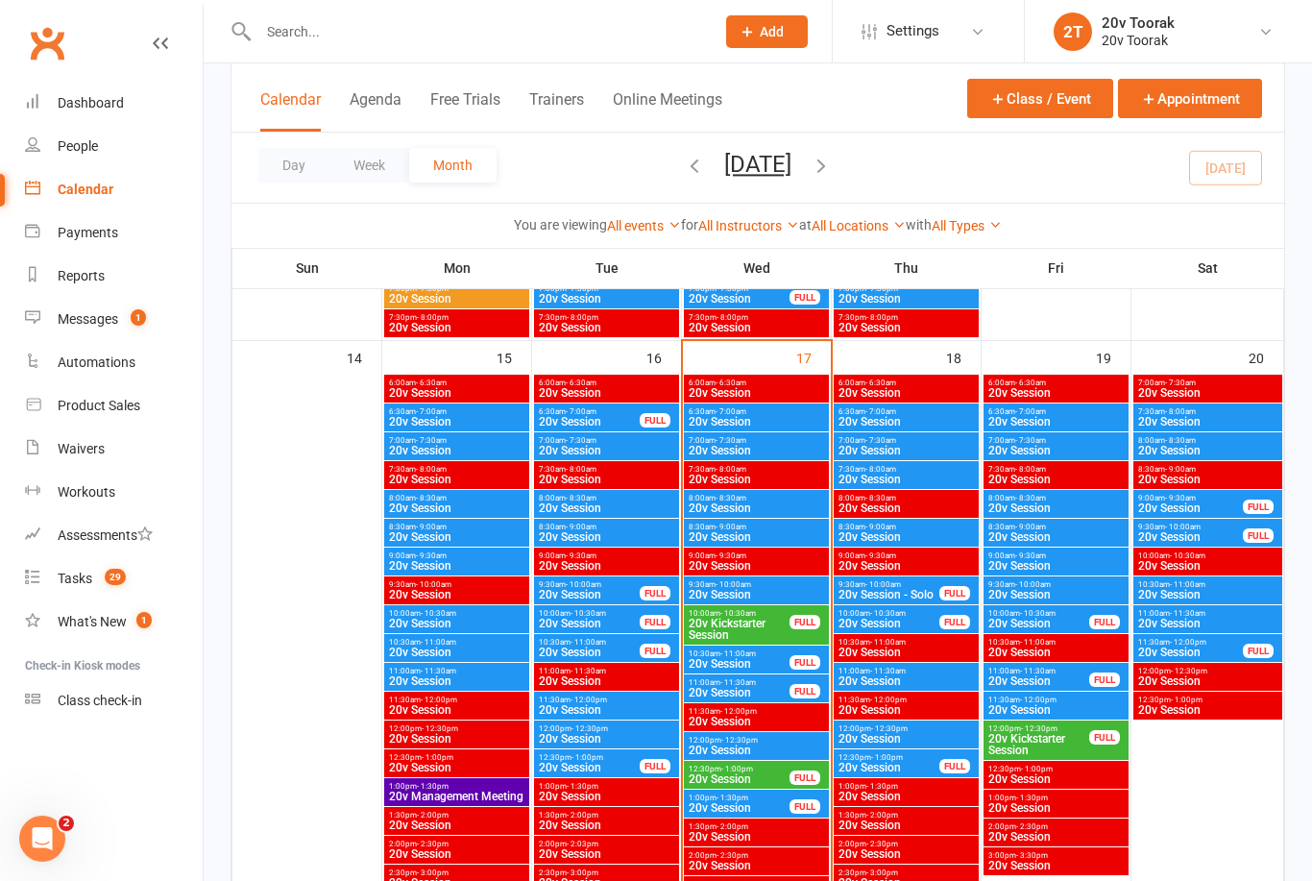
click at [1051, 413] on span "6:30am - 7:00am" at bounding box center [1056, 411] width 137 height 9
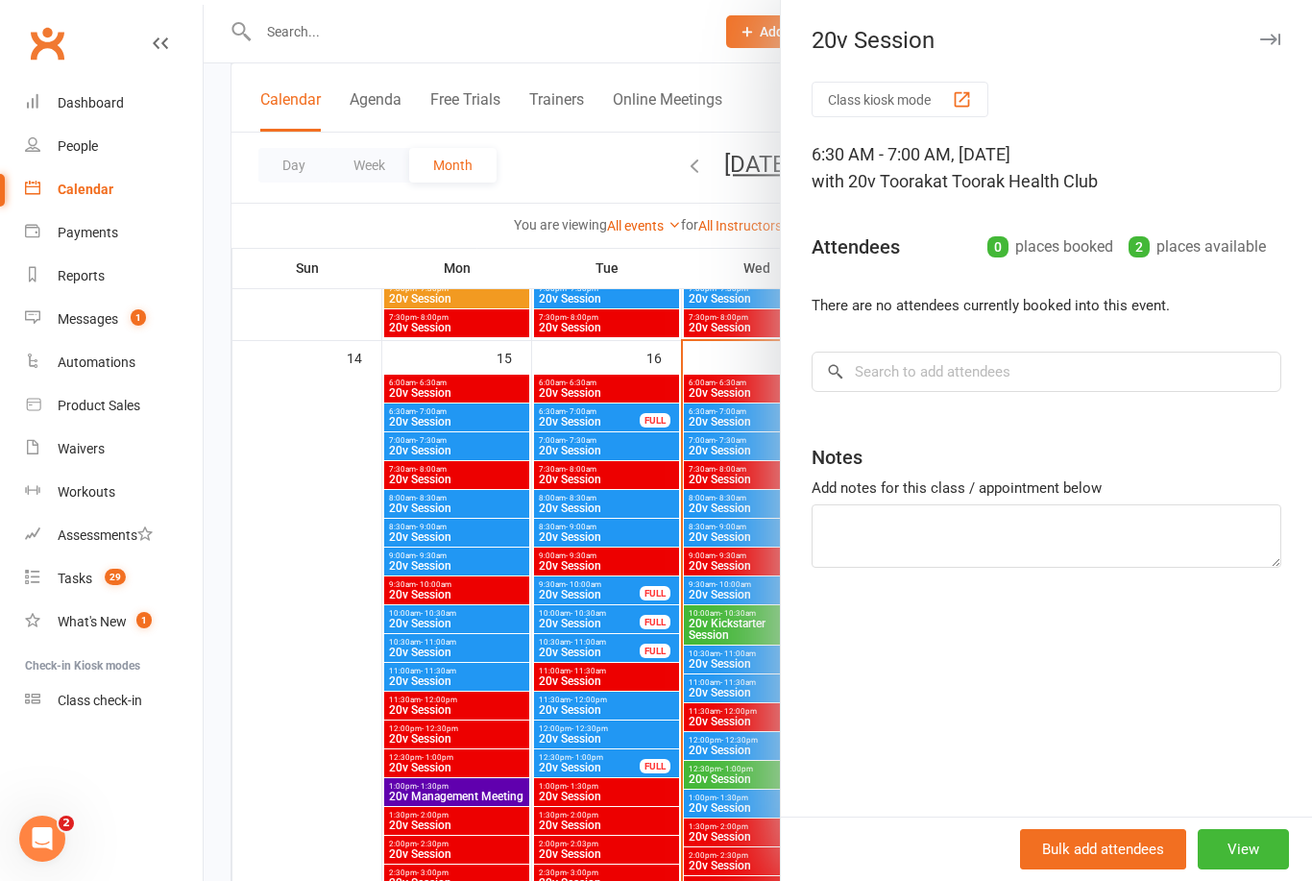
click at [671, 650] on div at bounding box center [758, 440] width 1109 height 881
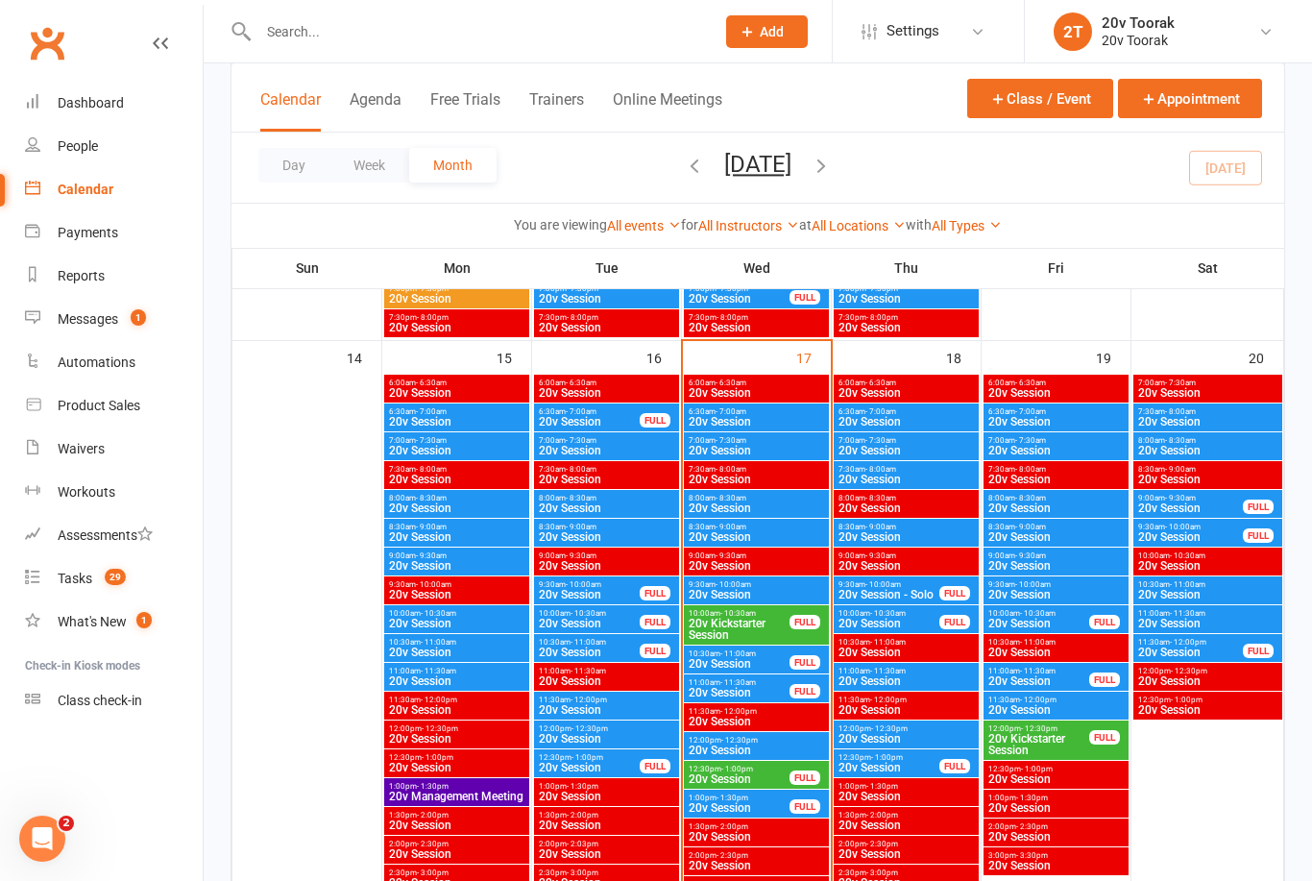
click at [1223, 422] on span "20v Session" at bounding box center [1207, 422] width 141 height 12
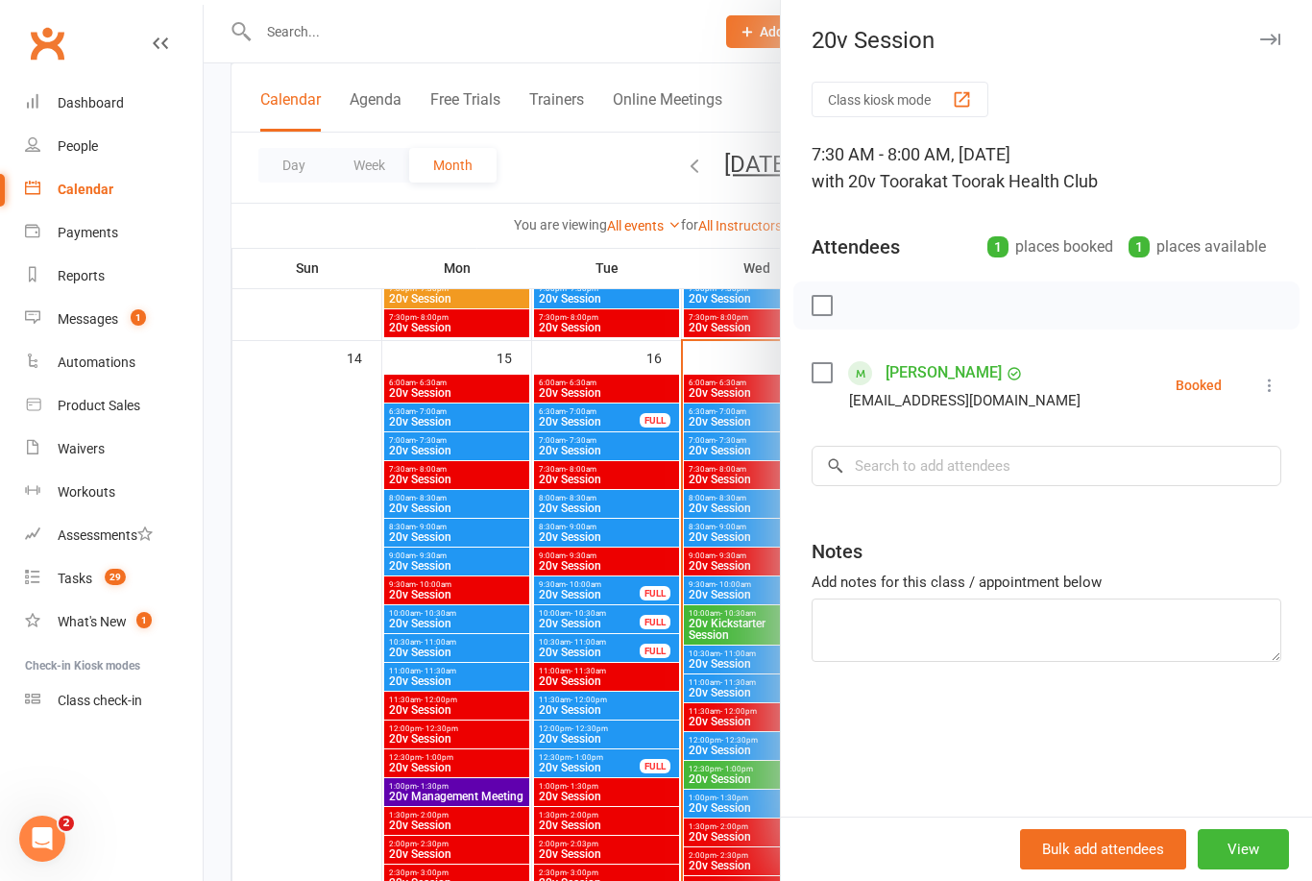
click at [681, 673] on div at bounding box center [758, 440] width 1109 height 881
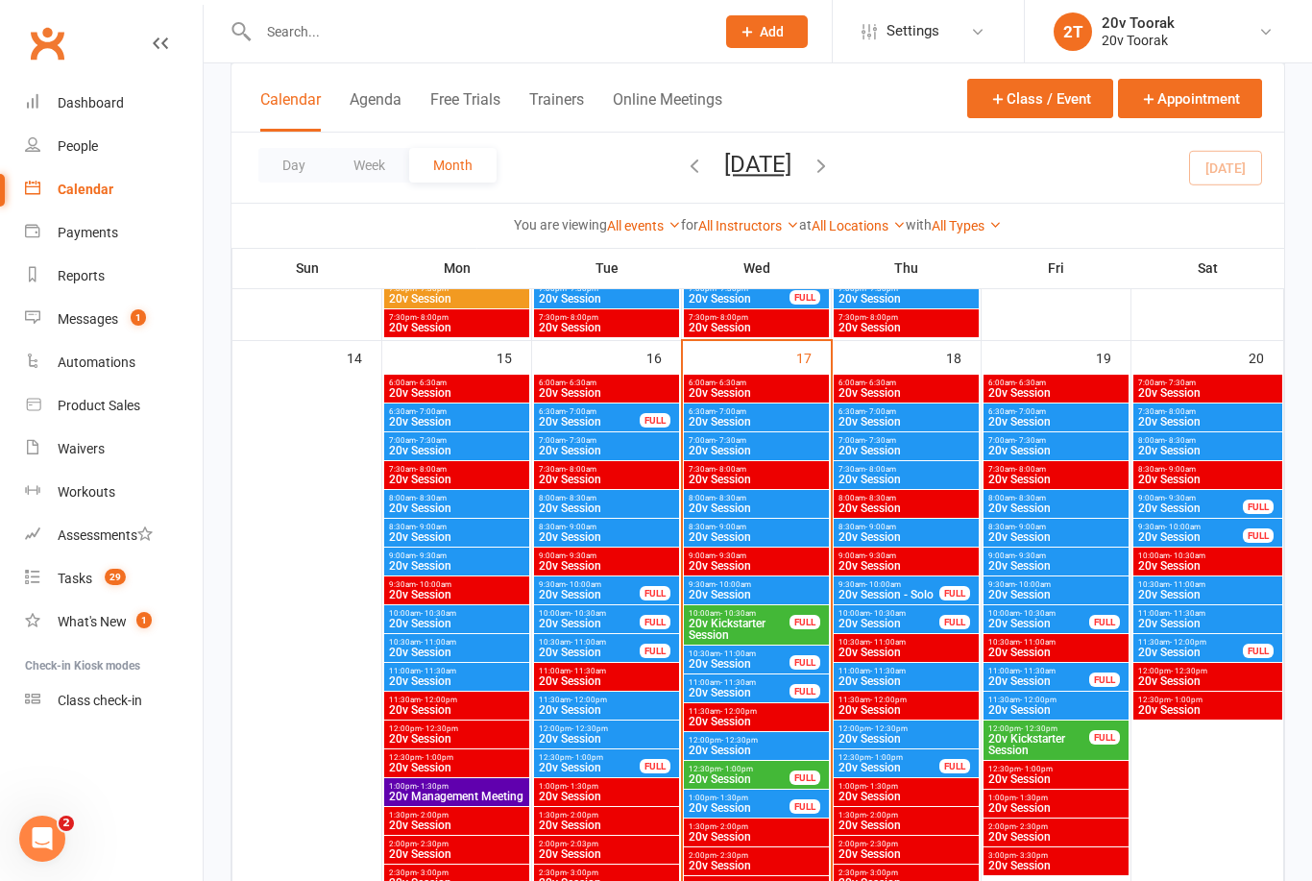
click at [1214, 445] on span "20v Session" at bounding box center [1207, 451] width 141 height 12
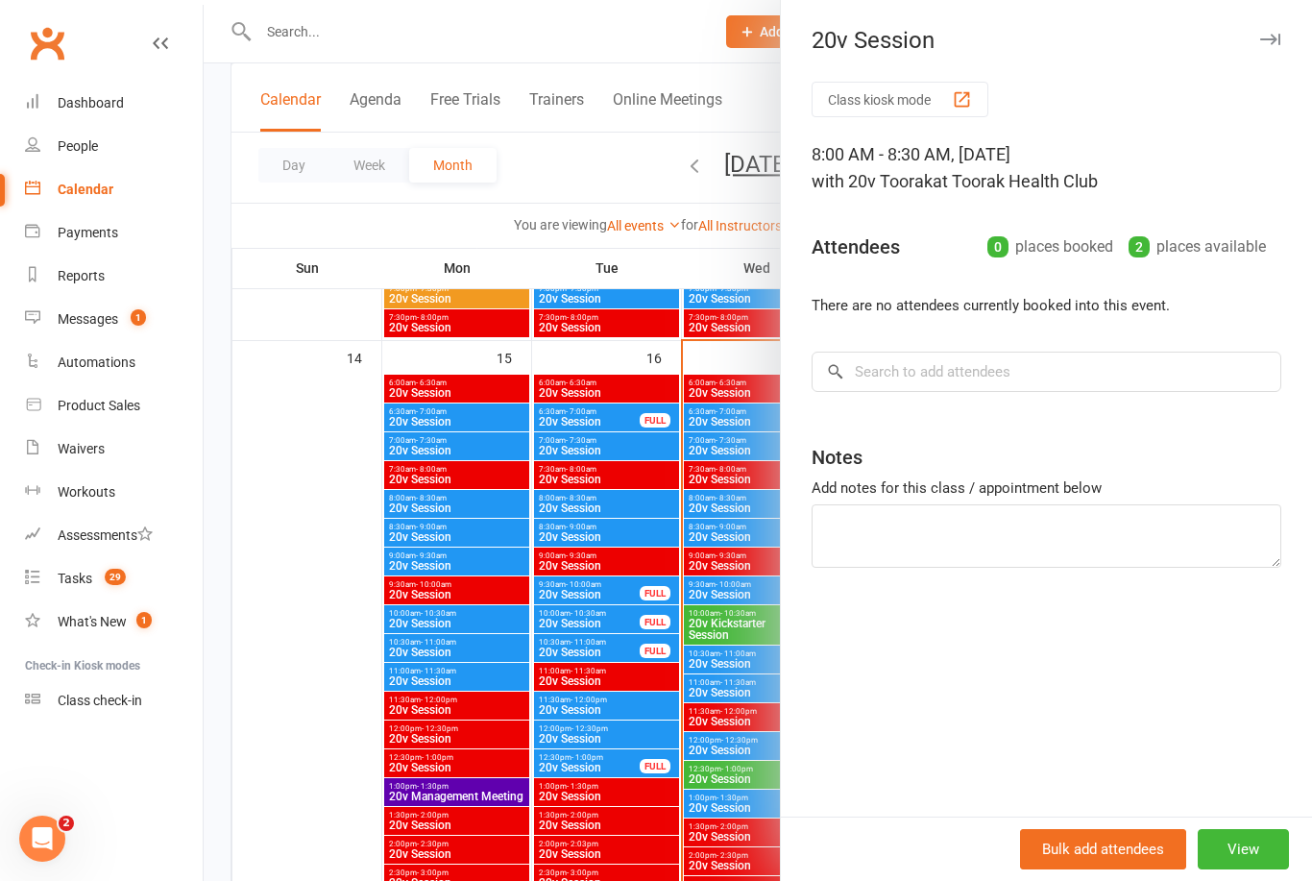
click at [698, 641] on div at bounding box center [758, 440] width 1109 height 881
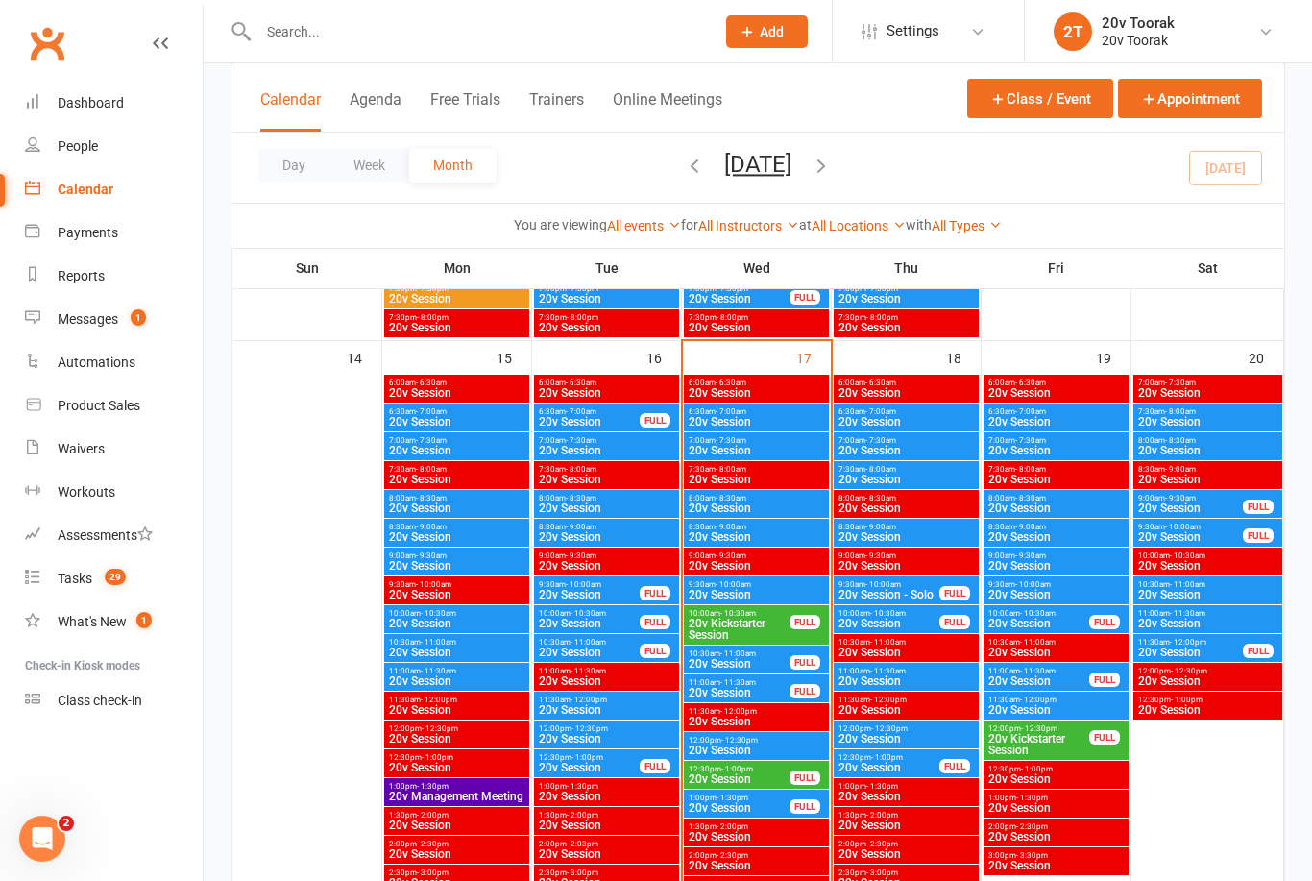
click at [55, 312] on link "Messages 1" at bounding box center [114, 319] width 178 height 43
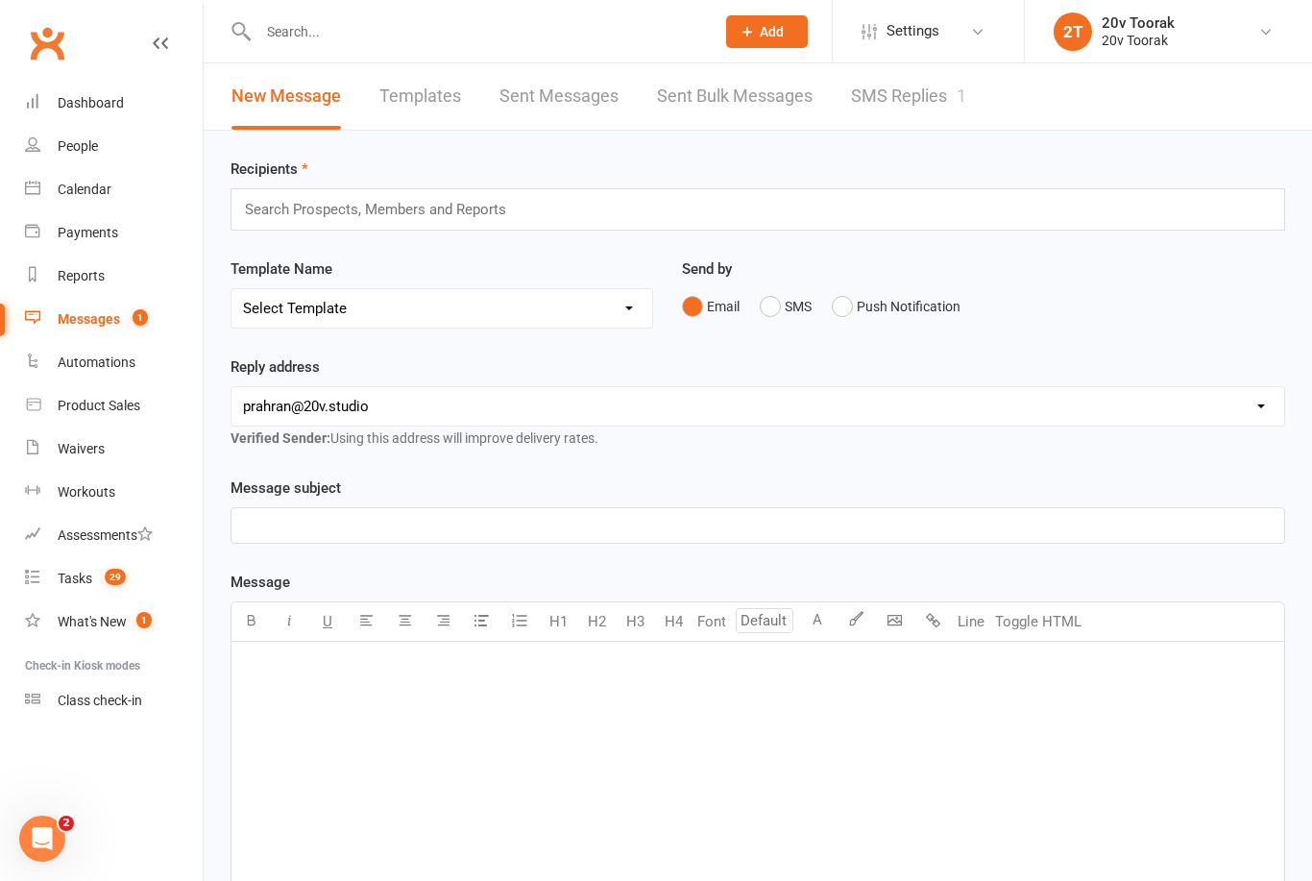
click at [962, 80] on link "SMS Replies 1" at bounding box center [908, 96] width 115 height 66
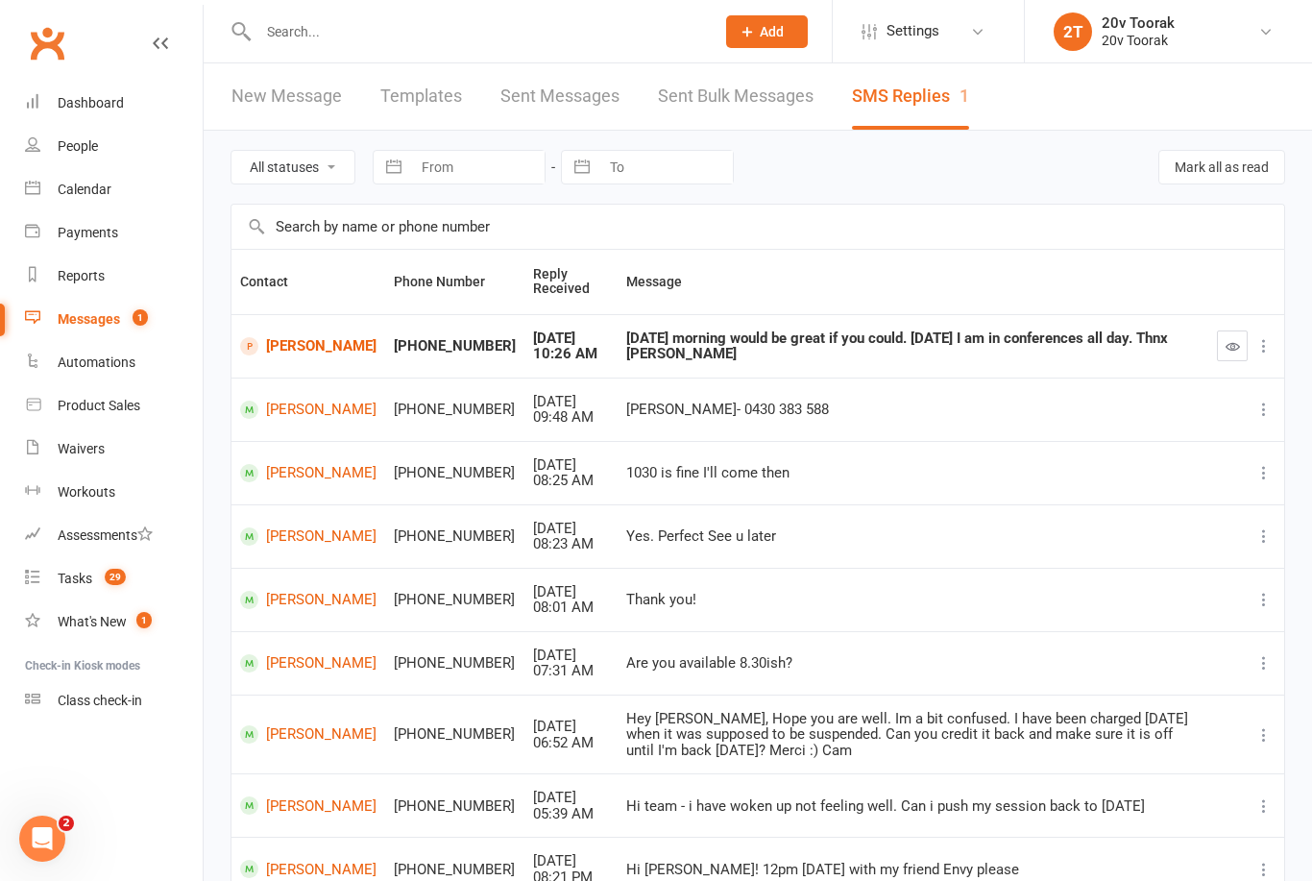
click at [1235, 350] on icon "button" at bounding box center [1233, 346] width 14 height 14
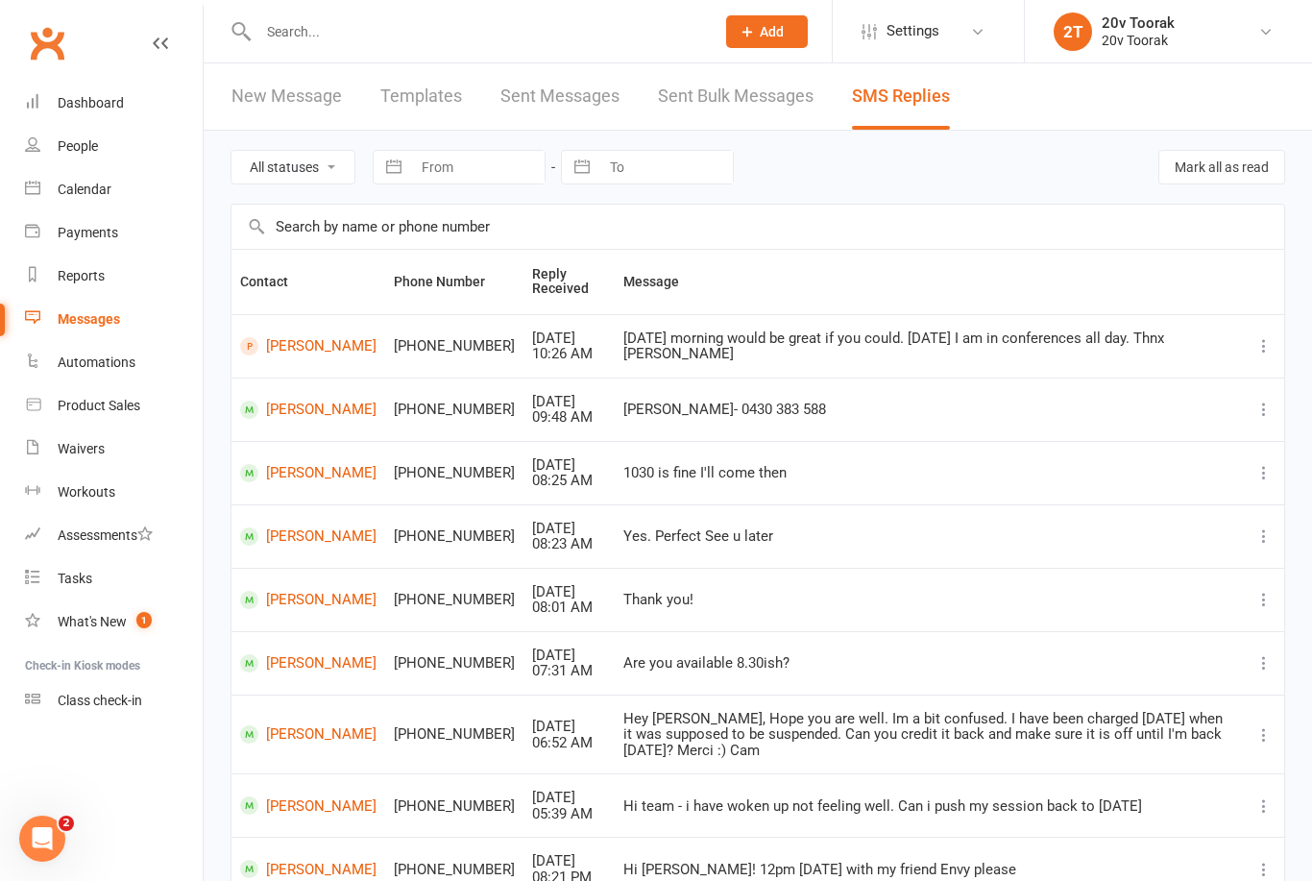
click at [1032, 4] on li "2T 20v Toorak 20v Toorak My profile Support & training Terms & conditions Priva…" at bounding box center [1168, 31] width 288 height 62
click at [53, 190] on link "Calendar" at bounding box center [114, 189] width 178 height 43
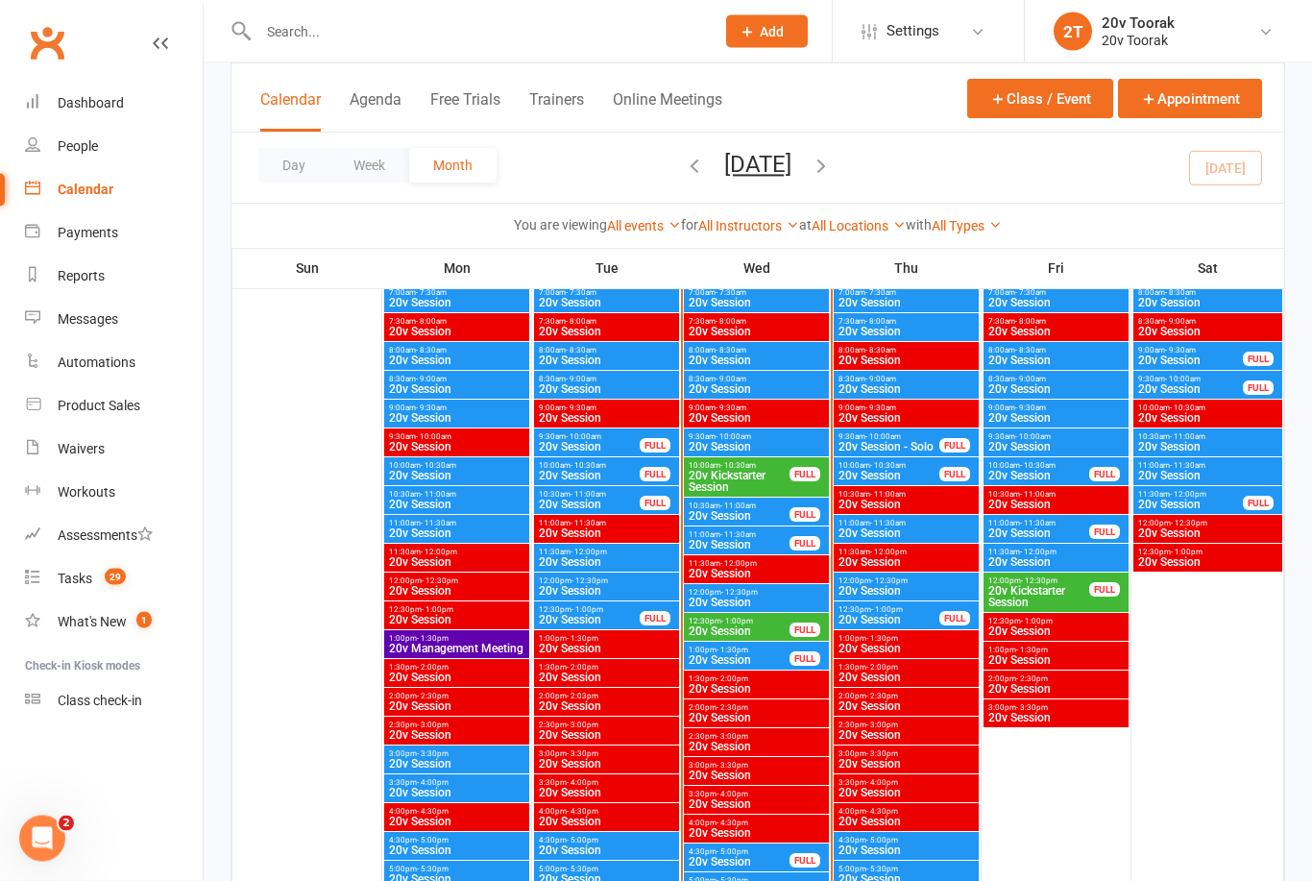
scroll to position [1913, 0]
click at [724, 625] on span "20v Session" at bounding box center [739, 631] width 103 height 12
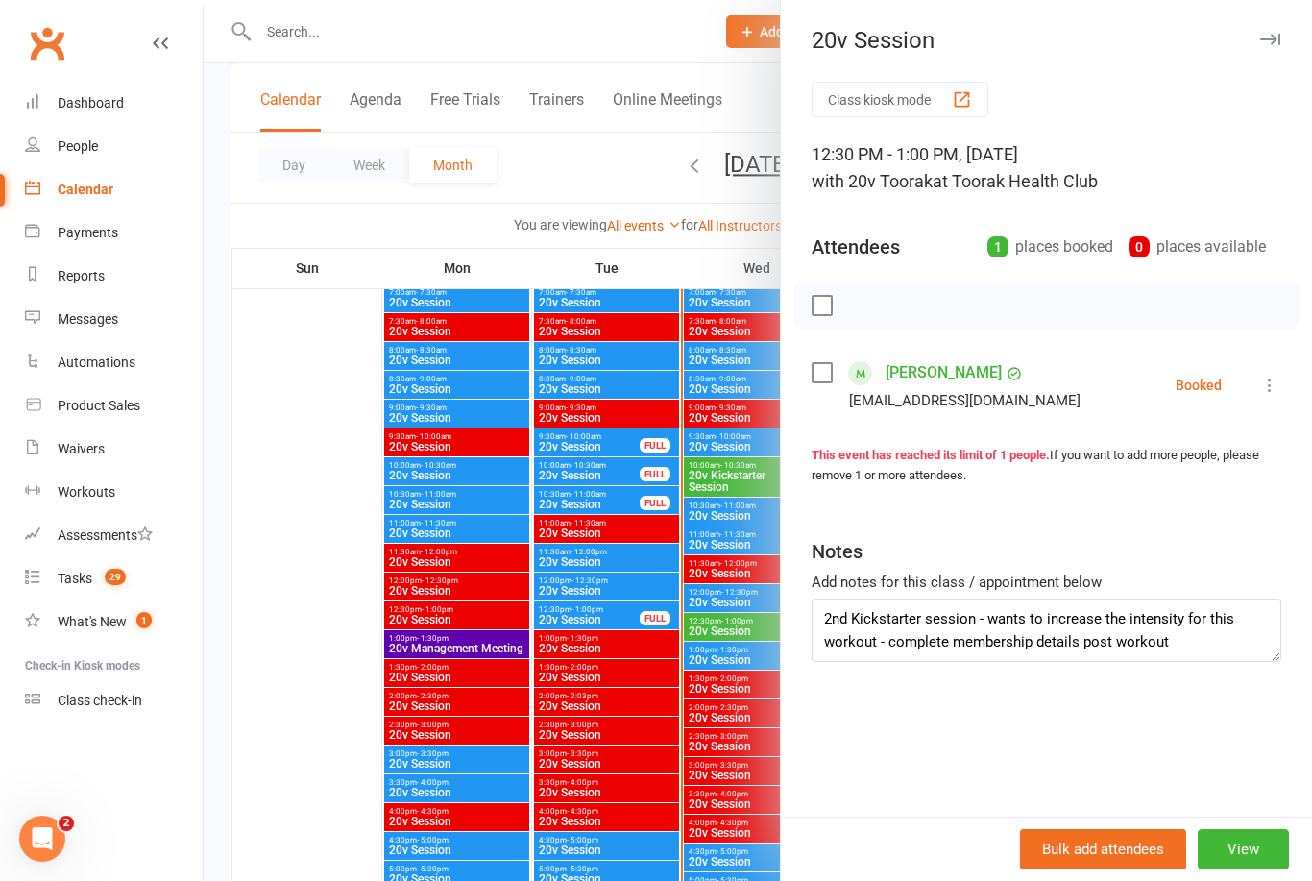
click at [537, 600] on div at bounding box center [758, 440] width 1109 height 881
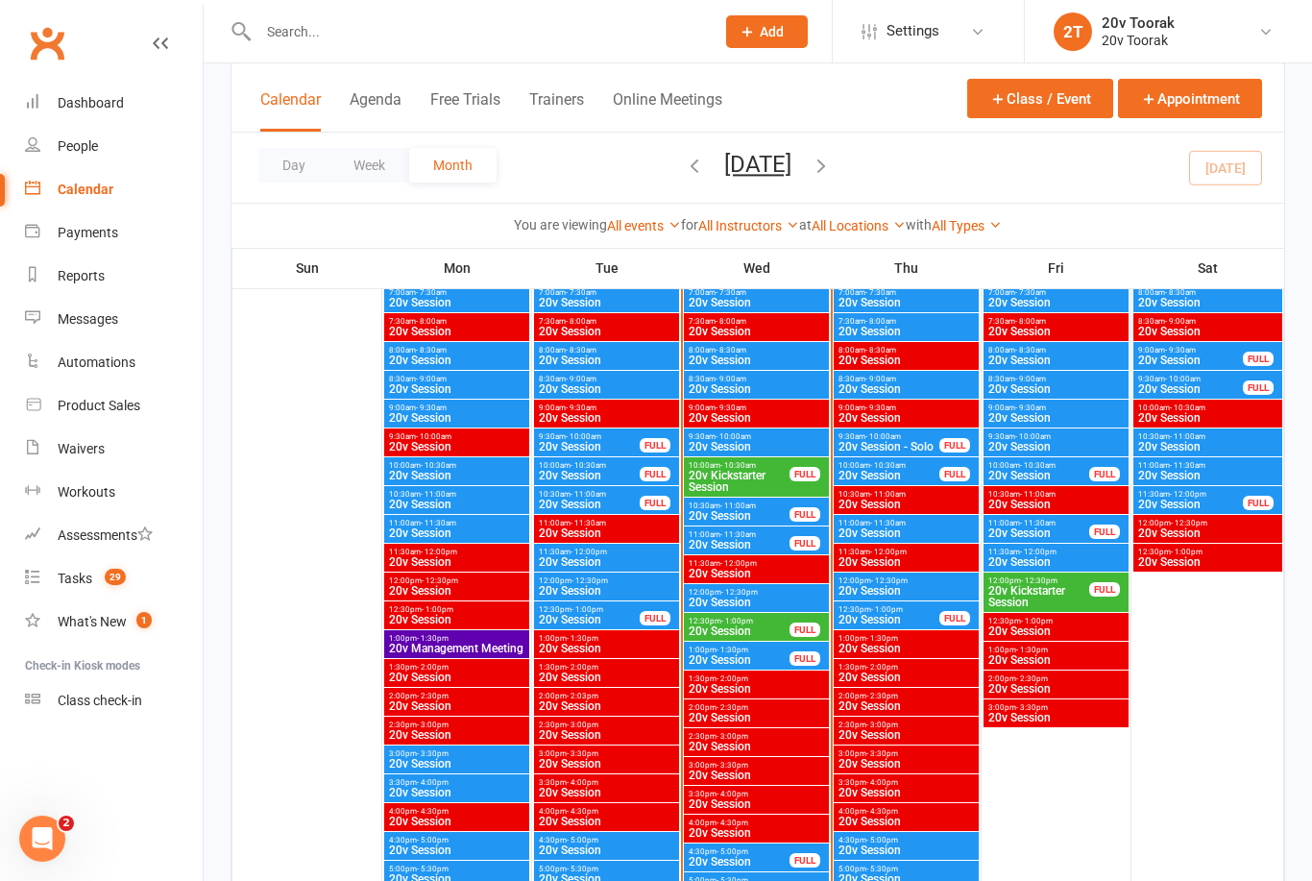
click at [703, 474] on span "20v Kickstarter Session" at bounding box center [739, 481] width 103 height 23
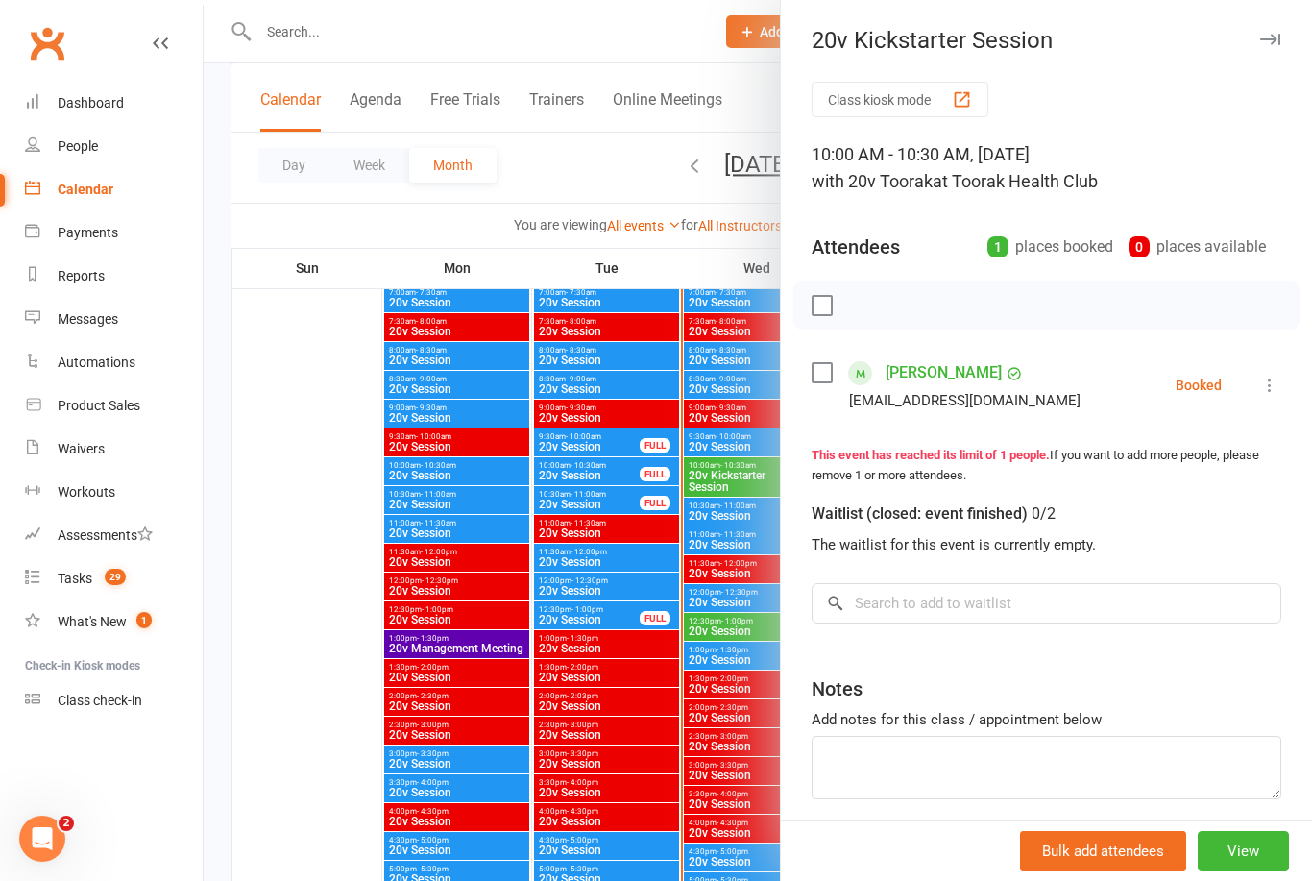
click at [523, 672] on div at bounding box center [758, 440] width 1109 height 881
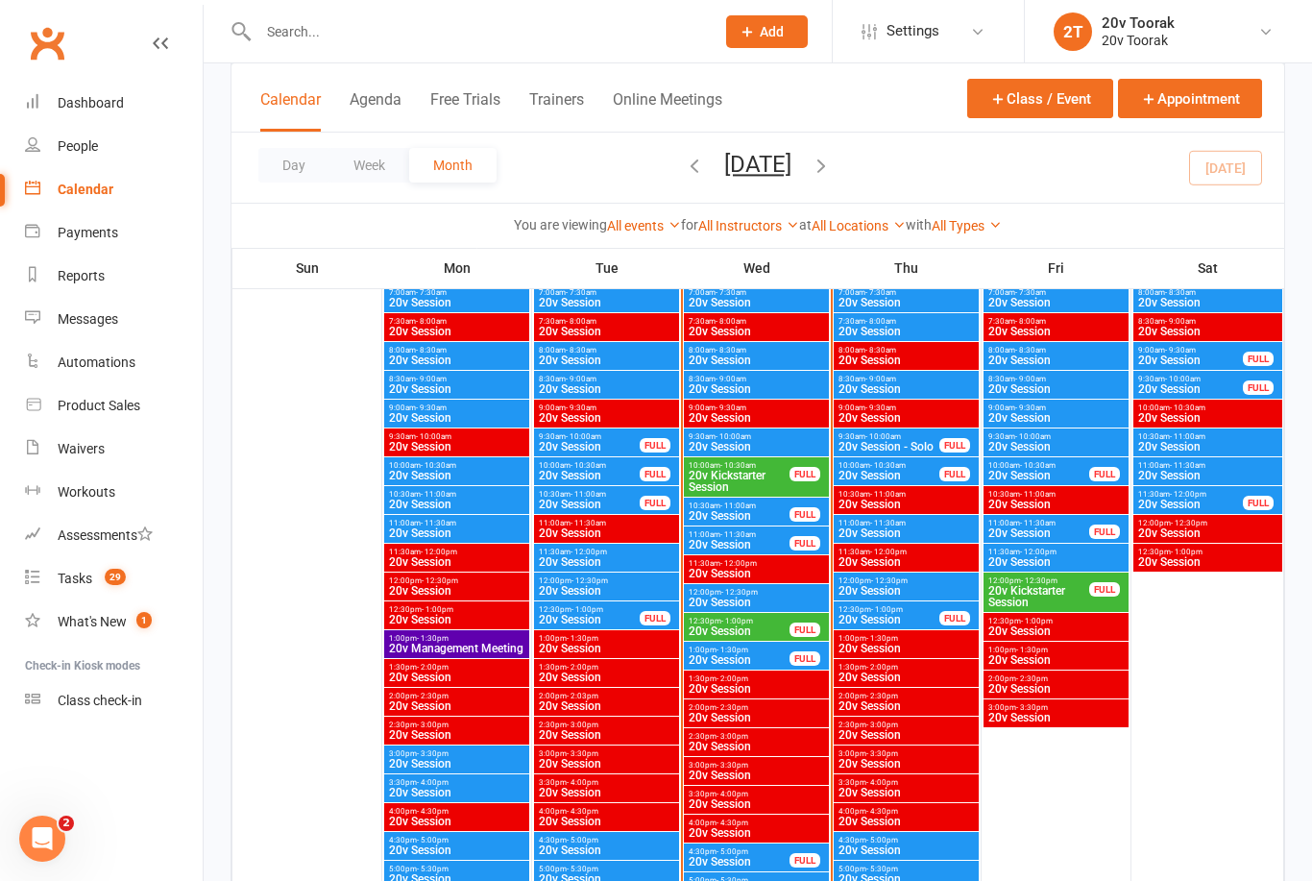
click at [727, 530] on span "- 11:30am" at bounding box center [739, 534] width 36 height 9
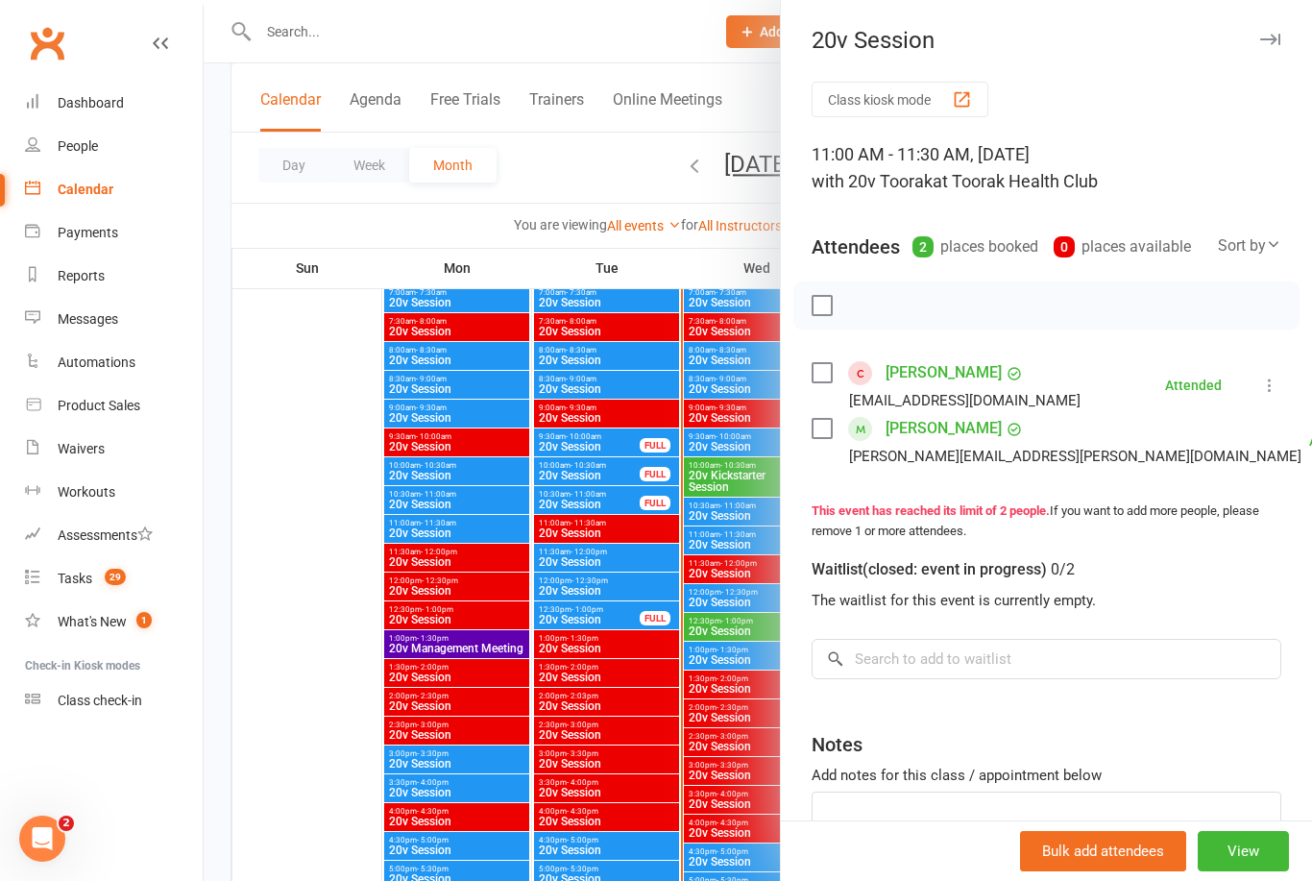
click at [511, 591] on div at bounding box center [758, 440] width 1109 height 881
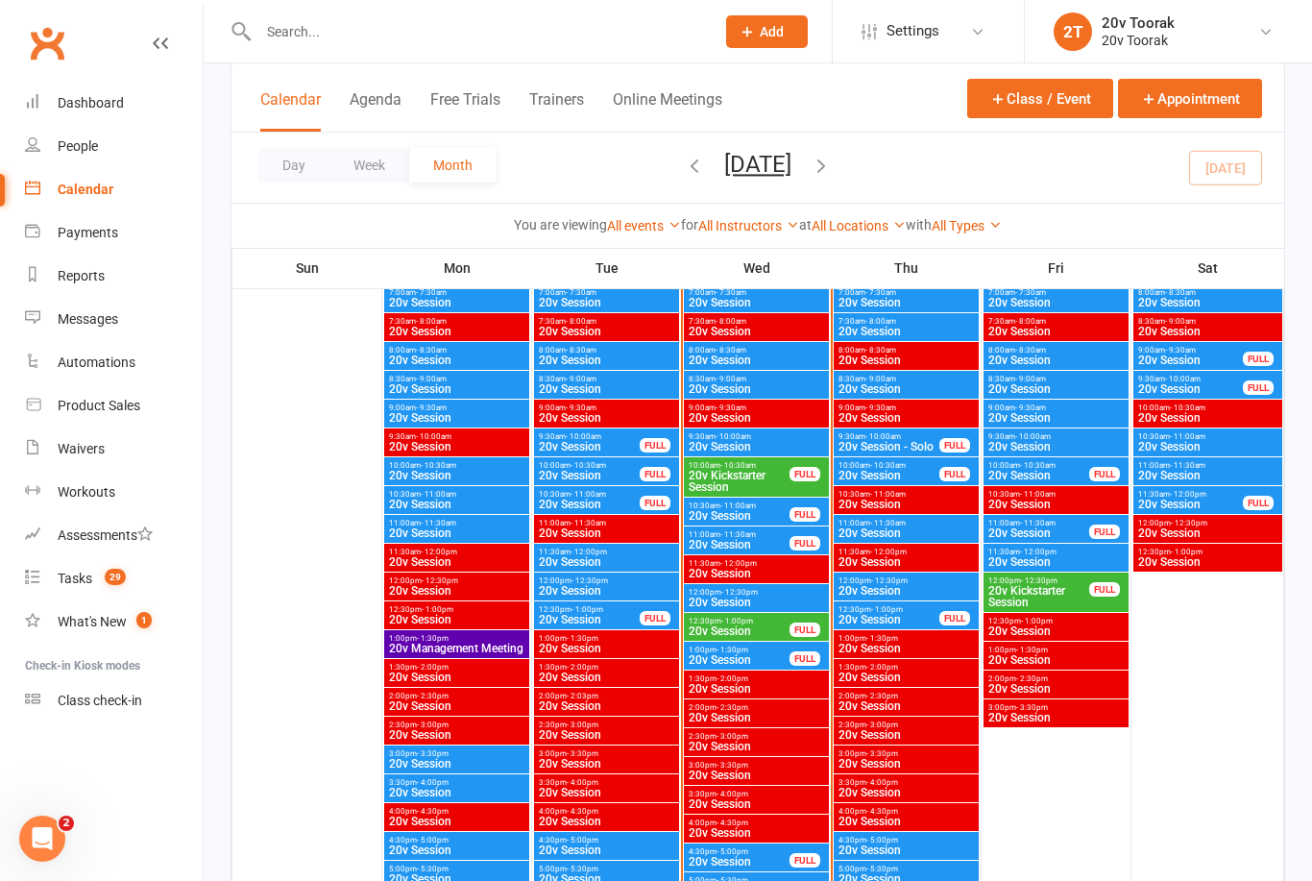
click at [733, 516] on span "20v Session" at bounding box center [739, 516] width 103 height 12
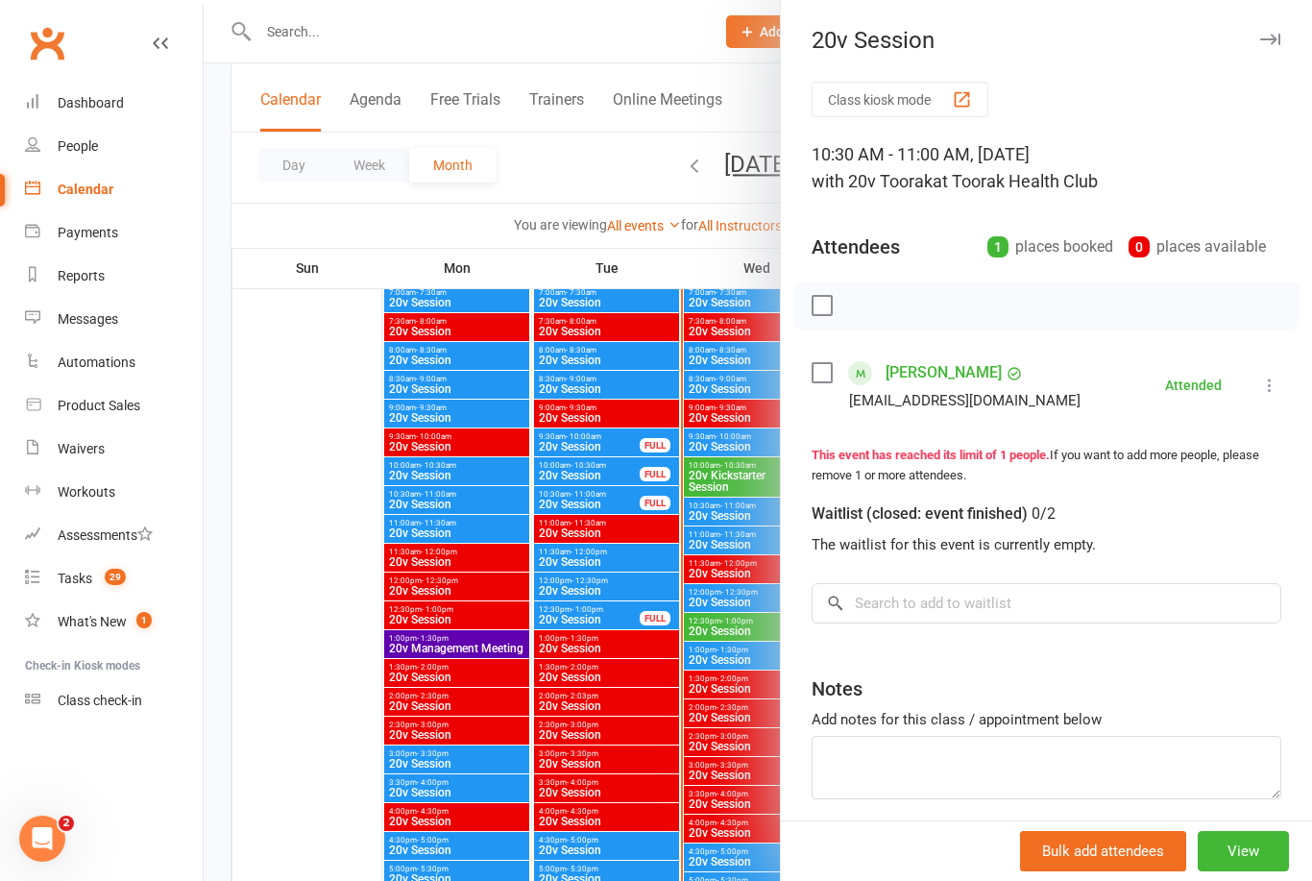
click at [535, 659] on div at bounding box center [758, 440] width 1109 height 881
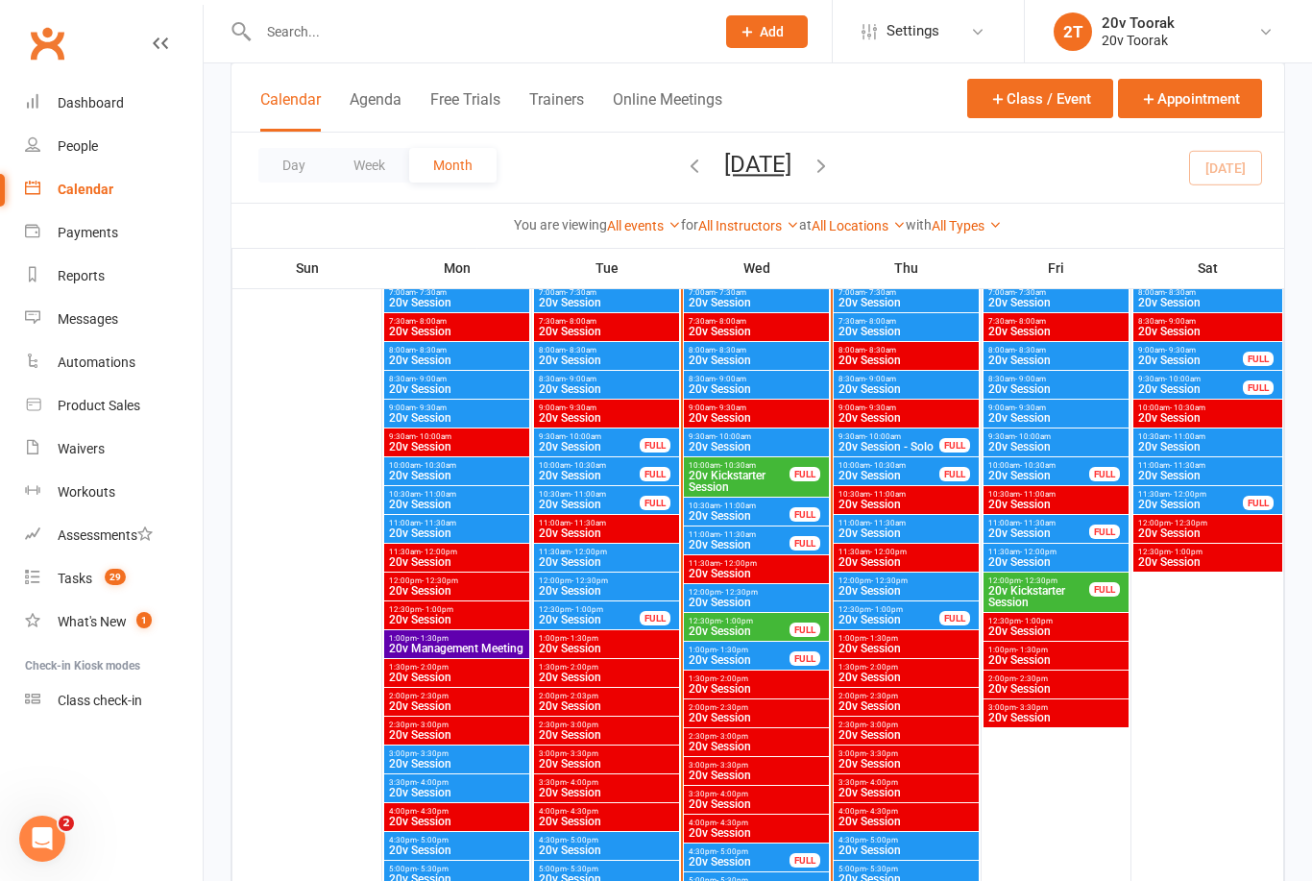
click at [753, 446] on span "20v Session" at bounding box center [756, 447] width 137 height 12
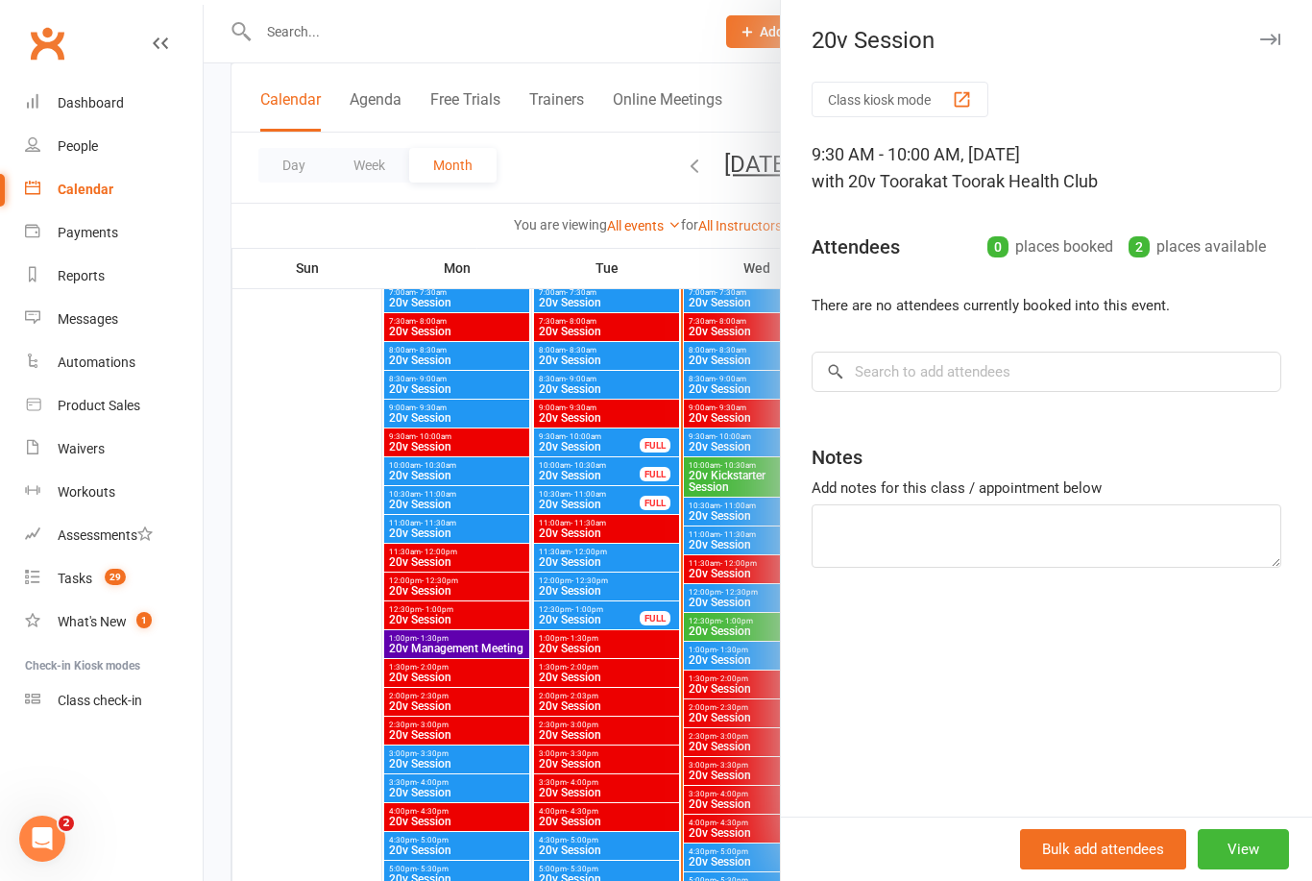
click at [651, 555] on div at bounding box center [758, 440] width 1109 height 881
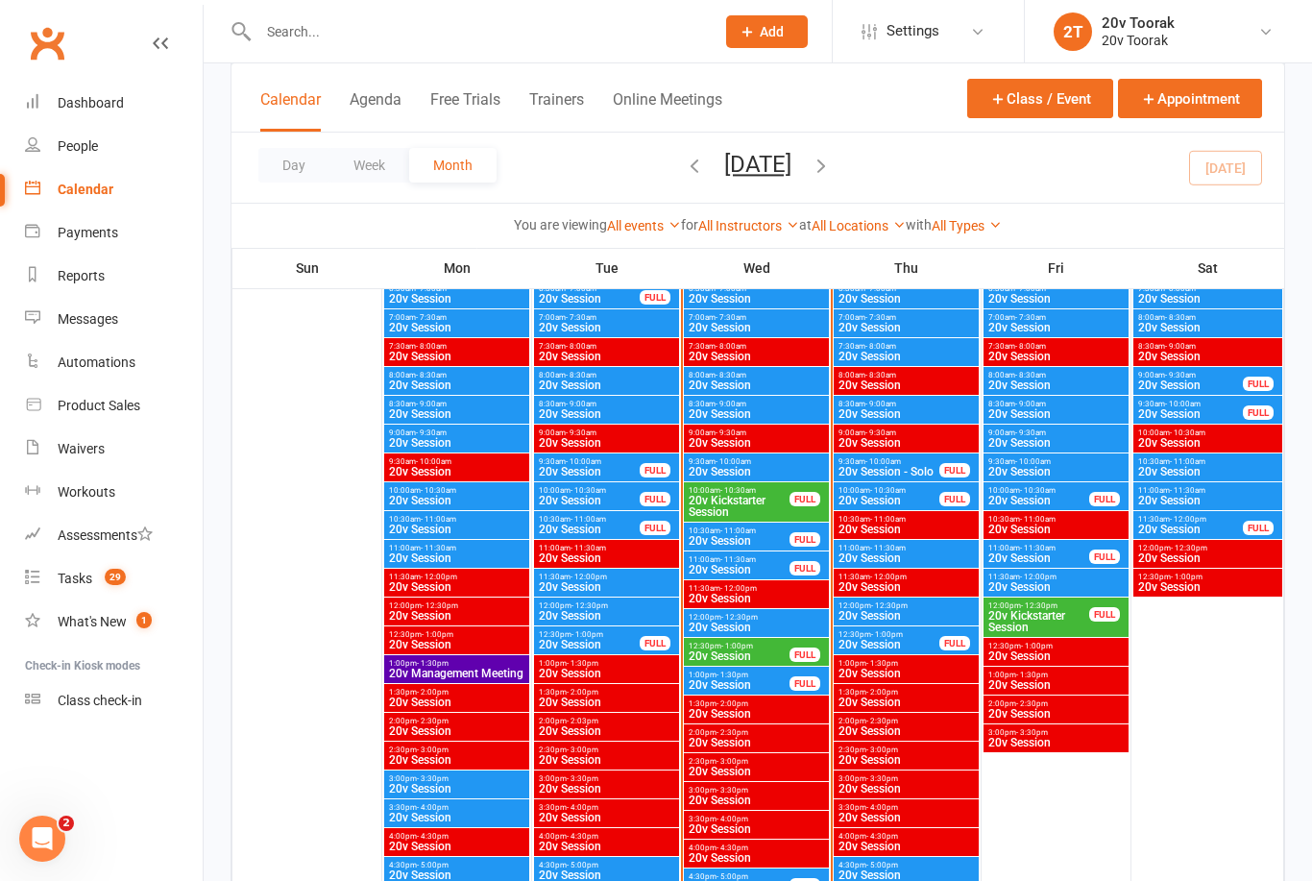
scroll to position [1794, 0]
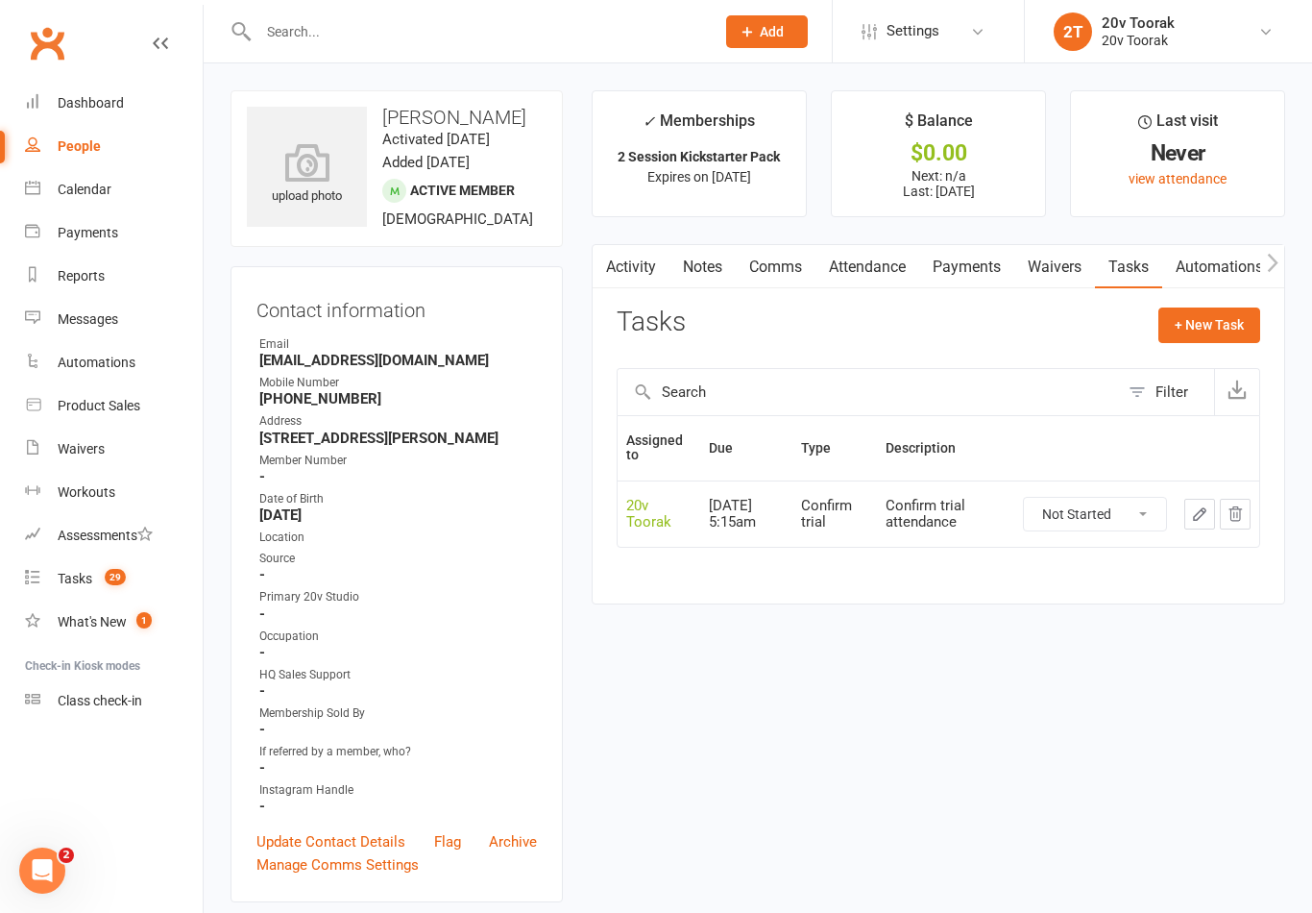
click at [710, 273] on link "Notes" at bounding box center [703, 267] width 66 height 44
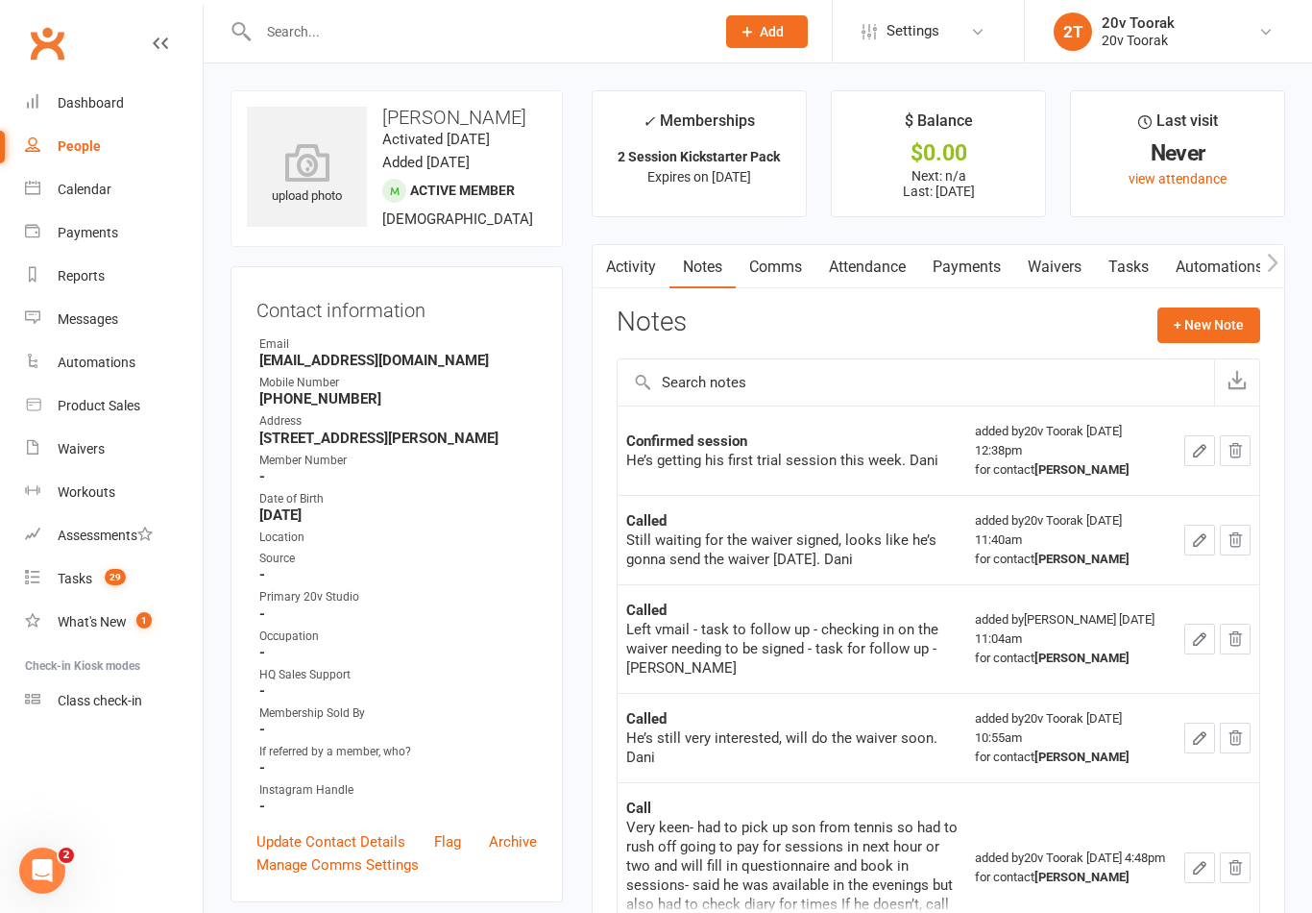
click at [1236, 315] on button "+ New Note" at bounding box center [1209, 324] width 103 height 35
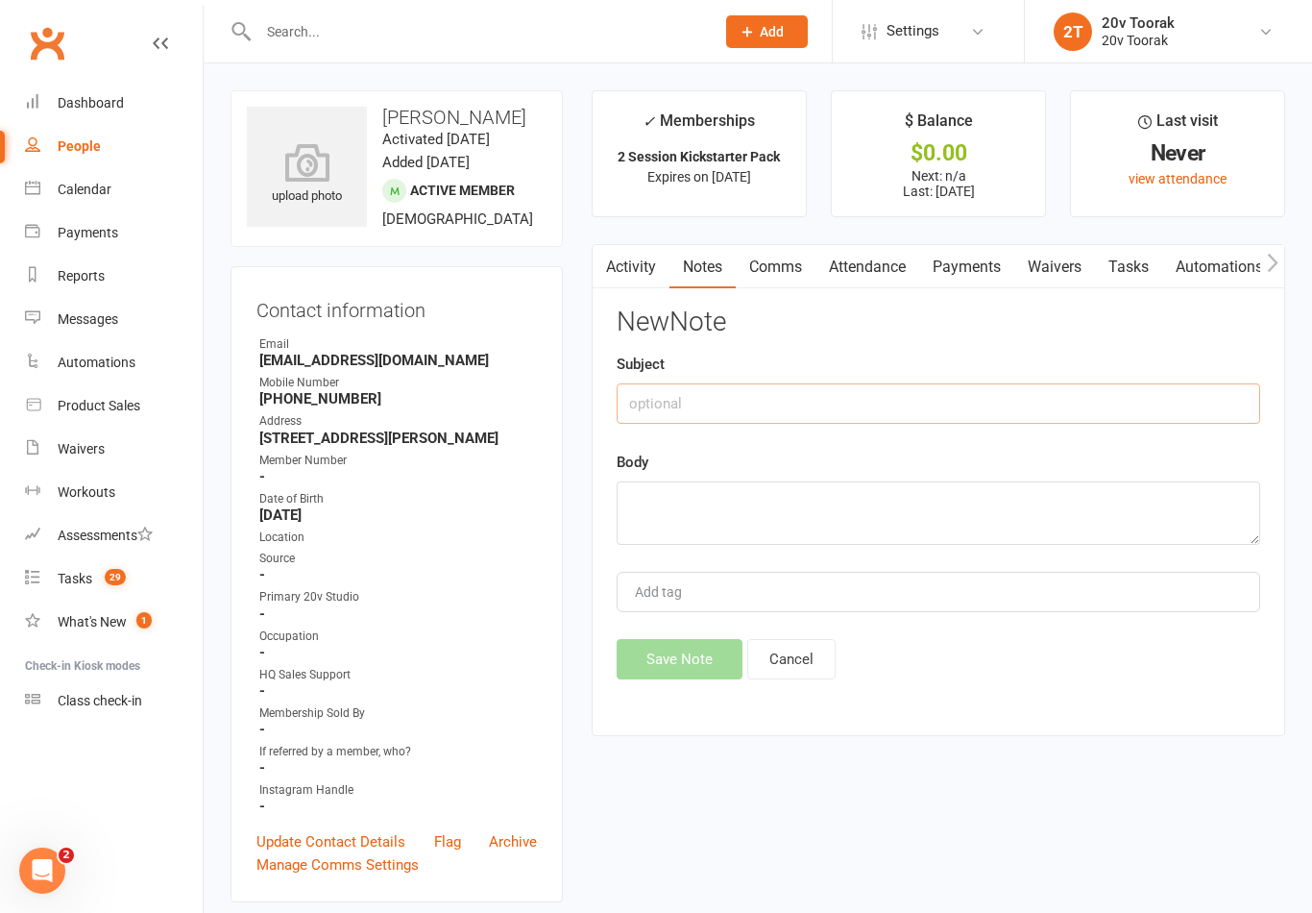
click at [1063, 398] on input "text" at bounding box center [939, 403] width 644 height 40
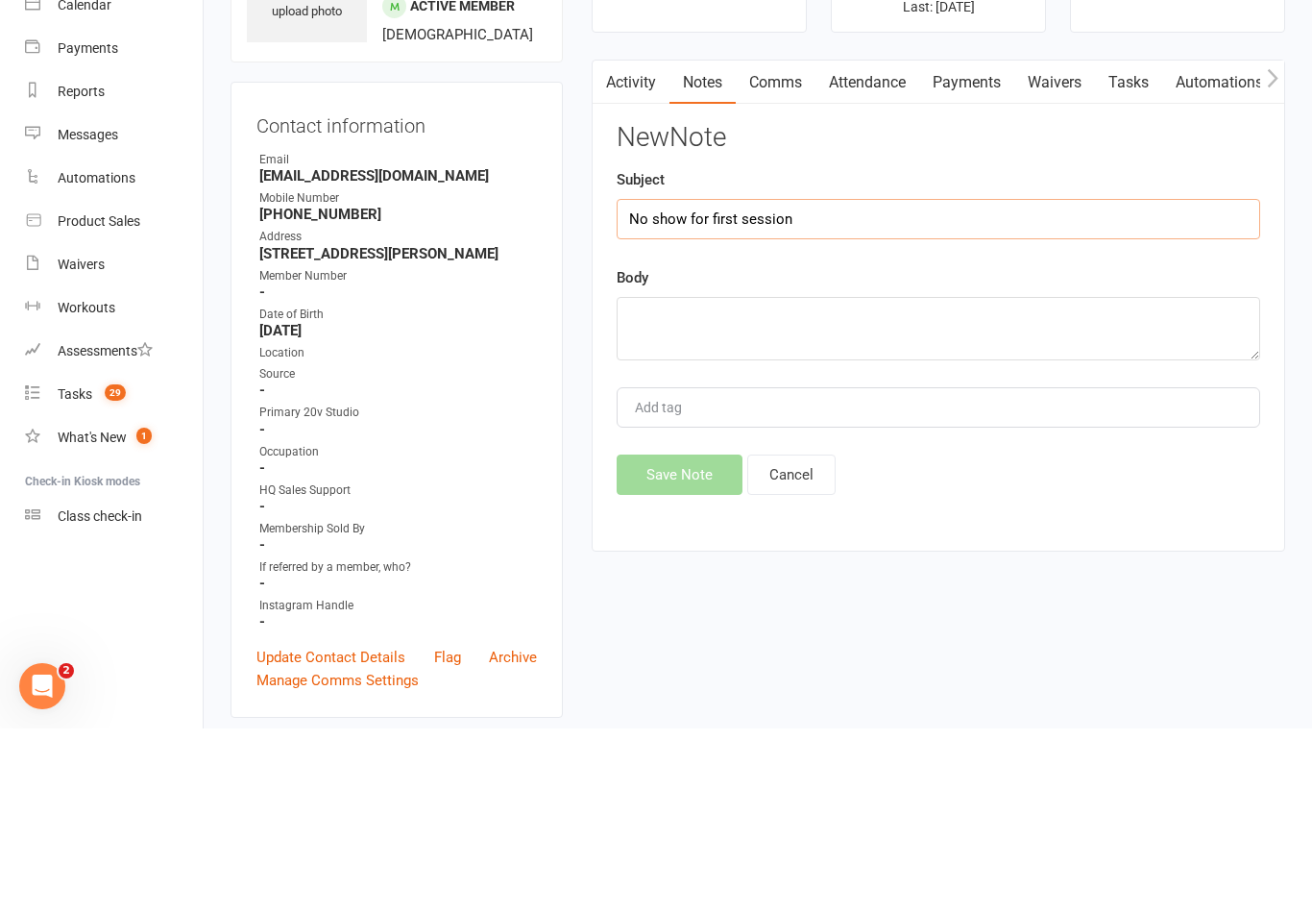
type input "No show for first session"
click at [1003, 481] on textarea at bounding box center [939, 512] width 644 height 63
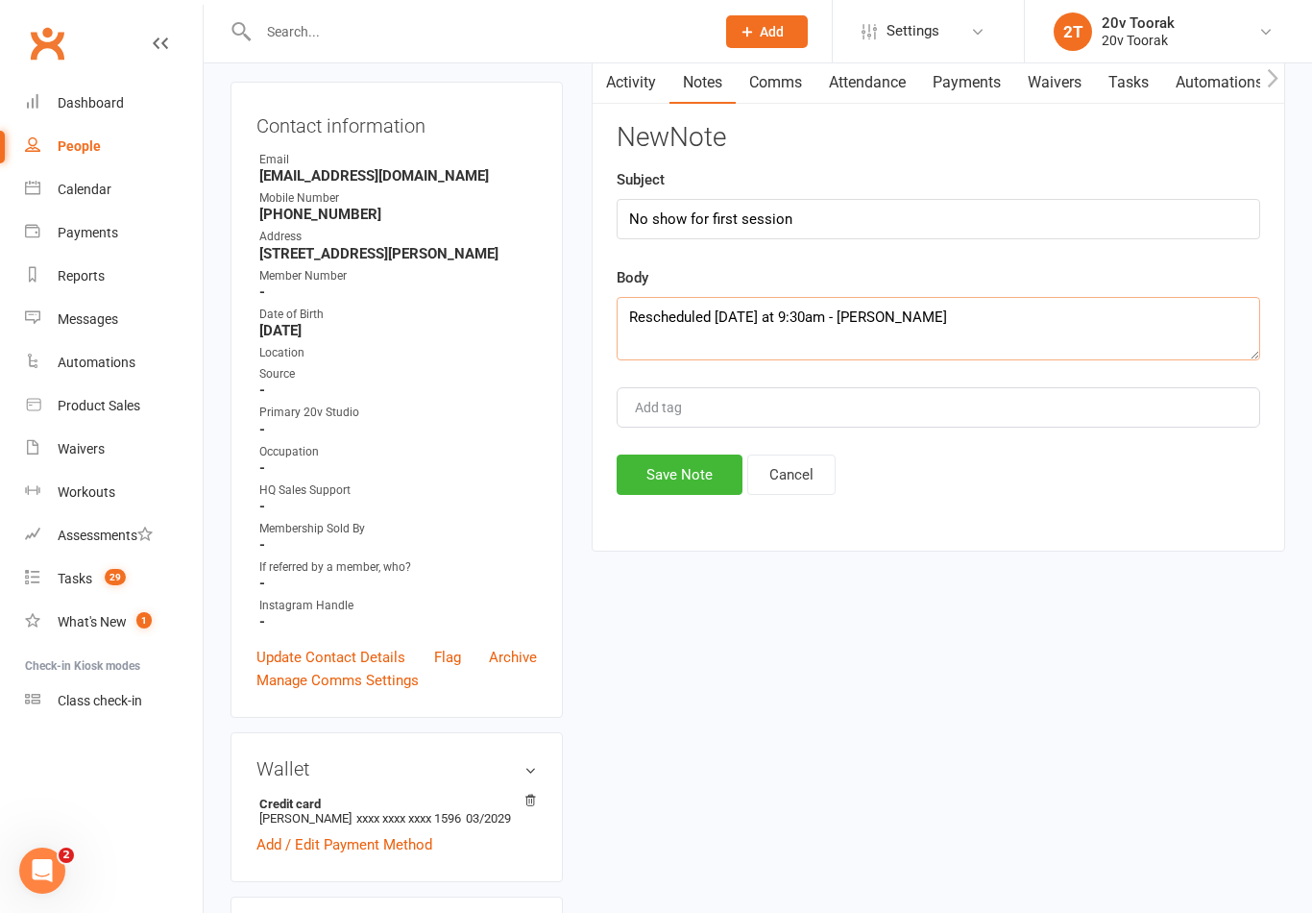
type textarea "Rescheduled [DATE] at 9:30am - [PERSON_NAME]"
click at [715, 489] on button "Save Note" at bounding box center [680, 474] width 126 height 40
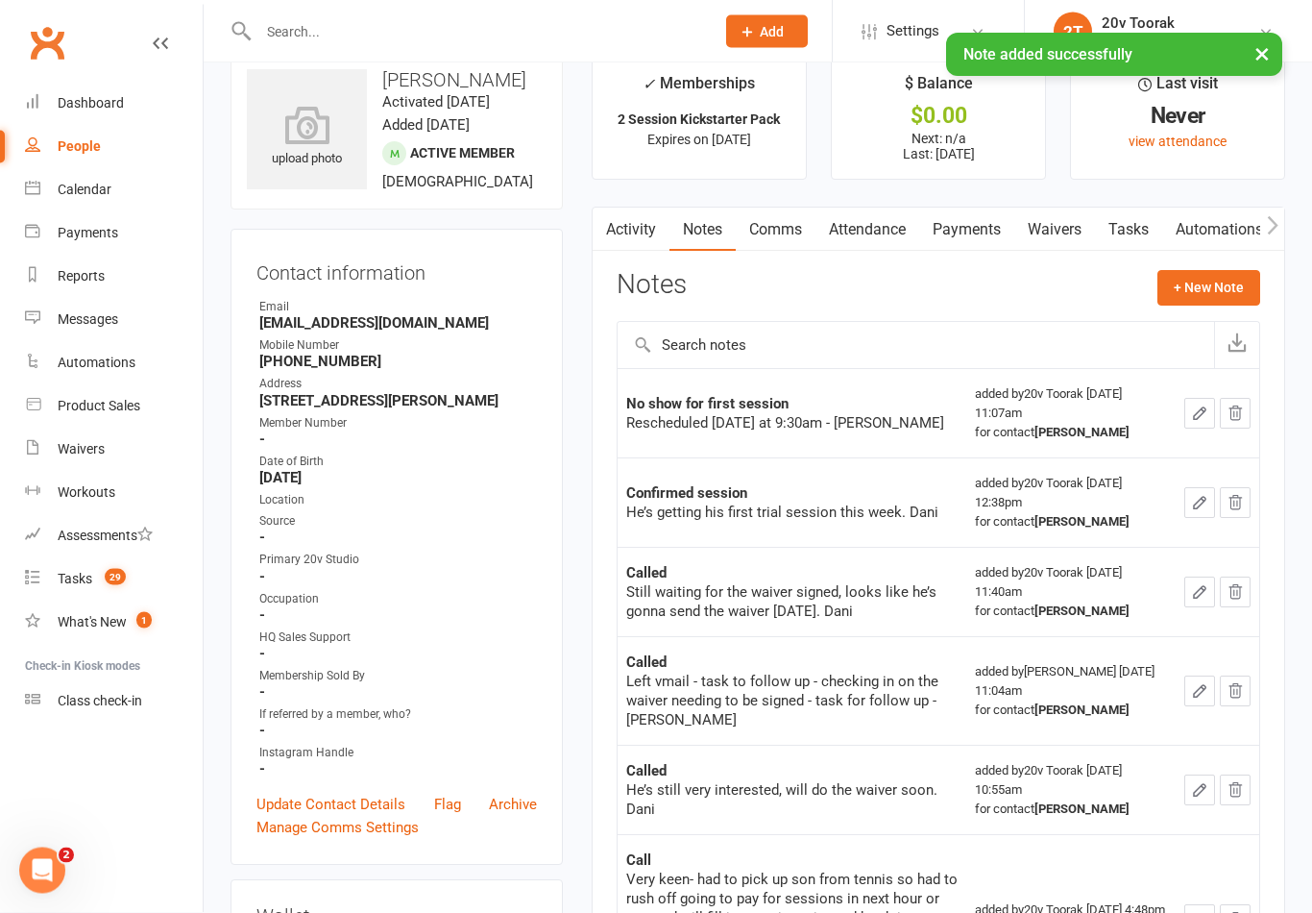
scroll to position [0, 0]
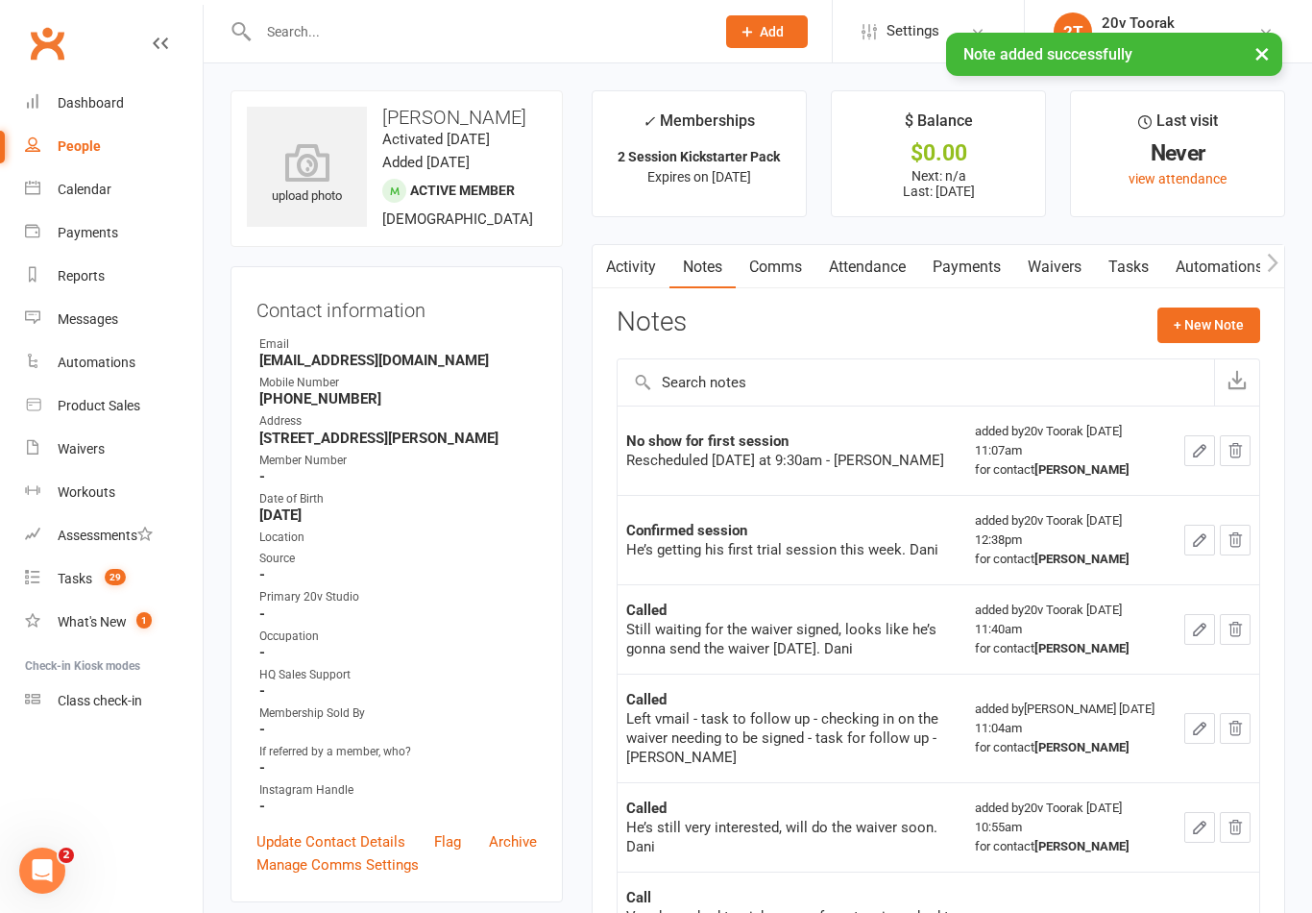
click at [141, 187] on link "Calendar" at bounding box center [114, 189] width 178 height 43
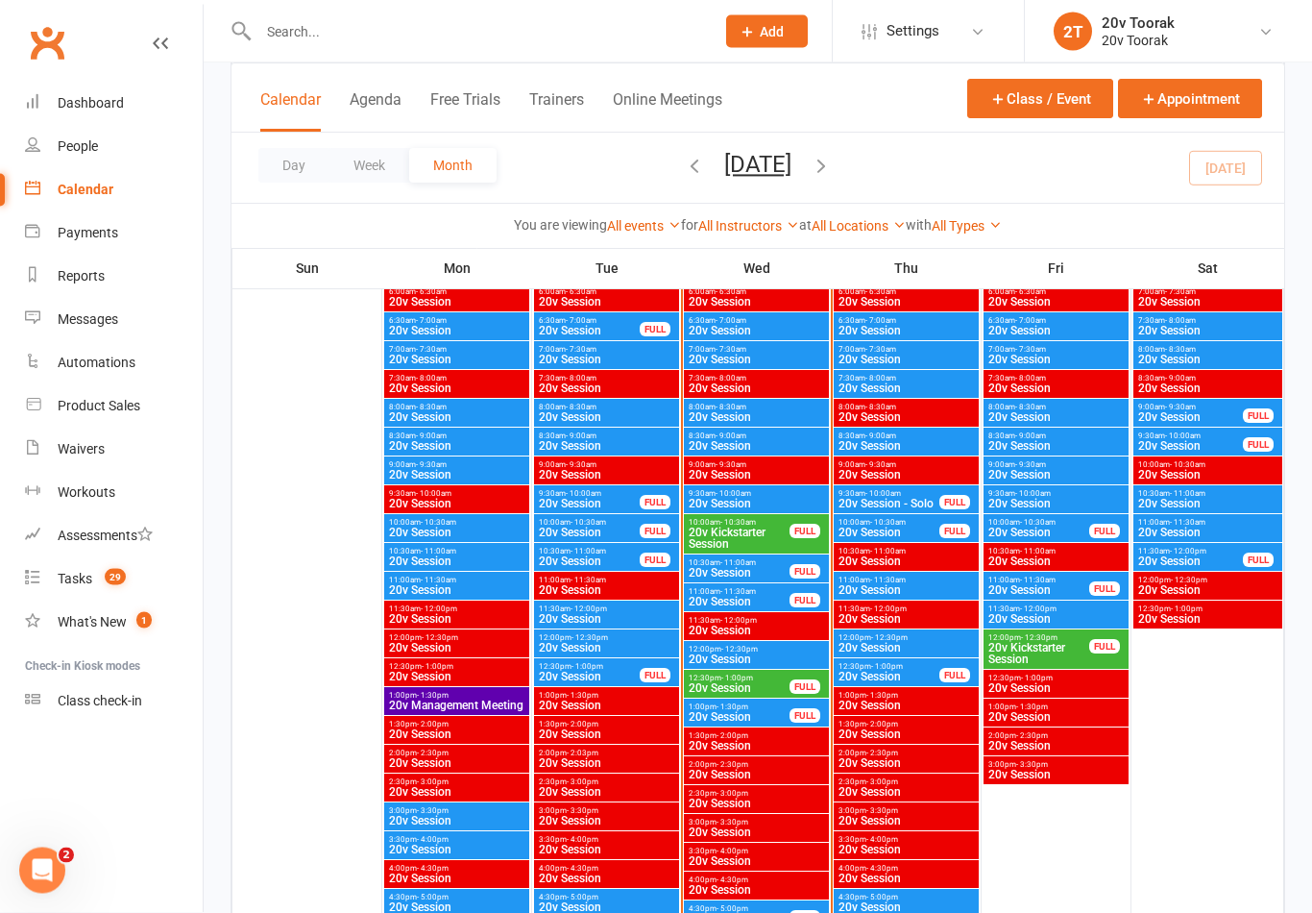
scroll to position [1880, 0]
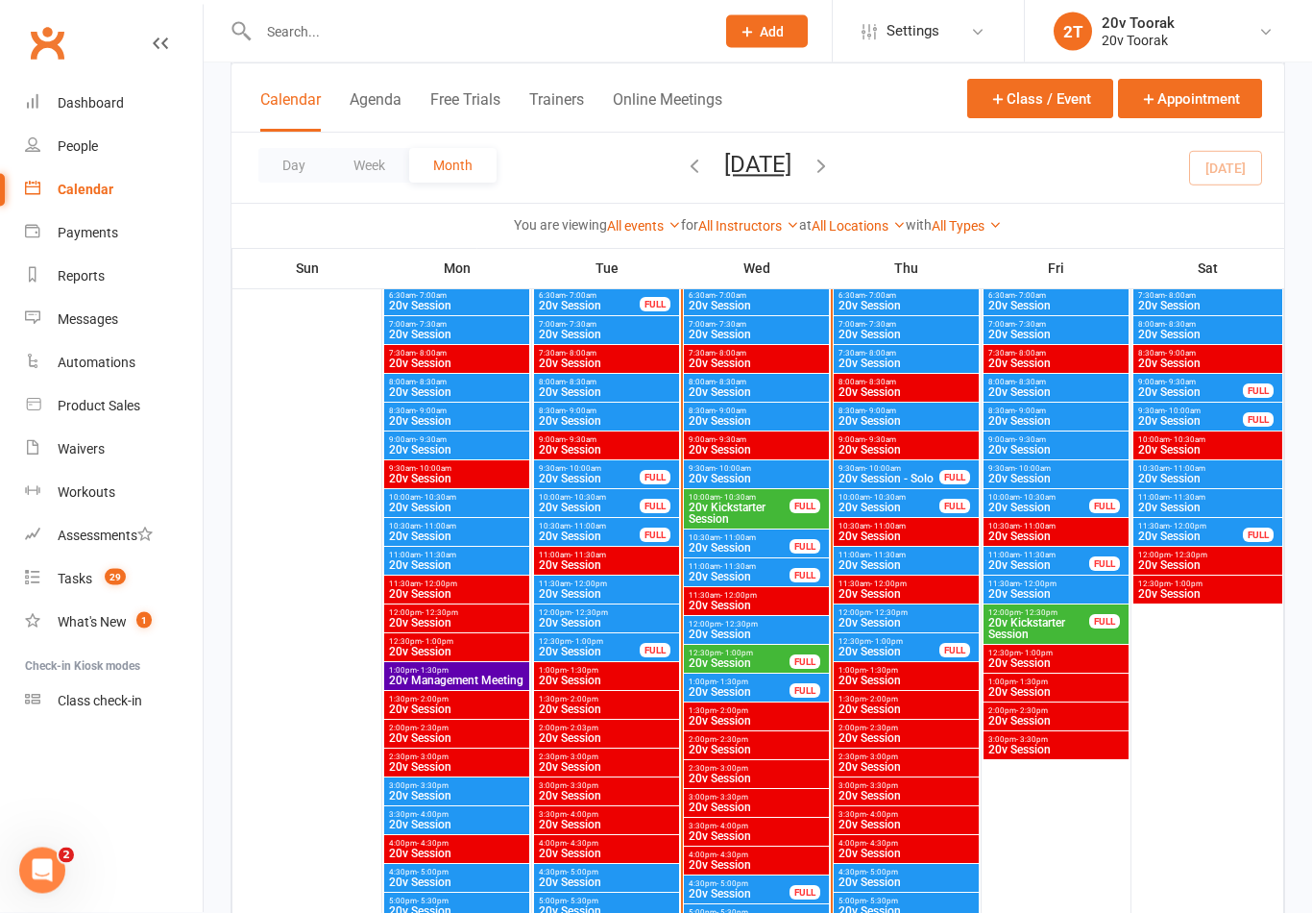
click at [742, 576] on span "20v Session" at bounding box center [739, 578] width 103 height 12
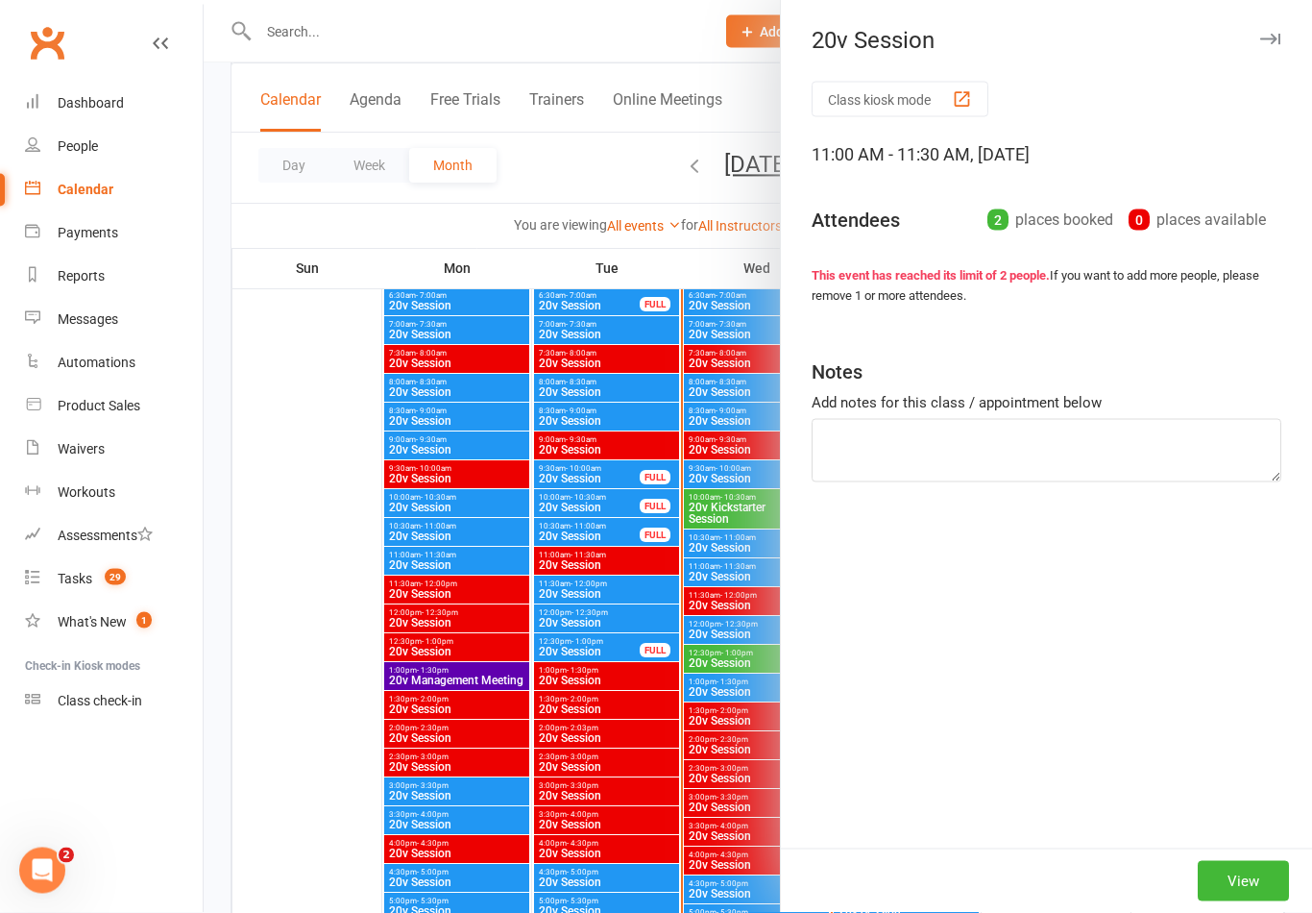
scroll to position [1881, 0]
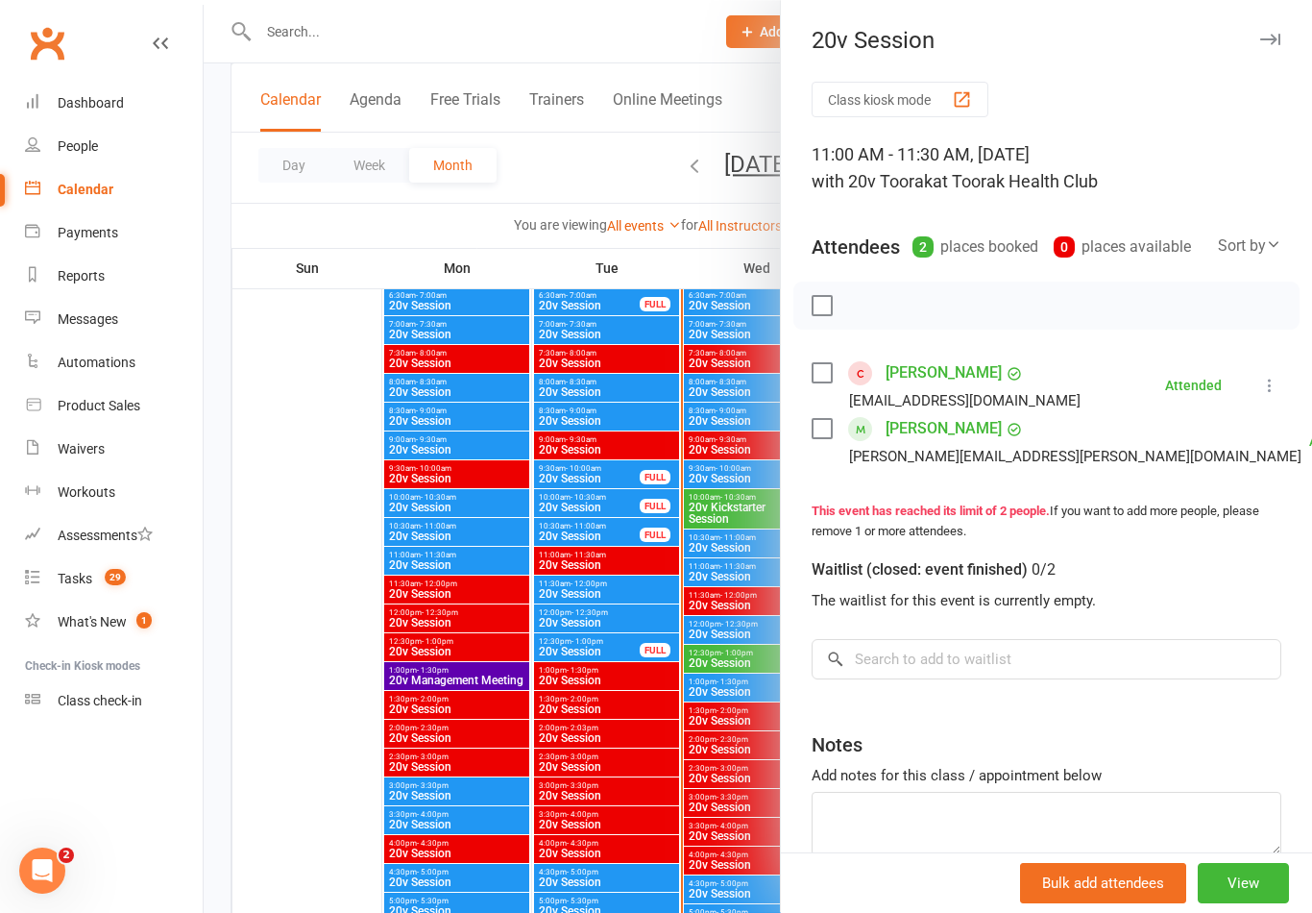
click at [939, 376] on link "Rob Clarke" at bounding box center [944, 372] width 116 height 31
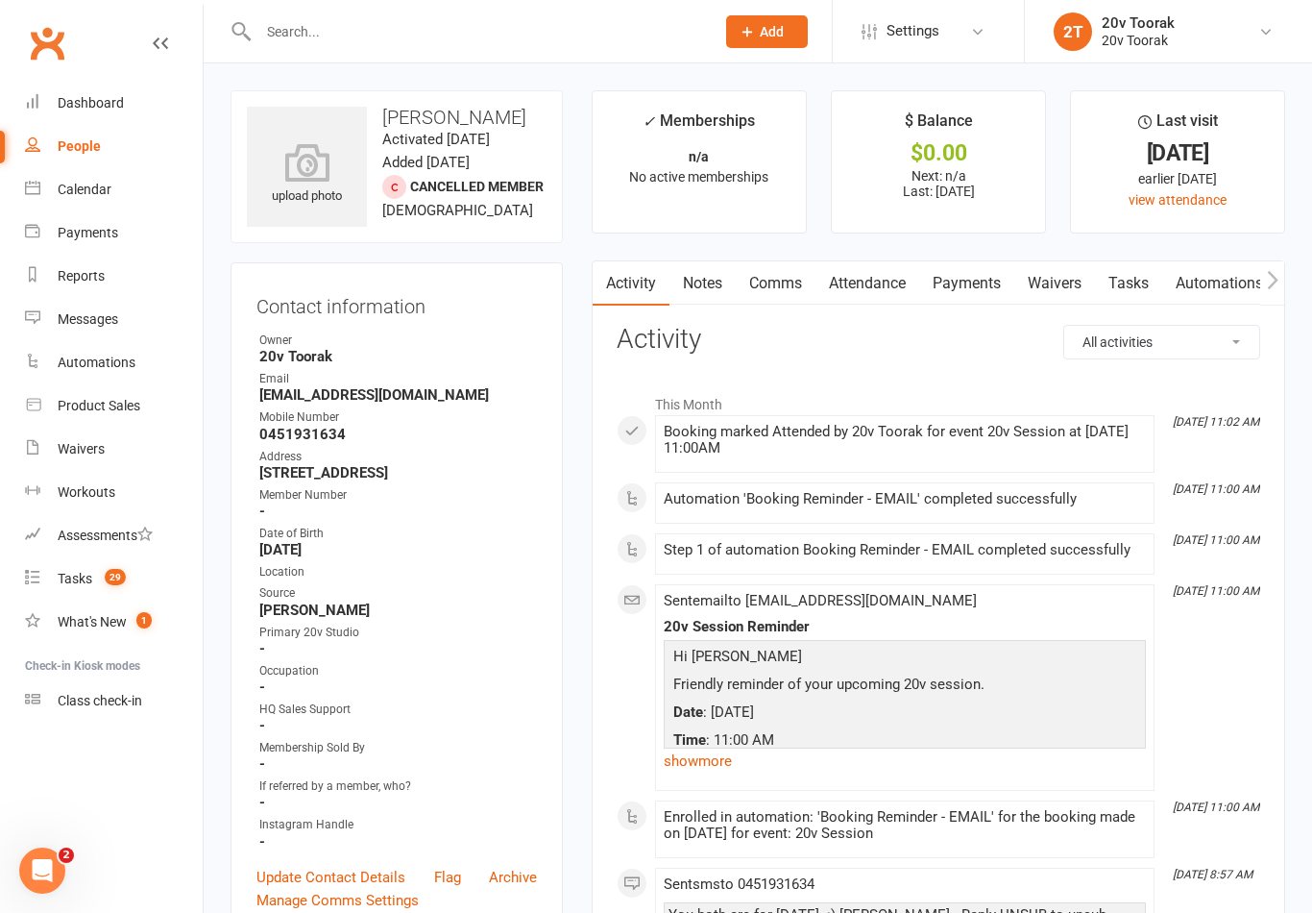
click at [1066, 288] on link "Waivers" at bounding box center [1055, 283] width 81 height 44
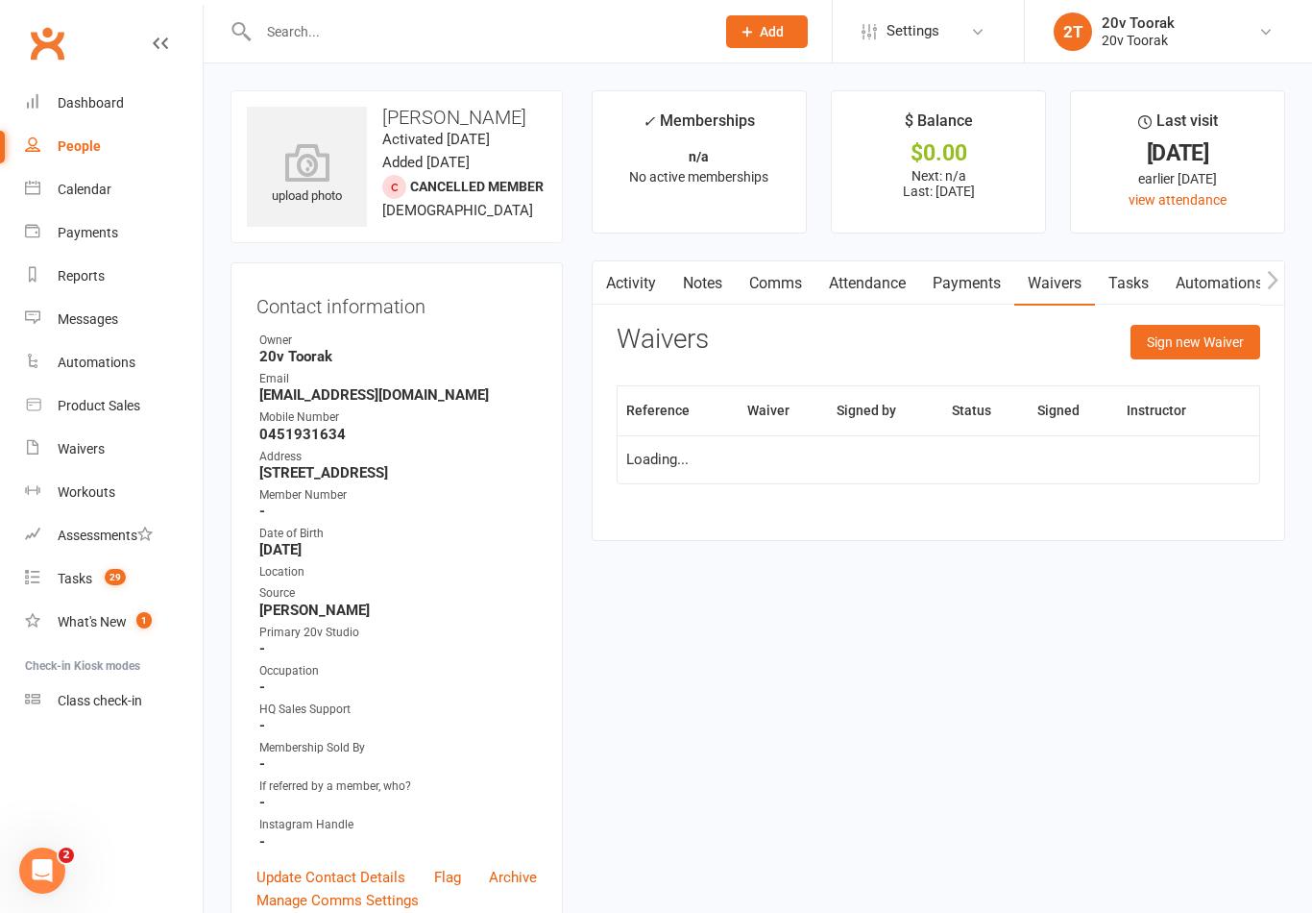
scroll to position [30, 0]
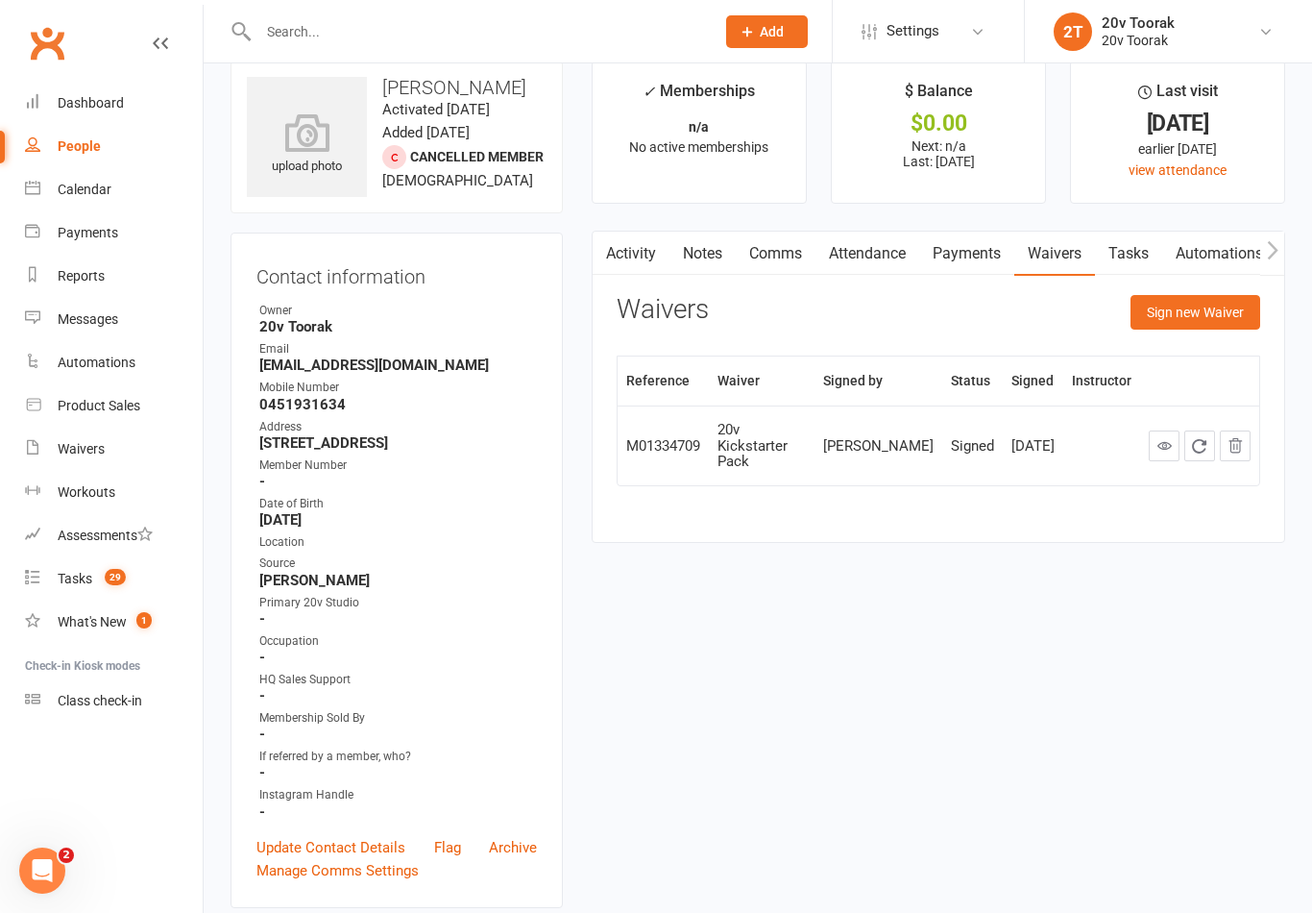
click at [1223, 309] on button "Sign new Waiver" at bounding box center [1196, 312] width 130 height 35
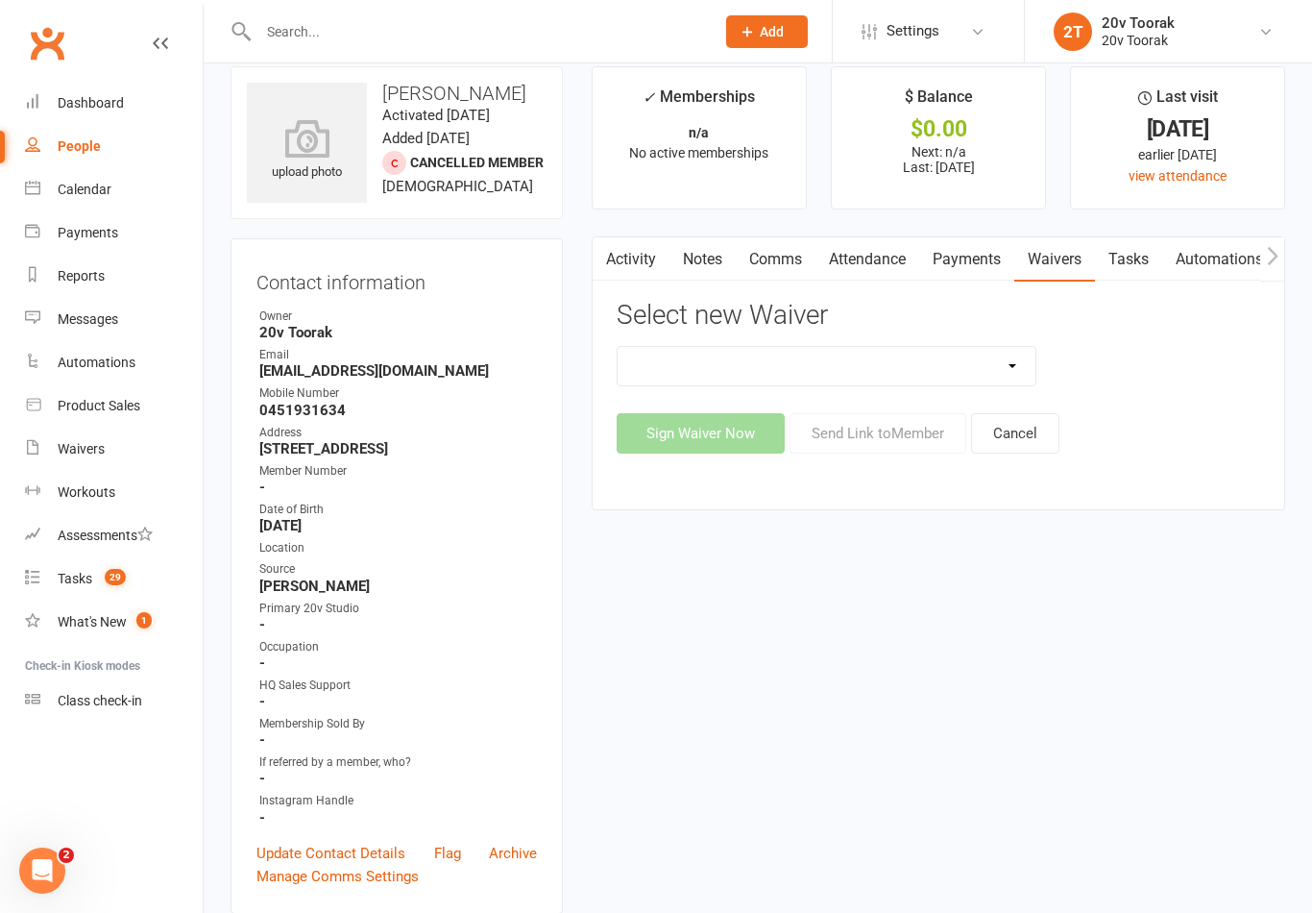
scroll to position [0, 0]
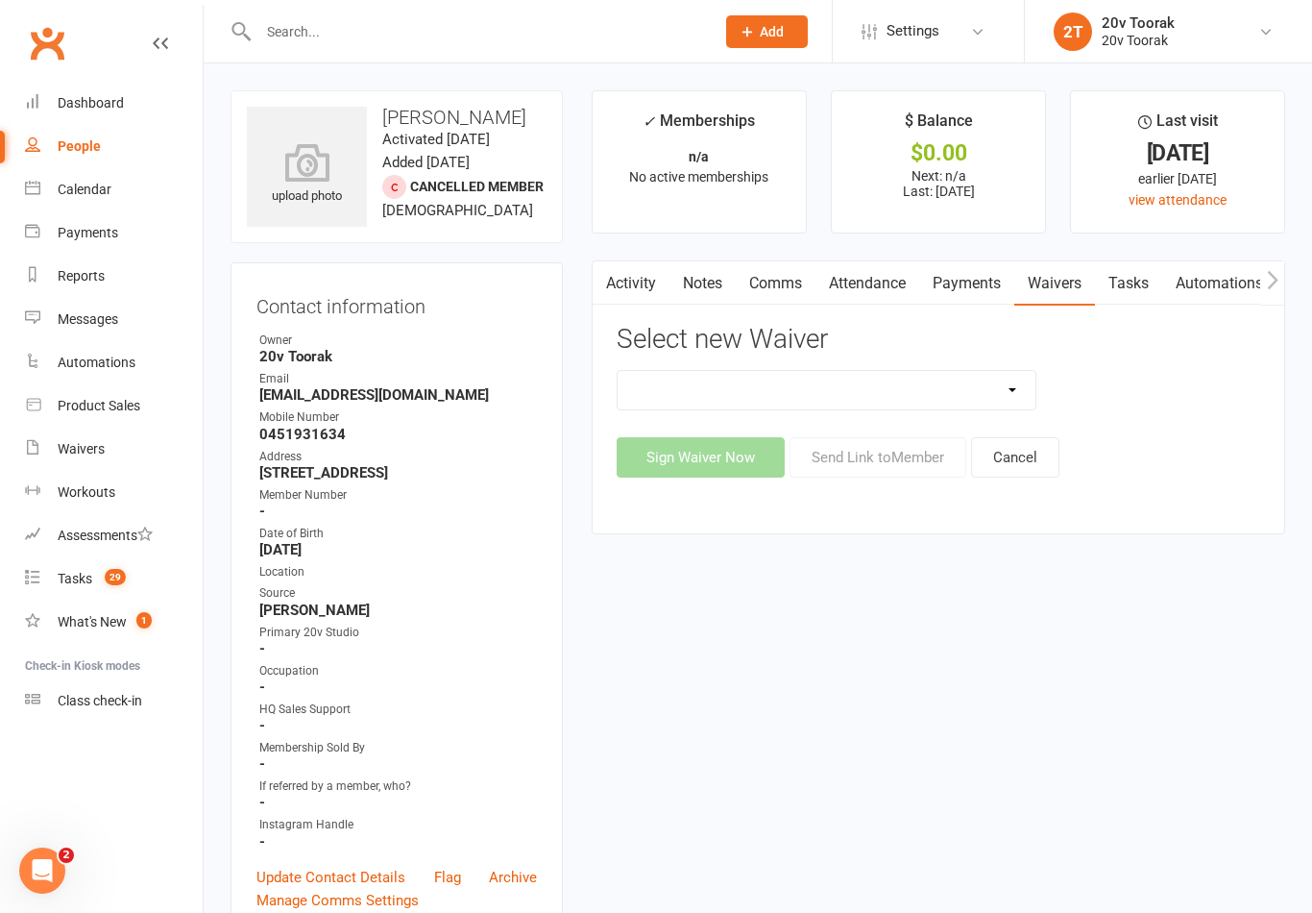
click at [1006, 391] on select "20v Ambassador Program 20v Kickstarter Pack 20v Kickstarter Pack - Toorak Membe…" at bounding box center [827, 390] width 418 height 38
select select "8096"
click at [738, 455] on button "Sign Waiver Now" at bounding box center [701, 457] width 168 height 40
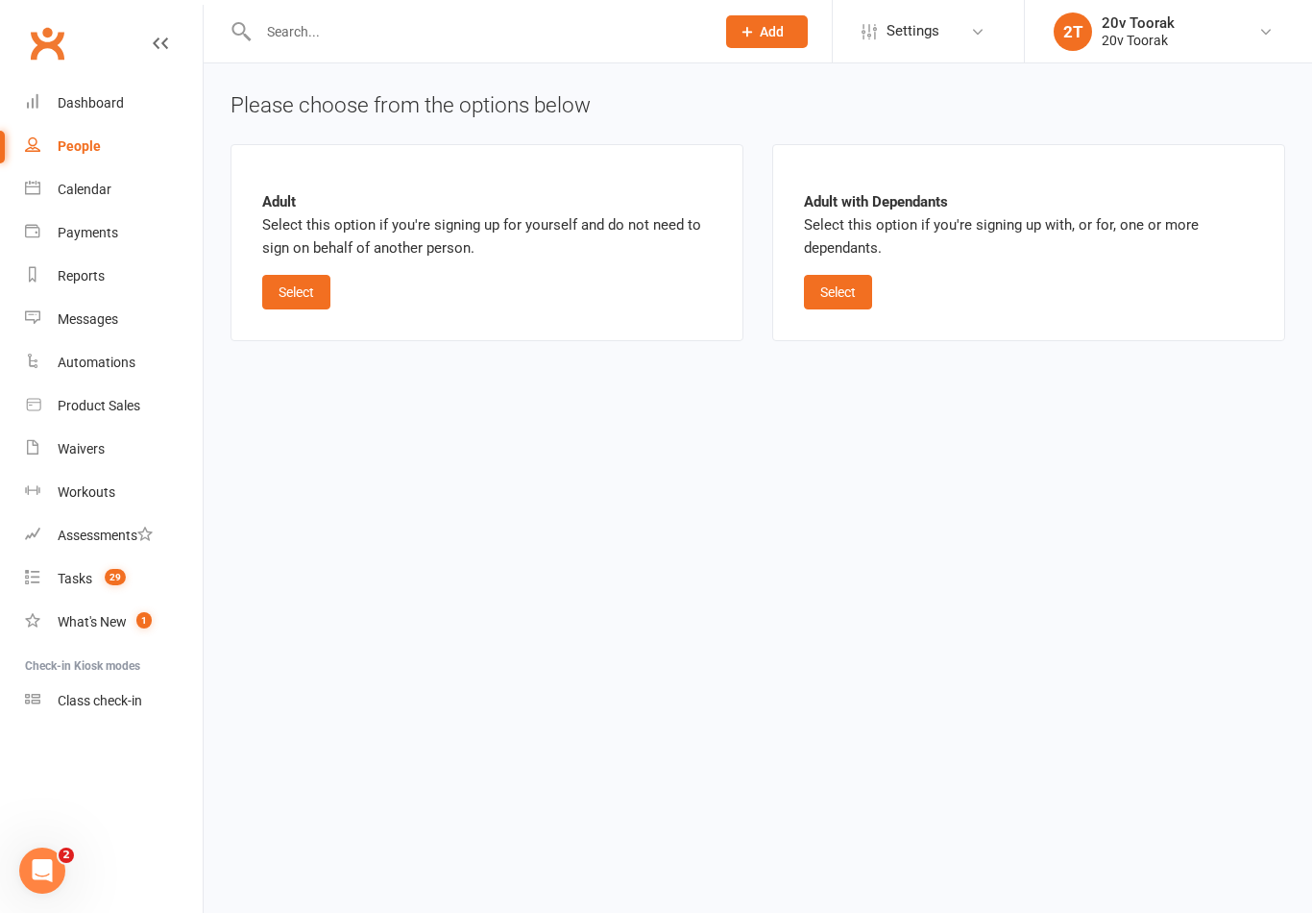
click at [318, 279] on button "Select" at bounding box center [296, 292] width 68 height 35
select select "01"
select select "2029"
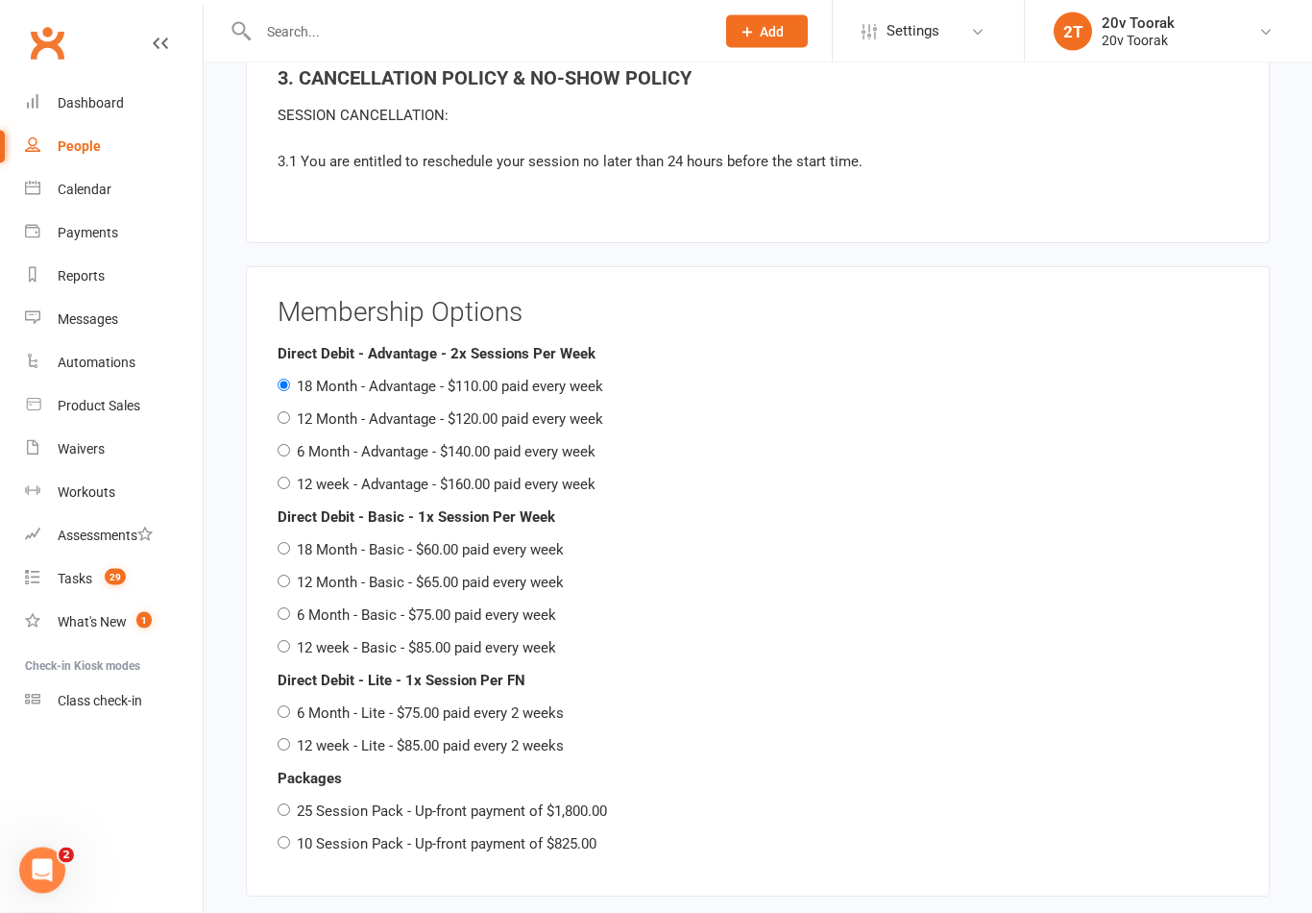
scroll to position [1942, 0]
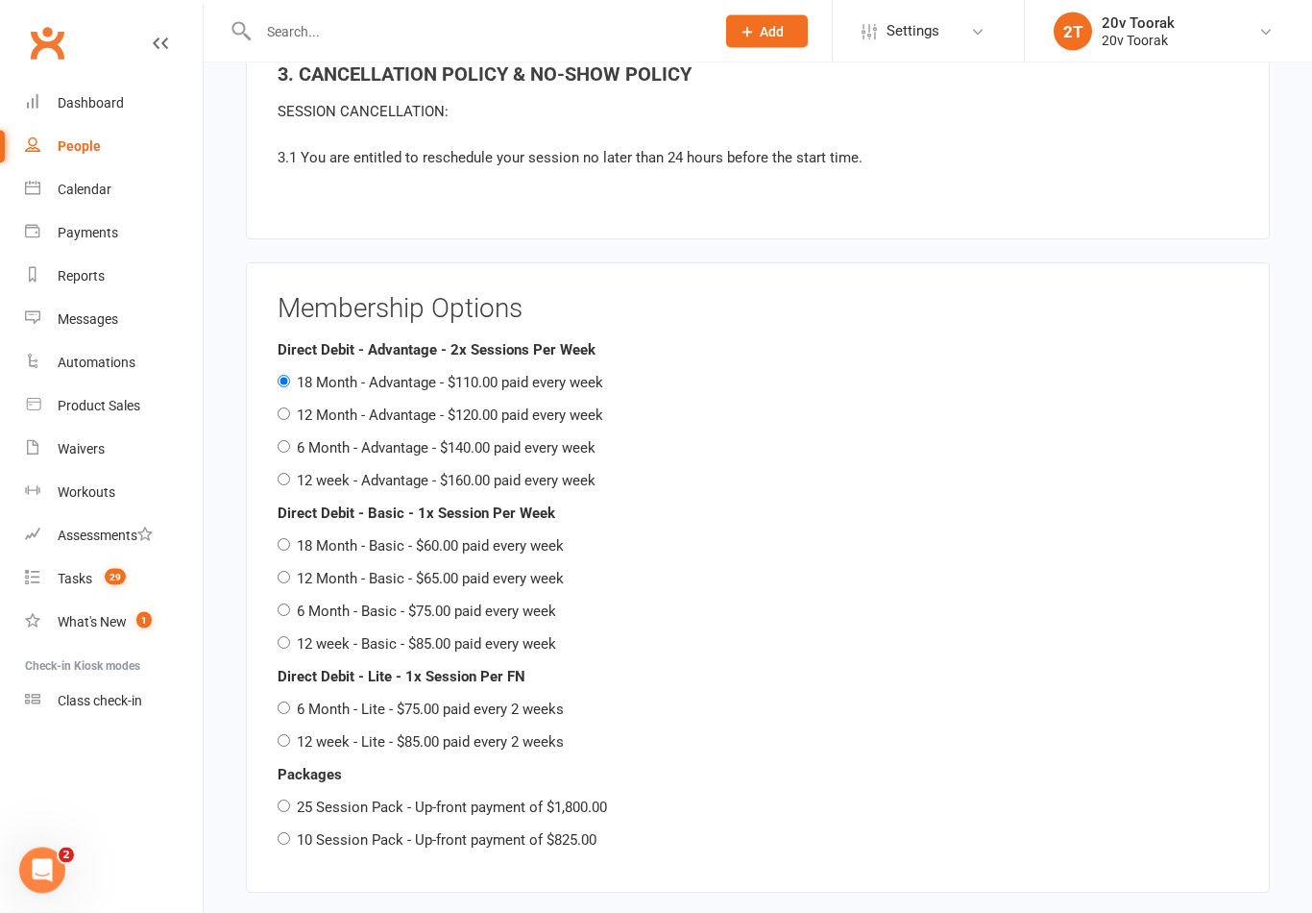
click at [290, 637] on input "12 week - Basic - $85.00 paid every week" at bounding box center [284, 643] width 12 height 12
radio input "true"
radio input "false"
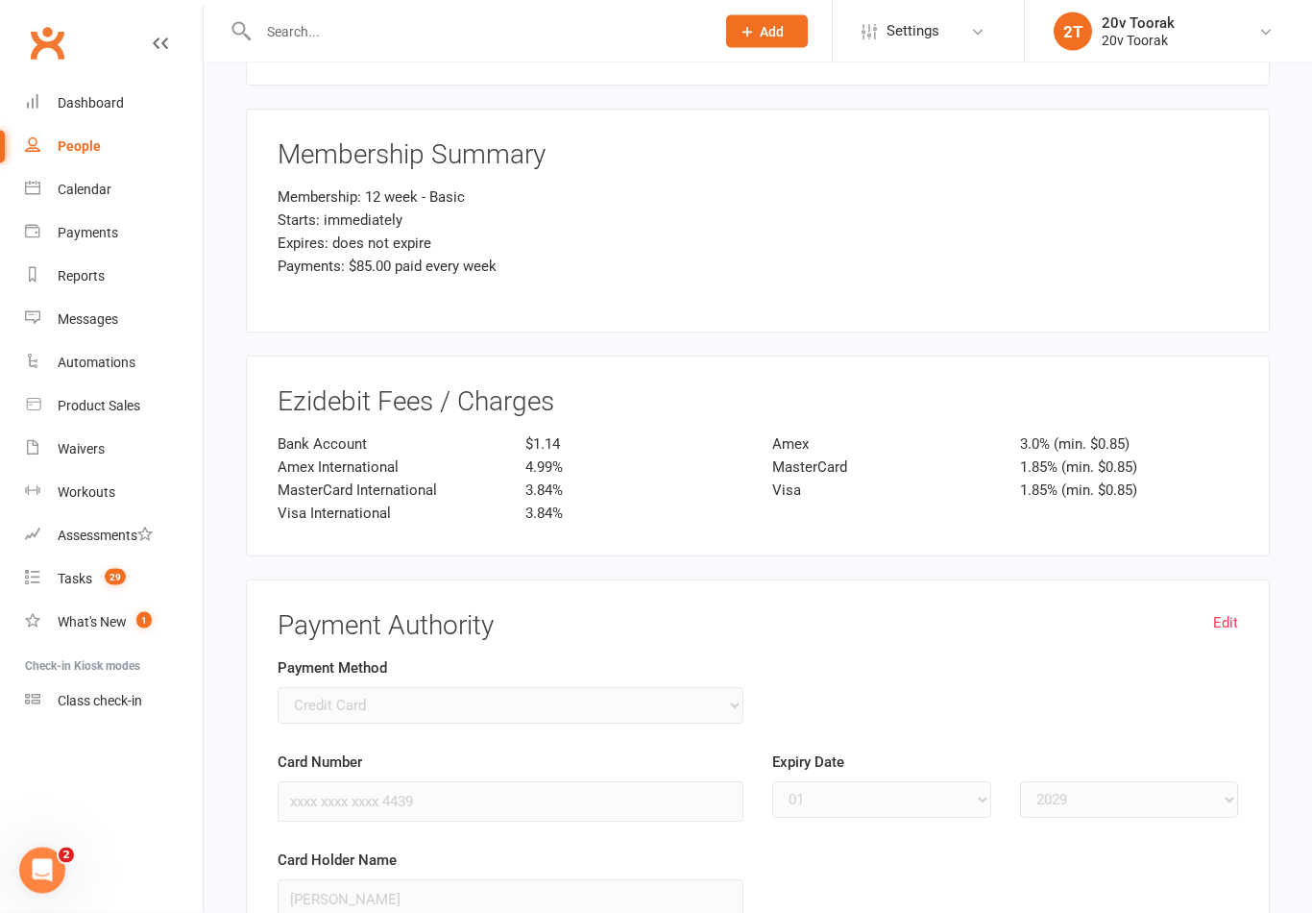
scroll to position [2801, 0]
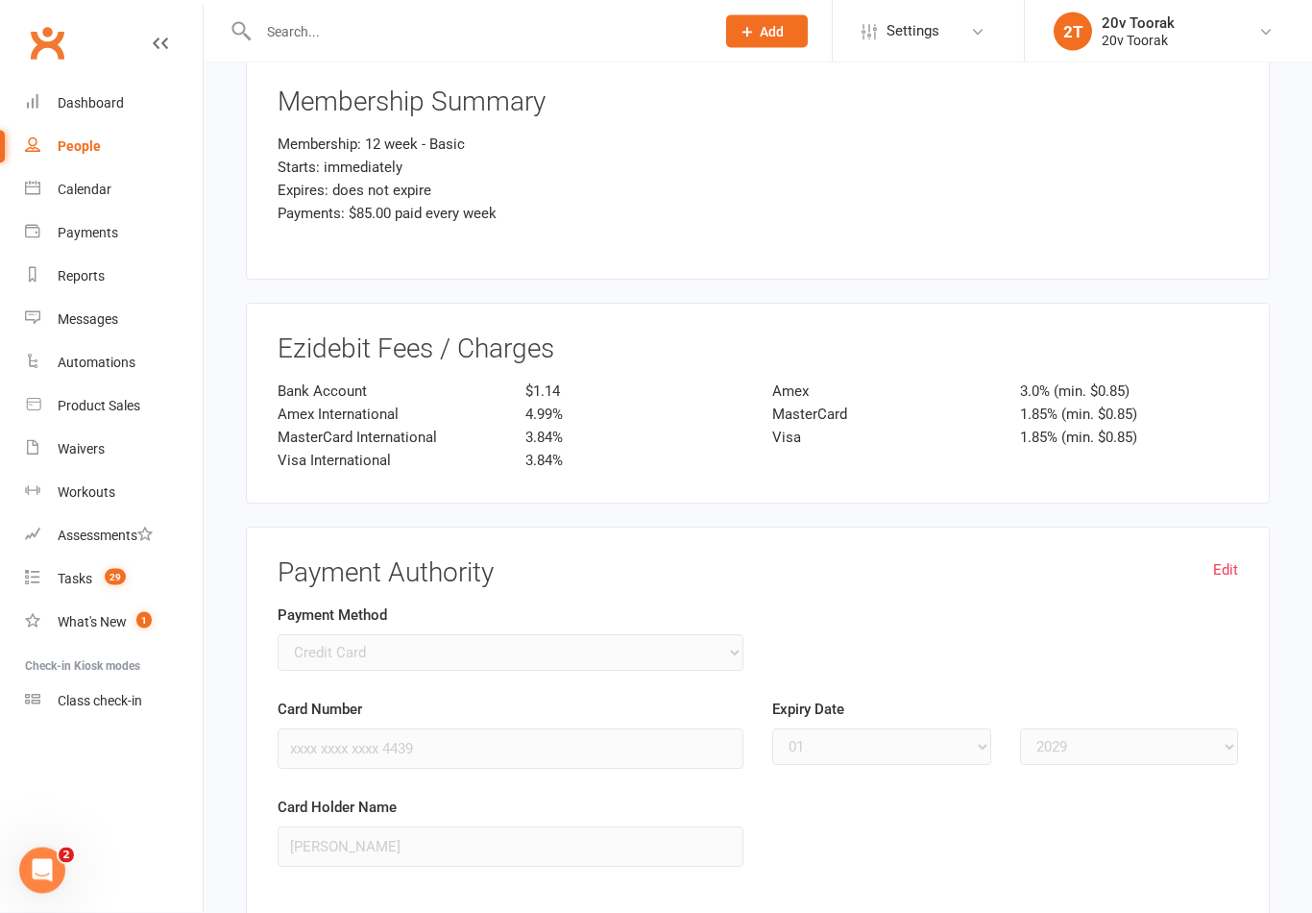
click at [1221, 559] on link "Edit" at bounding box center [1225, 570] width 25 height 23
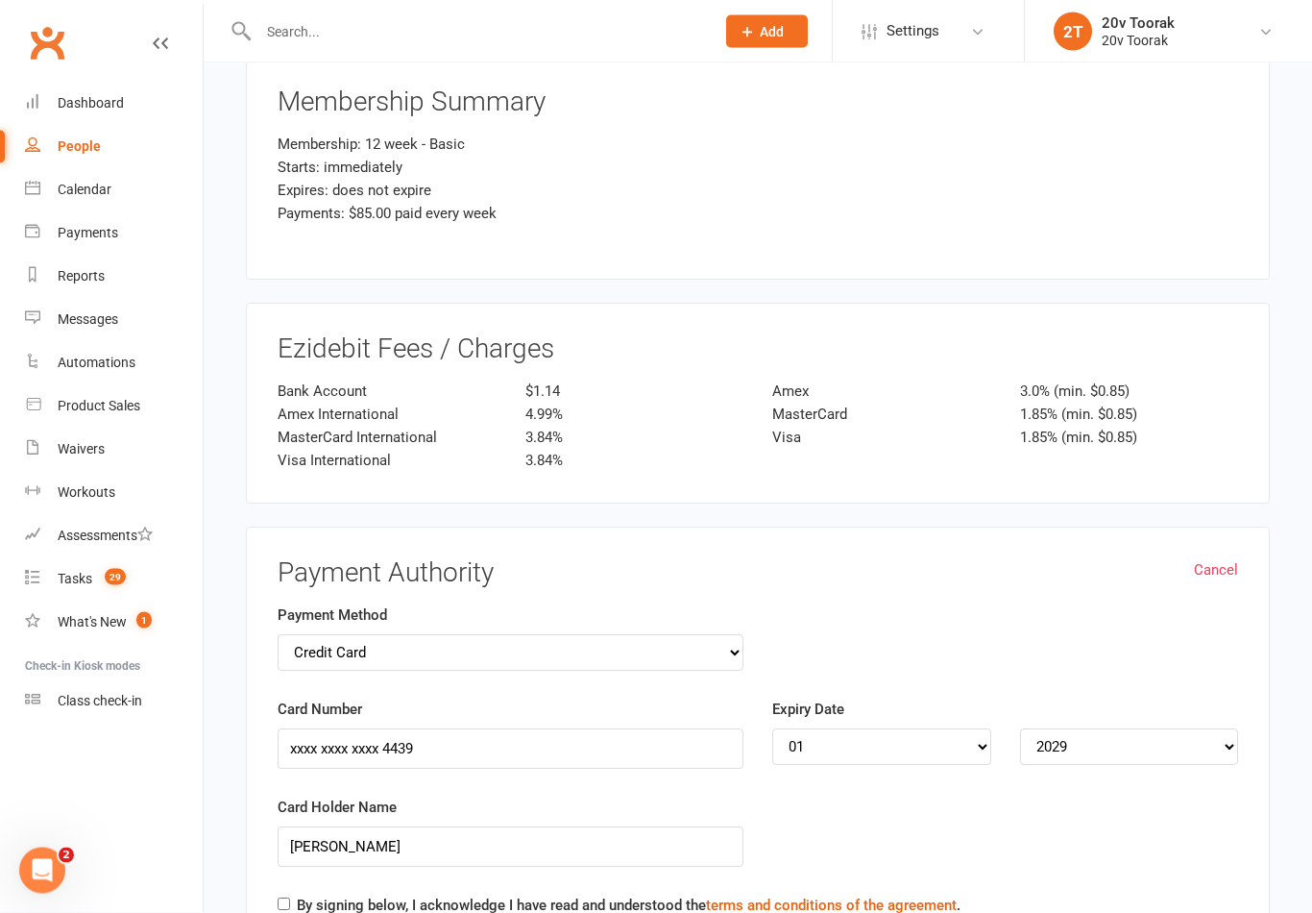
select select
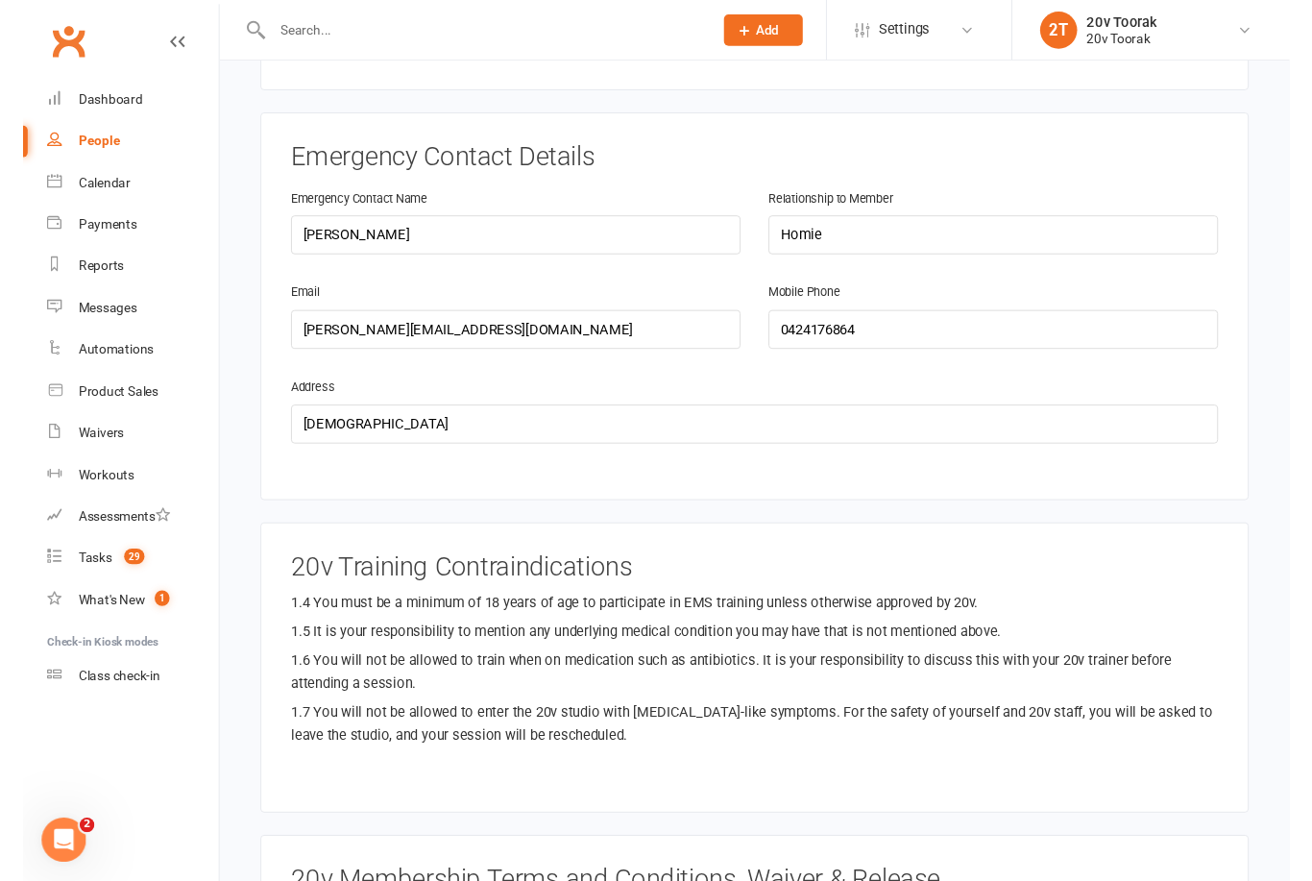
scroll to position [850, 0]
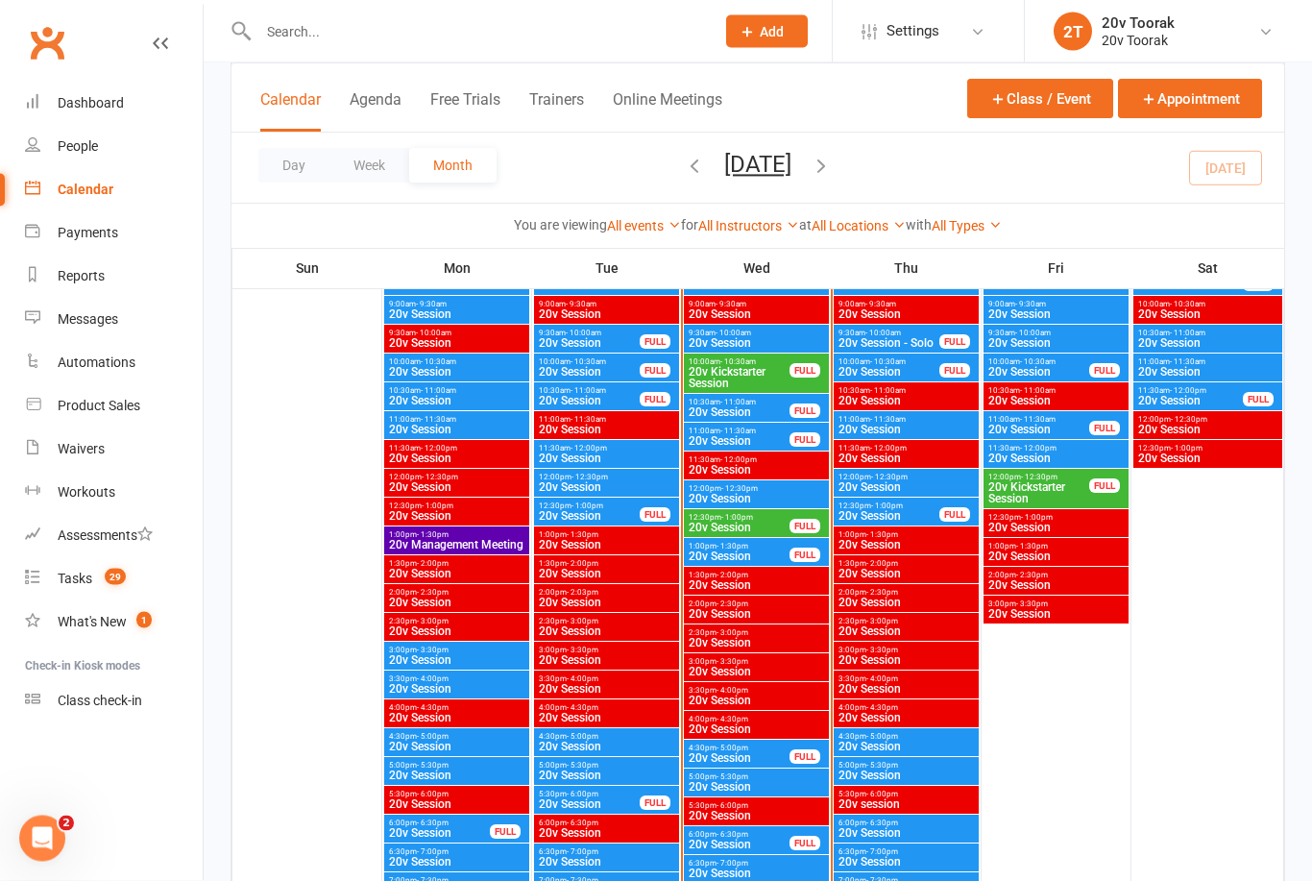
scroll to position [2017, 0]
click at [752, 502] on span "20v Session" at bounding box center [756, 499] width 137 height 12
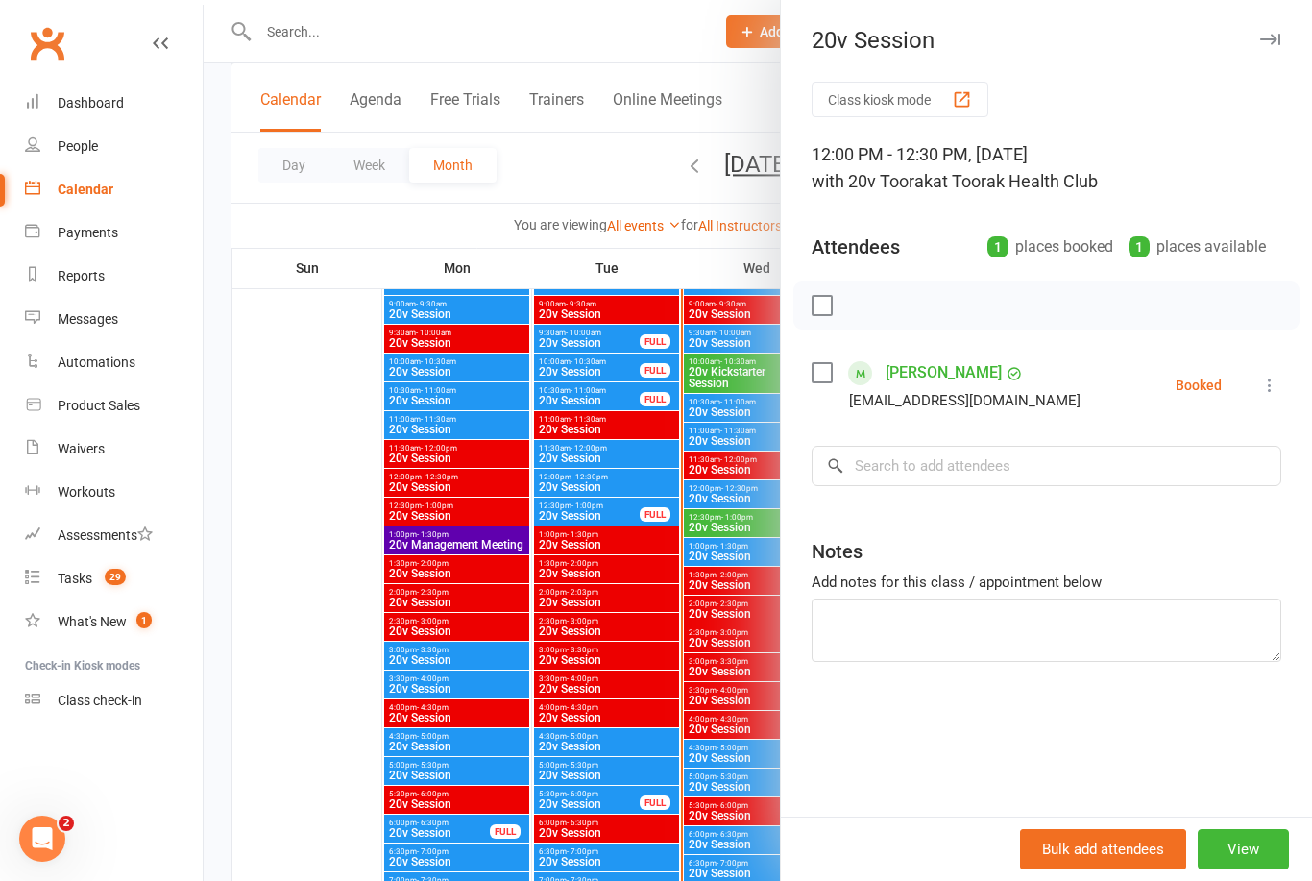
click at [973, 384] on link "[PERSON_NAME]" at bounding box center [944, 372] width 116 height 31
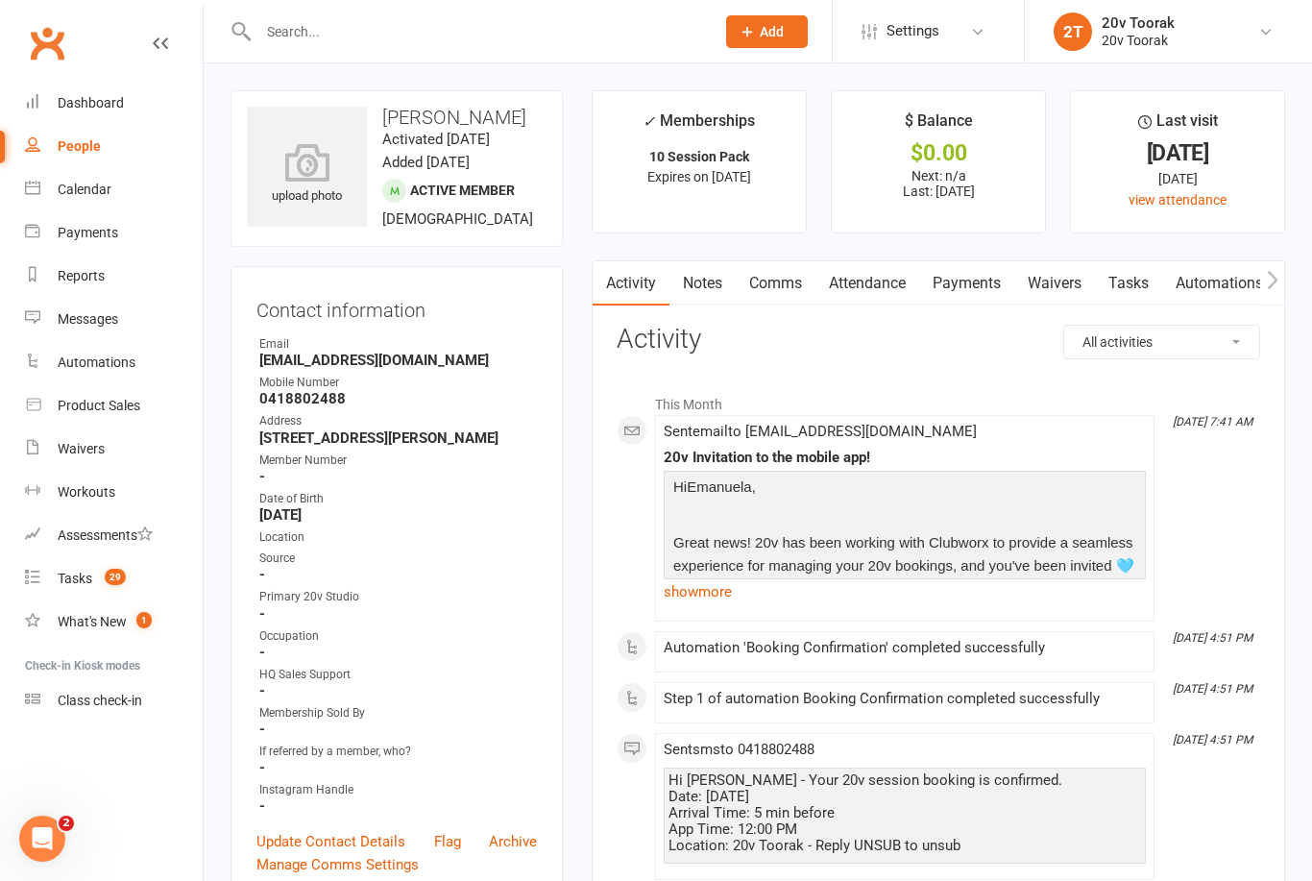
click at [884, 287] on link "Attendance" at bounding box center [868, 283] width 104 height 44
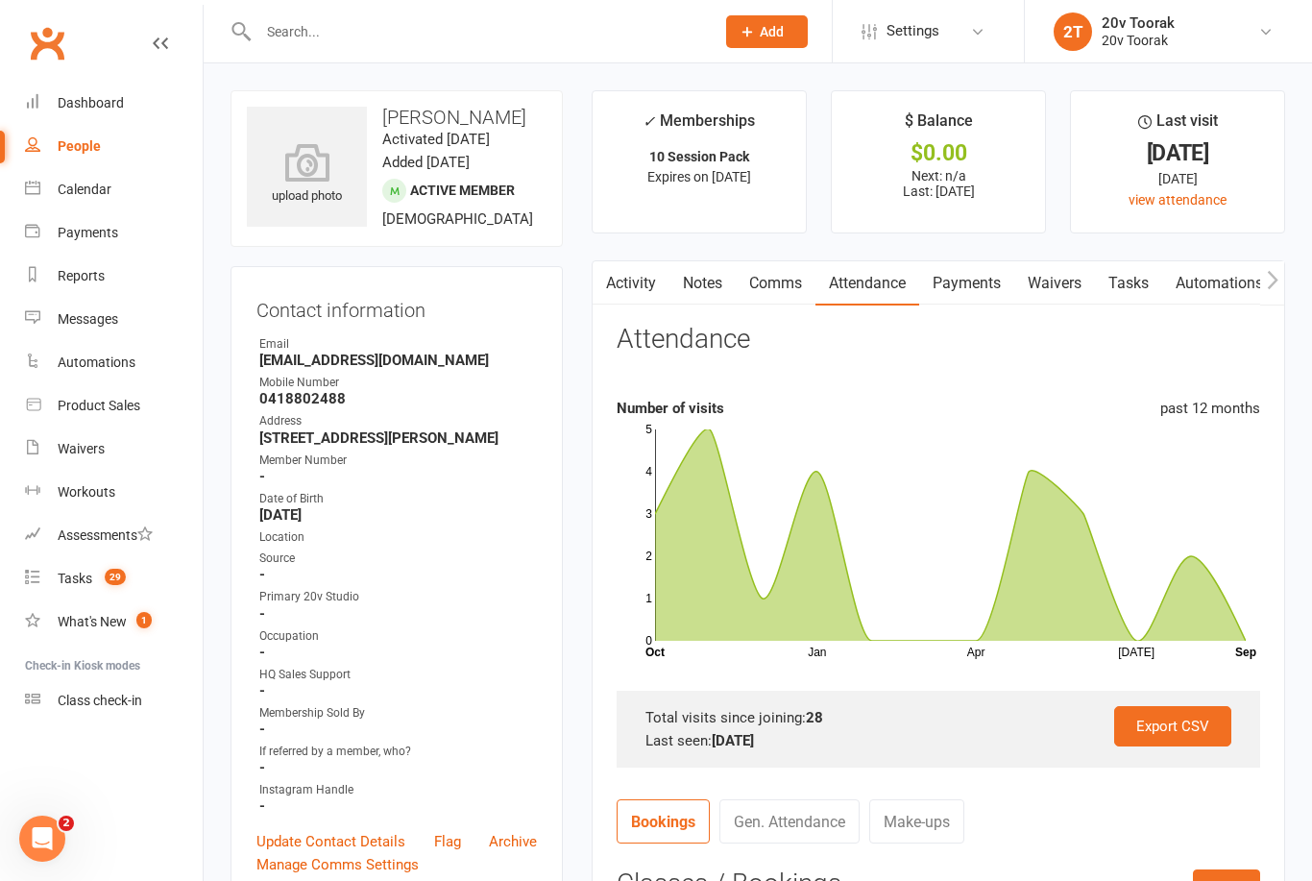
click at [964, 269] on link "Payments" at bounding box center [966, 283] width 95 height 44
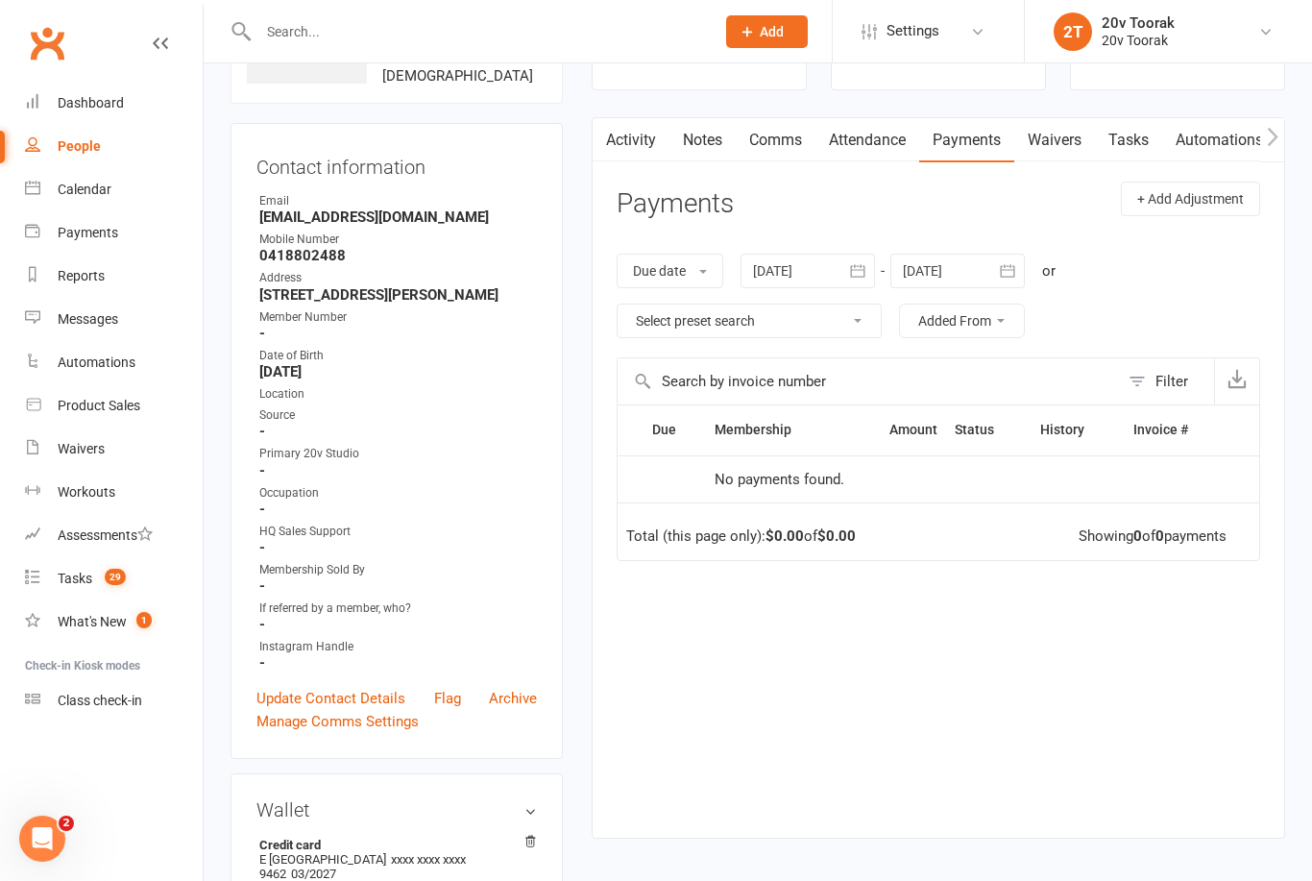
scroll to position [150, 0]
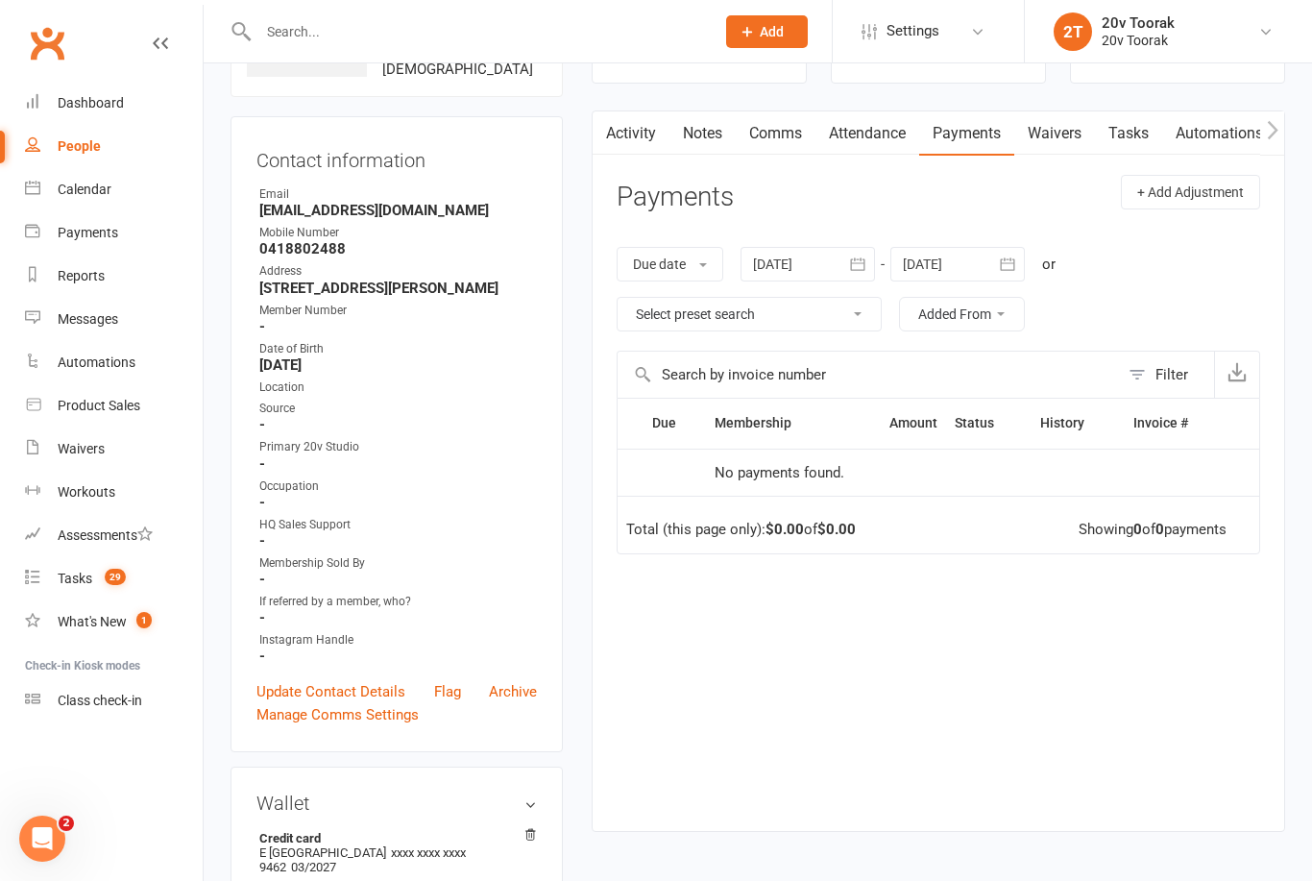
click at [867, 257] on icon "button" at bounding box center [857, 264] width 19 height 19
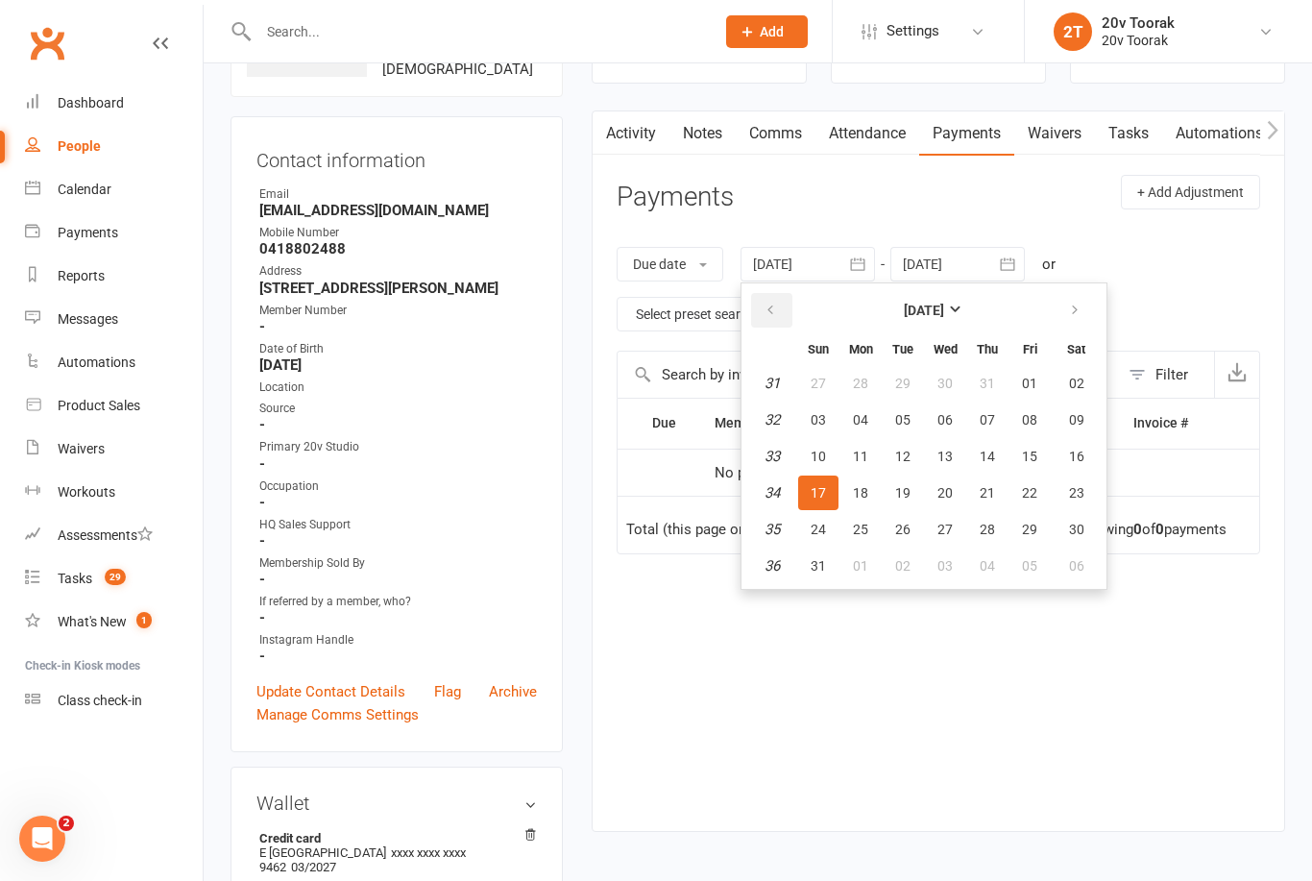
click at [779, 319] on button "button" at bounding box center [771, 310] width 41 height 35
click at [784, 302] on button "button" at bounding box center [771, 310] width 41 height 35
click at [831, 377] on button "01" at bounding box center [818, 383] width 40 height 35
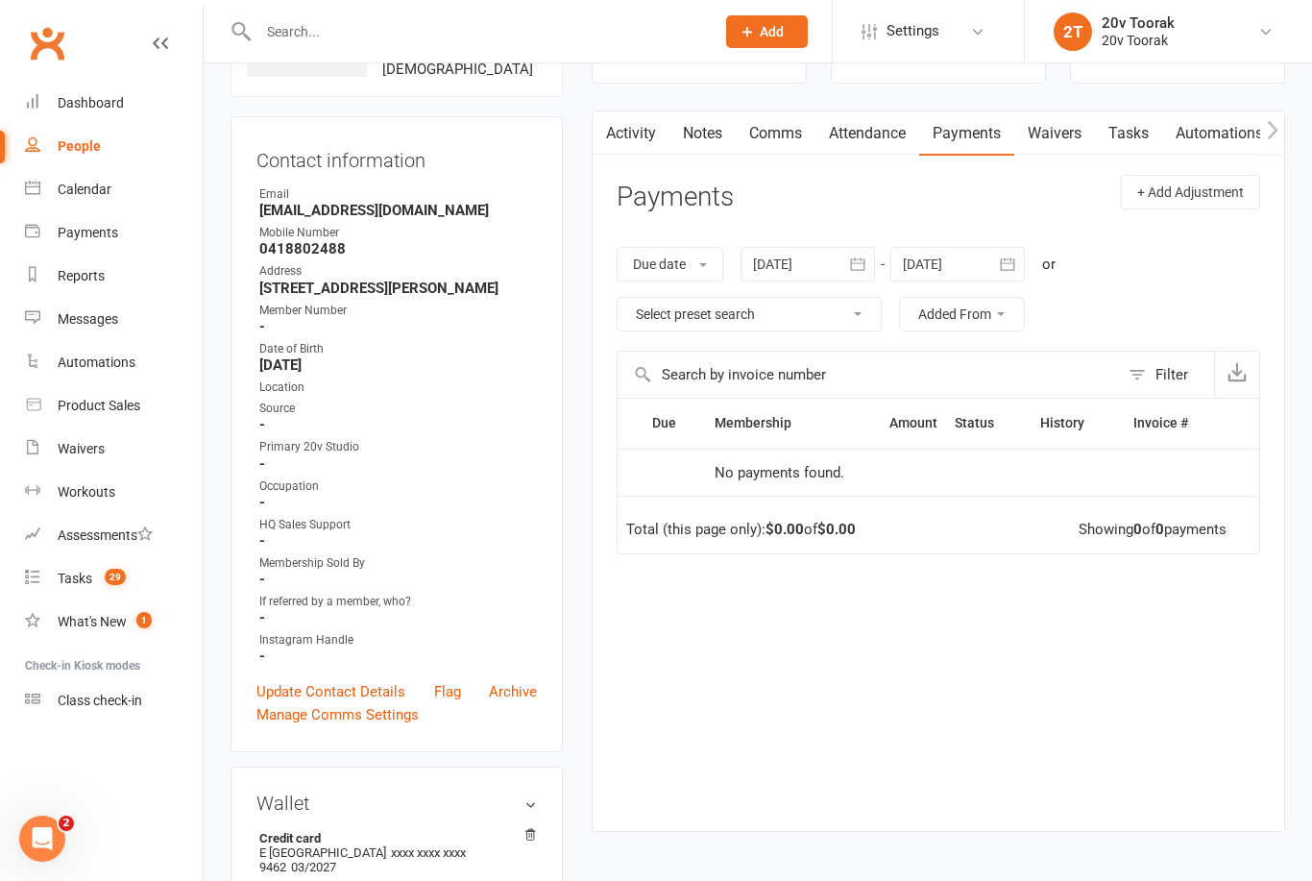
click at [861, 260] on icon "button" at bounding box center [857, 263] width 14 height 12
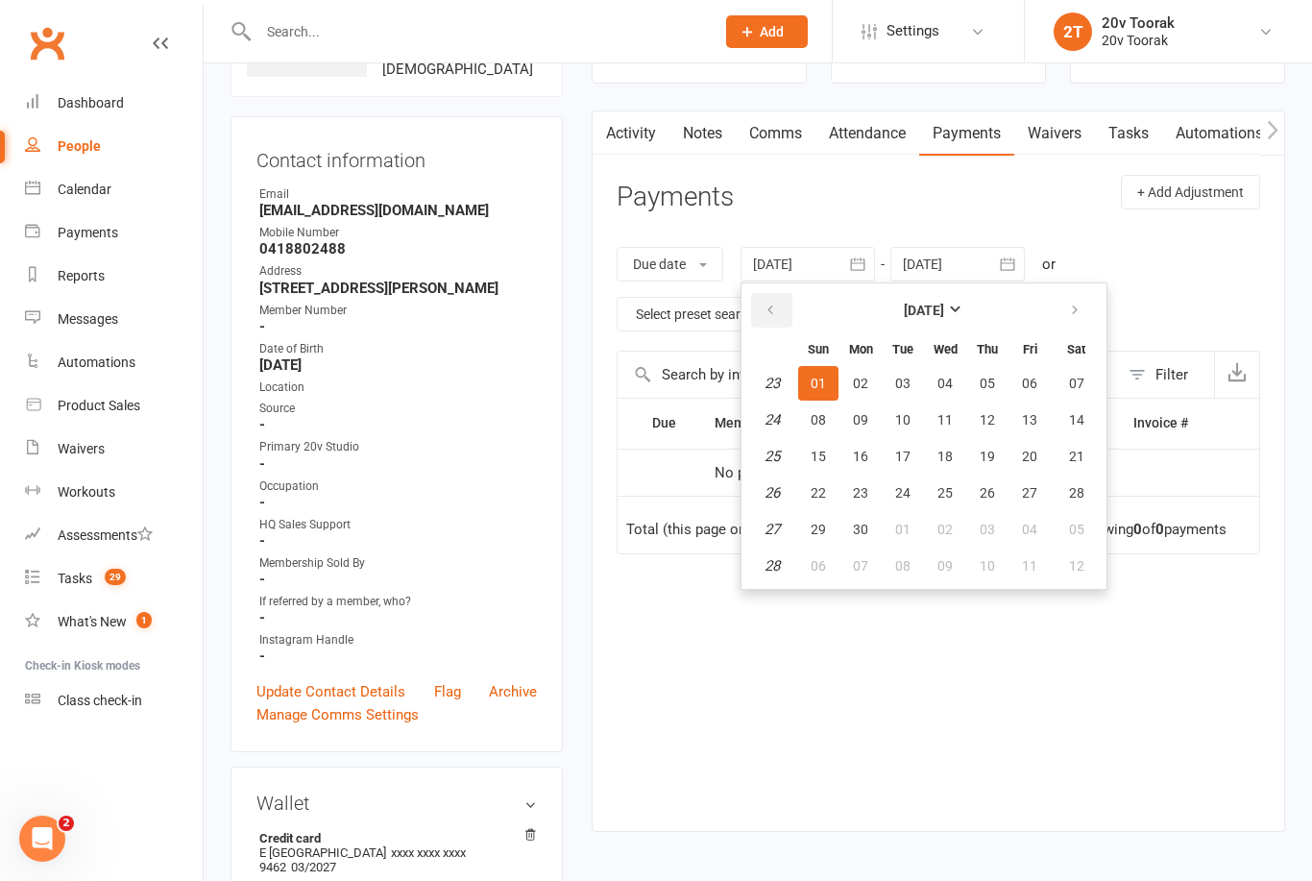
click at [777, 304] on icon "button" at bounding box center [770, 310] width 13 height 15
click at [770, 313] on icon "button" at bounding box center [770, 310] width 13 height 15
click at [773, 309] on icon "button" at bounding box center [770, 310] width 13 height 15
click at [868, 415] on span "03" at bounding box center [860, 419] width 15 height 15
type input "[DATE]"
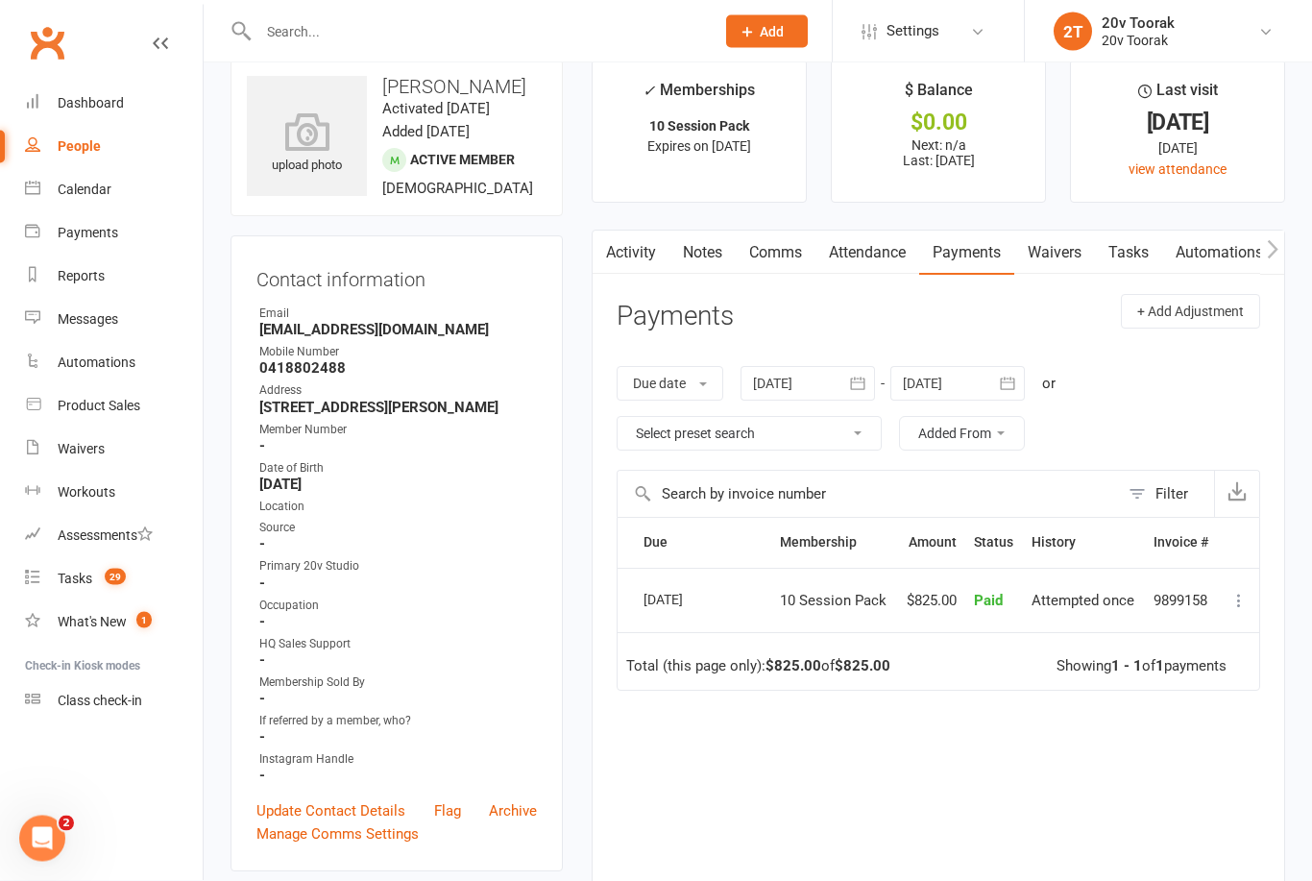
scroll to position [0, 0]
